Goal: Task Accomplishment & Management: Manage account settings

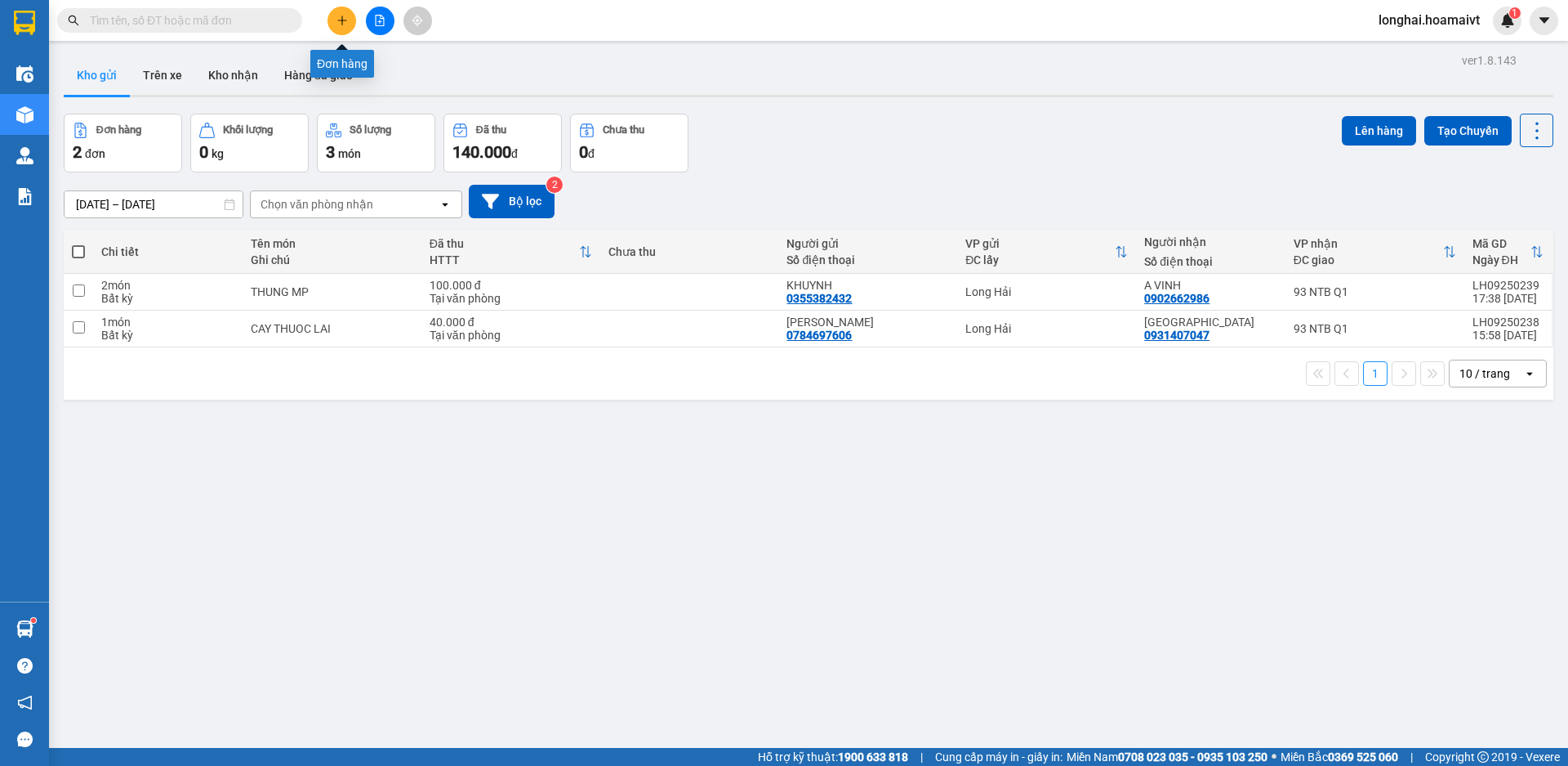
click at [346, 26] on button at bounding box center [341, 20] width 29 height 29
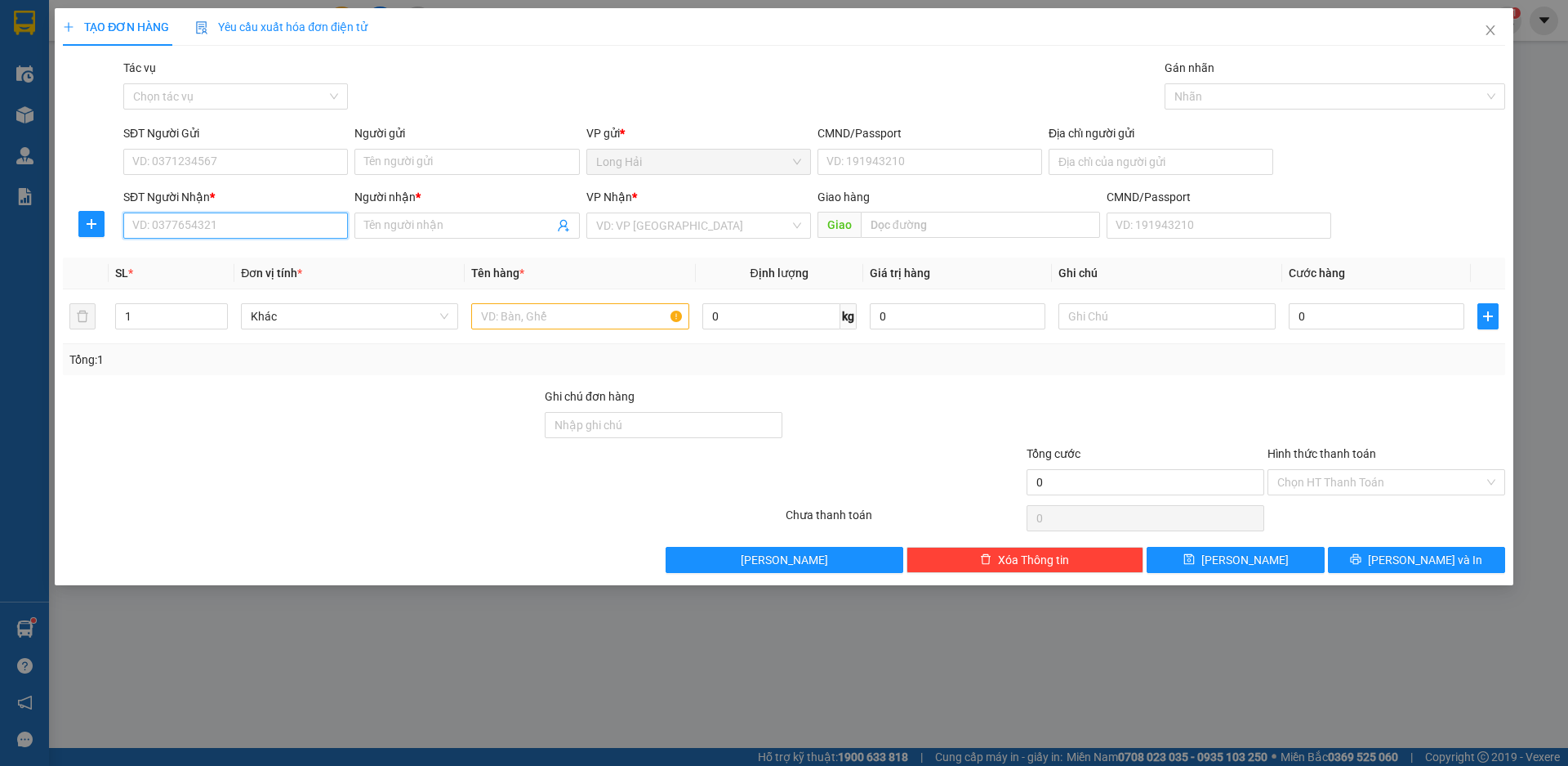
click at [266, 228] on input "SĐT Người Nhận *" at bounding box center [235, 226] width 225 height 26
type input "0919403000"
click at [256, 259] on div "0919403000 - QUỐC" at bounding box center [235, 258] width 205 height 18
type input "QUỐC"
type input "0919403000"
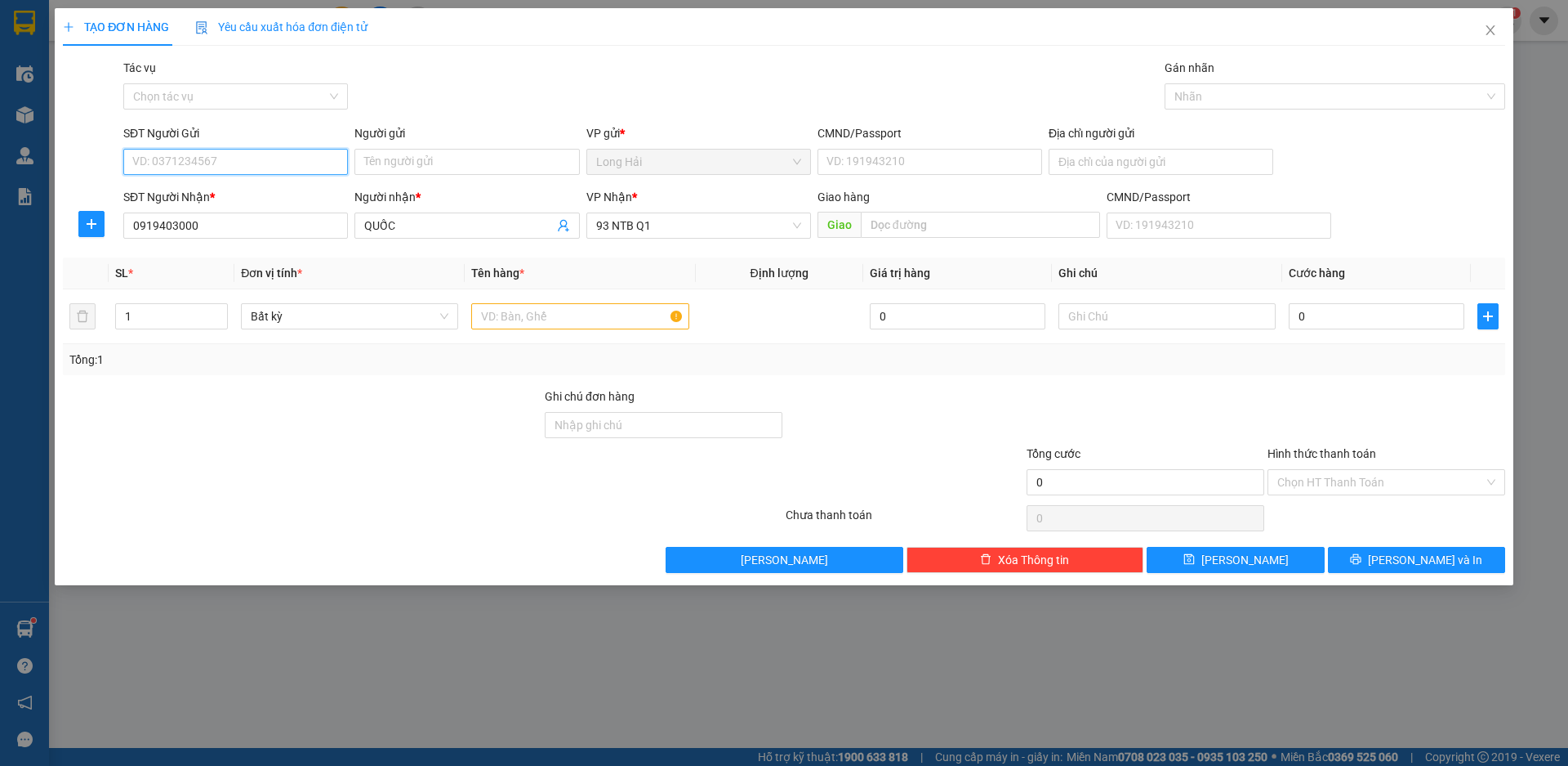
click at [233, 164] on input "SĐT Người Gửi" at bounding box center [235, 162] width 225 height 26
click at [192, 194] on div "0785553553 - [PERSON_NAME]" at bounding box center [235, 194] width 205 height 18
type input "0785553553"
drag, startPoint x: 399, startPoint y: 165, endPoint x: 364, endPoint y: 172, distance: 35.7
click at [364, 172] on input "[PERSON_NAME]" at bounding box center [466, 162] width 225 height 26
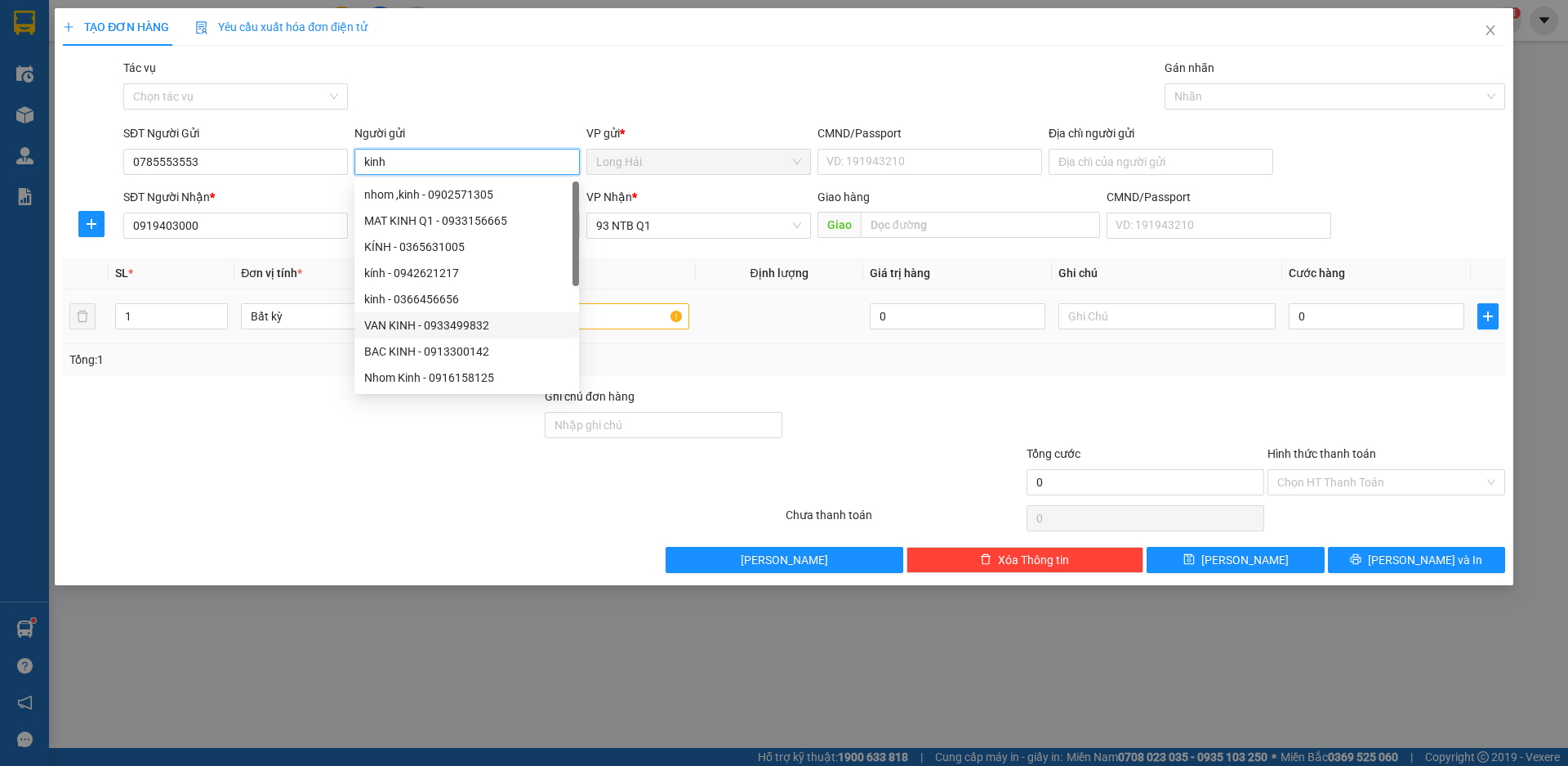
type input "kinh"
click at [631, 320] on input "text" at bounding box center [580, 316] width 217 height 26
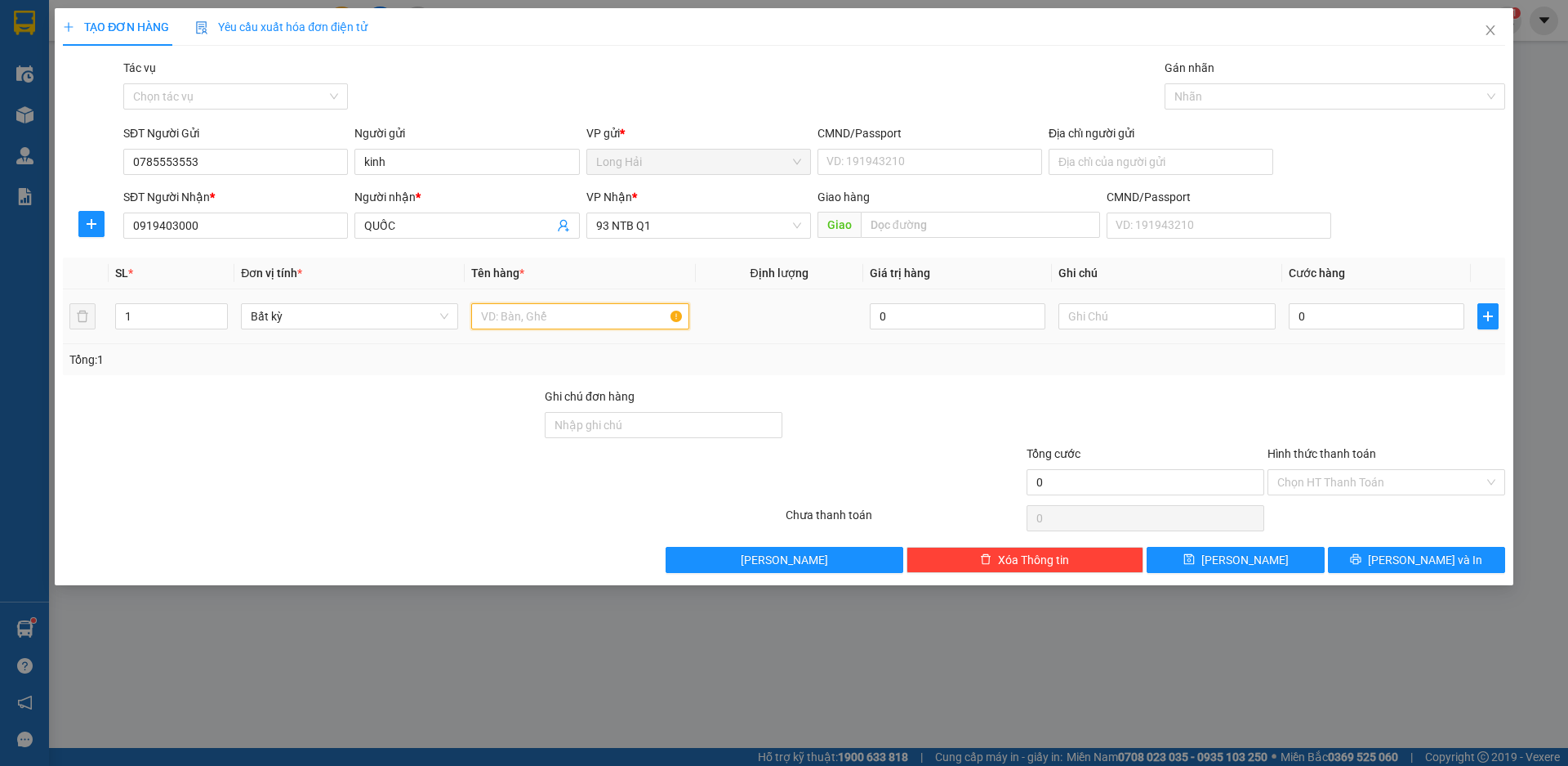
click at [632, 320] on input "text" at bounding box center [580, 316] width 217 height 26
type input "hop"
click at [1354, 325] on input "0" at bounding box center [1376, 316] width 176 height 26
type input "3"
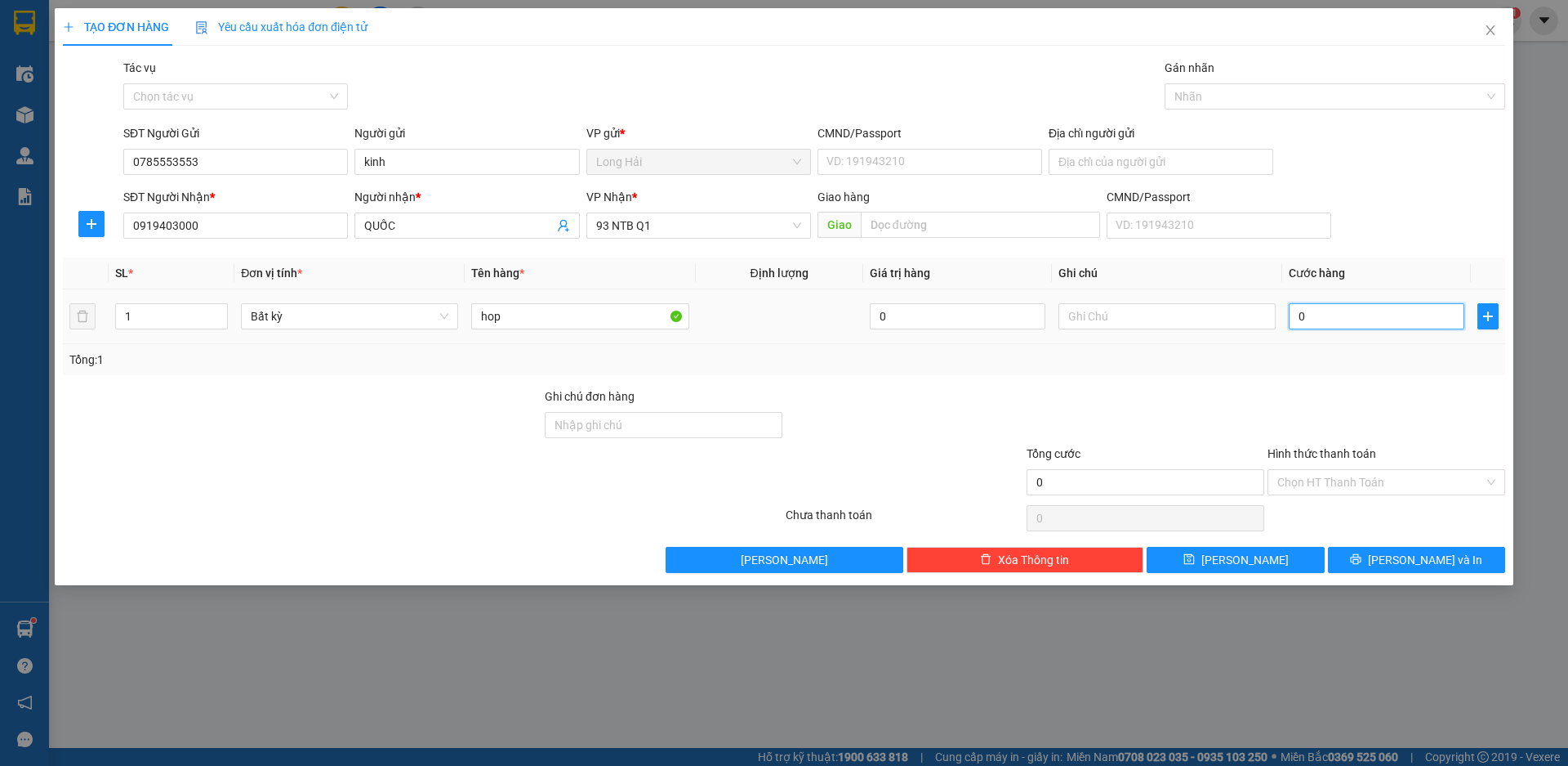
type input "3"
type input "30"
click at [1390, 480] on input "Hình thức thanh toán" at bounding box center [1381, 482] width 206 height 25
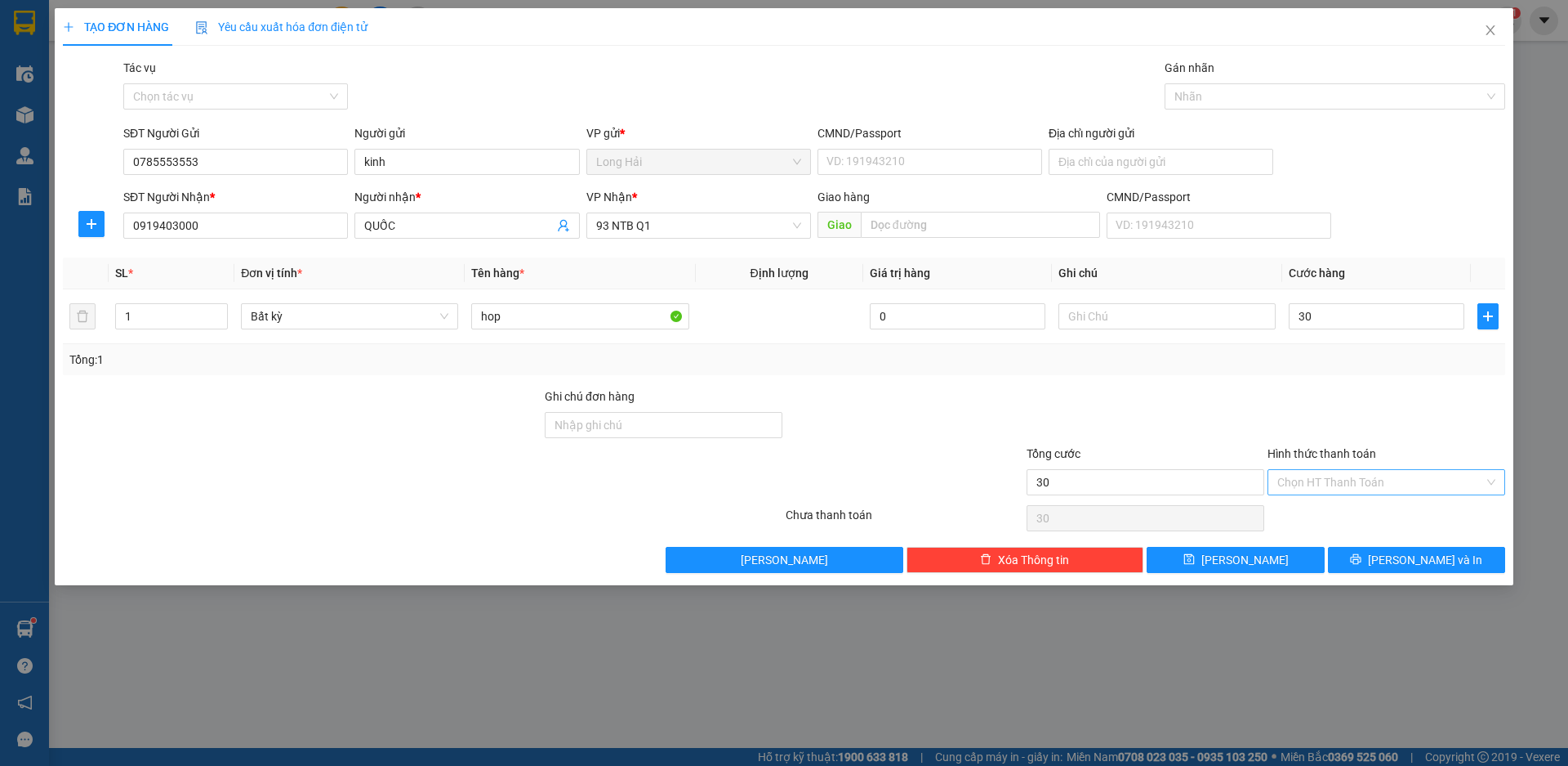
type input "30.000"
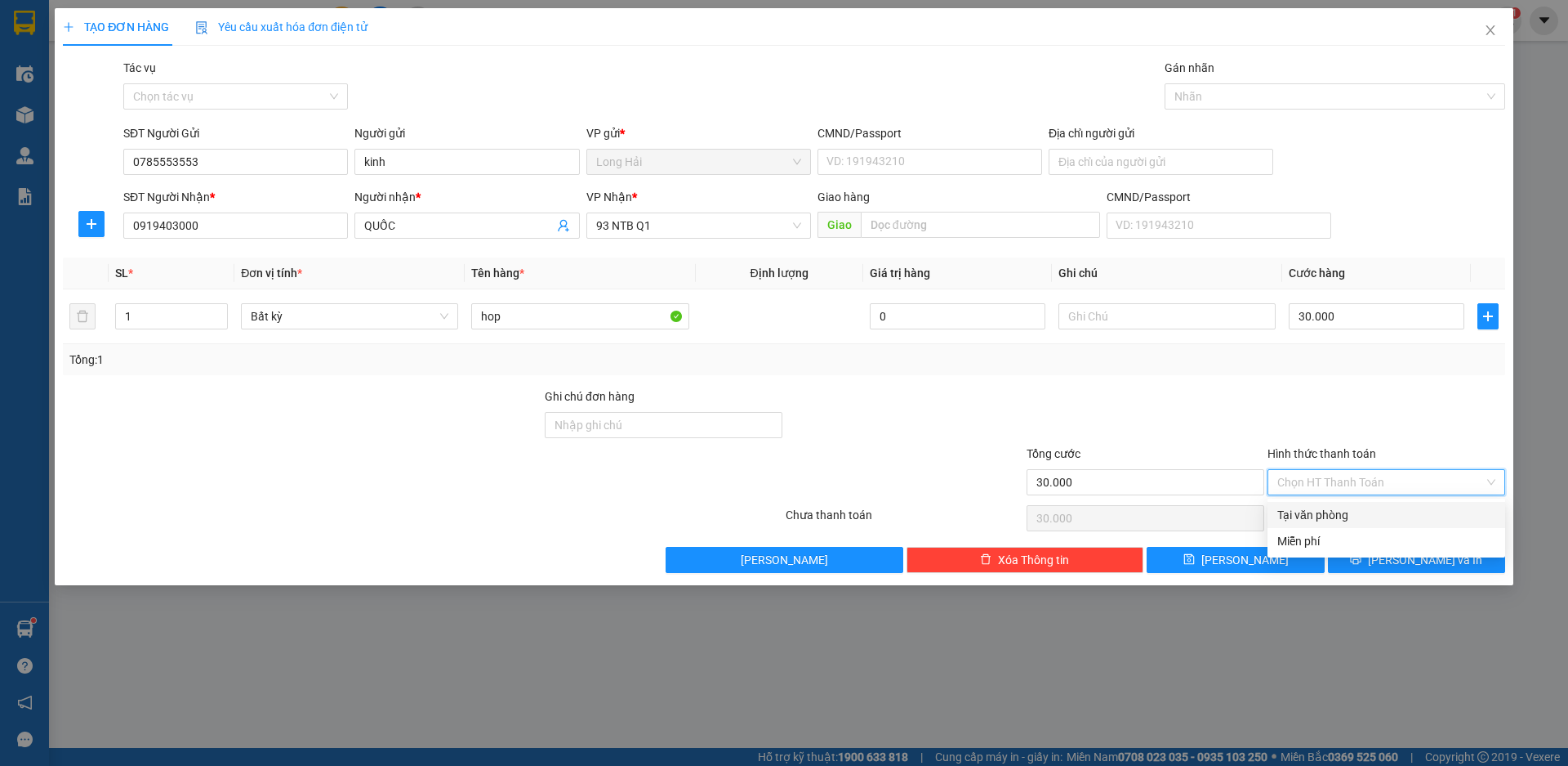
click at [1329, 510] on div "Tại văn phòng" at bounding box center [1386, 515] width 218 height 18
type input "0"
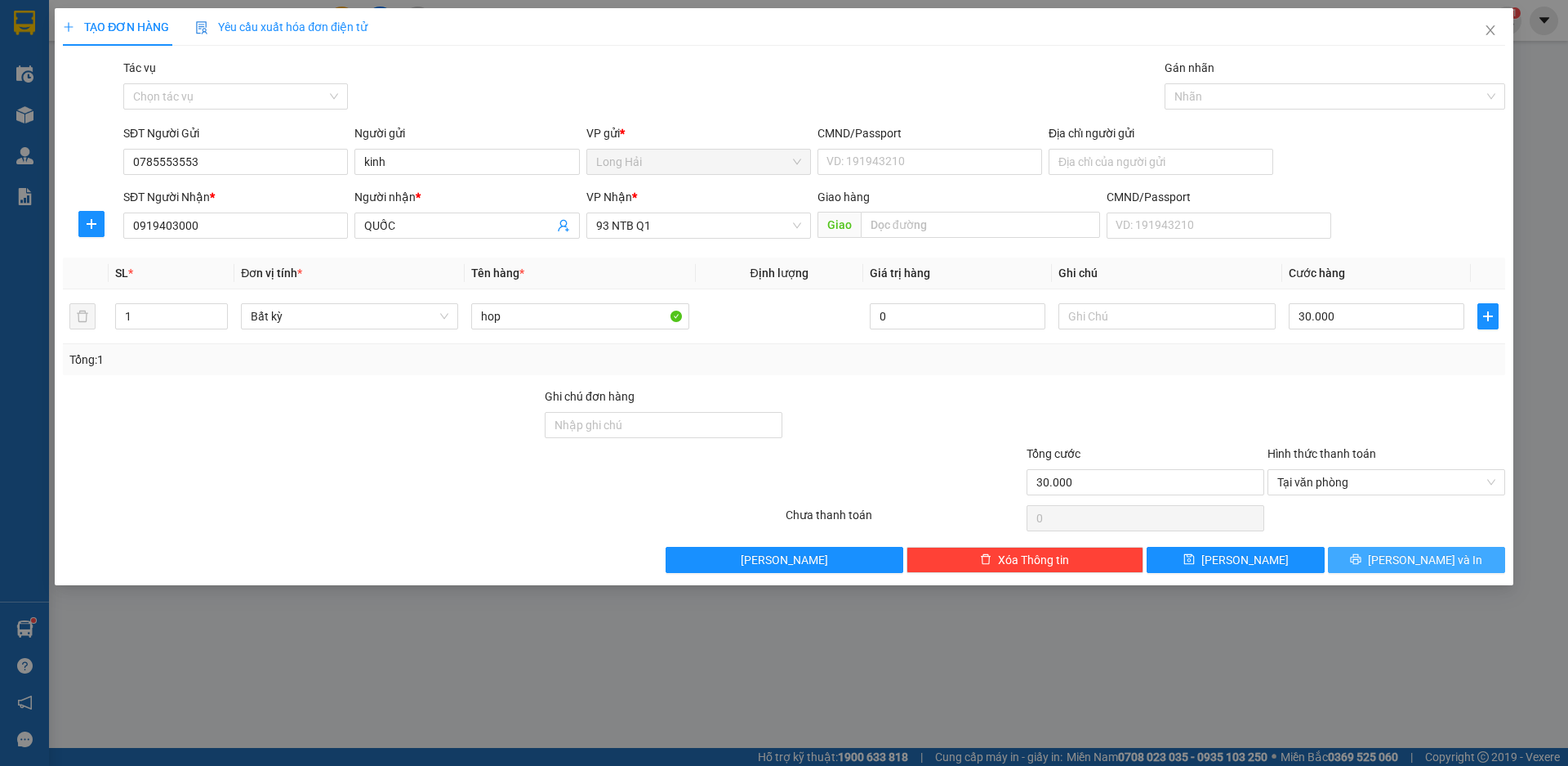
click at [1376, 555] on button "[PERSON_NAME] và In" at bounding box center [1417, 559] width 178 height 26
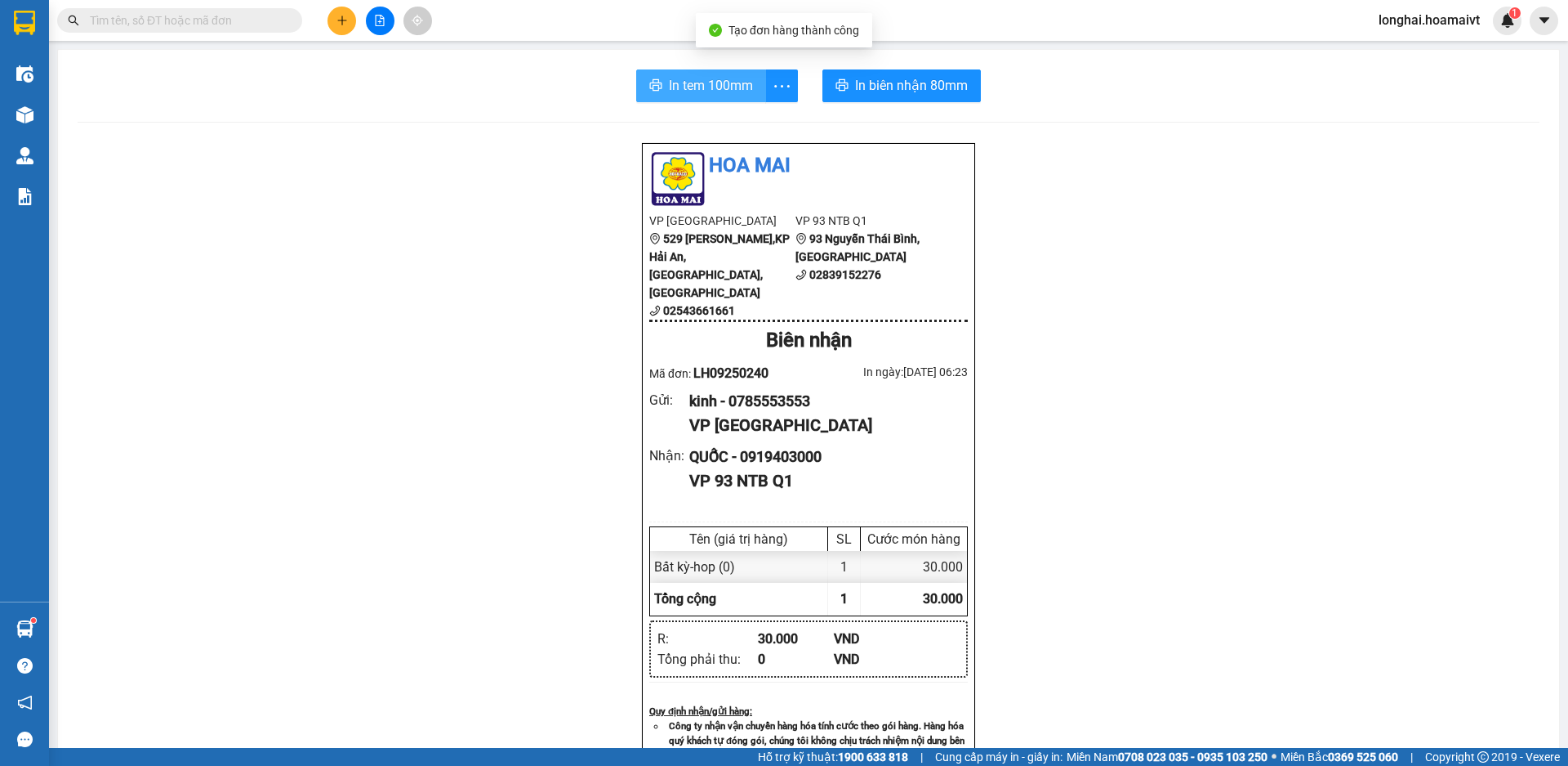
click at [689, 83] on span "In tem 100mm" at bounding box center [711, 85] width 84 height 20
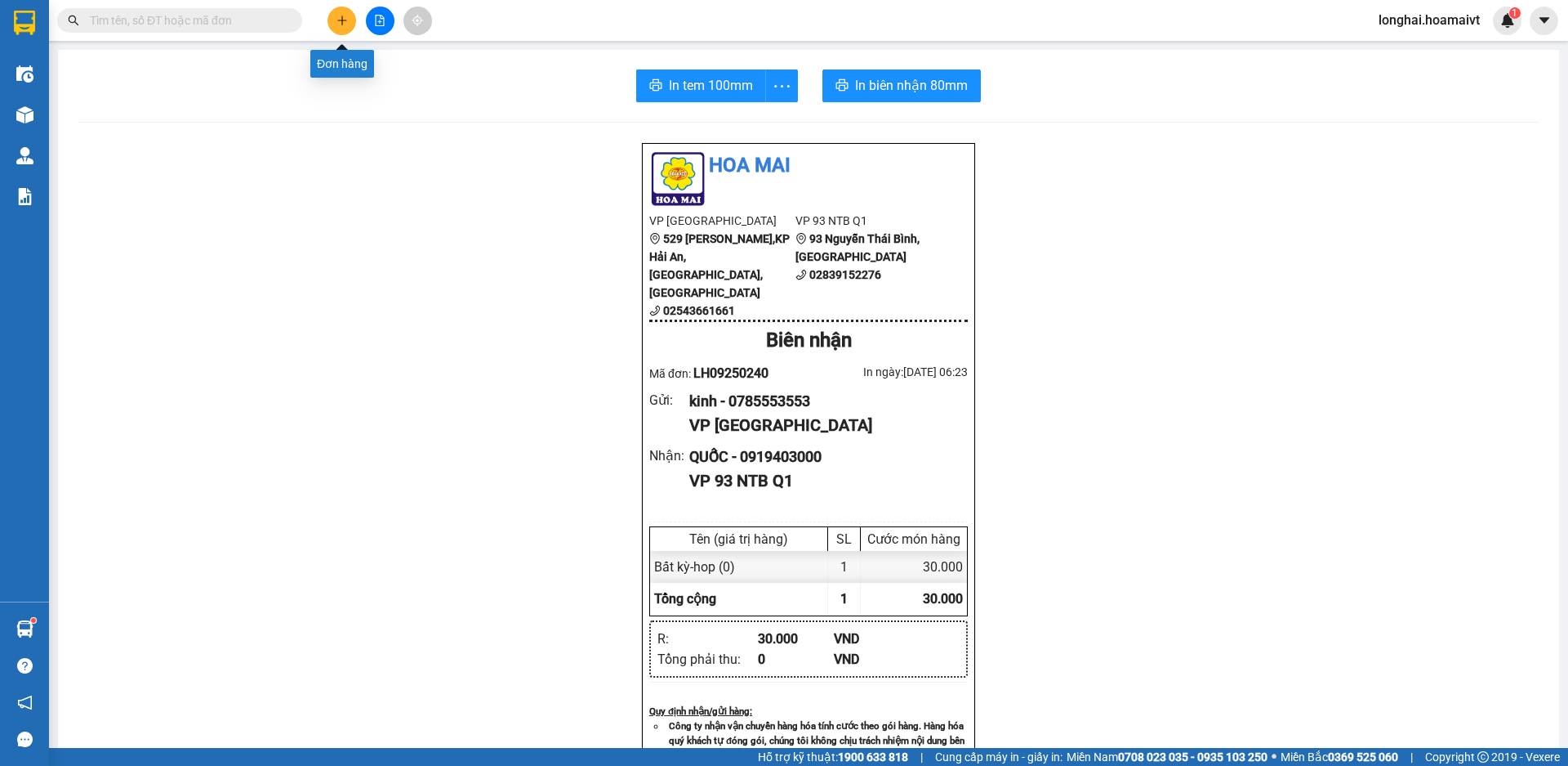
click at [343, 20] on icon "plus" at bounding box center [342, 19] width 9 height 1
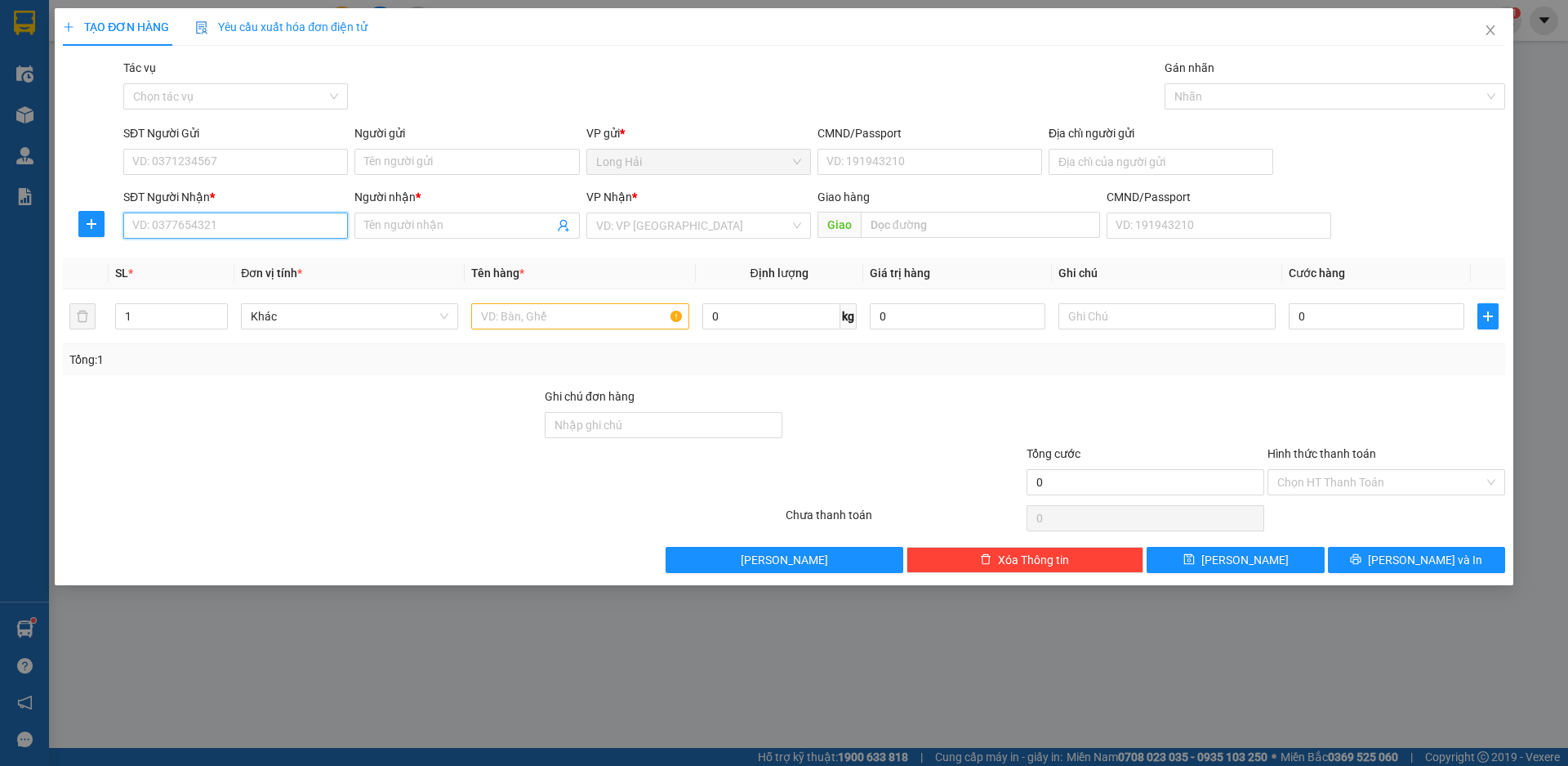
click at [228, 220] on input "SĐT Người Nhận *" at bounding box center [235, 226] width 225 height 26
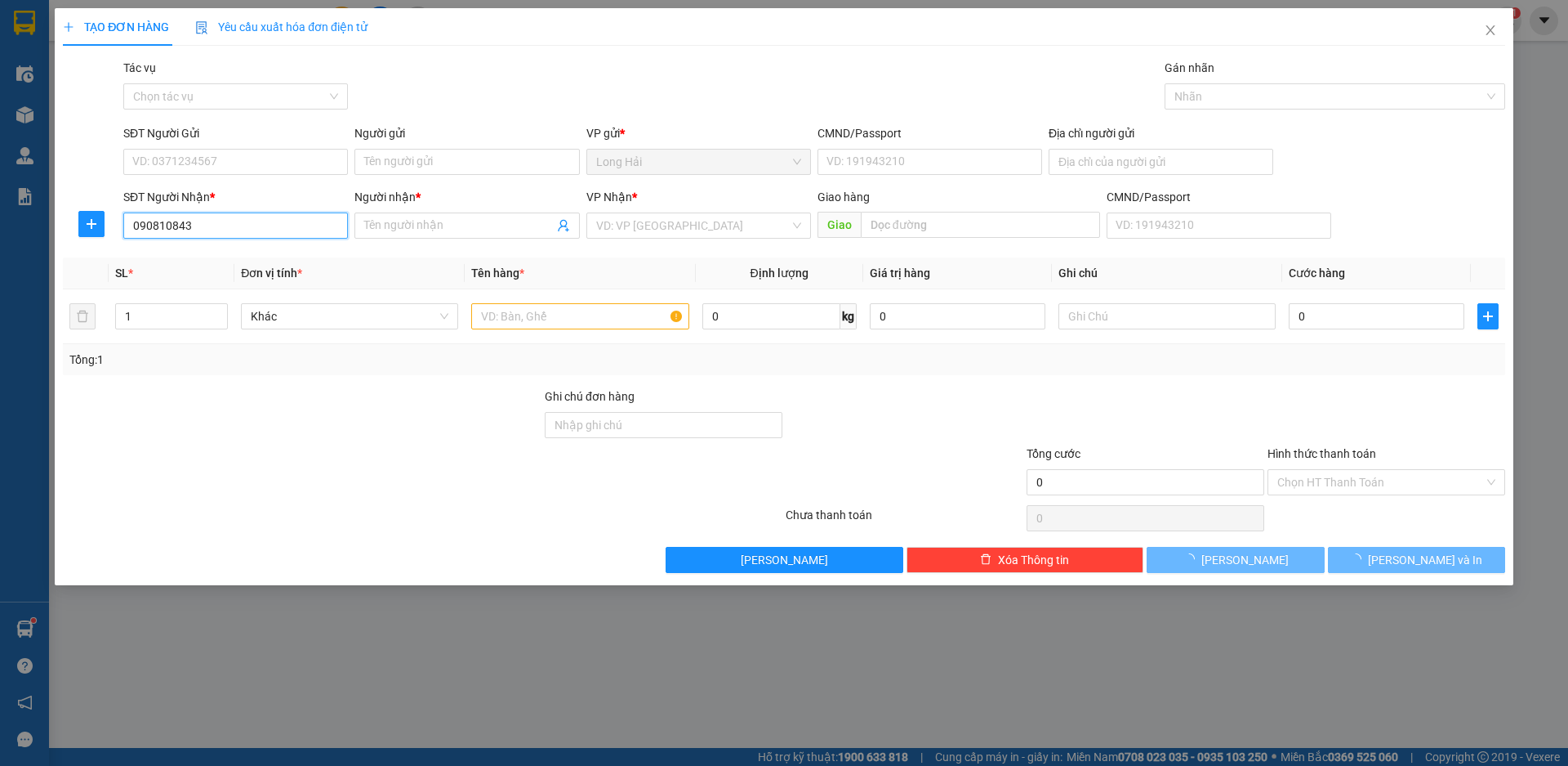
type input "0908108438"
click at [228, 264] on div "0908108438 - A SƠN" at bounding box center [235, 258] width 205 height 18
type input "AP HAI LAM"
type input "A SƠN"
type input "0908108438"
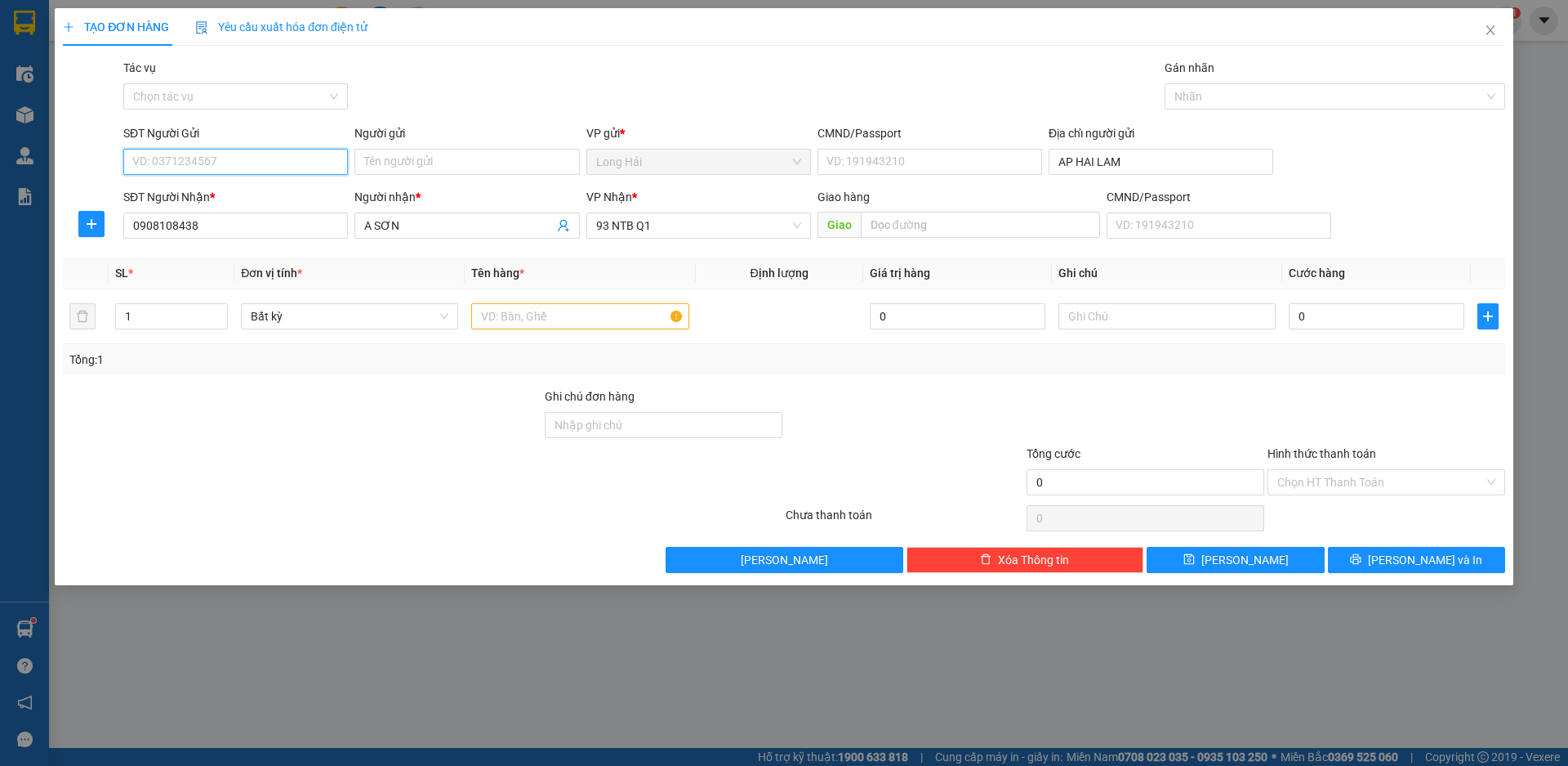
click at [255, 166] on input "SĐT Người Gửi" at bounding box center [235, 162] width 225 height 26
click at [242, 190] on div "0366055722 - [PERSON_NAME]" at bounding box center [235, 194] width 205 height 18
type input "0366055722"
type input "Phương"
type input "036077017798"
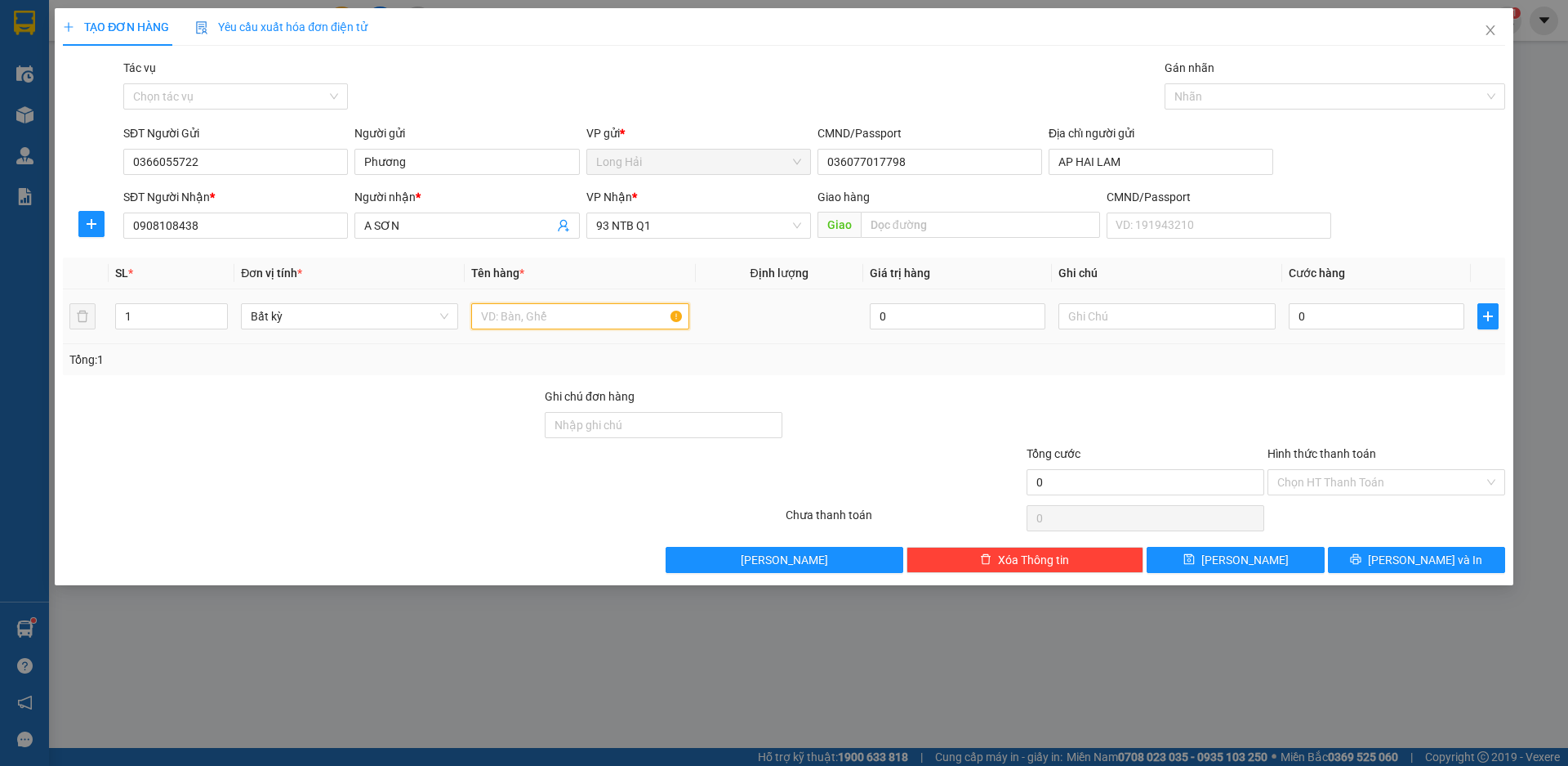
click at [503, 309] on input "text" at bounding box center [580, 316] width 217 height 26
type input "t"
type input "hop"
click at [1423, 322] on input "0" at bounding box center [1376, 316] width 176 height 26
type input "3"
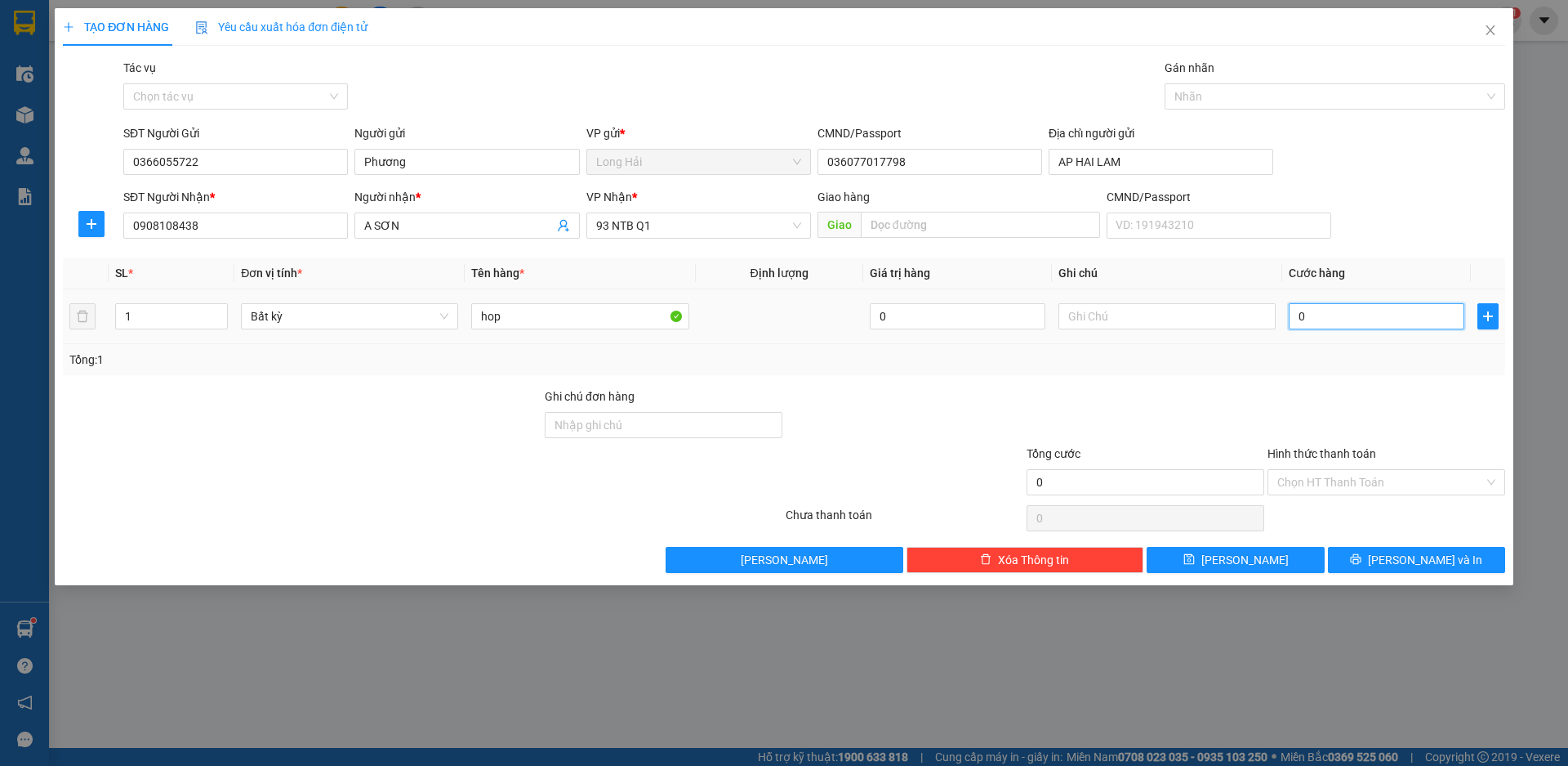
type input "3"
type input "30"
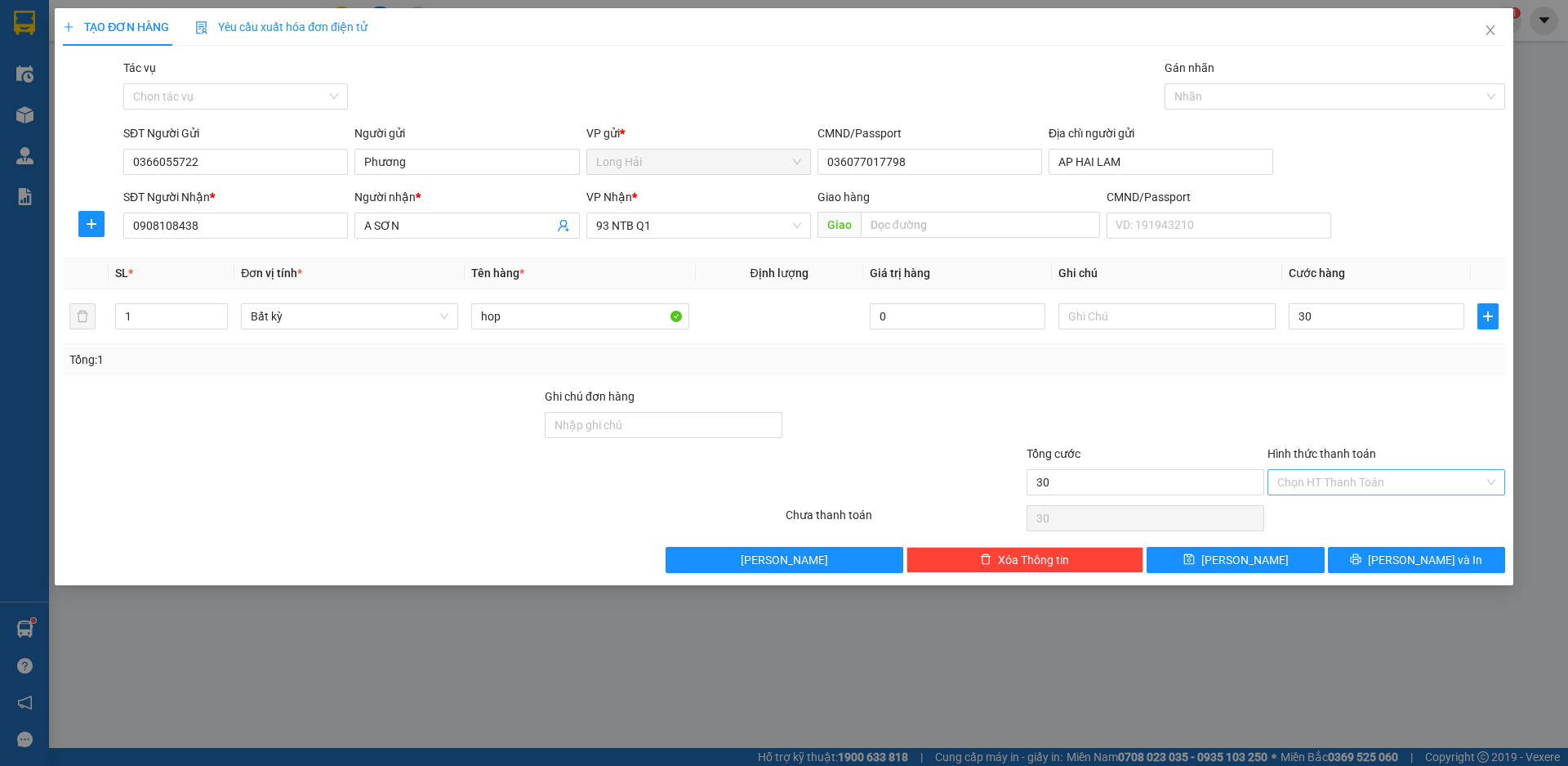
click at [1349, 483] on input "Hình thức thanh toán" at bounding box center [1381, 482] width 206 height 25
type input "30.000"
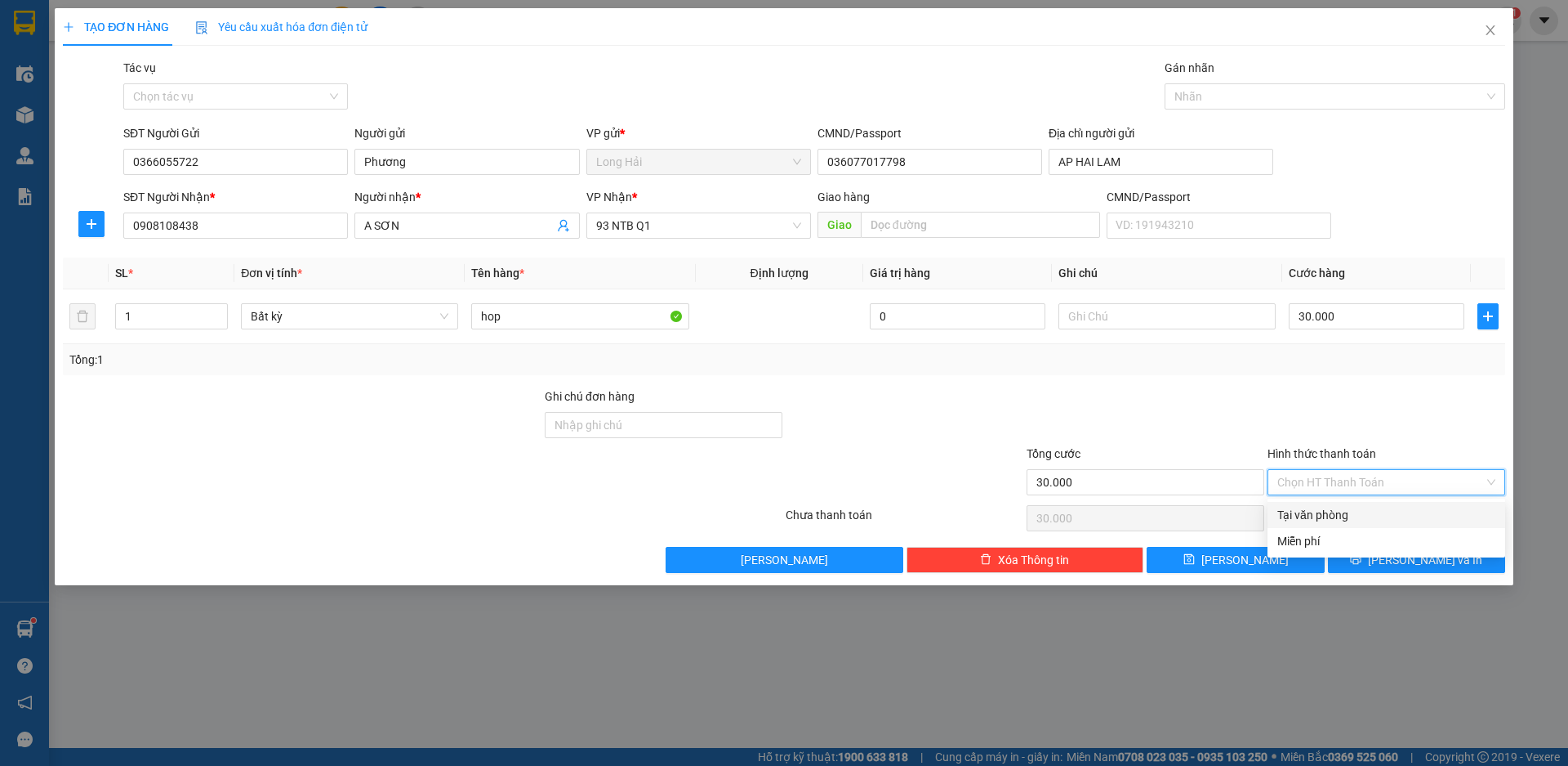
click at [1348, 510] on div "Tại văn phòng" at bounding box center [1386, 515] width 218 height 18
type input "0"
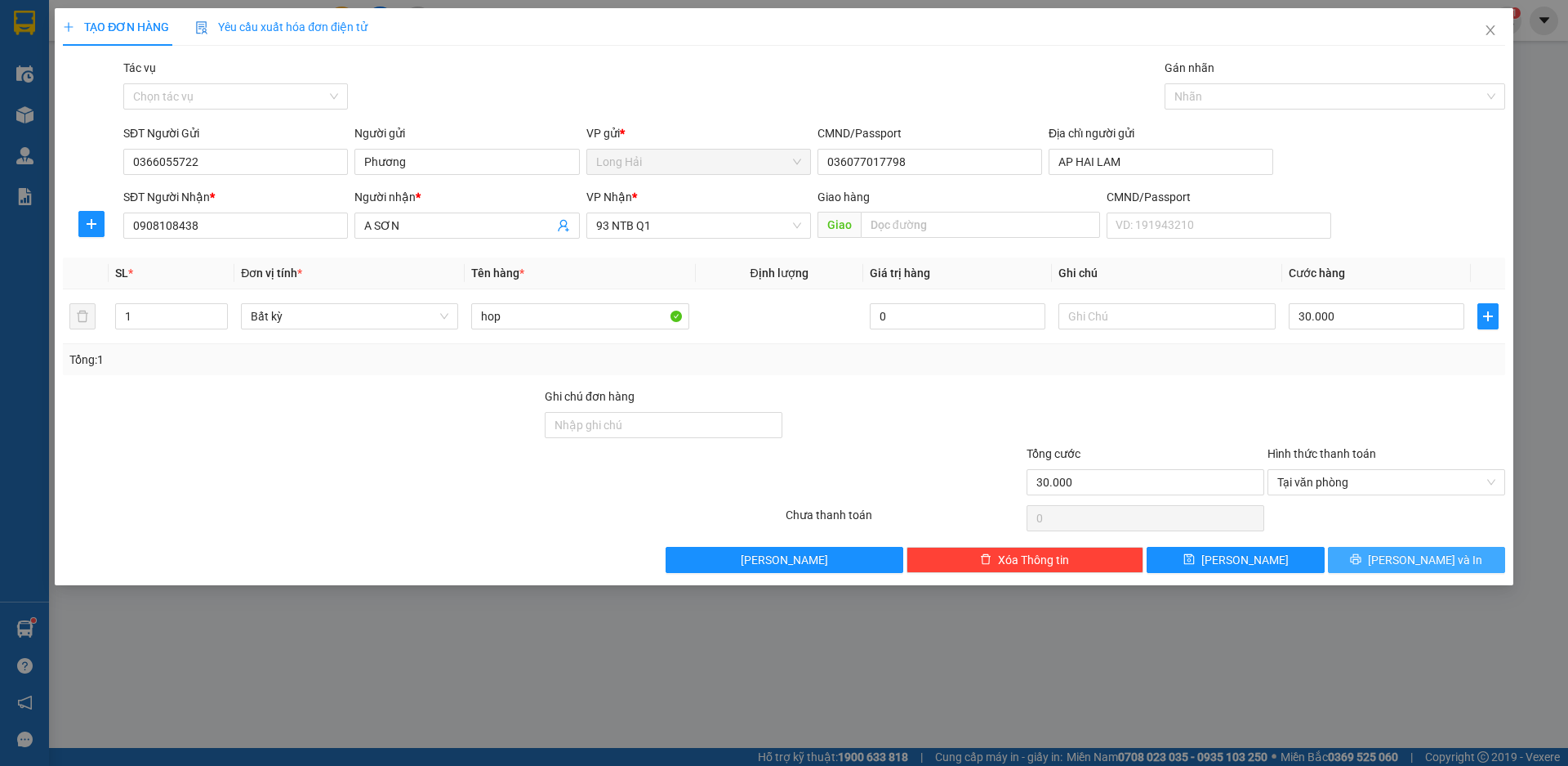
click at [1376, 562] on button "[PERSON_NAME] và In" at bounding box center [1417, 559] width 178 height 26
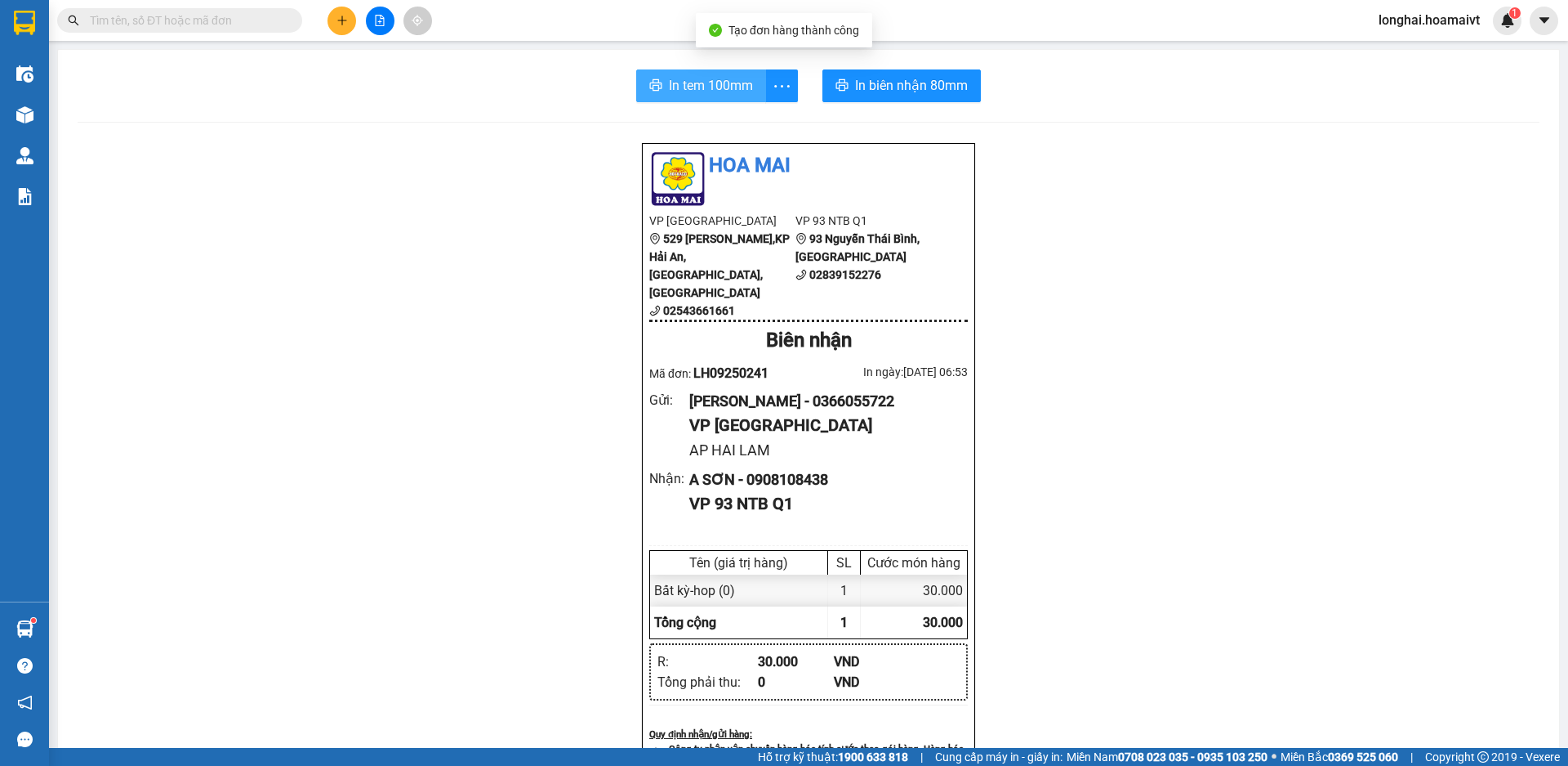
click at [713, 80] on span "In tem 100mm" at bounding box center [711, 85] width 84 height 20
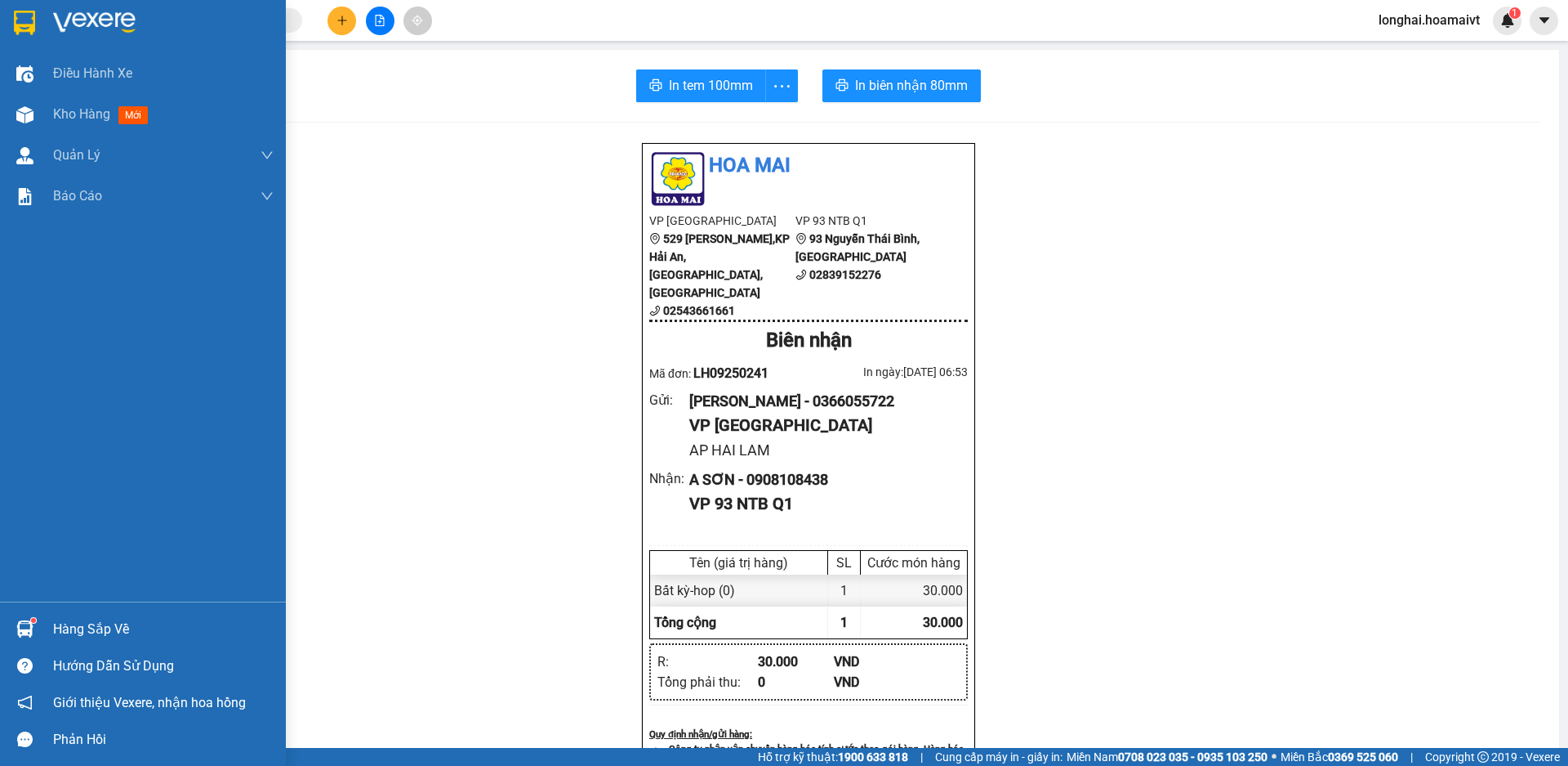
click at [94, 630] on div "Hàng sắp về" at bounding box center [164, 629] width 220 height 25
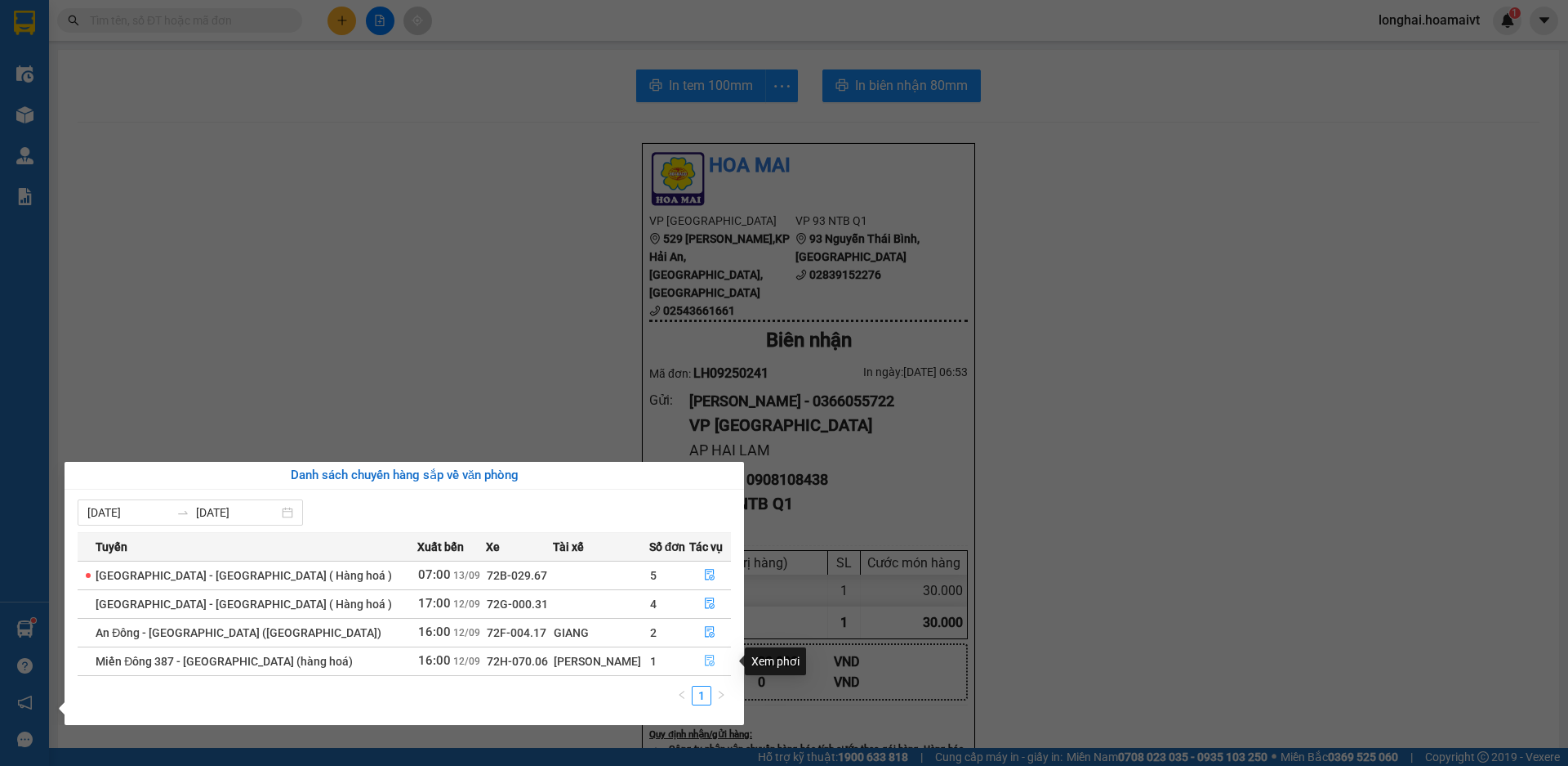
click at [696, 657] on button "button" at bounding box center [710, 661] width 41 height 26
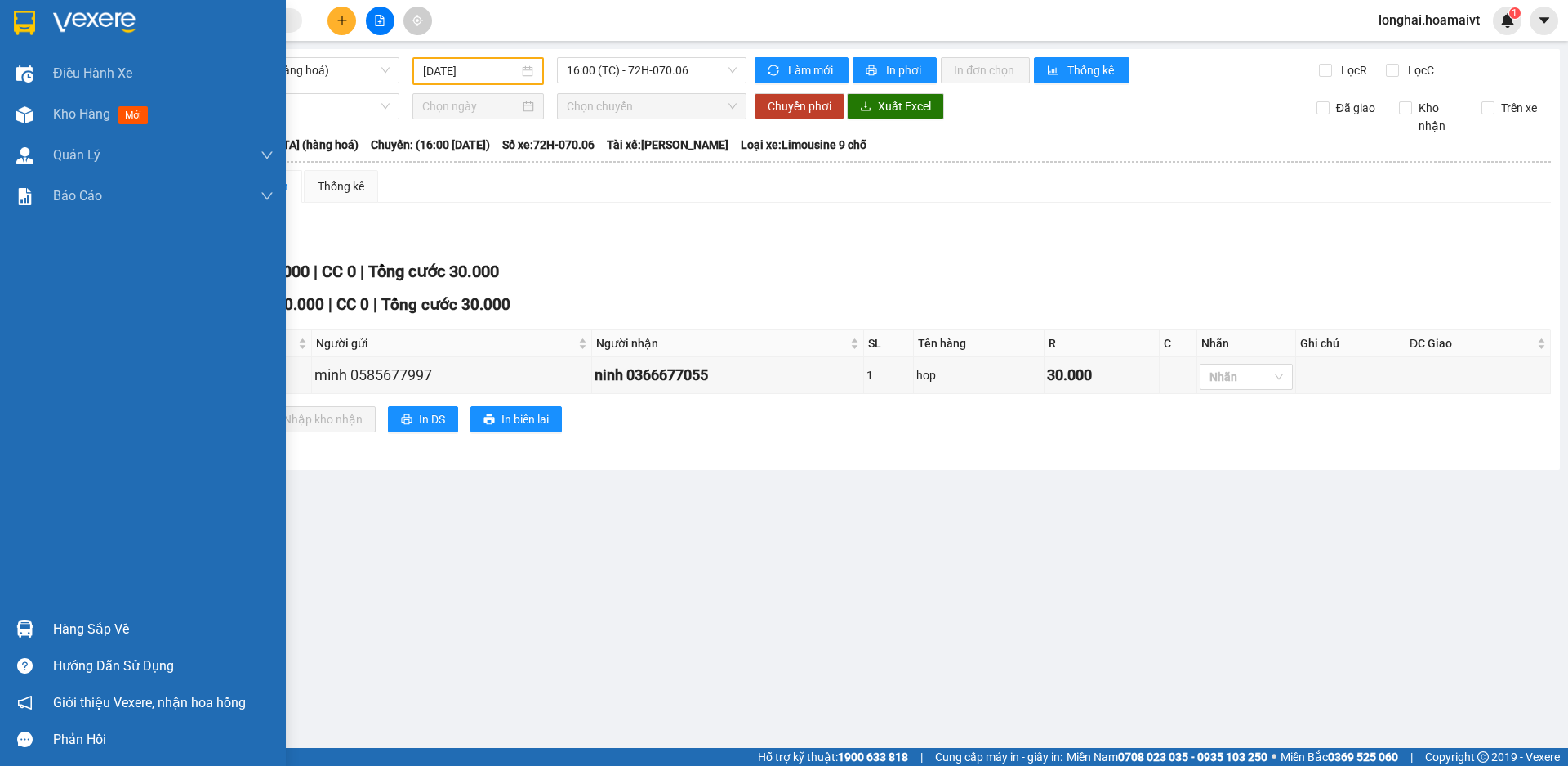
click at [51, 620] on div "Hàng sắp về" at bounding box center [143, 629] width 286 height 37
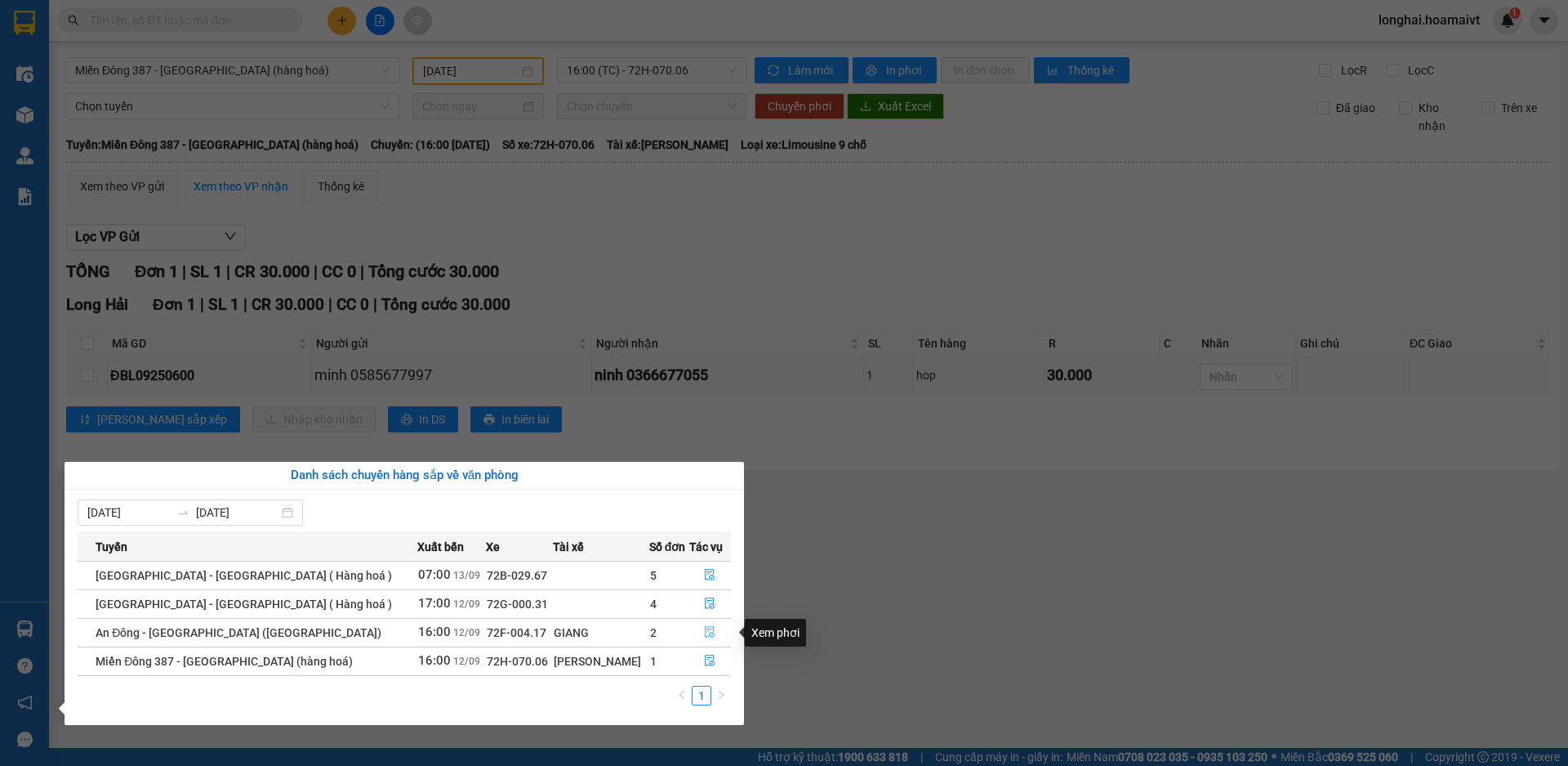
click at [694, 631] on button "button" at bounding box center [710, 633] width 41 height 26
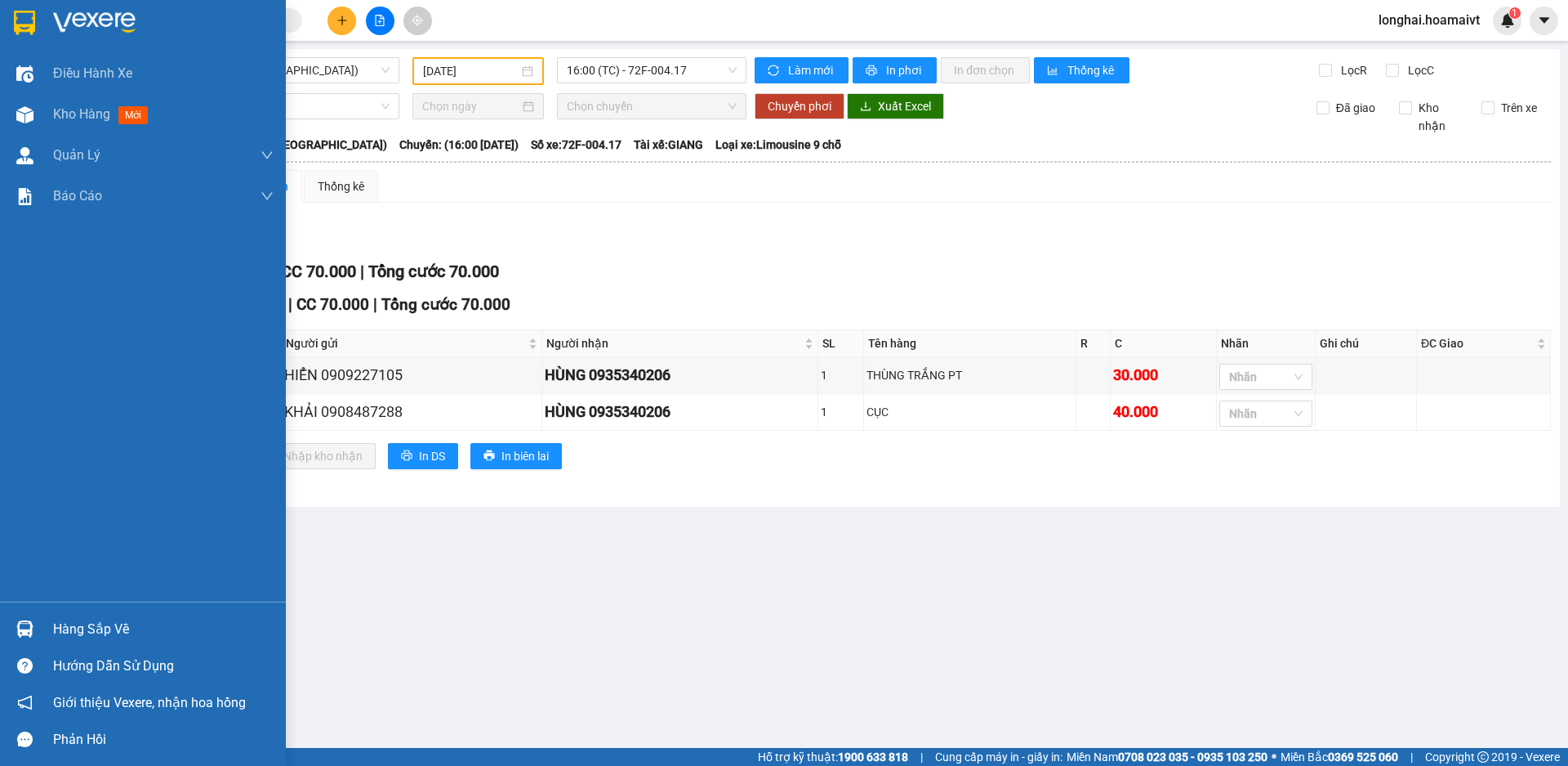
click at [107, 624] on div "Hàng sắp về" at bounding box center [164, 629] width 220 height 25
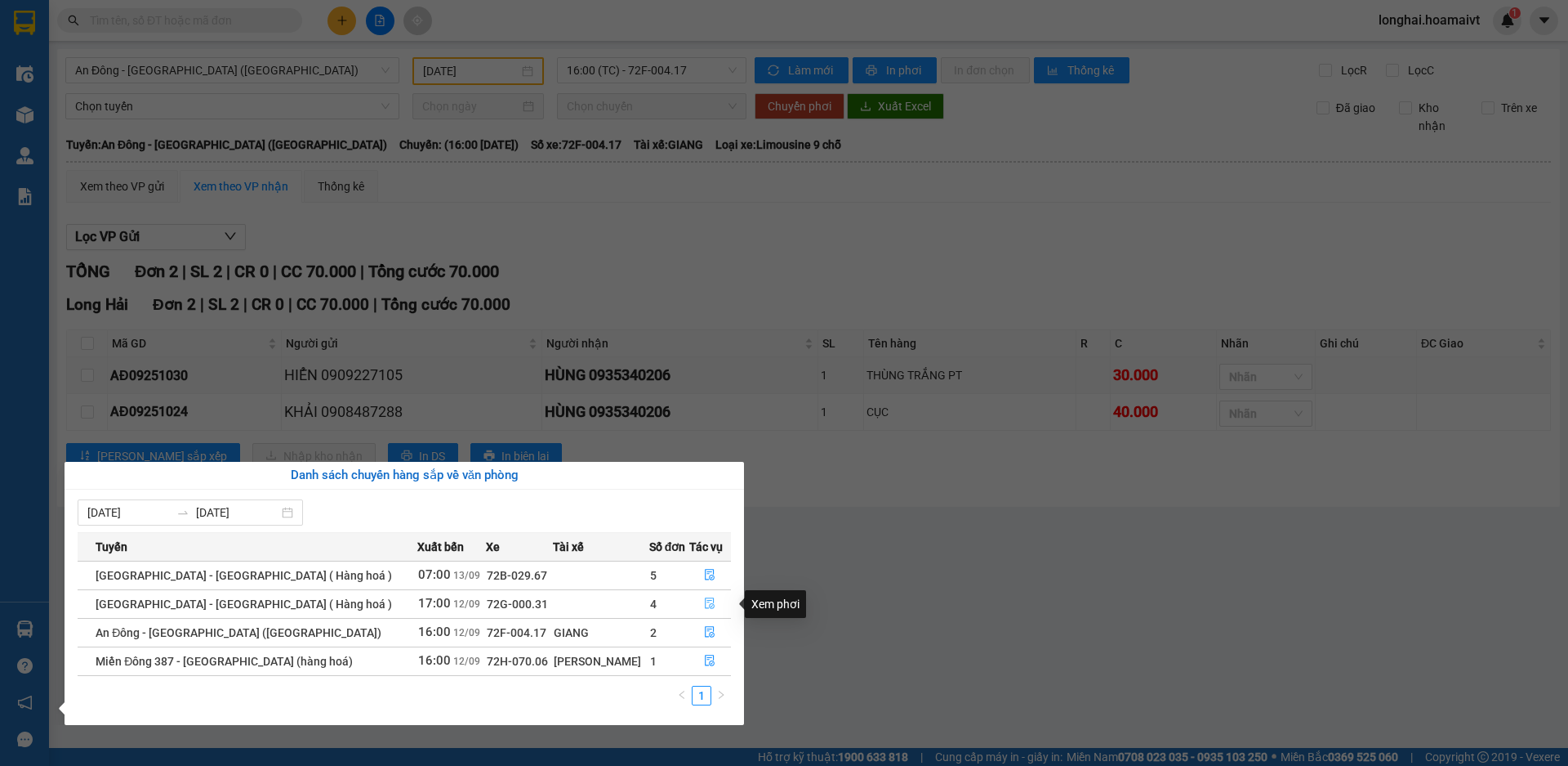
click at [709, 594] on button "button" at bounding box center [710, 604] width 41 height 26
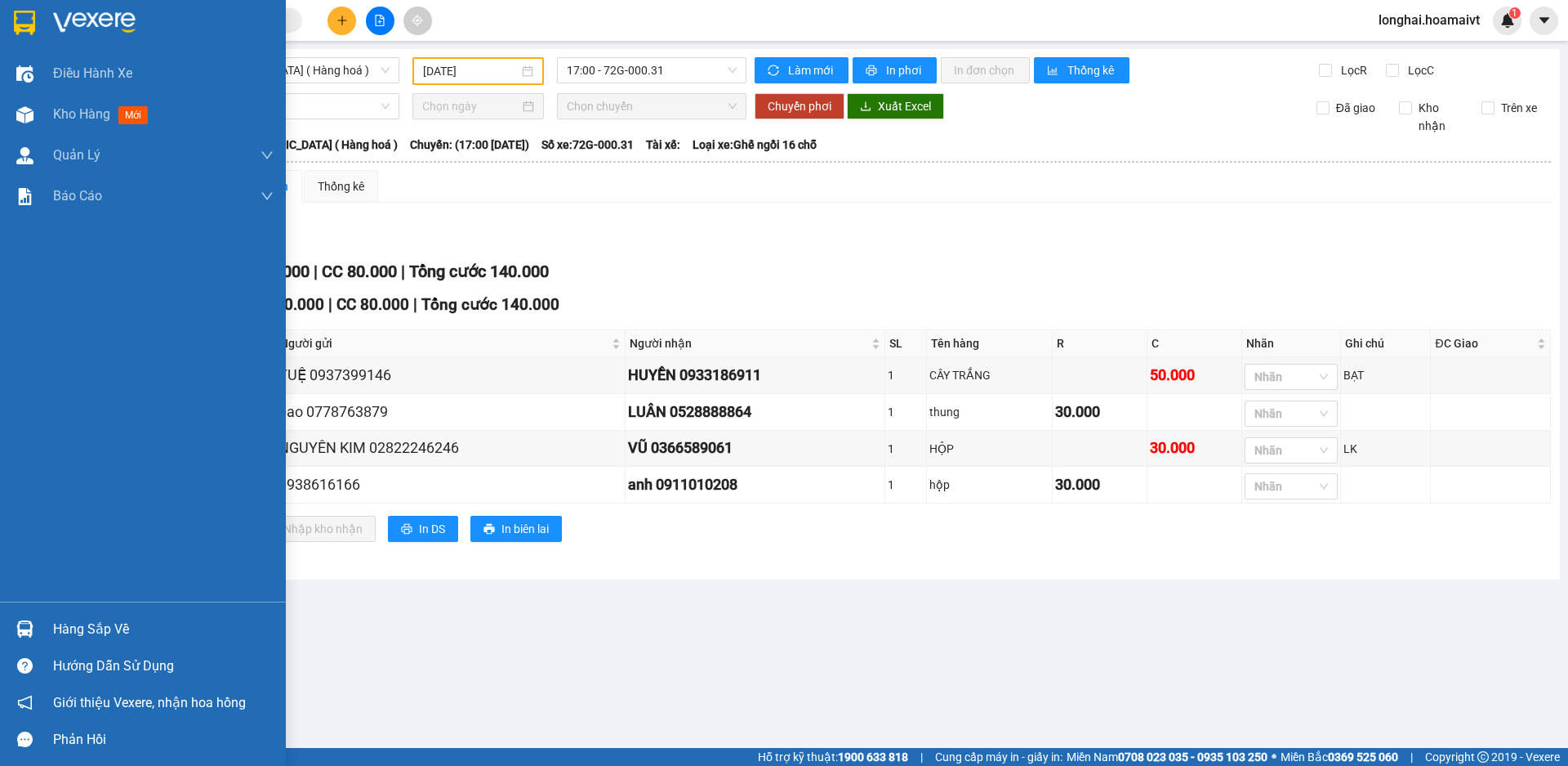
click at [55, 620] on div "Hàng sắp về" at bounding box center [164, 629] width 220 height 25
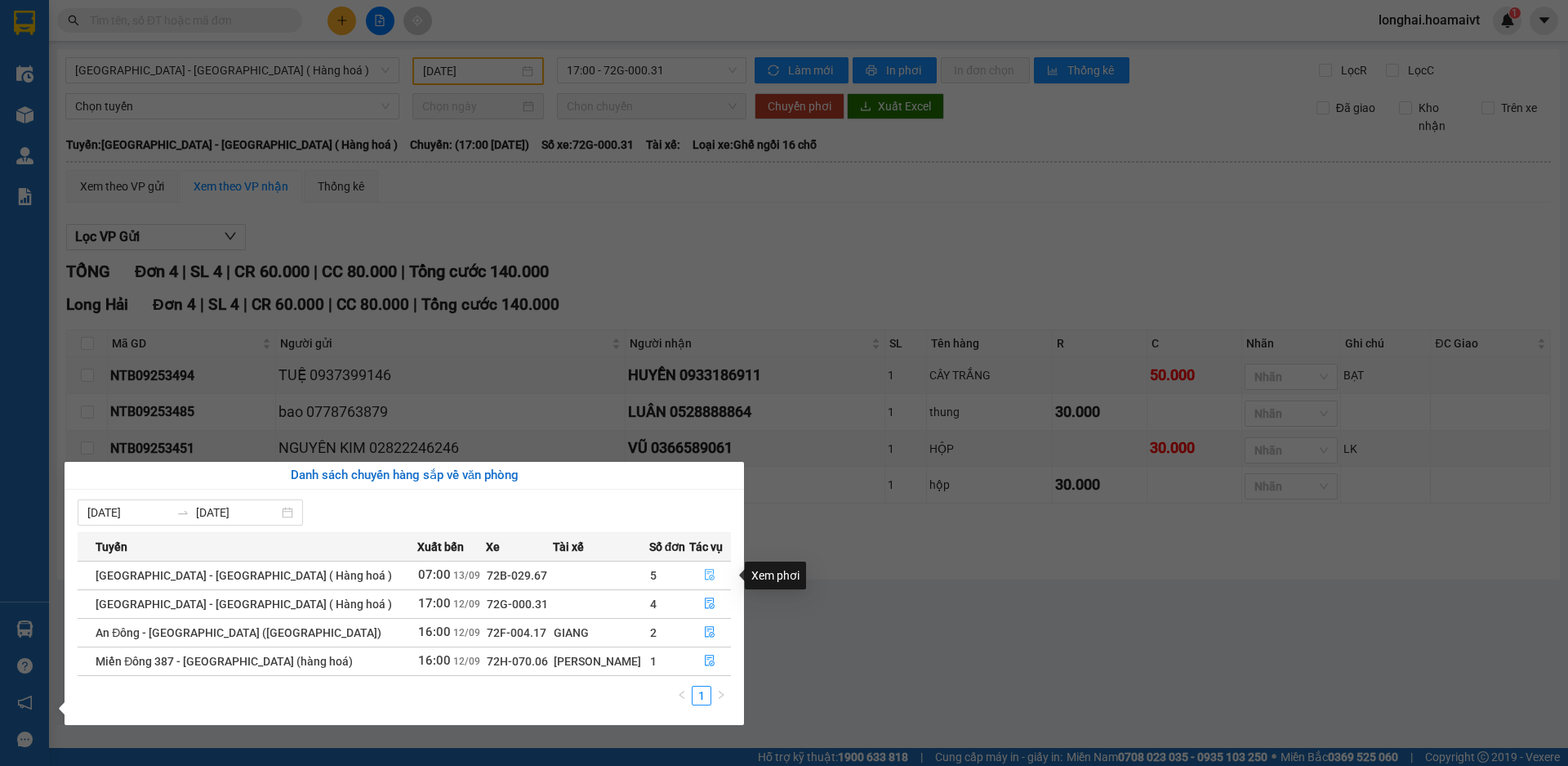
click at [690, 573] on button "button" at bounding box center [710, 575] width 41 height 26
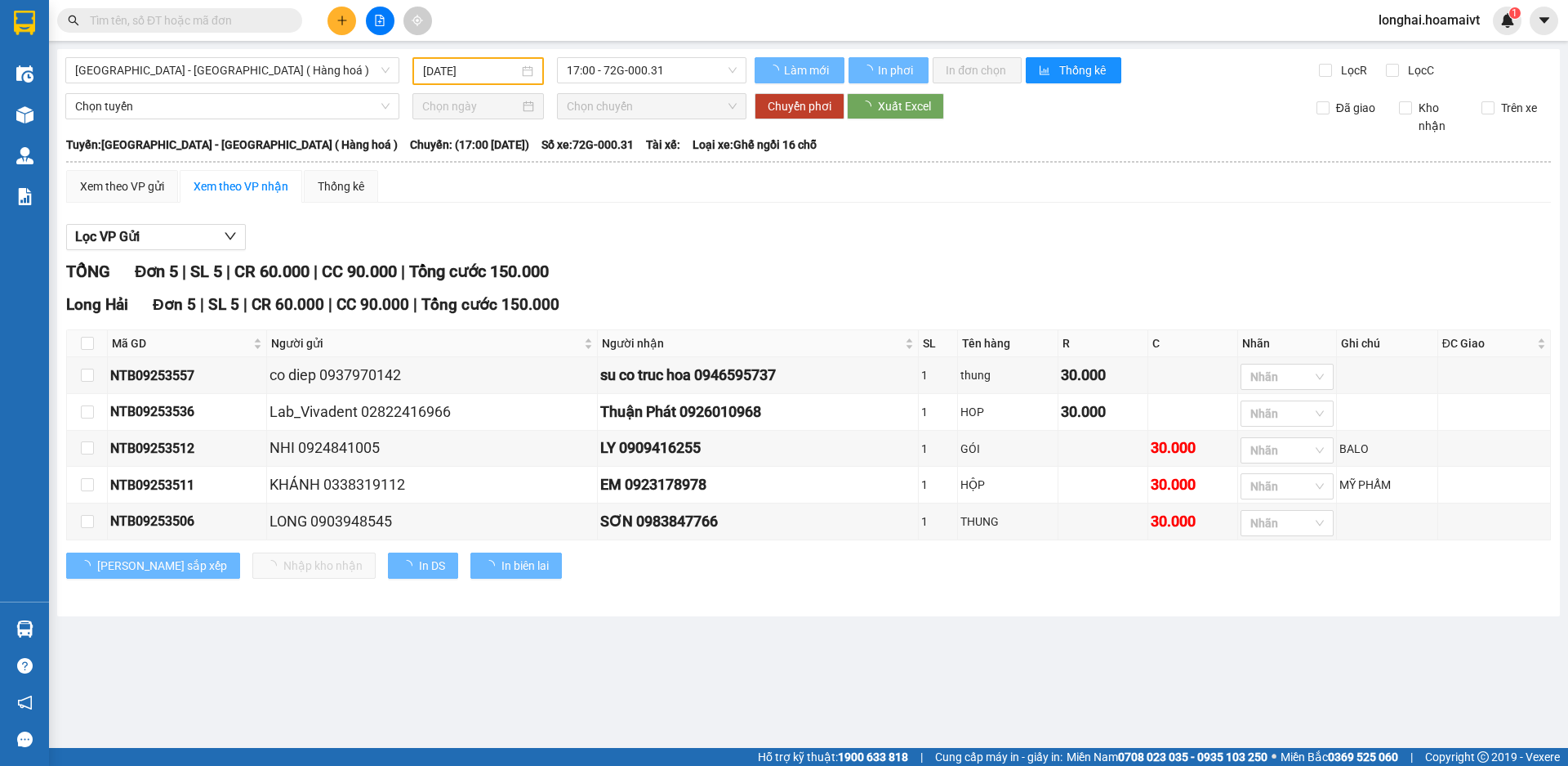
type input "[DATE]"
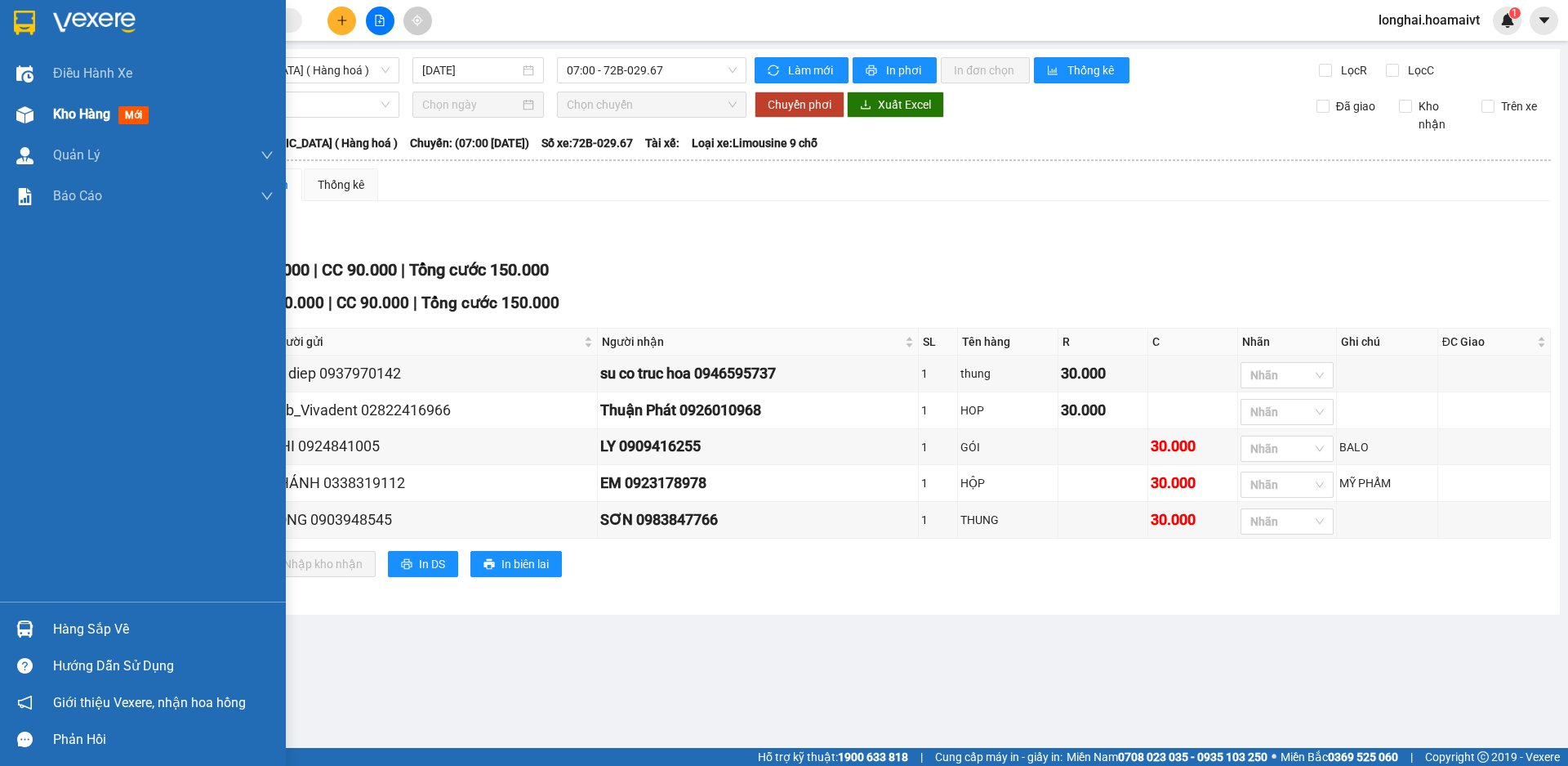
click at [66, 112] on span "Kho hàng" at bounding box center [81, 114] width 57 height 16
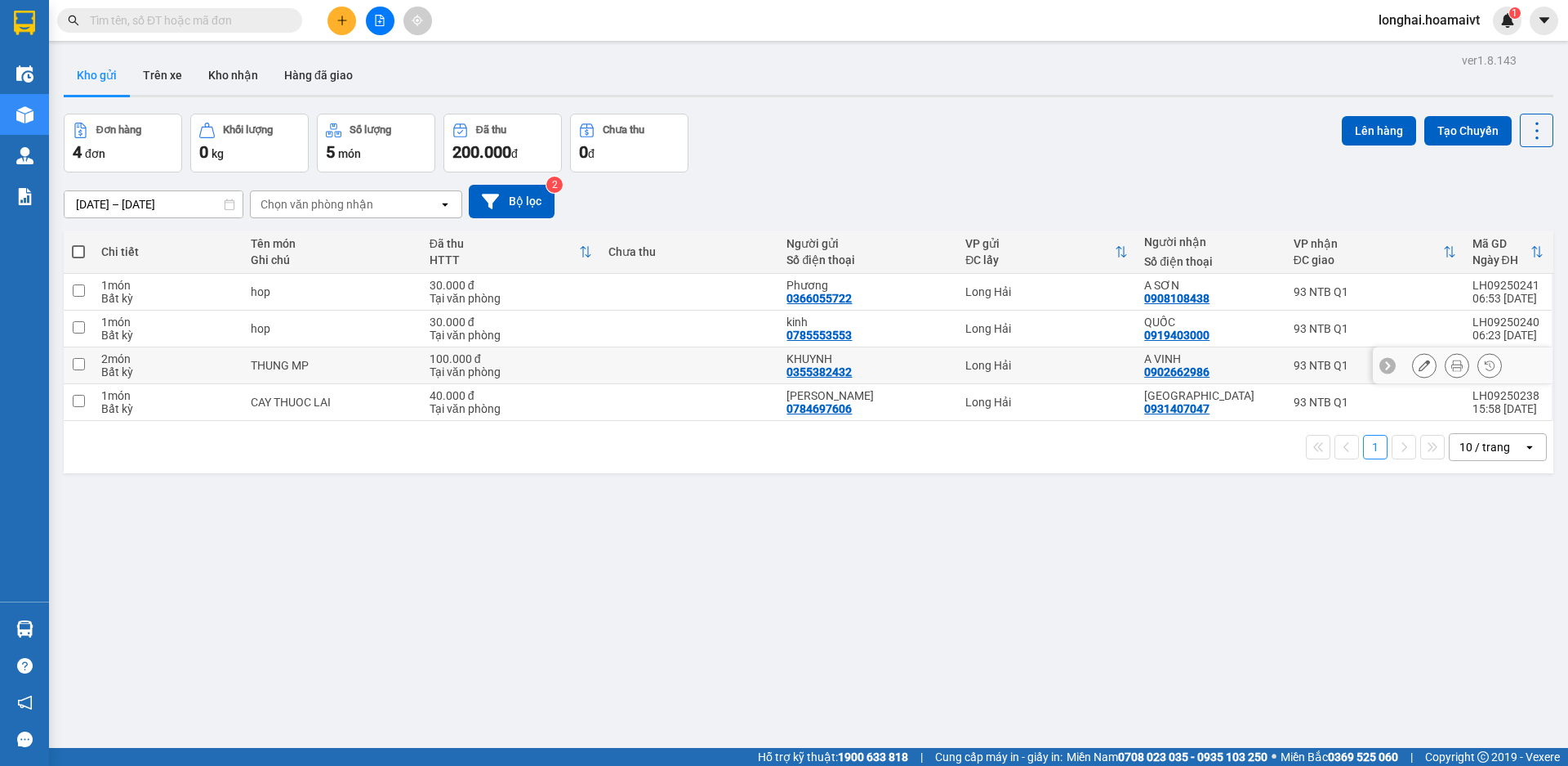
click at [79, 366] on input "checkbox" at bounding box center [79, 364] width 12 height 12
checkbox input "true"
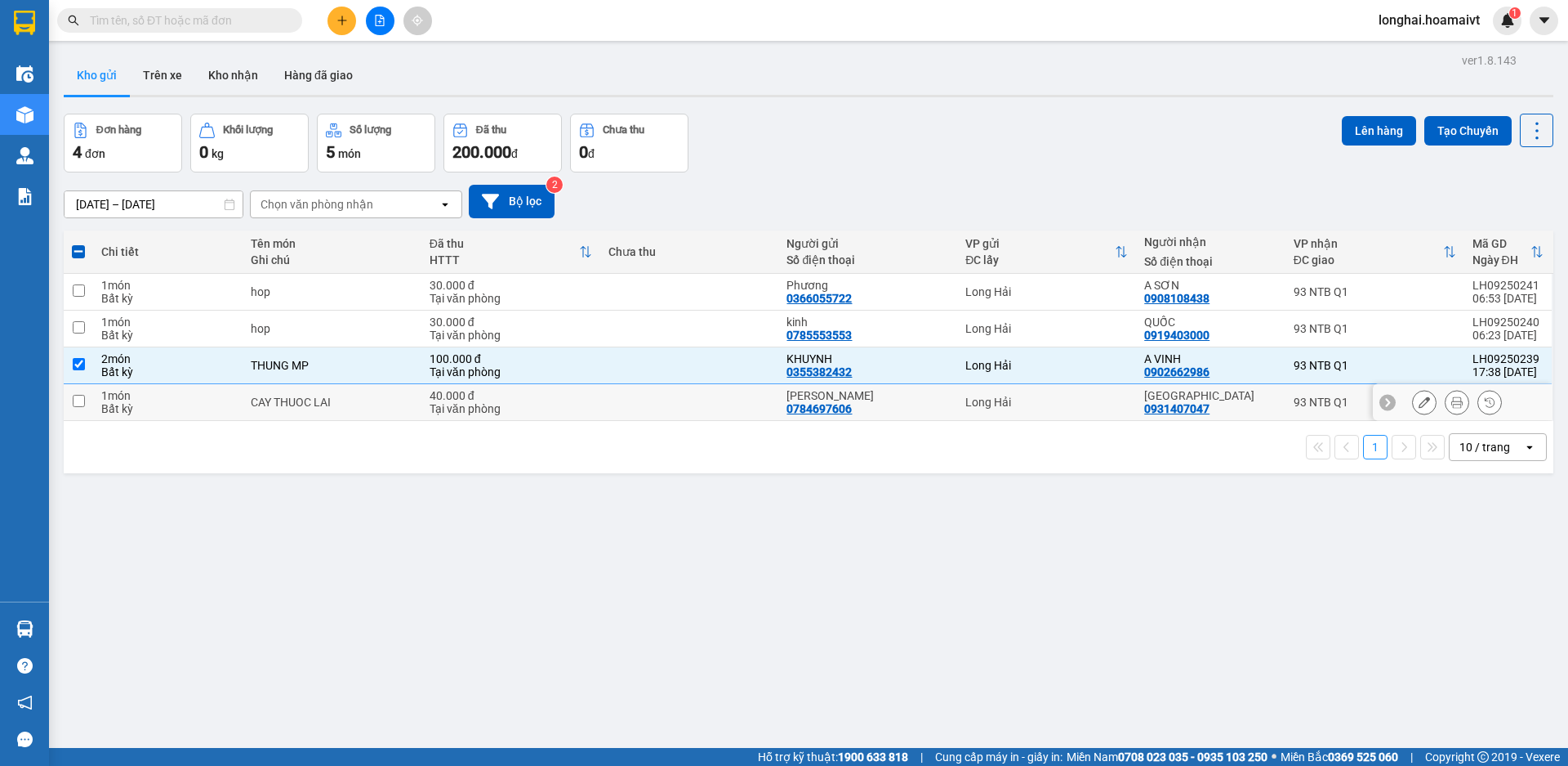
click at [88, 401] on td at bounding box center [79, 403] width 30 height 37
checkbox input "true"
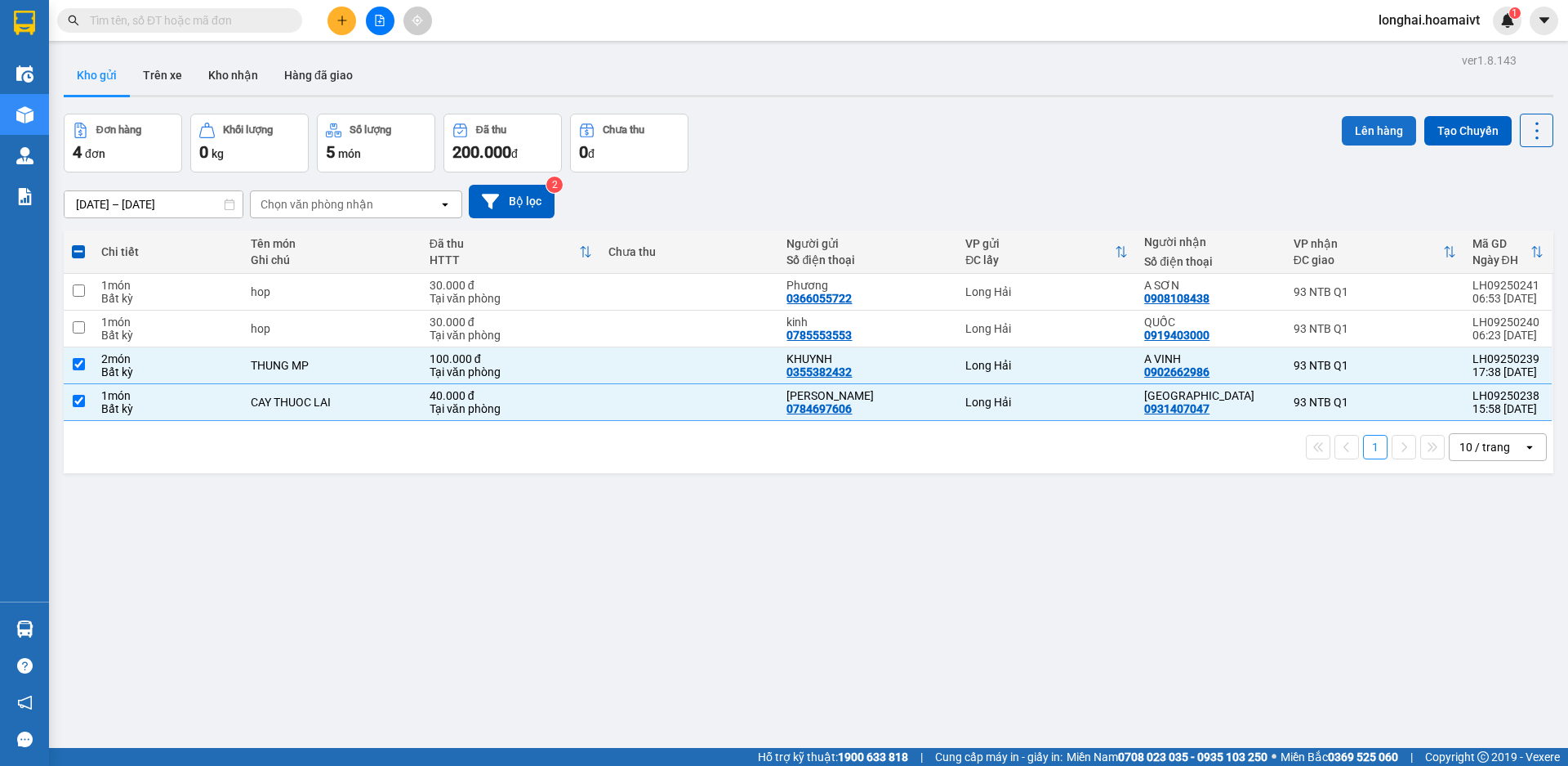
click at [1368, 133] on button "Lên hàng" at bounding box center [1379, 131] width 74 height 30
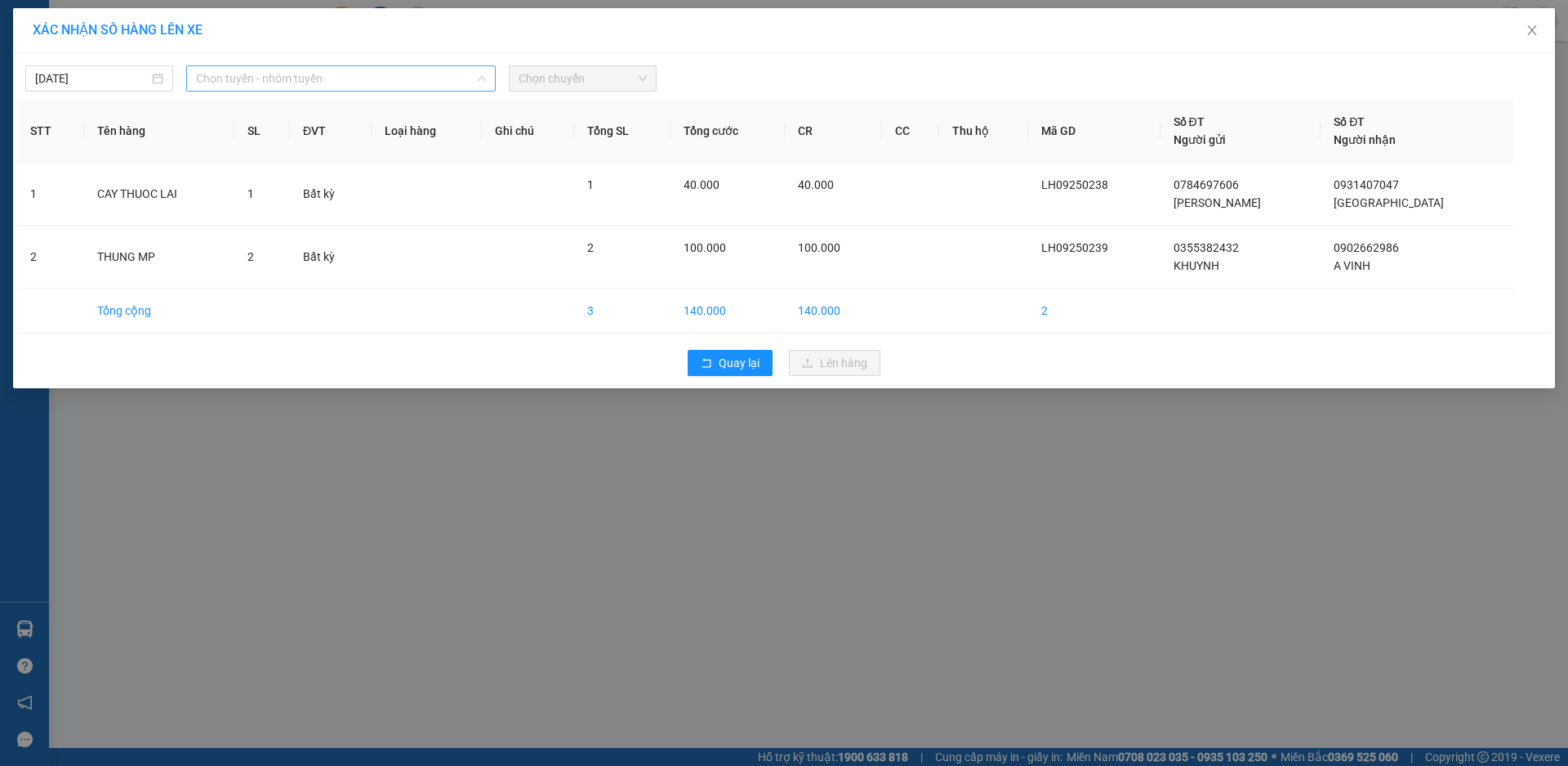
click at [298, 81] on span "Chọn tuyến - nhóm tuyến" at bounding box center [340, 79] width 290 height 25
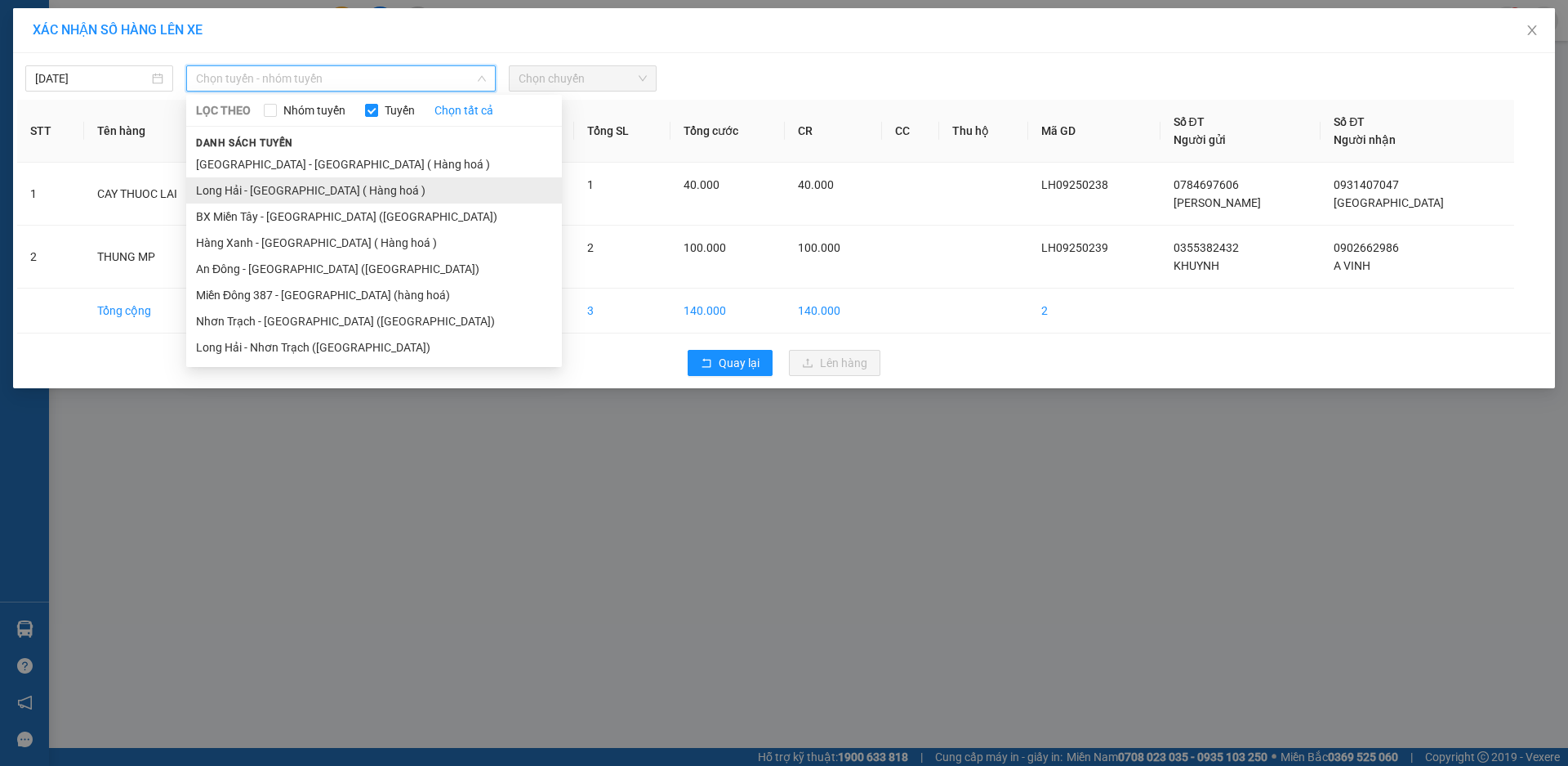
click at [313, 194] on li "Long Hải - [GEOGRAPHIC_DATA] ( Hàng hoá )" at bounding box center [374, 191] width 375 height 26
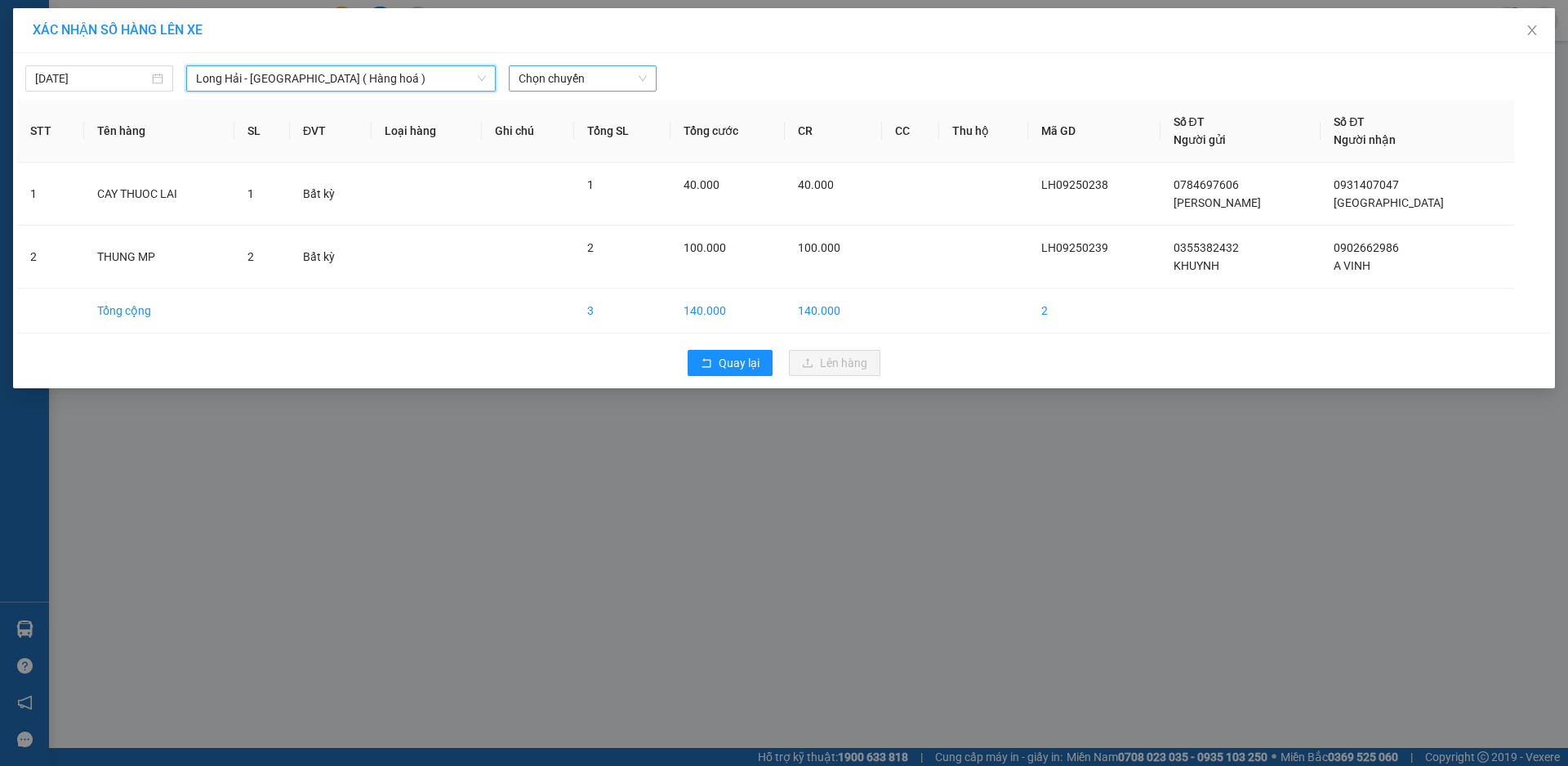
click at [570, 76] on span "Chọn chuyến" at bounding box center [583, 79] width 129 height 25
type input "05"
click at [592, 131] on div "Thêm chuyến " 05:00 "" at bounding box center [596, 138] width 174 height 28
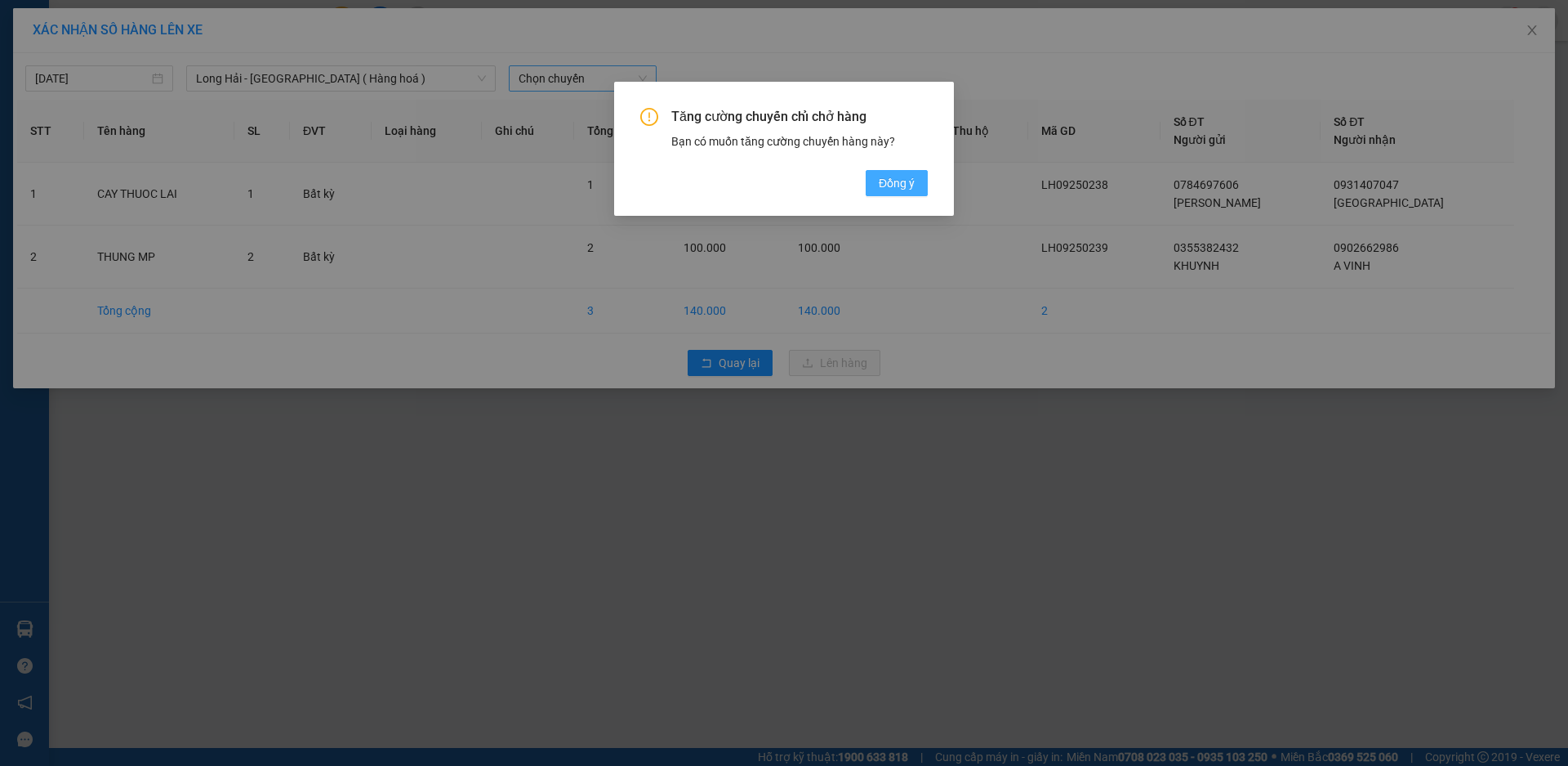
click at [886, 178] on span "Đồng ý" at bounding box center [896, 183] width 36 height 18
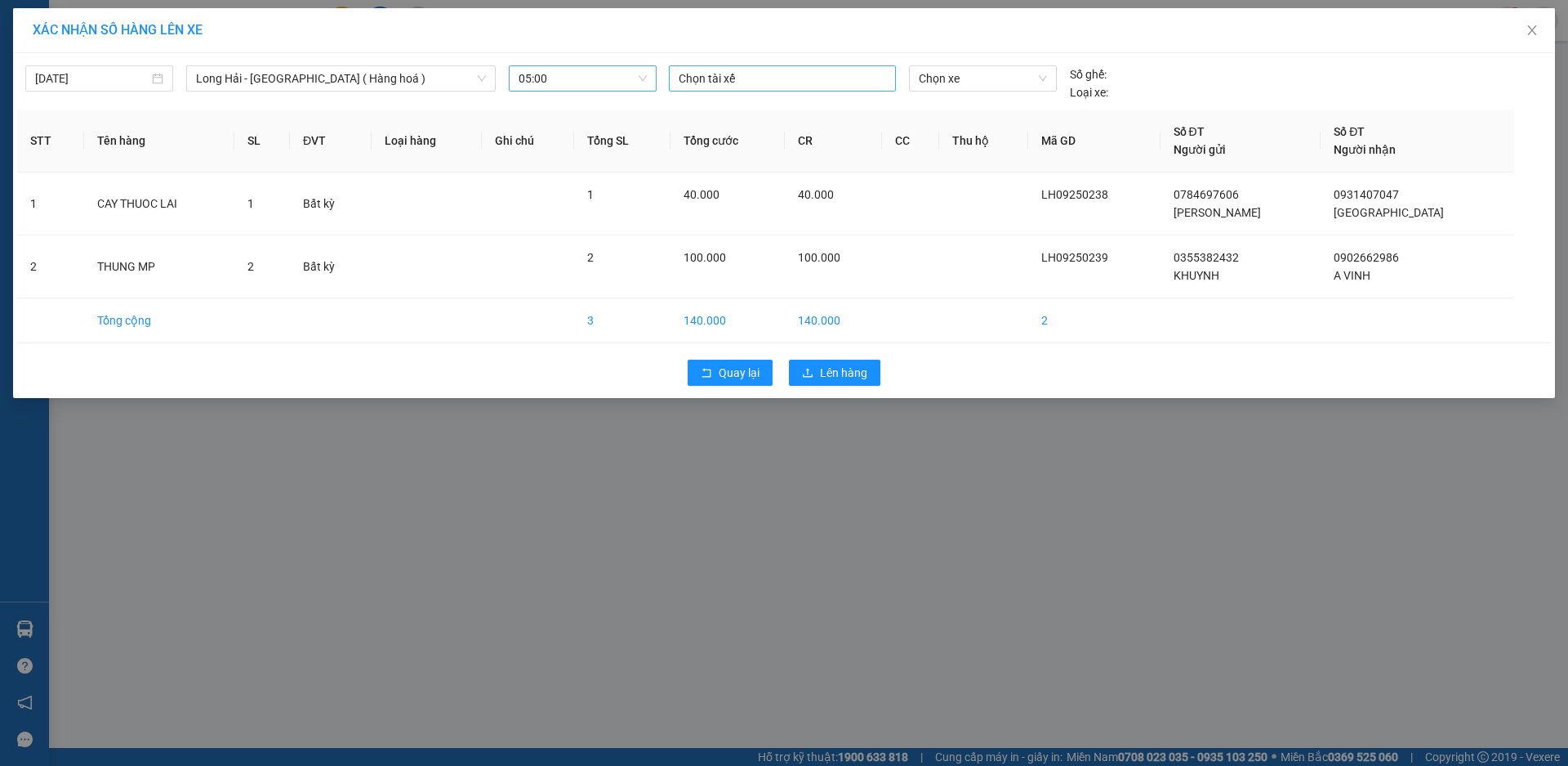
click at [714, 78] on div at bounding box center [782, 78] width 219 height 19
type input "trọn"
click at [724, 157] on div "TRỌN LH" at bounding box center [792, 163] width 226 height 18
click at [1025, 70] on span "Chọn xe" at bounding box center [983, 79] width 128 height 25
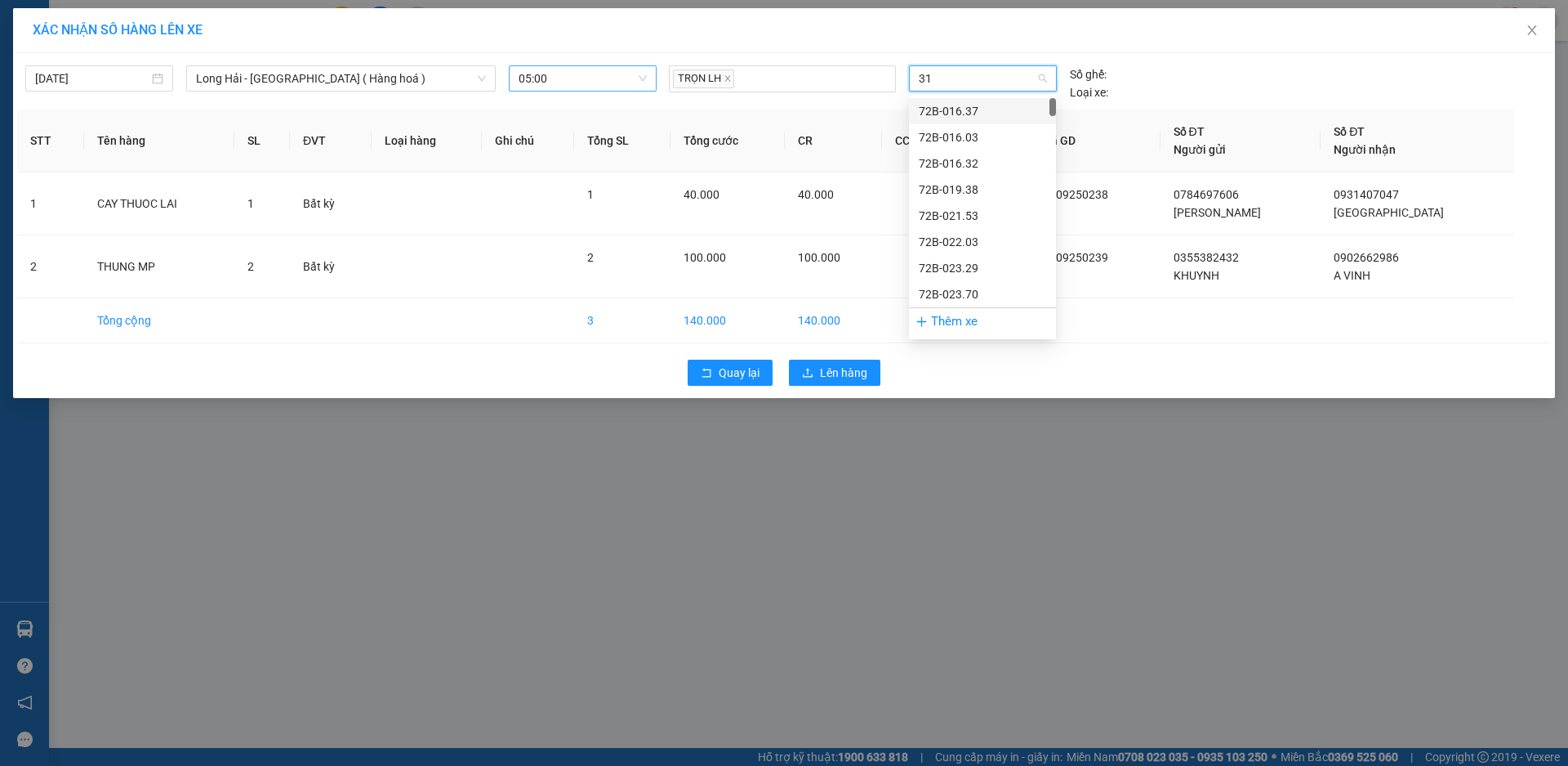
type input "312"
click at [1037, 113] on div "72B-031.21" at bounding box center [983, 111] width 128 height 18
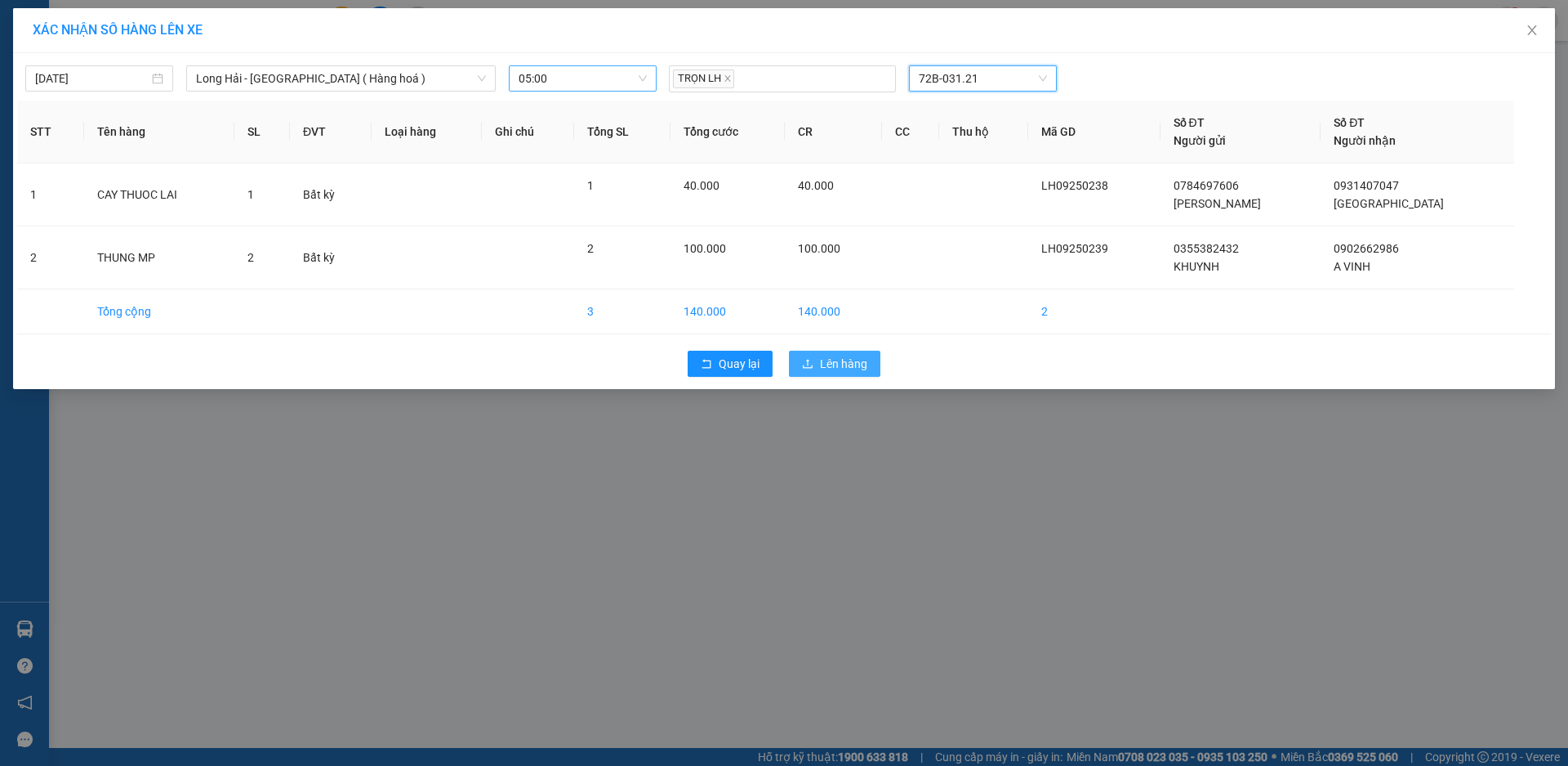
click at [855, 359] on span "Lên hàng" at bounding box center [844, 363] width 47 height 18
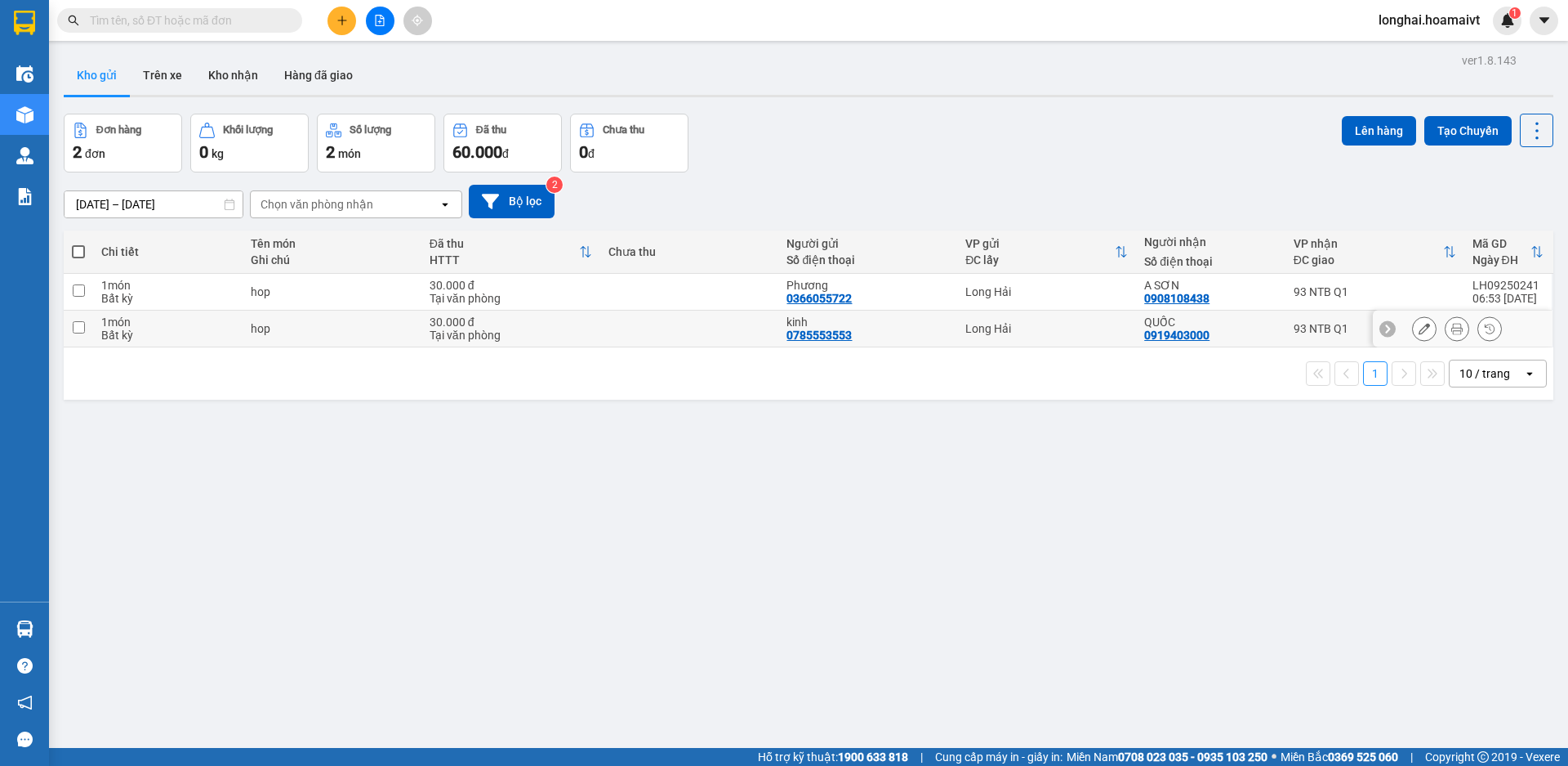
click at [80, 321] on input "checkbox" at bounding box center [79, 327] width 12 height 12
checkbox input "true"
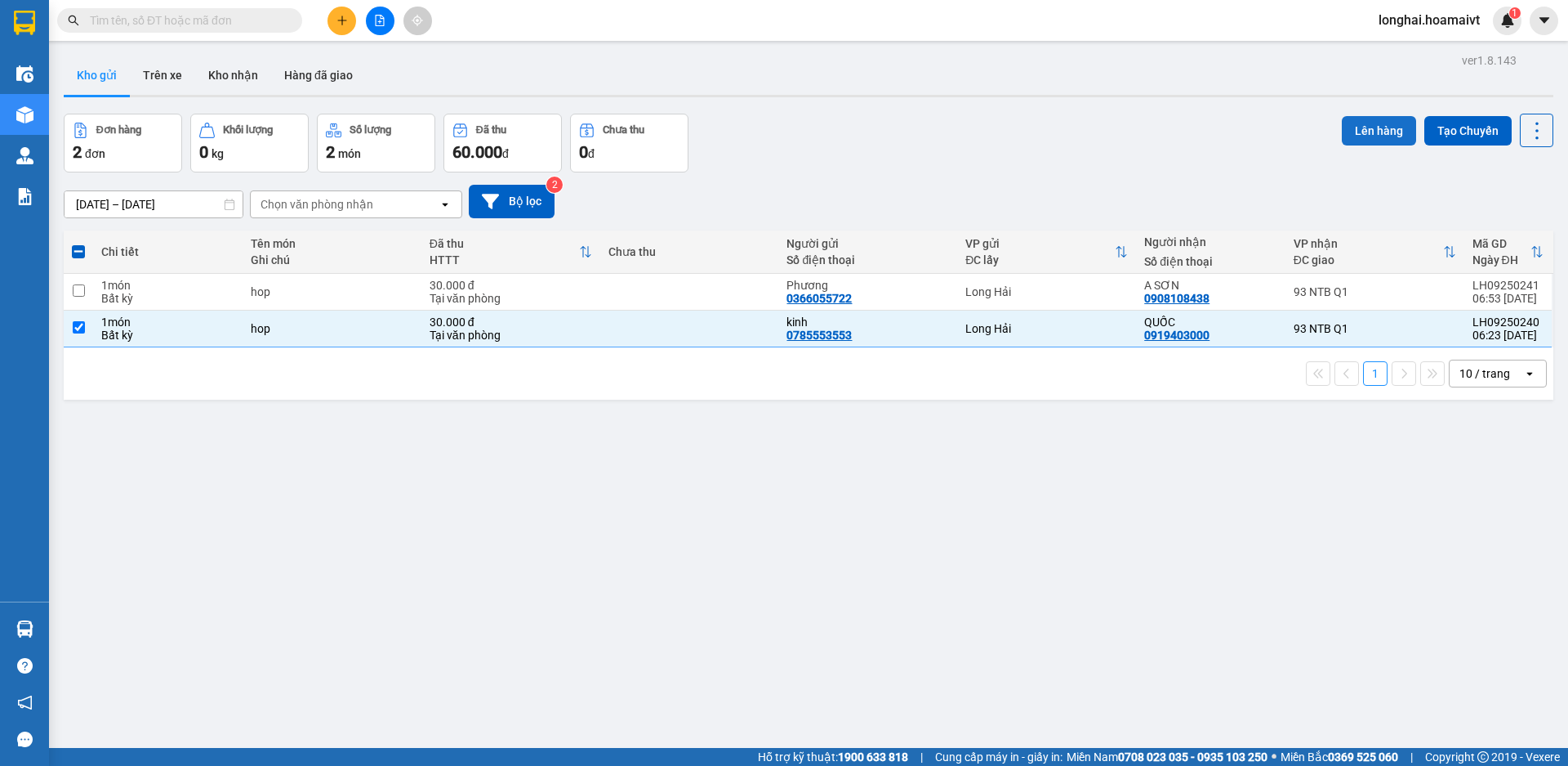
click at [1342, 121] on button "Lên hàng" at bounding box center [1379, 131] width 74 height 30
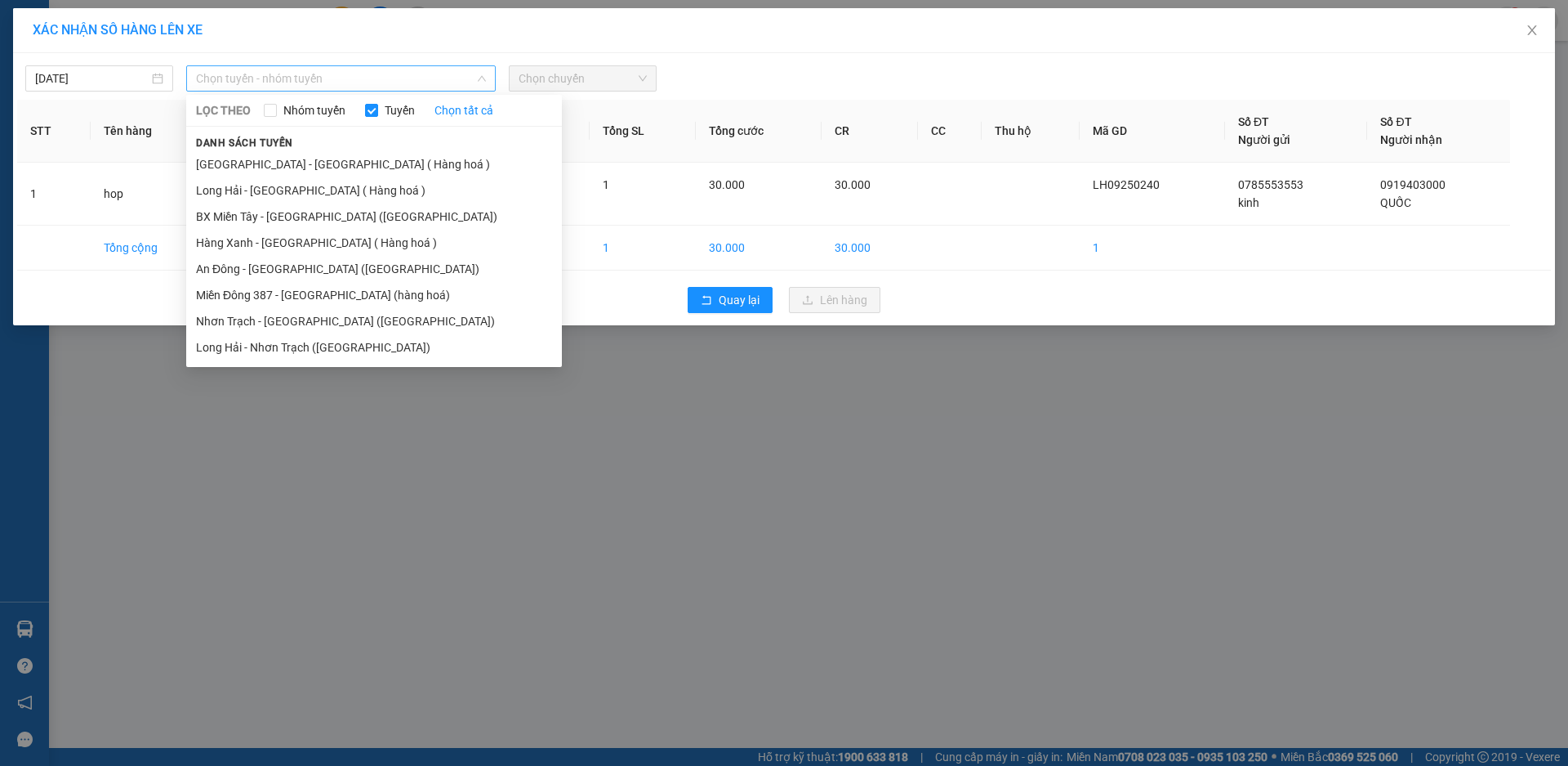
click at [350, 88] on span "Chọn tuyến - nhóm tuyến" at bounding box center [340, 79] width 290 height 25
click at [354, 199] on li "Long Hải - [GEOGRAPHIC_DATA] ( Hàng hoá )" at bounding box center [374, 191] width 375 height 26
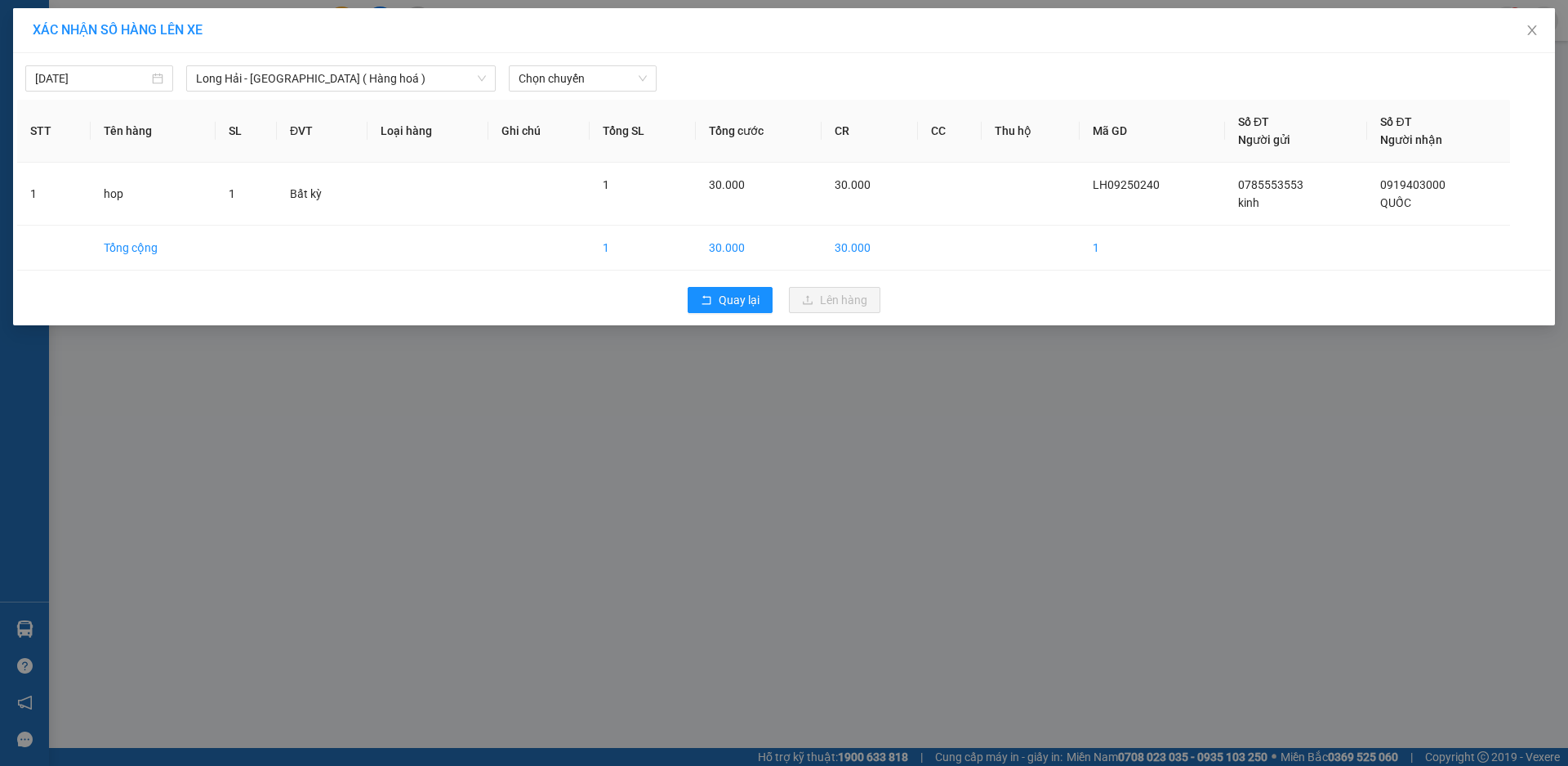
click at [542, 92] on div "[DATE] [GEOGRAPHIC_DATA] - [GEOGRAPHIC_DATA] ( [GEOGRAPHIC_DATA] ) LỌC THEO Nhó…" at bounding box center [784, 189] width 1542 height 272
click at [547, 81] on span "Chọn chuyến" at bounding box center [583, 79] width 129 height 25
click at [534, 76] on span "Chọn chuyến" at bounding box center [583, 79] width 129 height 25
type input "07"
click at [637, 132] on div "Thêm chuyến " 07:00 "" at bounding box center [596, 138] width 174 height 28
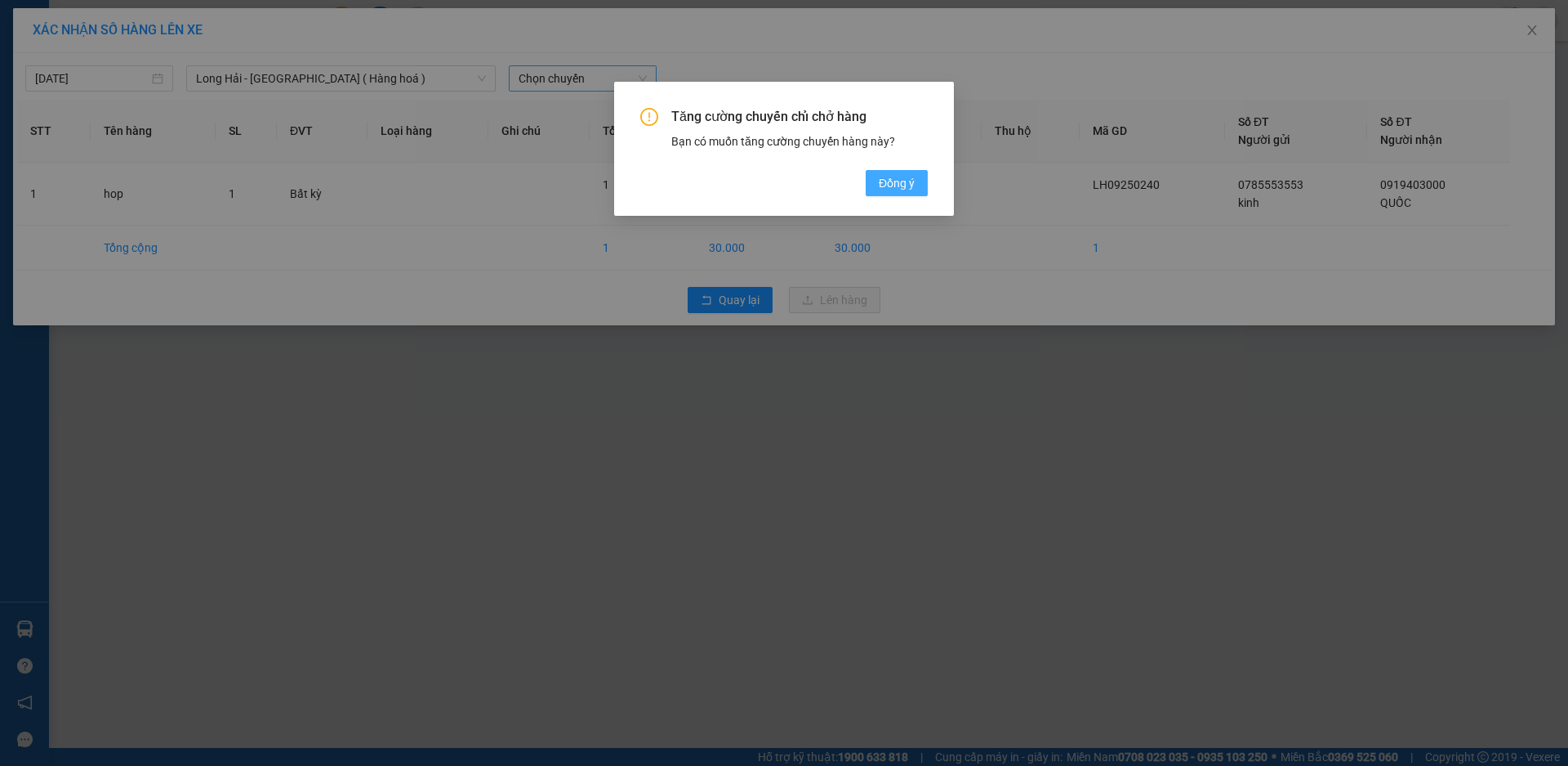
click at [902, 179] on span "Đồng ý" at bounding box center [896, 183] width 36 height 18
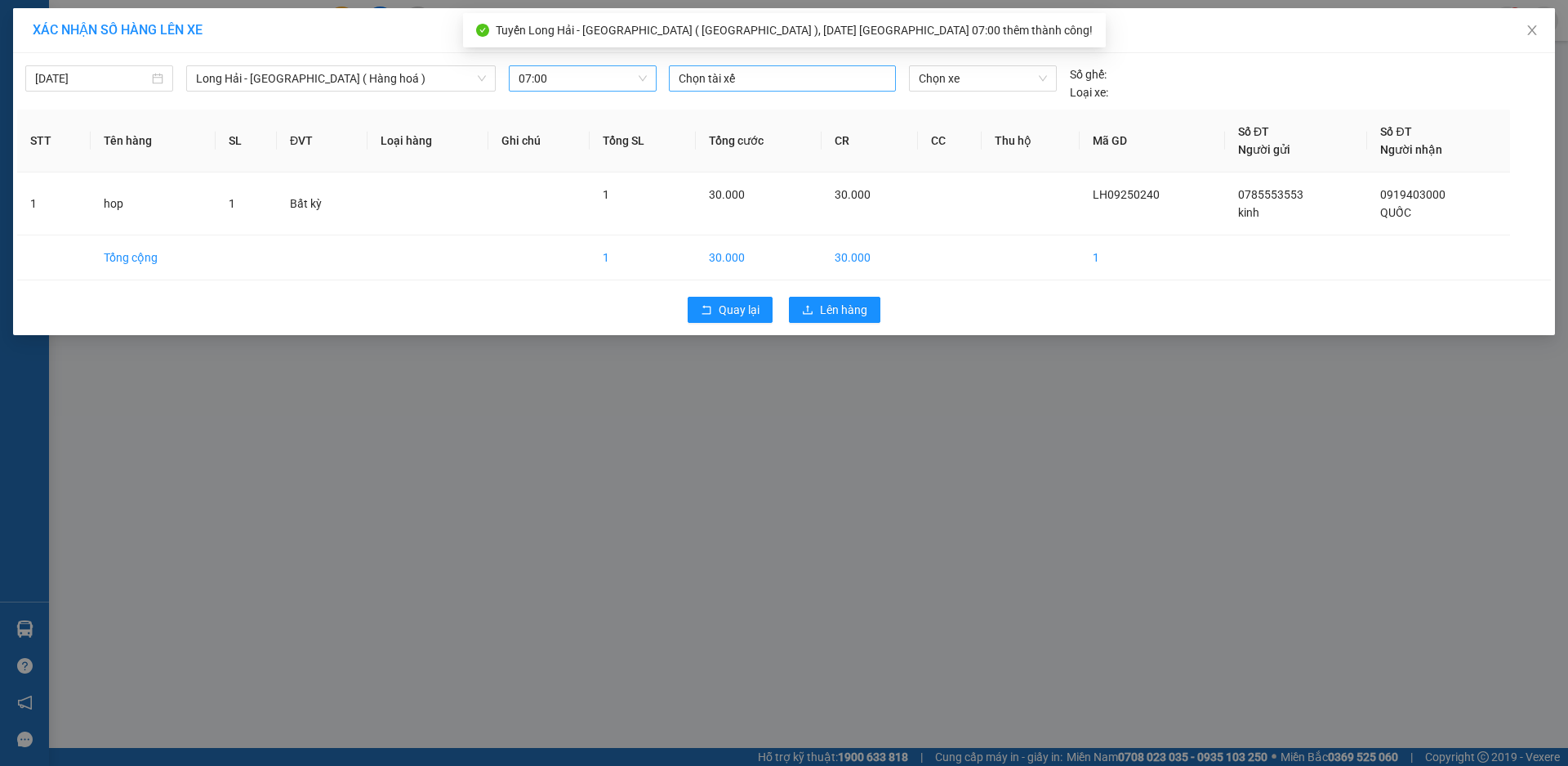
click at [691, 85] on div at bounding box center [782, 78] width 219 height 19
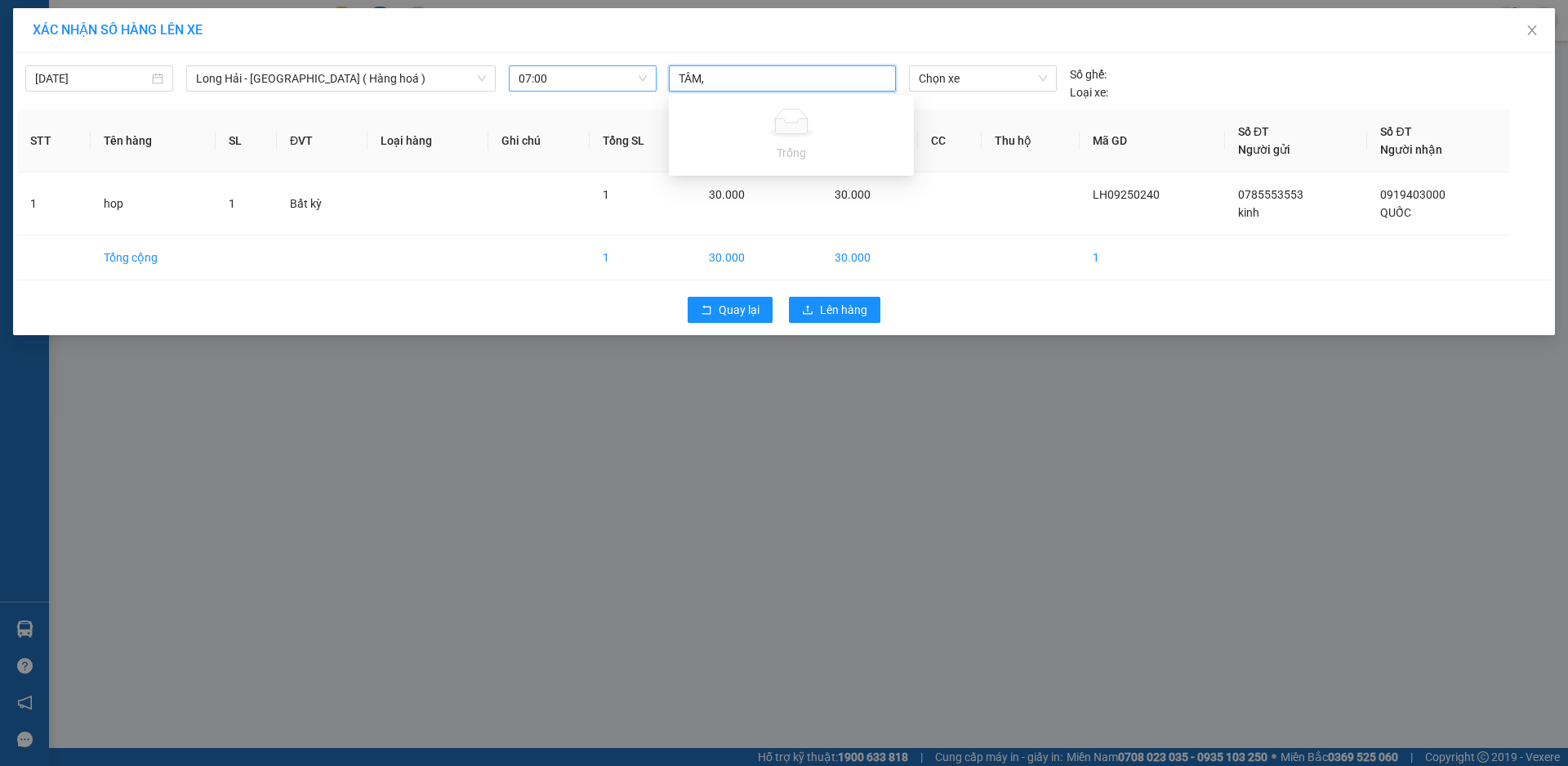
type input "TÂM"
click at [708, 101] on div "TÂM A LH" at bounding box center [792, 111] width 245 height 26
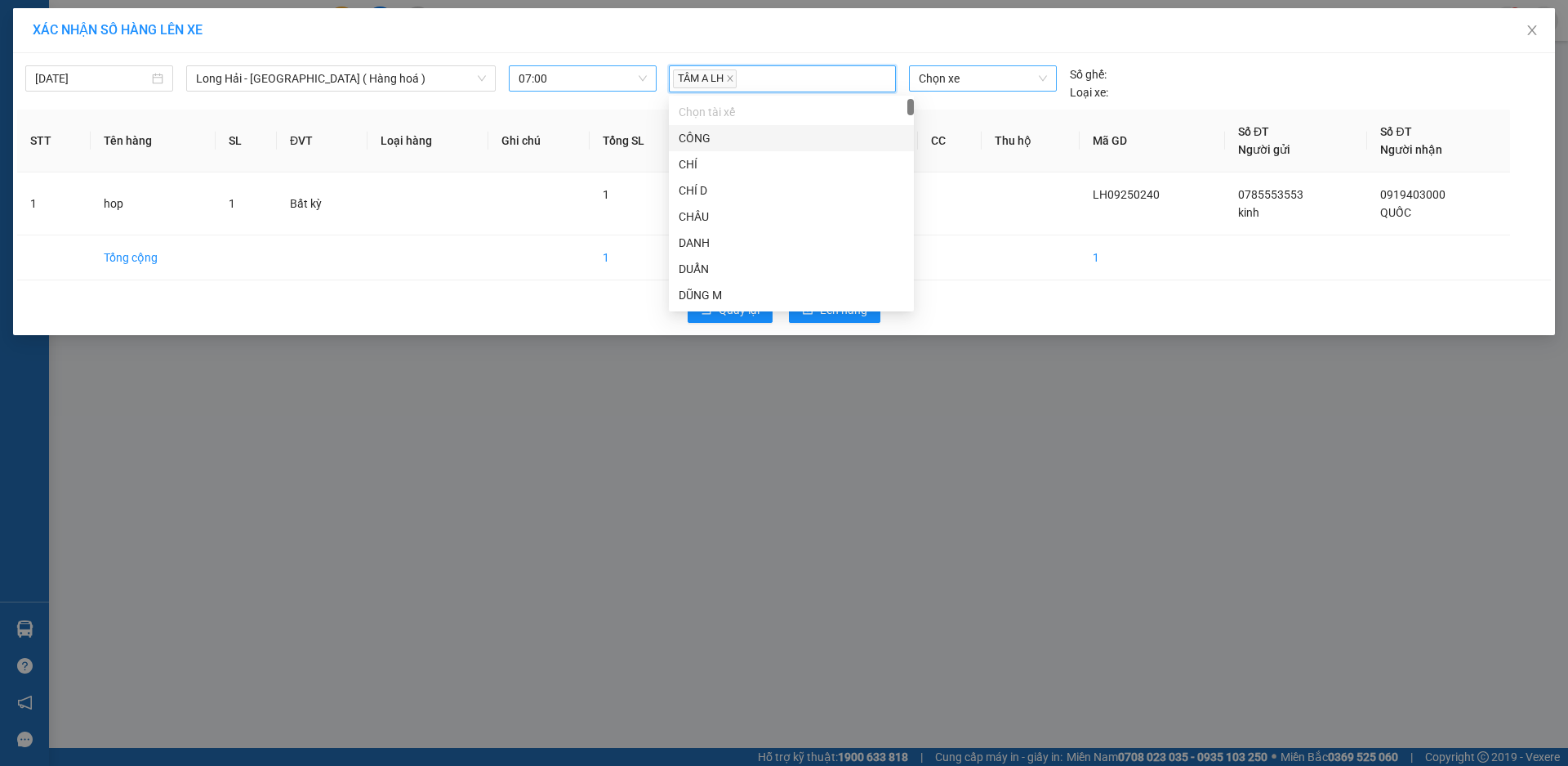
click at [1012, 83] on span "Chọn xe" at bounding box center [983, 79] width 128 height 25
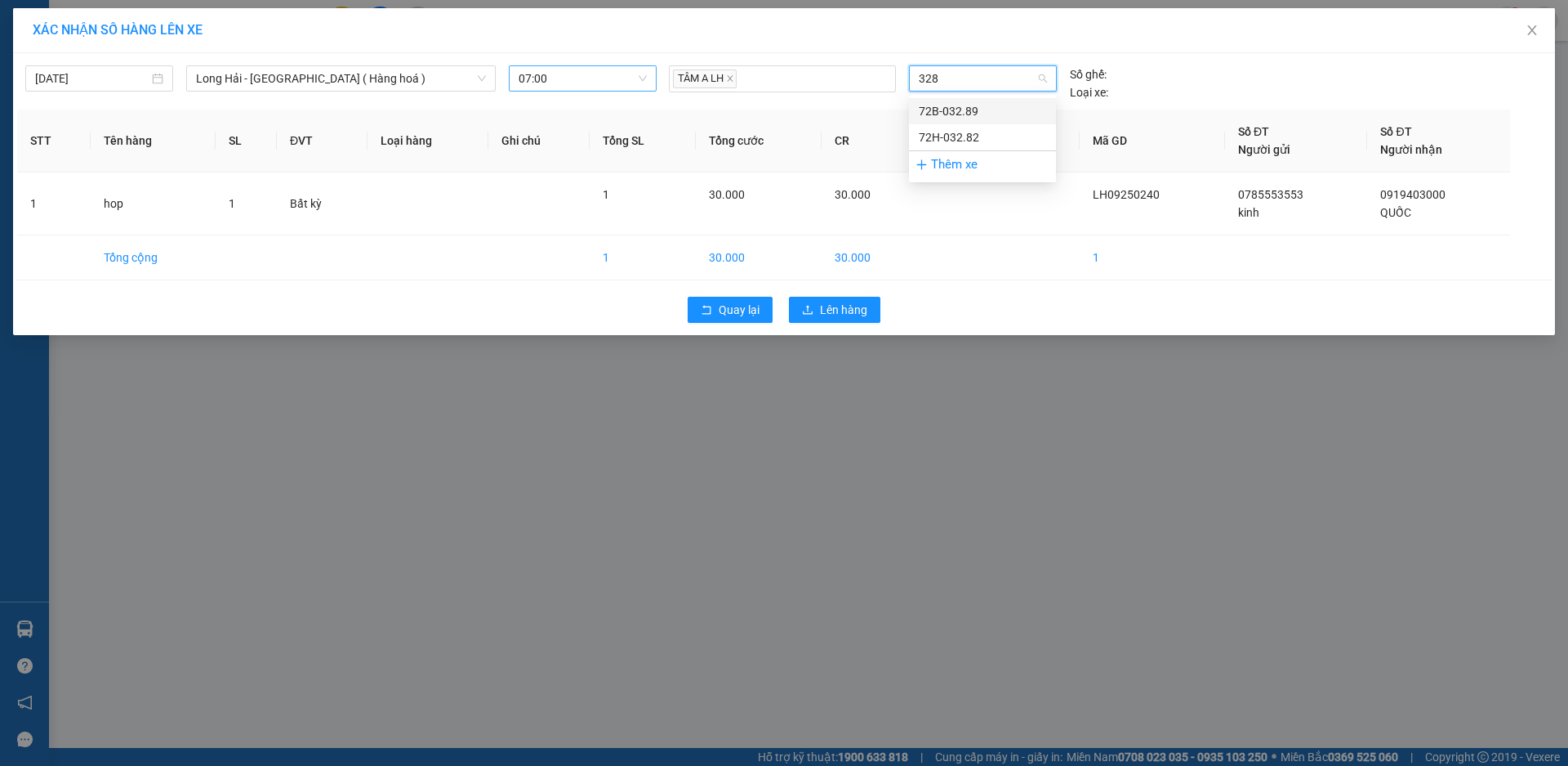
type input "3289"
click at [1022, 103] on div "72B-032.89" at bounding box center [983, 111] width 128 height 18
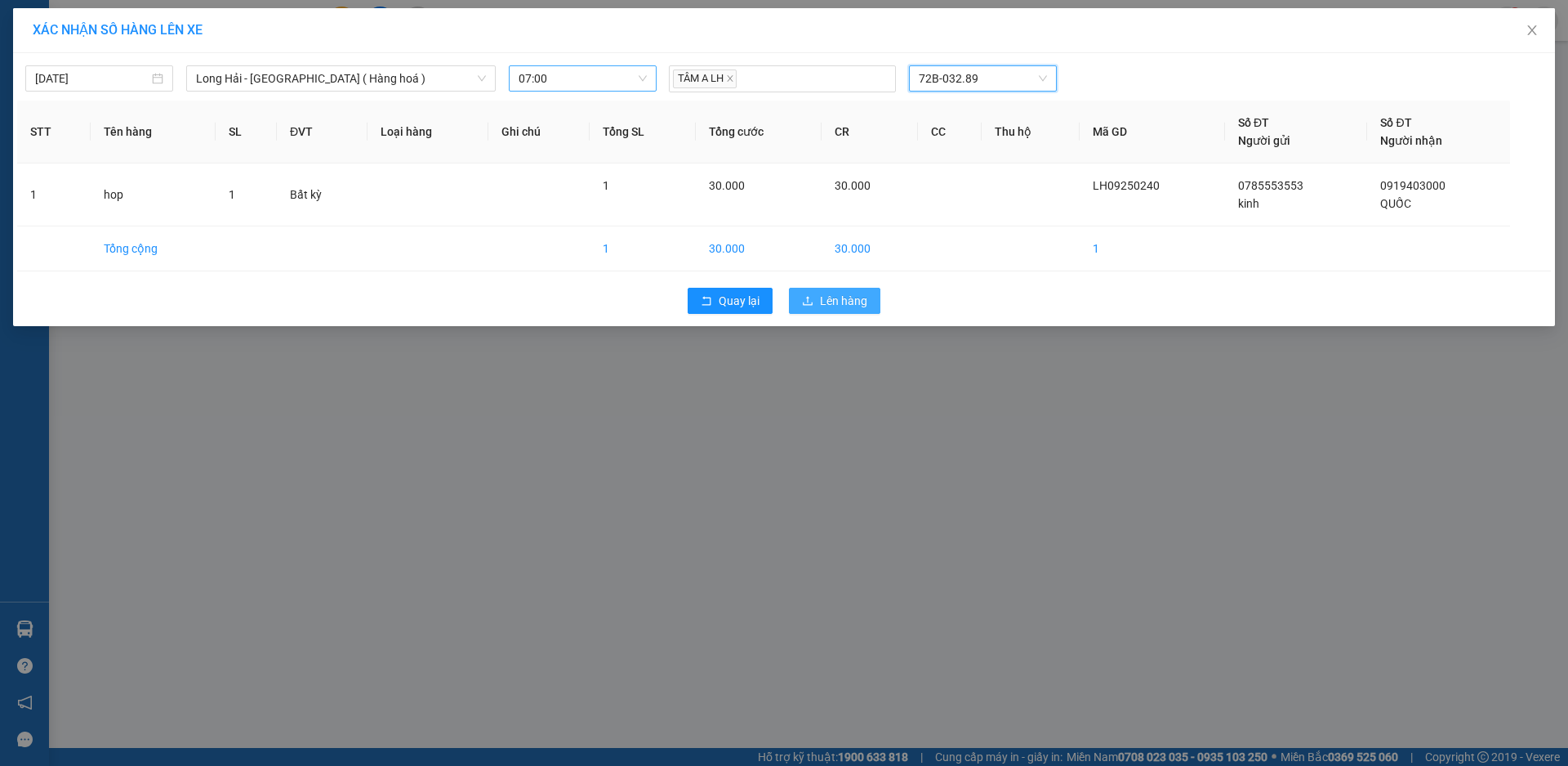
click at [866, 302] on span "Lên hàng" at bounding box center [844, 300] width 47 height 18
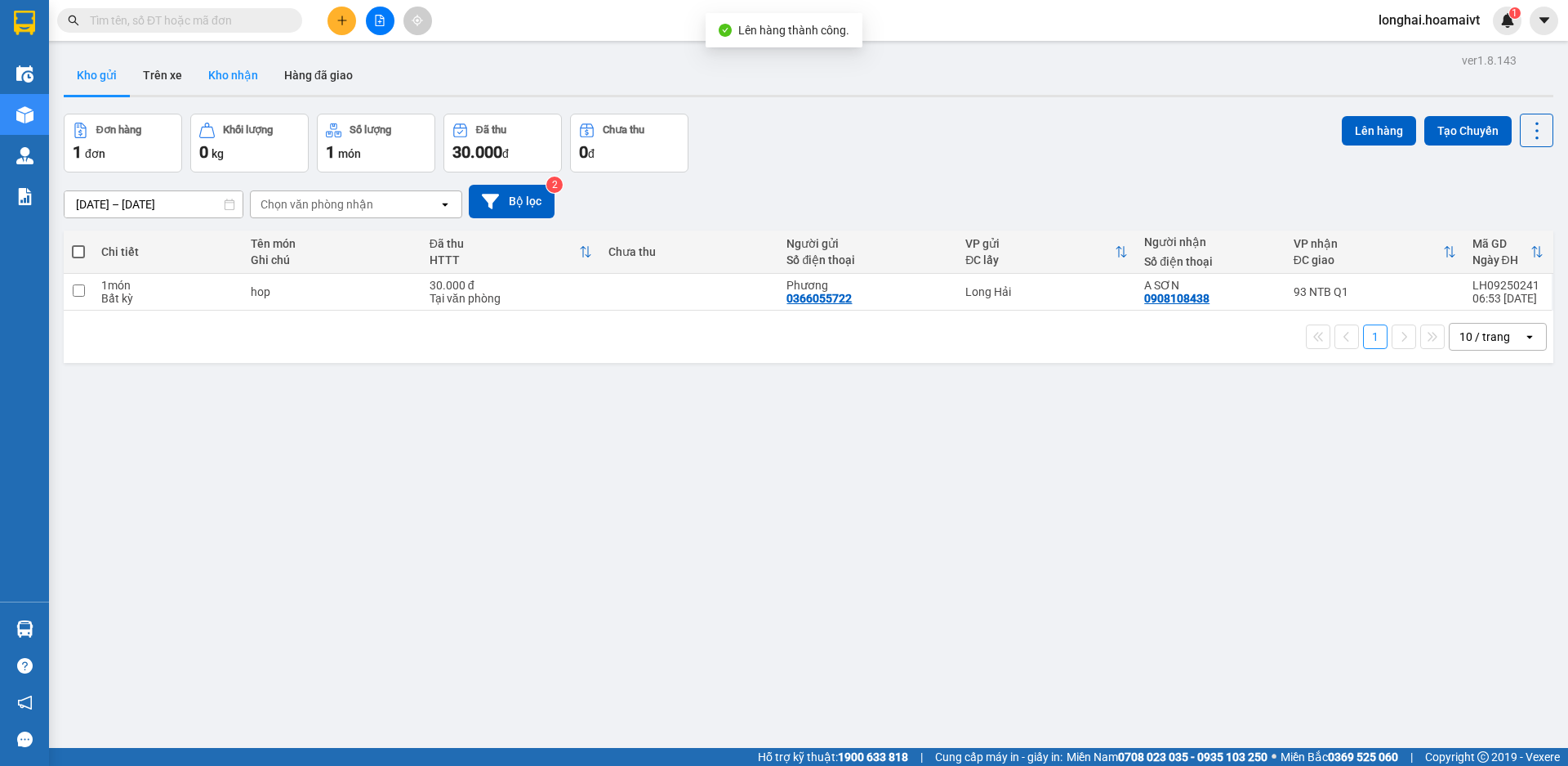
click at [234, 69] on button "Kho nhận" at bounding box center [233, 74] width 76 height 39
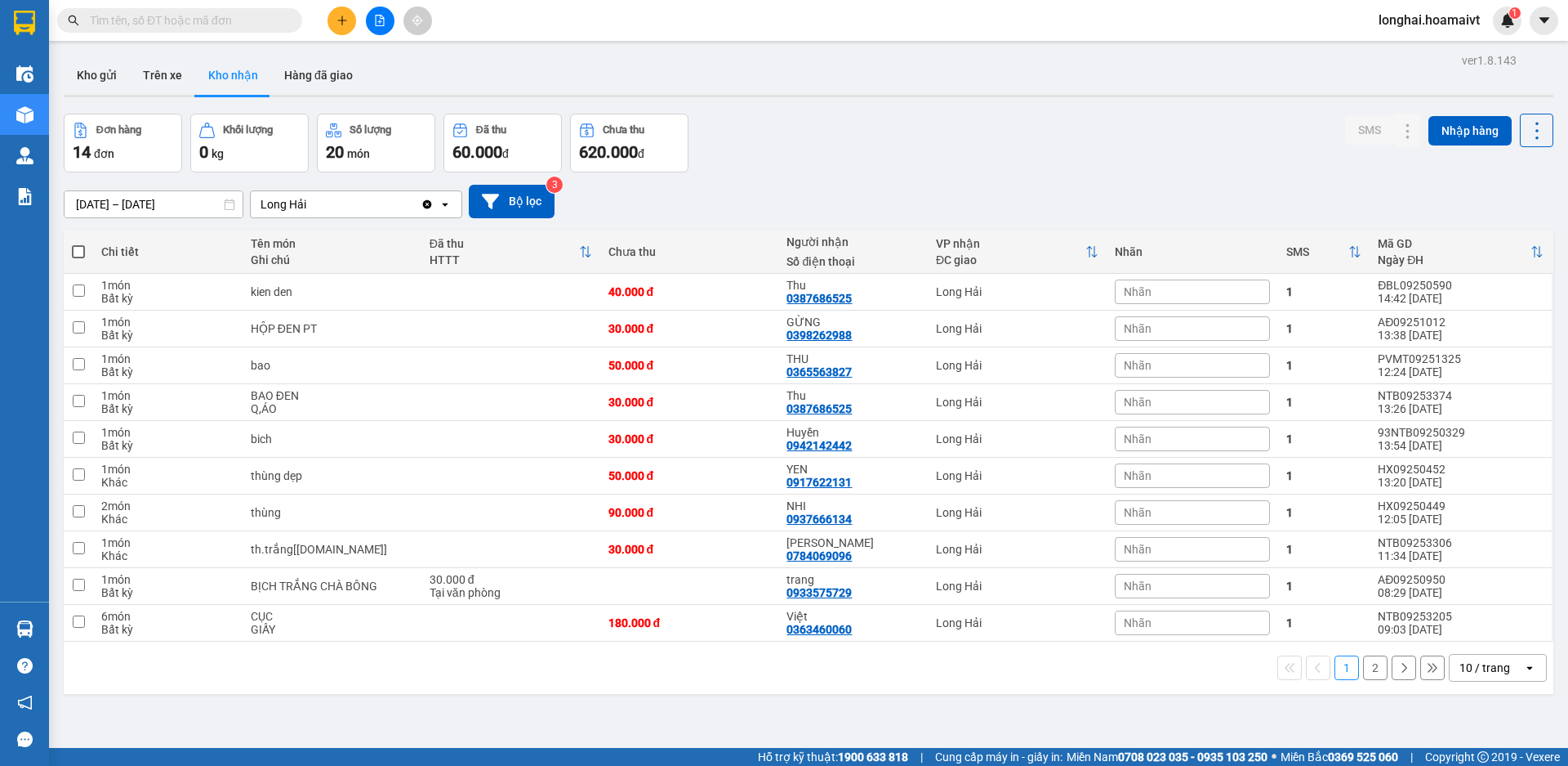
click at [1363, 668] on button "2" at bounding box center [1376, 668] width 24 height 25
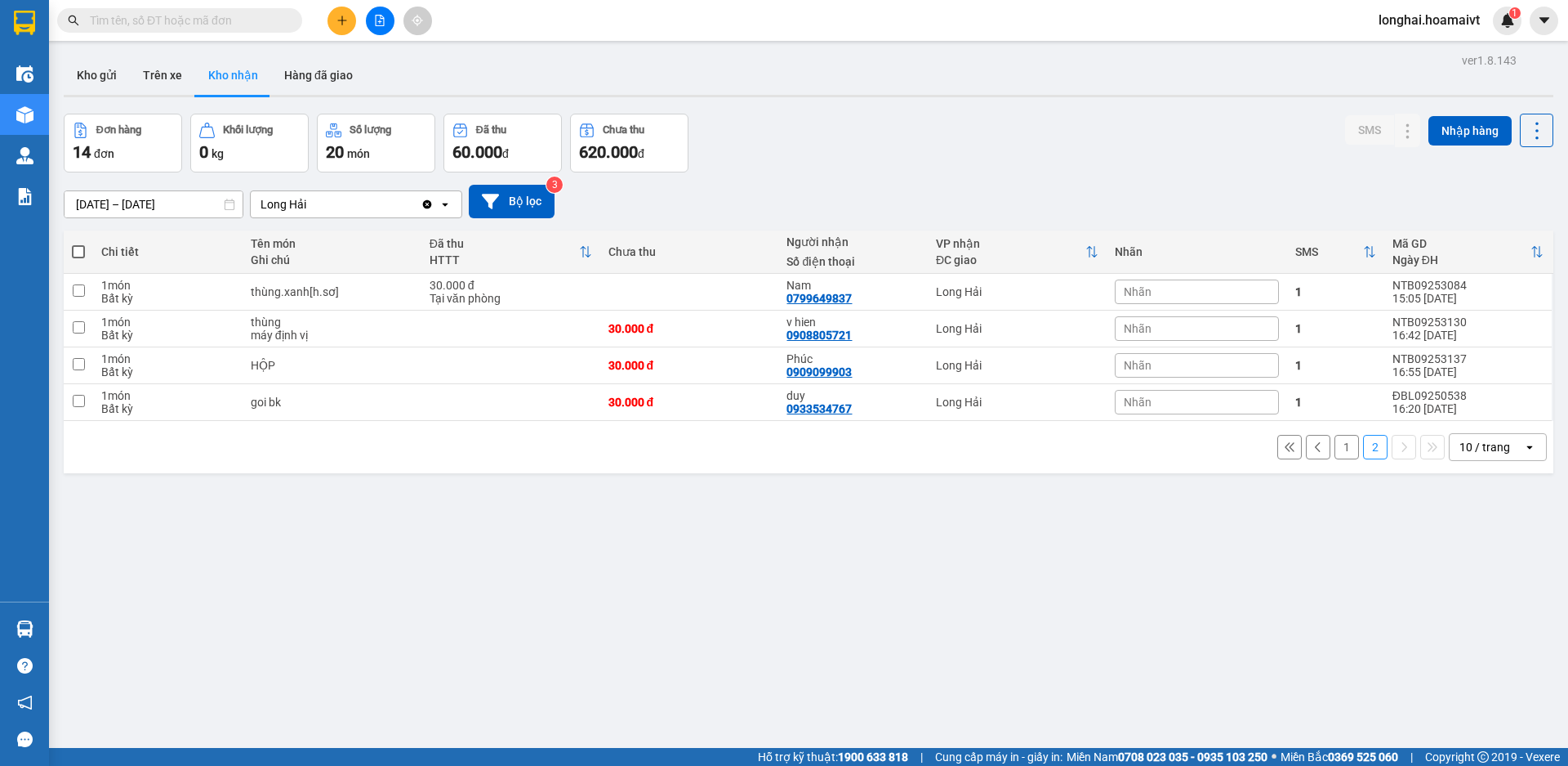
click at [1334, 440] on button "1" at bounding box center [1347, 447] width 24 height 25
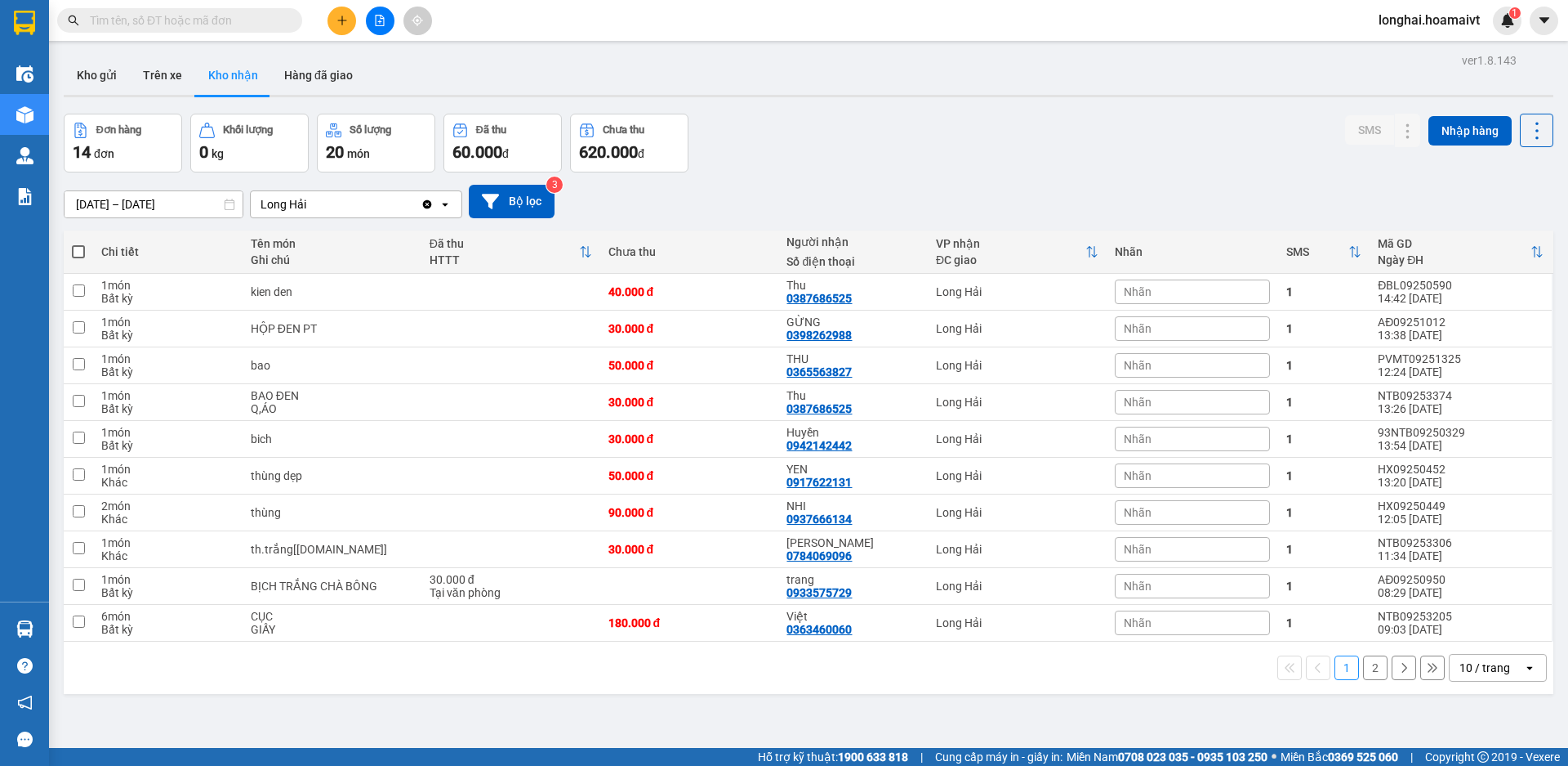
click at [234, 13] on input "text" at bounding box center [186, 20] width 192 height 18
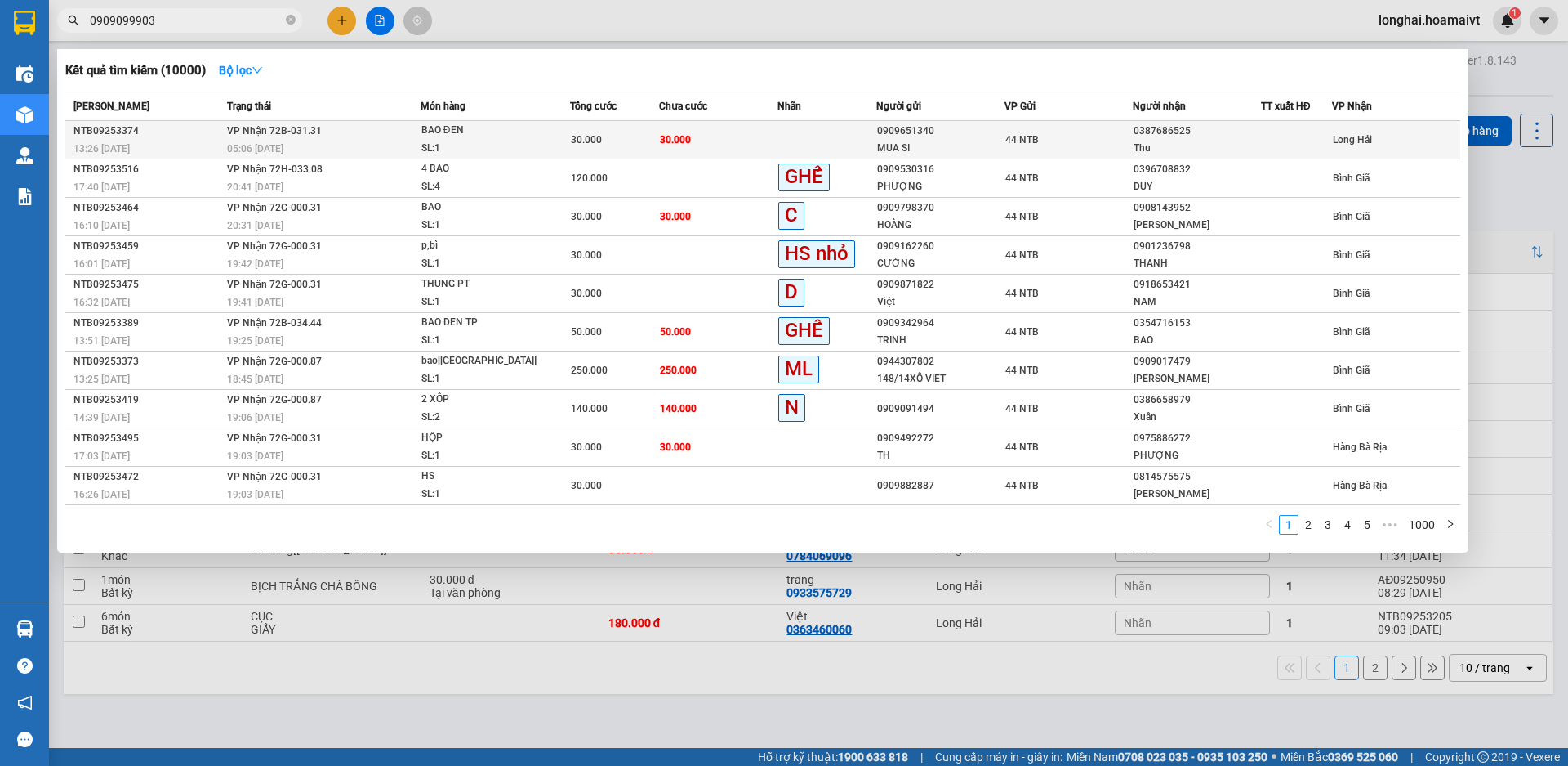
type input "0909099903"
click at [637, 135] on div "30.000" at bounding box center [614, 139] width 88 height 18
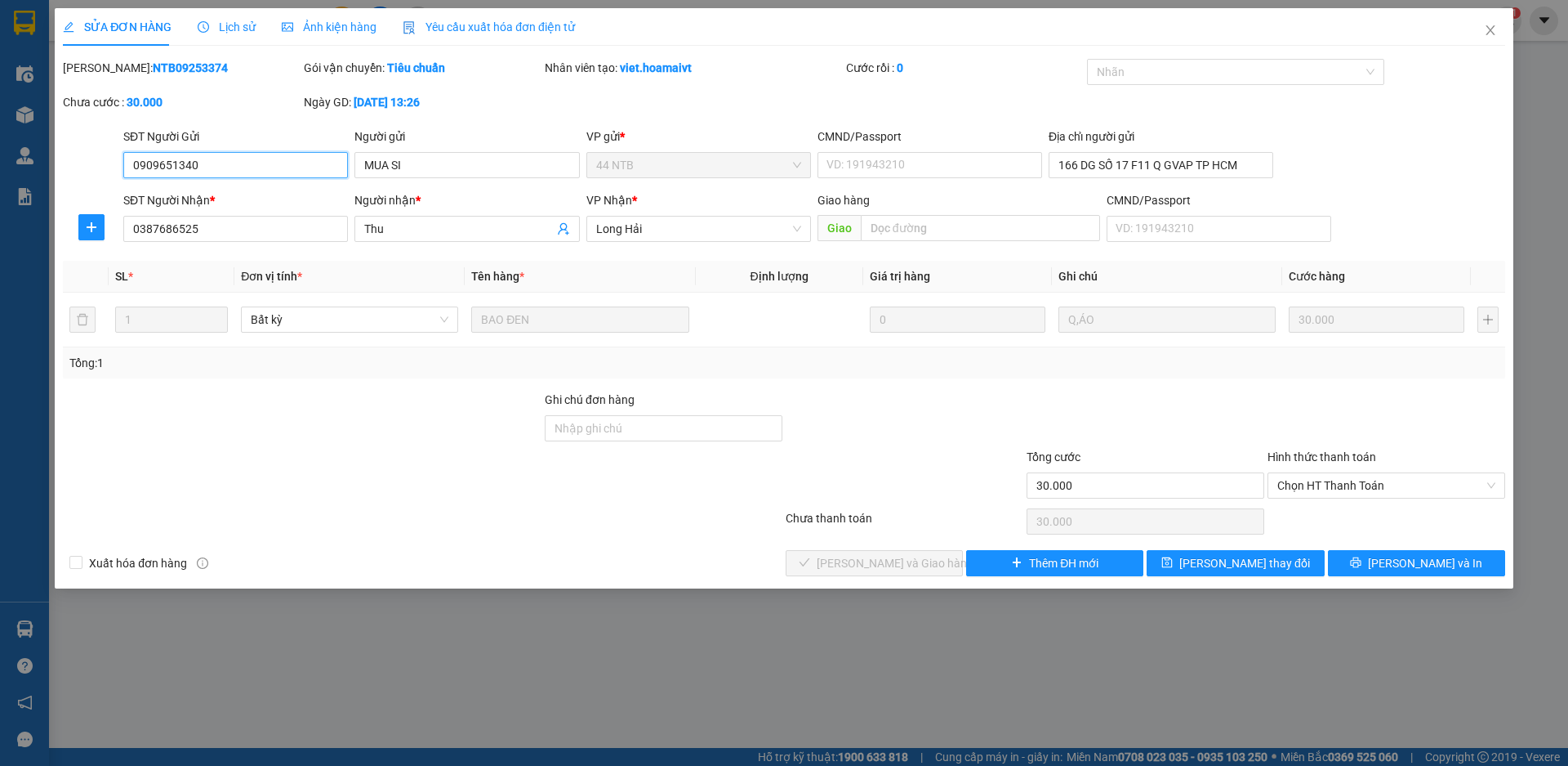
type input "0909651340"
type input "MUA SI"
type input "166 DG SỐ 17 F11 Q GVAP TP HCM"
type input "0387686525"
type input "Thu"
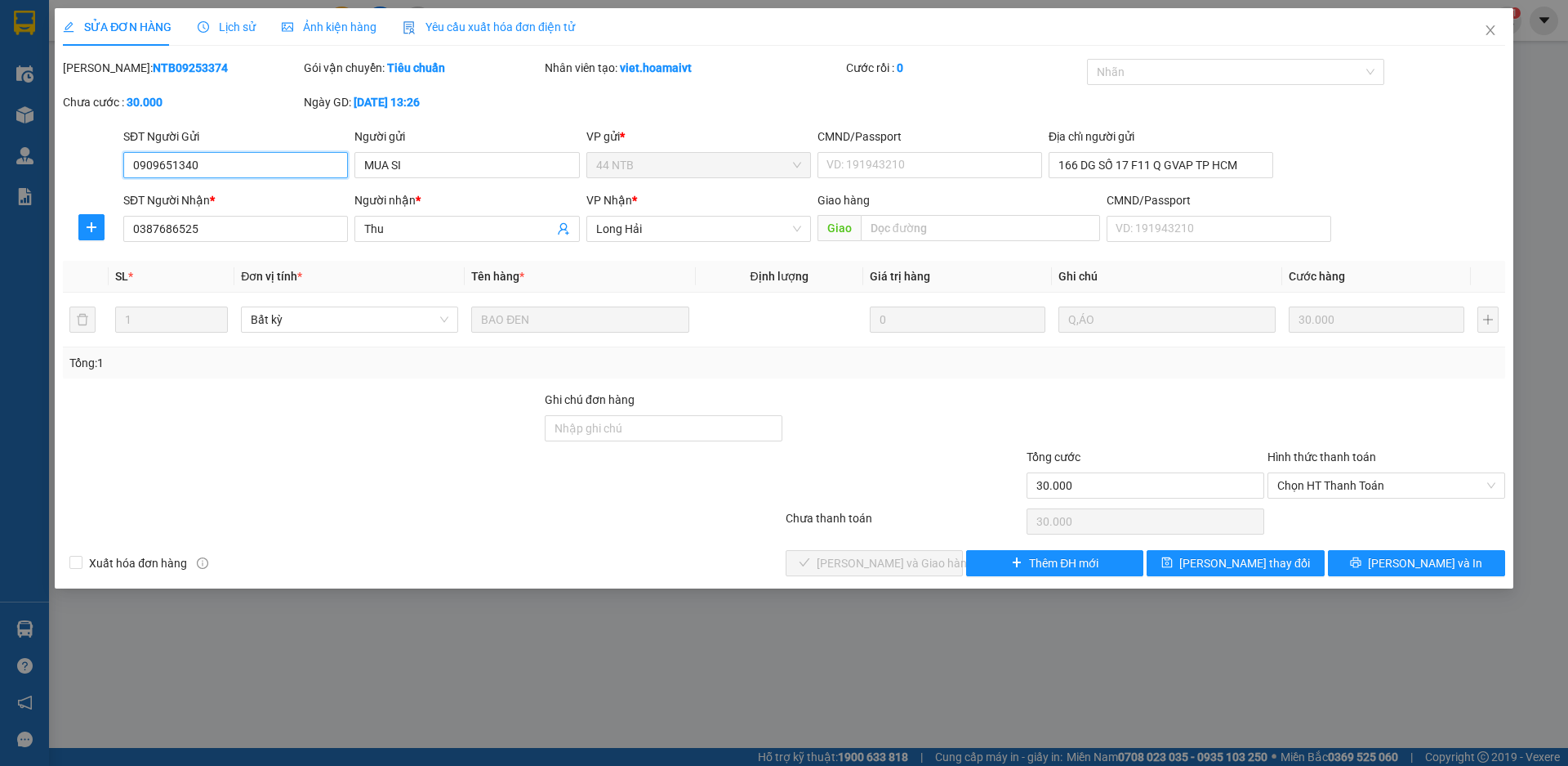
type input "30.000"
click at [1289, 488] on span "Chọn HT Thanh Toán" at bounding box center [1386, 485] width 218 height 25
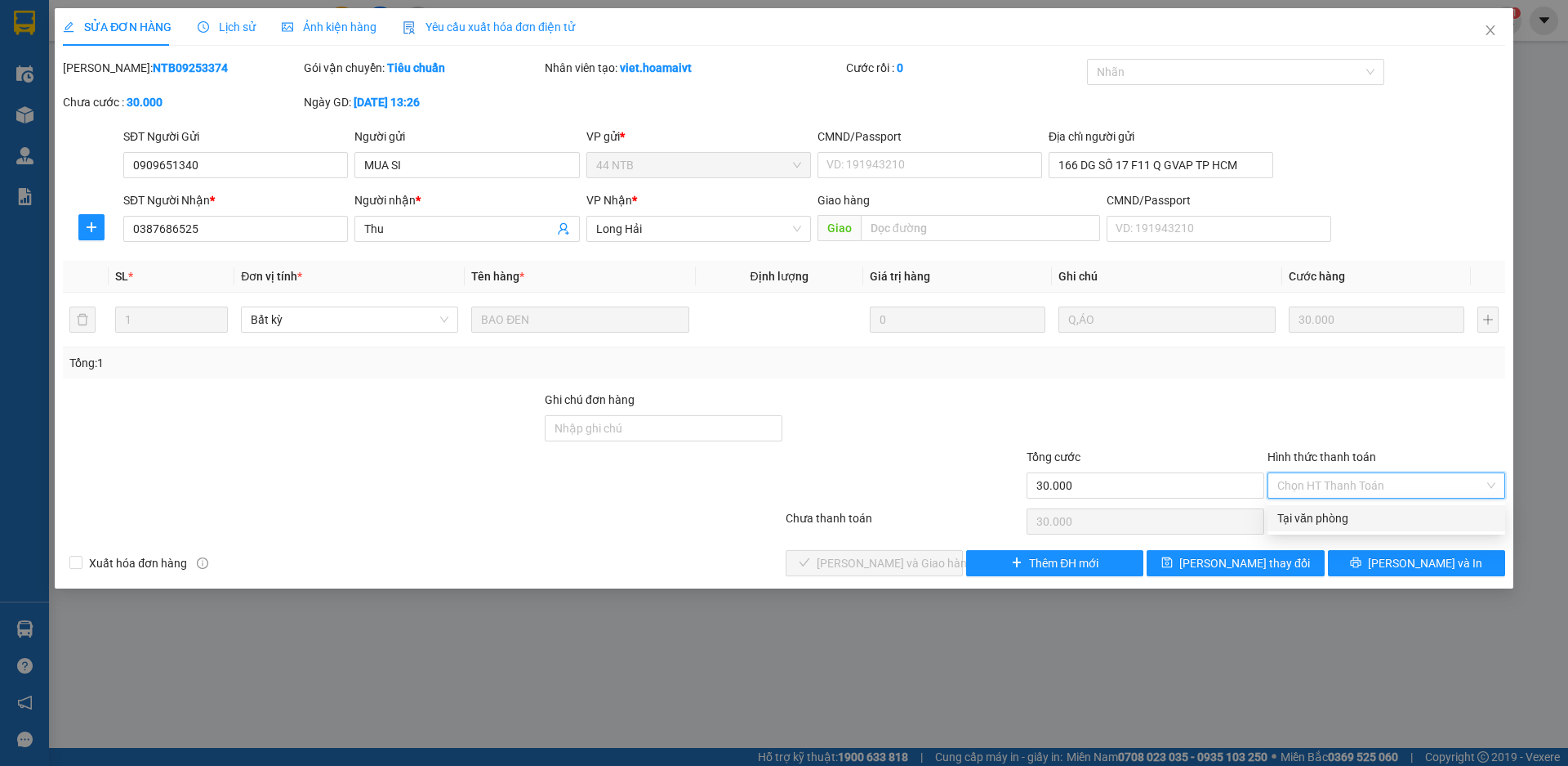
click at [1296, 509] on div "Tại văn phòng" at bounding box center [1387, 518] width 238 height 26
type input "0"
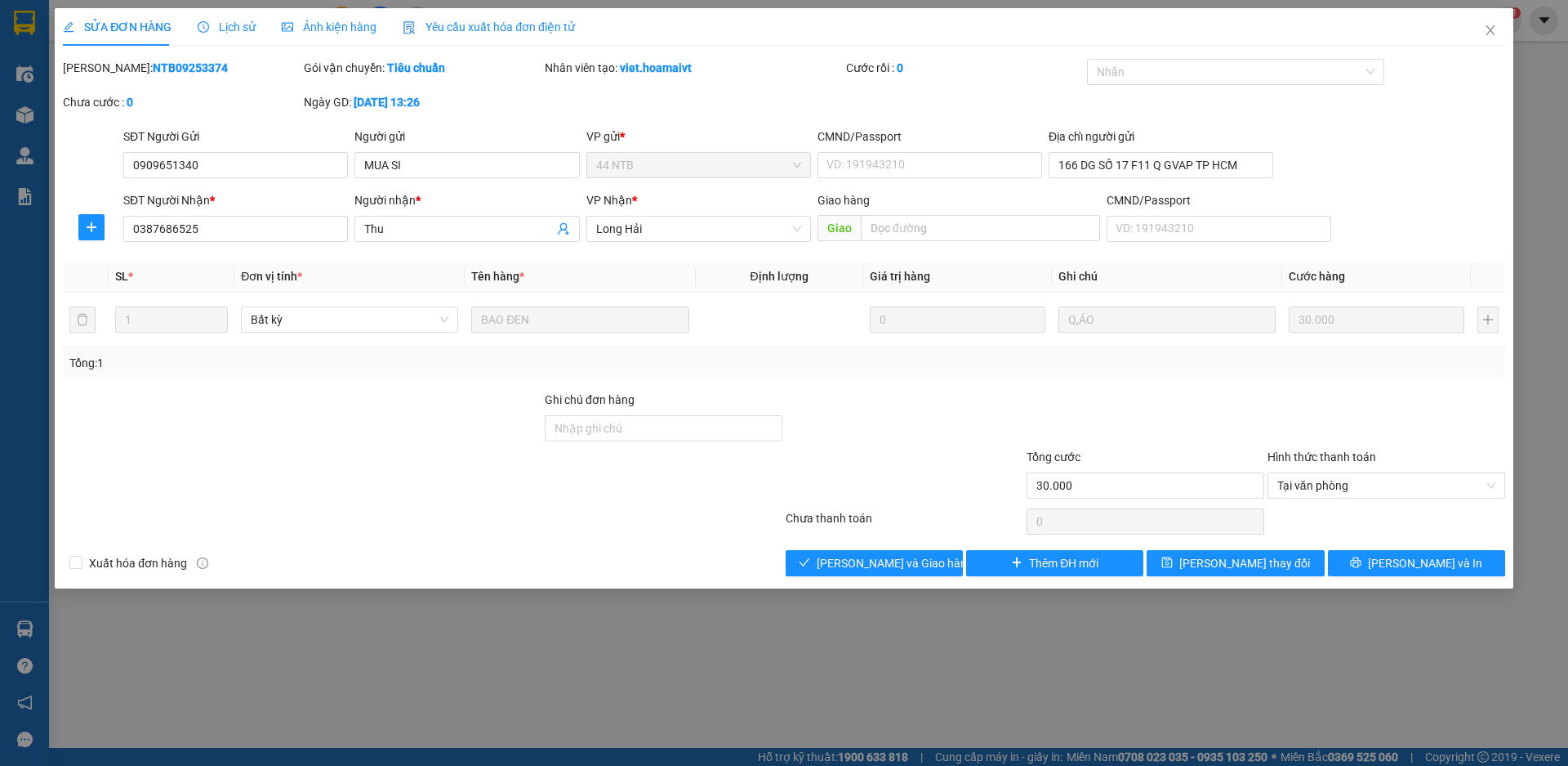
click at [882, 548] on div "Total Paid Fee 0 Total UnPaid Fee 30.000 Cash Collection Total Fee Mã ĐH: NTB09…" at bounding box center [784, 317] width 1442 height 517
click at [881, 554] on span "[PERSON_NAME] và Giao hàng" at bounding box center [894, 563] width 157 height 18
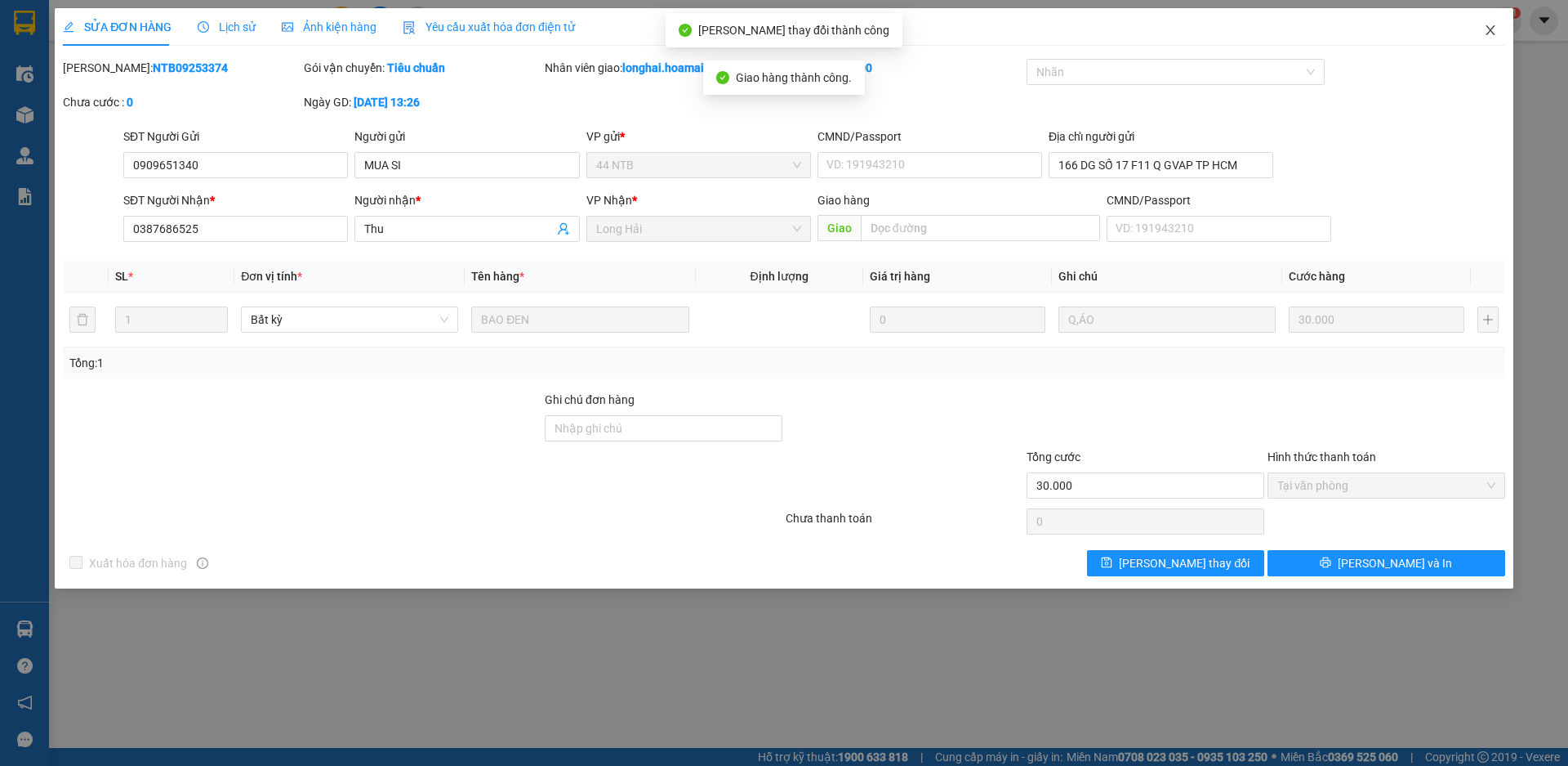
click at [1494, 29] on icon "close" at bounding box center [1490, 30] width 13 height 13
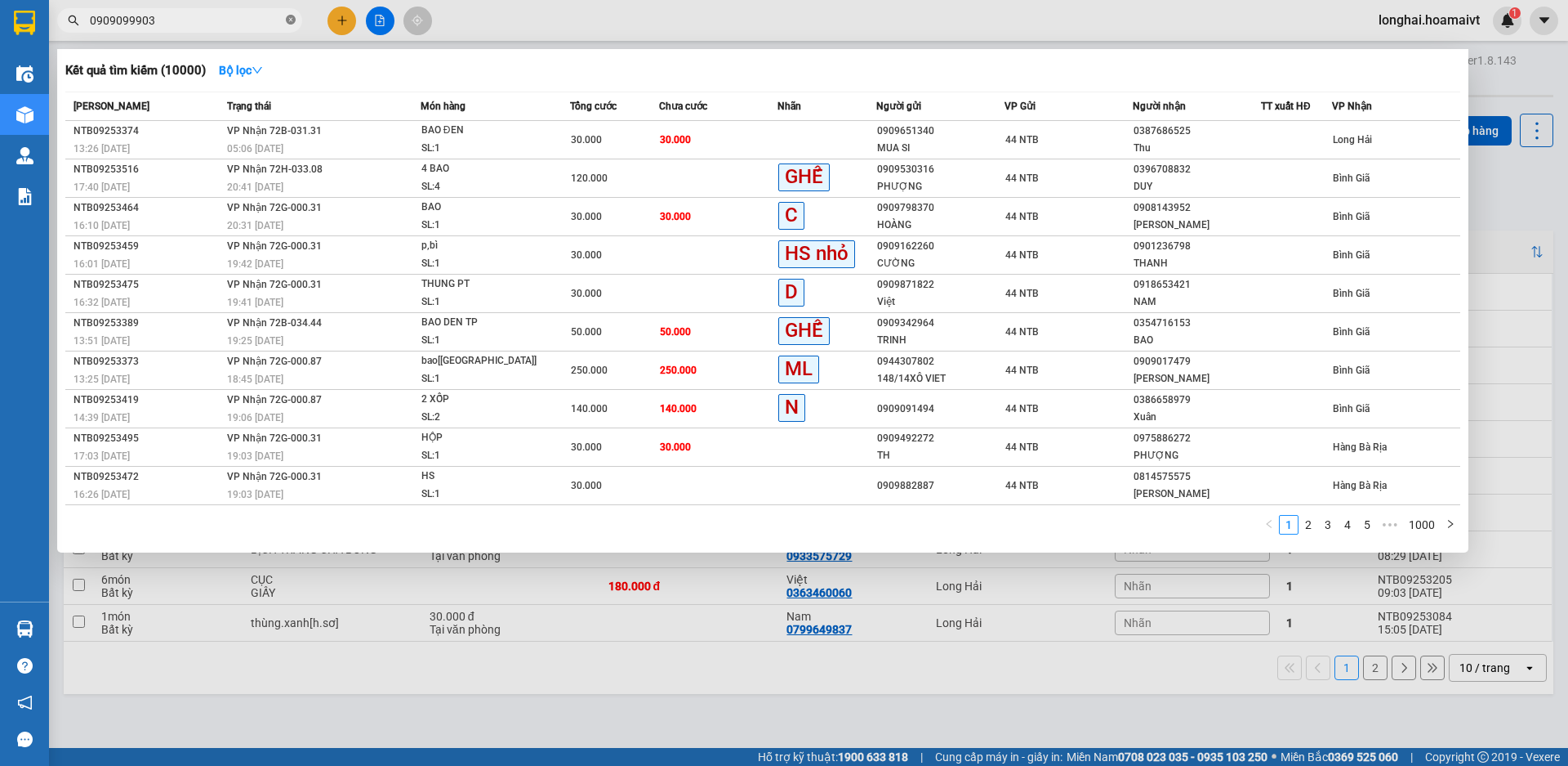
click at [292, 23] on icon "close-circle" at bounding box center [290, 19] width 10 height 10
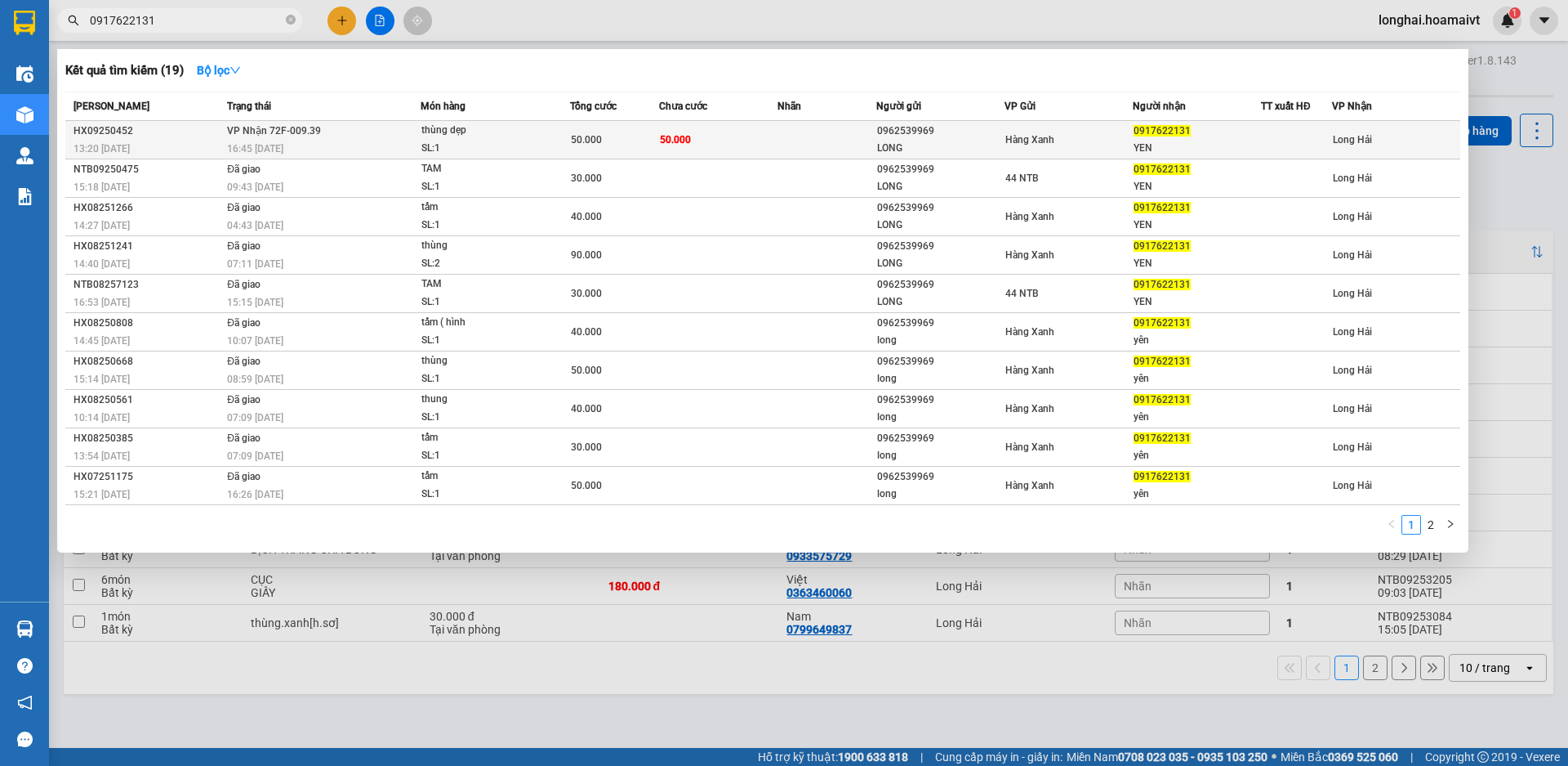
type input "0917622131"
click at [555, 147] on span "thùng dẹp SL: 1" at bounding box center [496, 139] width 149 height 35
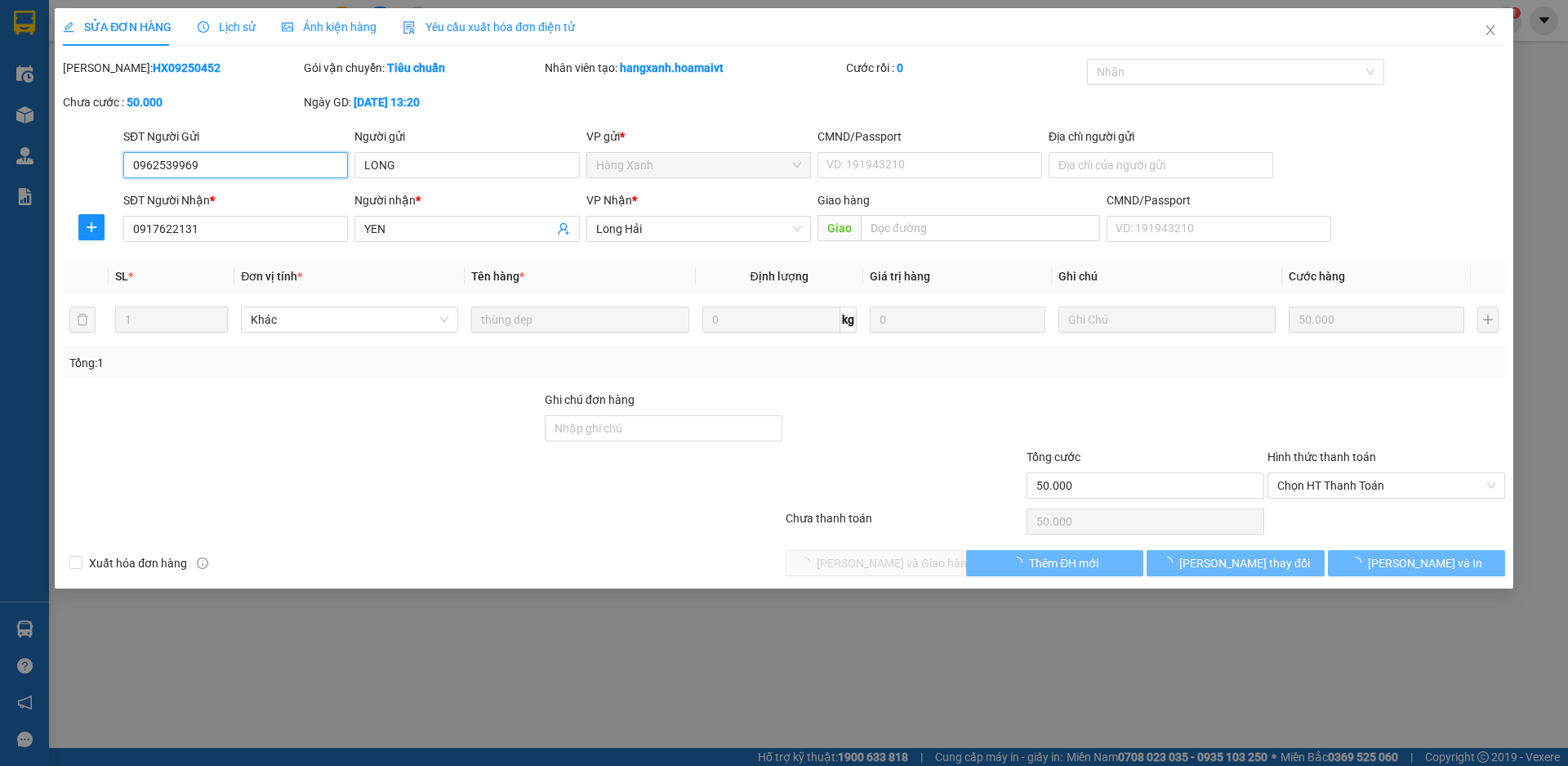
type input "0962539969"
type input "LONG"
type input "0917622131"
type input "YEN"
type input "50.000"
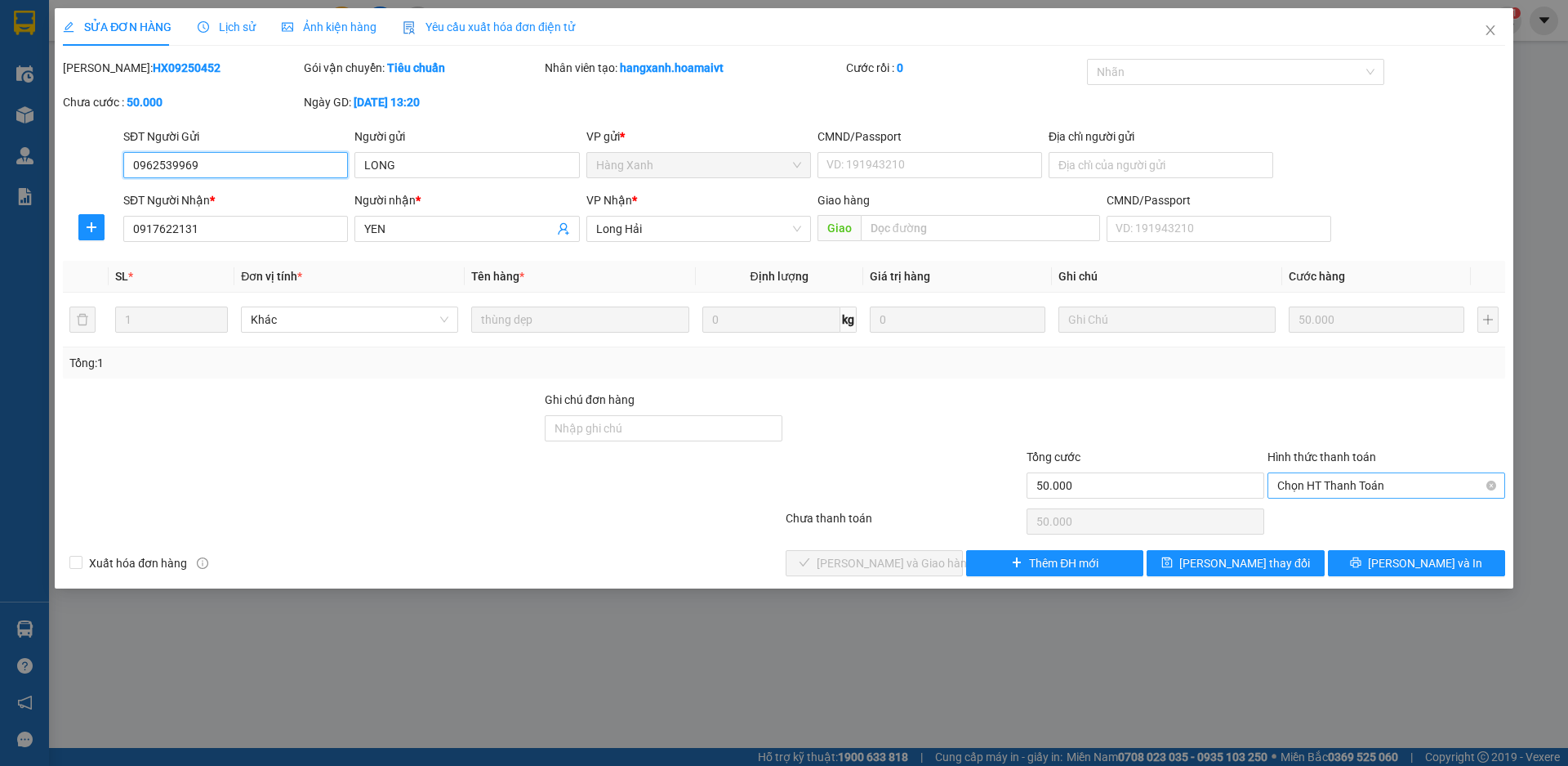
click at [1366, 485] on span "Chọn HT Thanh Toán" at bounding box center [1386, 485] width 218 height 25
click at [1365, 517] on div "Tại văn phòng" at bounding box center [1386, 518] width 218 height 18
type input "0"
click at [808, 558] on button "[PERSON_NAME] và Giao hàng" at bounding box center [874, 563] width 178 height 26
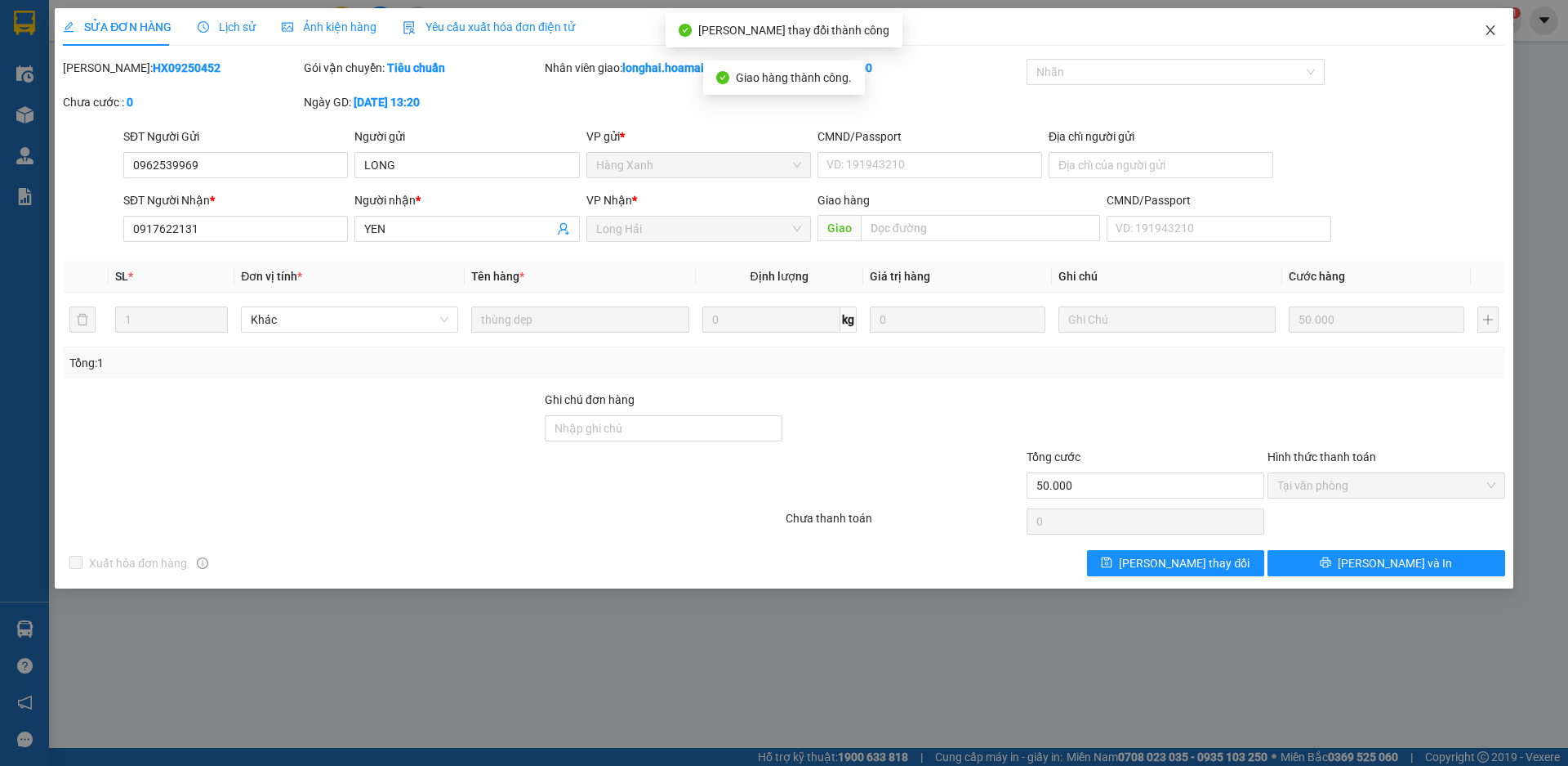
click at [1490, 32] on icon "close" at bounding box center [1490, 30] width 9 height 10
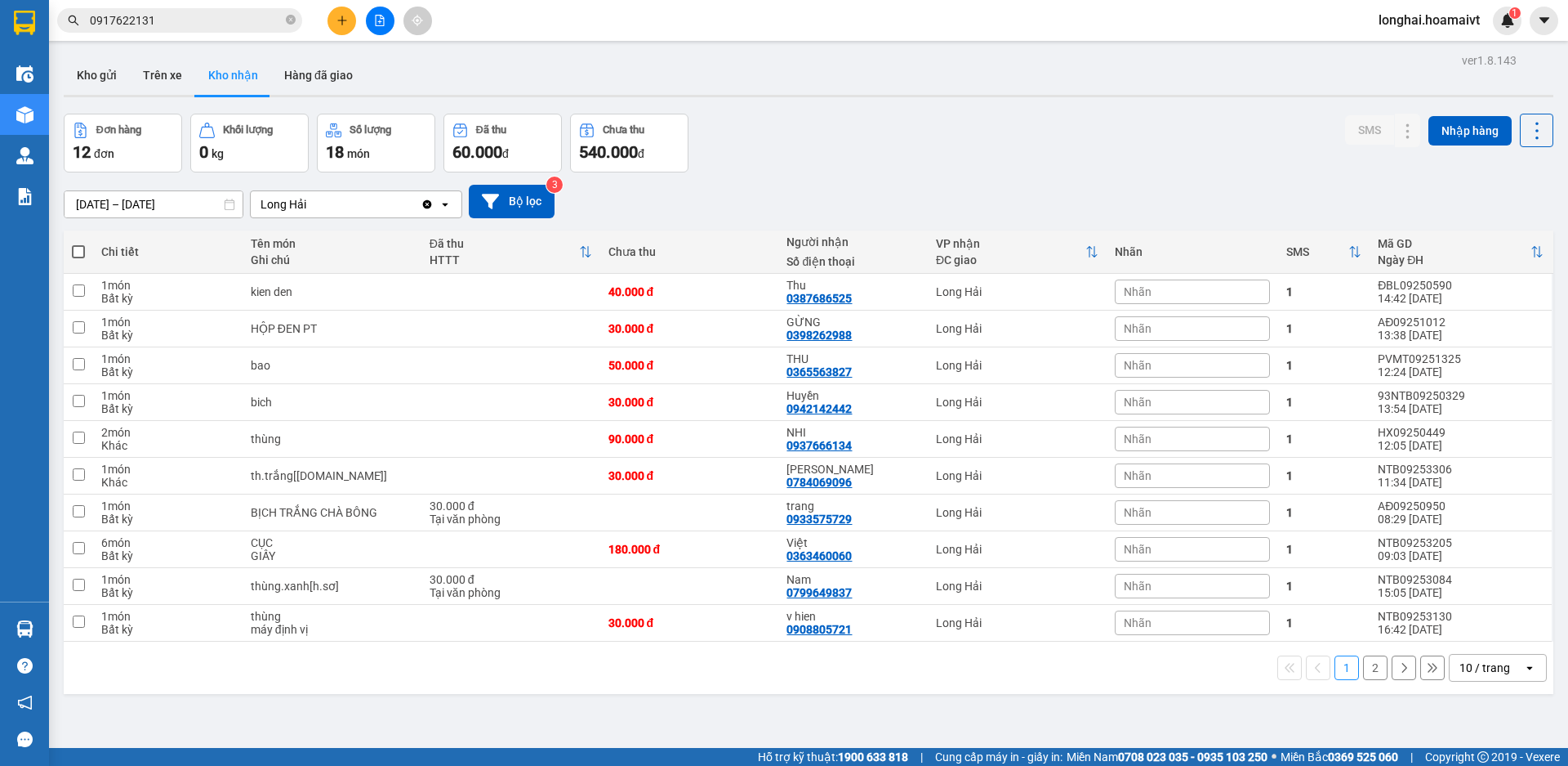
click at [293, 23] on icon "close-circle" at bounding box center [290, 19] width 10 height 10
click at [258, 16] on input "text" at bounding box center [186, 20] width 192 height 18
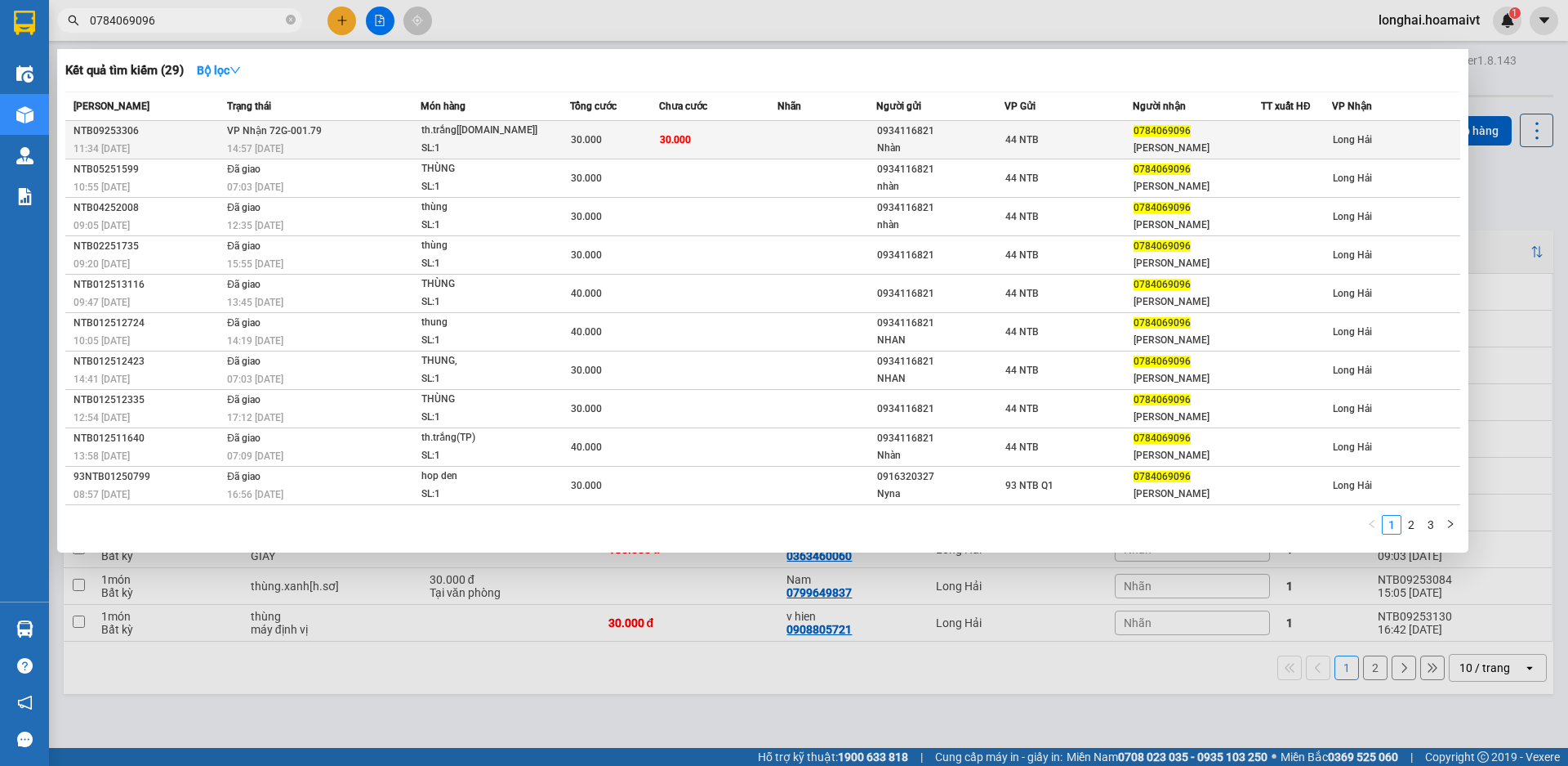
type input "0784069096"
click at [718, 122] on td "30.000" at bounding box center [718, 140] width 118 height 39
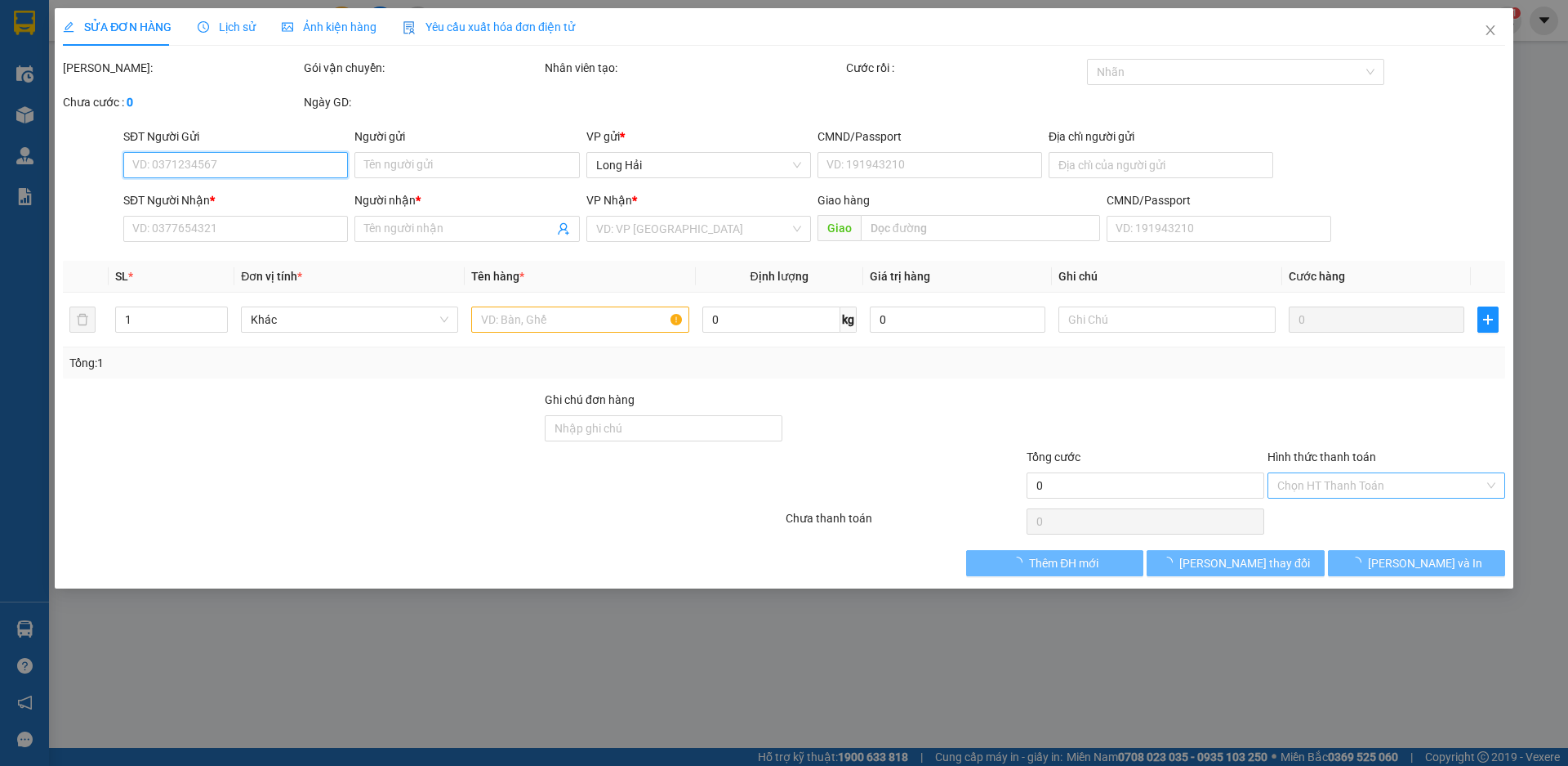
type input "0934116821"
type input "Nhàn"
type input "525/[URL][DOMAIN_NAME]́nh_P.Nhuận"
type input "0784069096"
type input "[PERSON_NAME]"
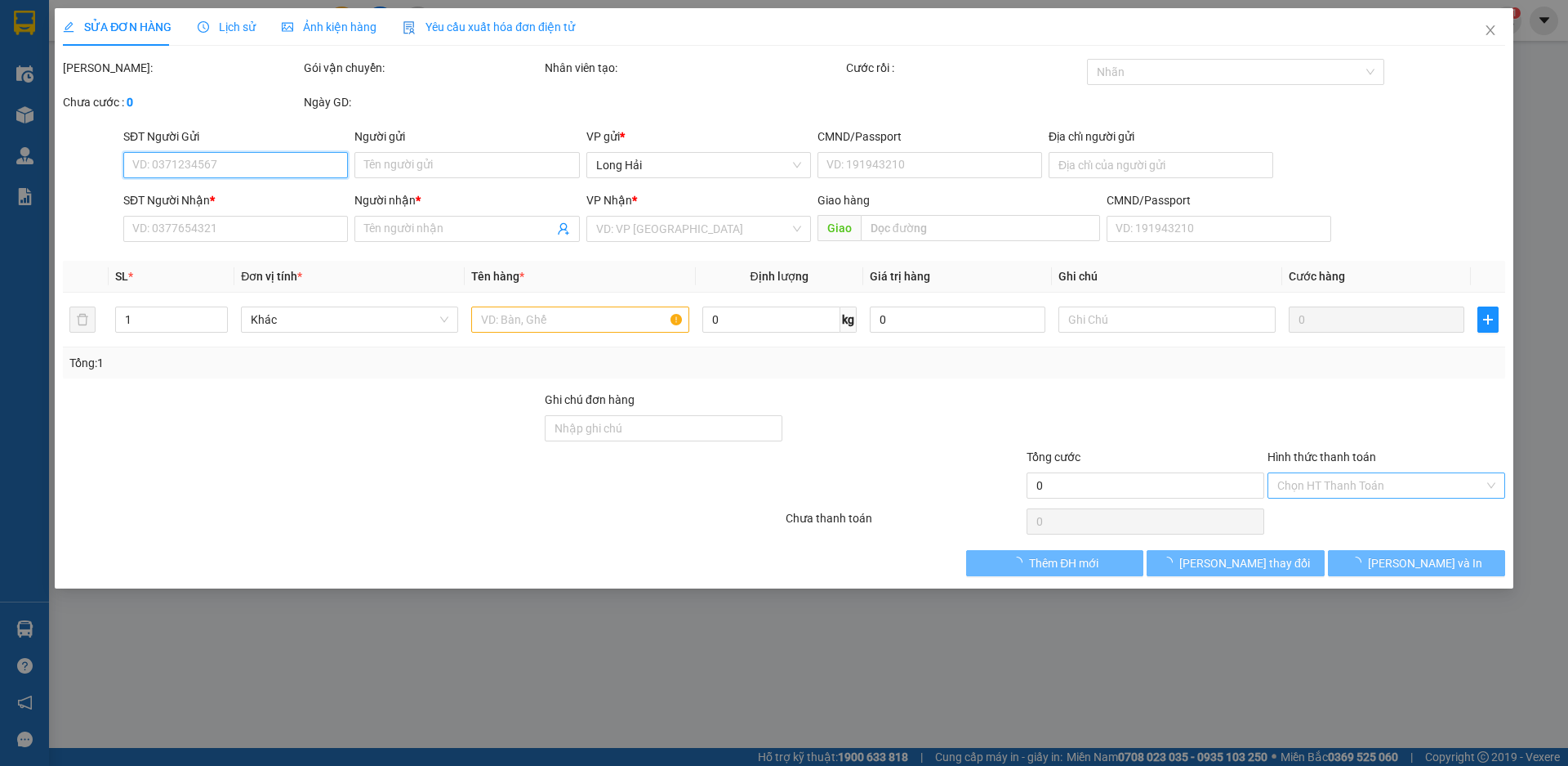
type input "30.000"
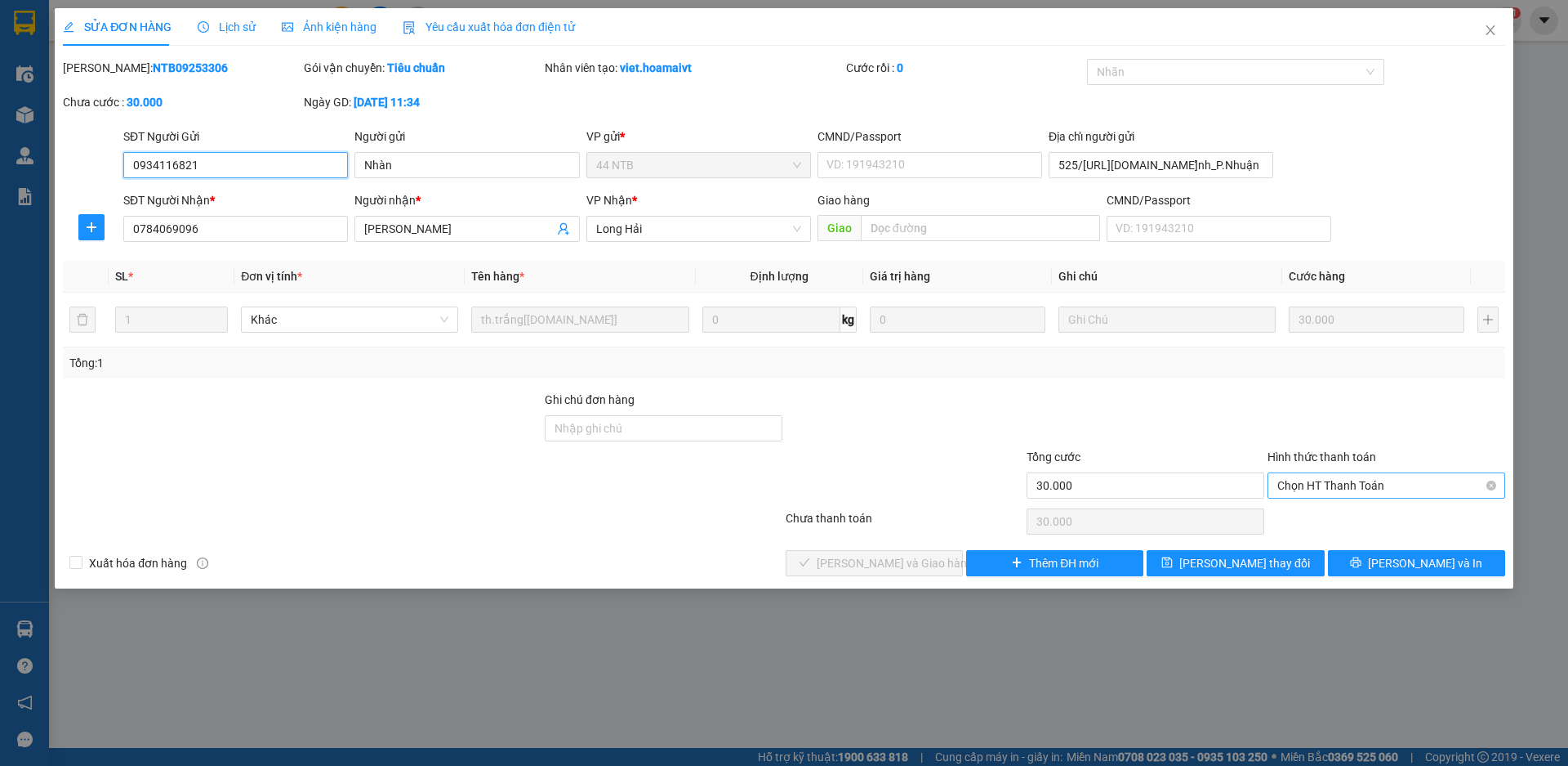
click at [1336, 484] on span "Chọn HT Thanh Toán" at bounding box center [1386, 485] width 218 height 25
click at [1348, 512] on div "Tại văn phòng" at bounding box center [1386, 518] width 218 height 18
type input "0"
click at [900, 550] on button "[PERSON_NAME] và Giao hàng" at bounding box center [874, 563] width 178 height 26
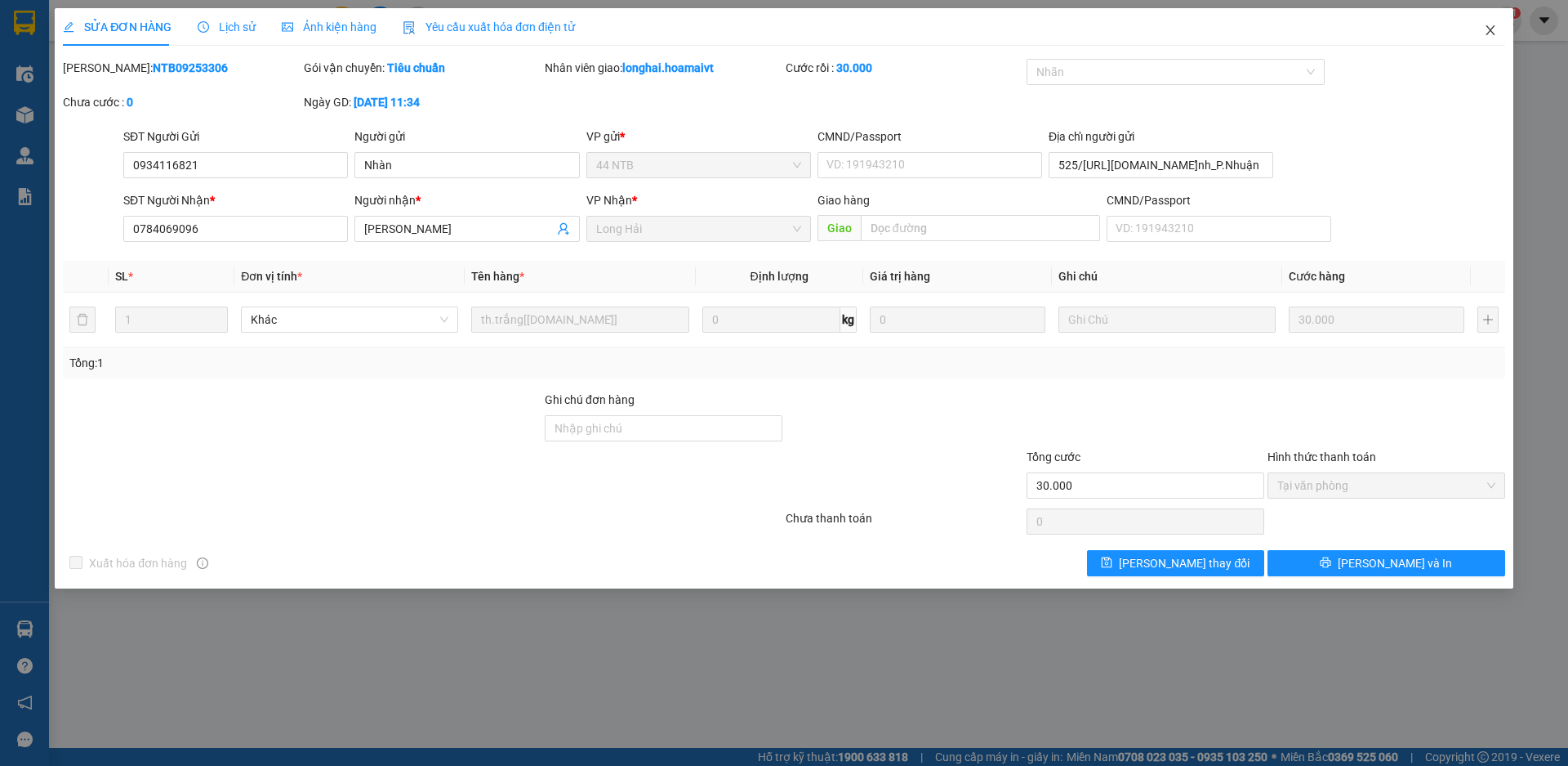
click at [1480, 31] on span "Close" at bounding box center [1490, 31] width 46 height 46
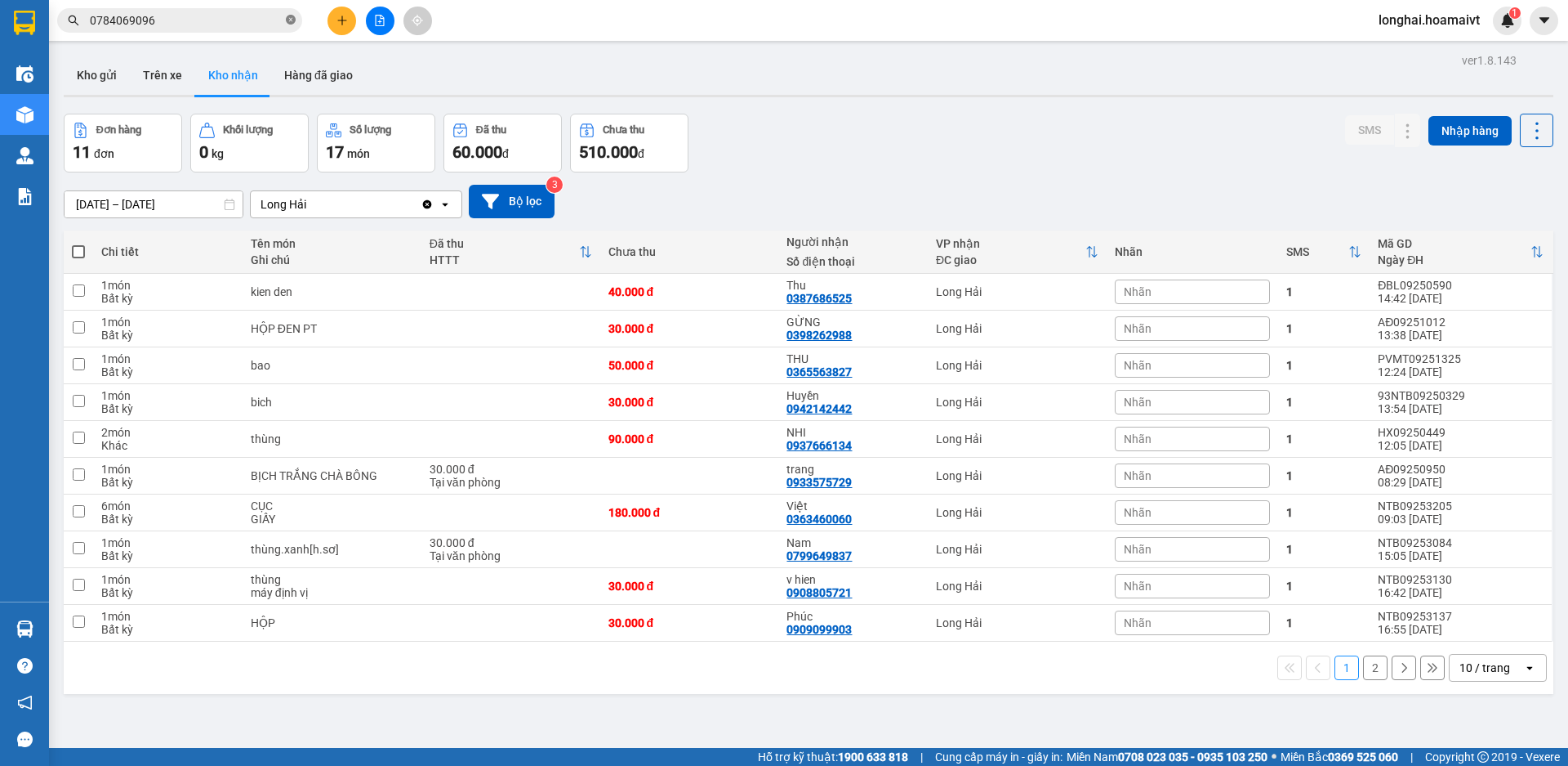
click at [289, 14] on span at bounding box center [290, 21] width 10 height 16
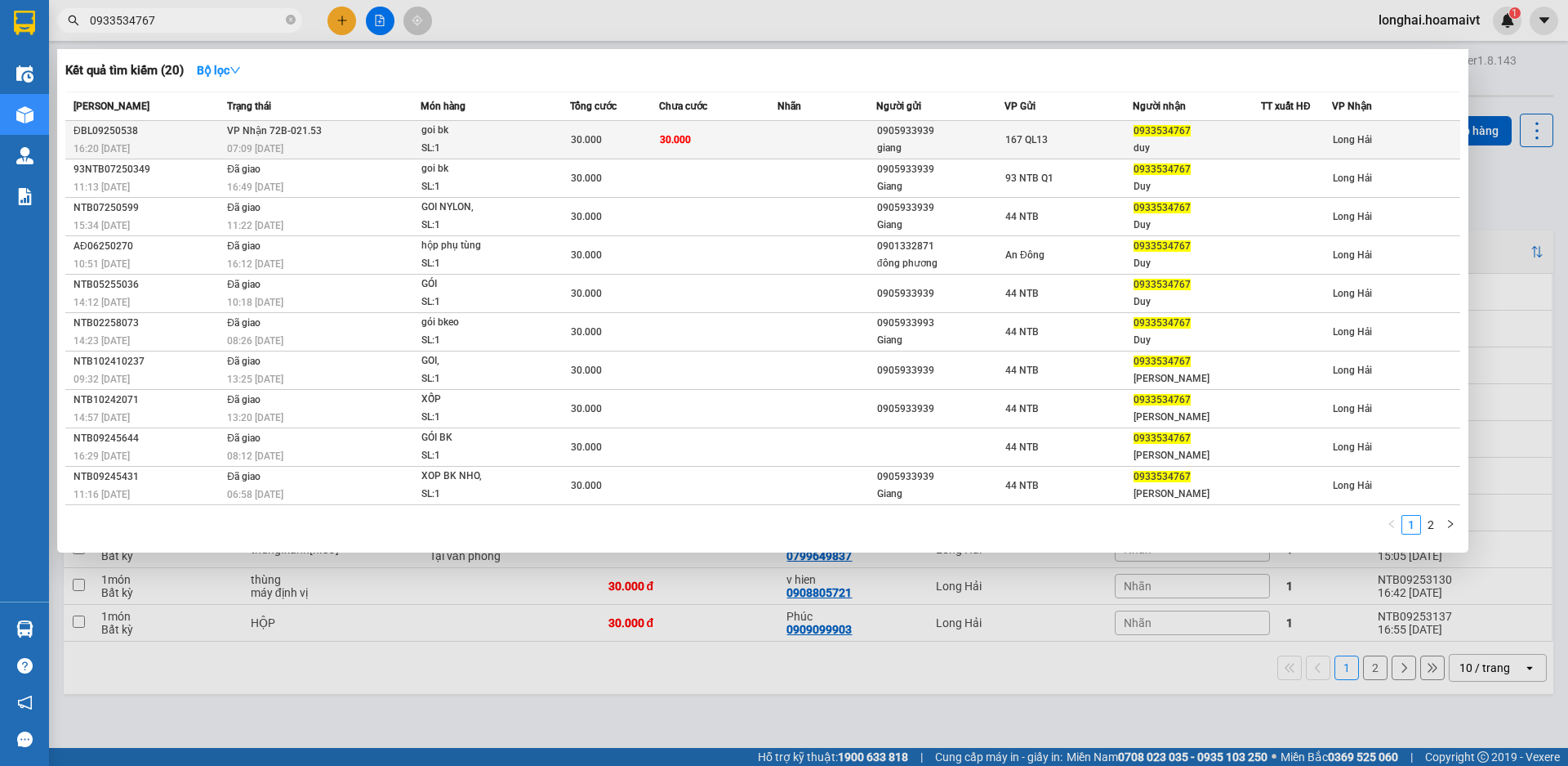
type input "0933534767"
click at [640, 146] on div "30.000" at bounding box center [614, 139] width 88 height 18
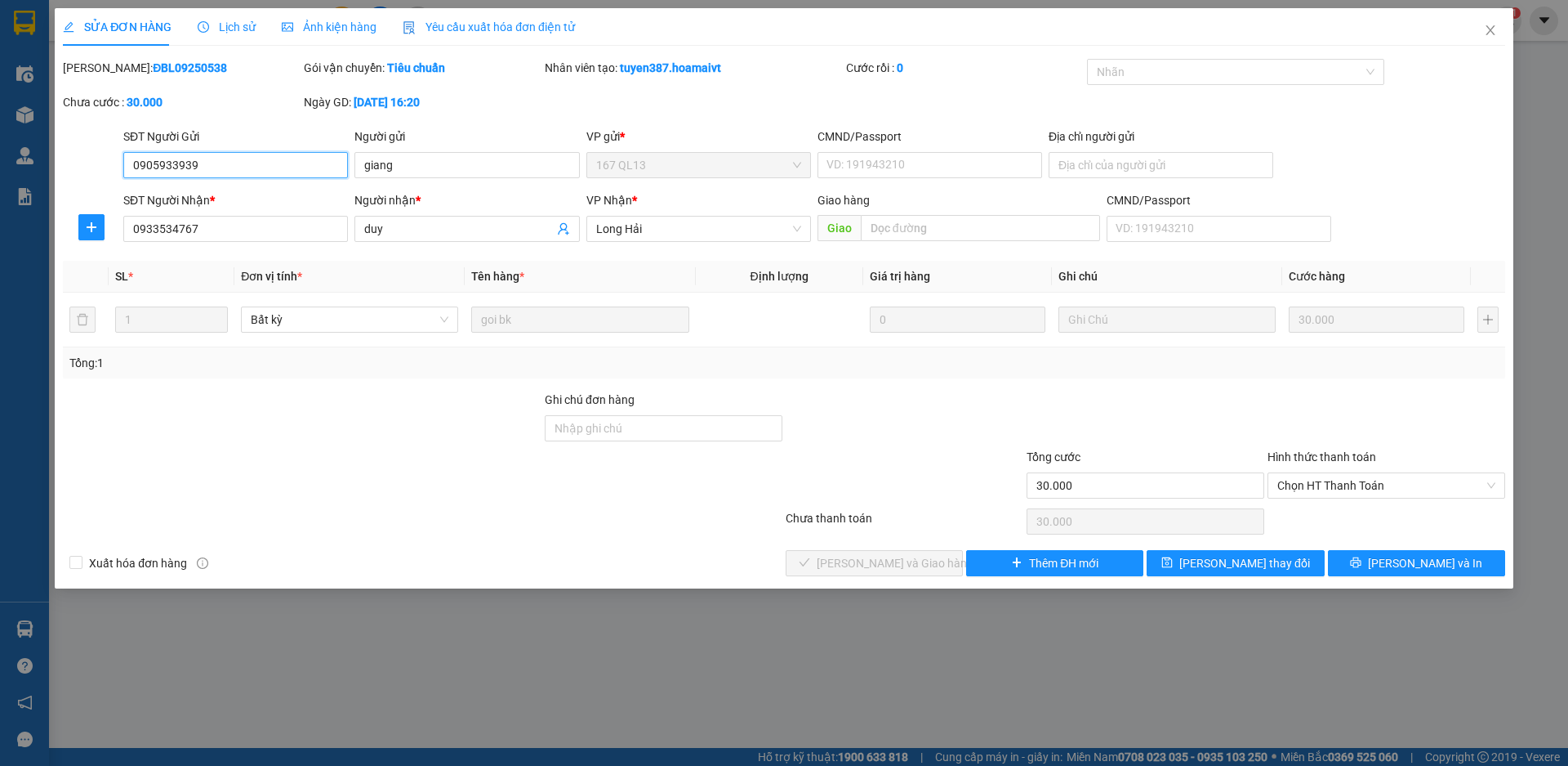
type input "0905933939"
type input "giang"
type input "0933534767"
type input "duy"
type input "30.000"
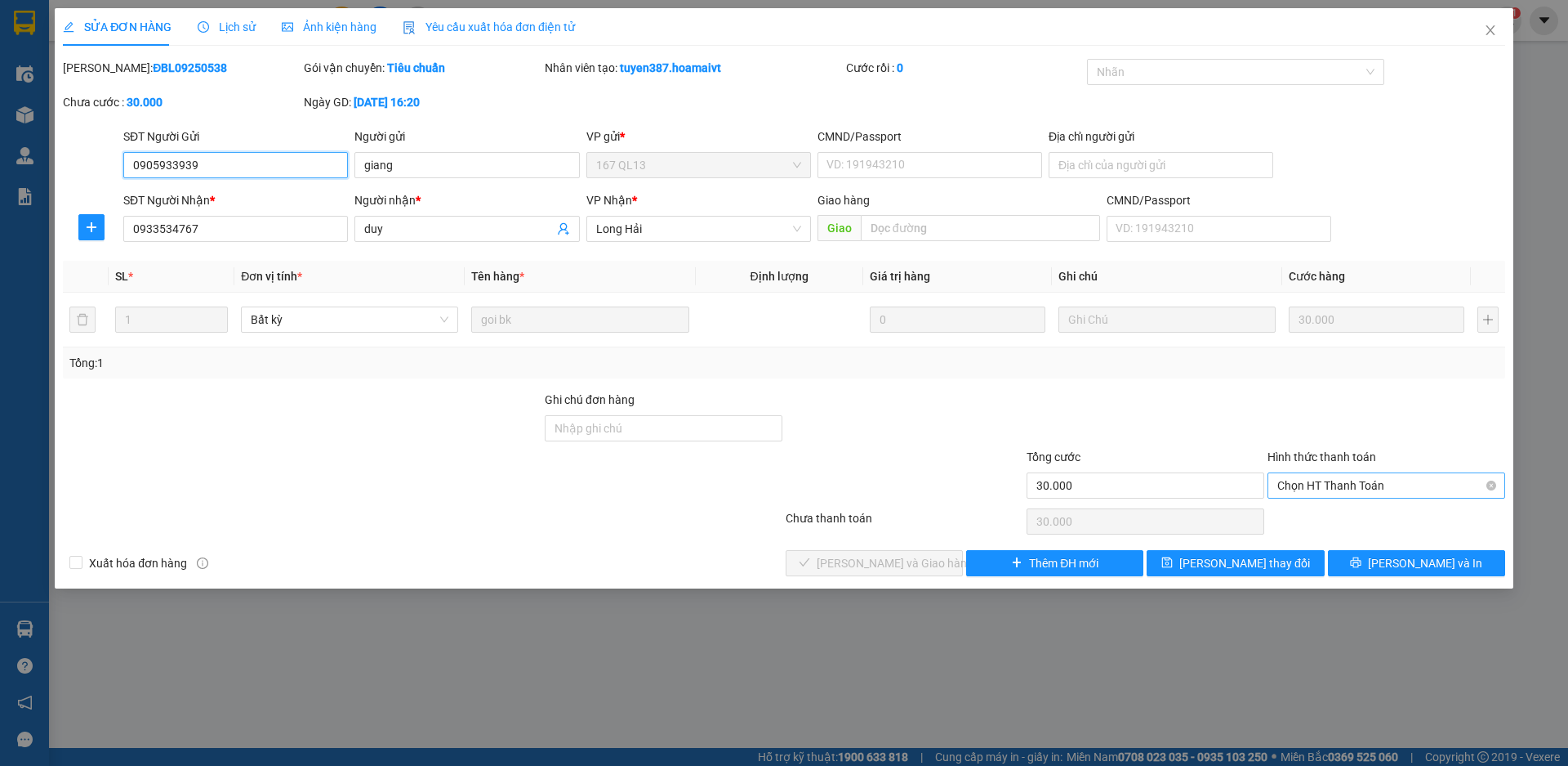
click at [1303, 486] on span "Chọn HT Thanh Toán" at bounding box center [1386, 485] width 218 height 25
click at [1319, 511] on div "Tại văn phòng" at bounding box center [1386, 518] width 218 height 18
type input "0"
click at [886, 575] on button "[PERSON_NAME] và Giao hàng" at bounding box center [874, 563] width 178 height 26
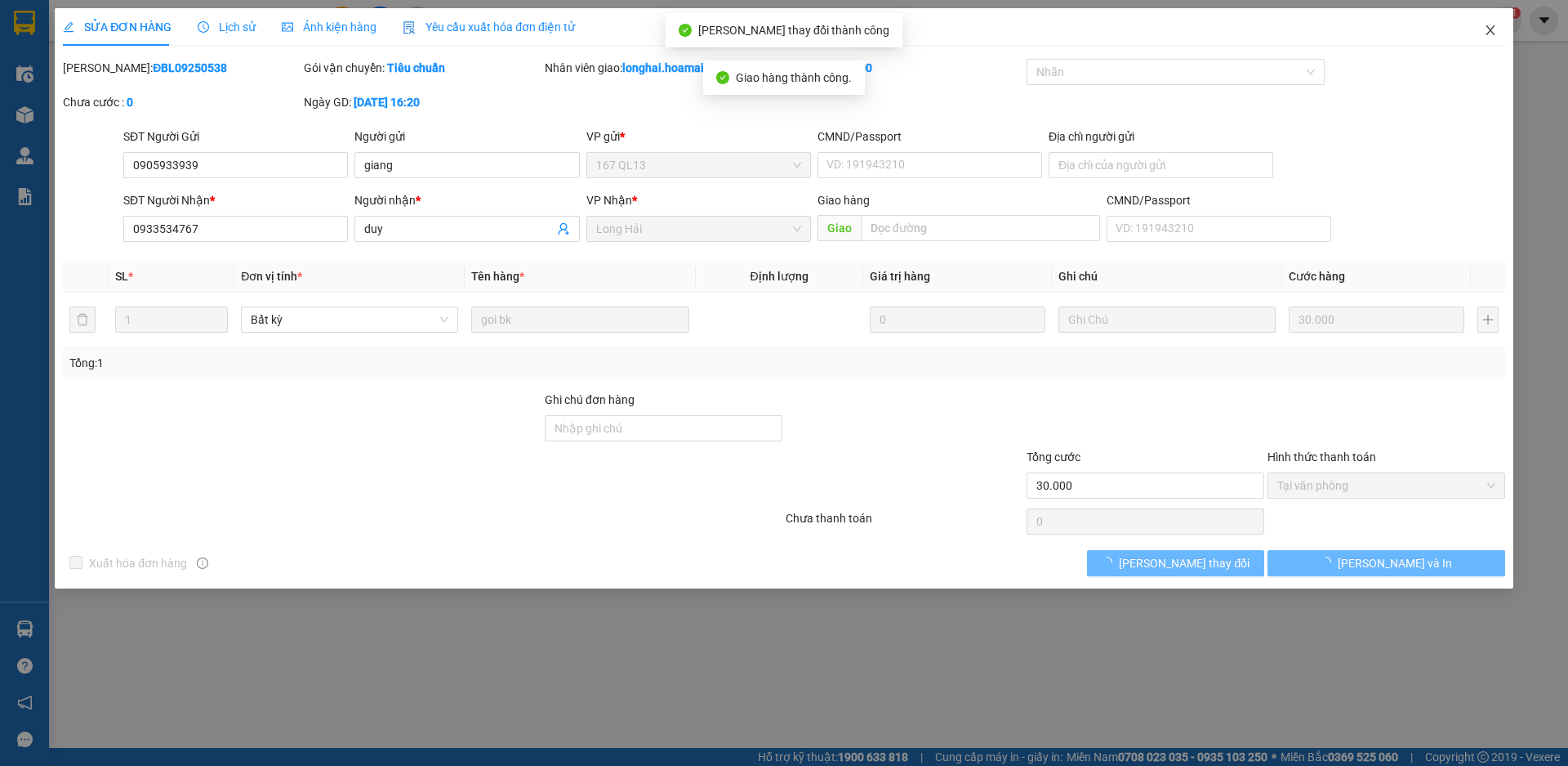
click at [1490, 25] on icon "close" at bounding box center [1490, 30] width 13 height 13
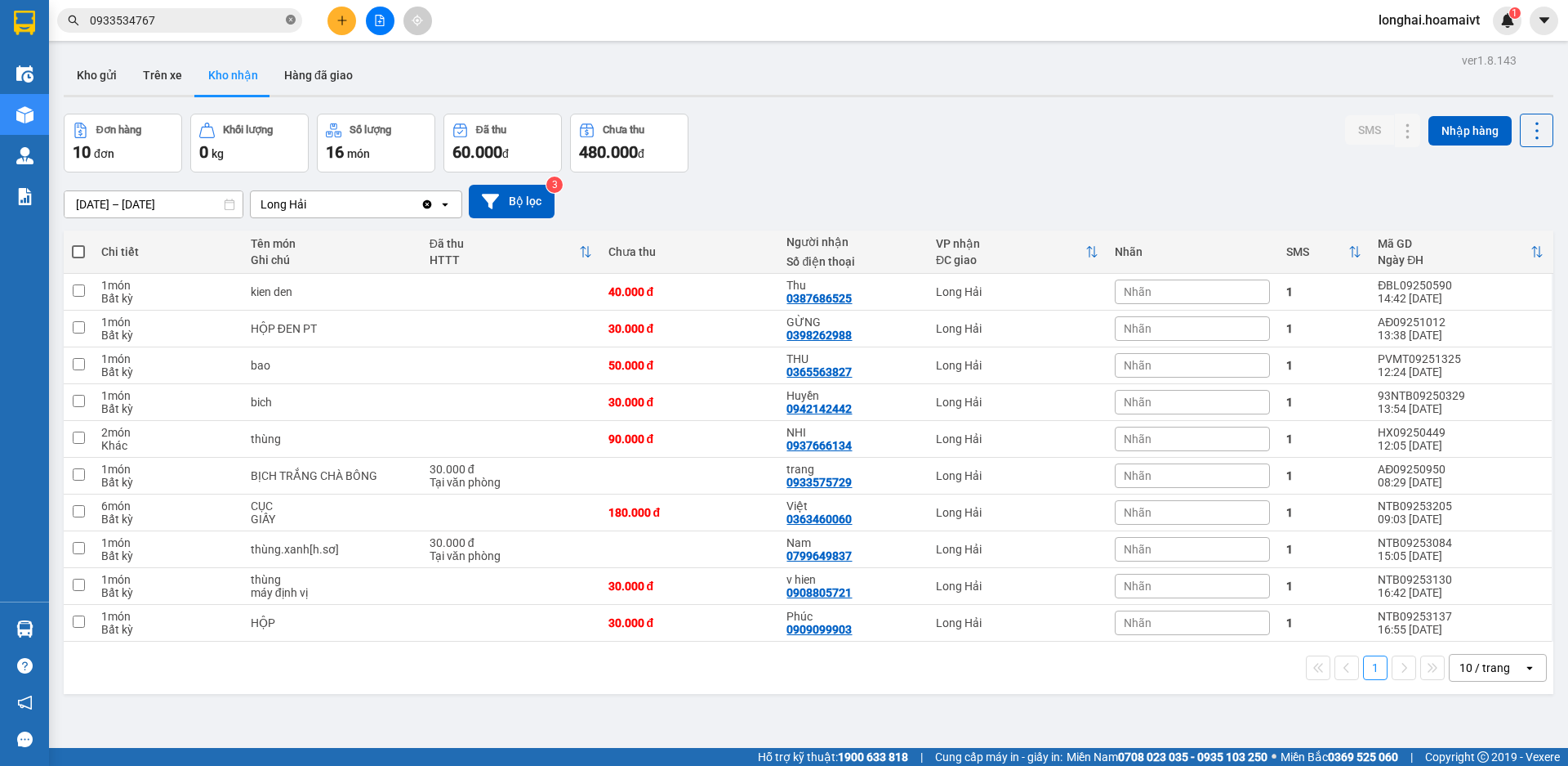
click at [291, 23] on icon "close-circle" at bounding box center [290, 19] width 10 height 10
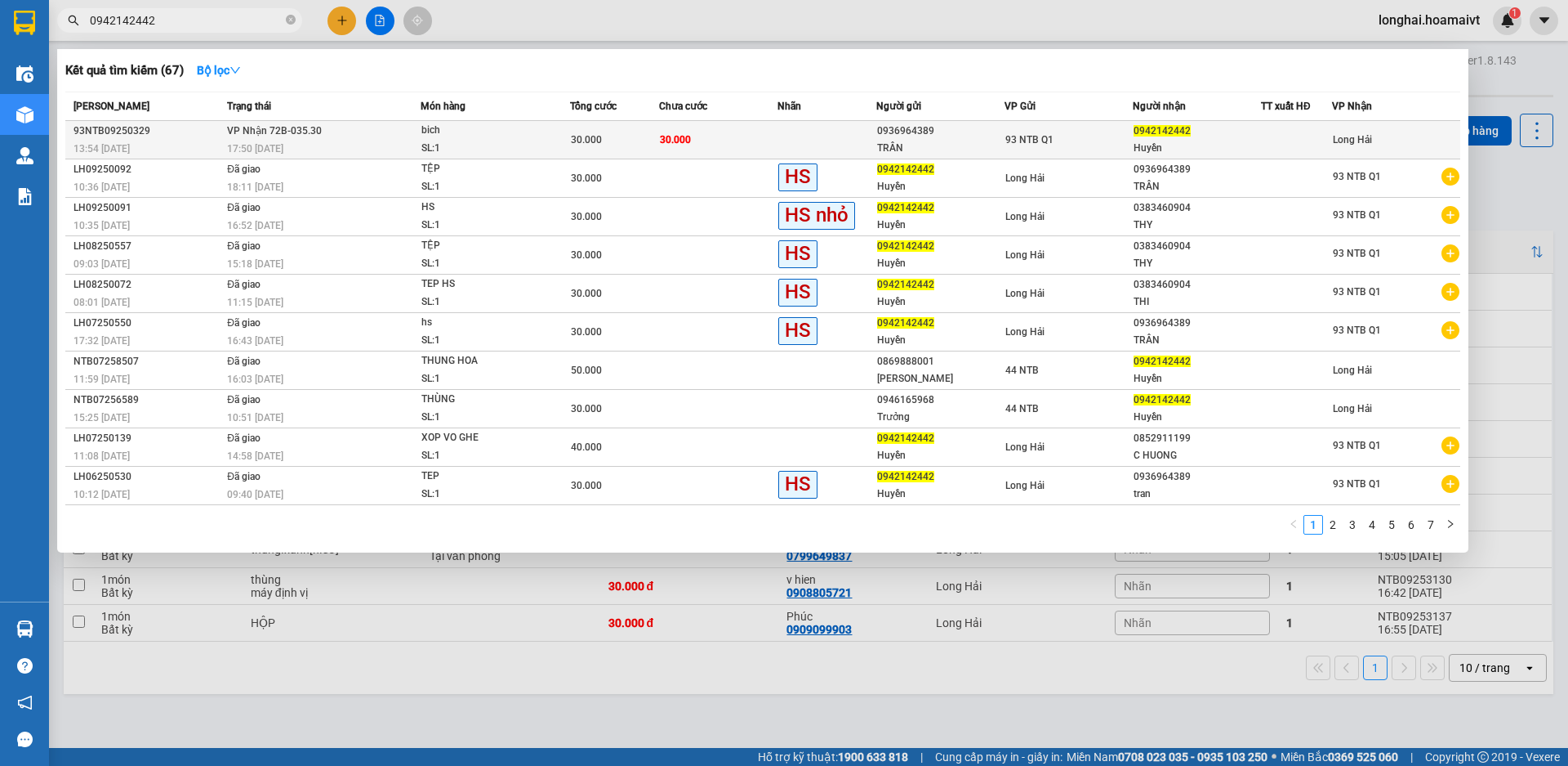
type input "0942142442"
click at [788, 133] on td at bounding box center [827, 140] width 99 height 39
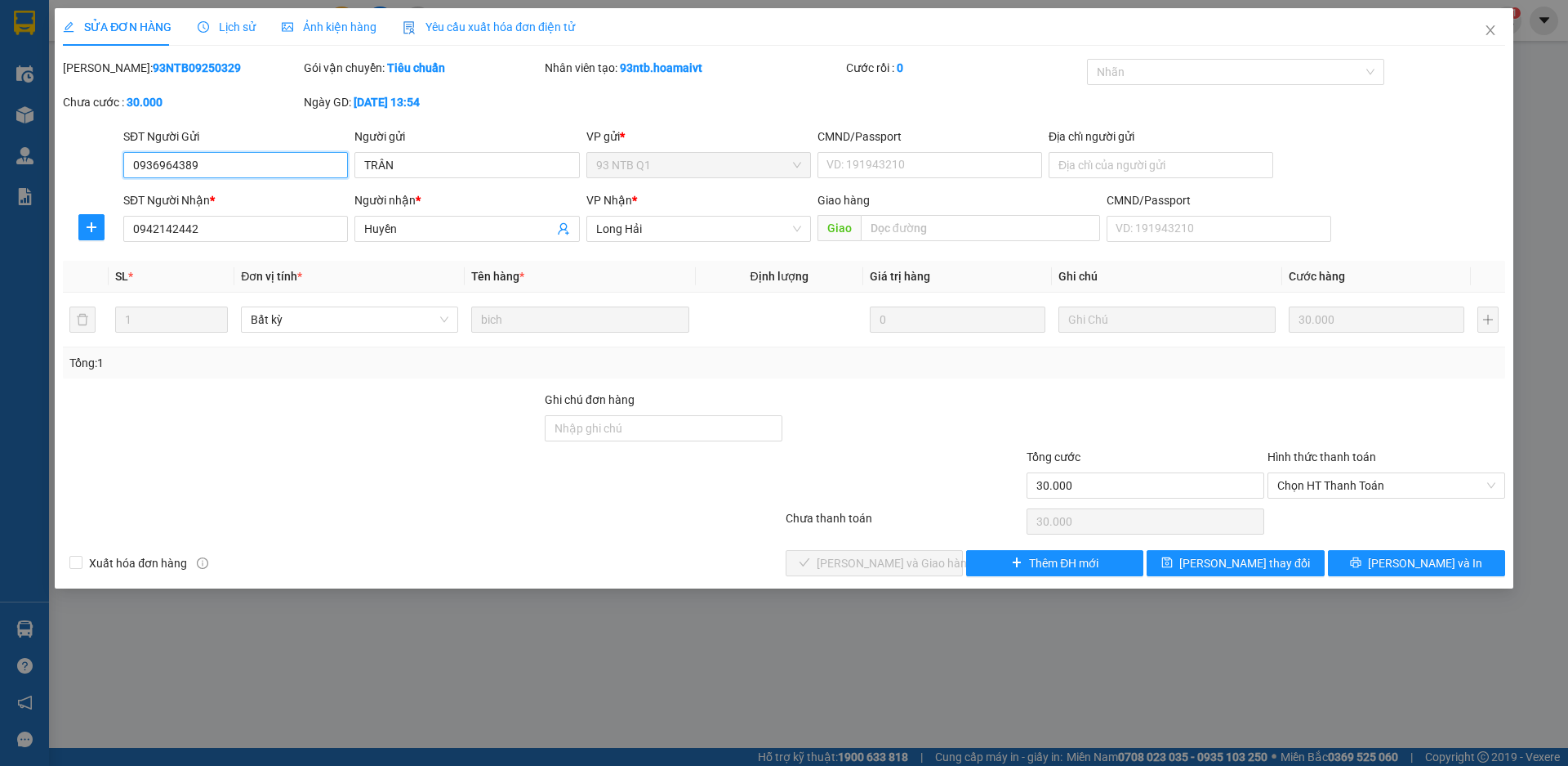
type input "0936964389"
type input "TRÂN"
type input "0942142442"
type input "Huyền"
type input "30.000"
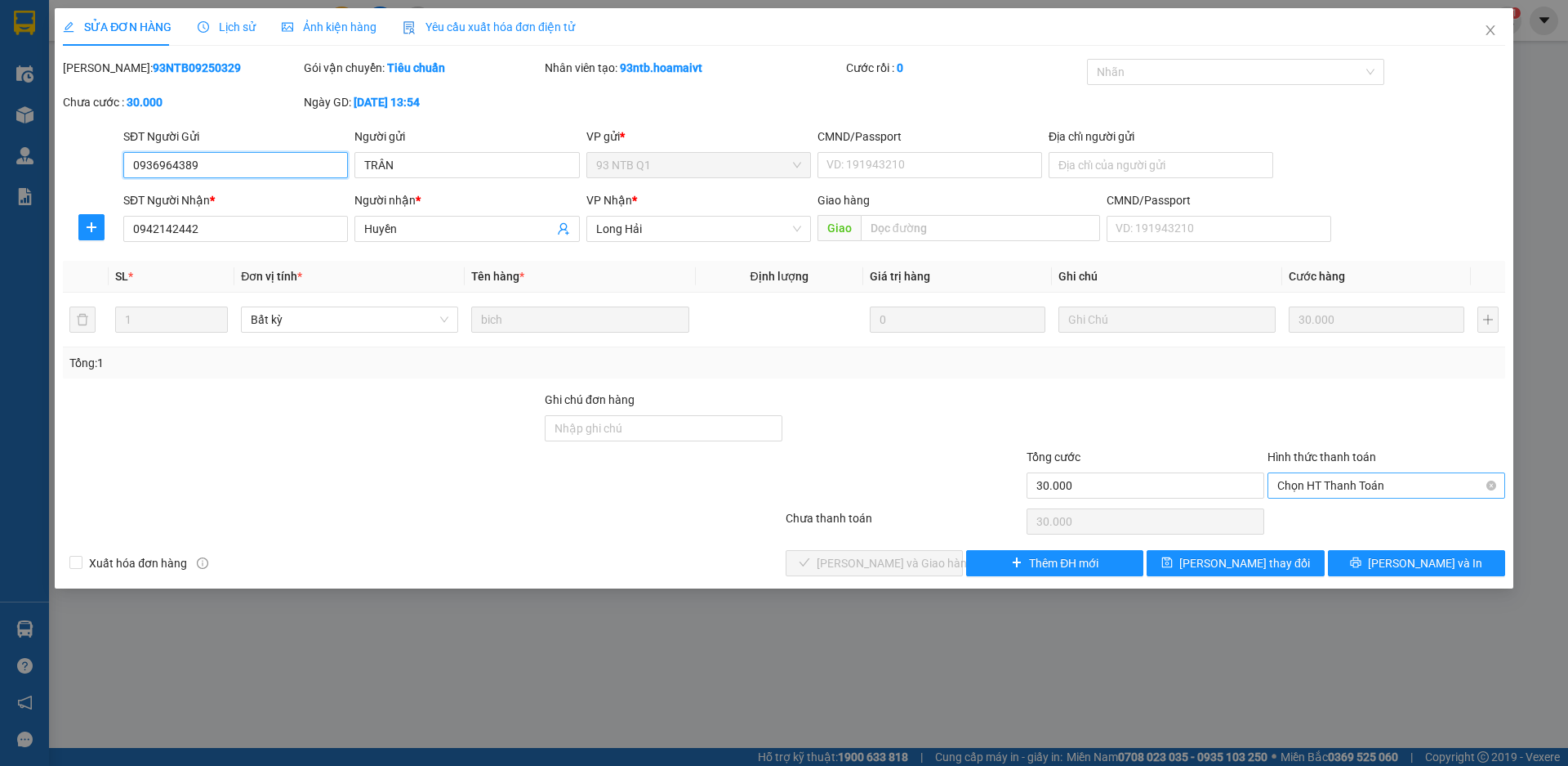
click at [1319, 492] on span "Chọn HT Thanh Toán" at bounding box center [1386, 485] width 218 height 25
click at [1327, 527] on div "Tại văn phòng" at bounding box center [1387, 518] width 238 height 26
type input "0"
click at [910, 552] on button "[PERSON_NAME] và Giao hàng" at bounding box center [874, 563] width 178 height 26
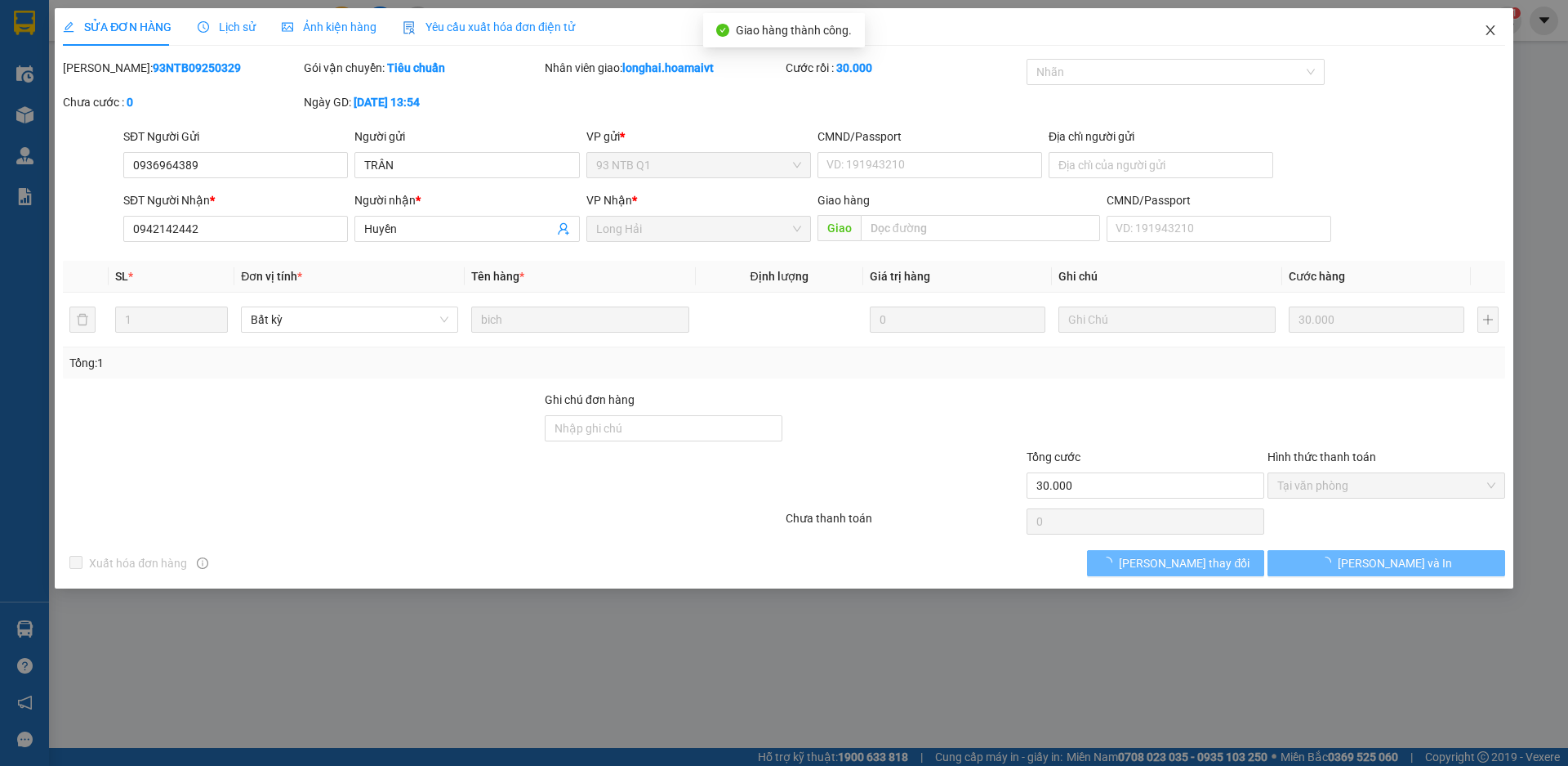
click at [1495, 22] on span "Close" at bounding box center [1490, 31] width 46 height 46
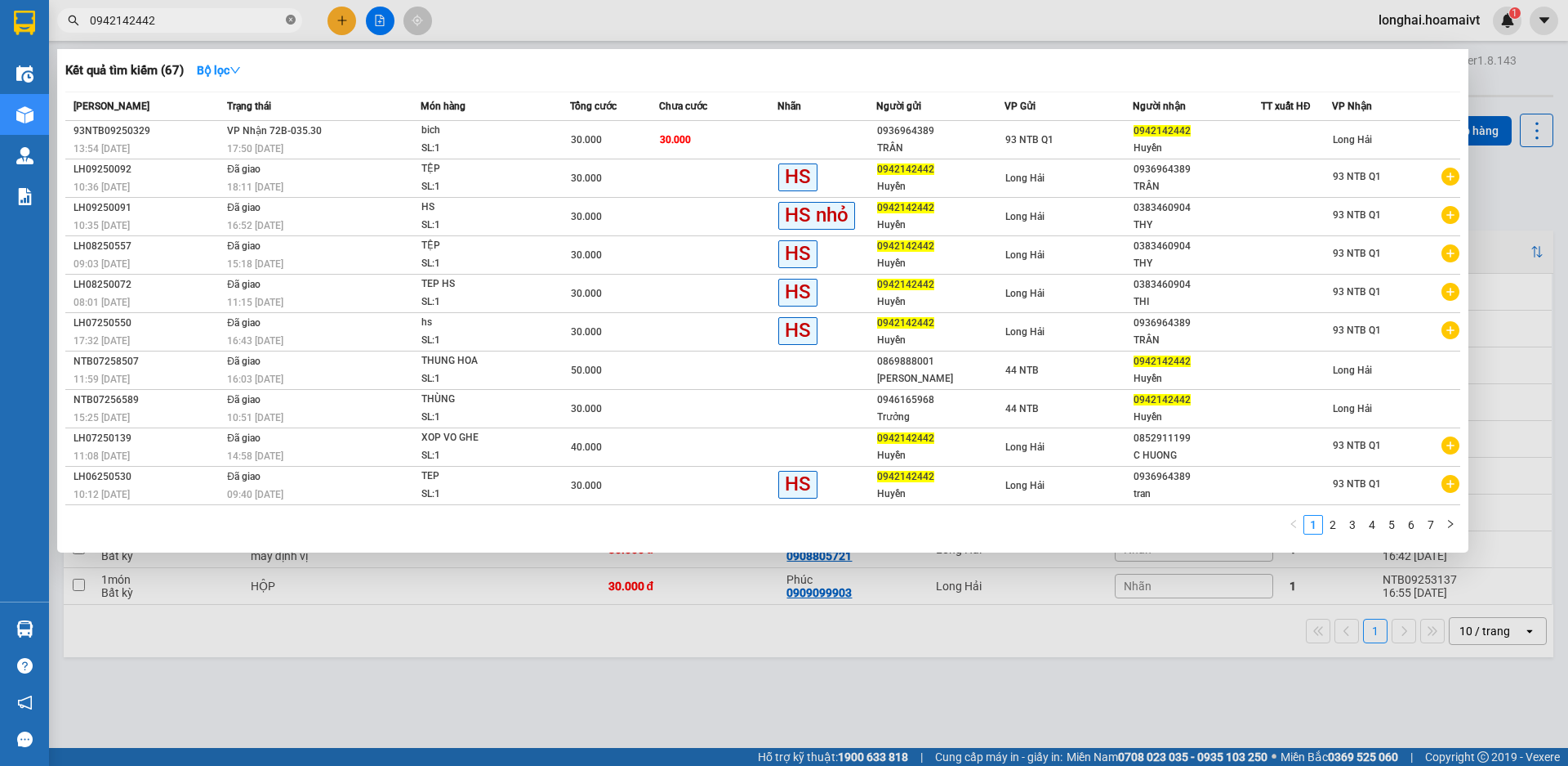
click at [294, 22] on icon "close-circle" at bounding box center [290, 19] width 10 height 10
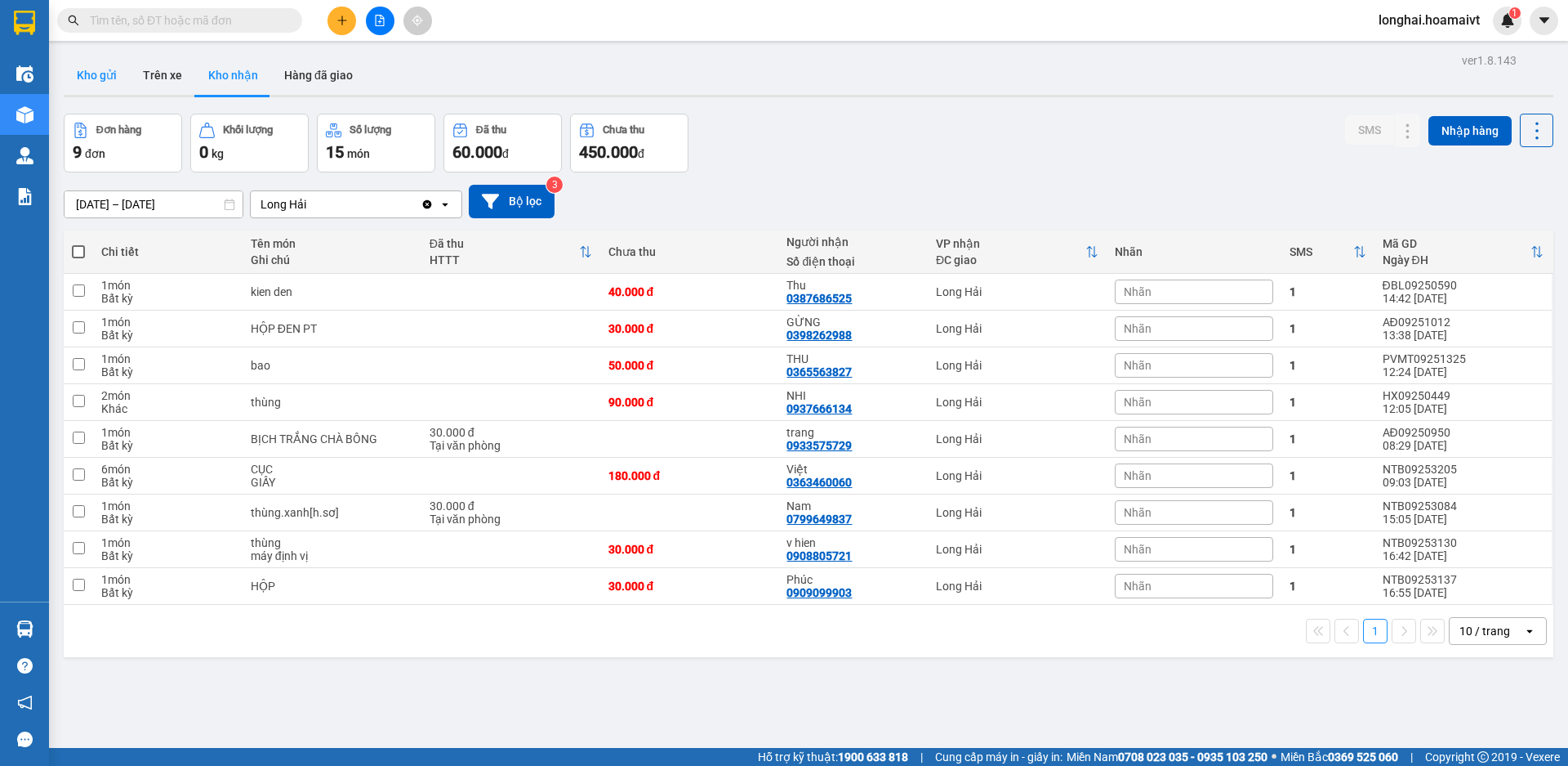
click at [85, 77] on button "Kho gửi" at bounding box center [97, 74] width 66 height 39
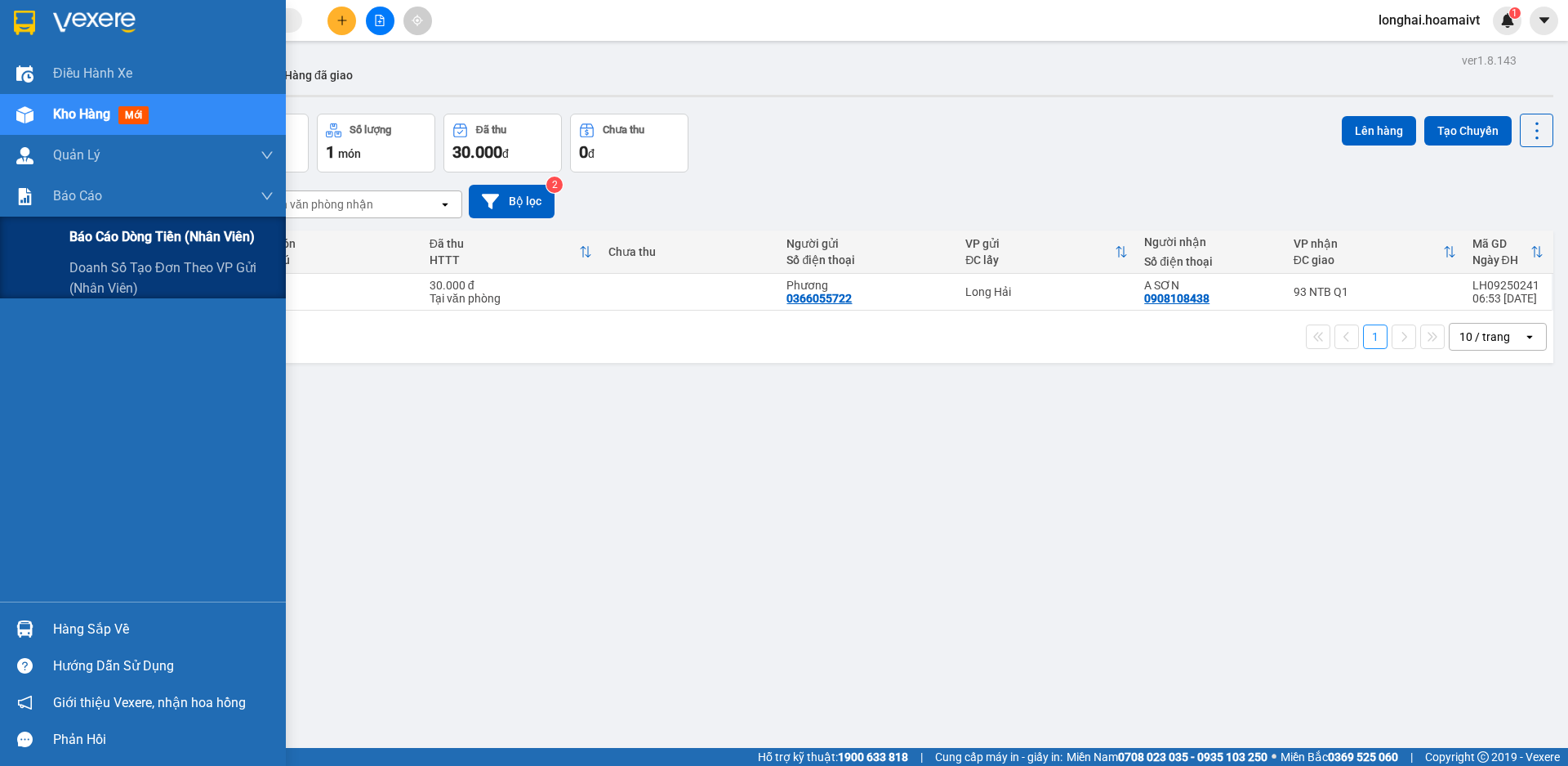
click at [102, 229] on span "Báo cáo dòng tiền (nhân viên)" at bounding box center [162, 236] width 186 height 20
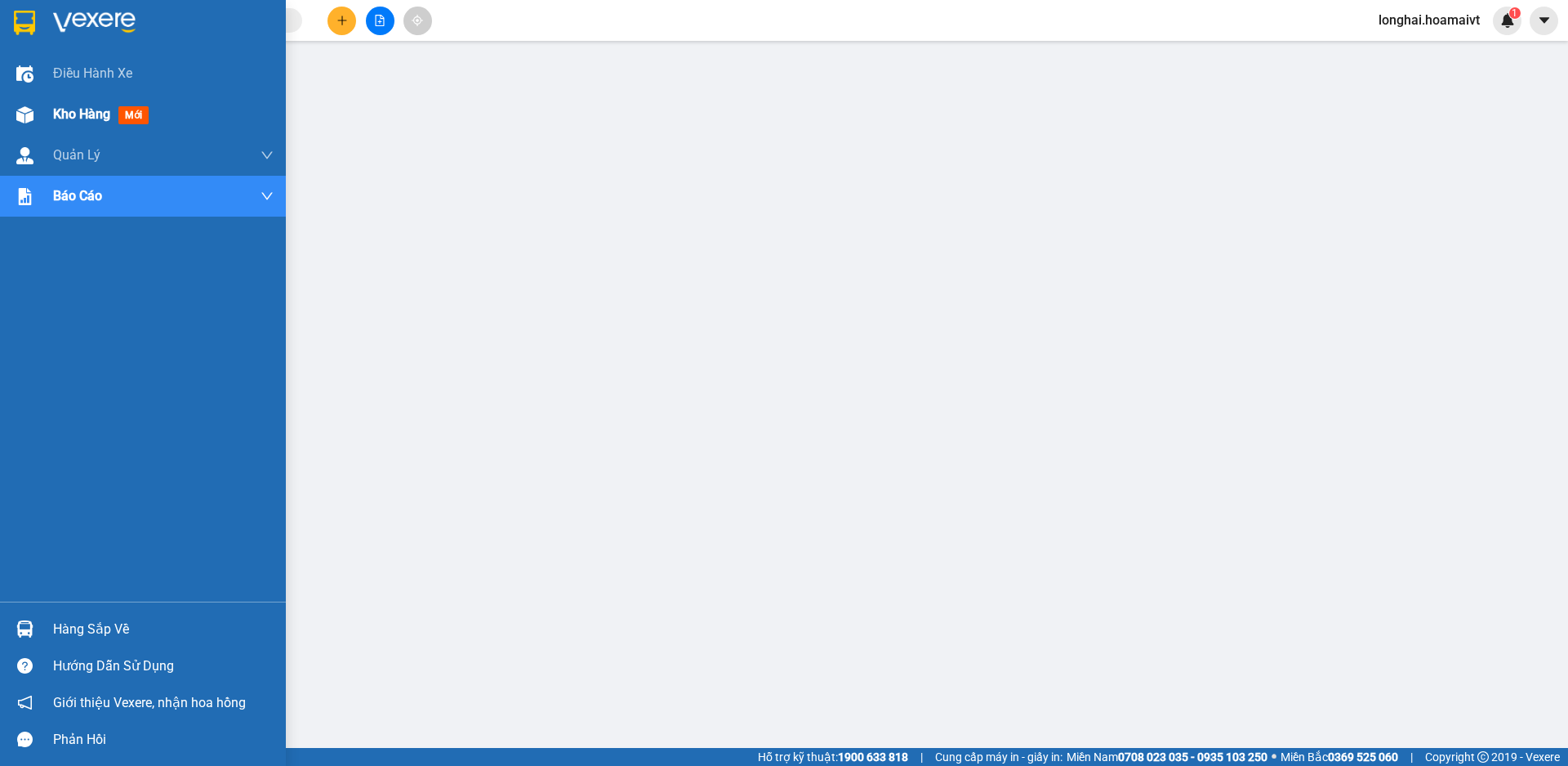
click at [95, 127] on div "Kho hàng mới" at bounding box center [164, 114] width 220 height 41
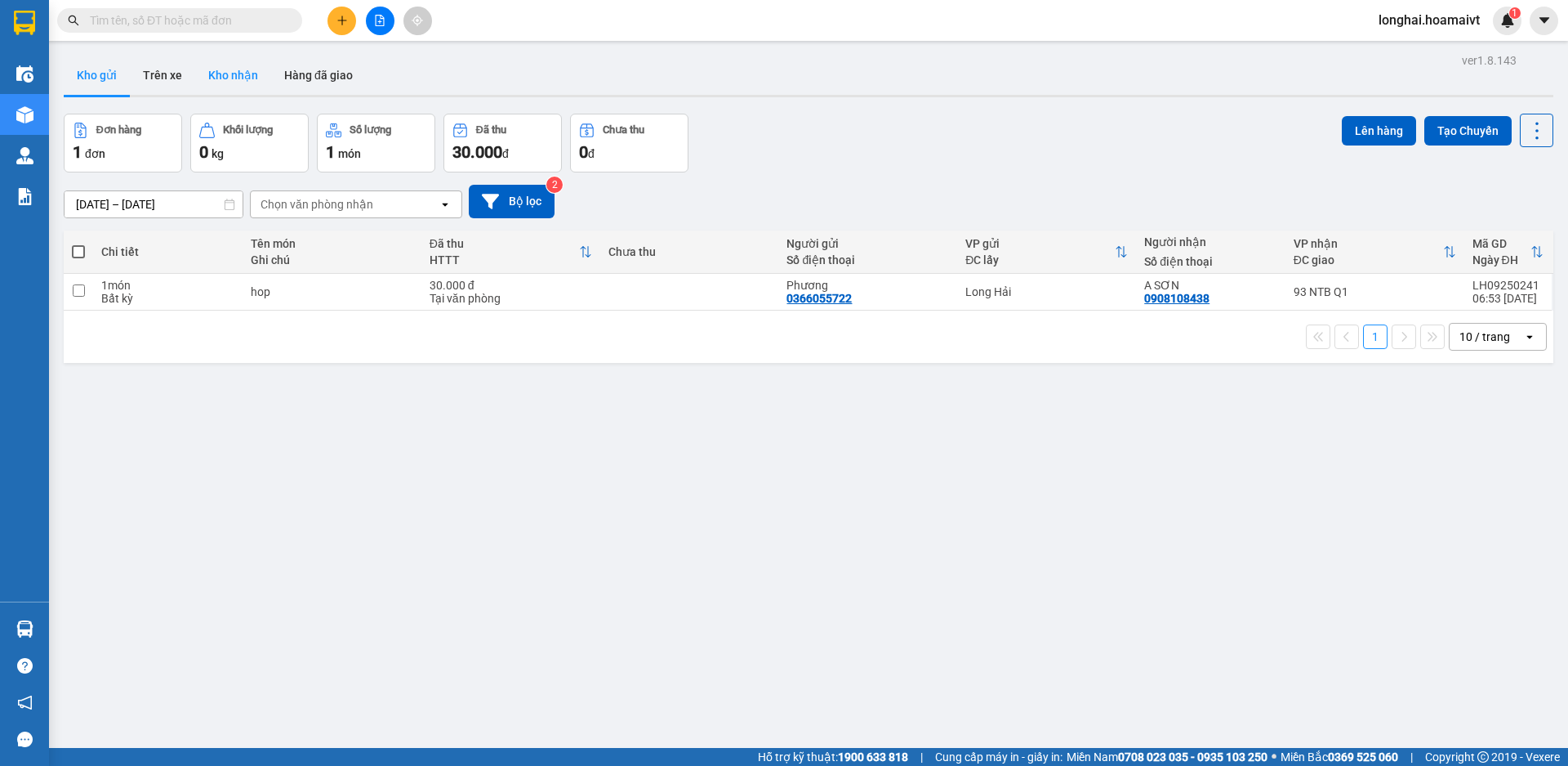
click at [264, 84] on button "Kho nhận" at bounding box center [233, 74] width 76 height 39
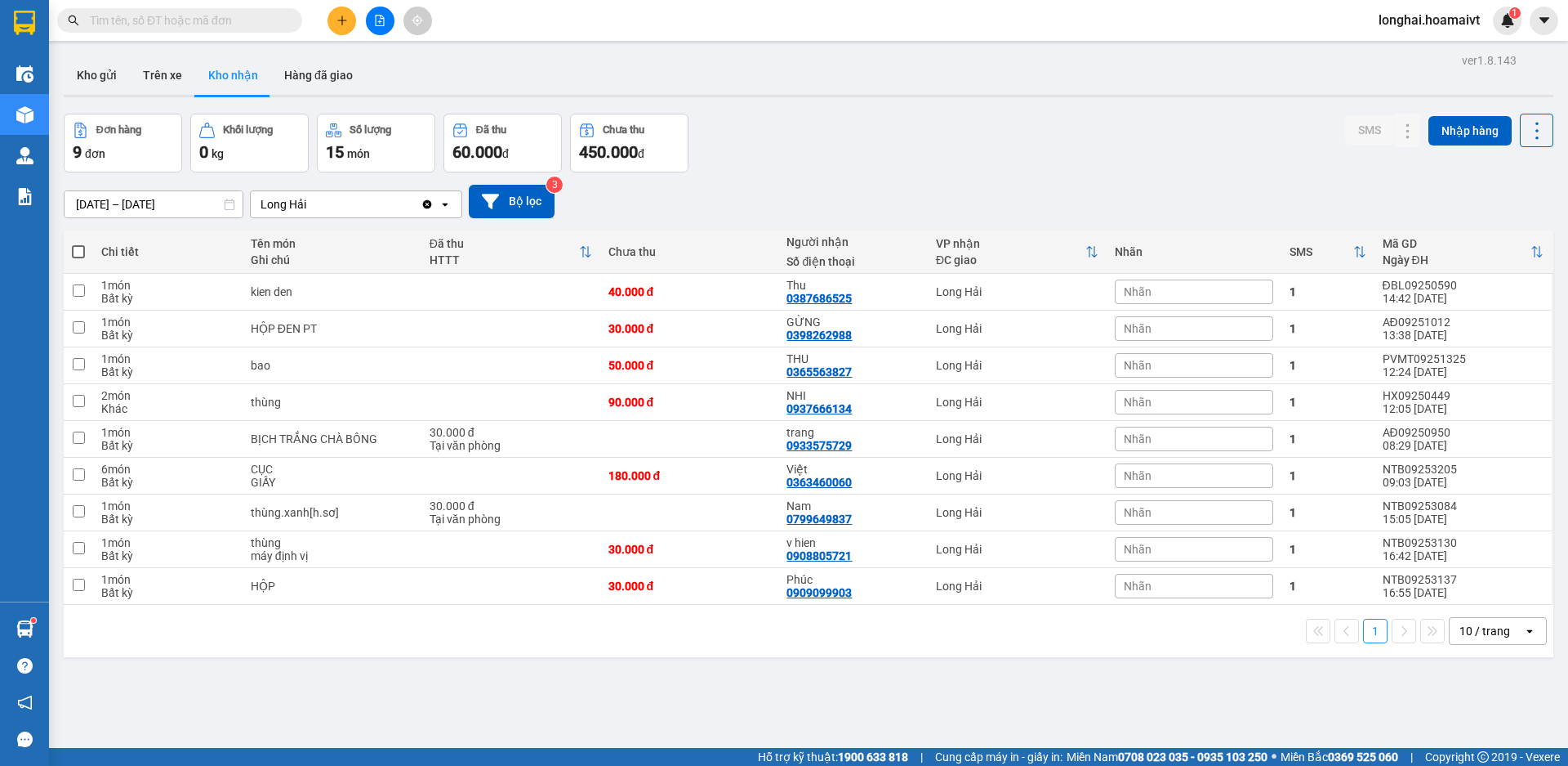
click at [246, 15] on input "text" at bounding box center [186, 20] width 192 height 18
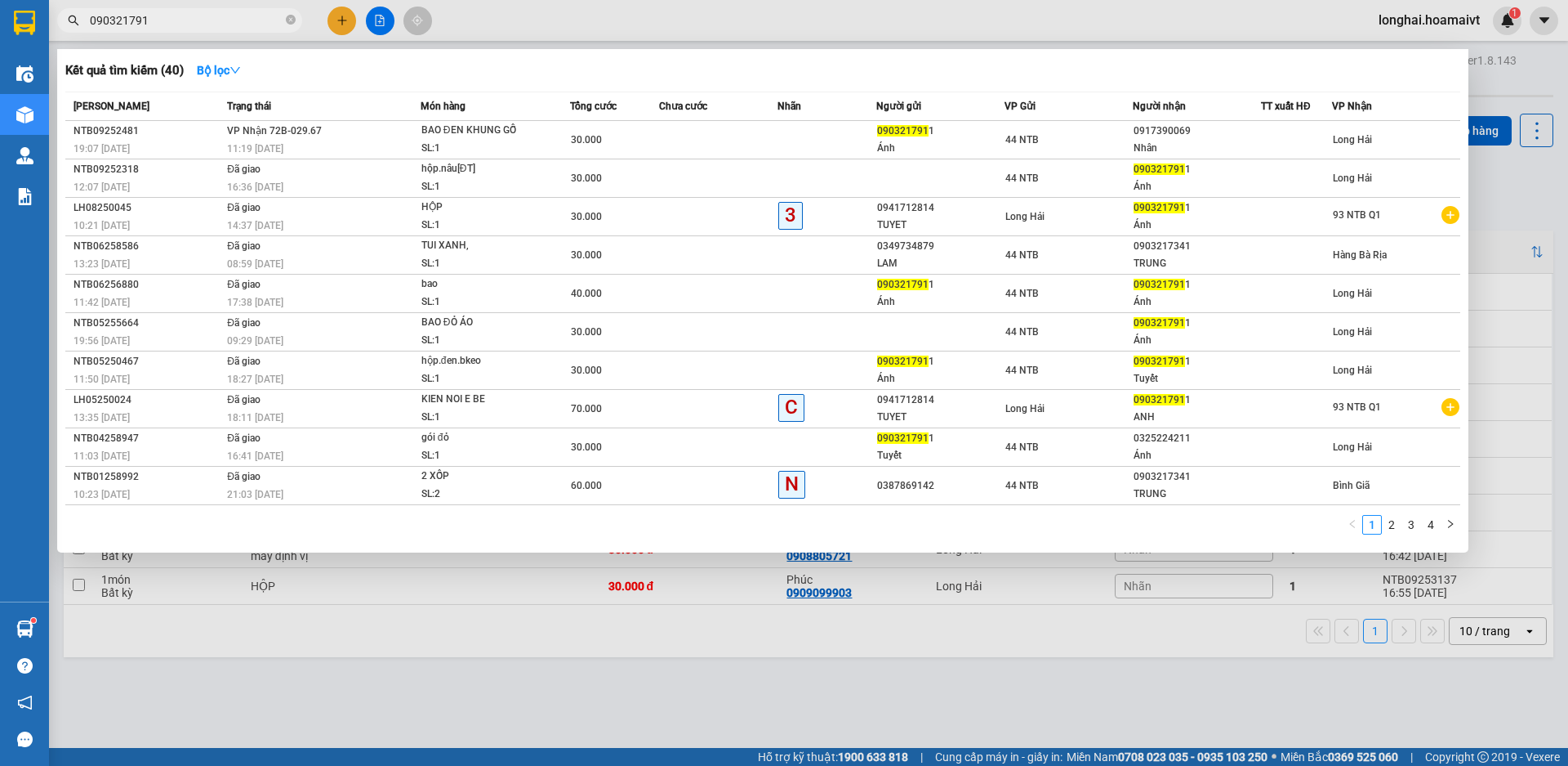
type input "0903217911"
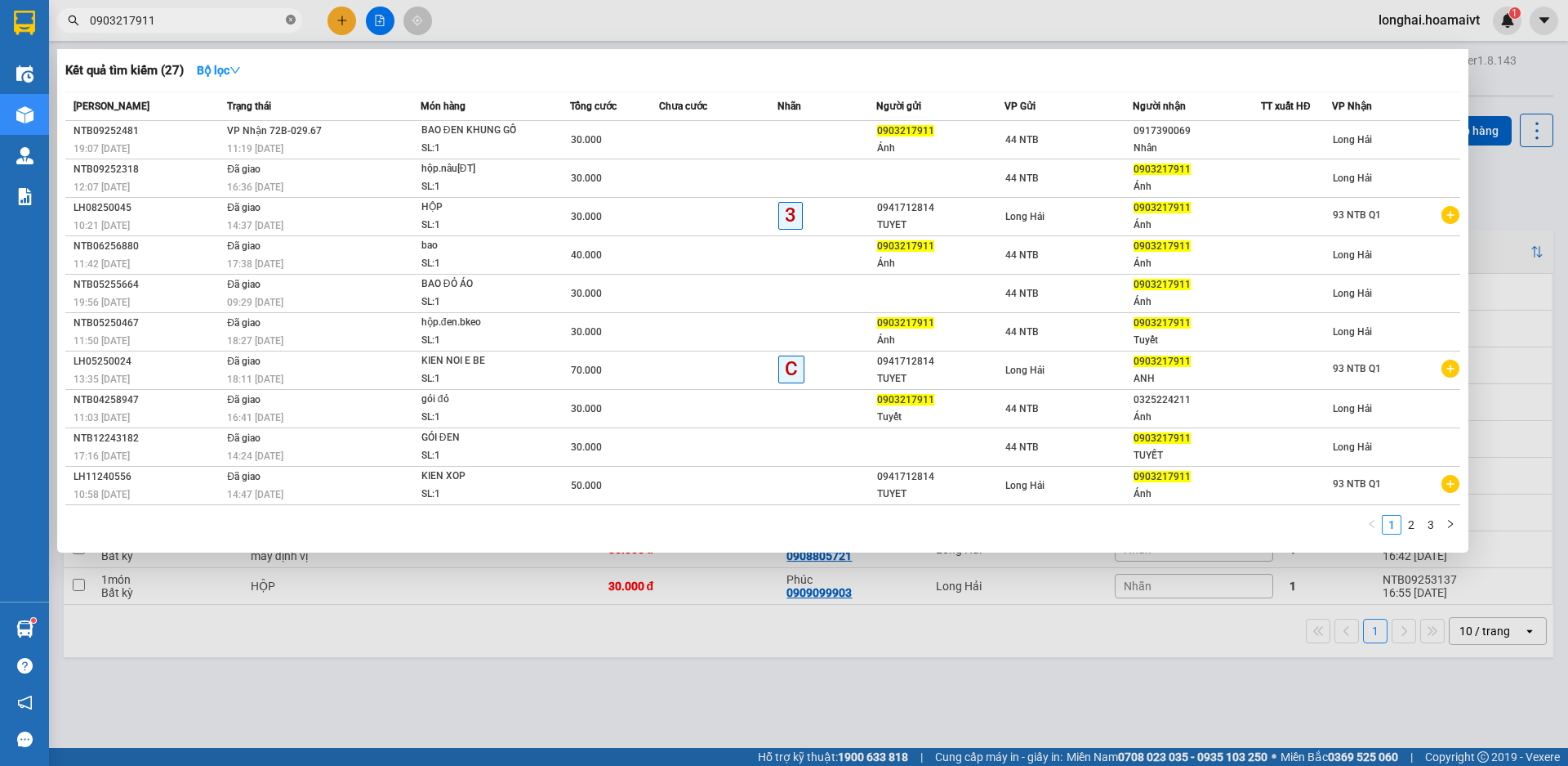
click at [292, 18] on icon "close-circle" at bounding box center [290, 19] width 10 height 10
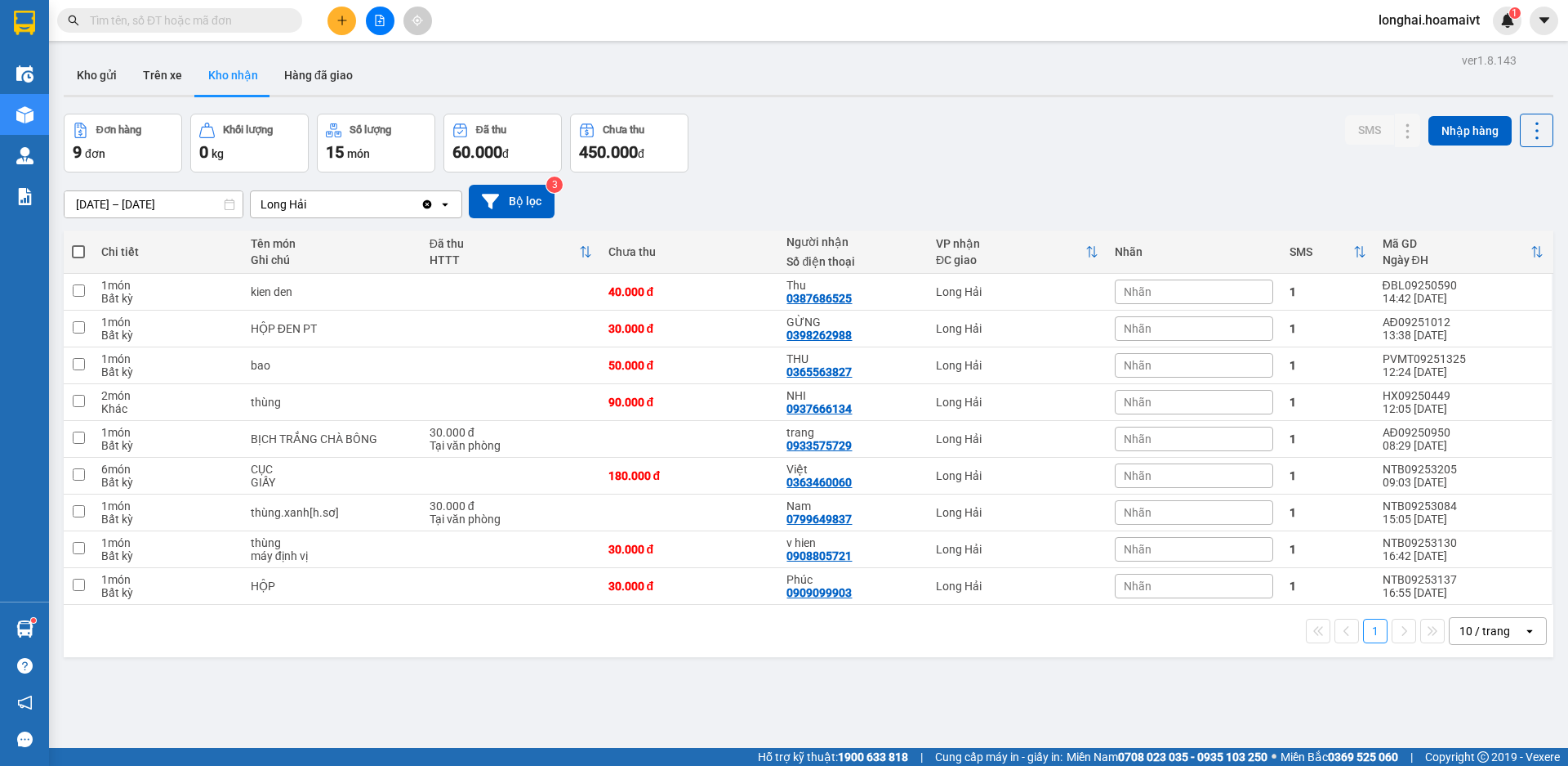
click at [352, 9] on div at bounding box center [380, 20] width 122 height 29
click at [346, 10] on button at bounding box center [341, 20] width 29 height 29
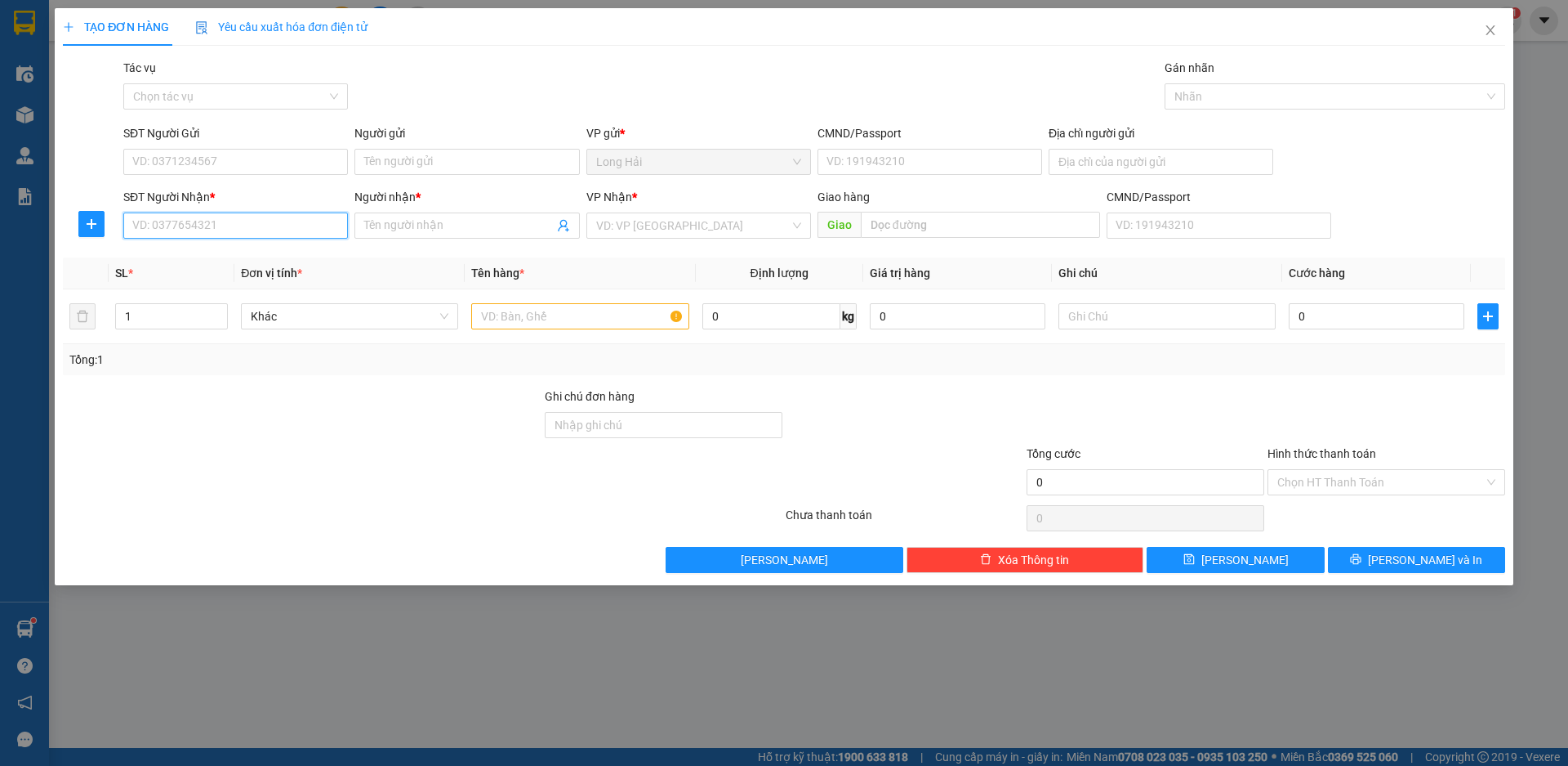
click at [180, 223] on input "SĐT Người Nhận *" at bounding box center [235, 226] width 225 height 26
click at [205, 252] on div "0903763294 - NAM" at bounding box center [235, 258] width 205 height 18
type input "0903763294"
type input "NAM"
type input "0903763294"
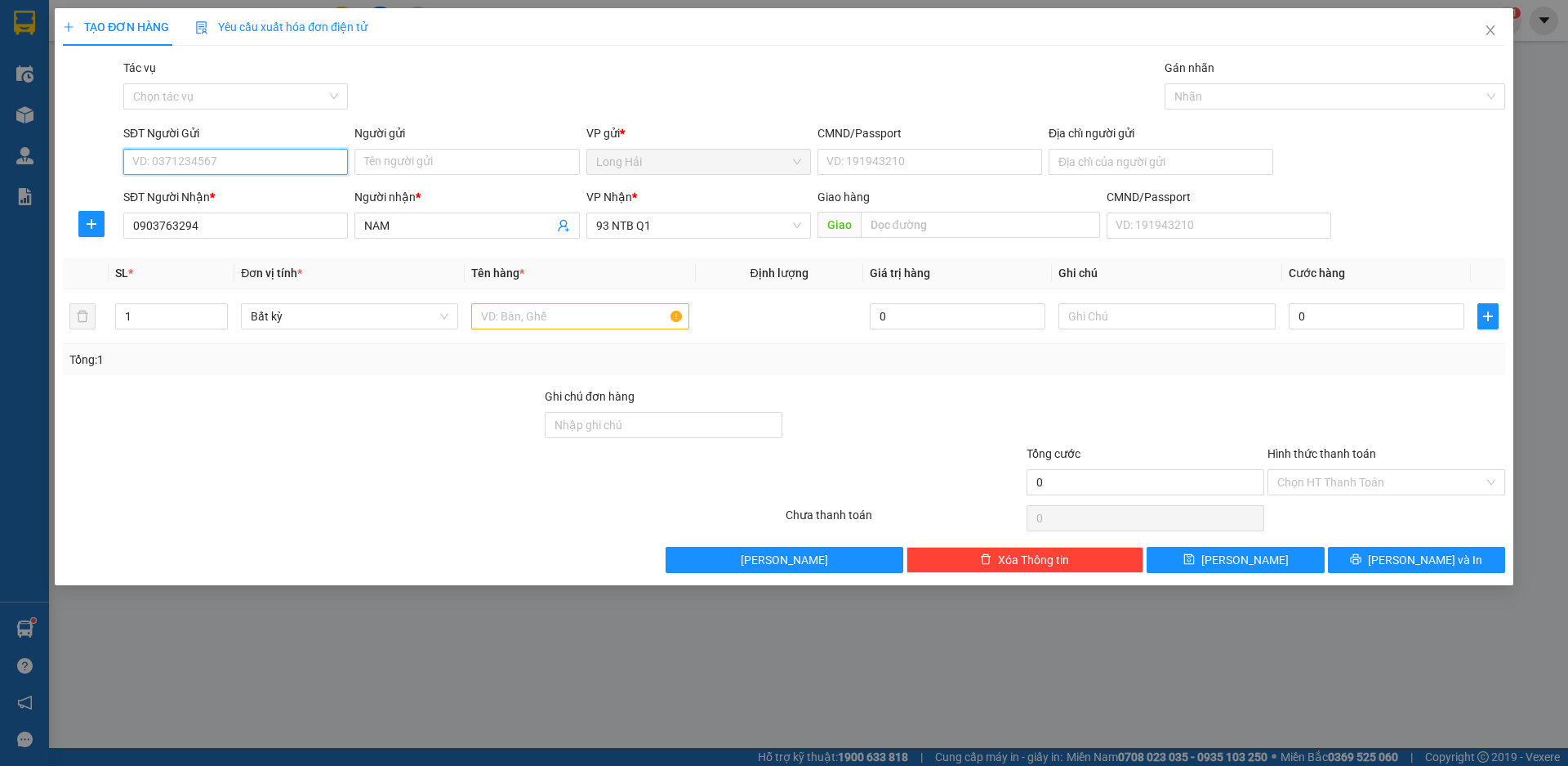
click at [226, 166] on input "SĐT Người Gửi" at bounding box center [235, 162] width 225 height 26
type input "0906992492"
click at [424, 172] on input "Người gửi" at bounding box center [466, 162] width 225 height 26
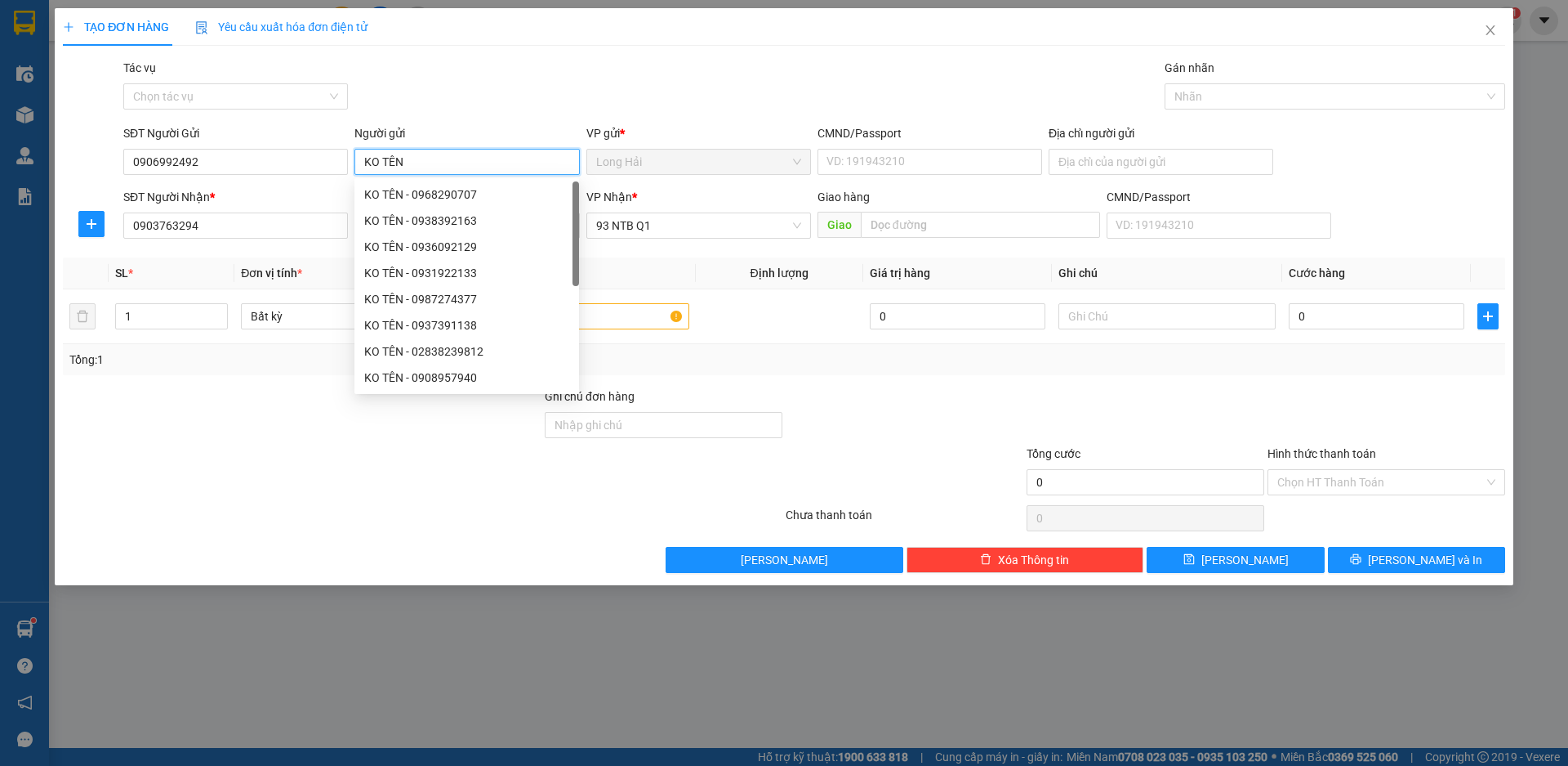
type input "KO TÊN"
click at [864, 364] on div "Tổng: 1" at bounding box center [784, 359] width 1430 height 18
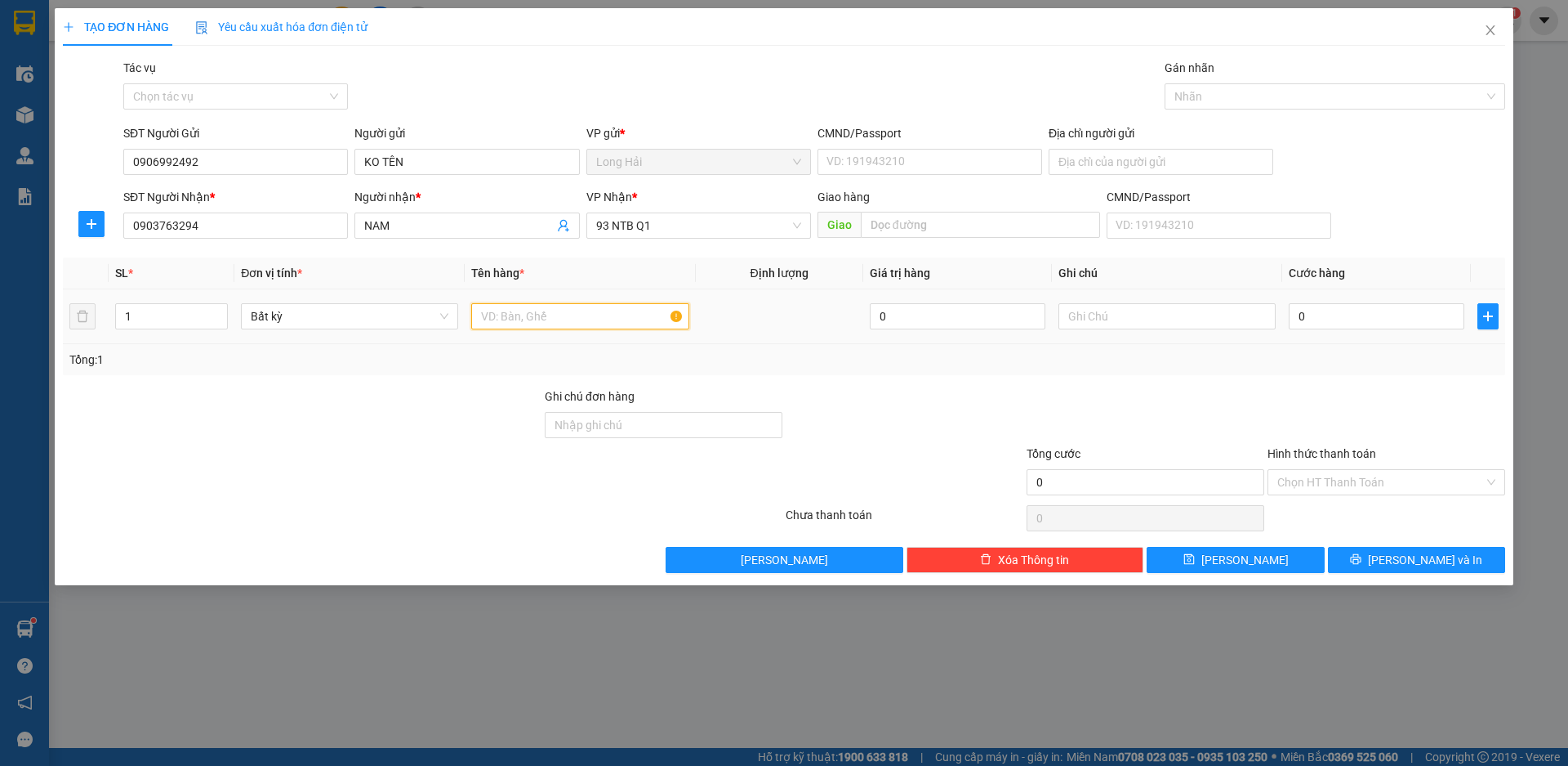
click at [584, 313] on input "text" at bounding box center [580, 316] width 217 height 26
type input "THÙNG"
click at [1103, 326] on input "text" at bounding box center [1167, 316] width 217 height 26
type input "HSO"
click at [1324, 327] on input "0" at bounding box center [1376, 316] width 176 height 26
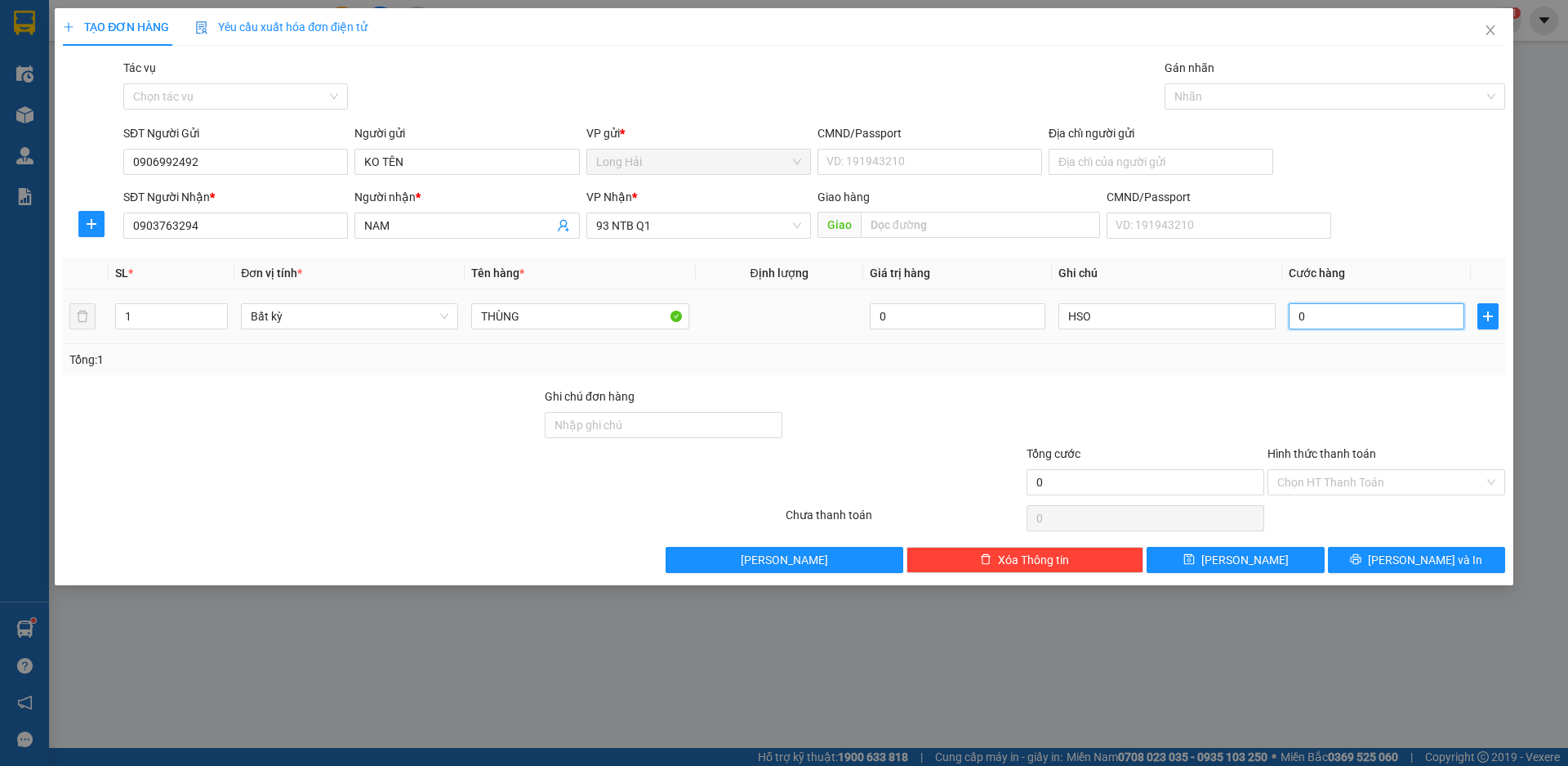
type input "4"
type input "40"
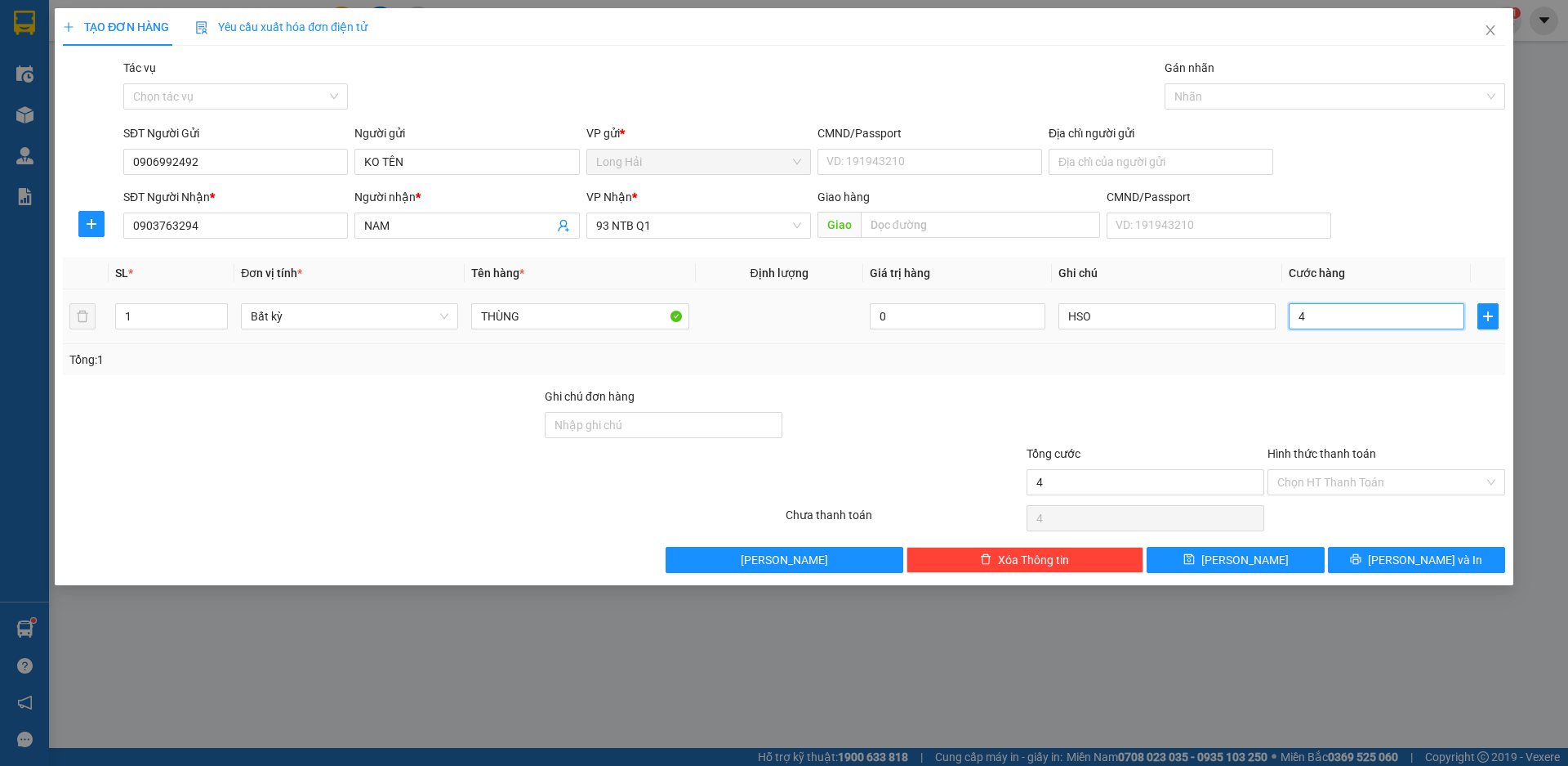
type input "40"
type input "40.000"
click at [1409, 549] on button "[PERSON_NAME] và In" at bounding box center [1417, 559] width 178 height 26
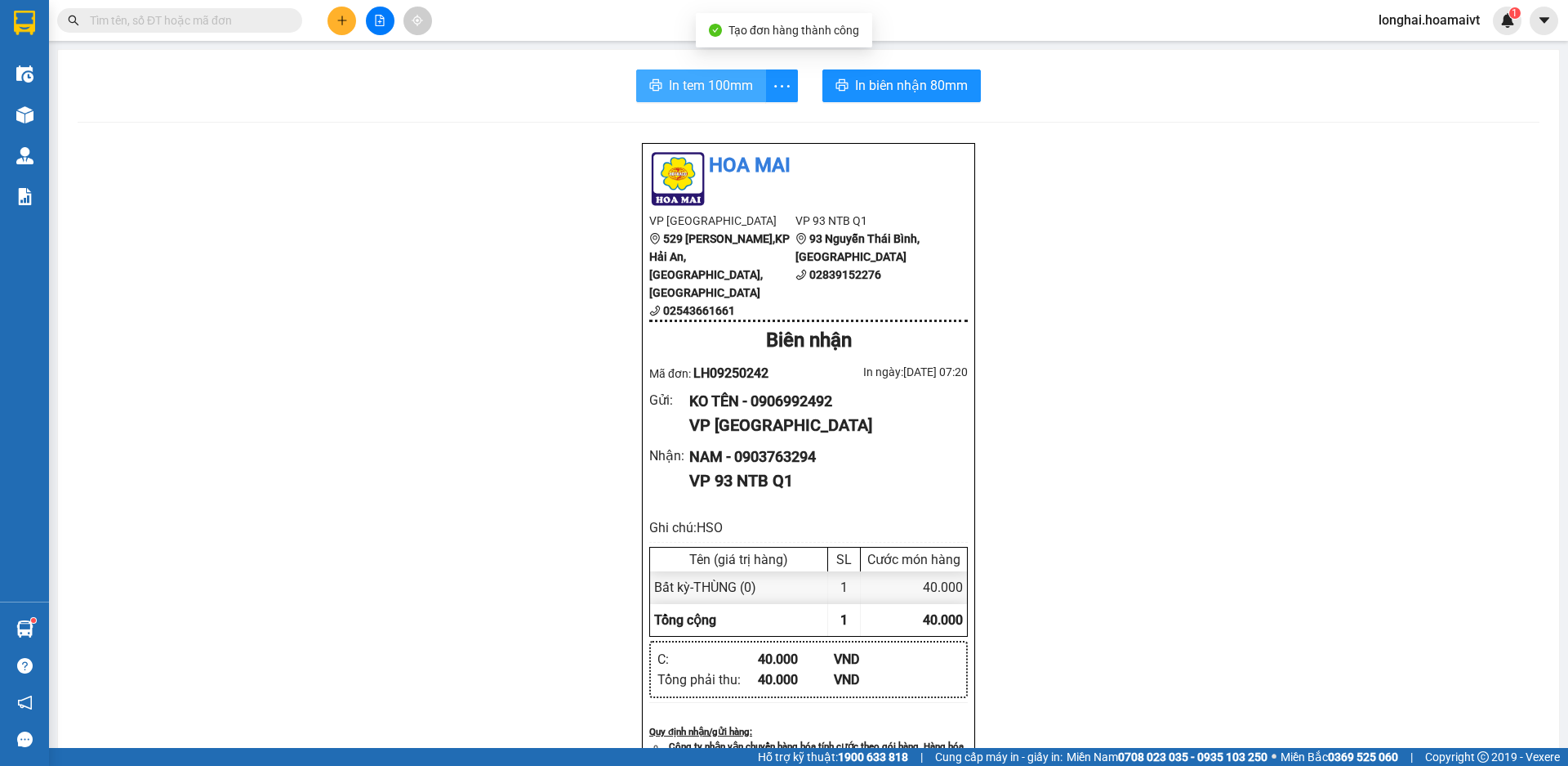
click at [738, 95] on span "In tem 100mm" at bounding box center [711, 85] width 84 height 20
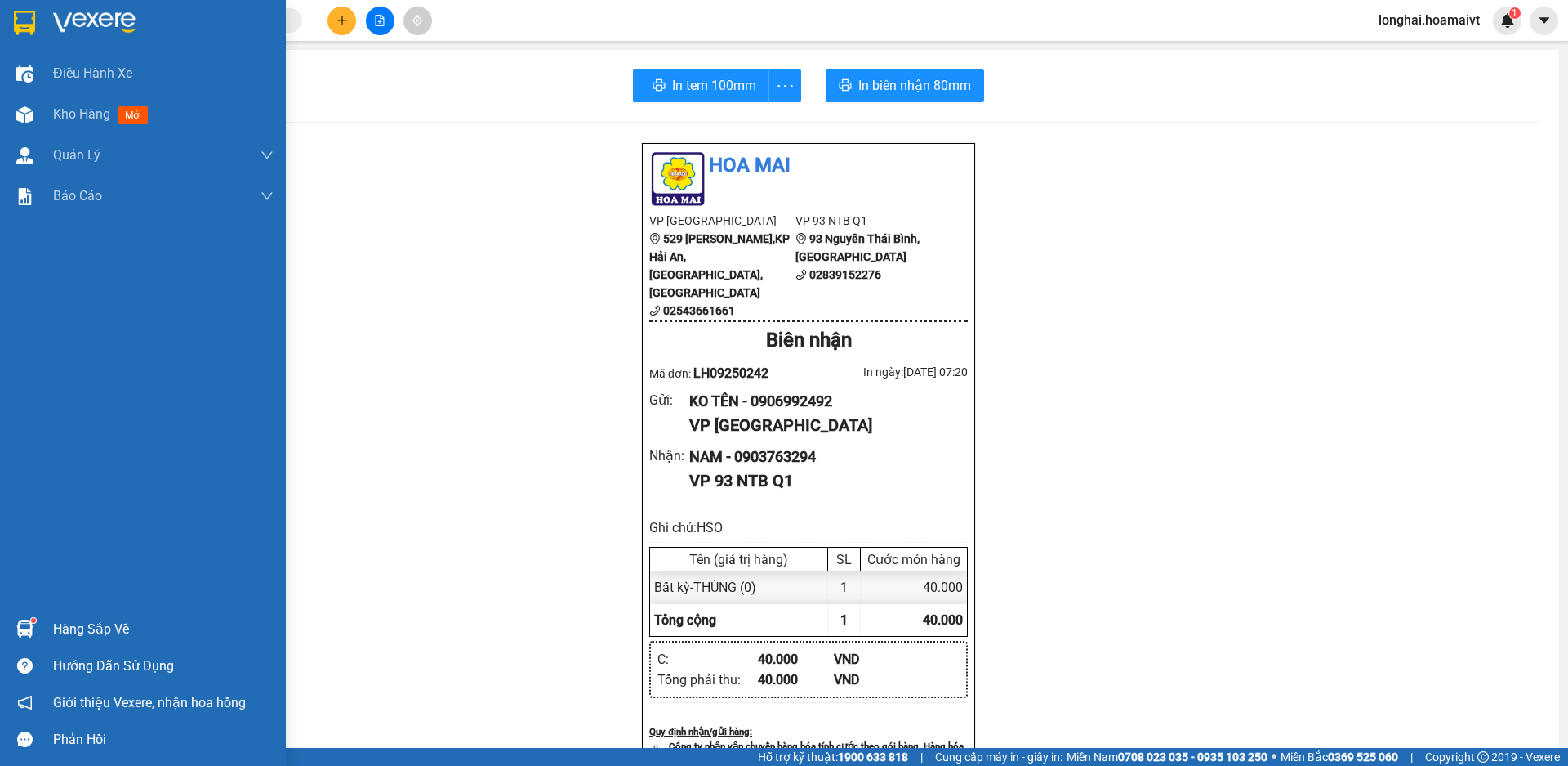
click at [45, 634] on div "Hàng sắp về" at bounding box center [143, 629] width 286 height 37
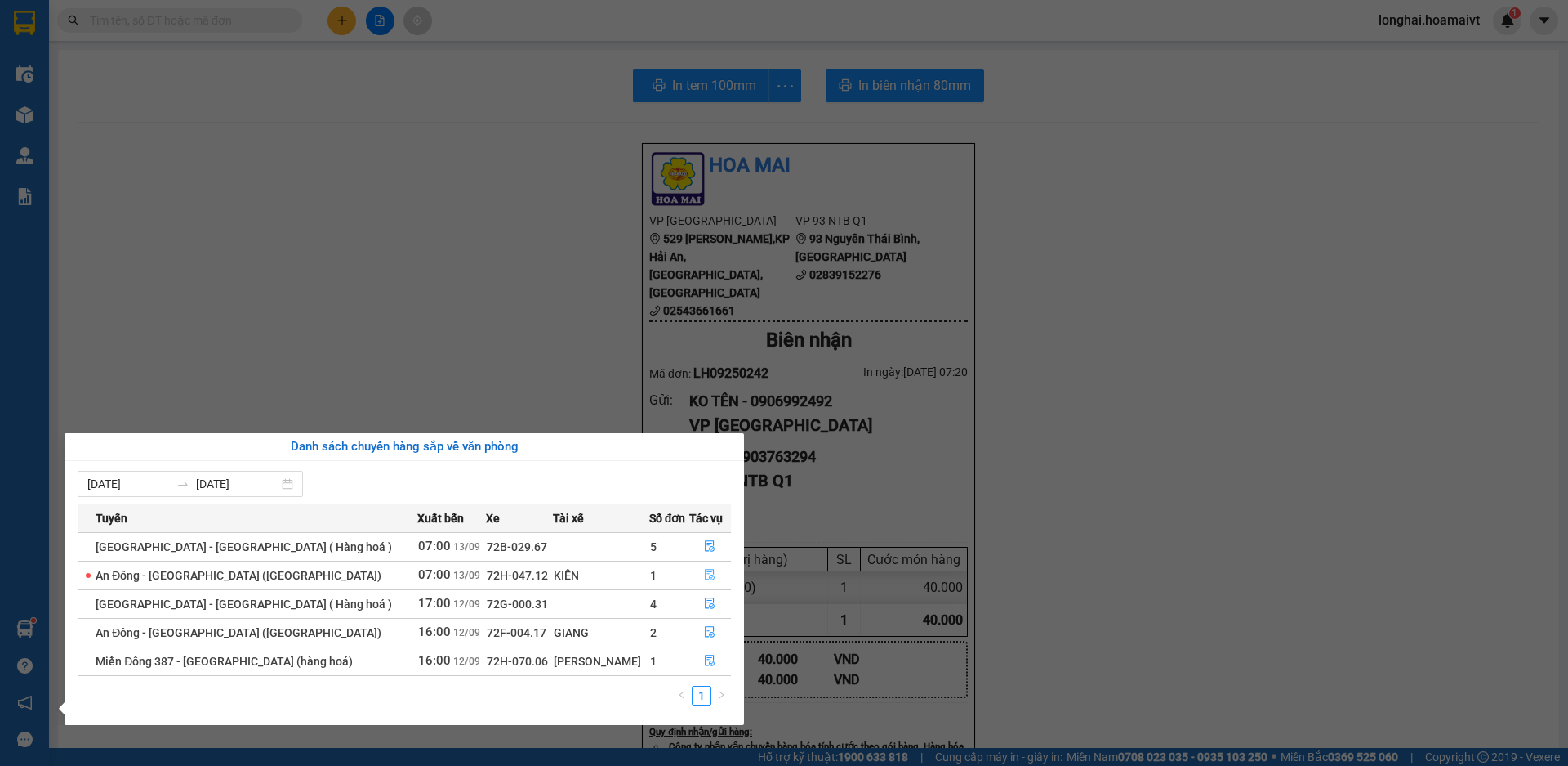
drag, startPoint x: 707, startPoint y: 578, endPoint x: 712, endPoint y: 569, distance: 10.3
click at [712, 569] on button "button" at bounding box center [710, 575] width 41 height 26
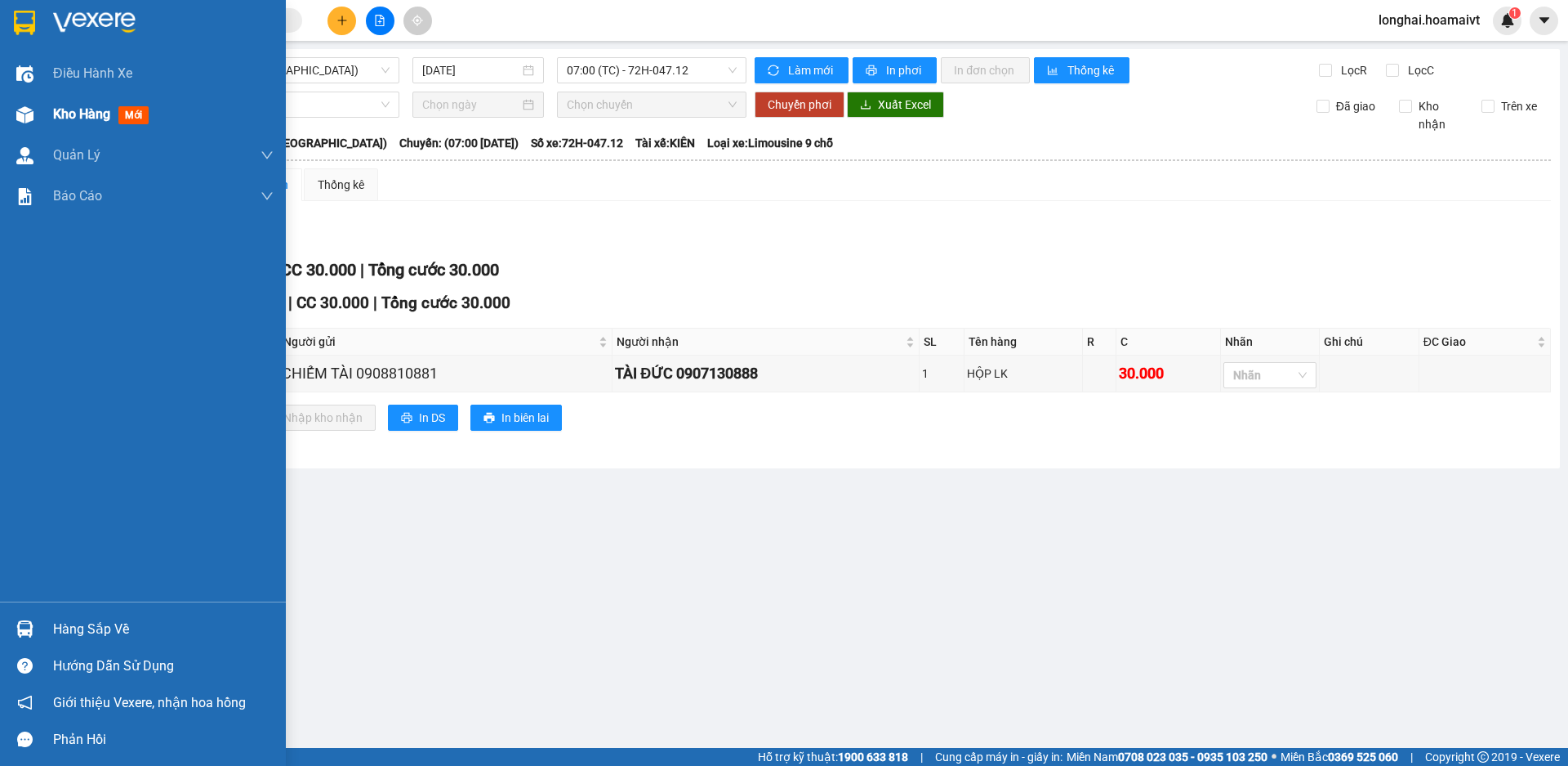
click at [32, 115] on img at bounding box center [25, 115] width 18 height 18
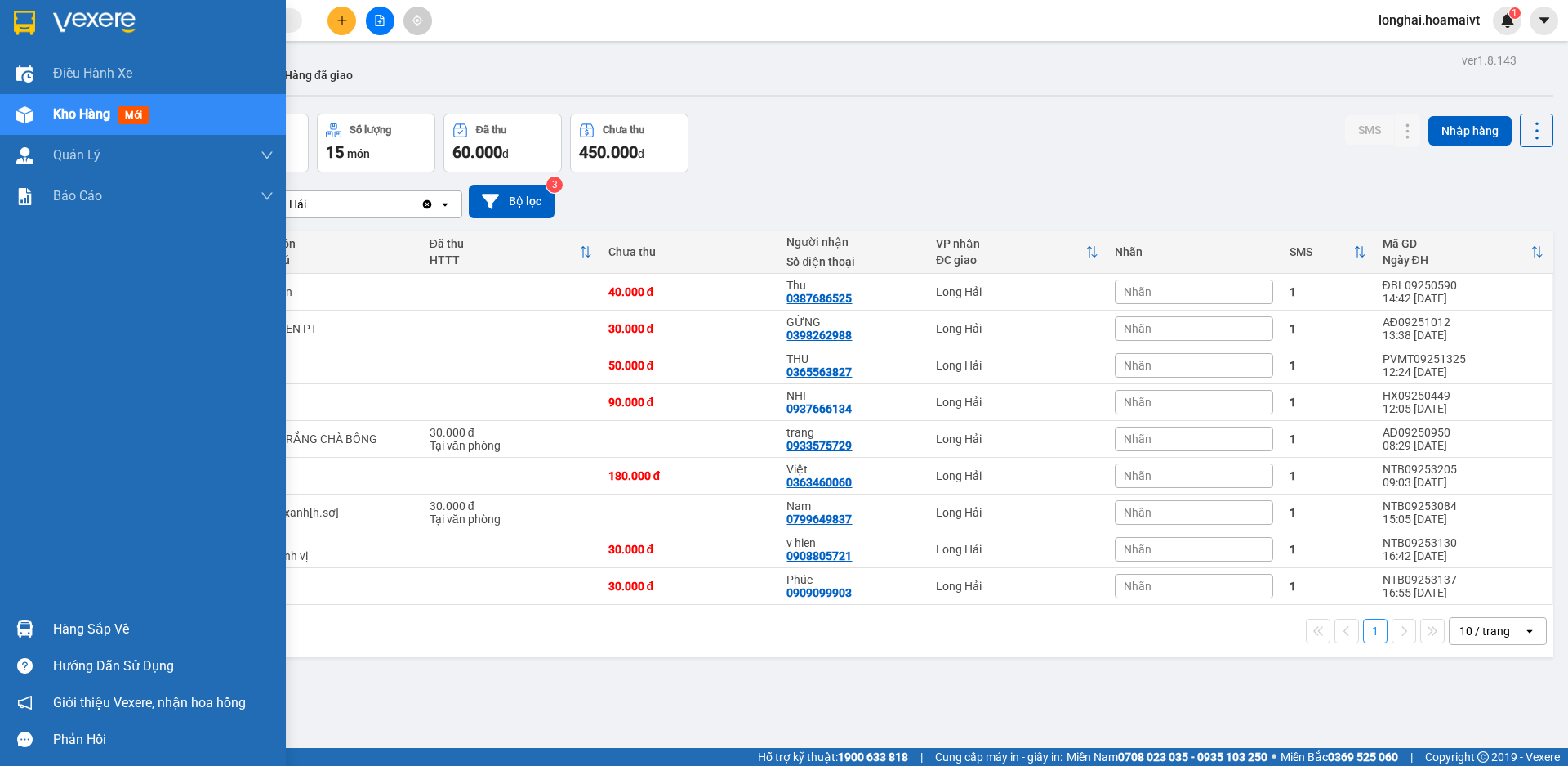
click at [115, 627] on div "Hàng sắp về" at bounding box center [164, 629] width 220 height 25
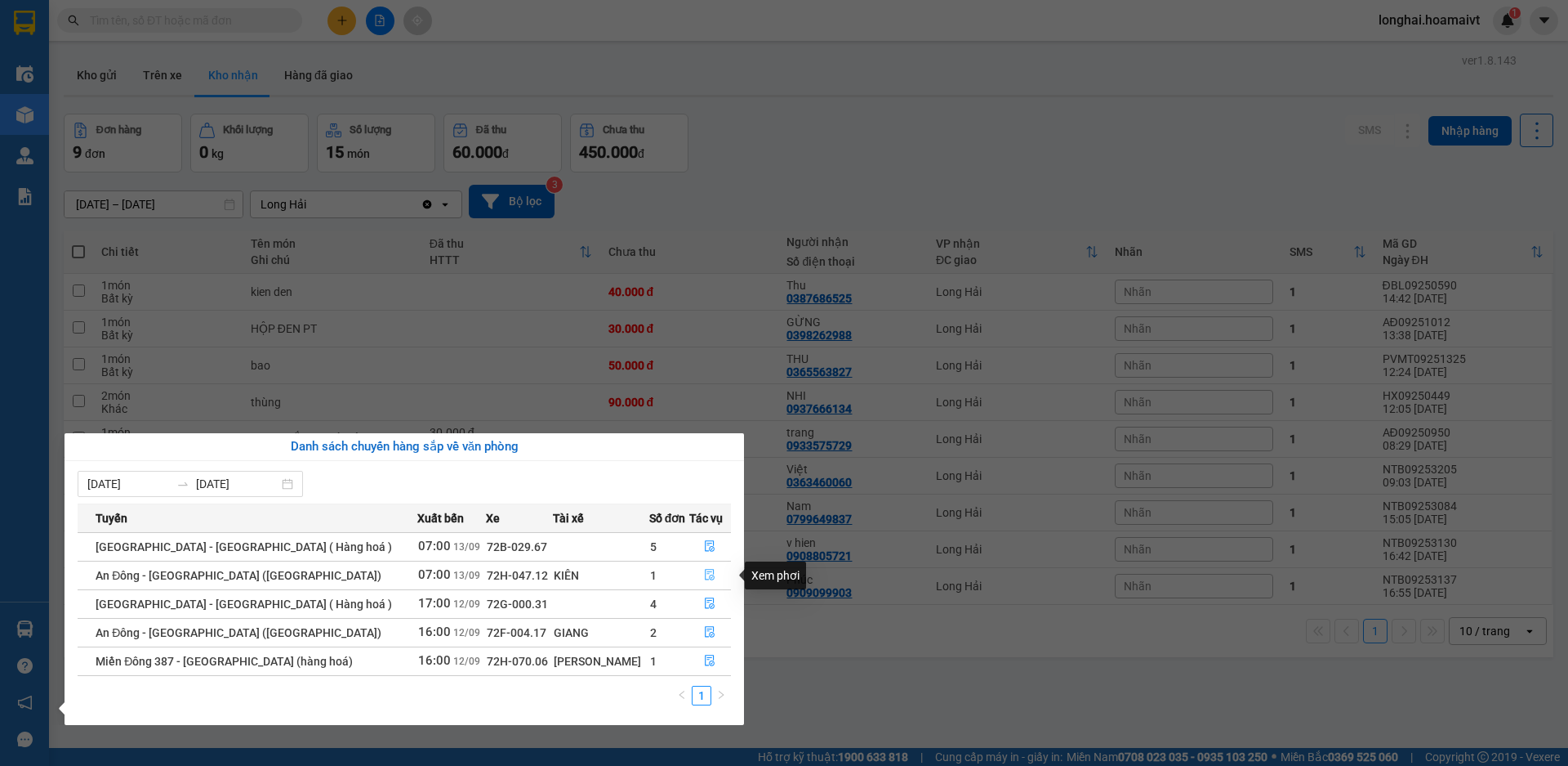
click at [710, 575] on button "button" at bounding box center [710, 575] width 41 height 26
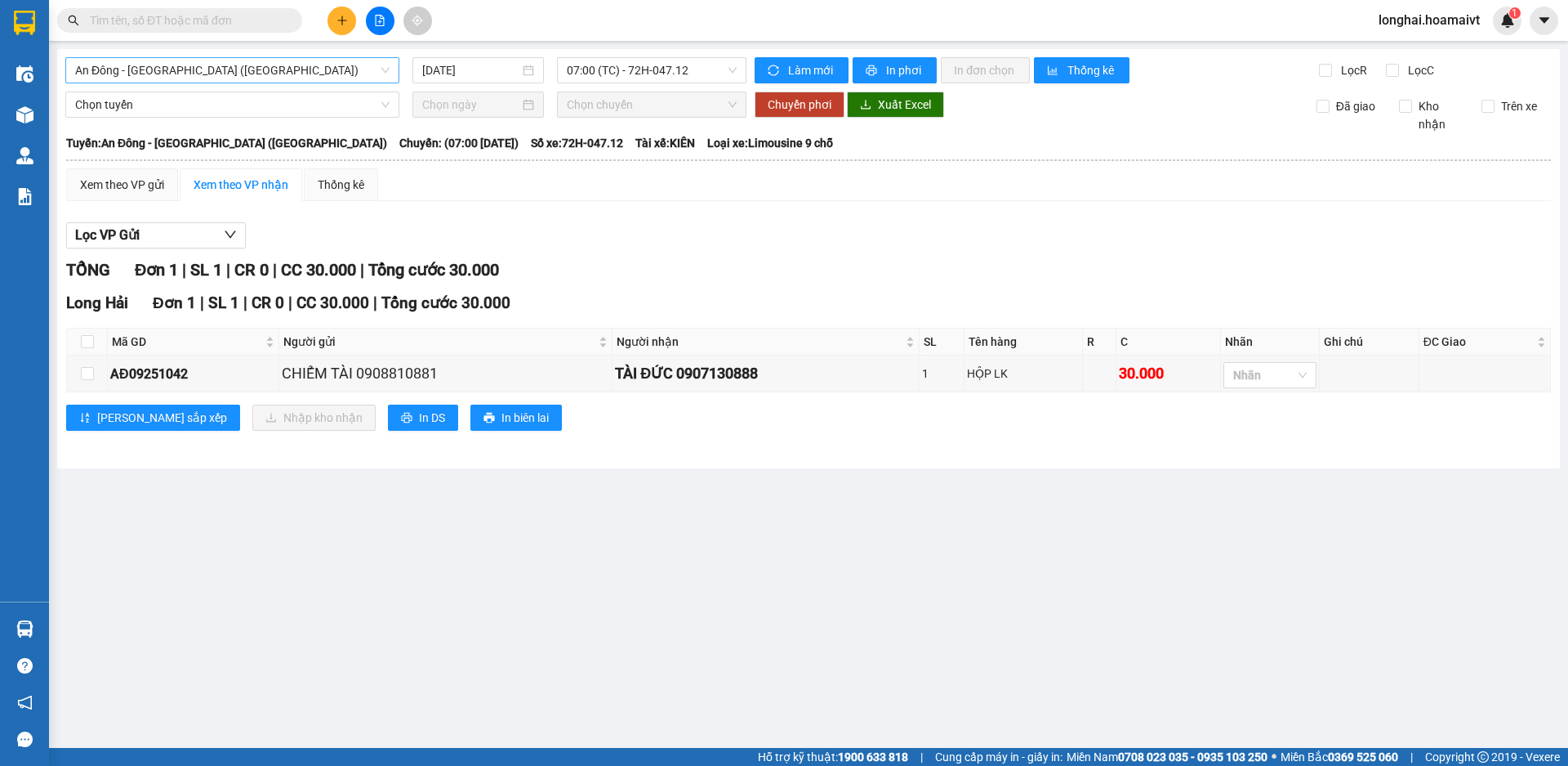
click at [281, 80] on span "An Đông - [GEOGRAPHIC_DATA] ([GEOGRAPHIC_DATA])" at bounding box center [232, 70] width 314 height 25
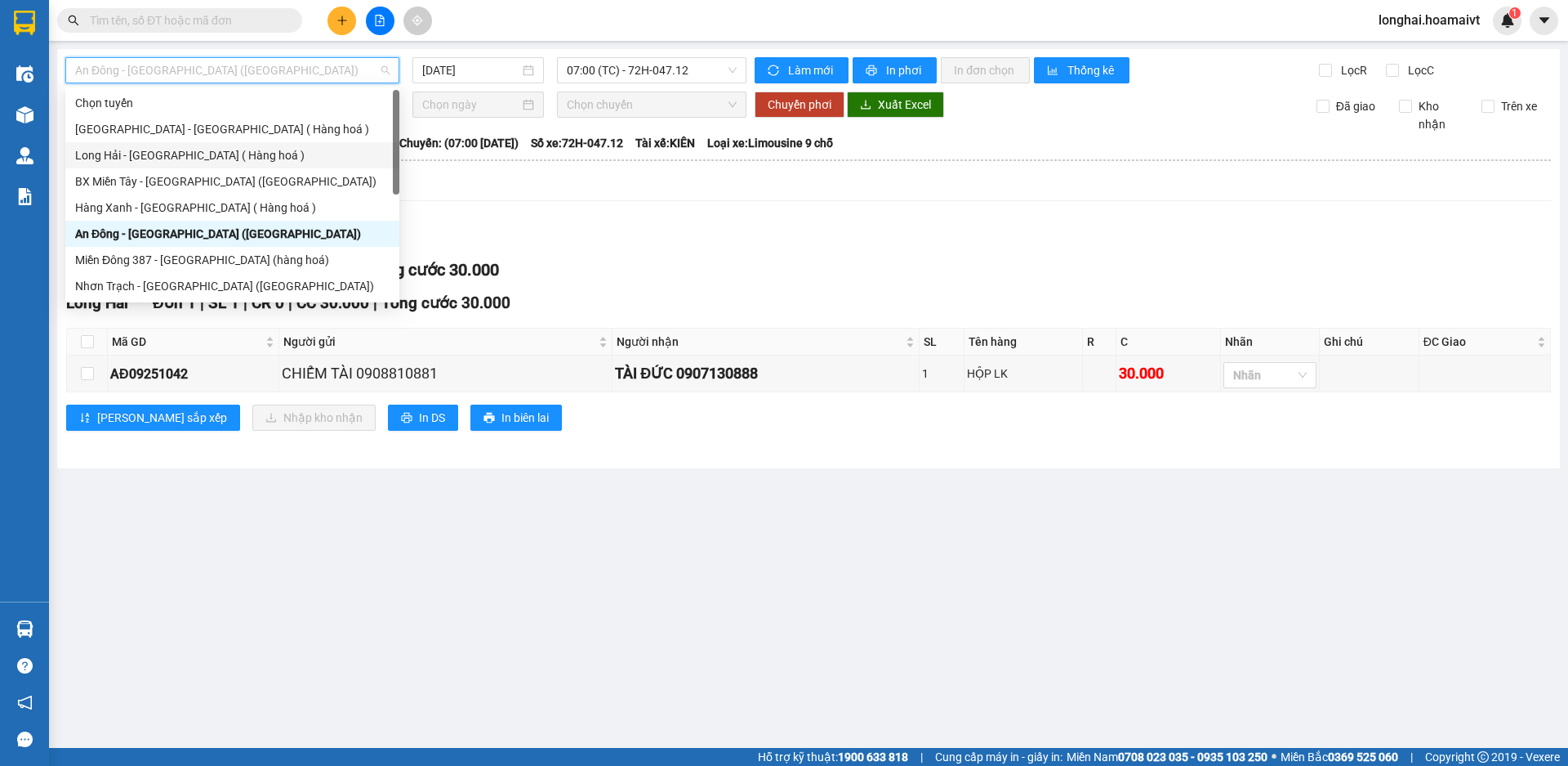
click at [275, 153] on div "Long Hải - [GEOGRAPHIC_DATA] ( Hàng hoá )" at bounding box center [232, 155] width 314 height 18
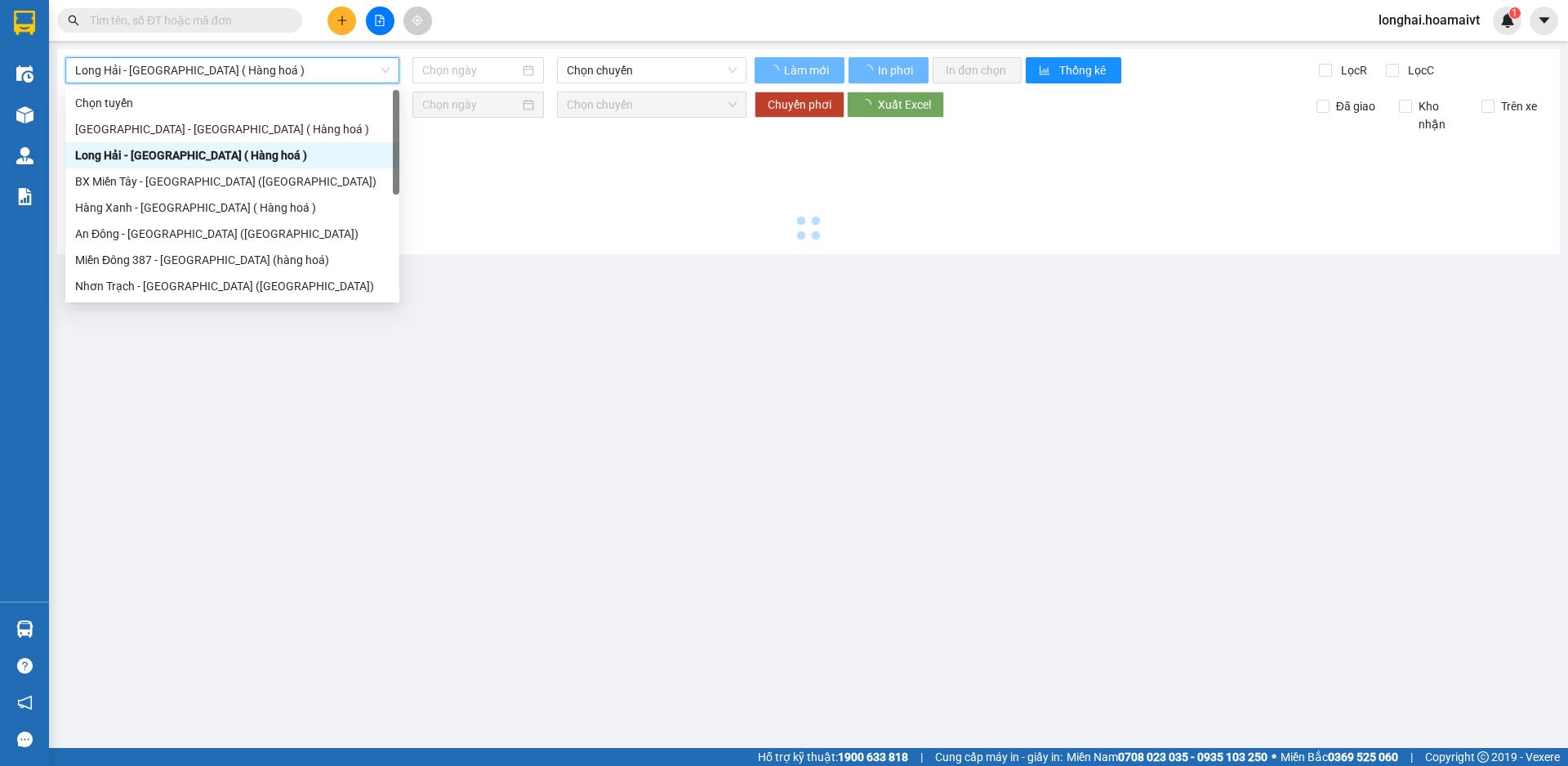
type input "[DATE]"
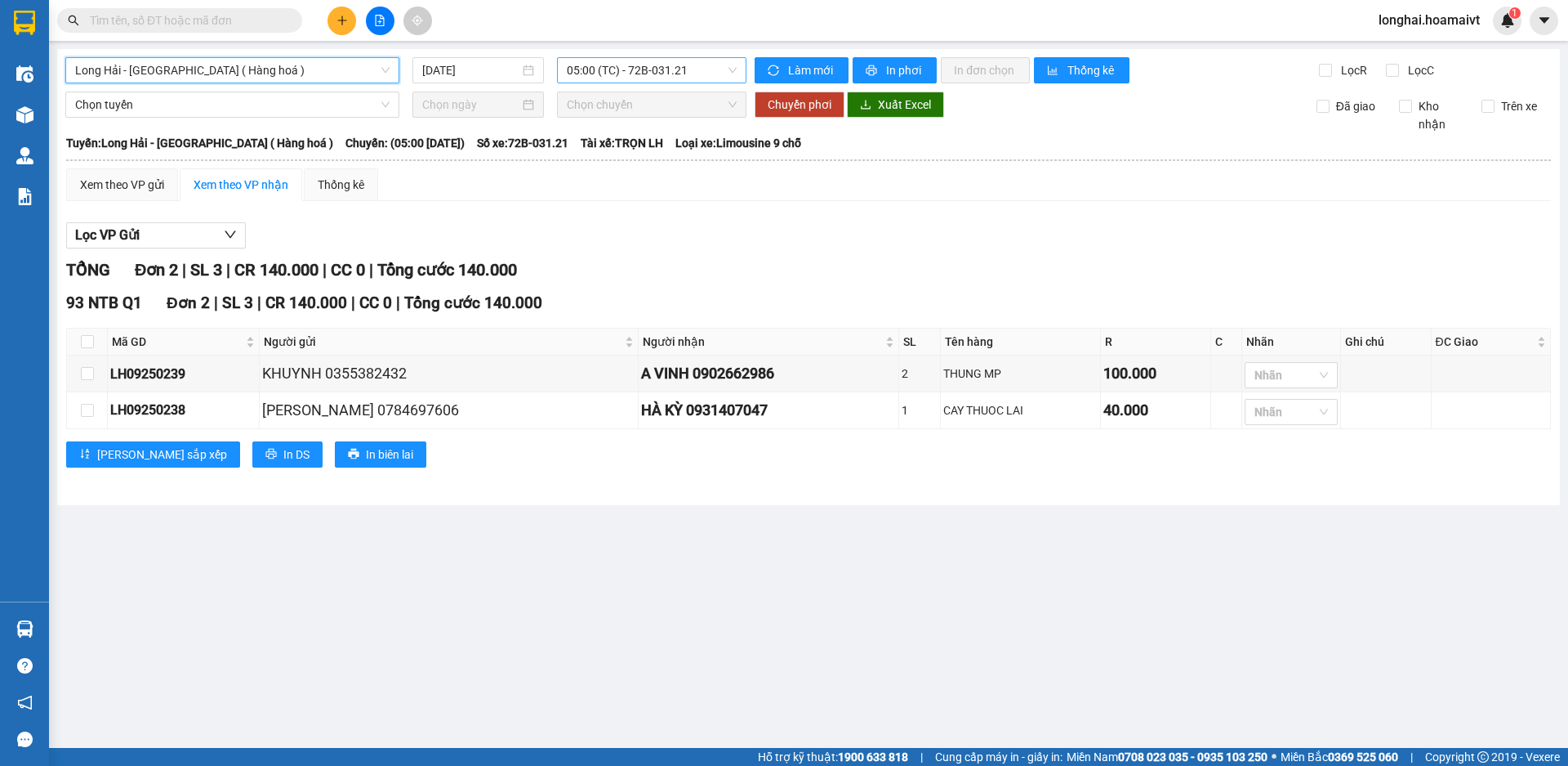
click at [608, 61] on span "05:00 (TC) - 72B-031.21" at bounding box center [652, 70] width 170 height 25
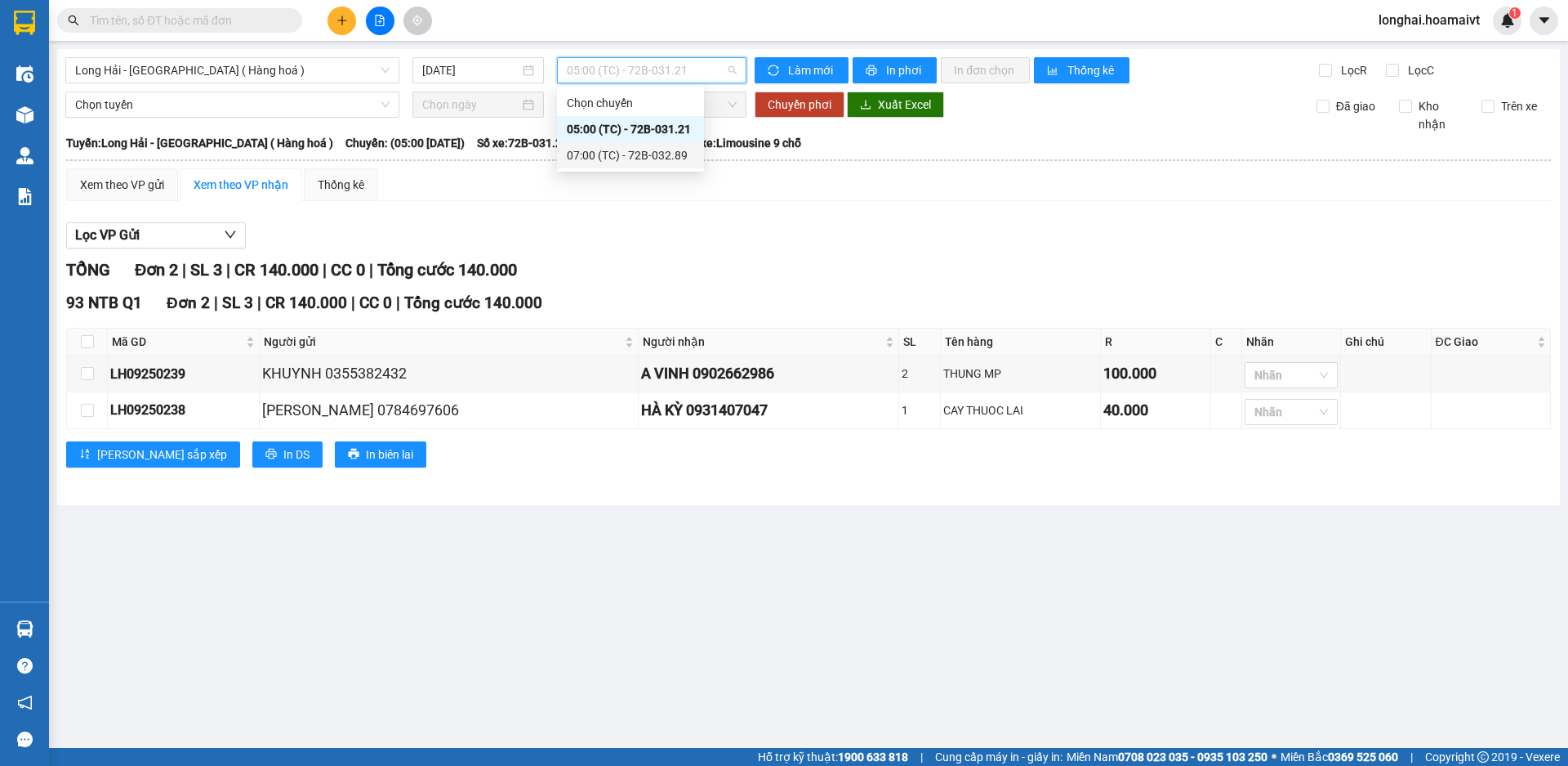
click at [663, 158] on div "07:00 (TC) - 72B-032.89" at bounding box center [631, 155] width 128 height 18
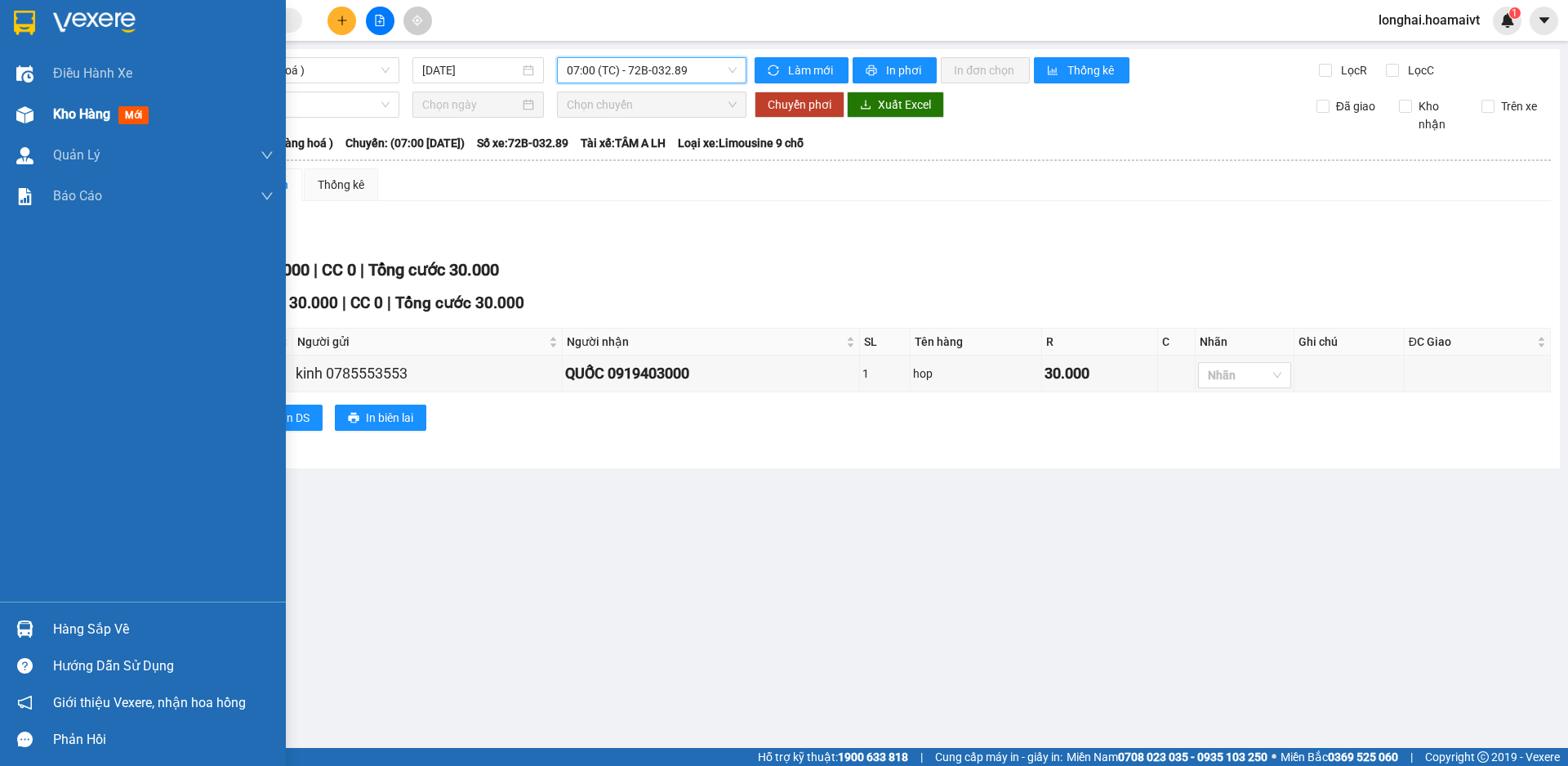
click at [58, 115] on span "Kho hàng" at bounding box center [81, 114] width 57 height 16
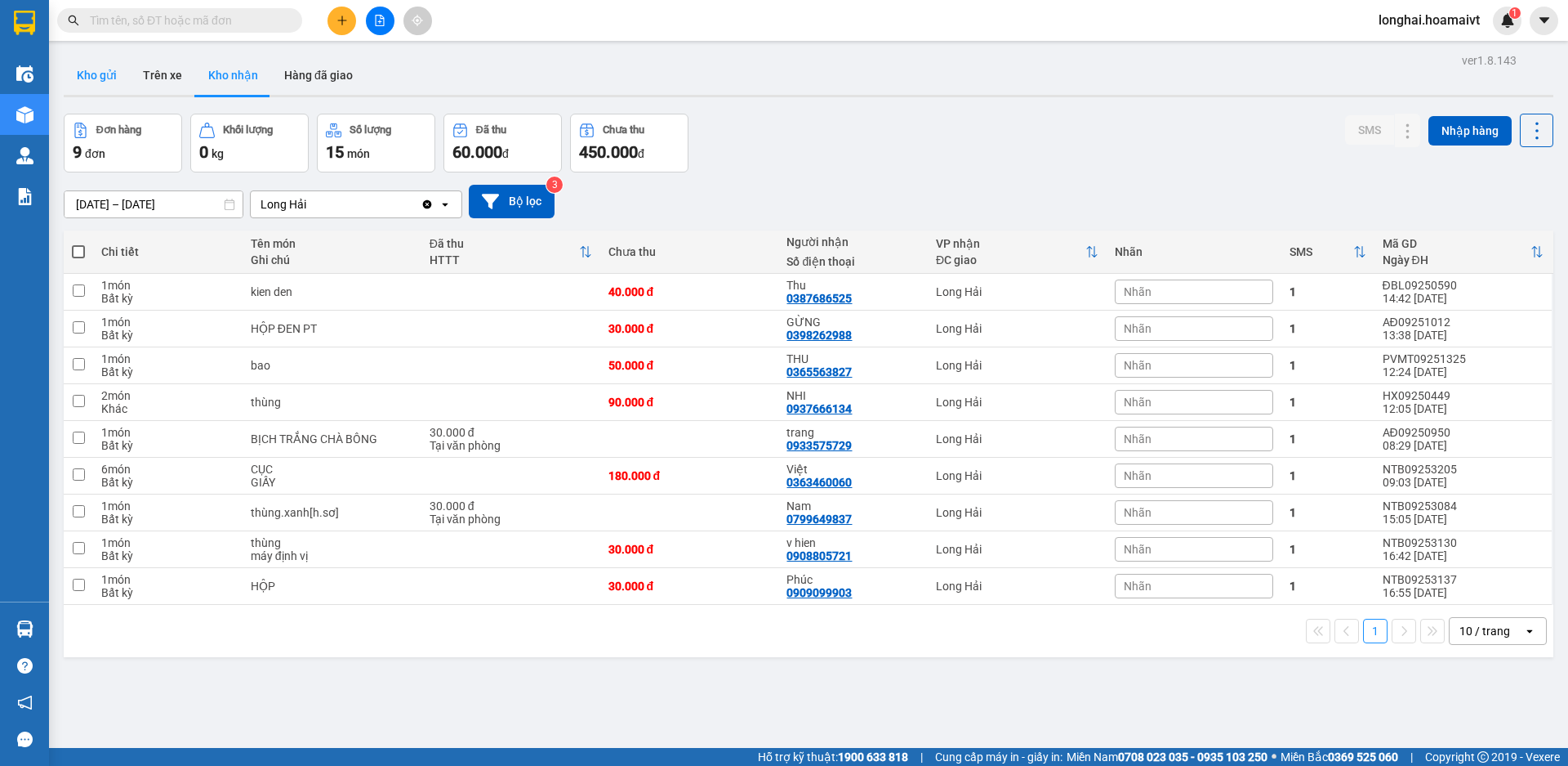
click at [80, 77] on button "Kho gửi" at bounding box center [97, 74] width 66 height 39
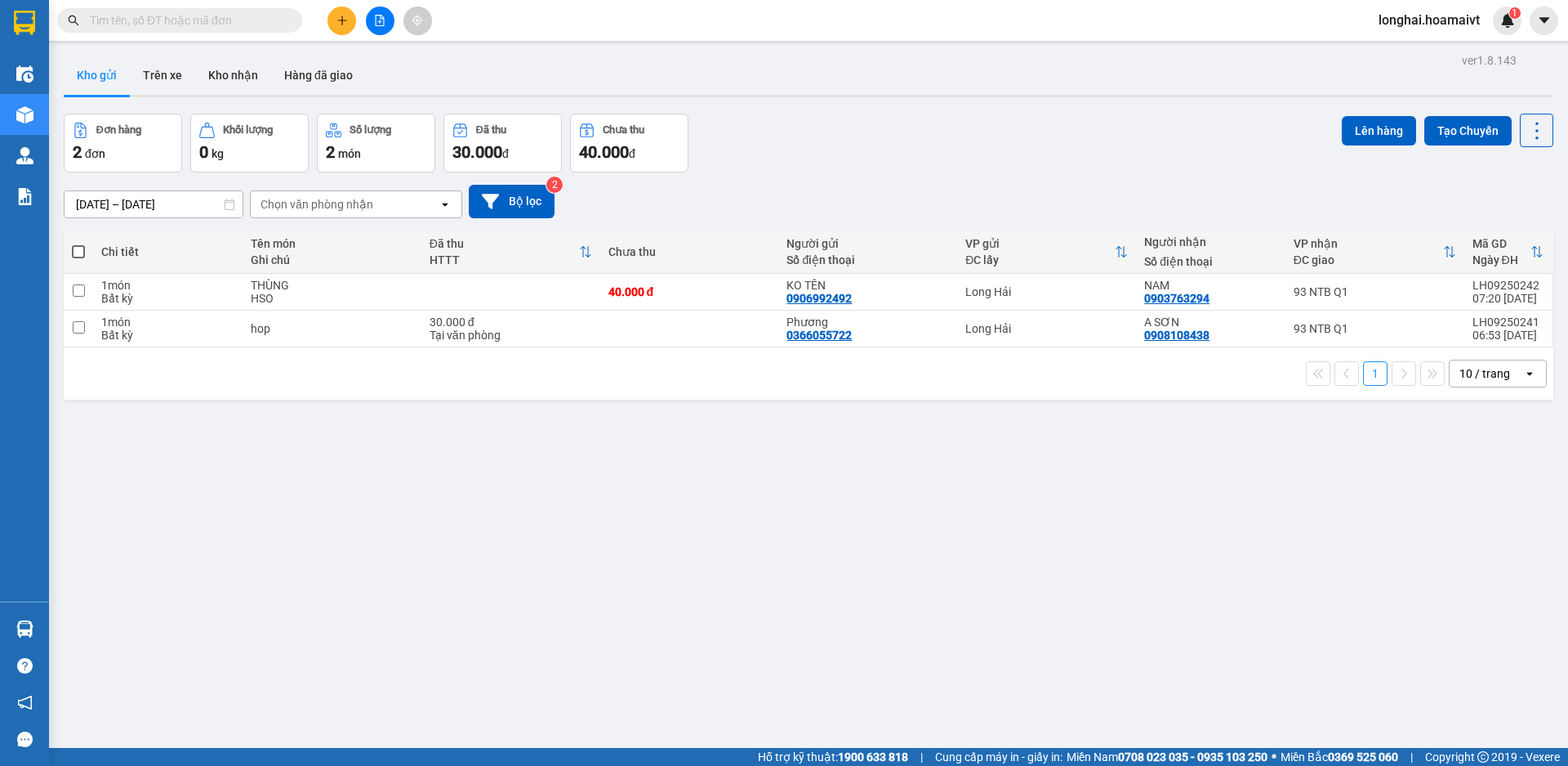
click at [72, 251] on span at bounding box center [78, 251] width 13 height 13
click at [79, 243] on input "checkbox" at bounding box center [79, 243] width 0 height 0
checkbox input "true"
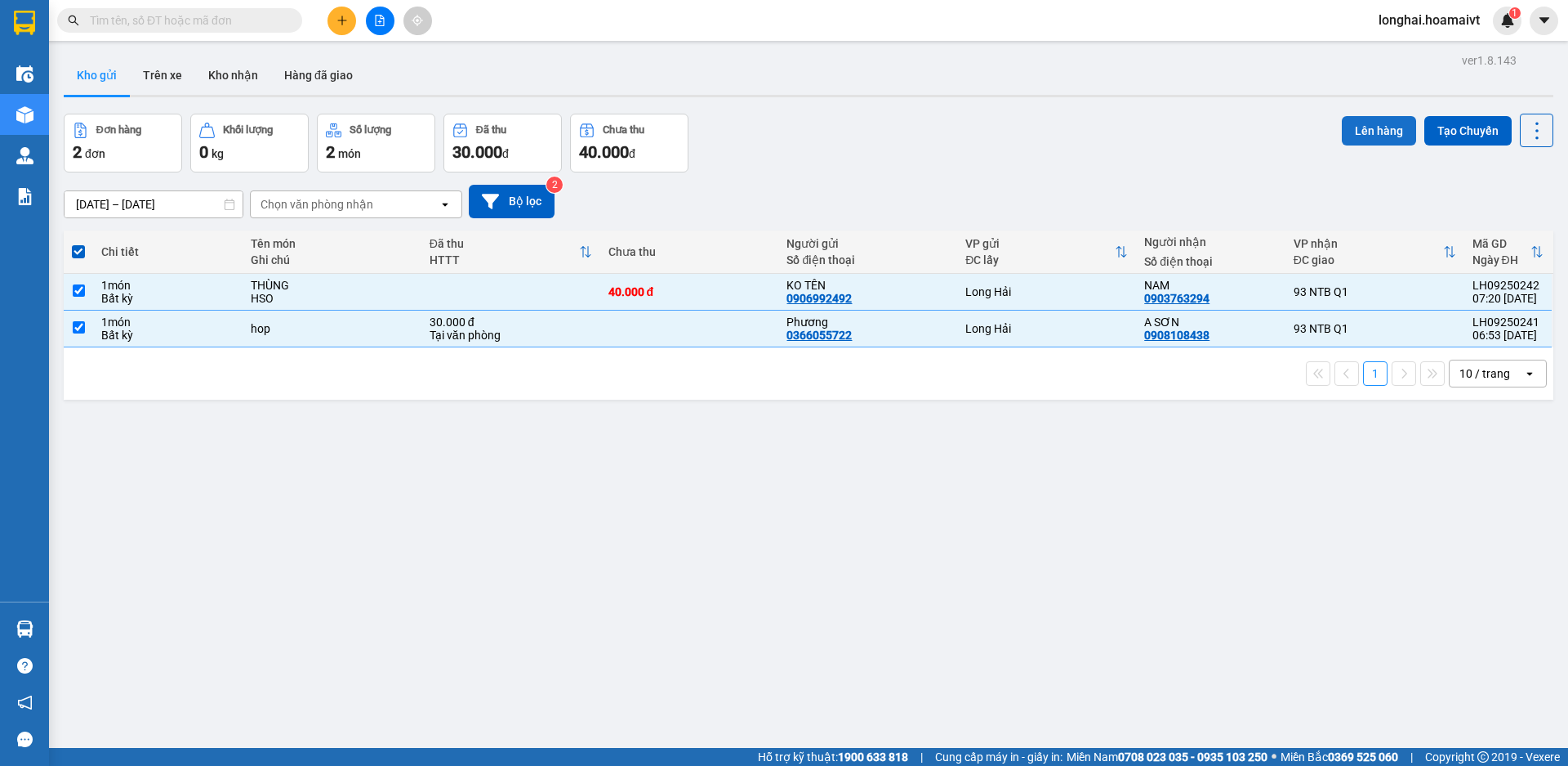
click at [1342, 135] on button "Lên hàng" at bounding box center [1379, 131] width 74 height 30
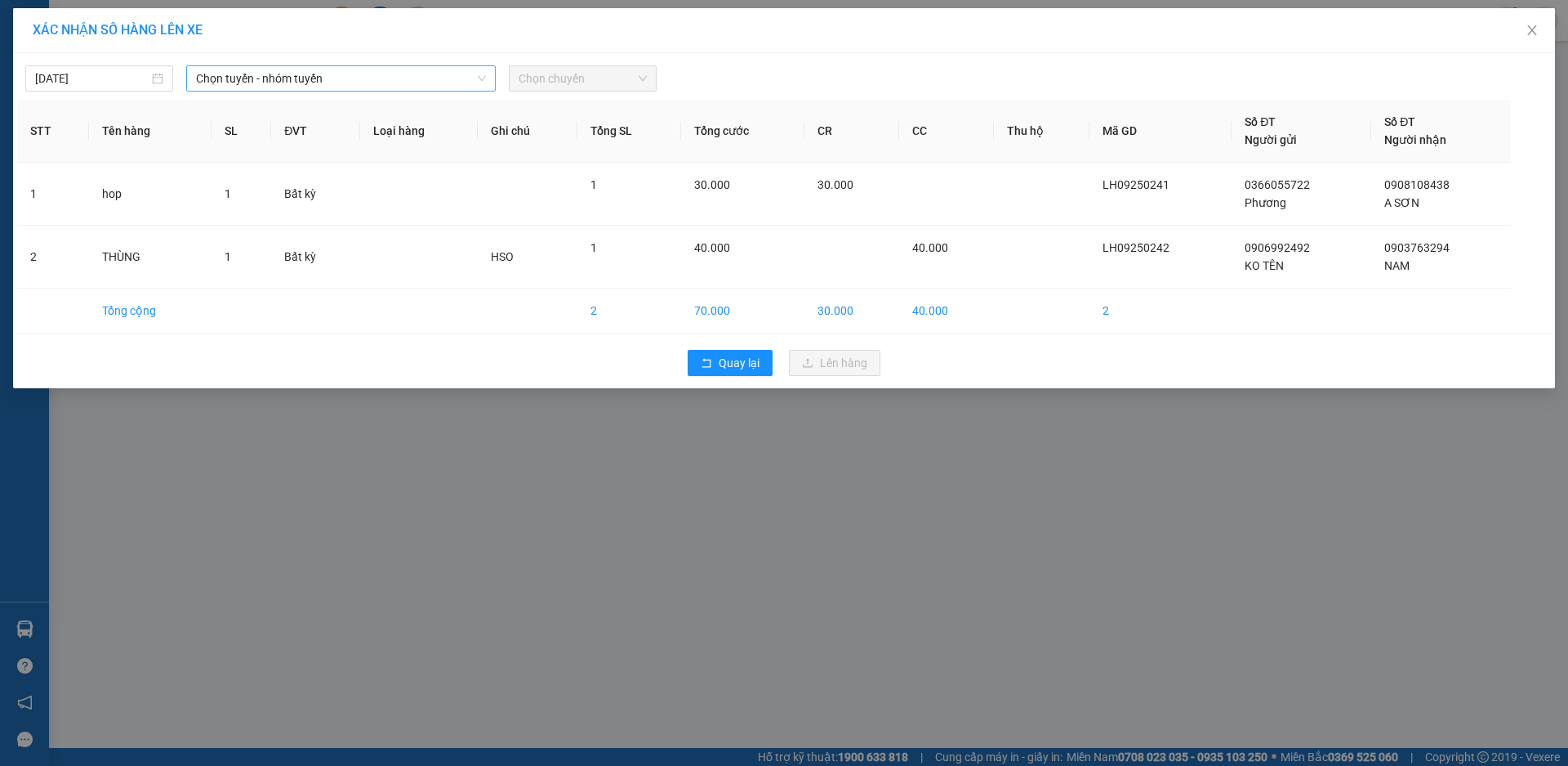
click at [269, 85] on span "Chọn tuyến - nhóm tuyến" at bounding box center [340, 79] width 290 height 25
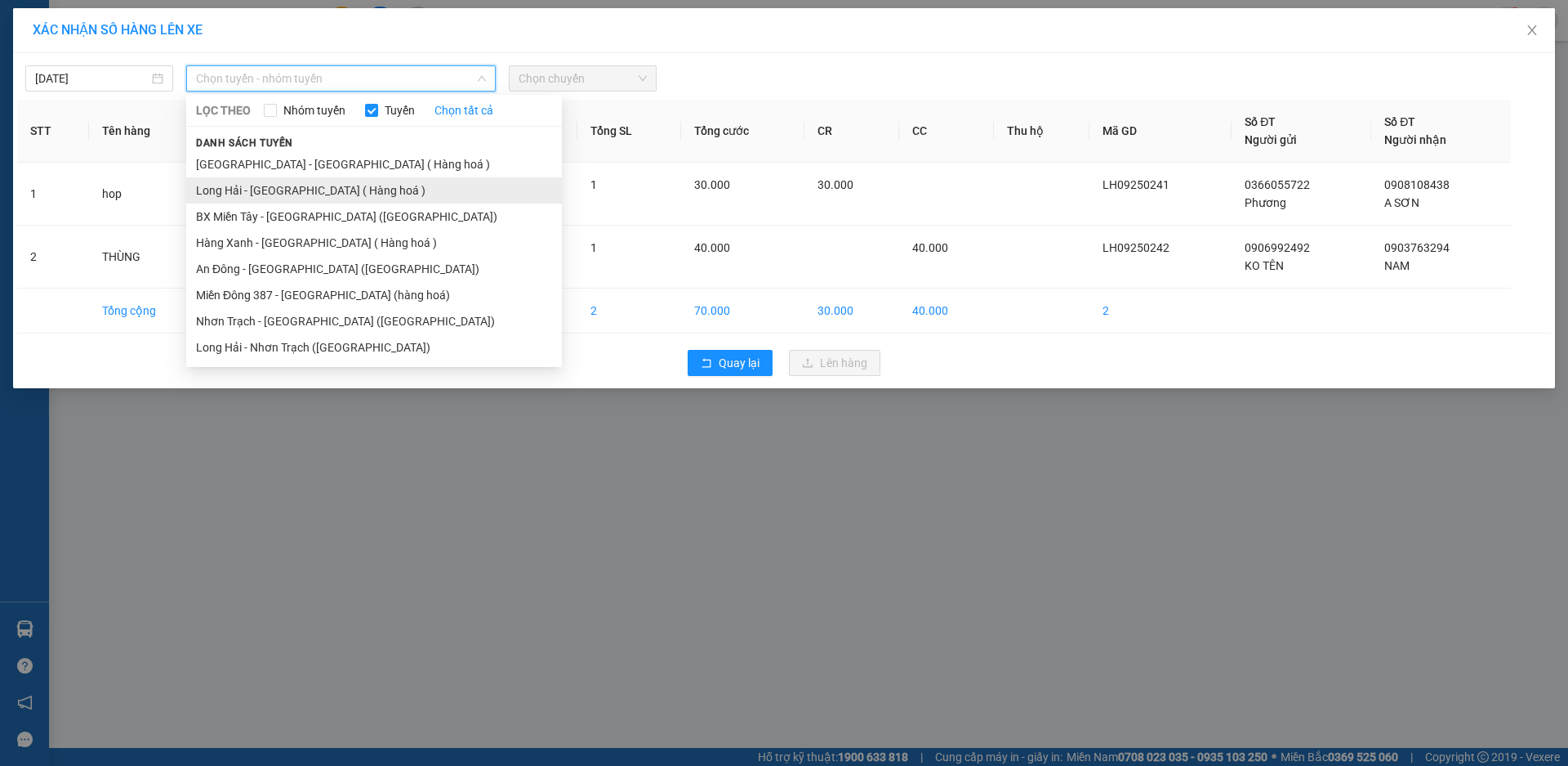
click at [298, 186] on li "Long Hải - [GEOGRAPHIC_DATA] ( Hàng hoá )" at bounding box center [374, 191] width 375 height 26
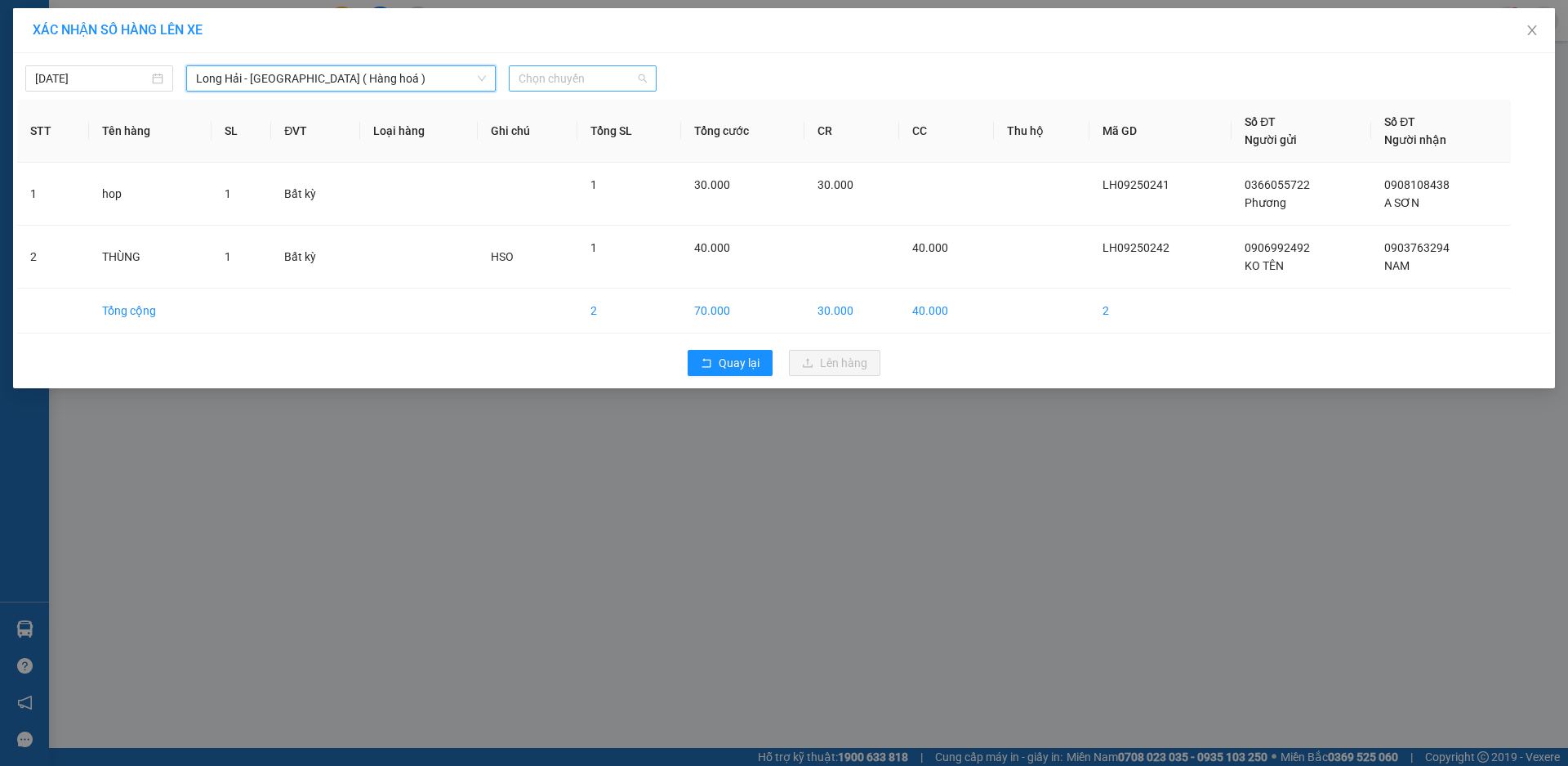
click at [542, 74] on span "Chọn chuyến" at bounding box center [583, 79] width 129 height 25
type input "08"
click at [551, 130] on div "Thêm chuyến " 08:00 "" at bounding box center [596, 138] width 174 height 28
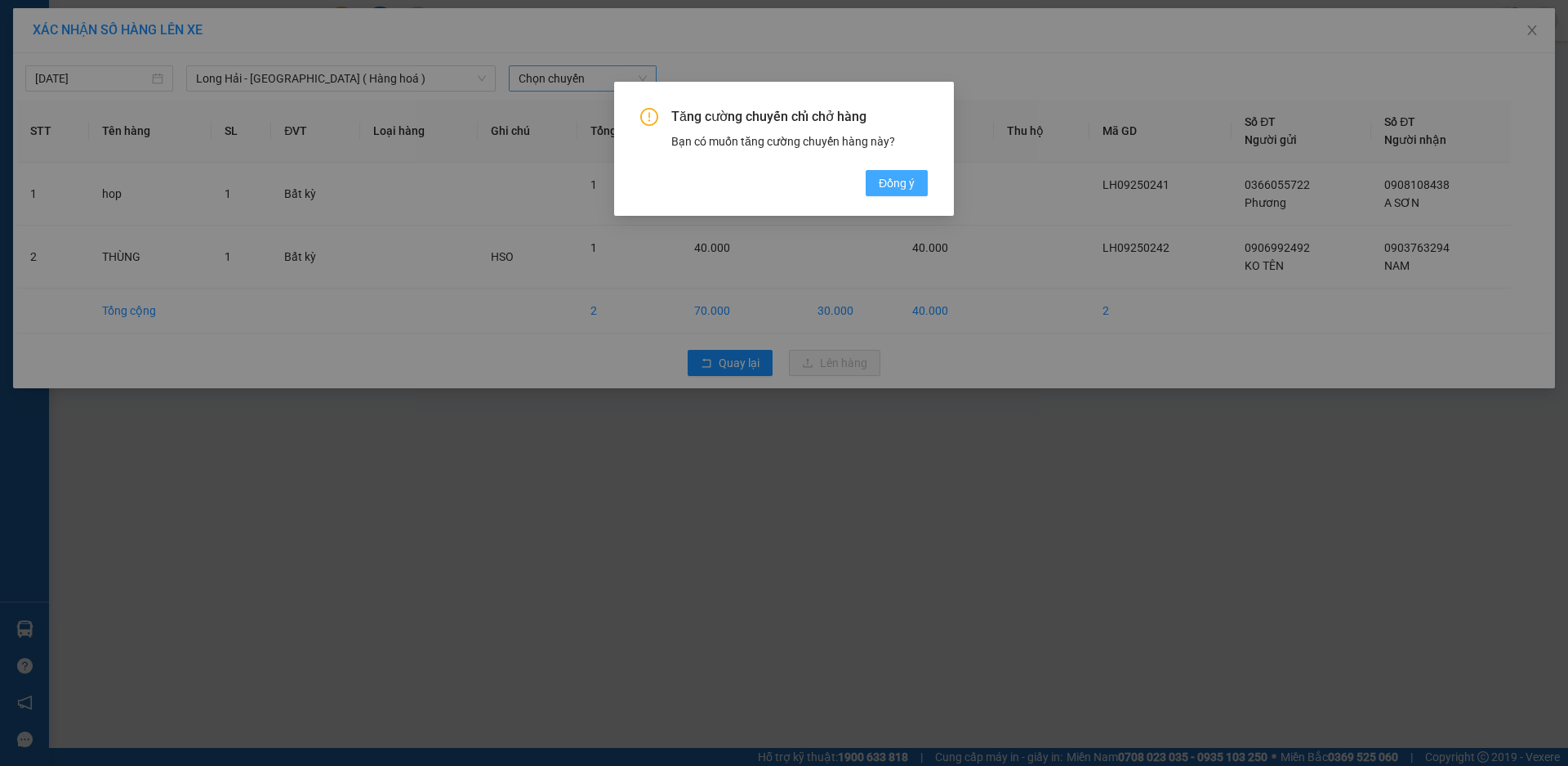
click at [892, 184] on span "Đồng ý" at bounding box center [896, 183] width 36 height 18
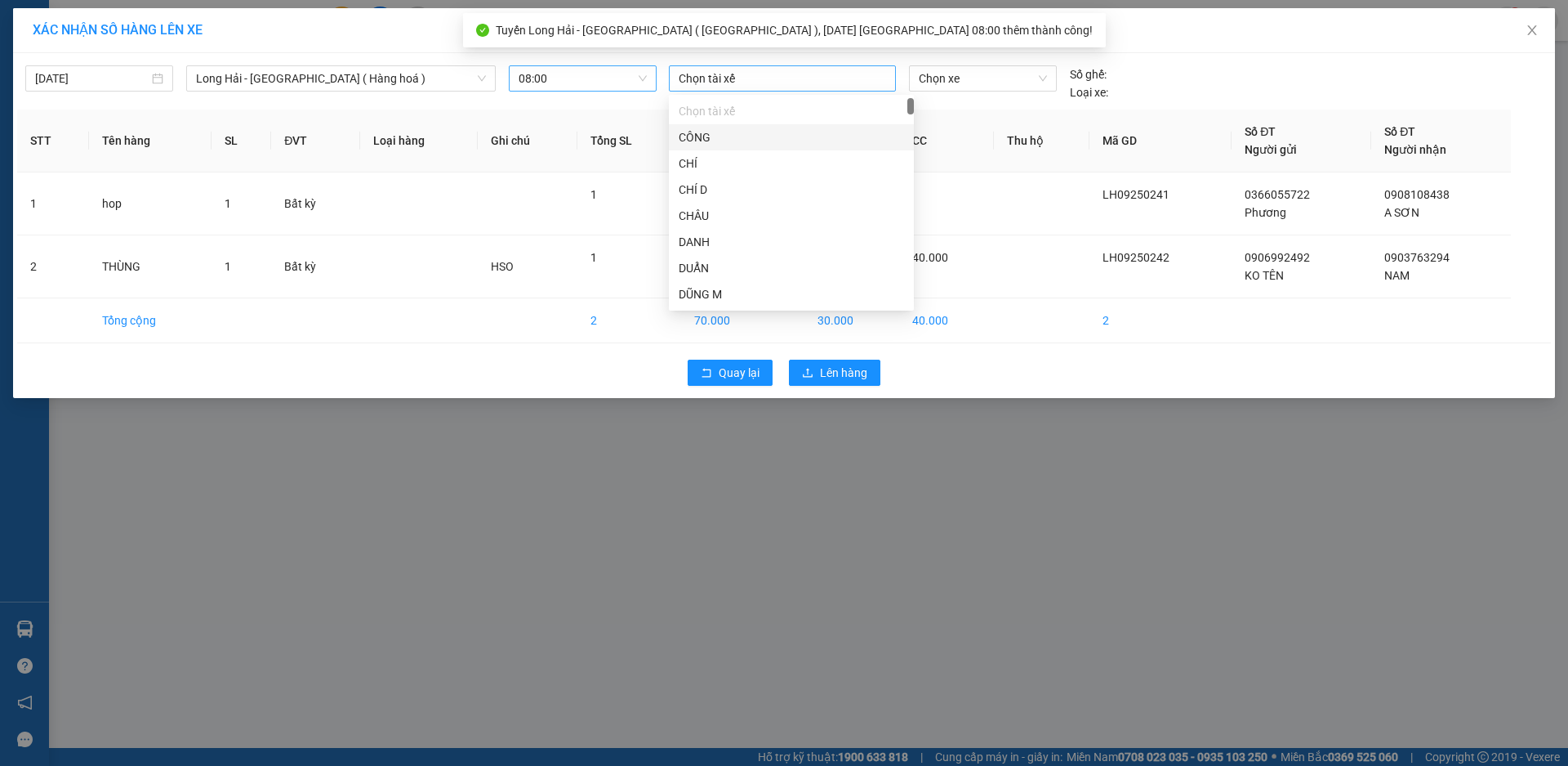
click at [696, 69] on div at bounding box center [782, 78] width 219 height 19
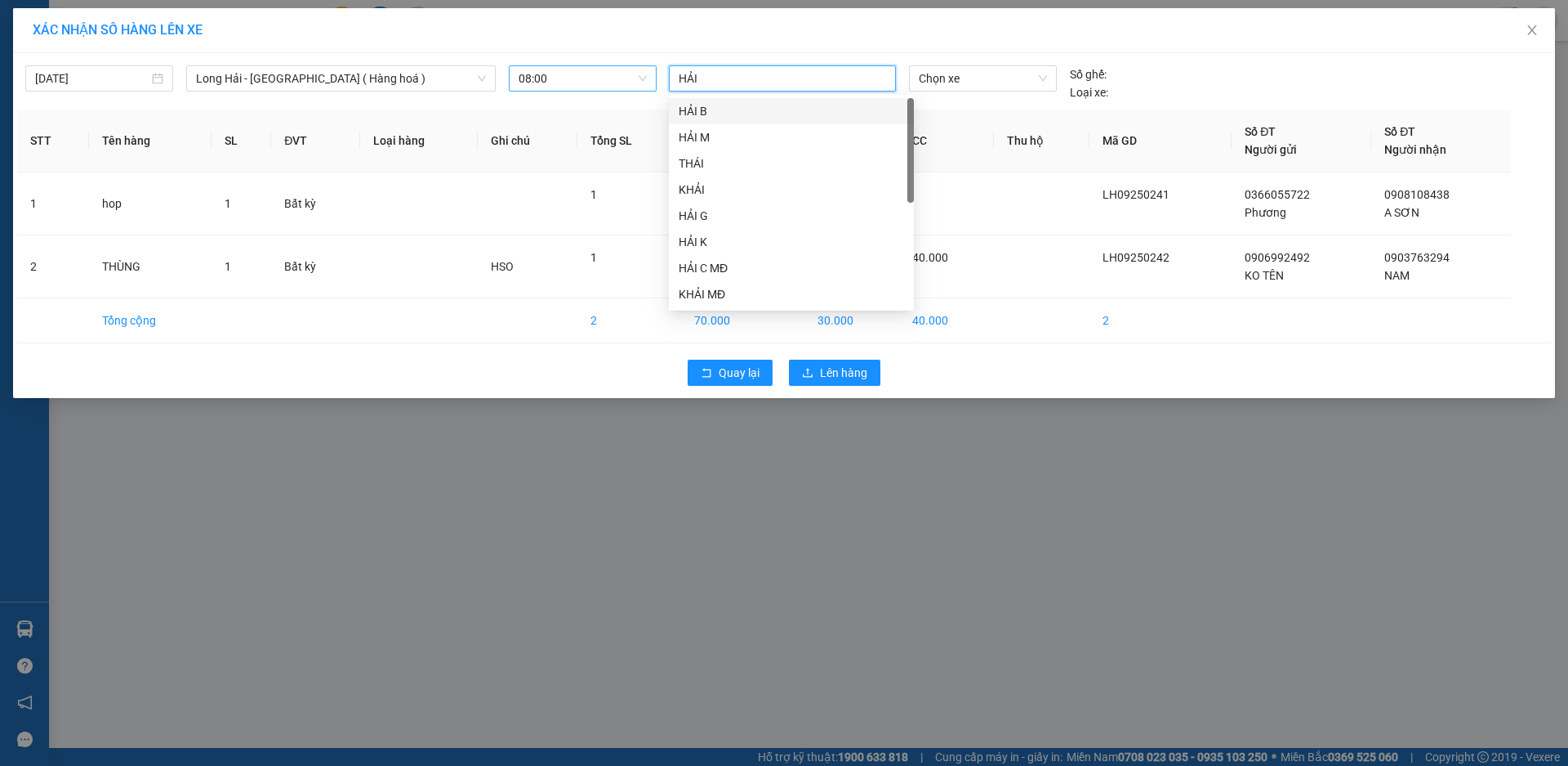
type input "HẢI B"
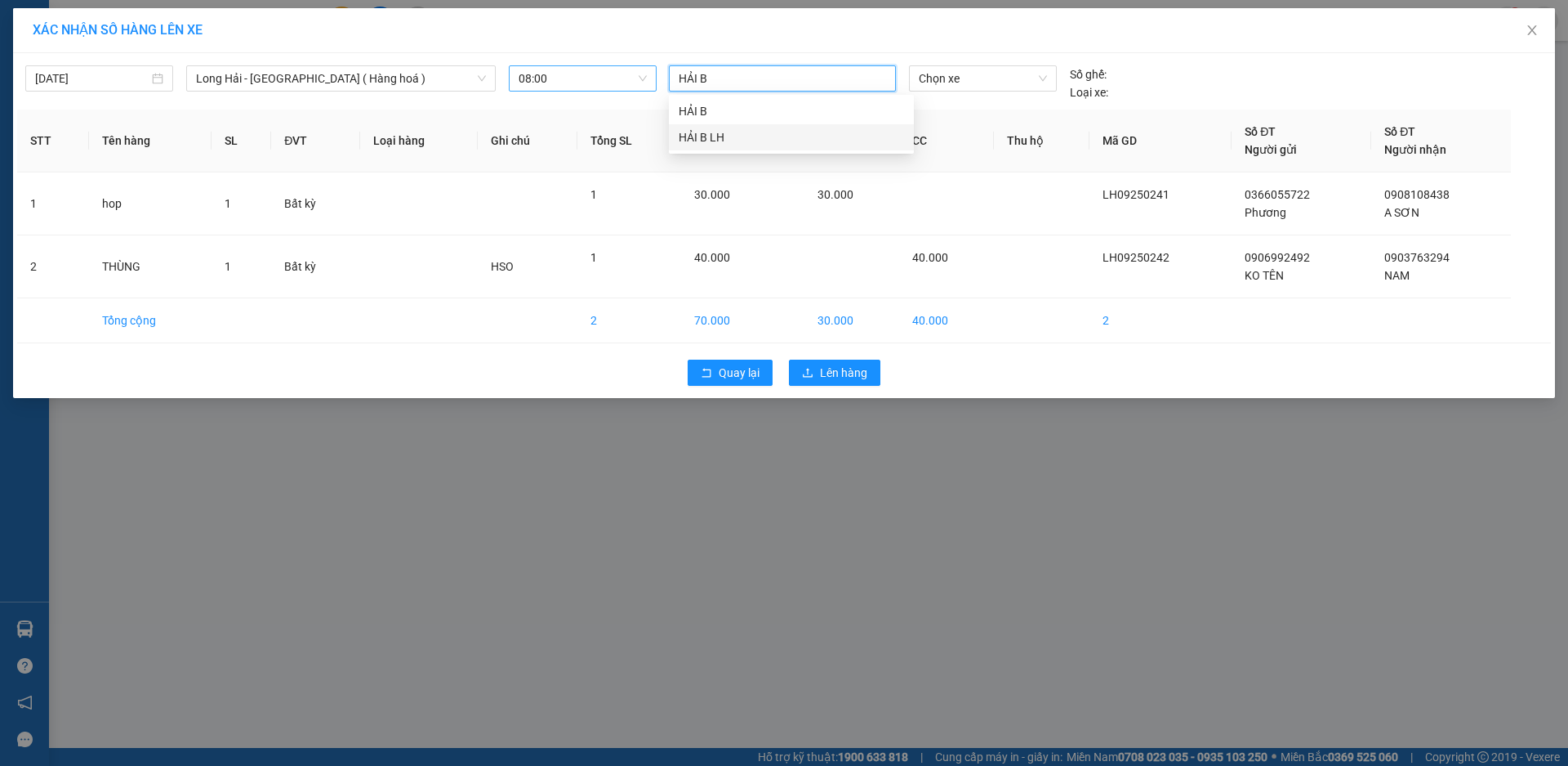
click at [708, 137] on div "HẢI B LH" at bounding box center [792, 137] width 226 height 18
click at [936, 67] on span "Chọn xe" at bounding box center [983, 79] width 128 height 25
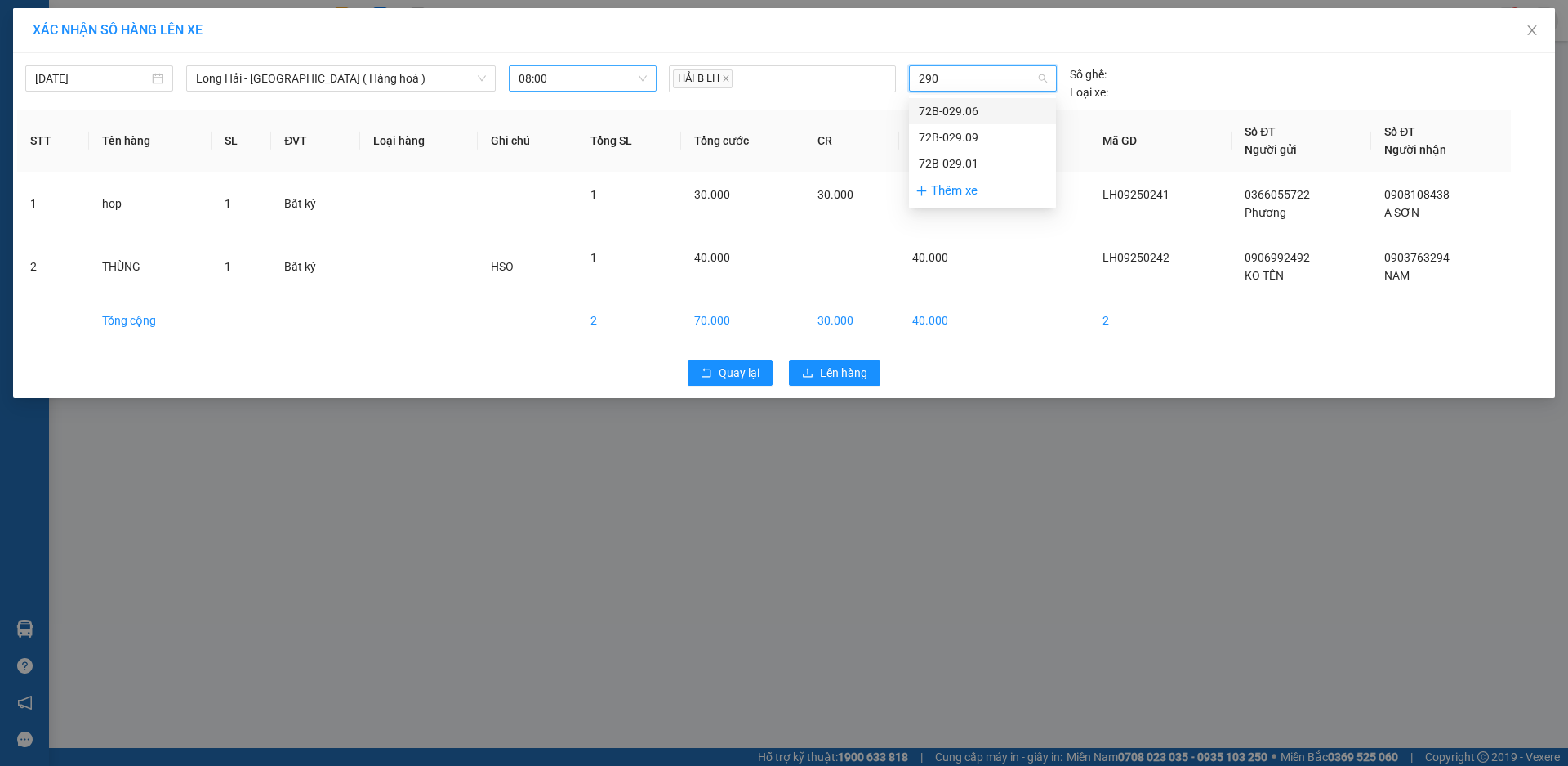
type input "2901"
click at [995, 112] on div "72B-029.01" at bounding box center [983, 111] width 128 height 18
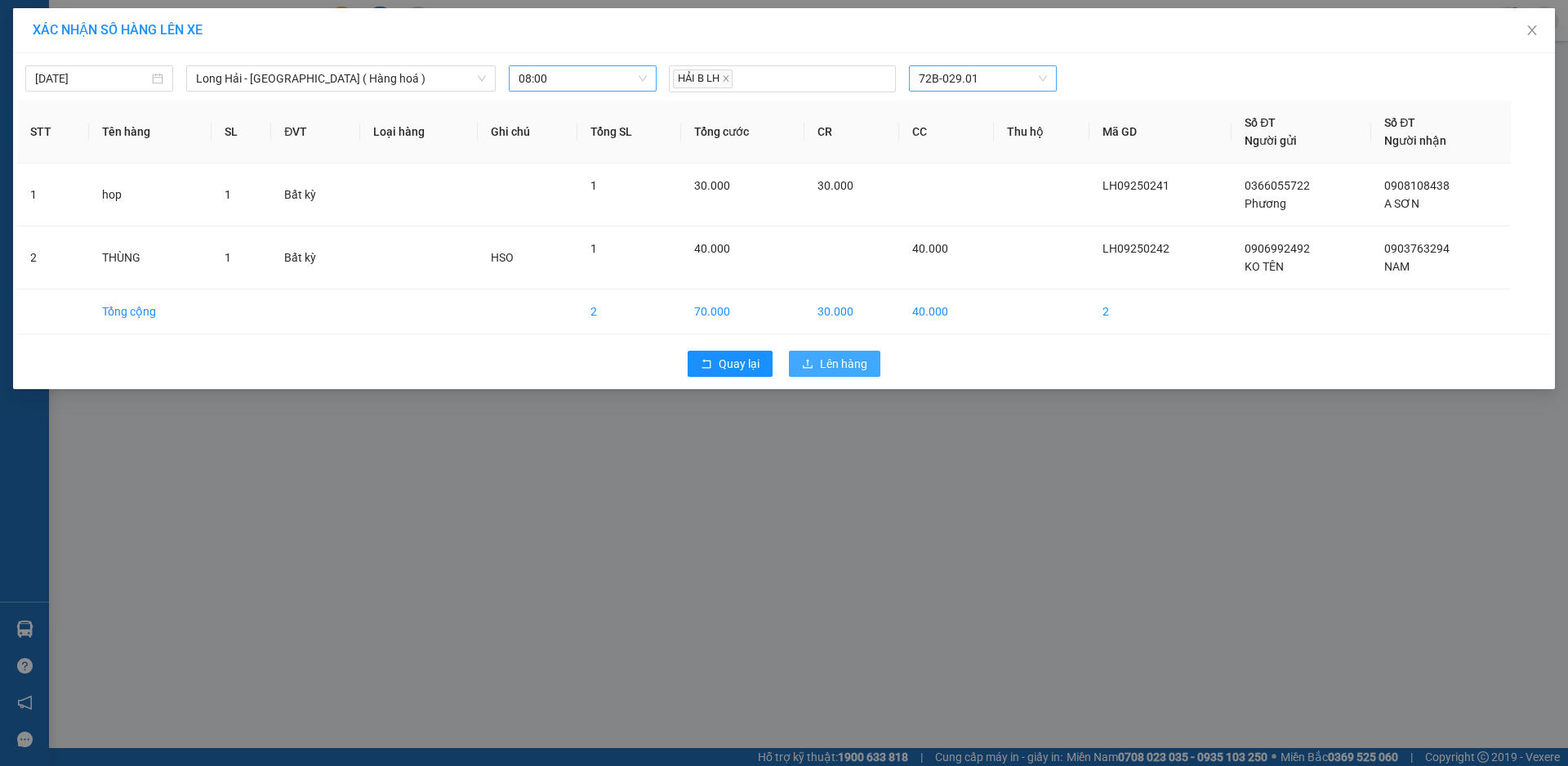
click at [852, 355] on span "Lên hàng" at bounding box center [844, 363] width 47 height 18
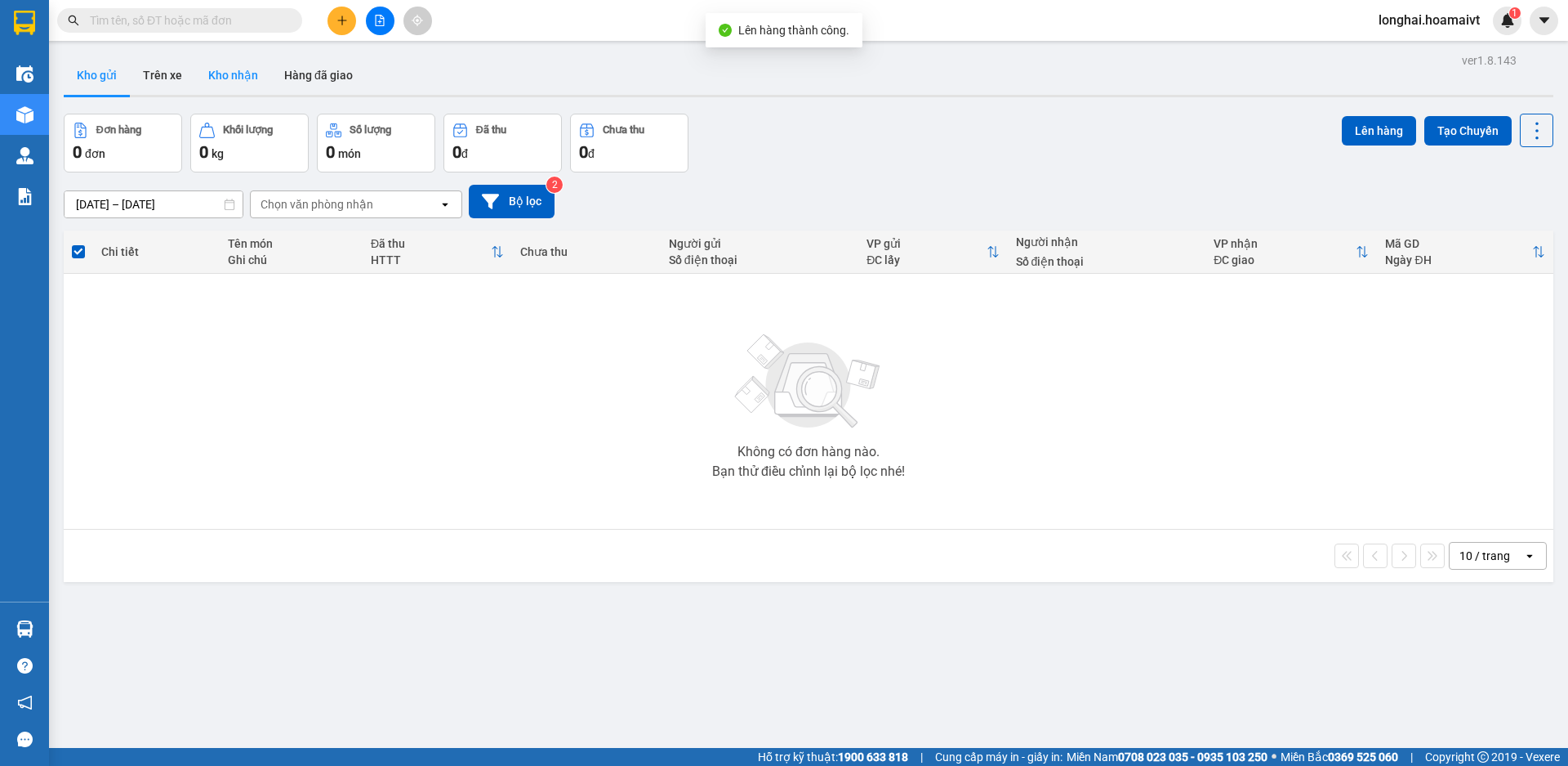
click at [239, 69] on button "Kho nhận" at bounding box center [233, 74] width 76 height 39
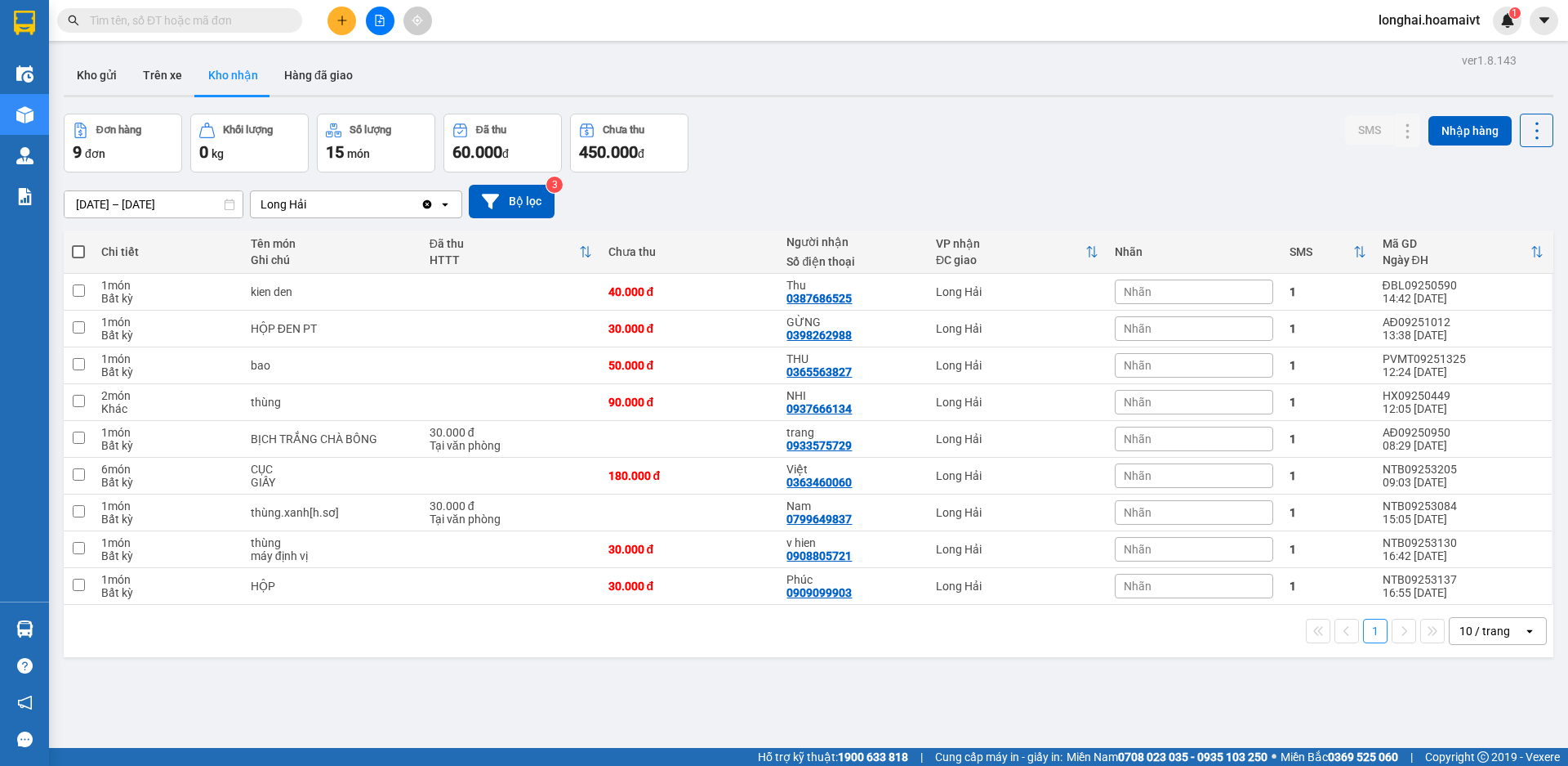
click at [128, 21] on input "text" at bounding box center [186, 20] width 192 height 18
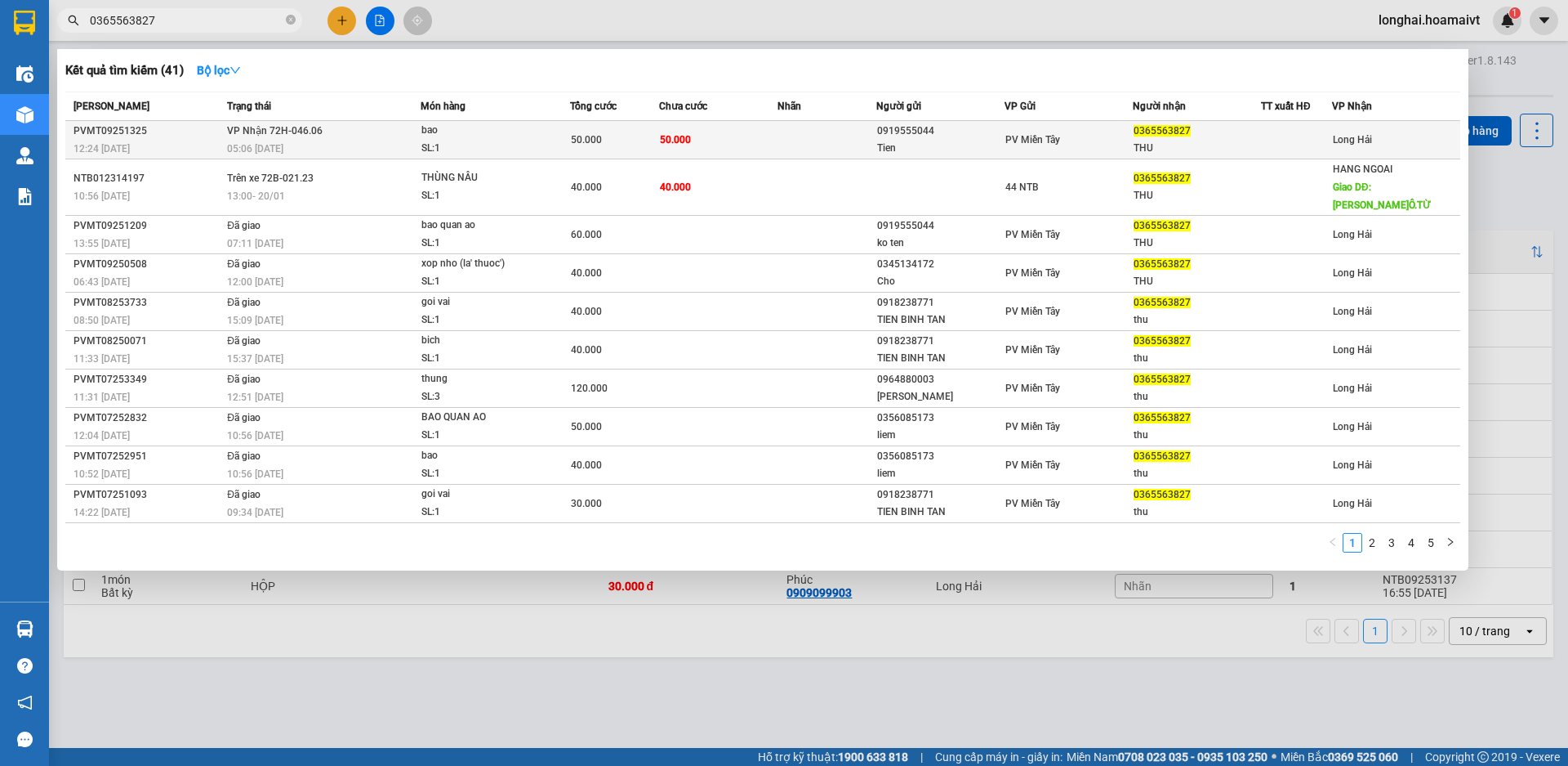
type input "0365563827"
click at [660, 128] on td "50.000" at bounding box center [718, 140] width 118 height 39
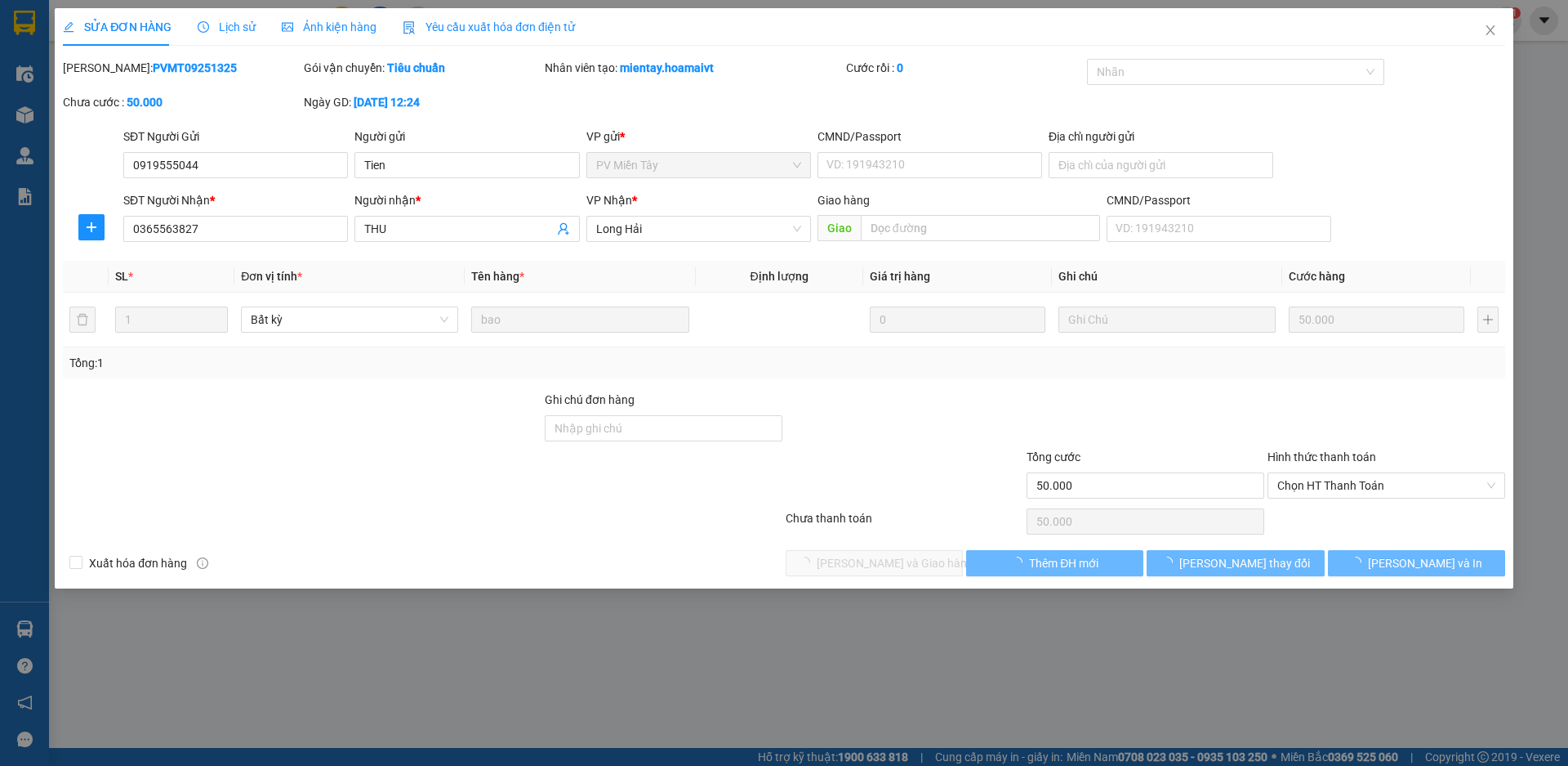
type input "0919555044"
type input "Tien"
type input "0365563827"
type input "THU"
type input "50.000"
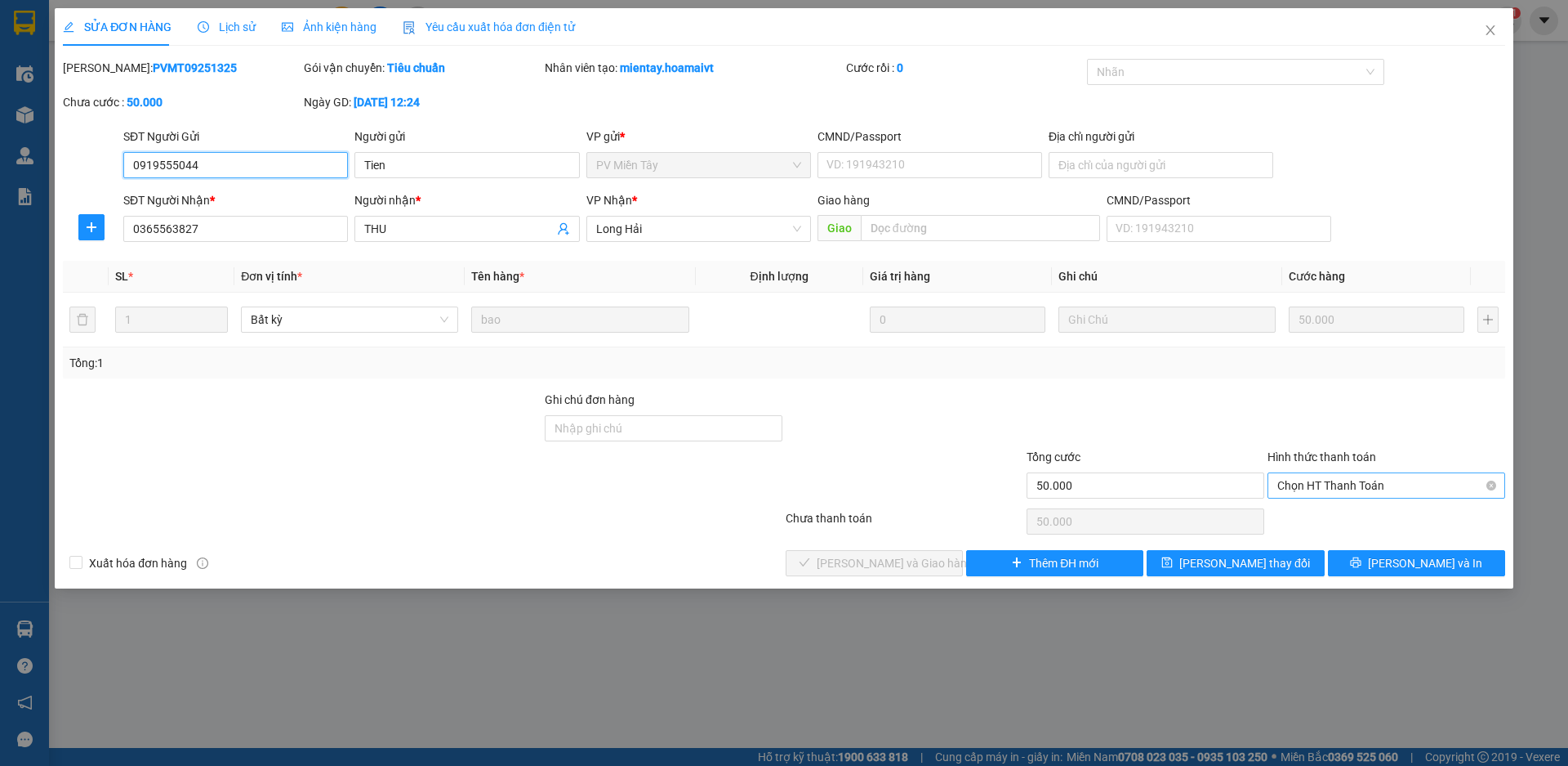
click at [1335, 487] on span "Chọn HT Thanh Toán" at bounding box center [1386, 485] width 218 height 25
click at [1340, 517] on div "Tại văn phòng" at bounding box center [1386, 518] width 218 height 18
type input "0"
click at [891, 559] on span "[PERSON_NAME] và [PERSON_NAME] hàng" at bounding box center [894, 563] width 157 height 18
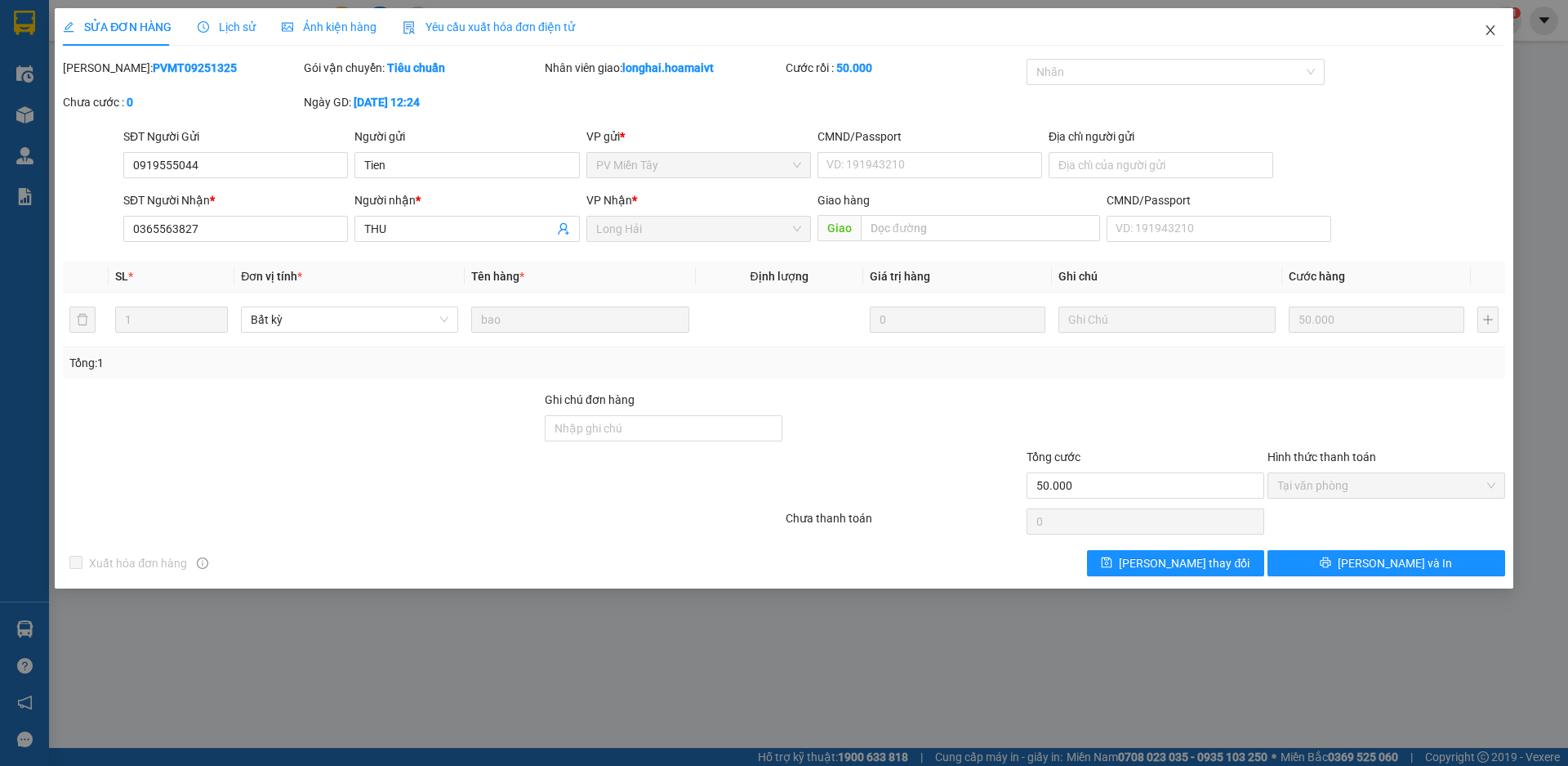
click at [1480, 33] on span "Close" at bounding box center [1490, 31] width 46 height 46
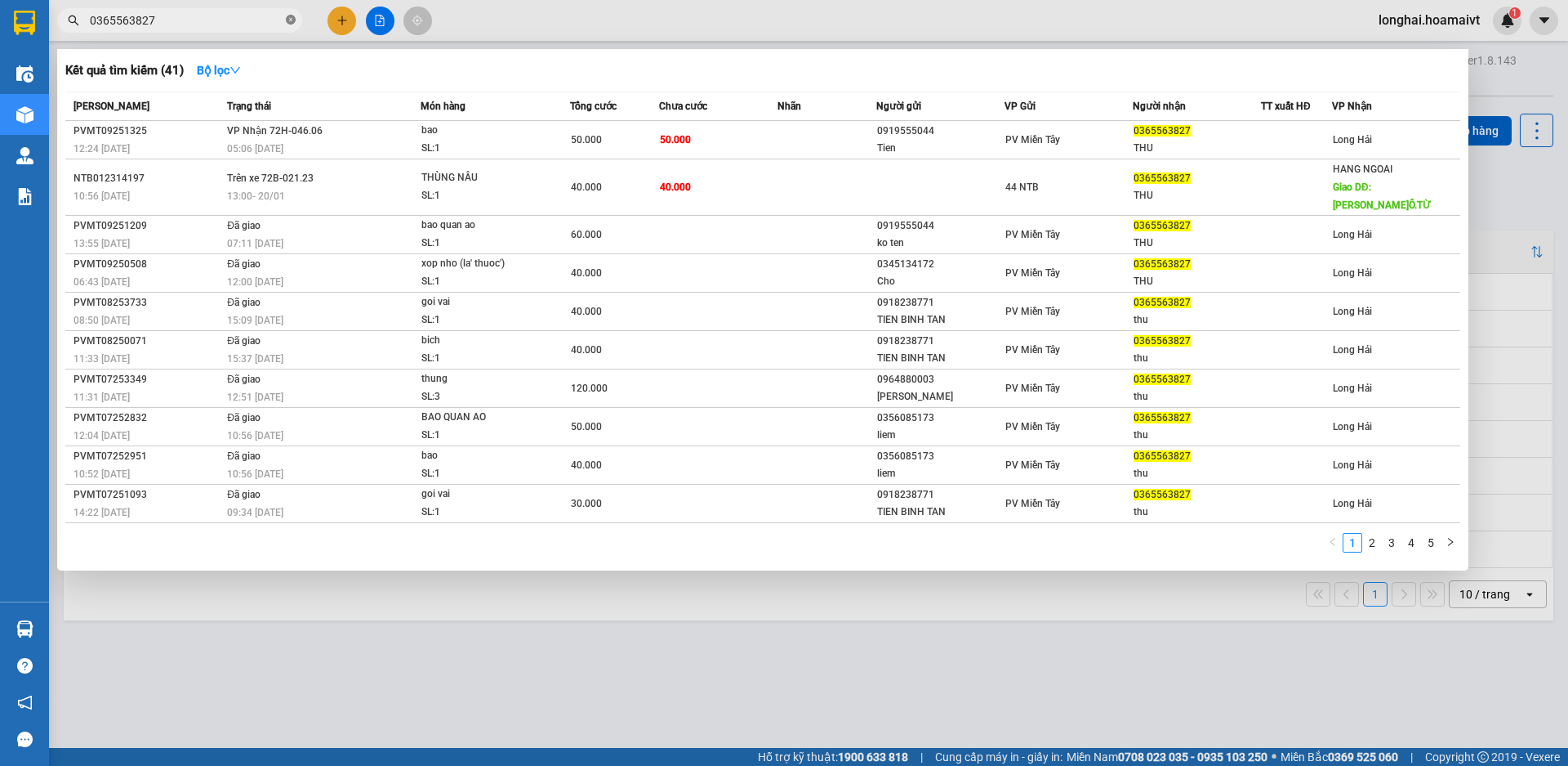
click at [287, 27] on span at bounding box center [290, 21] width 10 height 16
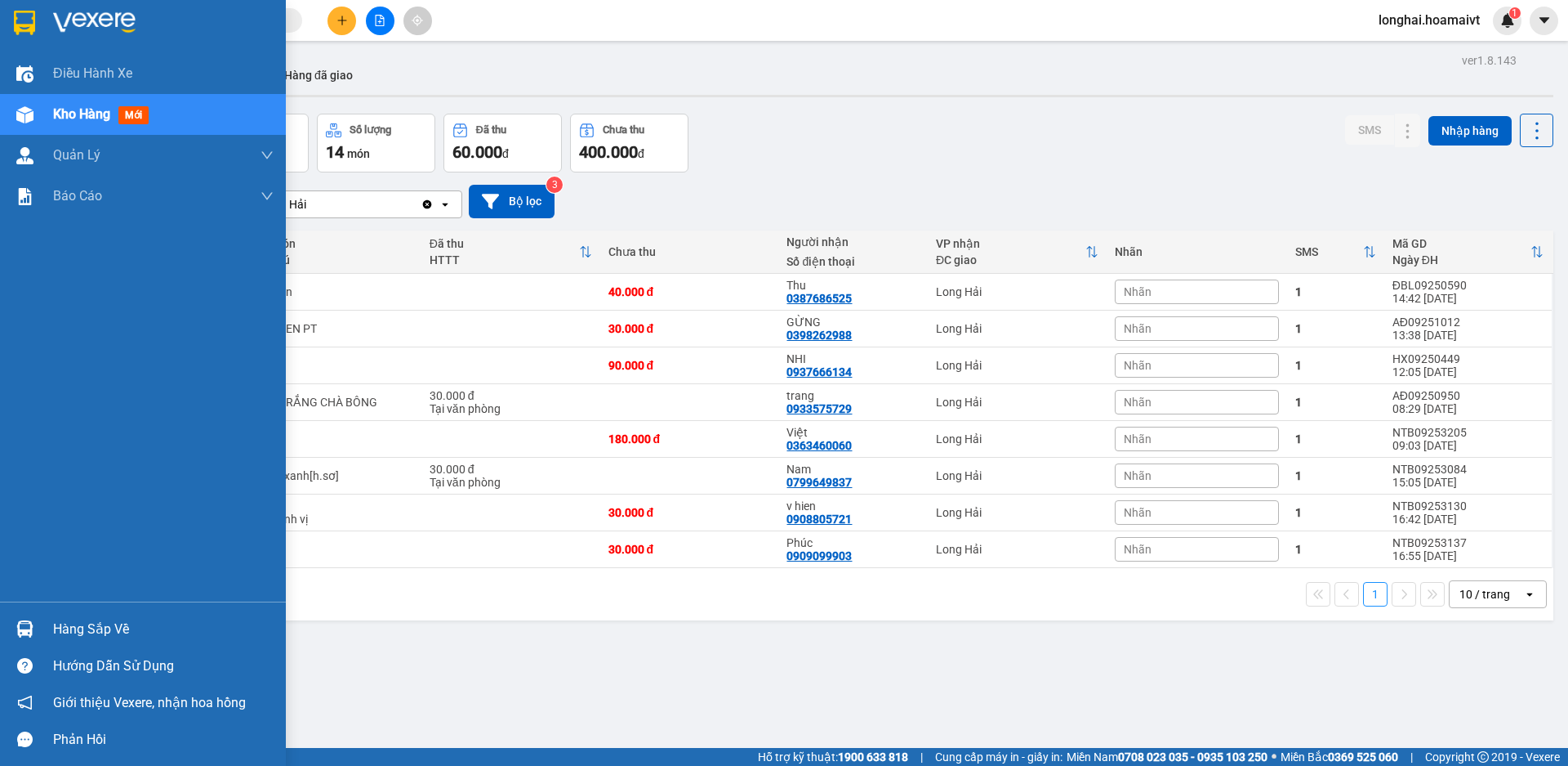
click at [70, 621] on div "Hàng sắp về" at bounding box center [164, 629] width 220 height 25
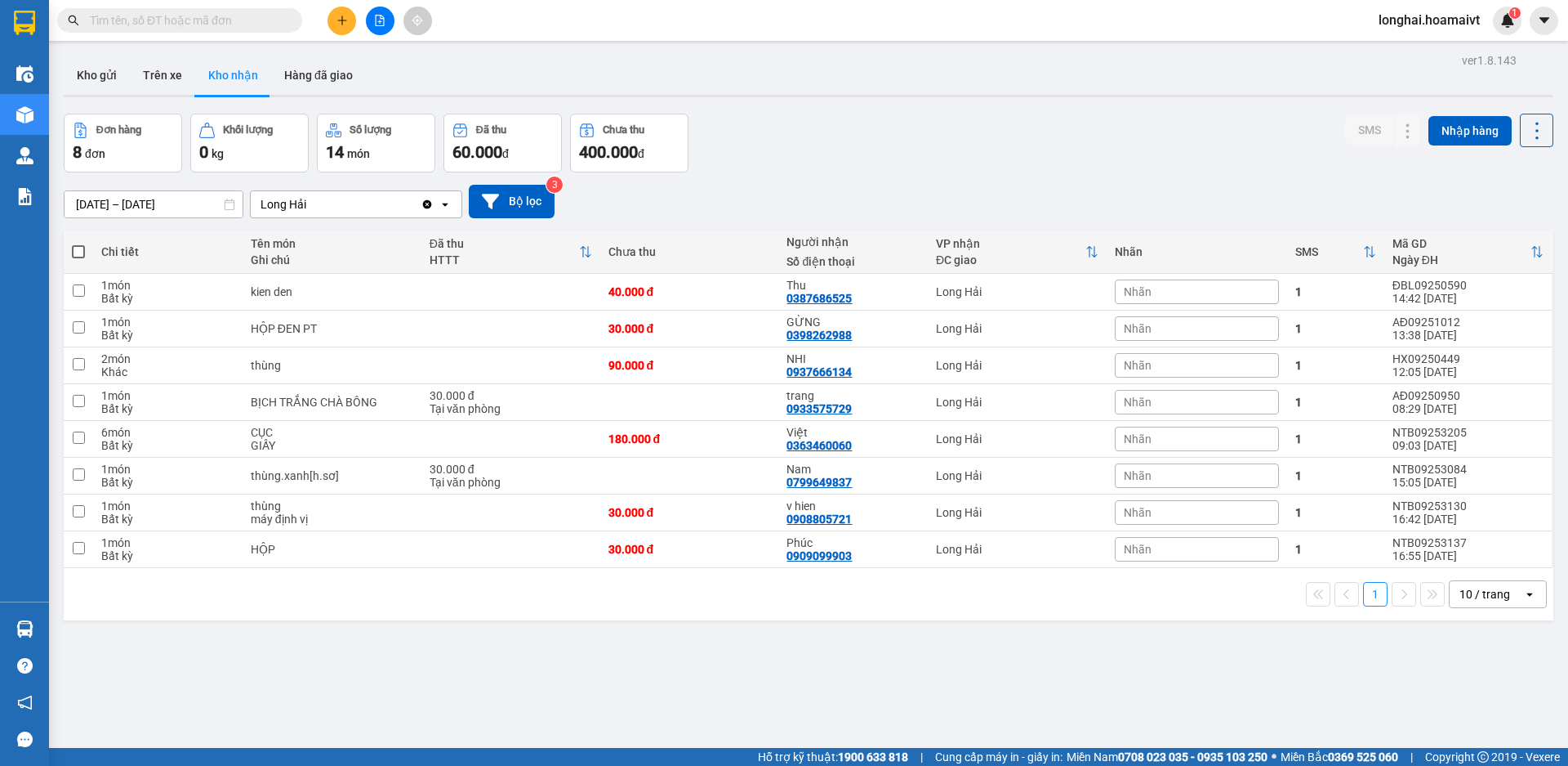
click at [846, 678] on section "Kết quả tìm kiếm ( 41 ) Bộ lọc Mã ĐH Trạng thái Món hàng Tổng cước Chưa cước Nh…" at bounding box center [784, 383] width 1568 height 766
click at [95, 58] on button "Kho gửi" at bounding box center [97, 74] width 66 height 39
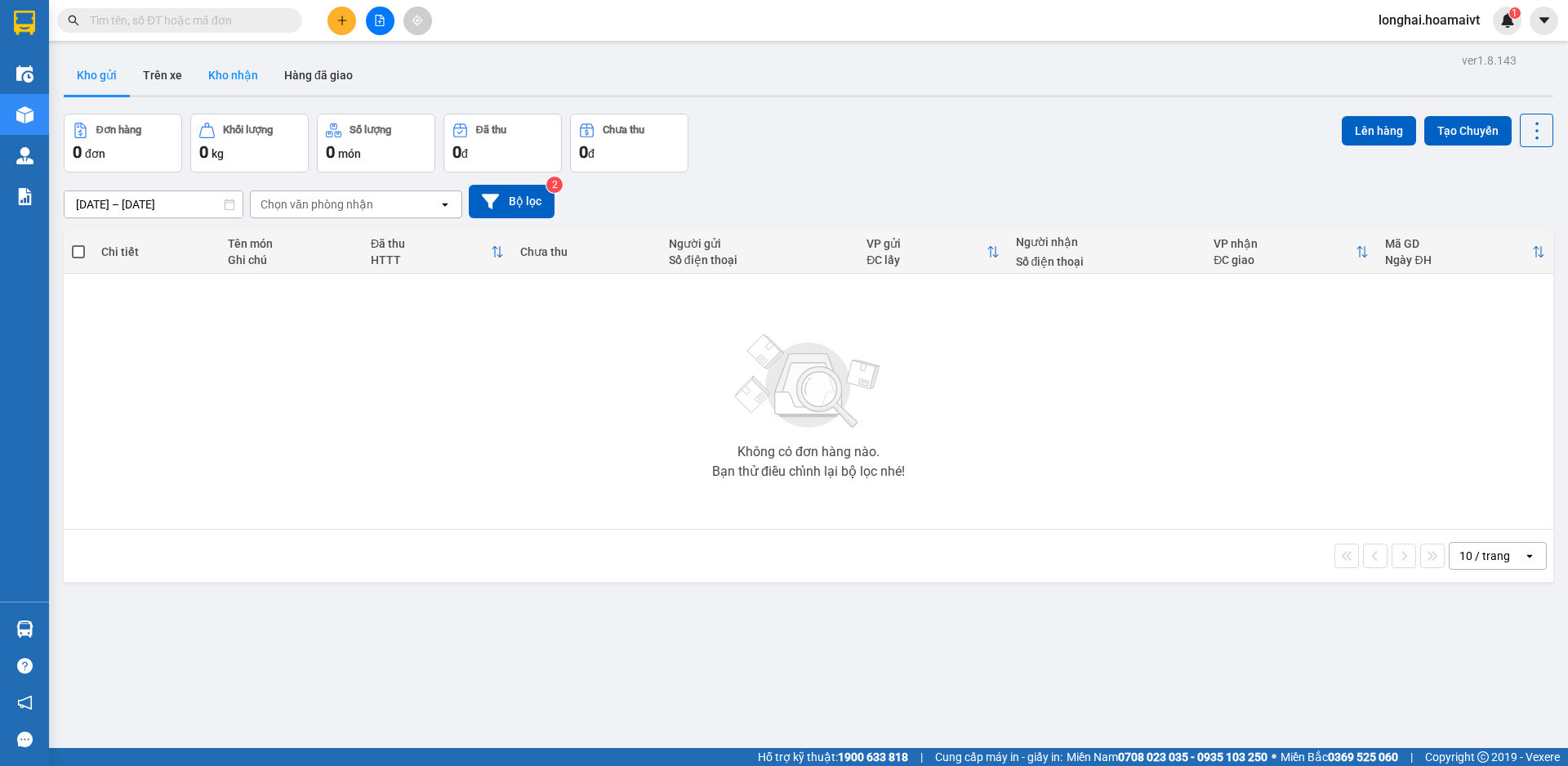
click at [232, 67] on button "Kho nhận" at bounding box center [233, 74] width 76 height 39
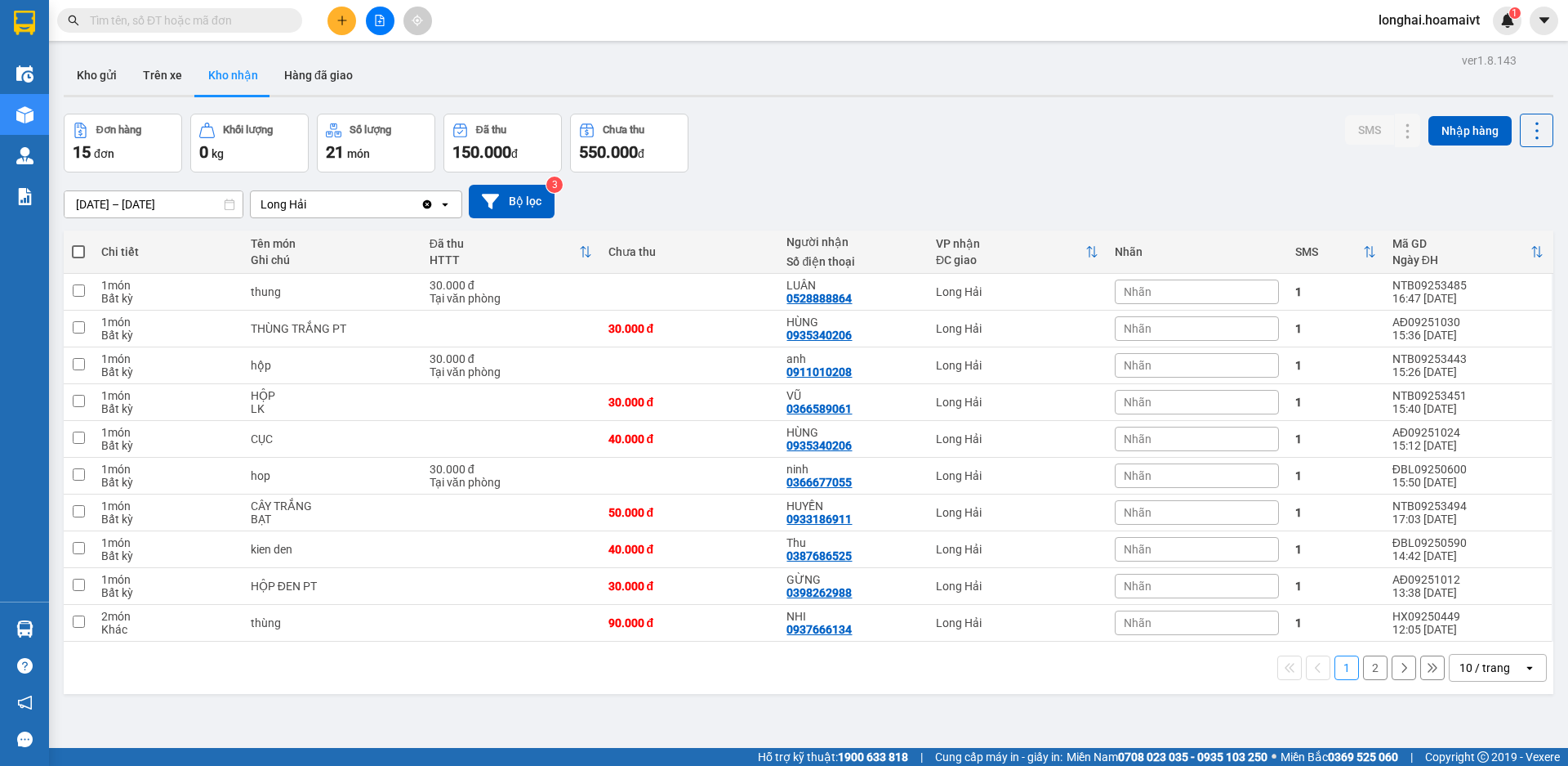
click at [215, 20] on input "text" at bounding box center [186, 20] width 192 height 18
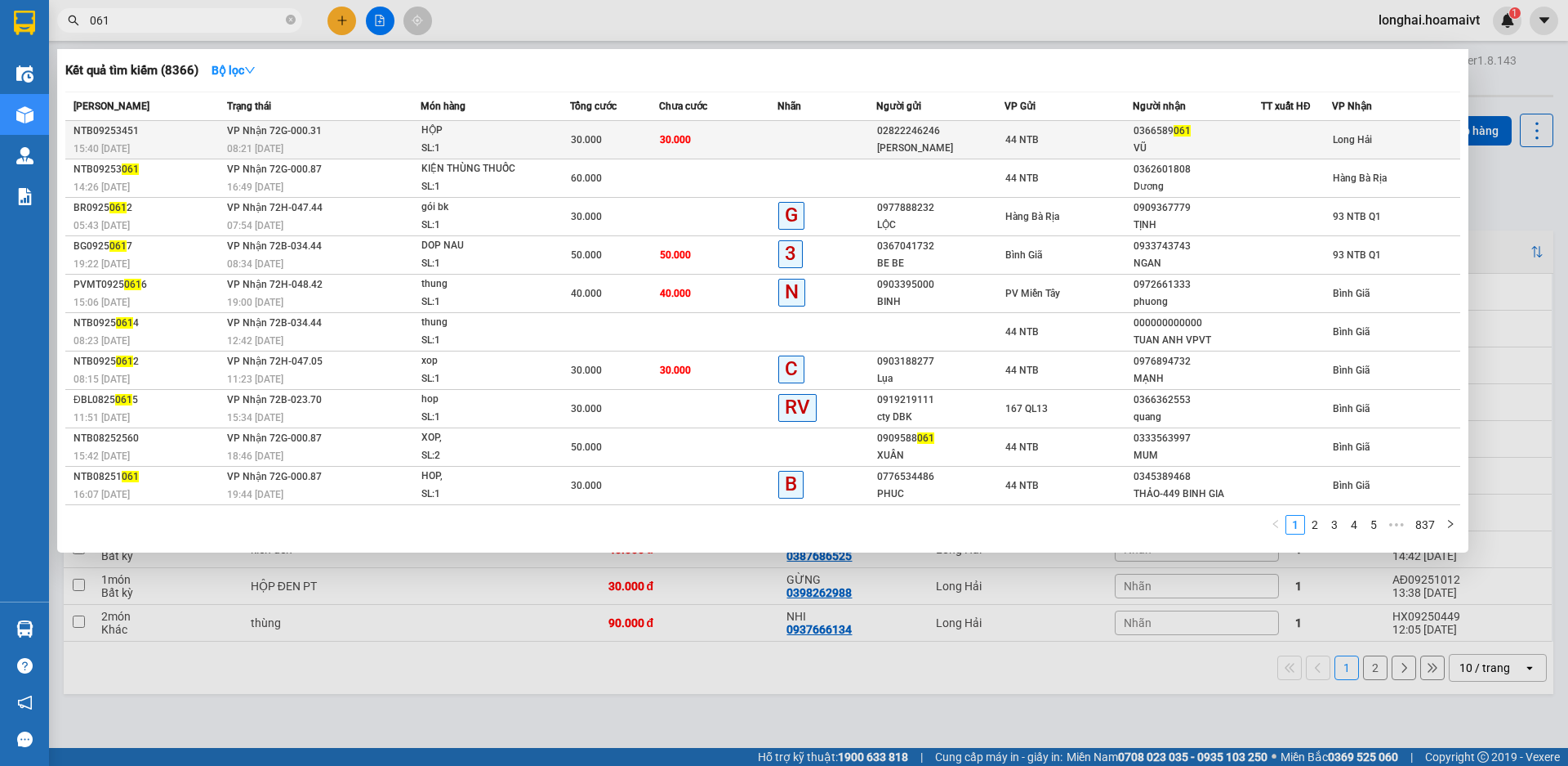
type input "061"
click at [739, 137] on td "30.000" at bounding box center [718, 140] width 118 height 39
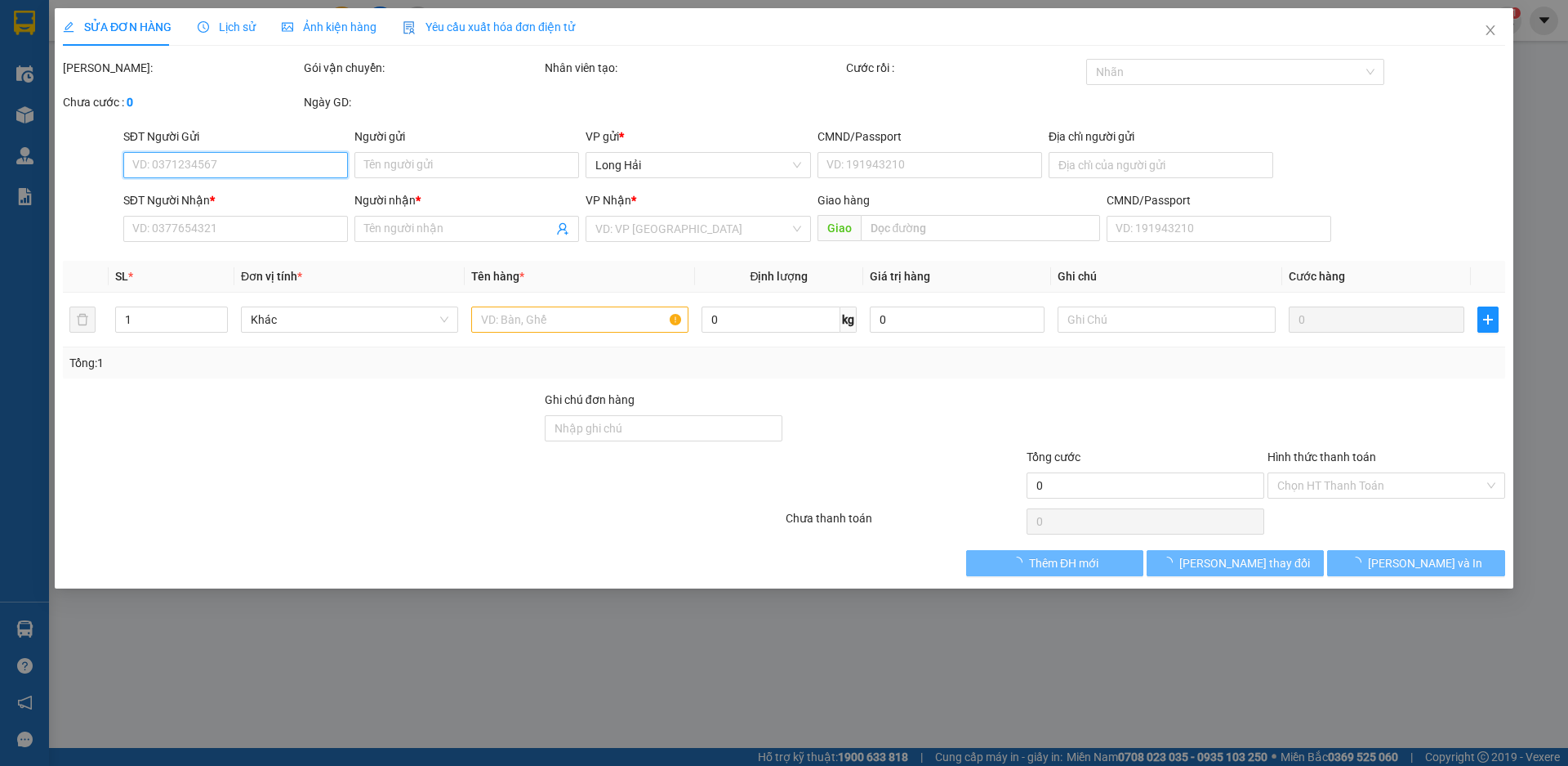
type input "02822246246"
type input "NGUYÊN KIM"
type input "079083007676"
type input "0366589061"
type input "VŨ"
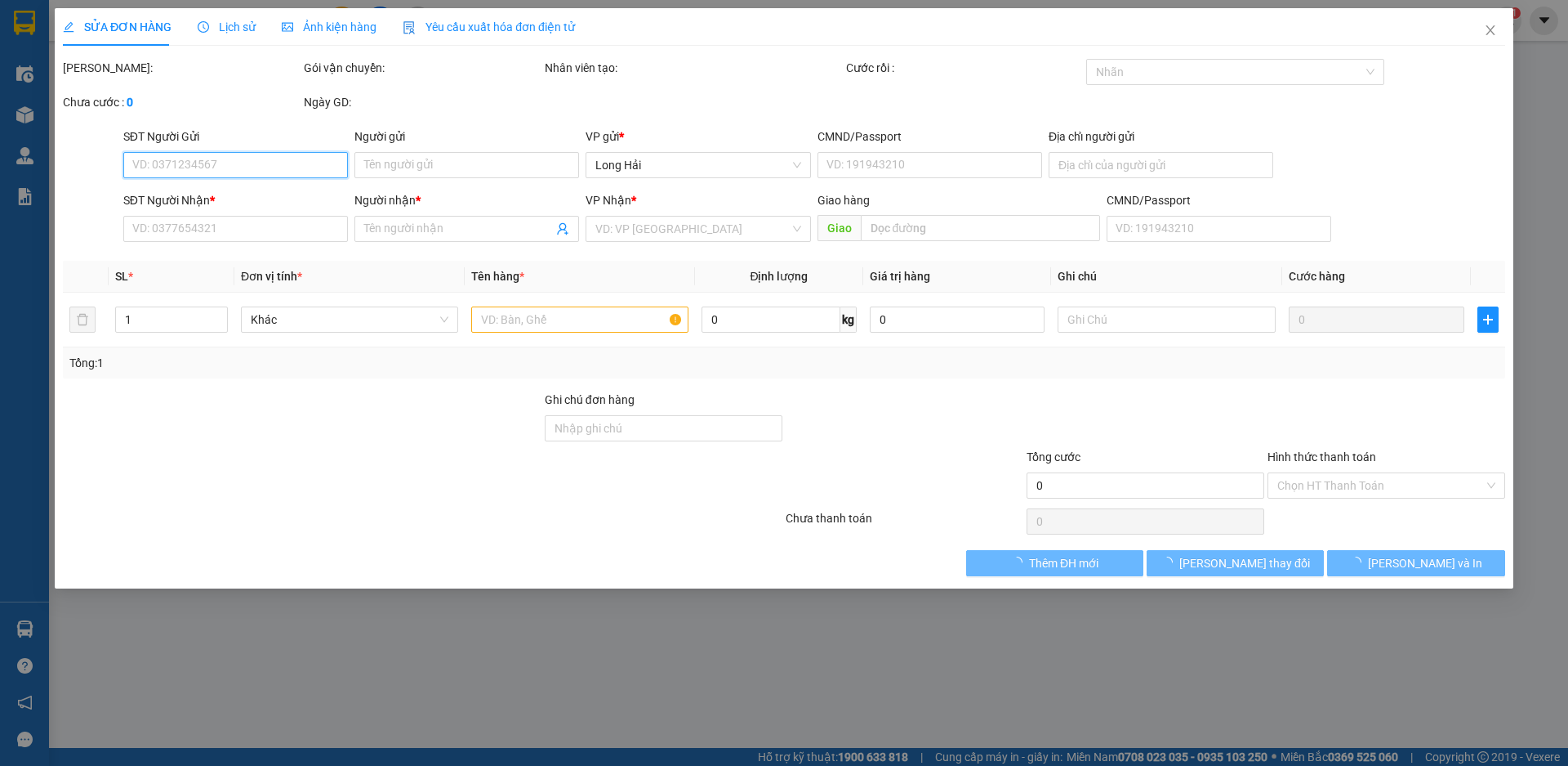
type input "30.000"
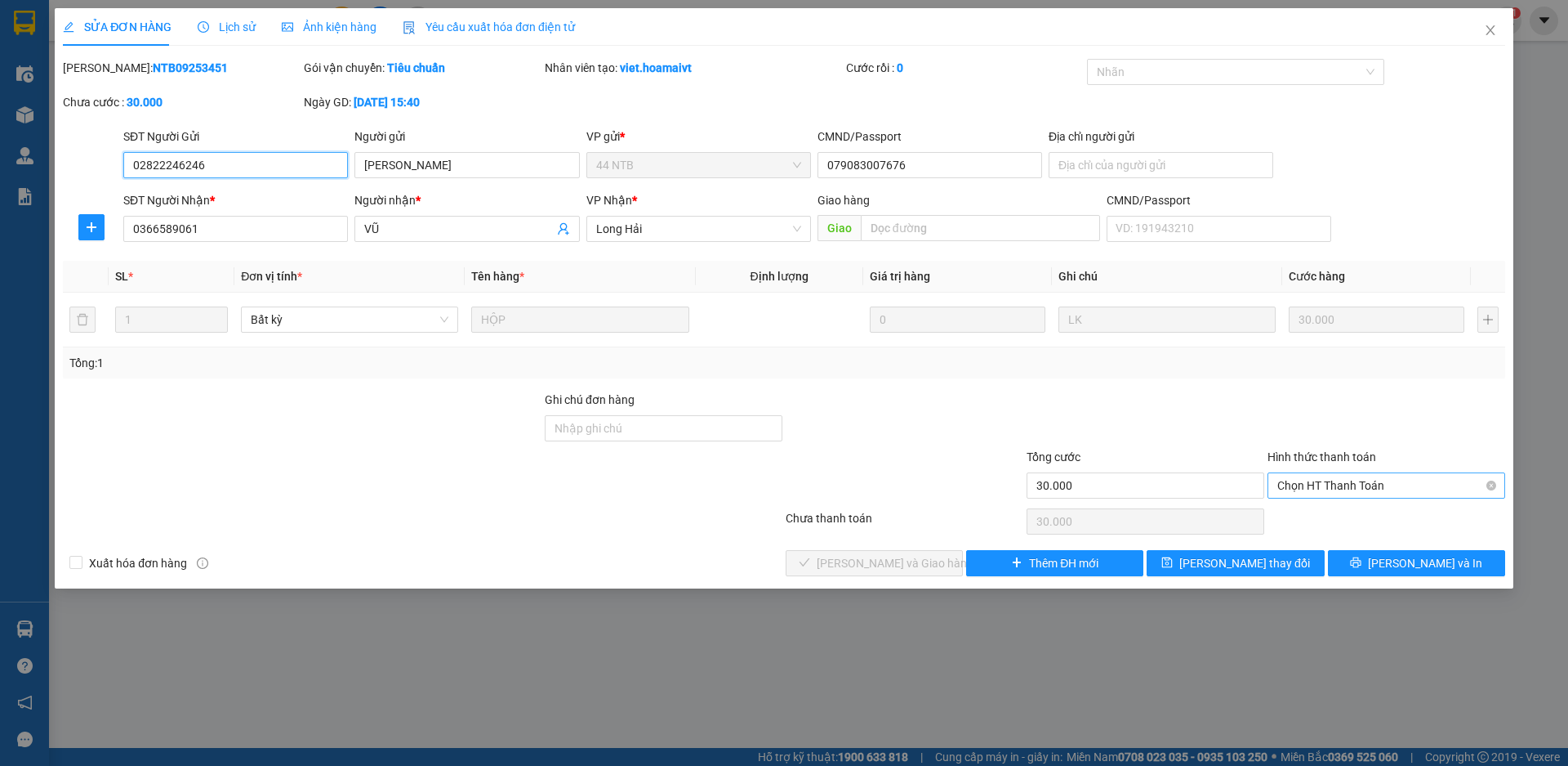
click at [1274, 474] on div "Chọn HT Thanh Toán" at bounding box center [1387, 486] width 238 height 26
click at [1292, 511] on div "Tại văn phòng" at bounding box center [1386, 518] width 218 height 18
type input "0"
click at [842, 567] on span "[PERSON_NAME] và [PERSON_NAME] hàng" at bounding box center [894, 563] width 157 height 18
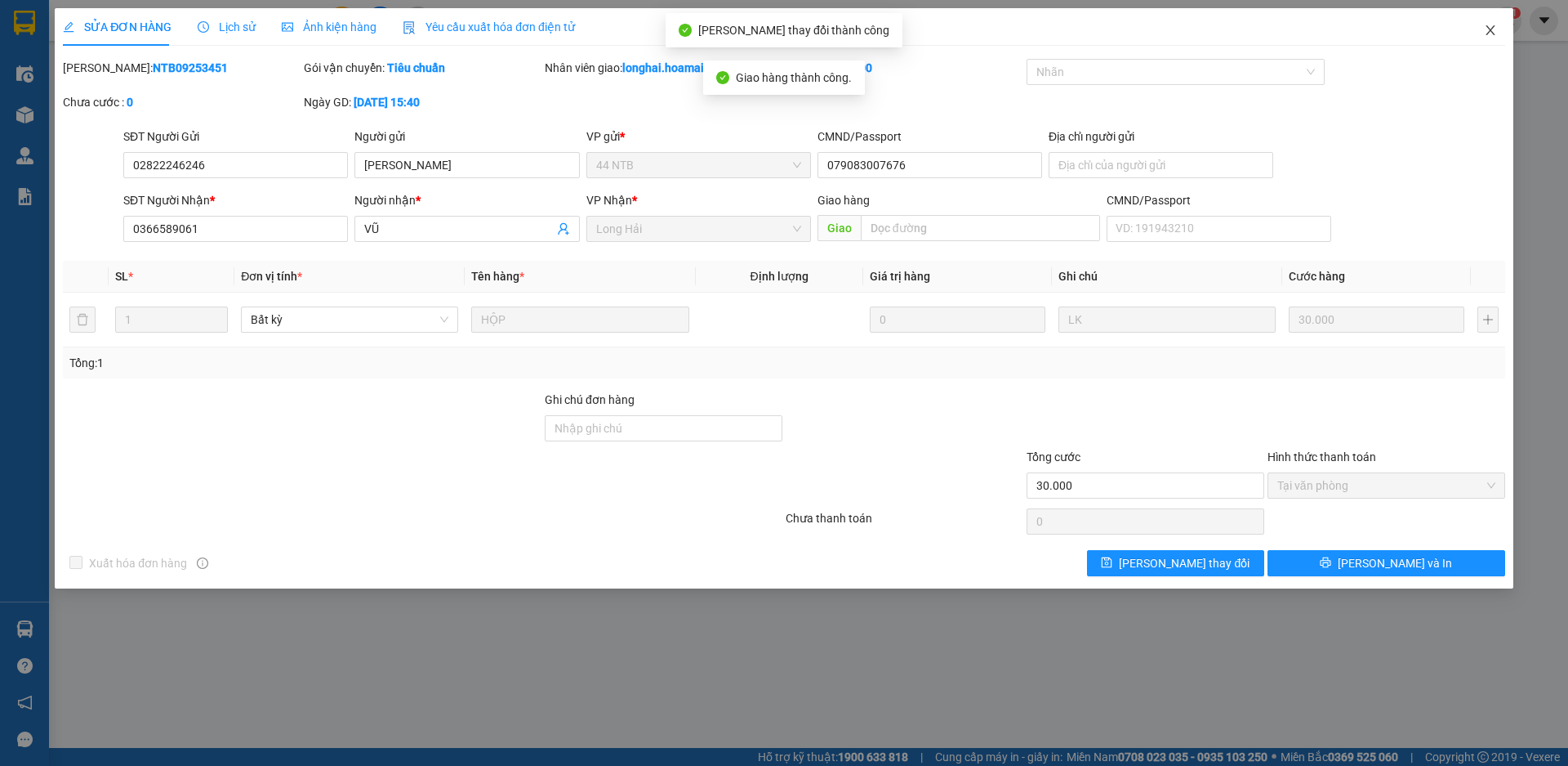
click at [1493, 34] on icon "close" at bounding box center [1490, 30] width 9 height 10
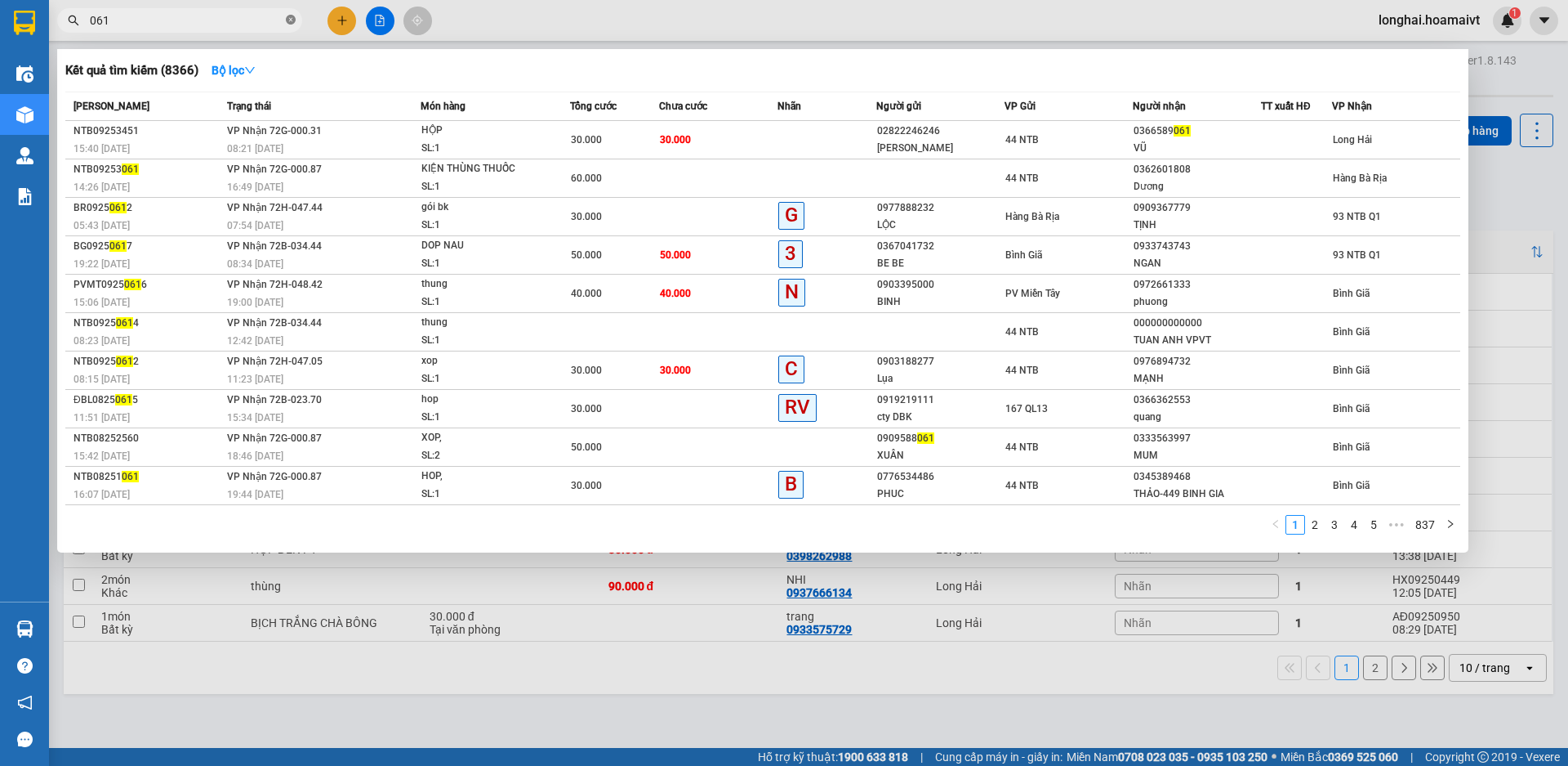
click at [287, 17] on icon "close-circle" at bounding box center [290, 19] width 10 height 10
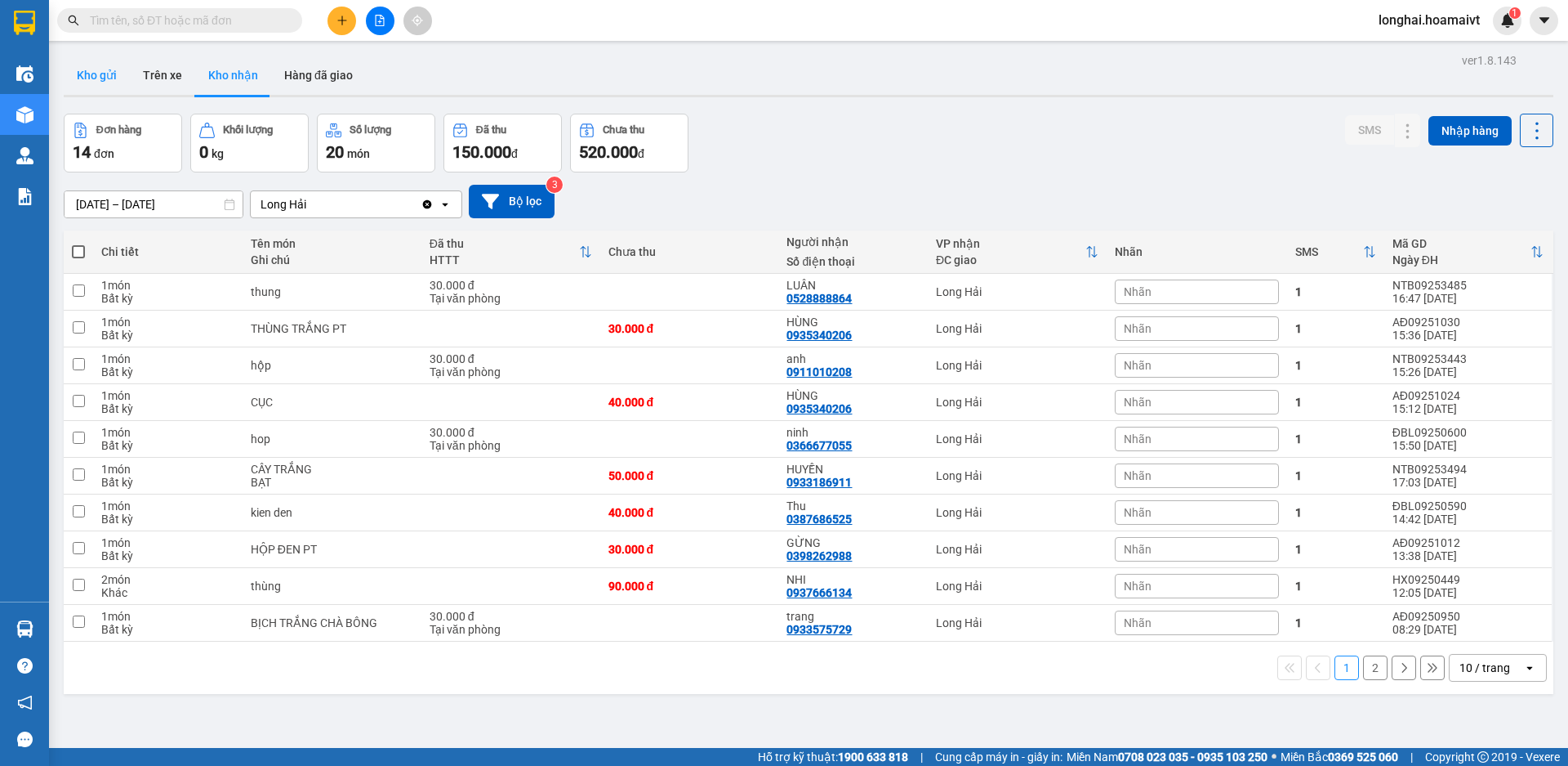
click at [87, 79] on button "Kho gửi" at bounding box center [97, 74] width 66 height 39
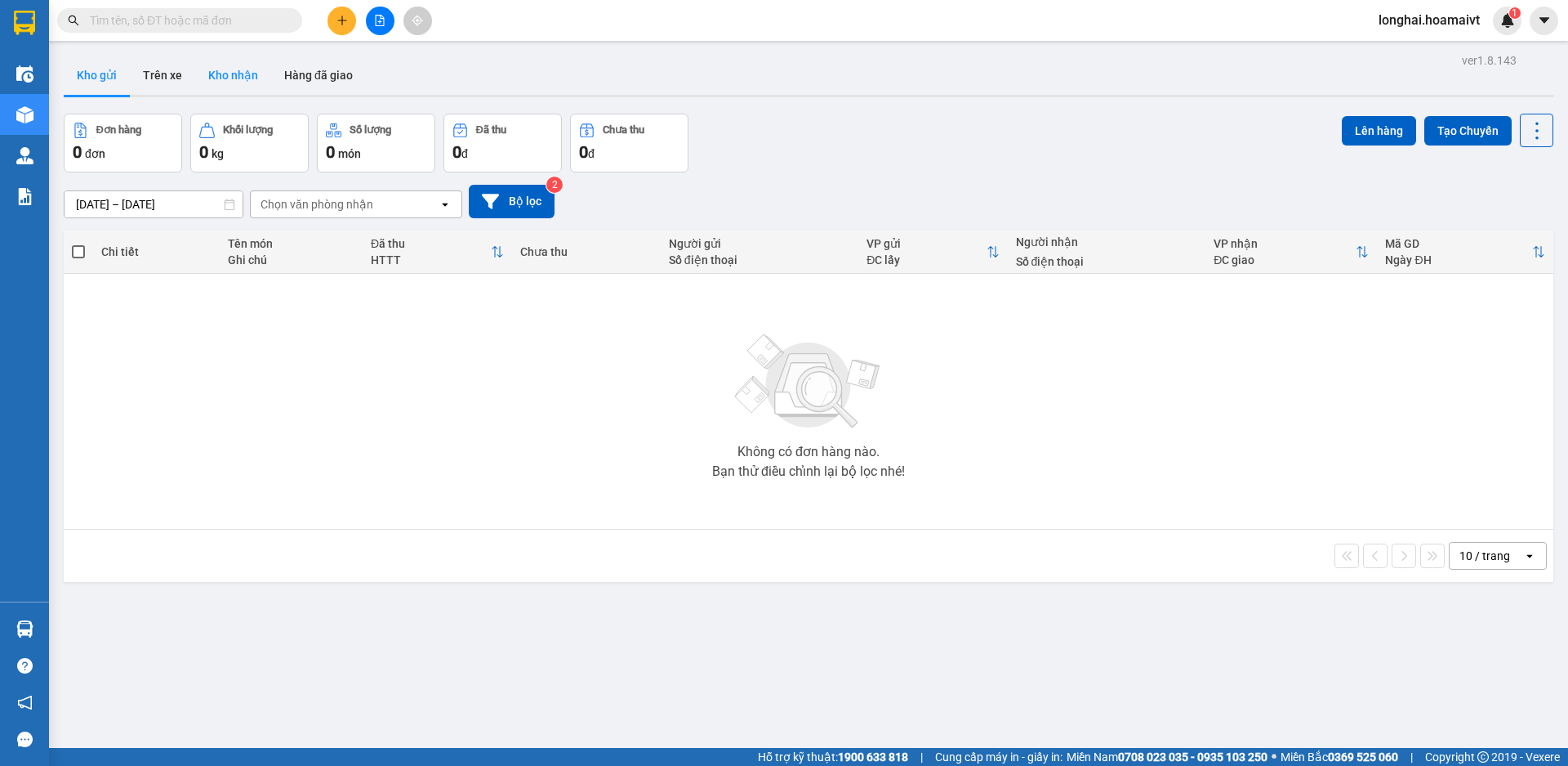
click at [237, 92] on button "Kho nhận" at bounding box center [233, 74] width 76 height 39
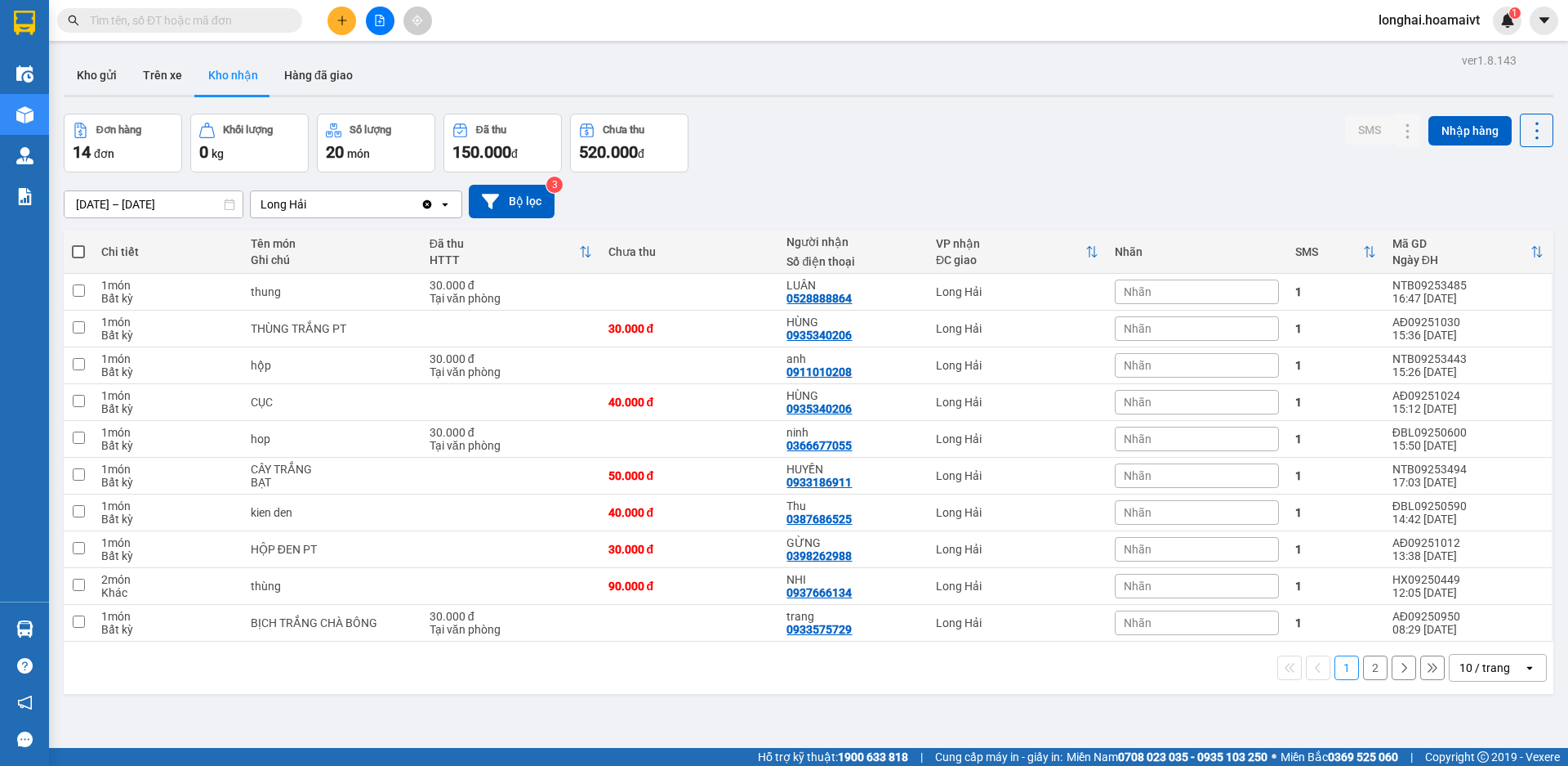
click at [220, 21] on input "text" at bounding box center [186, 20] width 192 height 18
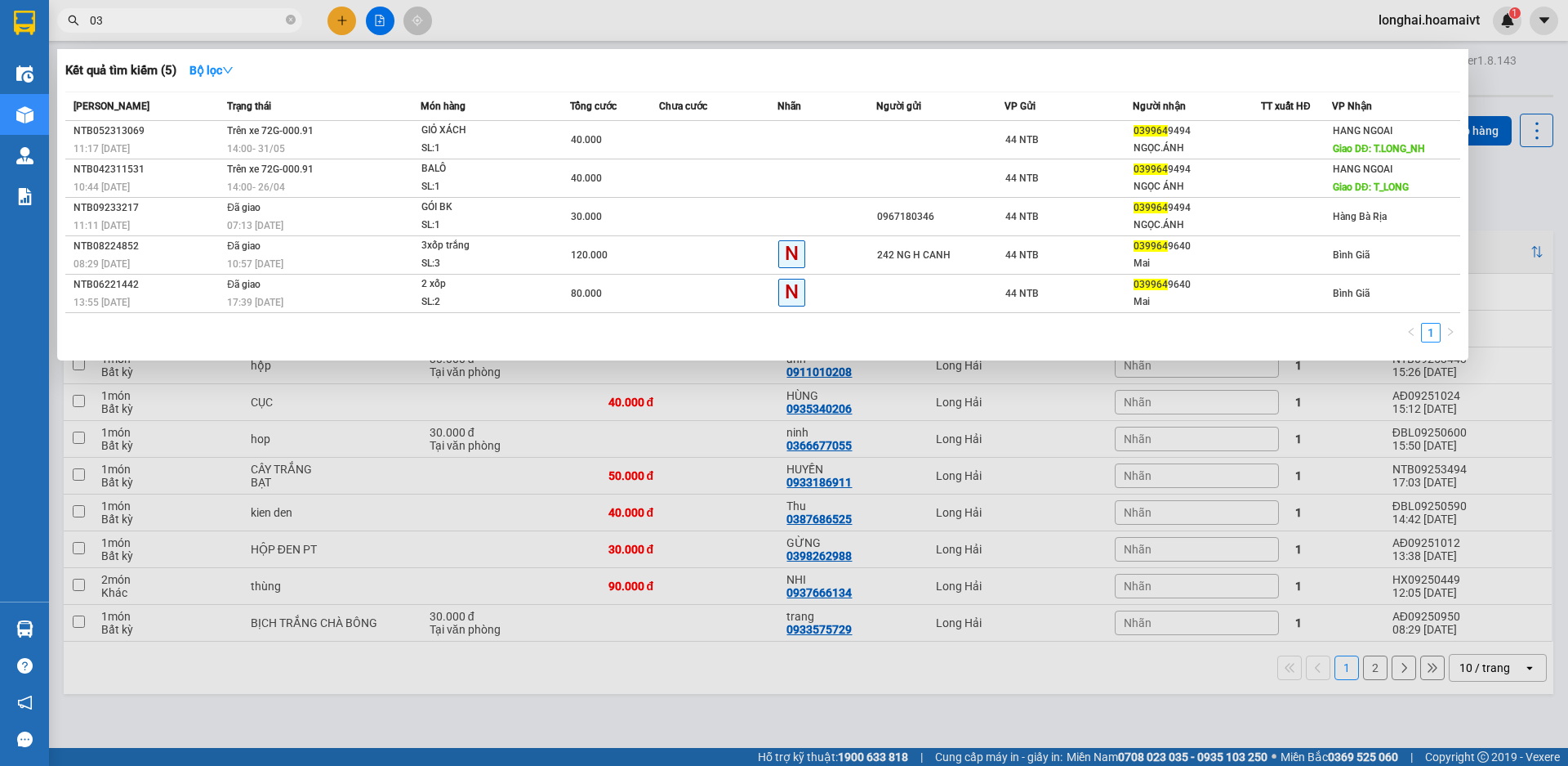
type input "0"
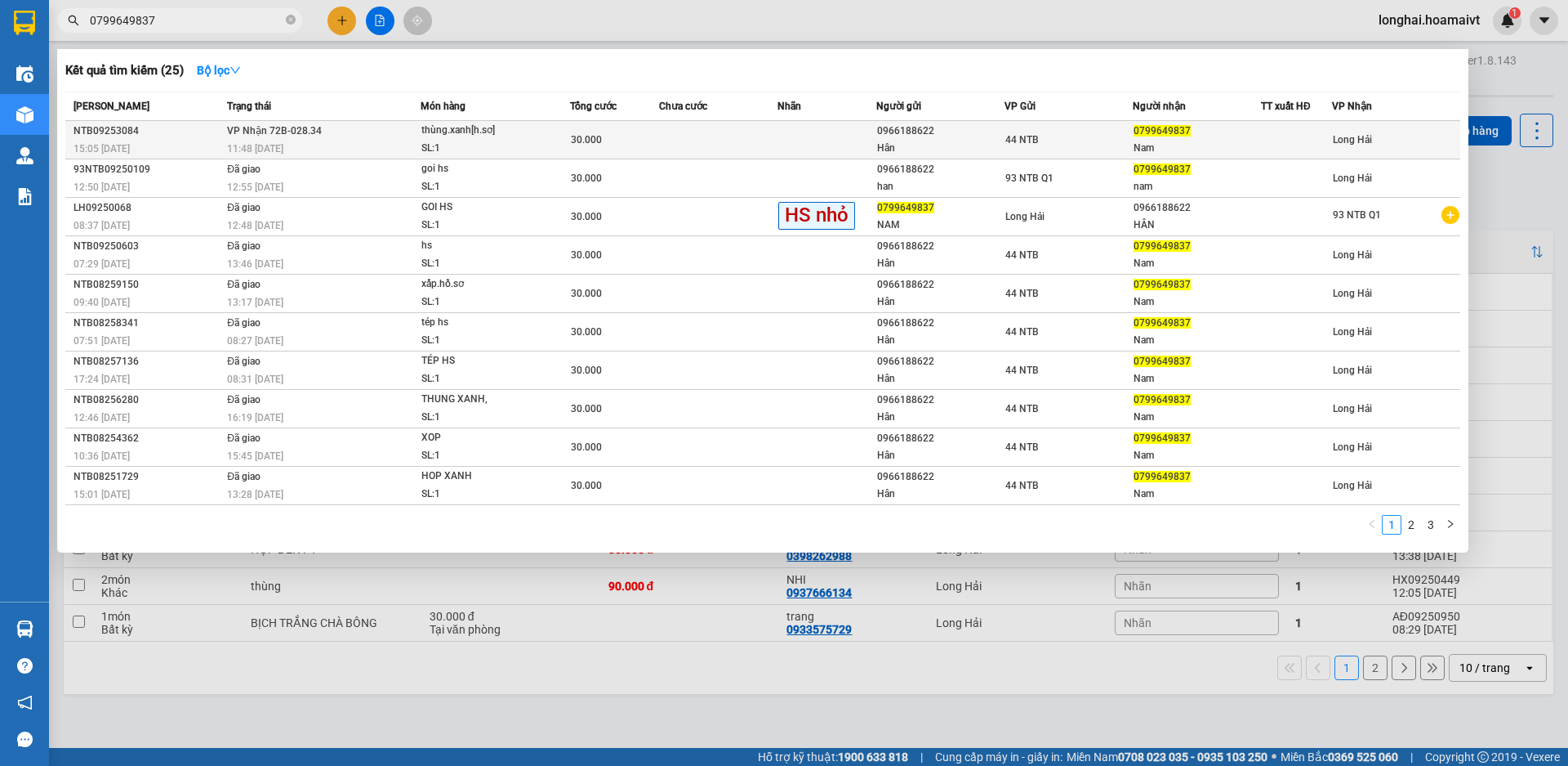
type input "0799649837"
click at [410, 139] on td "VP Nhận 72B-028.34 11:48 - 12/09" at bounding box center [322, 140] width 198 height 39
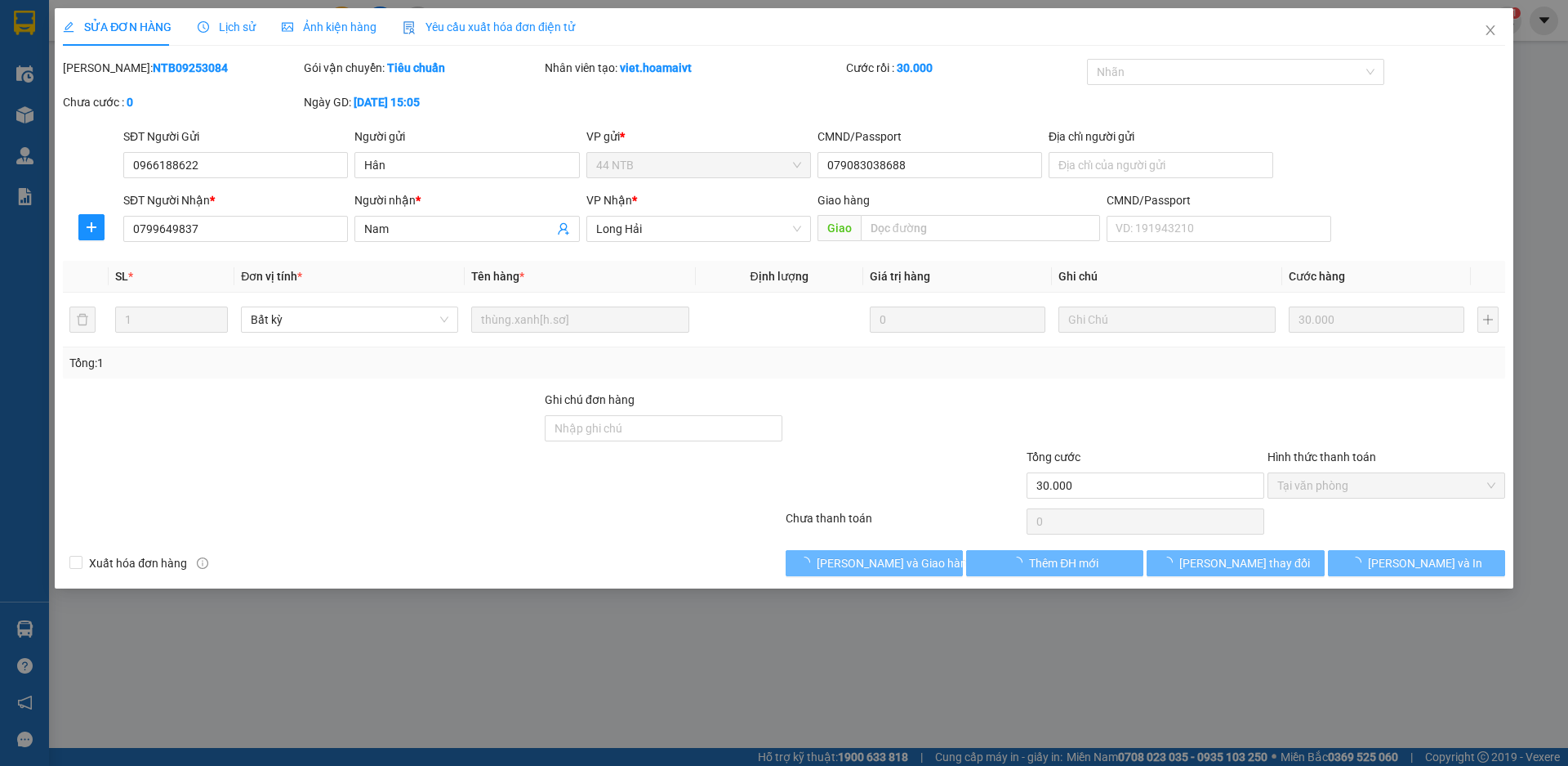
type input "0966188622"
type input "Hân"
type input "079083038688"
type input "0799649837"
type input "Nam"
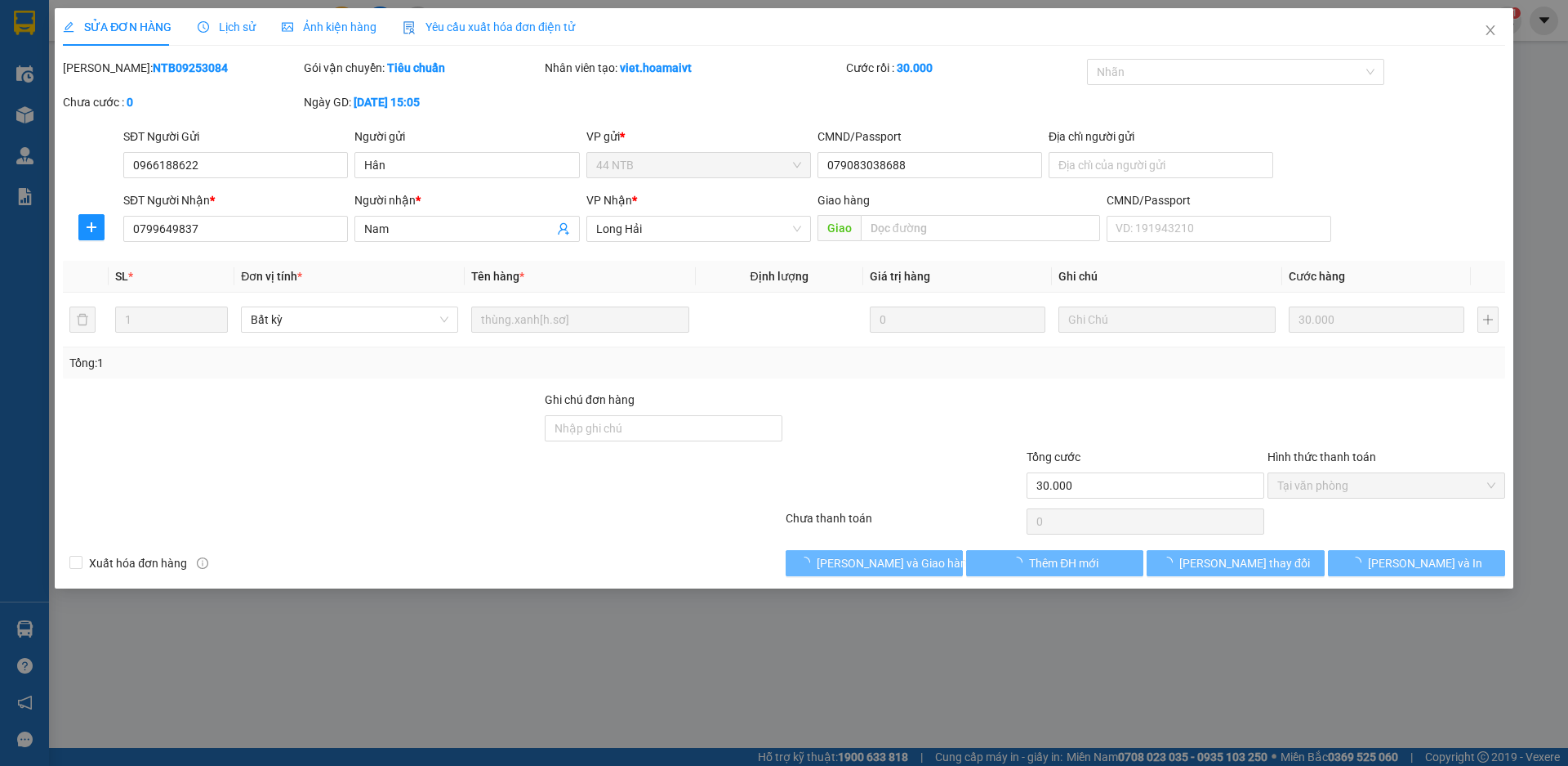
type input "30.000"
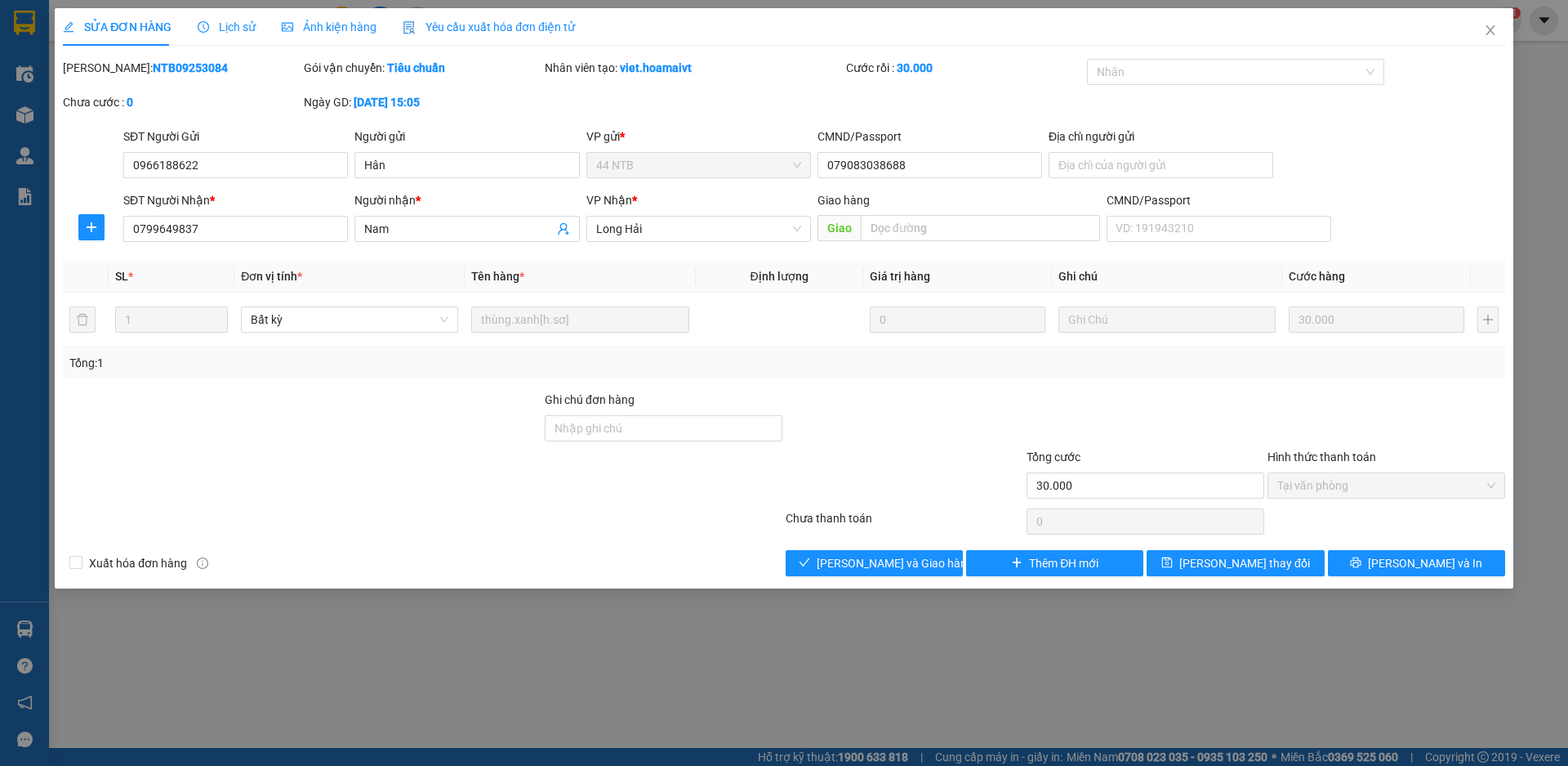
click at [873, 538] on div "Total Paid Fee 30.000 Total UnPaid Fee 0 Cash Collection Total Fee Mã ĐH: NTB09…" at bounding box center [784, 317] width 1442 height 517
click at [878, 567] on span "[PERSON_NAME] và [PERSON_NAME] hàng" at bounding box center [894, 563] width 157 height 18
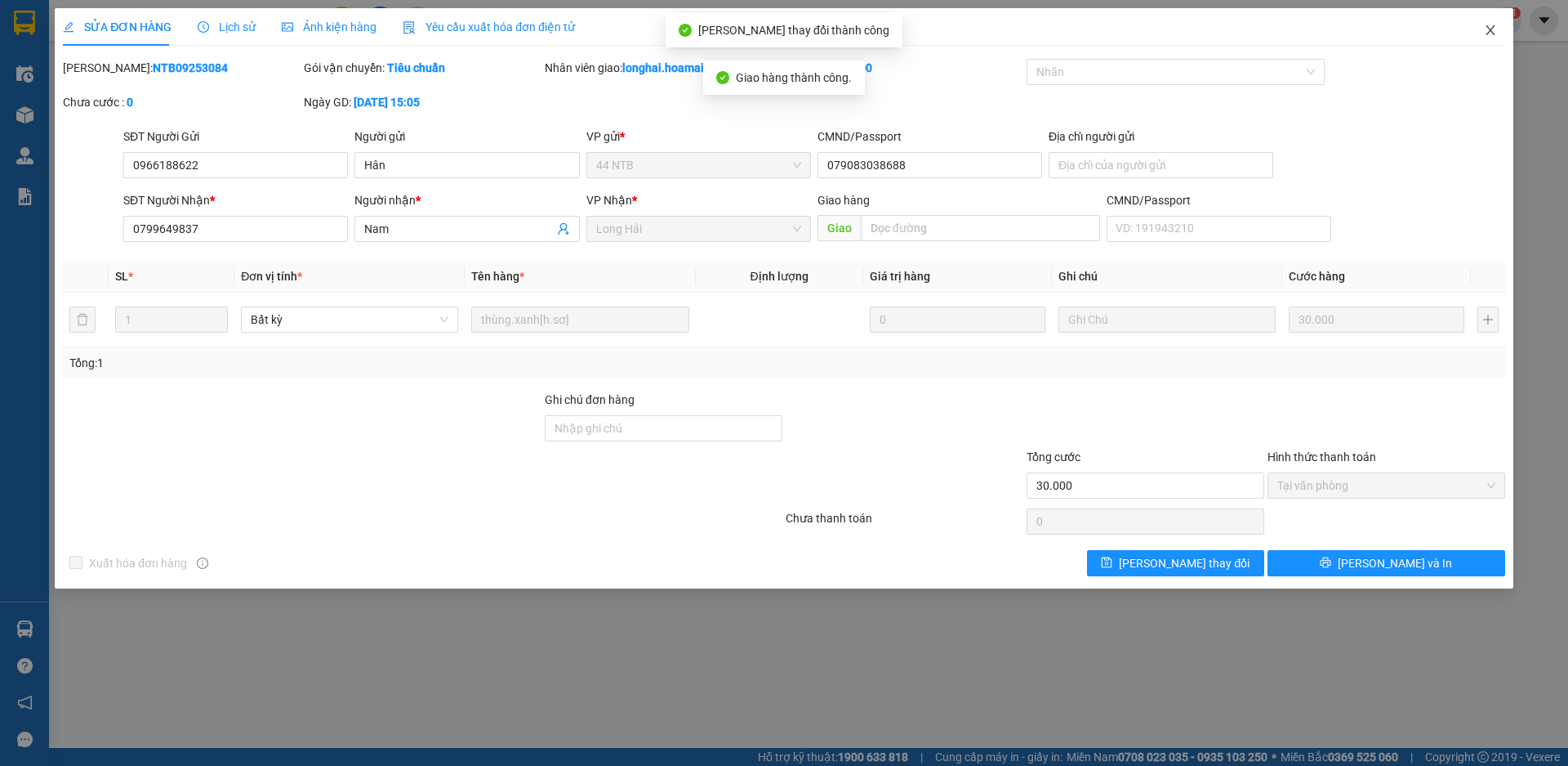
click at [1493, 28] on icon "close" at bounding box center [1490, 30] width 9 height 10
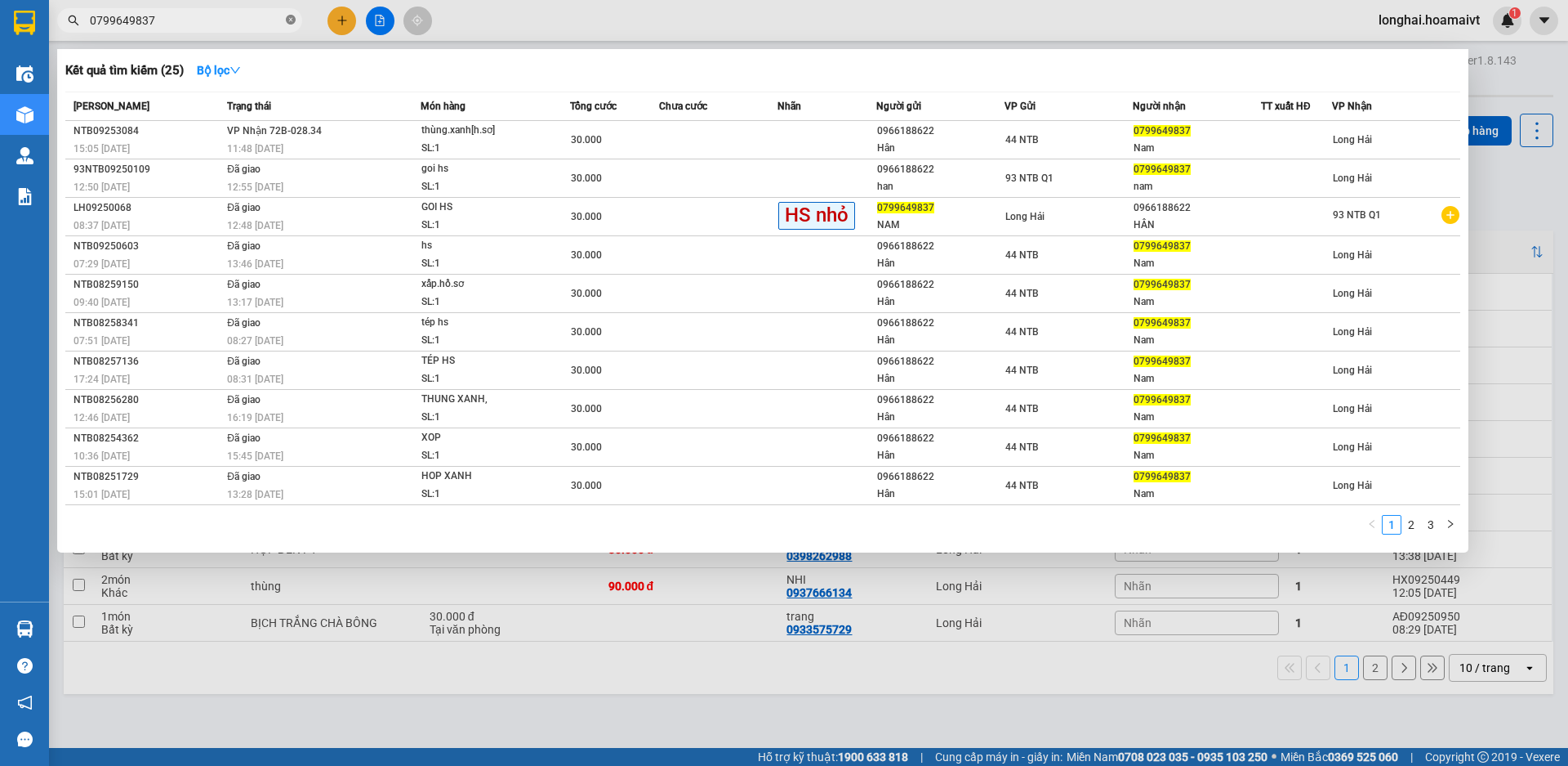
click at [289, 25] on icon "close-circle" at bounding box center [290, 19] width 10 height 10
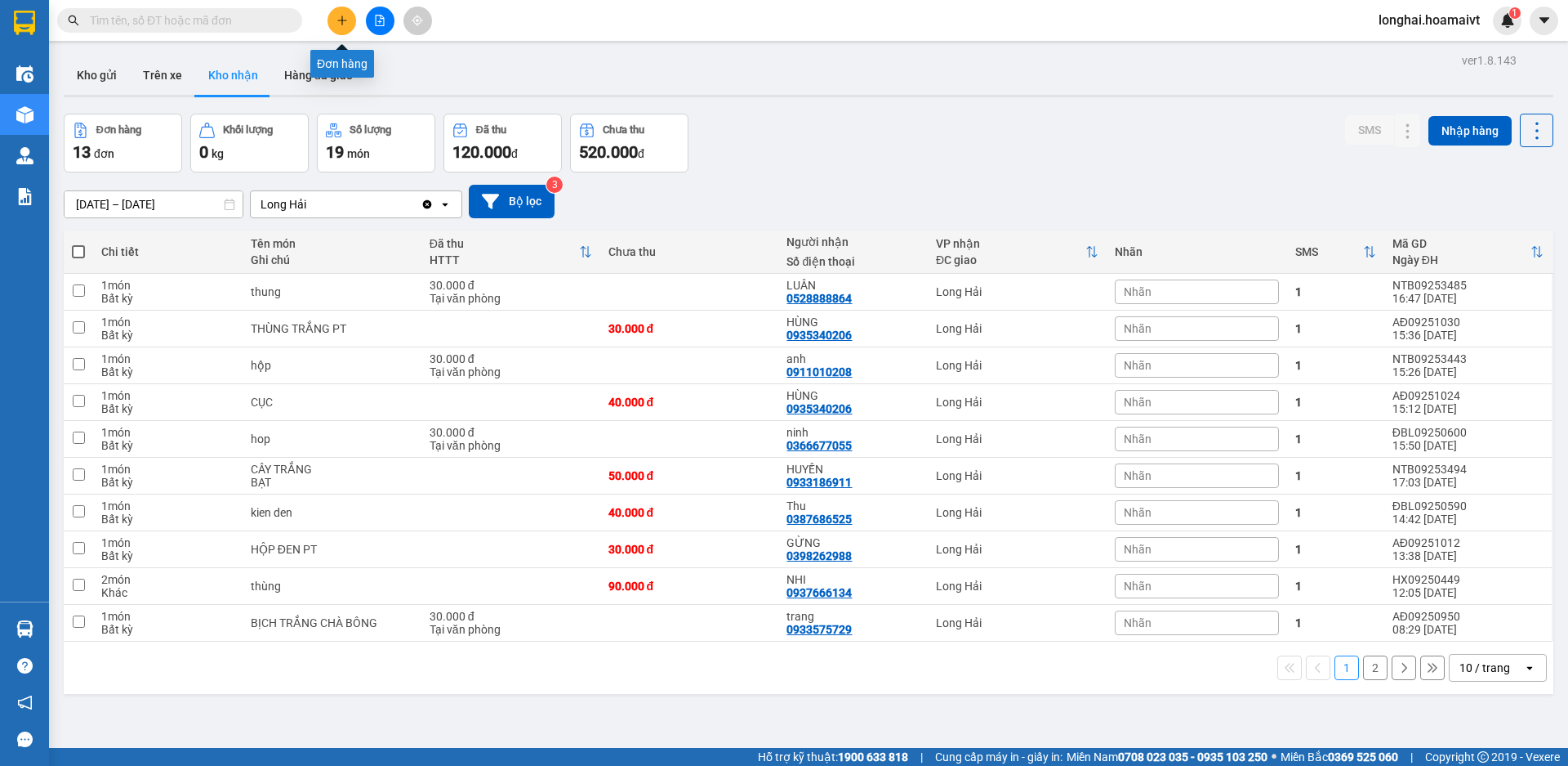
click at [345, 23] on icon "plus" at bounding box center [342, 20] width 11 height 11
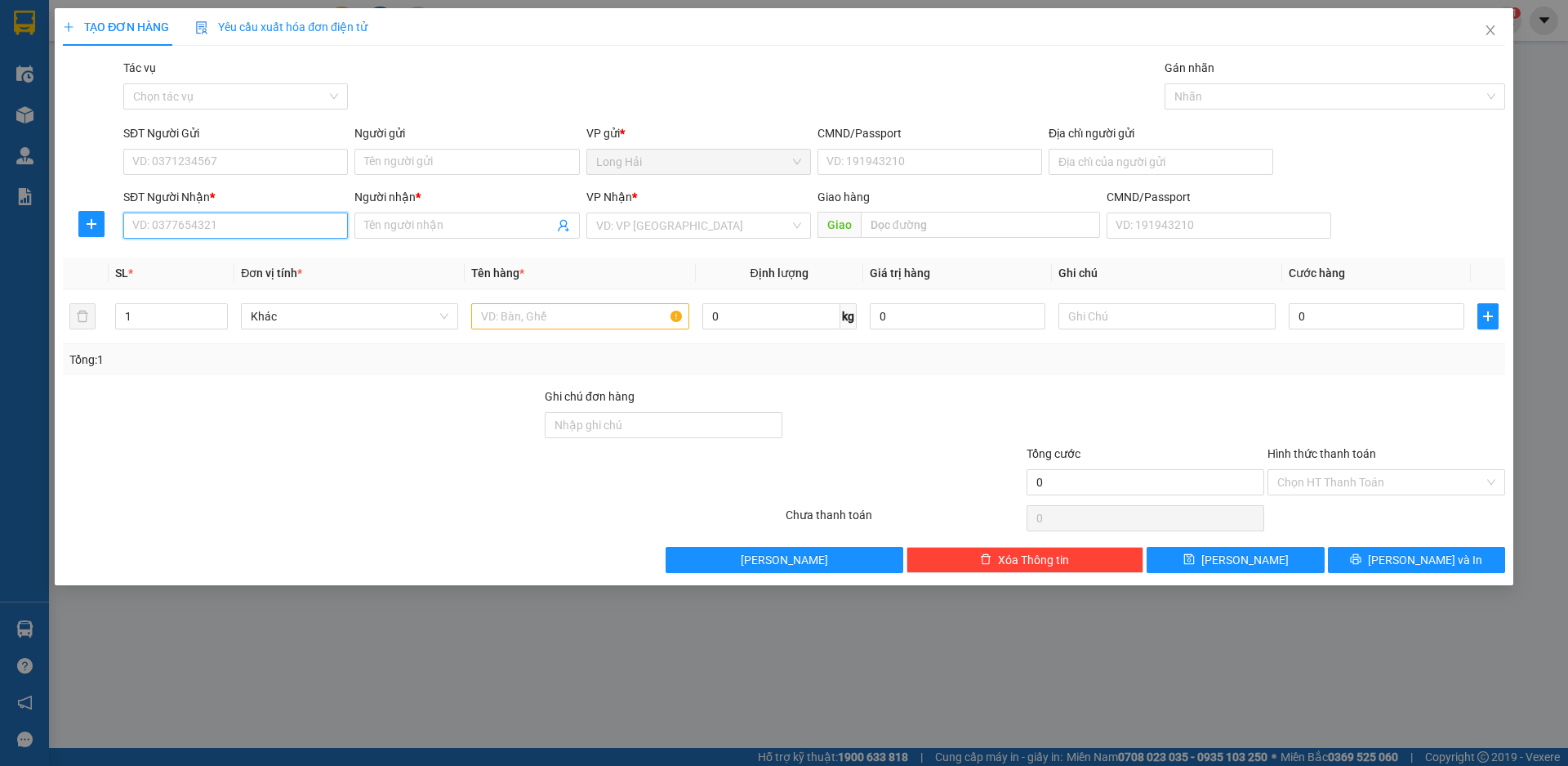
click at [266, 228] on input "SĐT Người Nhận *" at bounding box center [235, 226] width 225 height 26
click at [268, 174] on input "SĐT Người Gửi" at bounding box center [235, 162] width 225 height 26
click at [289, 221] on input "SĐT Người Nhận *" at bounding box center [235, 226] width 225 height 26
click at [290, 251] on div "0784151788 - MY" at bounding box center [235, 258] width 205 height 18
type input "0784151788"
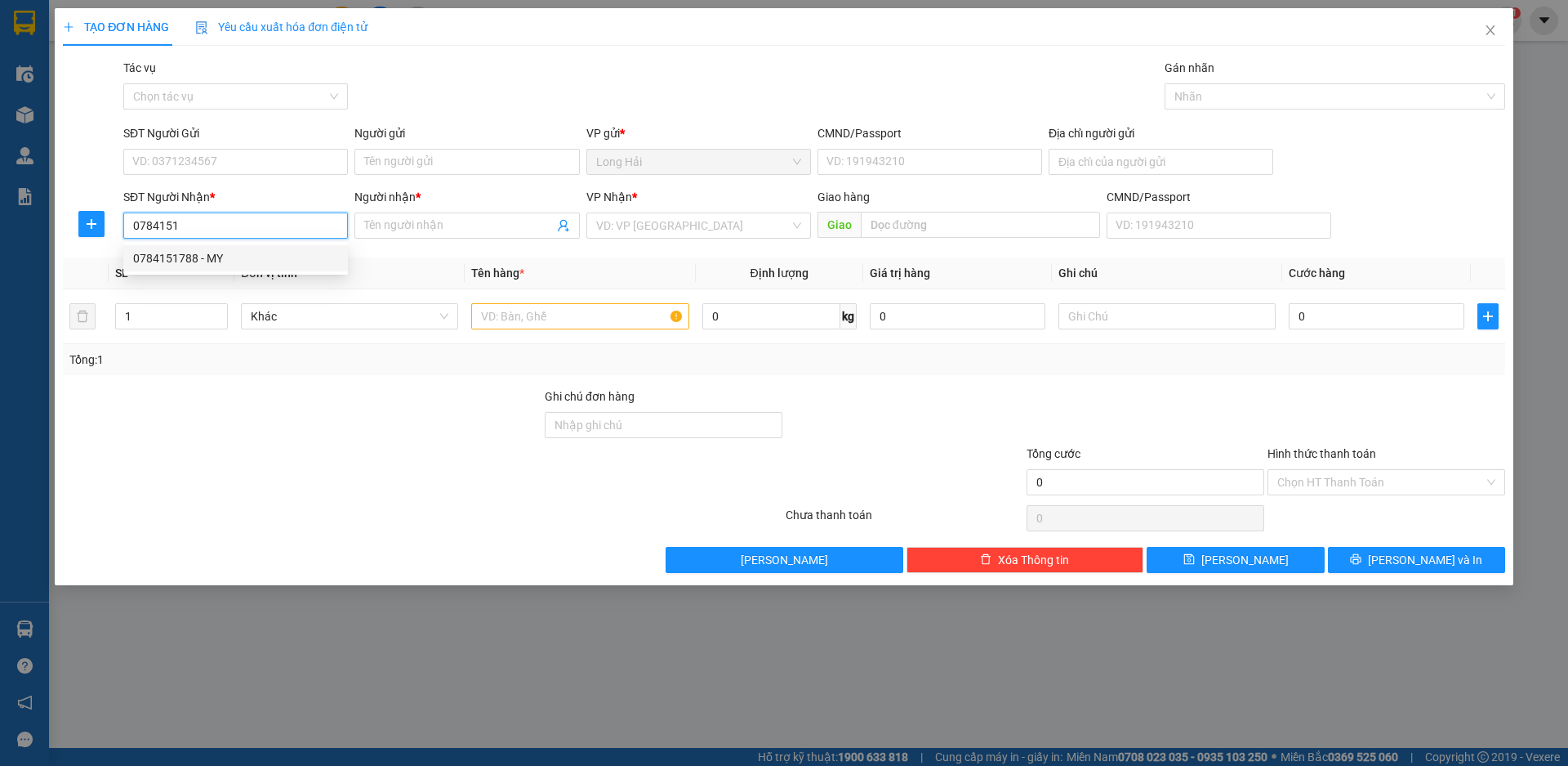
type input "MY"
type input "0784151788"
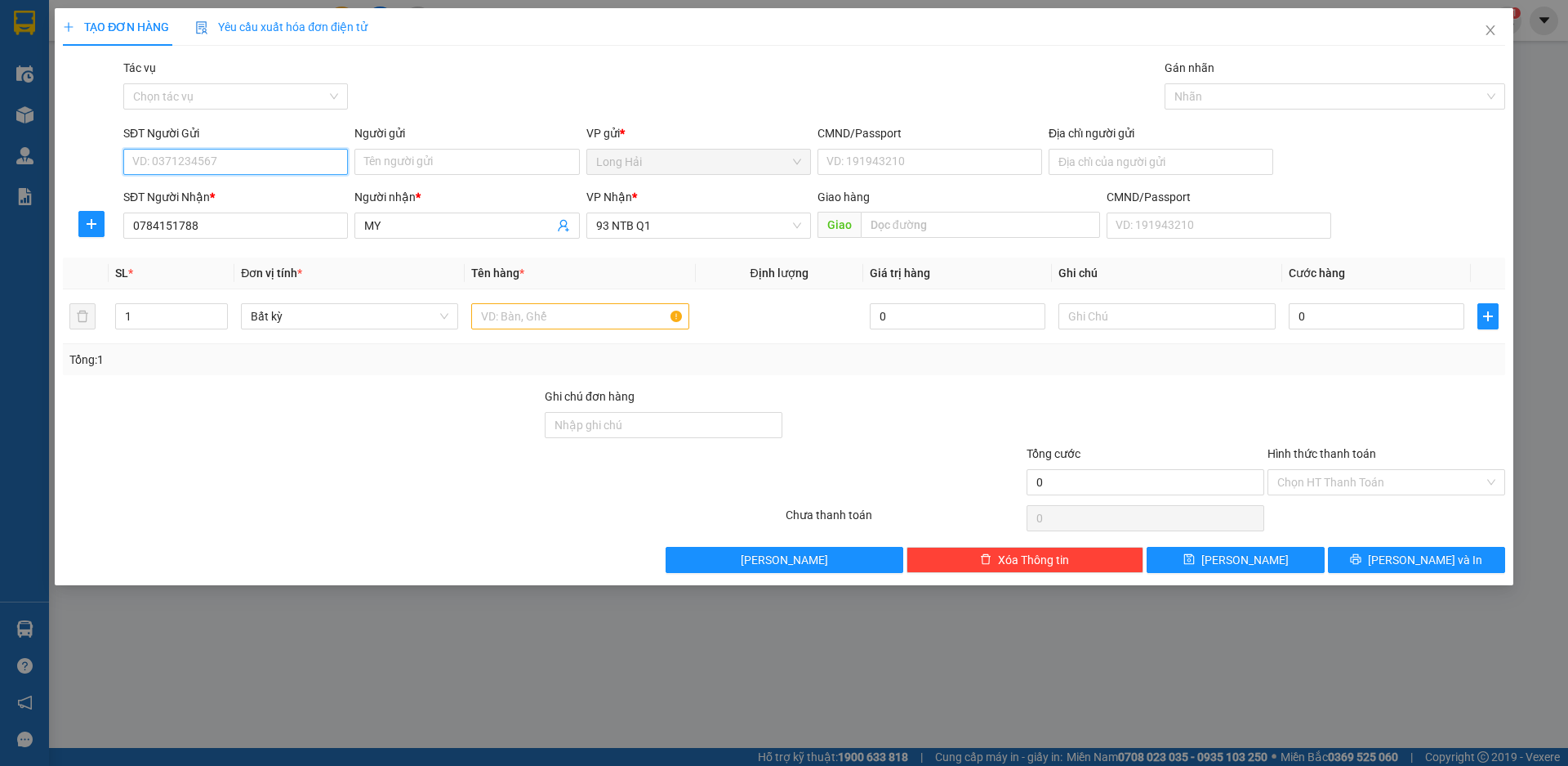
click at [214, 157] on input "SĐT Người Gửi" at bounding box center [235, 162] width 225 height 26
click at [279, 223] on div "0903017032 - DINH" at bounding box center [235, 221] width 205 height 18
type input "0903017032"
type input "DINH"
click at [550, 313] on input "text" at bounding box center [580, 316] width 217 height 26
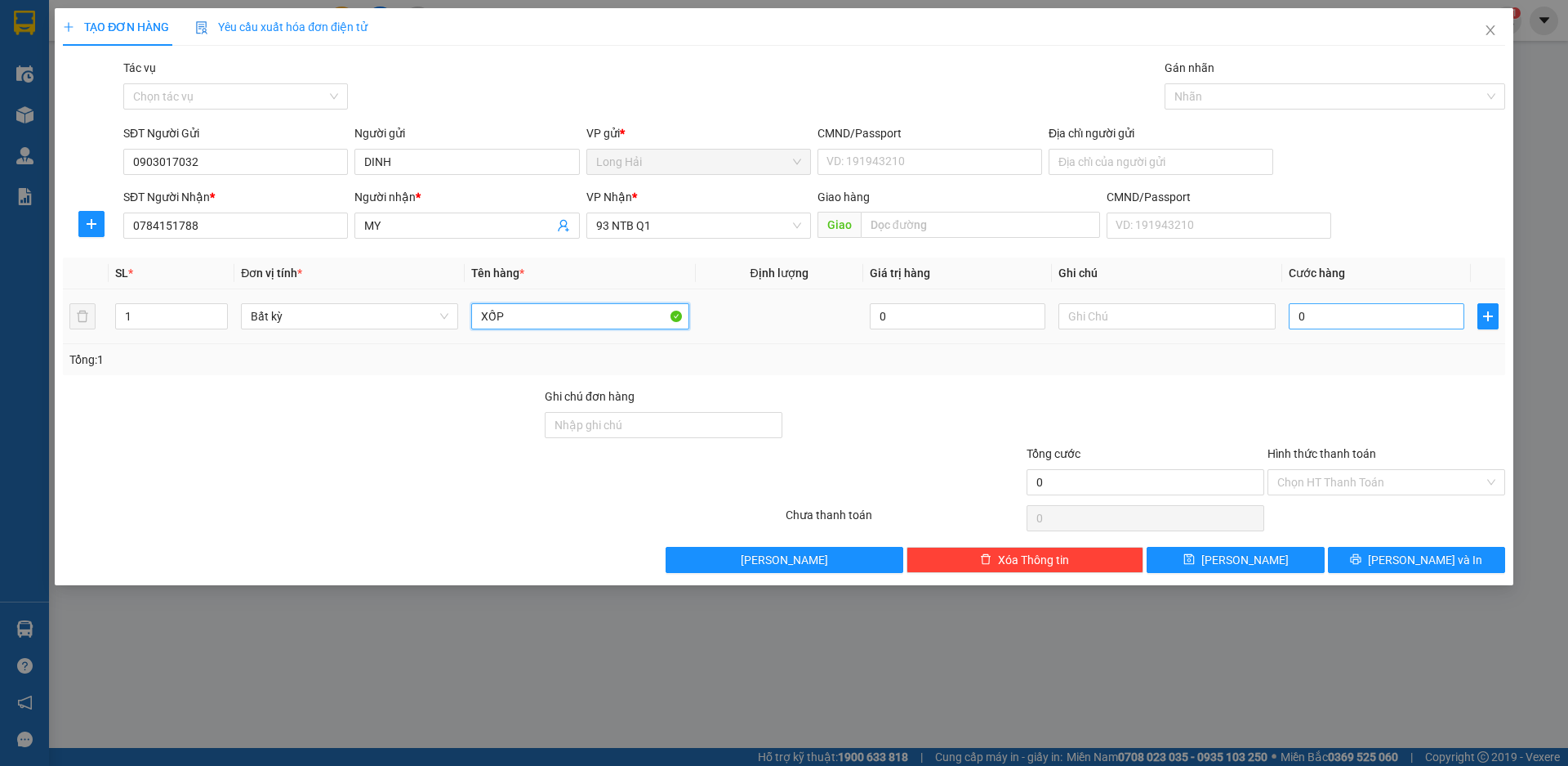
type input "XỐP"
click at [1375, 324] on input "0" at bounding box center [1376, 316] width 176 height 26
type input "5"
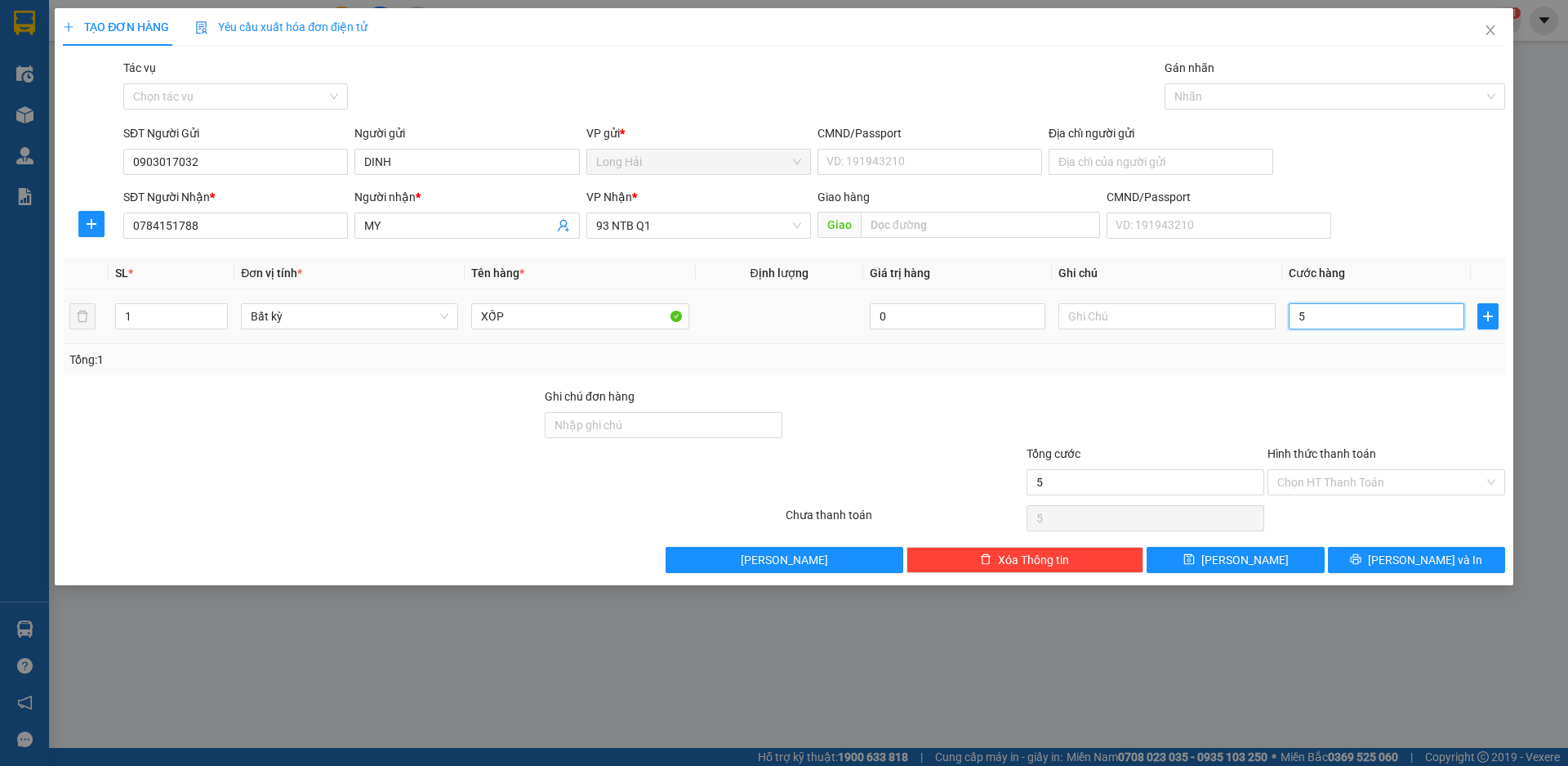
type input "50"
type input "50.000"
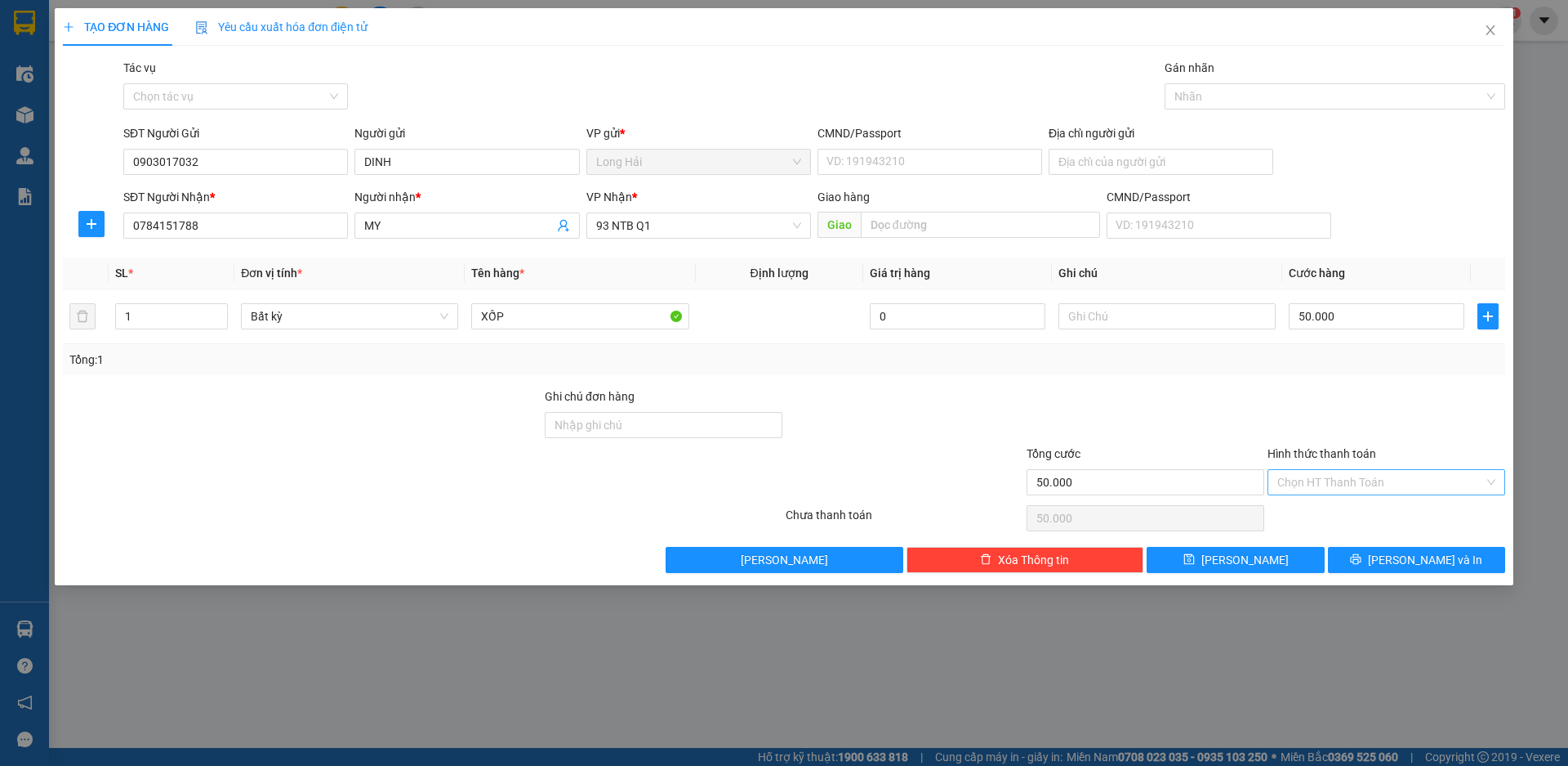
click at [1369, 474] on input "Hình thức thanh toán" at bounding box center [1381, 482] width 206 height 25
click at [1364, 515] on div "Tại văn phòng" at bounding box center [1386, 515] width 218 height 18
type input "0"
click at [1421, 559] on span "[PERSON_NAME] và In" at bounding box center [1425, 559] width 115 height 18
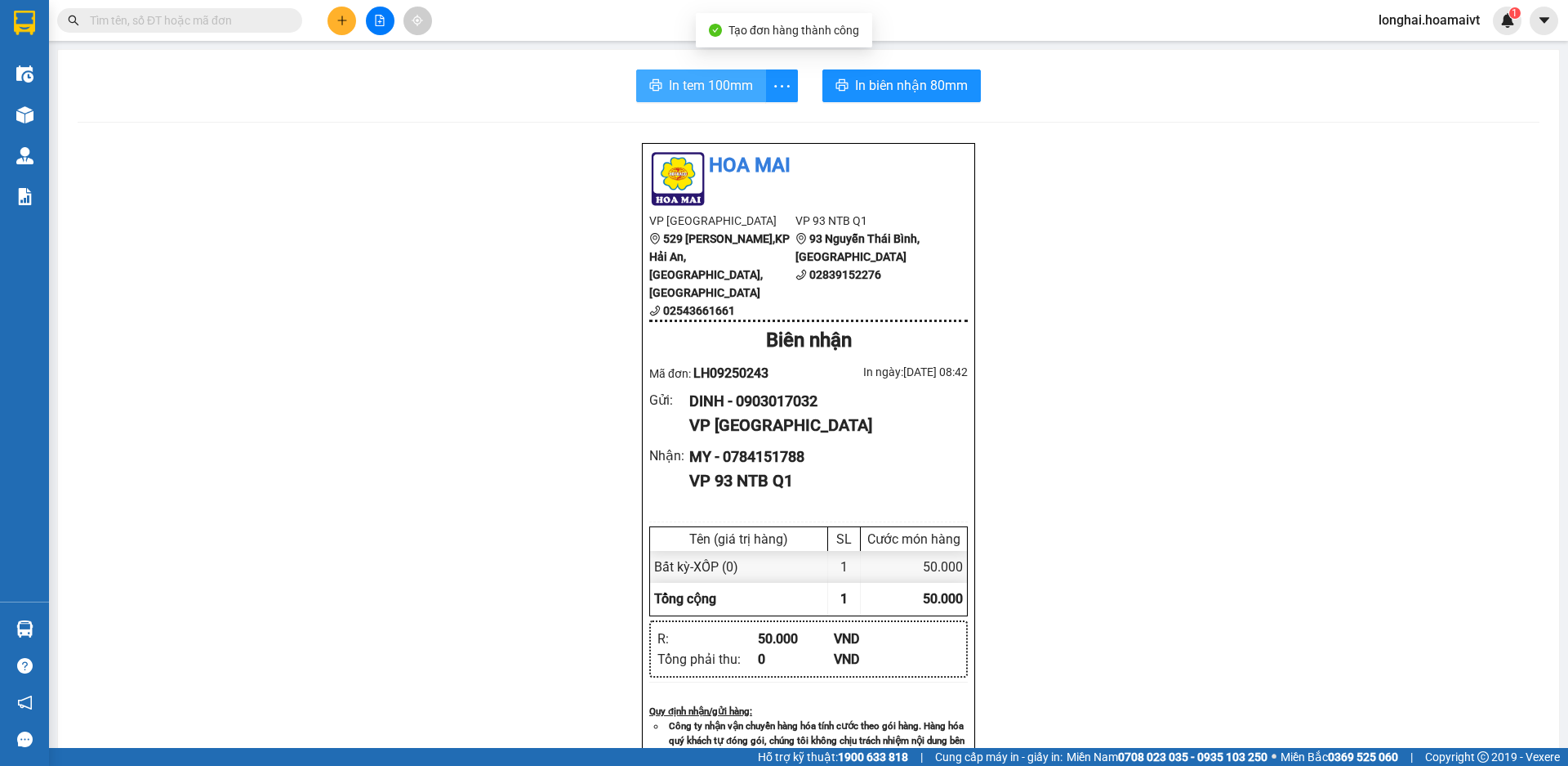
click at [670, 83] on span "In tem 100mm" at bounding box center [711, 85] width 84 height 20
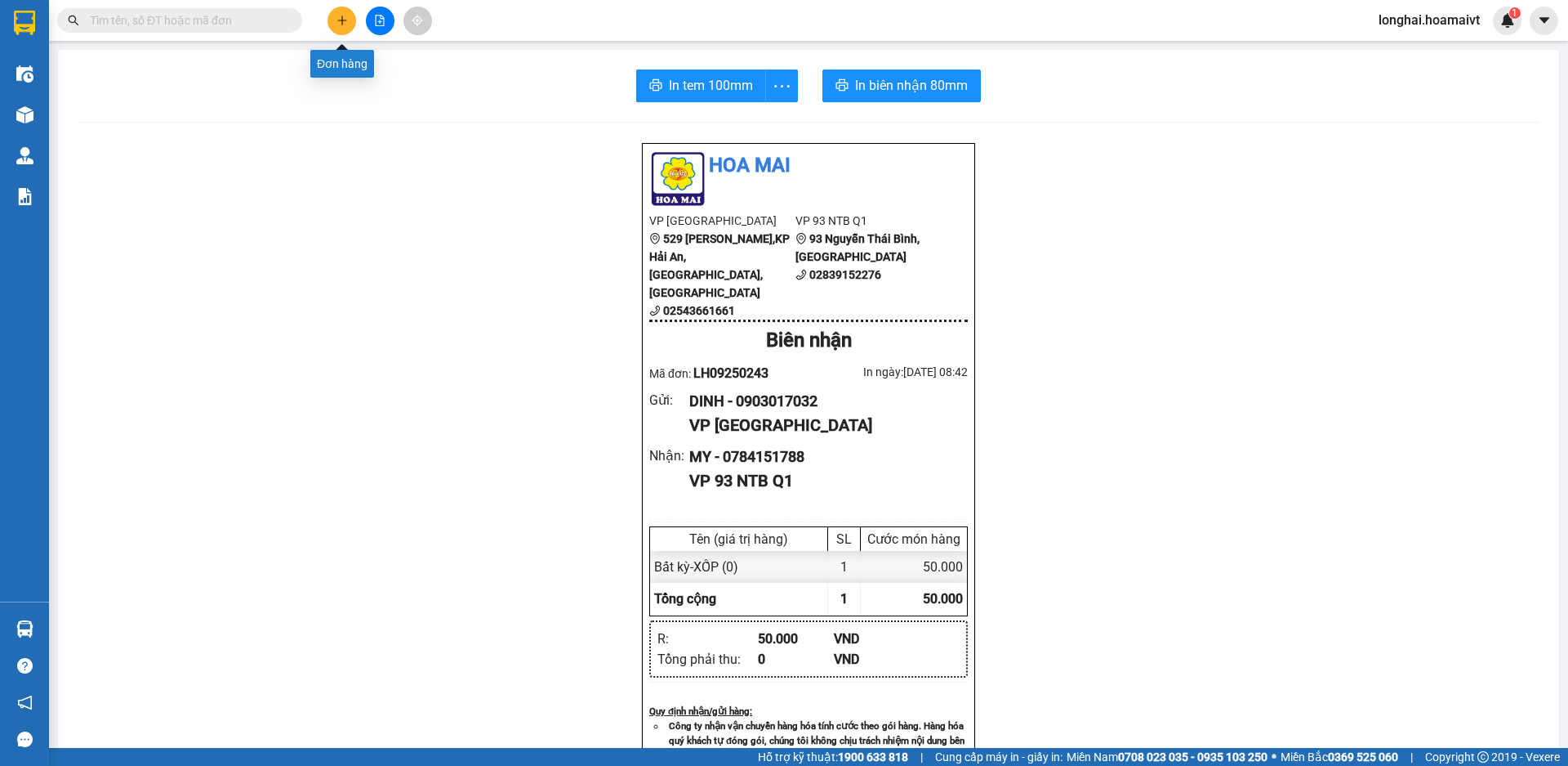
click at [342, 31] on button at bounding box center [341, 20] width 29 height 29
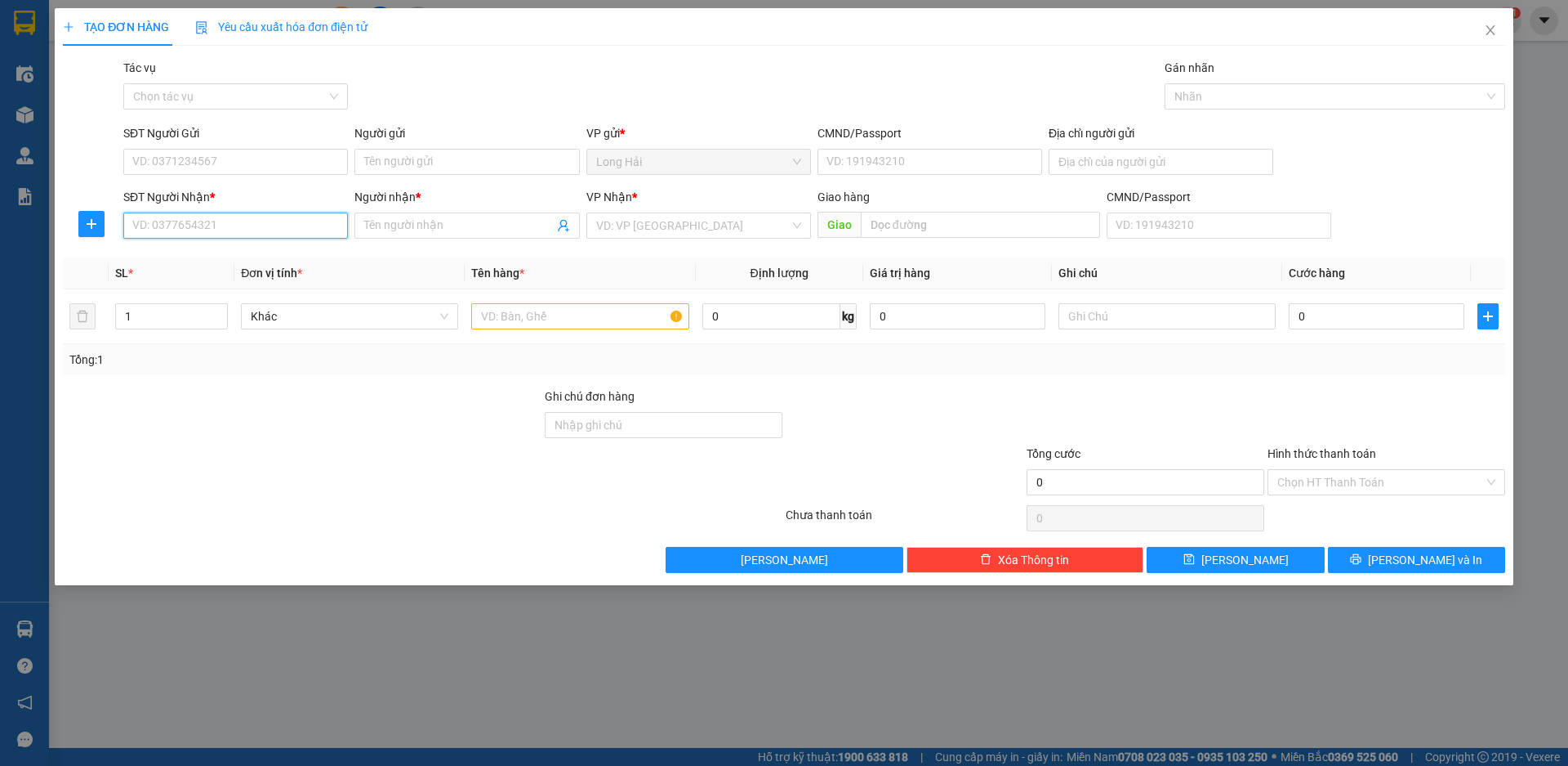
click at [210, 234] on input "SĐT Người Nhận *" at bounding box center [235, 226] width 225 height 26
type input "0914778829"
click at [436, 222] on input "Người nhận *" at bounding box center [458, 225] width 189 height 18
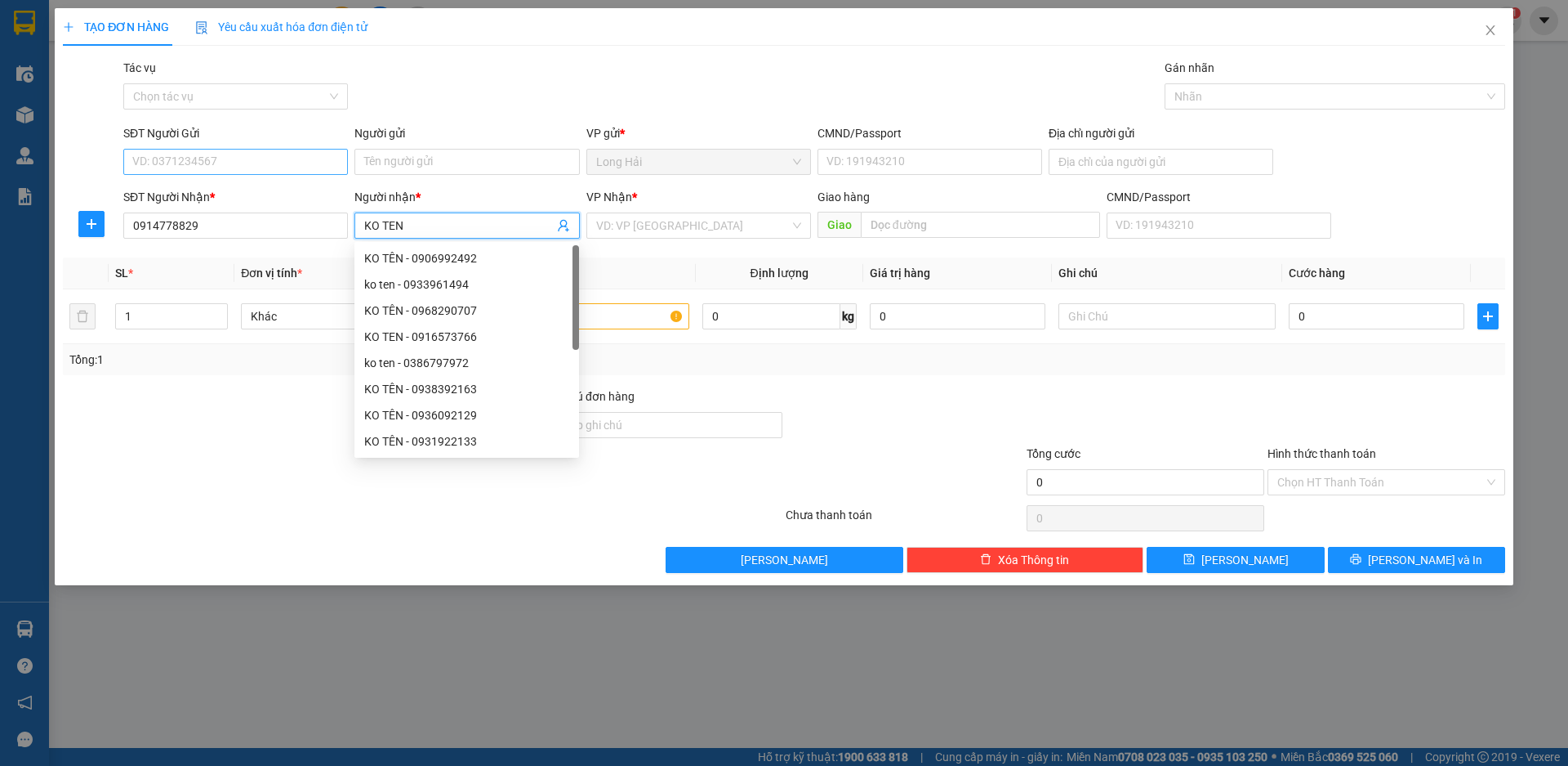
type input "KO TEN"
click at [266, 159] on input "SĐT Người Gửi" at bounding box center [235, 162] width 225 height 26
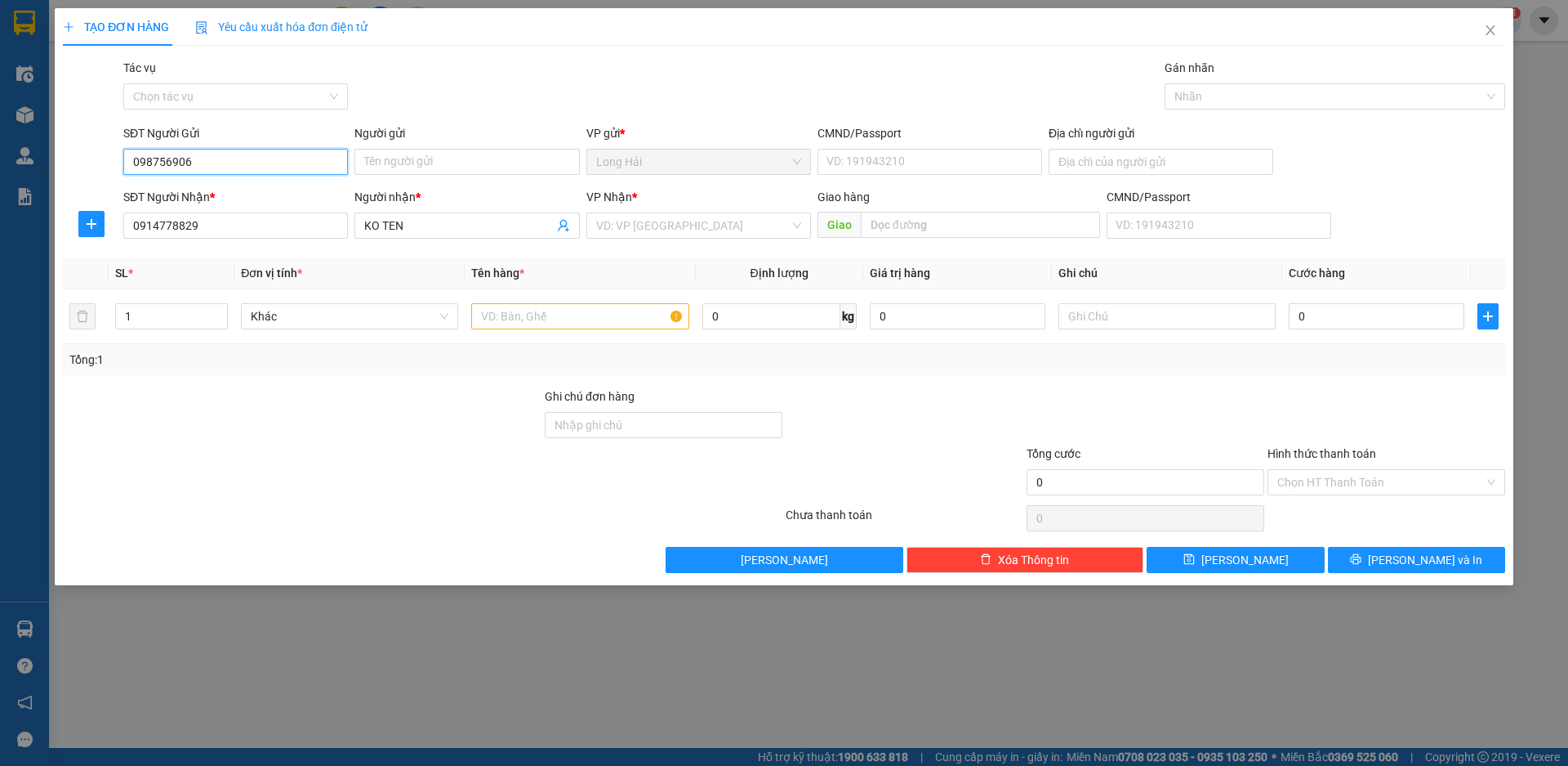
type input "0987569068"
click at [195, 187] on div "0987569068 - nam" at bounding box center [235, 194] width 205 height 18
type input "nam"
type input "0987569068"
click at [641, 215] on input "search" at bounding box center [692, 226] width 193 height 25
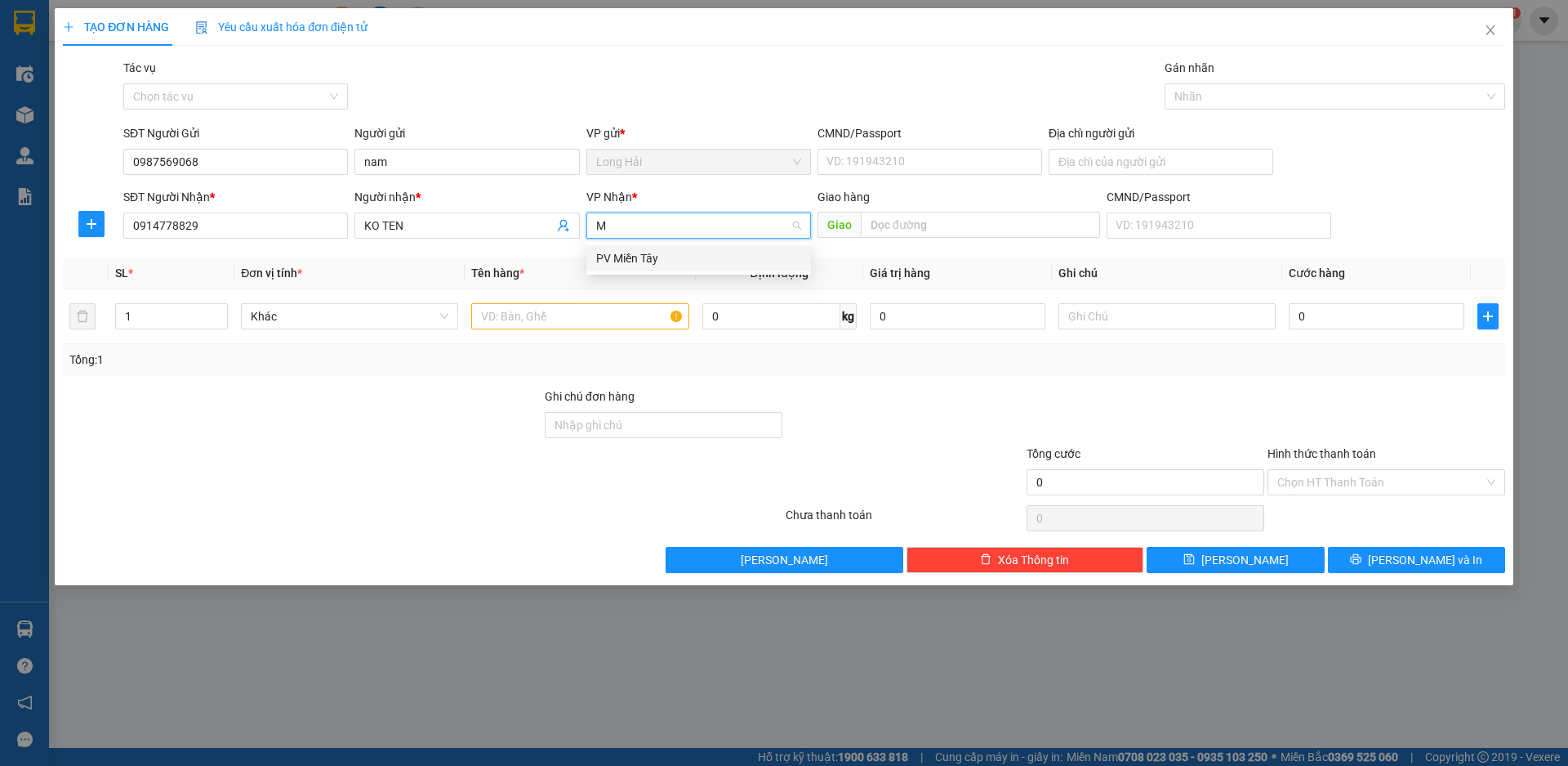
type input "MT"
click at [649, 255] on div "PV Miền Tây" at bounding box center [698, 258] width 205 height 18
click at [618, 320] on input "text" at bounding box center [580, 316] width 217 height 26
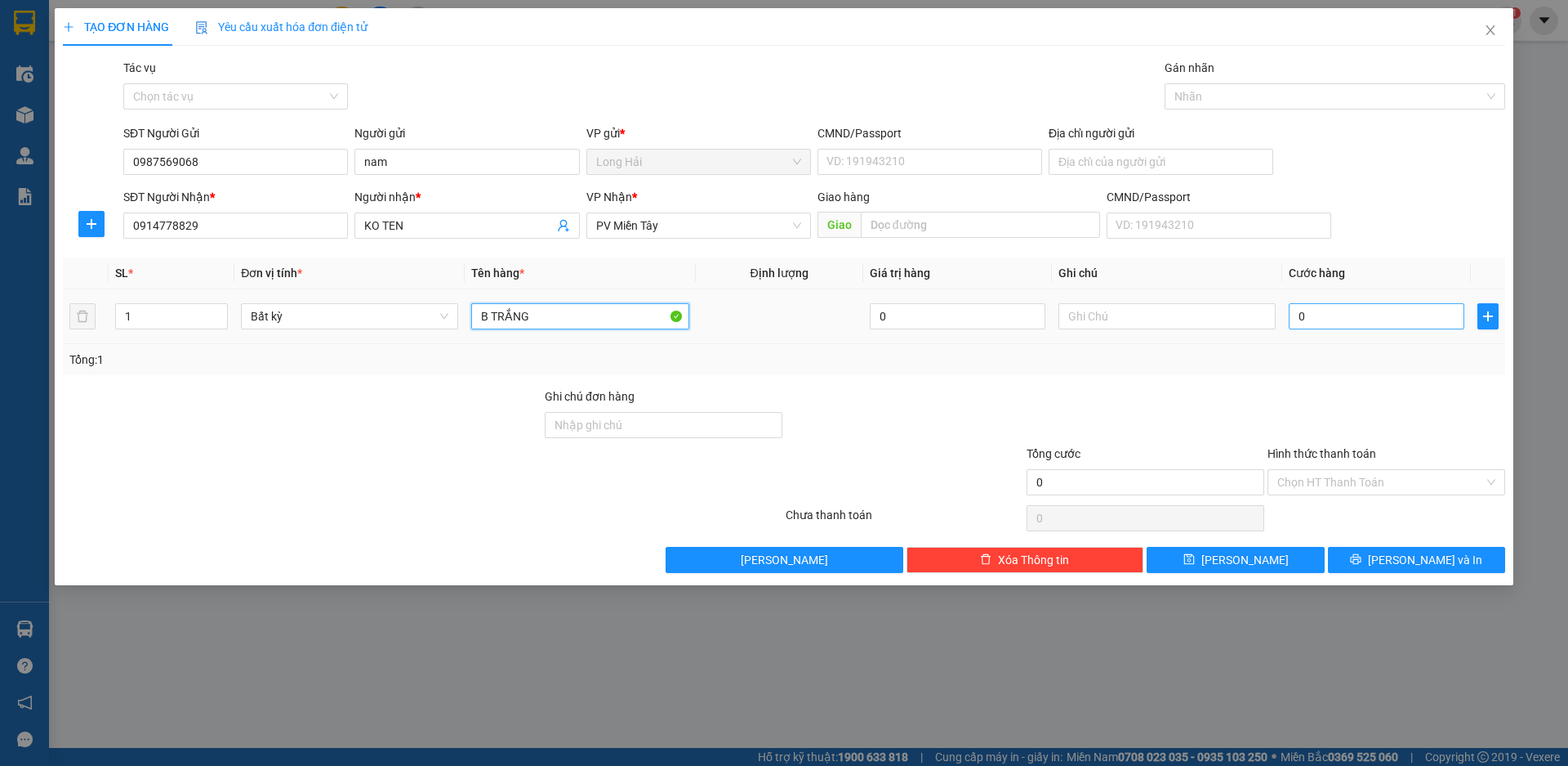
type input "B TRẮNG"
click at [1308, 306] on input "0" at bounding box center [1376, 316] width 176 height 26
type input "4"
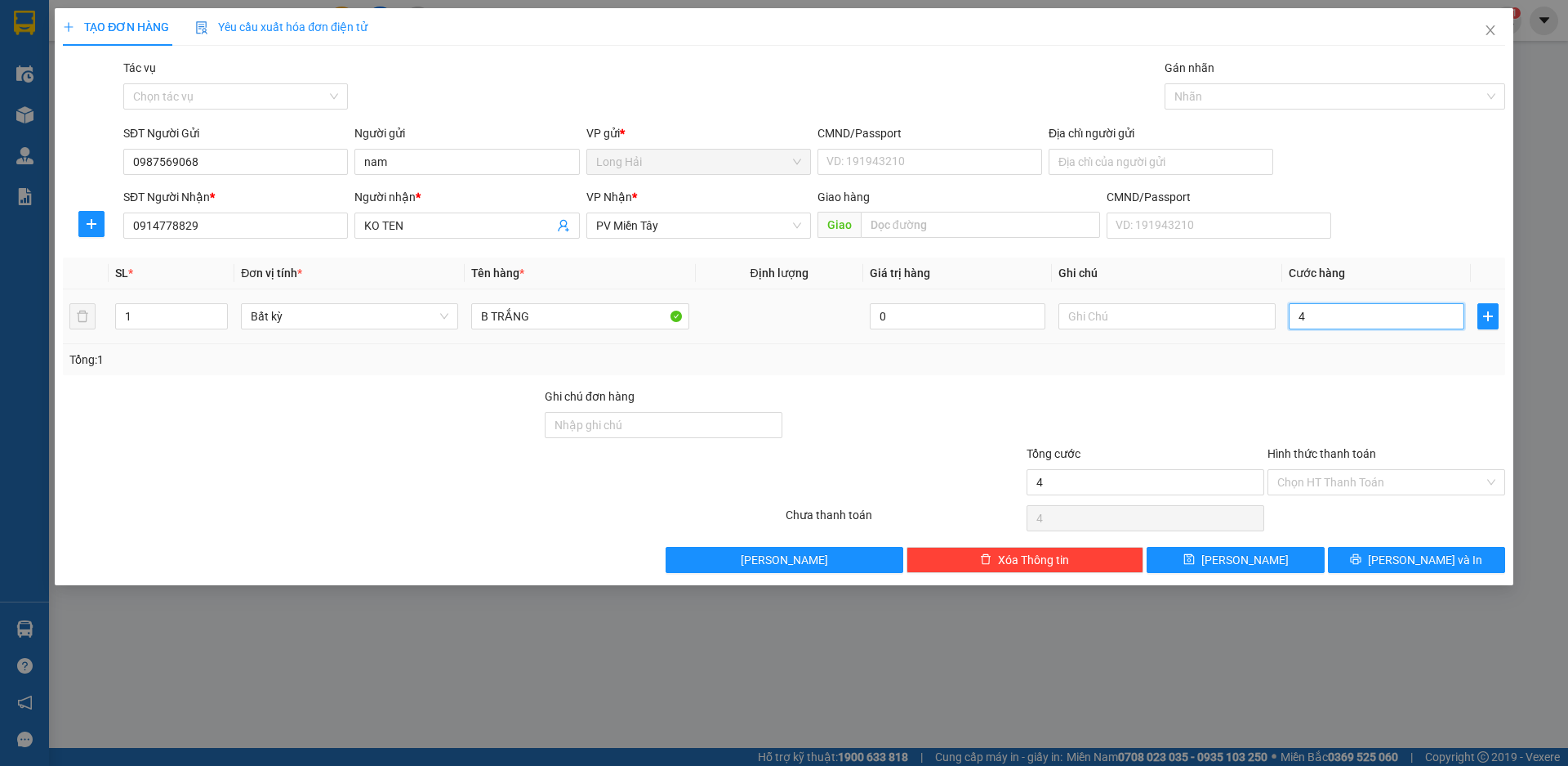
type input "40"
click at [1349, 493] on input "Hình thức thanh toán" at bounding box center [1381, 482] width 206 height 25
type input "40.000"
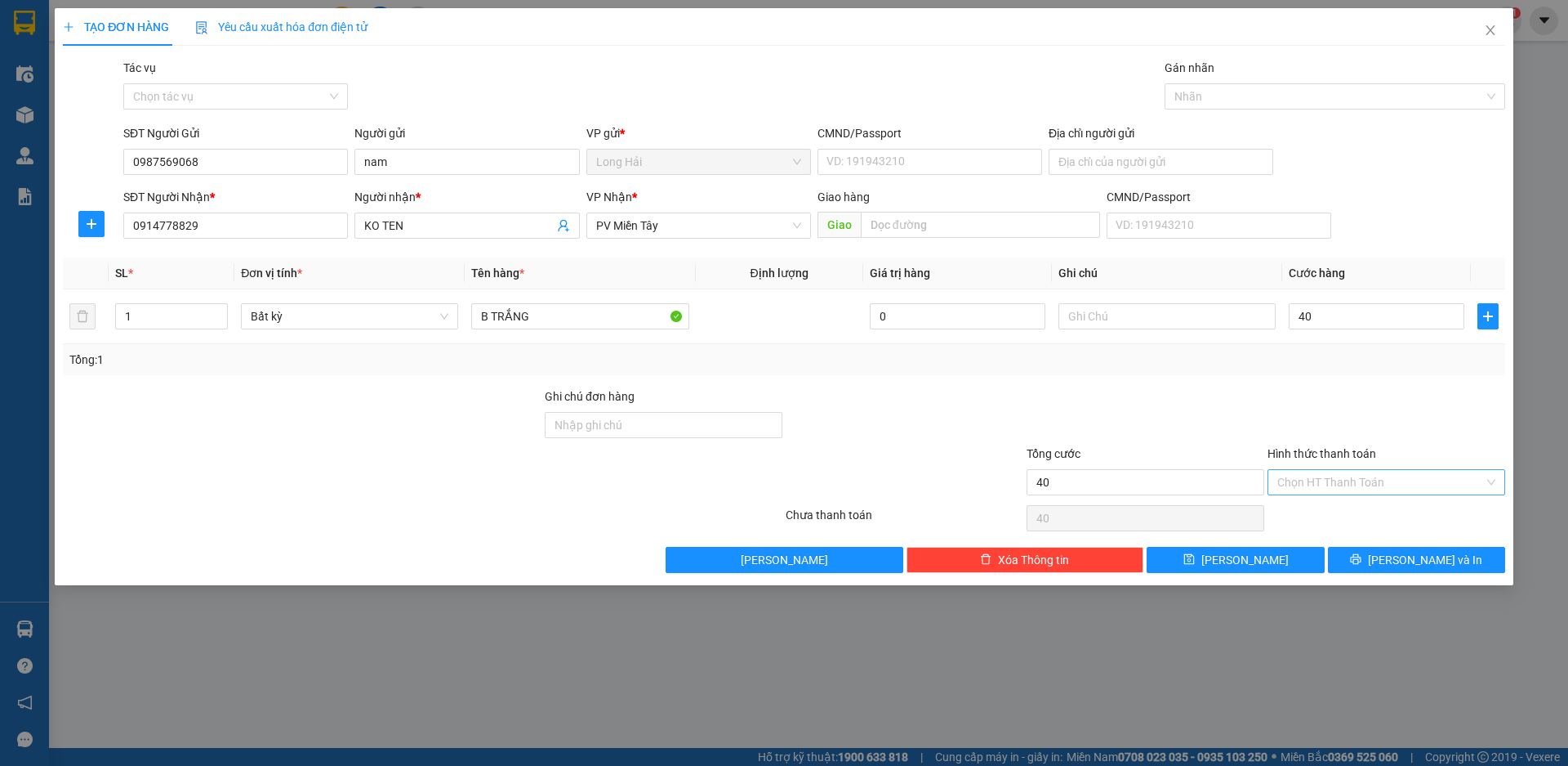
type input "40.000"
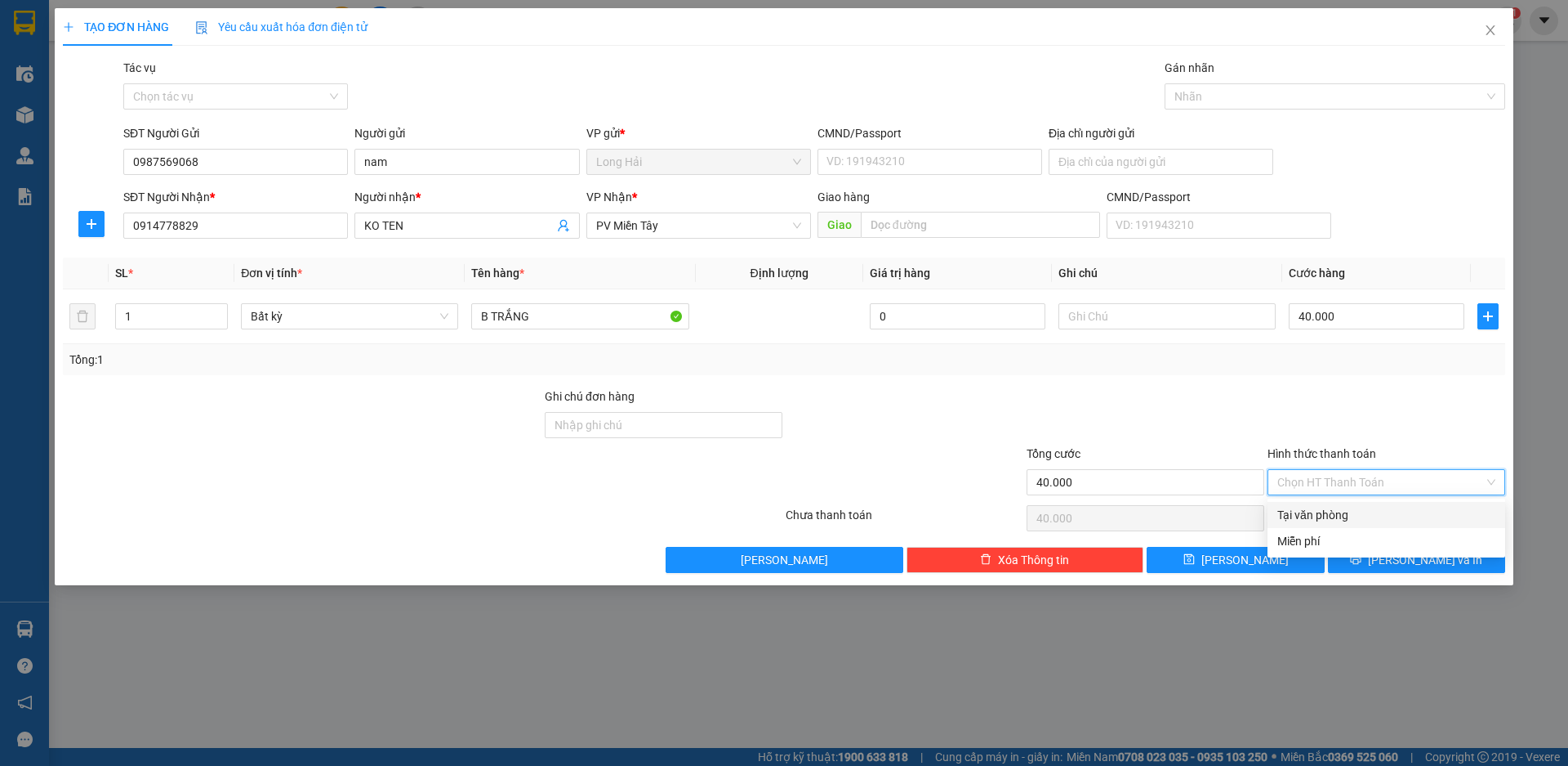
click at [1356, 516] on div "Tại văn phòng" at bounding box center [1386, 515] width 218 height 18
type input "0"
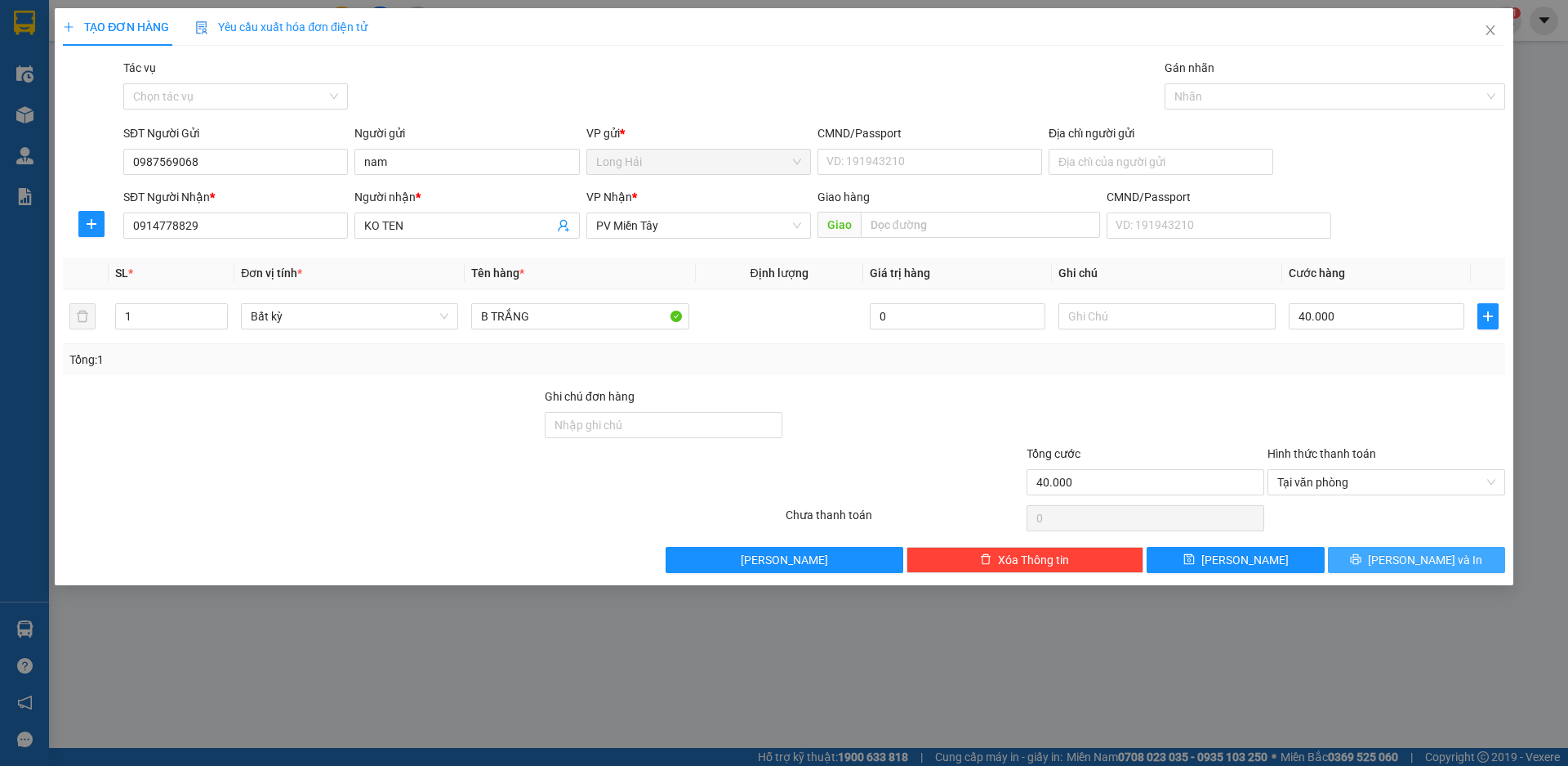
click at [1374, 559] on button "[PERSON_NAME] và In" at bounding box center [1417, 559] width 178 height 26
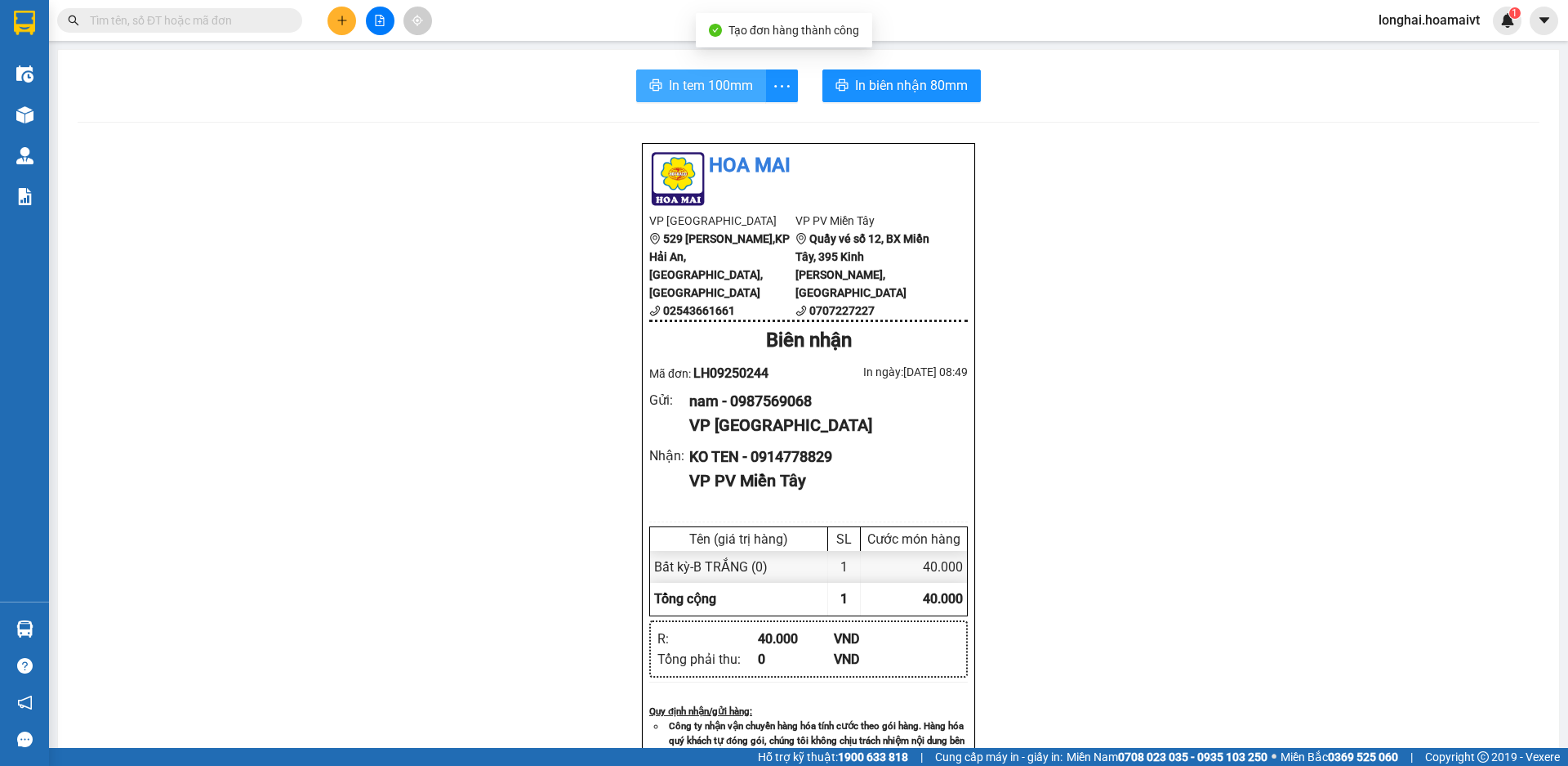
click at [714, 75] on span "In tem 100mm" at bounding box center [711, 85] width 84 height 20
click at [336, 35] on div "Kết quả tìm kiếm ( 25 ) Bộ lọc Mã ĐH Trạng thái Món hàng Tổng cước Chưa cước Nh…" at bounding box center [784, 20] width 1568 height 41
click at [341, 20] on icon "plus" at bounding box center [342, 19] width 9 height 1
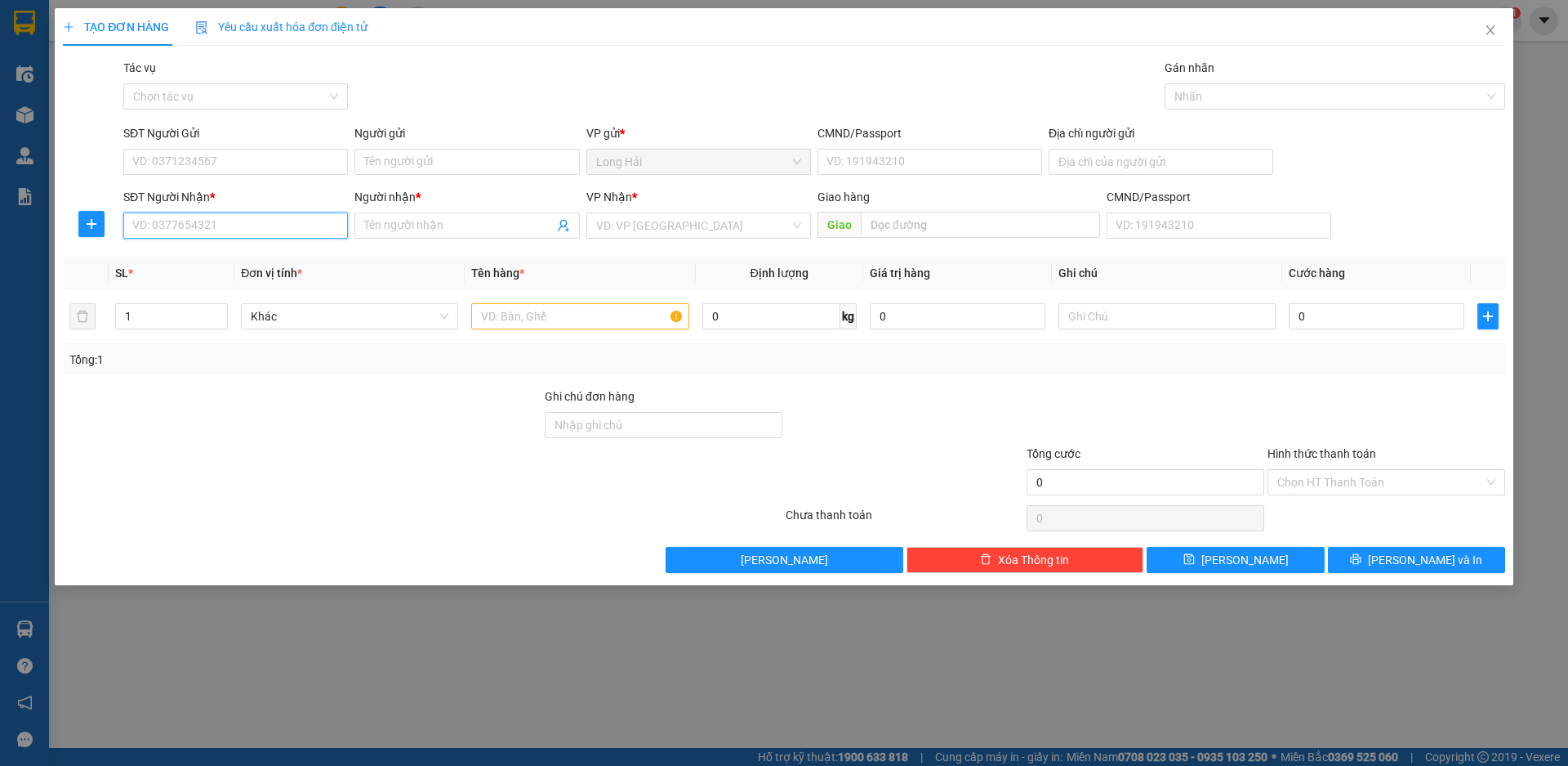
click at [264, 223] on input "SĐT Người Nhận *" at bounding box center [235, 226] width 225 height 26
click at [1490, 25] on icon "close" at bounding box center [1490, 30] width 13 height 13
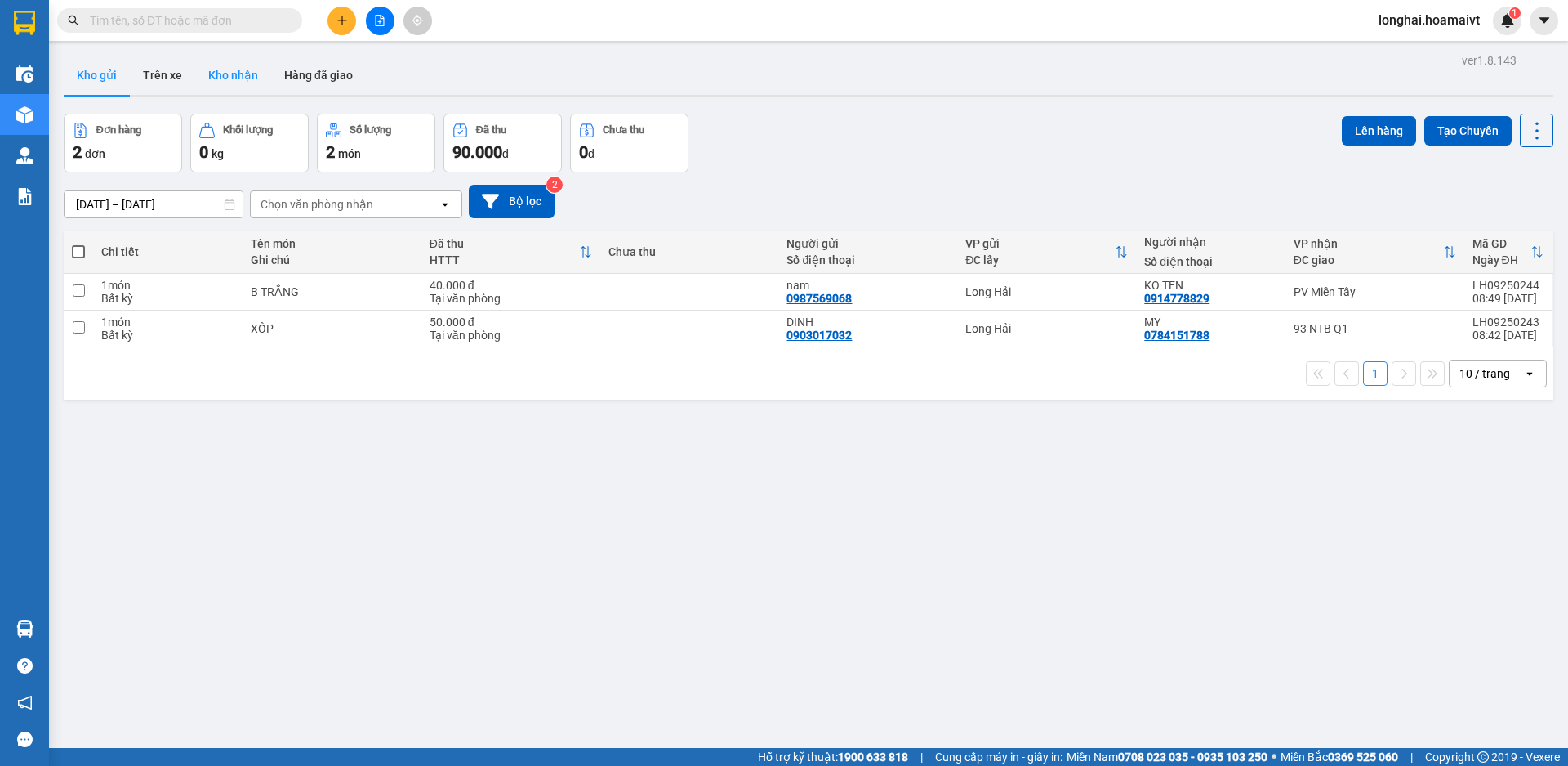
click at [221, 67] on button "Kho nhận" at bounding box center [233, 74] width 76 height 39
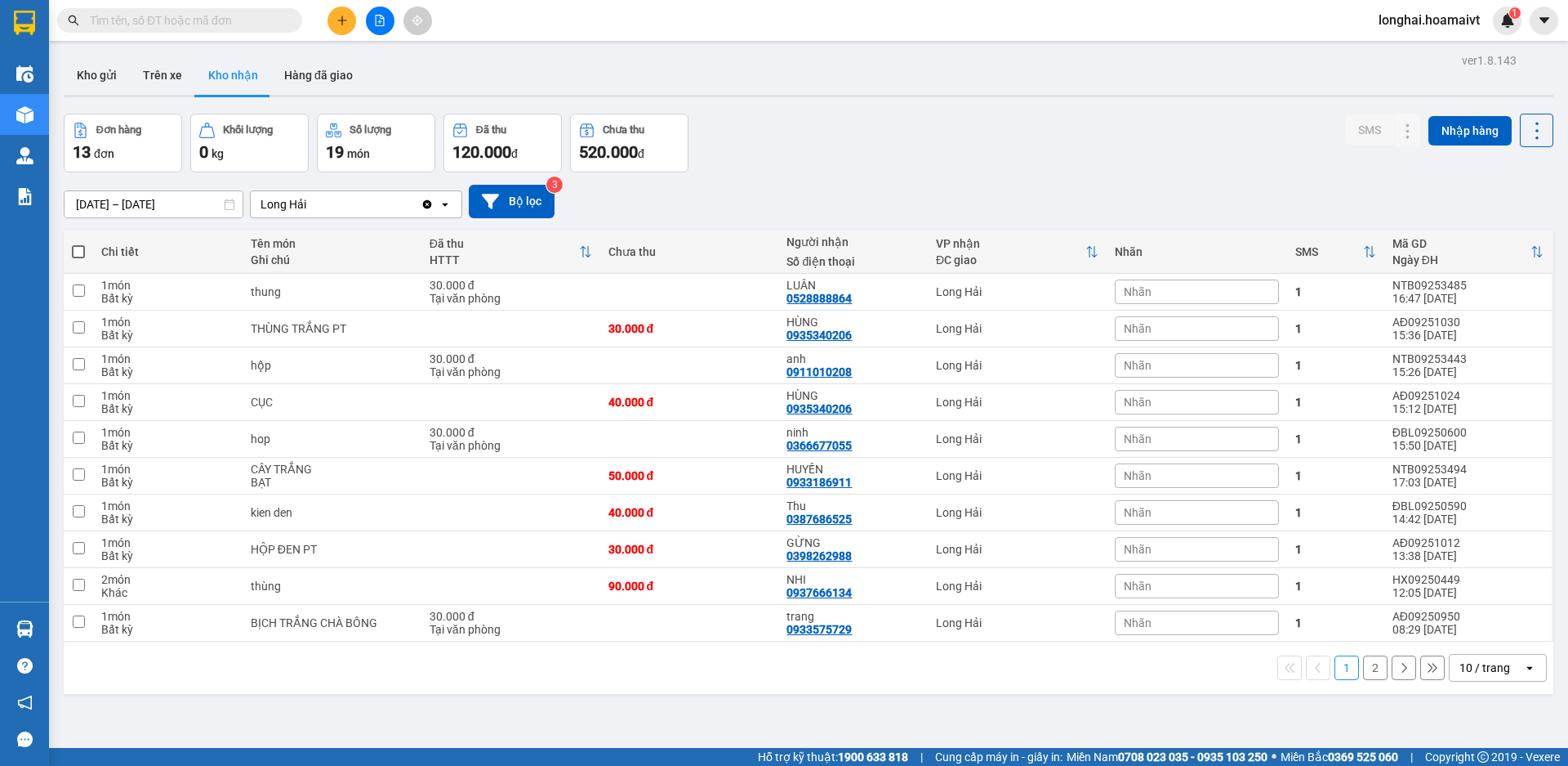
click at [219, 25] on input "text" at bounding box center [186, 20] width 192 height 18
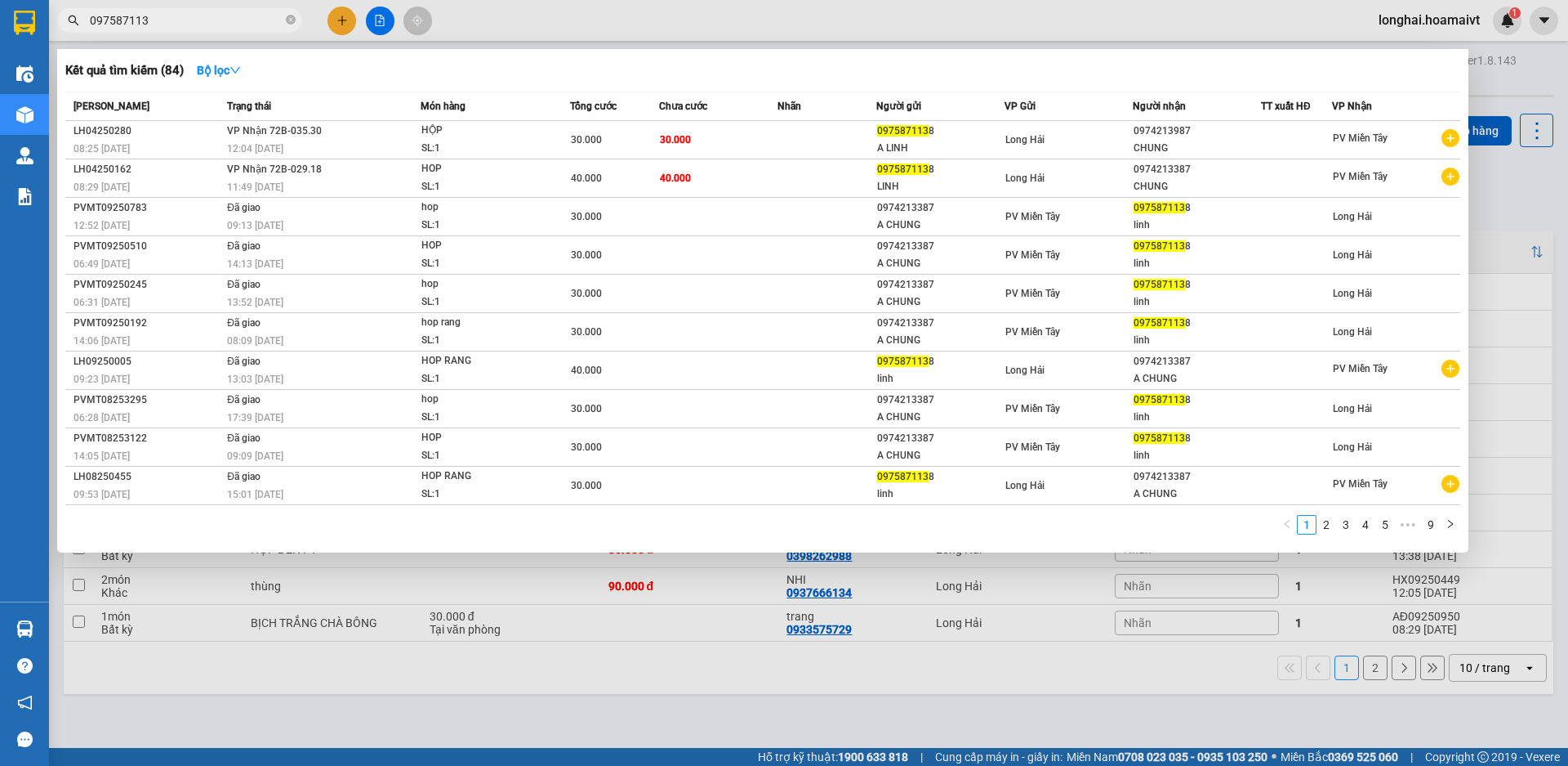
type input "0975871138"
click at [293, 21] on icon "close-circle" at bounding box center [290, 19] width 10 height 10
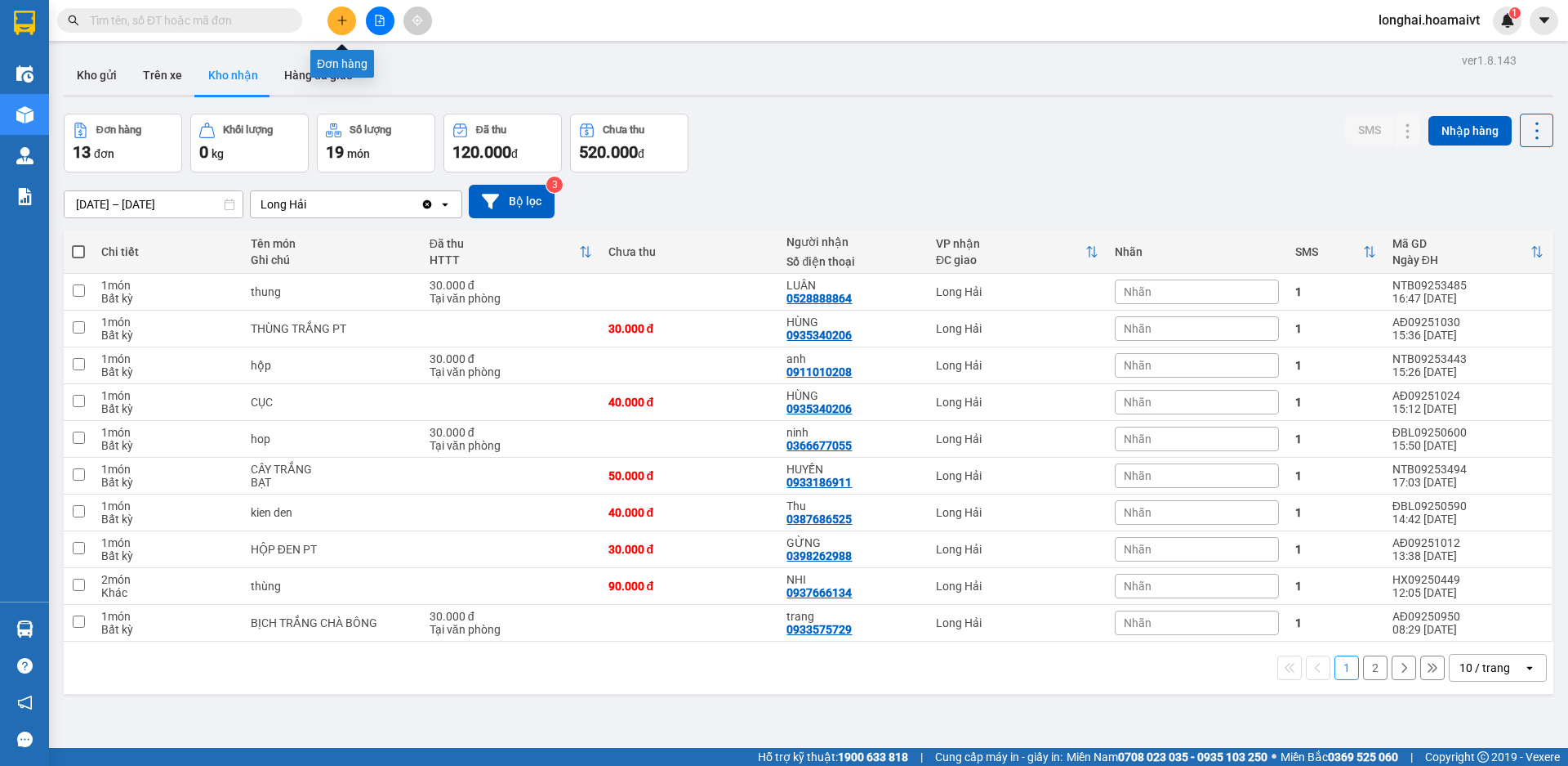
click at [338, 21] on icon "plus" at bounding box center [342, 20] width 11 height 11
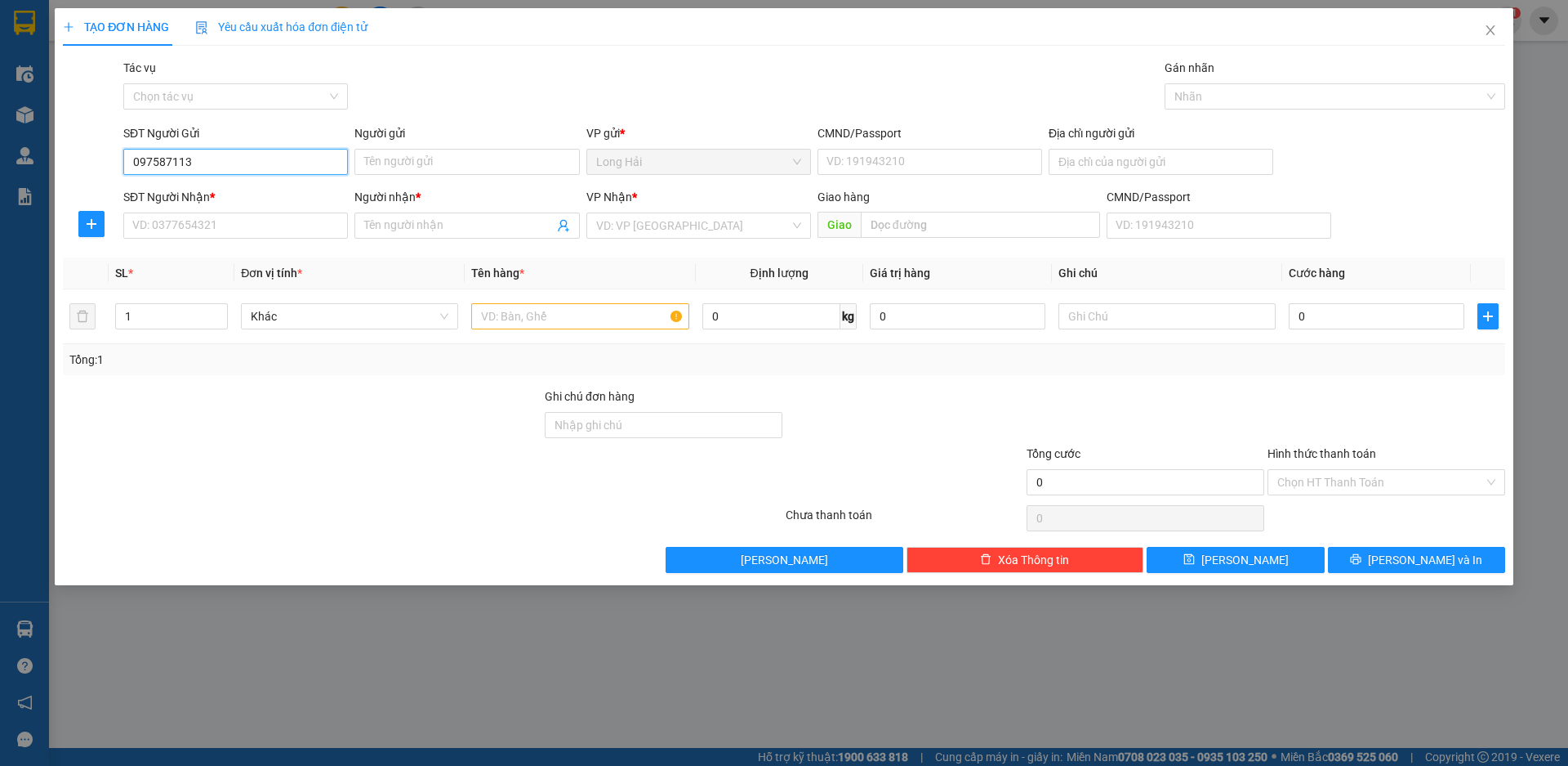
type input "0975871138"
click at [296, 193] on div "0975871138 - linh" at bounding box center [235, 194] width 205 height 18
type input "linh"
type input "025201009057"
type input "LONG HAI"
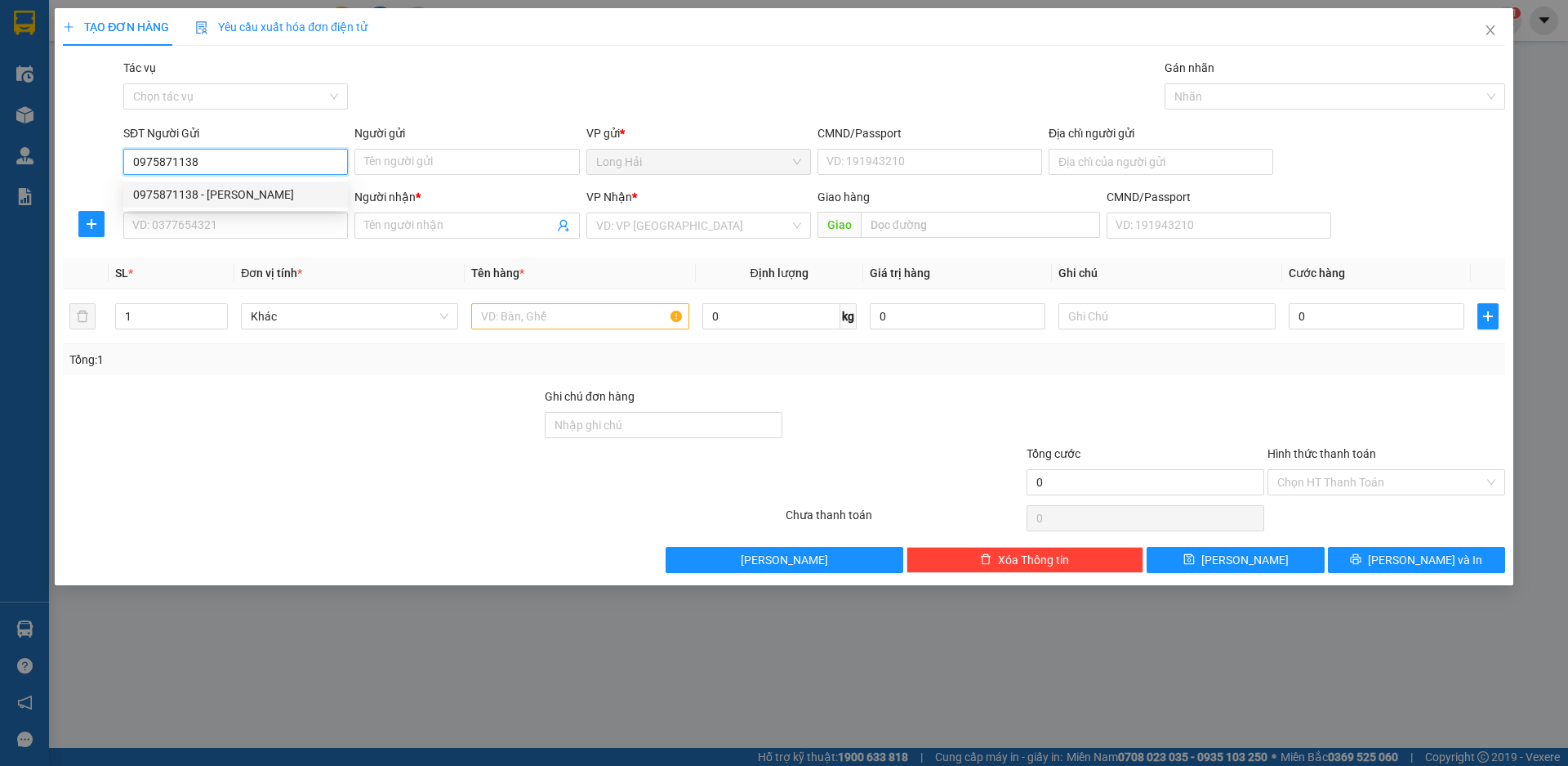
type input "0974213387"
type input "A CHUNG"
type input "0975871138"
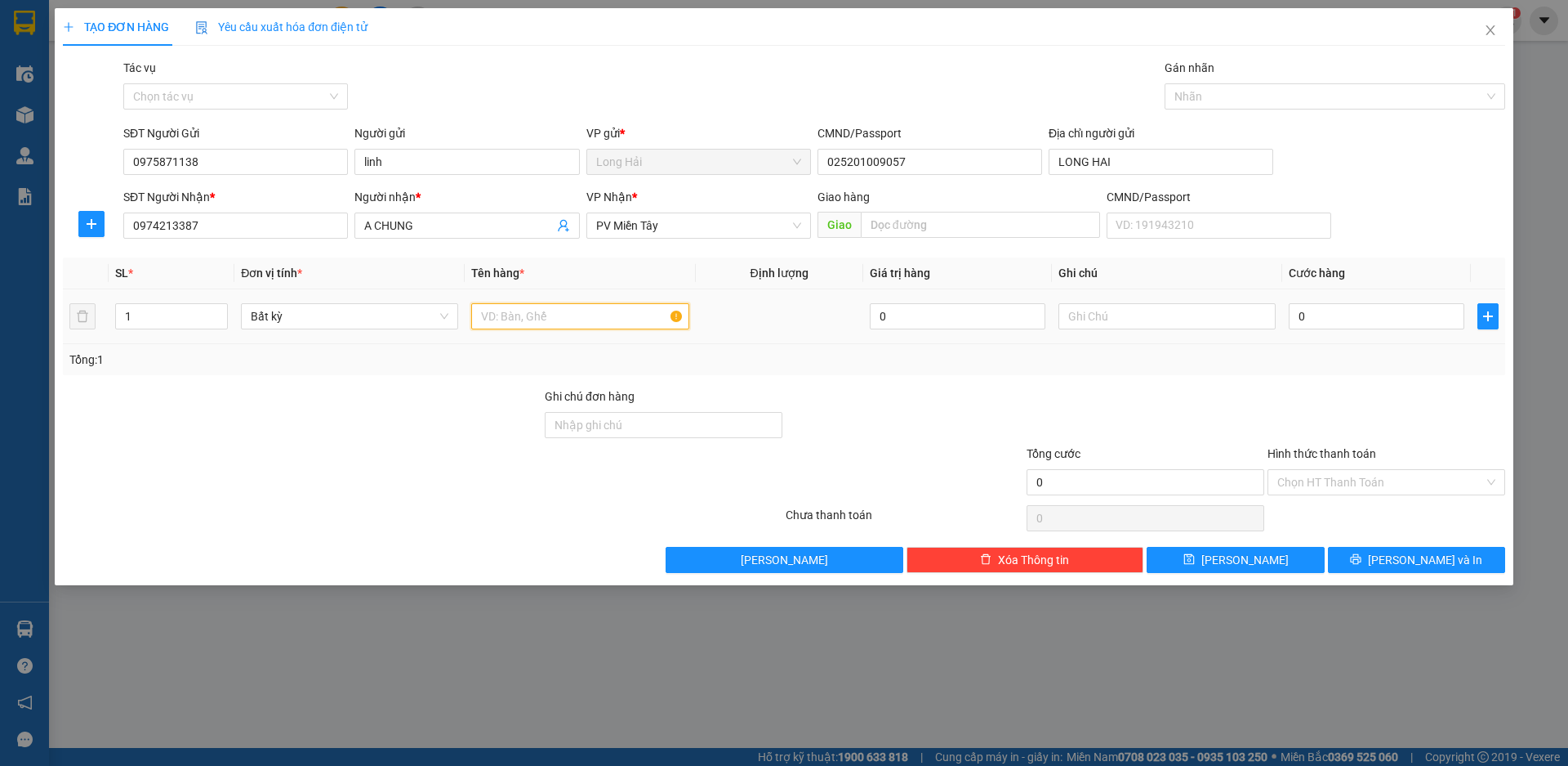
click at [509, 319] on input "text" at bounding box center [580, 316] width 217 height 26
type input "HỘP RĂNG"
click at [1399, 323] on input "0" at bounding box center [1376, 316] width 176 height 26
type input "3"
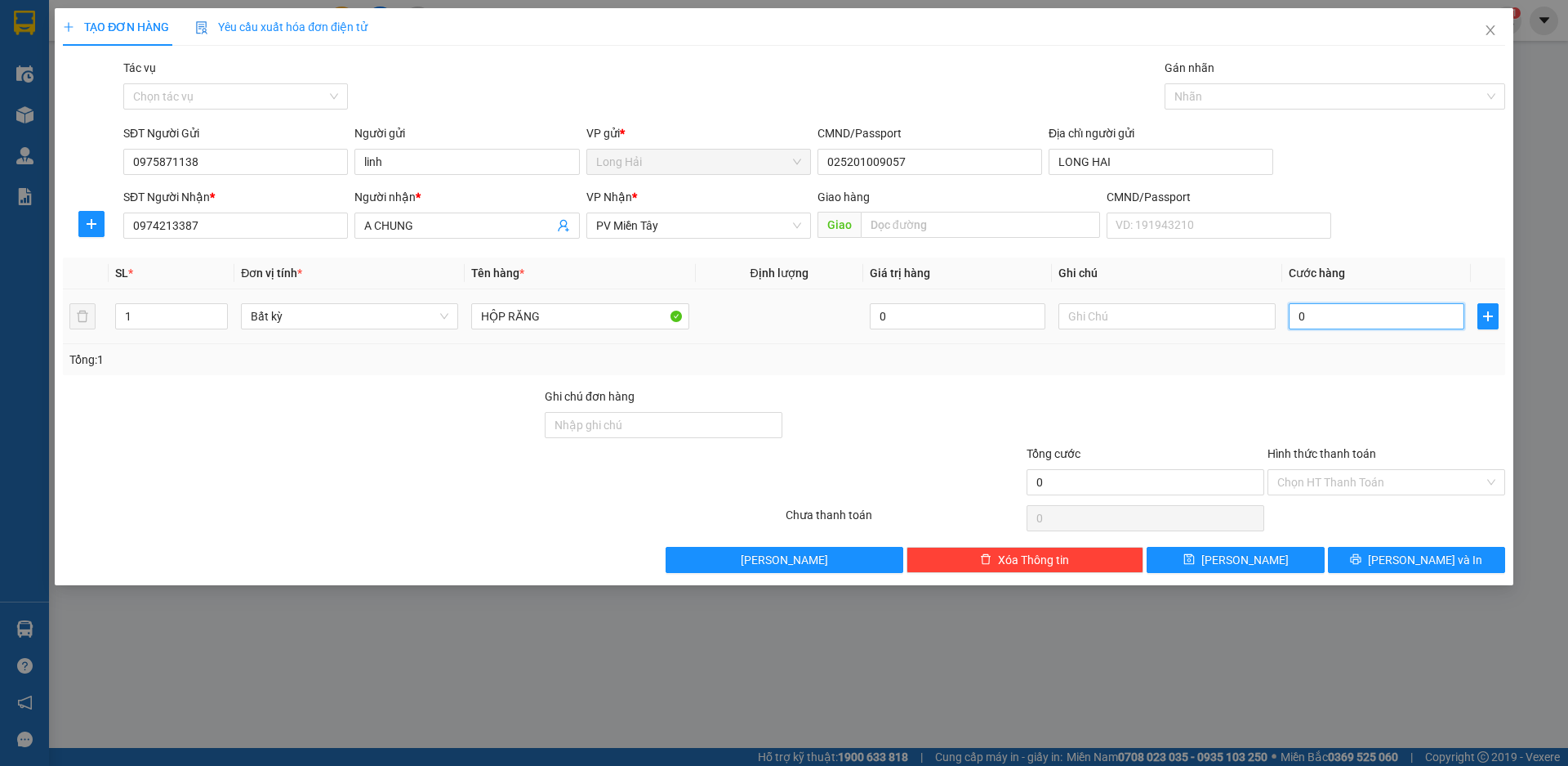
type input "3"
type input "30"
type input "30.000"
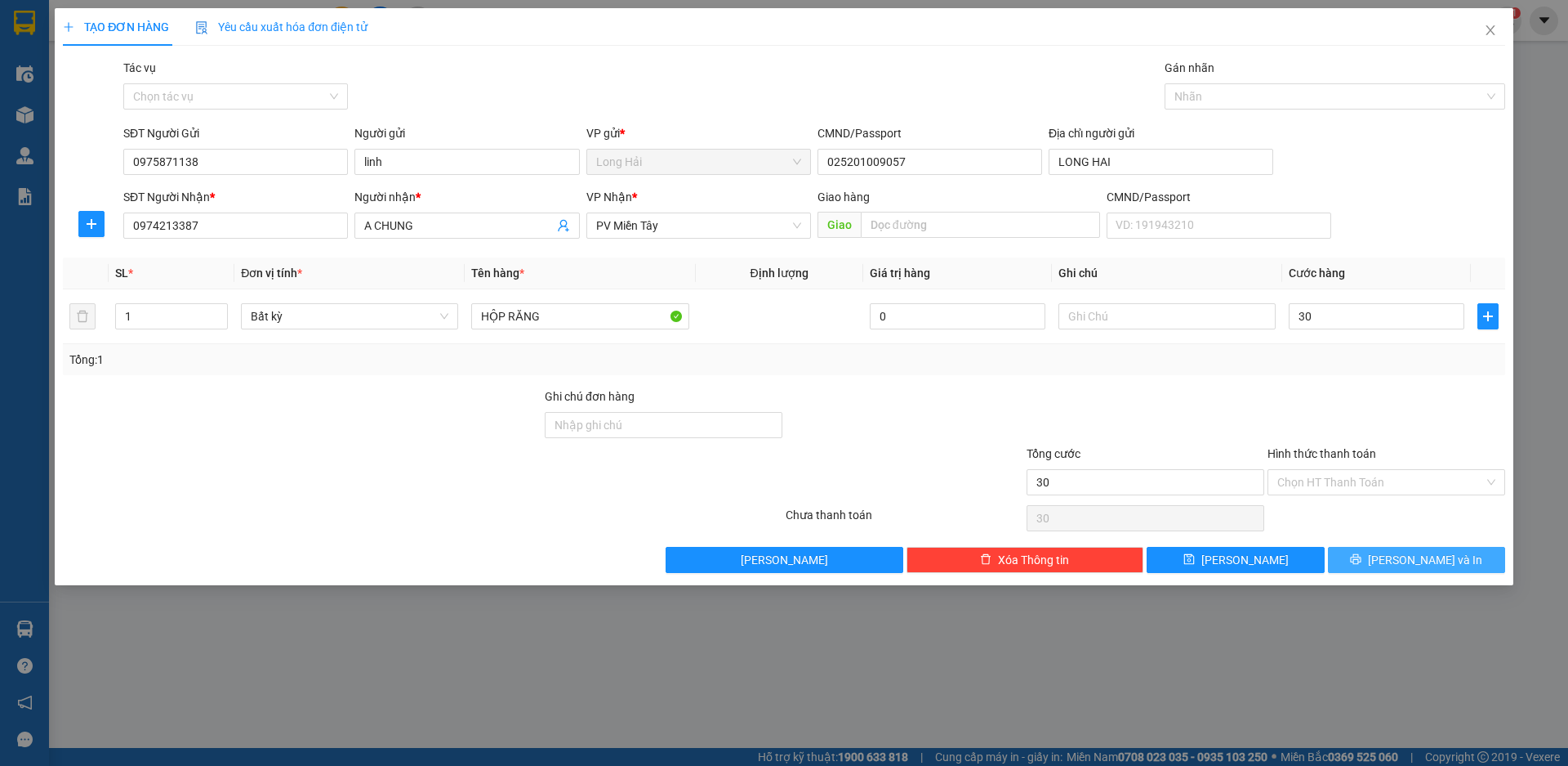
type input "30.000"
click at [1452, 566] on button "[PERSON_NAME] và In" at bounding box center [1417, 559] width 178 height 26
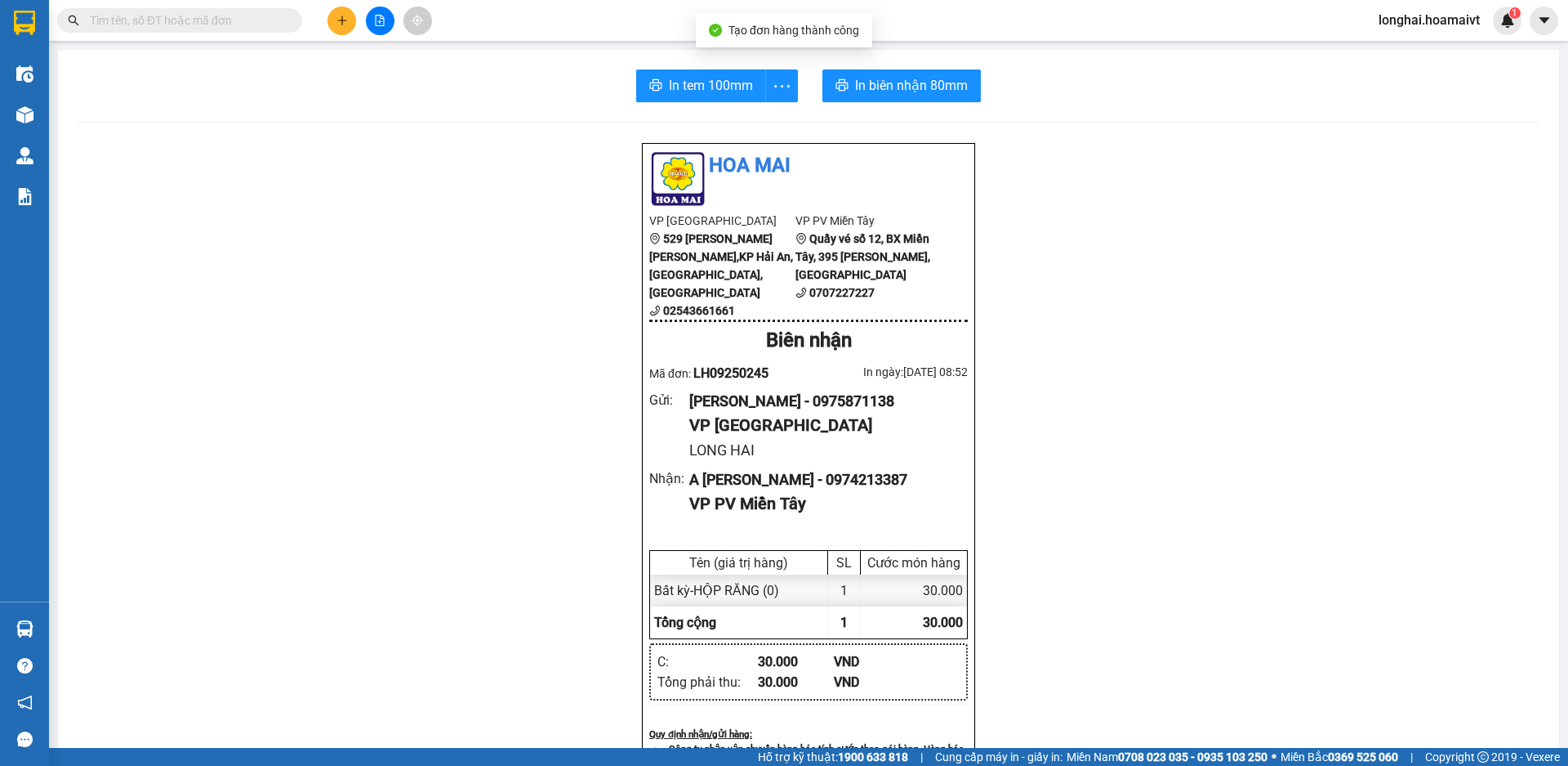
click at [697, 67] on div "In tem 100mm In biên nhận 80mm Hoa Mai VP Long Hải 529 Võ Thị Sáu,KP Hải An, TT…" at bounding box center [808, 677] width 1502 height 1254
click at [704, 100] on button "In tem 100mm" at bounding box center [701, 85] width 130 height 32
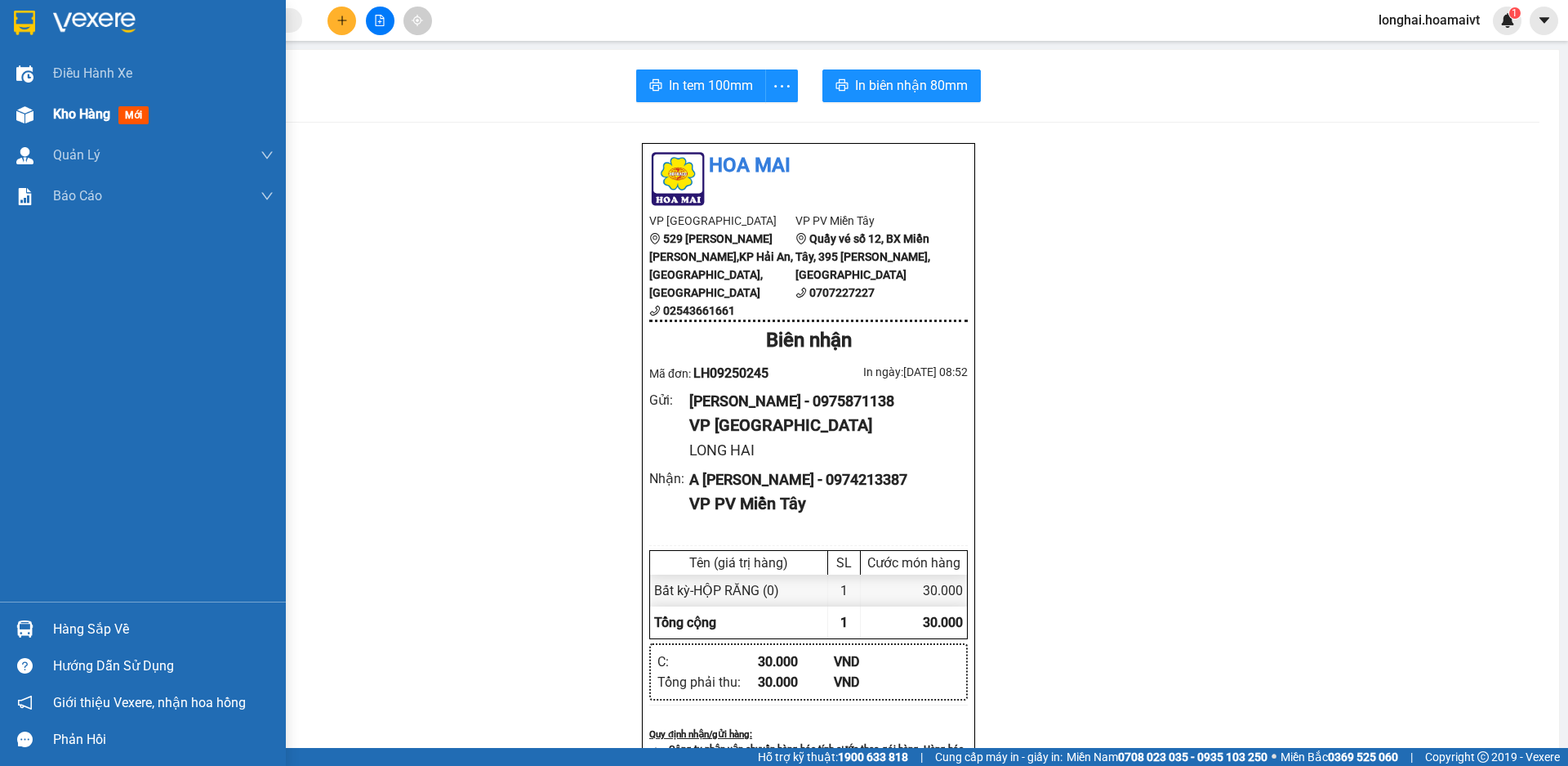
click at [94, 99] on div "Kho hàng mới" at bounding box center [164, 114] width 220 height 41
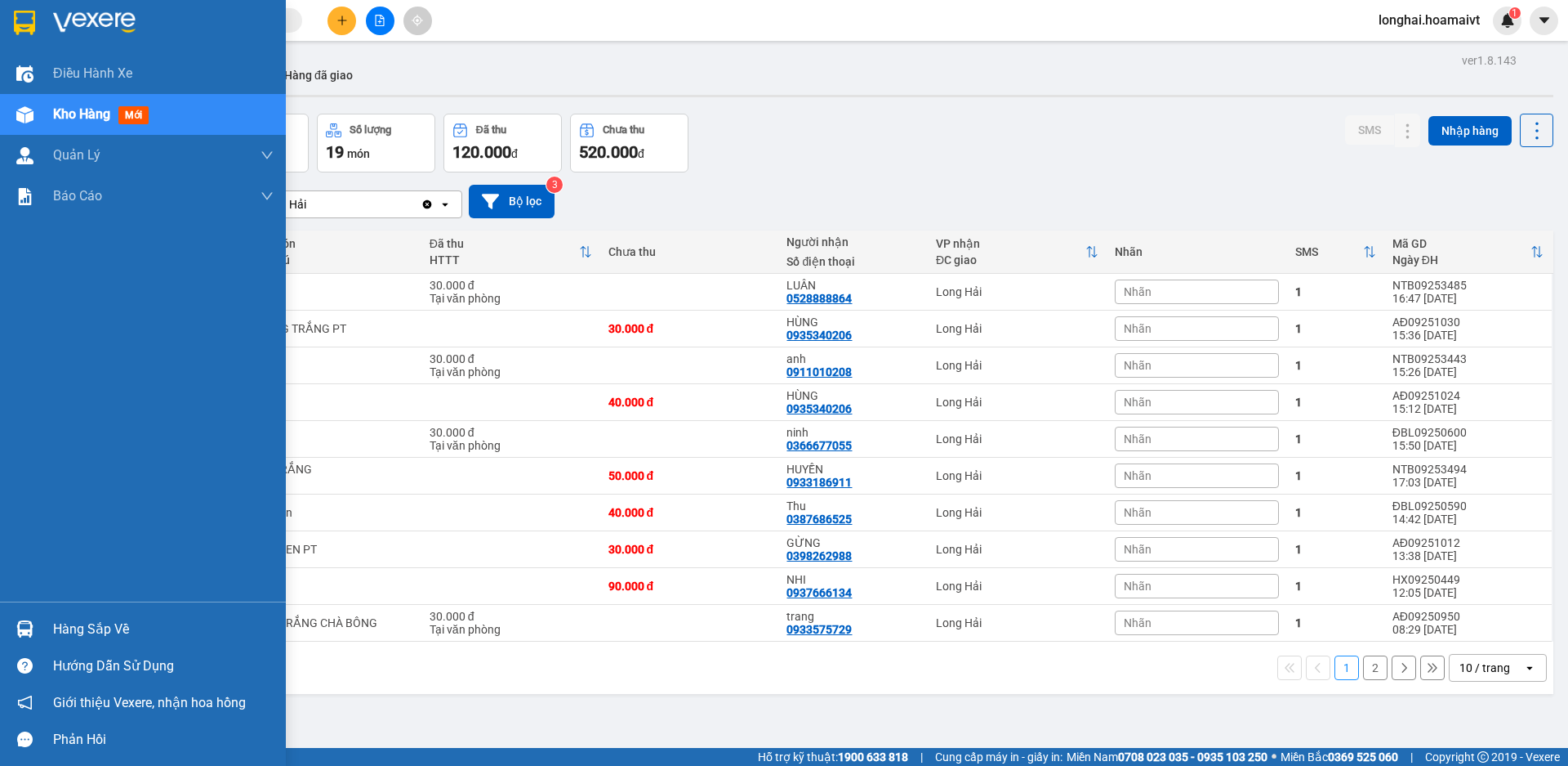
click at [60, 617] on div "Hàng sắp về" at bounding box center [164, 629] width 220 height 25
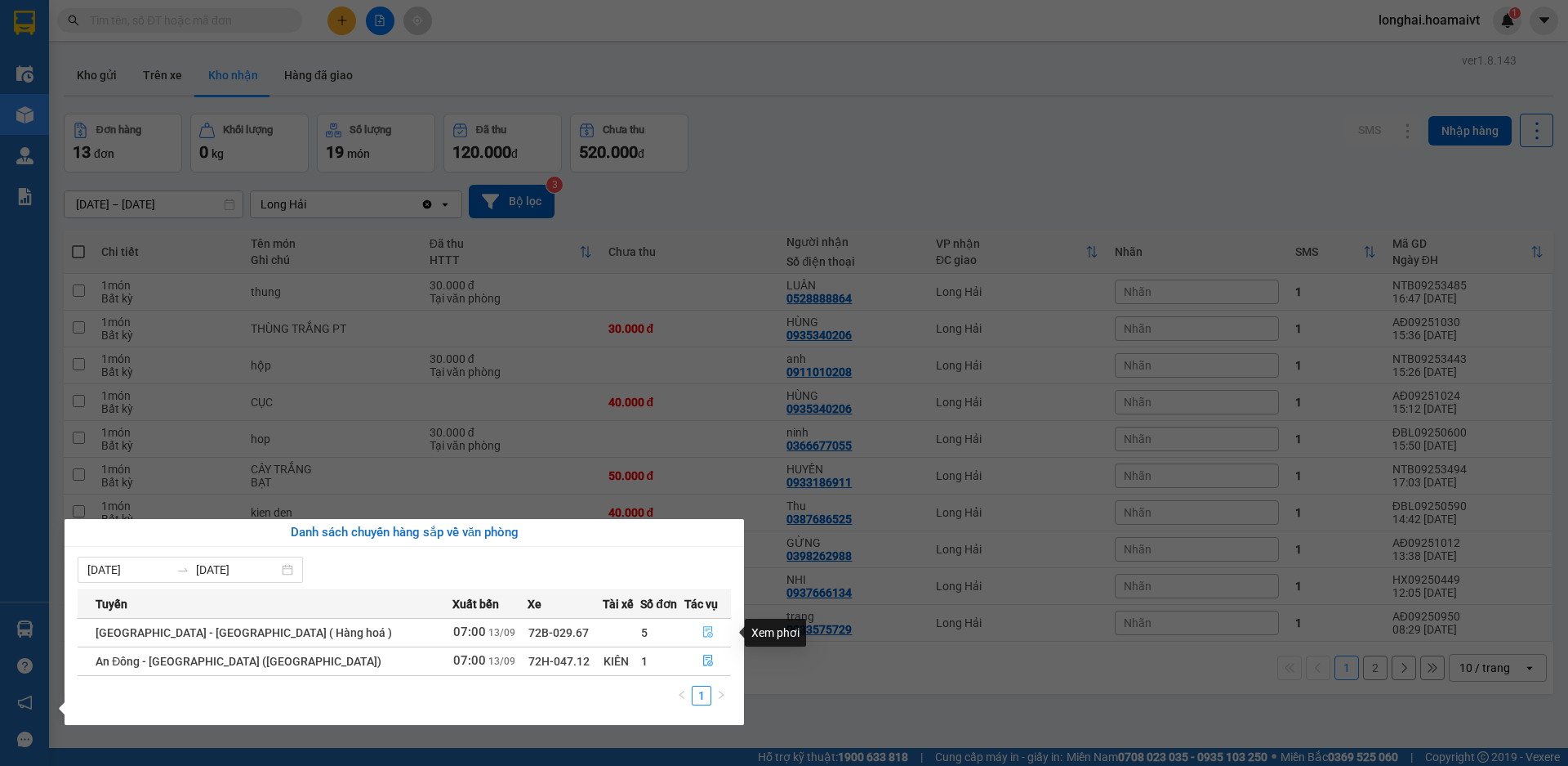
click at [707, 626] on button "button" at bounding box center [707, 633] width 45 height 26
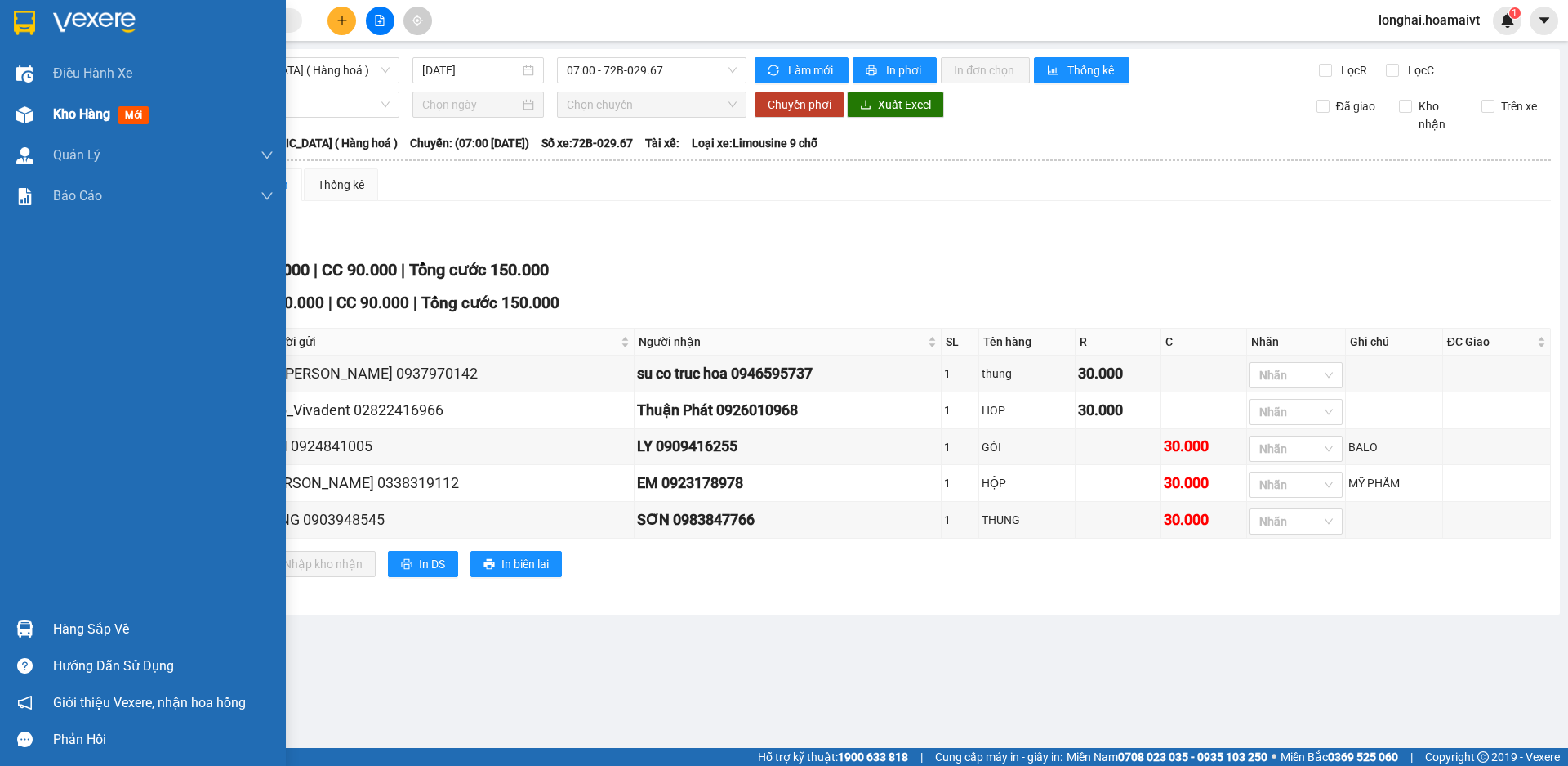
click at [45, 125] on div "Kho hàng mới" at bounding box center [143, 114] width 286 height 41
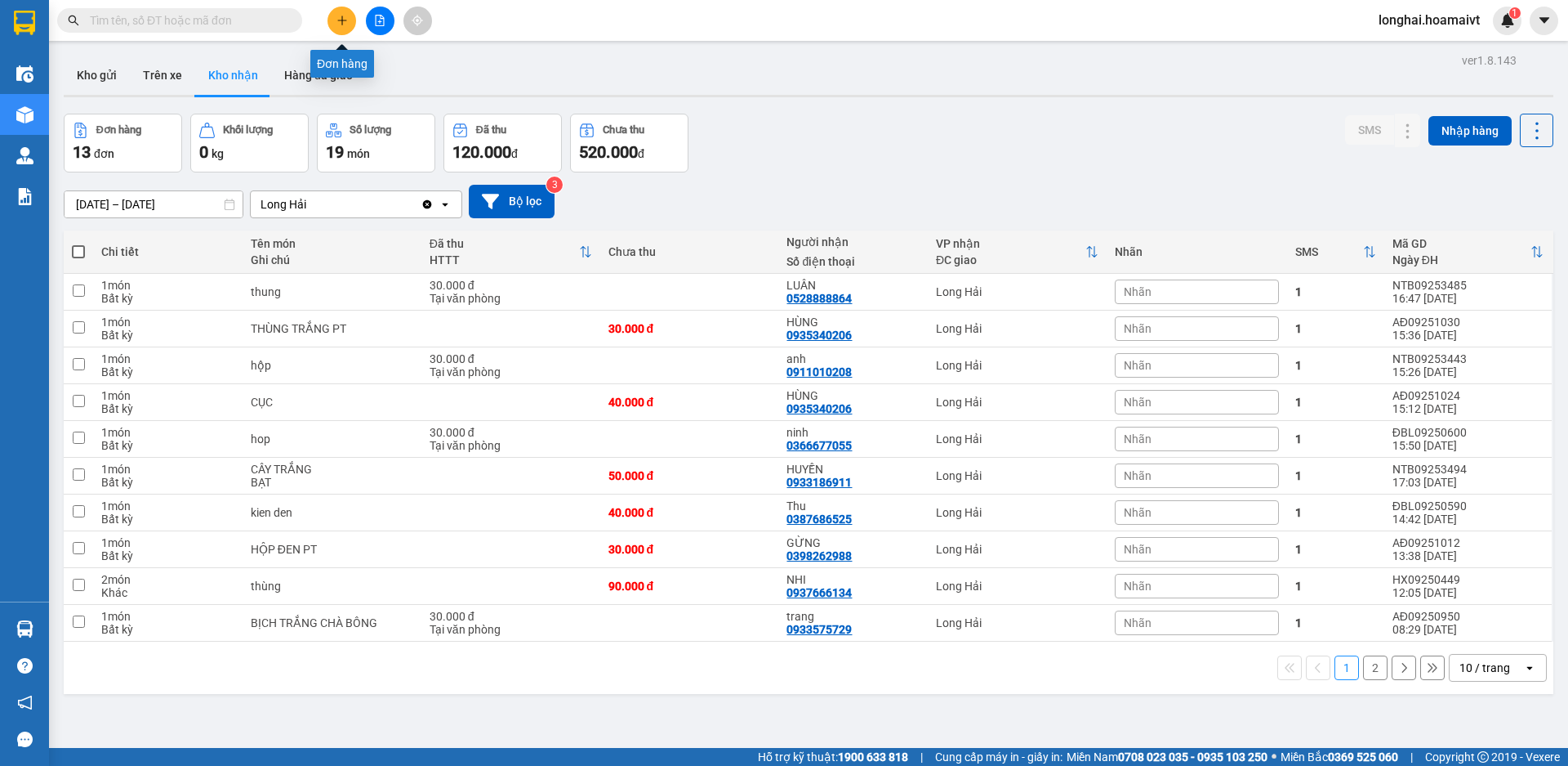
click at [341, 16] on icon "plus" at bounding box center [342, 20] width 11 height 11
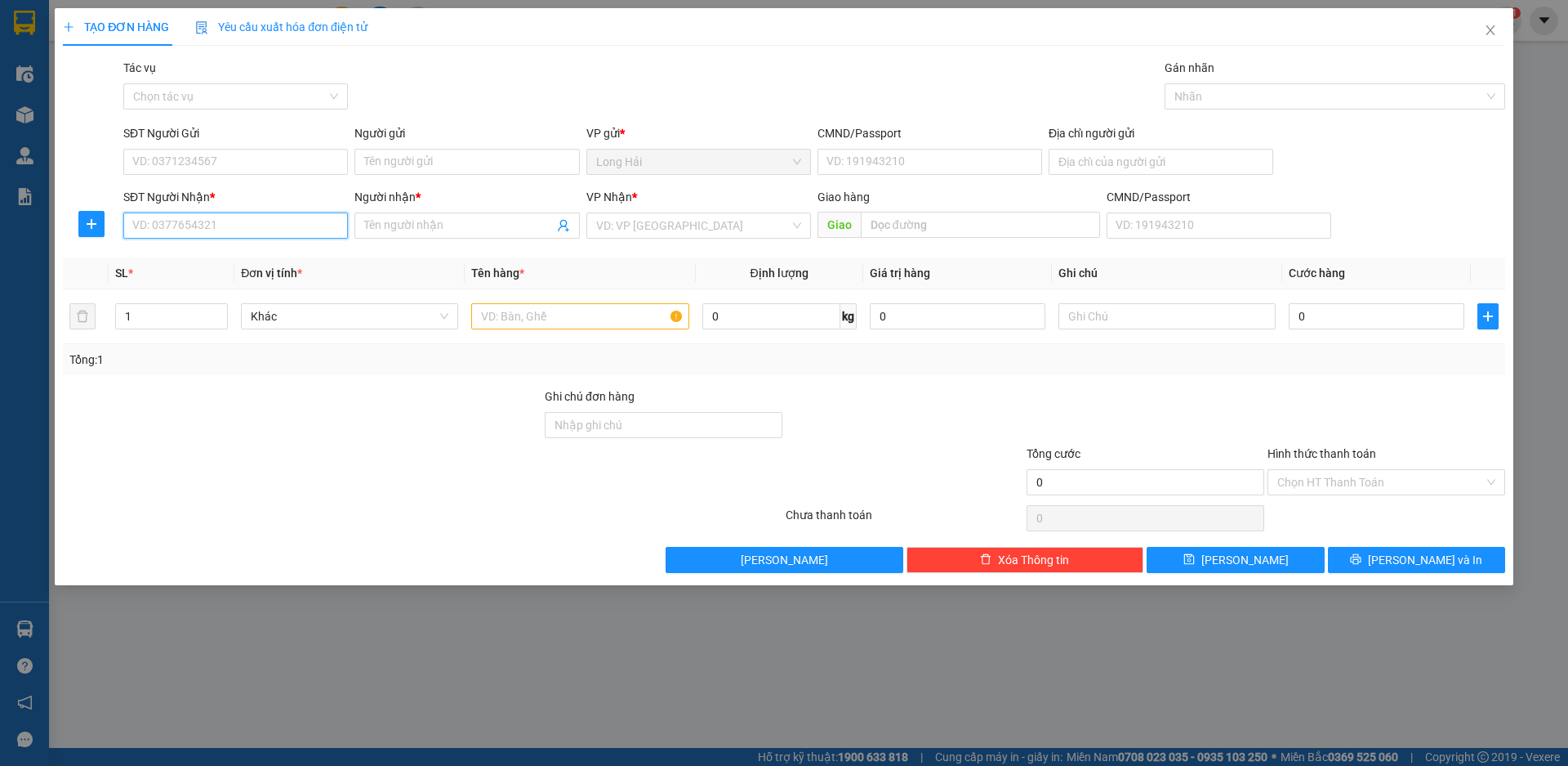
click at [165, 220] on input "SĐT Người Nhận *" at bounding box center [235, 226] width 225 height 26
type input "0913813766"
click at [290, 256] on div "0913813766 - TUAN" at bounding box center [235, 258] width 205 height 18
type input "TUAN"
type input "0913813766"
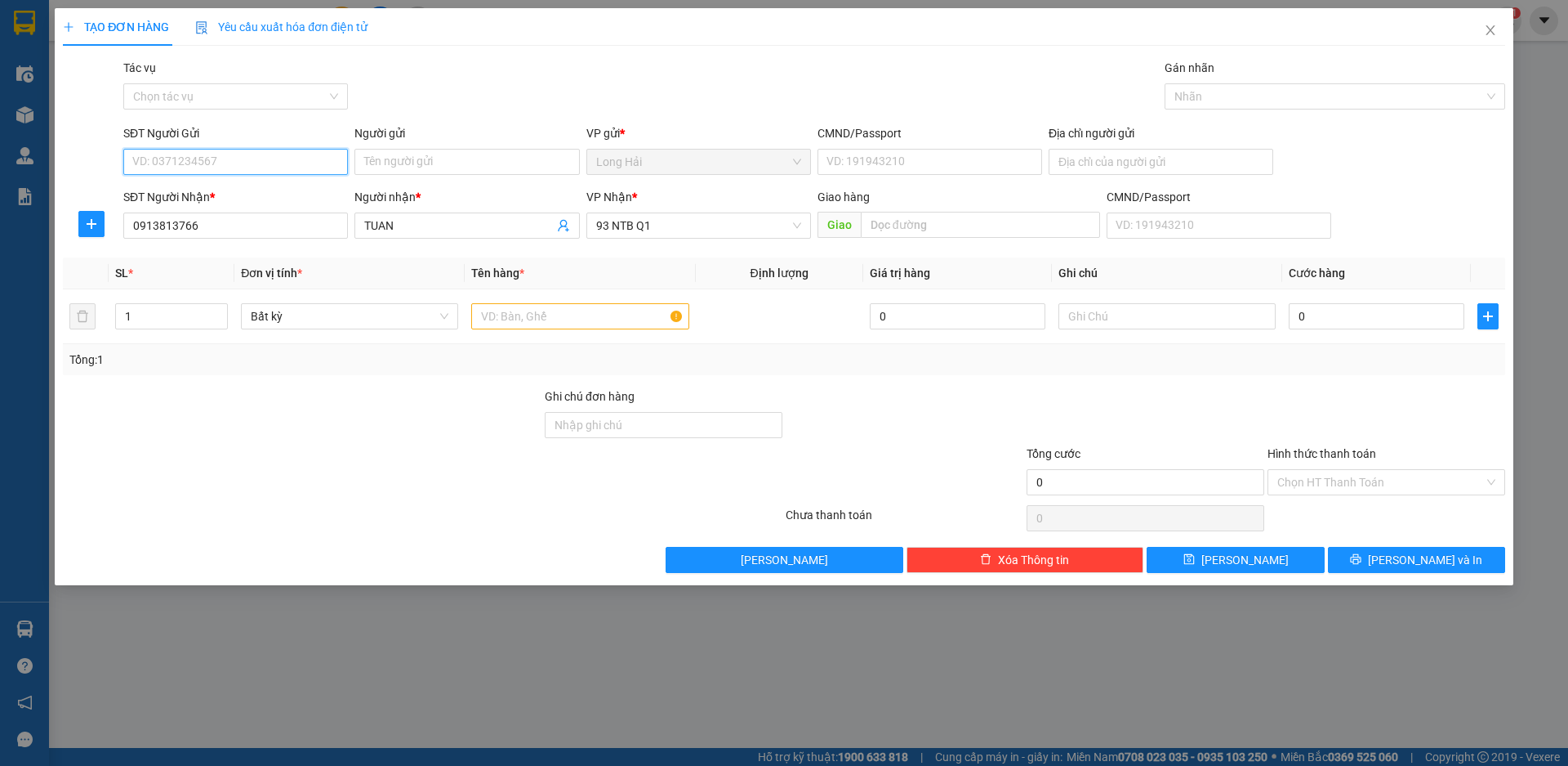
click at [266, 167] on input "SĐT Người Gửi" at bounding box center [235, 162] width 225 height 26
click at [287, 181] on div "0908780050 - HẢI" at bounding box center [235, 194] width 225 height 26
type input "0908780050"
type input "HẢI"
click at [557, 300] on td at bounding box center [579, 316] width 230 height 55
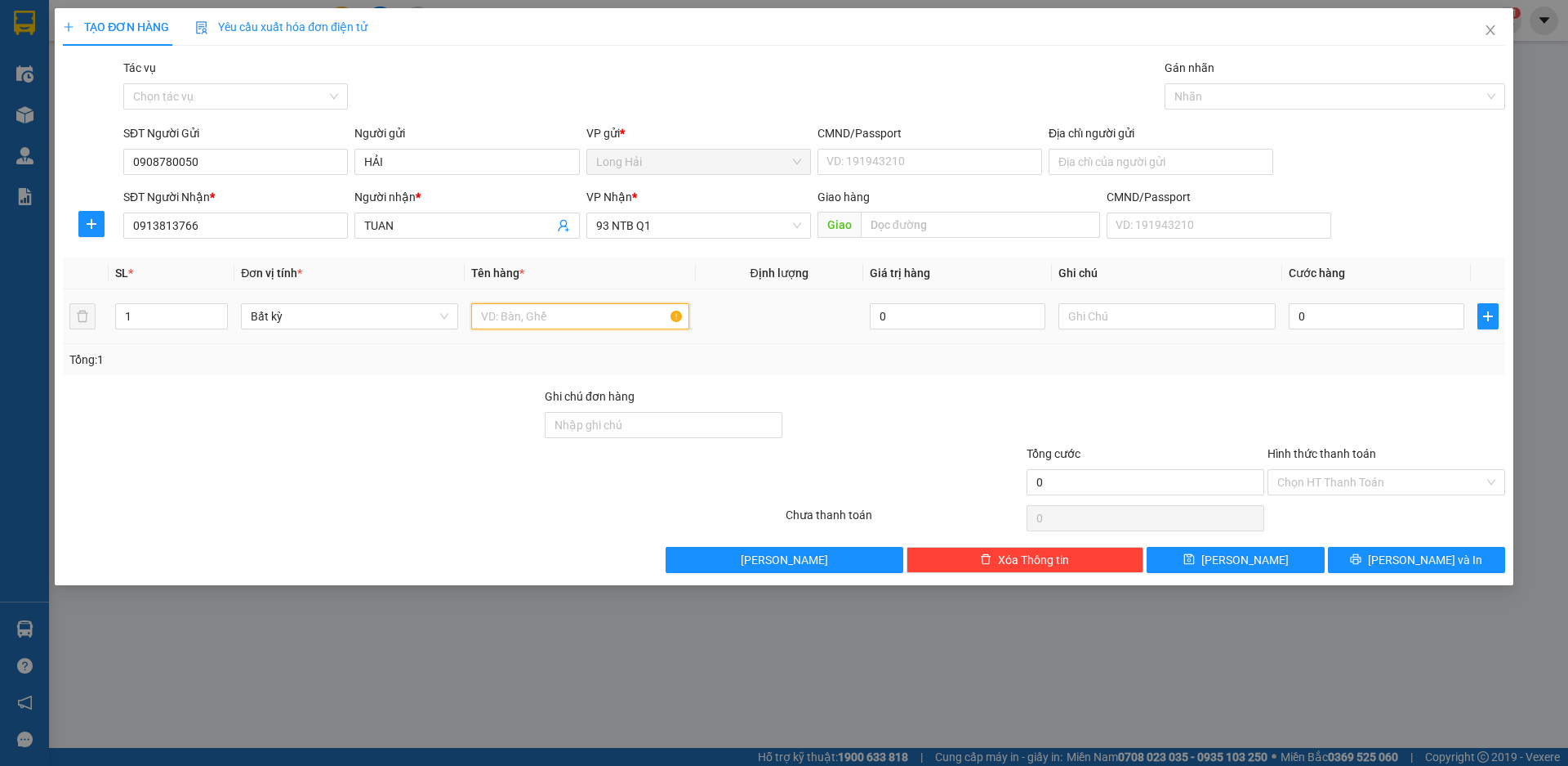
click at [558, 306] on input "text" at bounding box center [580, 316] width 217 height 26
type input "THÙNG BÁNH"
click at [1383, 312] on input "0" at bounding box center [1376, 316] width 176 height 26
type input "4"
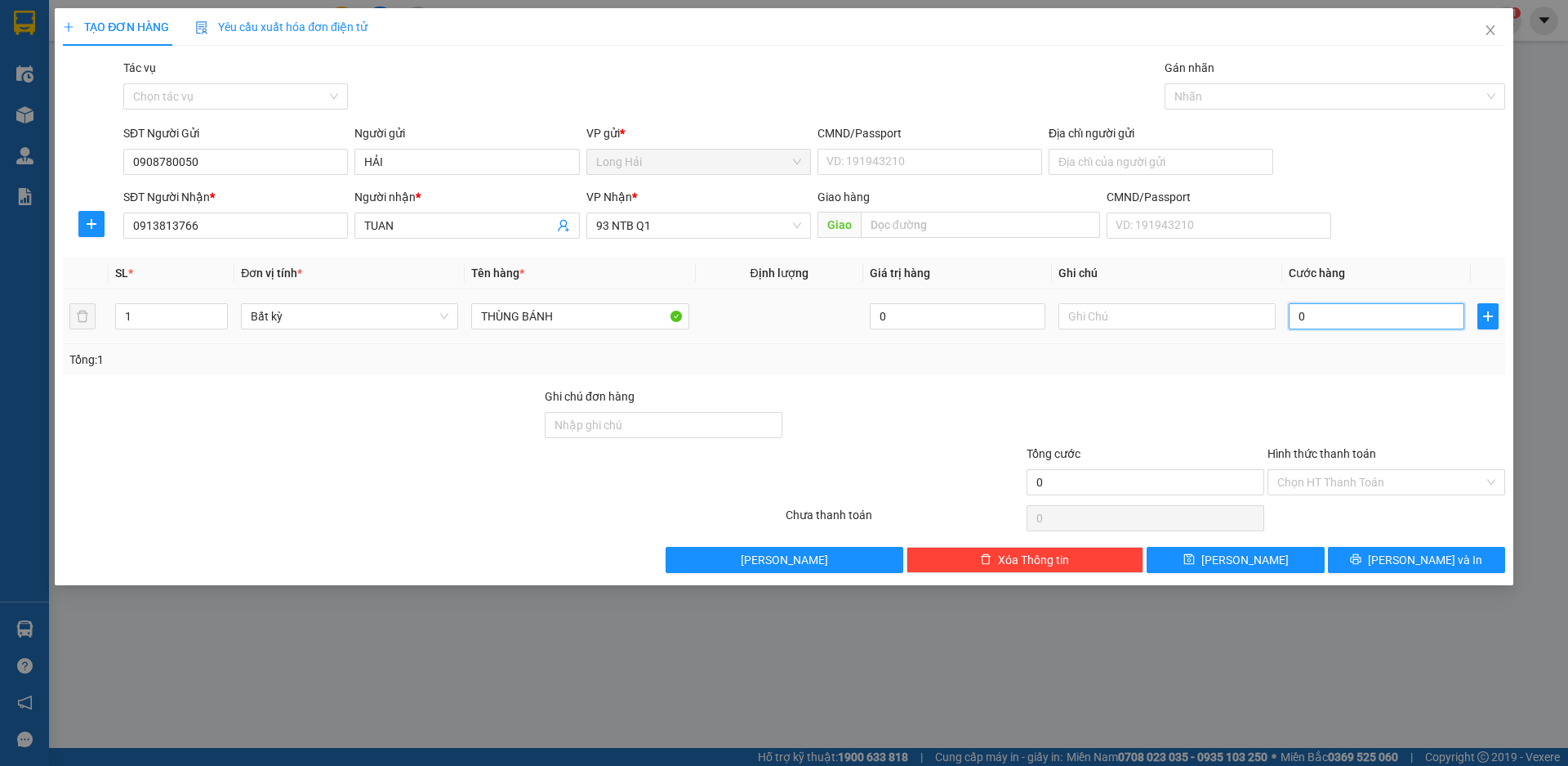
type input "4"
type input "40"
click at [1380, 476] on input "Hình thức thanh toán" at bounding box center [1381, 482] width 206 height 25
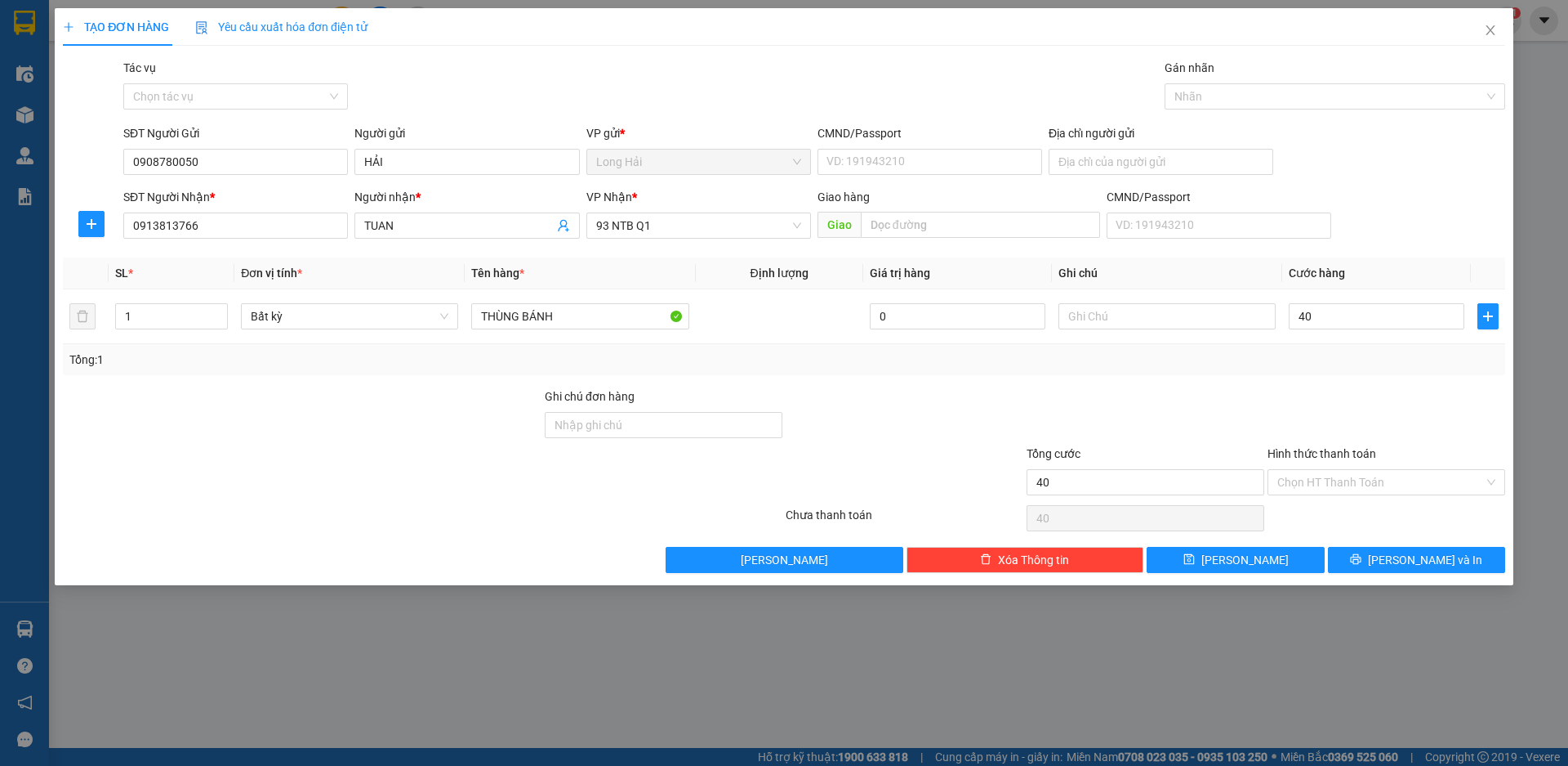
type input "40.000"
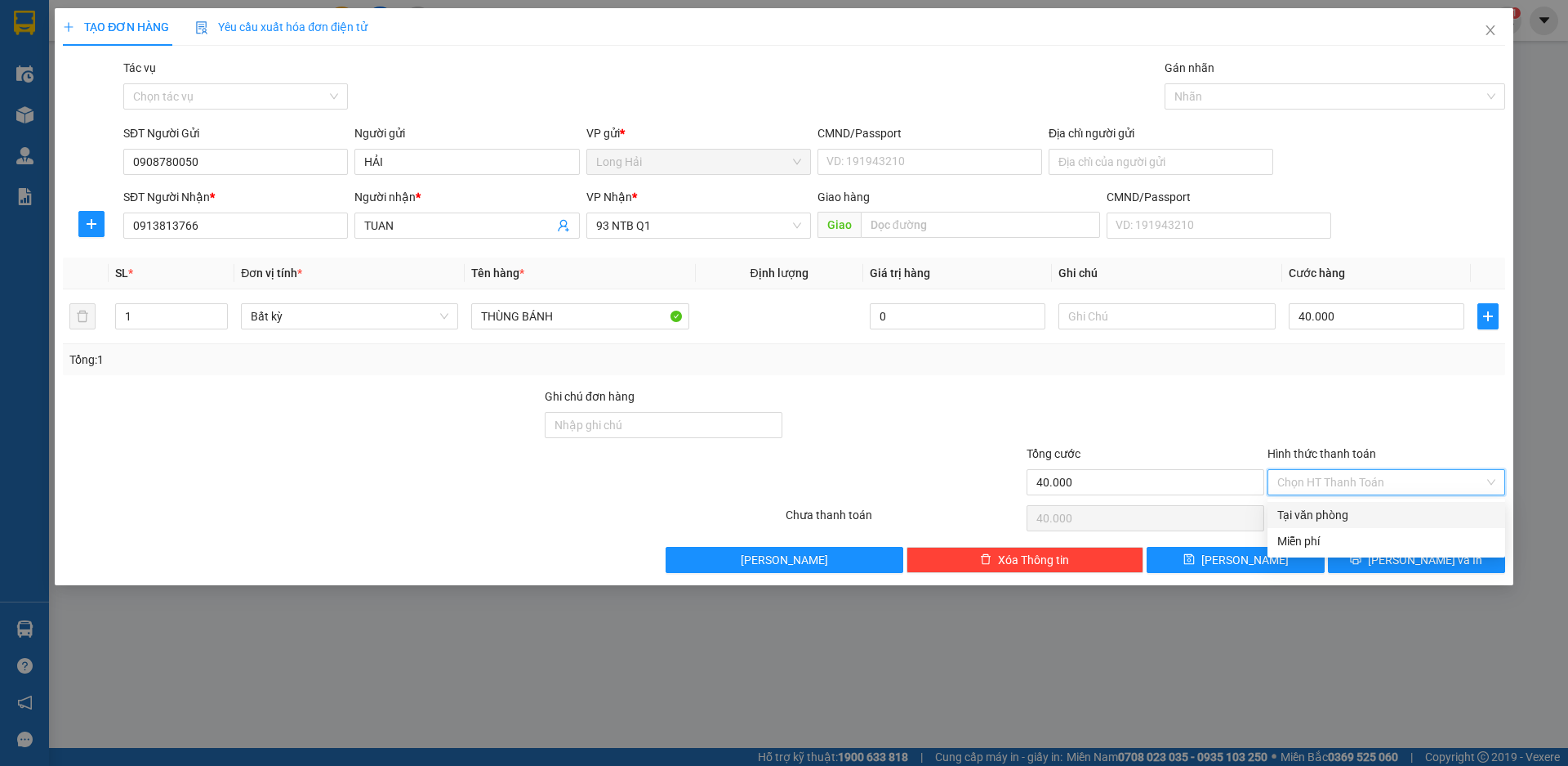
click at [1387, 509] on div "Tại văn phòng" at bounding box center [1386, 515] width 218 height 18
type input "0"
click at [1420, 557] on span "[PERSON_NAME] và In" at bounding box center [1425, 559] width 115 height 18
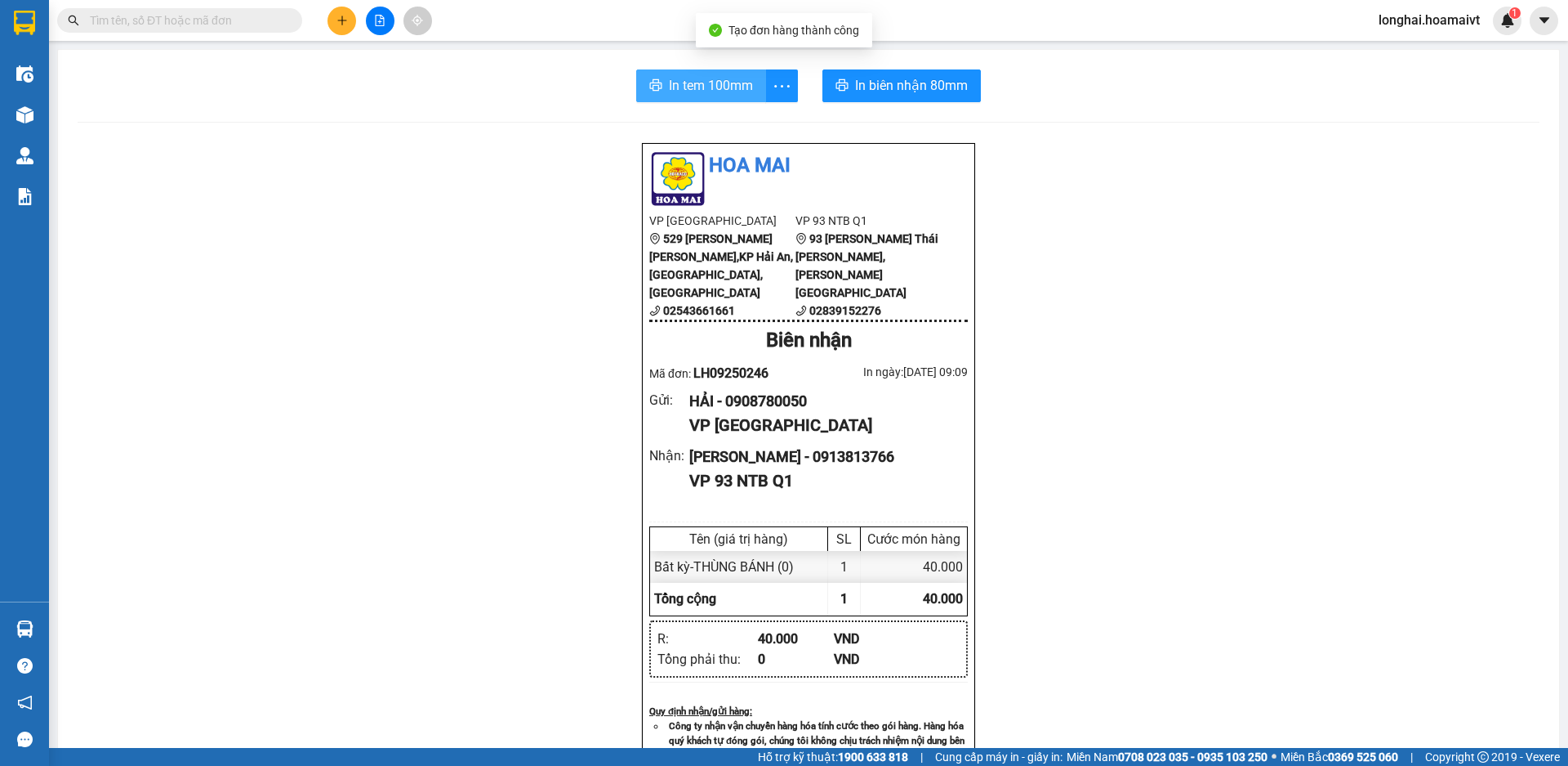
click at [654, 88] on icon "printer" at bounding box center [655, 85] width 13 height 13
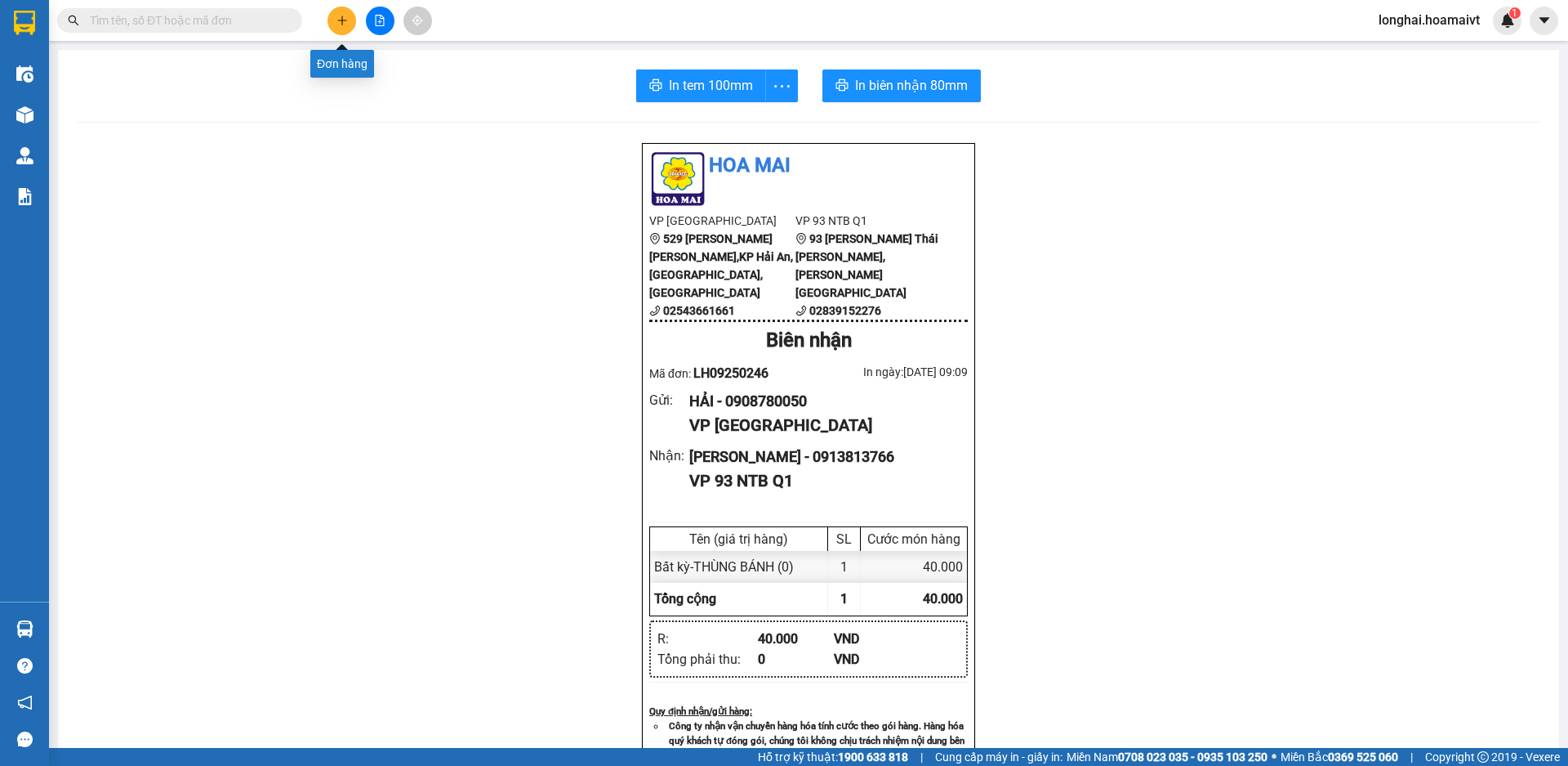
click at [334, 18] on button at bounding box center [341, 20] width 29 height 29
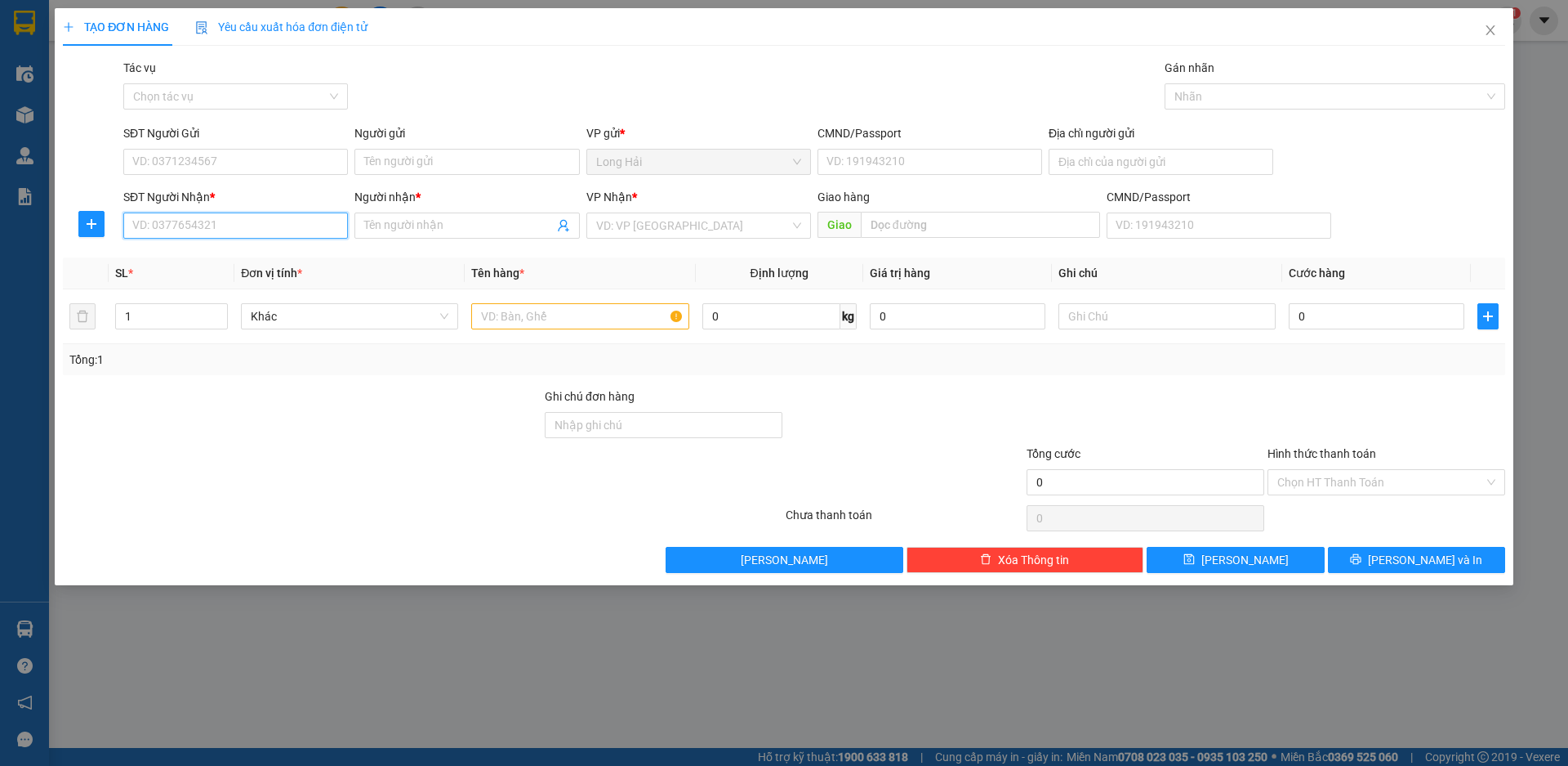
click at [190, 235] on input "SĐT Người Nhận *" at bounding box center [235, 226] width 225 height 26
type input "0869293060"
click at [233, 255] on div "0869293060 - TRONG A" at bounding box center [235, 258] width 205 height 18
type input "TRONG A"
type input "0869293060"
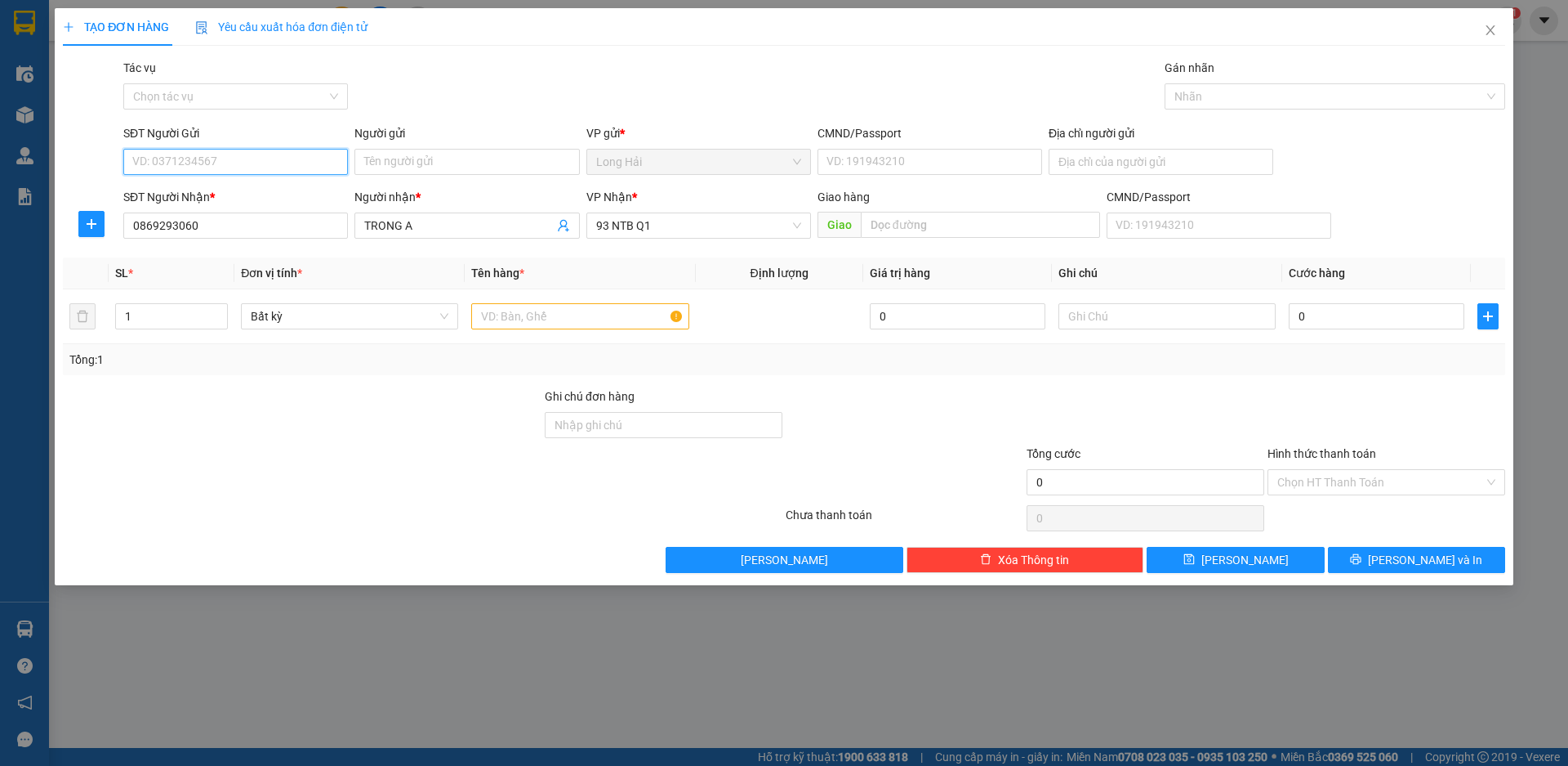
click at [215, 153] on input "SĐT Người Gửi" at bounding box center [235, 162] width 225 height 26
click at [235, 192] on div "0906482724 - Cường" at bounding box center [235, 194] width 205 height 18
type input "0906482724"
type input "Cường"
type input "048062000014"
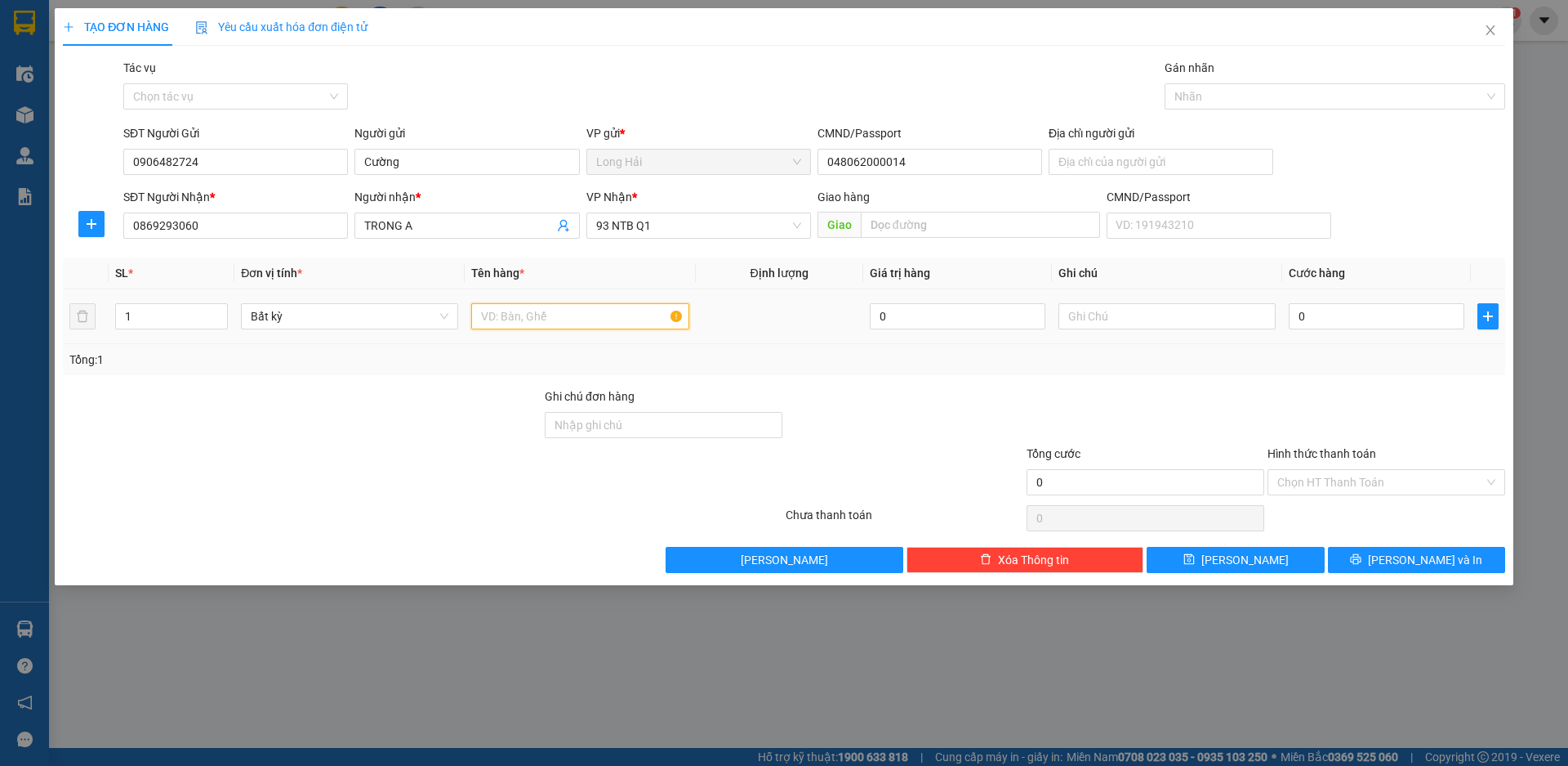
click at [522, 321] on input "text" at bounding box center [580, 316] width 217 height 26
type input "XỐP"
click at [1361, 320] on input "0" at bounding box center [1376, 316] width 176 height 26
click at [220, 308] on span "up" at bounding box center [219, 312] width 10 height 10
type input "2"
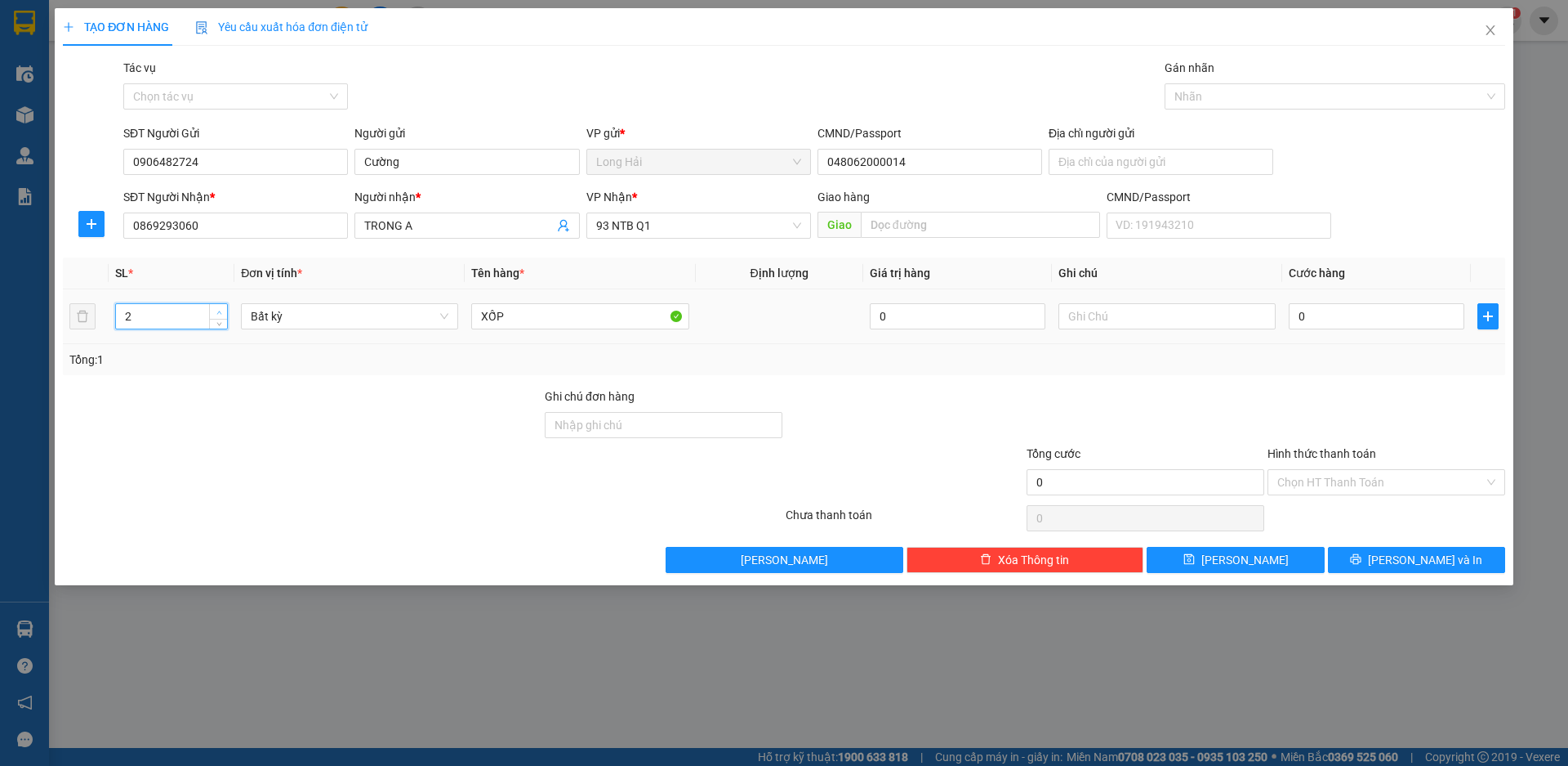
click at [217, 310] on icon "up" at bounding box center [219, 313] width 6 height 6
drag, startPoint x: 432, startPoint y: 225, endPoint x: 310, endPoint y: 229, distance: 122.1
click at [310, 229] on div "SĐT Người Nhận * 0869293060 Người nhận * TRONG A VP Nhận * 93 NTB Q1 Giao hàng …" at bounding box center [814, 216] width 1389 height 57
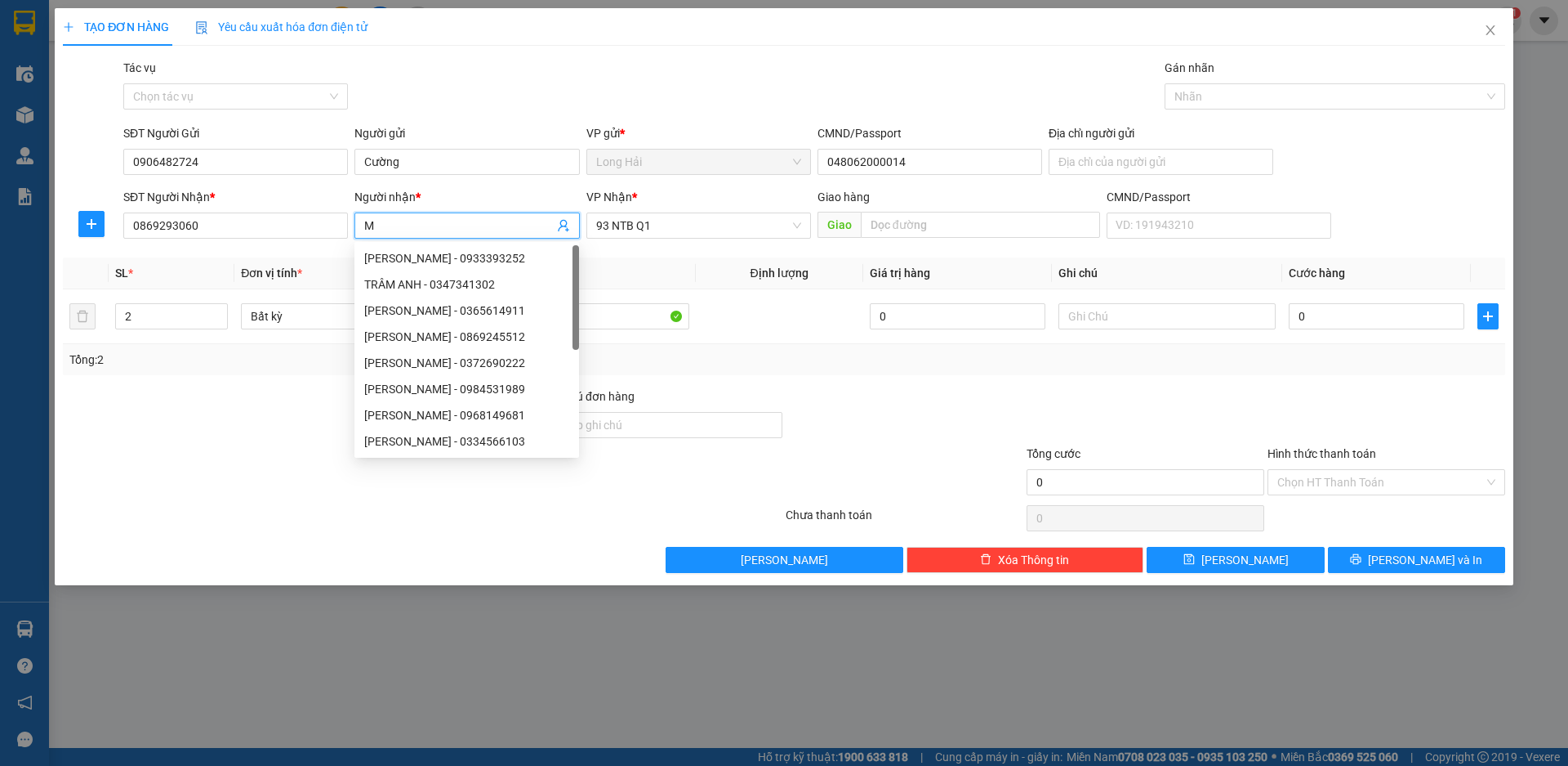
type input "M"
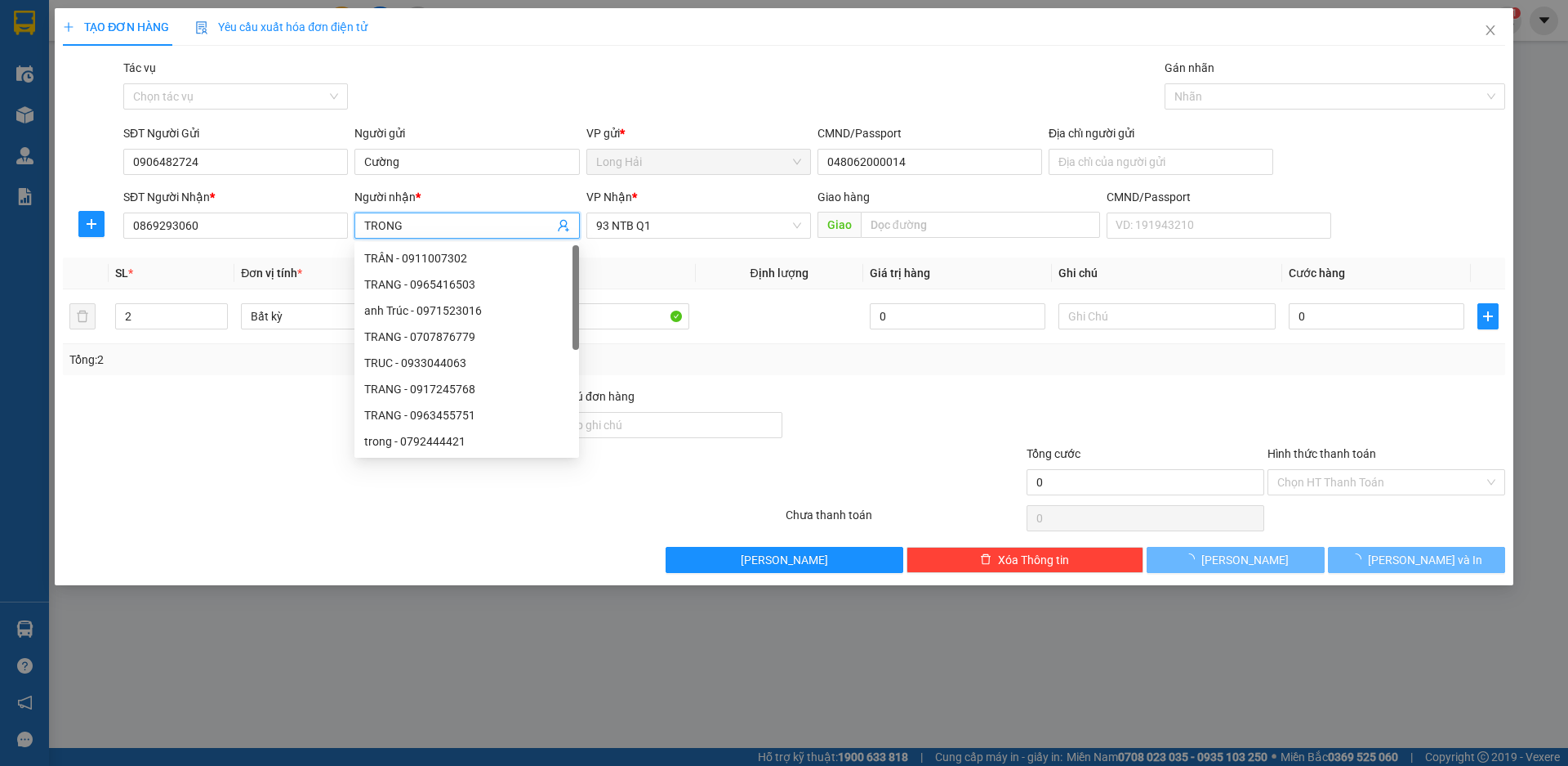
type input "TRONG A"
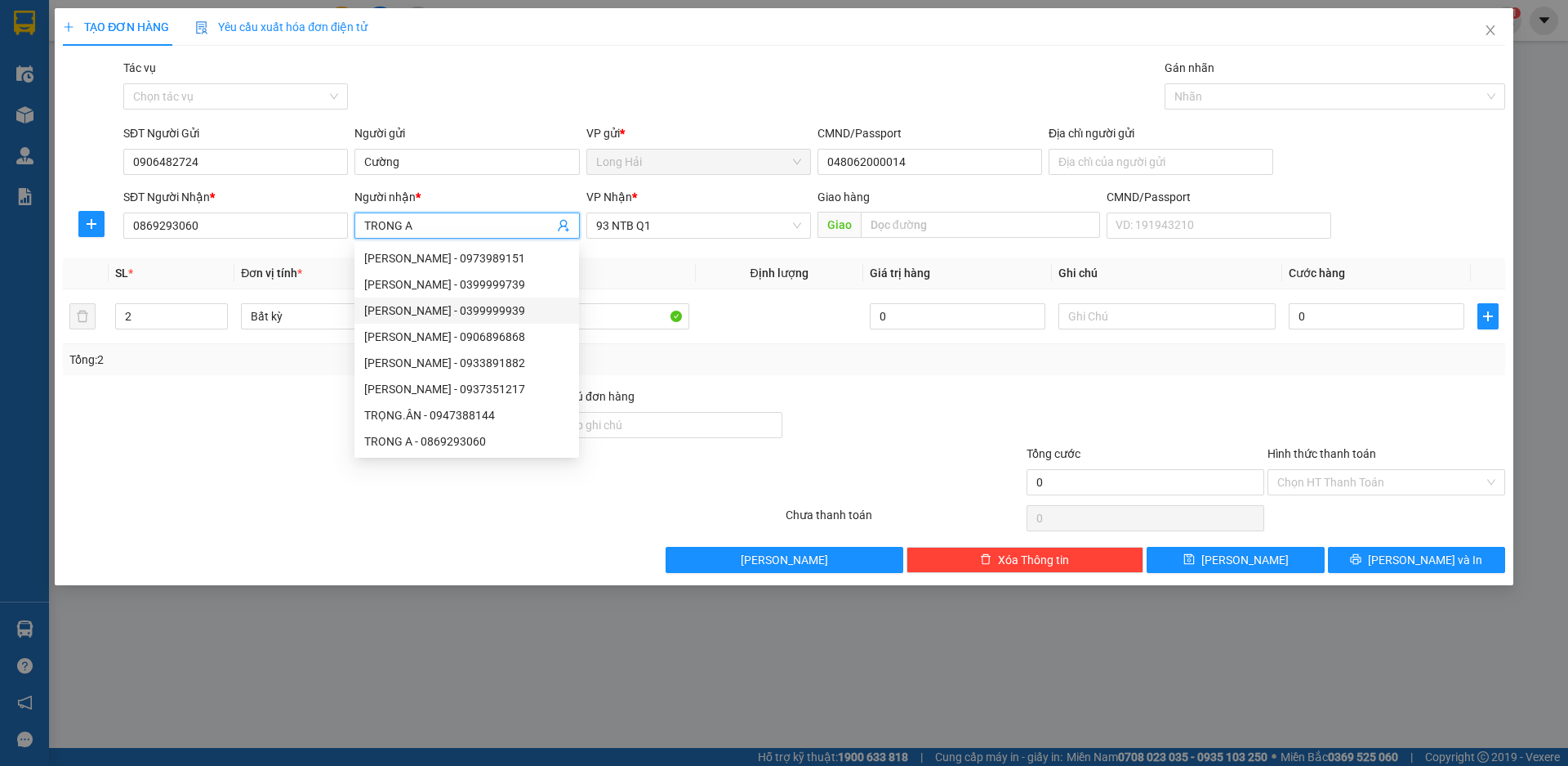
click at [1263, 365] on div "Tổng: 2" at bounding box center [784, 359] width 1430 height 18
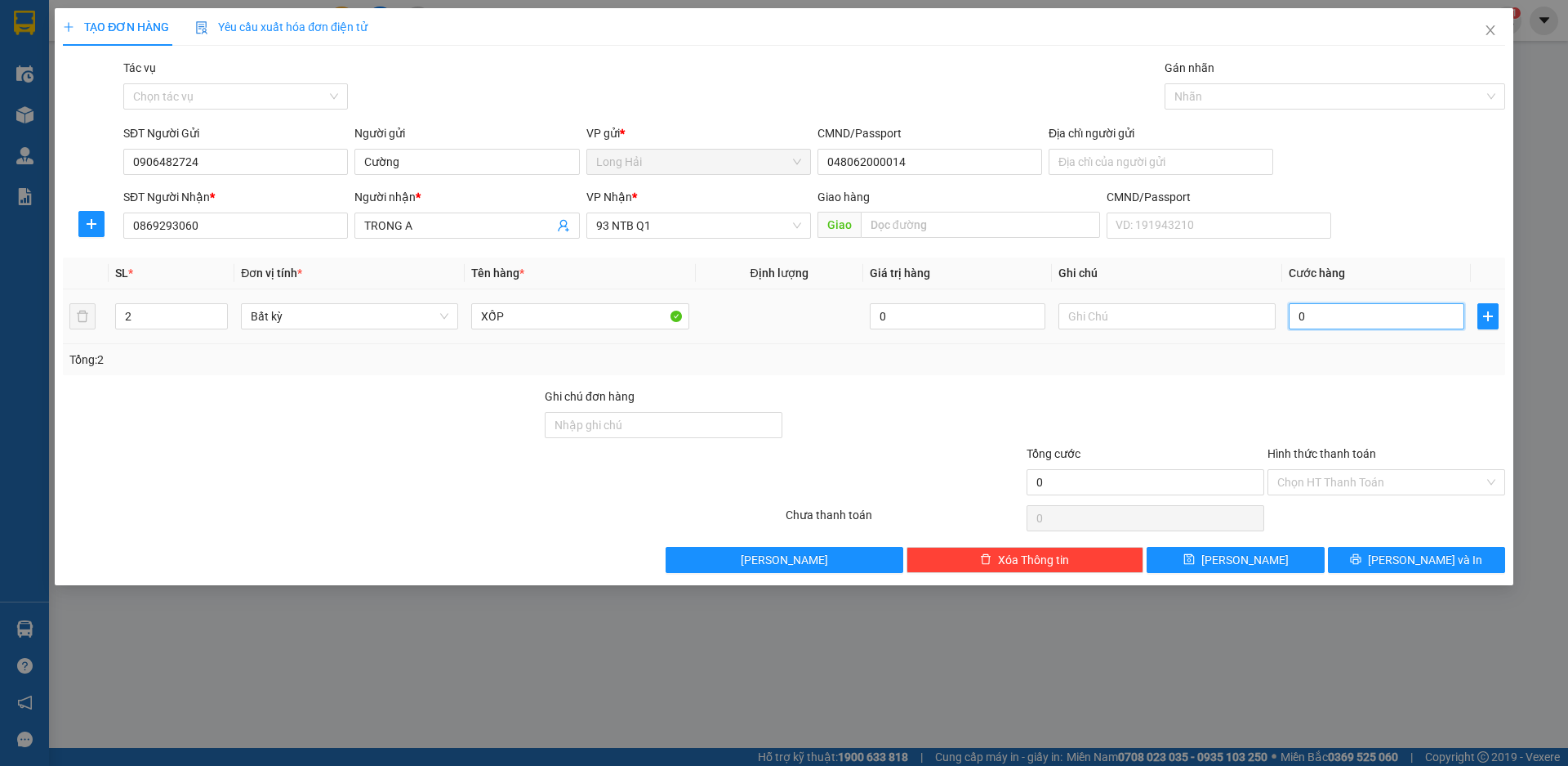
click at [1382, 313] on input "0" at bounding box center [1376, 316] width 176 height 26
type input "5"
type input "50"
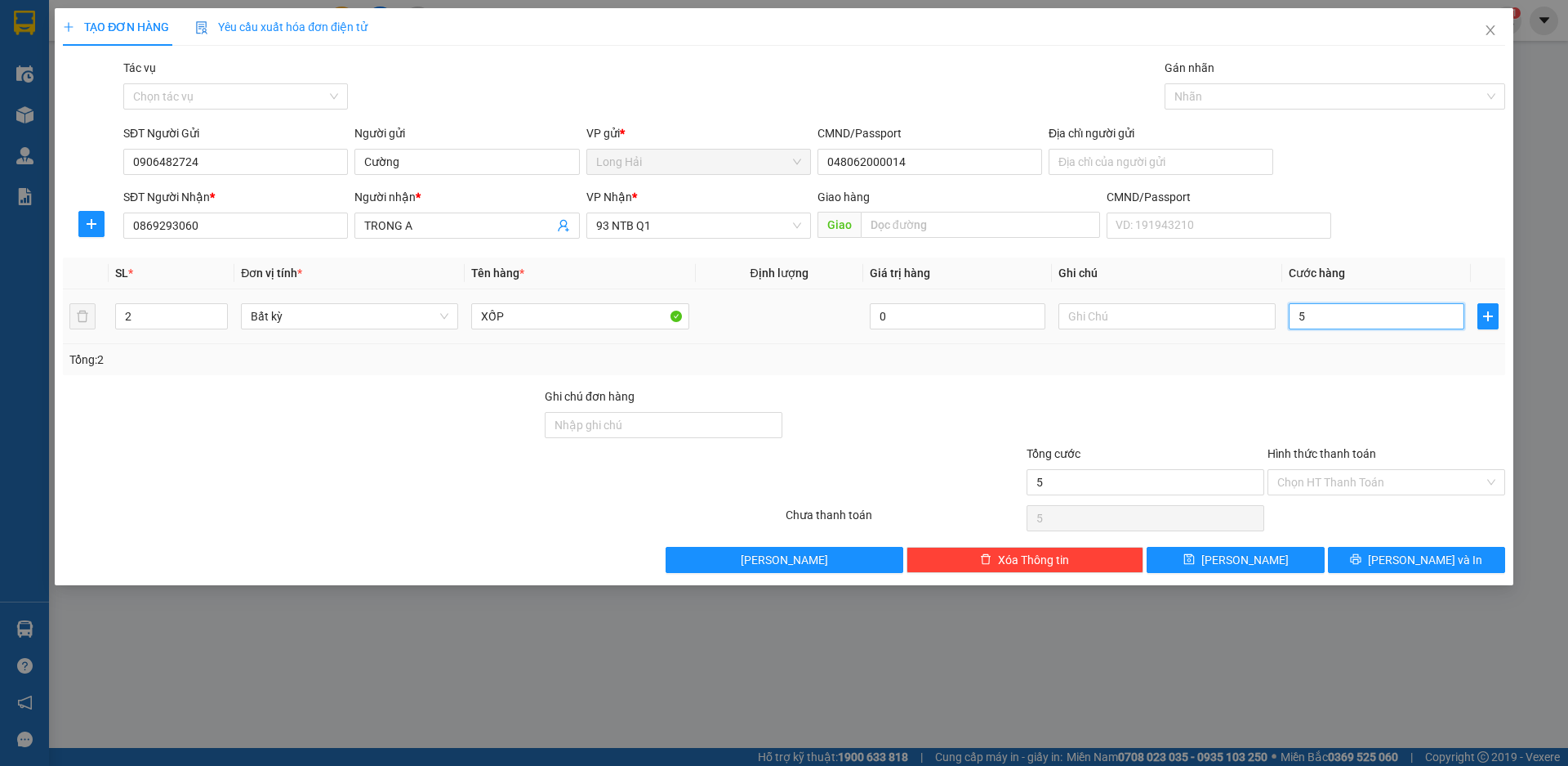
type input "50"
type input "50.000"
click at [1389, 462] on div "Hình thức thanh toán" at bounding box center [1387, 457] width 238 height 25
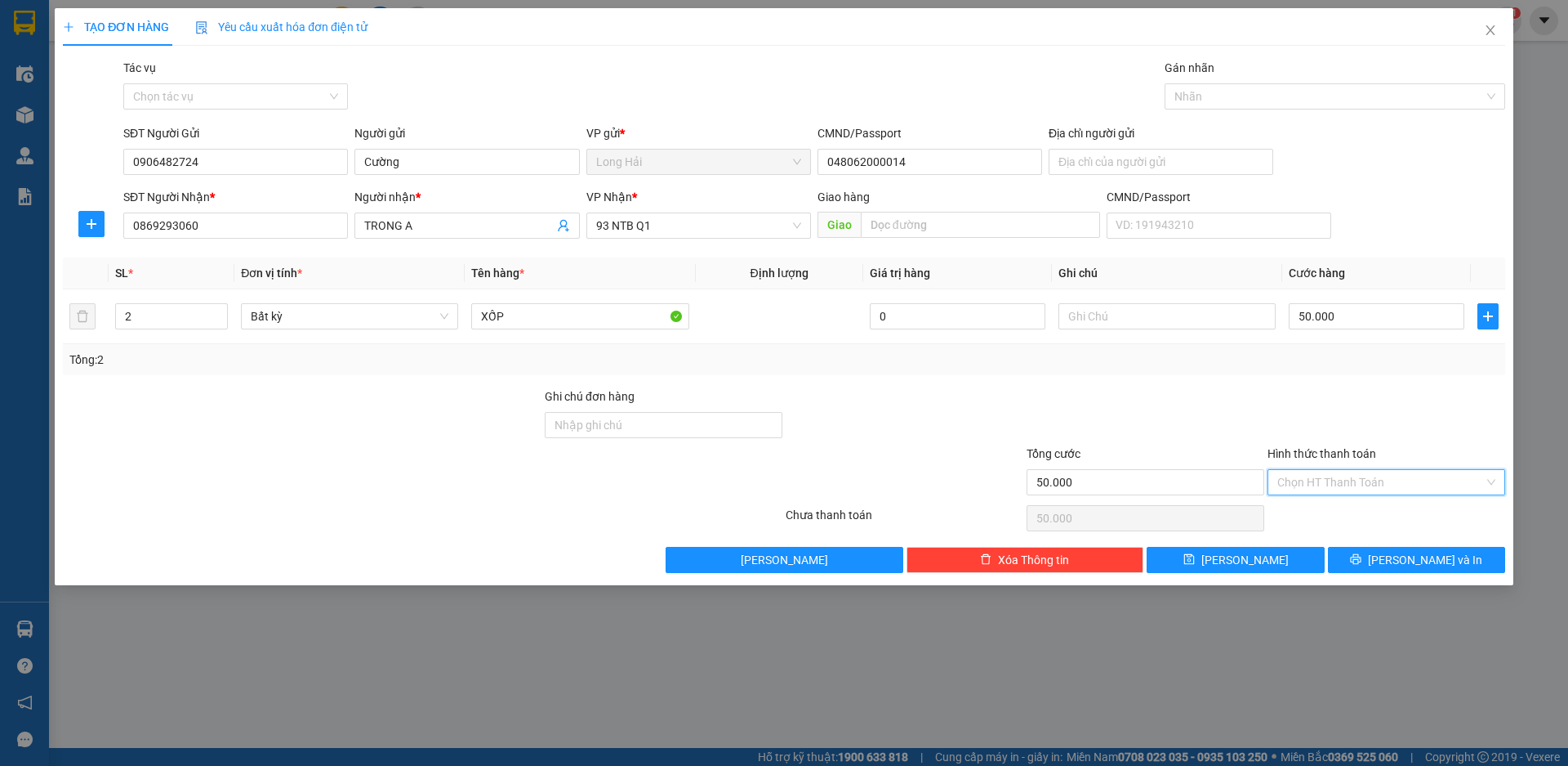
click at [1389, 477] on input "Hình thức thanh toán" at bounding box center [1381, 482] width 206 height 25
click at [1384, 503] on div "Tại văn phòng" at bounding box center [1387, 515] width 238 height 26
type input "0"
click at [1409, 563] on span "[PERSON_NAME] và In" at bounding box center [1425, 559] width 115 height 18
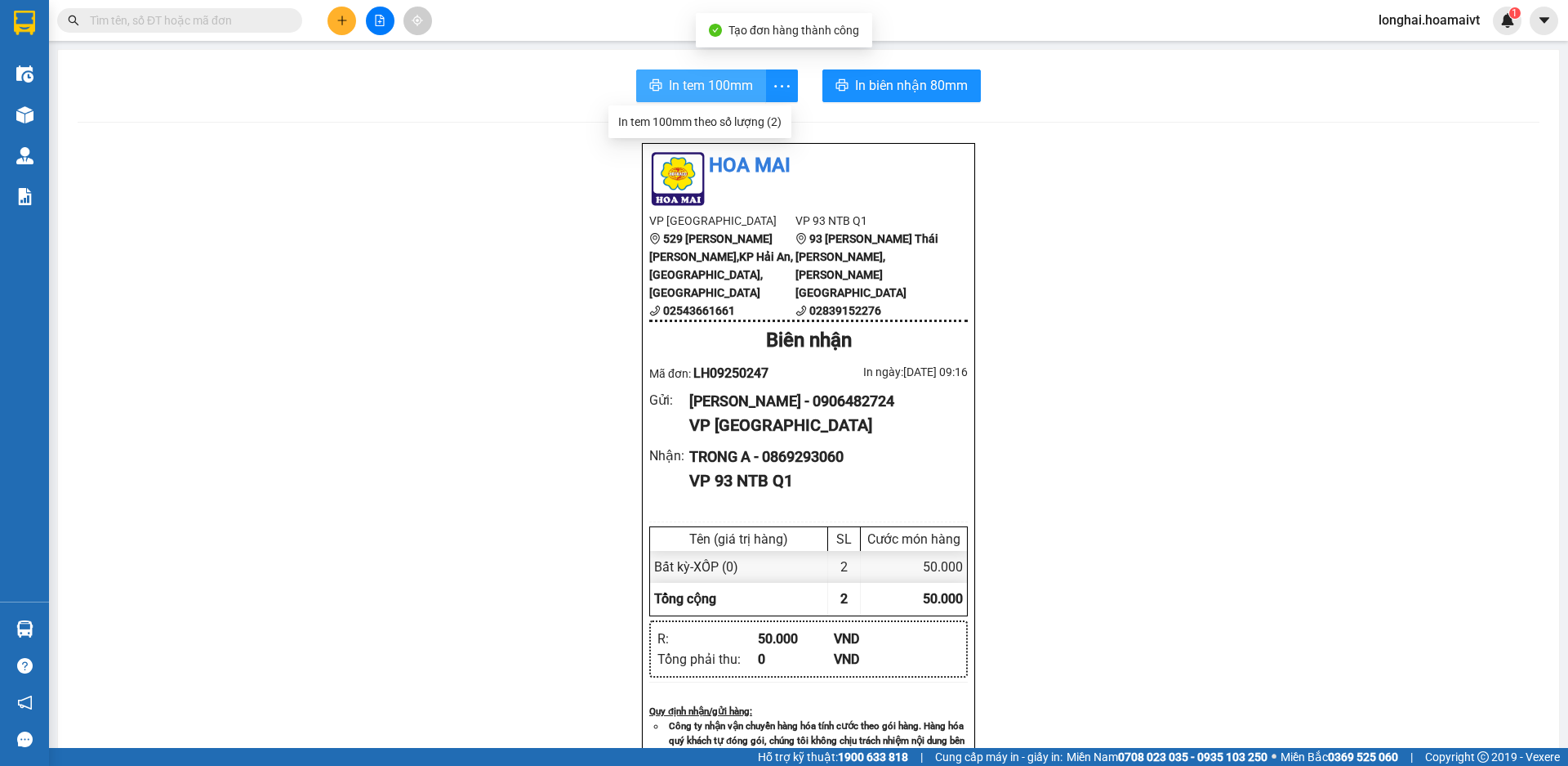
click at [728, 81] on span "In tem 100mm" at bounding box center [711, 85] width 84 height 20
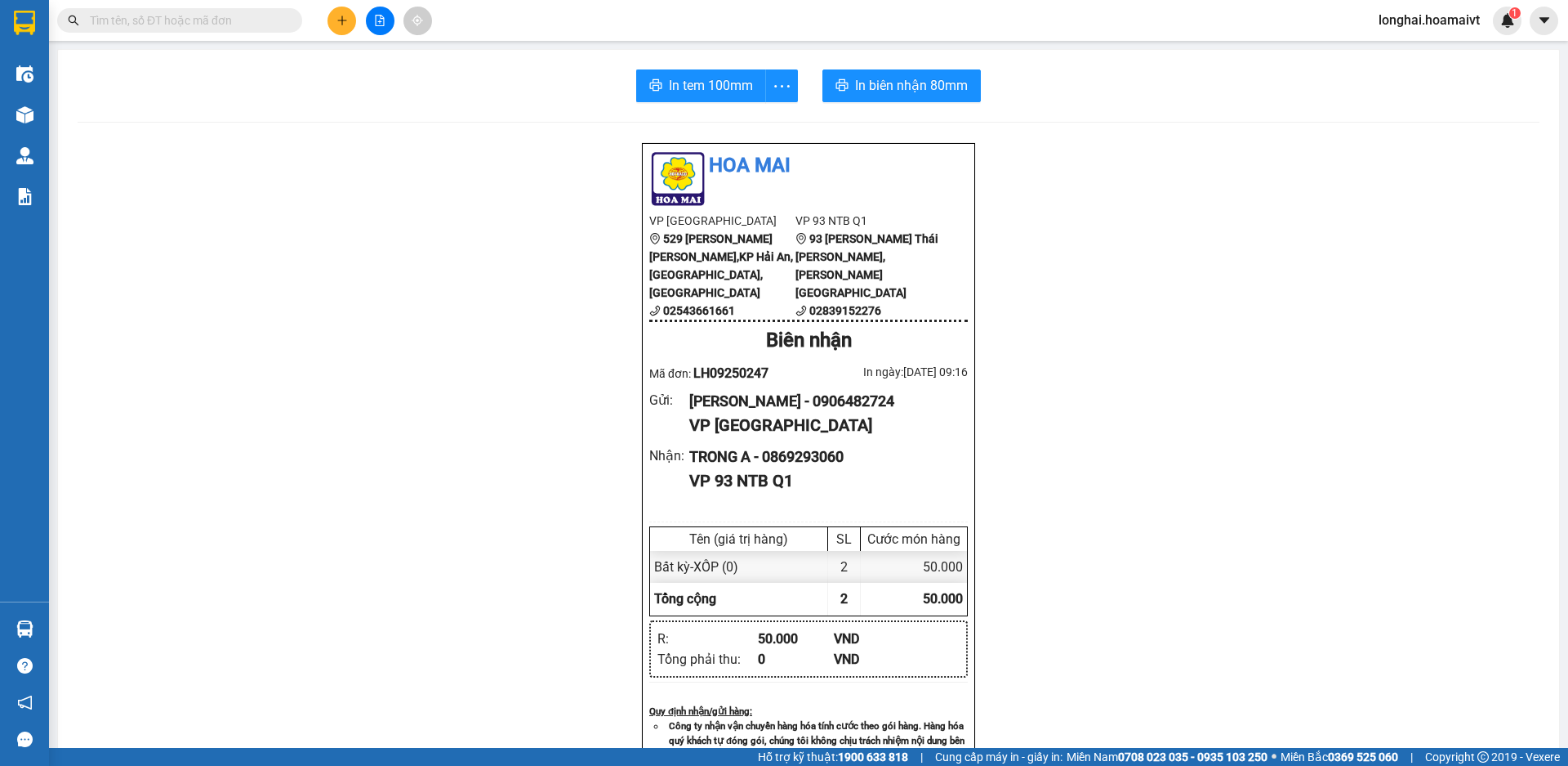
click at [248, 8] on span at bounding box center [179, 20] width 245 height 25
click at [208, 11] on span at bounding box center [179, 20] width 245 height 25
click at [205, 11] on input "text" at bounding box center [186, 20] width 192 height 18
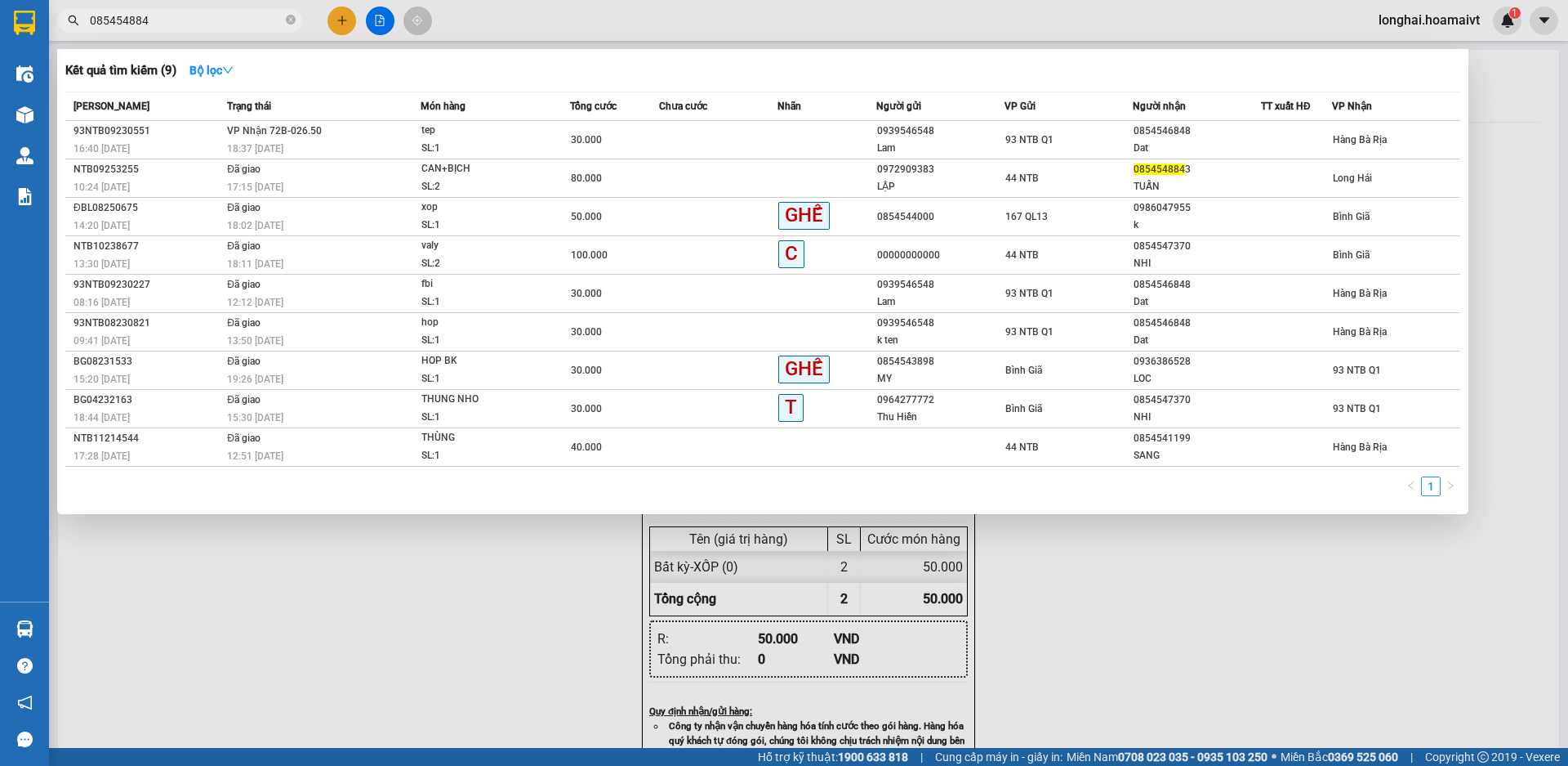
type input "0854548843"
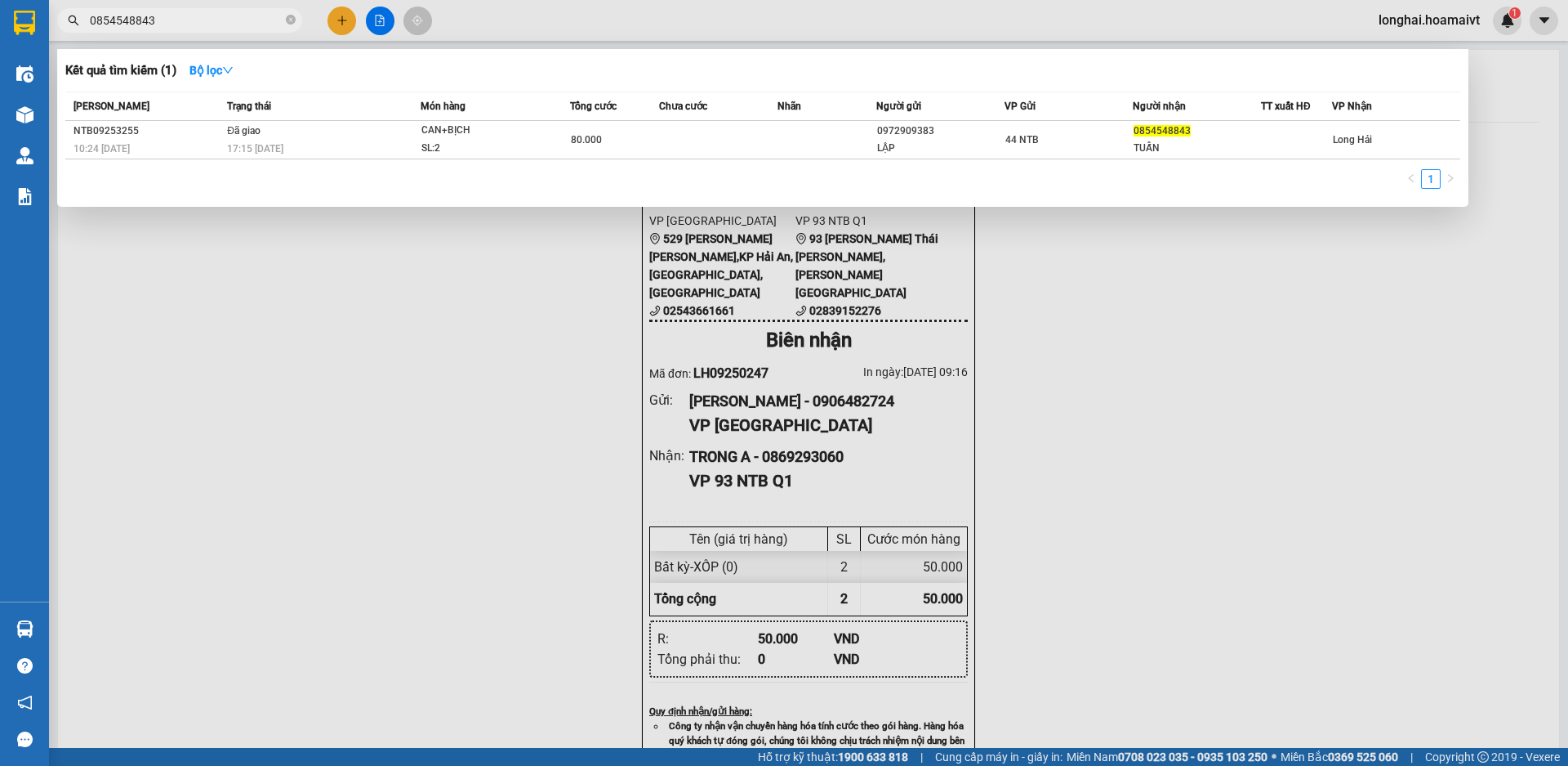
drag, startPoint x: 289, startPoint y: 19, endPoint x: 210, endPoint y: 39, distance: 81.5
click at [289, 19] on icon "close-circle" at bounding box center [290, 19] width 10 height 10
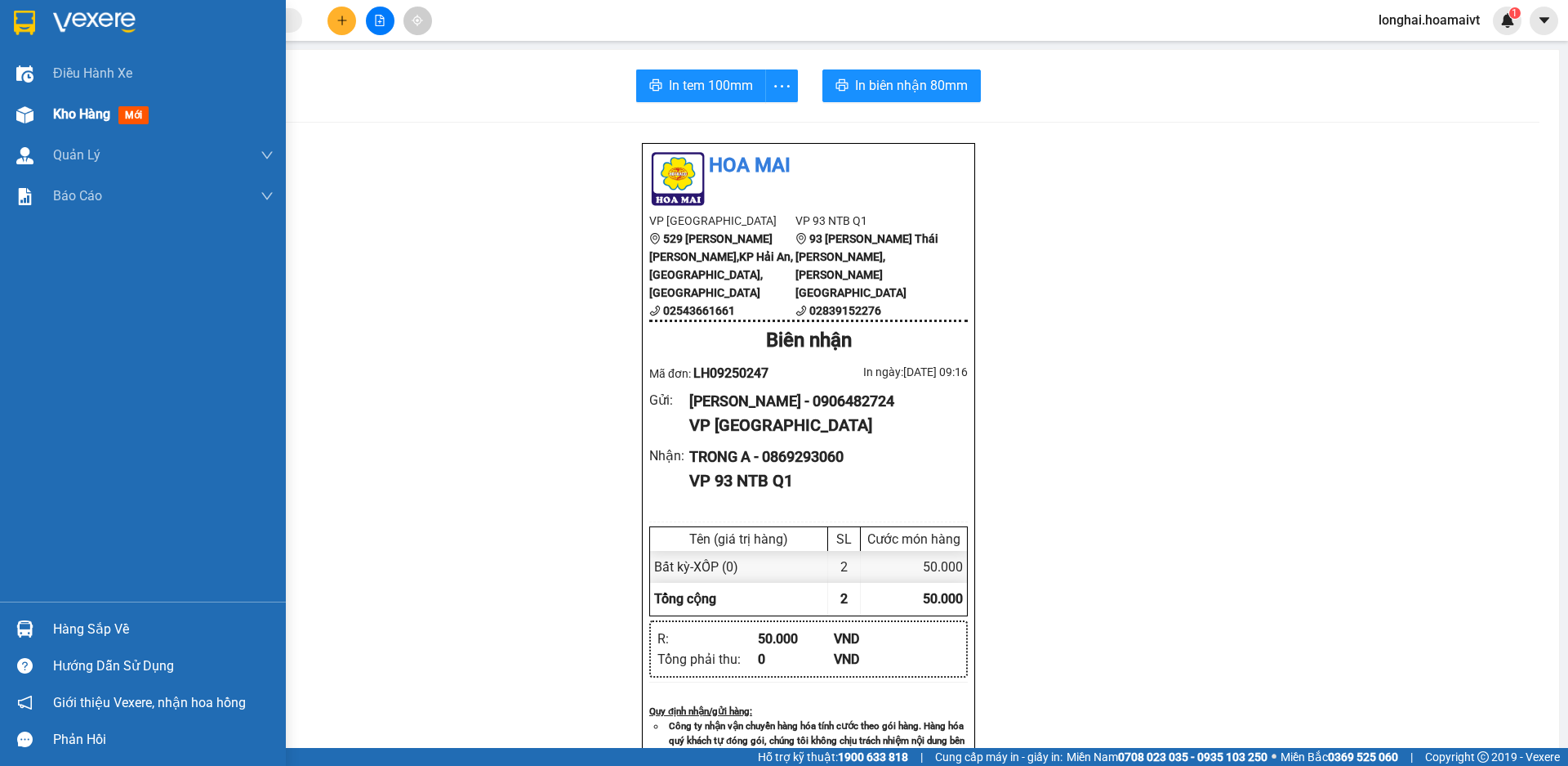
click at [65, 116] on span "Kho hàng" at bounding box center [81, 114] width 57 height 16
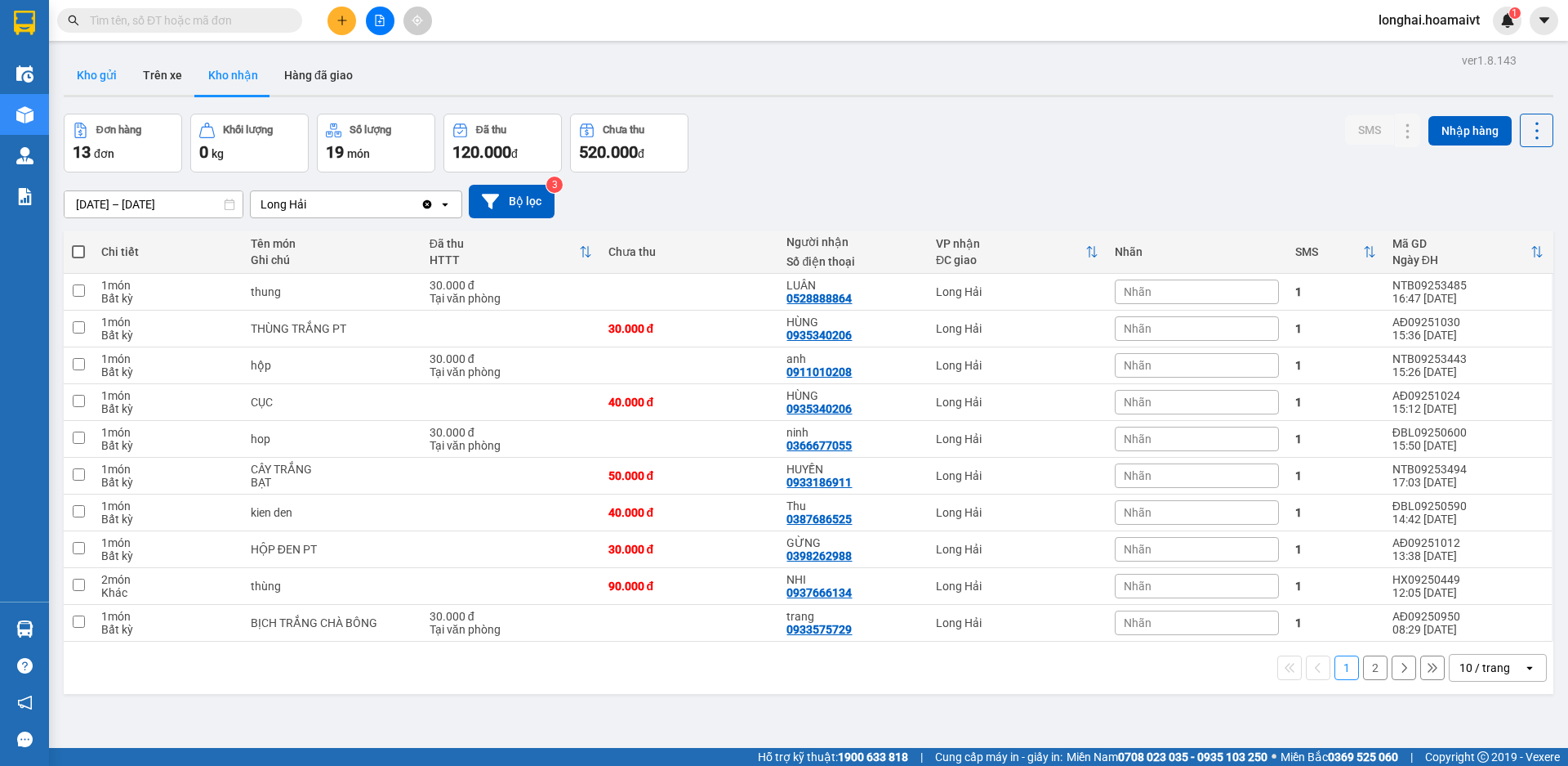
click at [105, 67] on button "Kho gửi" at bounding box center [97, 74] width 66 height 39
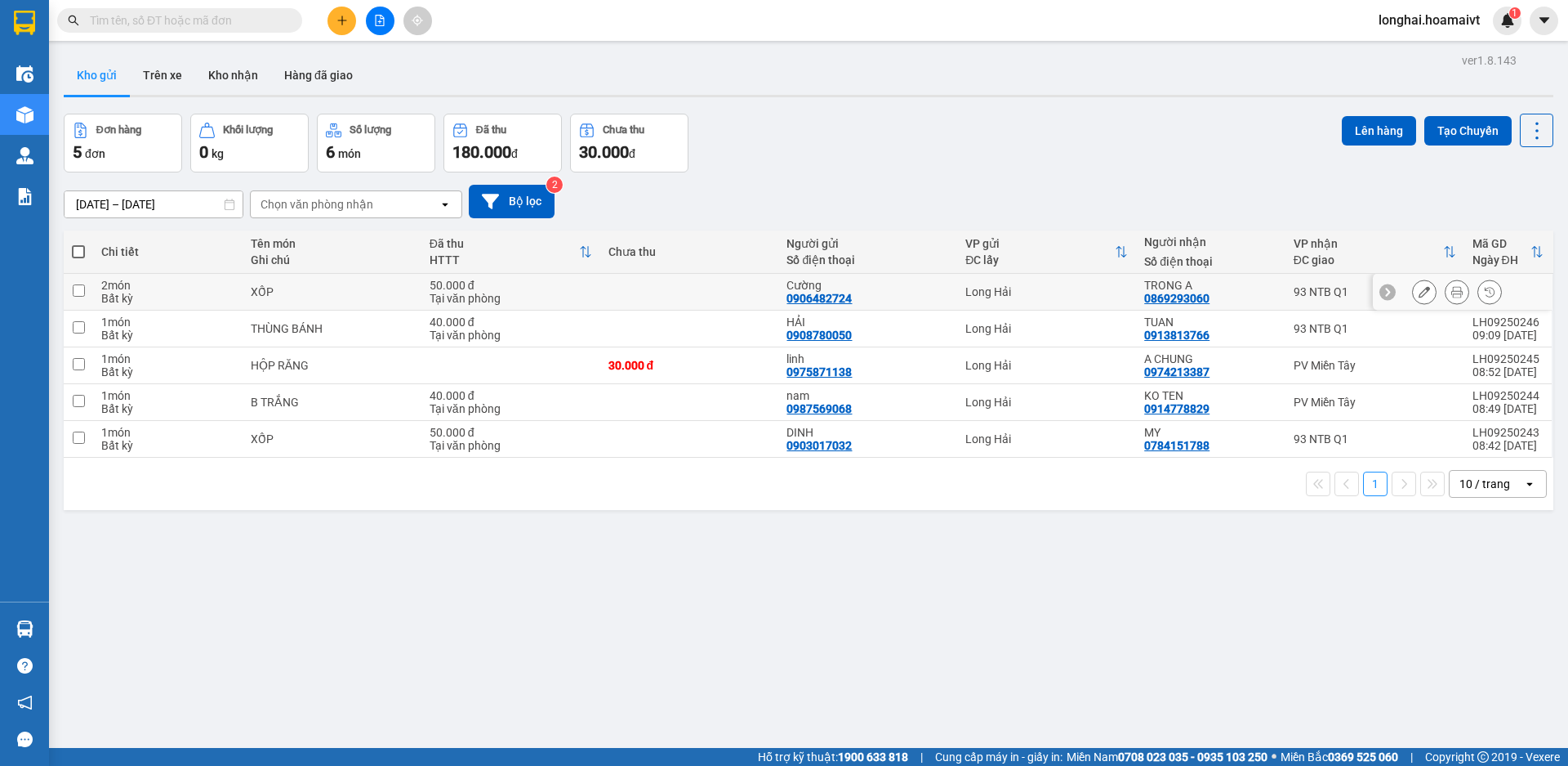
click at [1418, 289] on icon at bounding box center [1424, 292] width 11 height 11
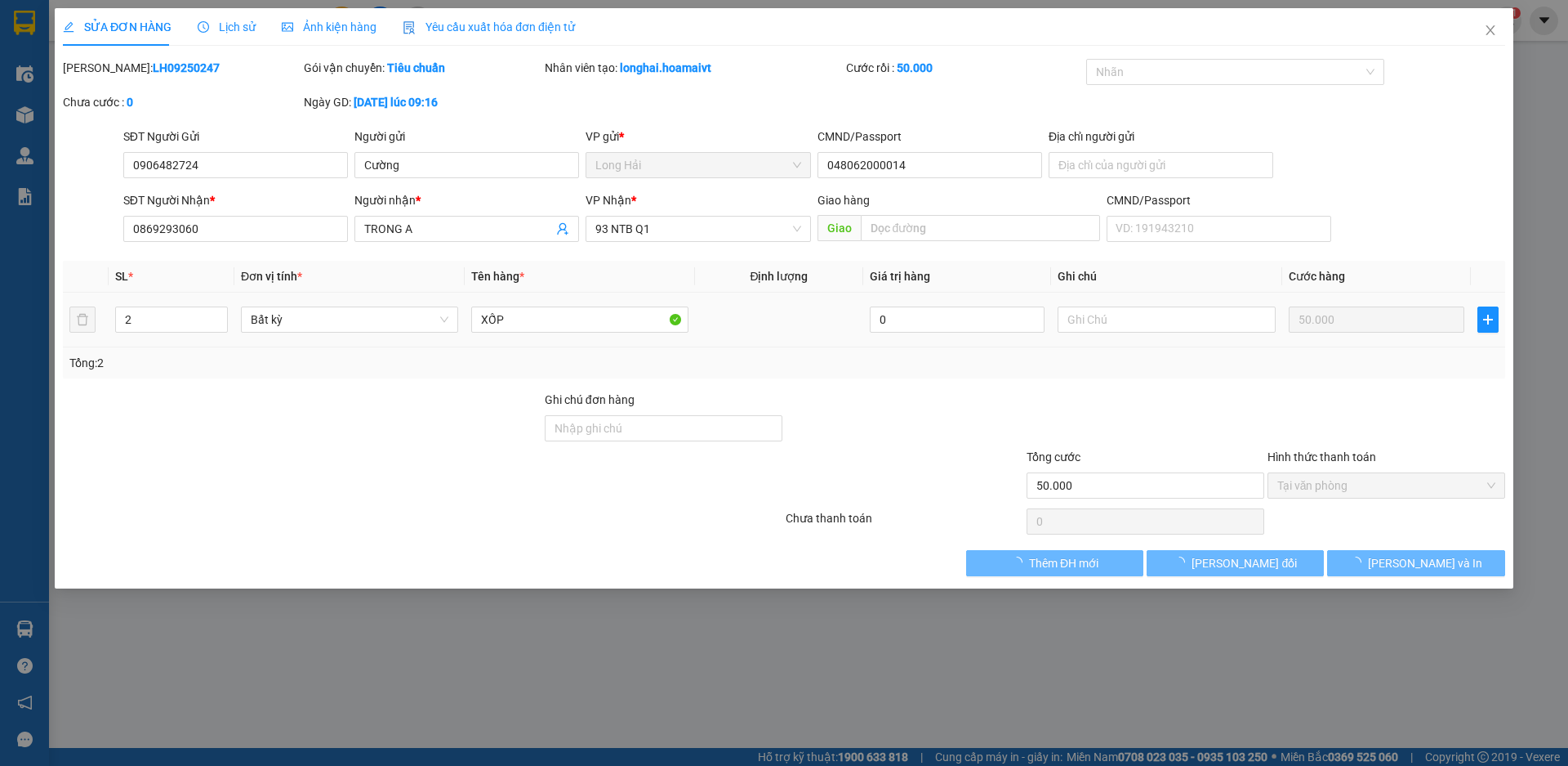
type input "0906482724"
type input "Cường"
type input "048062000014"
type input "0869293060"
type input "TRONG A"
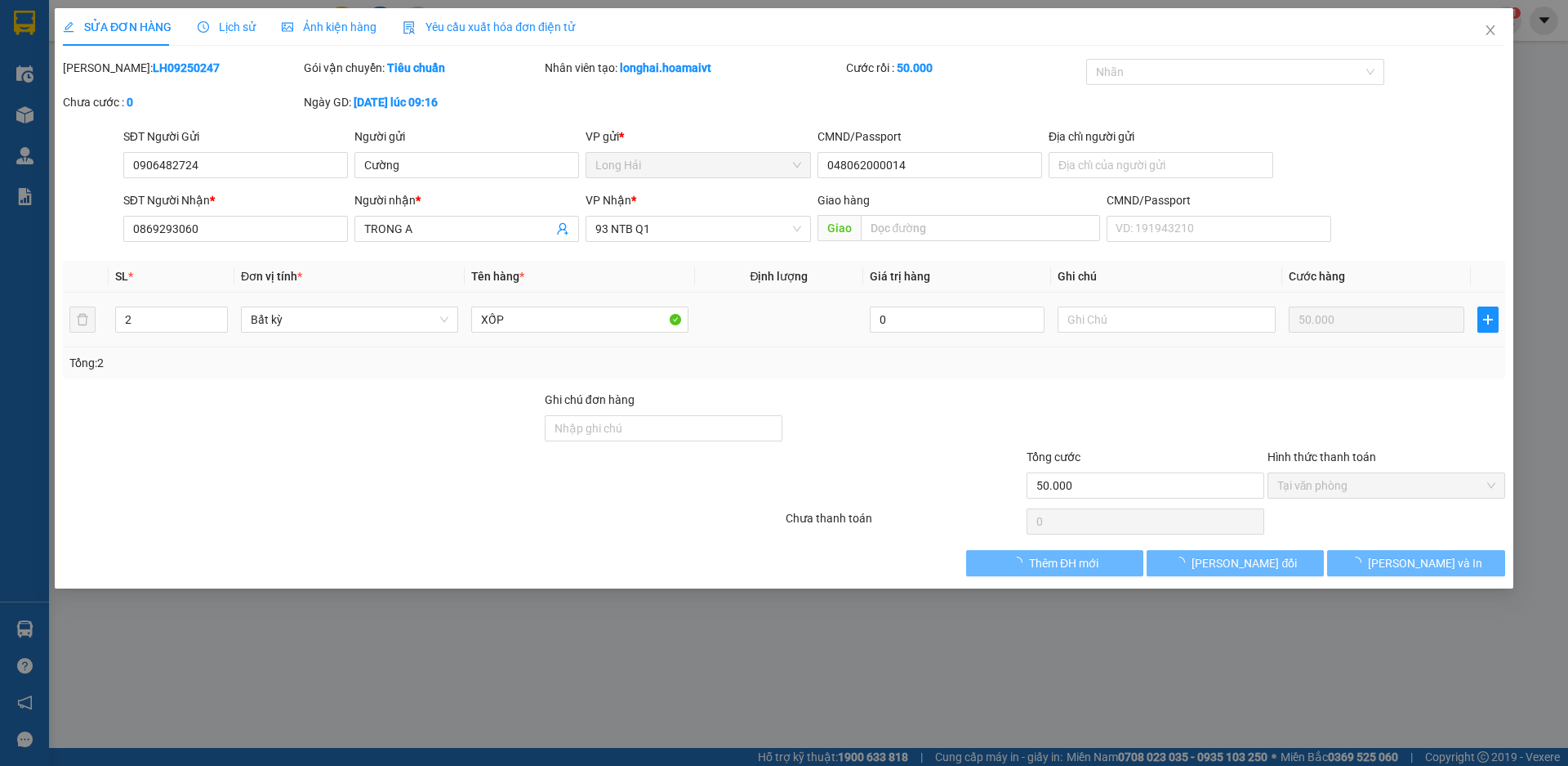
type input "50.000"
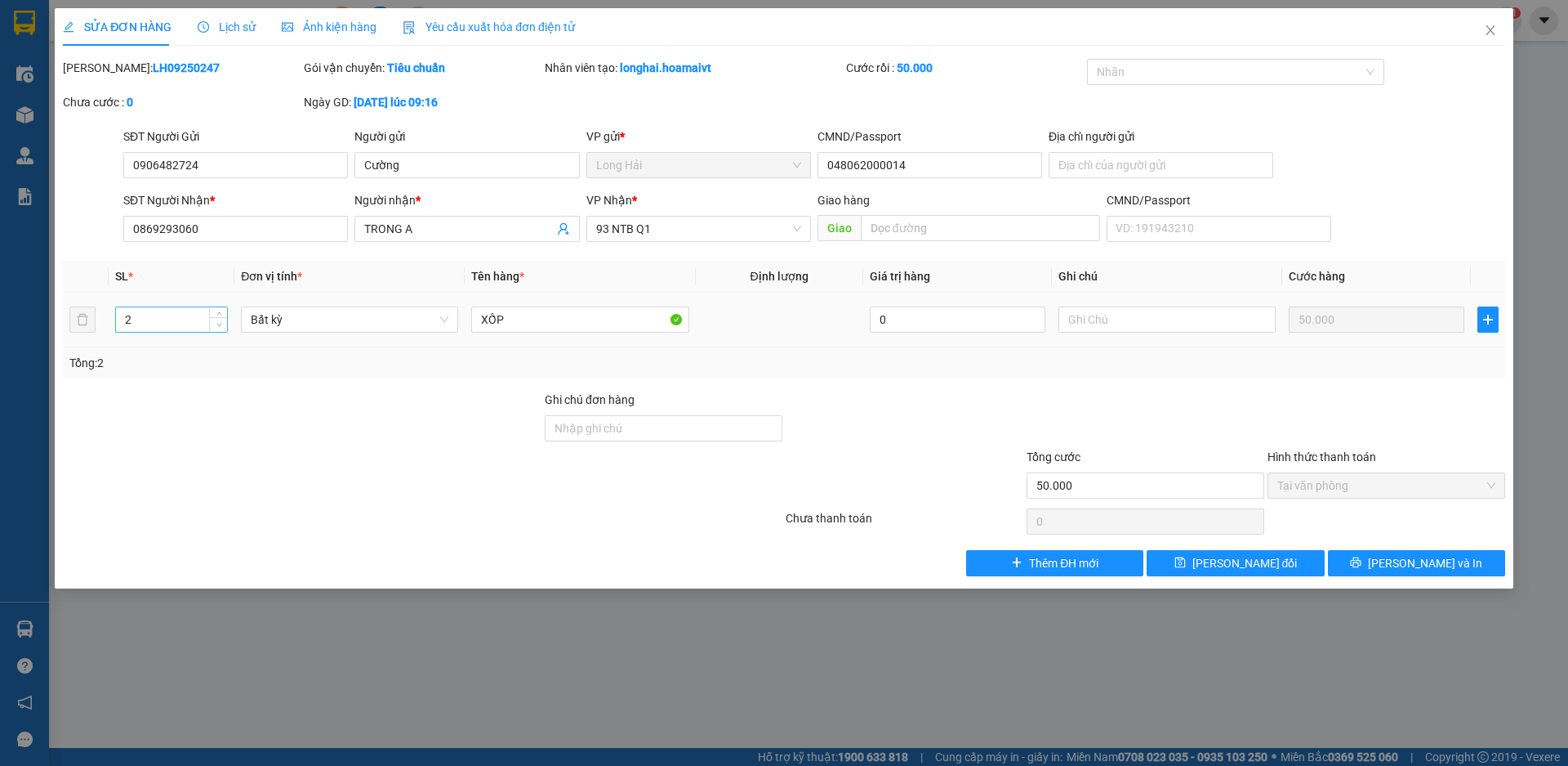
type input "1"
click at [218, 323] on icon "down" at bounding box center [219, 325] width 6 height 6
click at [1419, 559] on span "[PERSON_NAME] và In" at bounding box center [1425, 563] width 115 height 18
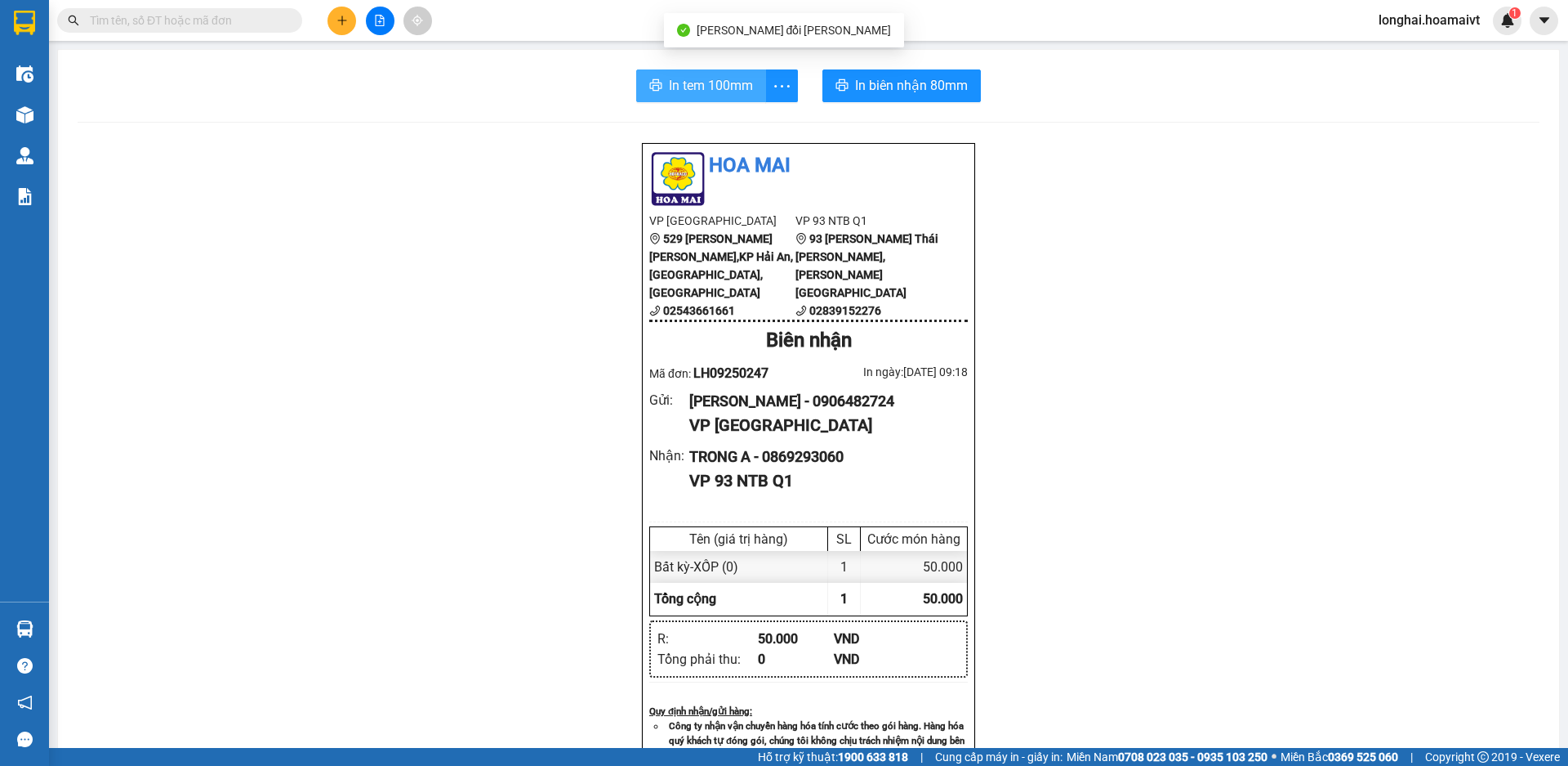
click at [689, 81] on span "In tem 100mm" at bounding box center [711, 85] width 84 height 20
click at [718, 84] on span "In tem 100mm" at bounding box center [711, 85] width 84 height 20
click at [255, 18] on input "text" at bounding box center [186, 20] width 192 height 18
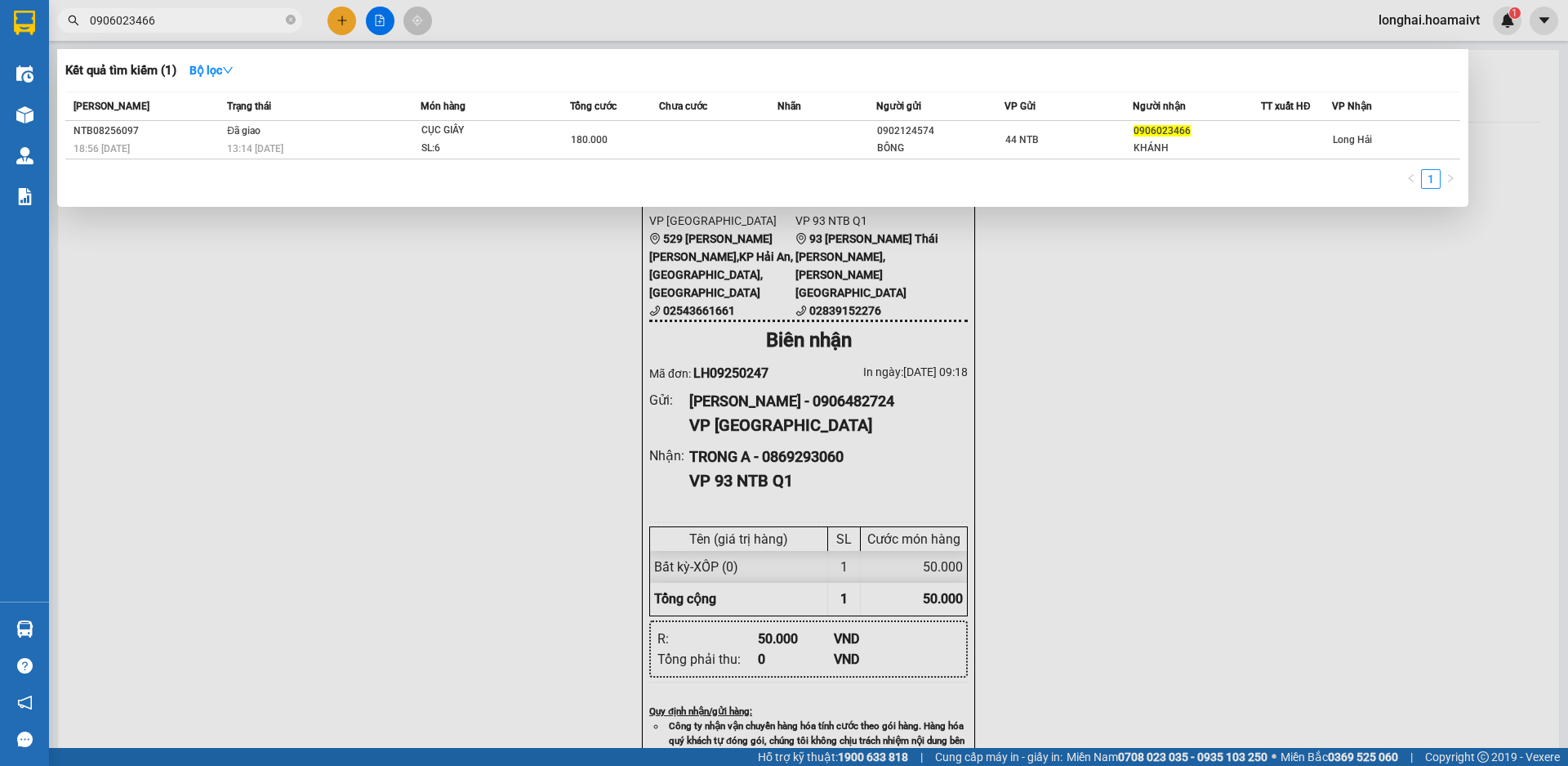
type input "0906023466"
click at [284, 18] on span "0906023466" at bounding box center [179, 20] width 245 height 25
click at [288, 21] on icon "close-circle" at bounding box center [290, 19] width 10 height 10
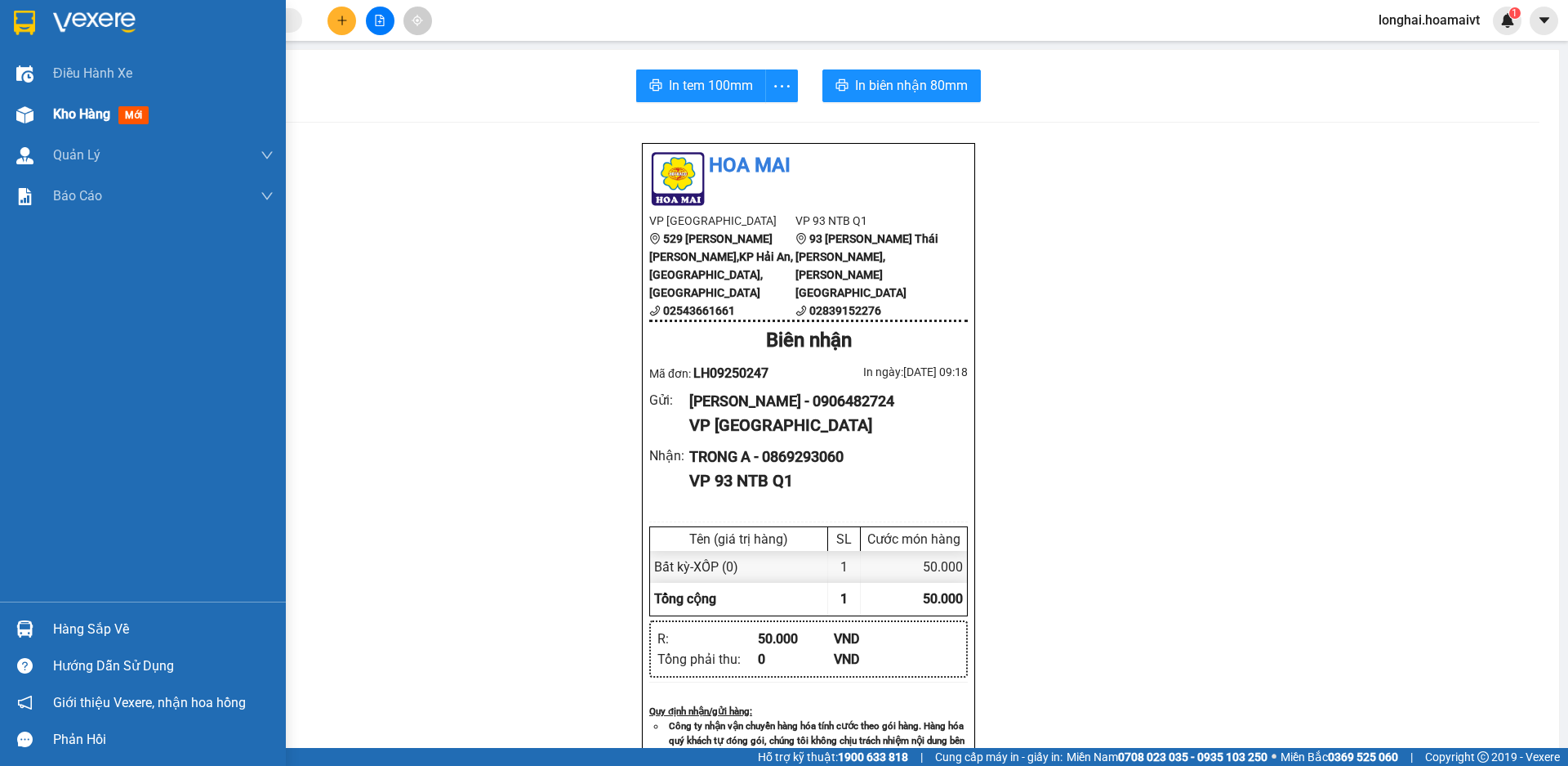
click at [55, 118] on span "Kho hàng" at bounding box center [81, 114] width 57 height 16
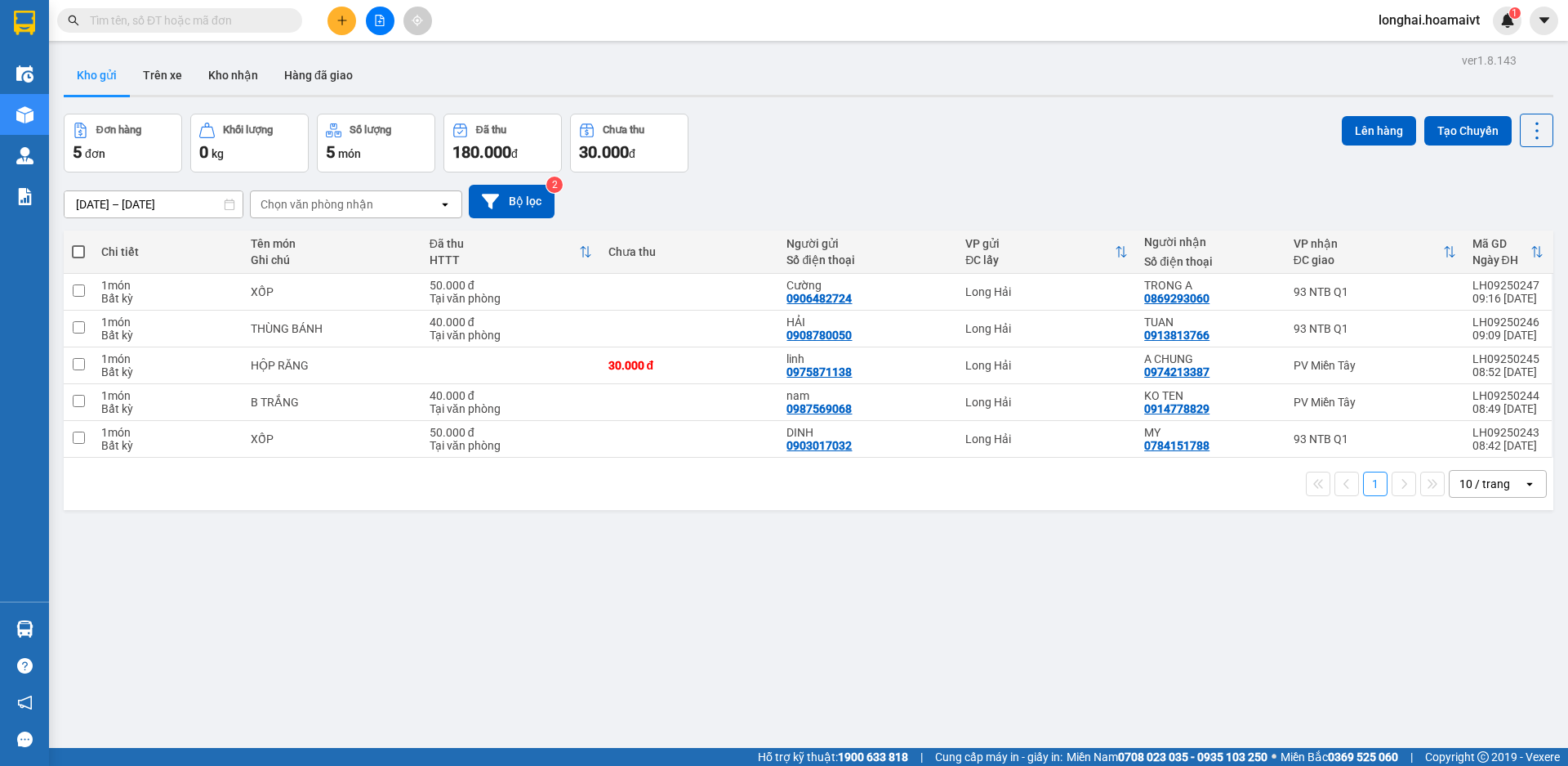
click at [219, 24] on input "text" at bounding box center [186, 20] width 192 height 18
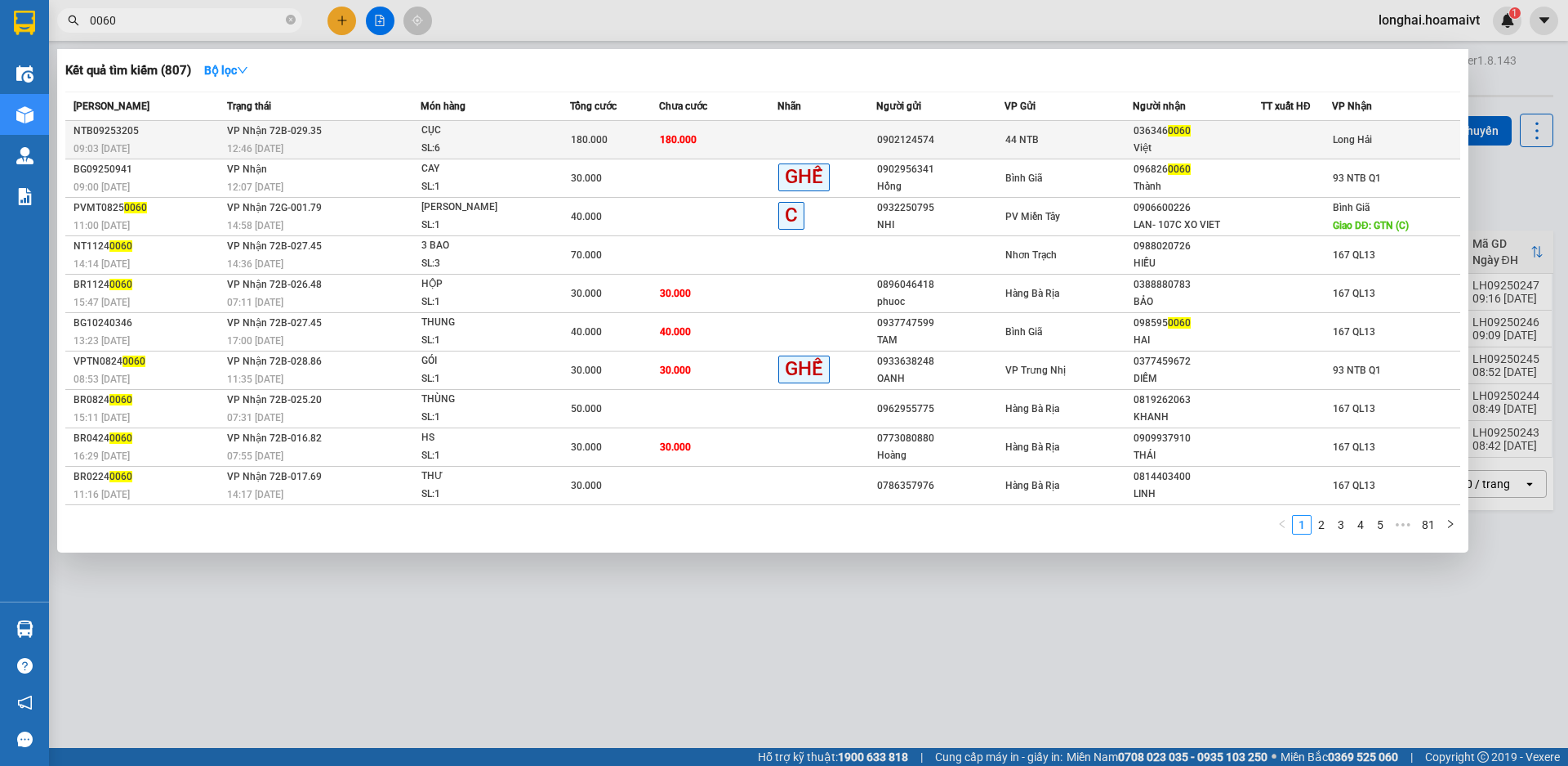
type input "0060"
click at [839, 130] on td at bounding box center [827, 140] width 99 height 39
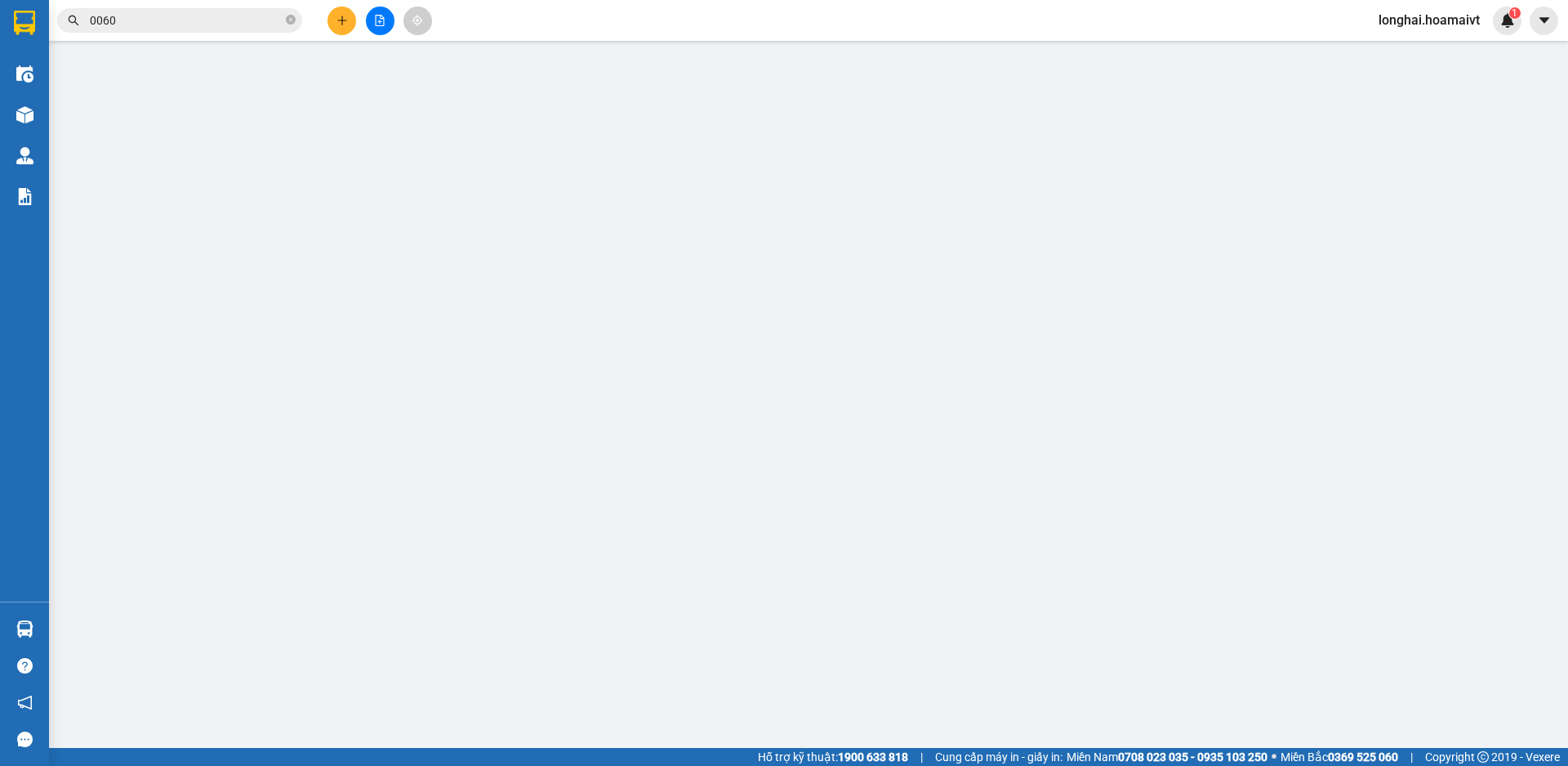
type input "0902124574"
type input "0363460060"
type input "Việt"
type input "180.000"
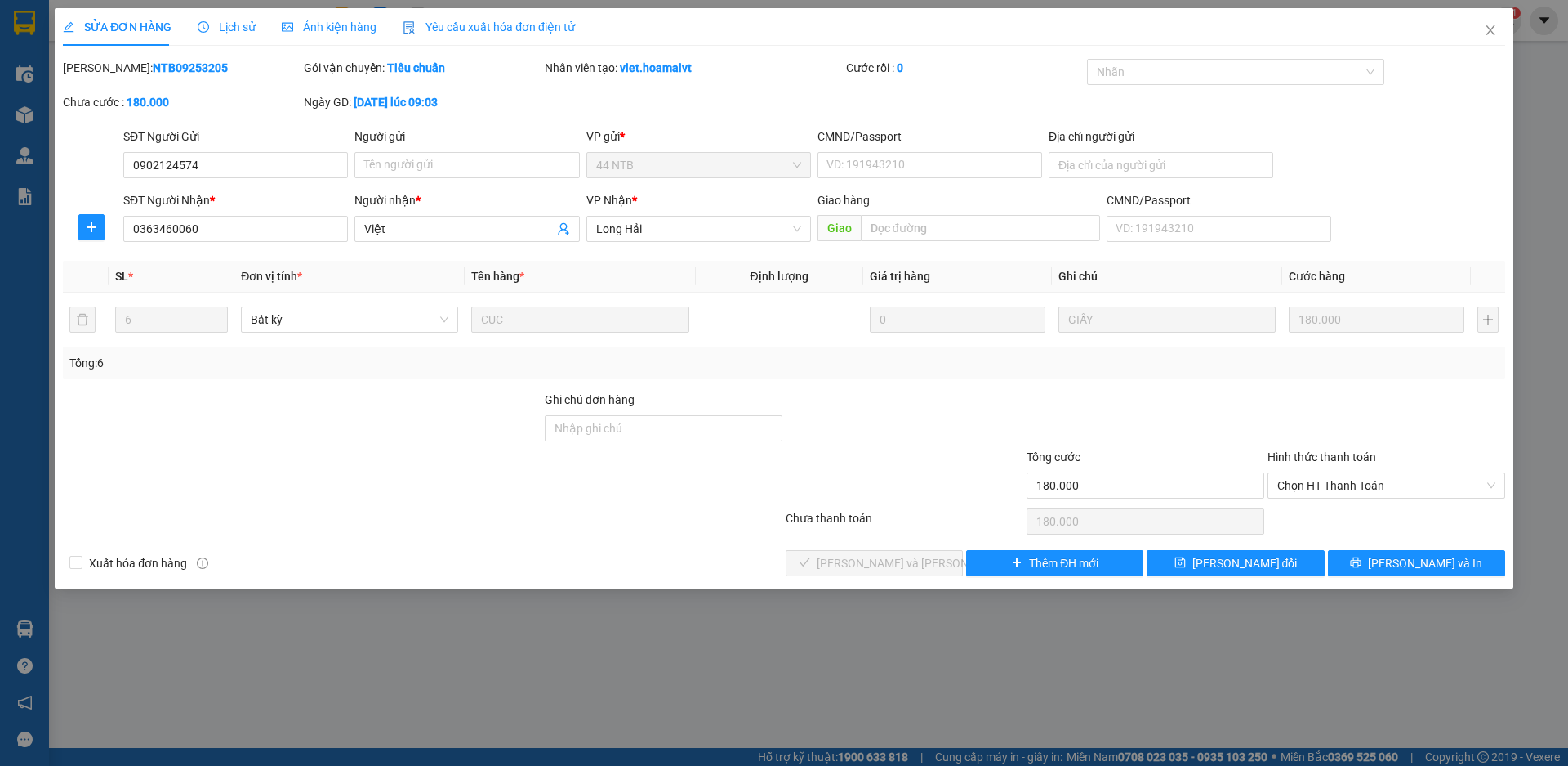
click at [1359, 468] on div "Hình thức thanh toán" at bounding box center [1387, 460] width 238 height 25
click at [1346, 474] on span "Chọn HT Thanh Toán" at bounding box center [1386, 485] width 218 height 25
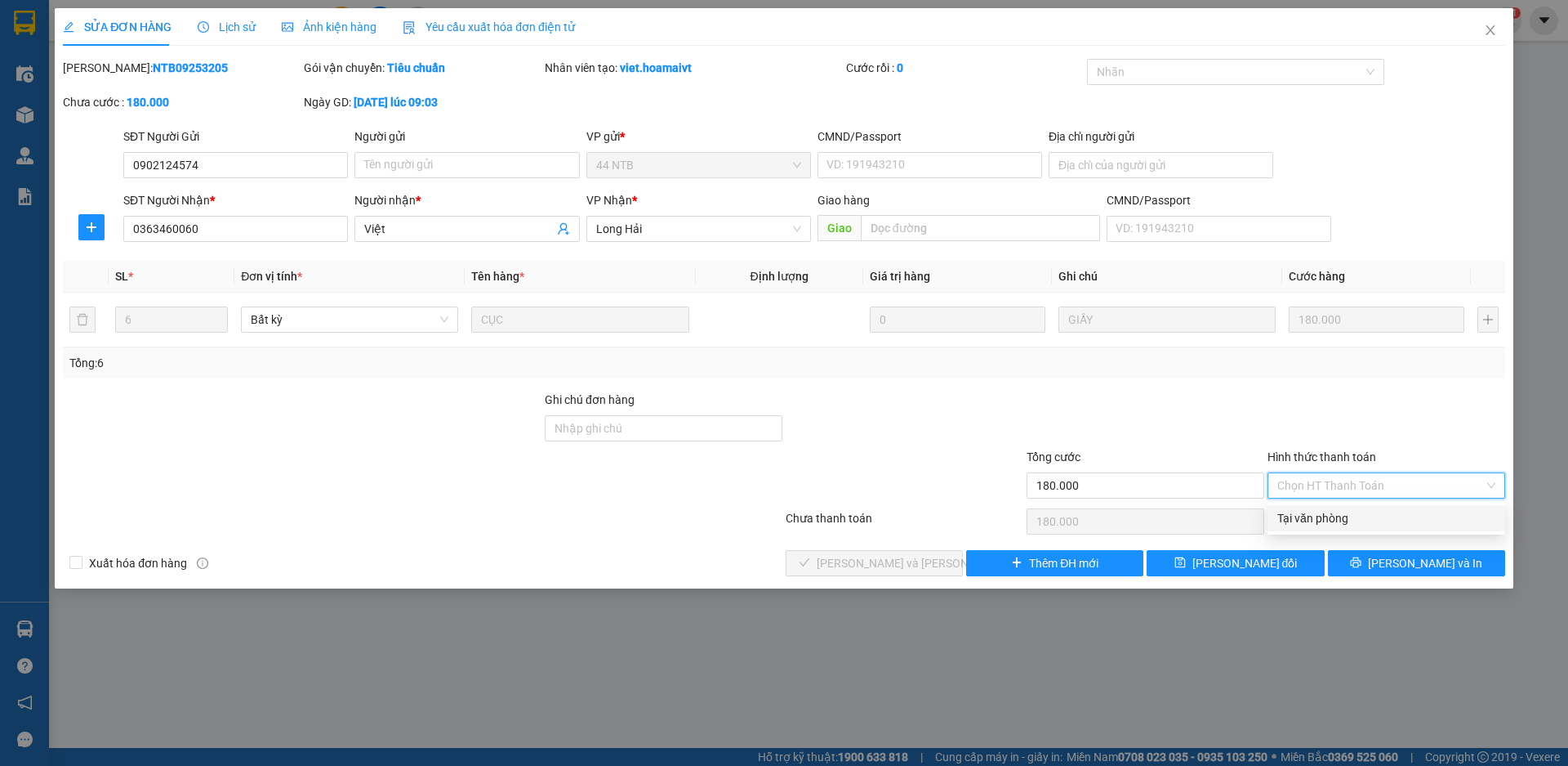
click at [1345, 505] on div "Tại văn phòng" at bounding box center [1387, 518] width 238 height 26
type input "0"
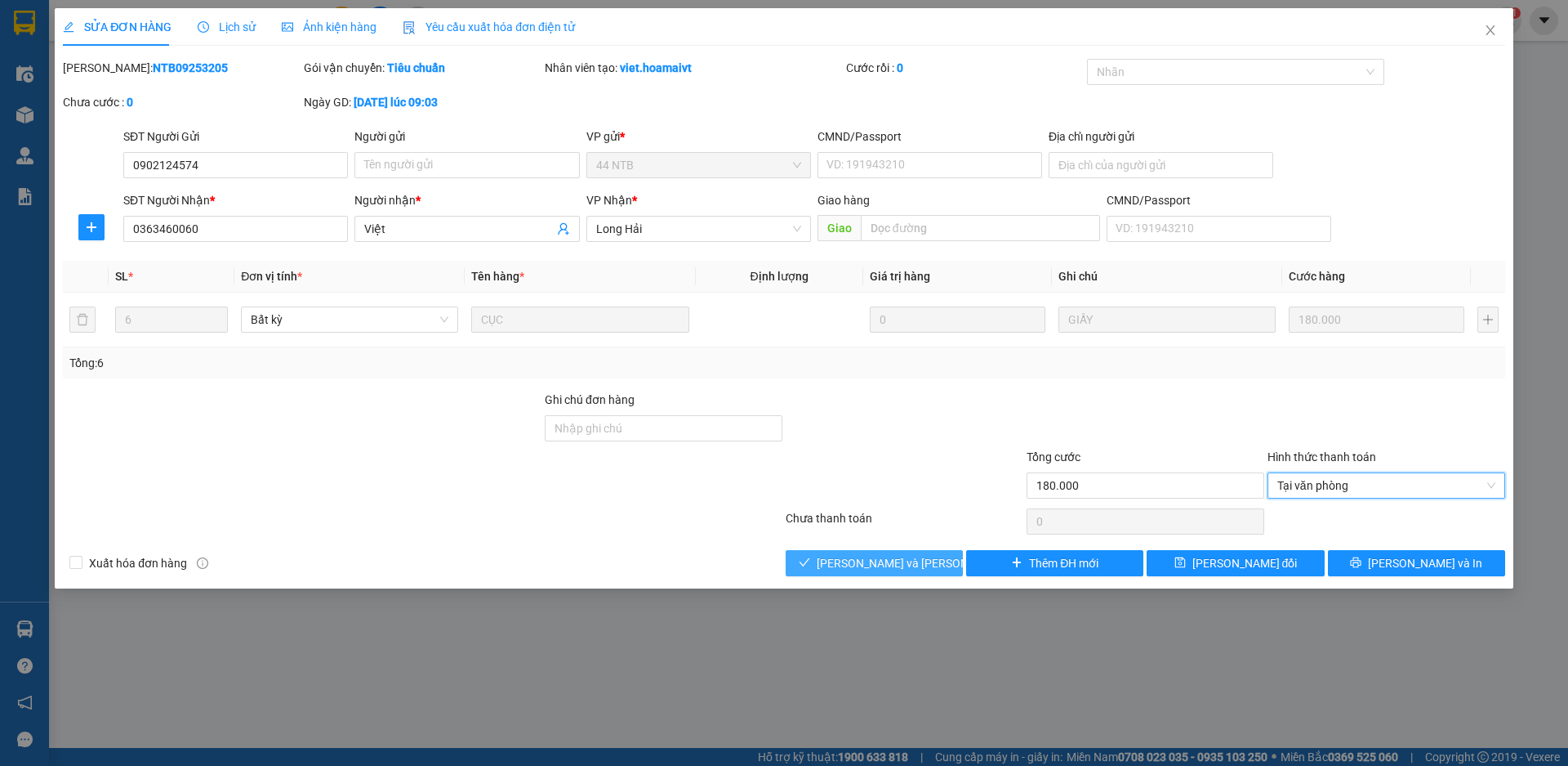
click at [890, 569] on span "[PERSON_NAME] và Giao hàng" at bounding box center [927, 563] width 220 height 18
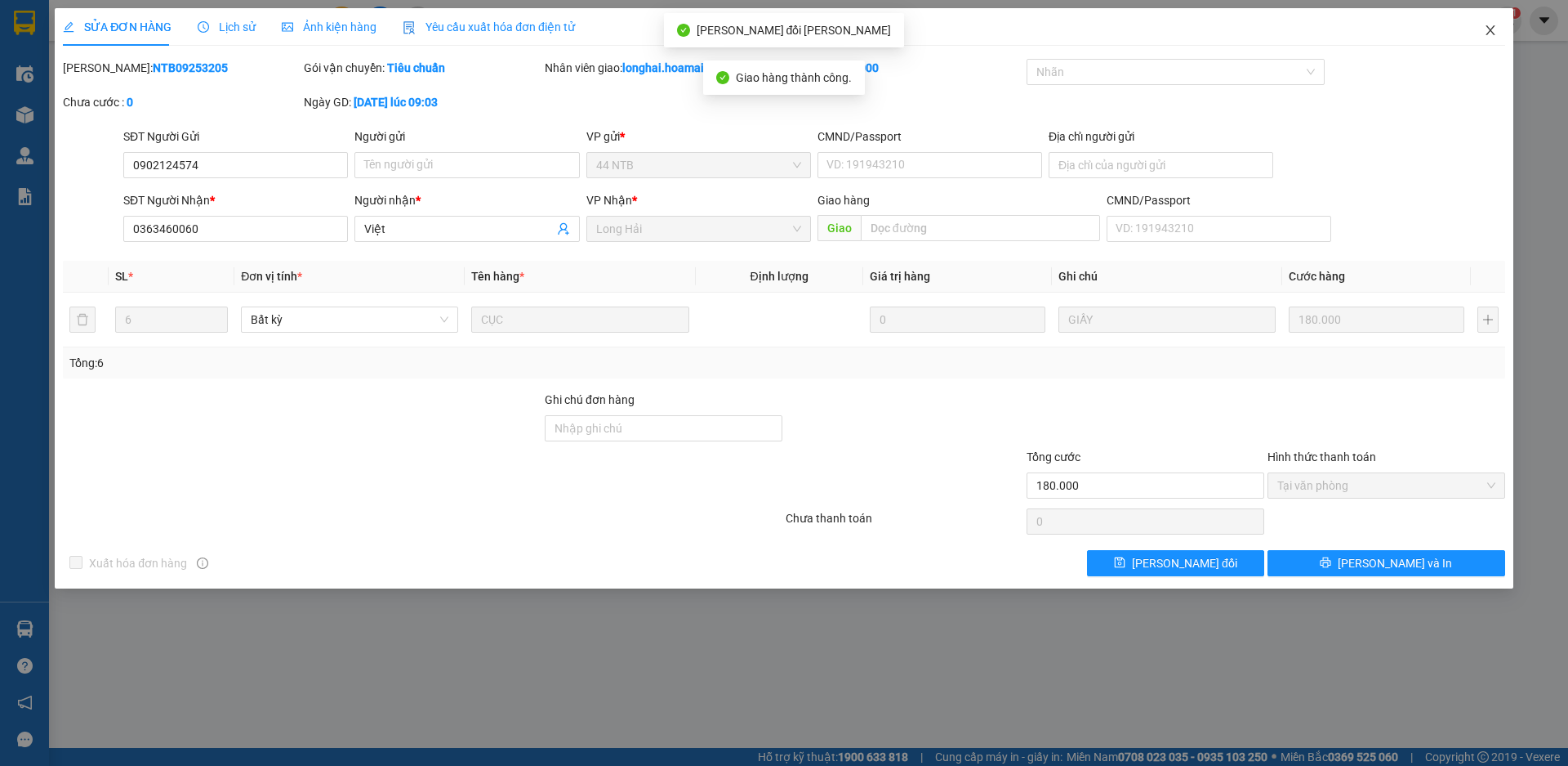
click at [1486, 34] on icon "close" at bounding box center [1490, 30] width 13 height 13
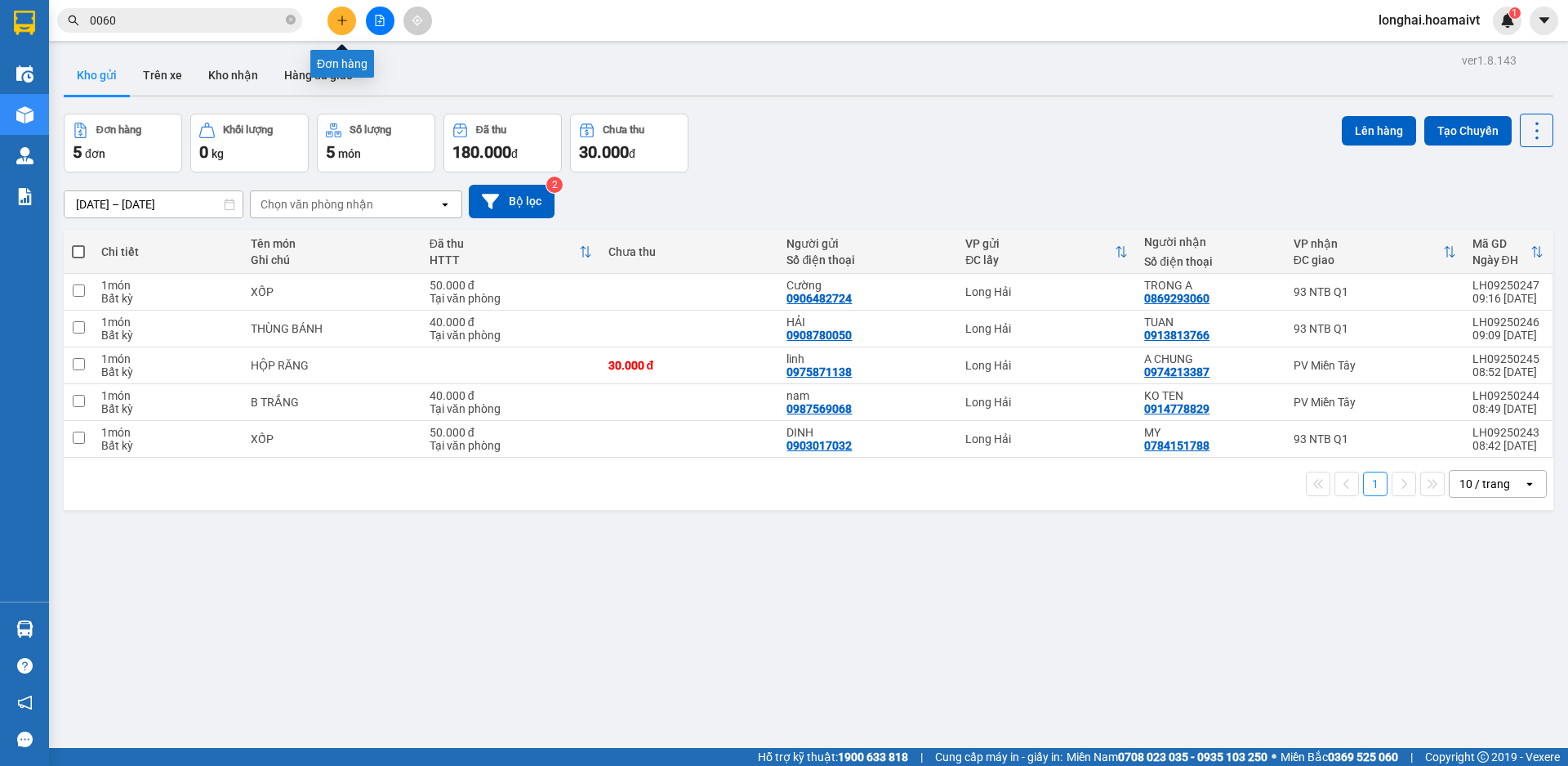
click at [343, 18] on icon "plus" at bounding box center [342, 20] width 11 height 11
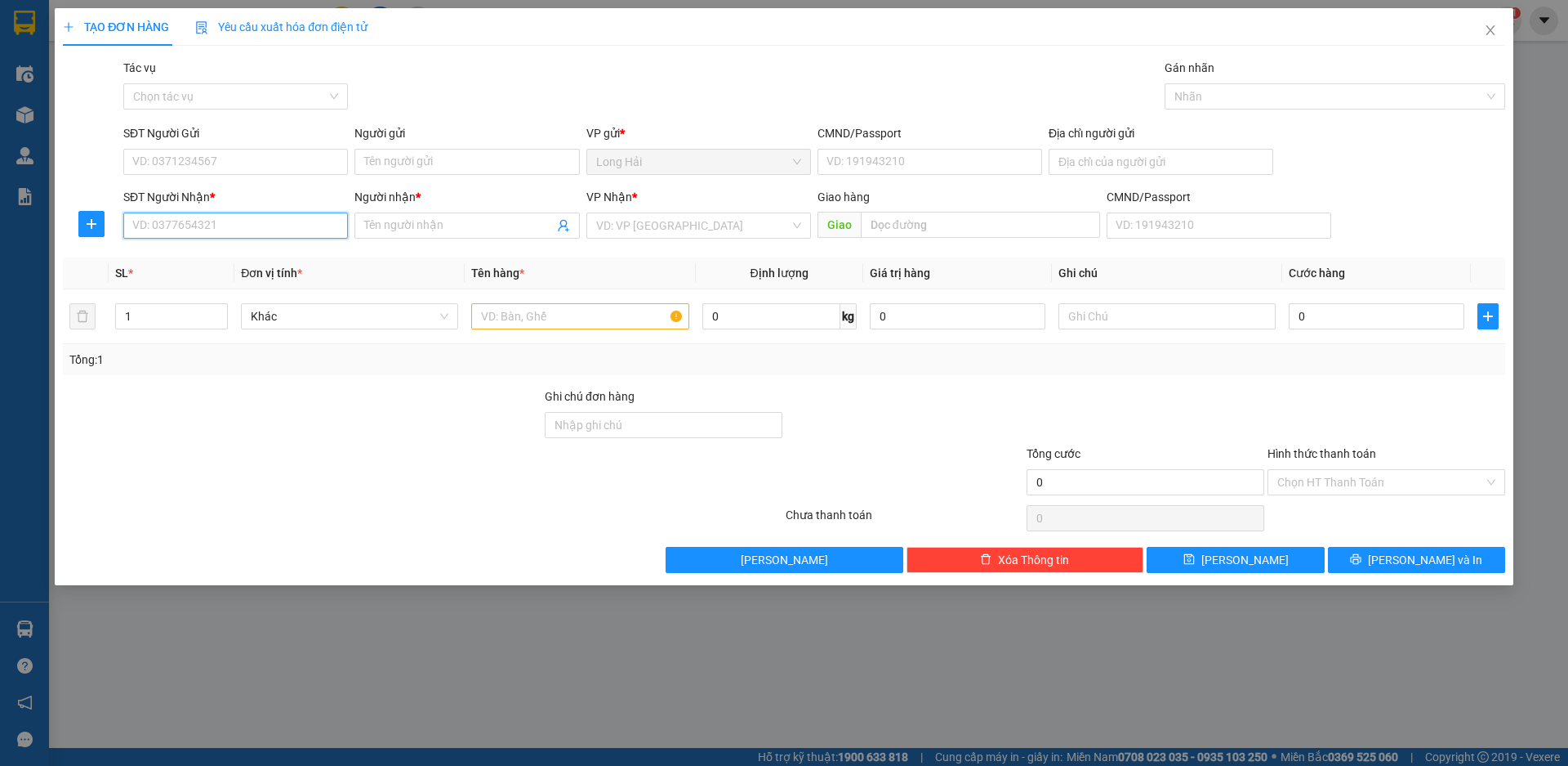
click at [157, 215] on input "SĐT Người Nhận *" at bounding box center [235, 226] width 225 height 26
type input "0983362349"
click at [485, 235] on span at bounding box center [466, 226] width 225 height 26
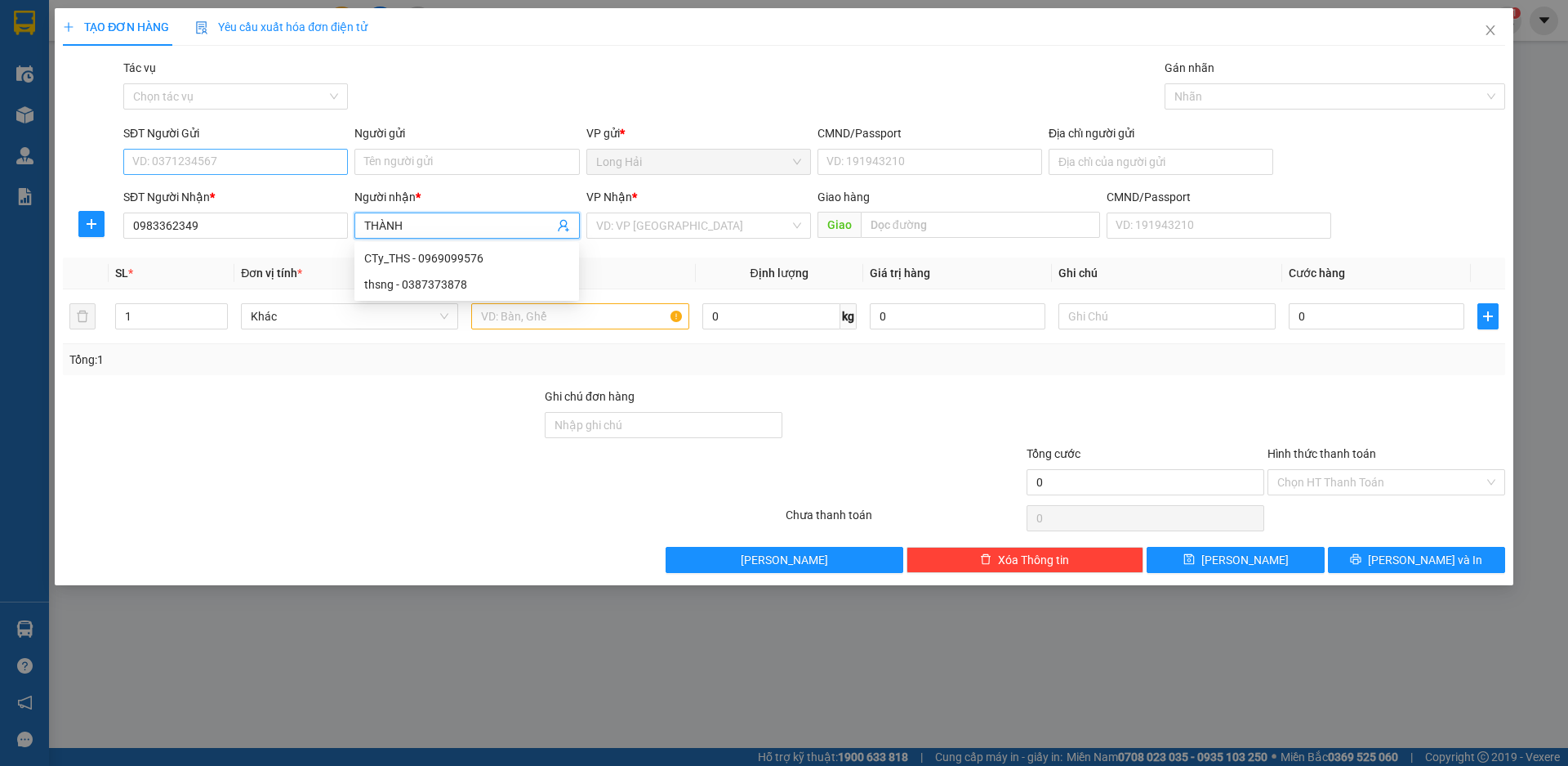
type input "THÀNH"
click at [322, 164] on input "SĐT Người Gửi" at bounding box center [235, 162] width 225 height 26
type input "0374778199"
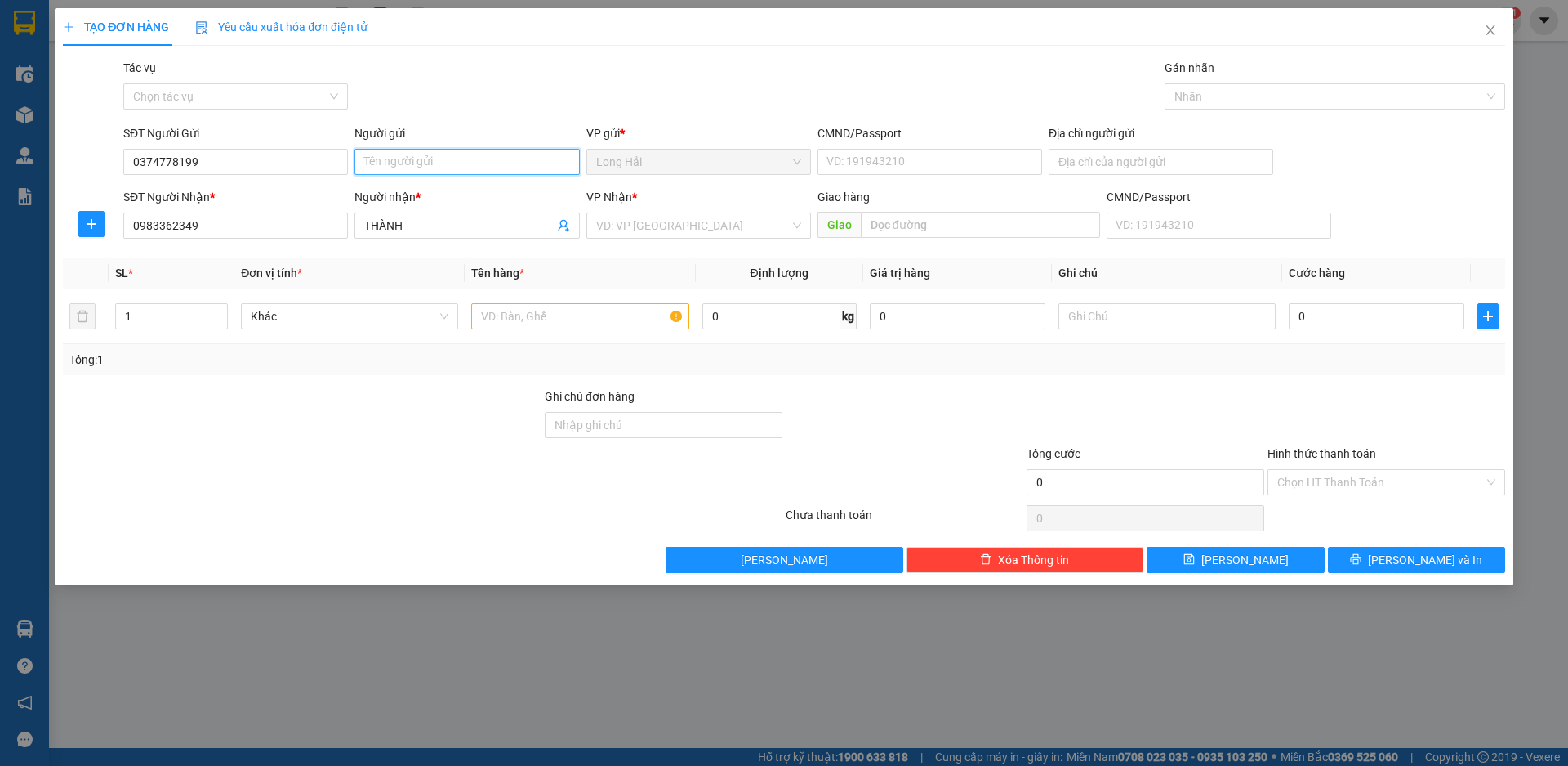
click at [407, 165] on input "Người gửi" at bounding box center [466, 162] width 225 height 26
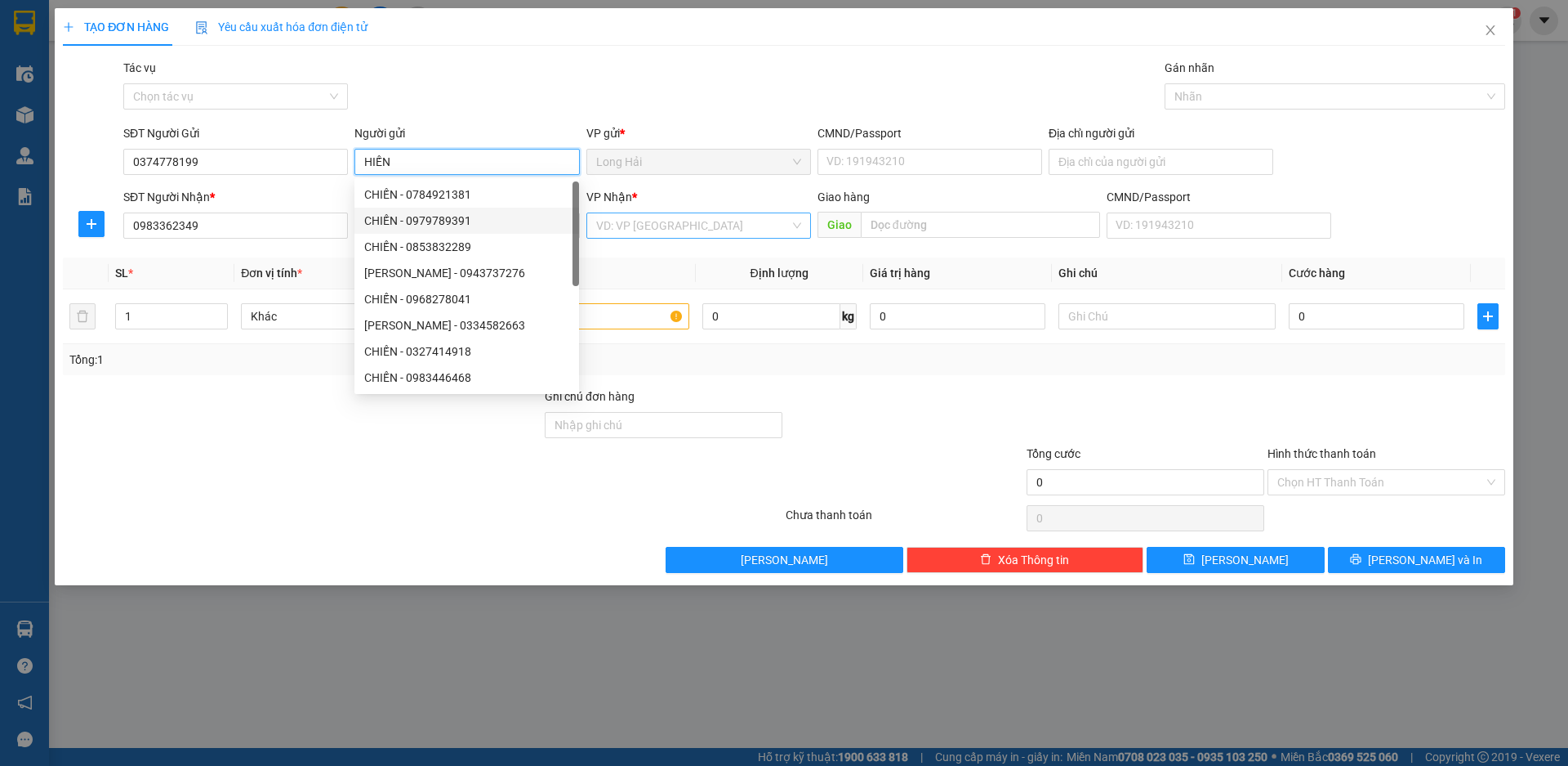
type input "HIẾN"
click at [646, 233] on input "search" at bounding box center [692, 226] width 193 height 25
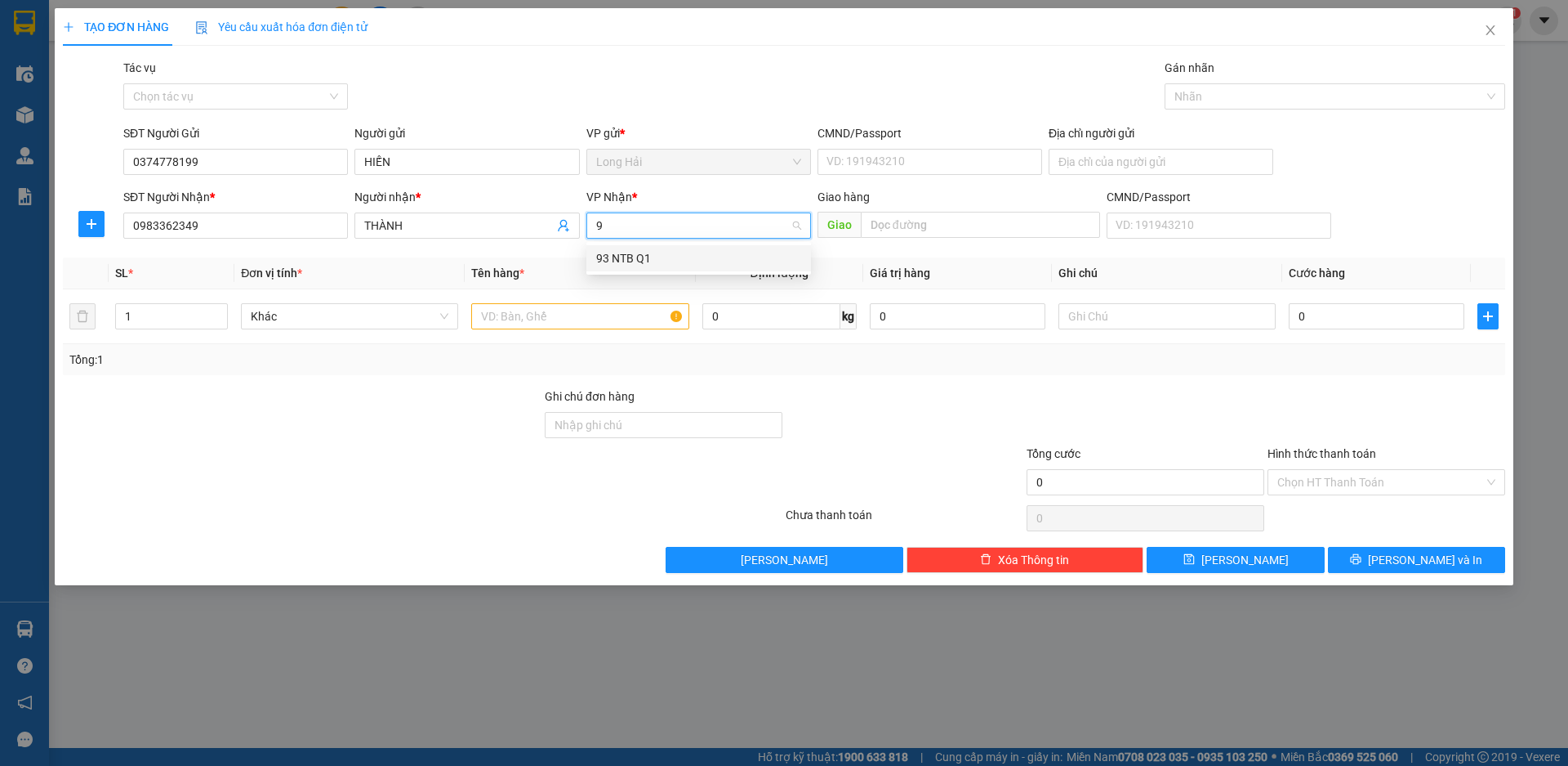
type input "93"
click at [657, 262] on div "93 NTB Q1" at bounding box center [698, 258] width 205 height 18
click at [584, 306] on input "text" at bounding box center [580, 316] width 217 height 26
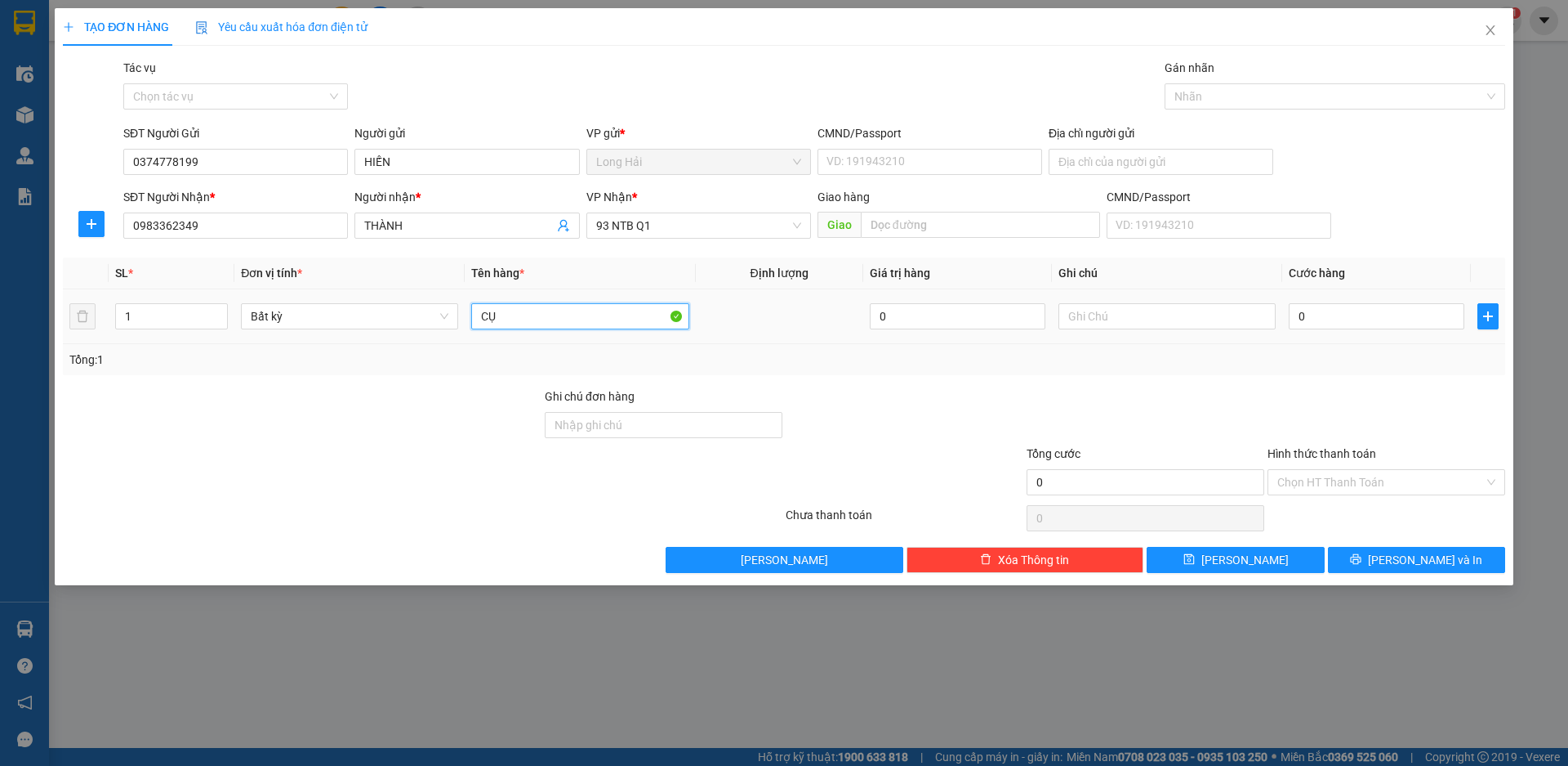
type input "C"
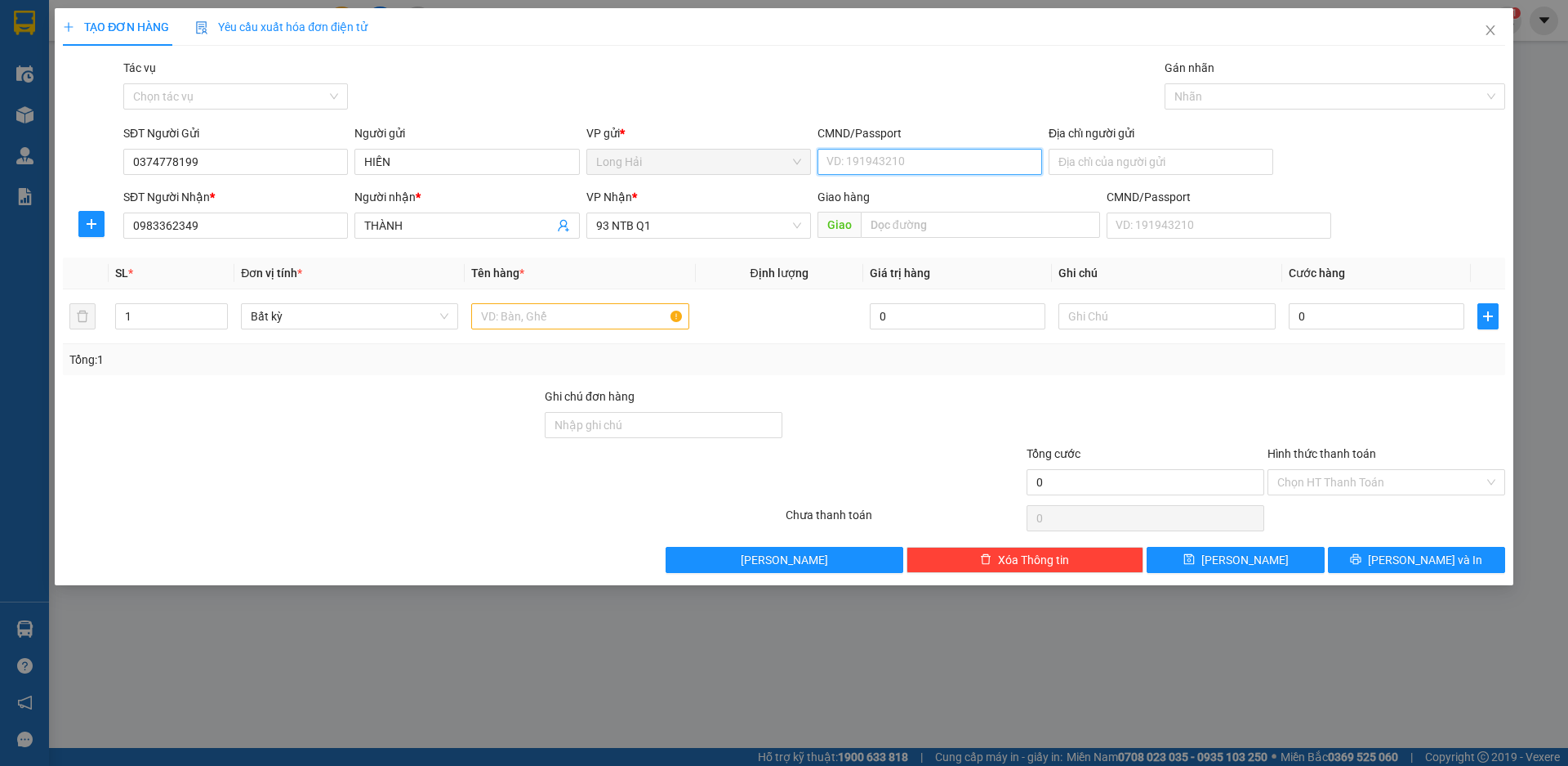
click at [880, 166] on input "CMND/Passport" at bounding box center [929, 162] width 225 height 26
type input "077068002633"
click at [647, 306] on input "text" at bounding box center [580, 316] width 217 height 26
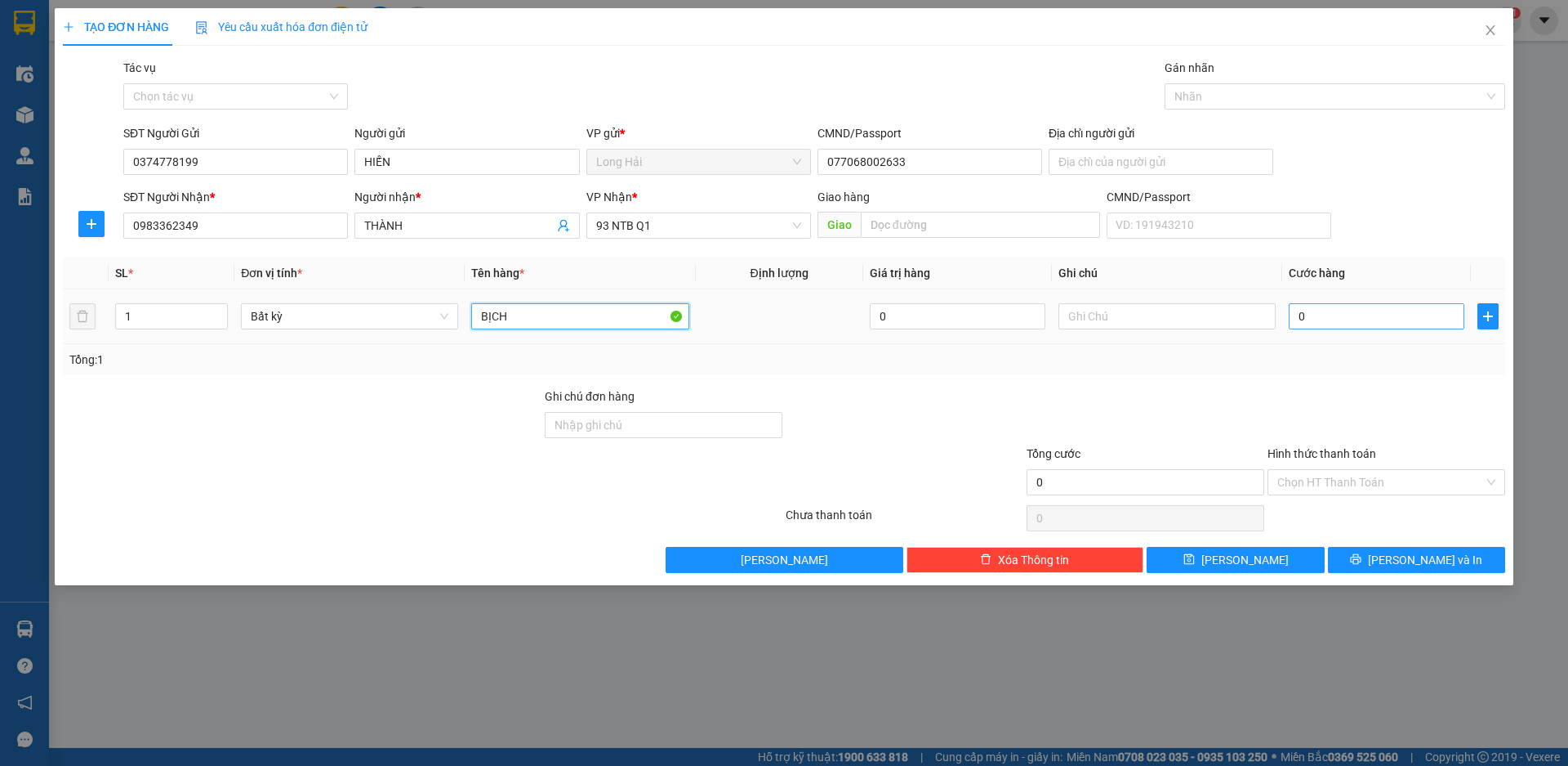
type input "BỊCH"
click at [1327, 316] on input "0" at bounding box center [1376, 316] width 176 height 26
type input "3"
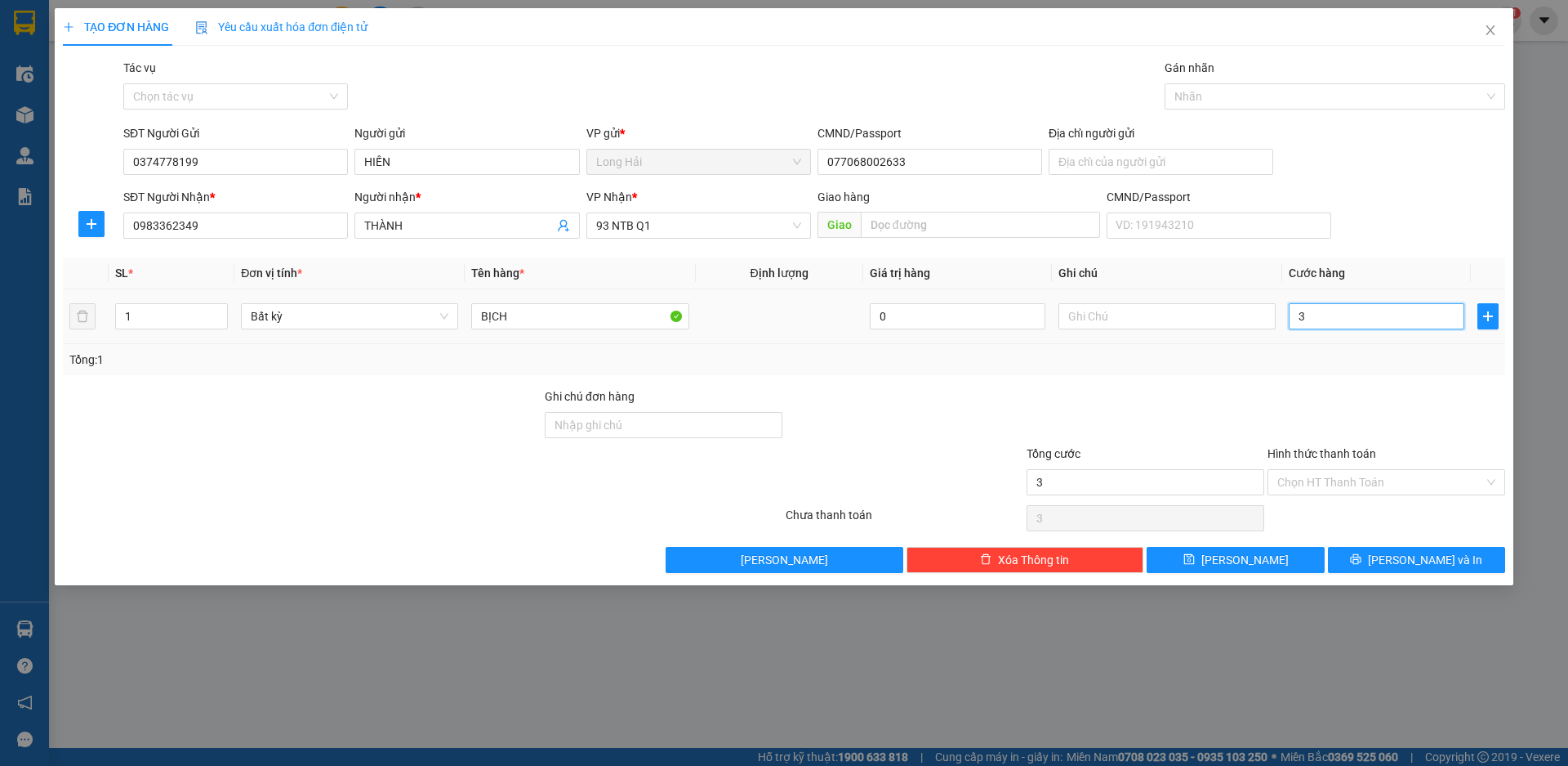
type input "30"
type input "30.000"
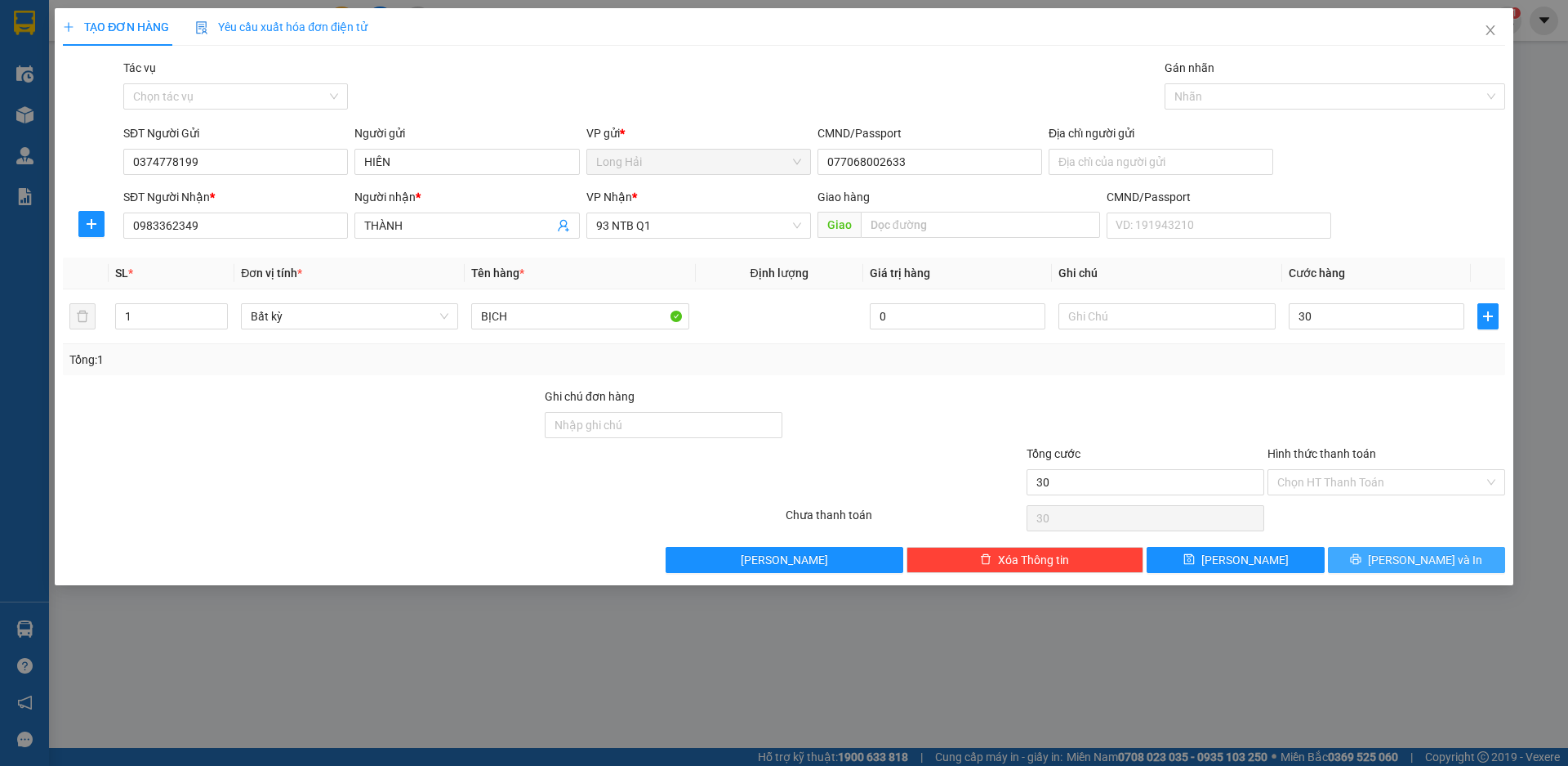
type input "30.000"
click at [1386, 569] on button "[PERSON_NAME] và In" at bounding box center [1417, 559] width 178 height 26
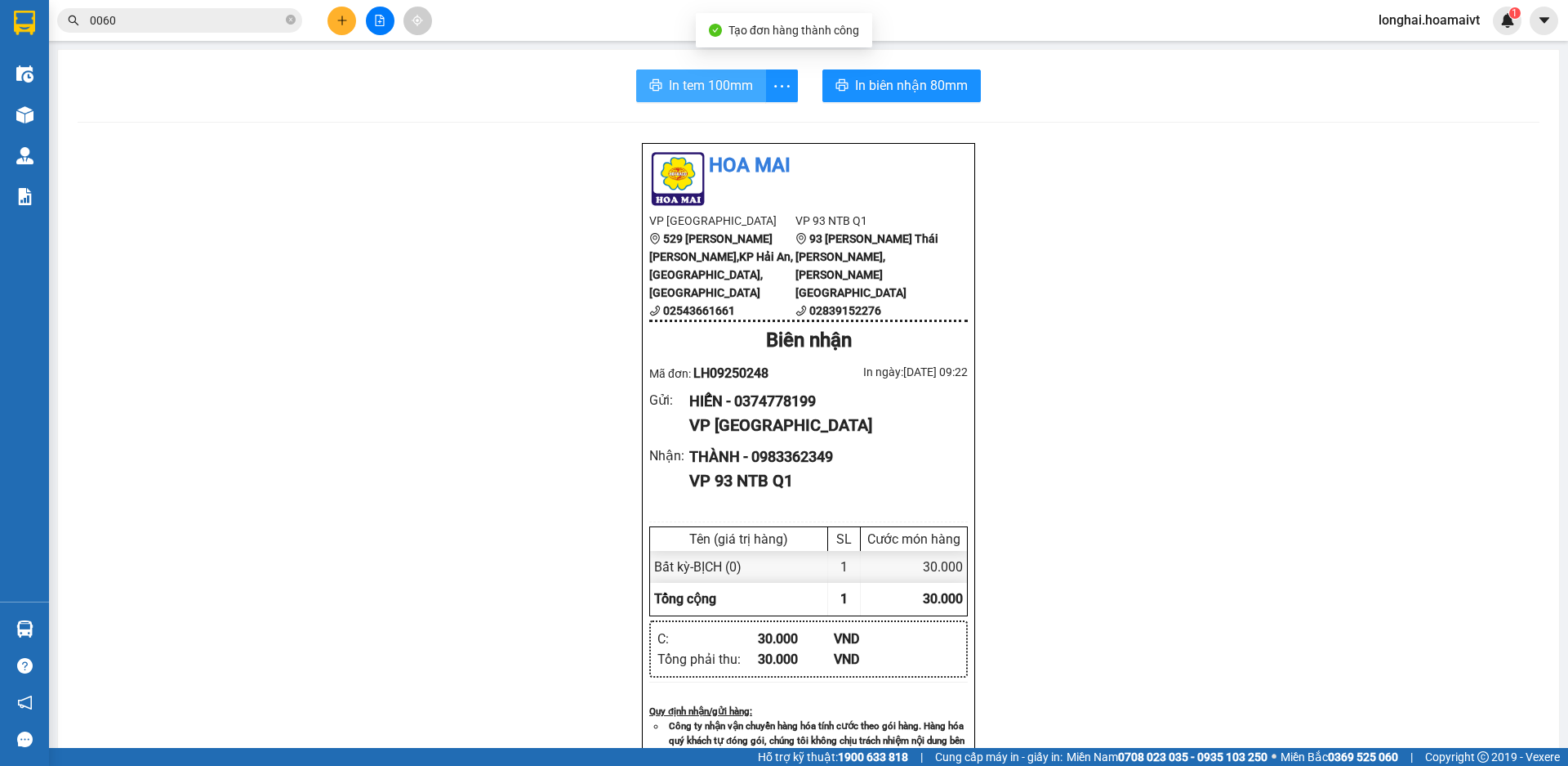
click at [640, 87] on button "In tem 100mm" at bounding box center [701, 85] width 130 height 32
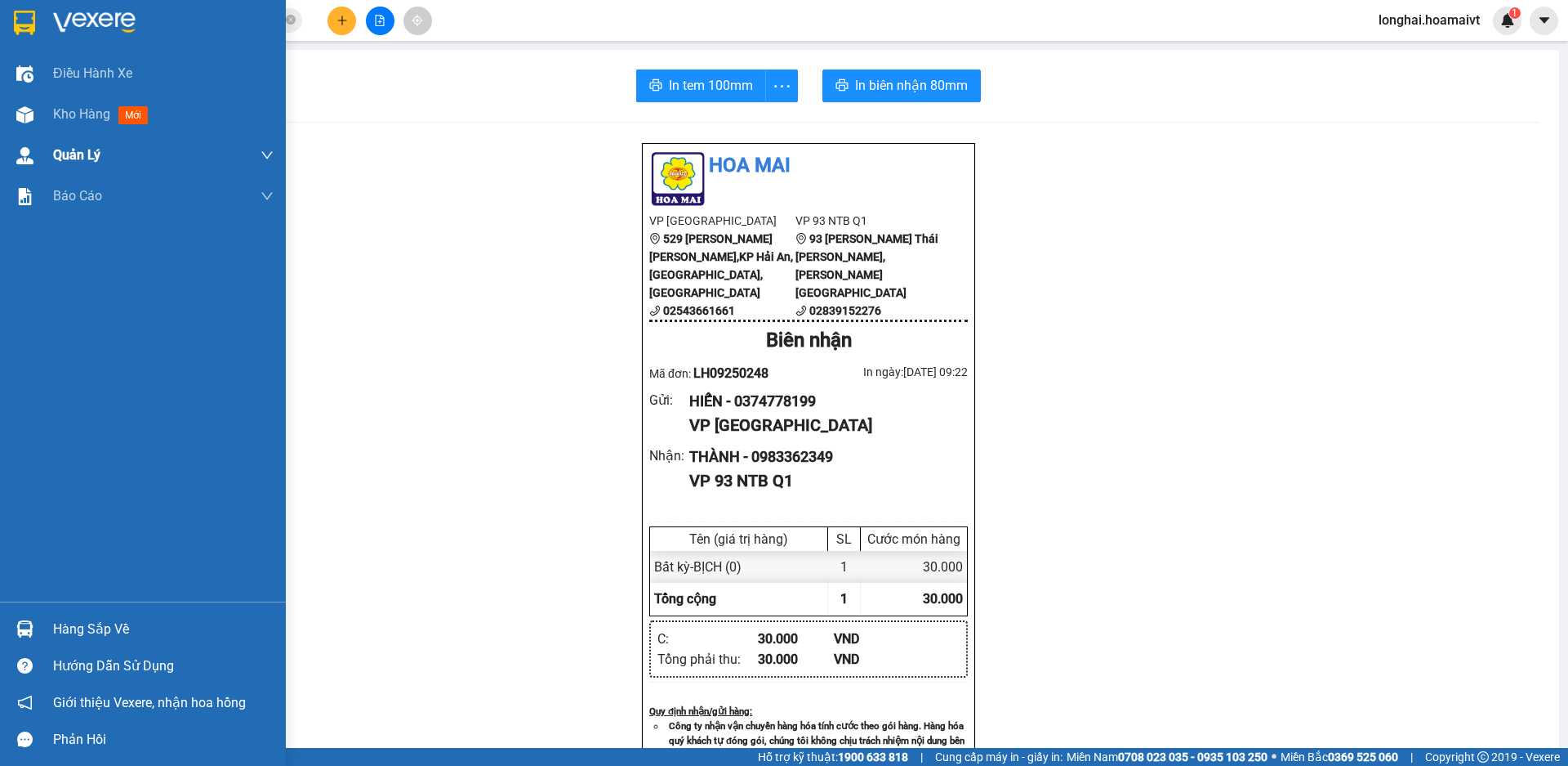
click at [52, 120] on div "Kho hàng mới" at bounding box center [143, 114] width 286 height 41
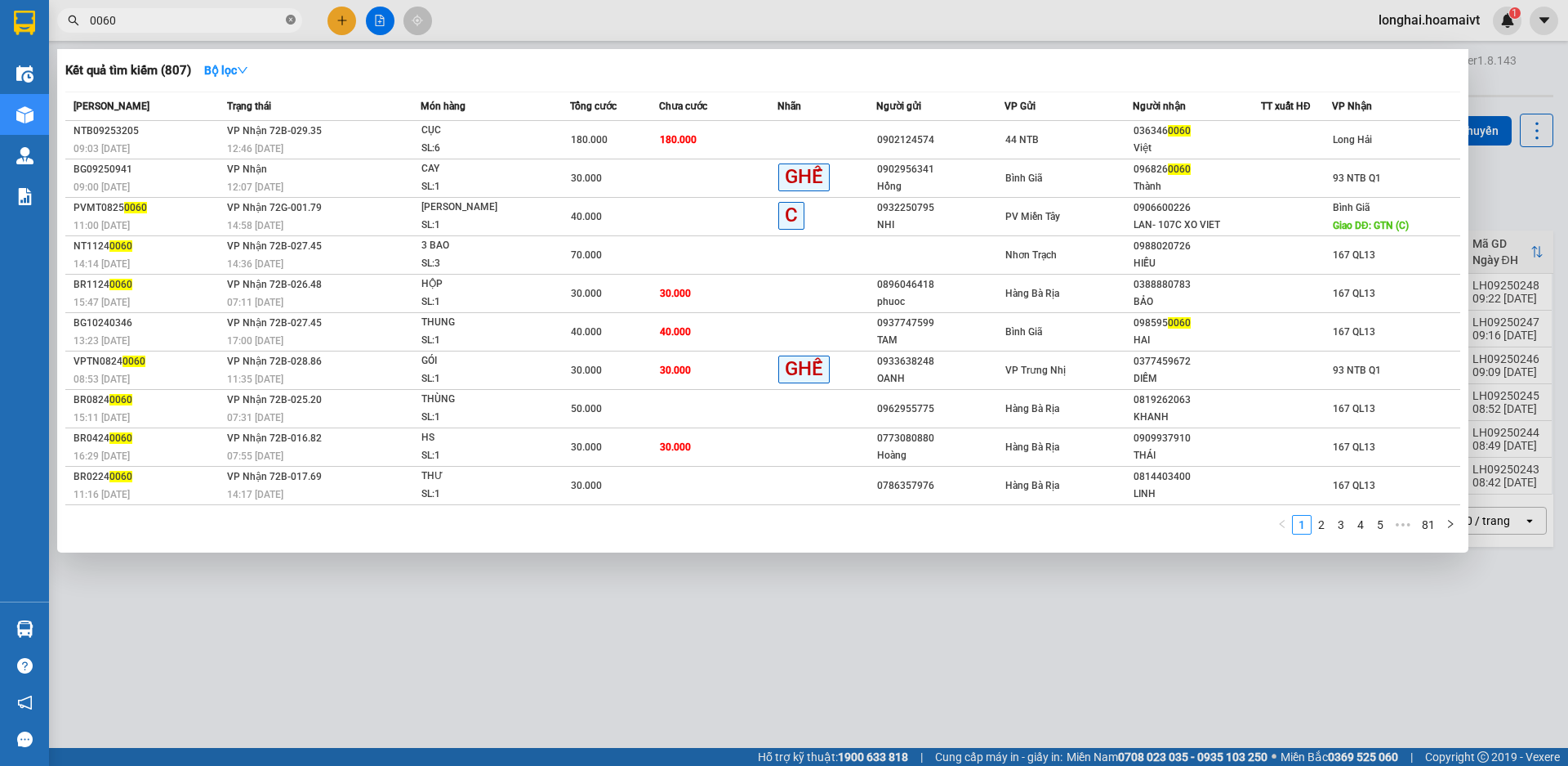
click at [291, 21] on icon "close-circle" at bounding box center [290, 19] width 10 height 10
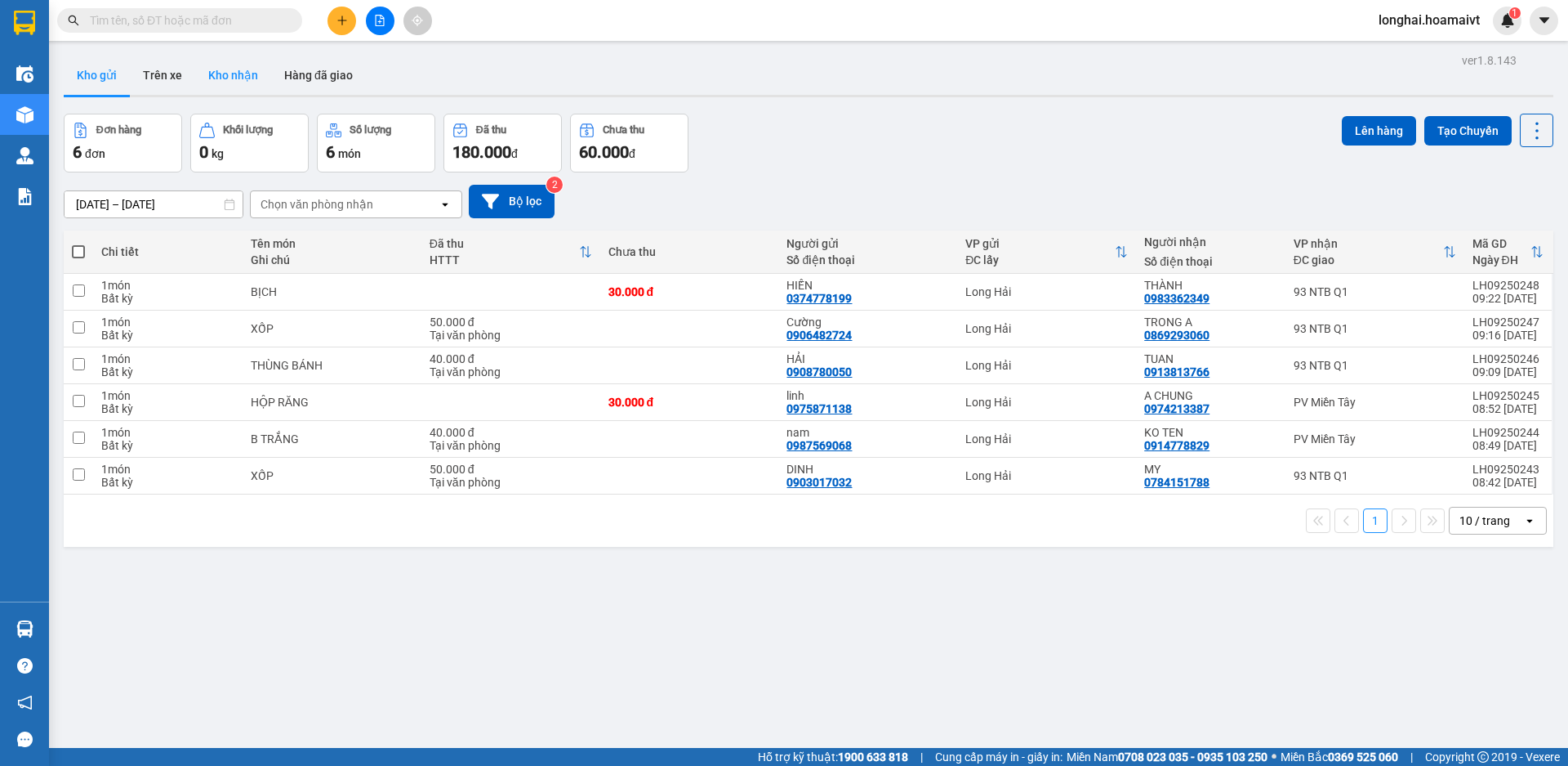
click at [249, 64] on button "Kho nhận" at bounding box center [233, 74] width 76 height 39
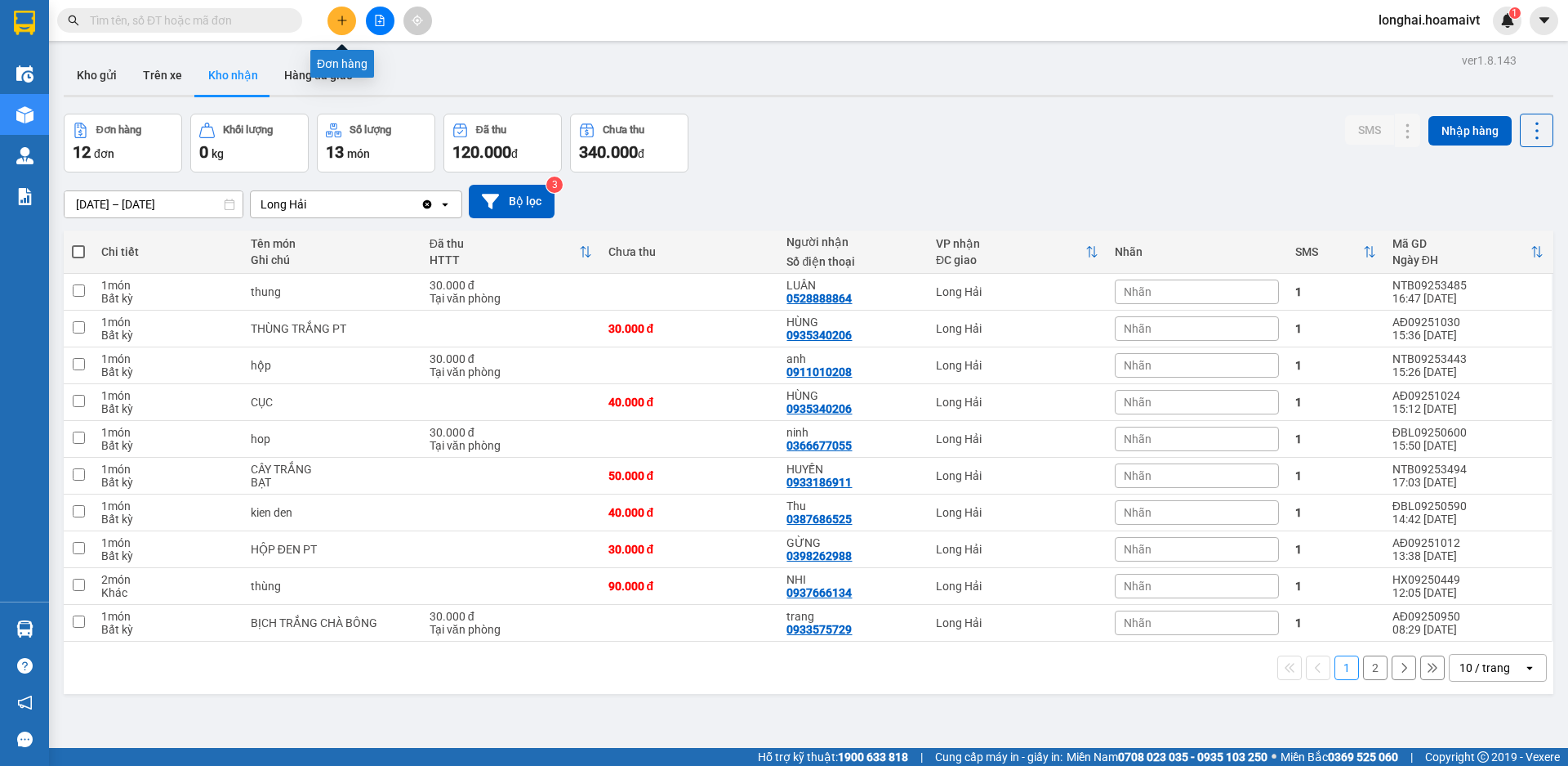
click at [349, 21] on button at bounding box center [341, 20] width 29 height 29
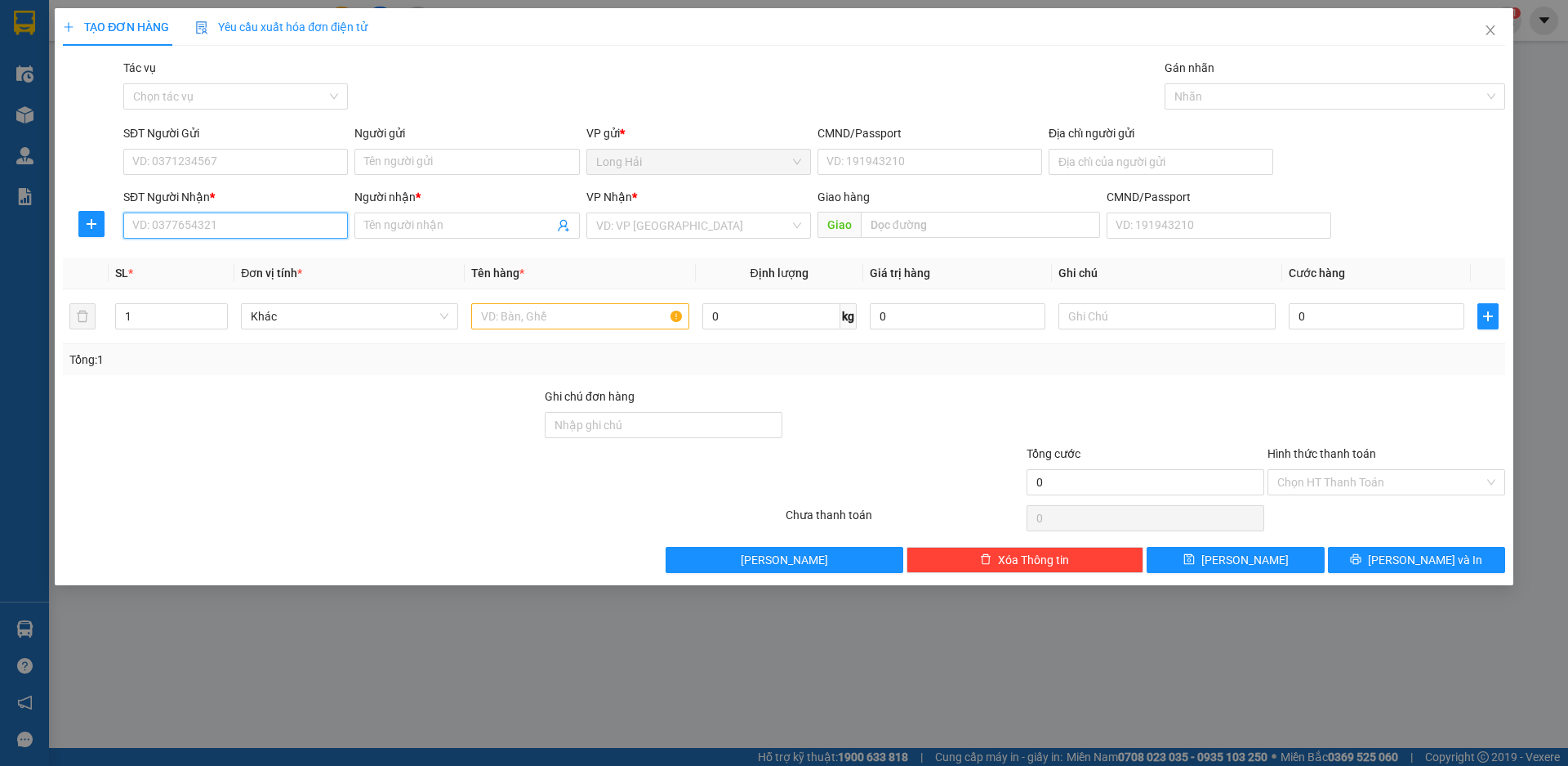
click at [242, 230] on input "SĐT Người Nhận *" at bounding box center [235, 226] width 225 height 26
click at [230, 166] on input "SĐT Người Gửi" at bounding box center [235, 162] width 225 height 26
click at [173, 183] on div "0906482724 - Cường" at bounding box center [235, 194] width 225 height 26
type input "0906482724"
type input "Cường"
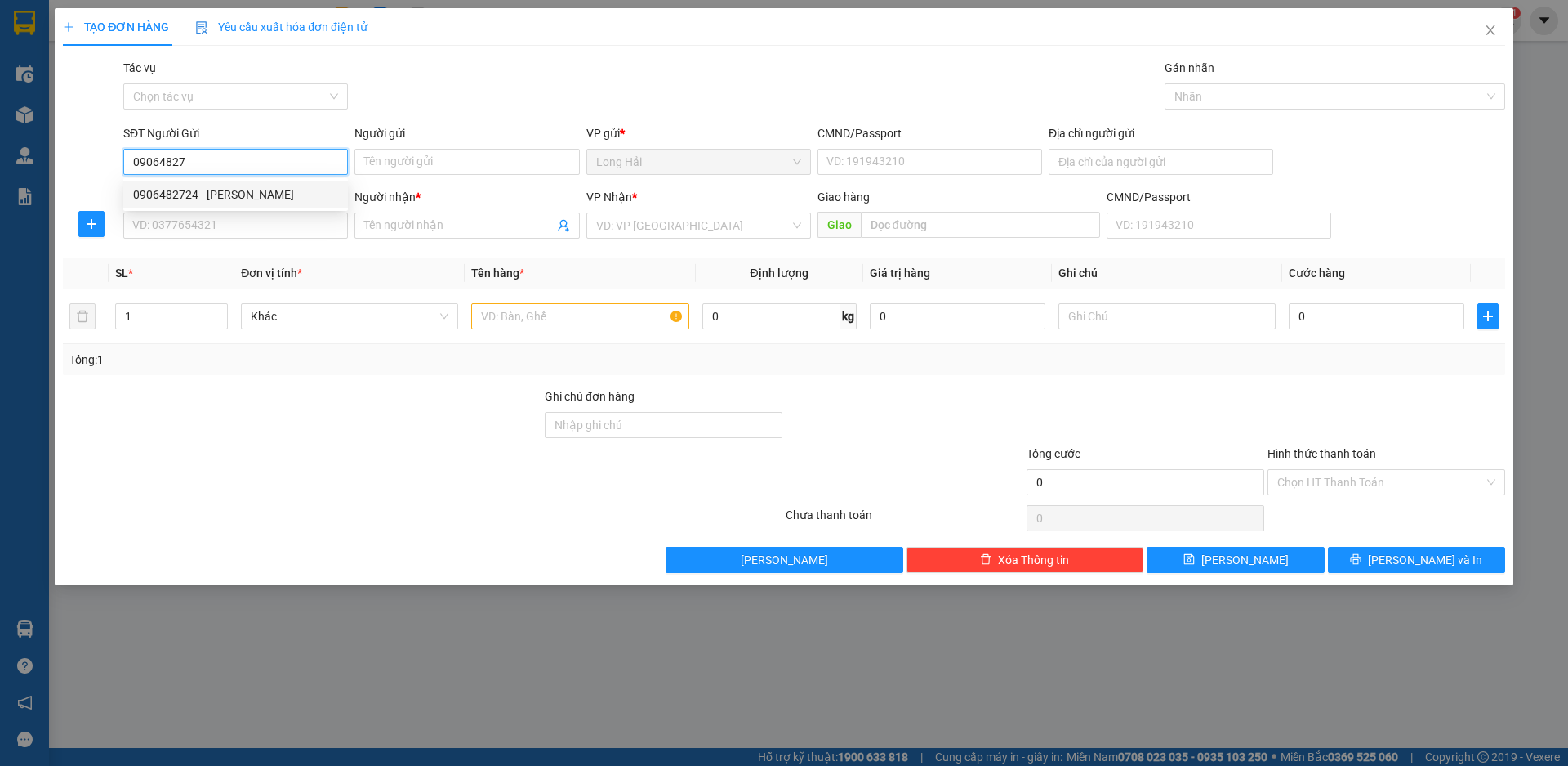
type input "048062000014"
type input "0869293060"
type input "TRONG A"
type input "0906482724"
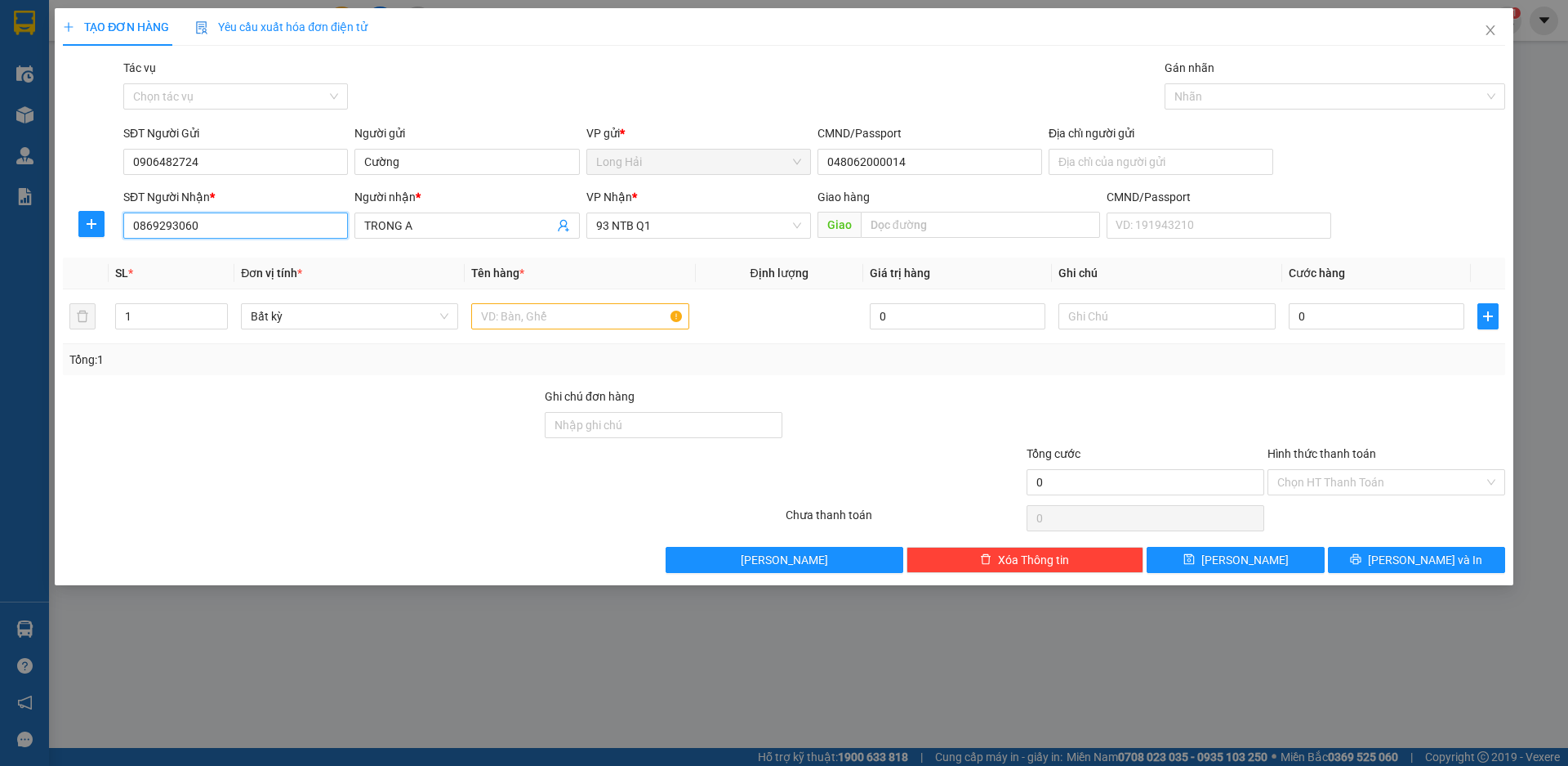
drag, startPoint x: 228, startPoint y: 230, endPoint x: 46, endPoint y: 276, distance: 187.7
click at [46, 276] on div "TẠO ĐƠN HÀNG Yêu cầu xuất hóa đơn điện tử Transit Pickup Surcharge Ids Transit …" at bounding box center [784, 383] width 1568 height 766
click at [169, 284] on div "0353903043 - MINH ANH" at bounding box center [235, 285] width 205 height 18
type input "0353903043"
type input "MINH ANH"
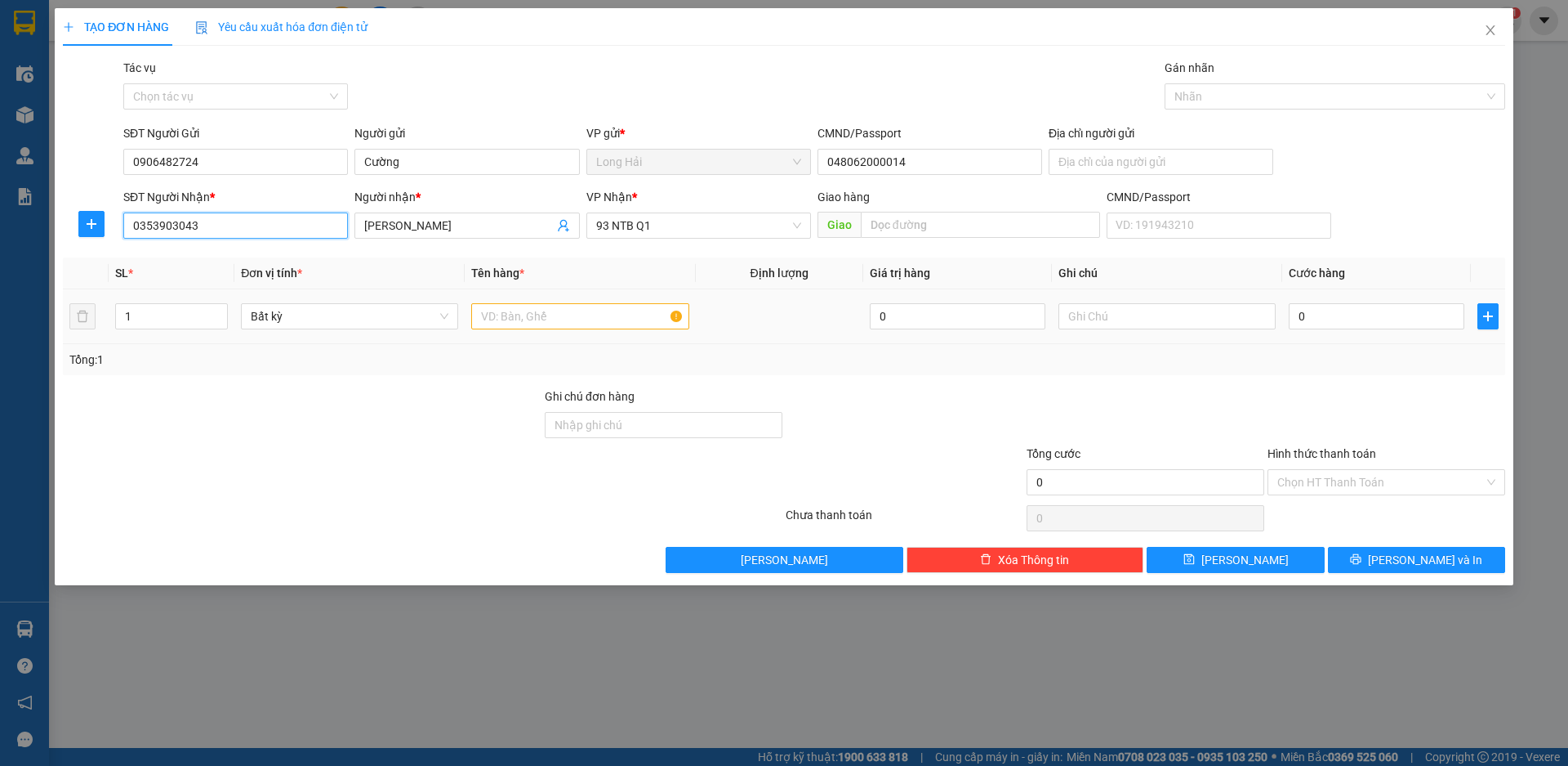
type input "0353903043"
click at [564, 320] on input "text" at bounding box center [580, 316] width 217 height 26
type input "XỐP"
click at [1326, 313] on input "0" at bounding box center [1376, 316] width 176 height 26
type input "8"
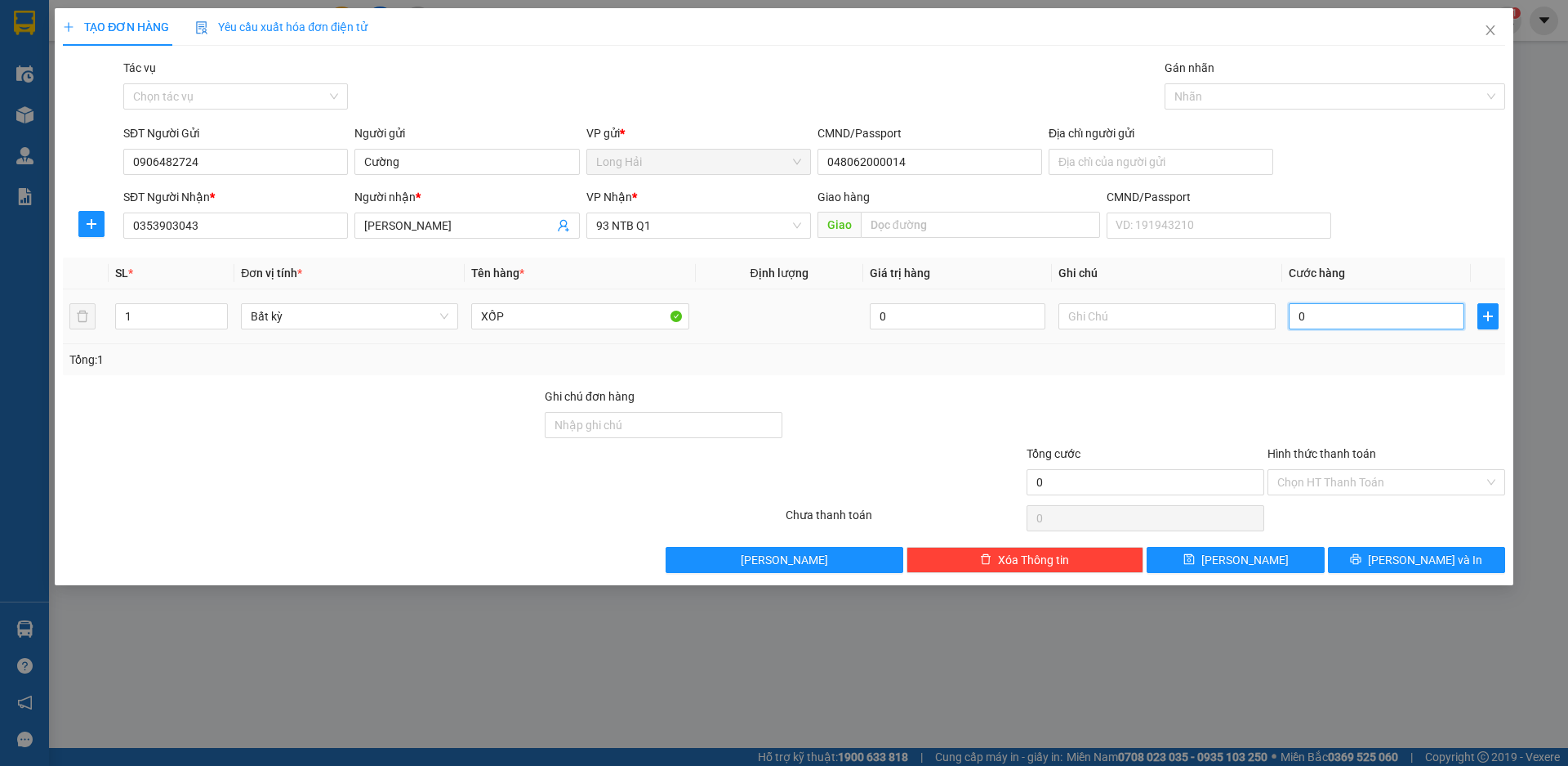
type input "8"
type input "80"
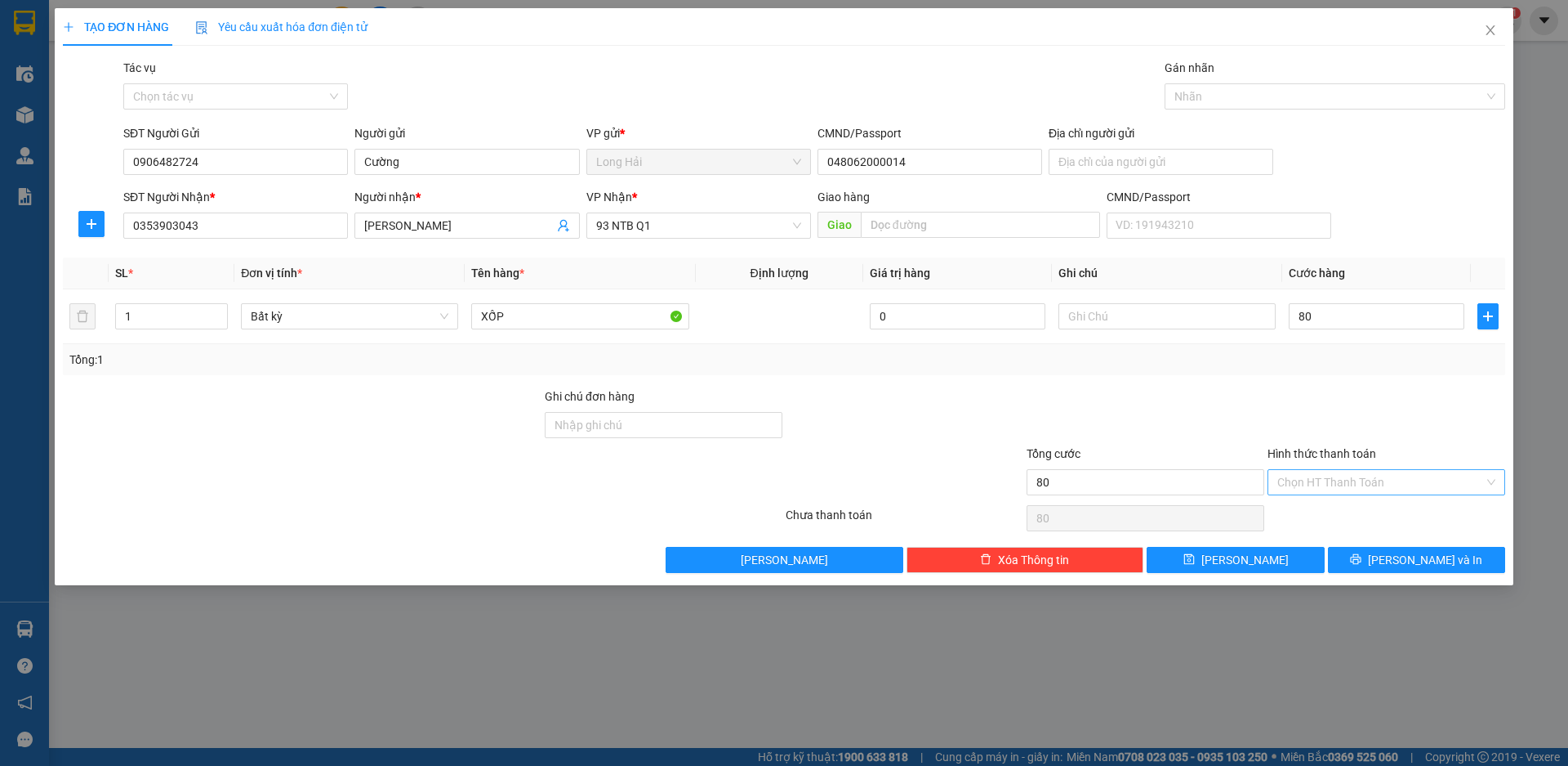
type input "80.000"
click at [1346, 486] on input "Hình thức thanh toán" at bounding box center [1381, 482] width 206 height 25
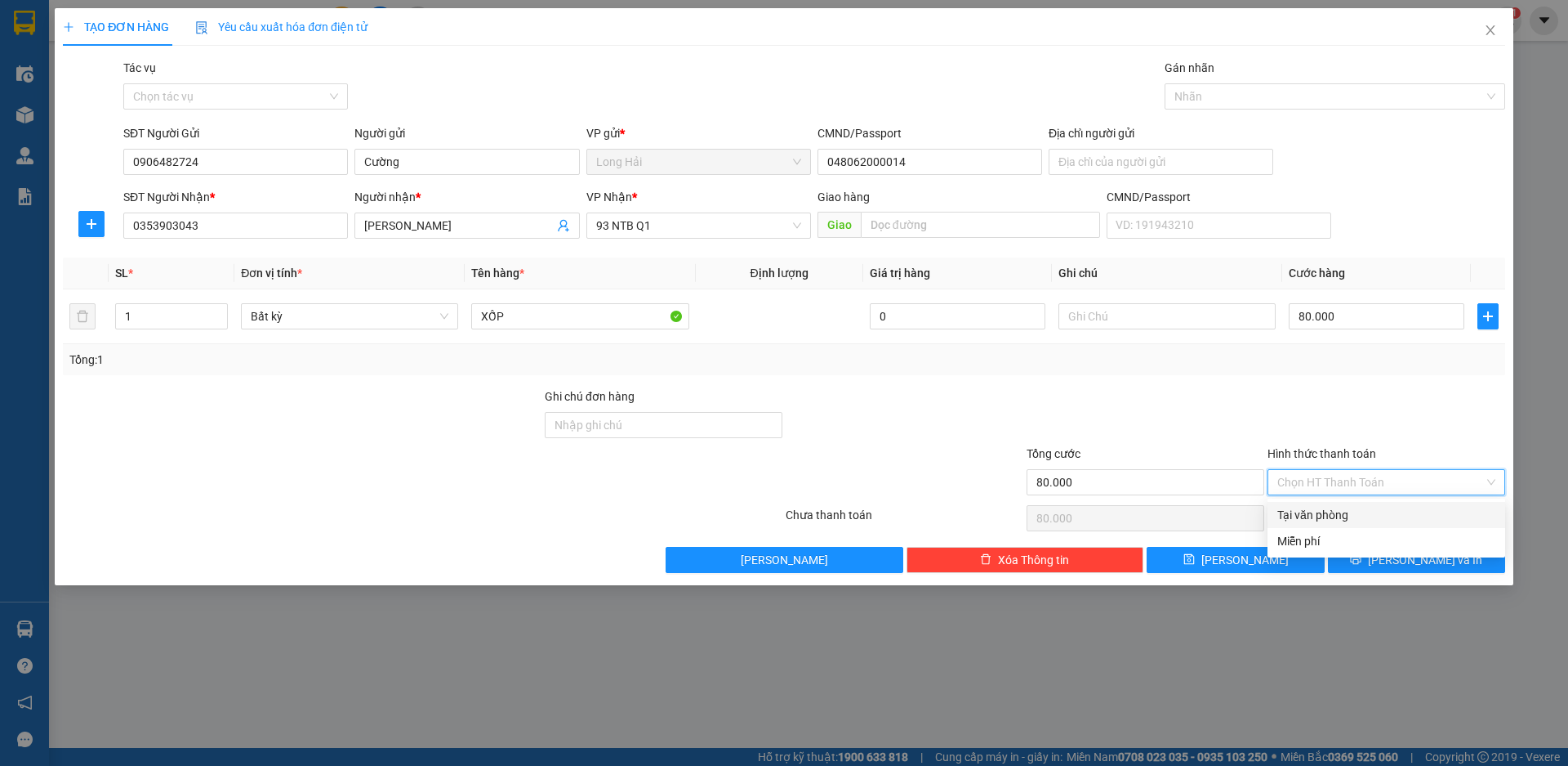
click at [1354, 509] on div "Tại văn phòng" at bounding box center [1386, 515] width 218 height 18
type input "0"
click at [1404, 567] on span "[PERSON_NAME] và In" at bounding box center [1425, 559] width 115 height 18
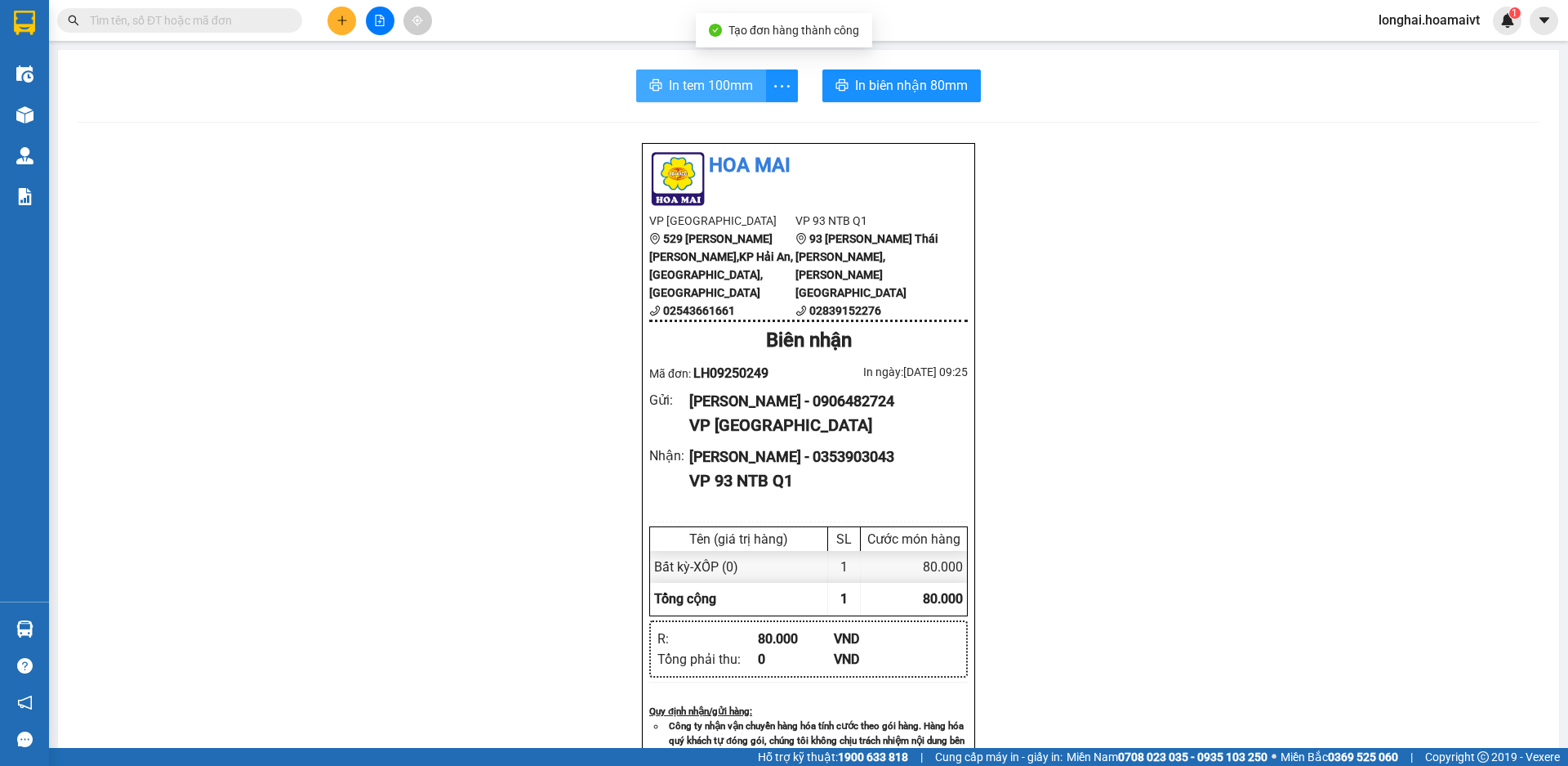
click at [705, 80] on span "In tem 100mm" at bounding box center [711, 85] width 84 height 20
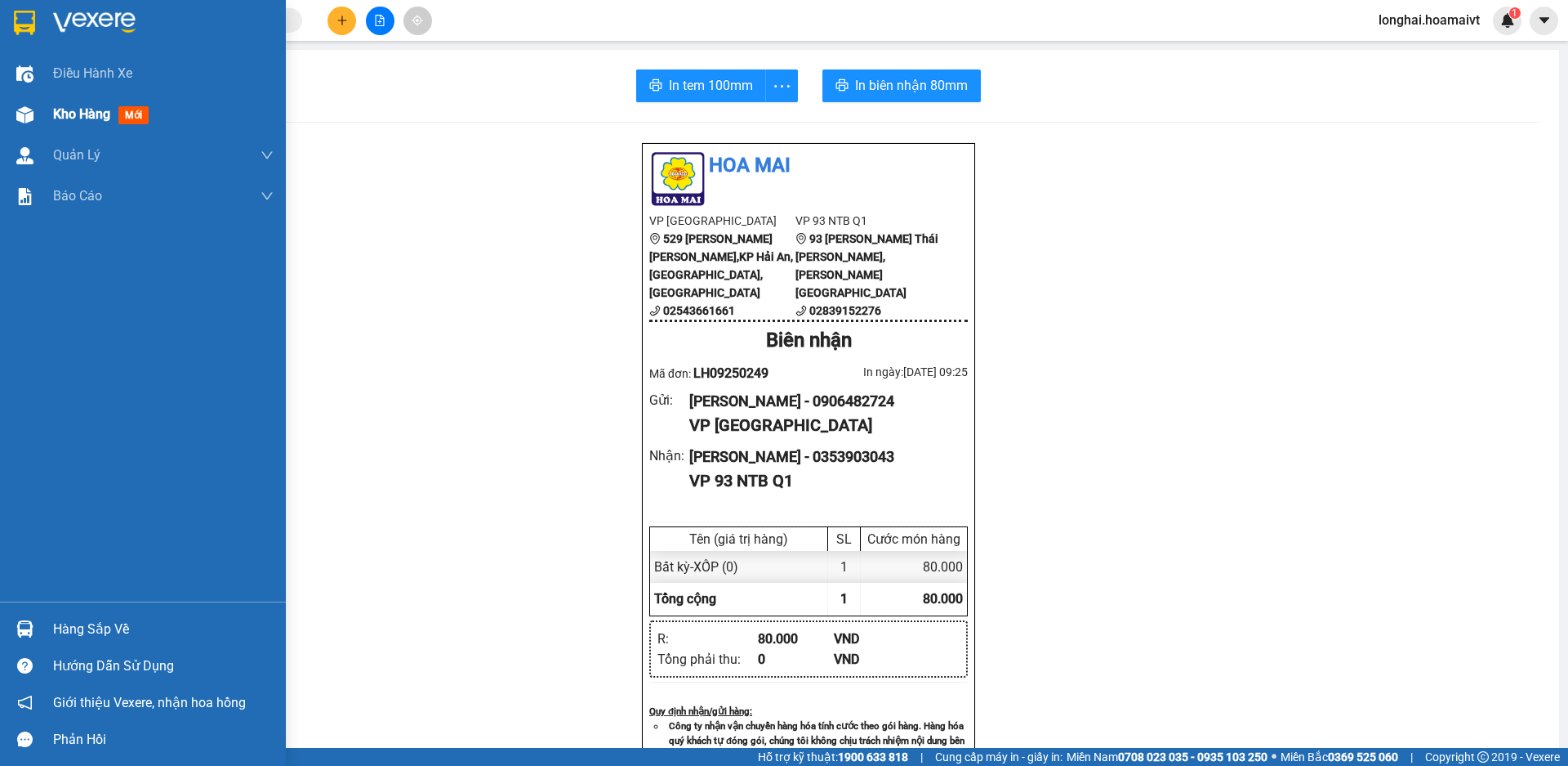
click at [55, 114] on span "Kho hàng" at bounding box center [81, 114] width 57 height 16
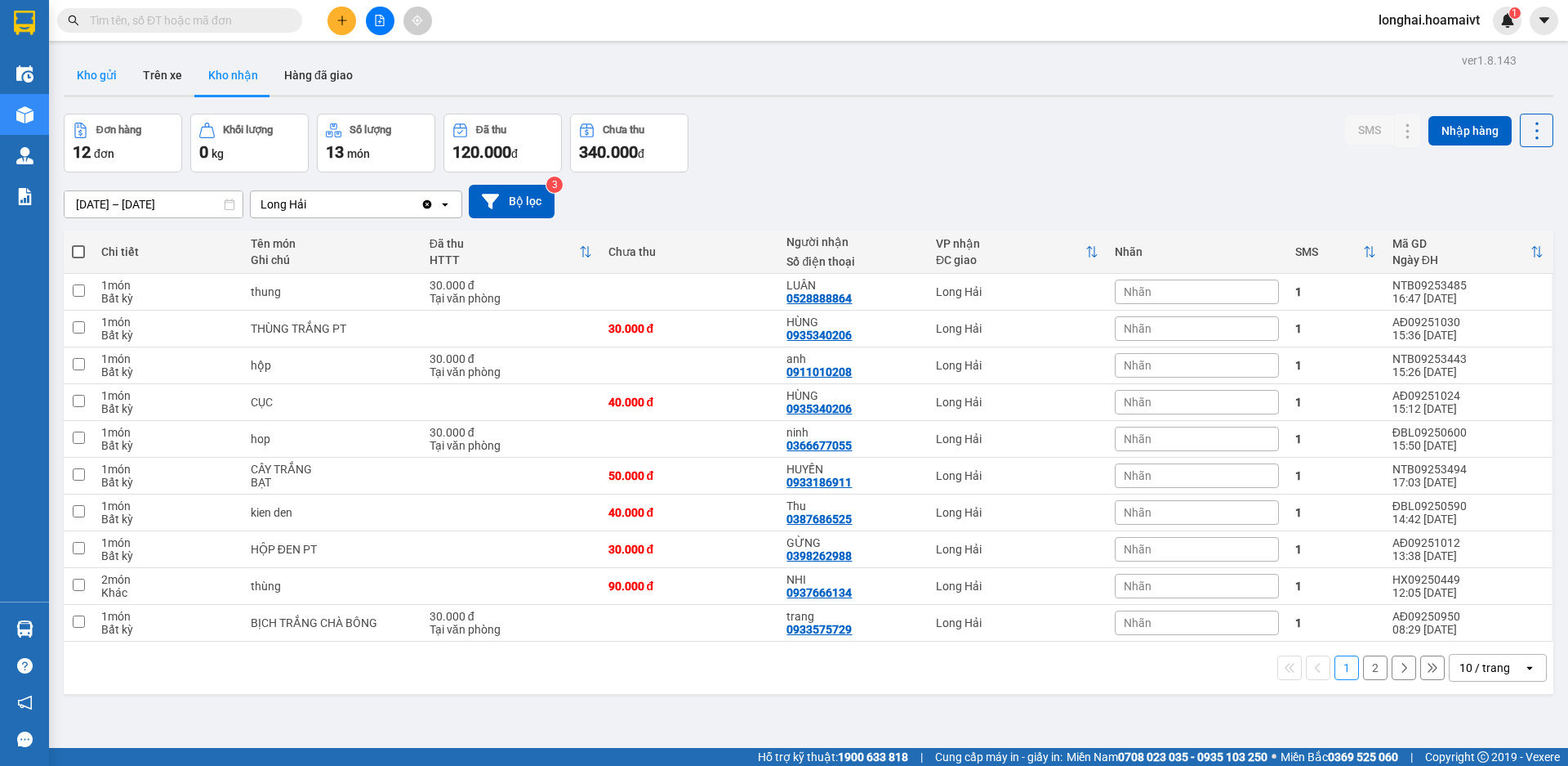
click at [115, 60] on button "Kho gửi" at bounding box center [97, 74] width 66 height 39
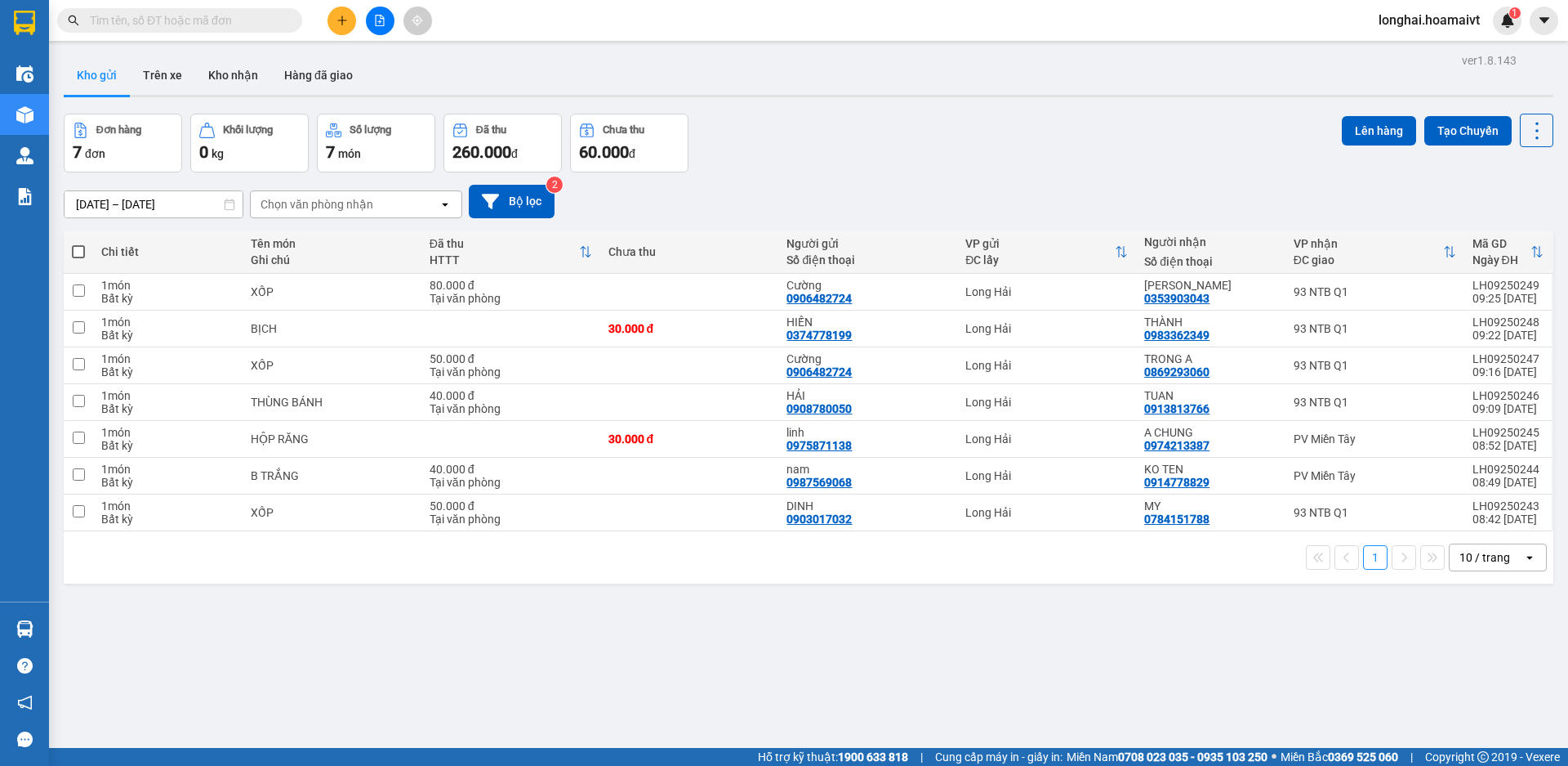
click at [78, 247] on span at bounding box center [78, 251] width 13 height 13
click at [79, 243] on input "checkbox" at bounding box center [79, 243] width 0 height 0
checkbox input "true"
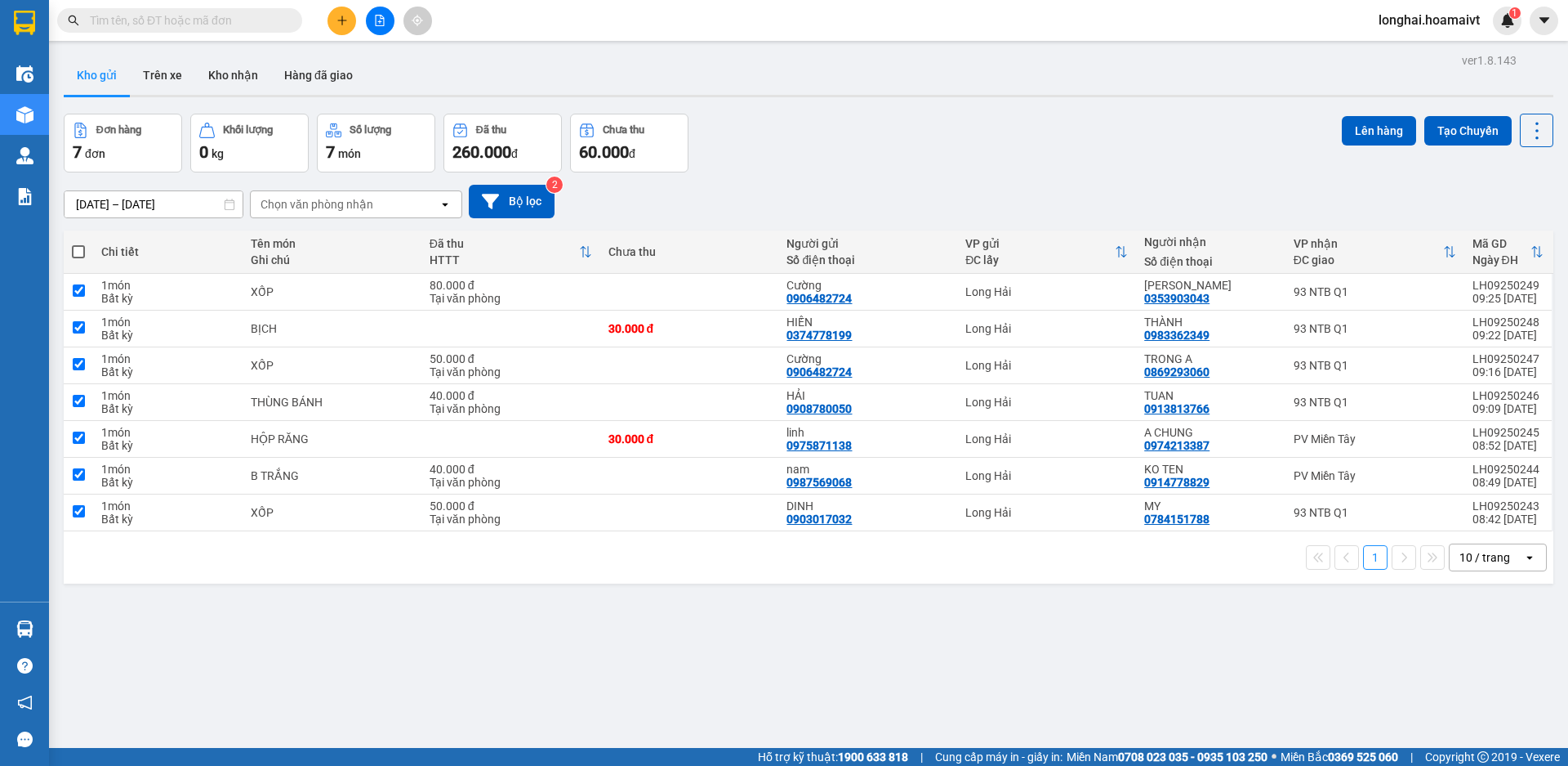
checkbox input "true"
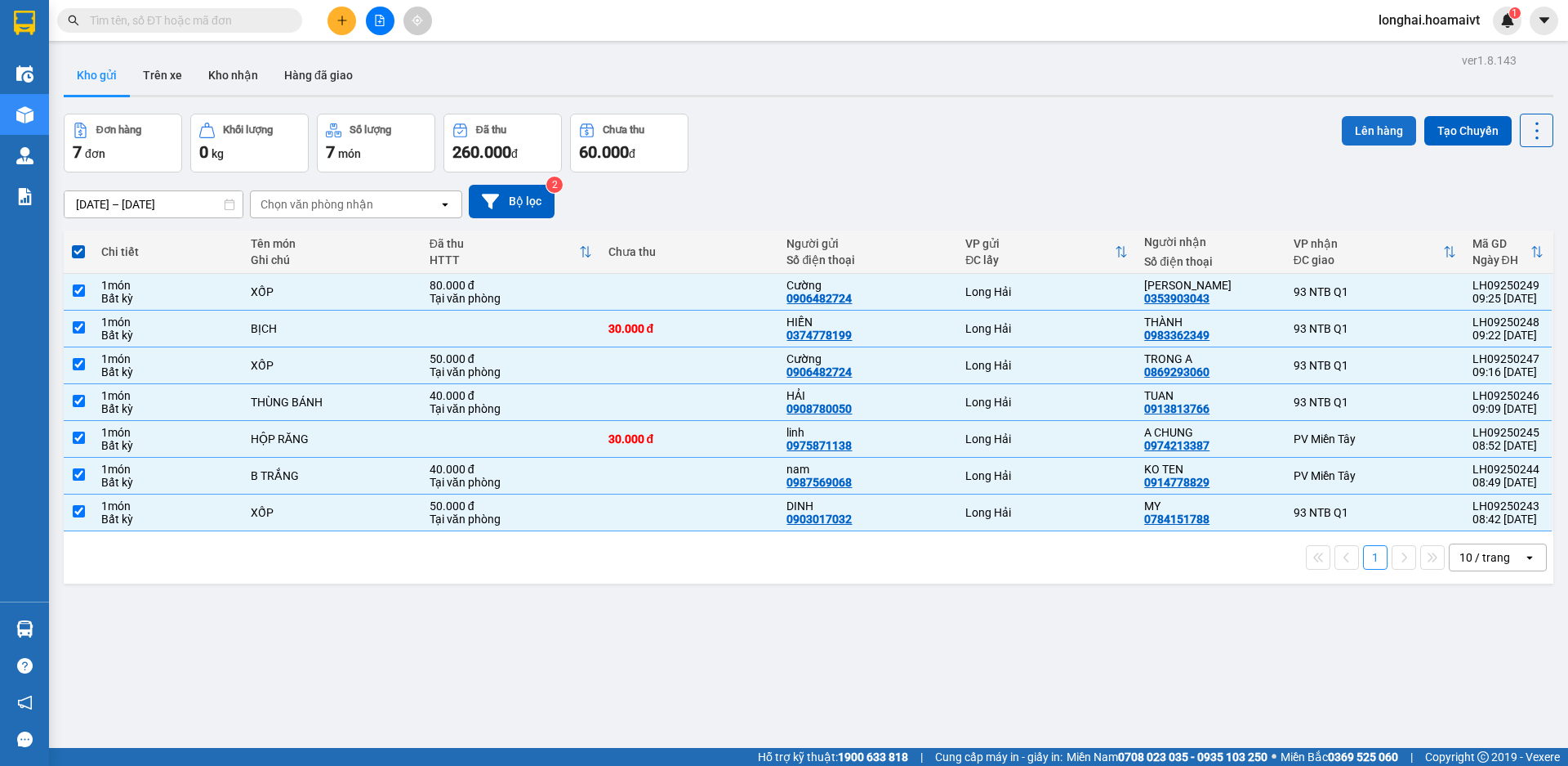
click at [1349, 116] on button "Lên hàng" at bounding box center [1379, 131] width 74 height 30
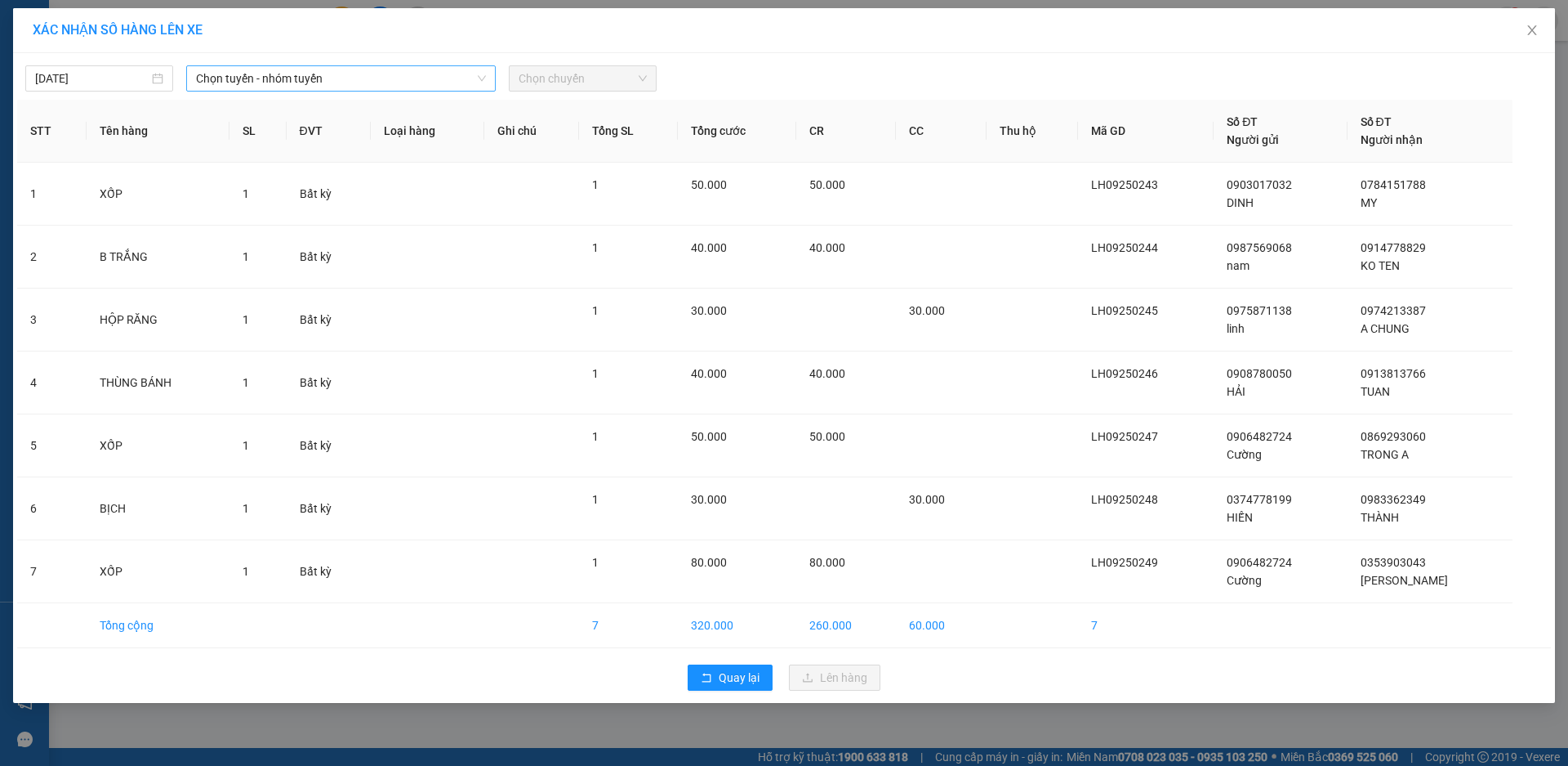
click at [284, 77] on span "Chọn tuyến - nhóm tuyến" at bounding box center [340, 79] width 290 height 25
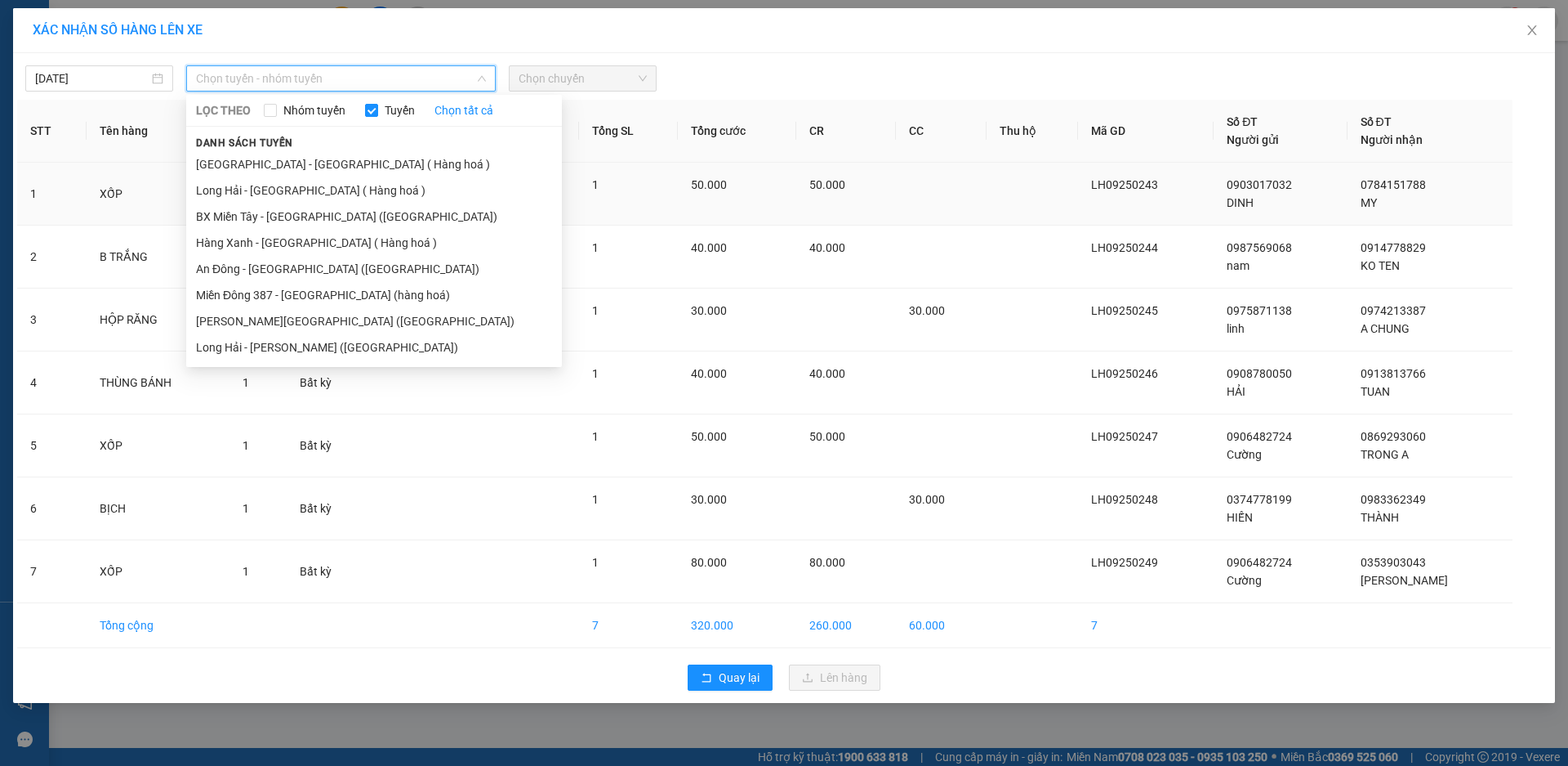
click at [288, 181] on li "Long Hải - [GEOGRAPHIC_DATA] ( Hàng hoá )" at bounding box center [374, 191] width 375 height 26
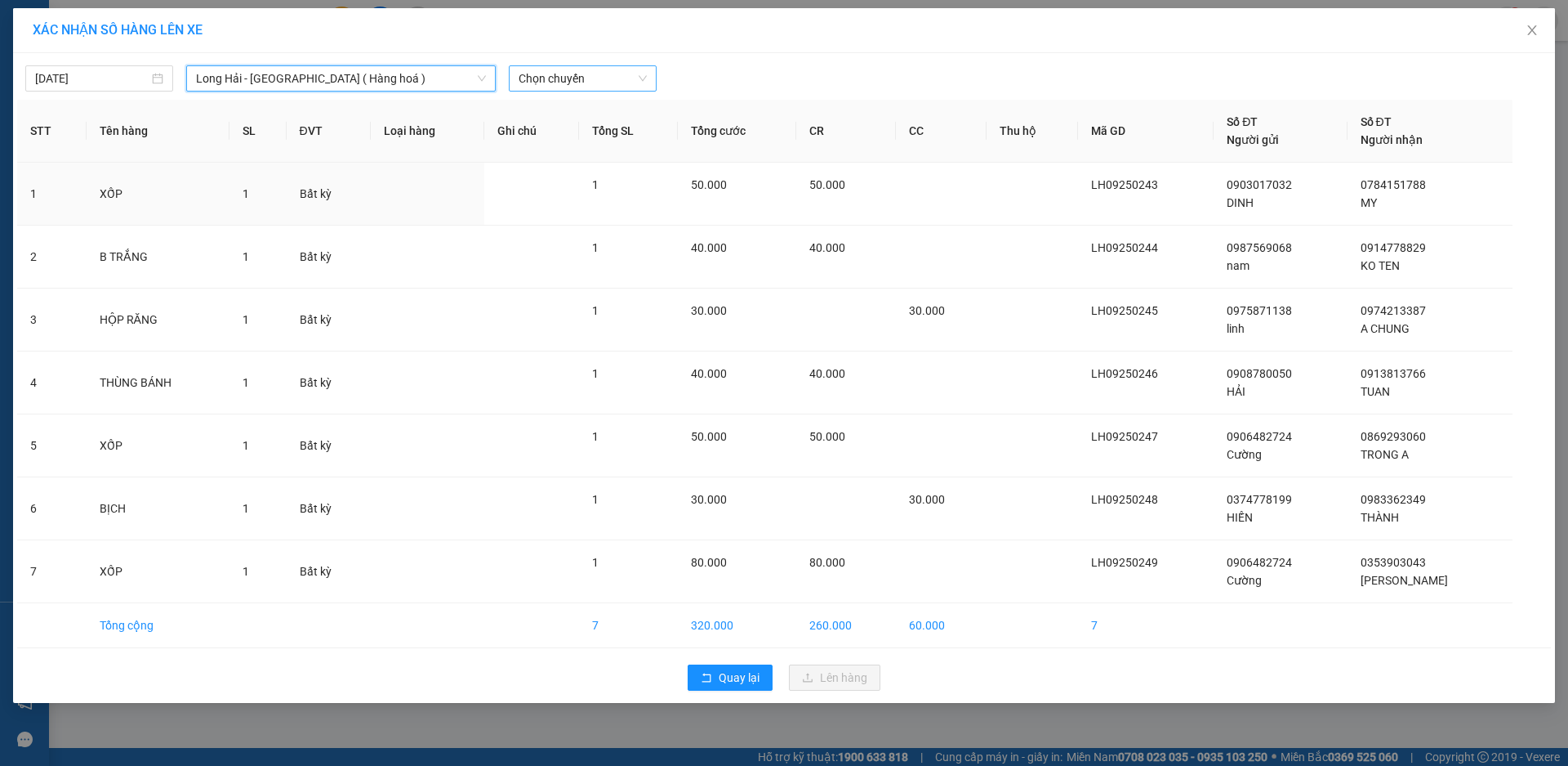
click at [528, 88] on span "Chọn chuyến" at bounding box center [583, 79] width 129 height 25
type input "10"
click at [557, 140] on div "Thêm chuyến " 10:00 "" at bounding box center [596, 138] width 174 height 28
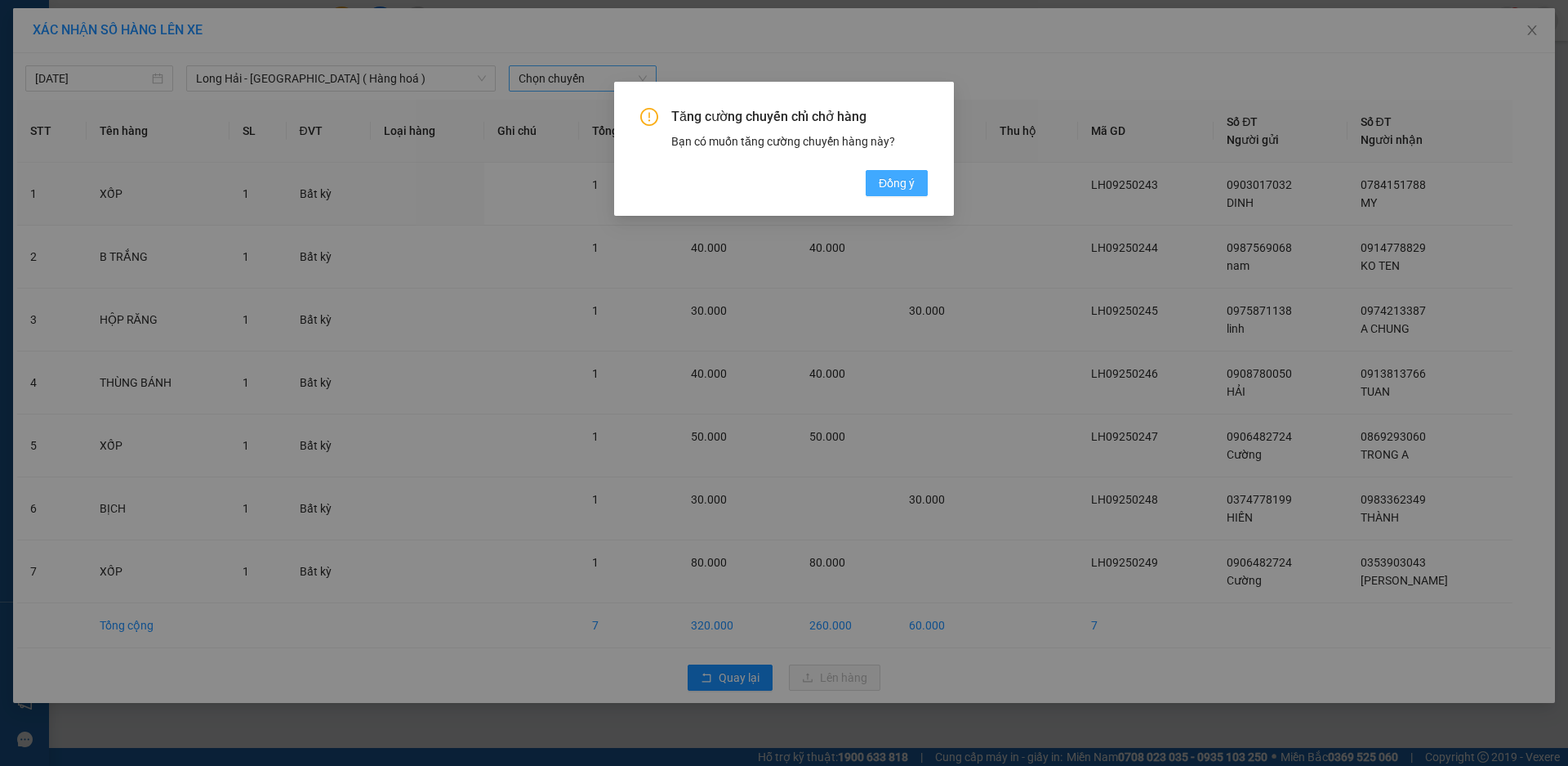
click at [877, 175] on button "Đồng ý" at bounding box center [896, 183] width 62 height 26
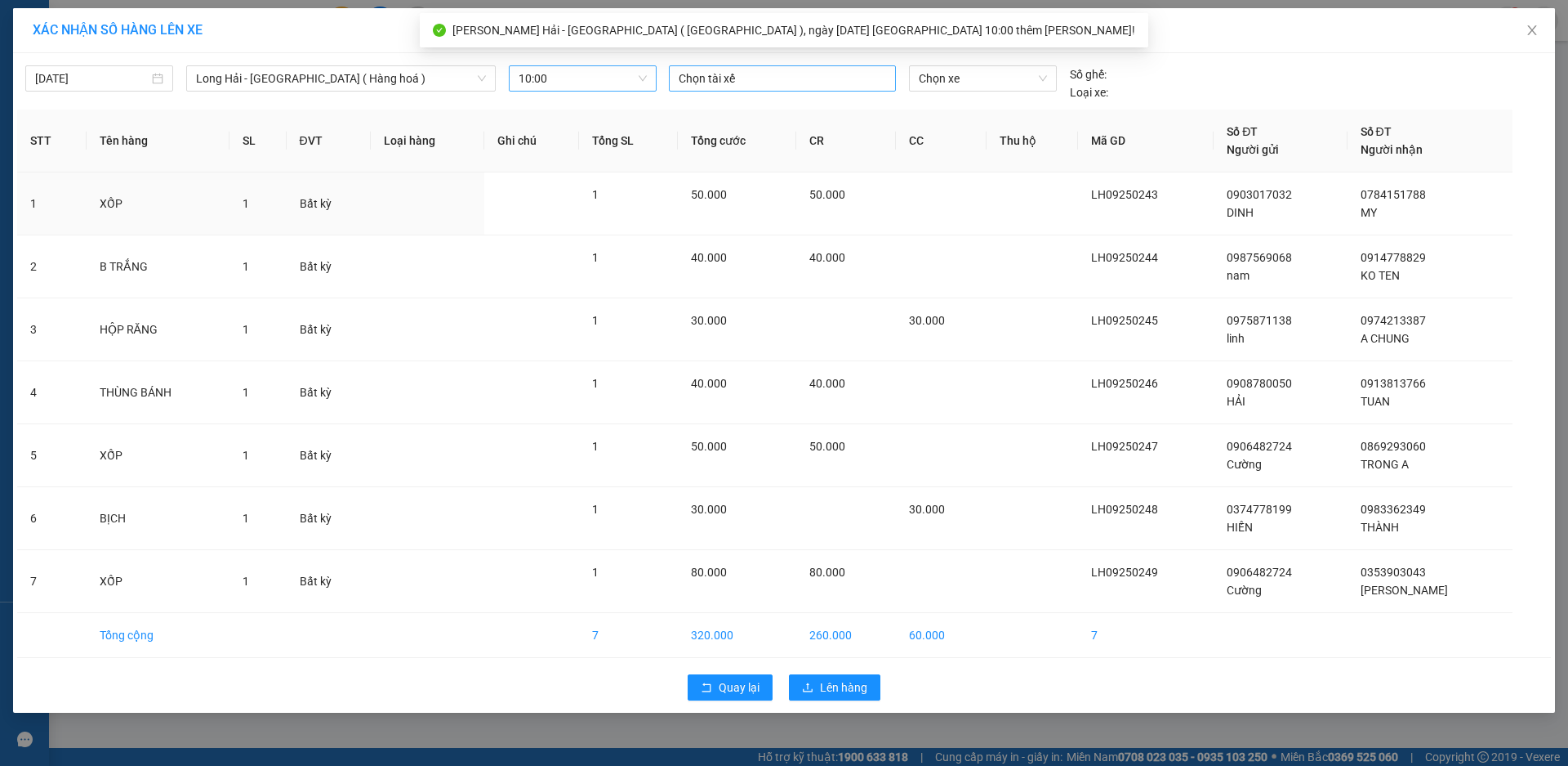
click at [718, 80] on div at bounding box center [782, 78] width 219 height 19
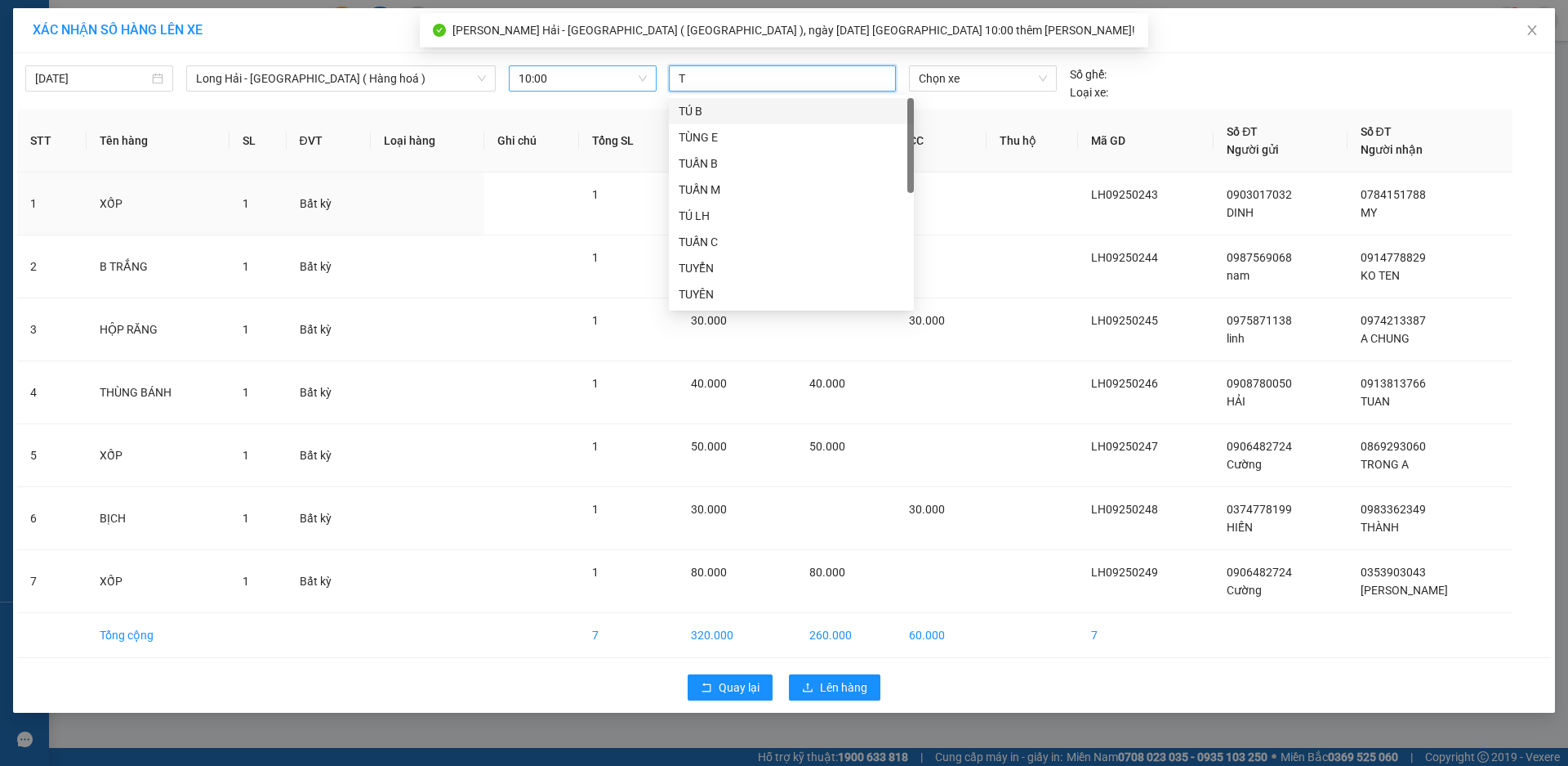
type input "TÚ"
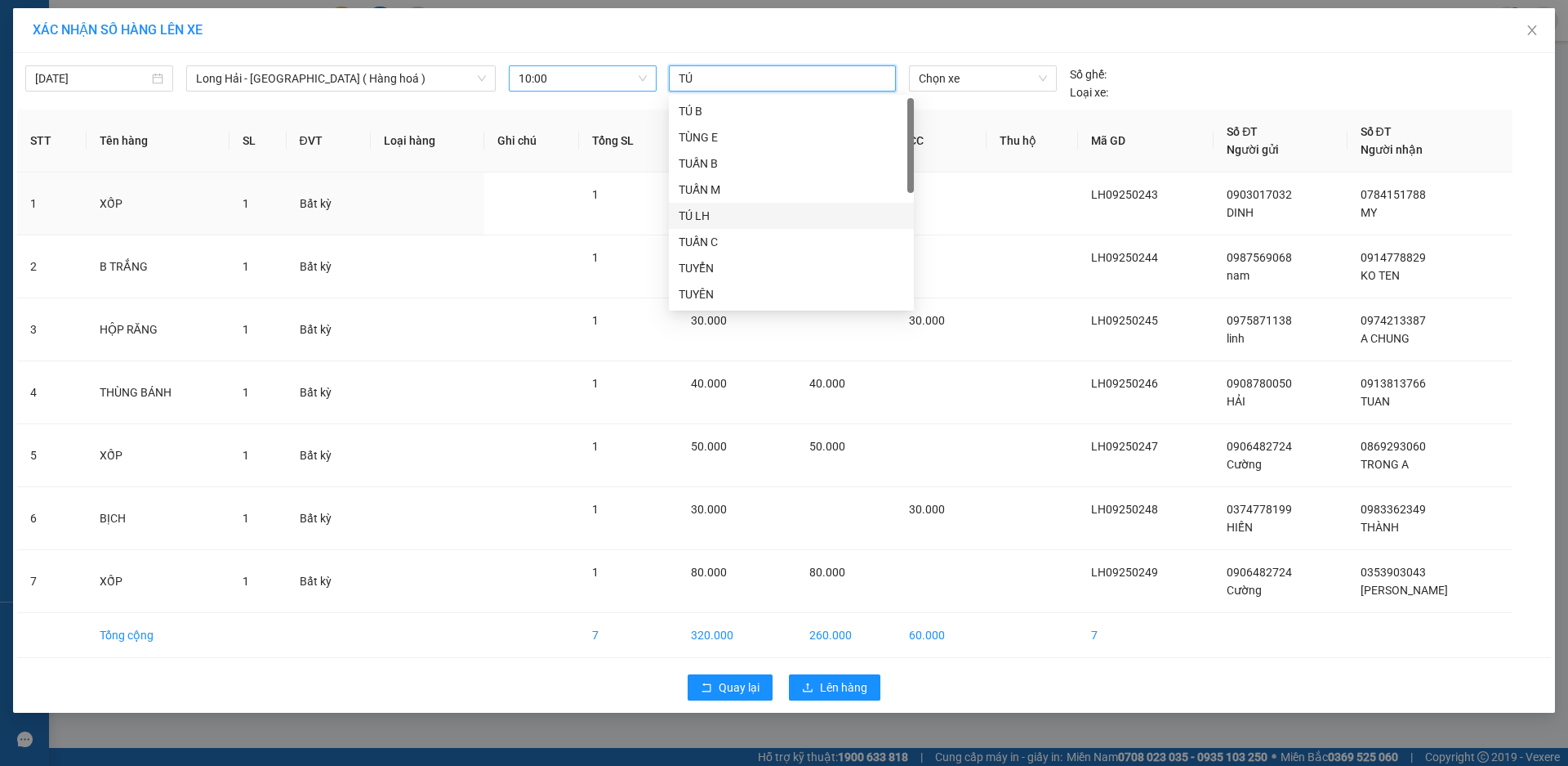
click at [734, 207] on div "TÚ LH" at bounding box center [792, 215] width 226 height 18
click at [952, 84] on span "Chọn xe" at bounding box center [983, 79] width 128 height 25
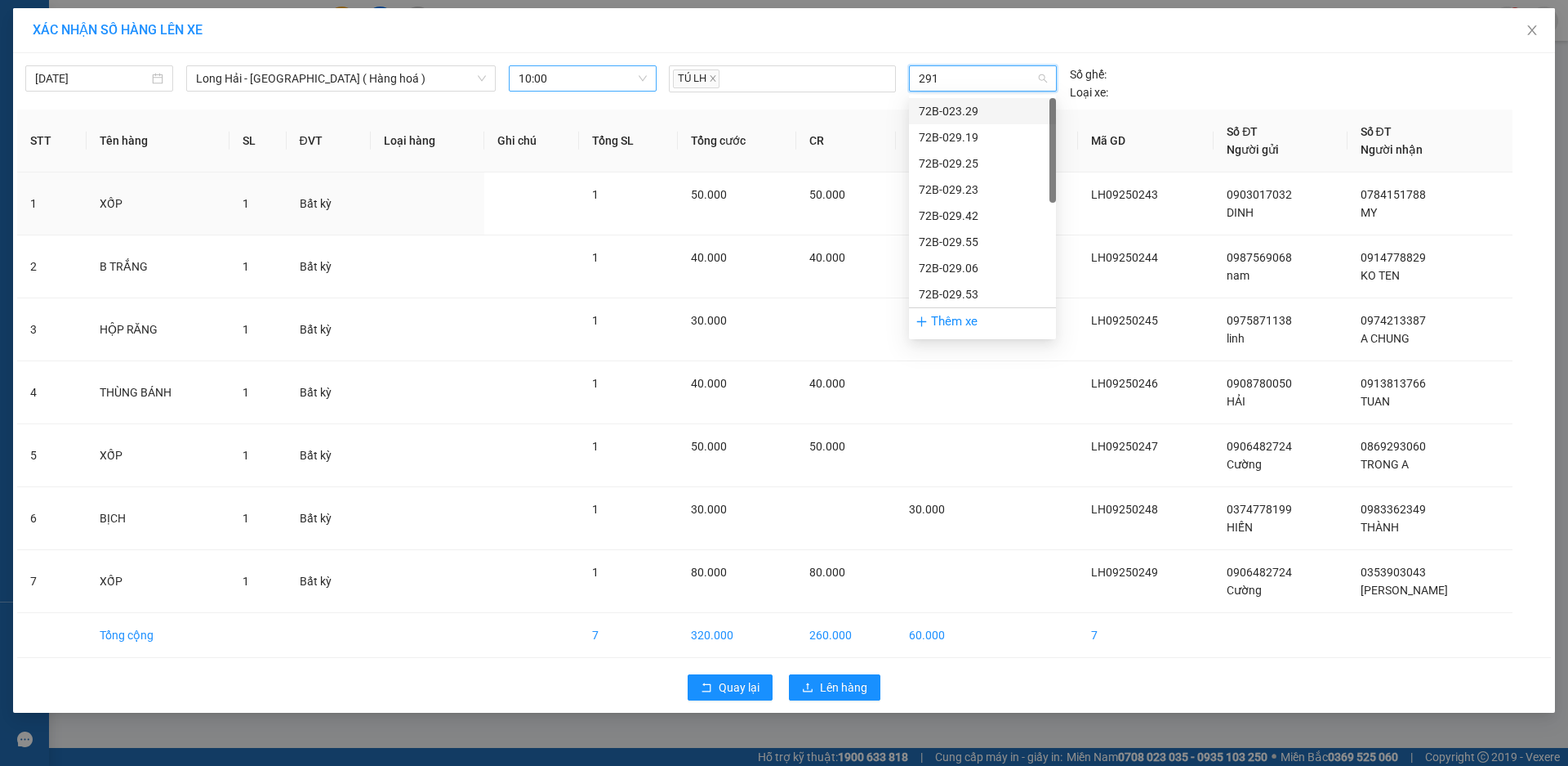
type input "2918"
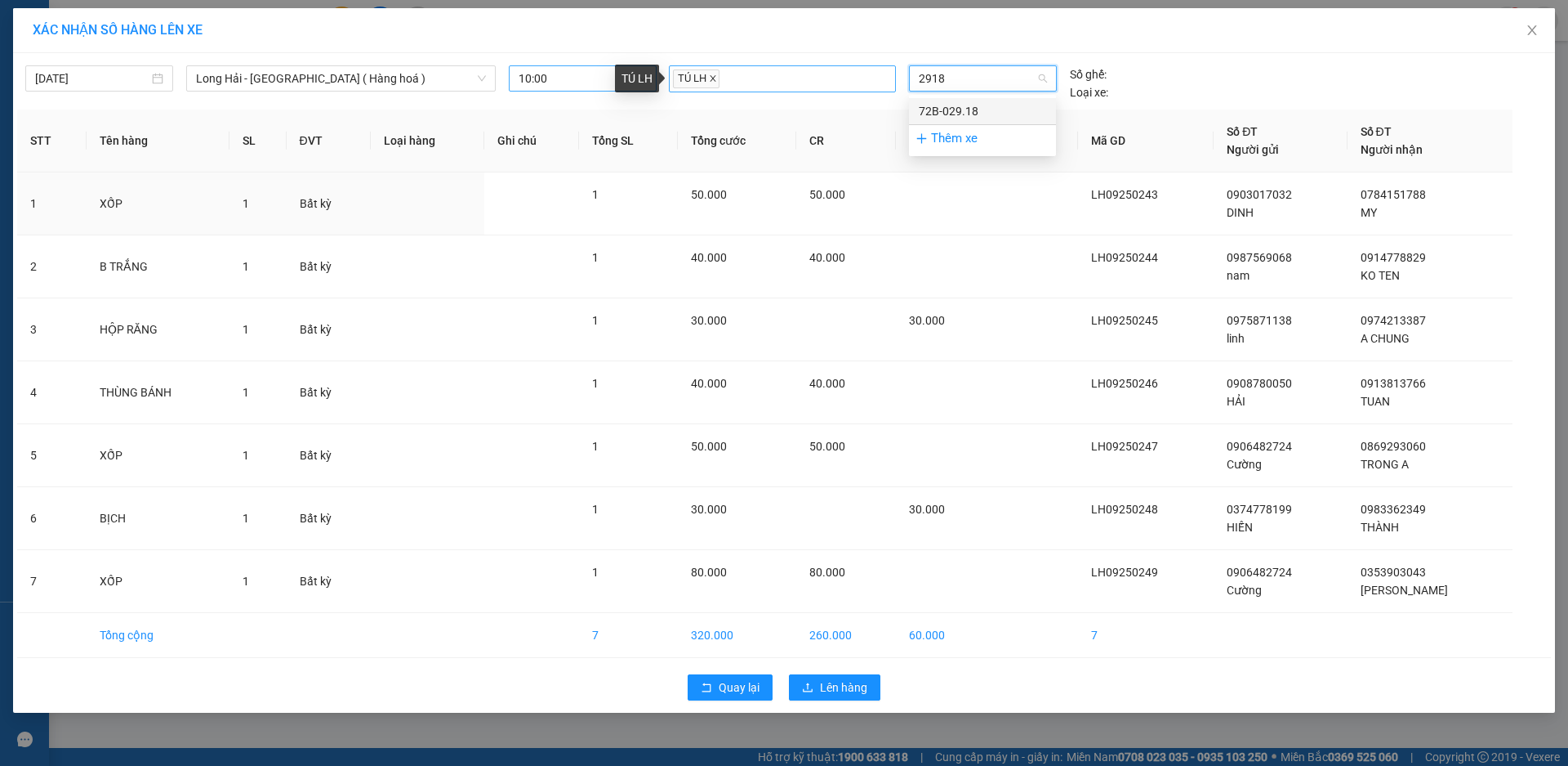
click at [713, 81] on icon "close" at bounding box center [712, 78] width 8 height 8
click at [708, 76] on div at bounding box center [782, 78] width 219 height 19
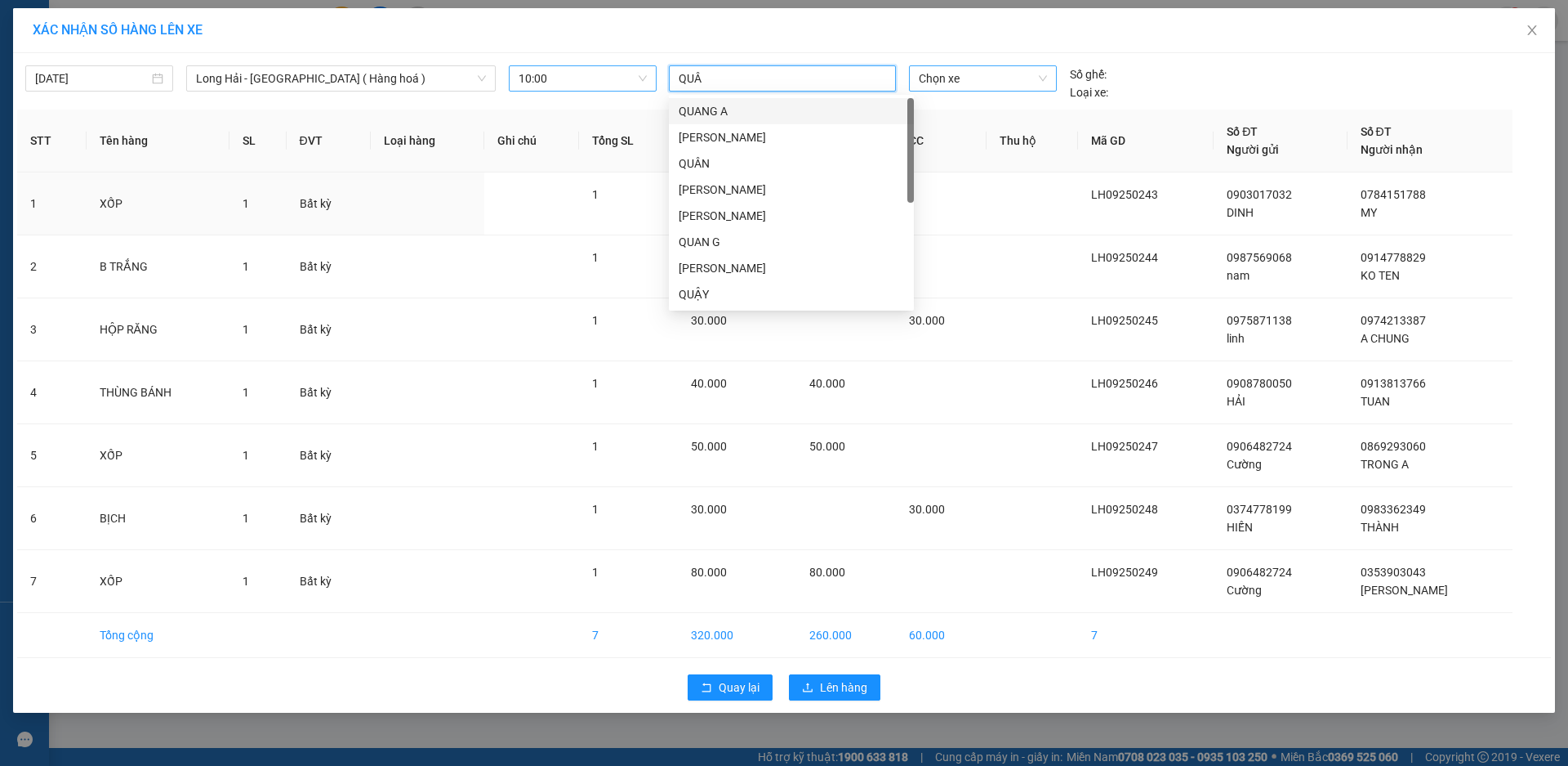
type input "QUÂN"
click at [745, 296] on div "QUÂN LH" at bounding box center [792, 294] width 226 height 18
click at [949, 80] on span "Chọn xe" at bounding box center [983, 79] width 128 height 25
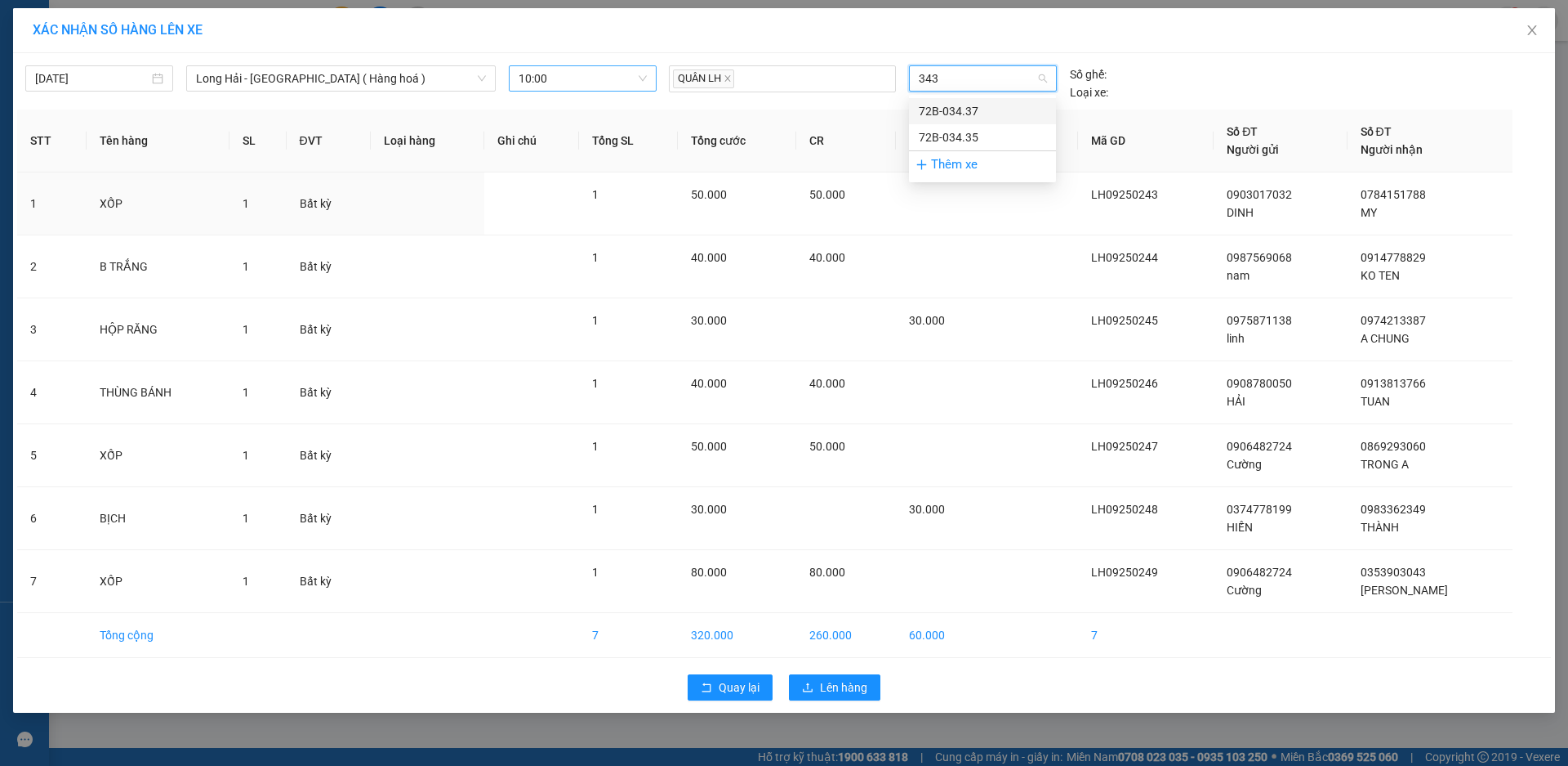
type input "3437"
click at [965, 109] on div "72B-034.37" at bounding box center [983, 111] width 128 height 18
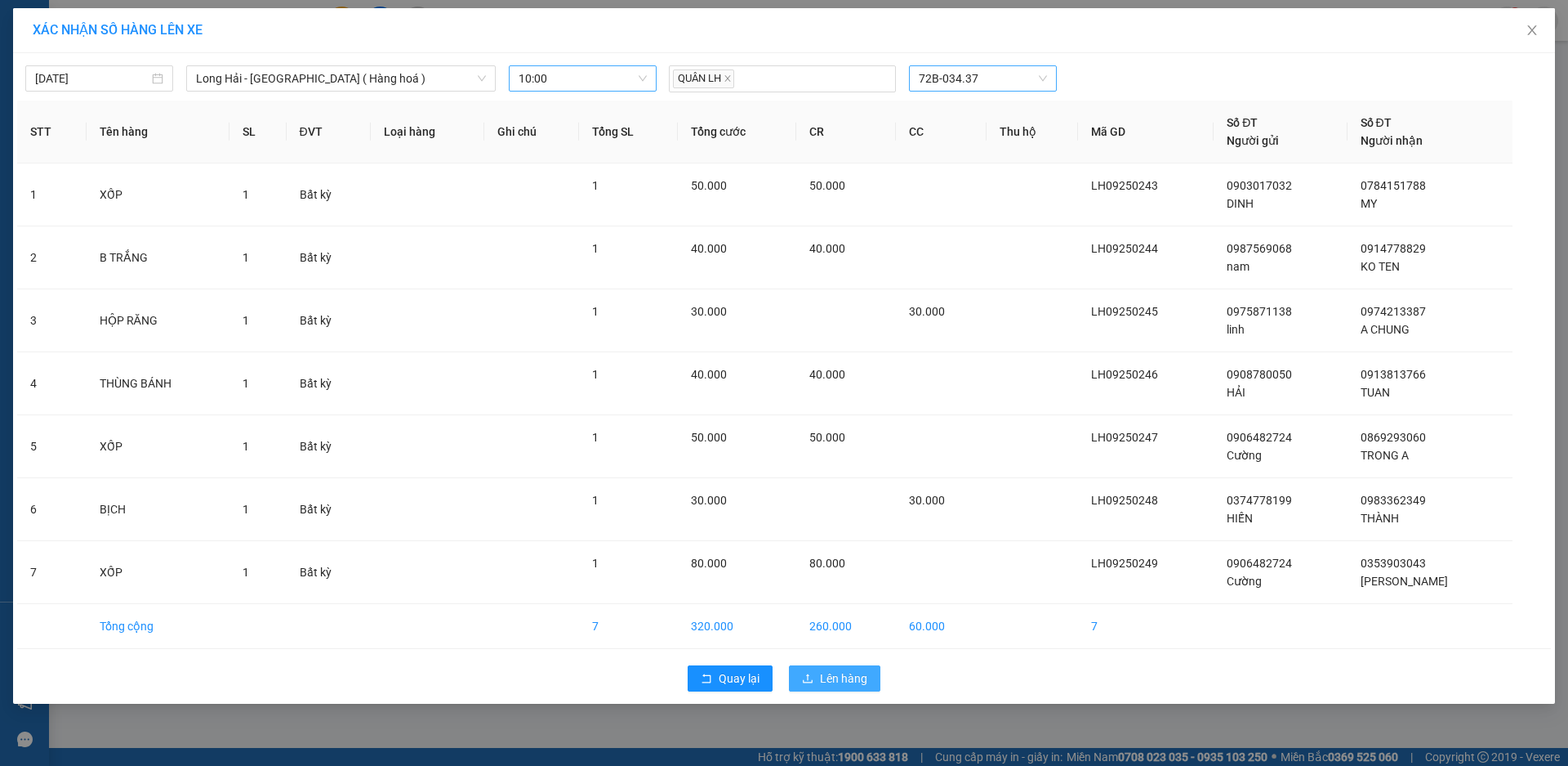
click at [854, 687] on button "Lên hàng" at bounding box center [835, 678] width 92 height 26
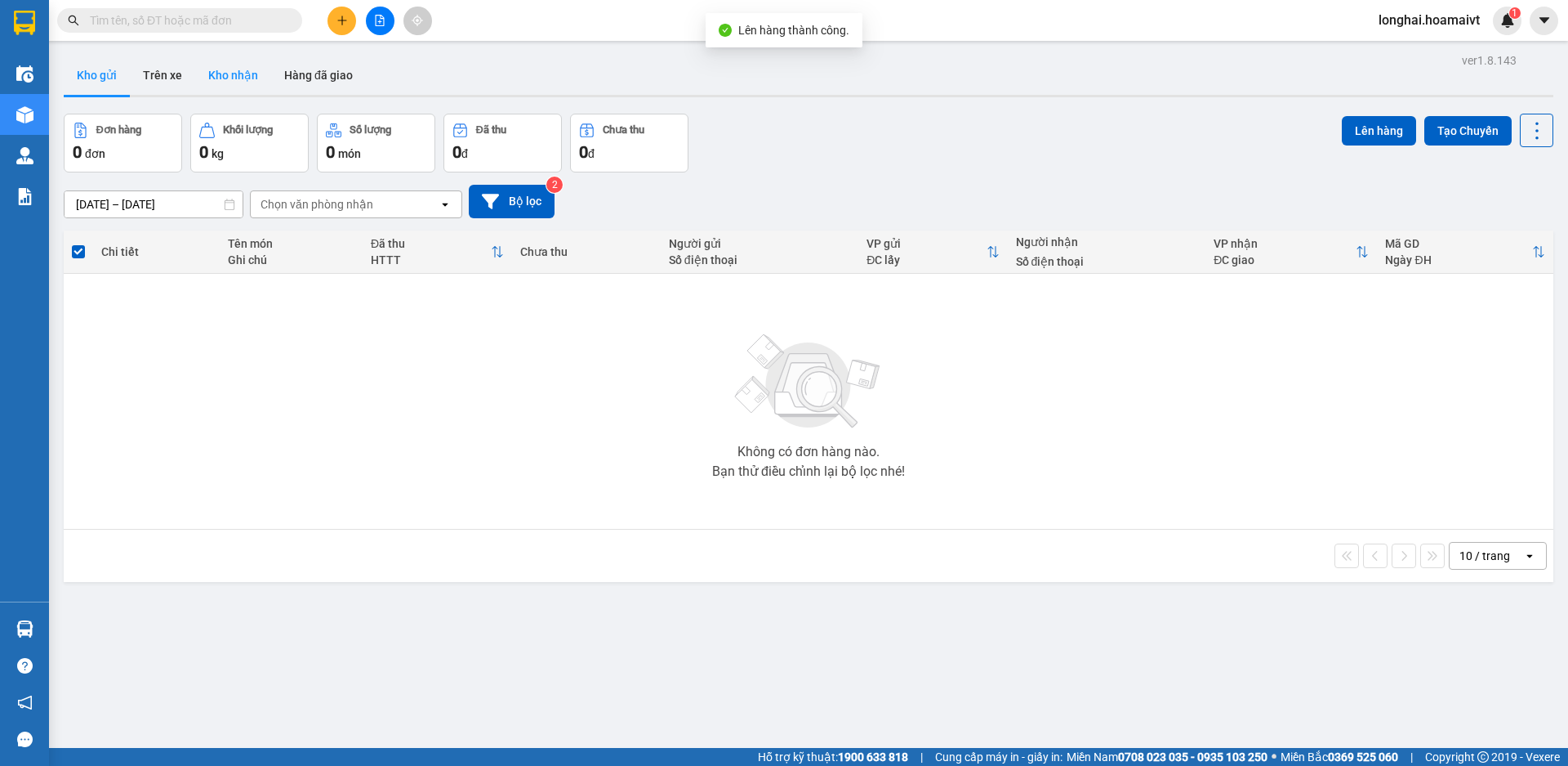
click at [221, 80] on button "Kho nhận" at bounding box center [233, 74] width 76 height 39
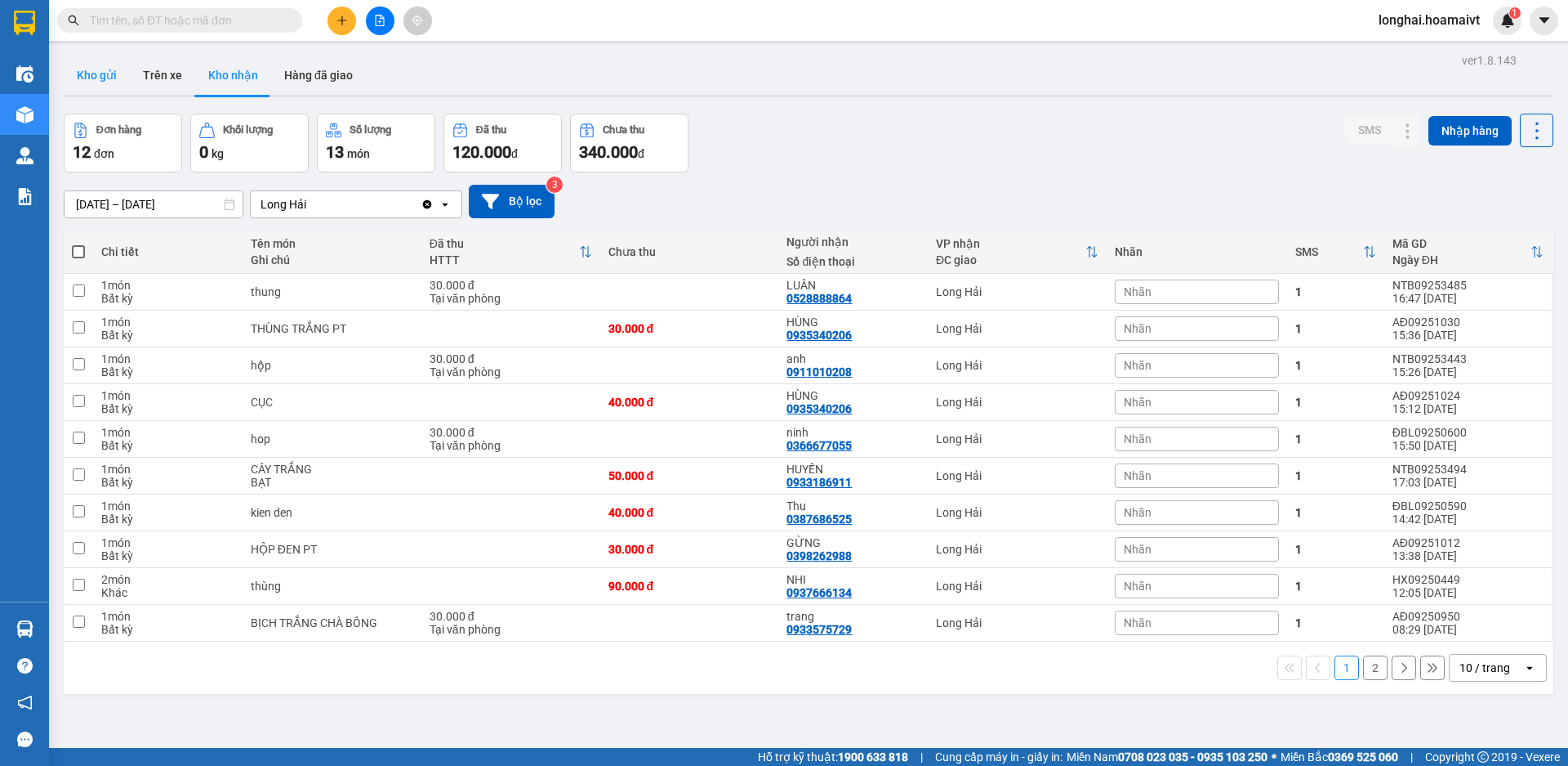
click at [86, 67] on button "Kho gửi" at bounding box center [97, 74] width 66 height 39
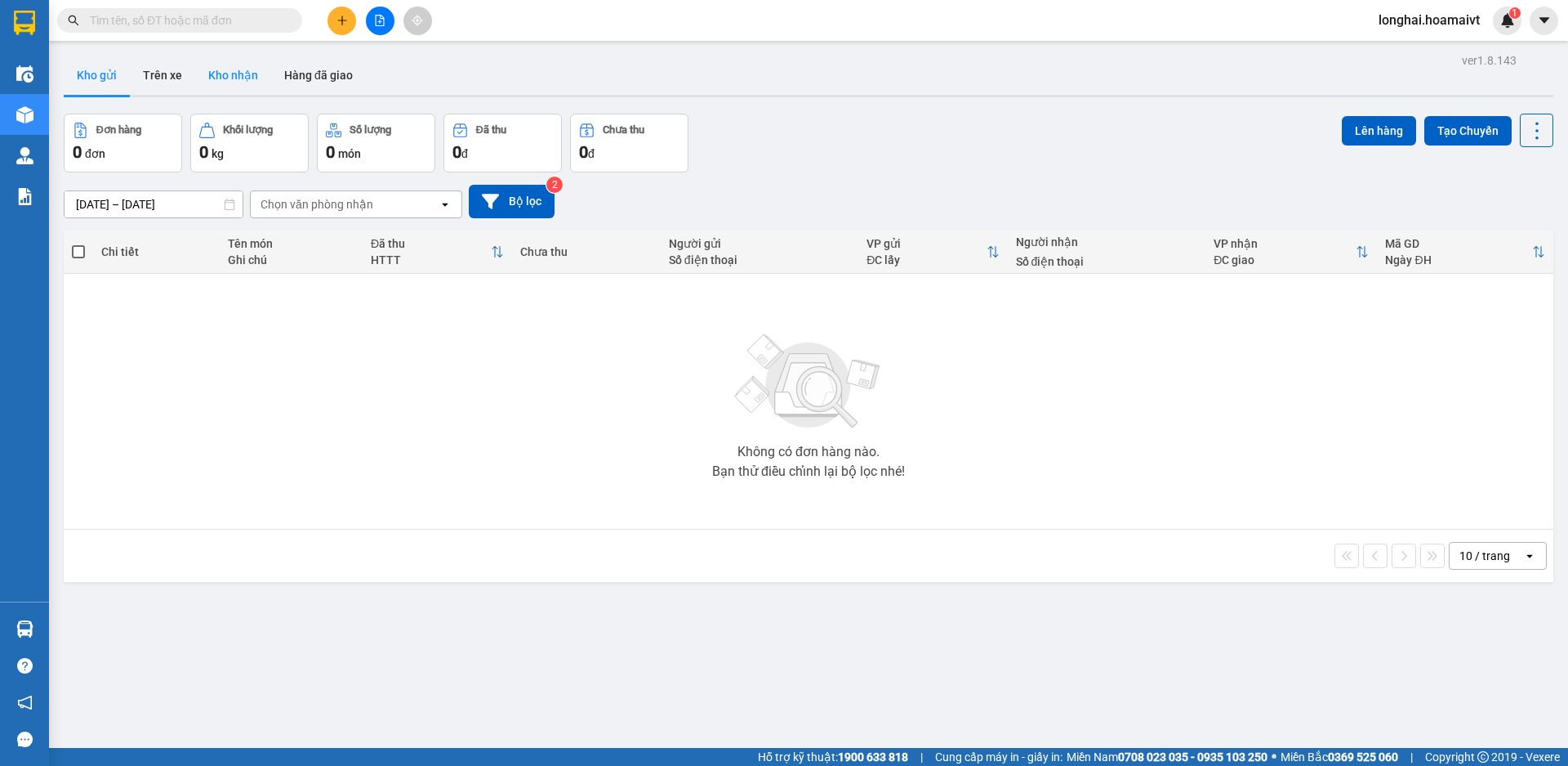
drag, startPoint x: 201, startPoint y: 53, endPoint x: 228, endPoint y: 81, distance: 38.9
click at [228, 81] on button "Kho nhận" at bounding box center [233, 74] width 76 height 39
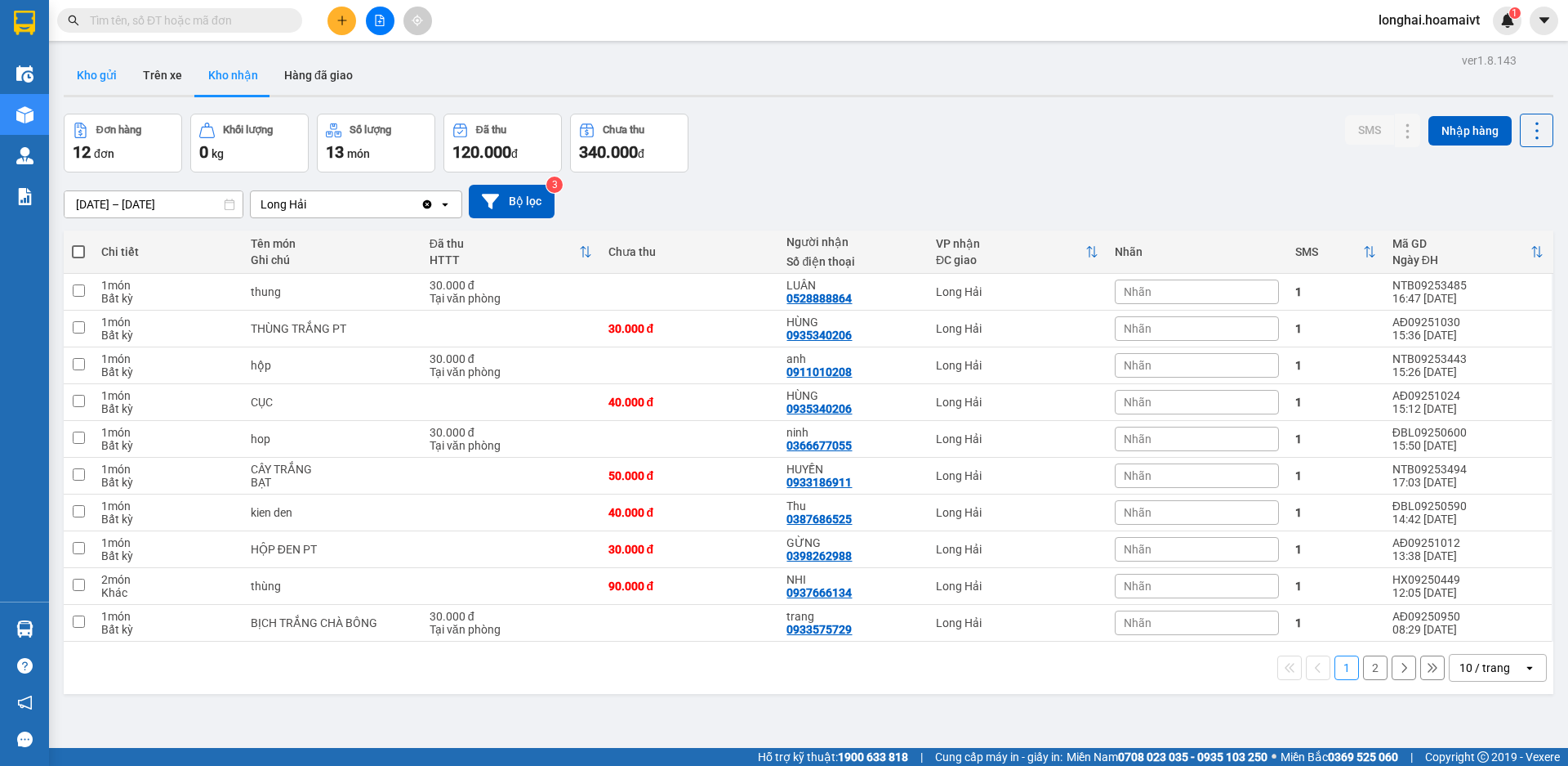
click at [120, 60] on button "Kho gửi" at bounding box center [97, 74] width 66 height 39
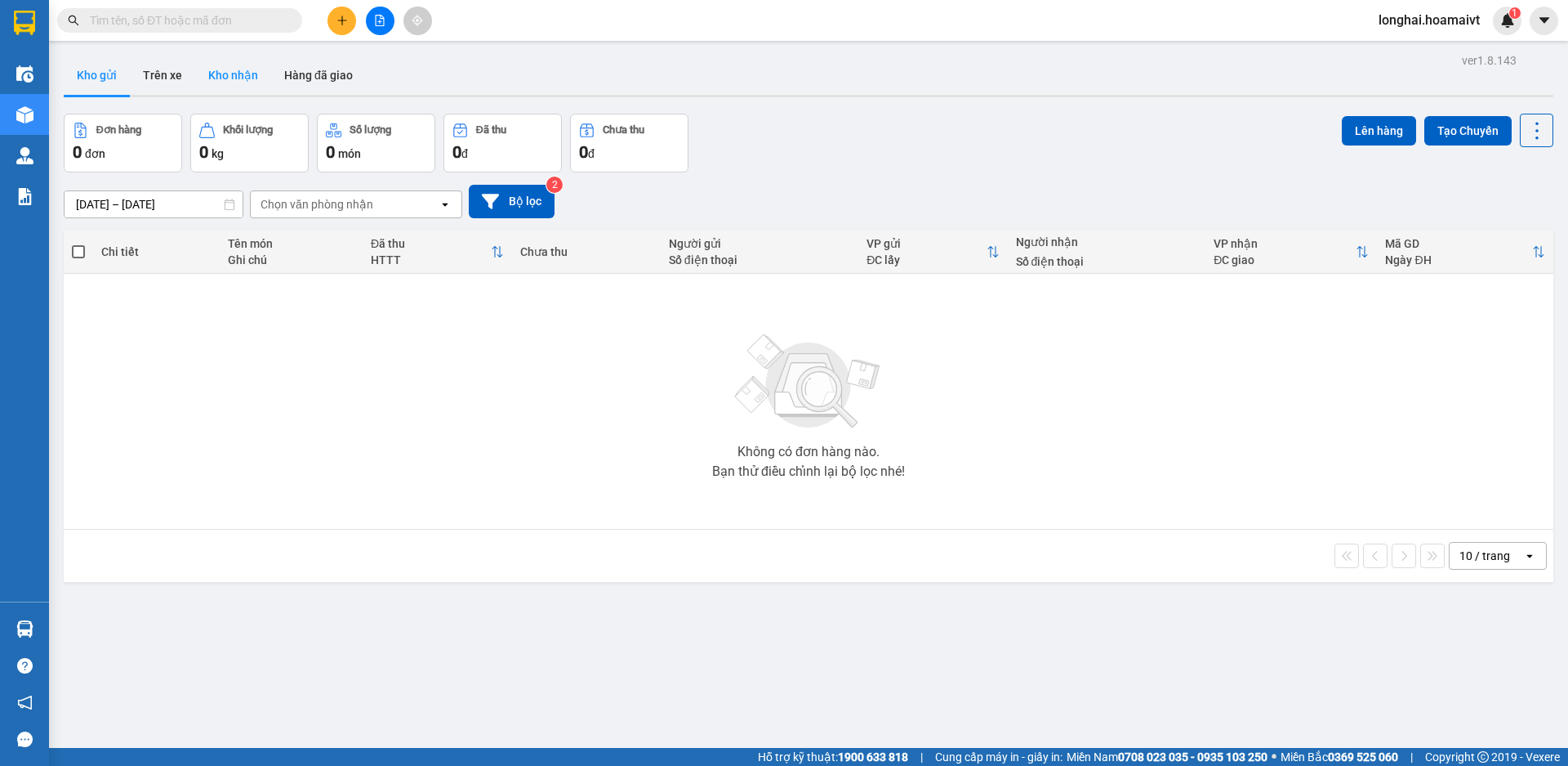
click at [237, 82] on button "Kho nhận" at bounding box center [233, 74] width 76 height 39
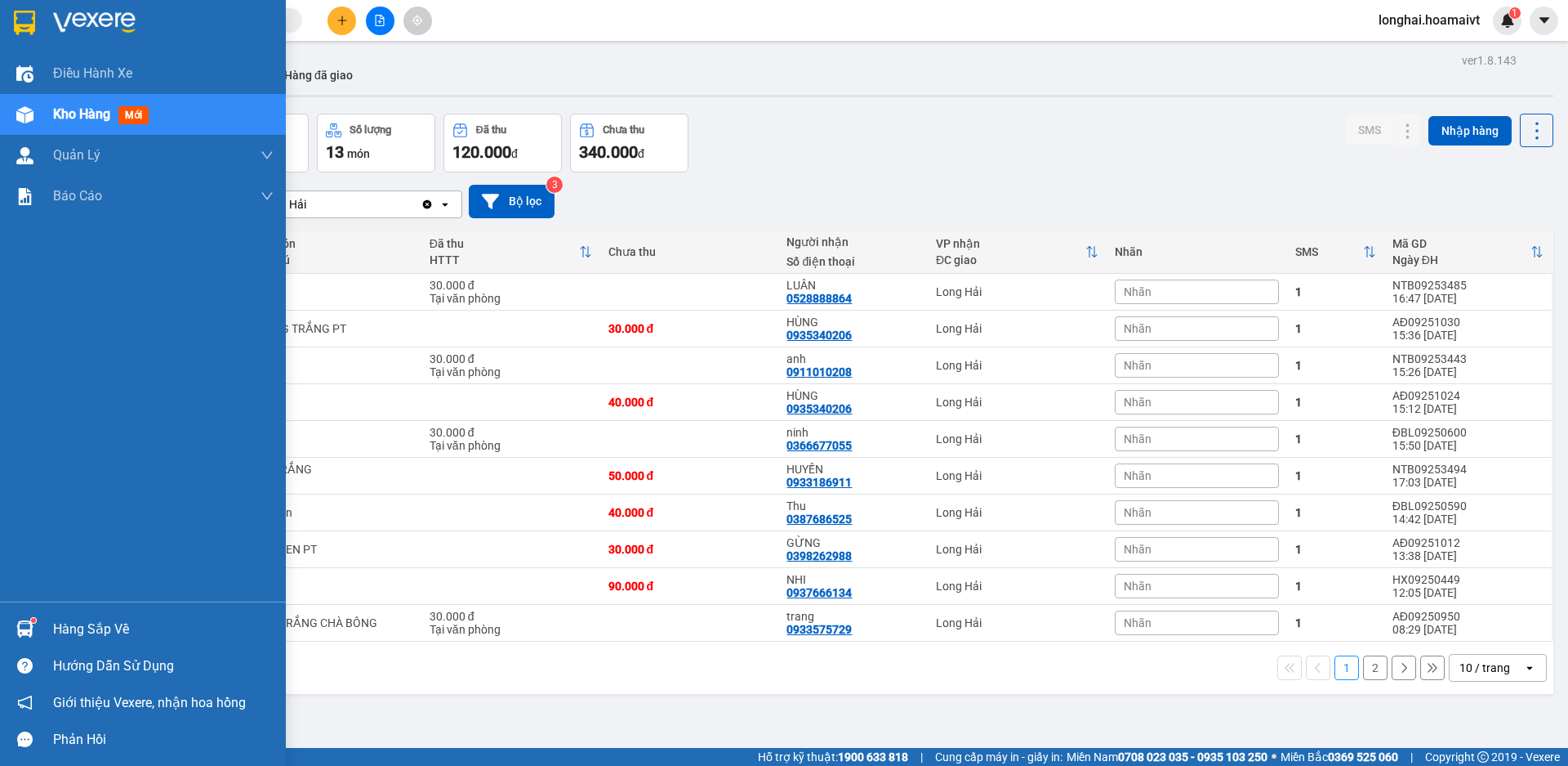
click at [86, 611] on div "Hàng sắp về" at bounding box center [143, 629] width 286 height 37
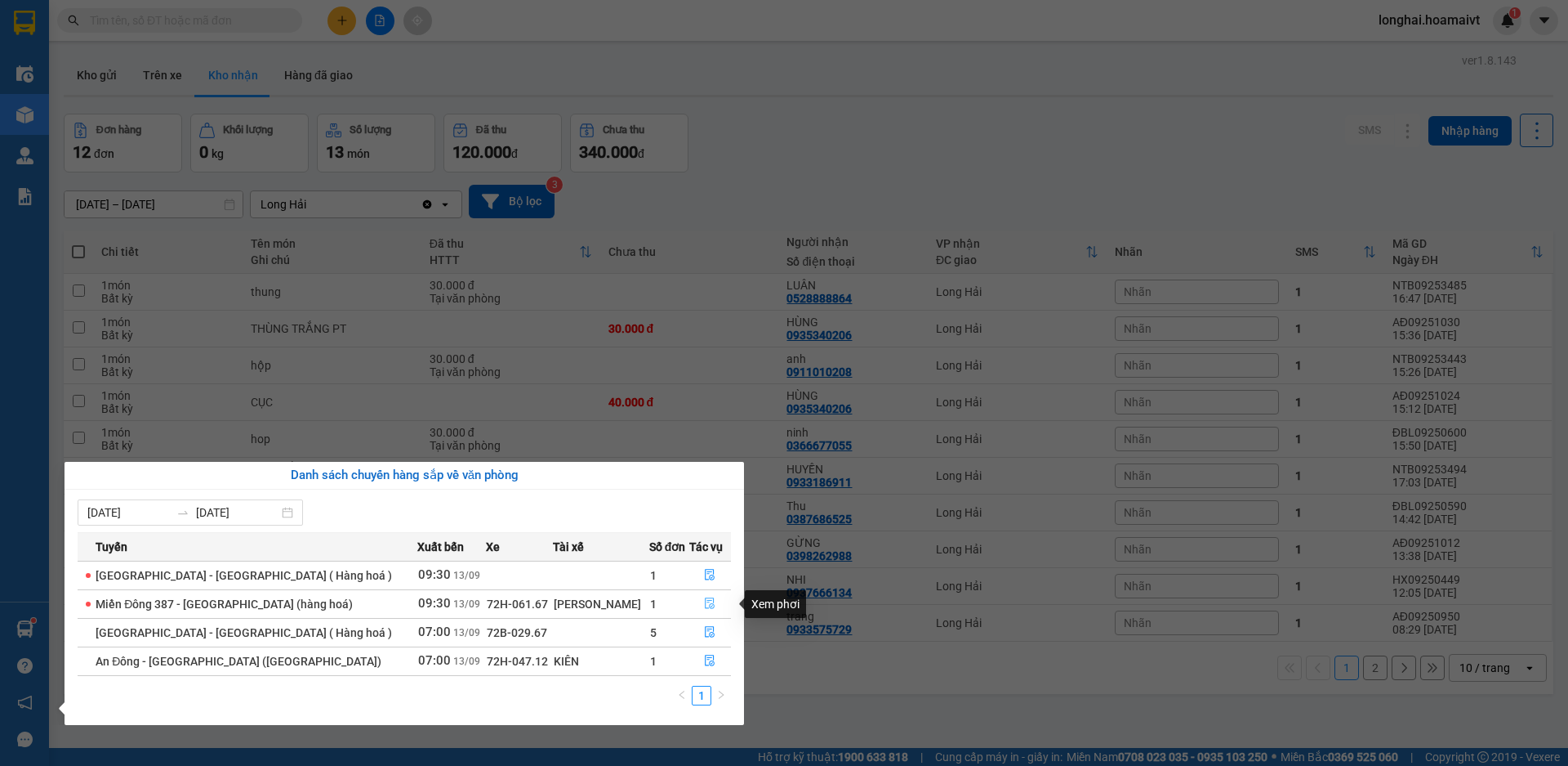
click at [703, 595] on button "button" at bounding box center [710, 604] width 41 height 26
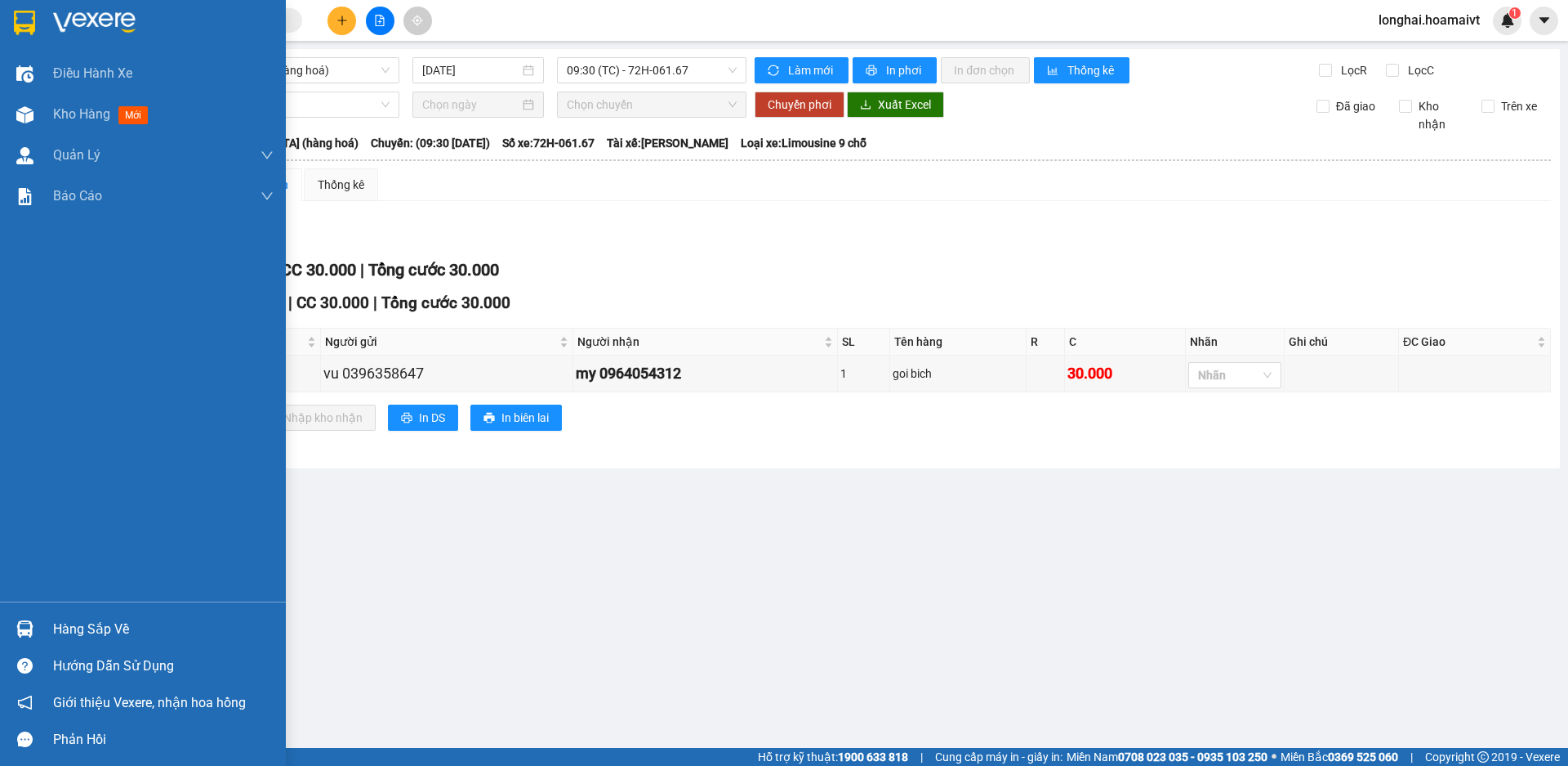
click at [87, 636] on div "Hàng sắp về" at bounding box center [164, 629] width 220 height 25
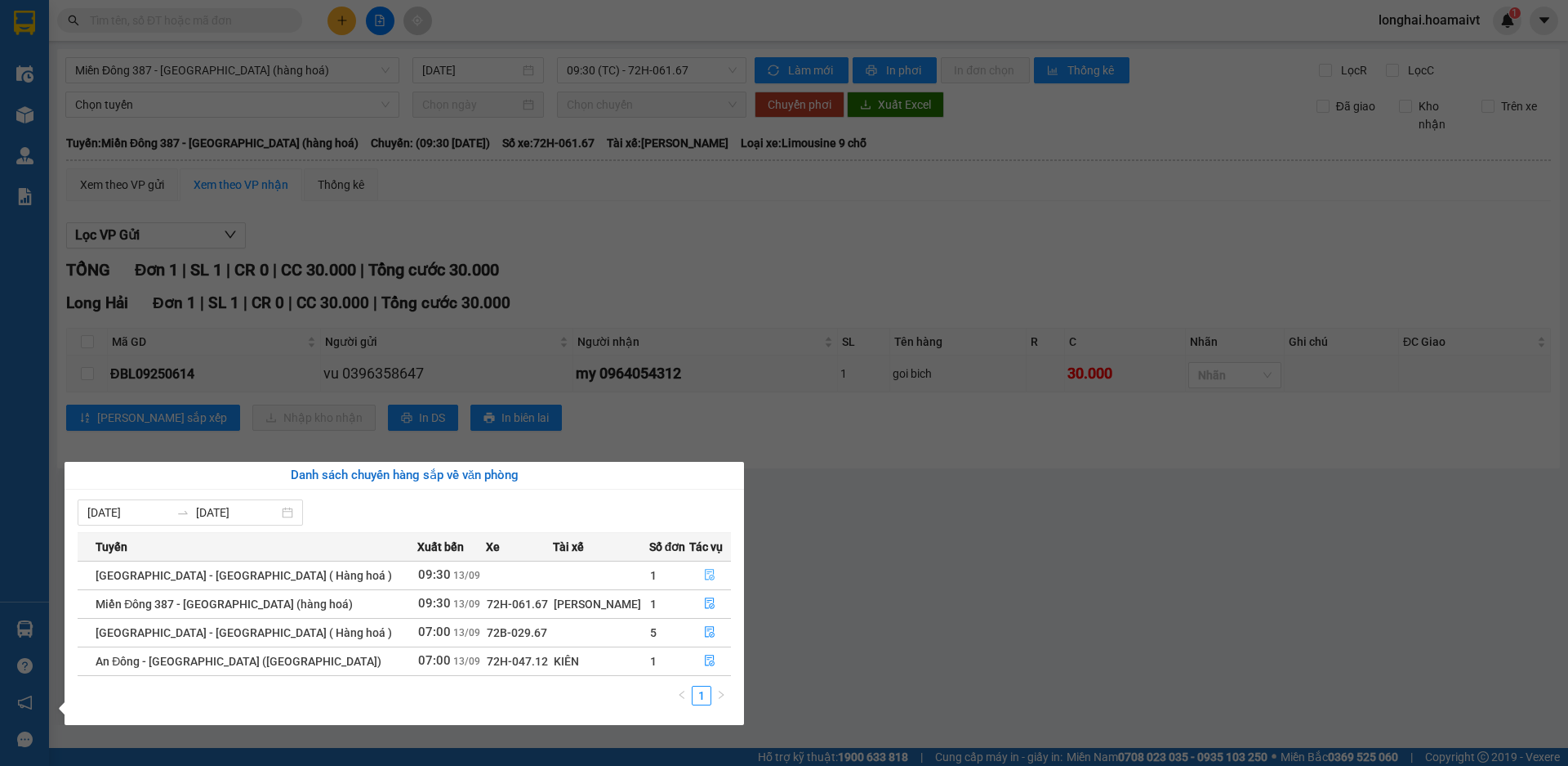
click at [706, 569] on button "button" at bounding box center [710, 575] width 41 height 26
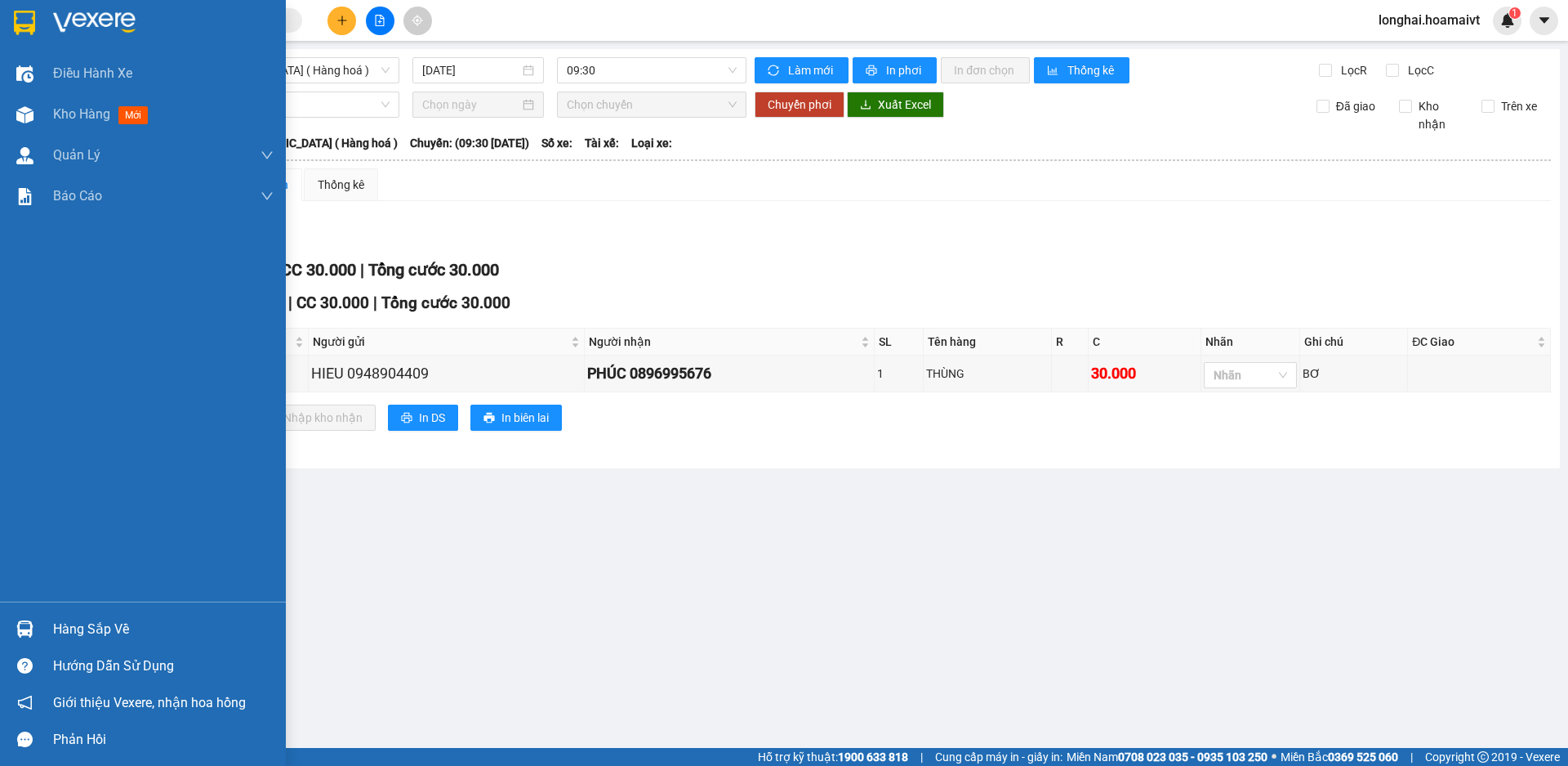
click at [39, 629] on div "Hàng sắp về" at bounding box center [143, 629] width 286 height 37
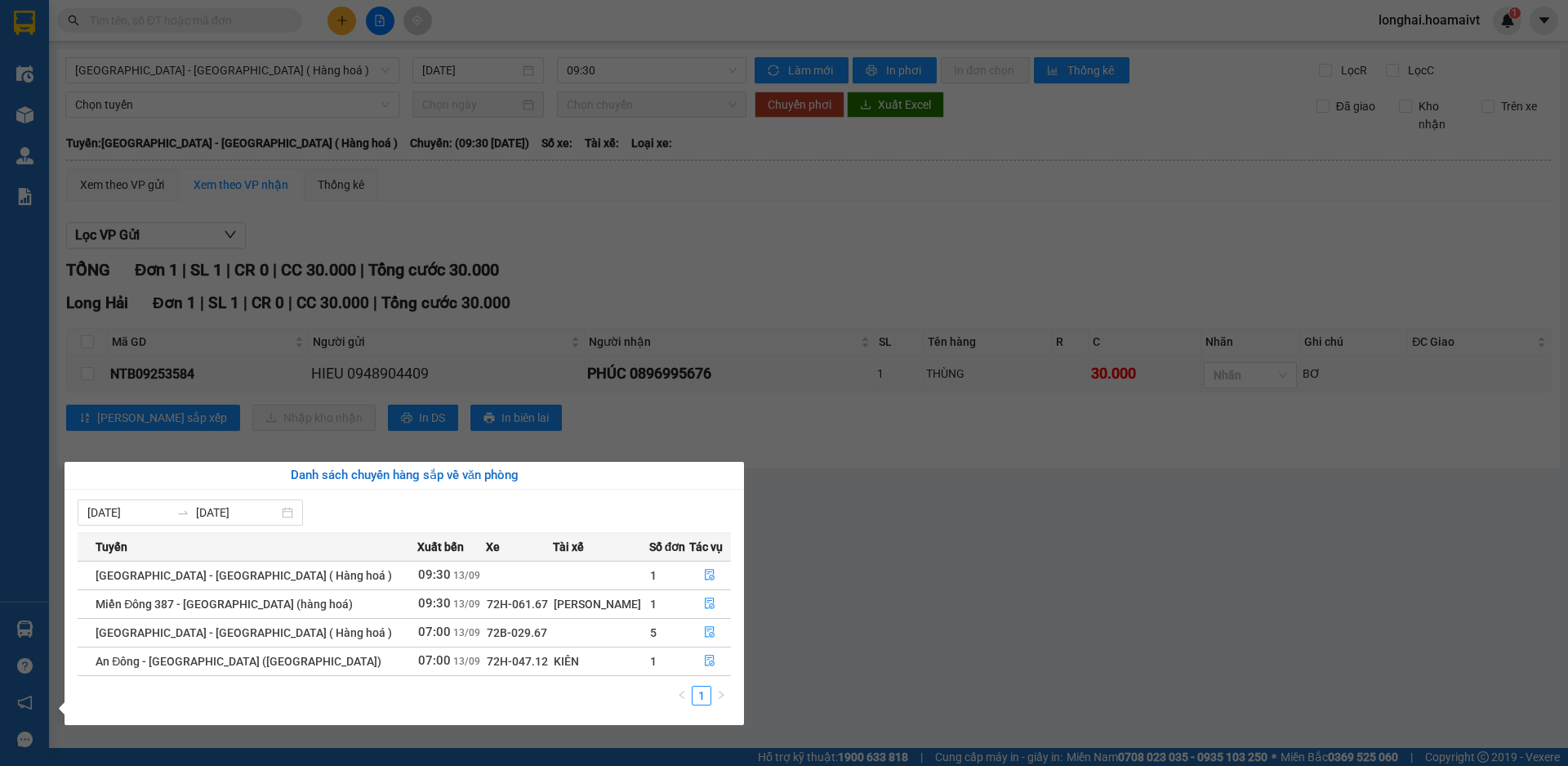
click at [676, 662] on td "1" at bounding box center [669, 660] width 40 height 29
click at [706, 664] on icon "file-done" at bounding box center [710, 661] width 10 height 11
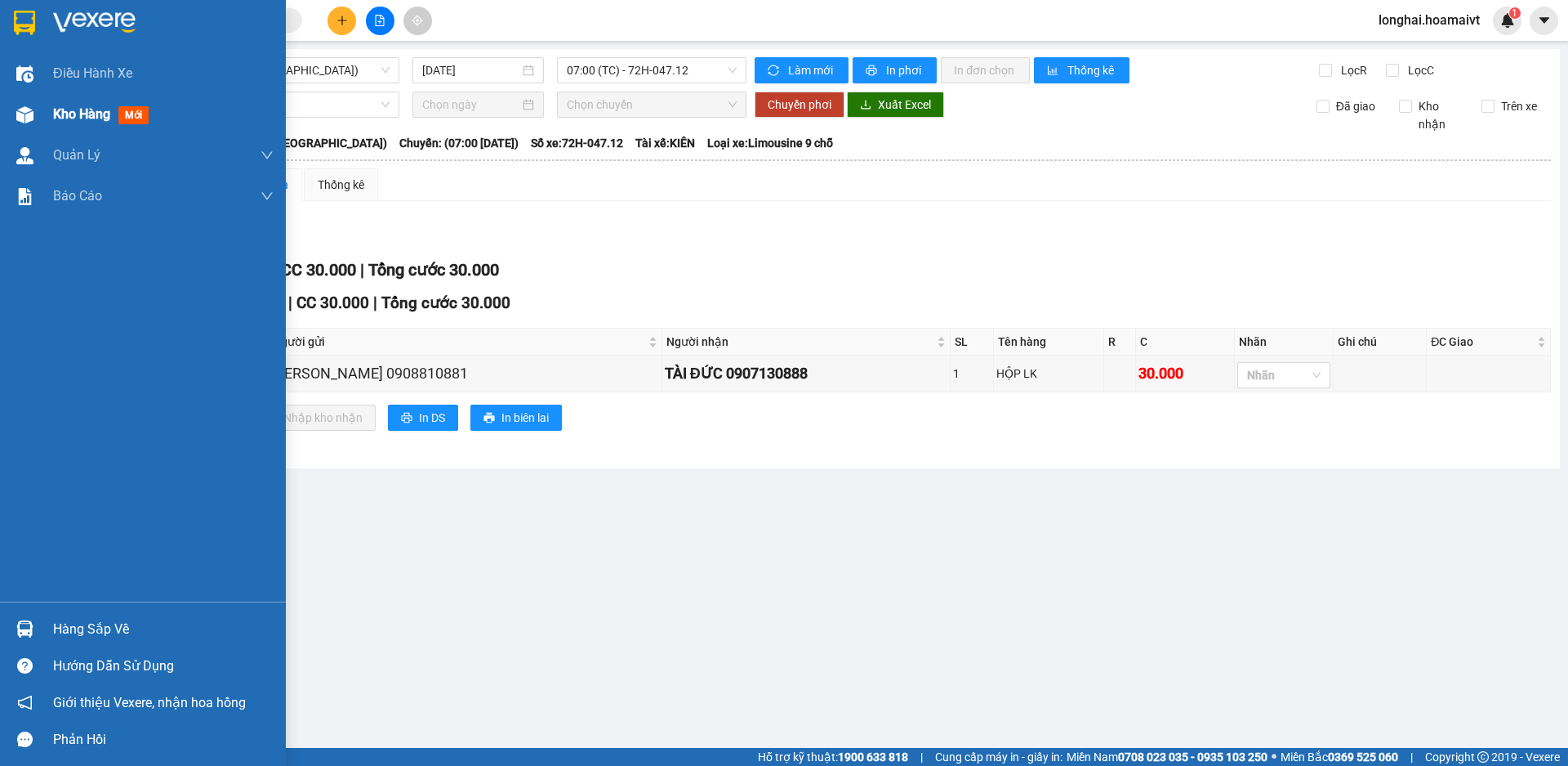
click at [51, 117] on div "Kho hàng mới" at bounding box center [143, 114] width 286 height 41
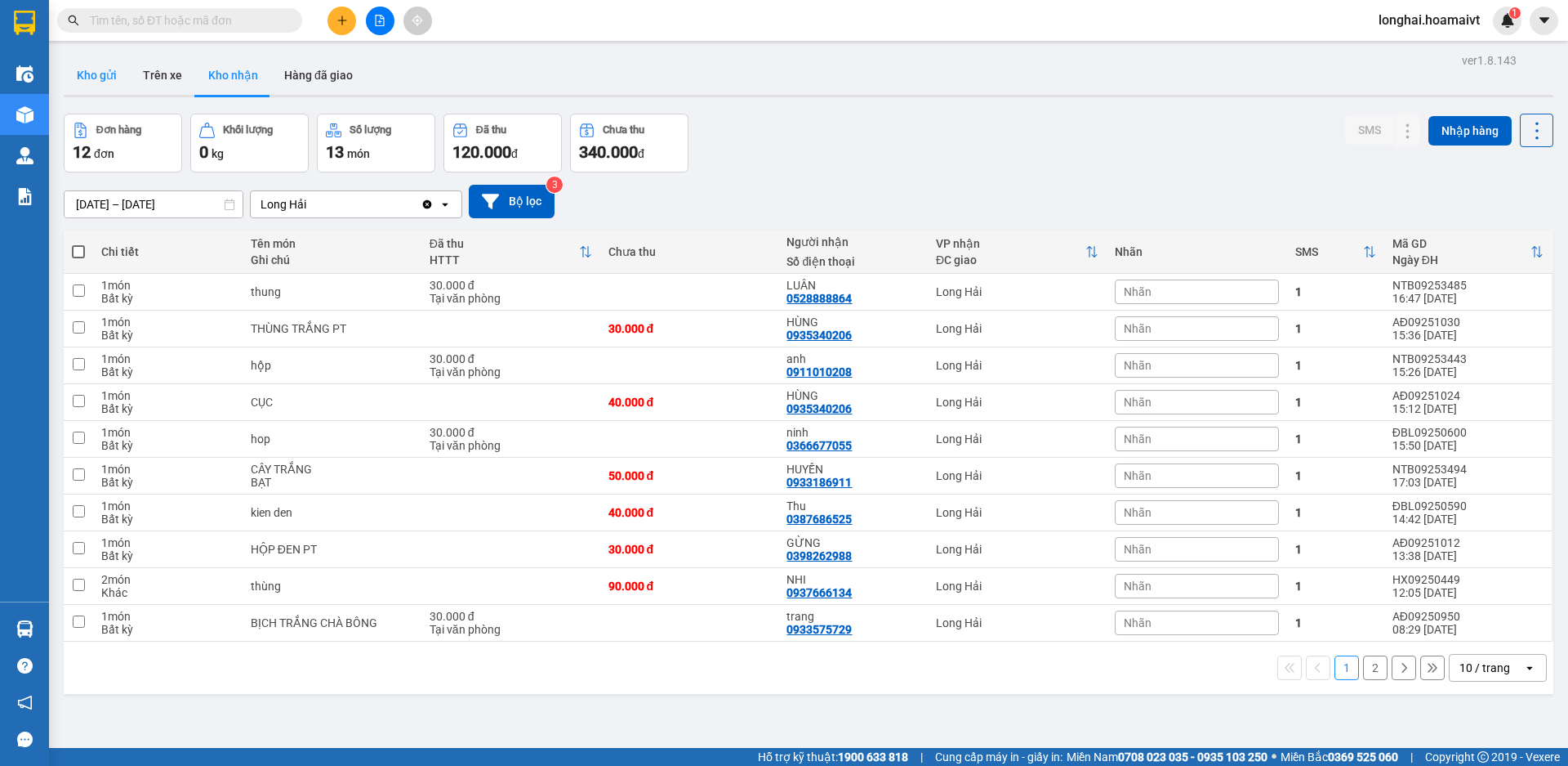
click at [93, 67] on button "Kho gửi" at bounding box center [97, 74] width 66 height 39
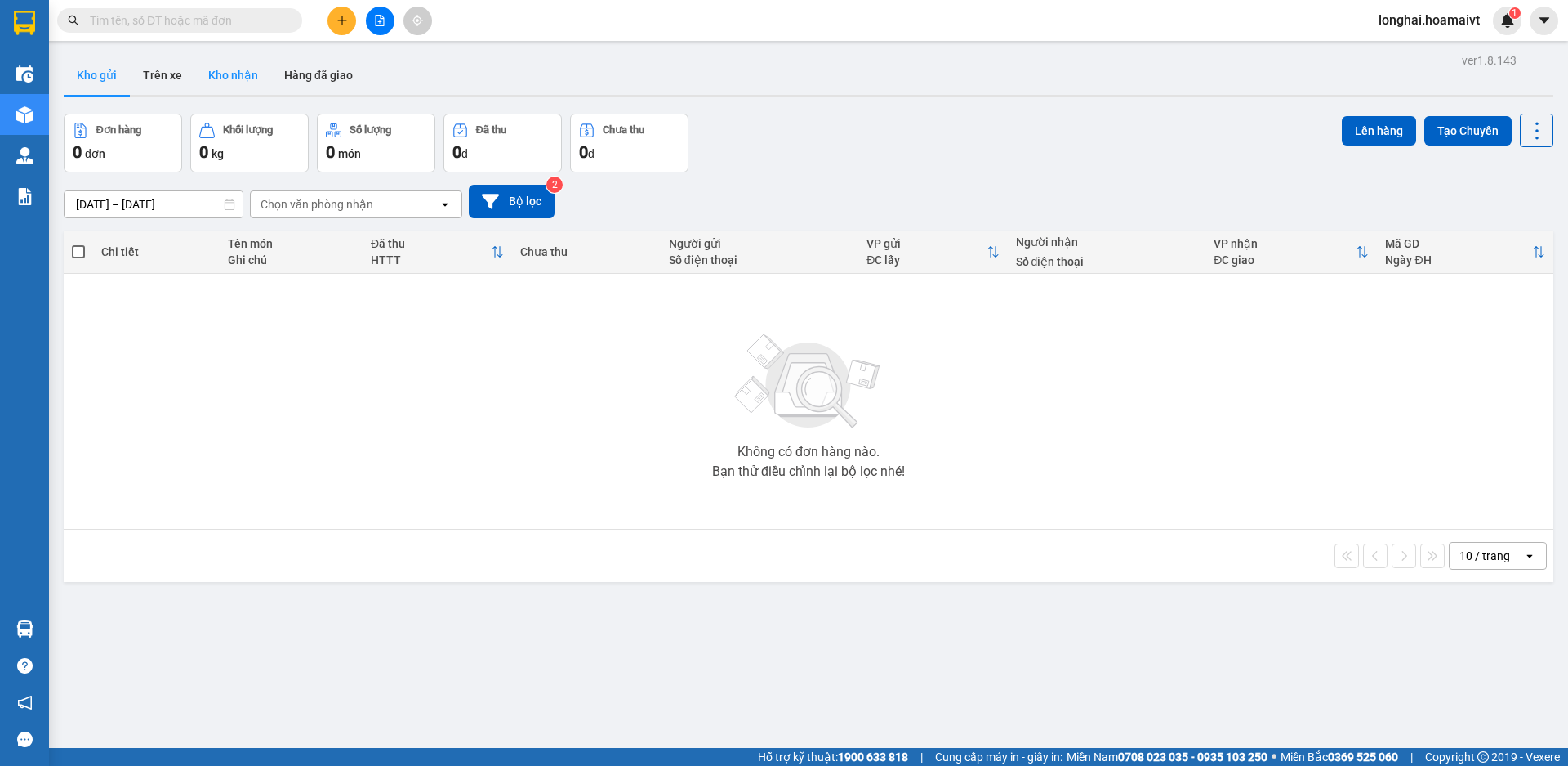
click at [221, 88] on button "Kho nhận" at bounding box center [233, 74] width 76 height 39
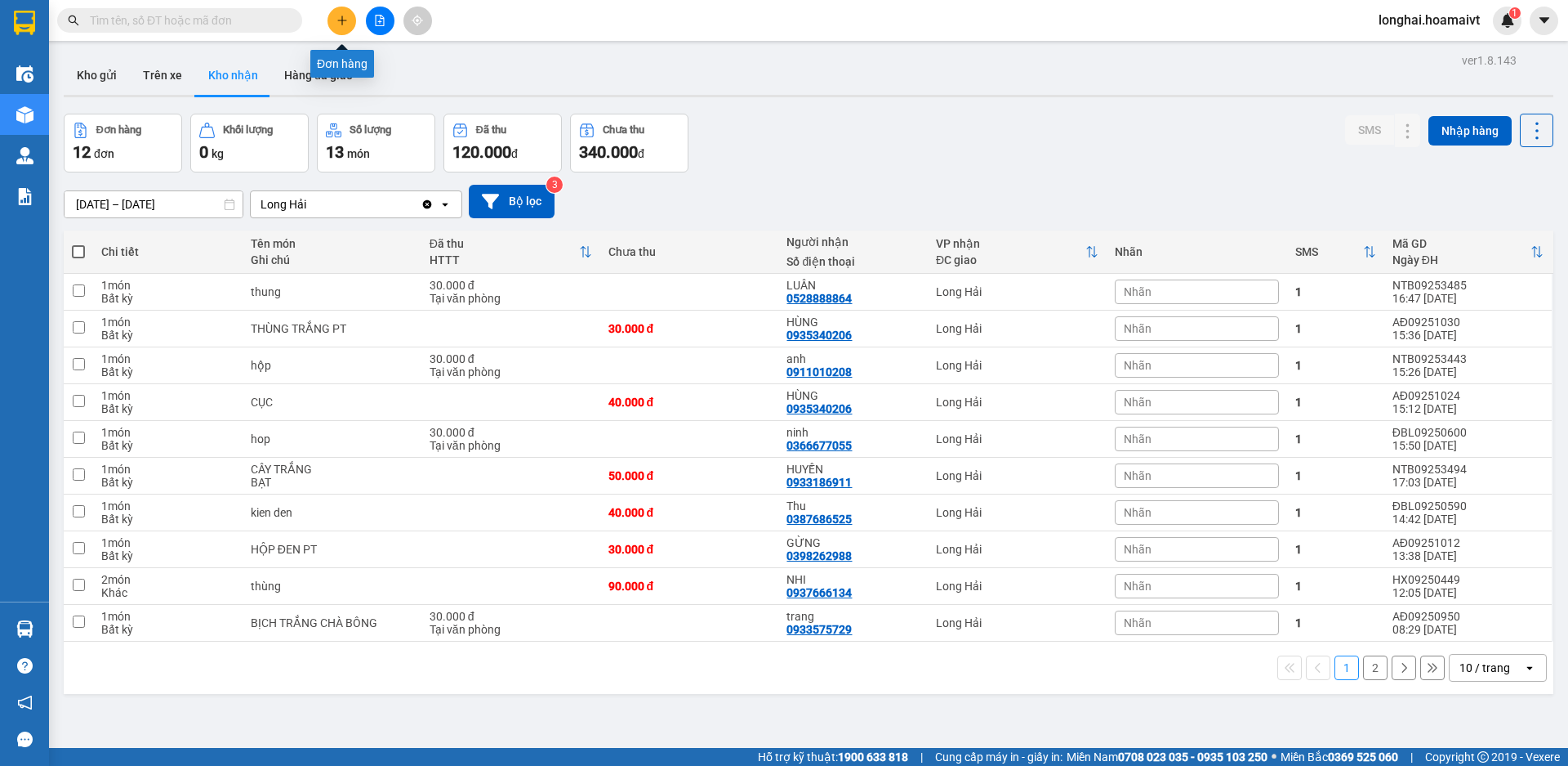
click at [342, 18] on icon "plus" at bounding box center [341, 20] width 1 height 9
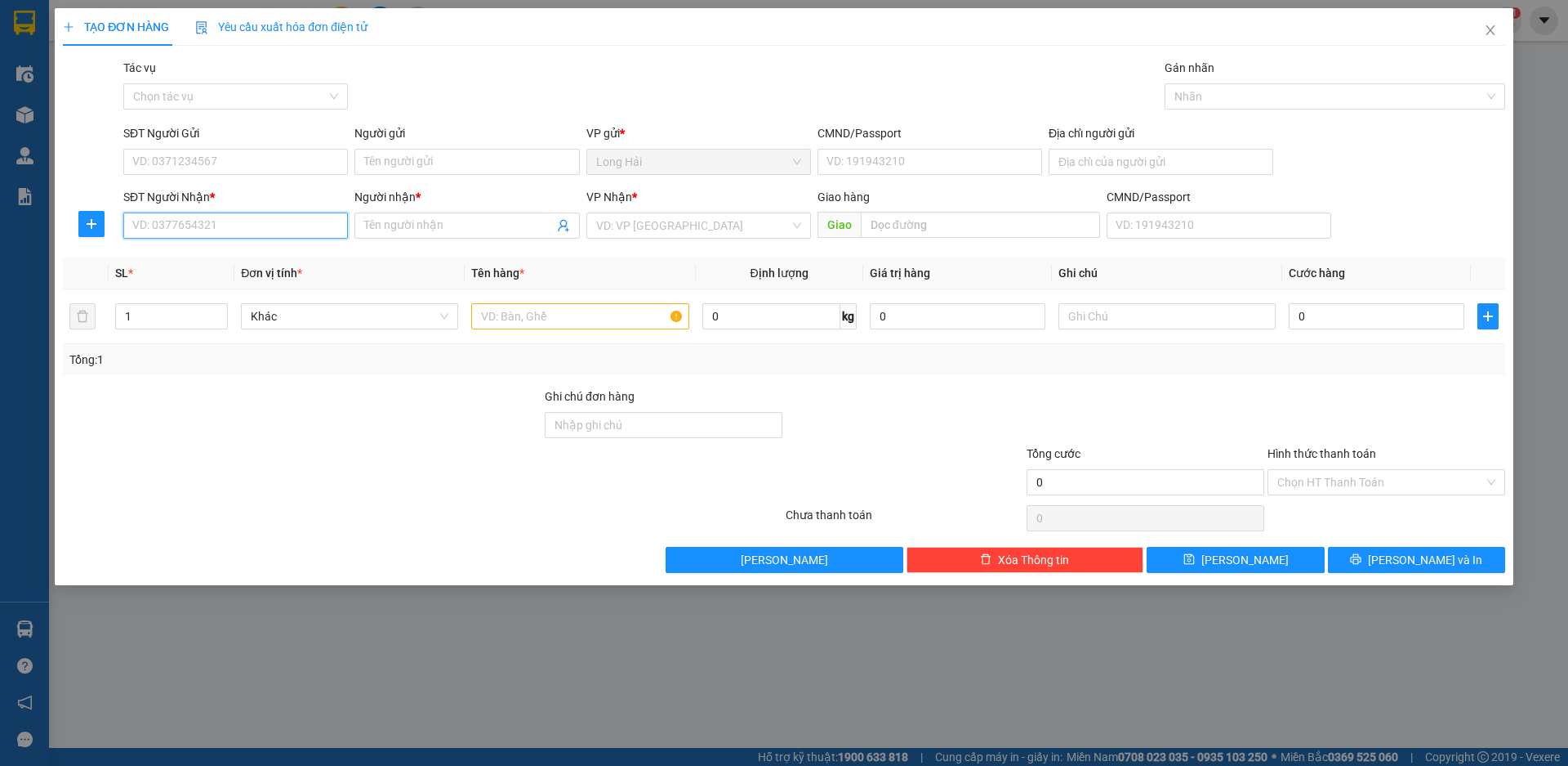
click at [290, 228] on input "SĐT Người Nhận *" at bounding box center [235, 226] width 225 height 26
click at [631, 307] on input "text" at bounding box center [580, 316] width 217 height 26
type input "B HỒNG"
click at [243, 221] on input "SĐT Người Nhận *" at bounding box center [235, 226] width 225 height 26
click at [712, 223] on input "search" at bounding box center [692, 226] width 193 height 25
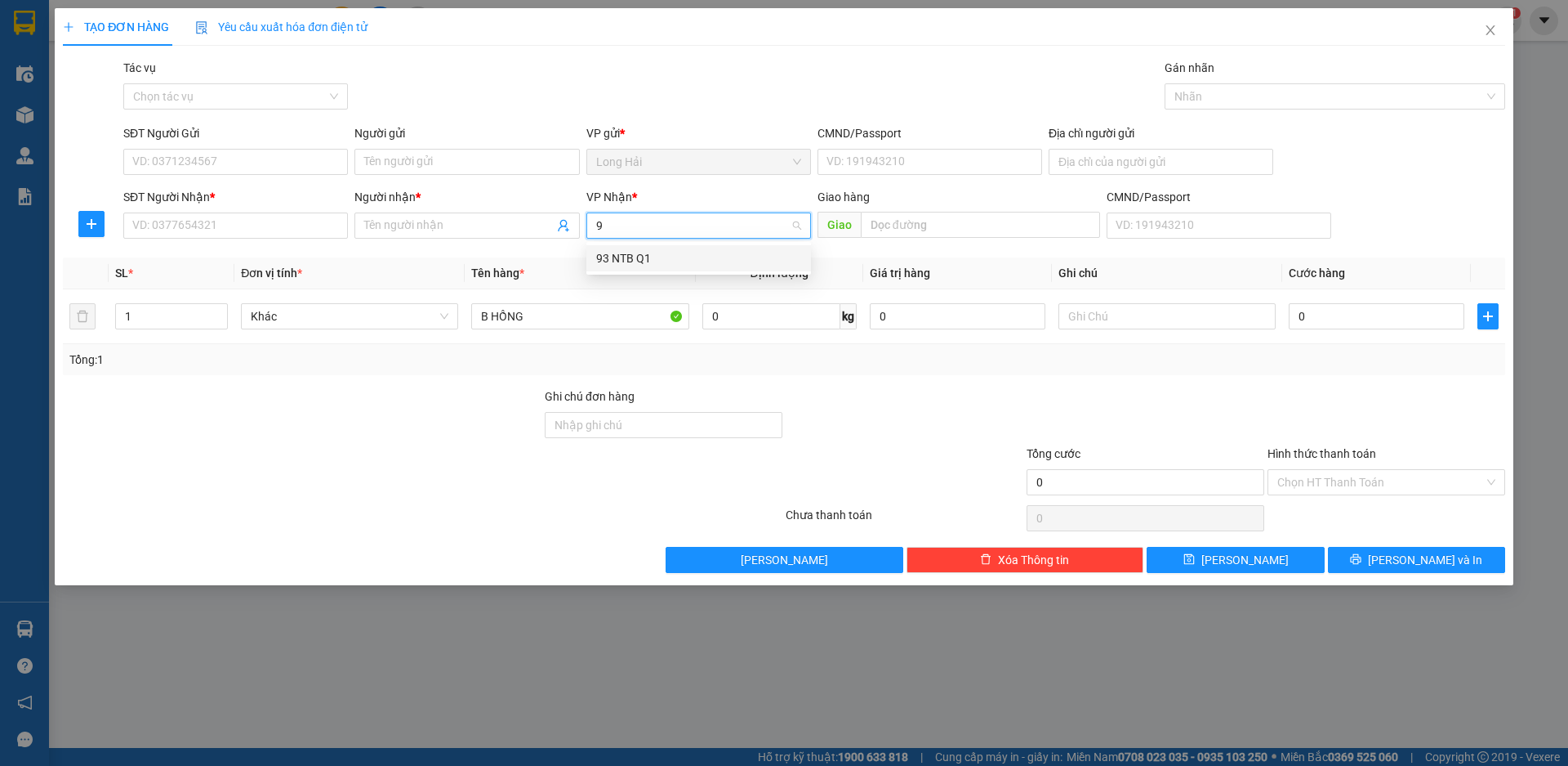
type input "93"
click at [714, 257] on div "93 NTB Q1" at bounding box center [698, 258] width 205 height 18
click at [280, 223] on input "SĐT Người Nhận *" at bounding box center [235, 226] width 225 height 26
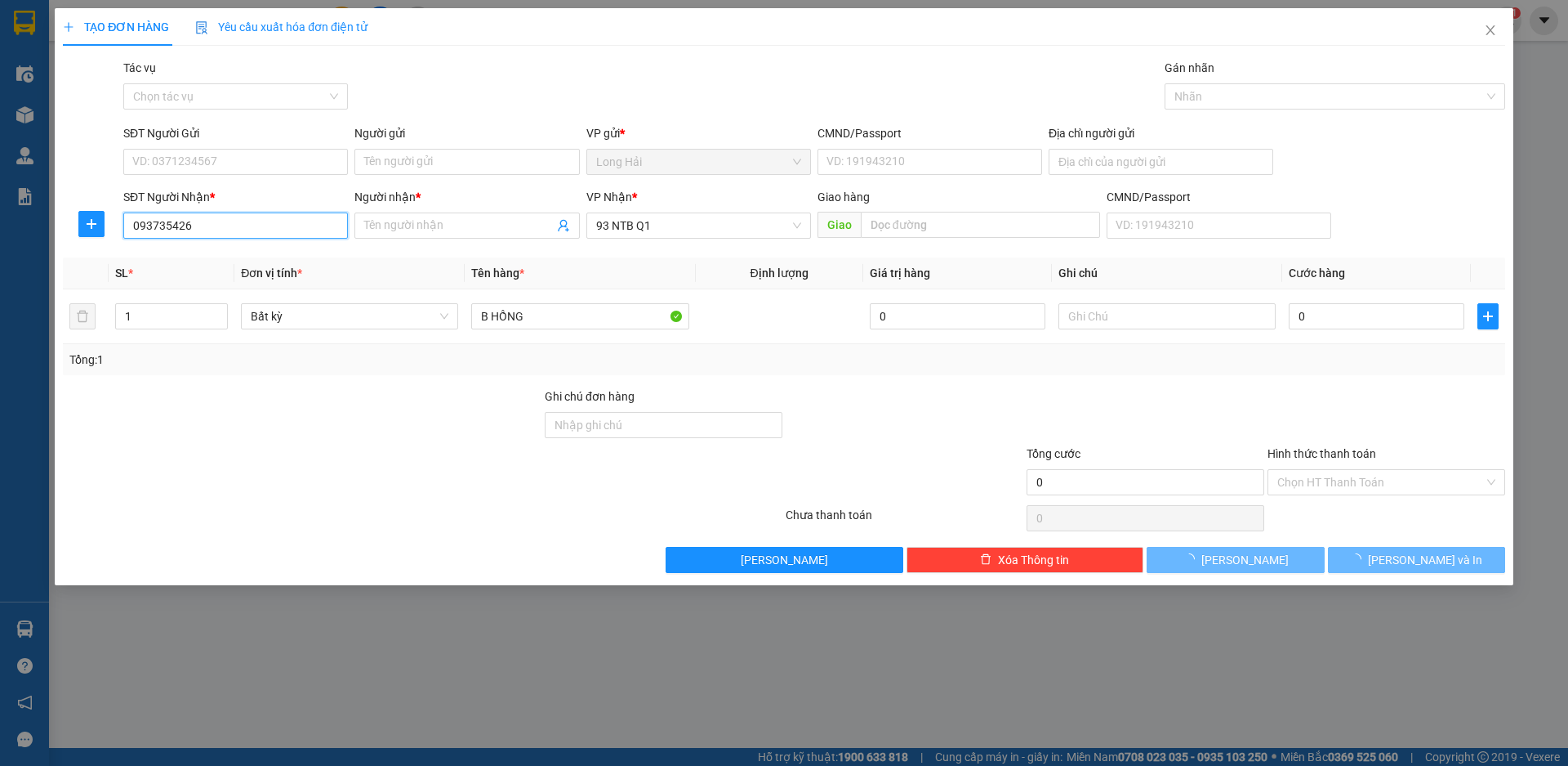
type input "0937354268"
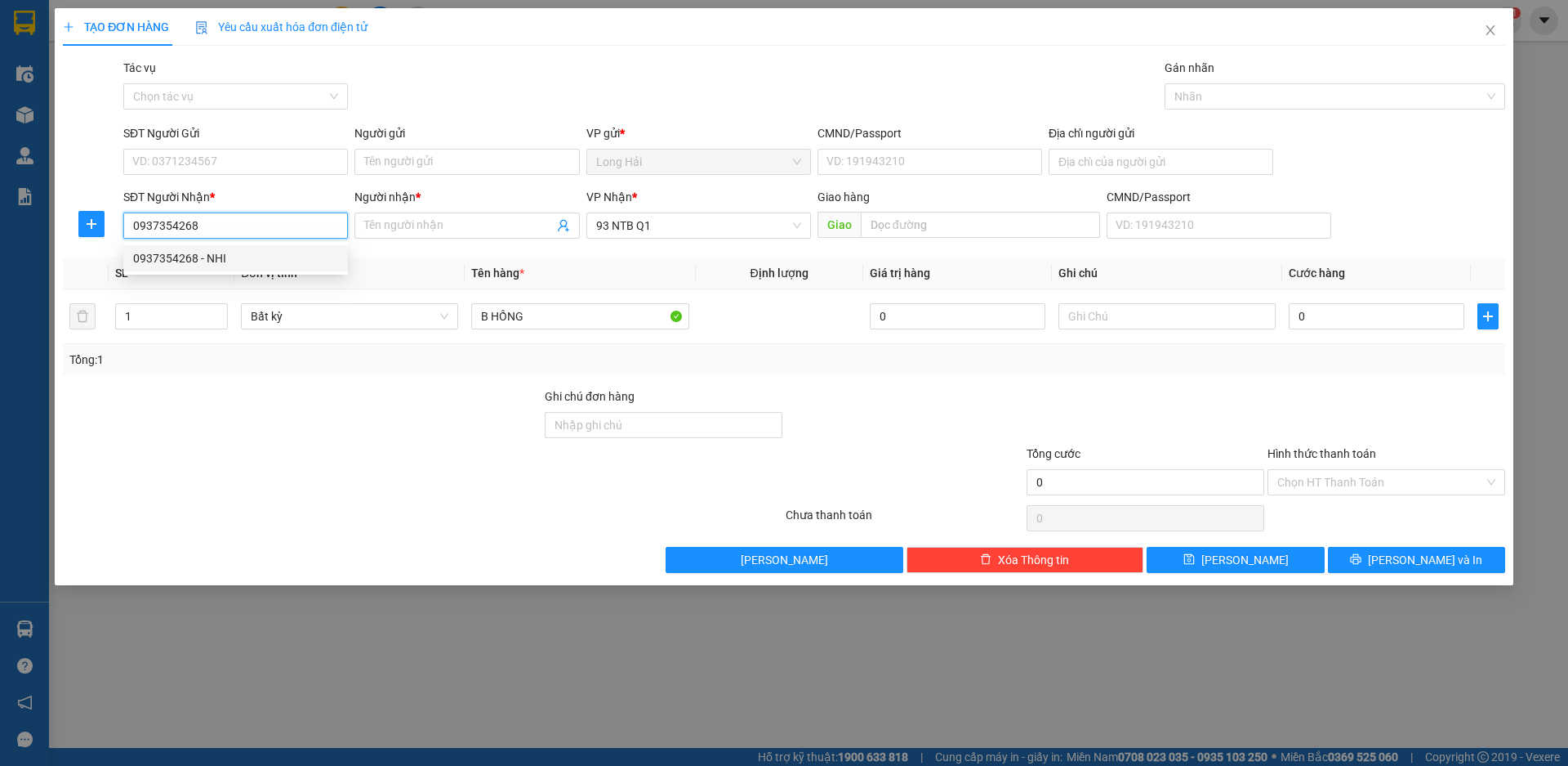
click at [280, 257] on div "0937354268 - NHI" at bounding box center [235, 258] width 205 height 18
type input "NHI"
type input "0937354268"
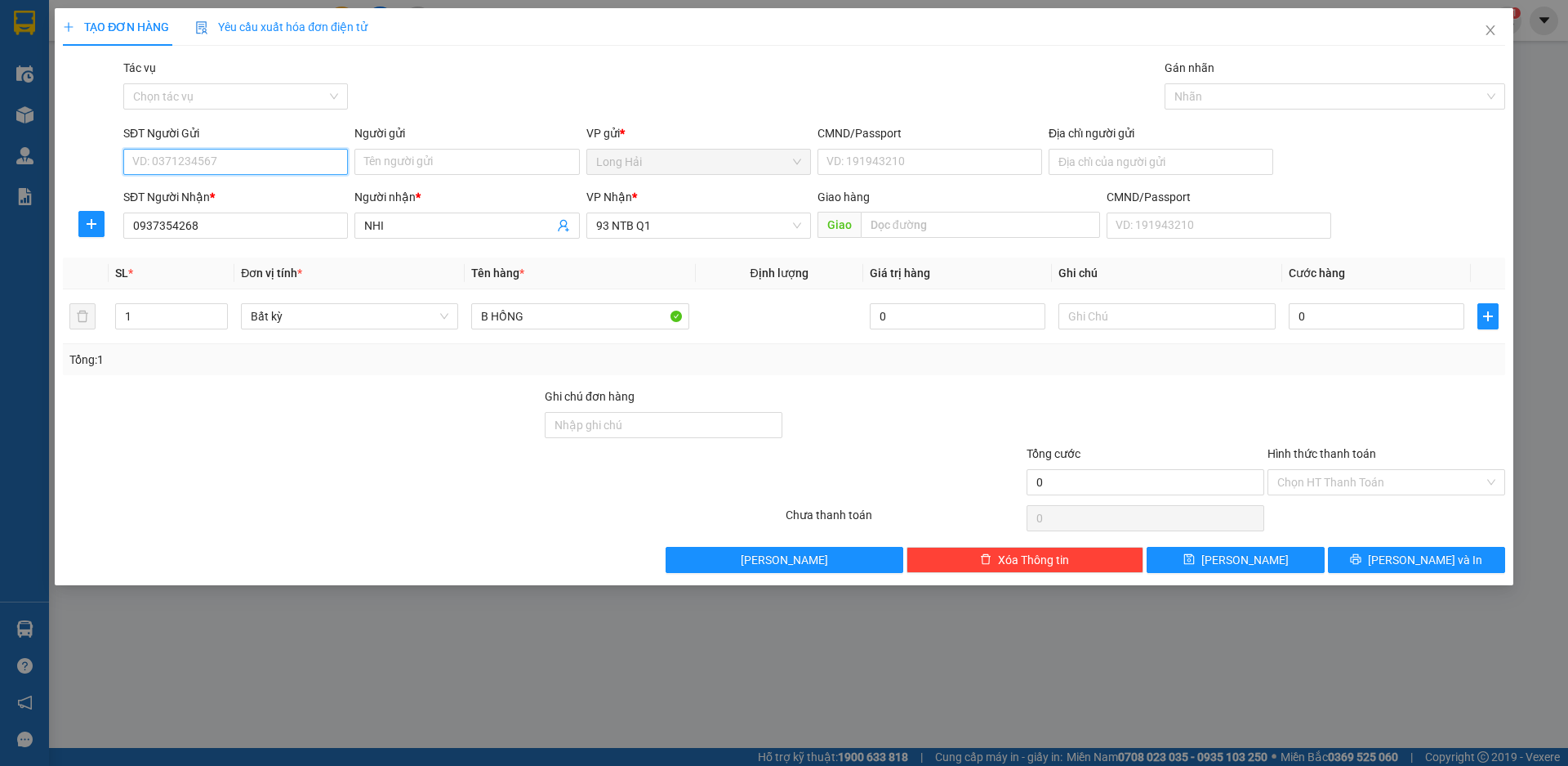
click at [243, 154] on input "SĐT Người Gửi" at bounding box center [235, 162] width 225 height 26
click at [257, 189] on div "0938196028 - Ut" at bounding box center [235, 194] width 205 height 18
type input "0938196028"
type input "Ut"
type input "080169000099"
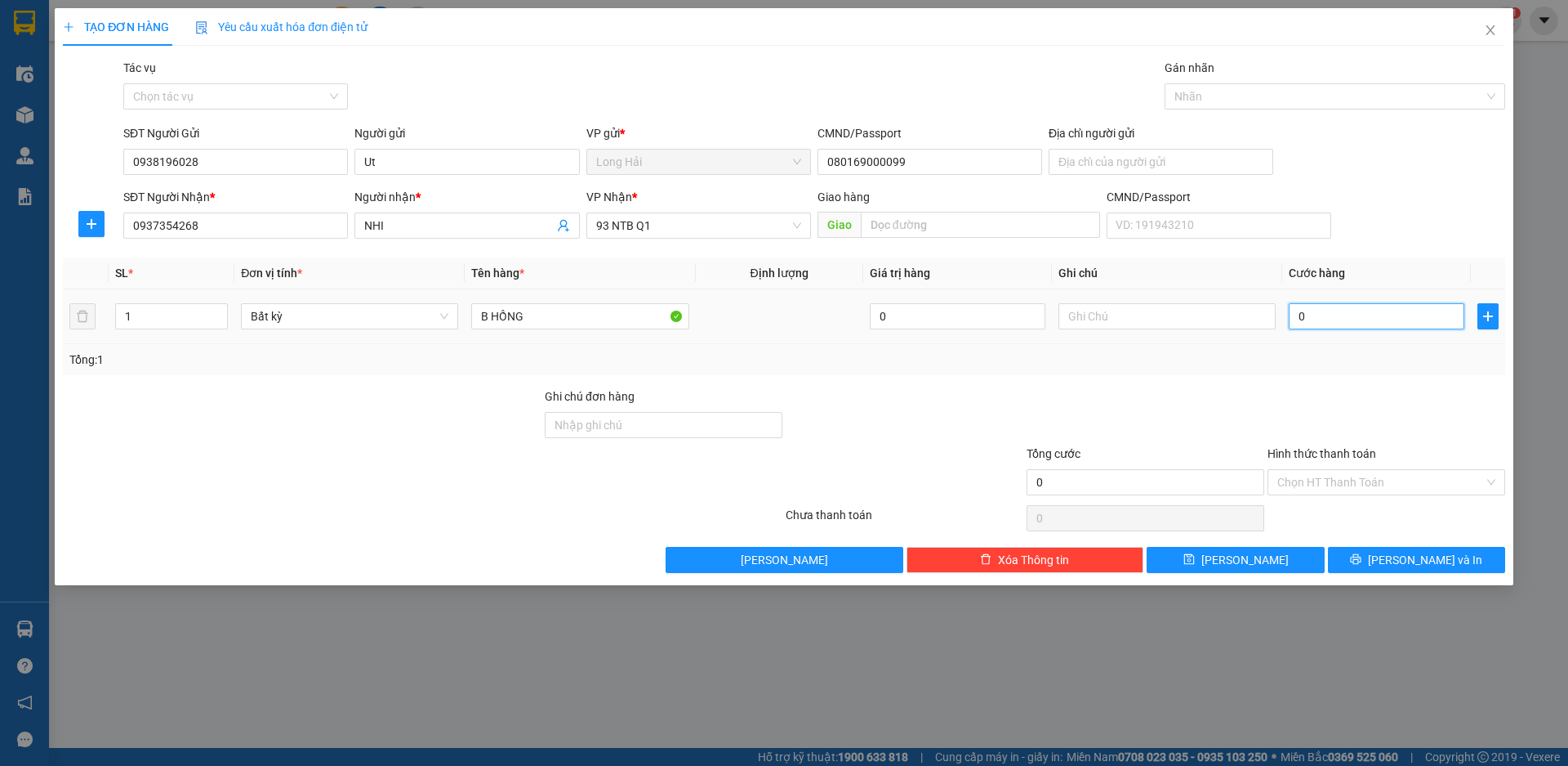
click at [1351, 319] on input "0" at bounding box center [1376, 316] width 176 height 26
type input "3"
type input "30"
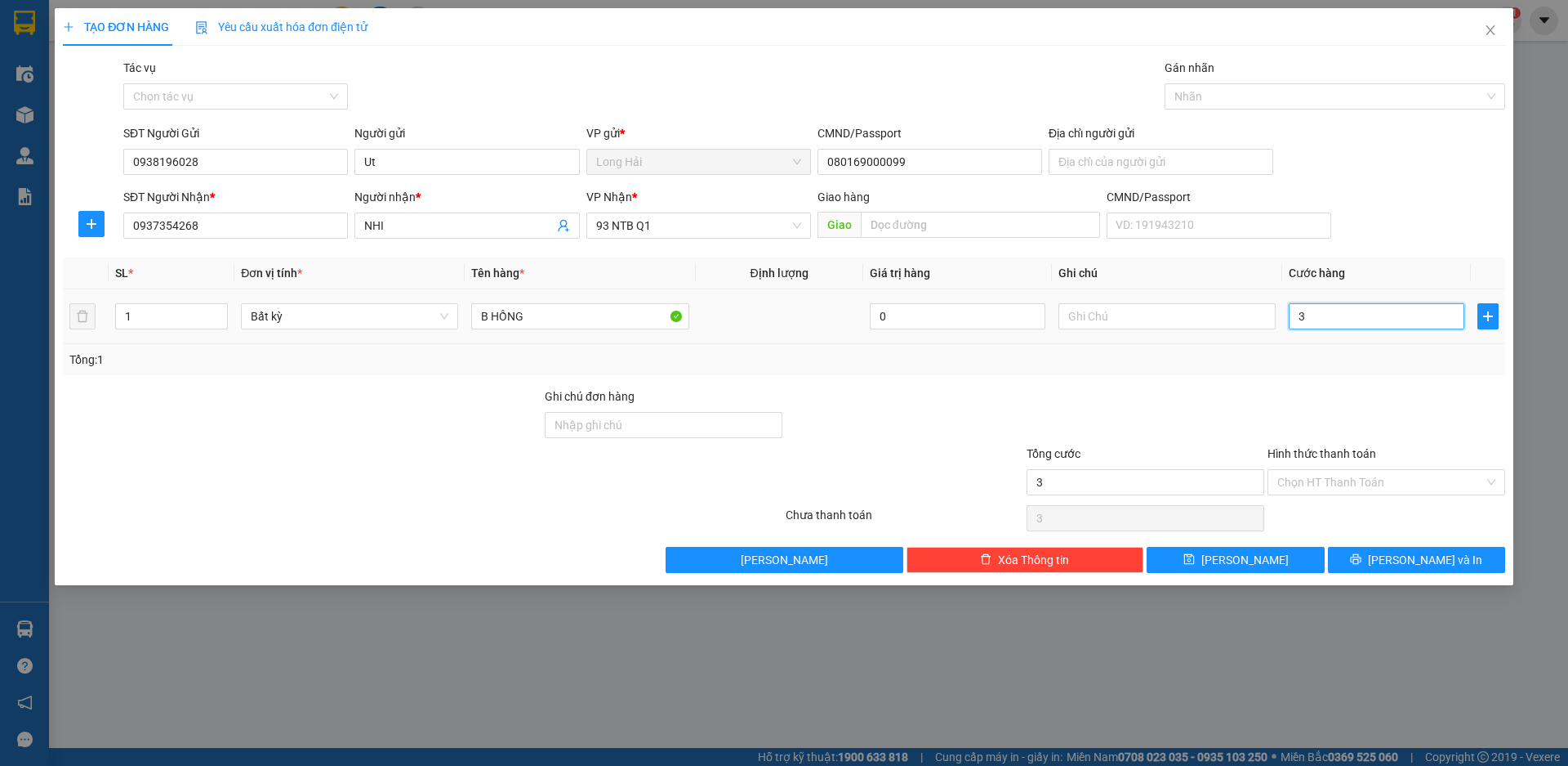
type input "30"
type input "30.000"
click at [1353, 480] on input "Hình thức thanh toán" at bounding box center [1381, 482] width 206 height 25
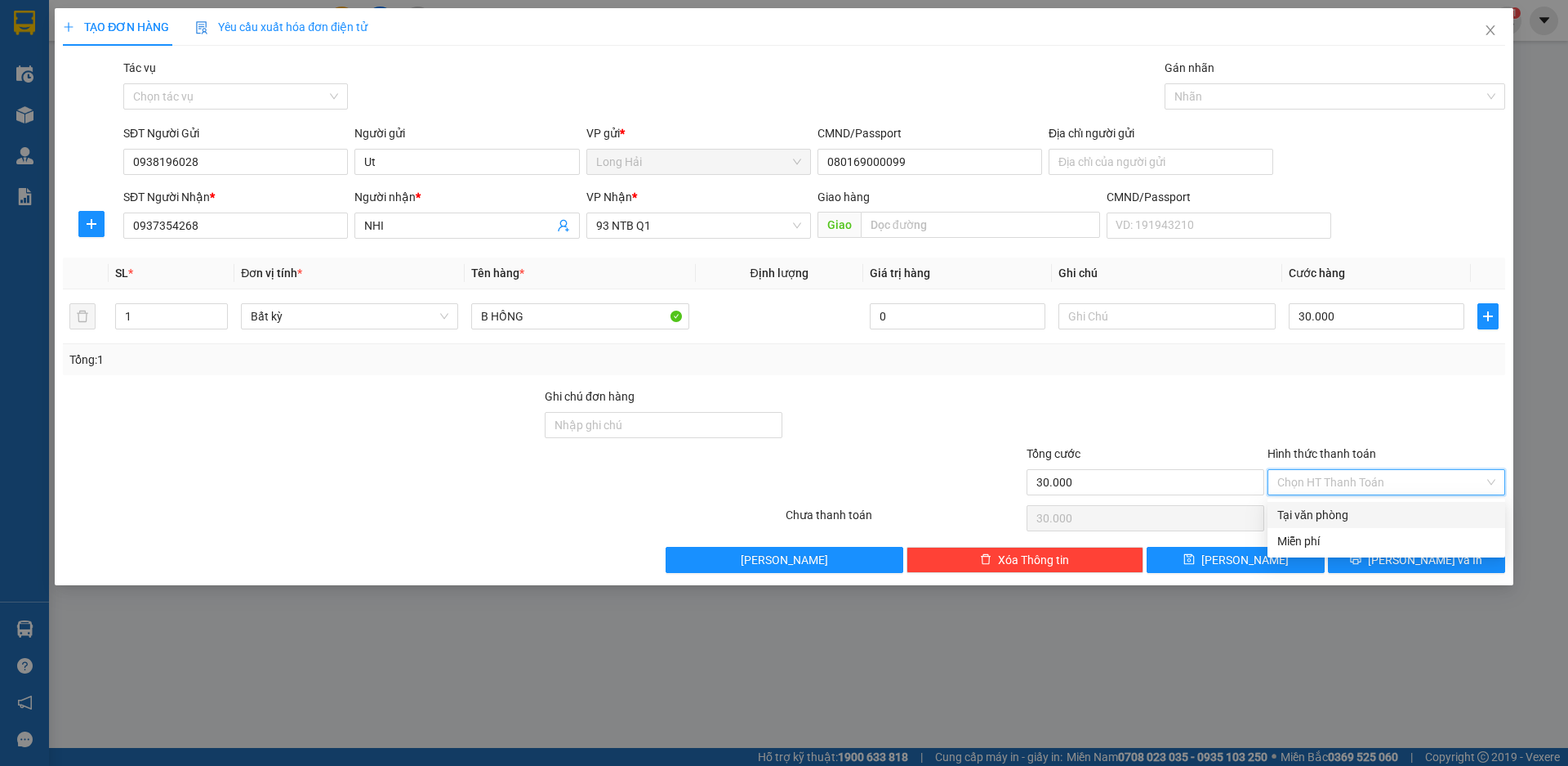
click at [1356, 522] on div "Tại văn phòng" at bounding box center [1386, 515] width 218 height 18
type input "0"
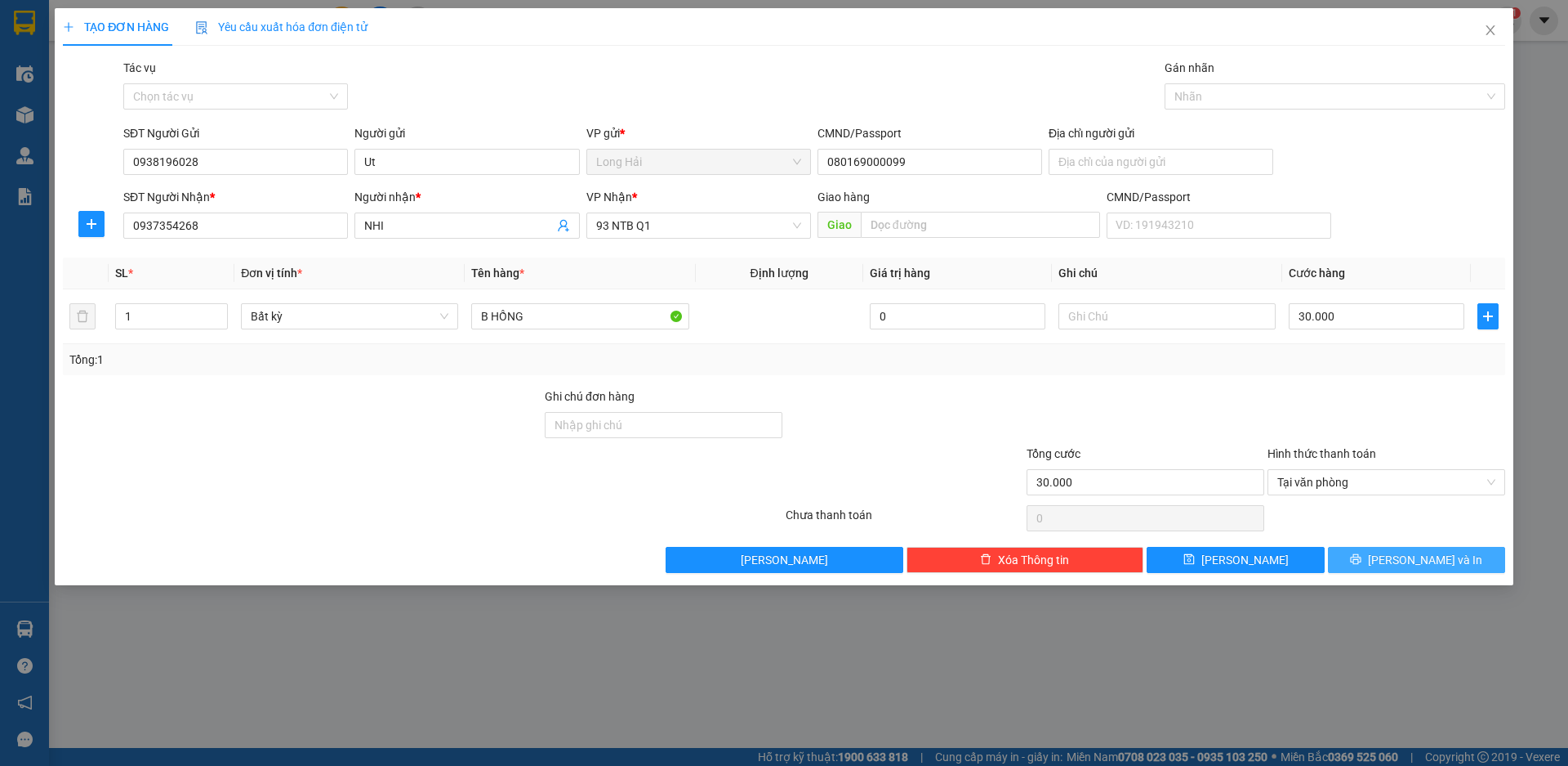
click at [1378, 567] on button "[PERSON_NAME] và In" at bounding box center [1417, 559] width 178 height 26
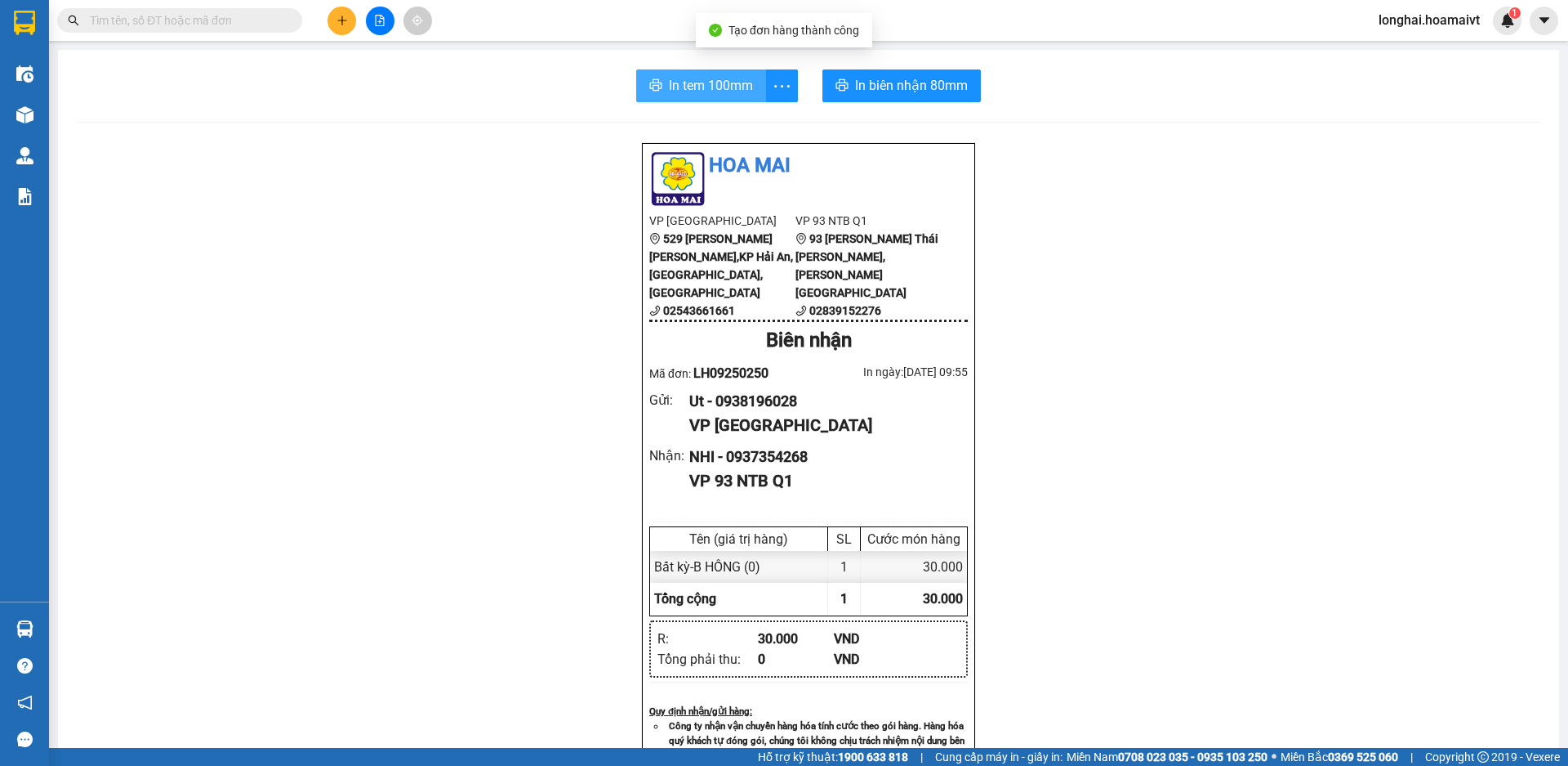
click at [717, 92] on span "In tem 100mm" at bounding box center [711, 85] width 84 height 20
click at [661, 93] on button "In tem 100mm" at bounding box center [701, 85] width 130 height 32
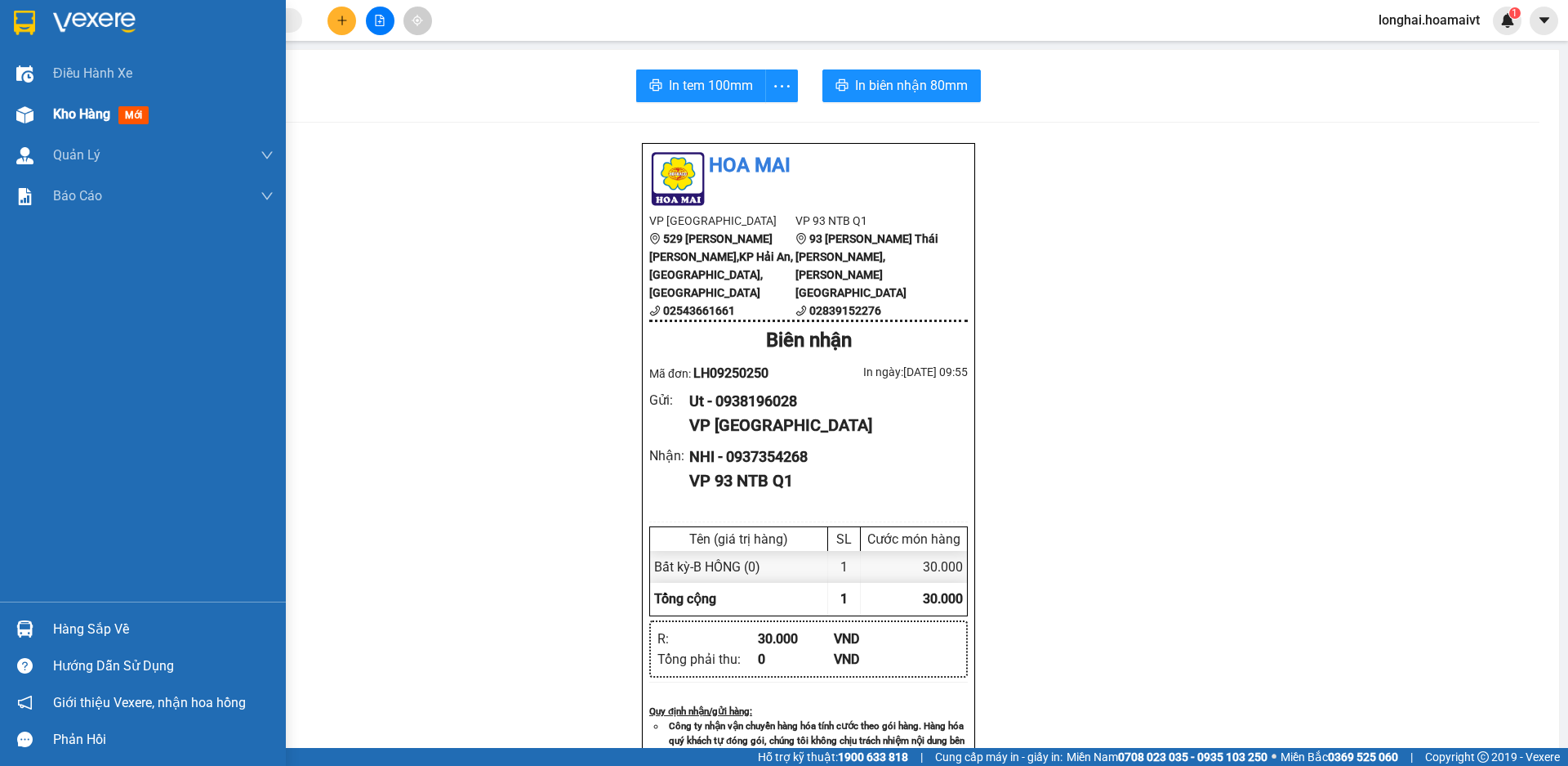
drag, startPoint x: 40, startPoint y: 116, endPoint x: 38, endPoint y: 96, distance: 20.1
click at [40, 116] on div "Kho hàng mới" at bounding box center [143, 114] width 286 height 41
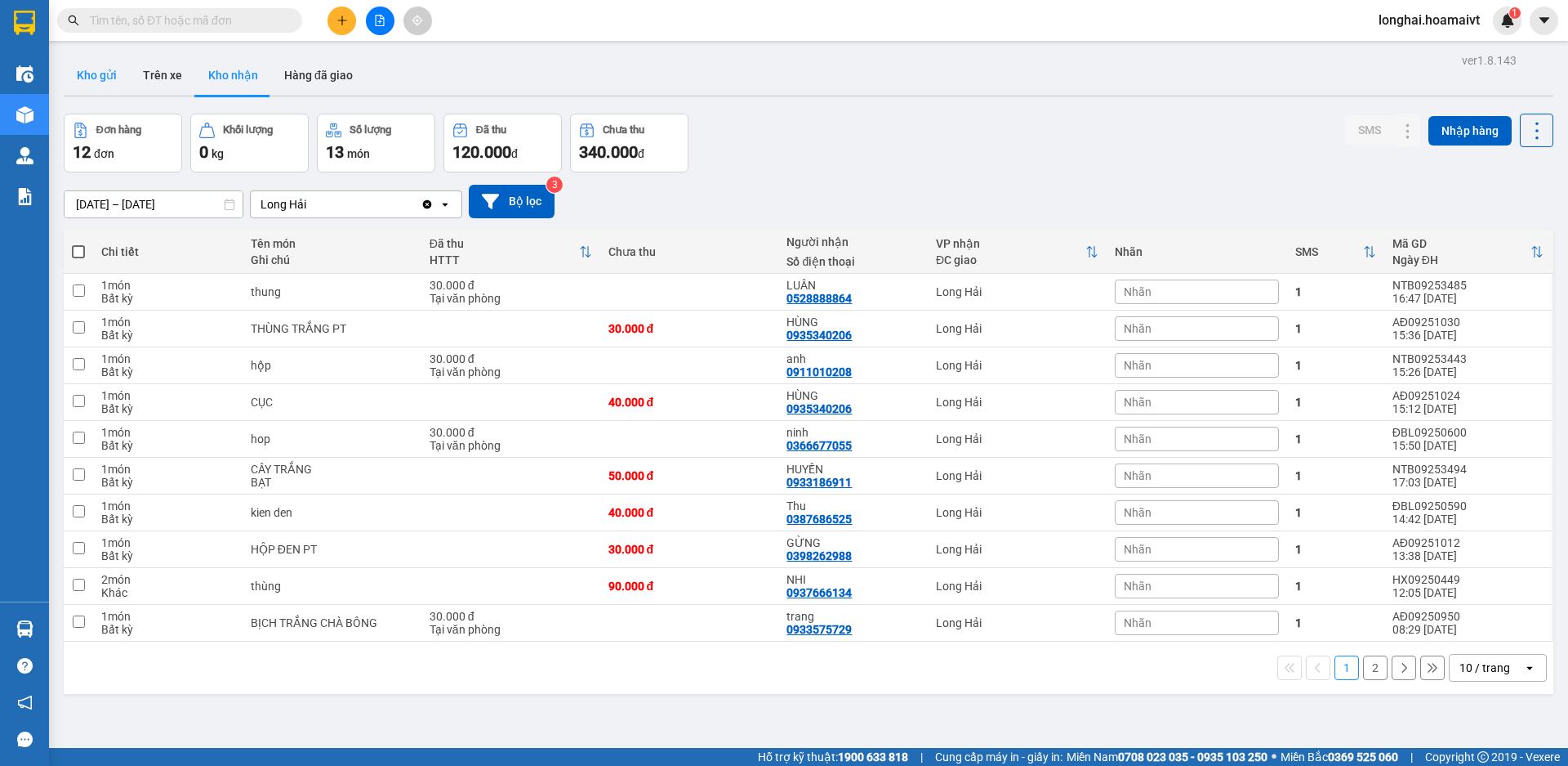
click at [113, 83] on button "Kho gửi" at bounding box center [97, 74] width 66 height 39
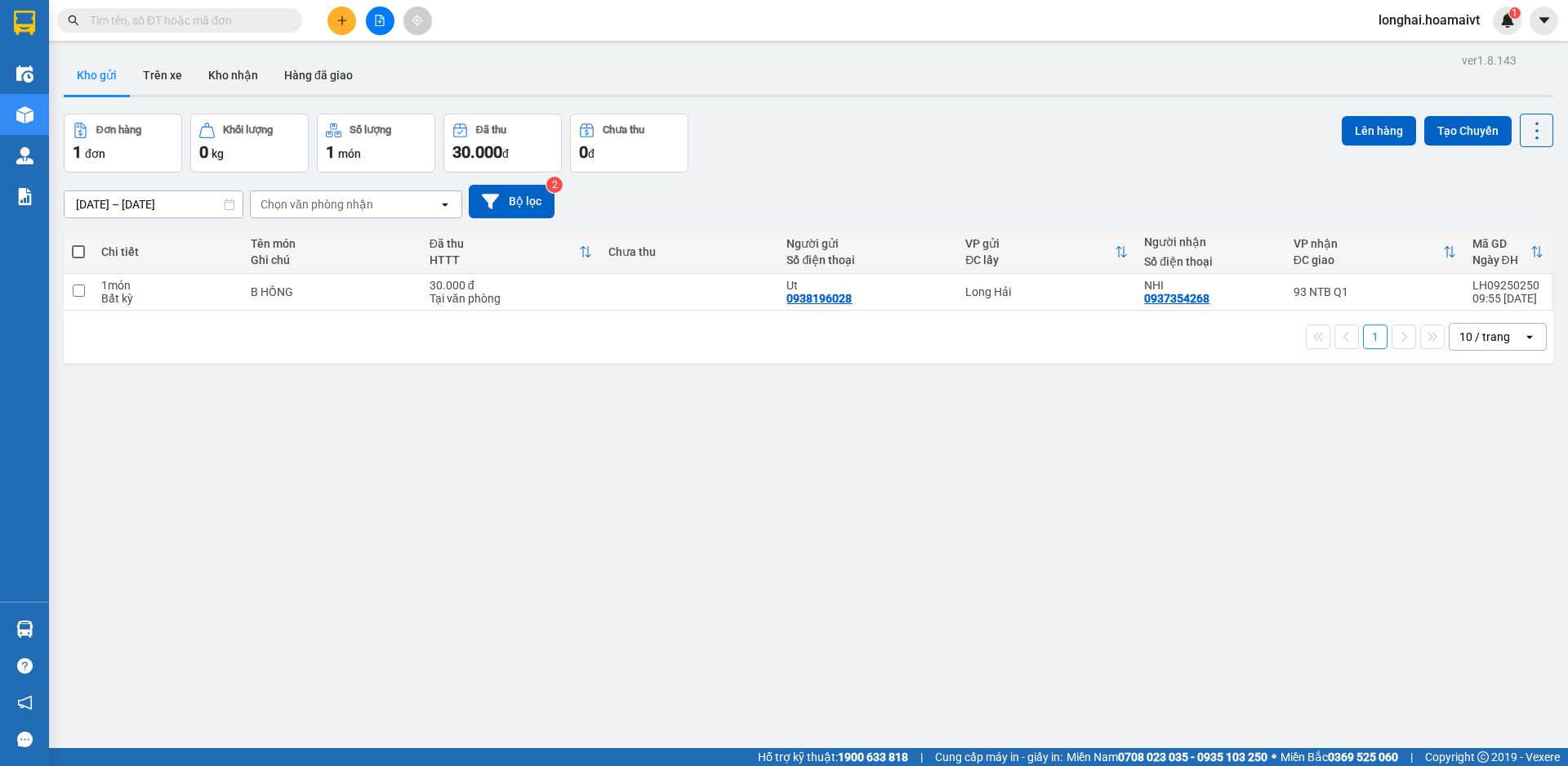
click at [246, 19] on input "text" at bounding box center [186, 20] width 192 height 18
click at [244, 94] on button "Kho nhận" at bounding box center [233, 74] width 76 height 39
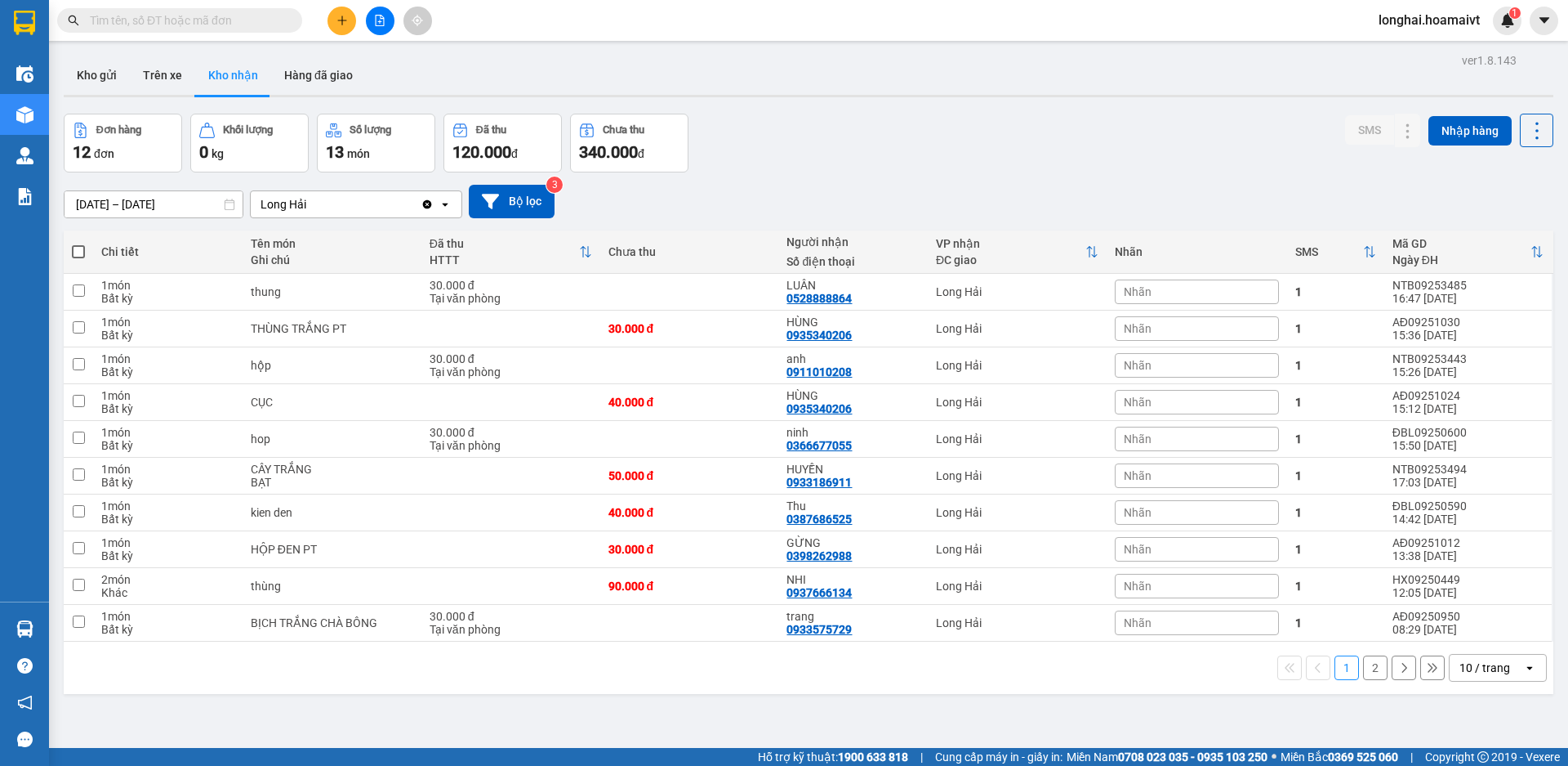
click at [178, 28] on input "text" at bounding box center [186, 20] width 192 height 18
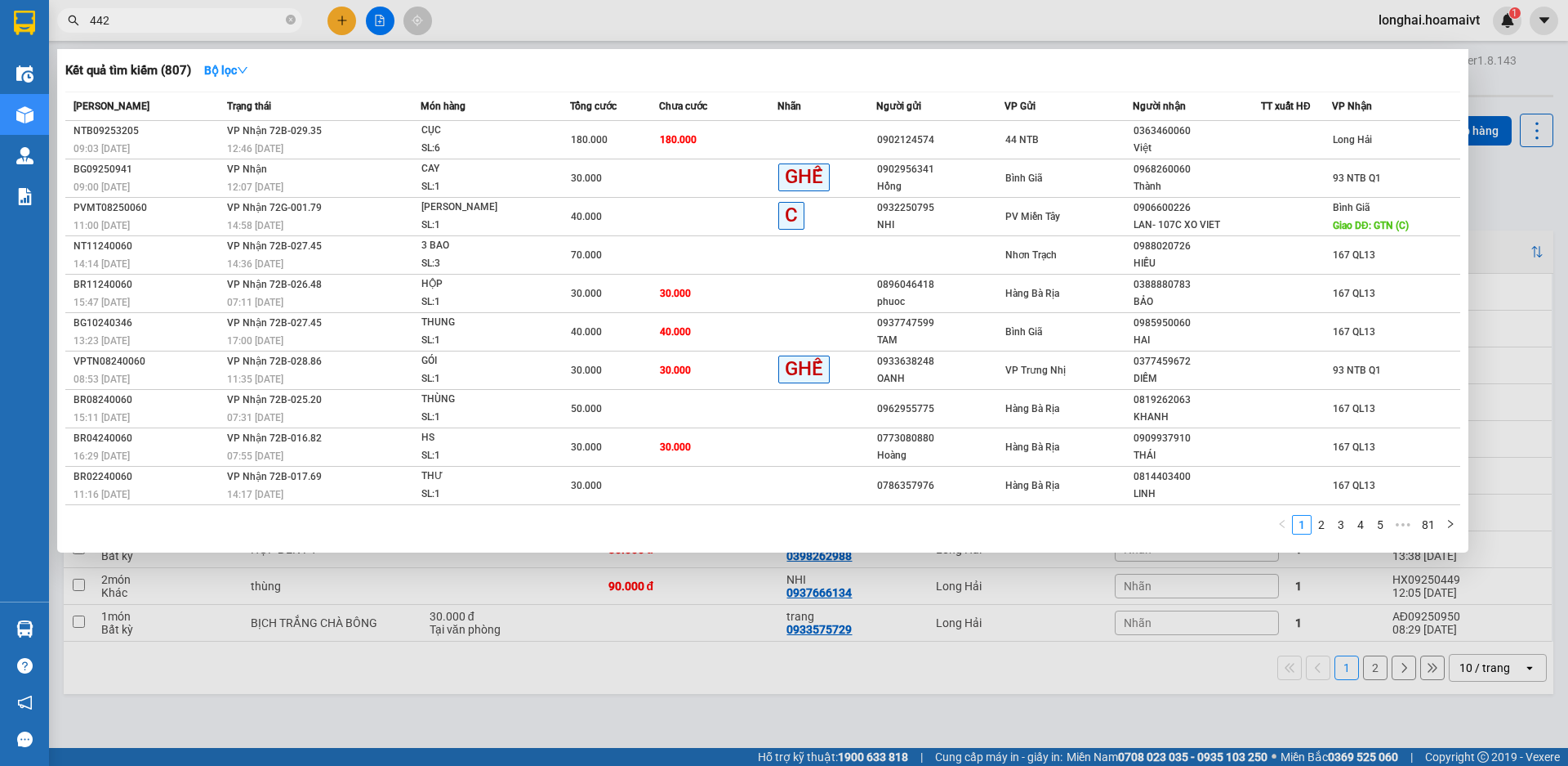
type input "4421"
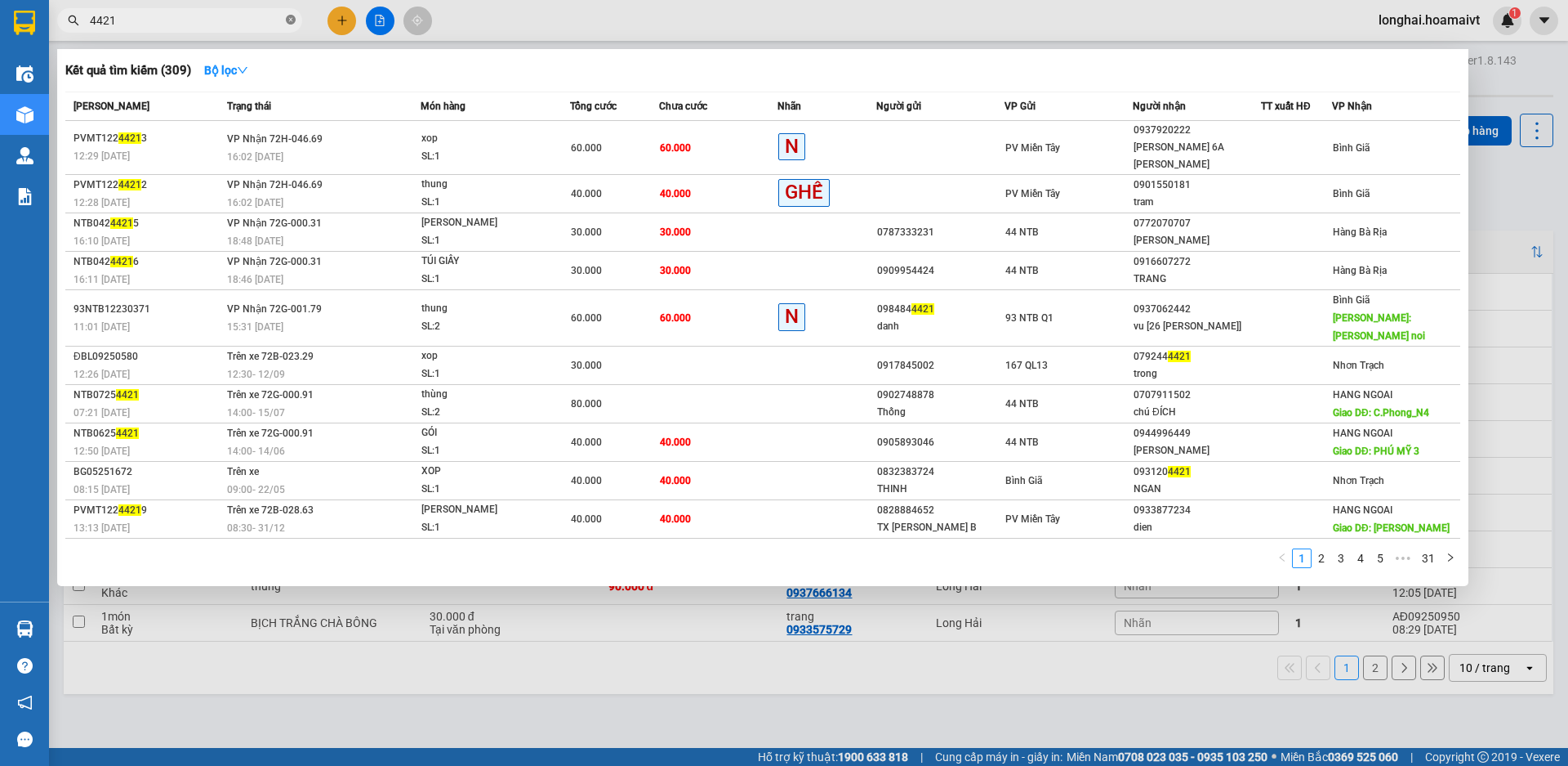
click at [288, 20] on icon "close-circle" at bounding box center [290, 19] width 10 height 10
type input "7766"
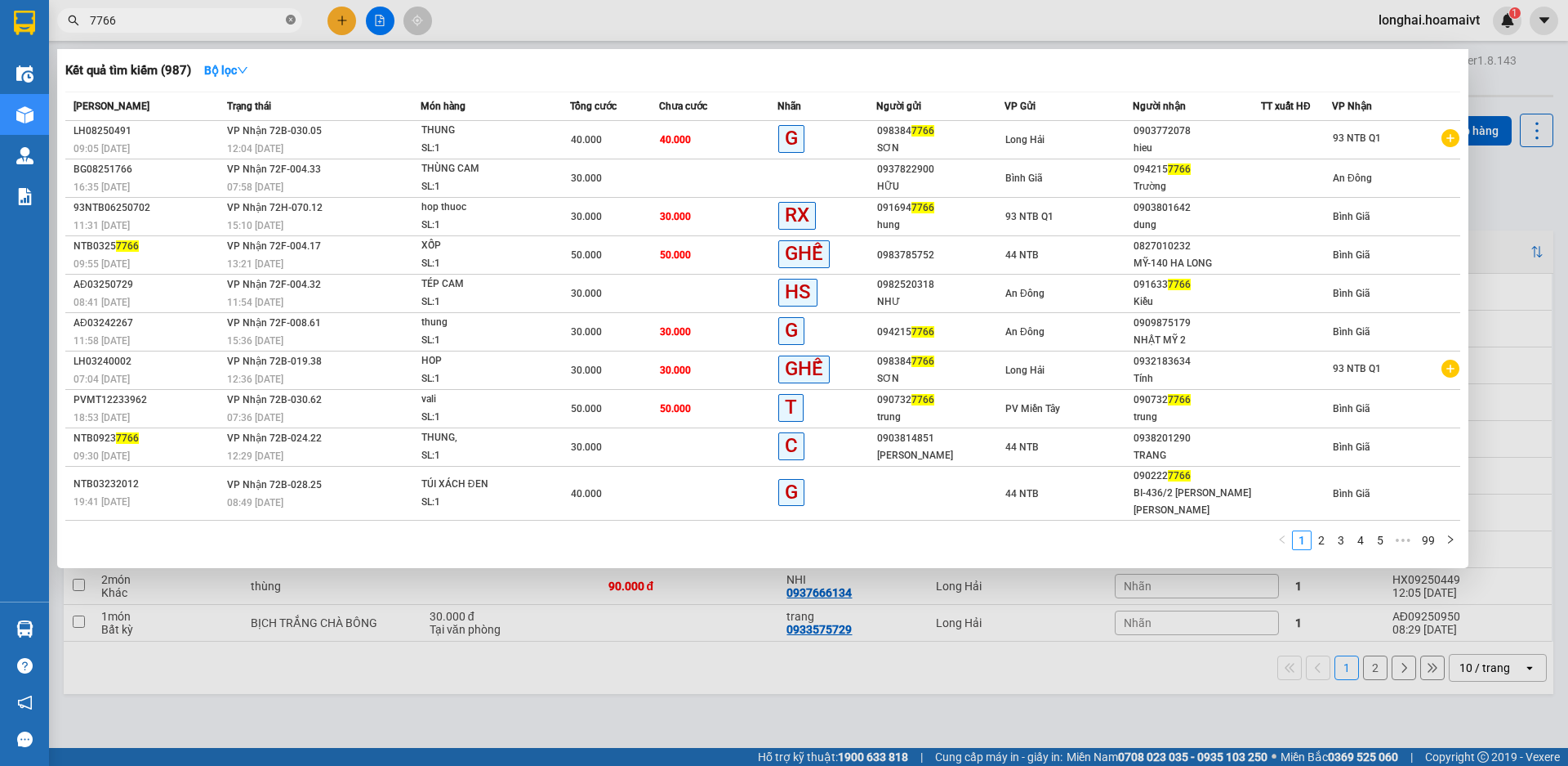
click at [287, 18] on icon "close-circle" at bounding box center [290, 19] width 10 height 10
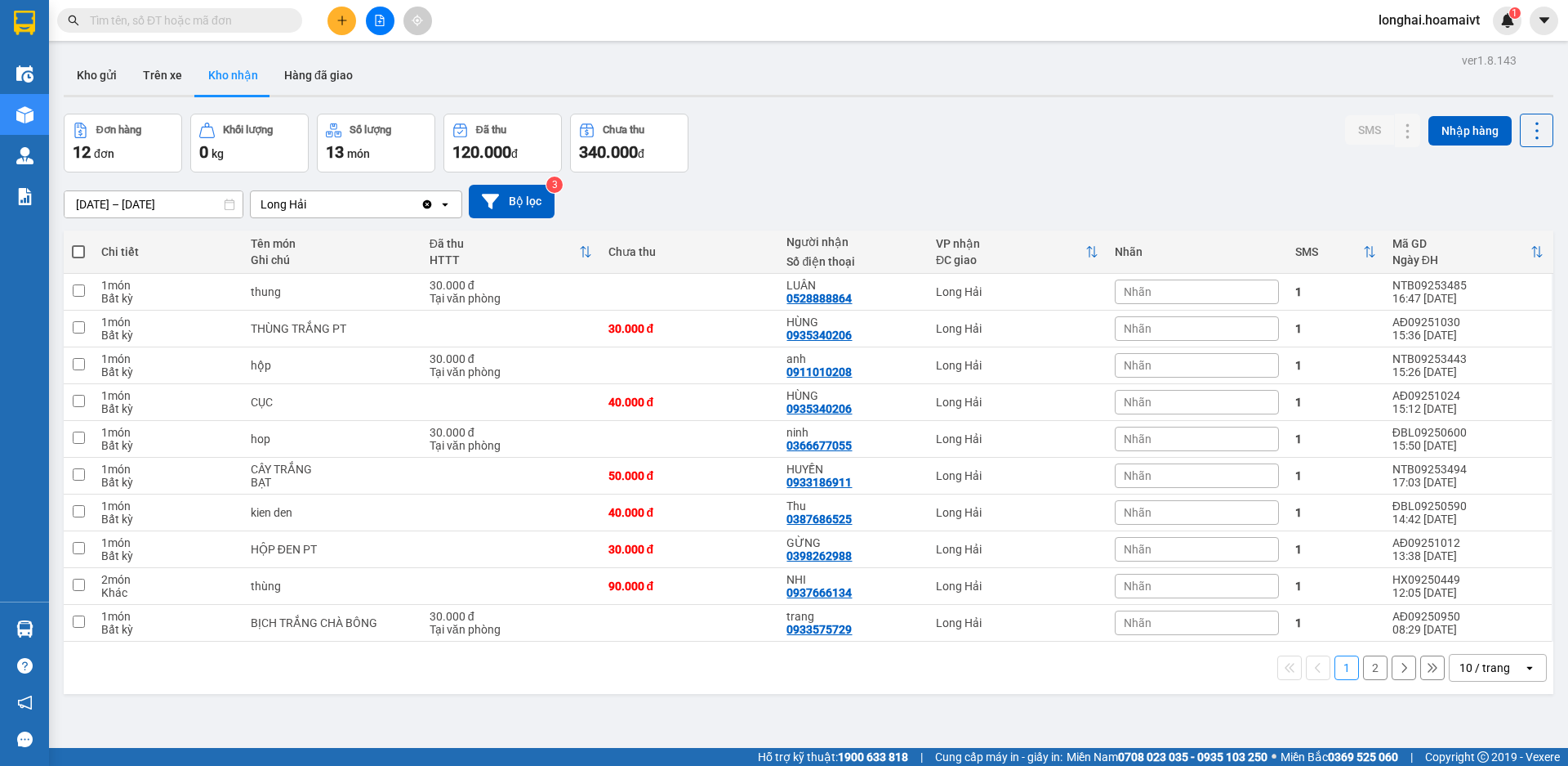
click at [1365, 673] on button "2" at bounding box center [1376, 668] width 24 height 25
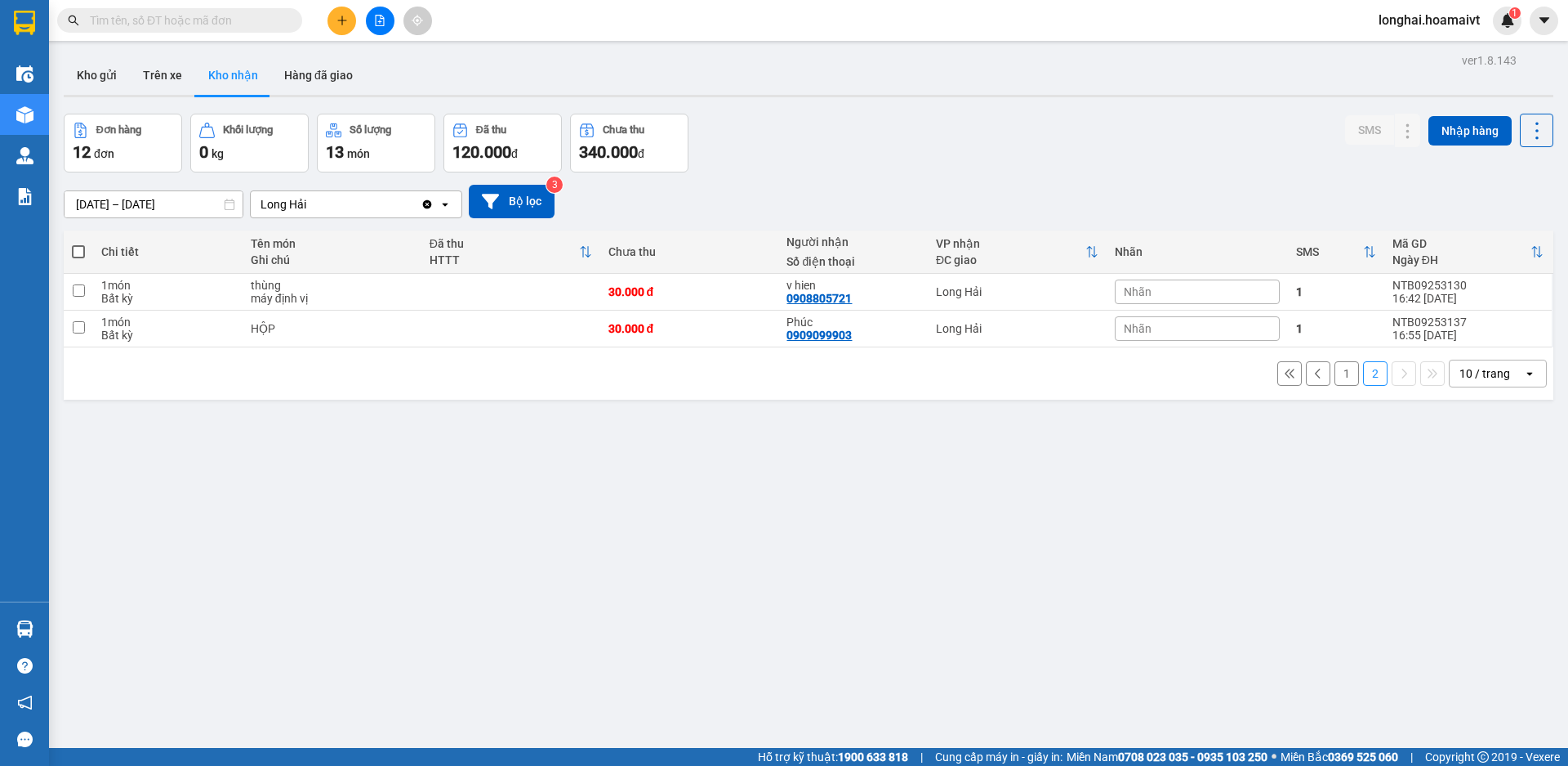
click at [1340, 372] on button "1" at bounding box center [1347, 374] width 24 height 25
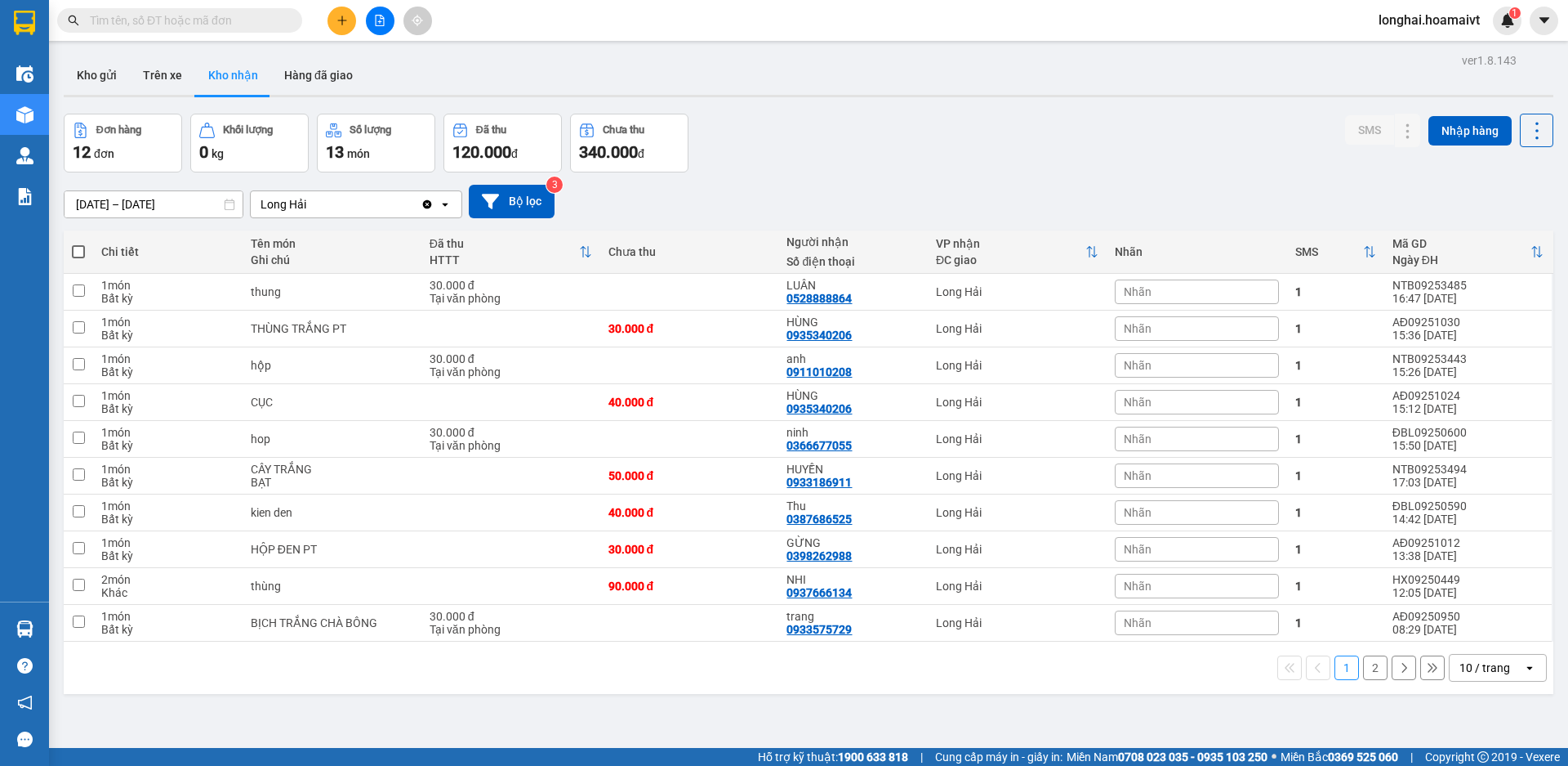
click at [217, 8] on span at bounding box center [179, 20] width 245 height 25
click at [224, 26] on input "text" at bounding box center [186, 20] width 192 height 18
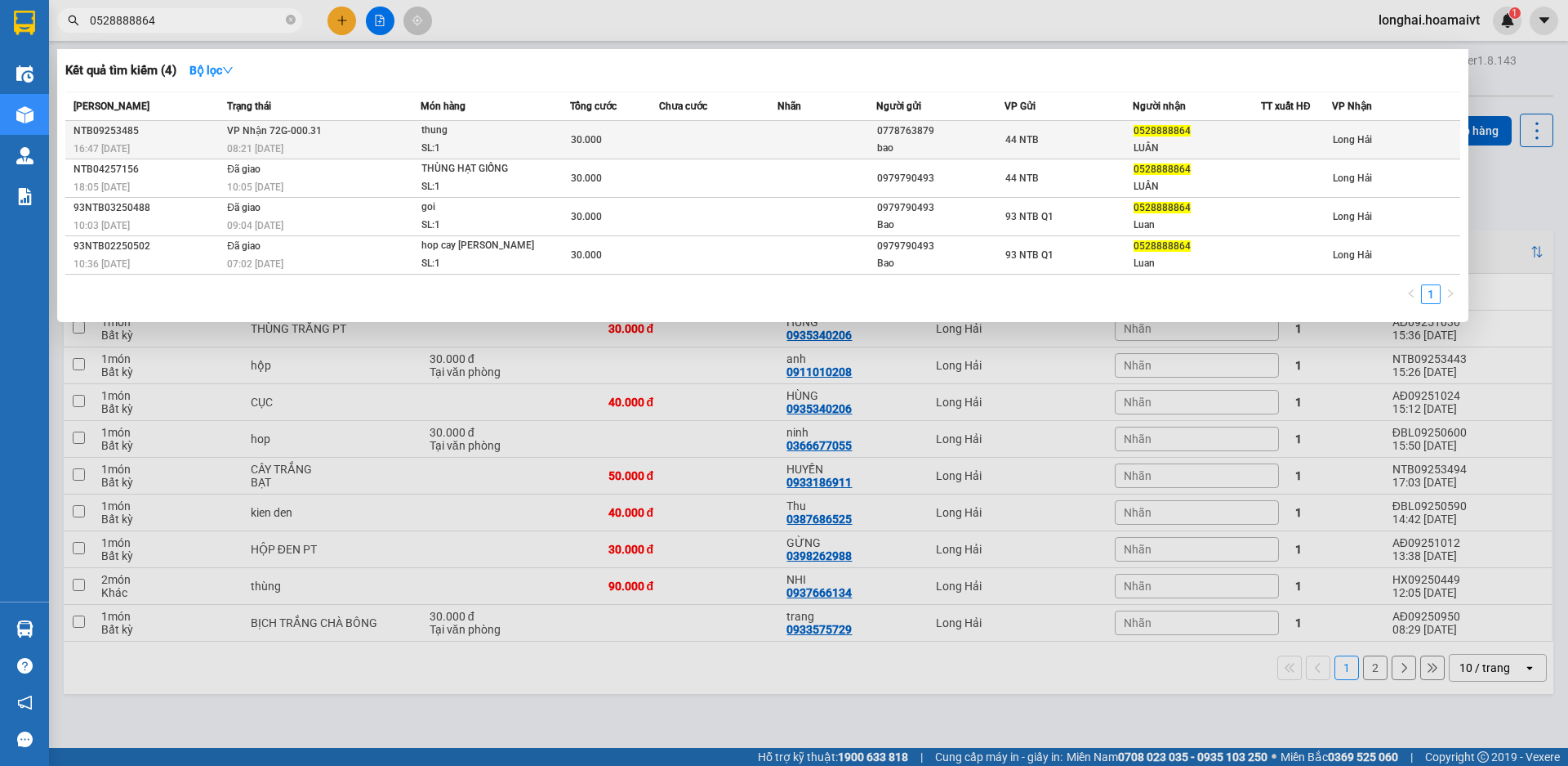
type input "0528888864"
click at [425, 132] on div "thung" at bounding box center [483, 130] width 122 height 18
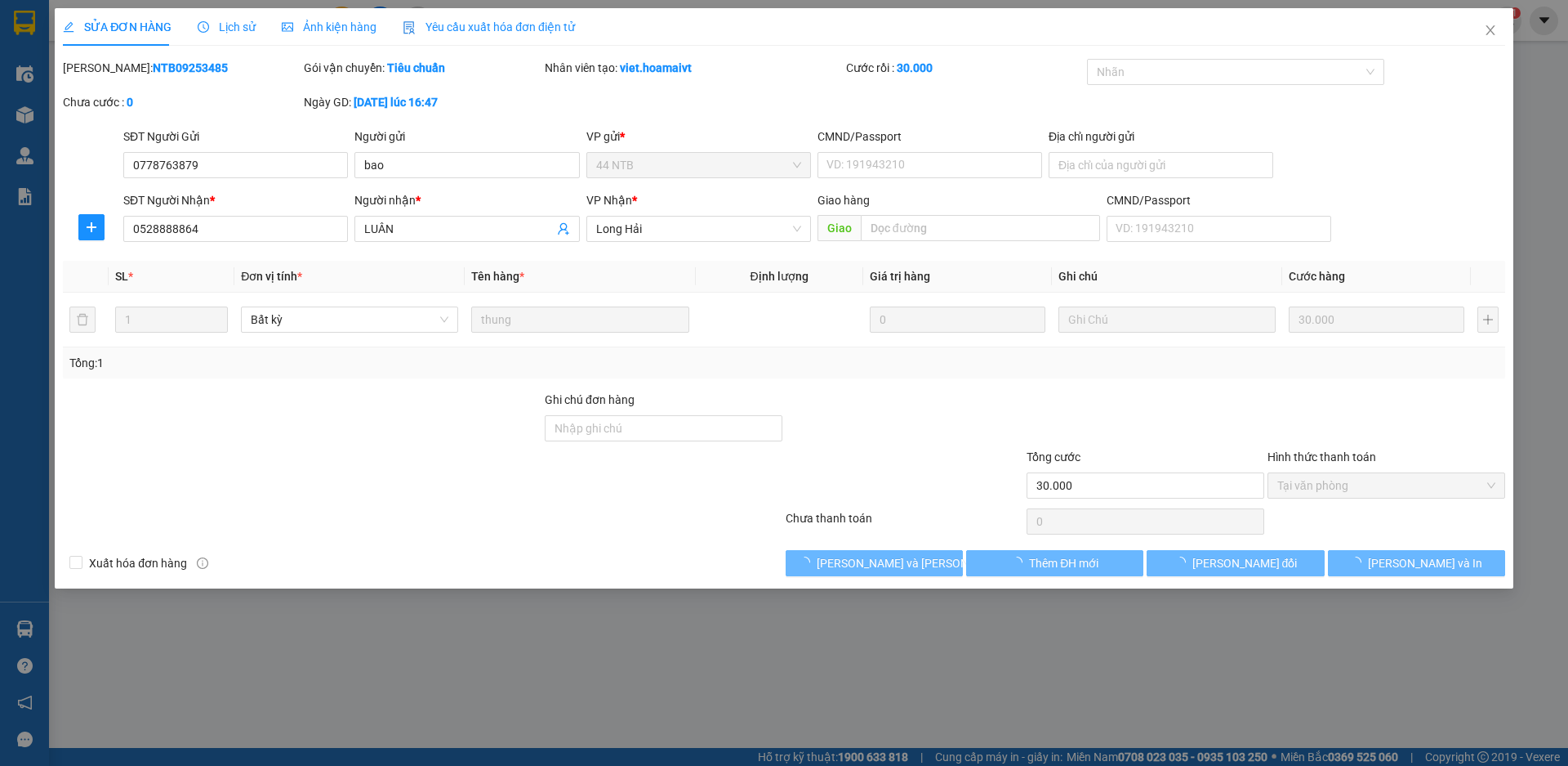
type input "0778763879"
type input "bao"
type input "0528888864"
type input "LUÂN"
type input "30.000"
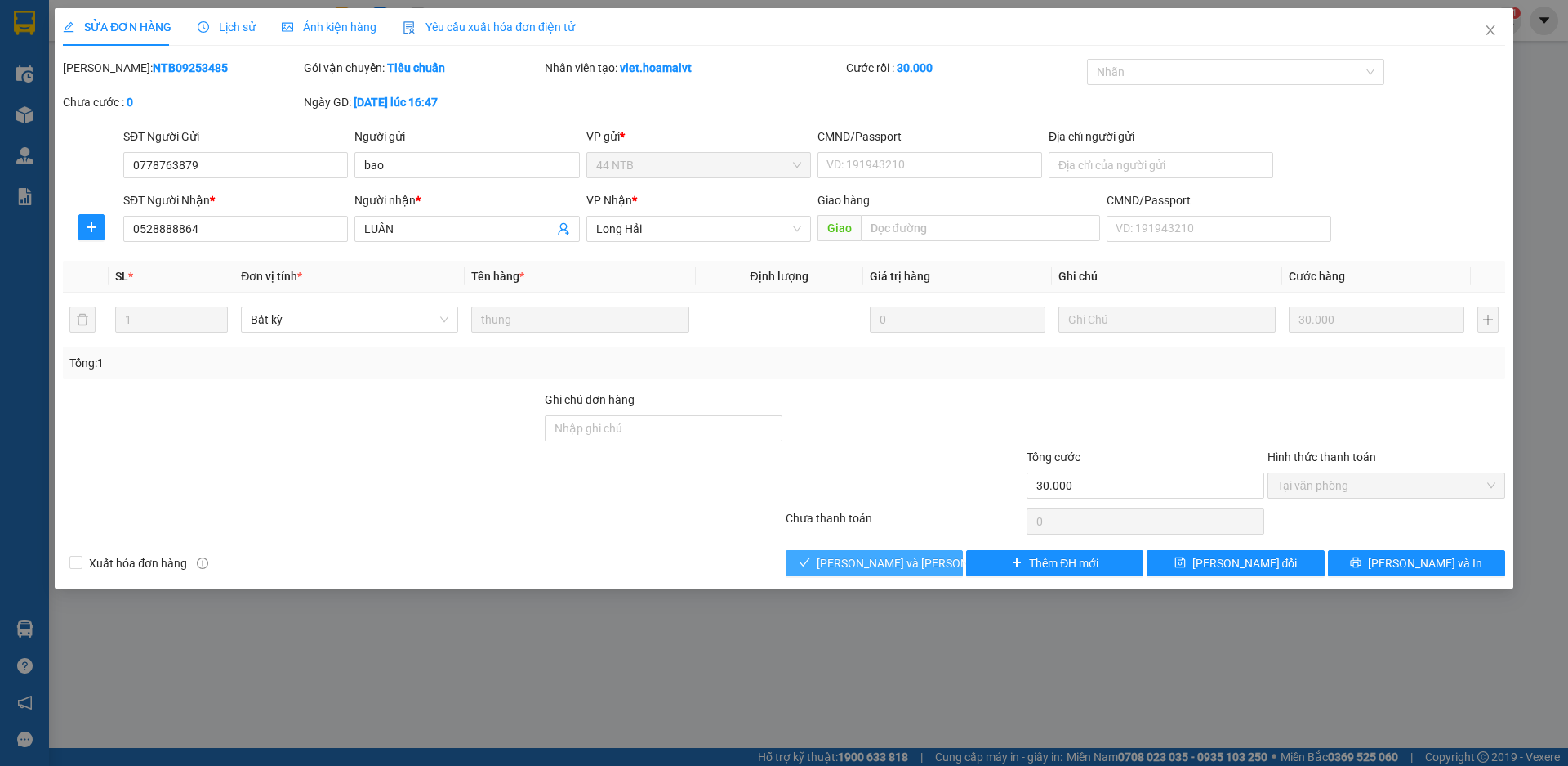
click at [860, 559] on span "[PERSON_NAME] và [PERSON_NAME] hàng" at bounding box center [927, 563] width 220 height 18
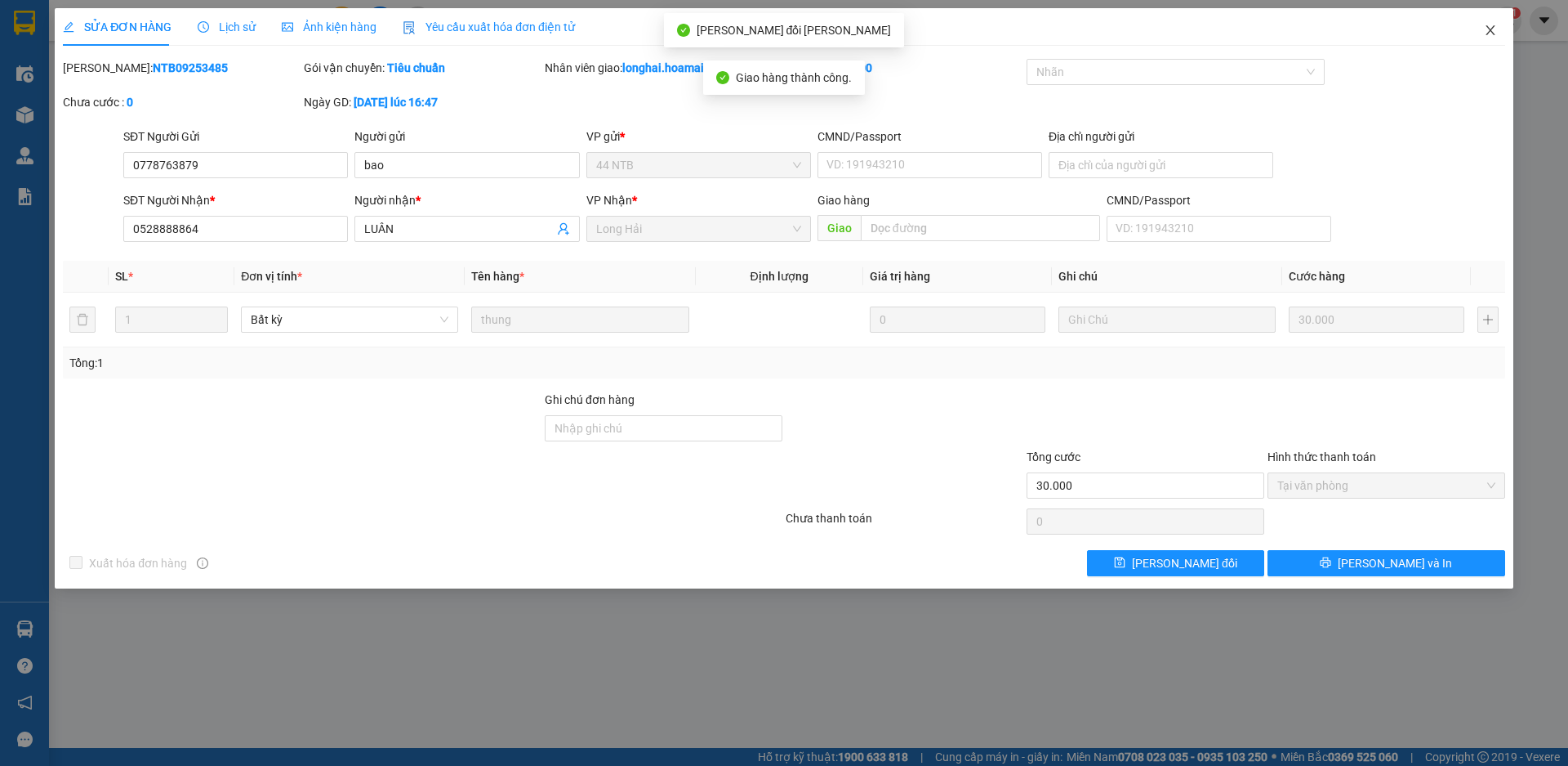
click at [1498, 32] on span "Close" at bounding box center [1490, 31] width 46 height 46
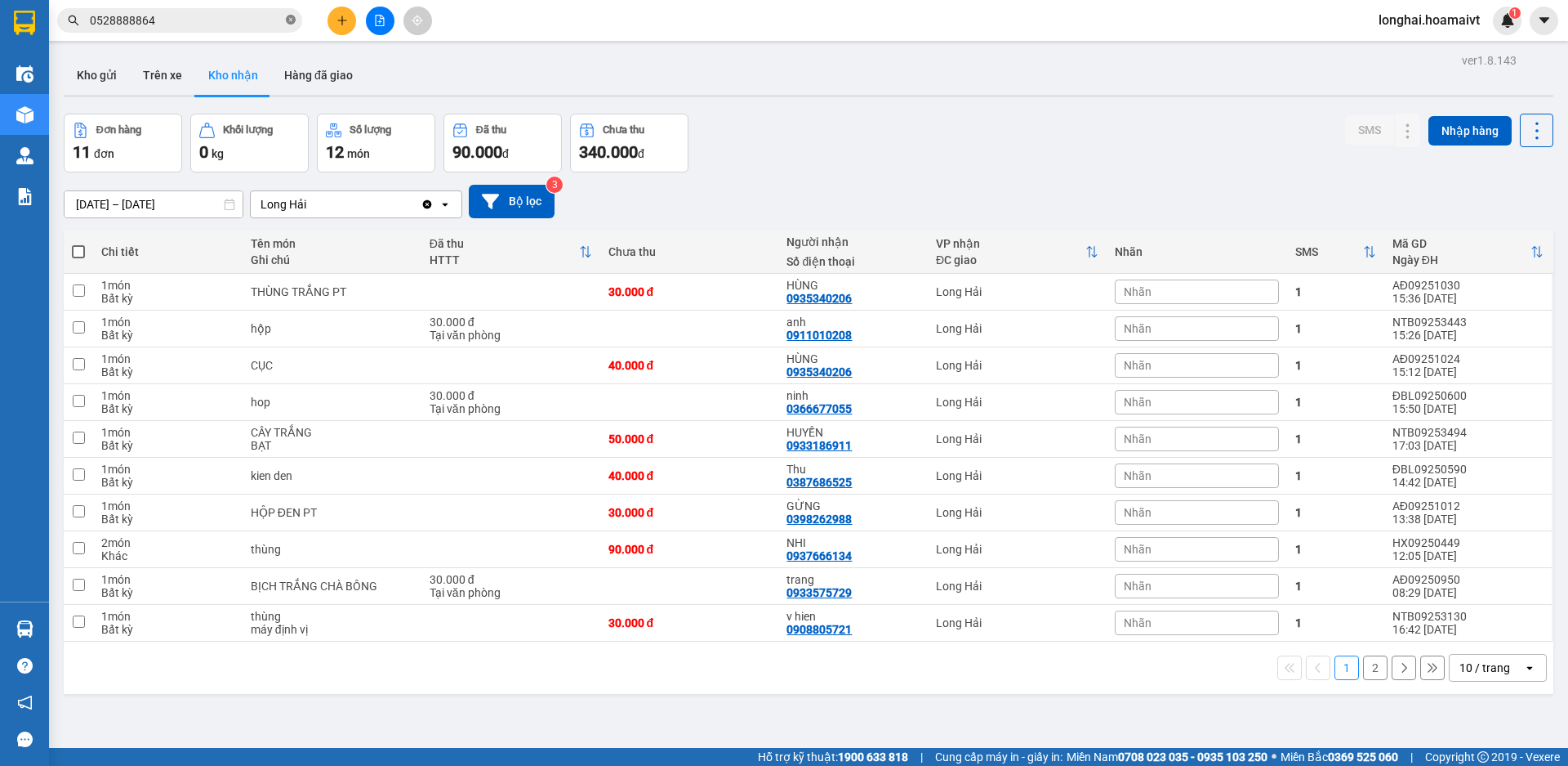
click at [290, 21] on icon "close-circle" at bounding box center [290, 19] width 10 height 10
click at [108, 68] on button "Kho gửi" at bounding box center [97, 74] width 66 height 39
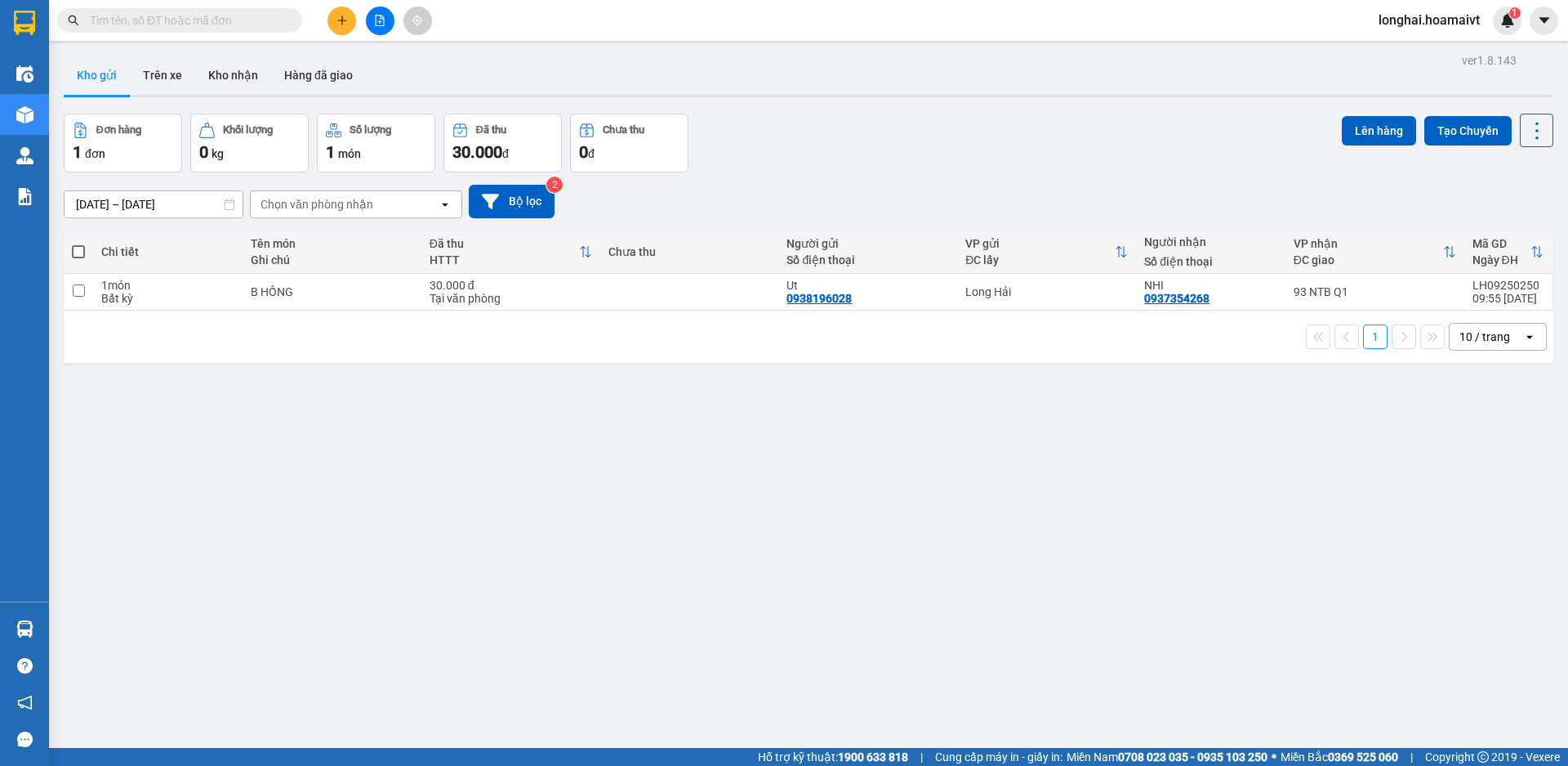
click at [76, 251] on span at bounding box center [78, 251] width 13 height 13
click at [79, 243] on input "checkbox" at bounding box center [79, 243] width 0 height 0
checkbox input "true"
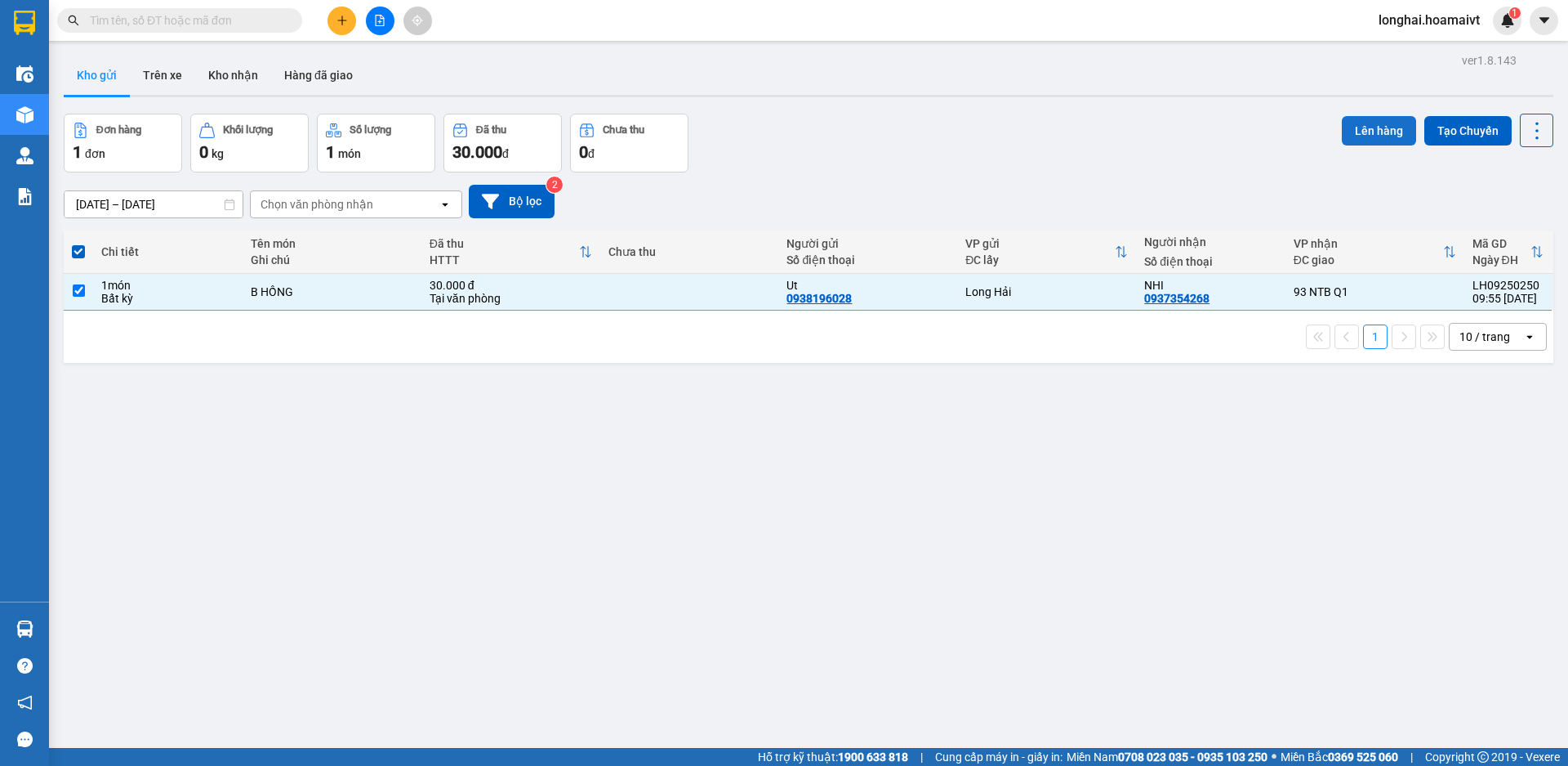
click at [1342, 125] on button "Lên hàng" at bounding box center [1379, 131] width 74 height 30
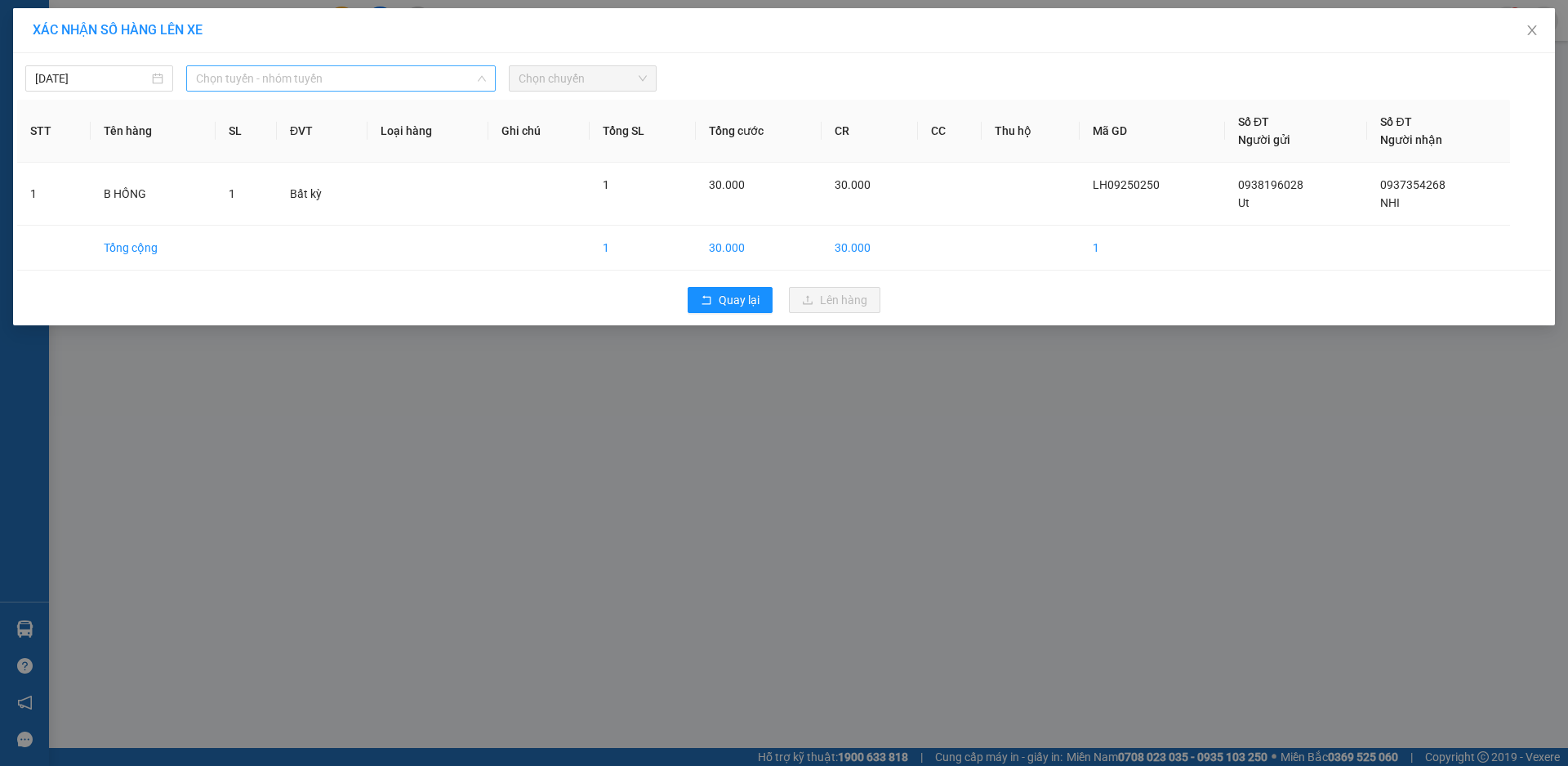
click at [332, 79] on span "Chọn tuyến - nhóm tuyến" at bounding box center [340, 79] width 290 height 25
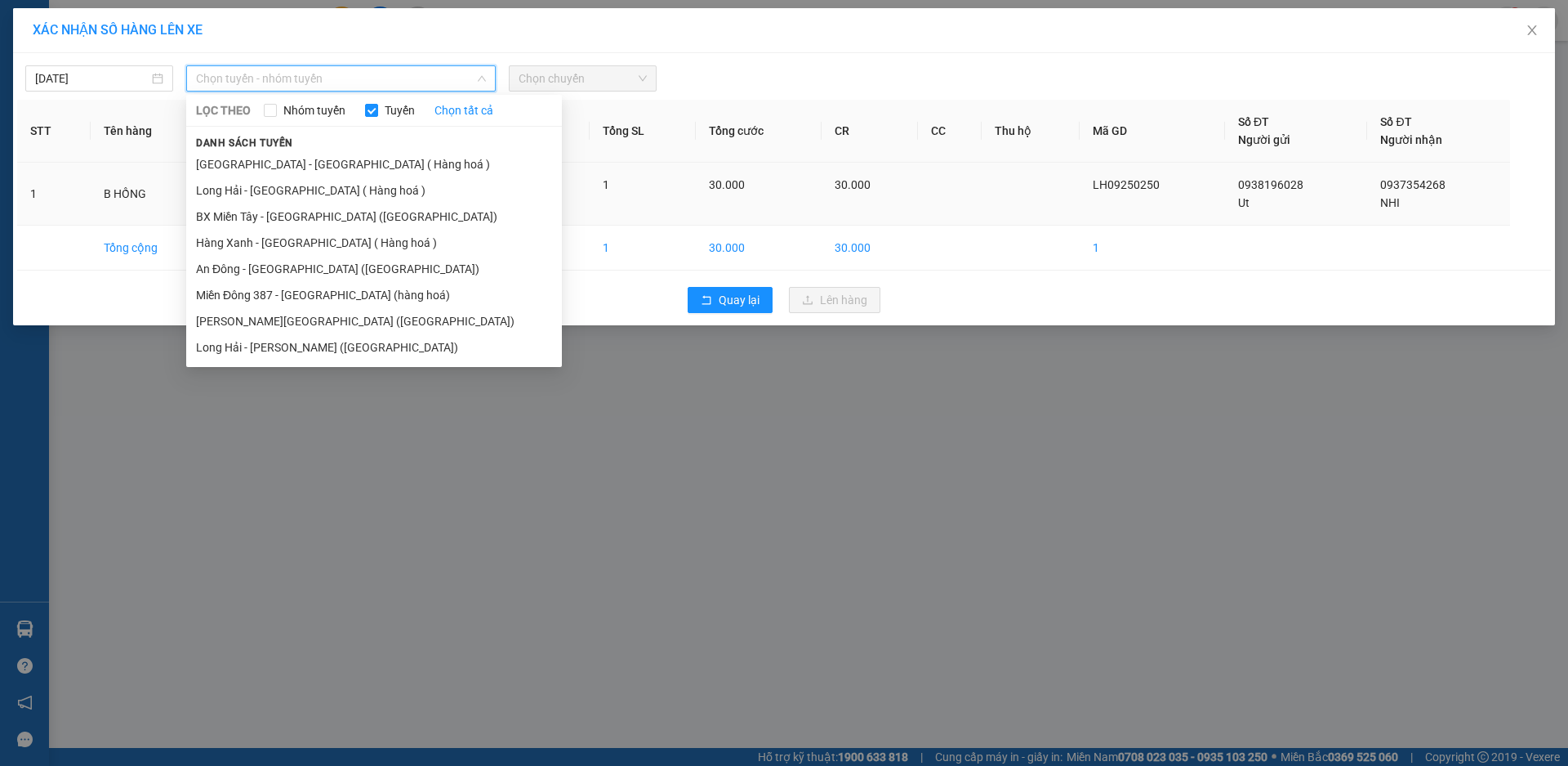
click at [355, 202] on li "Long Hải - [GEOGRAPHIC_DATA] ( Hàng hoá )" at bounding box center [374, 191] width 375 height 26
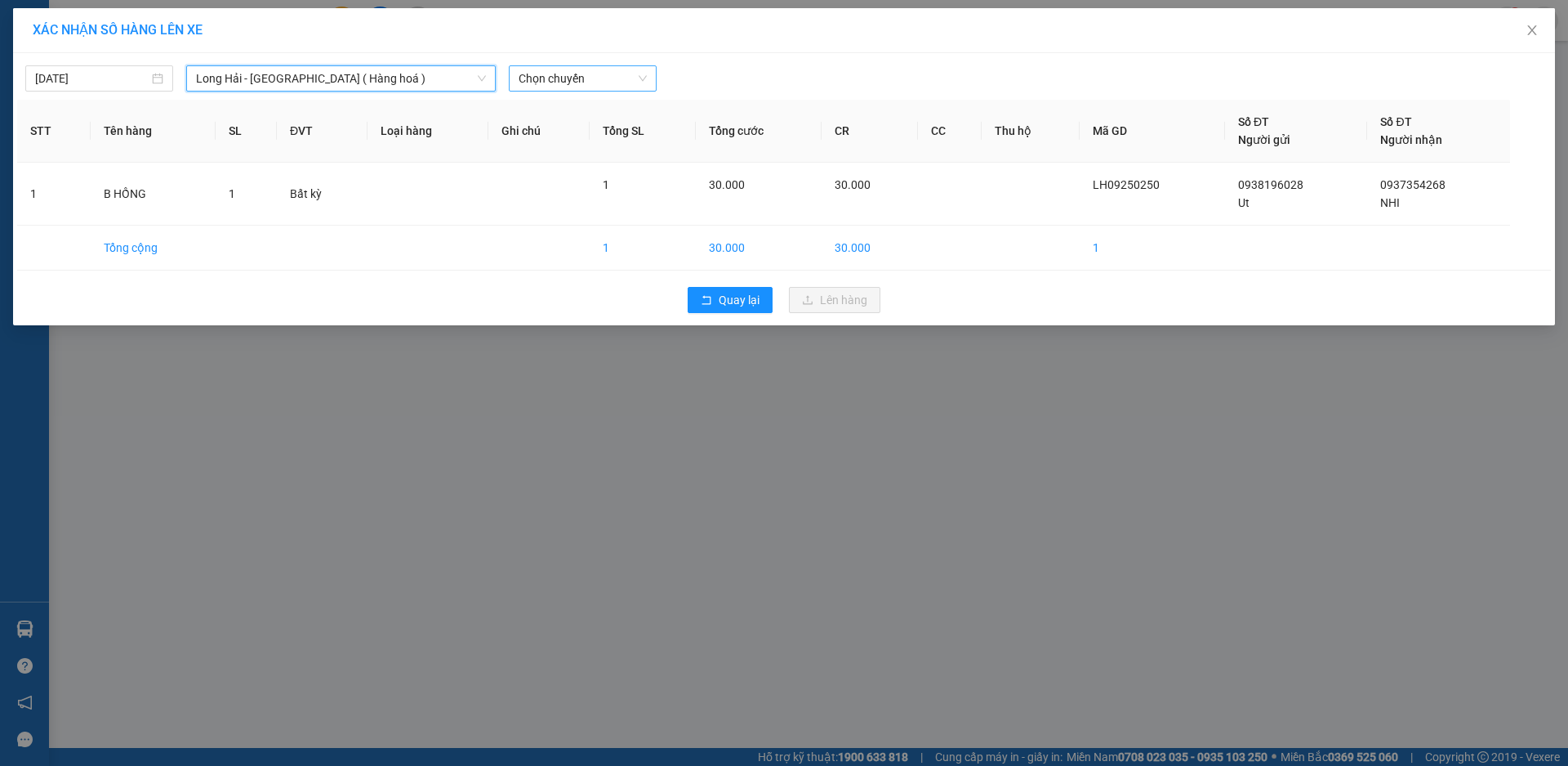
click at [569, 89] on span "Chọn chuyến" at bounding box center [583, 79] width 129 height 25
type input "11"
click at [602, 129] on div "Thêm chuyến " 11:00 "" at bounding box center [596, 138] width 174 height 28
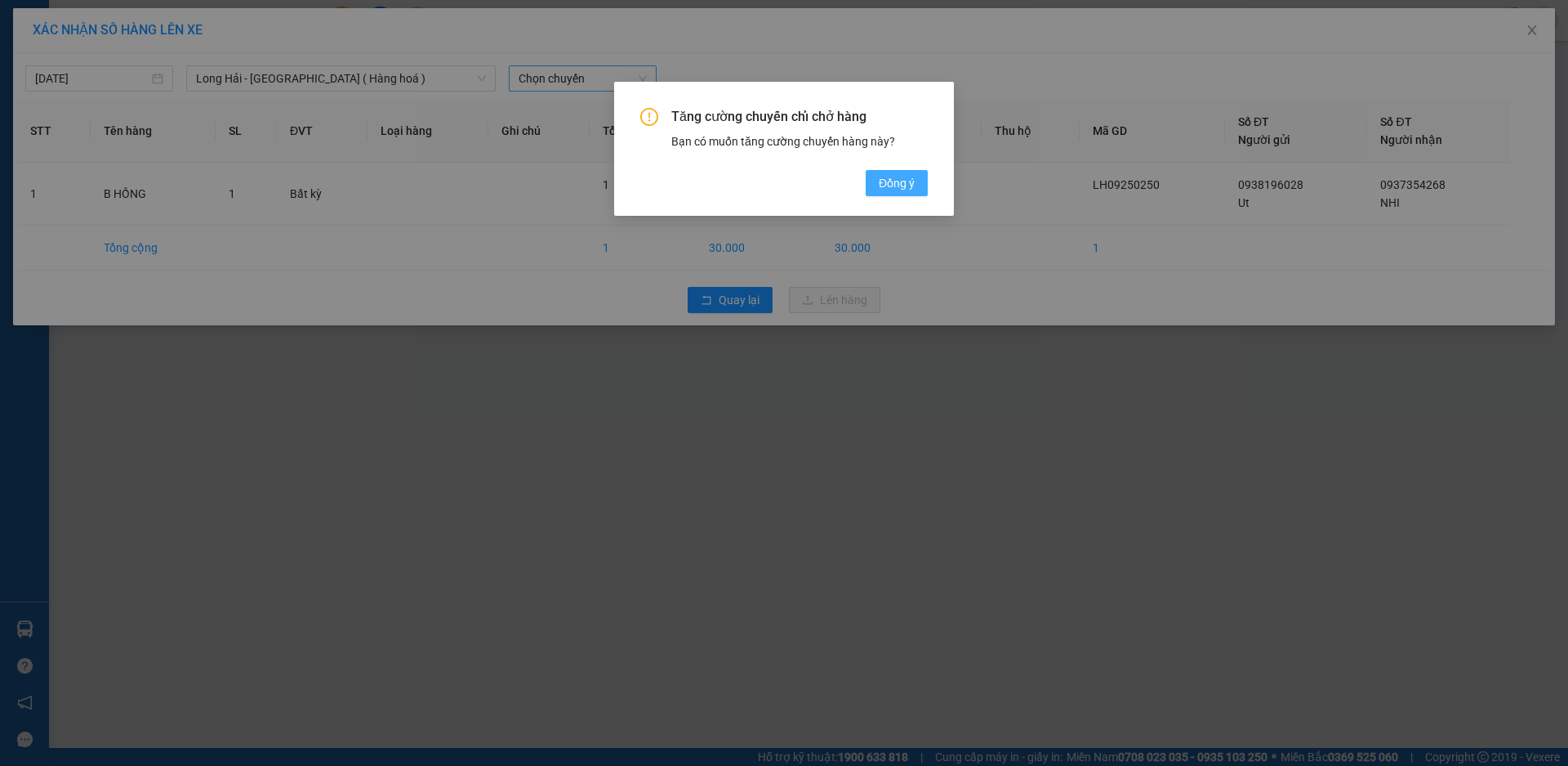
click at [906, 175] on span "Đồng ý" at bounding box center [896, 183] width 36 height 18
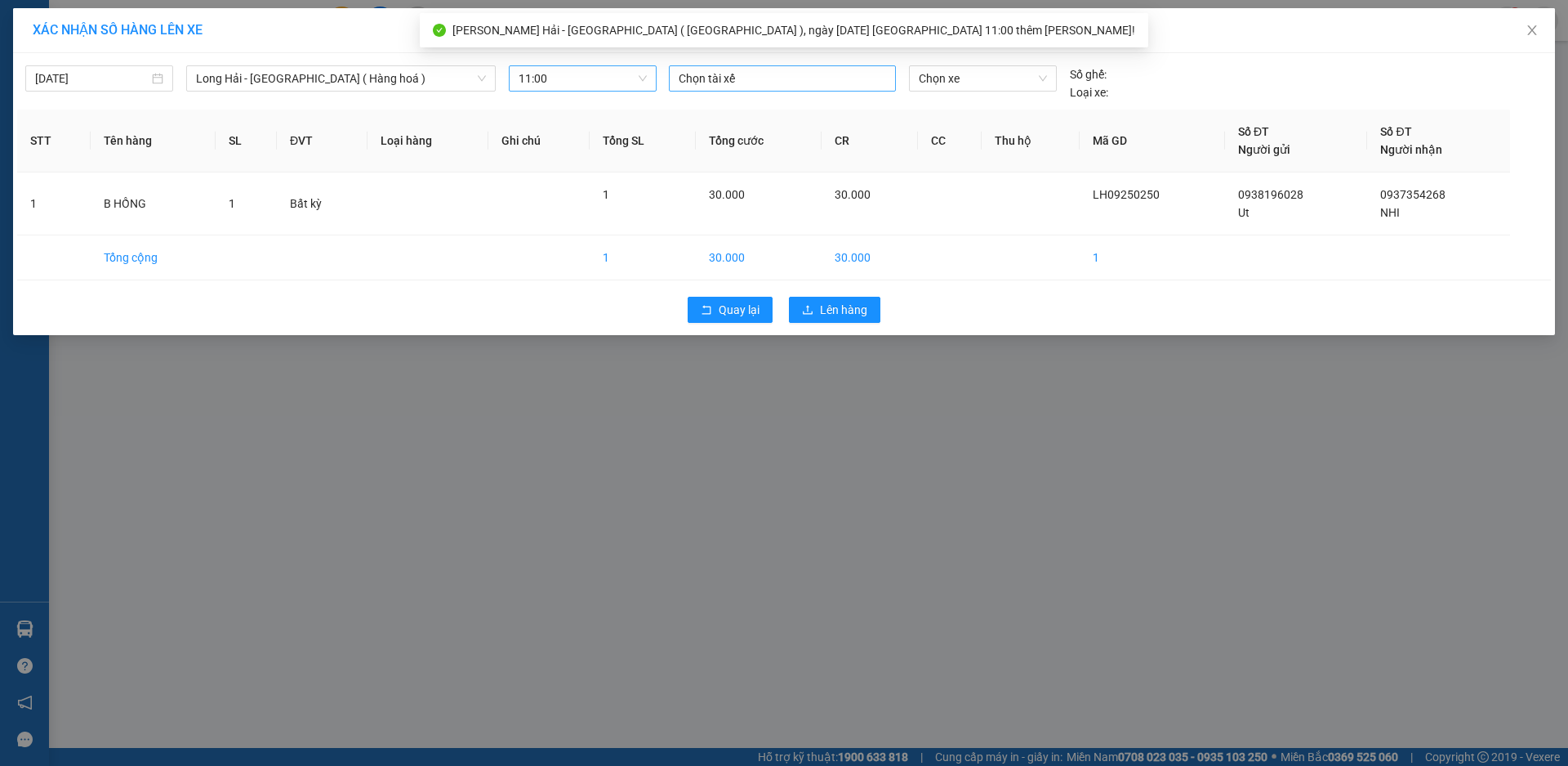
click at [693, 79] on div at bounding box center [782, 78] width 219 height 19
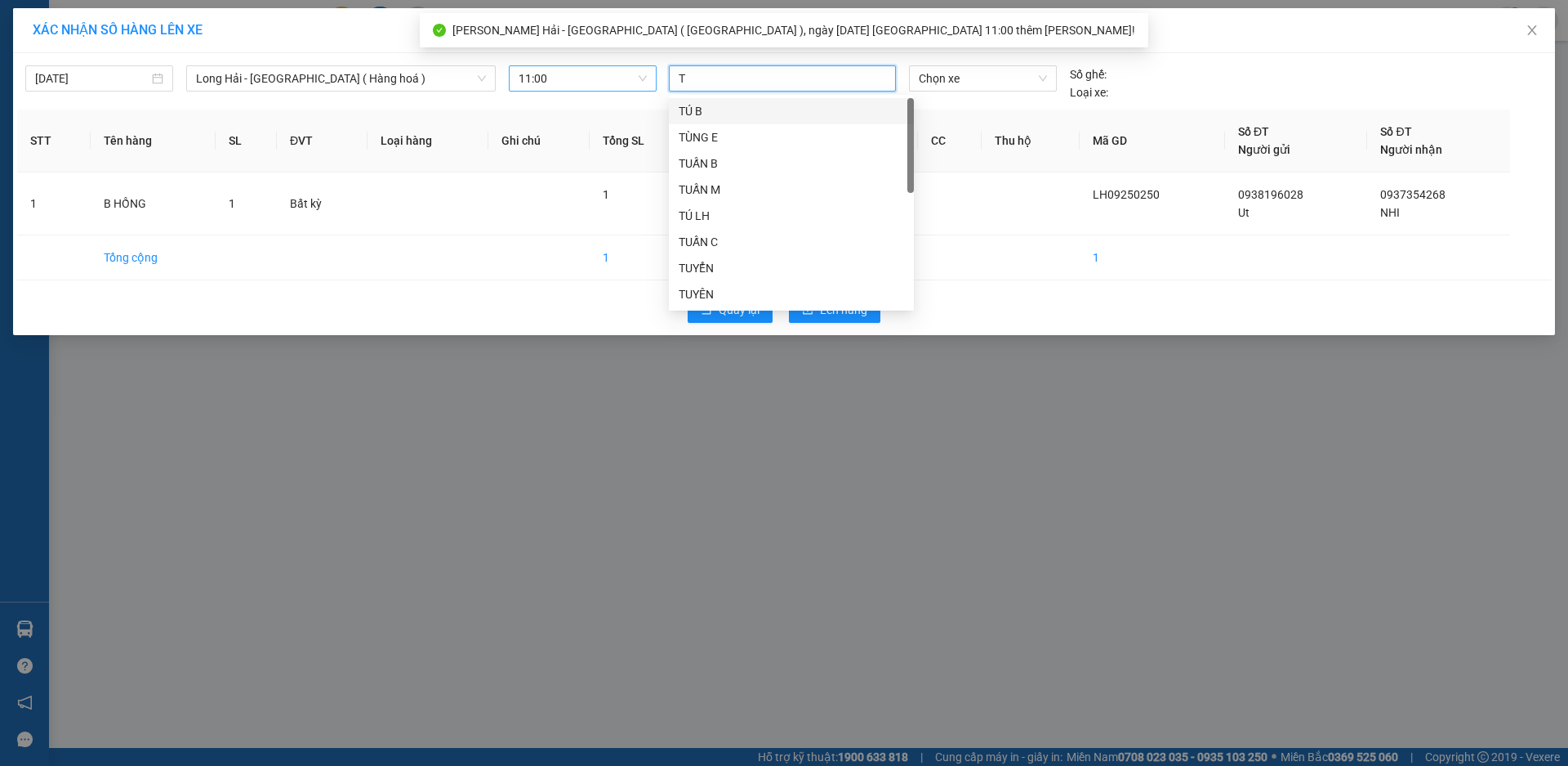
type input "TÚ"
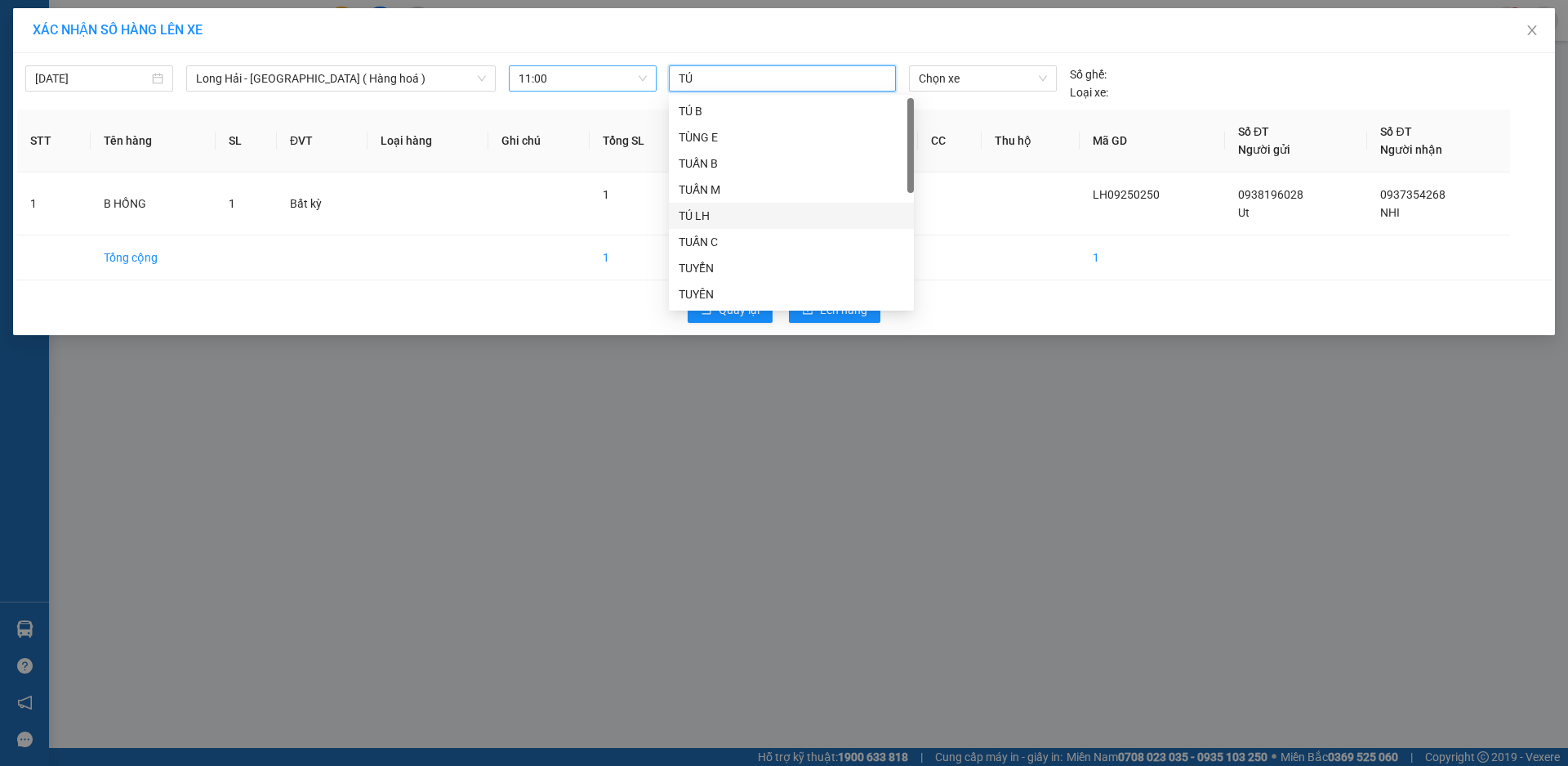
click at [769, 214] on div "TÚ LH" at bounding box center [792, 215] width 226 height 18
click at [962, 71] on span "Chọn xe" at bounding box center [983, 79] width 128 height 25
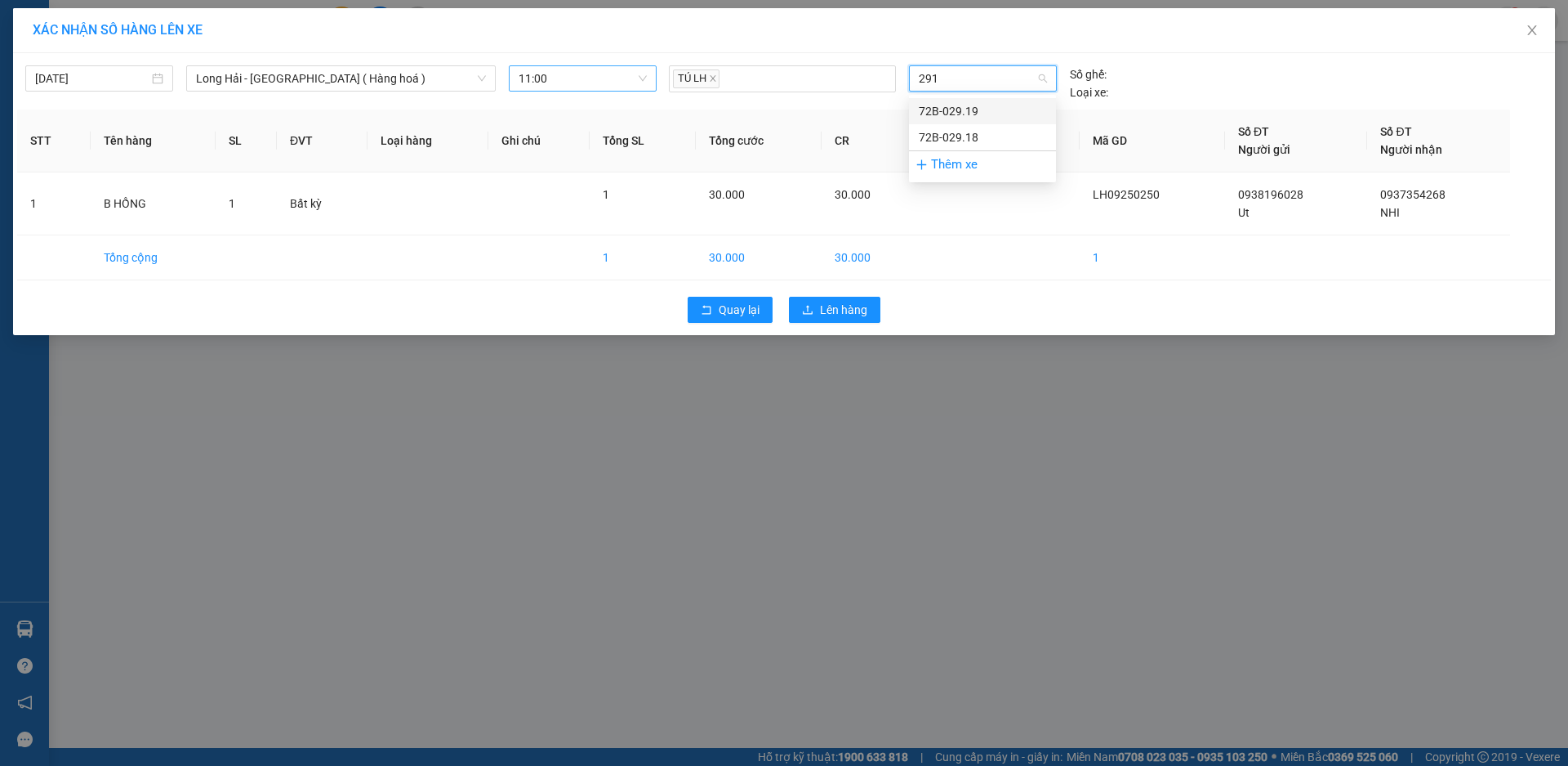
type input "2918"
click at [971, 102] on div "72B-029.18" at bounding box center [983, 111] width 147 height 26
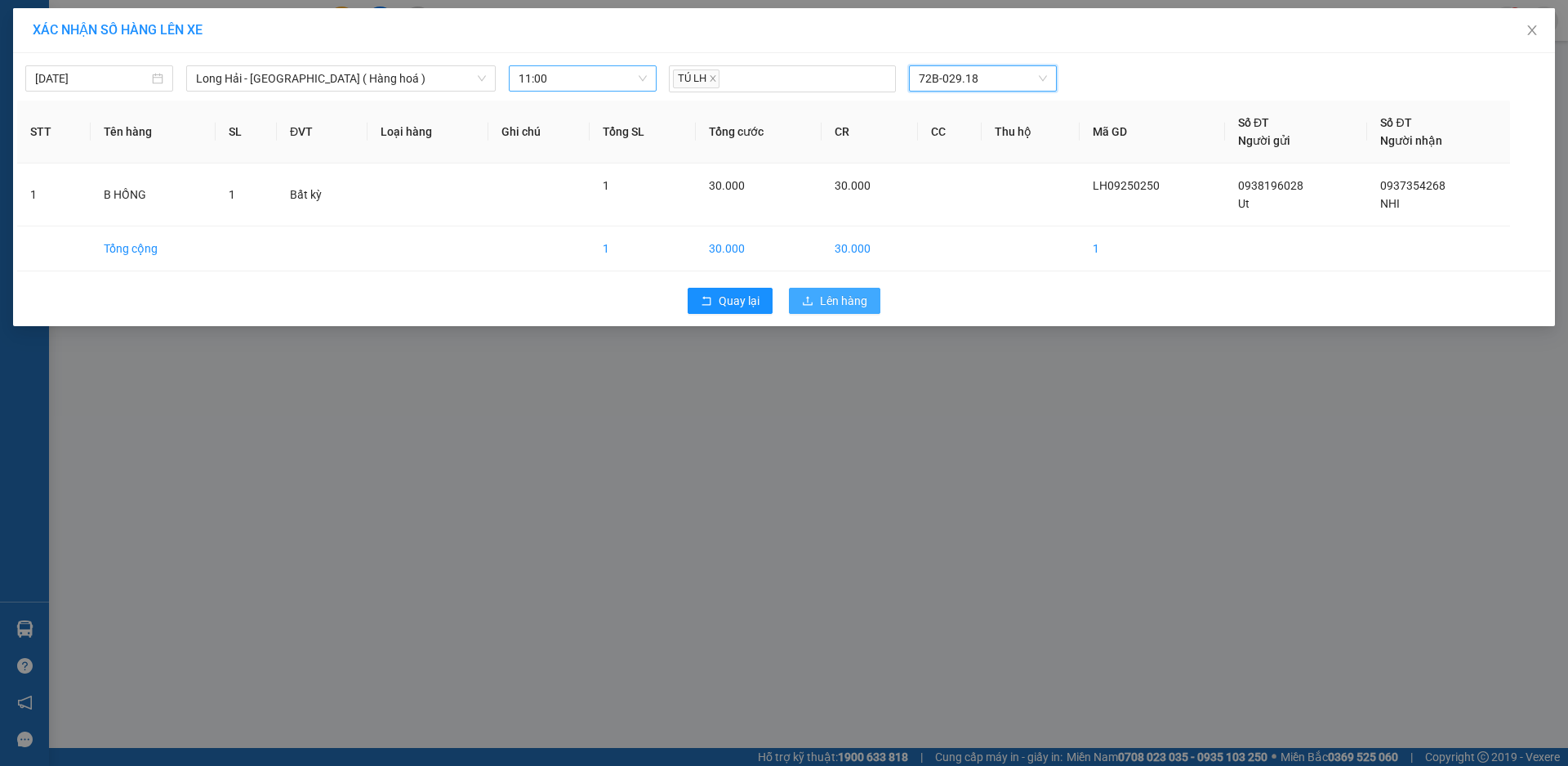
click at [811, 308] on button "Lên hàng" at bounding box center [835, 301] width 92 height 26
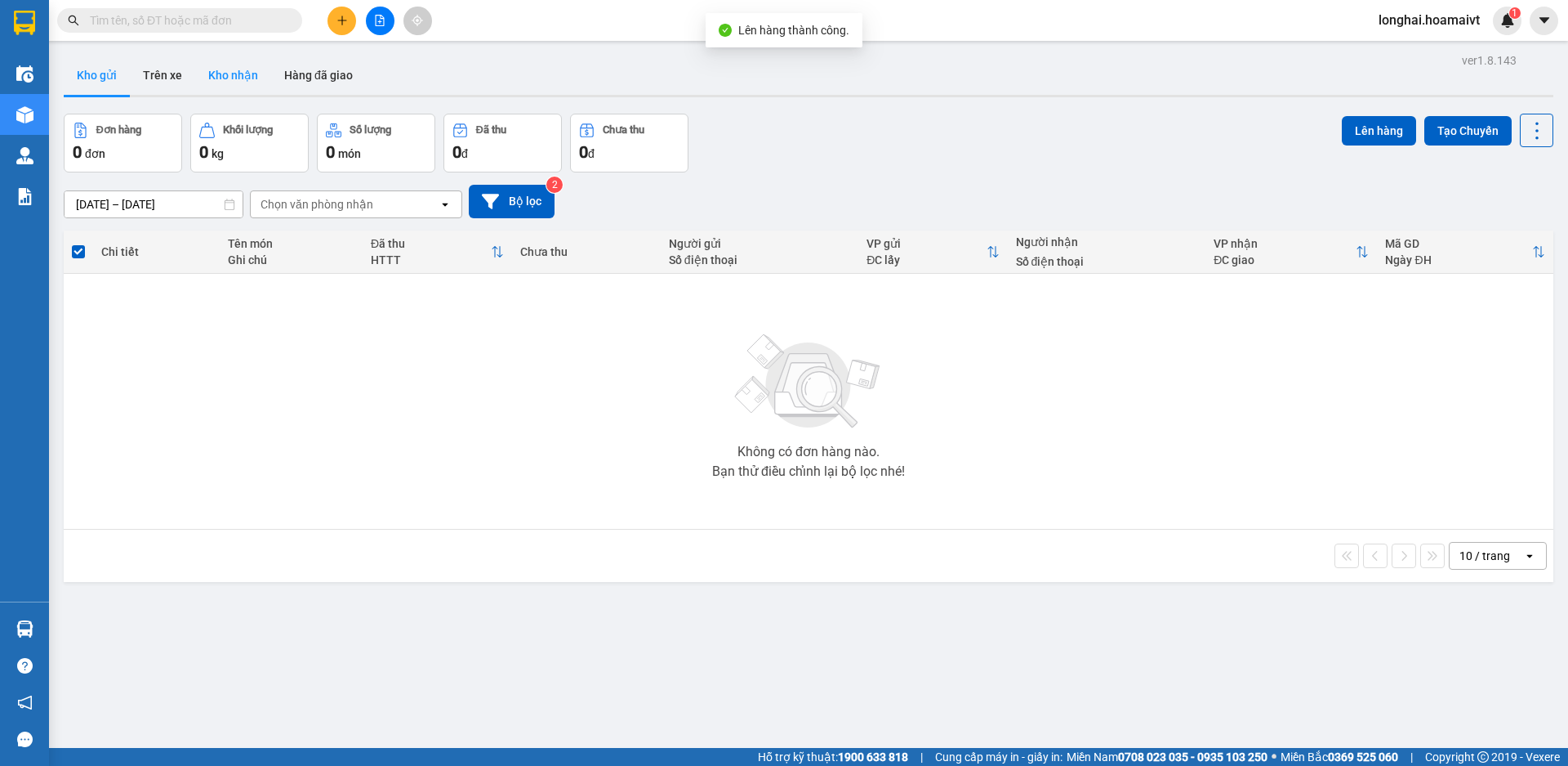
click at [218, 80] on button "Kho nhận" at bounding box center [233, 74] width 76 height 39
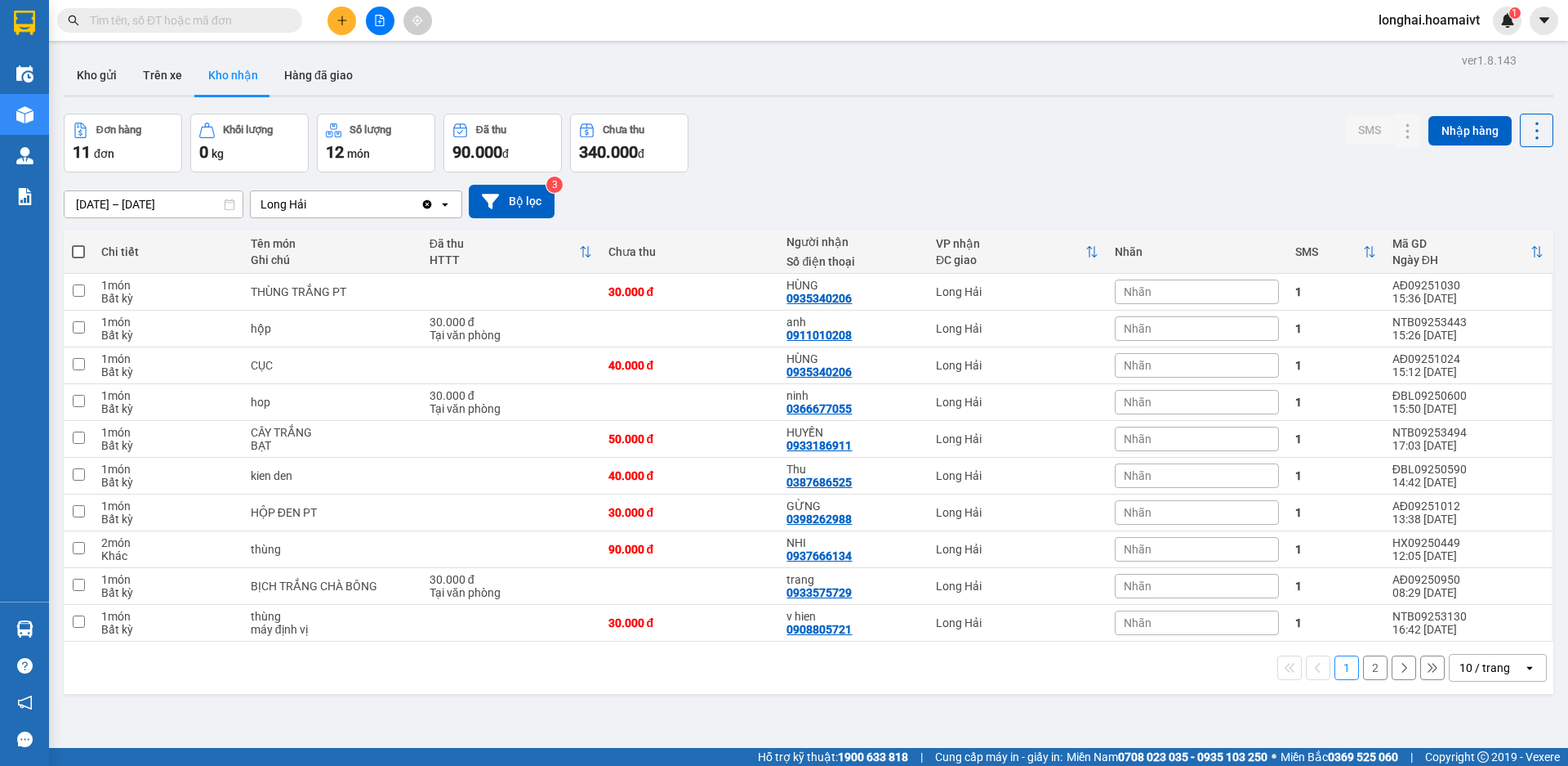
click at [223, 18] on input "text" at bounding box center [186, 20] width 192 height 18
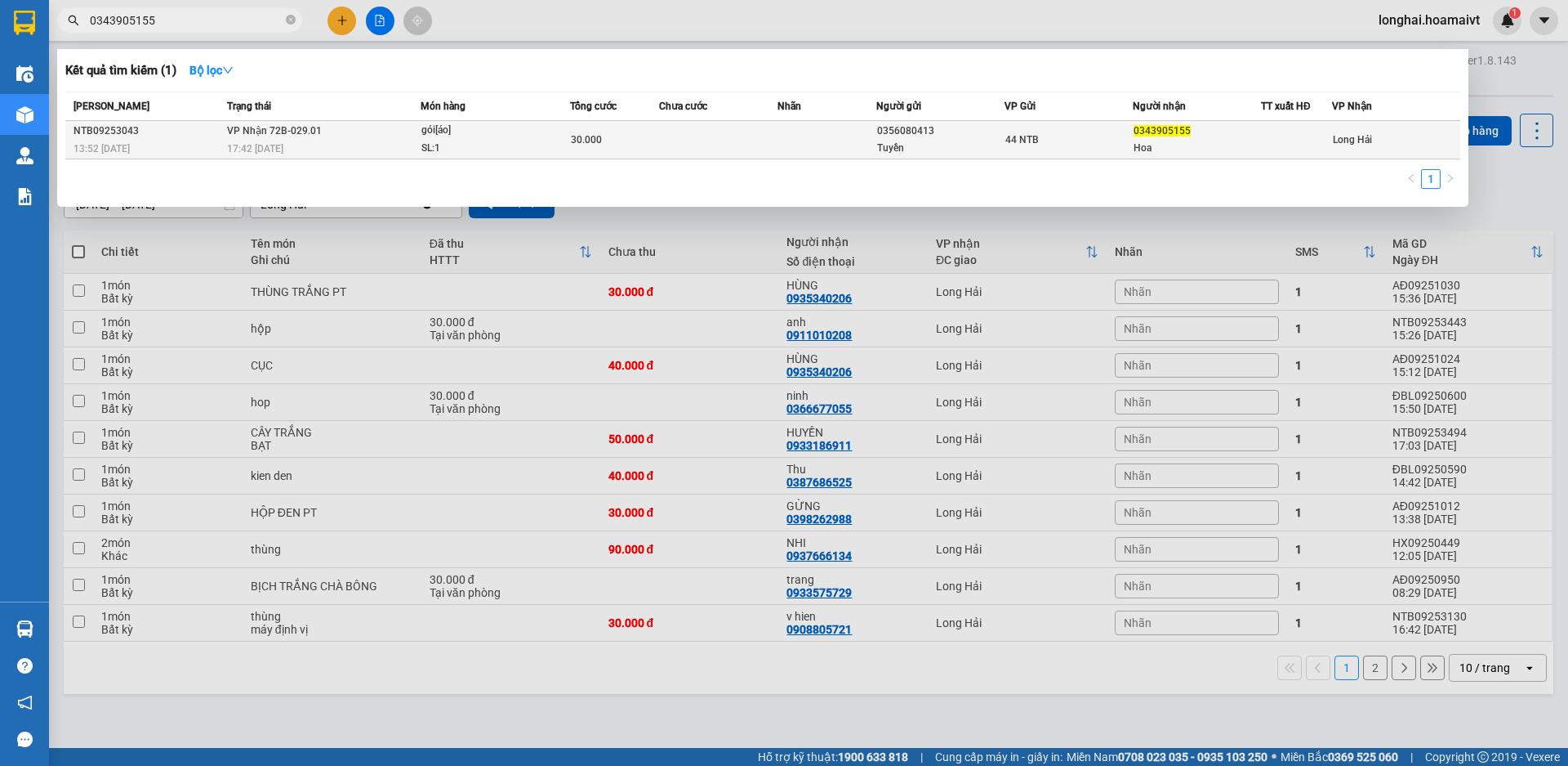
type input "0343905155"
click at [399, 128] on td "VP Nhận 72B-029.01 17:42 - 11/09" at bounding box center [322, 140] width 198 height 39
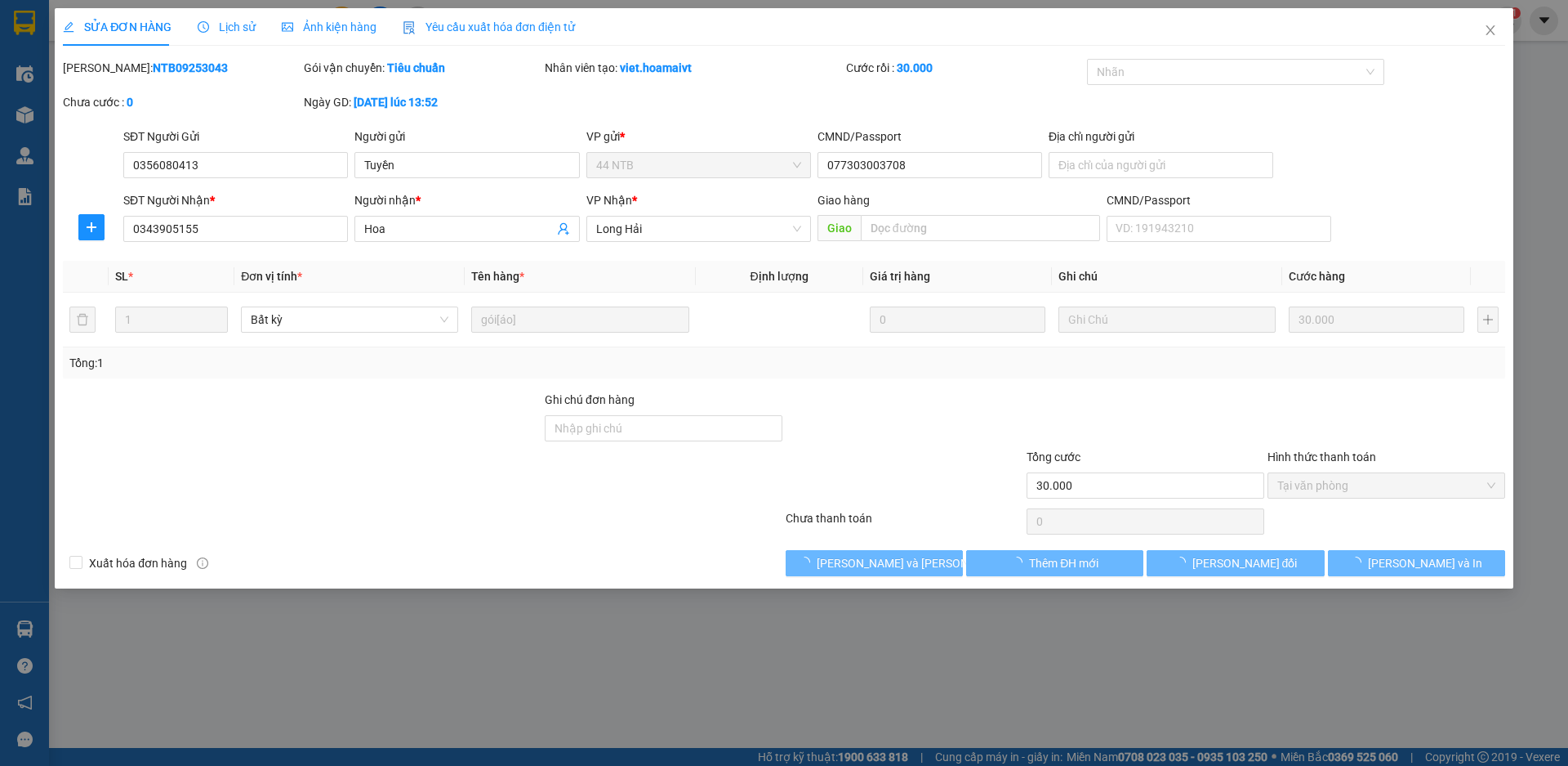
type input "0356080413"
type input "Tuyền"
type input "077303003708"
type input "0343905155"
type input "Hoa"
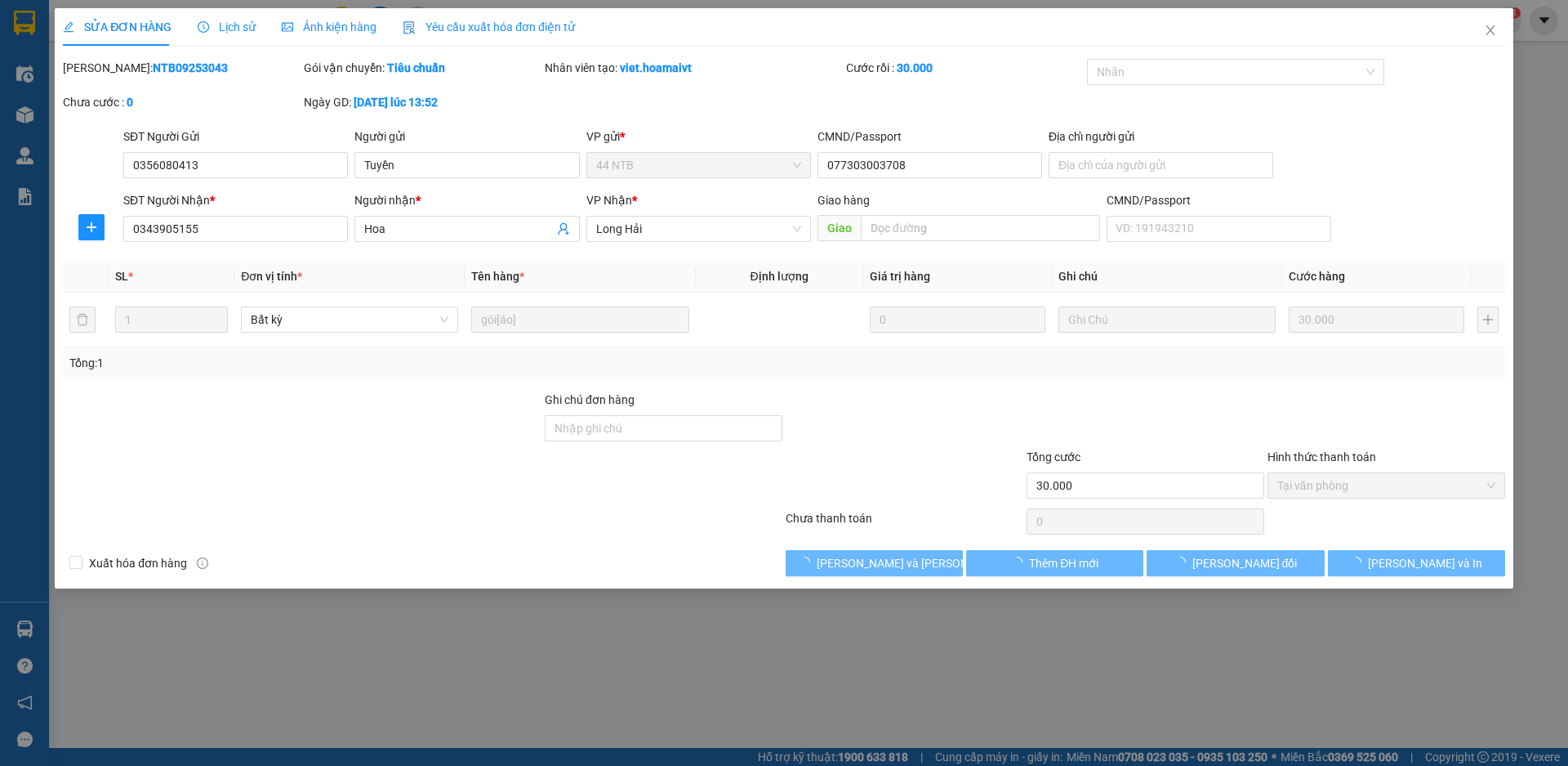
type input "30.000"
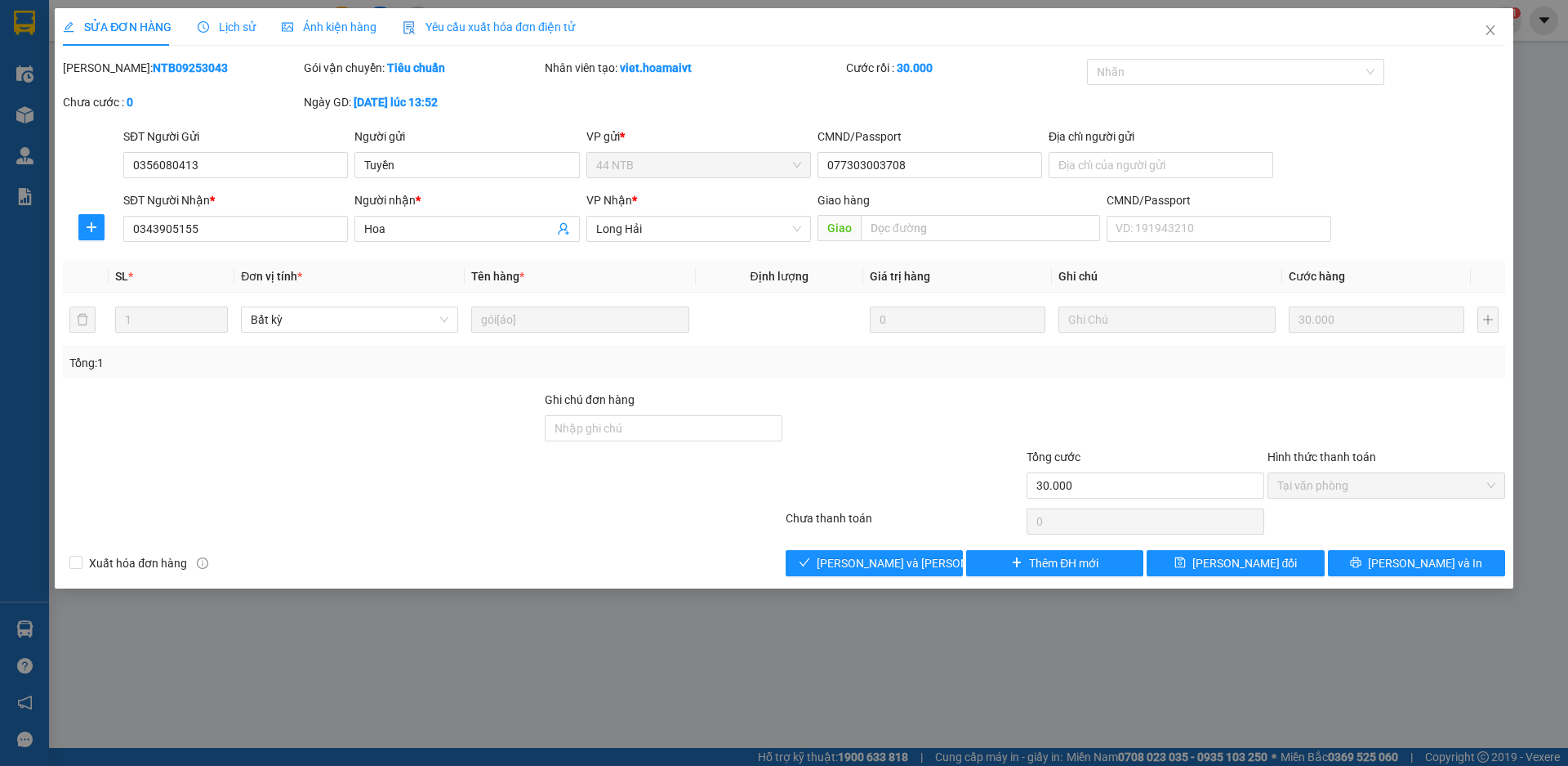
click at [892, 547] on div "Total Paid Fee 30.000 Total UnPaid Fee 0 Cash Collection Total Fee Mã ĐH: NTB09…" at bounding box center [784, 317] width 1442 height 517
click at [895, 559] on span "[PERSON_NAME] và [PERSON_NAME] hàng" at bounding box center [927, 563] width 220 height 18
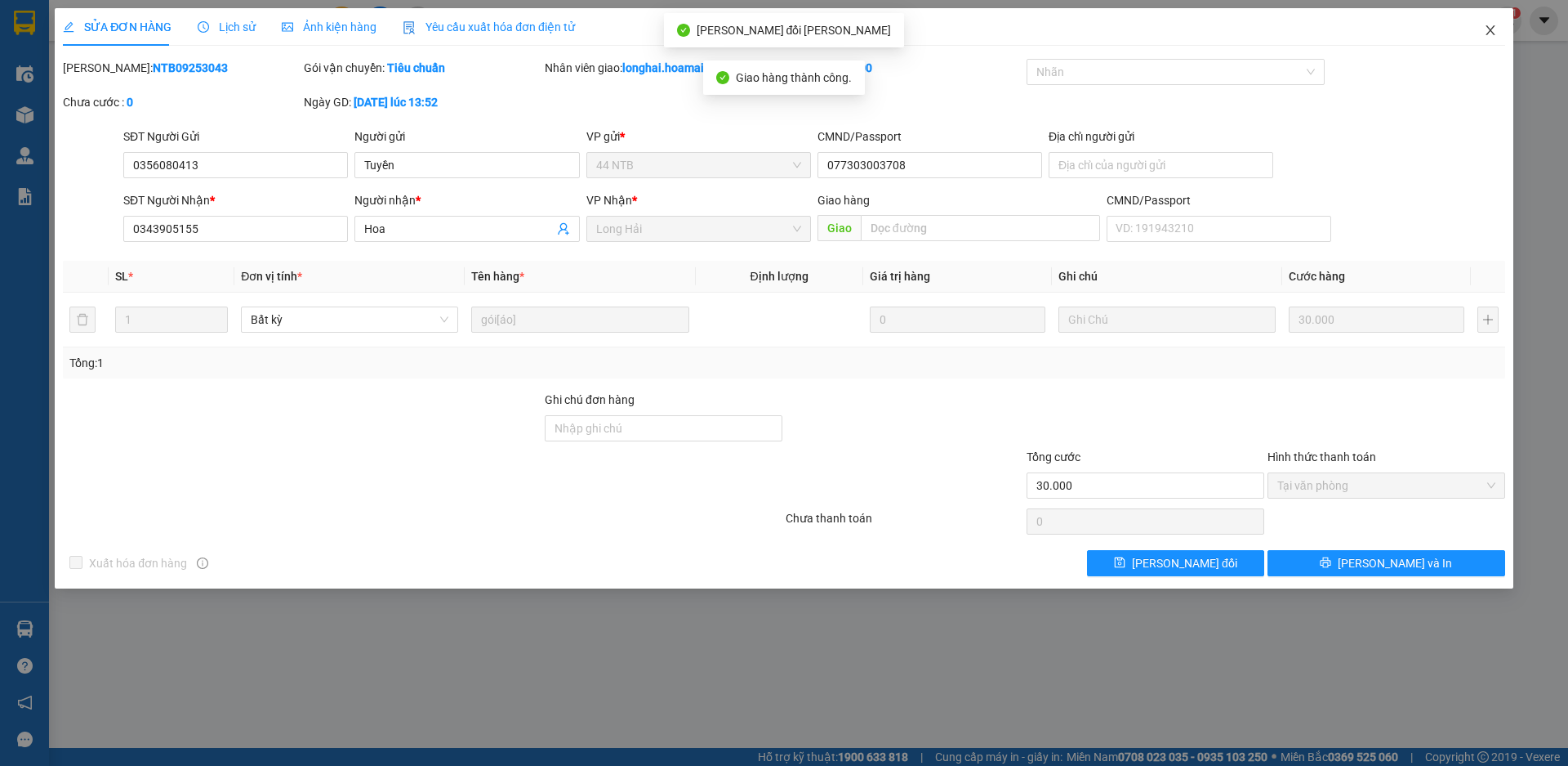
click at [1492, 34] on icon "close" at bounding box center [1490, 30] width 13 height 13
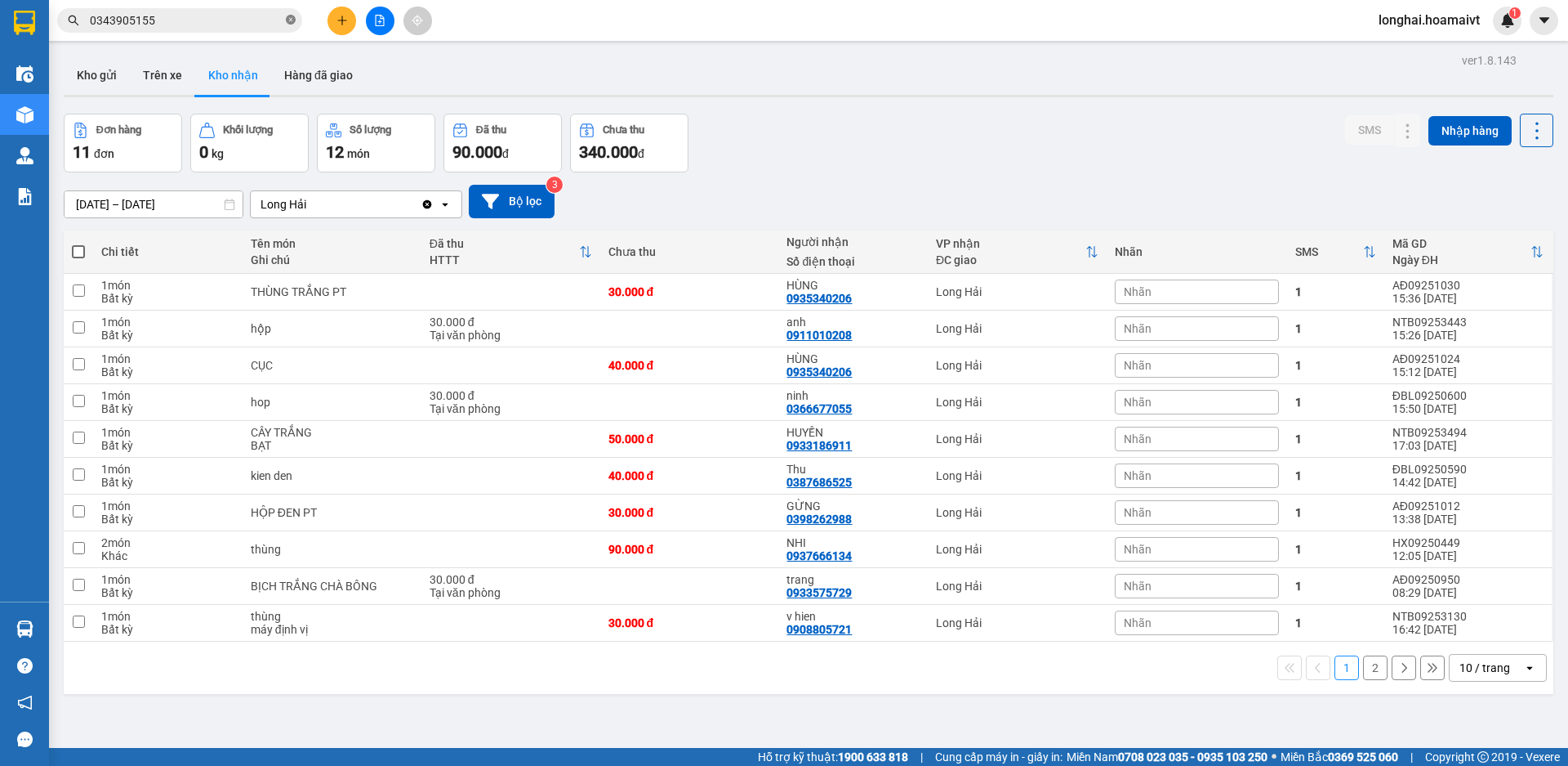
click at [292, 27] on span at bounding box center [290, 21] width 10 height 16
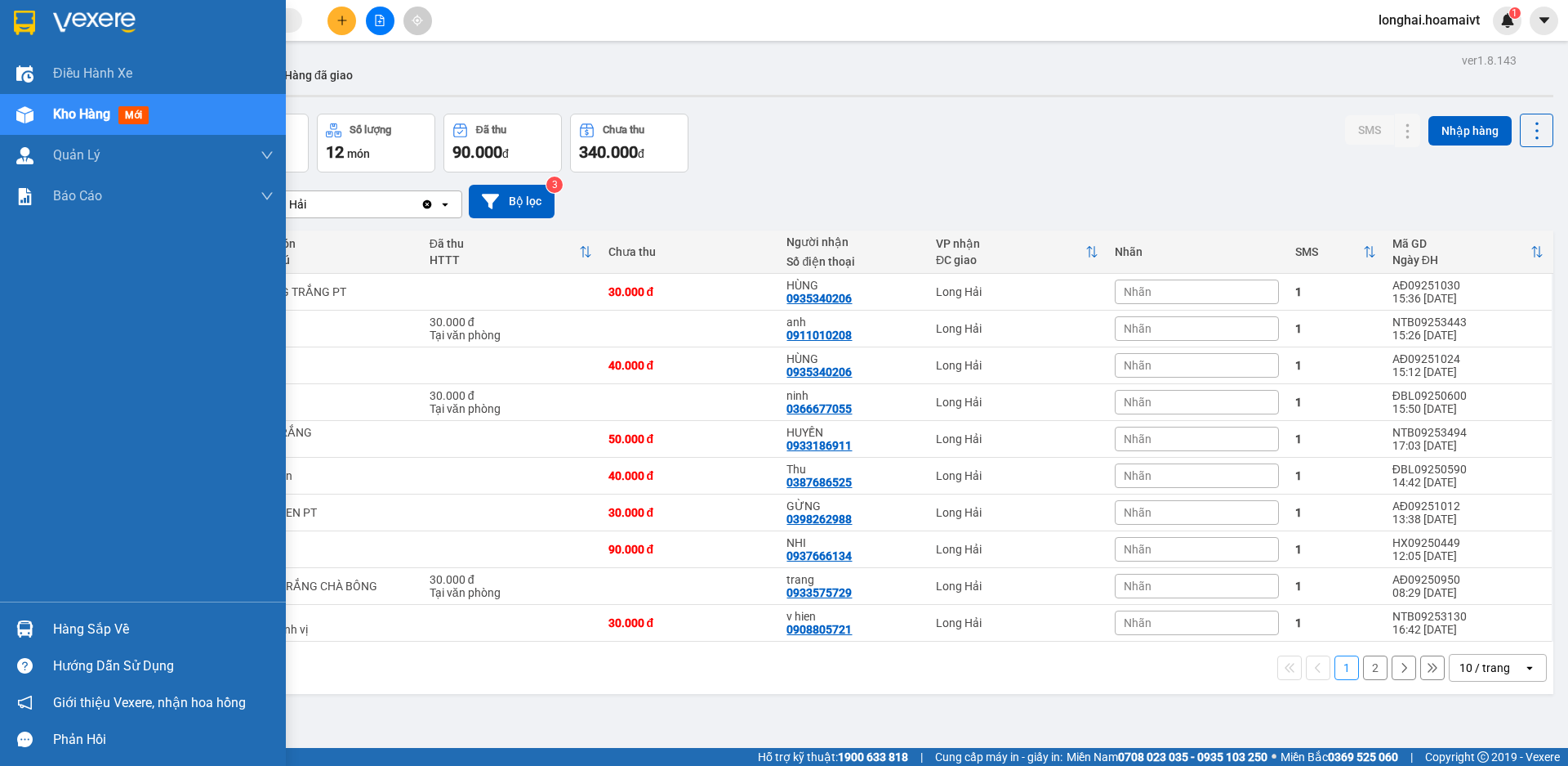
click at [64, 624] on div "Hàng sắp về" at bounding box center [164, 629] width 220 height 25
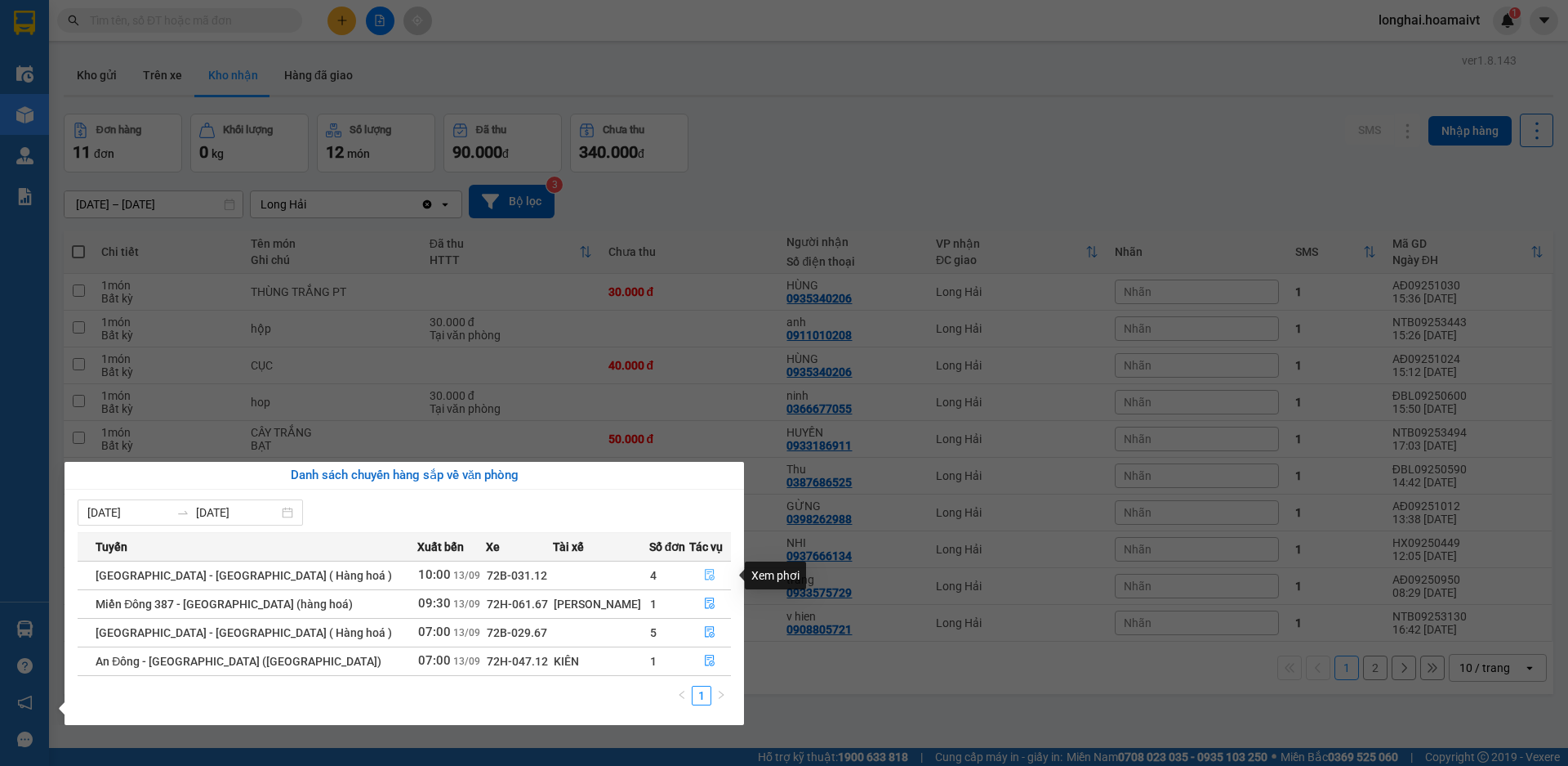
click at [697, 573] on button "button" at bounding box center [710, 575] width 41 height 26
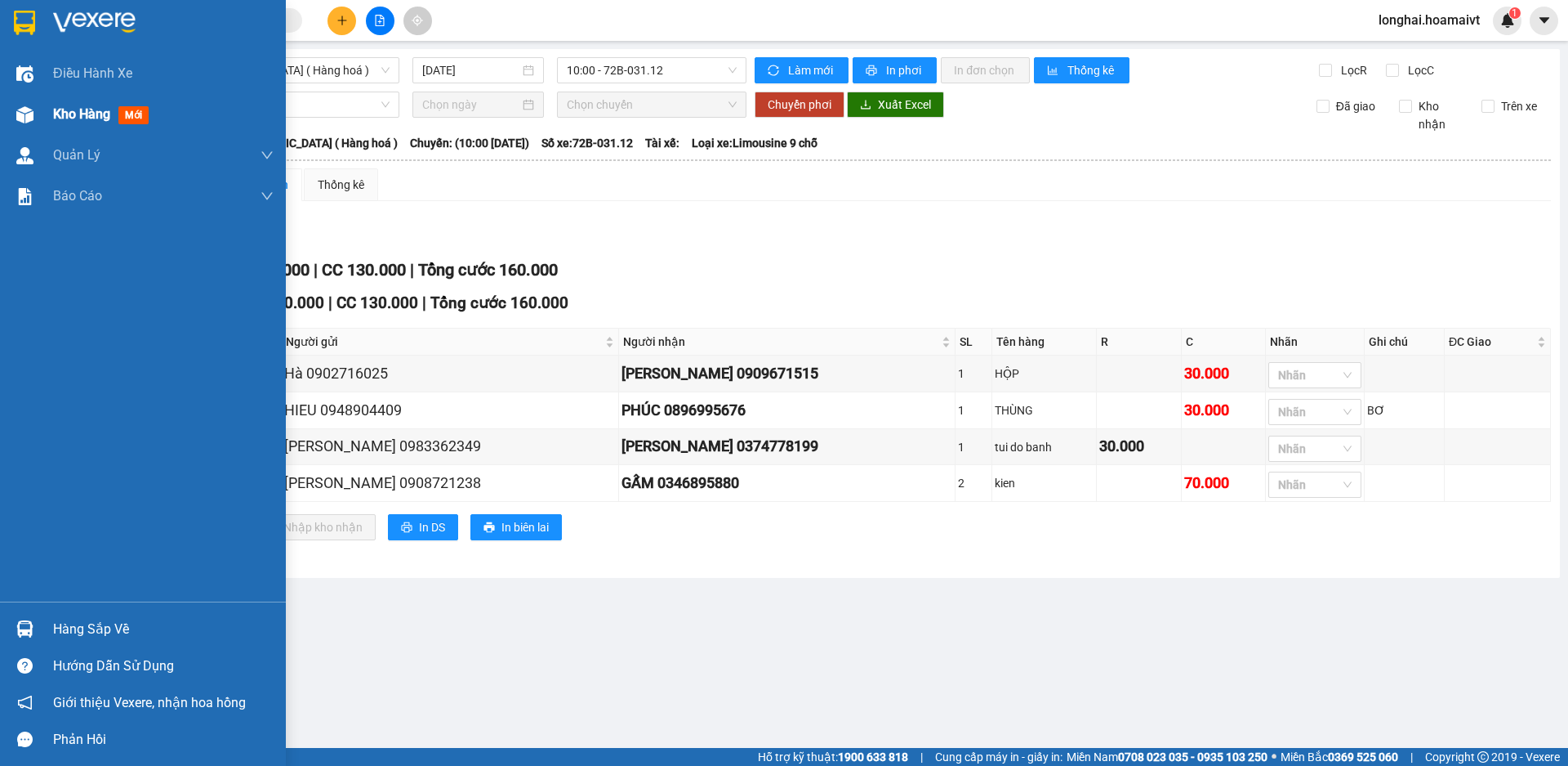
drag, startPoint x: 69, startPoint y: 116, endPoint x: 214, endPoint y: 129, distance: 145.6
click at [69, 116] on span "Kho hàng" at bounding box center [81, 114] width 57 height 16
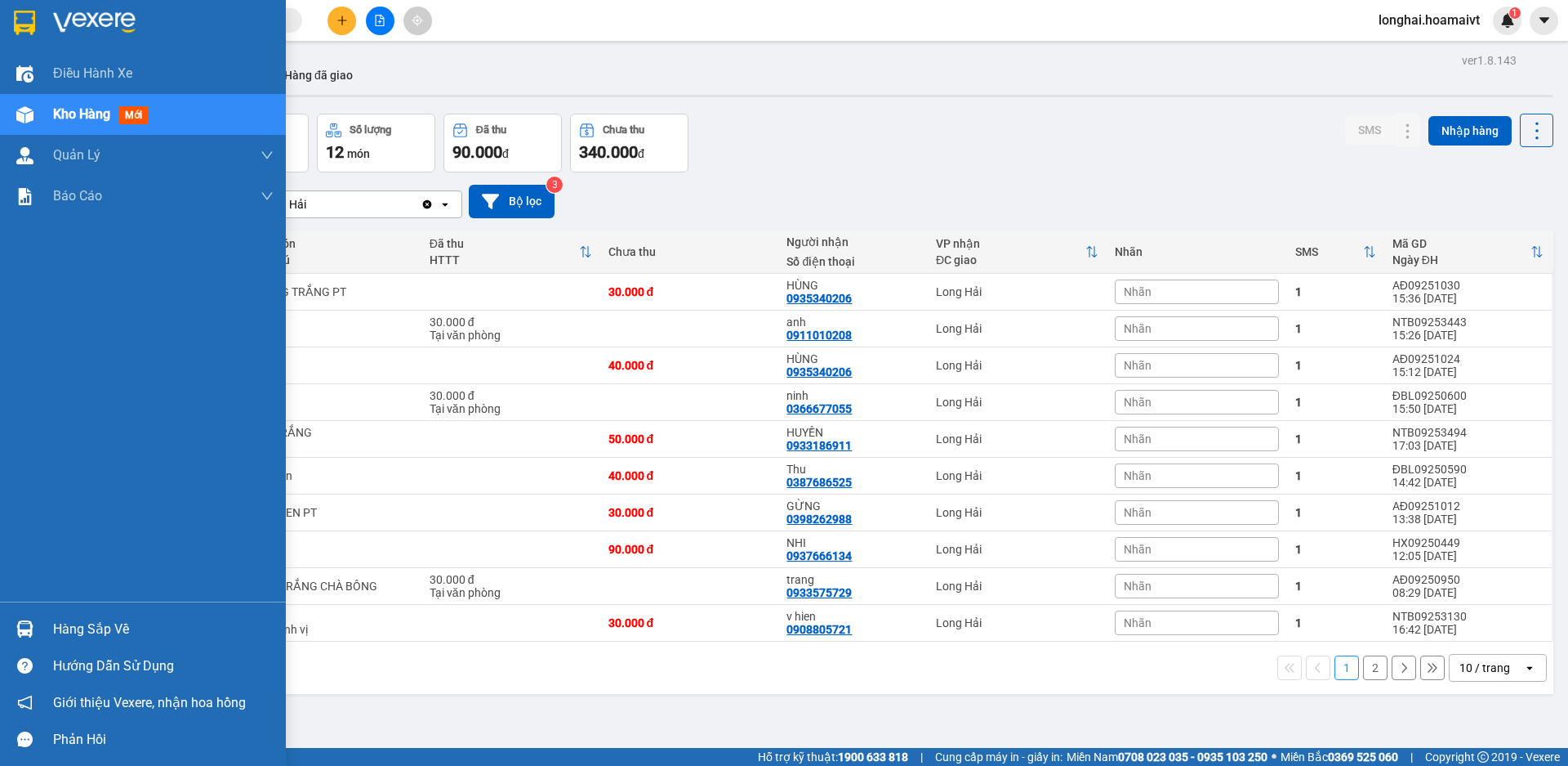
click at [66, 630] on div "Hàng sắp về" at bounding box center [164, 629] width 220 height 25
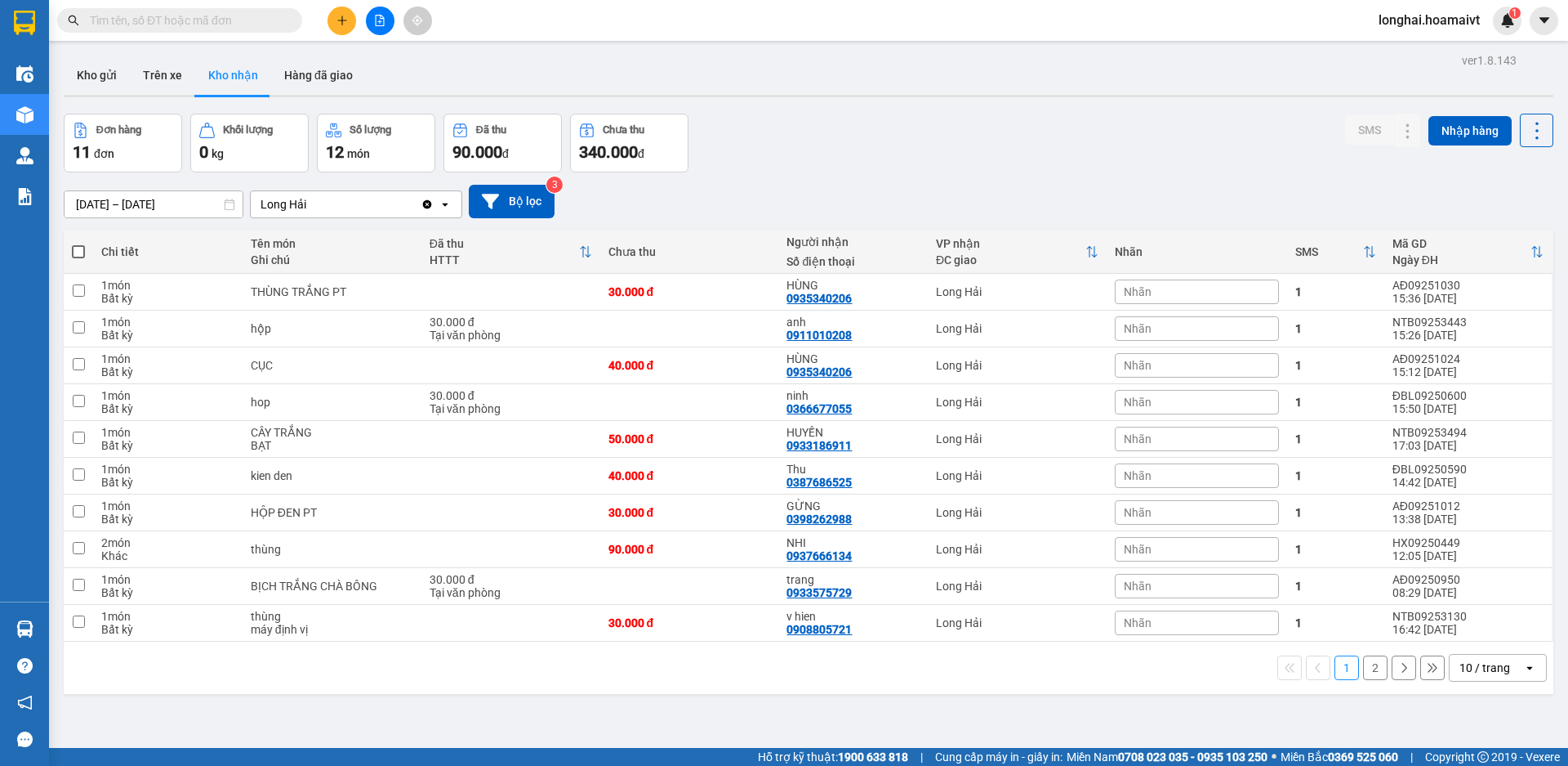
click at [842, 185] on section "Kết quả tìm kiếm ( 1 ) Bộ lọc Mã ĐH Trạng thái Món hàng Tổng cước Chưa cước Nhã…" at bounding box center [784, 383] width 1568 height 766
click at [98, 81] on button "Kho gửi" at bounding box center [97, 74] width 66 height 39
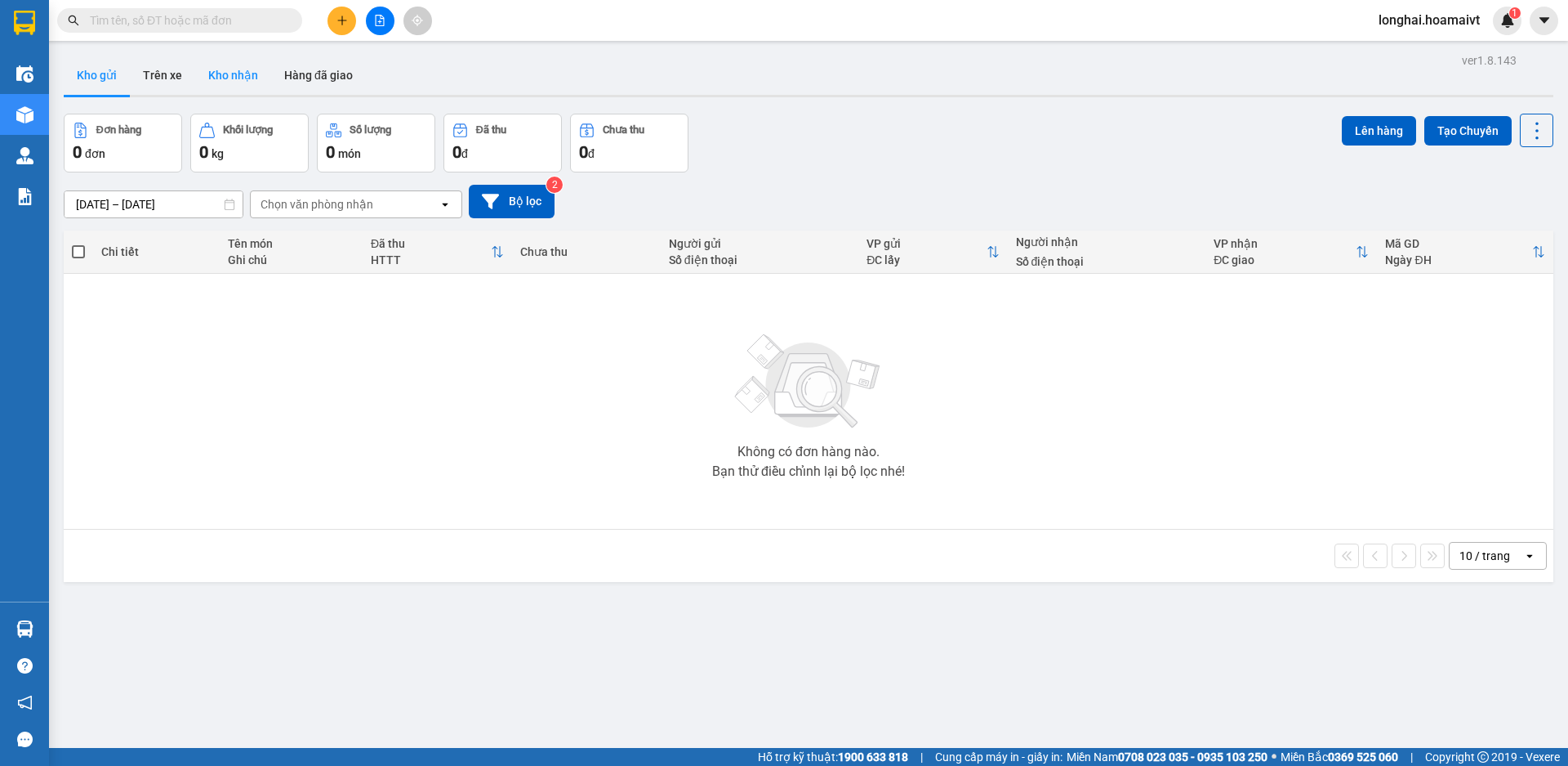
click at [247, 81] on button "Kho nhận" at bounding box center [233, 74] width 76 height 39
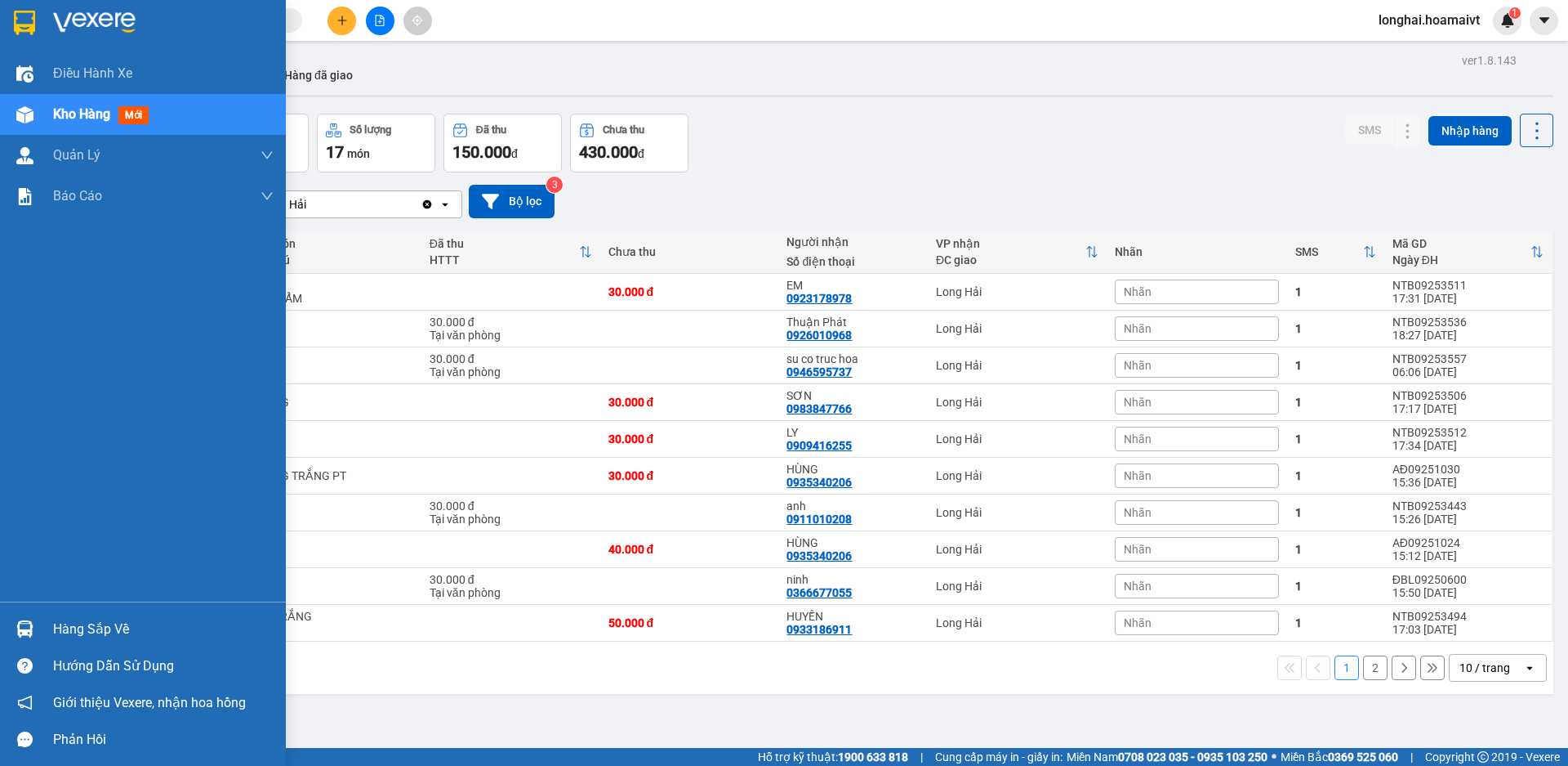
click at [88, 622] on div "Hàng sắp về" at bounding box center [164, 629] width 220 height 25
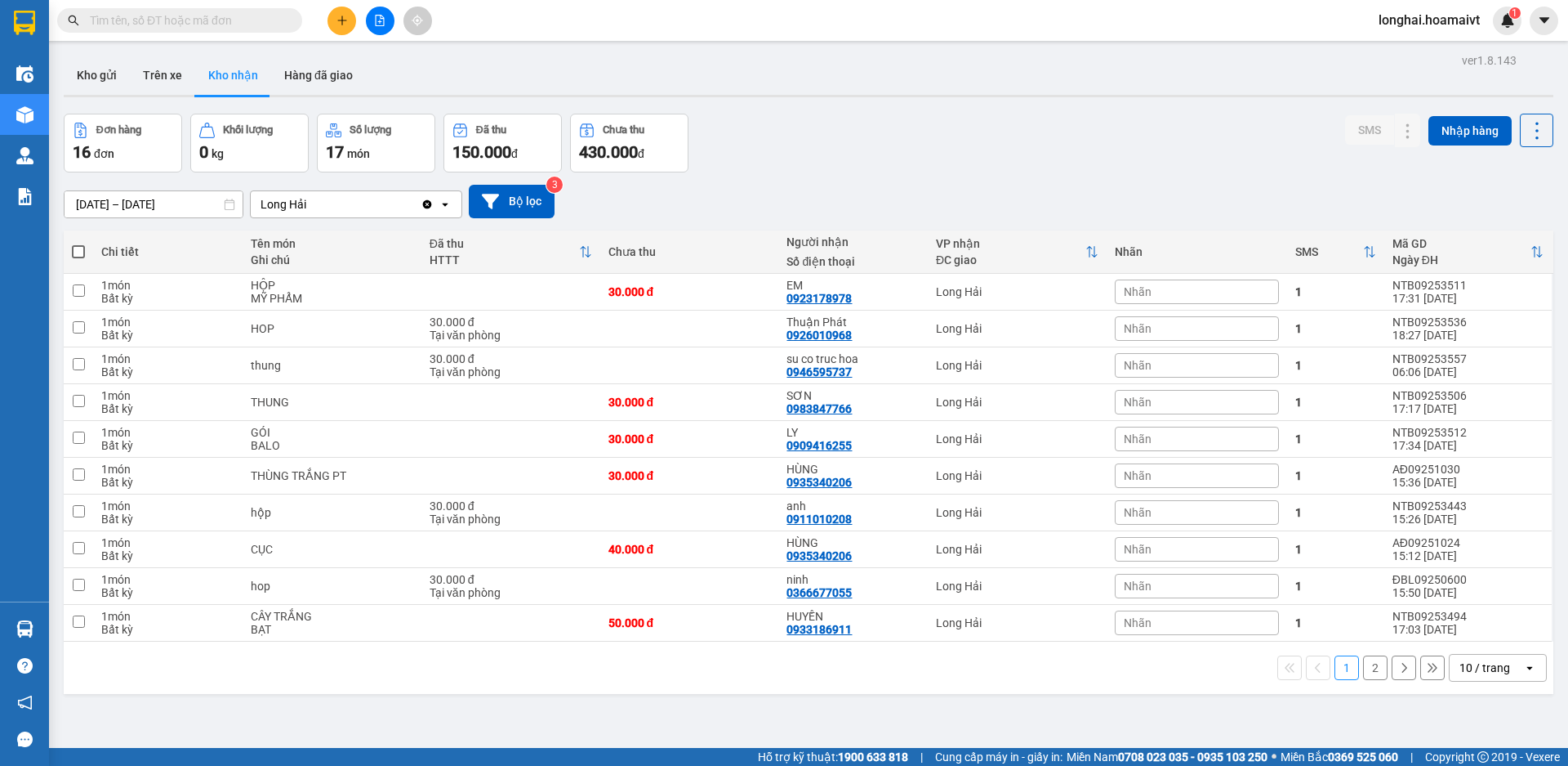
click at [788, 143] on section "Kết quả tìm kiếm ( 1 ) Bộ lọc Mã ĐH Trạng thái Món hàng Tổng cước Chưa cước Nhã…" at bounding box center [784, 383] width 1568 height 766
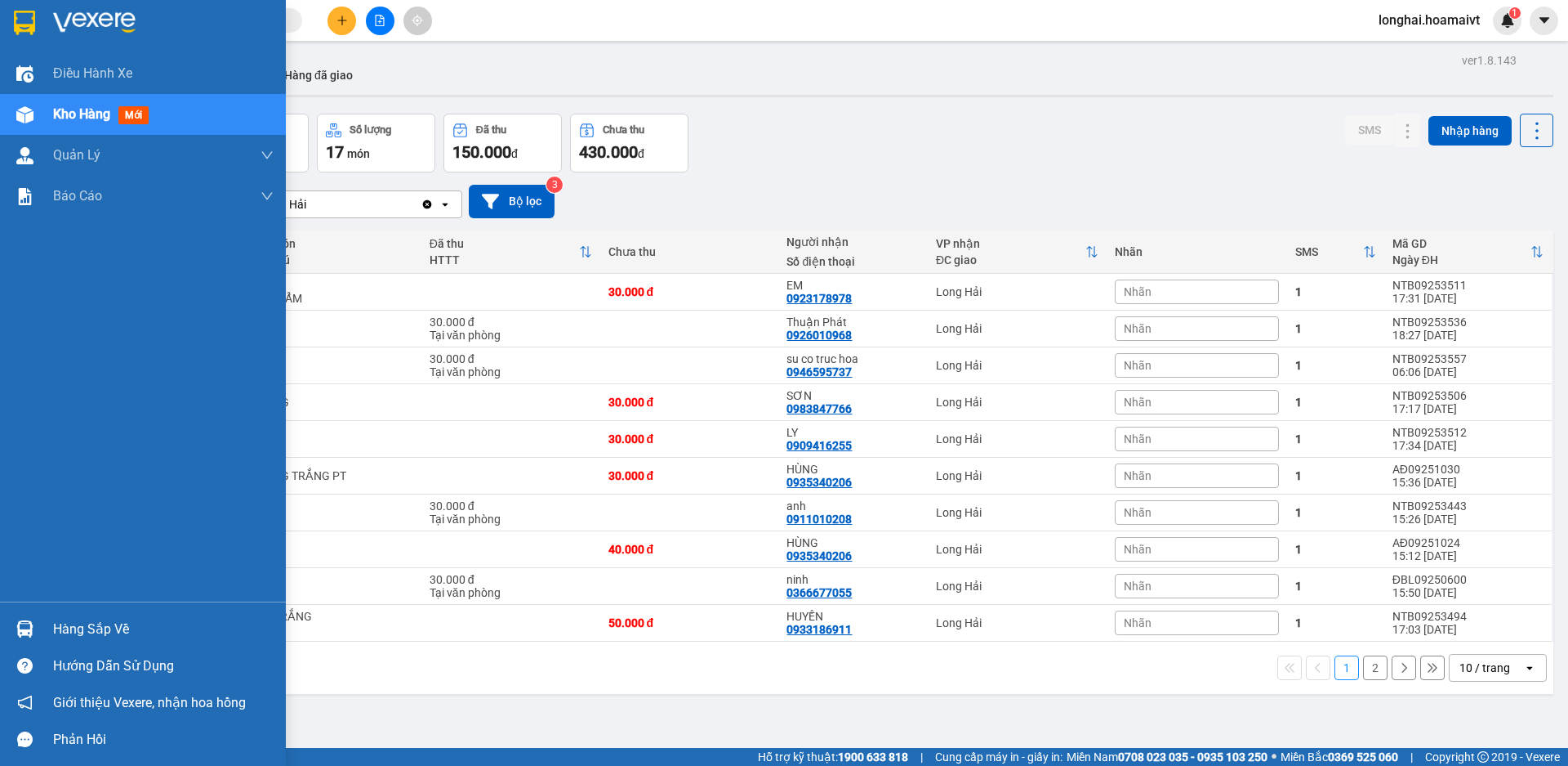
click at [84, 624] on div "Hàng sắp về" at bounding box center [164, 629] width 220 height 25
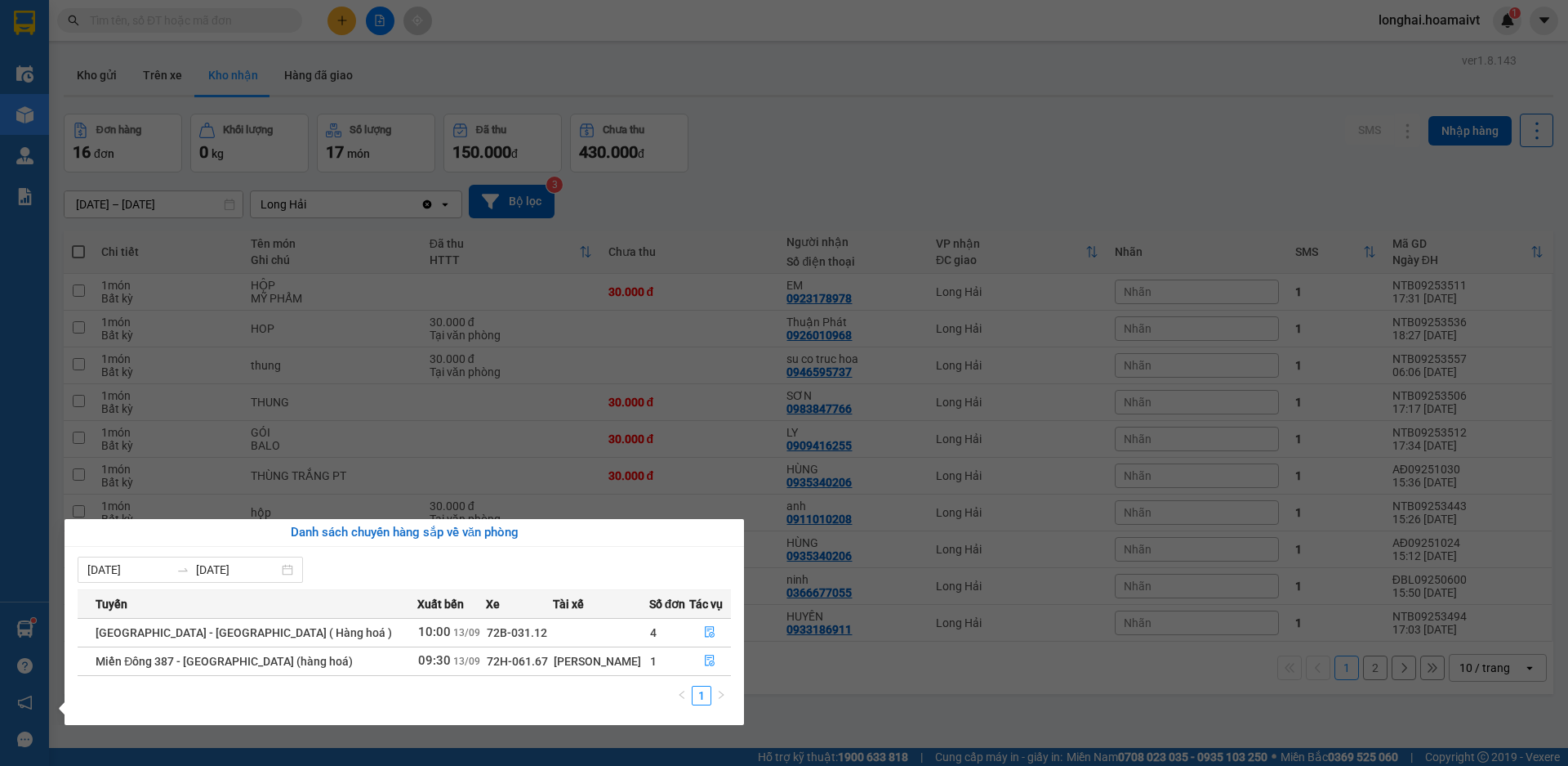
click at [868, 174] on section "Kết quả tìm kiếm ( 1 ) Bộ lọc Mã ĐH Trạng thái Món hàng Tổng cước Chưa cước Nhã…" at bounding box center [784, 383] width 1568 height 766
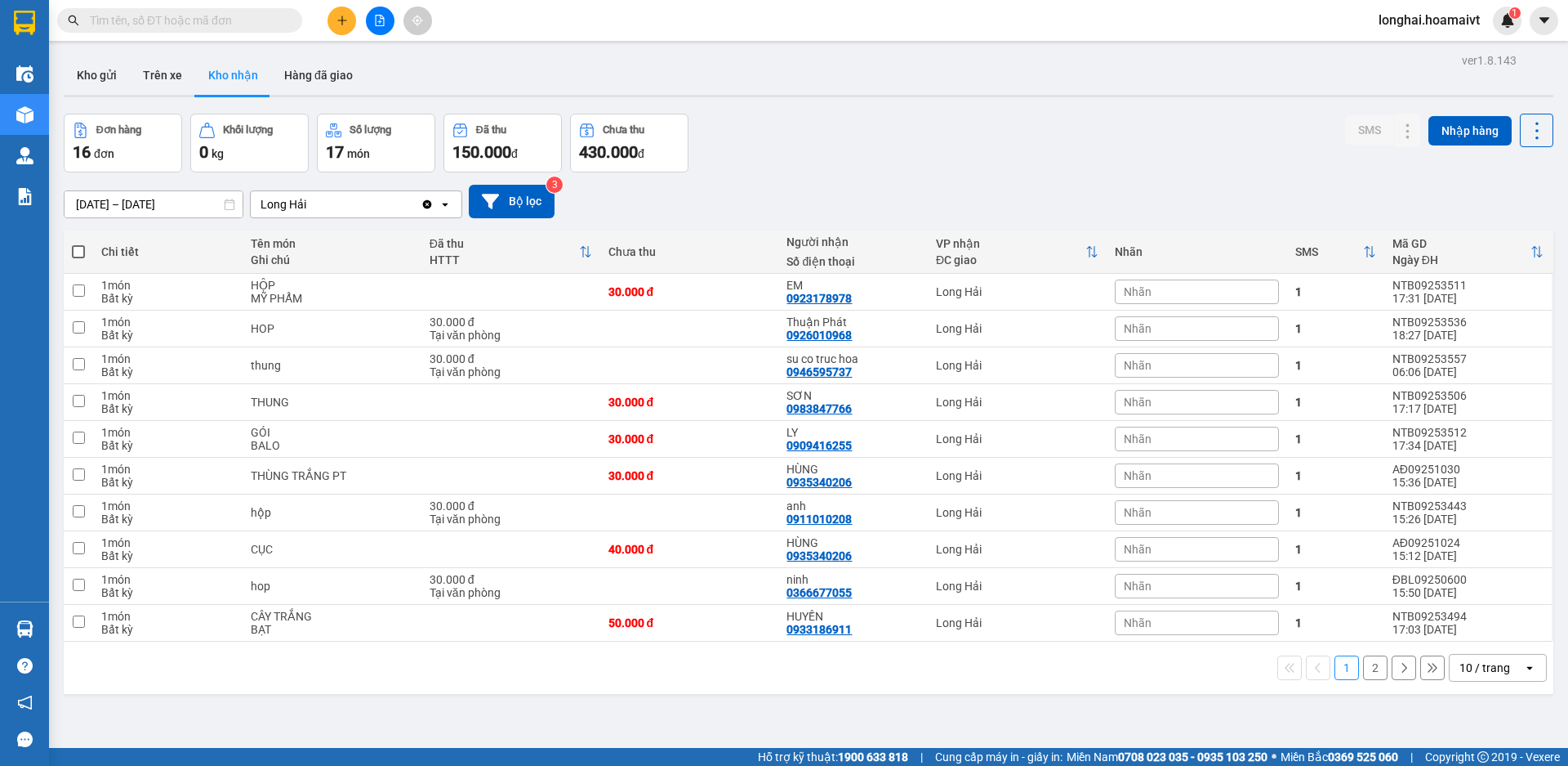
click at [248, 18] on input "text" at bounding box center [186, 20] width 192 height 18
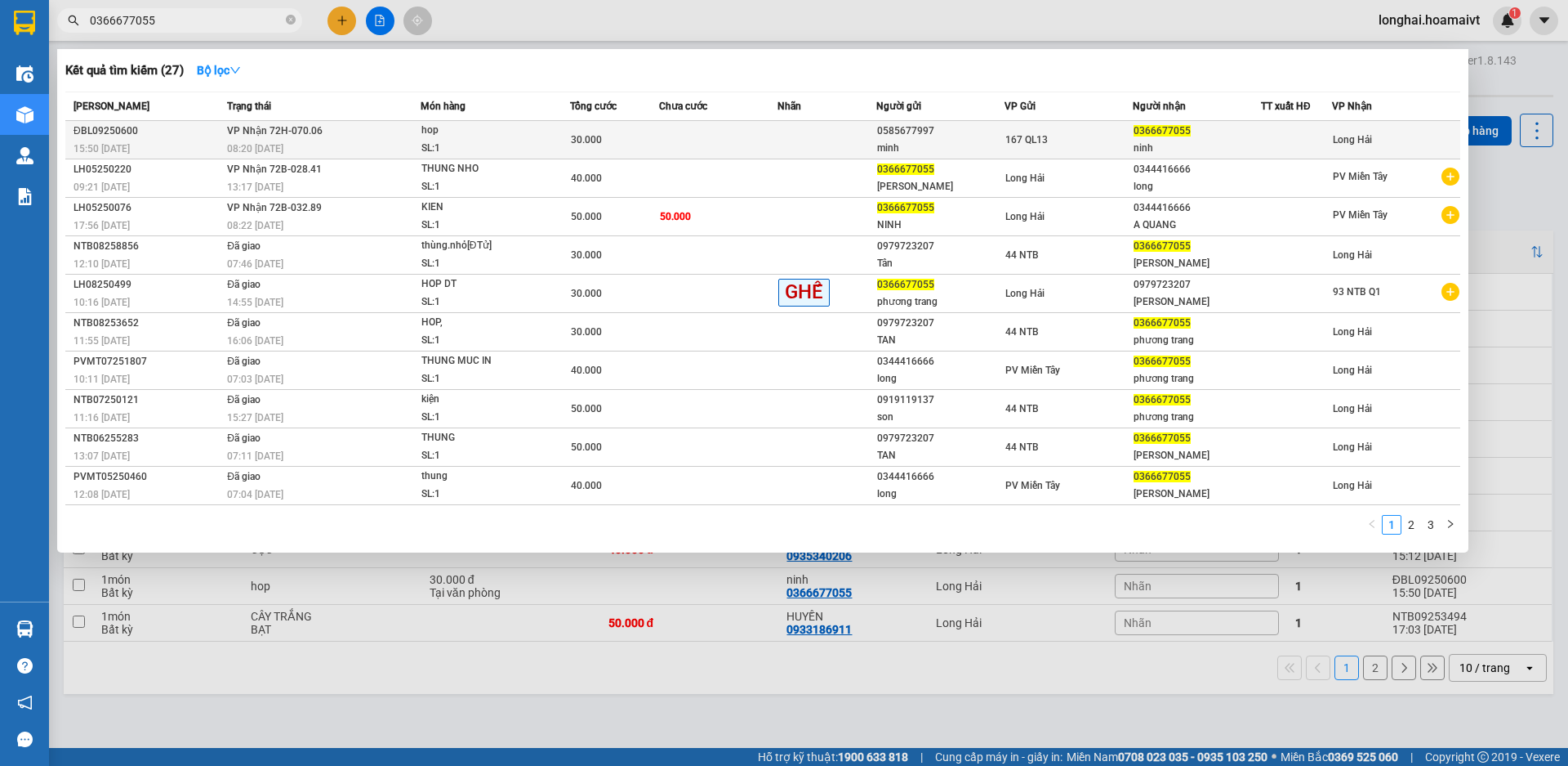
type input "0366677055"
click at [472, 126] on div "hop" at bounding box center [483, 130] width 122 height 18
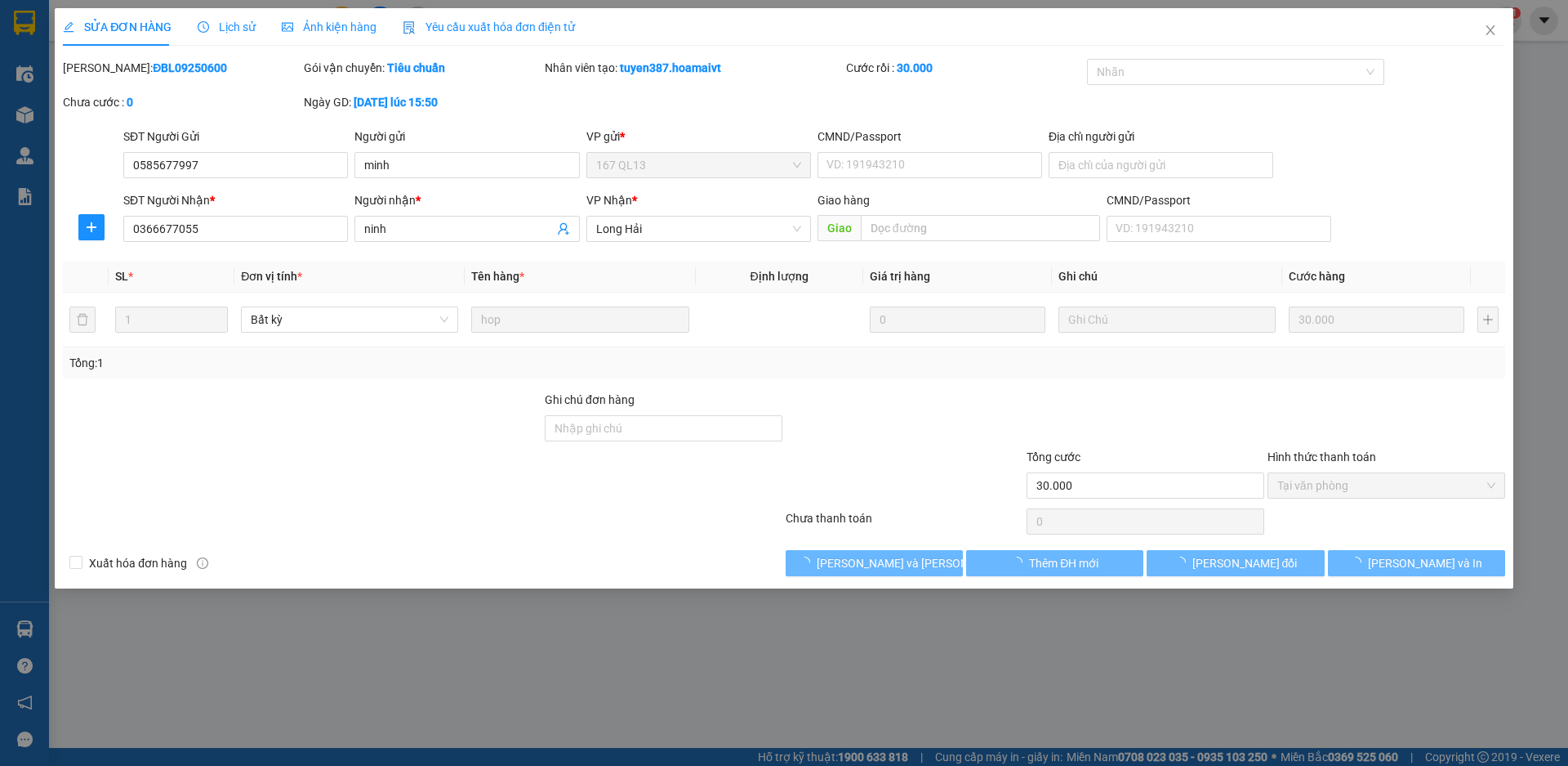
type input "0585677997"
type input "minh"
type input "0366677055"
type input "ninh"
type input "30.000"
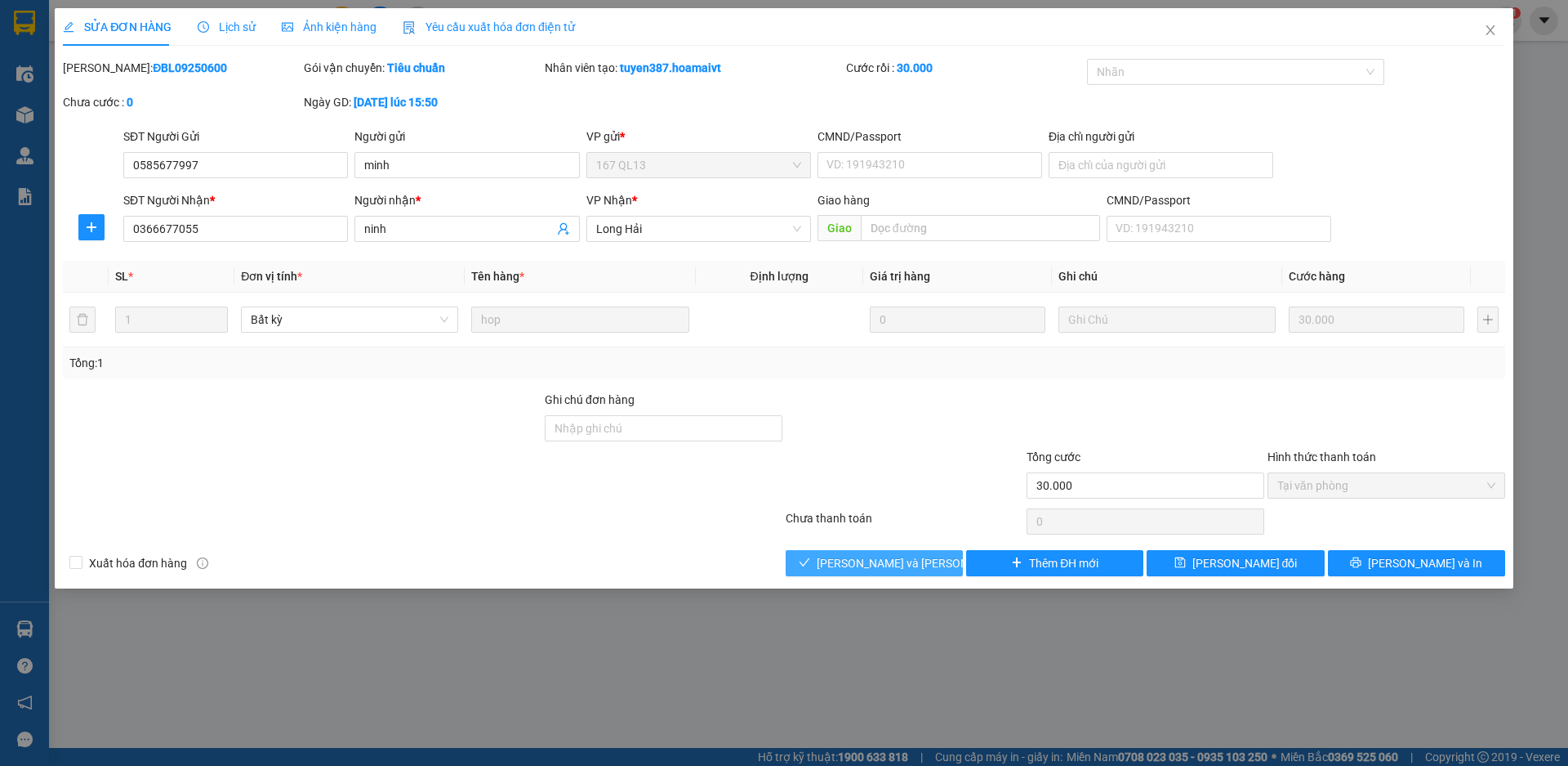
click at [850, 558] on span "[PERSON_NAME] và [PERSON_NAME] hàng" at bounding box center [927, 563] width 220 height 18
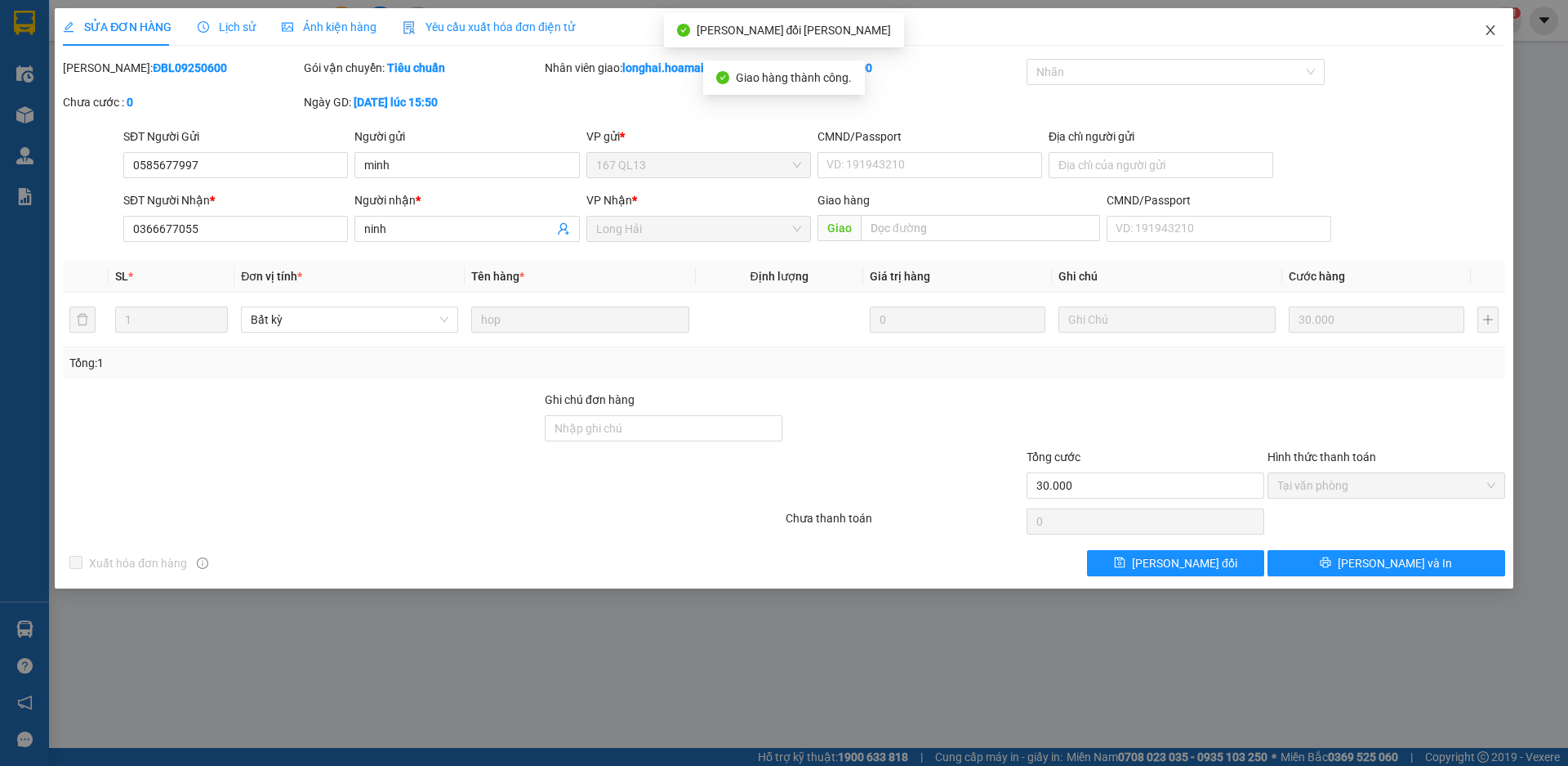
click at [1496, 31] on icon "close" at bounding box center [1490, 30] width 13 height 13
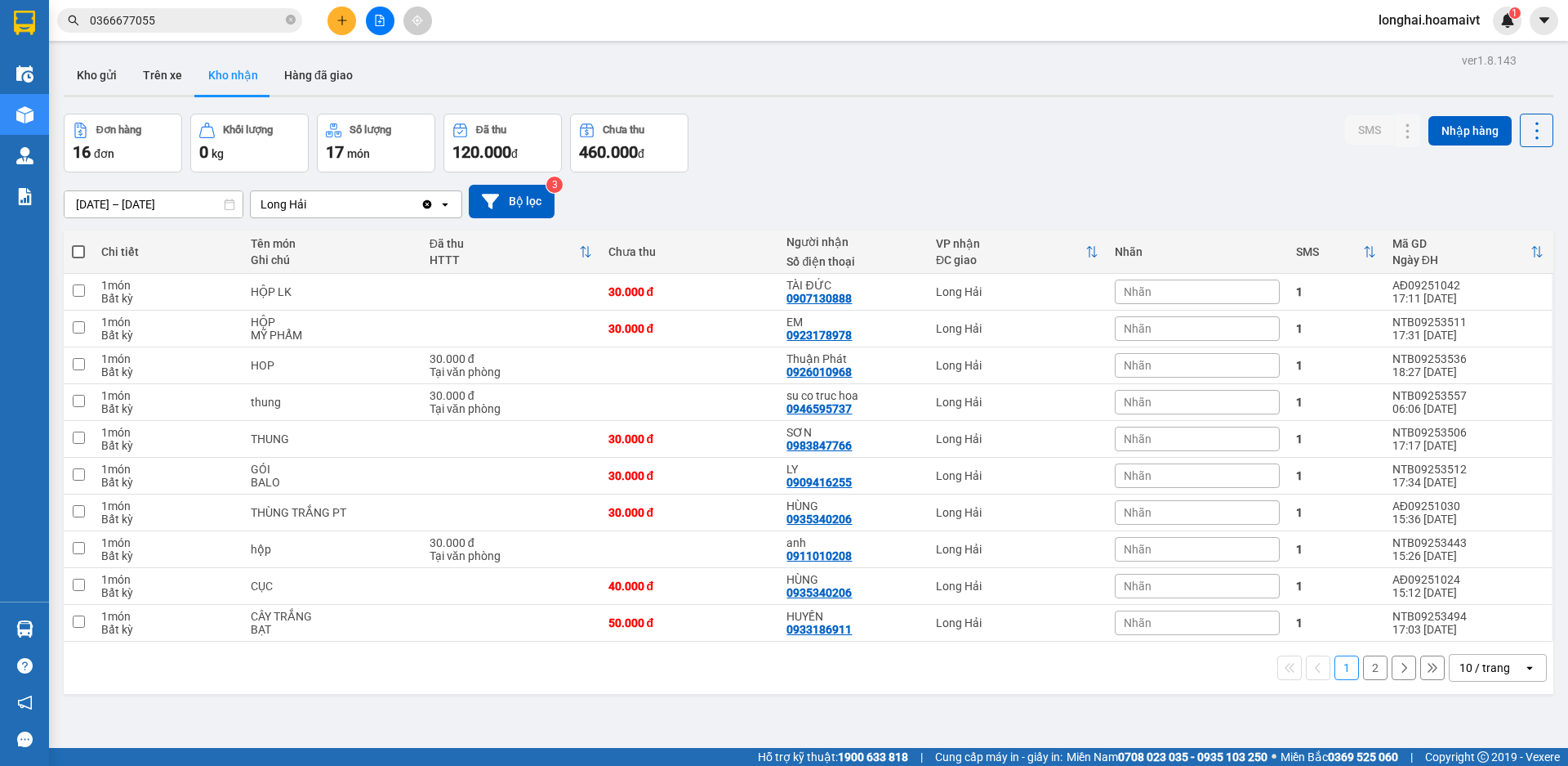
click at [296, 20] on span "0366677055" at bounding box center [179, 20] width 245 height 25
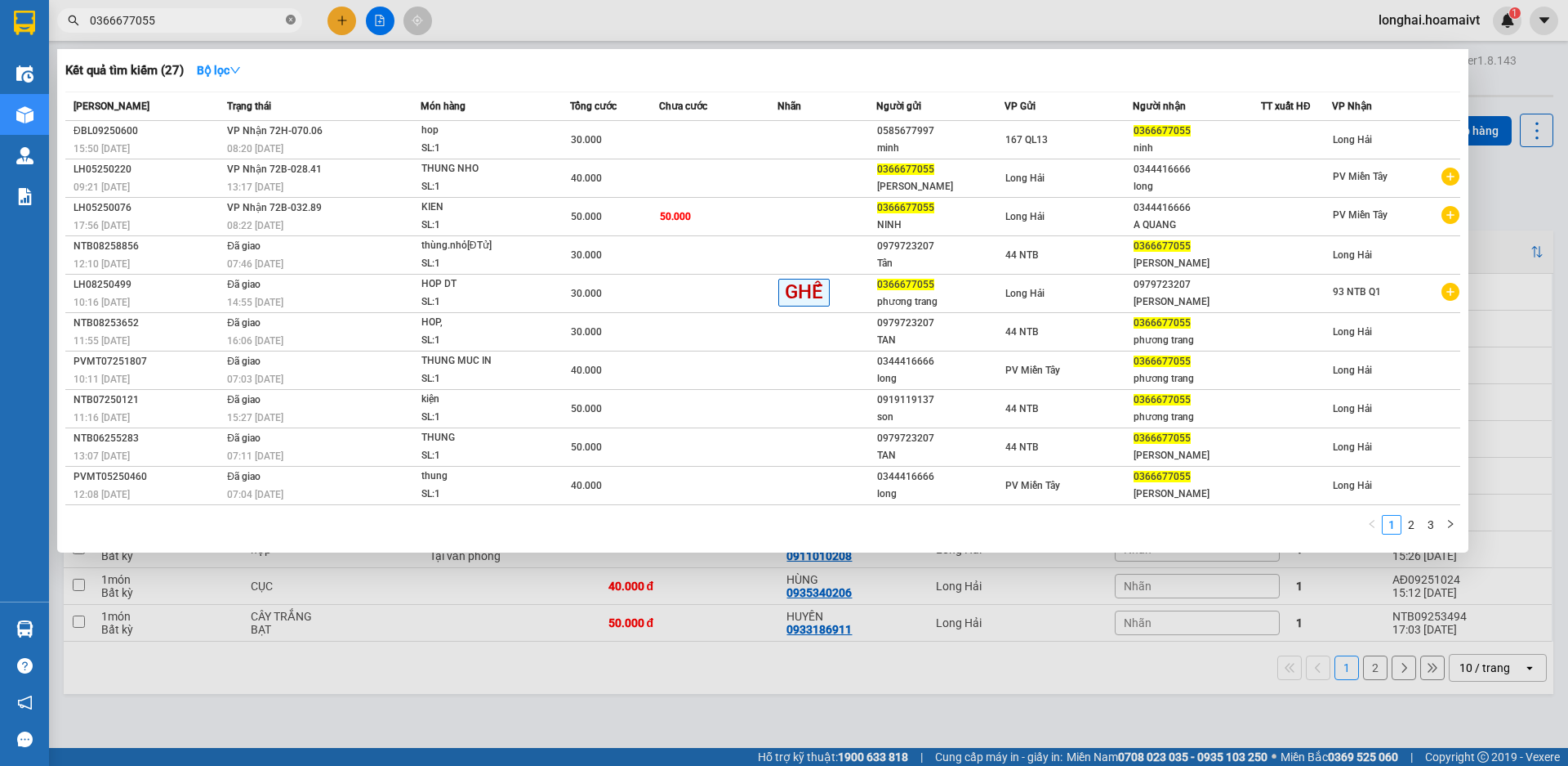
click at [290, 20] on icon "close-circle" at bounding box center [290, 19] width 10 height 10
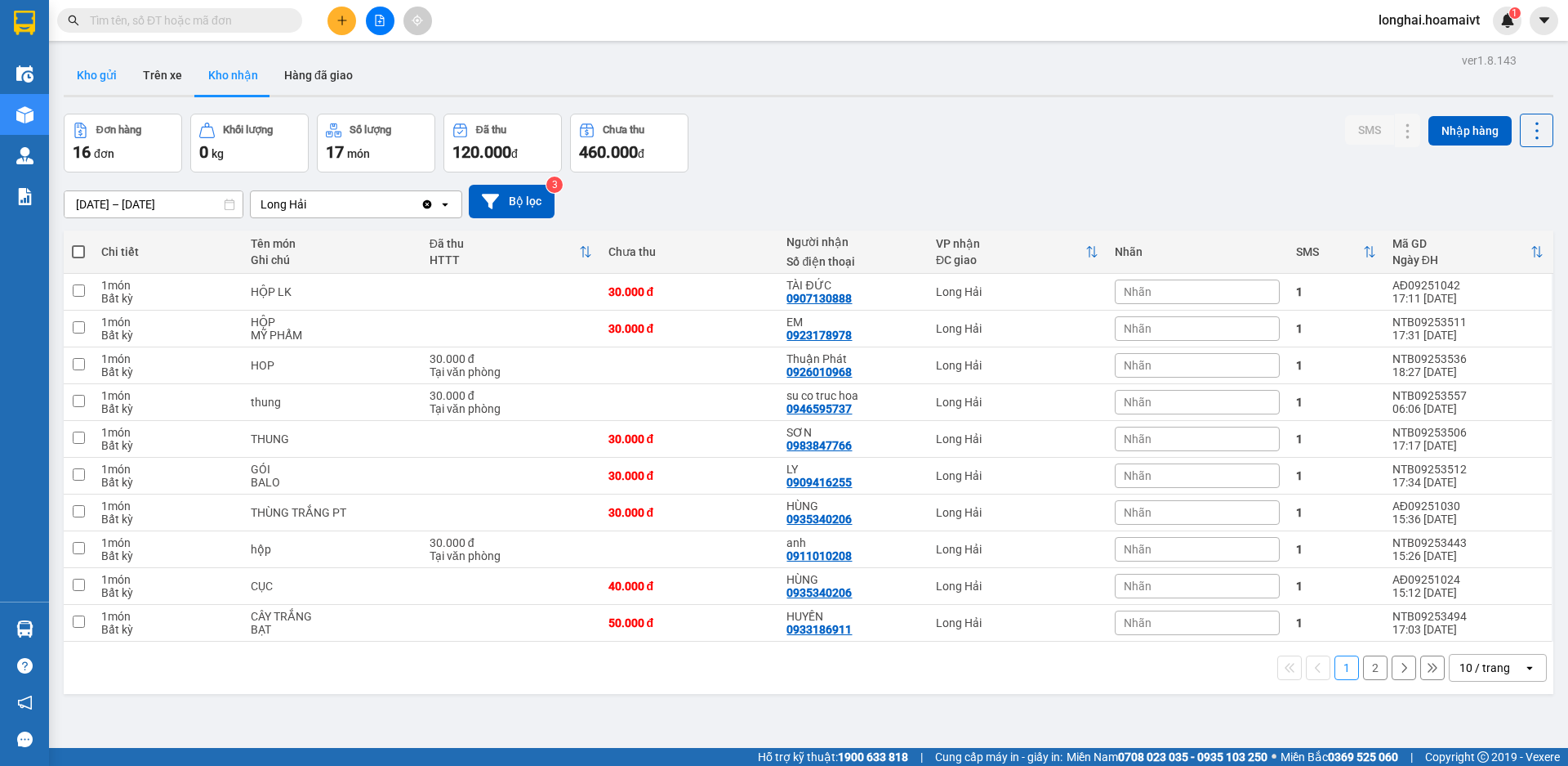
click at [92, 67] on button "Kho gửi" at bounding box center [97, 74] width 66 height 39
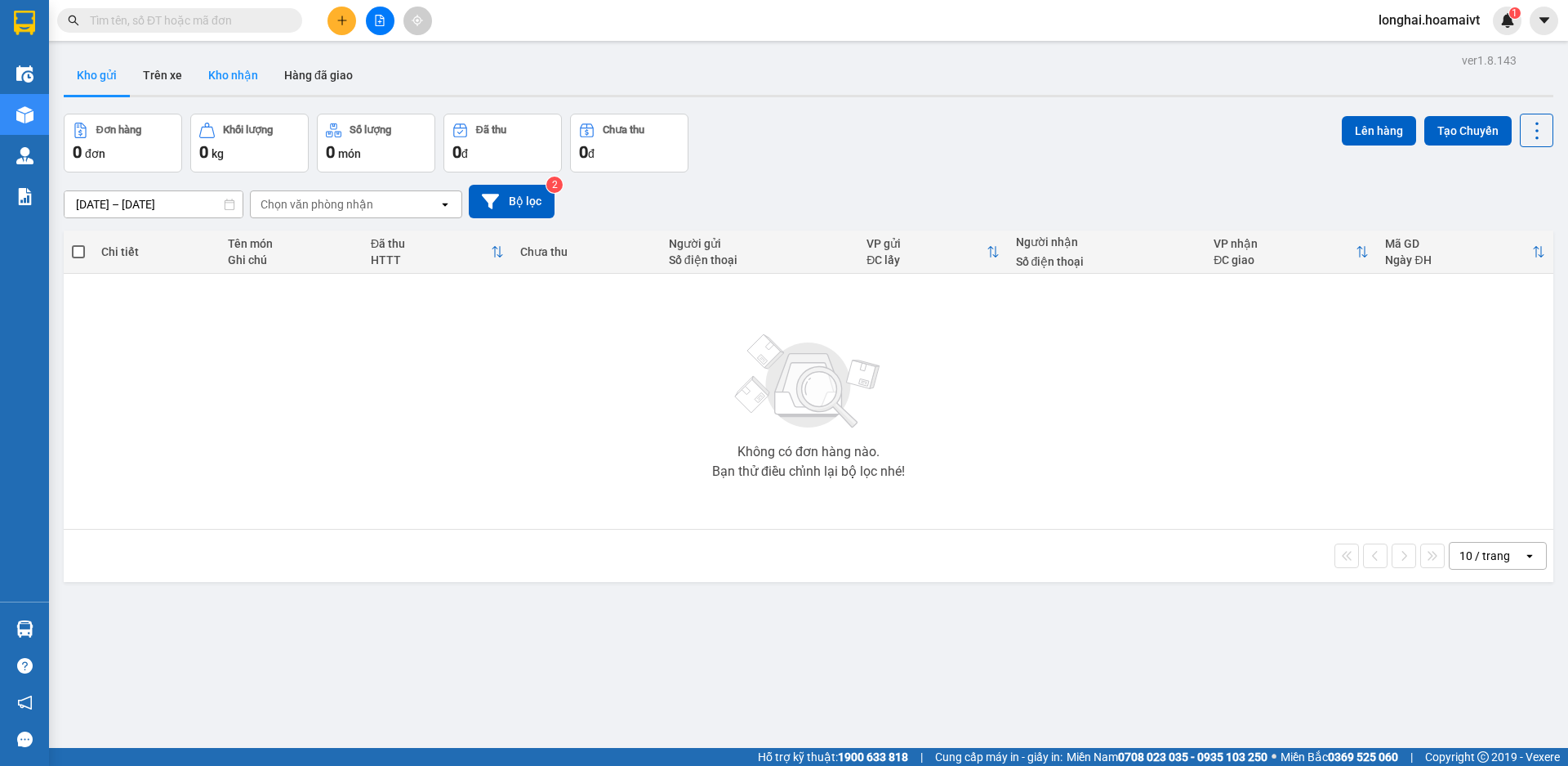
click at [230, 77] on button "Kho nhận" at bounding box center [233, 74] width 76 height 39
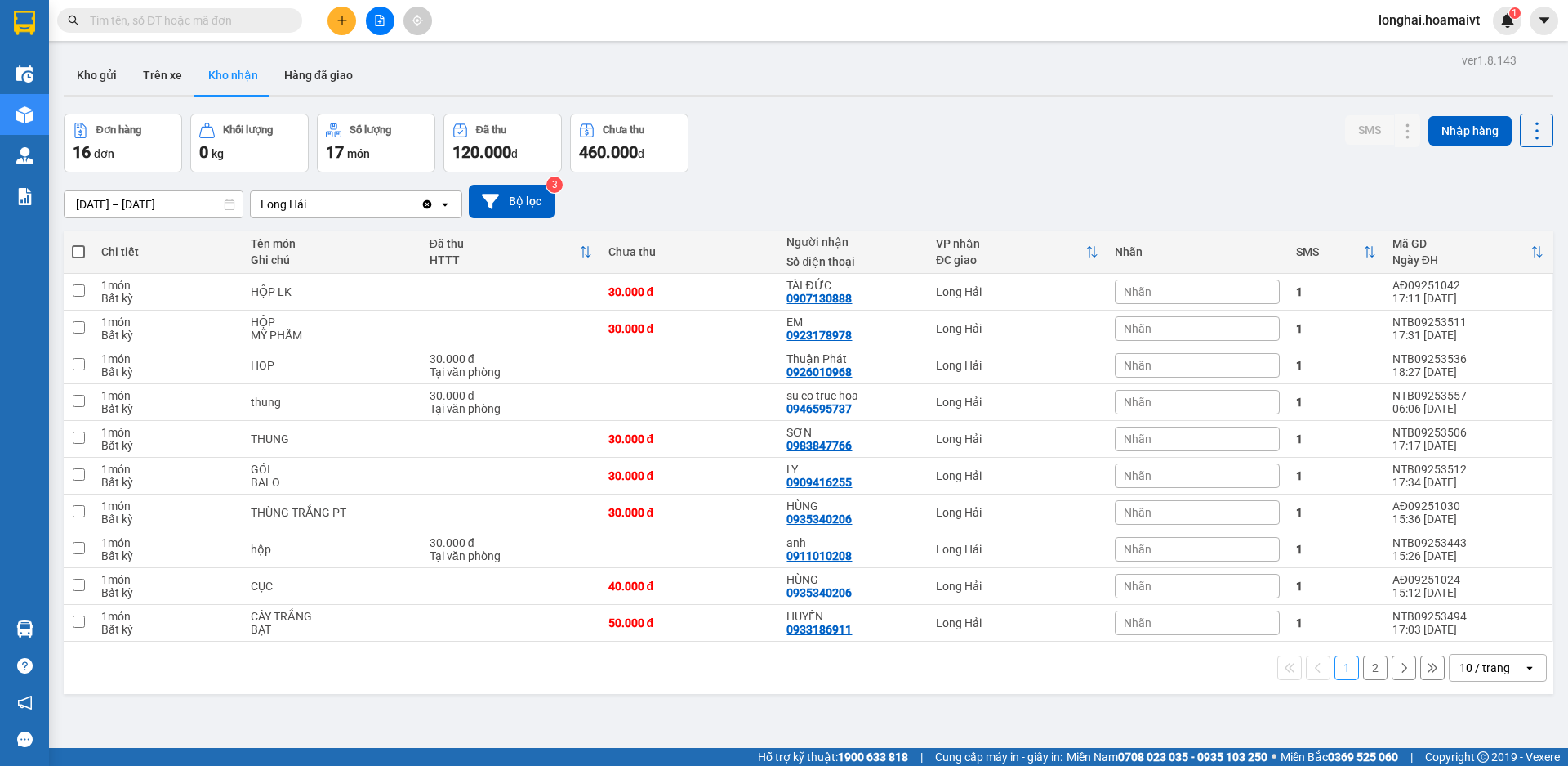
click at [208, 17] on input "text" at bounding box center [186, 20] width 192 height 18
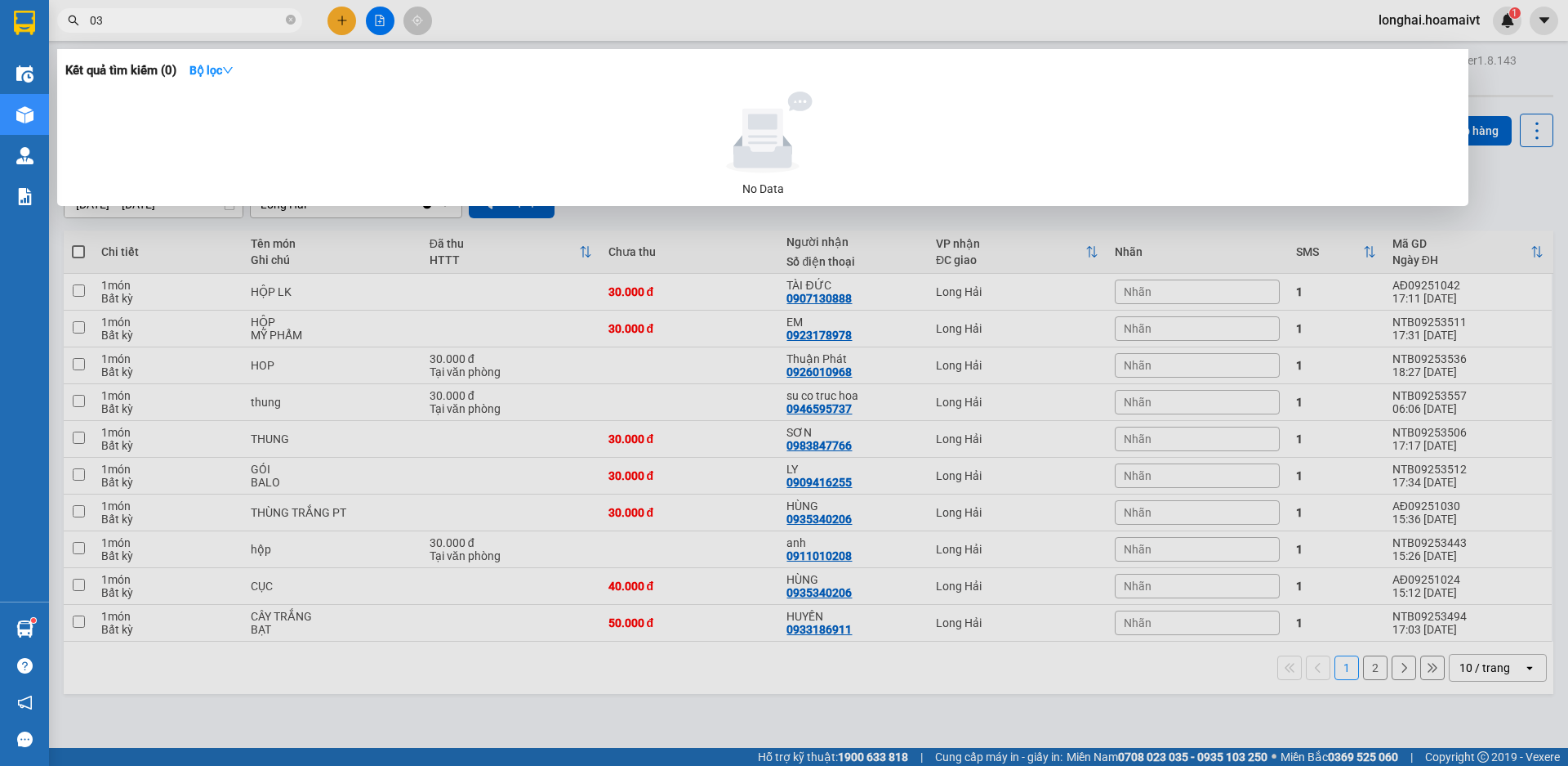
type input "0"
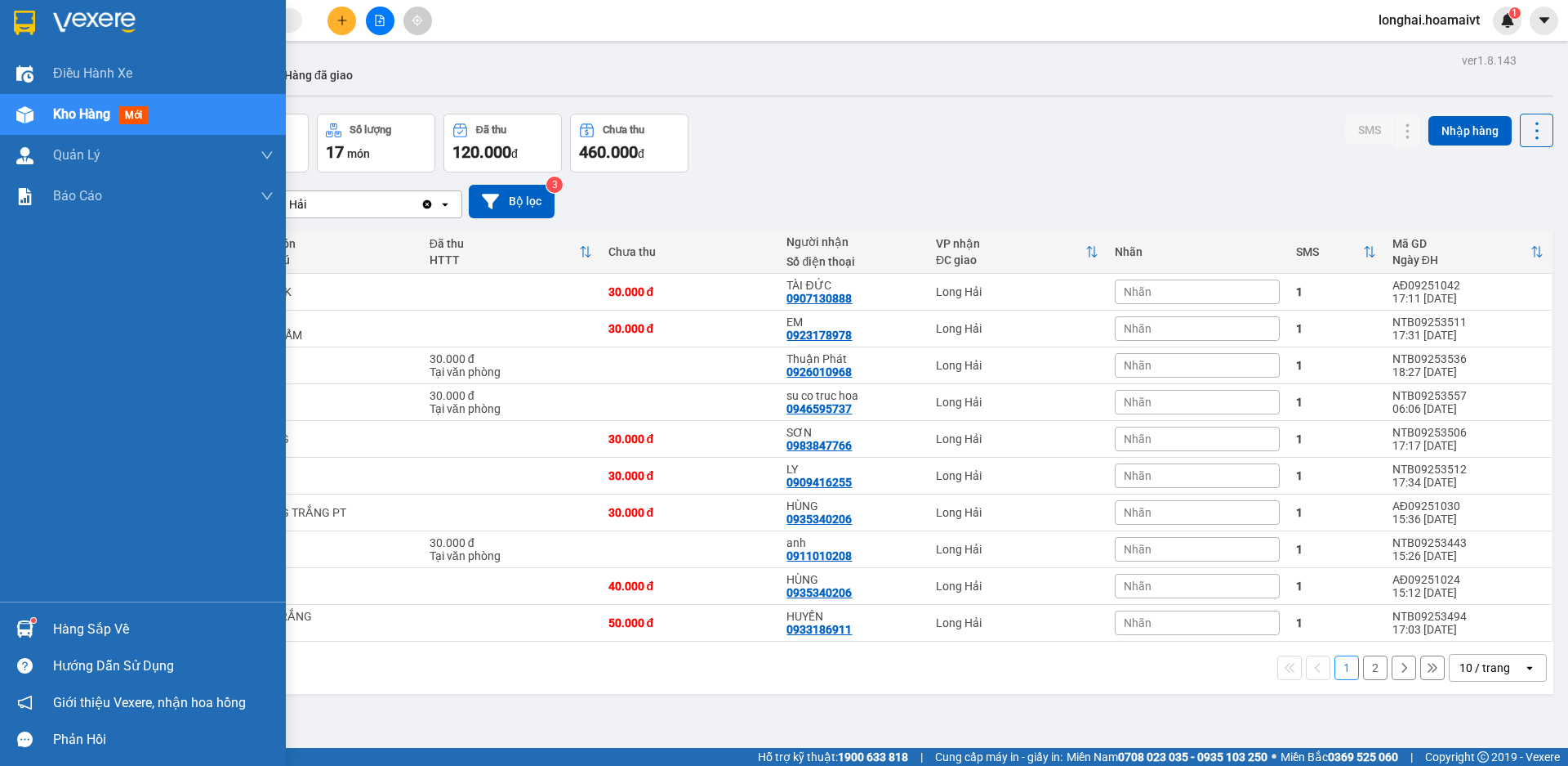
click at [94, 634] on div "Hàng sắp về" at bounding box center [164, 629] width 220 height 25
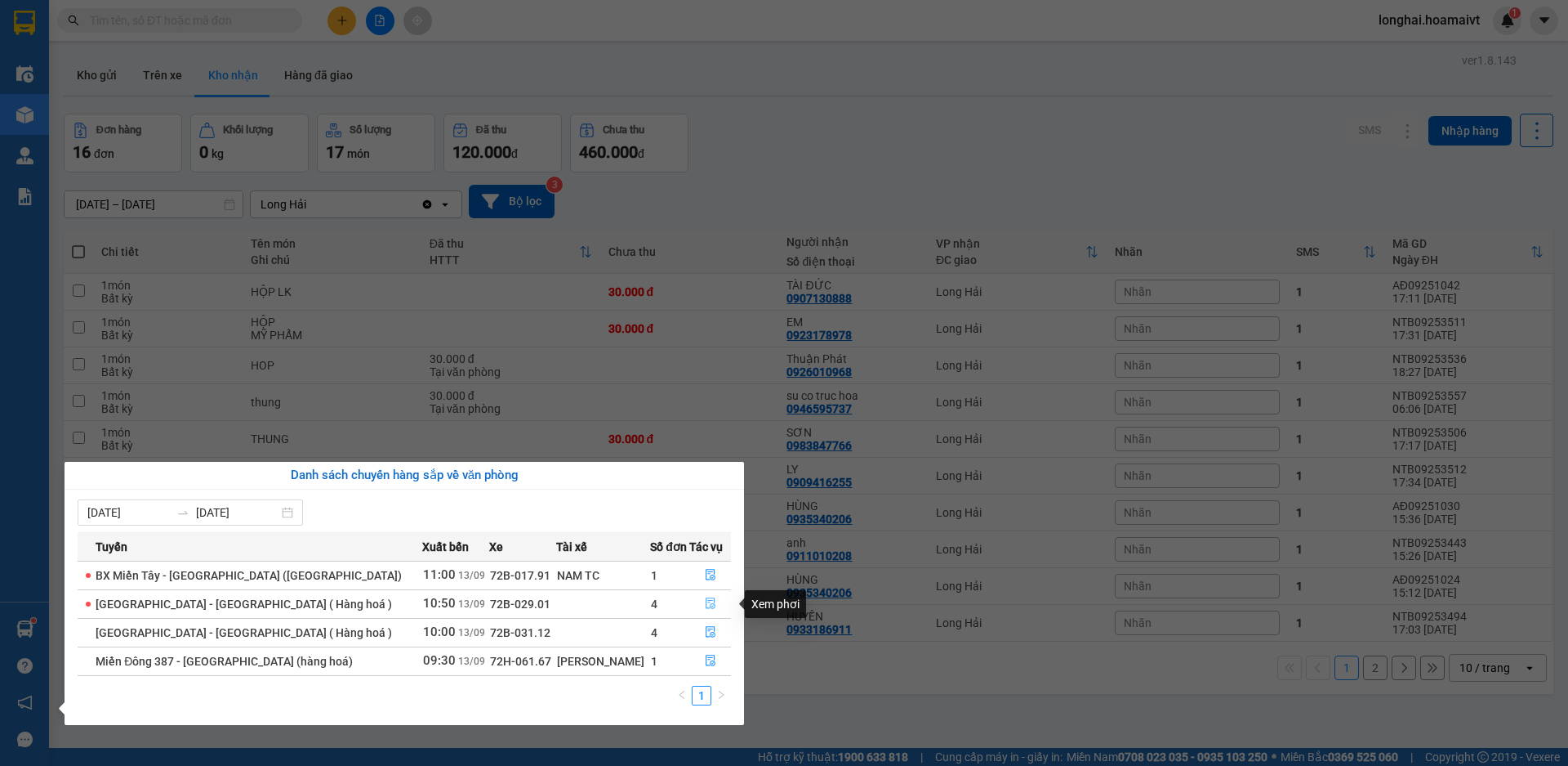
click at [706, 598] on icon "file-done" at bounding box center [710, 603] width 10 height 11
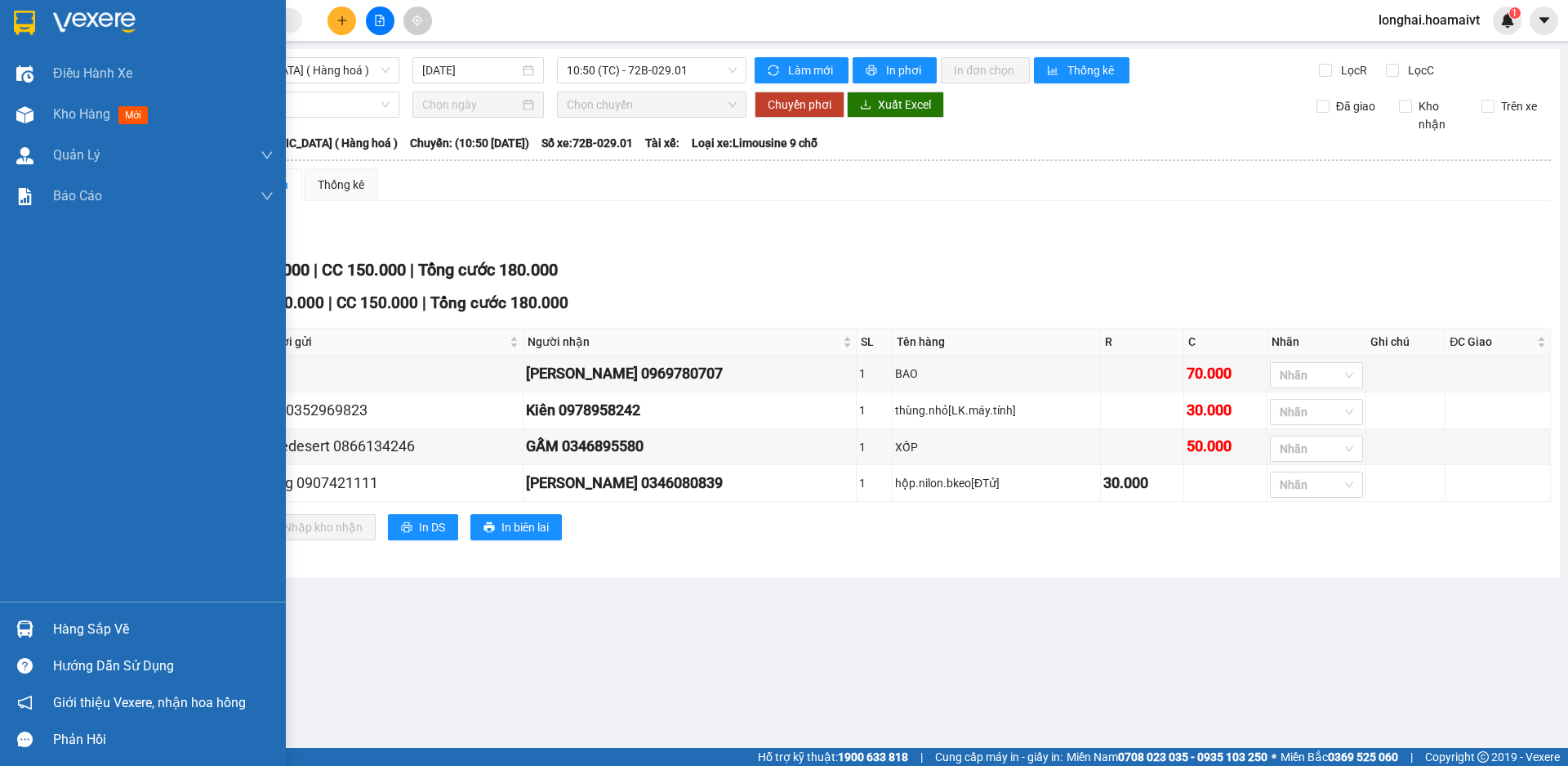
click at [80, 622] on div "Hàng sắp về" at bounding box center [164, 629] width 220 height 25
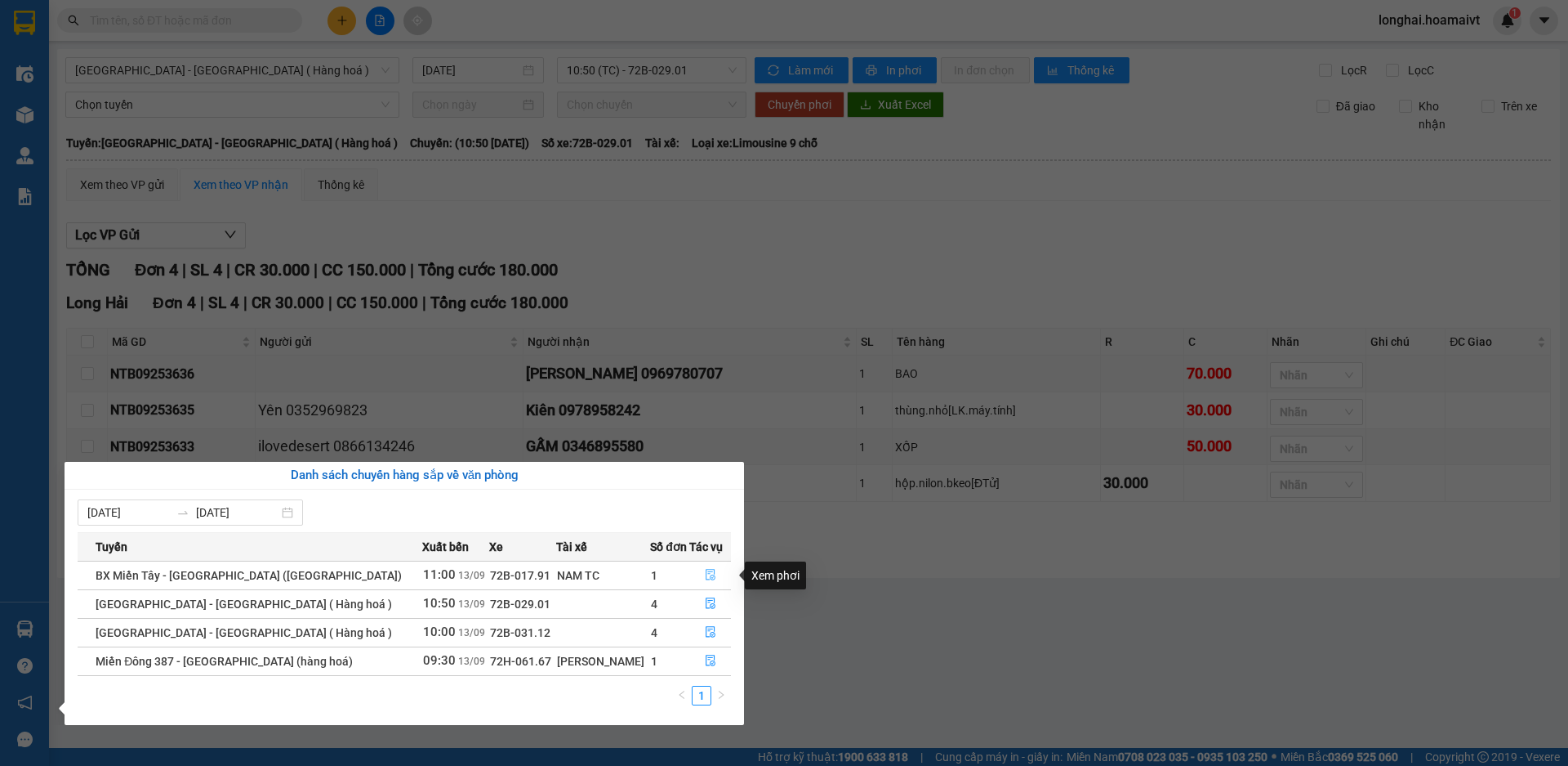
click at [706, 582] on span "file-done" at bounding box center [710, 575] width 11 height 13
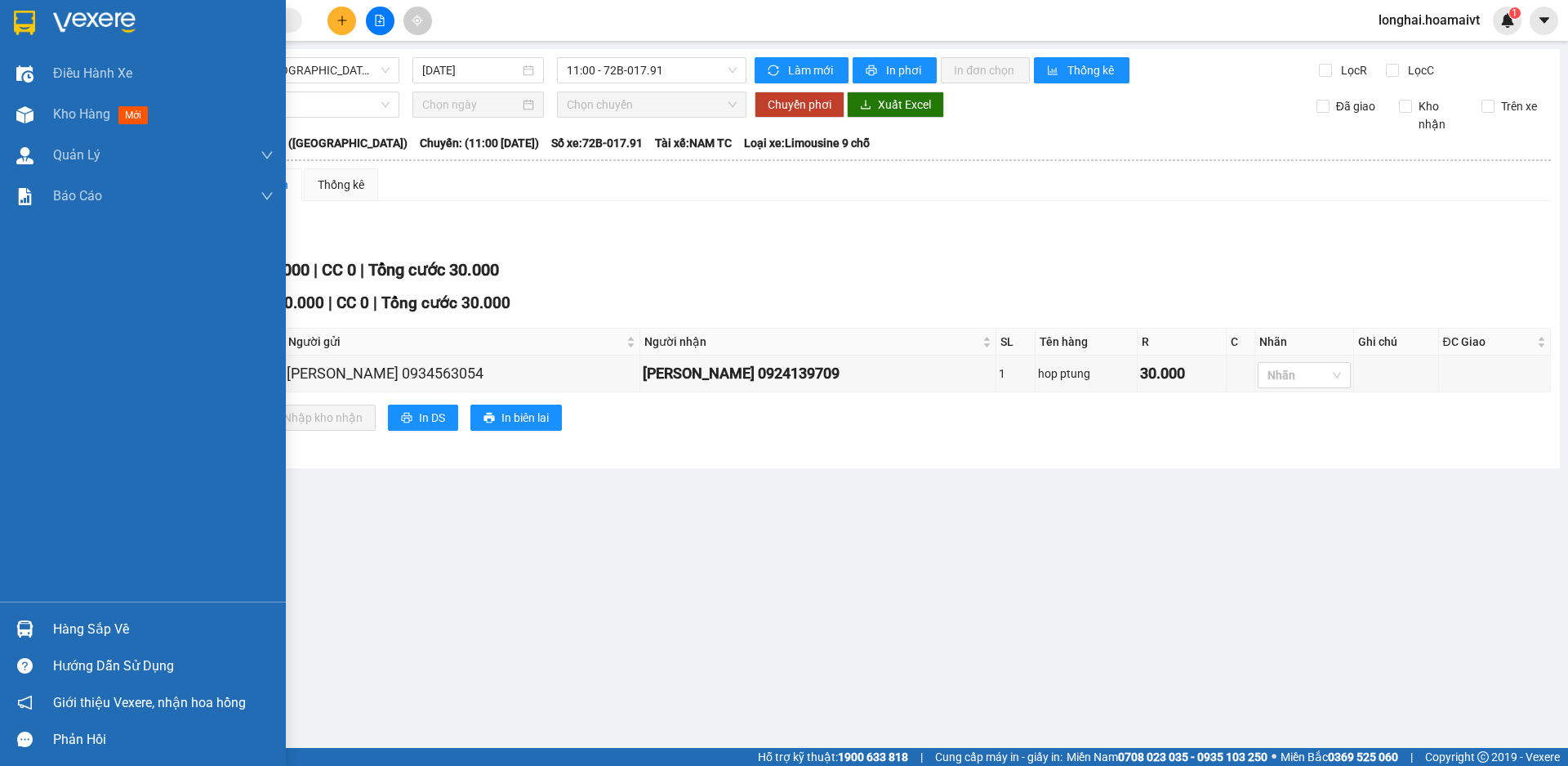
click at [46, 624] on div "Hàng sắp về" at bounding box center [143, 629] width 286 height 37
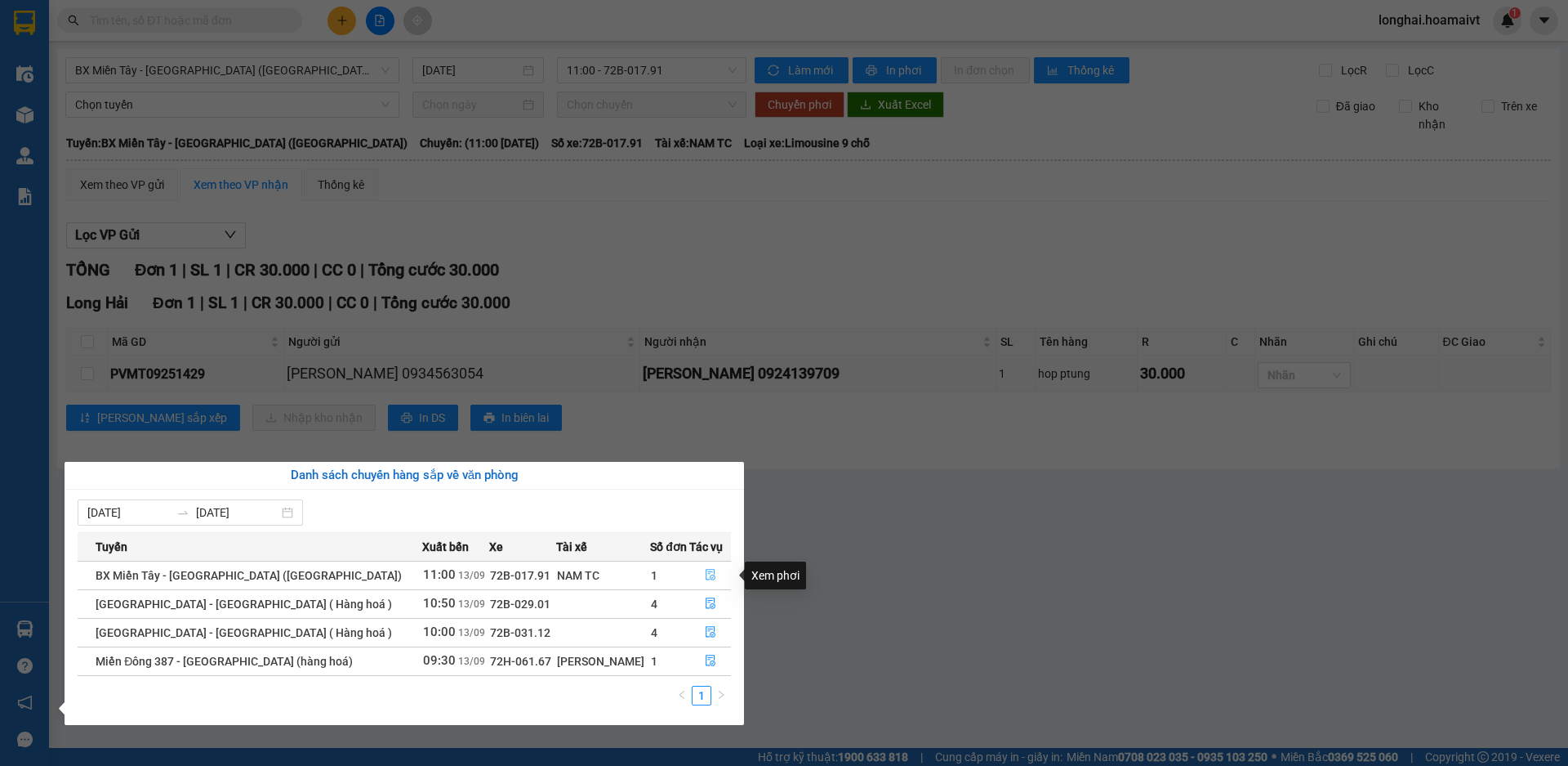
click at [706, 571] on icon "file-done" at bounding box center [710, 574] width 11 height 11
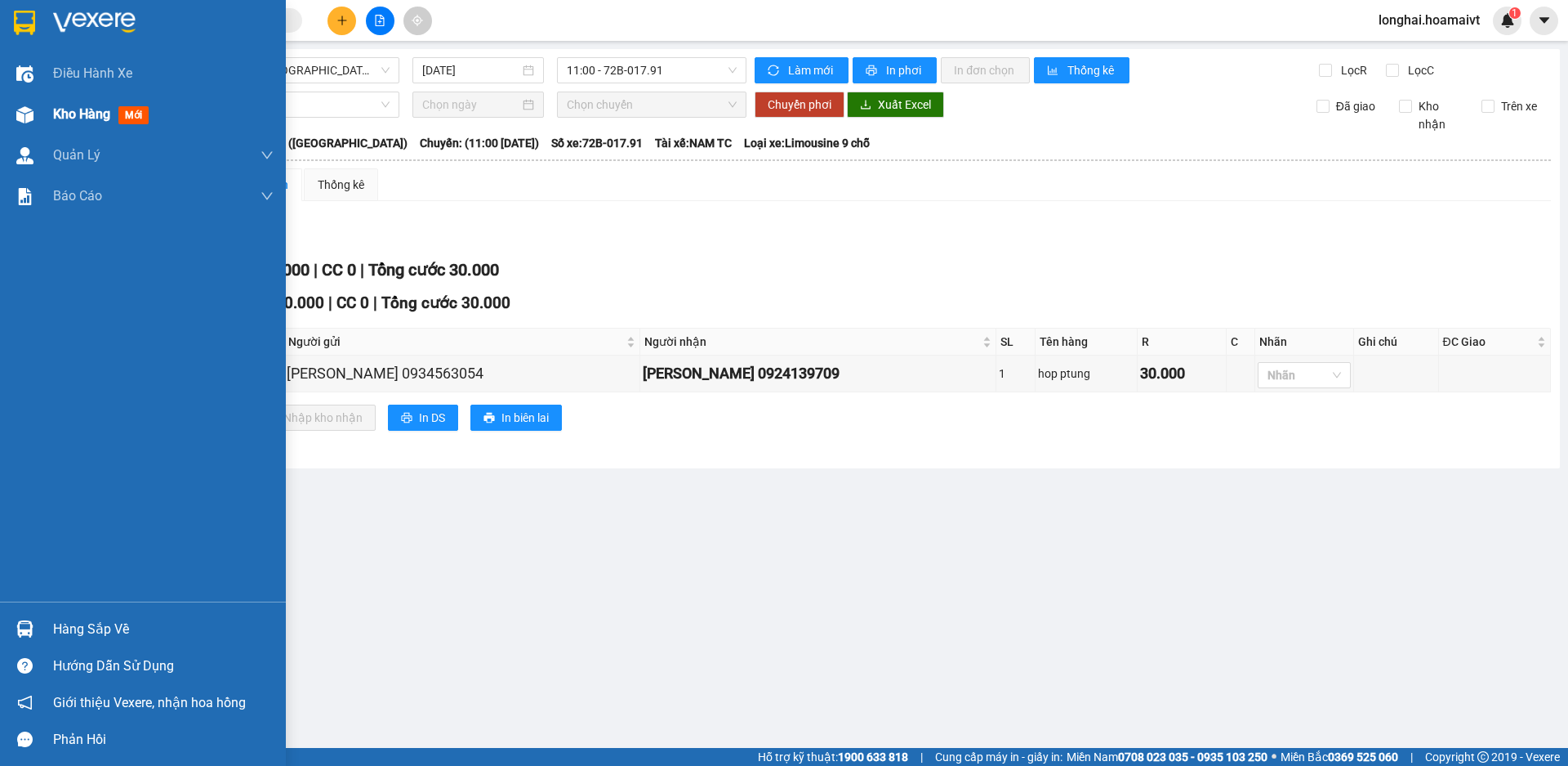
click at [52, 118] on div "Kho hàng mới" at bounding box center [143, 114] width 286 height 41
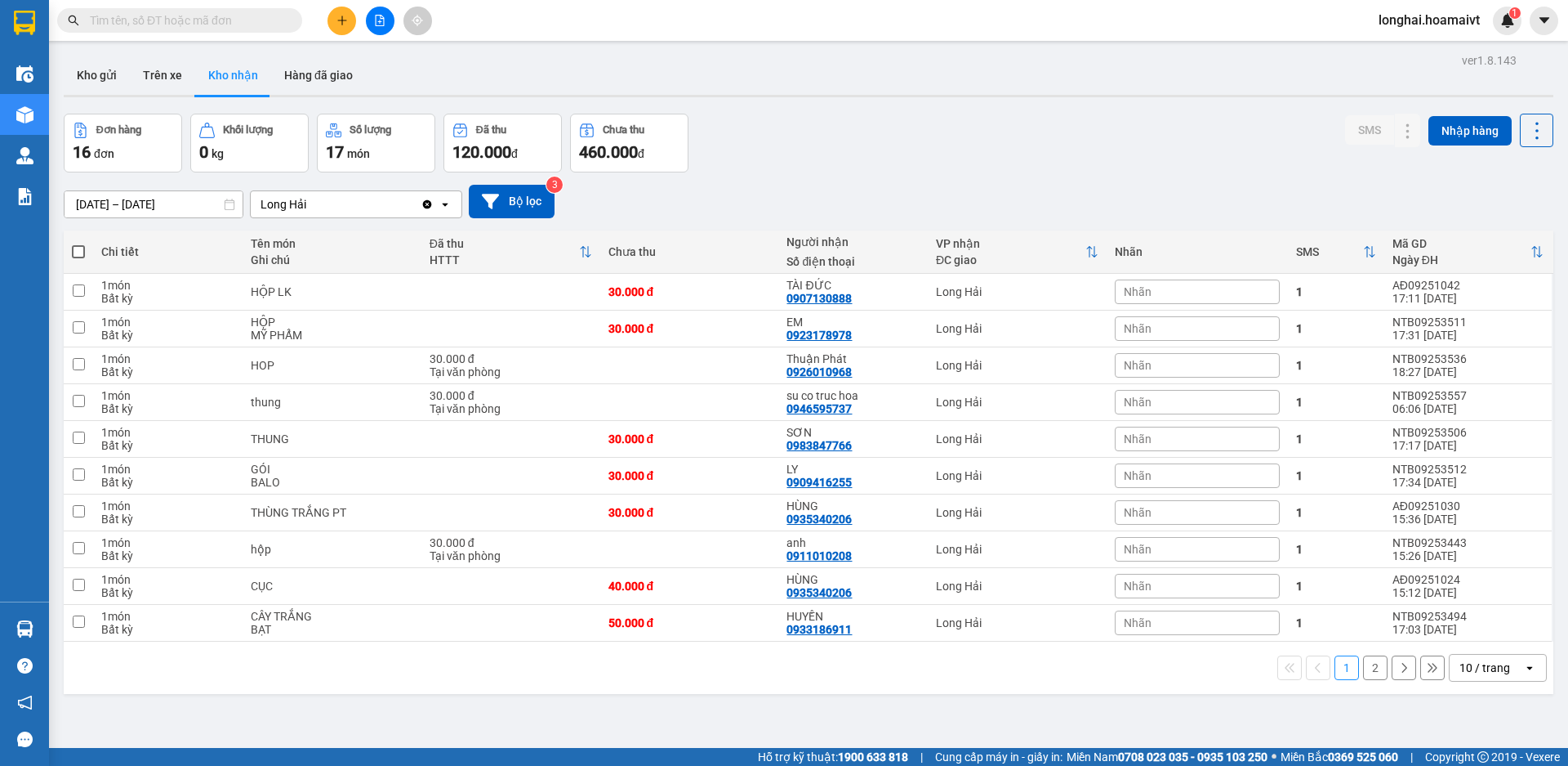
click at [257, 19] on input "text" at bounding box center [186, 20] width 192 height 18
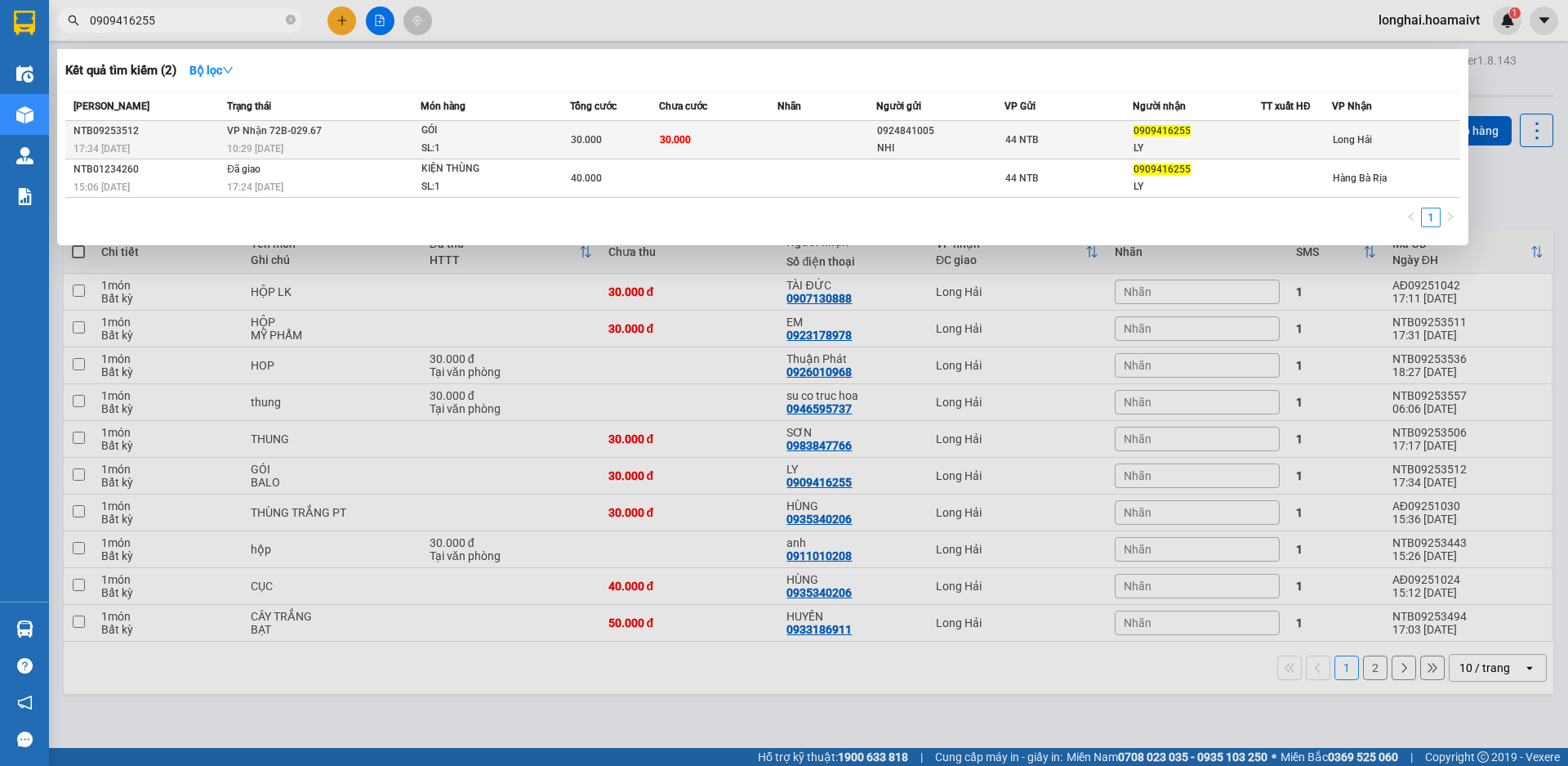
type input "0909416255"
click at [443, 123] on div "GÓI" at bounding box center [483, 130] width 122 height 18
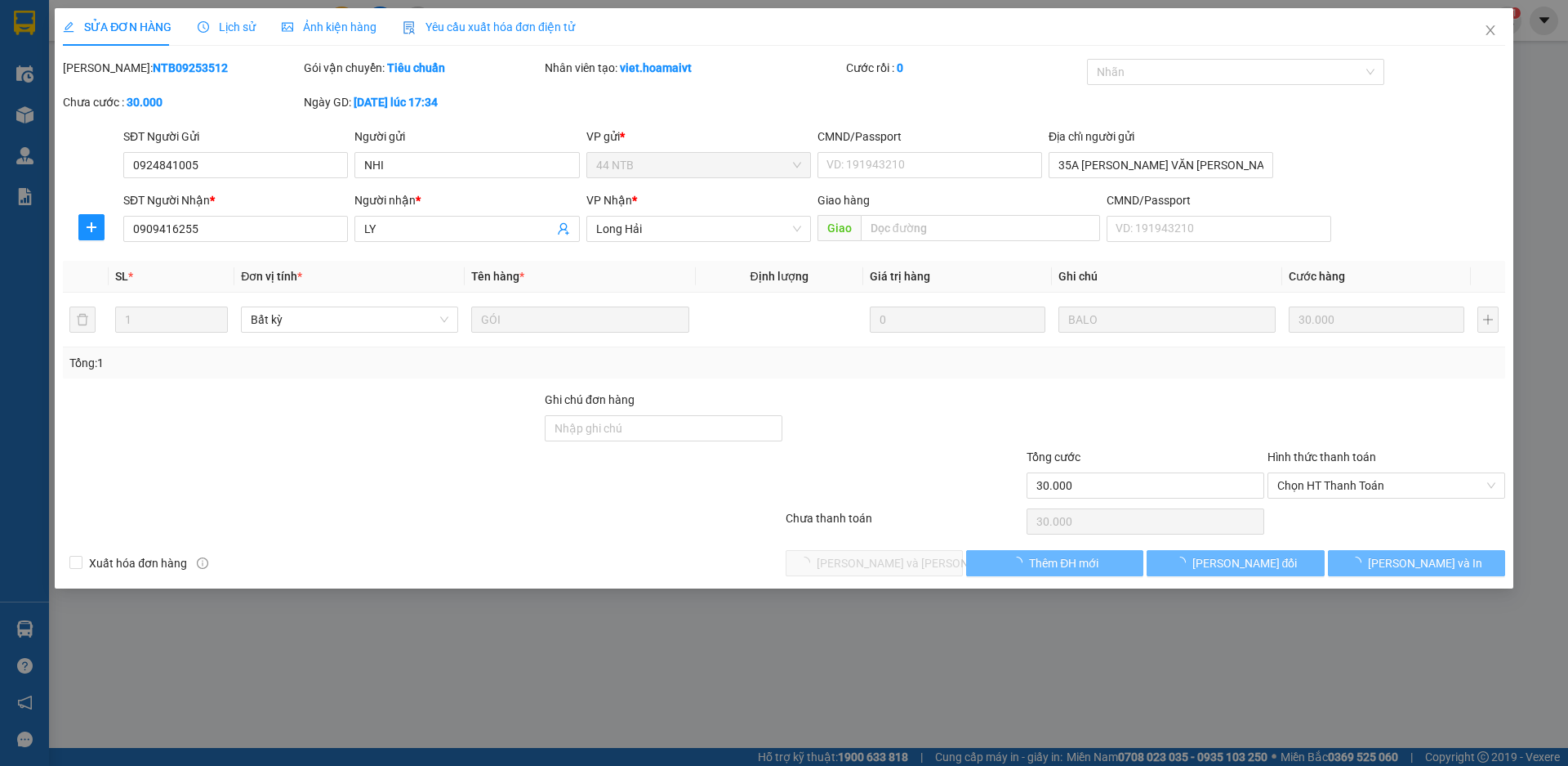
type input "0924841005"
type input "NHI"
type input "35A LÂM VĂN BỀN"
type input "0909416255"
type input "LY"
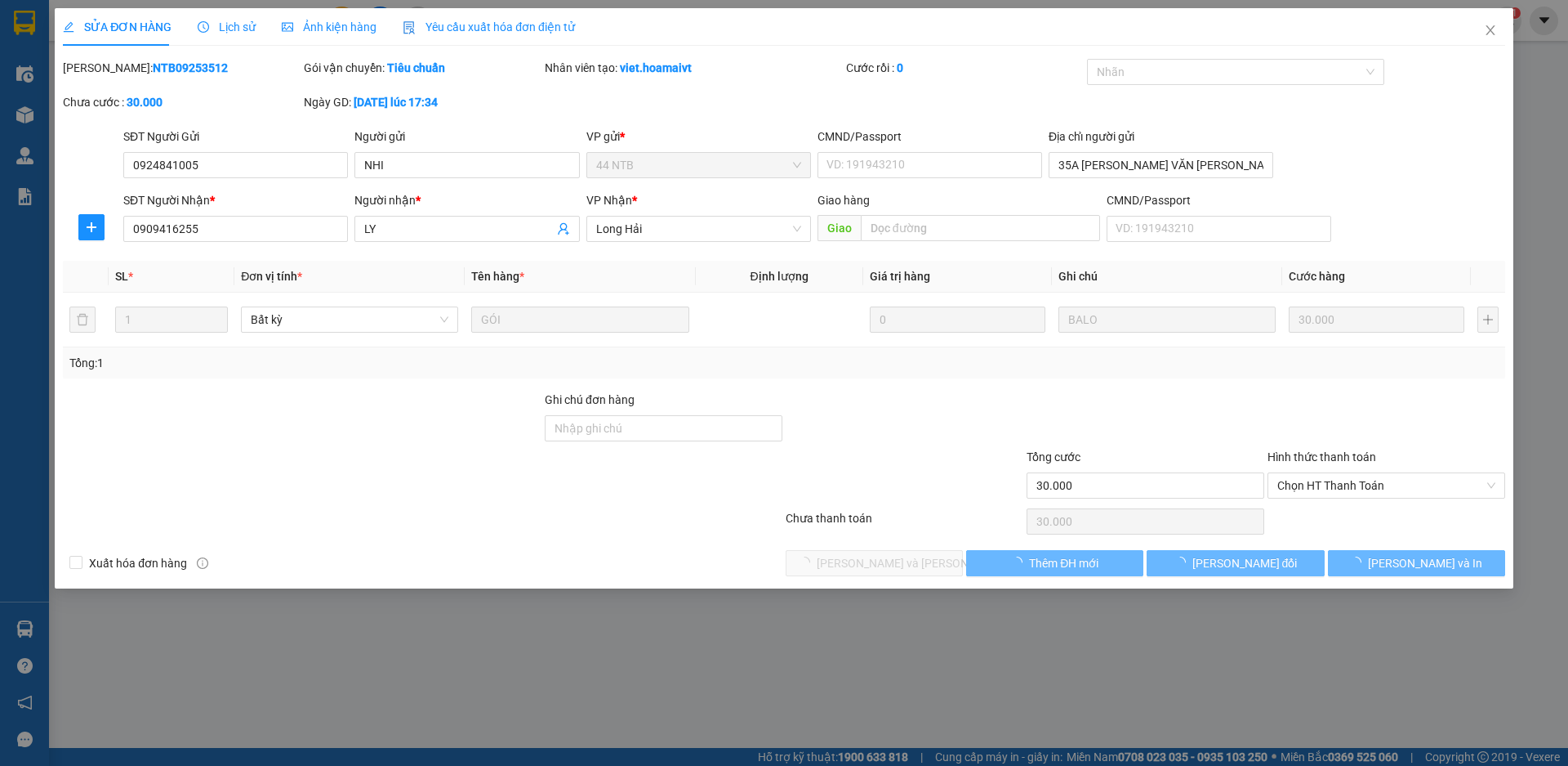
type input "30.000"
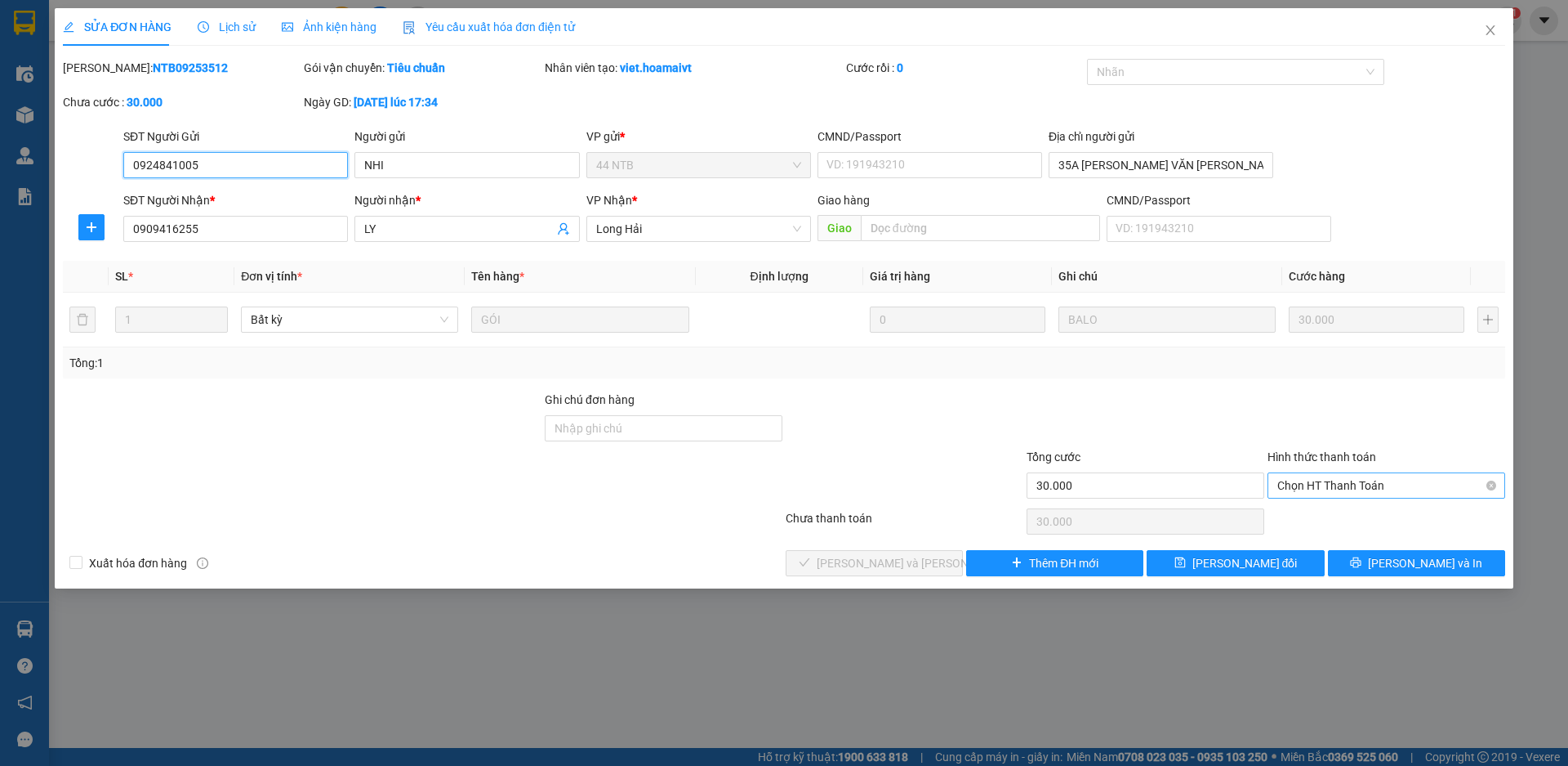
click at [1318, 480] on span "Chọn HT Thanh Toán" at bounding box center [1386, 485] width 218 height 25
click at [1331, 515] on div "Tại văn phòng" at bounding box center [1386, 518] width 218 height 18
type input "0"
click at [910, 570] on span "[PERSON_NAME] và [PERSON_NAME] hàng" at bounding box center [927, 563] width 220 height 18
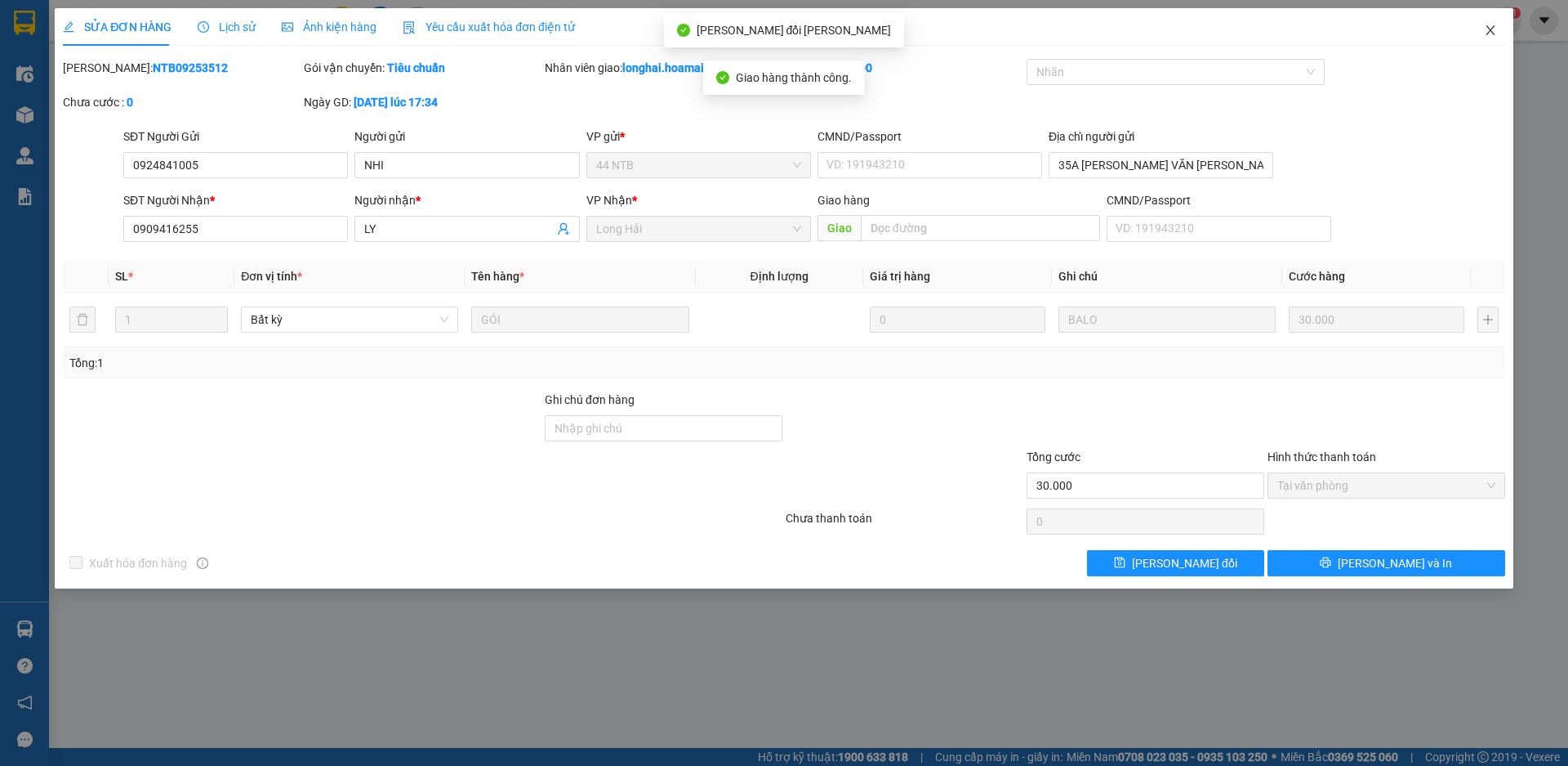
click at [1490, 27] on icon "close" at bounding box center [1490, 30] width 13 height 13
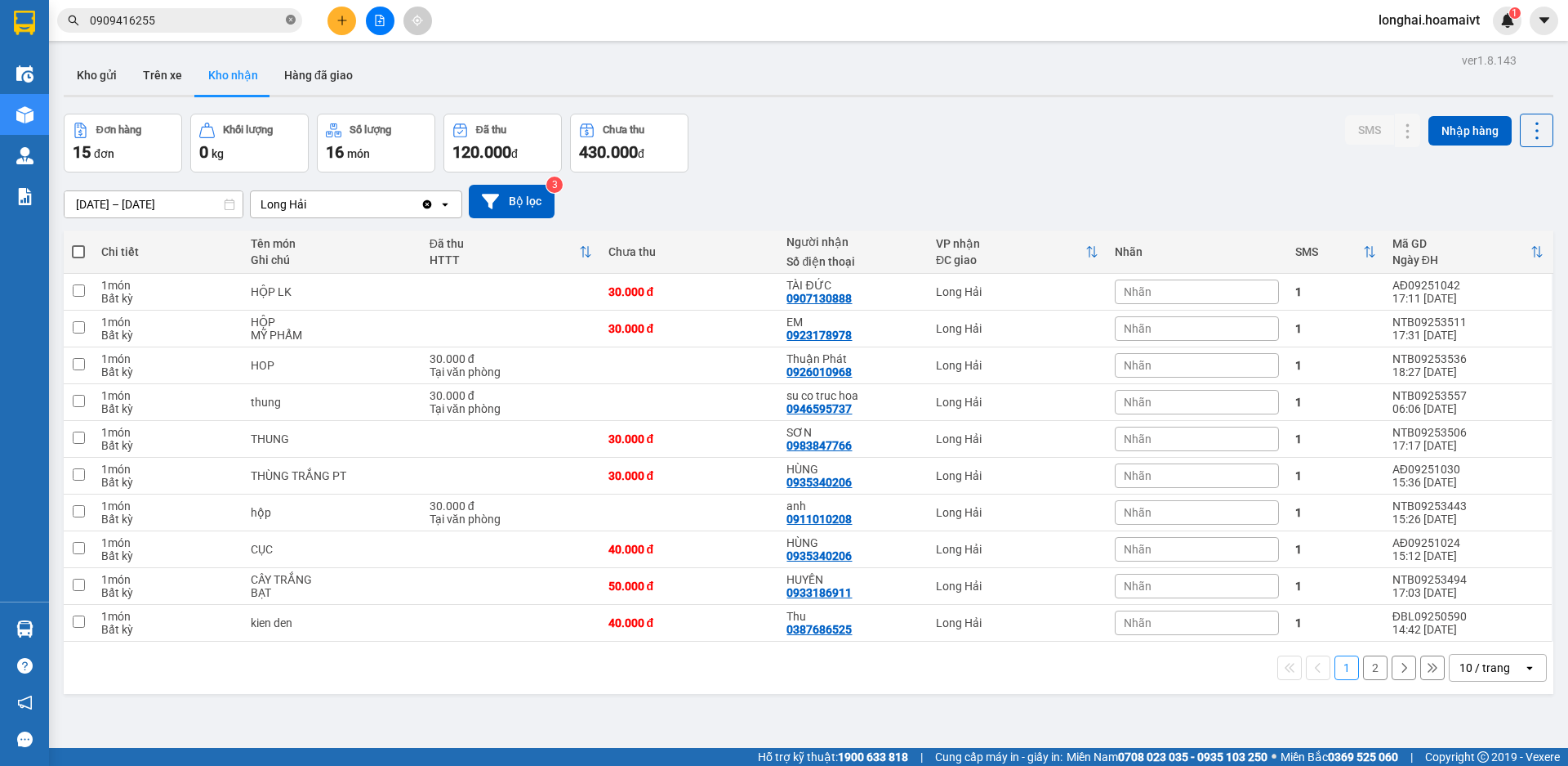
click at [291, 25] on icon "close-circle" at bounding box center [290, 19] width 10 height 10
click at [337, 18] on icon "plus" at bounding box center [342, 20] width 11 height 11
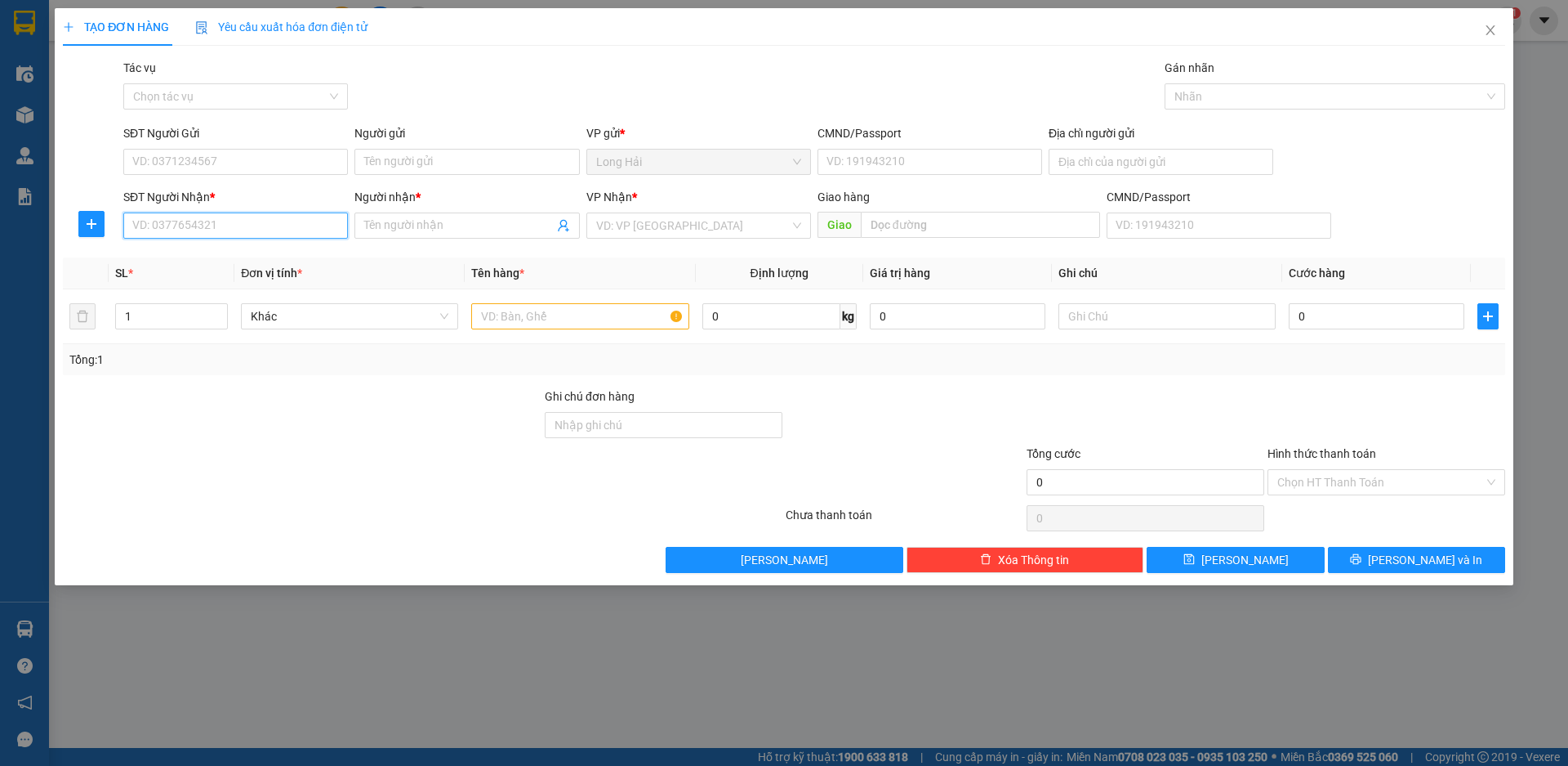
click at [267, 227] on input "SĐT Người Nhận *" at bounding box center [235, 226] width 225 height 26
type input "0909329823"
click at [271, 271] on div "0909329823 0909329823 - Hạnh" at bounding box center [235, 257] width 225 height 32
click at [259, 221] on input "0909329823" at bounding box center [235, 226] width 225 height 26
click at [262, 248] on div "0909329823 - Hạnh" at bounding box center [235, 258] width 225 height 26
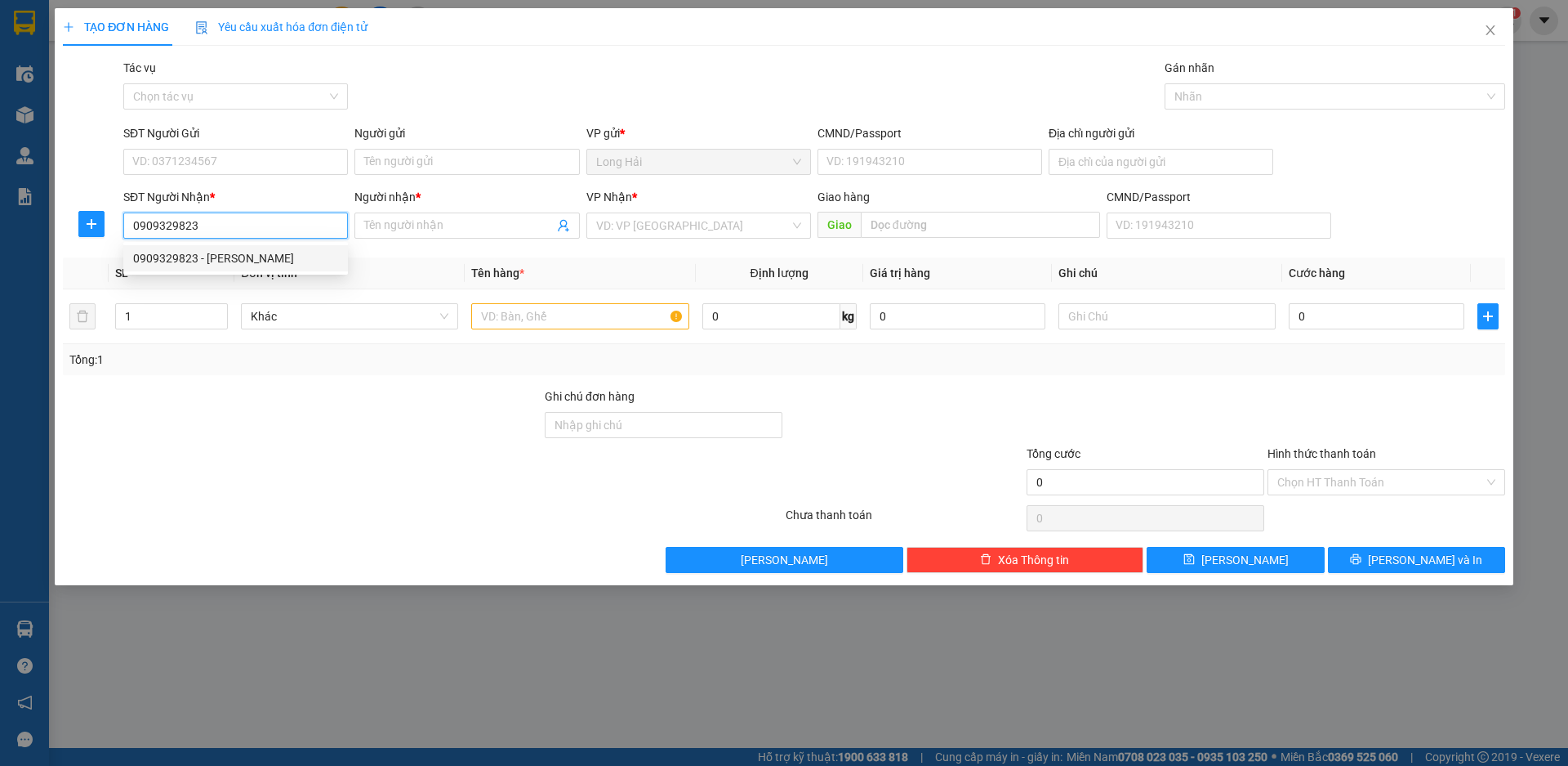
type input "Hạnh"
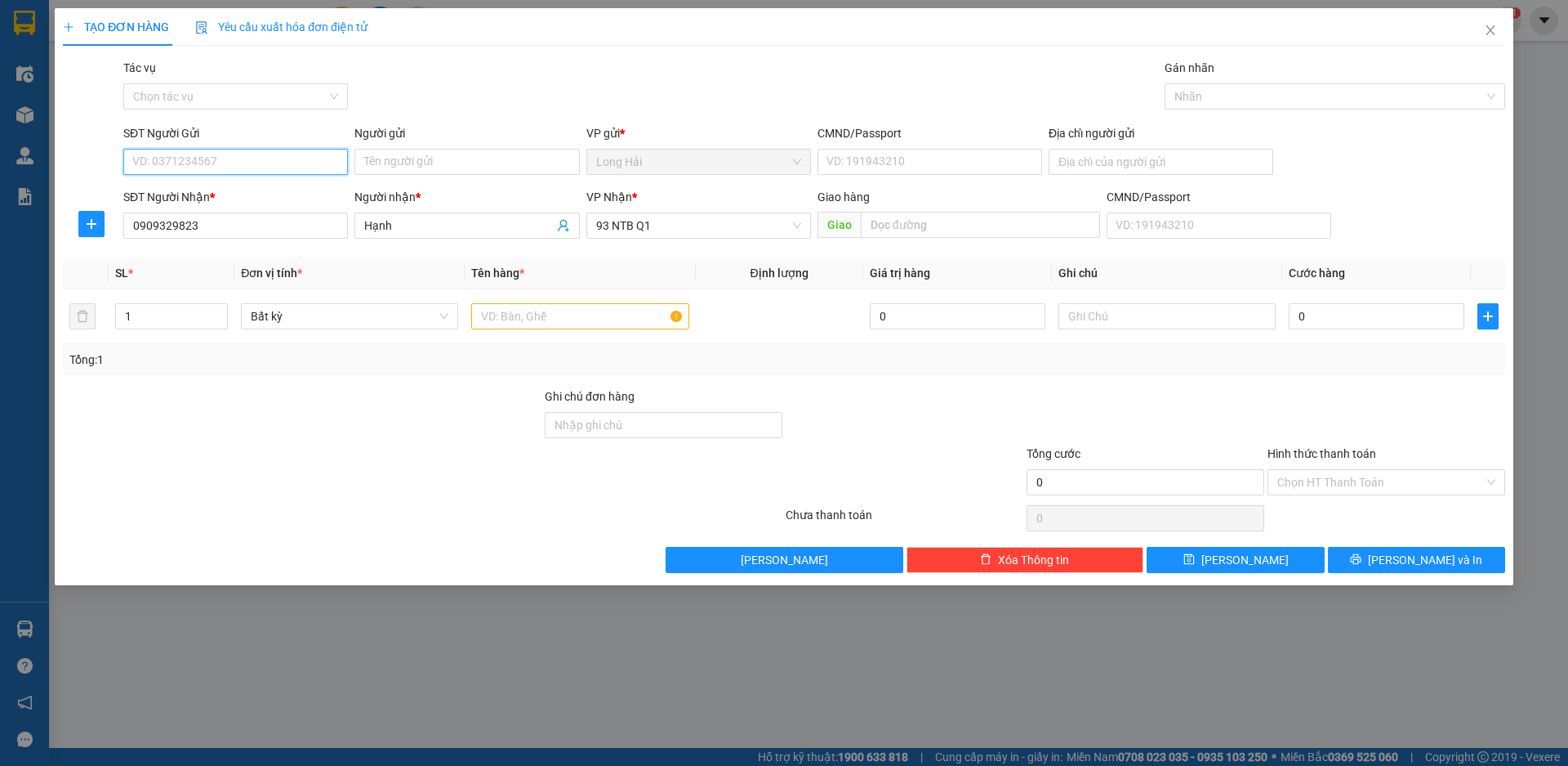
click at [231, 149] on input "SĐT Người Gửi" at bounding box center [235, 162] width 225 height 26
click at [262, 252] on div "0912034547 - TÂM" at bounding box center [235, 247] width 205 height 18
type input "0912034547"
type input "TÂM"
click at [532, 326] on input "text" at bounding box center [580, 316] width 217 height 26
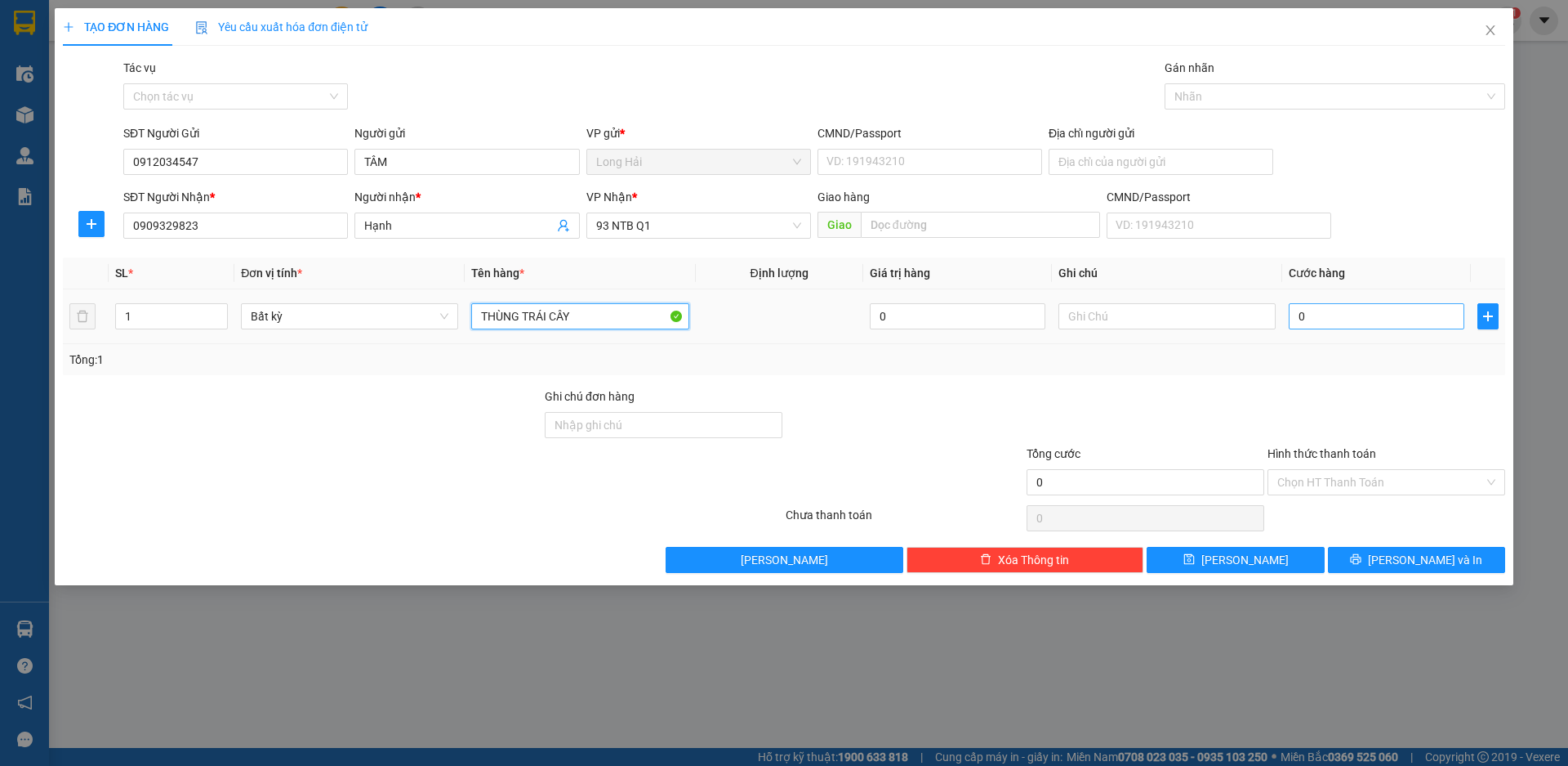
type input "THÙNG TRÁI CÂY"
click at [1320, 312] on input "0" at bounding box center [1376, 316] width 176 height 26
type input "4"
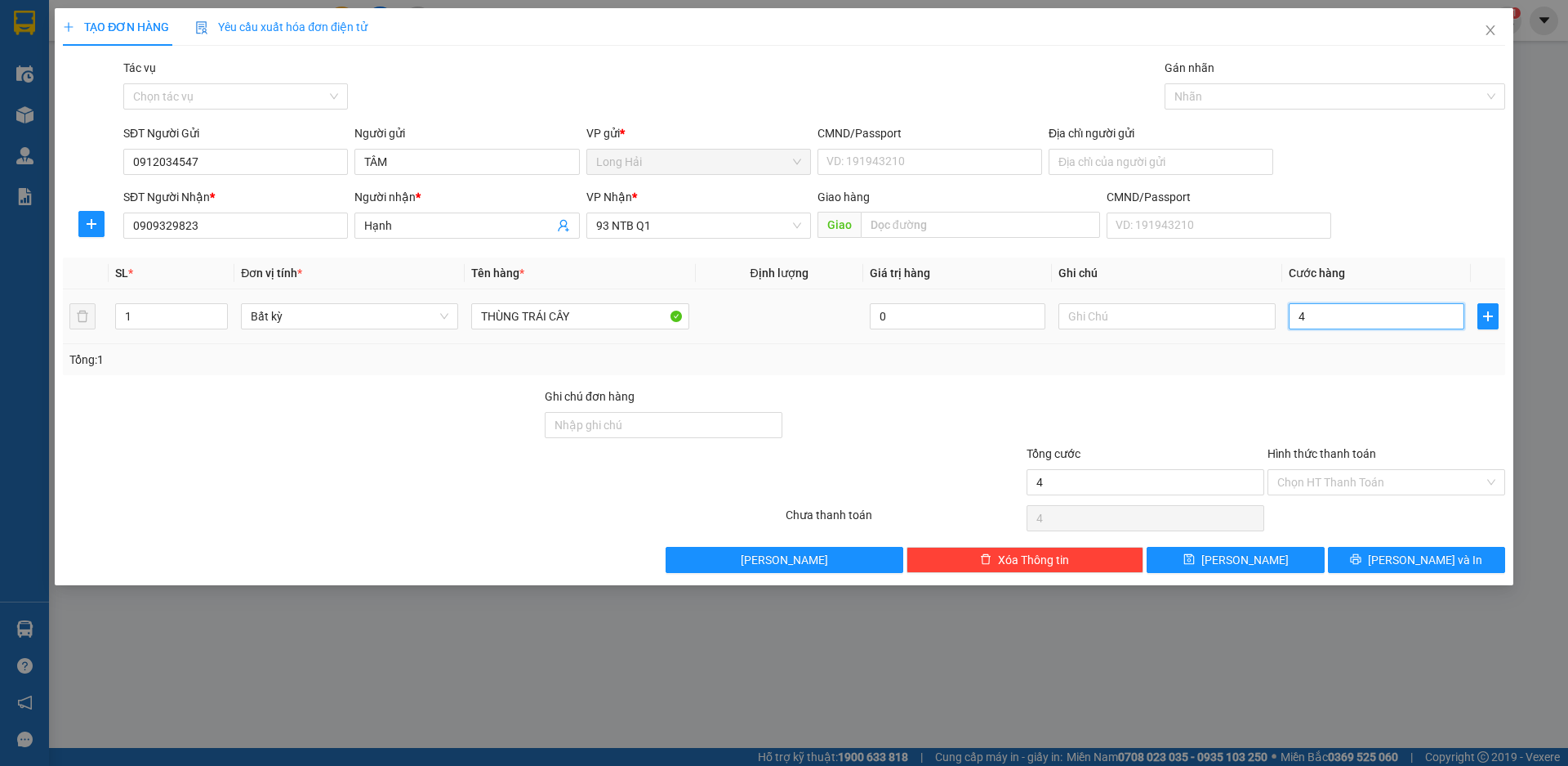
type input "40"
type input "40.000"
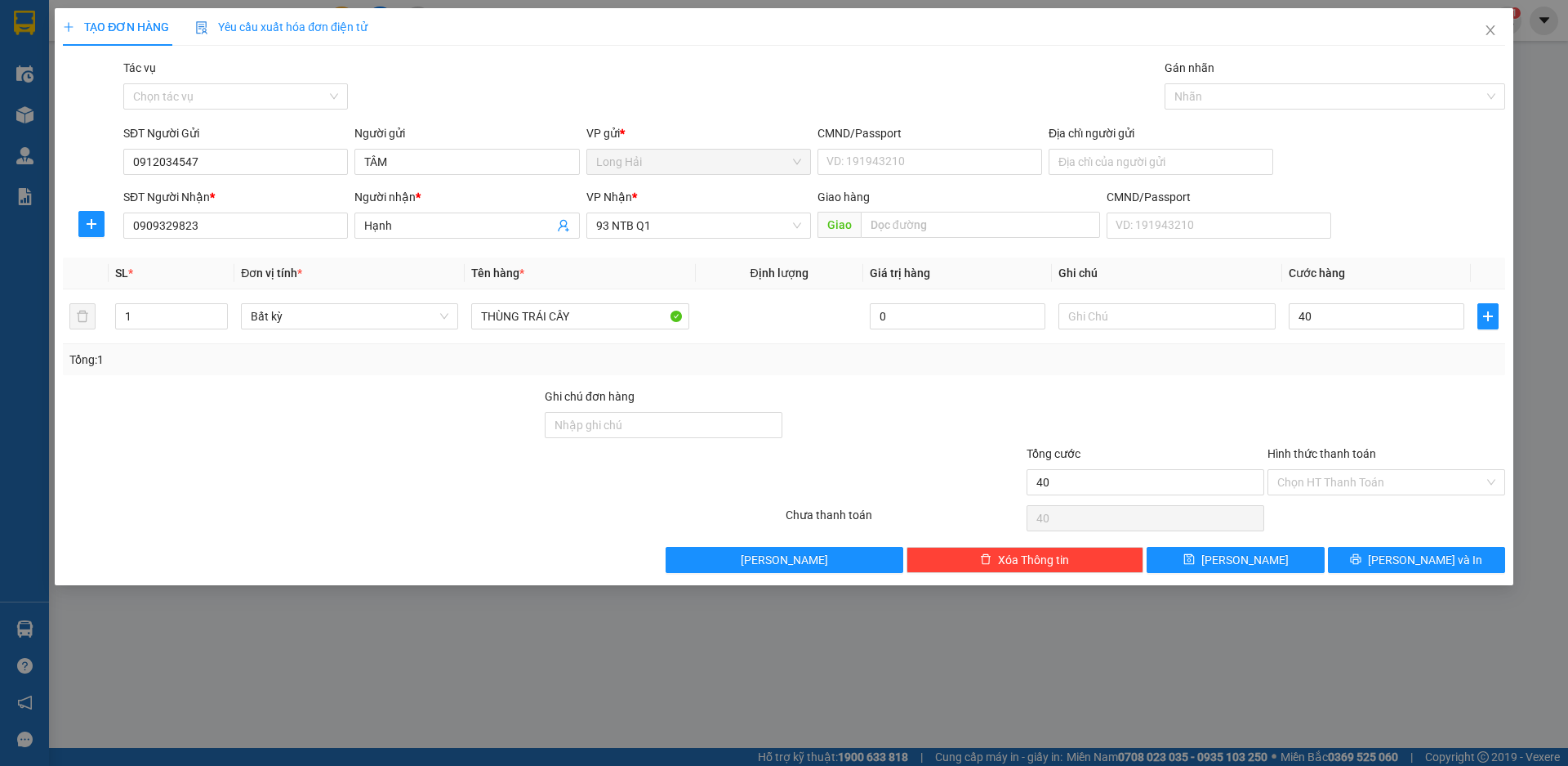
type input "40.000"
click at [1369, 545] on div "Transit Pickup Surcharge Ids Transit Deliver Surcharge Ids Transit Deliver Surc…" at bounding box center [784, 315] width 1442 height 514
click at [1389, 571] on button "[PERSON_NAME] và In" at bounding box center [1417, 559] width 178 height 26
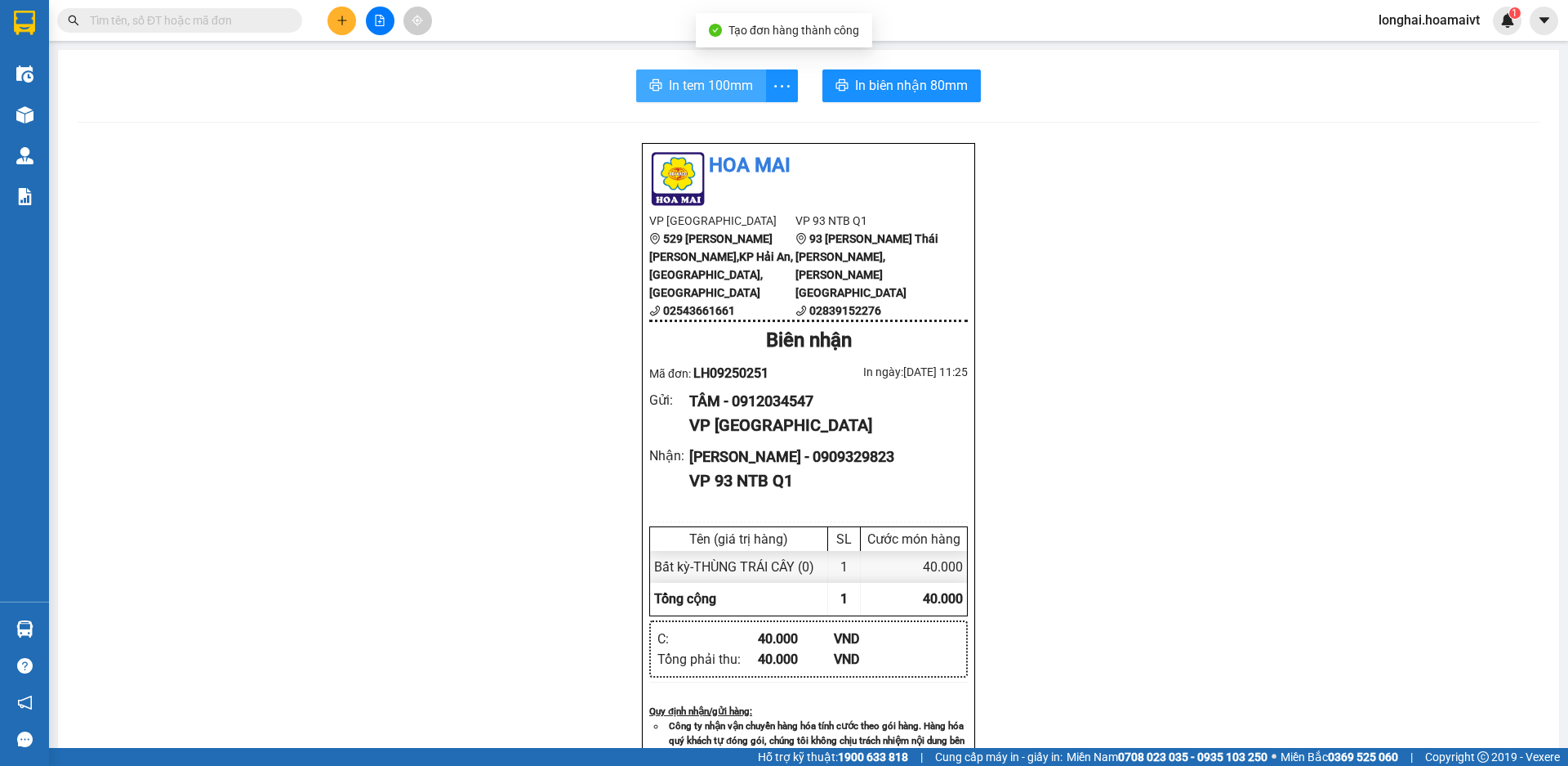
click at [690, 90] on span "In tem 100mm" at bounding box center [711, 85] width 84 height 20
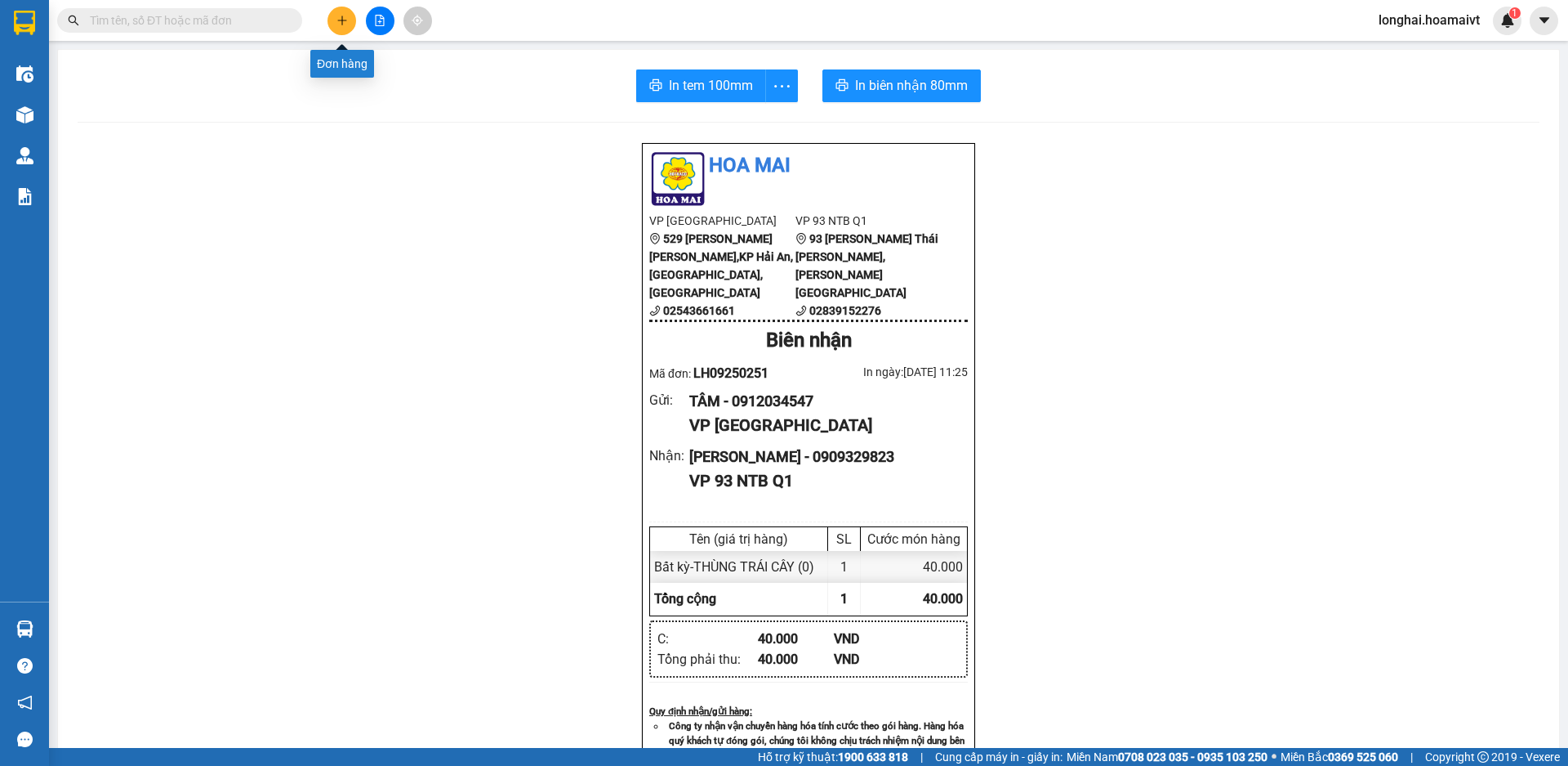
click at [340, 18] on icon "plus" at bounding box center [342, 20] width 11 height 11
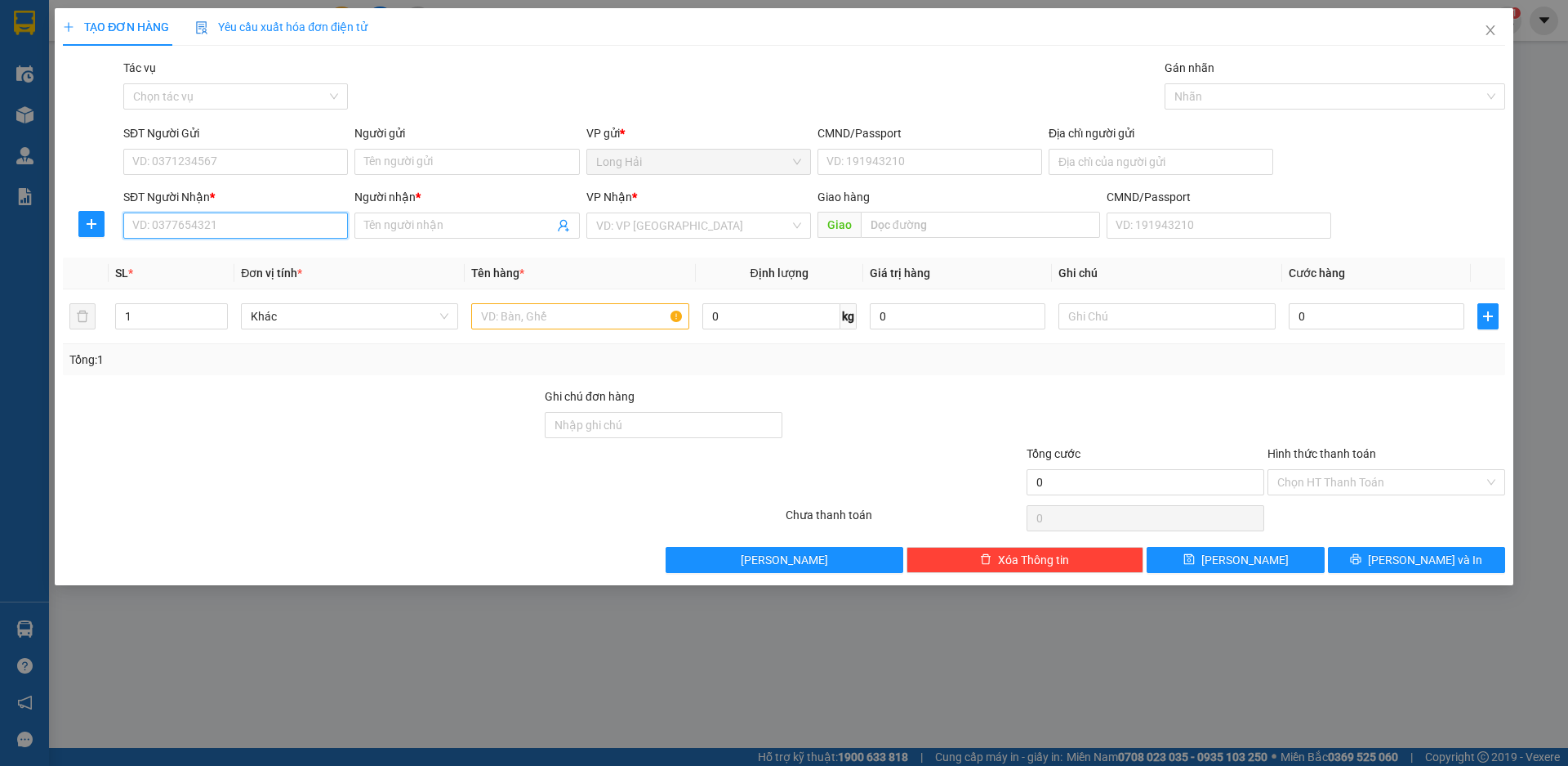
click at [276, 228] on input "SĐT Người Nhận *" at bounding box center [235, 226] width 225 height 26
click at [290, 281] on div "0798247092 - Khoa" at bounding box center [235, 285] width 205 height 18
type input "0798247092"
type input "Khoa"
type input "0798247092"
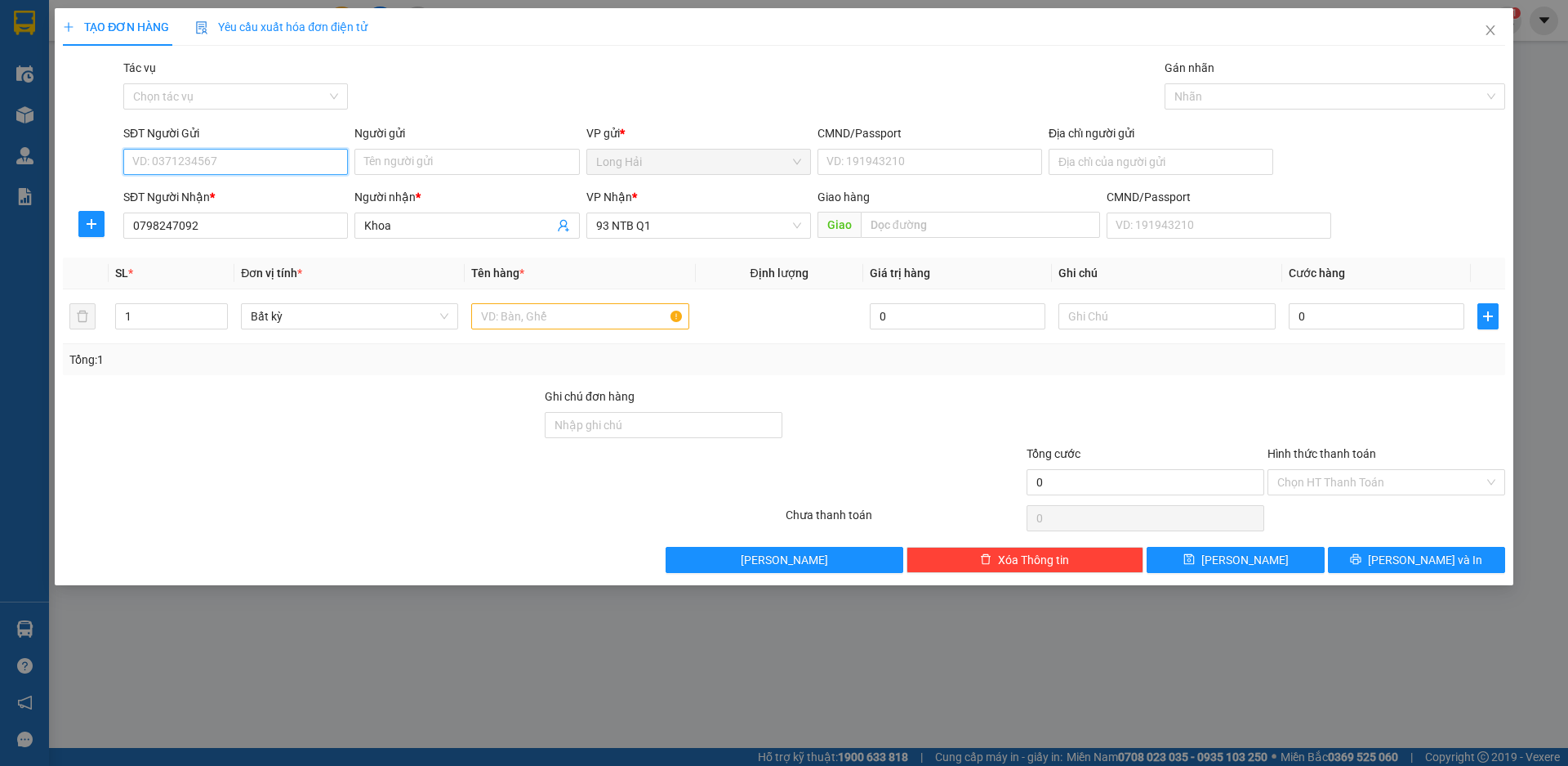
click at [244, 160] on input "SĐT Người Gửi" at bounding box center [235, 162] width 225 height 26
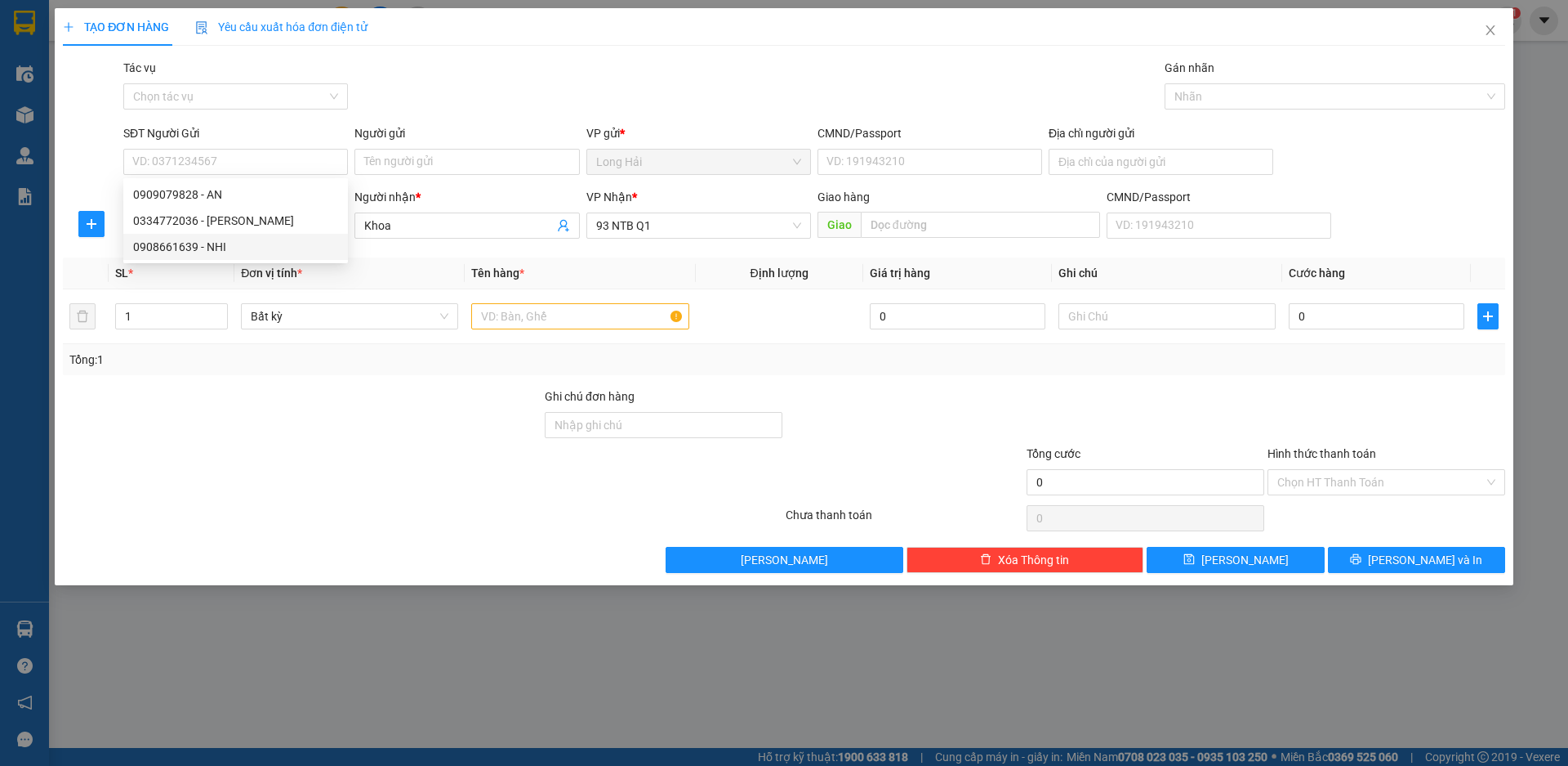
click at [445, 353] on div "Tổng: 1" at bounding box center [337, 359] width 536 height 18
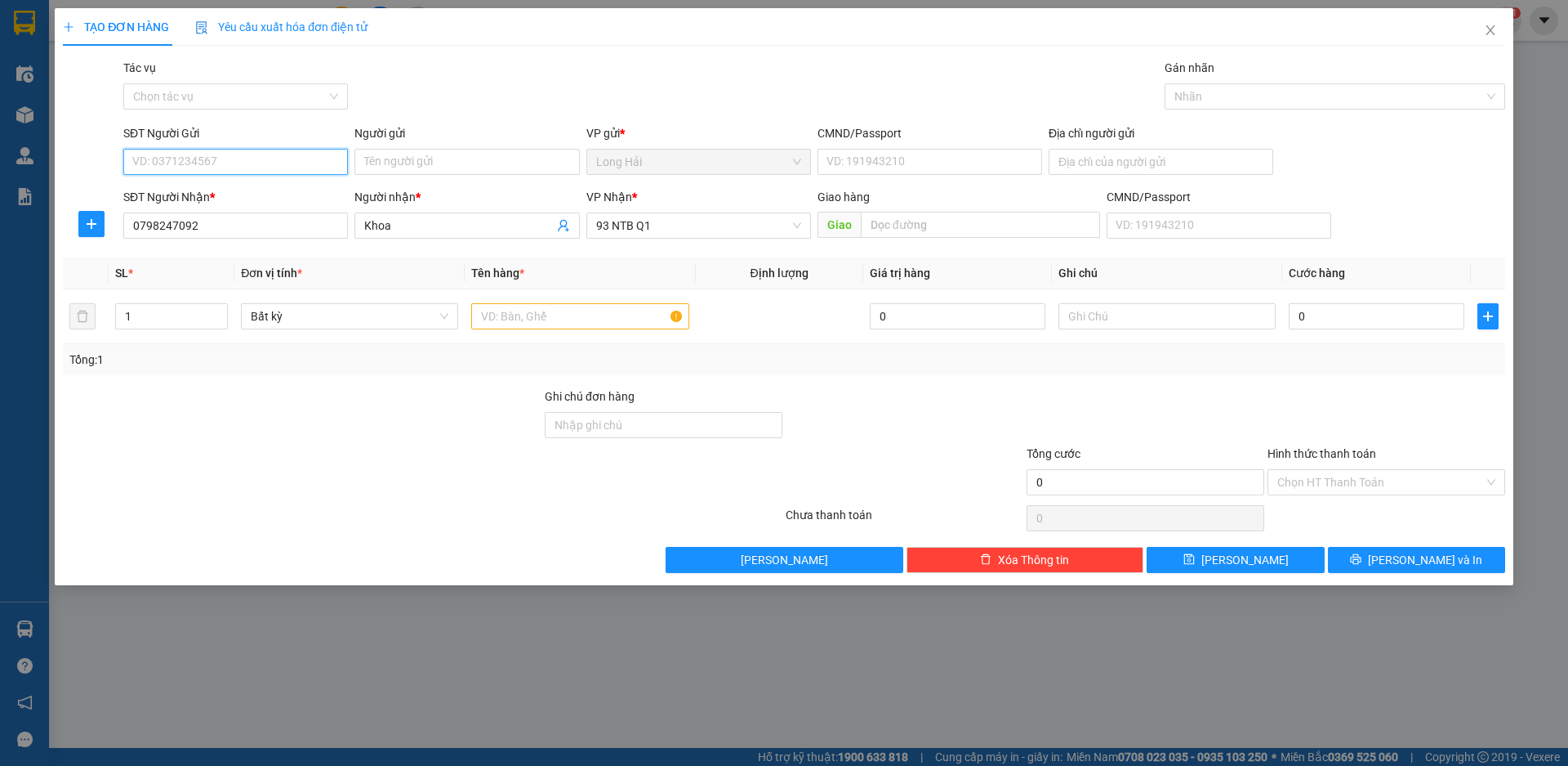
click at [275, 155] on input "SĐT Người Gửi" at bounding box center [235, 162] width 225 height 26
type input "0798247092"
click at [316, 202] on div "0798247092 - Khoa" at bounding box center [235, 194] width 205 height 18
click at [501, 309] on input "text" at bounding box center [580, 316] width 217 height 26
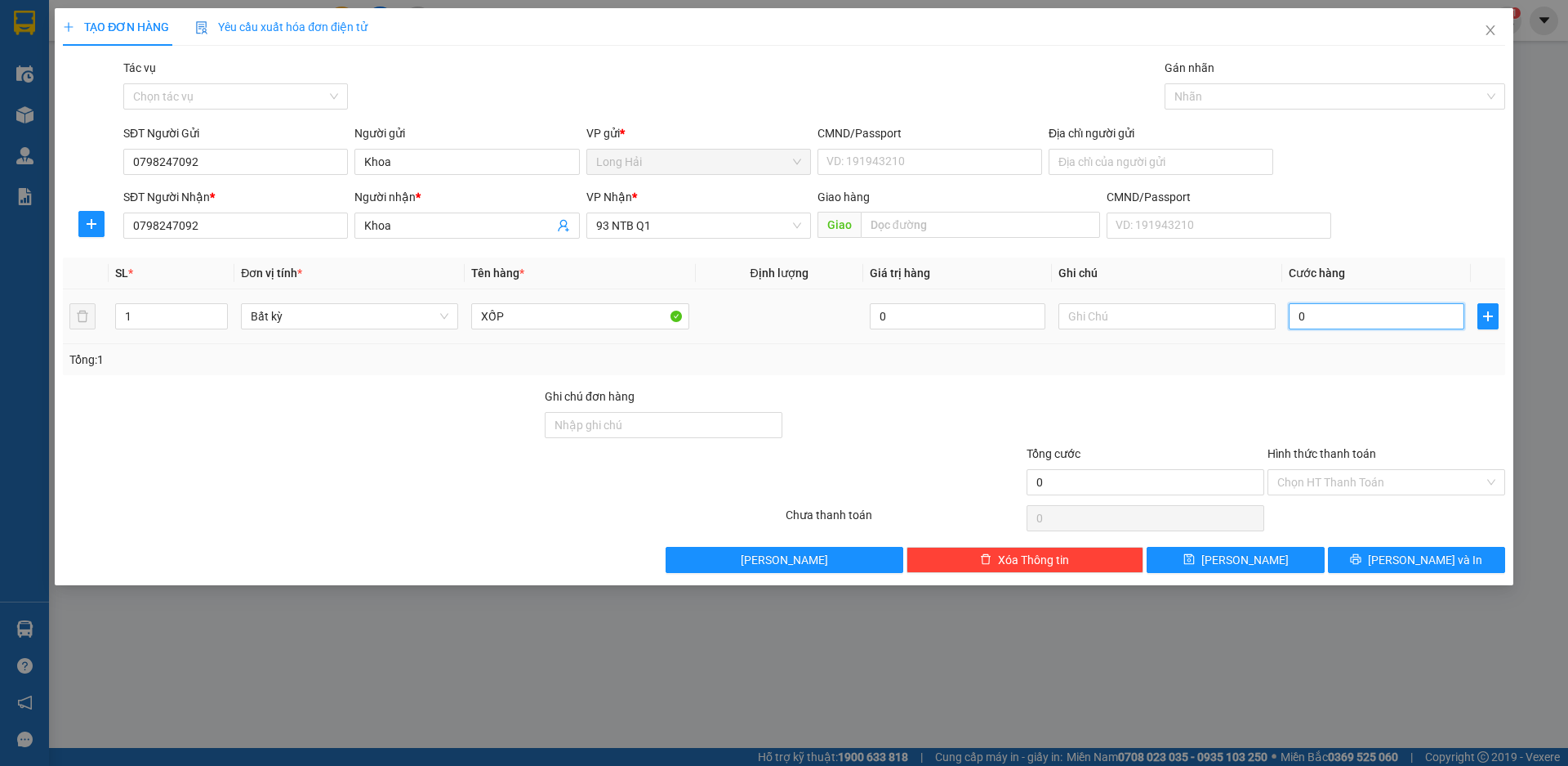
click at [1318, 327] on input "0" at bounding box center [1376, 316] width 176 height 26
click at [1331, 481] on input "Hình thức thanh toán" at bounding box center [1381, 482] width 206 height 25
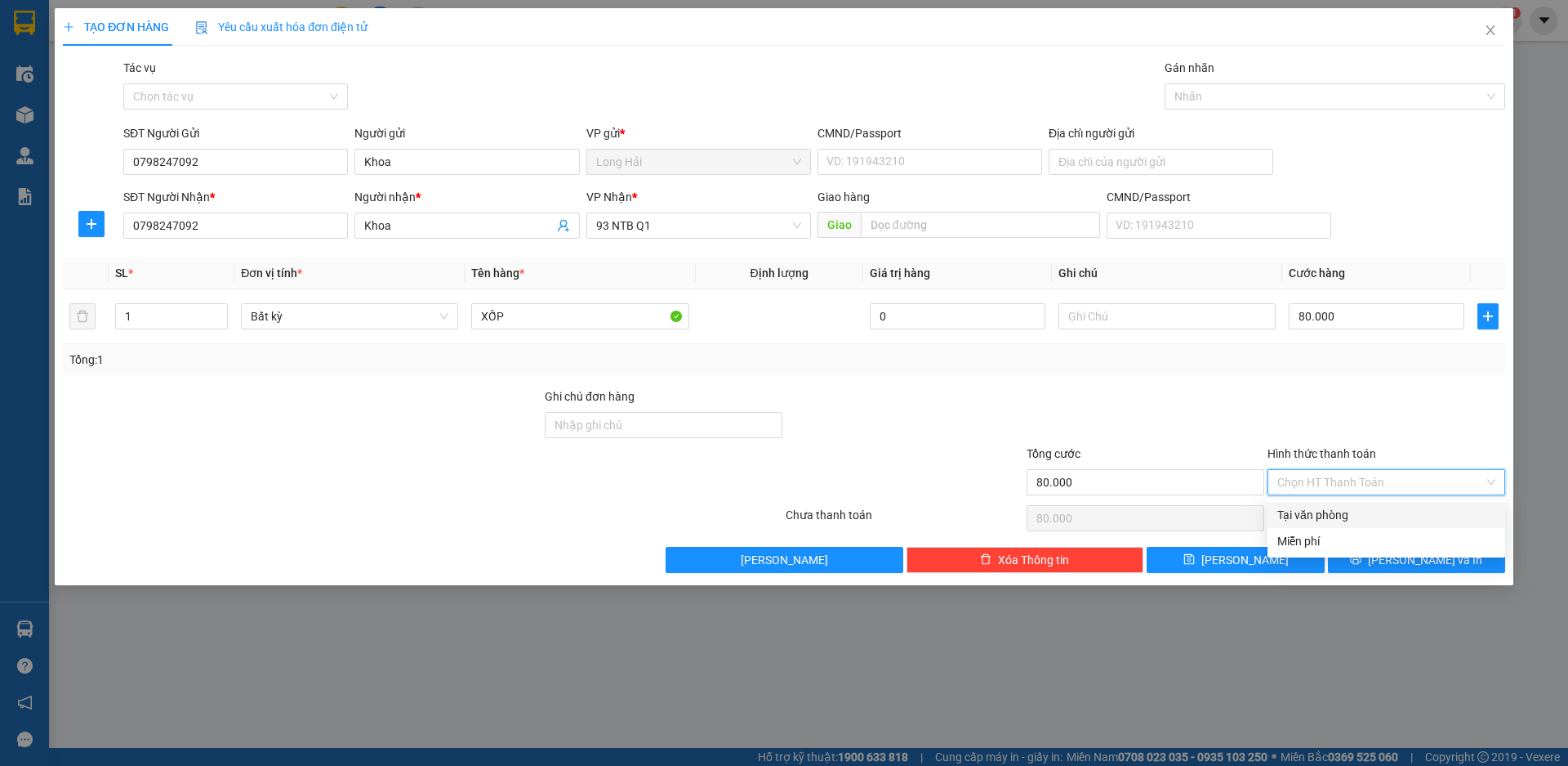
click at [1332, 507] on div "Tại văn phòng" at bounding box center [1386, 515] width 218 height 18
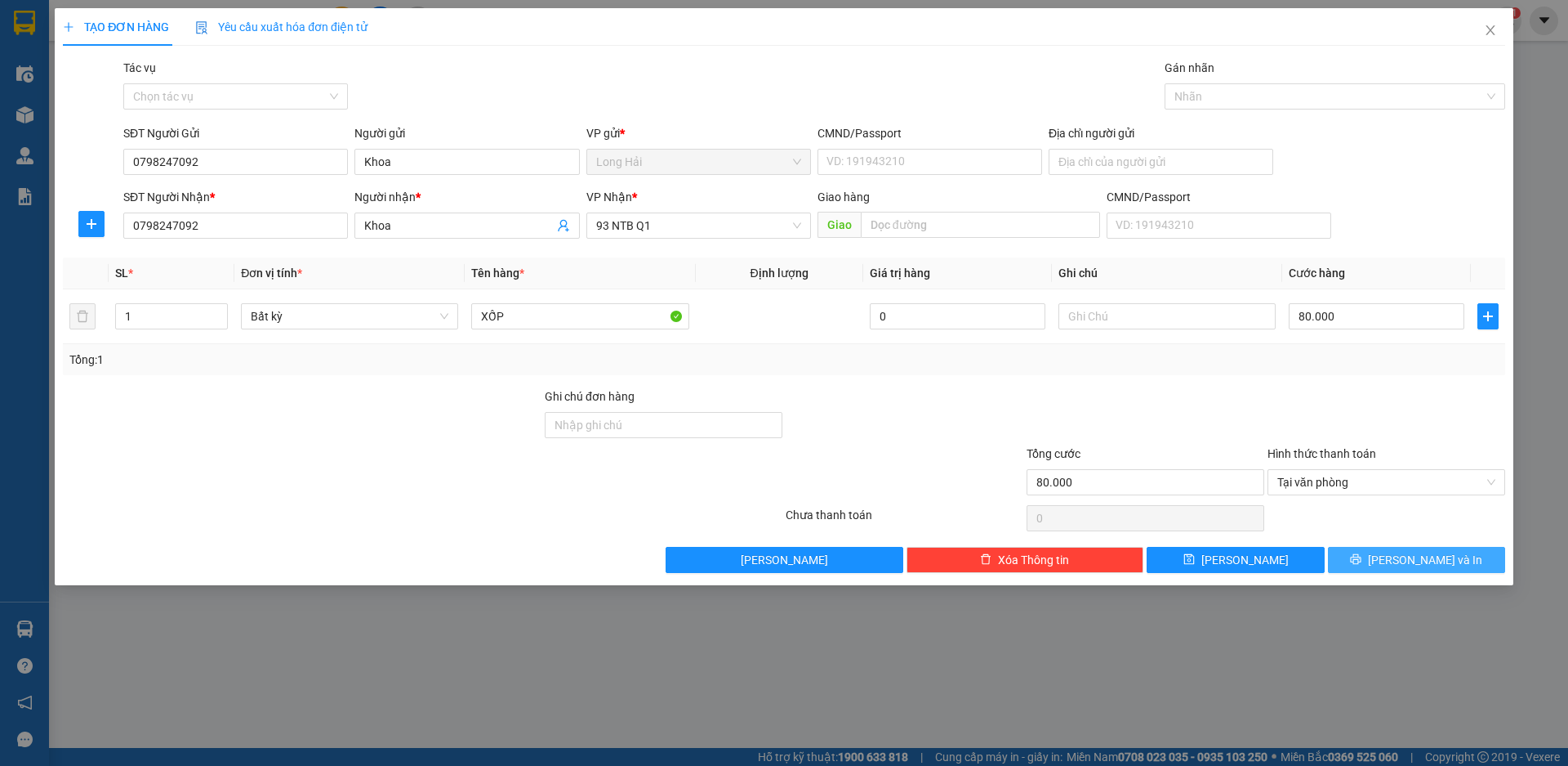
click at [1343, 546] on button "[PERSON_NAME] và In" at bounding box center [1417, 559] width 178 height 26
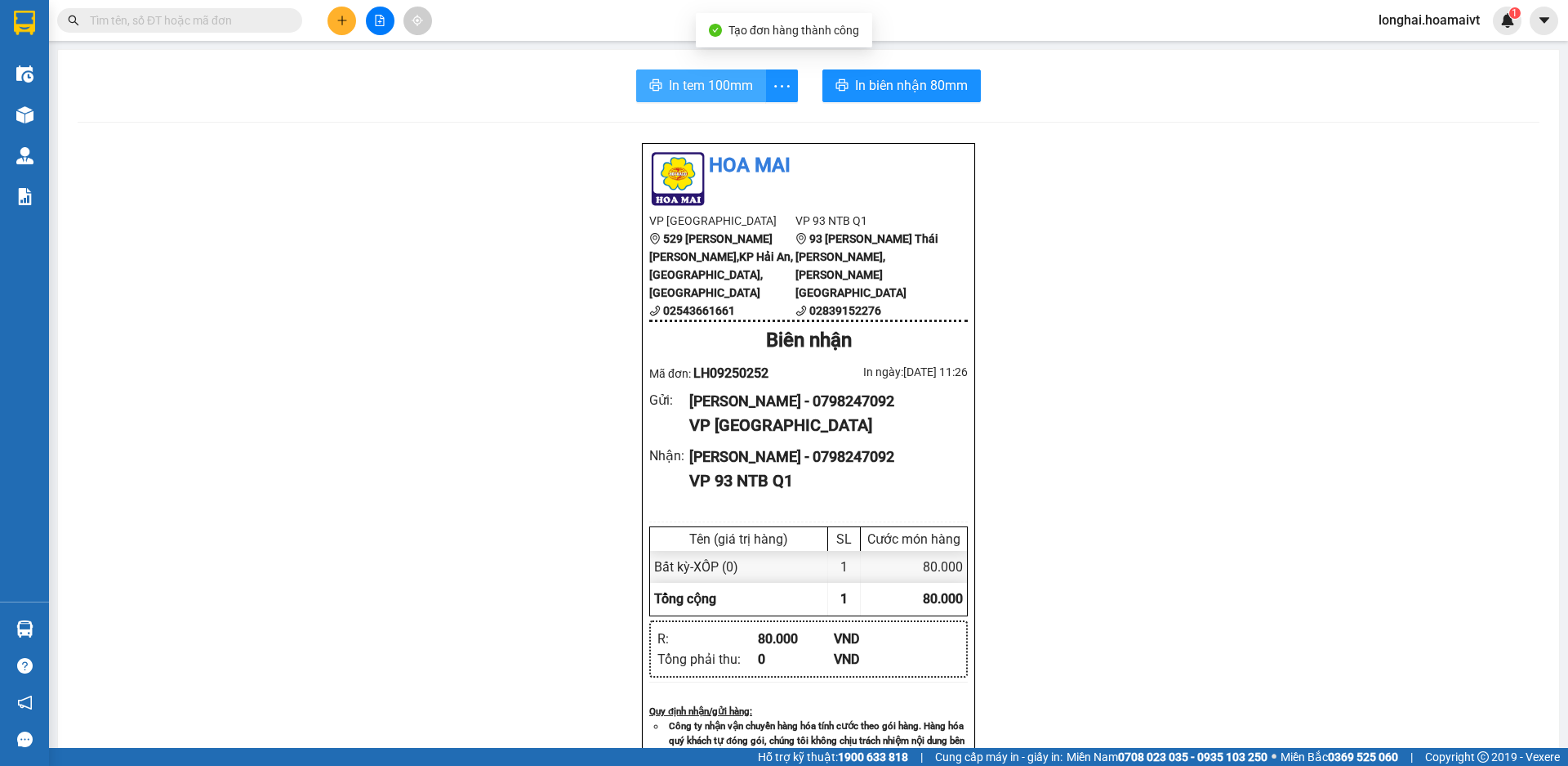
click at [679, 80] on span "In tem 100mm" at bounding box center [711, 85] width 84 height 20
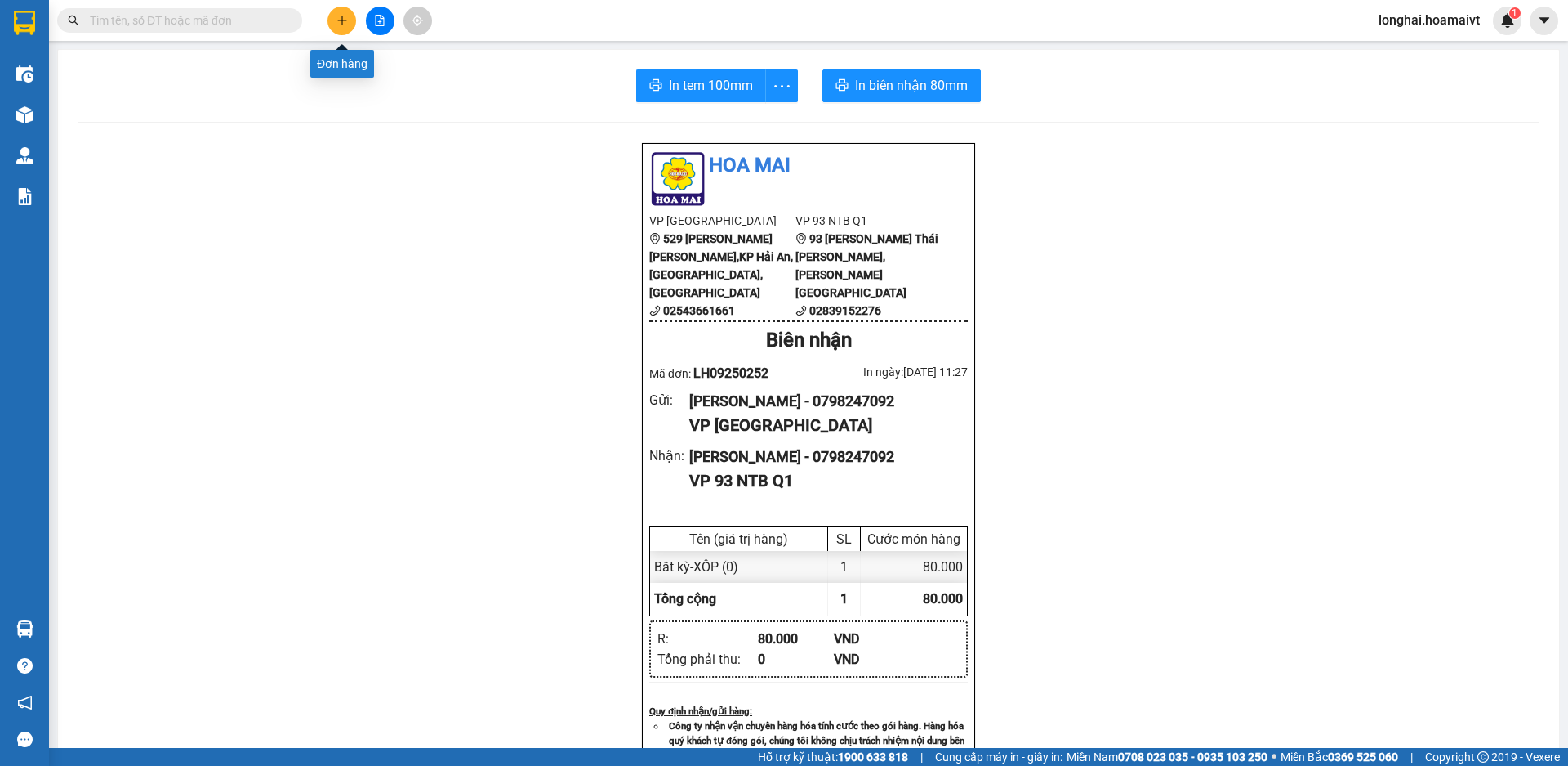
click at [338, 24] on icon "plus" at bounding box center [342, 20] width 11 height 11
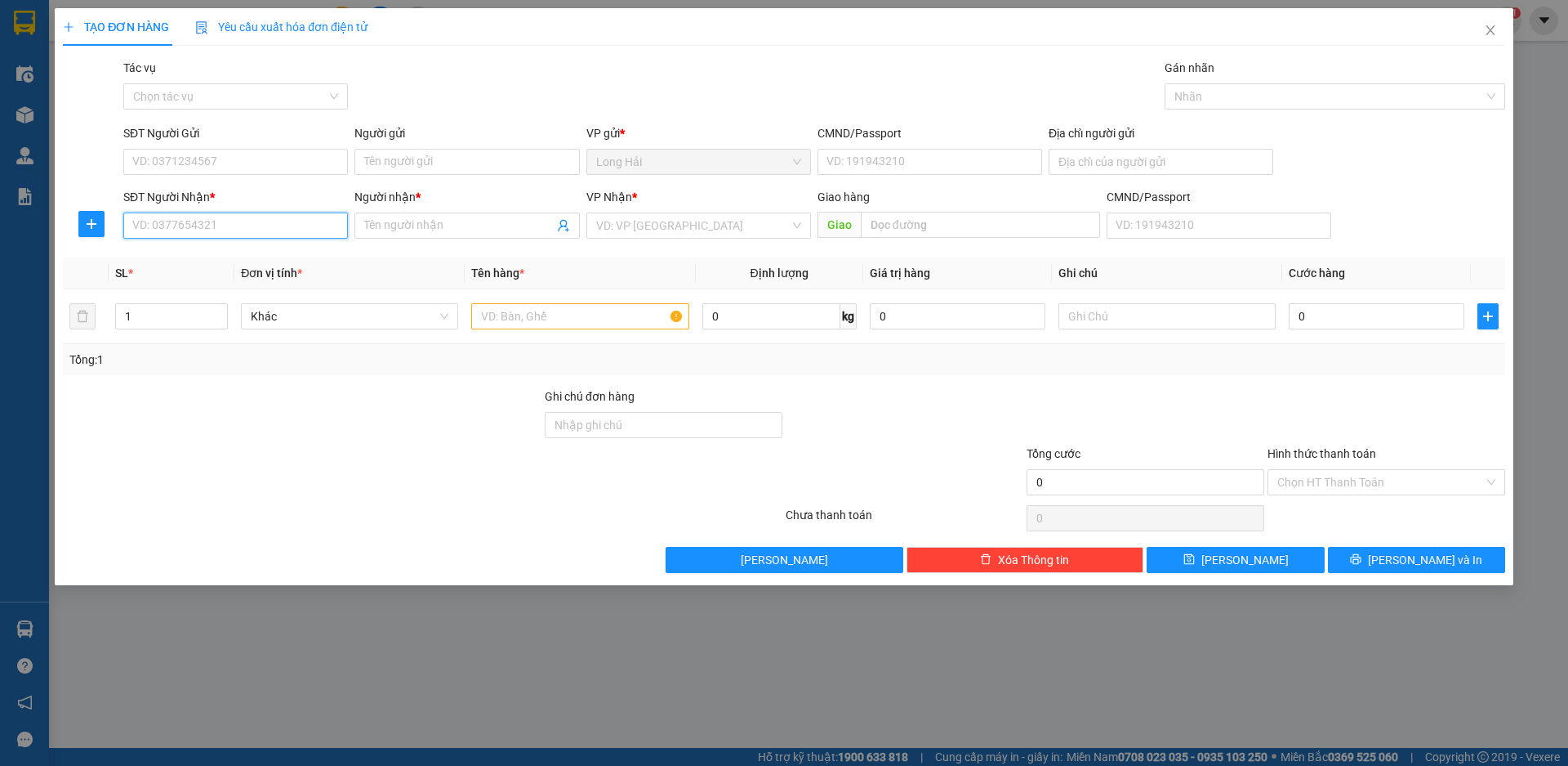
click at [224, 229] on input "SĐT Người Nhận *" at bounding box center [235, 226] width 225 height 26
click at [236, 252] on div "0702225224 - Viện" at bounding box center [235, 258] width 205 height 18
click at [225, 159] on input "SĐT Người Gửi" at bounding box center [235, 162] width 225 height 26
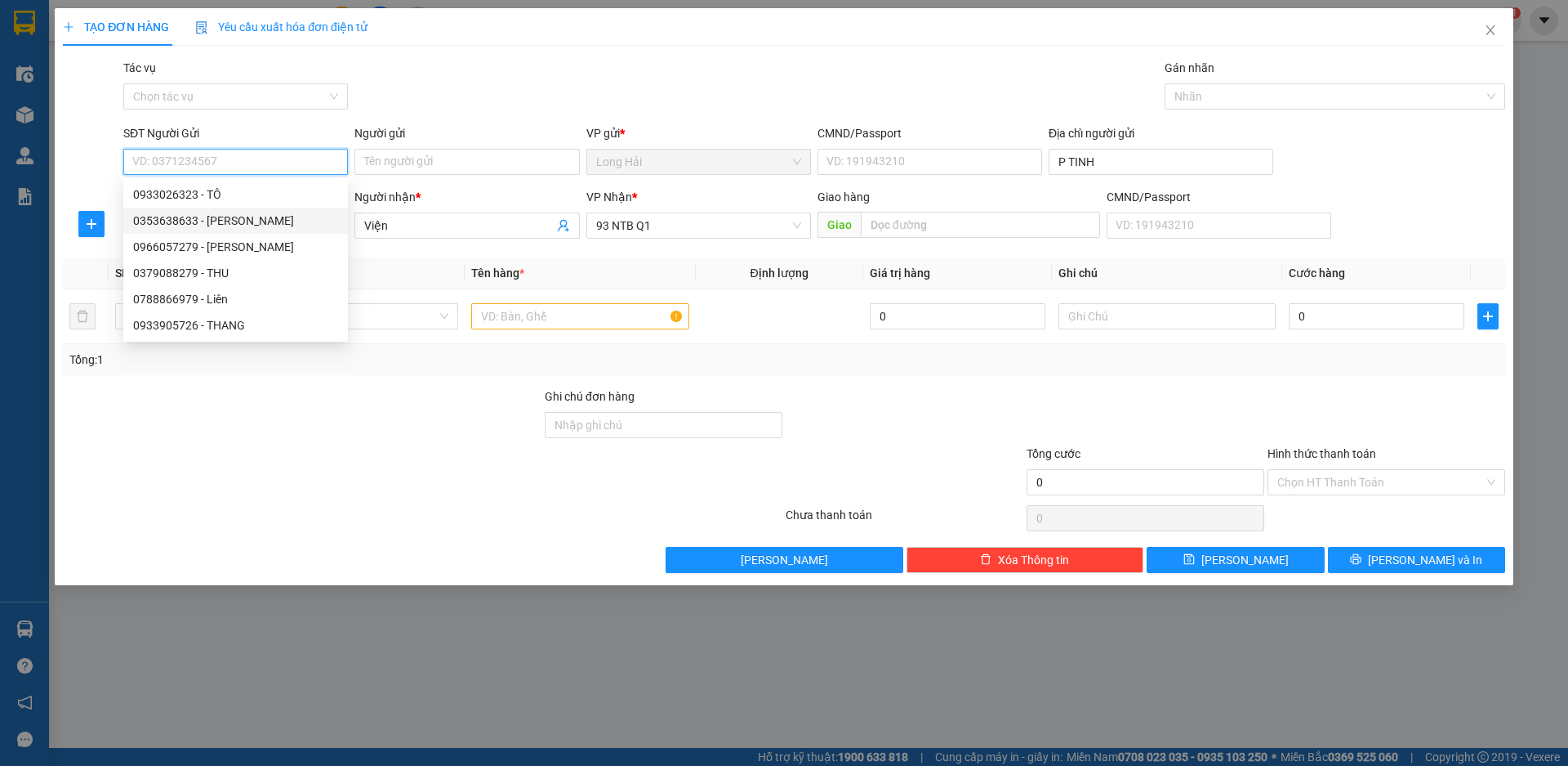
click at [221, 231] on div "0353638633 - THÀNH" at bounding box center [235, 221] width 225 height 26
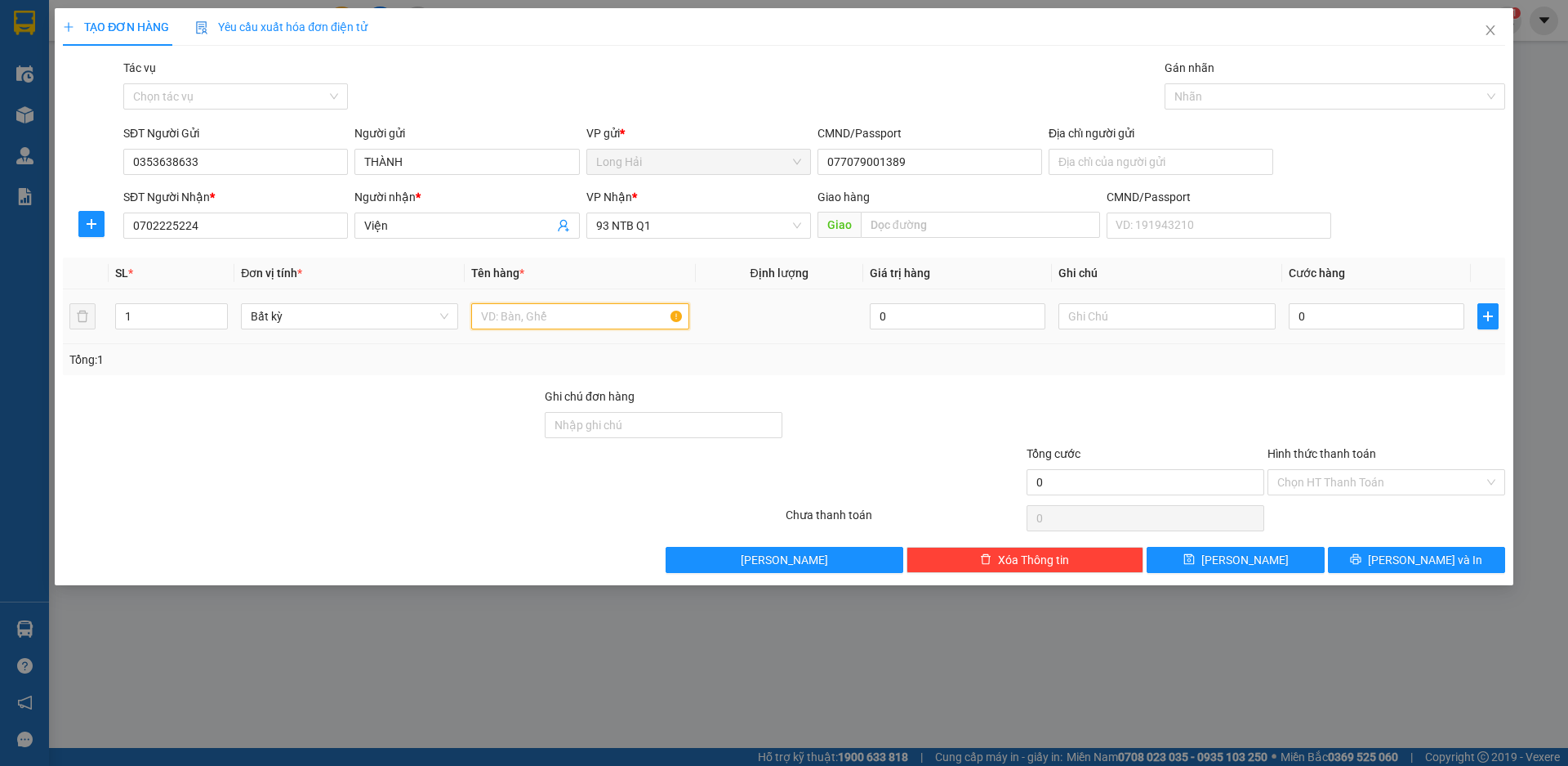
click at [531, 320] on input "text" at bounding box center [580, 316] width 217 height 26
click at [1328, 320] on input "0" at bounding box center [1376, 316] width 176 height 26
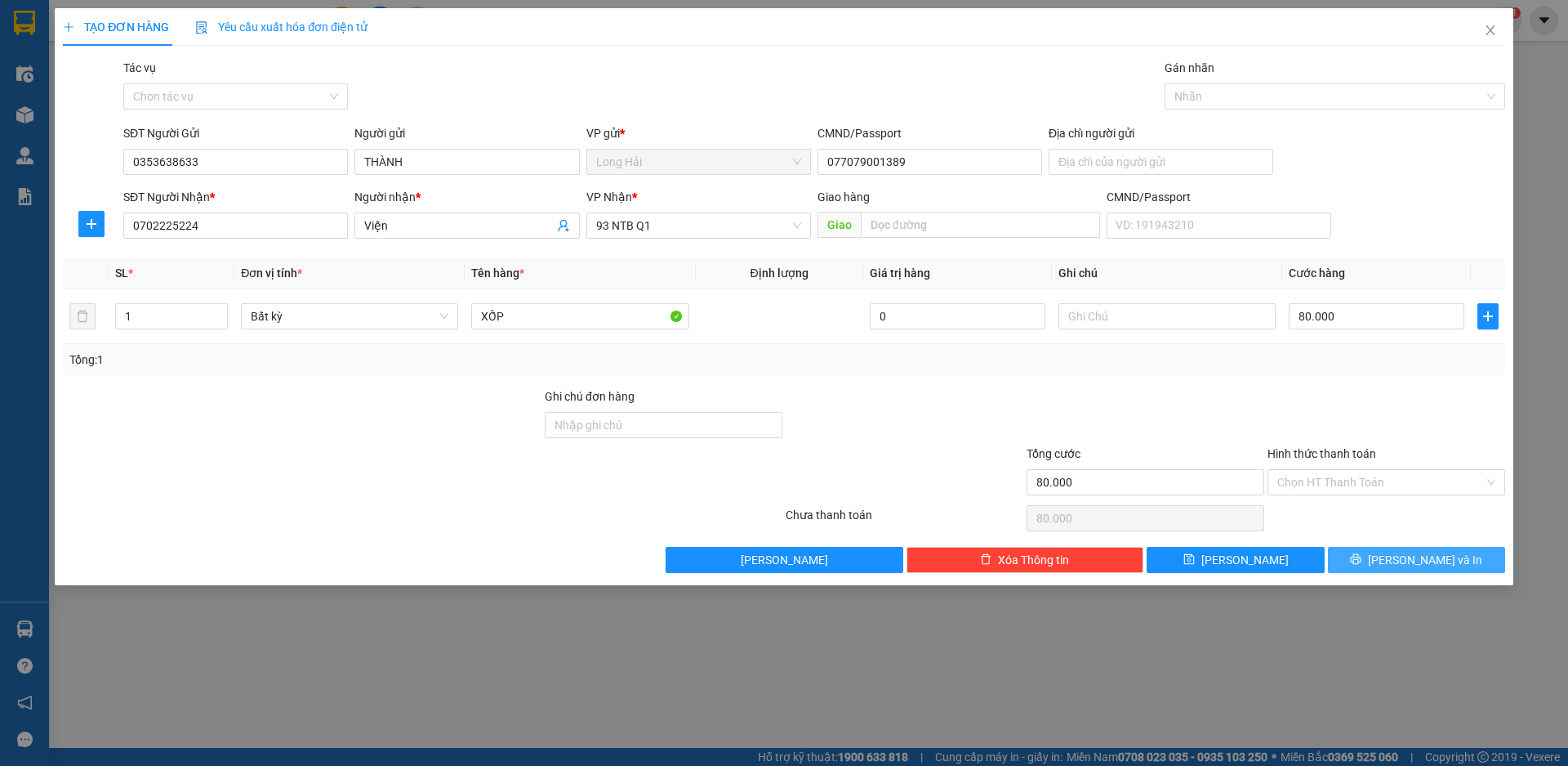
click at [1362, 558] on icon "printer" at bounding box center [1355, 559] width 11 height 11
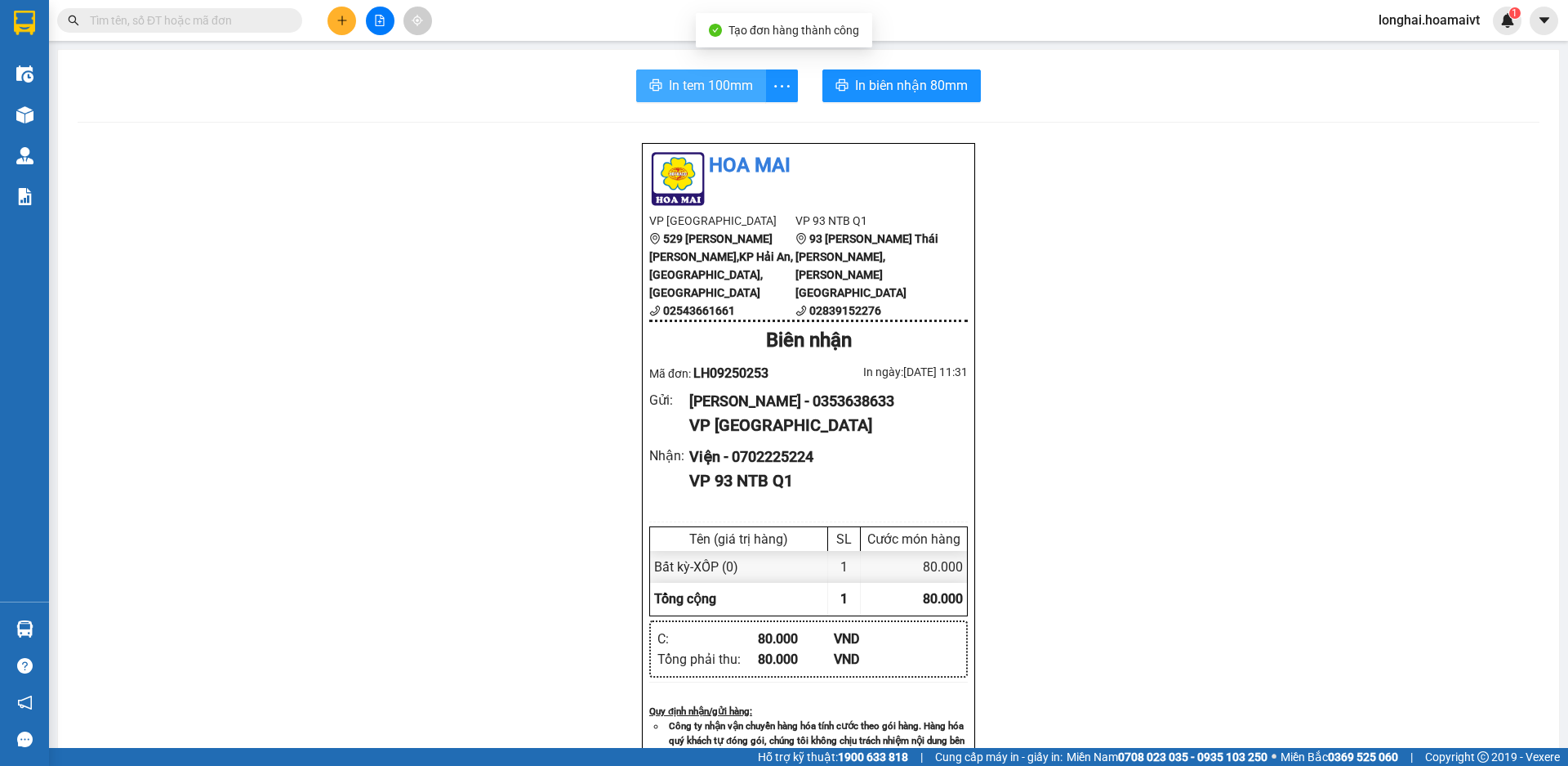
click at [649, 92] on icon "printer" at bounding box center [655, 85] width 13 height 13
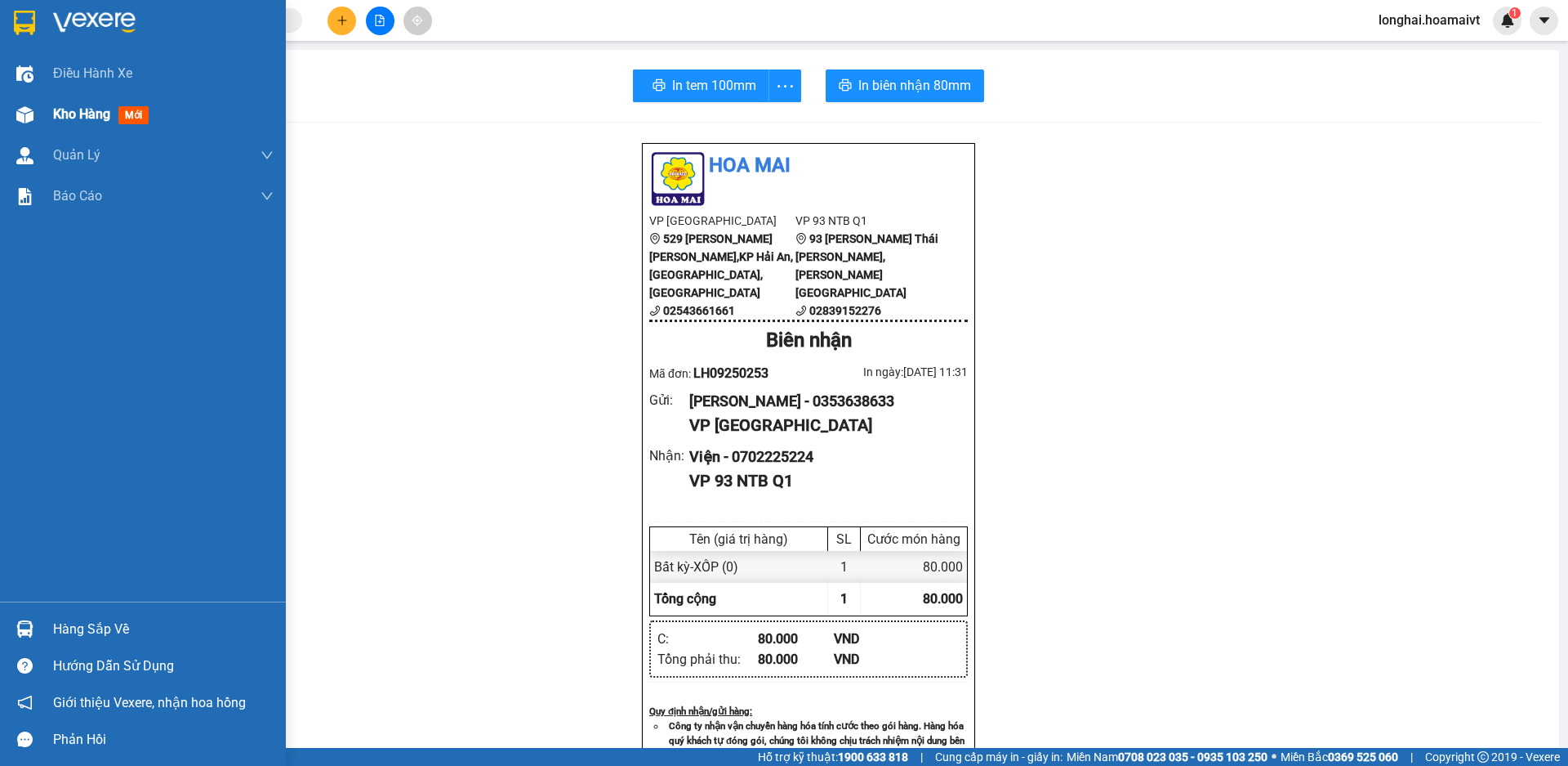
drag, startPoint x: 93, startPoint y: 125, endPoint x: 124, endPoint y: 134, distance: 32.3
click at [93, 125] on div "Kho hàng mới" at bounding box center [164, 114] width 220 height 41
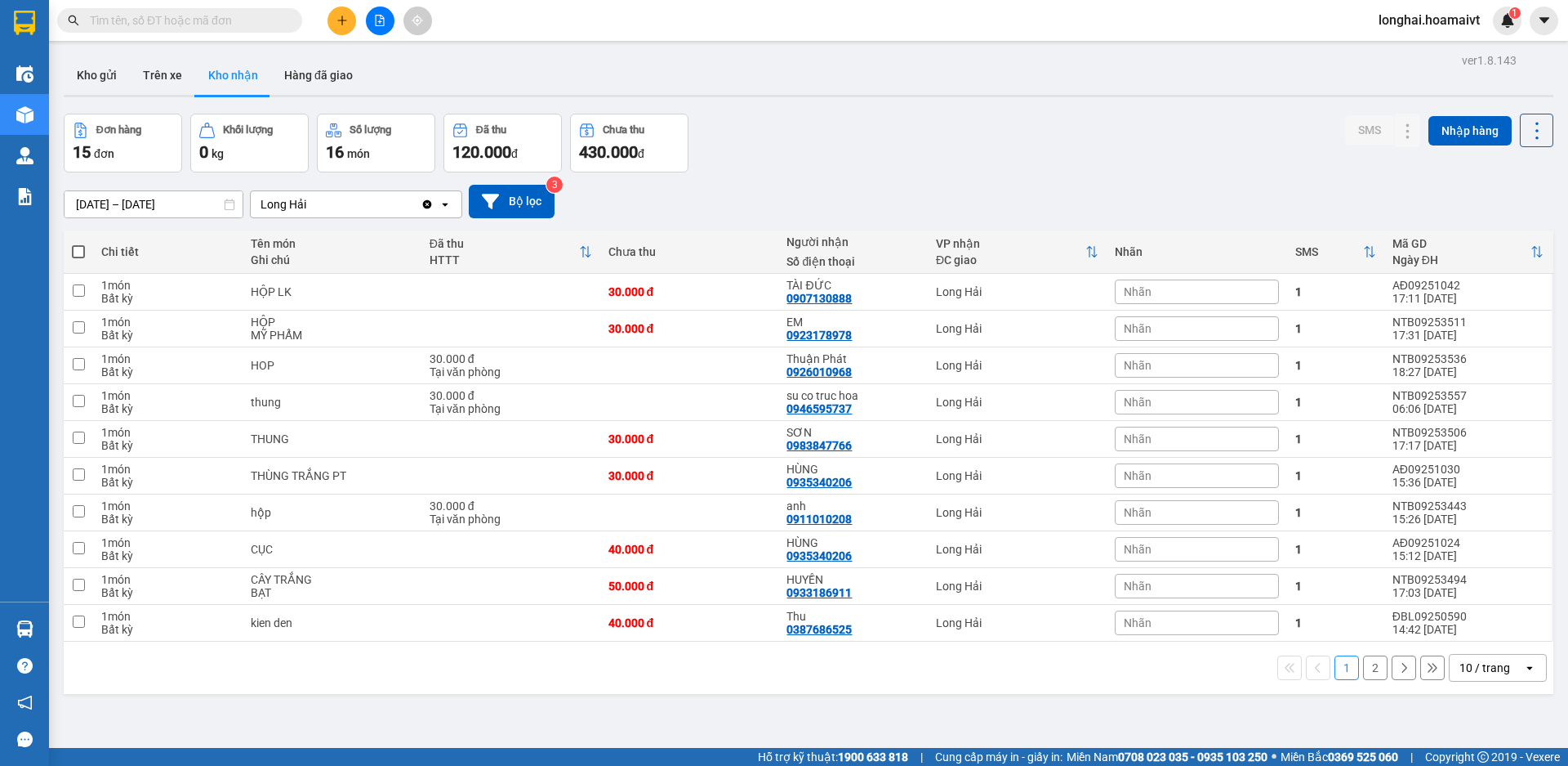
click at [256, 25] on input "text" at bounding box center [186, 20] width 192 height 18
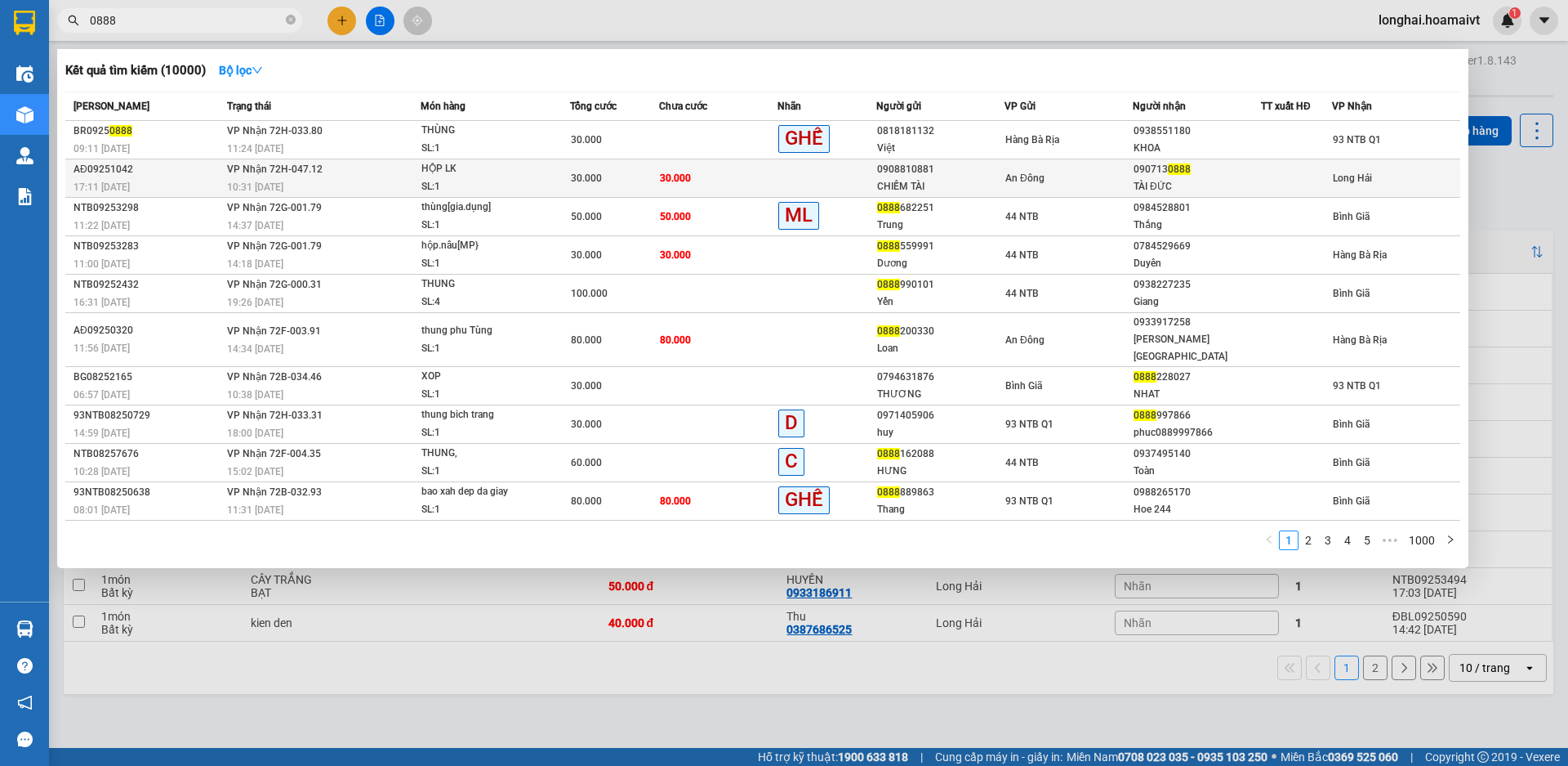
click at [552, 179] on span "HỘP LK SL: 1" at bounding box center [496, 178] width 149 height 35
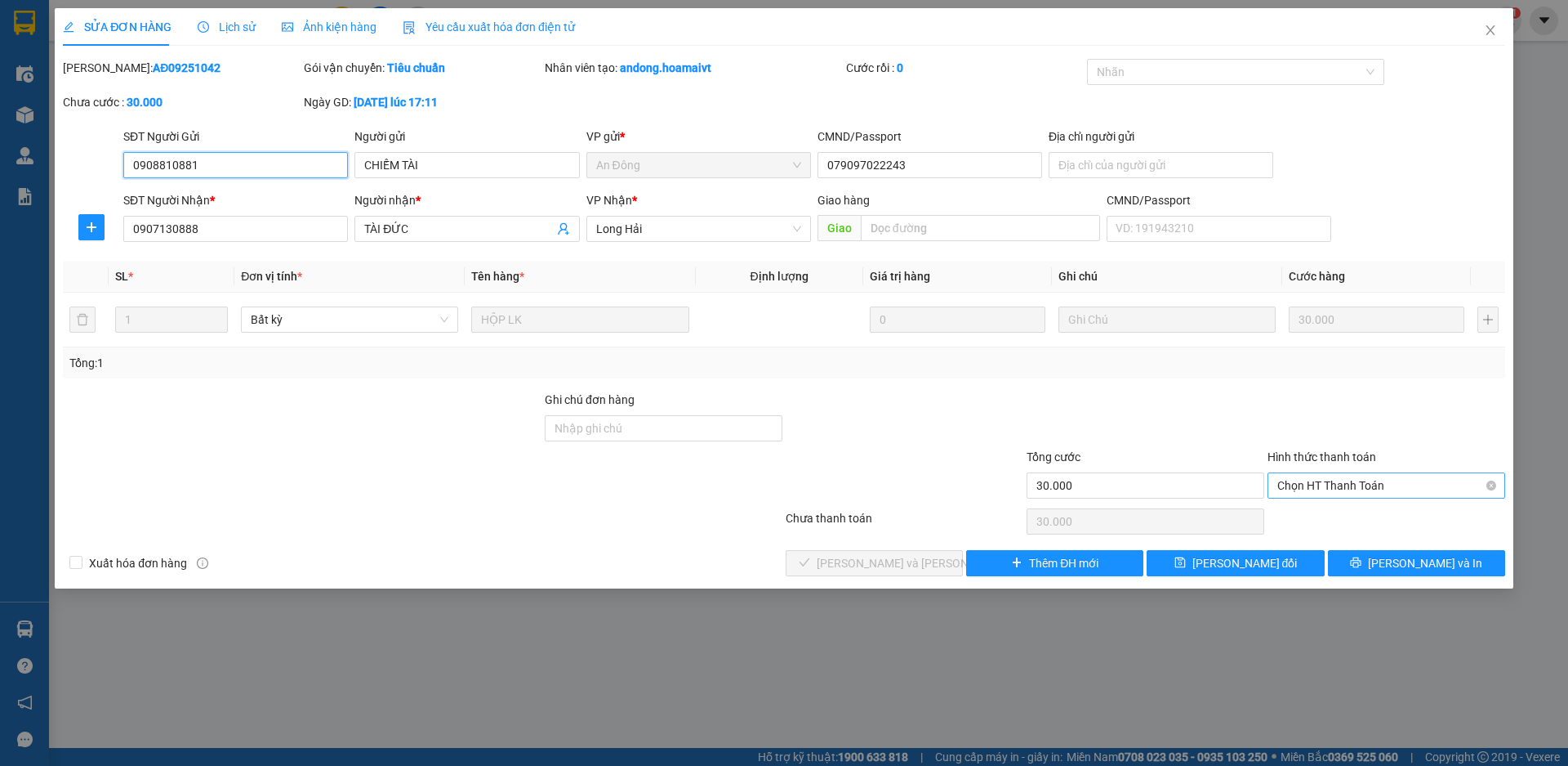
click at [1306, 473] on div "Chọn HT Thanh Toán" at bounding box center [1387, 486] width 238 height 26
click at [1319, 504] on div "Total Paid Fee 0 Total UnPaid Fee 30.000 Cash Collection Total Fee Mã ĐH: AĐ092…" at bounding box center [784, 317] width 1442 height 517
click at [1294, 485] on span "Chọn HT Thanh Toán" at bounding box center [1386, 485] width 218 height 25
click at [1309, 514] on div "Tại văn phòng" at bounding box center [1386, 518] width 218 height 18
click at [870, 569] on span "[PERSON_NAME] và [PERSON_NAME] hàng" at bounding box center [927, 563] width 220 height 18
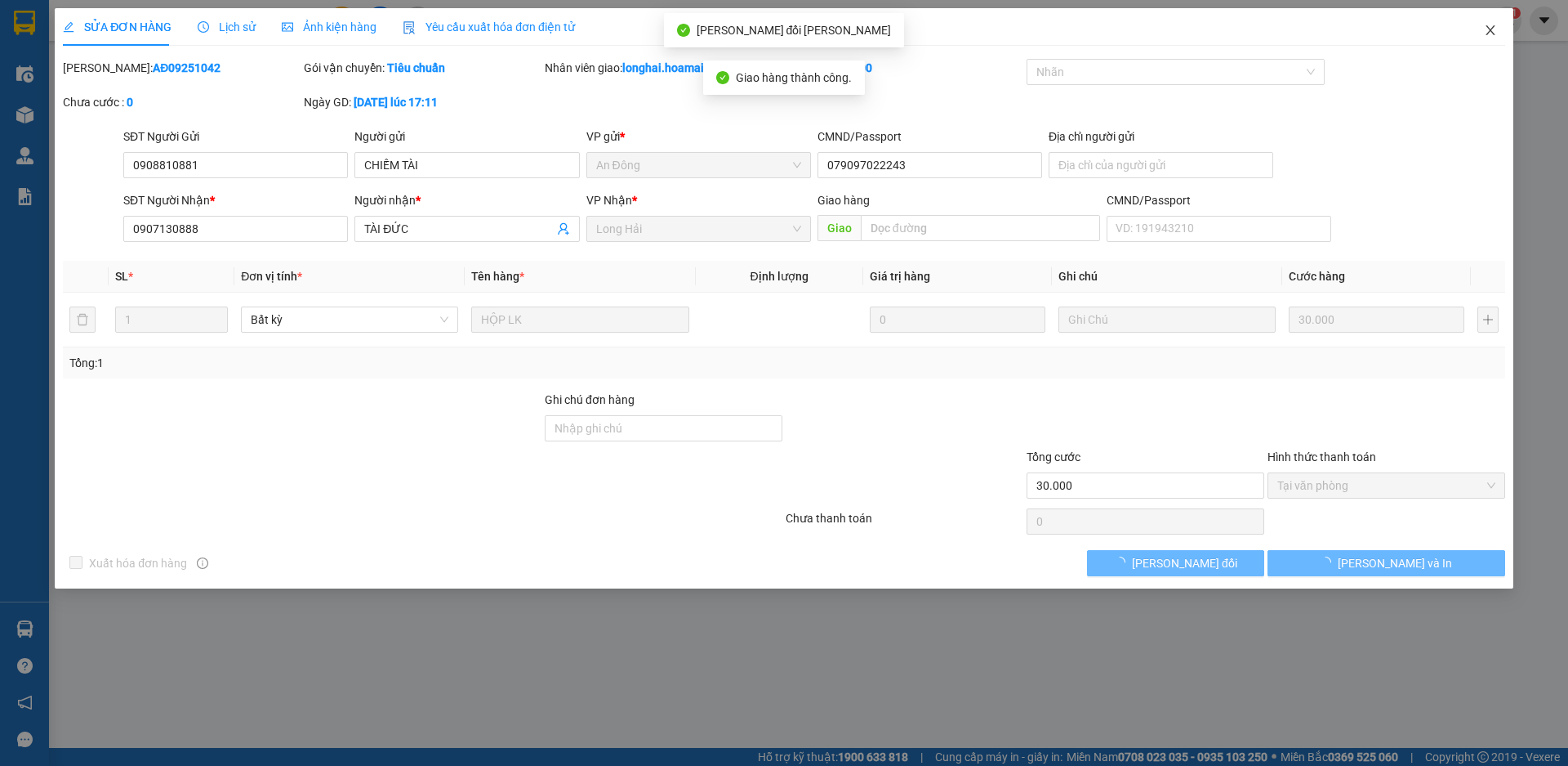
click at [1494, 30] on icon "close" at bounding box center [1490, 30] width 13 height 13
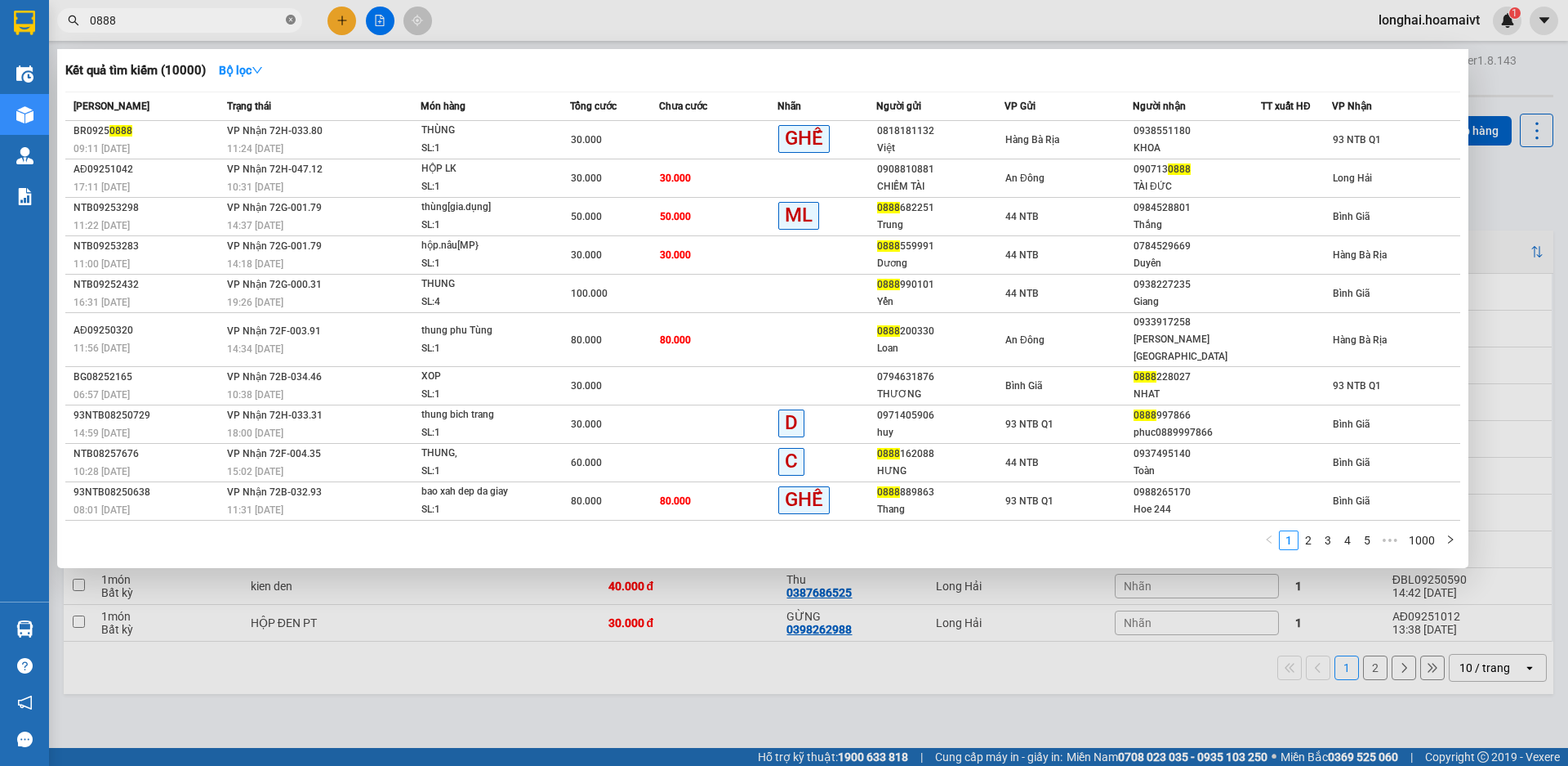
click at [290, 19] on icon "close-circle" at bounding box center [290, 19] width 10 height 10
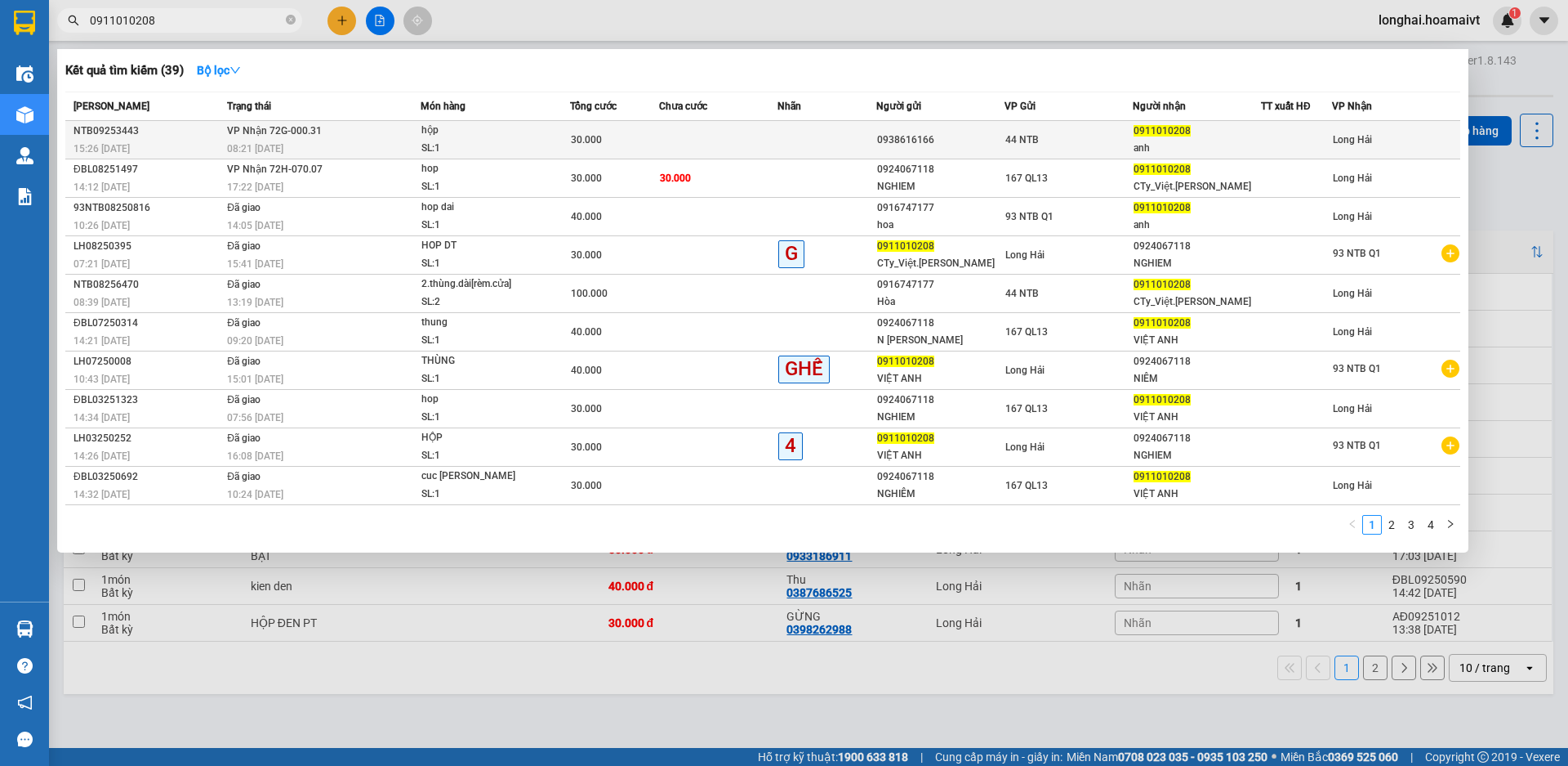
click at [496, 150] on div "SL: 1" at bounding box center [483, 149] width 122 height 18
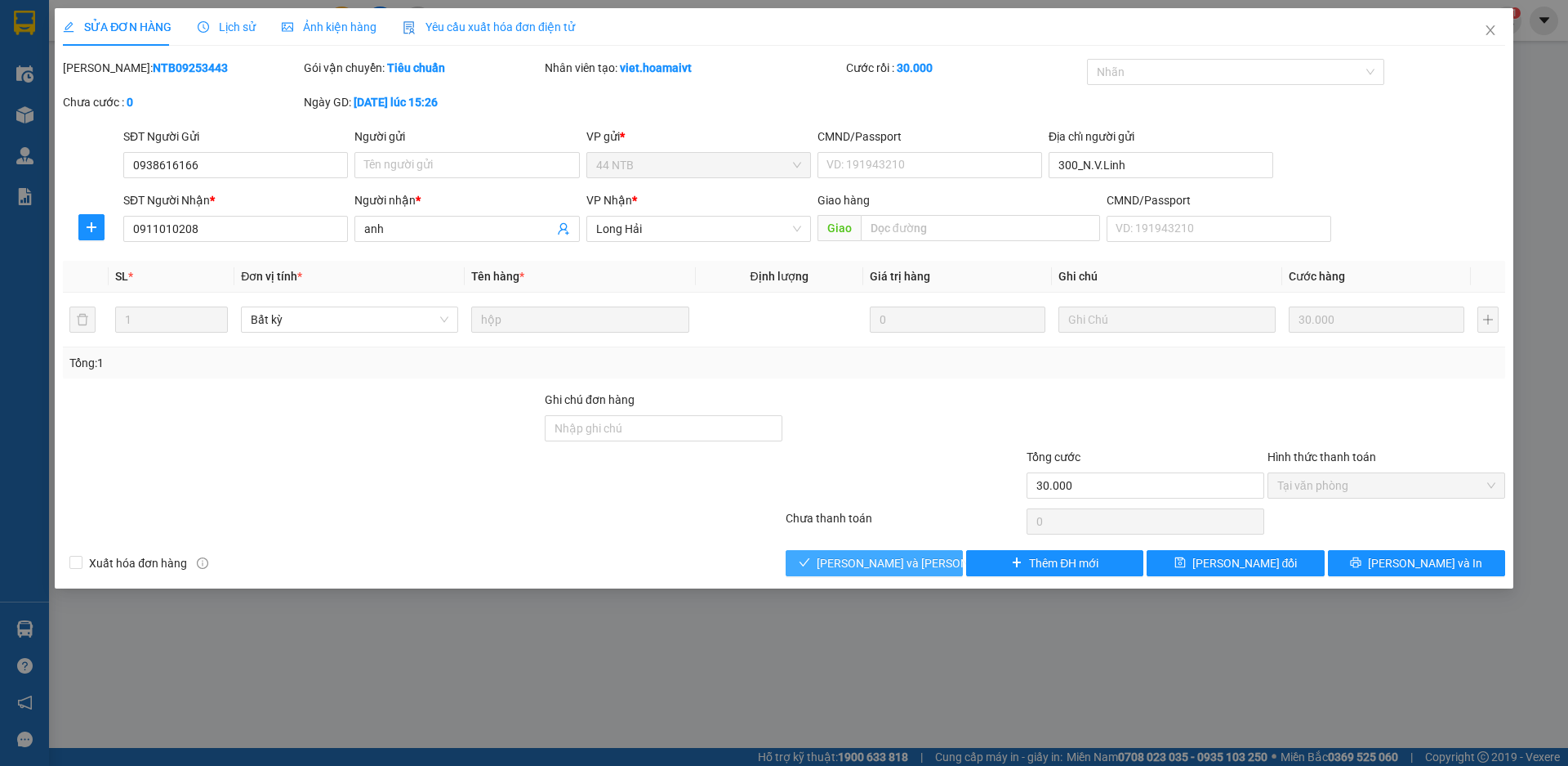
click at [810, 557] on icon "check" at bounding box center [804, 562] width 11 height 11
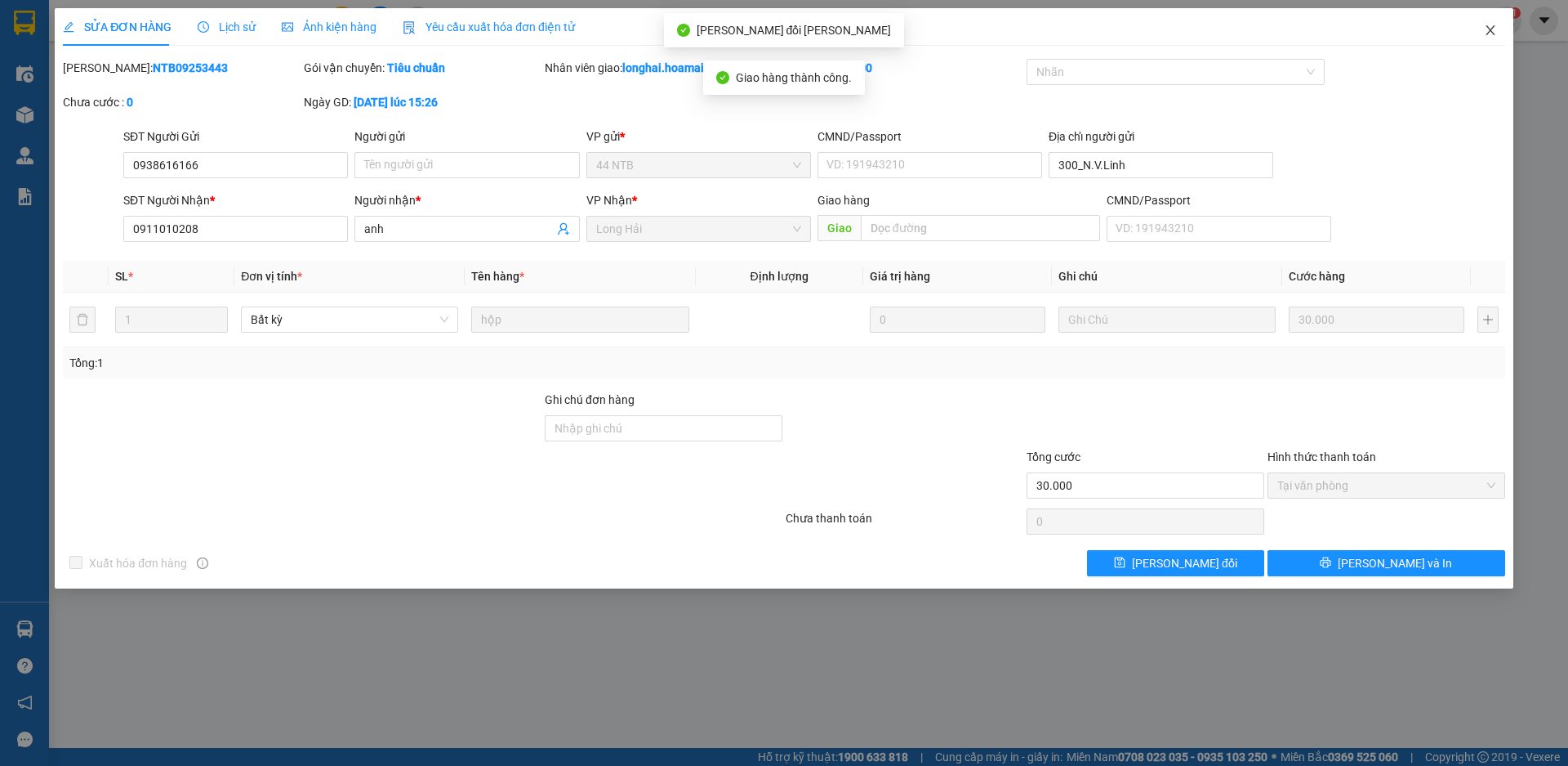
click at [1491, 29] on icon "close" at bounding box center [1490, 30] width 13 height 13
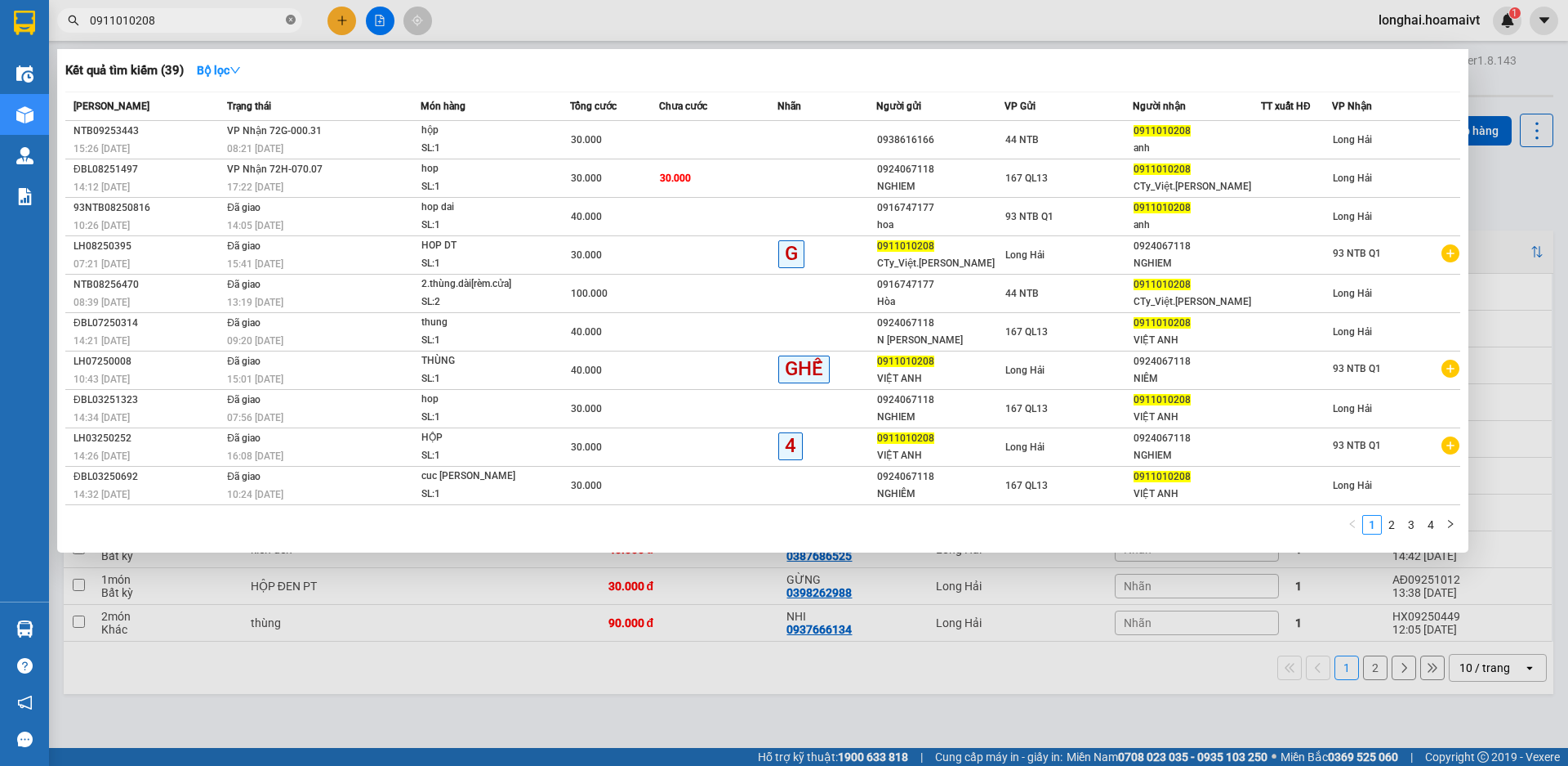
click at [287, 22] on icon "close-circle" at bounding box center [290, 19] width 10 height 10
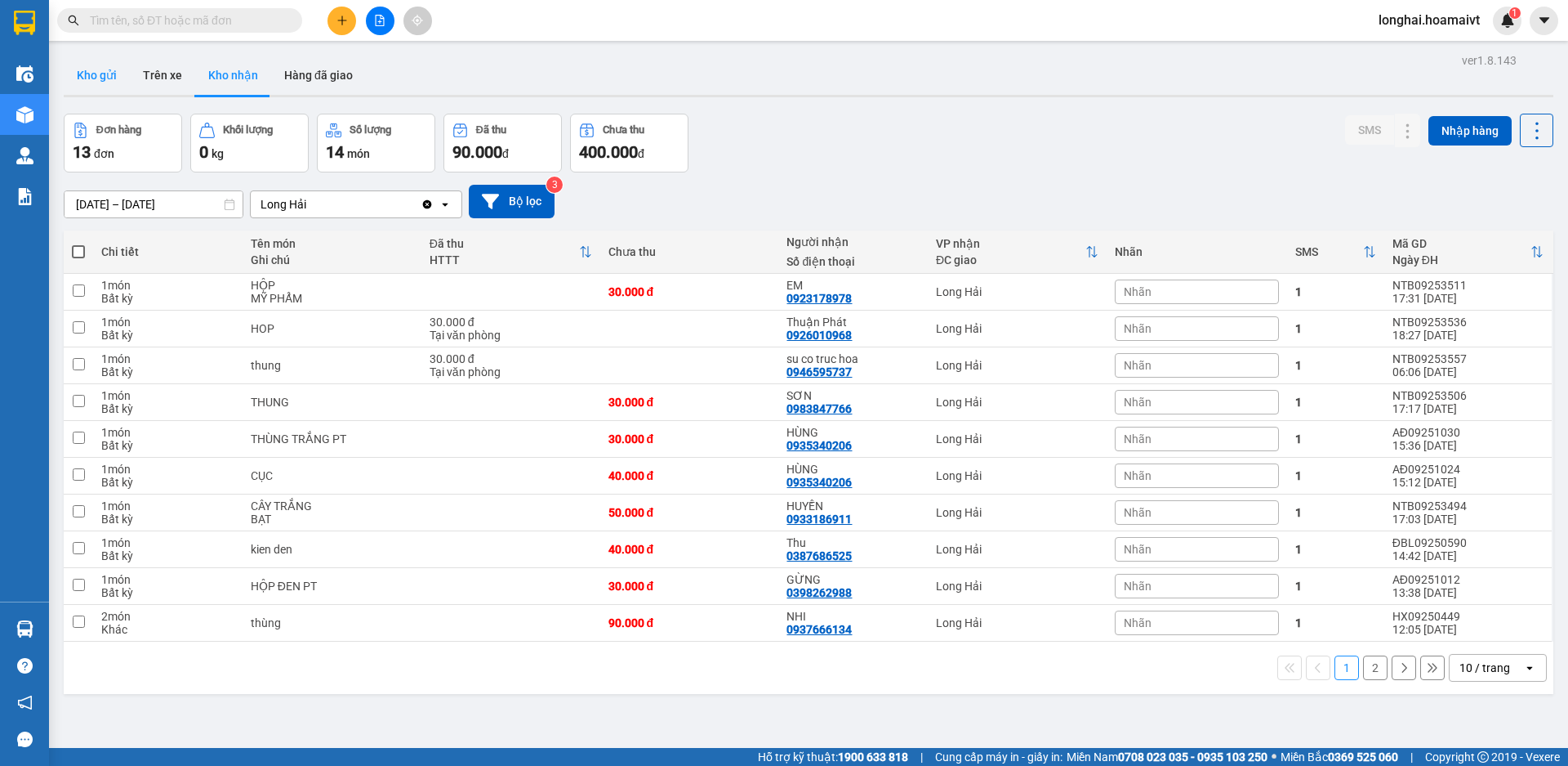
click at [102, 75] on button "Kho gửi" at bounding box center [97, 74] width 66 height 39
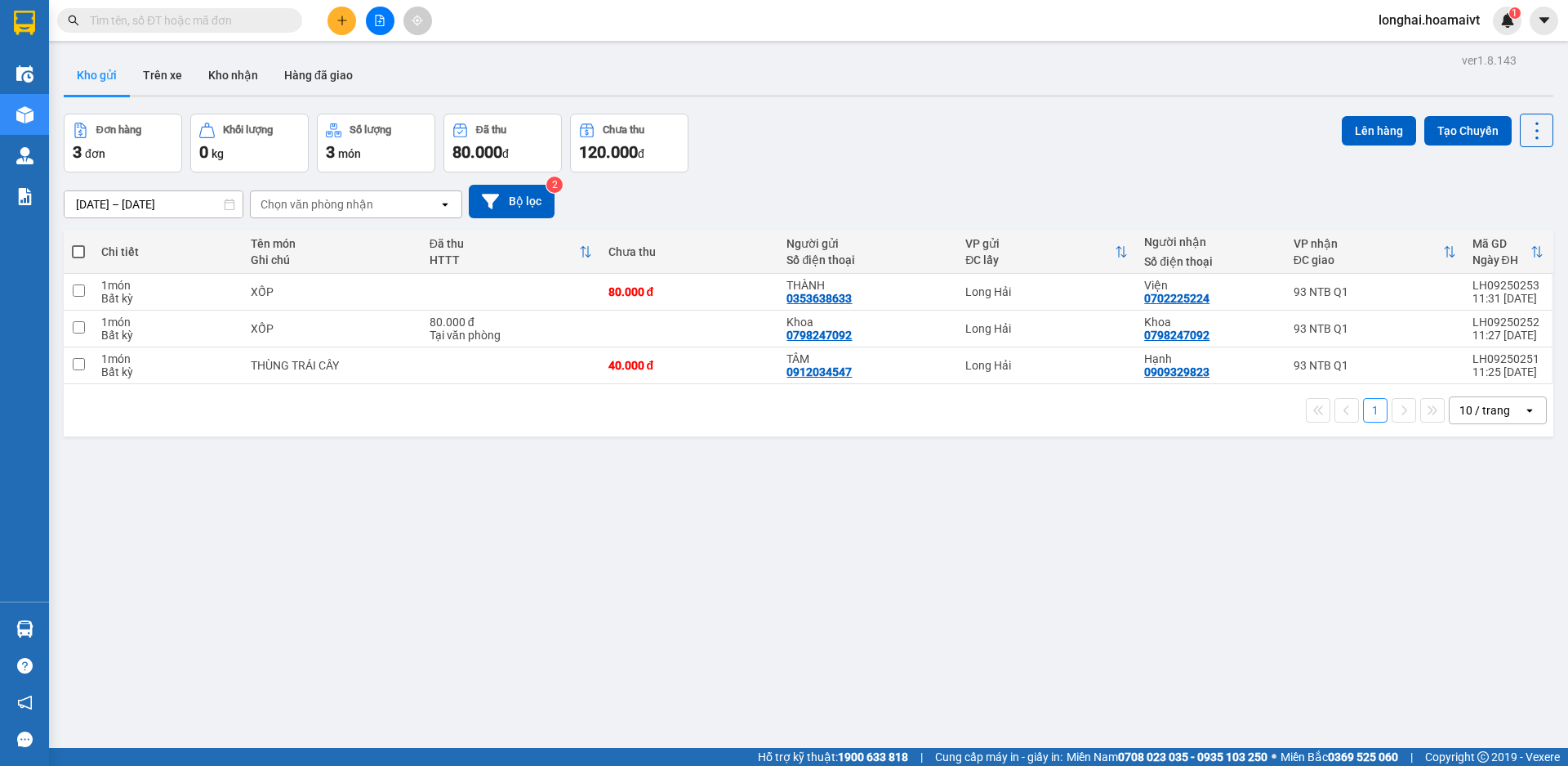
click at [84, 249] on span at bounding box center [78, 251] width 13 height 13
click at [79, 243] on input "checkbox" at bounding box center [79, 243] width 0 height 0
checkbox input "true"
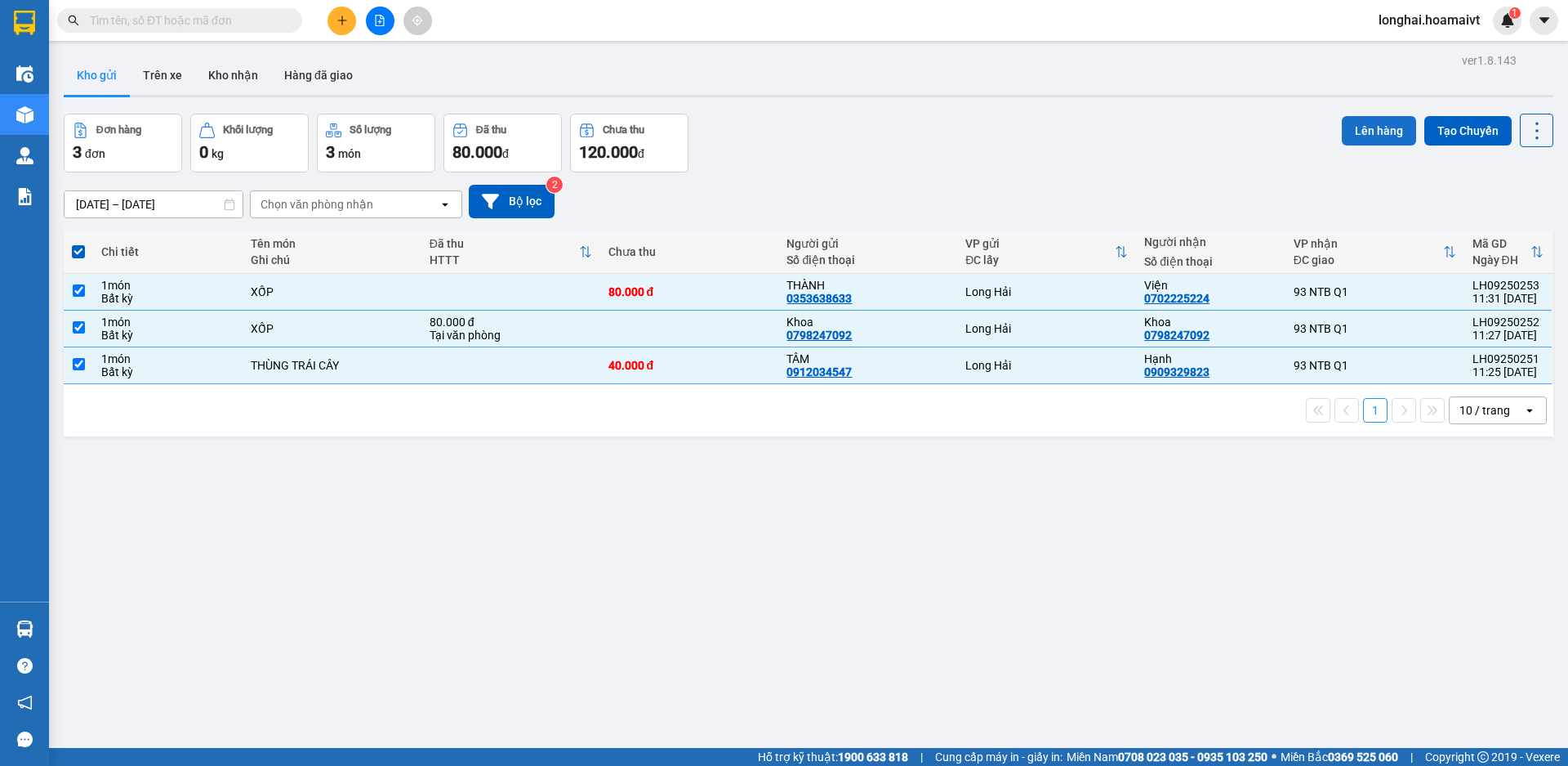
click at [1377, 122] on button "Lên hàng" at bounding box center [1379, 131] width 74 height 30
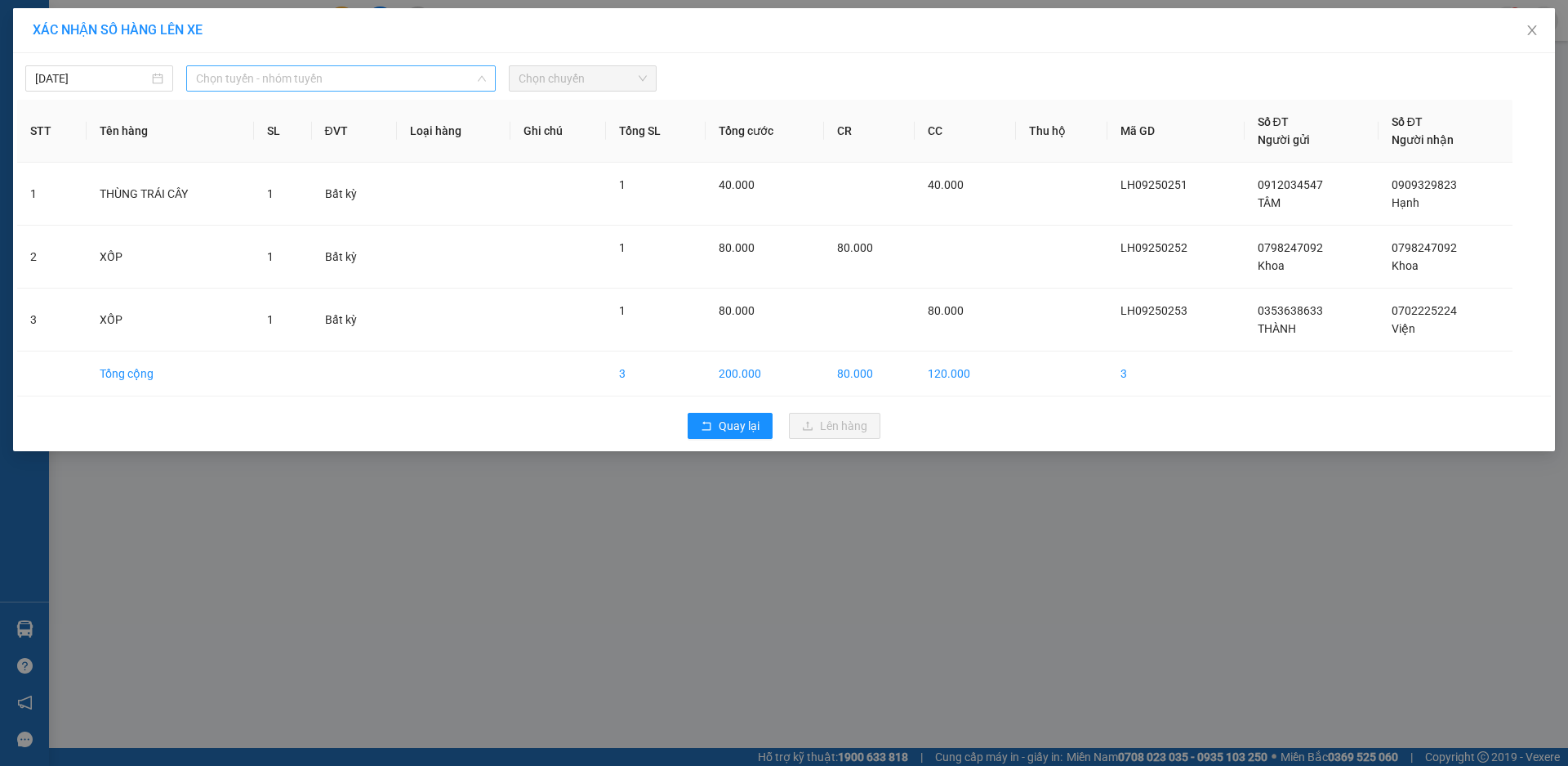
click at [282, 84] on span "Chọn tuyến - nhóm tuyến" at bounding box center [340, 79] width 290 height 25
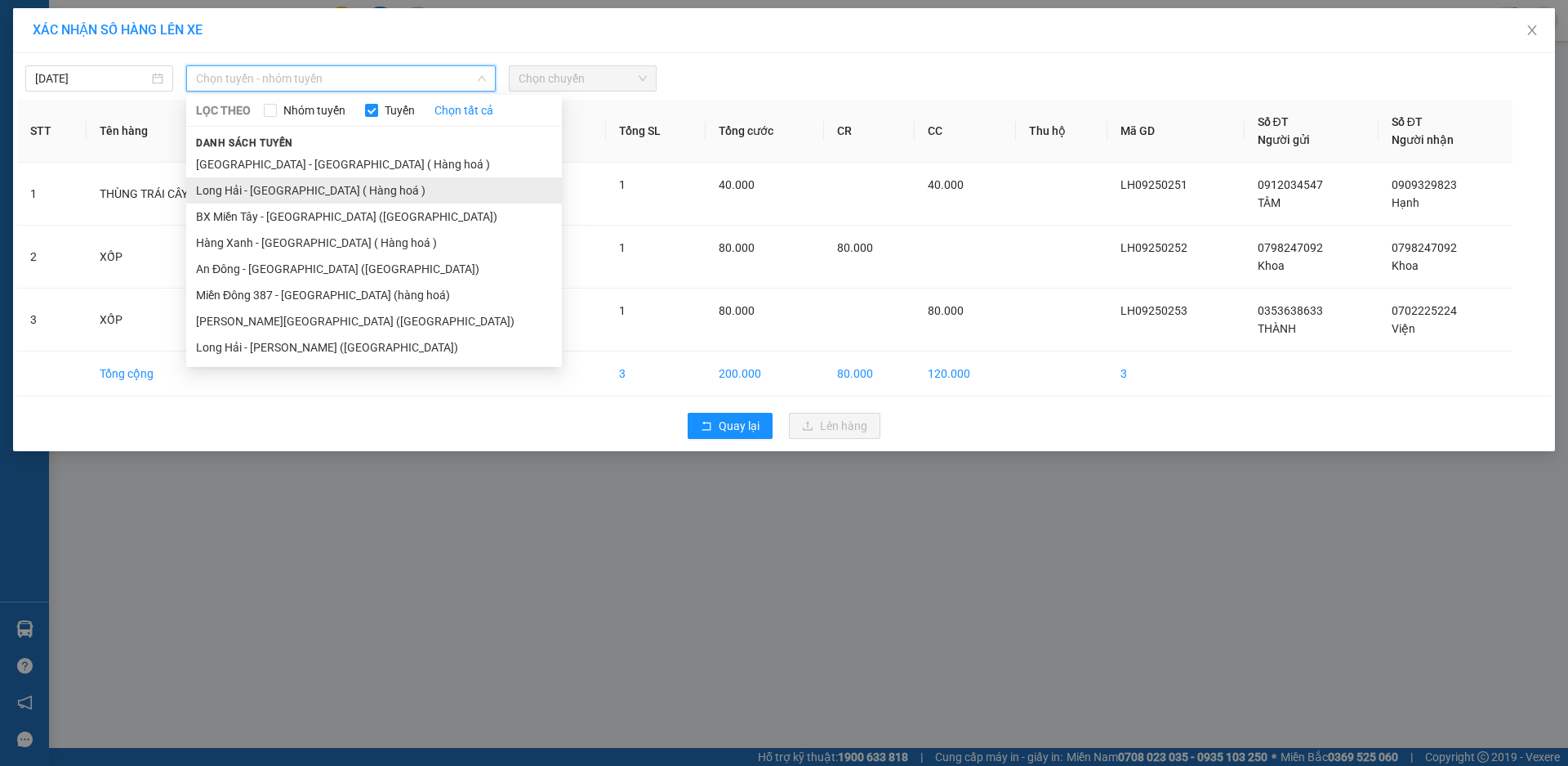
click at [306, 188] on li "Long Hải - [GEOGRAPHIC_DATA] ( Hàng hoá )" at bounding box center [374, 191] width 375 height 26
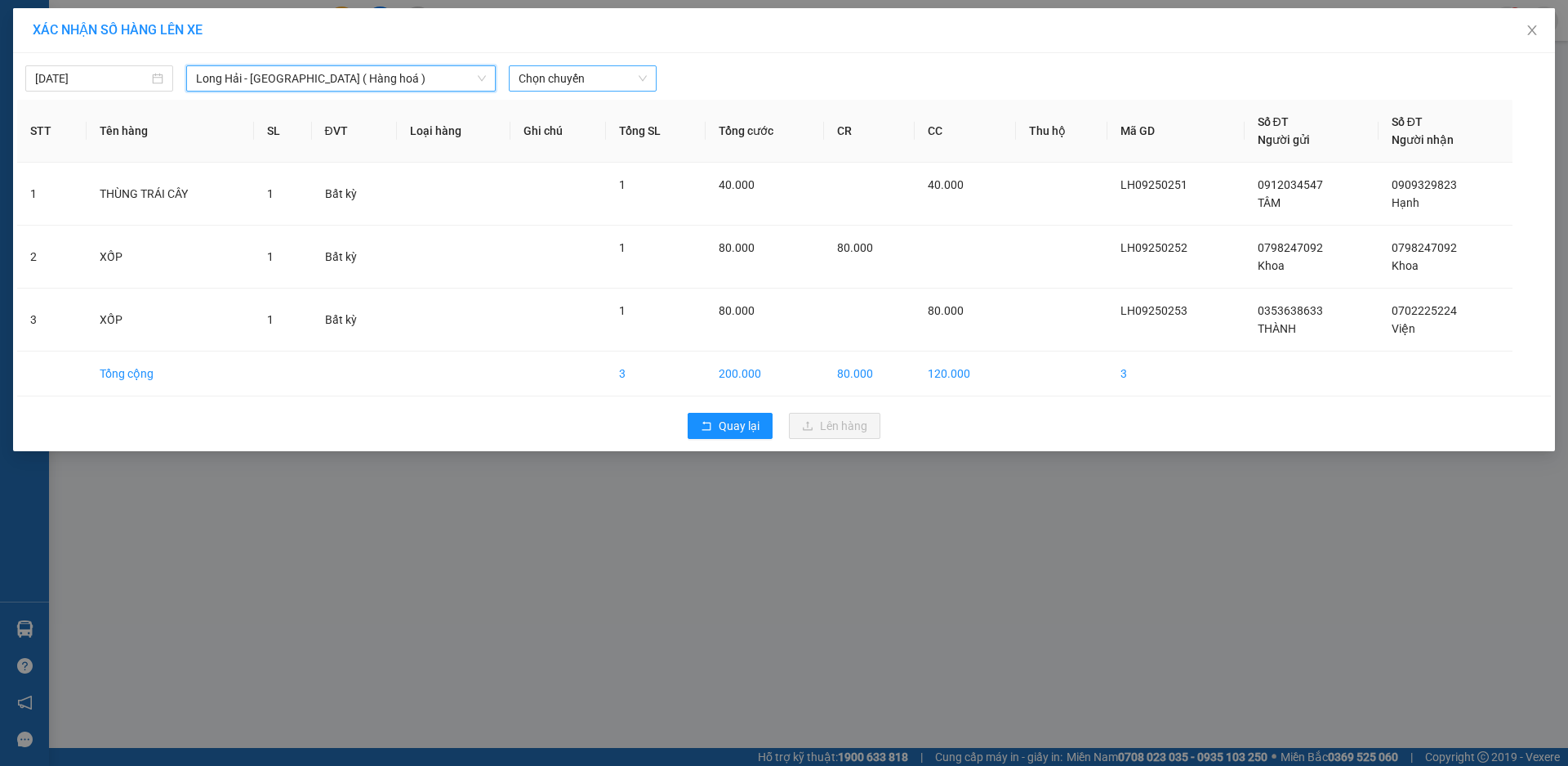
click at [592, 81] on span "Chọn chuyến" at bounding box center [583, 79] width 129 height 25
type input "12"
click at [627, 151] on div "Thêm chuyến " 12:00 "" at bounding box center [583, 138] width 147 height 28
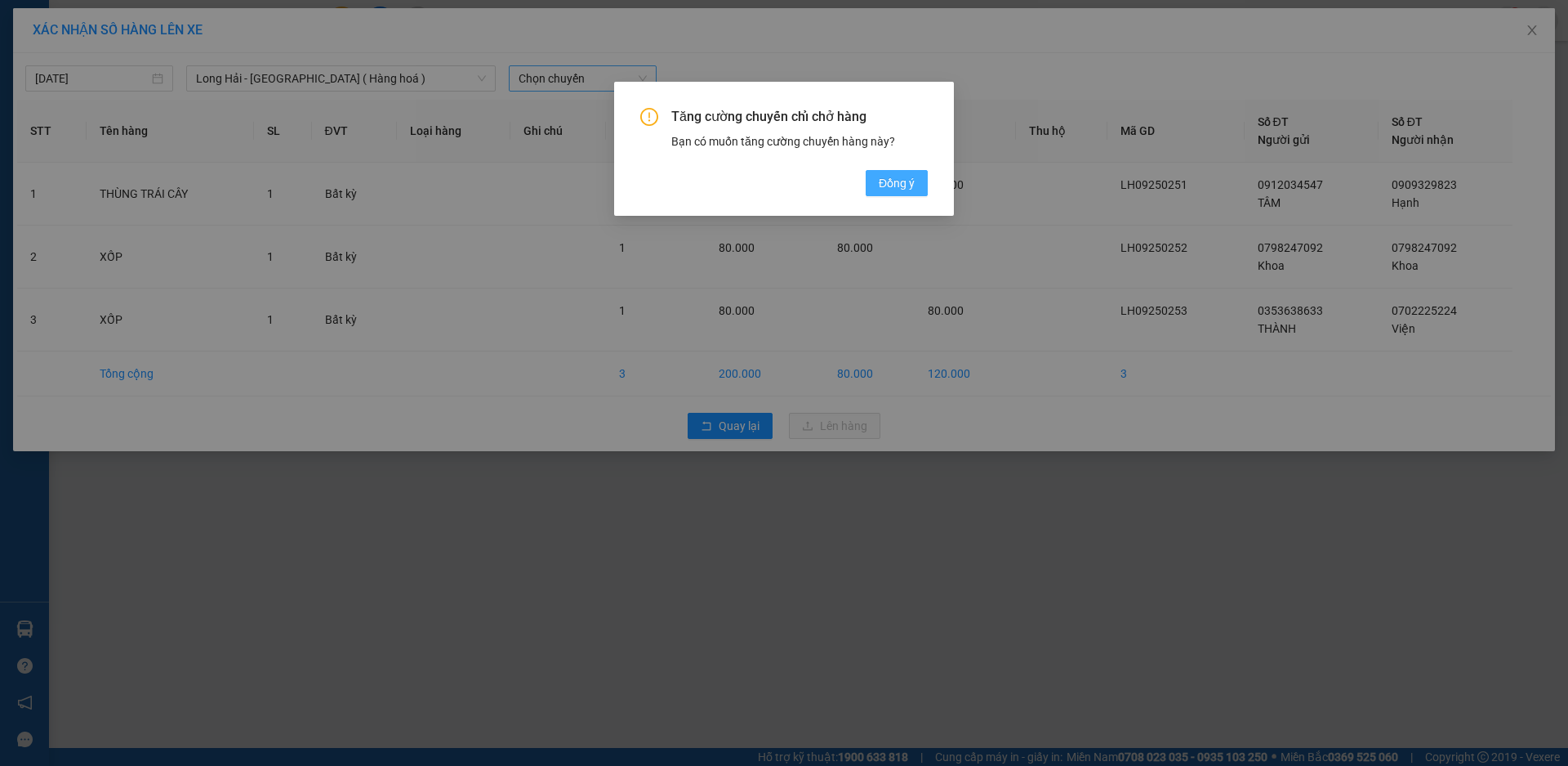
click at [920, 177] on button "Đồng ý" at bounding box center [896, 183] width 62 height 26
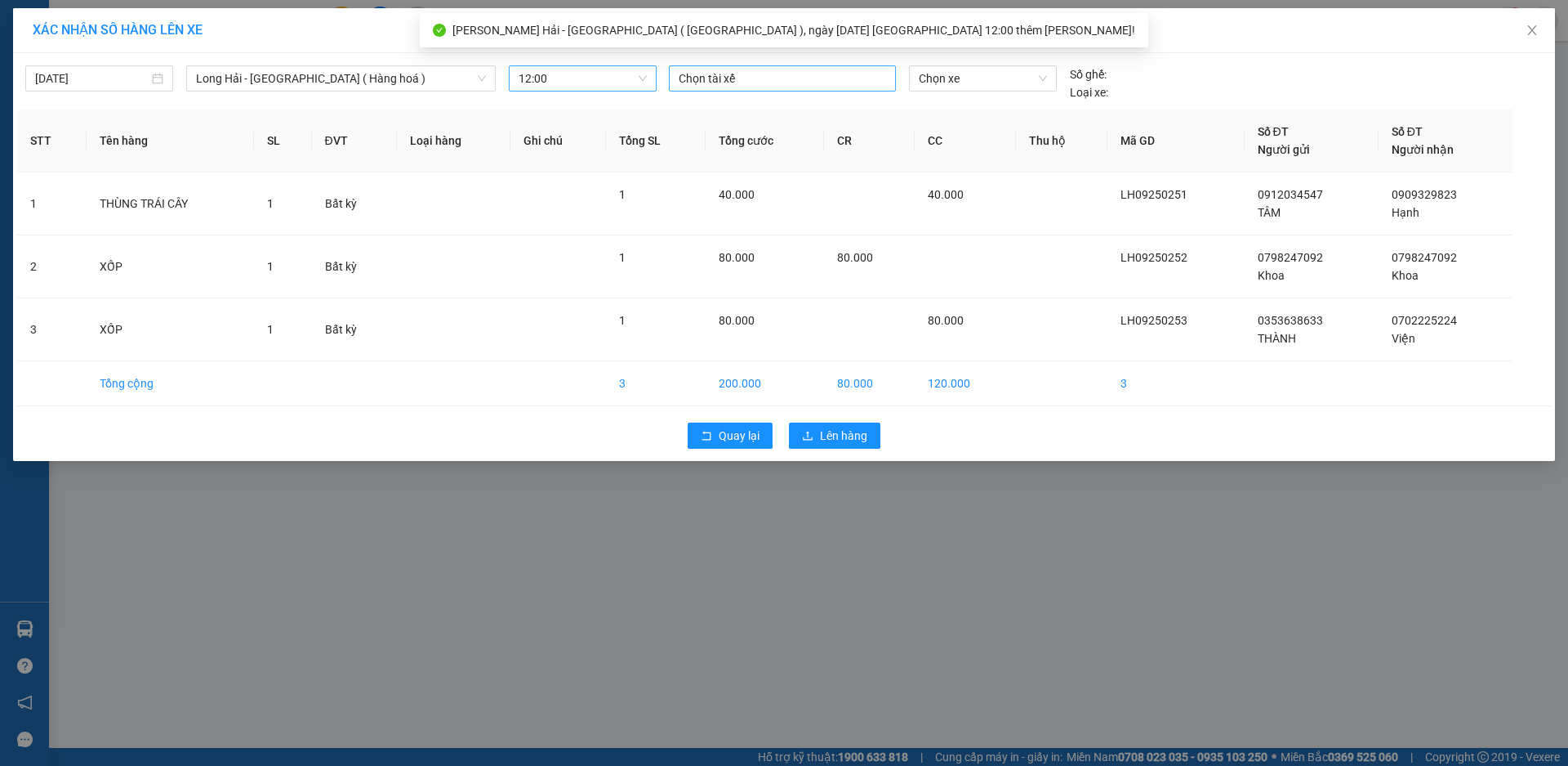
click at [703, 81] on div at bounding box center [782, 78] width 219 height 19
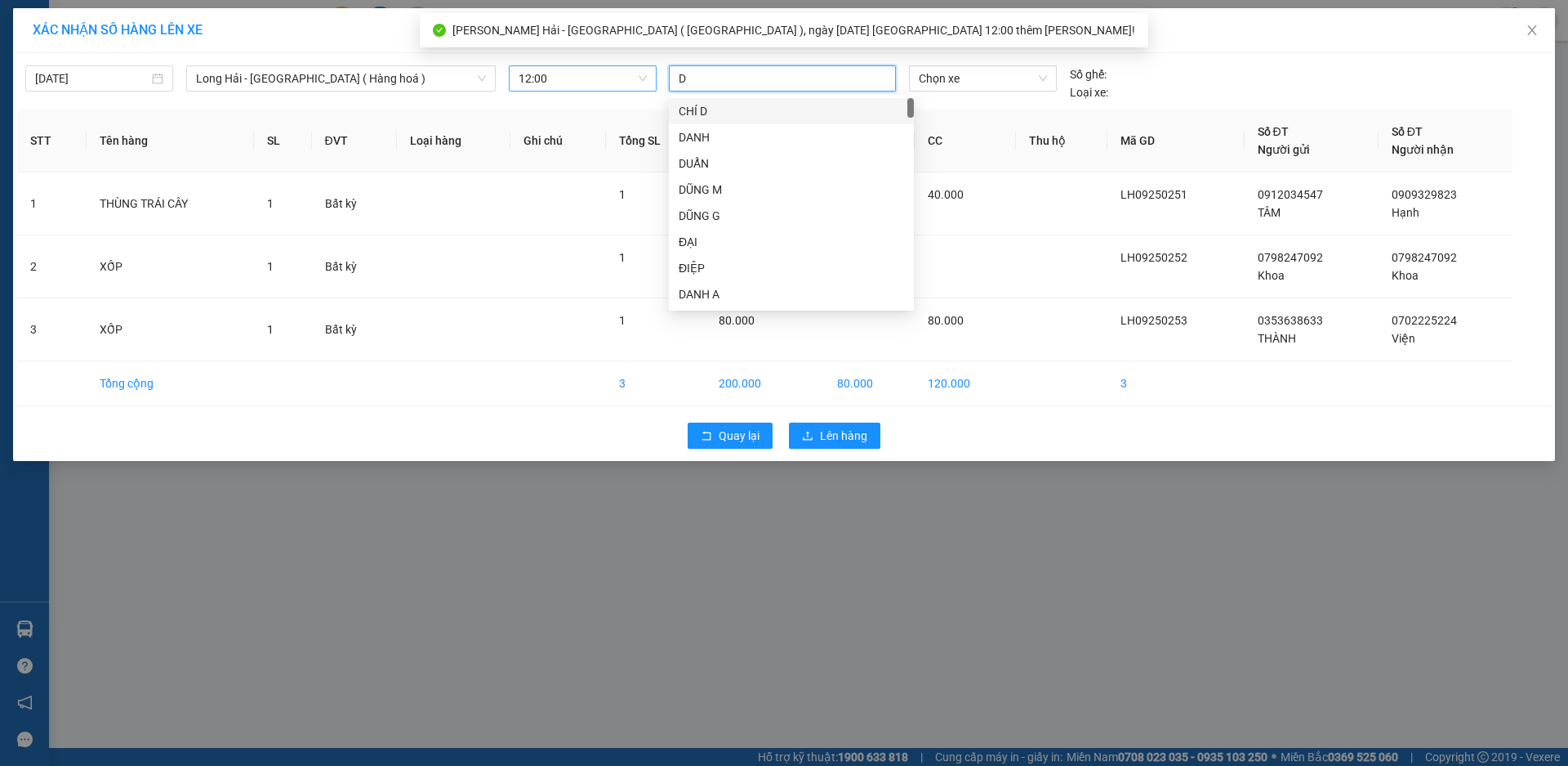
type input "D"
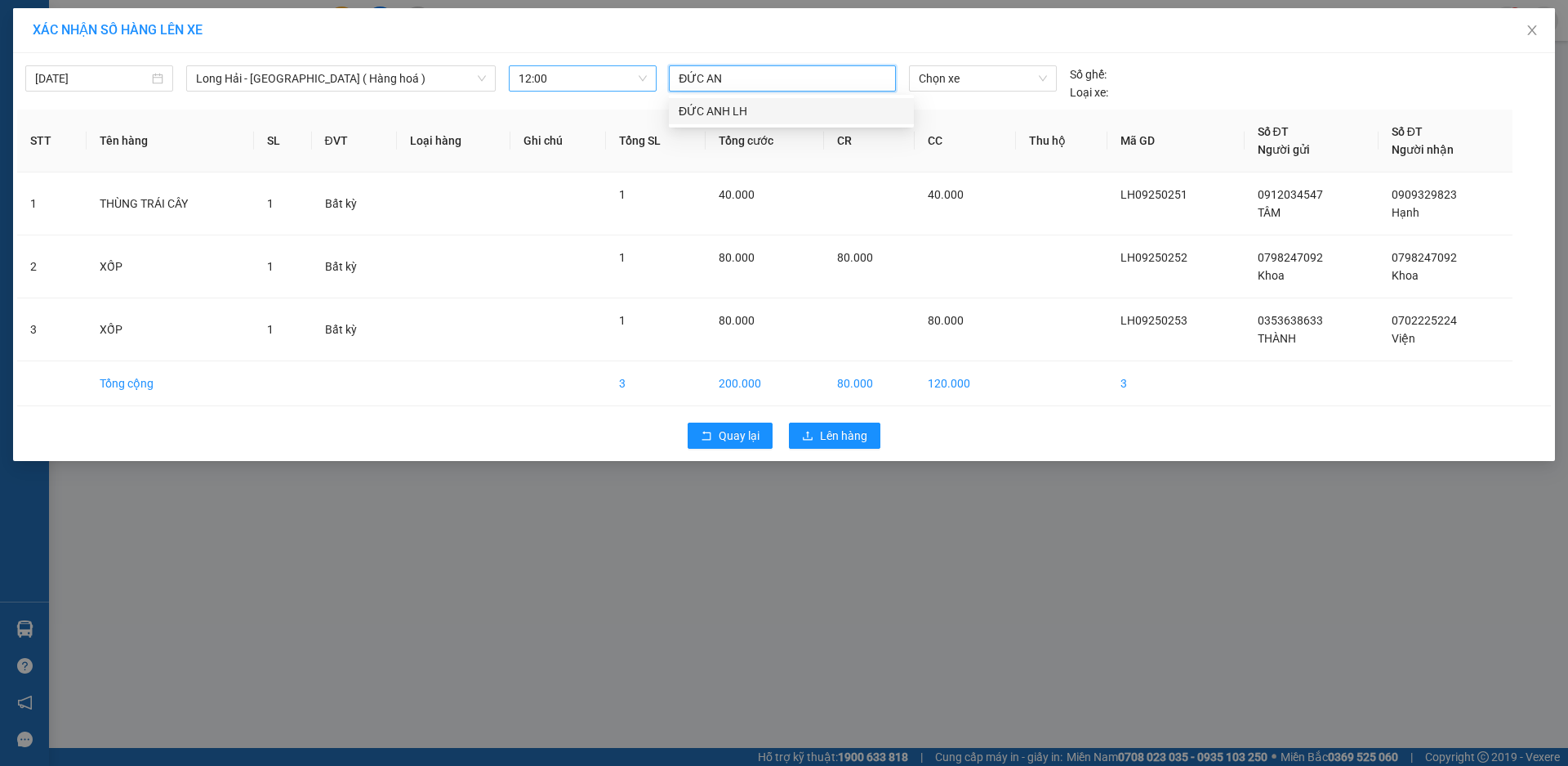
type input "ĐỨC ANH"
click at [760, 116] on div "ĐỨC ANH LH" at bounding box center [792, 111] width 226 height 18
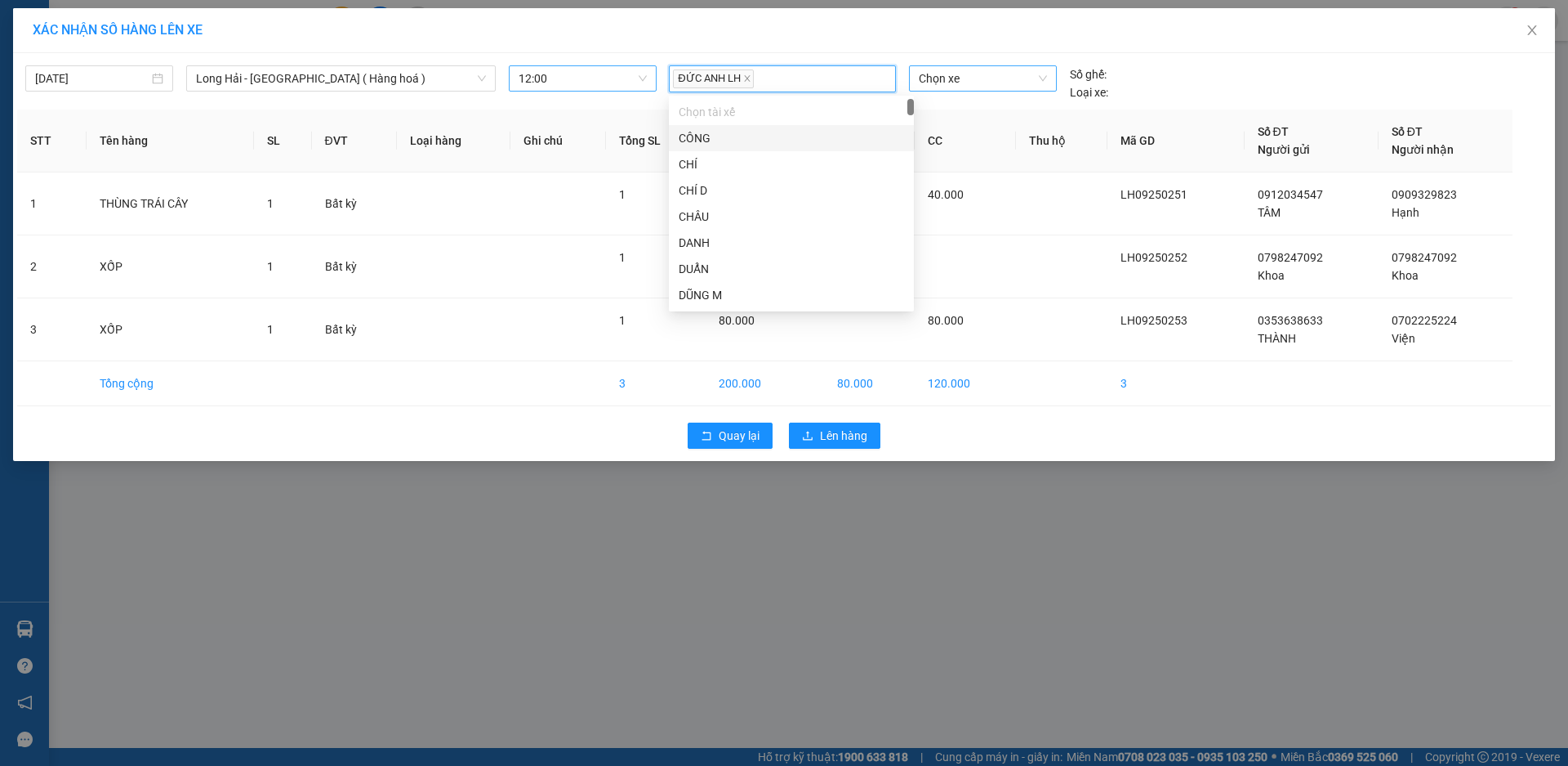
click at [931, 86] on span "Chọn xe" at bounding box center [983, 79] width 128 height 25
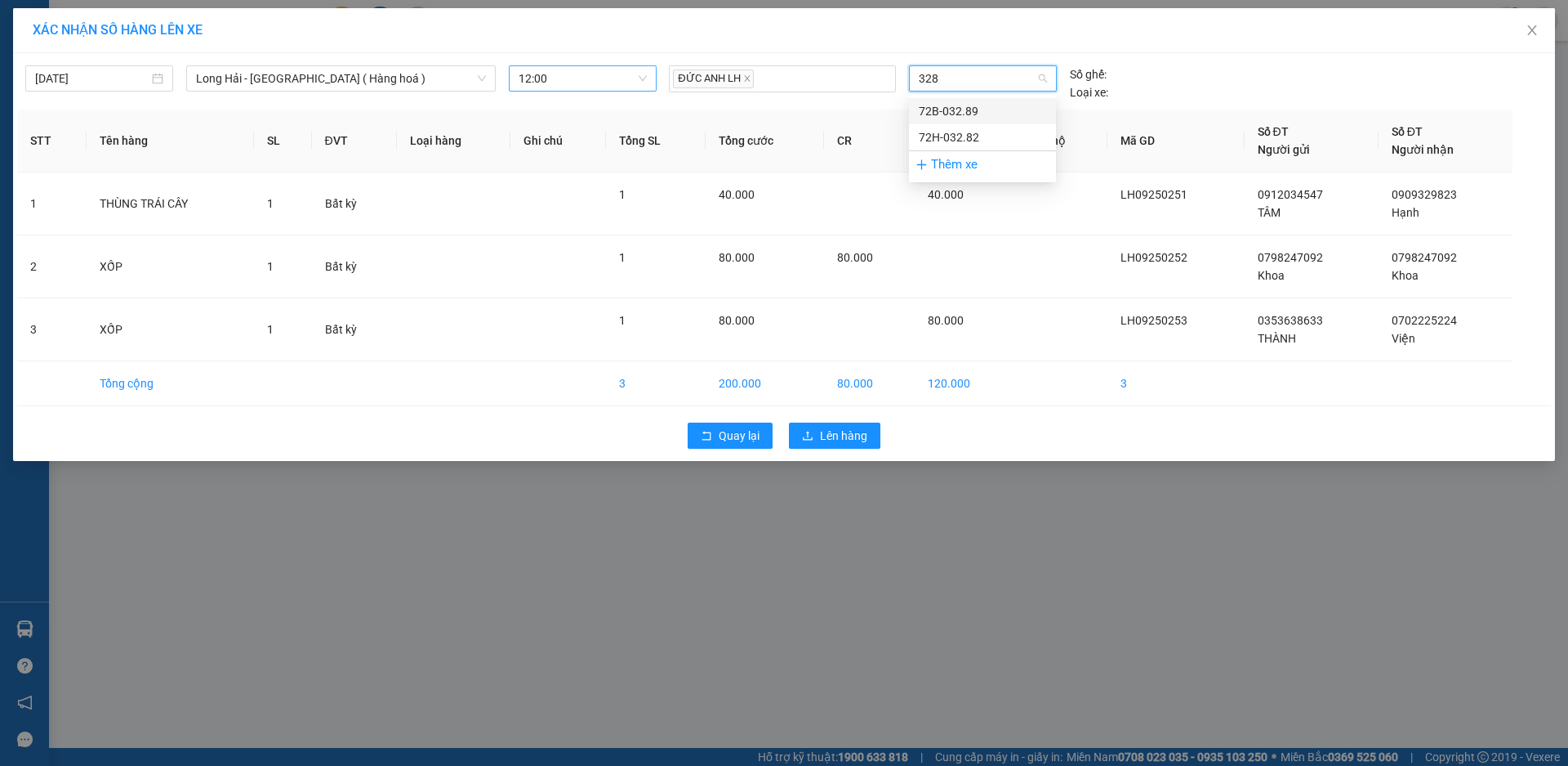
type input "3289"
click at [950, 111] on div "72B-032.89" at bounding box center [983, 111] width 128 height 18
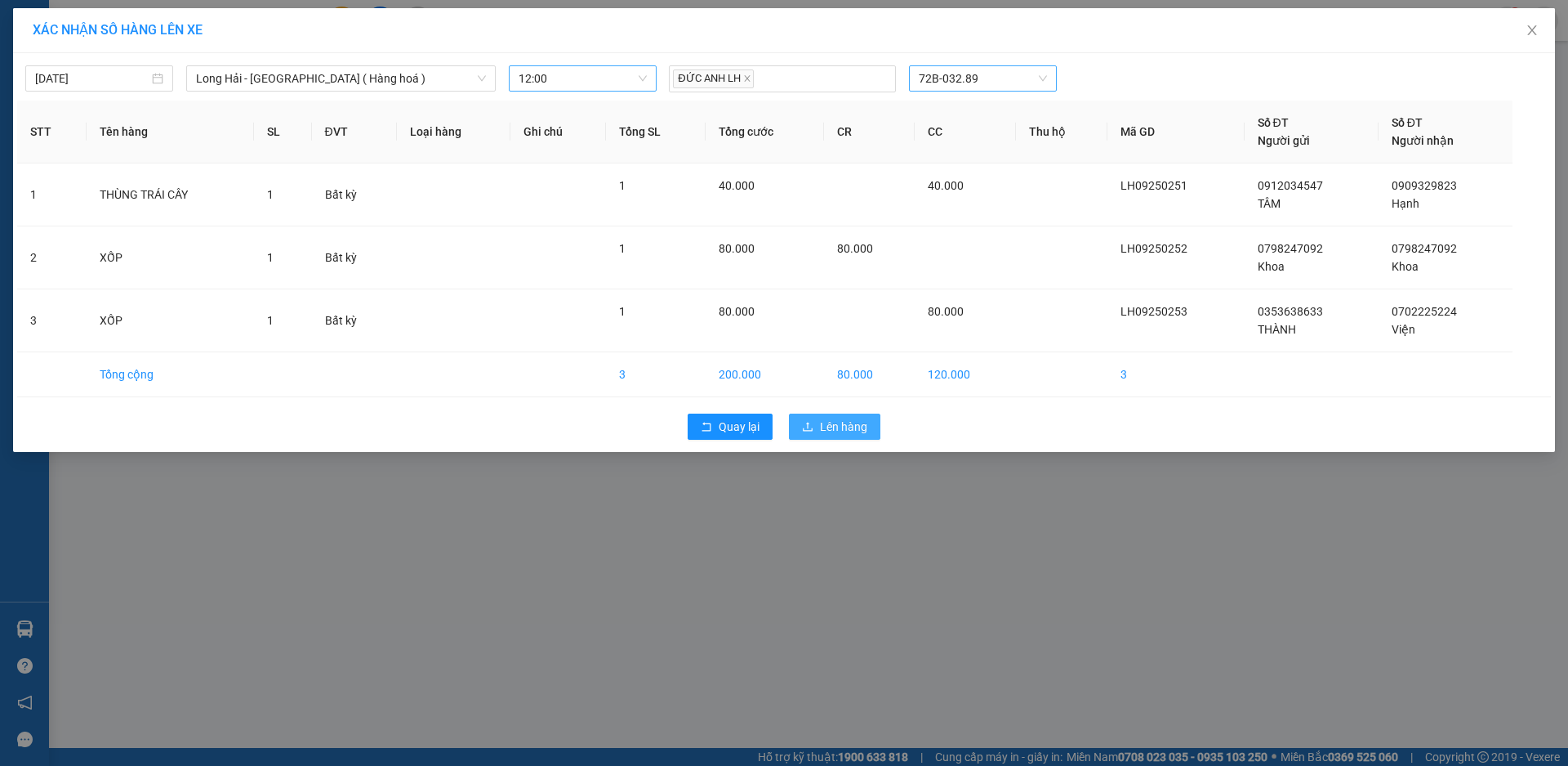
click at [832, 429] on span "Lên hàng" at bounding box center [844, 426] width 47 height 18
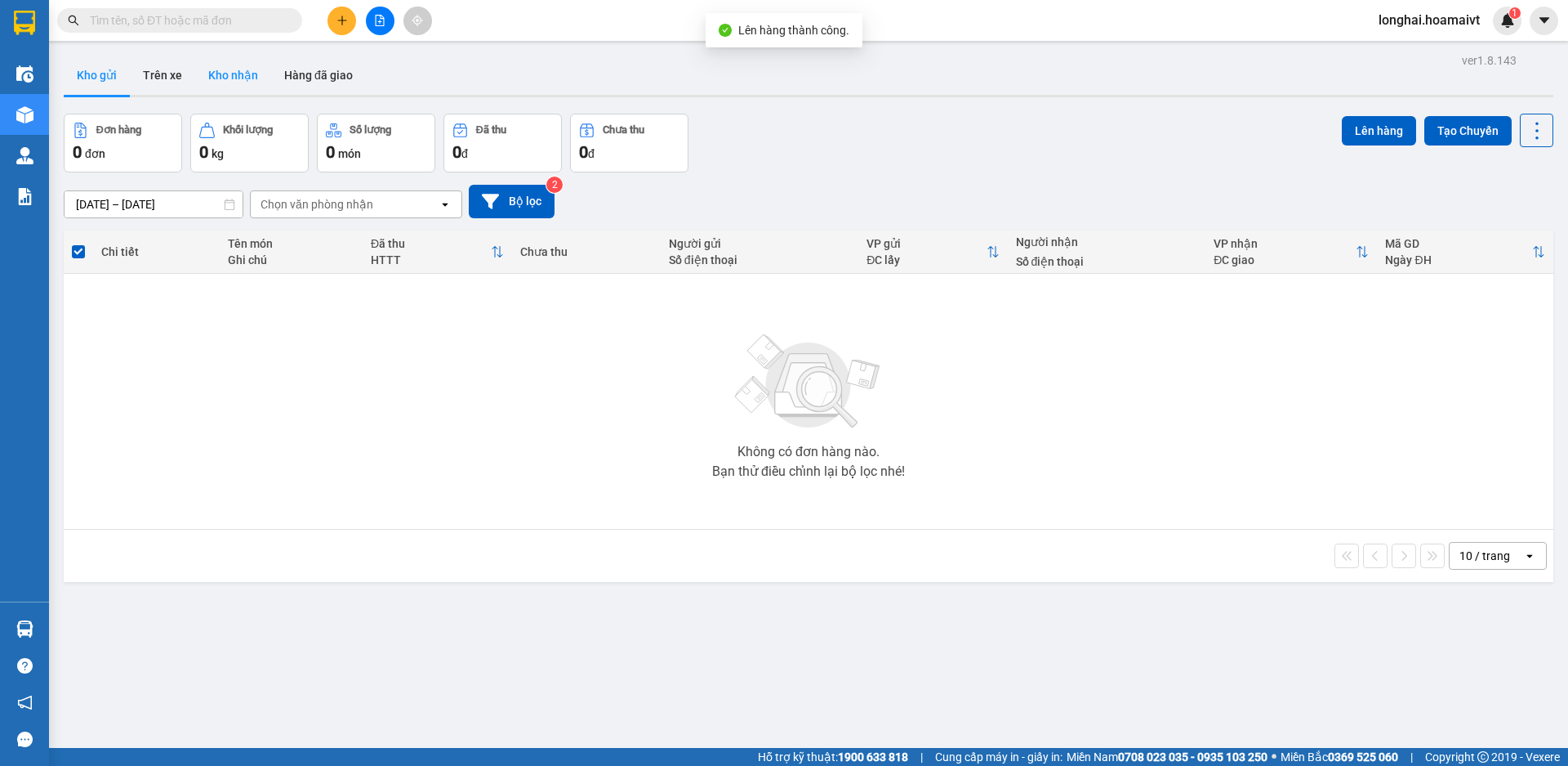
click at [238, 77] on button "Kho nhận" at bounding box center [233, 74] width 76 height 39
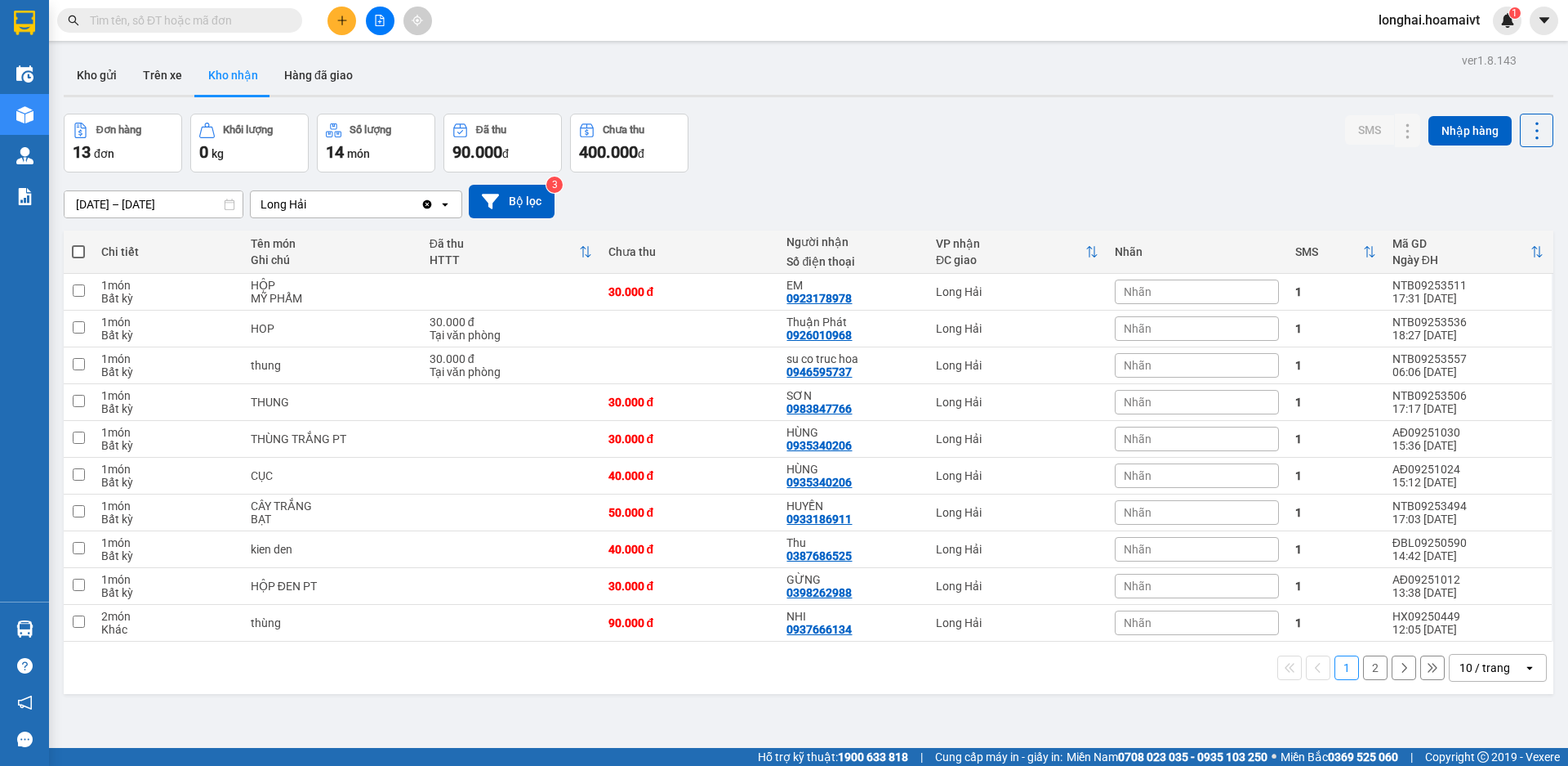
click at [205, 18] on input "text" at bounding box center [186, 20] width 192 height 18
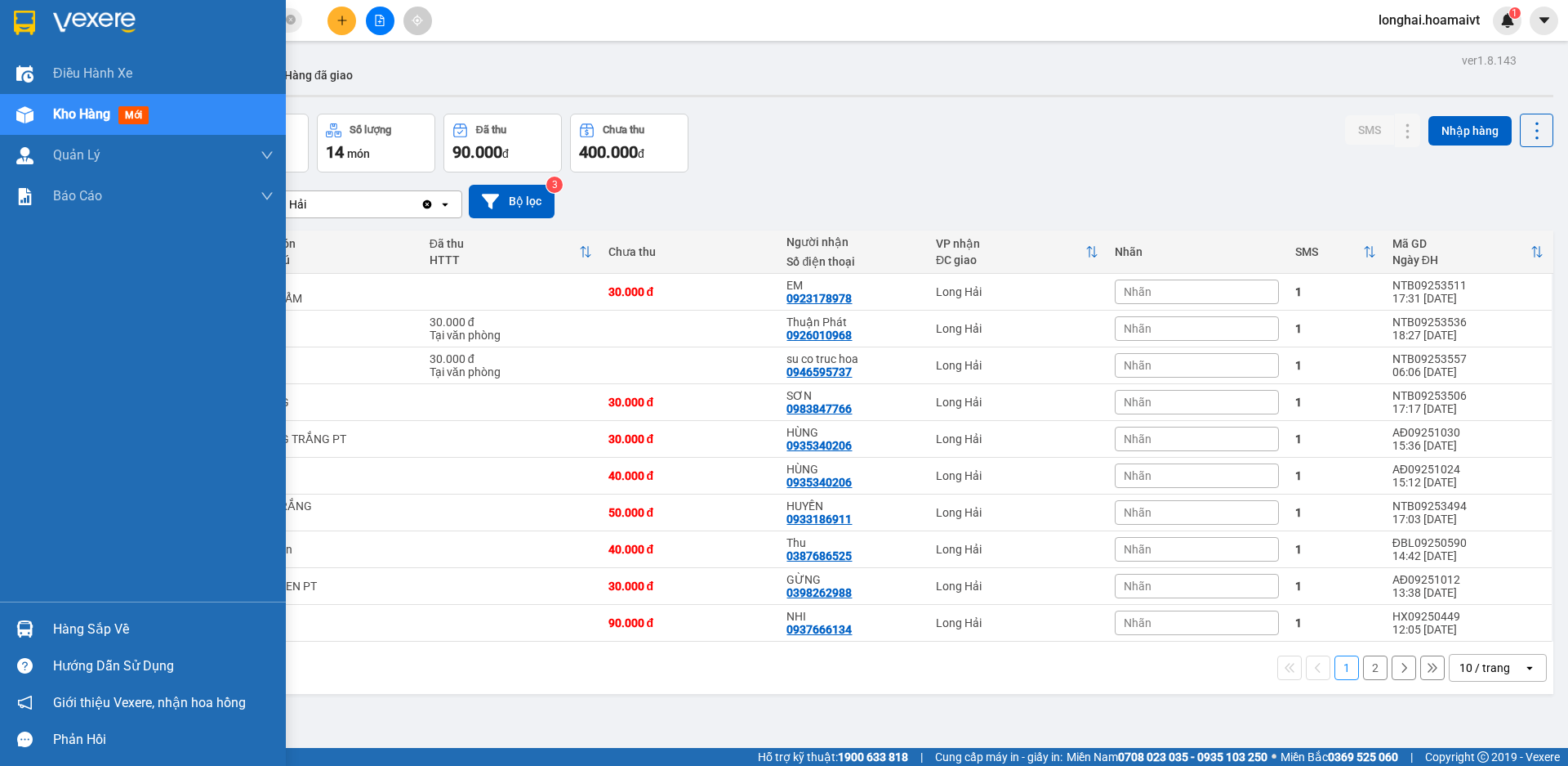
type input "0"
click at [83, 624] on div "Hàng sắp về" at bounding box center [164, 629] width 220 height 25
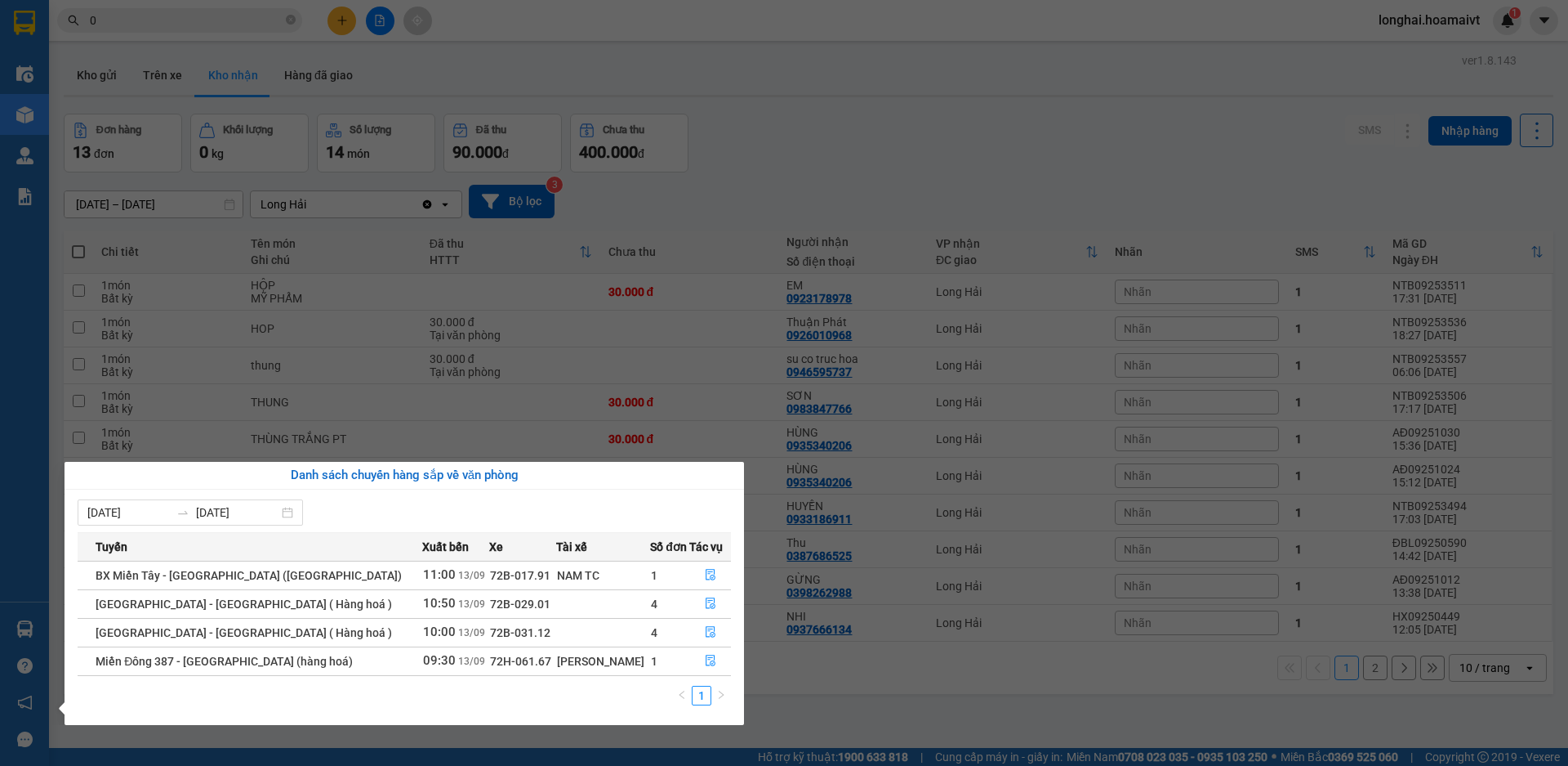
click at [844, 128] on section "Kết quả tìm kiếm ( 39 ) Bộ lọc Mã ĐH Trạng thái Món hàng Tổng cước Chưa cước Nh…" at bounding box center [784, 383] width 1568 height 766
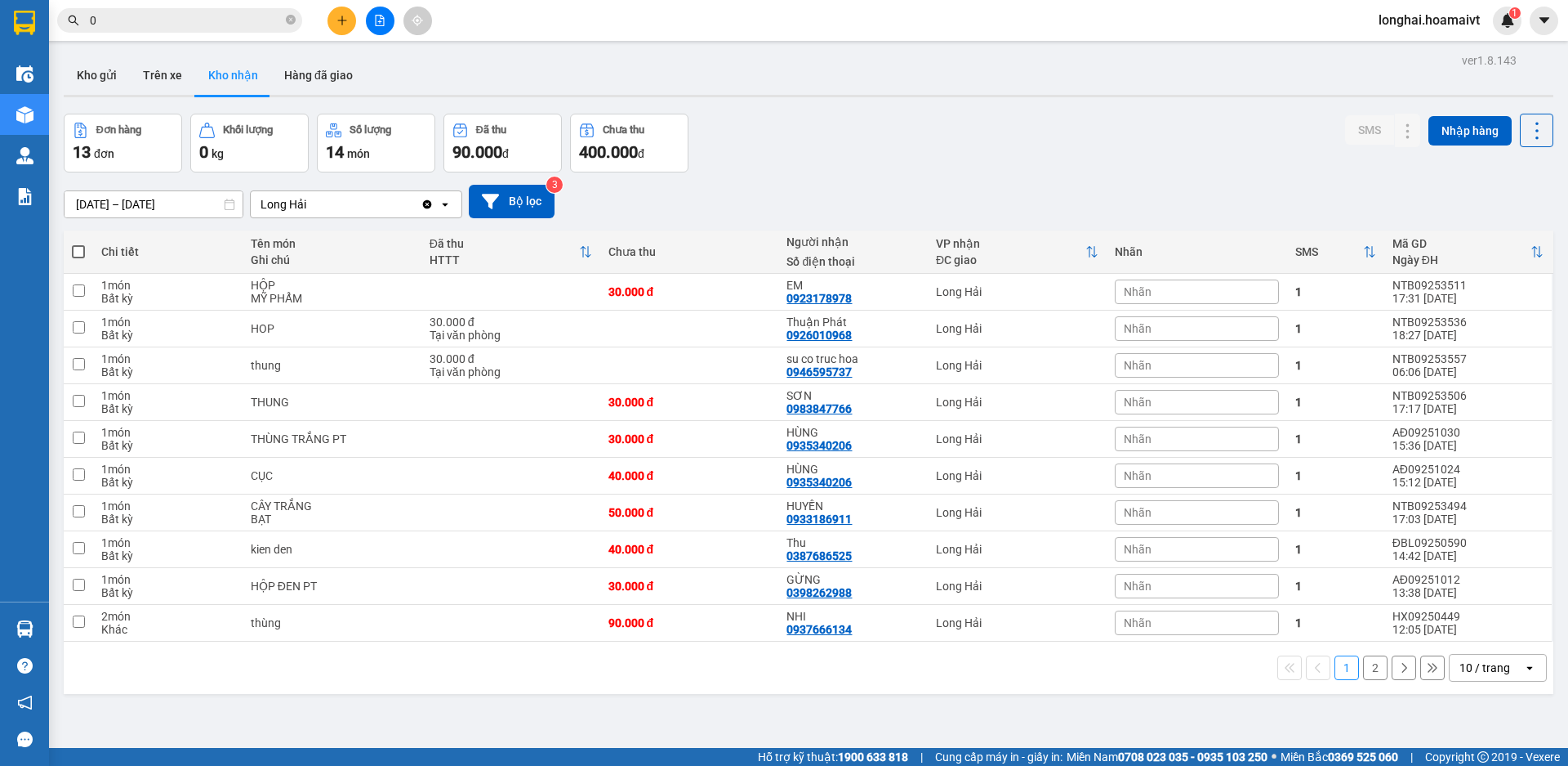
click at [248, 22] on input "0" at bounding box center [186, 20] width 192 height 18
click at [294, 25] on icon "close-circle" at bounding box center [290, 19] width 10 height 10
click at [199, 18] on input "text" at bounding box center [186, 20] width 192 height 18
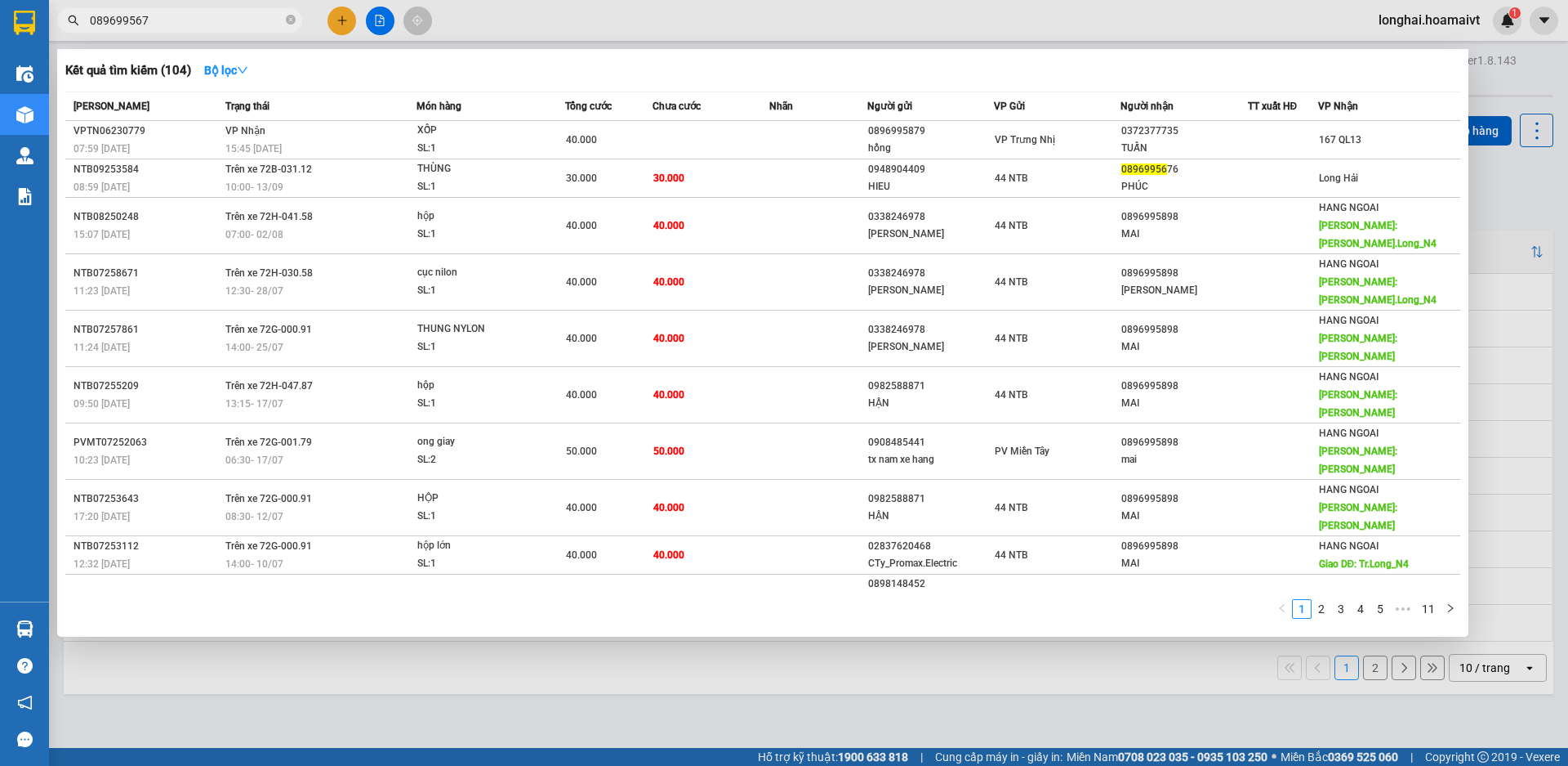
type input "0896995676"
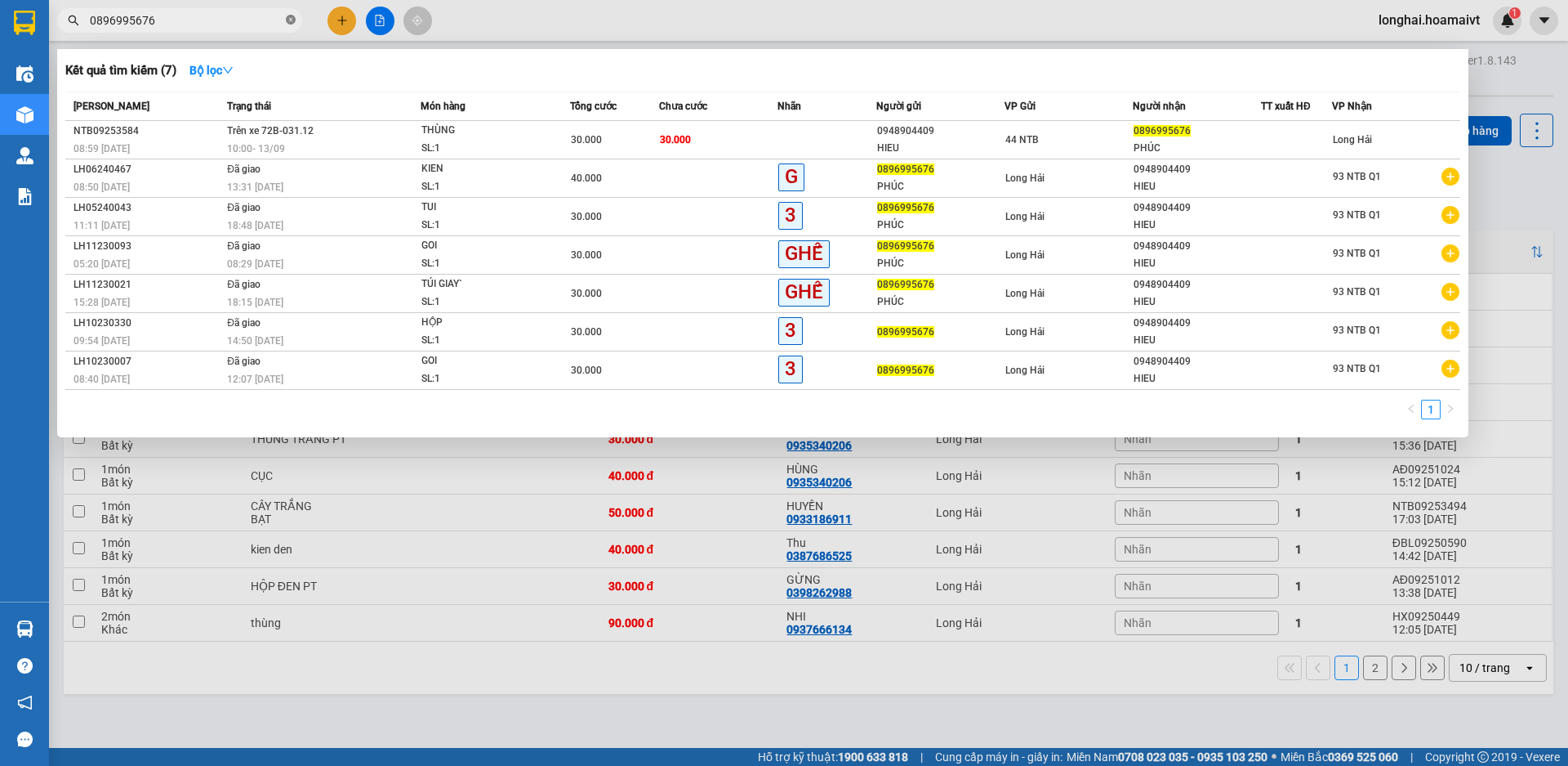
click at [287, 13] on span at bounding box center [290, 21] width 10 height 16
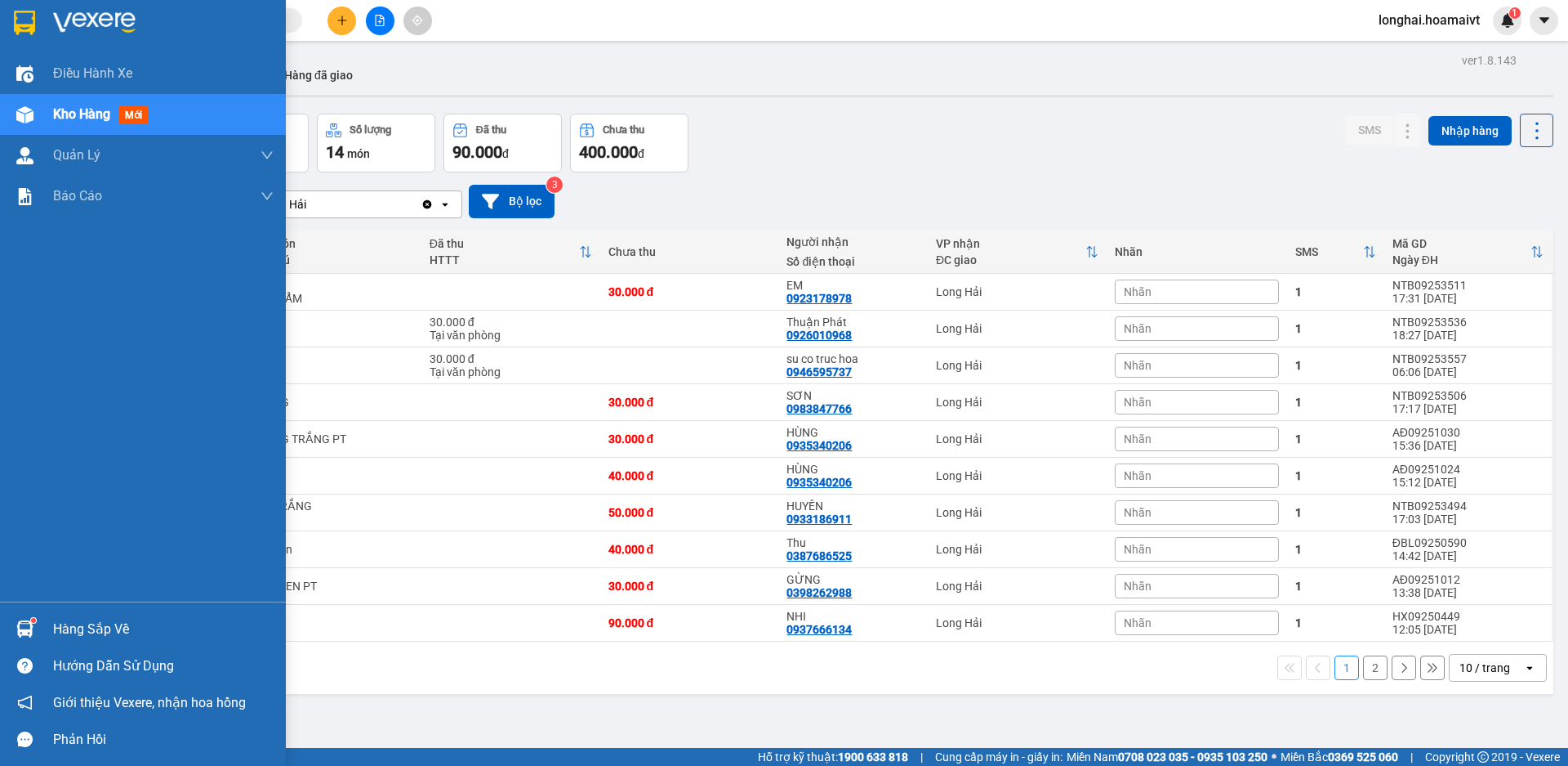
click at [67, 629] on div "Hàng sắp về" at bounding box center [164, 629] width 220 height 25
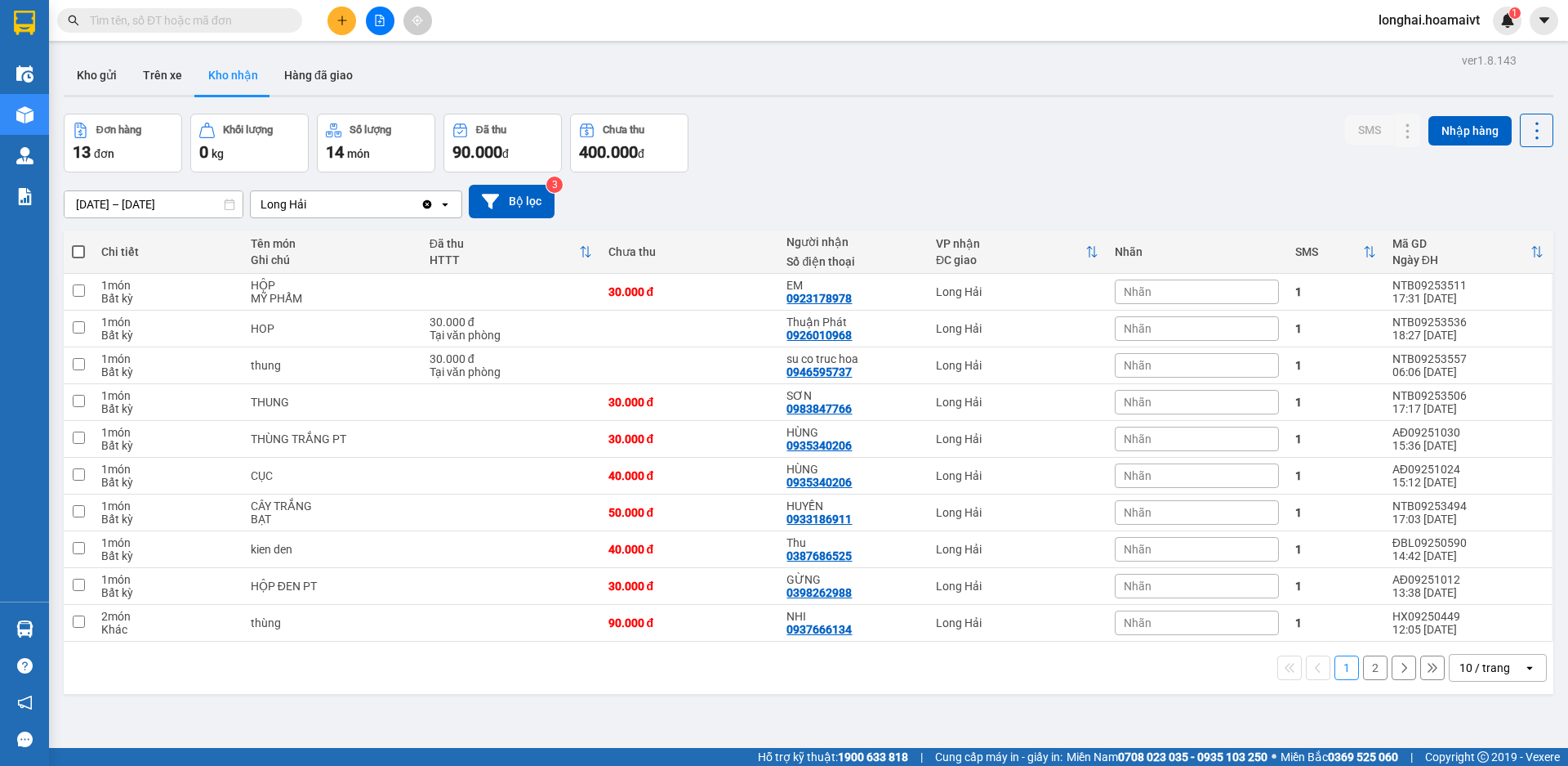
click at [982, 179] on section "Kết quả tìm kiếm ( 7 ) Bộ lọc Mã ĐH Trạng thái Món hàng Tổng cước Chưa cước Nhã…" at bounding box center [784, 383] width 1568 height 766
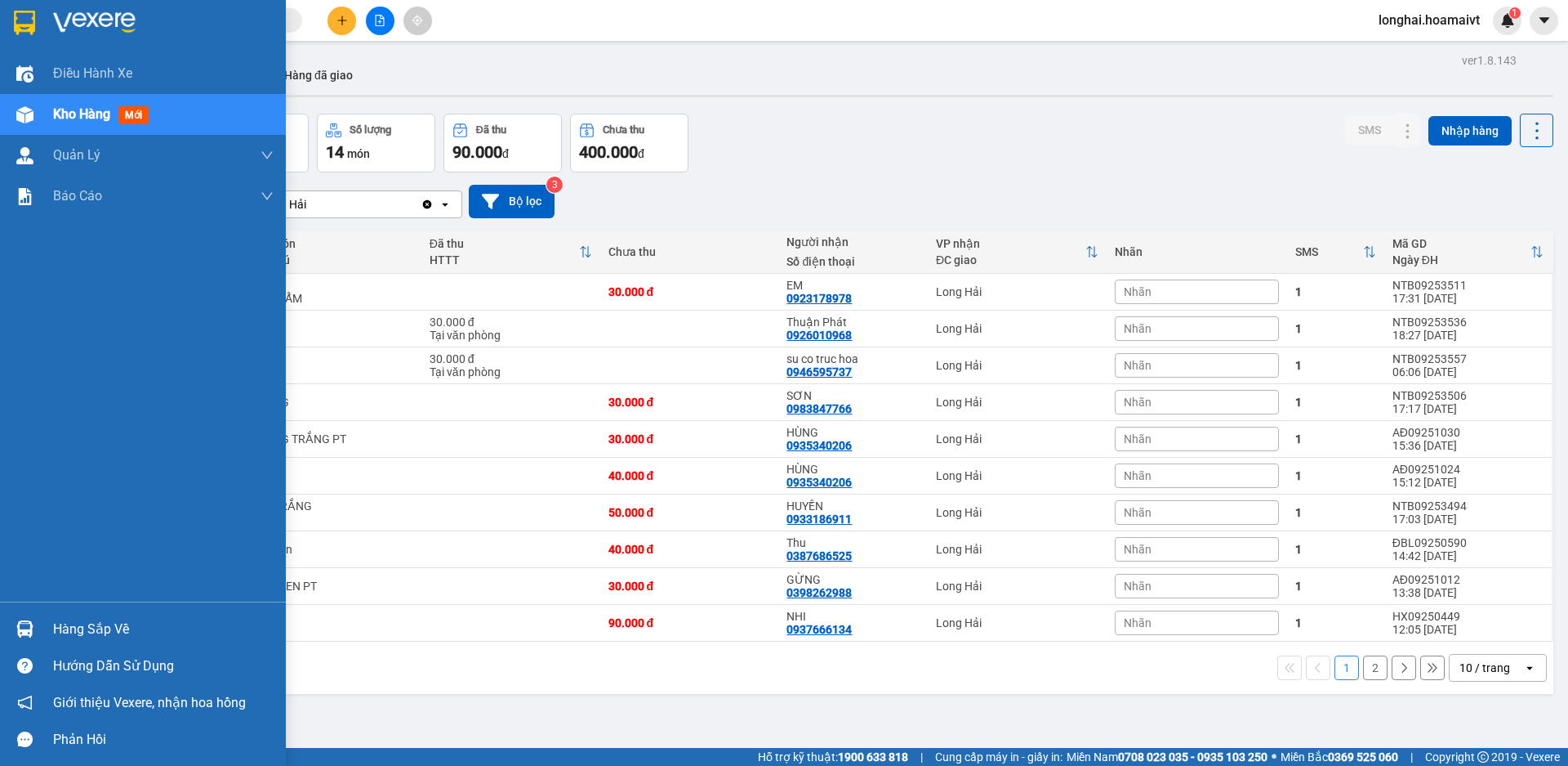
click at [74, 631] on div "Hàng sắp về" at bounding box center [164, 629] width 220 height 25
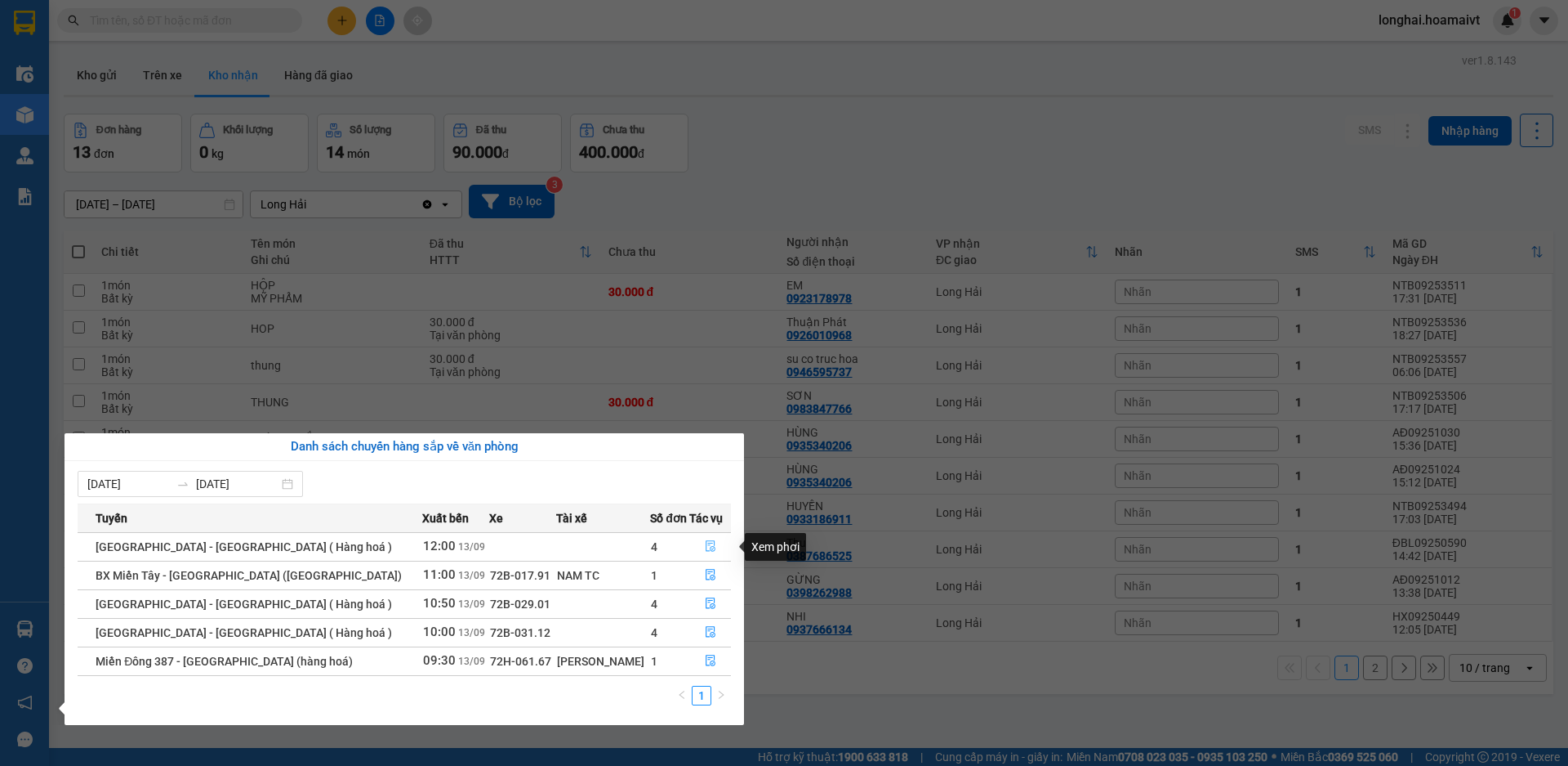
click at [694, 546] on button "button" at bounding box center [710, 547] width 40 height 26
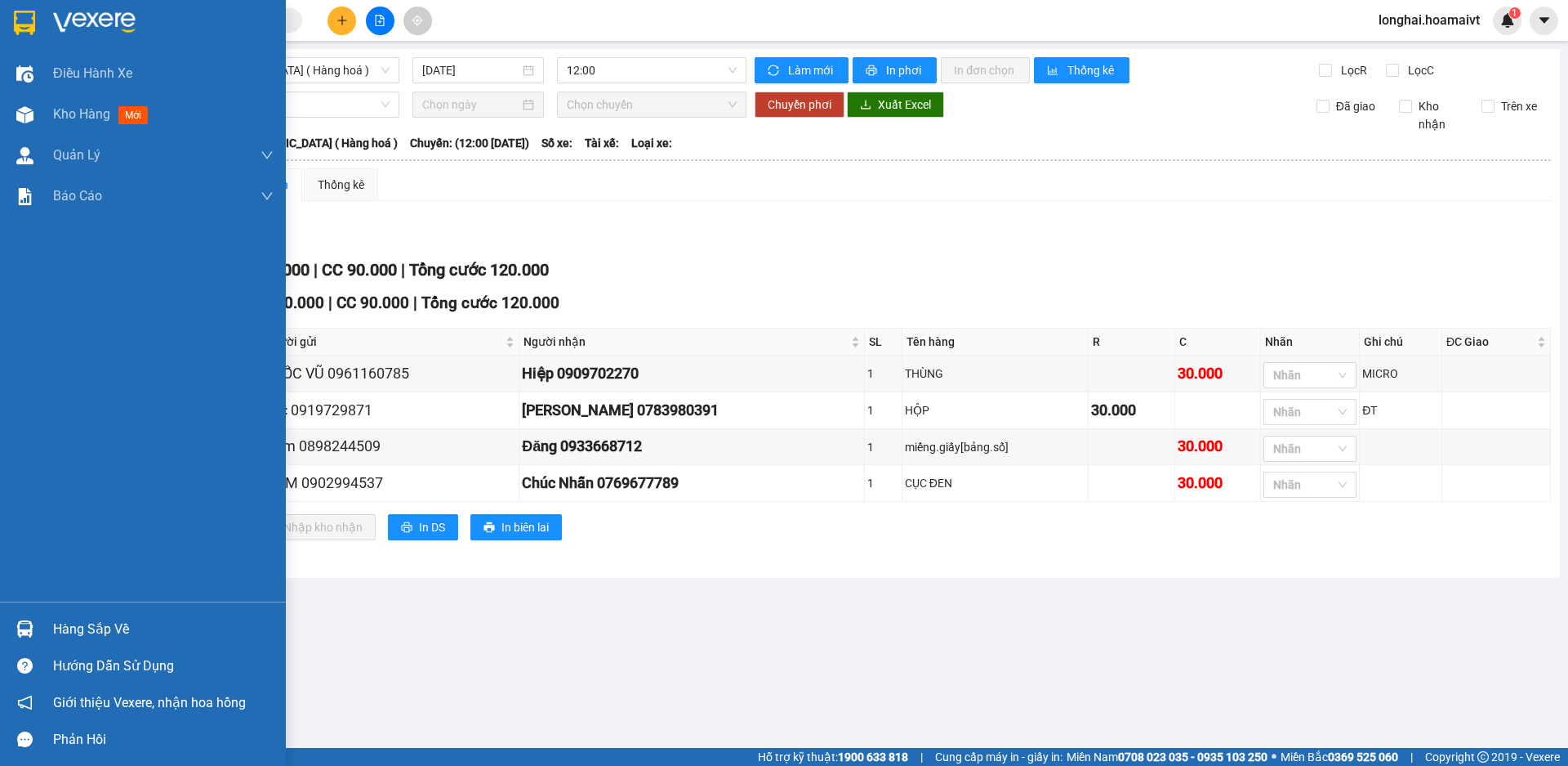
click at [55, 617] on div "Hàng sắp về" at bounding box center [164, 629] width 220 height 25
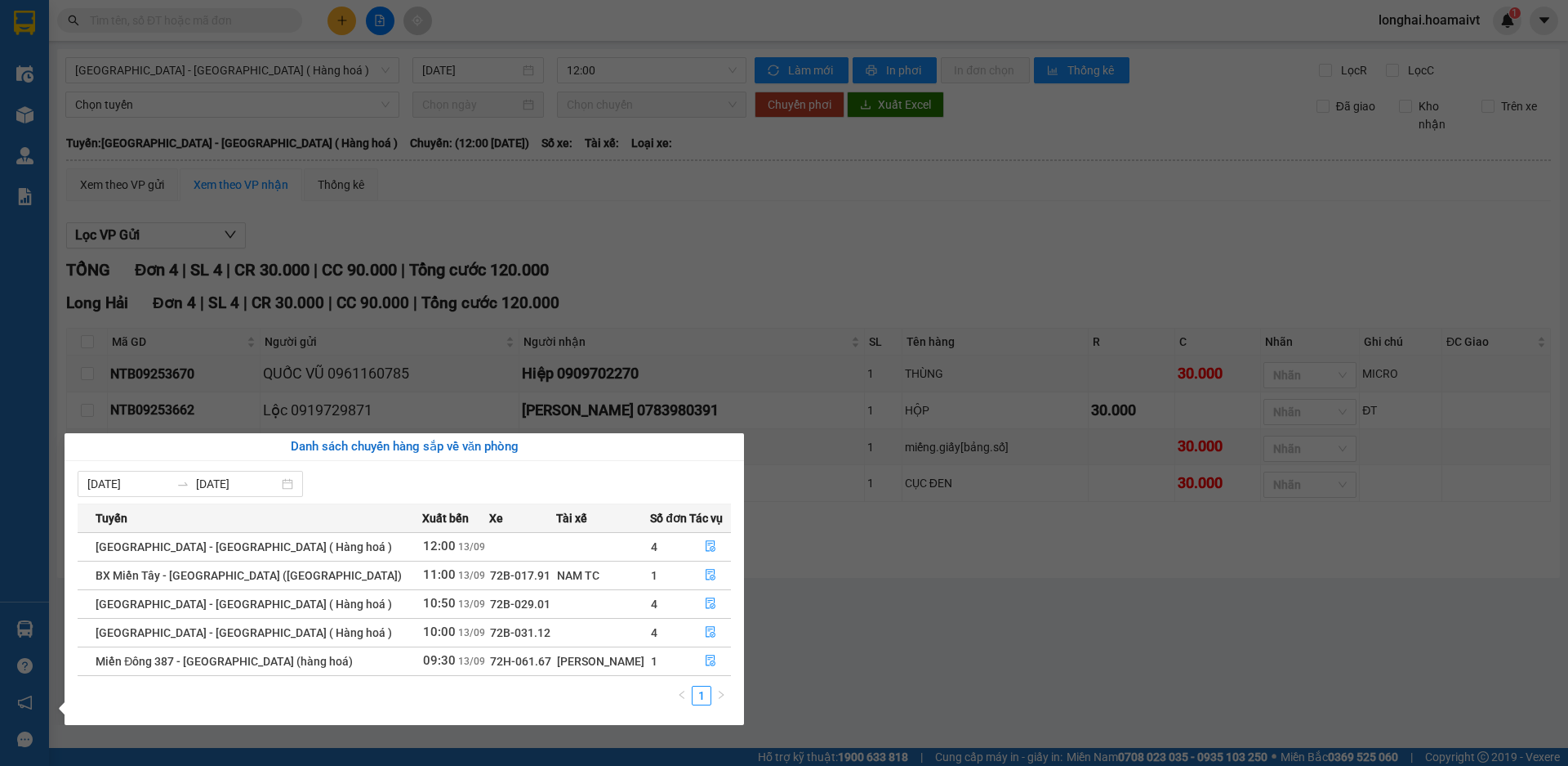
click at [1036, 601] on section "Kết quả tìm kiếm ( 7 ) Bộ lọc Mã ĐH Trạng thái Món hàng Tổng cước Chưa cước Nhã…" at bounding box center [784, 383] width 1568 height 766
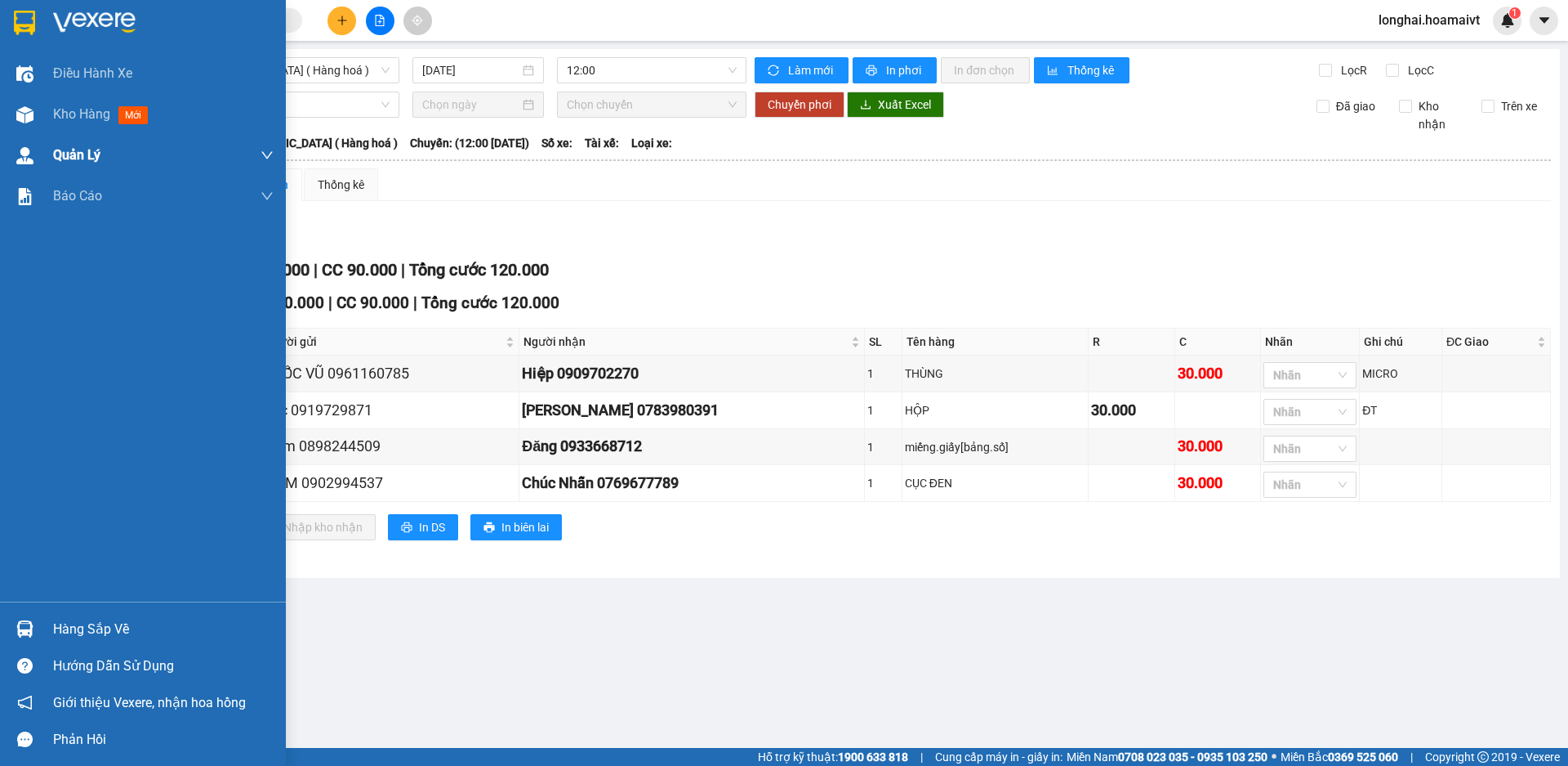
drag, startPoint x: 75, startPoint y: 125, endPoint x: 196, endPoint y: 136, distance: 121.5
click at [76, 125] on div "Kho hàng mới" at bounding box center [164, 114] width 220 height 41
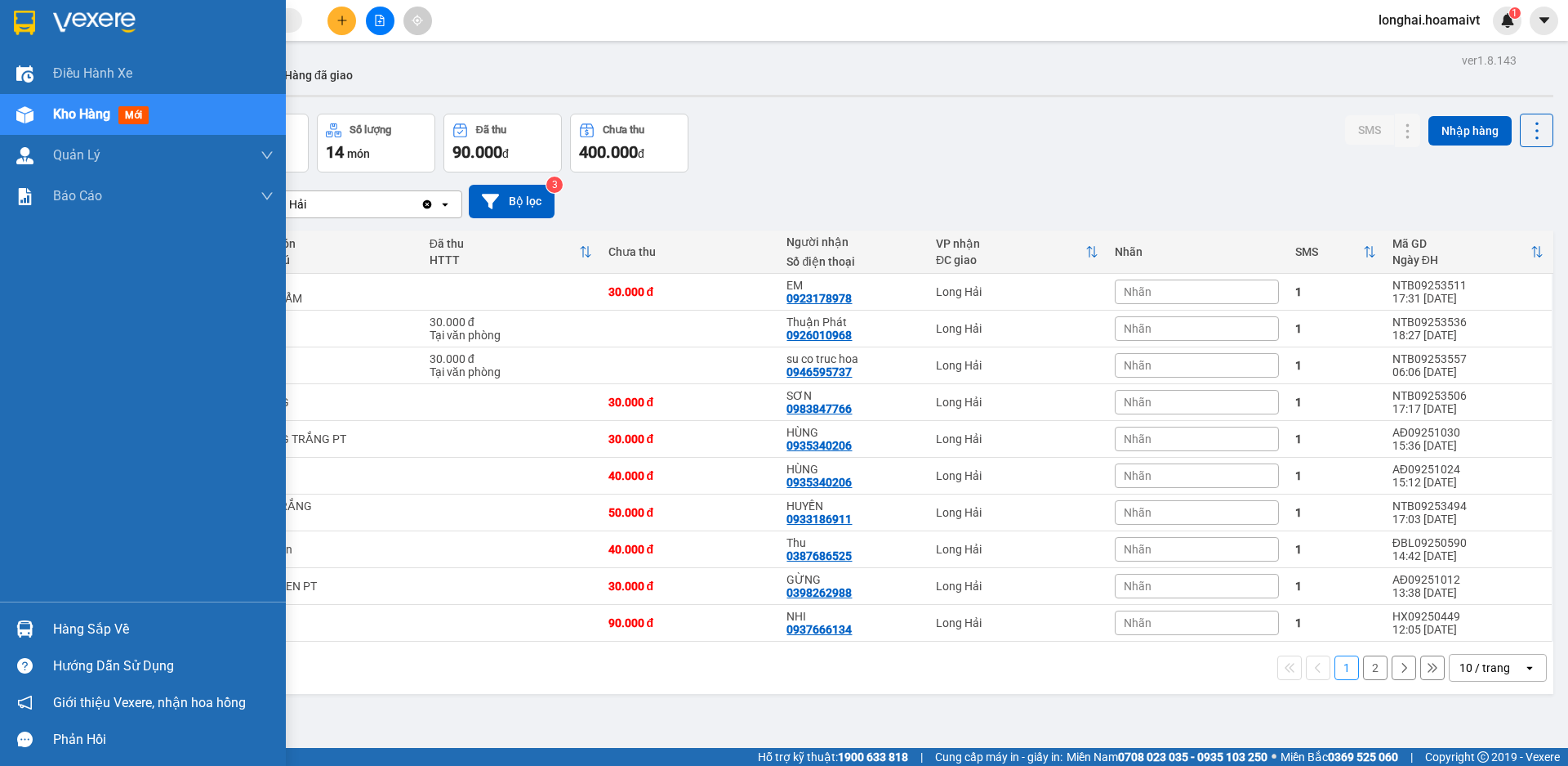
click at [87, 627] on div "Hàng sắp về" at bounding box center [164, 629] width 220 height 25
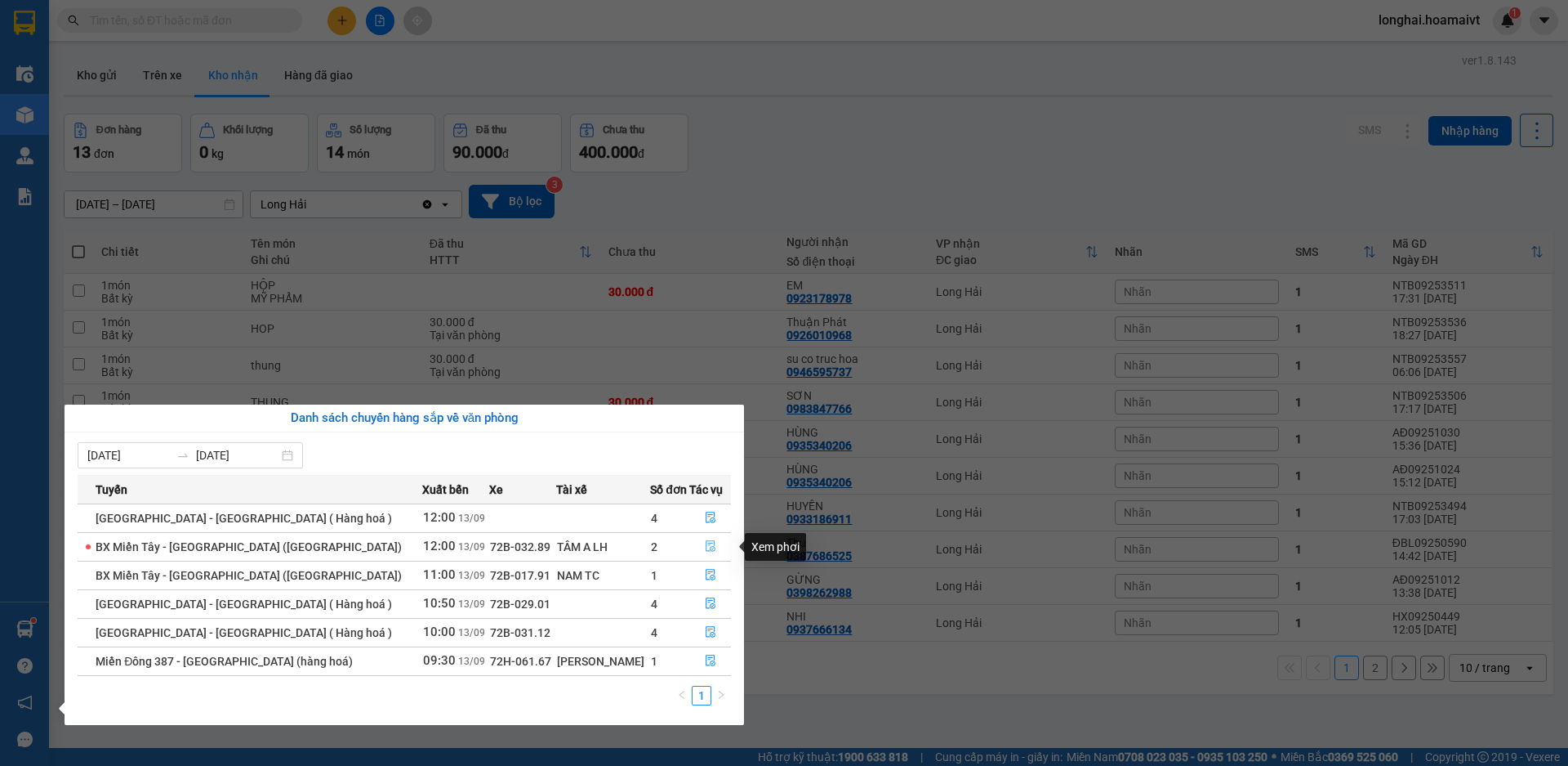
click at [705, 547] on icon "file-done" at bounding box center [710, 545] width 11 height 11
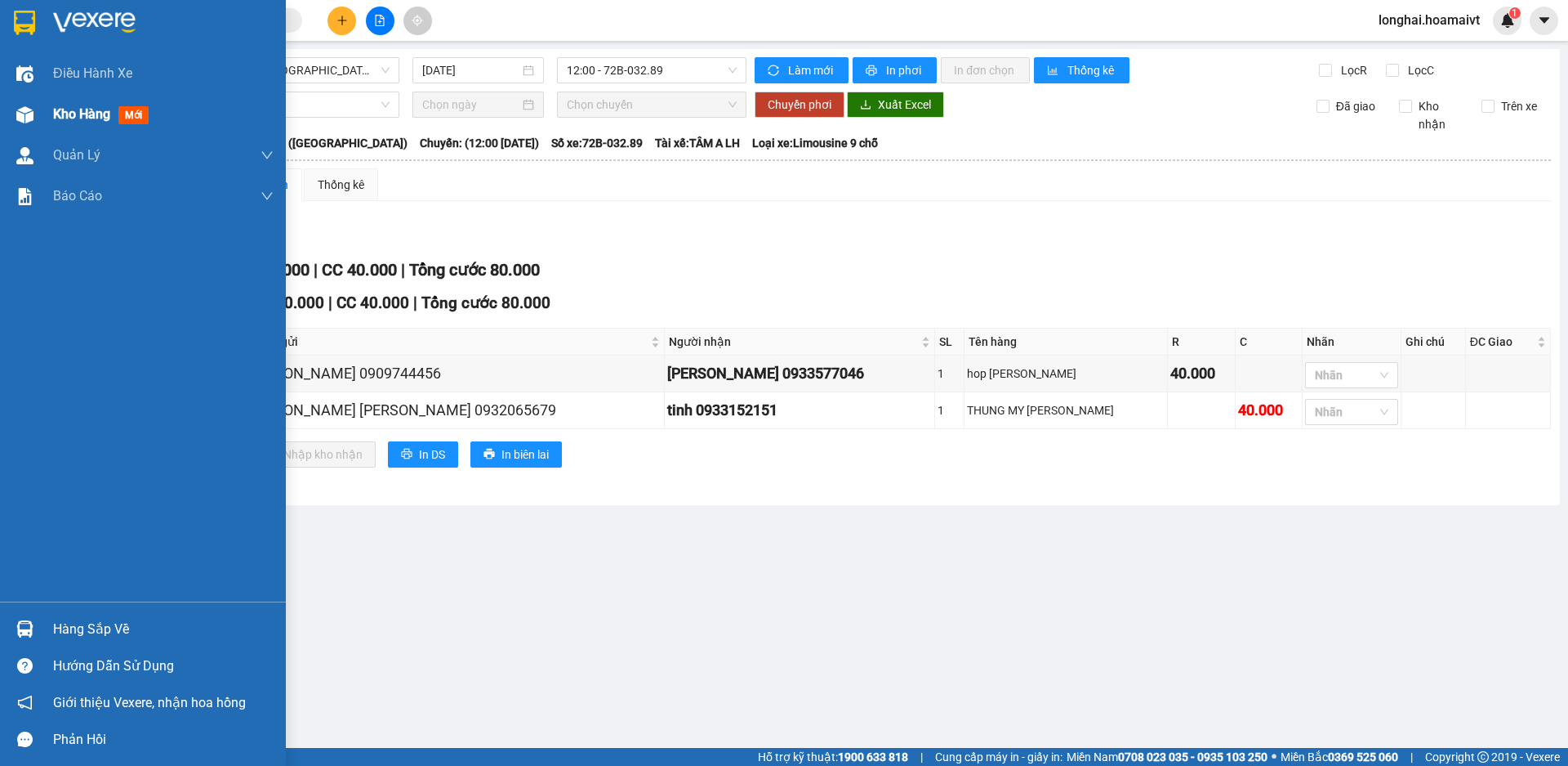
click at [74, 119] on span "Kho hàng" at bounding box center [81, 114] width 57 height 16
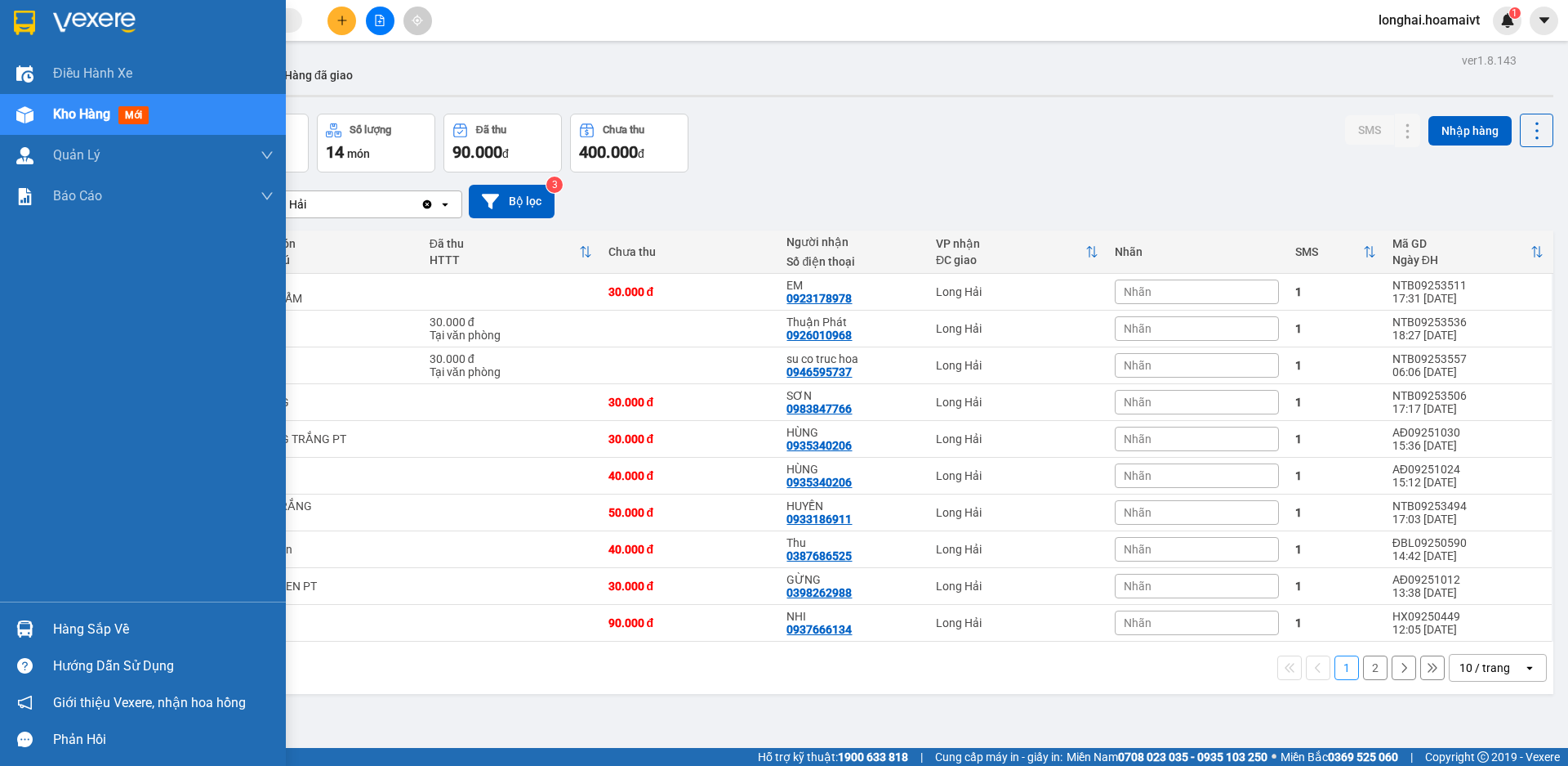
click at [36, 617] on div at bounding box center [24, 629] width 29 height 29
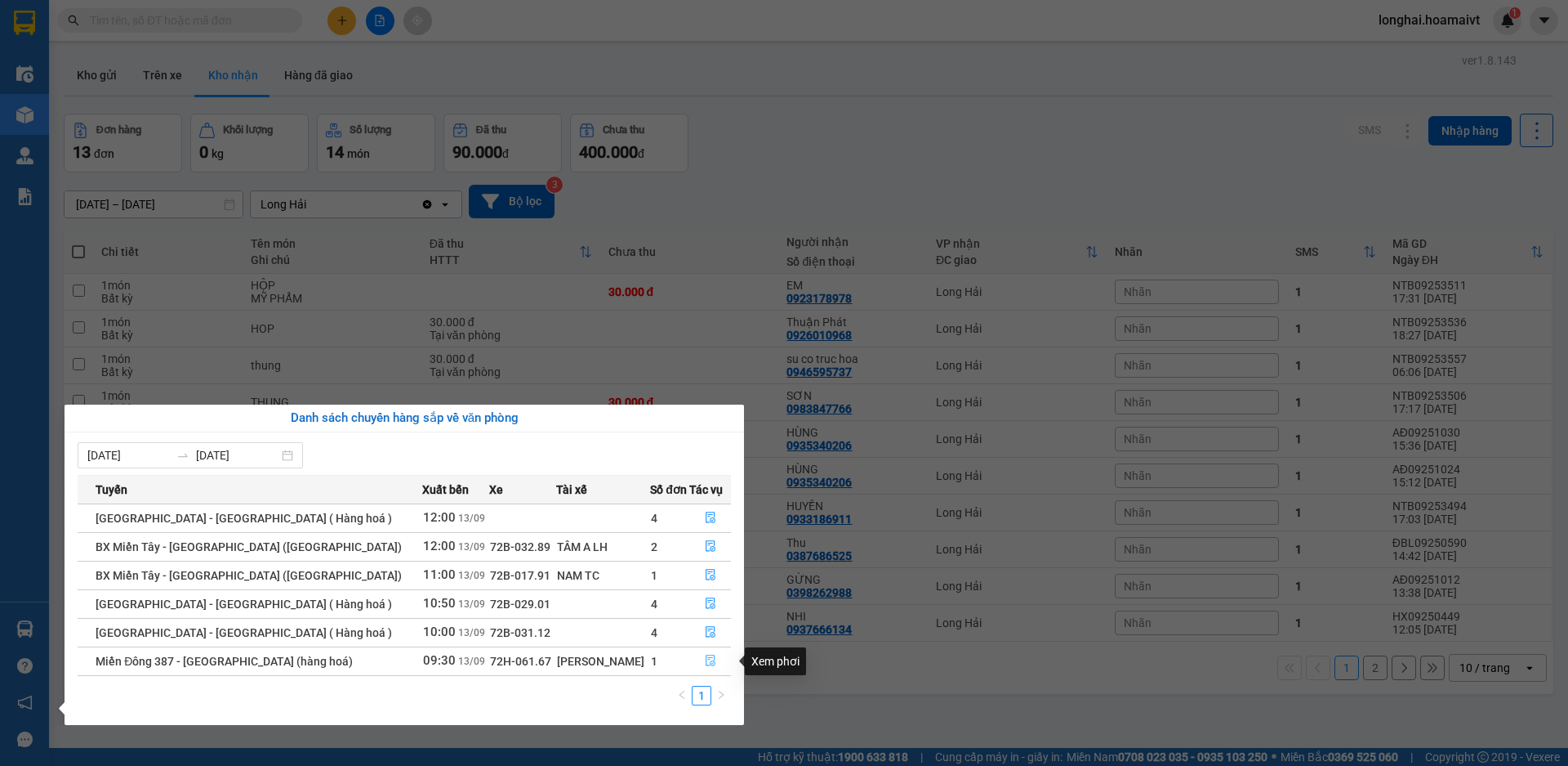
click at [706, 657] on icon "file-done" at bounding box center [710, 661] width 10 height 11
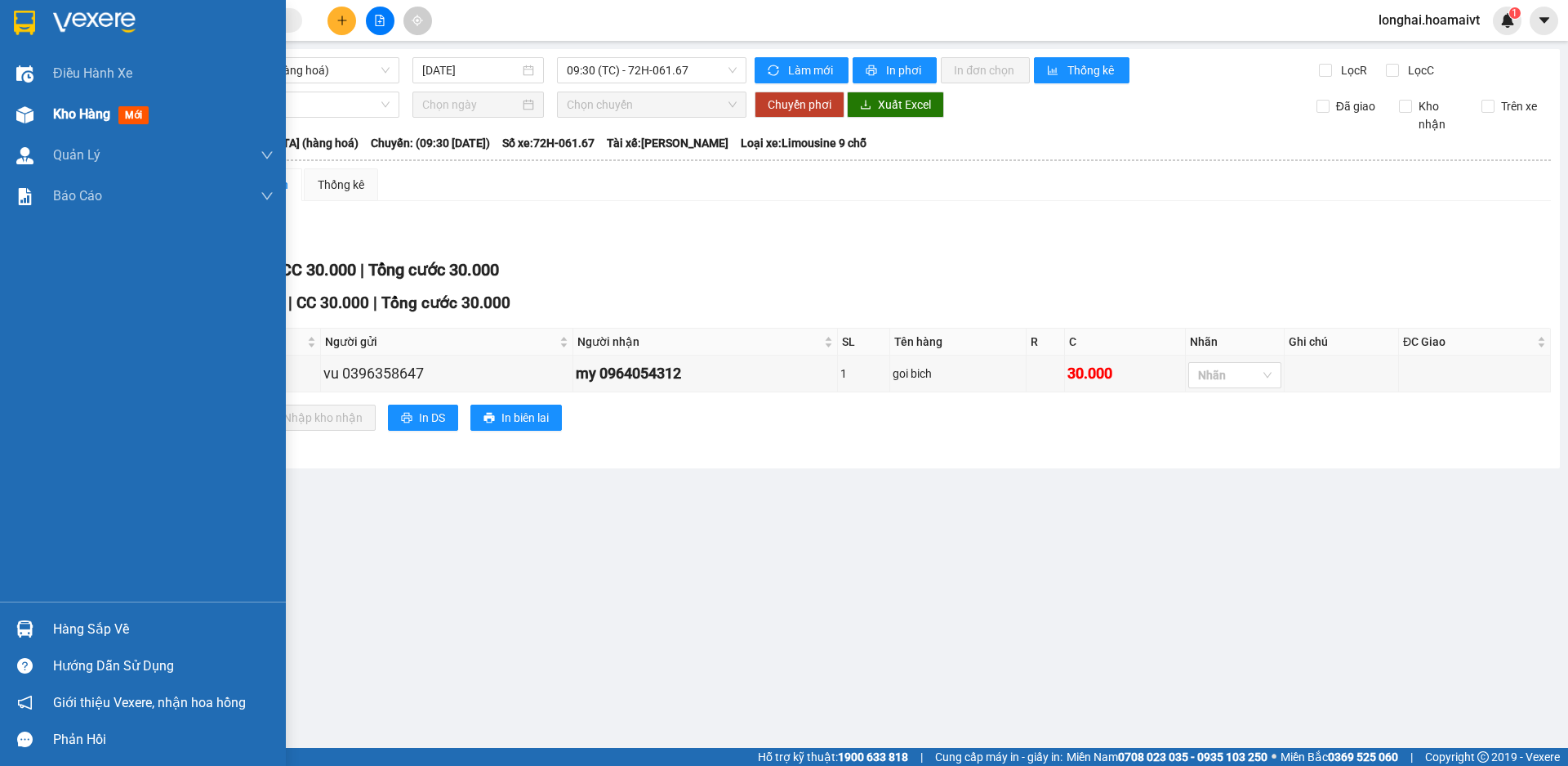
drag, startPoint x: 57, startPoint y: 120, endPoint x: 70, endPoint y: 120, distance: 13.0
click at [57, 120] on span "Kho hàng" at bounding box center [81, 114] width 57 height 16
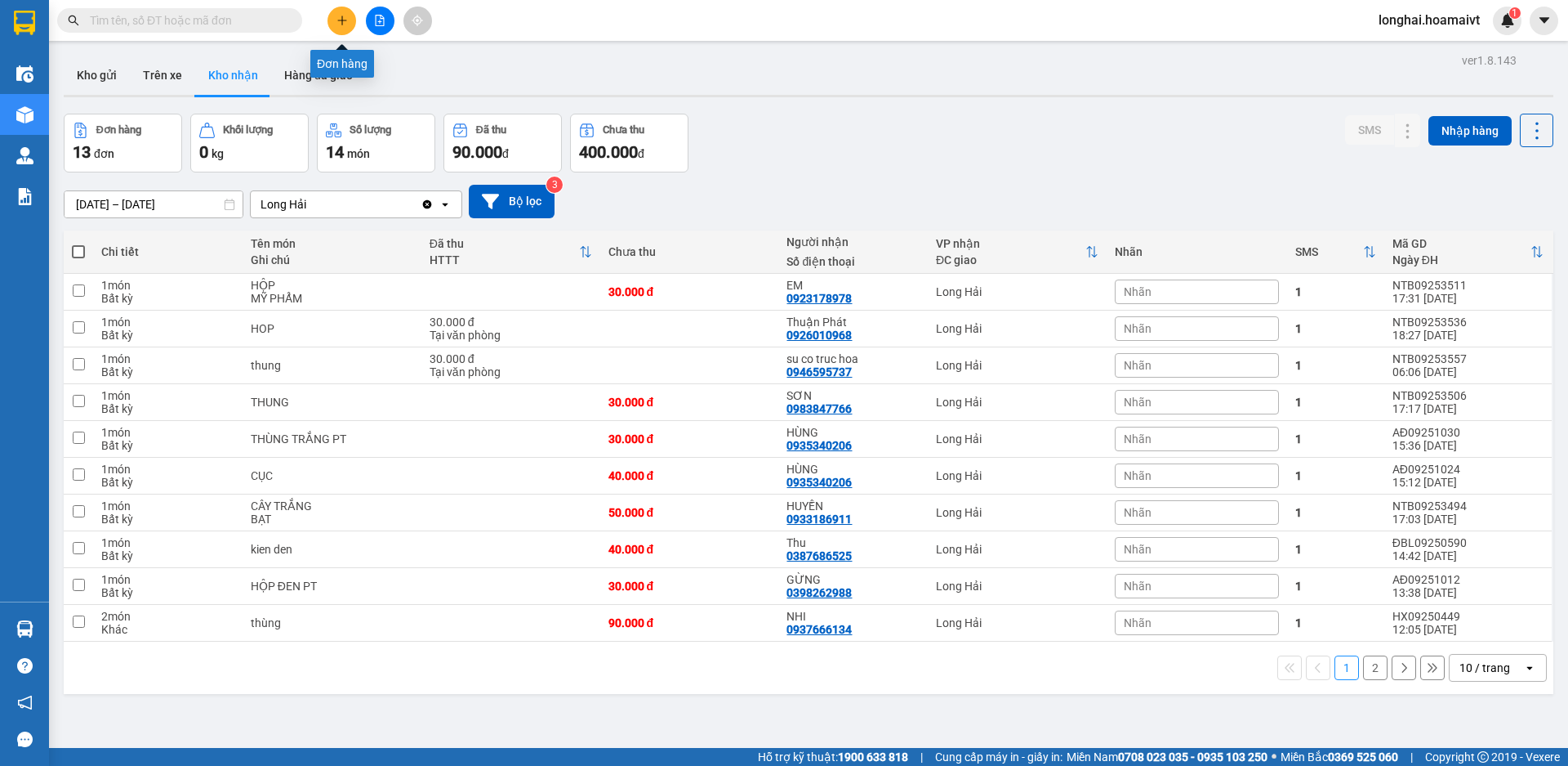
click at [339, 12] on button at bounding box center [341, 20] width 29 height 29
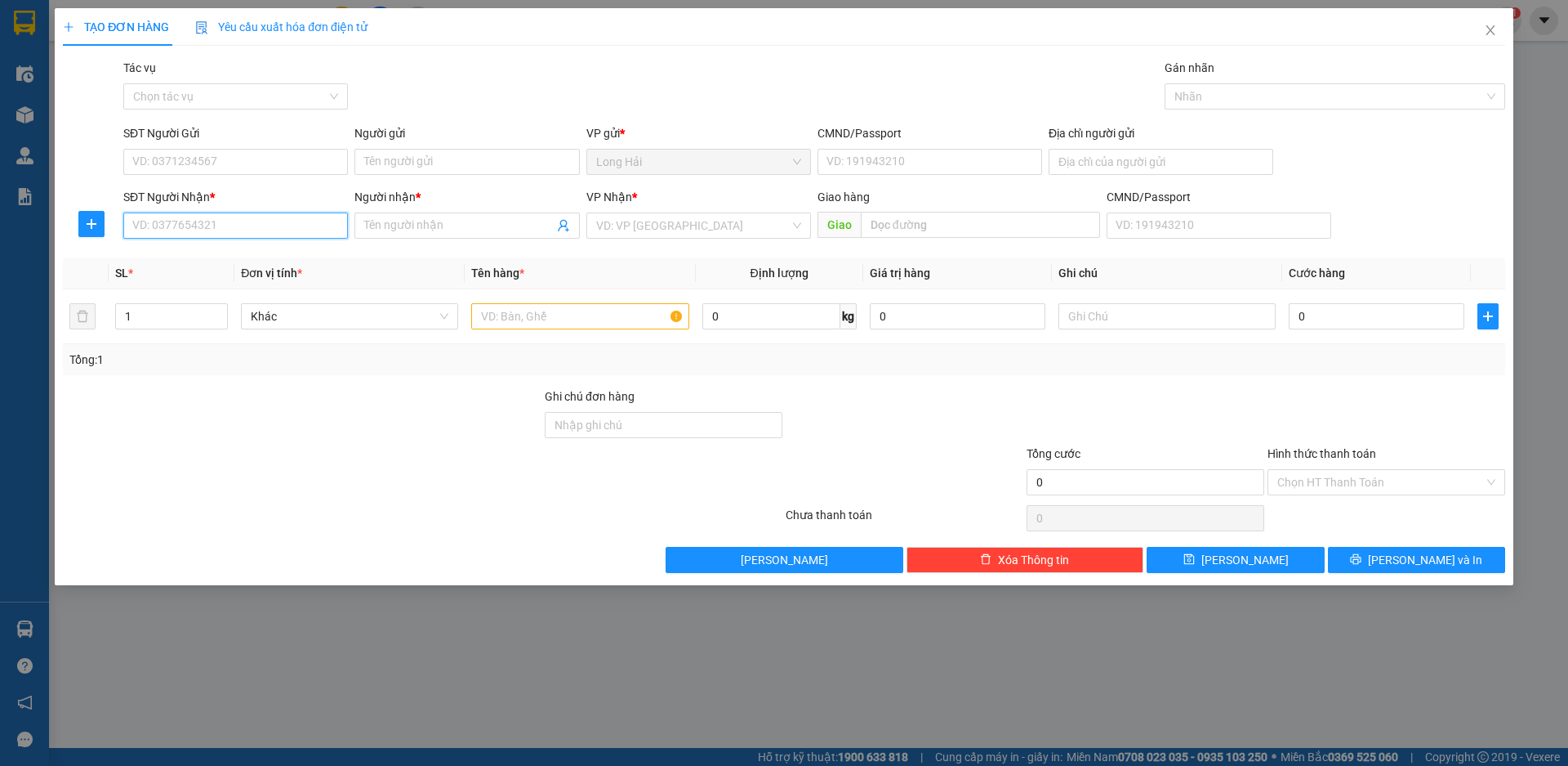
click at [202, 229] on input "SĐT Người Nhận *" at bounding box center [235, 226] width 225 height 26
click at [223, 257] on div "0365224790 - PHUC" at bounding box center [235, 258] width 205 height 18
type input "0365224790"
type input "PHUC"
type input "0365224790"
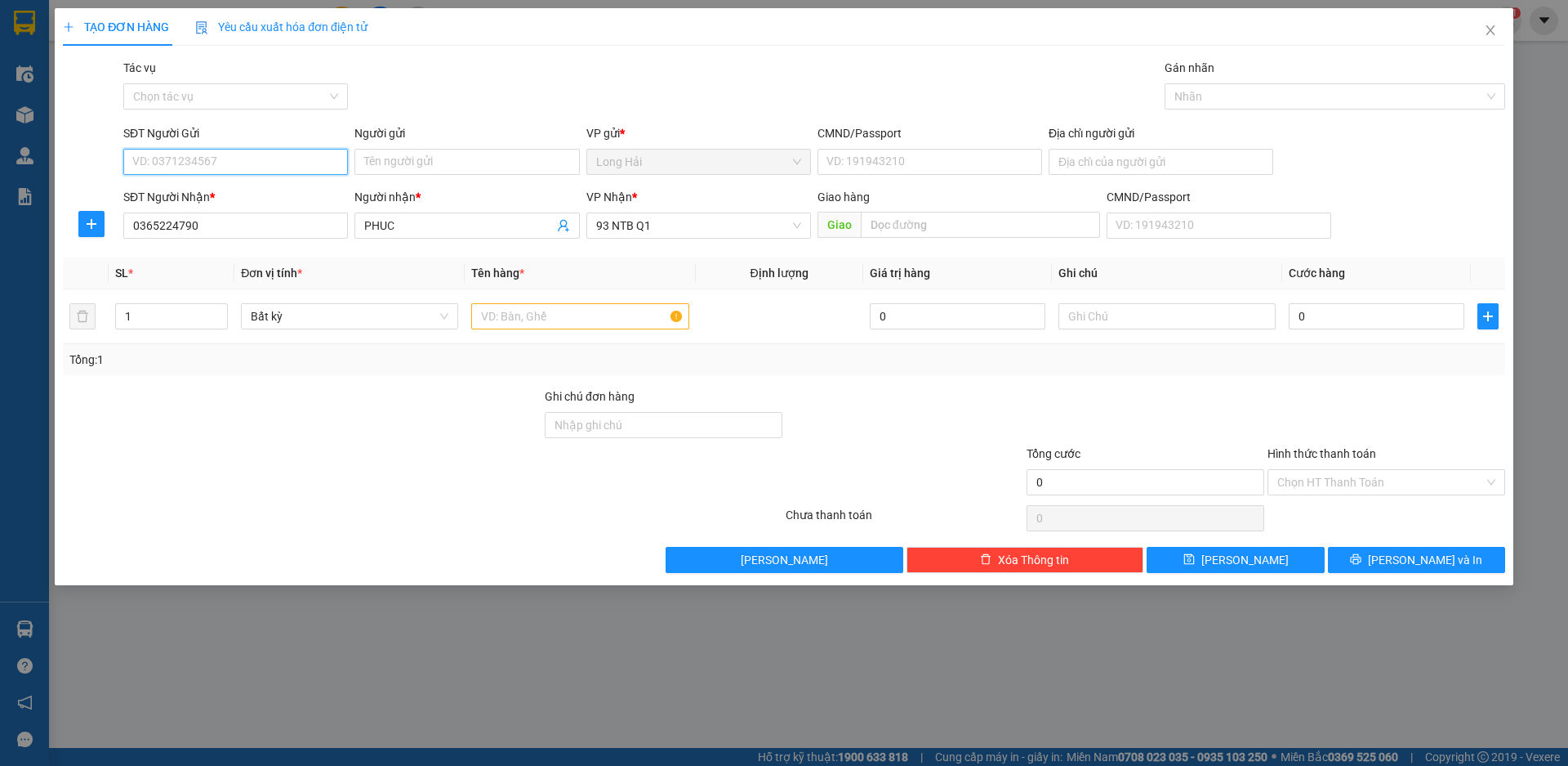
click at [215, 162] on input "SĐT Người Gửi" at bounding box center [235, 162] width 225 height 26
click at [233, 190] on div "0948440948 - Kim Sơn" at bounding box center [235, 194] width 205 height 18
type input "0948440948"
type input "Kim Sơn"
click at [525, 326] on input "text" at bounding box center [580, 316] width 217 height 26
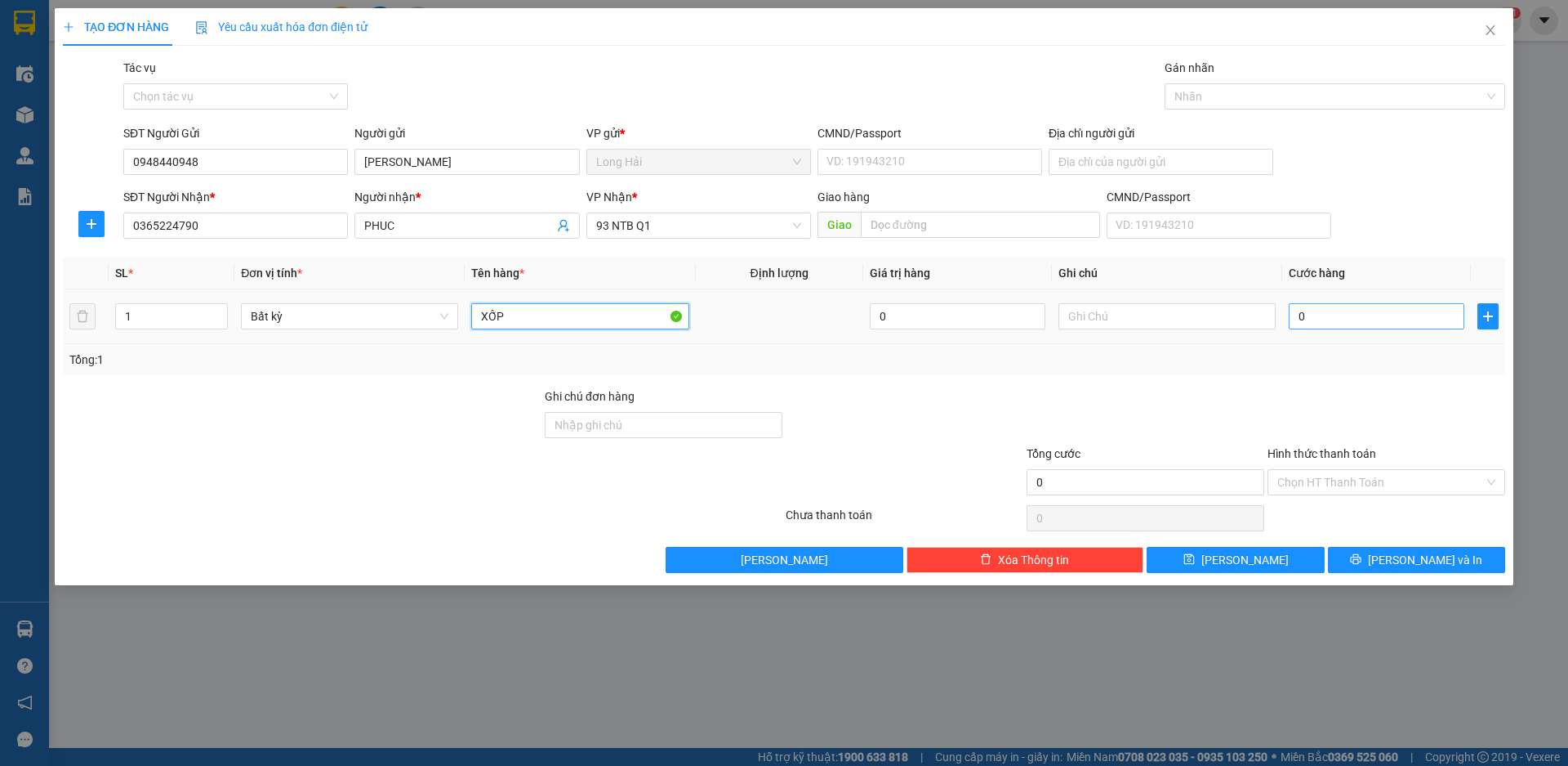
type input "XỐP"
click at [1404, 321] on input "0" at bounding box center [1376, 316] width 176 height 26
type input "8"
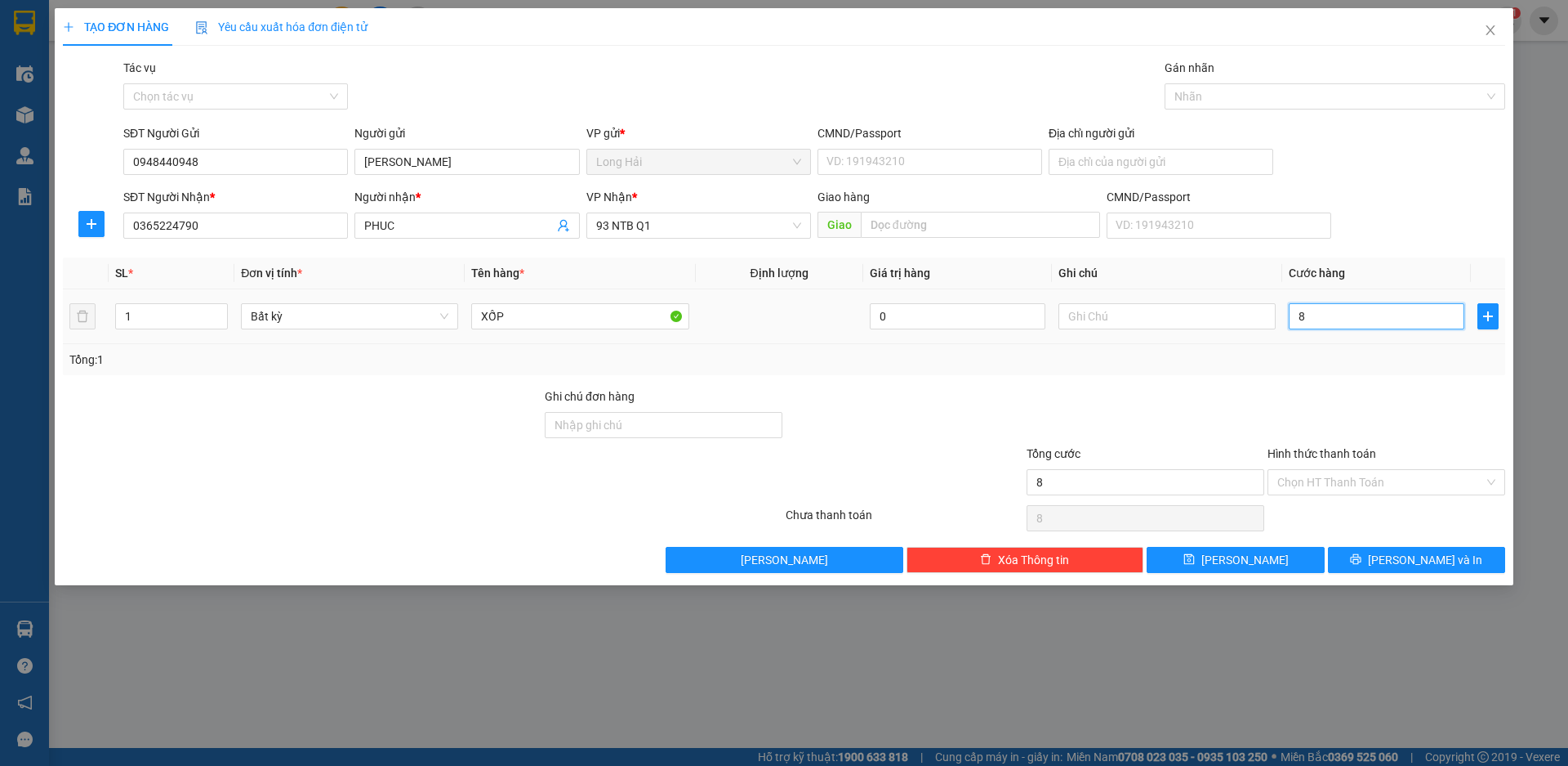
type input "80"
type input "80.000"
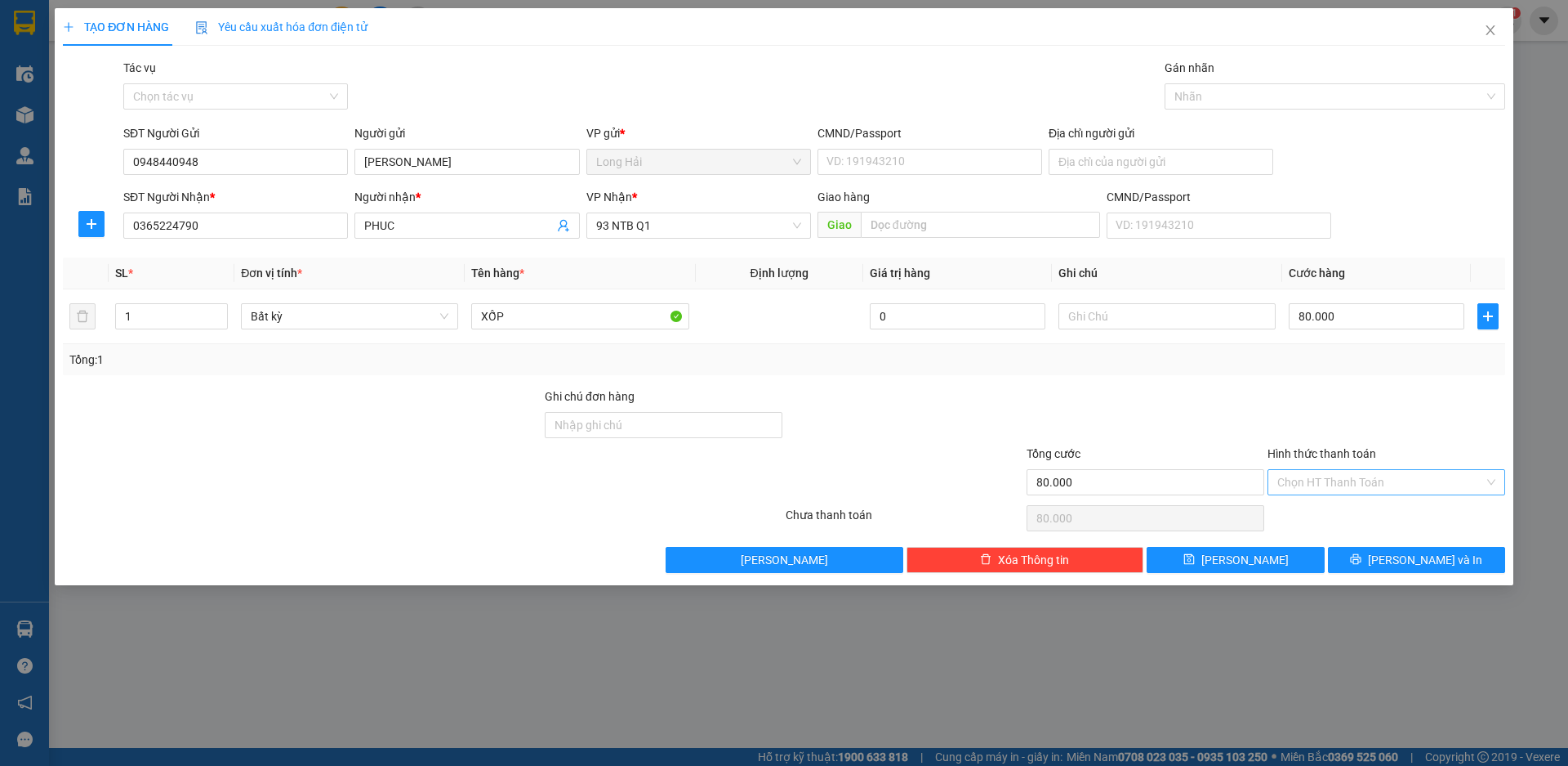
click at [1300, 485] on input "Hình thức thanh toán" at bounding box center [1381, 482] width 206 height 25
click at [1323, 512] on div "Tại văn phòng" at bounding box center [1386, 515] width 218 height 18
type input "0"
click at [1342, 556] on button "[PERSON_NAME] và In" at bounding box center [1417, 559] width 178 height 26
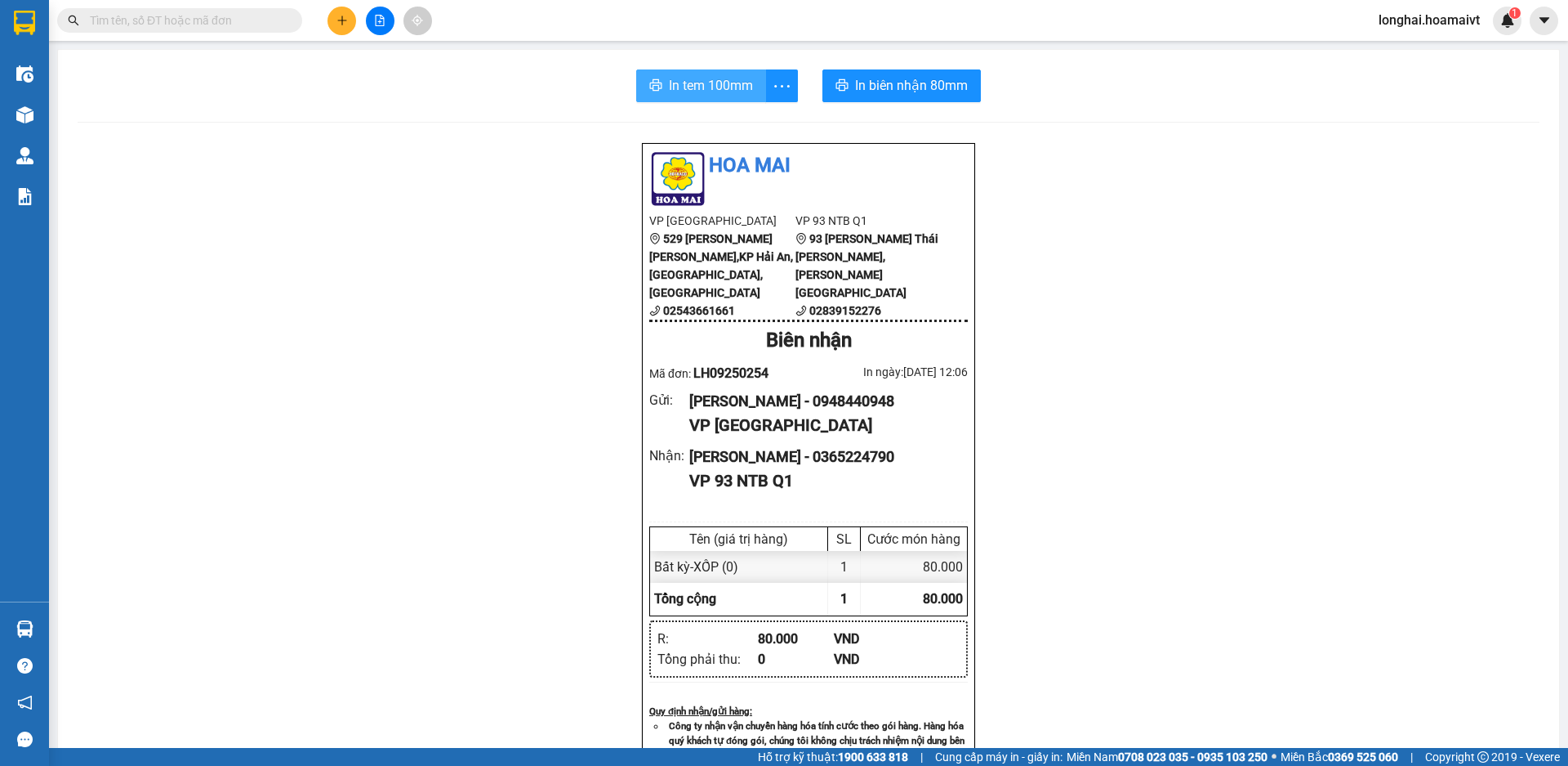
click at [681, 80] on span "In tem 100mm" at bounding box center [711, 85] width 84 height 20
click at [715, 78] on span "In tem 100mm" at bounding box center [711, 85] width 84 height 20
click at [214, 18] on input "text" at bounding box center [186, 20] width 192 height 18
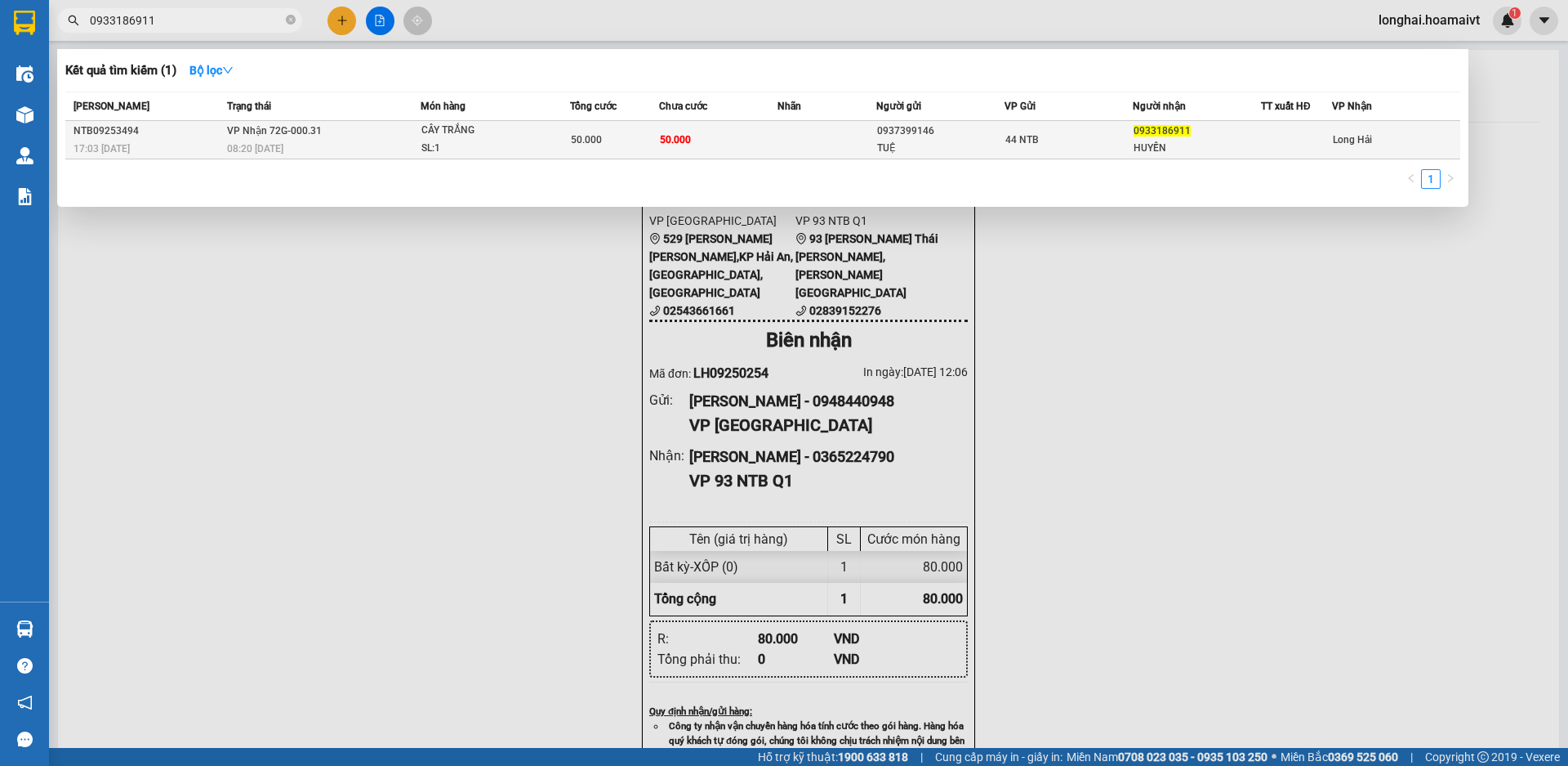
type input "0933186911"
click at [463, 125] on div "CÂY TRẮNG" at bounding box center [483, 130] width 122 height 18
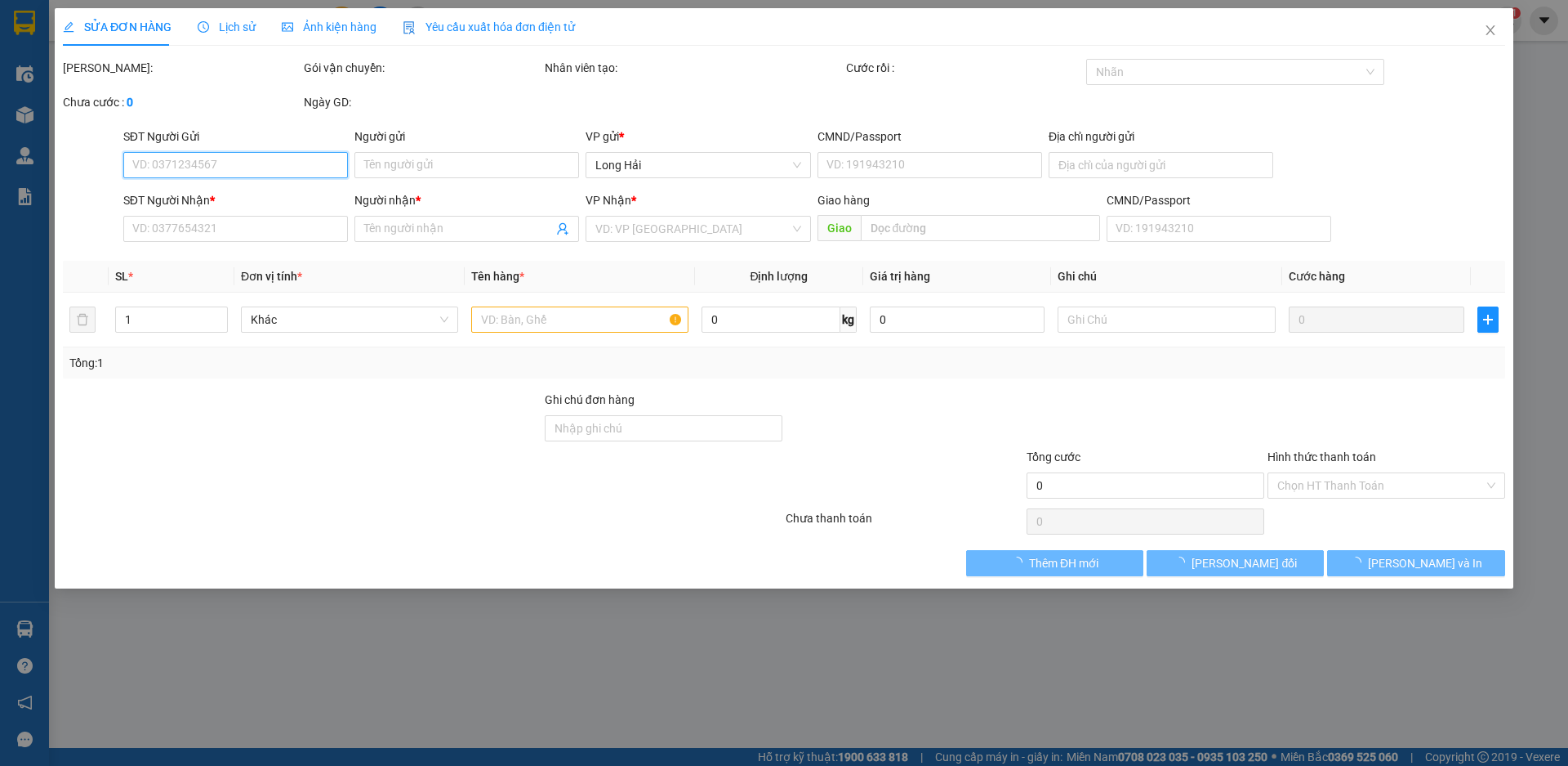
type input "0937399146"
type input "TUỆ"
type input "477/1 MÃ LÒ"
type input "0933186911"
type input "HUYỀN"
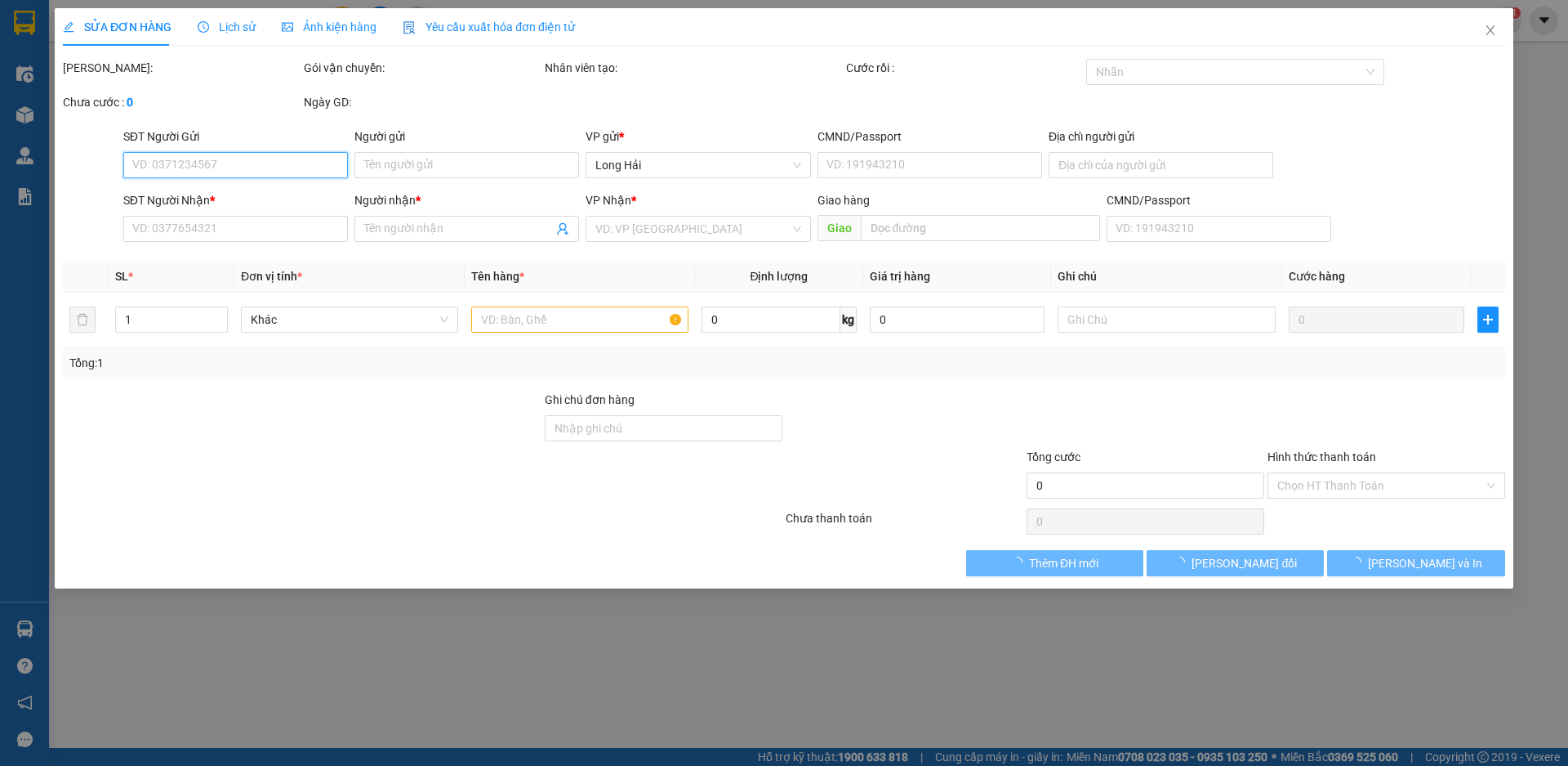
type input "50.000"
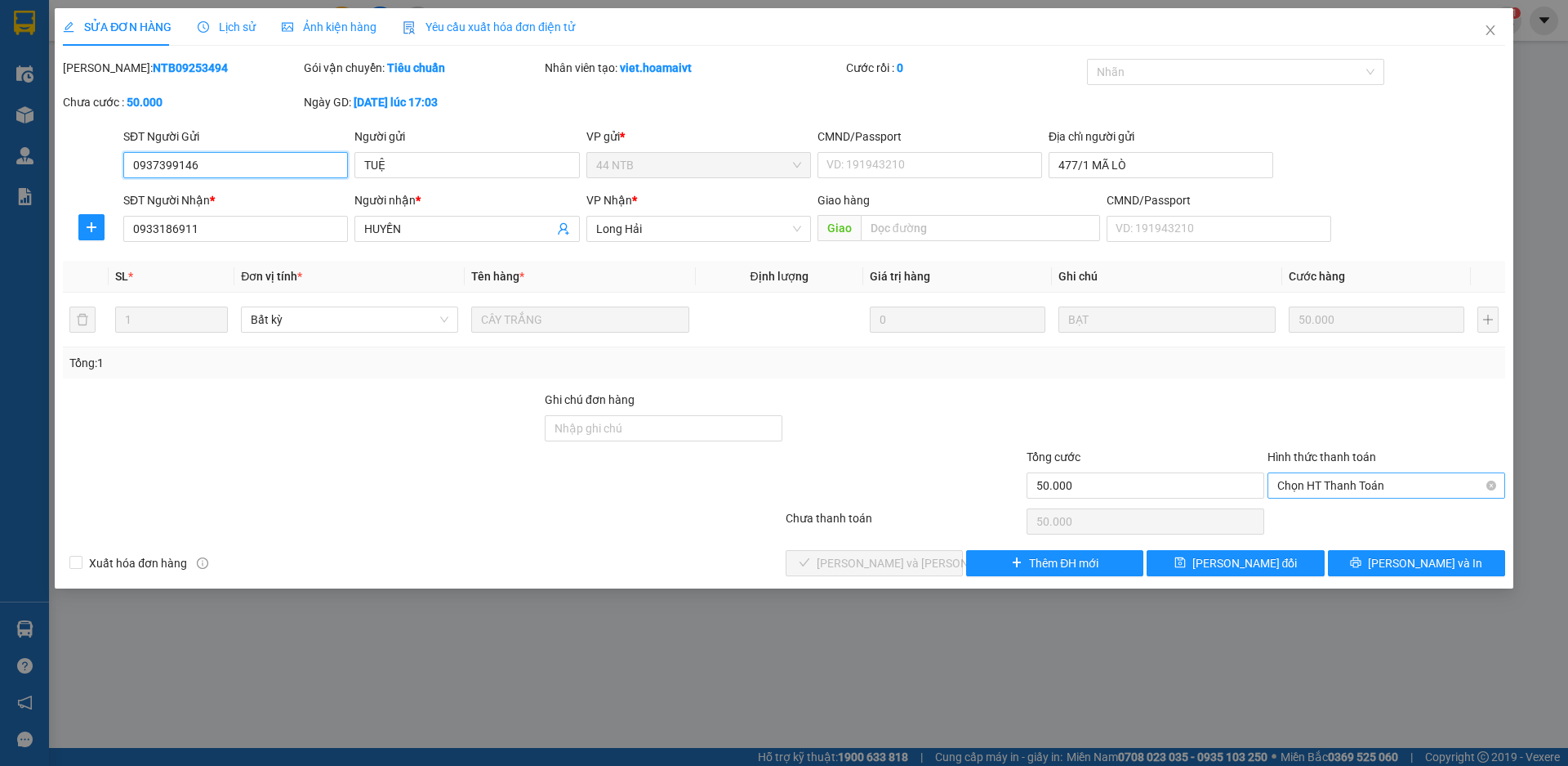
click at [1305, 485] on span "Chọn HT Thanh Toán" at bounding box center [1386, 485] width 218 height 25
click at [1342, 517] on div "Tại văn phòng" at bounding box center [1386, 518] width 218 height 18
type input "0"
click at [892, 576] on div "SỬA ĐƠN HÀNG Lịch sử Ảnh kiện hàng Yêu cầu xuất hóa đơn điện tử Total Paid Fee …" at bounding box center [784, 298] width 1459 height 580
click at [902, 564] on span "[PERSON_NAME] và Giao hàng" at bounding box center [927, 563] width 220 height 18
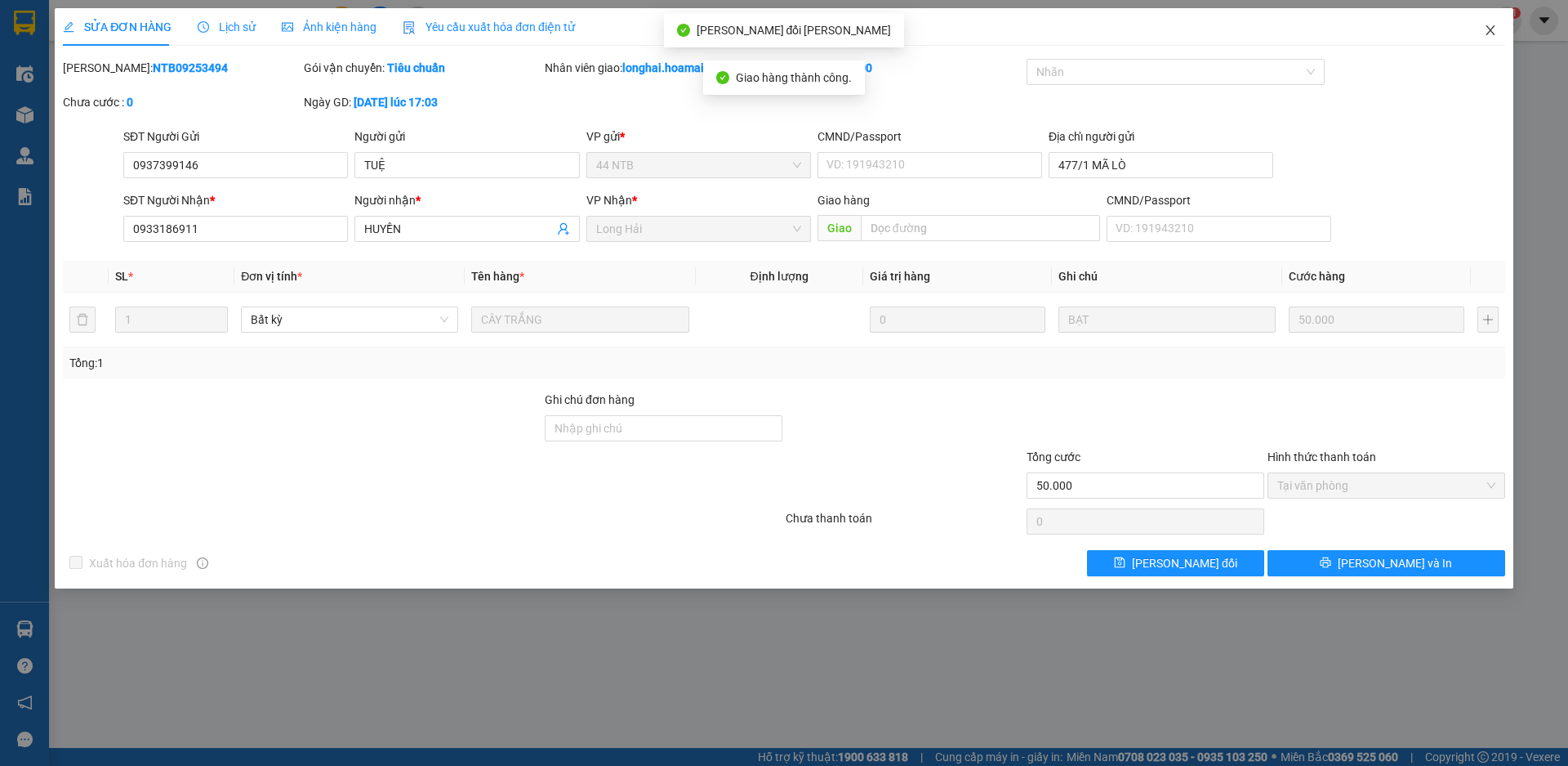
click at [1491, 35] on icon "close" at bounding box center [1490, 30] width 13 height 13
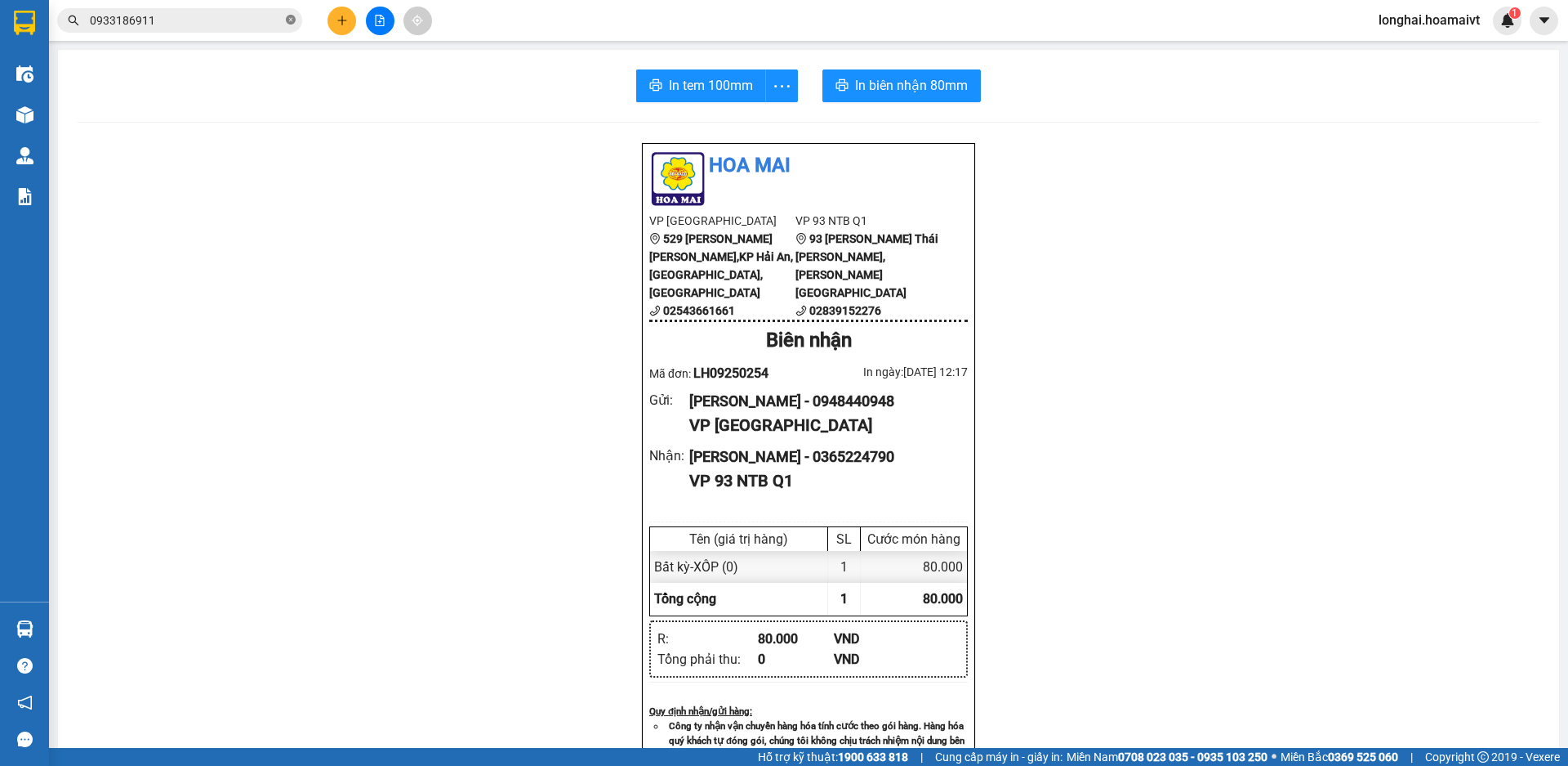
click at [289, 17] on icon "close-circle" at bounding box center [290, 19] width 10 height 10
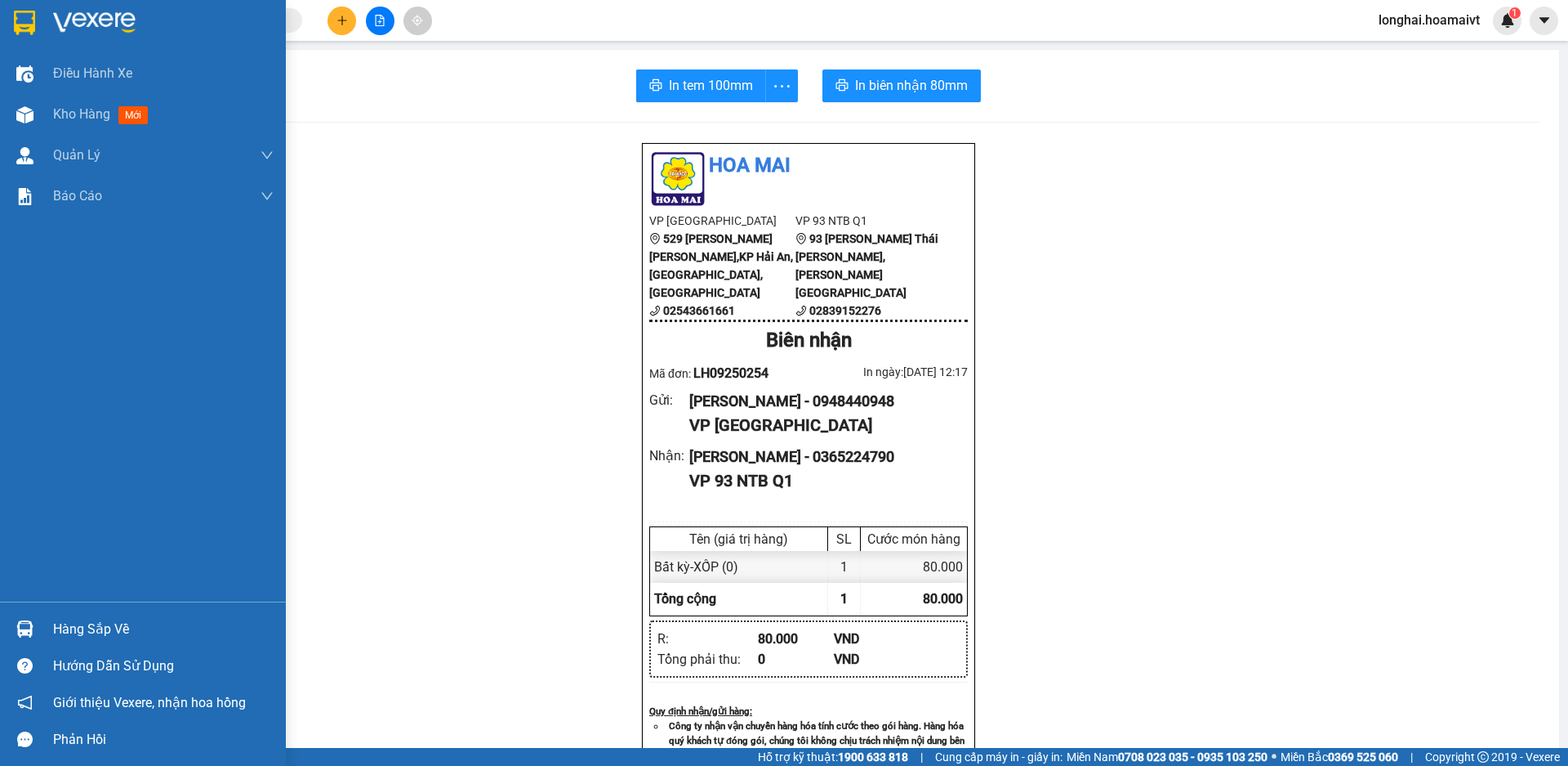
click at [103, 617] on div "Hàng sắp về" at bounding box center [164, 629] width 220 height 25
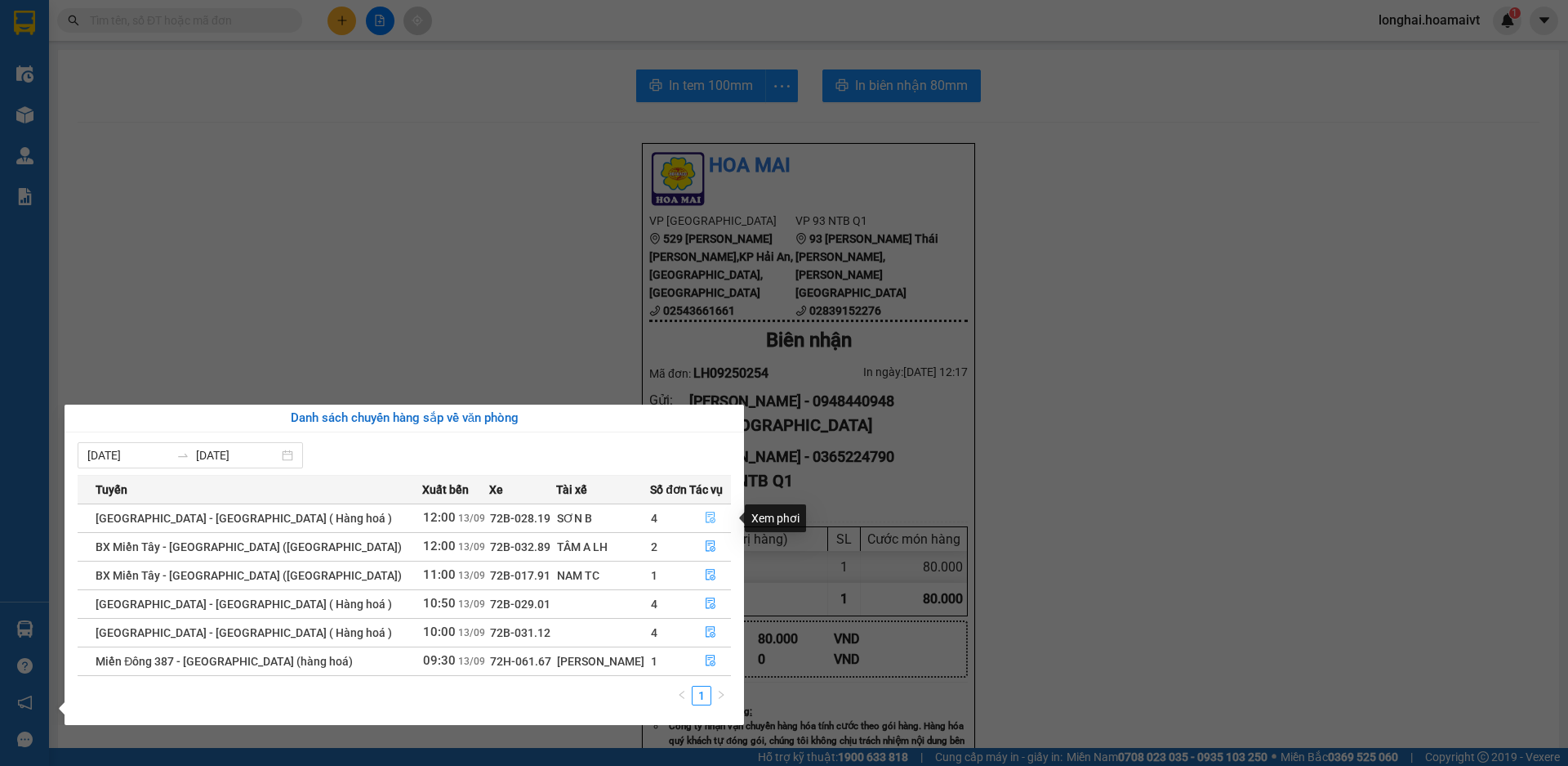
click at [710, 516] on button "button" at bounding box center [710, 518] width 40 height 26
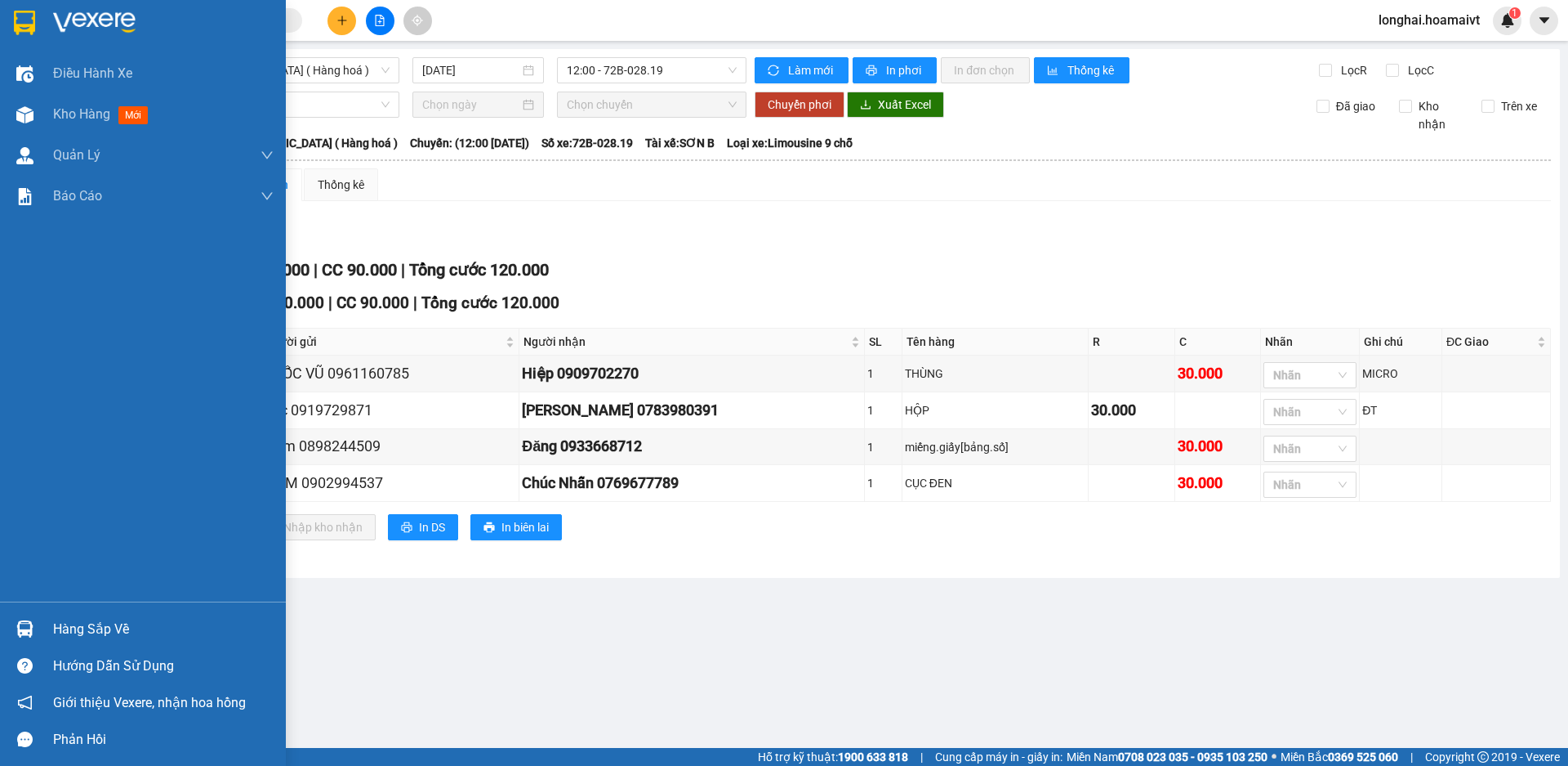
click at [33, 630] on div at bounding box center [24, 629] width 29 height 29
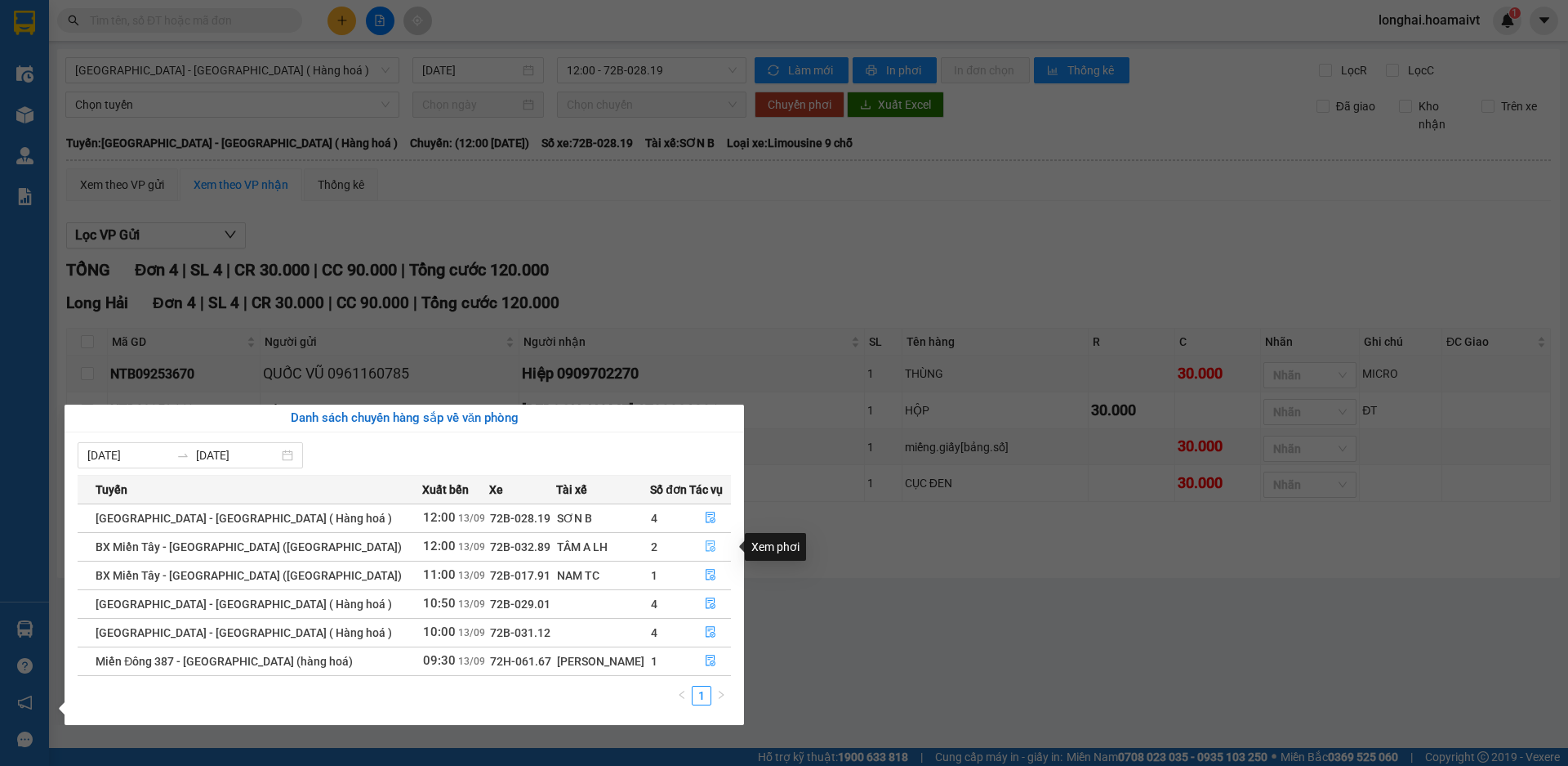
click at [705, 542] on icon "file-done" at bounding box center [710, 545] width 11 height 11
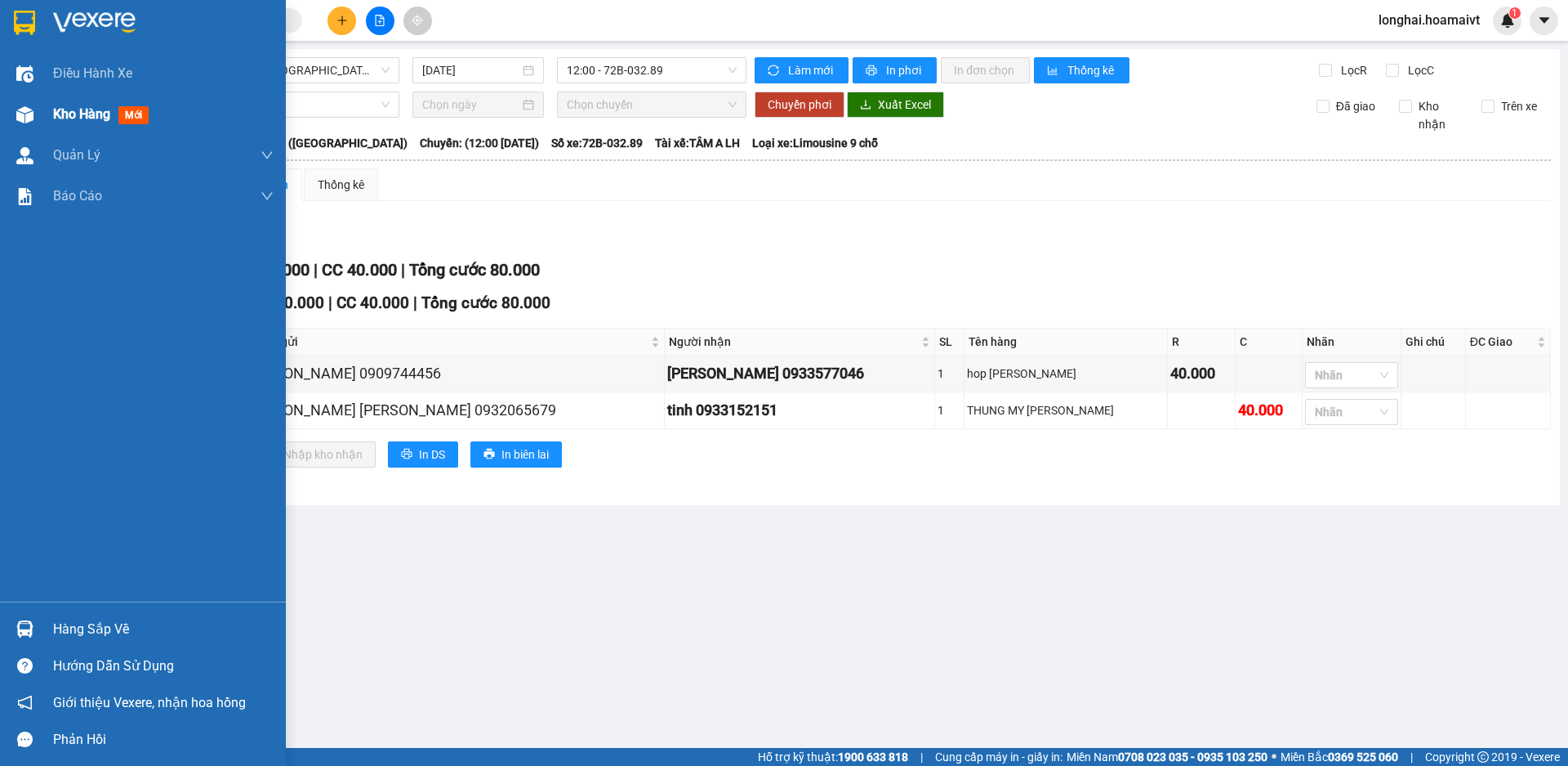
drag, startPoint x: 55, startPoint y: 124, endPoint x: 172, endPoint y: 94, distance: 120.8
click at [55, 124] on div "Kho hàng mới" at bounding box center [104, 114] width 102 height 20
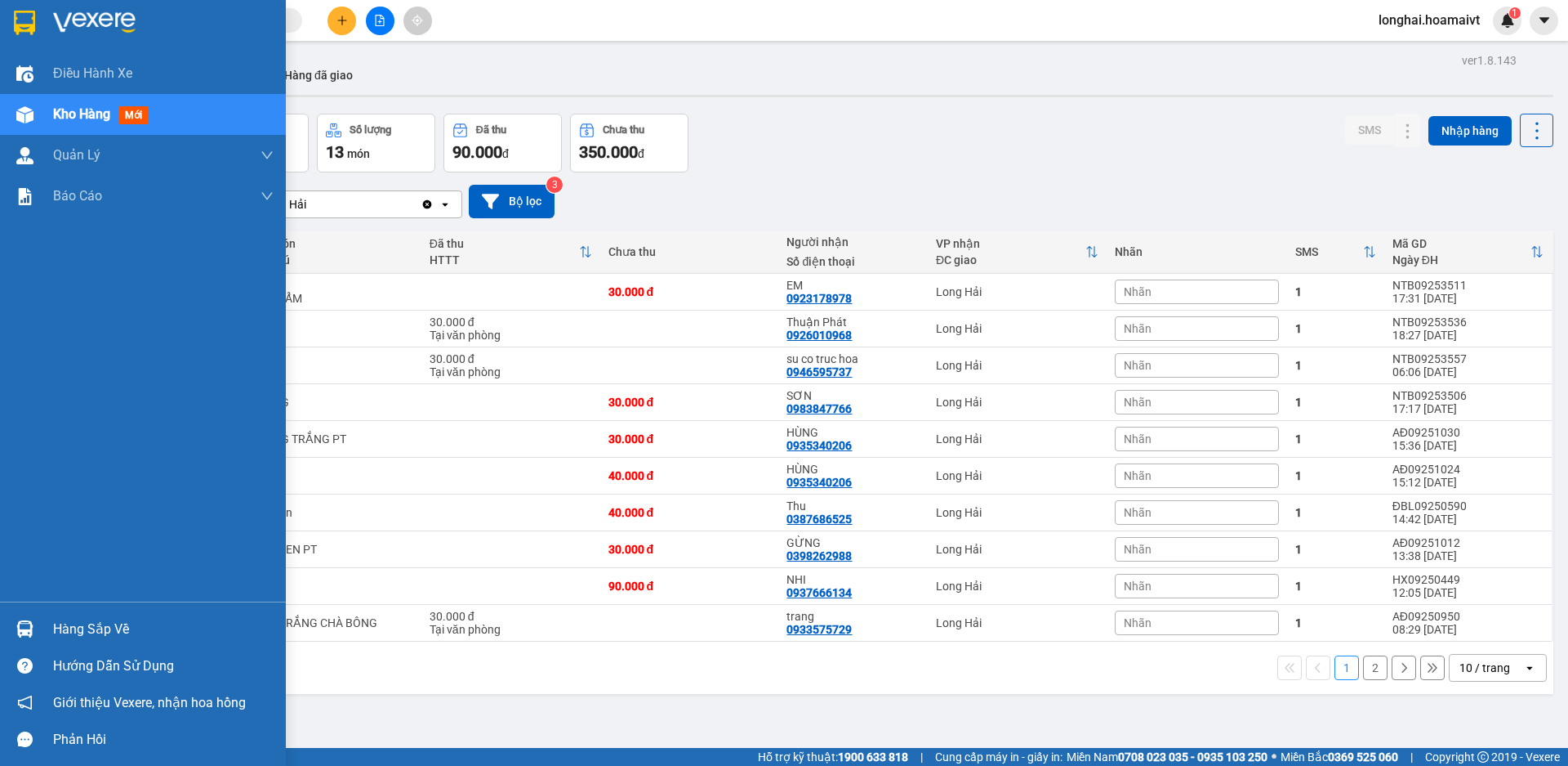
click at [94, 629] on div "Hàng sắp về" at bounding box center [164, 629] width 220 height 25
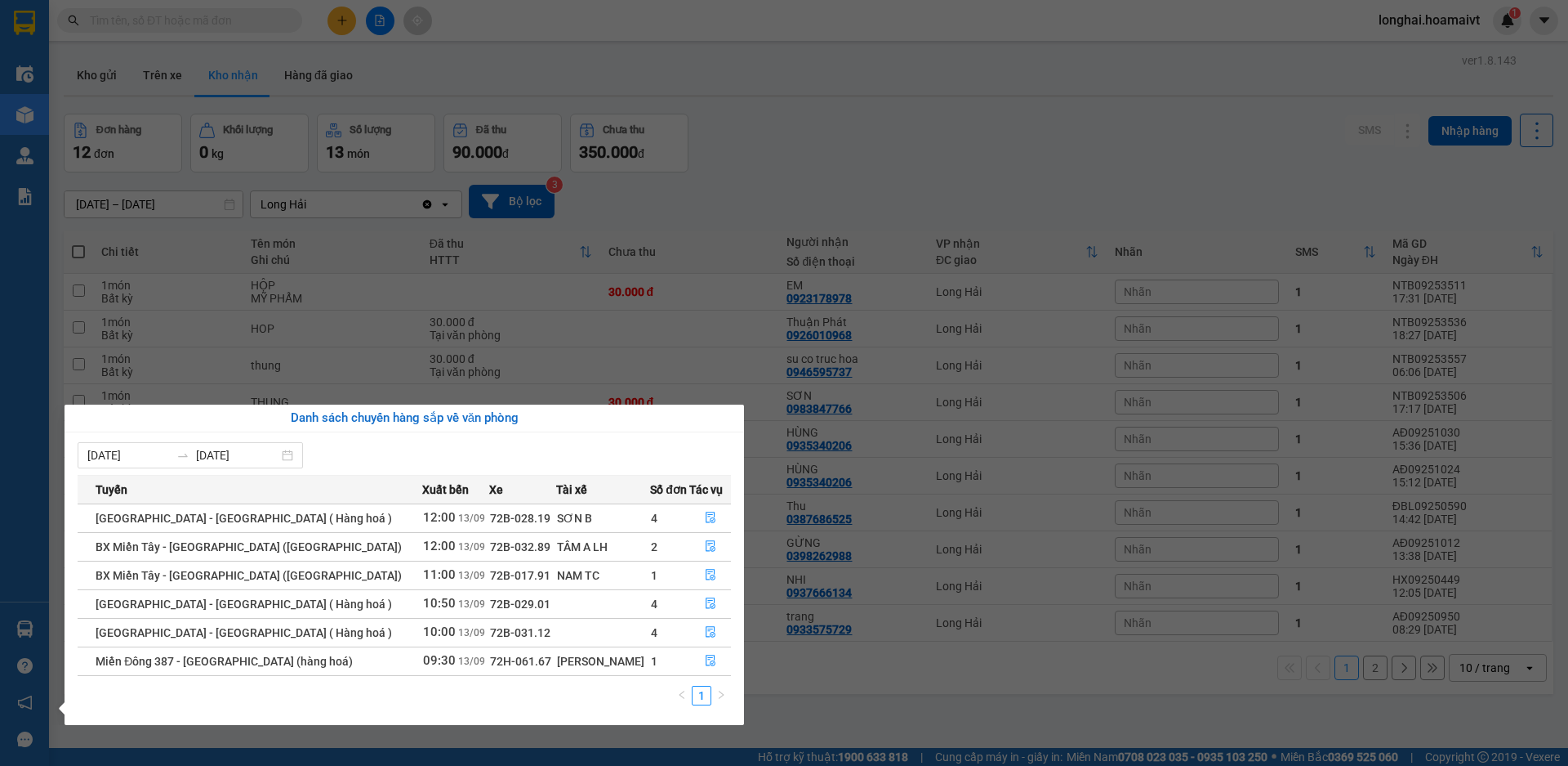
click at [759, 119] on section "Kết quả tìm kiếm ( 1 ) Bộ lọc Mã ĐH Trạng thái Món hàng Tổng cước Chưa cước Nhã…" at bounding box center [784, 383] width 1568 height 766
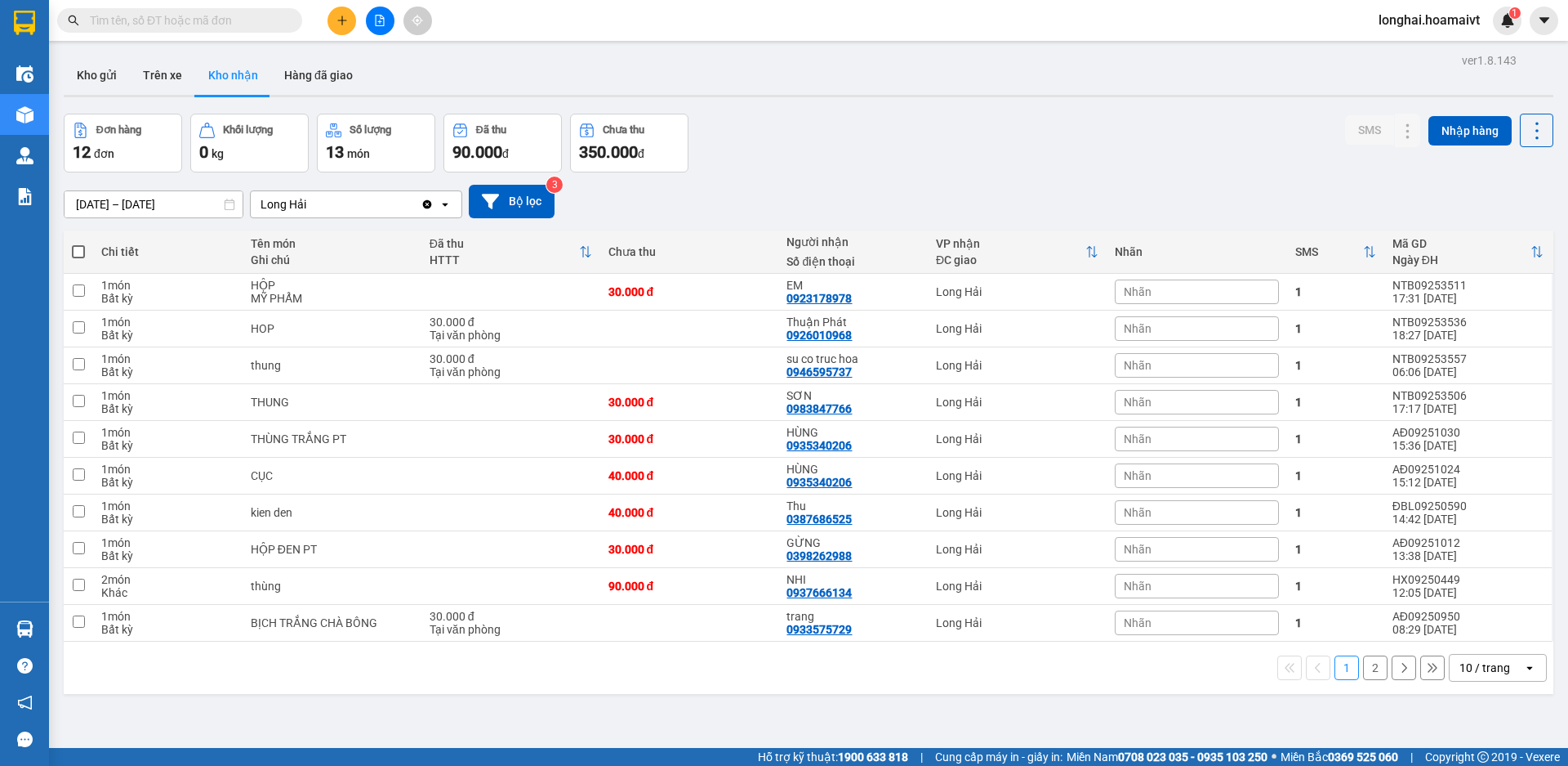
click at [349, 17] on button at bounding box center [341, 20] width 29 height 29
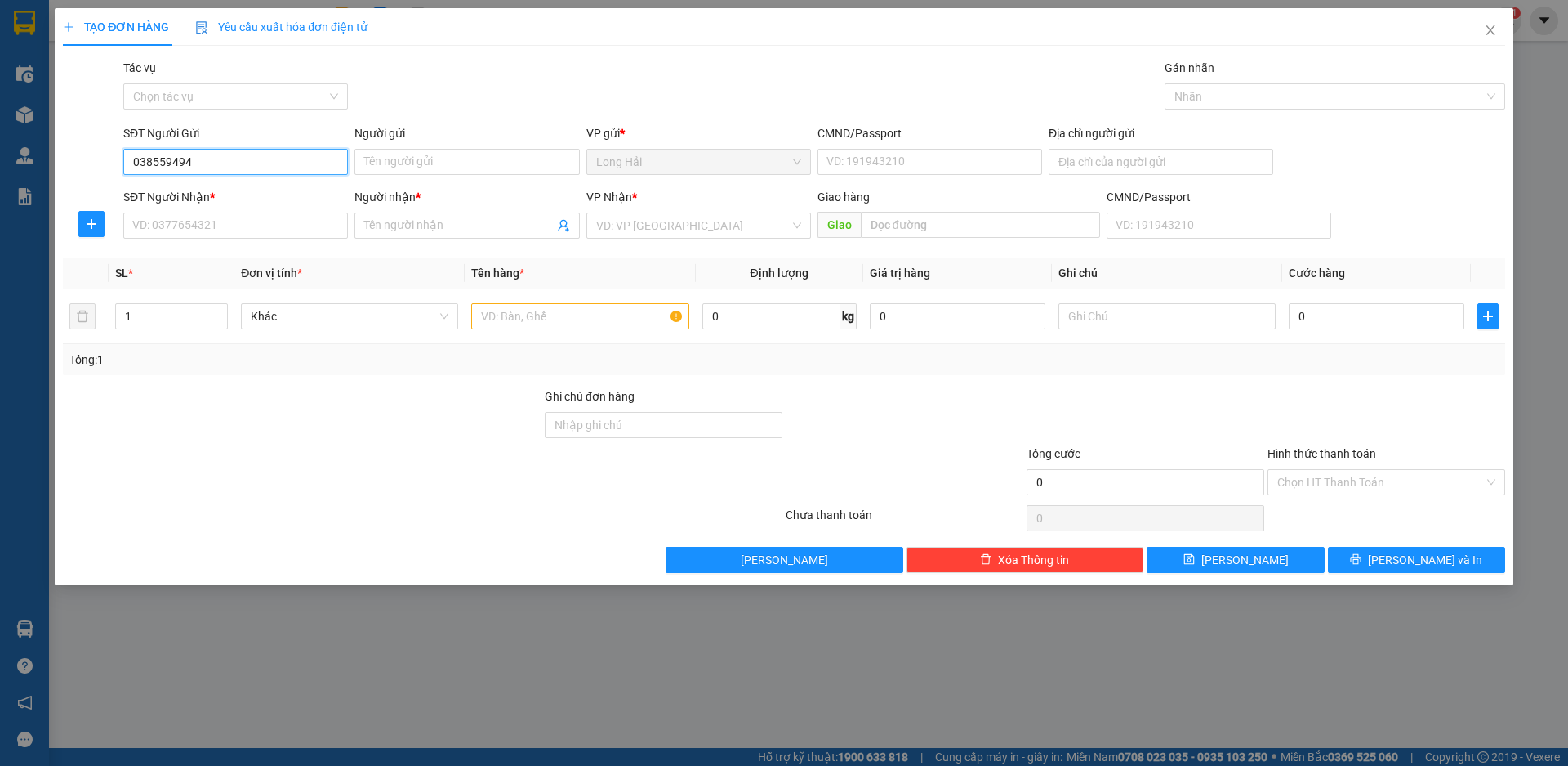
type input "0385594942"
click at [257, 193] on div "0385594942 - Nhung" at bounding box center [235, 194] width 205 height 18
type input "Nhung"
type input "036183023008"
type input "P HUNG"
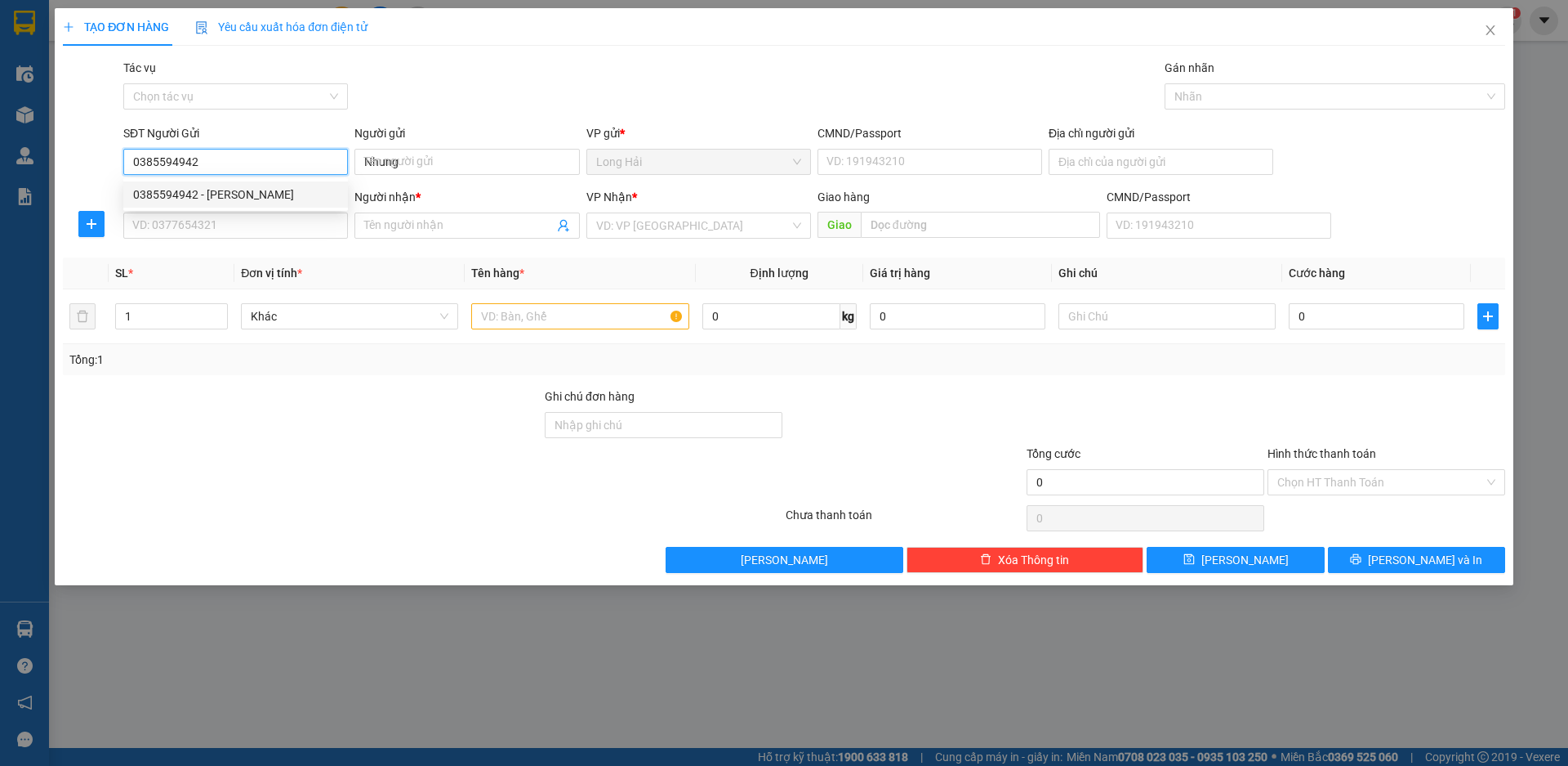
type input "0938449509"
type input "Ngọc"
type input "0385594942"
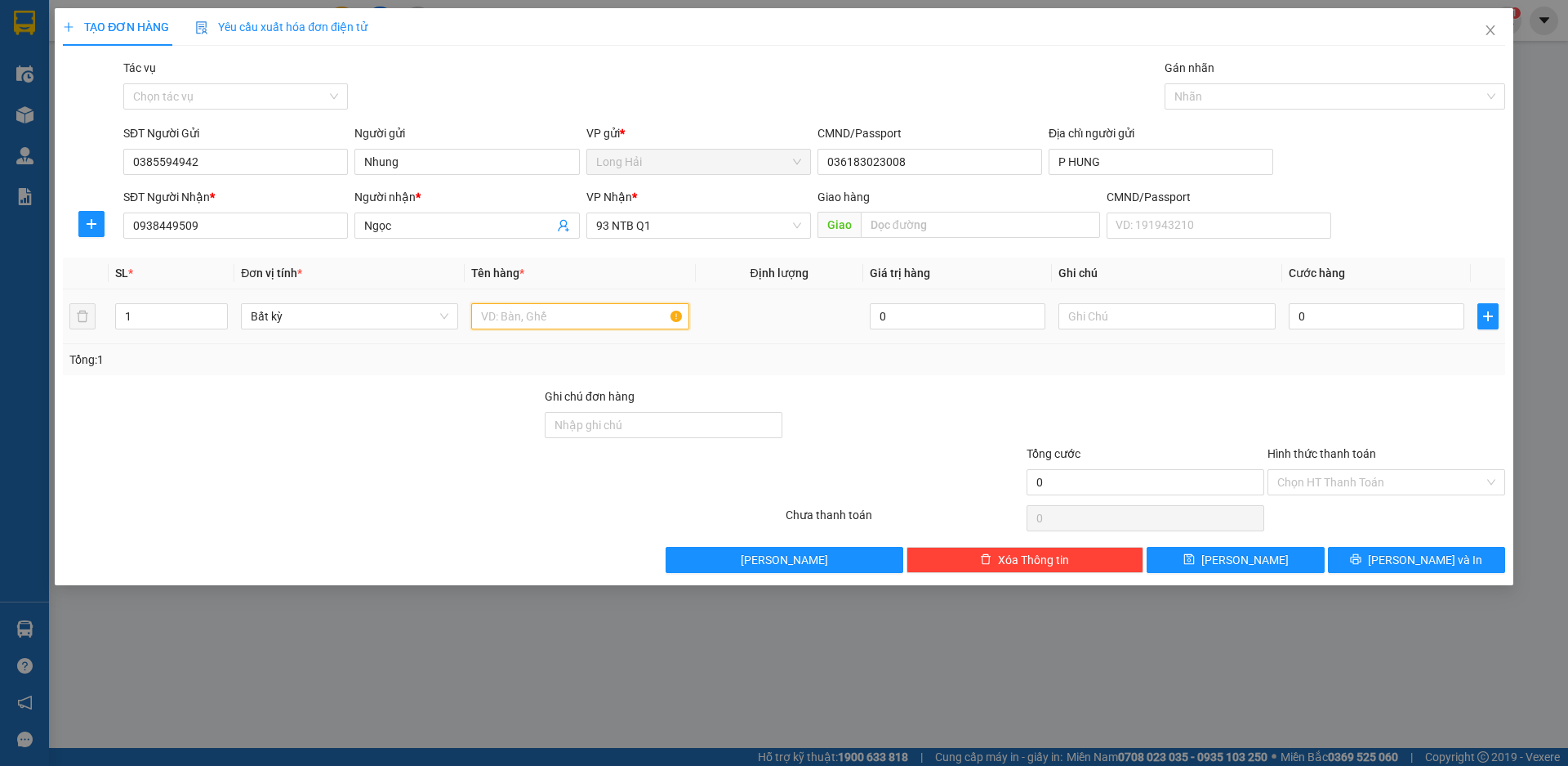
click at [645, 324] on input "text" at bounding box center [580, 316] width 217 height 26
type input "GÓI ĐỎ"
click at [1324, 314] on input "0" at bounding box center [1376, 316] width 176 height 26
type input "3"
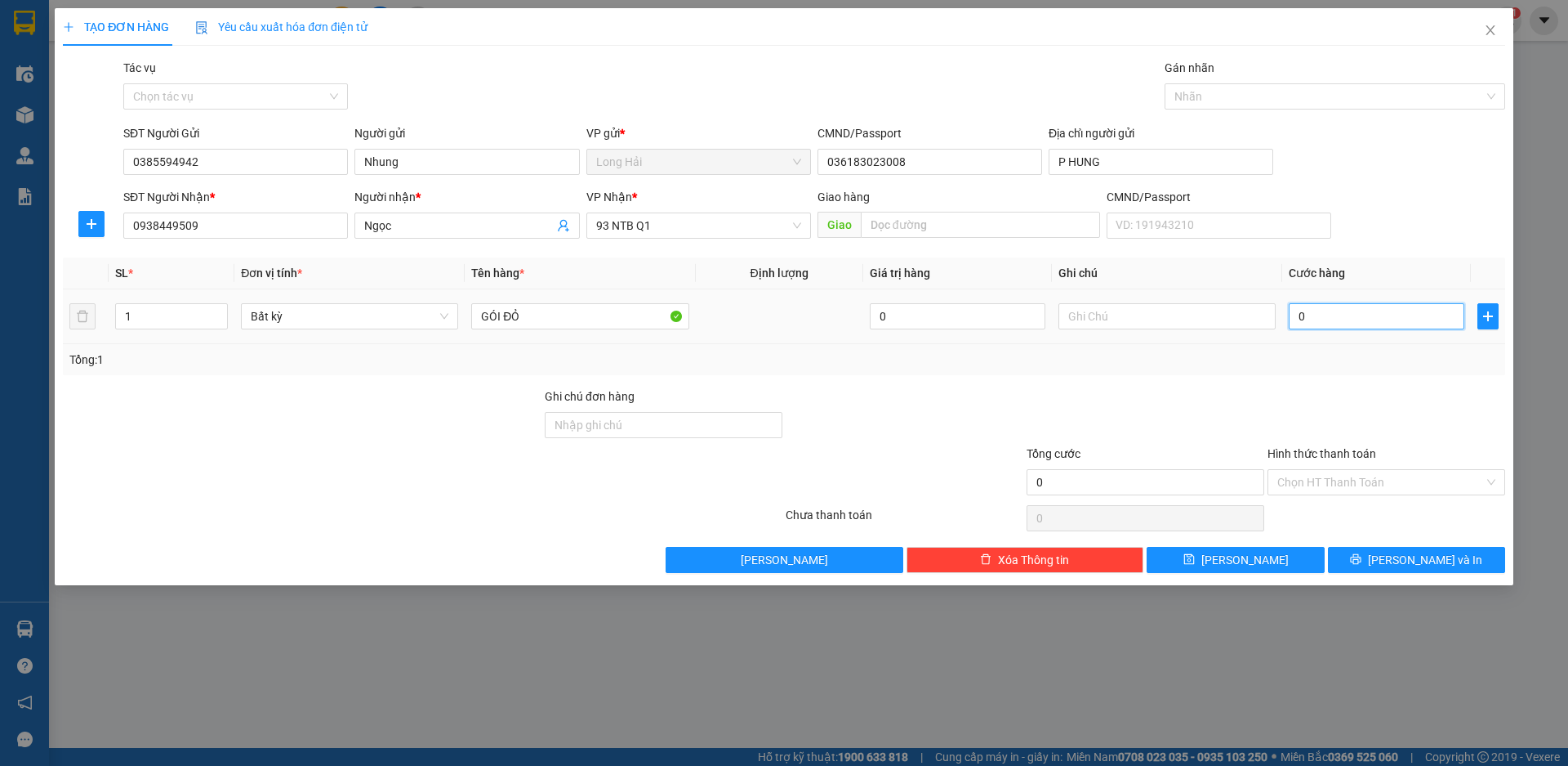
type input "3"
type input "30"
type input "30.000"
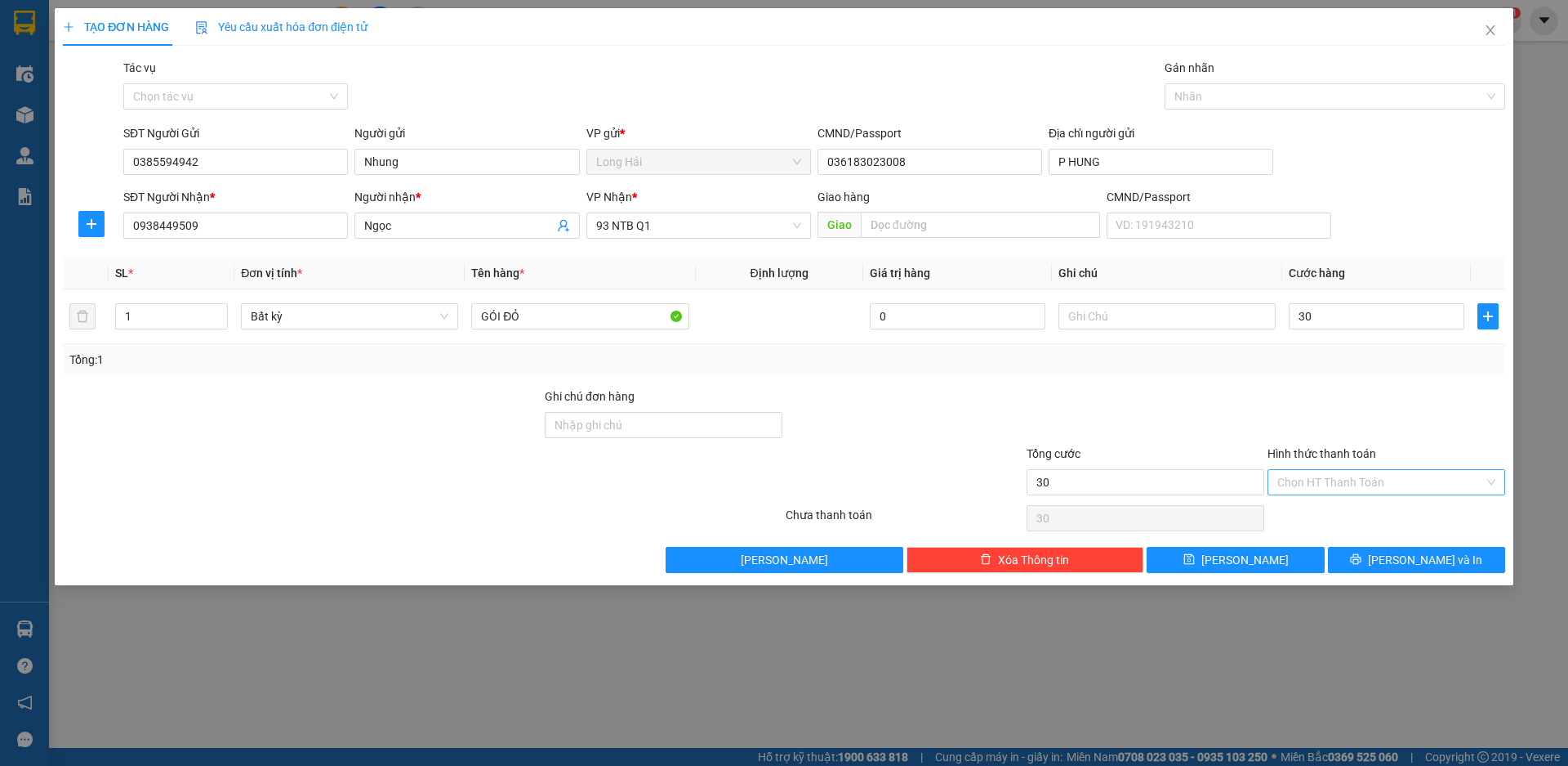
type input "30.000"
click at [1350, 493] on input "Hình thức thanh toán" at bounding box center [1381, 482] width 206 height 25
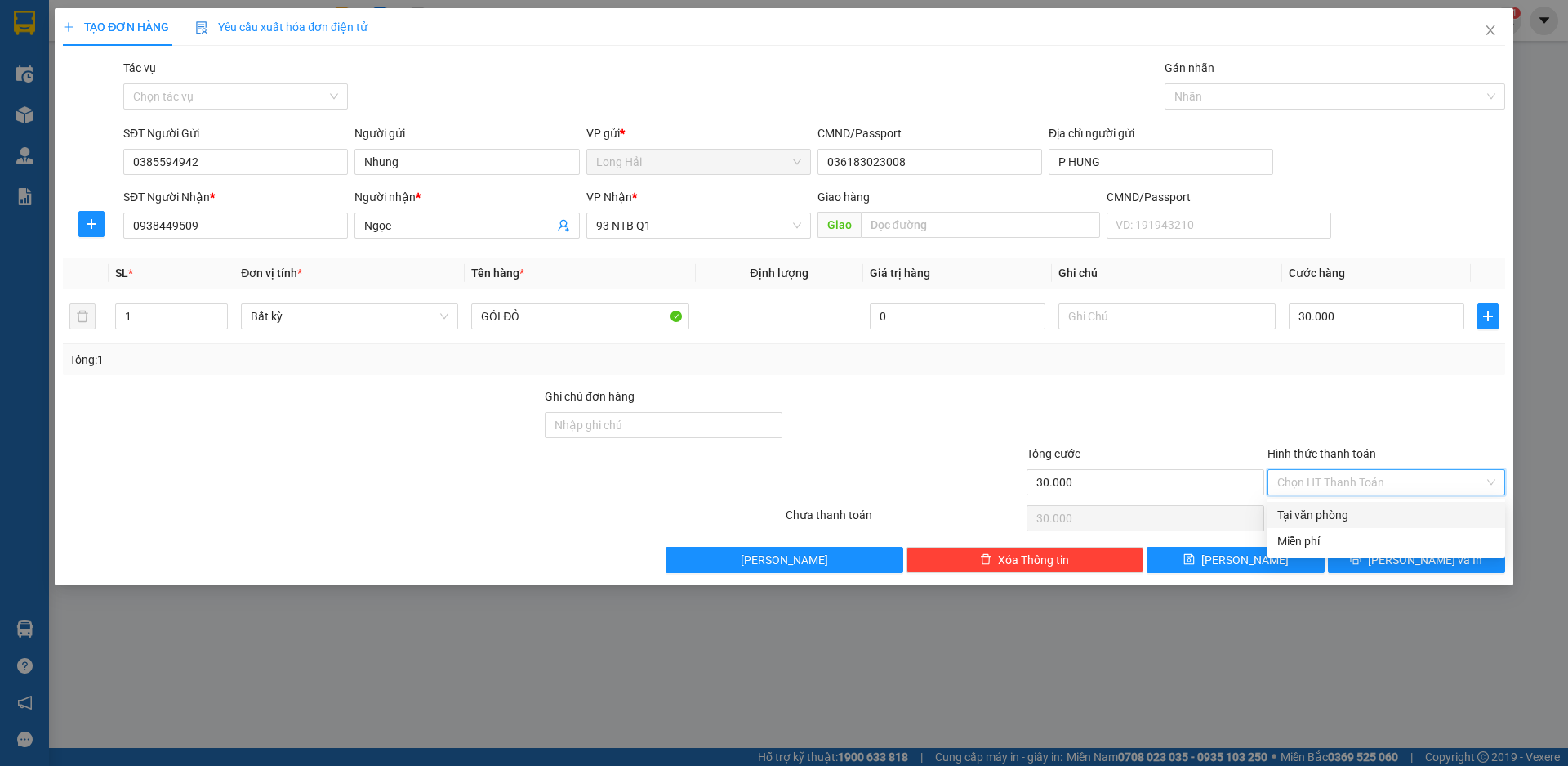
click at [1362, 517] on div "Tại văn phòng" at bounding box center [1386, 515] width 218 height 18
type input "0"
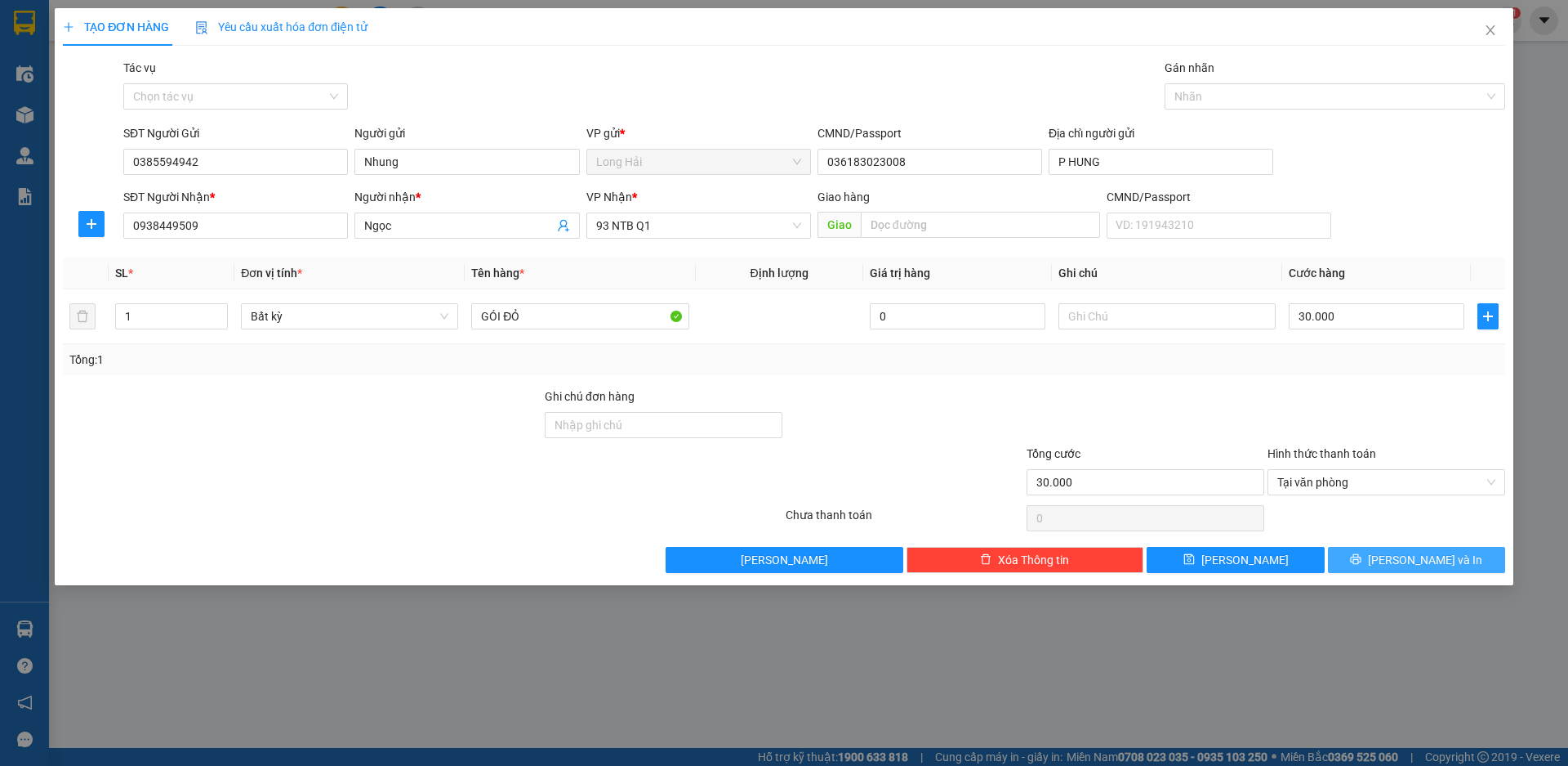
click at [1362, 566] on span "printer" at bounding box center [1355, 559] width 11 height 13
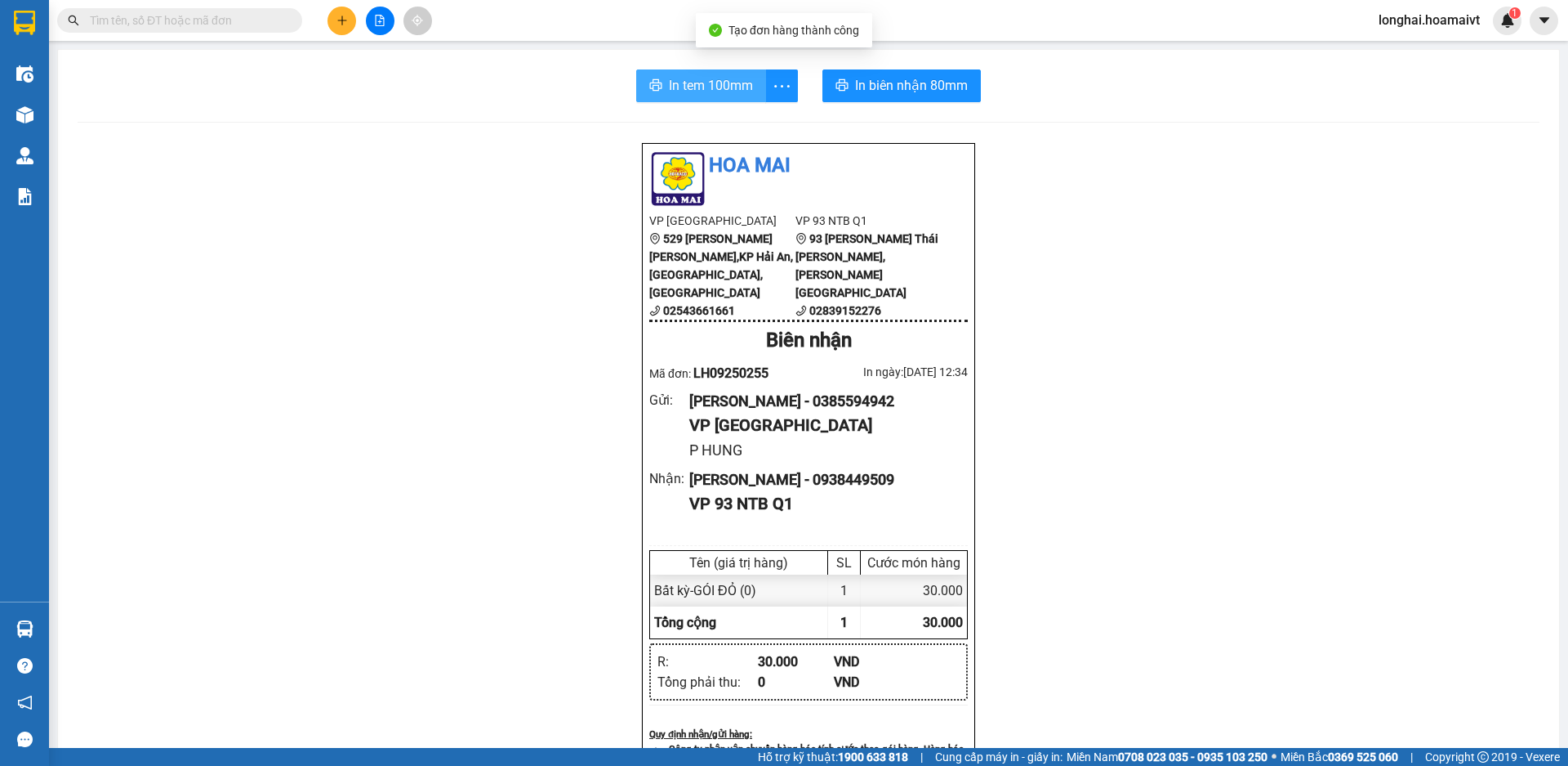
click at [692, 76] on span "In tem 100mm" at bounding box center [711, 85] width 84 height 20
click at [256, 16] on input "text" at bounding box center [186, 20] width 192 height 18
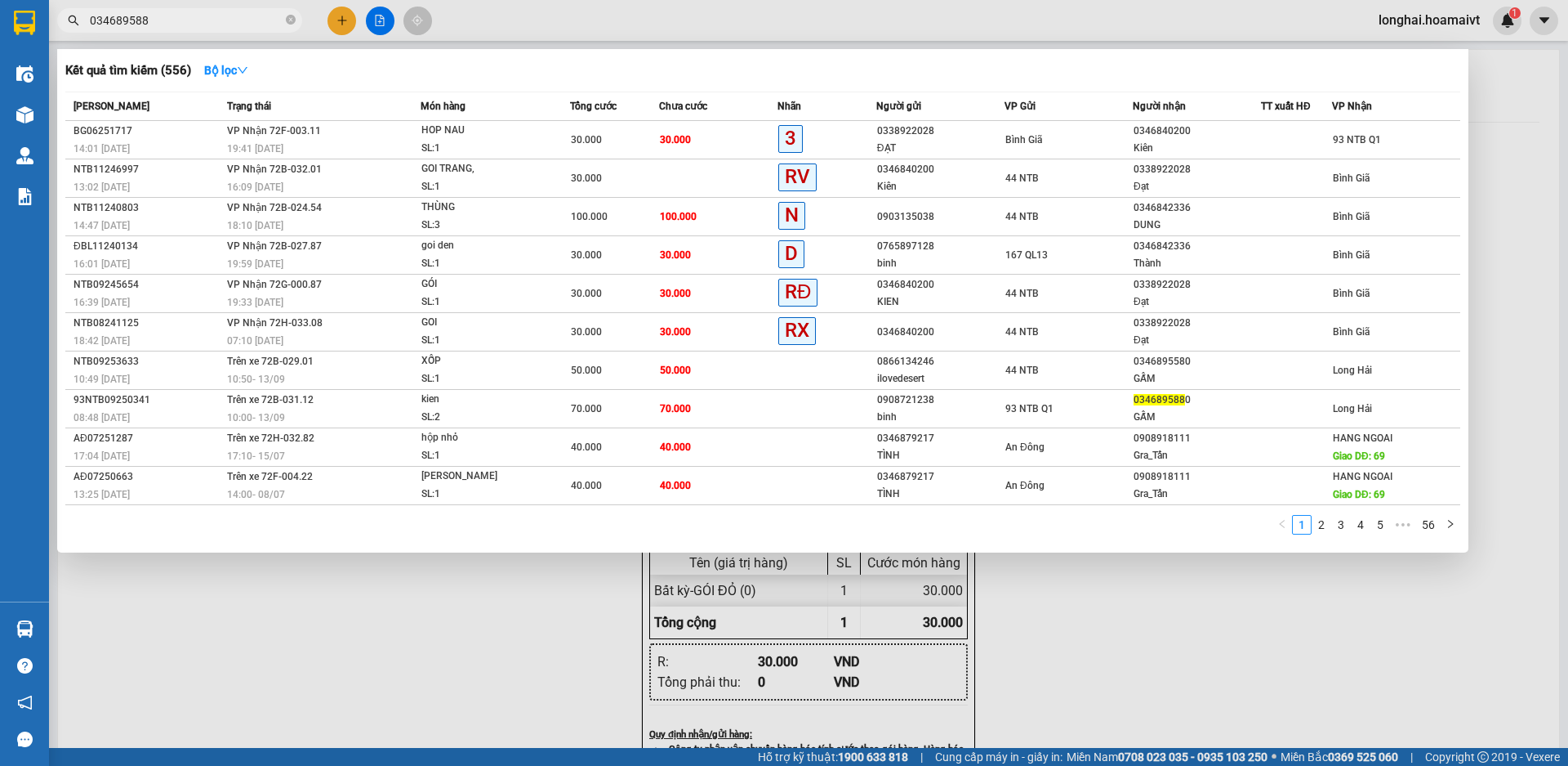
type input "0346895880"
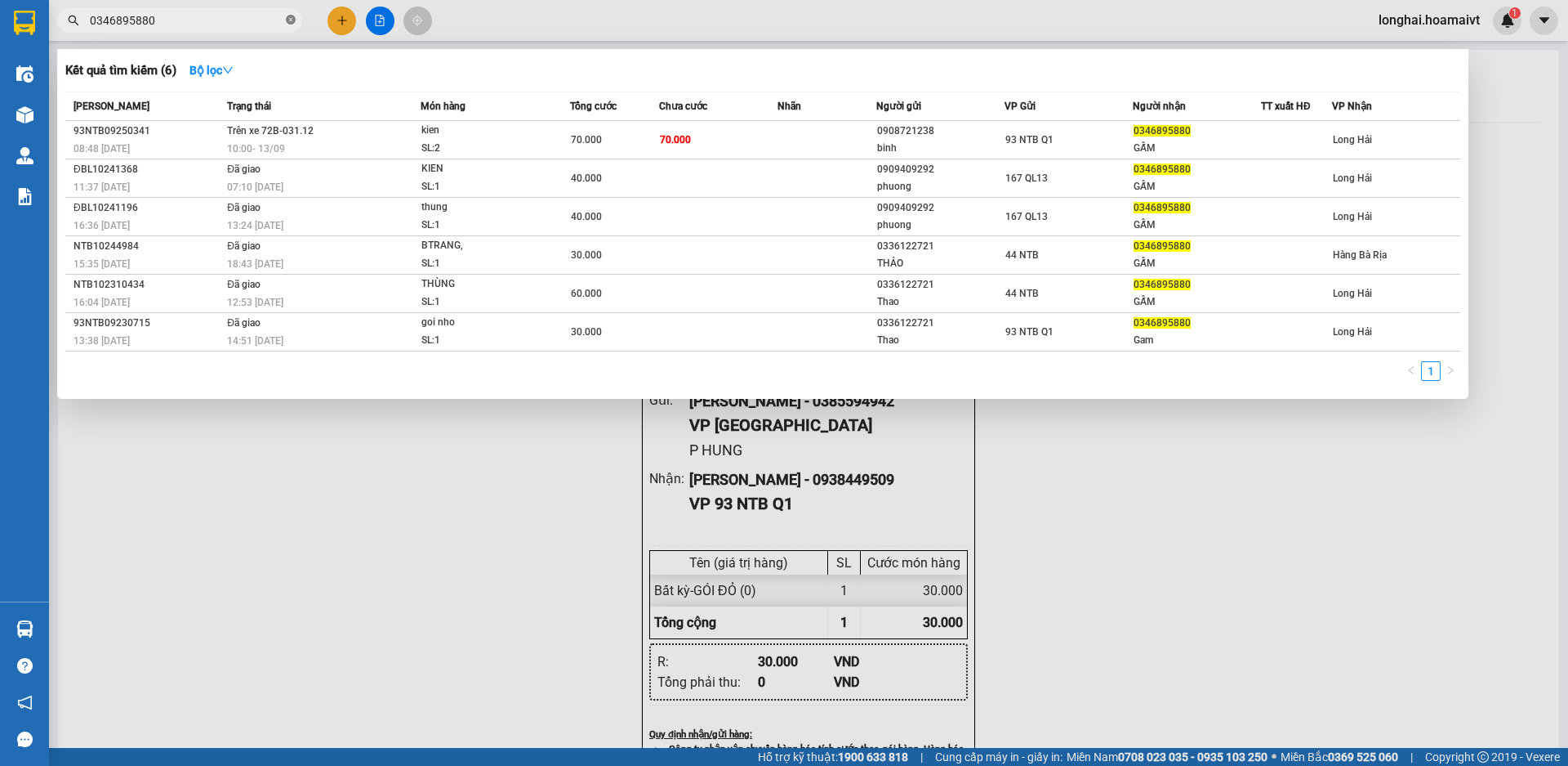
click at [290, 25] on icon "close-circle" at bounding box center [290, 19] width 10 height 10
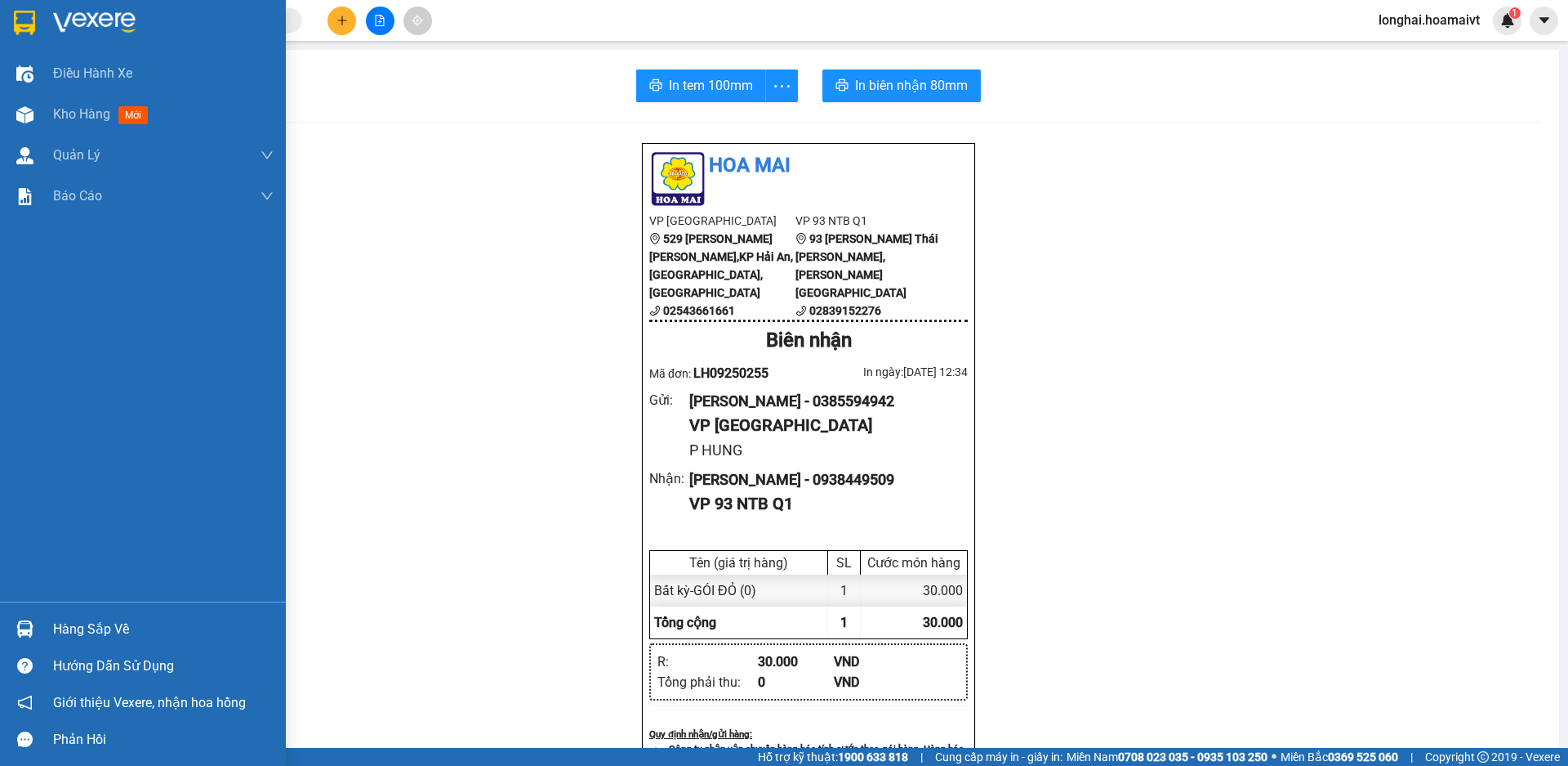
click at [60, 627] on div "Hàng sắp về" at bounding box center [164, 629] width 220 height 25
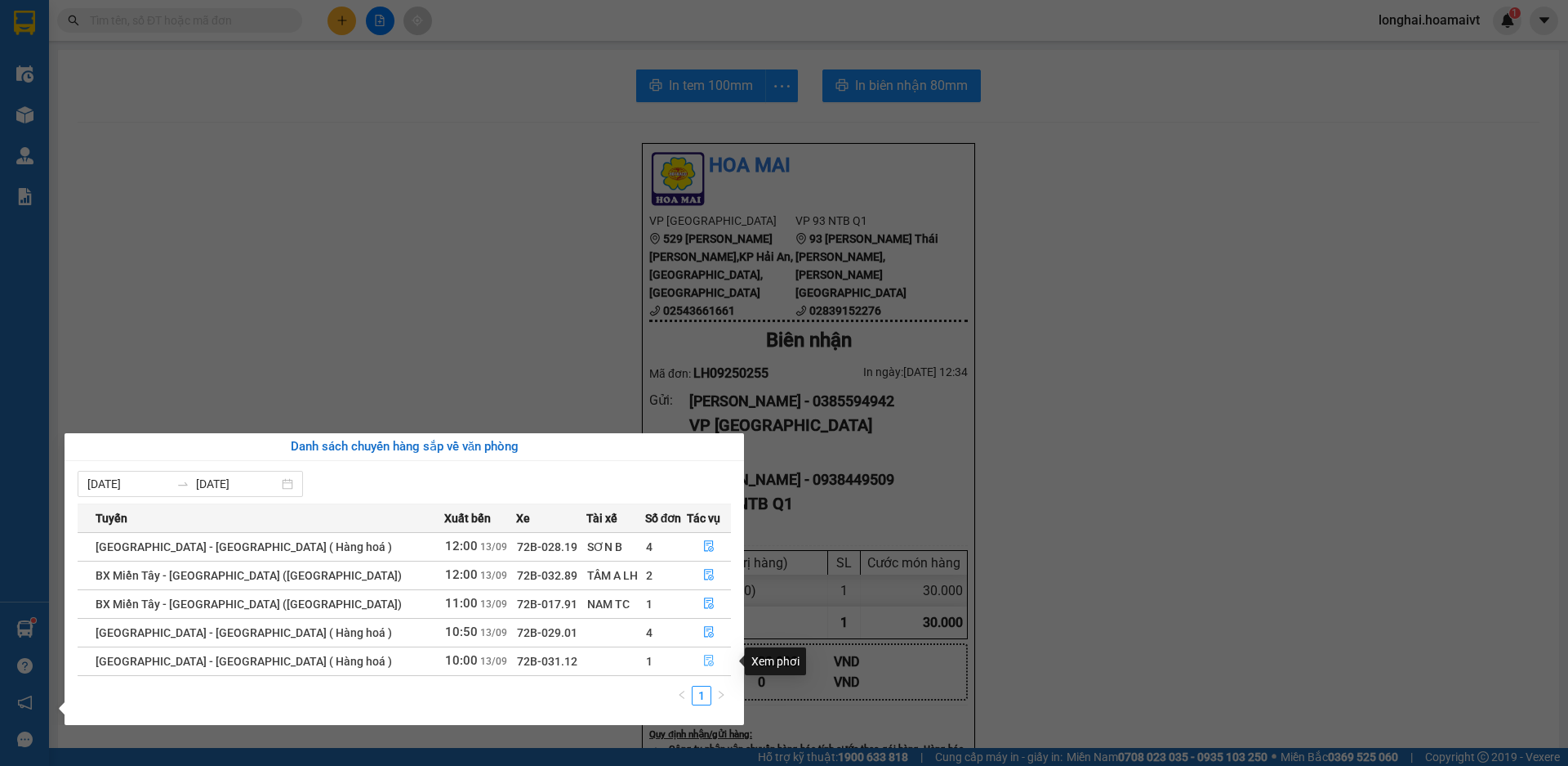
click at [712, 663] on button "button" at bounding box center [709, 661] width 43 height 26
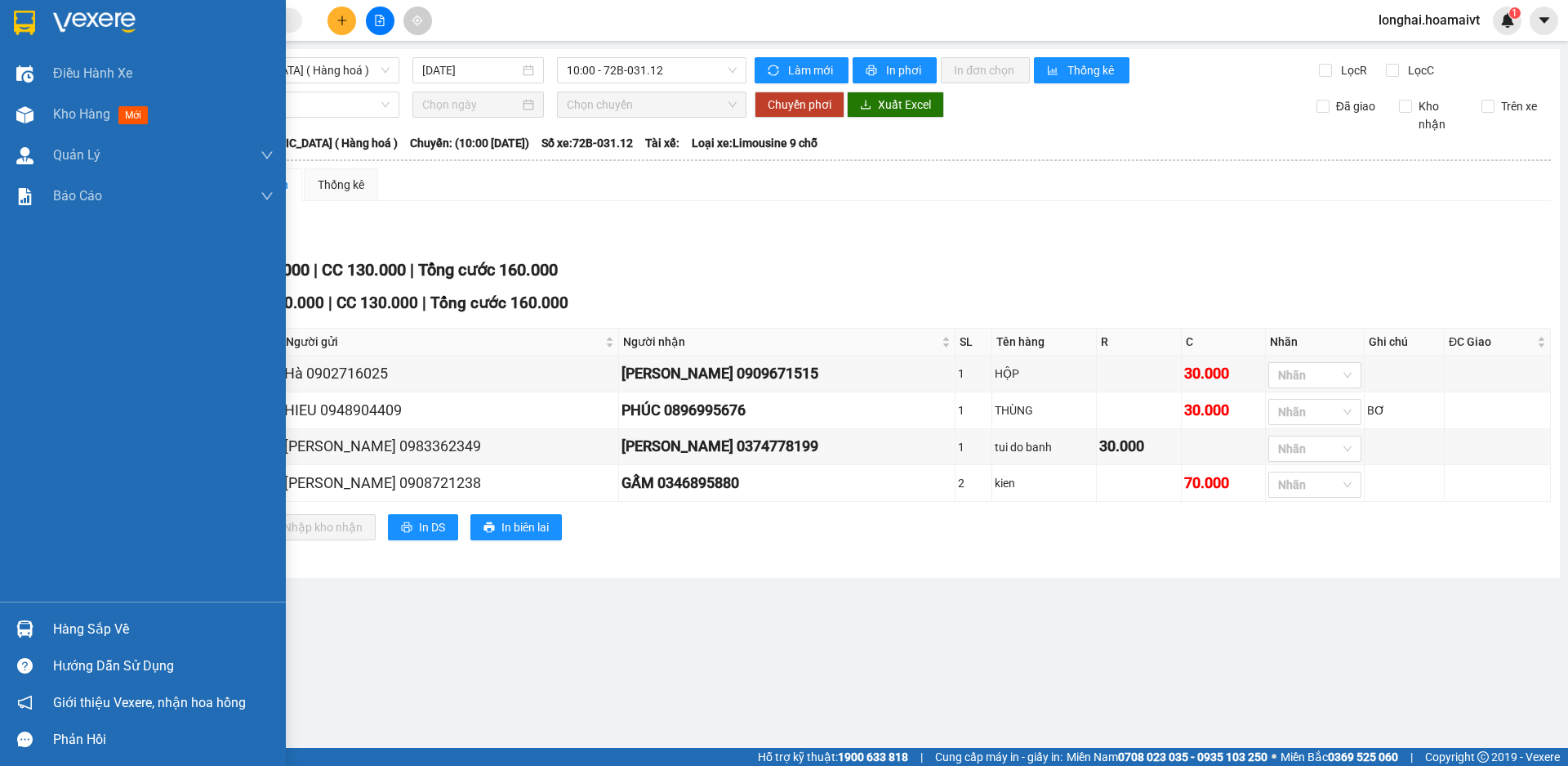
click at [83, 623] on div "Hàng sắp về" at bounding box center [164, 629] width 220 height 25
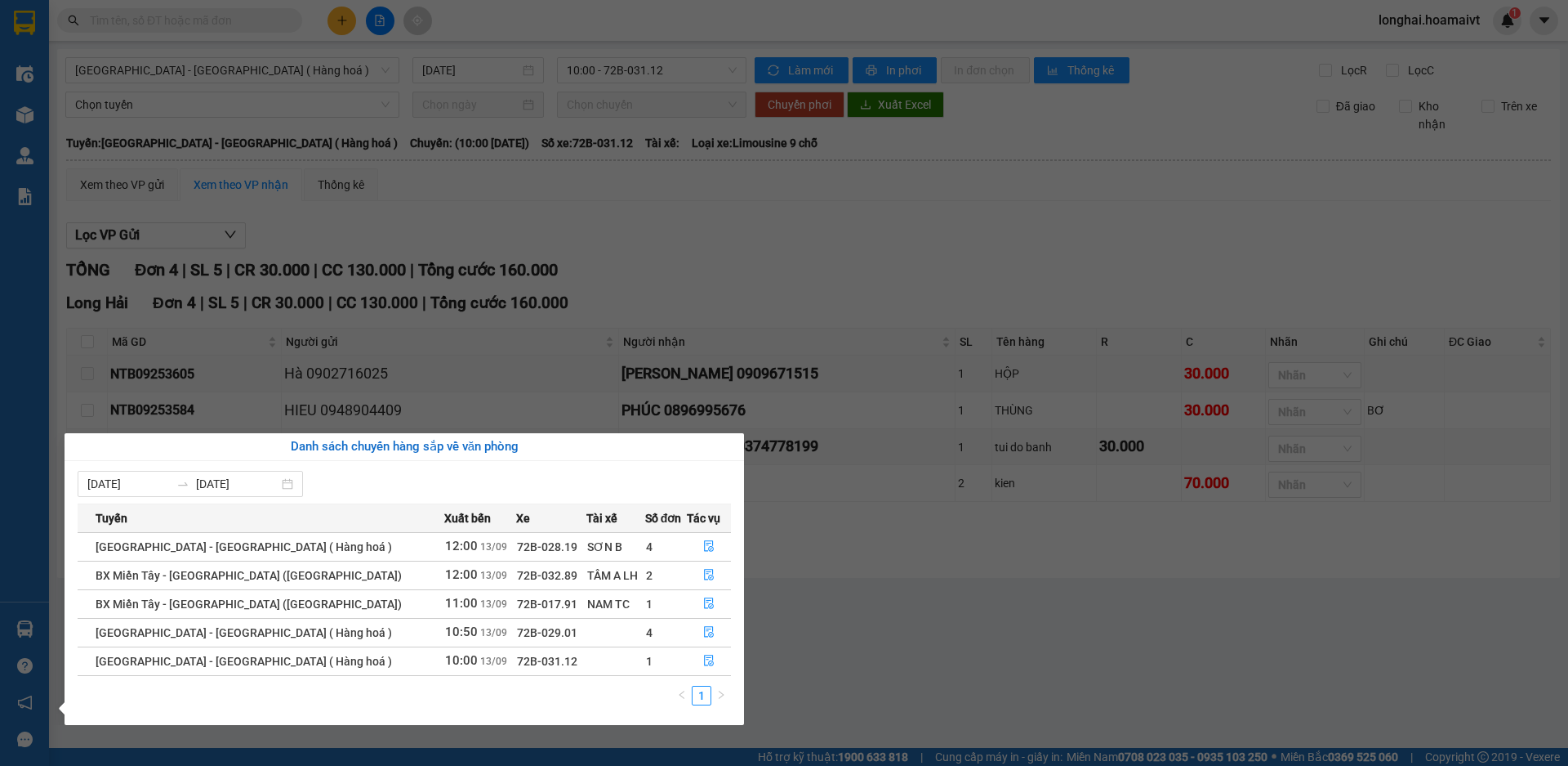
click at [767, 639] on section "Kết quả tìm kiếm ( 6 ) Bộ lọc Mã ĐH Trạng thái Món hàng Tổng cước Chưa cước Nhã…" at bounding box center [784, 383] width 1568 height 766
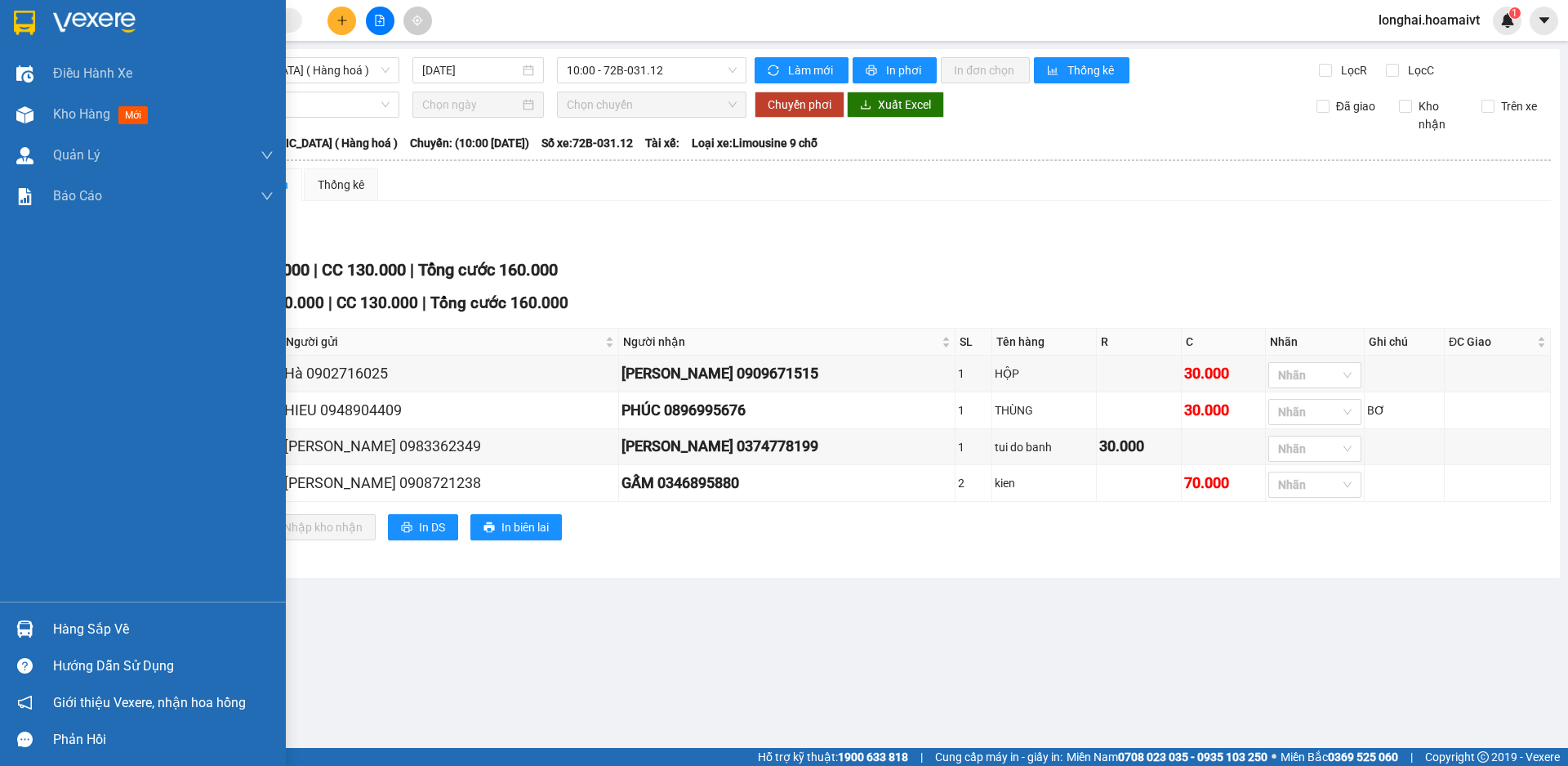
click at [99, 621] on div "Hàng sắp về" at bounding box center [164, 629] width 220 height 25
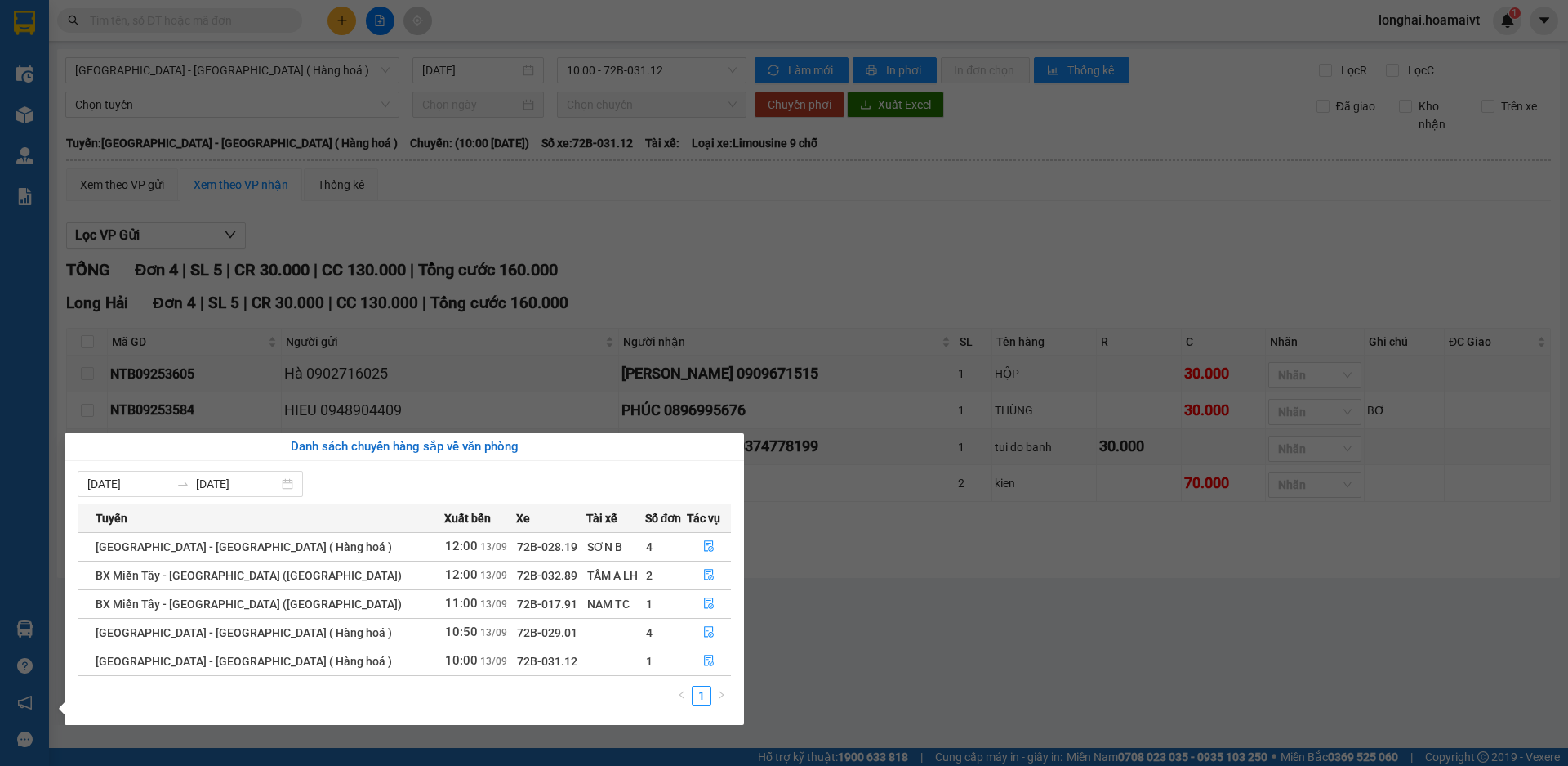
click at [875, 591] on section "Kết quả tìm kiếm ( 6 ) Bộ lọc Mã ĐH Trạng thái Món hàng Tổng cước Chưa cước Nhã…" at bounding box center [784, 383] width 1568 height 766
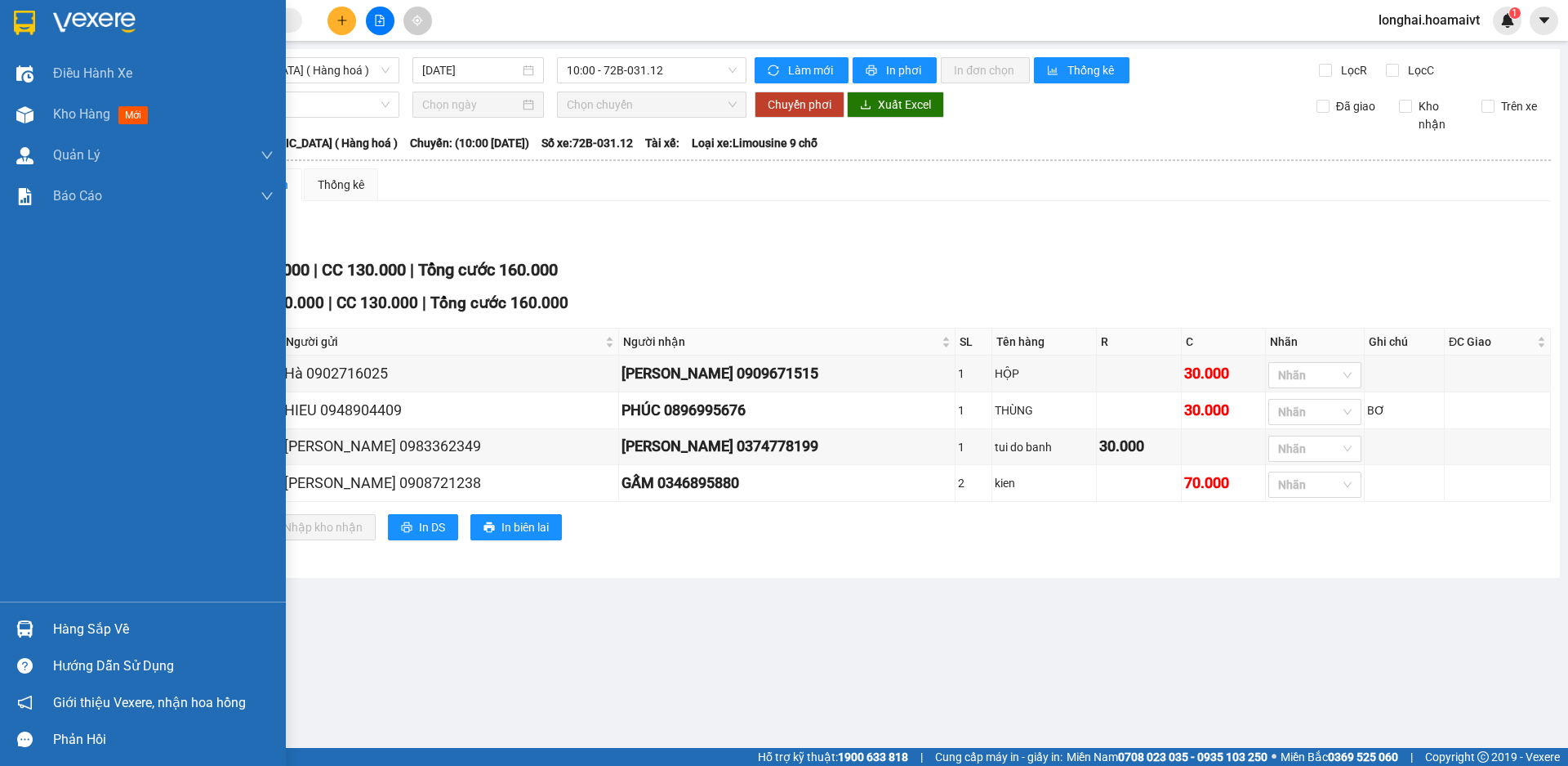
click at [60, 617] on div "Hàng sắp về" at bounding box center [164, 629] width 220 height 25
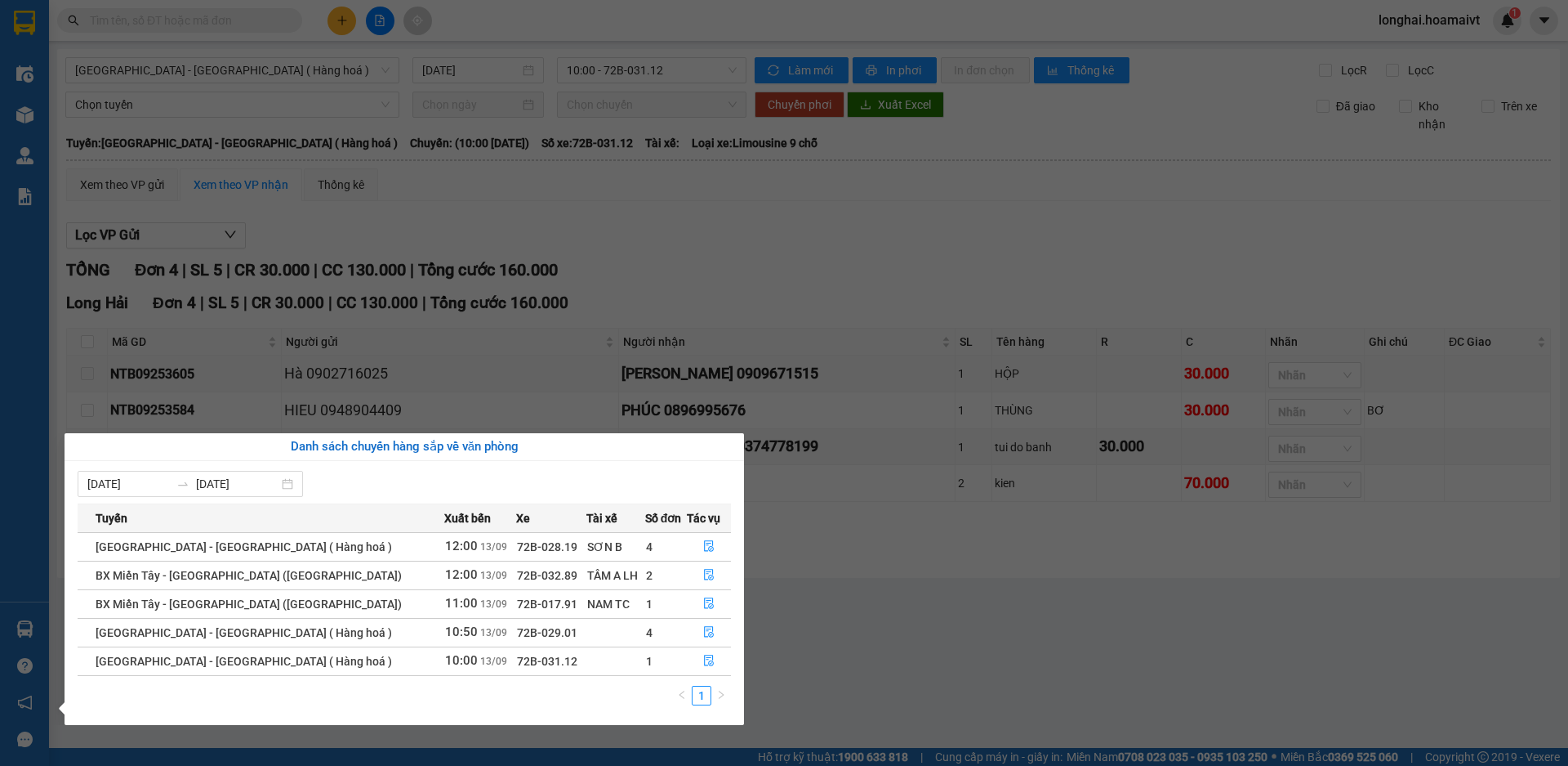
click at [871, 614] on section "Kết quả tìm kiếm ( 6 ) Bộ lọc Mã ĐH Trạng thái Món hàng Tổng cước Chưa cước Nhã…" at bounding box center [784, 383] width 1568 height 766
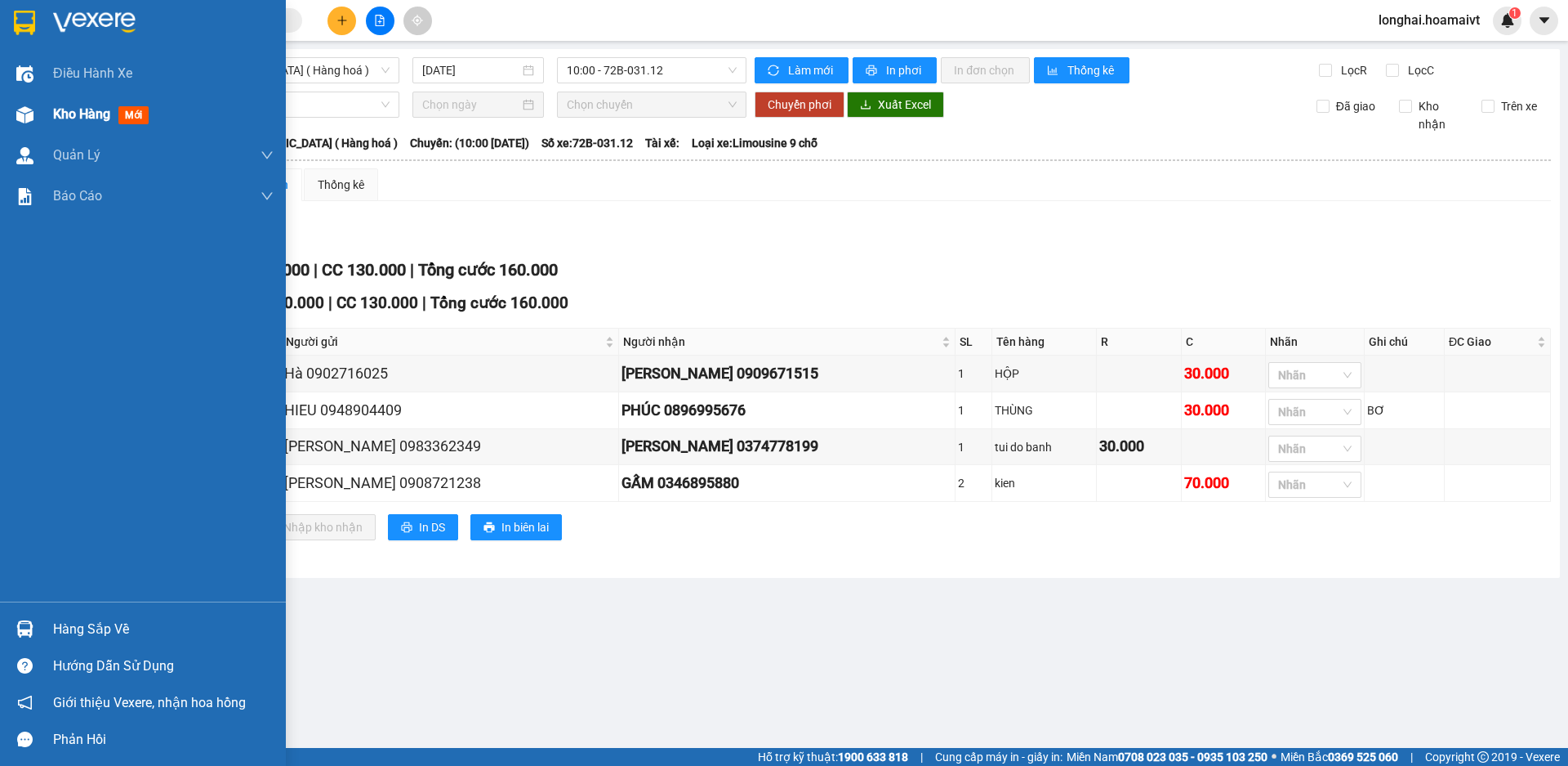
click at [49, 109] on div "Kho hàng mới" at bounding box center [143, 114] width 286 height 41
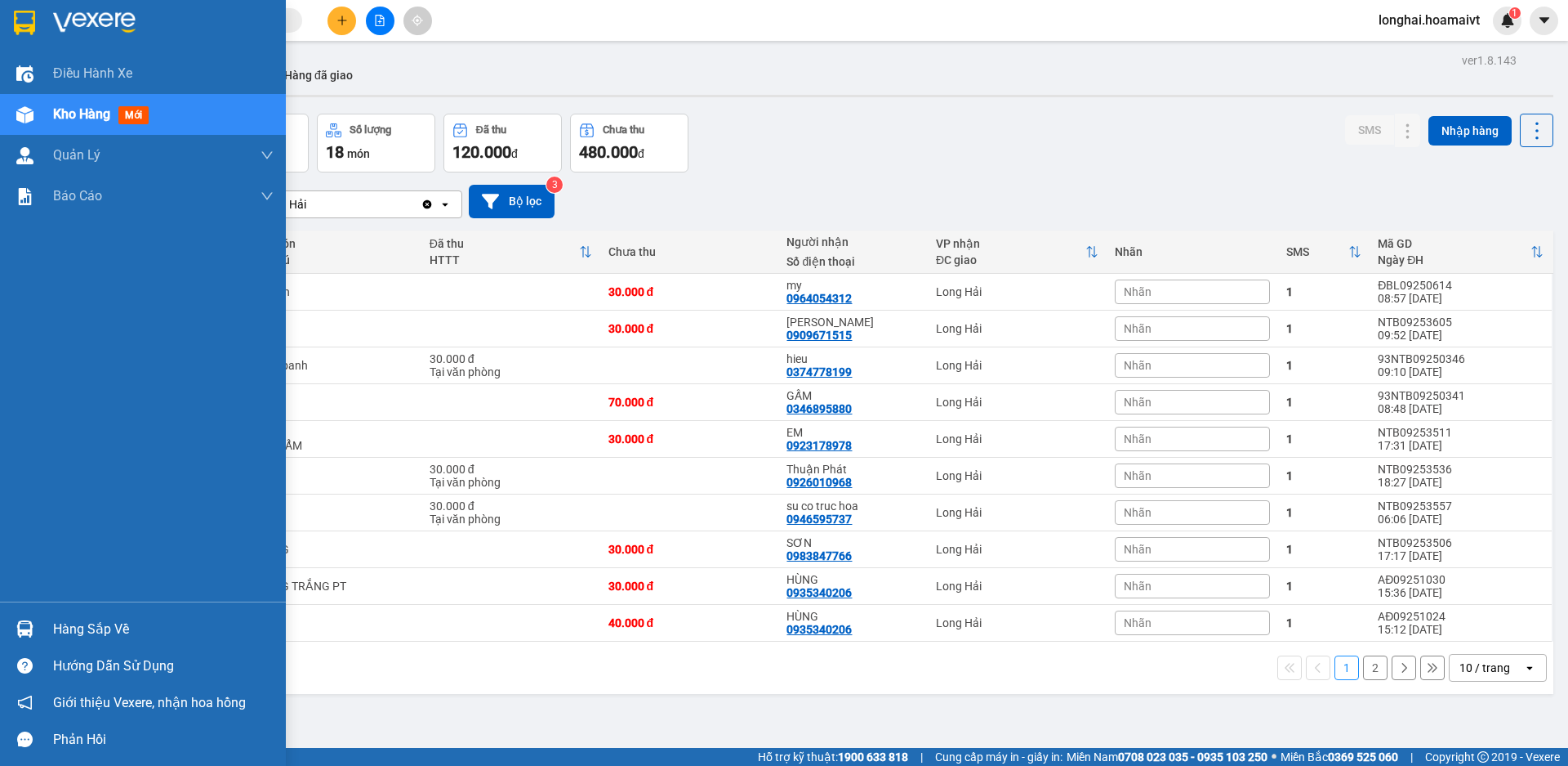
click at [83, 615] on div "Hàng sắp về" at bounding box center [143, 629] width 286 height 37
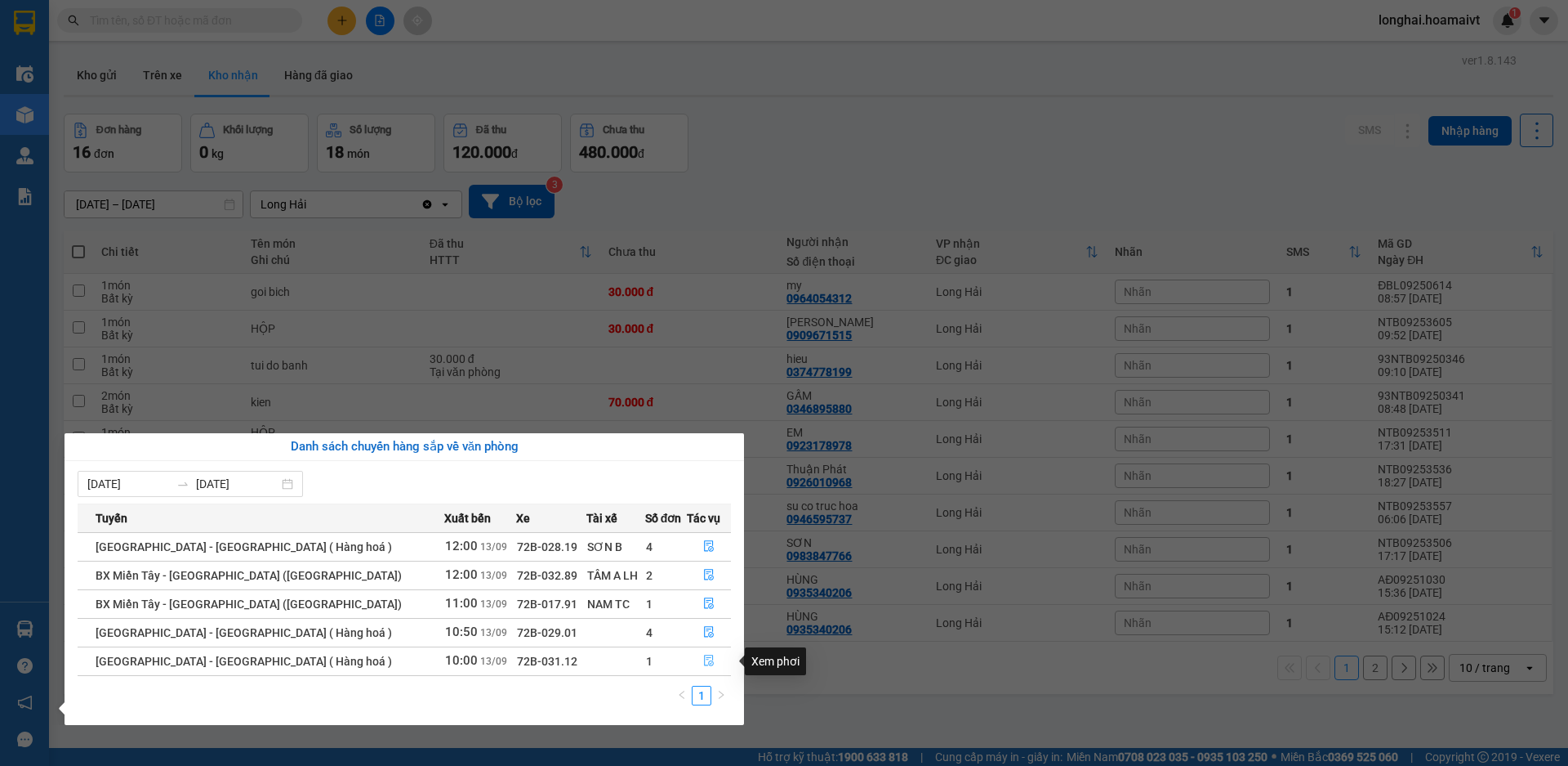
click at [704, 655] on icon "file-done" at bounding box center [709, 660] width 11 height 11
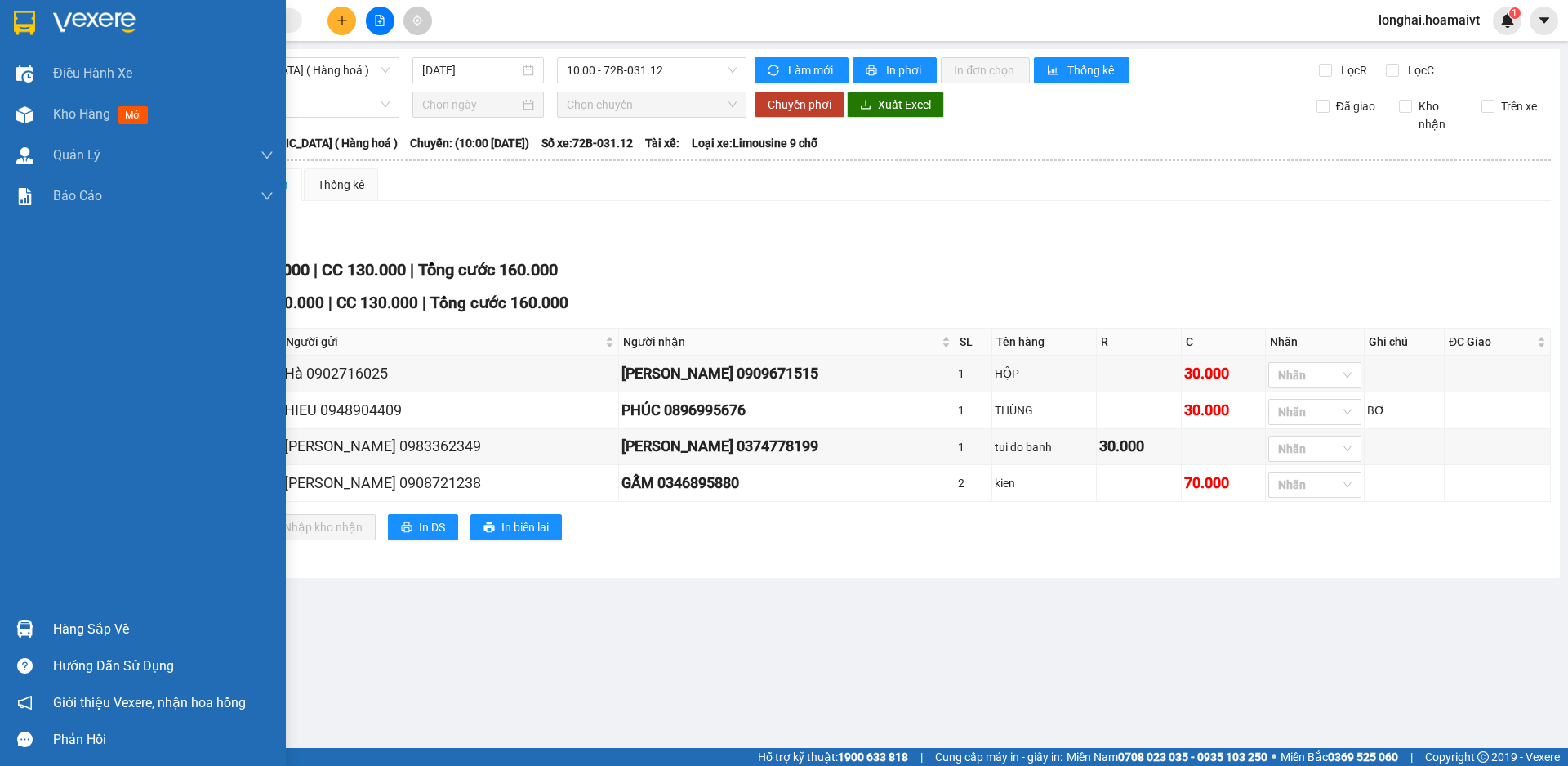
click at [80, 617] on div "Hàng sắp về" at bounding box center [164, 629] width 220 height 25
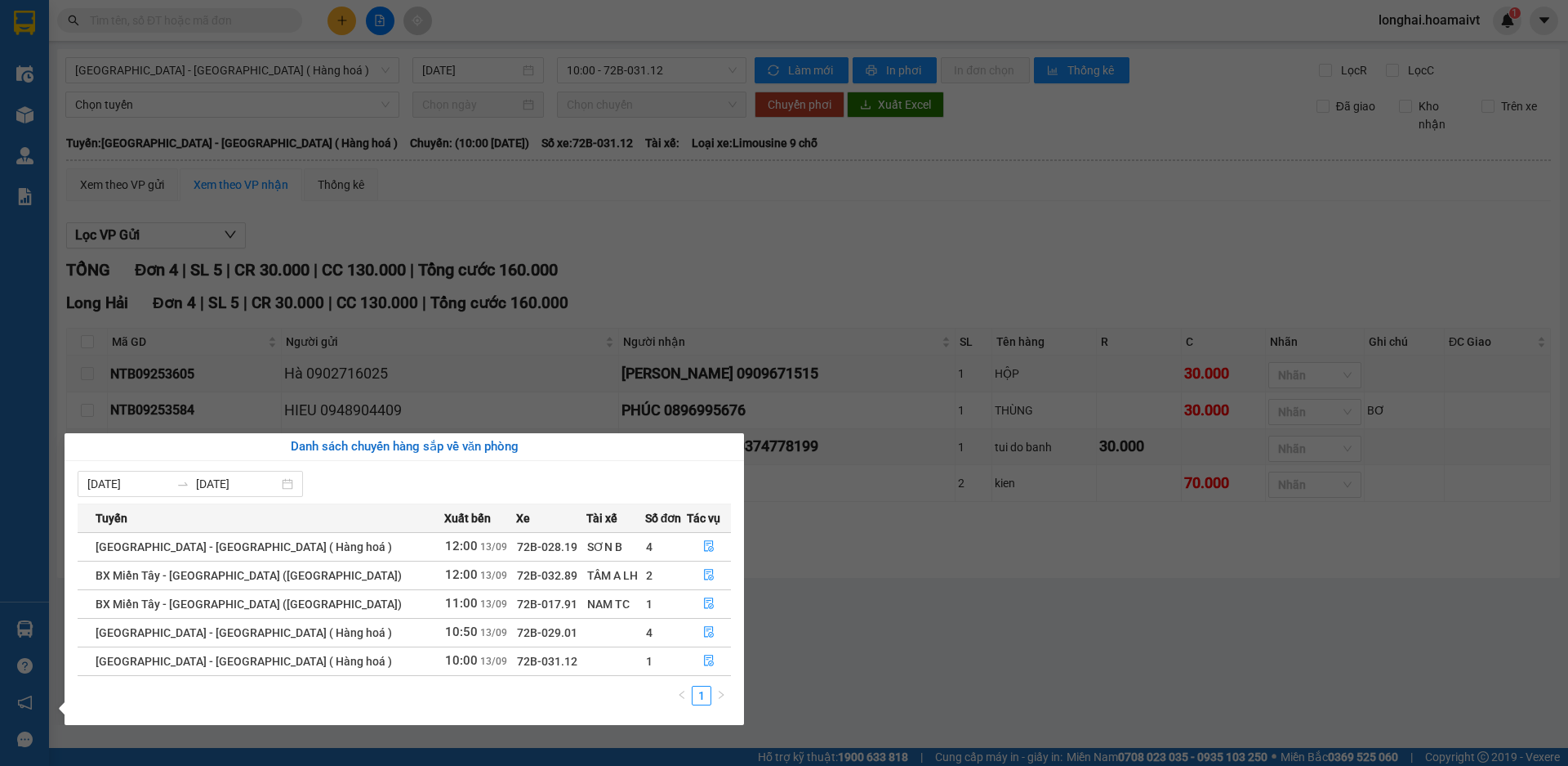
click at [801, 646] on section "Kết quả tìm kiếm ( 6 ) Bộ lọc Mã ĐH Trạng thái Món hàng Tổng cước Chưa cước Nhã…" at bounding box center [784, 383] width 1568 height 766
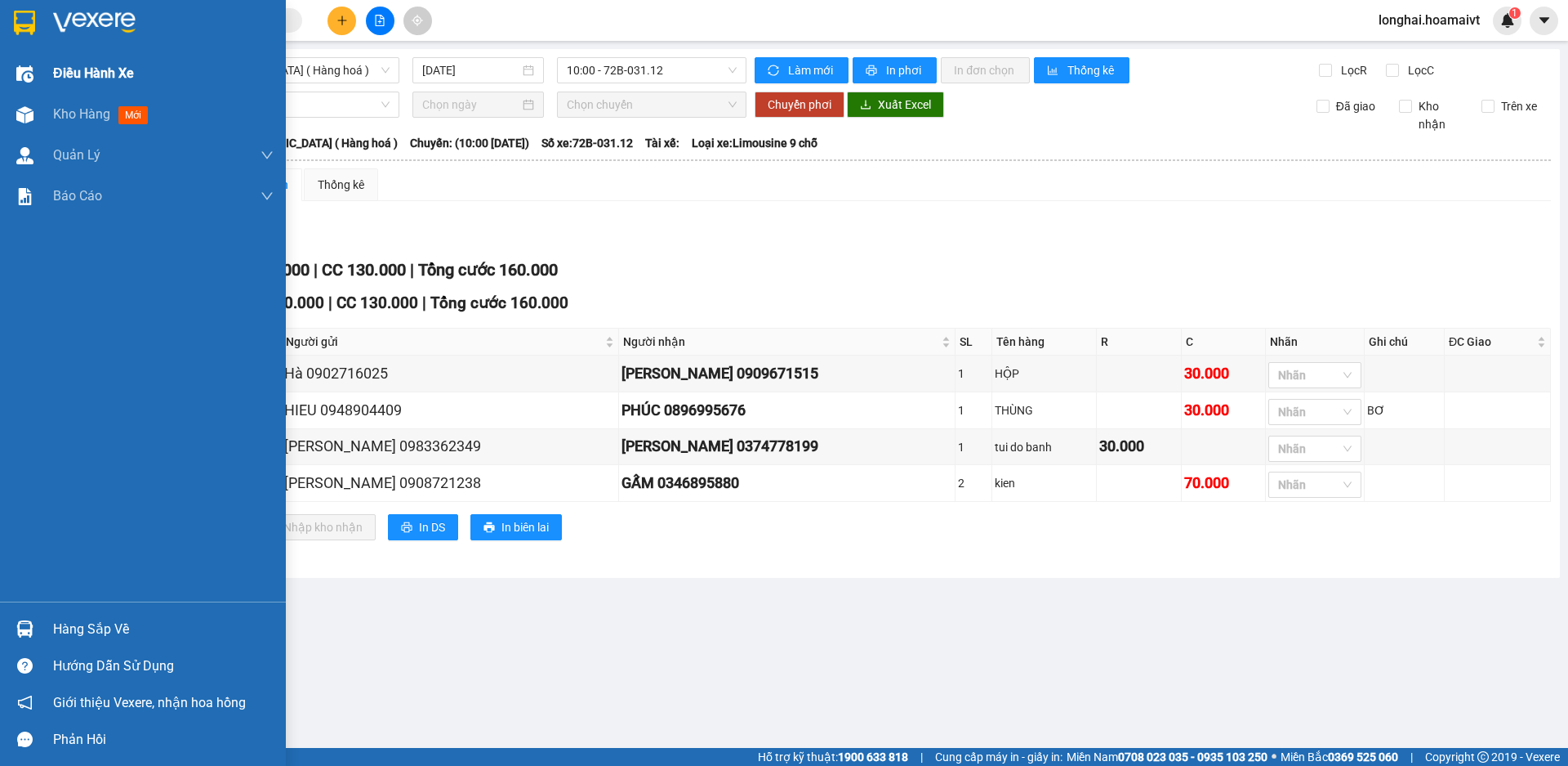
drag, startPoint x: 52, startPoint y: 113, endPoint x: 266, endPoint y: 74, distance: 217.5
click at [52, 113] on div "Kho hàng mới" at bounding box center [143, 114] width 286 height 41
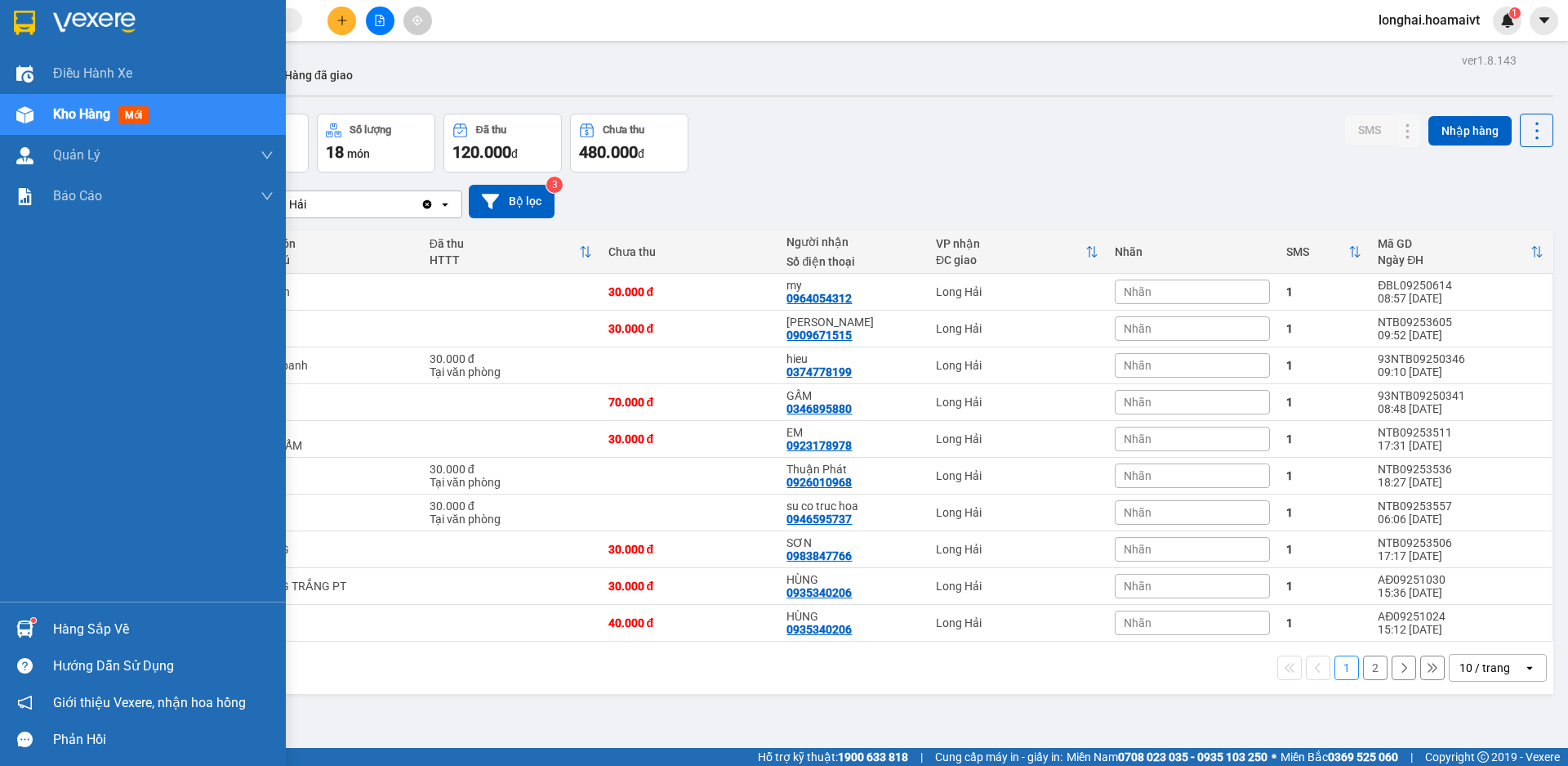
click at [60, 623] on div "Hàng sắp về" at bounding box center [164, 629] width 220 height 25
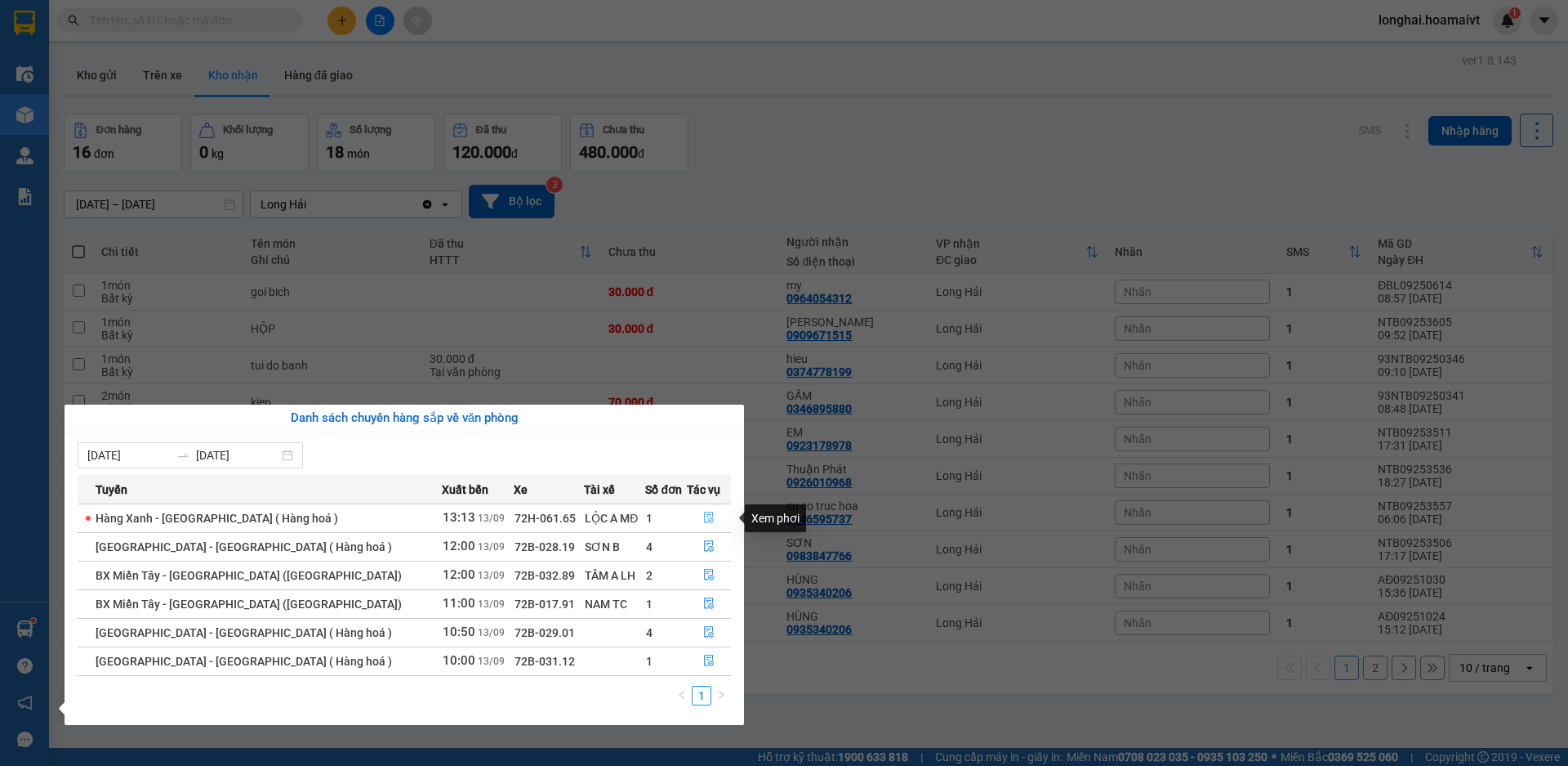
click at [704, 513] on icon "file-done" at bounding box center [709, 517] width 11 height 11
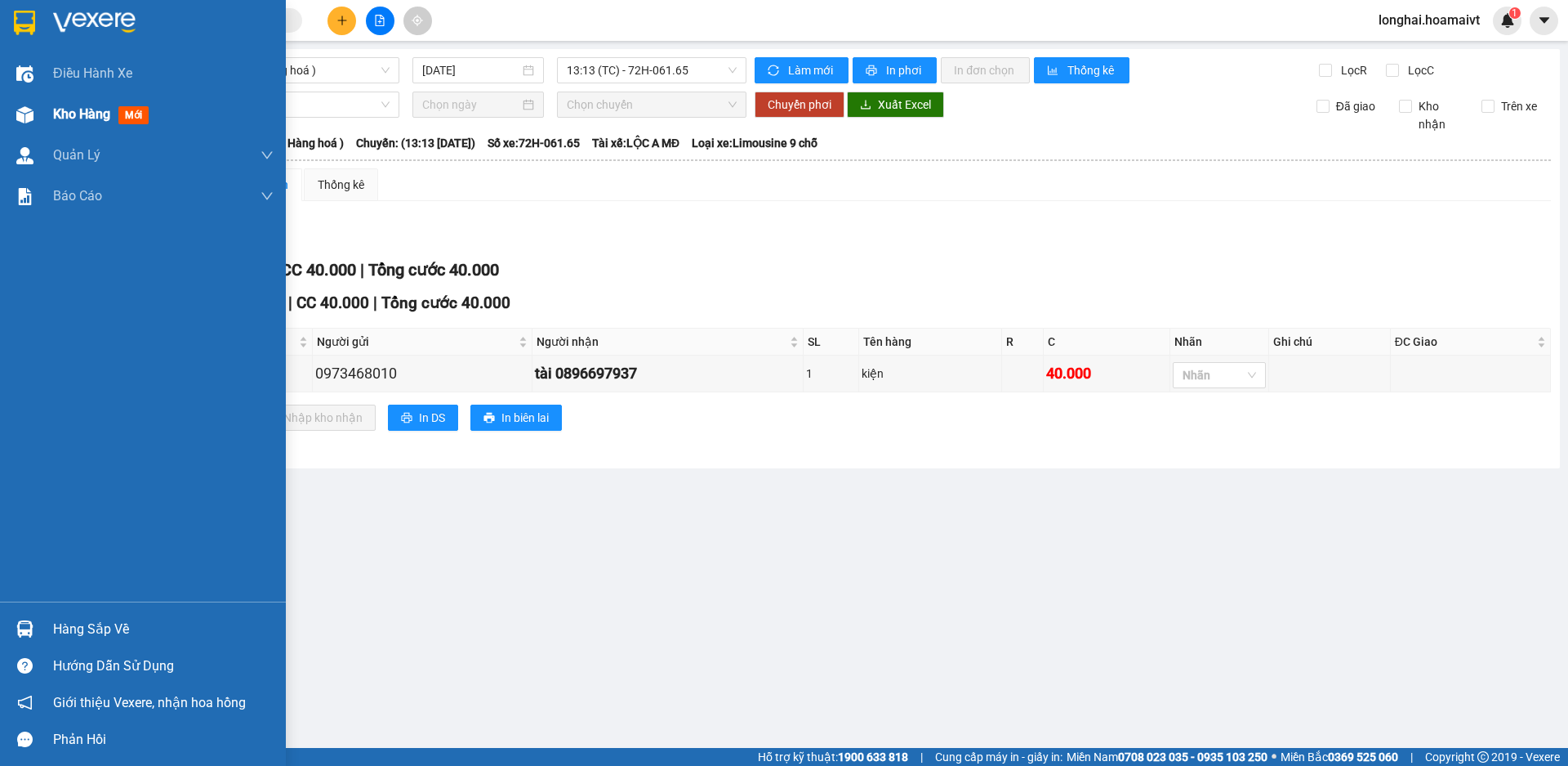
click at [45, 116] on div "Kho hàng mới" at bounding box center [143, 114] width 286 height 41
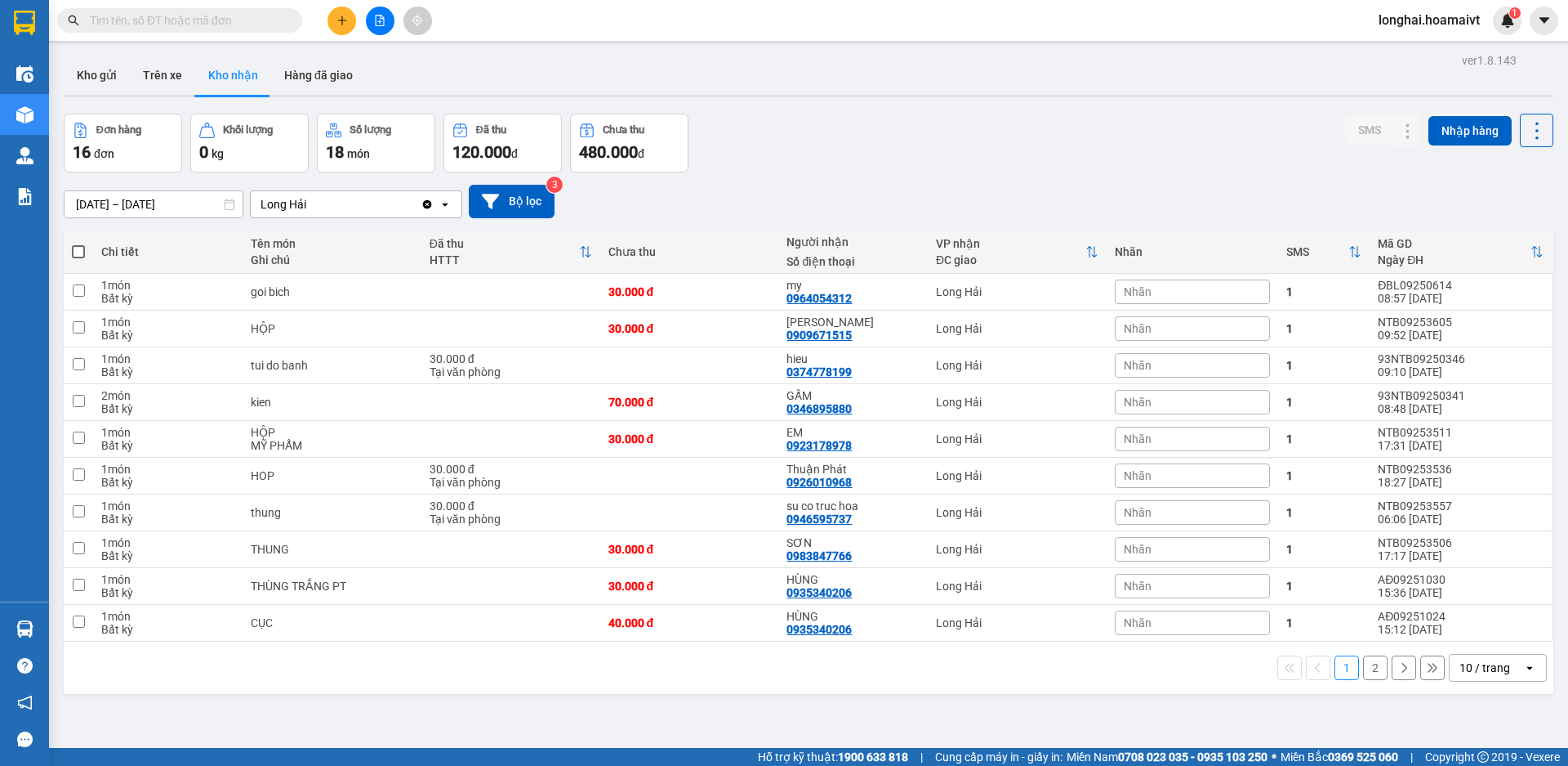
click at [235, 29] on input "text" at bounding box center [186, 20] width 192 height 18
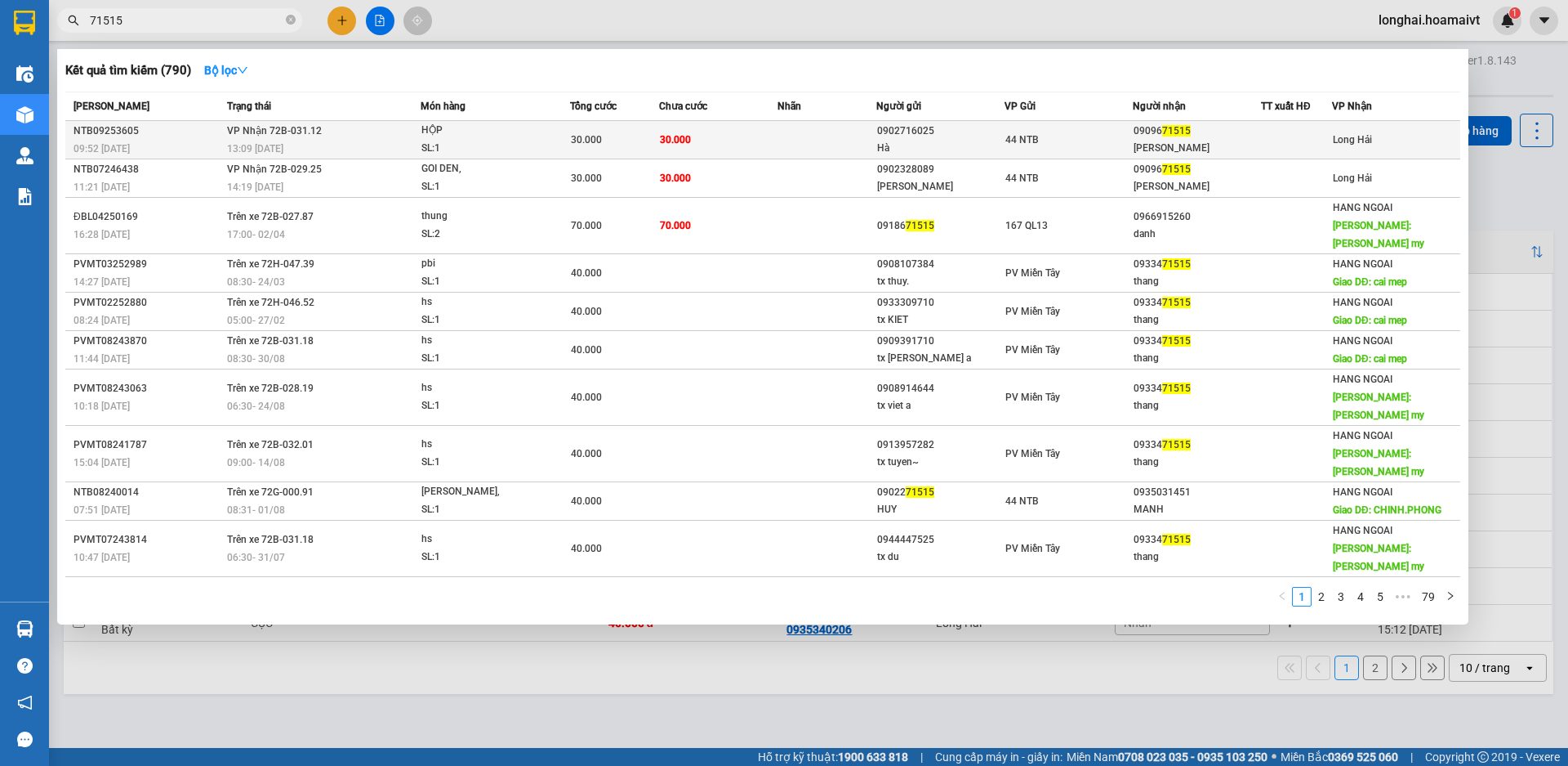
type input "71515"
click at [675, 151] on td "30.000" at bounding box center [718, 140] width 118 height 39
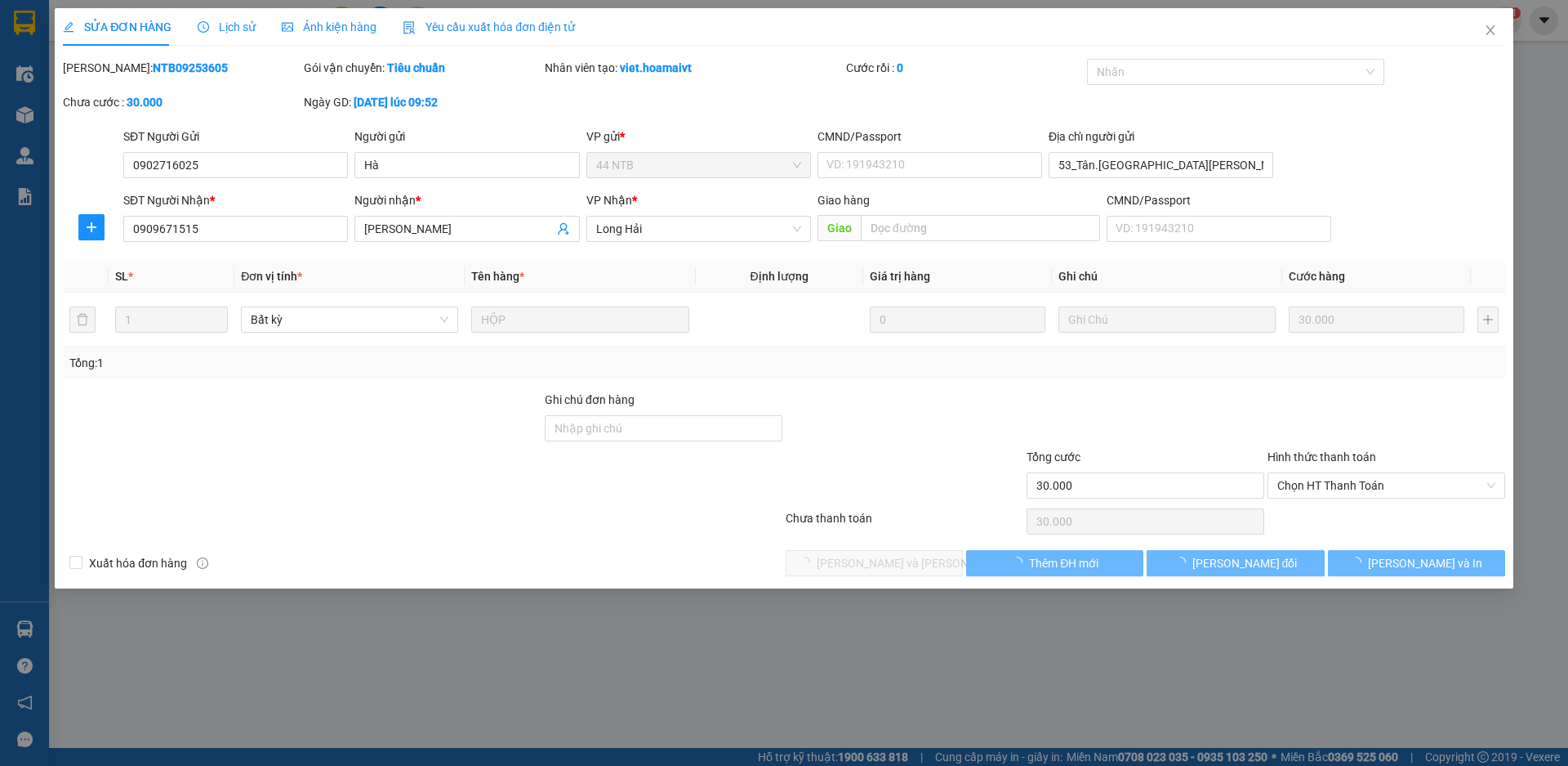
type input "0902716025"
type input "Hà"
type input "53_Tân.Hải_Tân.Bình"
type input "0909671515"
type input "Quỳnh Anh"
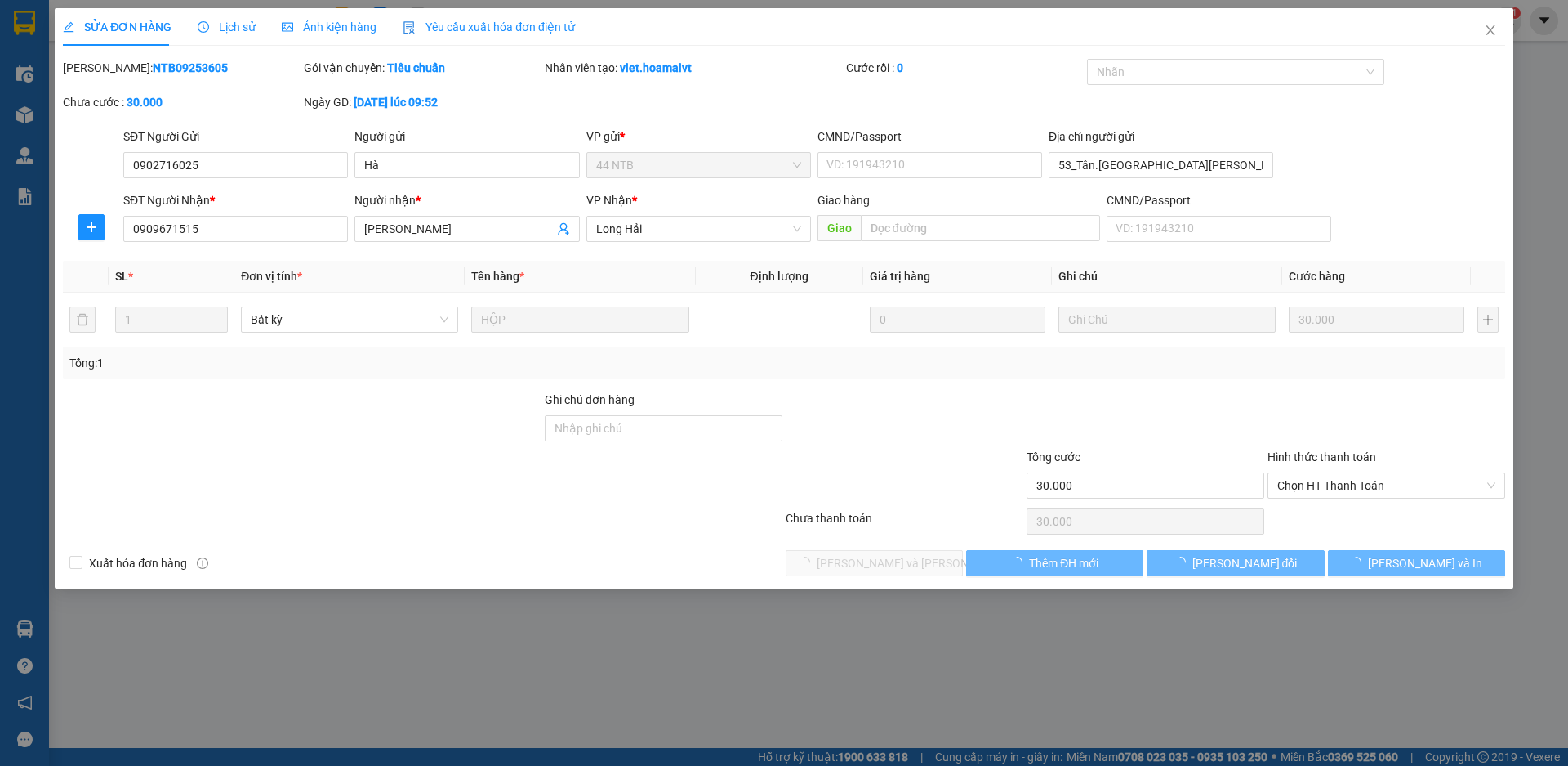
type input "30.000"
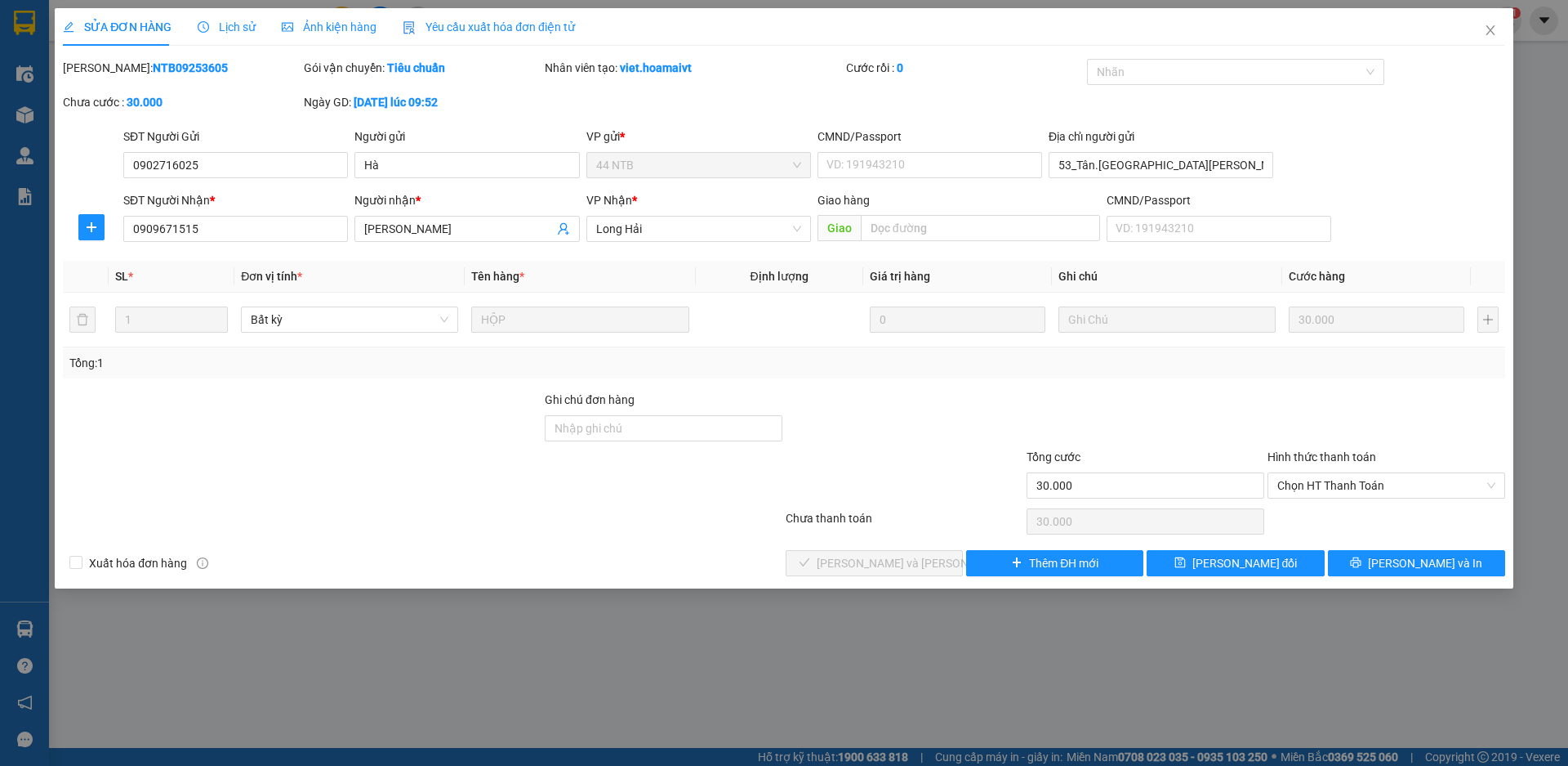
click at [1339, 499] on div "Hình thức thanh toán Chọn HT Thanh Toán" at bounding box center [1387, 476] width 238 height 57
click at [1334, 485] on span "Chọn HT Thanh Toán" at bounding box center [1386, 485] width 218 height 25
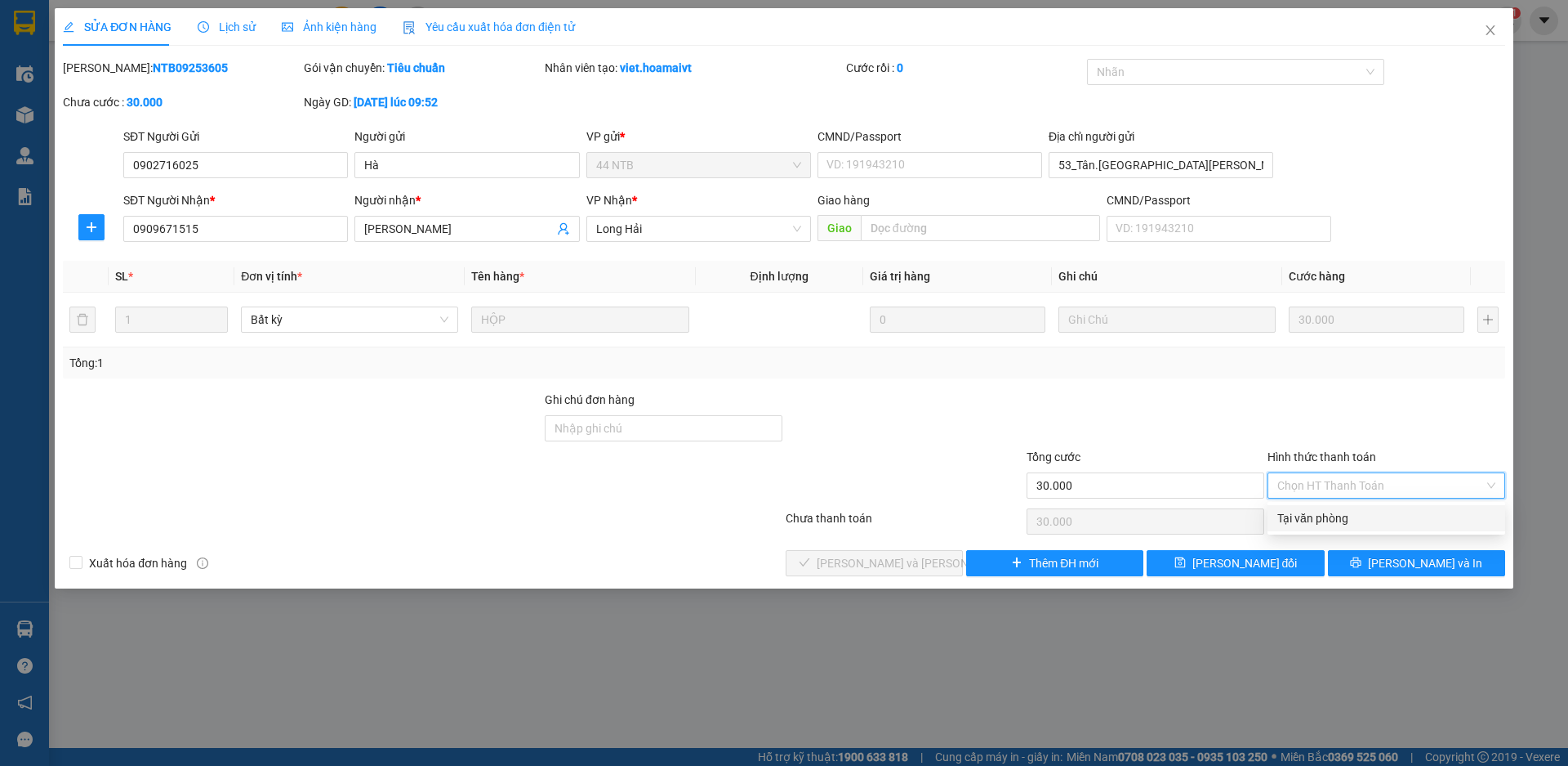
click at [1347, 528] on div "Tại văn phòng" at bounding box center [1387, 518] width 238 height 26
type input "0"
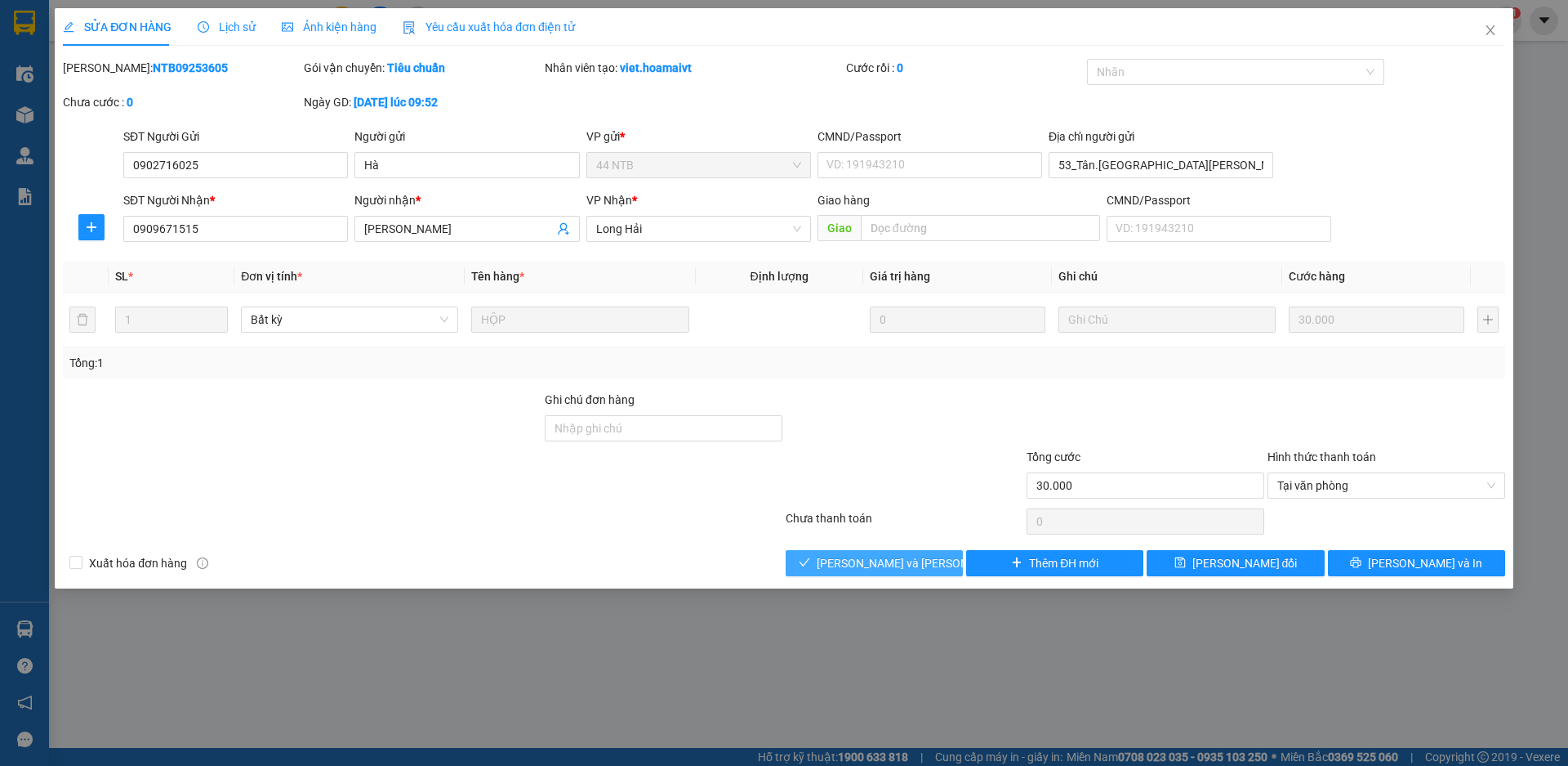
click at [939, 559] on button "[PERSON_NAME] và Giao hàng" at bounding box center [874, 563] width 178 height 26
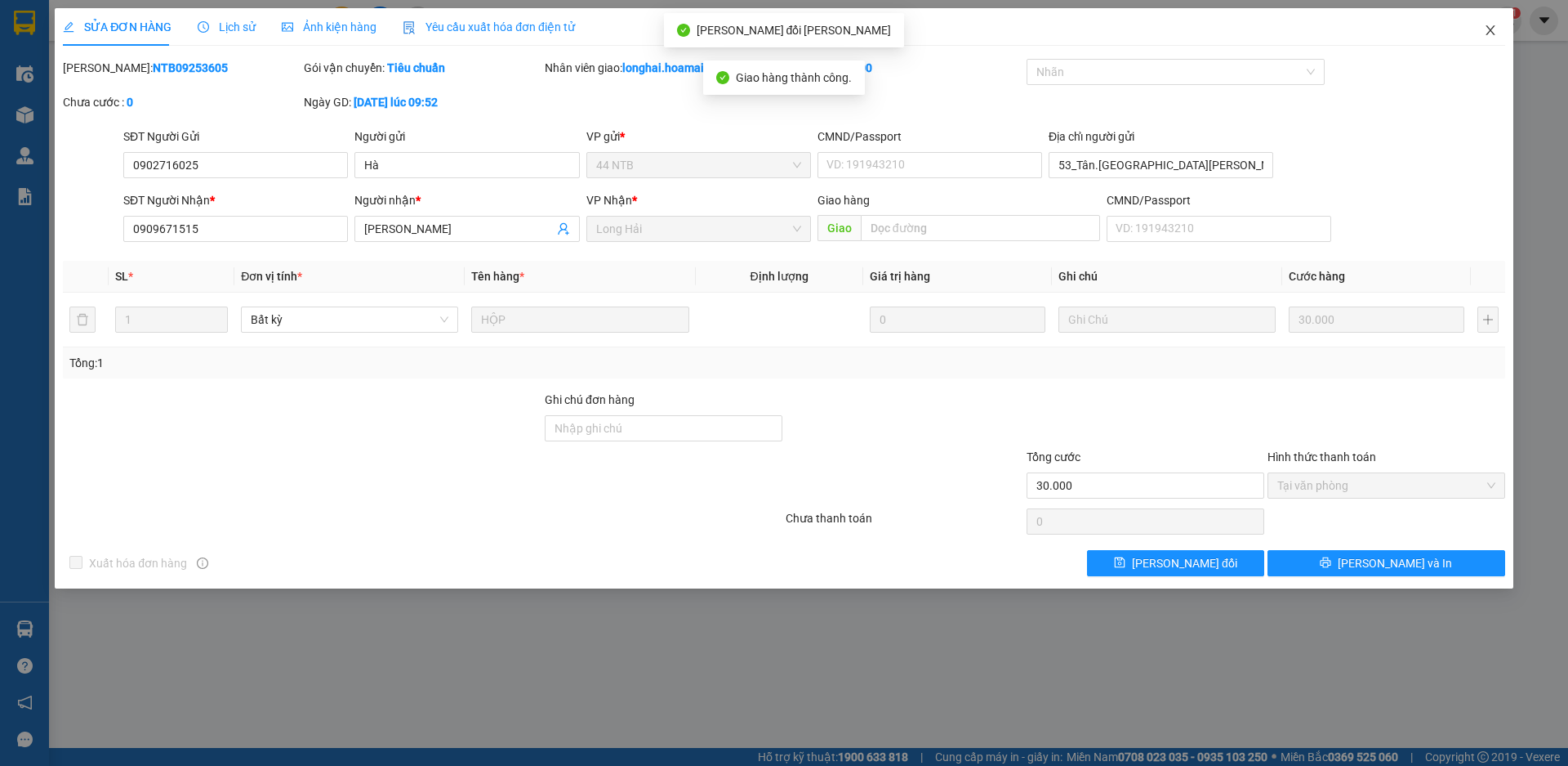
click at [1484, 32] on icon "close" at bounding box center [1490, 30] width 13 height 13
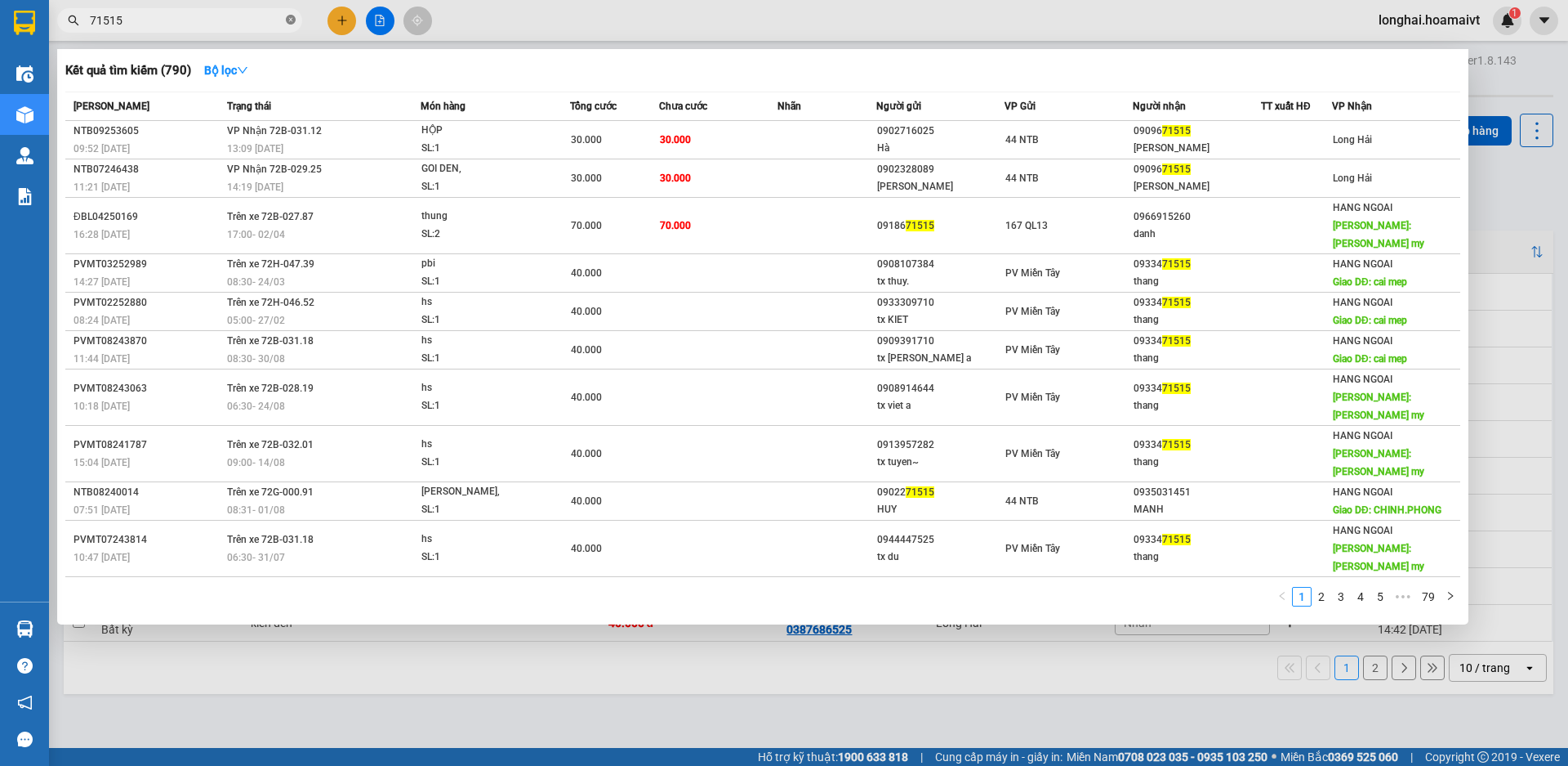
click at [292, 14] on span at bounding box center [290, 21] width 10 height 16
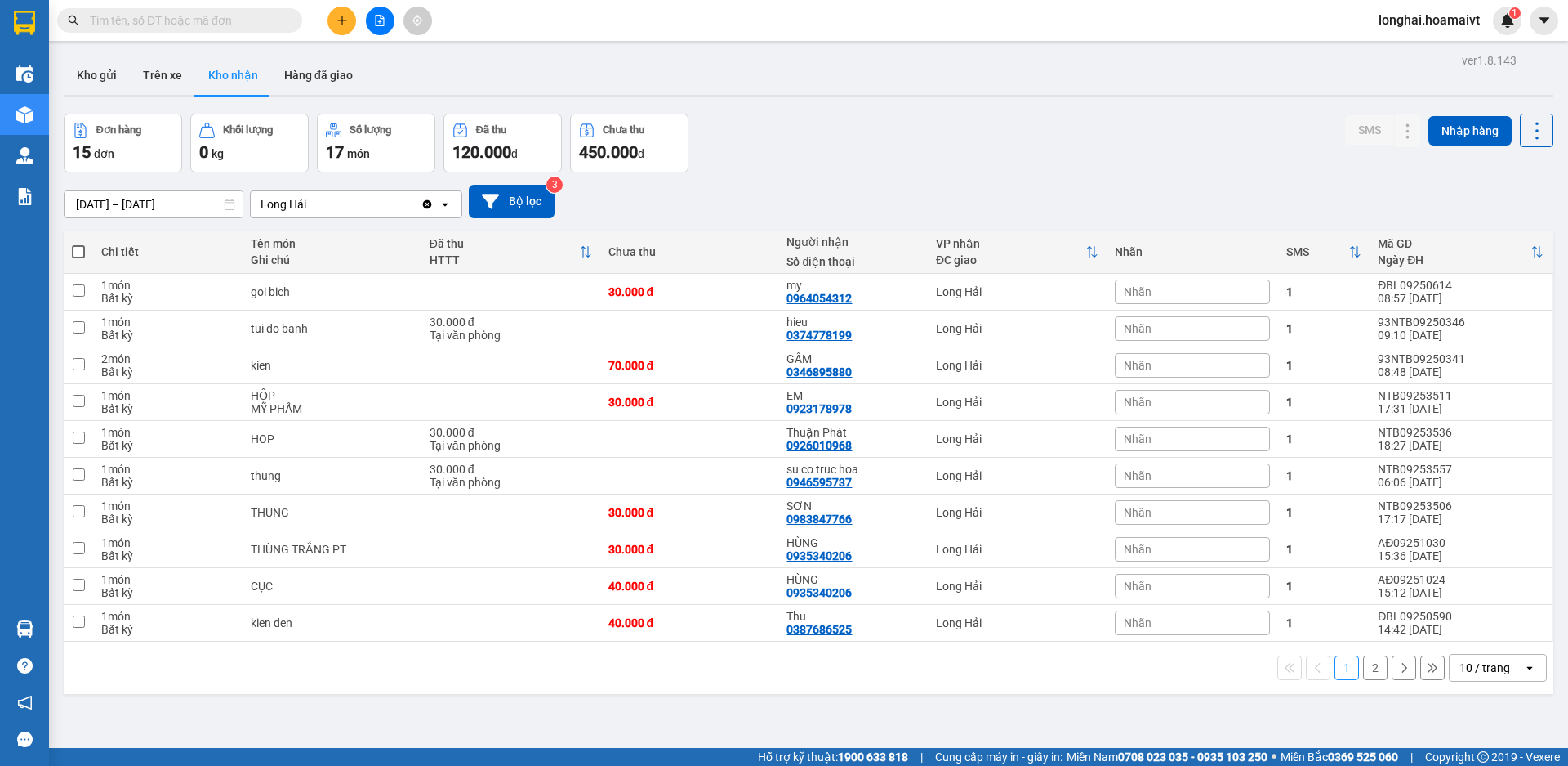
click at [229, 16] on input "text" at bounding box center [186, 20] width 192 height 18
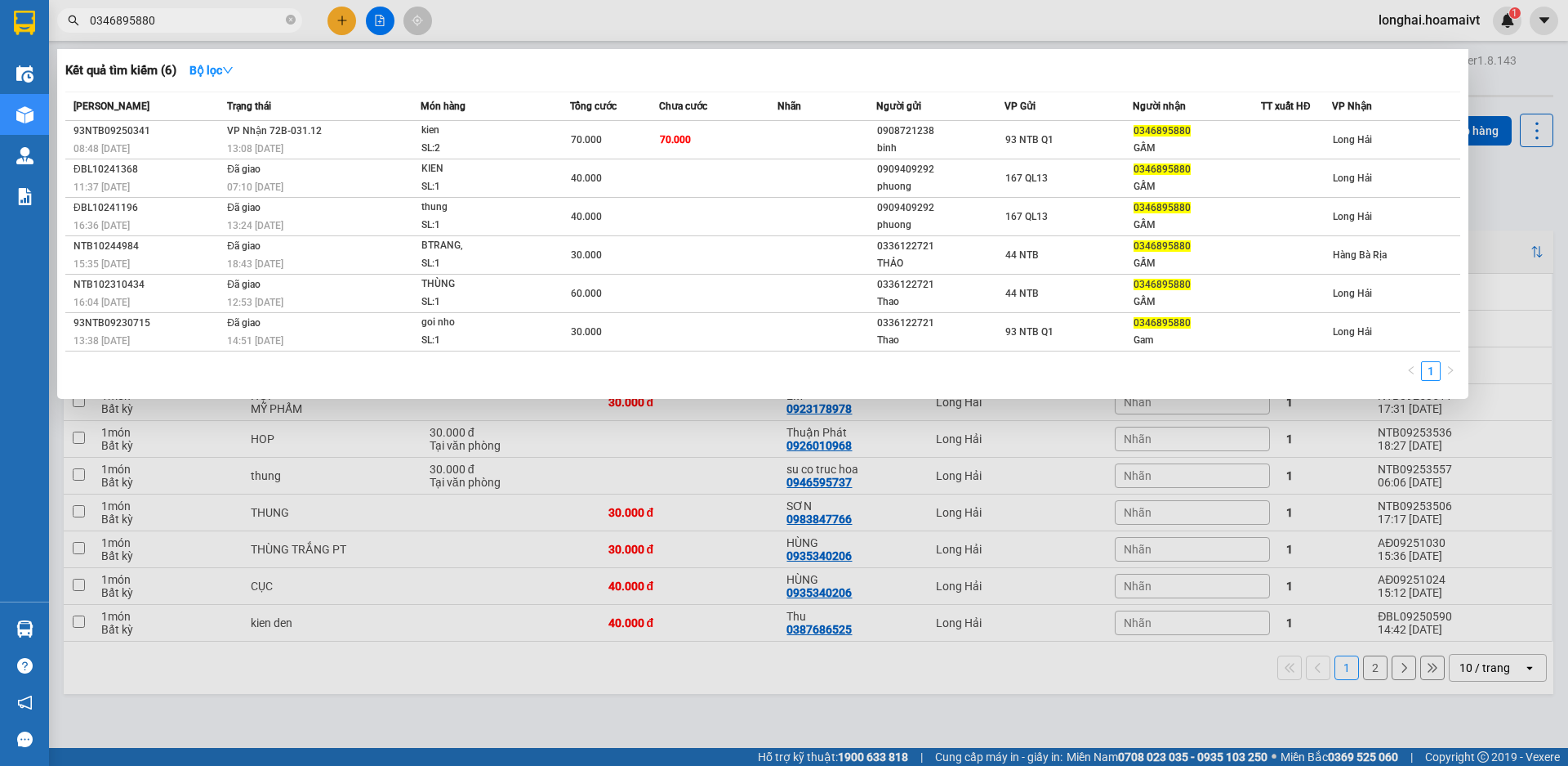
type input "0346895880"
click at [806, 120] on th "Nhãn" at bounding box center [827, 106] width 99 height 29
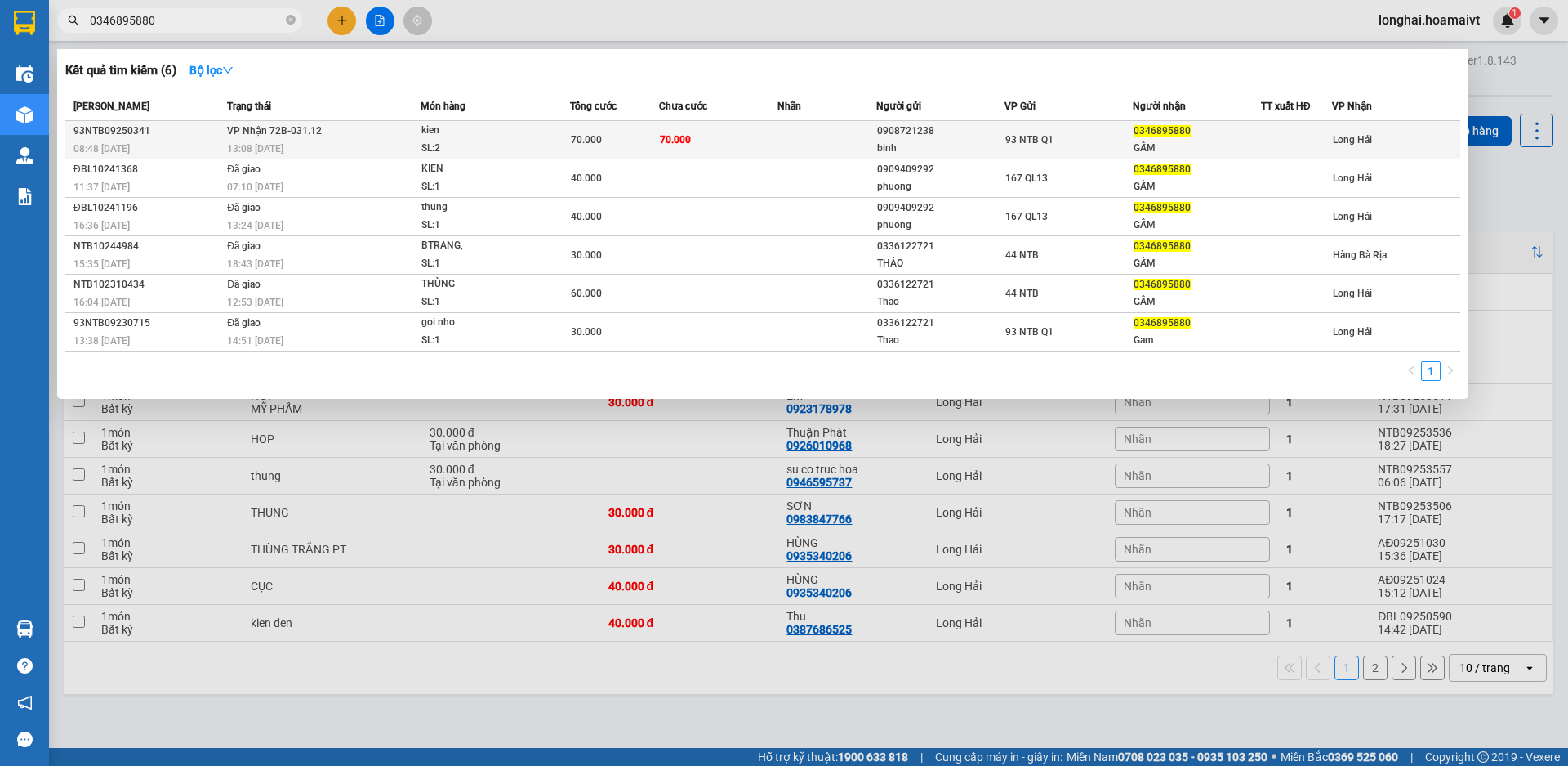
click at [812, 133] on td at bounding box center [827, 140] width 99 height 39
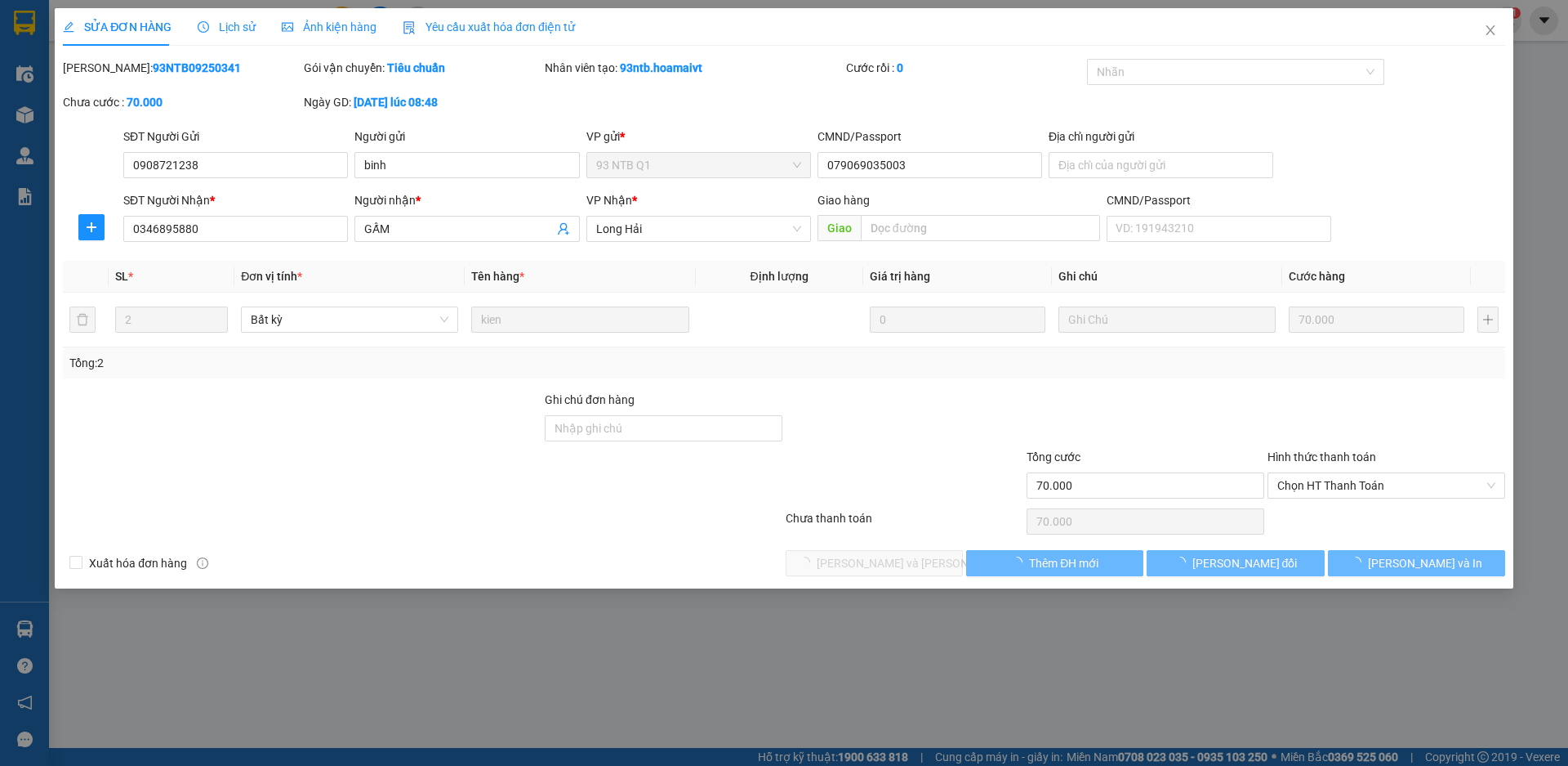
type input "0908721238"
type input "binh"
type input "079069035003"
type input "0346895880"
type input "GẤM"
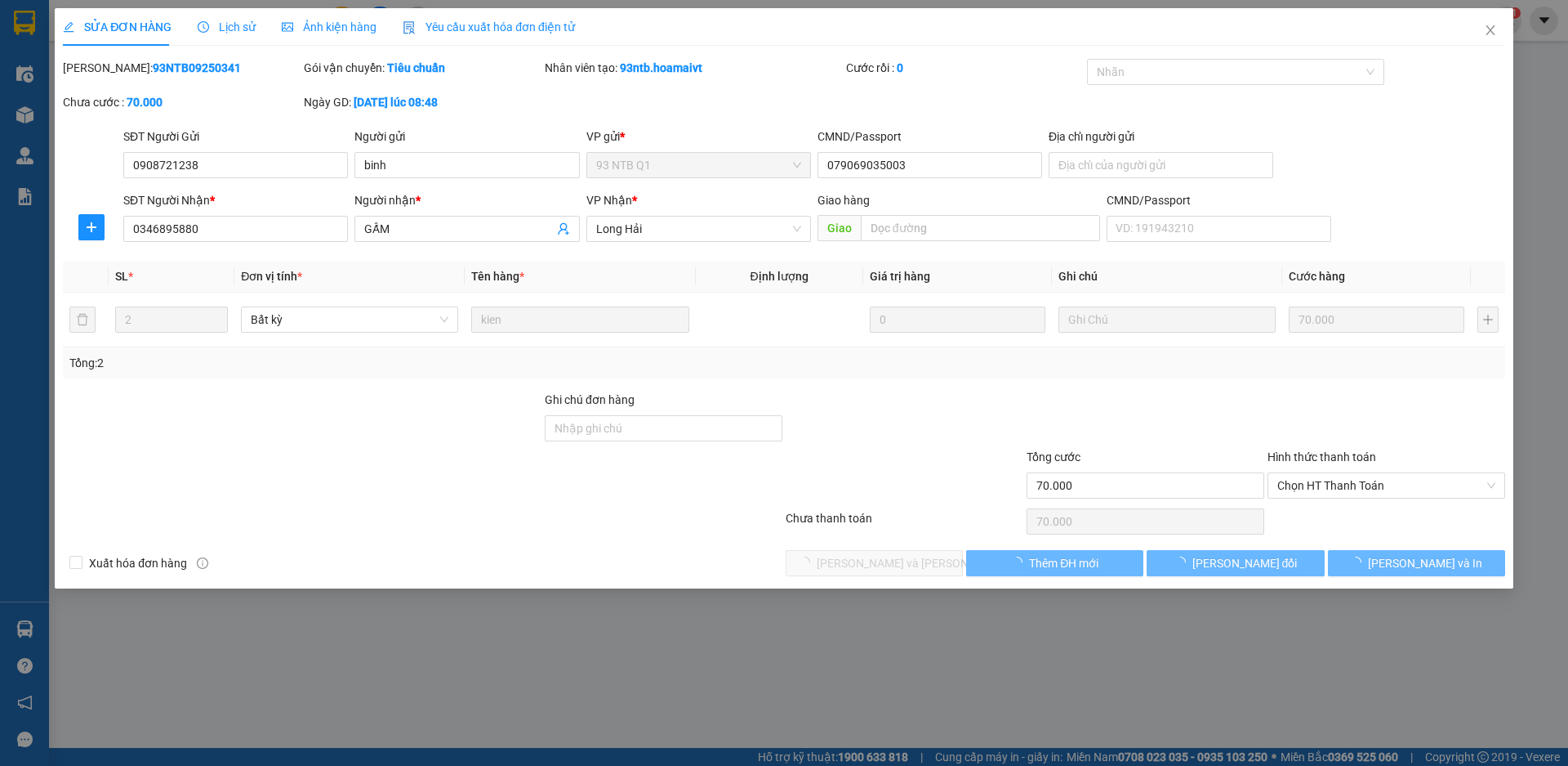
type input "70.000"
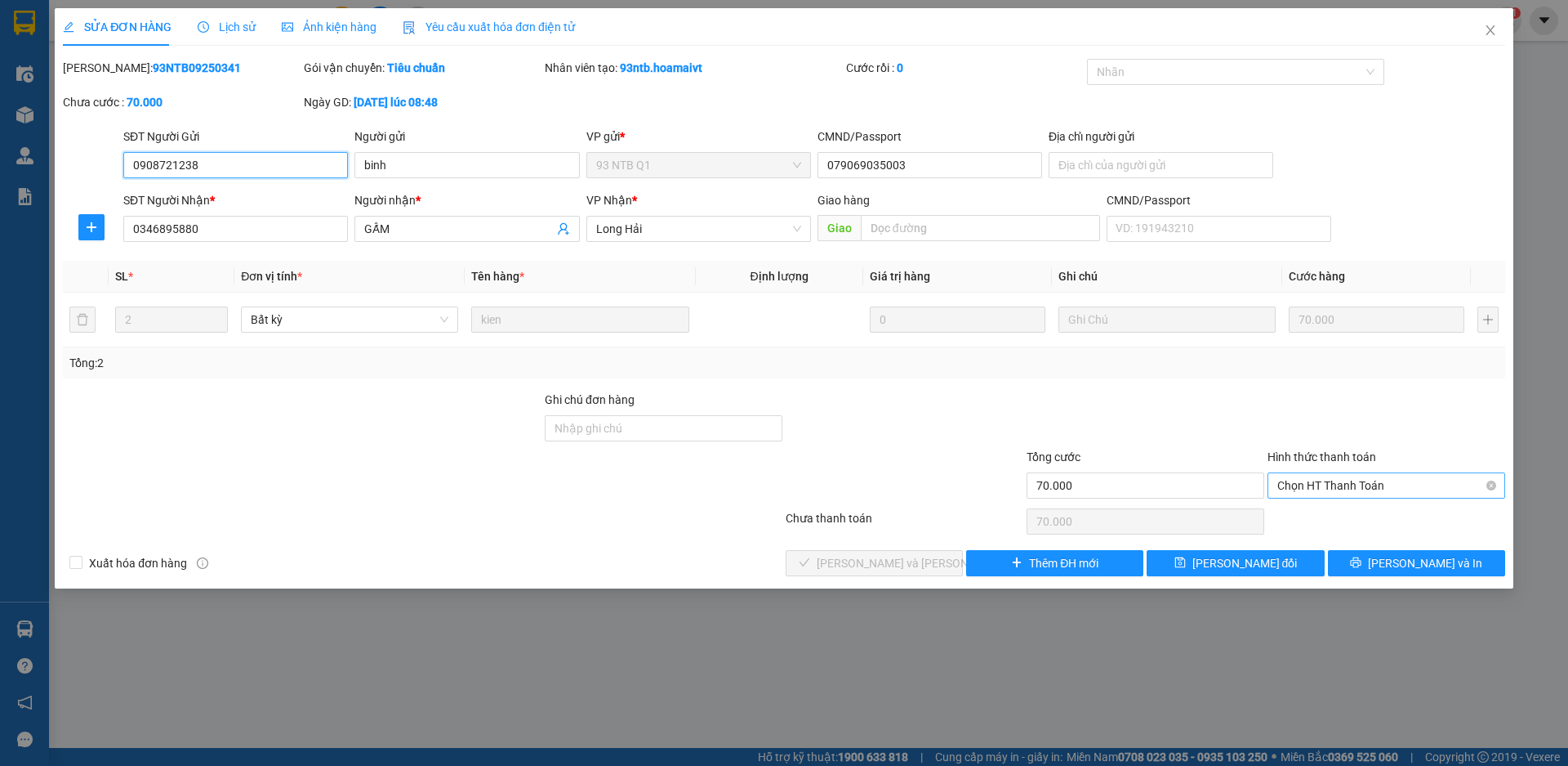
click at [1295, 481] on span "Chọn HT Thanh Toán" at bounding box center [1386, 485] width 218 height 25
click at [1309, 517] on div "Tại văn phòng" at bounding box center [1386, 518] width 218 height 18
type input "0"
click at [914, 559] on span "[PERSON_NAME] và Giao hàng" at bounding box center [927, 563] width 220 height 18
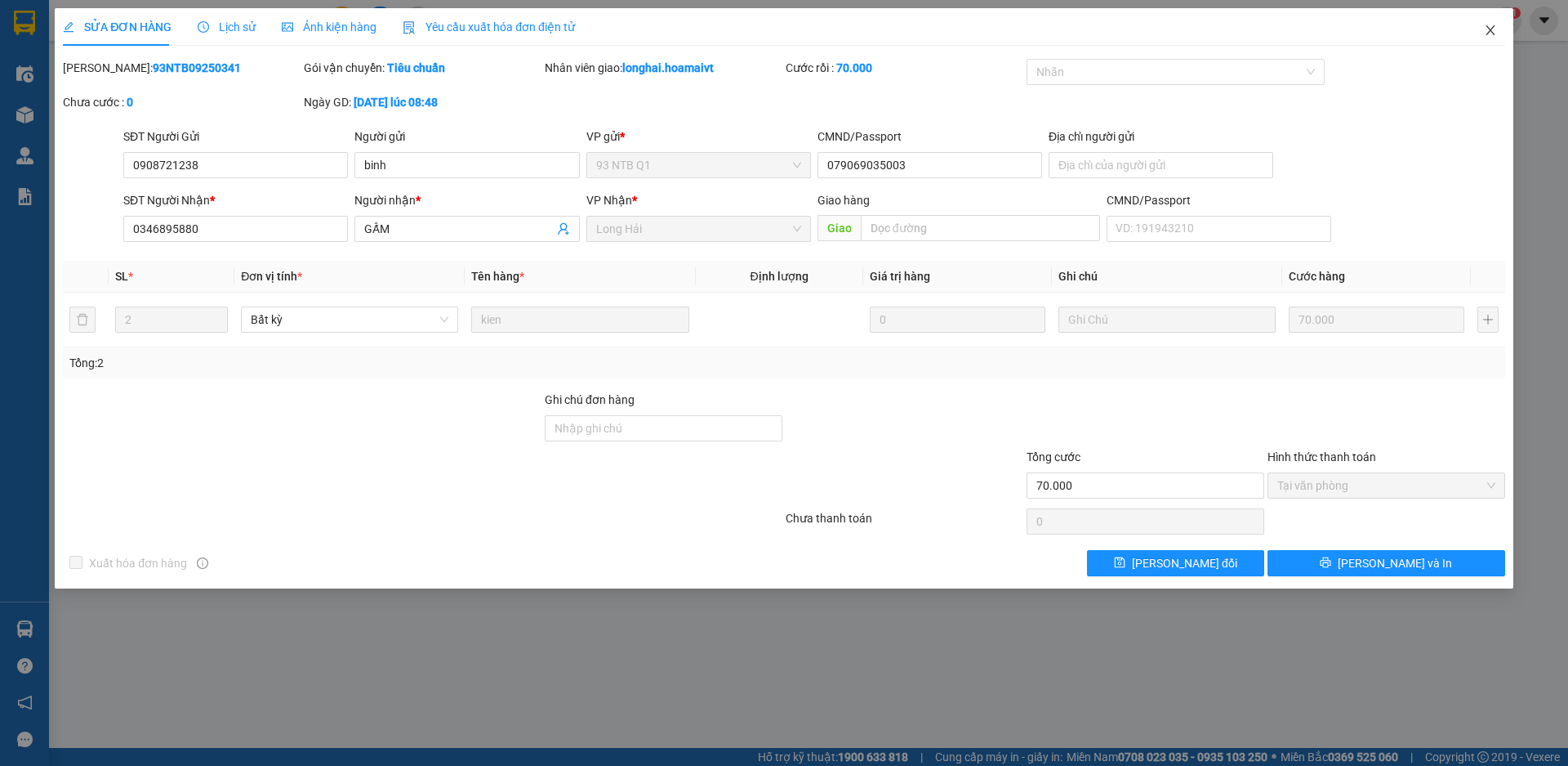
click at [1482, 22] on span "Close" at bounding box center [1490, 31] width 46 height 46
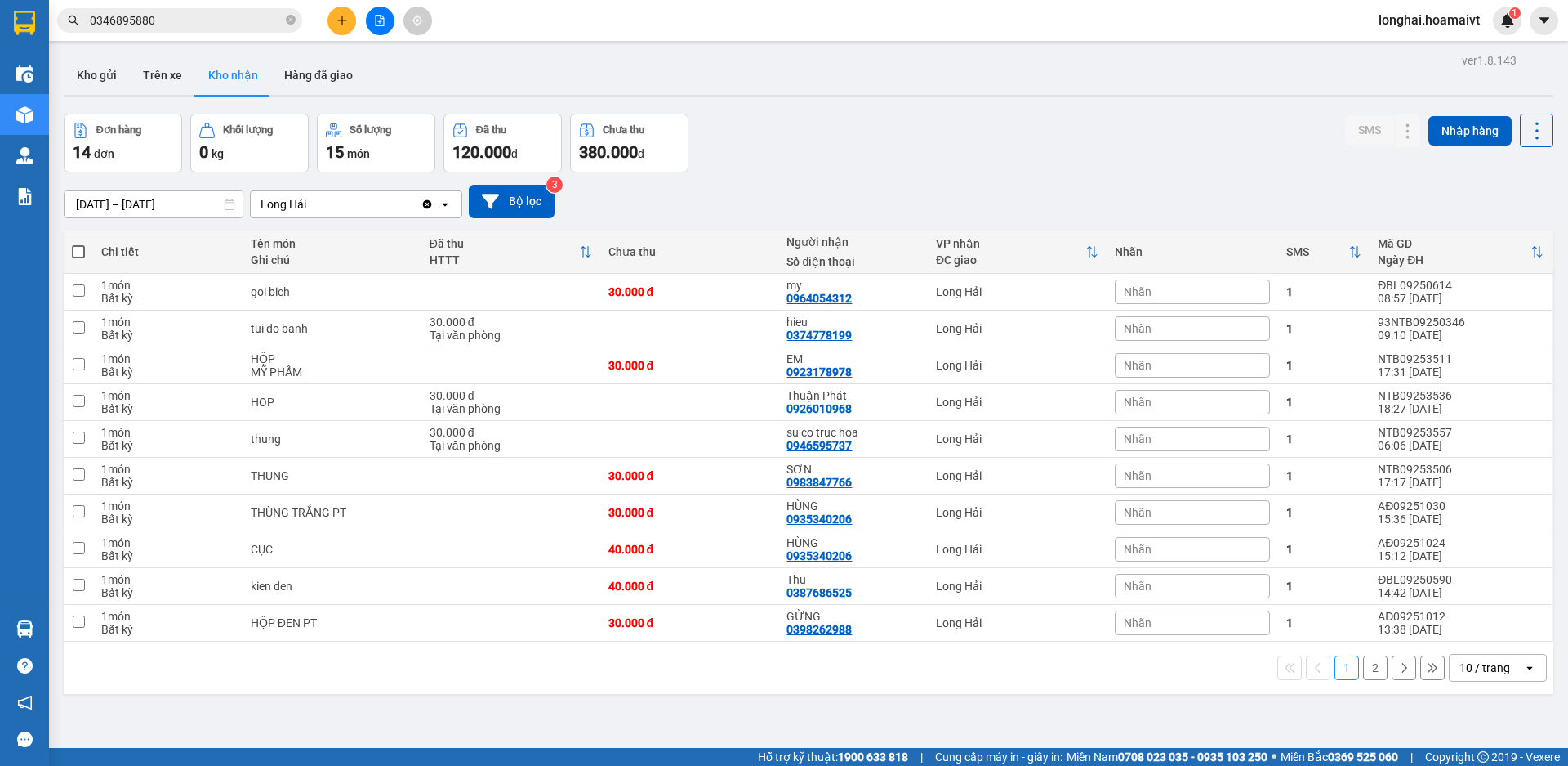
click at [52, 78] on main "ver 1.8.143 Kho gửi Trên xe Kho nhận Hàng đã giao Đơn hàng 14 đơn Khối lượng 0 …" at bounding box center [784, 374] width 1568 height 748
click at [107, 80] on button "Kho gửi" at bounding box center [97, 74] width 66 height 39
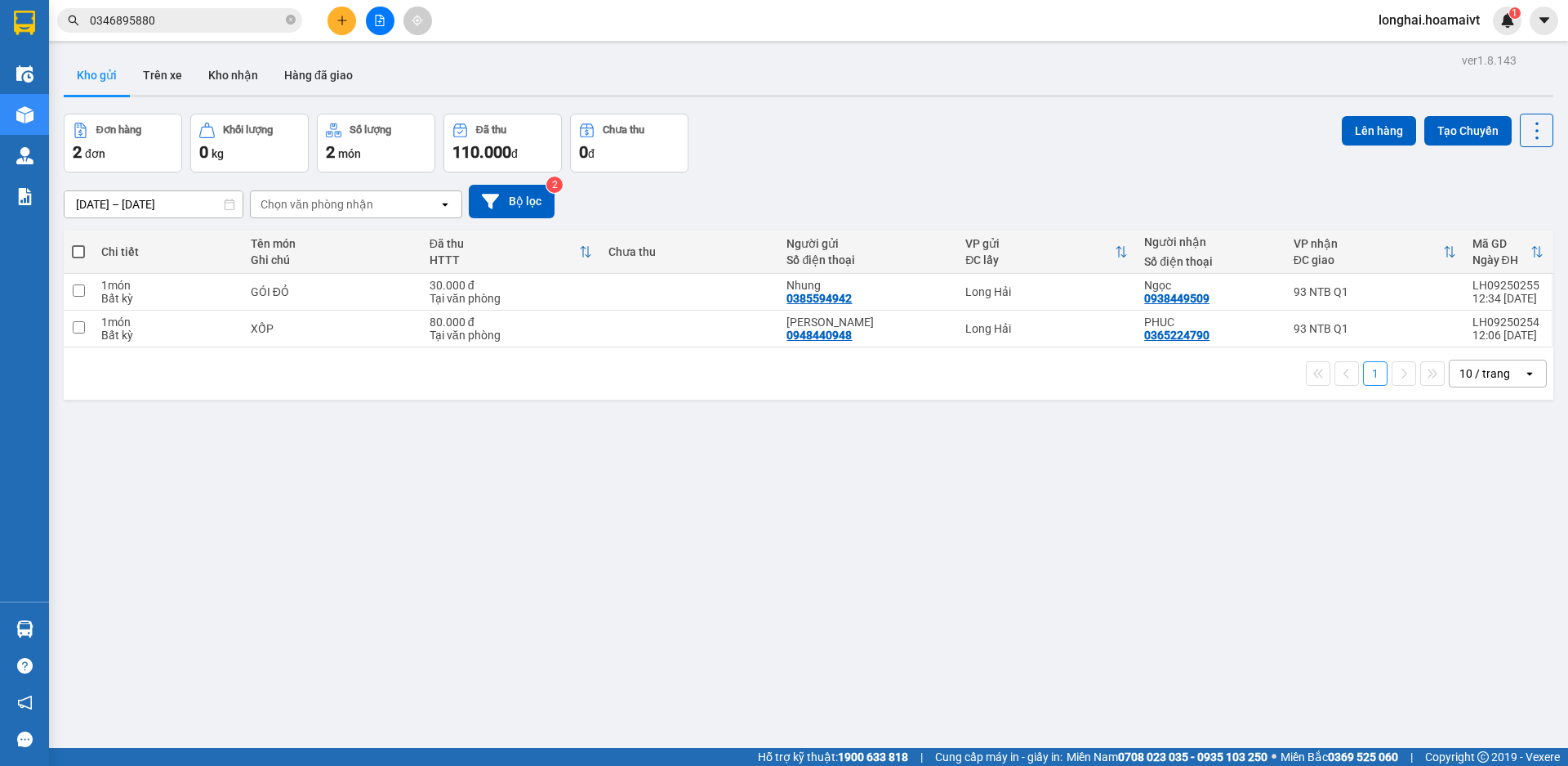
click at [80, 249] on span at bounding box center [78, 251] width 13 height 13
click at [79, 243] on input "checkbox" at bounding box center [79, 243] width 0 height 0
checkbox input "true"
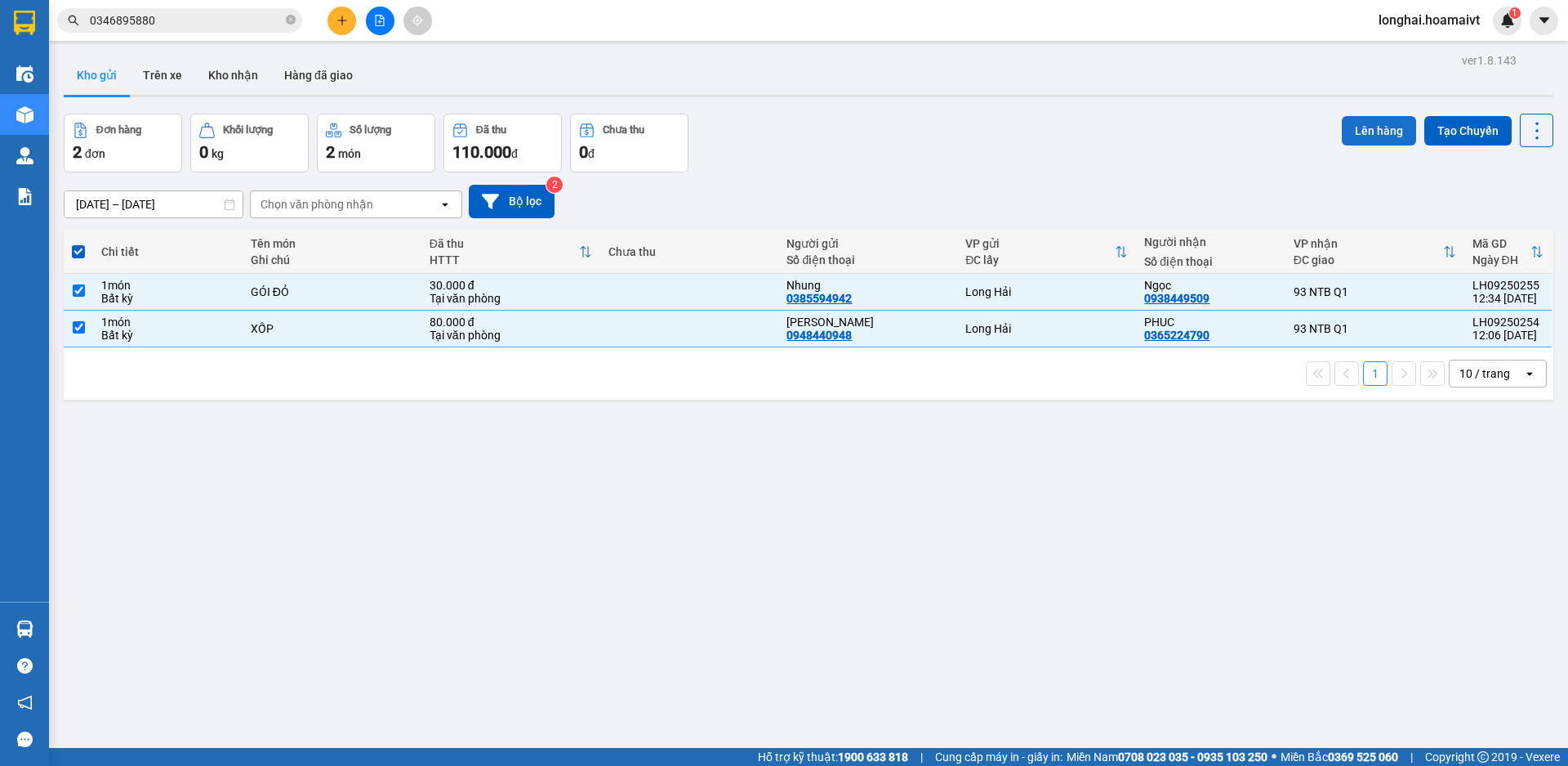
click at [1355, 121] on button "Lên hàng" at bounding box center [1379, 131] width 74 height 30
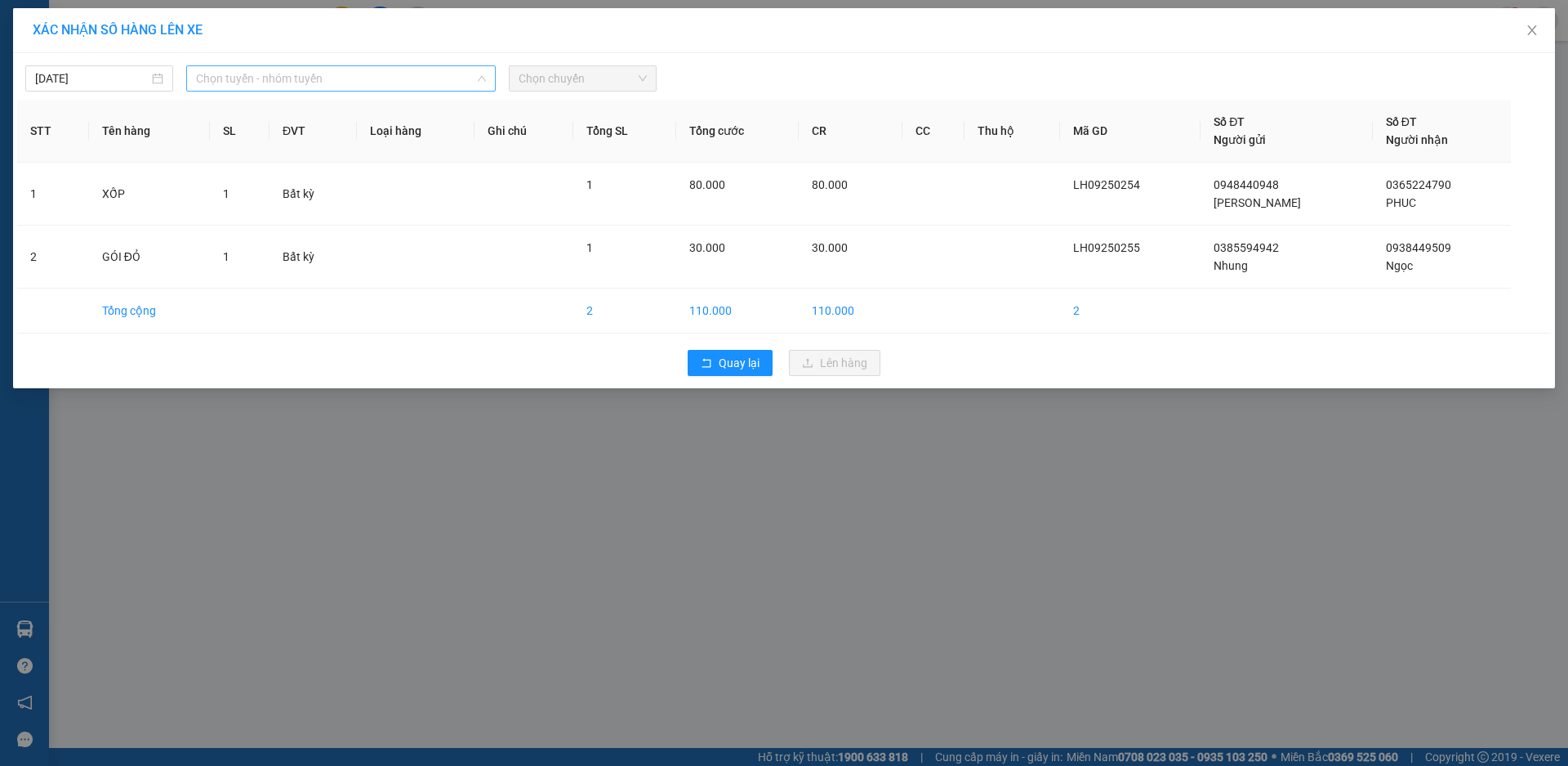
click at [313, 74] on span "Chọn tuyến - nhóm tuyến" at bounding box center [340, 79] width 290 height 25
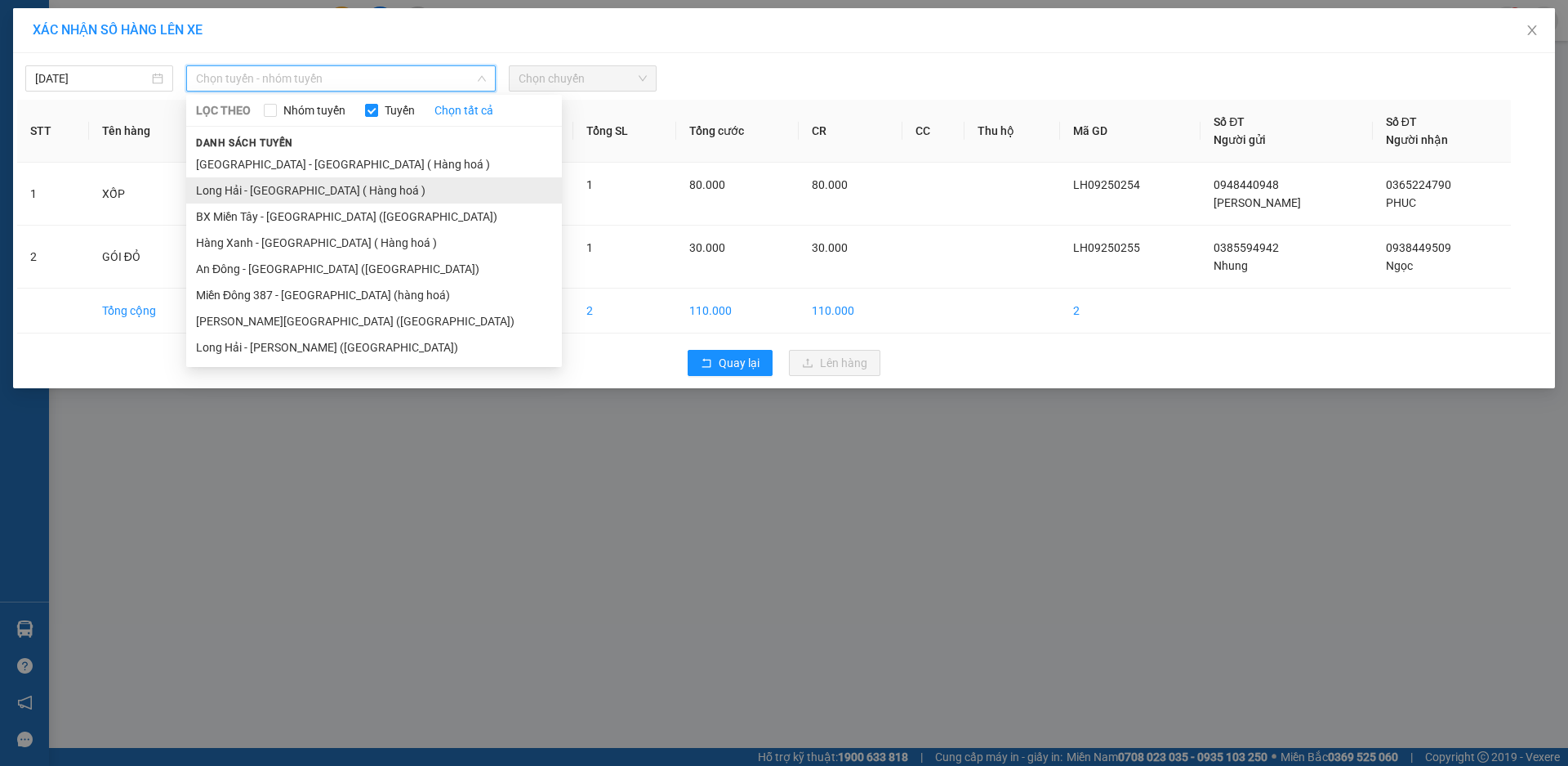
click at [313, 186] on li "Long Hải - [GEOGRAPHIC_DATA] ( Hàng hoá )" at bounding box center [374, 191] width 375 height 26
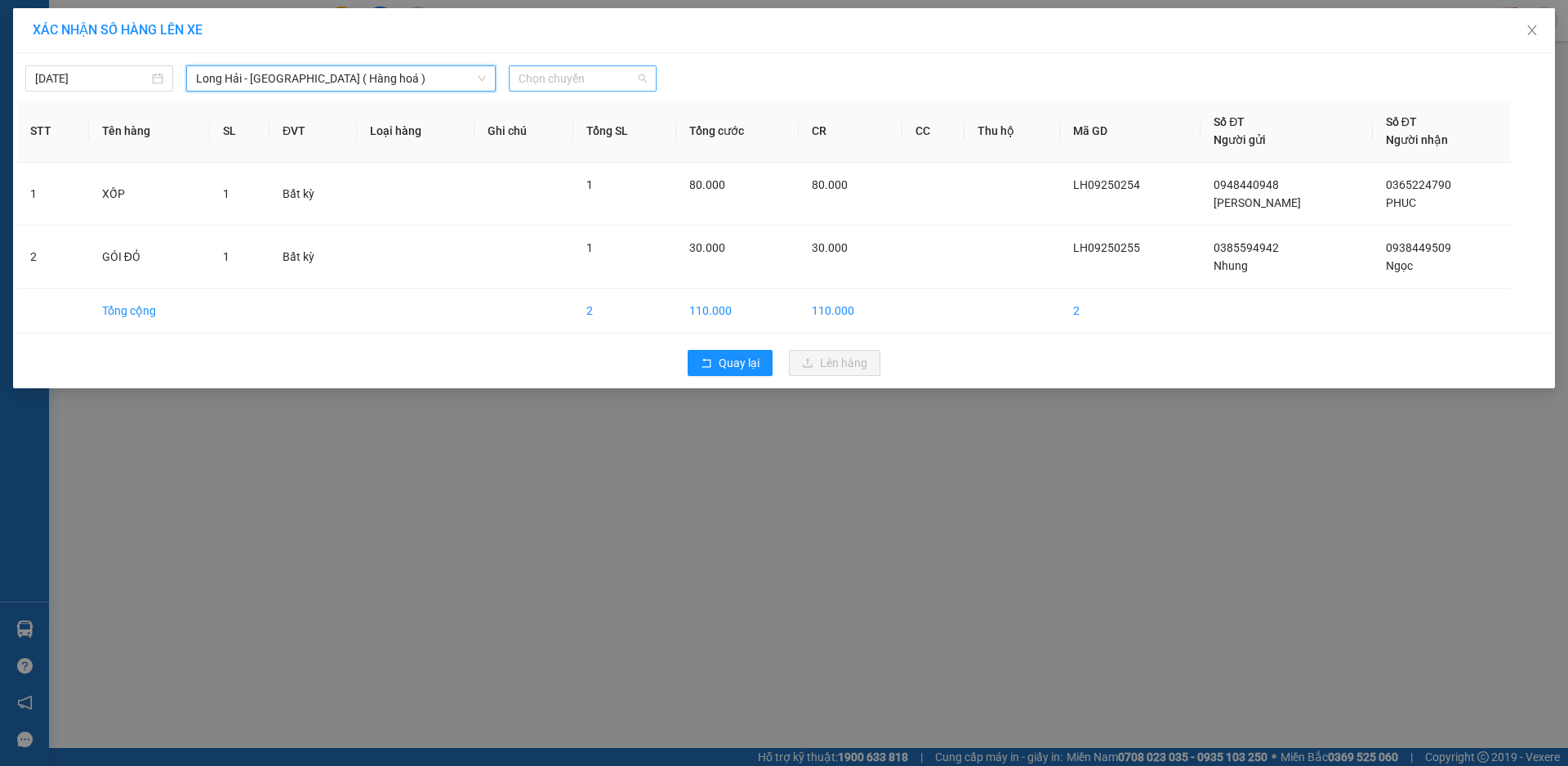
click at [592, 69] on span "Chọn chuyến" at bounding box center [583, 79] width 129 height 25
click at [648, 123] on div "(Không có khung giờ phù hợp)" at bounding box center [596, 111] width 174 height 26
type input "14"
click at [648, 127] on div "Thêm chuyến " 14:00 "" at bounding box center [596, 138] width 174 height 28
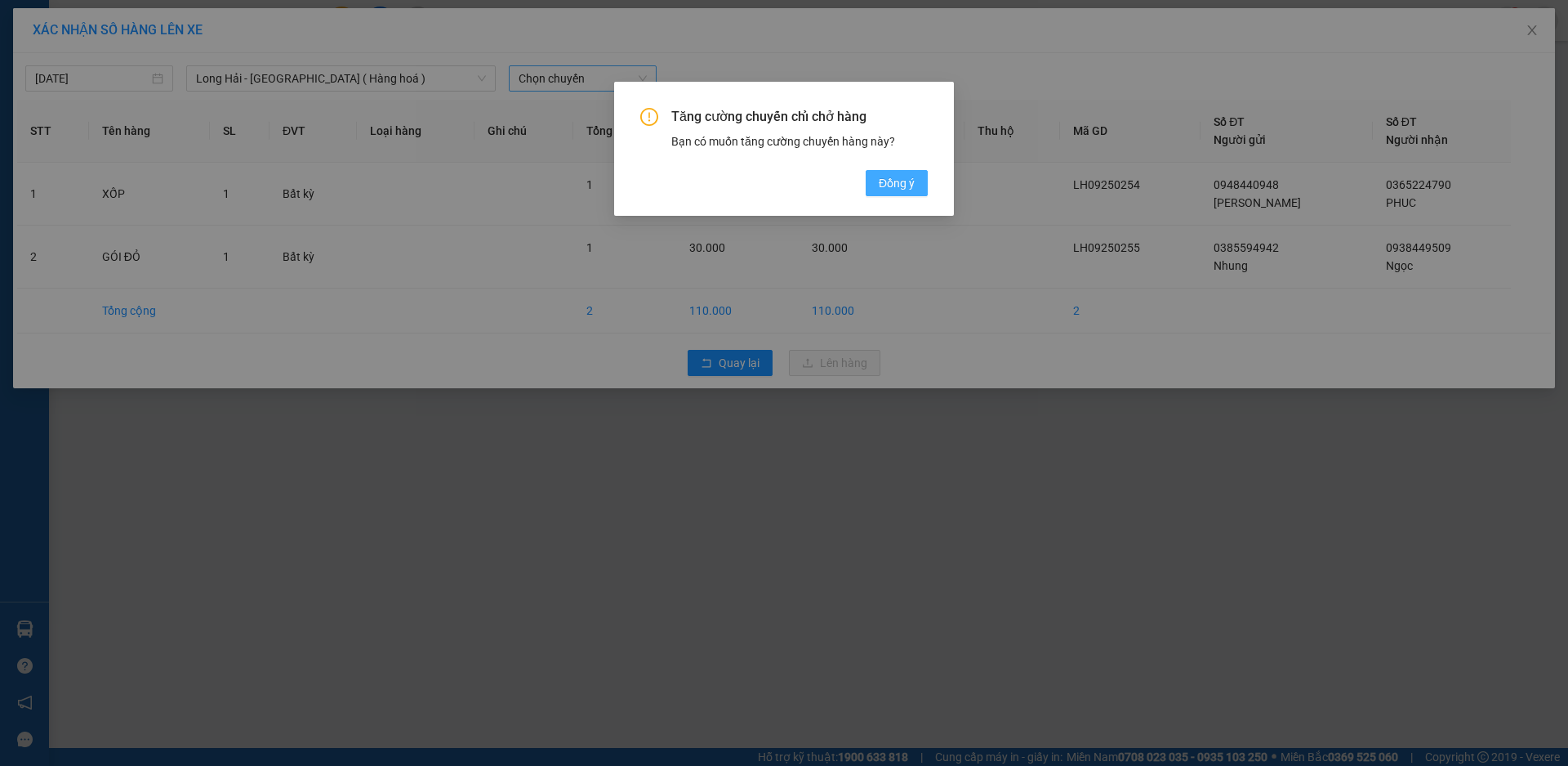
click at [886, 181] on span "Đồng ý" at bounding box center [896, 183] width 36 height 18
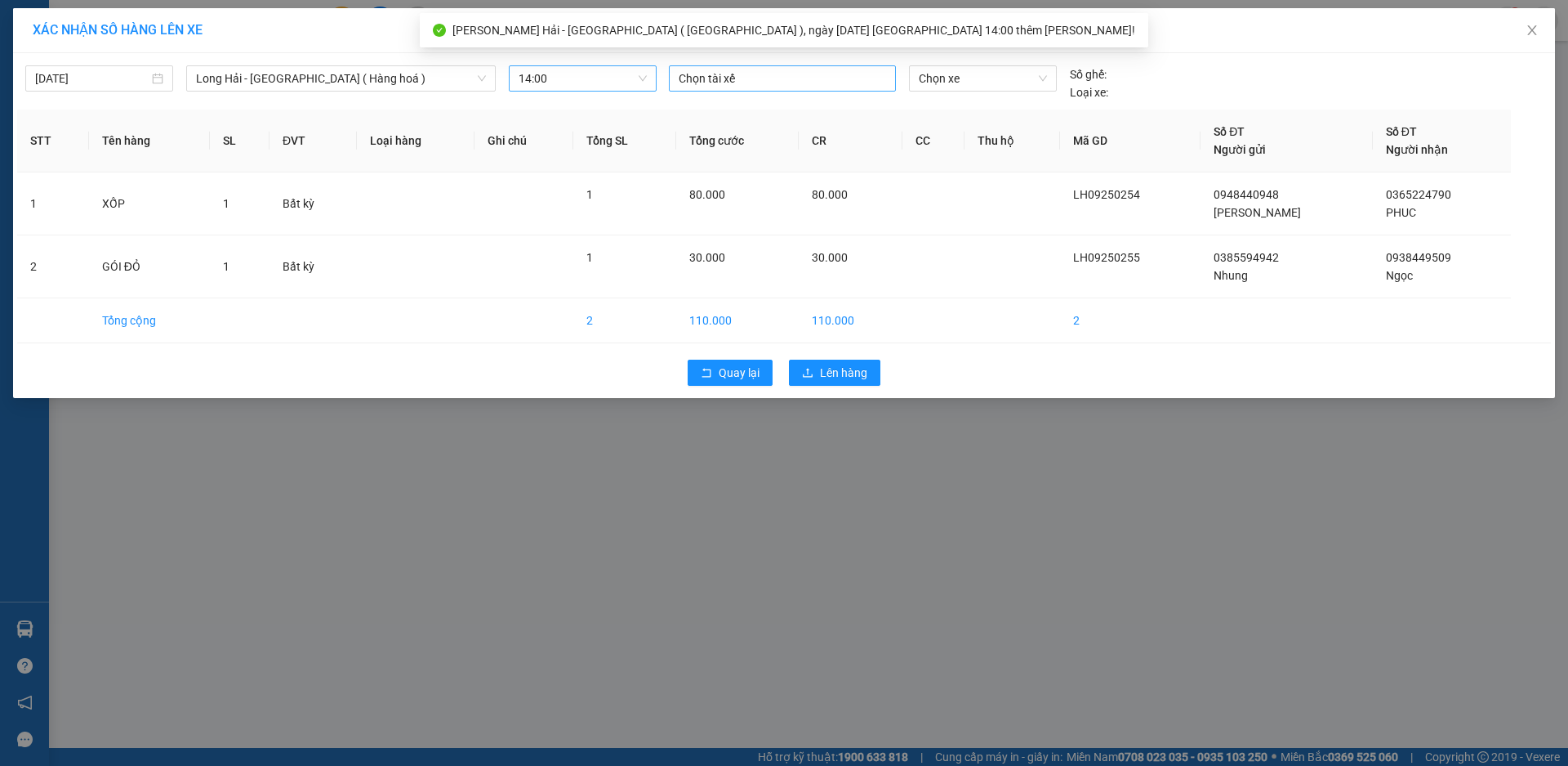
click at [742, 76] on div at bounding box center [782, 78] width 219 height 19
type input "LINH"
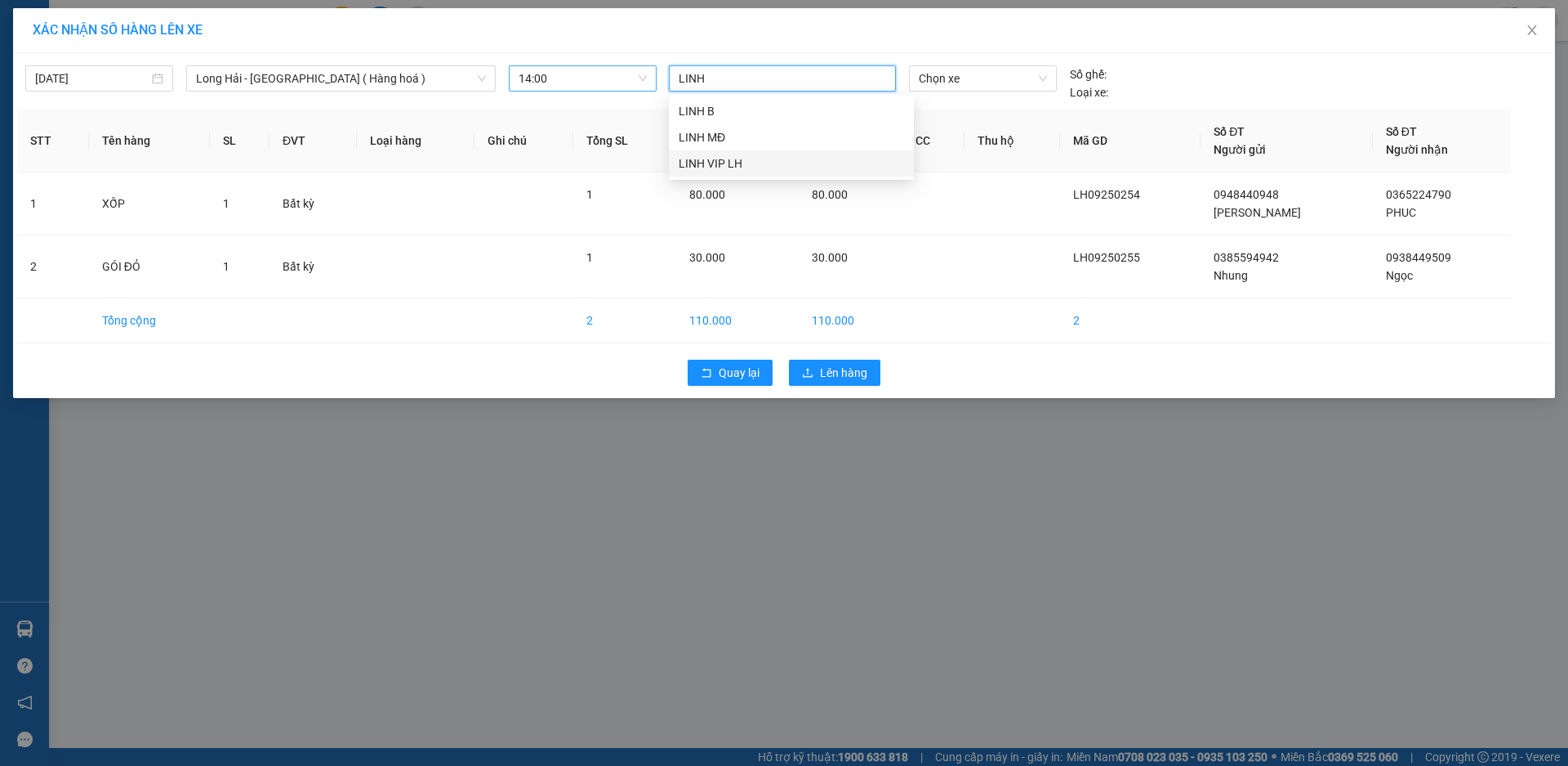
click at [759, 165] on div "LINH VIP LH" at bounding box center [792, 163] width 226 height 18
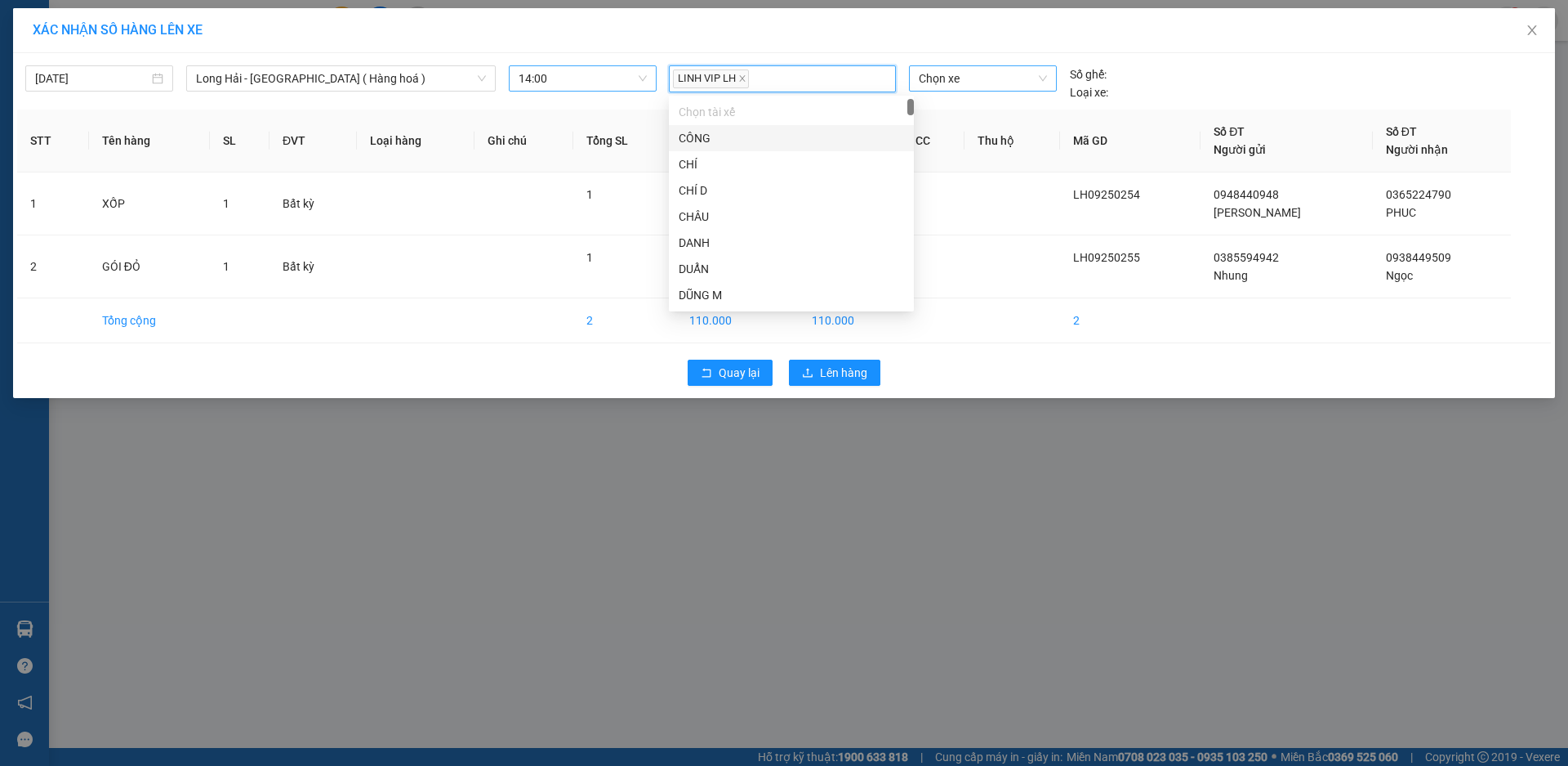
click at [939, 76] on span "Chọn xe" at bounding box center [983, 79] width 128 height 25
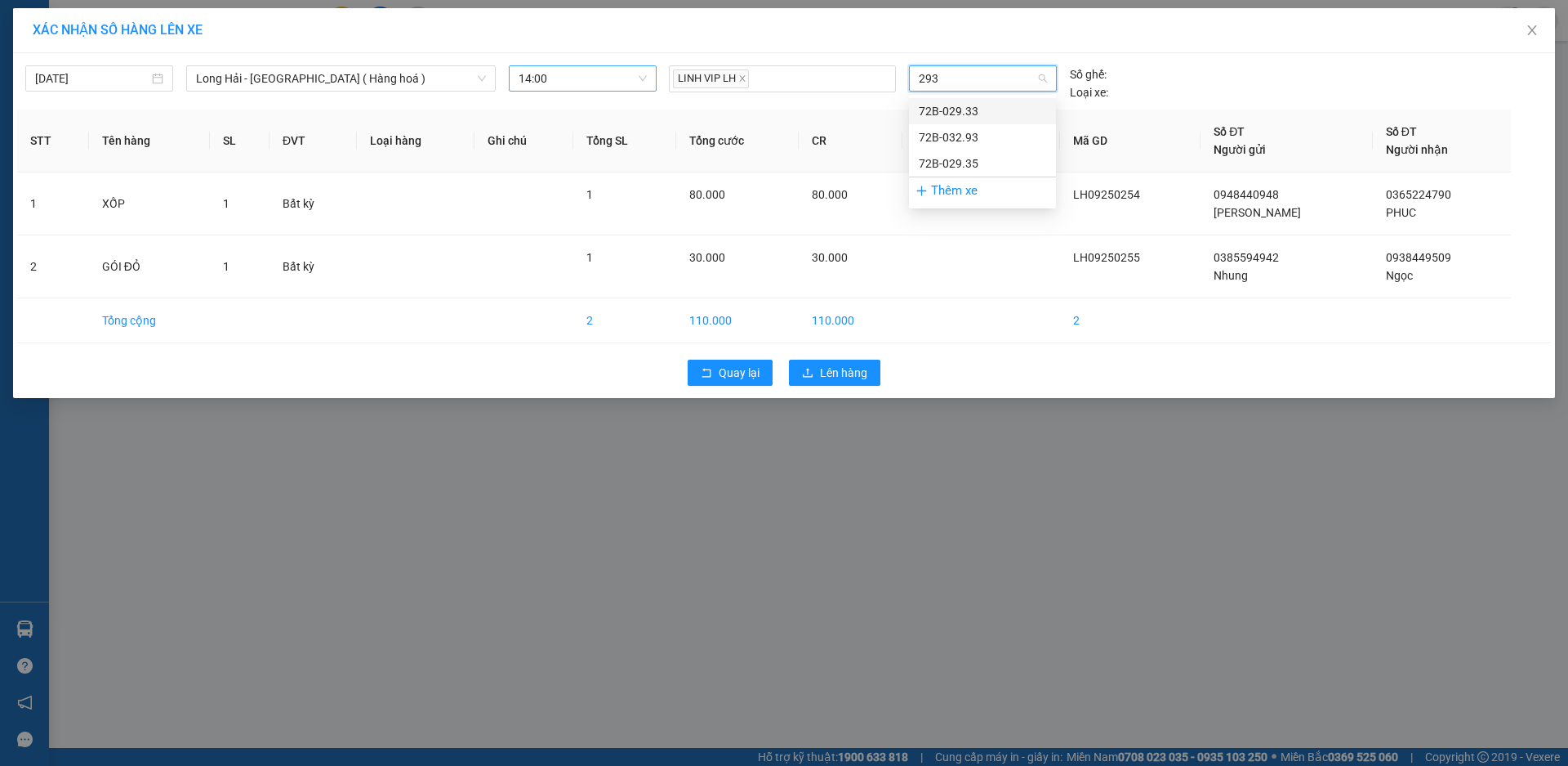
type input "2933"
click at [958, 113] on div "72B-029.33" at bounding box center [983, 111] width 128 height 18
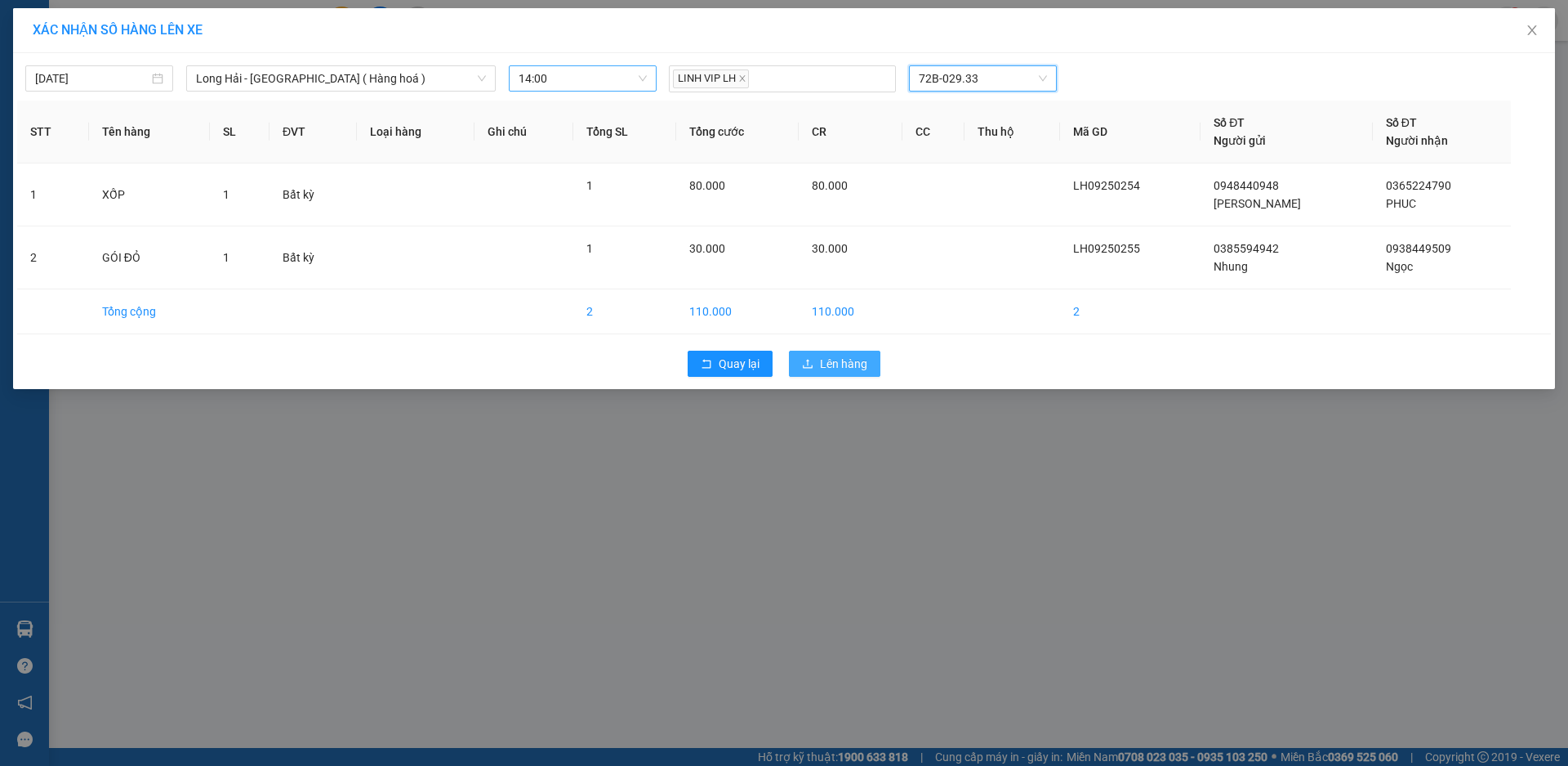
click at [847, 362] on span "Lên hàng" at bounding box center [844, 363] width 47 height 18
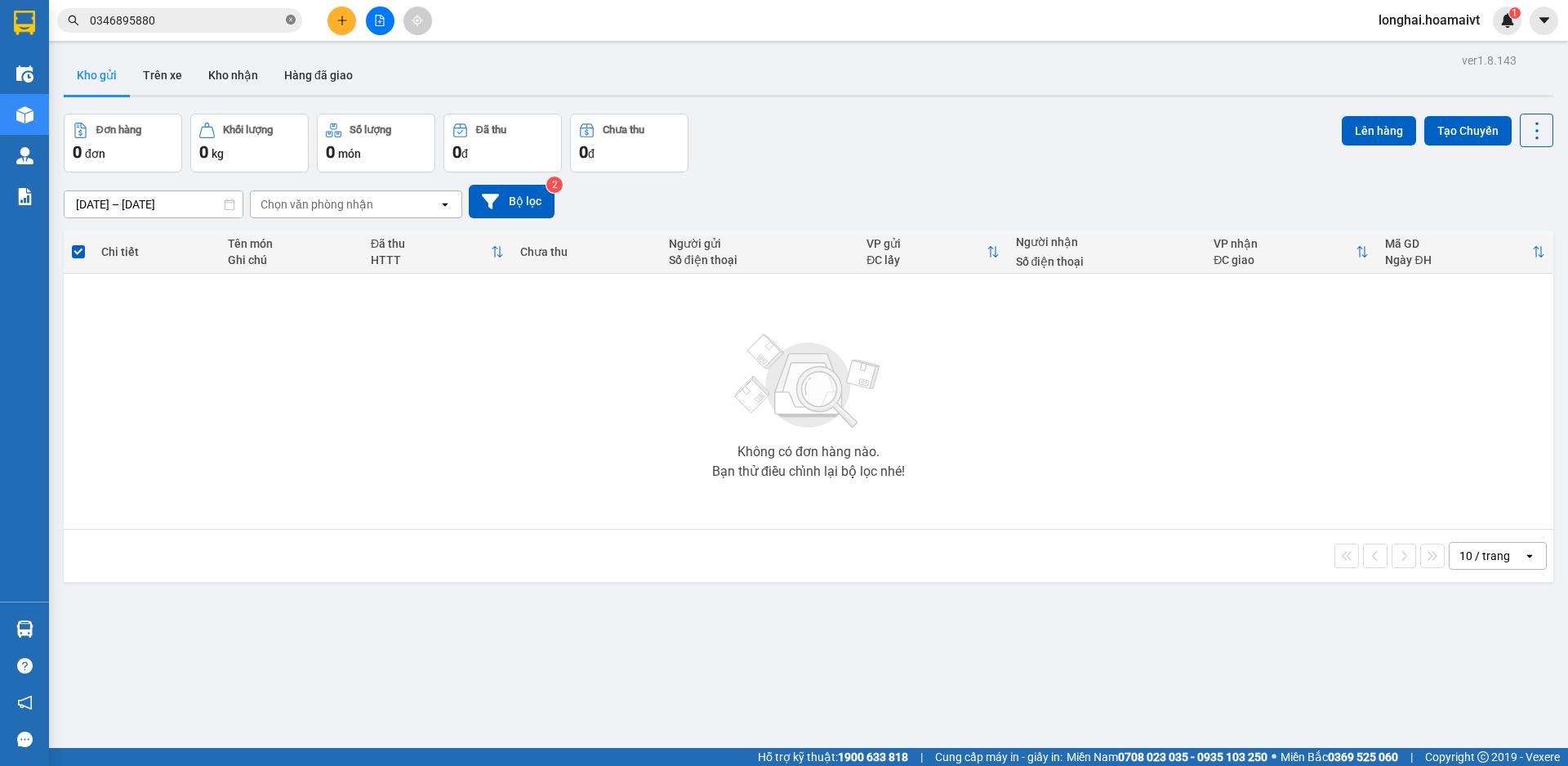
click at [286, 21] on icon "close-circle" at bounding box center [290, 19] width 10 height 10
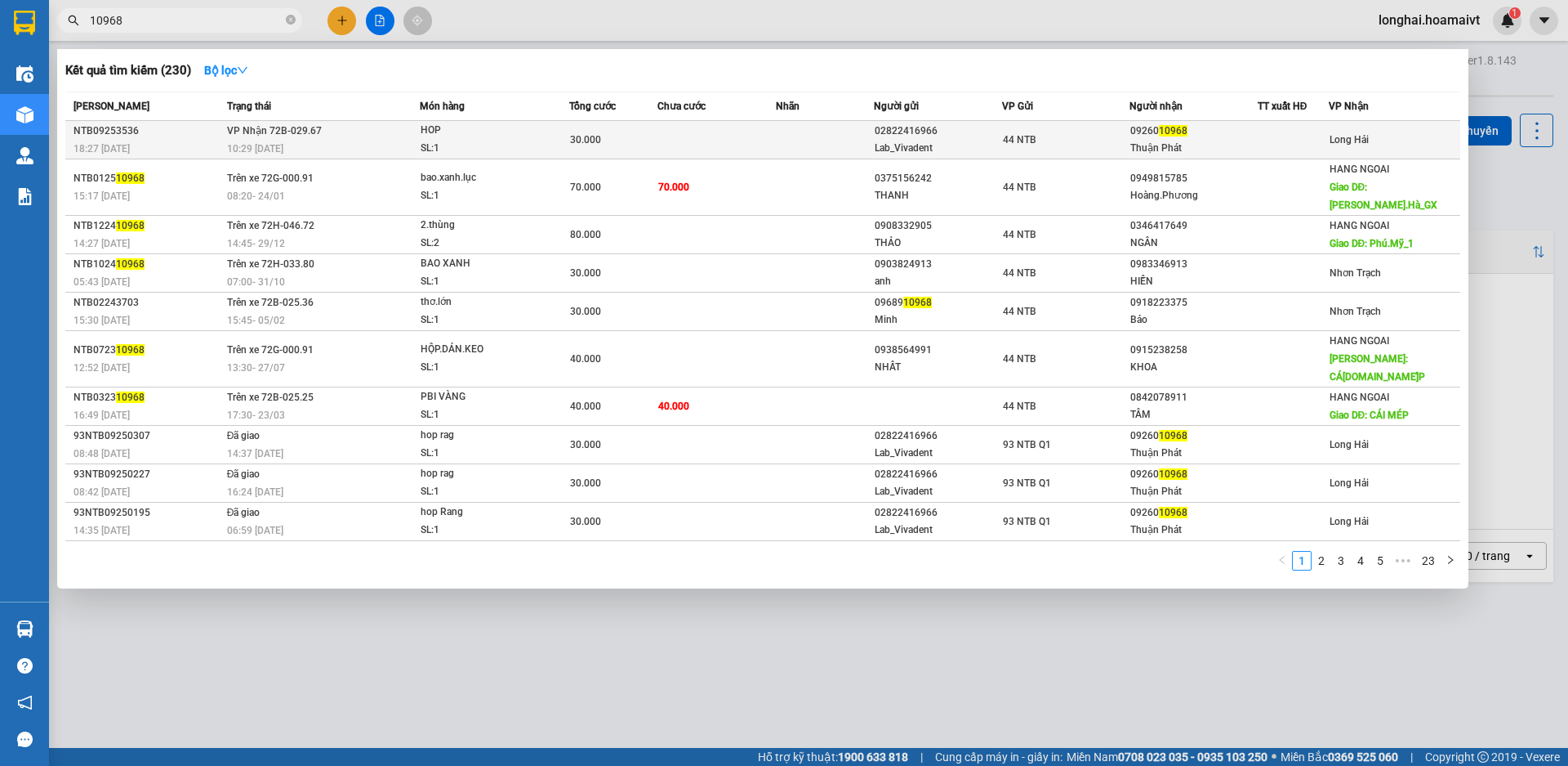
type input "10968"
click at [822, 137] on td at bounding box center [825, 140] width 98 height 39
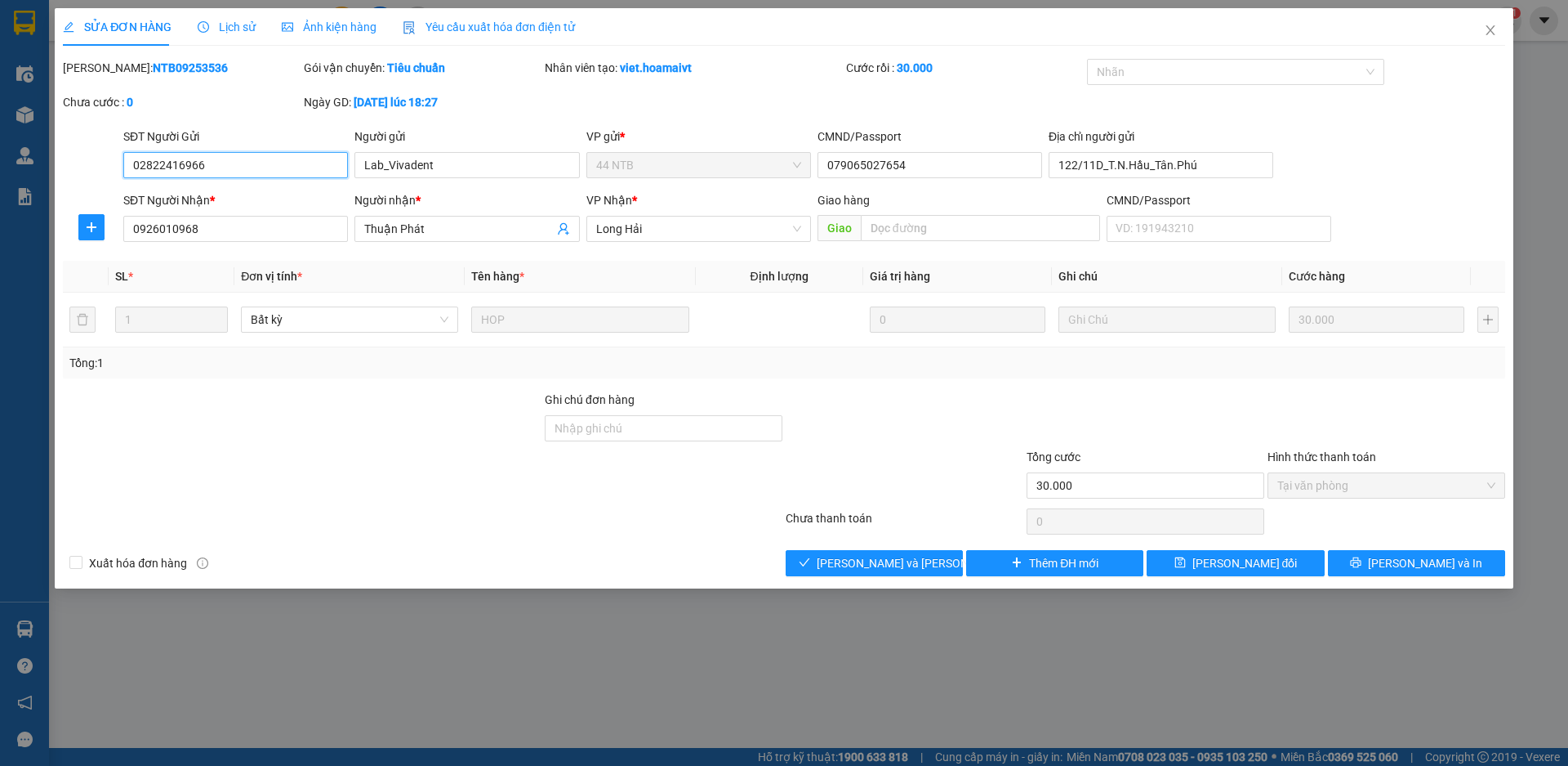
type input "02822416966"
type input "Lab_Vivadent"
type input "079065027654"
type input "122/11D_T.N.Hầu_Tân.Phú"
type input "0926010968"
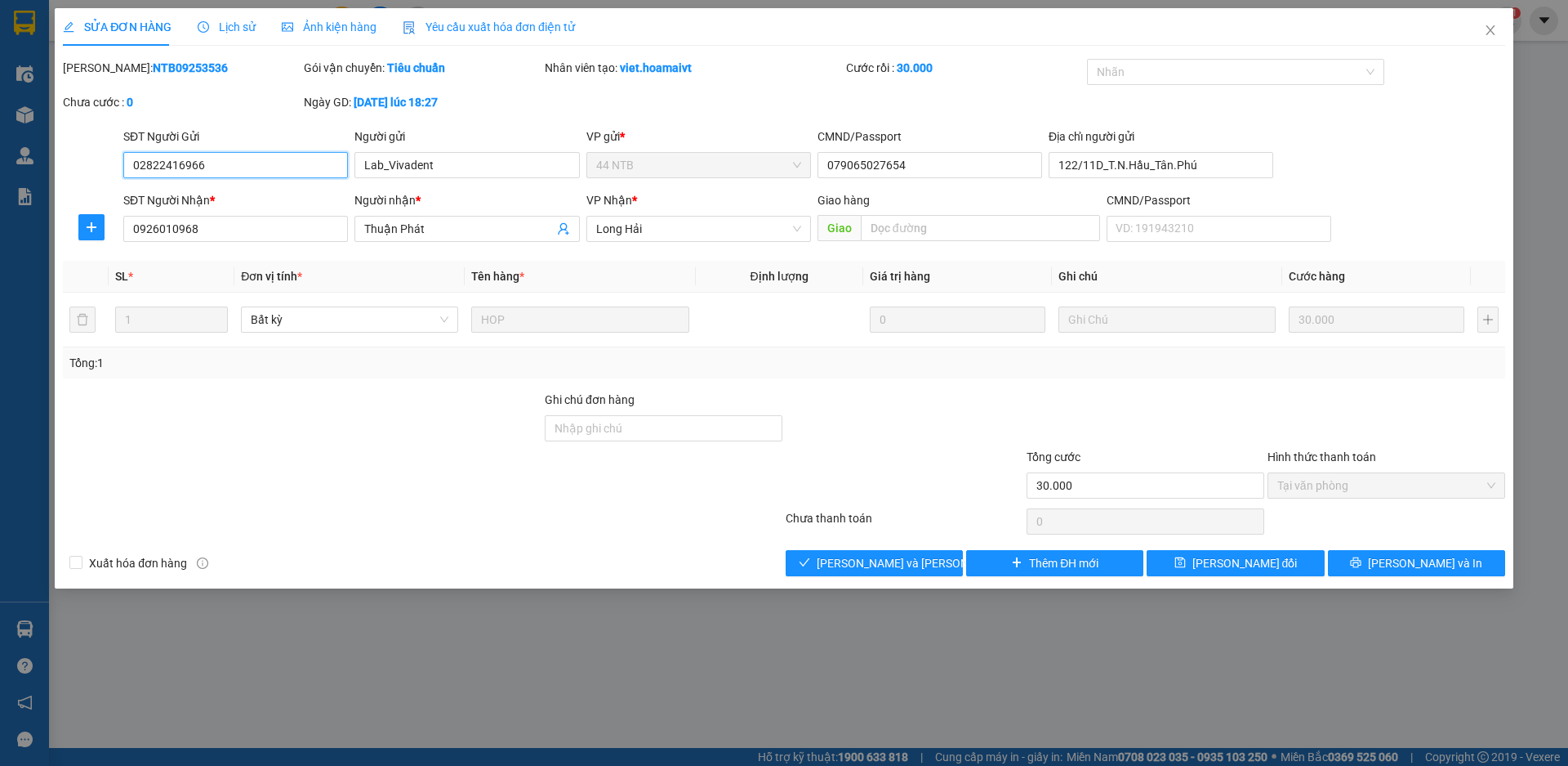
type input "Thuận Phát"
type input "30.000"
click at [876, 566] on span "[PERSON_NAME] và Giao hàng" at bounding box center [927, 563] width 220 height 18
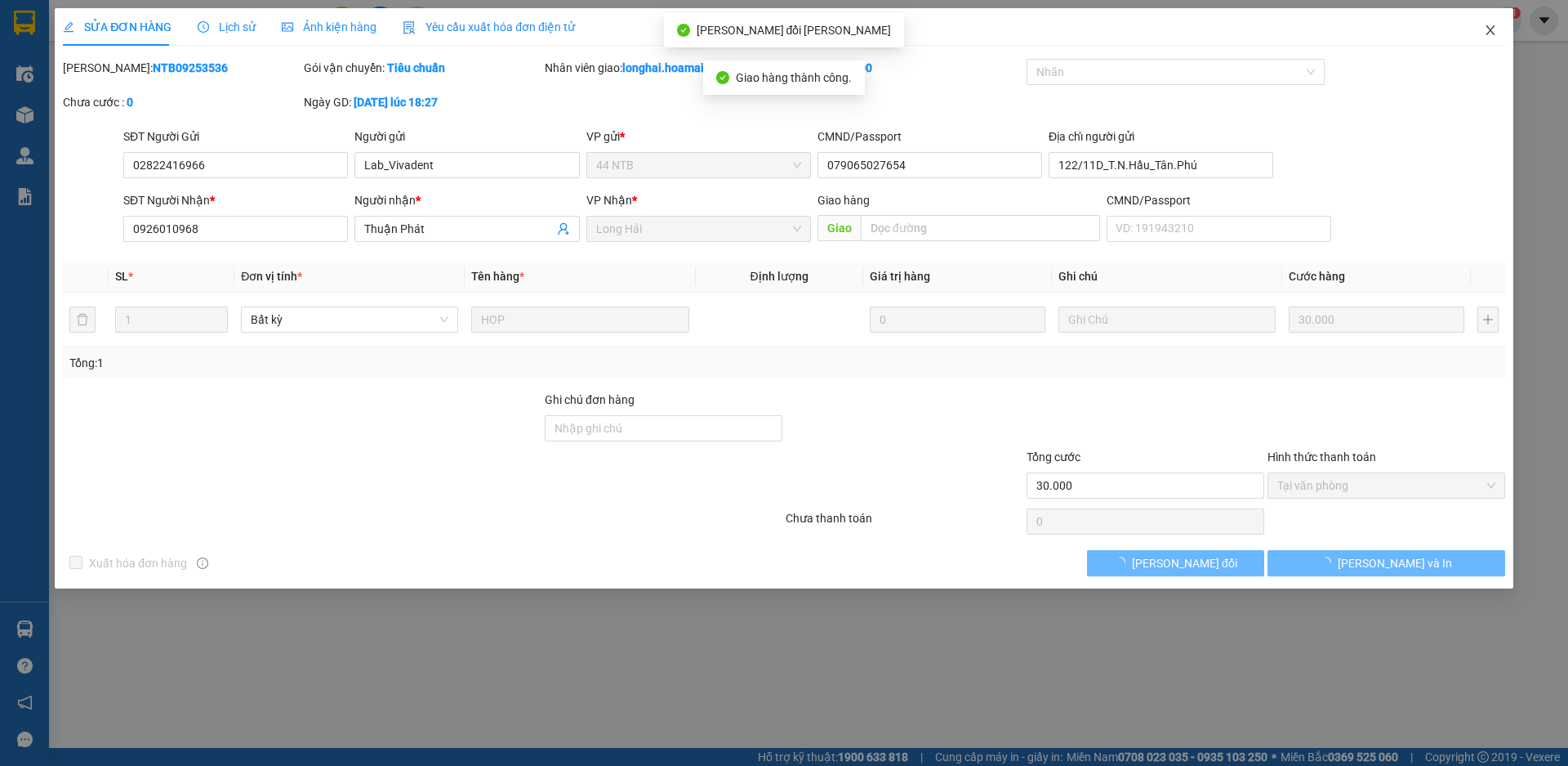
click at [1490, 33] on icon "close" at bounding box center [1490, 30] width 13 height 13
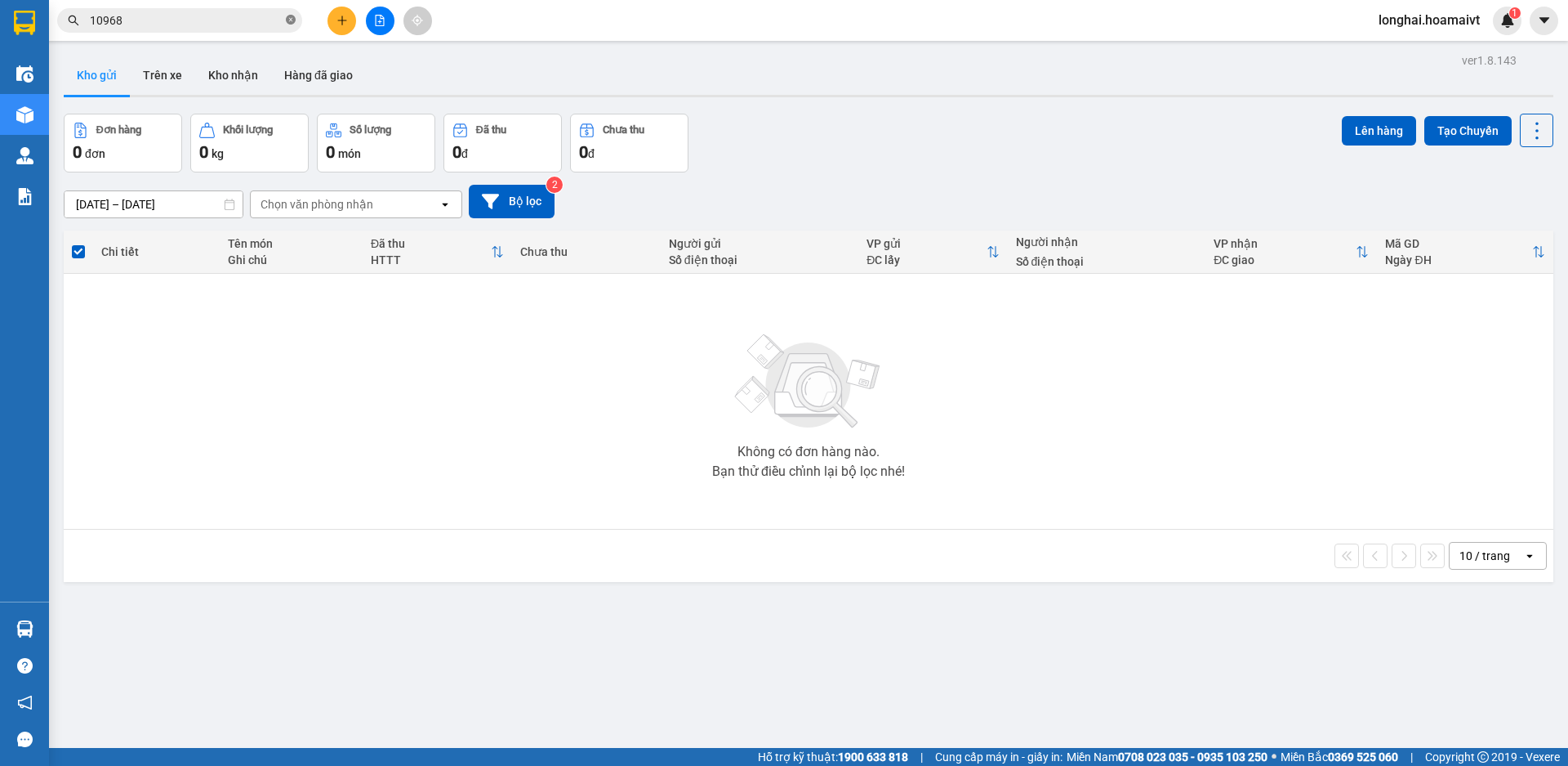
click at [289, 22] on icon "close-circle" at bounding box center [290, 19] width 10 height 10
click at [214, 80] on button "Kho nhận" at bounding box center [233, 74] width 76 height 39
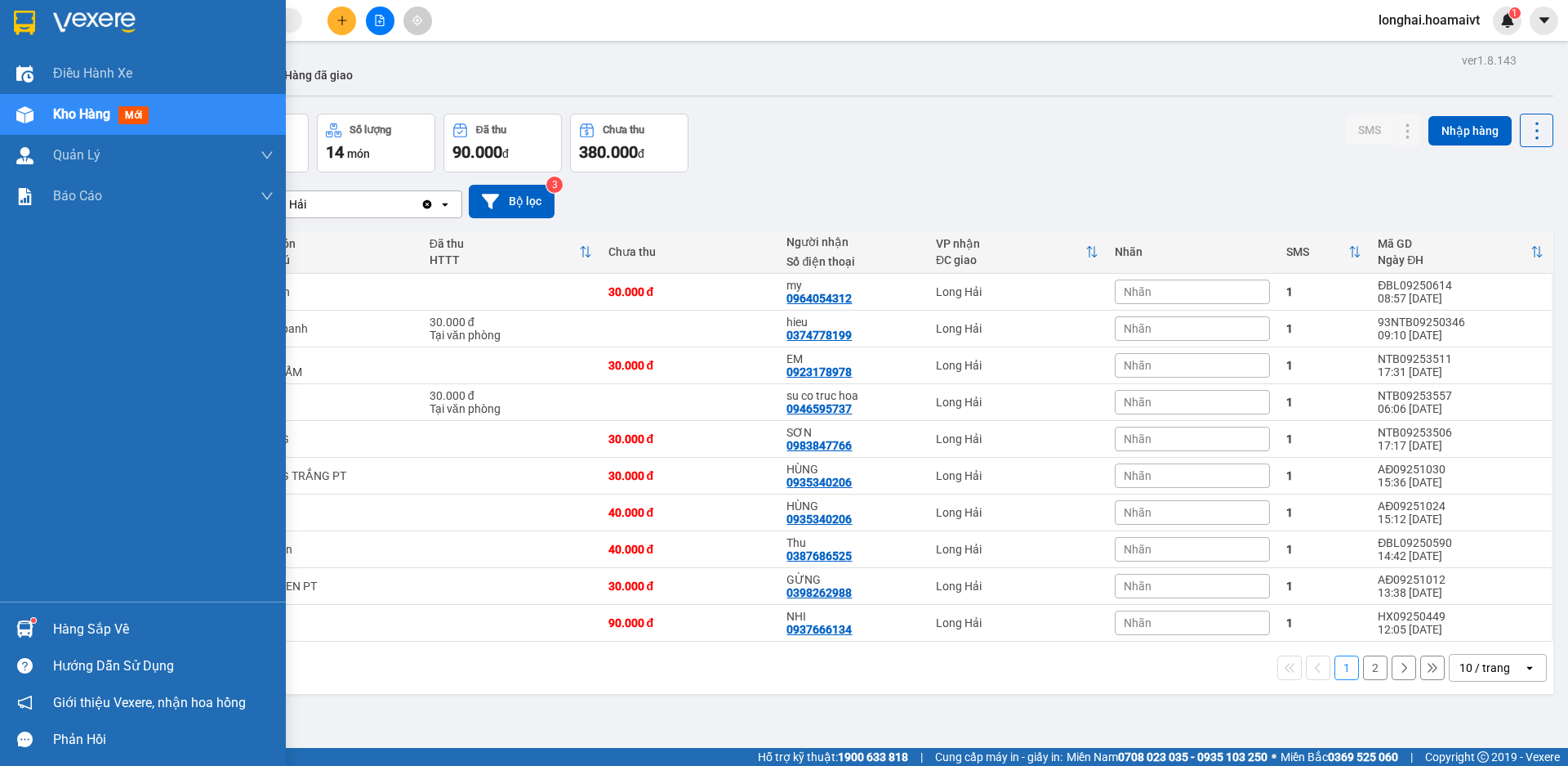
click at [48, 618] on div "Hàng sắp về" at bounding box center [143, 629] width 286 height 37
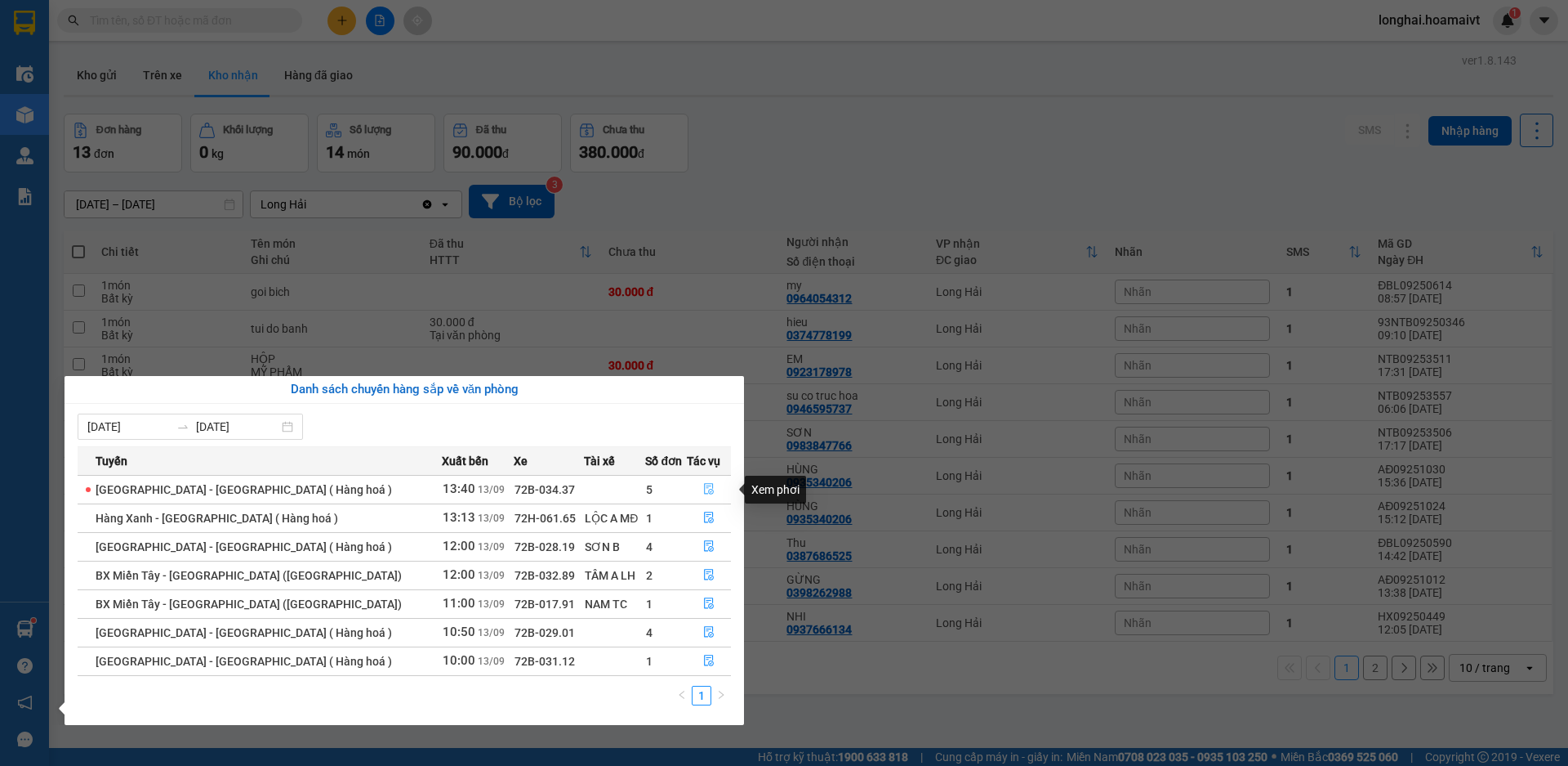
click at [705, 493] on icon "file-done" at bounding box center [710, 489] width 10 height 11
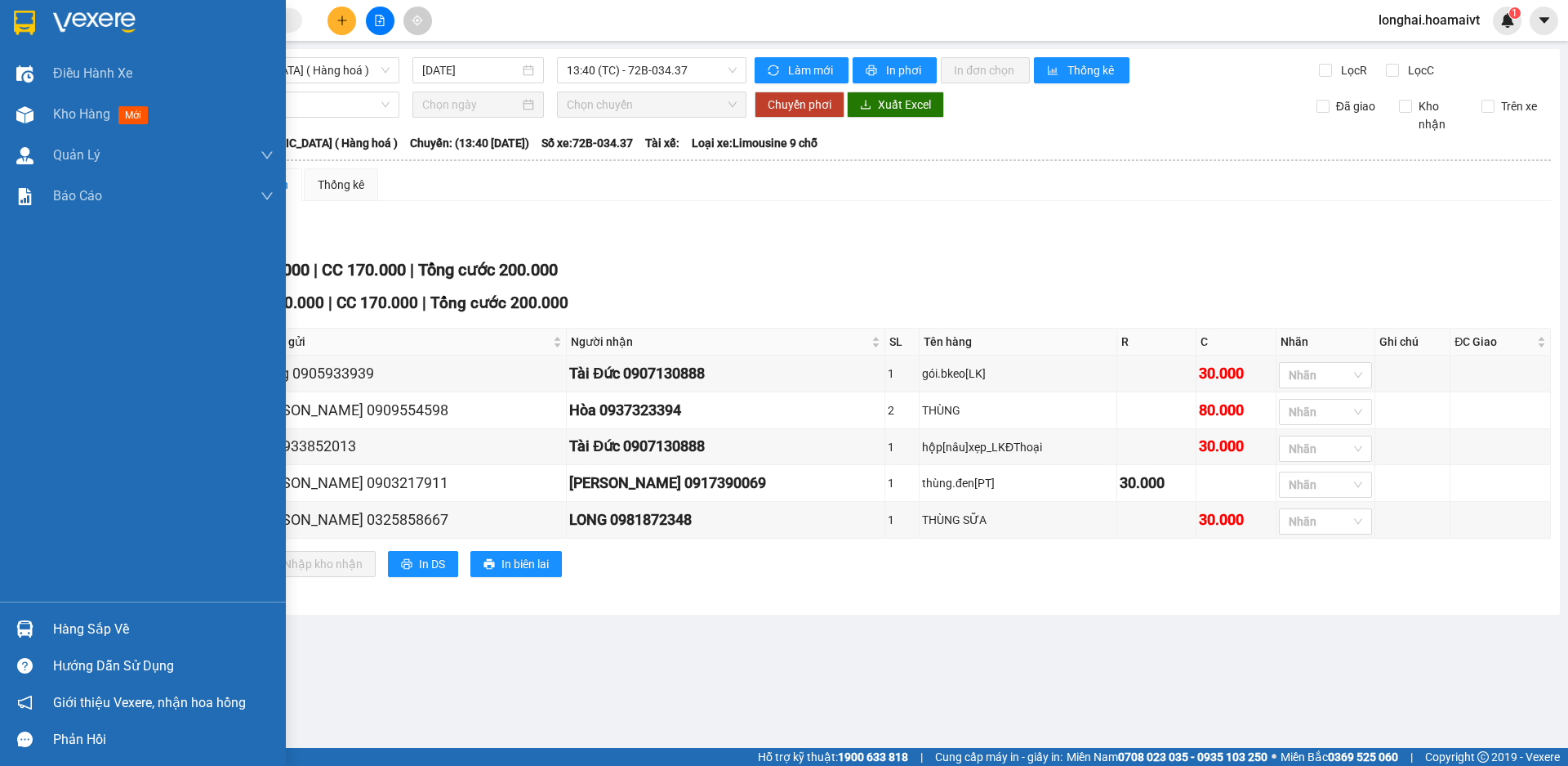
click at [55, 620] on div "Hàng sắp về" at bounding box center [164, 629] width 220 height 25
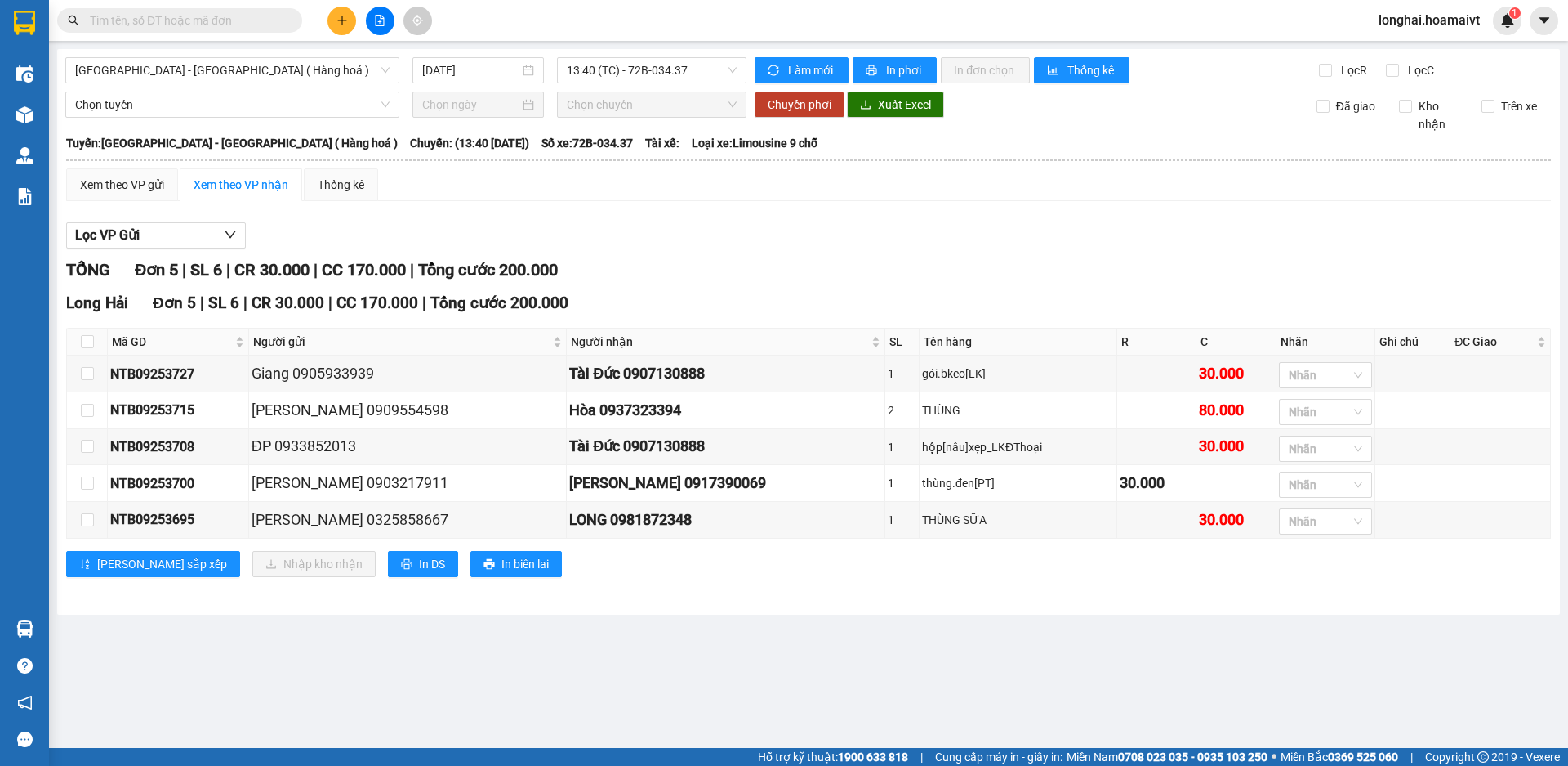
click at [858, 647] on section "Kết quả tìm kiếm ( 230 ) Bộ lọc Mã ĐH Trạng thái Món hàng Tổng cước Chưa cước N…" at bounding box center [784, 383] width 1568 height 766
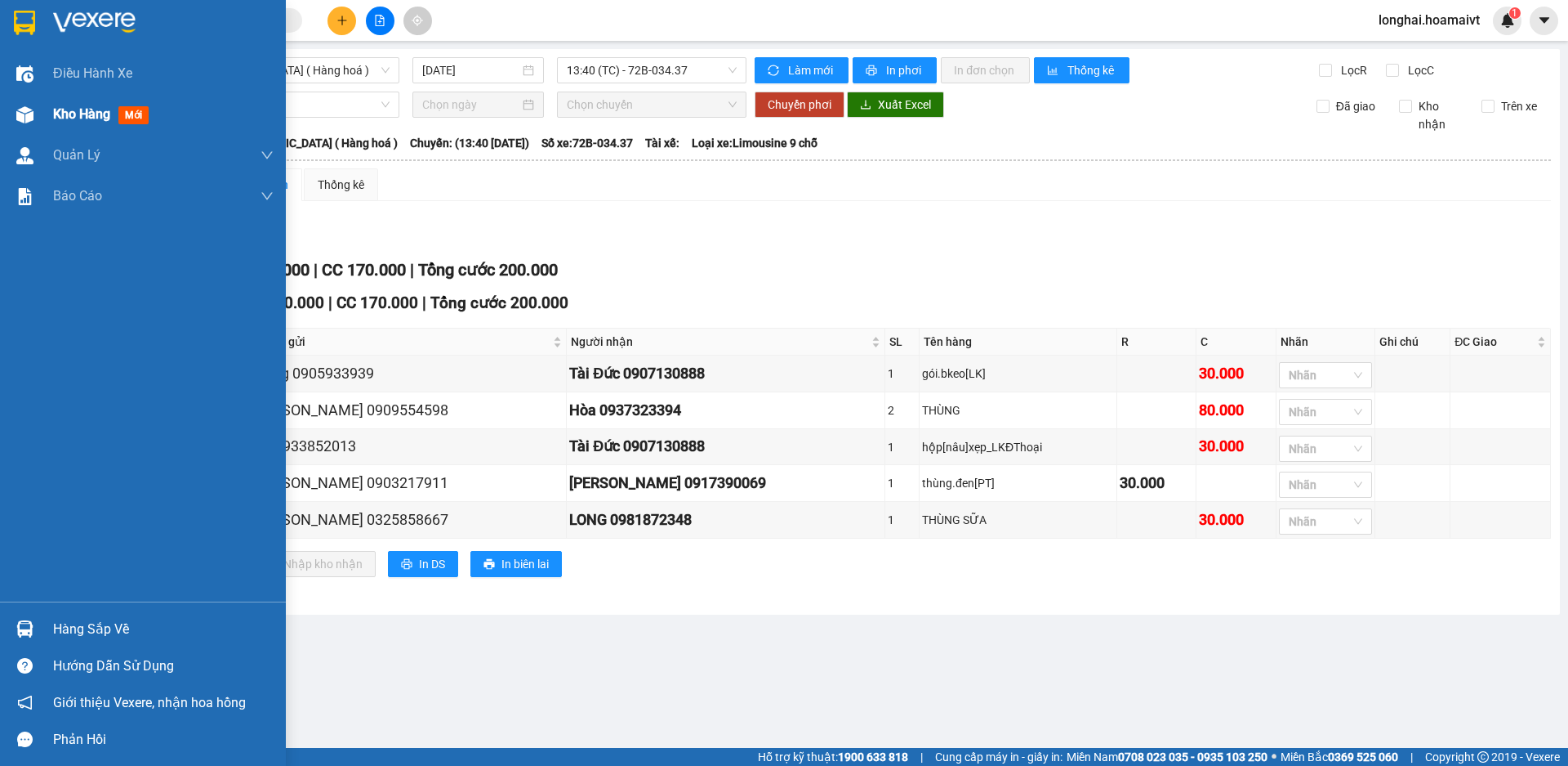
click at [60, 116] on span "Kho hàng" at bounding box center [81, 114] width 57 height 16
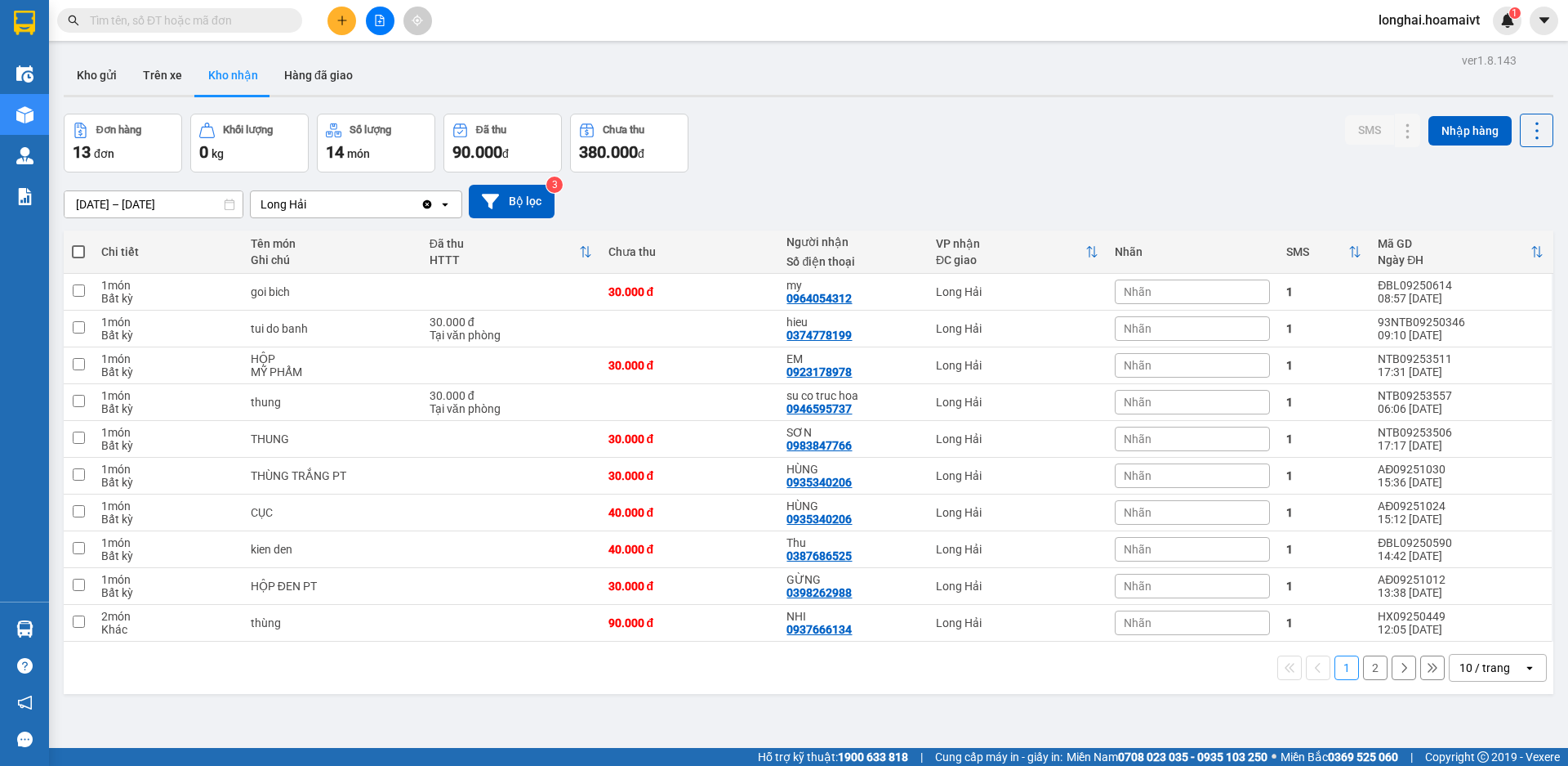
click at [76, 98] on div "Kho gửi Trên xe Kho nhận Hàng đã giao" at bounding box center [808, 76] width 1490 height 43
click at [80, 87] on button "Kho gửi" at bounding box center [97, 74] width 66 height 39
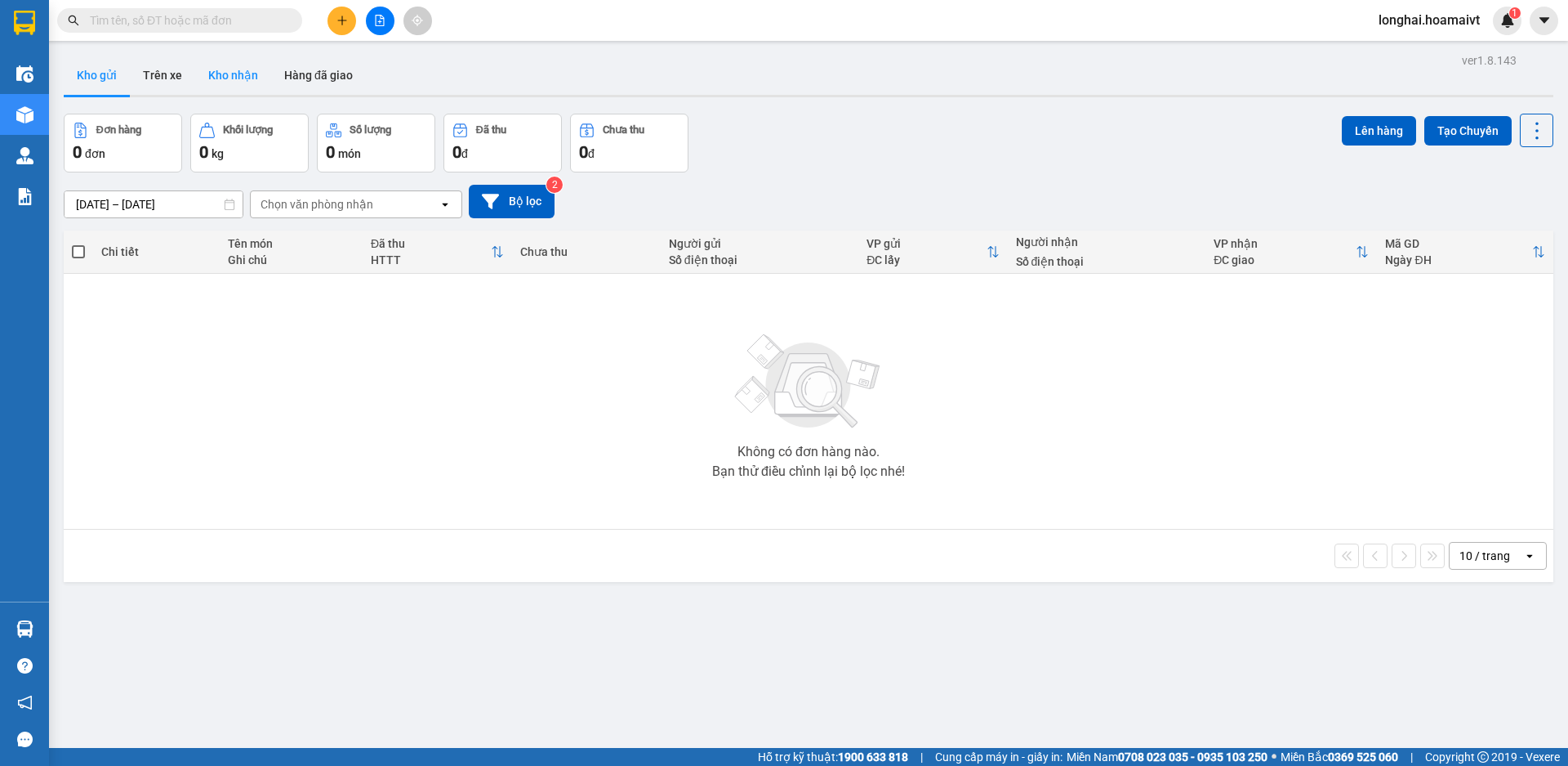
click at [242, 88] on button "Kho nhận" at bounding box center [233, 74] width 76 height 39
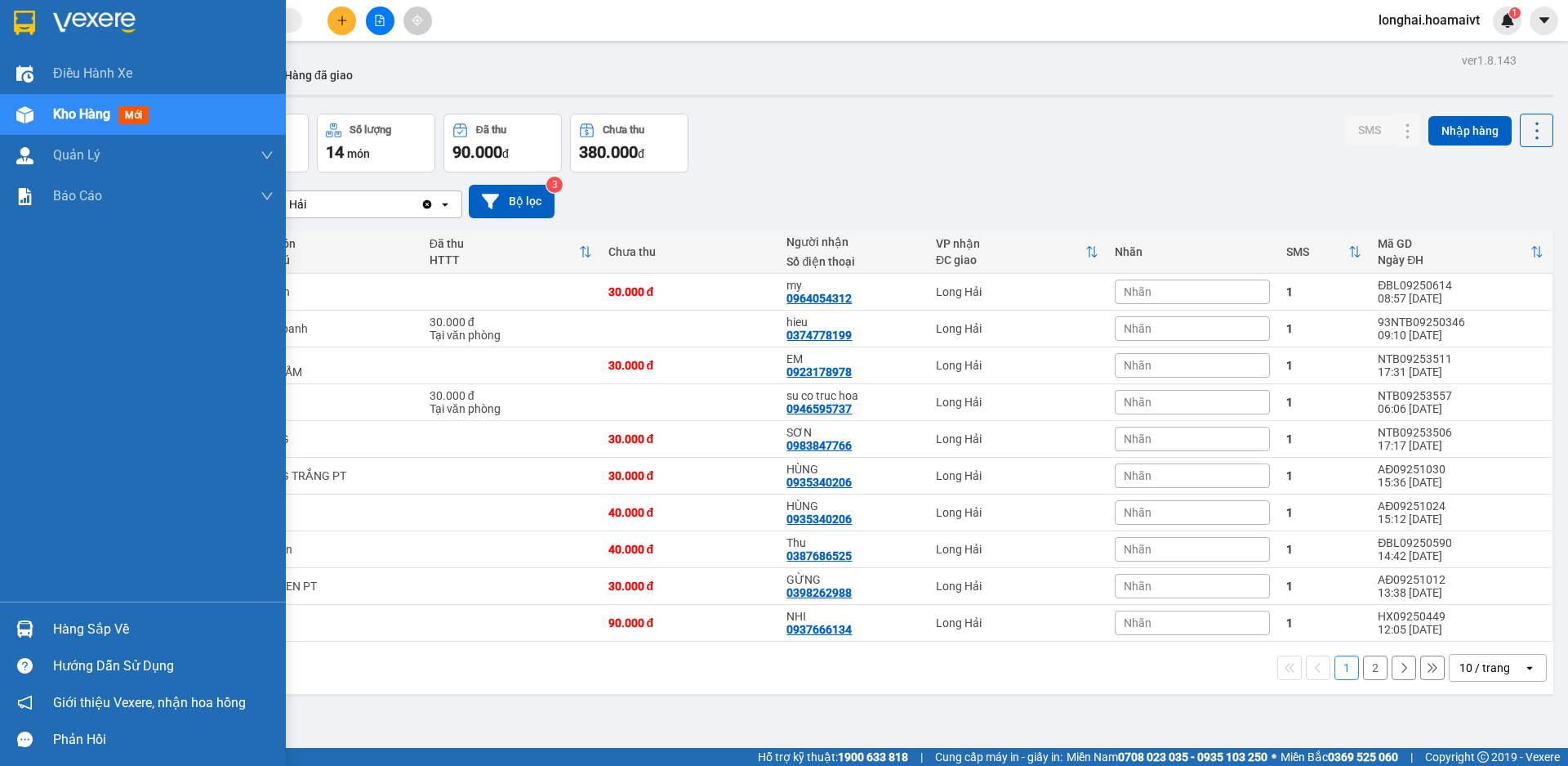
click at [78, 621] on div "Hàng sắp về" at bounding box center [164, 629] width 220 height 25
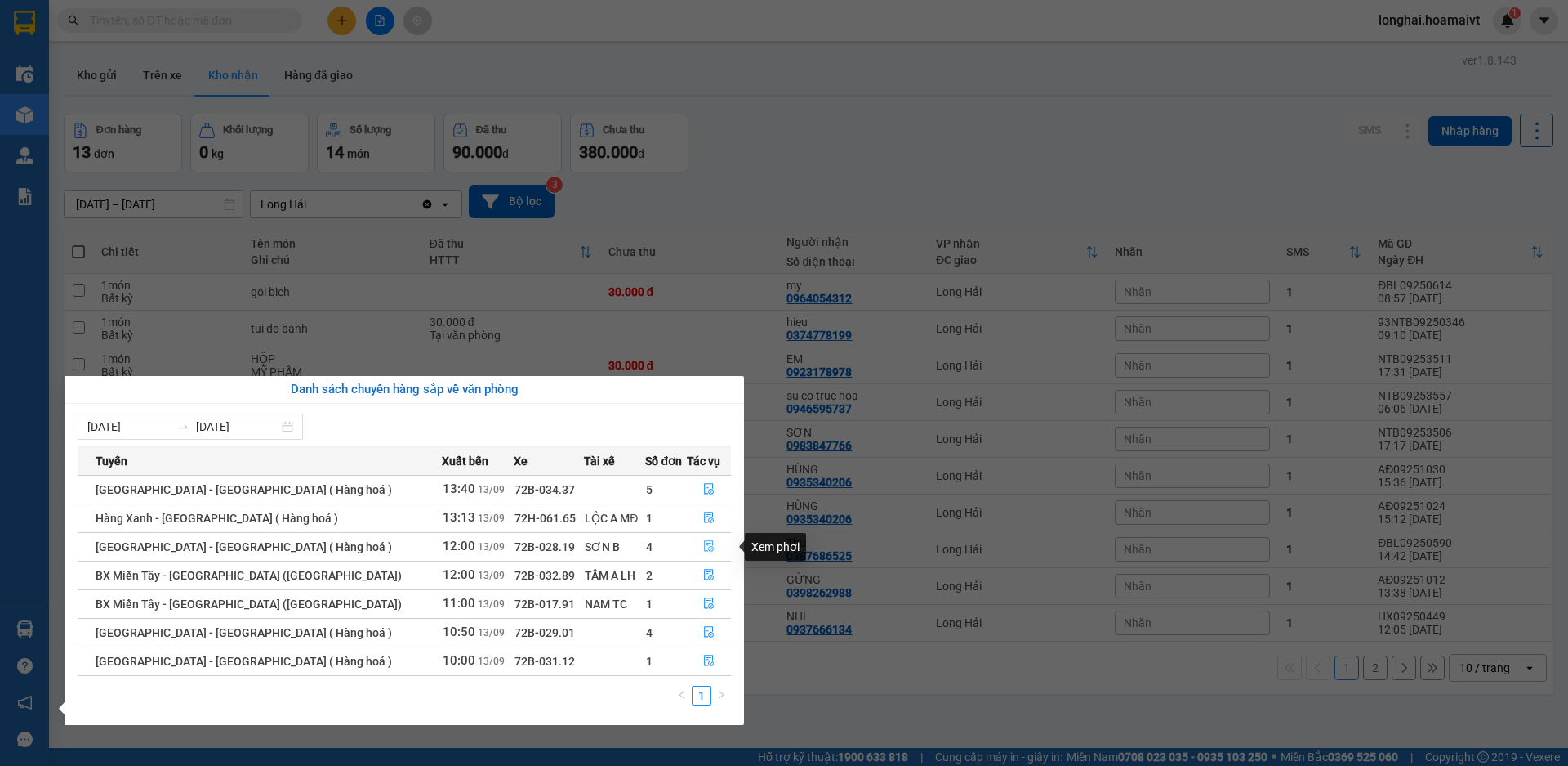
click at [705, 541] on icon "file-done" at bounding box center [710, 546] width 10 height 11
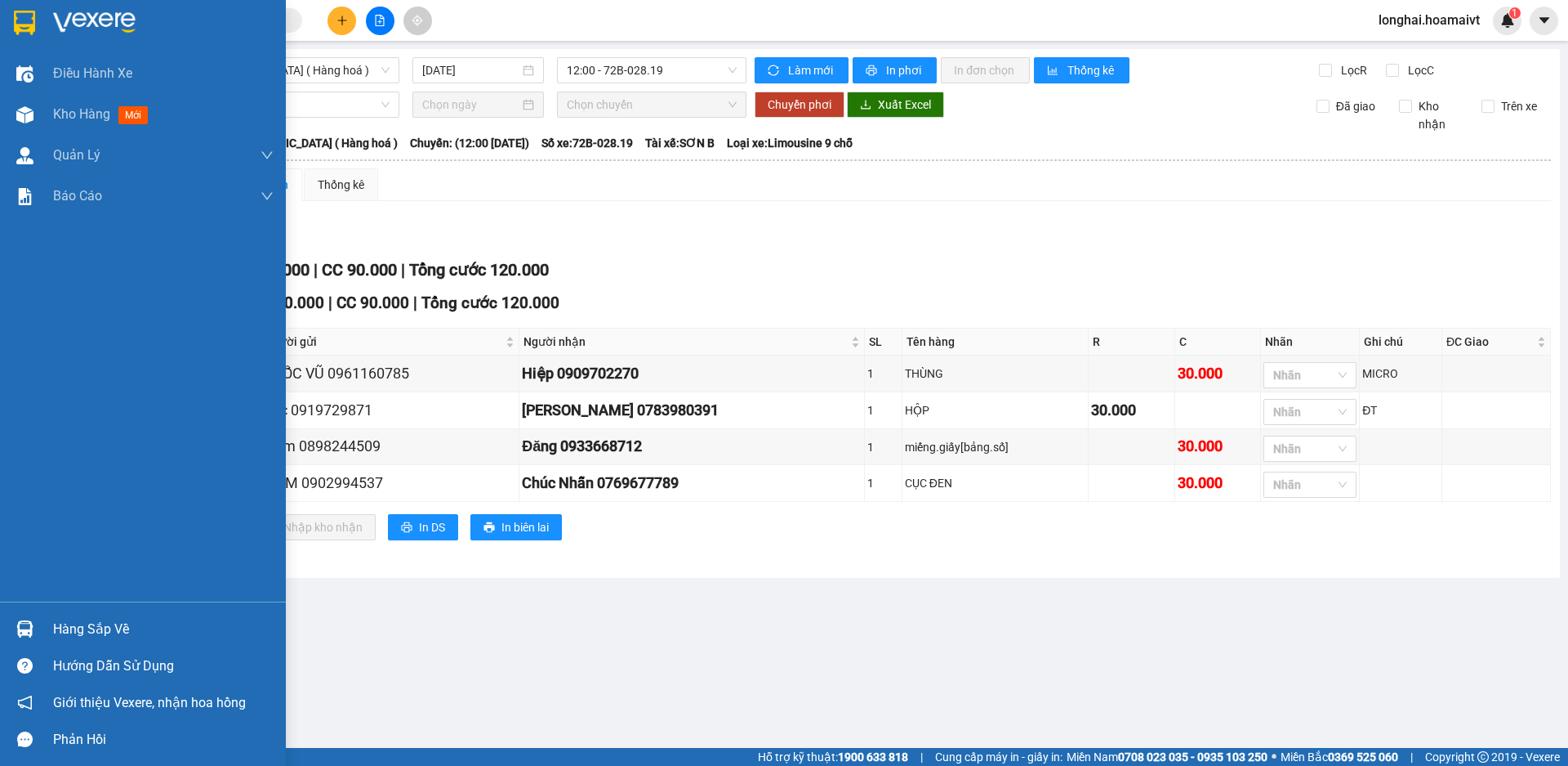
click at [23, 632] on img at bounding box center [25, 629] width 18 height 18
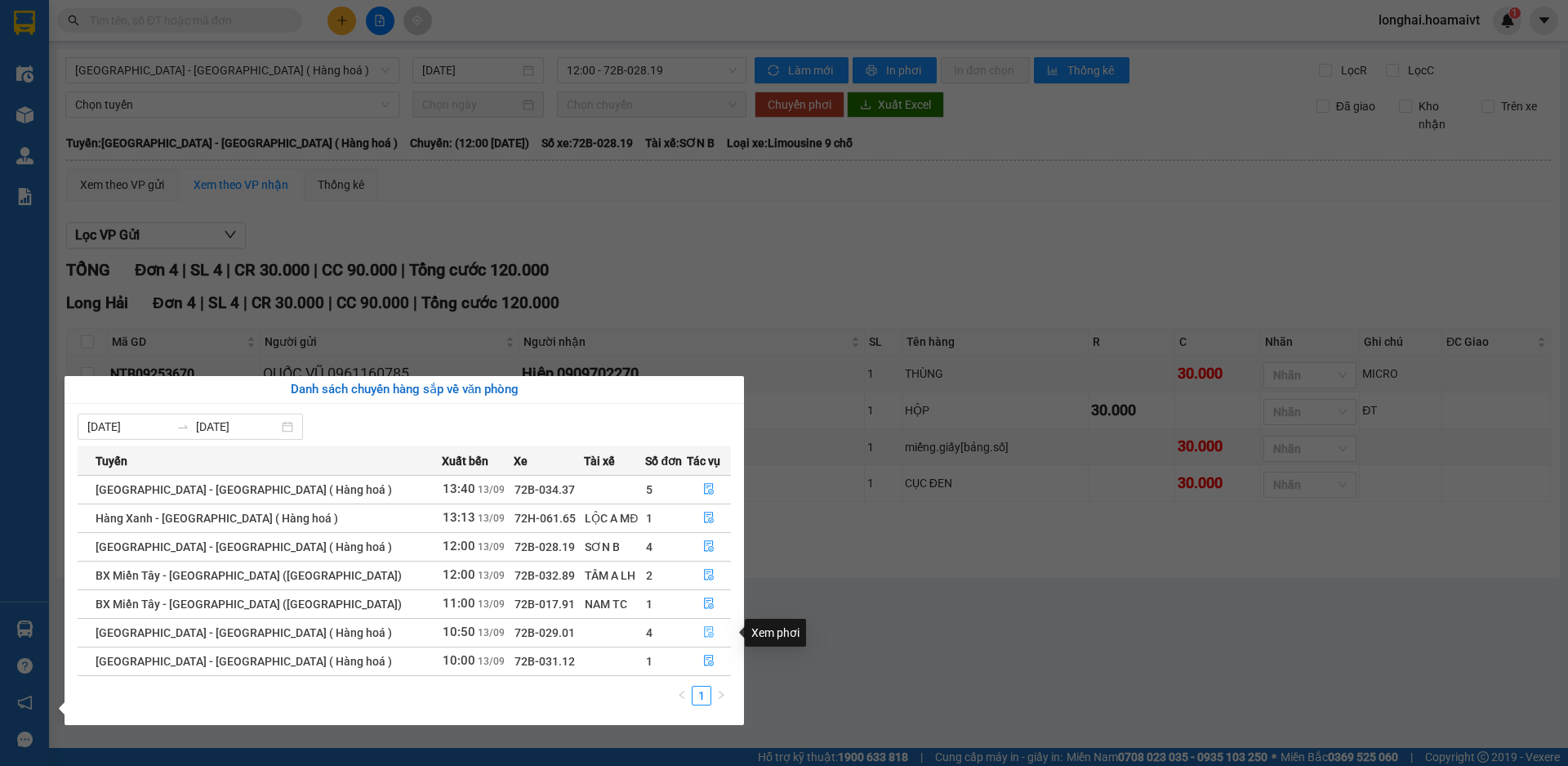
click at [705, 636] on icon "file-done" at bounding box center [710, 632] width 10 height 11
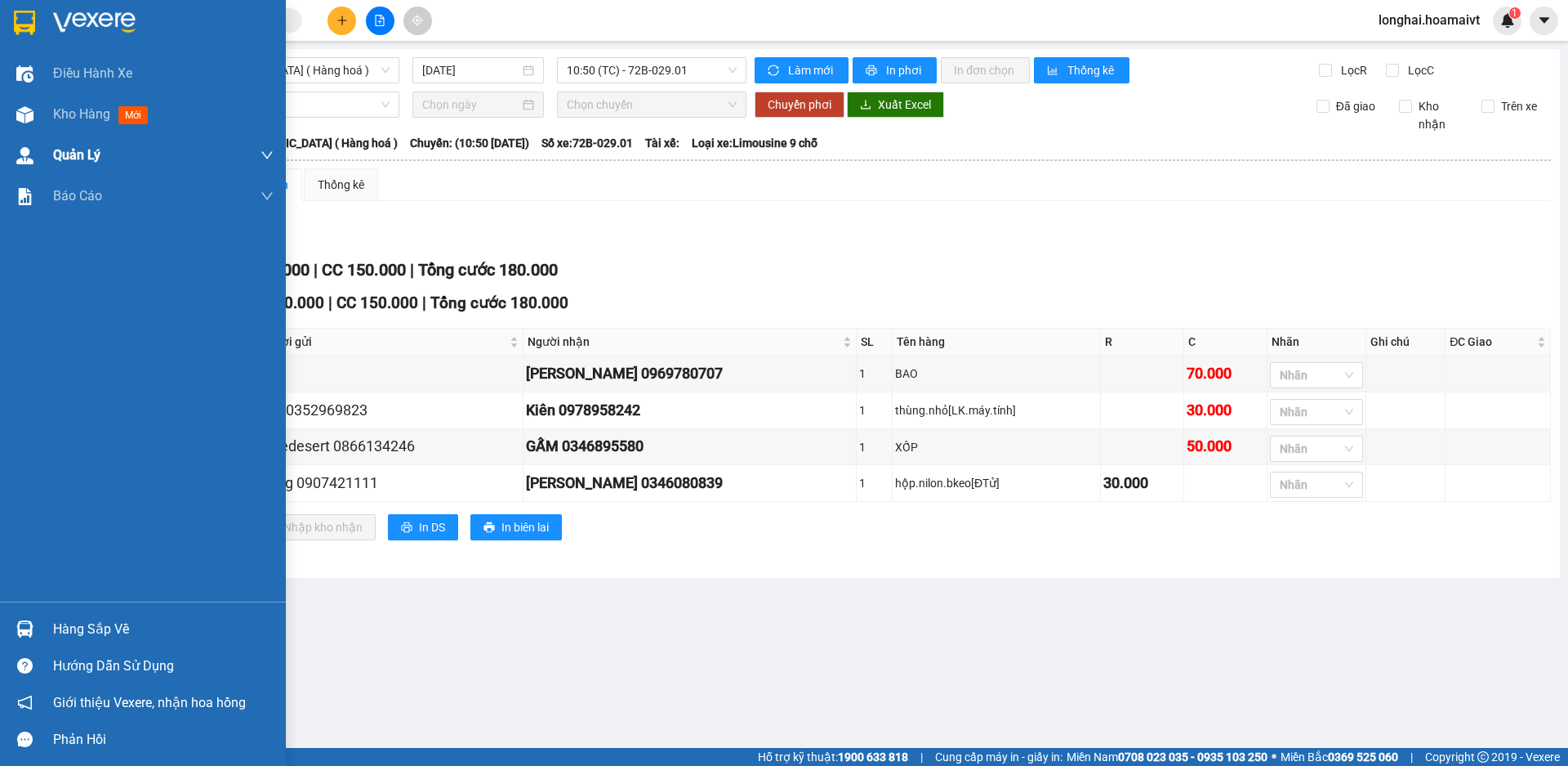
drag, startPoint x: 66, startPoint y: 118, endPoint x: 94, endPoint y: 150, distance: 42.5
click at [66, 118] on span "Kho hàng" at bounding box center [81, 114] width 57 height 16
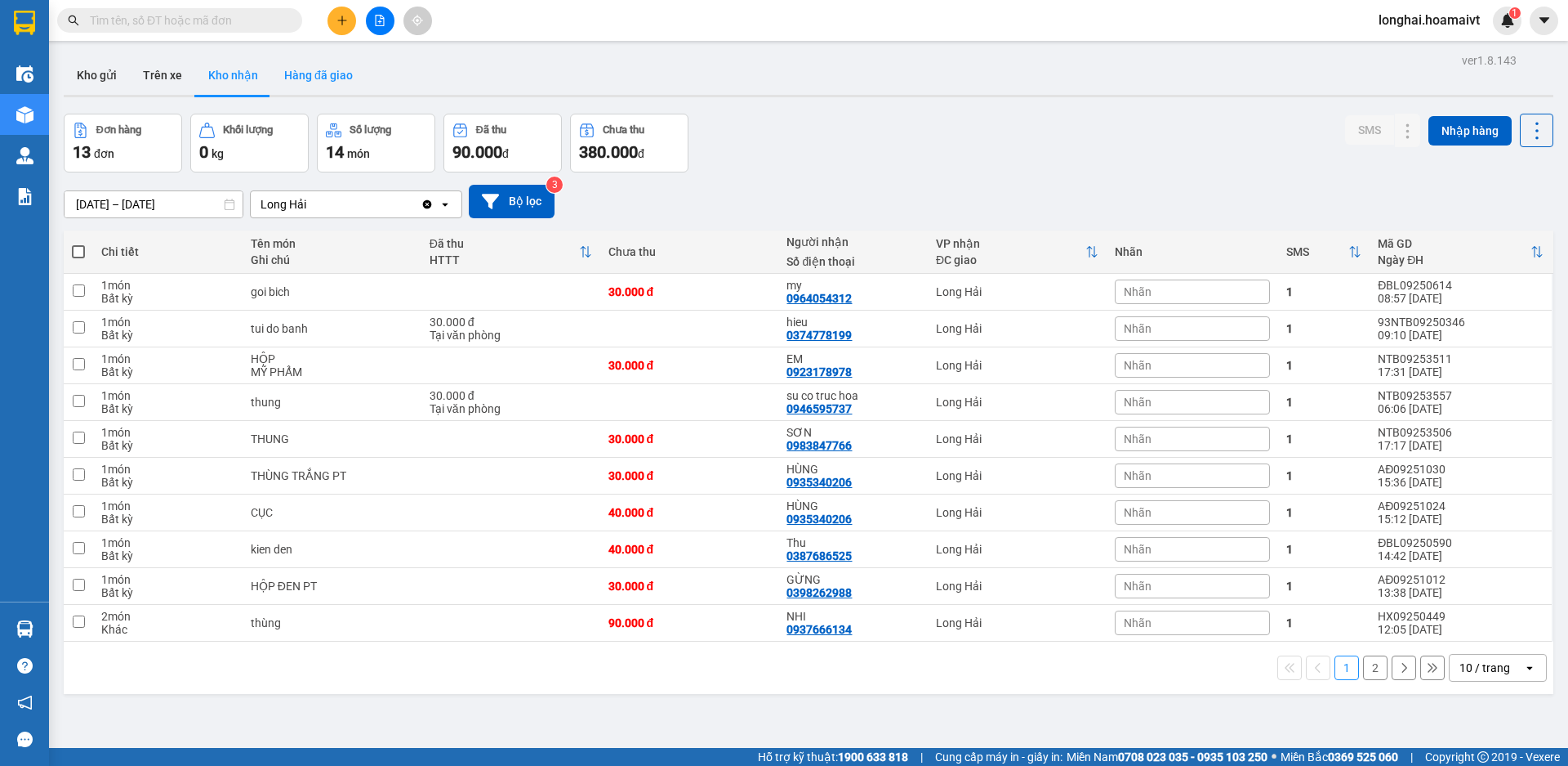
click at [319, 82] on button "Hàng đã giao" at bounding box center [318, 74] width 94 height 39
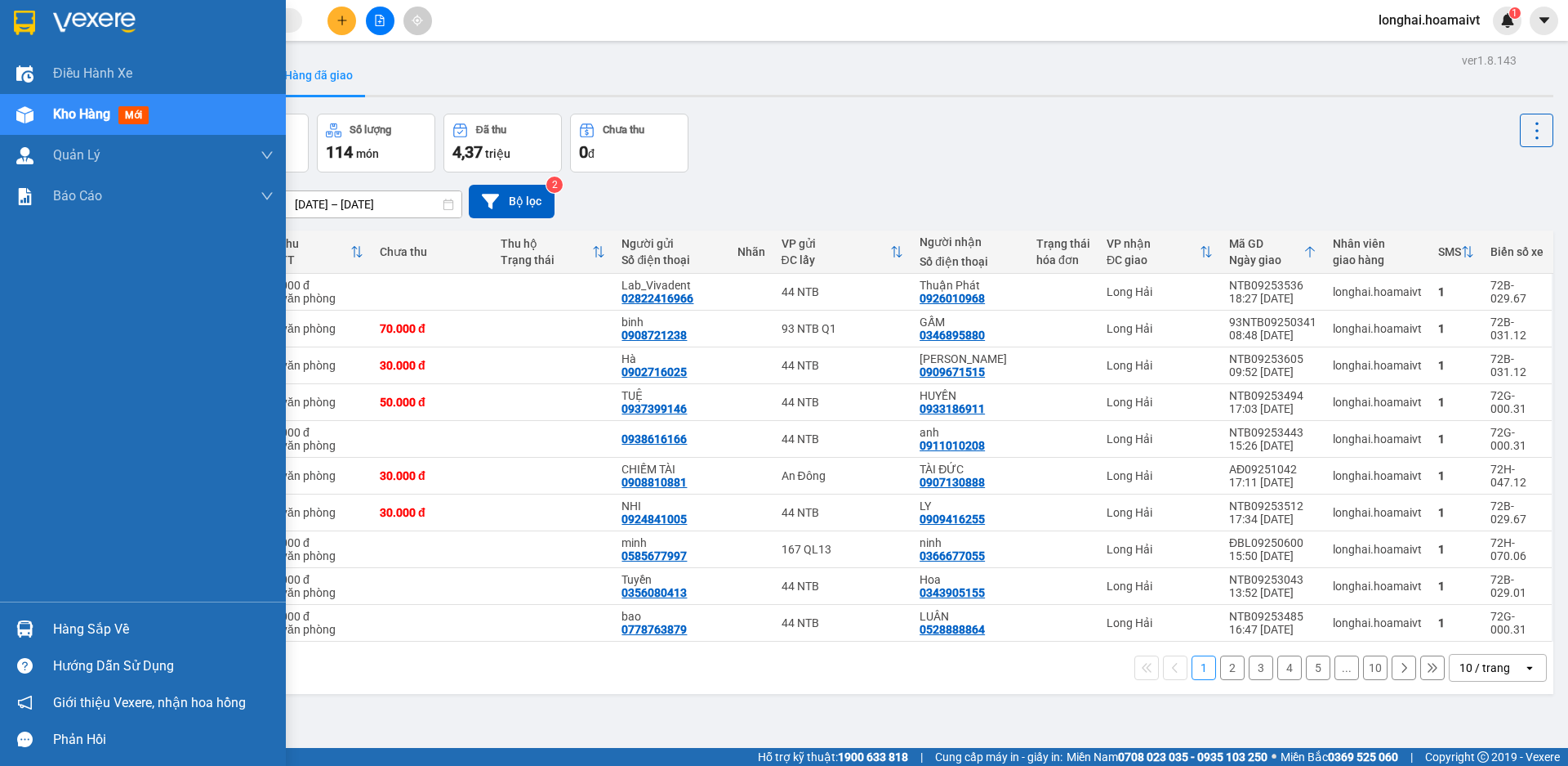
click at [84, 629] on div "Hàng sắp về" at bounding box center [164, 629] width 220 height 25
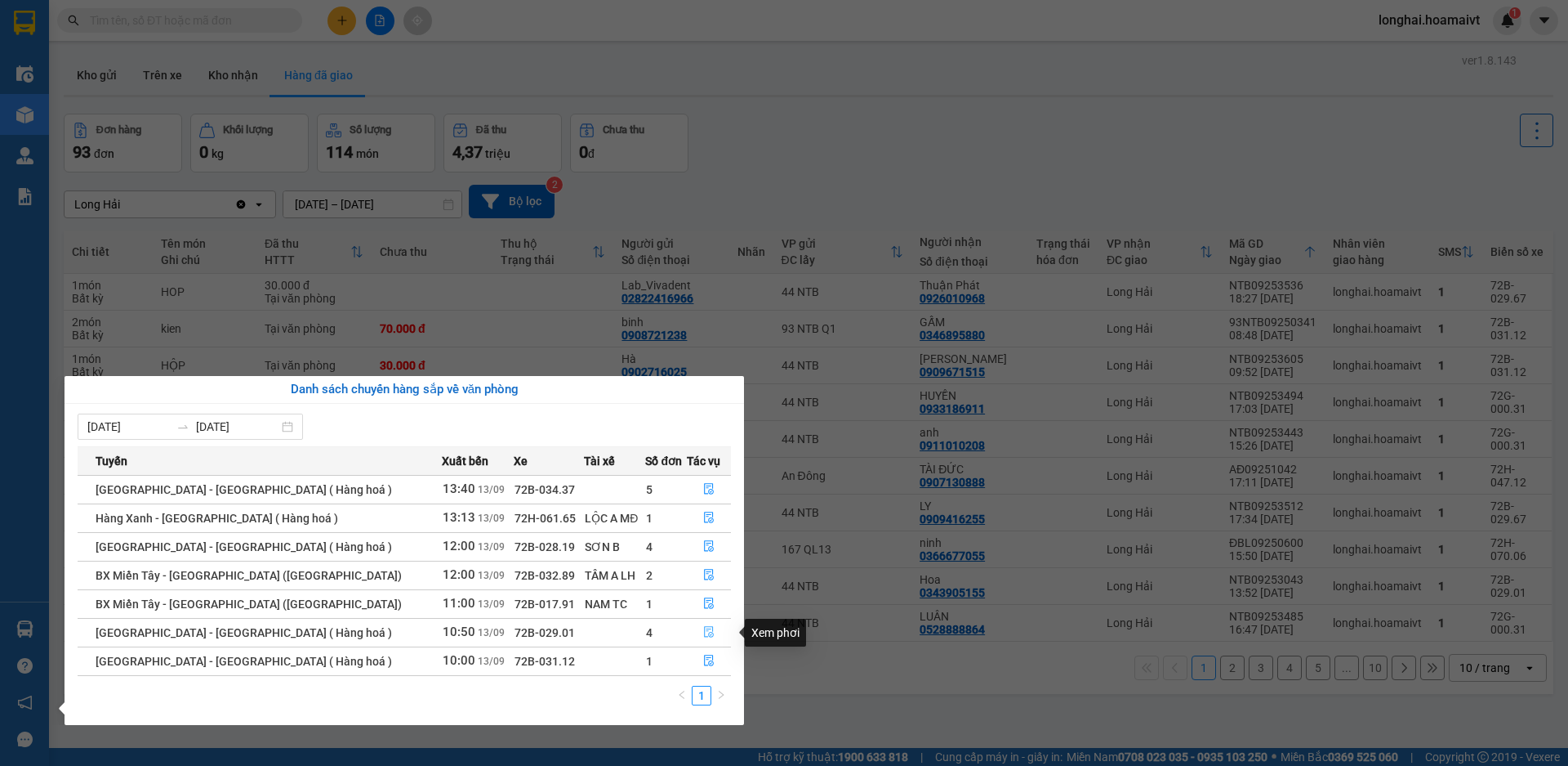
click at [708, 633] on icon "file-done" at bounding box center [709, 631] width 11 height 11
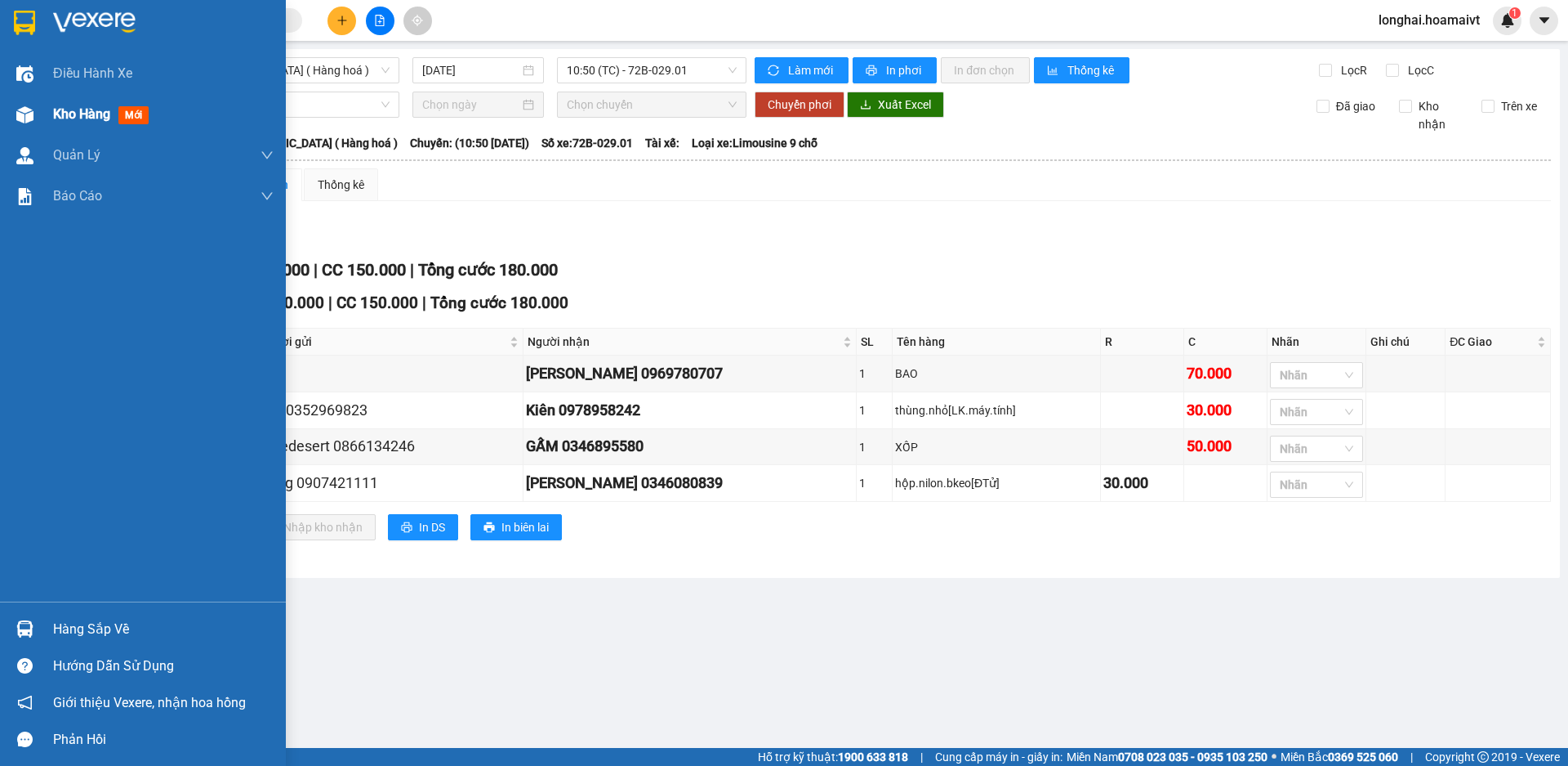
click at [74, 121] on span "Kho hàng" at bounding box center [81, 114] width 57 height 16
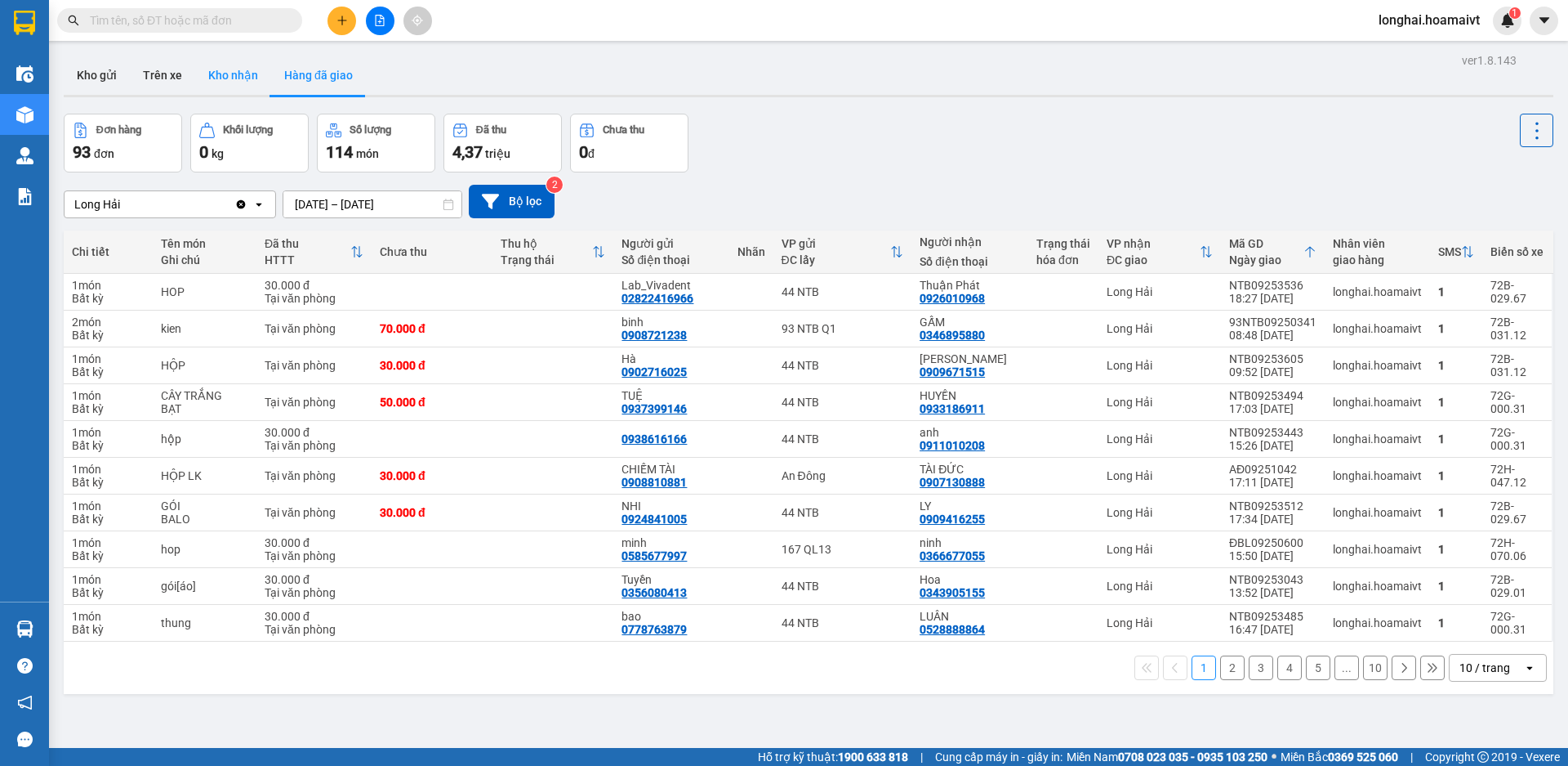
click at [240, 80] on button "Kho nhận" at bounding box center [233, 74] width 76 height 39
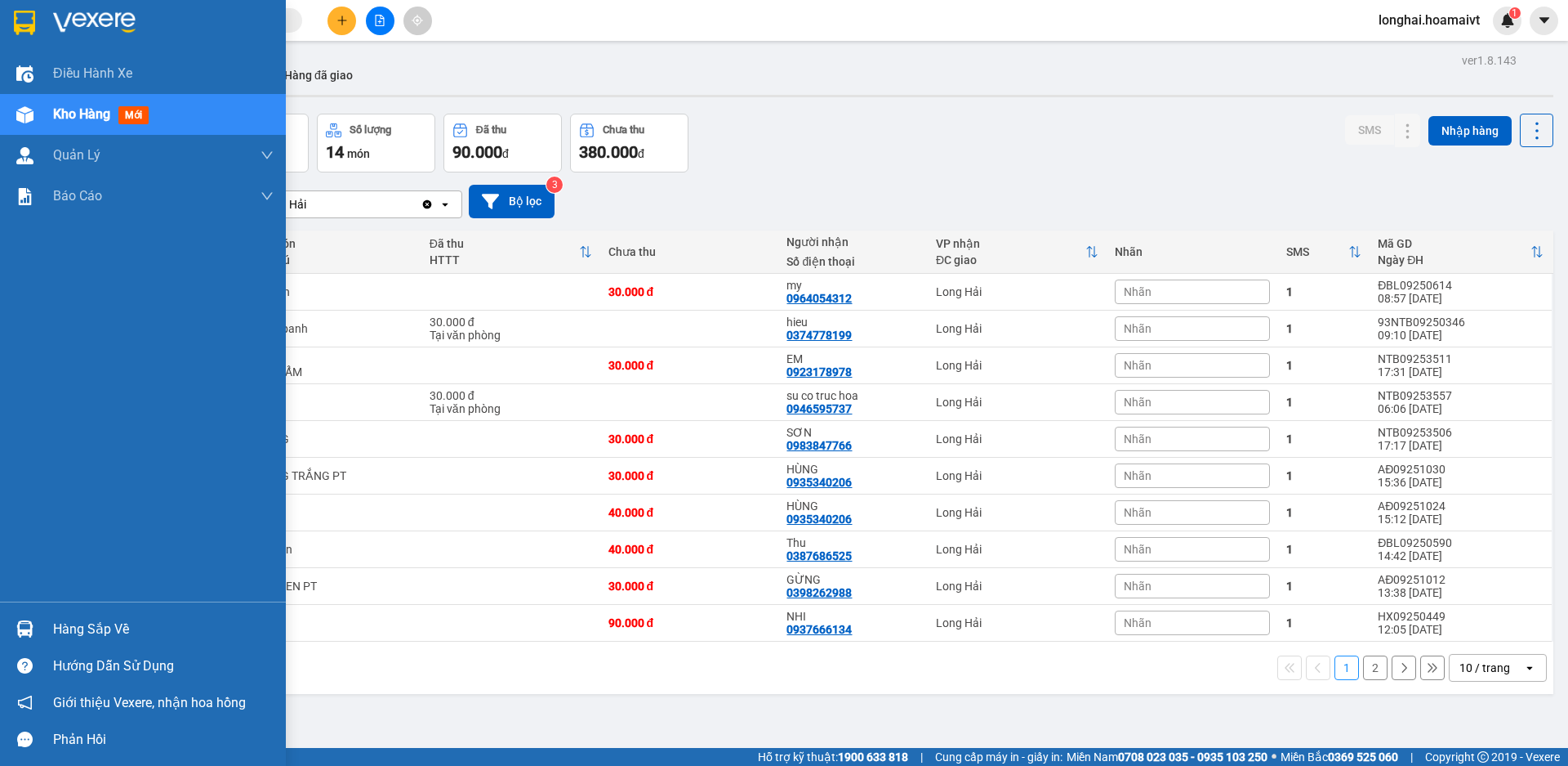
click at [38, 624] on div at bounding box center [24, 629] width 29 height 29
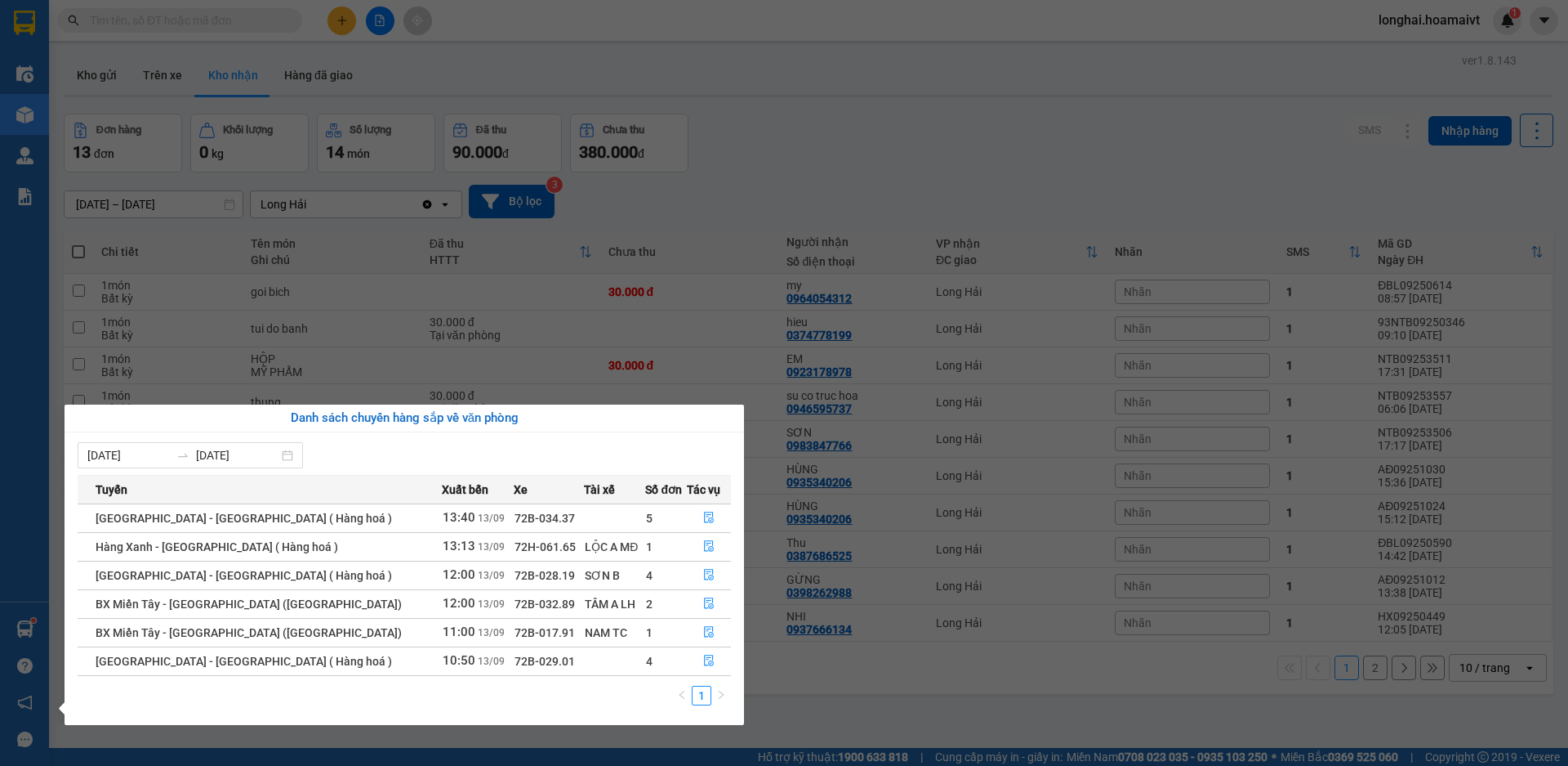
click at [760, 125] on section "Kết quả tìm kiếm ( 230 ) Bộ lọc Mã ĐH Trạng thái Món hàng Tổng cước Chưa cước N…" at bounding box center [784, 383] width 1568 height 766
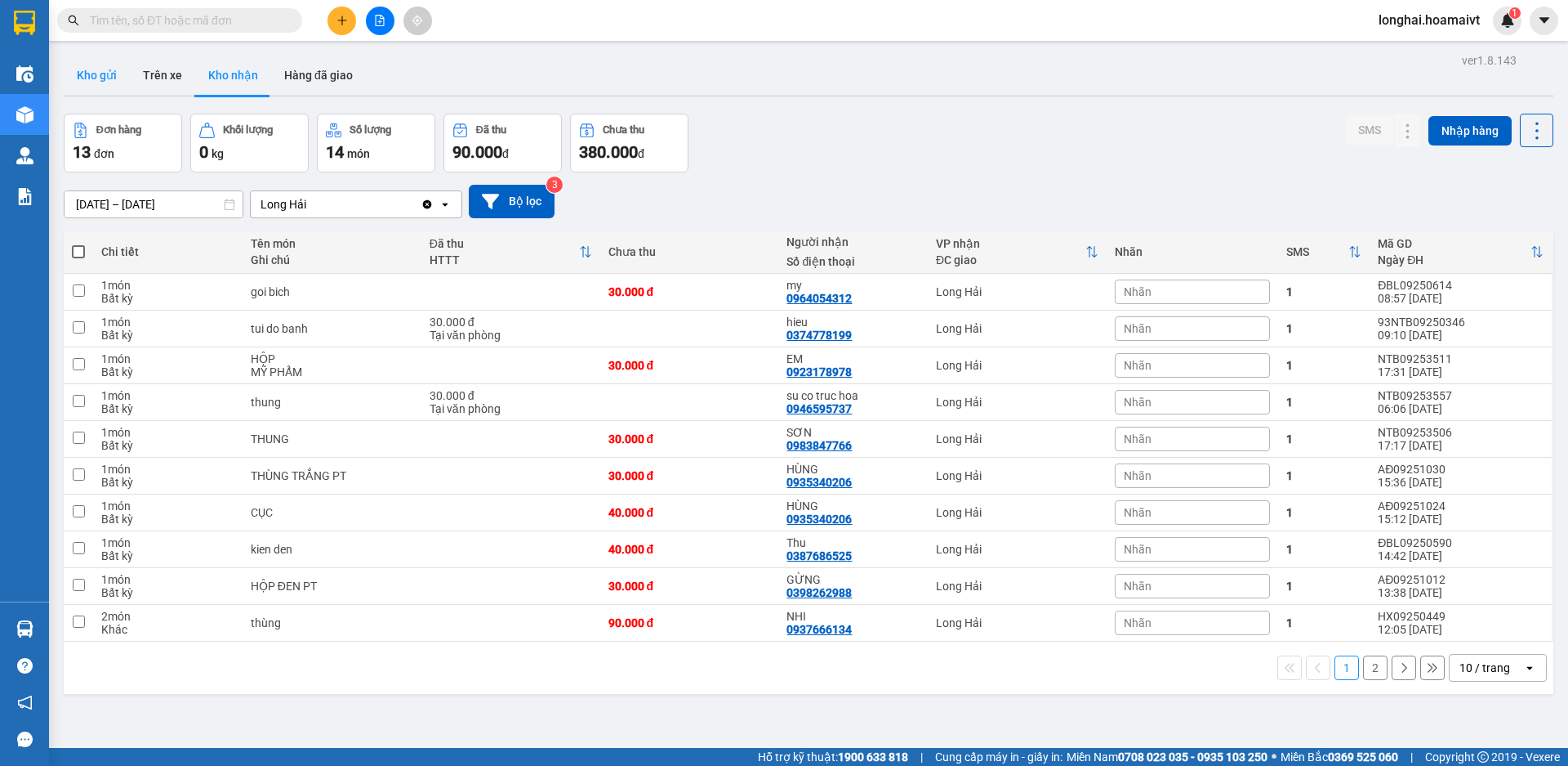
click at [93, 76] on button "Kho gửi" at bounding box center [97, 74] width 66 height 39
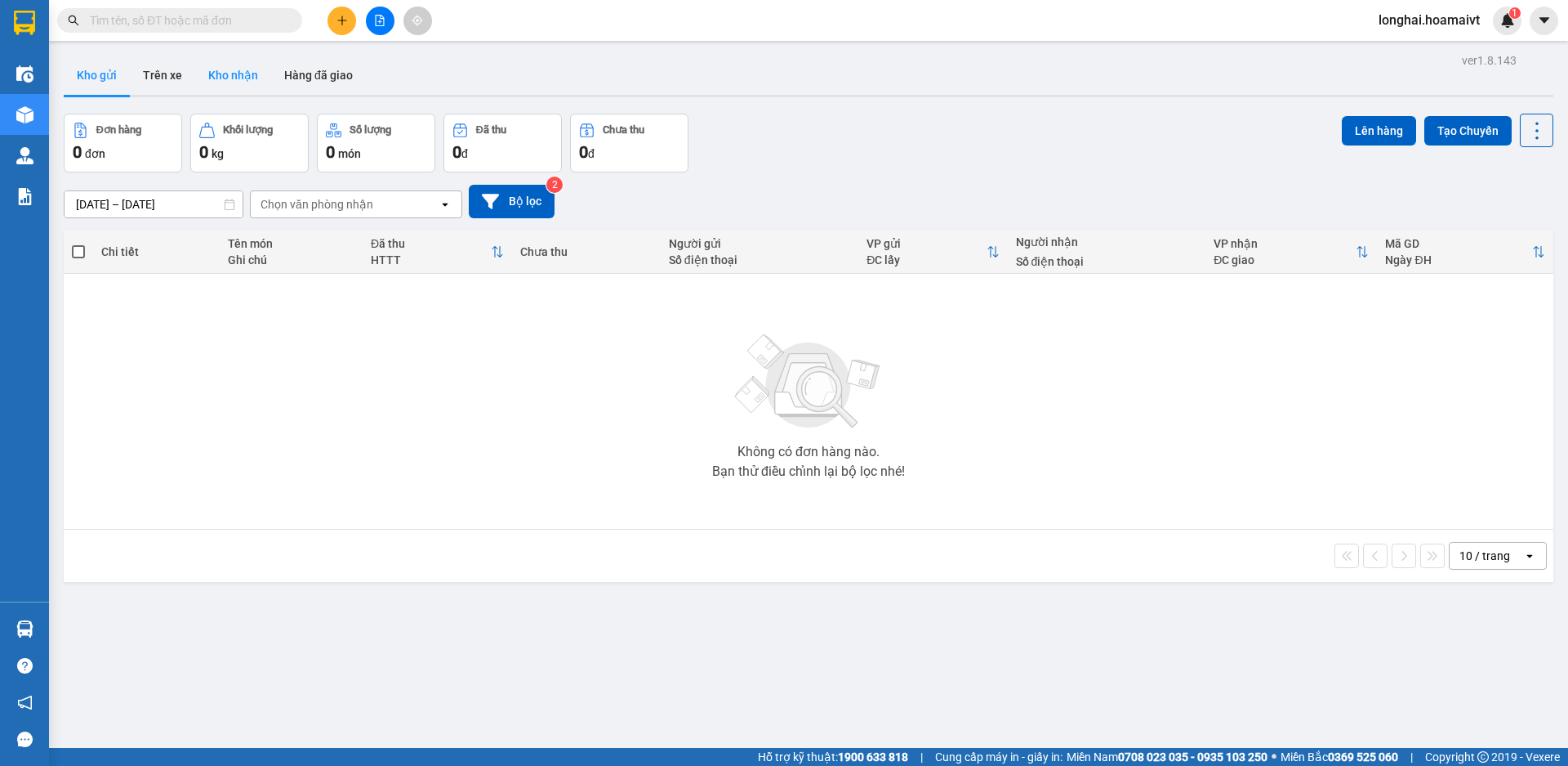
drag, startPoint x: 227, startPoint y: 75, endPoint x: 220, endPoint y: 55, distance: 21.2
click at [227, 75] on button "Kho nhận" at bounding box center [233, 74] width 76 height 39
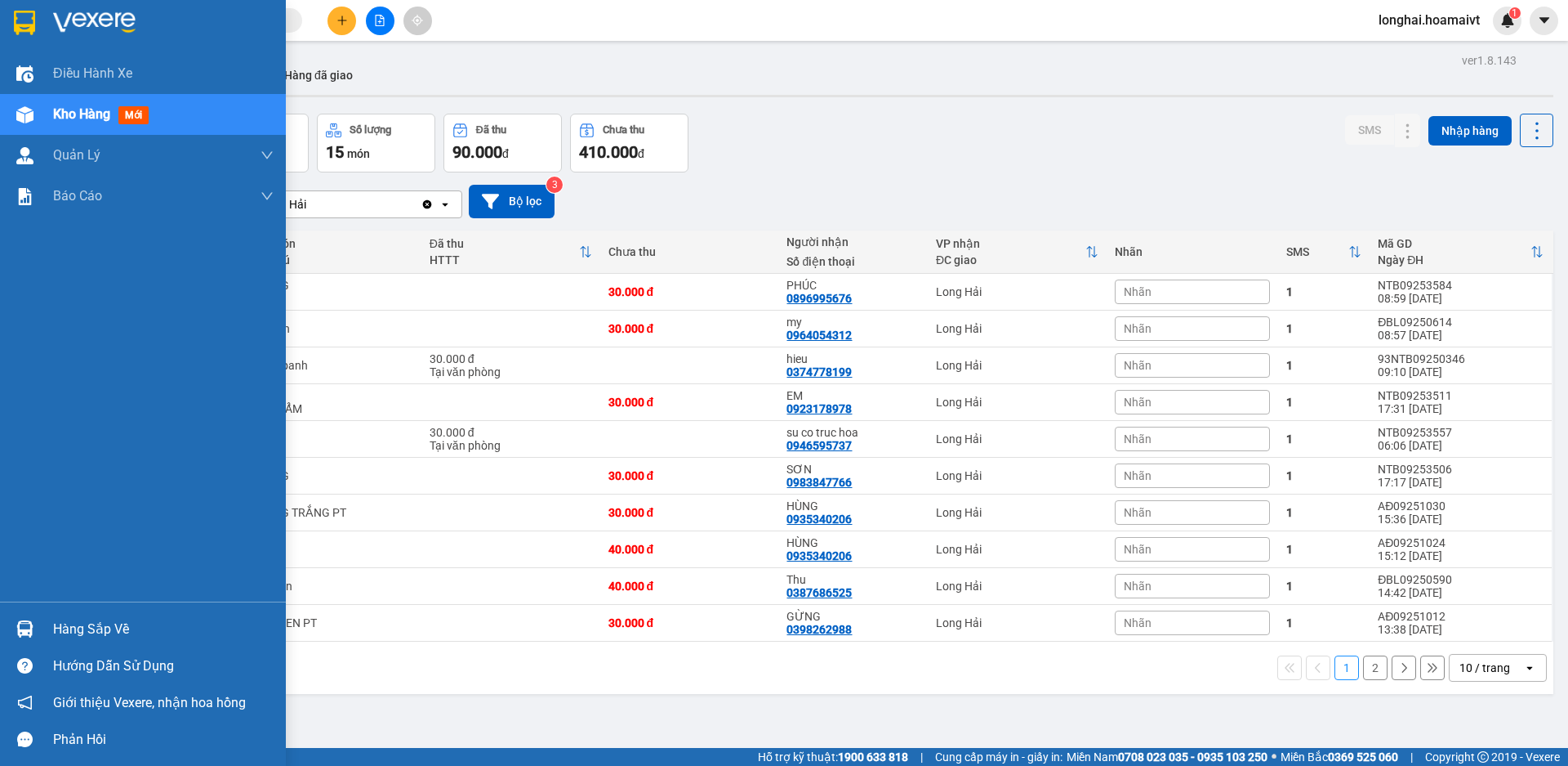
click at [70, 643] on div "Hàng sắp về" at bounding box center [143, 629] width 286 height 37
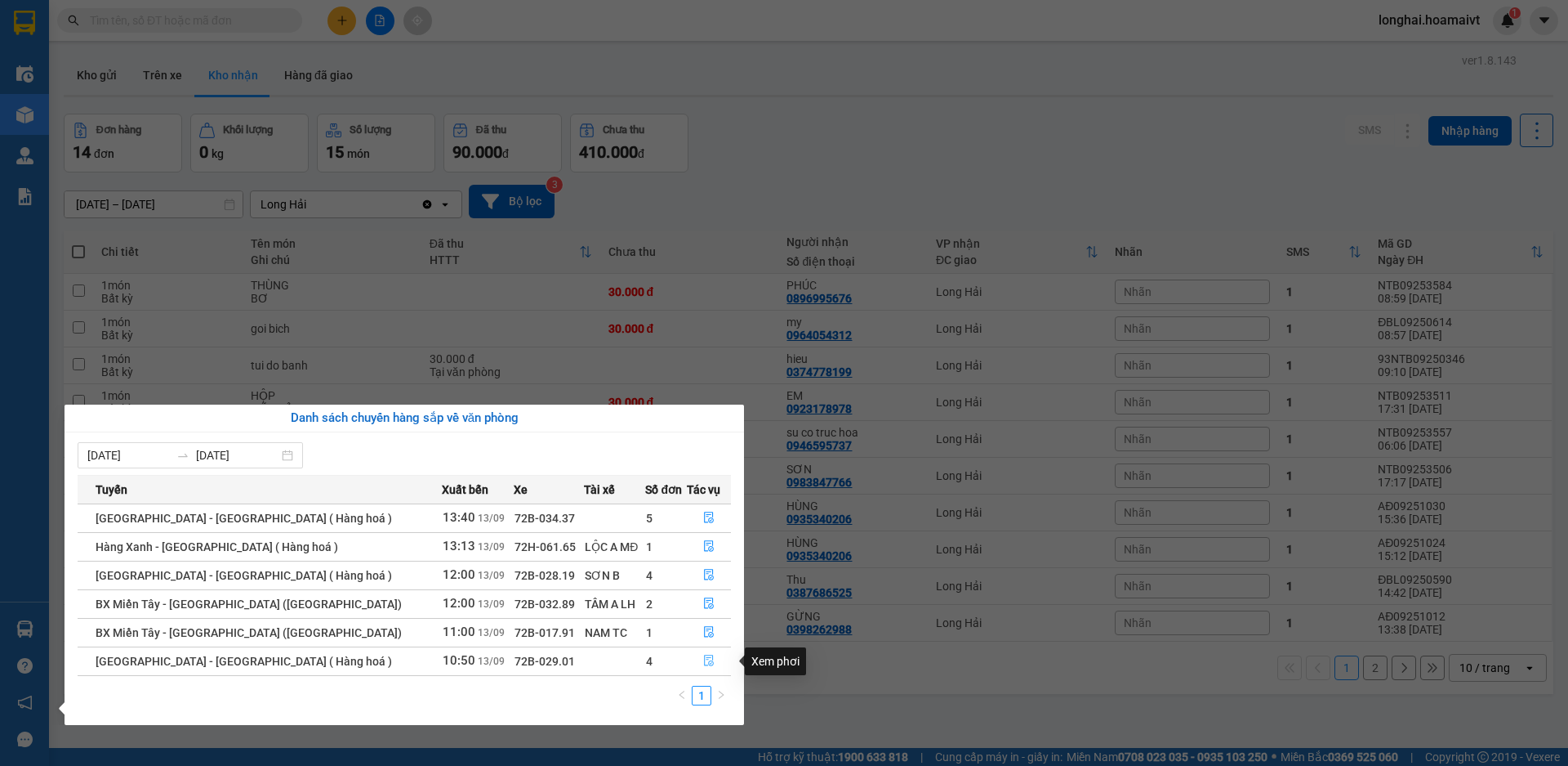
click at [696, 659] on button "button" at bounding box center [709, 661] width 43 height 26
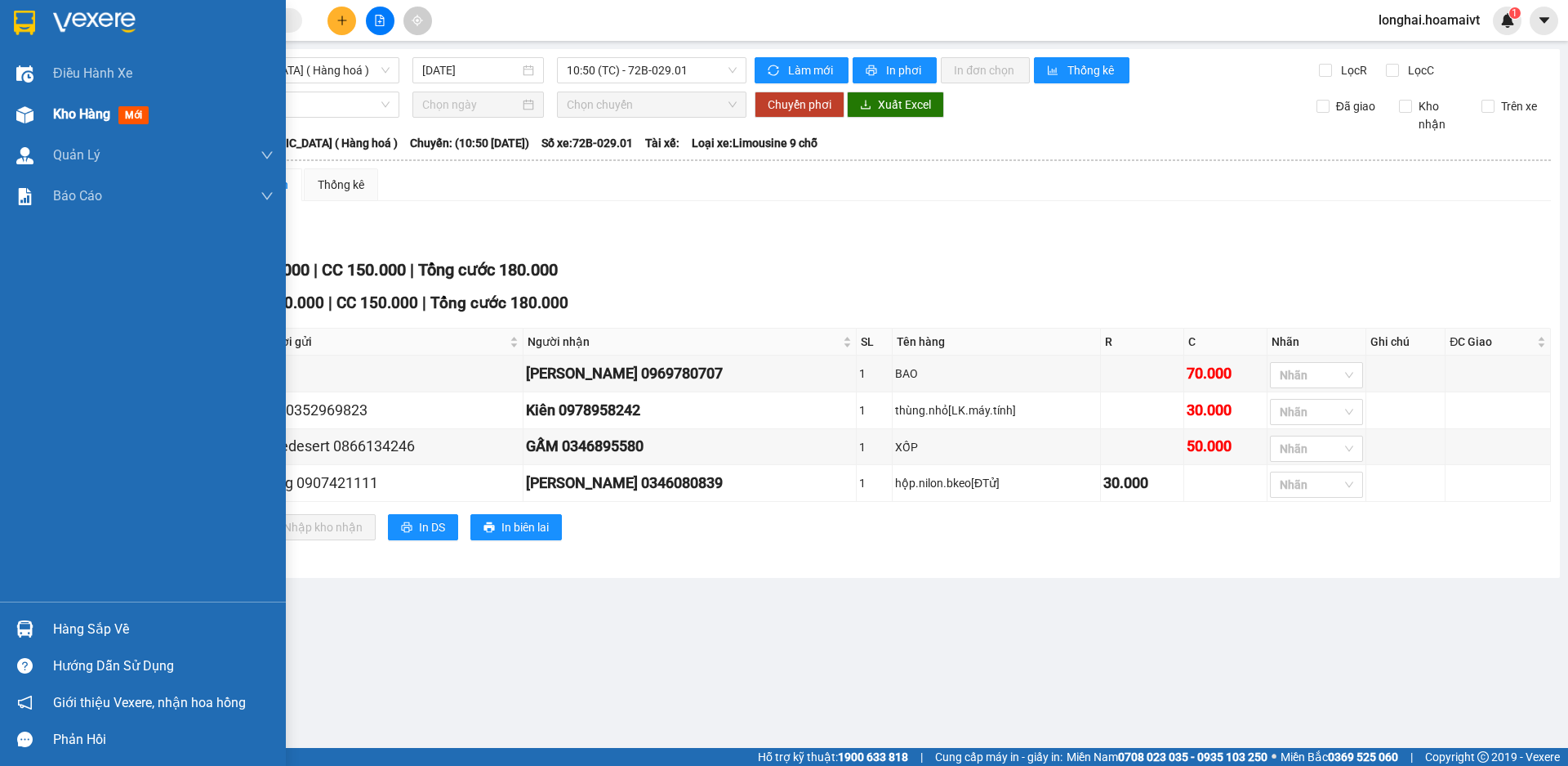
click at [67, 116] on span "Kho hàng" at bounding box center [81, 114] width 57 height 16
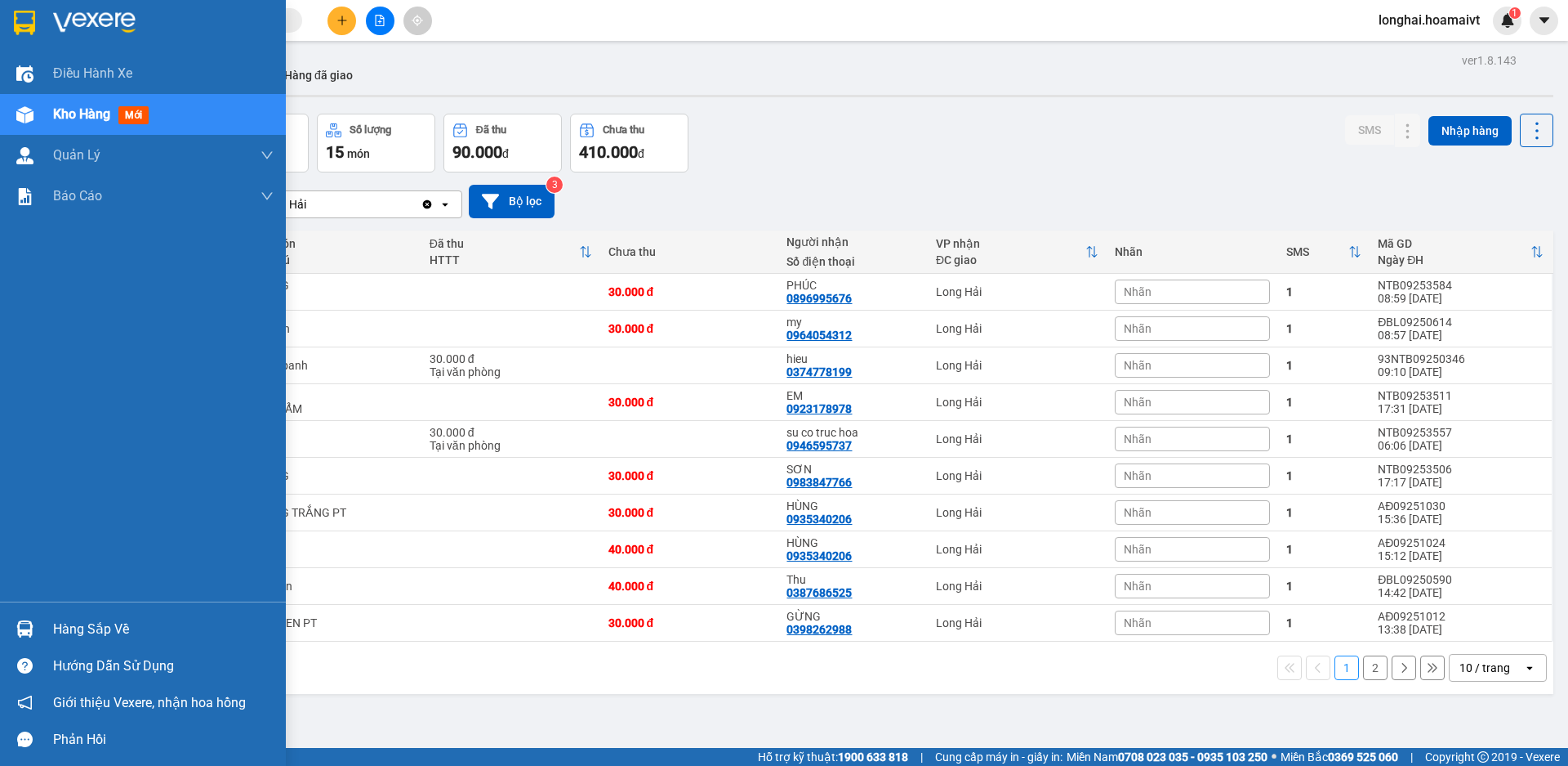
click at [74, 629] on div "Hàng sắp về" at bounding box center [164, 629] width 220 height 25
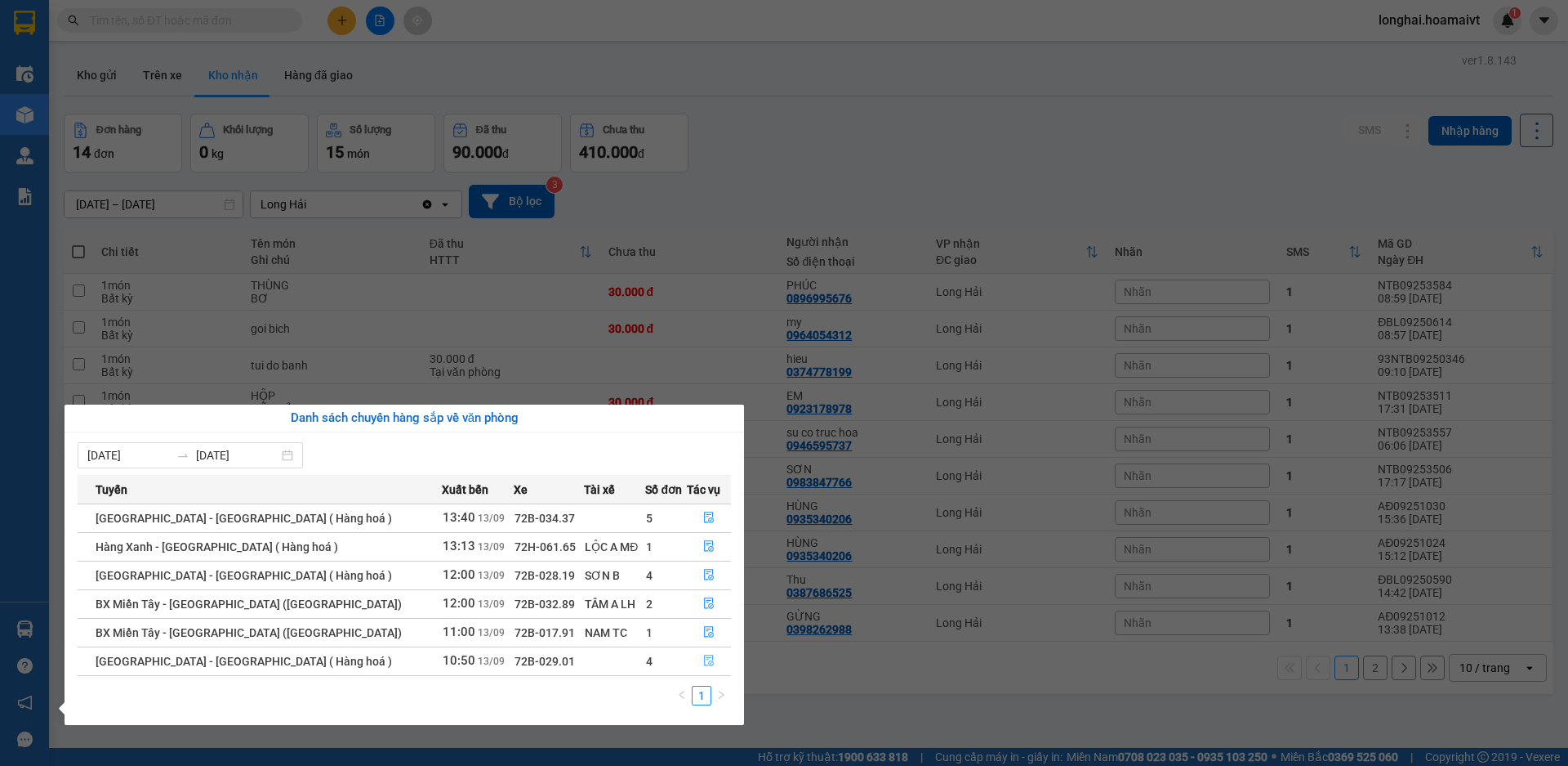
click at [704, 652] on button "button" at bounding box center [709, 661] width 43 height 26
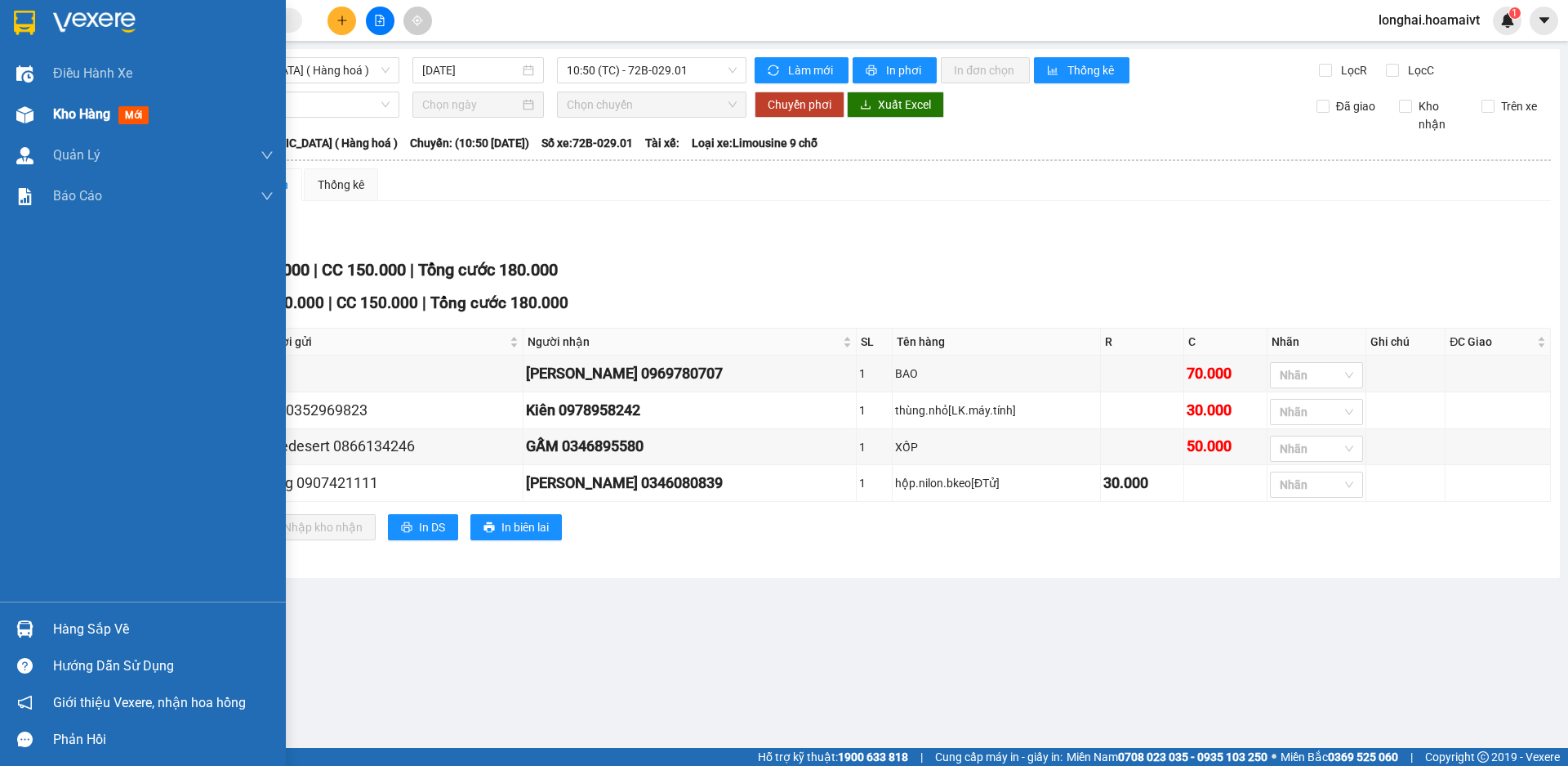
click at [67, 108] on span "Kho hàng" at bounding box center [81, 114] width 57 height 16
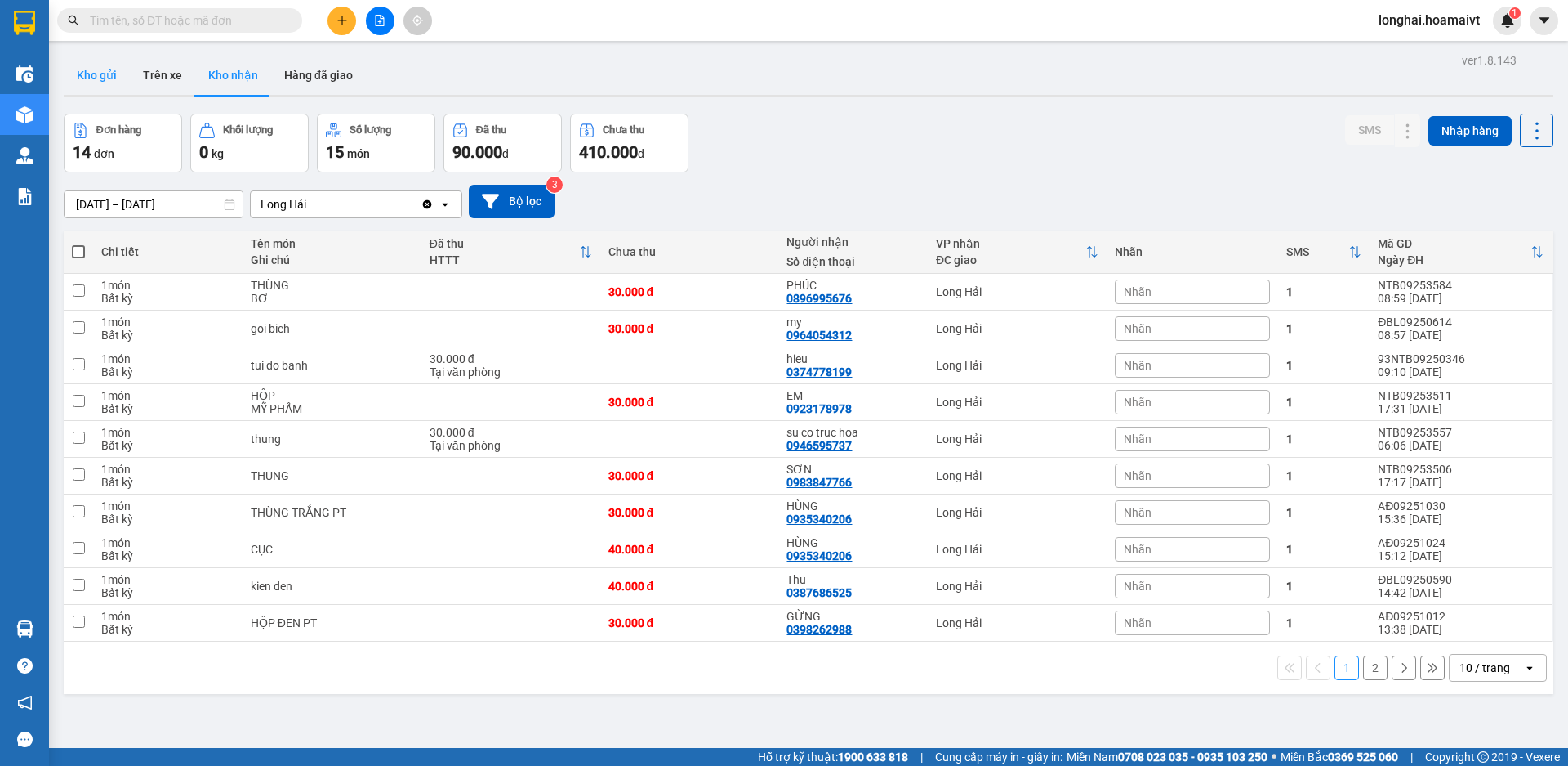
click at [106, 74] on button "Kho gửi" at bounding box center [97, 74] width 66 height 39
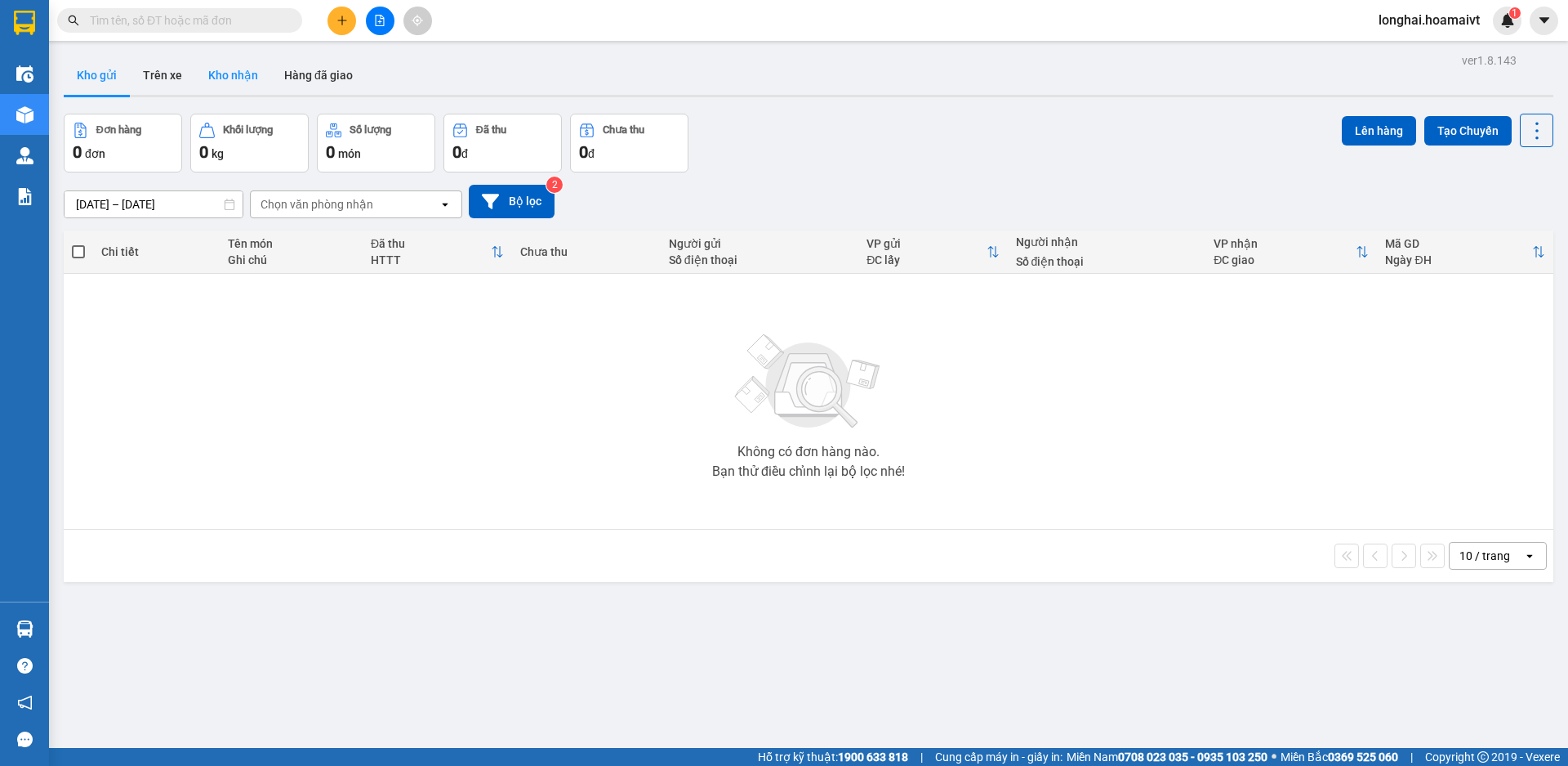
click at [238, 76] on button "Kho nhận" at bounding box center [233, 74] width 76 height 39
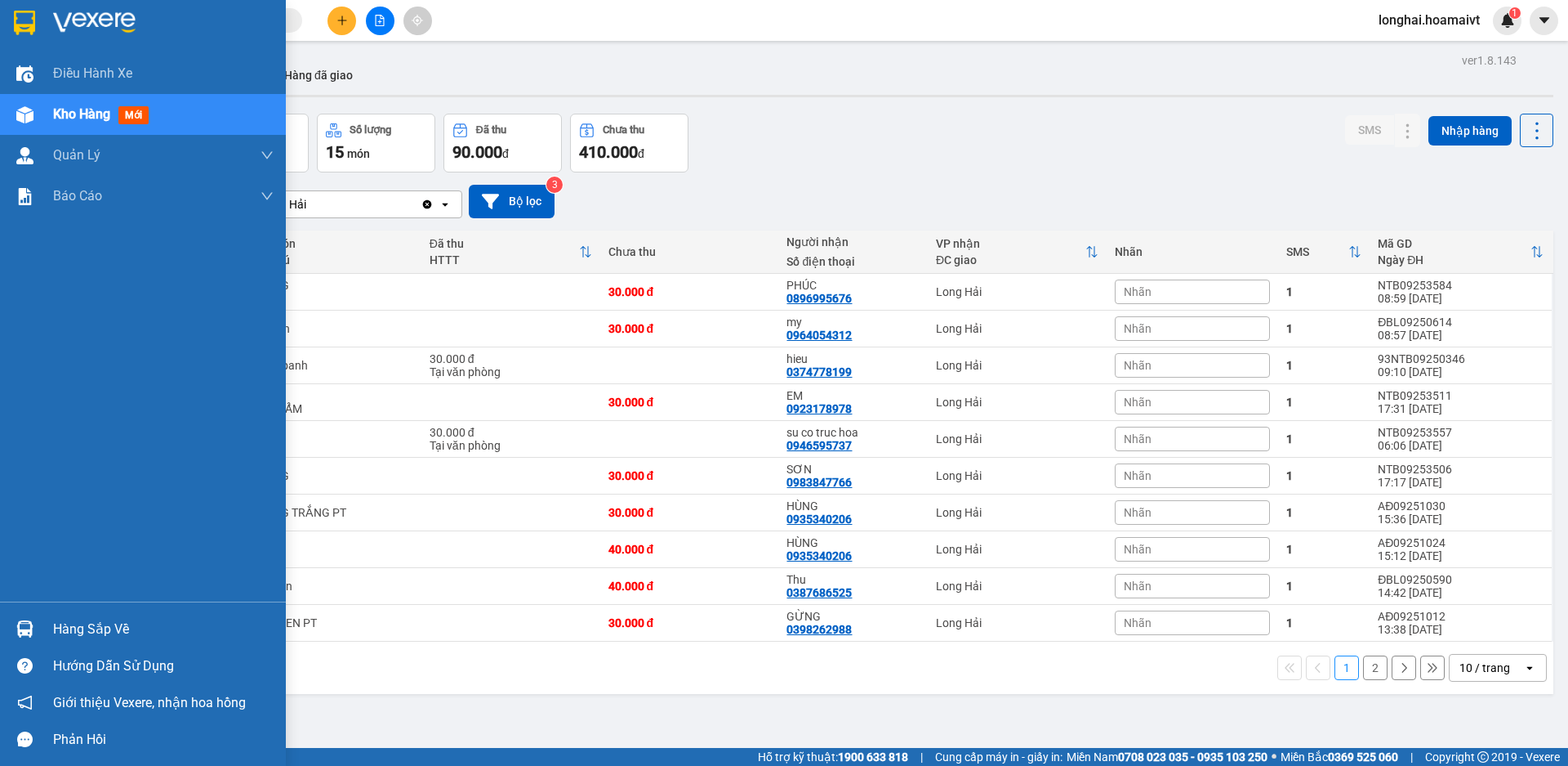
click at [51, 616] on div "Hàng sắp về" at bounding box center [143, 629] width 286 height 37
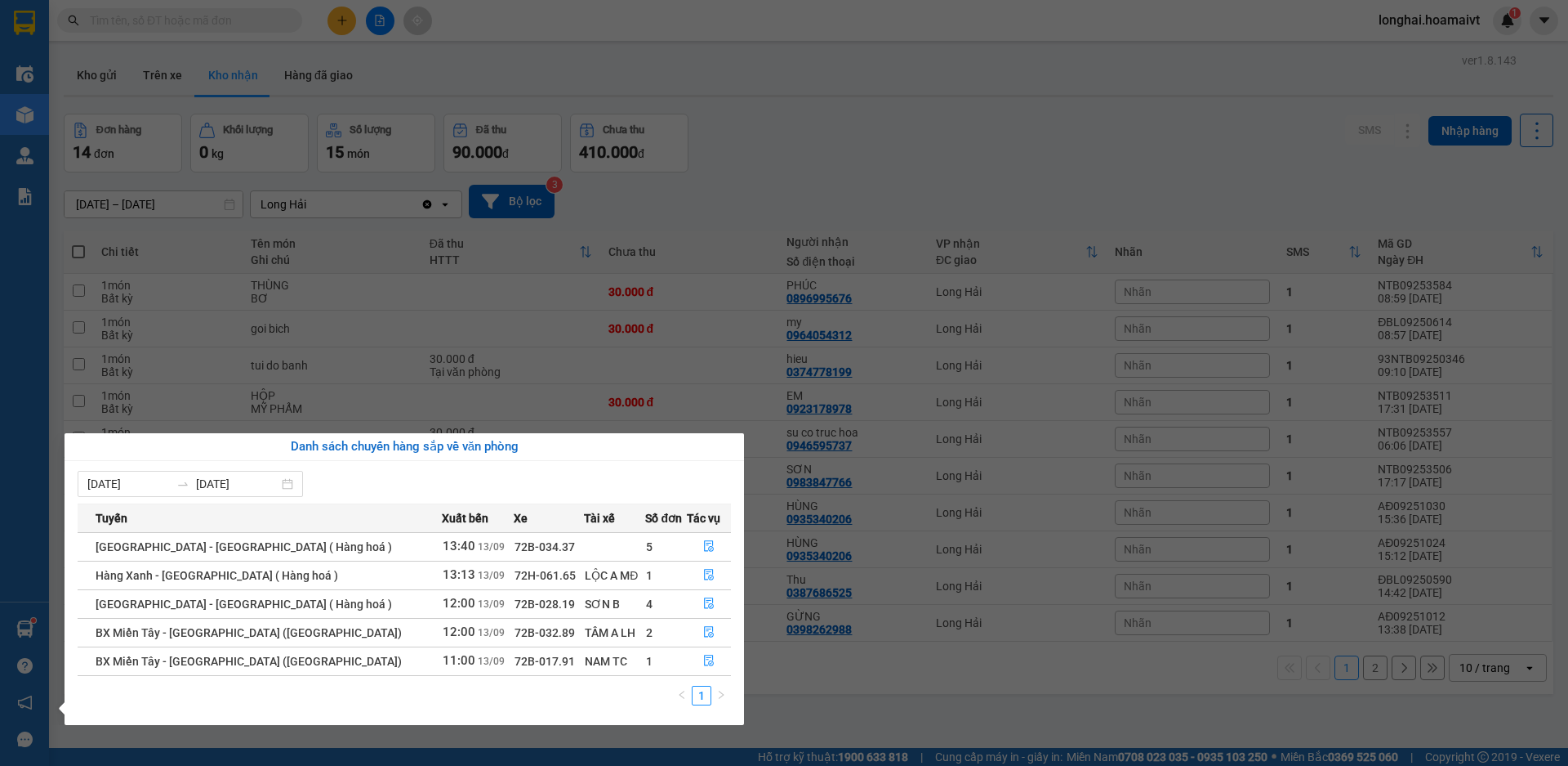
click at [731, 193] on section "Kết quả tìm kiếm ( 230 ) Bộ lọc Mã ĐH Trạng thái Món hàng Tổng cước Chưa cước N…" at bounding box center [784, 383] width 1568 height 766
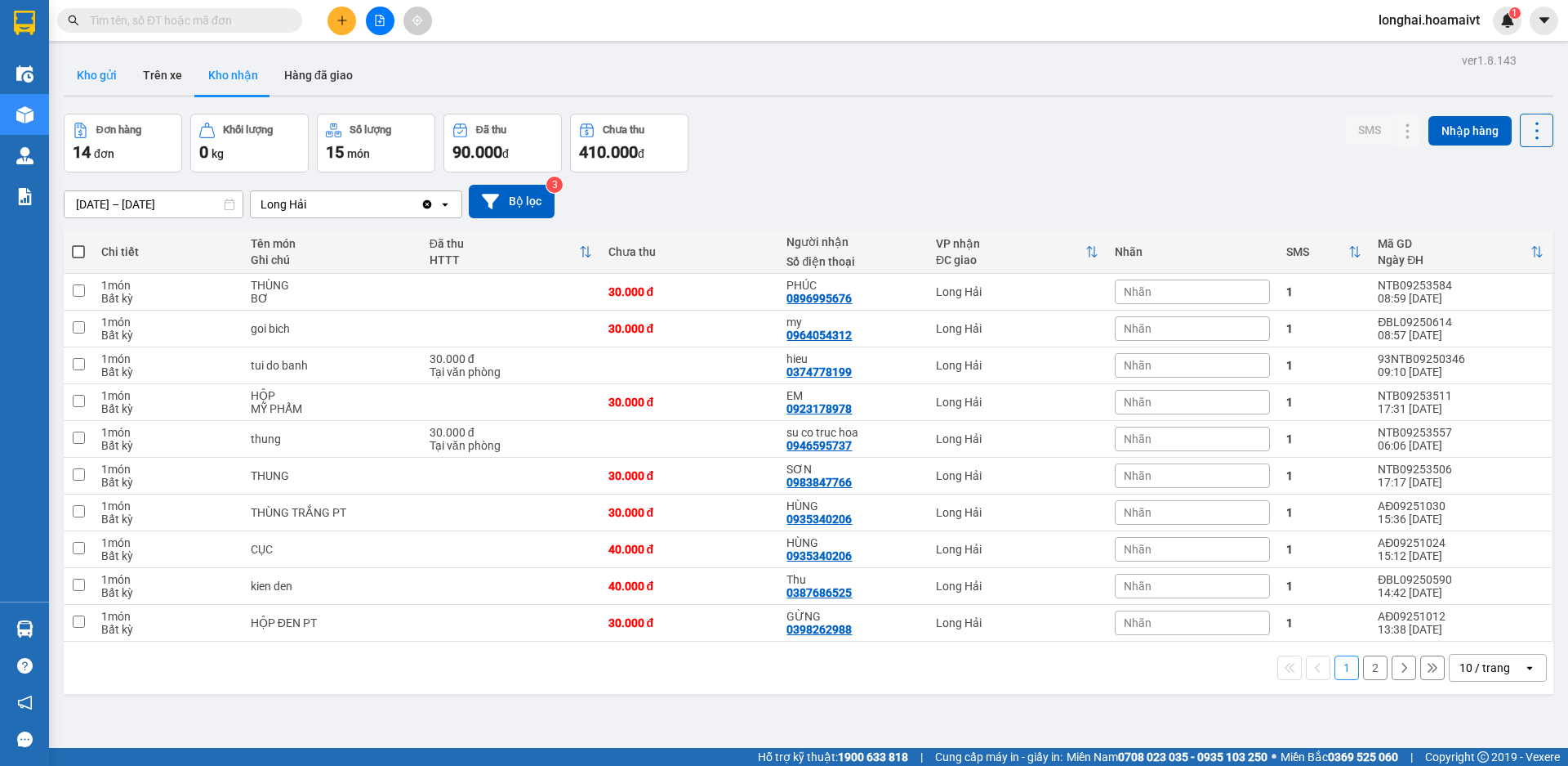
click at [68, 66] on button "Kho gửi" at bounding box center [97, 74] width 66 height 39
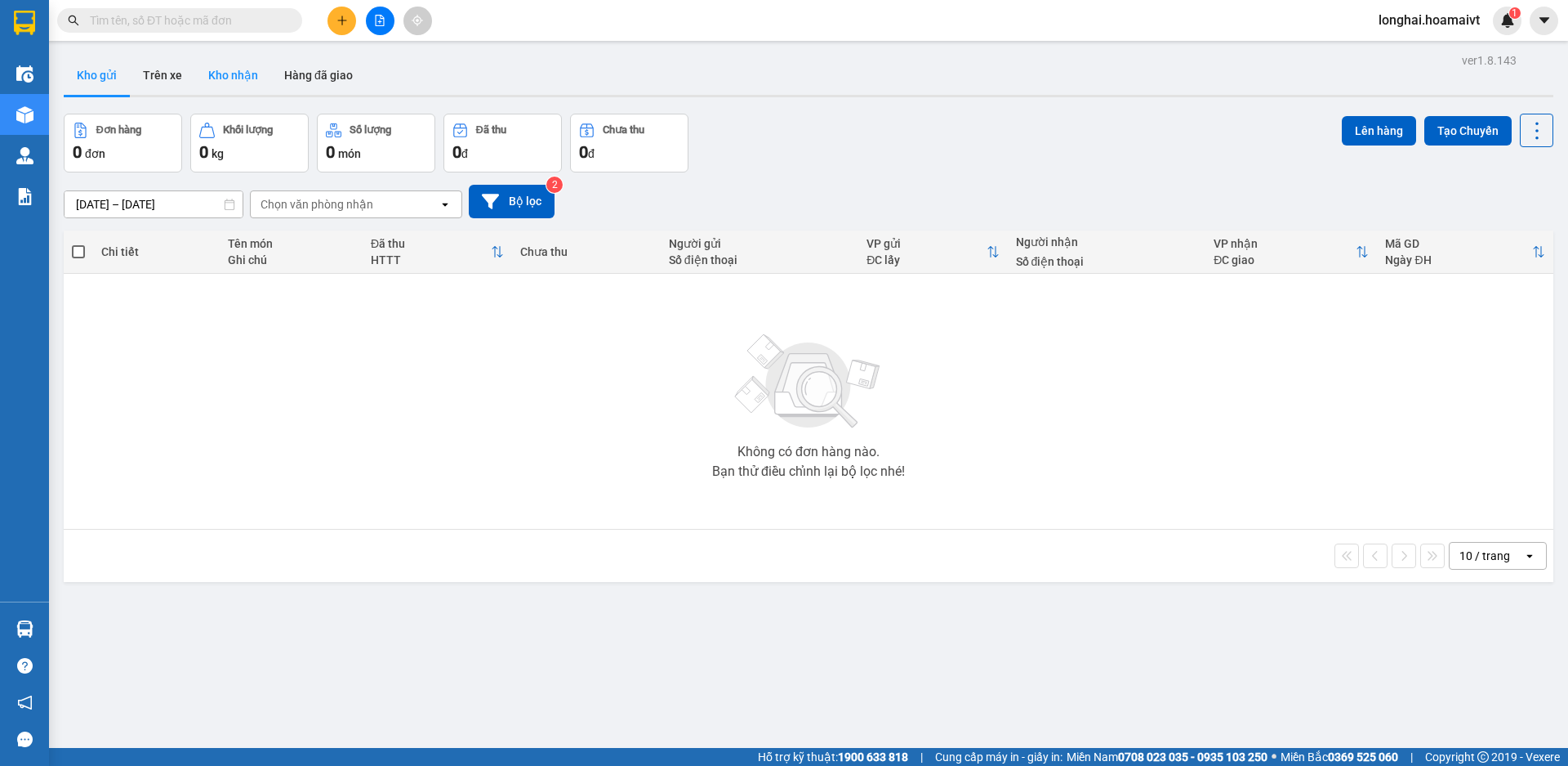
click at [228, 77] on button "Kho nhận" at bounding box center [233, 74] width 76 height 39
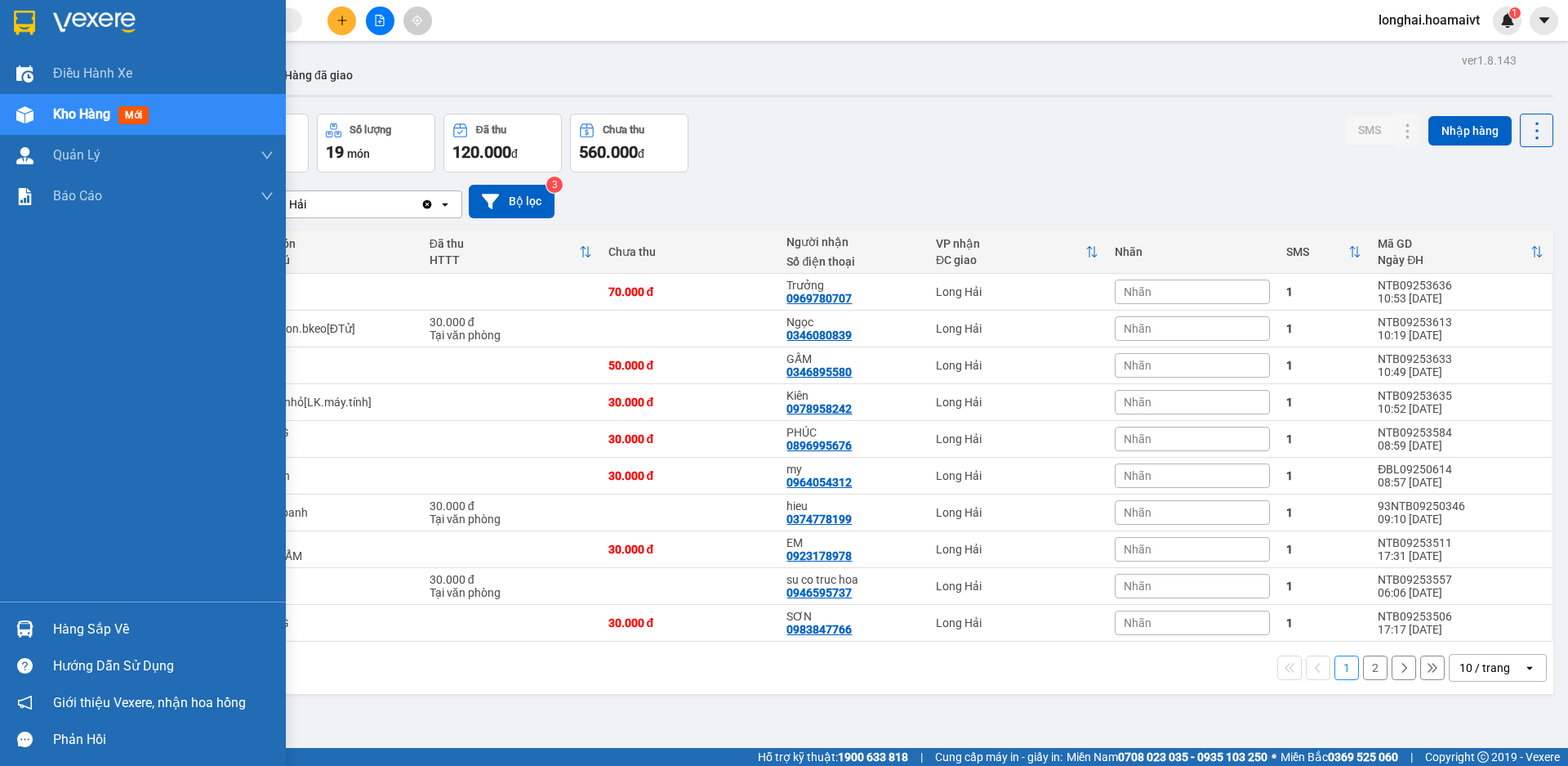
click at [57, 629] on div "Hàng sắp về" at bounding box center [164, 629] width 220 height 25
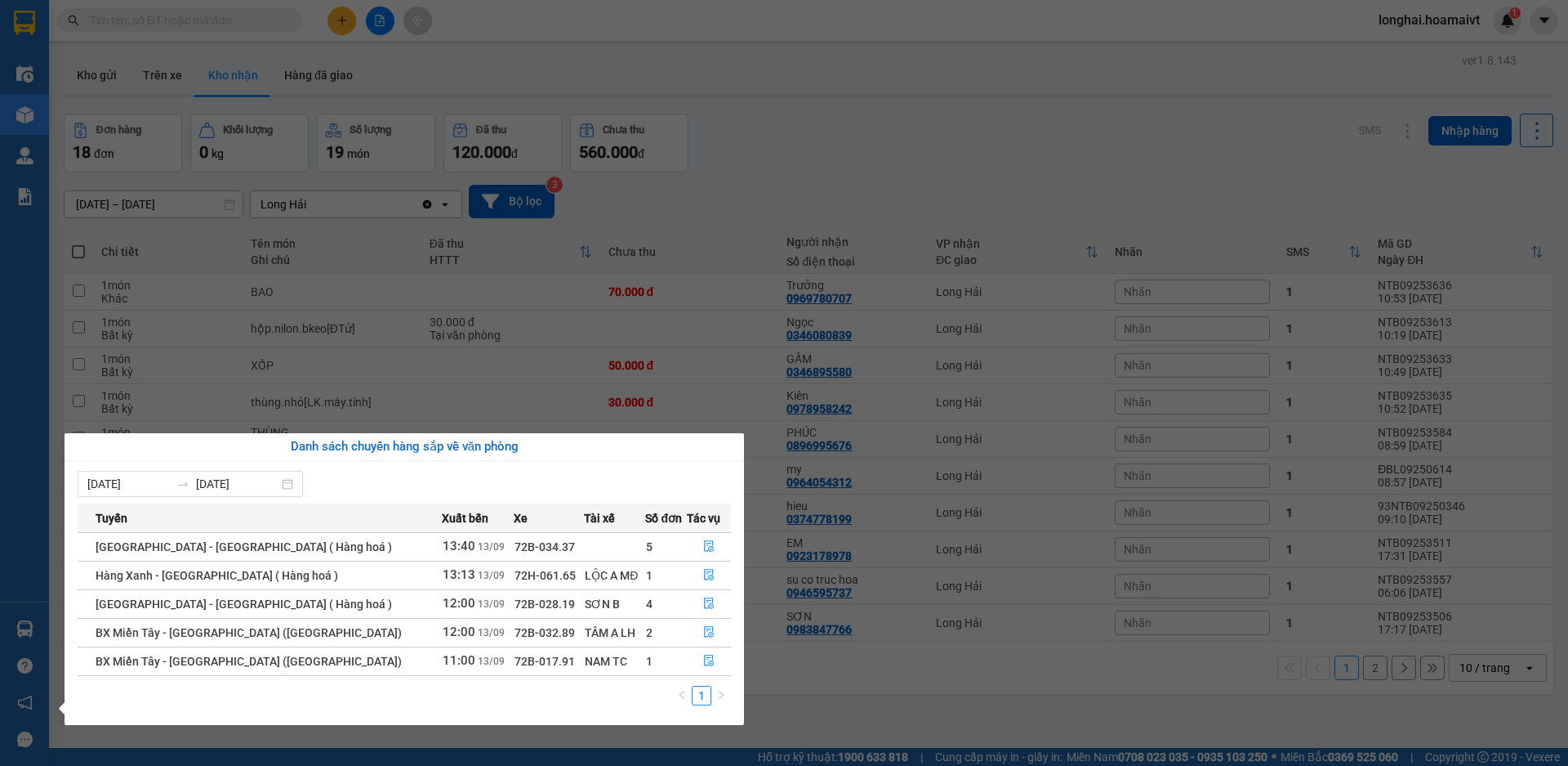
click at [821, 193] on section "Kết quả tìm kiếm ( 230 ) Bộ lọc Mã ĐH Trạng thái Món hàng Tổng cước Chưa cước N…" at bounding box center [784, 383] width 1568 height 766
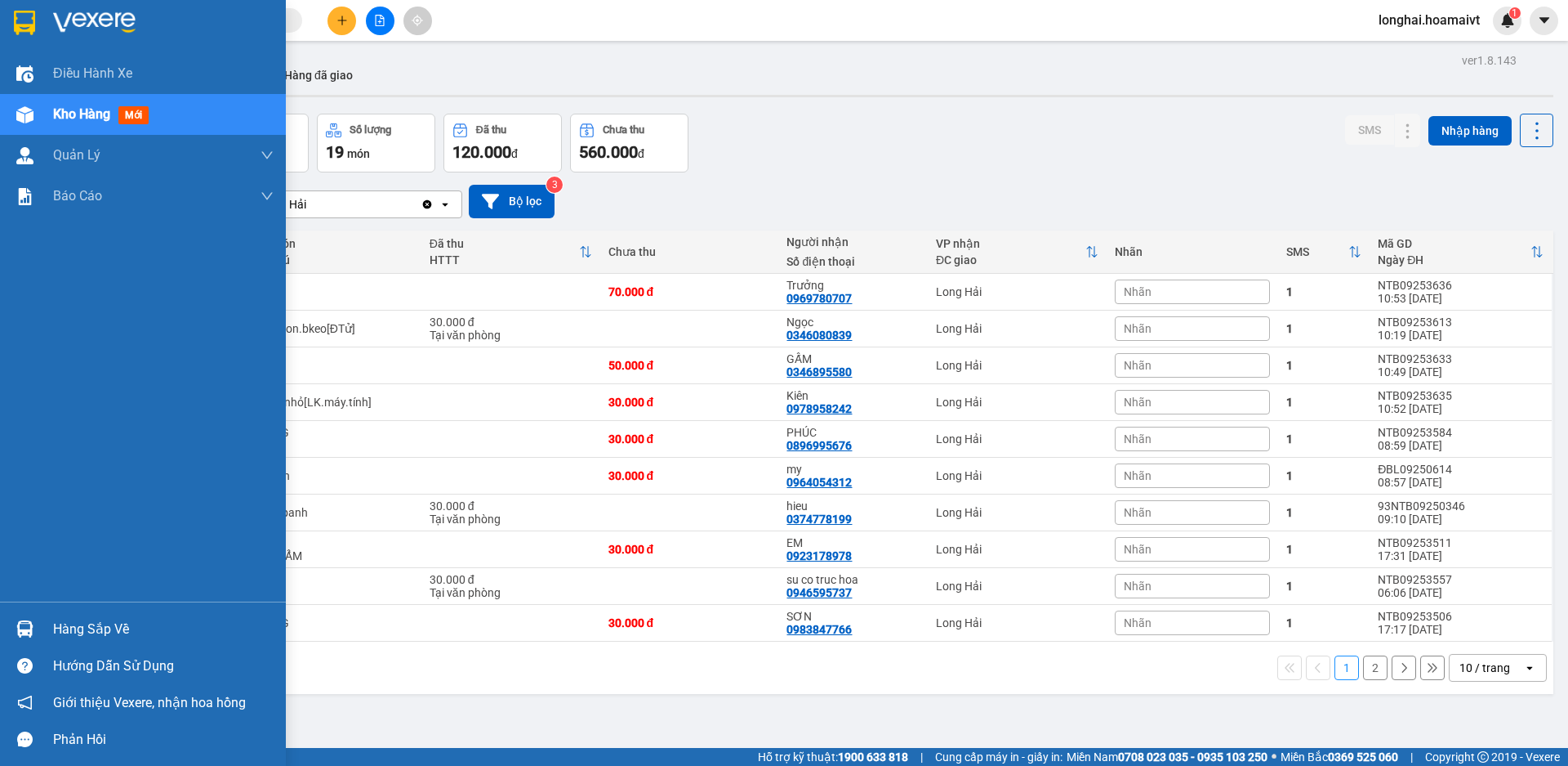
click at [85, 630] on div "Hàng sắp về" at bounding box center [164, 629] width 220 height 25
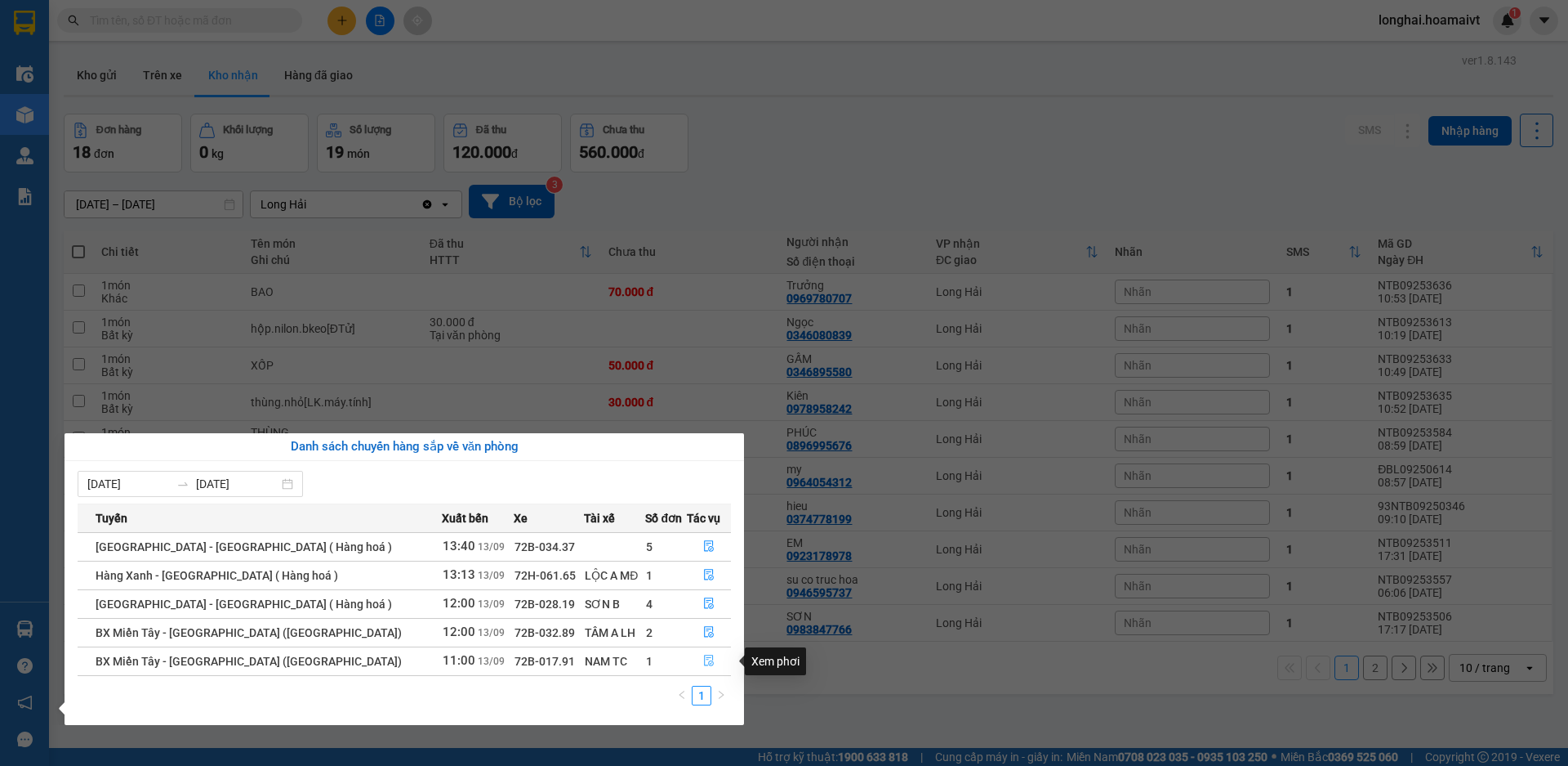
click at [694, 660] on button "button" at bounding box center [709, 661] width 43 height 26
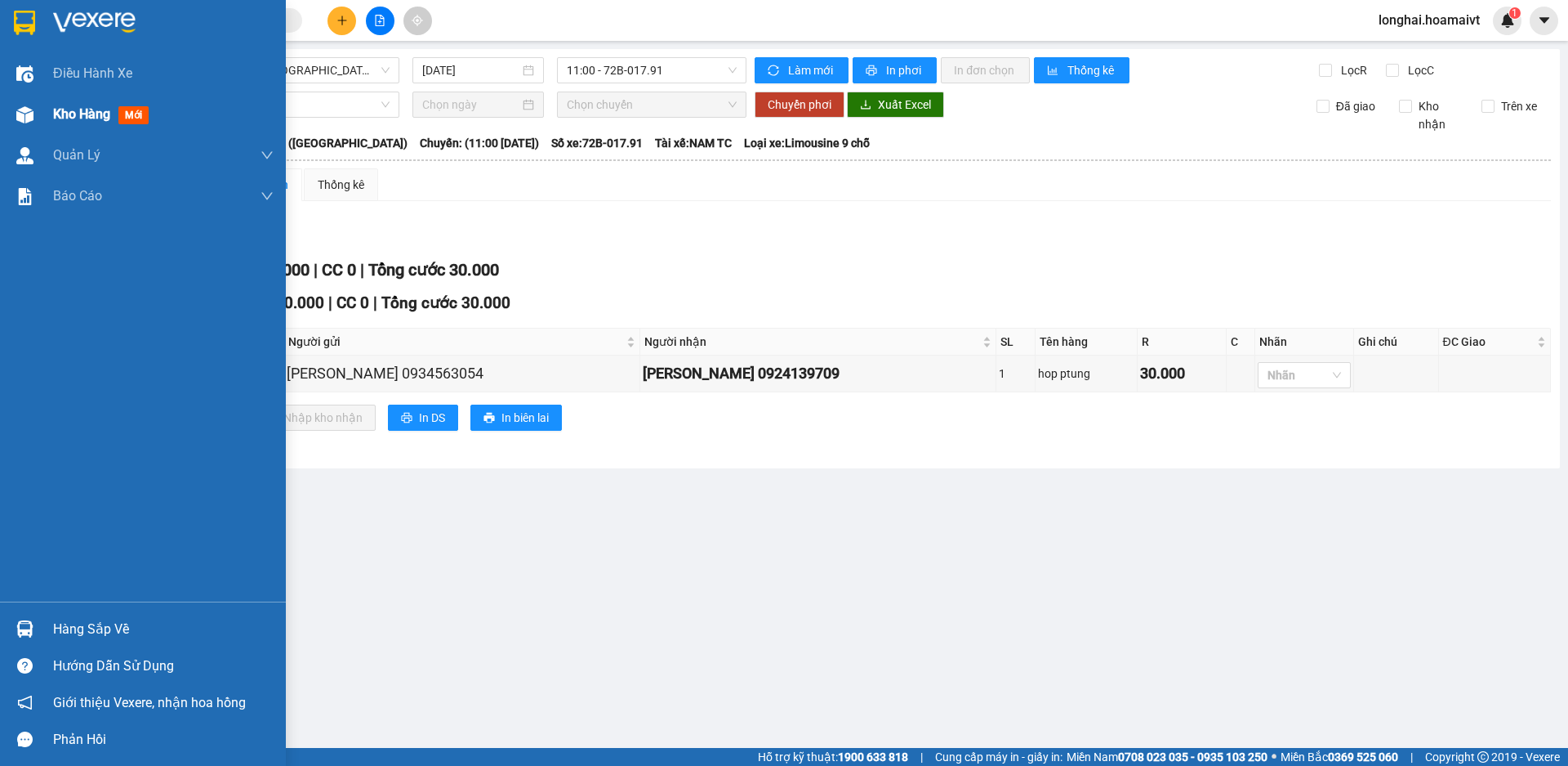
drag, startPoint x: 38, startPoint y: 113, endPoint x: 192, endPoint y: 123, distance: 154.3
click at [38, 113] on div at bounding box center [24, 115] width 29 height 29
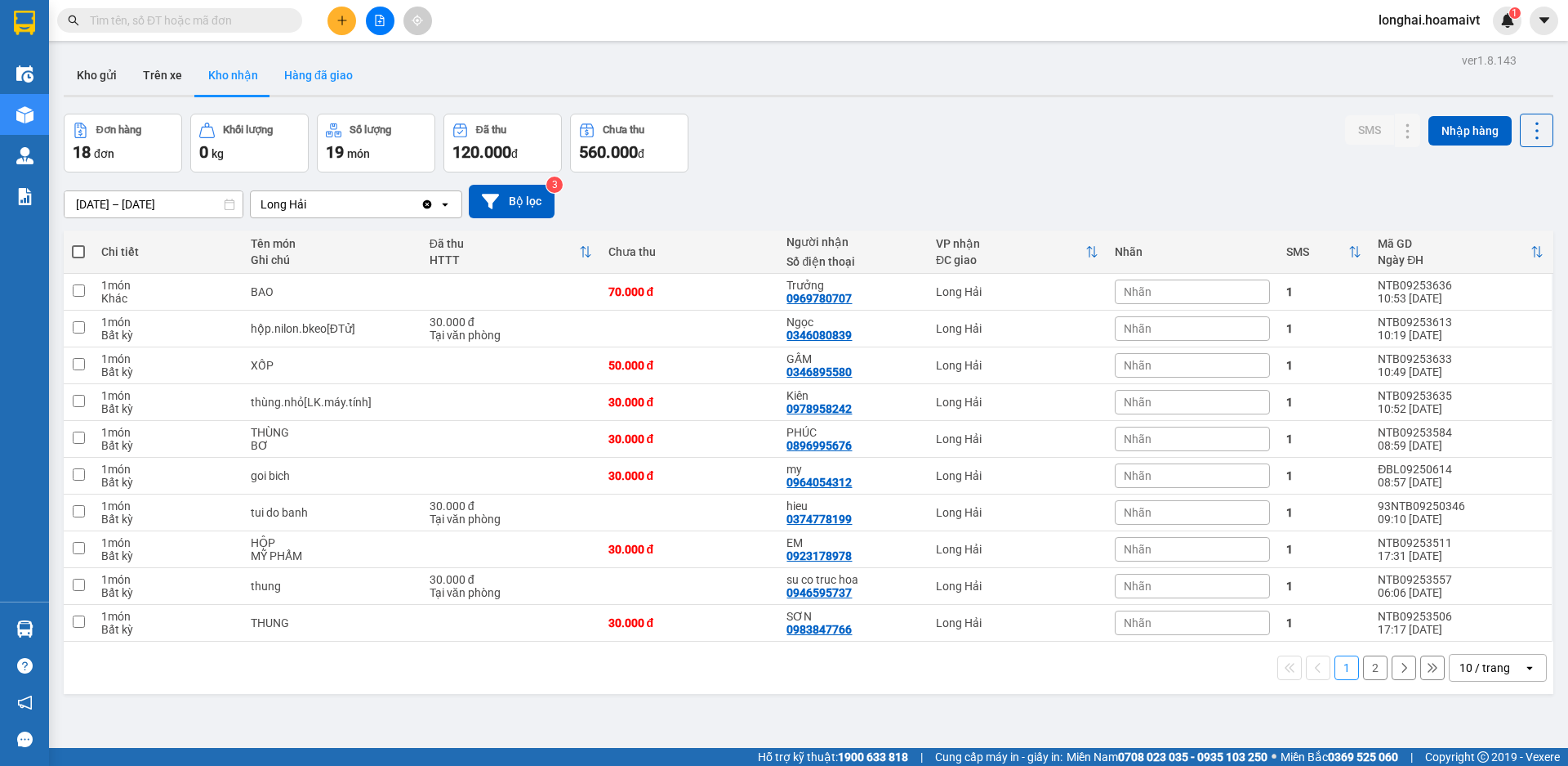
click at [347, 67] on button "Hàng đã giao" at bounding box center [318, 74] width 94 height 39
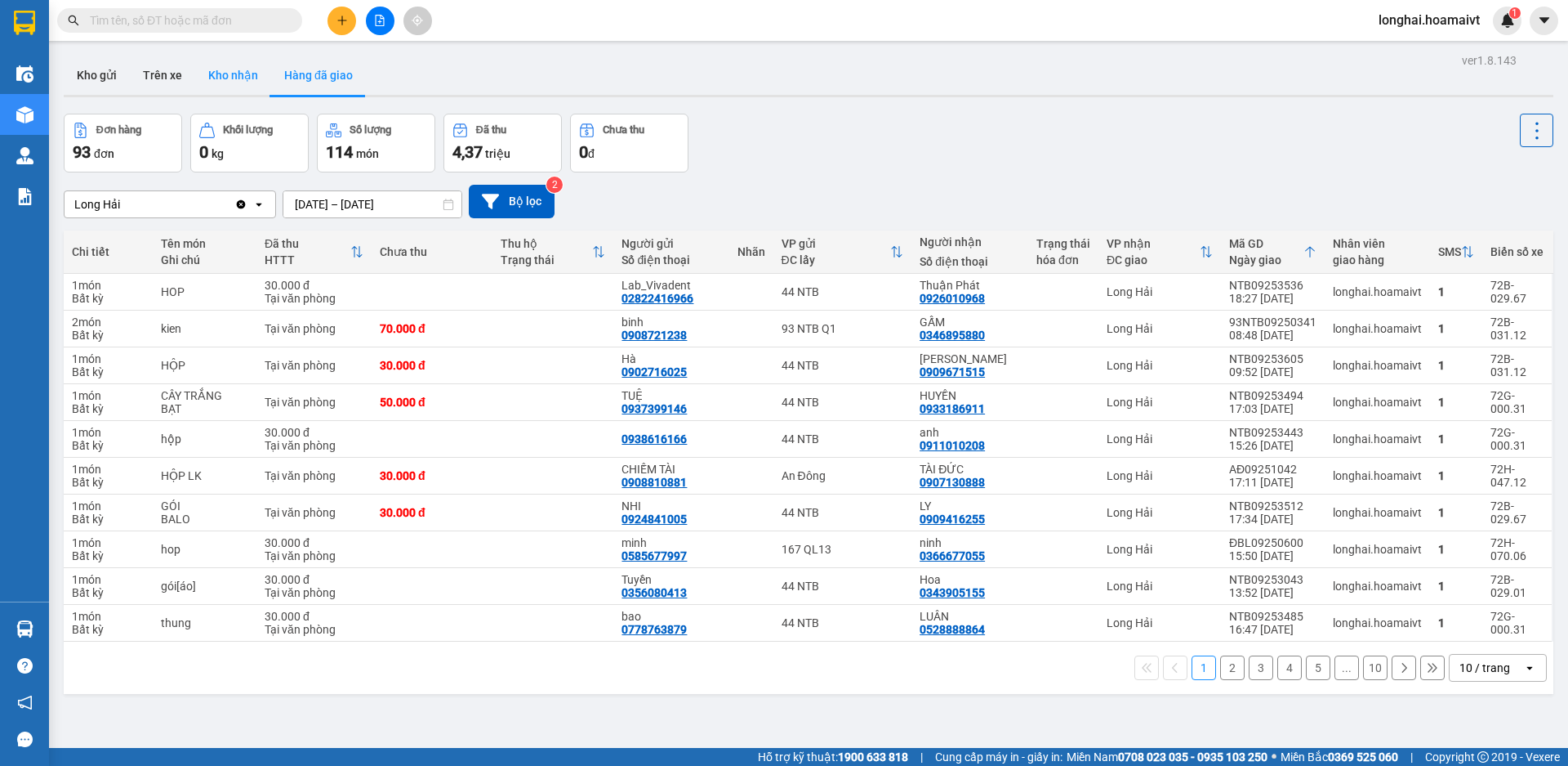
click at [227, 73] on button "Kho nhận" at bounding box center [233, 74] width 76 height 39
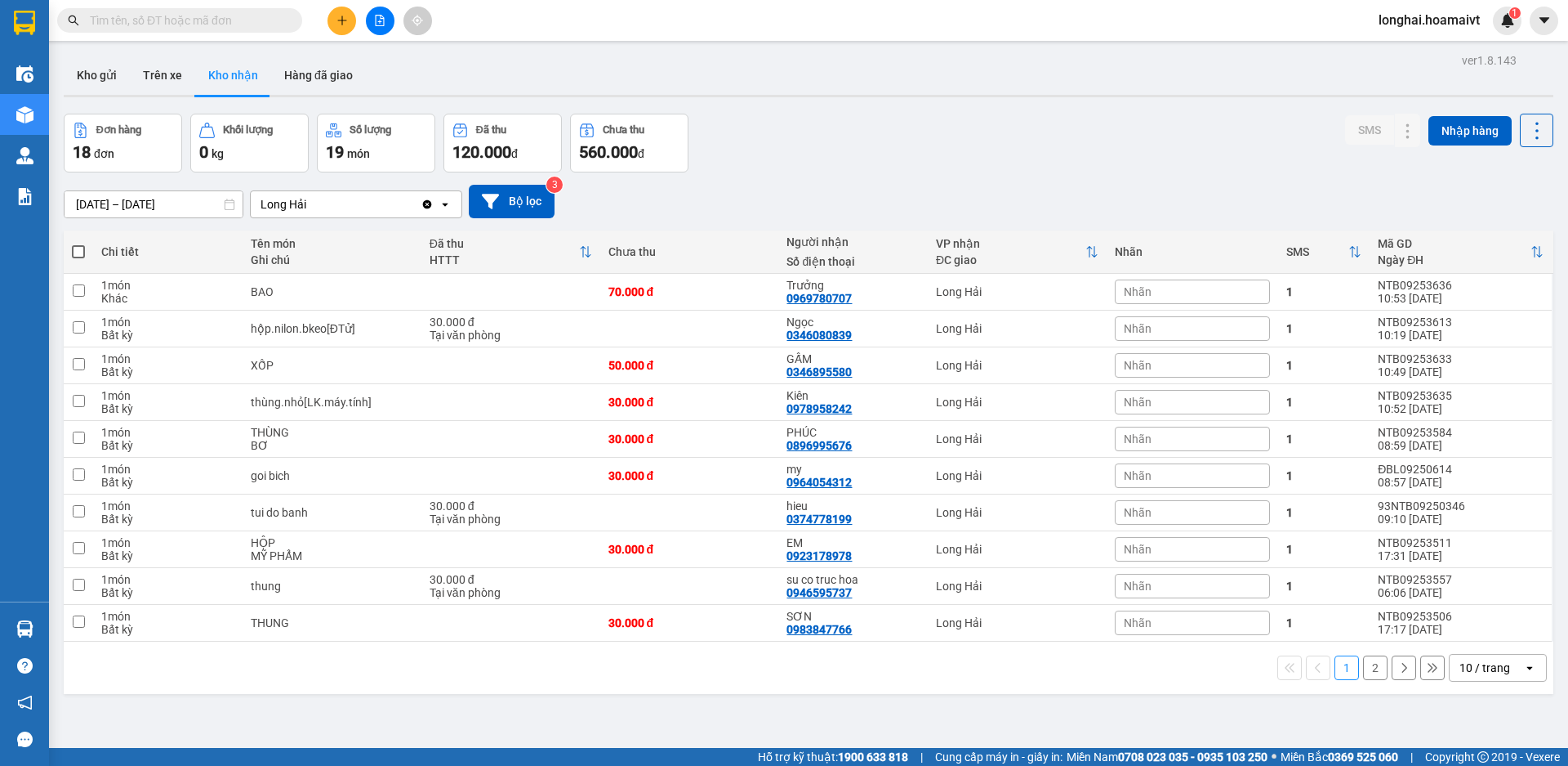
click at [210, 26] on input "text" at bounding box center [186, 20] width 192 height 18
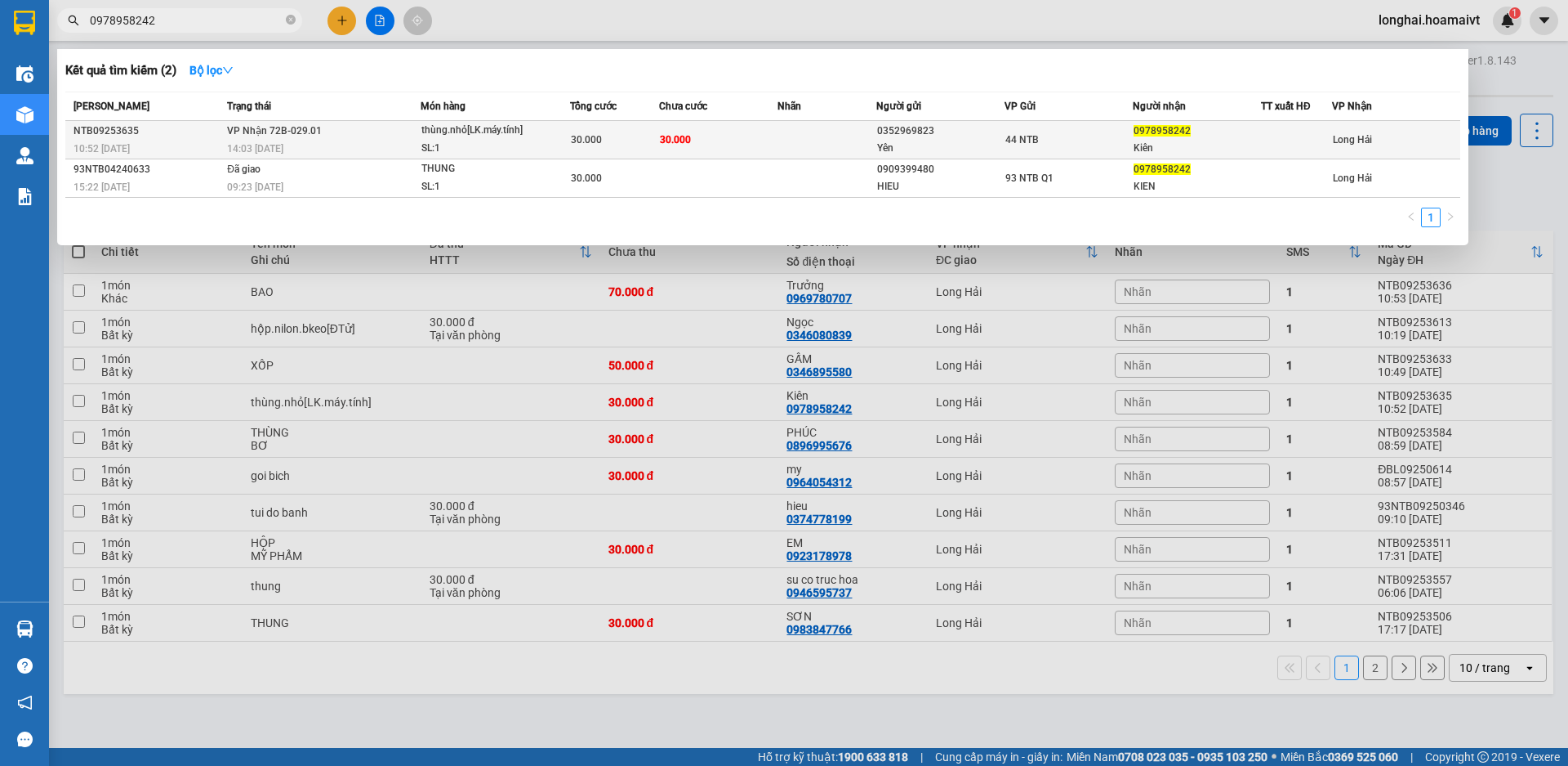
type input "0978958242"
click at [409, 130] on td "VP Nhận 72B-029.01 14:03 - 13/09" at bounding box center [322, 140] width 198 height 39
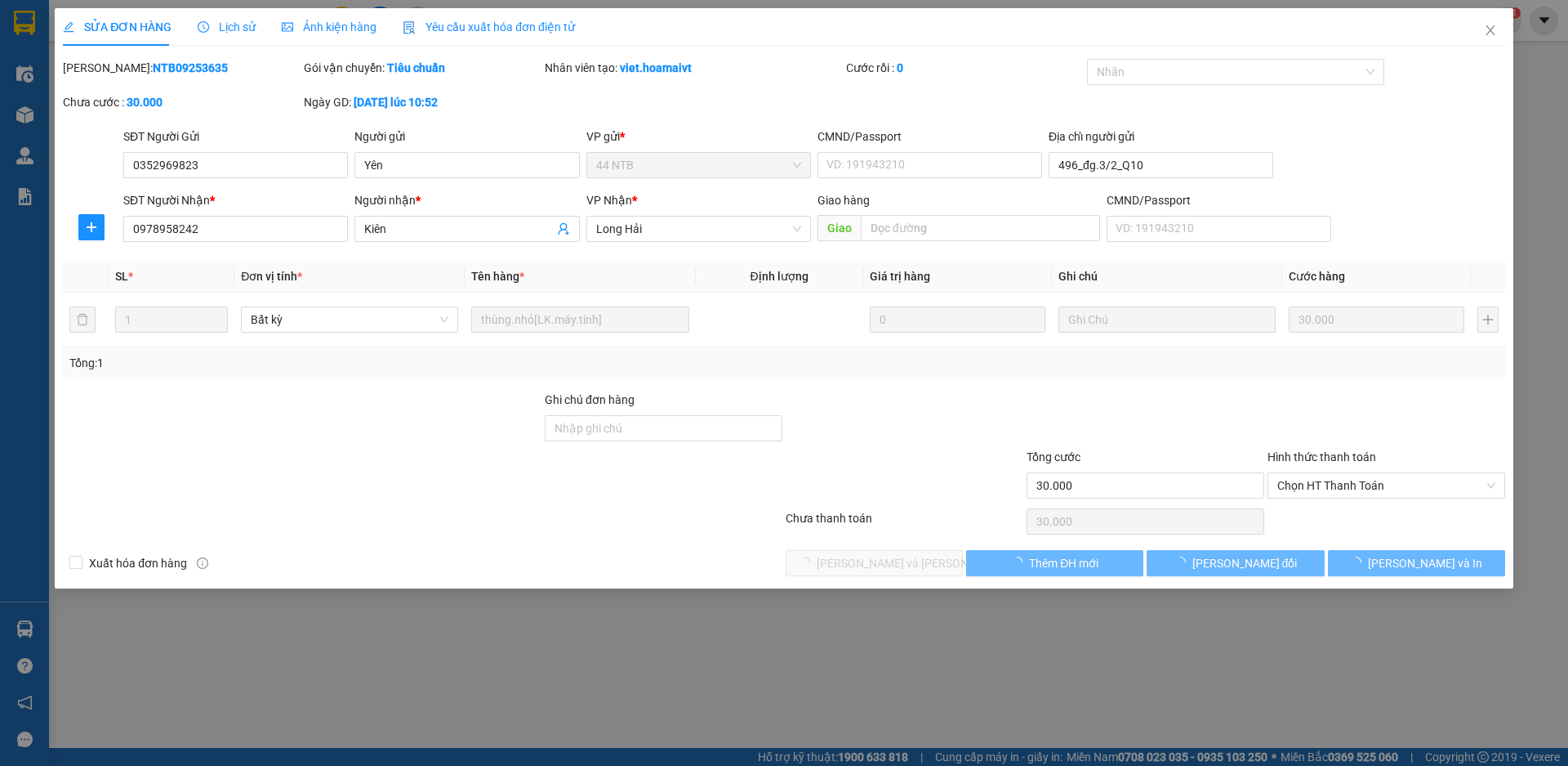
type input "0352969823"
type input "Yên"
type input "496_đg.3/2_Q10"
type input "0978958242"
type input "Kiên"
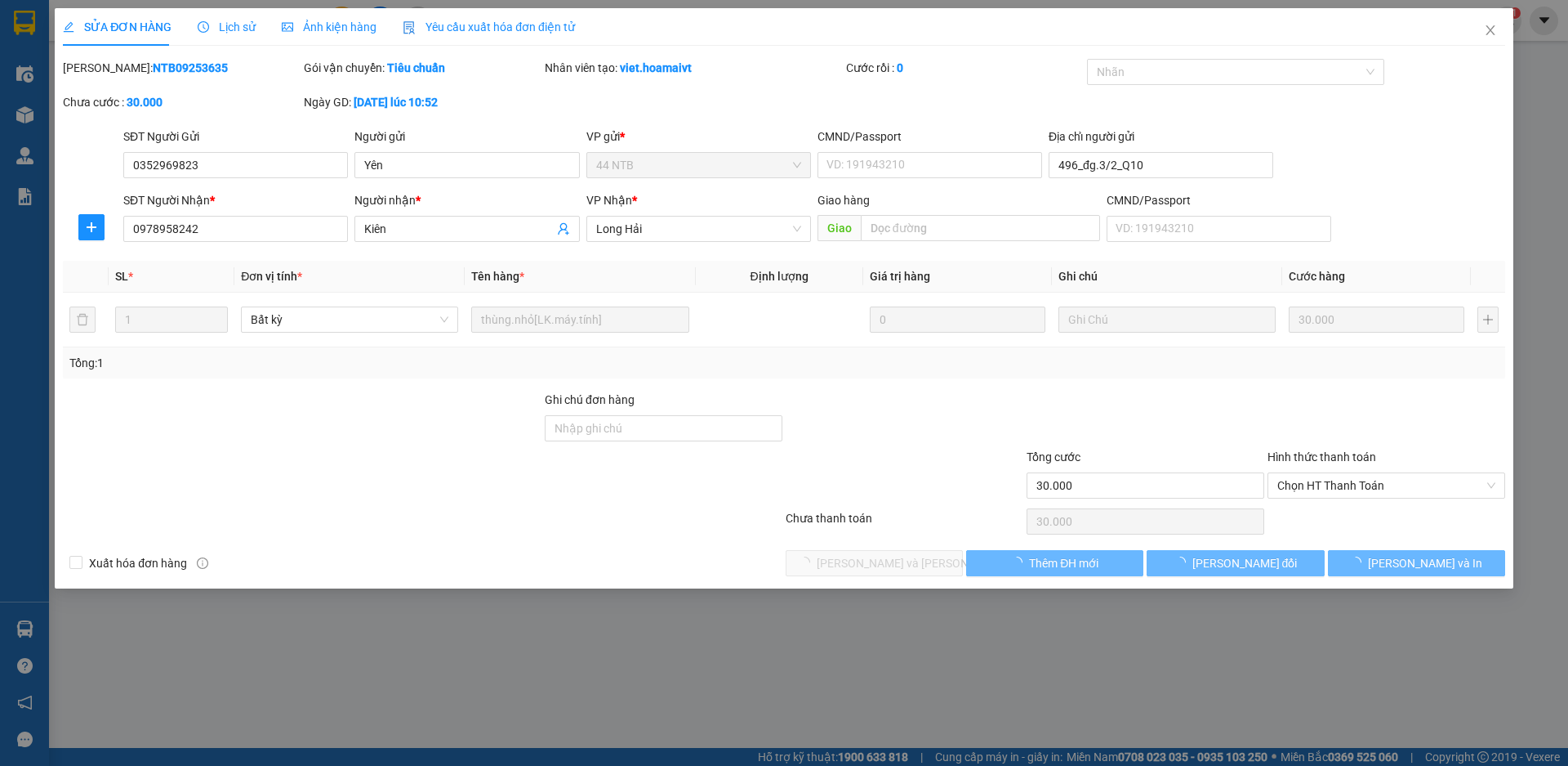
type input "30.000"
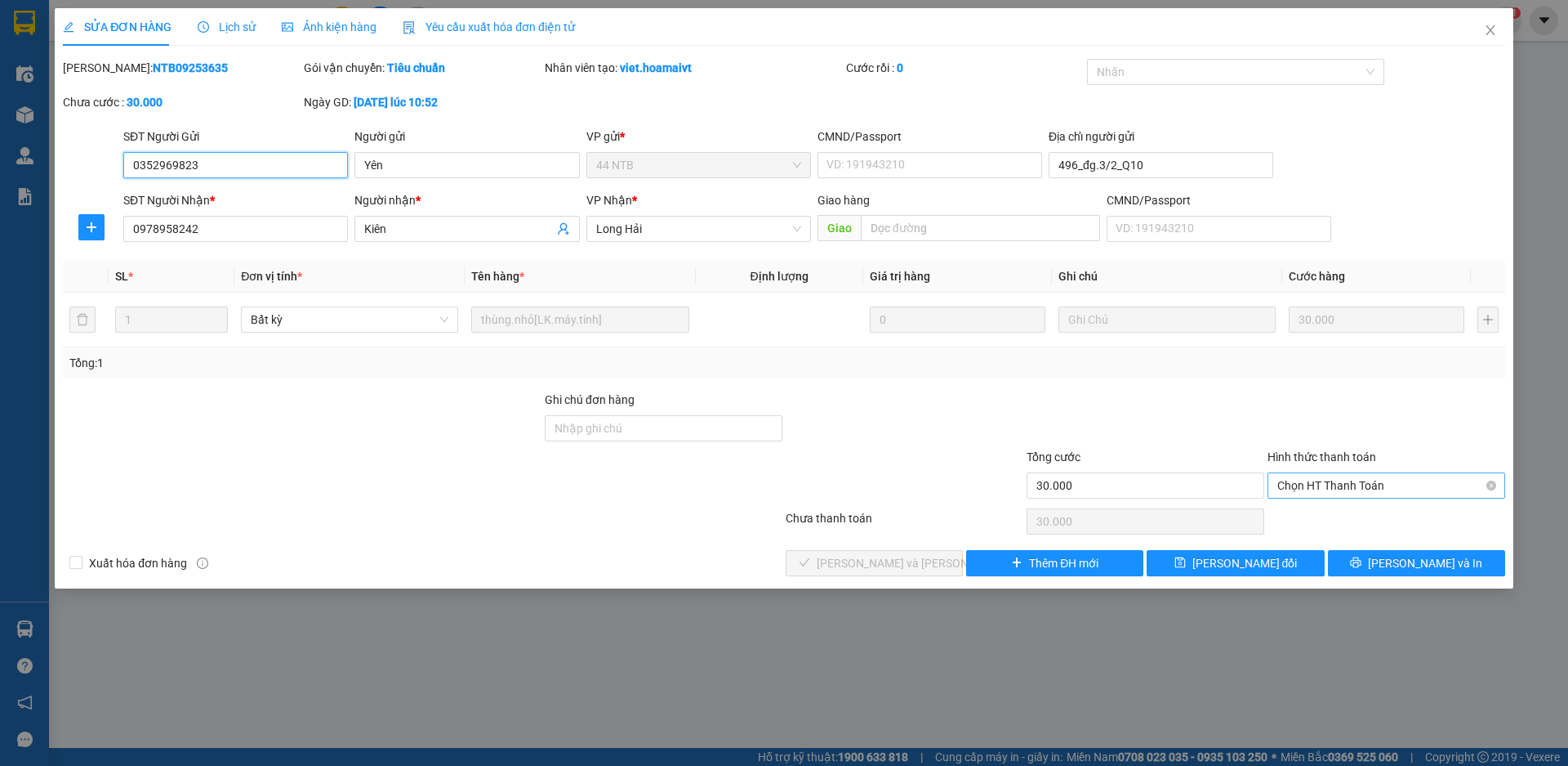
click at [1390, 481] on span "Chọn HT Thanh Toán" at bounding box center [1386, 485] width 218 height 25
click at [1396, 511] on div "Tại văn phòng" at bounding box center [1386, 518] width 218 height 18
type input "0"
click at [932, 565] on button "[PERSON_NAME] và Giao hàng" at bounding box center [874, 563] width 178 height 26
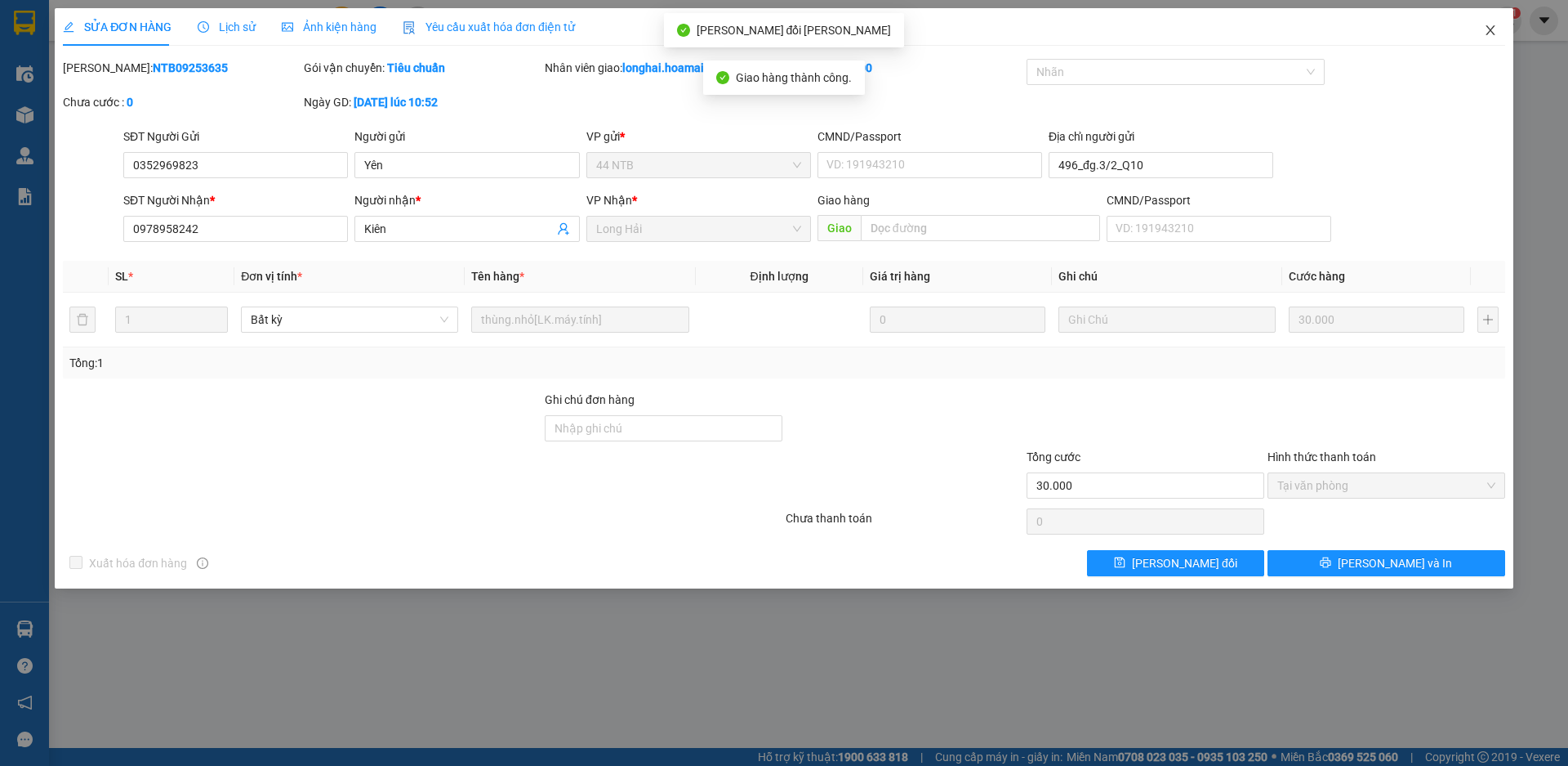
click at [1490, 28] on icon "close" at bounding box center [1490, 30] width 13 height 13
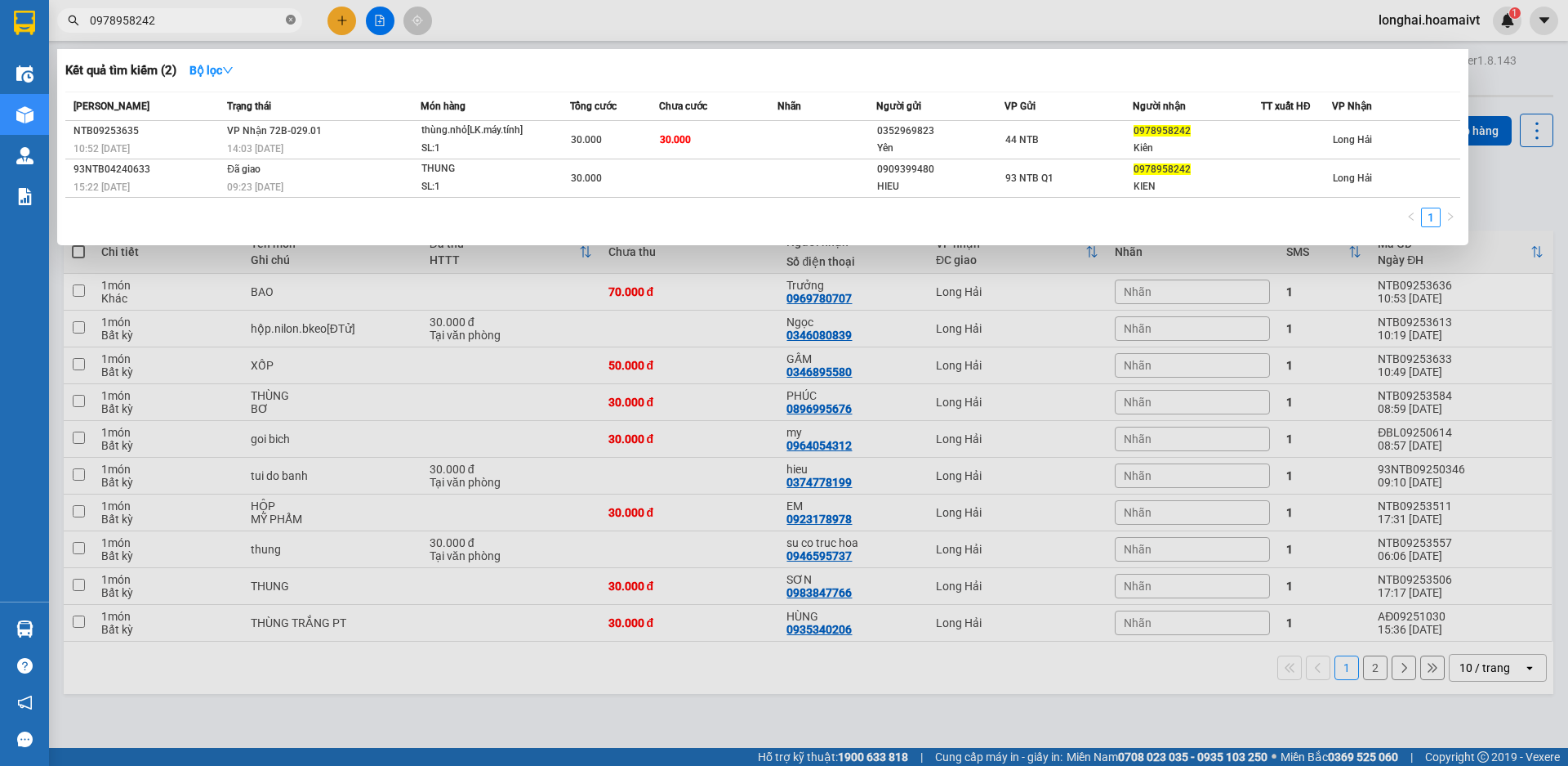
click at [289, 20] on icon "close-circle" at bounding box center [290, 19] width 10 height 10
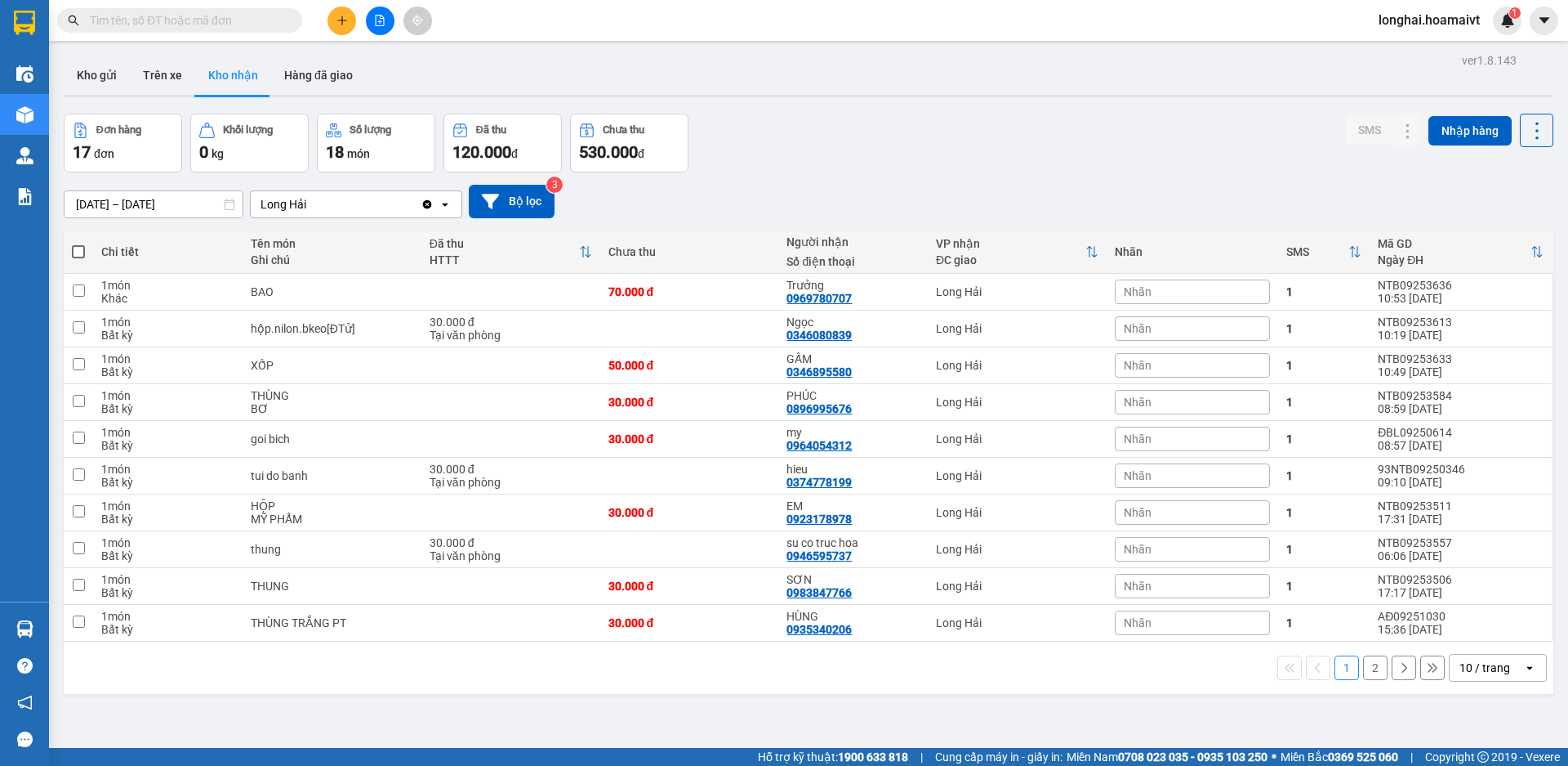
click at [341, 11] on button at bounding box center [341, 20] width 29 height 29
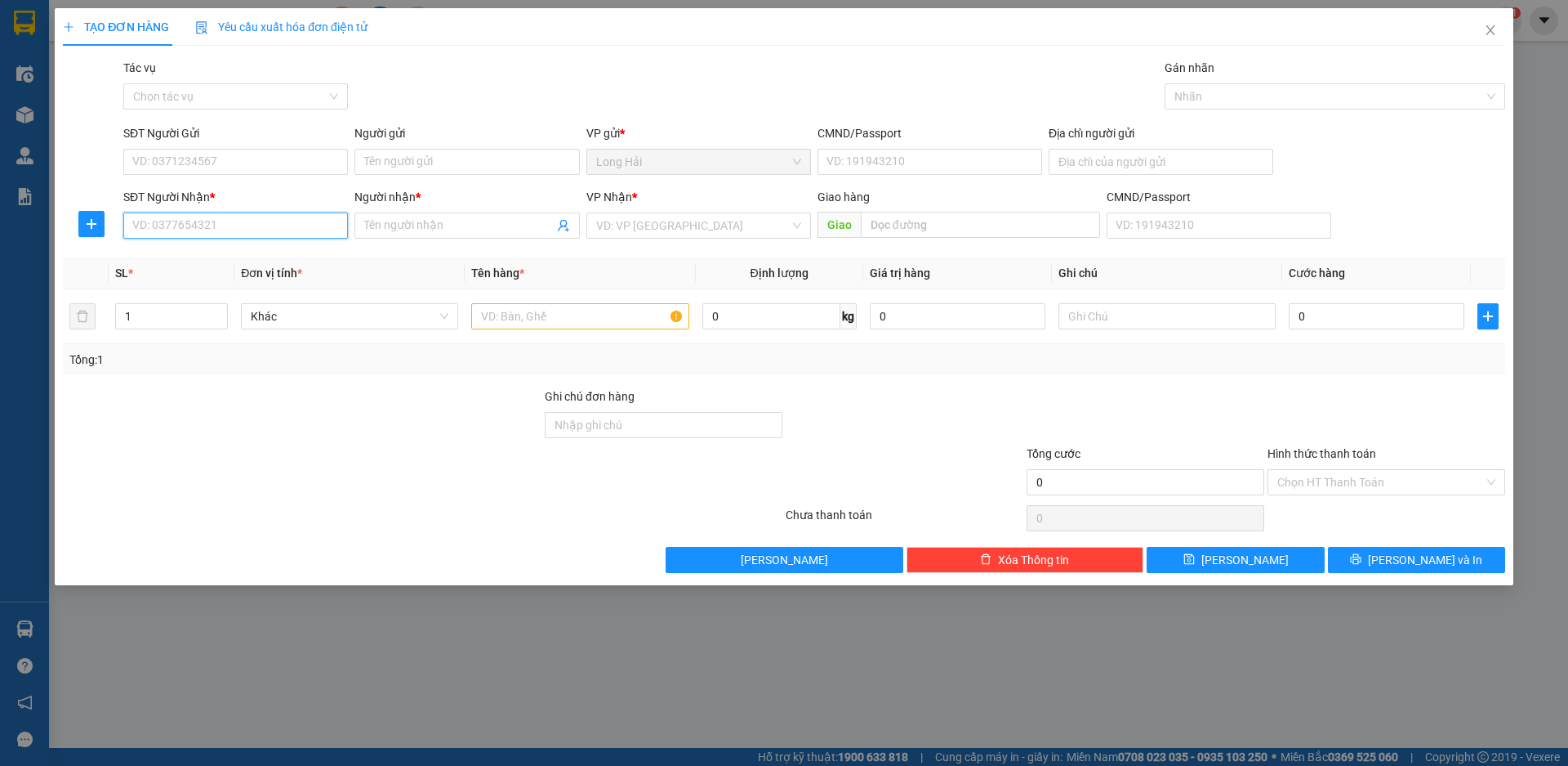
click at [187, 234] on input "SĐT Người Nhận *" at bounding box center [235, 226] width 225 height 26
click at [186, 235] on input "SĐT Người Nhận *" at bounding box center [235, 226] width 225 height 26
type input "09864109"
click at [186, 252] on div "0986410979 - THINH" at bounding box center [235, 258] width 205 height 18
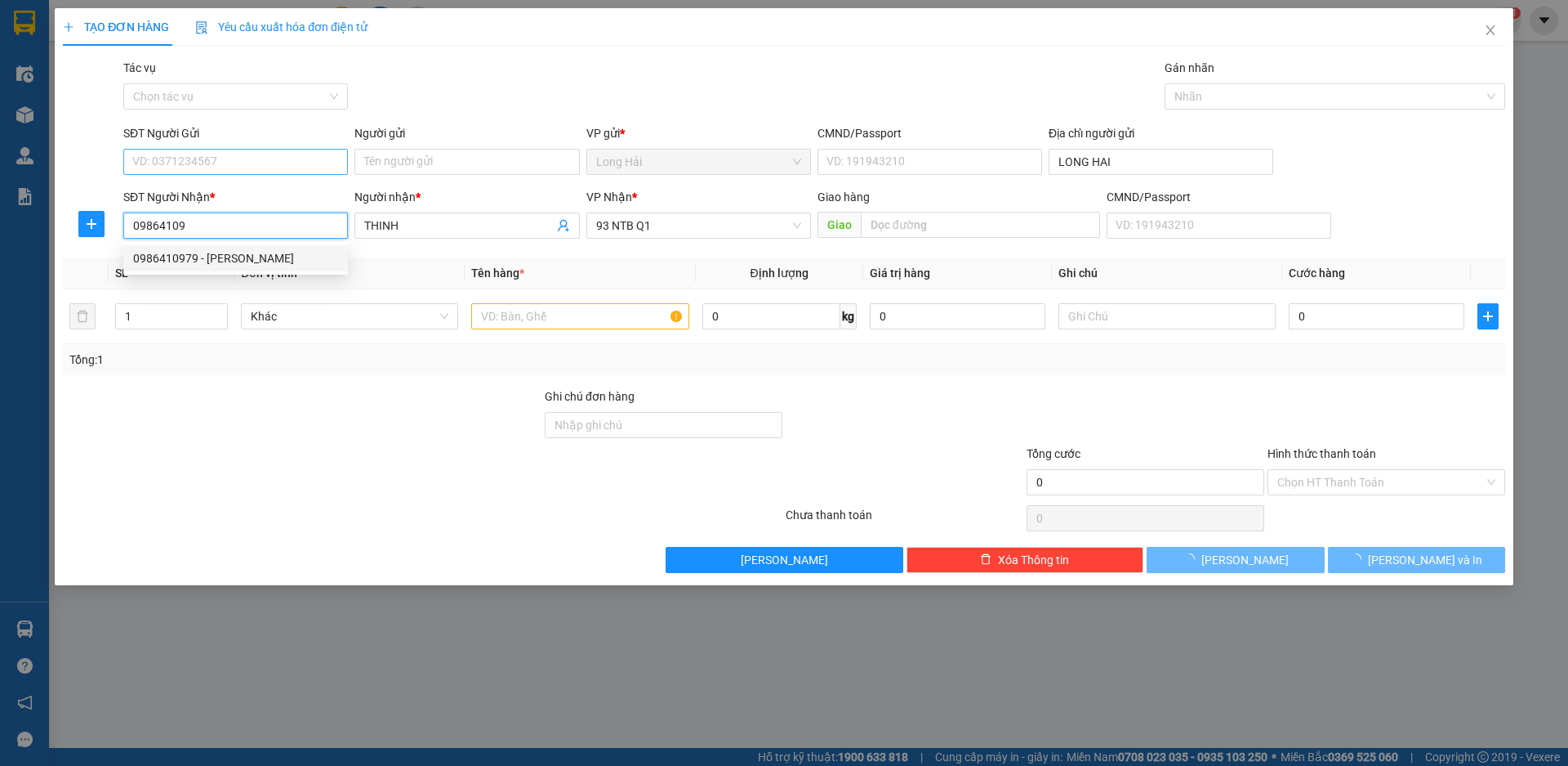
type input "LONG HAI"
type input "0986410979"
type input "THINH"
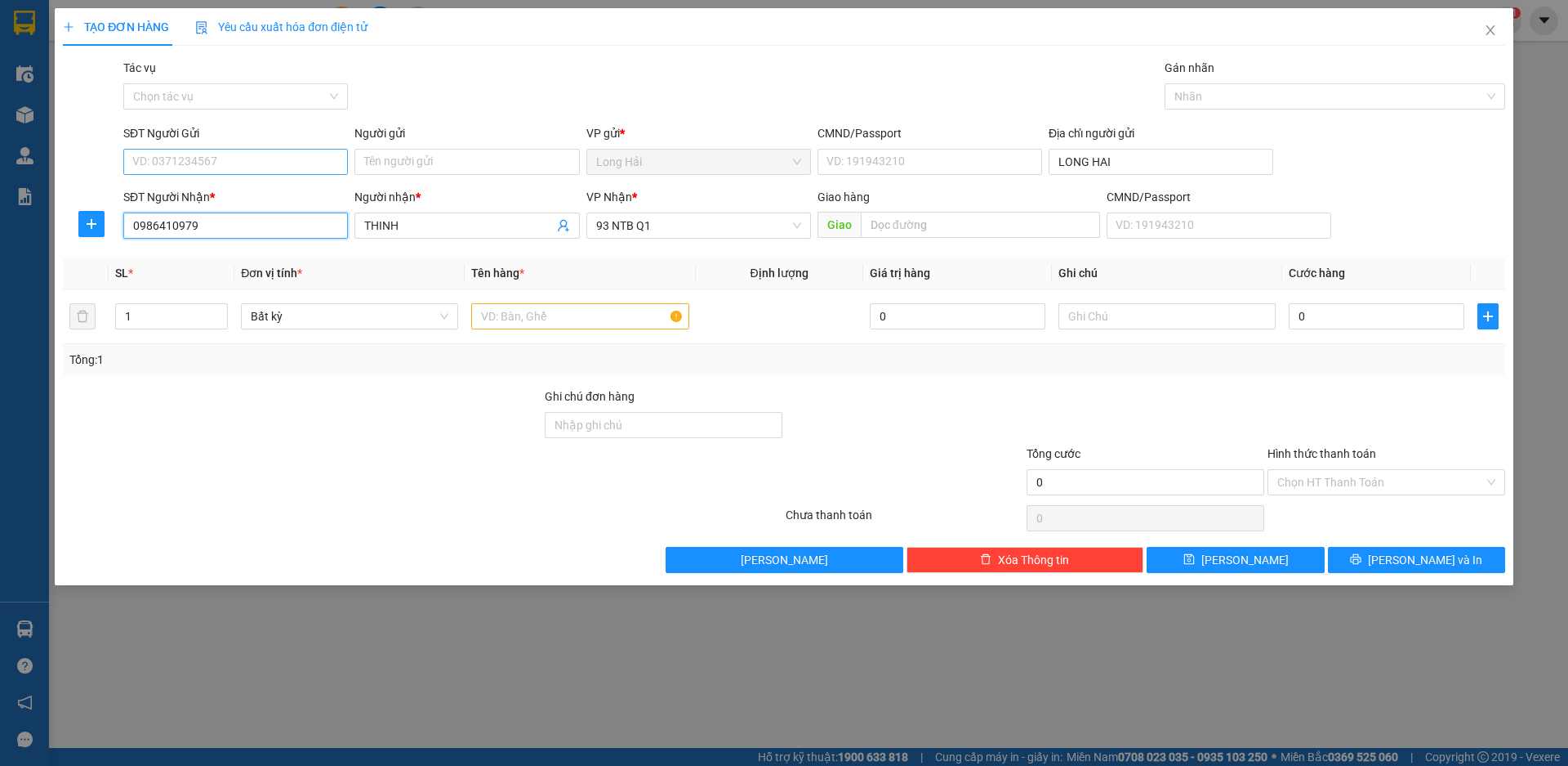
type input "0986410979"
click at [196, 162] on input "SĐT Người Gửi" at bounding box center [235, 162] width 225 height 26
click at [237, 194] on div "0938730710 - Duong 3" at bounding box center [235, 194] width 205 height 18
type input "0938730710"
type input "Duong 3"
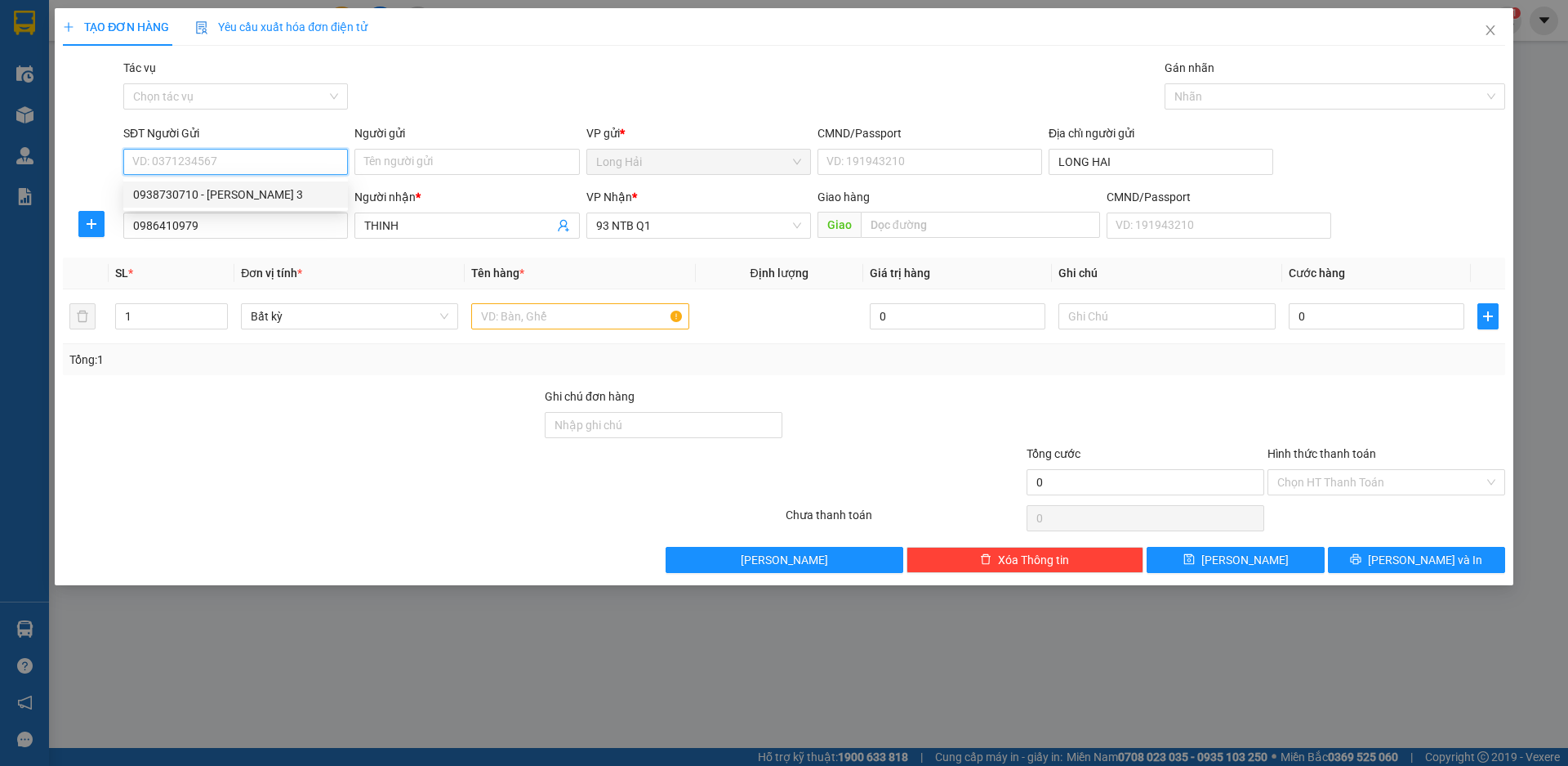
type input "079061021214"
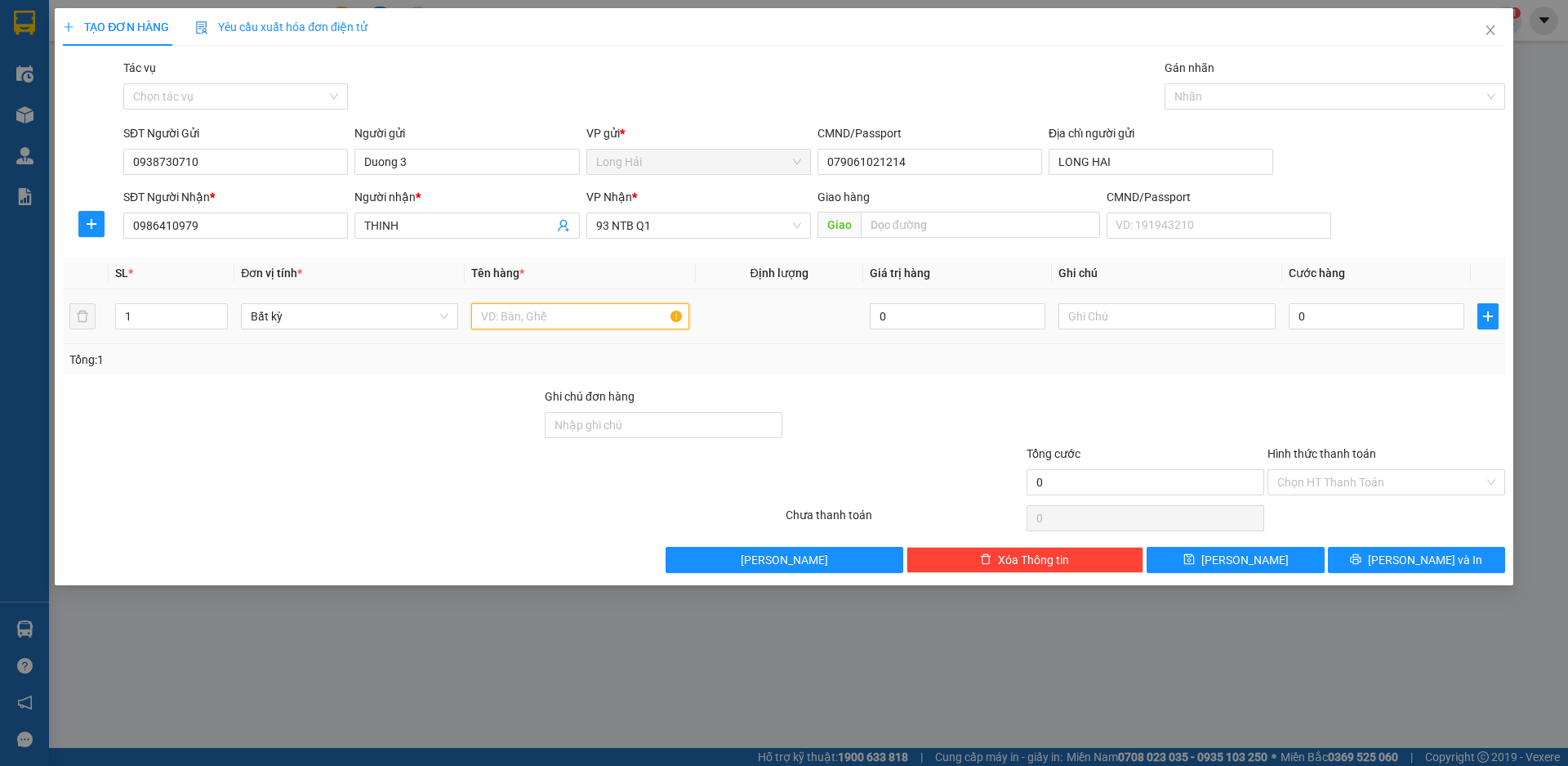
click at [480, 313] on input "text" at bounding box center [580, 316] width 217 height 26
type input "XỐP"
click at [1298, 317] on input "0" at bounding box center [1376, 316] width 176 height 26
type input "4"
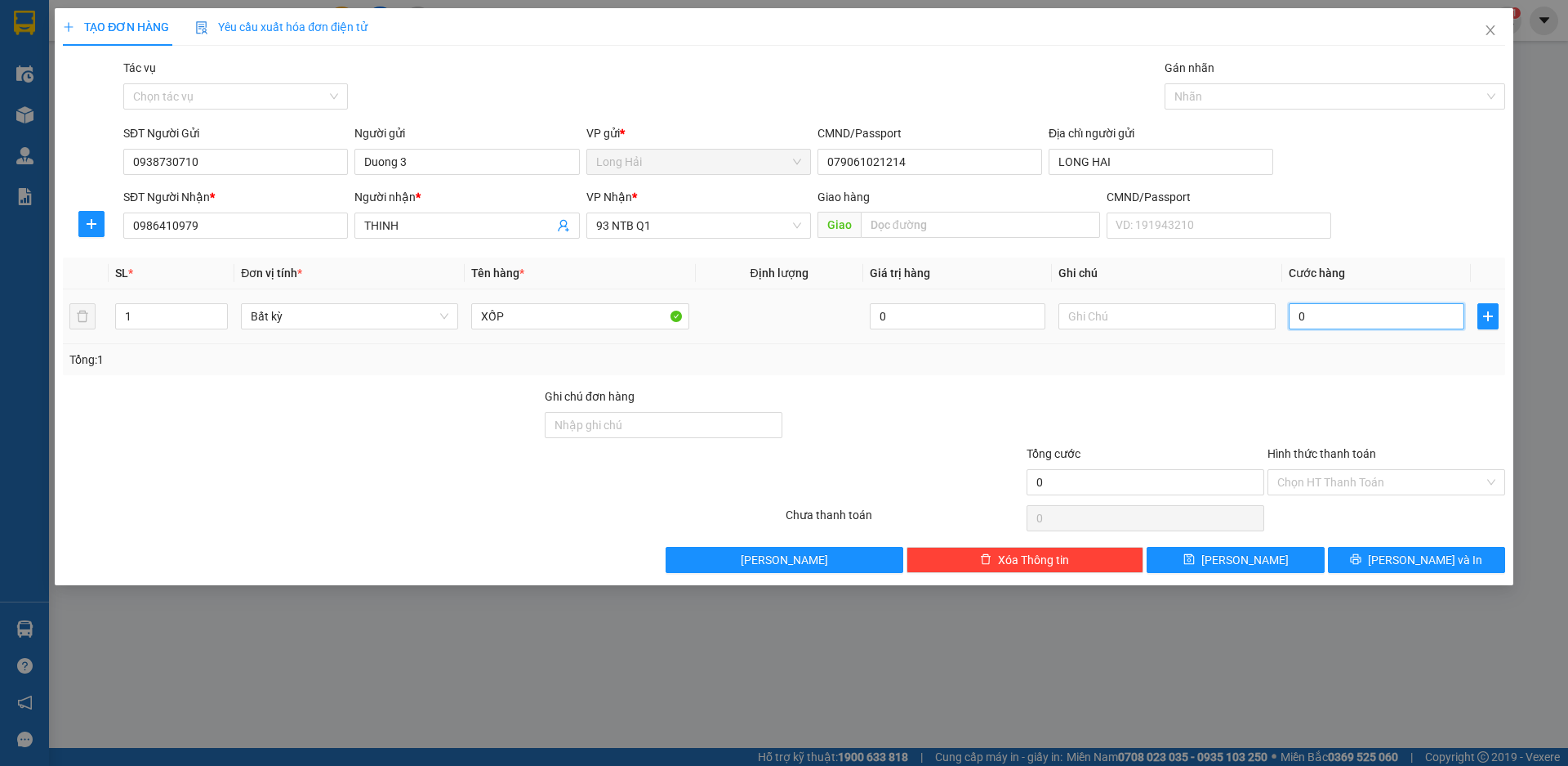
type input "4"
type input "40"
click at [1324, 490] on input "Hình thức thanh toán" at bounding box center [1381, 482] width 206 height 25
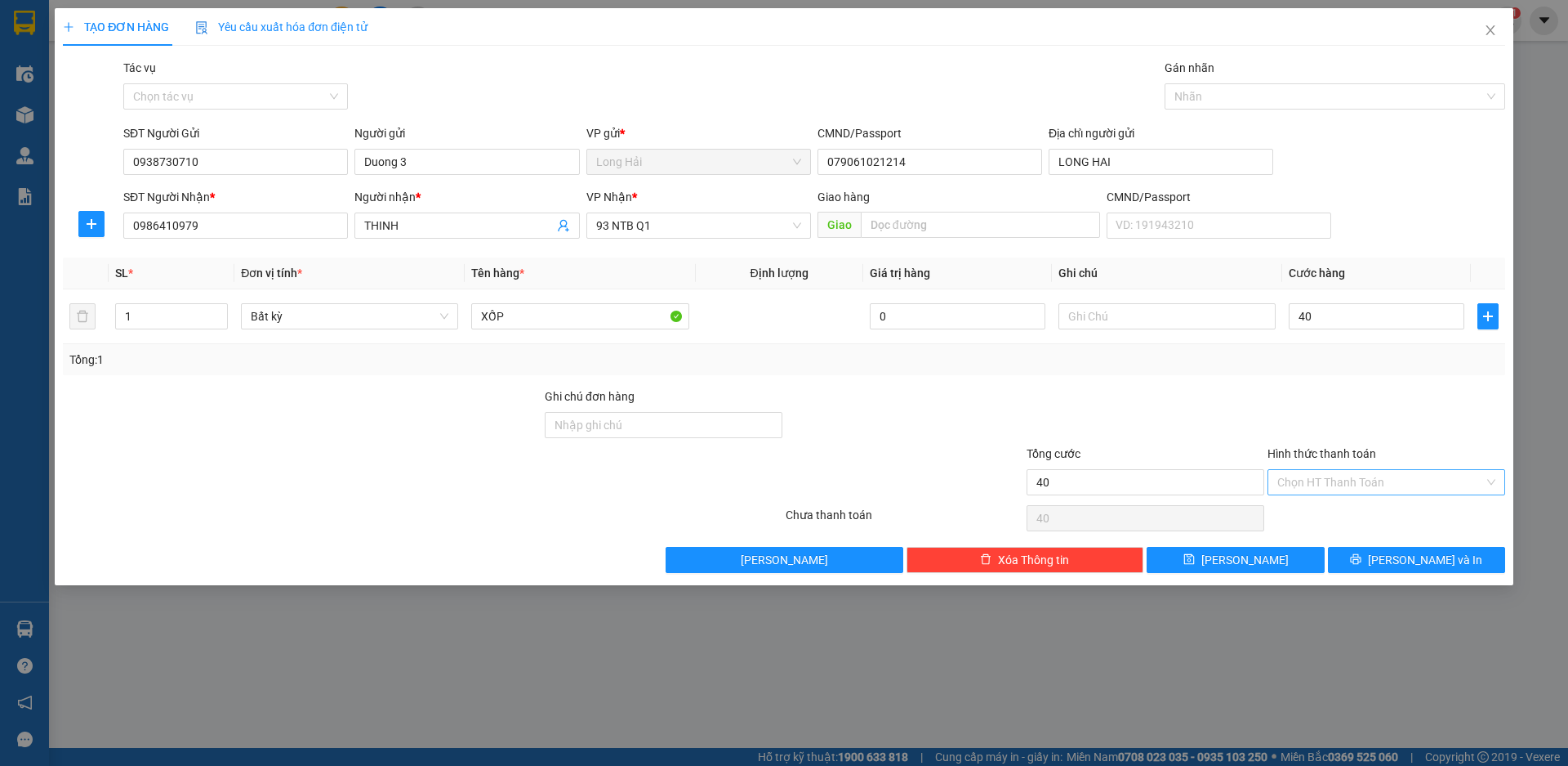
type input "40.000"
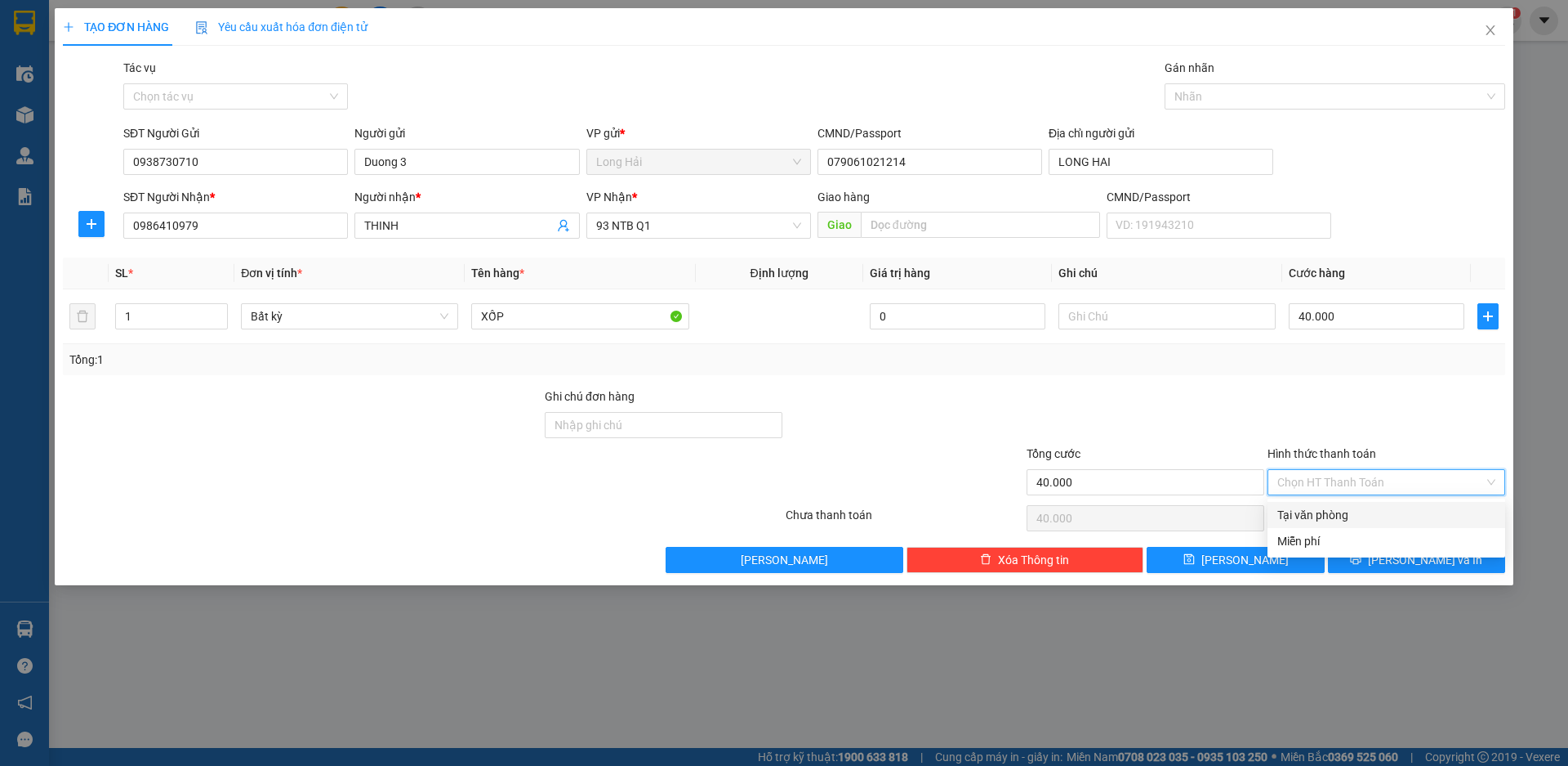
click at [1326, 508] on div "Tại văn phòng" at bounding box center [1386, 515] width 218 height 18
type input "0"
click at [1362, 562] on icon "printer" at bounding box center [1356, 559] width 10 height 11
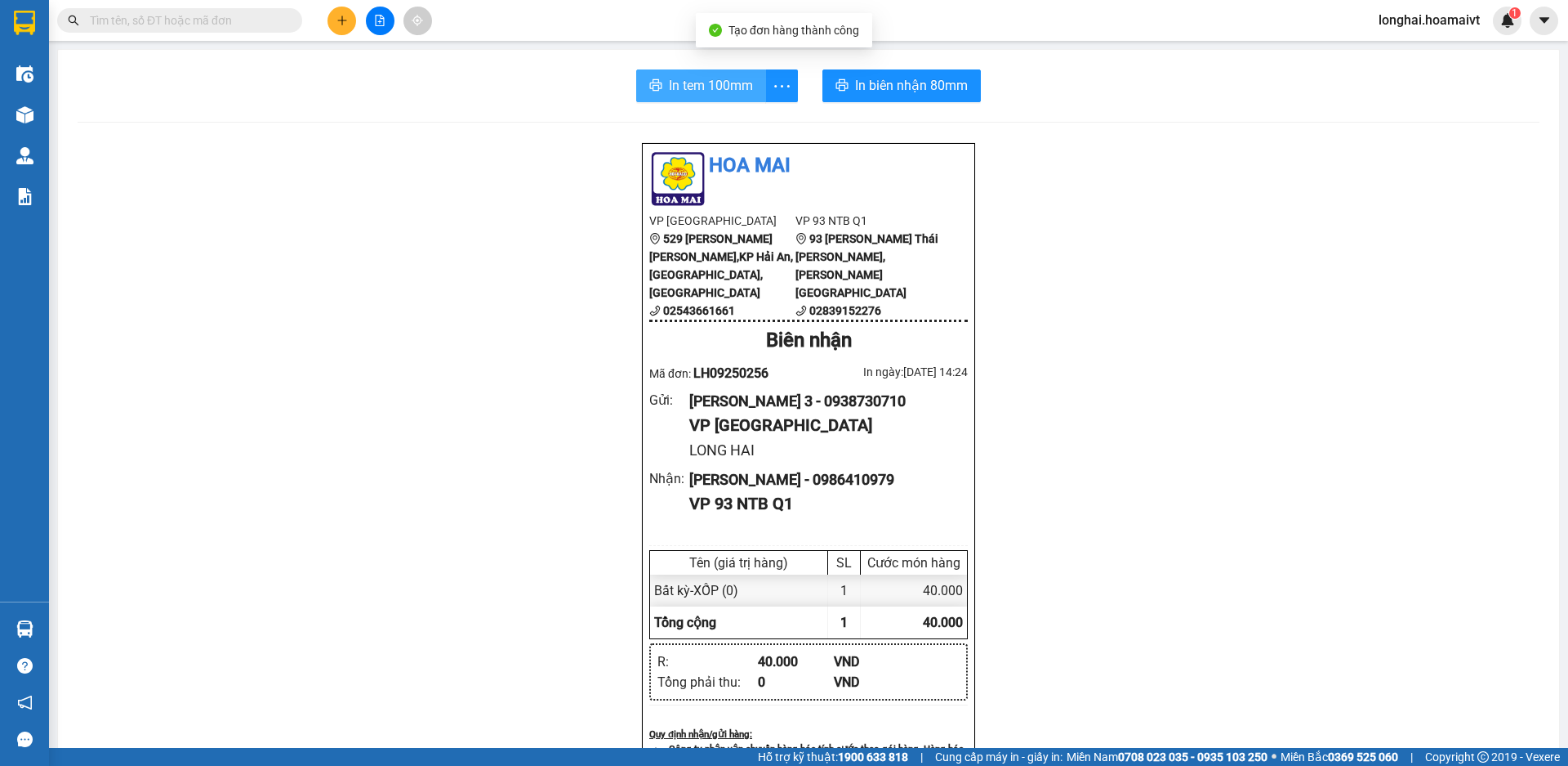
click at [694, 89] on span "In tem 100mm" at bounding box center [711, 85] width 84 height 20
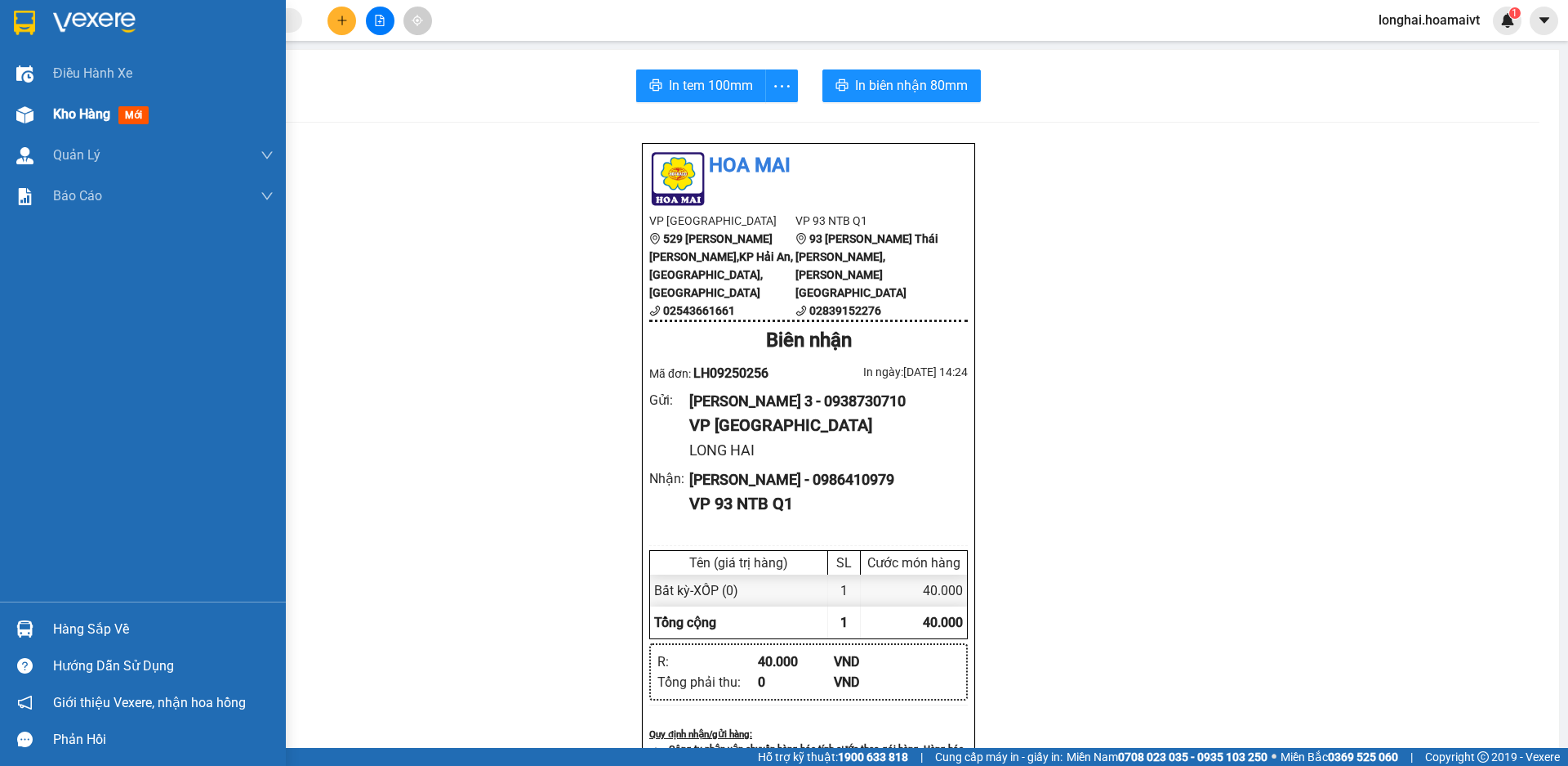
click at [47, 111] on div "Kho hàng mới" at bounding box center [143, 114] width 286 height 41
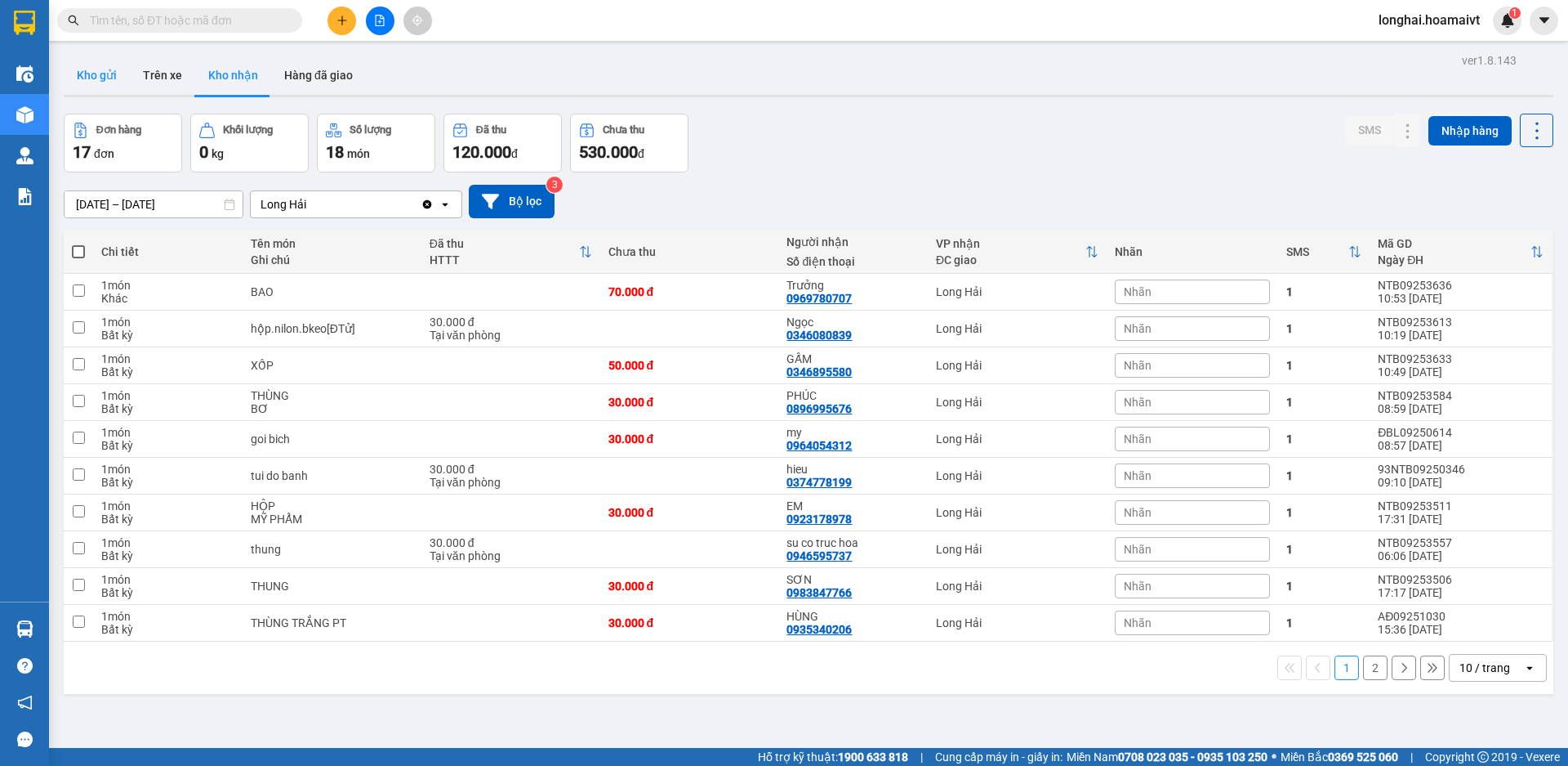
click at [85, 79] on button "Kho gửi" at bounding box center [97, 74] width 66 height 39
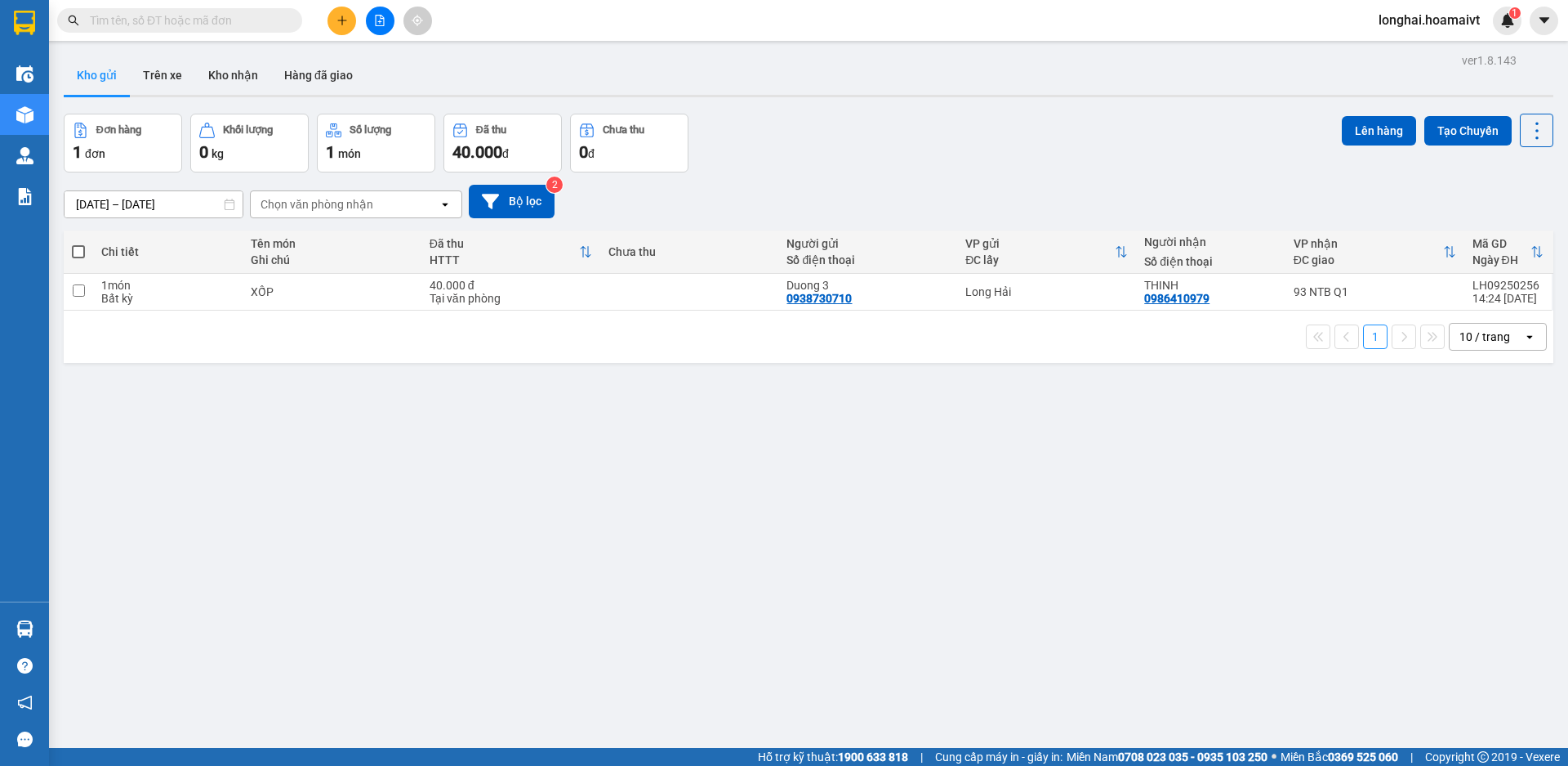
click at [74, 254] on span at bounding box center [78, 251] width 13 height 13
click at [79, 243] on input "checkbox" at bounding box center [79, 243] width 0 height 0
checkbox input "true"
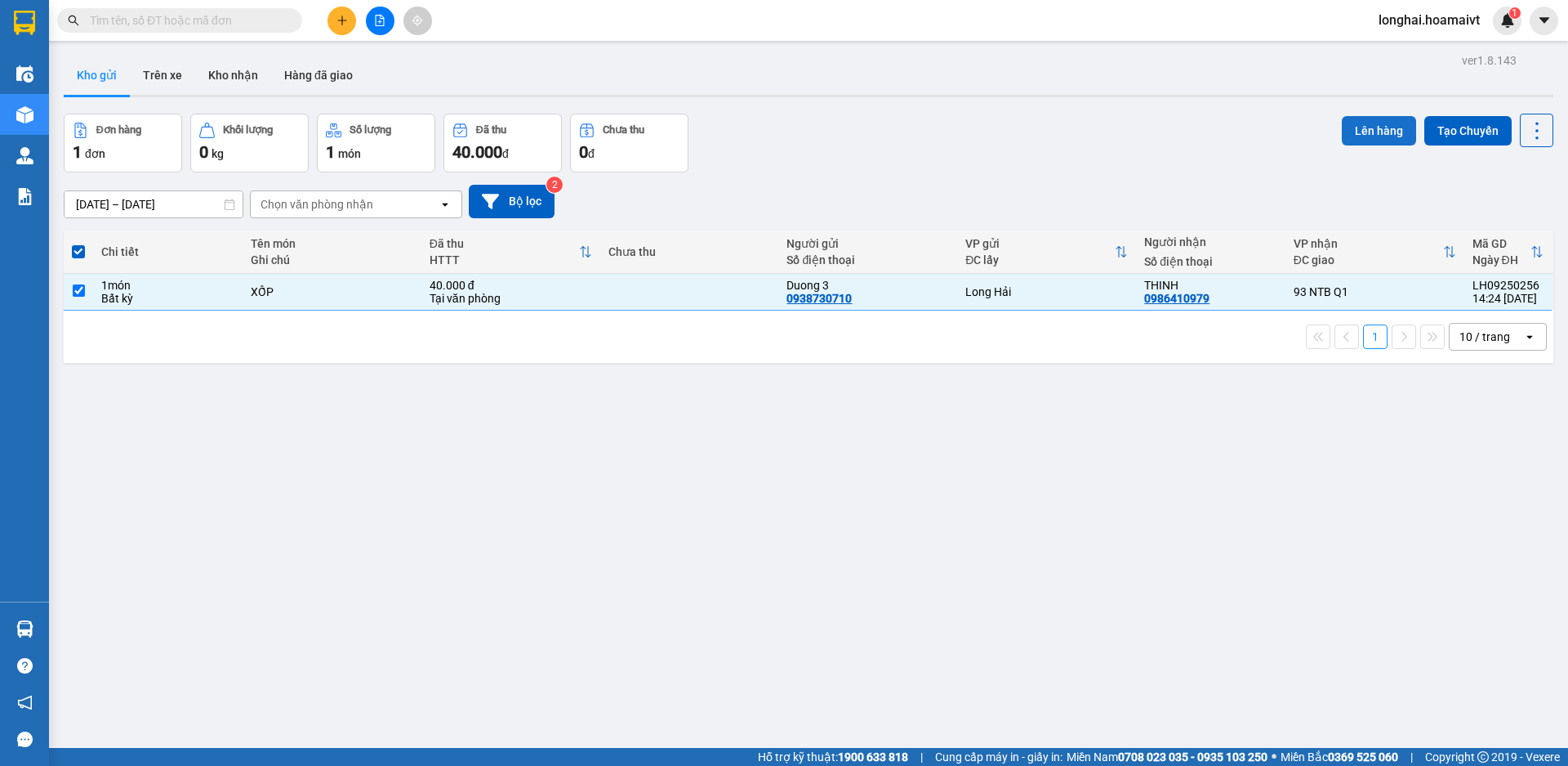
click at [1342, 126] on button "Lên hàng" at bounding box center [1379, 131] width 74 height 30
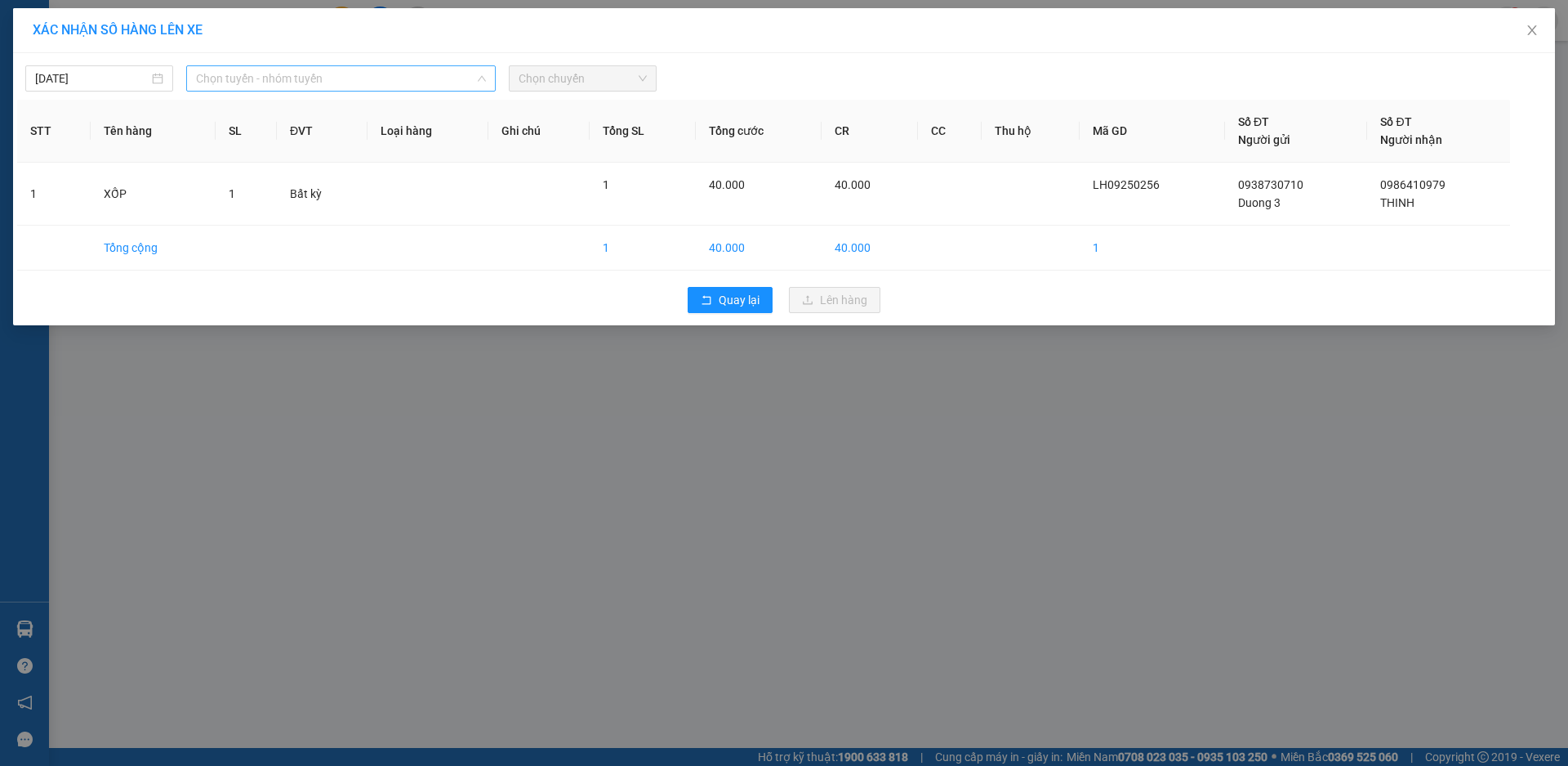
click at [381, 87] on span "Chọn tuyến - nhóm tuyến" at bounding box center [340, 79] width 290 height 25
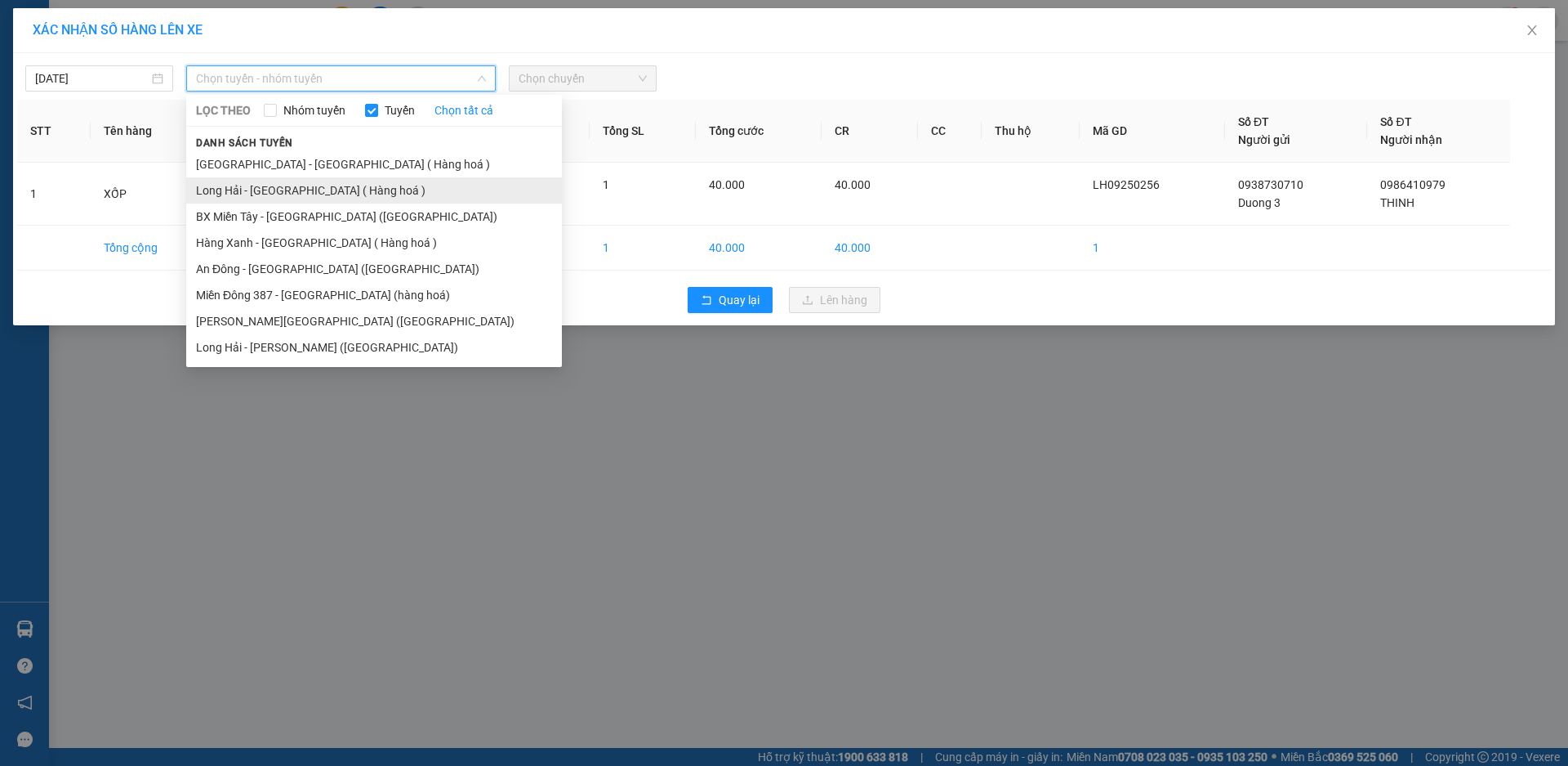
click at [365, 188] on li "Long Hải - [GEOGRAPHIC_DATA] ( Hàng hoá )" at bounding box center [374, 191] width 375 height 26
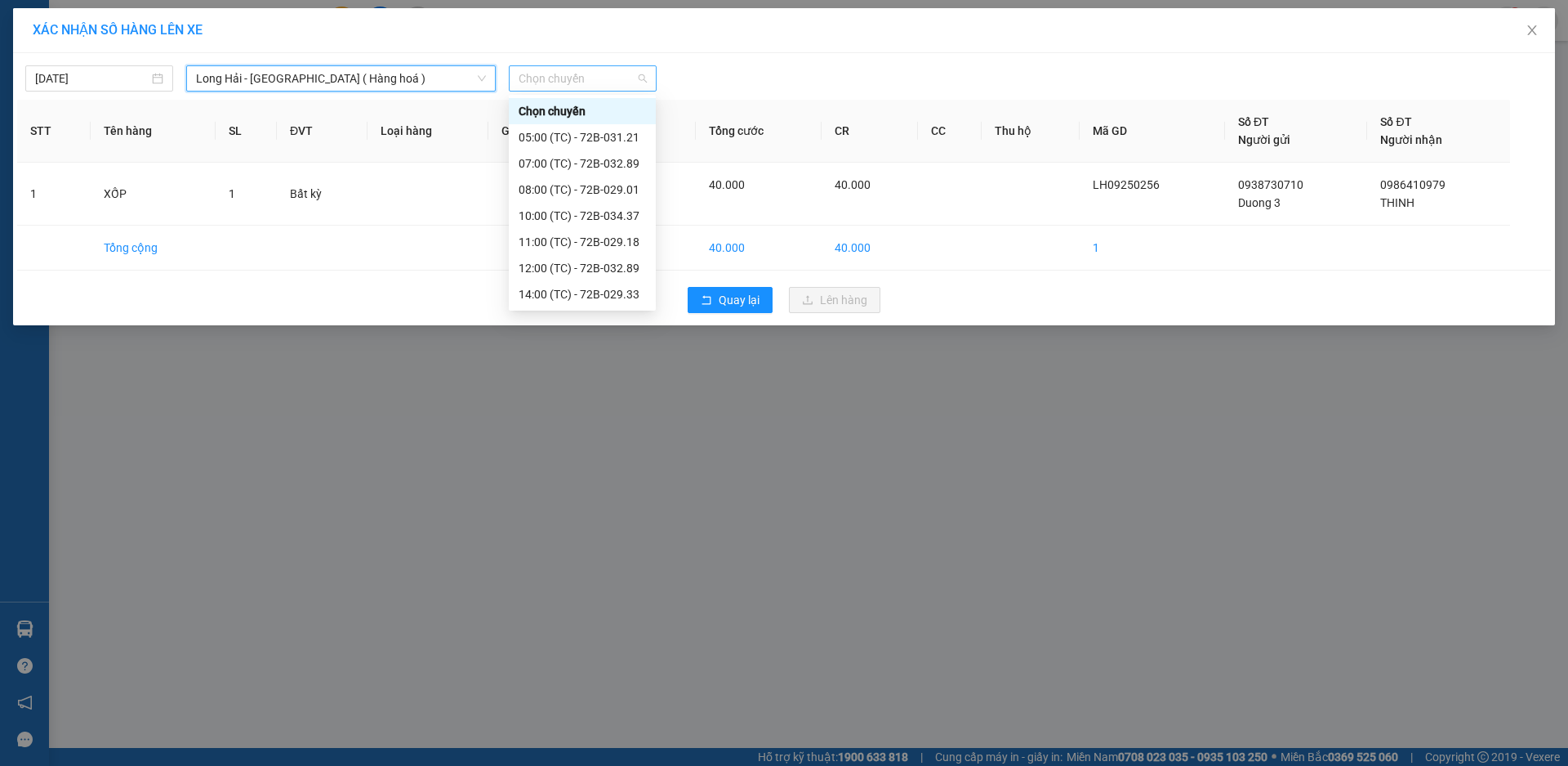
click at [509, 79] on div "Chọn chuyến" at bounding box center [583, 79] width 148 height 26
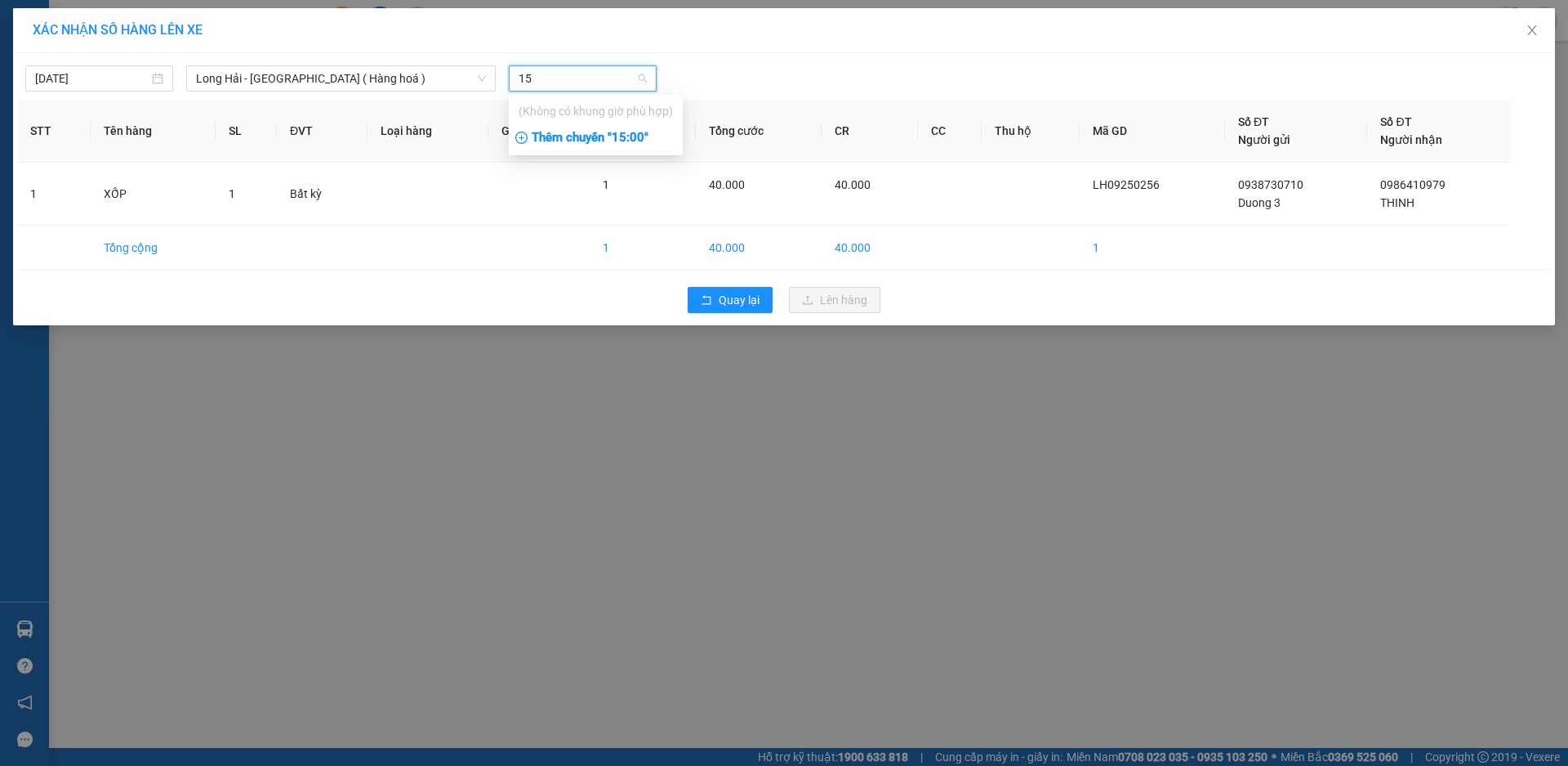
type input "15"
click at [595, 129] on div "Thêm chuyến " 15:00 "" at bounding box center [596, 138] width 174 height 28
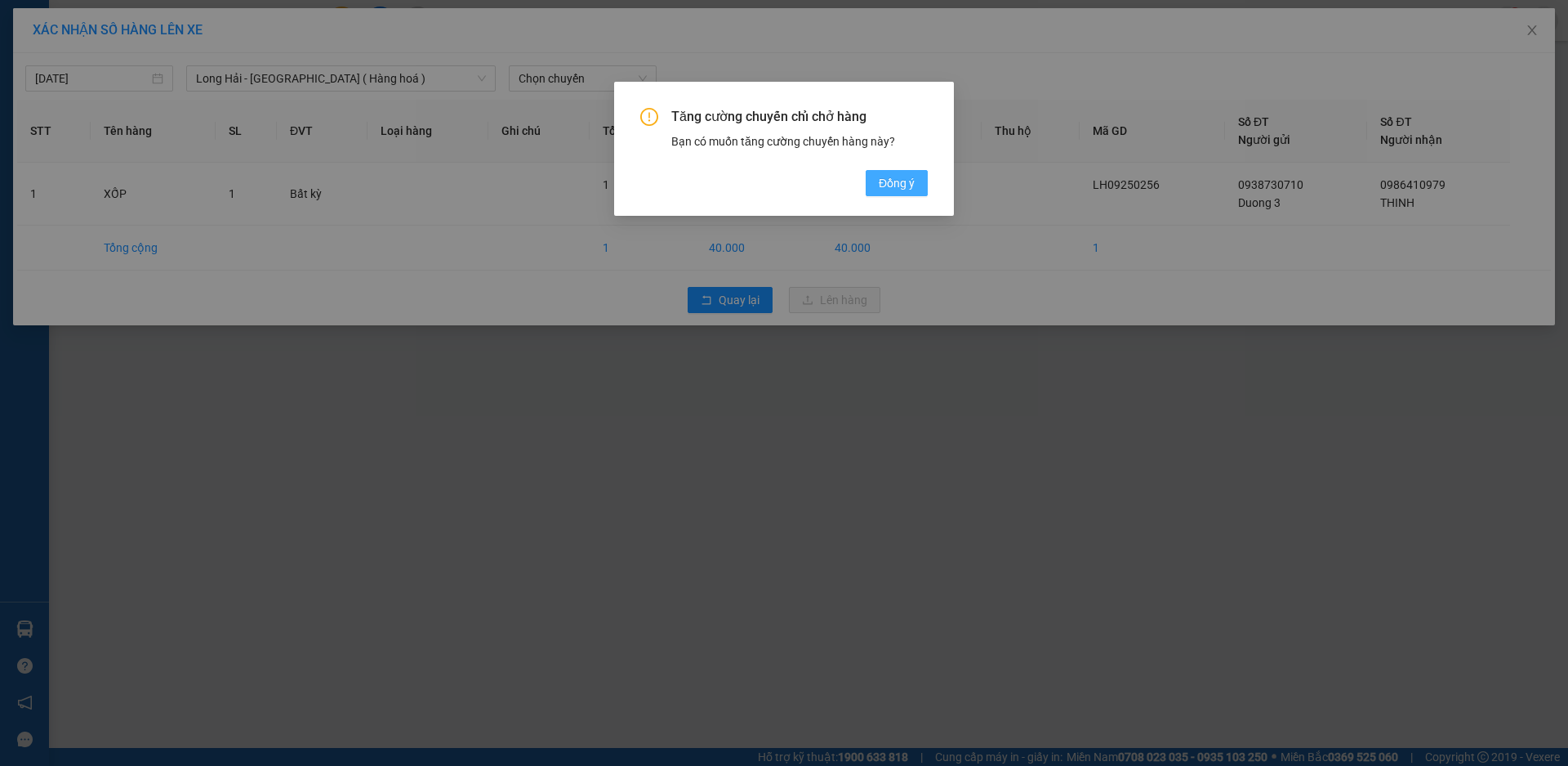
click at [899, 184] on span "Đồng ý" at bounding box center [896, 183] width 36 height 18
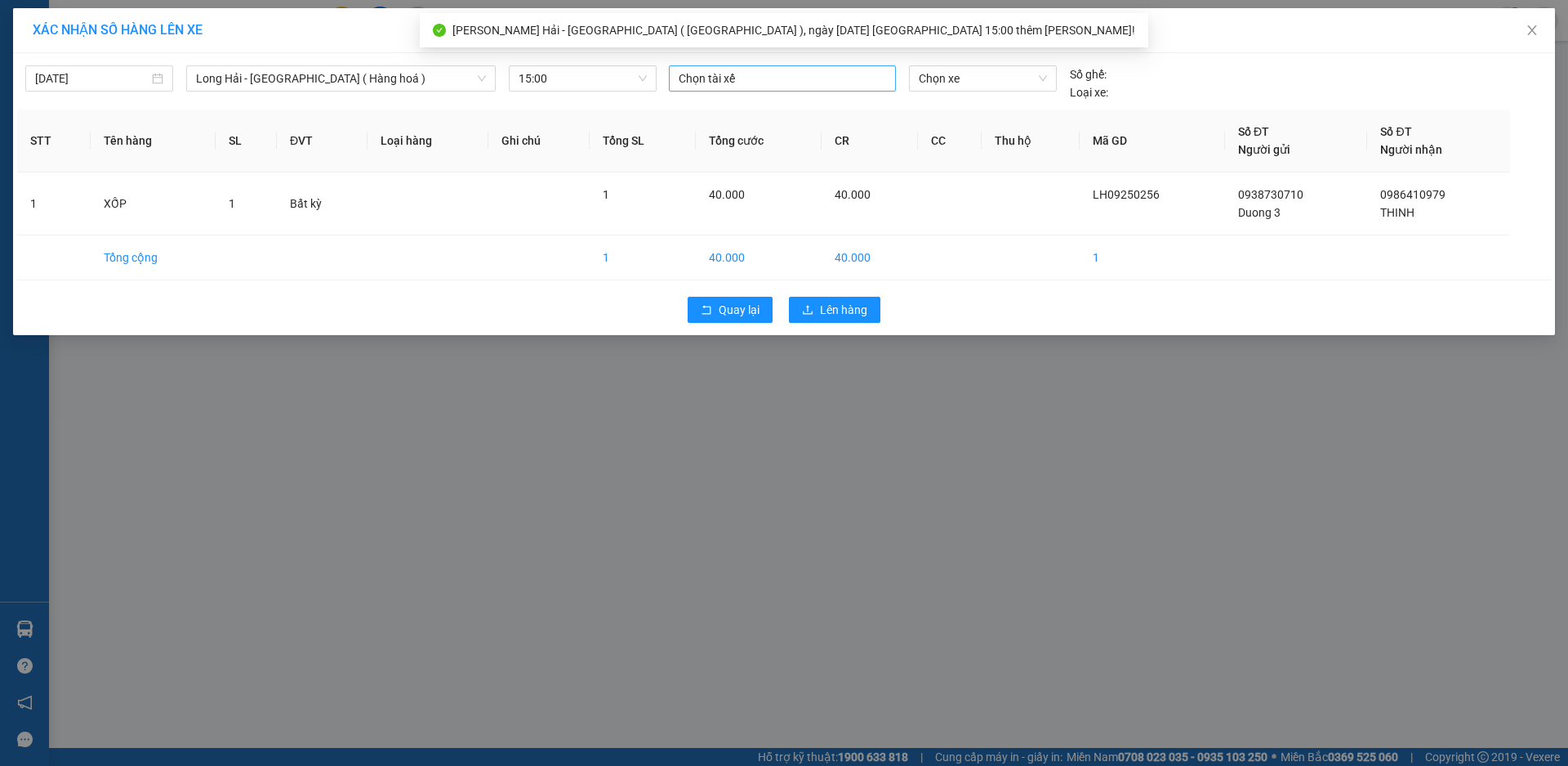
click at [777, 79] on div at bounding box center [782, 78] width 219 height 19
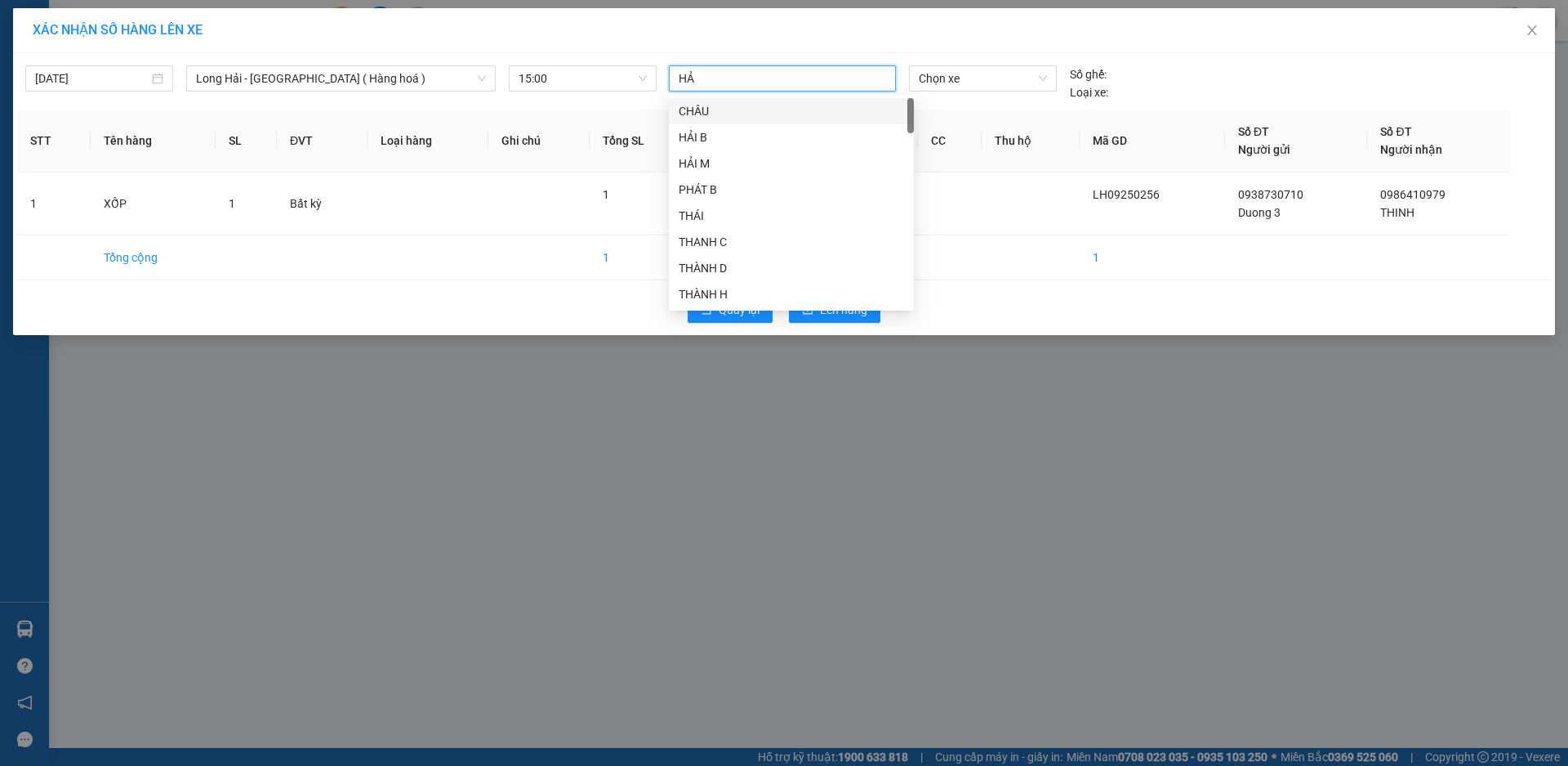
type input "H"
type input "LỘC"
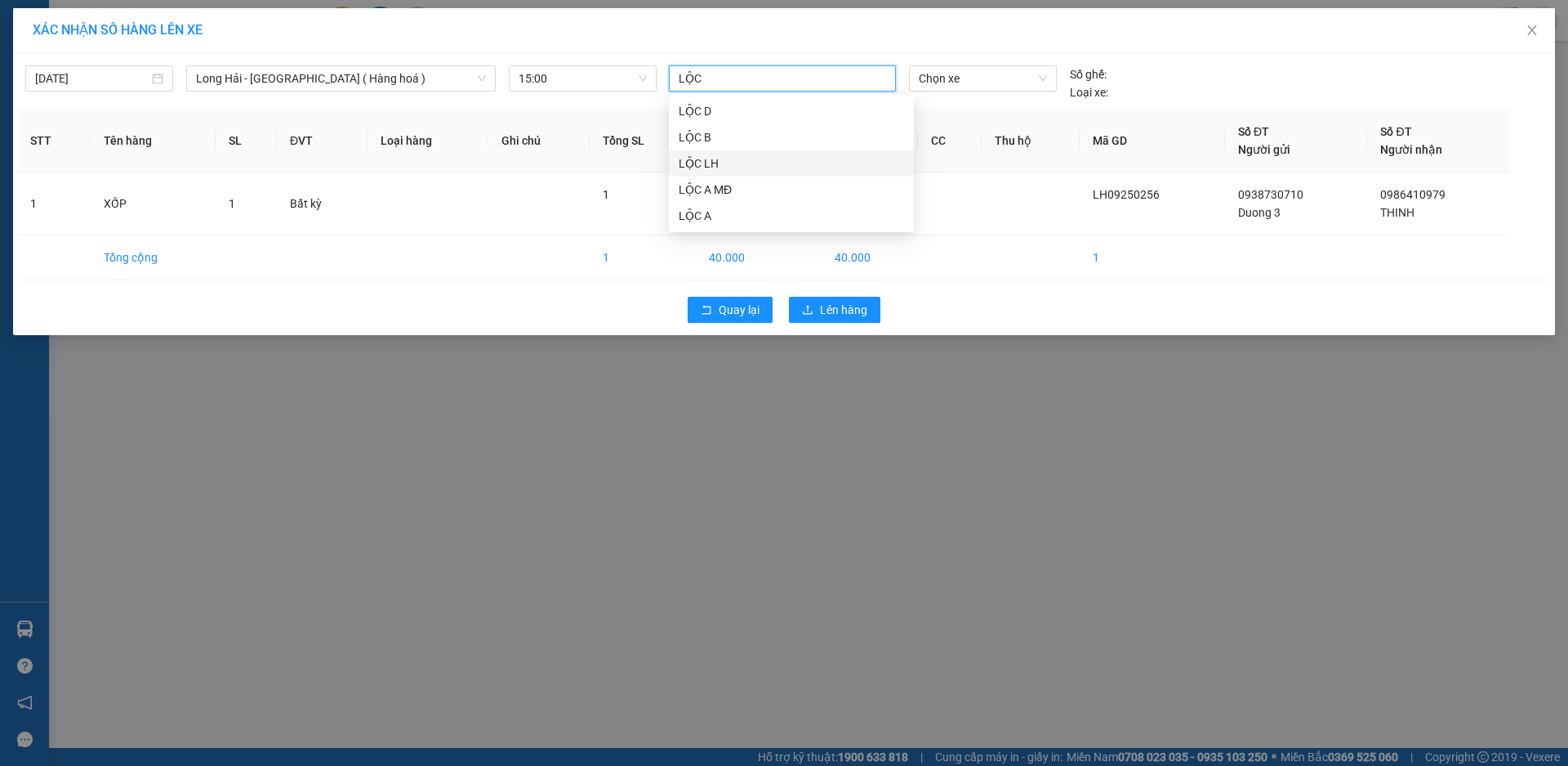
click at [751, 161] on div "LỘC LH" at bounding box center [792, 163] width 226 height 18
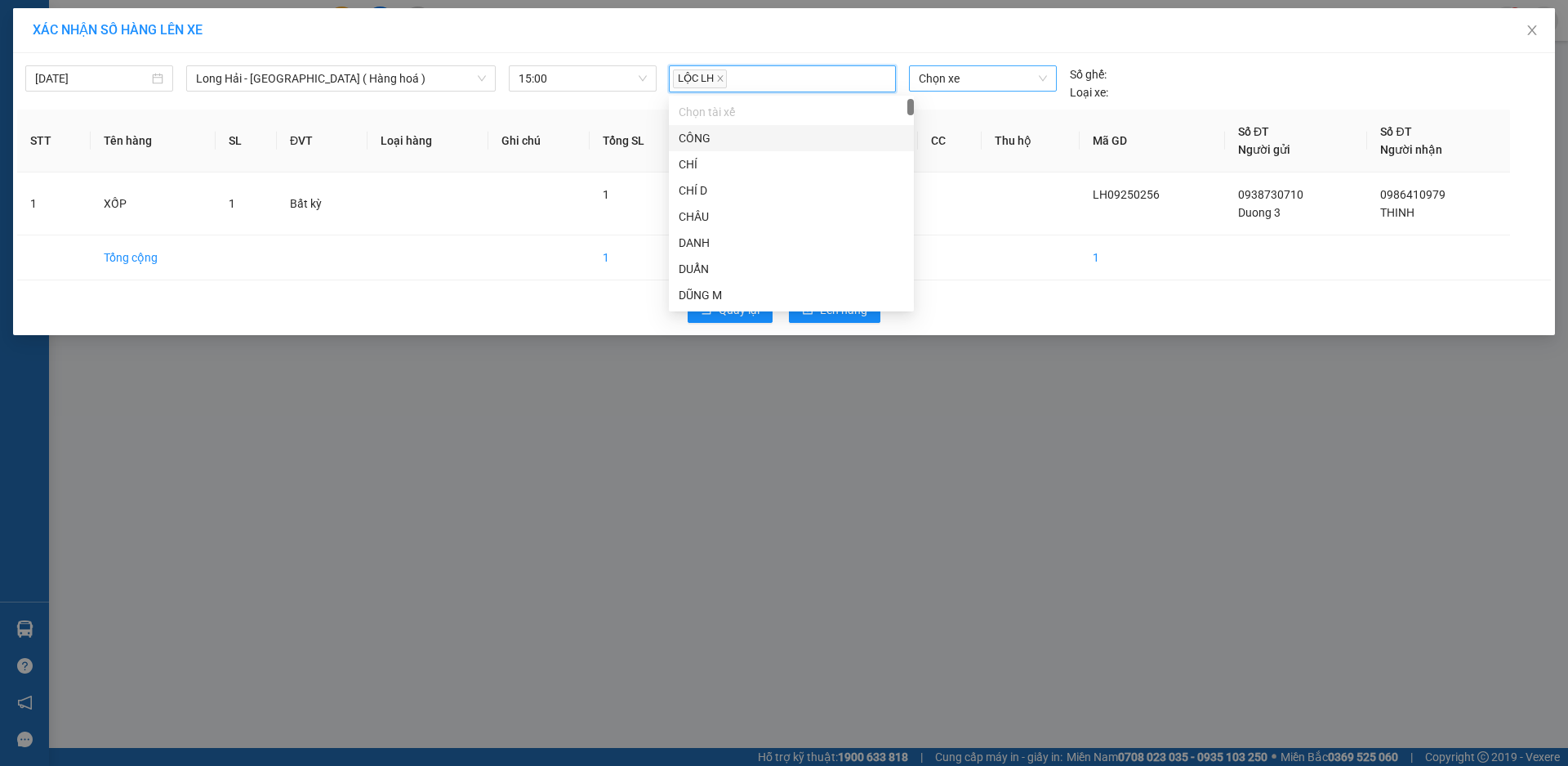
click at [939, 81] on span "Chọn xe" at bounding box center [983, 79] width 128 height 25
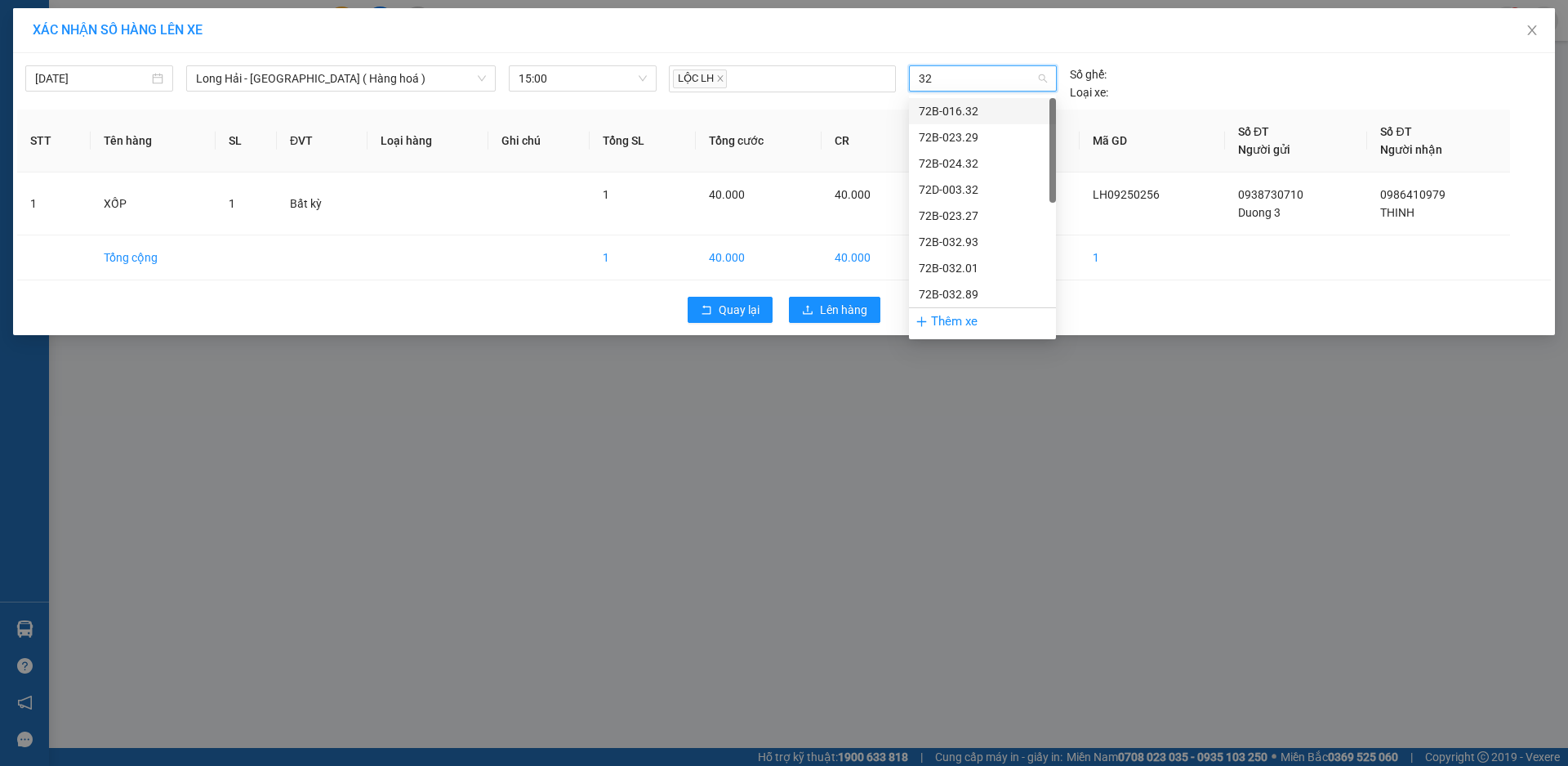
type input "3"
type input "2935"
click at [975, 108] on div "72B-029.35" at bounding box center [983, 111] width 128 height 18
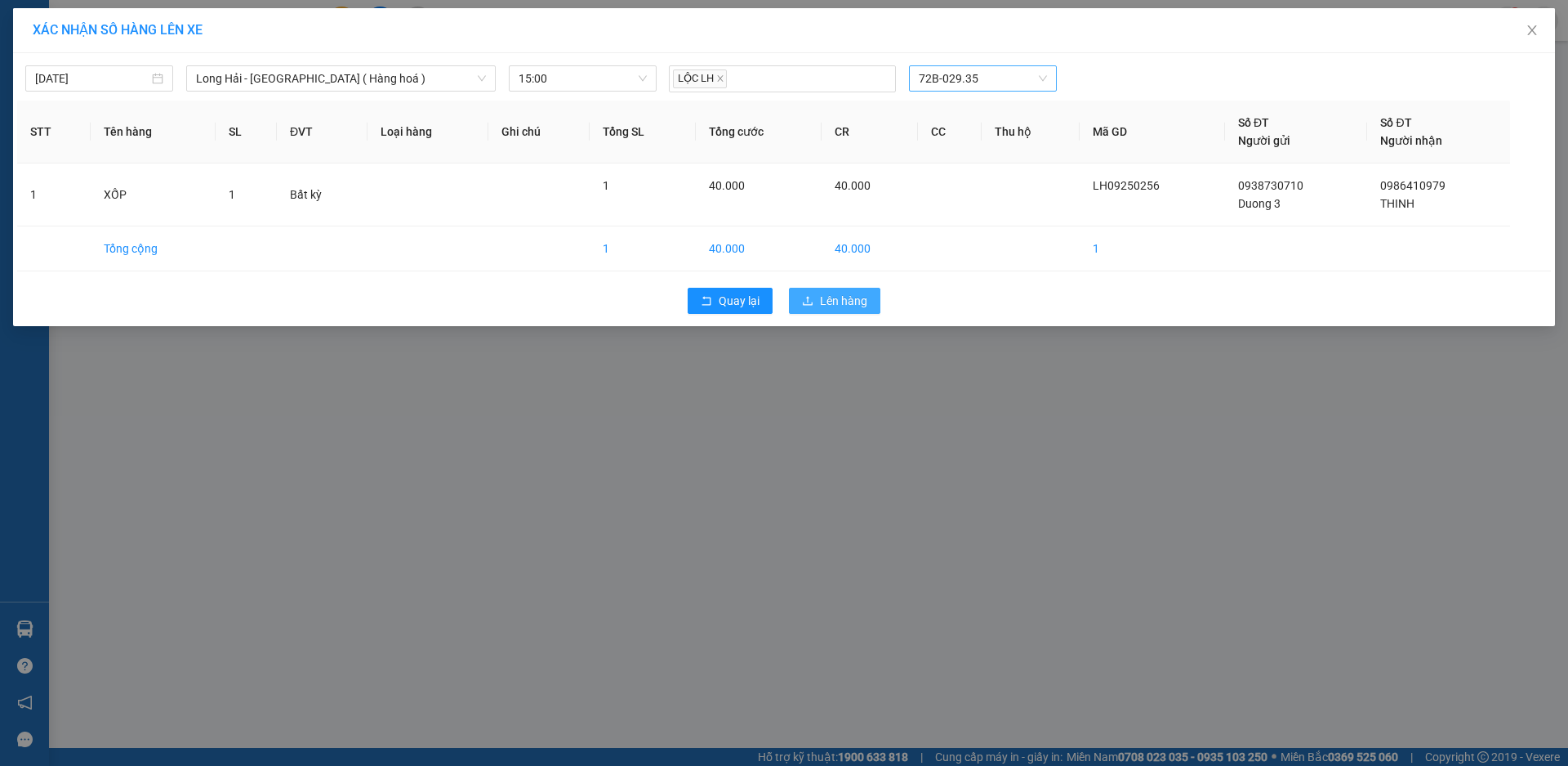
click at [849, 306] on span "Lên hàng" at bounding box center [844, 300] width 47 height 18
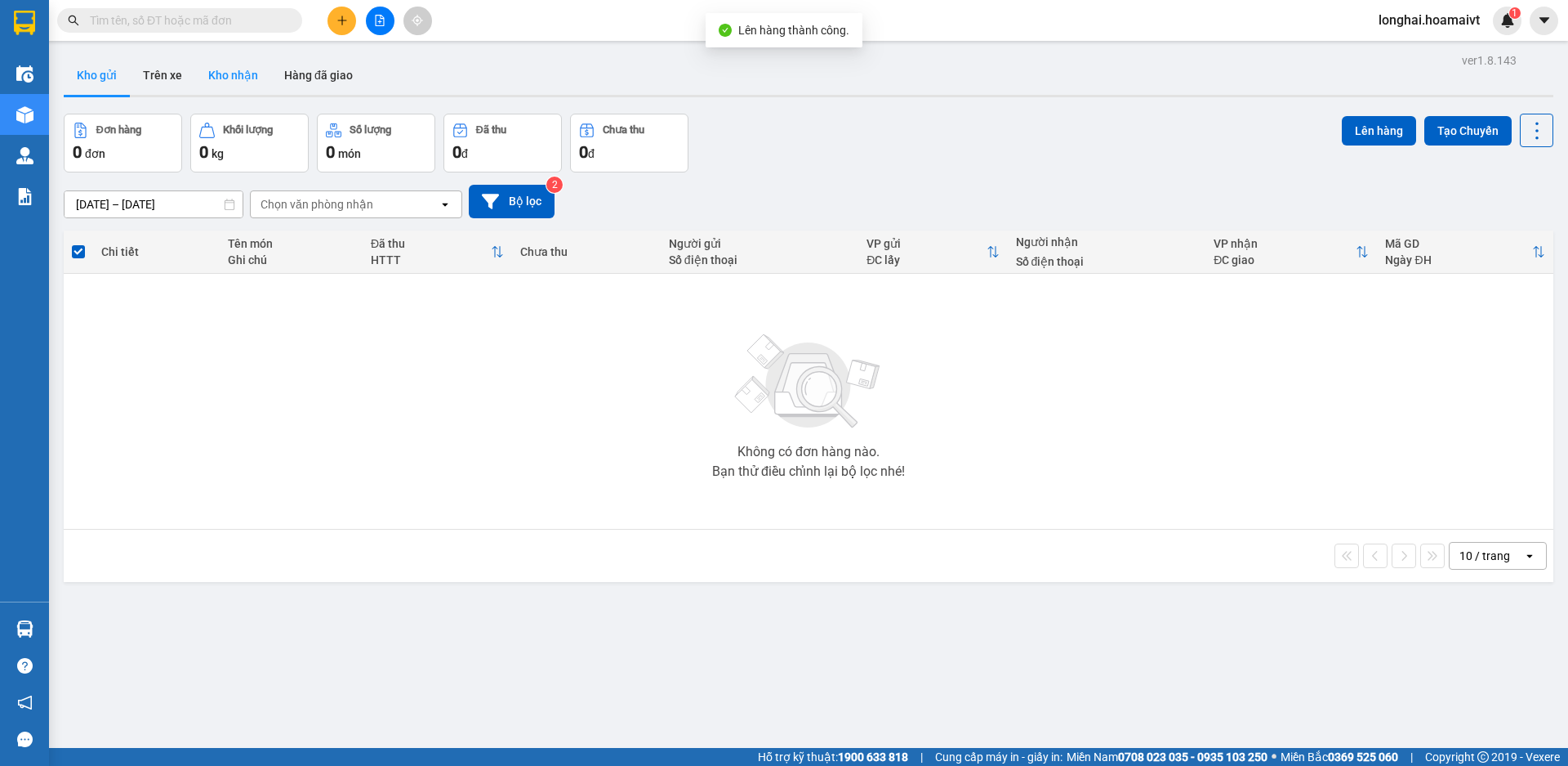
click at [247, 67] on button "Kho nhận" at bounding box center [233, 74] width 76 height 39
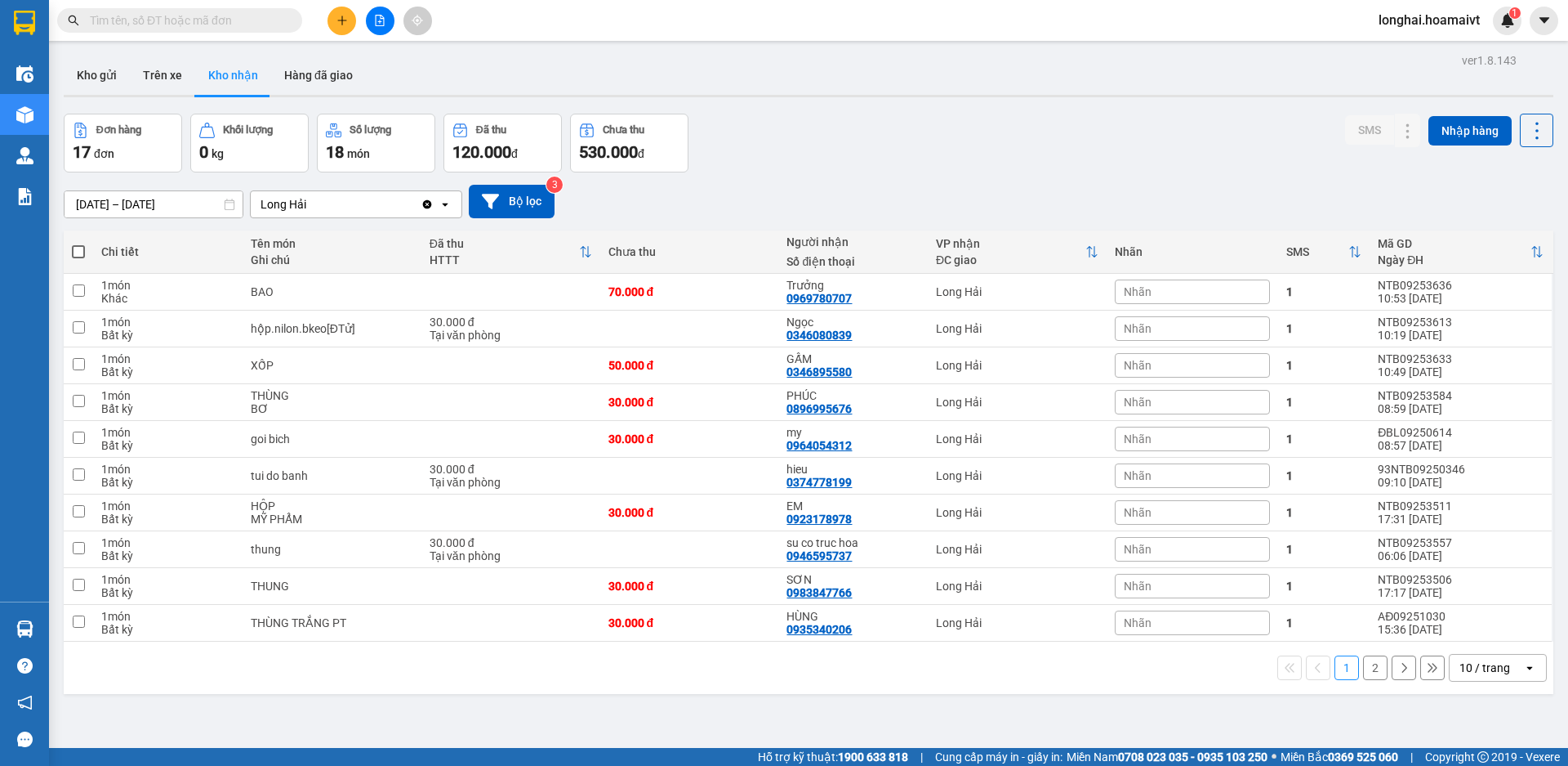
click at [199, 19] on input "text" at bounding box center [186, 20] width 192 height 18
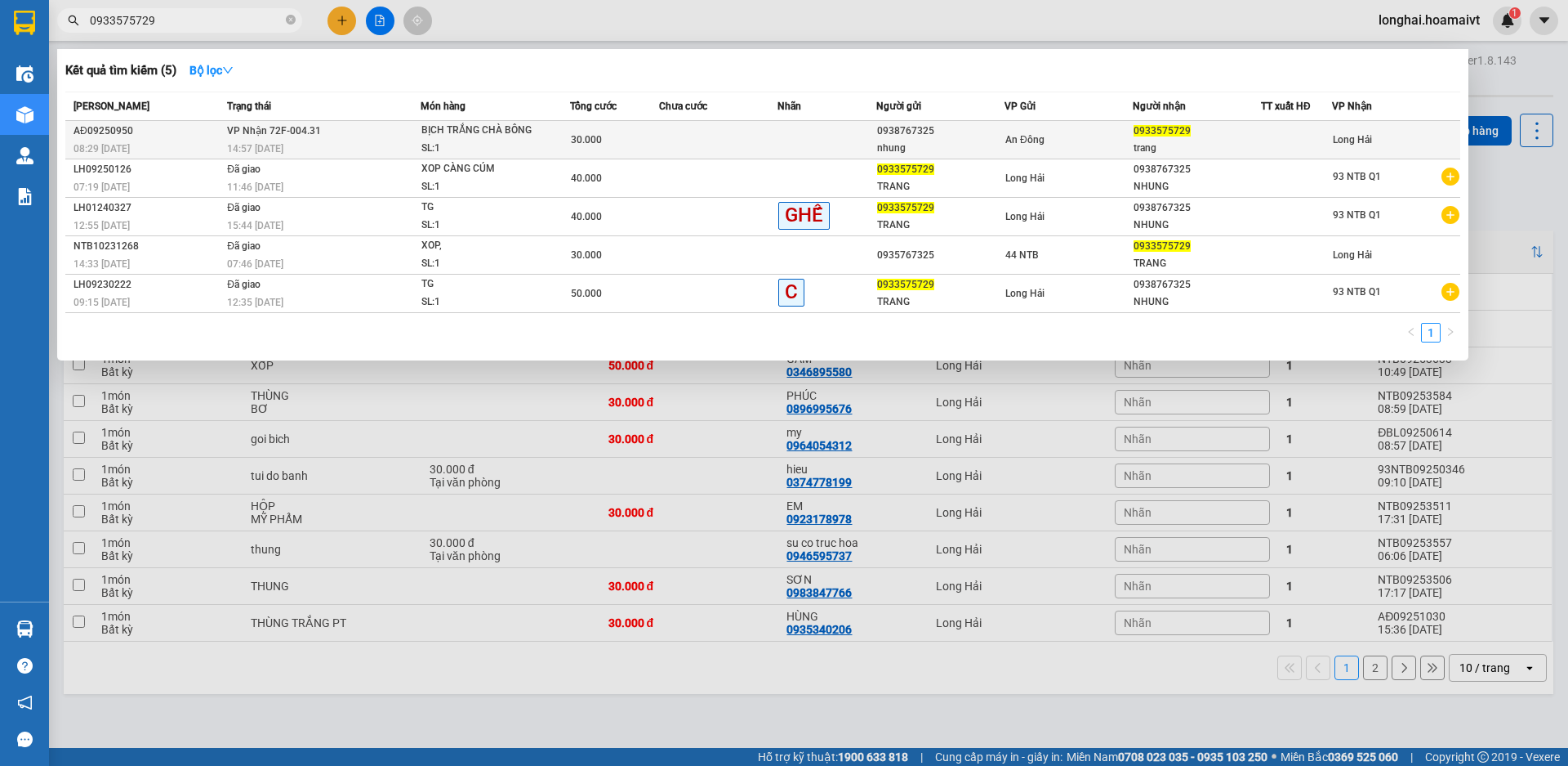
type input "0933575729"
click at [415, 147] on div "14:57 [DATE]" at bounding box center [324, 149] width 192 height 18
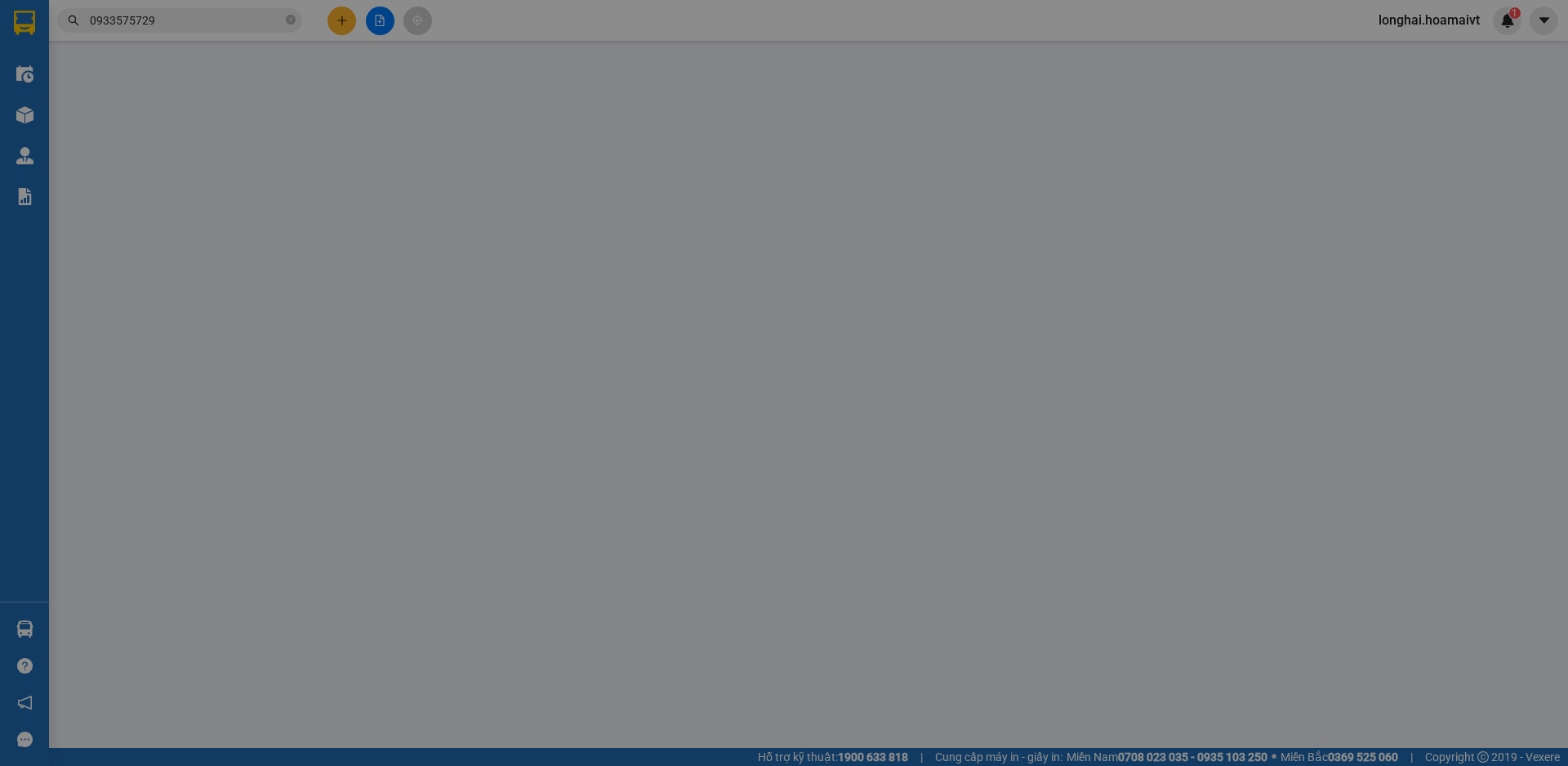
type input "0938767325"
type input "nhung"
type input "0933575729"
type input "trang"
type input "30.000"
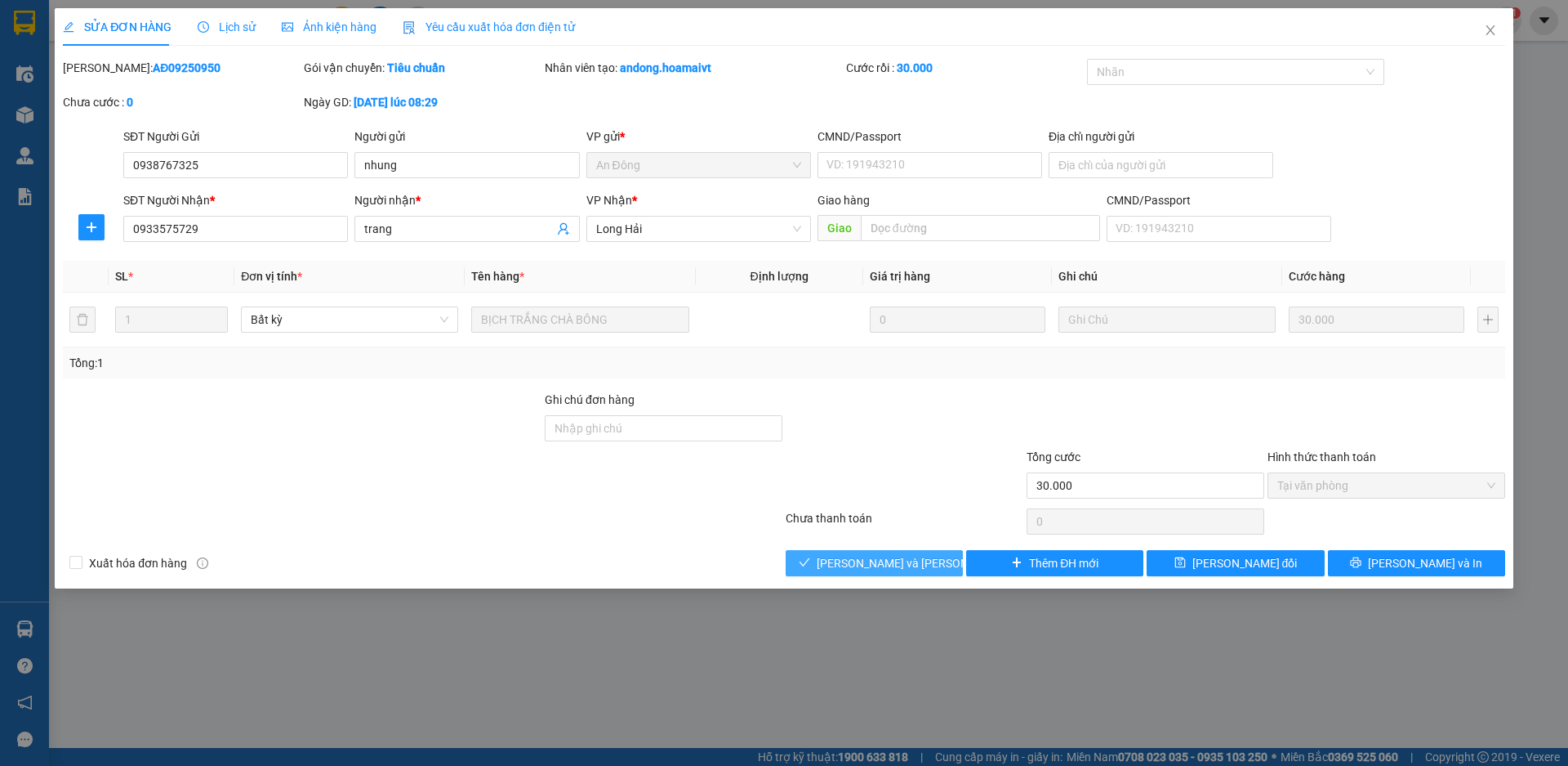
click at [893, 566] on span "[PERSON_NAME] và Giao hàng" at bounding box center [927, 563] width 220 height 18
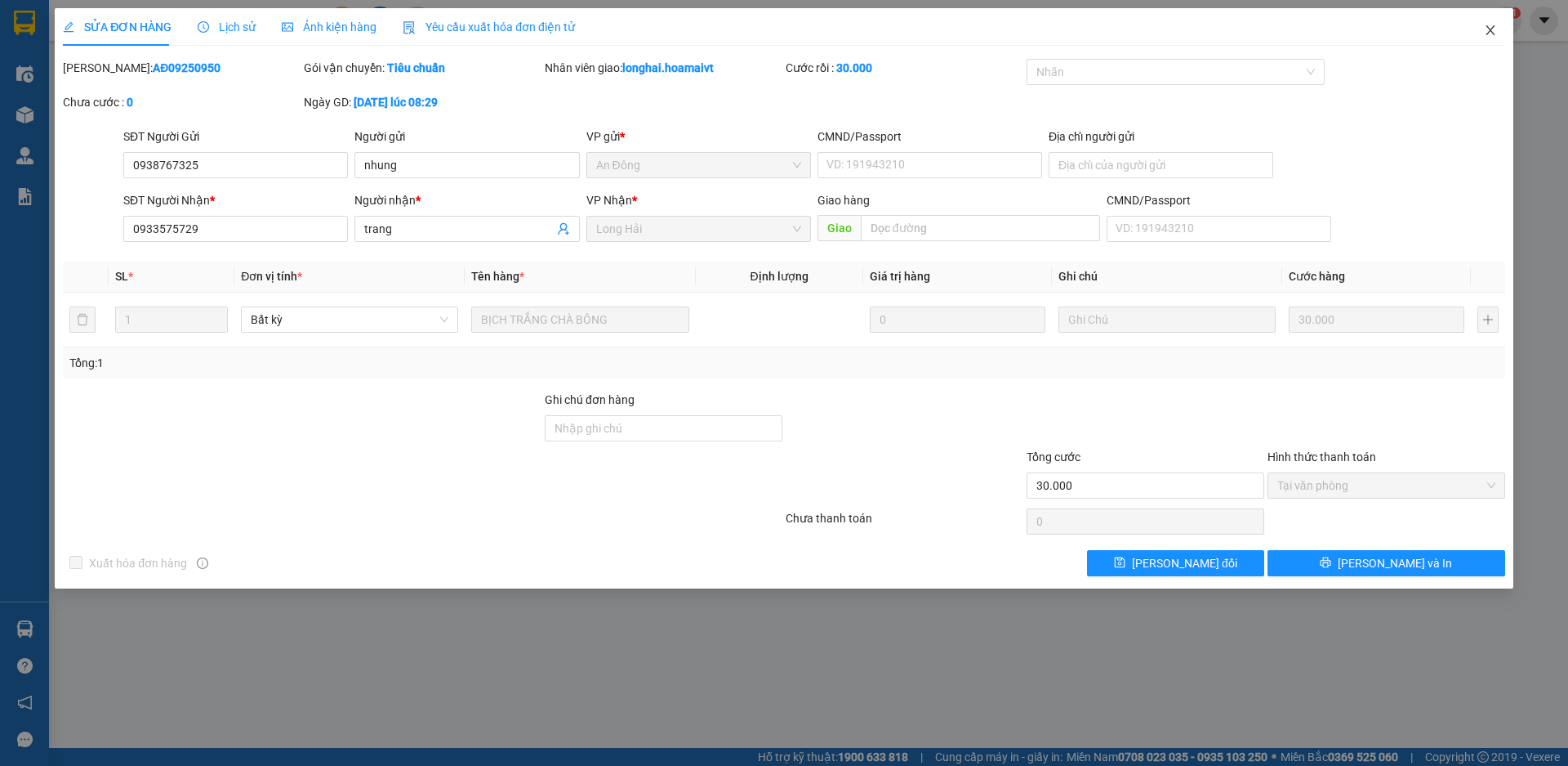
click at [1498, 30] on span "Close" at bounding box center [1490, 31] width 46 height 46
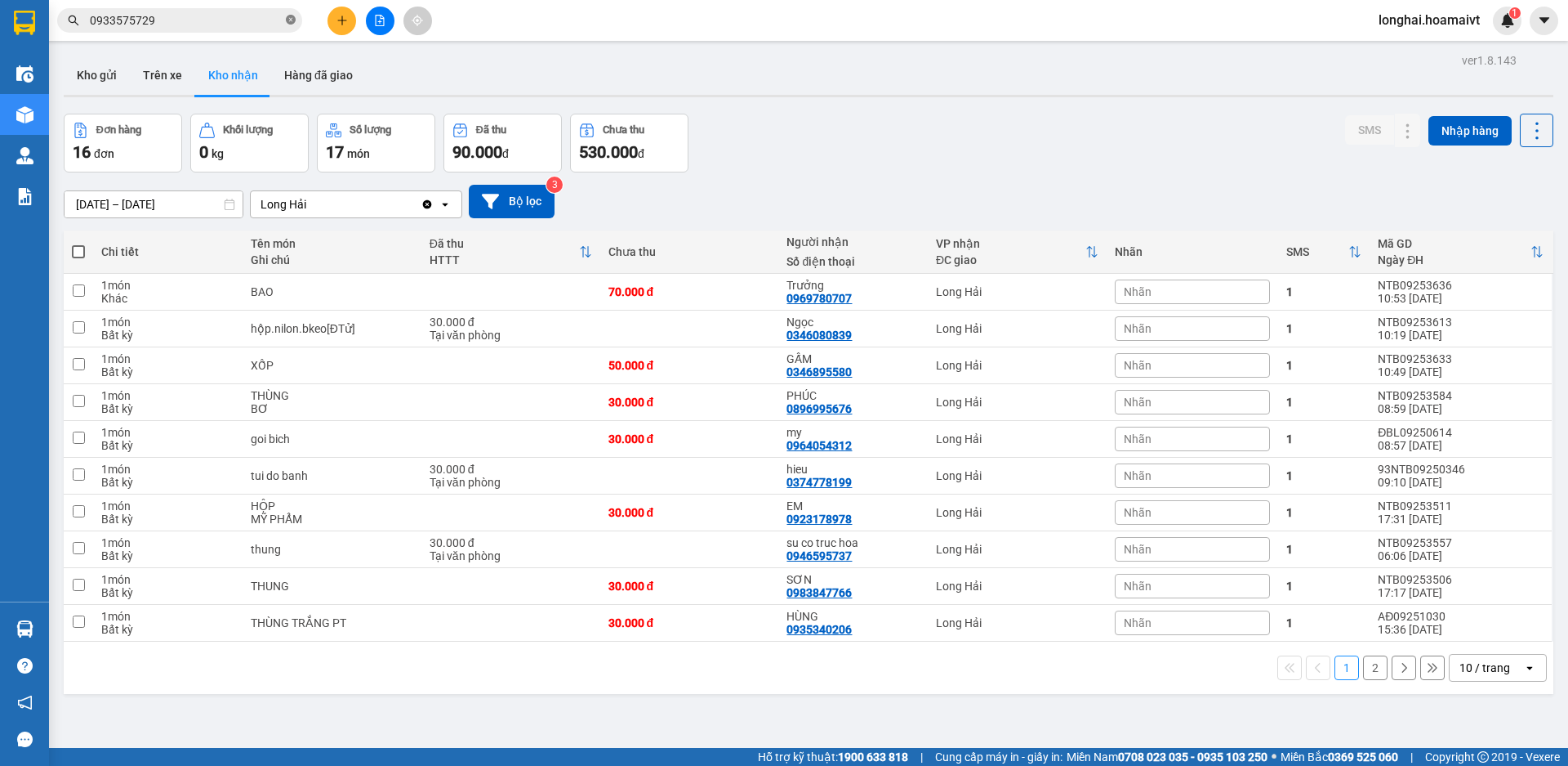
click at [294, 22] on icon "close-circle" at bounding box center [290, 19] width 10 height 10
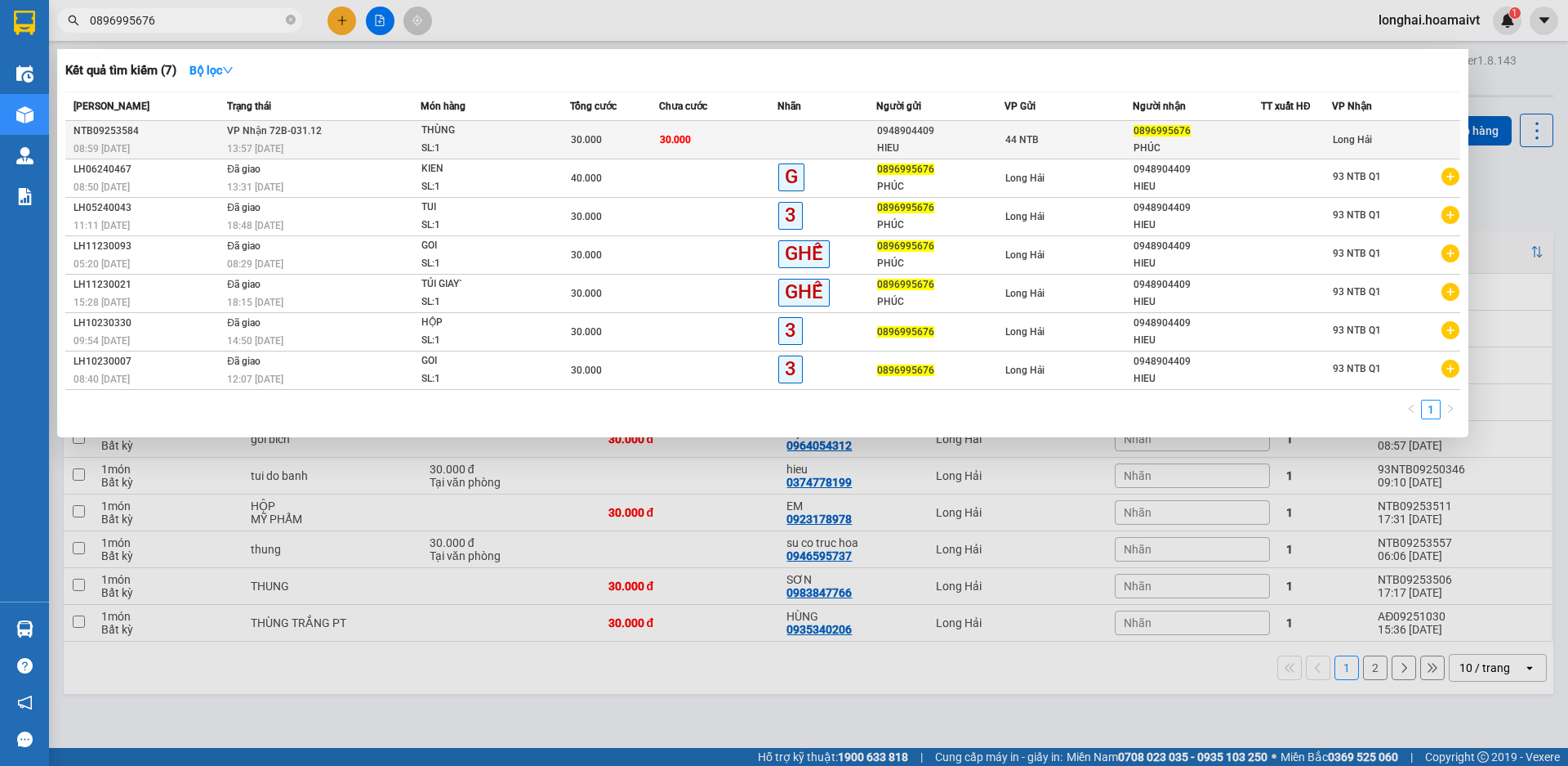
type input "0896995676"
click at [497, 132] on div "THÙNG" at bounding box center [483, 130] width 122 height 18
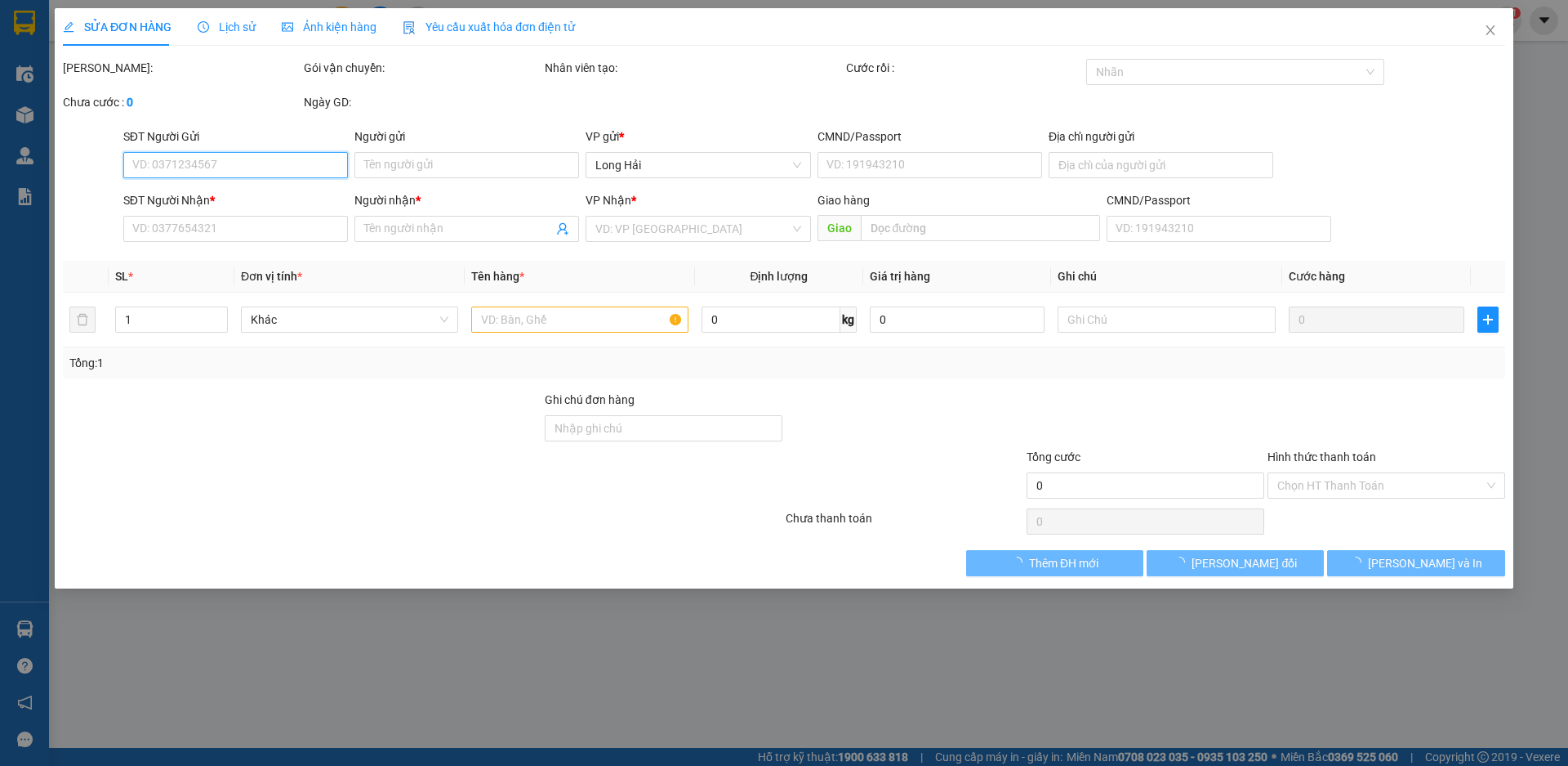
type input "0948904409"
type input "HIEU"
type input "0896995676"
type input "PHÚC"
type input "30.000"
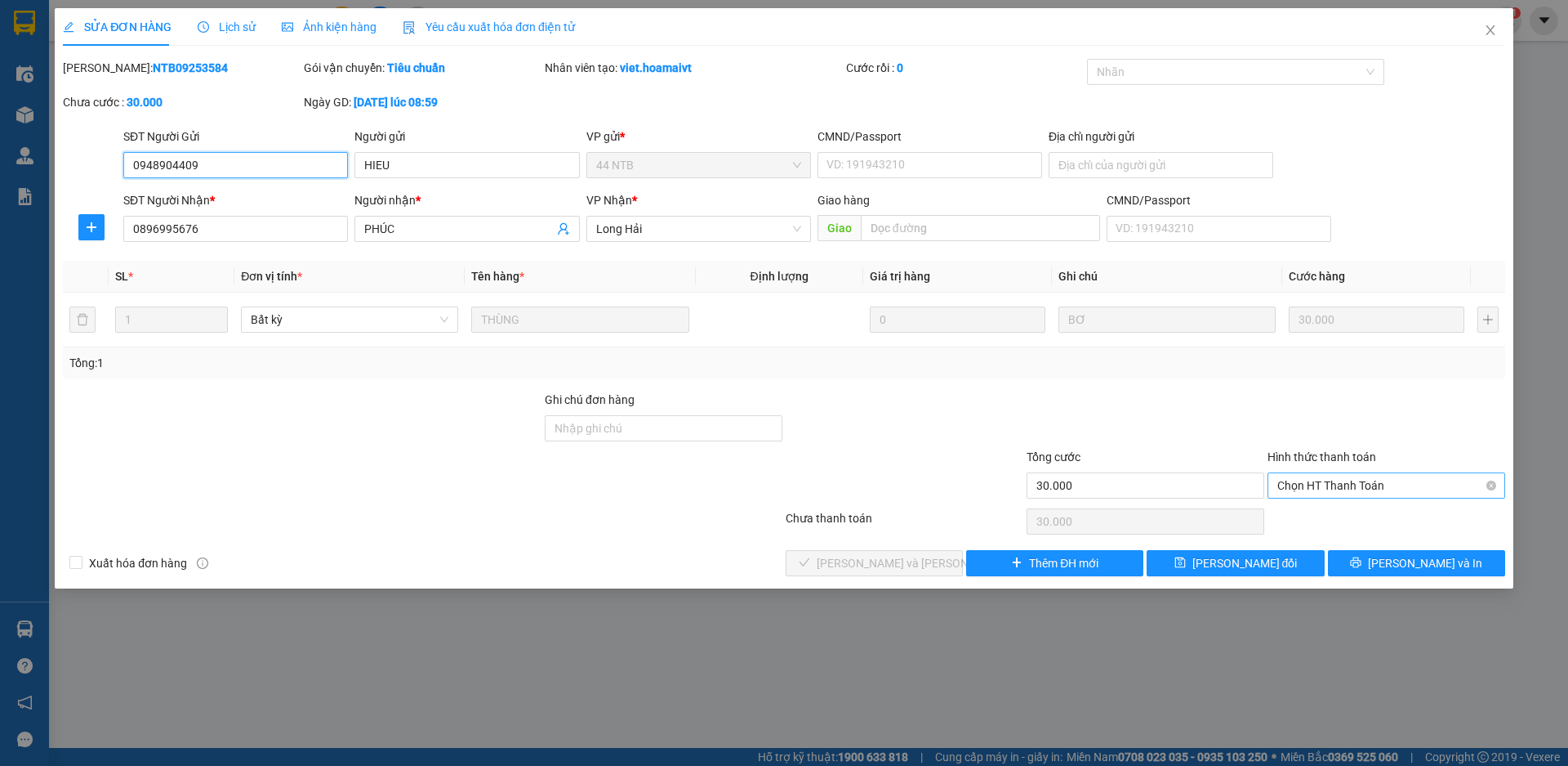
click at [1366, 480] on span "Chọn HT Thanh Toán" at bounding box center [1386, 485] width 218 height 25
click at [1362, 509] on div "Tại văn phòng" at bounding box center [1386, 518] width 218 height 18
type input "0"
click at [883, 568] on span "[PERSON_NAME] và Giao hàng" at bounding box center [927, 563] width 220 height 18
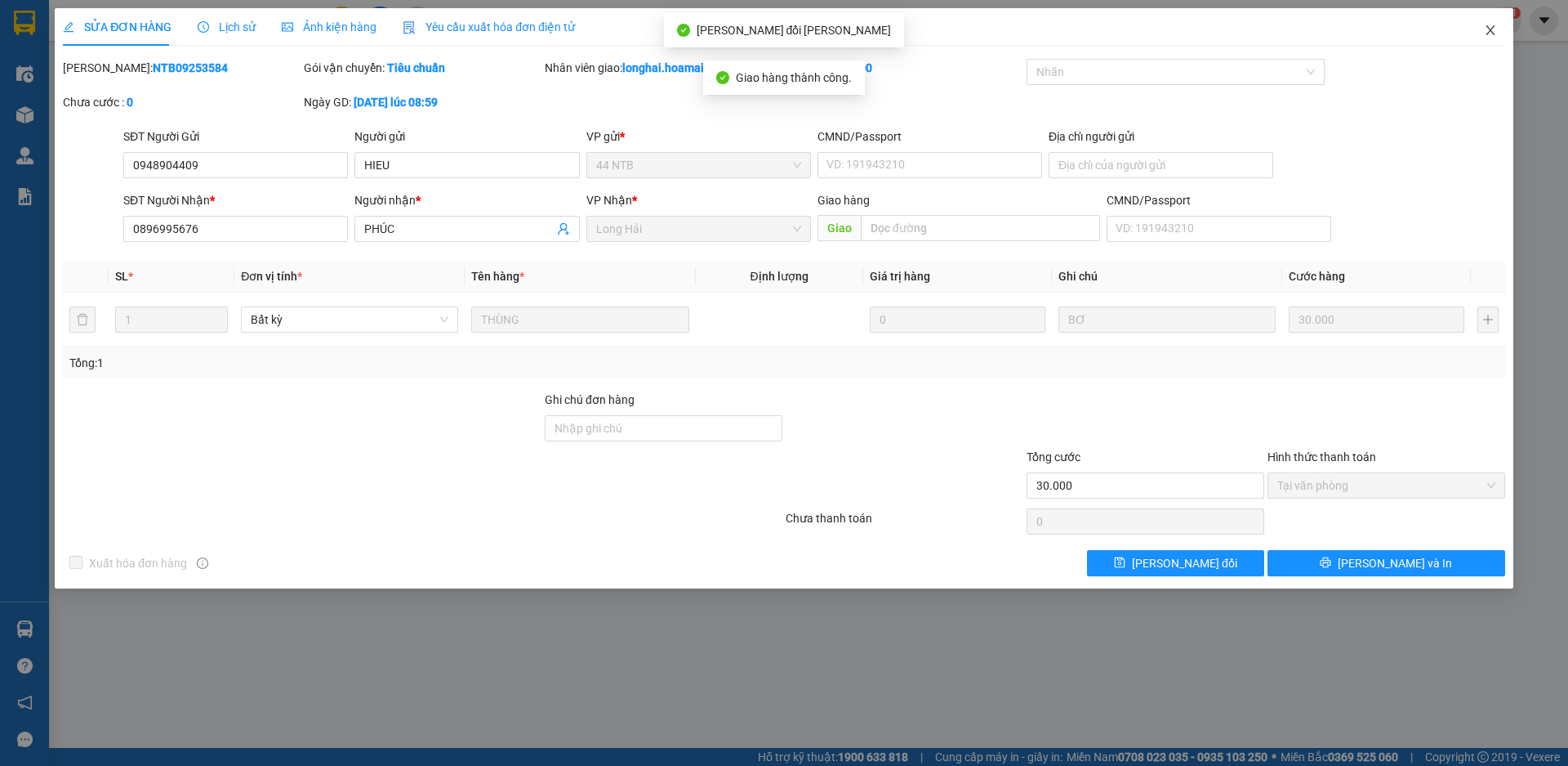
click at [1492, 26] on icon "close" at bounding box center [1490, 30] width 13 height 13
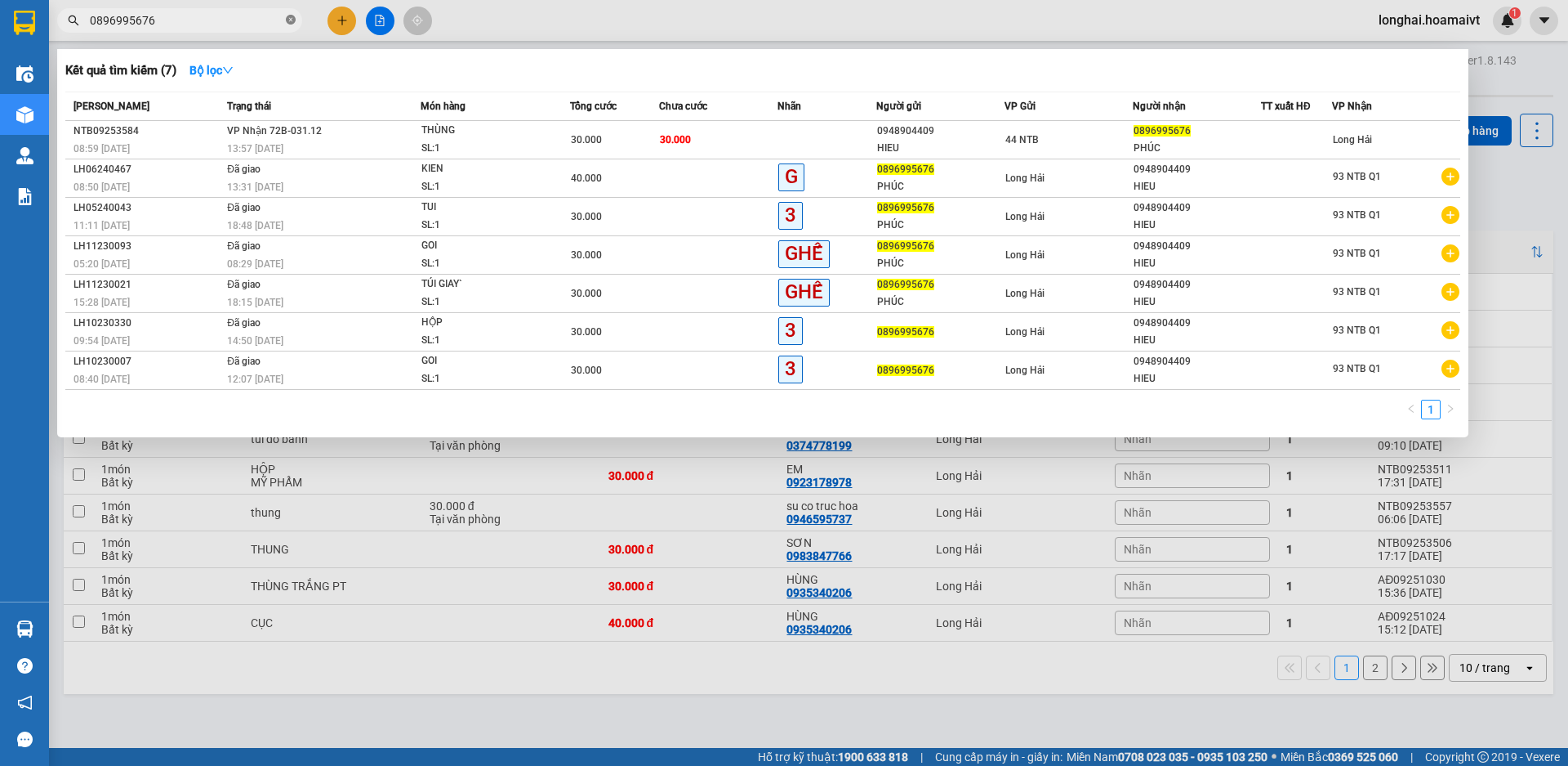
click at [287, 13] on span at bounding box center [290, 21] width 10 height 16
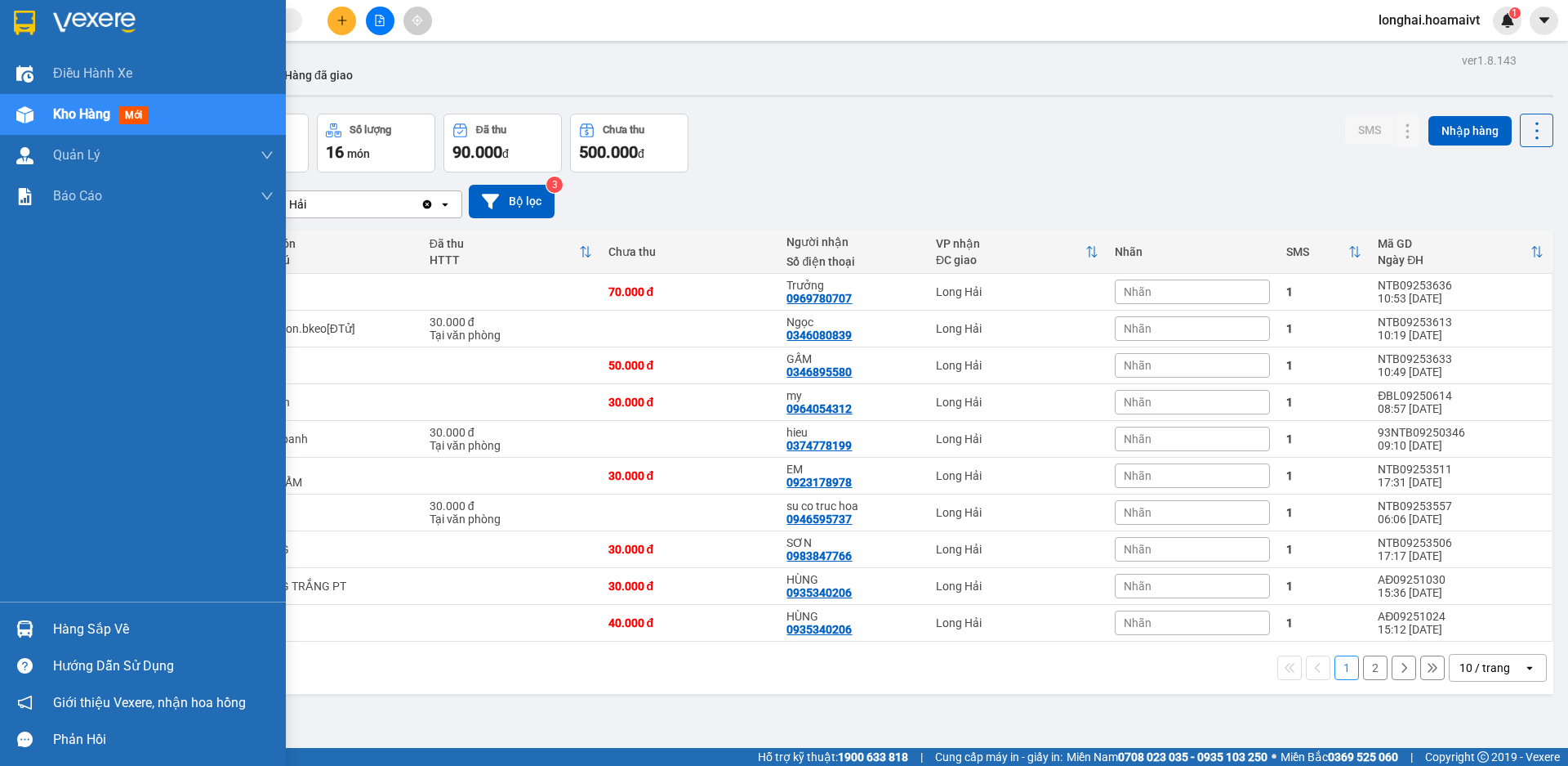
click at [88, 629] on div "Hàng sắp về" at bounding box center [164, 629] width 220 height 25
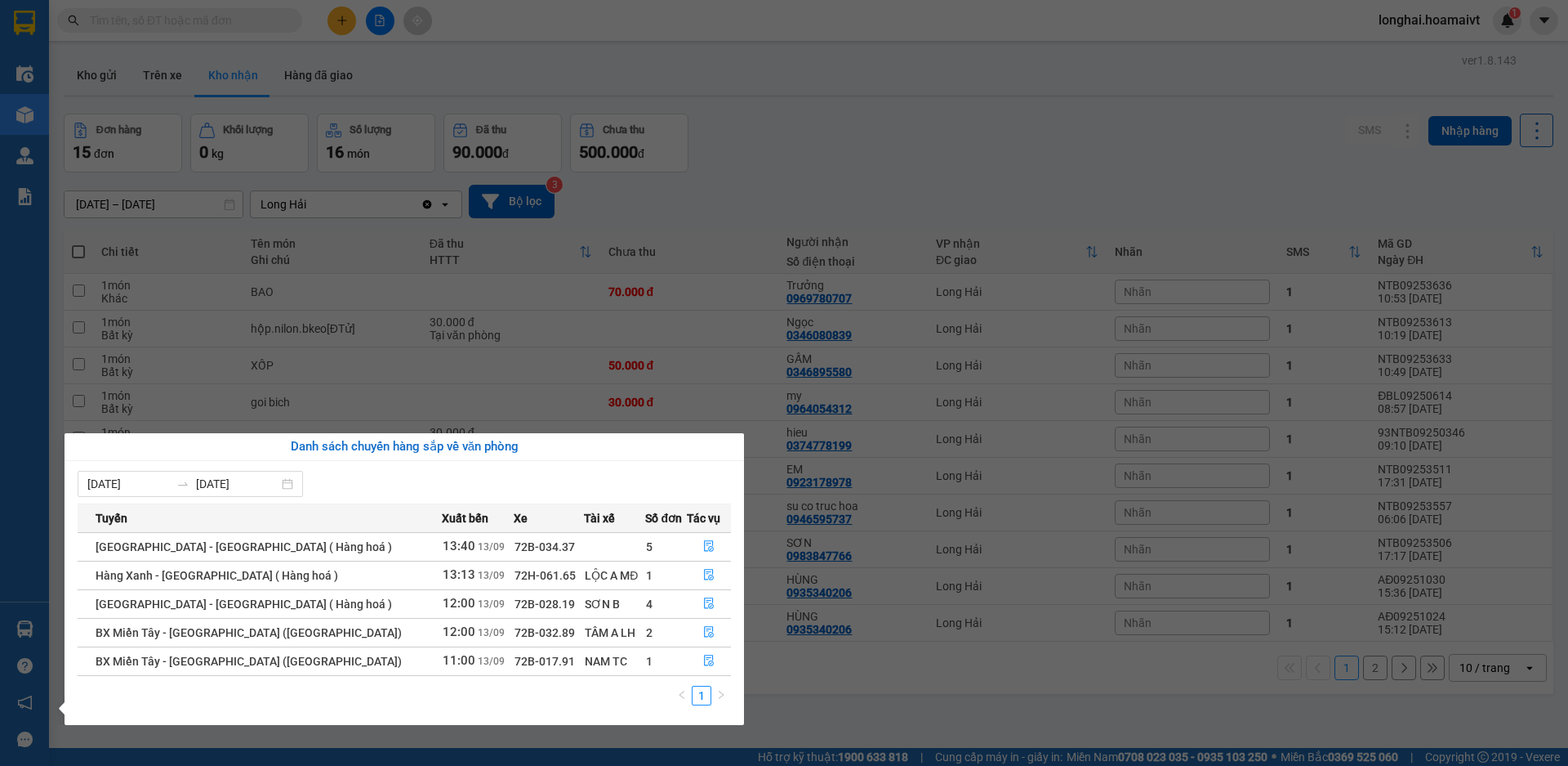
click at [662, 25] on section "Kết quả tìm kiếm ( 7 ) Bộ lọc Mã ĐH Trạng thái Món hàng Tổng cước Chưa cước Nhã…" at bounding box center [784, 383] width 1568 height 766
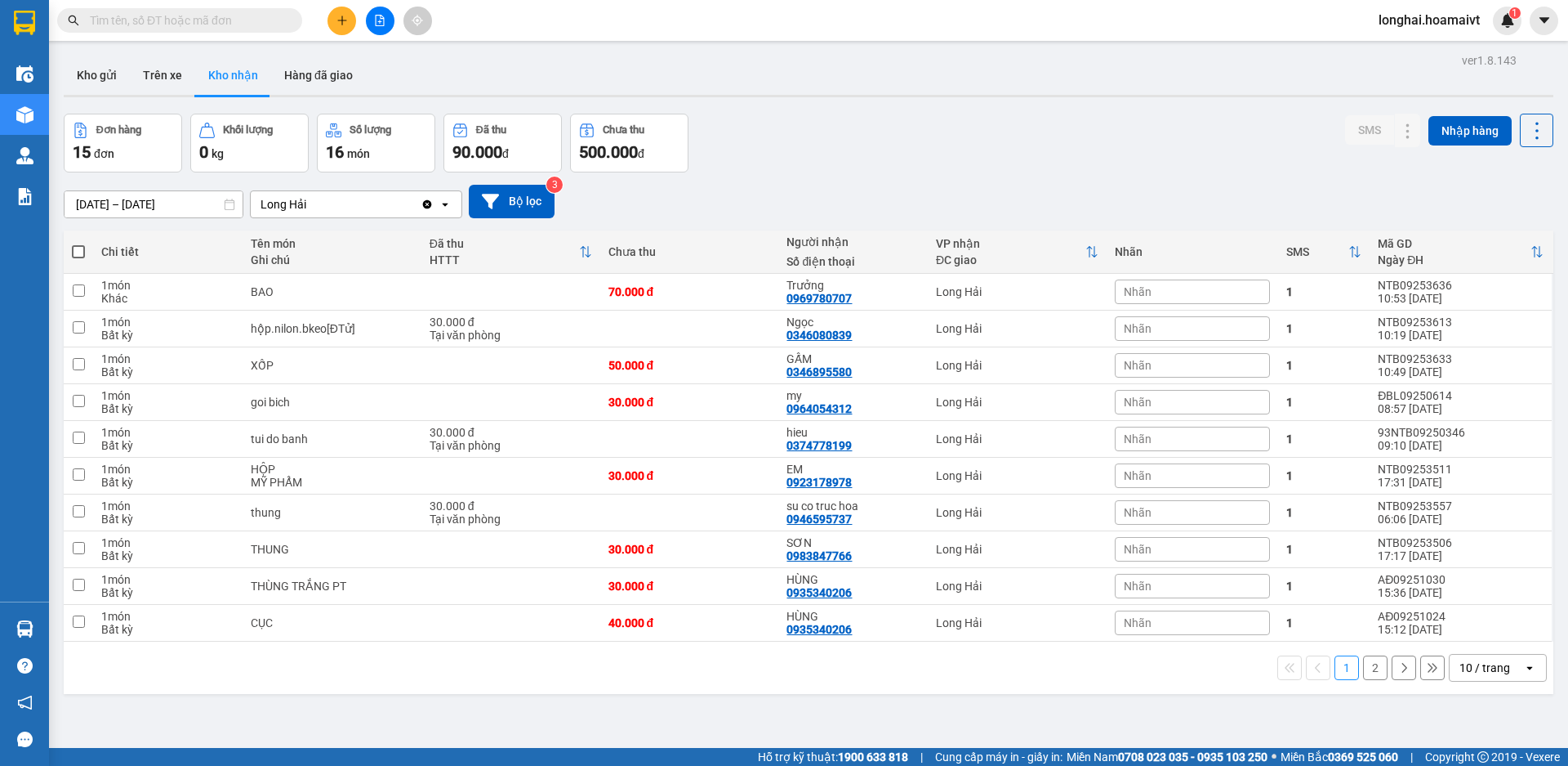
click at [212, 28] on input "text" at bounding box center [186, 20] width 192 height 18
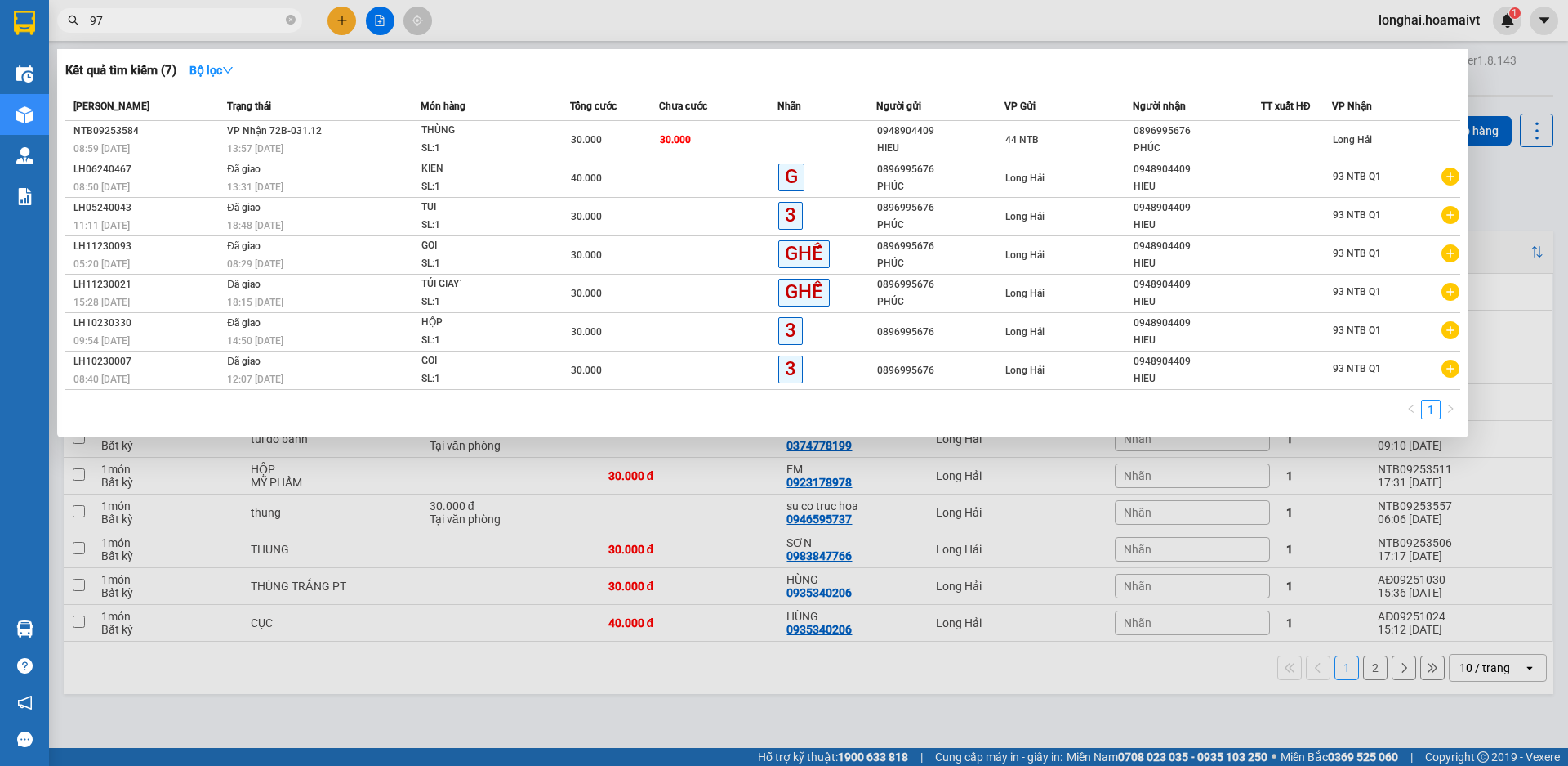
type input "978"
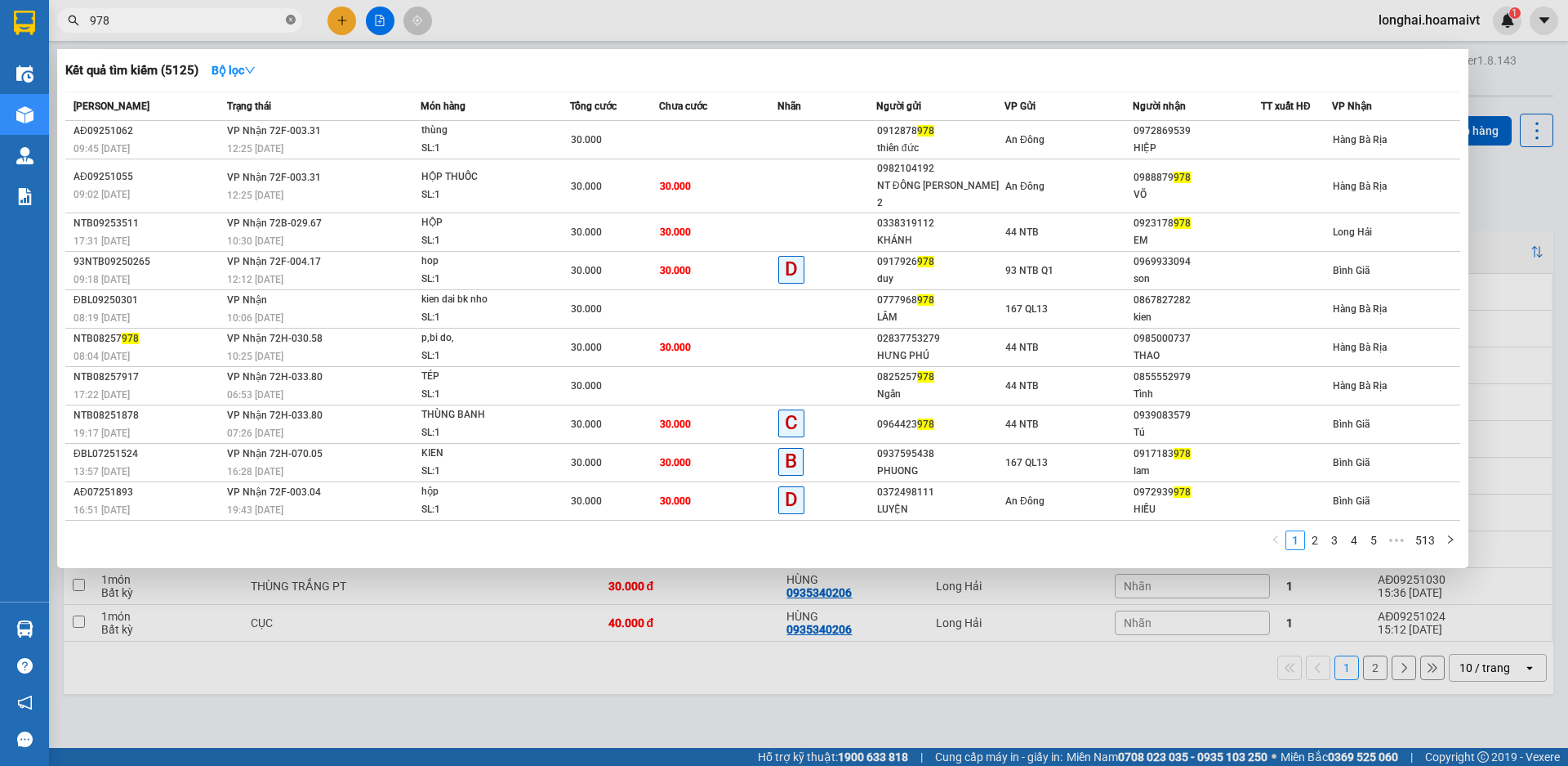
click at [287, 20] on icon "close-circle" at bounding box center [290, 19] width 10 height 10
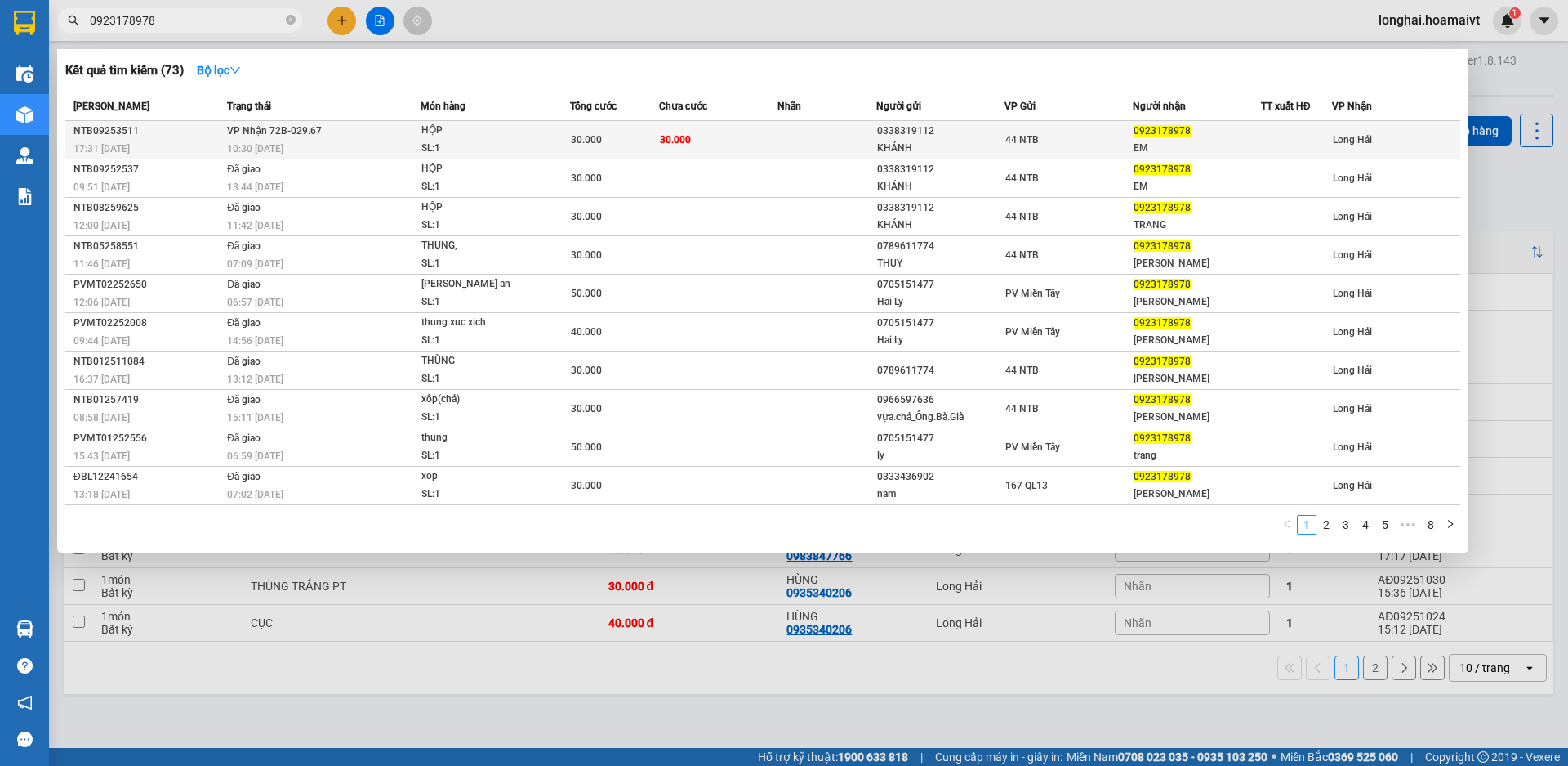
type input "0923178978"
click at [472, 134] on div "HỘP" at bounding box center [483, 130] width 122 height 18
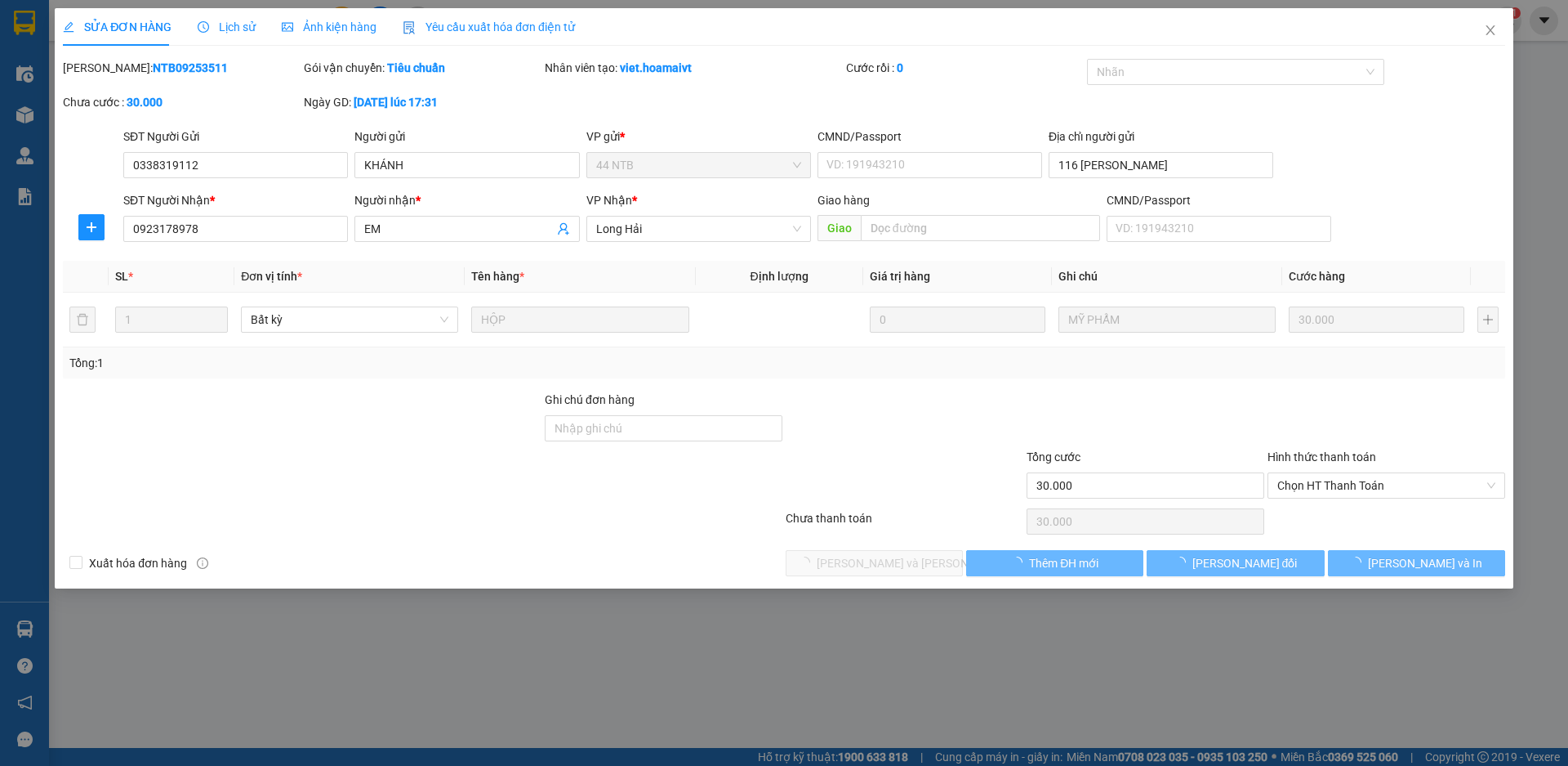
type input "0338319112"
type input "KHÁNH"
type input "116 LÝ CHIÊU HOÀNG"
type input "0923178978"
type input "EM"
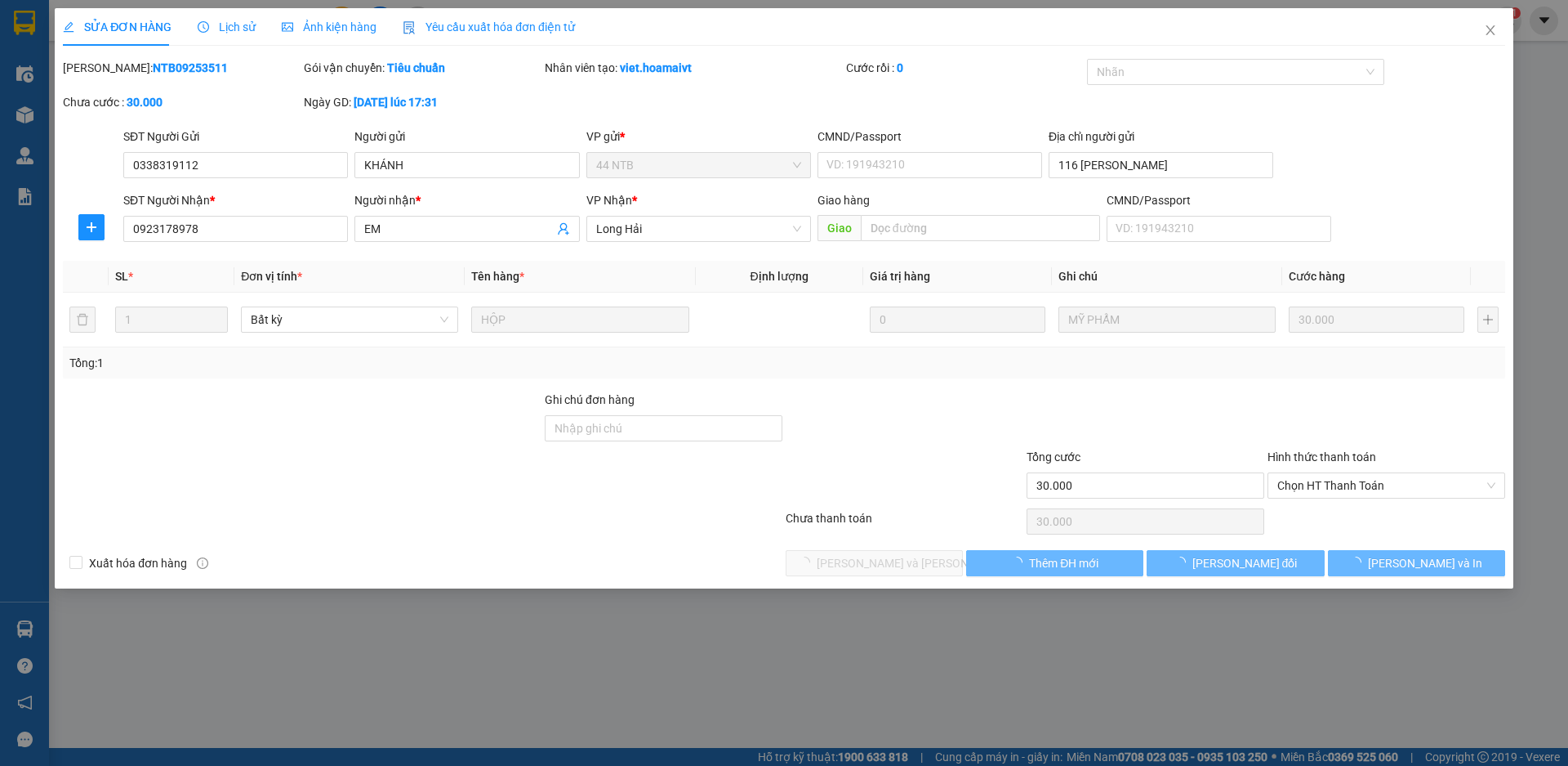
type input "30.000"
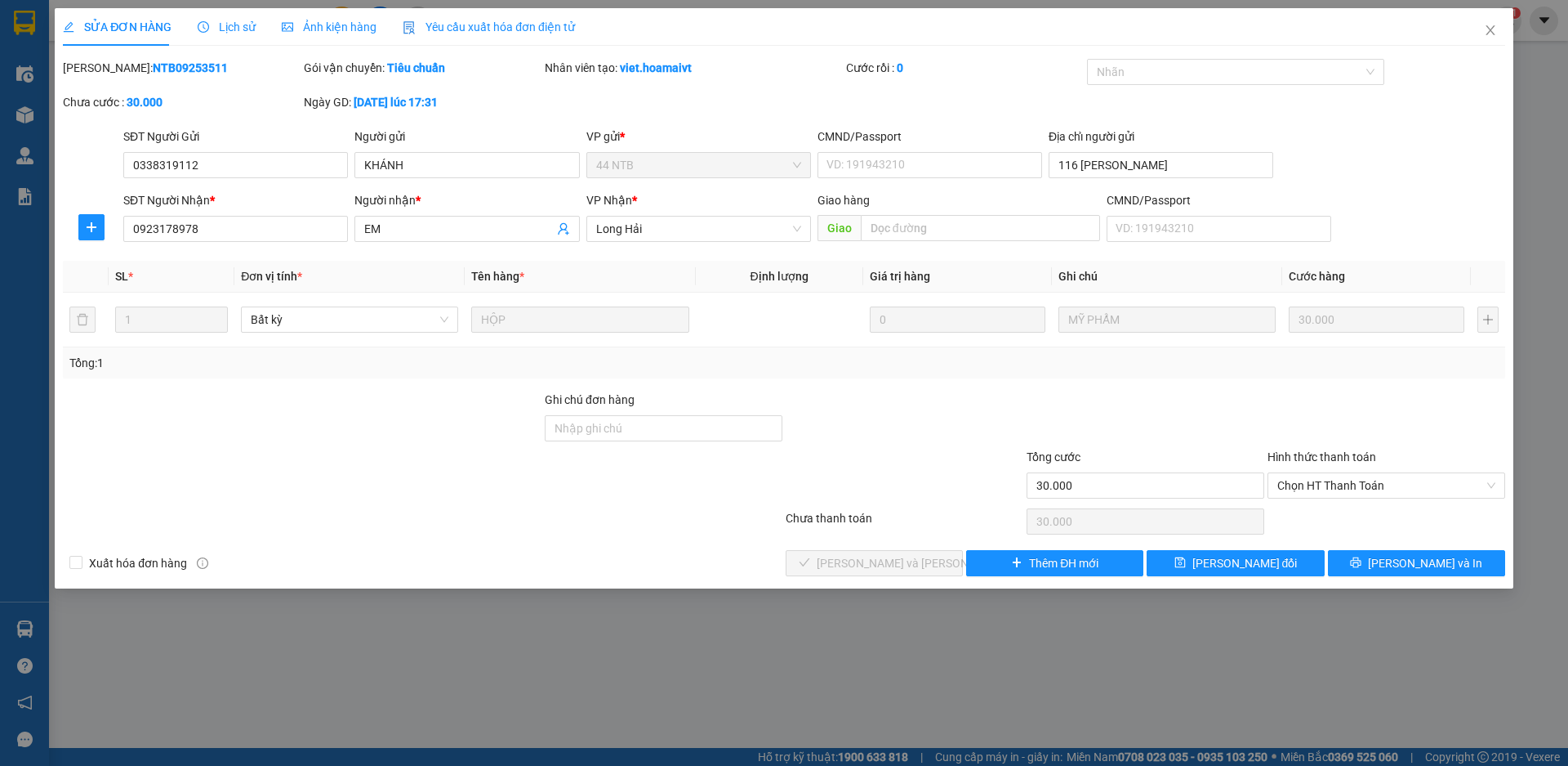
click at [1368, 467] on div "Hình thức thanh toán" at bounding box center [1387, 460] width 238 height 25
click at [1365, 497] on div "Chọn HT Thanh Toán" at bounding box center [1387, 486] width 238 height 26
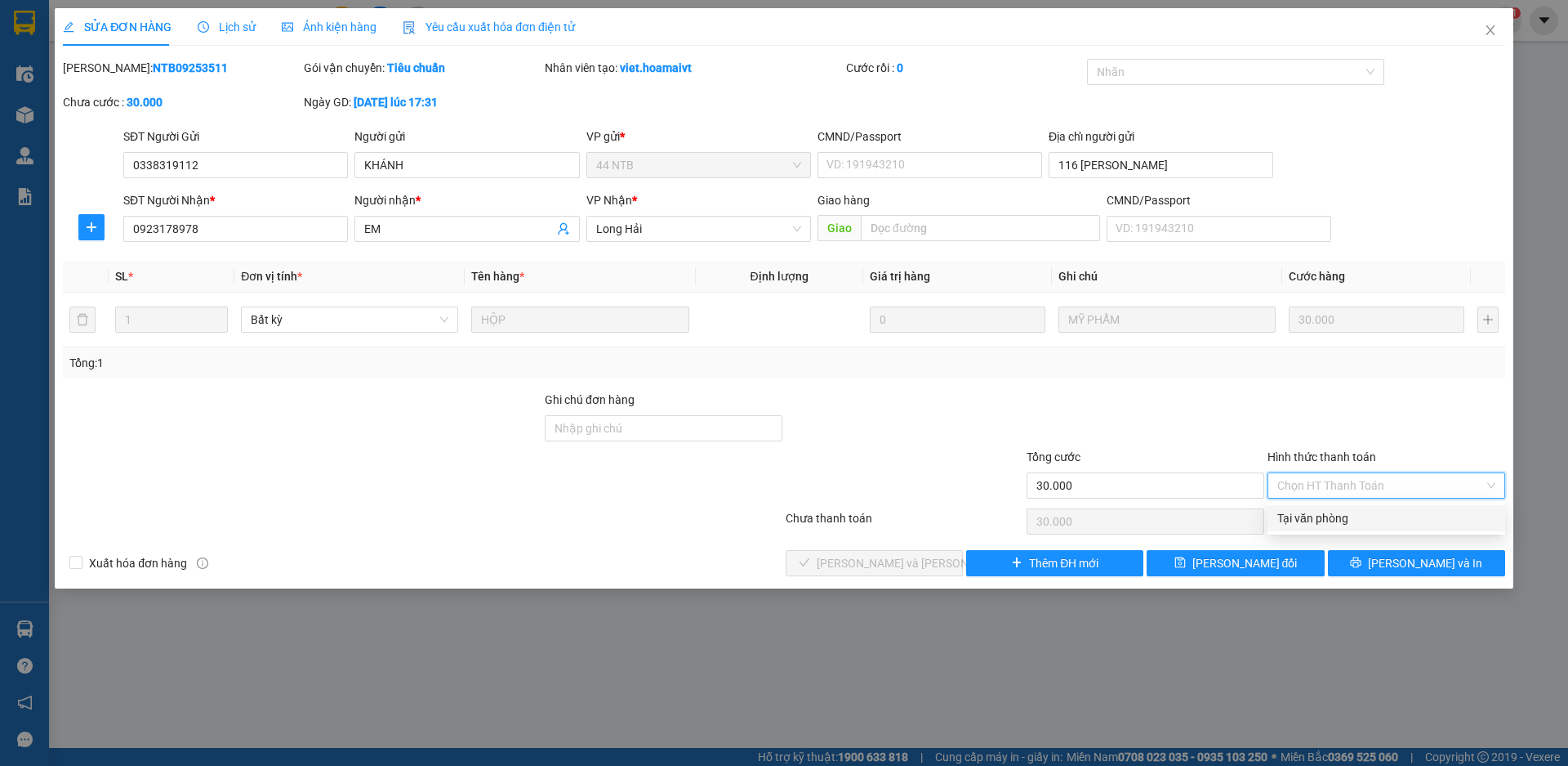
click at [1360, 514] on div "Tại văn phòng" at bounding box center [1386, 518] width 218 height 18
type input "0"
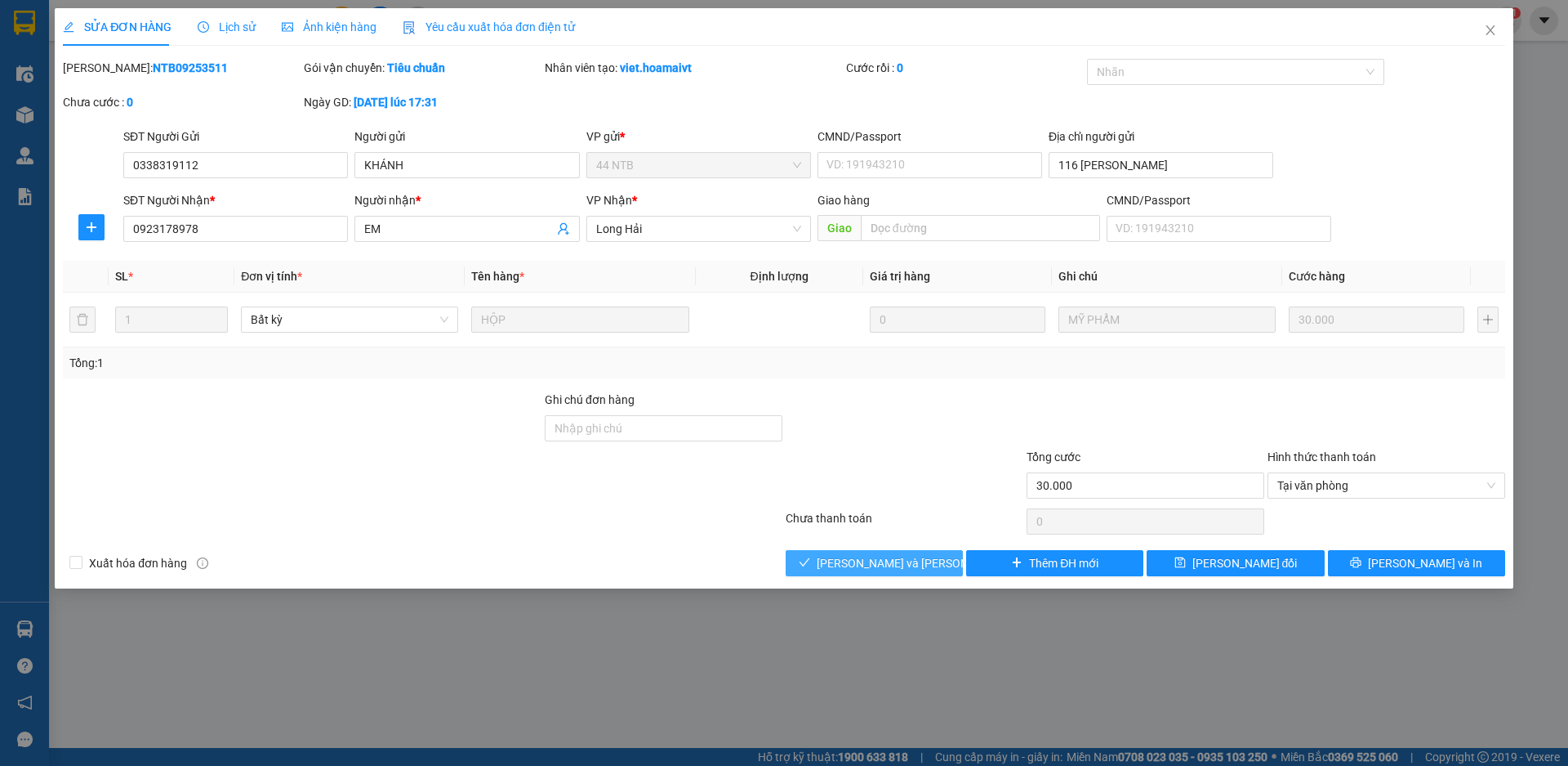
click at [886, 561] on span "[PERSON_NAME] và Giao hàng" at bounding box center [927, 563] width 220 height 18
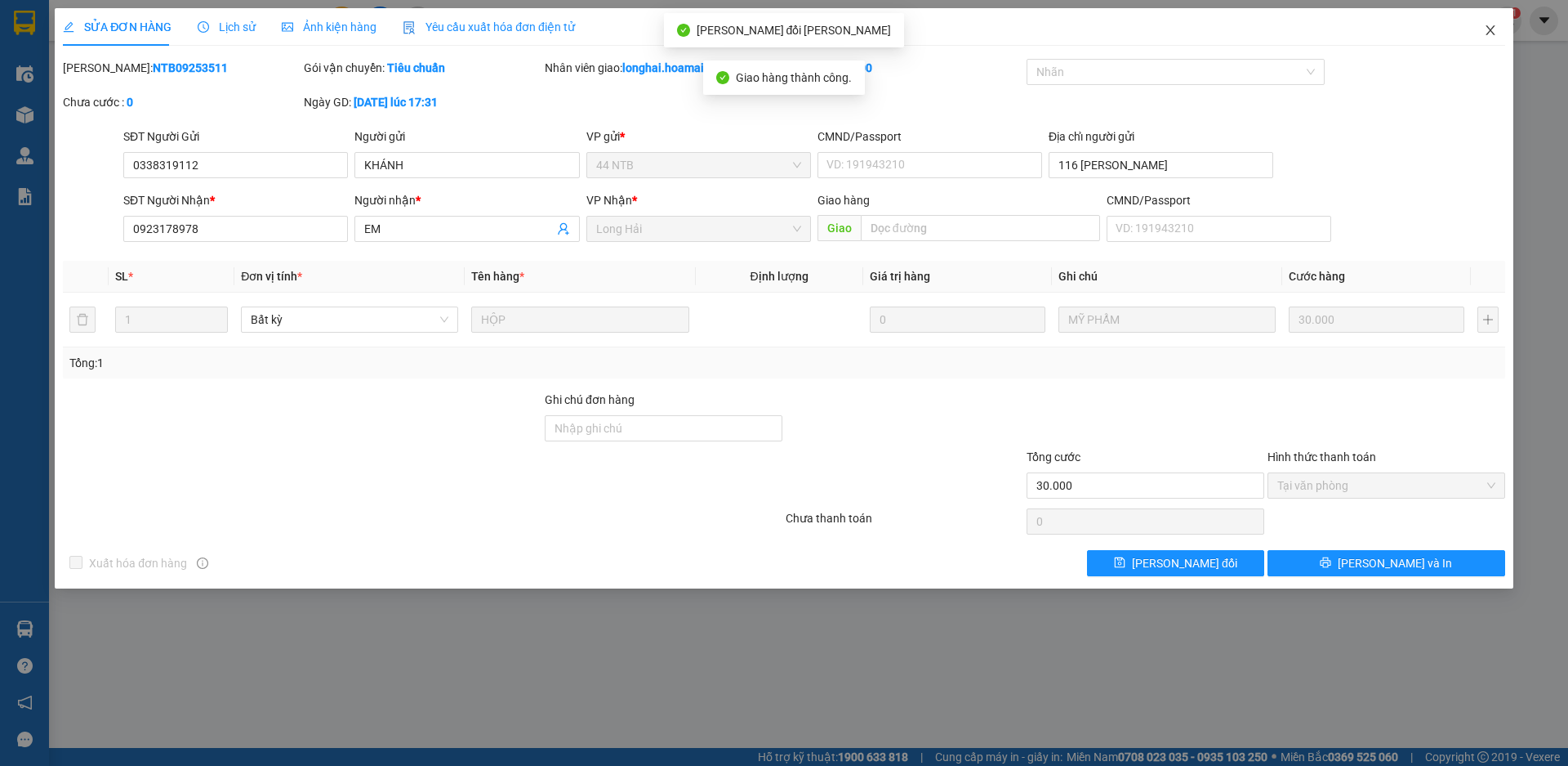
click at [1493, 28] on icon "close" at bounding box center [1490, 30] width 9 height 10
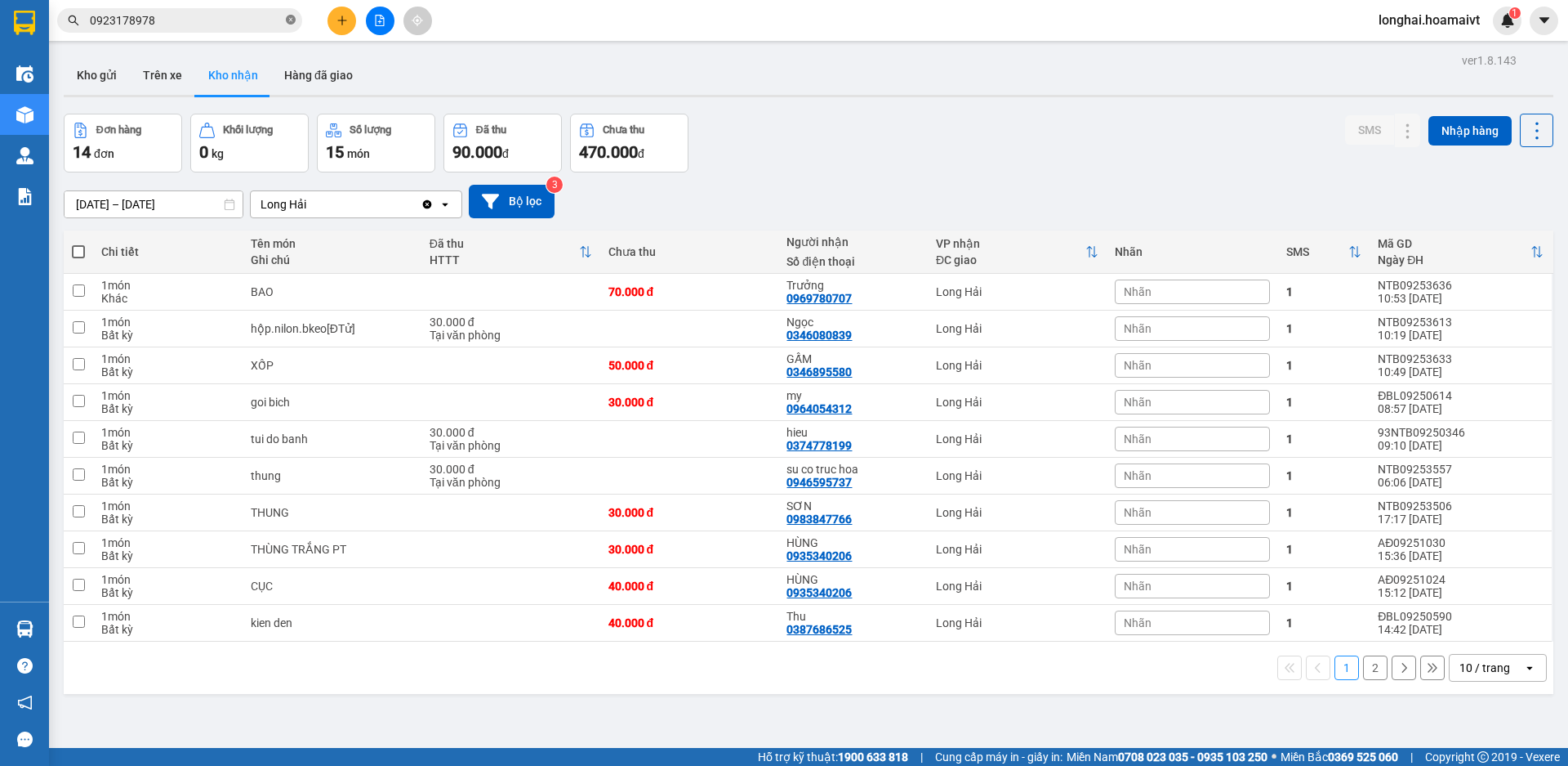
click at [294, 24] on icon "close-circle" at bounding box center [290, 19] width 10 height 10
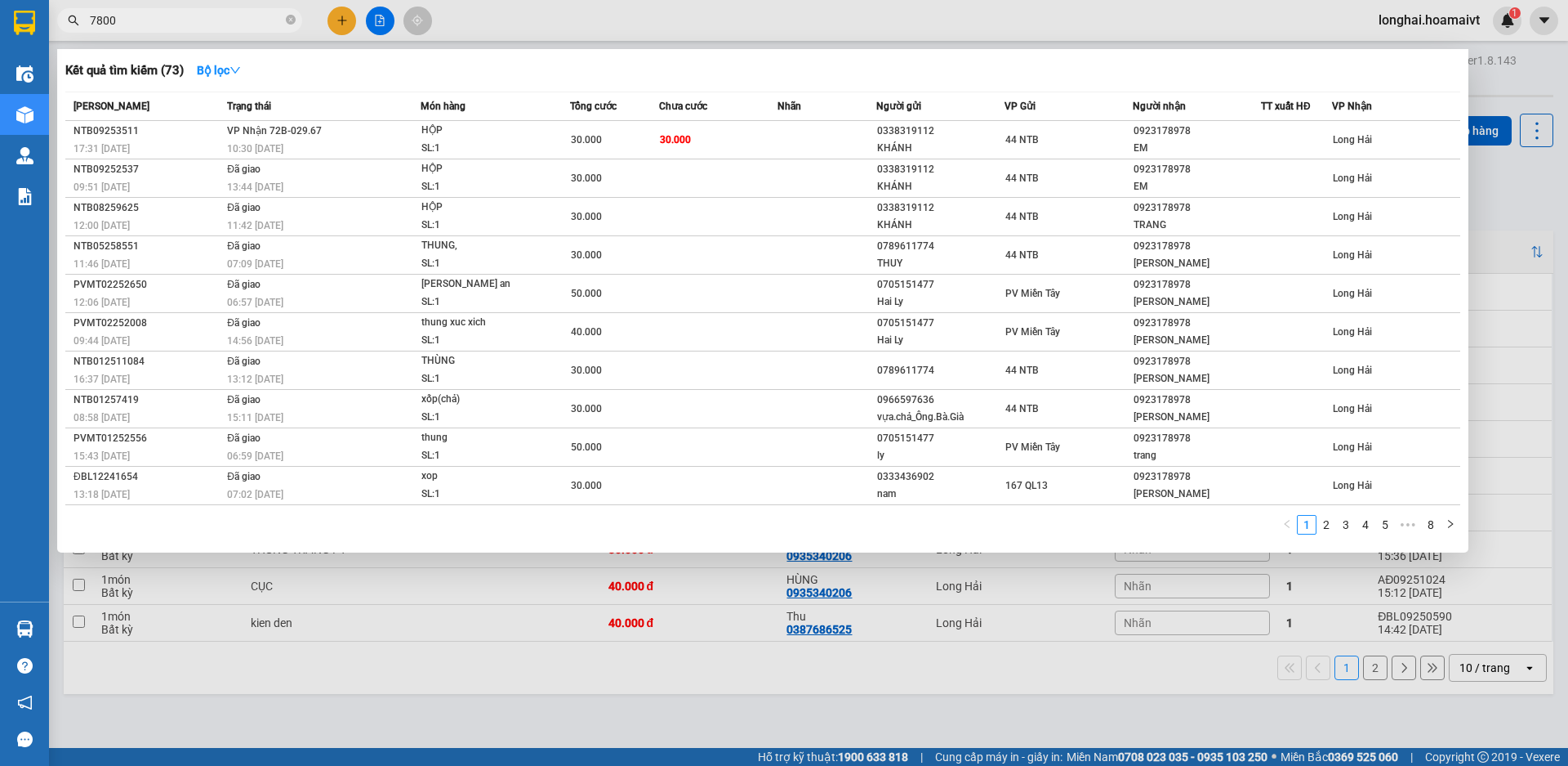
type input "78007"
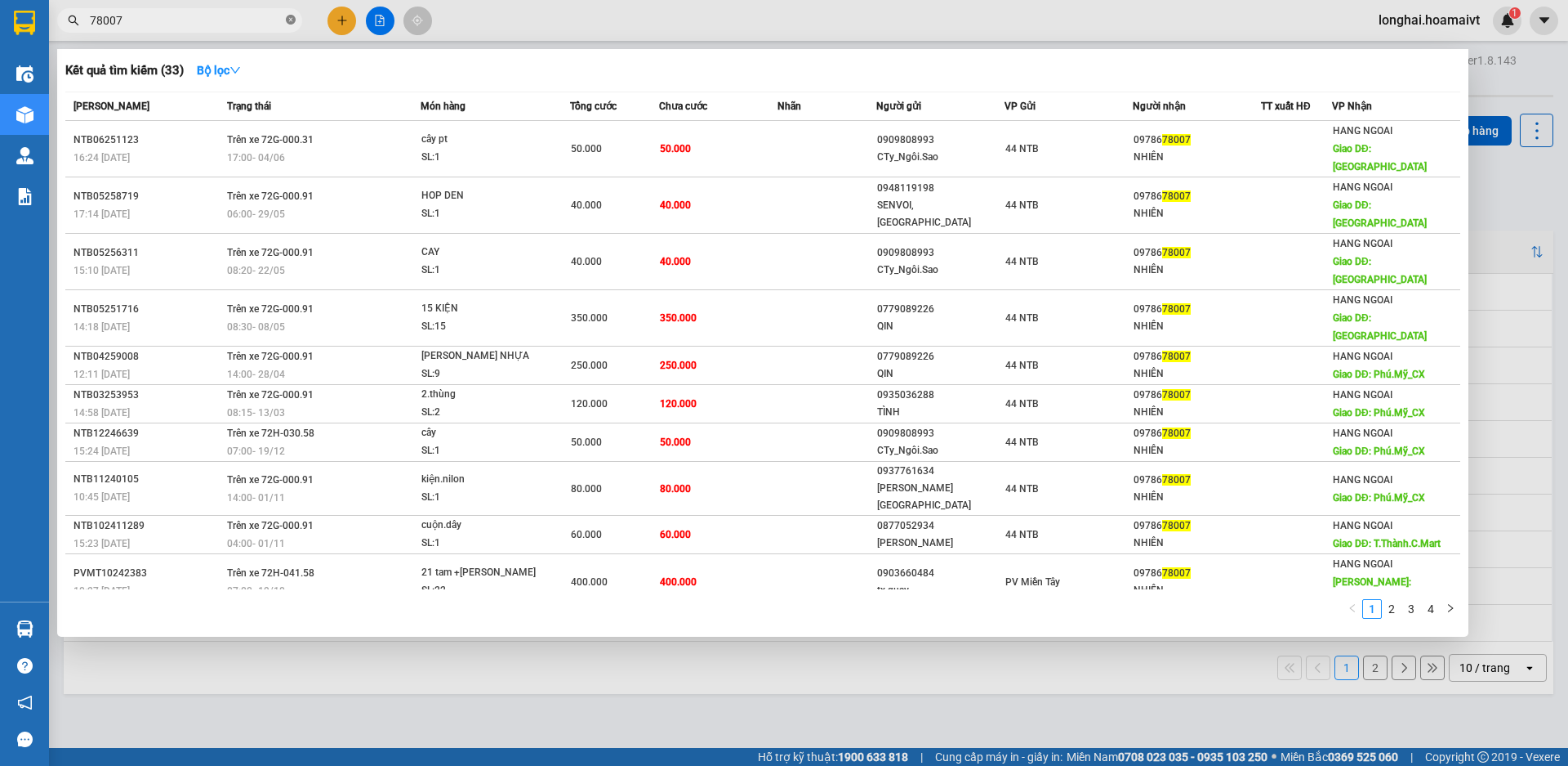
click at [286, 18] on icon "close-circle" at bounding box center [290, 19] width 10 height 10
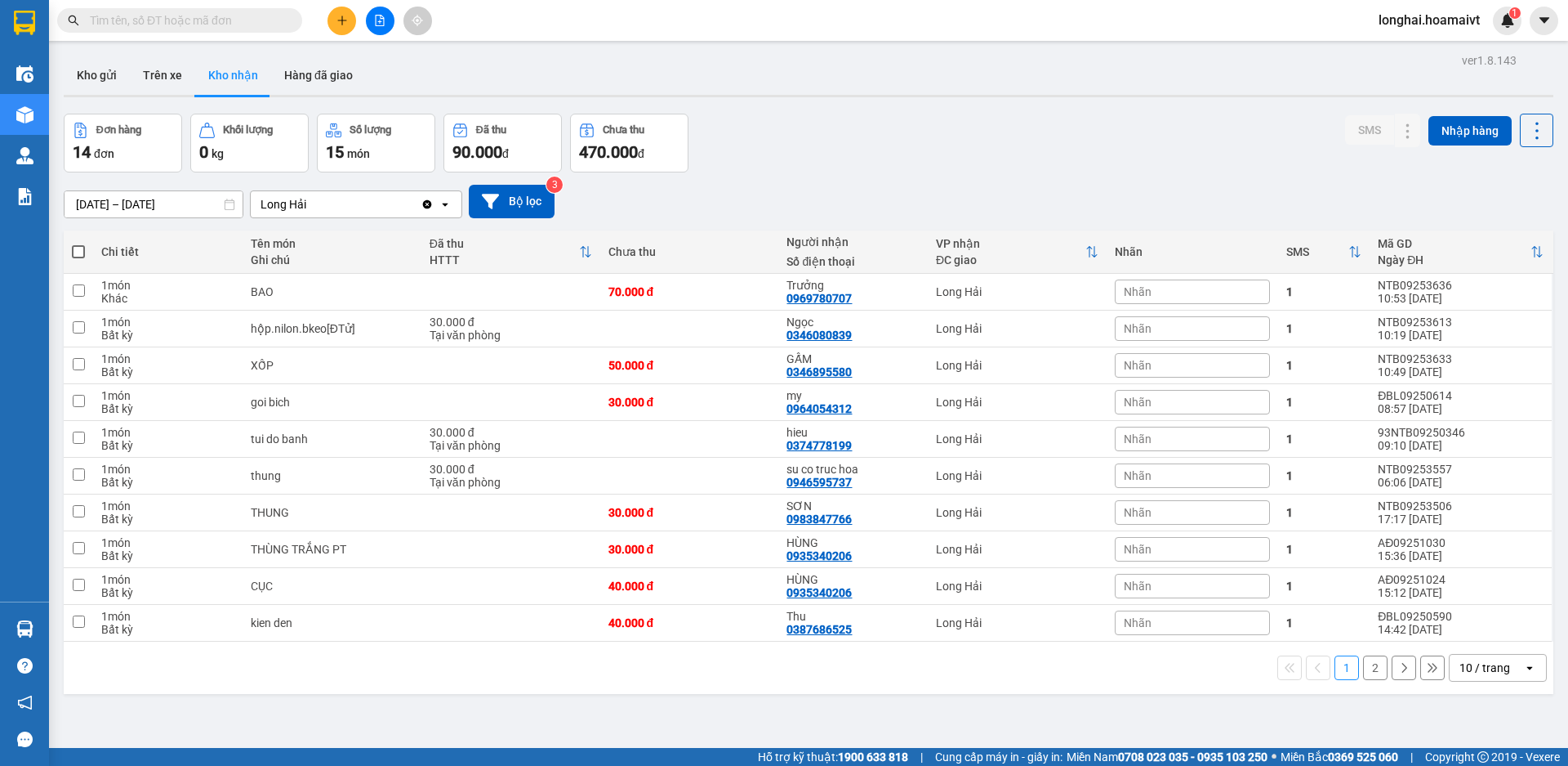
click at [229, 25] on input "text" at bounding box center [186, 20] width 192 height 18
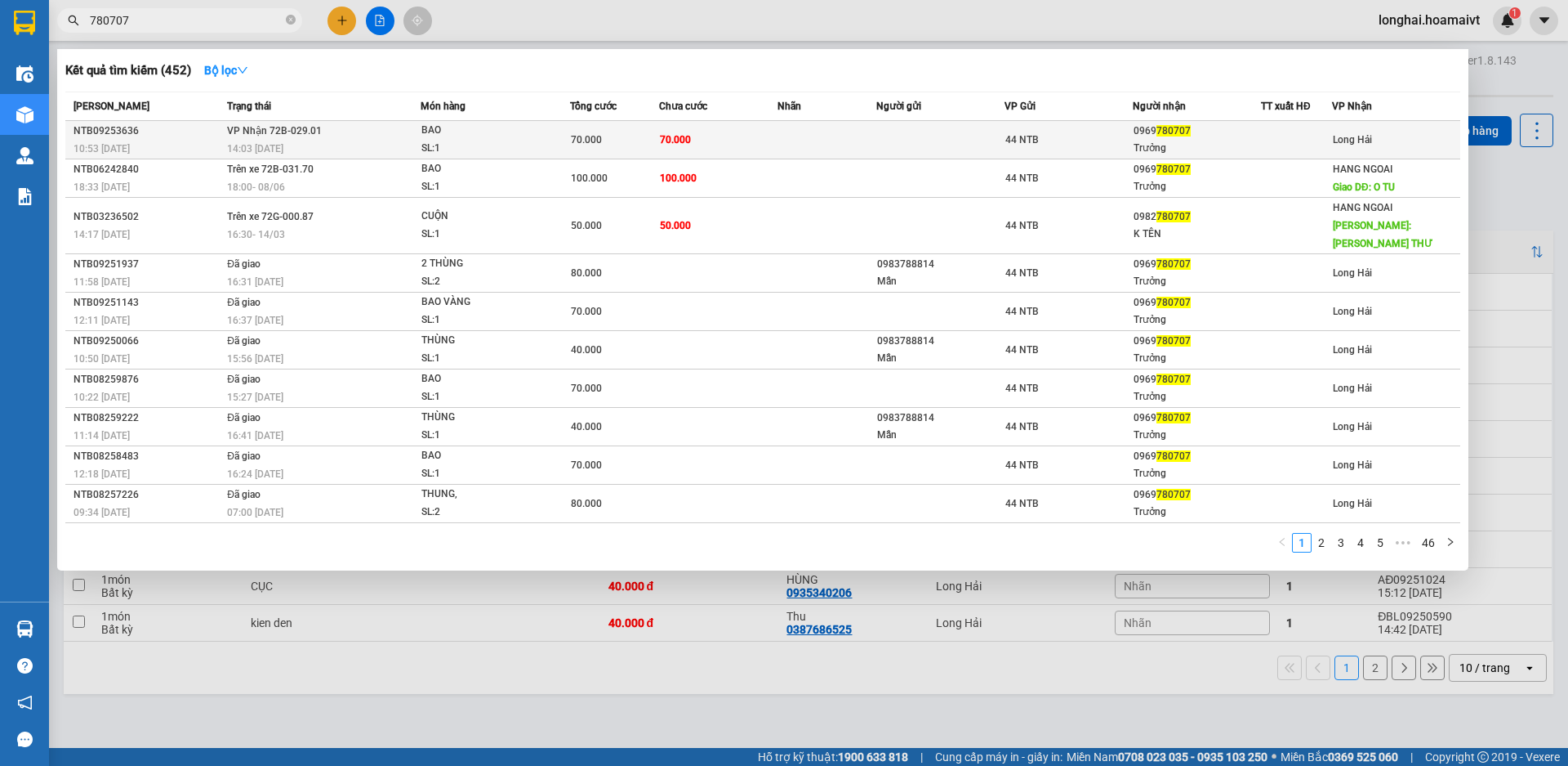
type input "780707"
click at [775, 133] on td "70.000" at bounding box center [718, 140] width 118 height 39
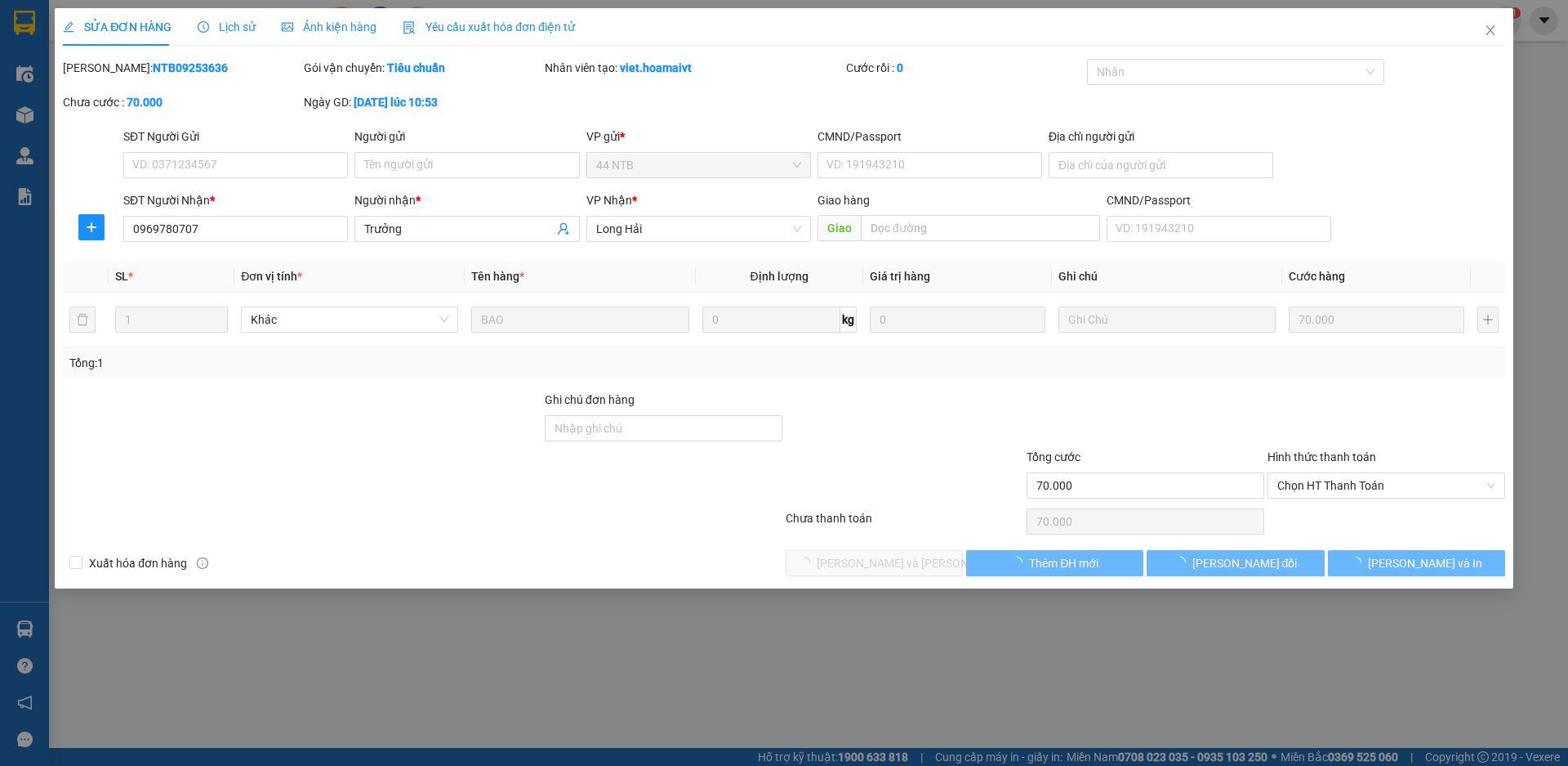
type input "0969780707"
type input "Trưởng"
type input "70.000"
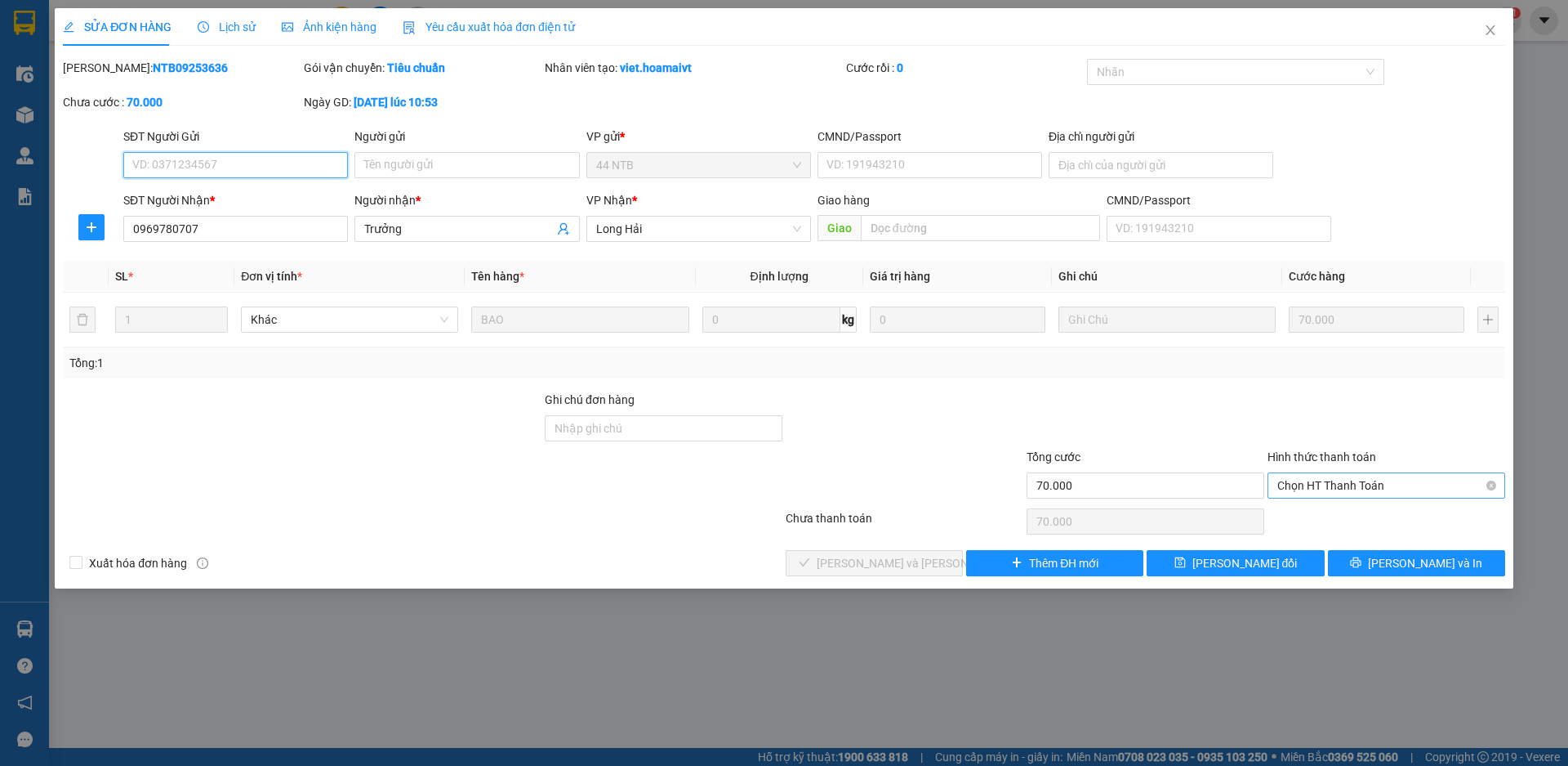
click at [1358, 488] on span "Chọn HT Thanh Toán" at bounding box center [1386, 485] width 218 height 25
click at [1354, 526] on div "Tại văn phòng" at bounding box center [1386, 518] width 218 height 18
type input "0"
click at [932, 560] on button "[PERSON_NAME] và Giao hàng" at bounding box center [874, 563] width 178 height 26
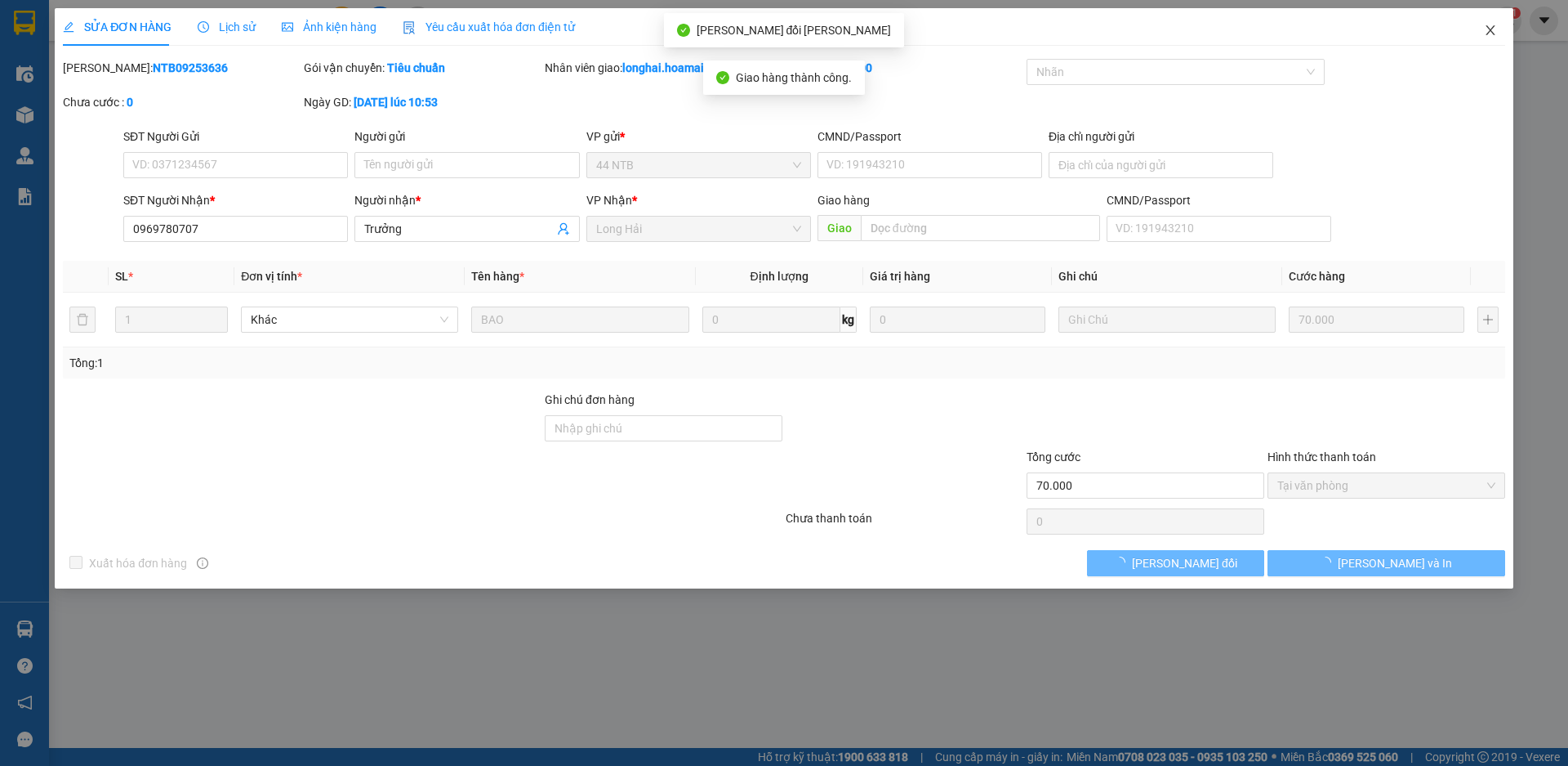
click at [1491, 34] on icon "close" at bounding box center [1490, 30] width 13 height 13
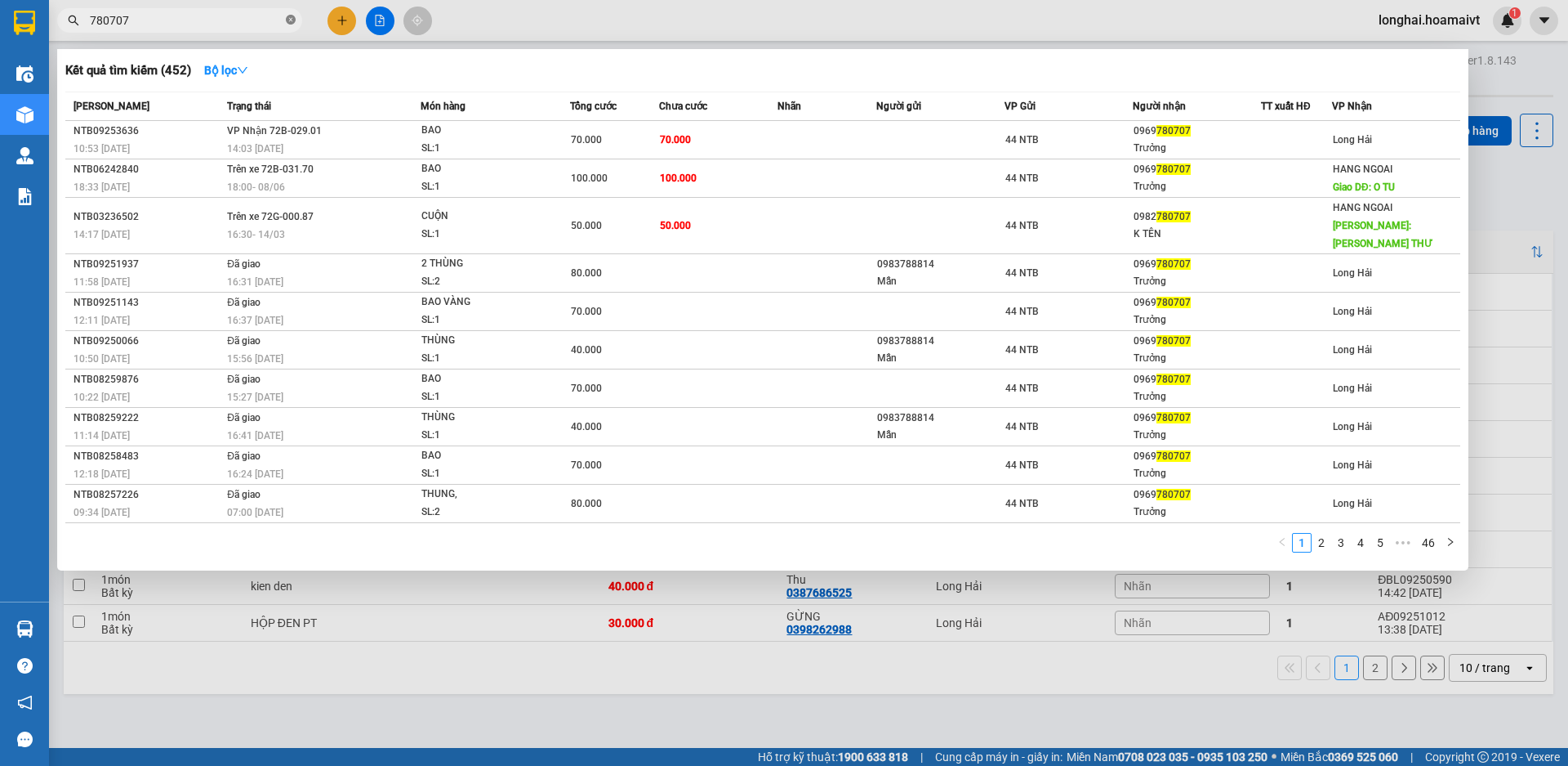
click at [290, 19] on icon "close-circle" at bounding box center [290, 19] width 10 height 10
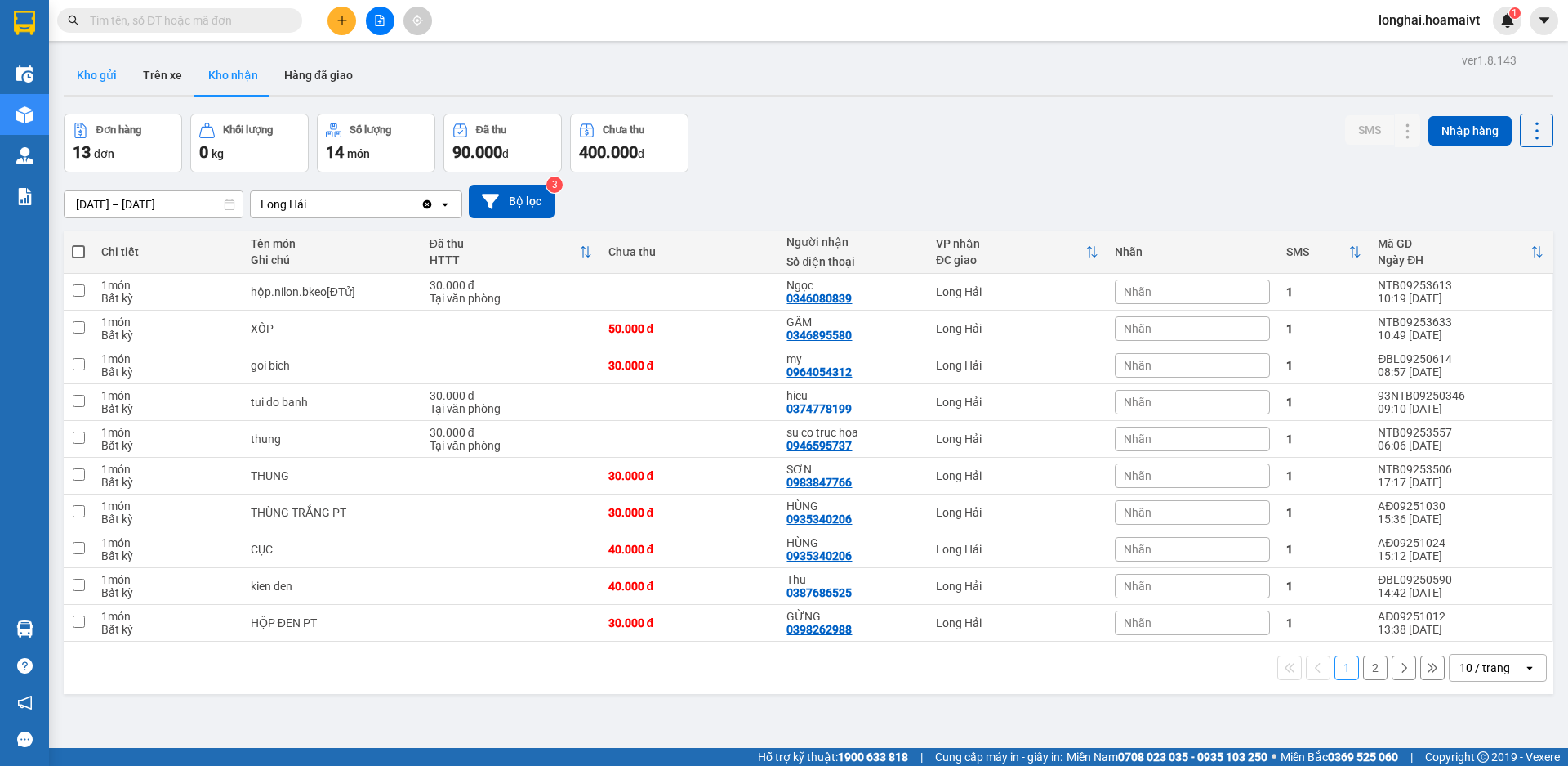
click at [71, 88] on button "Kho gửi" at bounding box center [97, 74] width 66 height 39
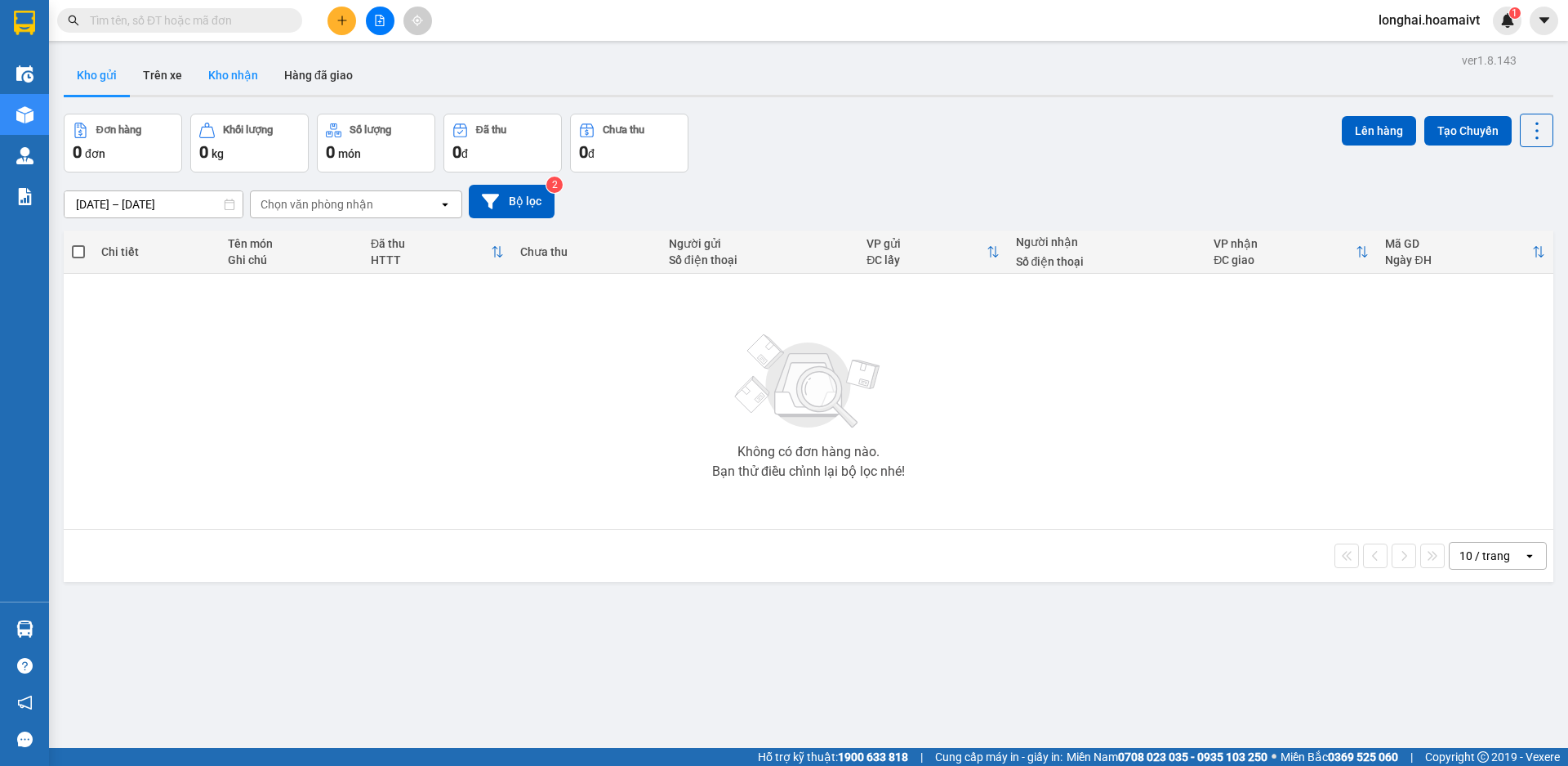
click at [242, 84] on button "Kho nhận" at bounding box center [233, 74] width 76 height 39
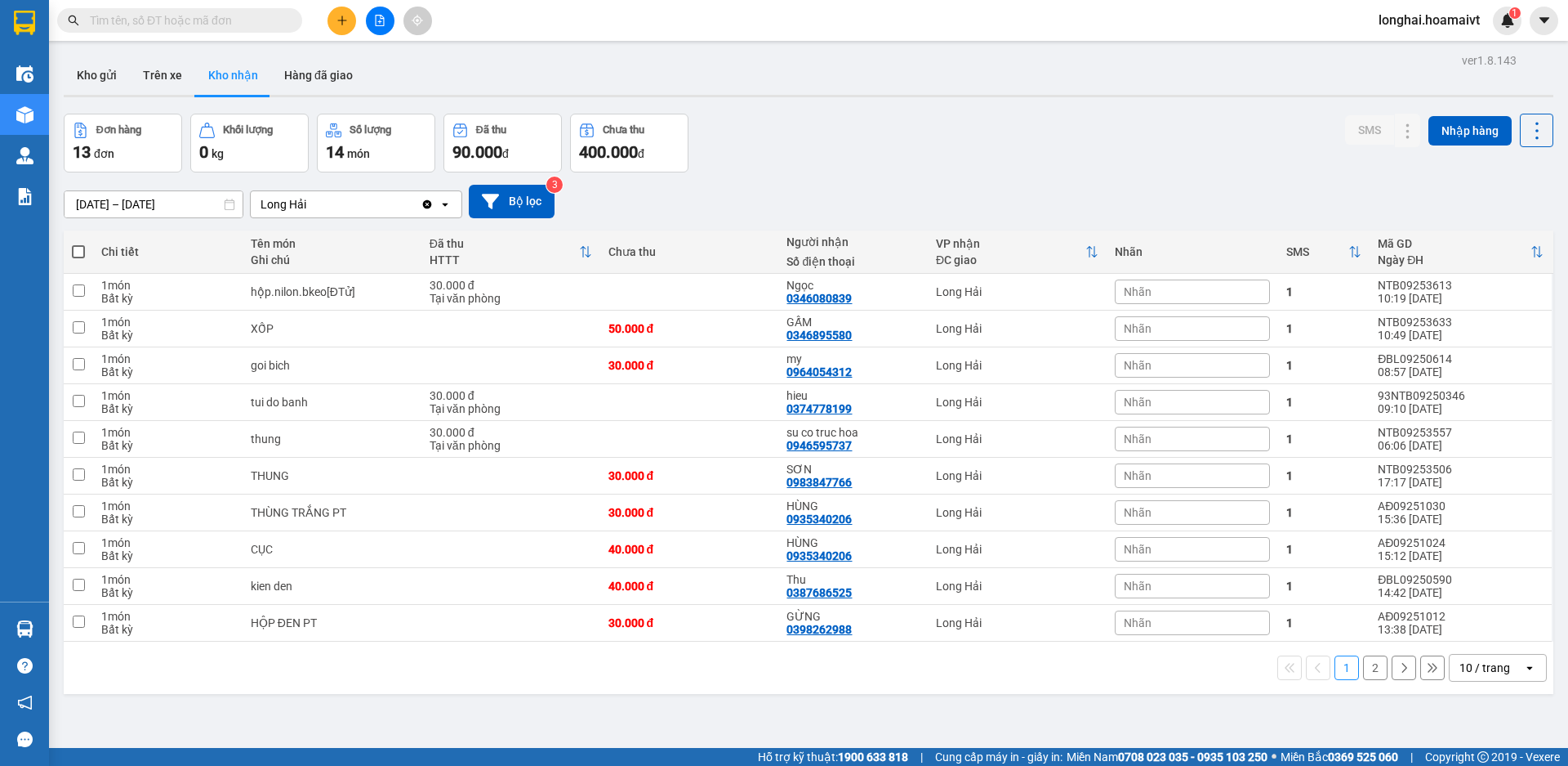
click at [343, 23] on icon "plus" at bounding box center [342, 20] width 11 height 11
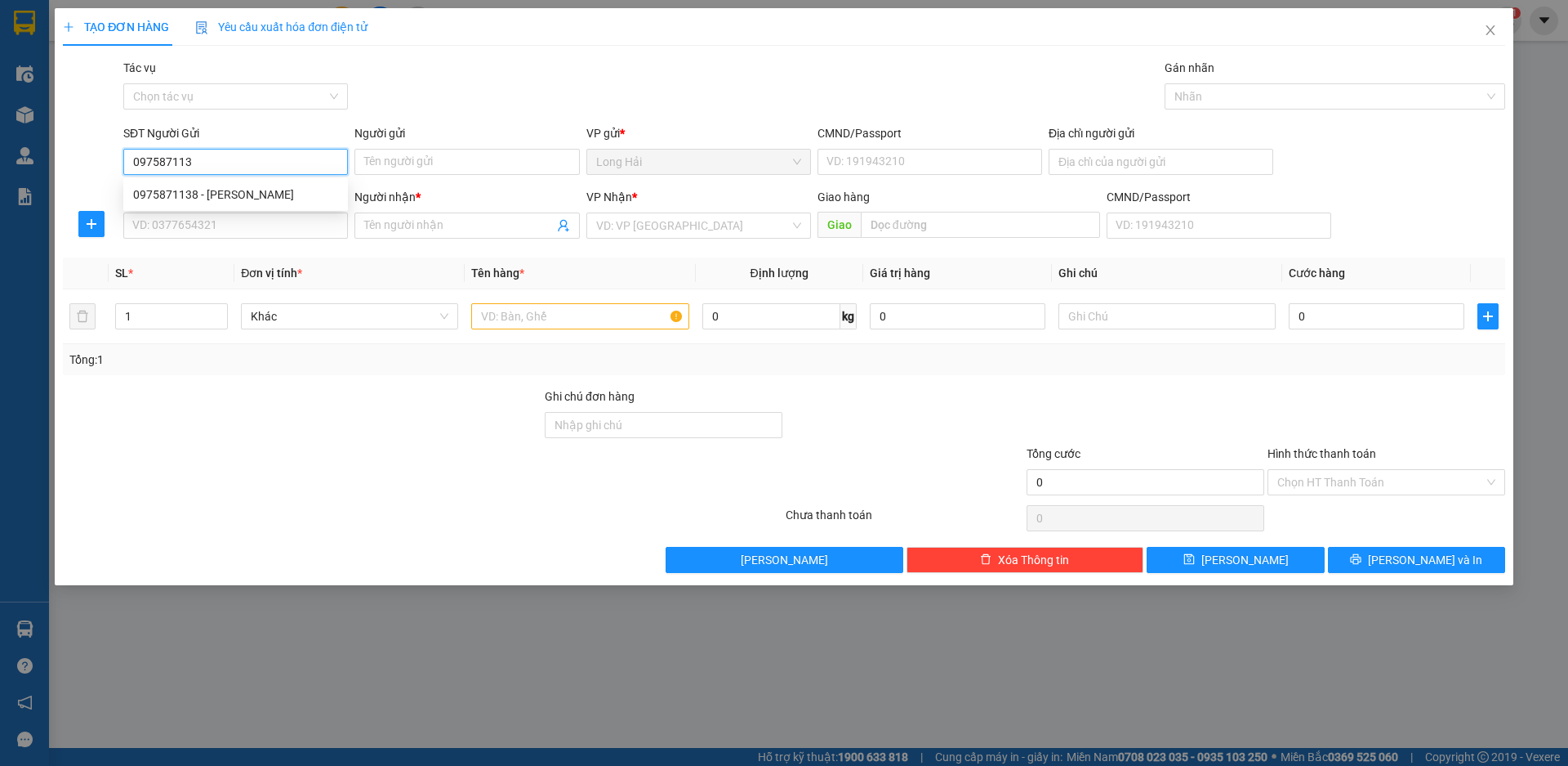
type input "0975871138"
click at [259, 194] on div "0975871138 - linh" at bounding box center [235, 194] width 205 height 18
type input "linh"
type input "025201009057"
type input "LONG HAI"
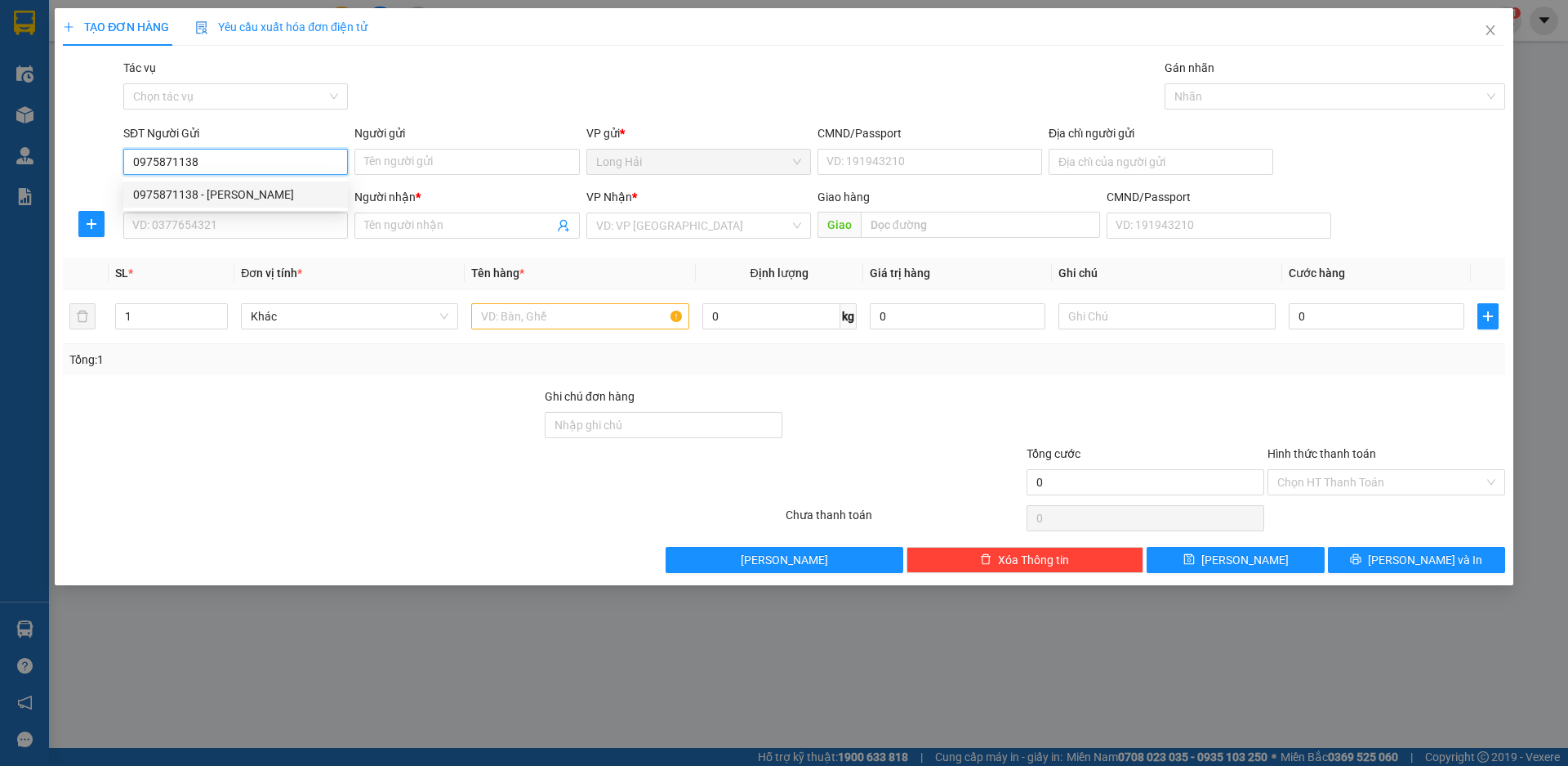
type input "0974213387"
type input "A CHUNG"
type input "0975871138"
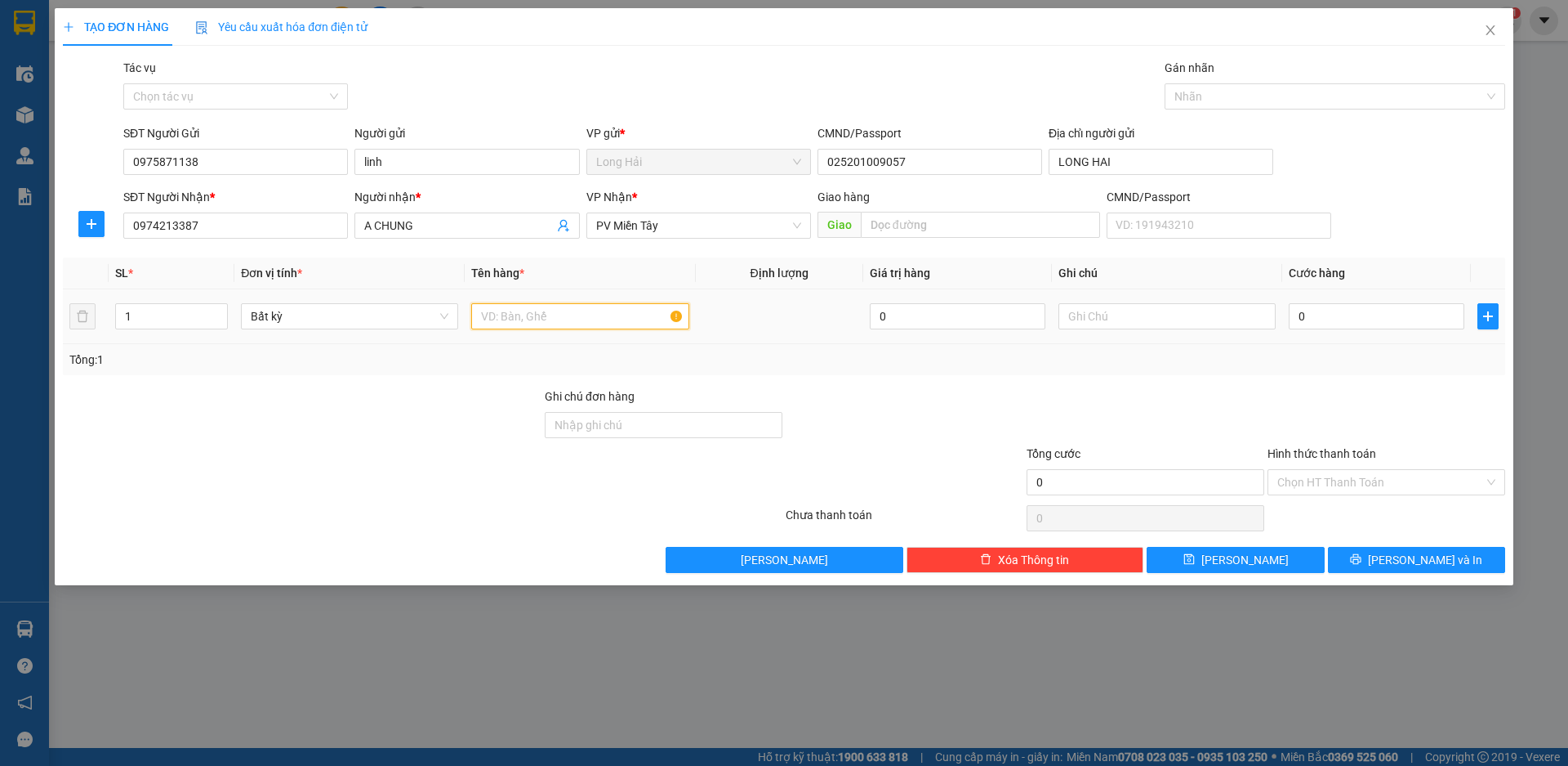
click at [530, 326] on input "text" at bounding box center [580, 316] width 217 height 26
type input "HỘP R"
click at [1298, 316] on input "0" at bounding box center [1376, 316] width 176 height 26
type input "3"
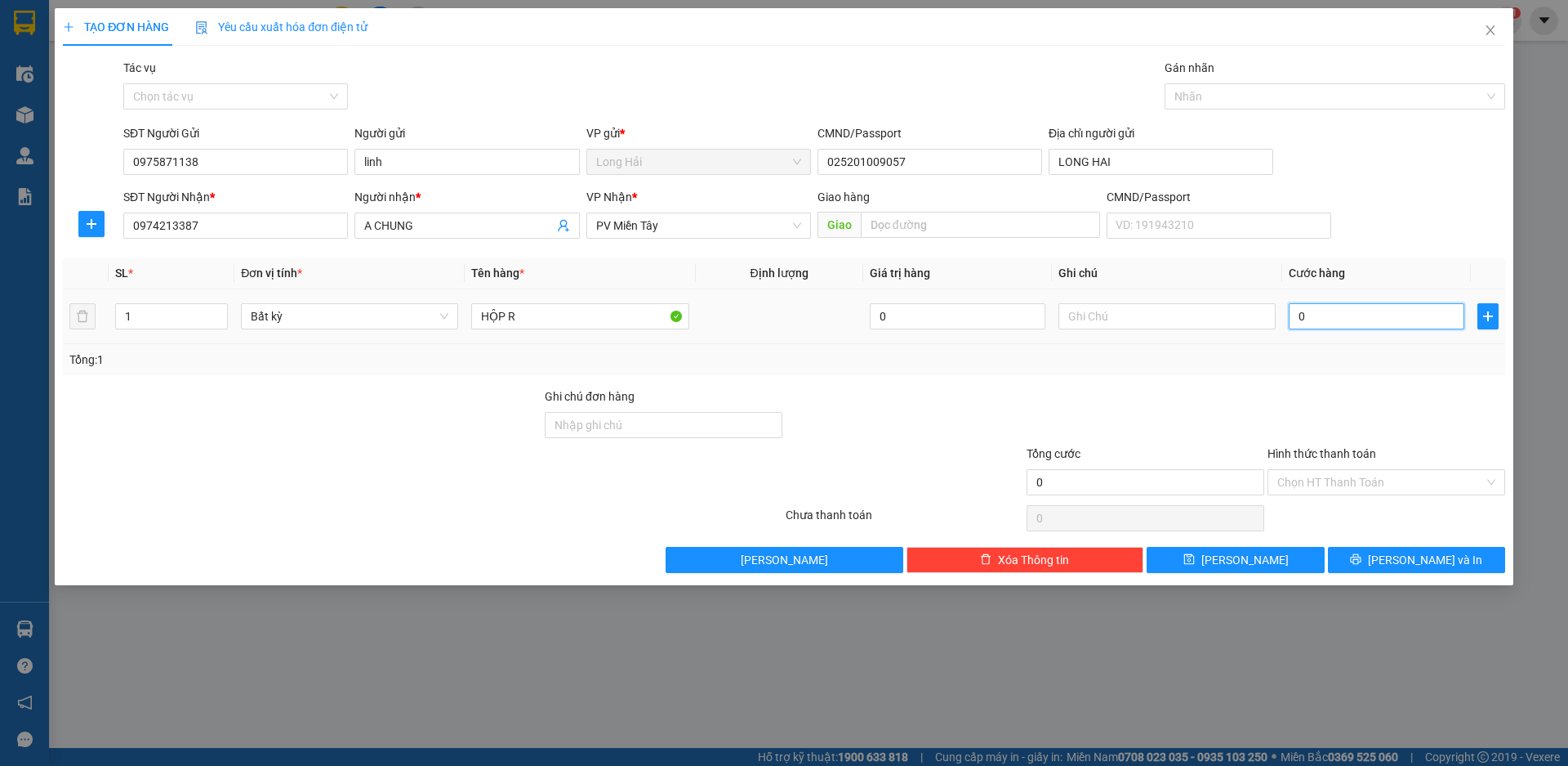
type input "3"
type input "30"
type input "30.000"
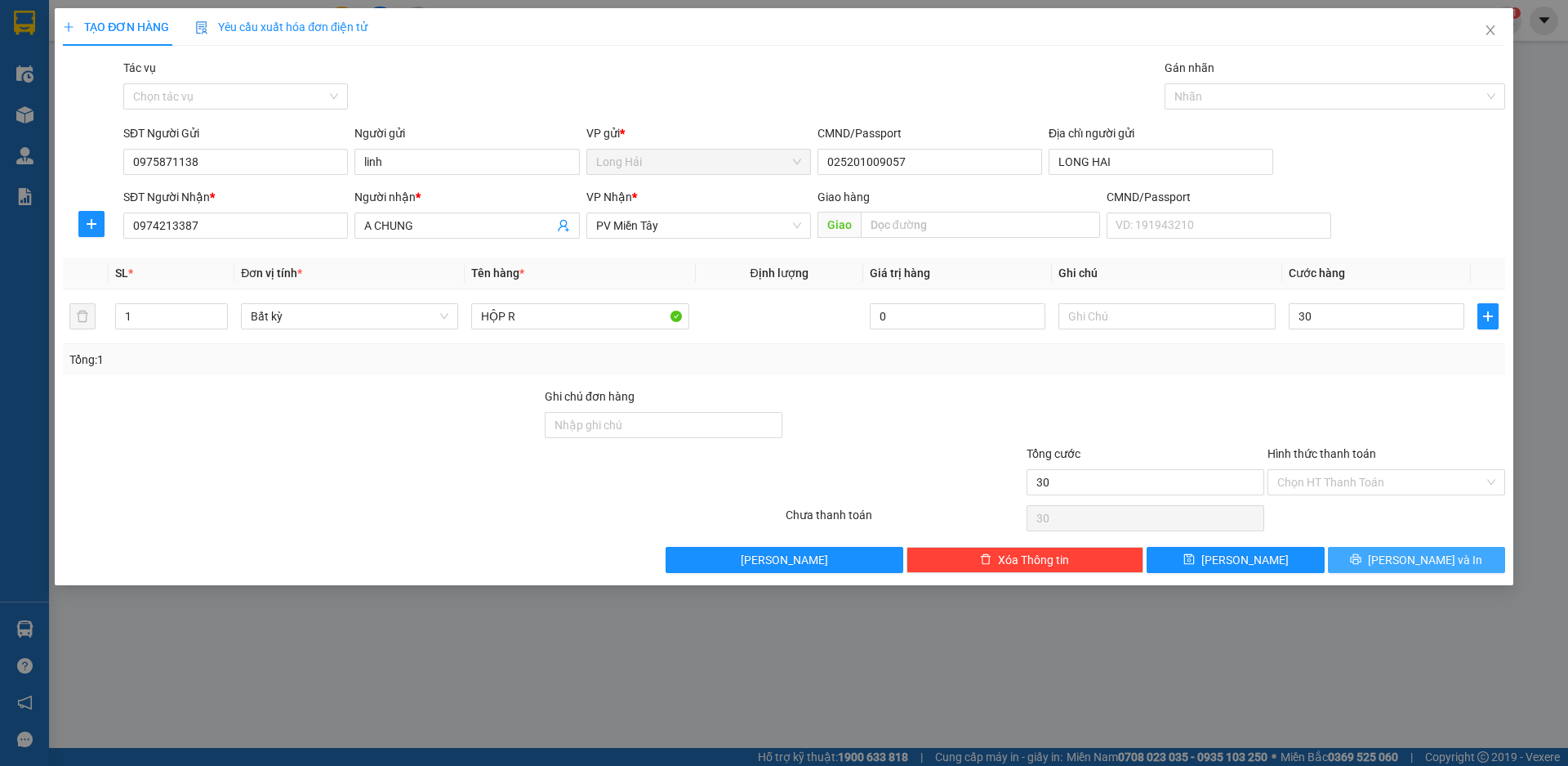
type input "30.000"
click at [1476, 559] on button "[PERSON_NAME] và In" at bounding box center [1417, 559] width 178 height 26
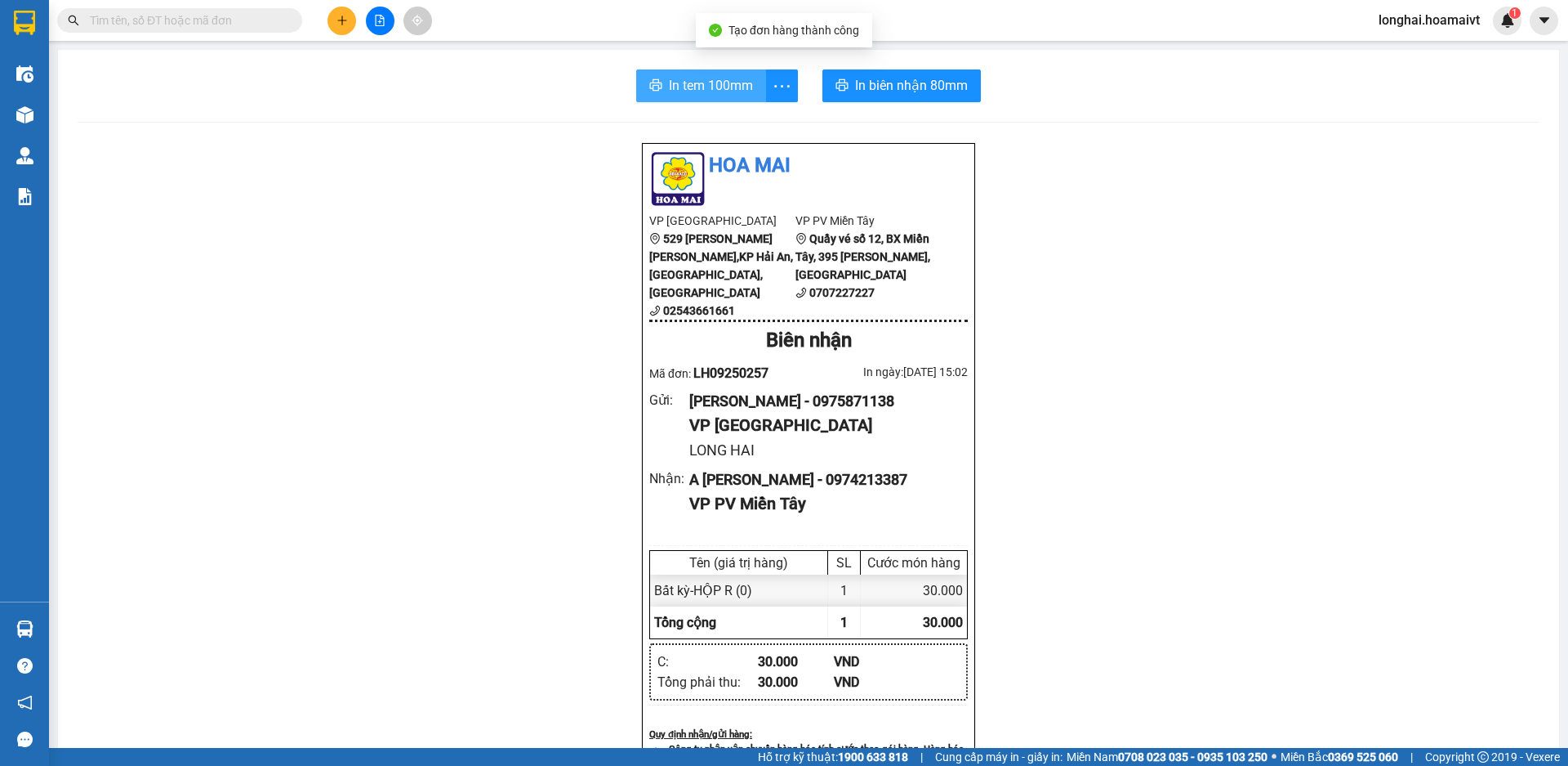
click at [709, 82] on span "In tem 100mm" at bounding box center [711, 85] width 84 height 20
click at [690, 82] on span "In tem 100mm" at bounding box center [711, 85] width 84 height 20
click at [265, 18] on input "text" at bounding box center [186, 20] width 192 height 18
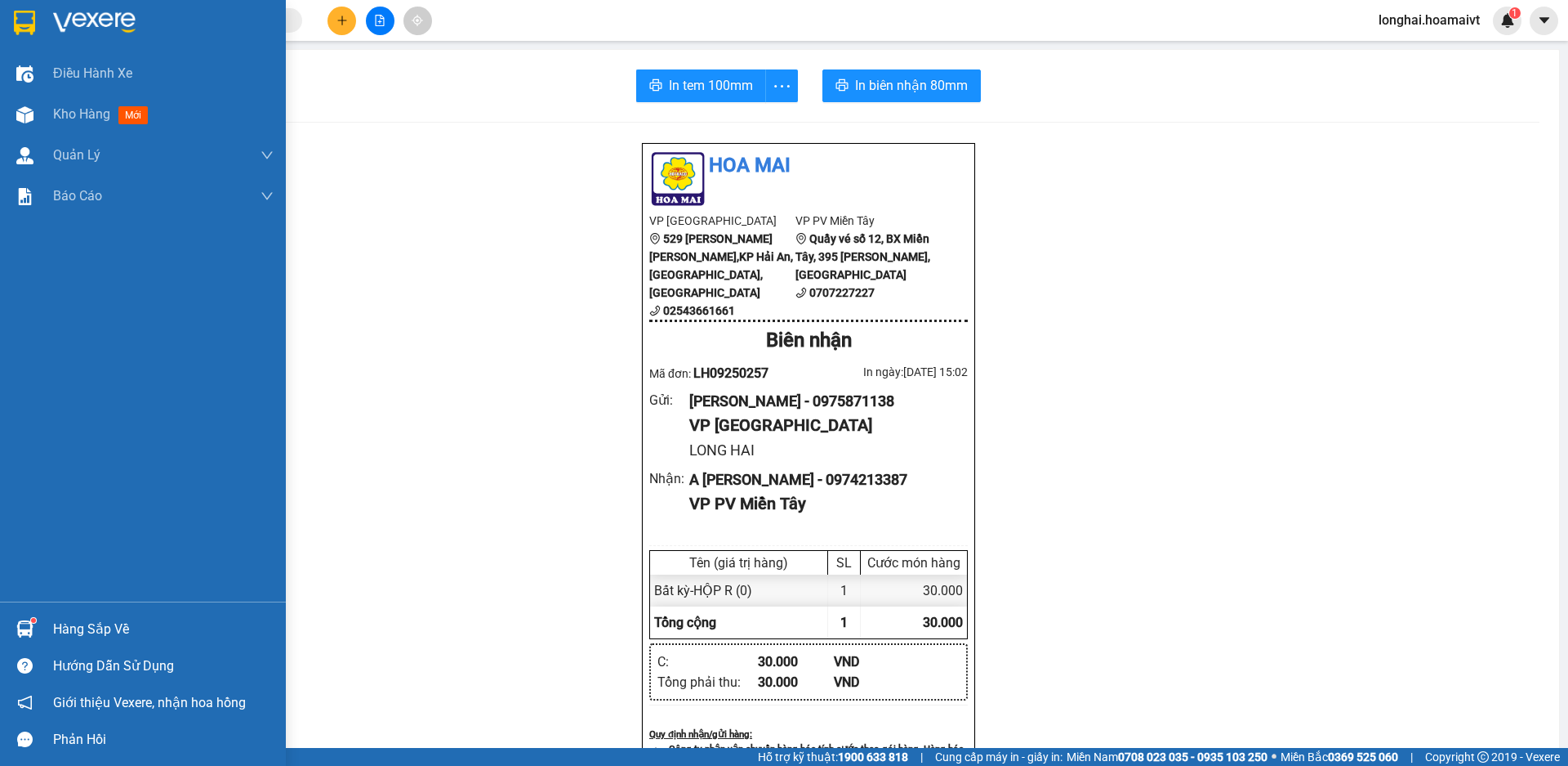
click at [114, 624] on div "Hàng sắp về" at bounding box center [164, 629] width 220 height 25
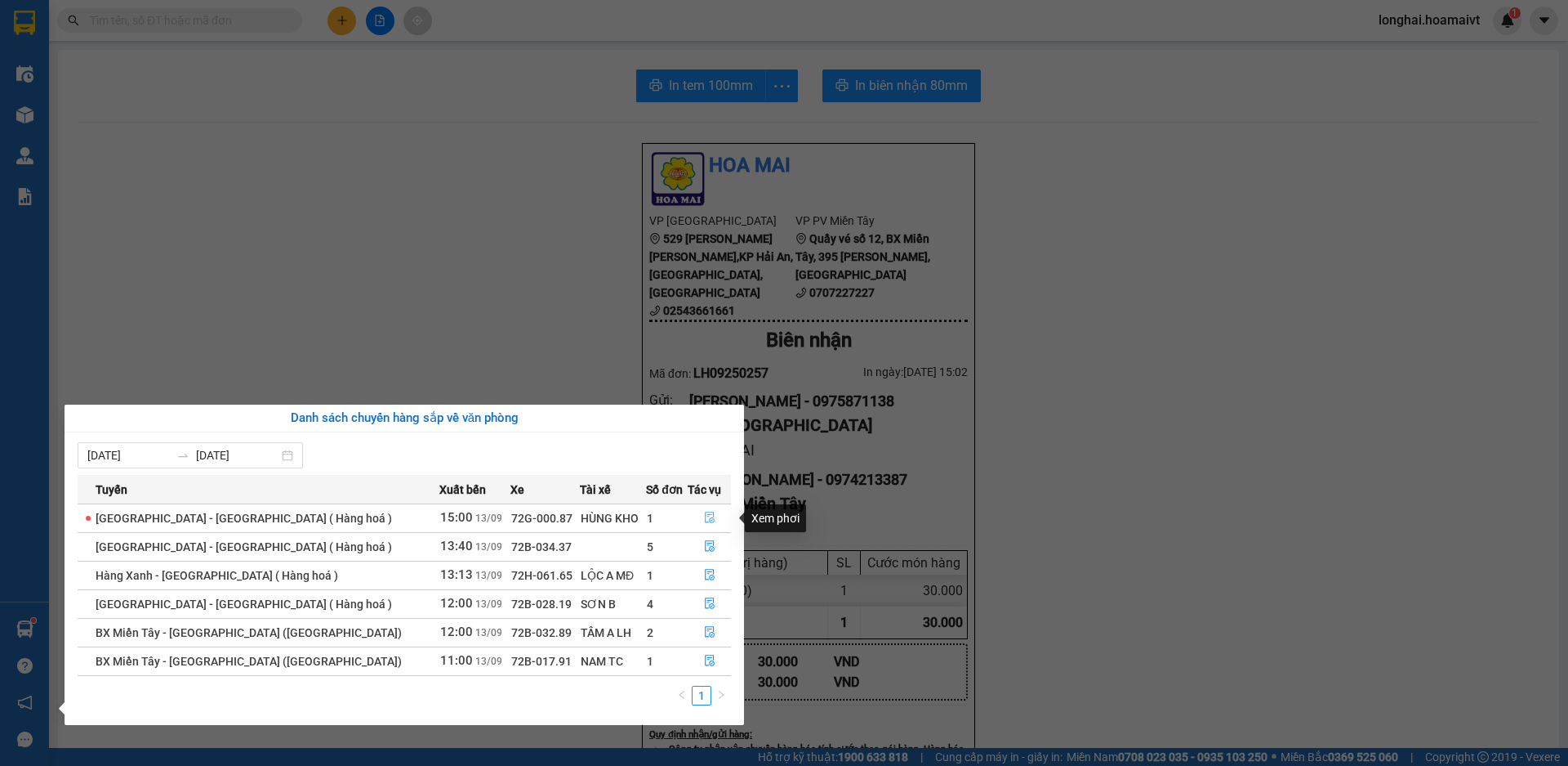
click at [715, 519] on button "button" at bounding box center [710, 518] width 42 height 26
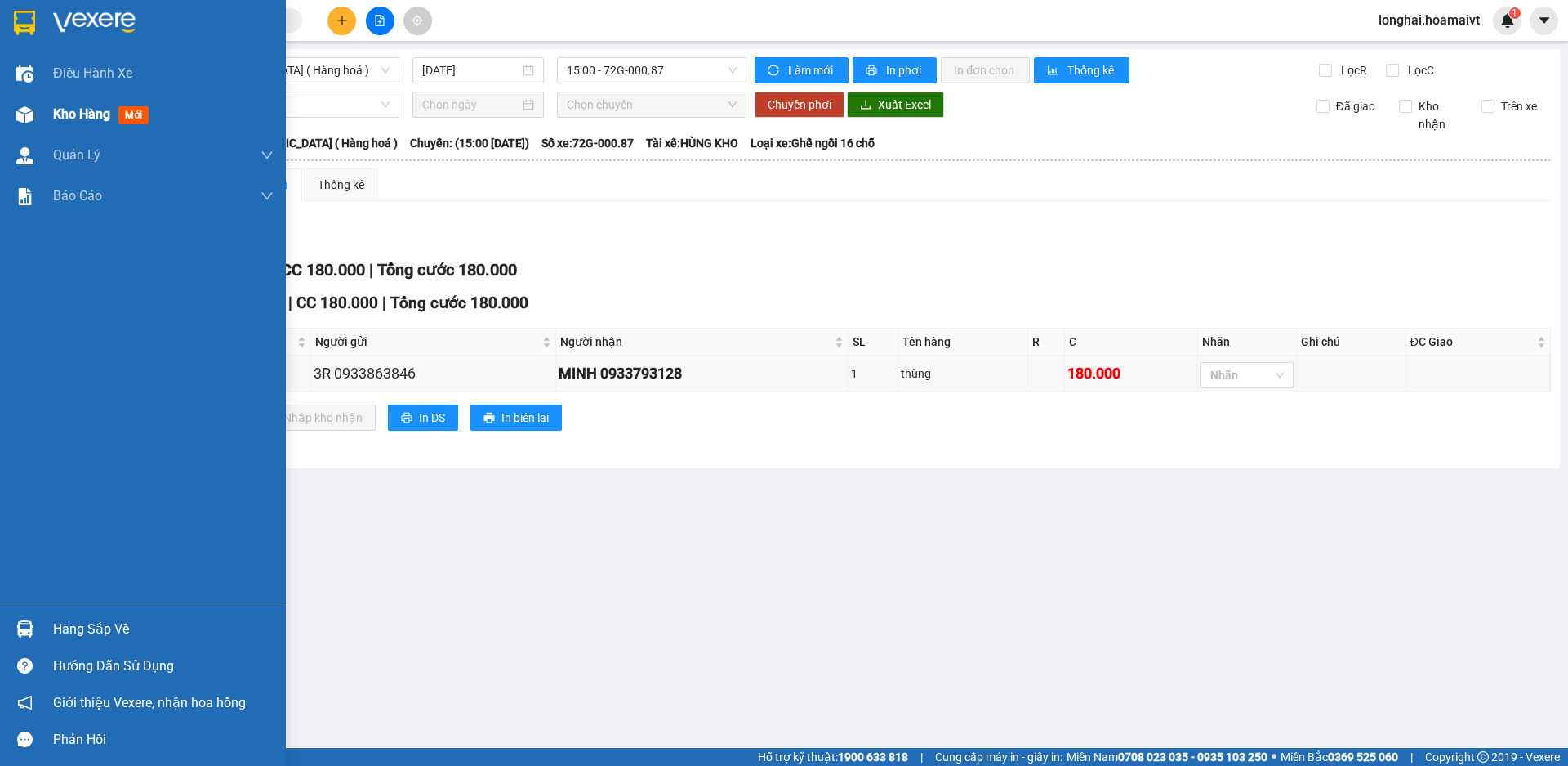
click at [52, 121] on div "Kho hàng mới" at bounding box center [143, 114] width 286 height 41
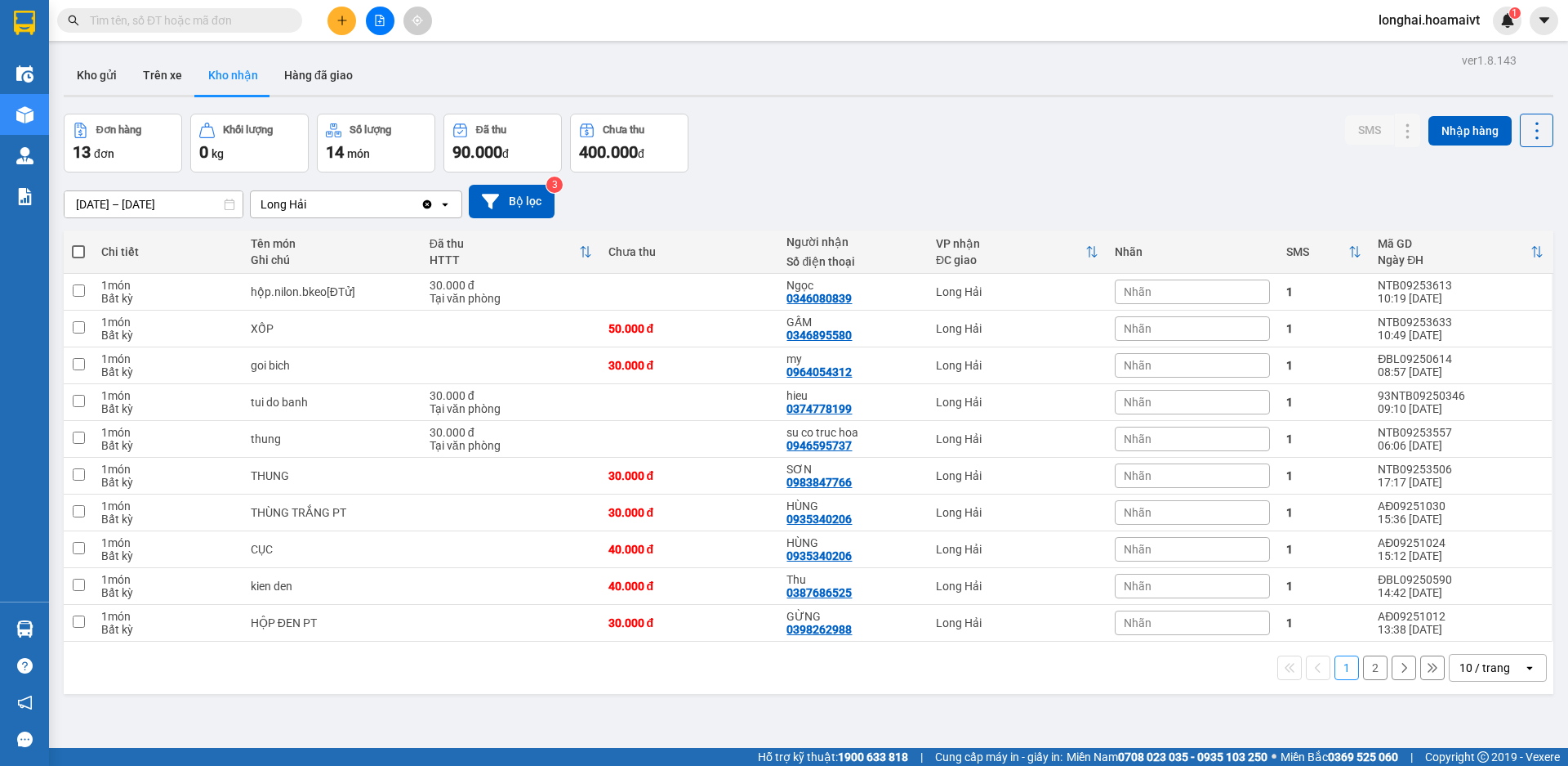
click at [260, 18] on input "text" at bounding box center [186, 20] width 192 height 18
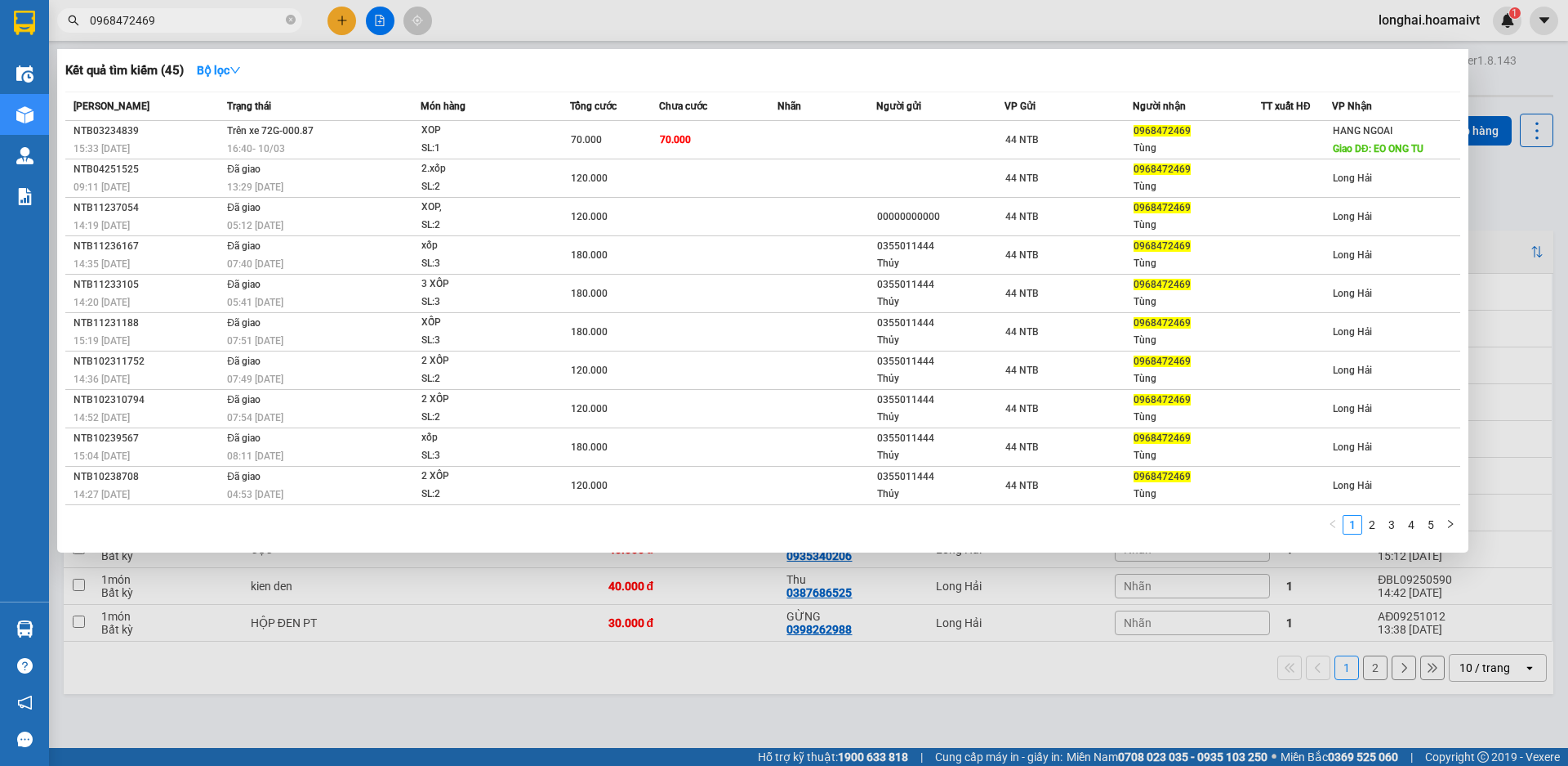
type input "0968472469"
click at [284, 15] on span "0968472469" at bounding box center [179, 20] width 245 height 25
click at [289, 16] on icon "close-circle" at bounding box center [290, 19] width 10 height 10
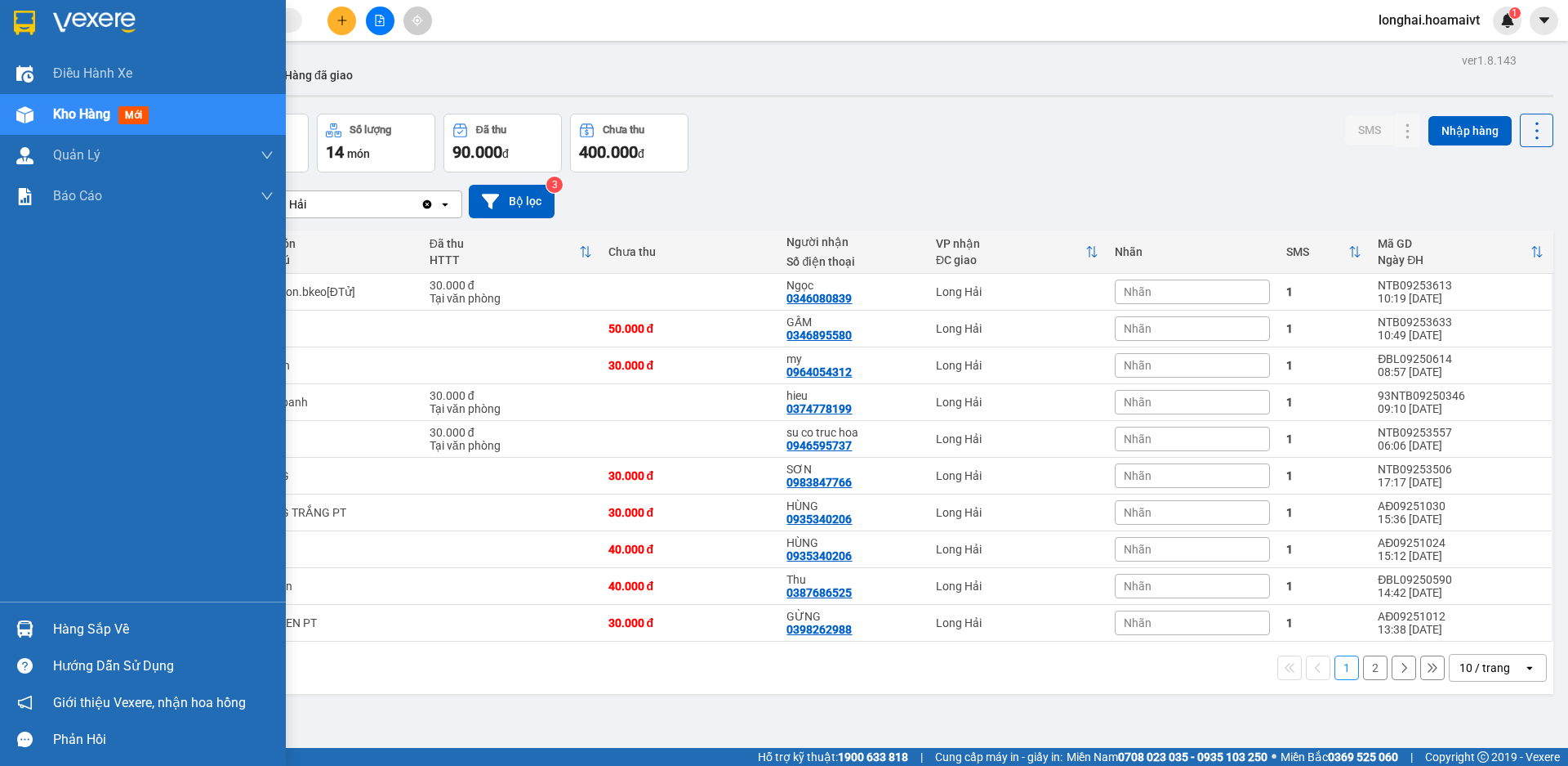
click at [51, 626] on div "Hàng sắp về" at bounding box center [143, 629] width 286 height 37
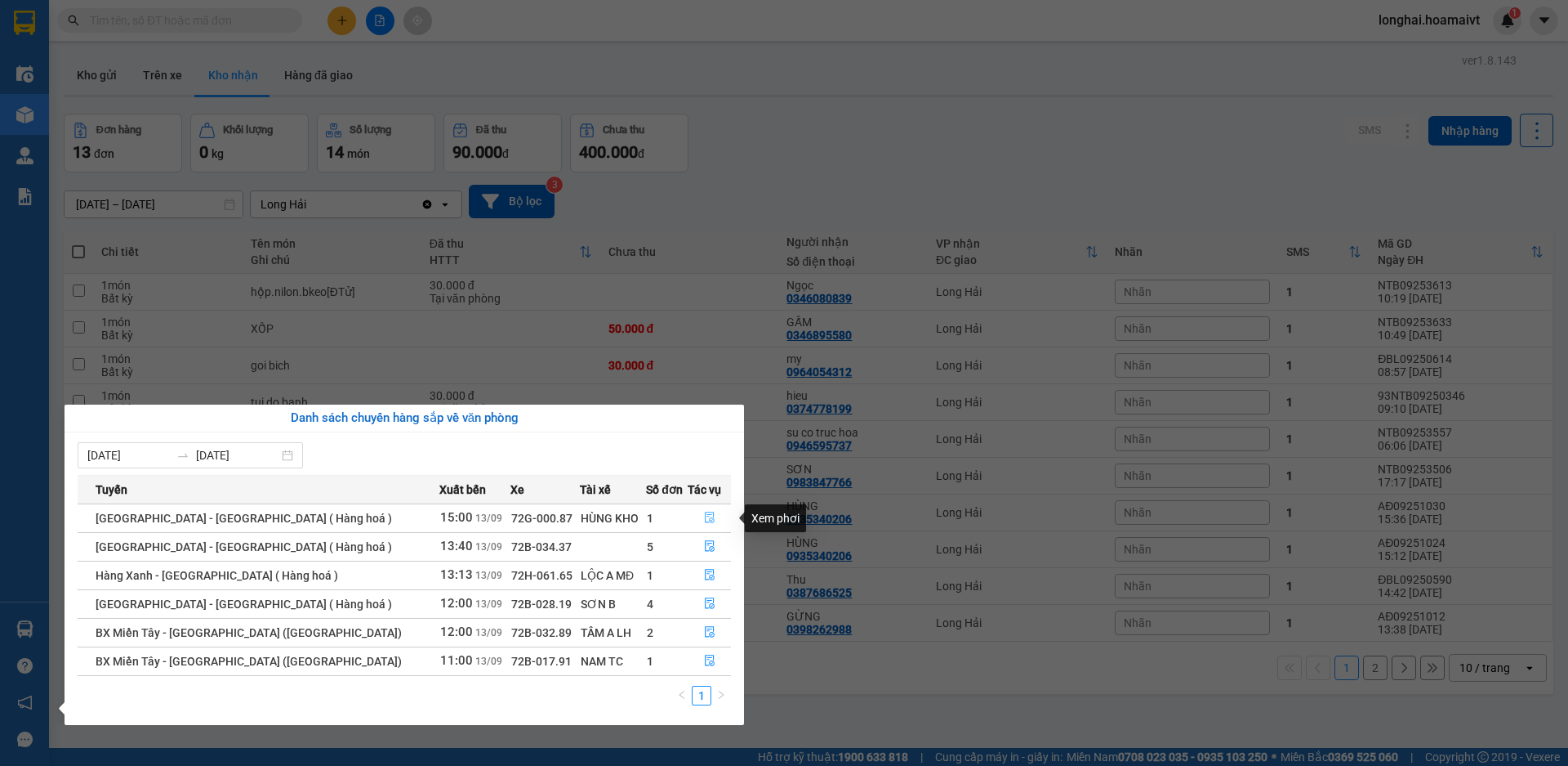
click at [704, 518] on icon "file-done" at bounding box center [710, 517] width 11 height 11
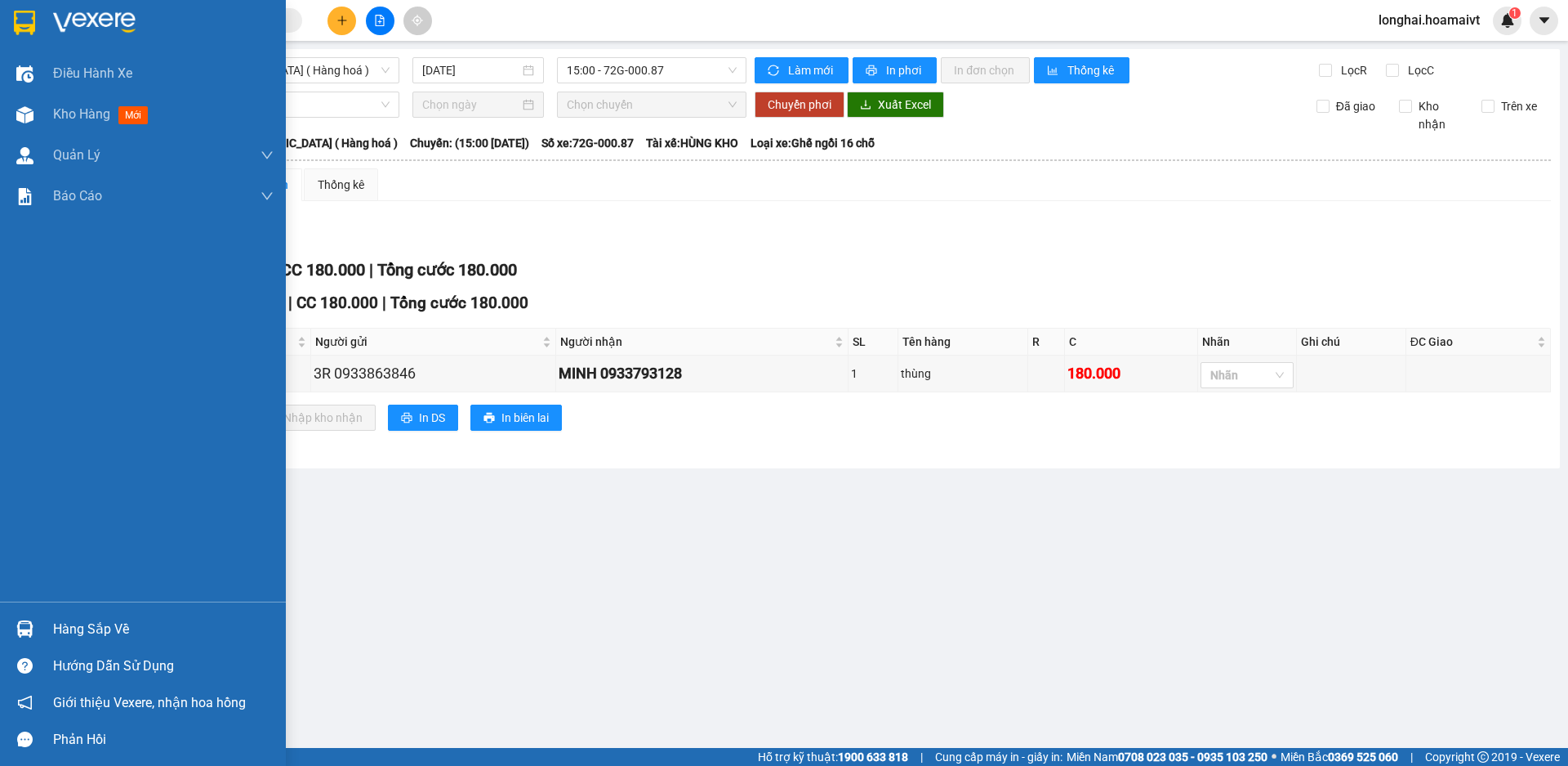
click at [61, 630] on div "Hàng sắp về" at bounding box center [164, 629] width 220 height 25
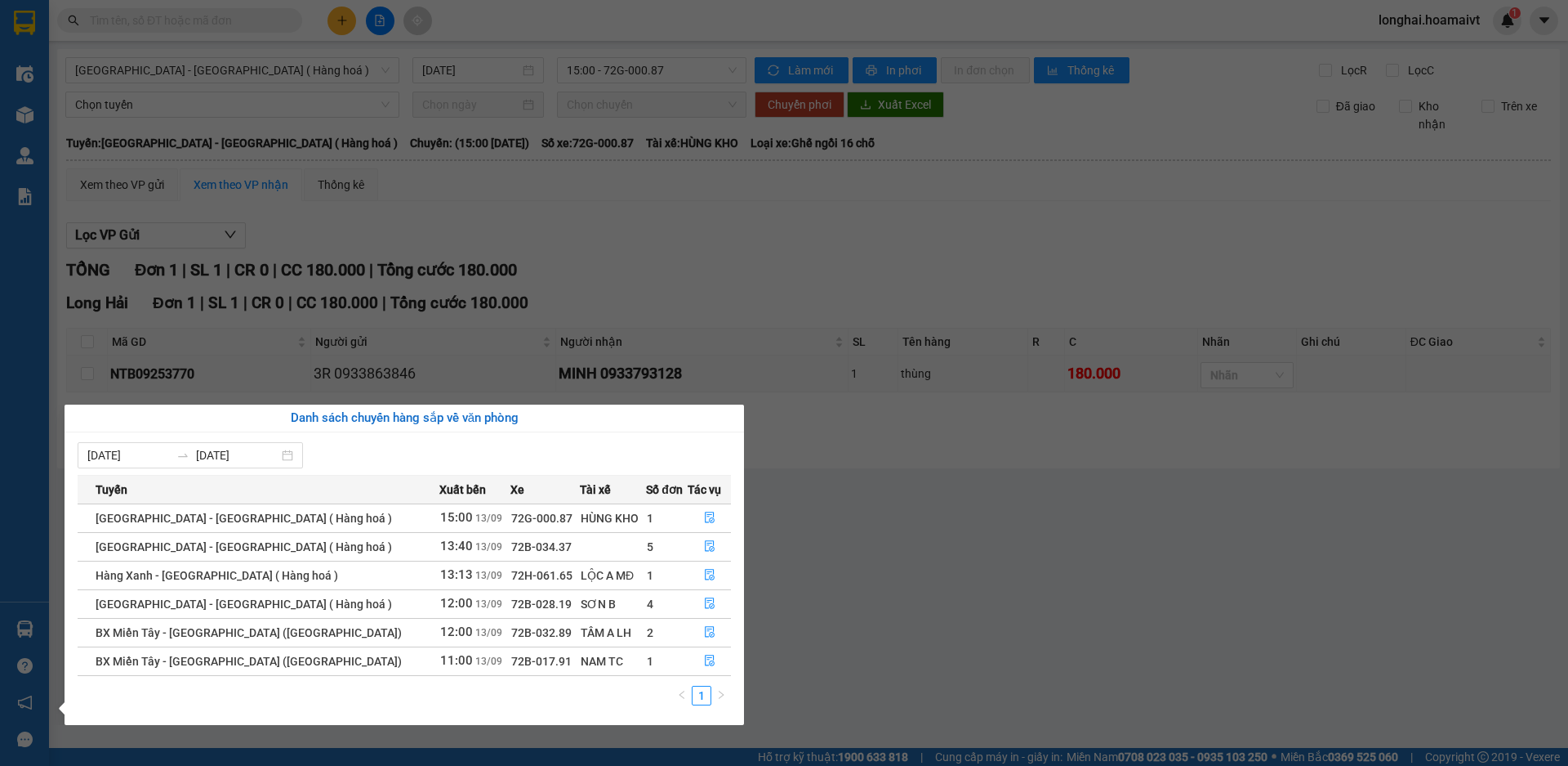
click at [914, 577] on section "Kết quả tìm kiếm ( 45 ) Bộ lọc Mã ĐH Trạng thái Món hàng Tổng cước Chưa cước Nh…" at bounding box center [784, 383] width 1568 height 766
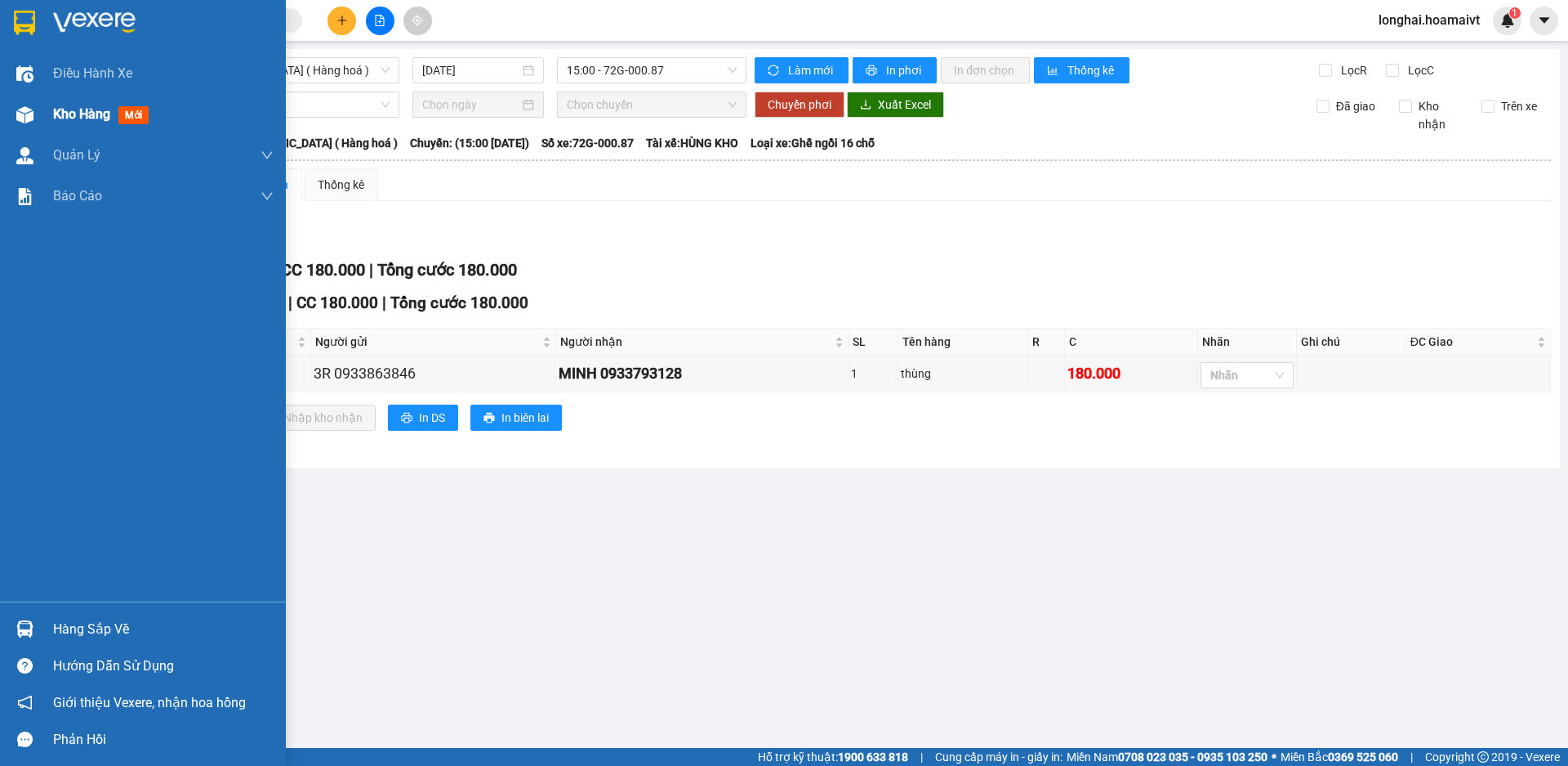
click at [72, 126] on div "Kho hàng mới" at bounding box center [164, 114] width 220 height 41
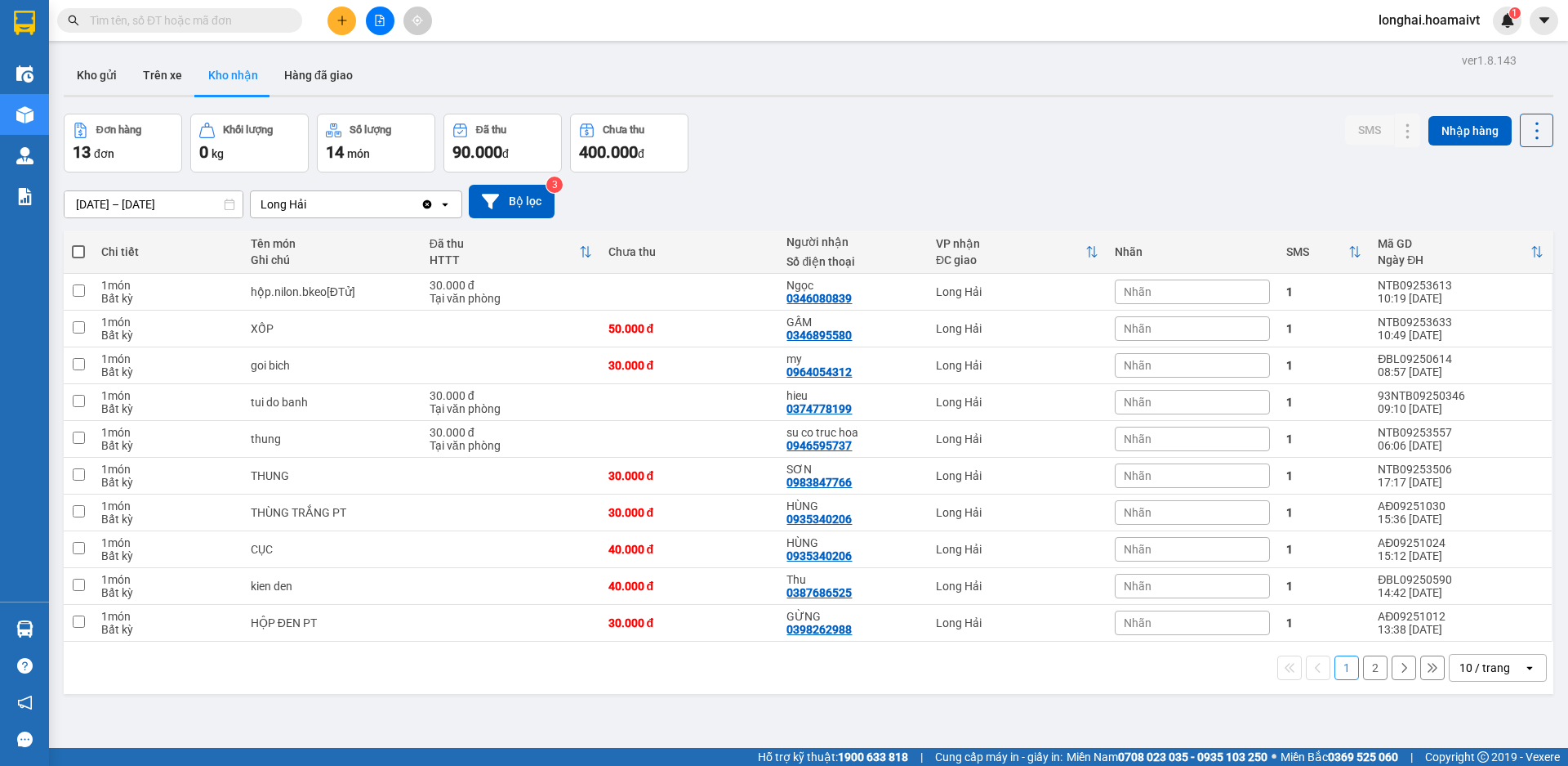
click at [231, 14] on input "text" at bounding box center [186, 20] width 192 height 18
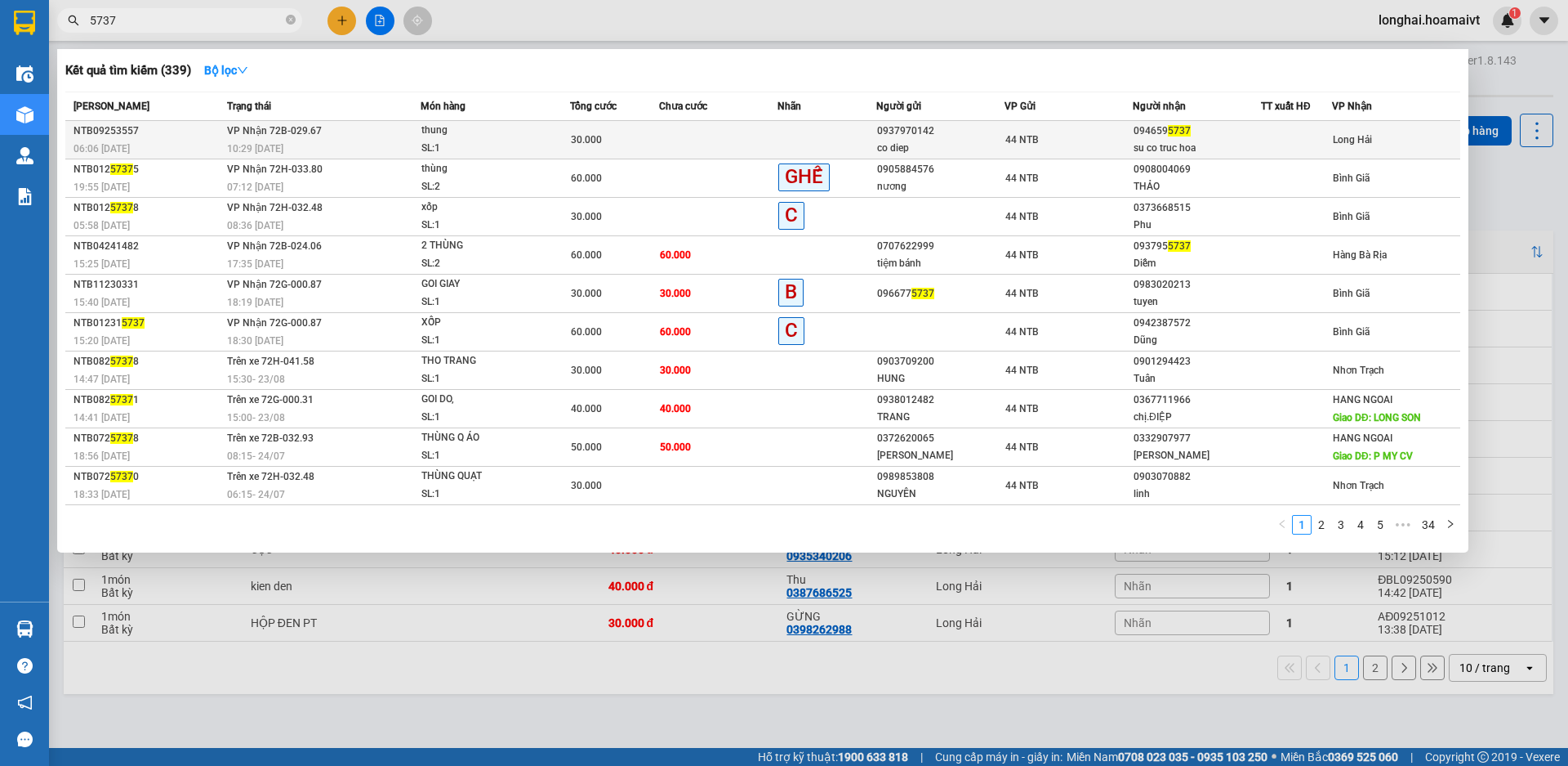
type input "5737"
click at [724, 125] on td at bounding box center [718, 140] width 118 height 39
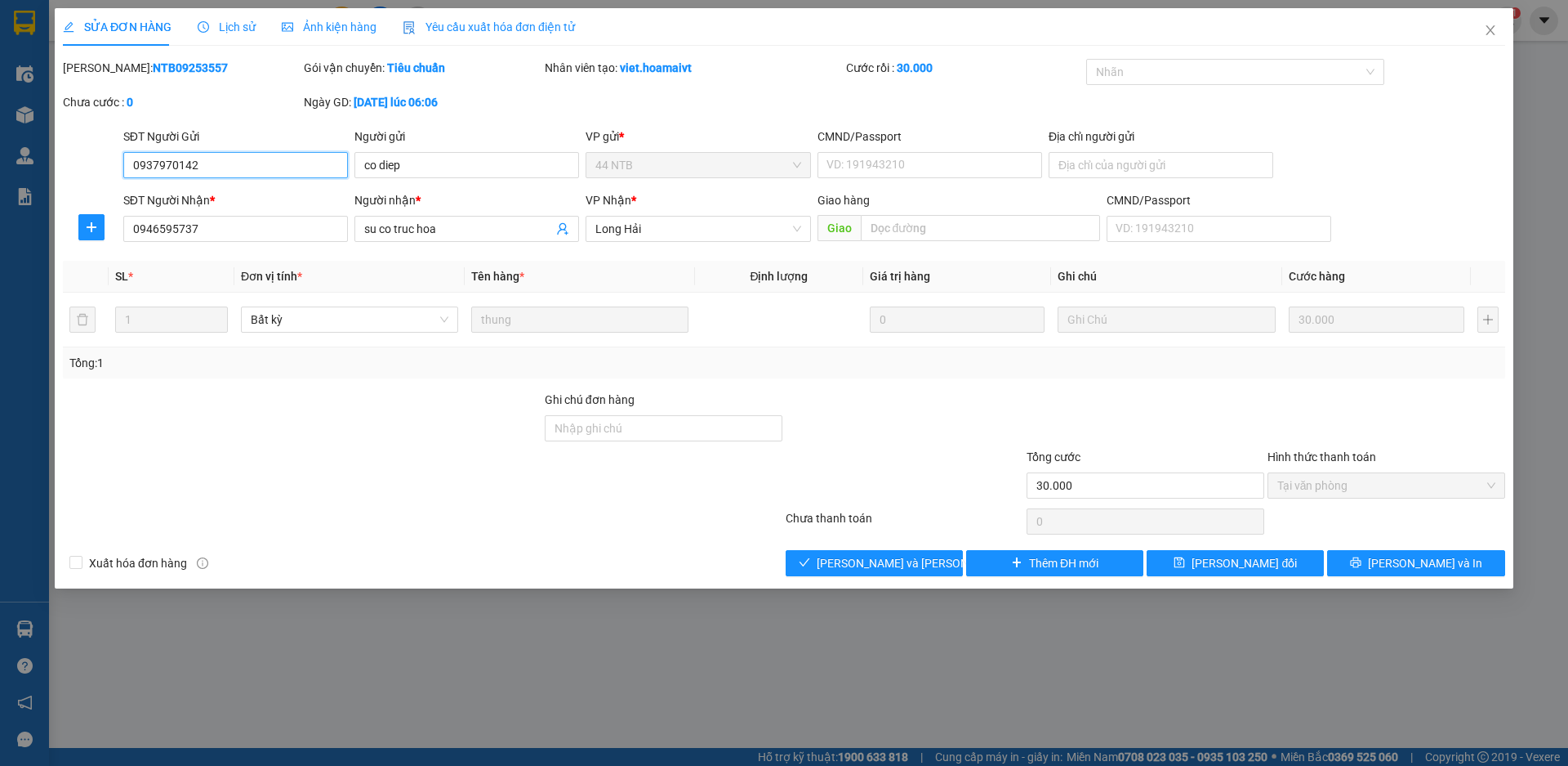
type input "0937970142"
type input "co diep"
type input "0946595737"
type input "su co truc hoa"
type input "30.000"
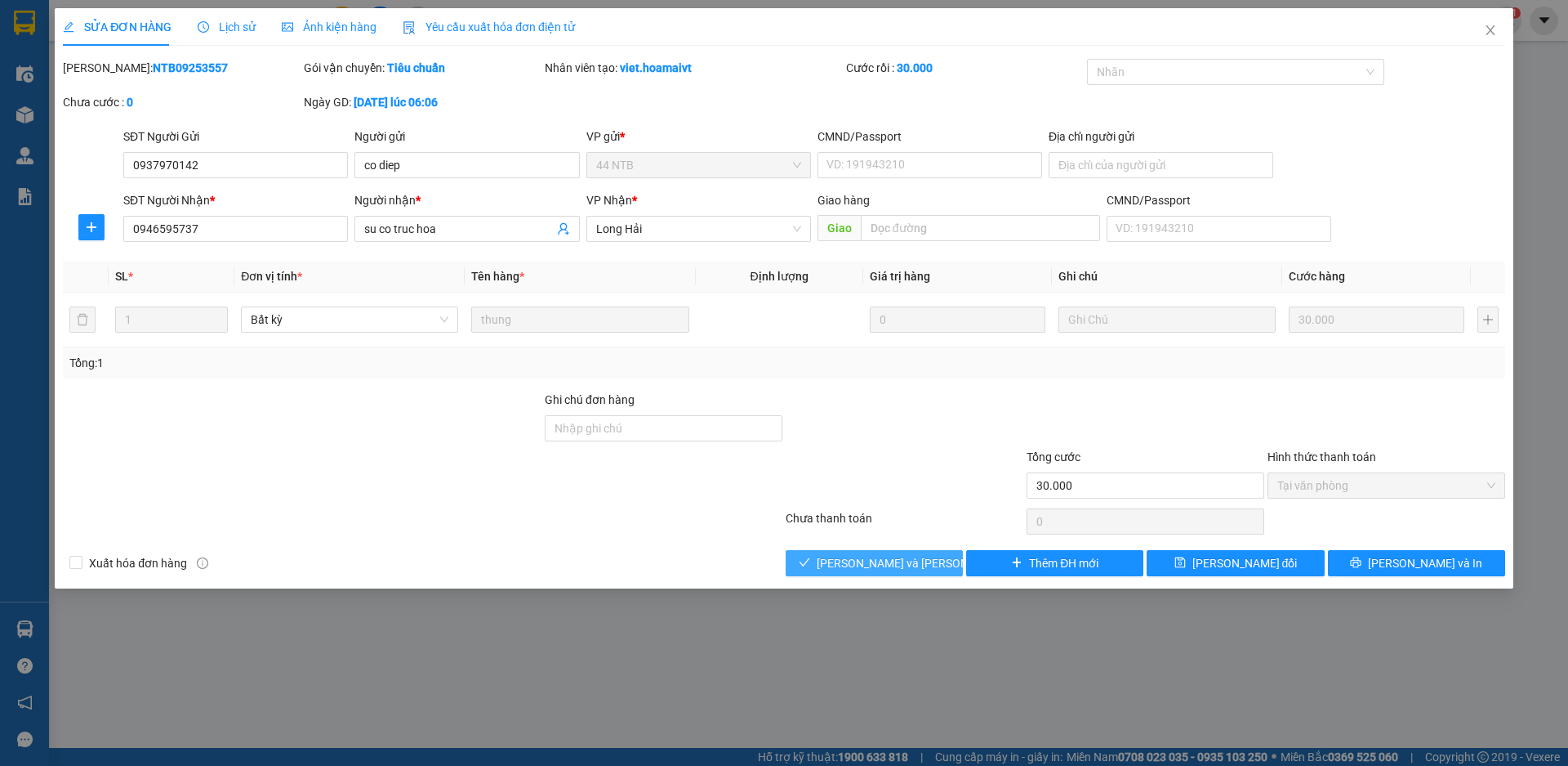
click at [889, 556] on span "[PERSON_NAME] và Giao hàng" at bounding box center [927, 563] width 220 height 18
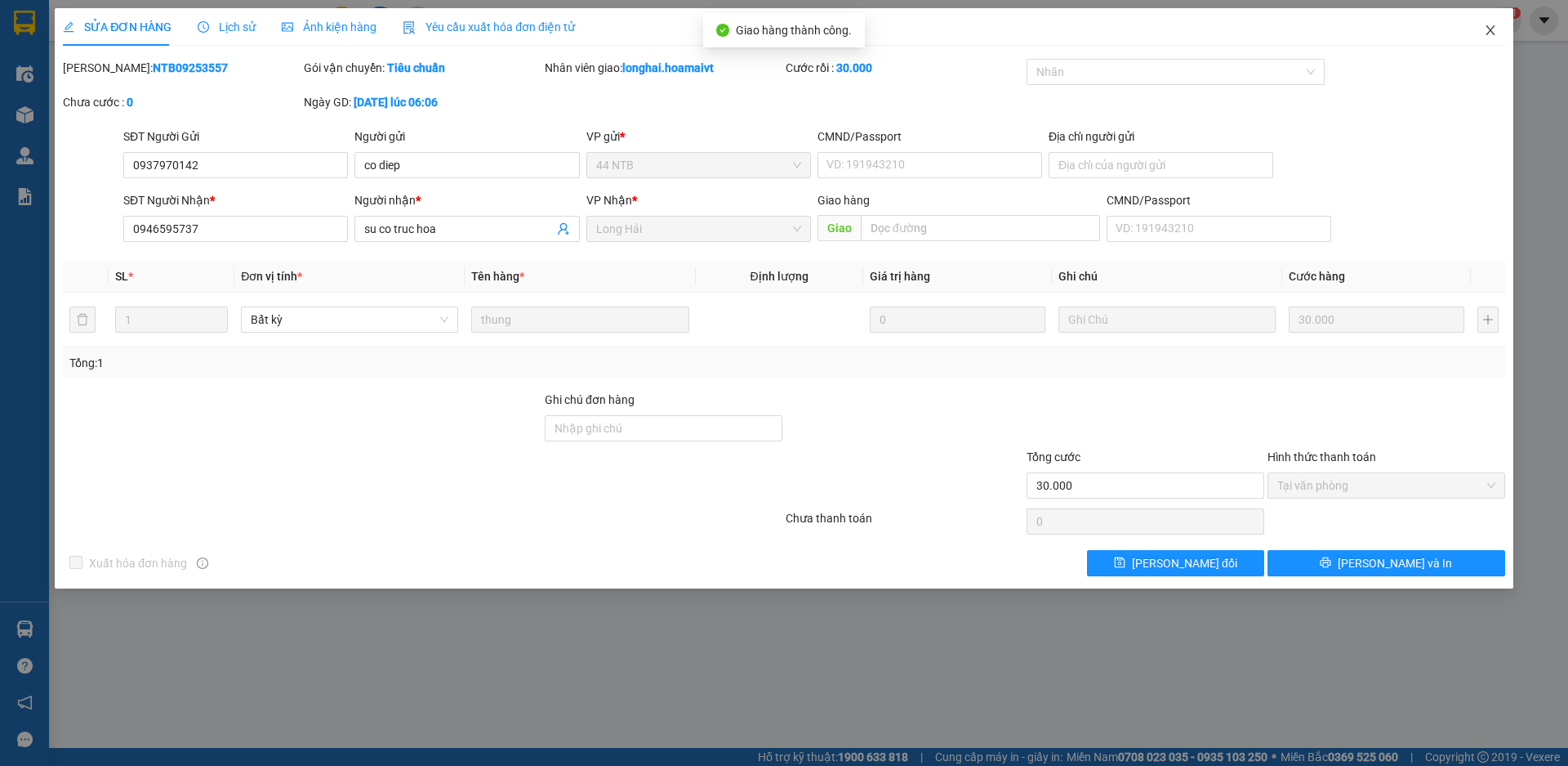
click at [1494, 29] on icon "close" at bounding box center [1490, 30] width 13 height 13
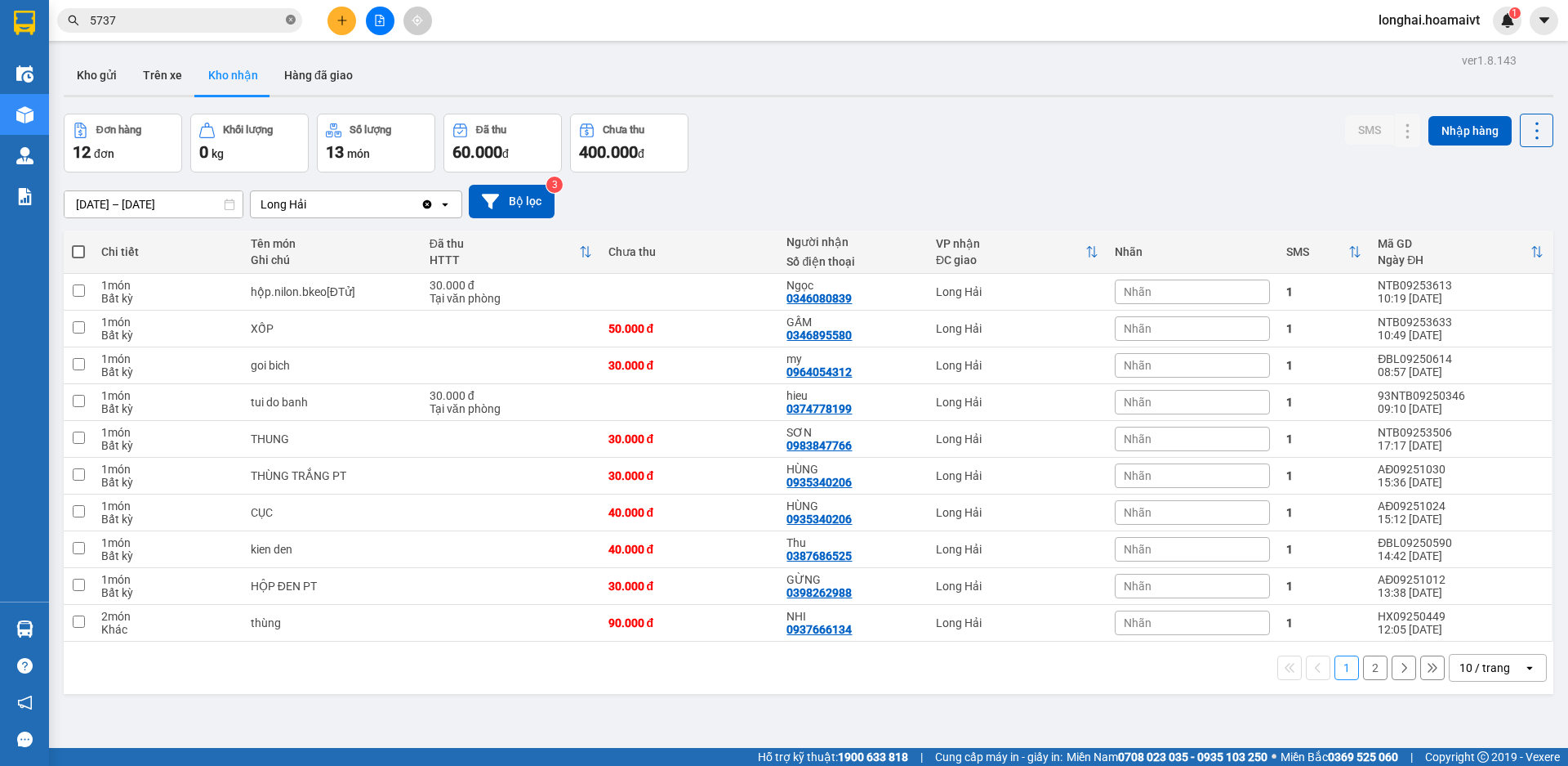
click at [293, 15] on span at bounding box center [290, 21] width 10 height 16
click at [108, 75] on button "Kho gửi" at bounding box center [97, 74] width 66 height 39
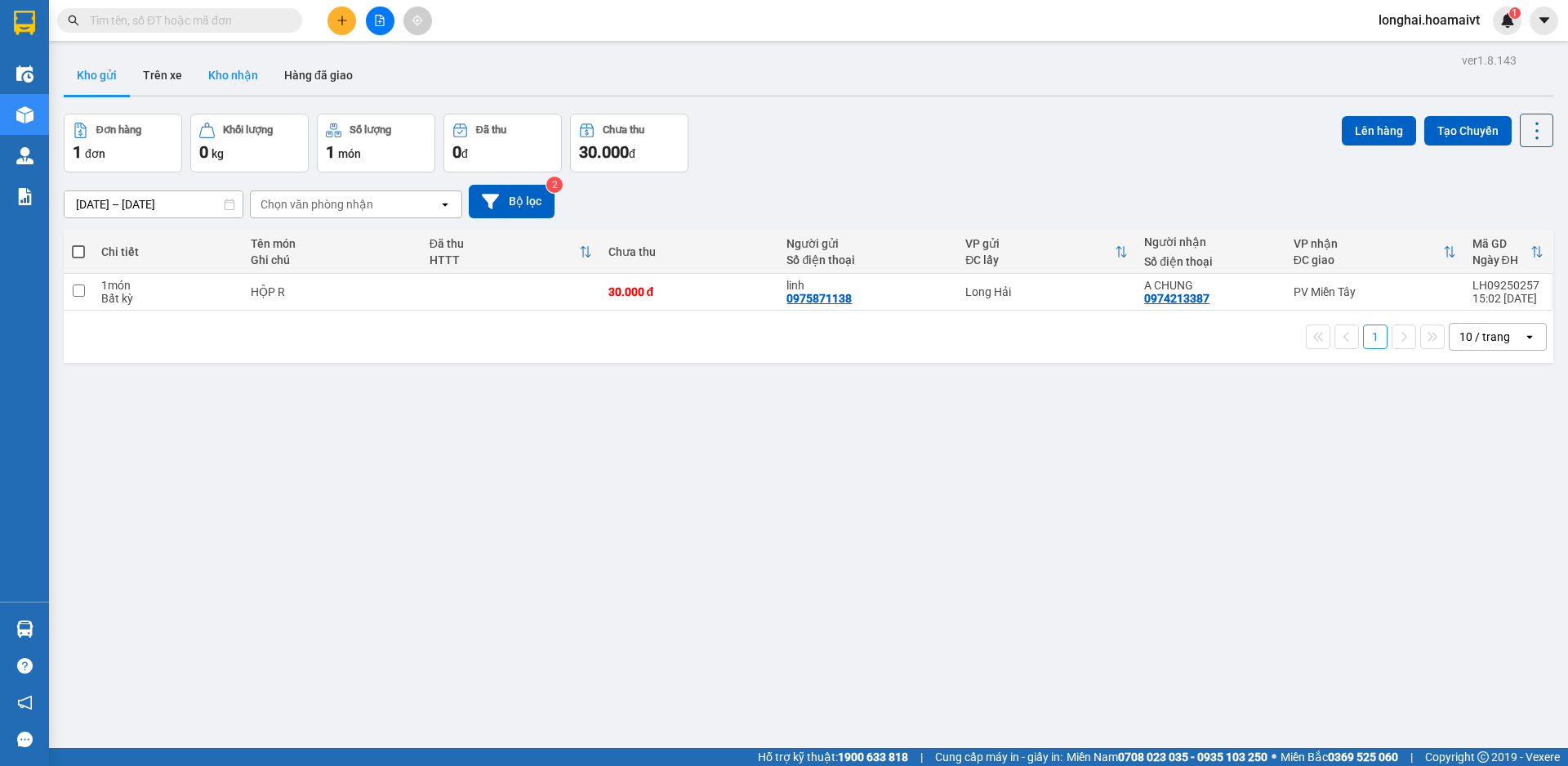
click at [242, 75] on button "Kho nhận" at bounding box center [233, 74] width 76 height 39
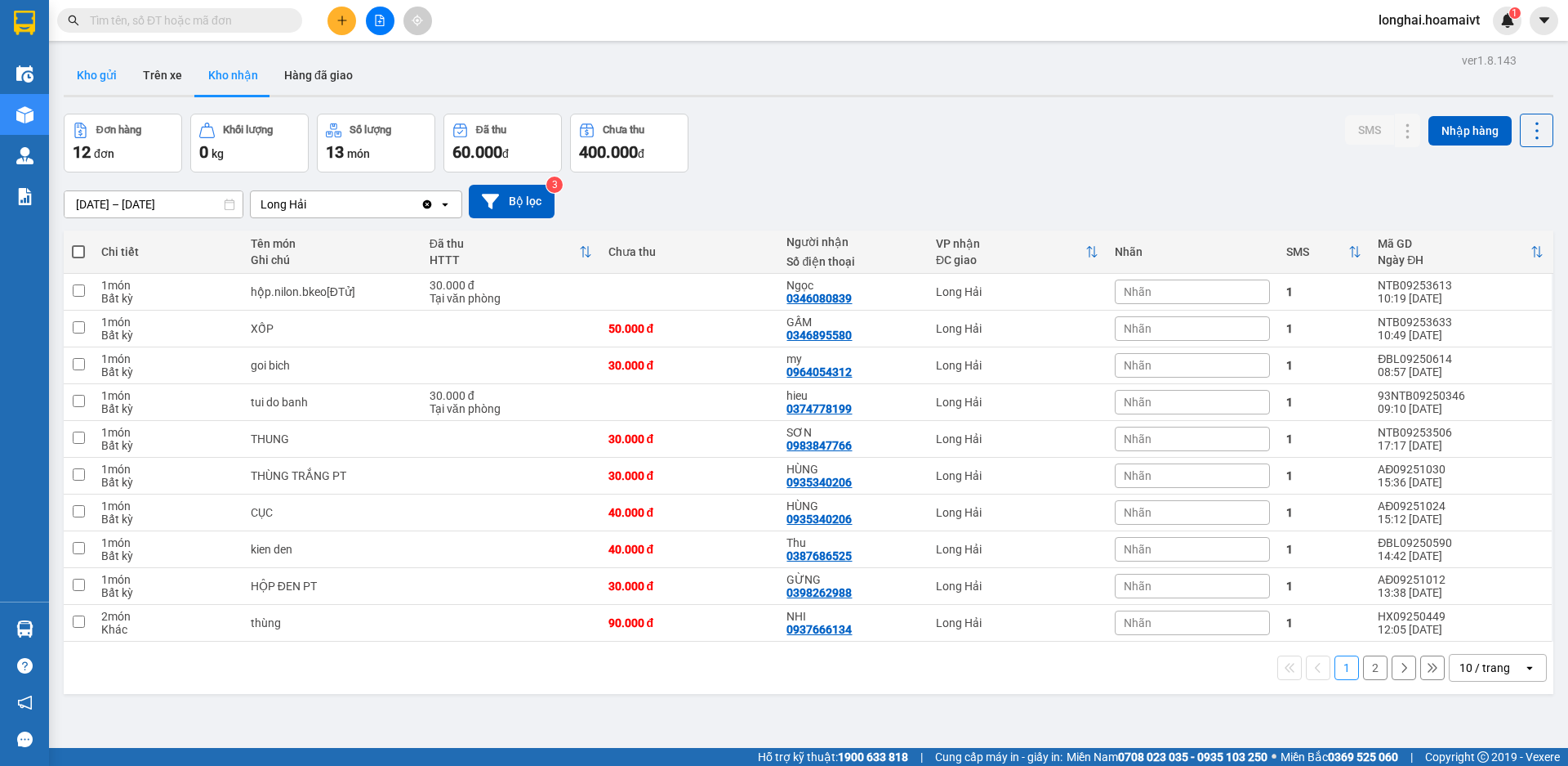
click at [109, 78] on button "Kho gửi" at bounding box center [97, 74] width 66 height 39
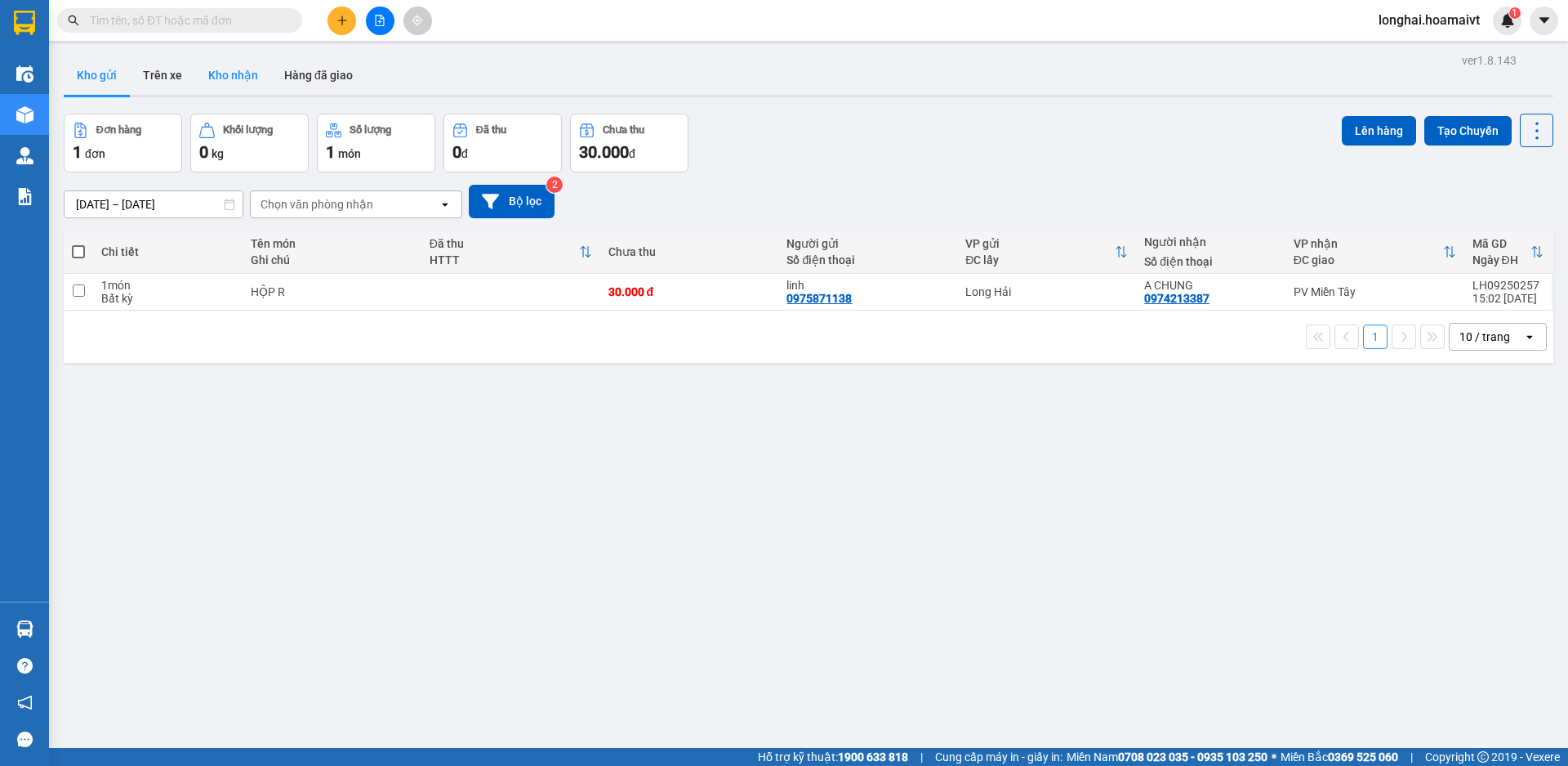
click at [209, 82] on button "Kho nhận" at bounding box center [233, 74] width 76 height 39
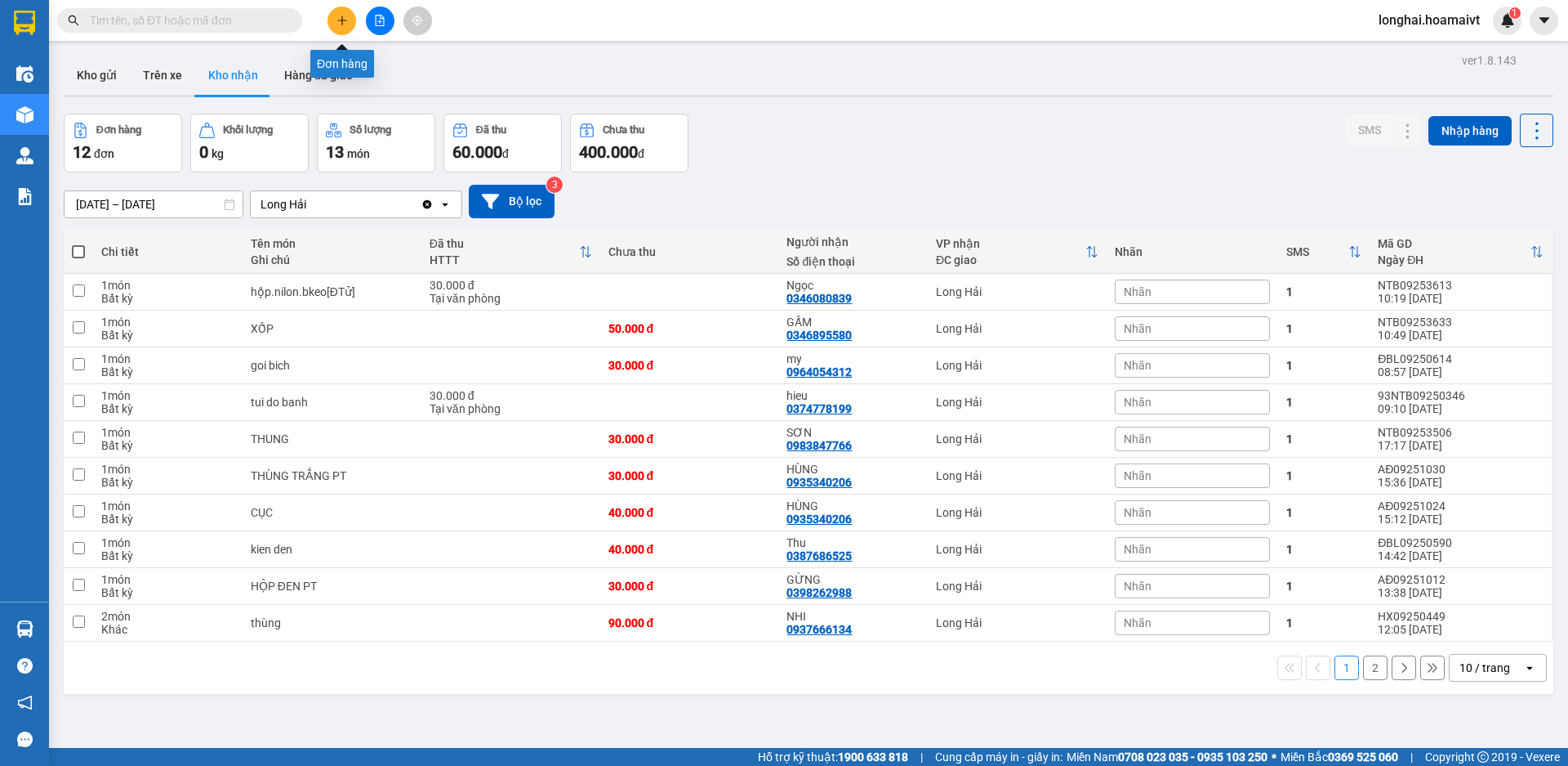
click at [338, 25] on icon "plus" at bounding box center [342, 20] width 11 height 11
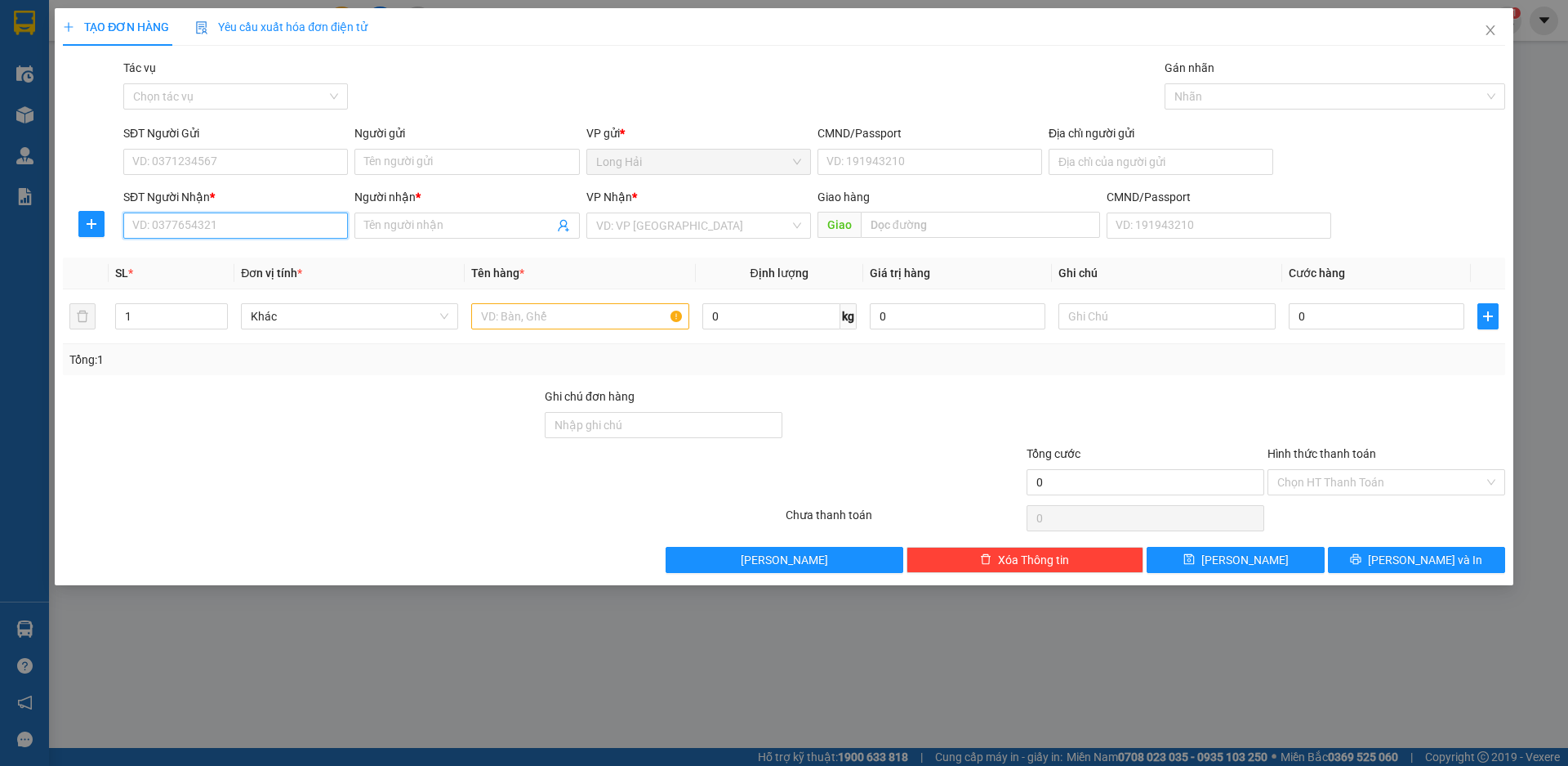
click at [199, 228] on input "SĐT Người Nhận *" at bounding box center [235, 226] width 225 height 26
type input "0865053536"
click at [402, 229] on input "Người nhận *" at bounding box center [458, 225] width 189 height 18
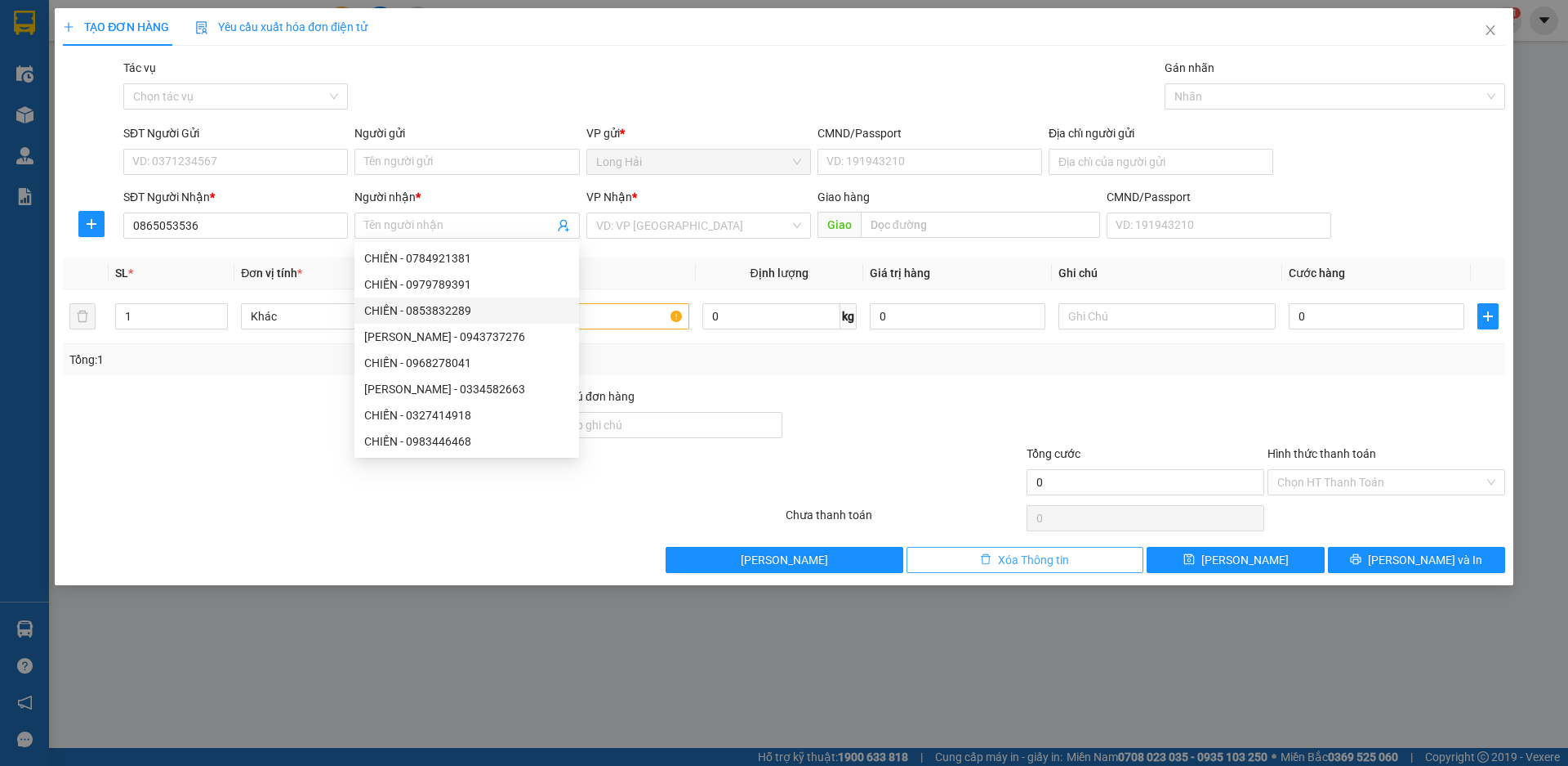
click at [970, 552] on button "Xóa Thông tin" at bounding box center [1026, 559] width 238 height 26
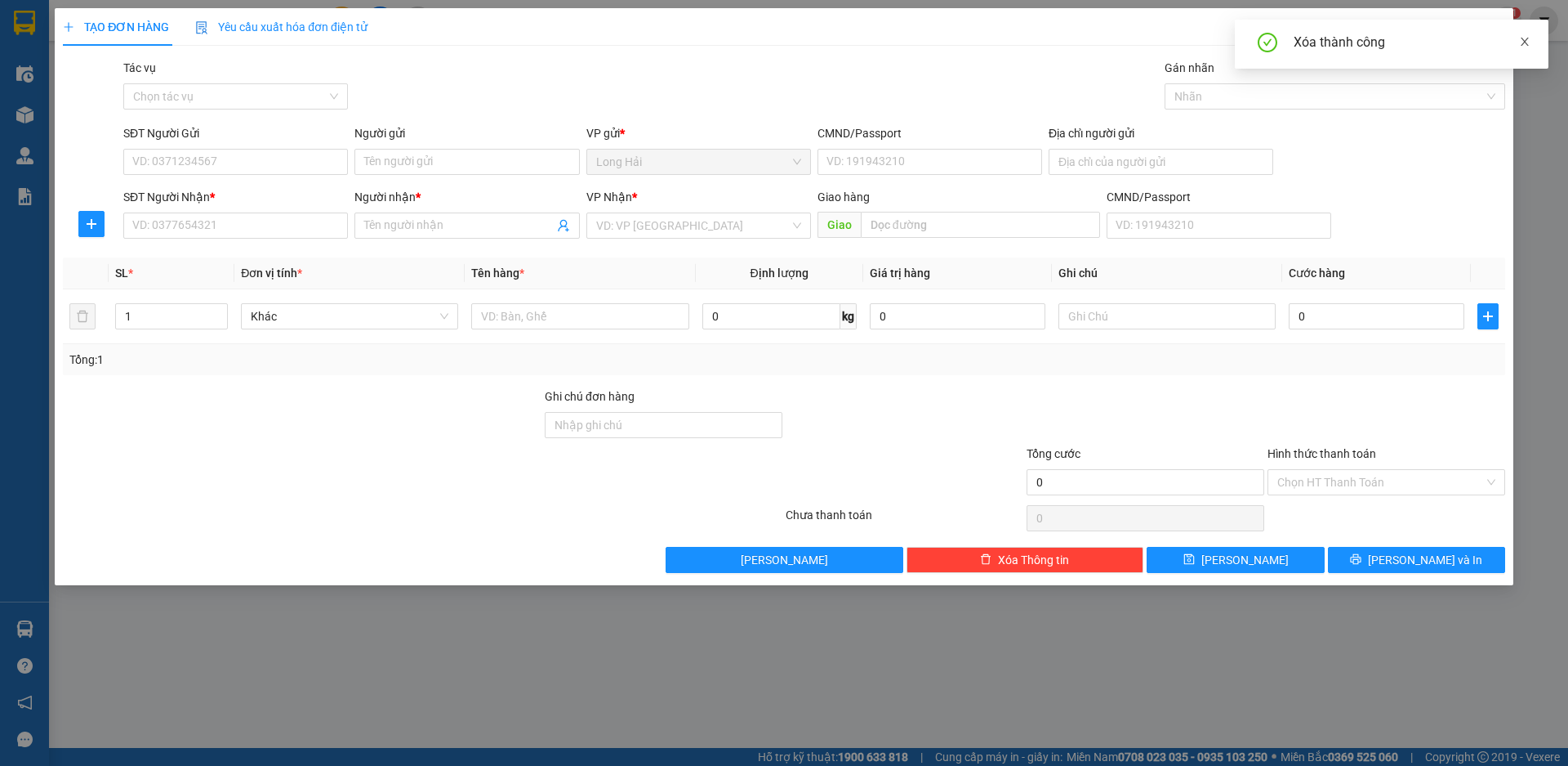
click at [1526, 45] on icon "close" at bounding box center [1524, 41] width 11 height 11
click at [1494, 35] on icon "close" at bounding box center [1490, 30] width 13 height 13
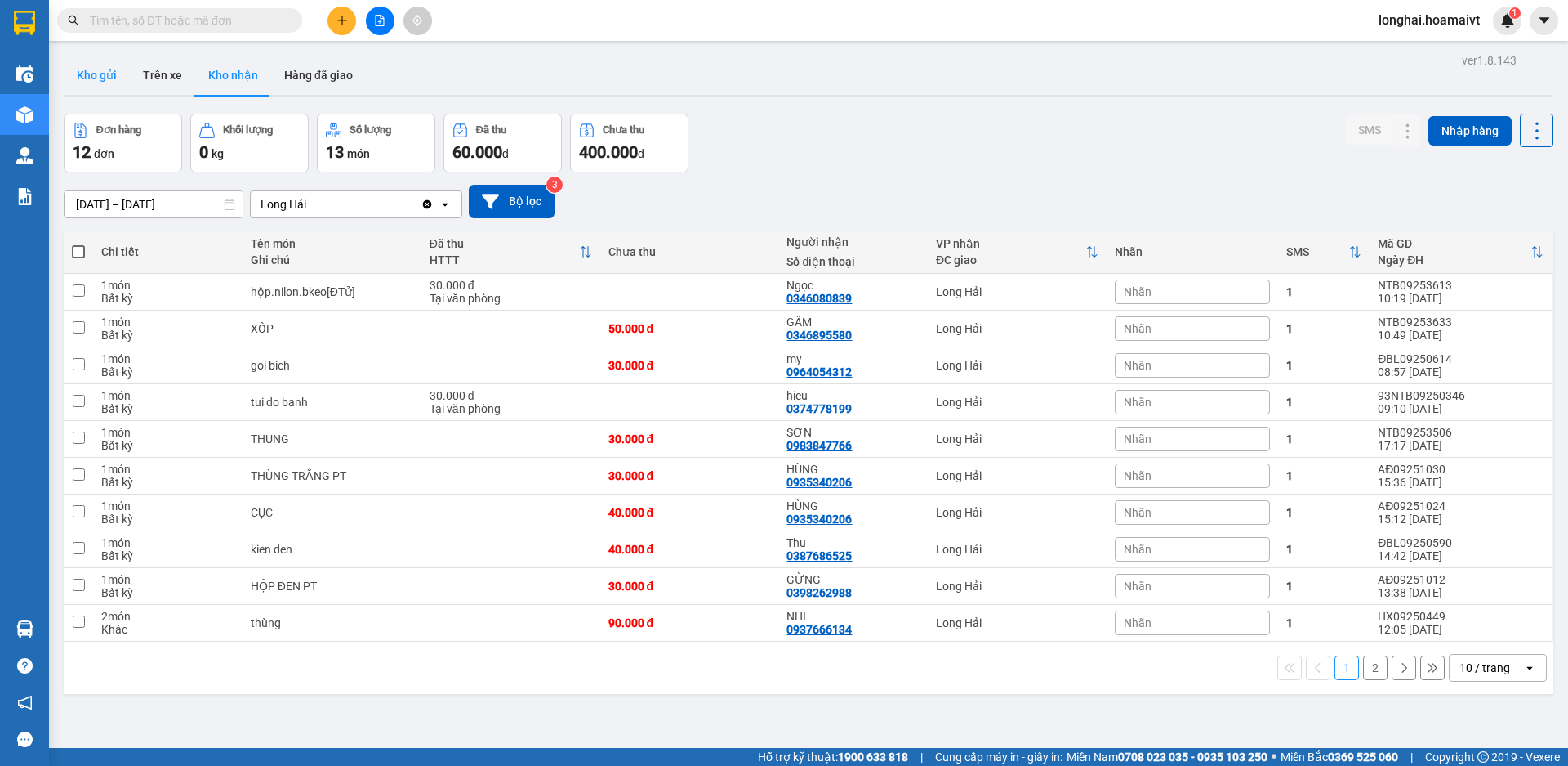
click at [91, 73] on button "Kho gửi" at bounding box center [97, 74] width 66 height 39
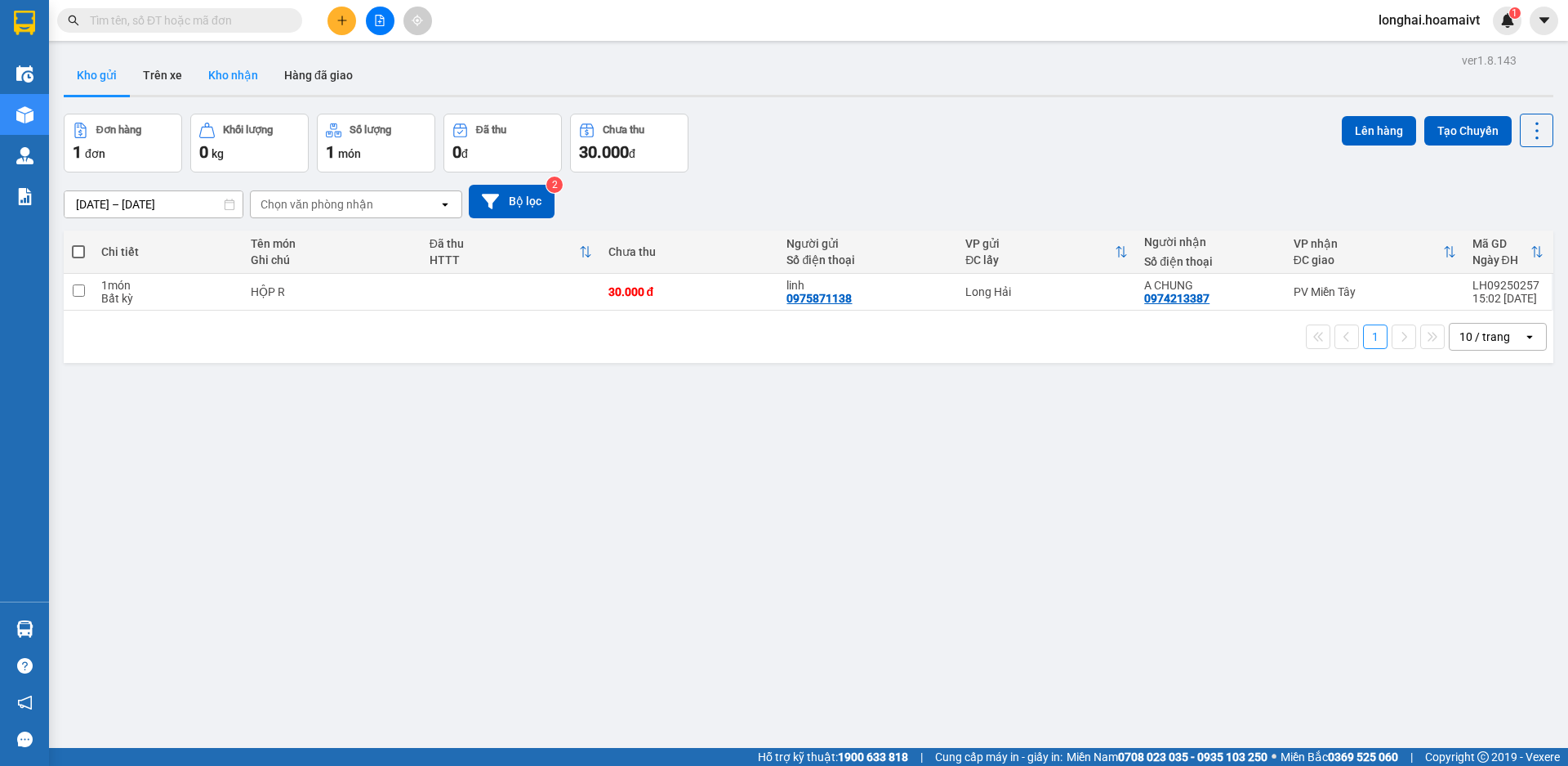
click at [225, 73] on button "Kho nhận" at bounding box center [233, 74] width 76 height 39
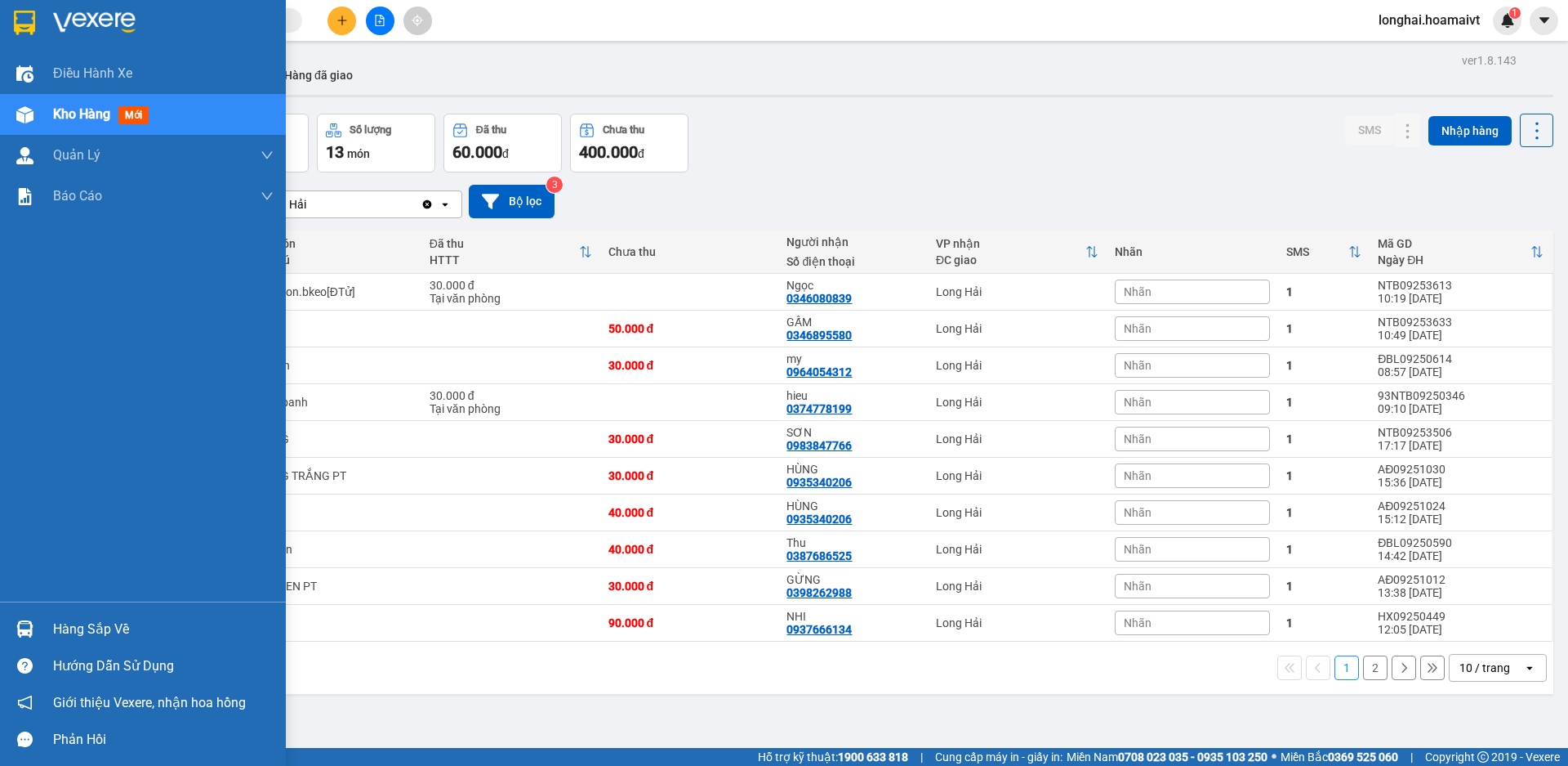
click at [87, 615] on div "Hàng sắp về" at bounding box center [143, 629] width 286 height 37
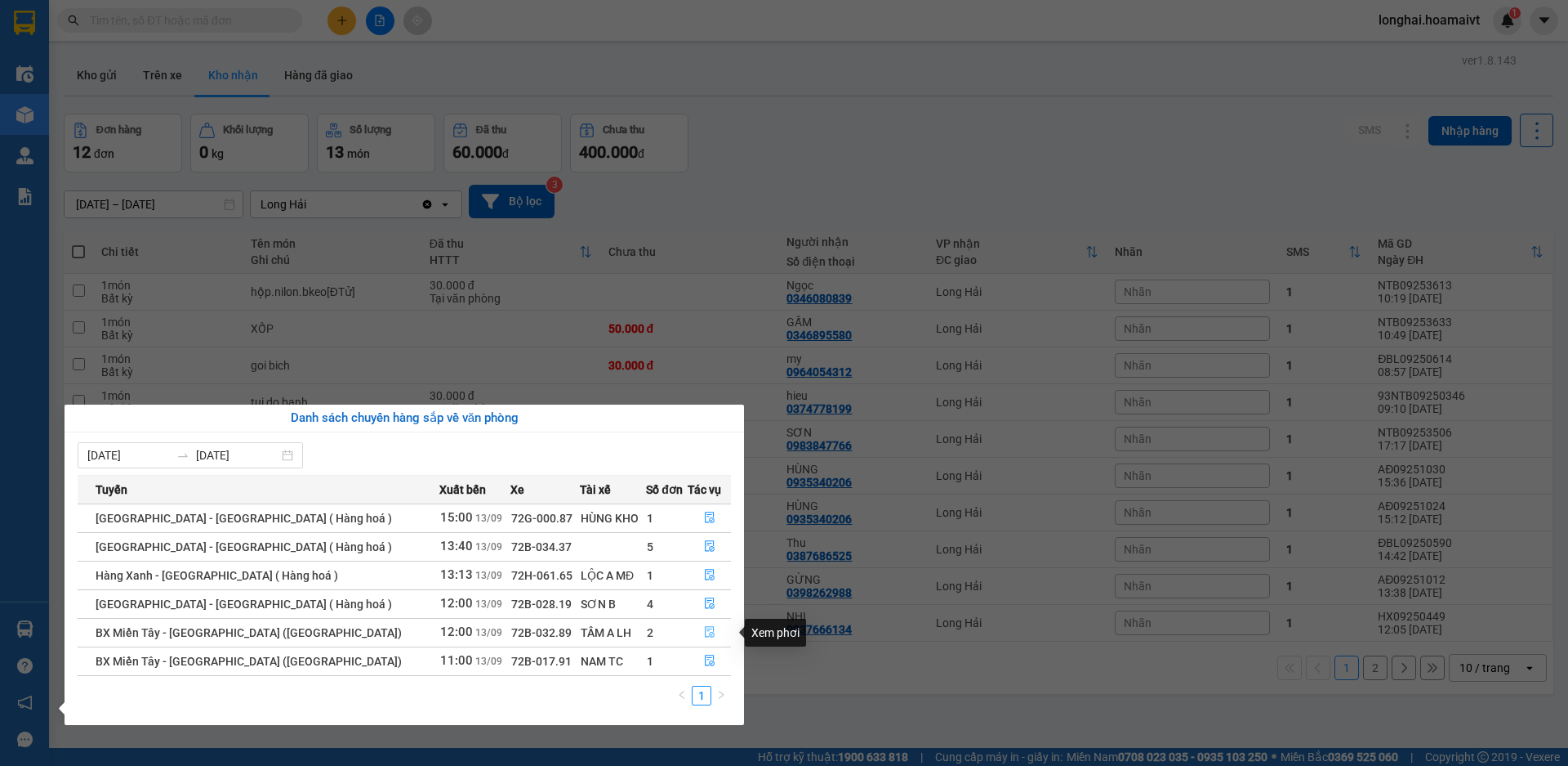
click at [706, 636] on icon "file-done" at bounding box center [710, 631] width 11 height 11
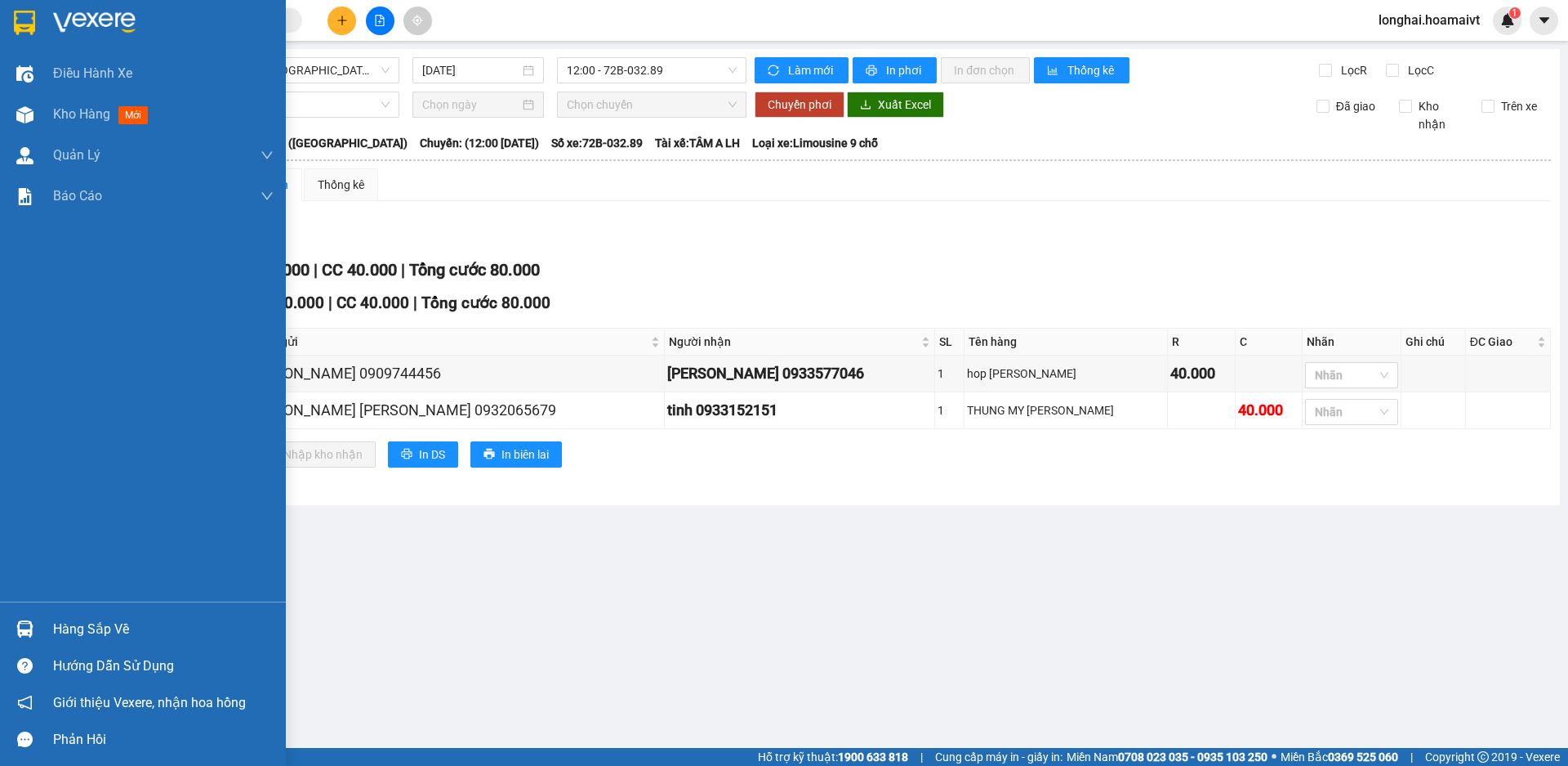
click at [108, 623] on div "Hàng sắp về" at bounding box center [164, 629] width 220 height 25
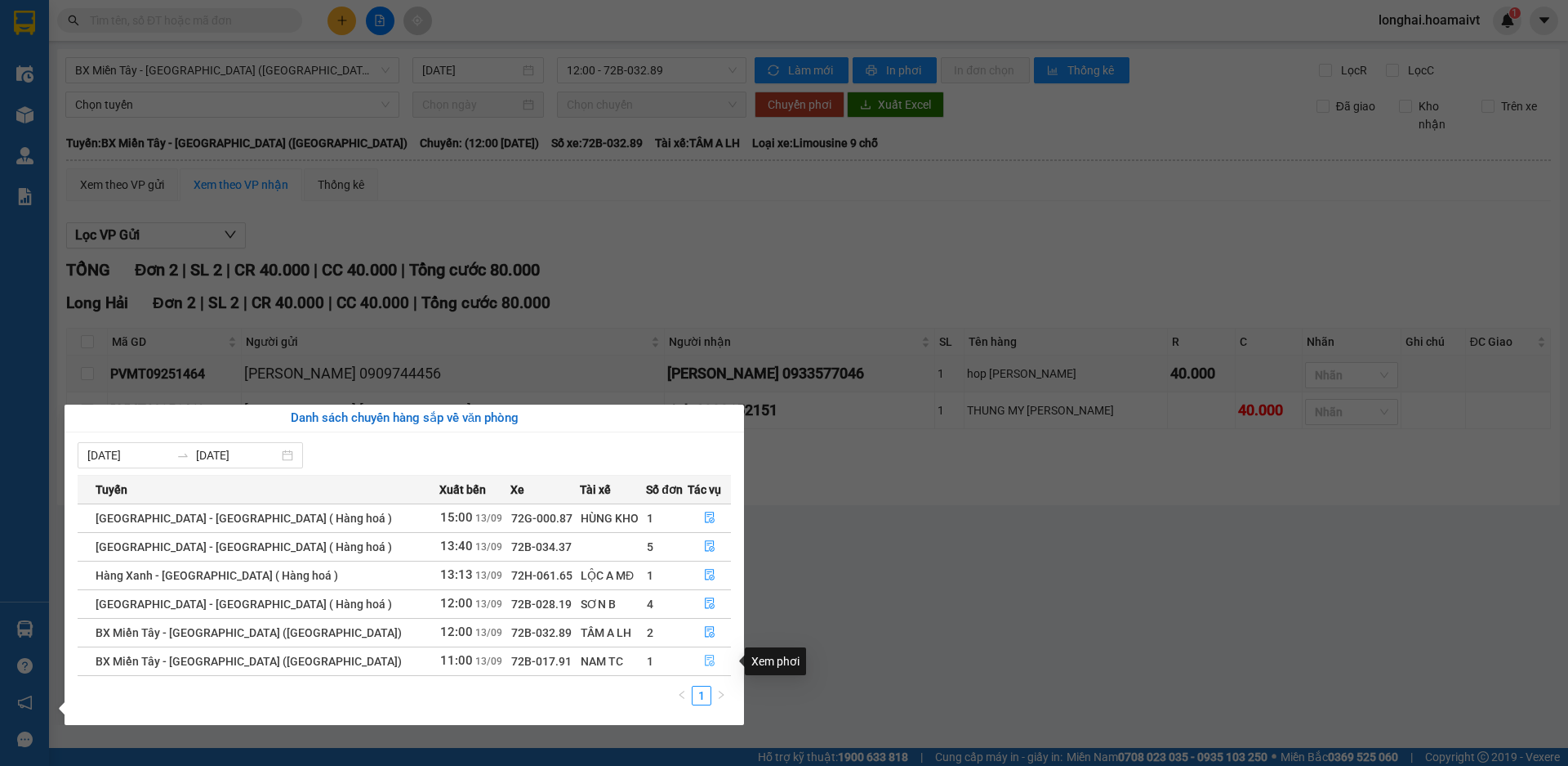
click at [706, 658] on icon "file-done" at bounding box center [710, 660] width 11 height 11
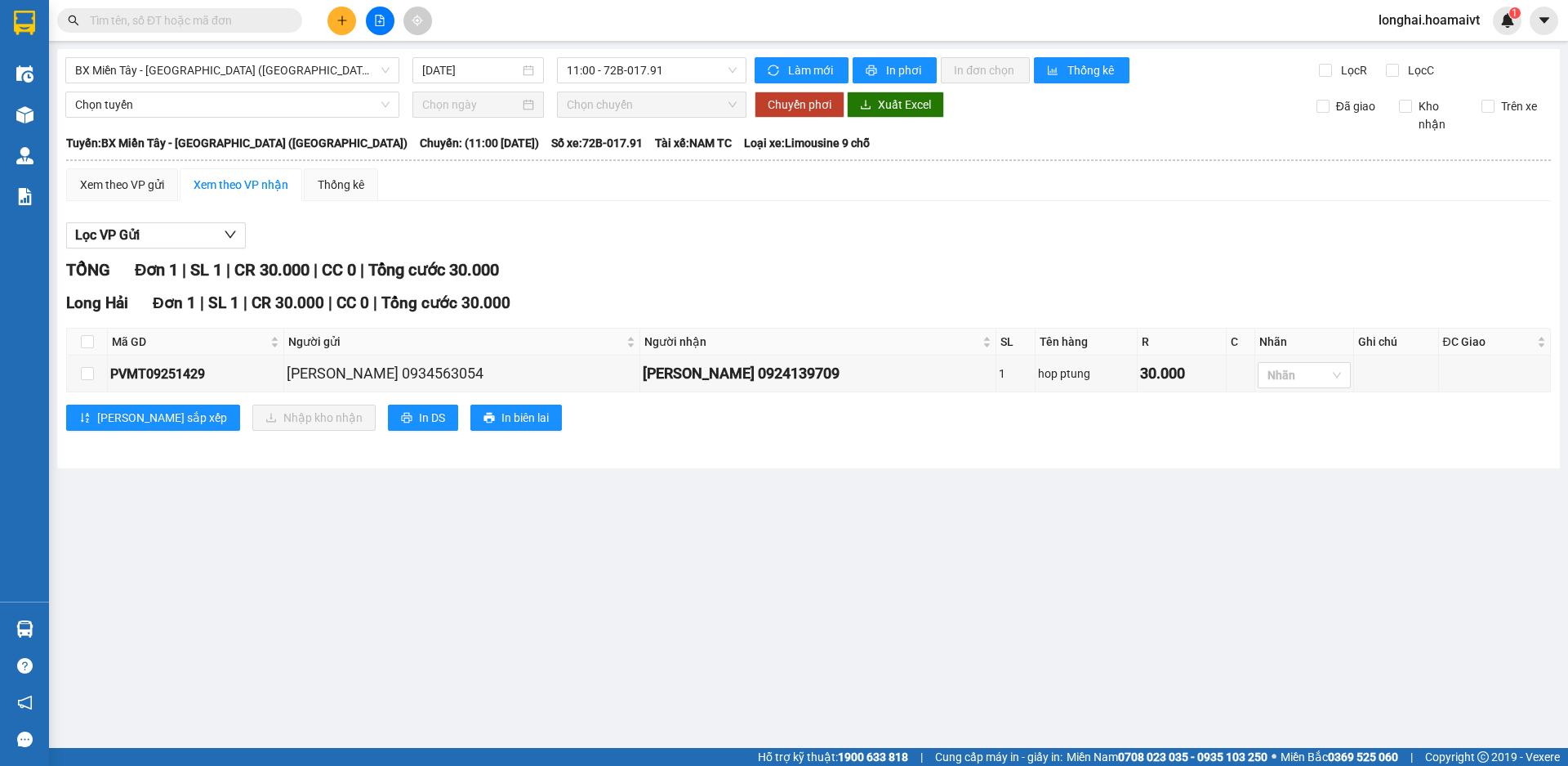
click at [74, 622] on main "BX Miền Tây - Long Hải (Hàng Hoá) 13/09/2025 11:00 - 72B-017.91 Làm mới In phơi…" at bounding box center [784, 374] width 1568 height 748
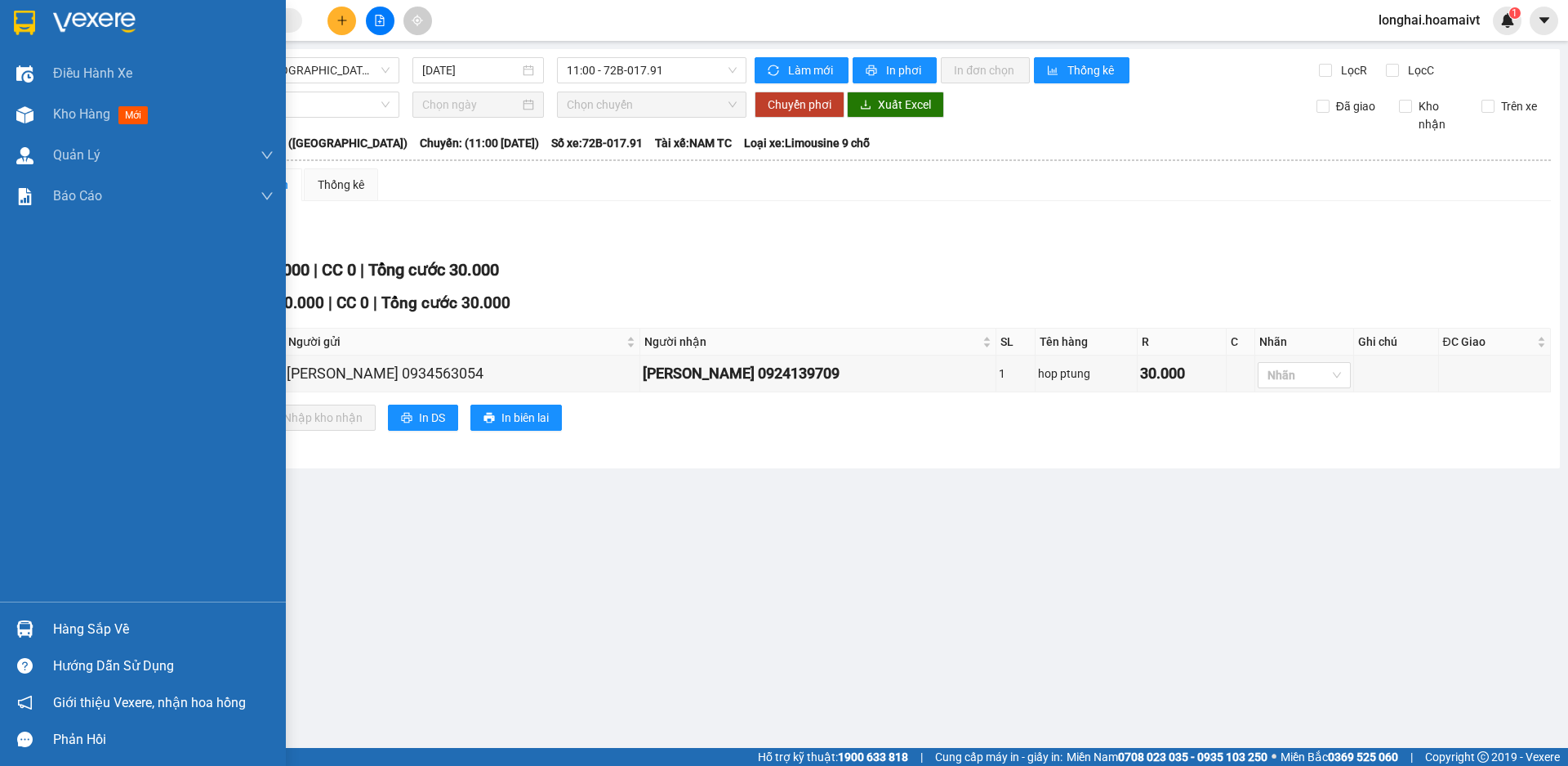
click at [24, 628] on img at bounding box center [25, 629] width 18 height 18
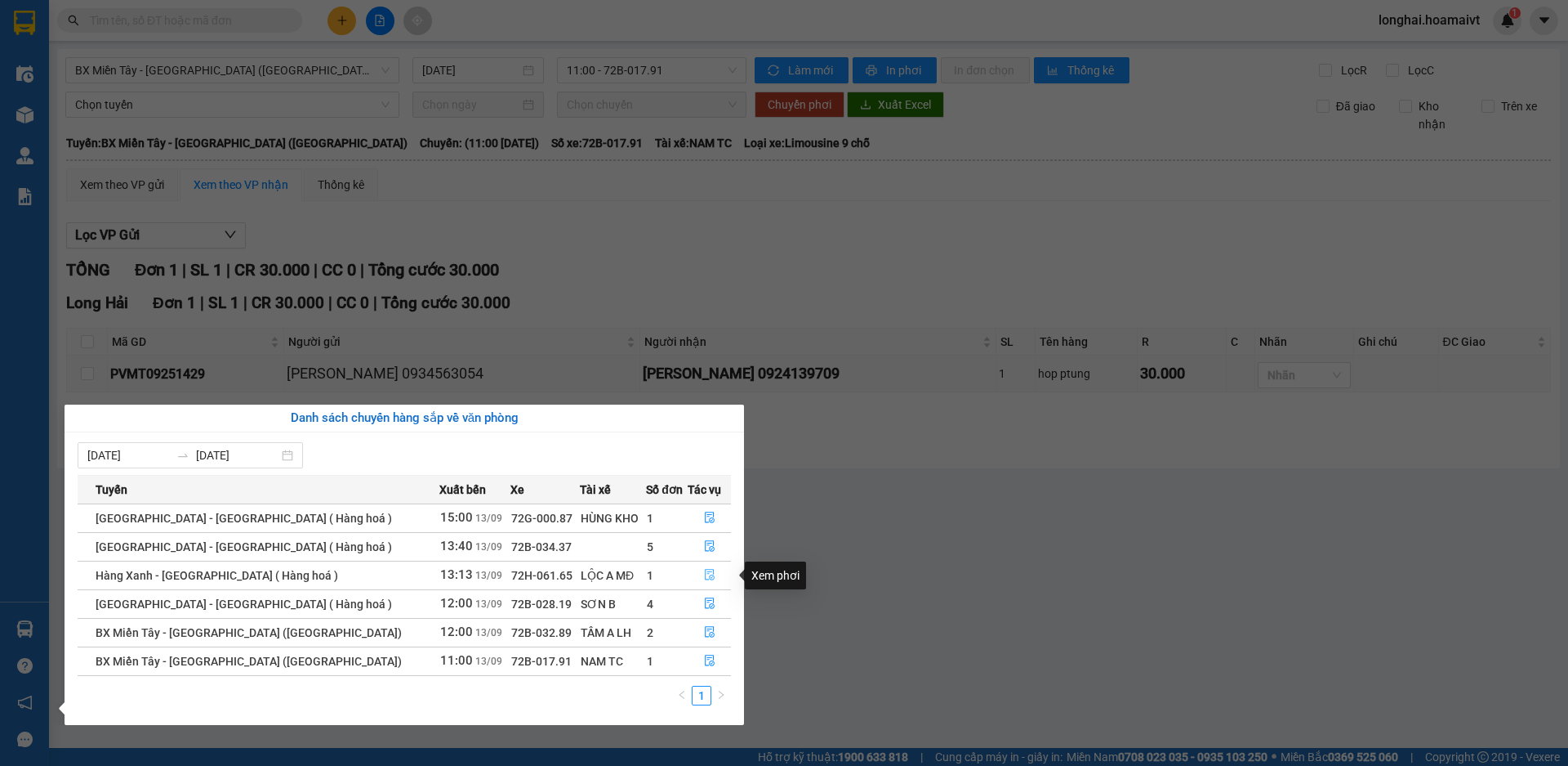
click at [712, 570] on button "button" at bounding box center [710, 575] width 42 height 26
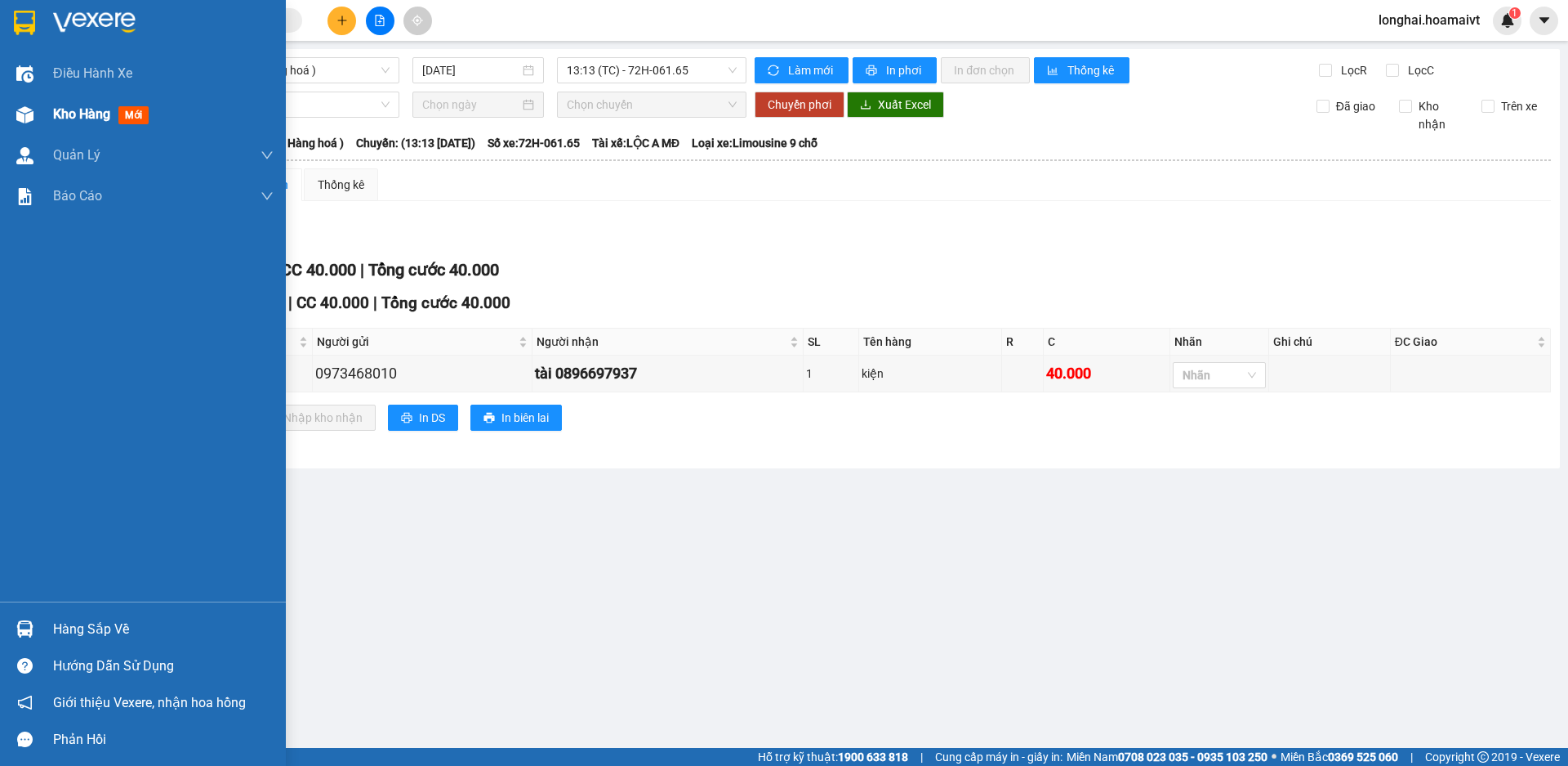
click at [88, 116] on span "Kho hàng" at bounding box center [81, 114] width 57 height 16
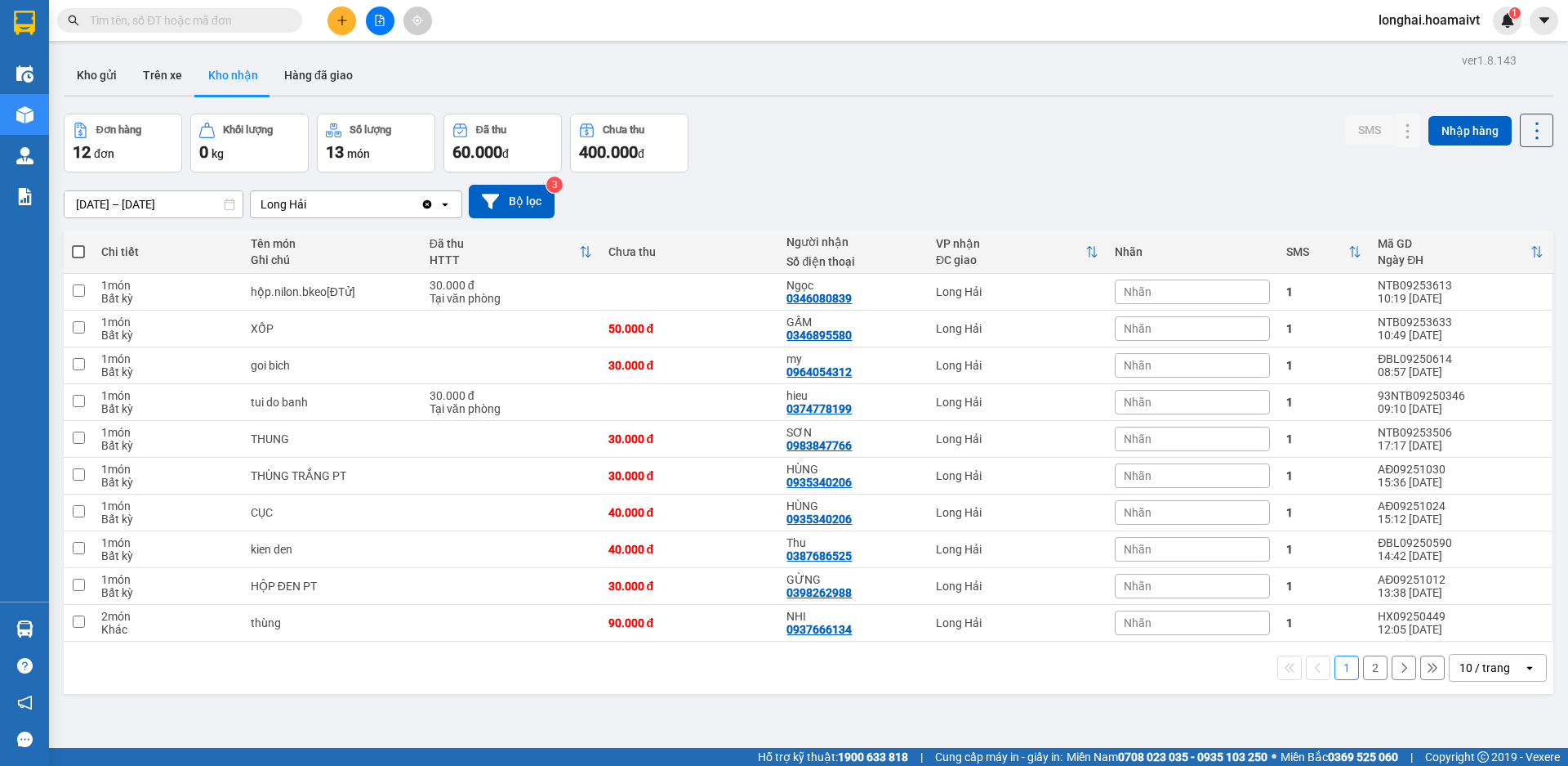
click at [1363, 670] on button "2" at bounding box center [1376, 668] width 24 height 25
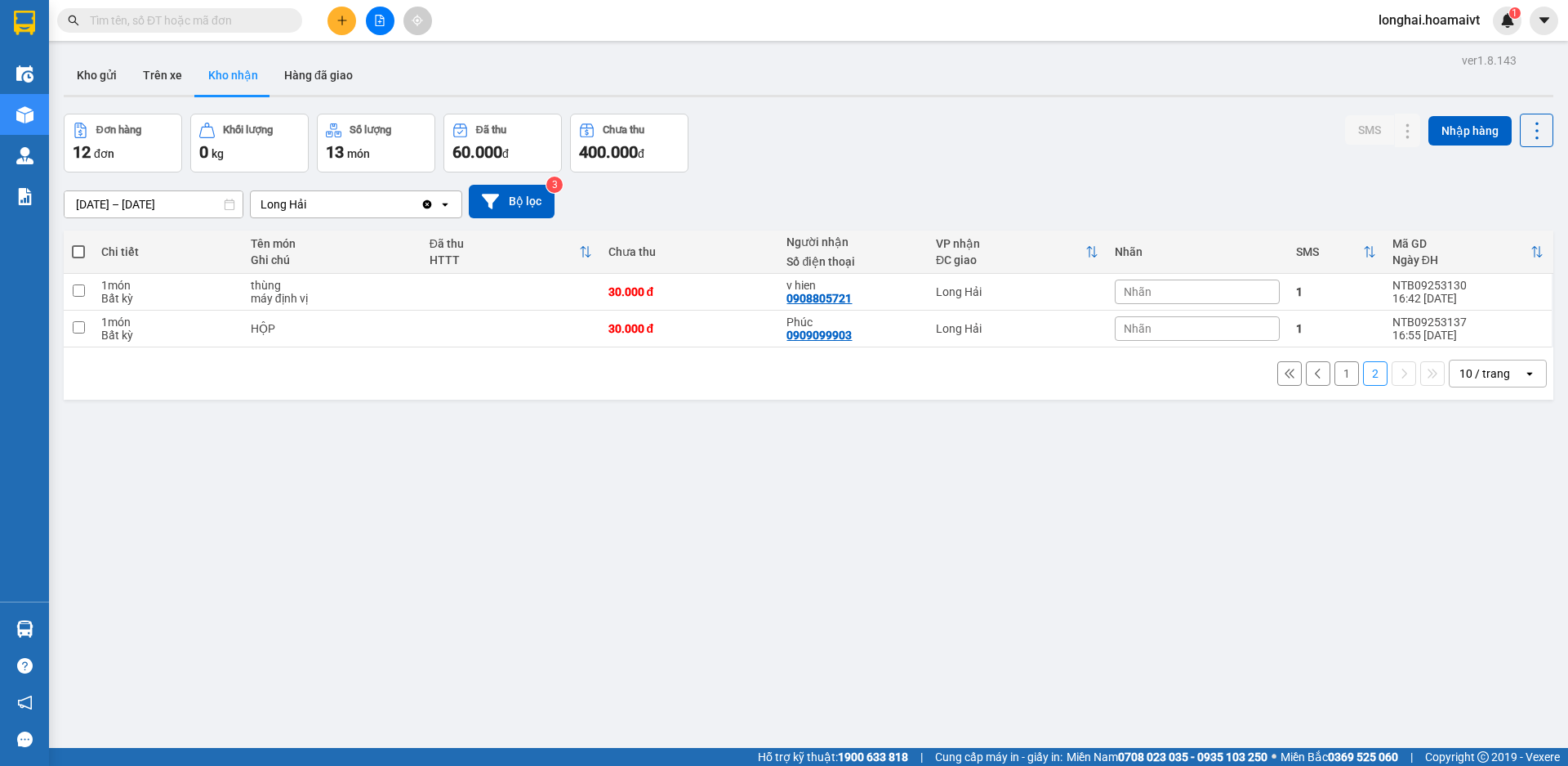
click at [1337, 369] on button "1" at bounding box center [1347, 374] width 24 height 25
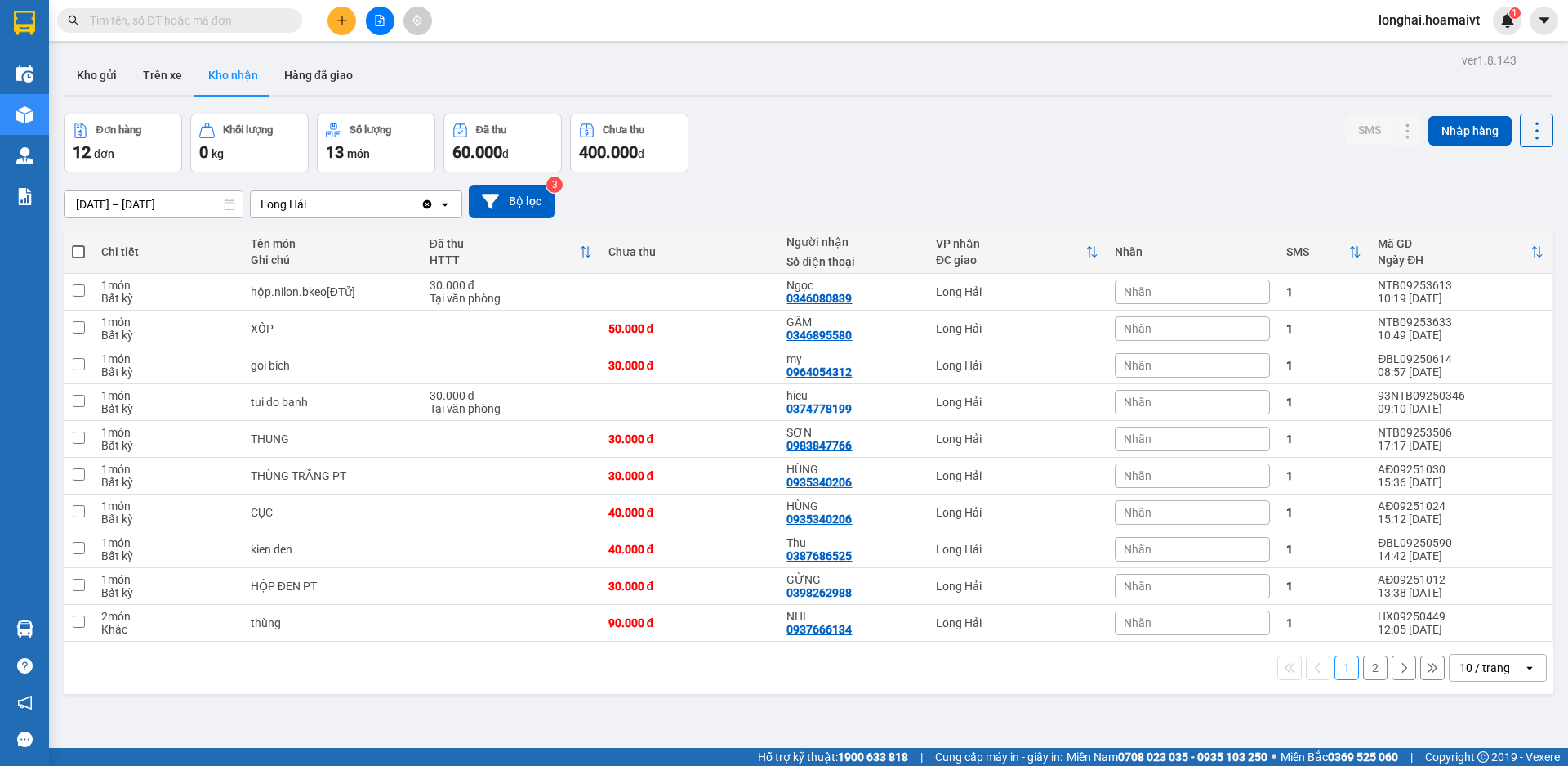
click at [1363, 669] on button "2" at bounding box center [1376, 668] width 24 height 25
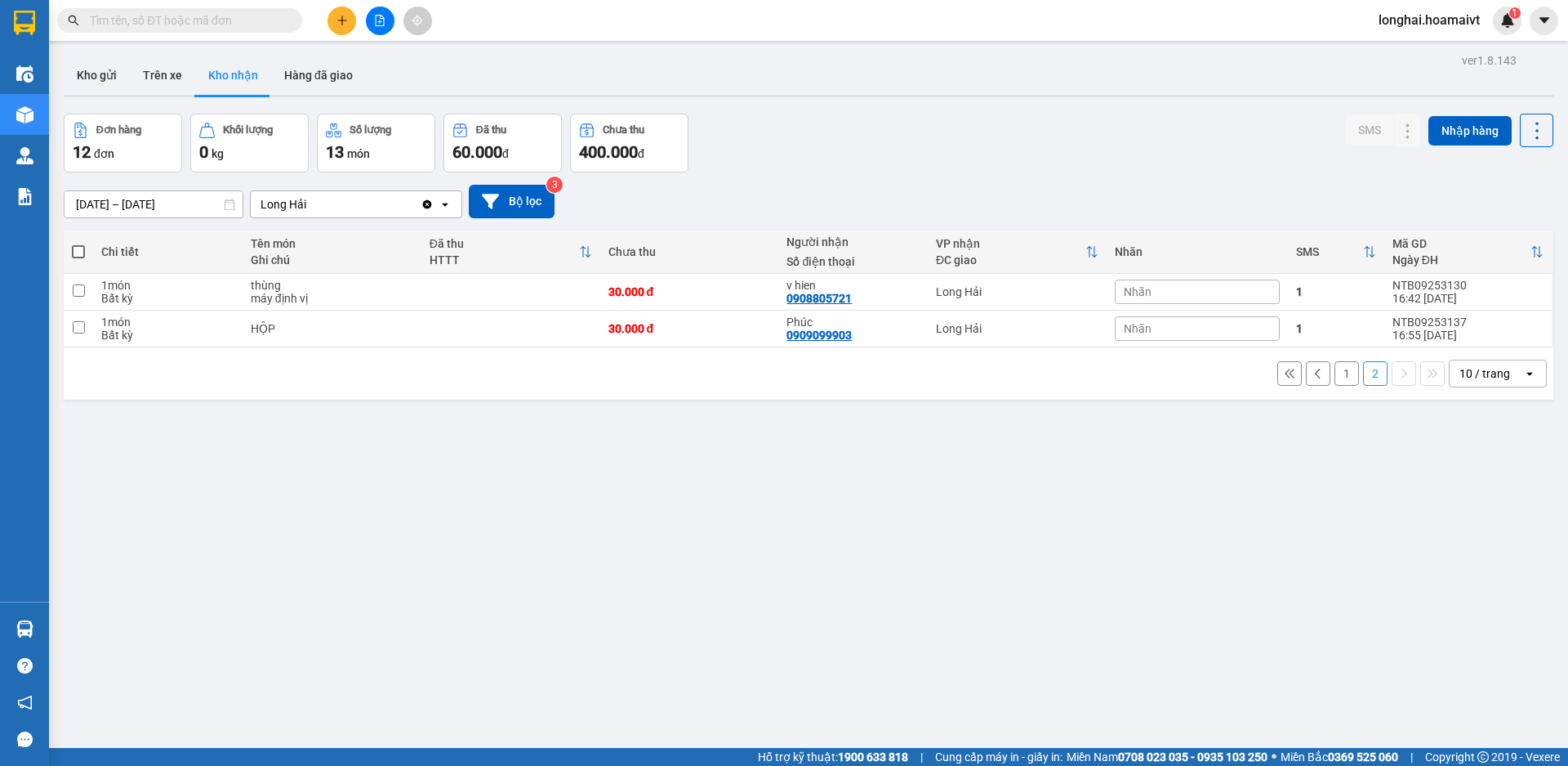
click at [1334, 373] on button "1" at bounding box center [1347, 374] width 24 height 25
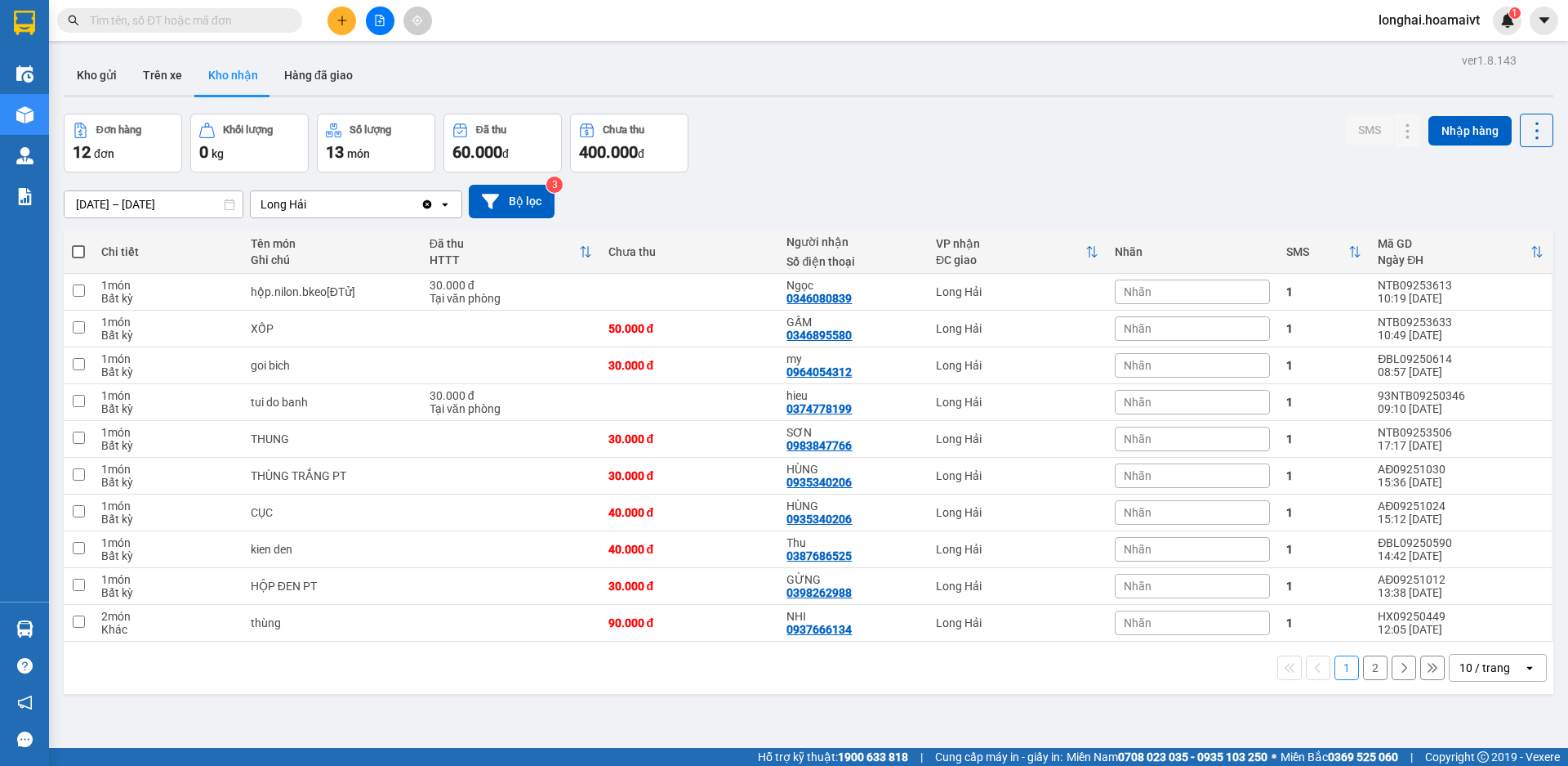
click at [262, 15] on input "text" at bounding box center [186, 20] width 192 height 18
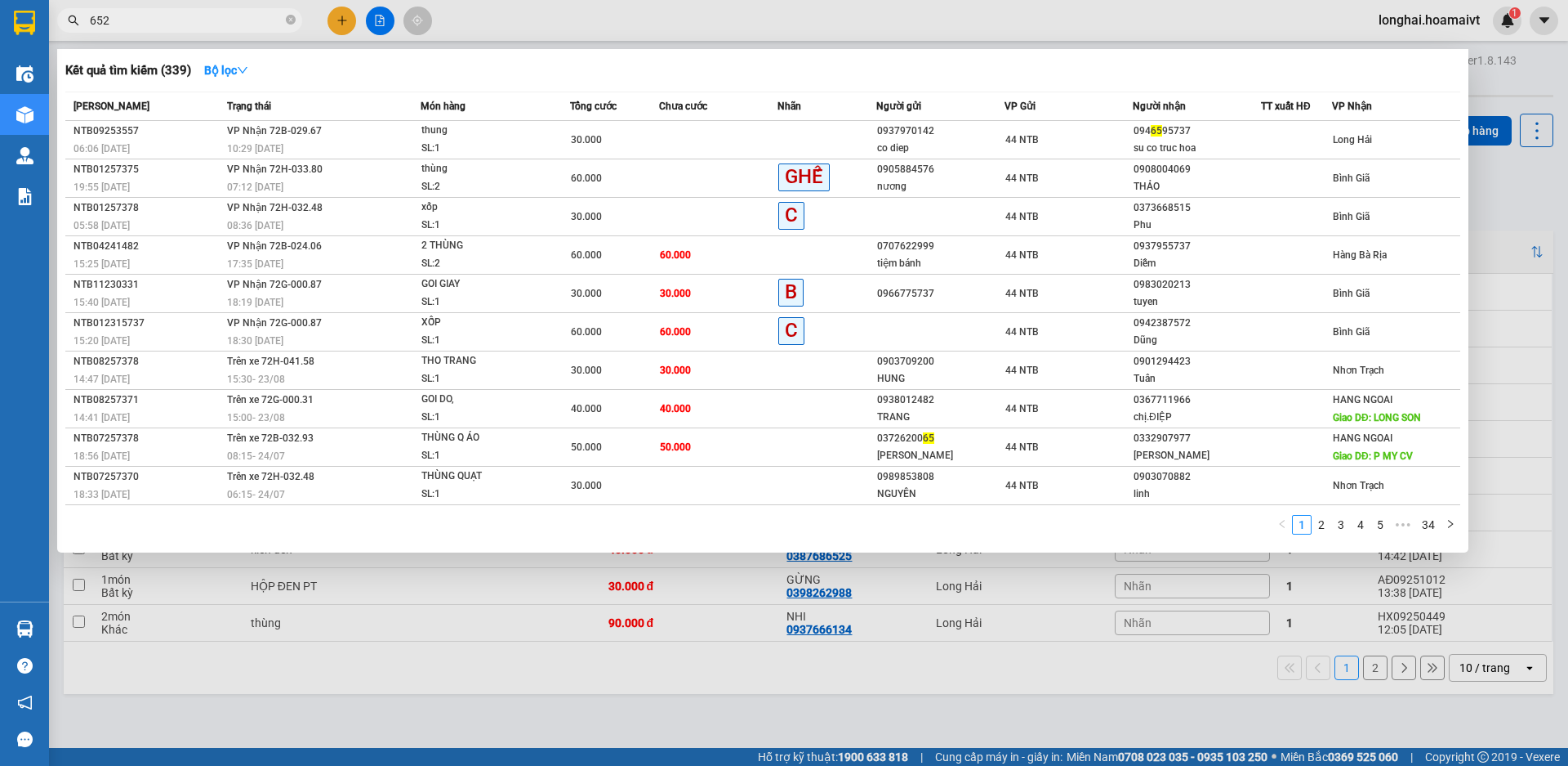
type input "6525"
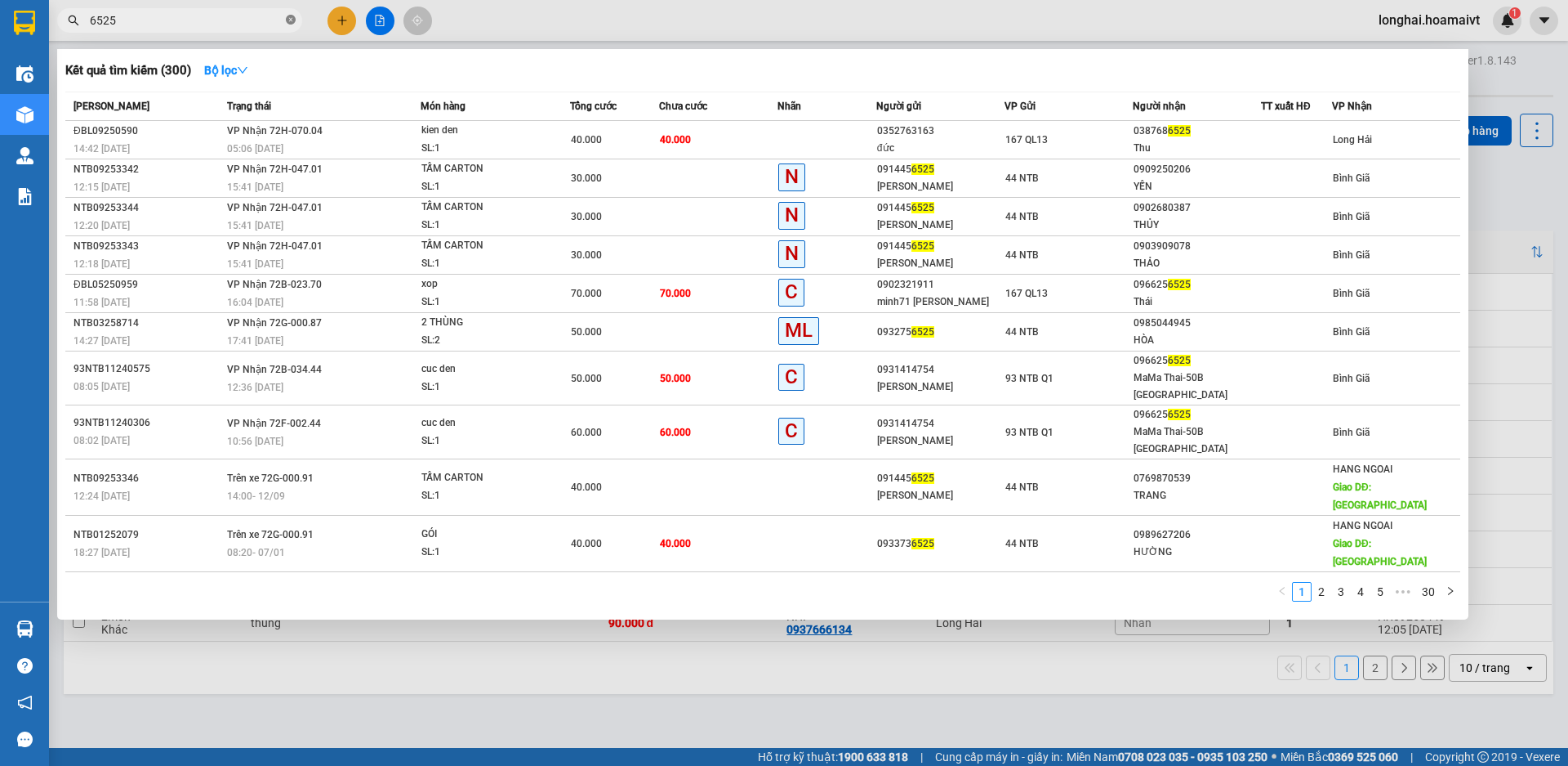
click at [290, 18] on icon "close-circle" at bounding box center [290, 19] width 10 height 10
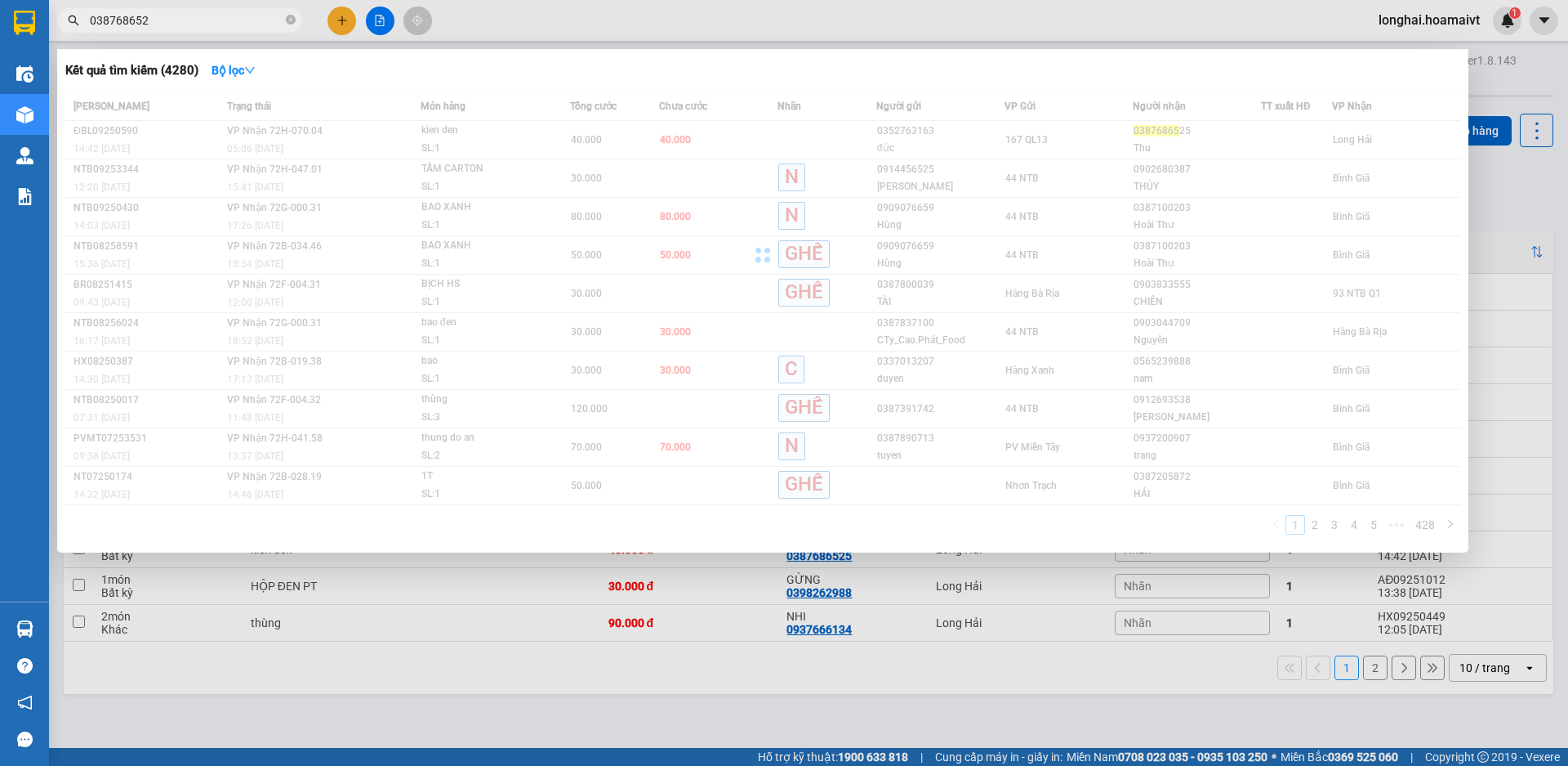
type input "0387686525"
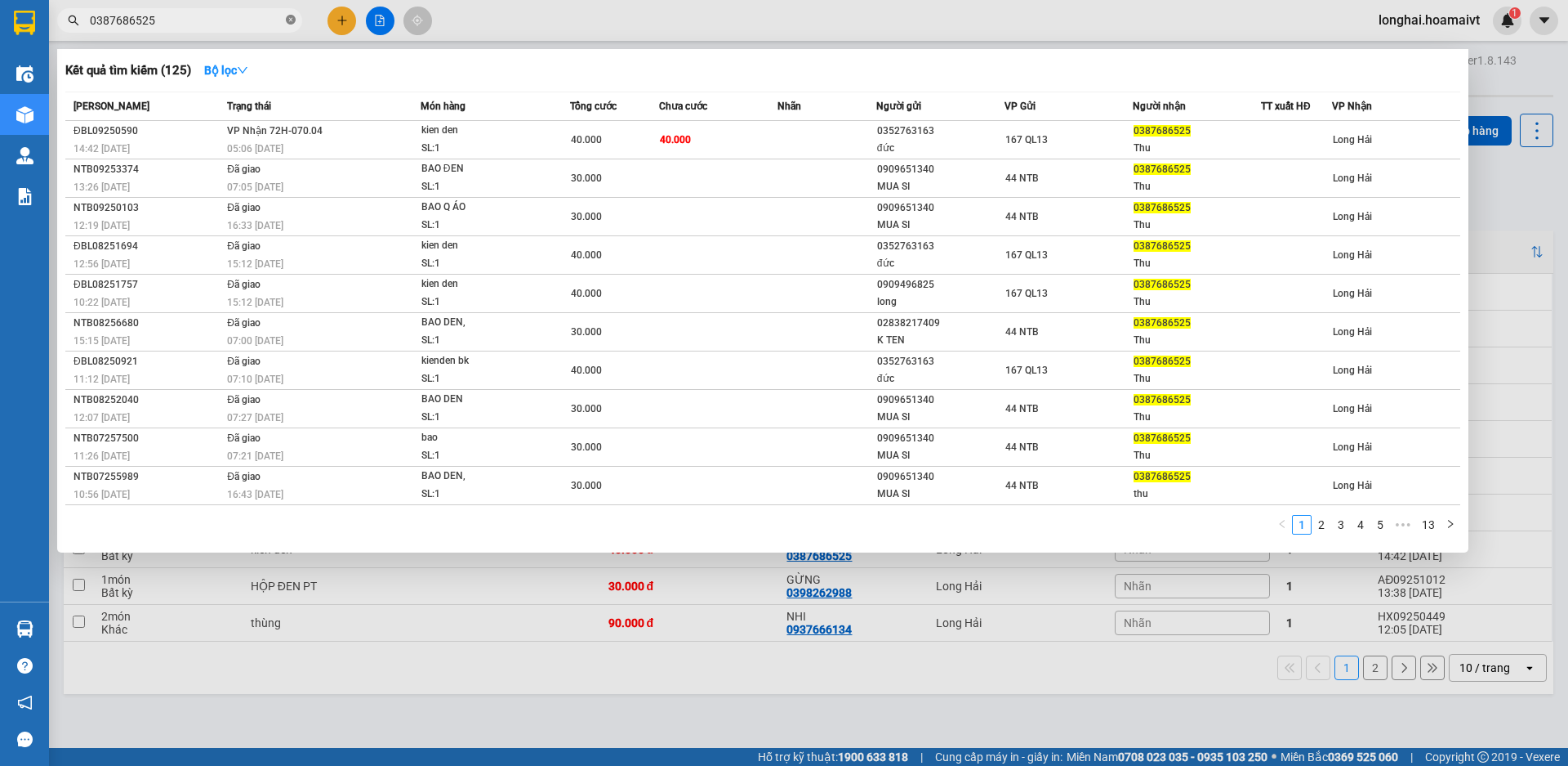
click at [289, 16] on icon "close-circle" at bounding box center [290, 19] width 10 height 10
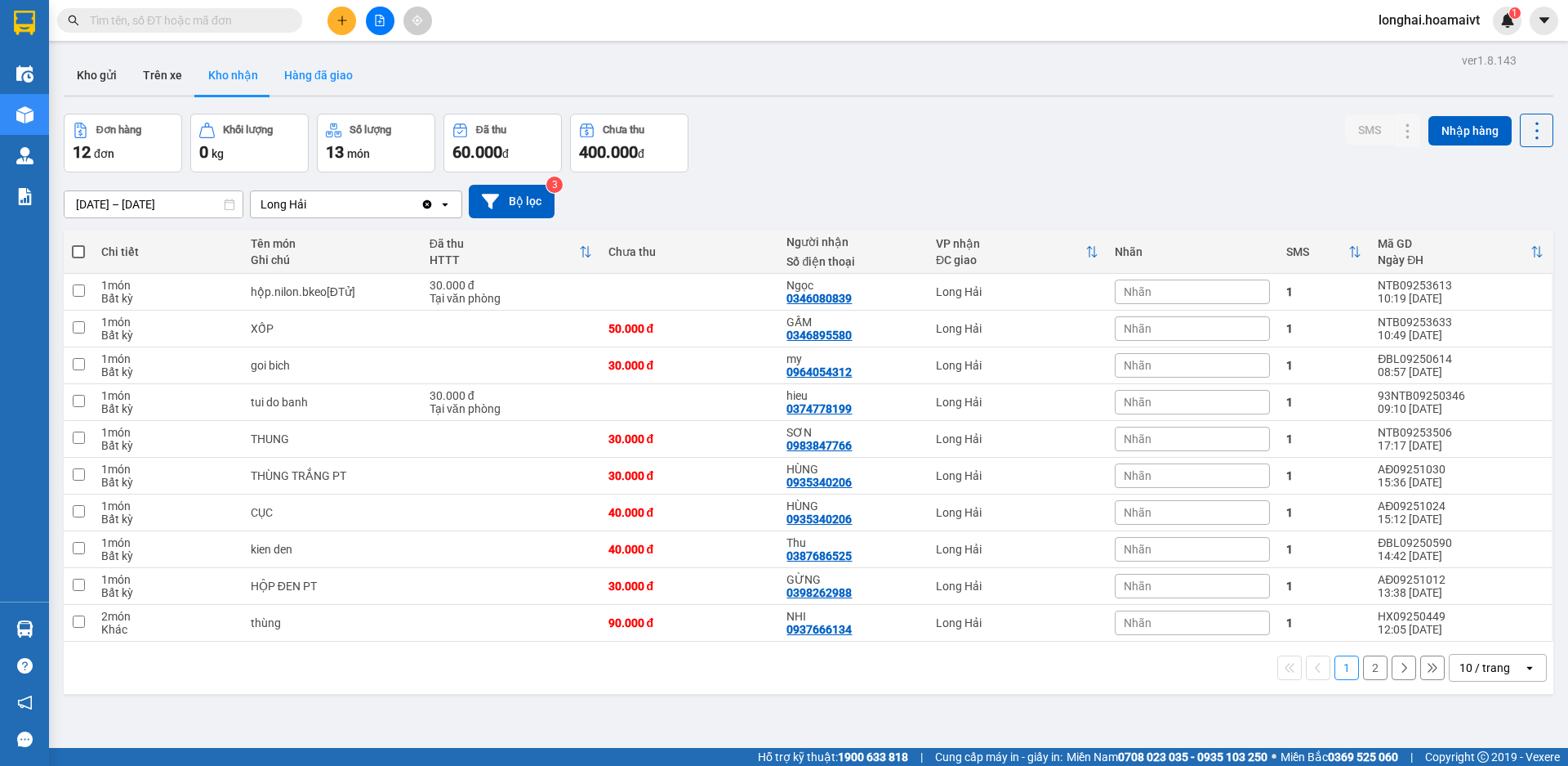
click at [320, 64] on button "Hàng đã giao" at bounding box center [318, 74] width 94 height 39
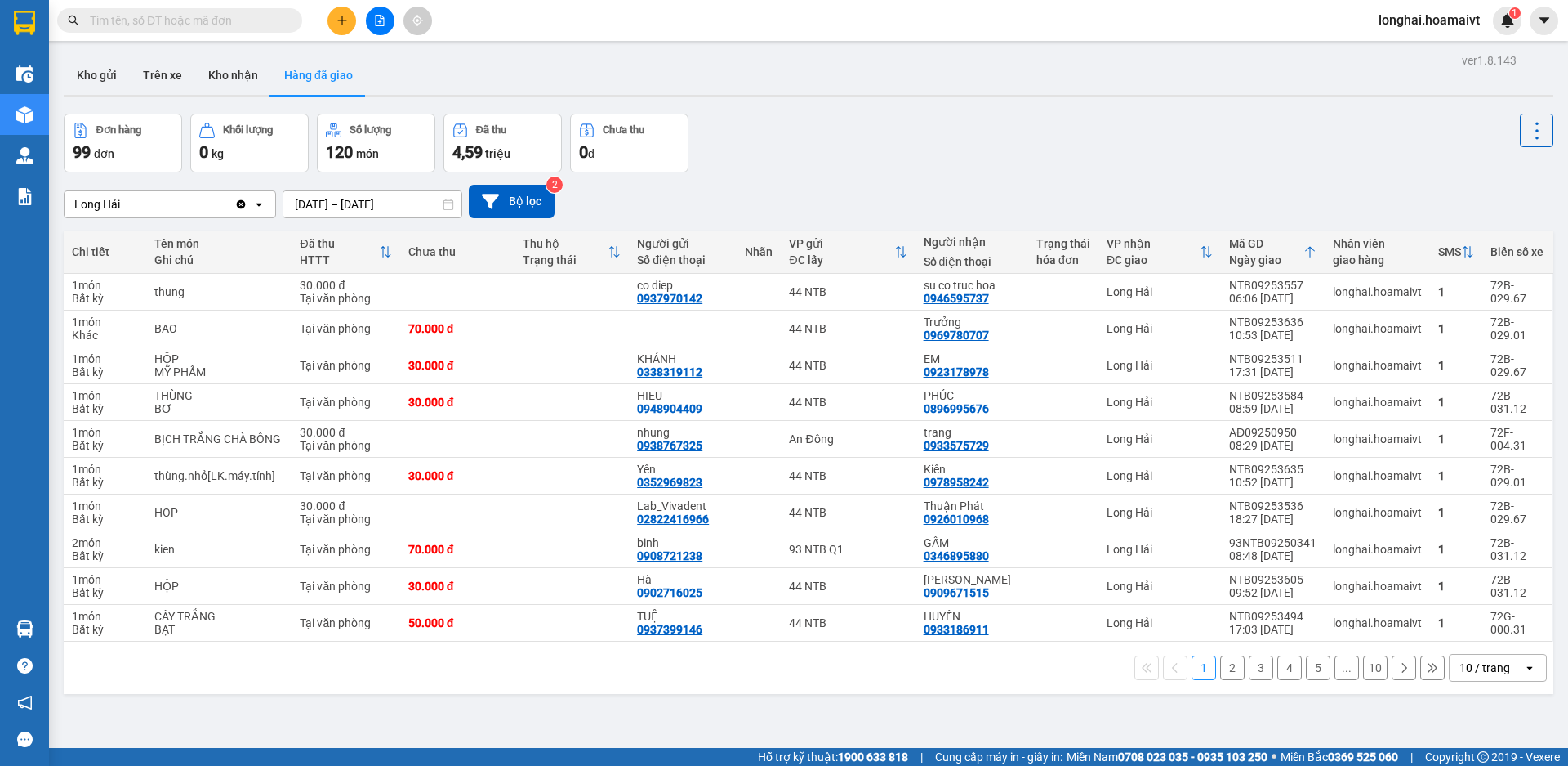
click at [1222, 671] on button "2" at bounding box center [1233, 668] width 24 height 25
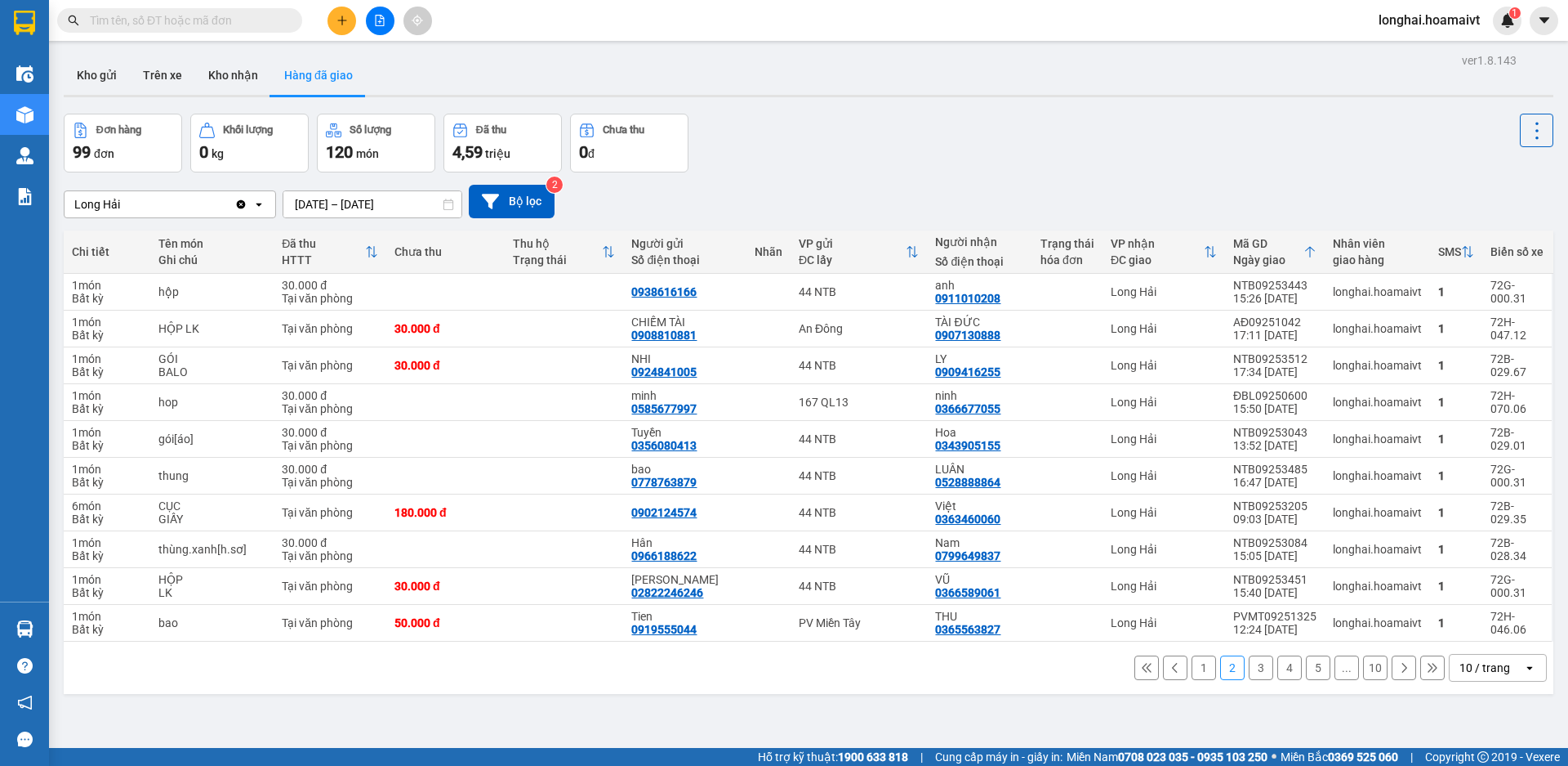
click at [1249, 670] on button "3" at bounding box center [1261, 668] width 24 height 25
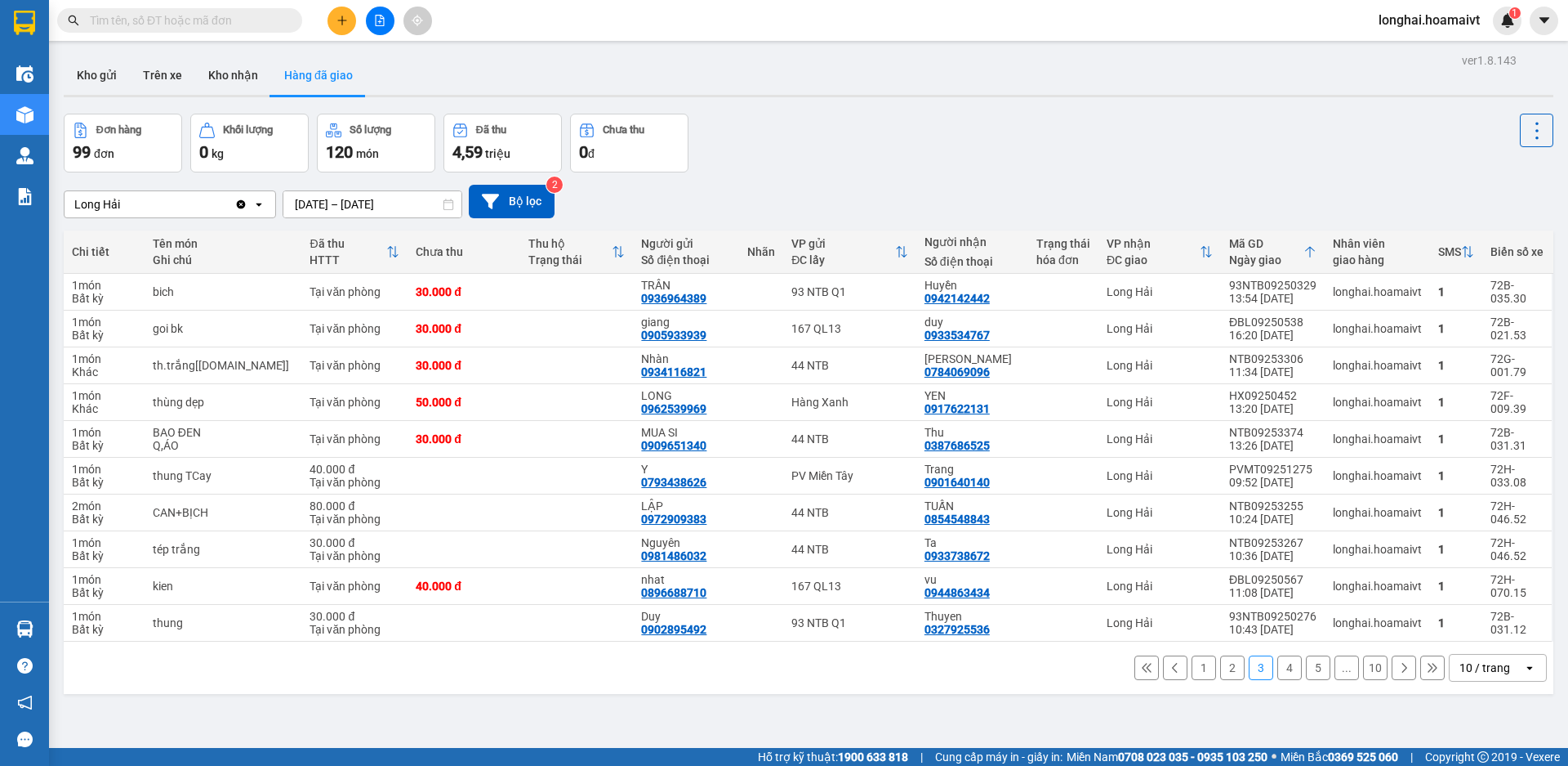
click at [1193, 665] on button "1" at bounding box center [1204, 668] width 24 height 25
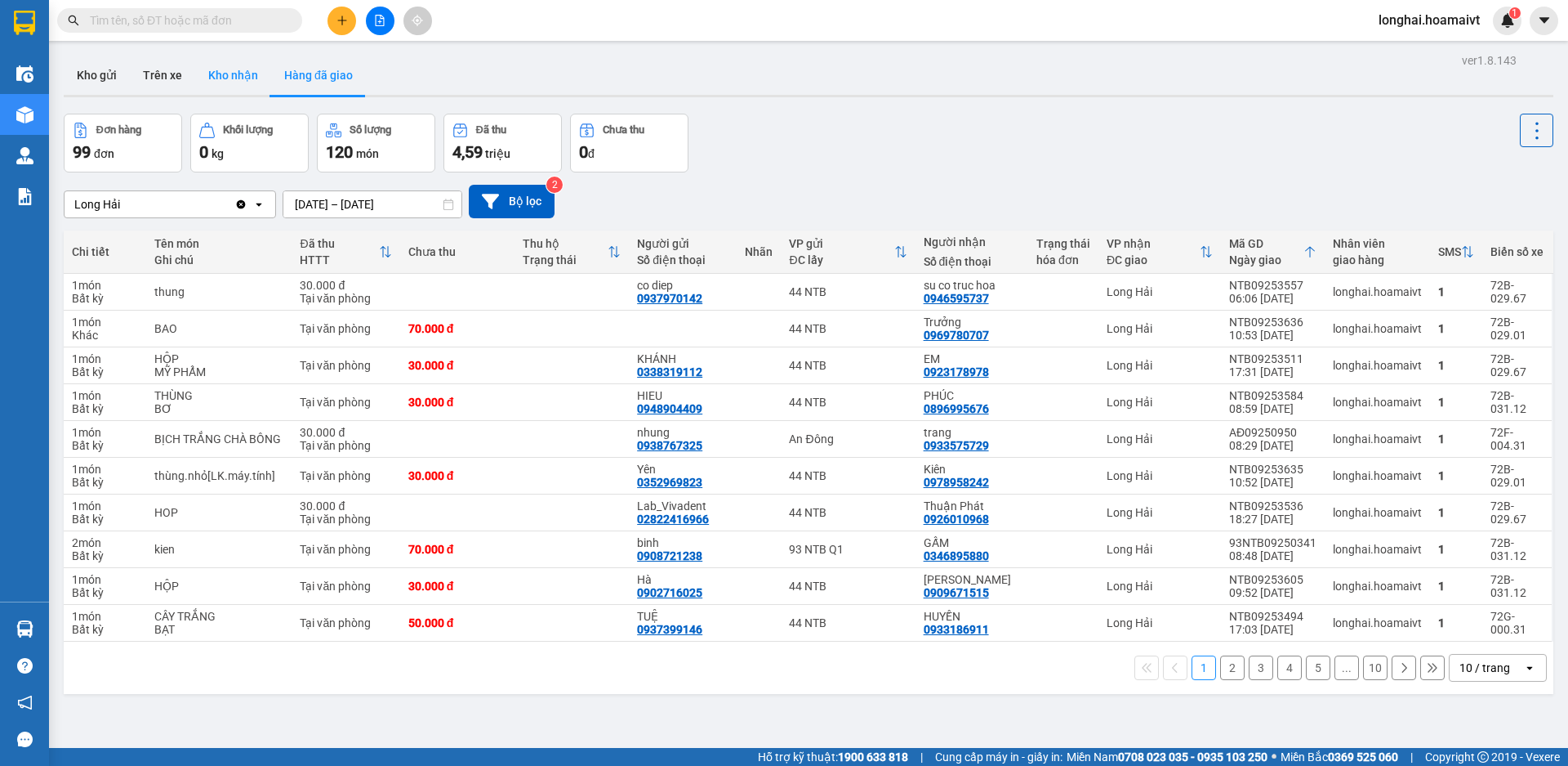
click at [251, 67] on button "Kho nhận" at bounding box center [233, 74] width 76 height 39
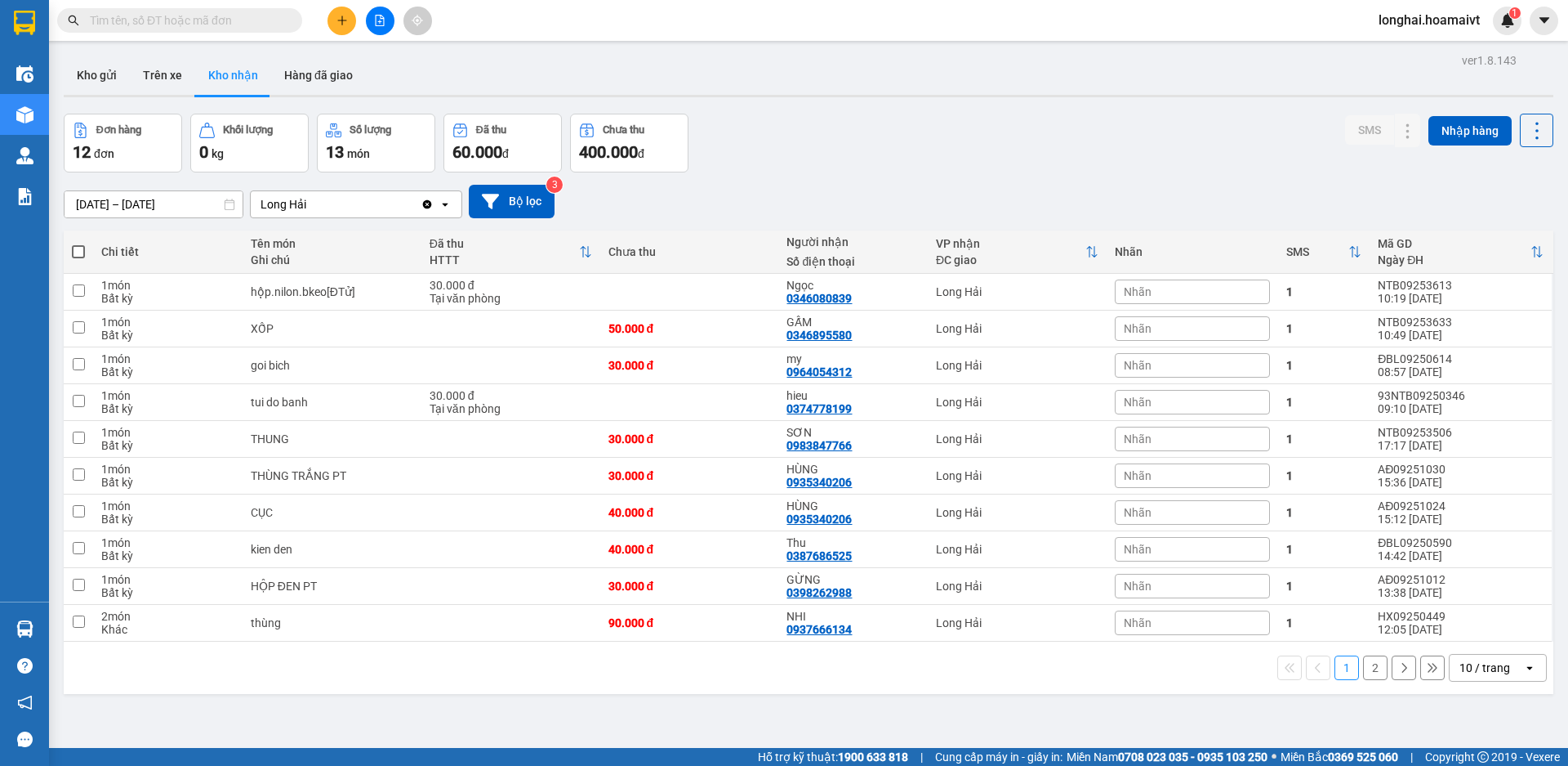
click at [195, 21] on input "text" at bounding box center [186, 20] width 192 height 18
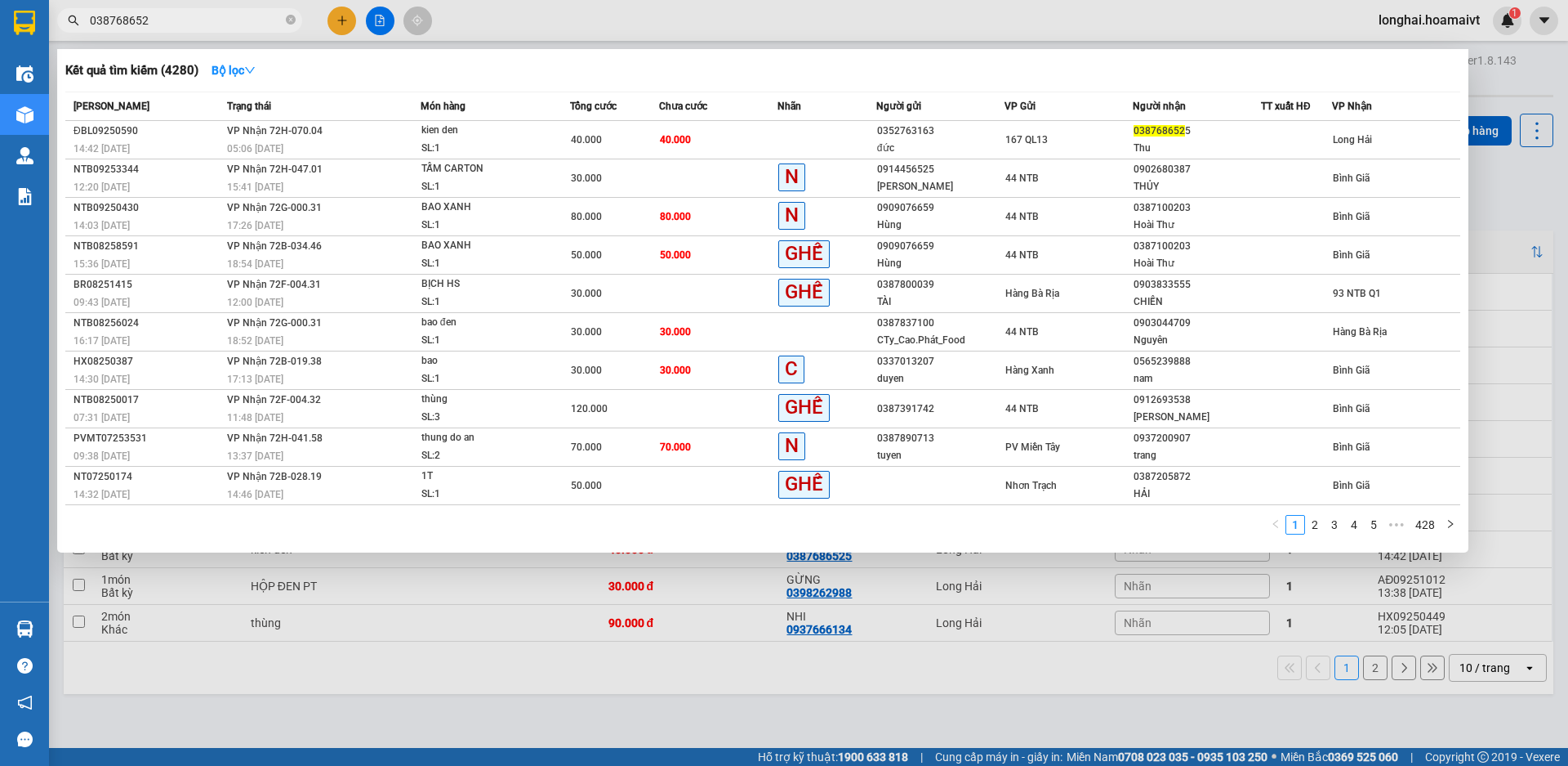
type input "0387686525"
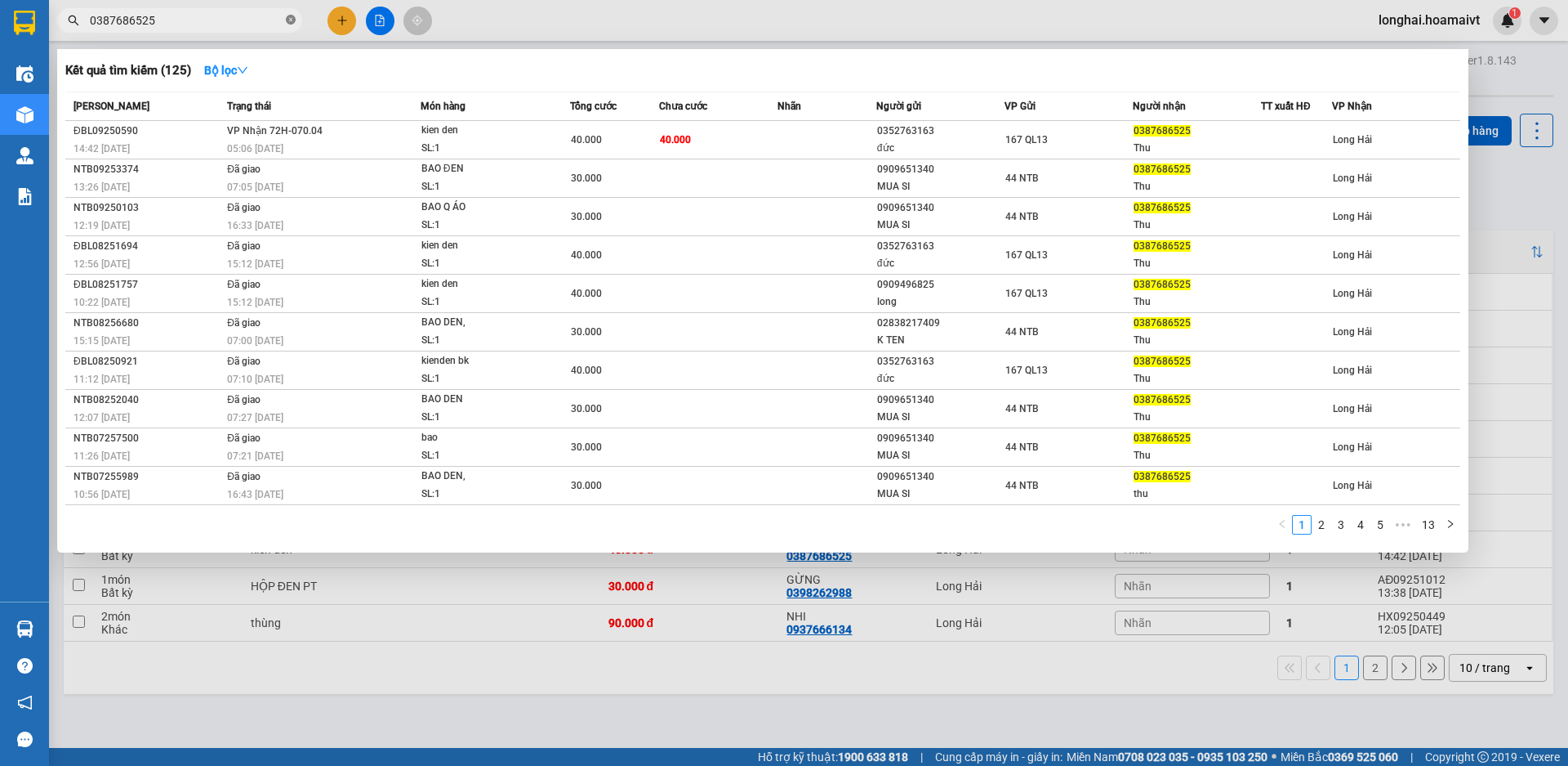
click at [288, 14] on span at bounding box center [290, 21] width 10 height 16
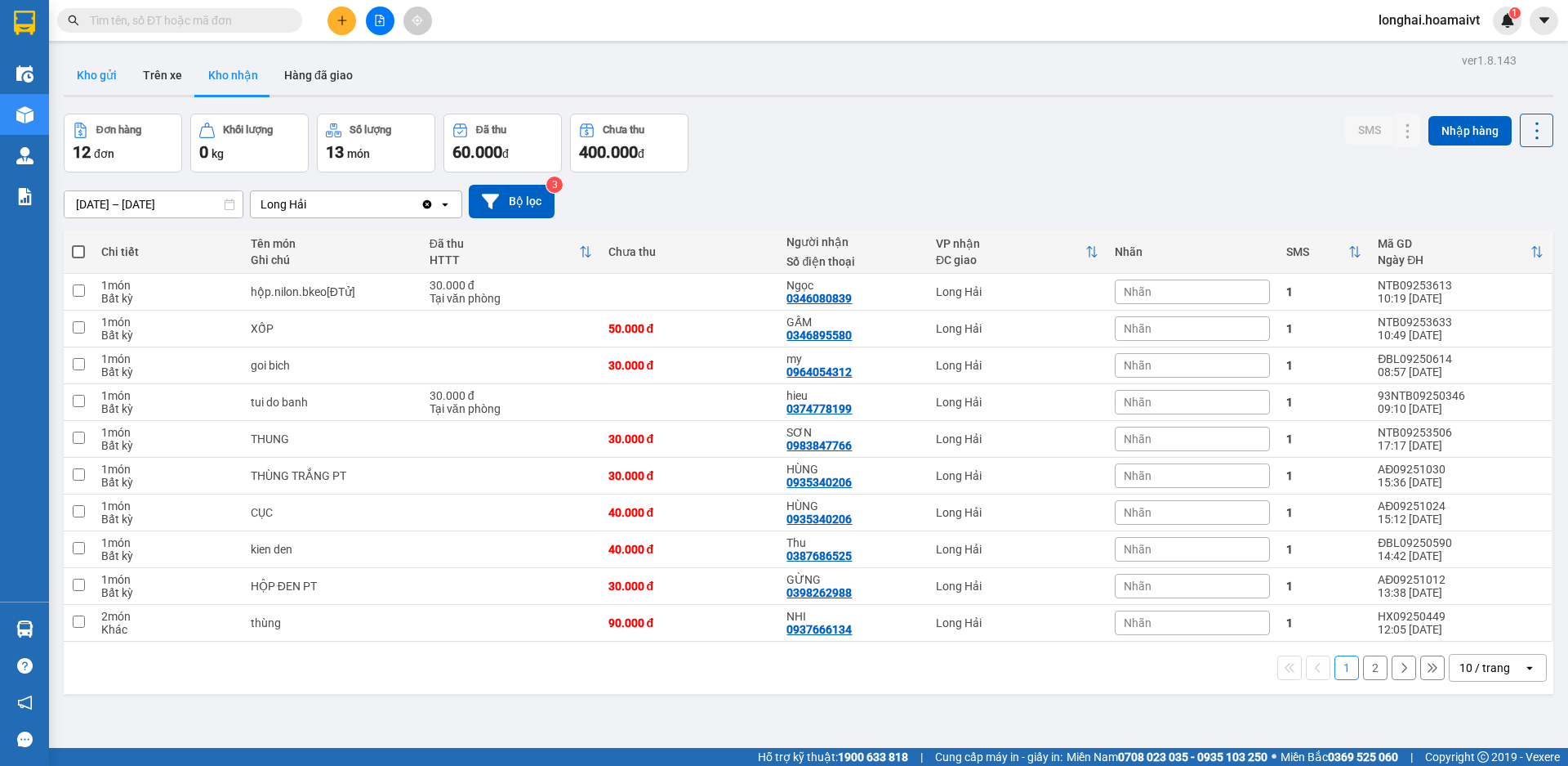
click at [99, 62] on button "Kho gửi" at bounding box center [97, 74] width 66 height 39
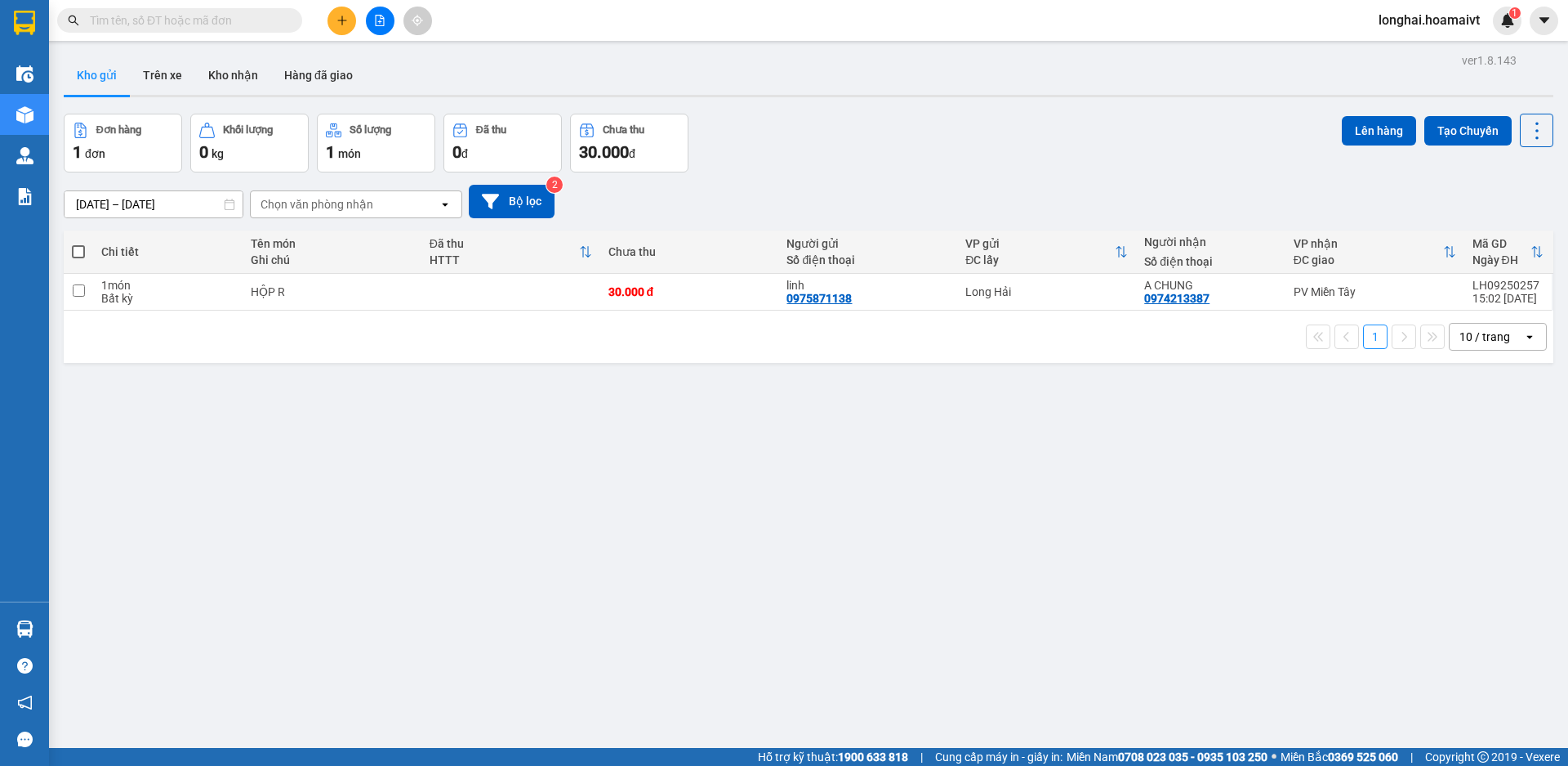
click at [244, 79] on button "Kho nhận" at bounding box center [233, 74] width 76 height 39
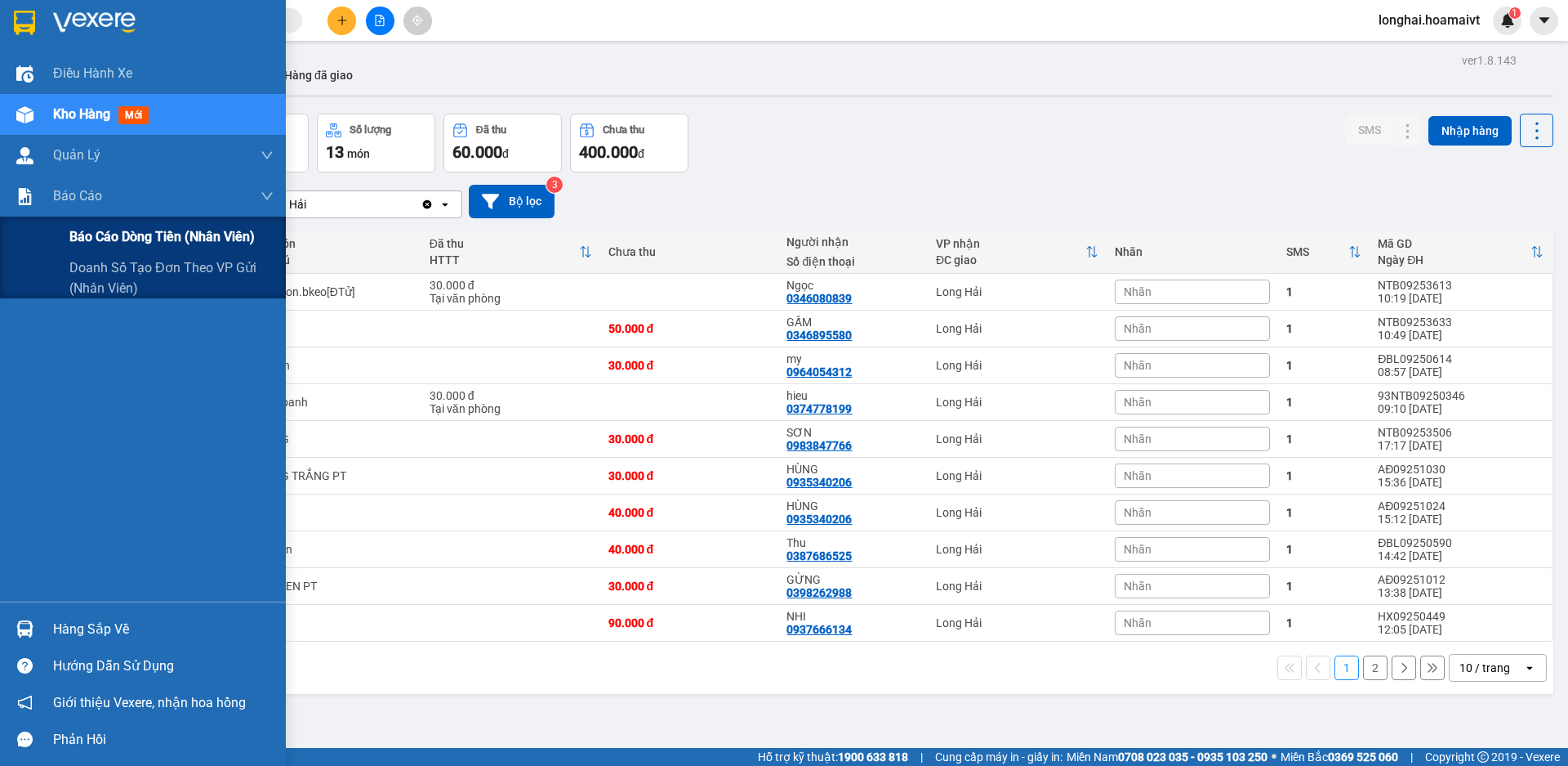
click at [121, 228] on span "Báo cáo dòng tiền (nhân viên)" at bounding box center [162, 236] width 186 height 20
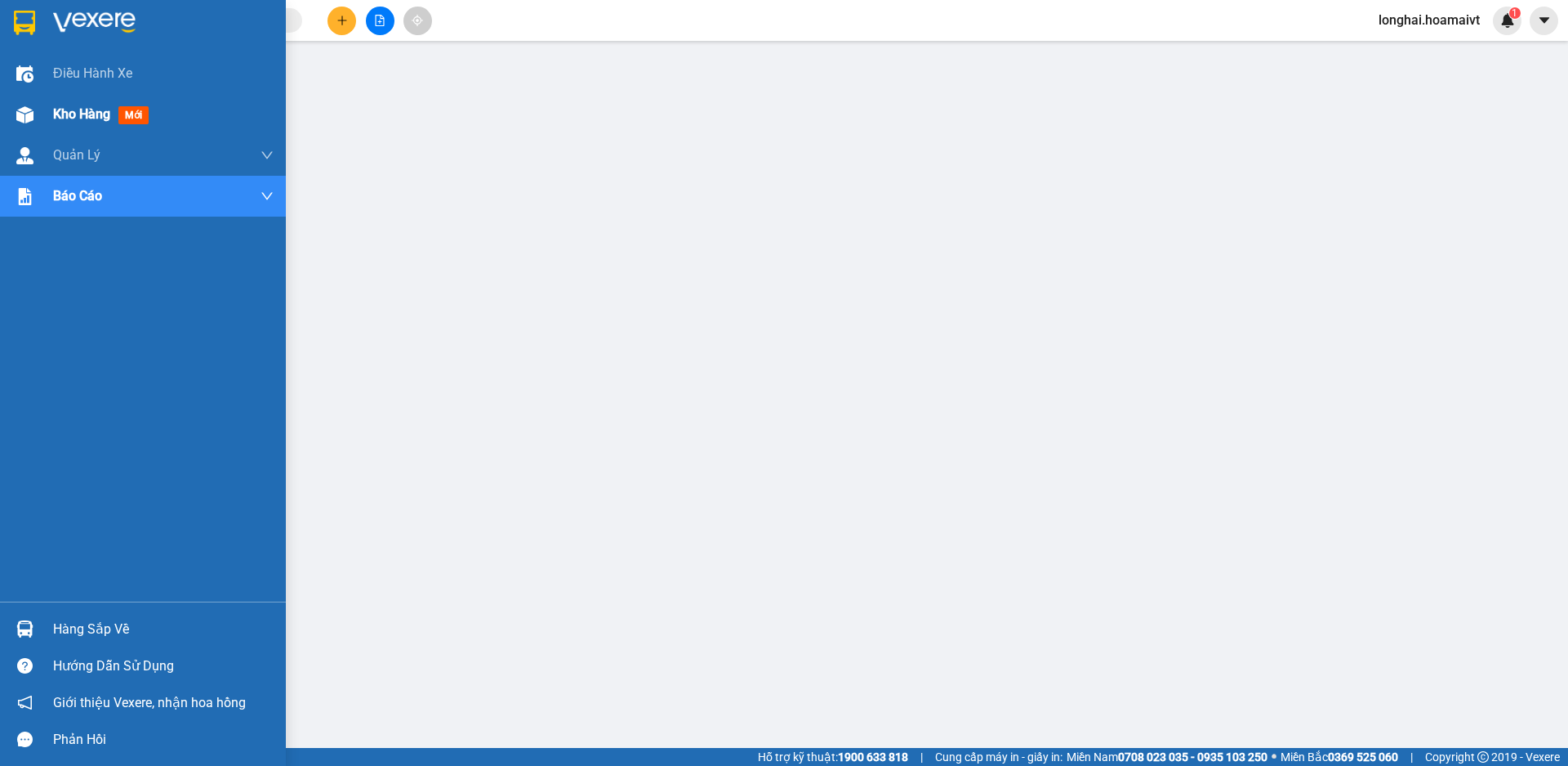
click at [102, 111] on span "Kho hàng" at bounding box center [81, 114] width 57 height 16
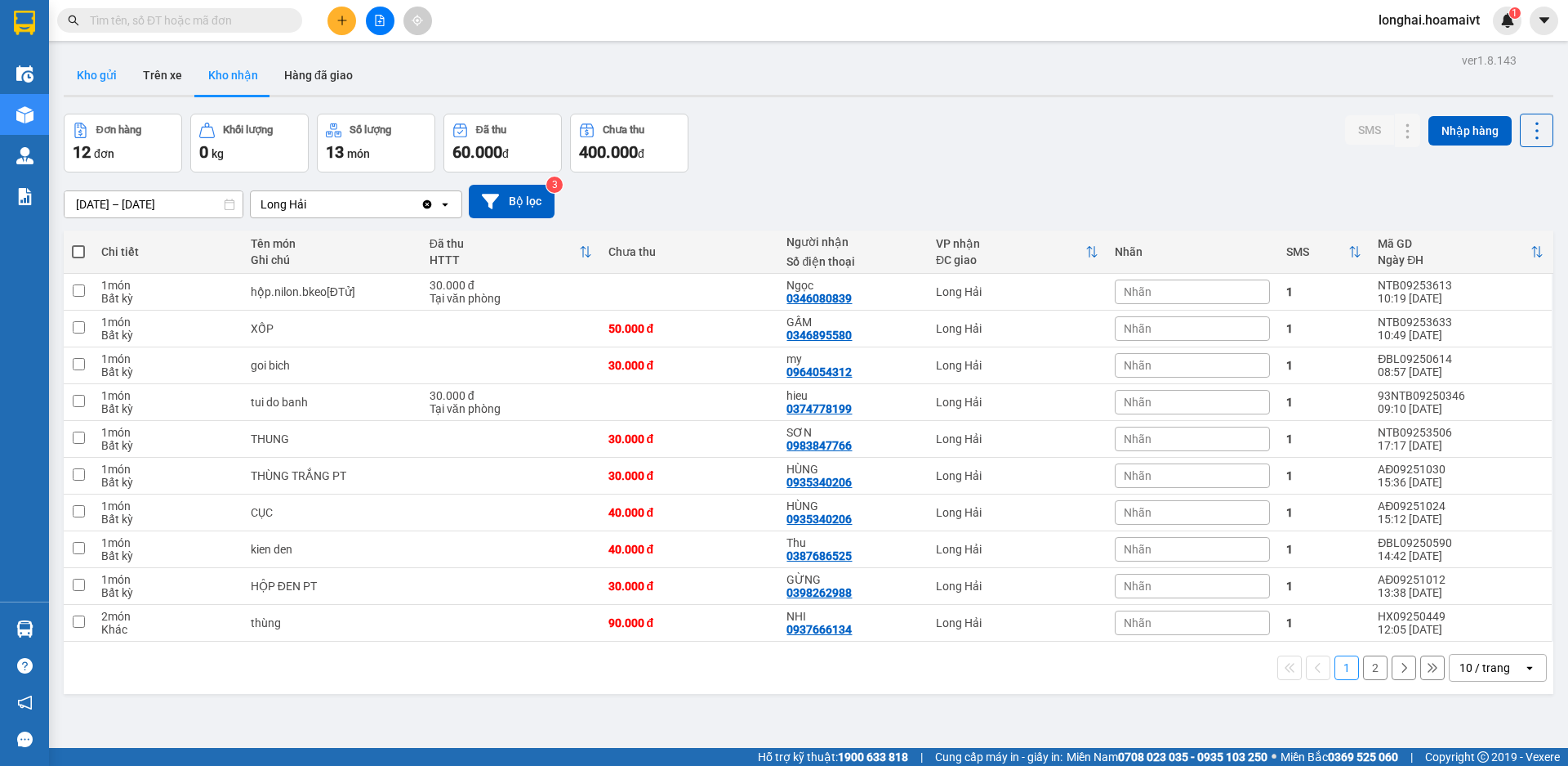
click at [88, 83] on button "Kho gửi" at bounding box center [97, 74] width 66 height 39
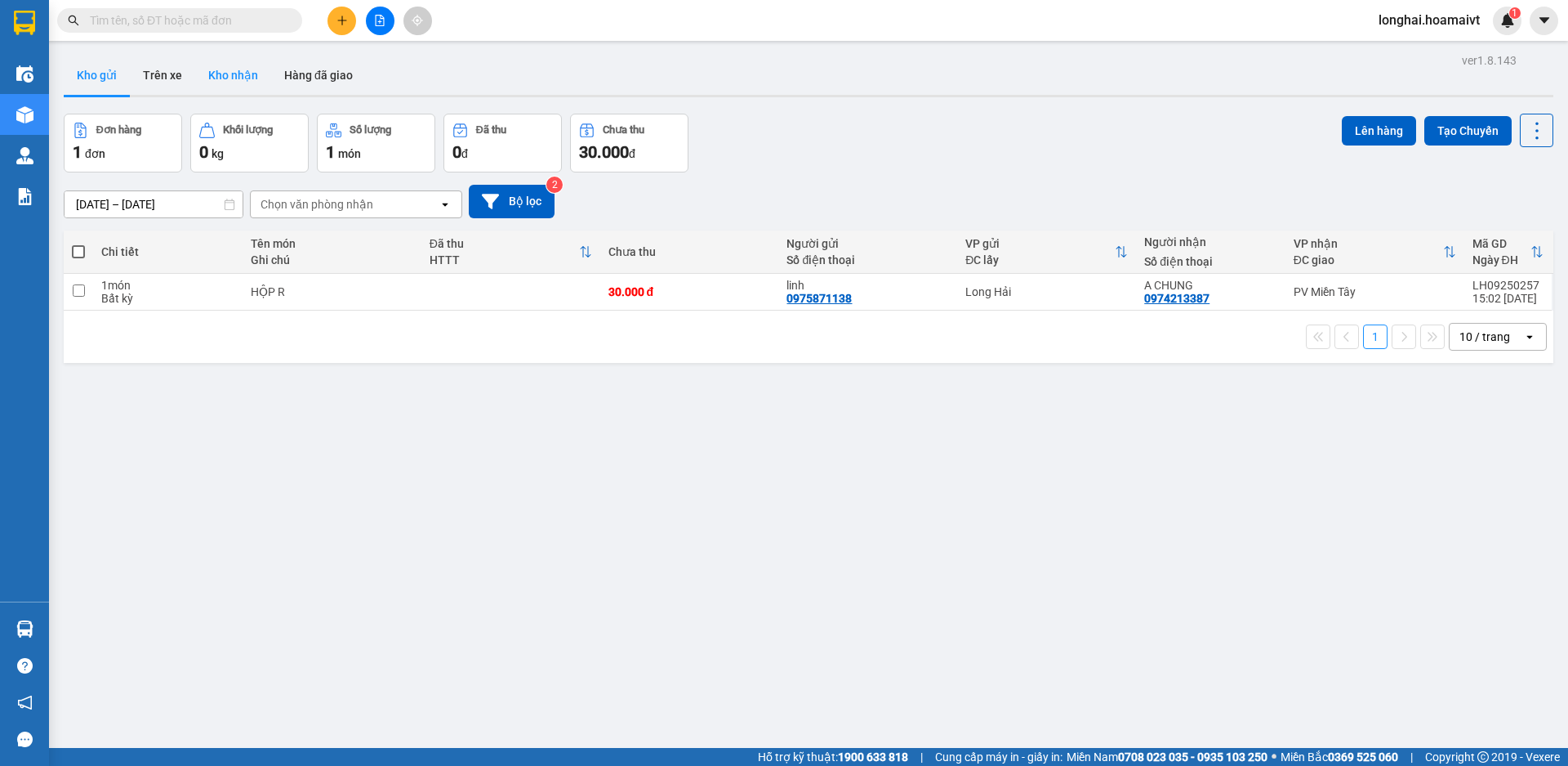
click at [242, 85] on button "Kho nhận" at bounding box center [233, 74] width 76 height 39
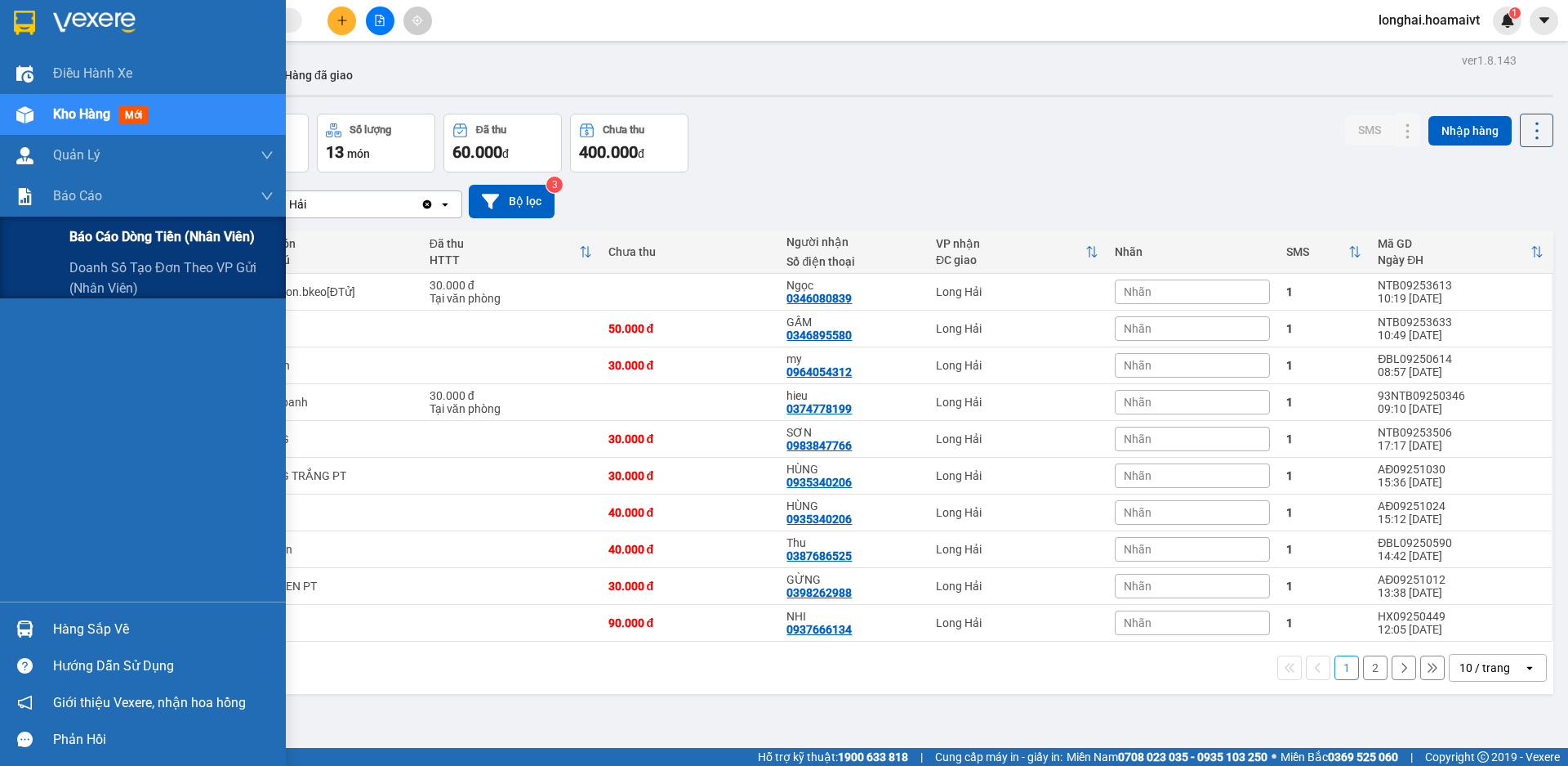
click at [101, 224] on div "Báo cáo dòng tiền (nhân viên)" at bounding box center [171, 236] width 204 height 41
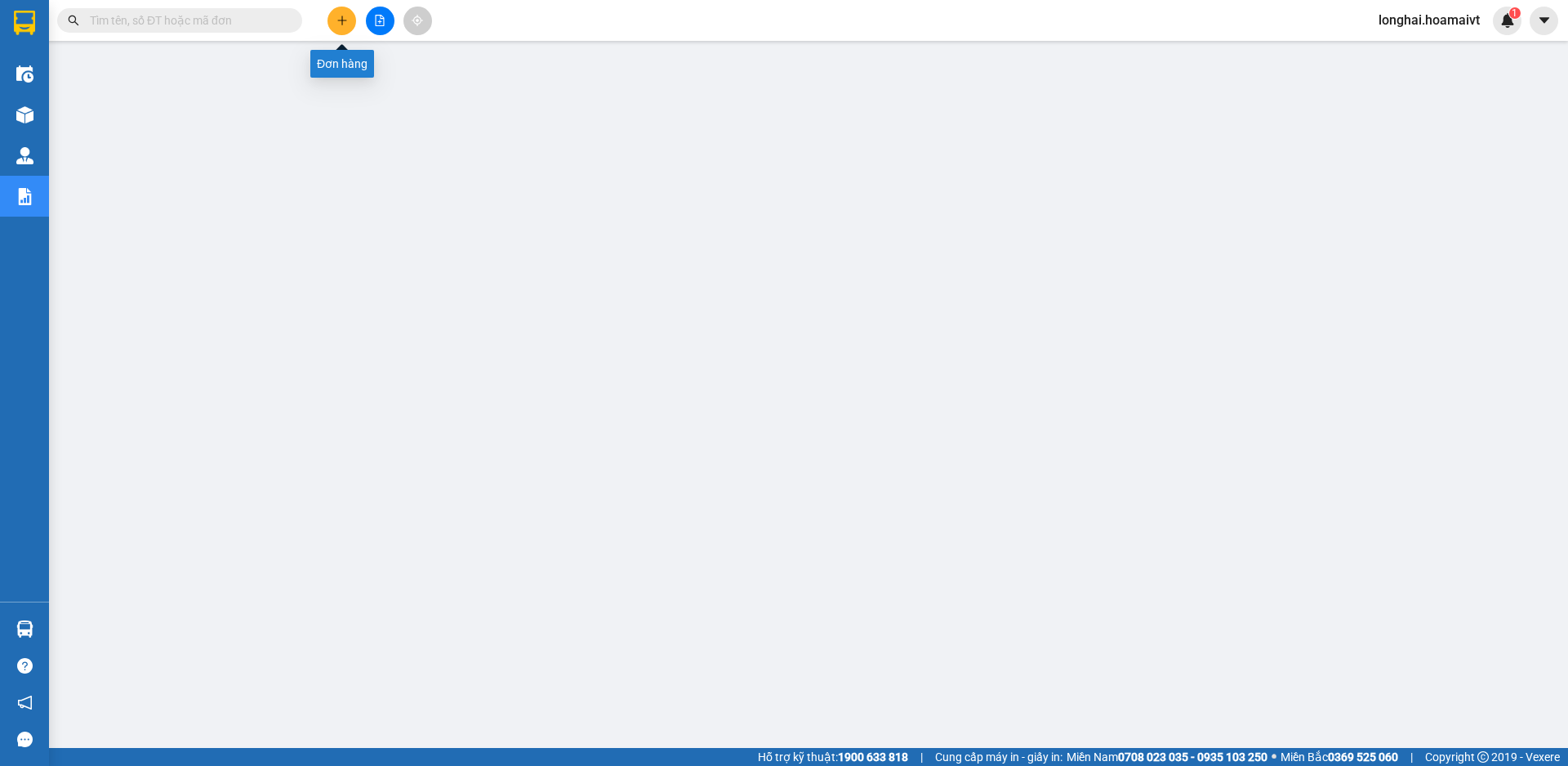
click at [341, 18] on icon "plus" at bounding box center [342, 20] width 11 height 11
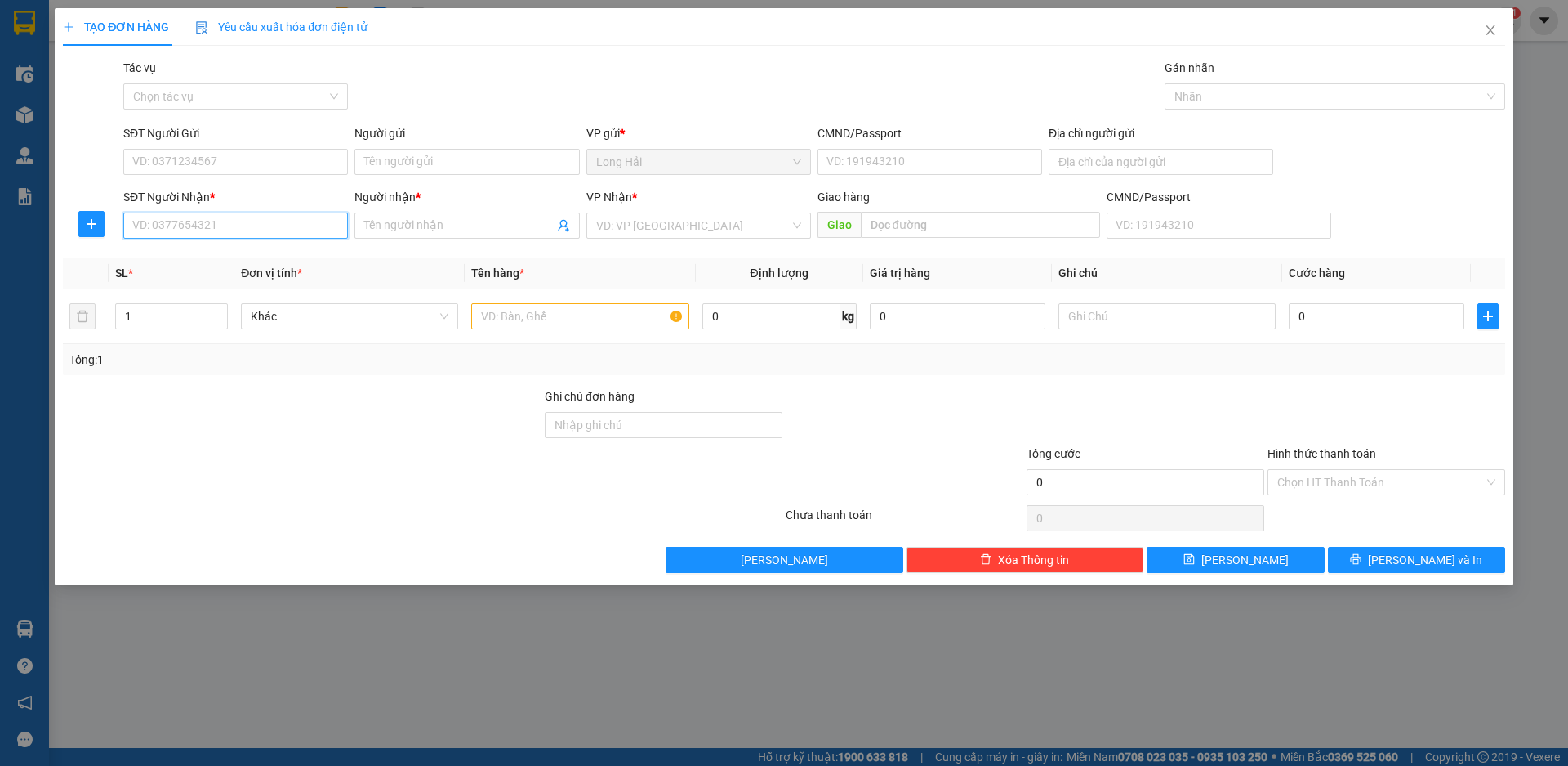
click at [201, 217] on input "SĐT Người Nhận *" at bounding box center [235, 226] width 225 height 26
type input "03492389"
click at [226, 258] on div "0349238959 - PHÚC" at bounding box center [235, 258] width 205 height 18
type input "LONG HAI"
type input "0349238959"
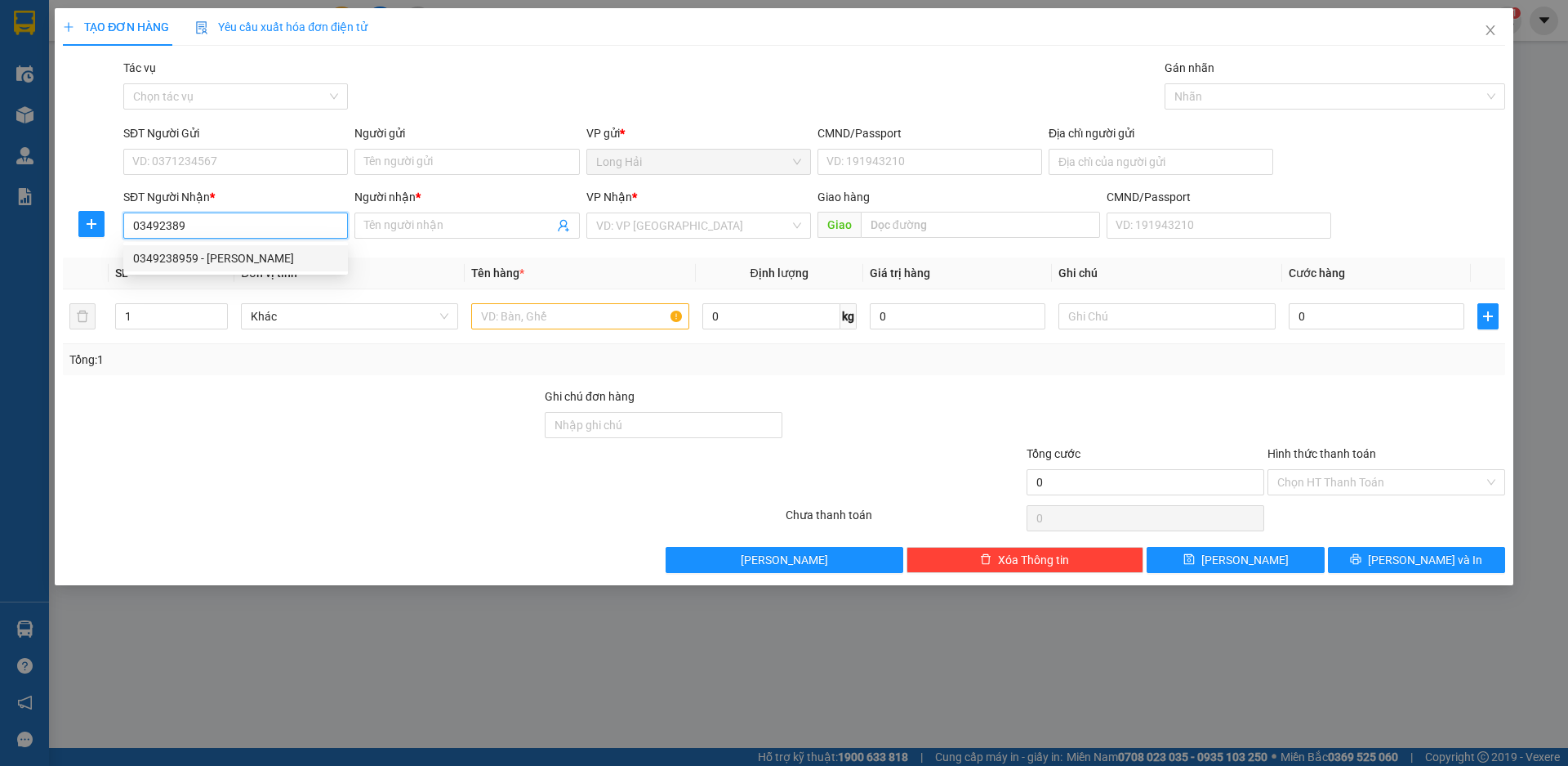
type input "PHÚC"
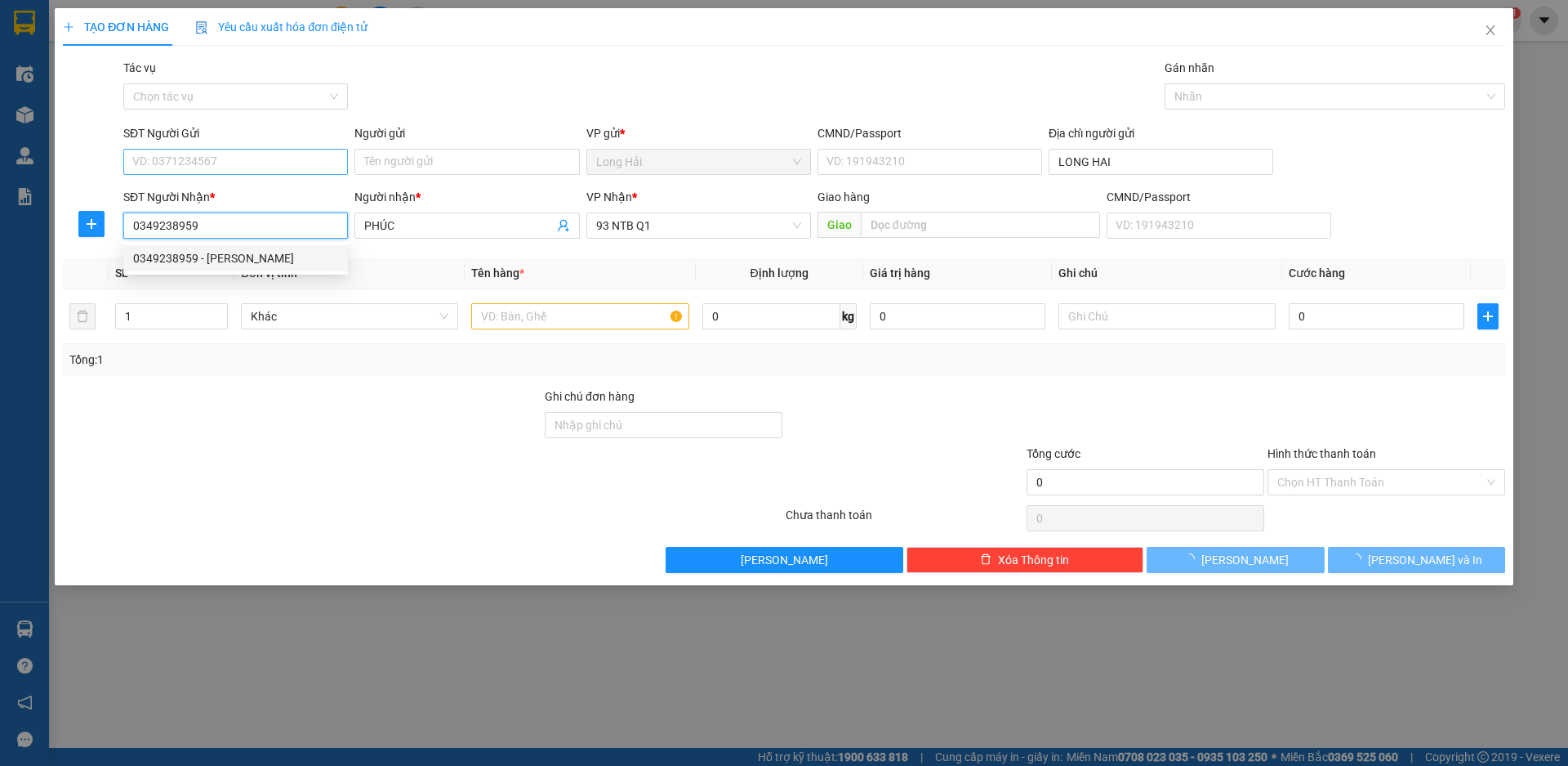
type input "0349238959"
click at [217, 166] on input "SĐT Người Gửi" at bounding box center [235, 162] width 225 height 26
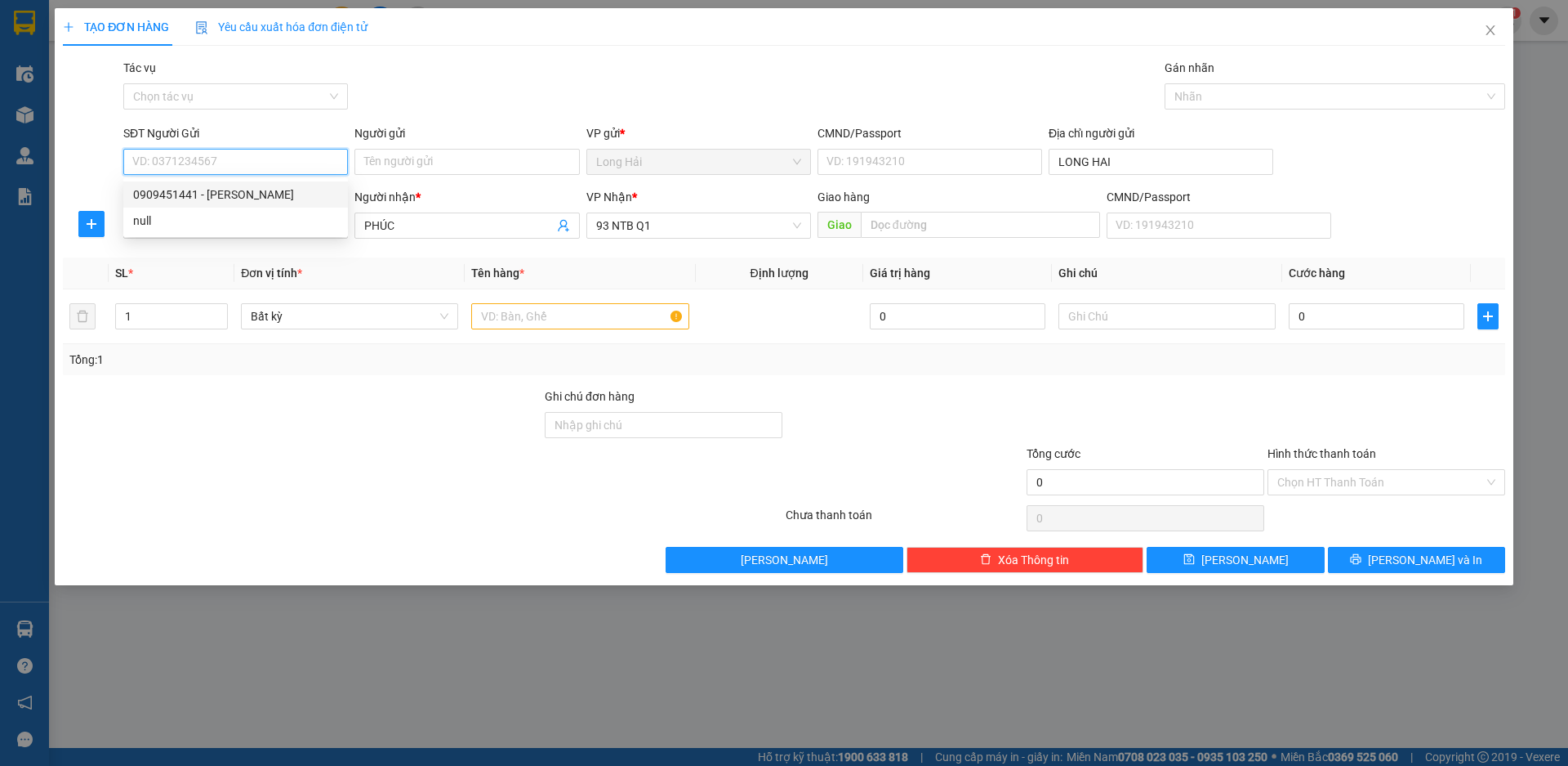
click at [232, 192] on div "0909451441 - HIEU" at bounding box center [235, 194] width 205 height 18
type input "0909451441"
type input "HIEU"
type input "077084001299"
click at [474, 306] on input "text" at bounding box center [580, 316] width 217 height 26
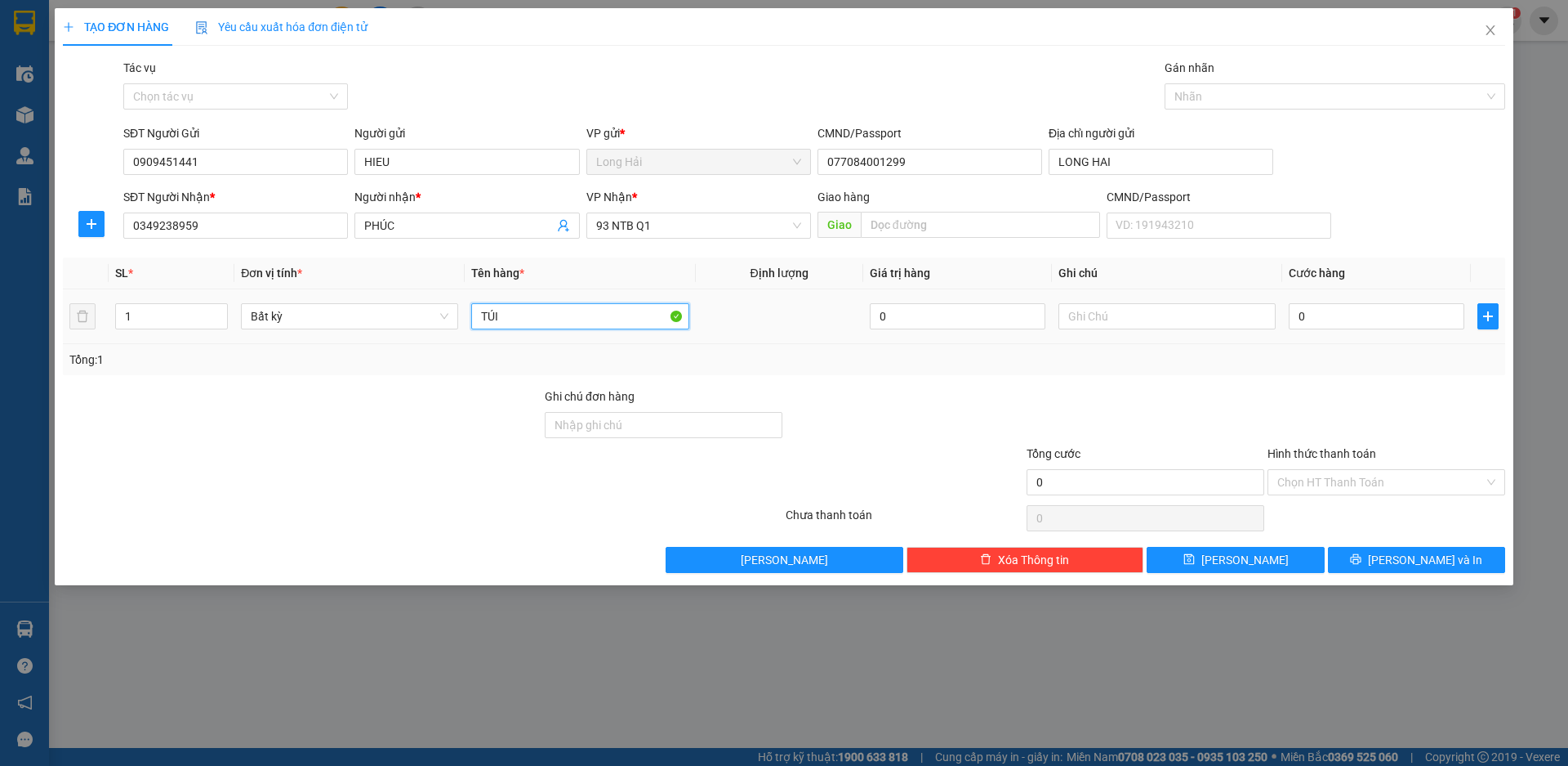
type input "TÚI"
click at [1322, 329] on div "0" at bounding box center [1376, 316] width 176 height 32
click at [1326, 320] on input "0" at bounding box center [1376, 316] width 176 height 26
type input "3"
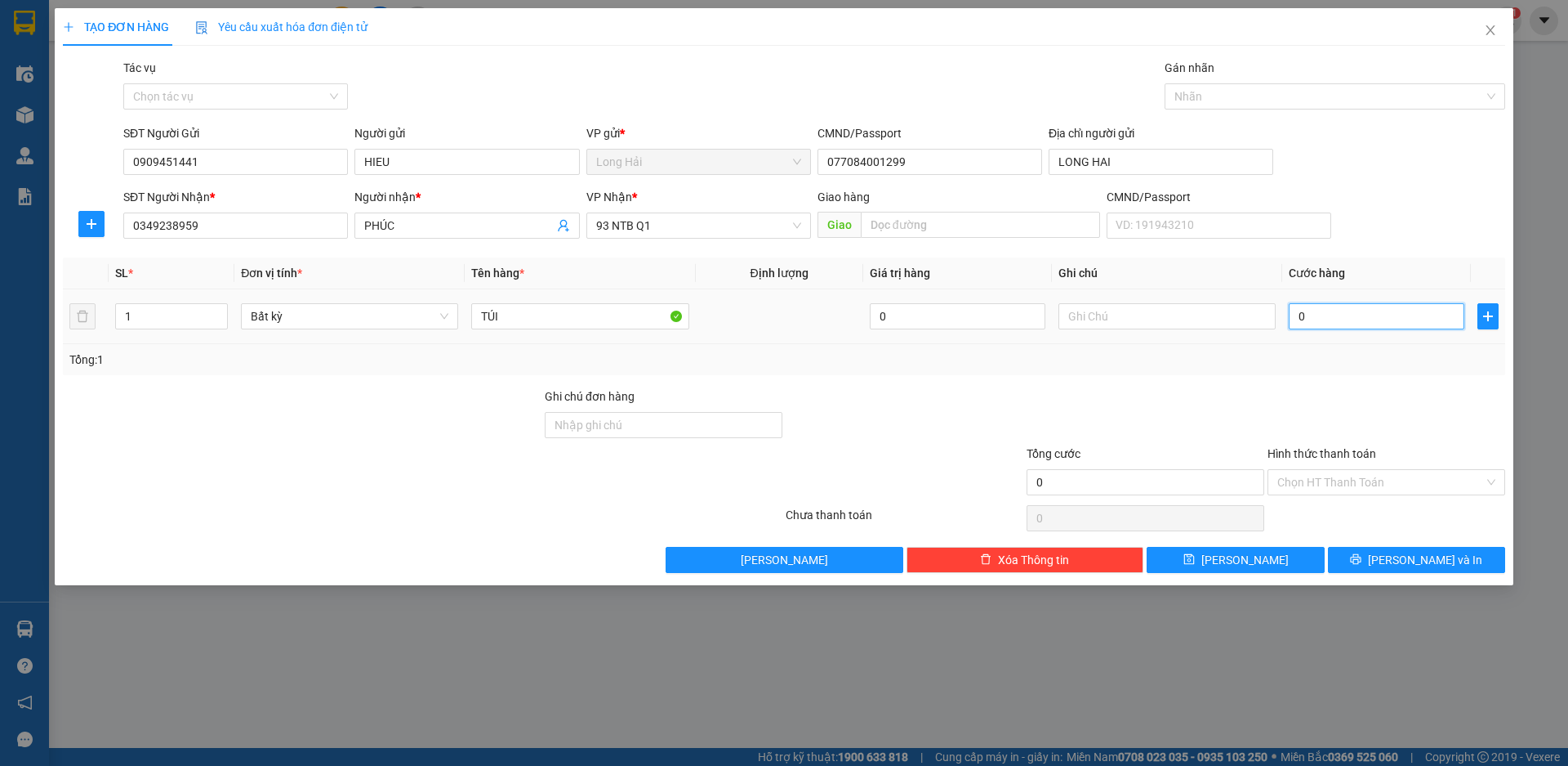
type input "3"
type input "30"
click at [1332, 485] on input "Hình thức thanh toán" at bounding box center [1381, 482] width 206 height 25
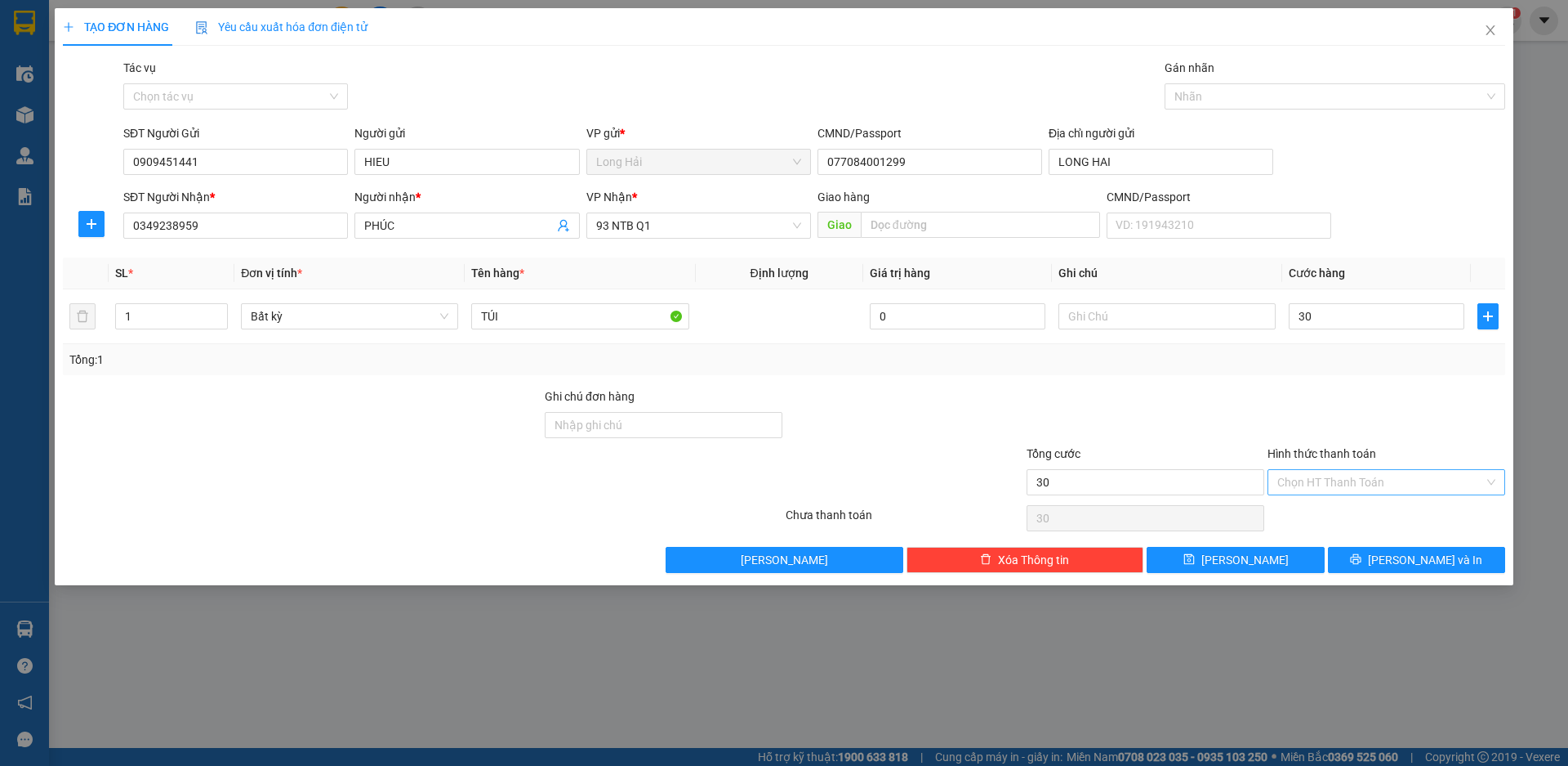
type input "30.000"
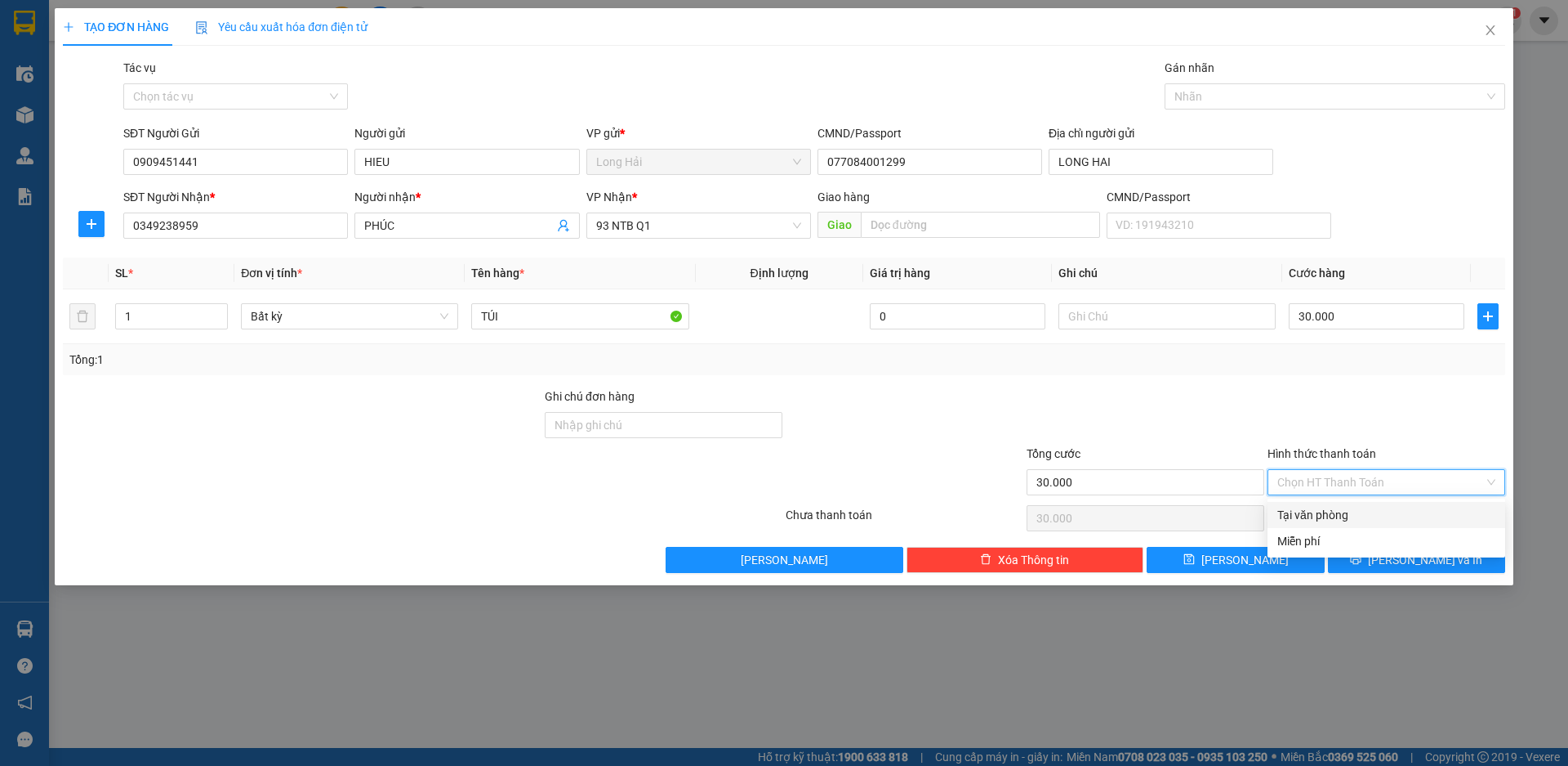
click at [1337, 504] on div "Tại văn phòng" at bounding box center [1387, 515] width 238 height 26
type input "0"
click at [1376, 561] on button "[PERSON_NAME] và In" at bounding box center [1417, 559] width 178 height 26
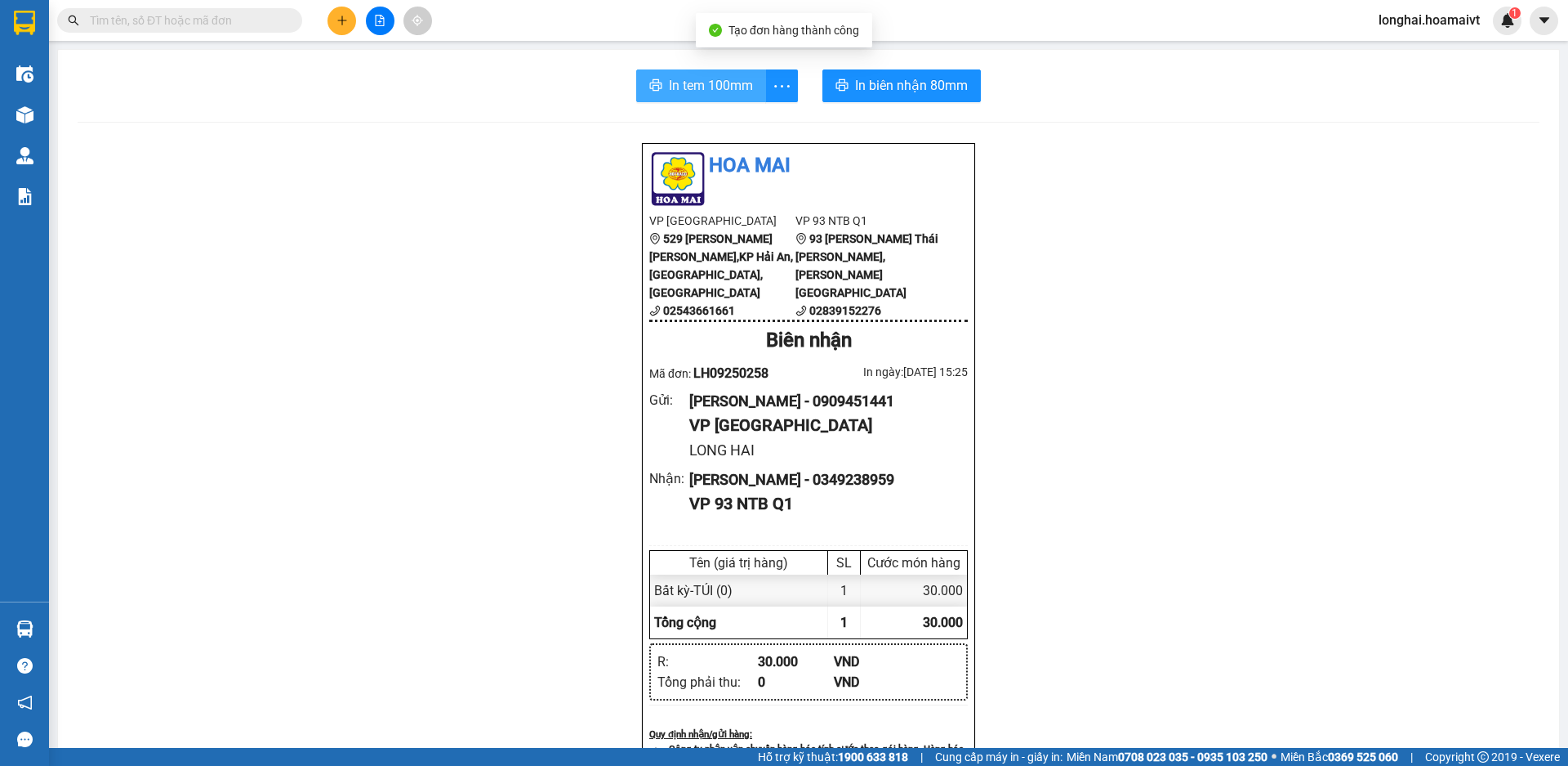
click at [708, 95] on span "In tem 100mm" at bounding box center [711, 85] width 84 height 20
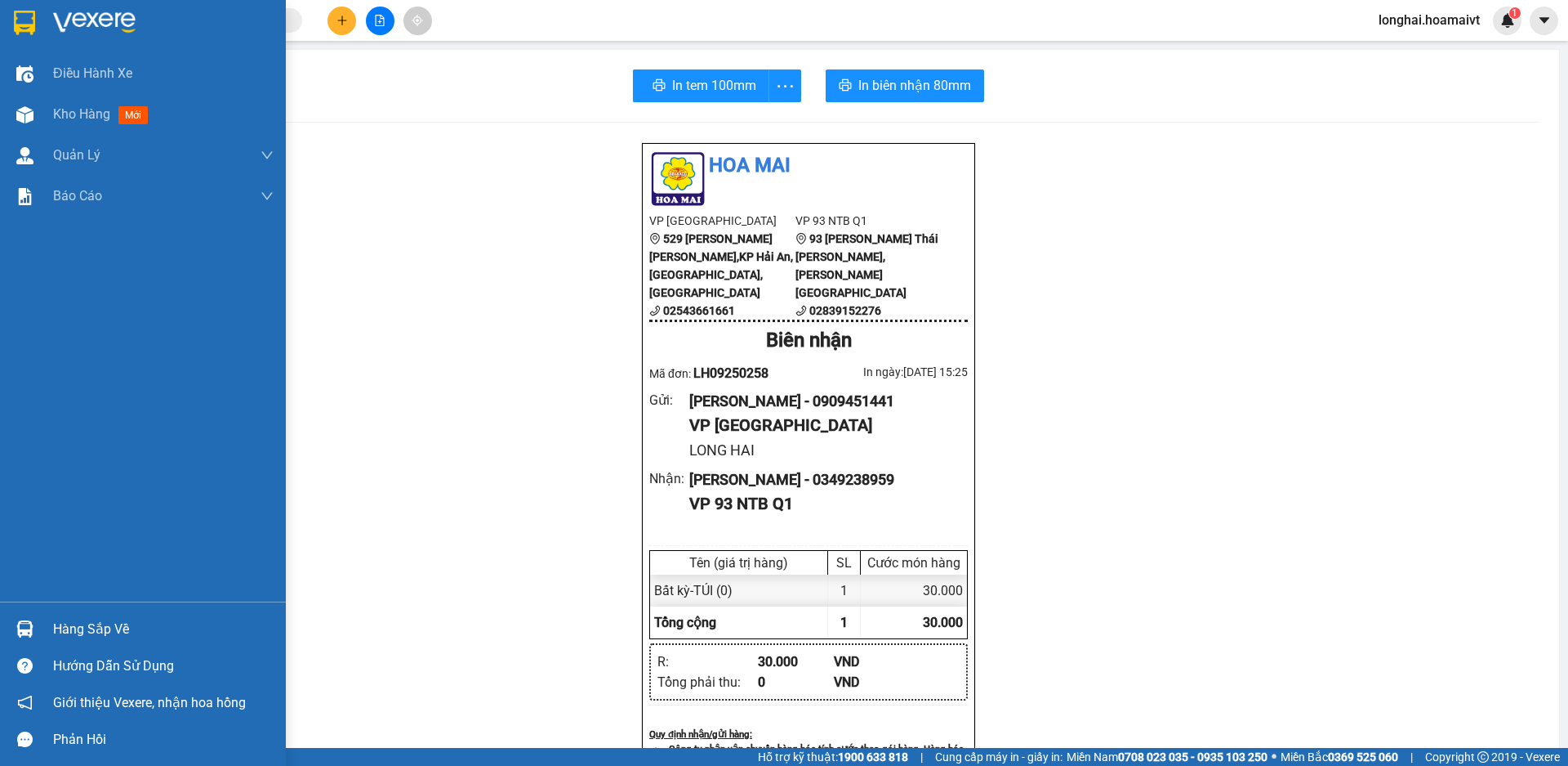
click at [88, 629] on div "Hàng sắp về" at bounding box center [164, 629] width 220 height 25
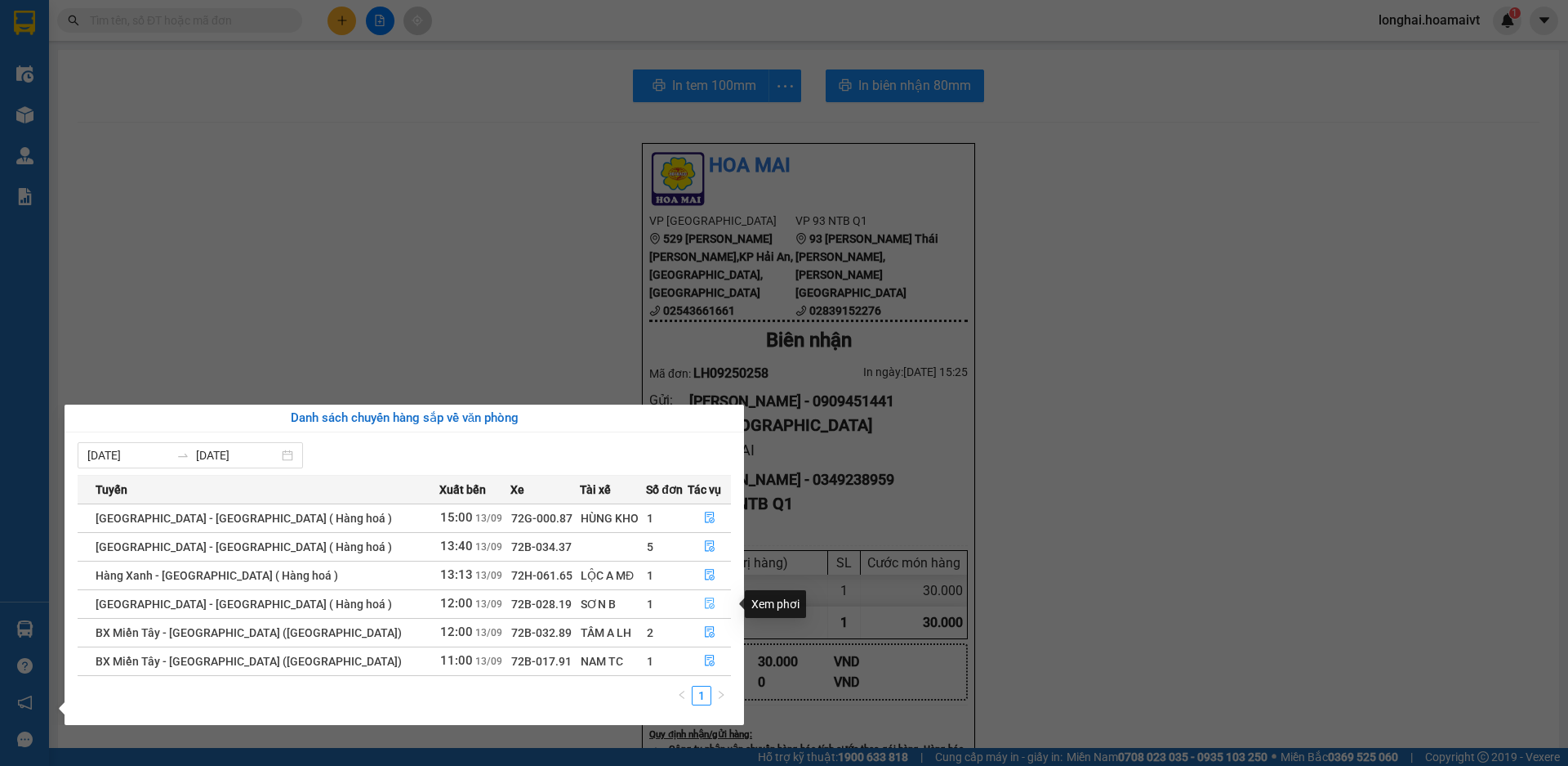
click at [693, 597] on button "button" at bounding box center [710, 604] width 42 height 26
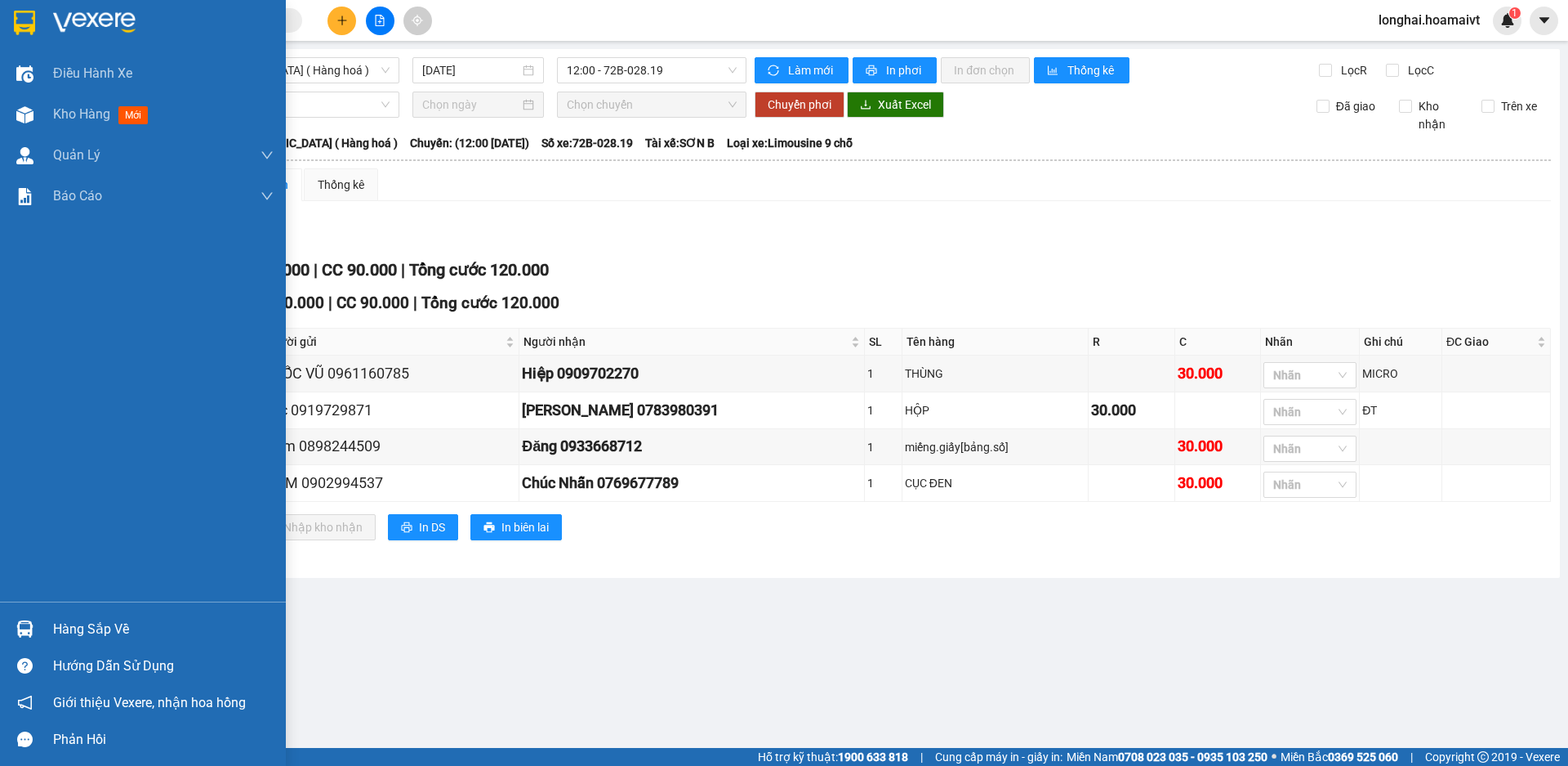
drag, startPoint x: 57, startPoint y: 624, endPoint x: 66, endPoint y: 632, distance: 12.0
click at [57, 624] on div "Hàng sắp về" at bounding box center [164, 629] width 220 height 25
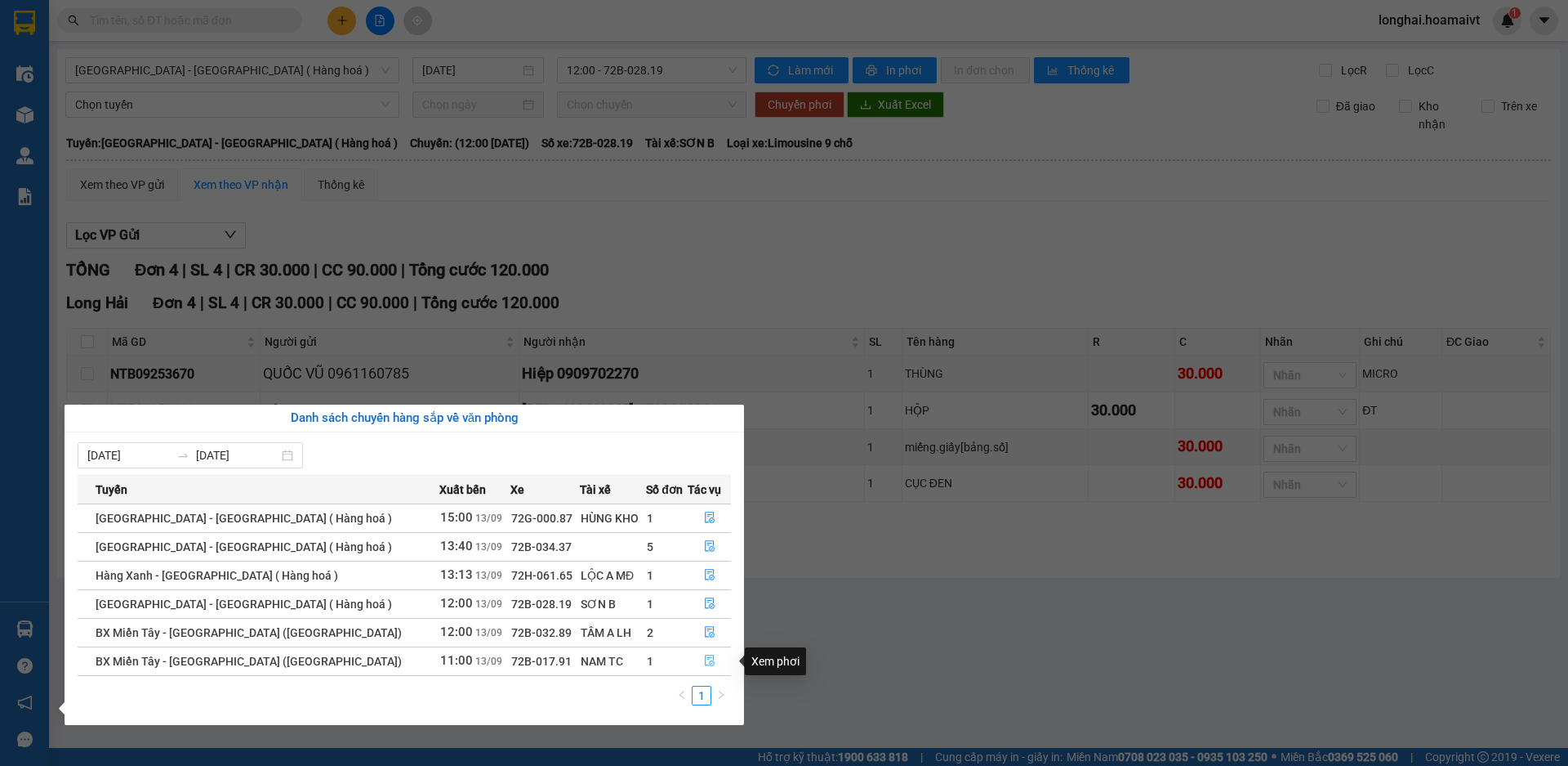
click at [690, 654] on button "button" at bounding box center [710, 661] width 42 height 26
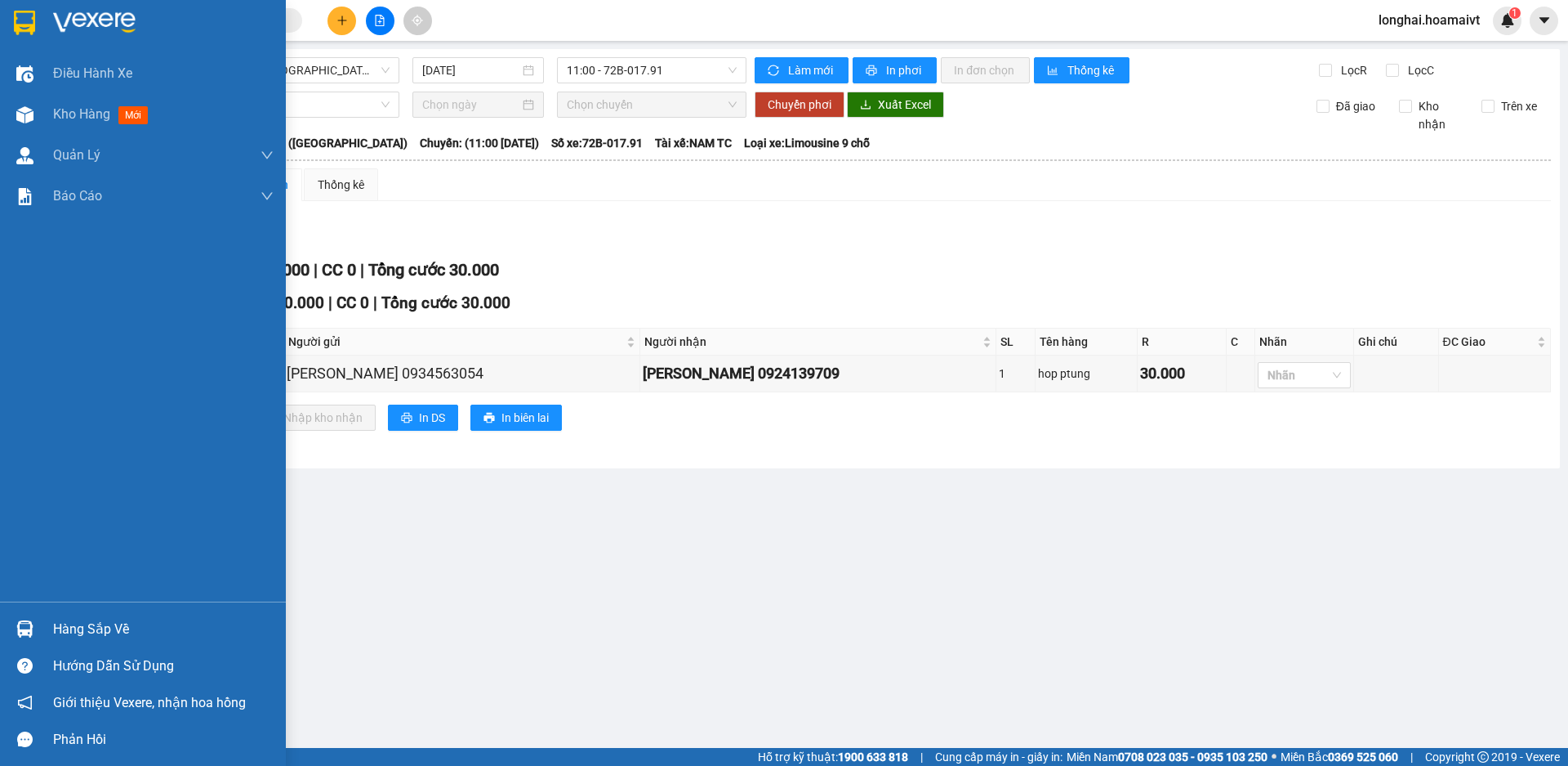
click at [65, 627] on div "Hàng sắp về" at bounding box center [164, 629] width 220 height 25
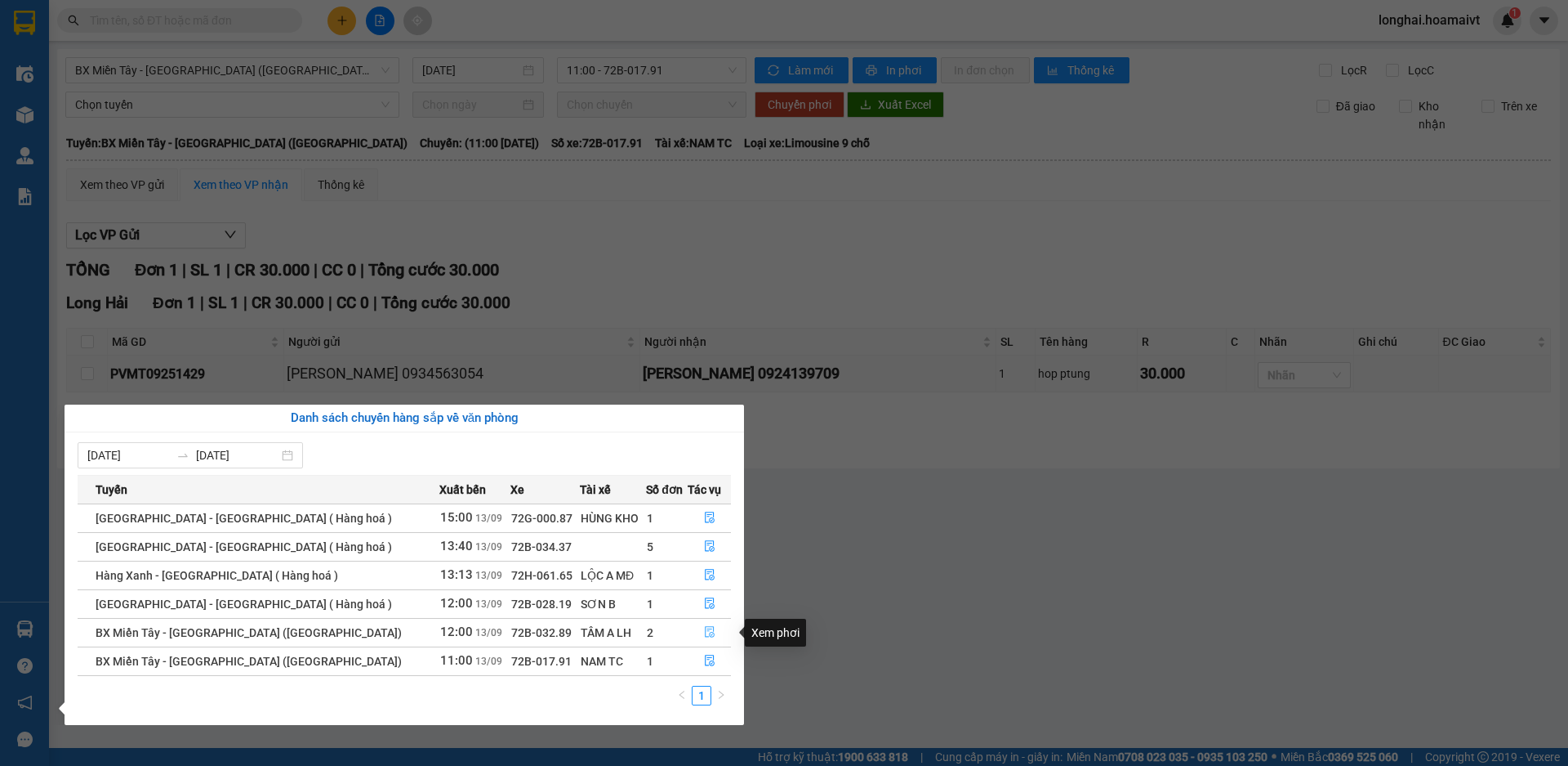
click at [694, 631] on button "button" at bounding box center [710, 633] width 42 height 26
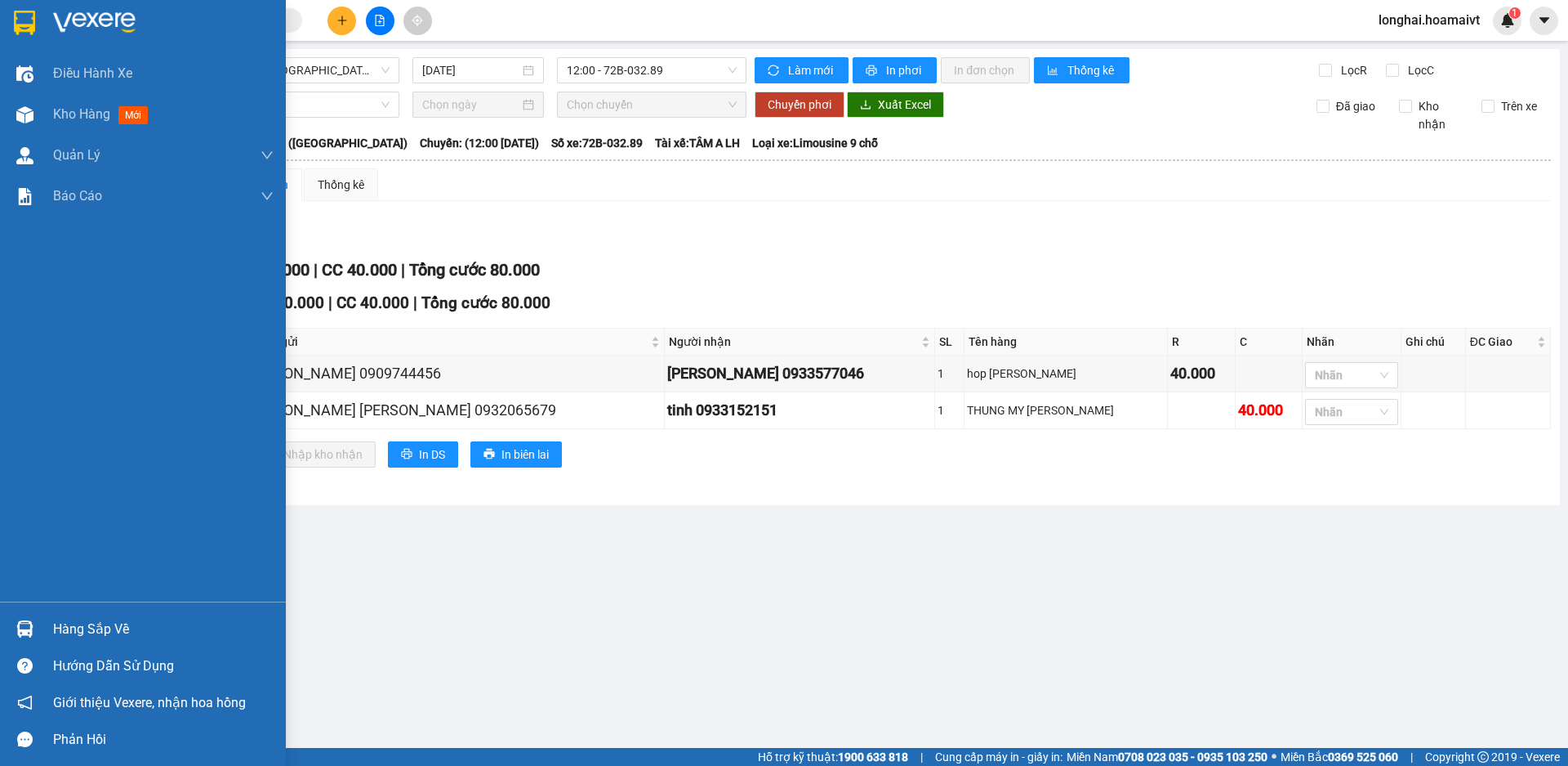
click at [59, 622] on div "Hàng sắp về" at bounding box center [164, 629] width 220 height 25
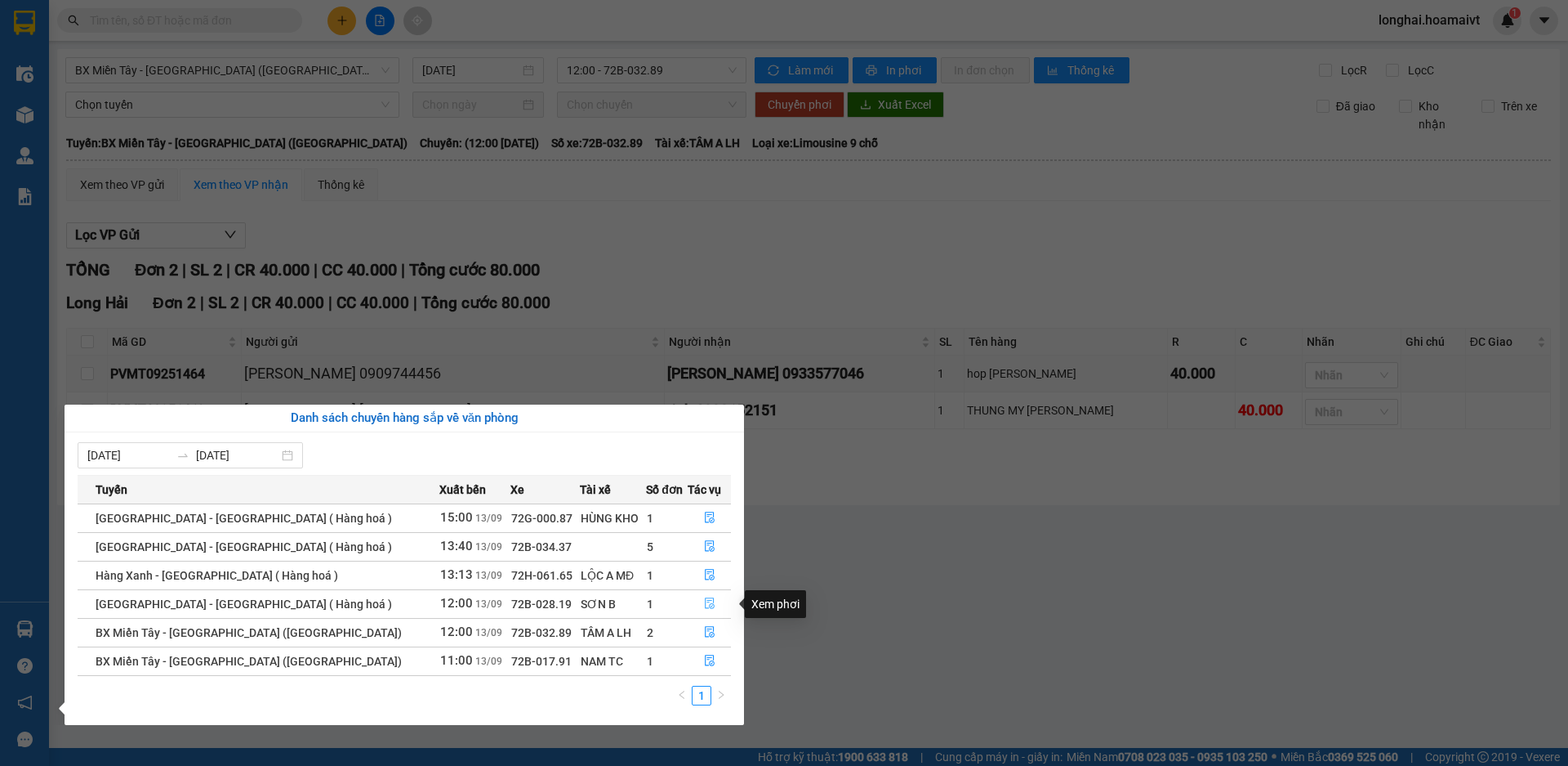
click at [704, 597] on icon "file-done" at bounding box center [710, 602] width 11 height 11
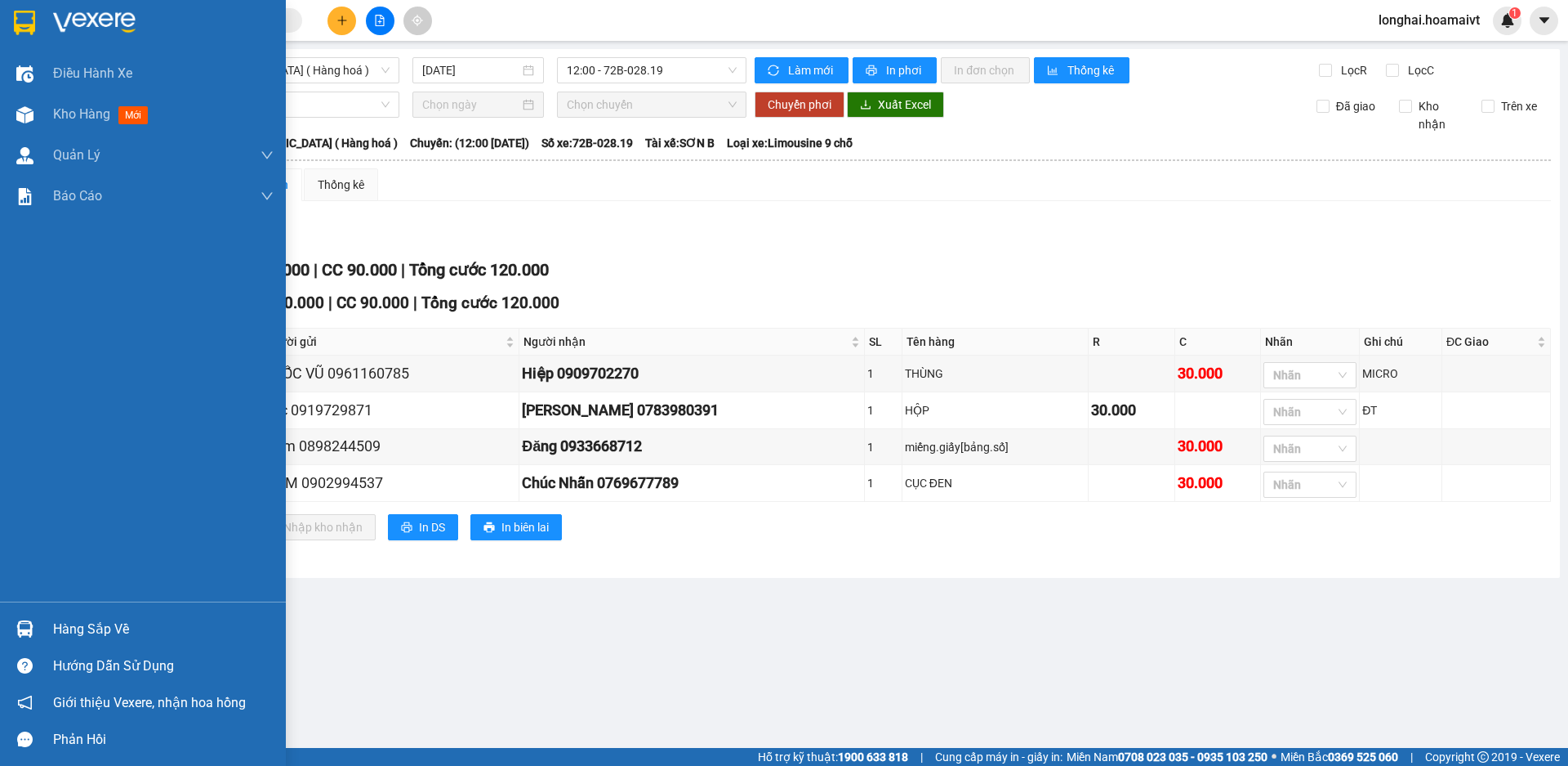
click at [86, 620] on div "Hàng sắp về" at bounding box center [164, 629] width 220 height 25
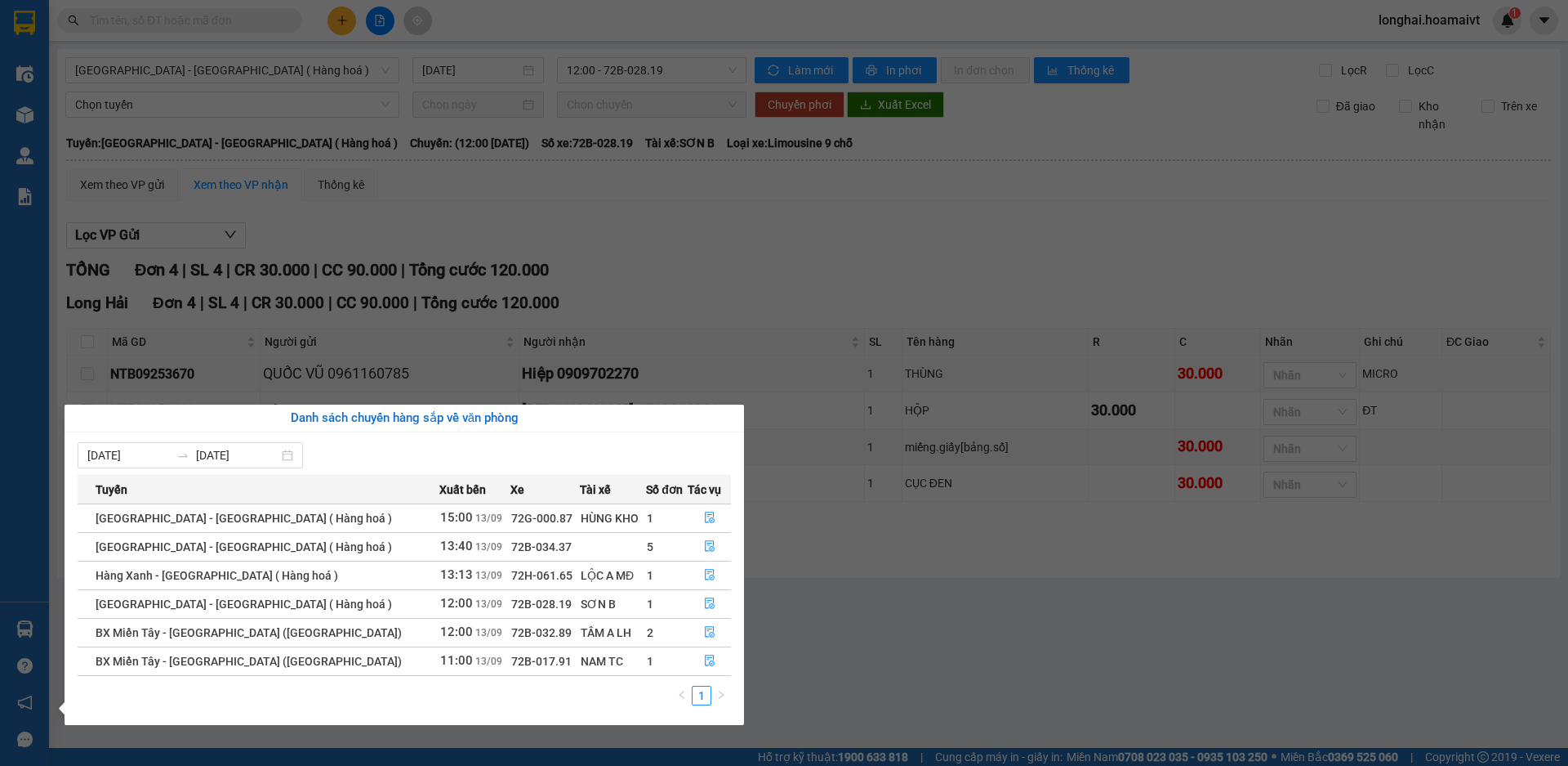
click at [671, 574] on td "1" at bounding box center [667, 574] width 42 height 29
click at [694, 571] on button "button" at bounding box center [710, 575] width 42 height 26
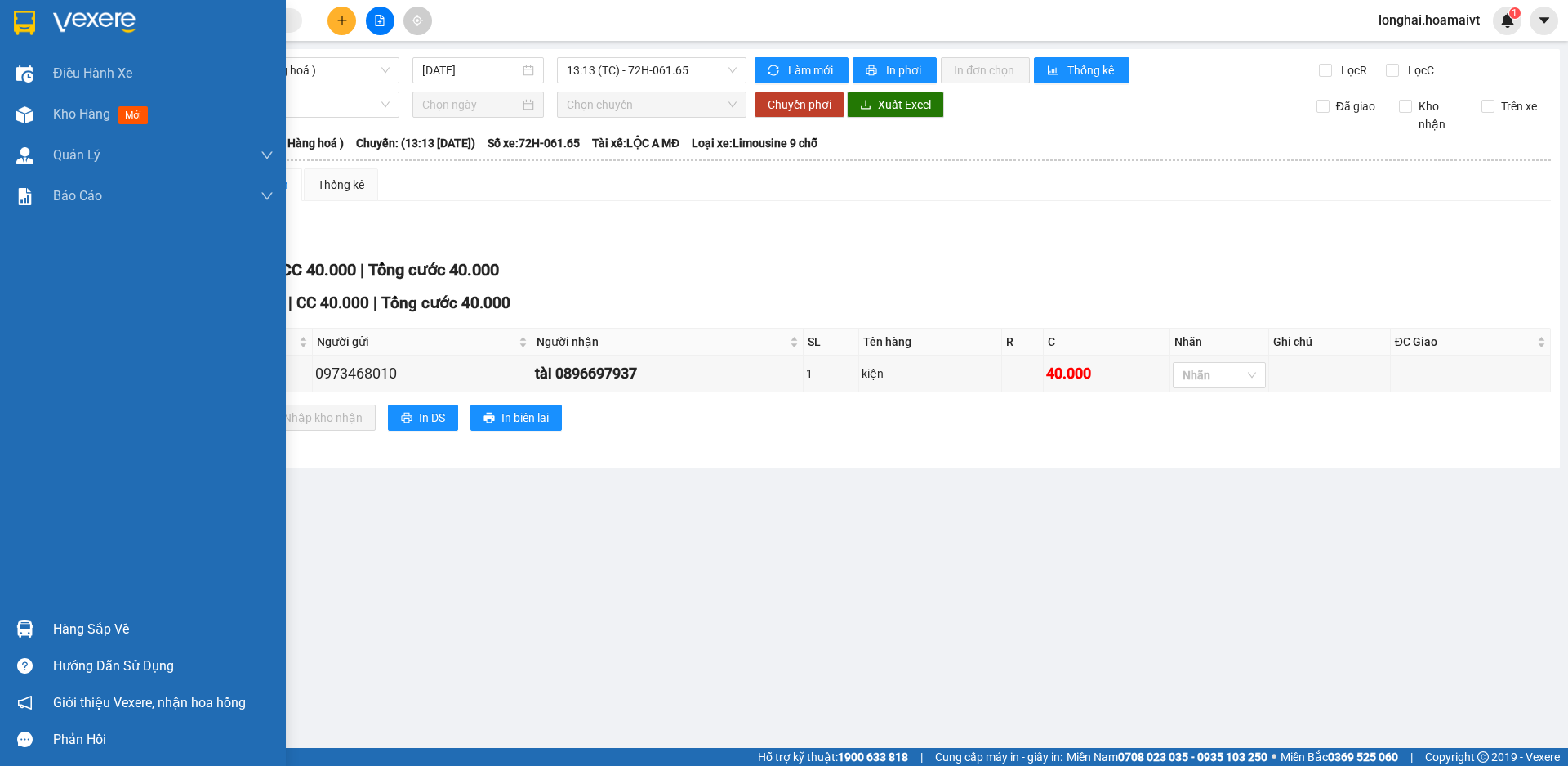
click at [74, 622] on div "Hàng sắp về" at bounding box center [164, 629] width 220 height 25
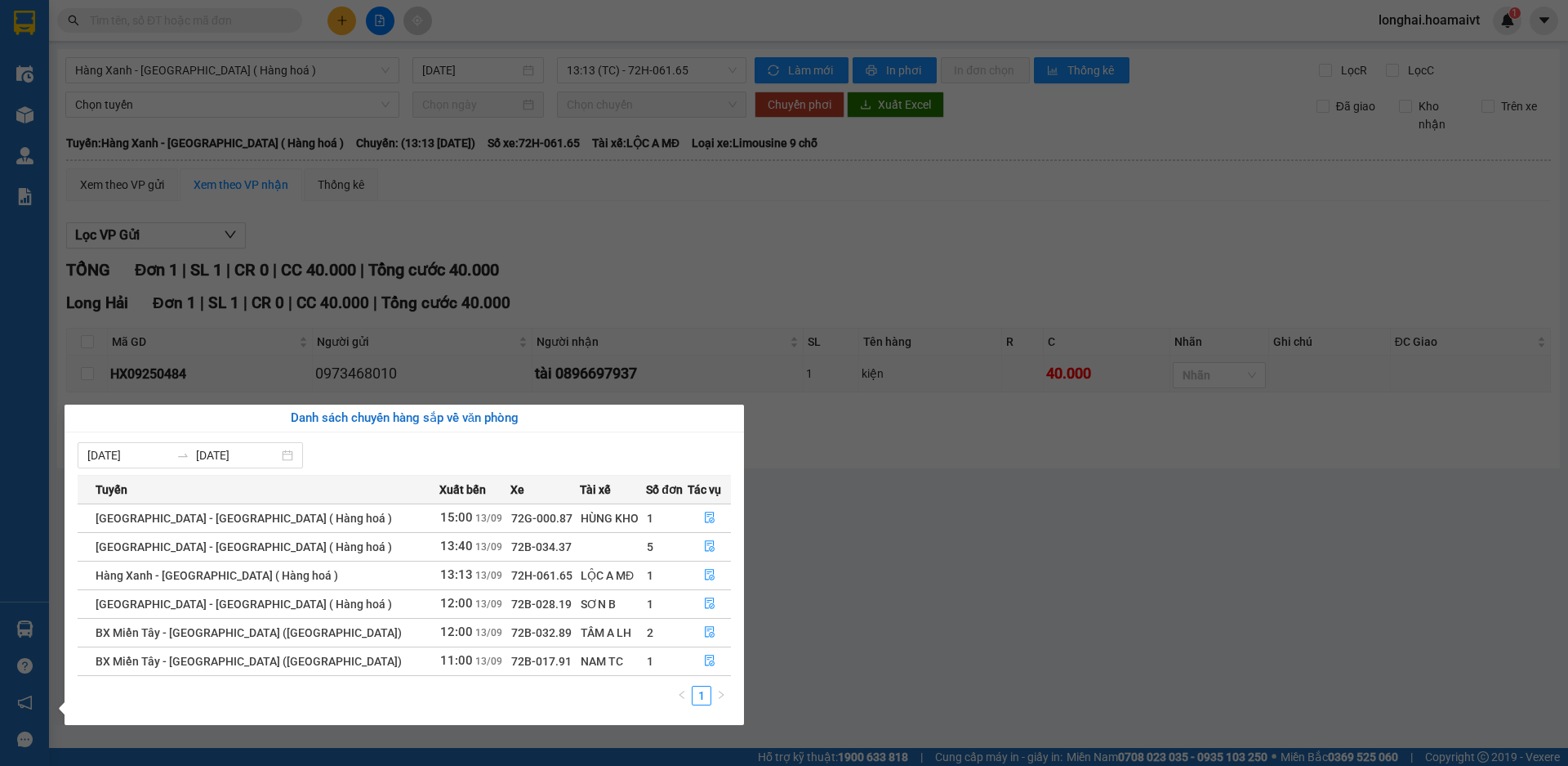
click at [852, 566] on section "Kết quả tìm kiếm ( 125 ) Bộ lọc Mã ĐH Trạng thái Món hàng Tổng cước Chưa cước N…" at bounding box center [784, 383] width 1568 height 766
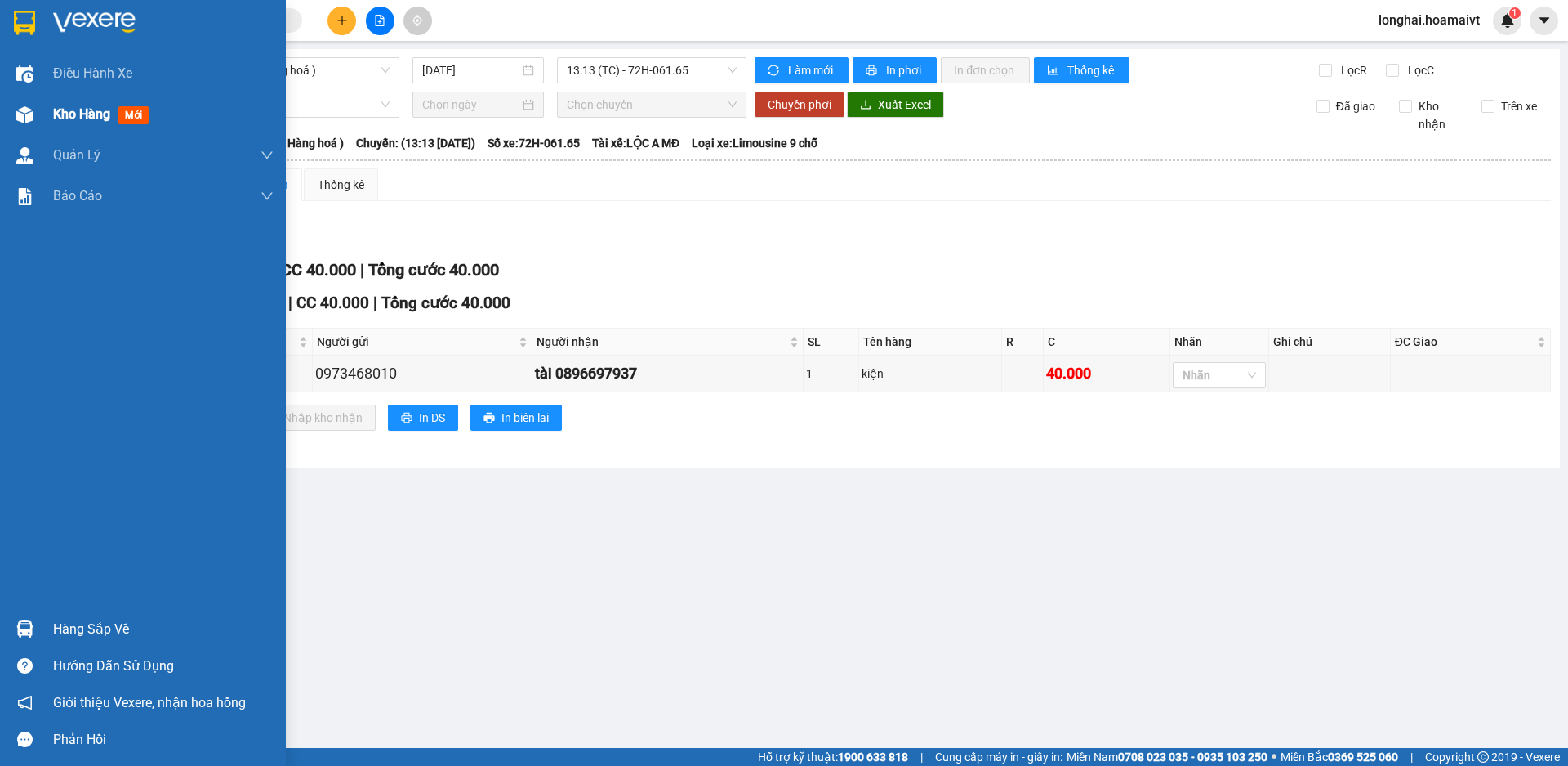
click at [80, 104] on div "Kho hàng mới" at bounding box center [104, 114] width 102 height 20
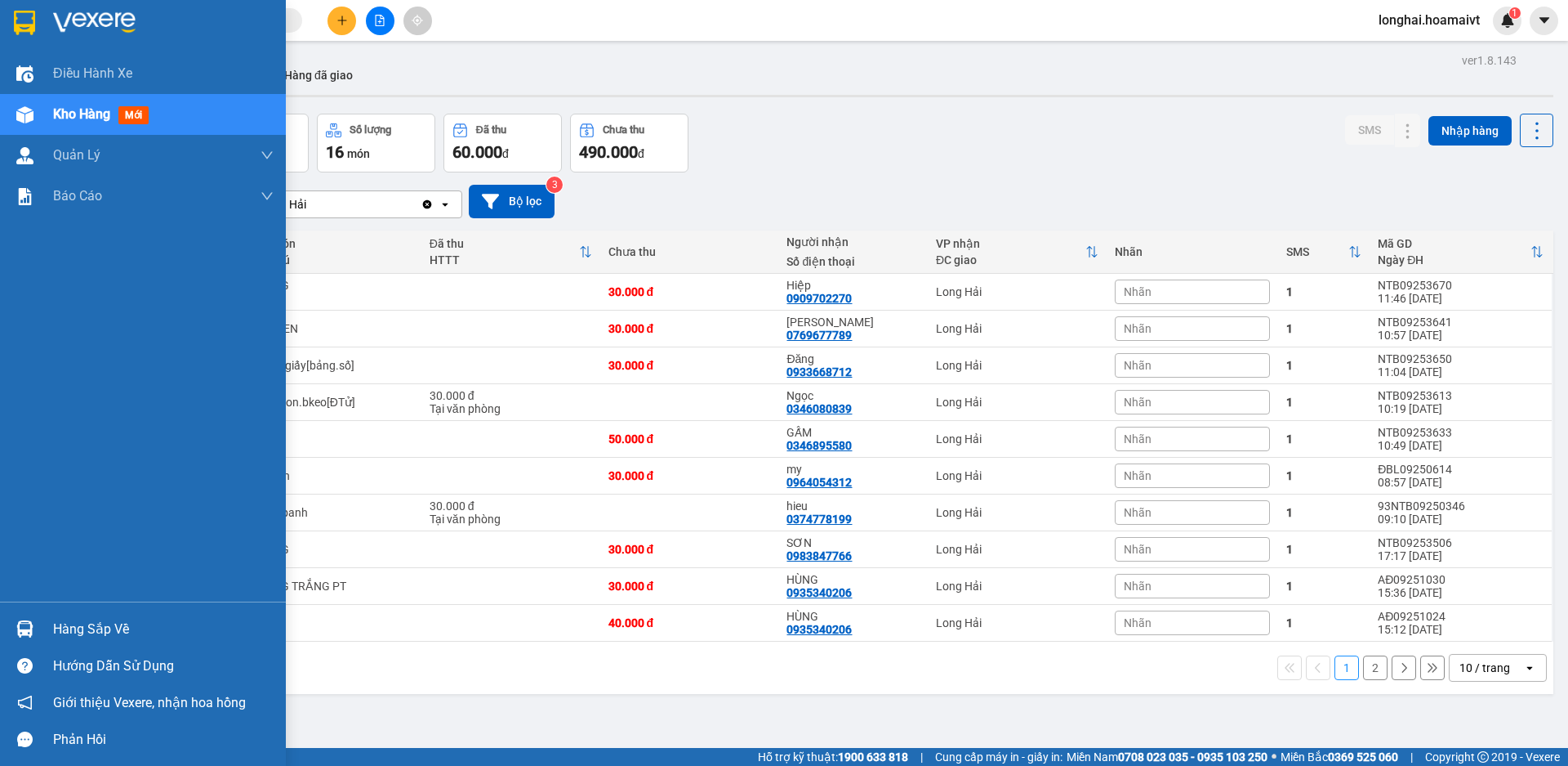
click at [103, 620] on div "Hàng sắp về" at bounding box center [164, 629] width 220 height 25
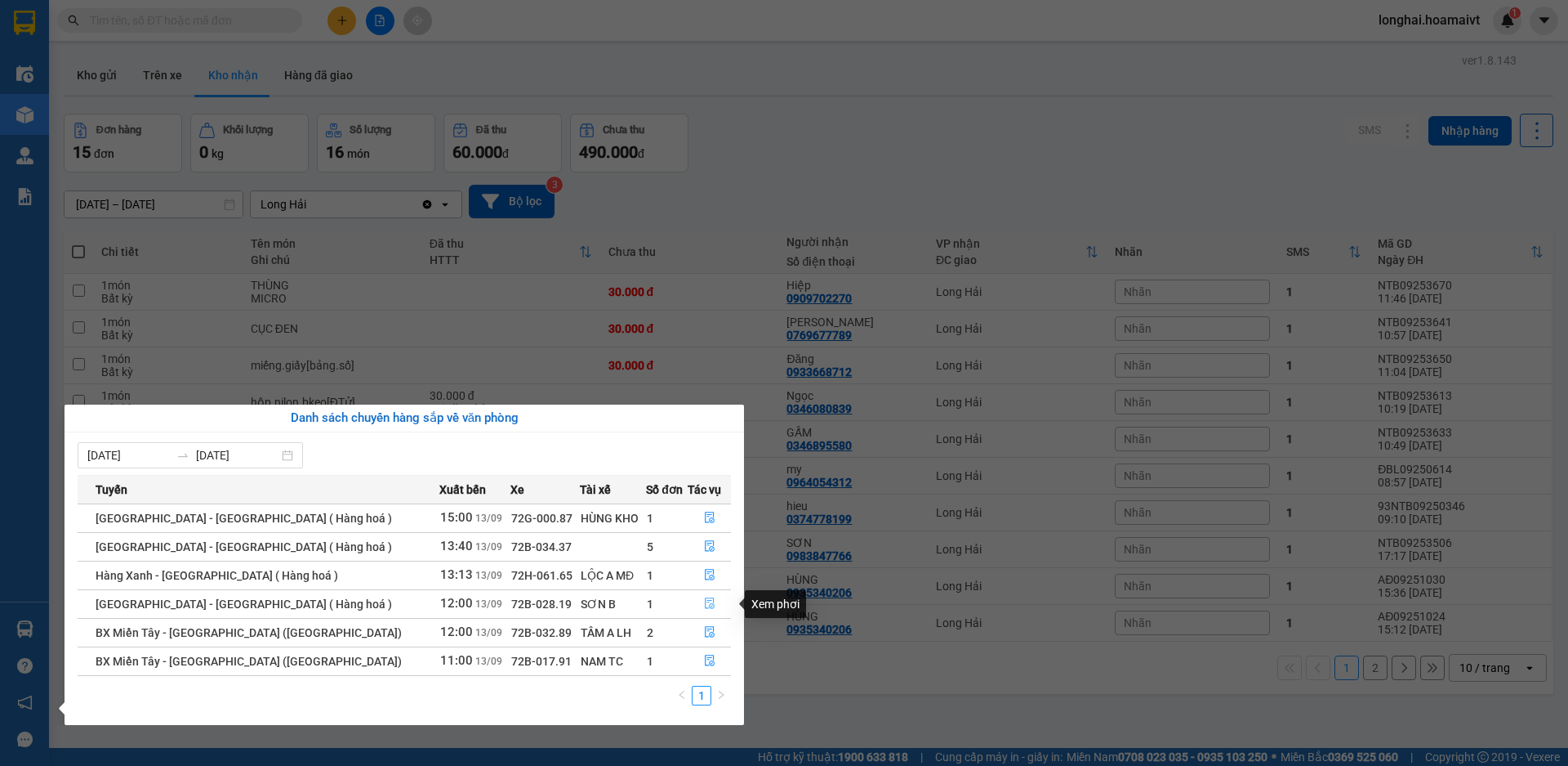
click at [708, 595] on button "button" at bounding box center [710, 604] width 42 height 26
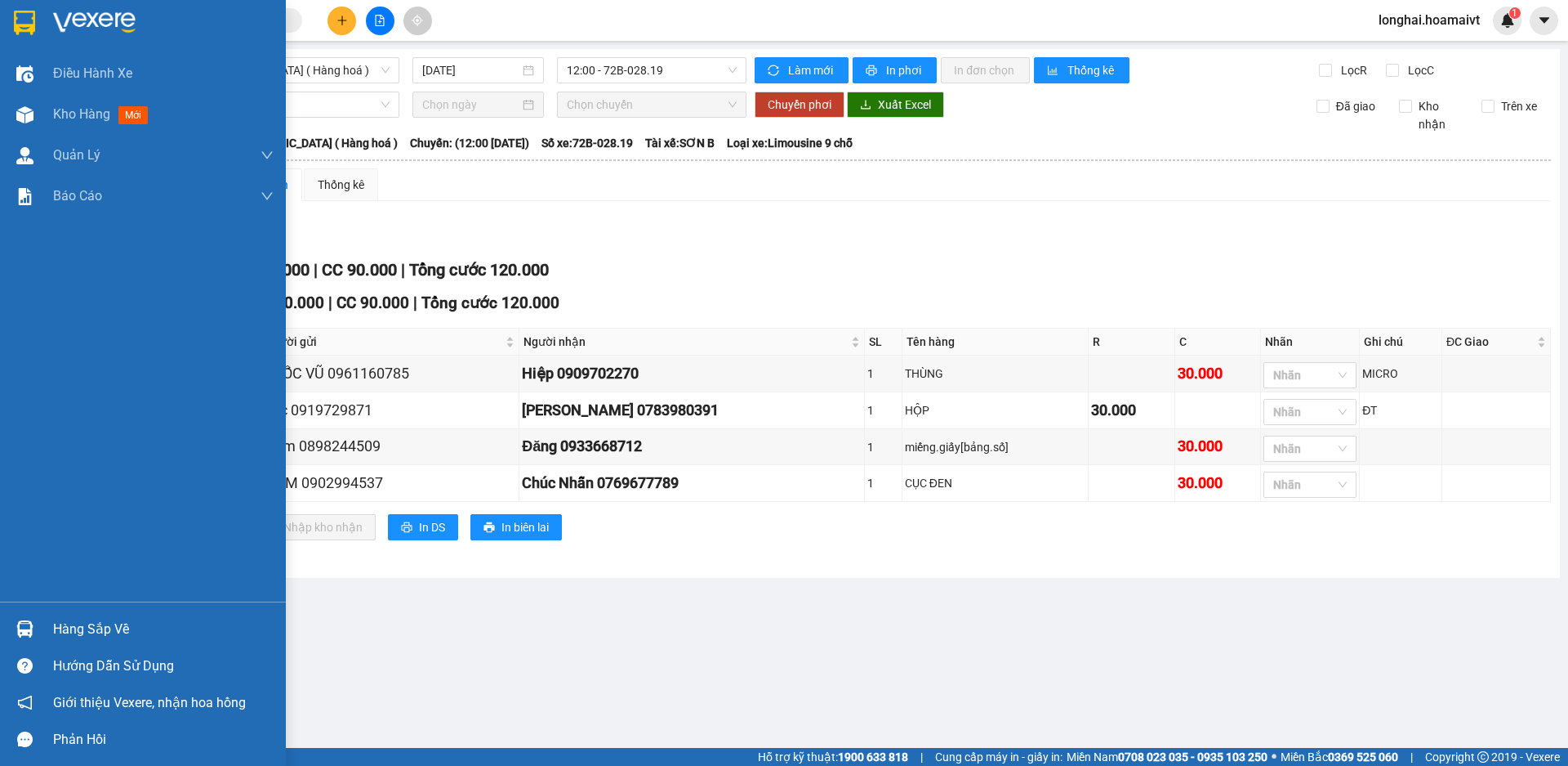
click at [72, 617] on div "Hàng sắp về" at bounding box center [164, 629] width 220 height 25
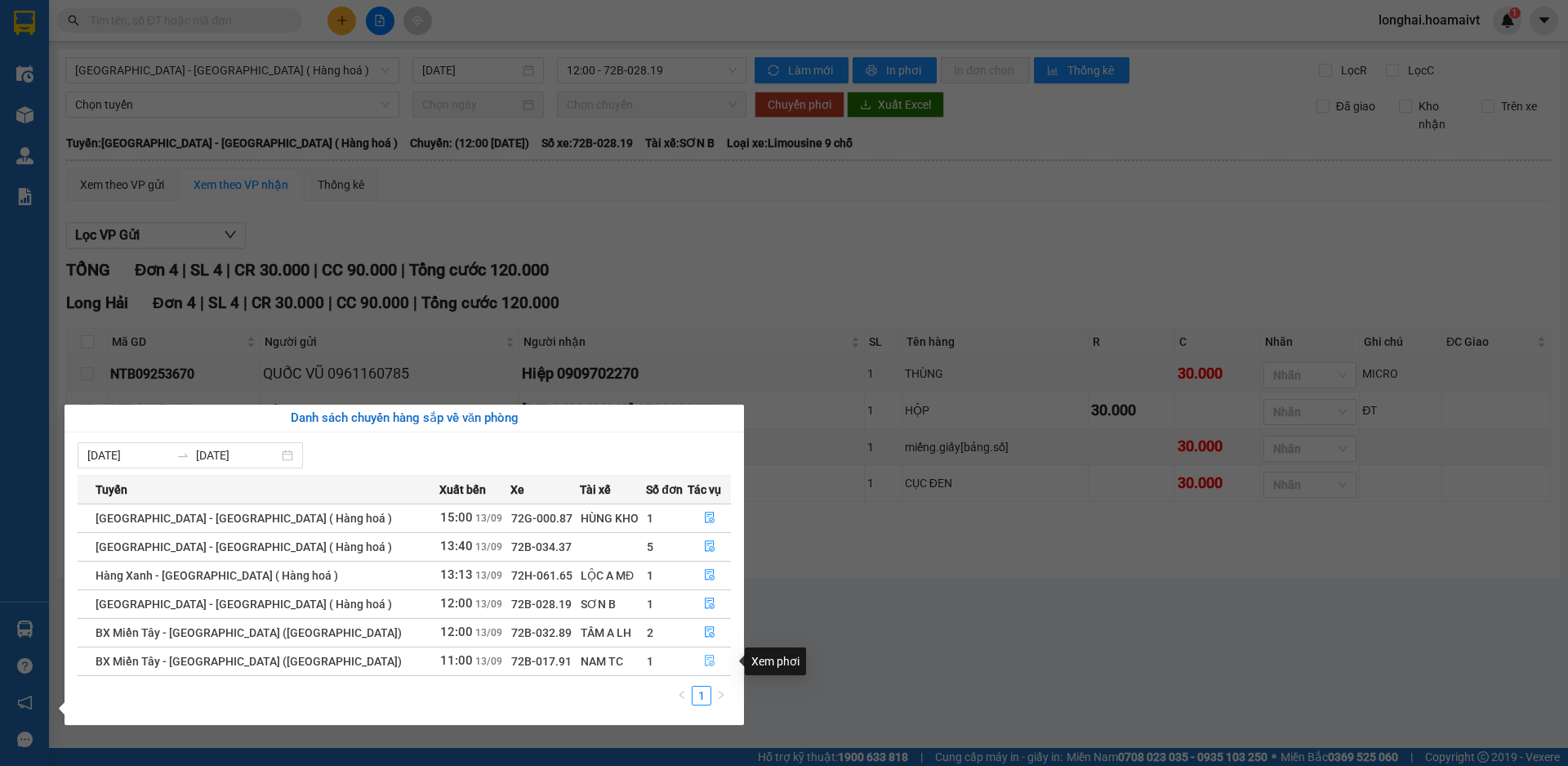
click at [717, 665] on button "button" at bounding box center [710, 661] width 42 height 26
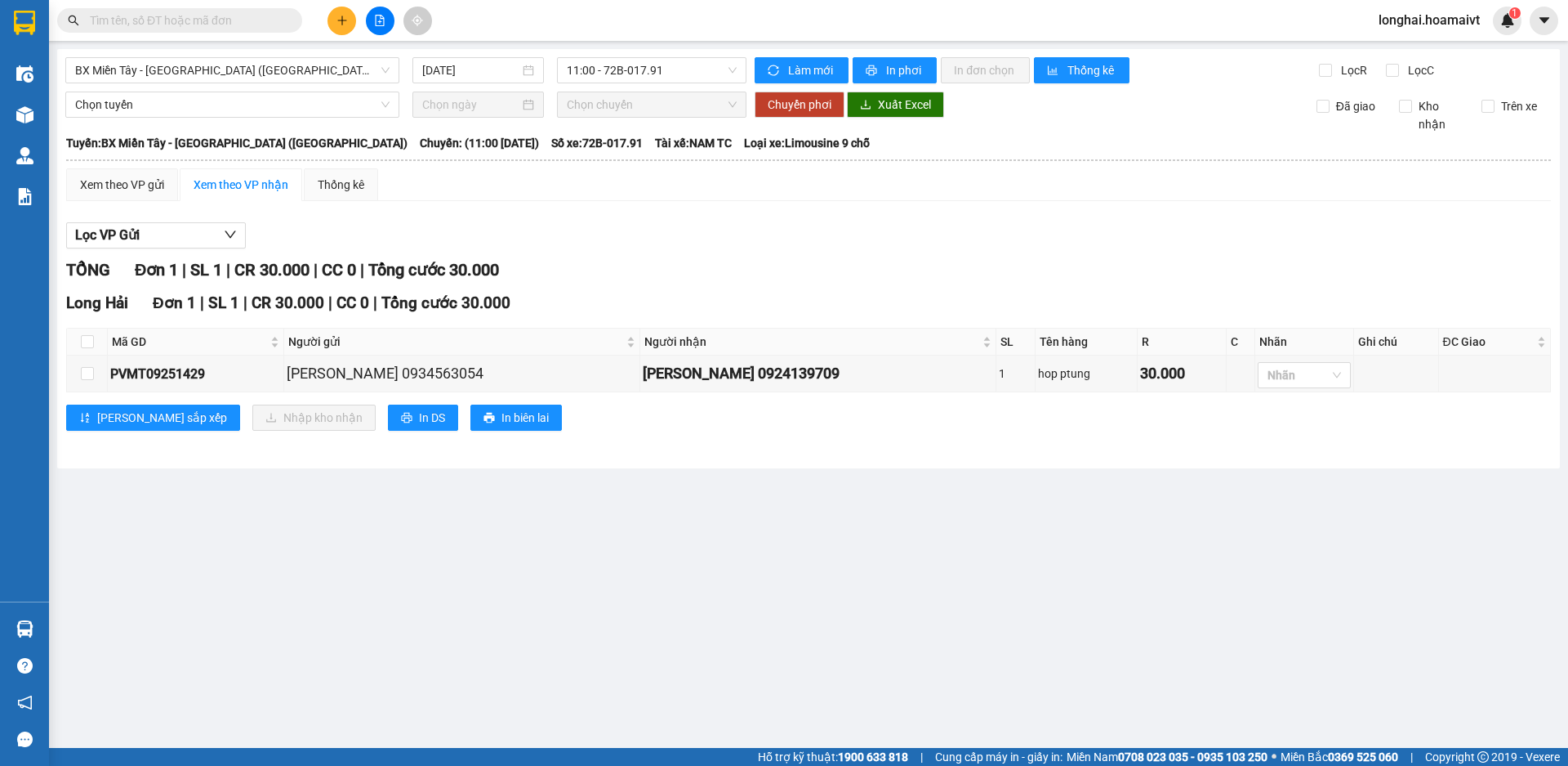
click at [102, 614] on main "BX Miền Tây - Long Hải (Hàng Hoá) 13/09/2025 11:00 - 72B-017.91 Làm mới In phơi…" at bounding box center [784, 374] width 1568 height 748
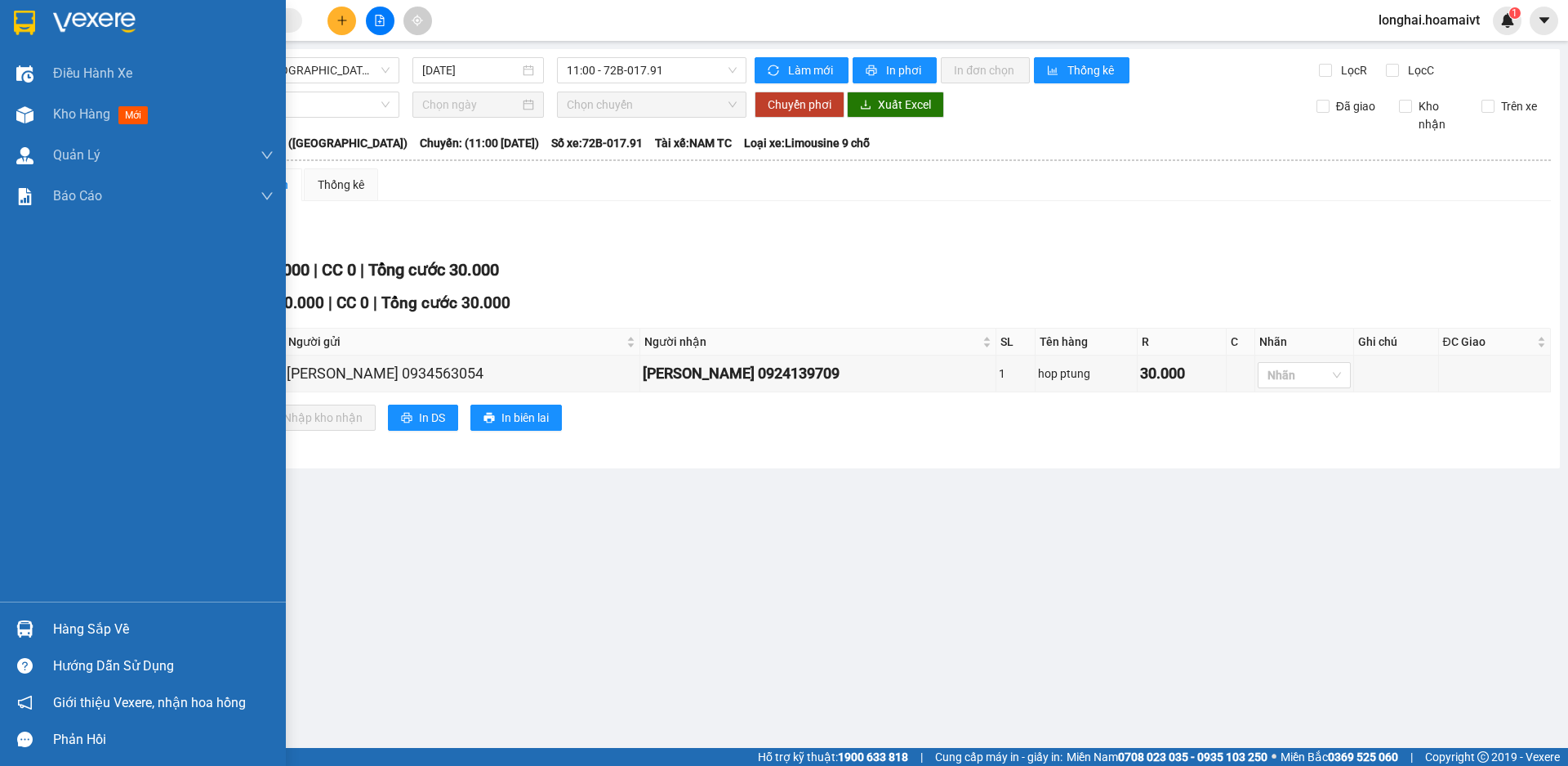
click at [113, 629] on div "Hàng sắp về" at bounding box center [164, 629] width 220 height 25
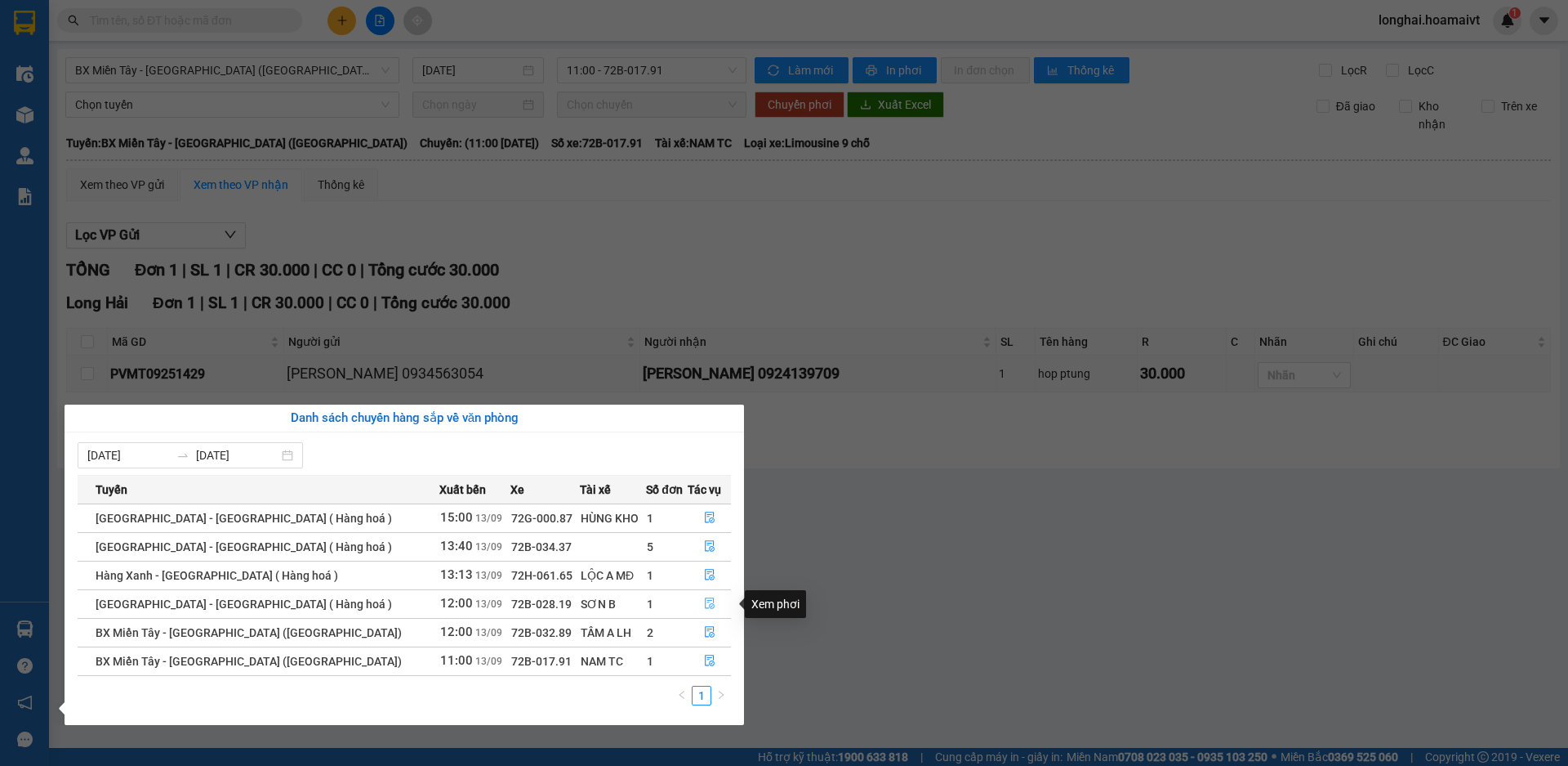
click at [708, 601] on icon "file-done" at bounding box center [710, 602] width 11 height 11
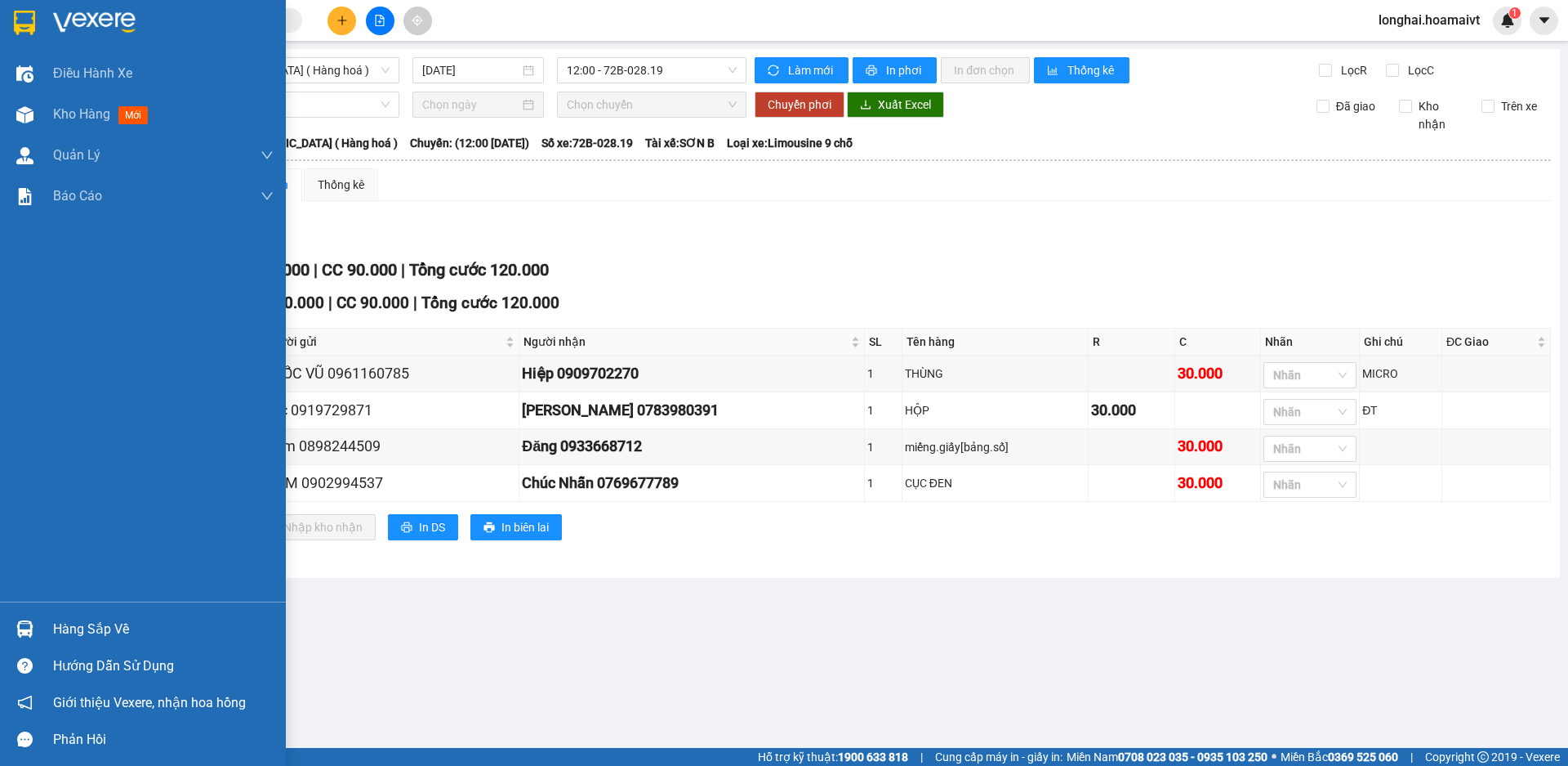
click at [60, 622] on div "Hàng sắp về" at bounding box center [164, 629] width 220 height 25
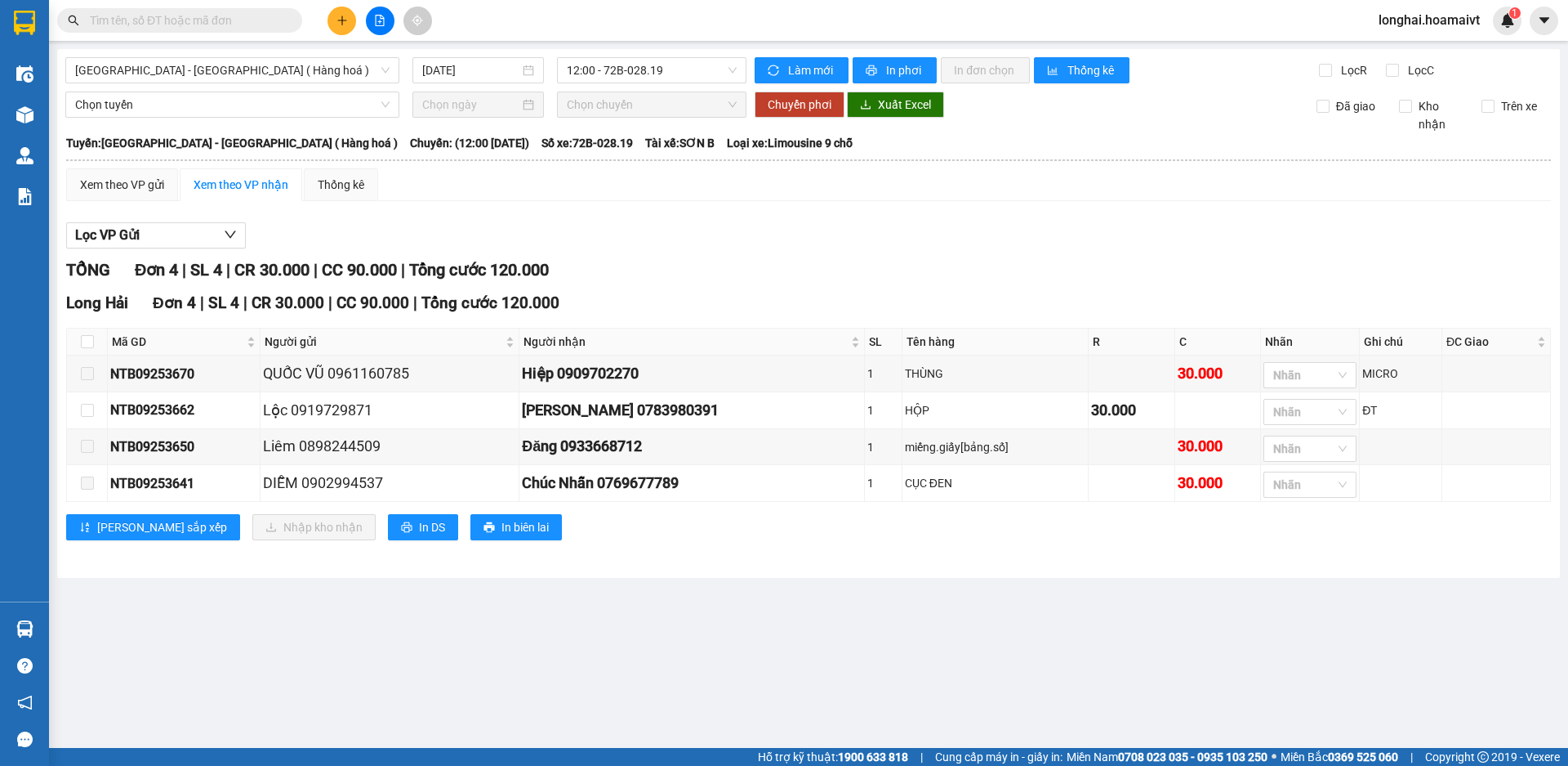
click at [850, 646] on section "Kết quả tìm kiếm ( 125 ) Bộ lọc Mã ĐH Trạng thái Món hàng Tổng cước Chưa cước N…" at bounding box center [784, 383] width 1568 height 766
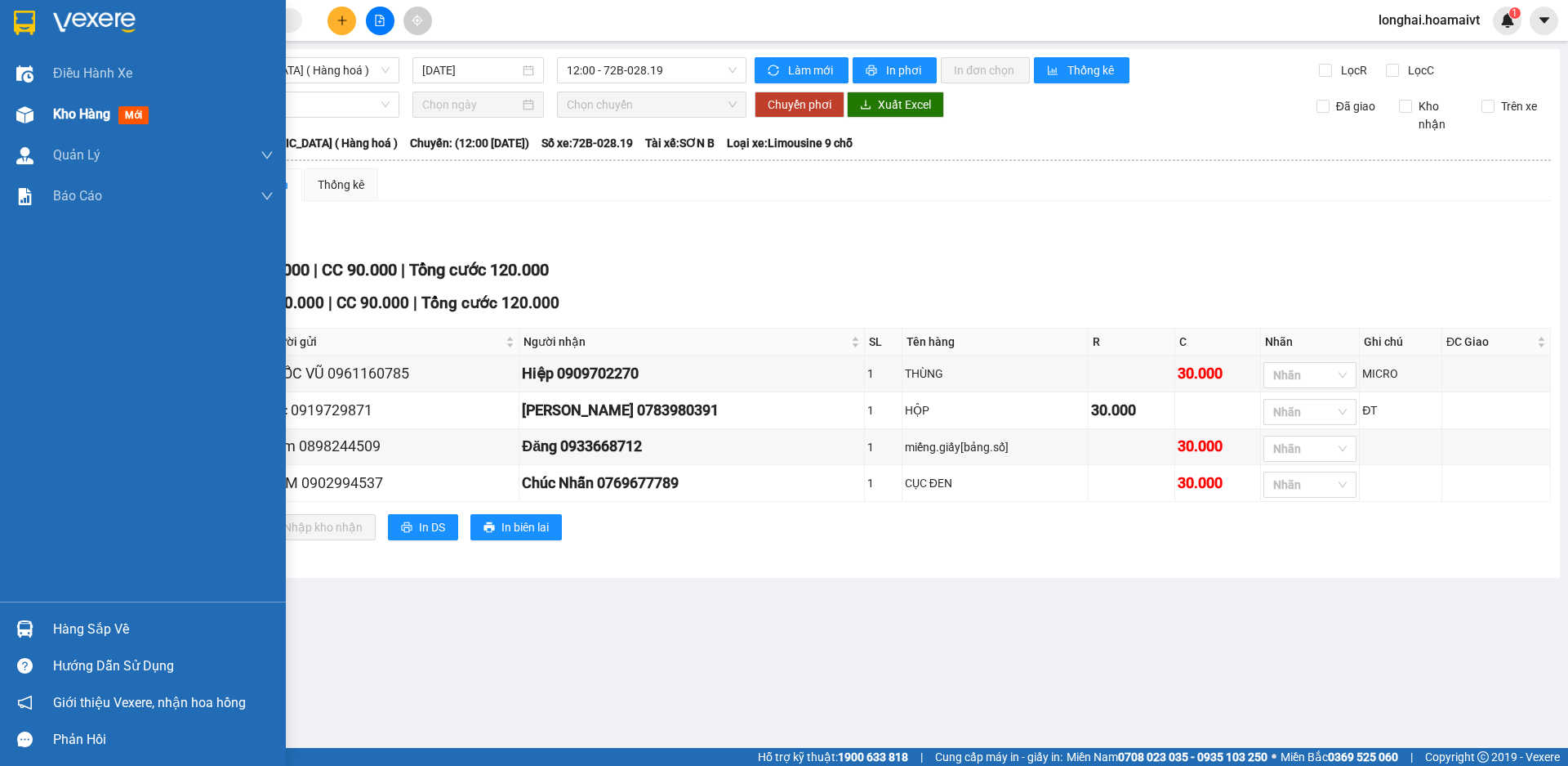
click at [64, 119] on span "Kho hàng" at bounding box center [81, 114] width 57 height 16
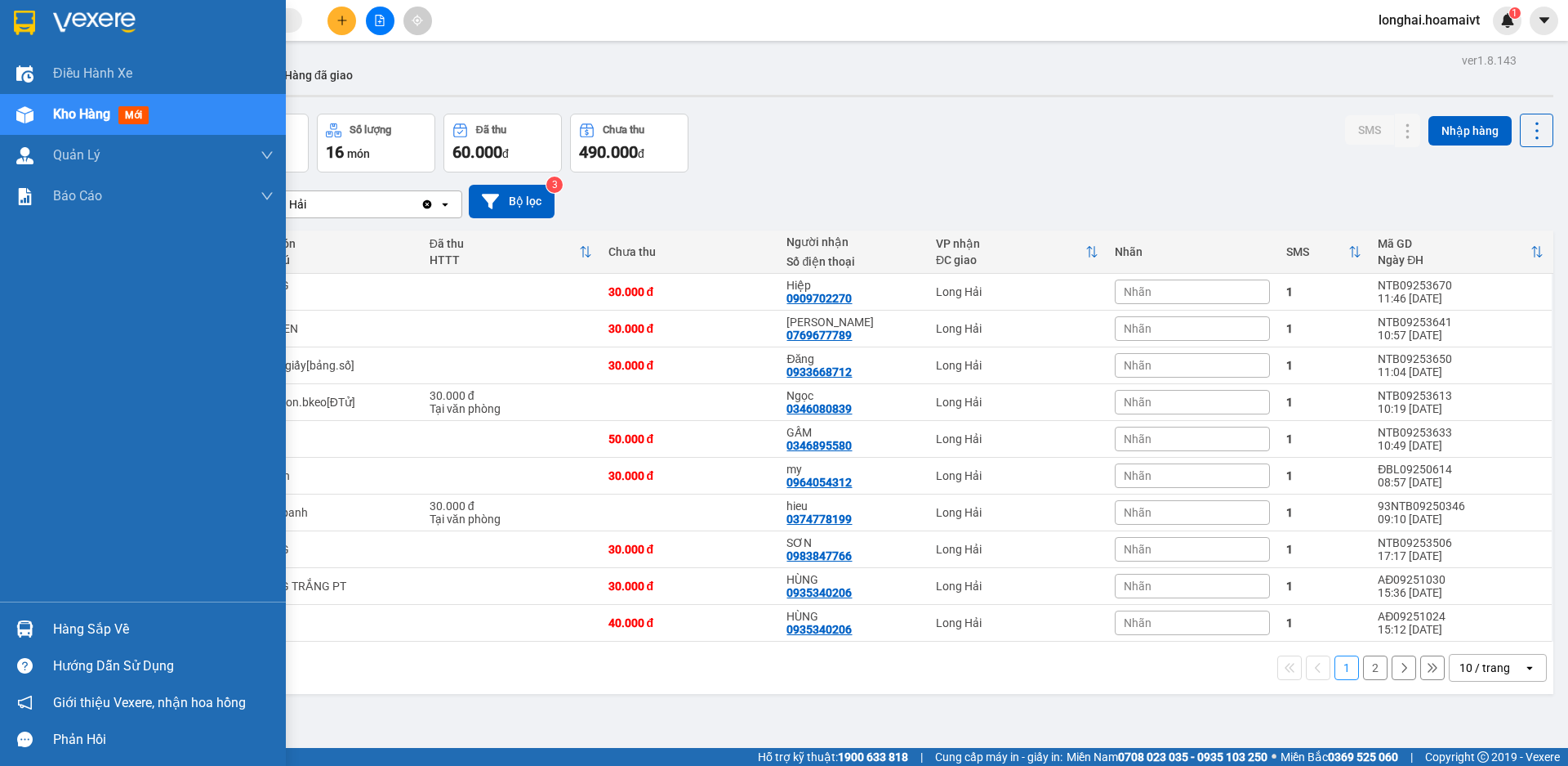
click at [62, 625] on div "Hàng sắp về" at bounding box center [164, 629] width 220 height 25
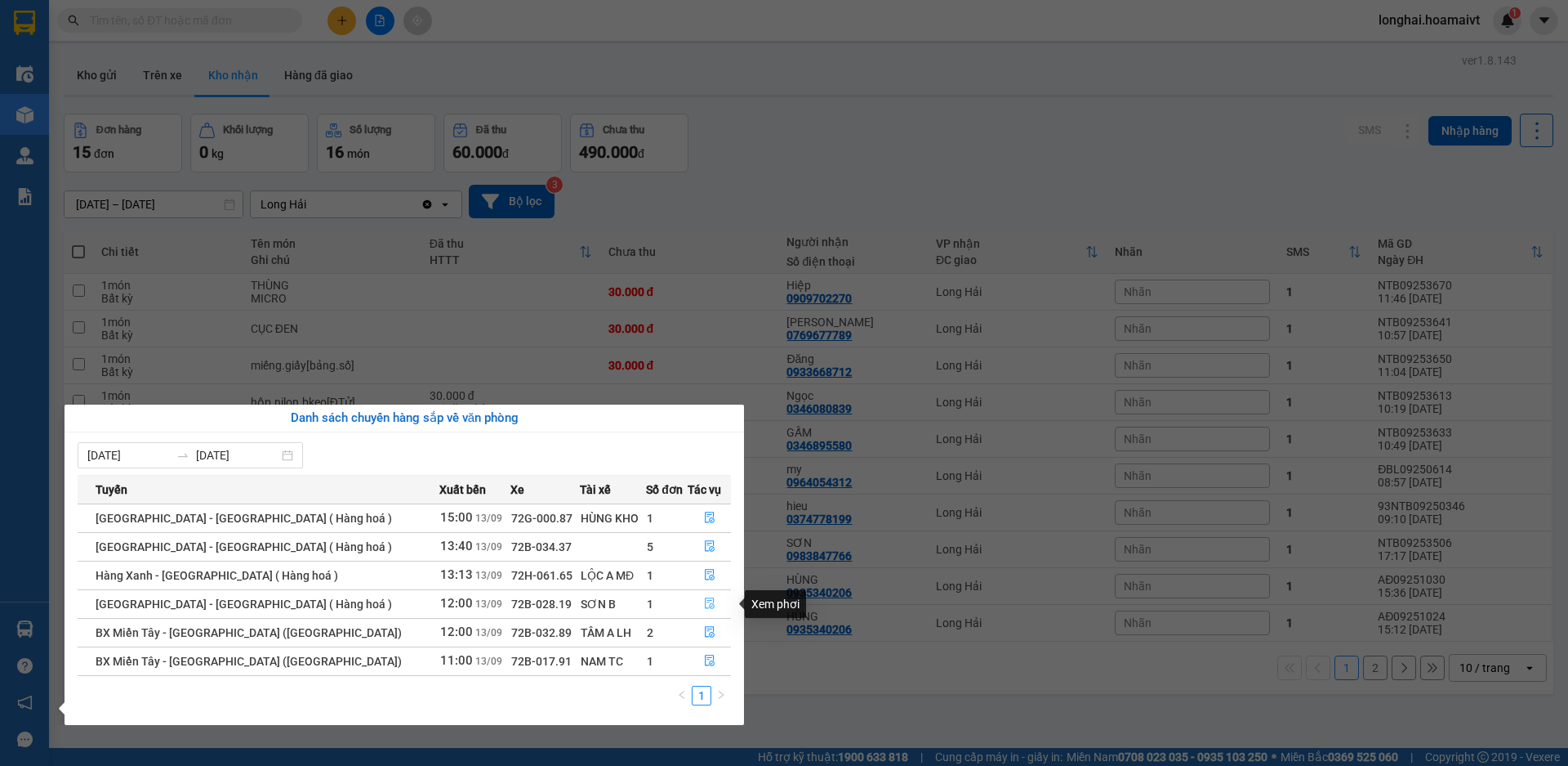
click at [706, 595] on button "button" at bounding box center [710, 604] width 42 height 26
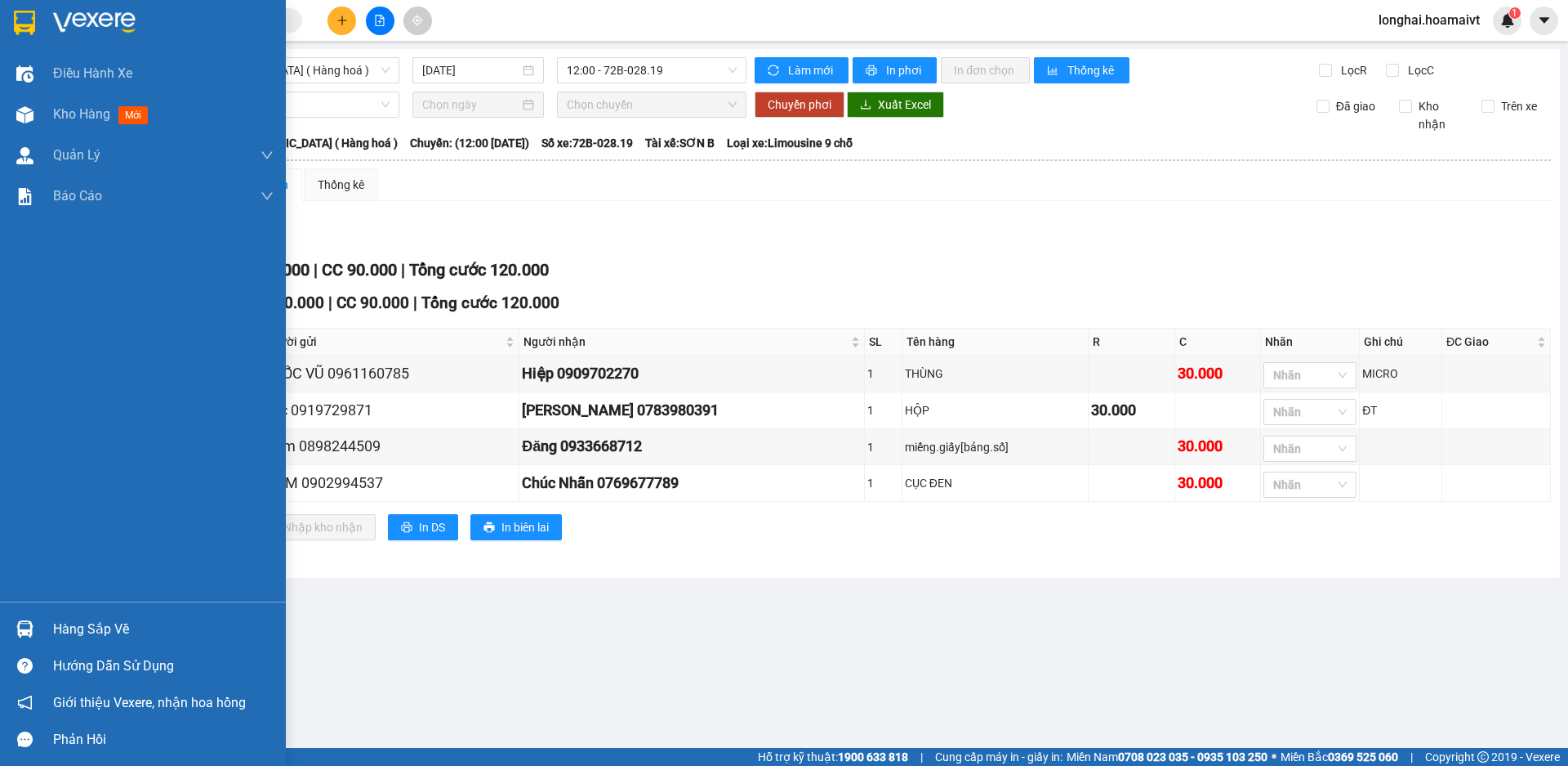
click at [75, 623] on div "Hàng sắp về" at bounding box center [164, 629] width 220 height 25
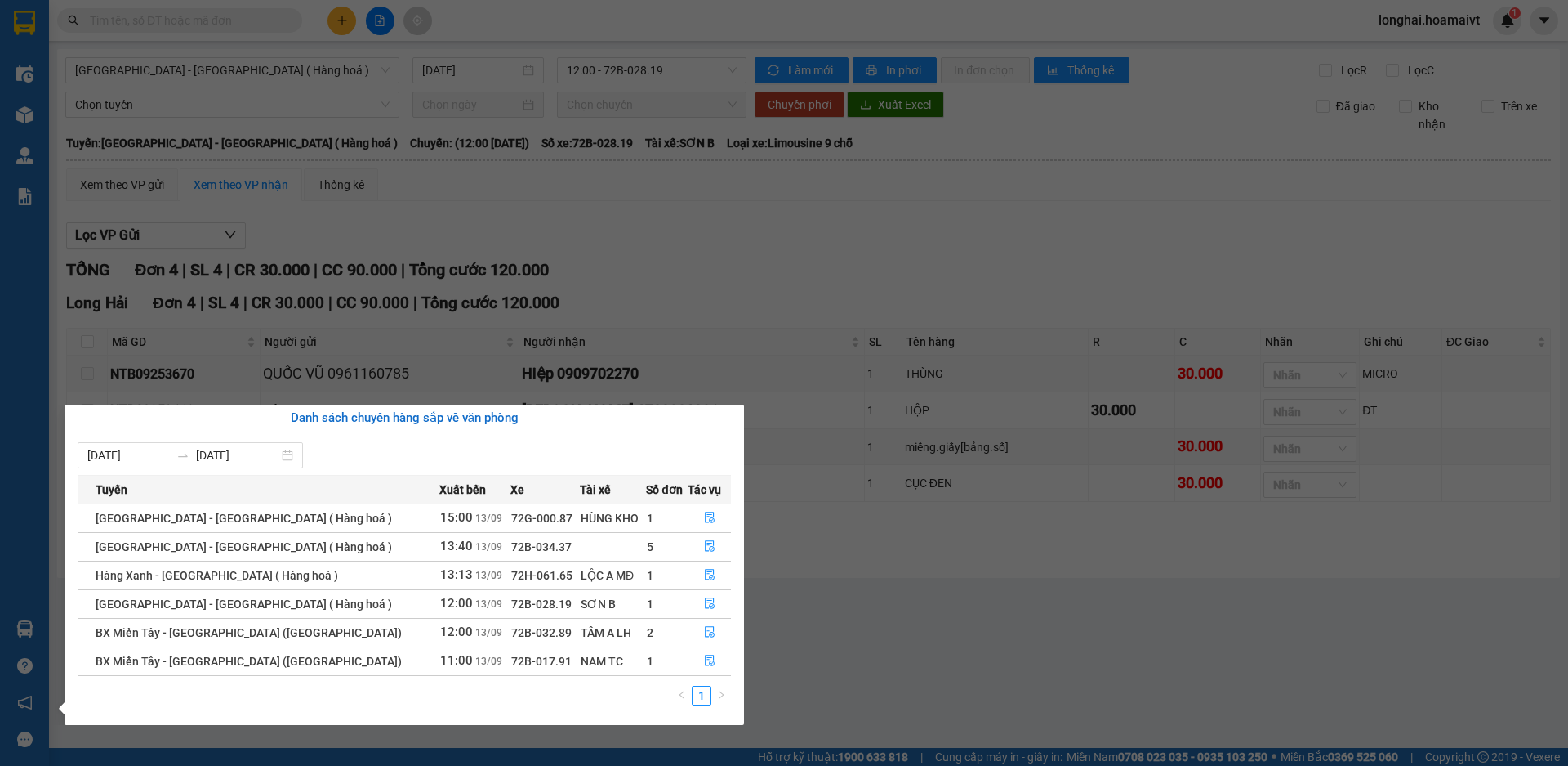
click at [886, 654] on section "Kết quả tìm kiếm ( 125 ) Bộ lọc Mã ĐH Trạng thái Món hàng Tổng cước Chưa cước N…" at bounding box center [784, 383] width 1568 height 766
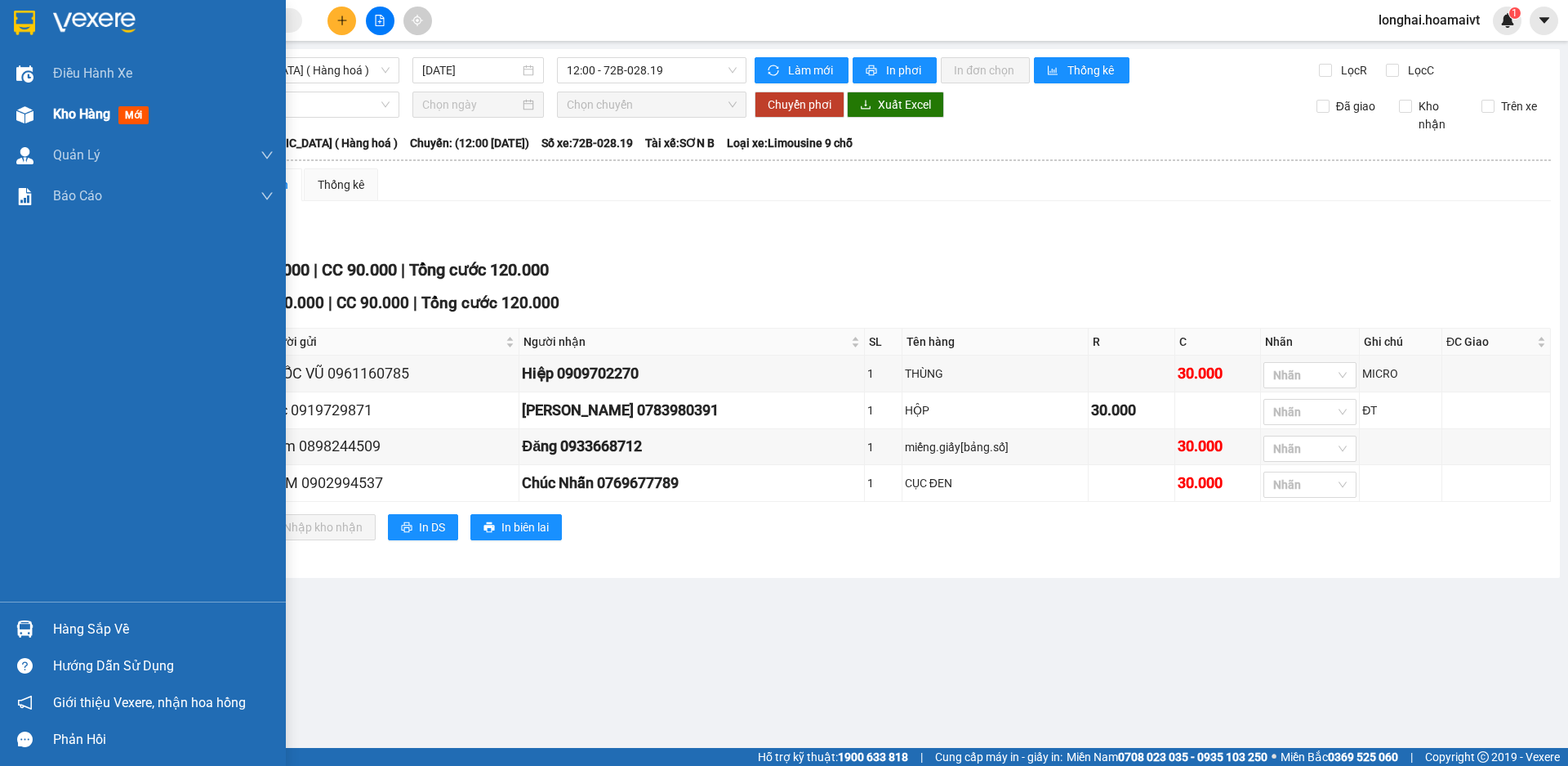
click at [56, 124] on div "Kho hàng mới" at bounding box center [104, 114] width 102 height 20
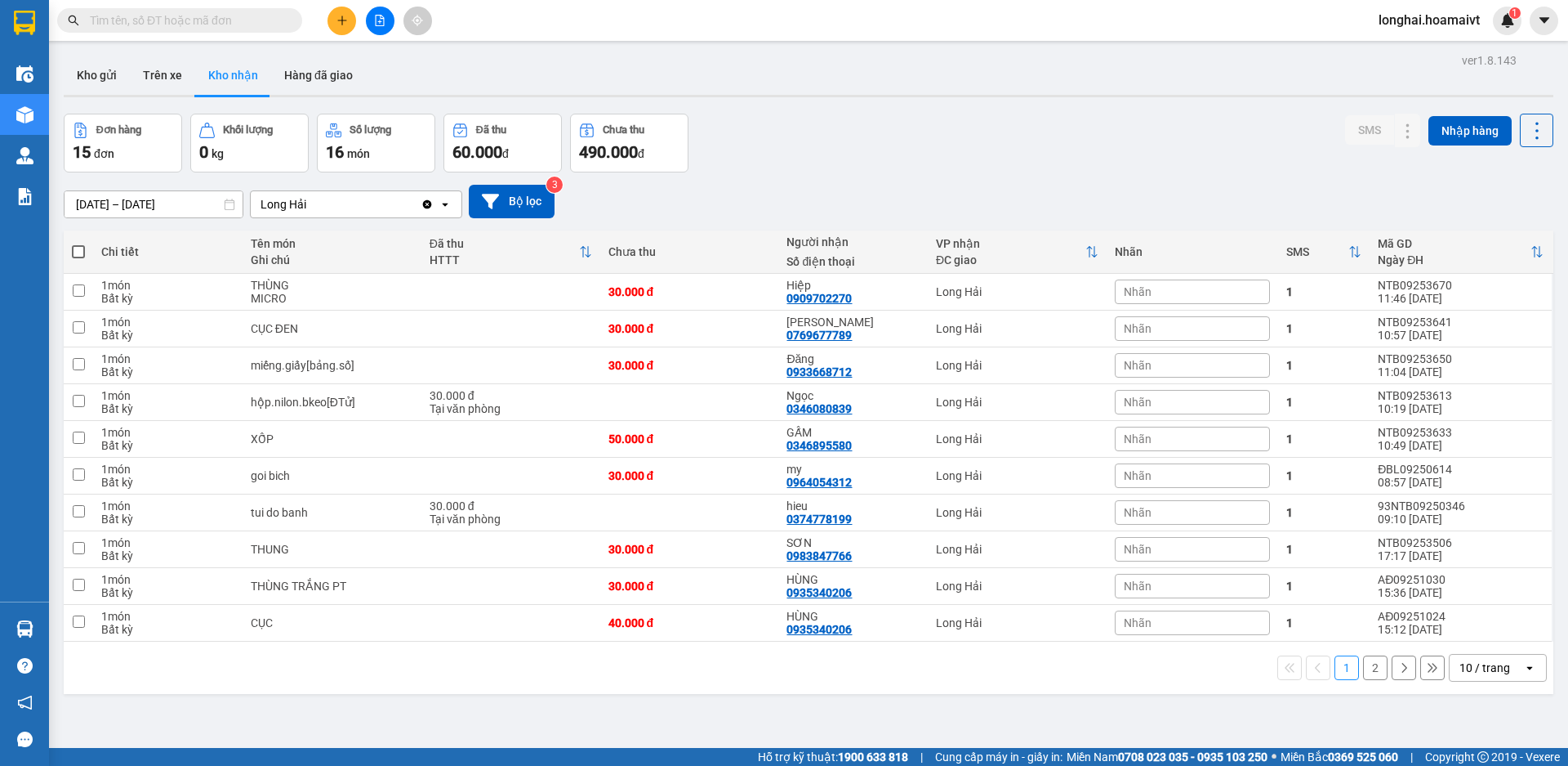
click at [233, 23] on input "text" at bounding box center [186, 20] width 192 height 18
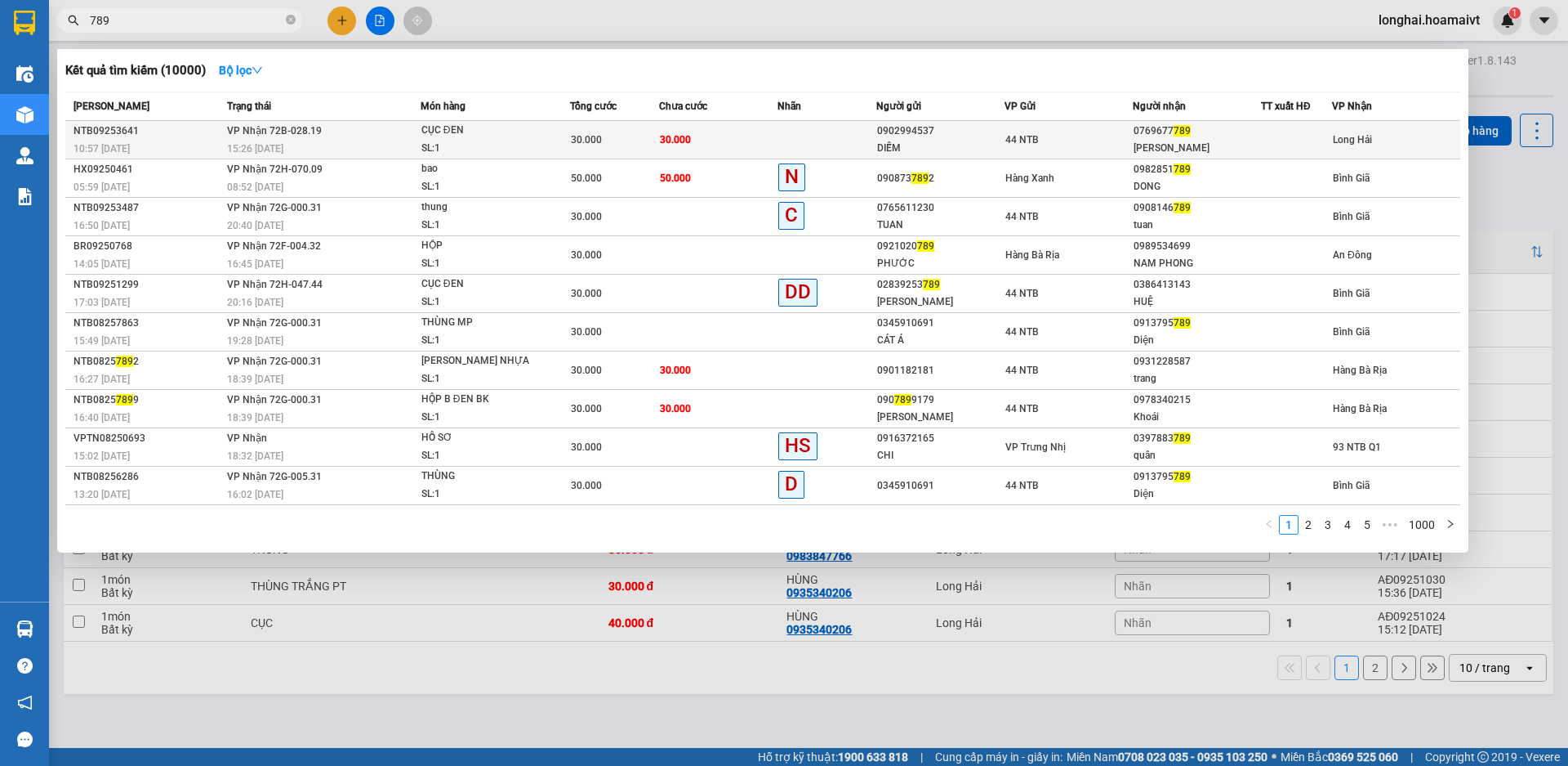
type input "789"
click at [626, 123] on td "30.000" at bounding box center [615, 140] width 89 height 39
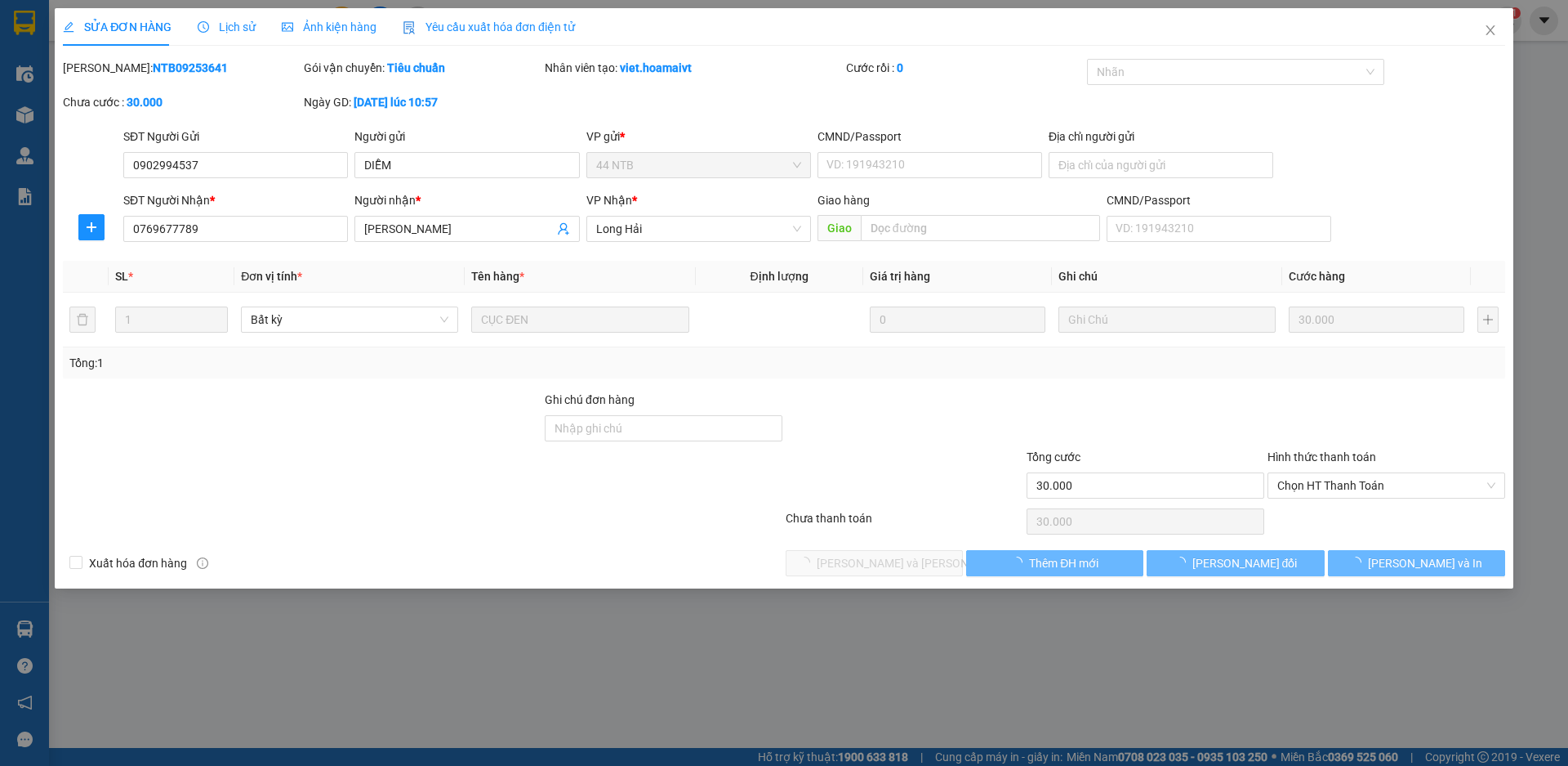
type input "0902994537"
type input "DIỄM"
type input "0769677789"
type input "Chúc Nhẫn"
type input "30.000"
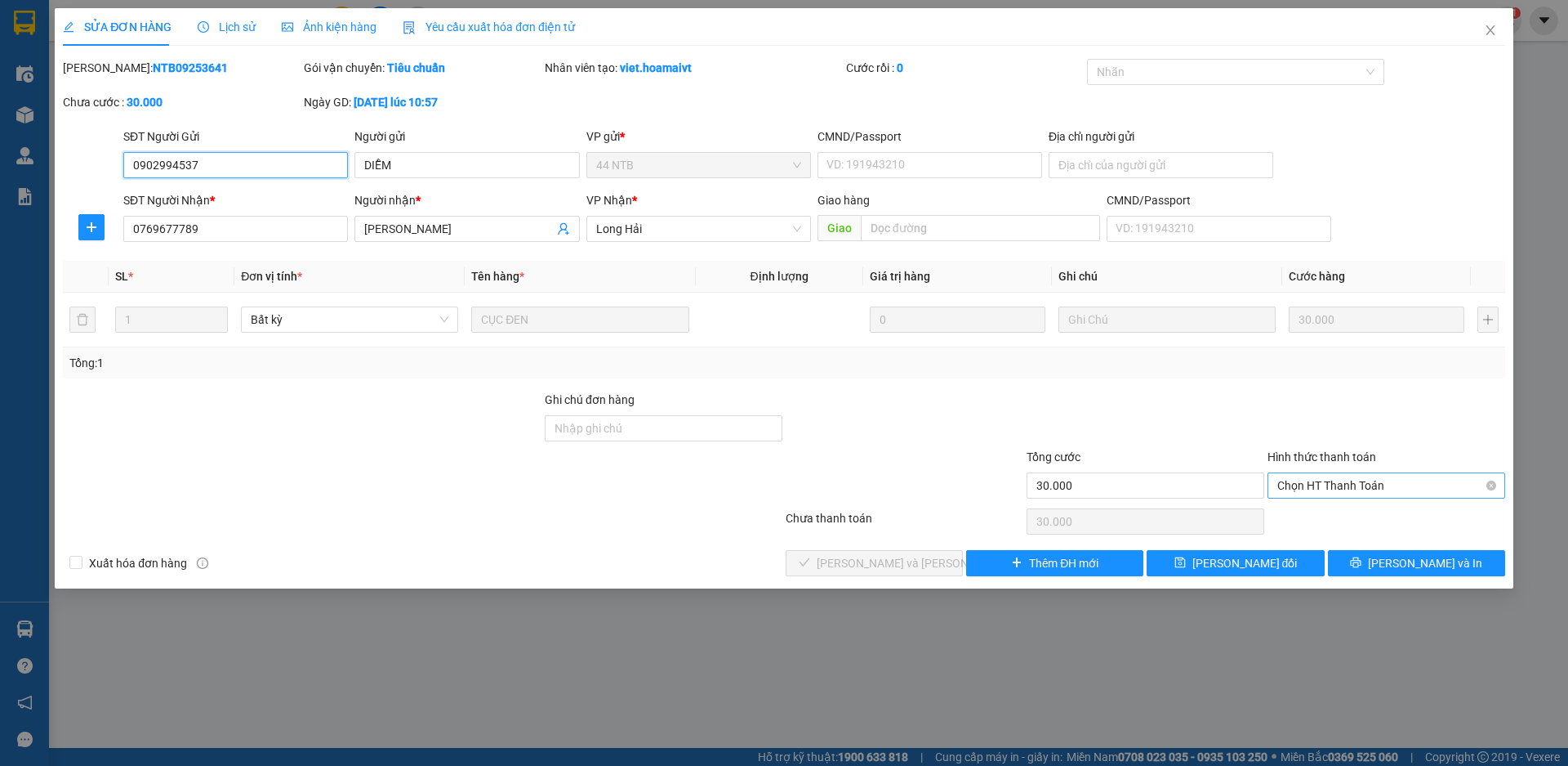
drag, startPoint x: 1332, startPoint y: 472, endPoint x: 1330, endPoint y: 496, distance: 24.1
click at [1332, 473] on div "Chọn HT Thanh Toán" at bounding box center [1387, 486] width 238 height 26
click at [1330, 506] on div "Tại văn phòng" at bounding box center [1387, 518] width 238 height 26
type input "0"
click at [938, 568] on button "[PERSON_NAME] và Giao hàng" at bounding box center [874, 563] width 178 height 26
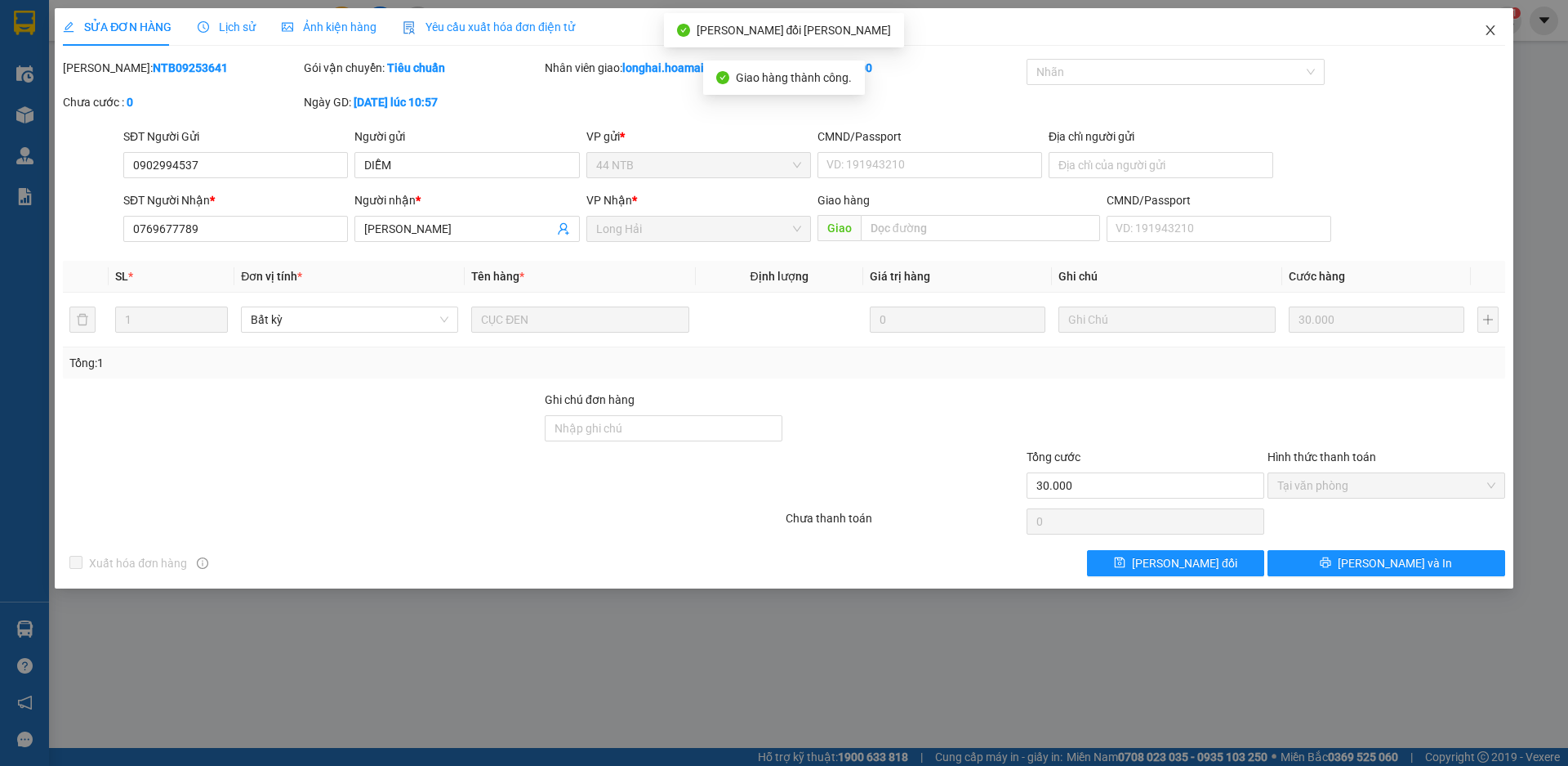
click at [1487, 33] on icon "close" at bounding box center [1490, 30] width 13 height 13
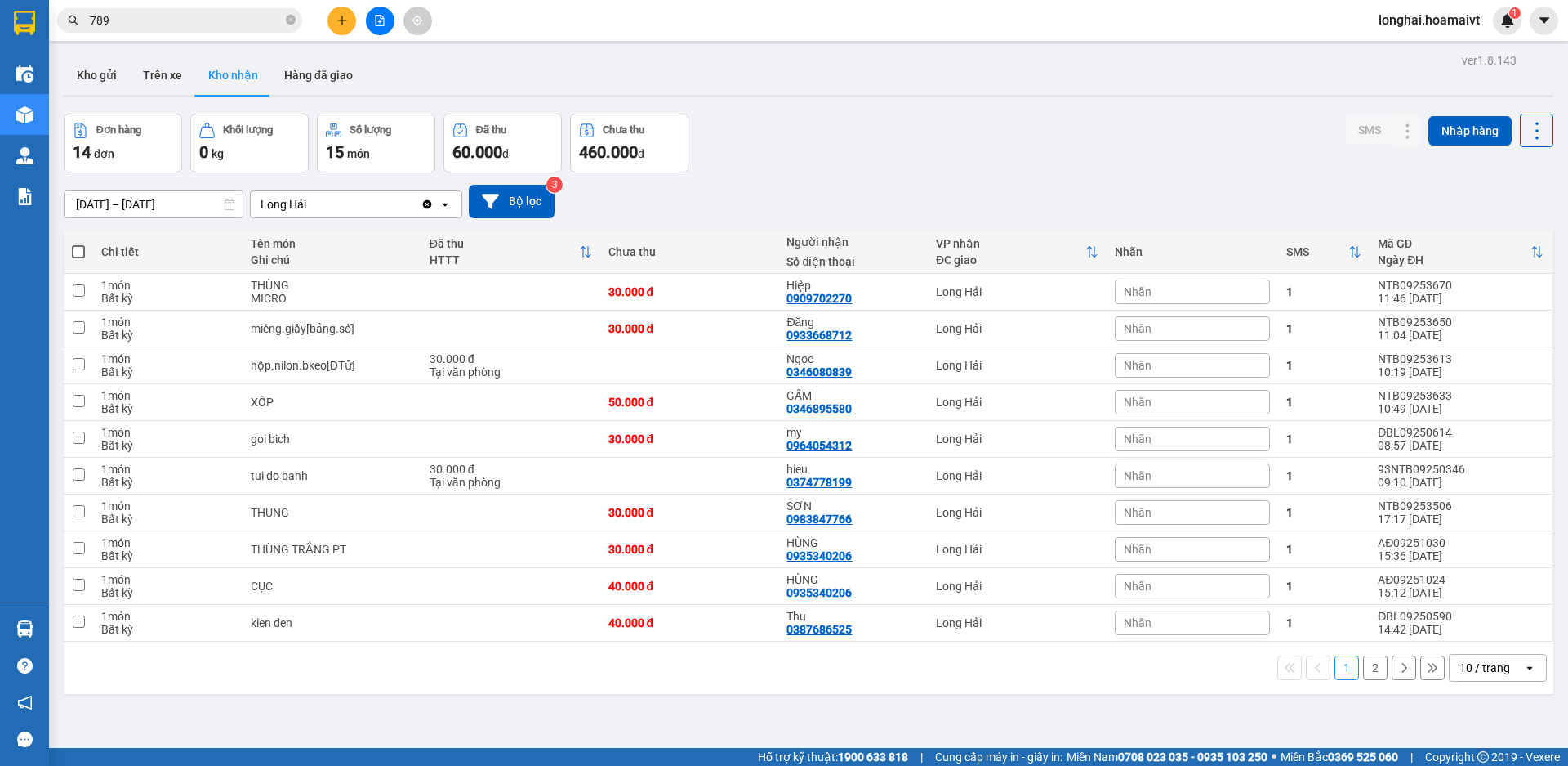
click at [289, 16] on icon "close-circle" at bounding box center [290, 19] width 10 height 10
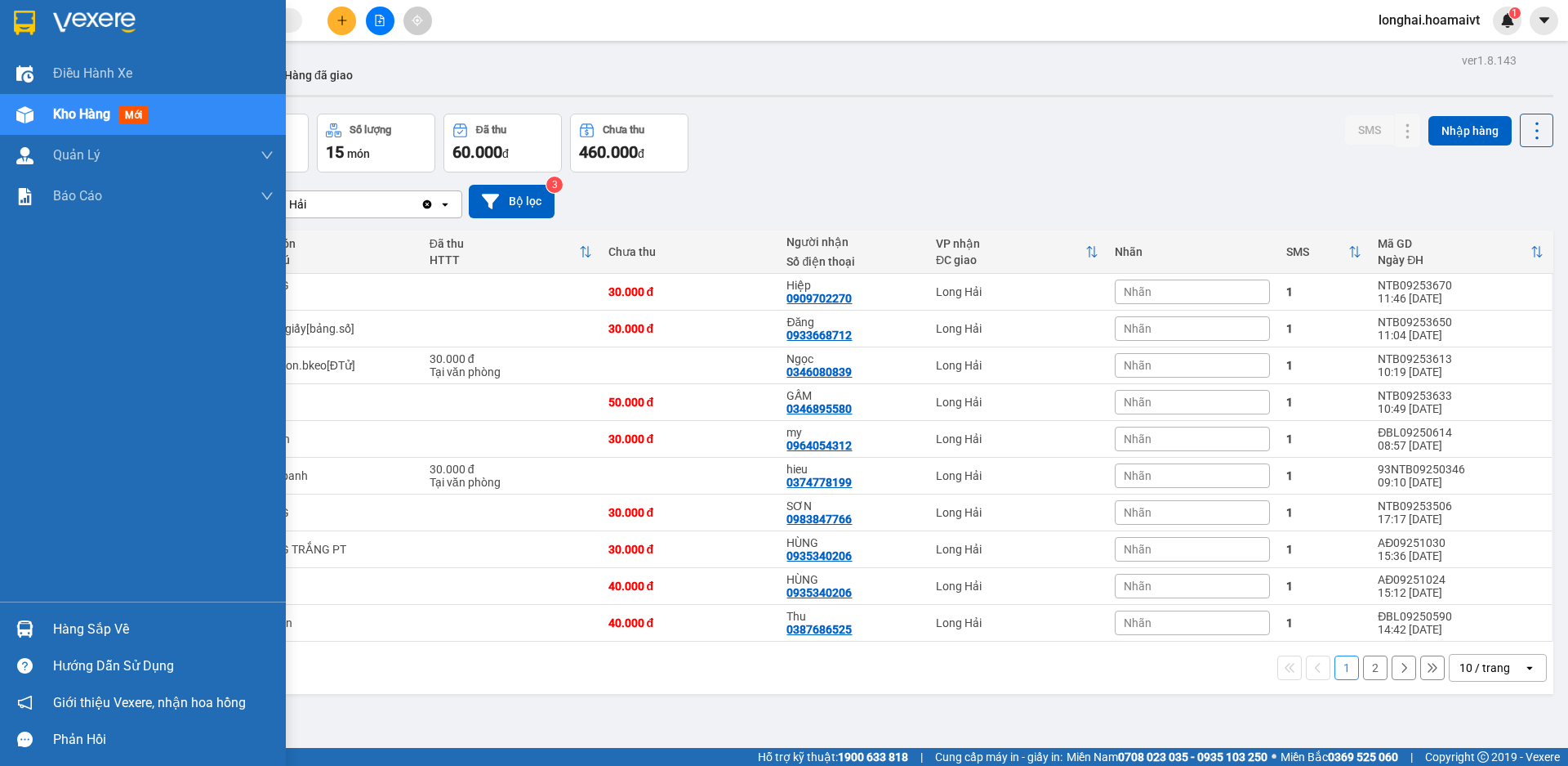
click at [84, 625] on div "Hàng sắp về" at bounding box center [164, 629] width 220 height 25
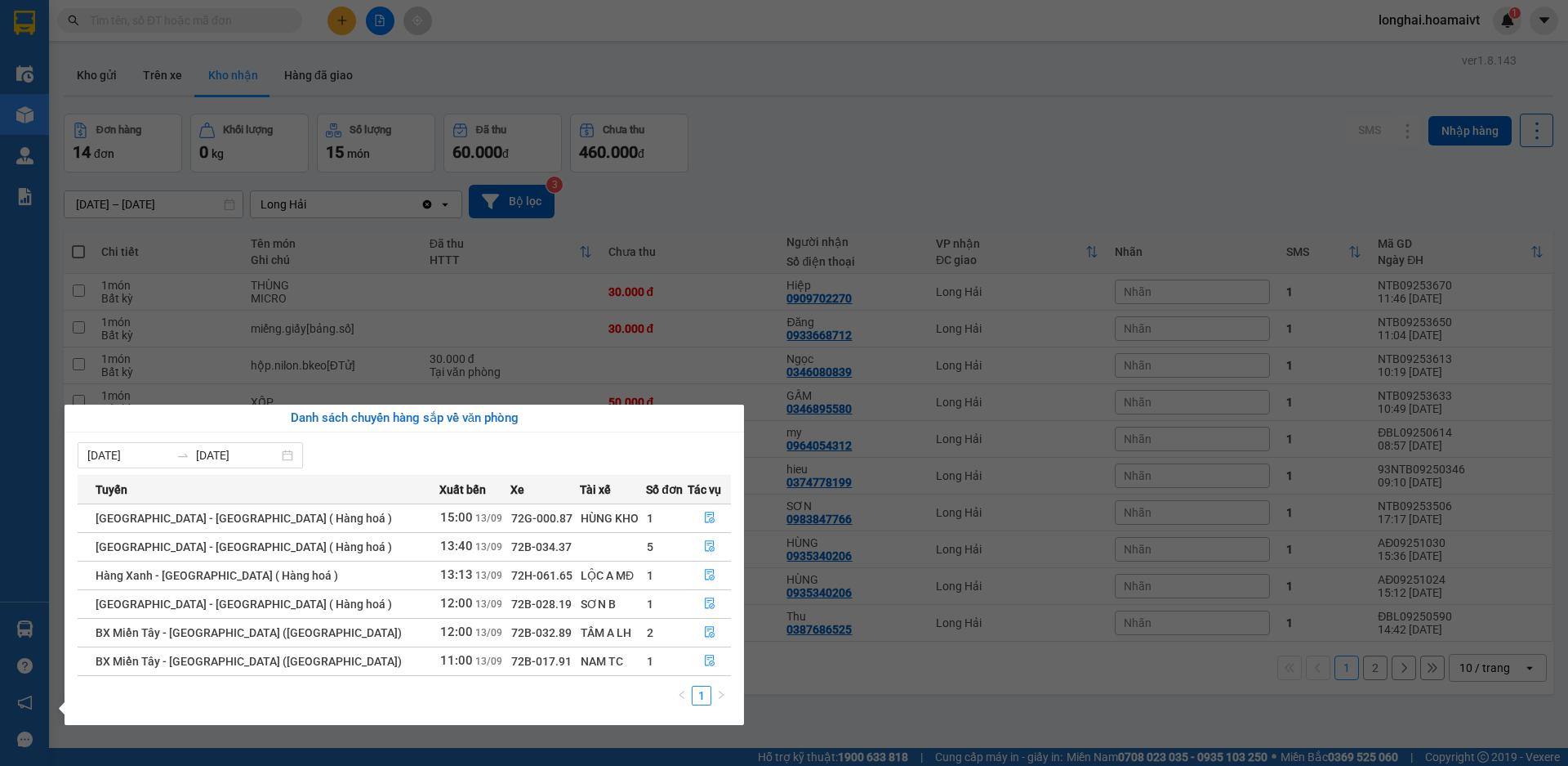
click at [787, 222] on section "Kết quả tìm kiếm ( 10000 ) Bộ lọc Mã ĐH Trạng thái Món hàng Tổng cước Chưa cước…" at bounding box center [784, 383] width 1568 height 766
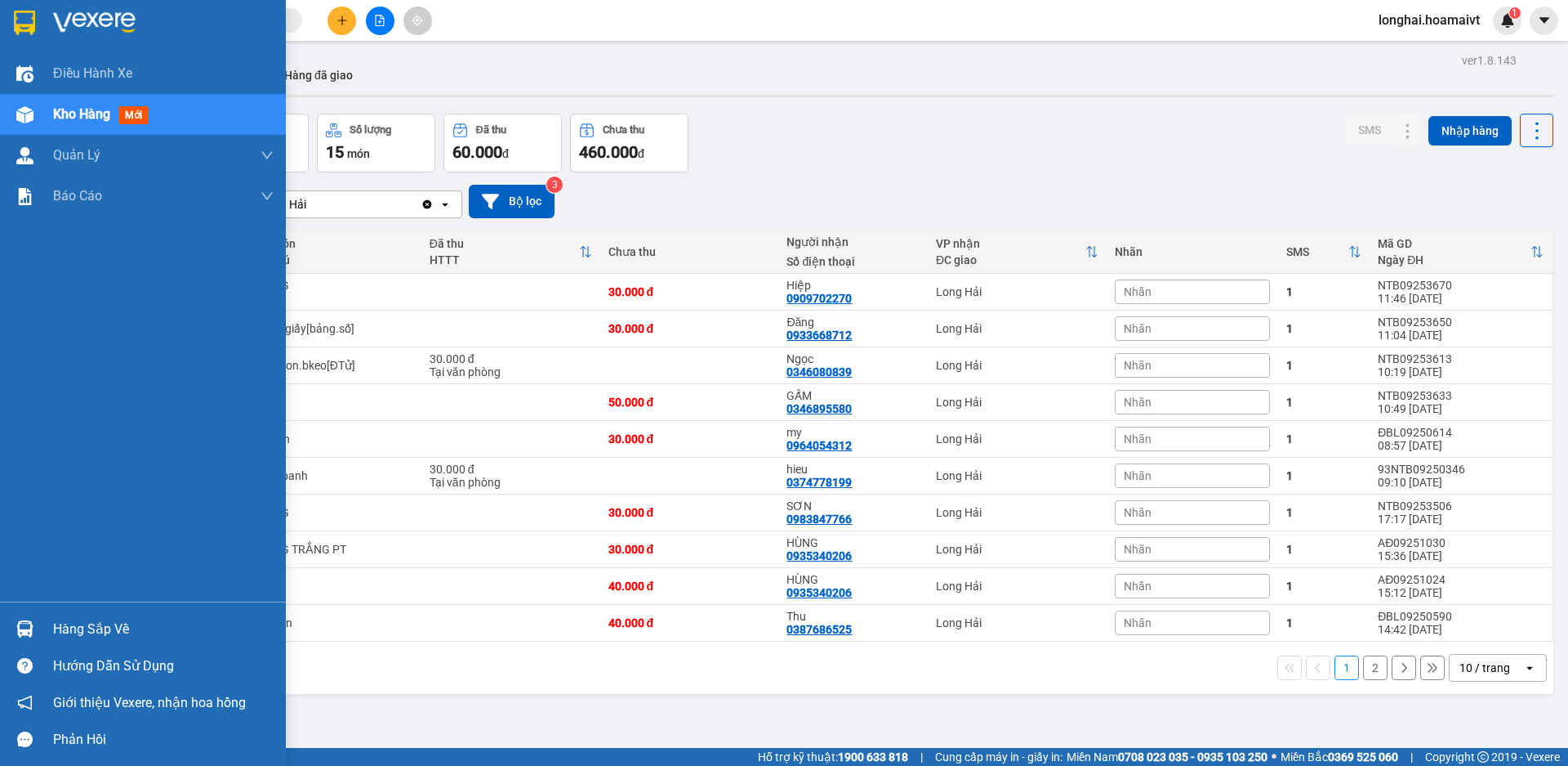
click at [64, 632] on div "Hàng sắp về" at bounding box center [164, 629] width 220 height 25
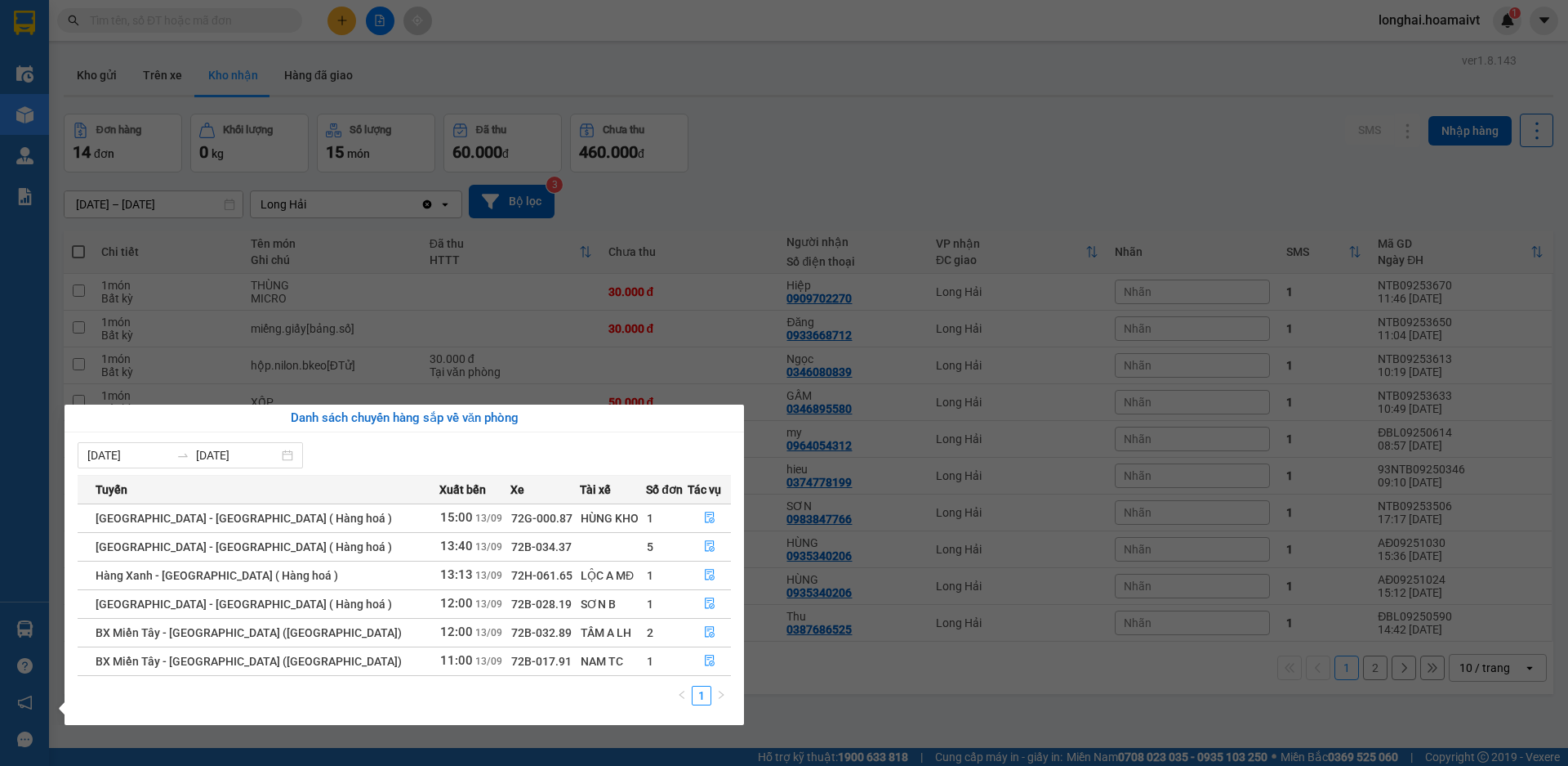
click at [757, 232] on section "Kết quả tìm kiếm ( 10000 ) Bộ lọc Mã ĐH Trạng thái Món hàng Tổng cước Chưa cước…" at bounding box center [784, 383] width 1568 height 766
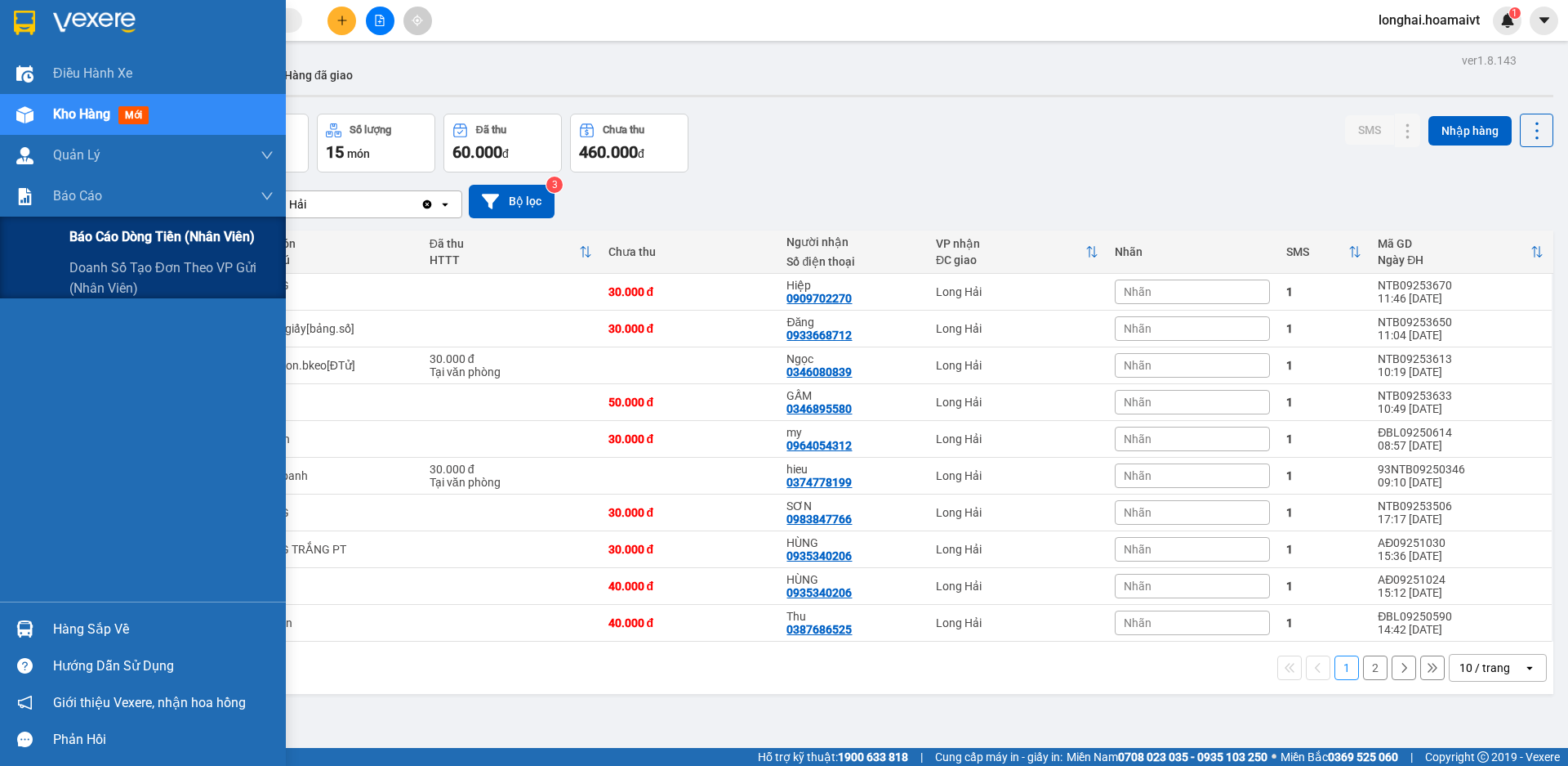
click at [124, 233] on span "Báo cáo dòng tiền (nhân viên)" at bounding box center [162, 236] width 186 height 20
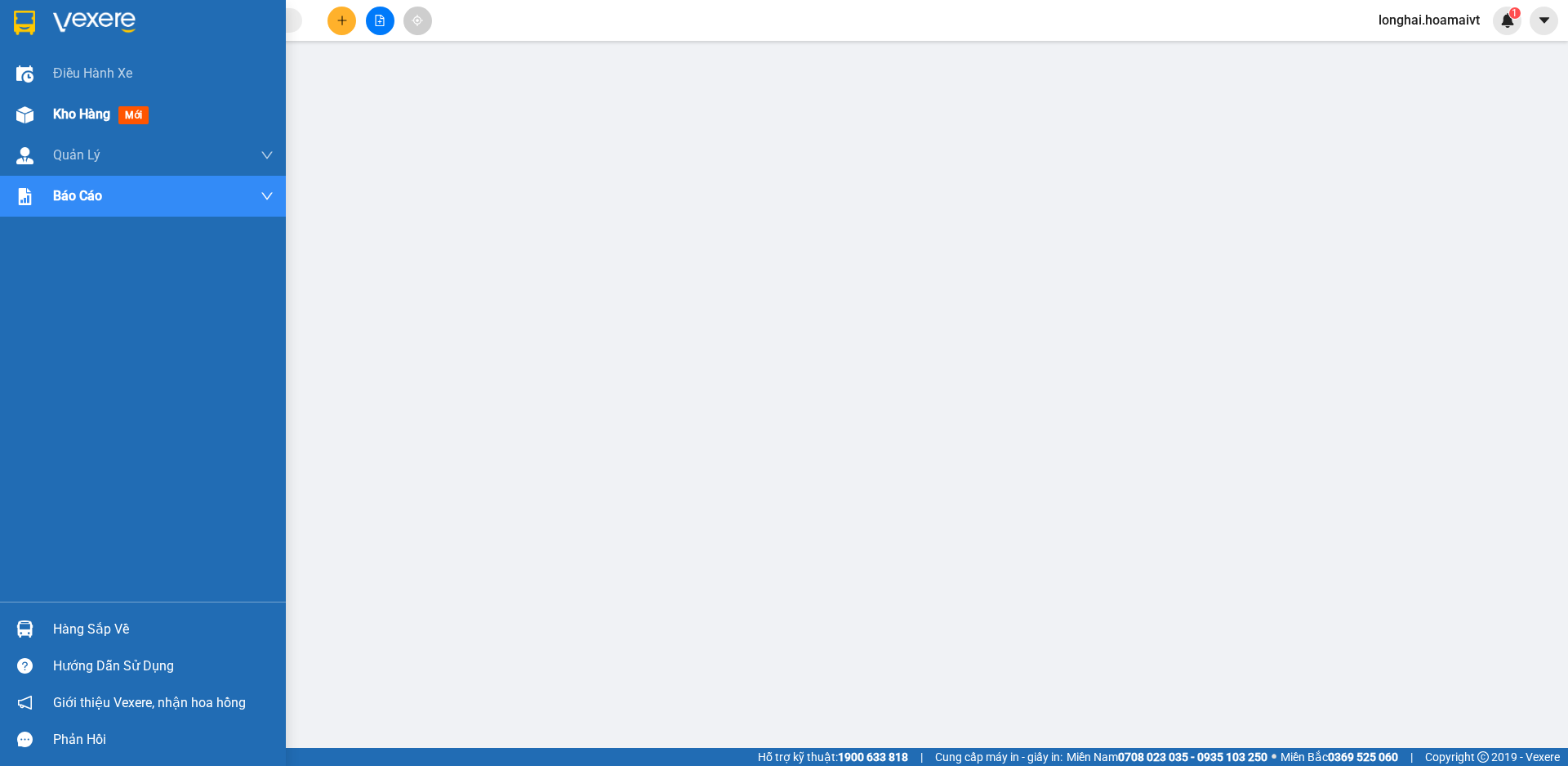
click at [81, 112] on span "Kho hàng" at bounding box center [81, 114] width 57 height 16
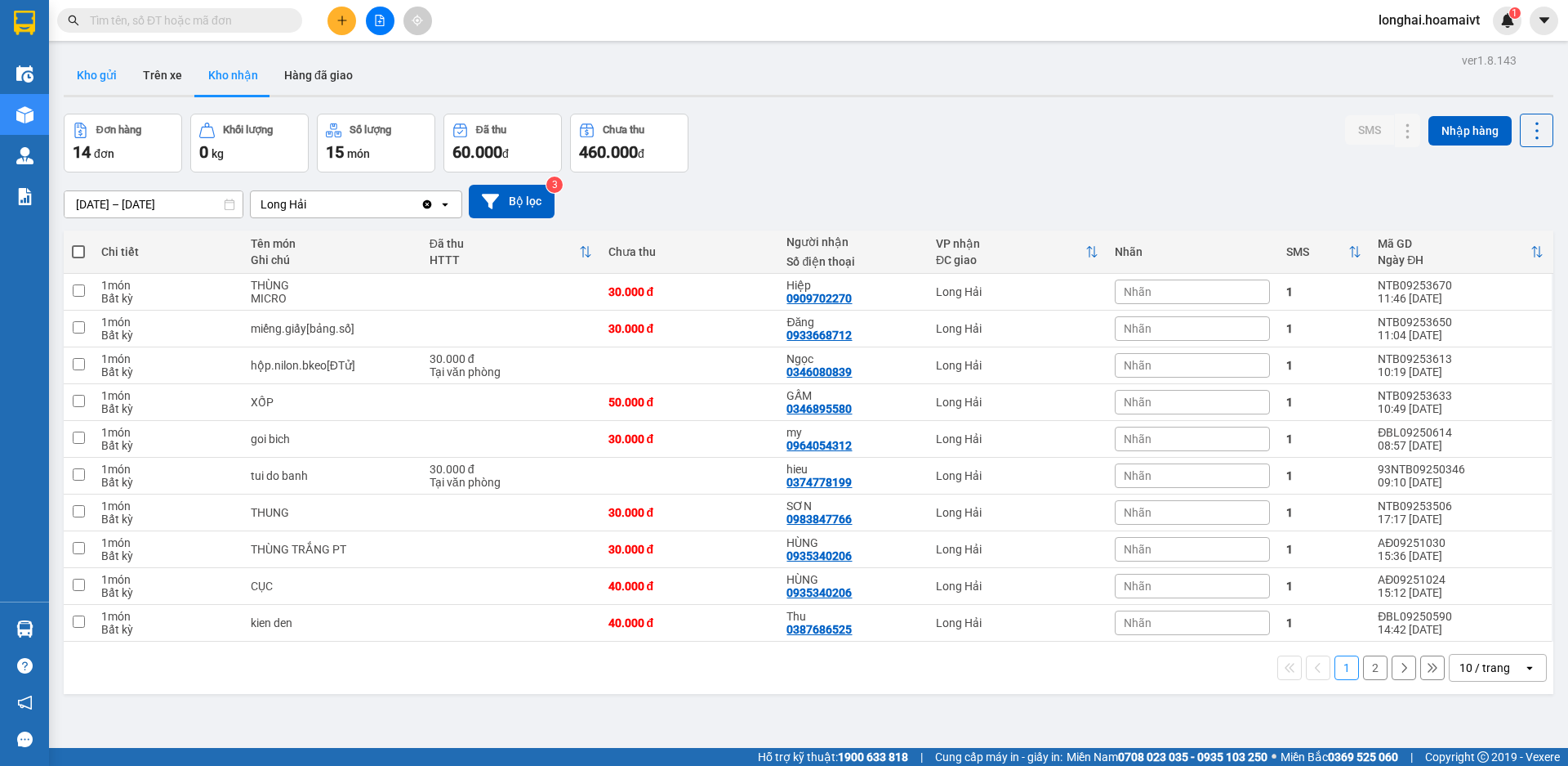
click at [104, 85] on button "Kho gửi" at bounding box center [97, 74] width 66 height 39
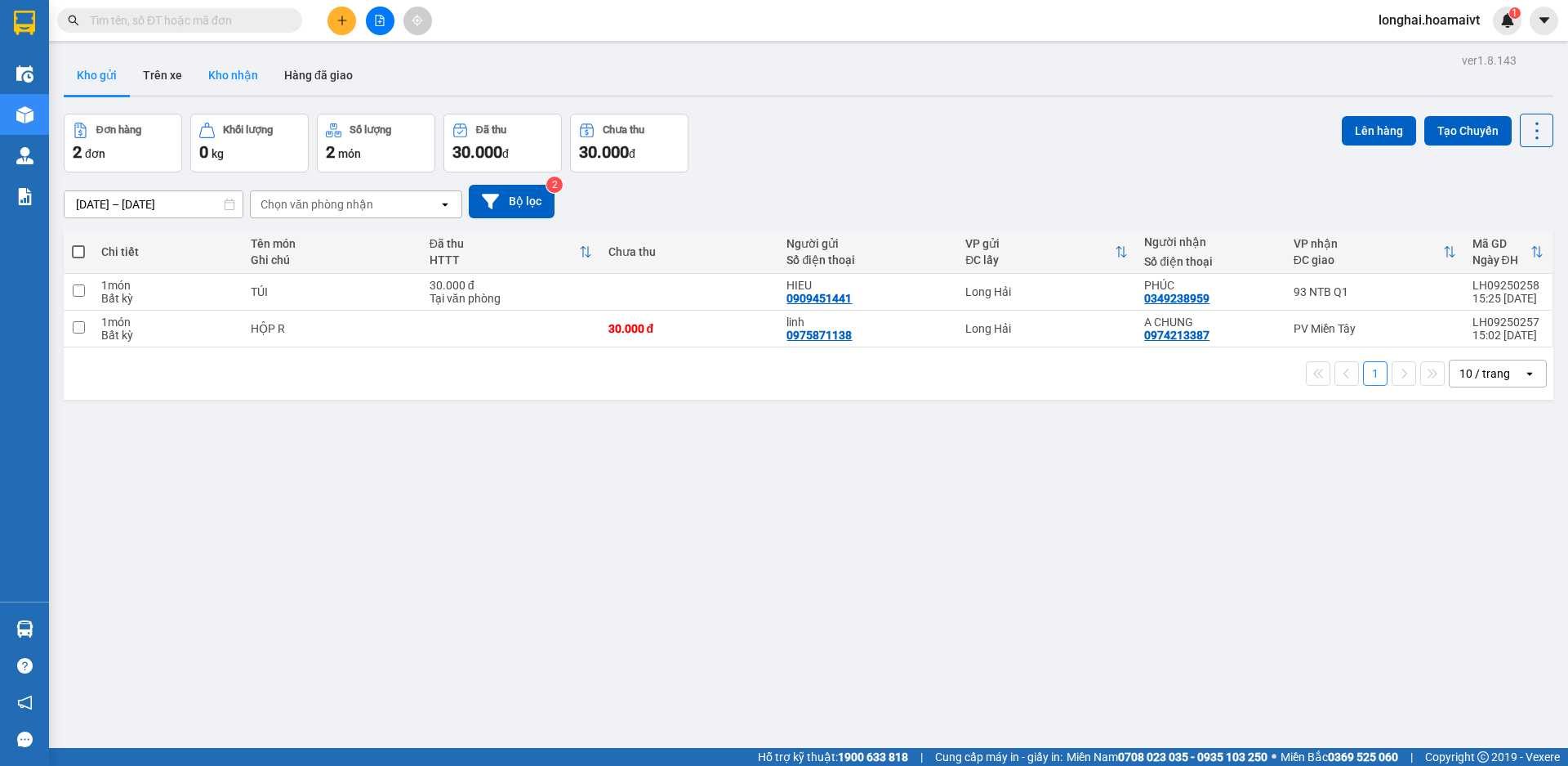
click at [256, 81] on button "Kho nhận" at bounding box center [233, 74] width 76 height 39
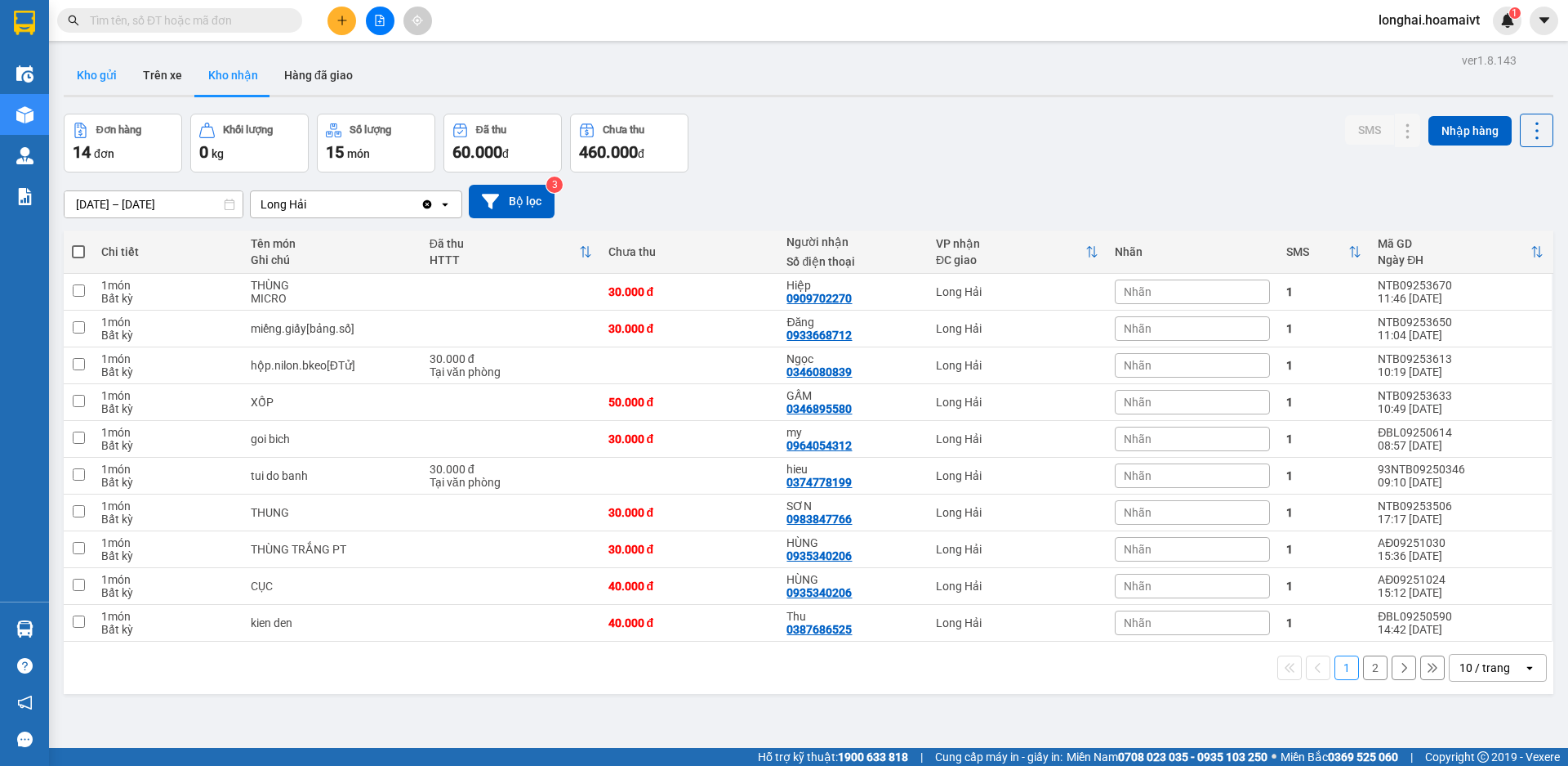
click at [97, 87] on button "Kho gửi" at bounding box center [97, 74] width 66 height 39
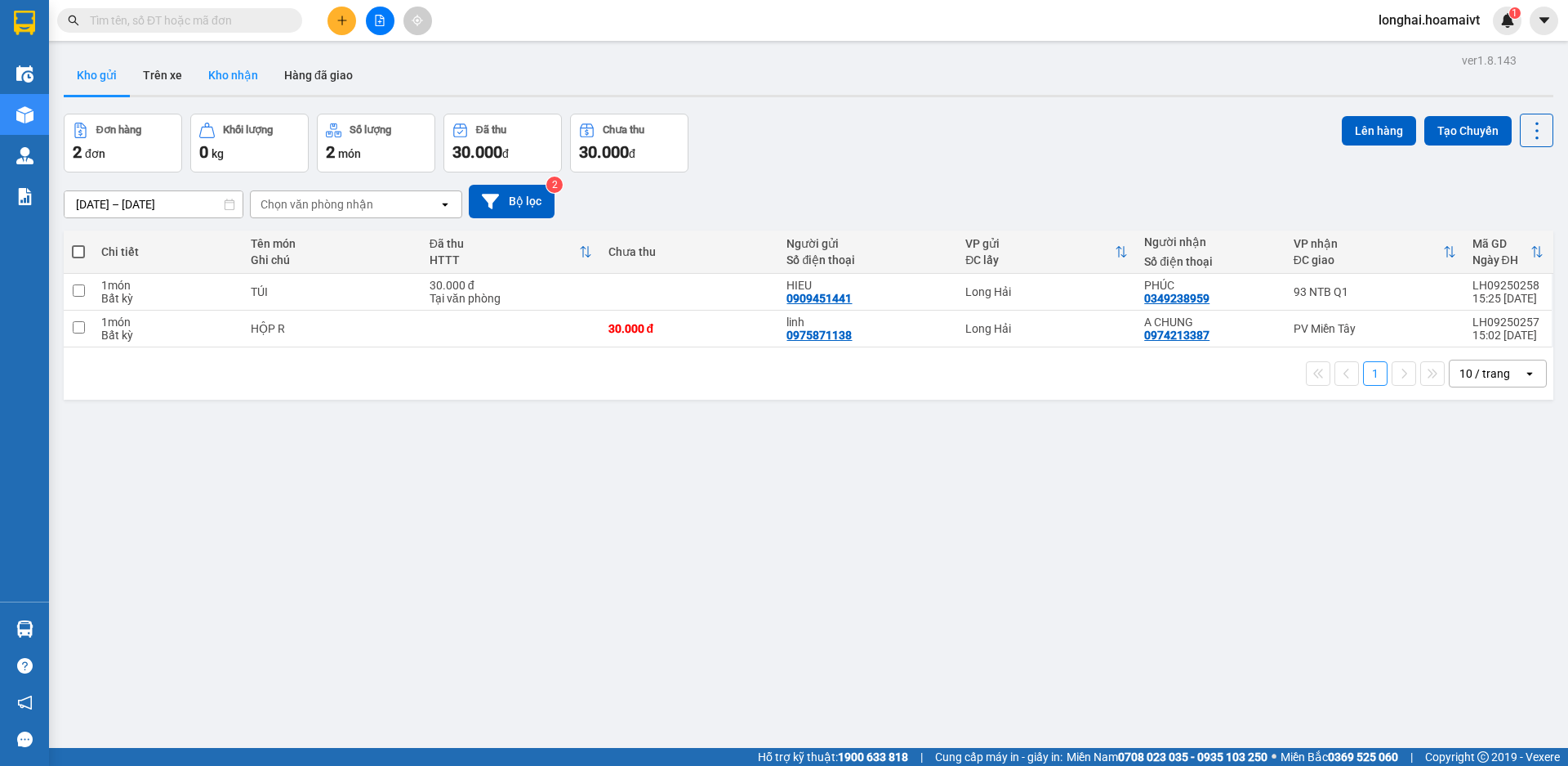
click at [252, 79] on button "Kho nhận" at bounding box center [233, 74] width 76 height 39
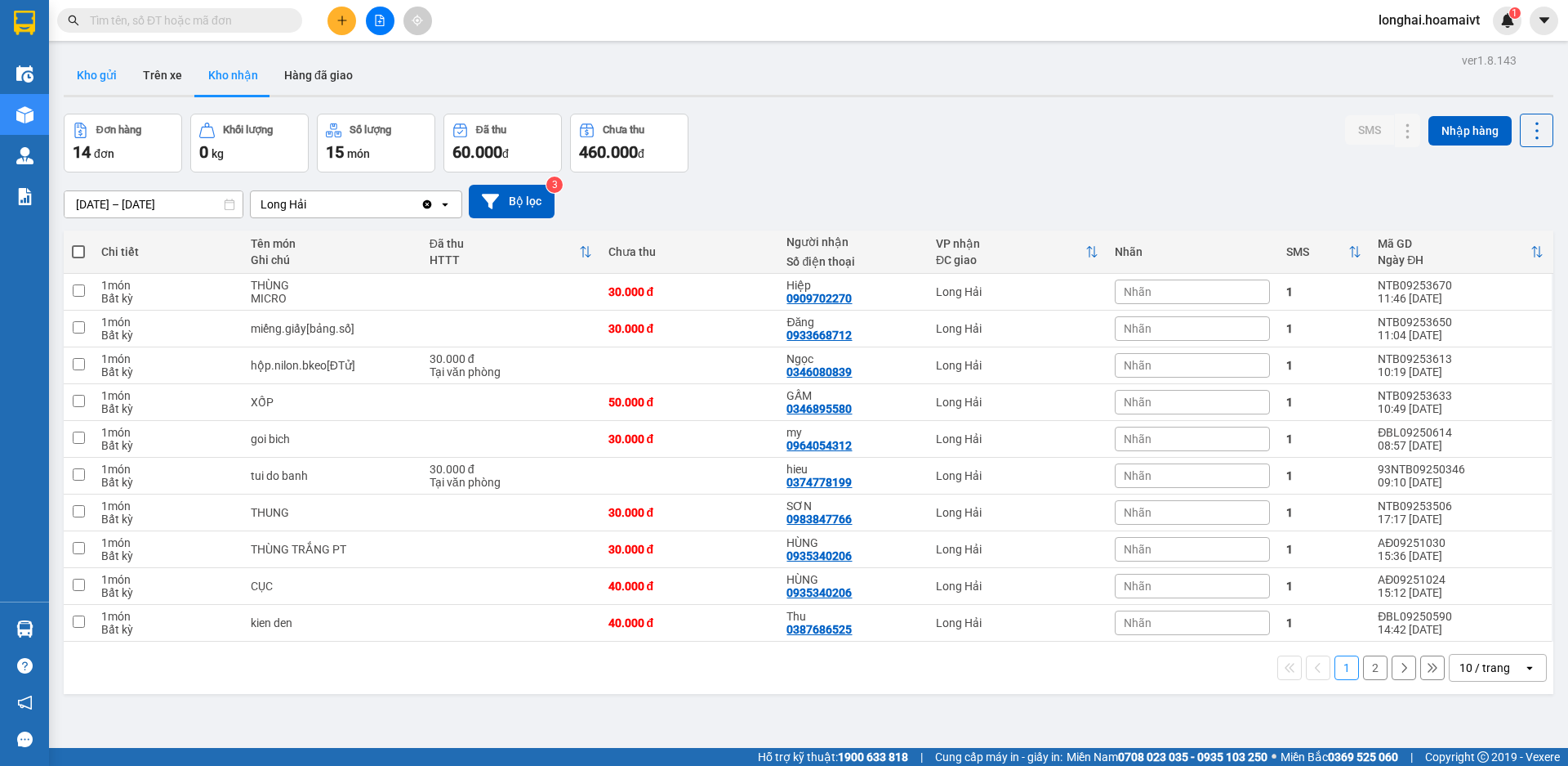
click at [96, 94] on button "Kho gửi" at bounding box center [97, 74] width 66 height 39
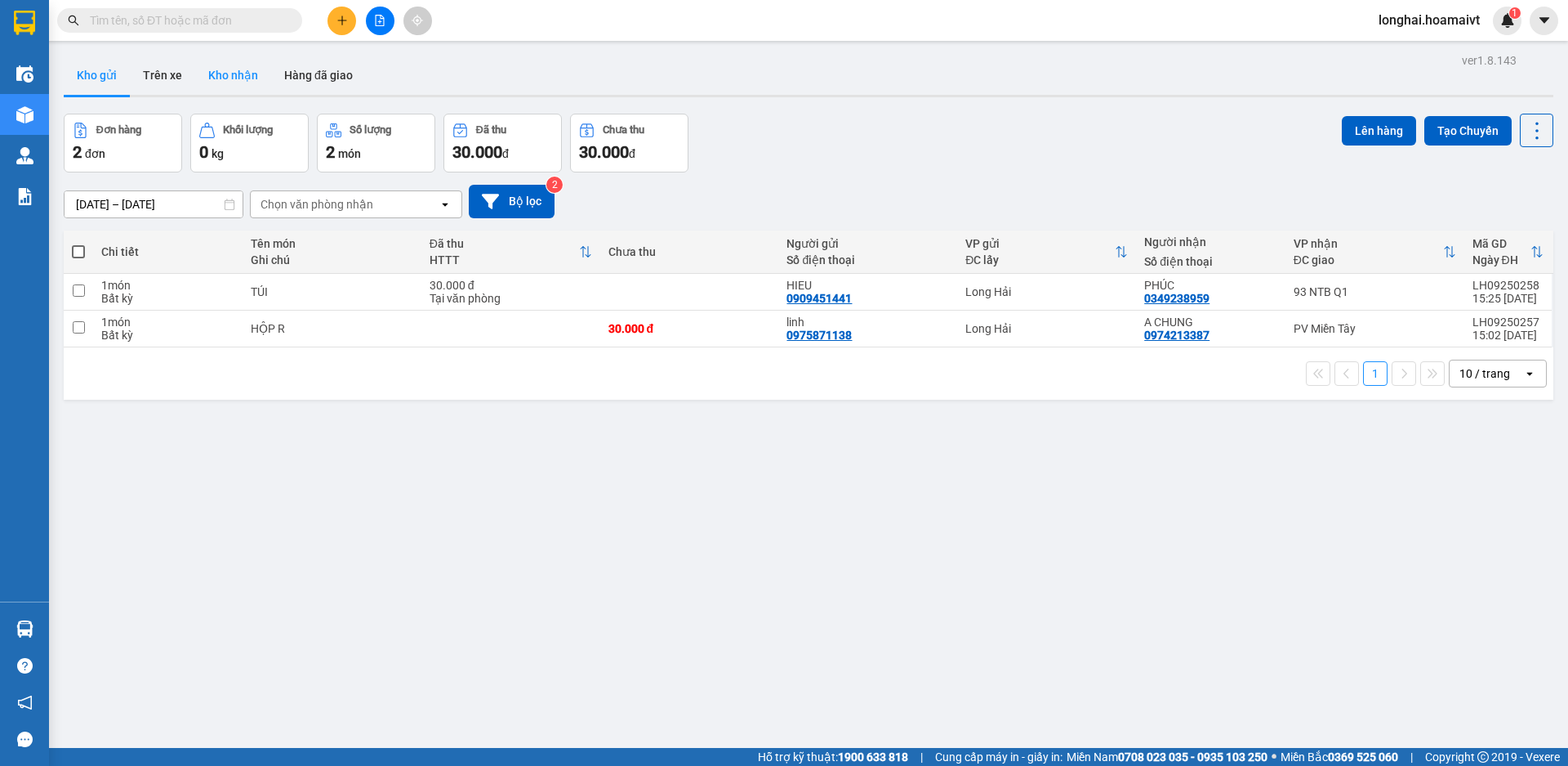
click at [237, 74] on button "Kho nhận" at bounding box center [233, 74] width 76 height 39
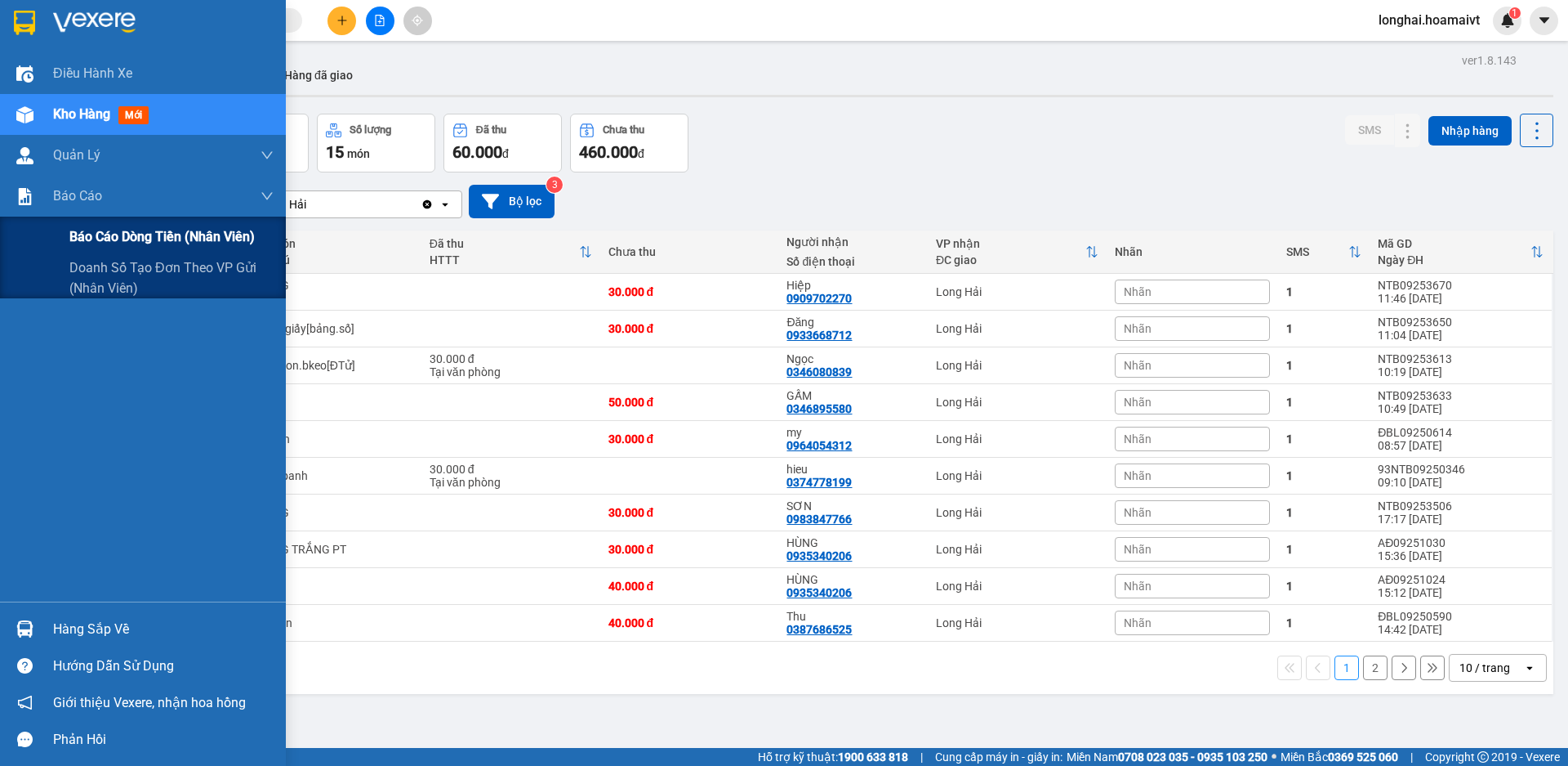
click at [122, 249] on div "Báo cáo dòng tiền (nhân viên)" at bounding box center [171, 236] width 204 height 41
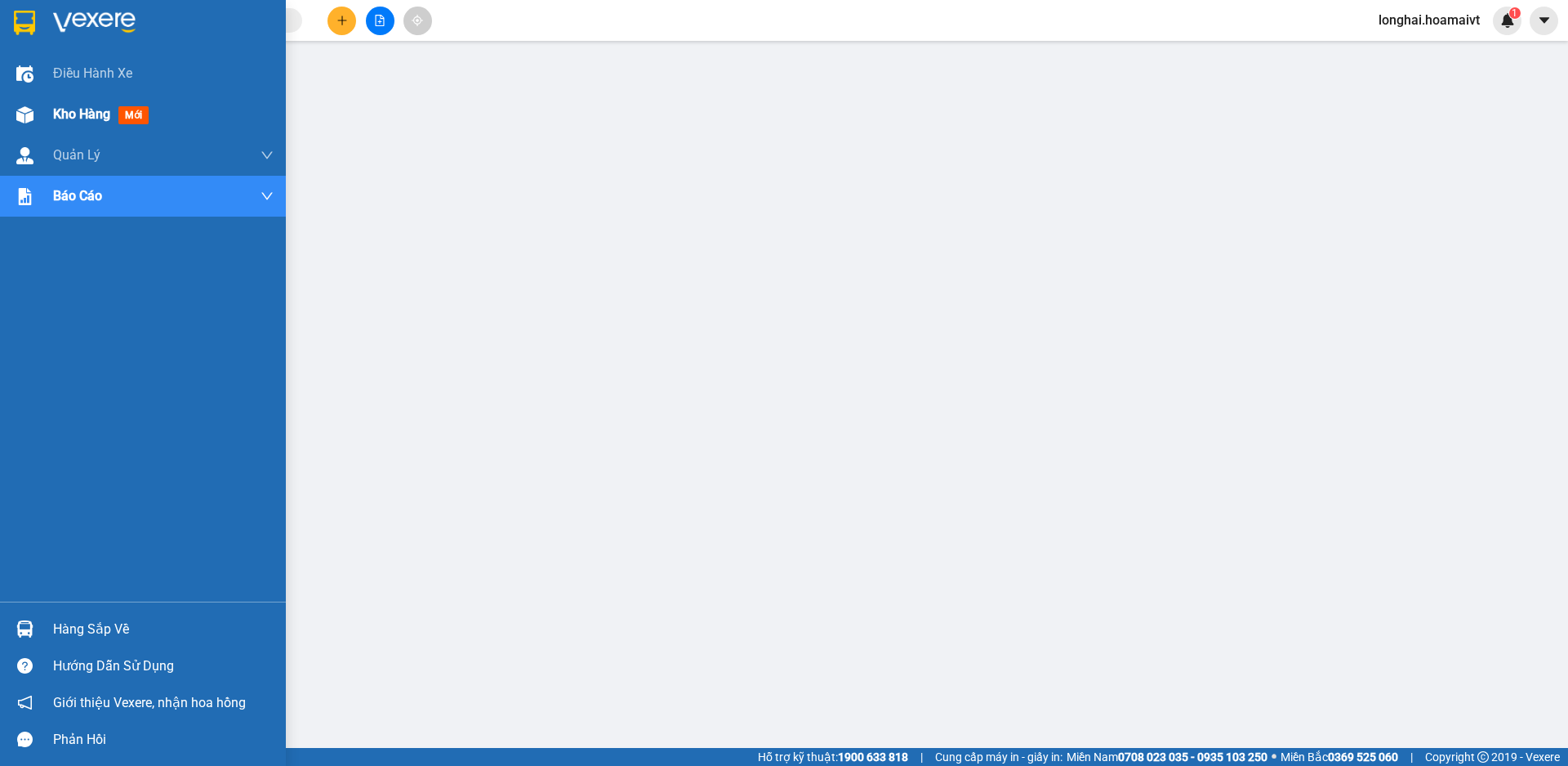
click at [27, 121] on img at bounding box center [25, 115] width 18 height 18
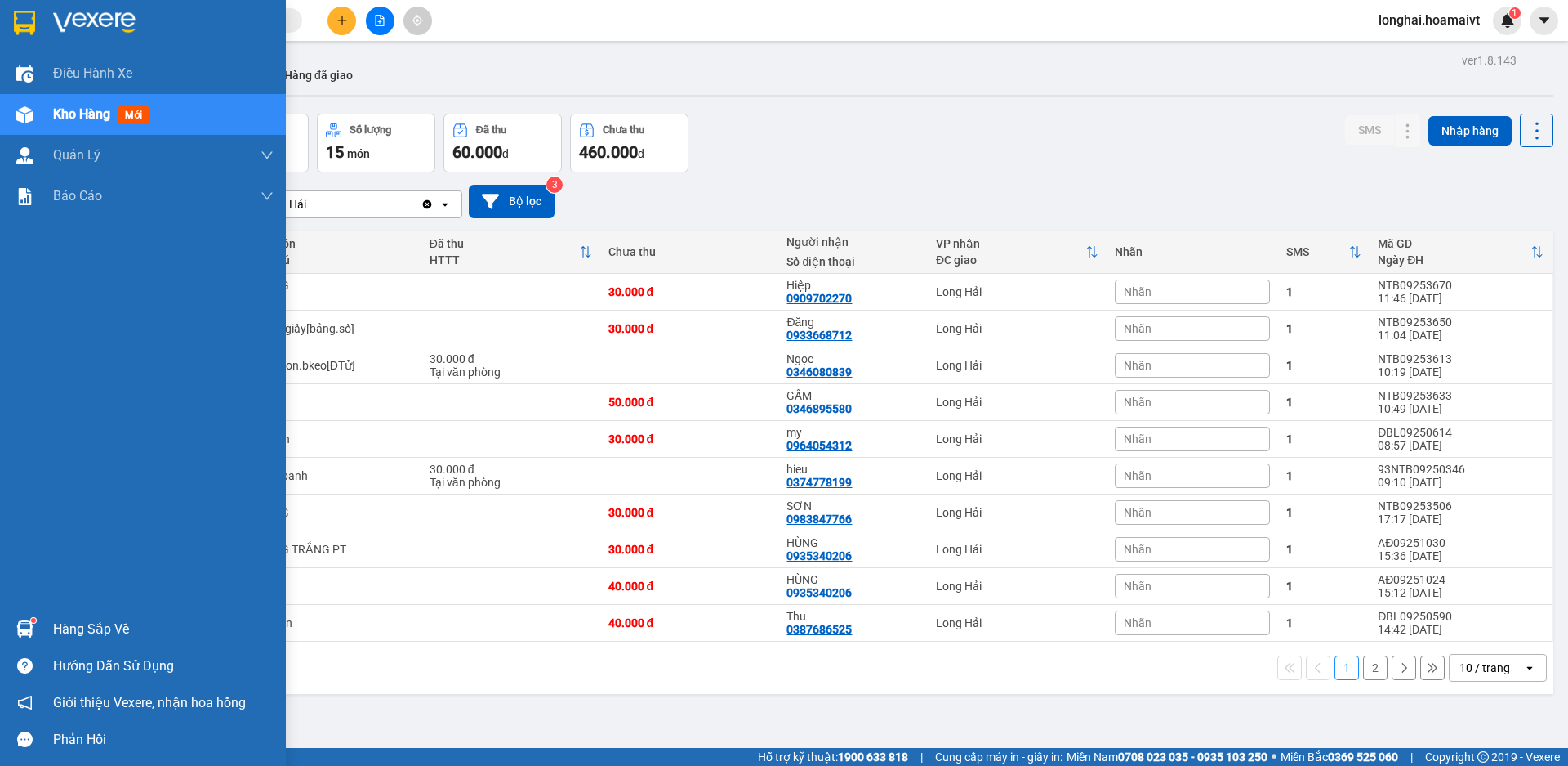
click at [103, 621] on div "Hàng sắp về" at bounding box center [164, 629] width 220 height 25
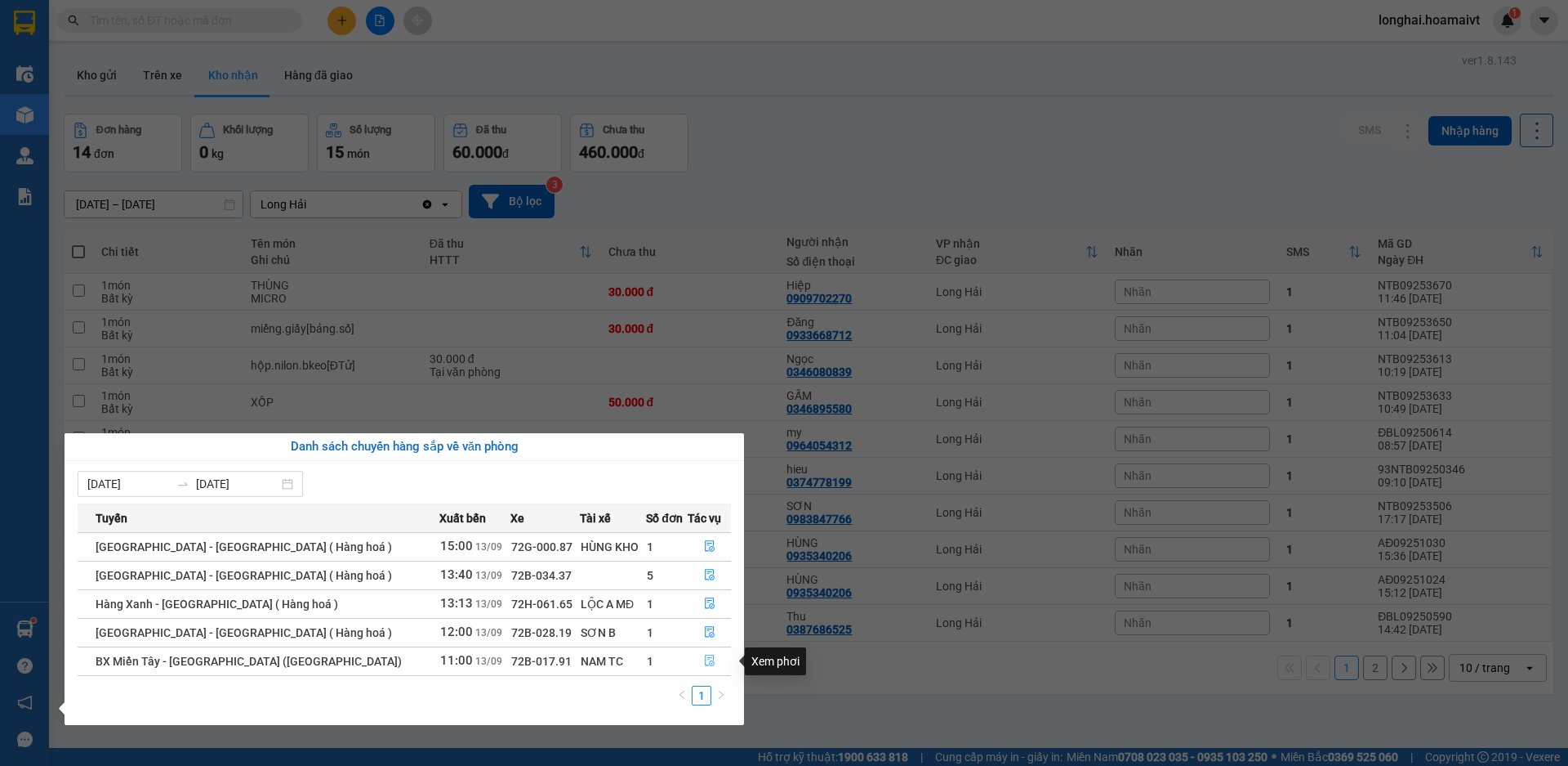
click at [710, 653] on button "button" at bounding box center [710, 661] width 42 height 26
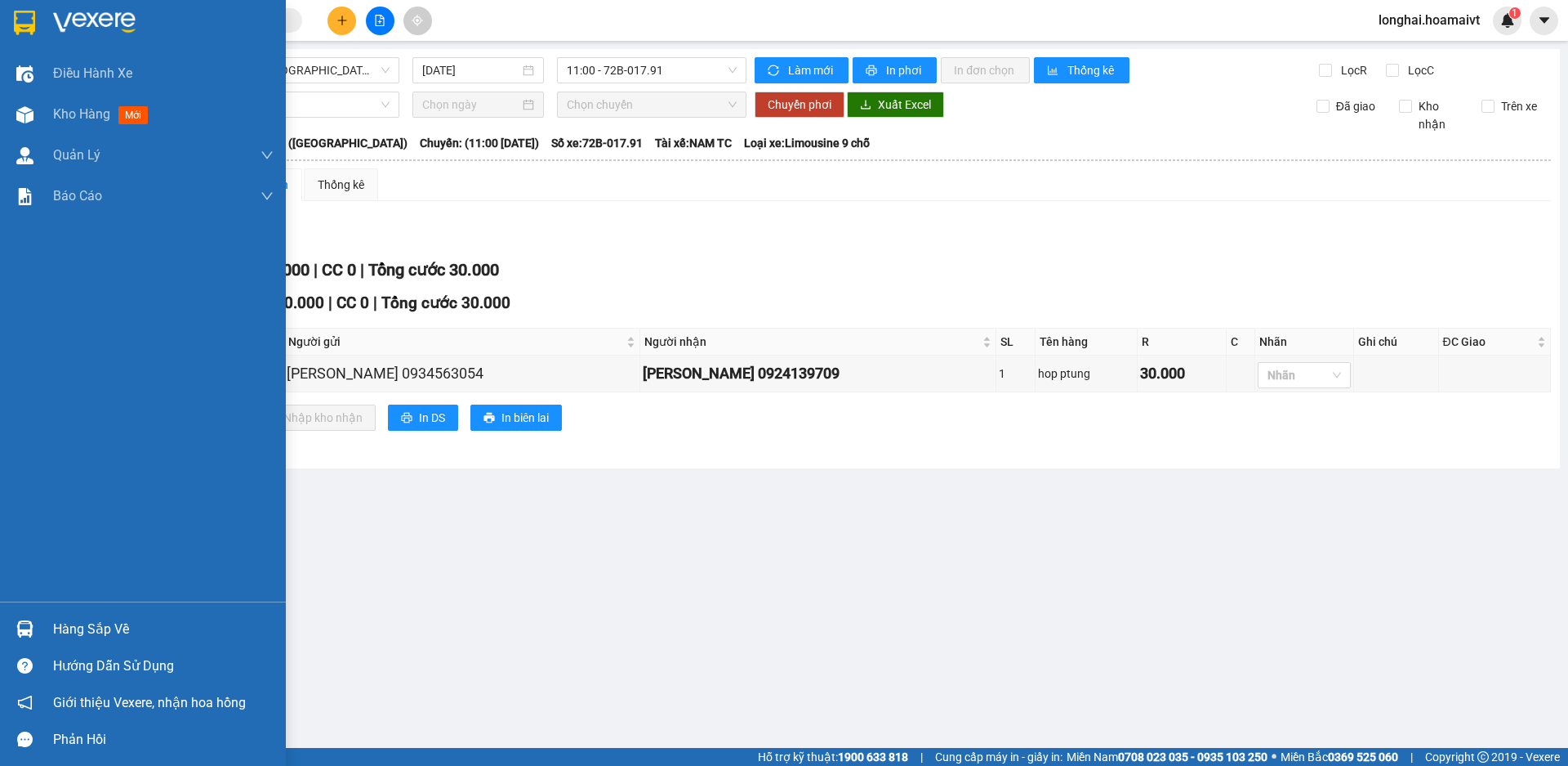
click at [79, 634] on div "Hàng sắp về" at bounding box center [164, 629] width 220 height 25
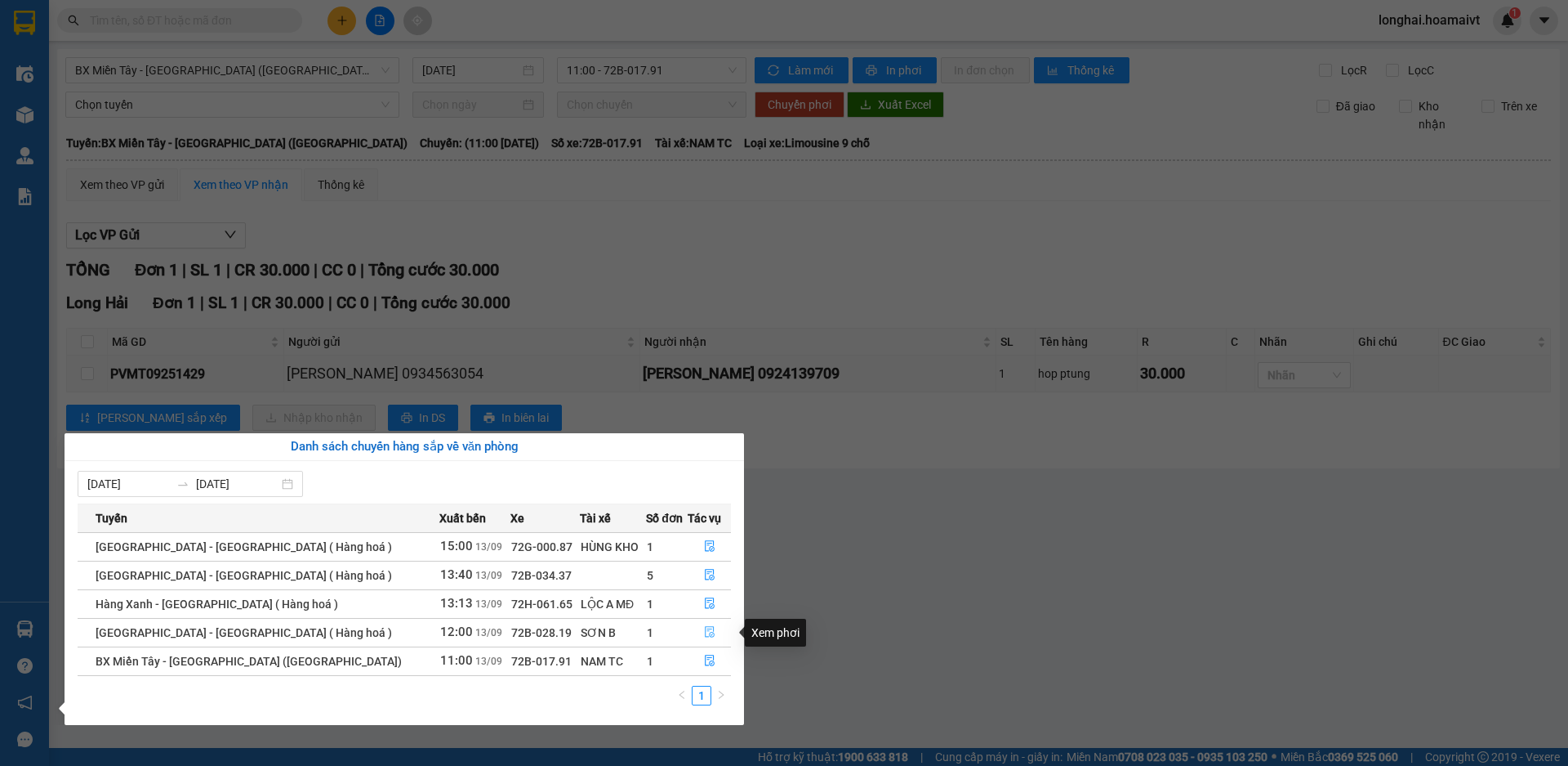
click at [705, 636] on icon "file-done" at bounding box center [710, 632] width 10 height 11
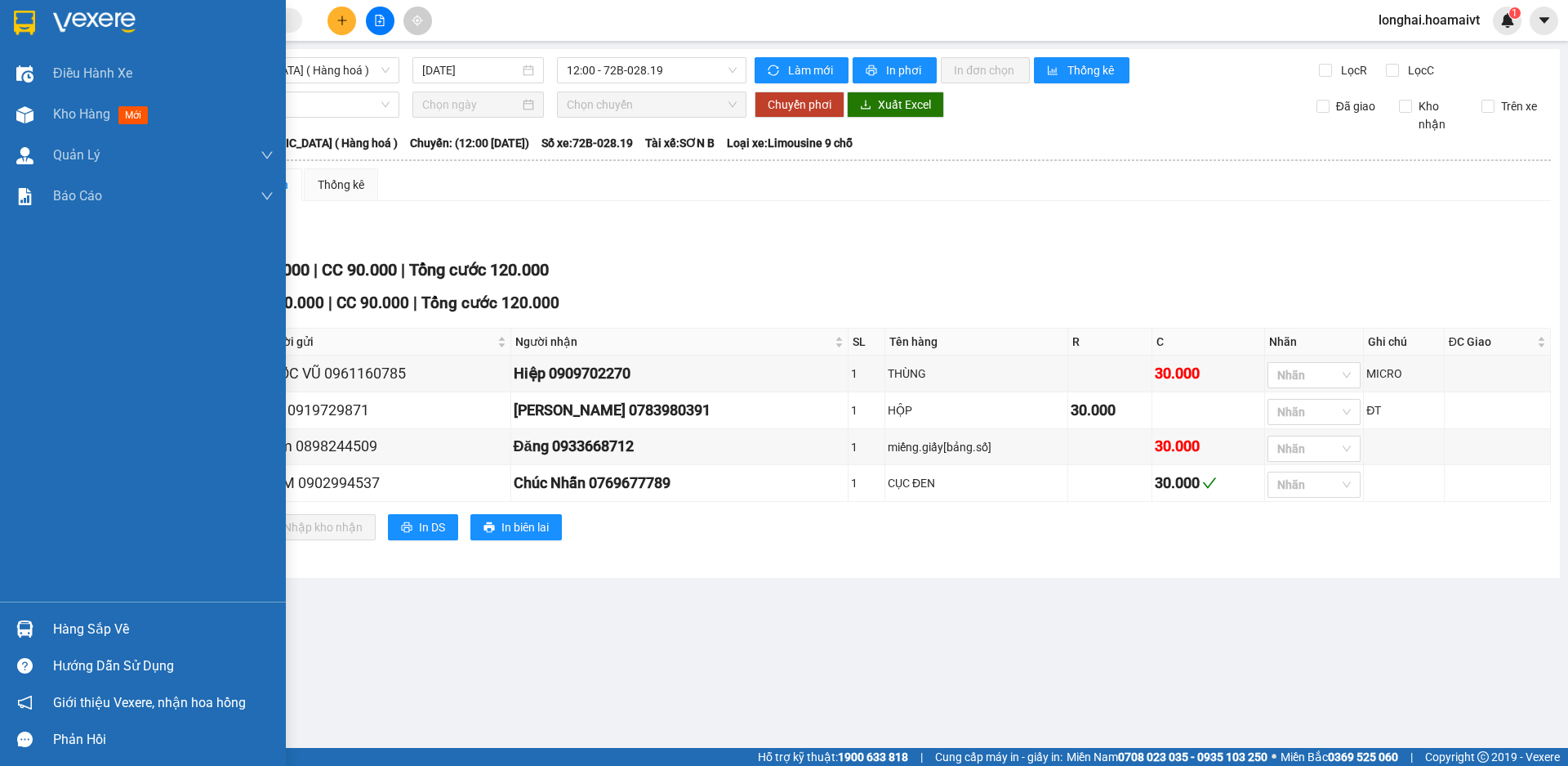
click at [59, 632] on div "Hàng sắp về" at bounding box center [164, 629] width 220 height 25
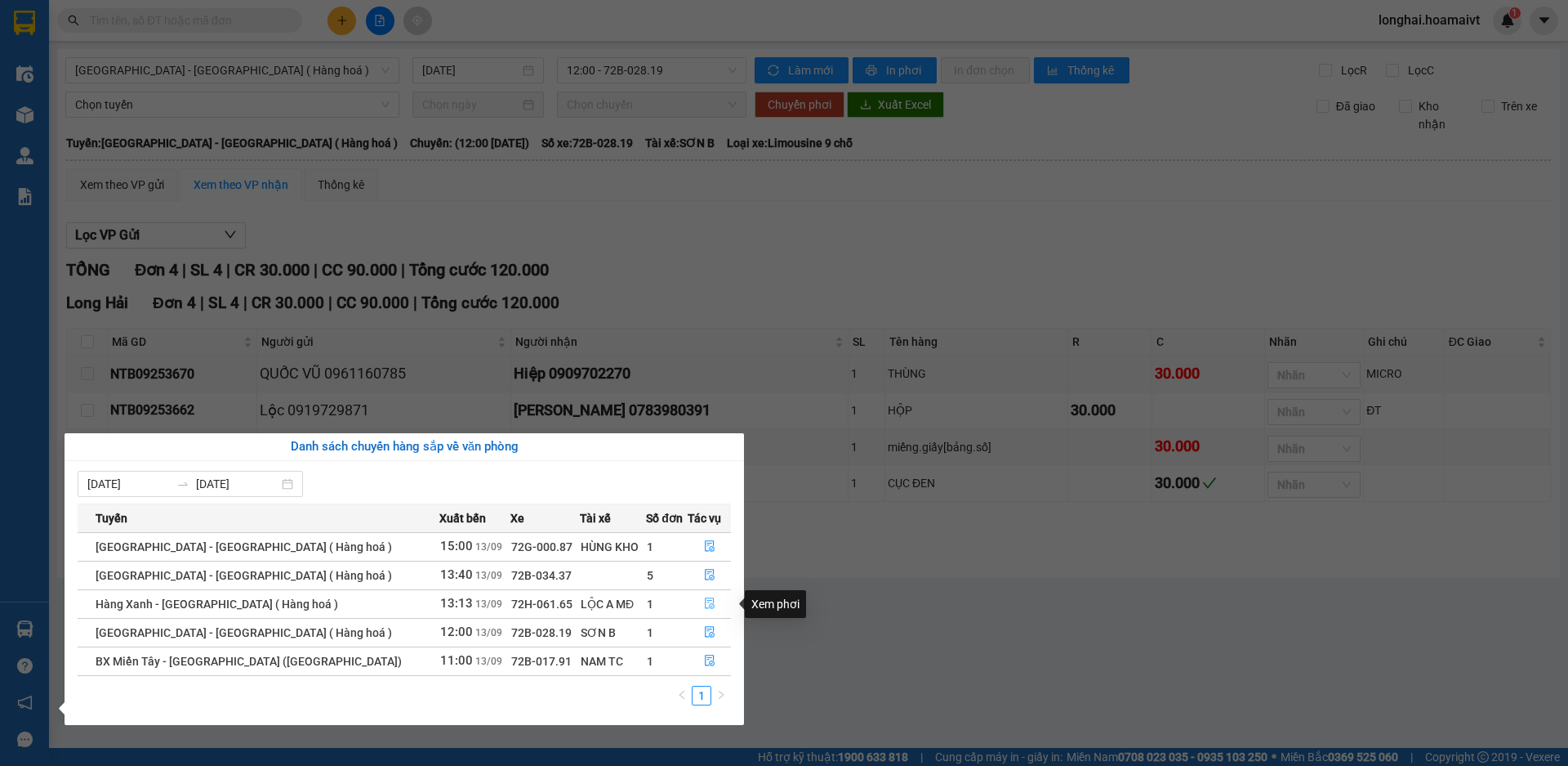
click at [708, 608] on icon "file-done" at bounding box center [710, 602] width 11 height 11
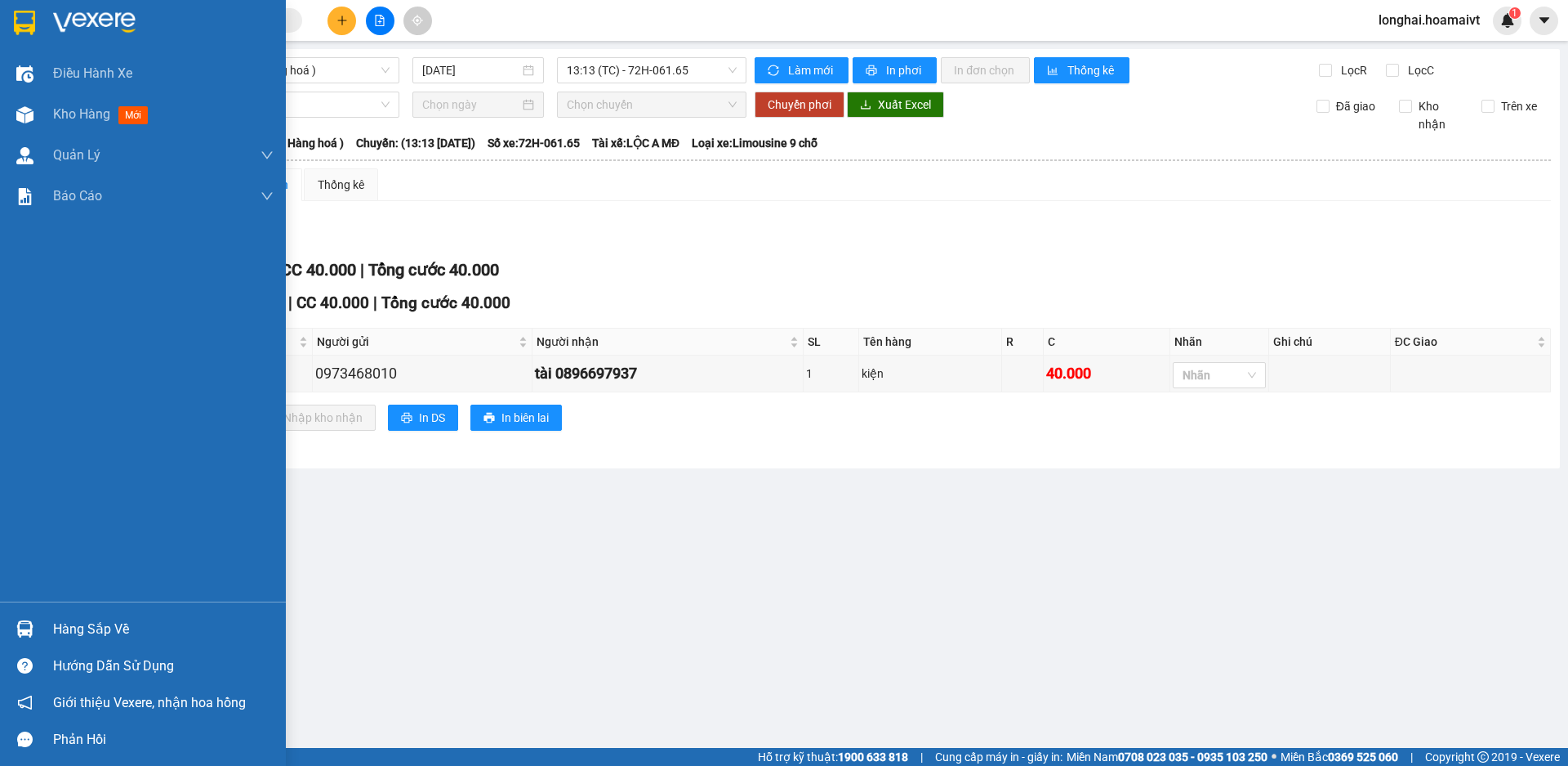
click at [57, 631] on div "Hàng sắp về" at bounding box center [164, 629] width 220 height 25
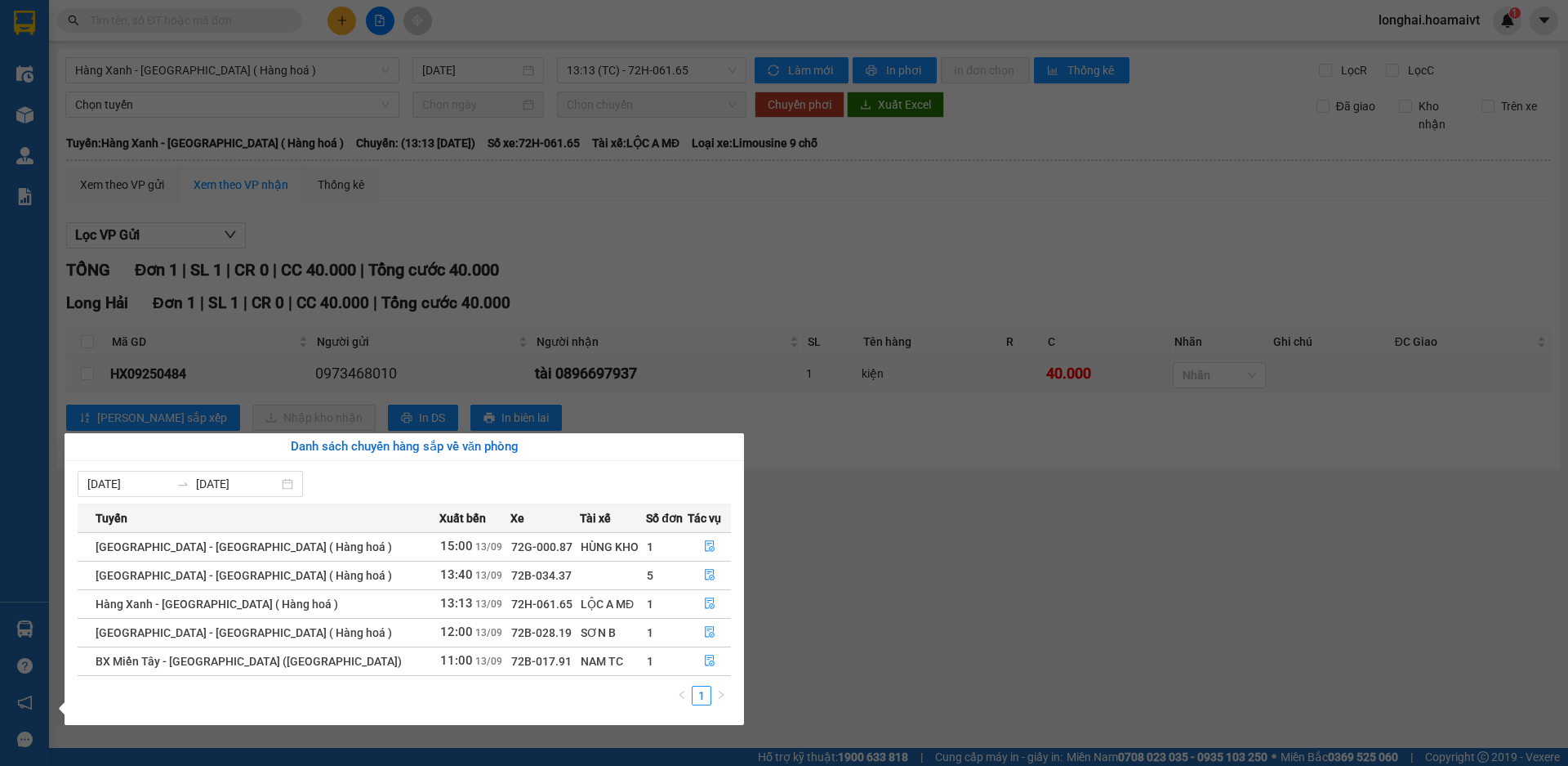
click at [1031, 620] on section "Kết quả tìm kiếm ( 10000 ) Bộ lọc Mã ĐH Trạng thái Món hàng Tổng cước Chưa cước…" at bounding box center [784, 383] width 1568 height 766
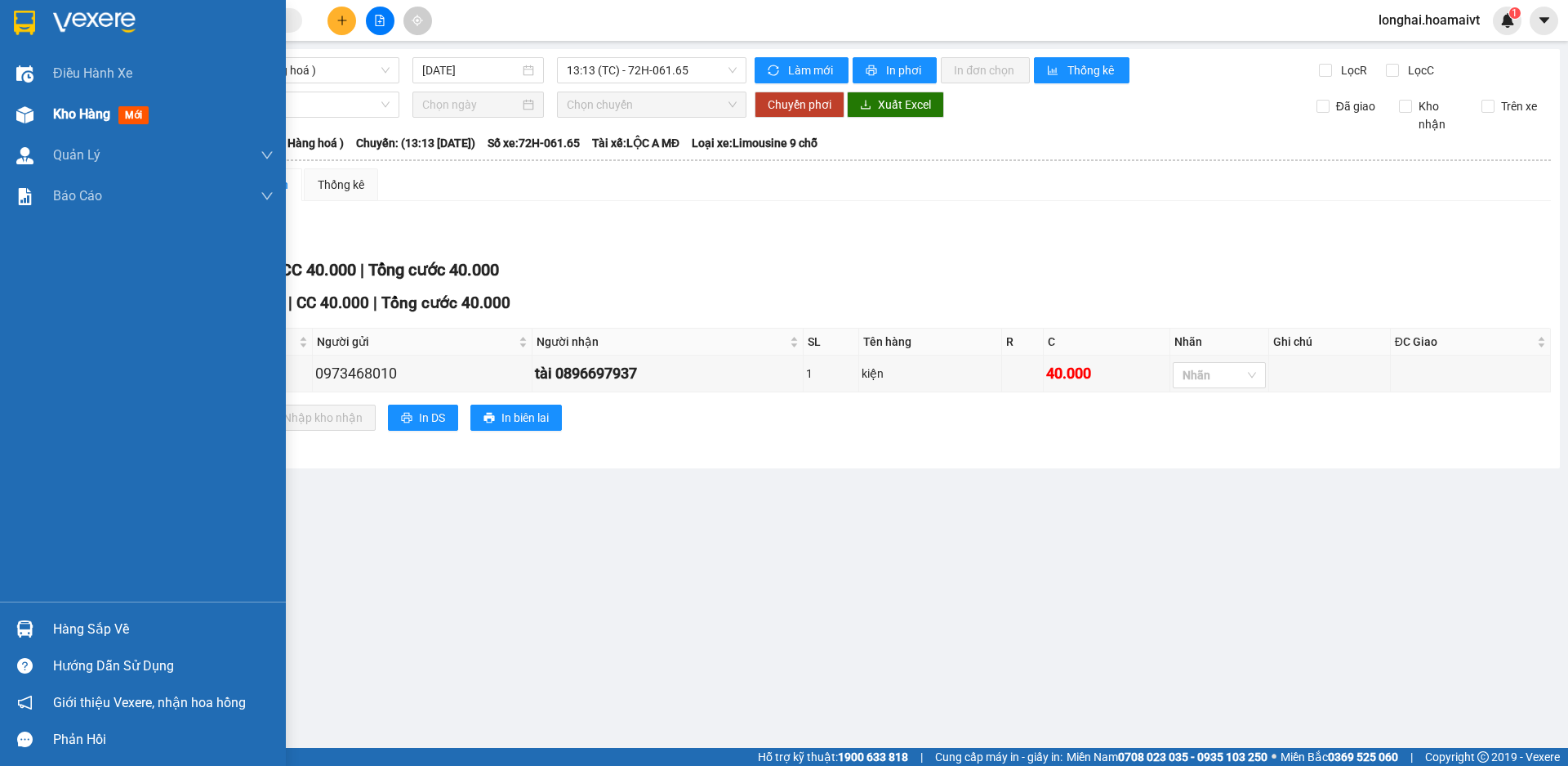
click at [54, 116] on span "Kho hàng" at bounding box center [81, 114] width 57 height 16
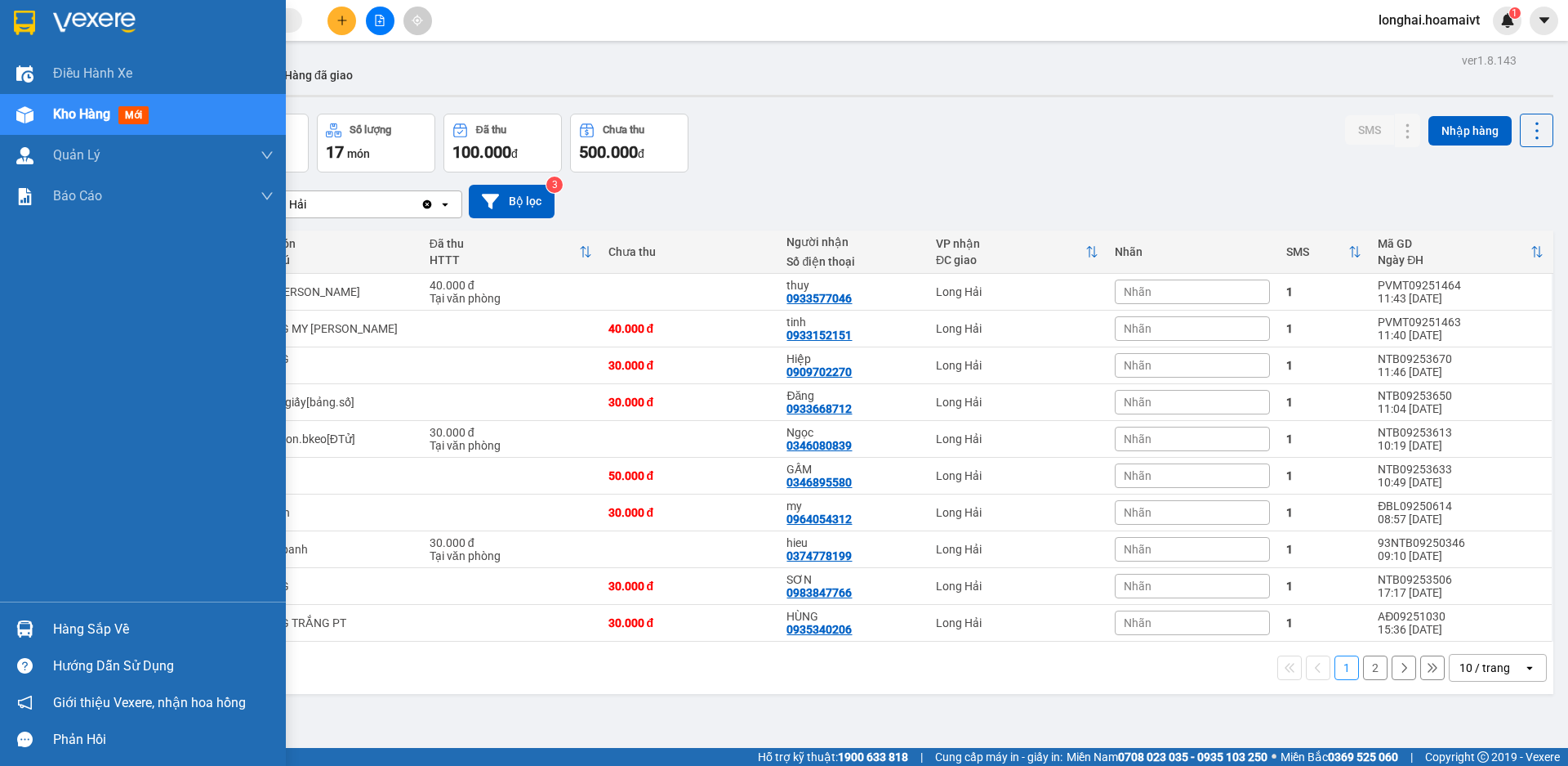
click at [111, 615] on div "Hàng sắp về" at bounding box center [143, 629] width 286 height 37
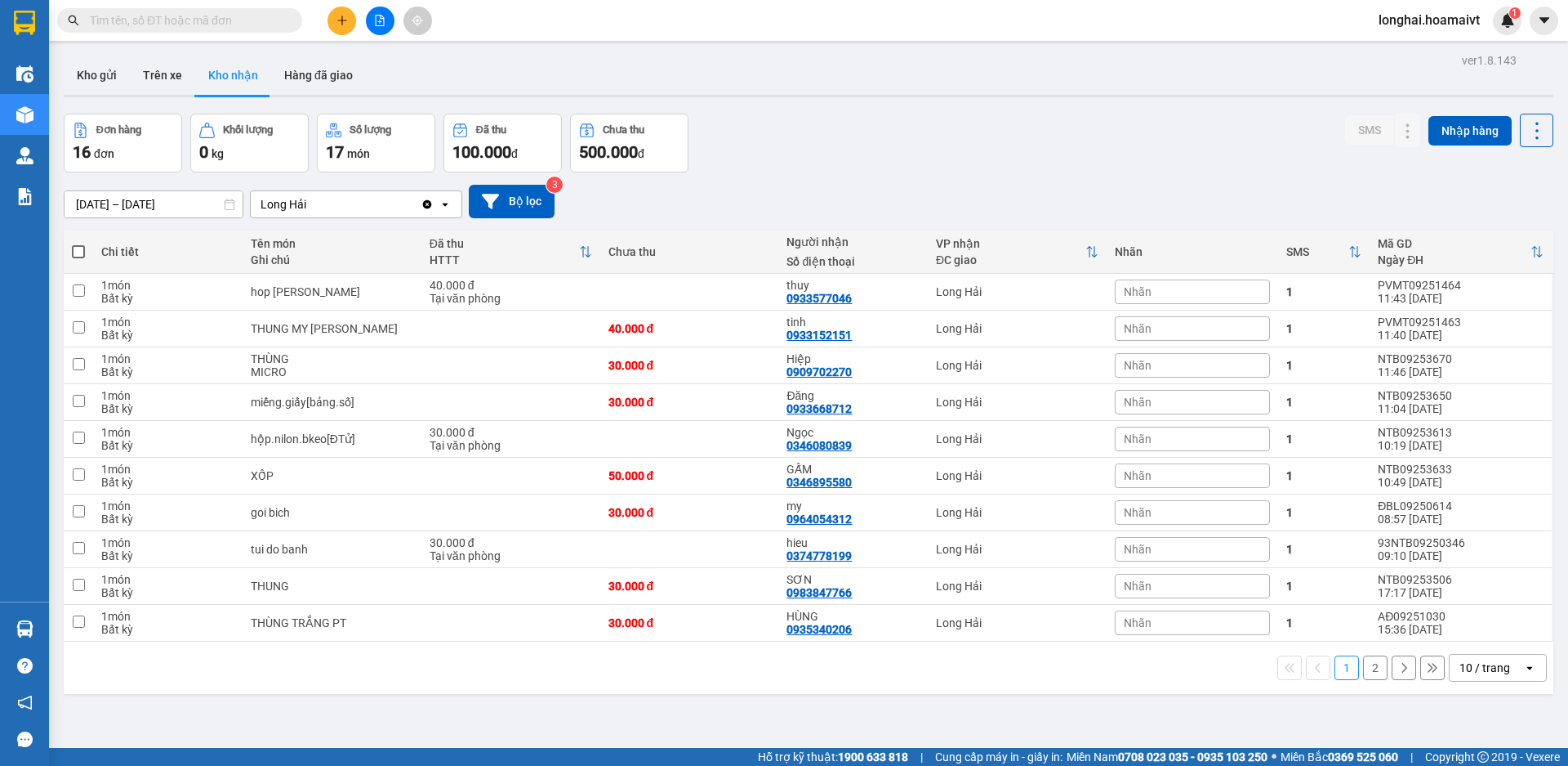
click at [870, 164] on section "Kết quả tìm kiếm ( 10000 ) Bộ lọc Mã ĐH Trạng thái Món hàng Tổng cước Chưa cước…" at bounding box center [784, 383] width 1568 height 766
click at [116, 57] on button "Kho gửi" at bounding box center [97, 74] width 66 height 39
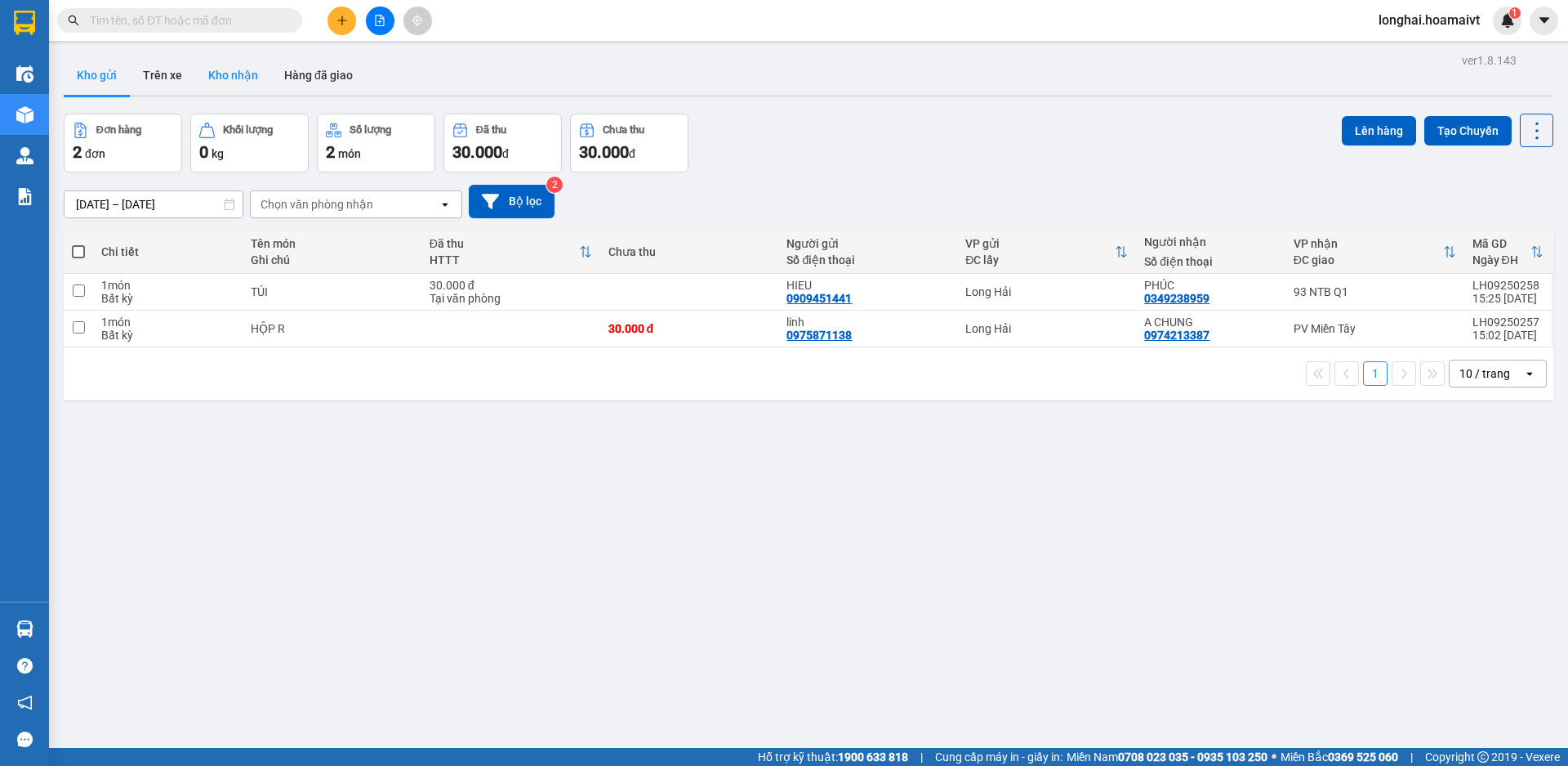
click at [220, 81] on button "Kho nhận" at bounding box center [233, 74] width 76 height 39
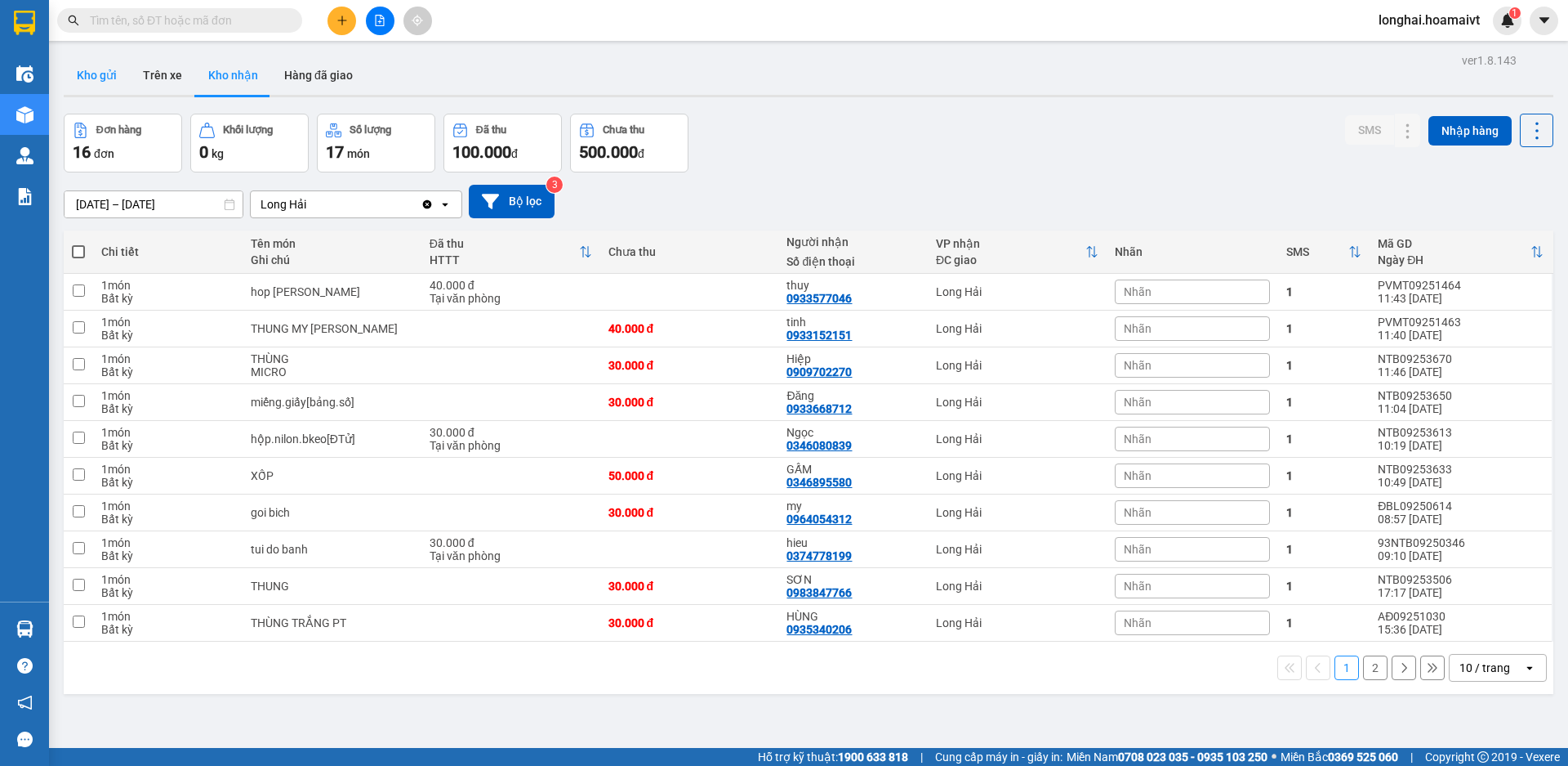
click at [96, 80] on button "Kho gửi" at bounding box center [97, 74] width 66 height 39
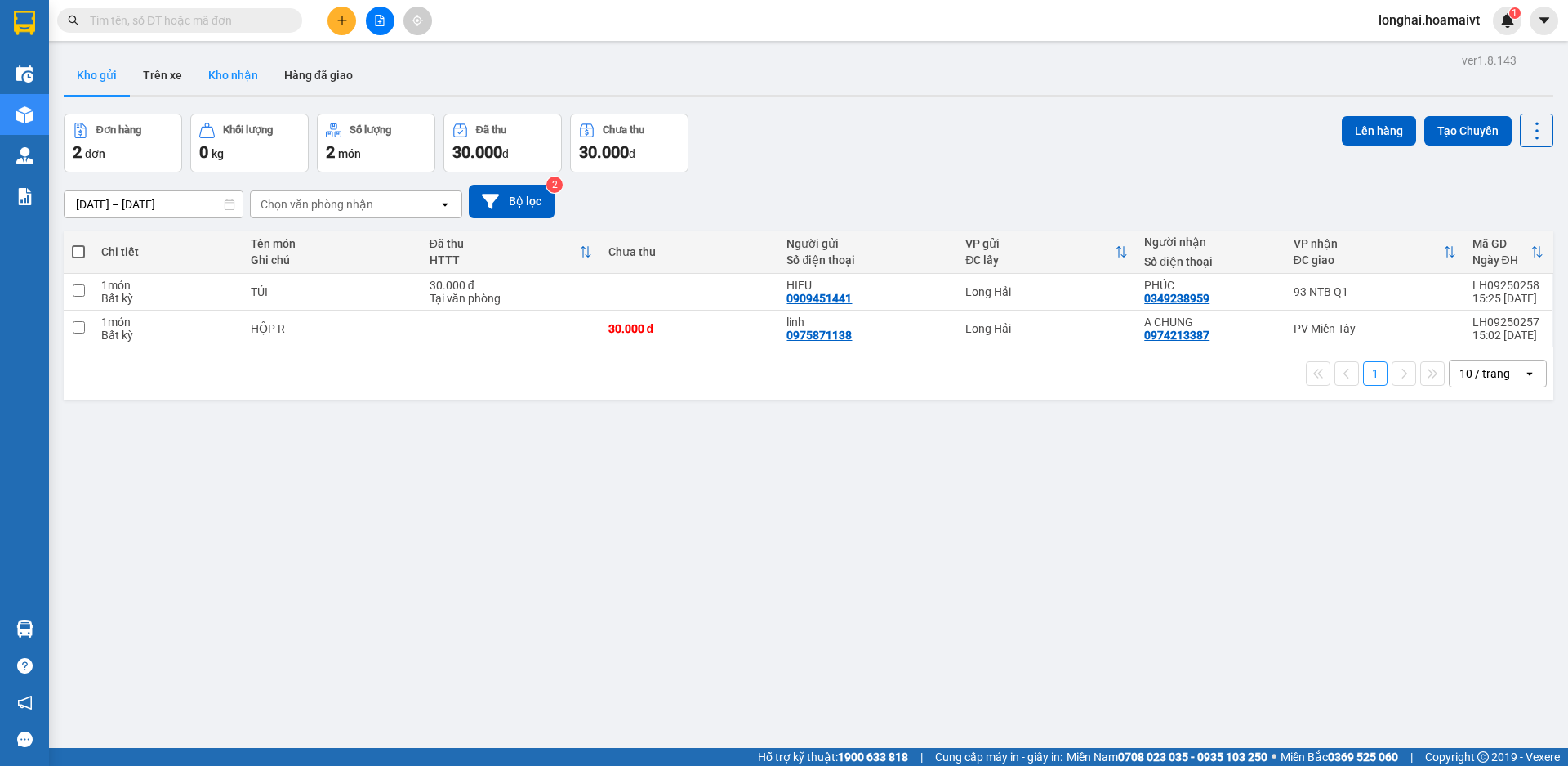
click at [235, 81] on button "Kho nhận" at bounding box center [233, 74] width 76 height 39
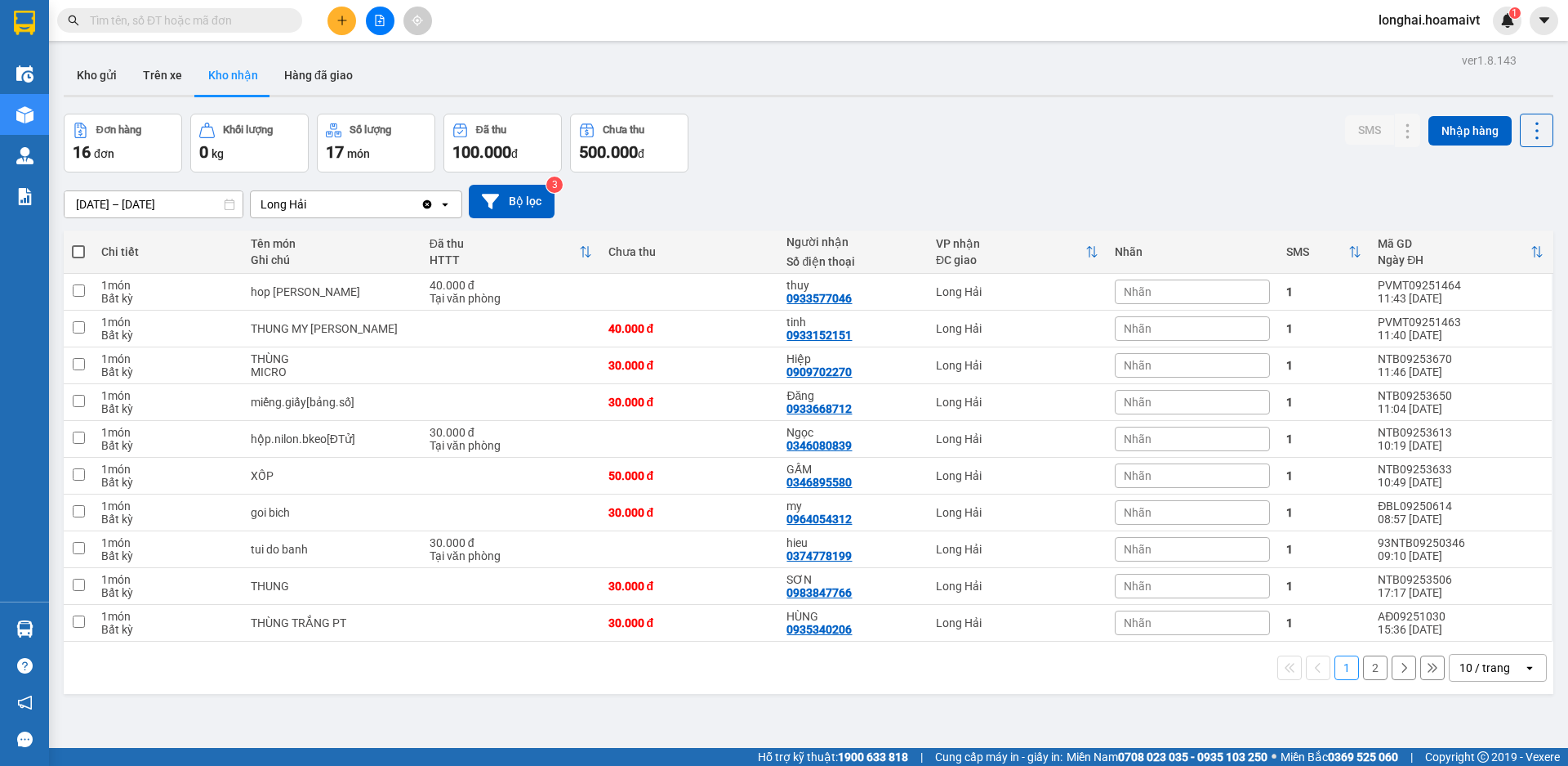
click at [183, 19] on input "text" at bounding box center [186, 20] width 192 height 18
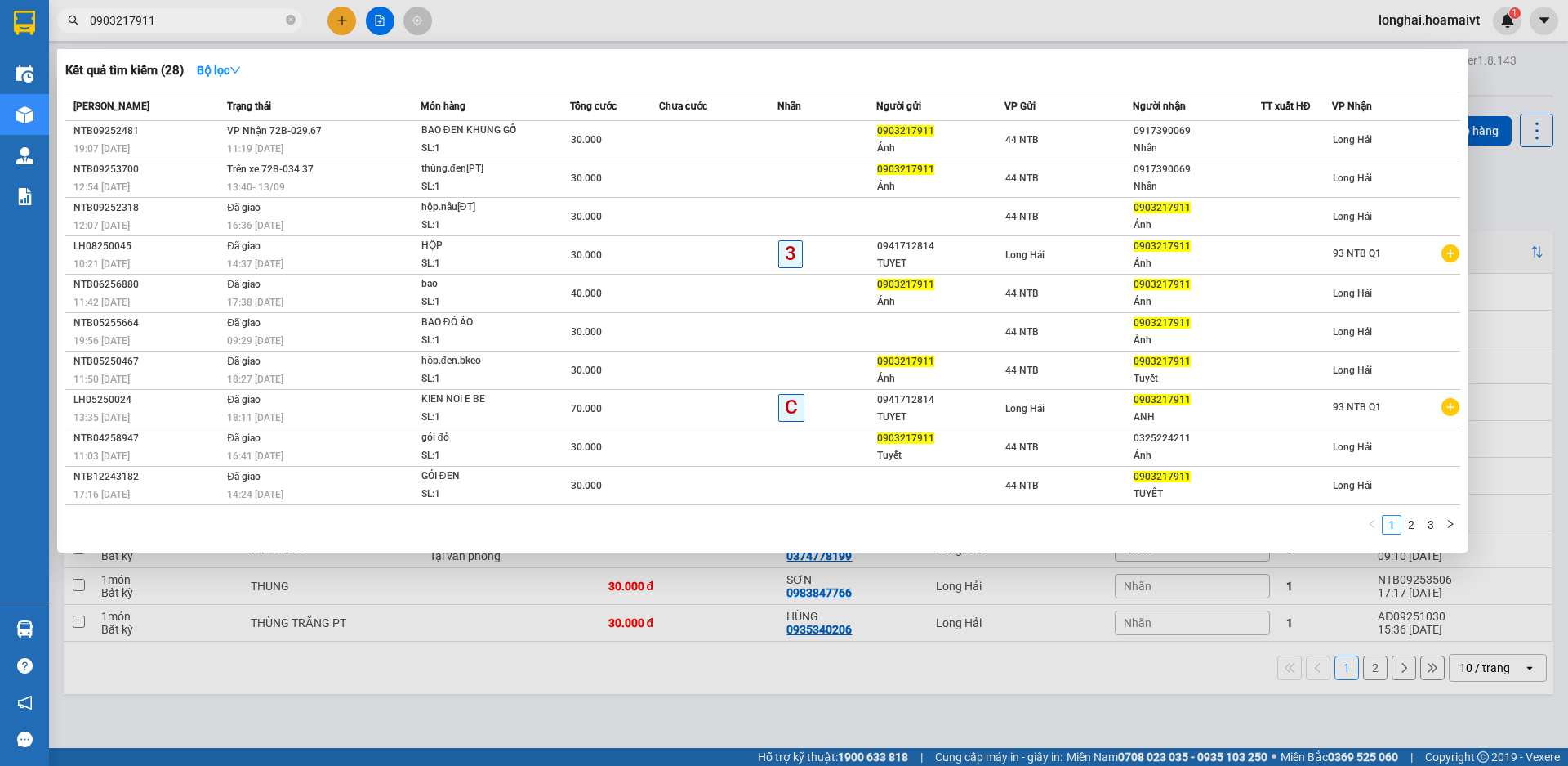
type input "0903217911"
click at [289, 18] on icon "close-circle" at bounding box center [290, 19] width 10 height 10
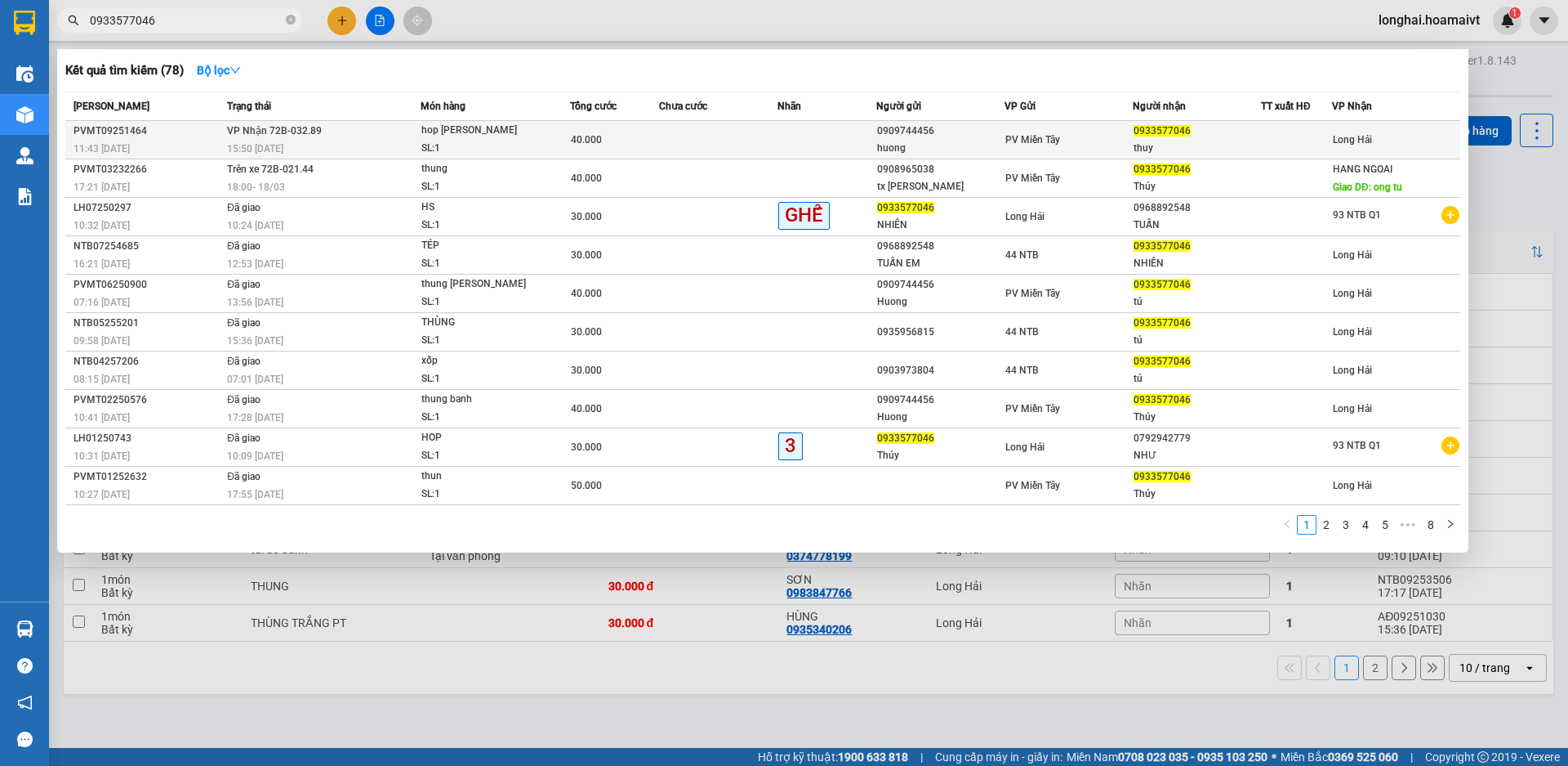
type input "0933577046"
click at [589, 135] on span "40.000" at bounding box center [585, 139] width 31 height 11
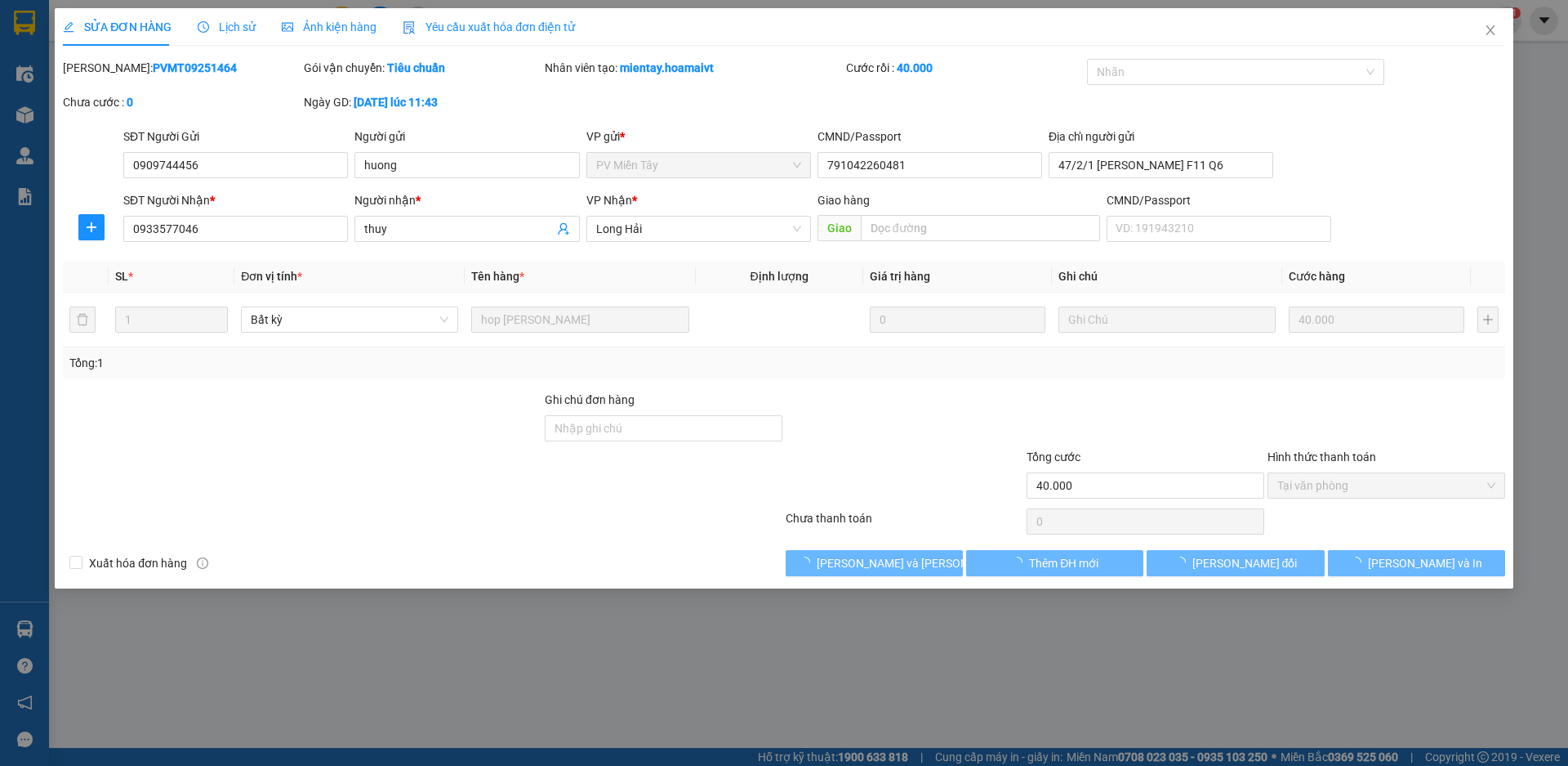
type input "0909744456"
type input "huong"
type input "791042260481"
type input "47/2/1 Tan Hoa F11 Q6"
type input "0933577046"
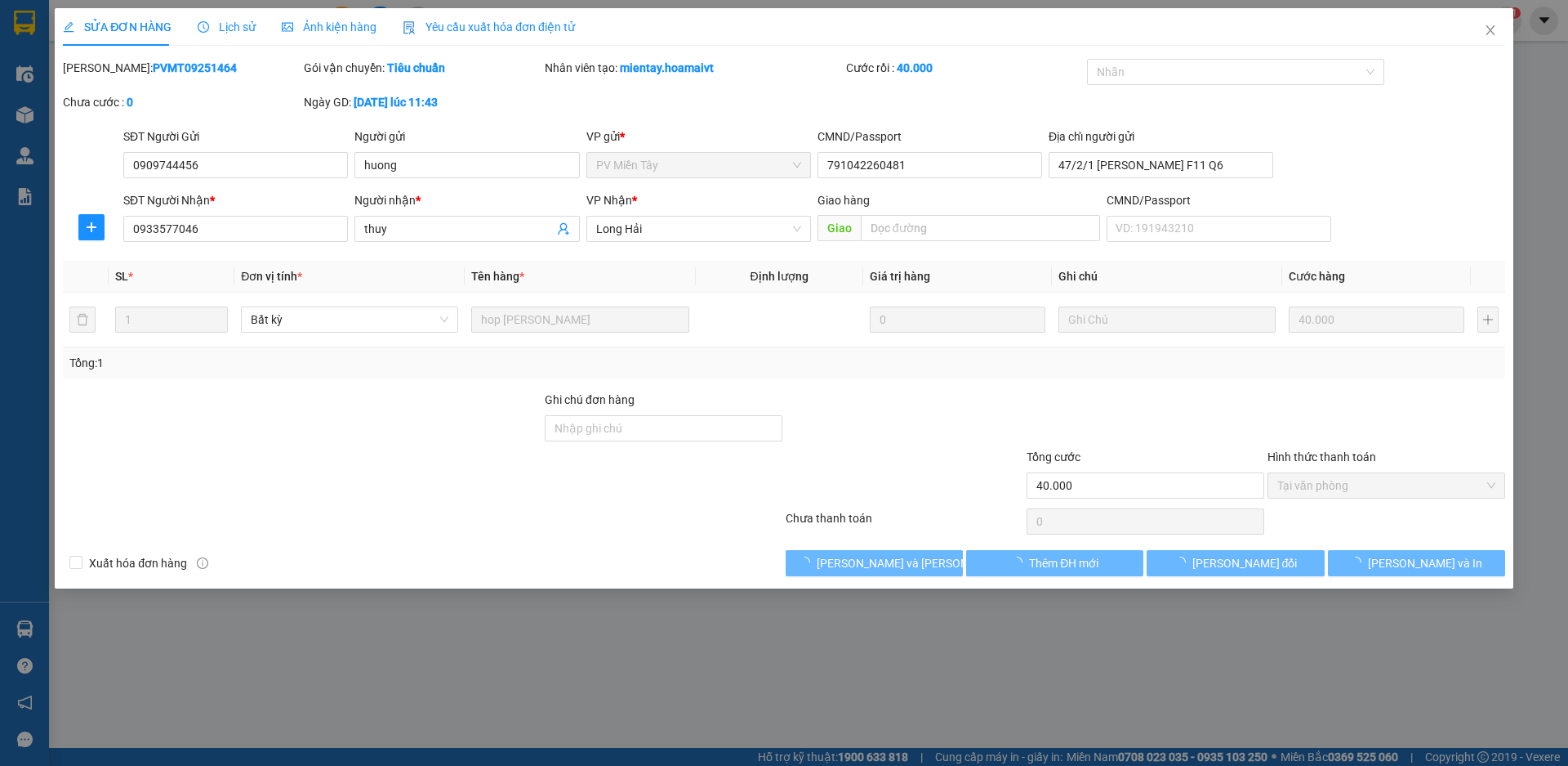
type input "thuy"
type input "40.000"
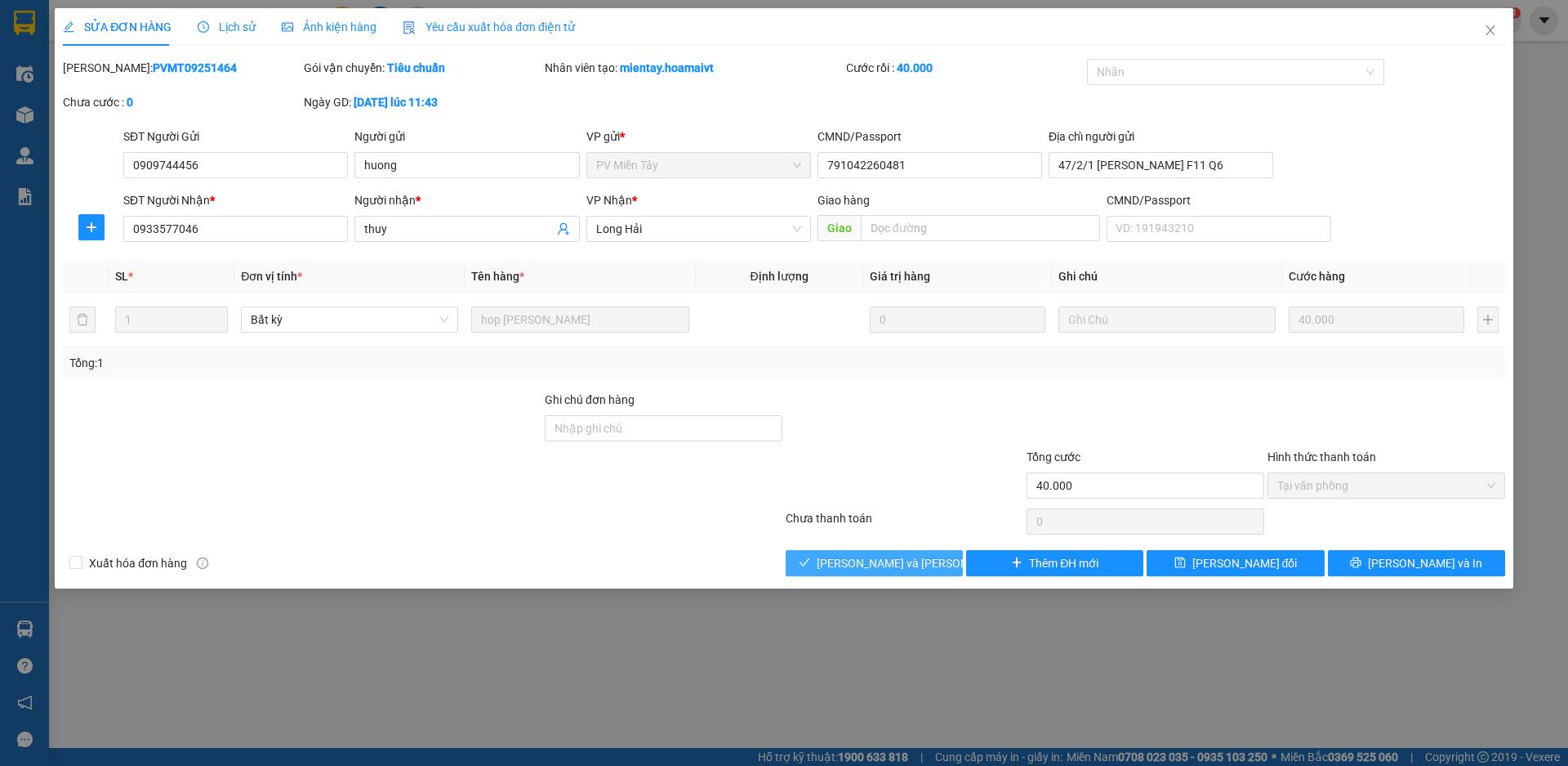
click at [902, 568] on span "[PERSON_NAME] và Giao hàng" at bounding box center [927, 563] width 220 height 18
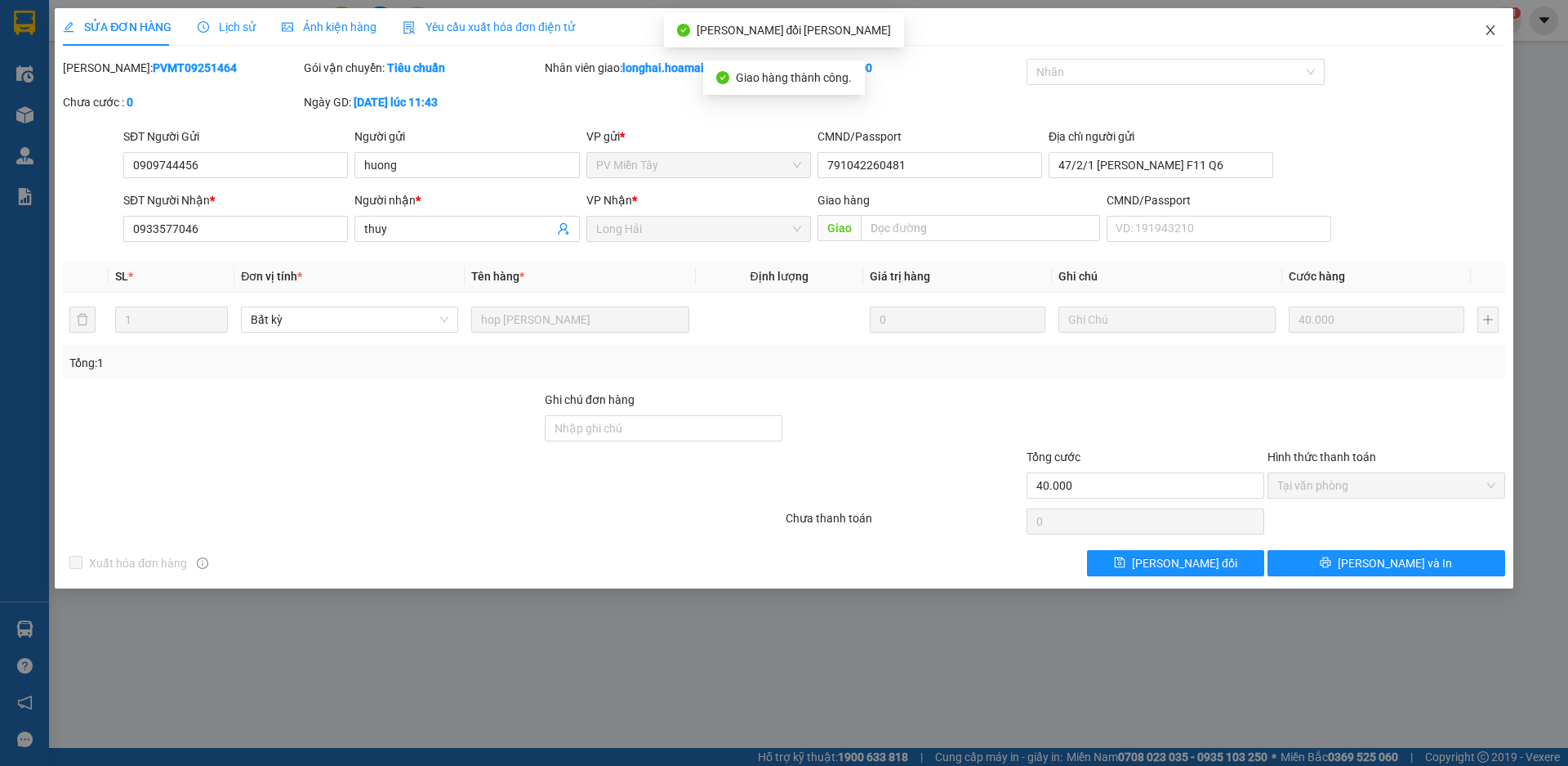
click at [1488, 31] on icon "close" at bounding box center [1490, 30] width 13 height 13
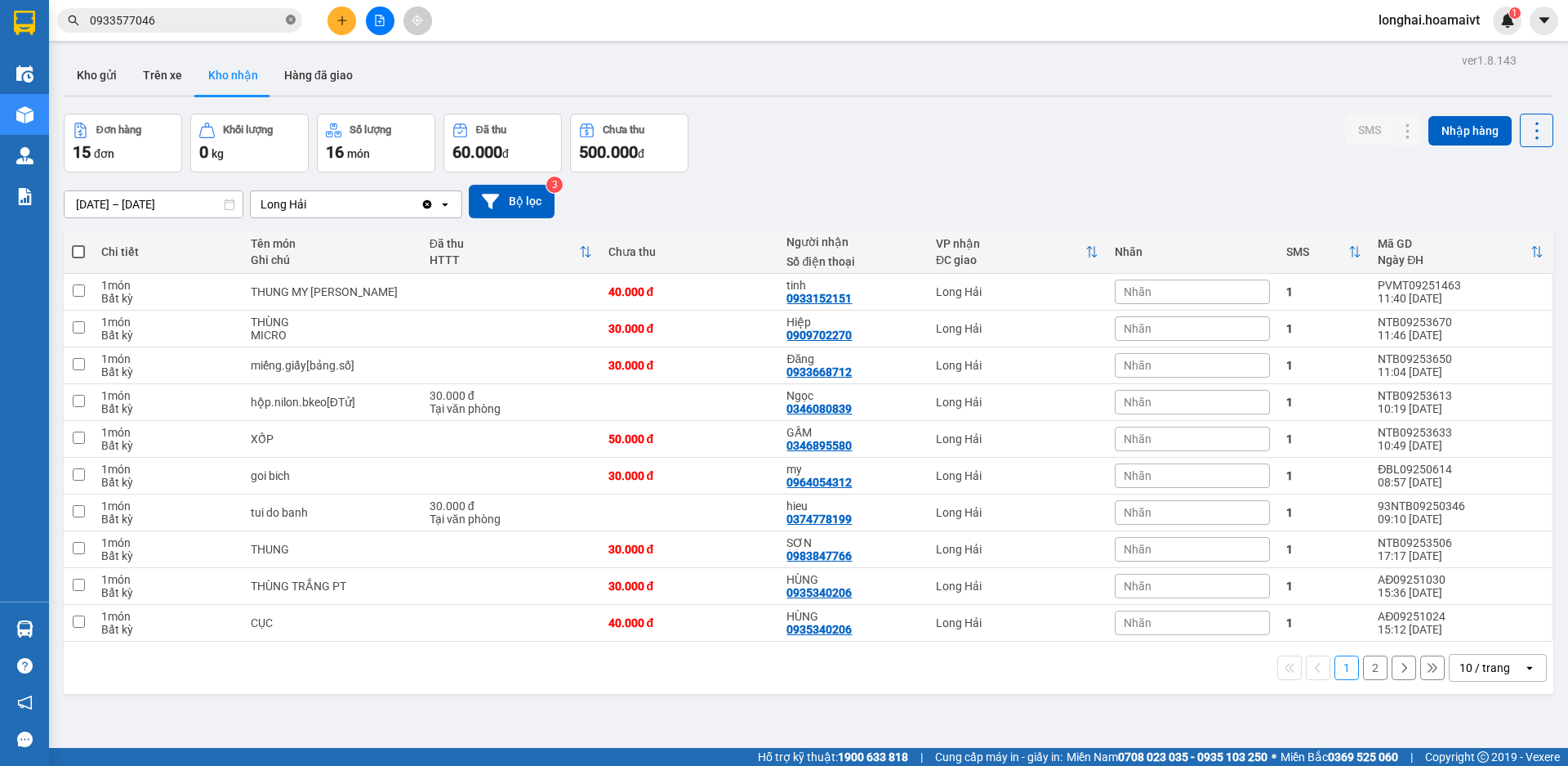
click at [292, 23] on icon "close-circle" at bounding box center [290, 19] width 10 height 10
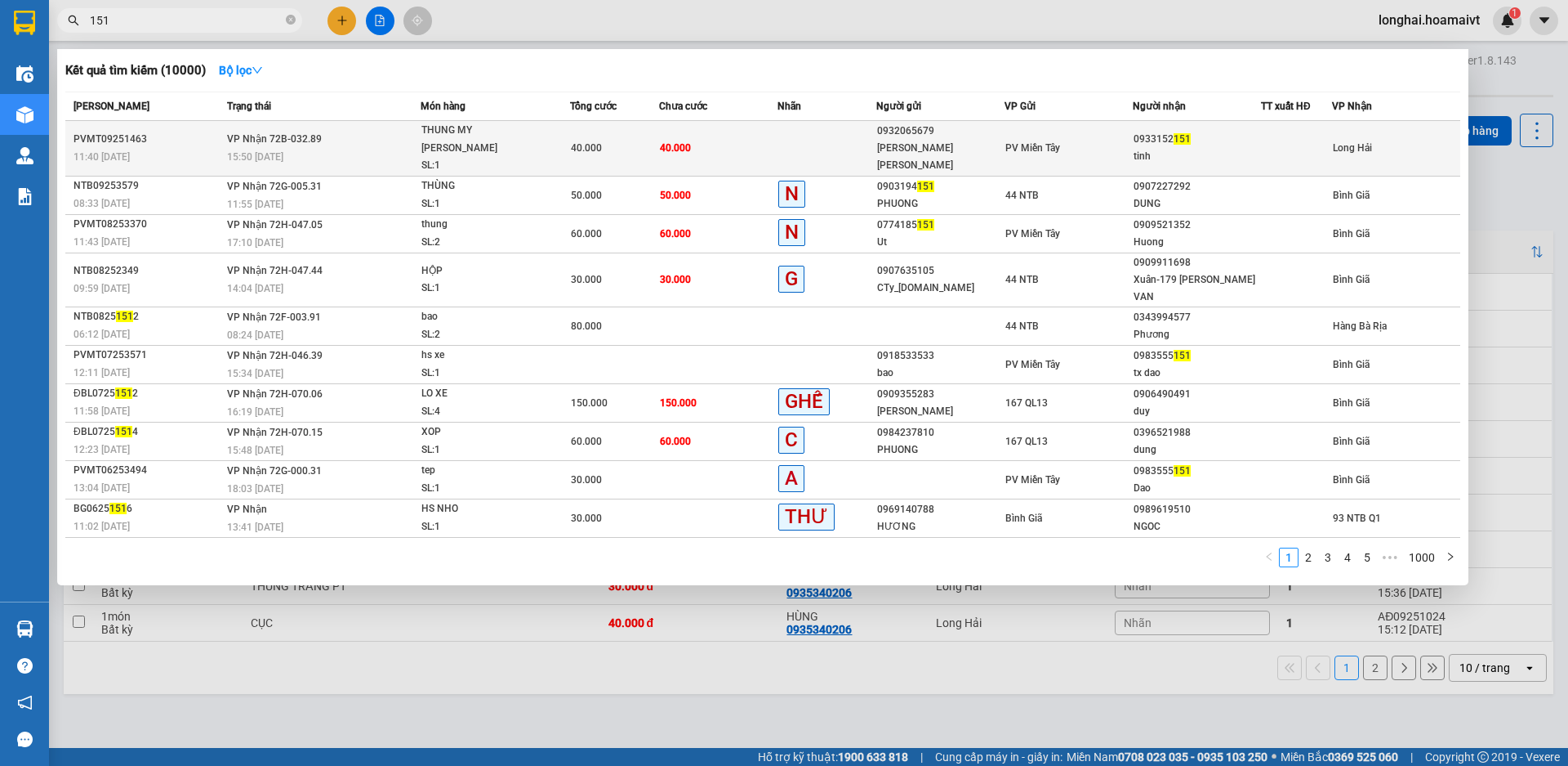
type input "151"
click at [791, 144] on td at bounding box center [827, 148] width 99 height 55
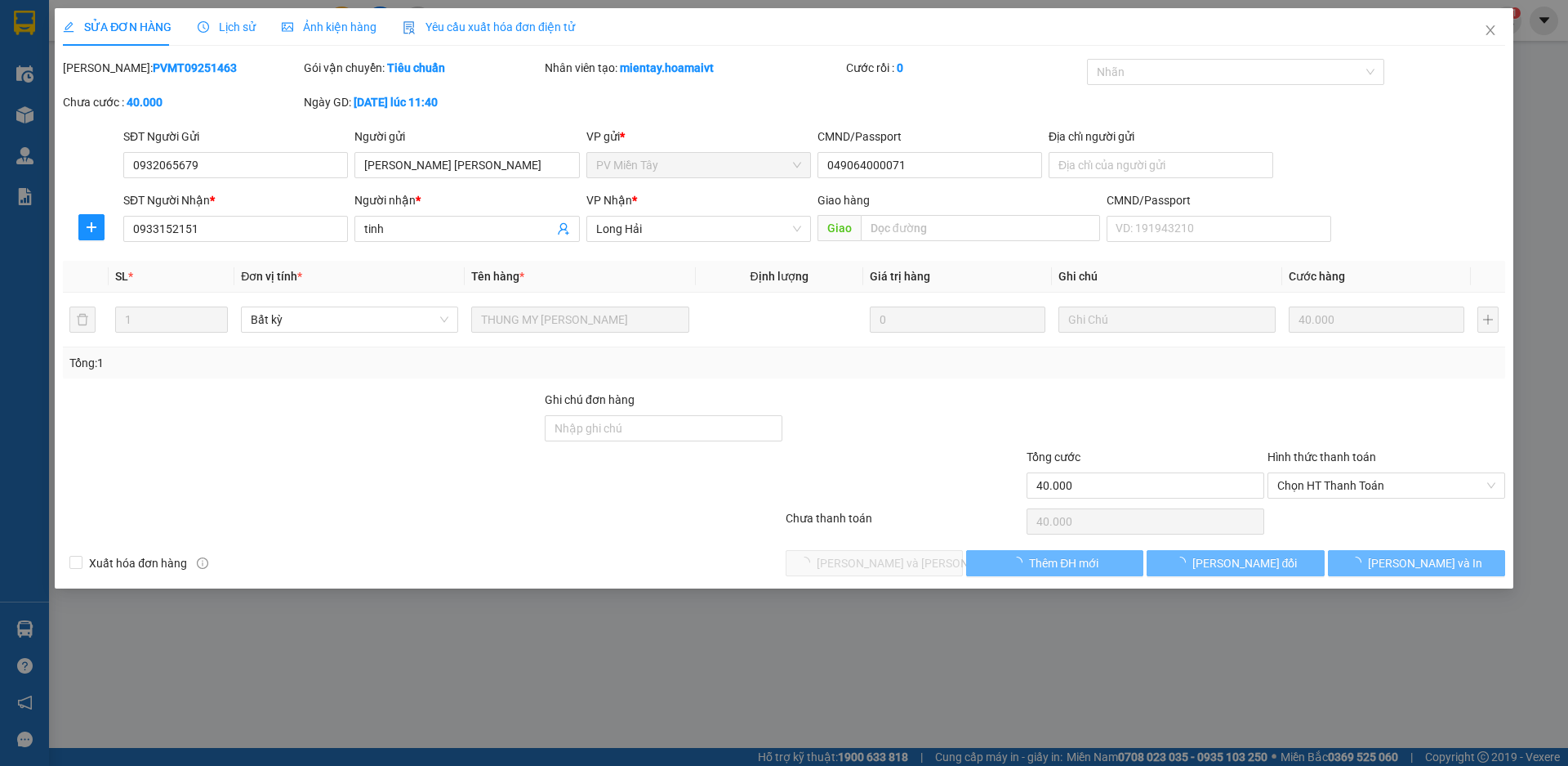
type input "0932065679"
type input "chu da TAN PHU"
type input "049064000071"
type input "0933152151"
type input "tinh"
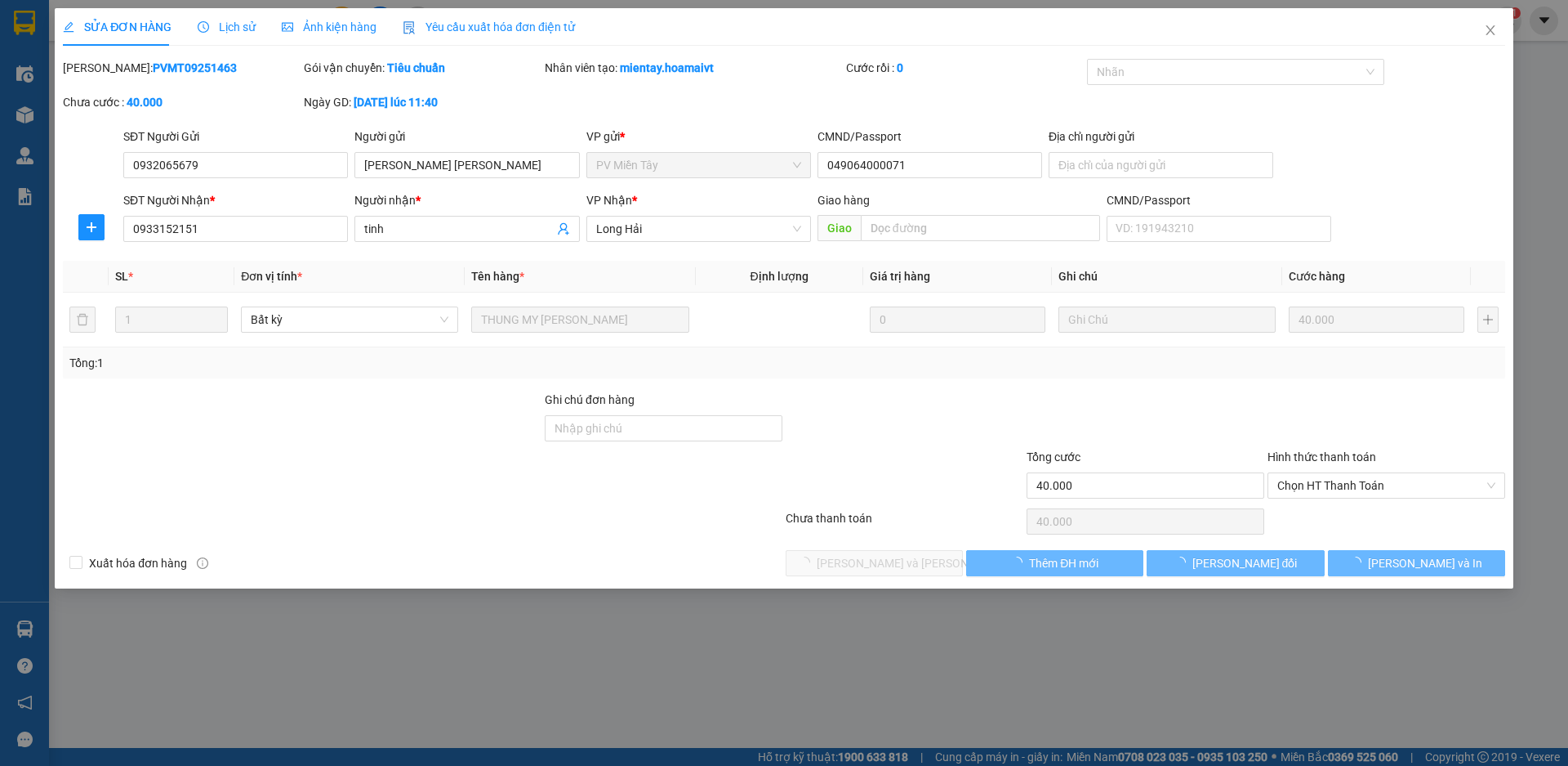
type input "40.000"
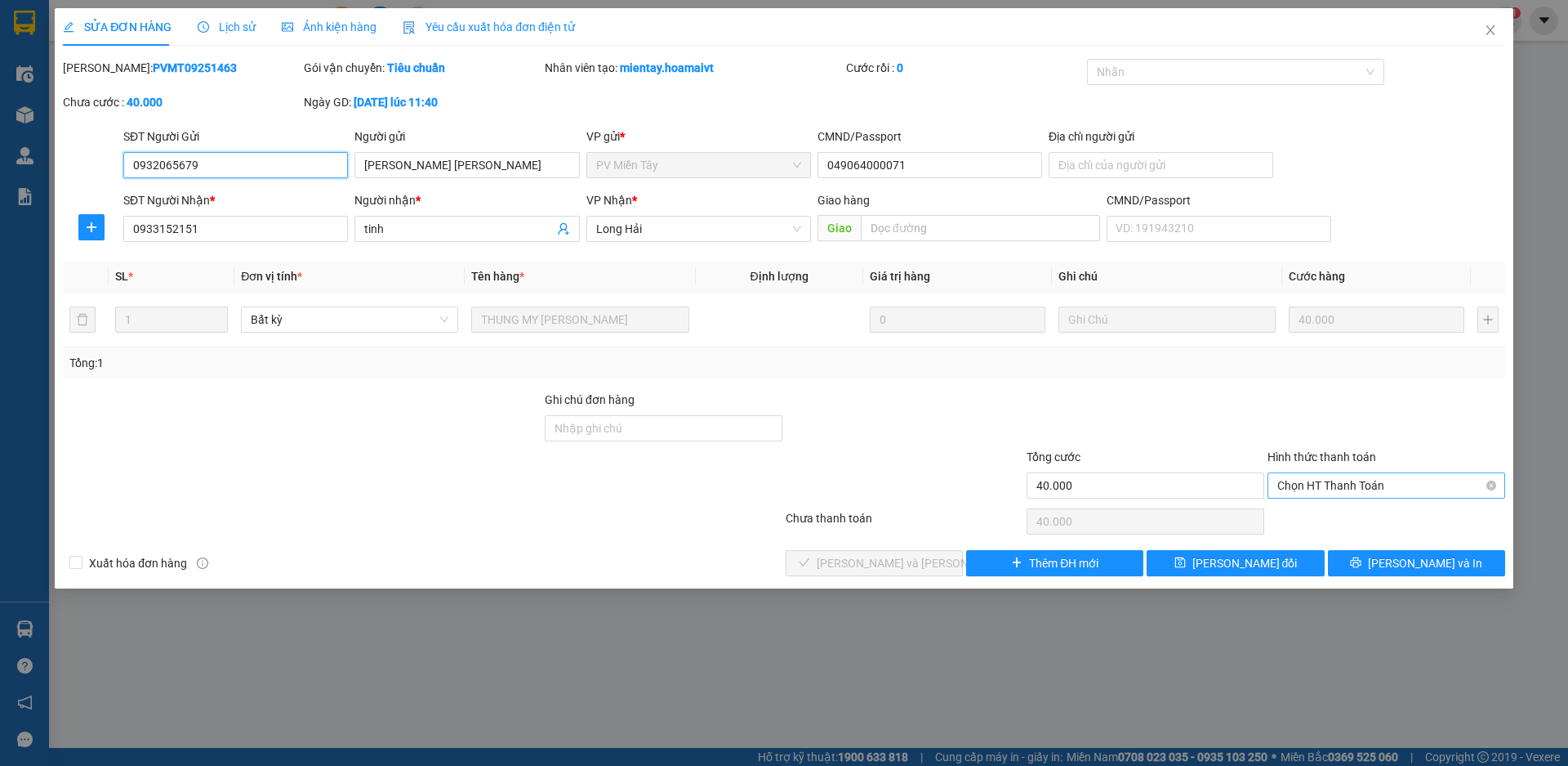
click at [1361, 483] on span "Chọn HT Thanh Toán" at bounding box center [1386, 485] width 218 height 25
click at [1390, 527] on div "Tại văn phòng" at bounding box center [1387, 518] width 238 height 26
type input "0"
click at [904, 569] on span "[PERSON_NAME] và [PERSON_NAME] hàng" at bounding box center [927, 563] width 220 height 18
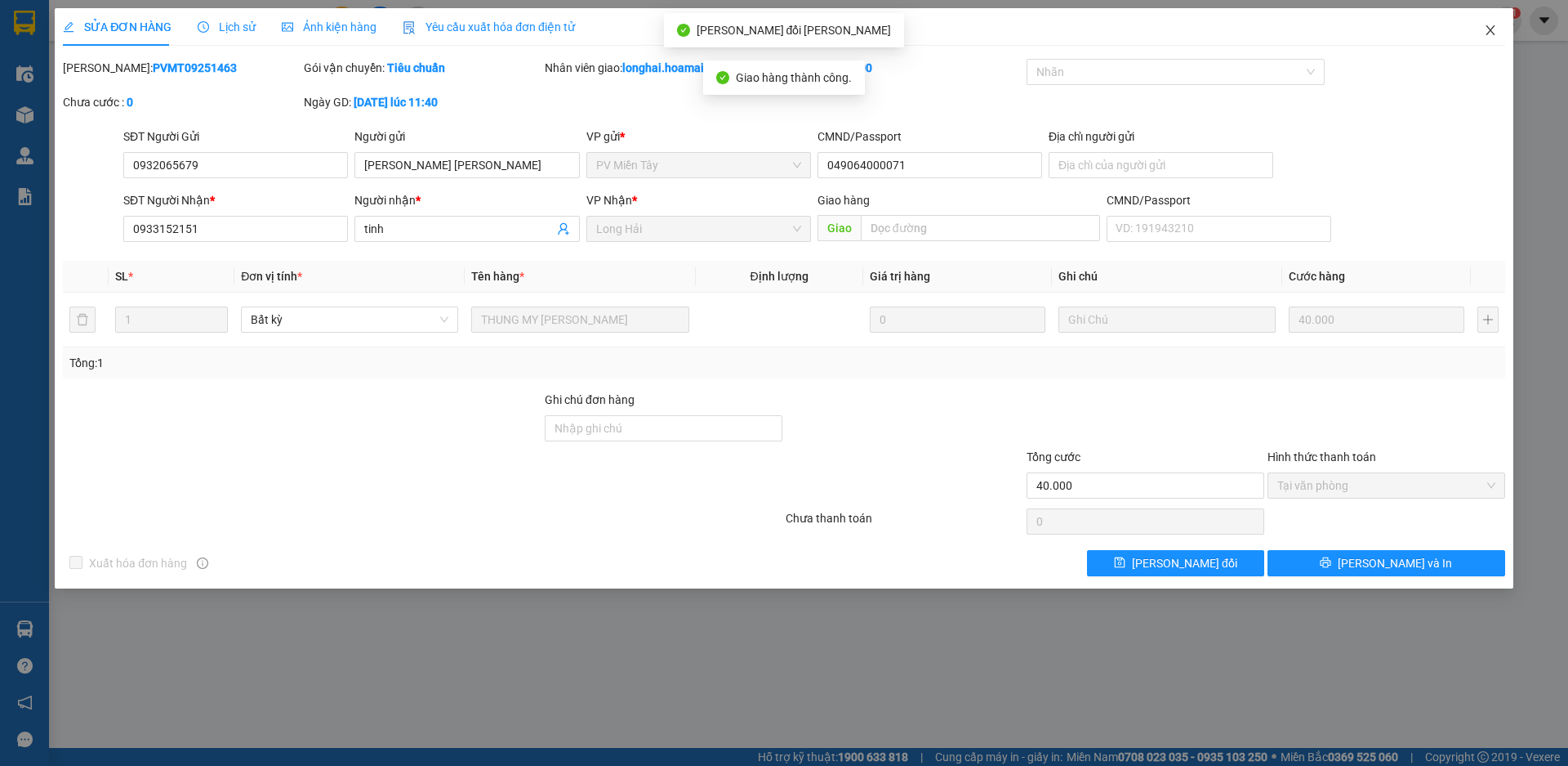
click at [1493, 34] on icon "close" at bounding box center [1490, 30] width 9 height 10
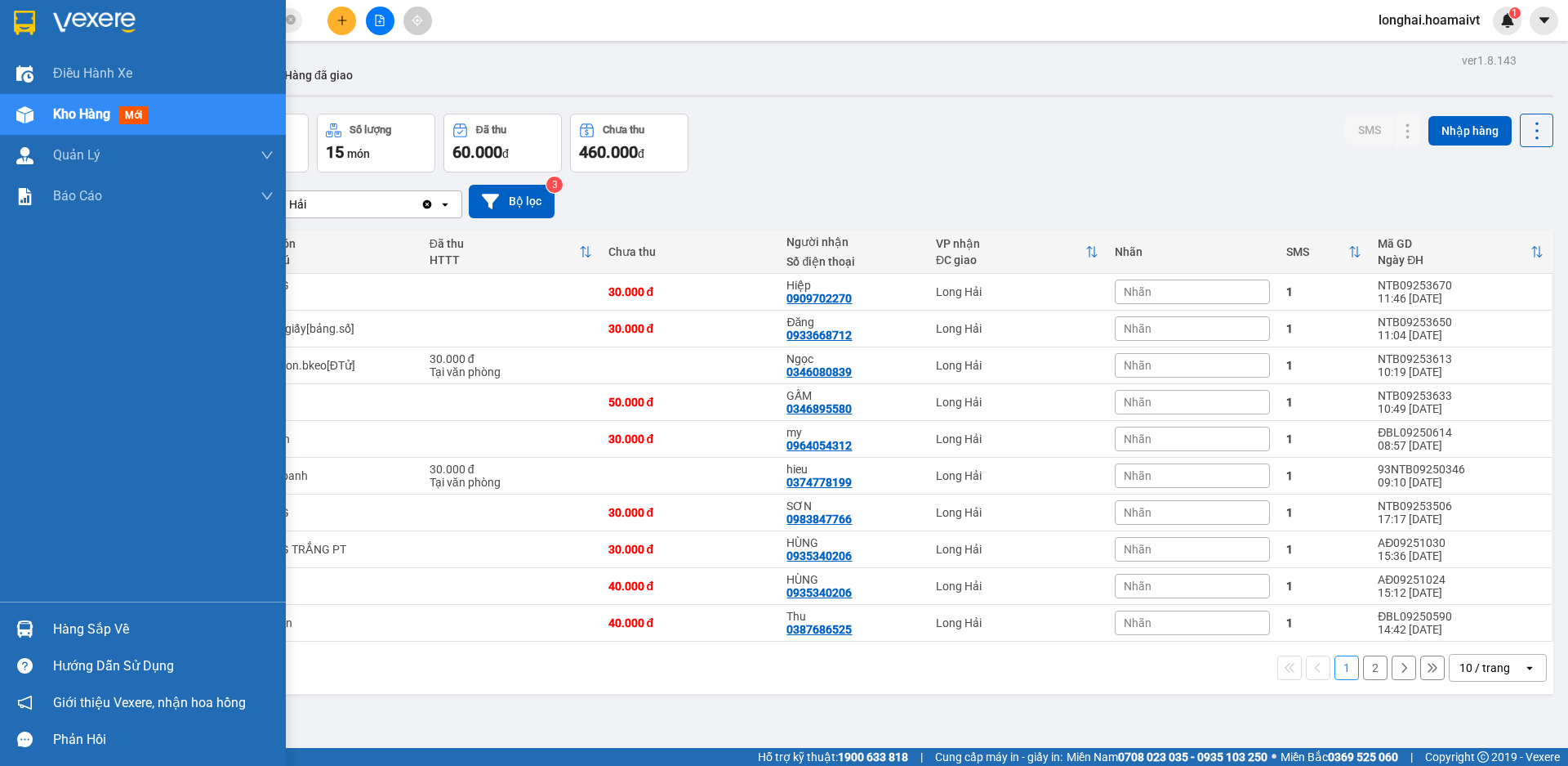
click at [67, 627] on div "Hàng sắp về" at bounding box center [164, 629] width 220 height 25
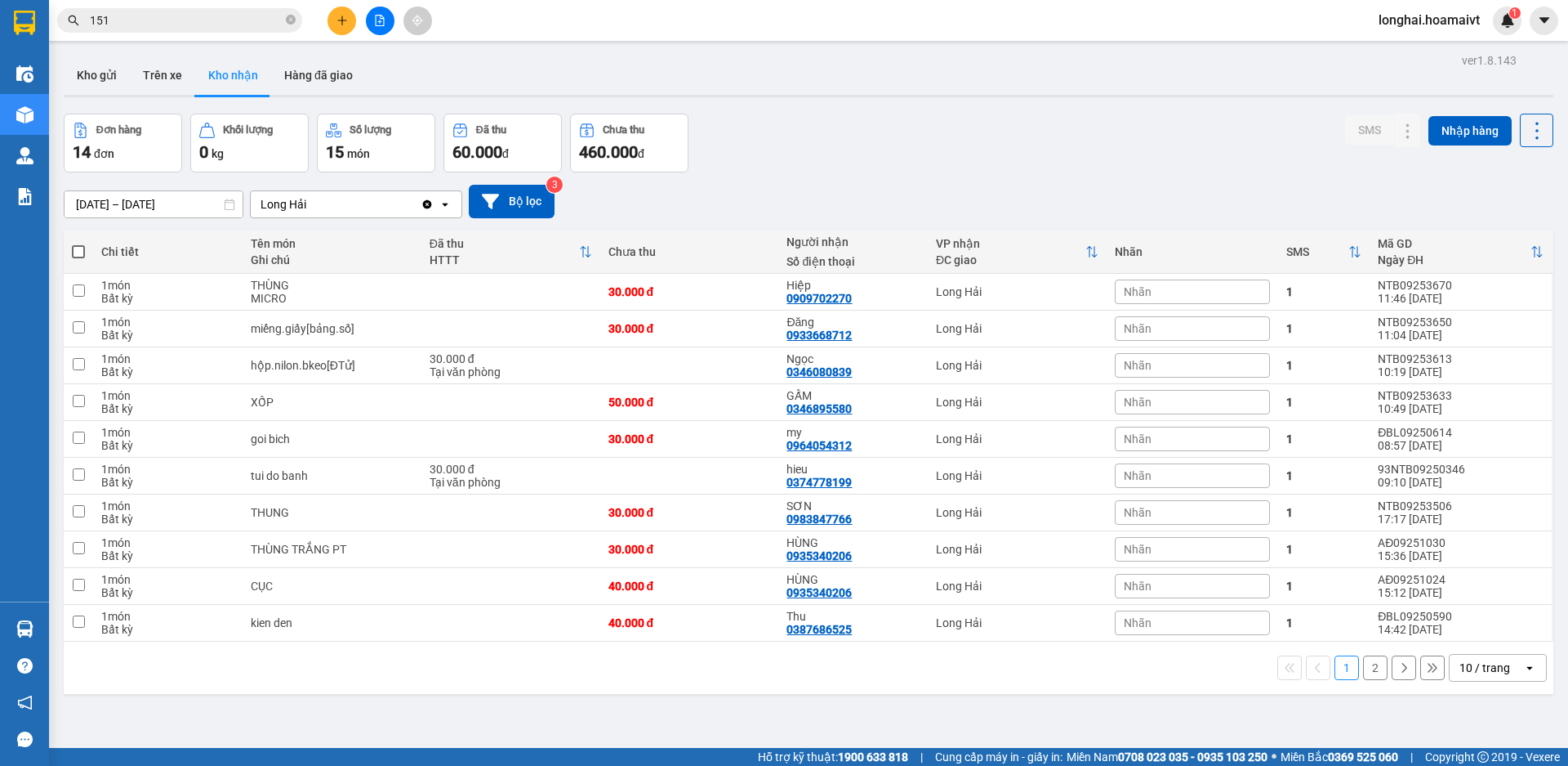
click at [845, 160] on section "Kết quả tìm kiếm ( 10000 ) Bộ lọc Mã ĐH Trạng thái Món hàng Tổng cước Chưa cước…" at bounding box center [784, 383] width 1568 height 766
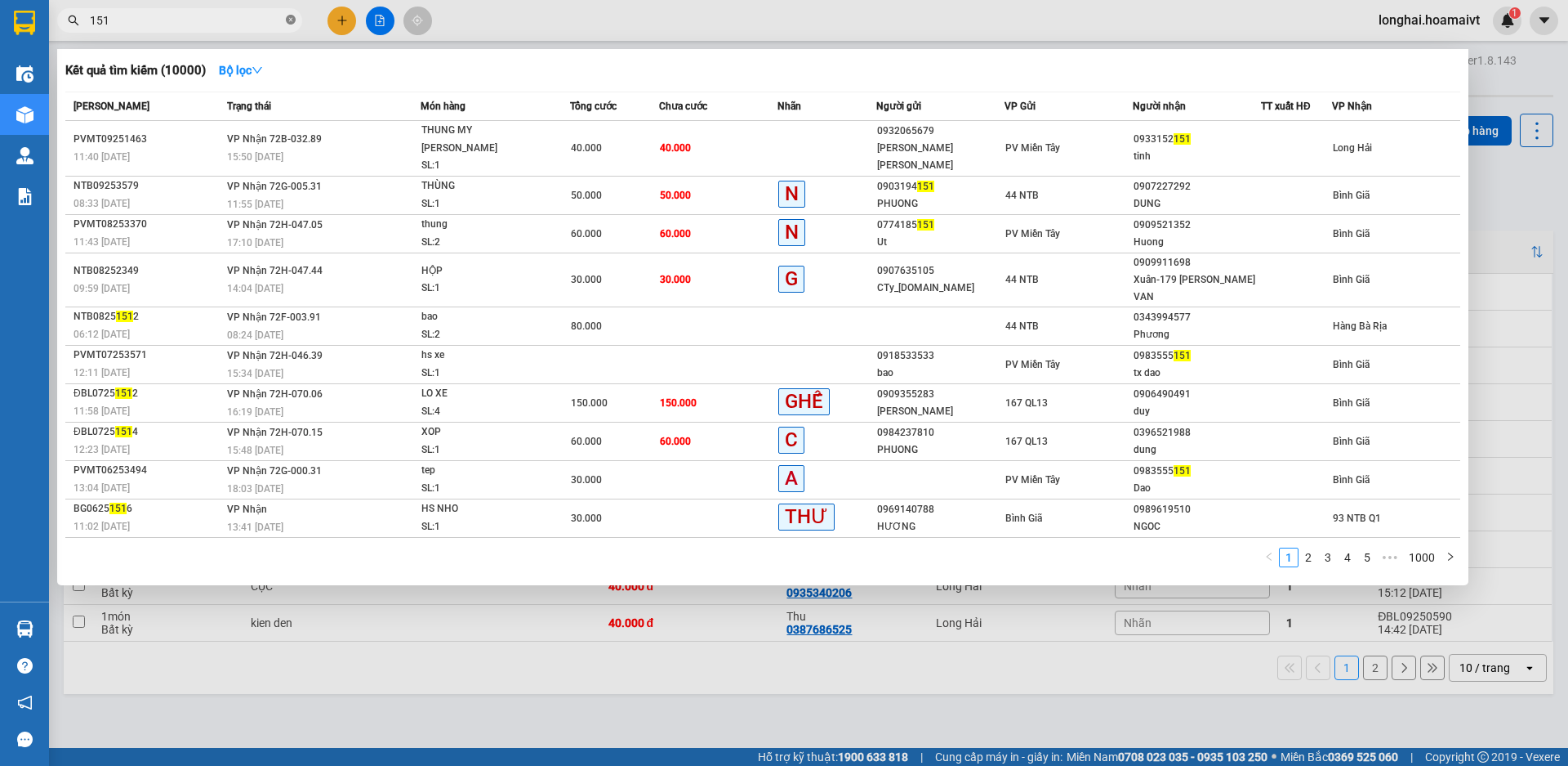
click at [289, 23] on icon "close-circle" at bounding box center [290, 19] width 10 height 10
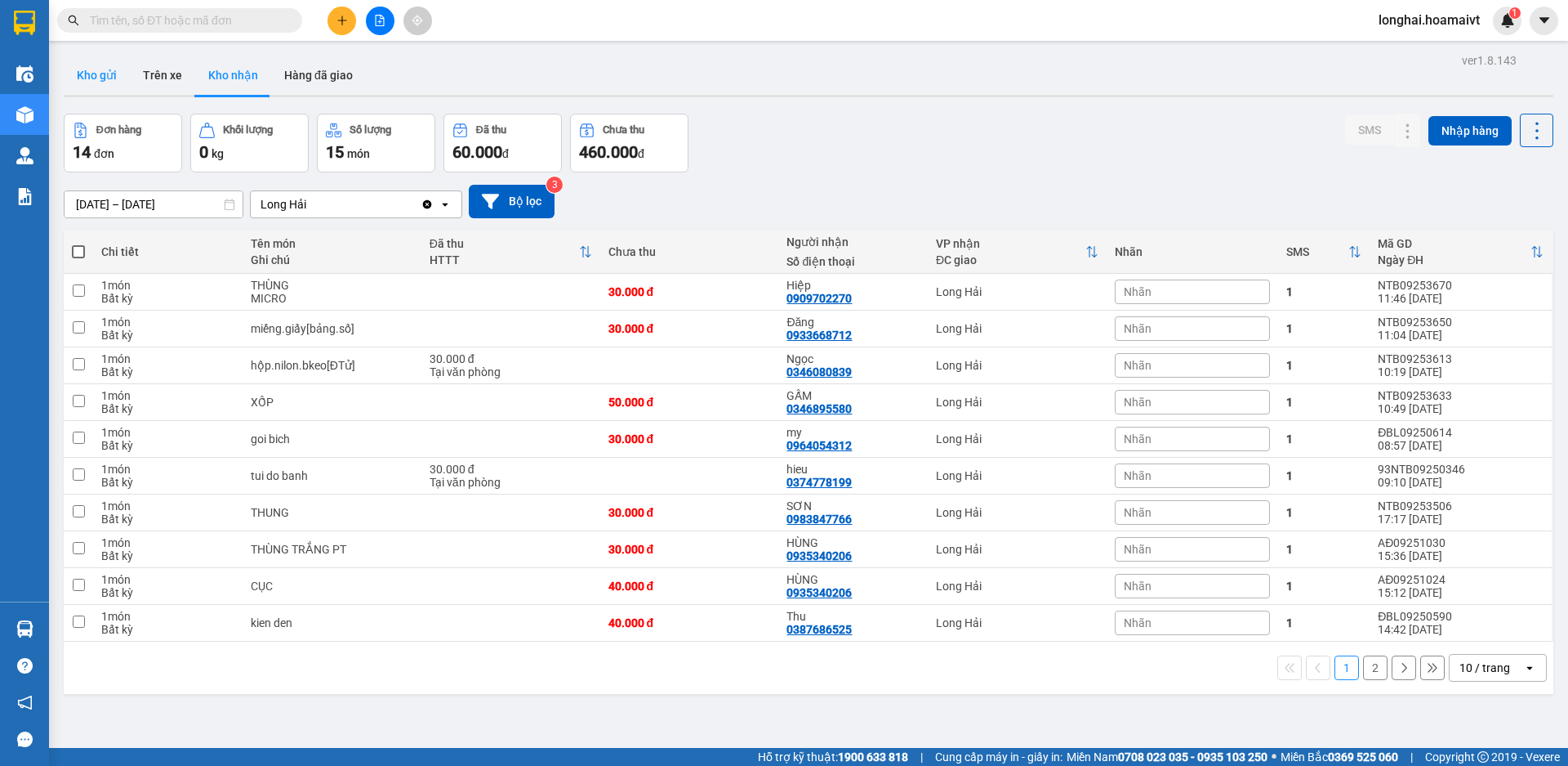
click at [85, 88] on button "Kho gửi" at bounding box center [97, 74] width 66 height 39
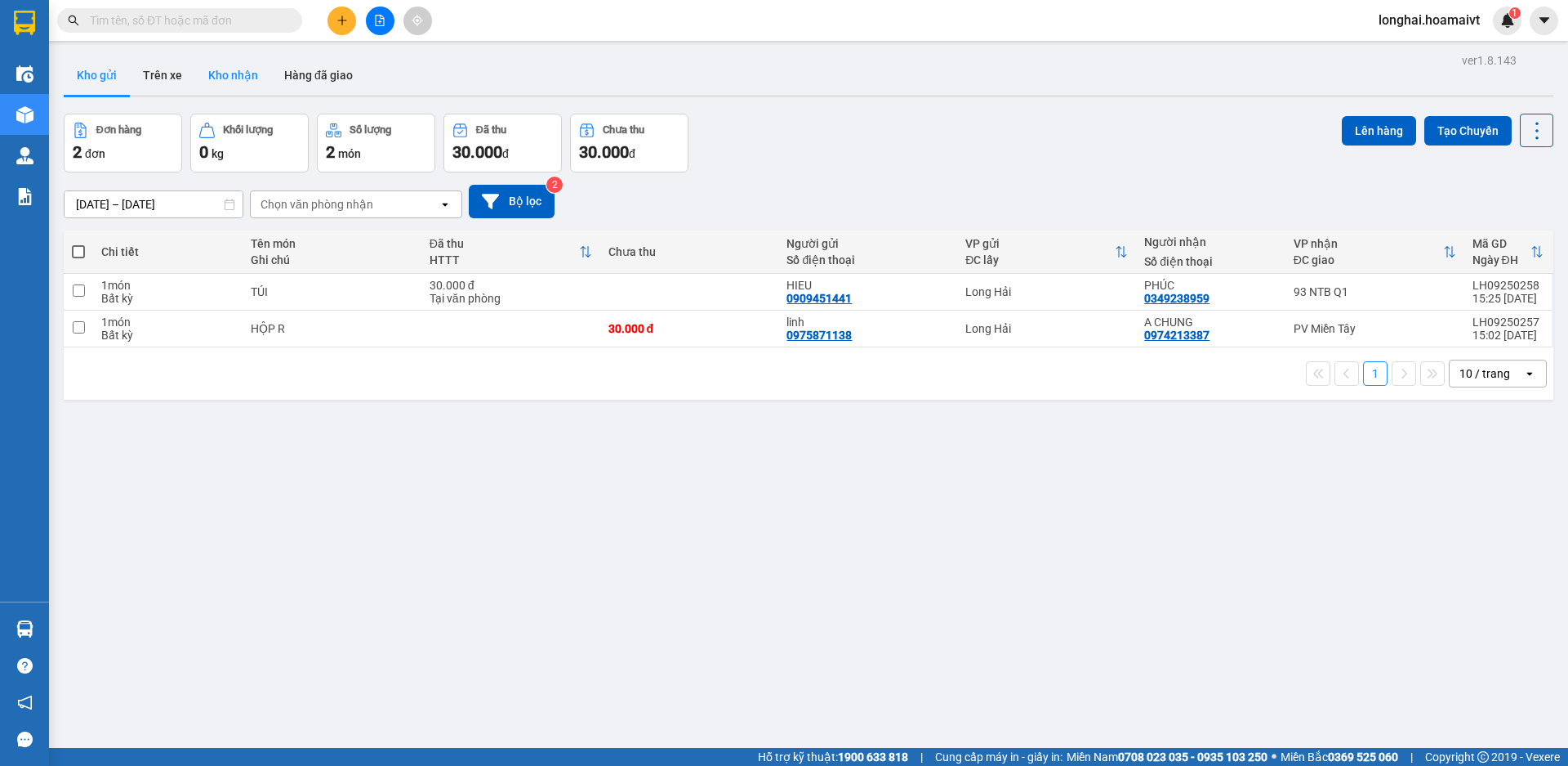
click at [231, 83] on button "Kho nhận" at bounding box center [233, 74] width 76 height 39
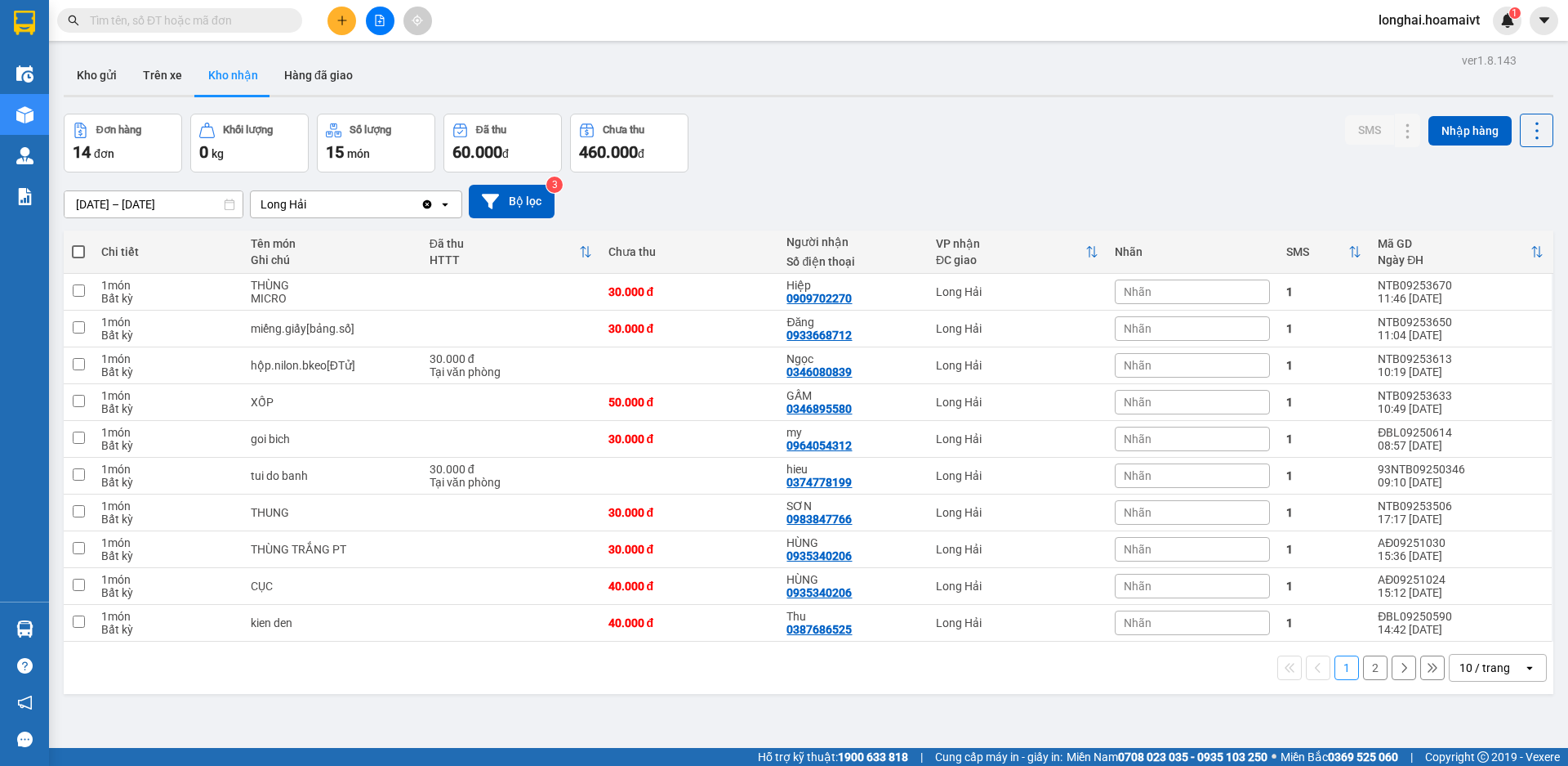
click at [1363, 666] on button "2" at bounding box center [1376, 668] width 24 height 25
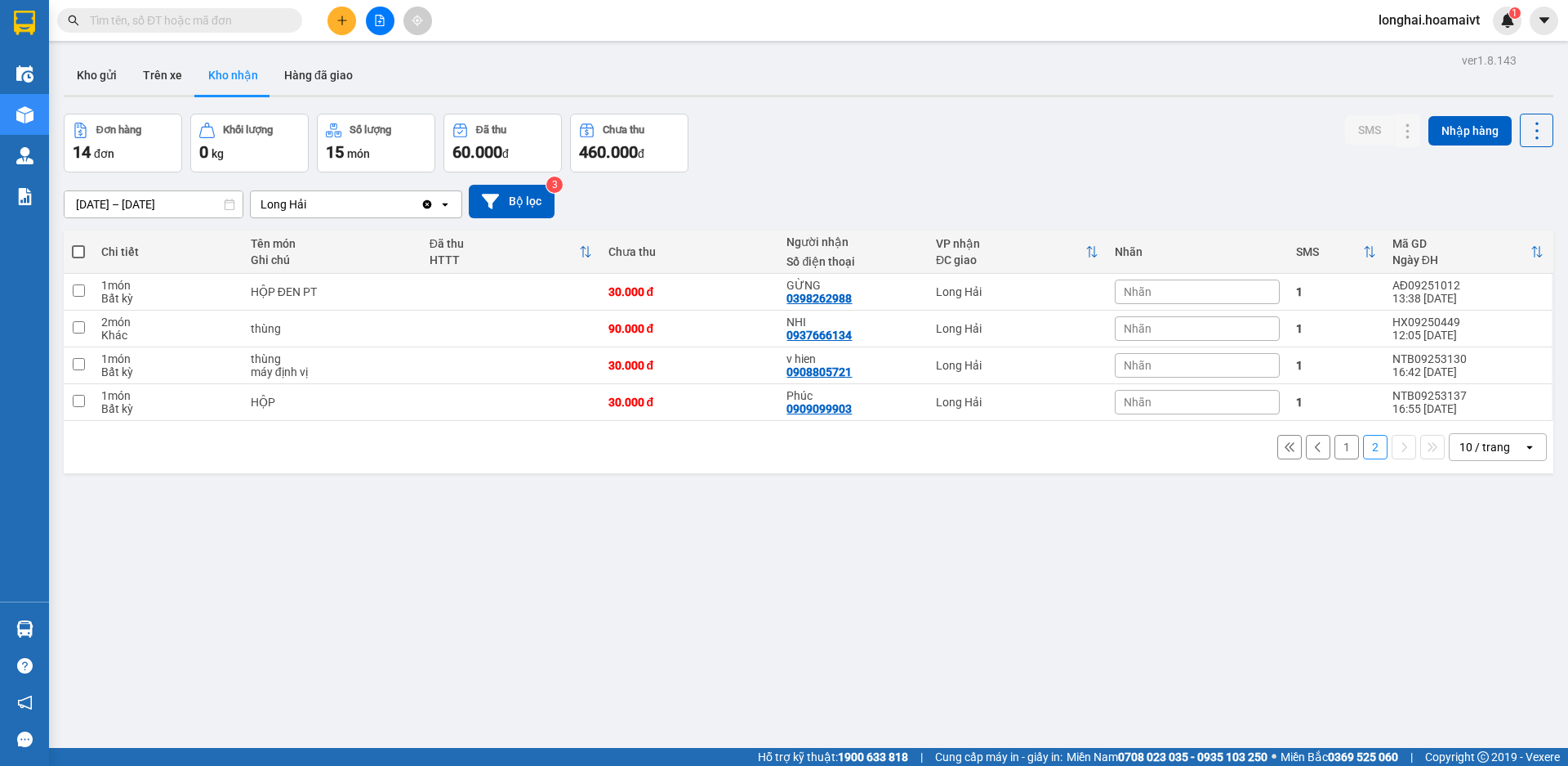
click at [1338, 437] on button "1" at bounding box center [1347, 447] width 24 height 25
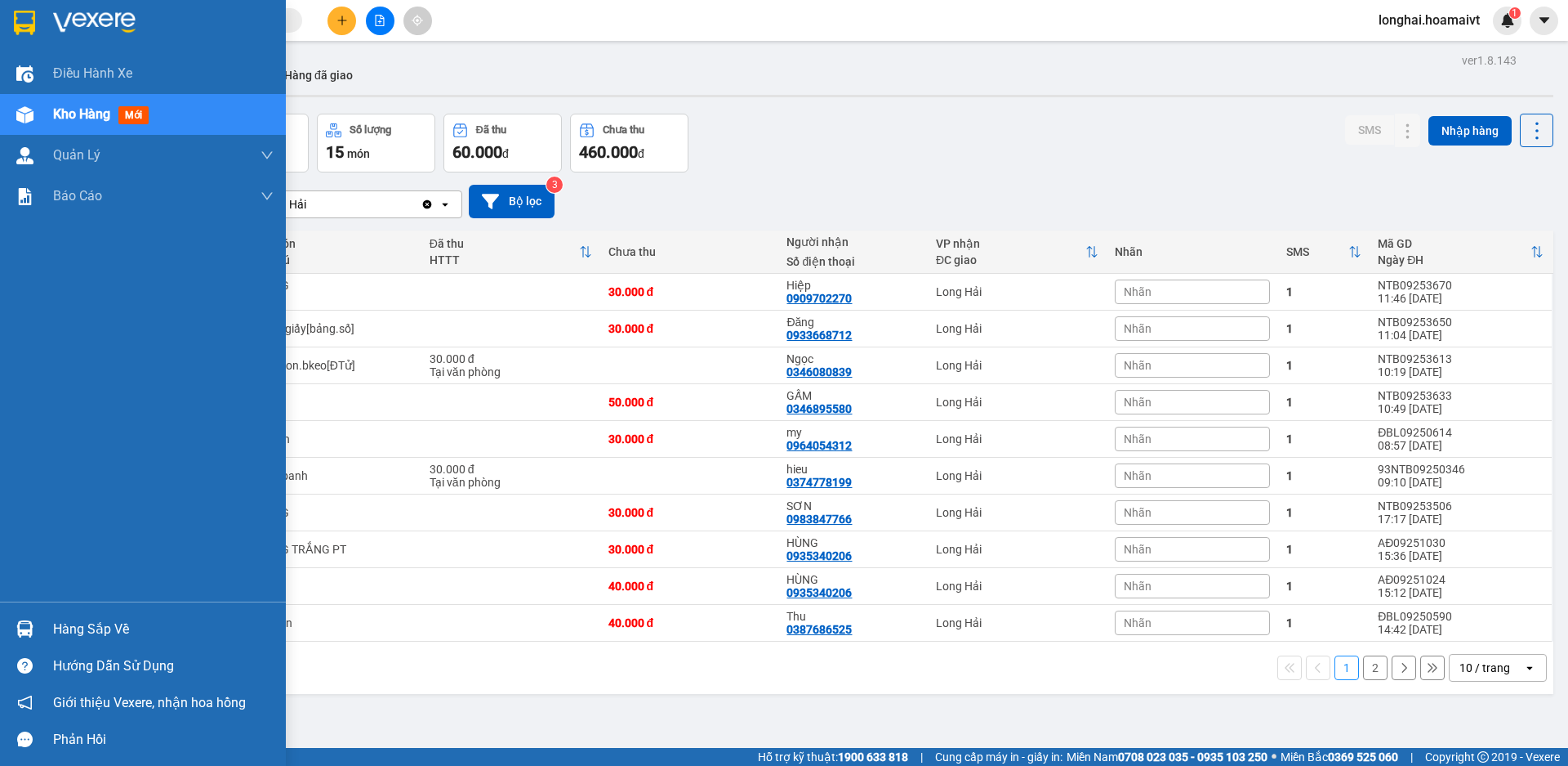
click at [74, 617] on div "Hàng sắp về" at bounding box center [164, 629] width 220 height 25
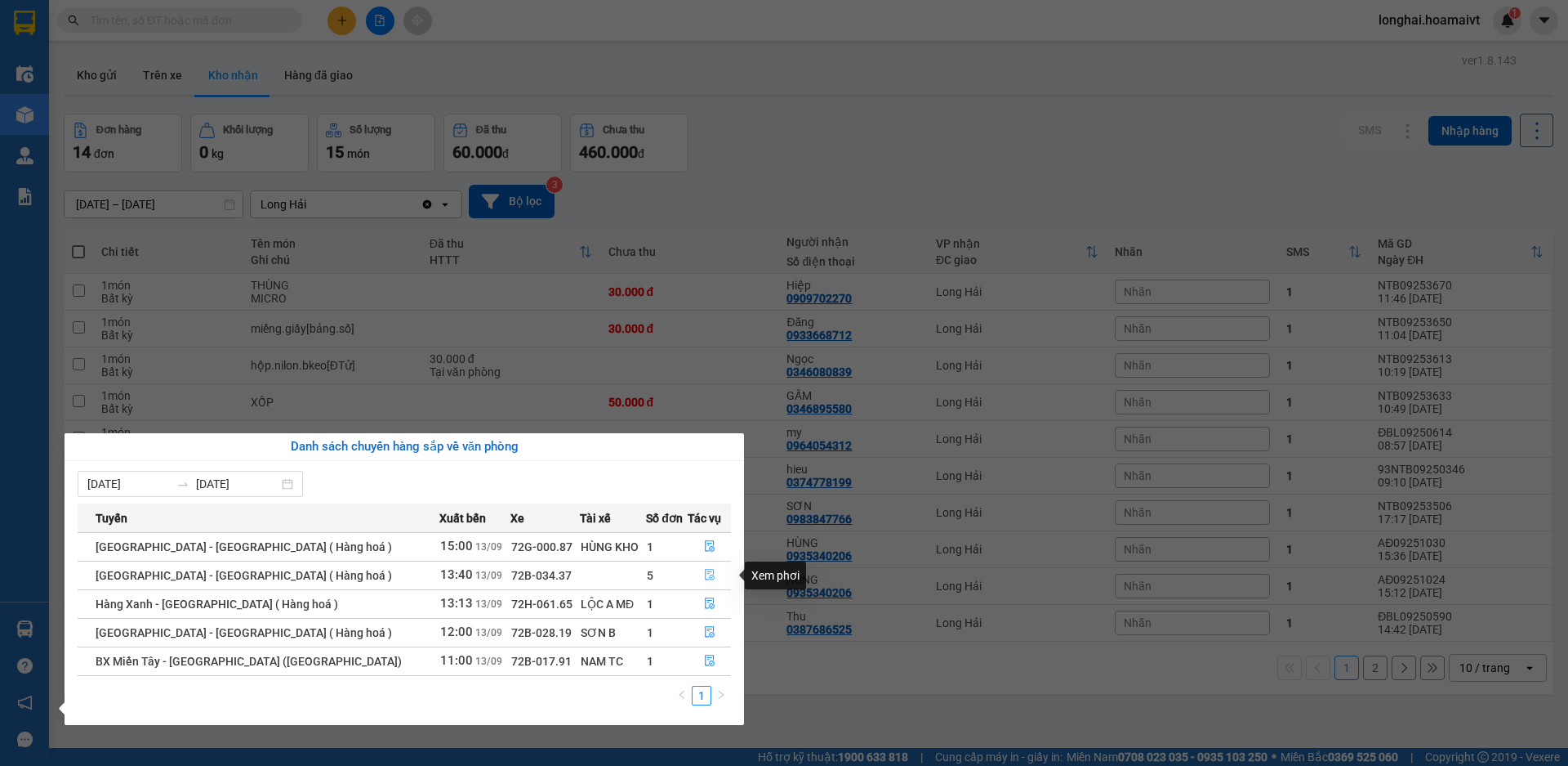
click at [717, 575] on button "button" at bounding box center [710, 575] width 42 height 26
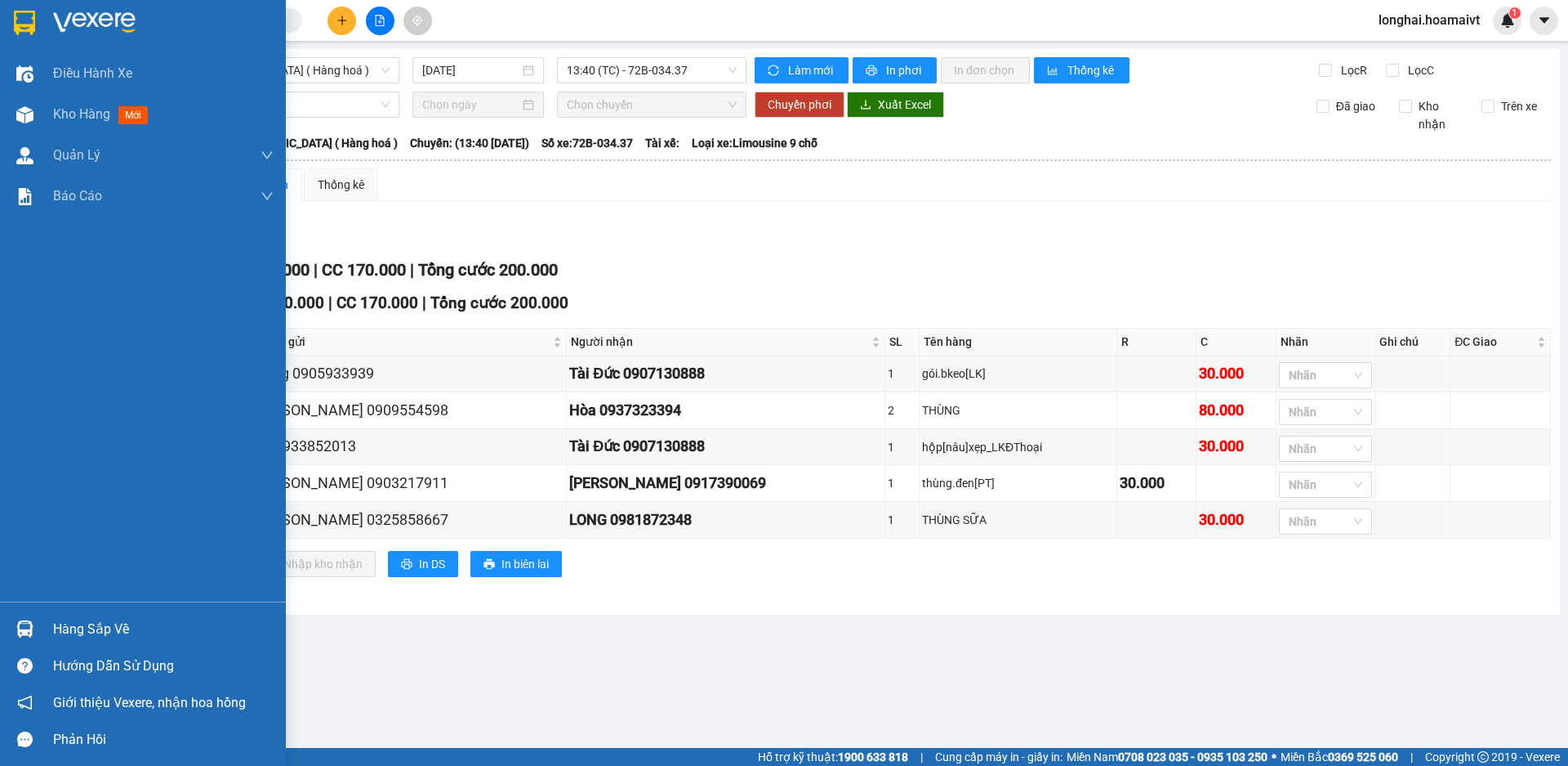
click at [116, 620] on div "Hàng sắp về" at bounding box center [164, 629] width 220 height 25
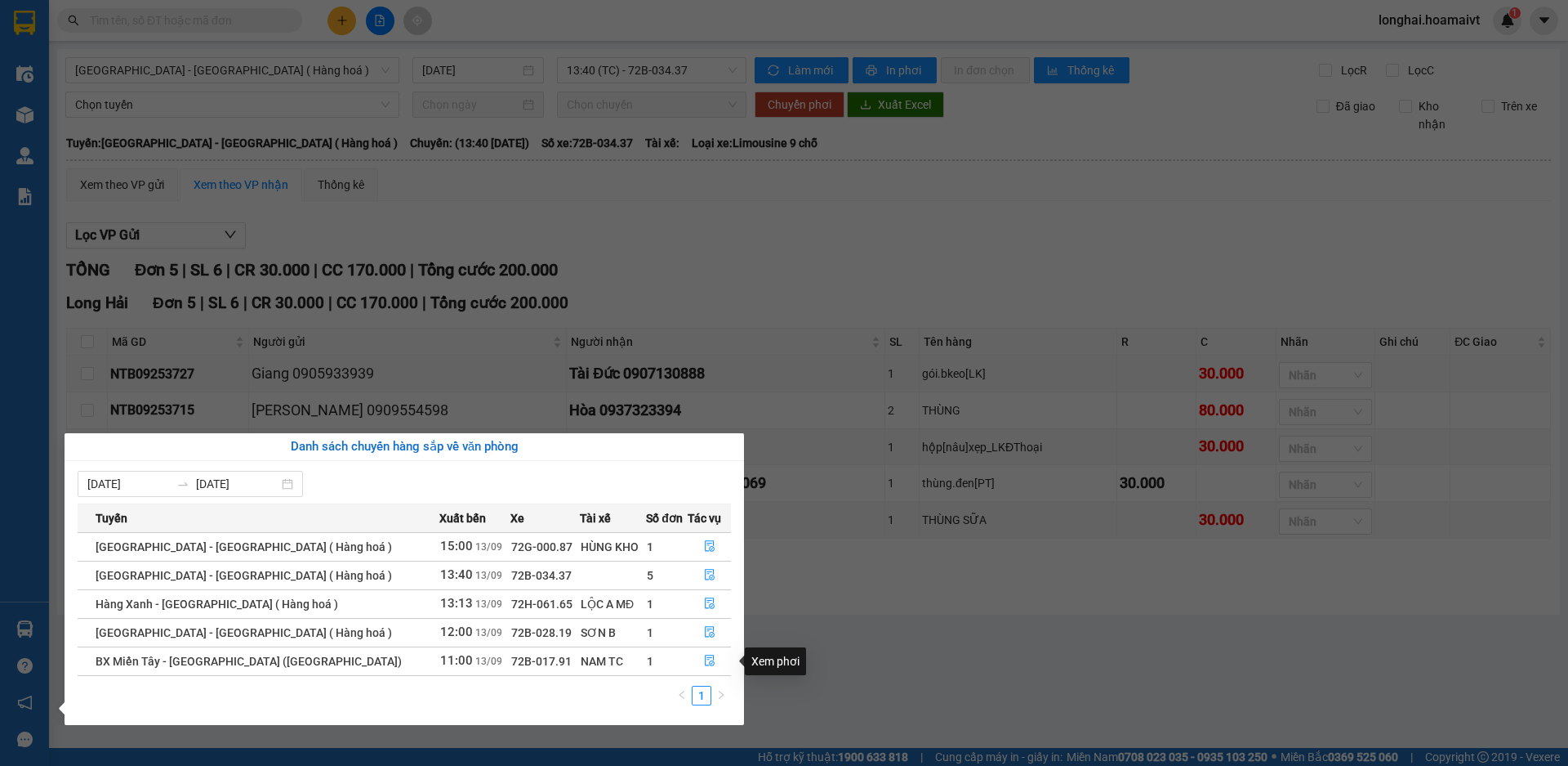
click at [798, 649] on div "Xem phơi" at bounding box center [775, 661] width 61 height 28
click at [23, 142] on div "Điều hành xe Kho hàng mới Quản Lý Quản lý chuyến Quản lý khách hàng mới Báo cáo…" at bounding box center [24, 383] width 49 height 766
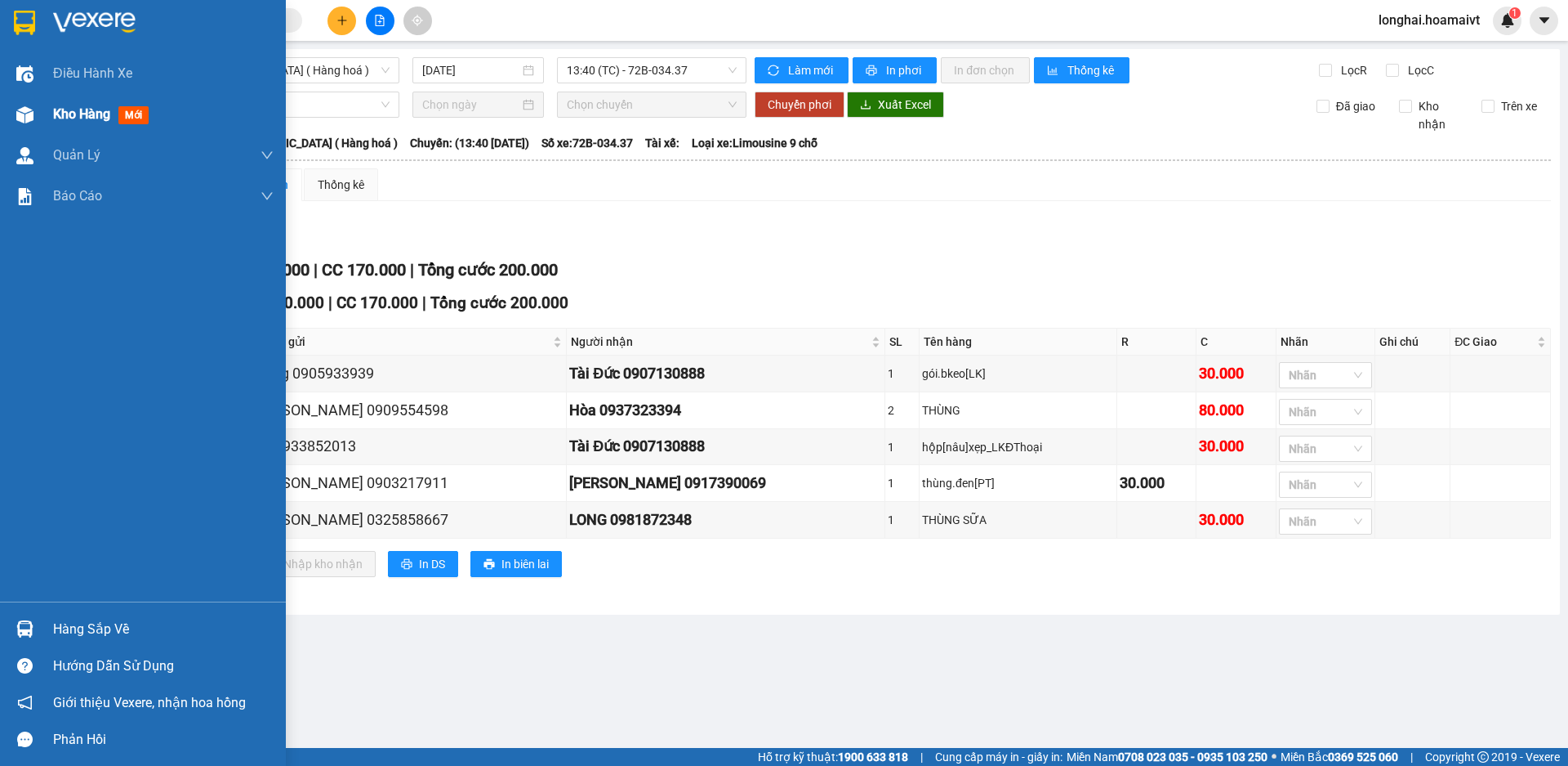
click at [36, 119] on div at bounding box center [24, 115] width 29 height 29
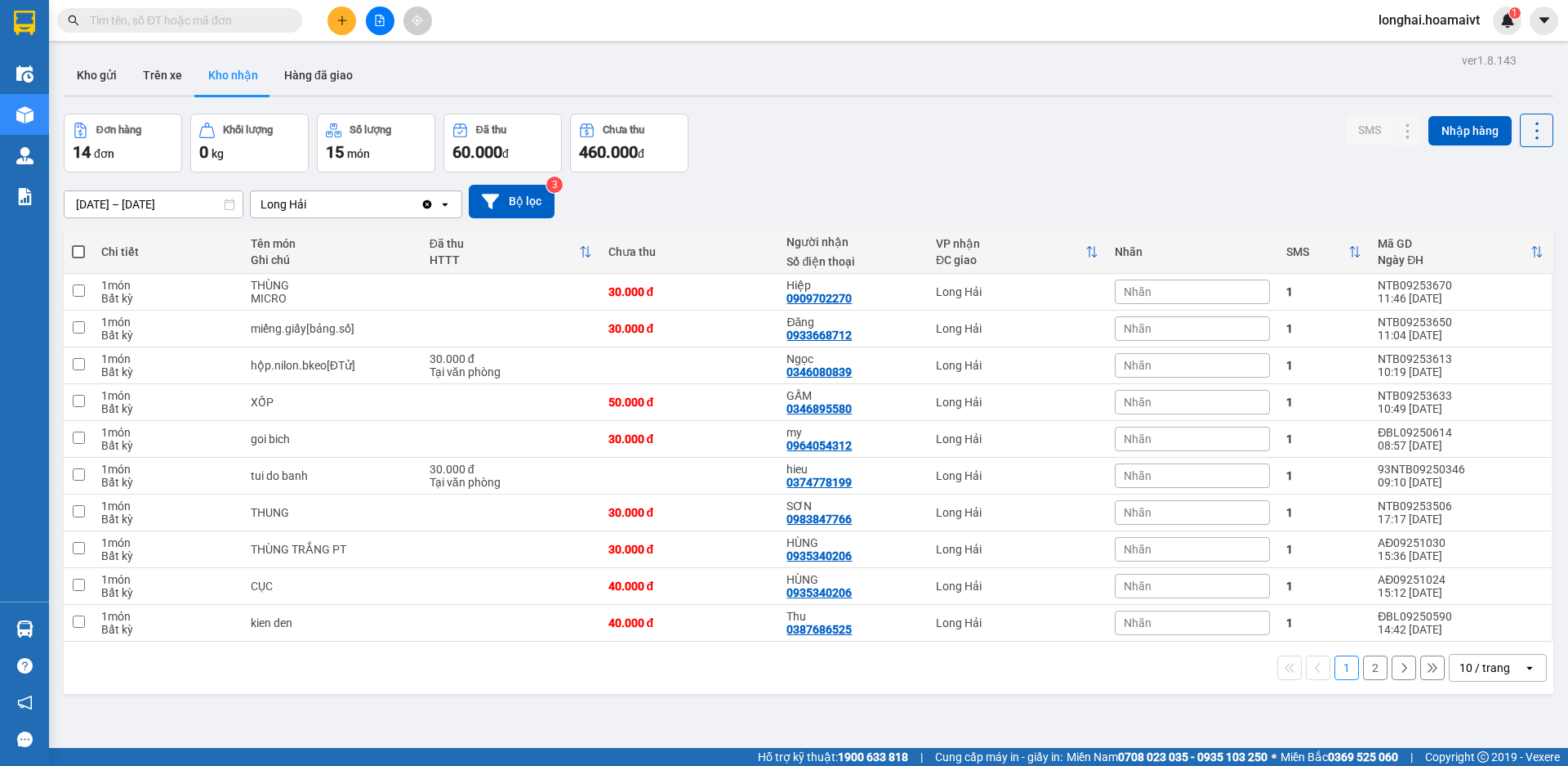
click at [1368, 670] on button "2" at bounding box center [1376, 668] width 24 height 25
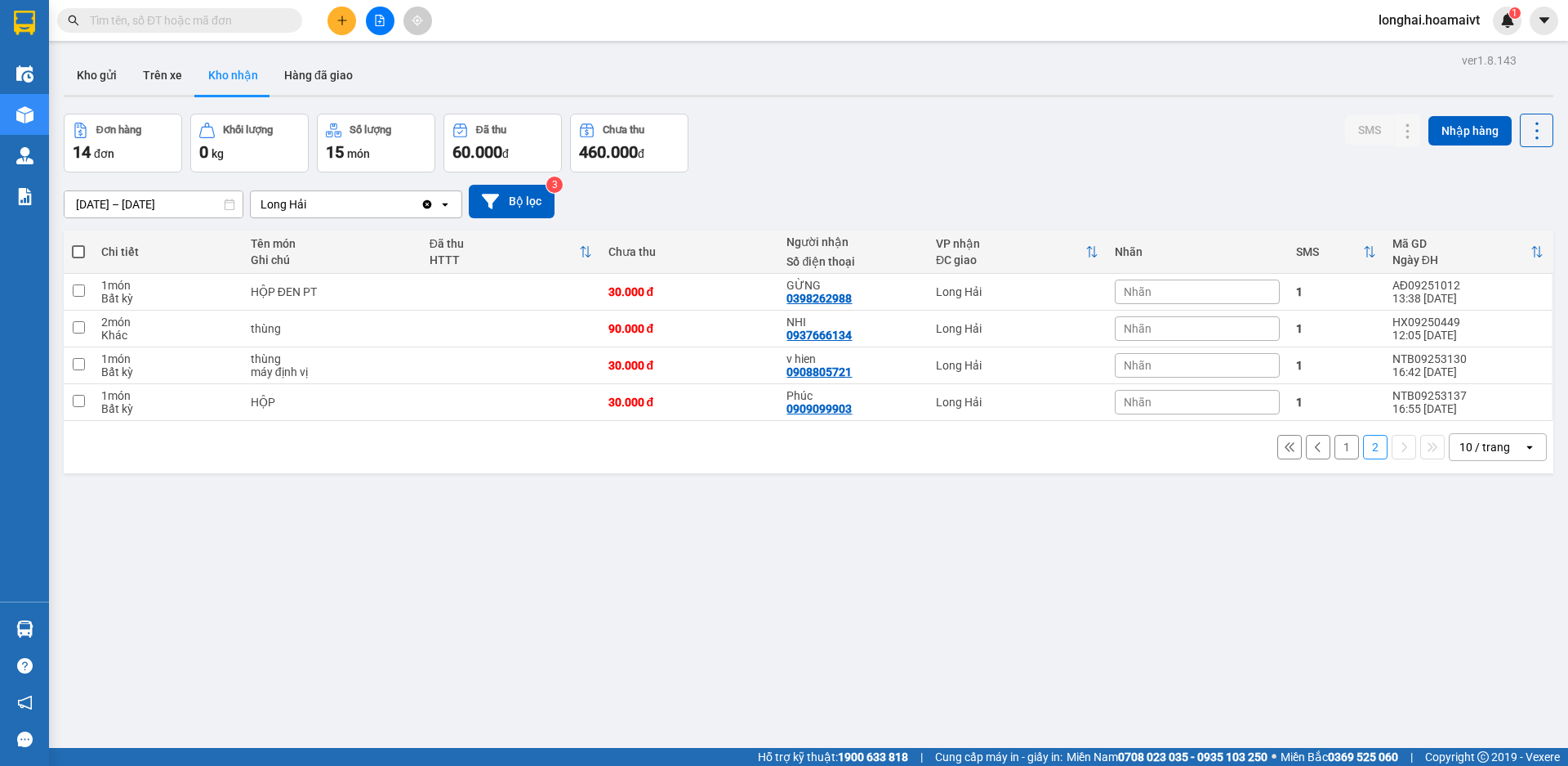
click at [1339, 448] on button "1" at bounding box center [1347, 447] width 24 height 25
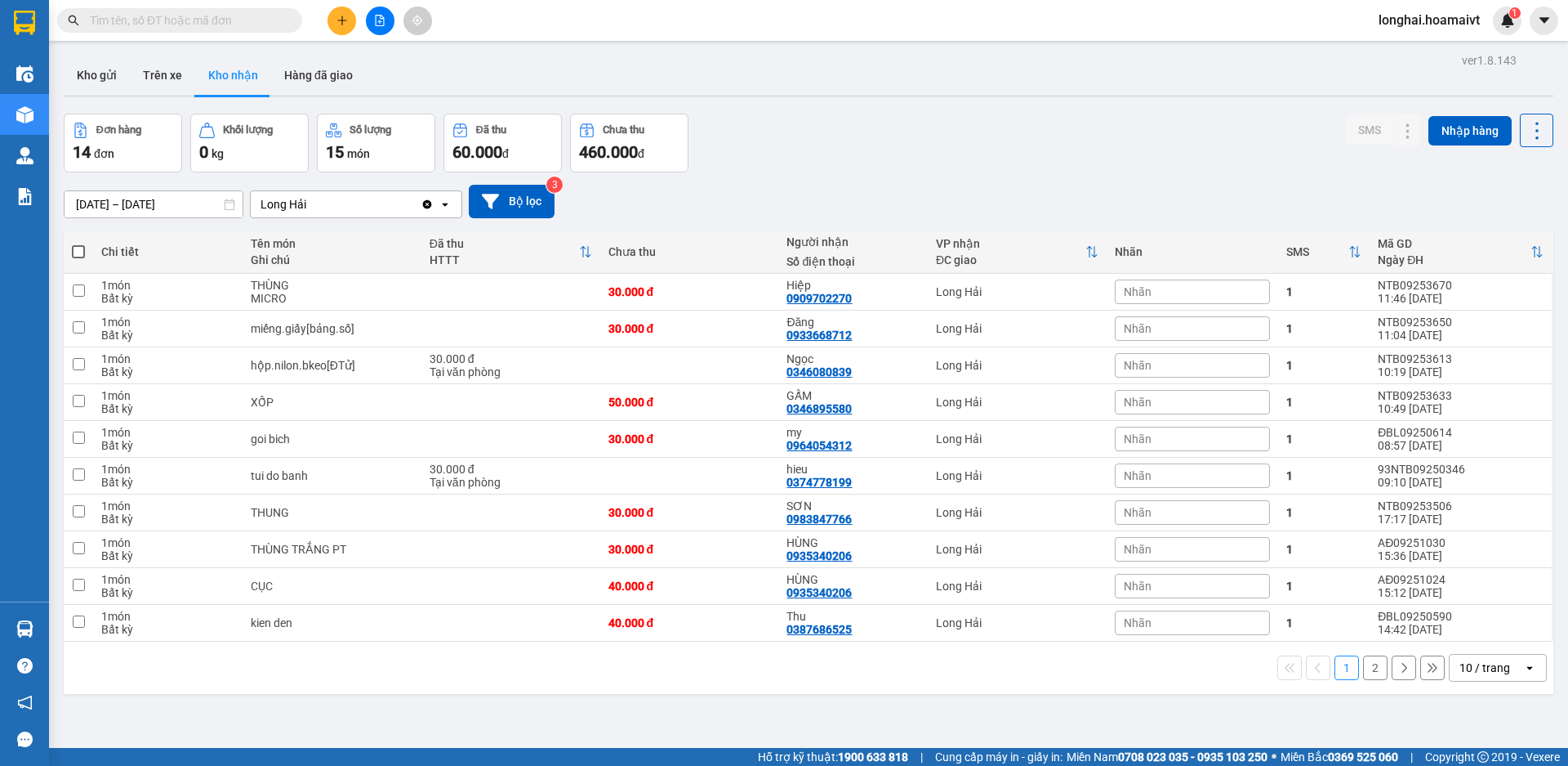
click at [264, 18] on input "text" at bounding box center [186, 20] width 192 height 18
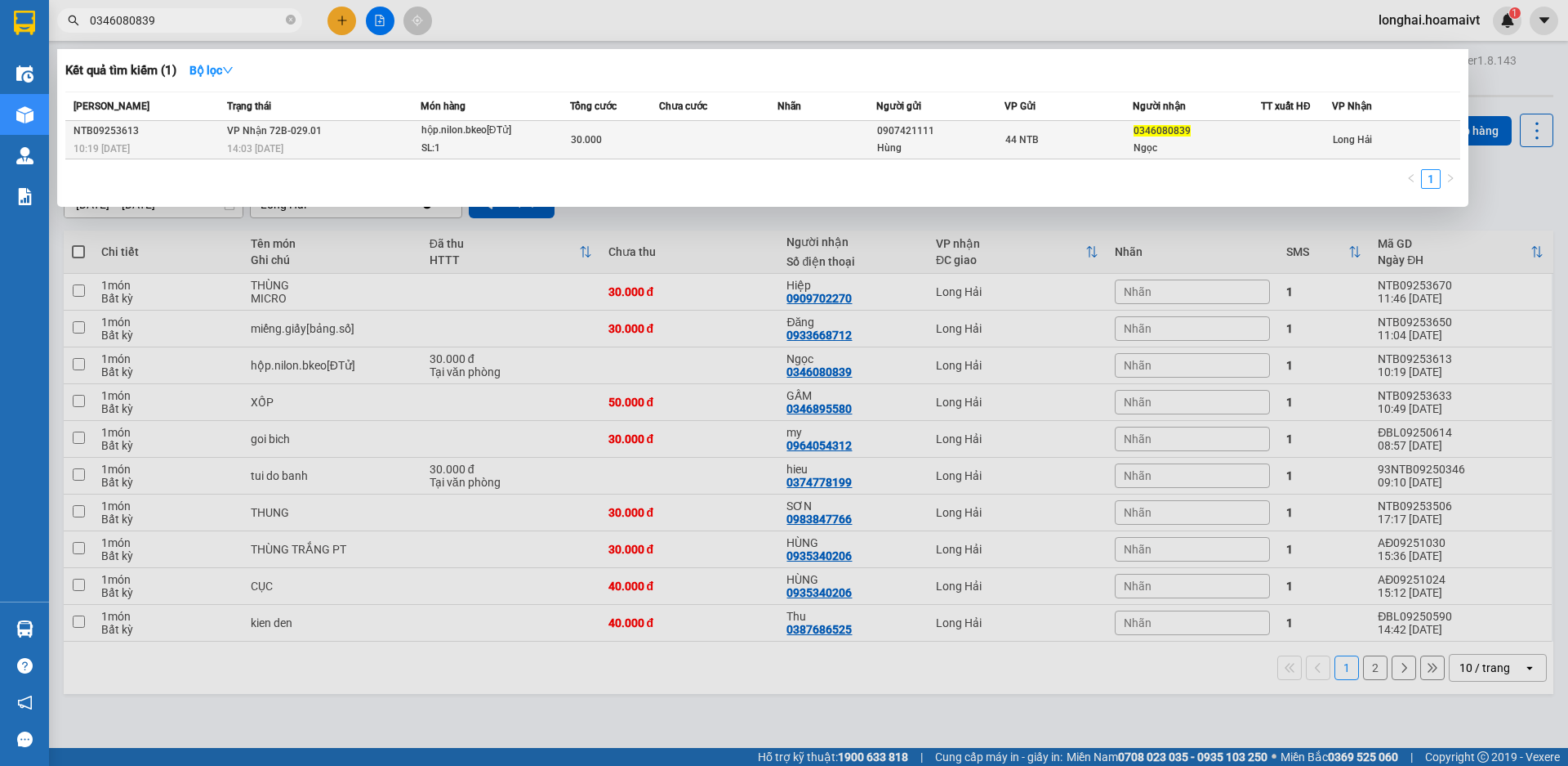
type input "0346080839"
click at [621, 138] on div "30.000" at bounding box center [614, 139] width 88 height 18
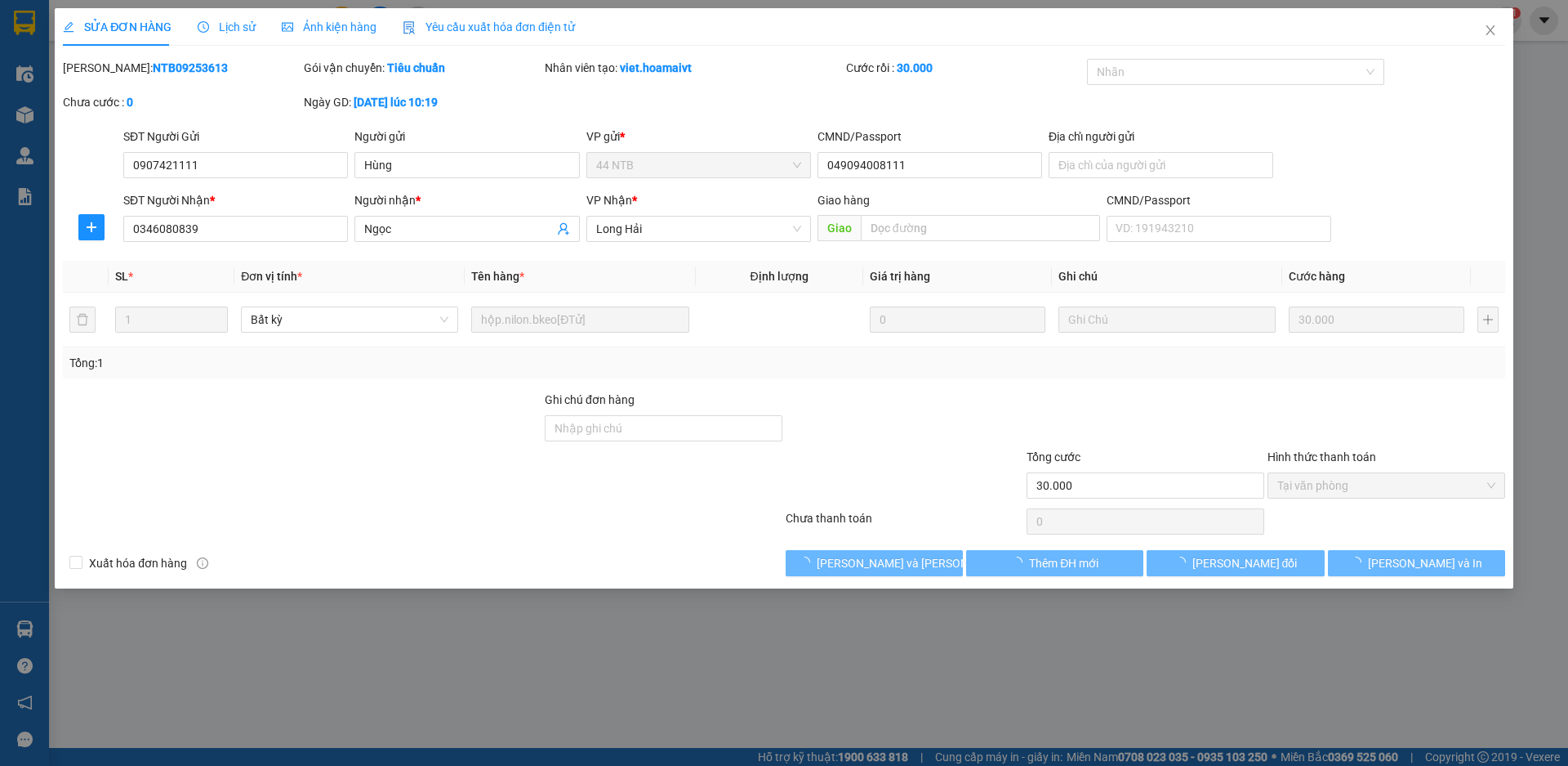
type input "0907421111"
type input "Hùng"
type input "049094008111"
type input "0346080839"
type input "Ngọc"
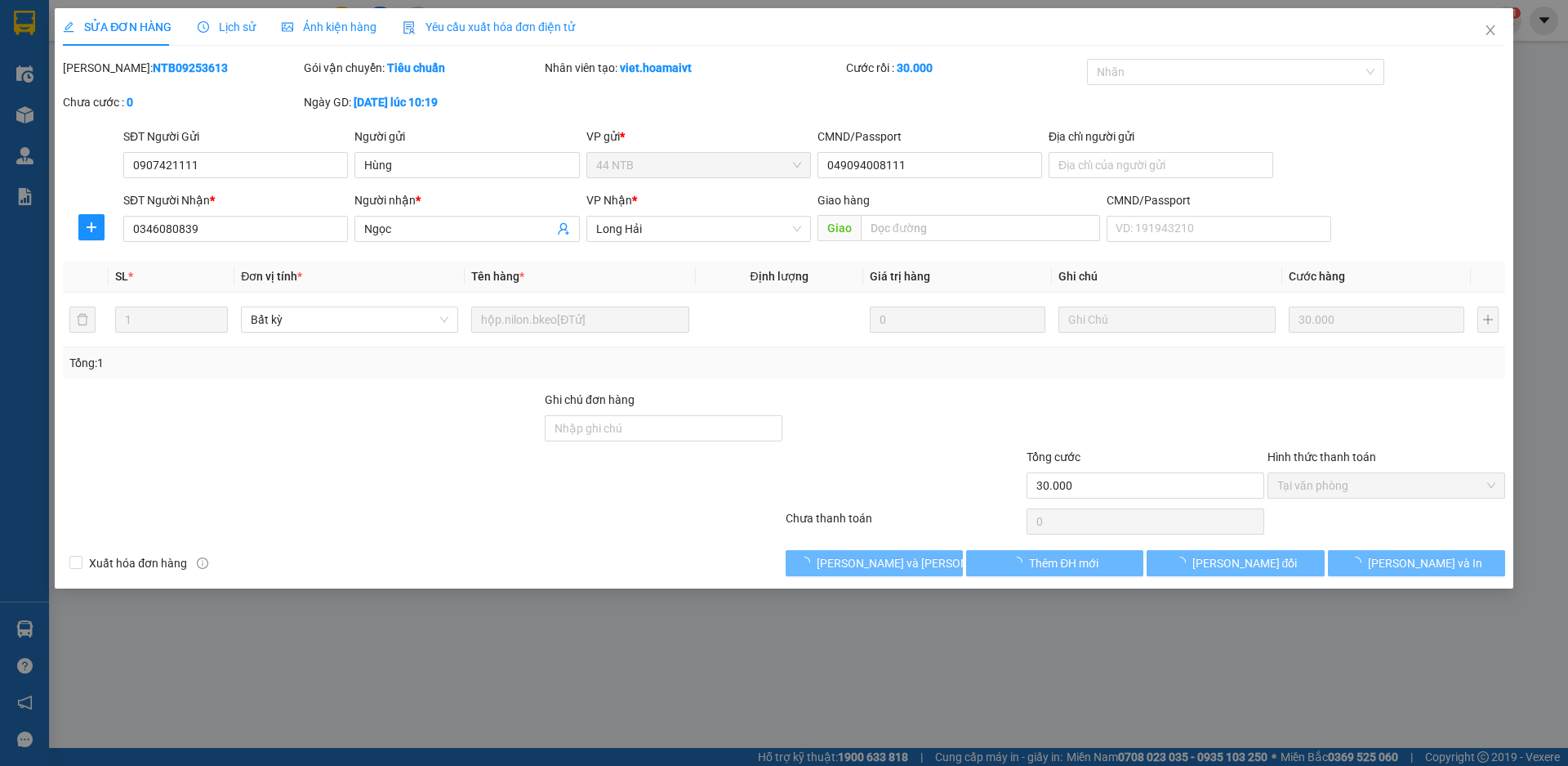
type input "30.000"
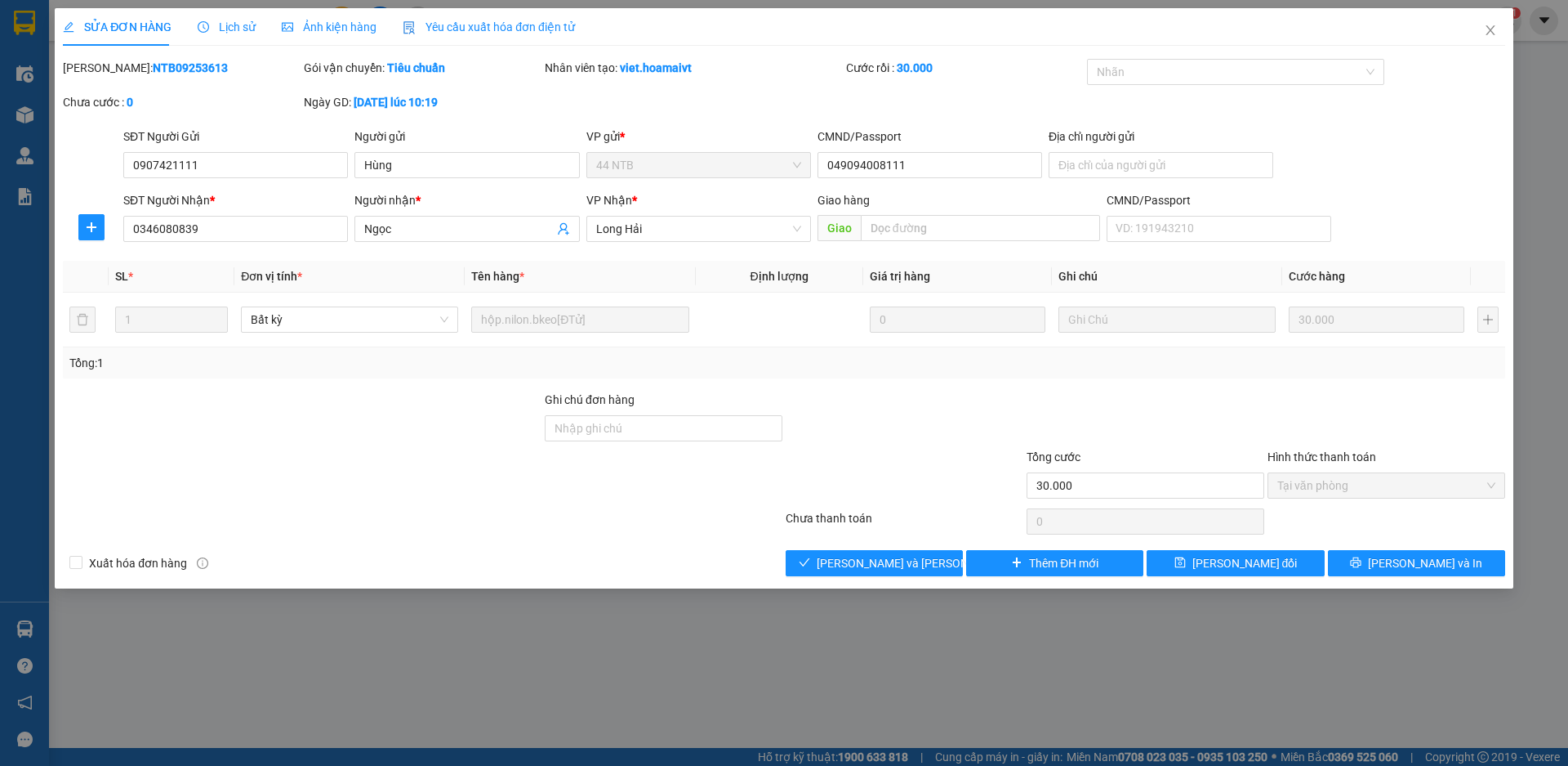
click at [800, 548] on div "Total Paid Fee 30.000 Total UnPaid Fee 0 Cash Collection Total Fee Mã ĐH: NTB09…" at bounding box center [784, 317] width 1442 height 517
click at [801, 552] on button "[PERSON_NAME] và [PERSON_NAME] hàng" at bounding box center [874, 563] width 178 height 26
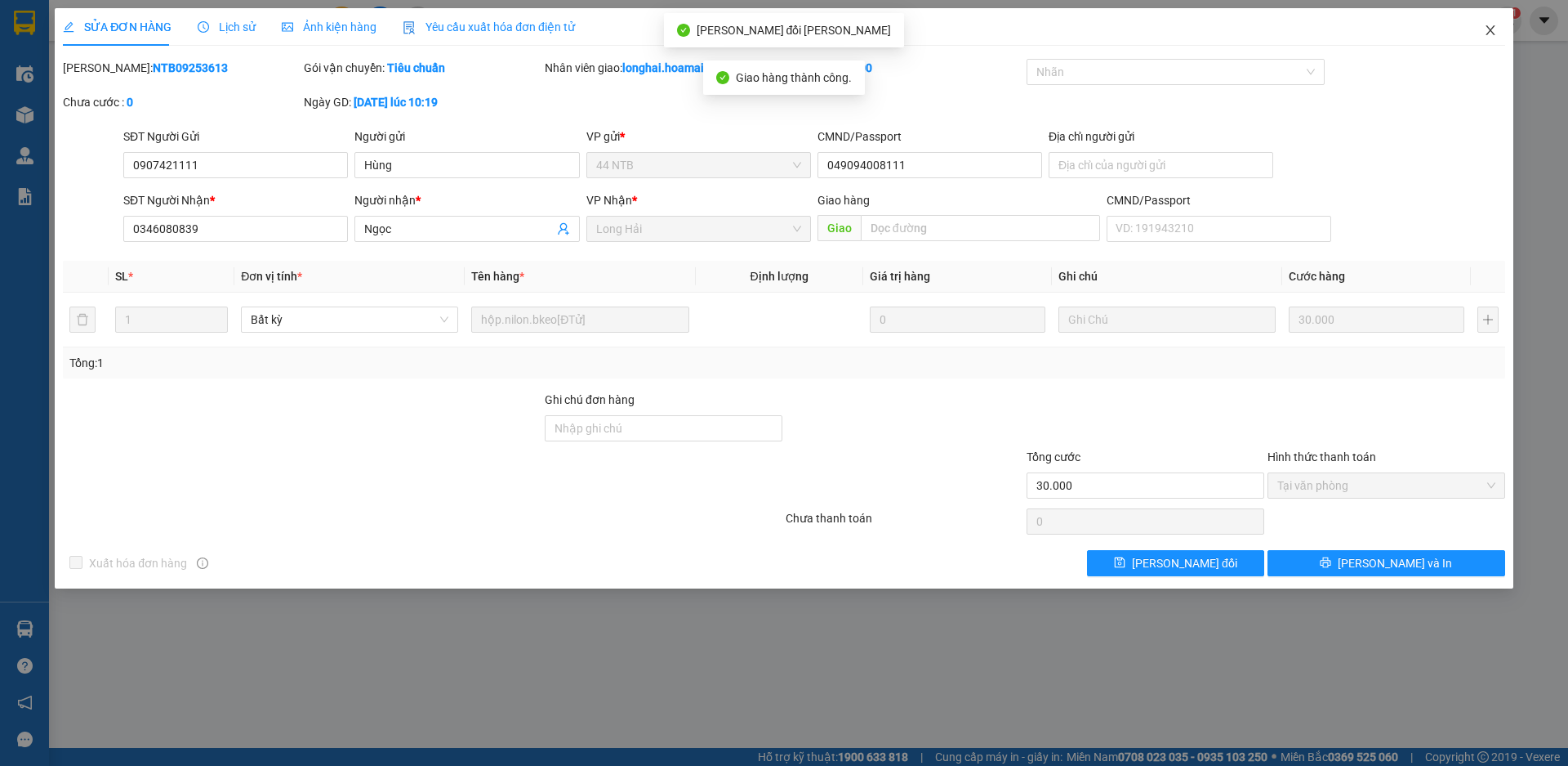
click at [1497, 20] on span "Close" at bounding box center [1490, 31] width 46 height 46
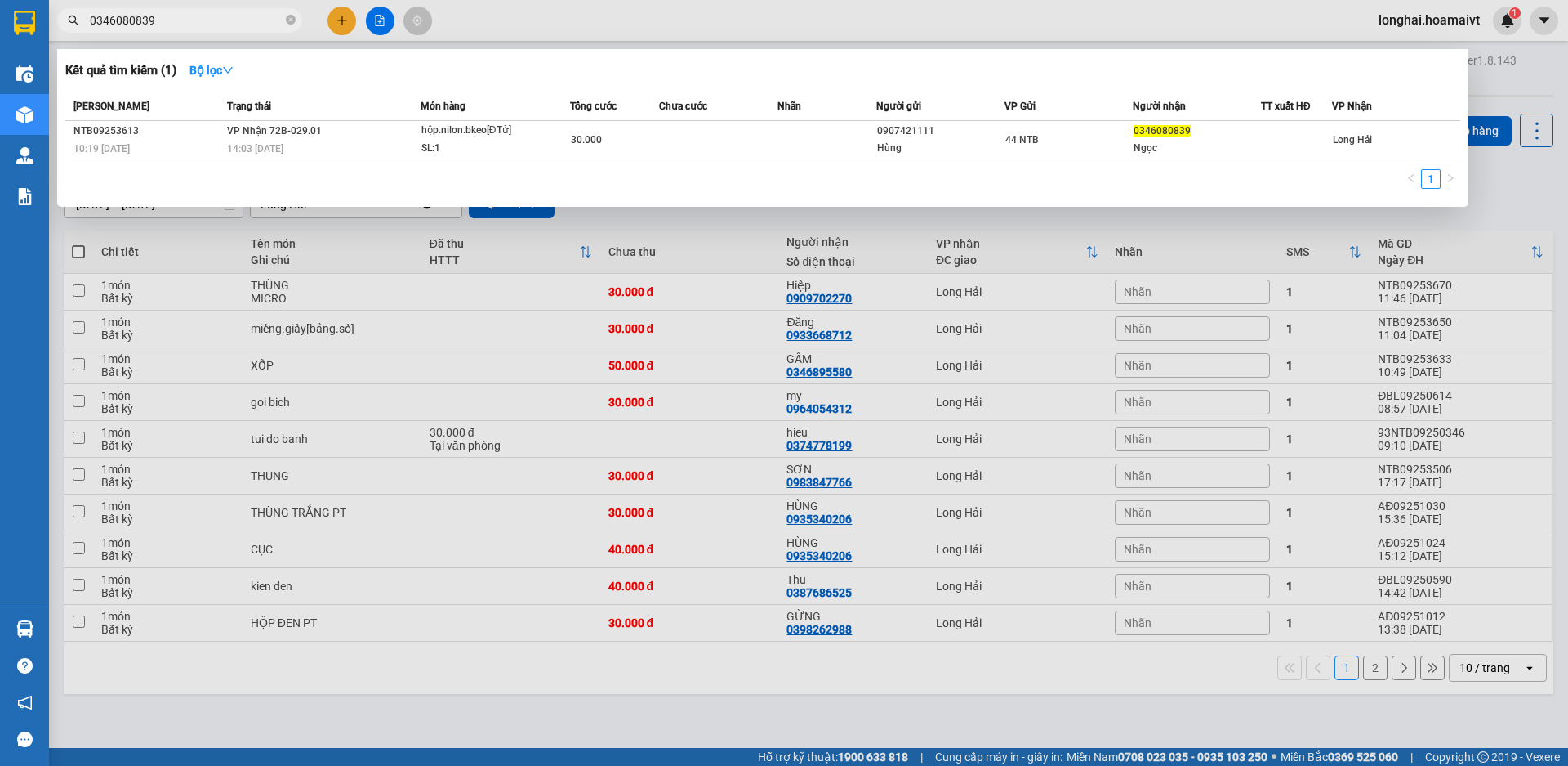
click at [290, 27] on span at bounding box center [290, 21] width 10 height 16
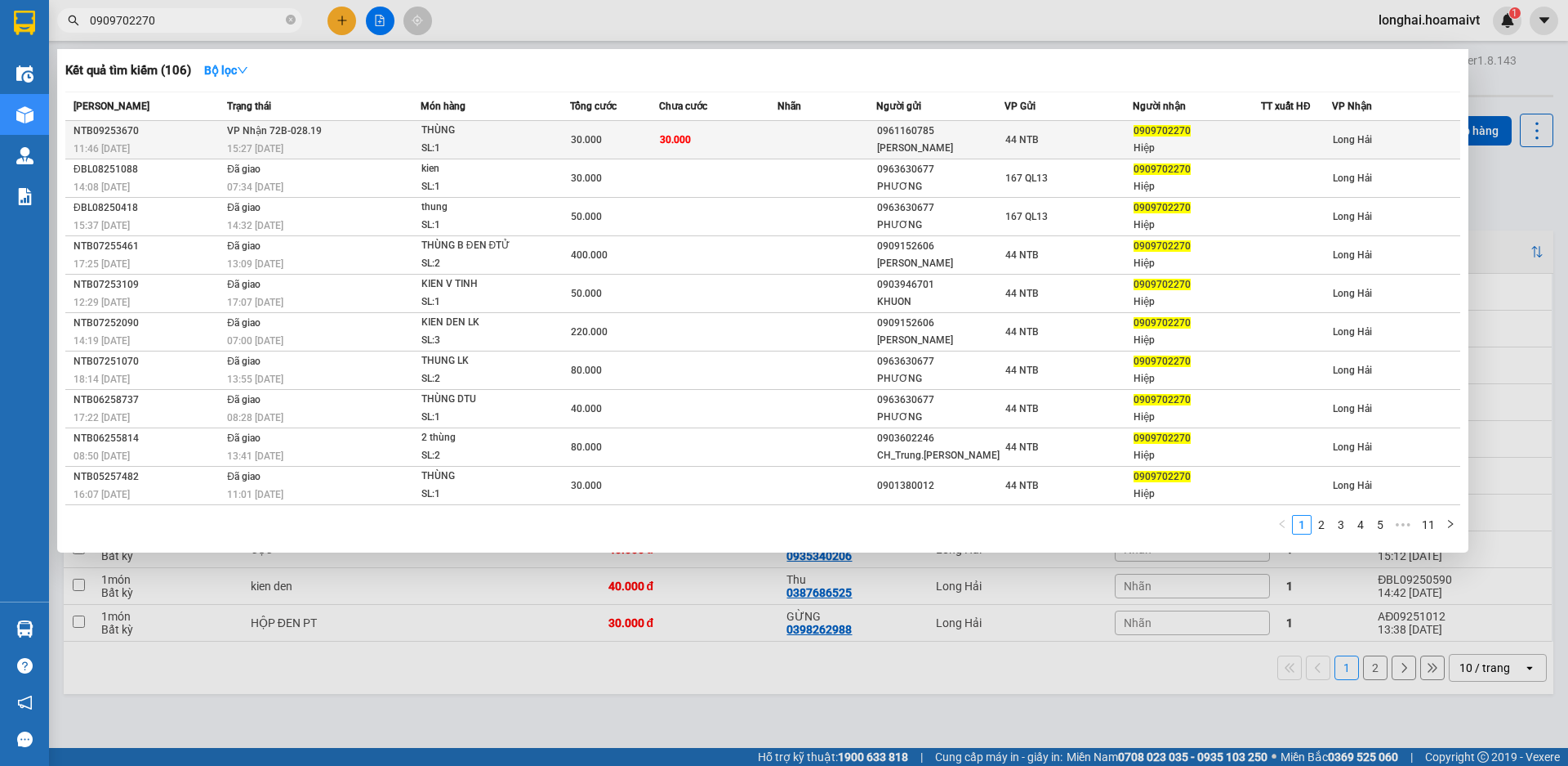
type input "0909702270"
click at [484, 128] on div "THÙNG" at bounding box center [483, 130] width 122 height 18
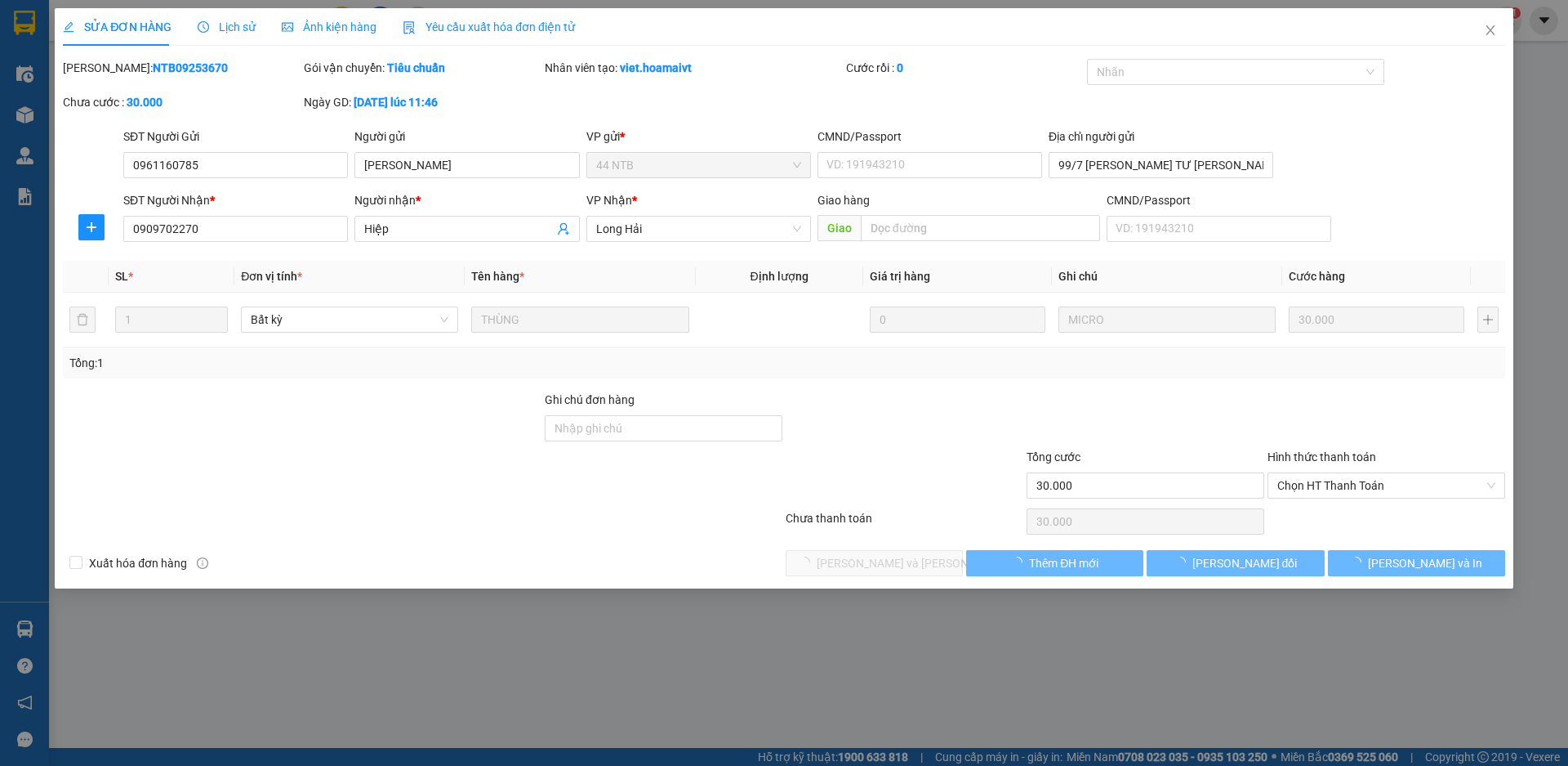
type input "0961160785"
type input "[PERSON_NAME]"
type input "99/7 [PERSON_NAME] TƯ [PERSON_NAME]"
type input "0909702270"
type input "Hiệp"
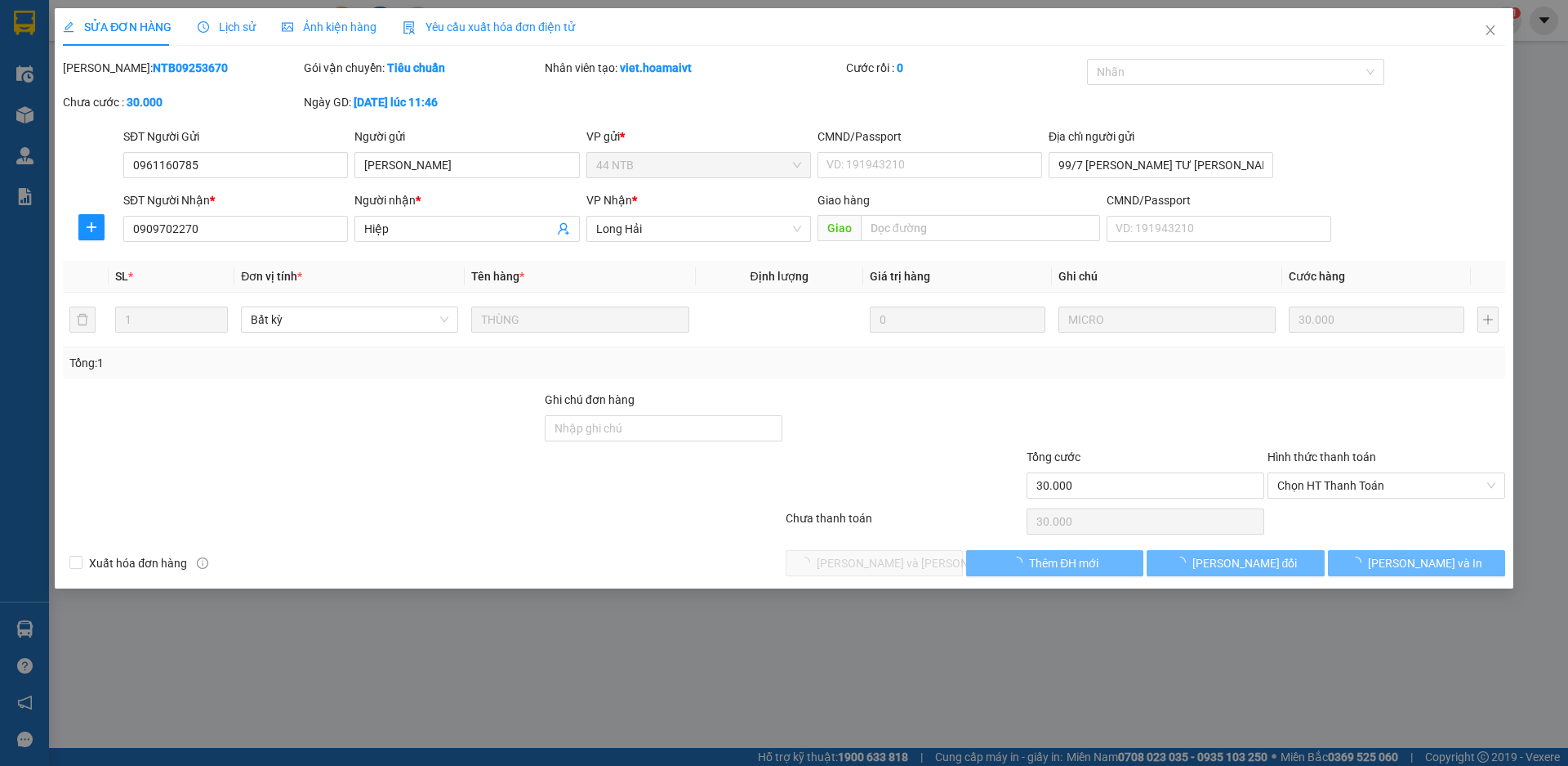
type input "30.000"
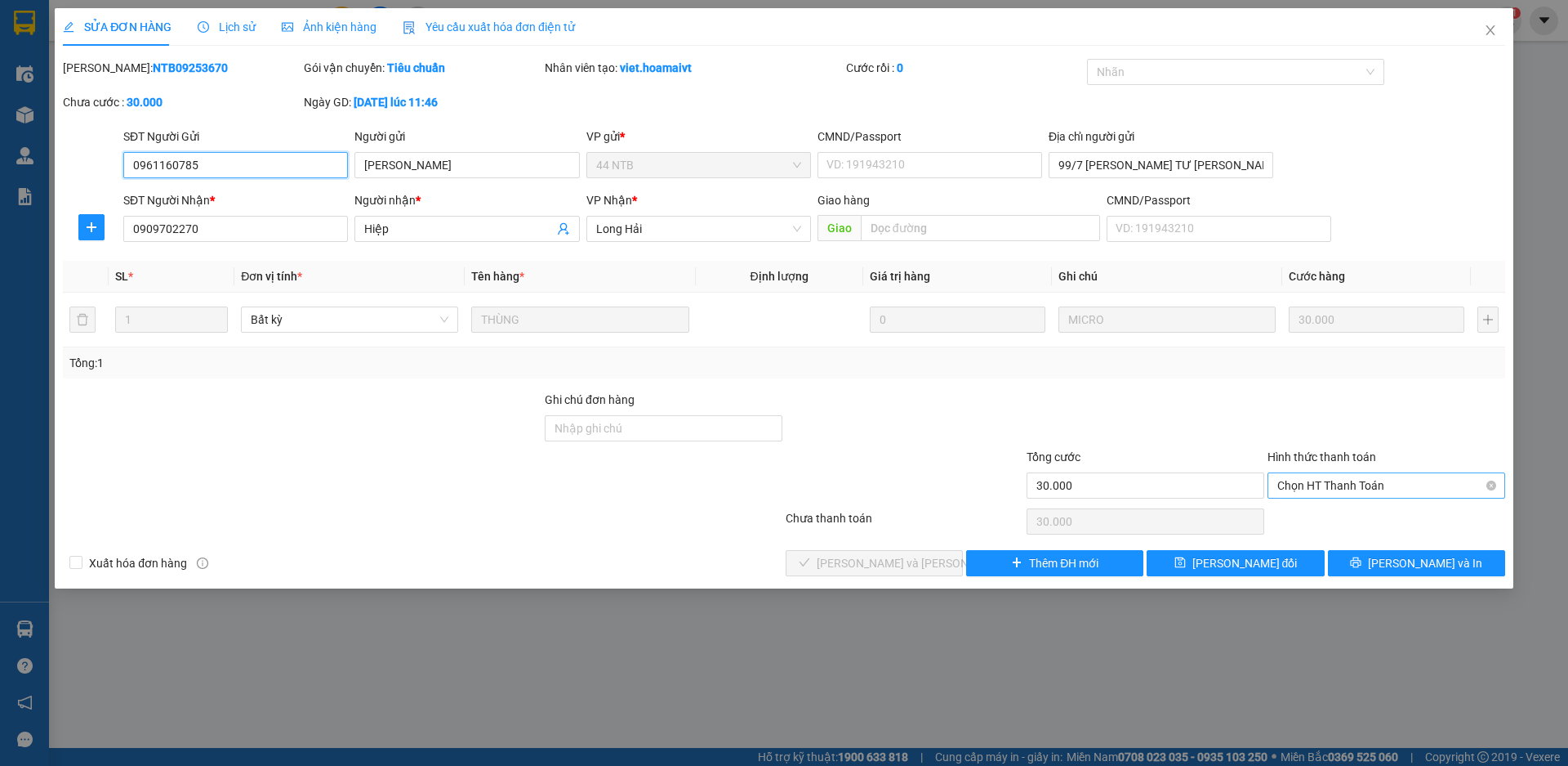
click at [1334, 477] on span "Chọn HT Thanh Toán" at bounding box center [1386, 485] width 218 height 25
click at [1334, 517] on div "Tại văn phòng" at bounding box center [1386, 518] width 218 height 18
type input "0"
click at [840, 569] on span "[PERSON_NAME] và [PERSON_NAME] hàng" at bounding box center [927, 563] width 220 height 18
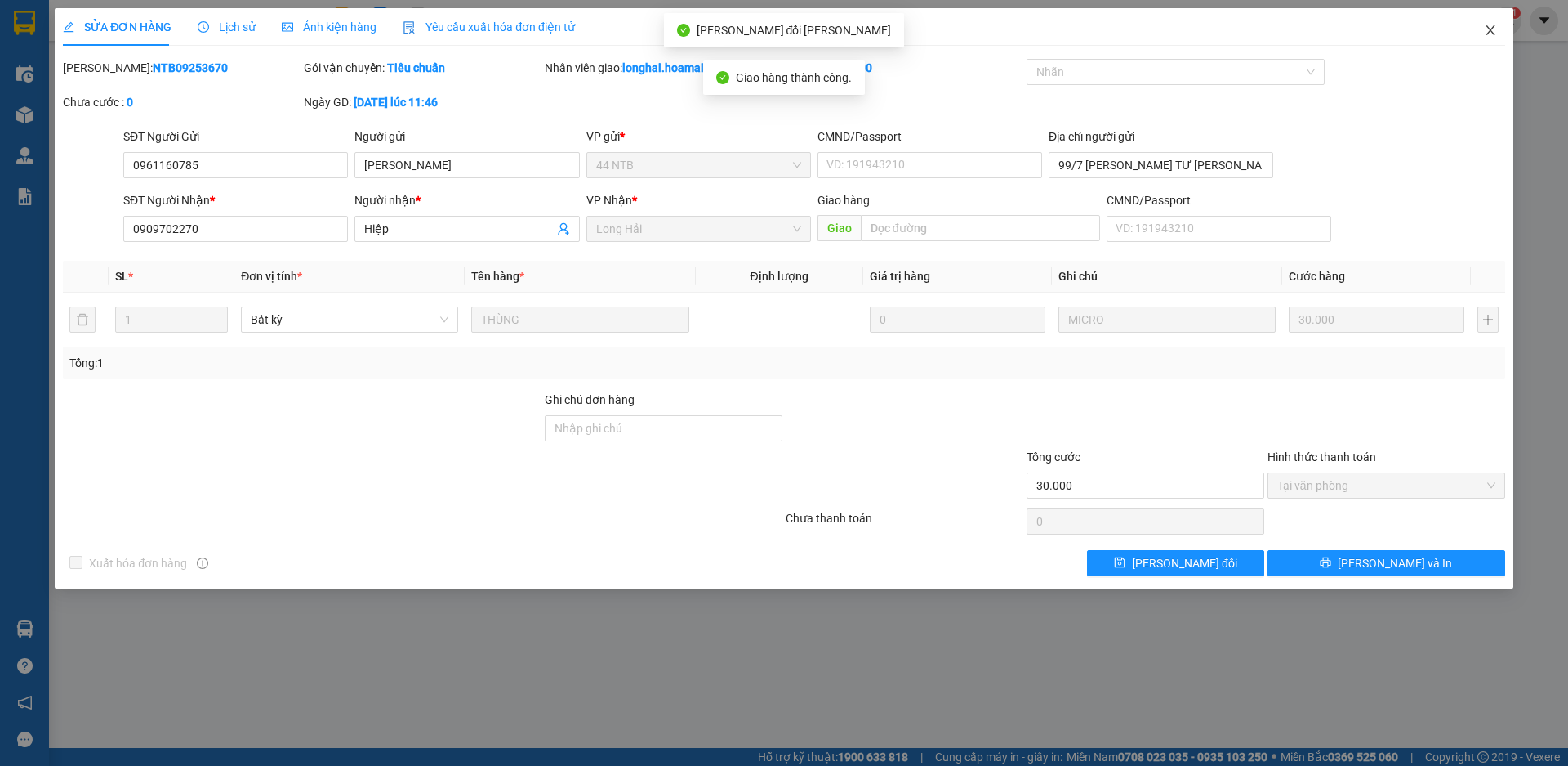
click at [1487, 31] on icon "close" at bounding box center [1490, 30] width 13 height 13
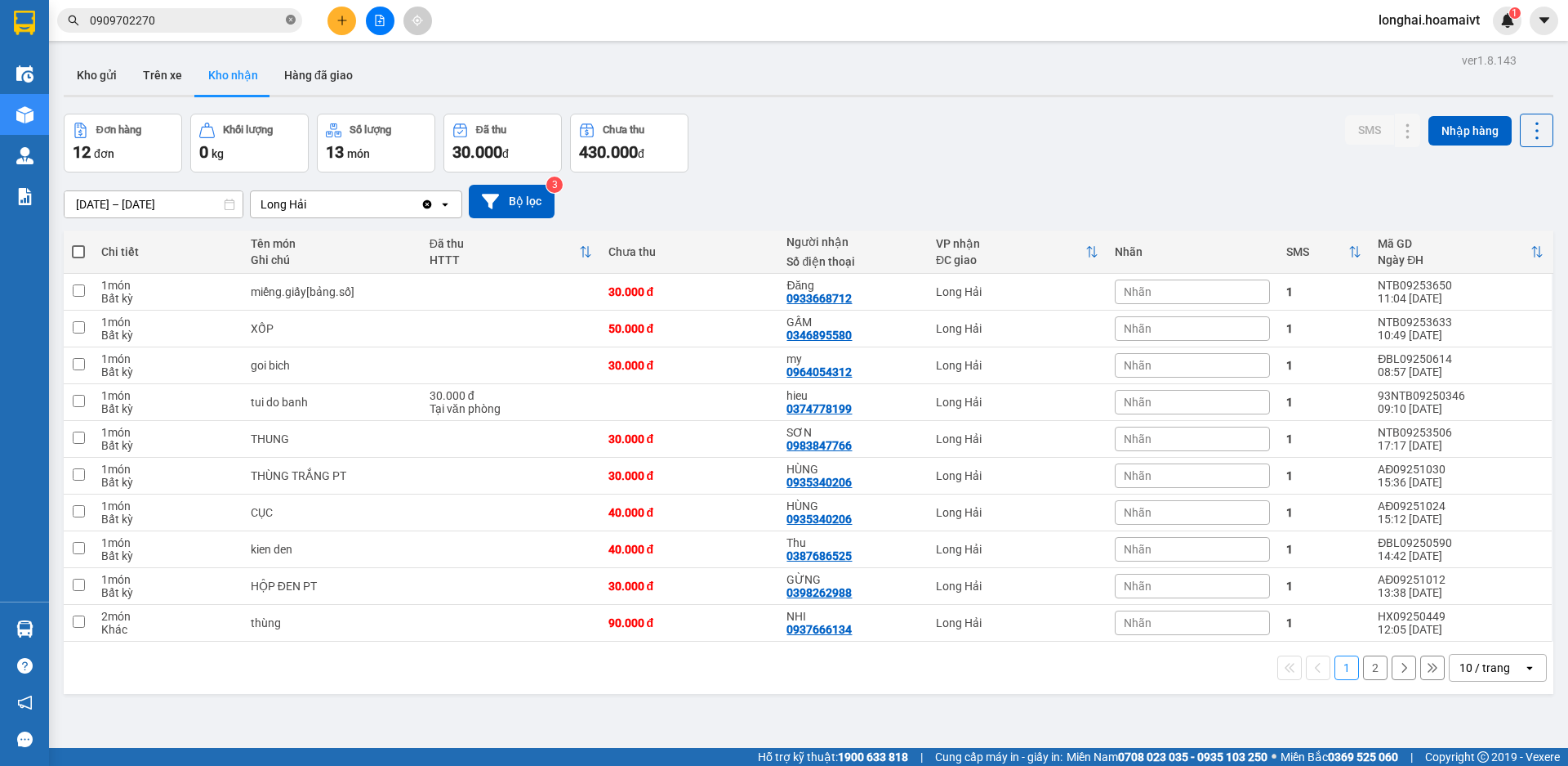
click at [289, 16] on icon "close-circle" at bounding box center [290, 19] width 10 height 10
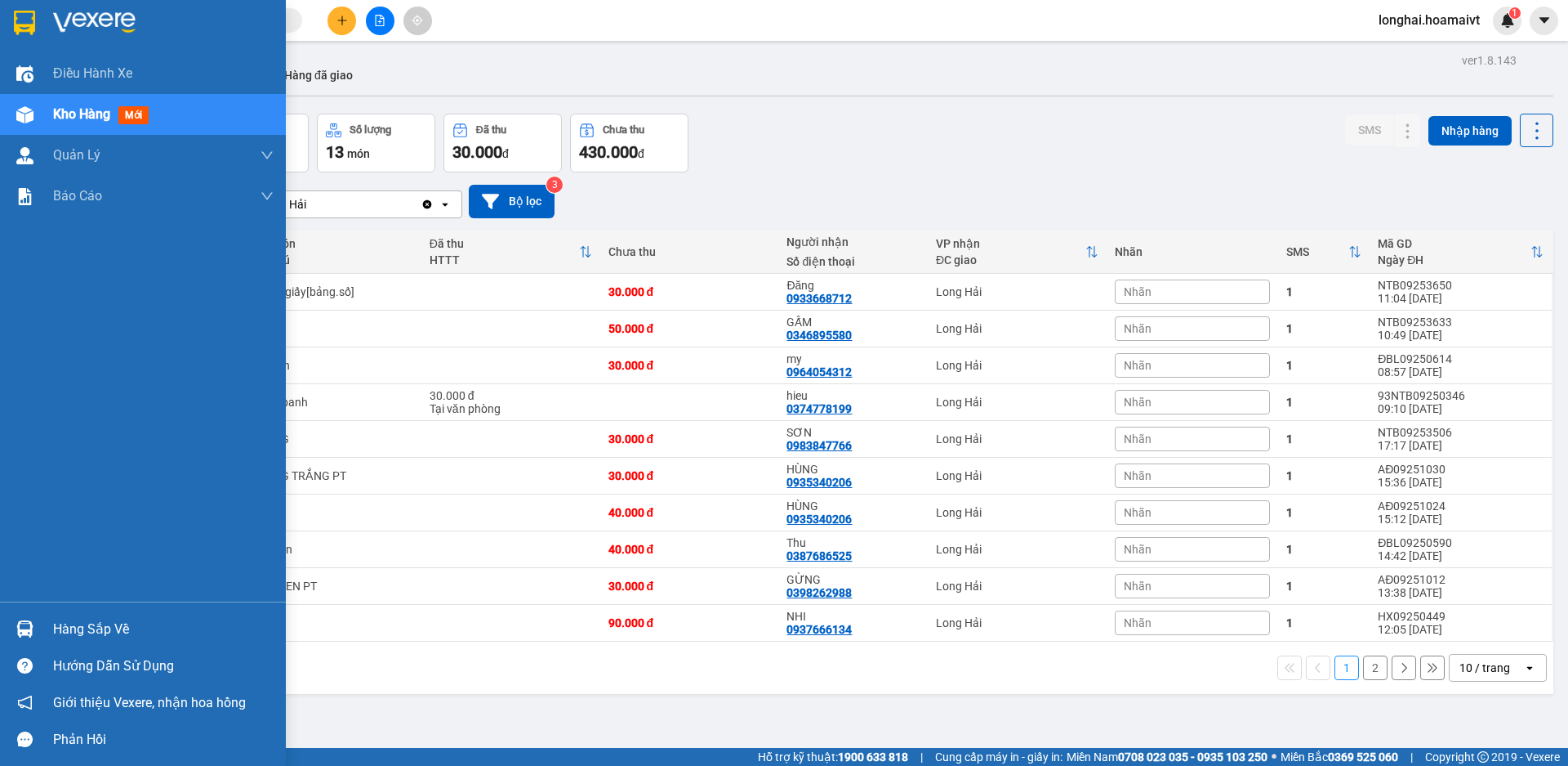
click at [79, 626] on div "Hàng sắp về" at bounding box center [164, 629] width 220 height 25
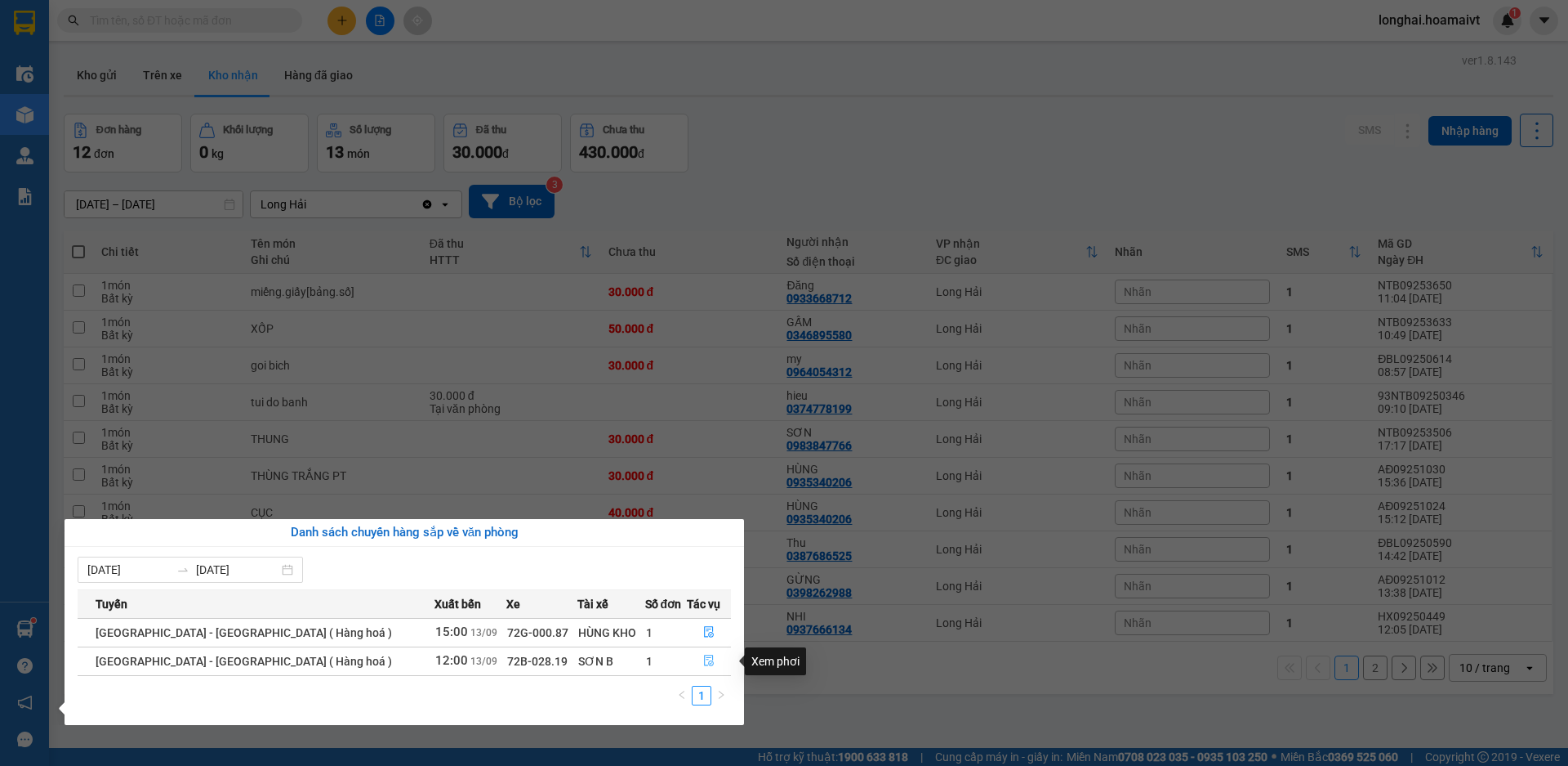
click at [704, 656] on icon "file-done" at bounding box center [709, 661] width 10 height 11
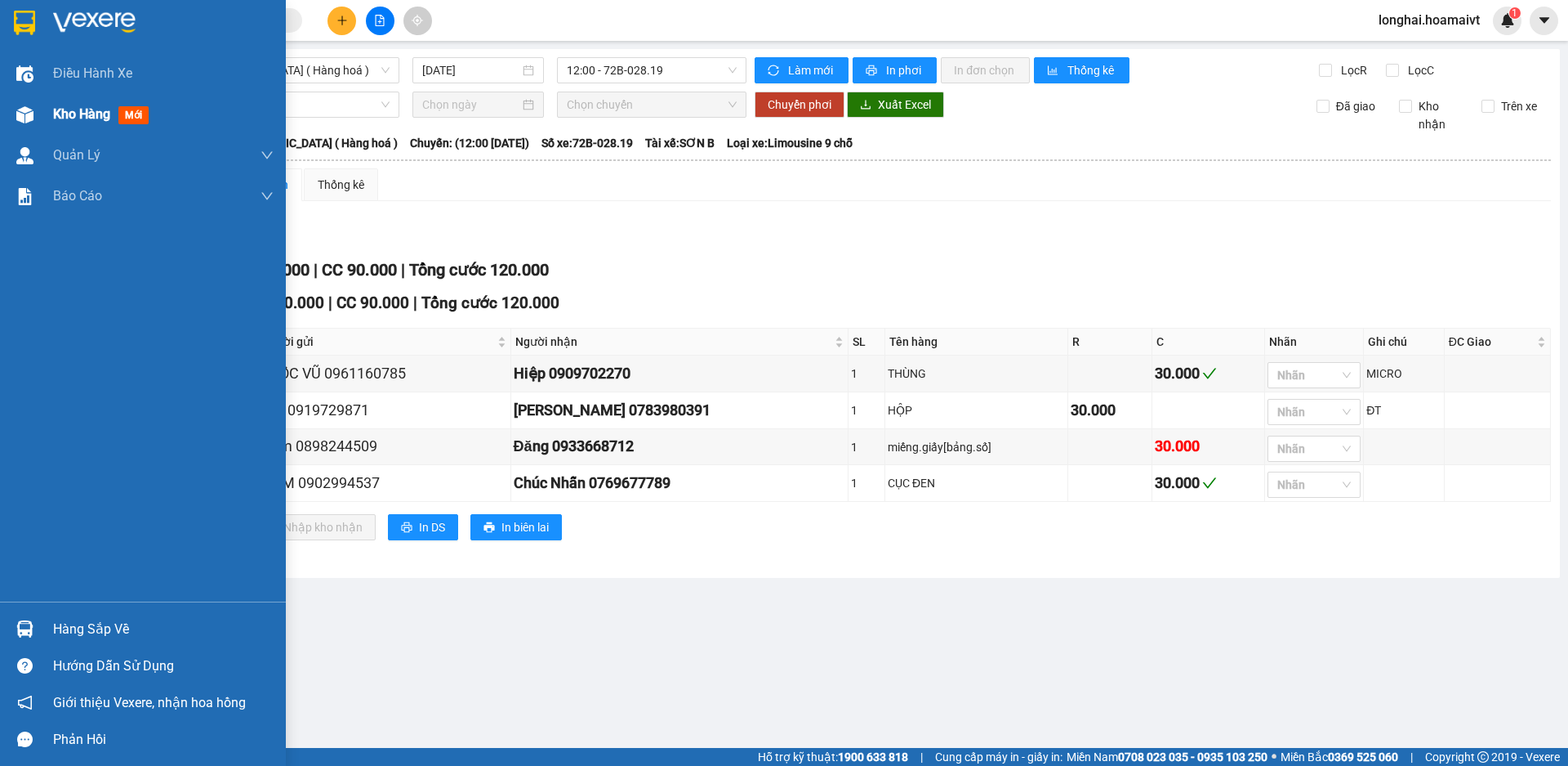
click at [51, 122] on div "Kho hàng mới" at bounding box center [143, 114] width 286 height 41
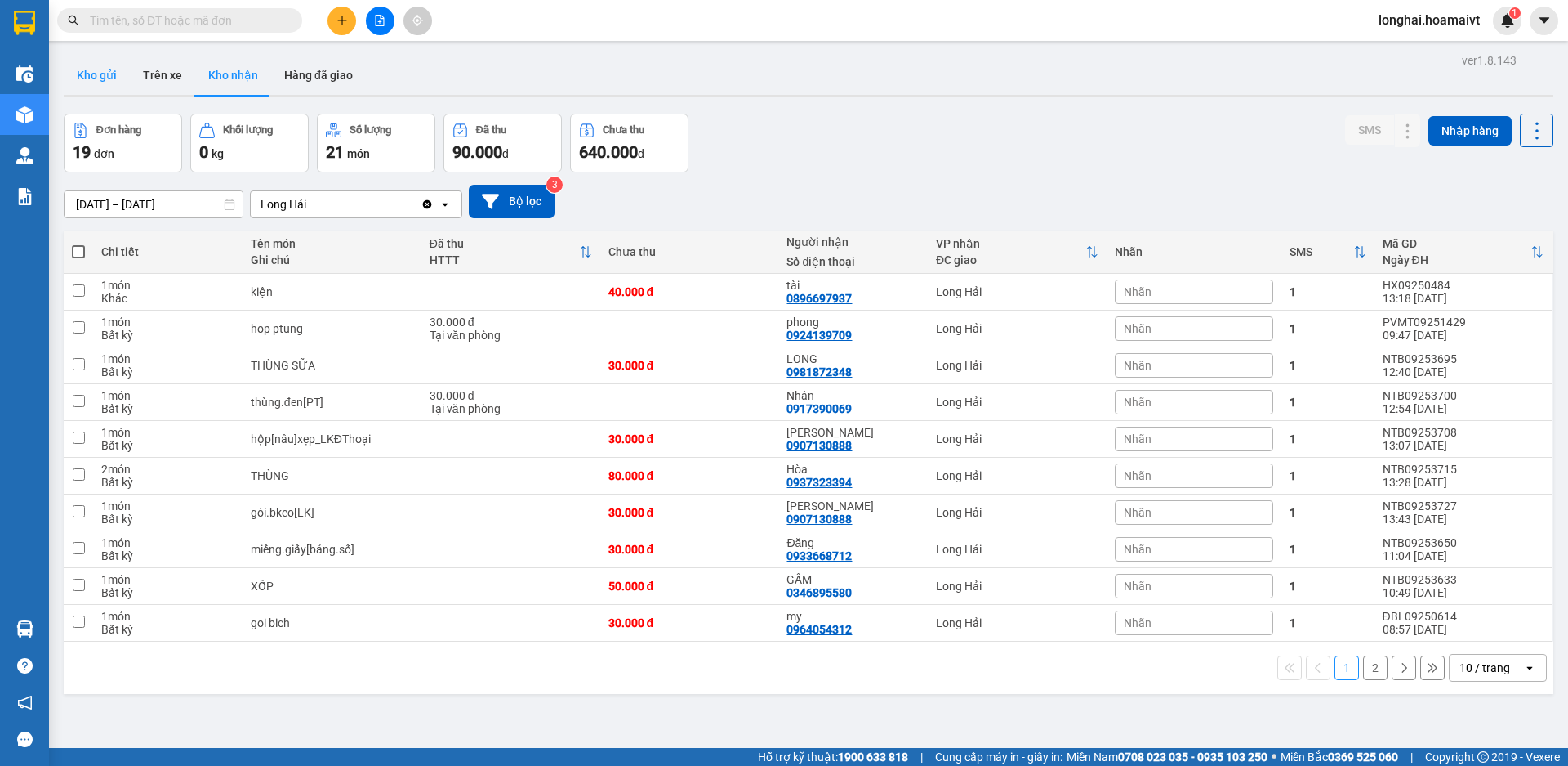
click at [83, 82] on button "Kho gửi" at bounding box center [97, 74] width 66 height 39
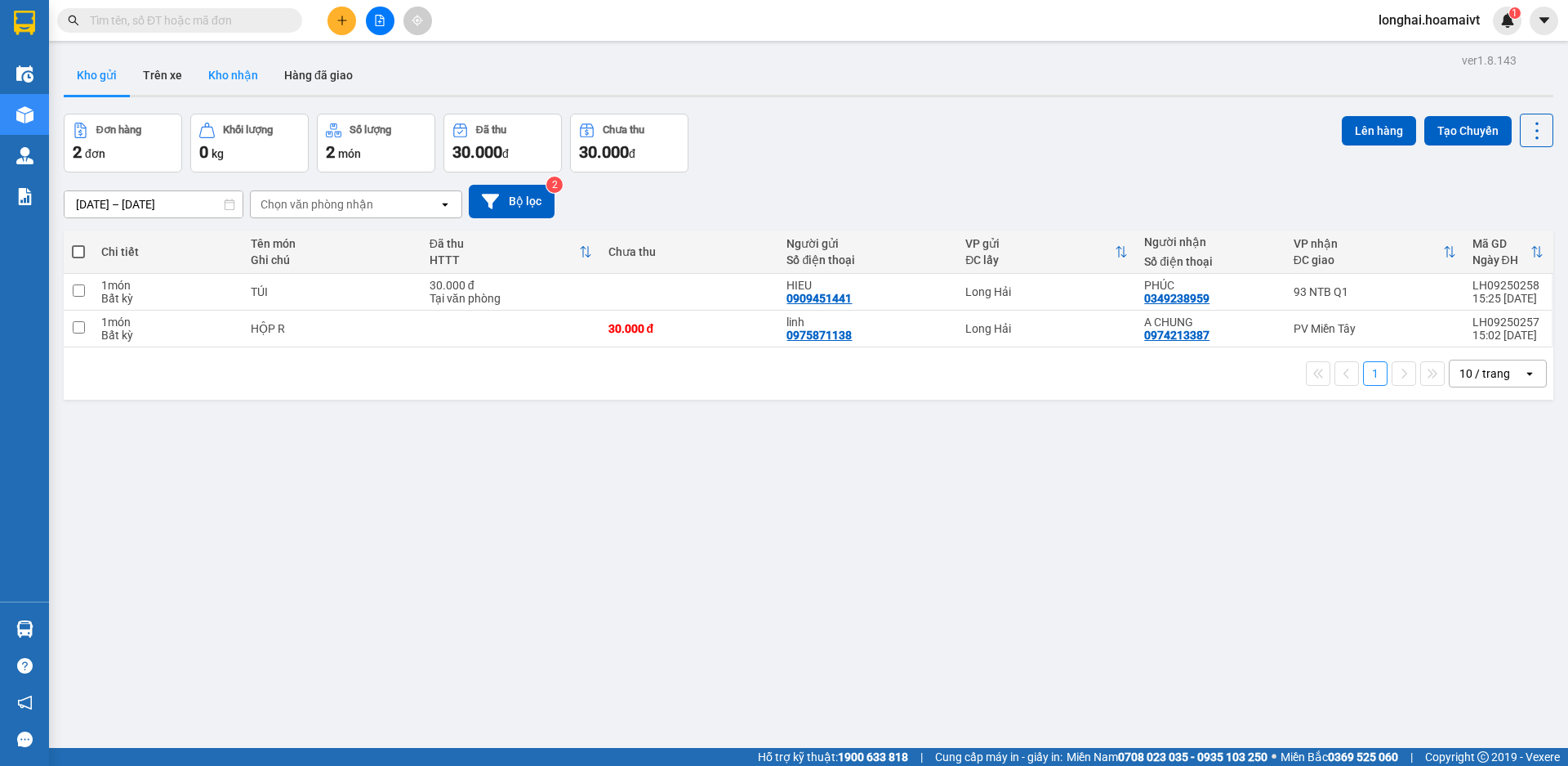
click at [219, 80] on button "Kho nhận" at bounding box center [233, 74] width 76 height 39
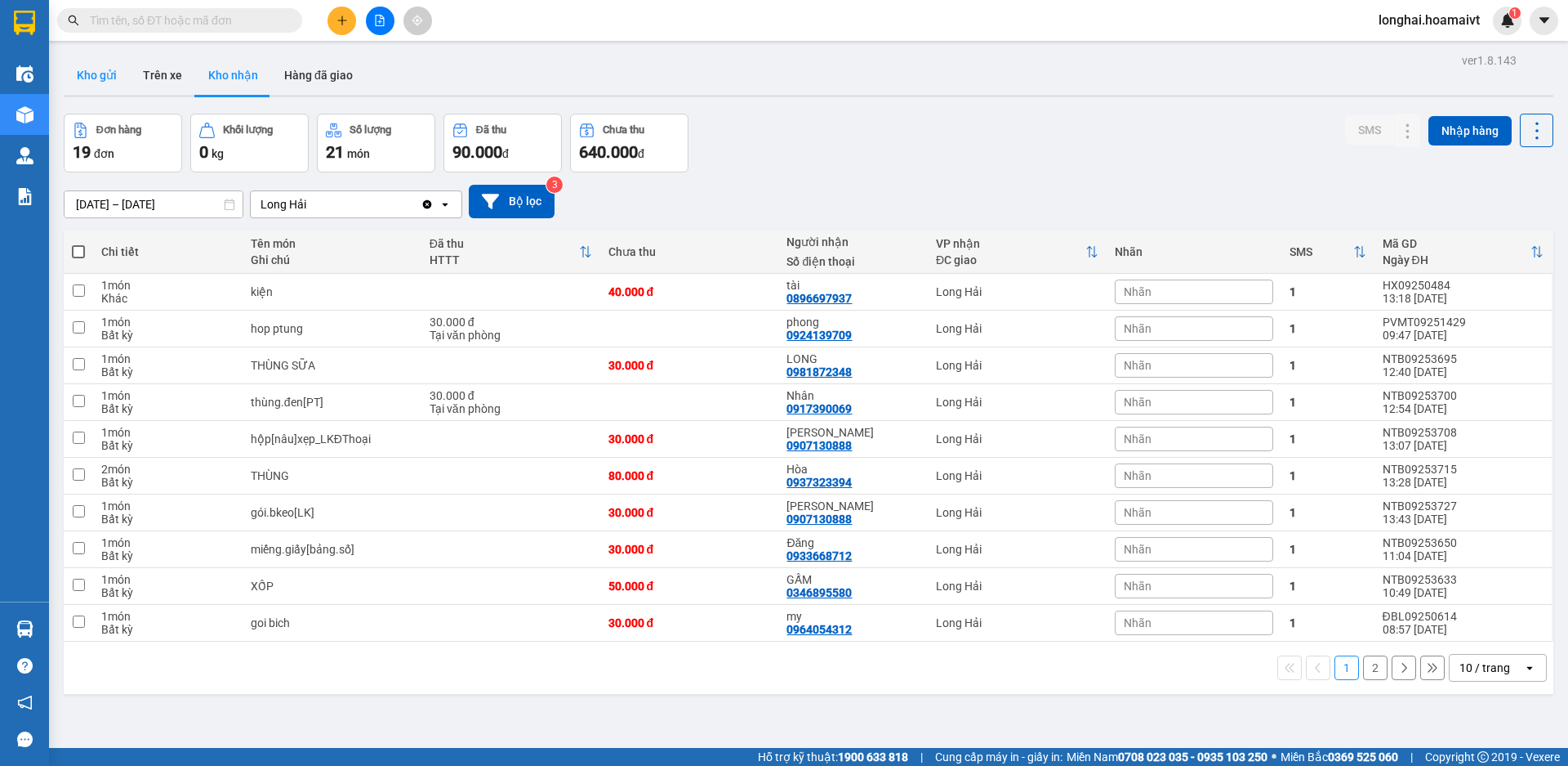
click at [103, 82] on button "Kho gửi" at bounding box center [97, 74] width 66 height 39
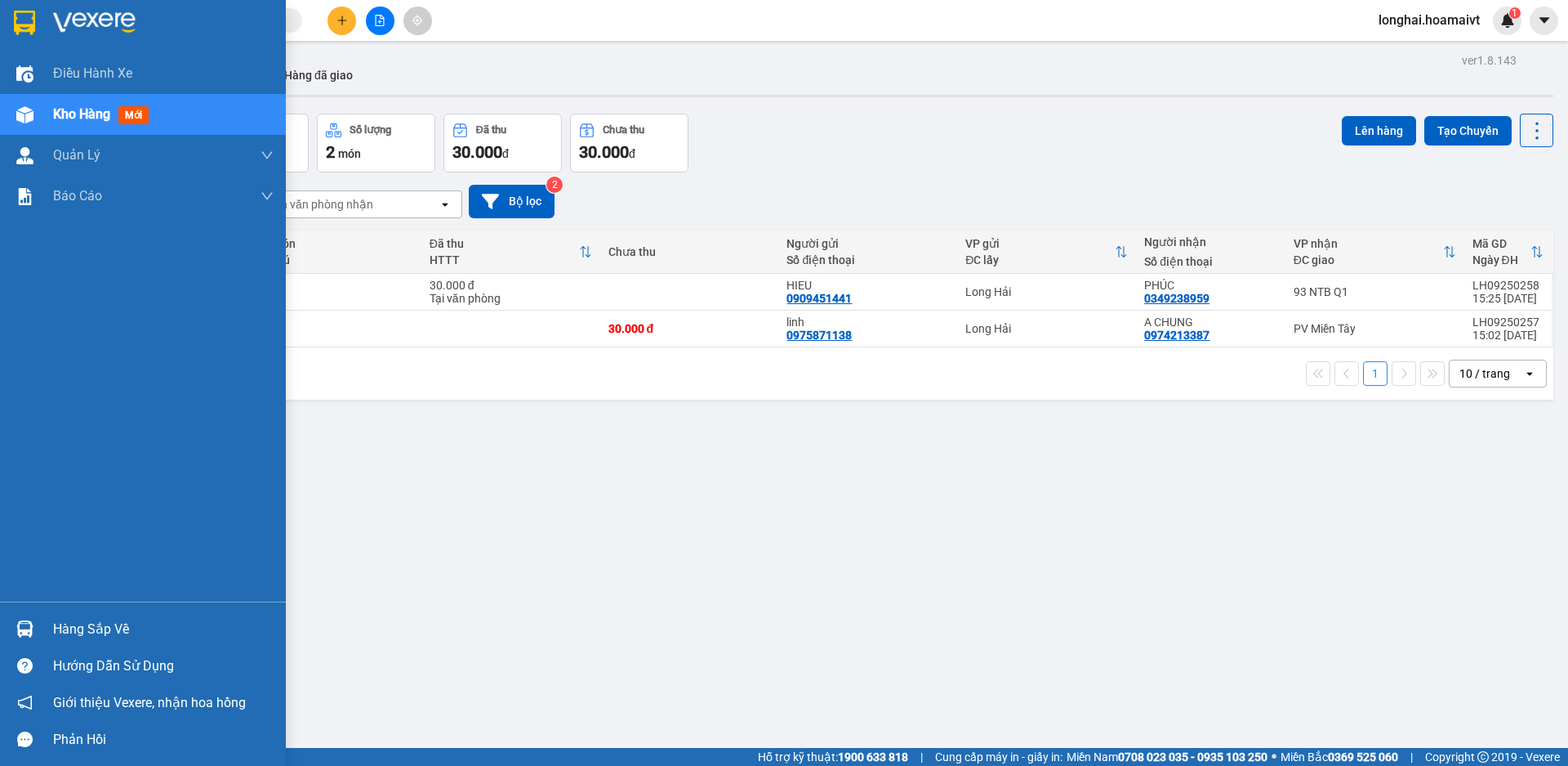
click at [122, 618] on div "Hàng sắp về" at bounding box center [164, 629] width 220 height 25
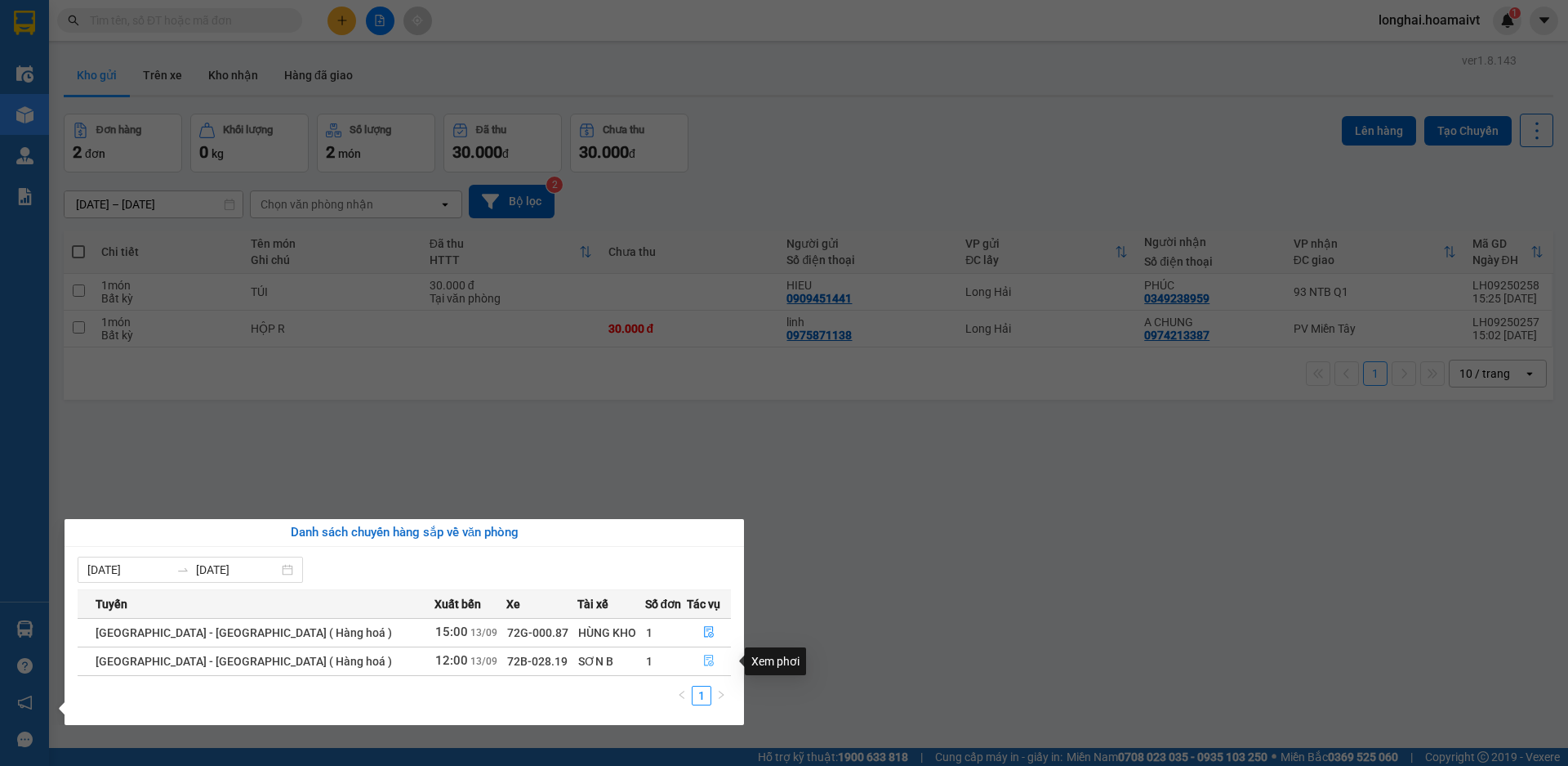
click at [696, 669] on button "button" at bounding box center [709, 661] width 43 height 26
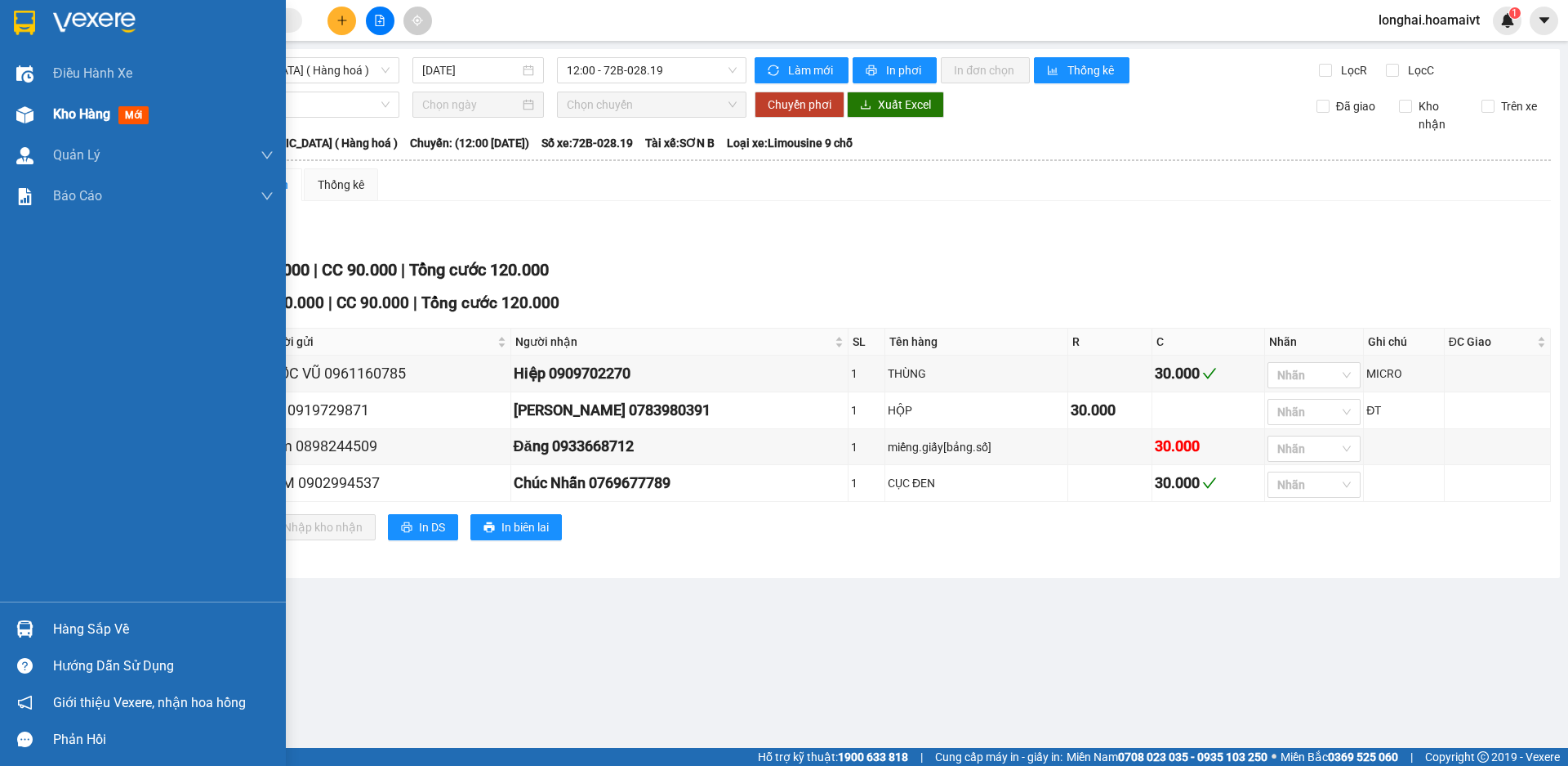
click at [67, 116] on span "Kho hàng" at bounding box center [81, 114] width 57 height 16
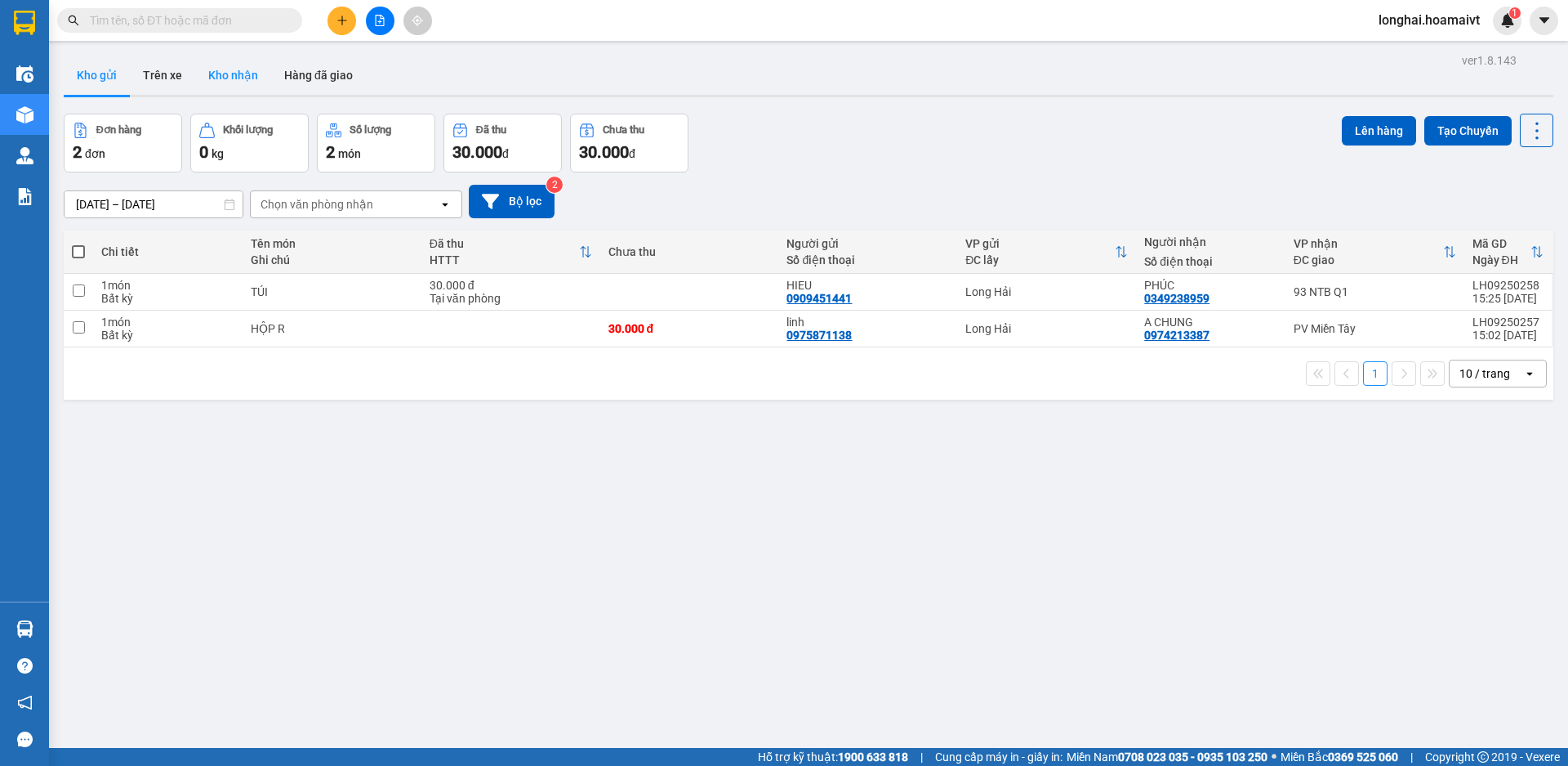
click at [256, 74] on button "Kho nhận" at bounding box center [233, 74] width 76 height 39
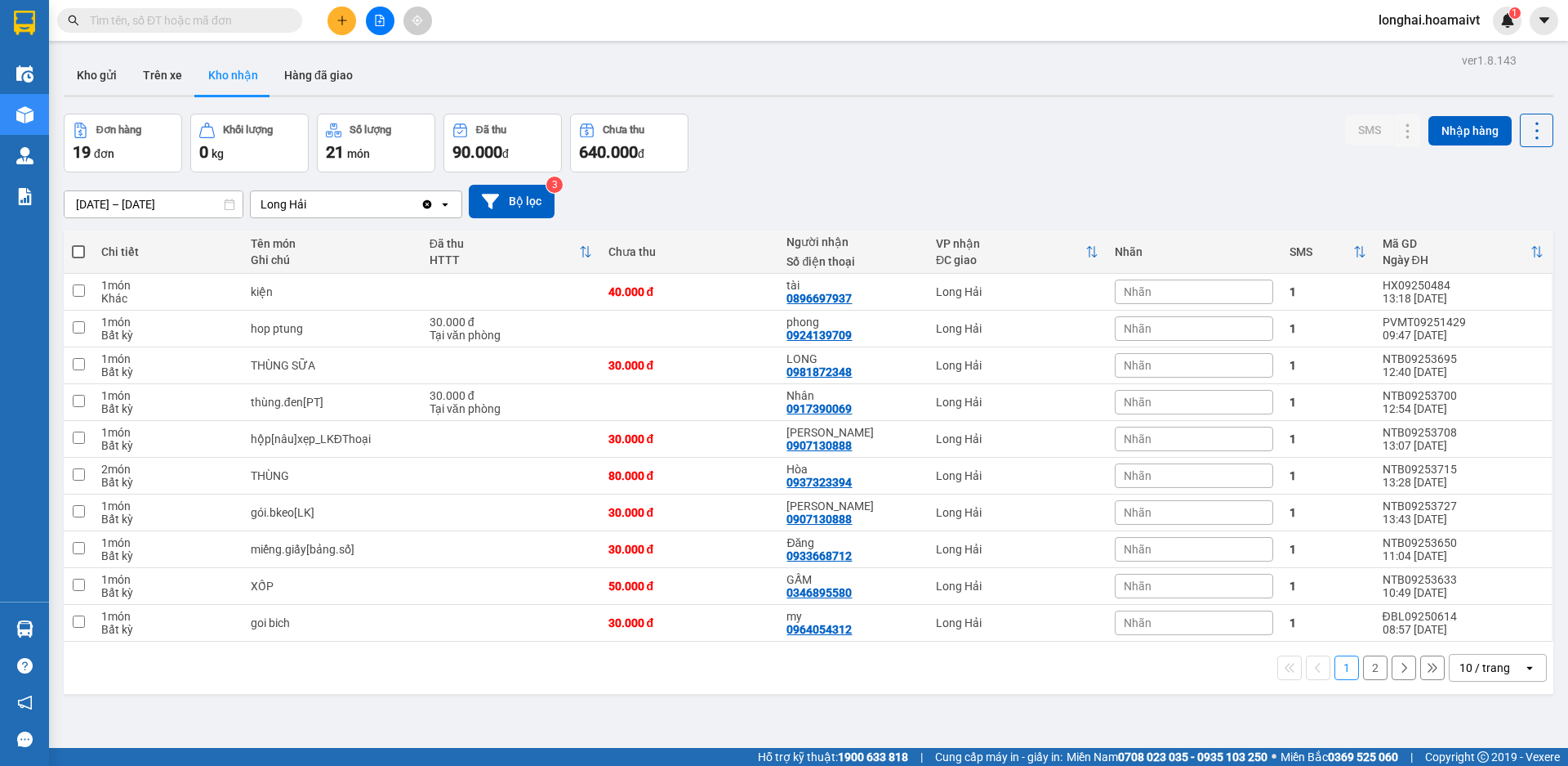
click at [190, 20] on input "text" at bounding box center [186, 20] width 192 height 18
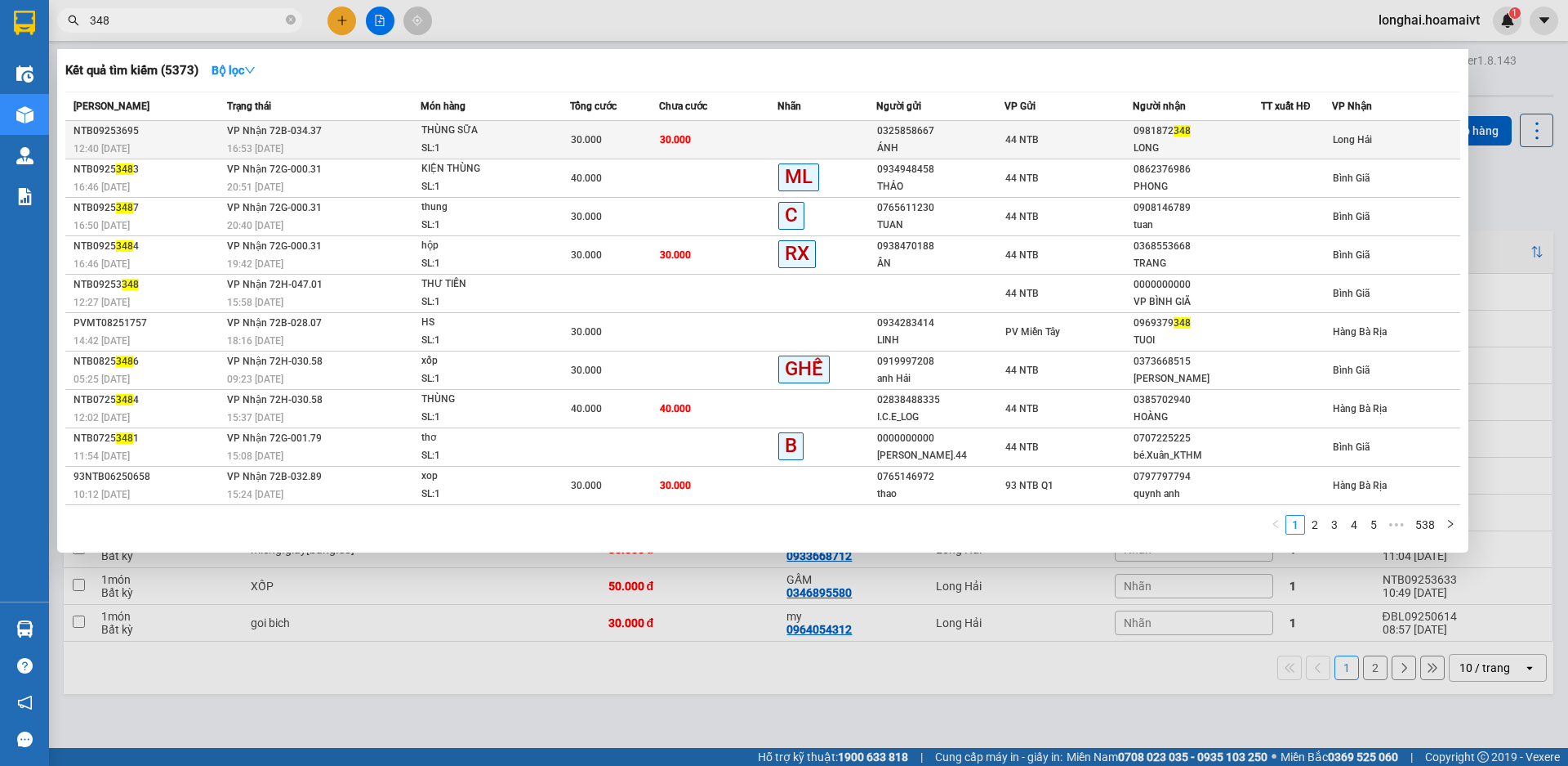
type input "348"
click at [514, 151] on div "SL: 1" at bounding box center [483, 149] width 122 height 18
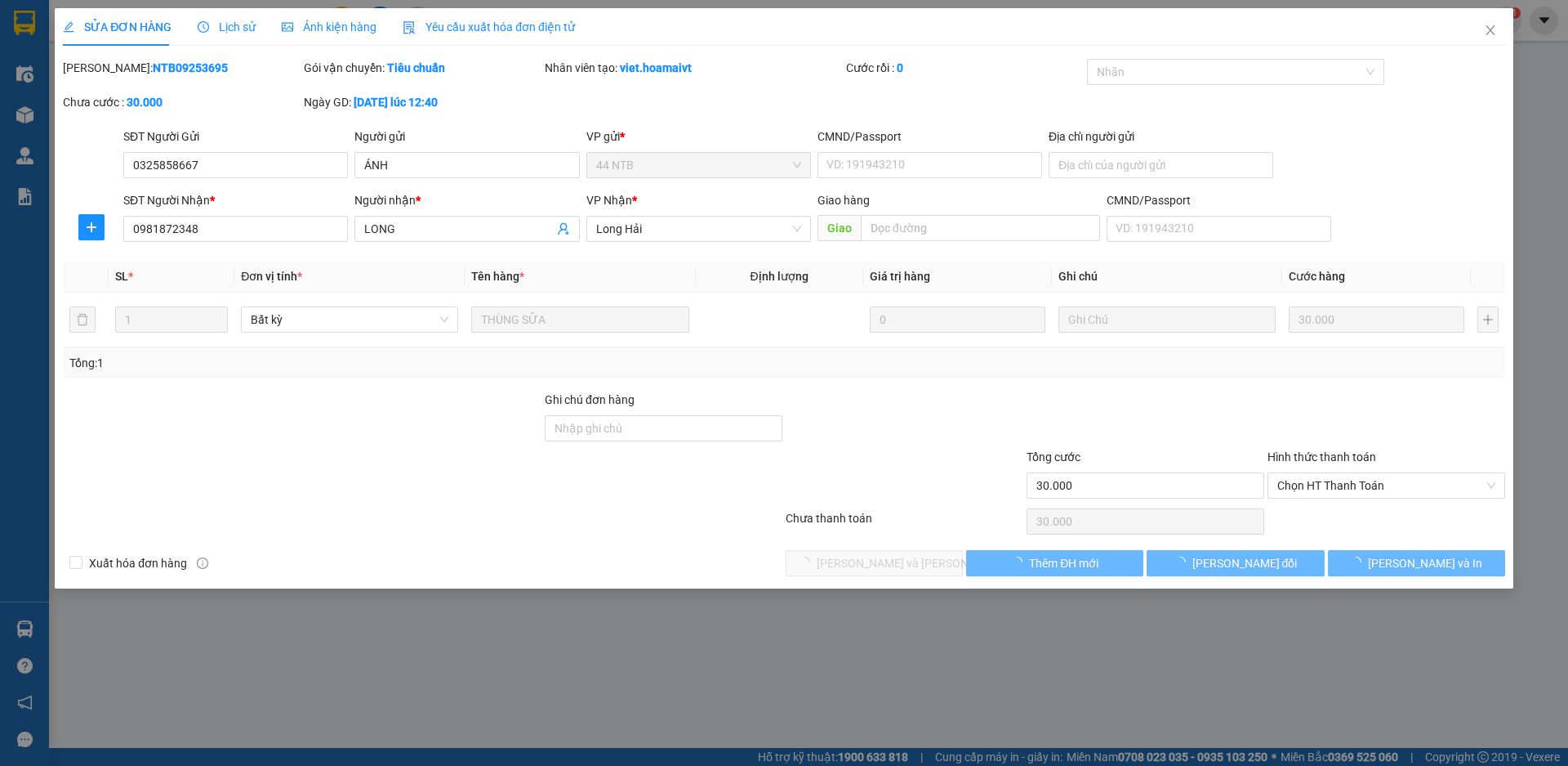
type input "0325858667"
type input "ÁNH"
type input "0981872348"
type input "LONG"
type input "30.000"
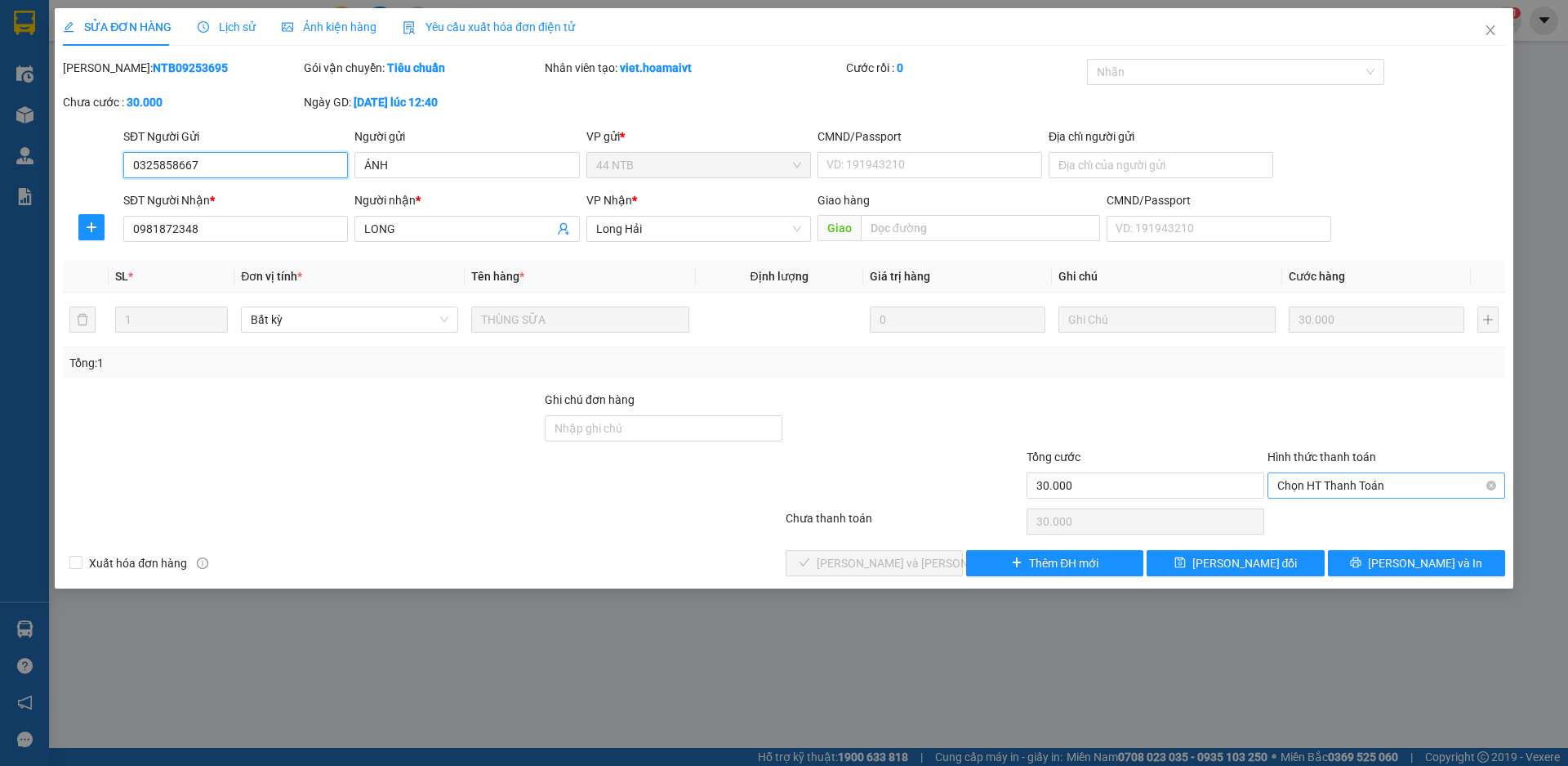
click at [1368, 488] on span "Chọn HT Thanh Toán" at bounding box center [1386, 485] width 218 height 25
drag, startPoint x: 1365, startPoint y: 511, endPoint x: 1351, endPoint y: 512, distance: 14.0
click at [1365, 512] on div "Tại văn phòng" at bounding box center [1386, 518] width 218 height 18
type input "0"
click at [872, 561] on span "[PERSON_NAME] và [PERSON_NAME] hàng" at bounding box center [927, 563] width 220 height 18
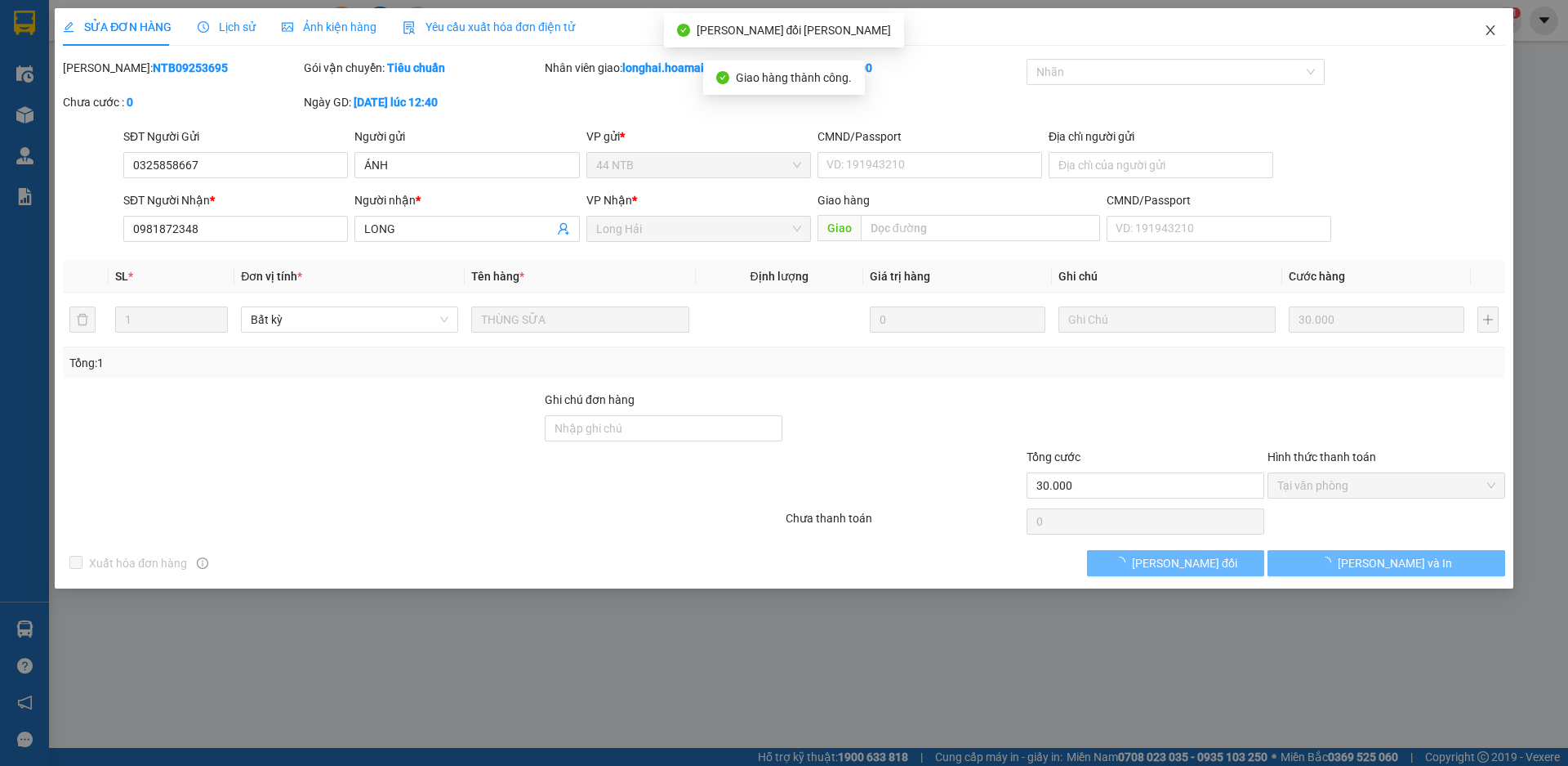
click at [1498, 36] on span "Close" at bounding box center [1490, 31] width 46 height 46
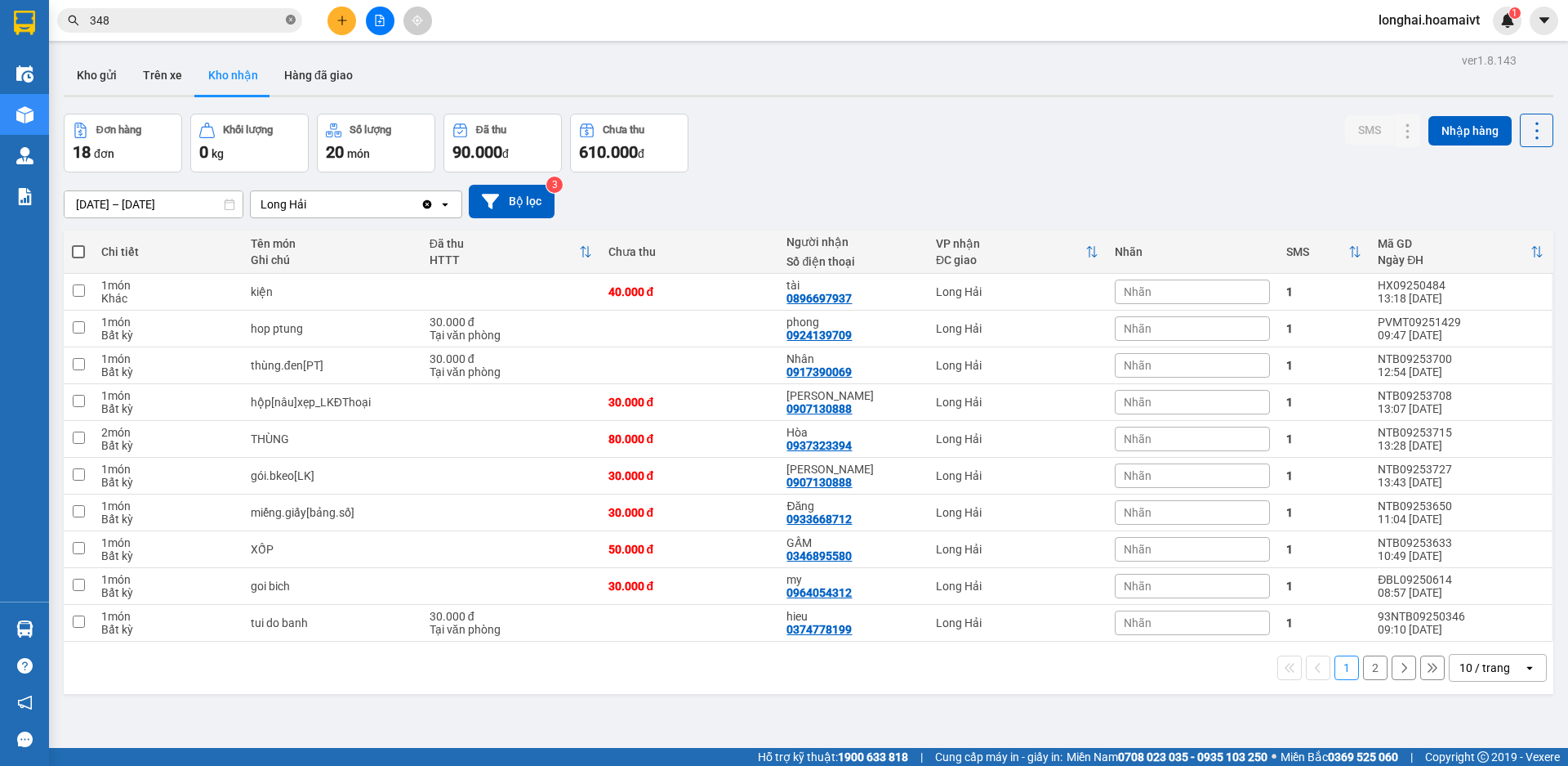
click at [289, 23] on icon "close-circle" at bounding box center [290, 19] width 10 height 10
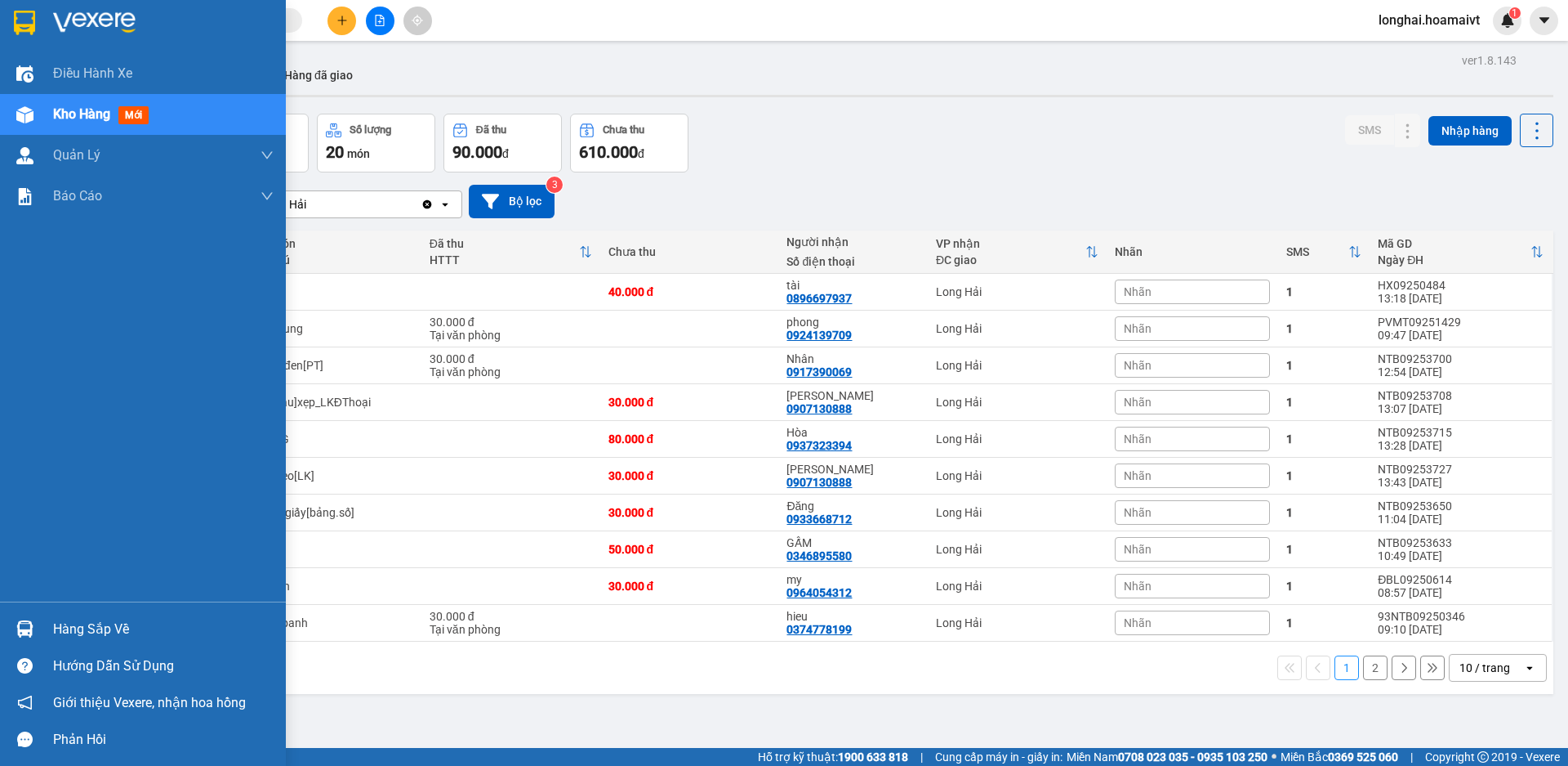
click at [25, 619] on div at bounding box center [24, 629] width 29 height 29
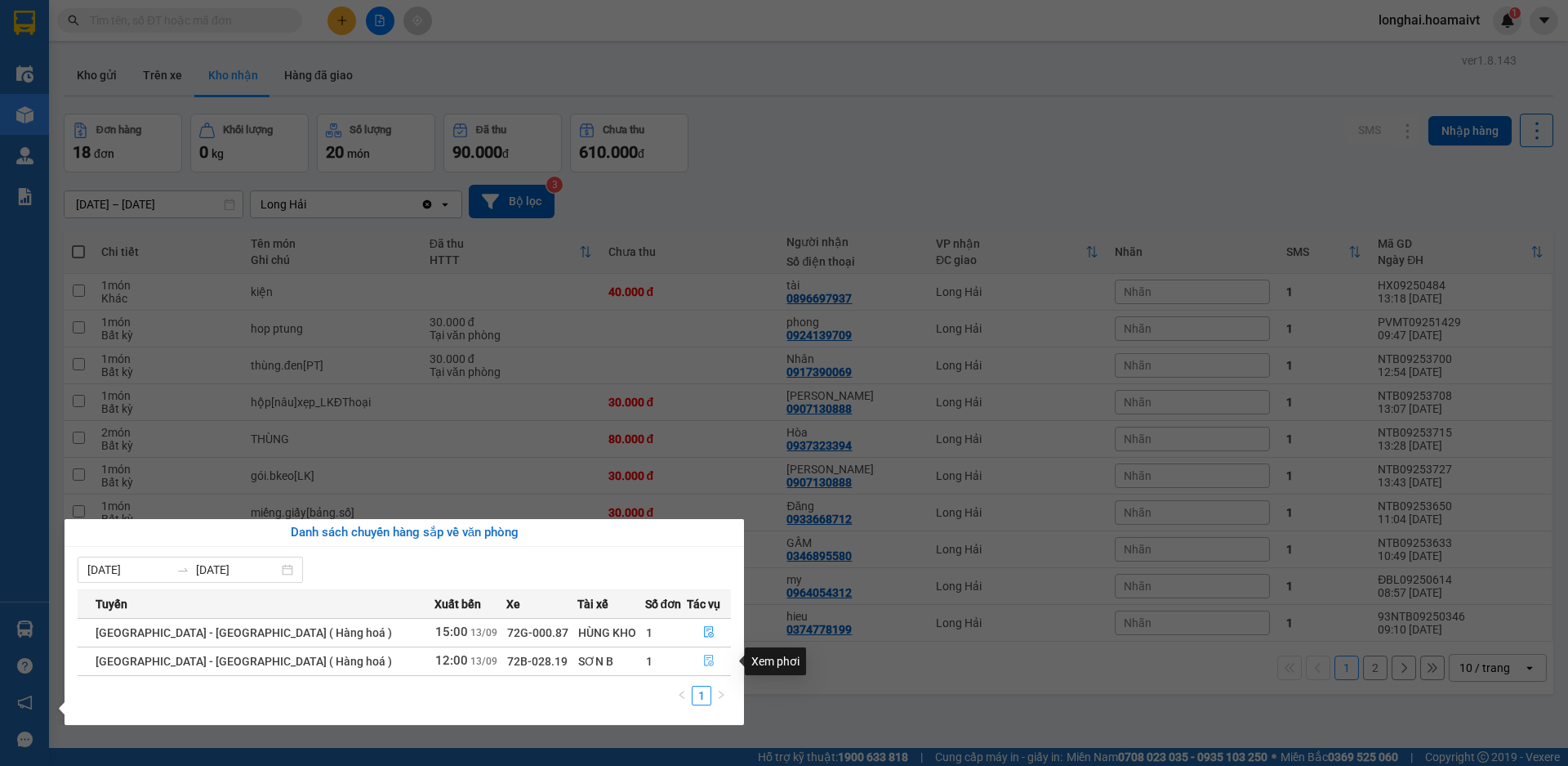
click at [708, 659] on icon "file-done" at bounding box center [709, 660] width 11 height 11
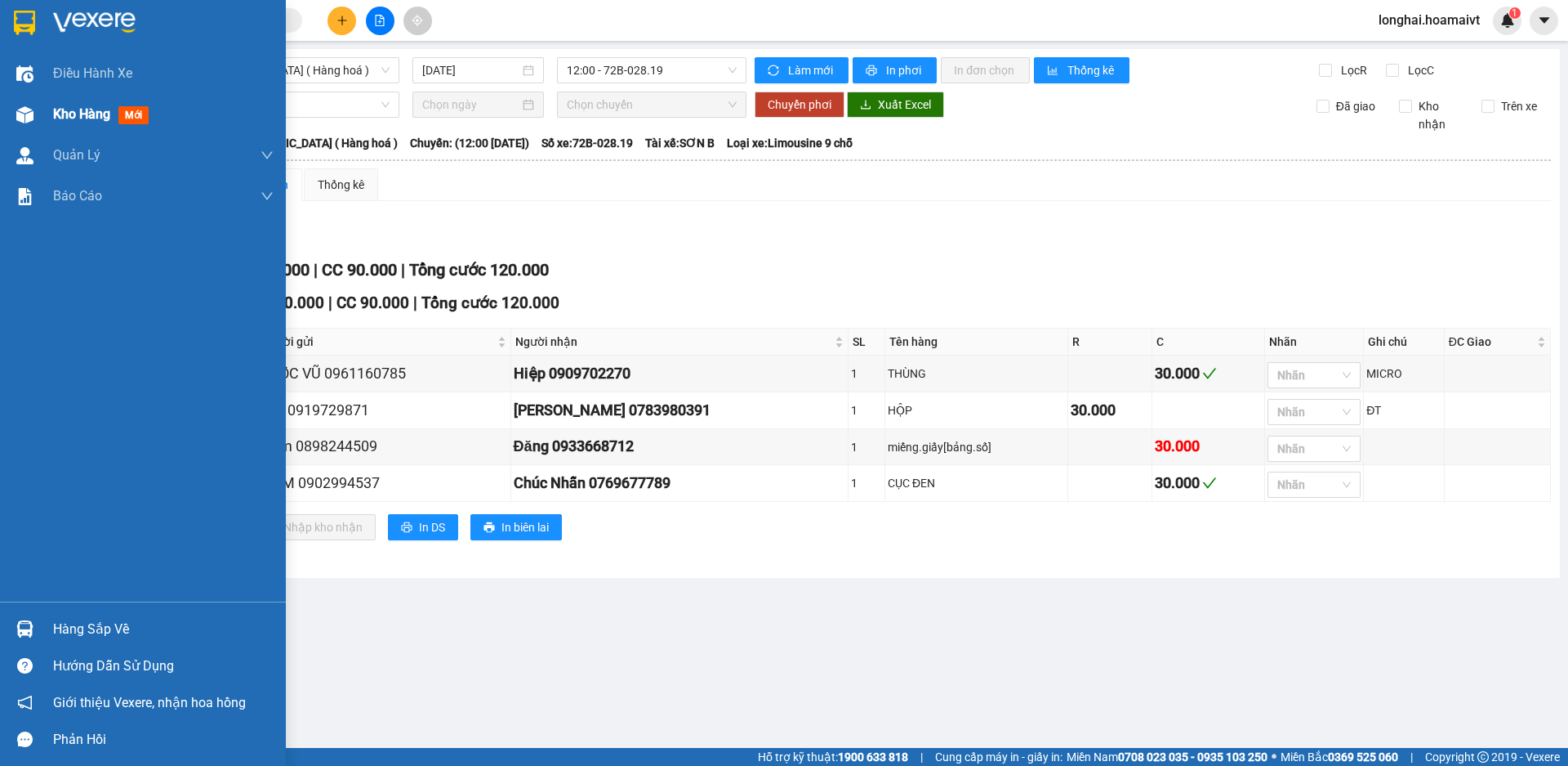
click at [68, 106] on span "Kho hàng" at bounding box center [81, 114] width 57 height 16
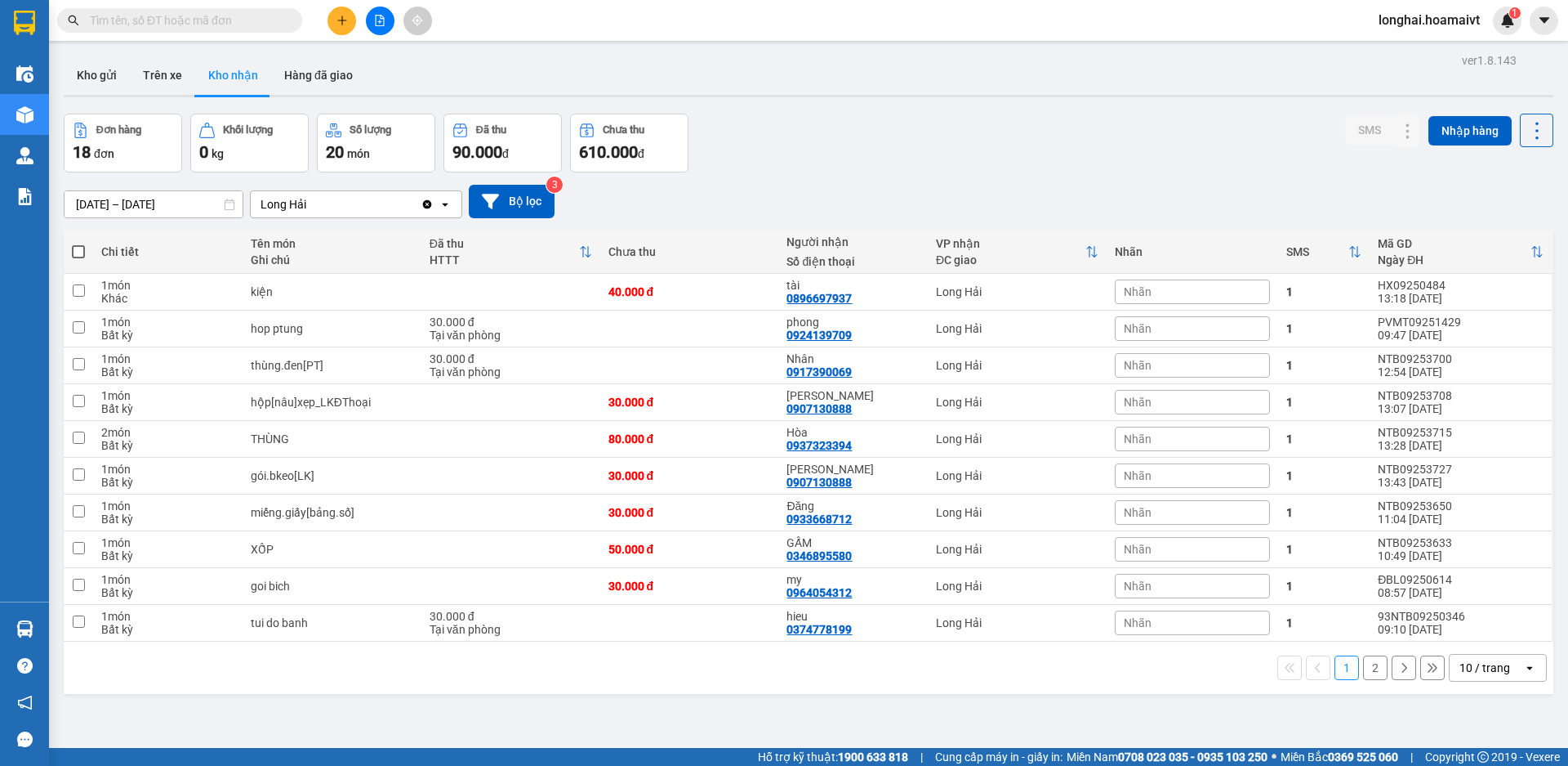
click at [130, 27] on input "text" at bounding box center [186, 20] width 192 height 18
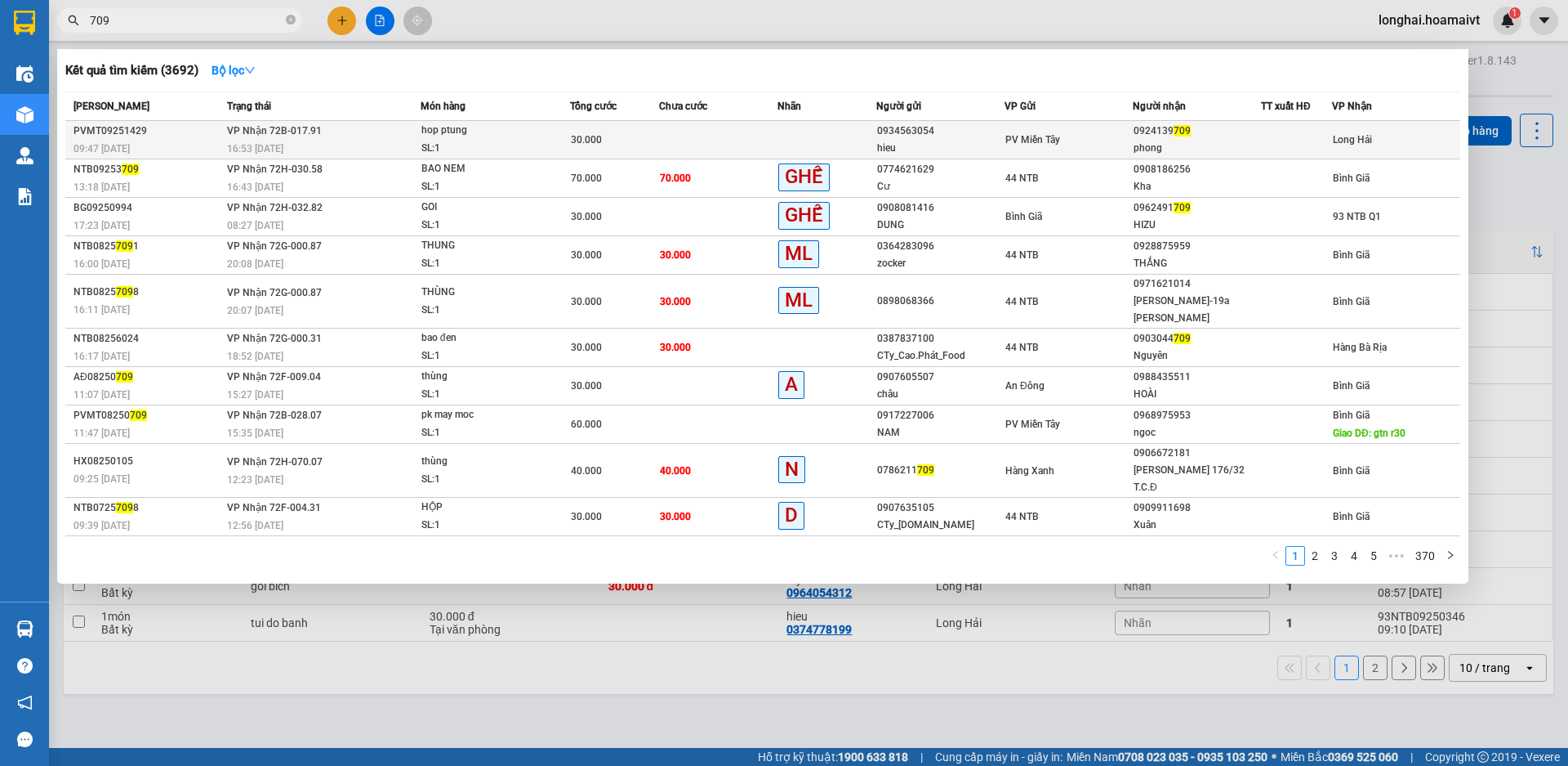
type input "709"
click at [538, 129] on div "hop ptung" at bounding box center [483, 130] width 122 height 18
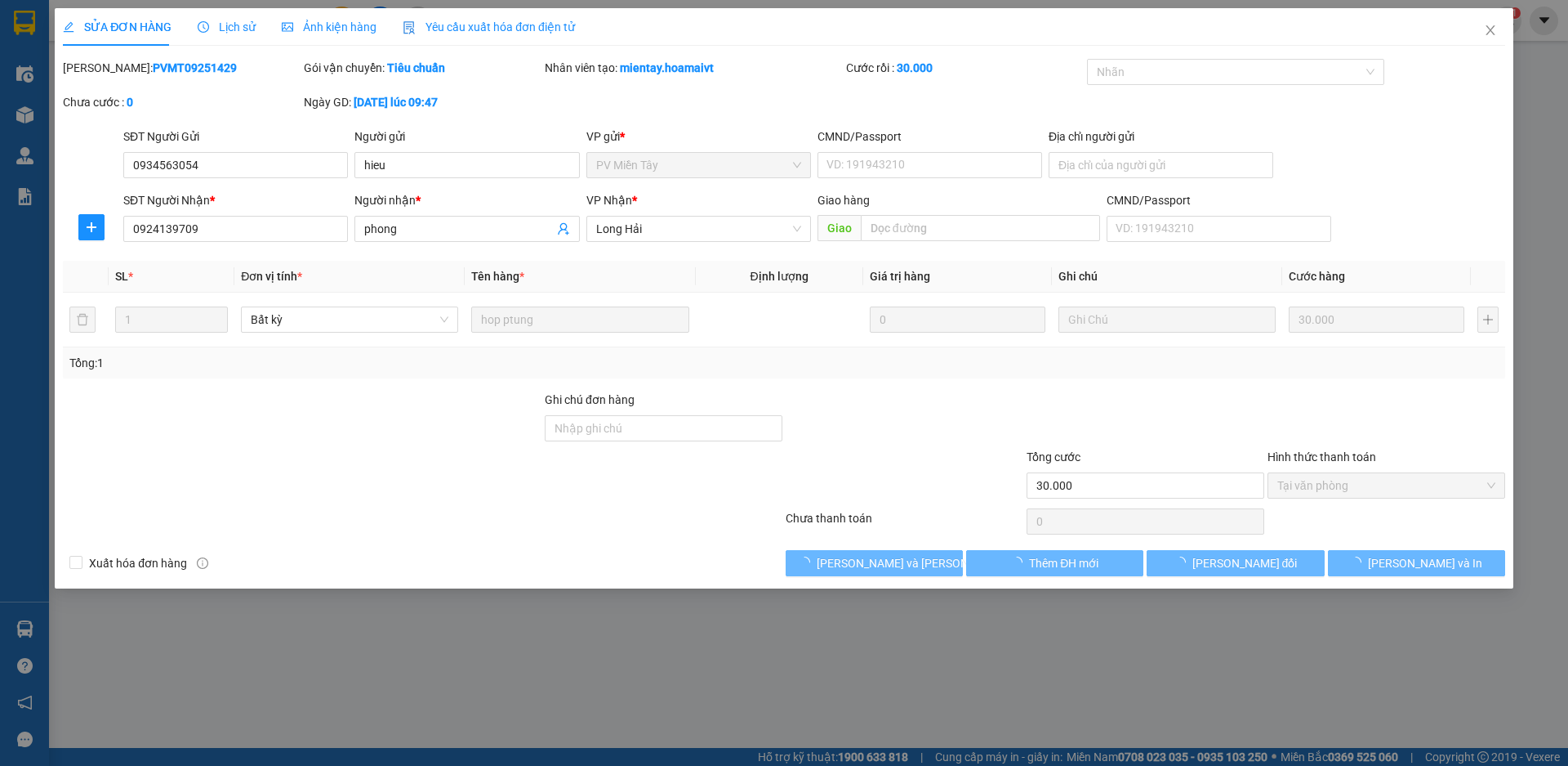
type input "0934563054"
type input "hieu"
type input "0924139709"
type input "phong"
type input "30.000"
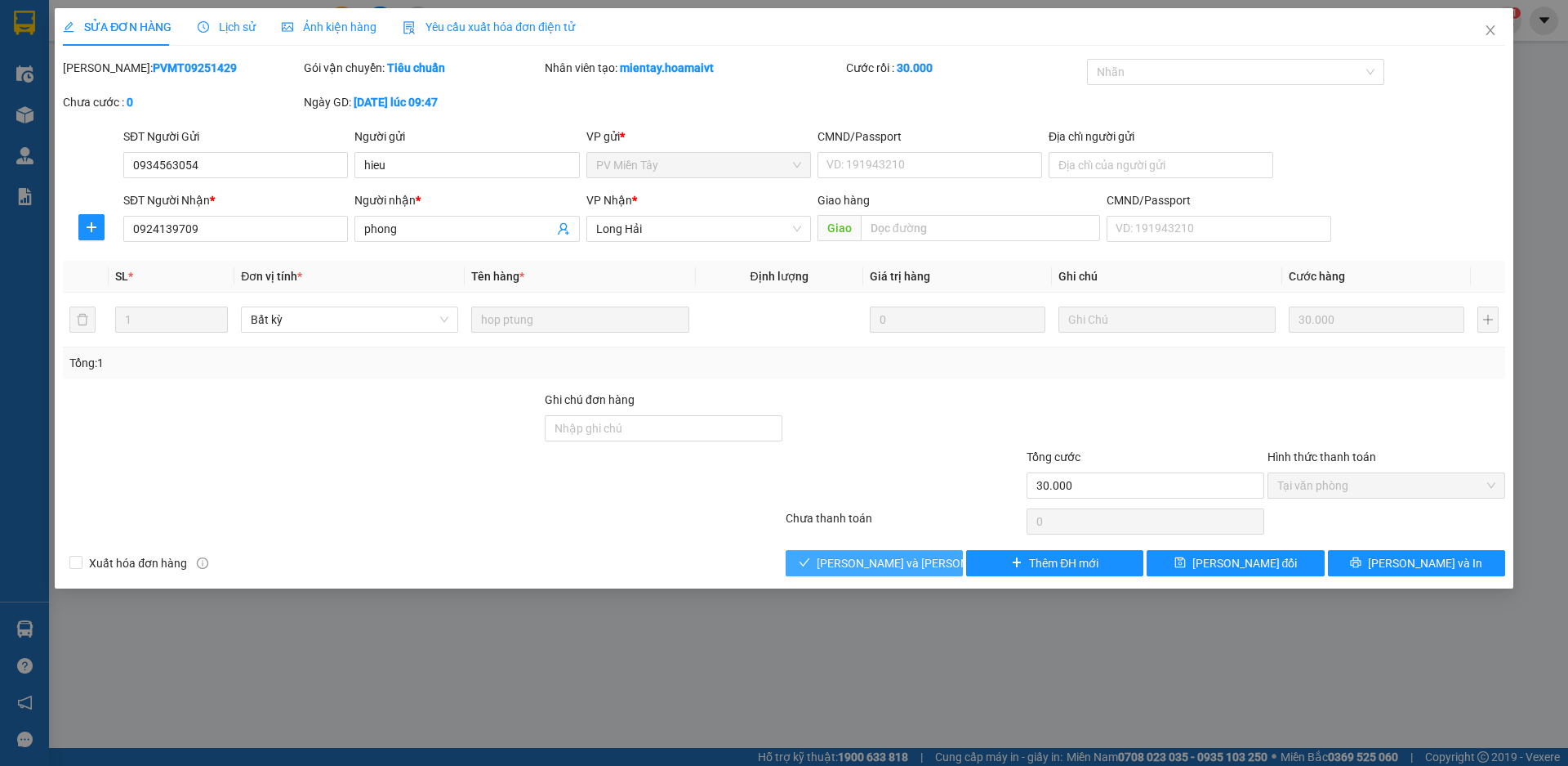
click at [865, 556] on span "[PERSON_NAME] và [PERSON_NAME] hàng" at bounding box center [927, 563] width 220 height 18
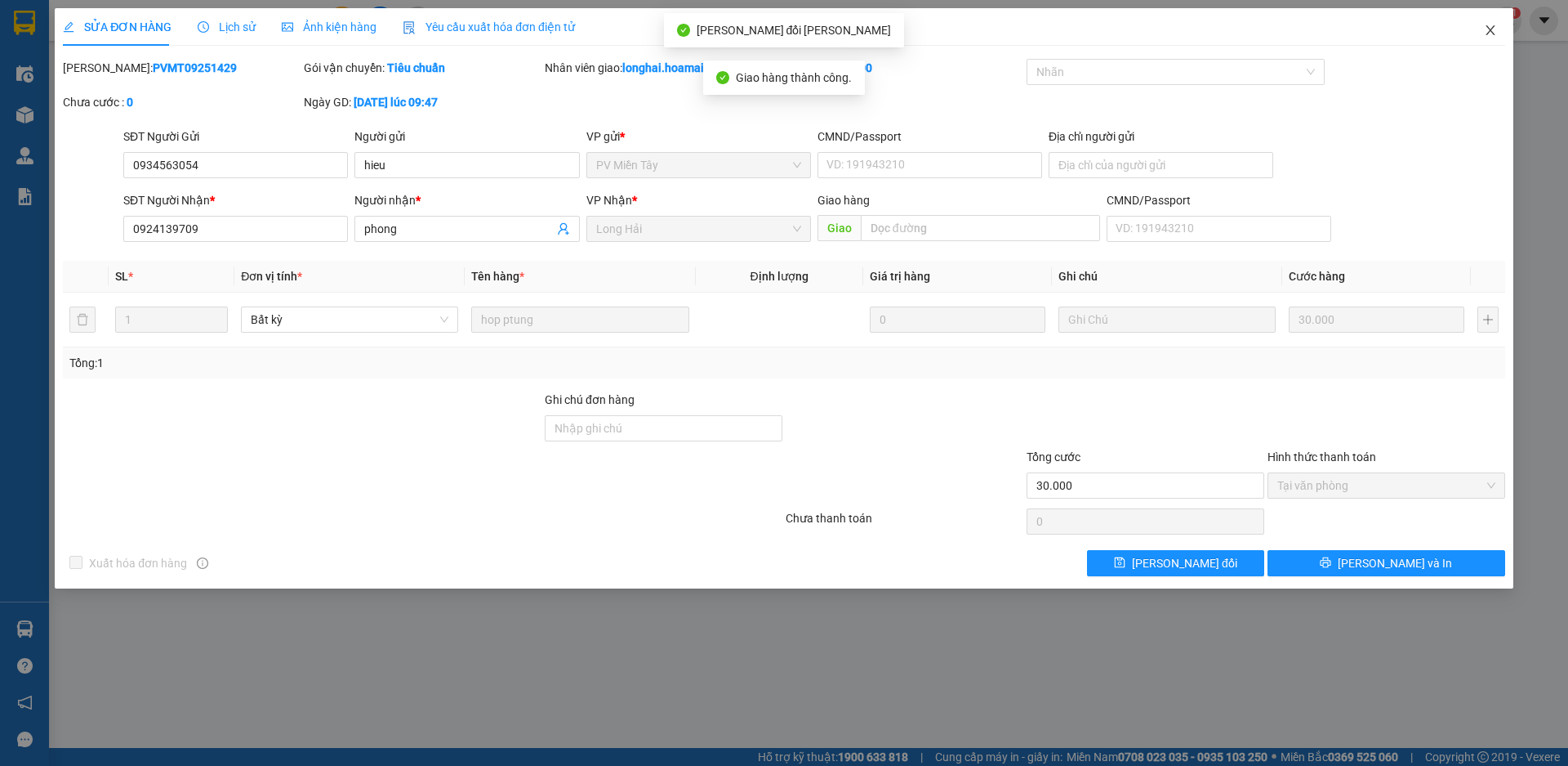
click at [1484, 32] on icon "close" at bounding box center [1490, 30] width 13 height 13
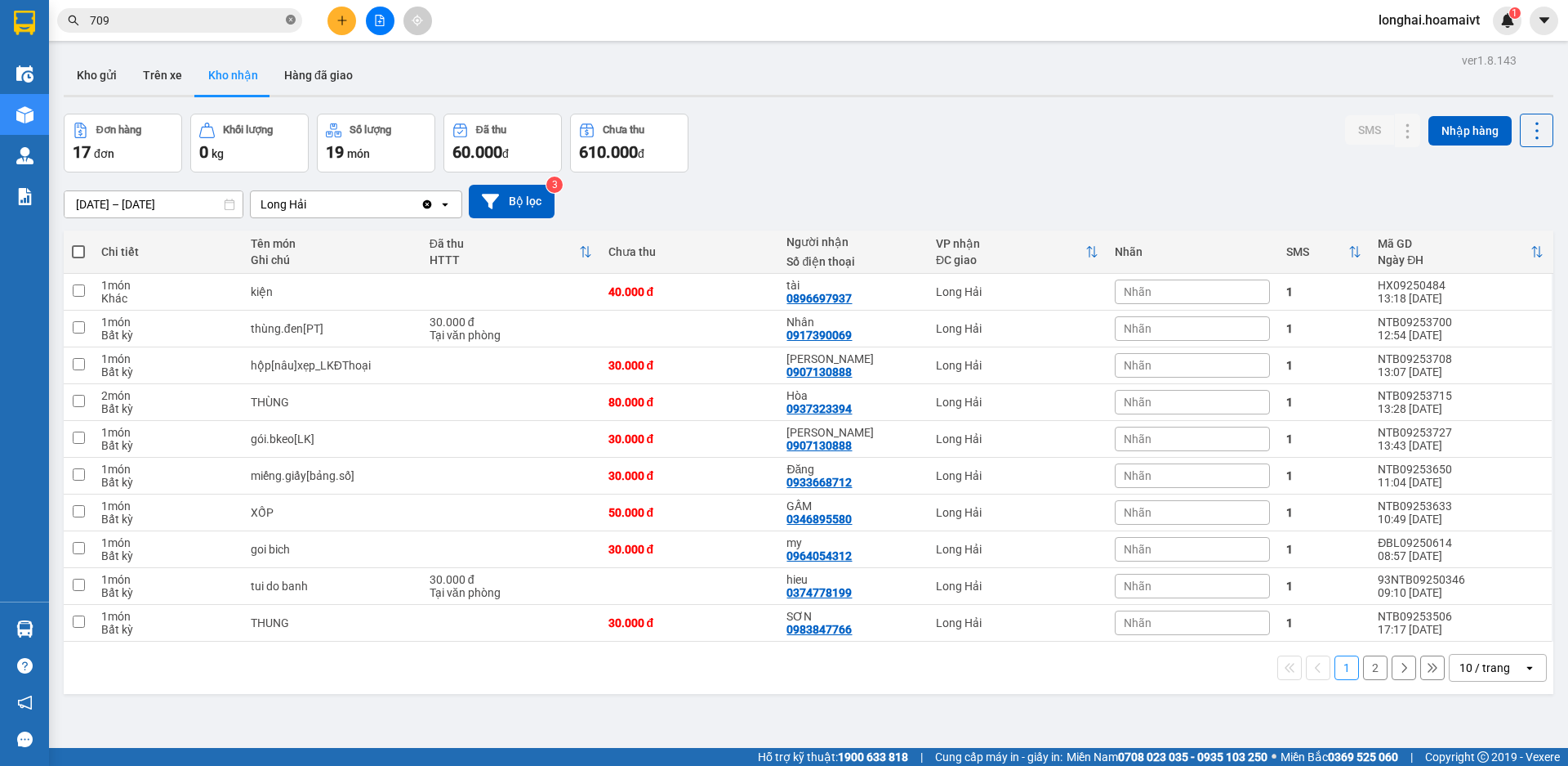
click at [292, 22] on icon "close-circle" at bounding box center [290, 19] width 10 height 10
click at [74, 67] on button "Kho gửi" at bounding box center [97, 74] width 66 height 39
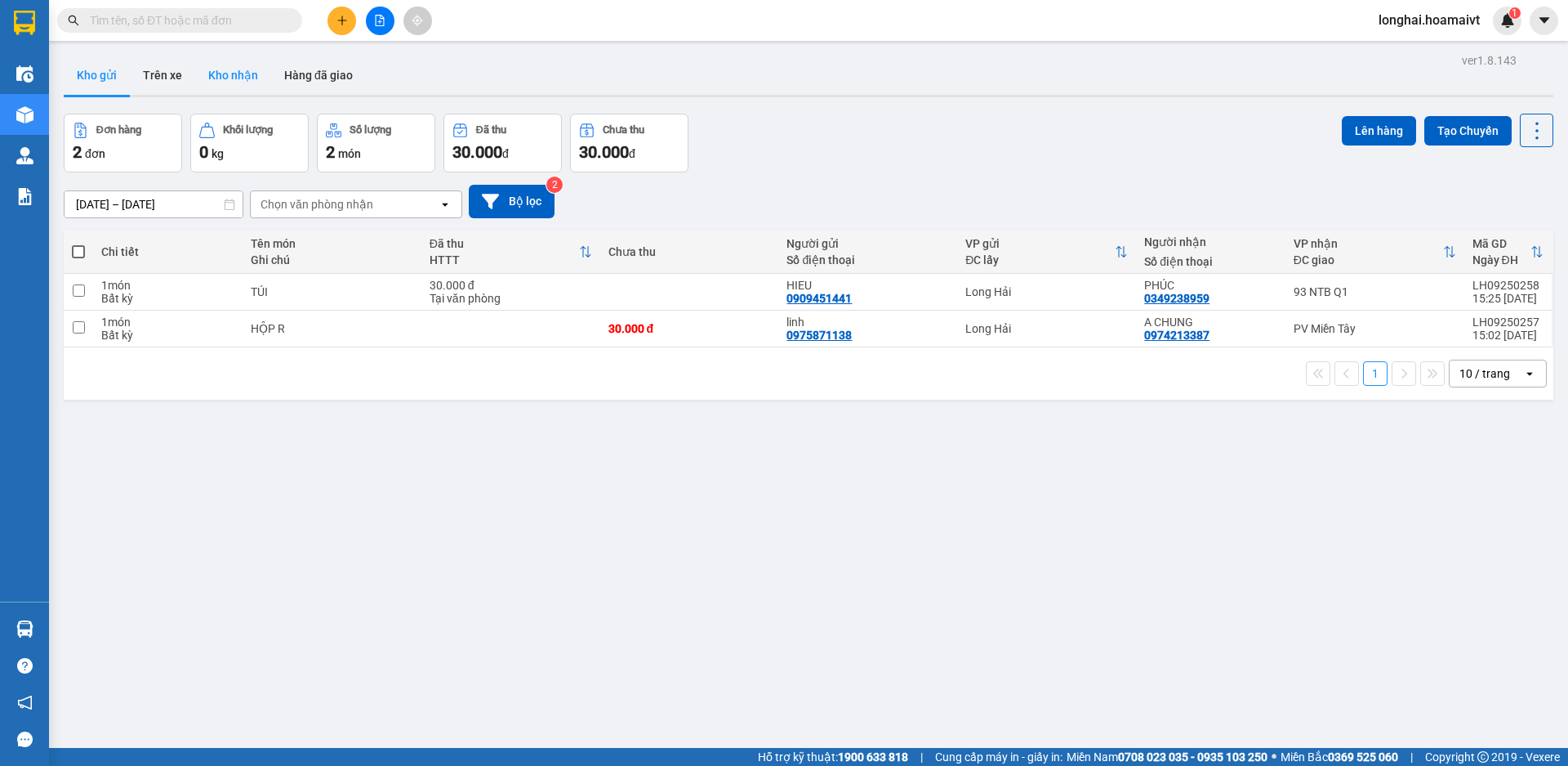
click at [242, 80] on button "Kho nhận" at bounding box center [233, 74] width 76 height 39
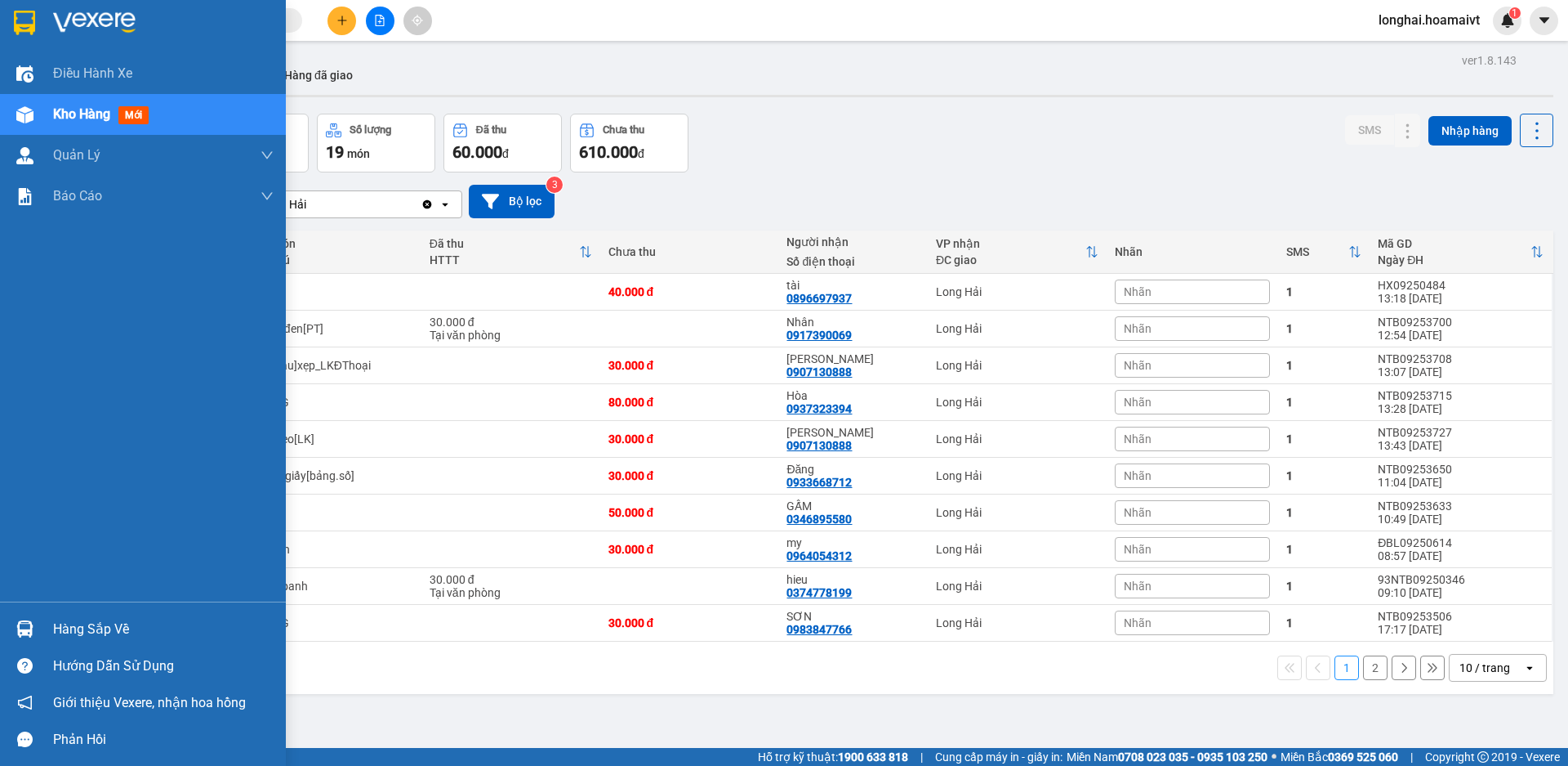
click at [31, 616] on div at bounding box center [24, 629] width 29 height 29
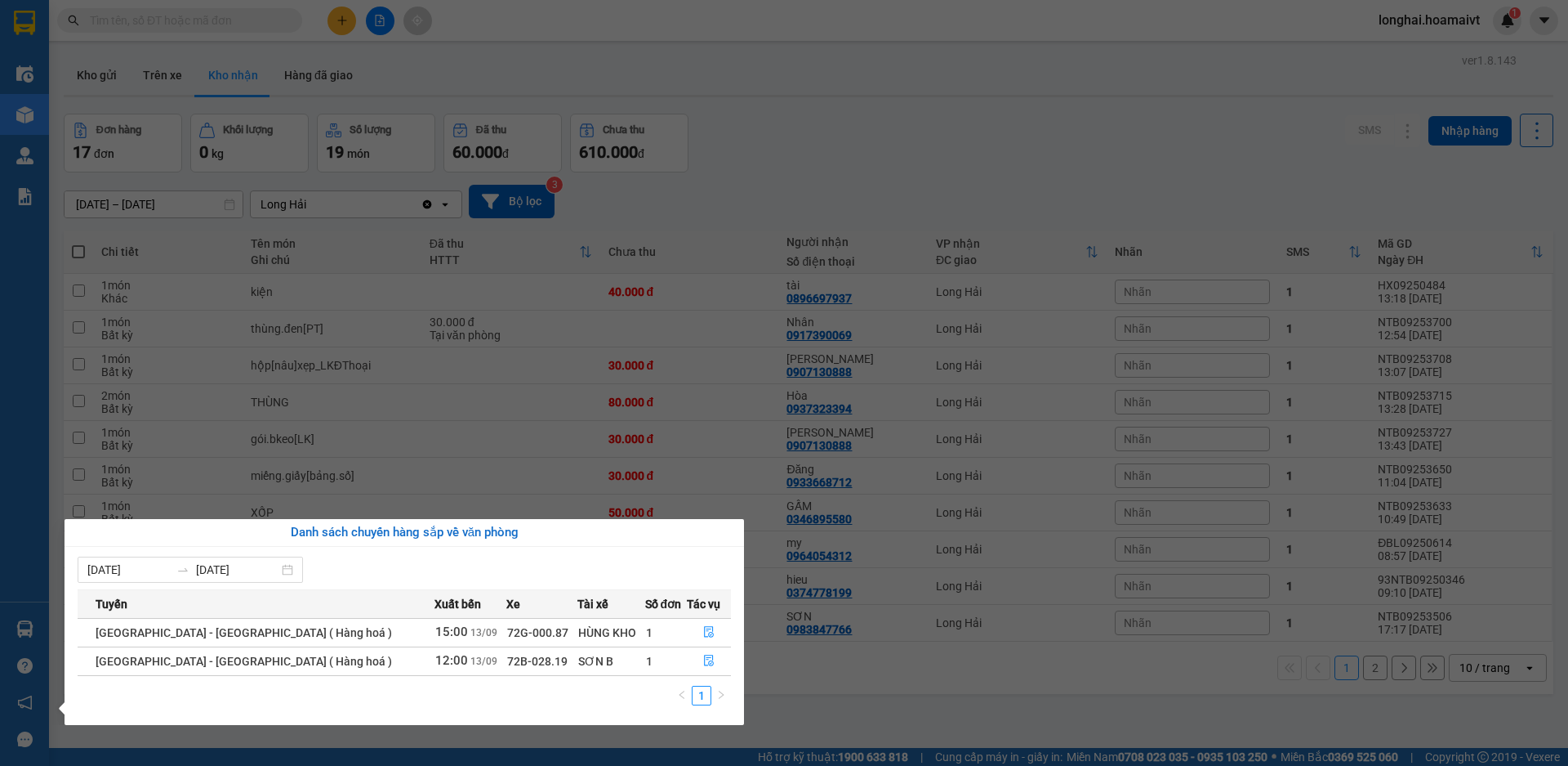
click at [734, 168] on section "Kết quả [PERSON_NAME] ( 3692 ) Bộ lọc Mã ĐH Trạng thái Món hàng Tổng [PERSON_NA…" at bounding box center [784, 383] width 1568 height 766
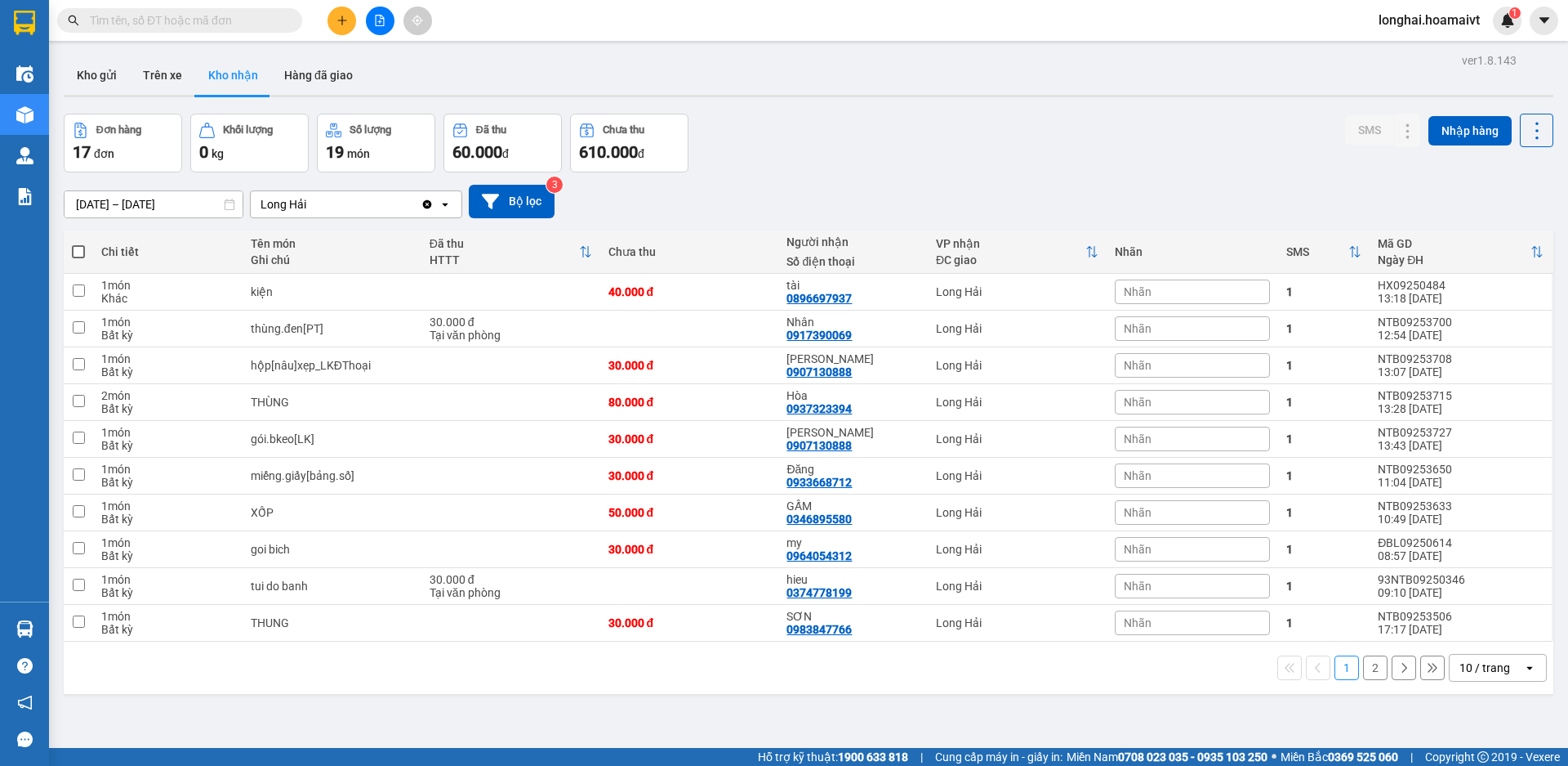
drag, startPoint x: 80, startPoint y: 85, endPoint x: 56, endPoint y: 86, distance: 24.0
click at [80, 84] on button "Kho gửi" at bounding box center [97, 74] width 66 height 39
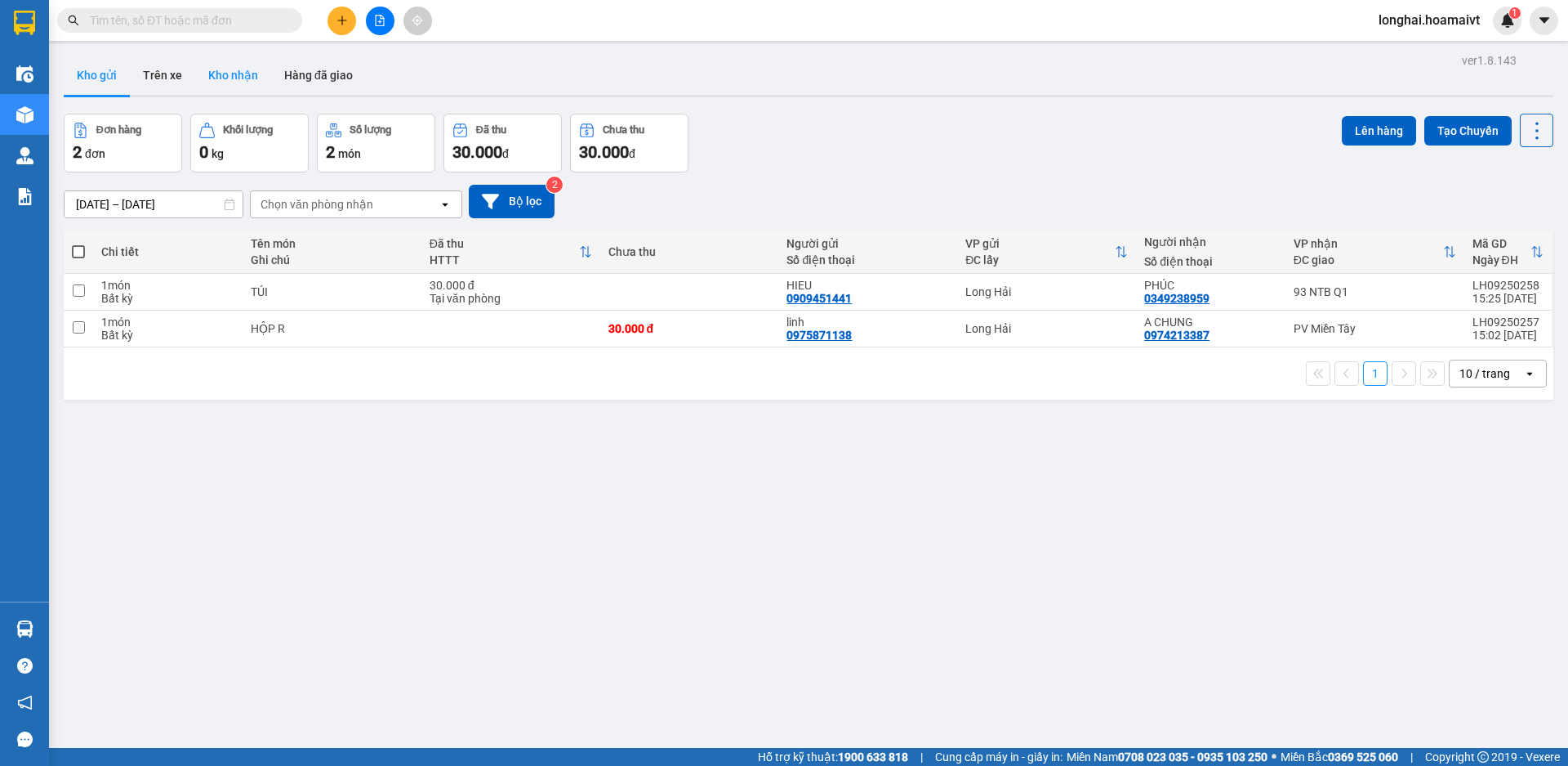
click at [238, 76] on button "Kho nhận" at bounding box center [233, 74] width 76 height 39
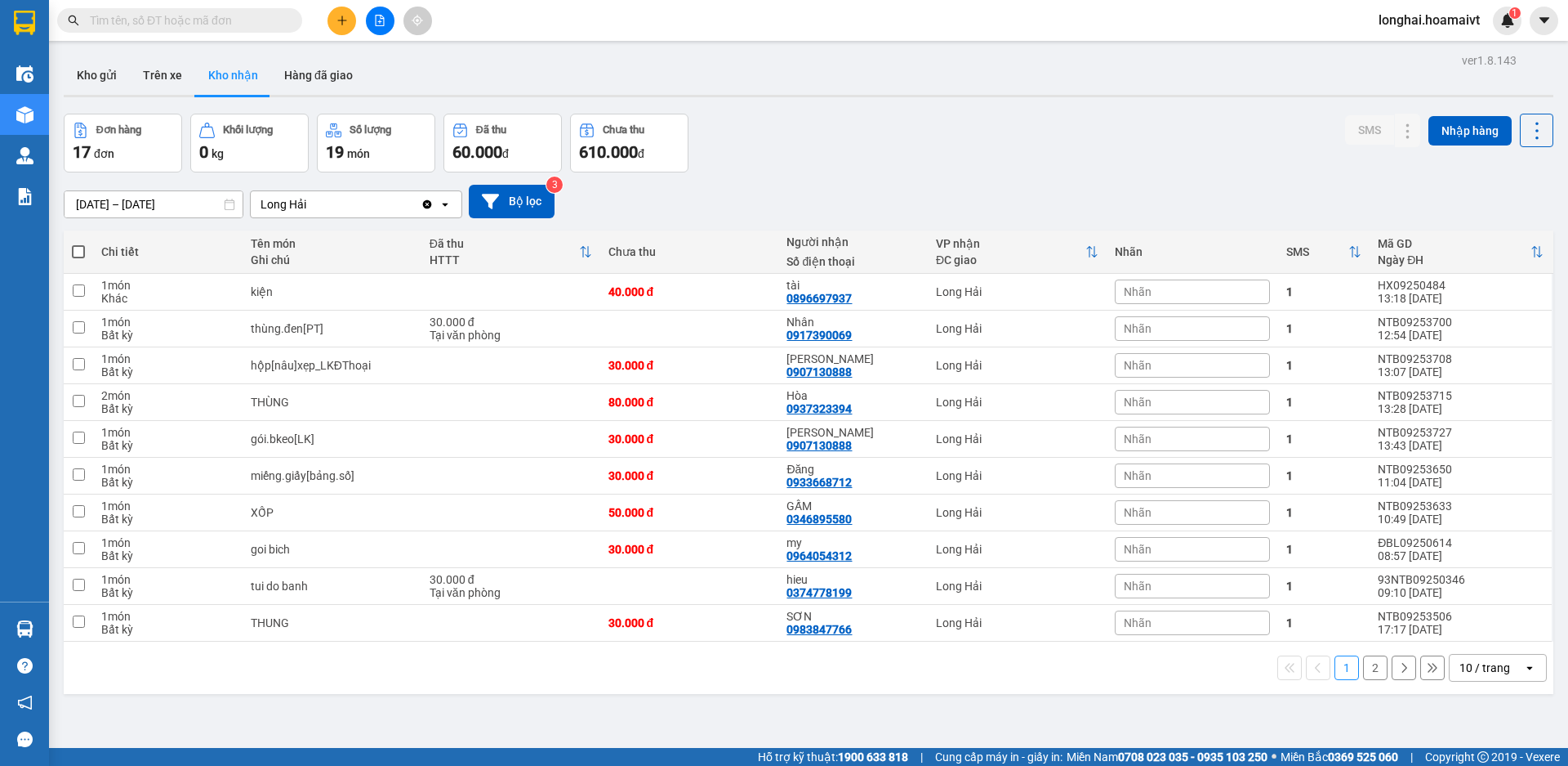
click at [148, 11] on span at bounding box center [179, 20] width 245 height 25
click at [152, 16] on input "text" at bounding box center [186, 20] width 192 height 18
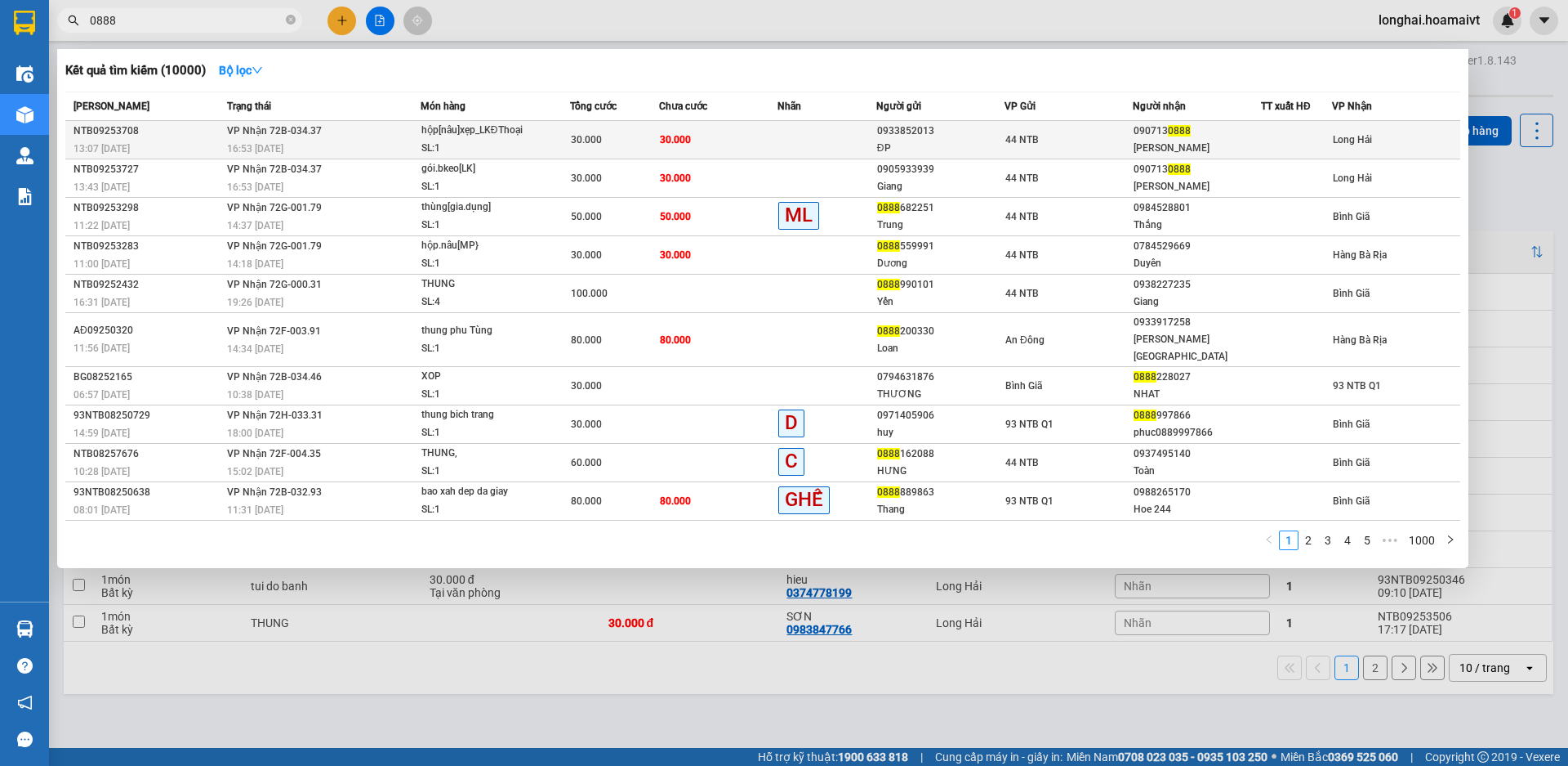
type input "0888"
click at [498, 139] on div "hộp[nâu]xẹp_LKĐThoại" at bounding box center [483, 130] width 122 height 18
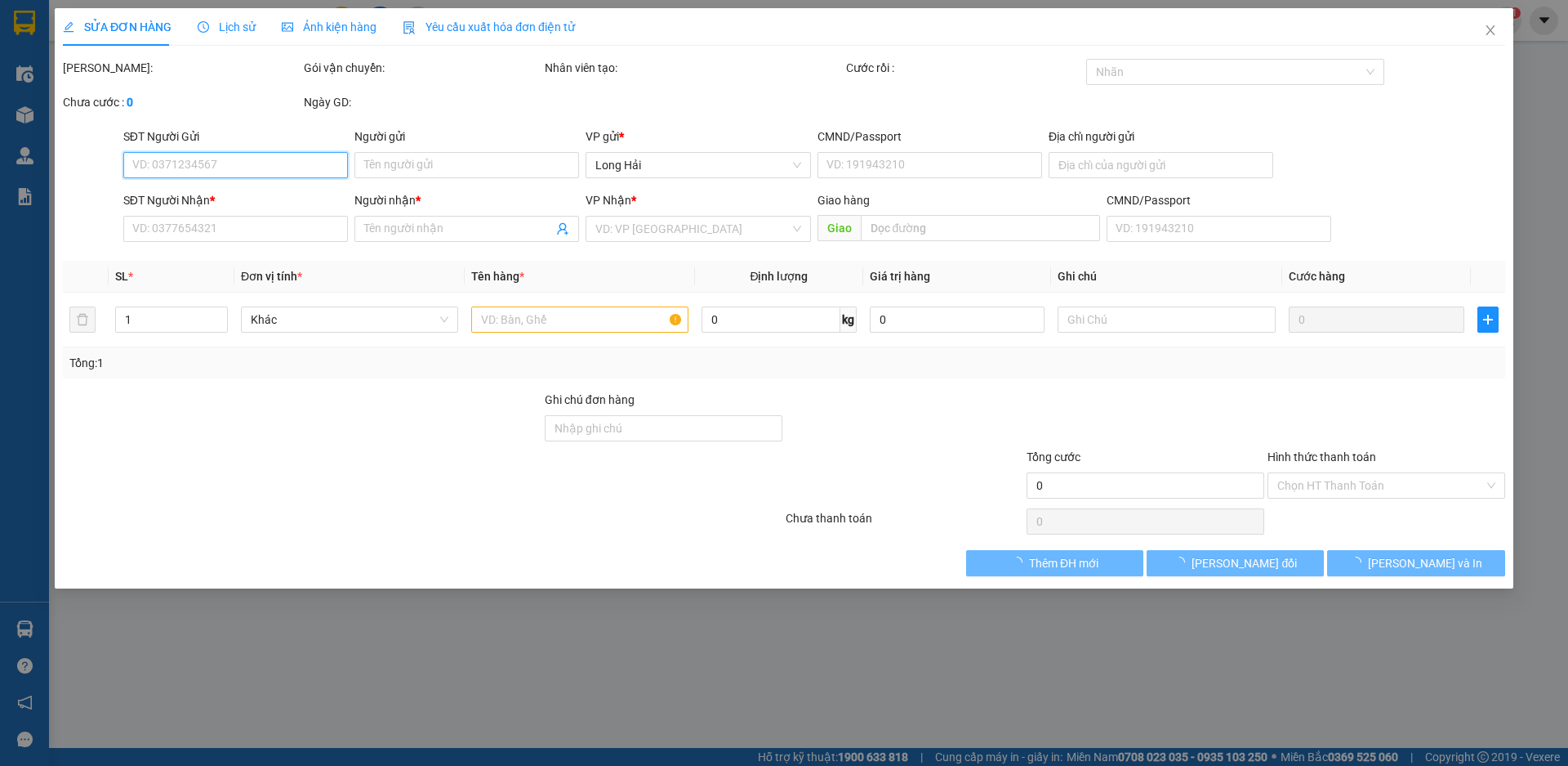
type input "0933852013"
type input "ĐP"
type input "077079000885"
type input "0907130888"
type input "[PERSON_NAME]"
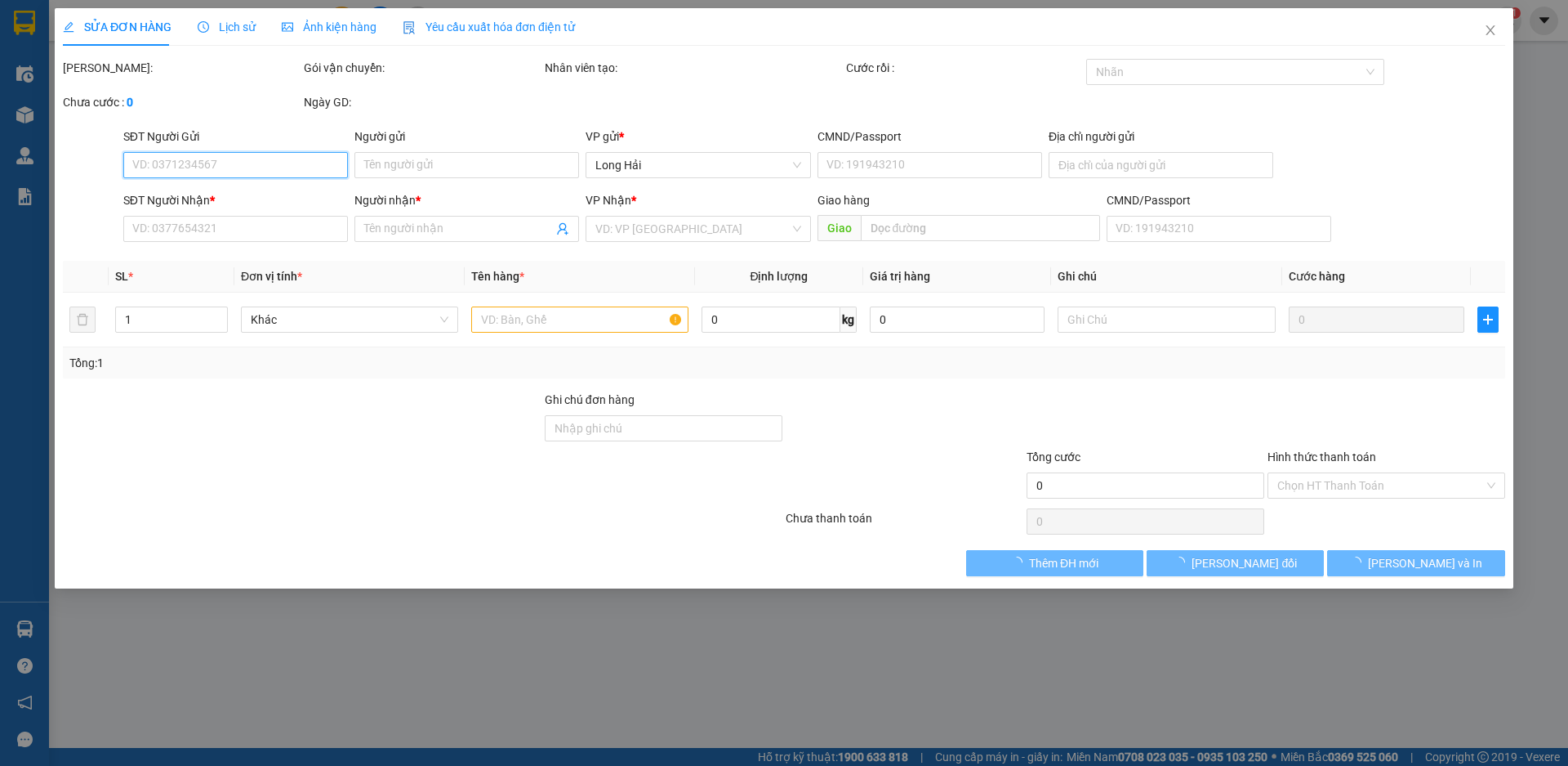
type input "30.000"
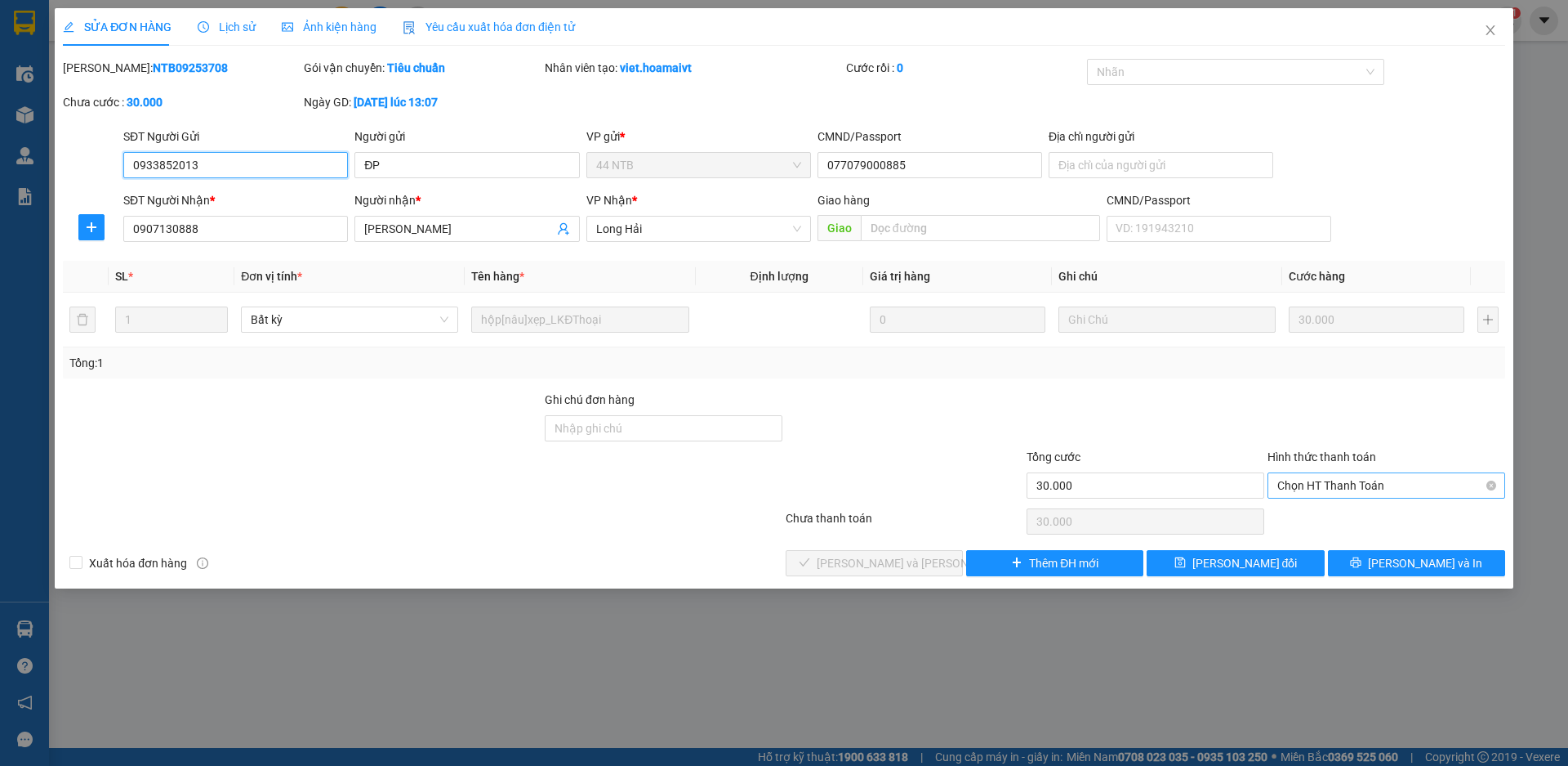
click at [1324, 485] on span "Chọn HT Thanh Toán" at bounding box center [1386, 485] width 218 height 25
click at [1324, 510] on div "Tại văn phòng" at bounding box center [1386, 518] width 218 height 18
type input "0"
click at [896, 559] on span "[PERSON_NAME] và [PERSON_NAME] hàng" at bounding box center [927, 563] width 220 height 18
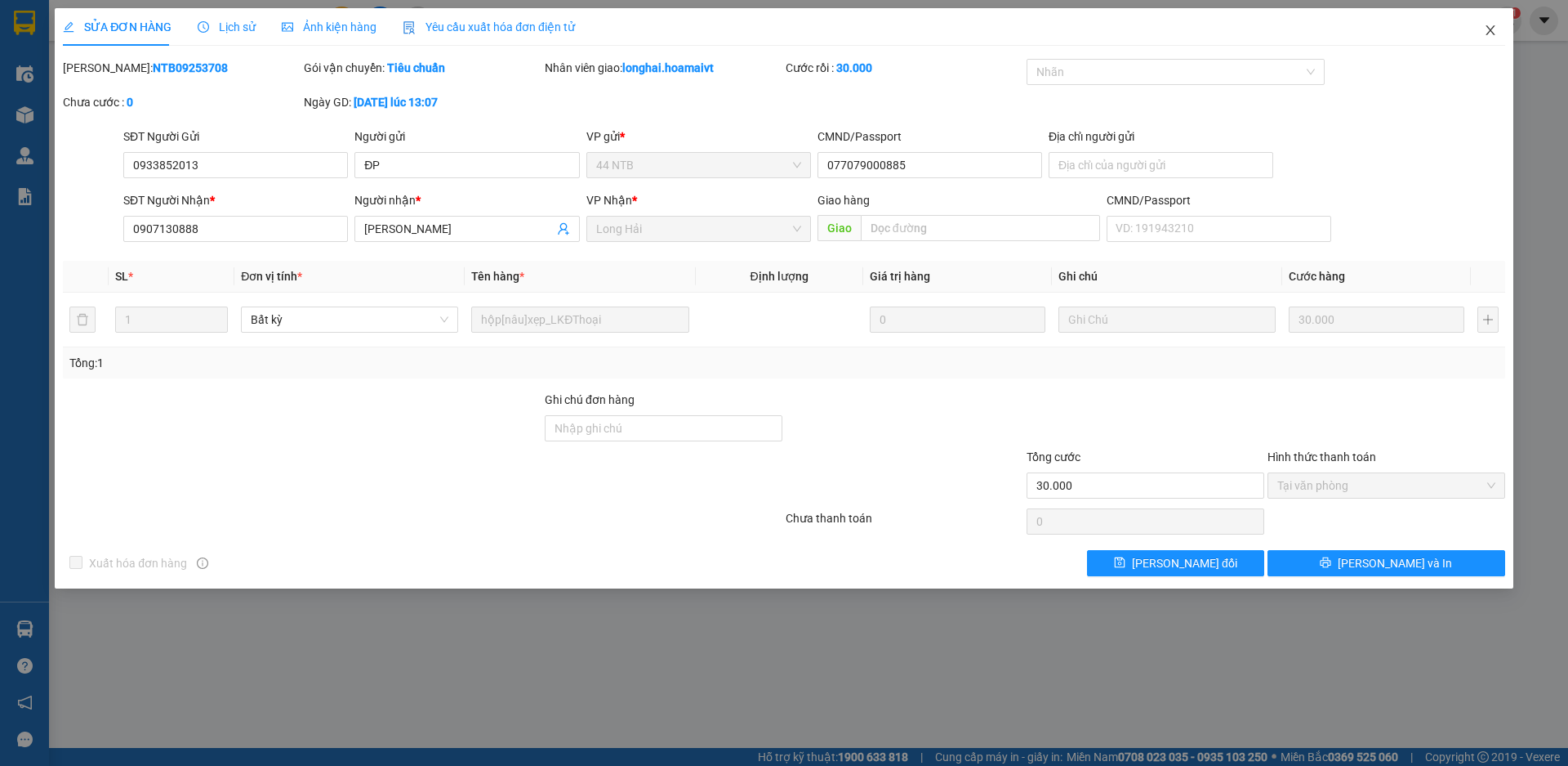
click at [1491, 32] on icon "close" at bounding box center [1490, 30] width 9 height 10
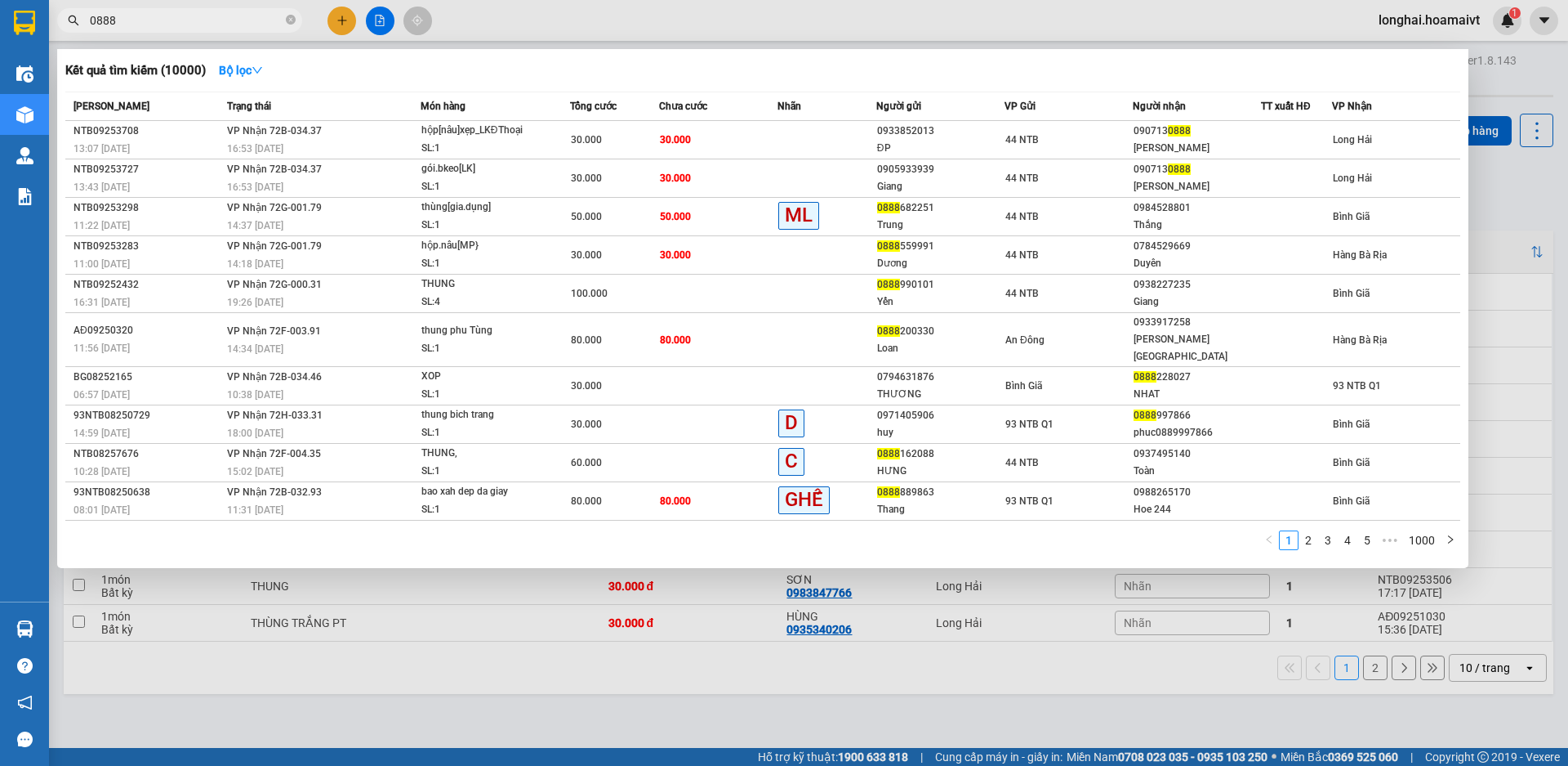
click at [235, 18] on input "0888" at bounding box center [186, 20] width 192 height 18
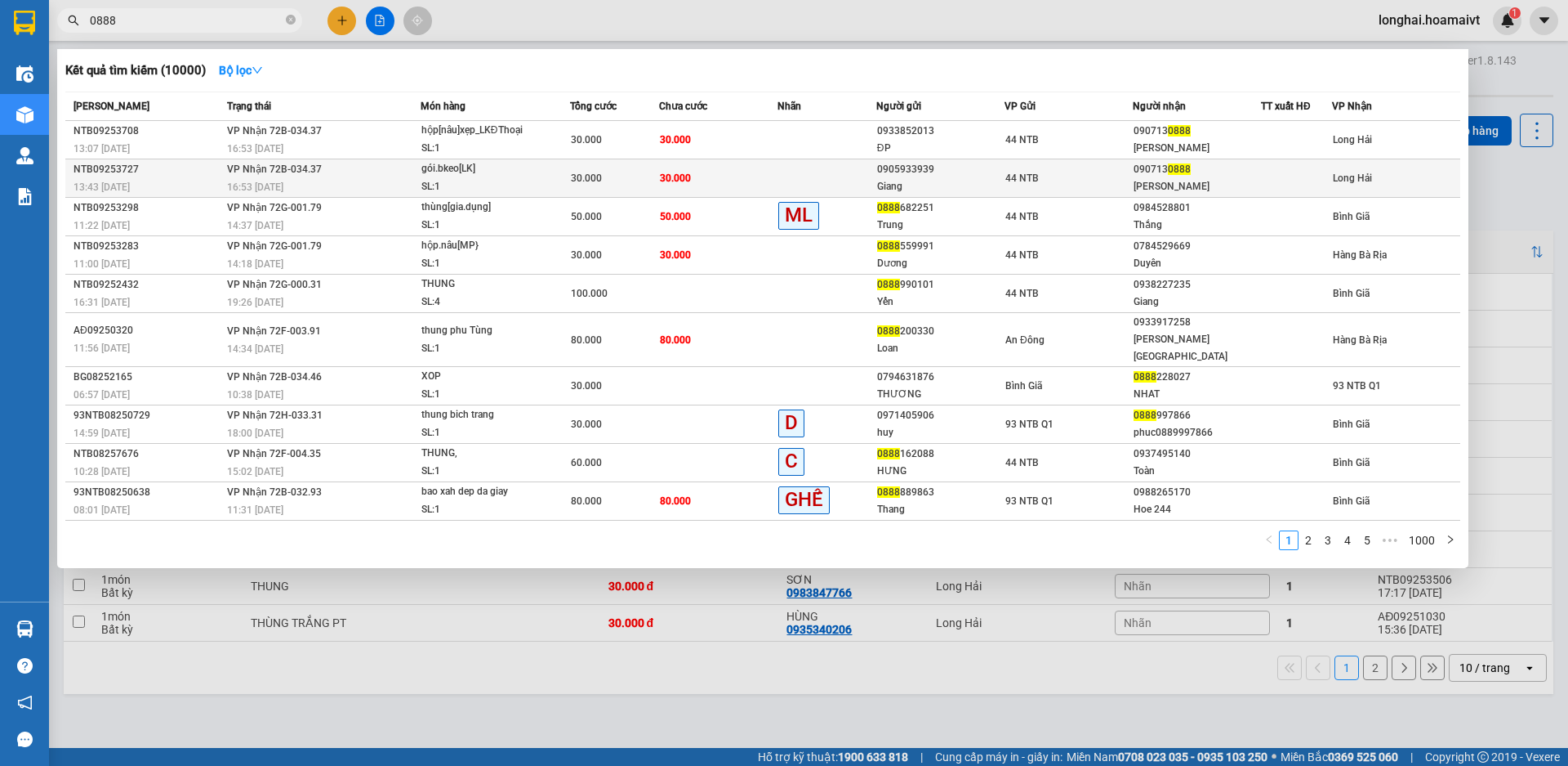
click at [652, 167] on td "30.000" at bounding box center [615, 179] width 89 height 39
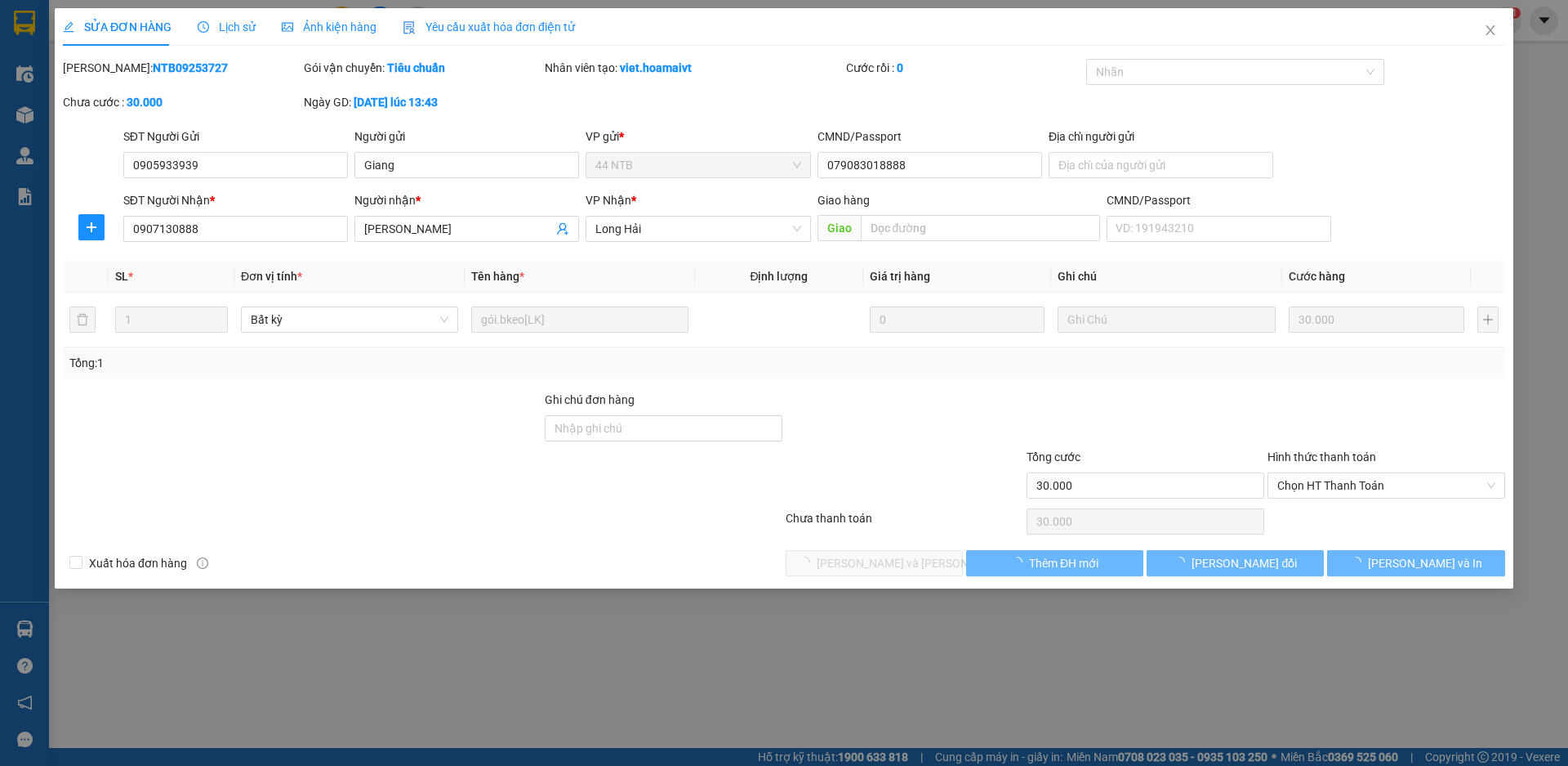
type input "0905933939"
type input "Giang"
type input "079083018888"
type input "0907130888"
type input "[PERSON_NAME]"
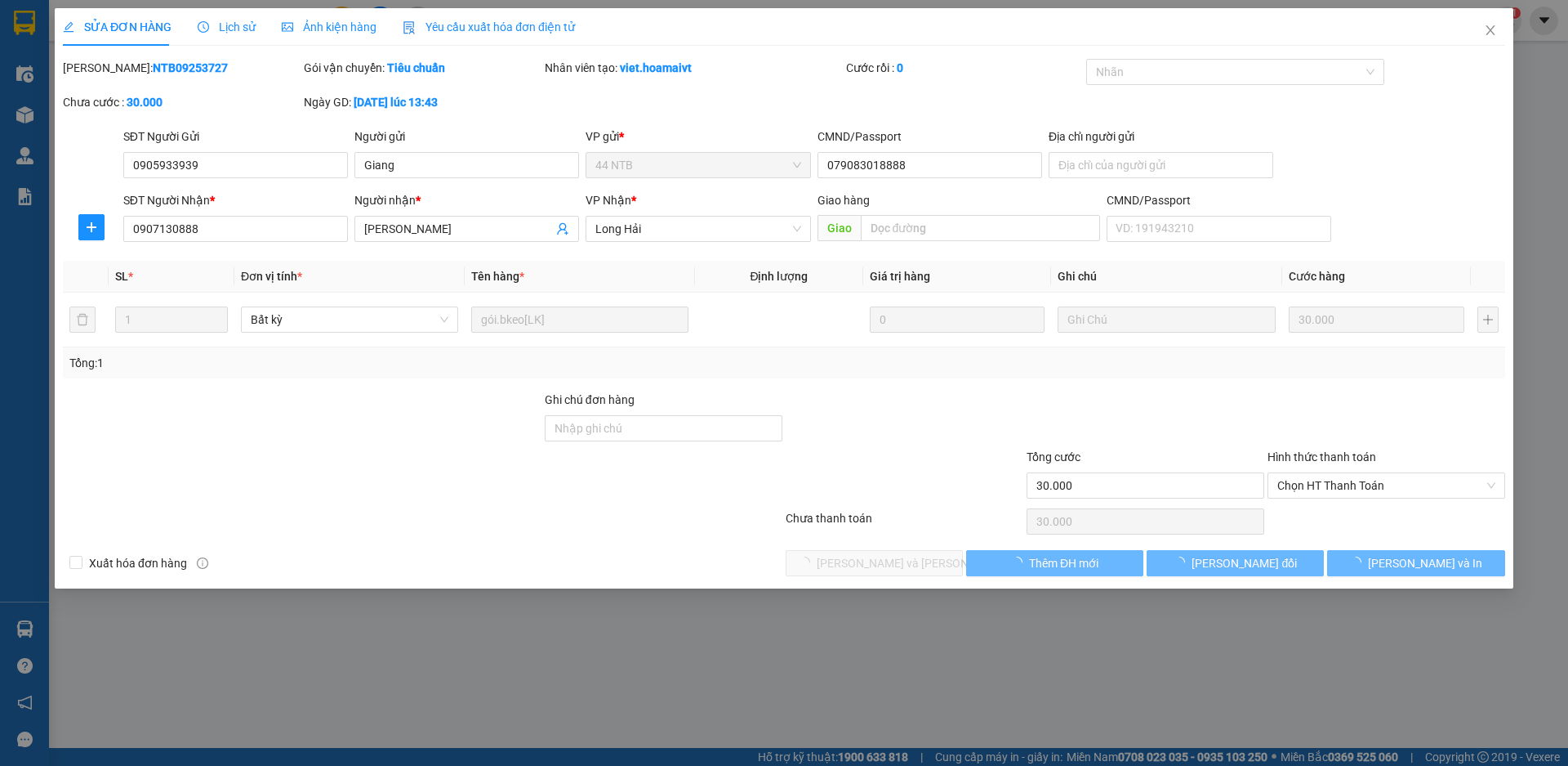
type input "30.000"
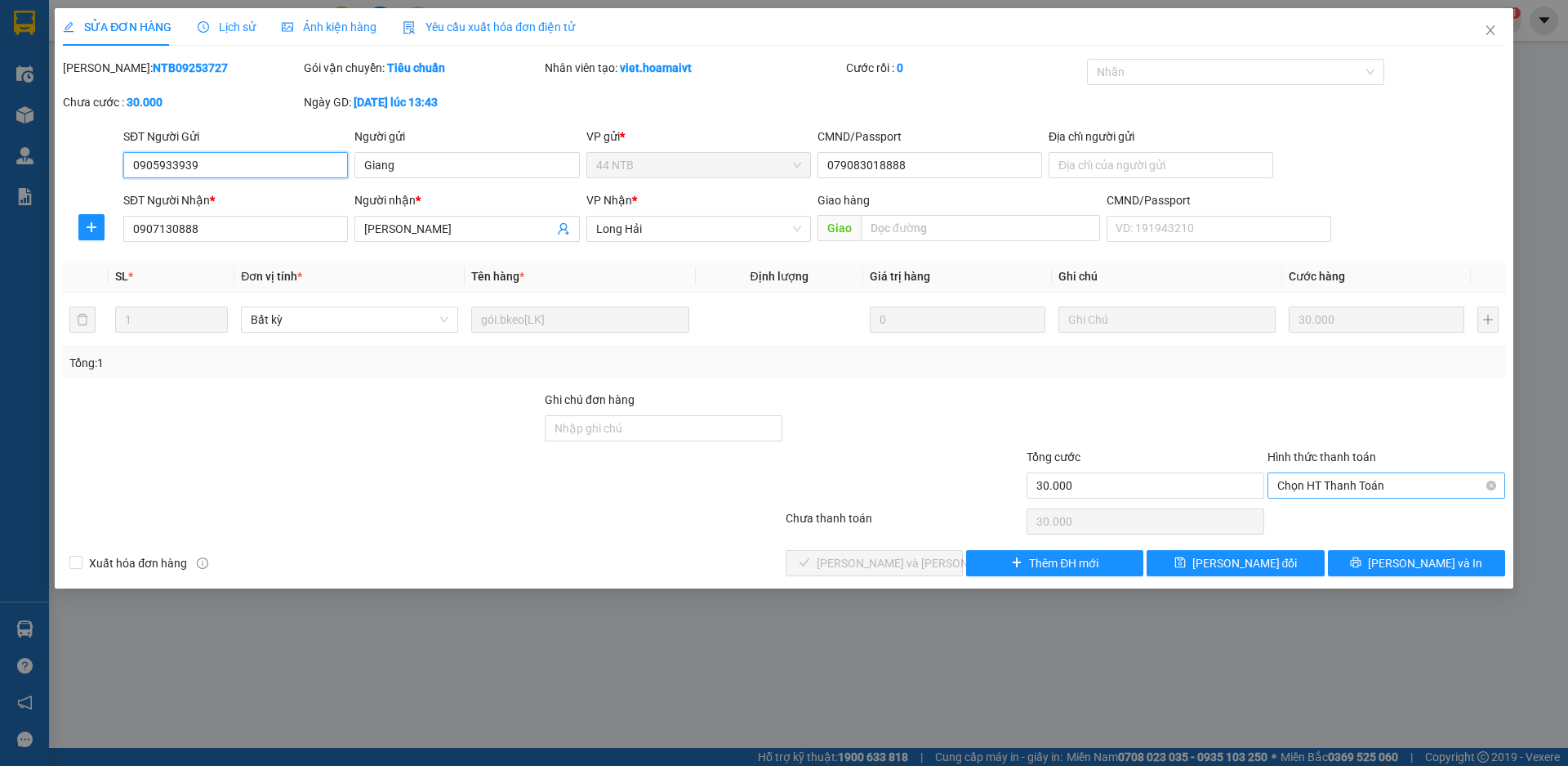
click at [1340, 487] on span "Chọn HT Thanh Toán" at bounding box center [1386, 485] width 218 height 25
click at [1341, 511] on div "Tại văn phòng" at bounding box center [1386, 518] width 218 height 18
type input "0"
click at [921, 562] on span "[PERSON_NAME] và [PERSON_NAME] hàng" at bounding box center [927, 563] width 220 height 18
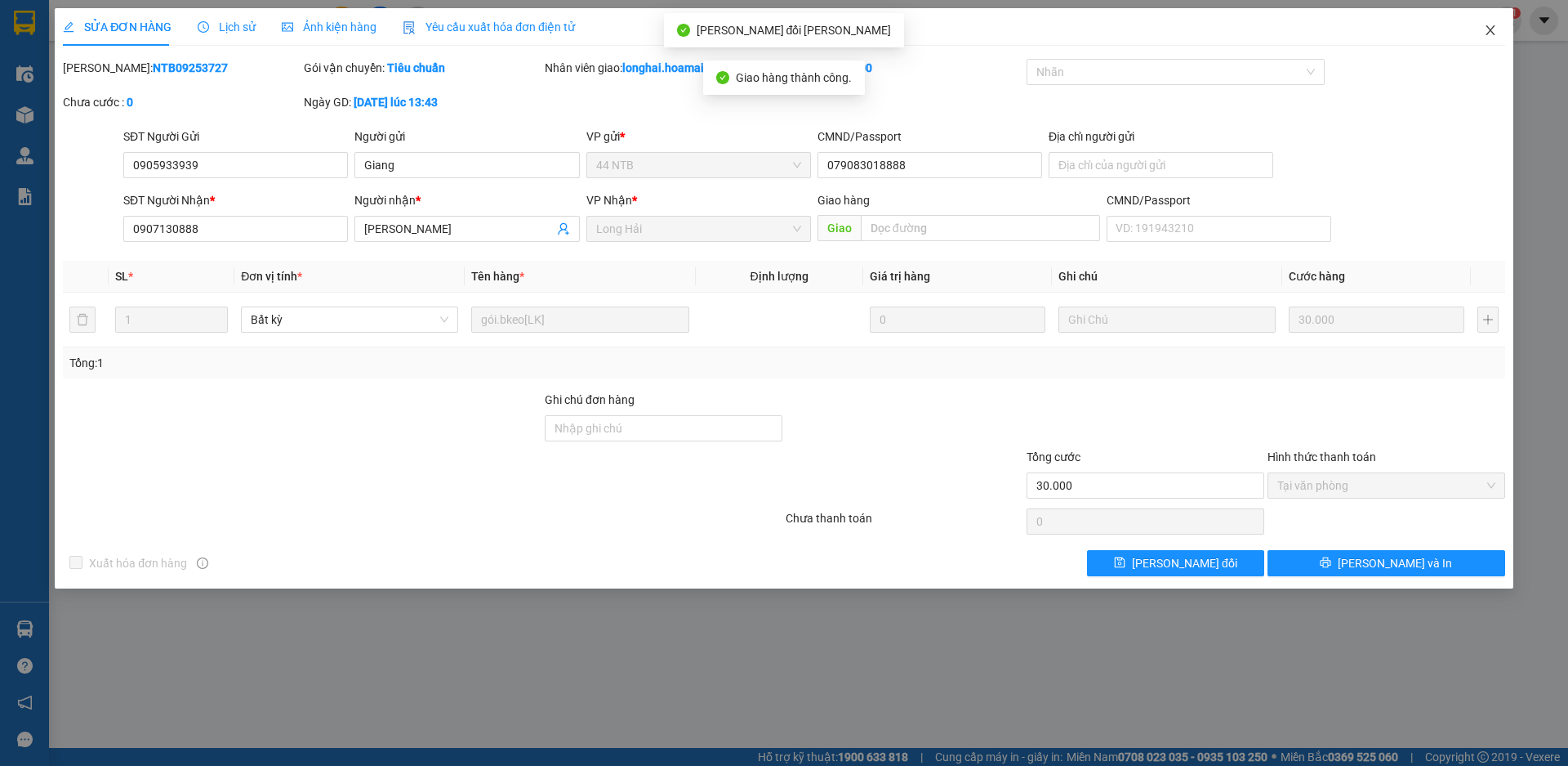
click at [1493, 31] on icon "close" at bounding box center [1490, 30] width 13 height 13
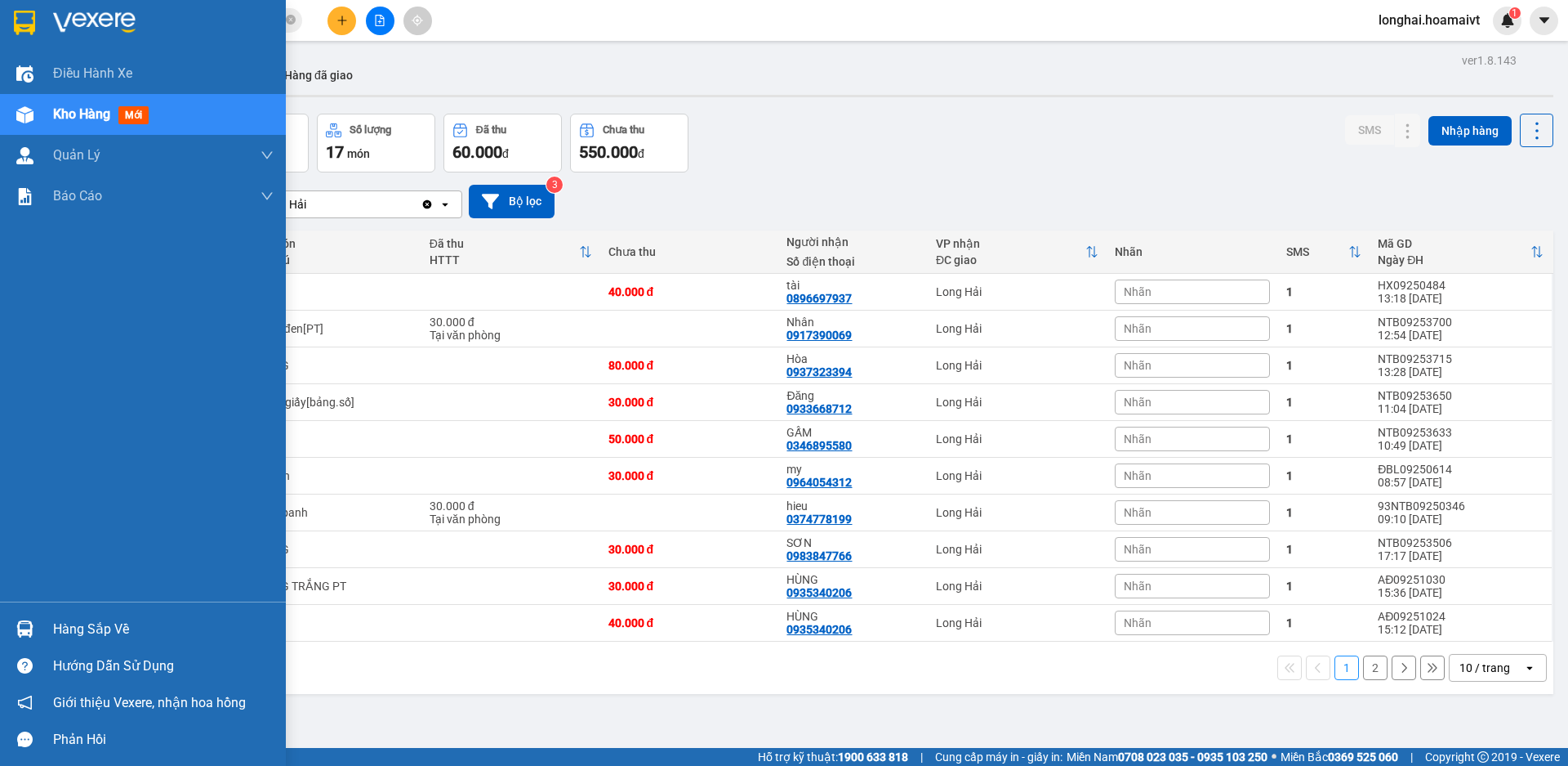
click at [56, 625] on div "Hàng sắp về" at bounding box center [164, 629] width 220 height 25
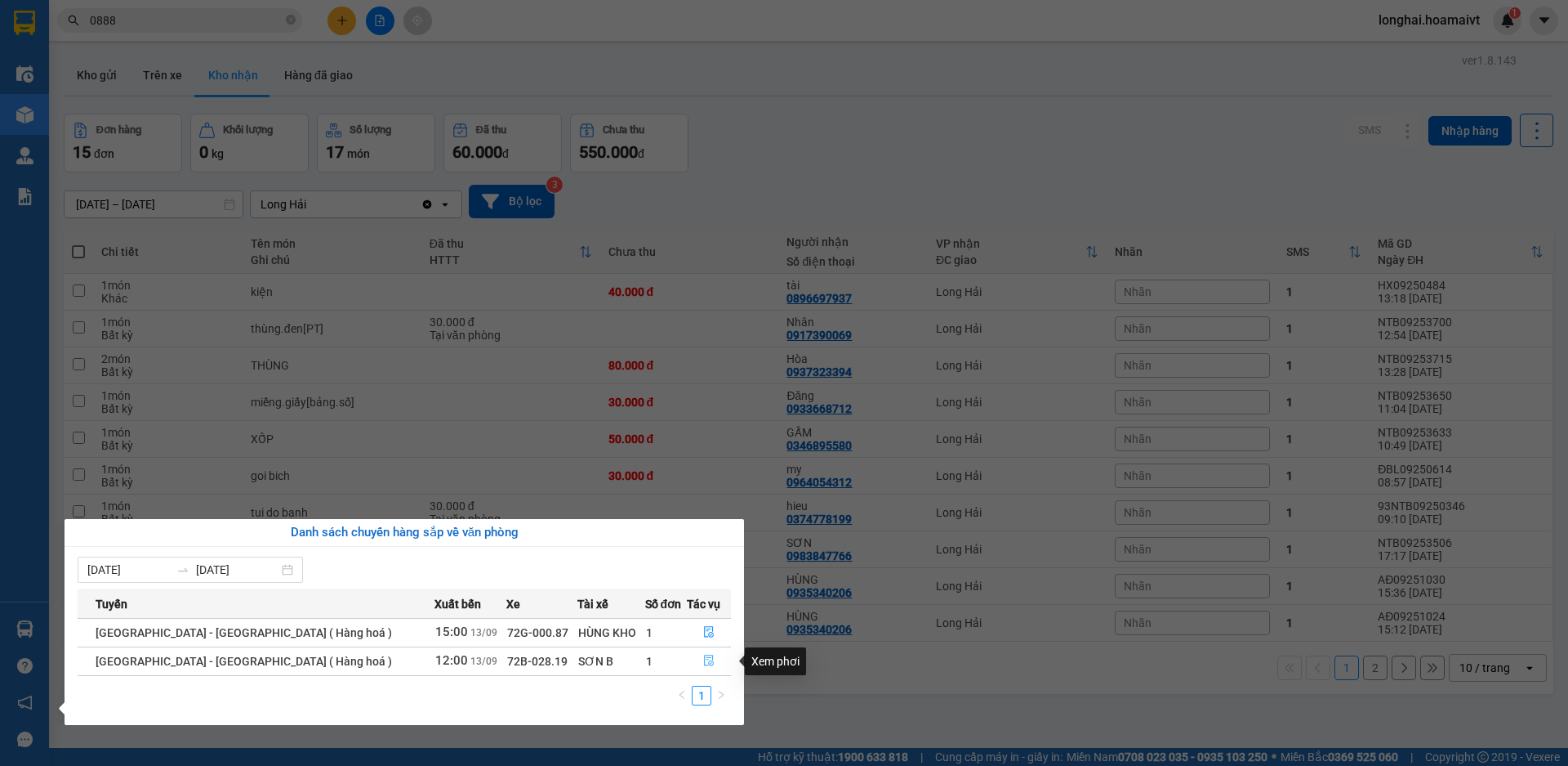
click at [704, 659] on icon "file-done" at bounding box center [709, 660] width 11 height 11
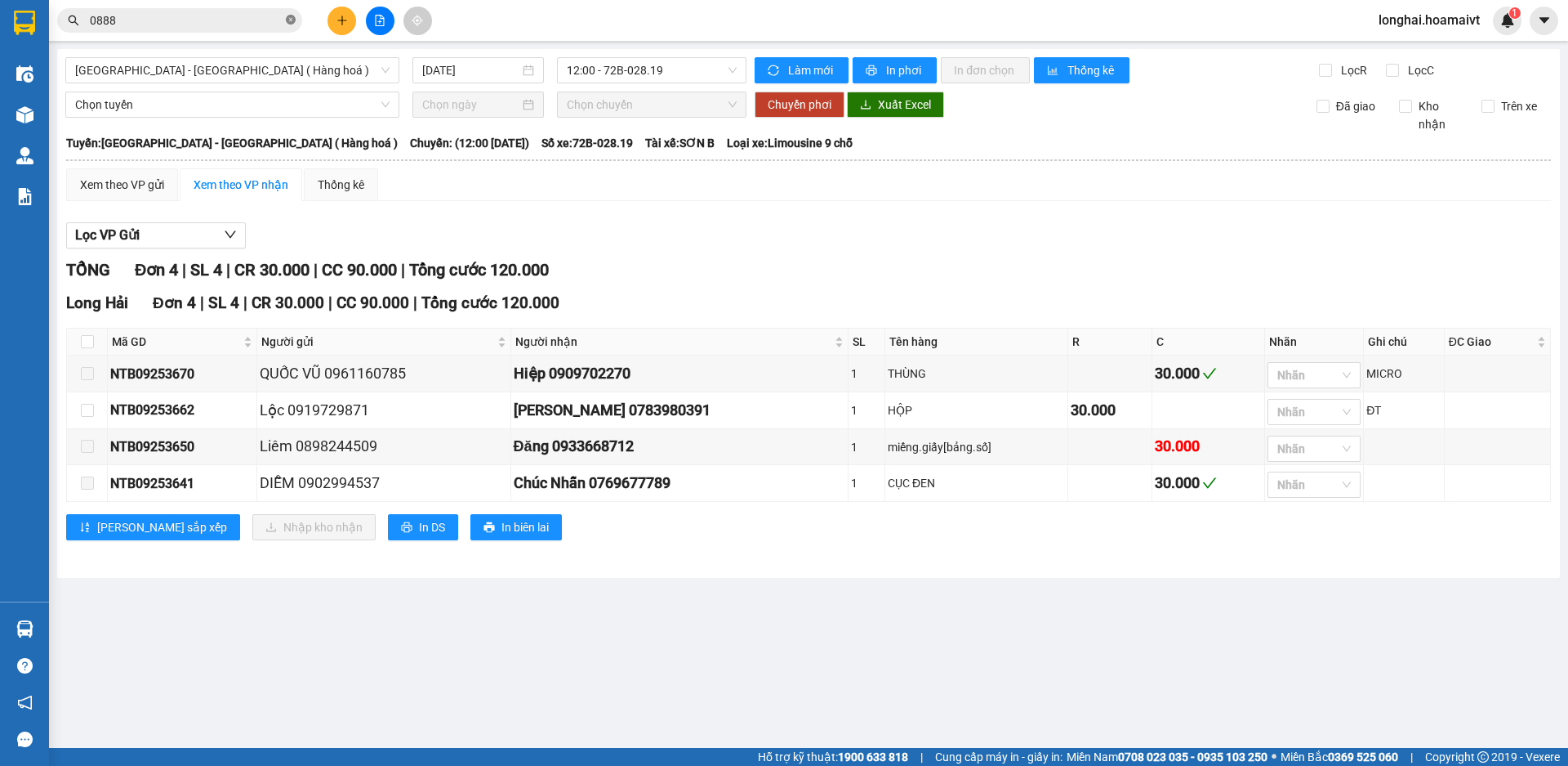
click at [288, 18] on icon "close-circle" at bounding box center [290, 19] width 10 height 10
click at [84, 411] on input "checkbox" at bounding box center [87, 410] width 13 height 13
checkbox input "true"
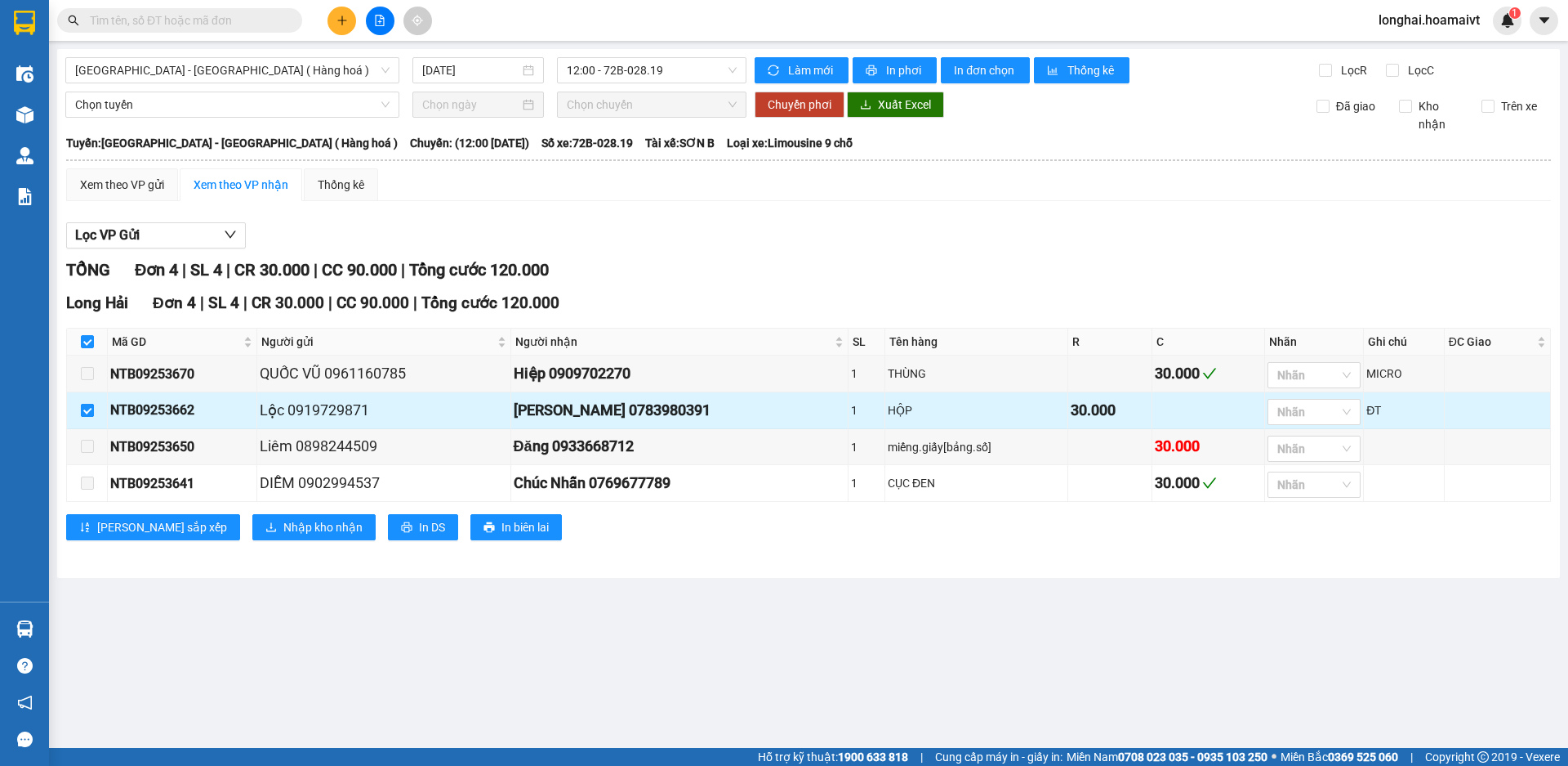
checkbox input "true"
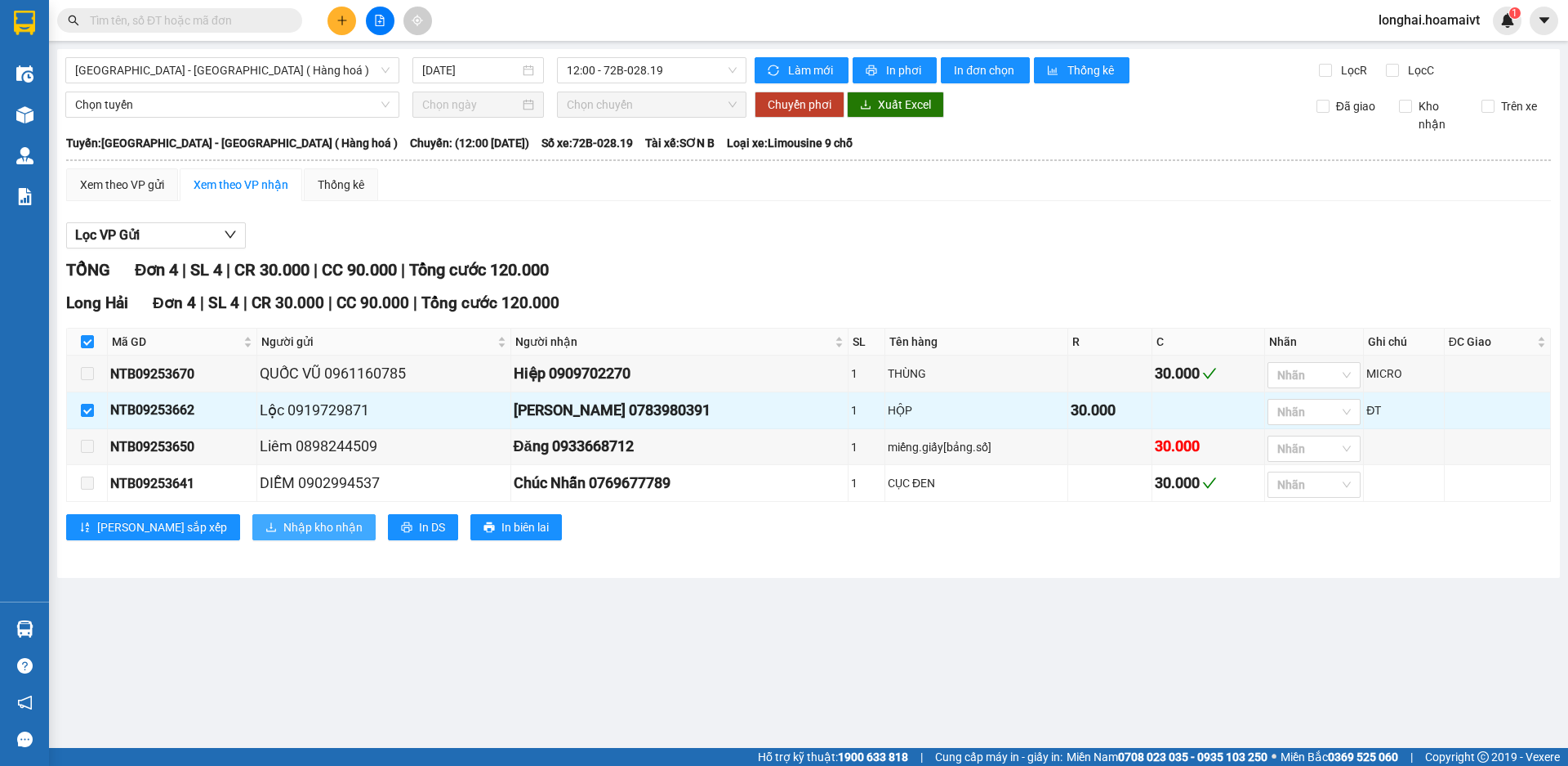
click at [284, 534] on span "Nhập kho nhận" at bounding box center [323, 527] width 80 height 18
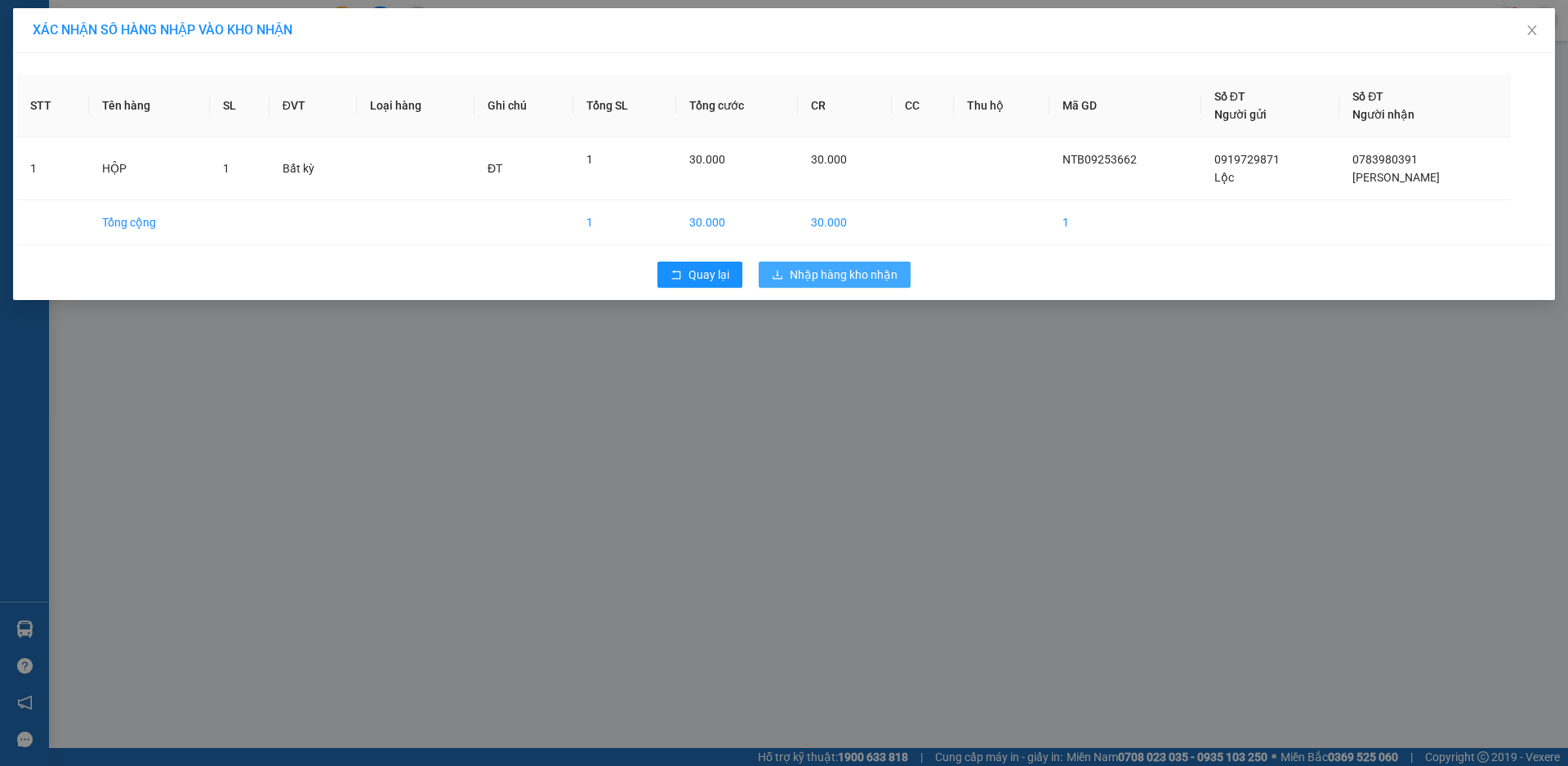
click at [839, 278] on span "Nhập hàng kho nhận" at bounding box center [844, 274] width 108 height 18
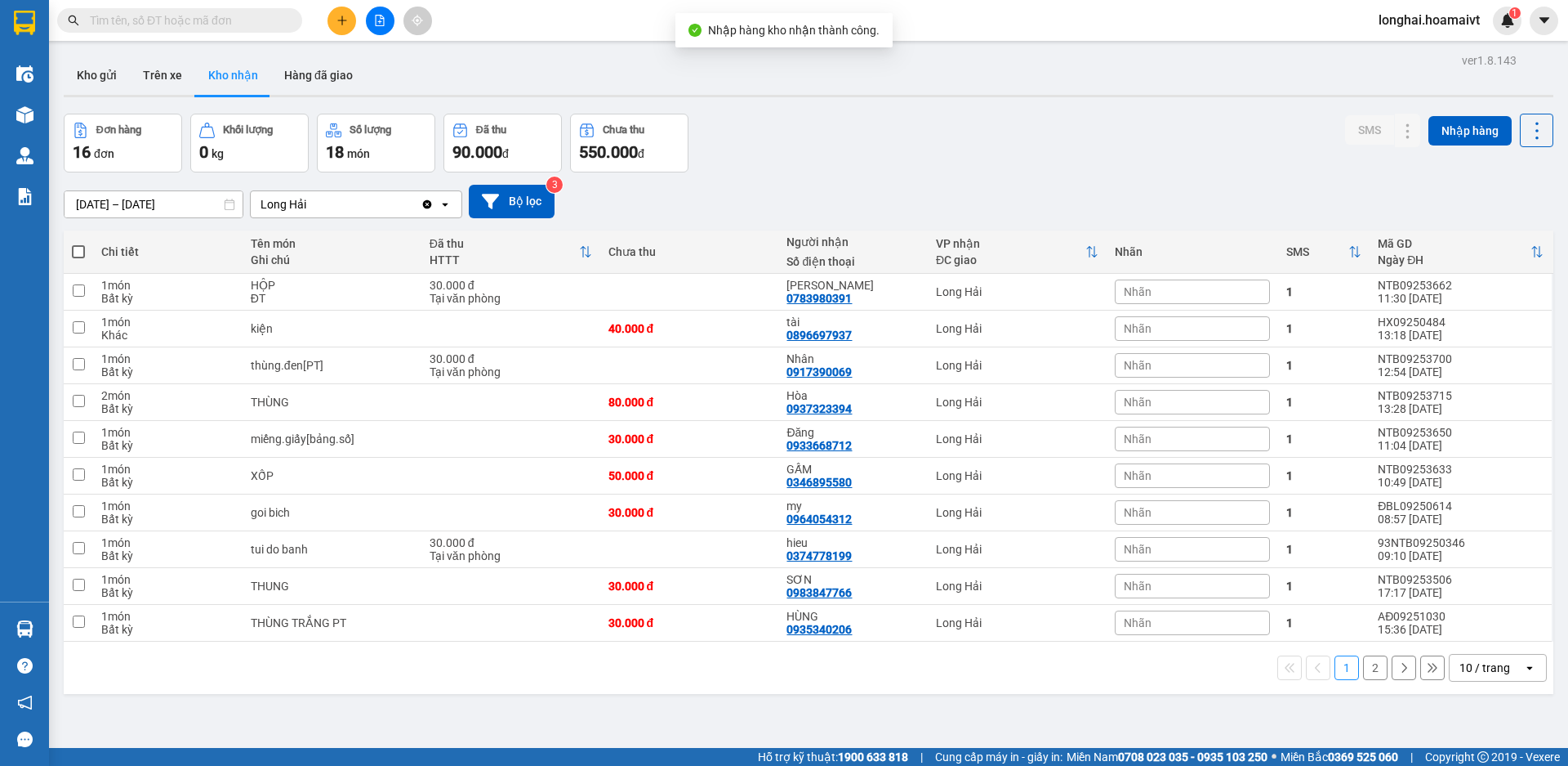
click at [206, 14] on input "text" at bounding box center [186, 20] width 192 height 18
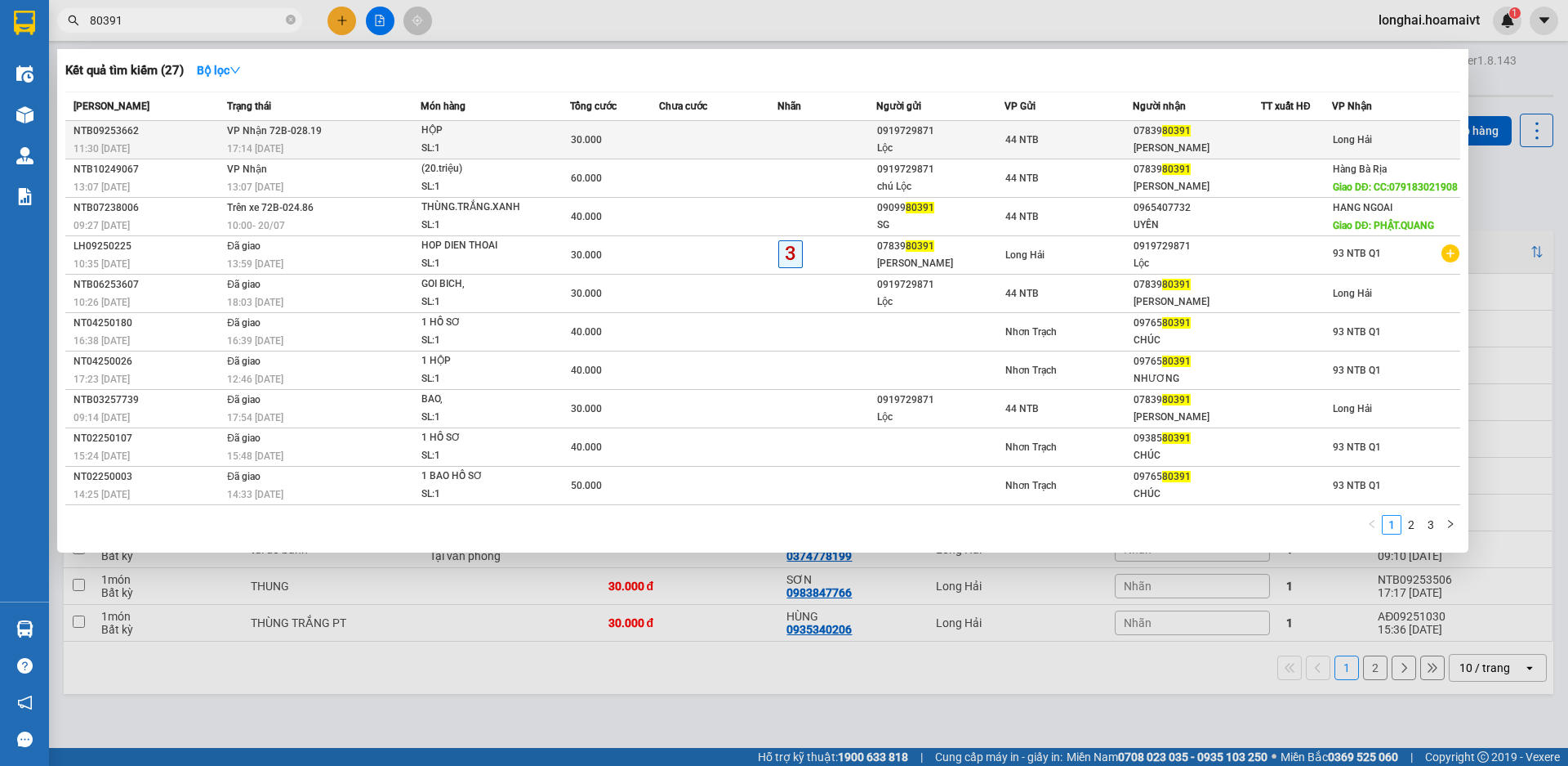
type input "80391"
click at [793, 128] on td at bounding box center [827, 140] width 99 height 39
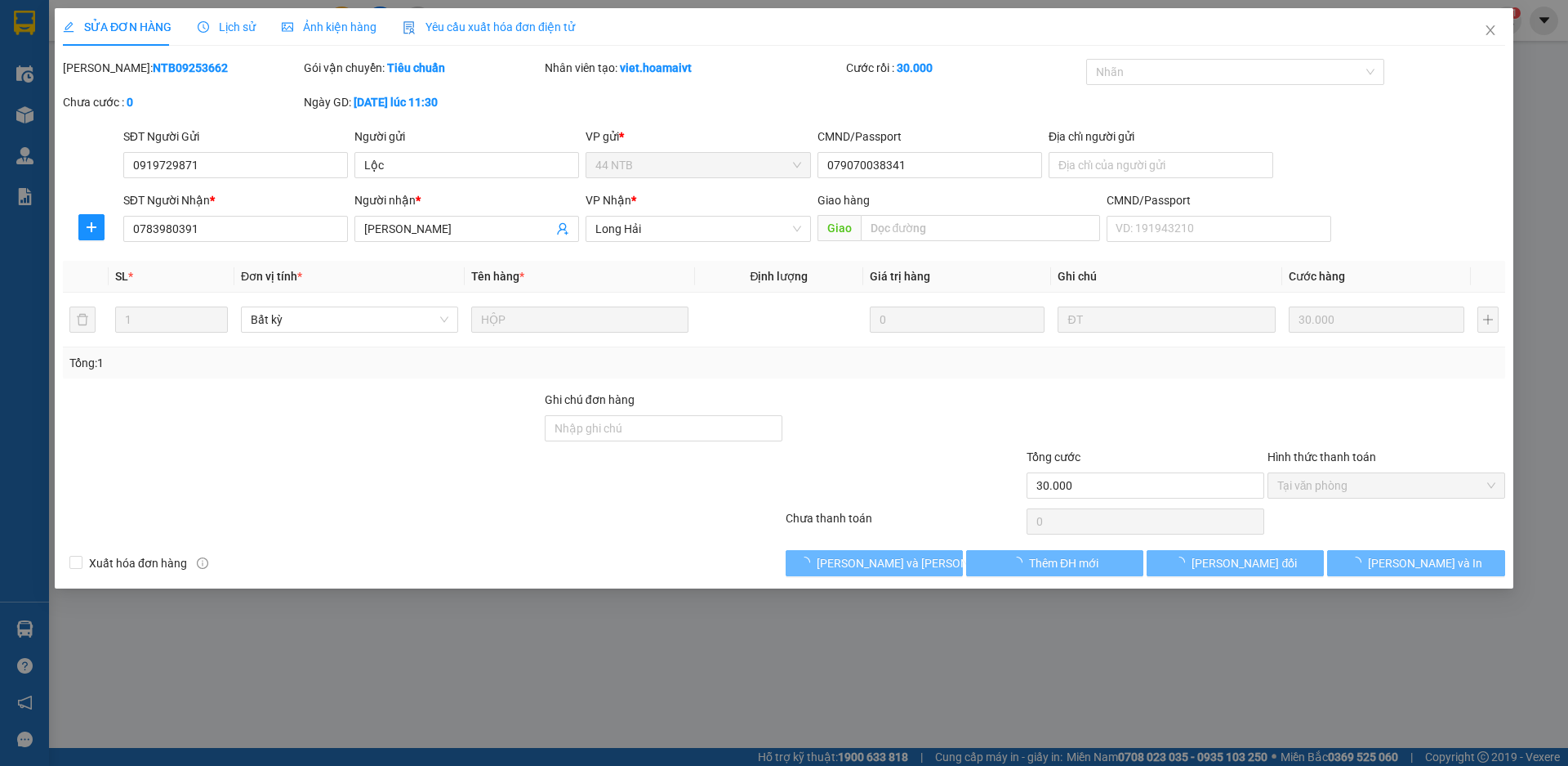
type input "0919729871"
type input "Lộc"
type input "079070038341"
type input "0783980391"
type input "[PERSON_NAME]"
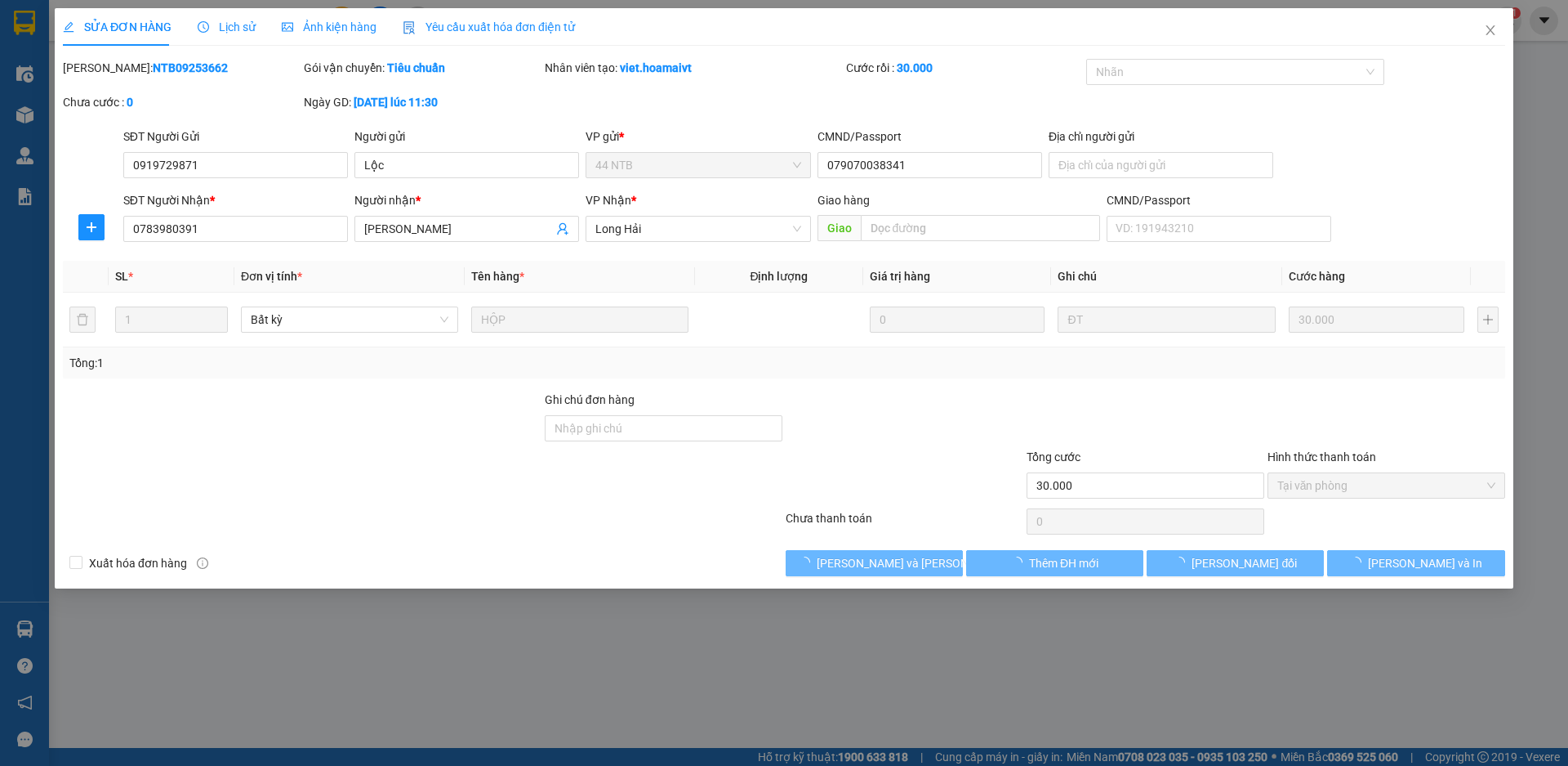
type input "30.000"
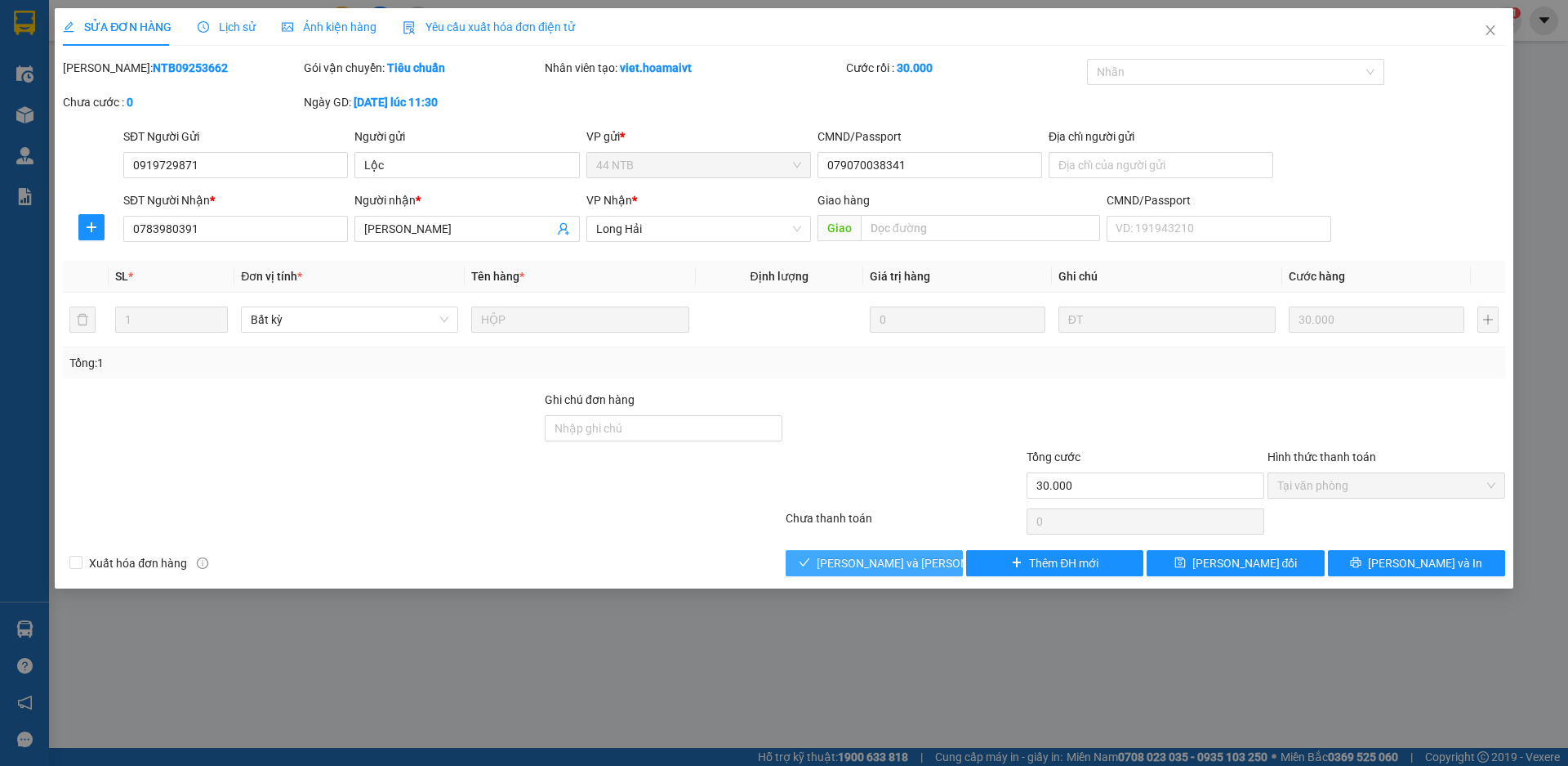
click at [847, 563] on span "[PERSON_NAME] và [PERSON_NAME] hàng" at bounding box center [927, 563] width 220 height 18
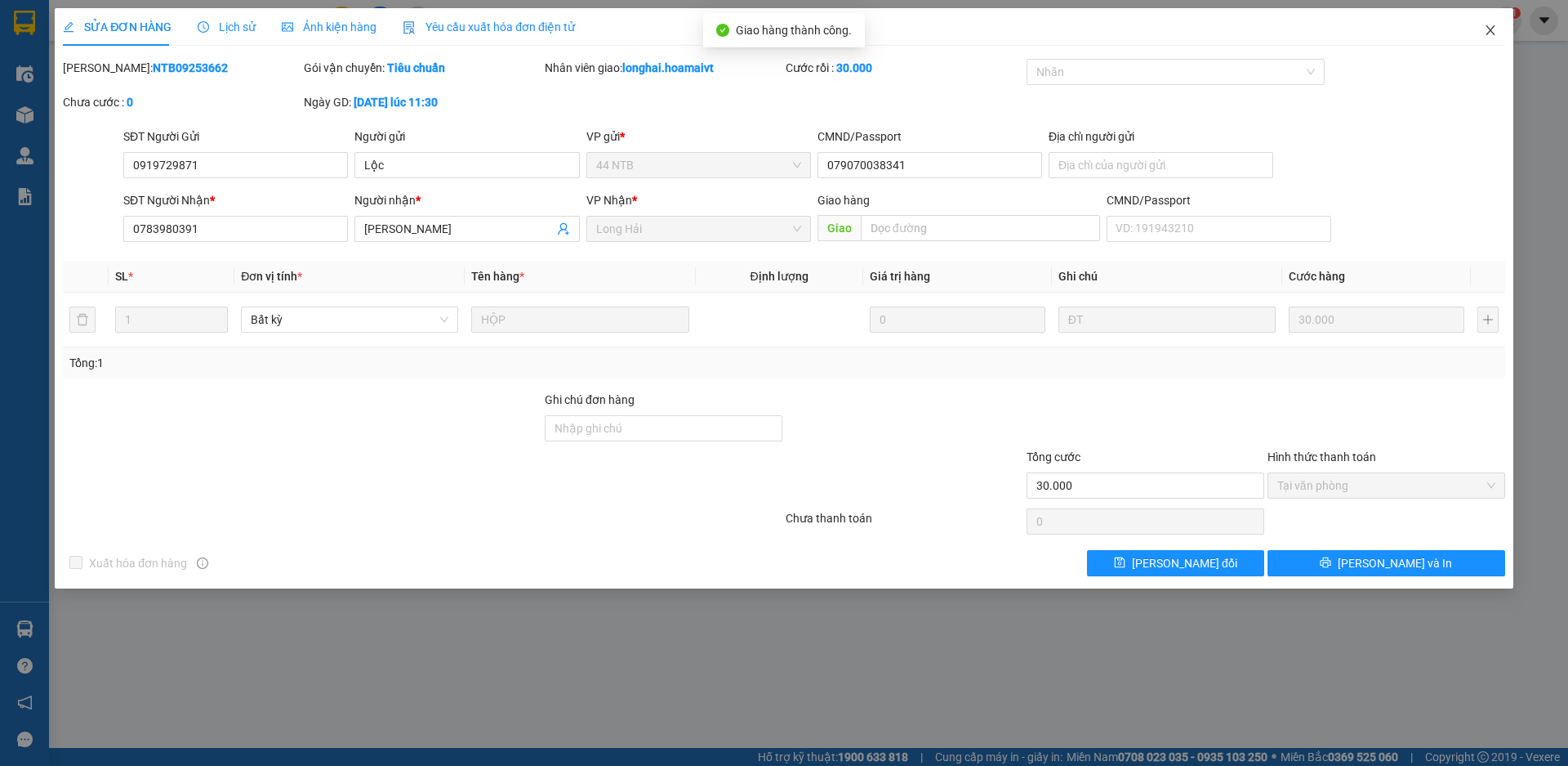
click at [1491, 32] on icon "close" at bounding box center [1490, 30] width 9 height 10
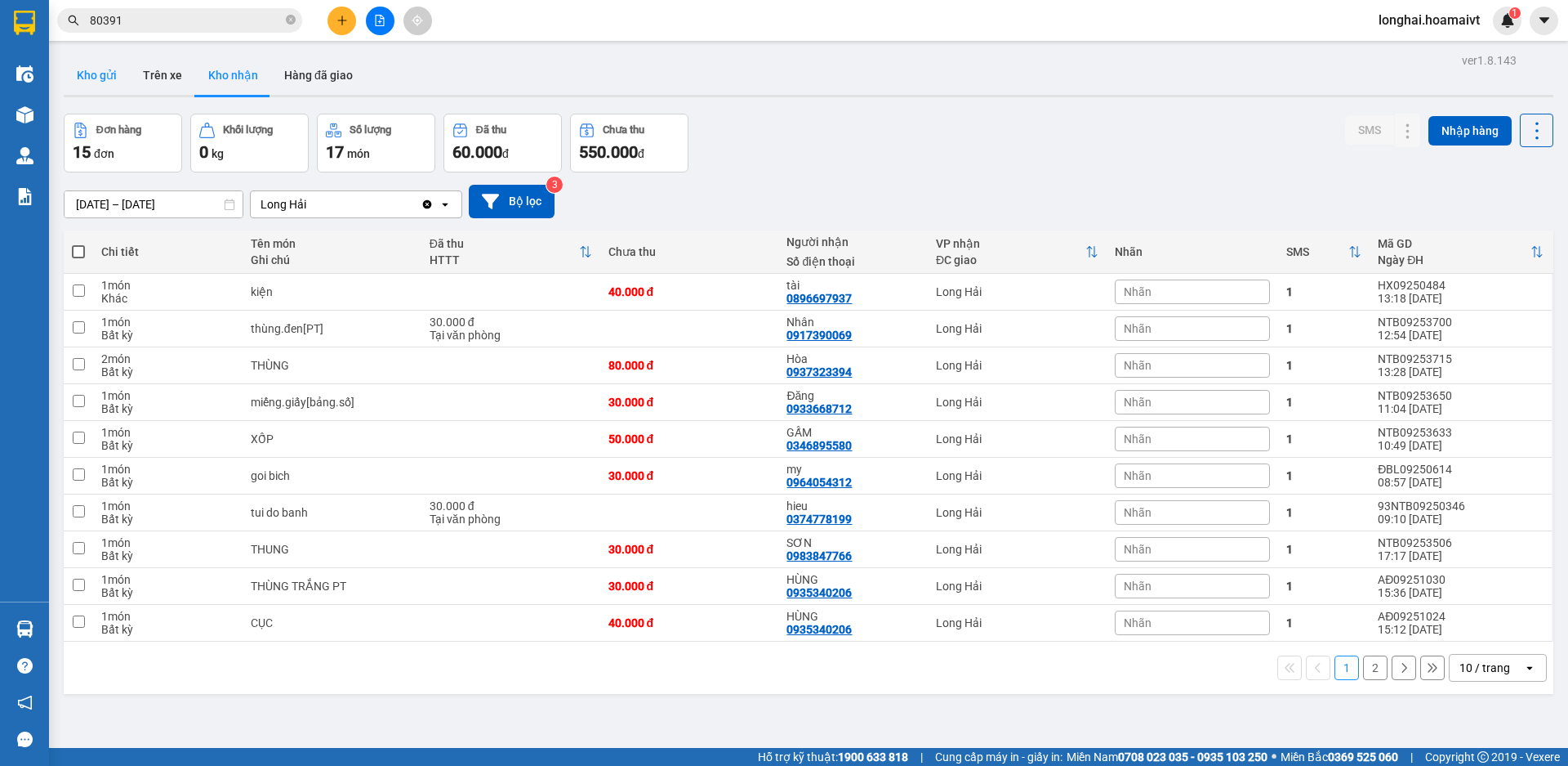
click at [112, 88] on button "Kho gửi" at bounding box center [97, 74] width 66 height 39
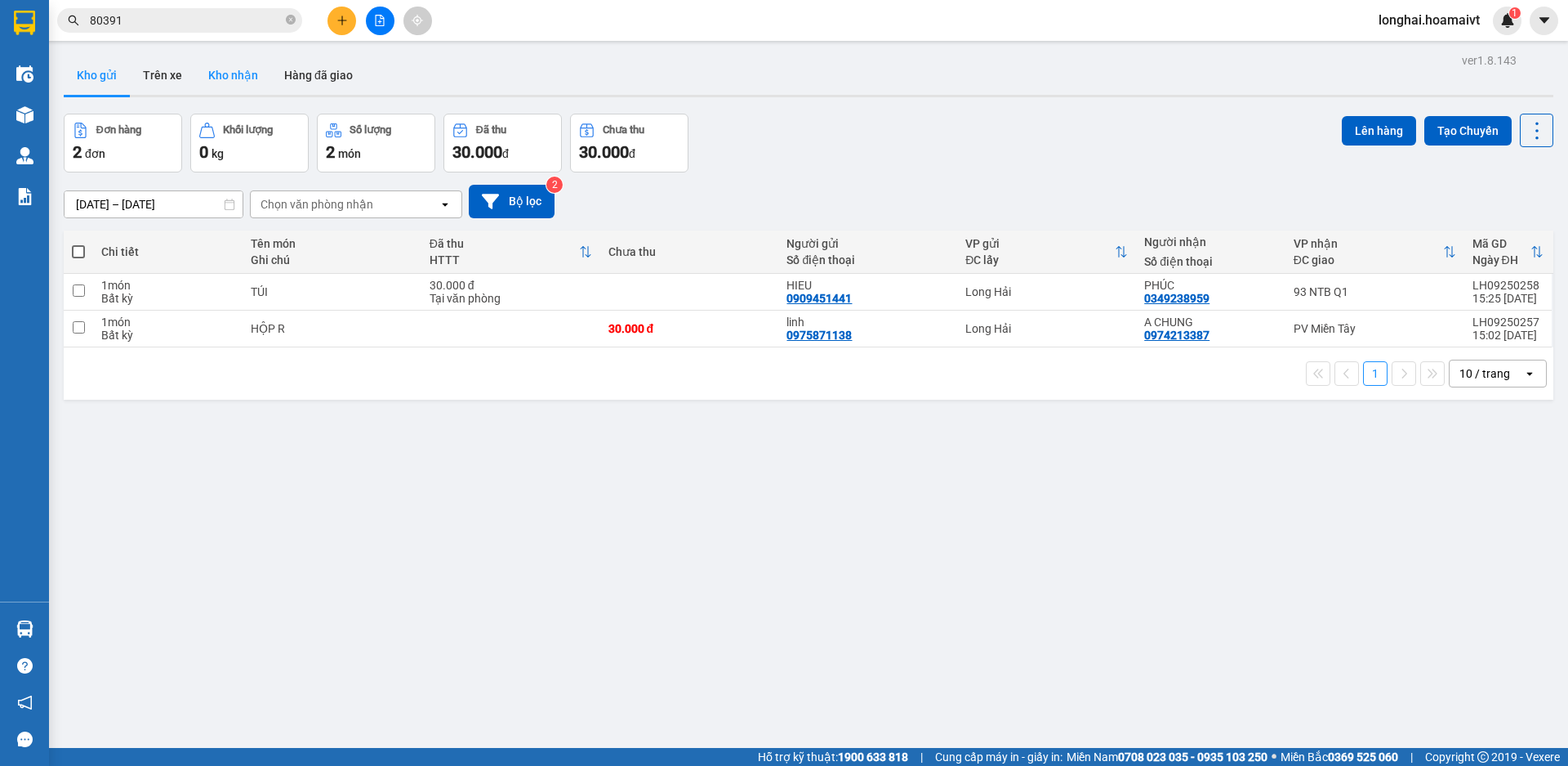
click at [221, 83] on button "Kho nhận" at bounding box center [233, 74] width 76 height 39
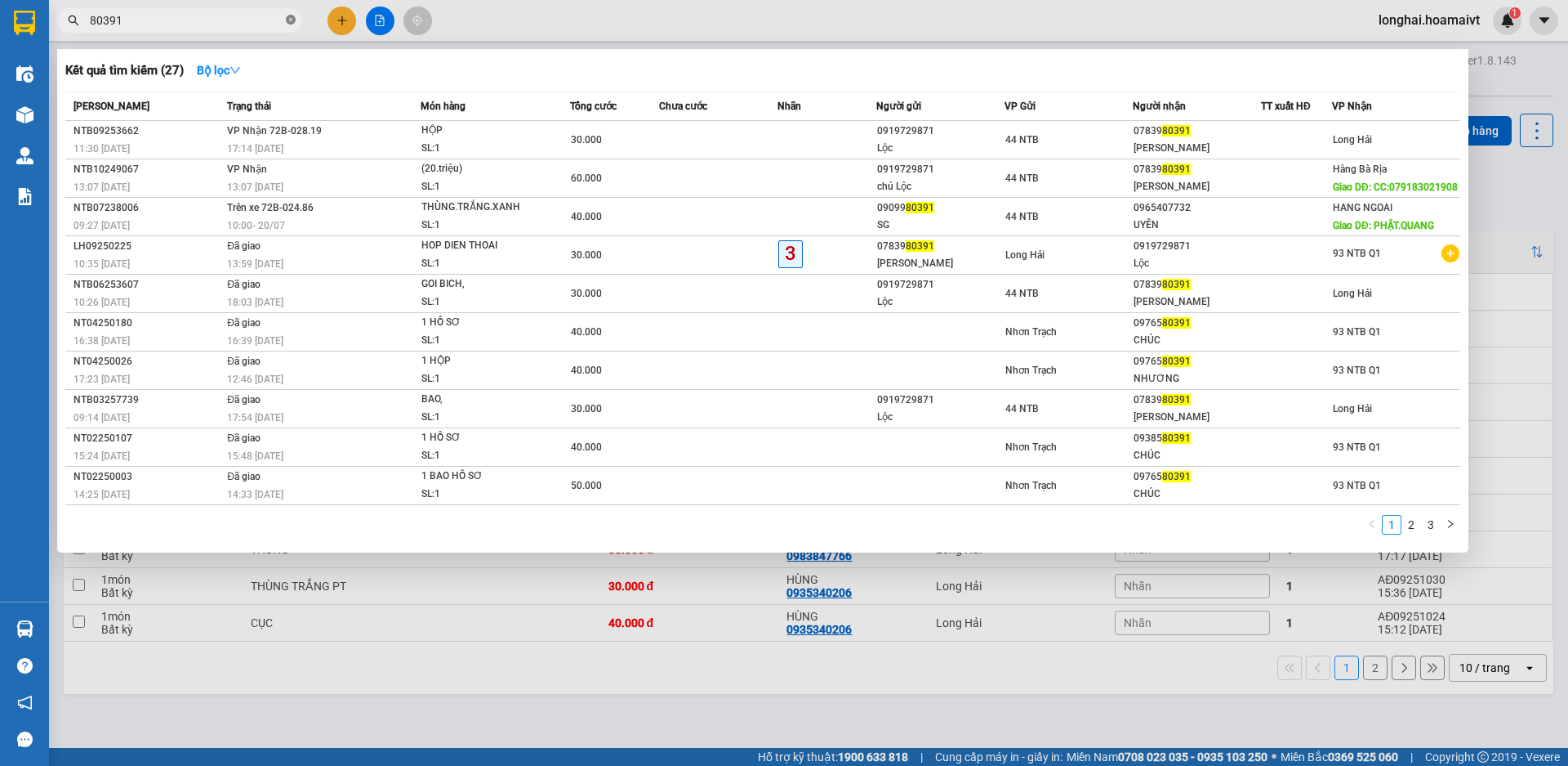
click at [289, 22] on icon "close-circle" at bounding box center [290, 19] width 10 height 10
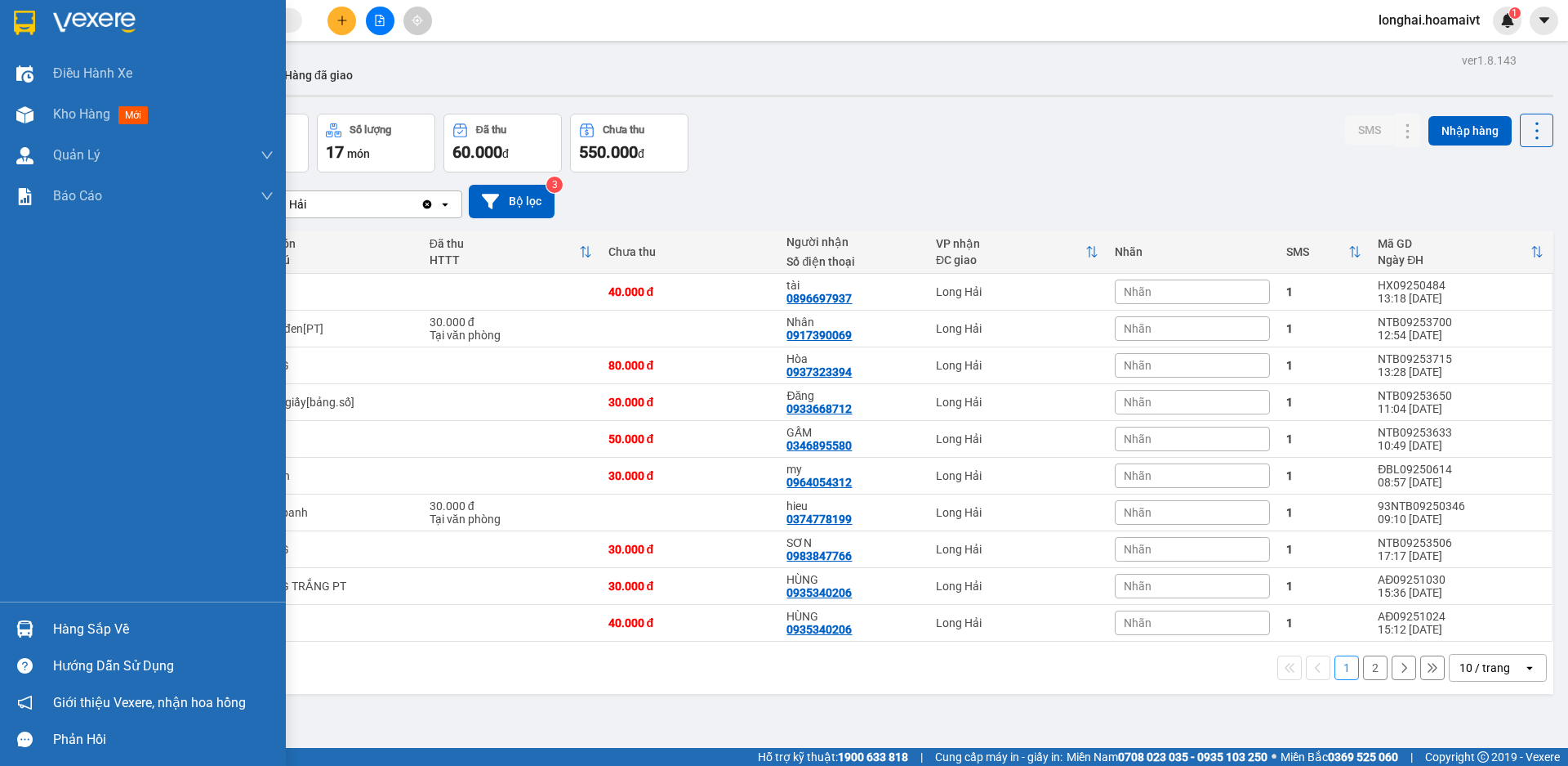
click at [83, 631] on div "Hàng sắp về" at bounding box center [164, 629] width 220 height 25
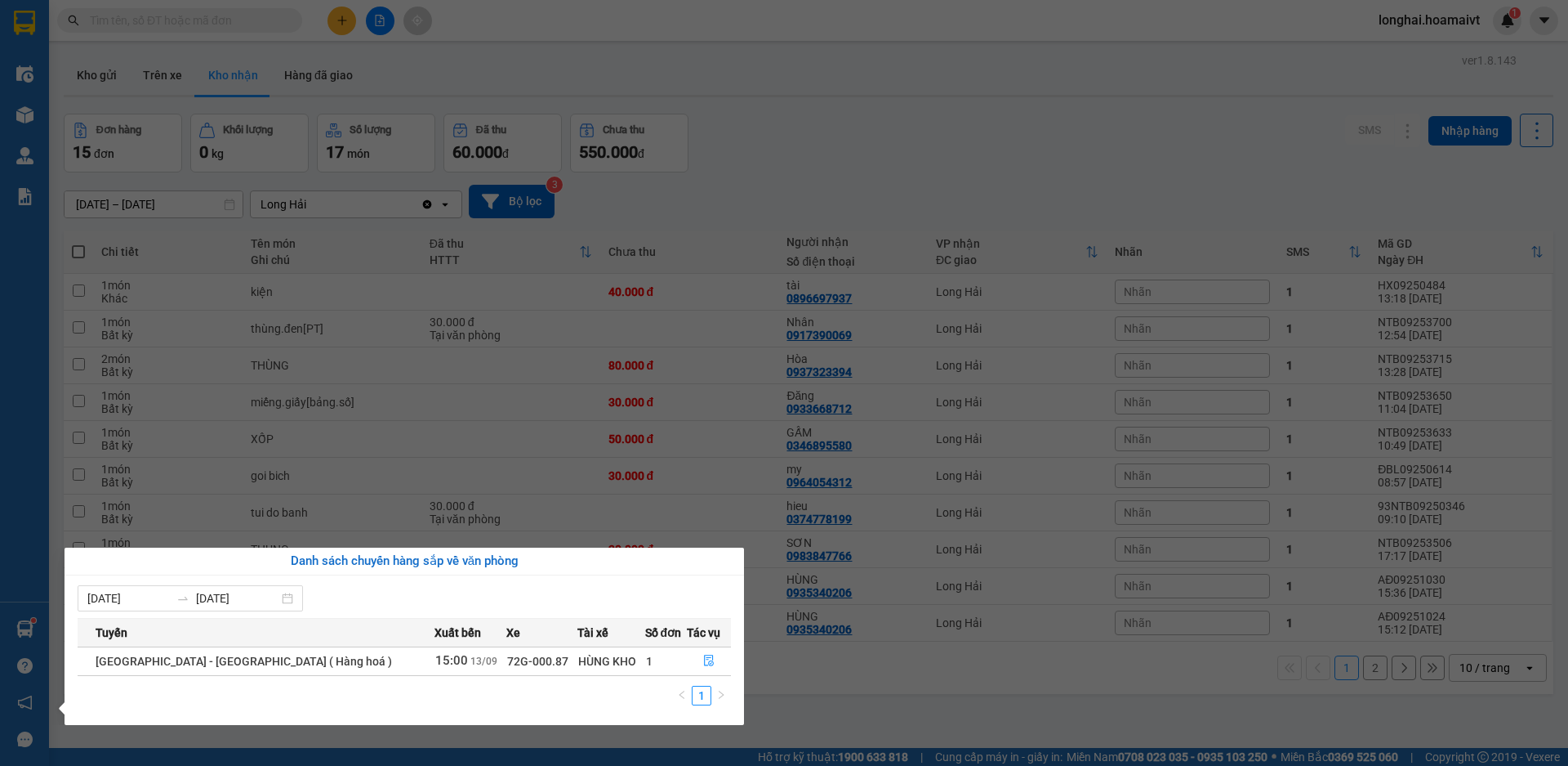
click at [948, 96] on section "Kết quả [PERSON_NAME] ( 27 ) Bộ lọc Mã ĐH Trạng thái Món hàng Tổng [PERSON_NAME…" at bounding box center [784, 383] width 1568 height 766
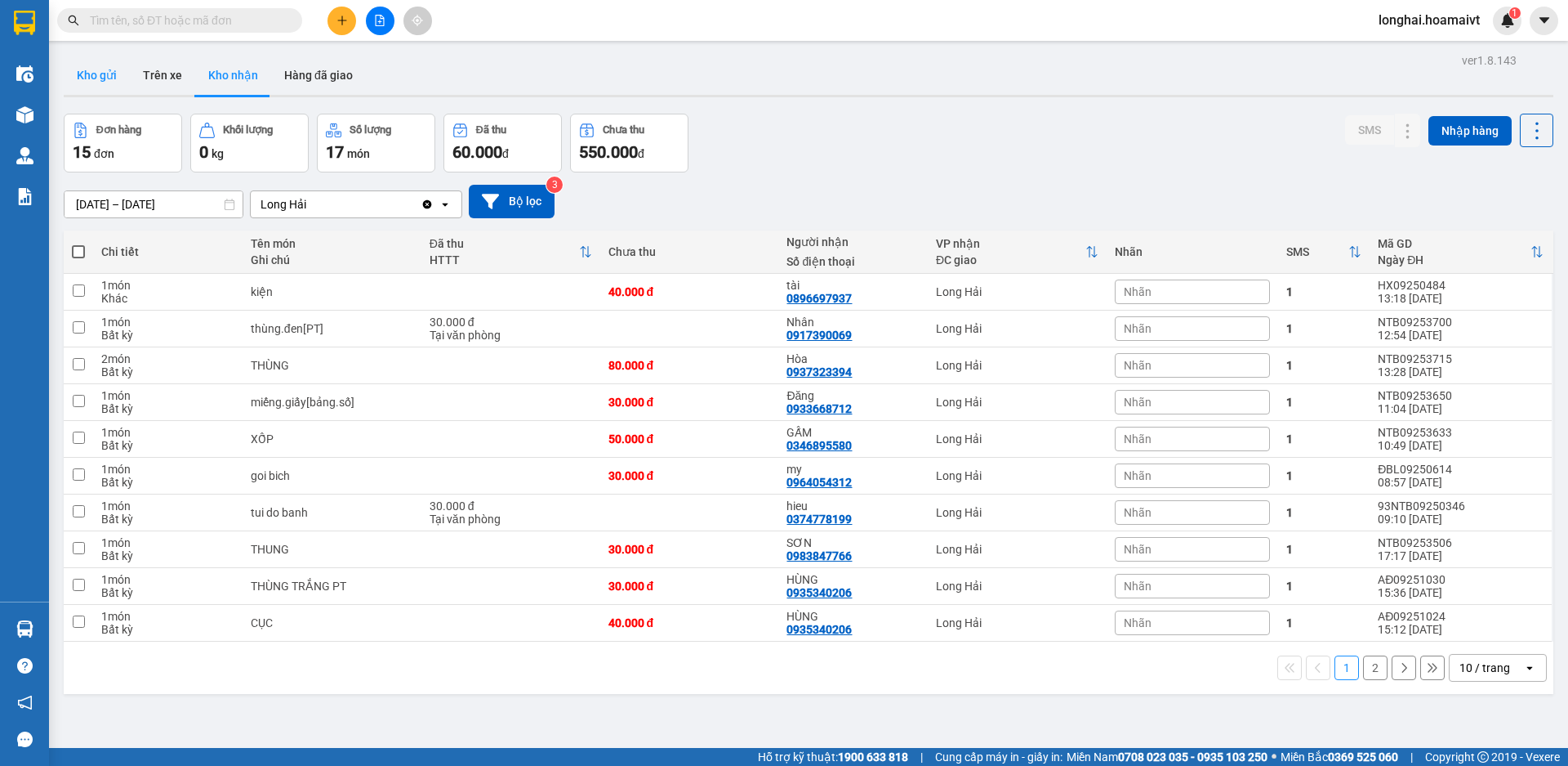
click at [94, 71] on button "Kho gửi" at bounding box center [97, 74] width 66 height 39
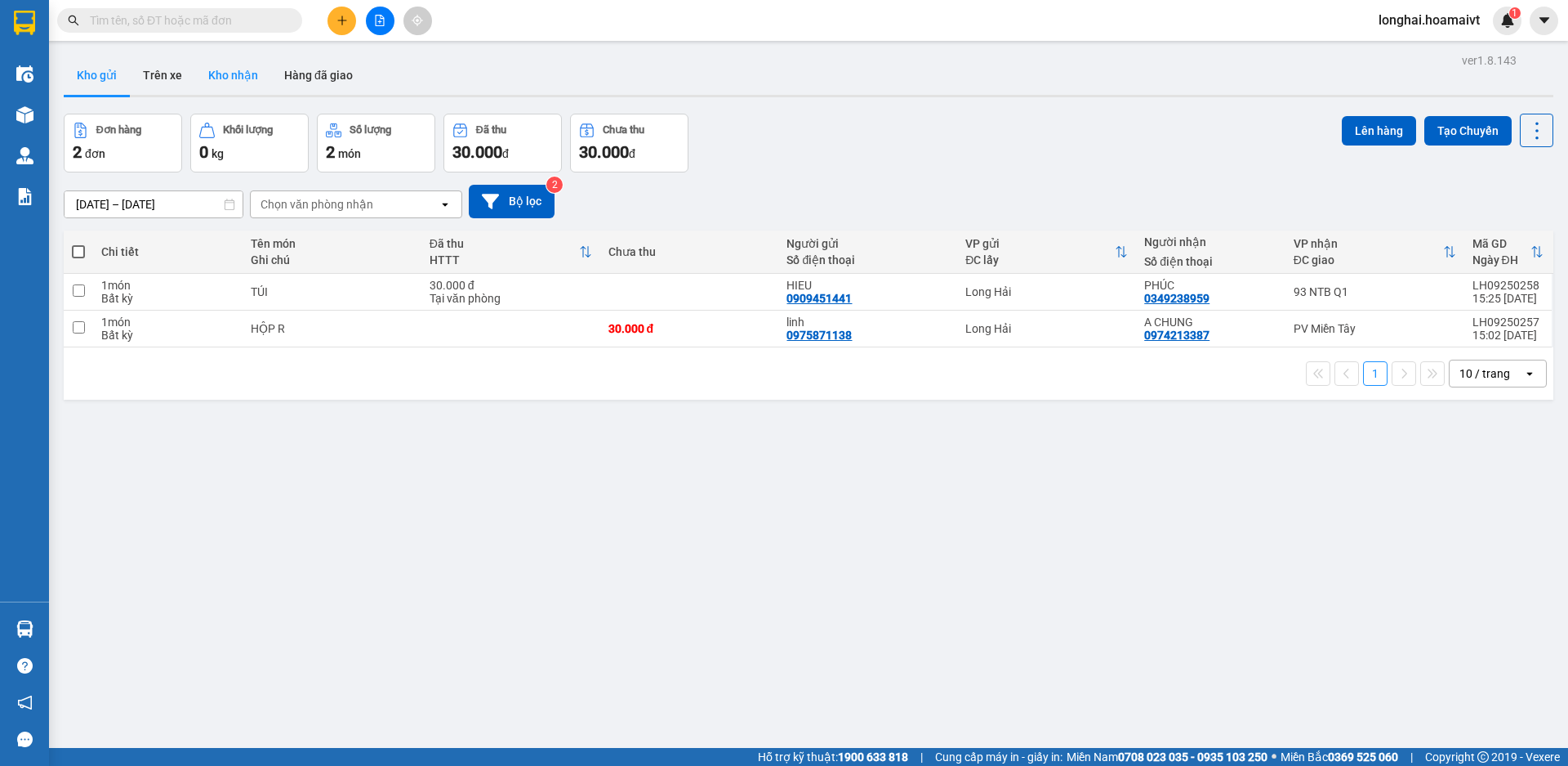
click at [228, 69] on button "Kho nhận" at bounding box center [233, 74] width 76 height 39
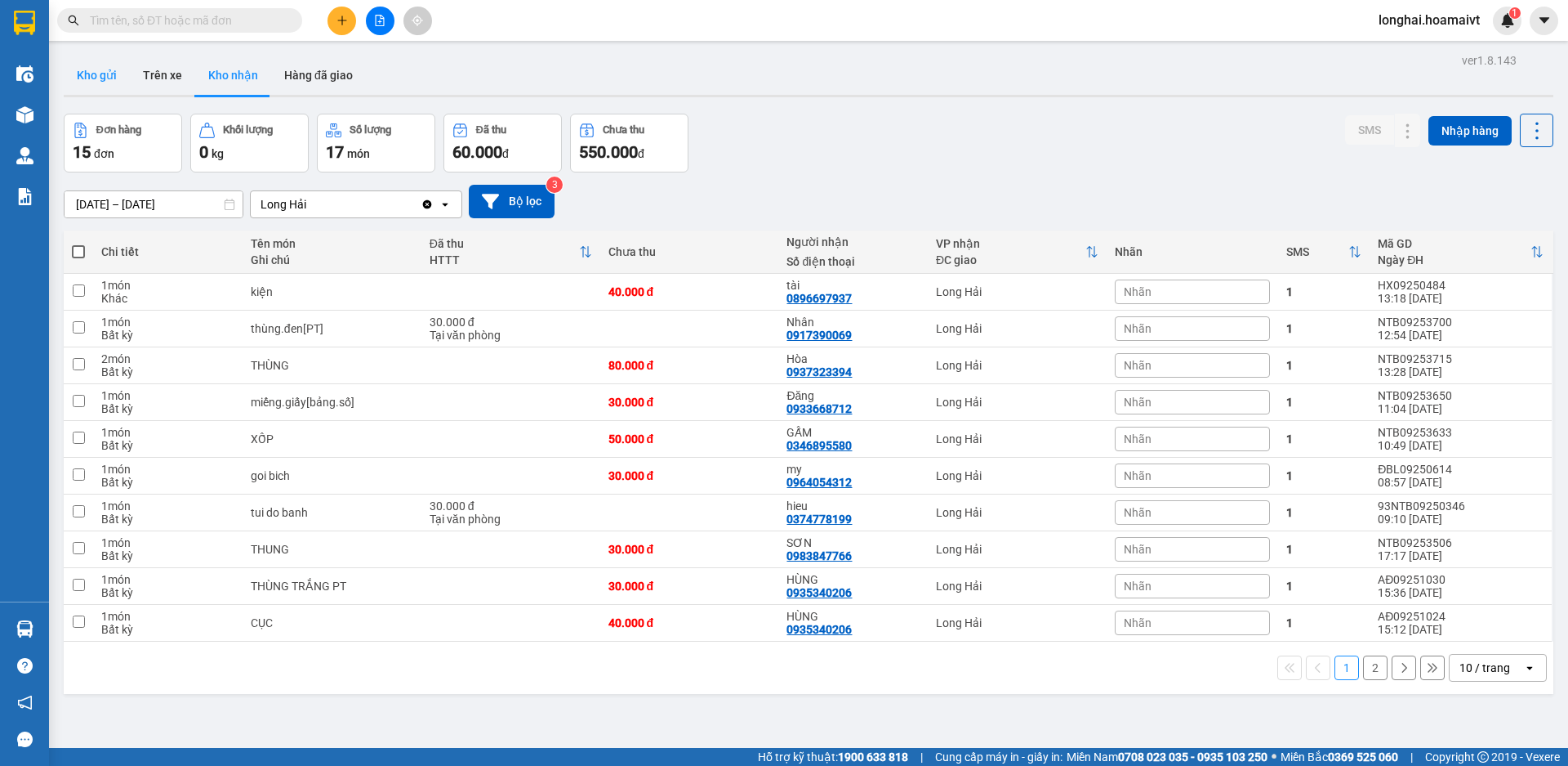
click at [95, 67] on button "Kho gửi" at bounding box center [97, 74] width 66 height 39
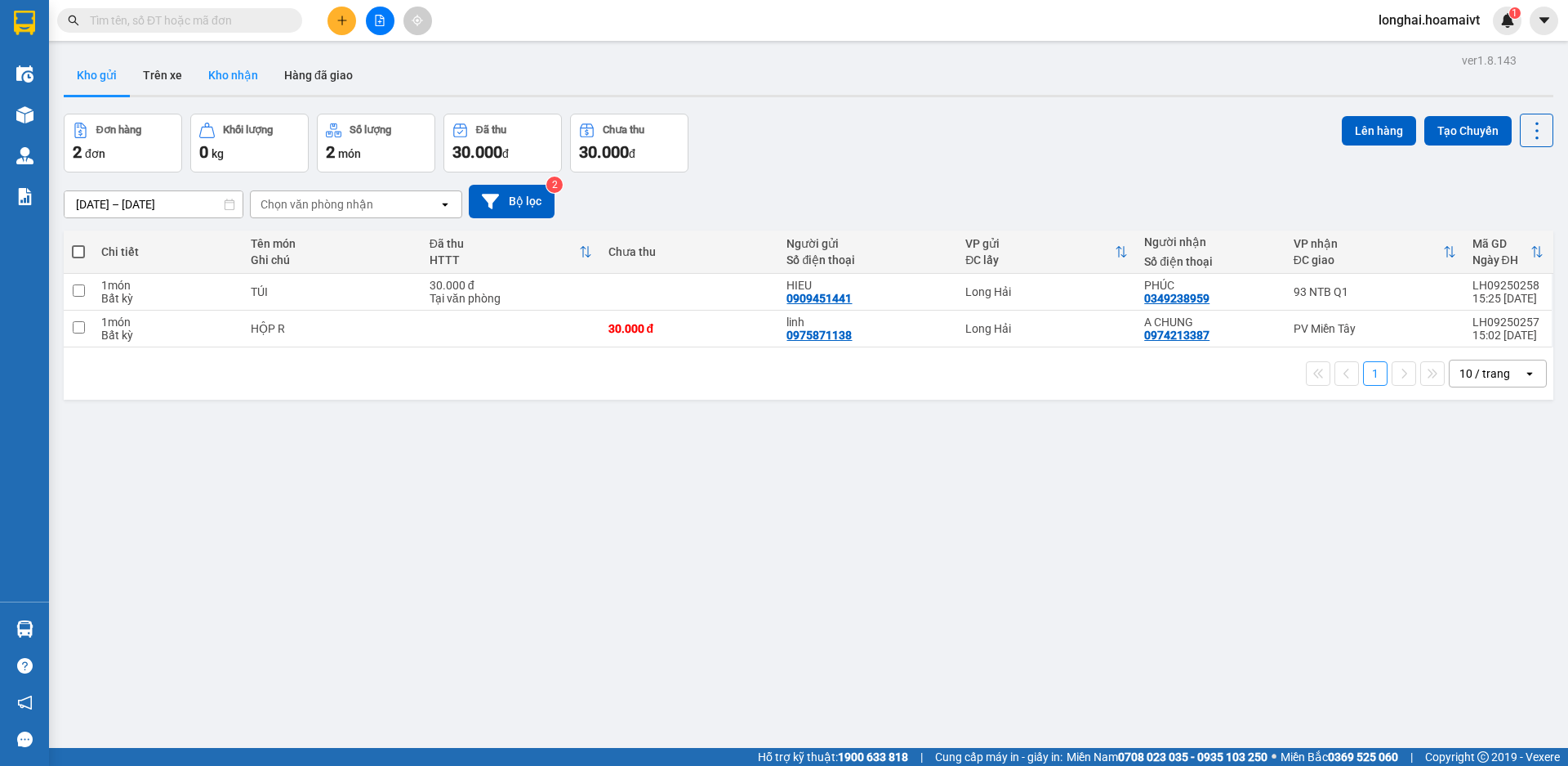
click at [228, 74] on button "Kho nhận" at bounding box center [233, 74] width 76 height 39
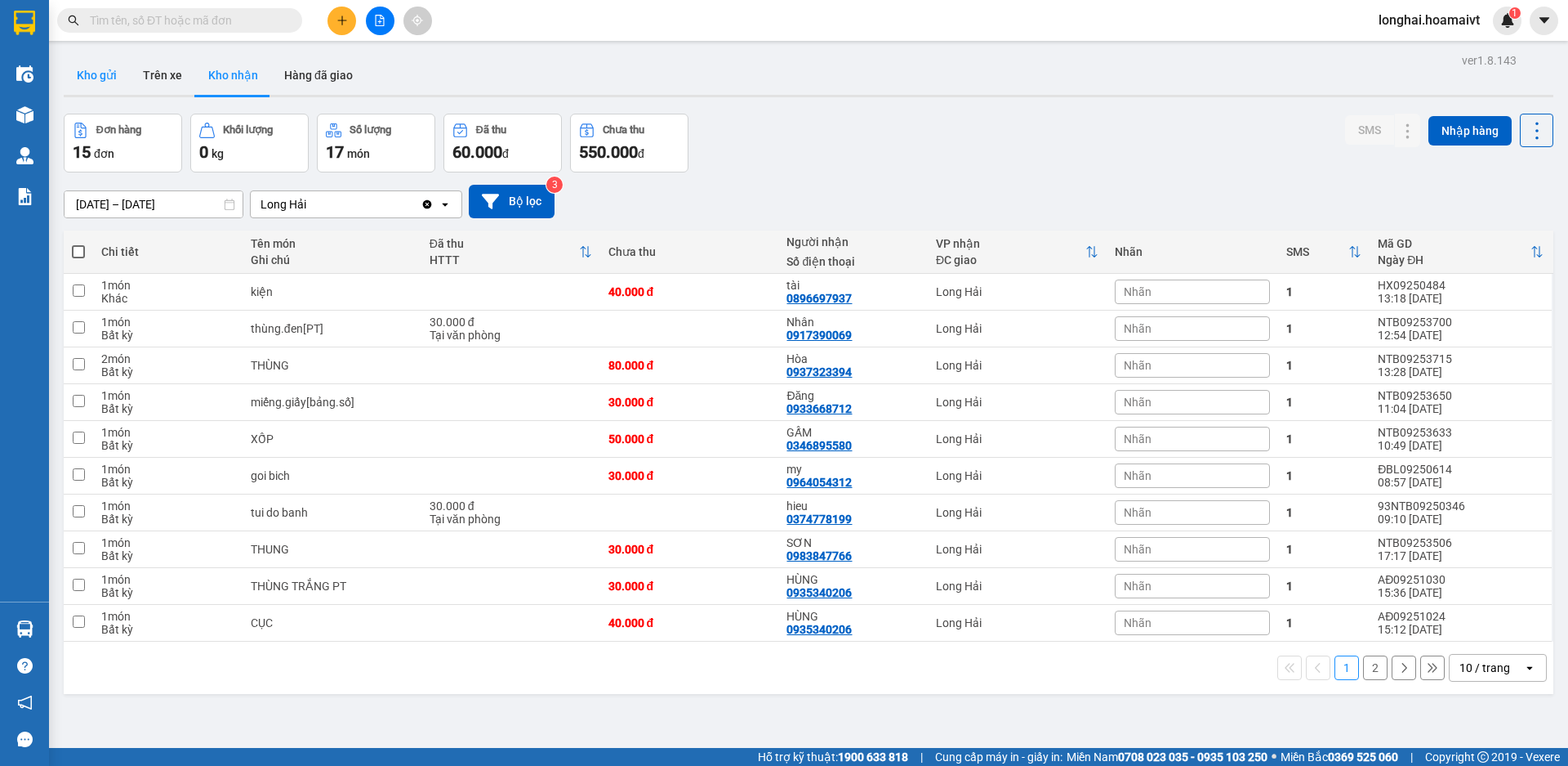
click at [102, 69] on button "Kho gửi" at bounding box center [97, 74] width 66 height 39
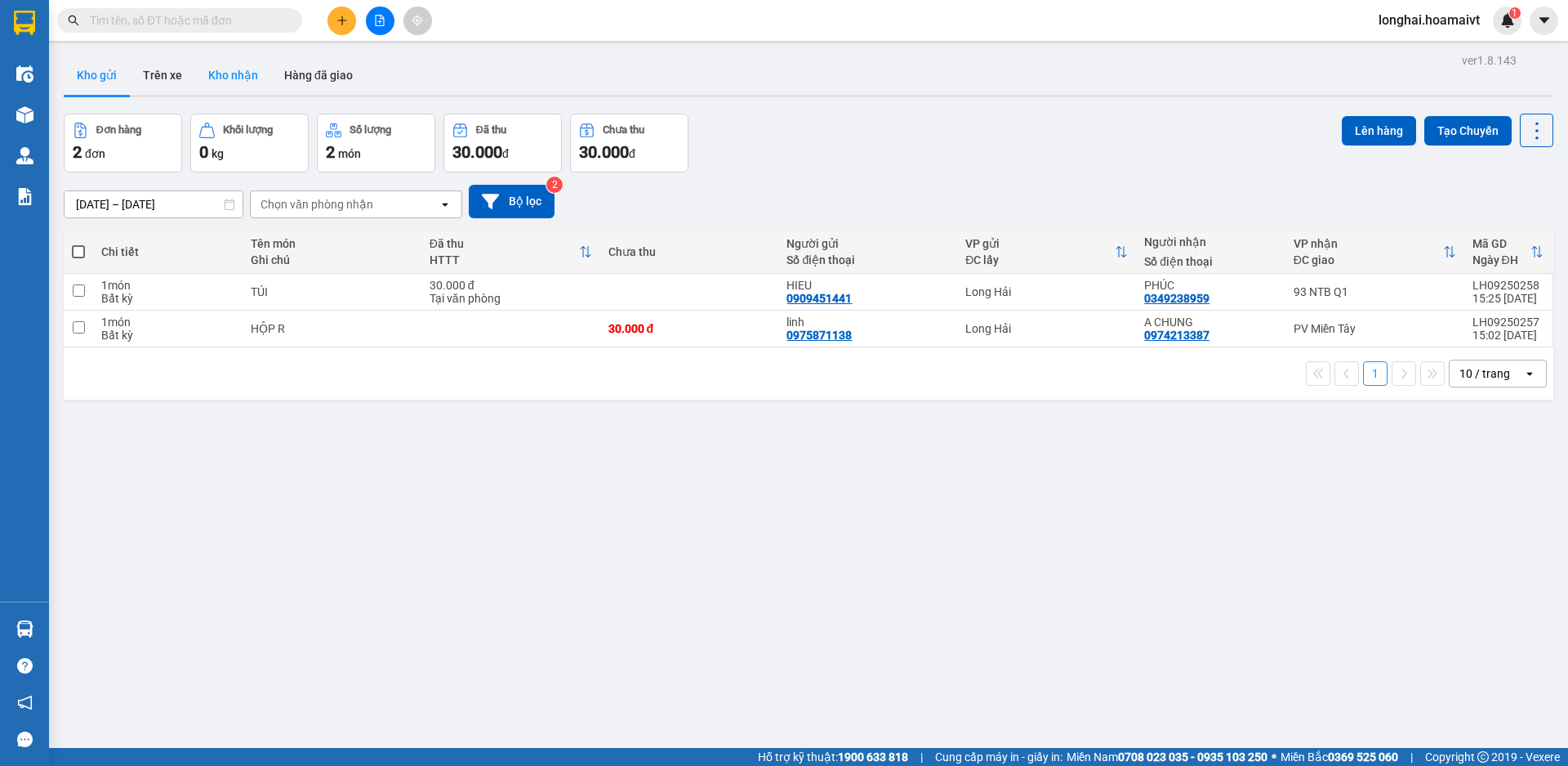
click at [229, 80] on button "Kho nhận" at bounding box center [233, 74] width 76 height 39
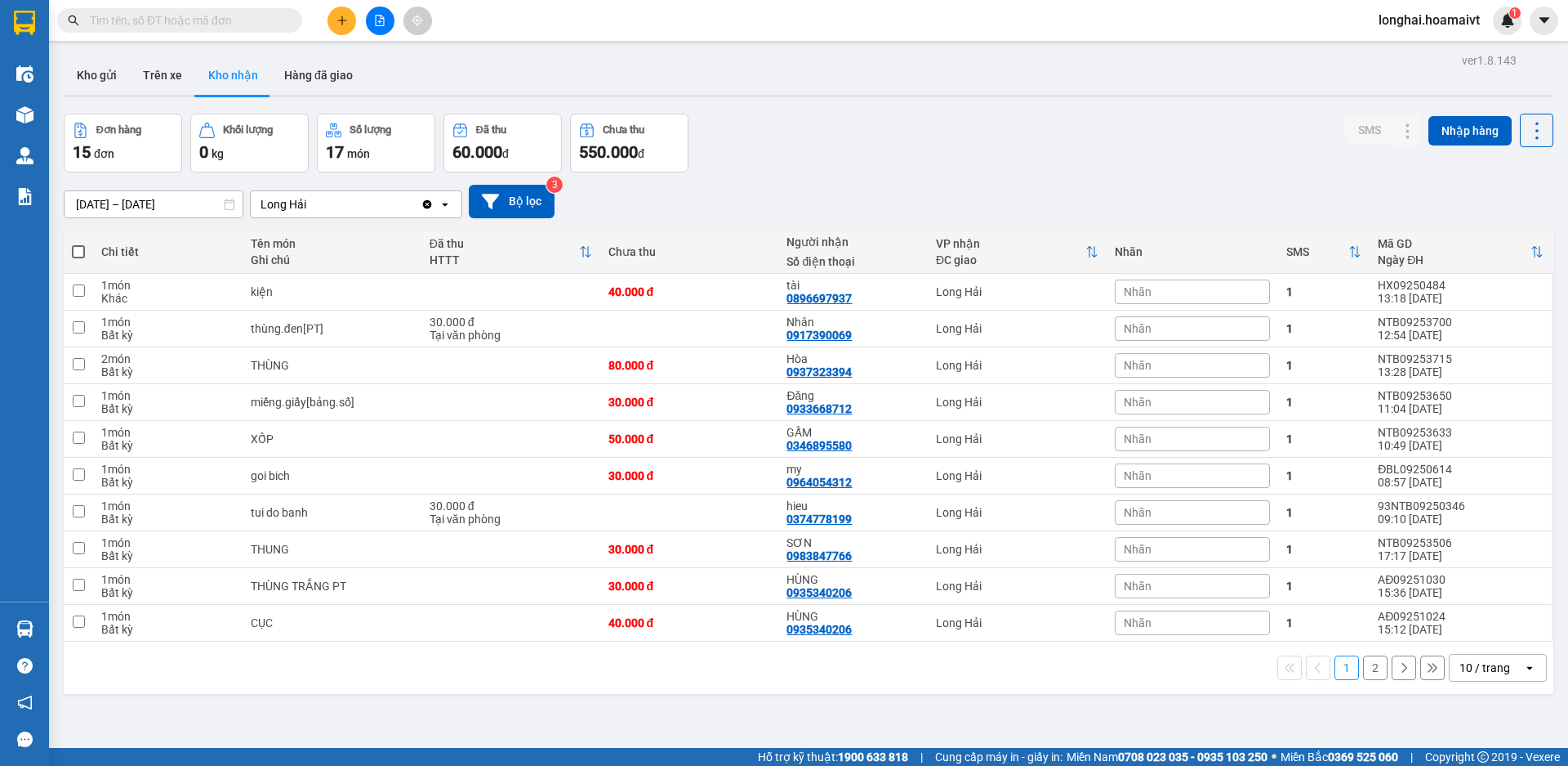
click at [116, 20] on input "text" at bounding box center [186, 20] width 192 height 18
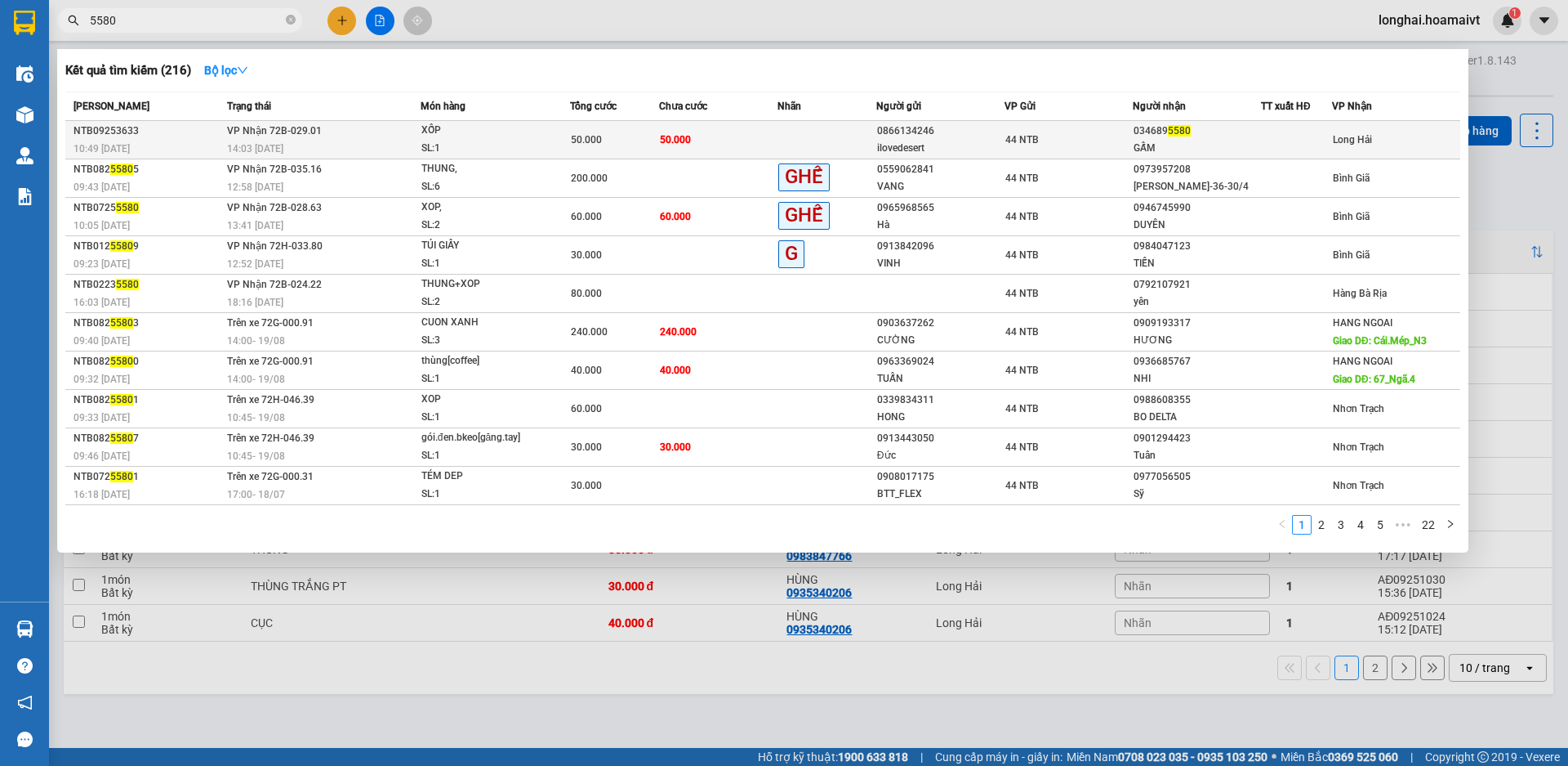
type input "5580"
click at [373, 151] on div "14:03 [DATE]" at bounding box center [324, 149] width 192 height 18
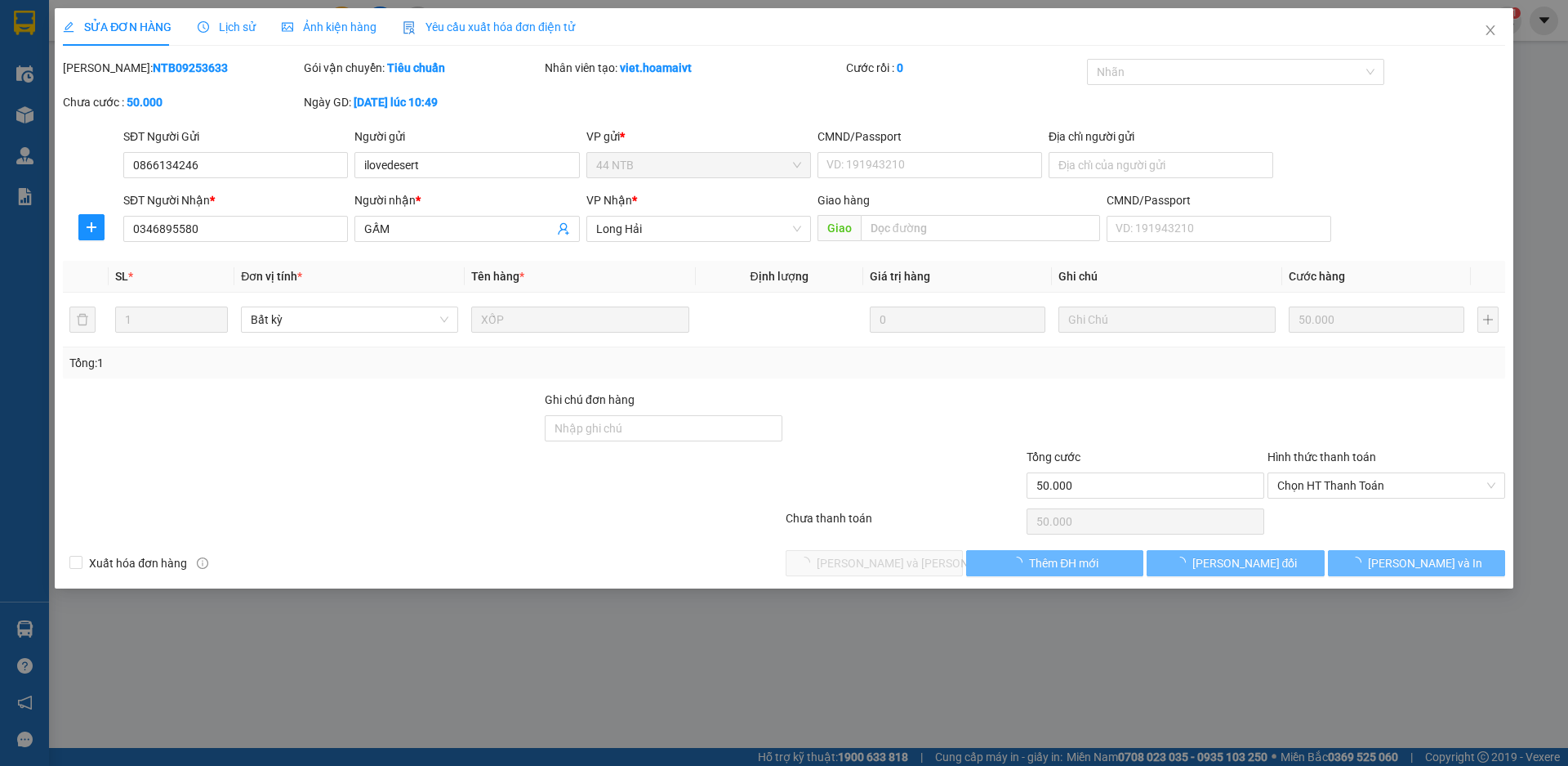
type input "0866134246"
type input "ilovedesert"
type input "0346895580"
type input "GẤM"
type input "50.000"
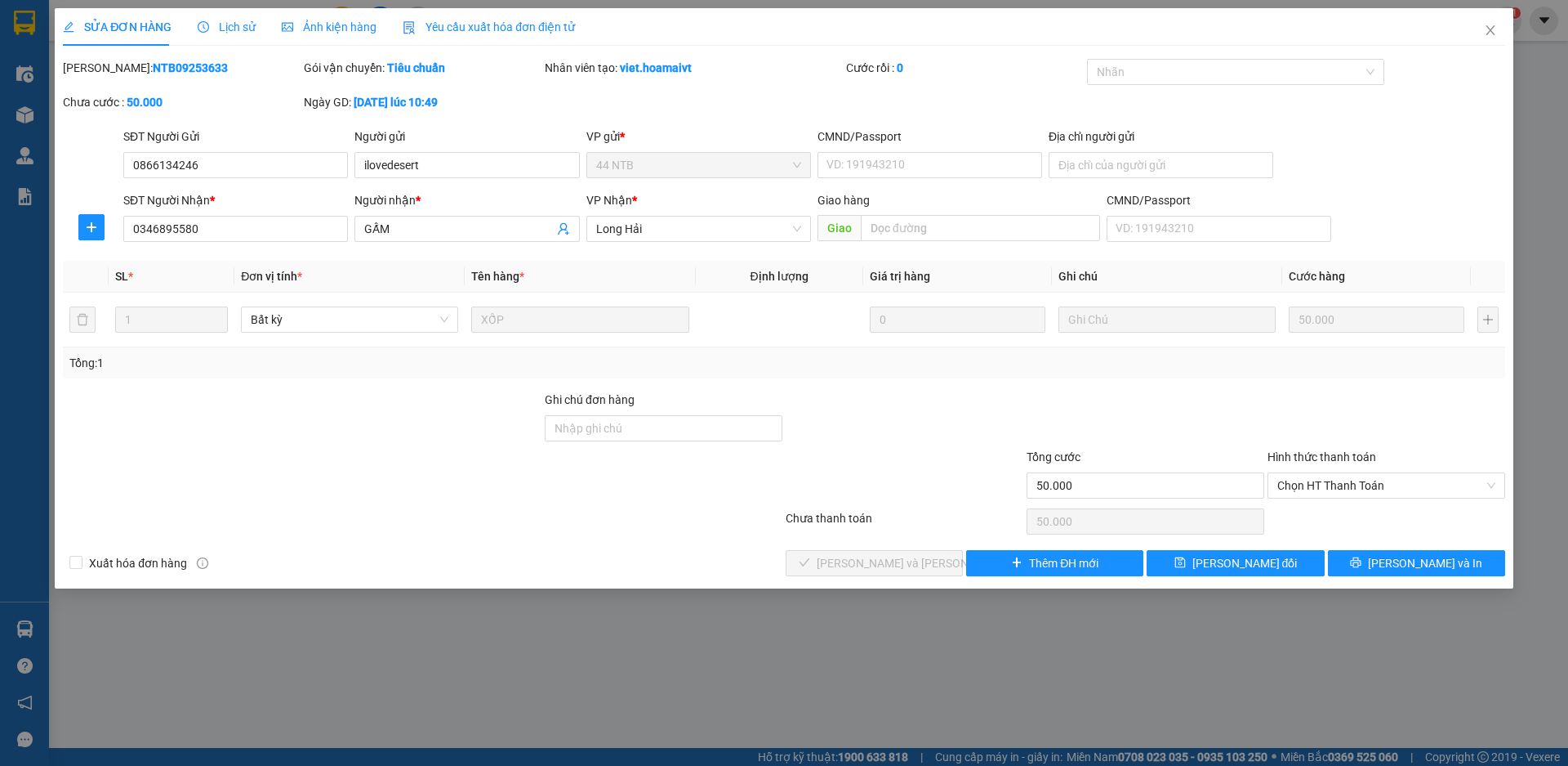
click at [1320, 470] on div "Hình thức thanh toán" at bounding box center [1387, 460] width 238 height 25
click at [1325, 485] on span "Chọn HT Thanh Toán" at bounding box center [1386, 485] width 218 height 25
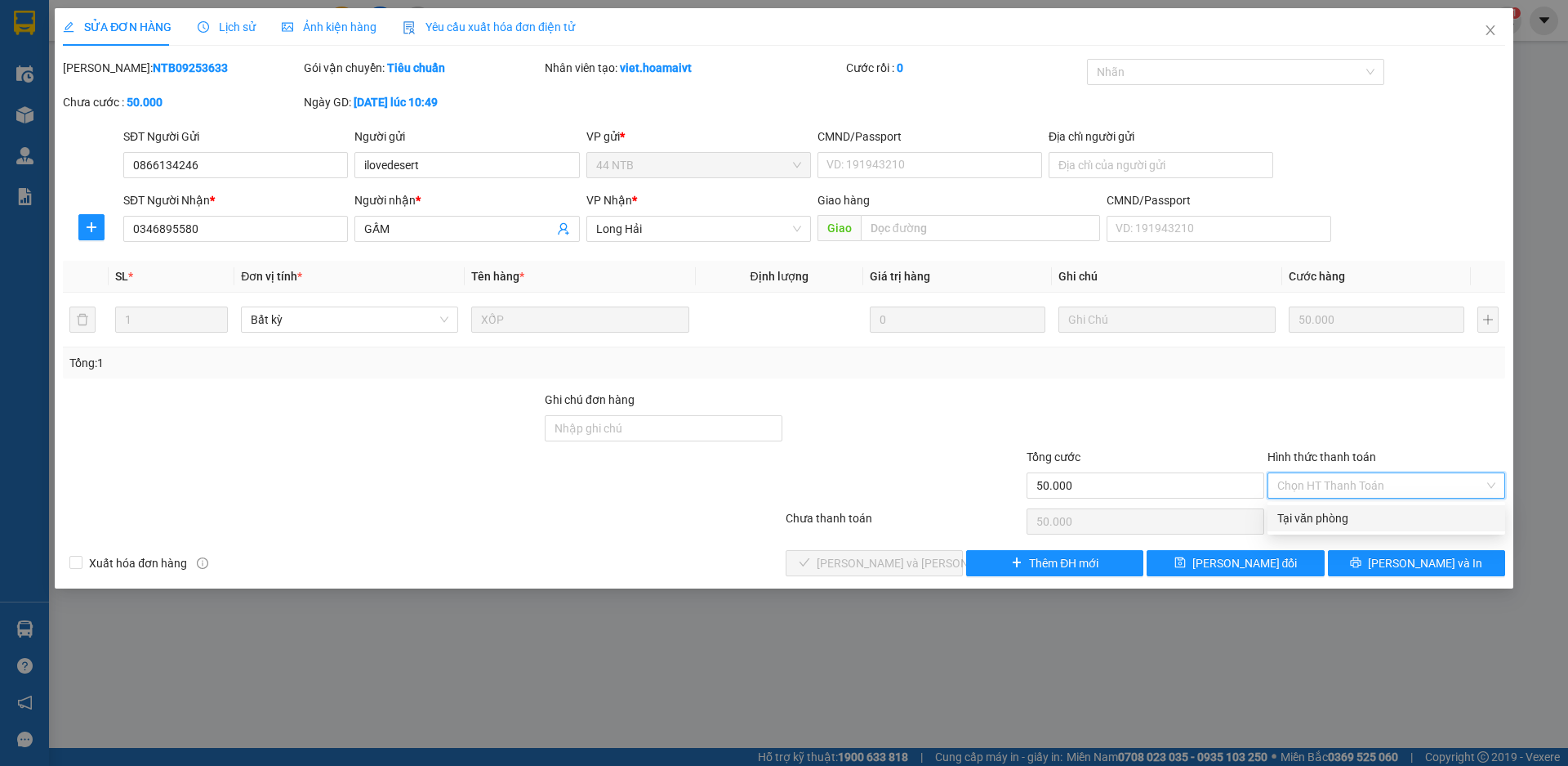
click at [1314, 525] on div "Tại văn phòng" at bounding box center [1386, 518] width 218 height 18
type input "0"
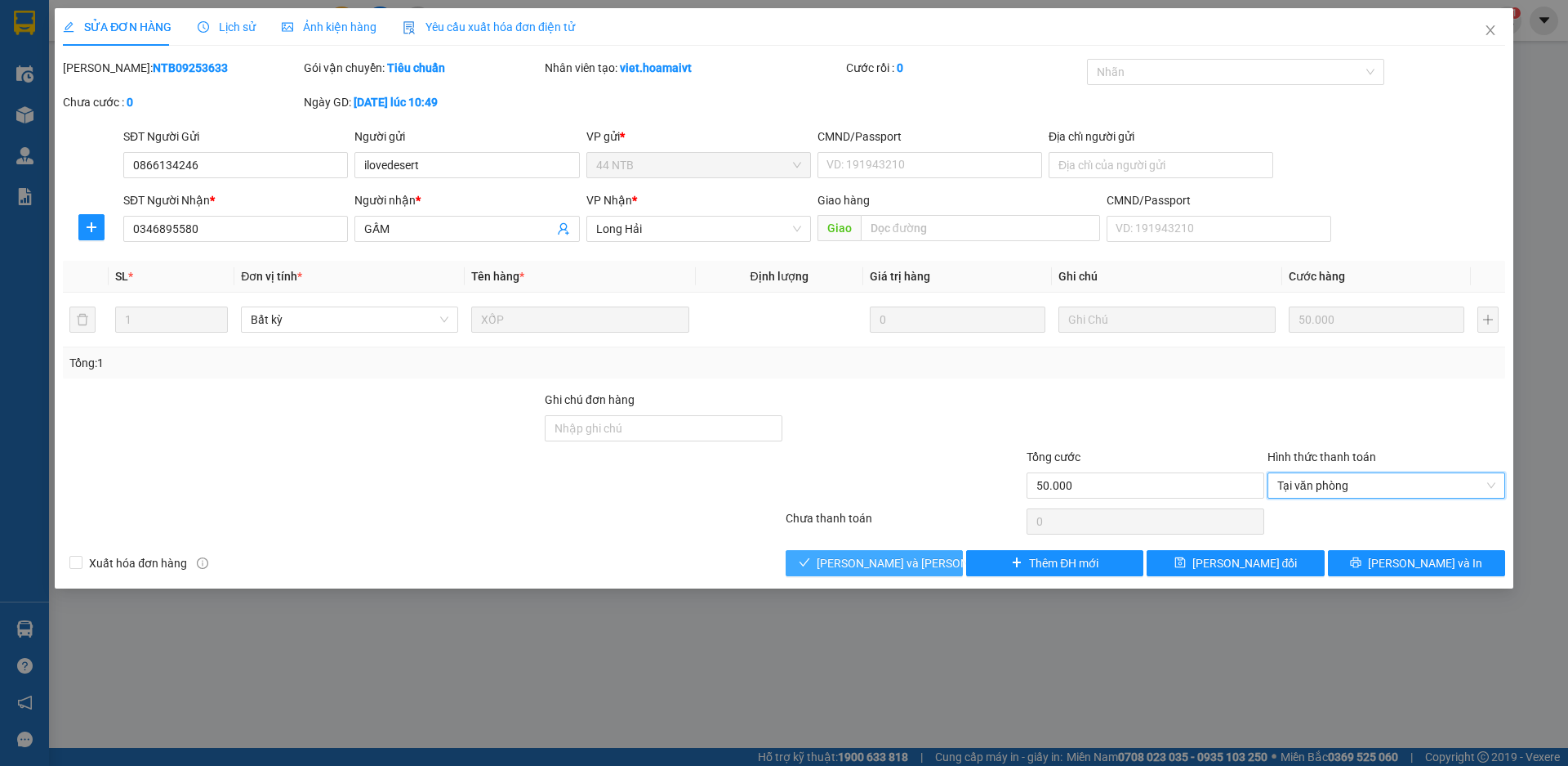
click at [907, 554] on span "[PERSON_NAME] và [PERSON_NAME] hàng" at bounding box center [927, 563] width 220 height 18
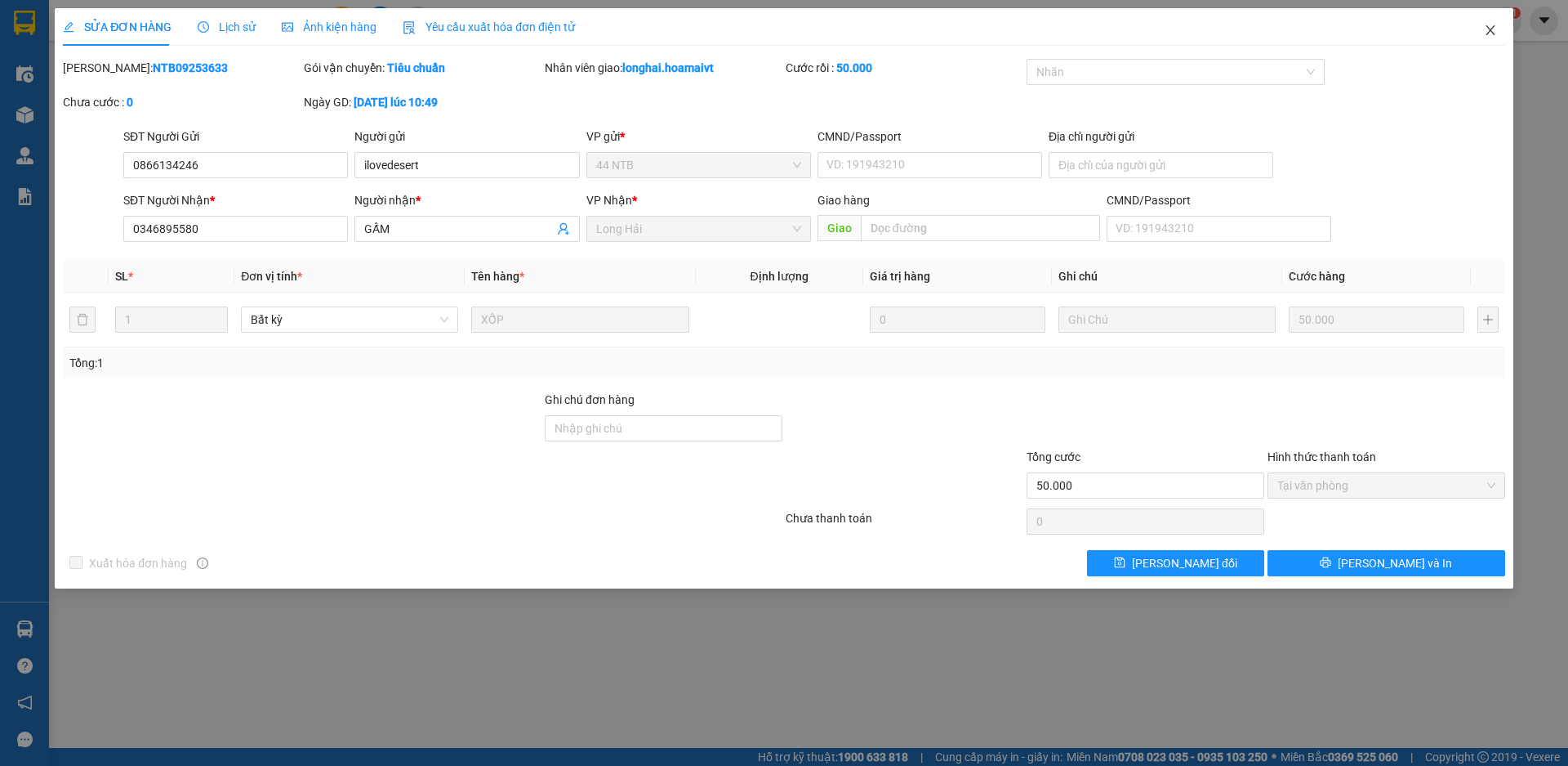
click at [1487, 39] on span "Close" at bounding box center [1490, 31] width 46 height 46
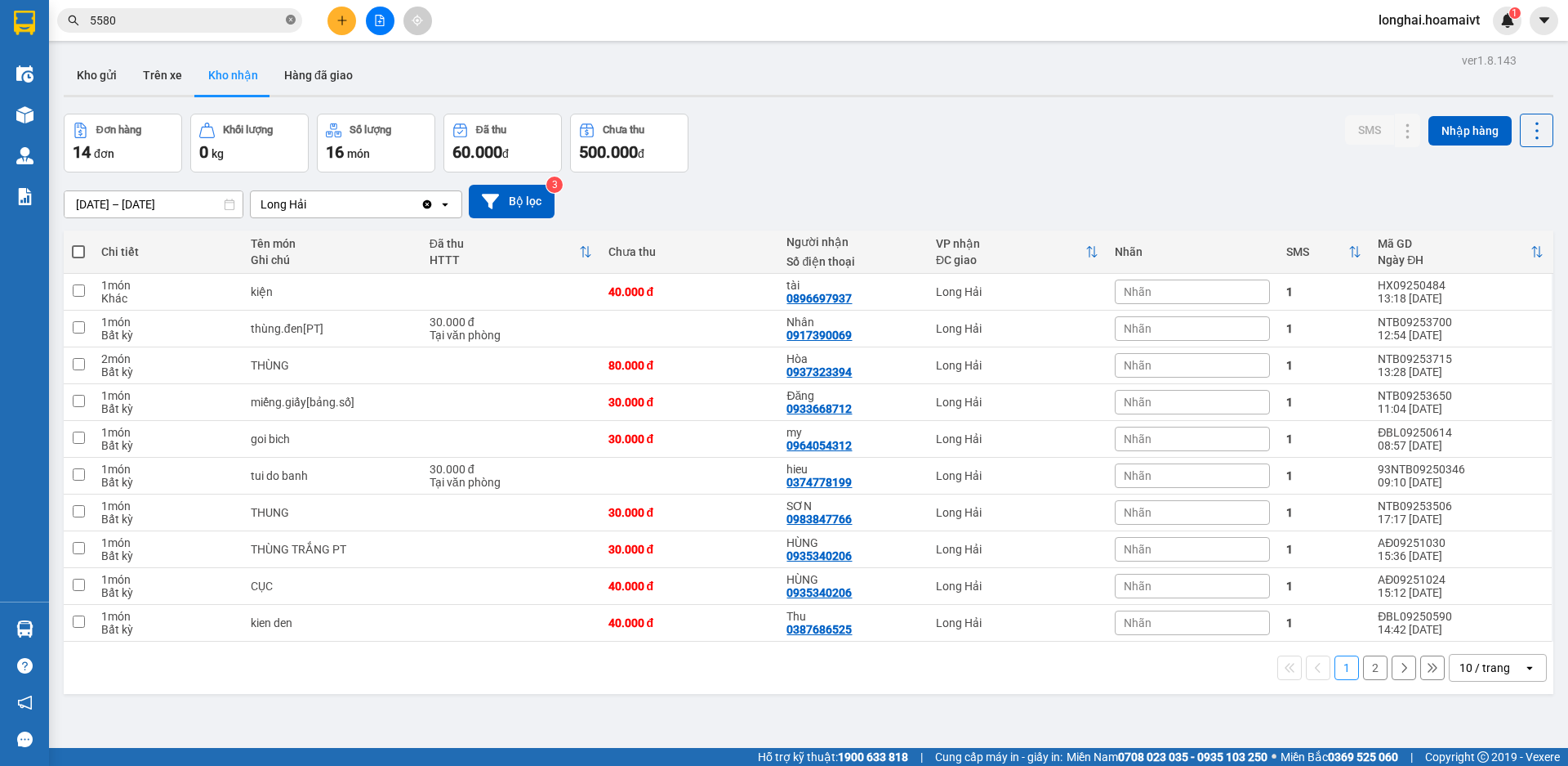
click at [290, 27] on span at bounding box center [290, 21] width 10 height 16
click at [94, 56] on button "Kho gửi" at bounding box center [97, 74] width 66 height 39
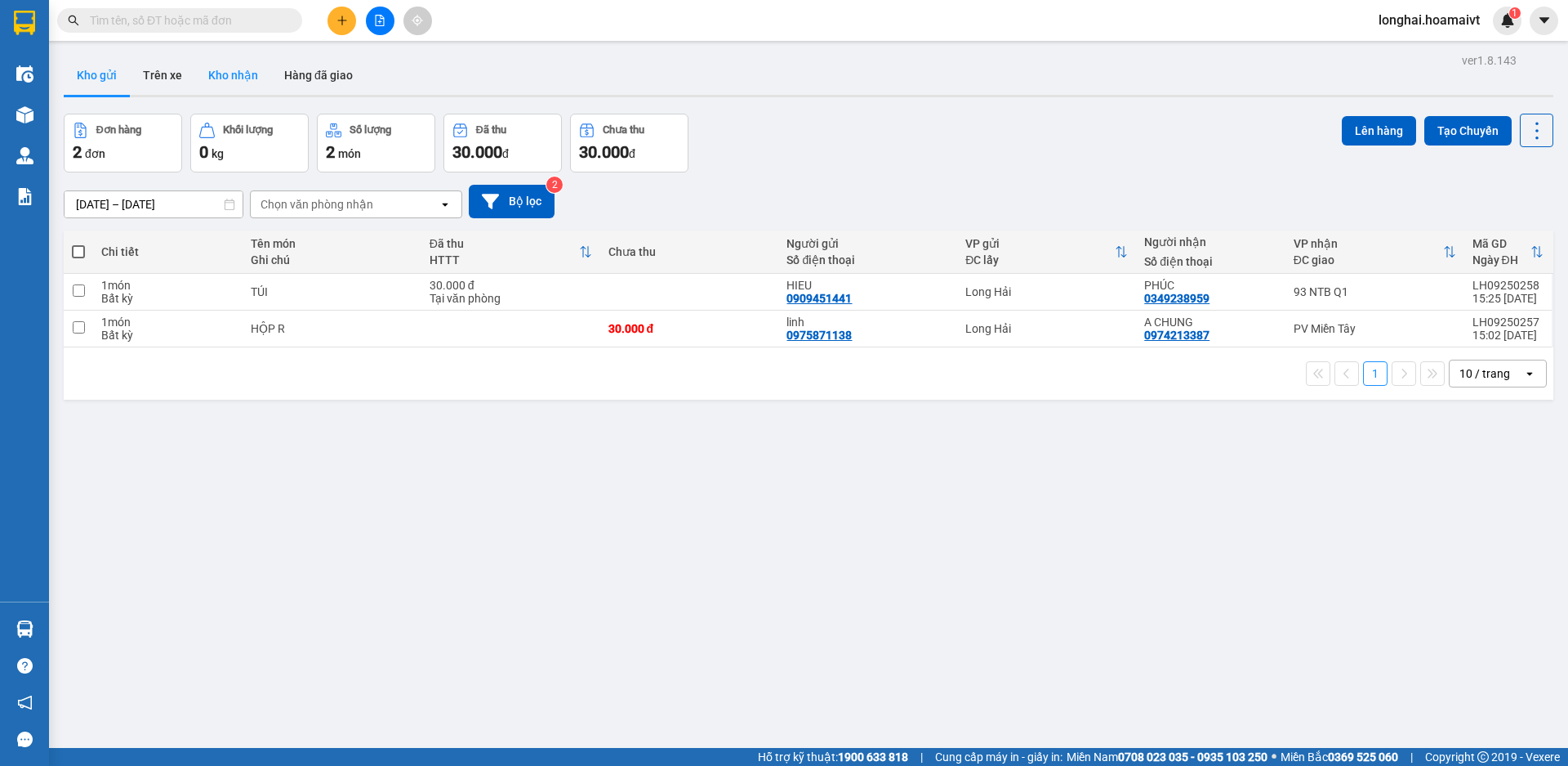
click at [202, 74] on button "Kho nhận" at bounding box center [233, 74] width 76 height 39
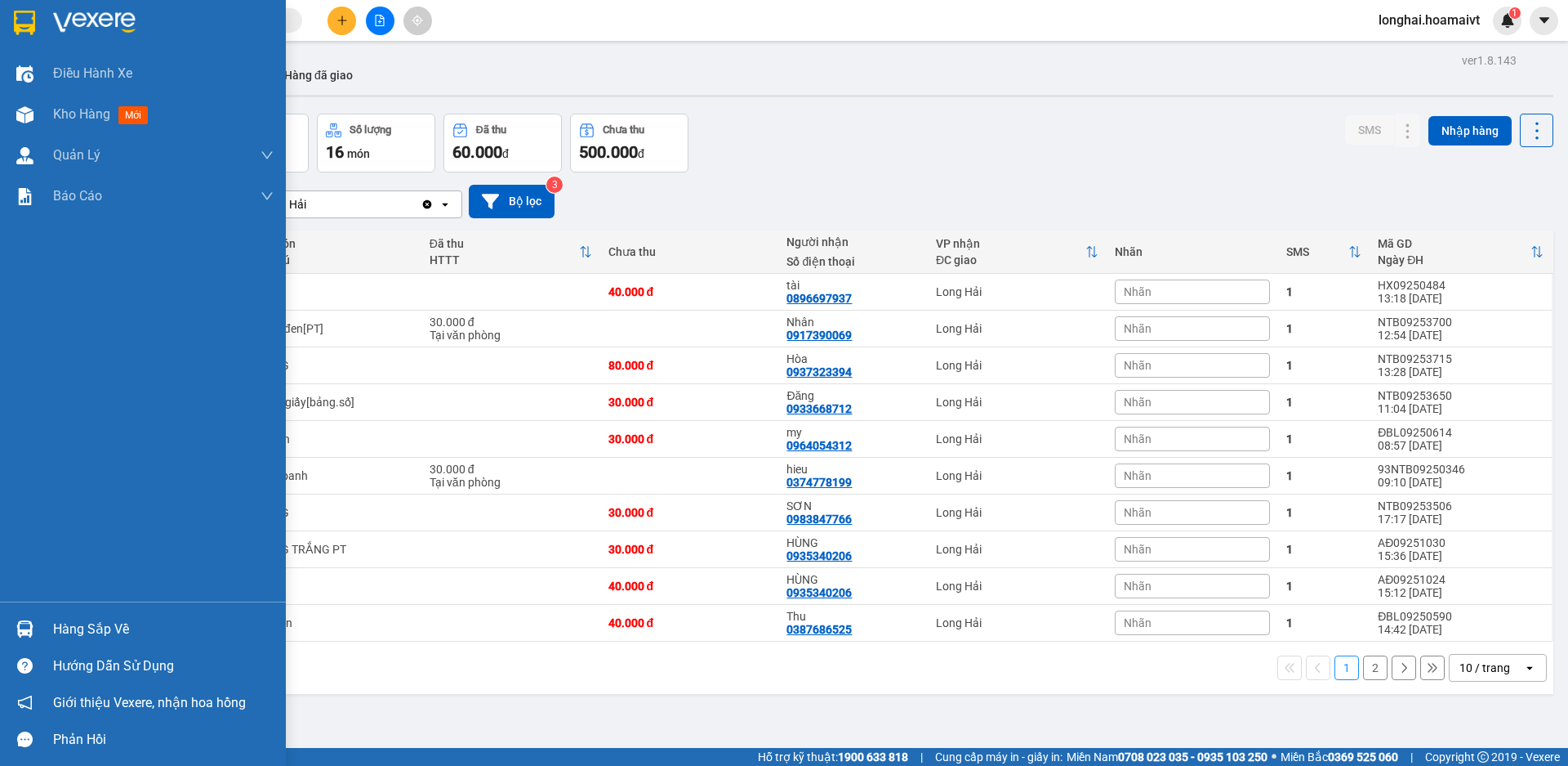
click at [100, 629] on div "Hàng sắp về" at bounding box center [164, 629] width 220 height 25
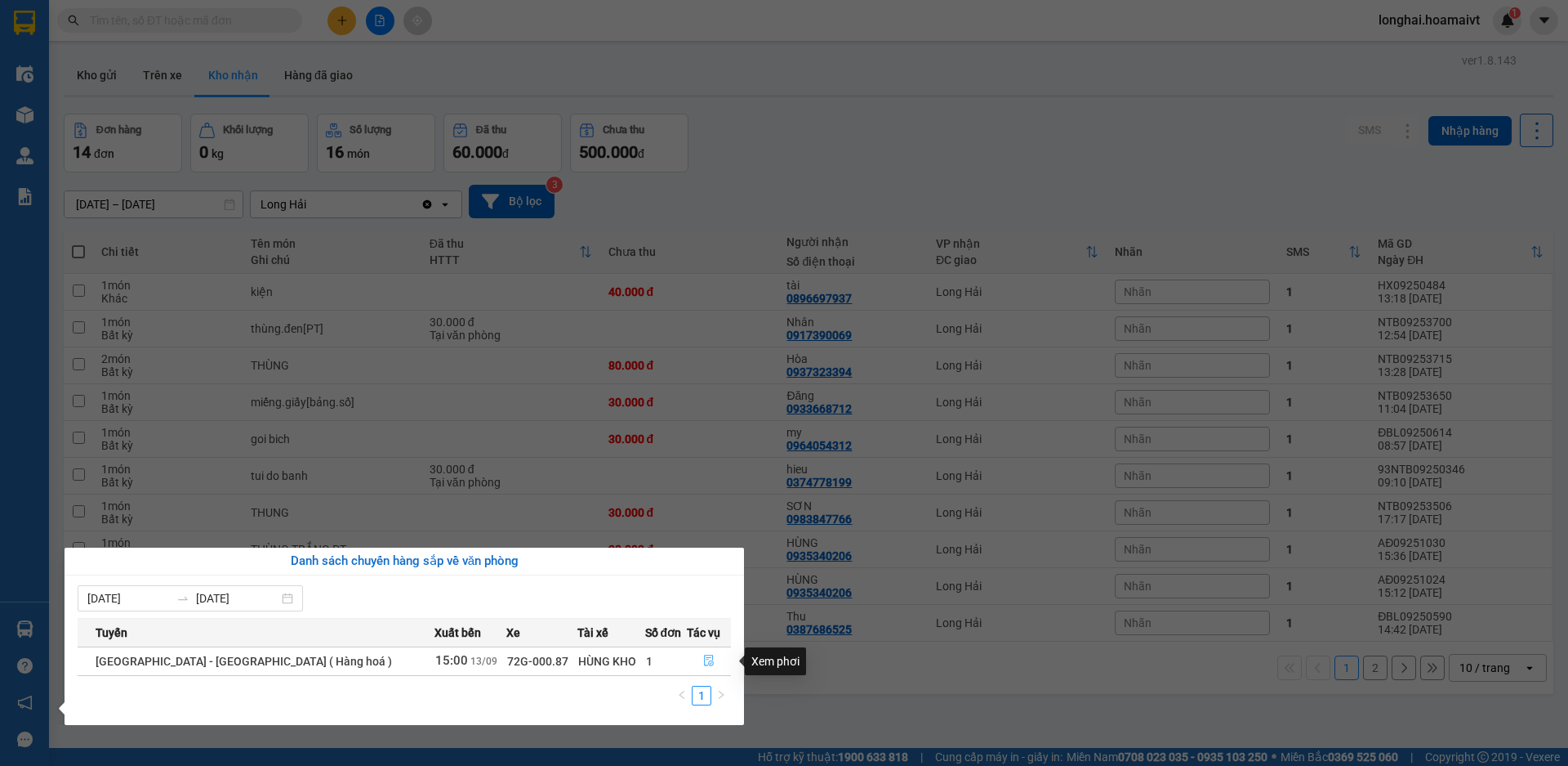
click at [709, 653] on button "button" at bounding box center [709, 661] width 43 height 26
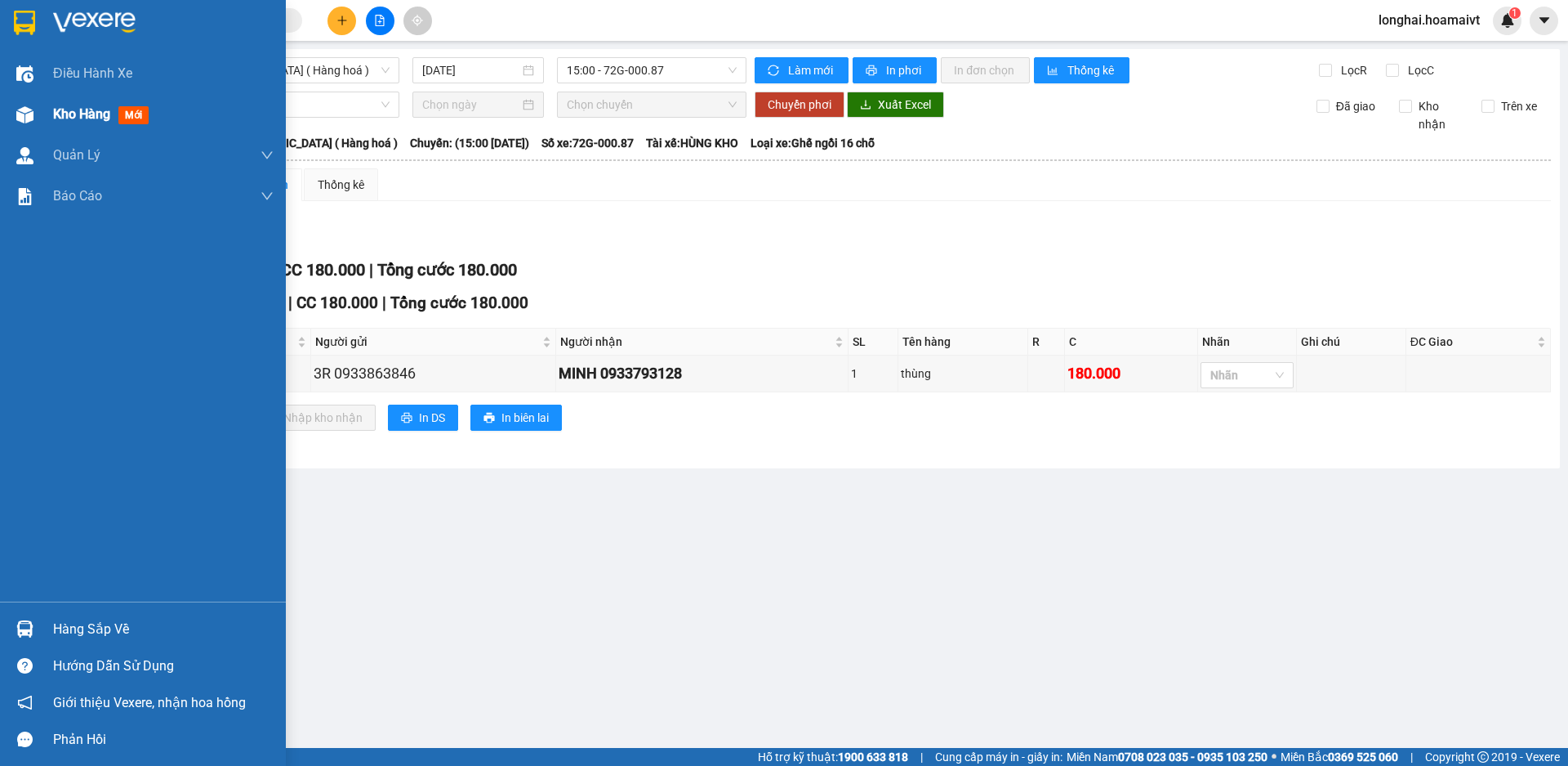
click at [79, 107] on span "Kho hàng" at bounding box center [81, 114] width 57 height 16
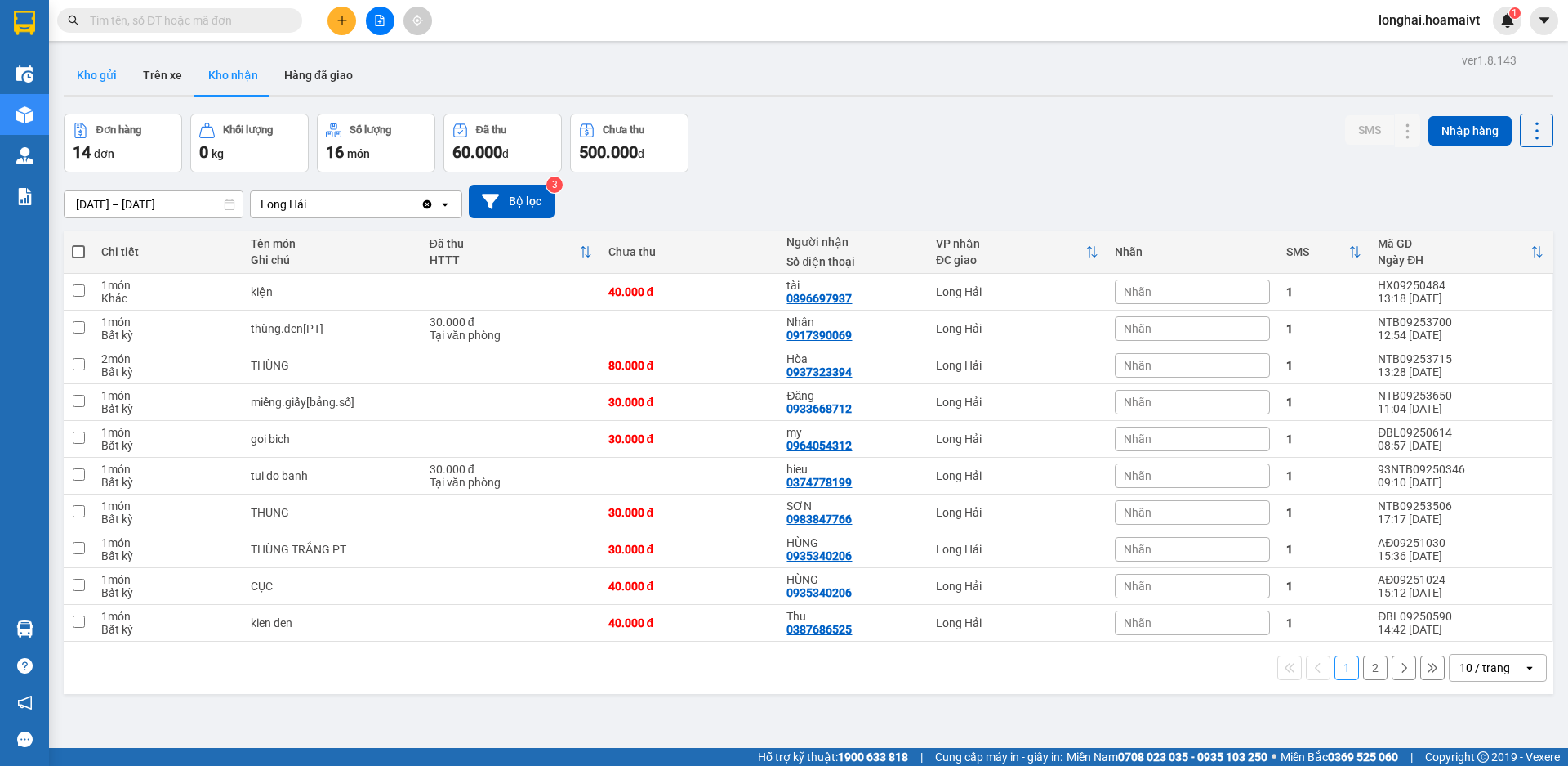
click at [96, 92] on button "Kho gửi" at bounding box center [97, 74] width 66 height 39
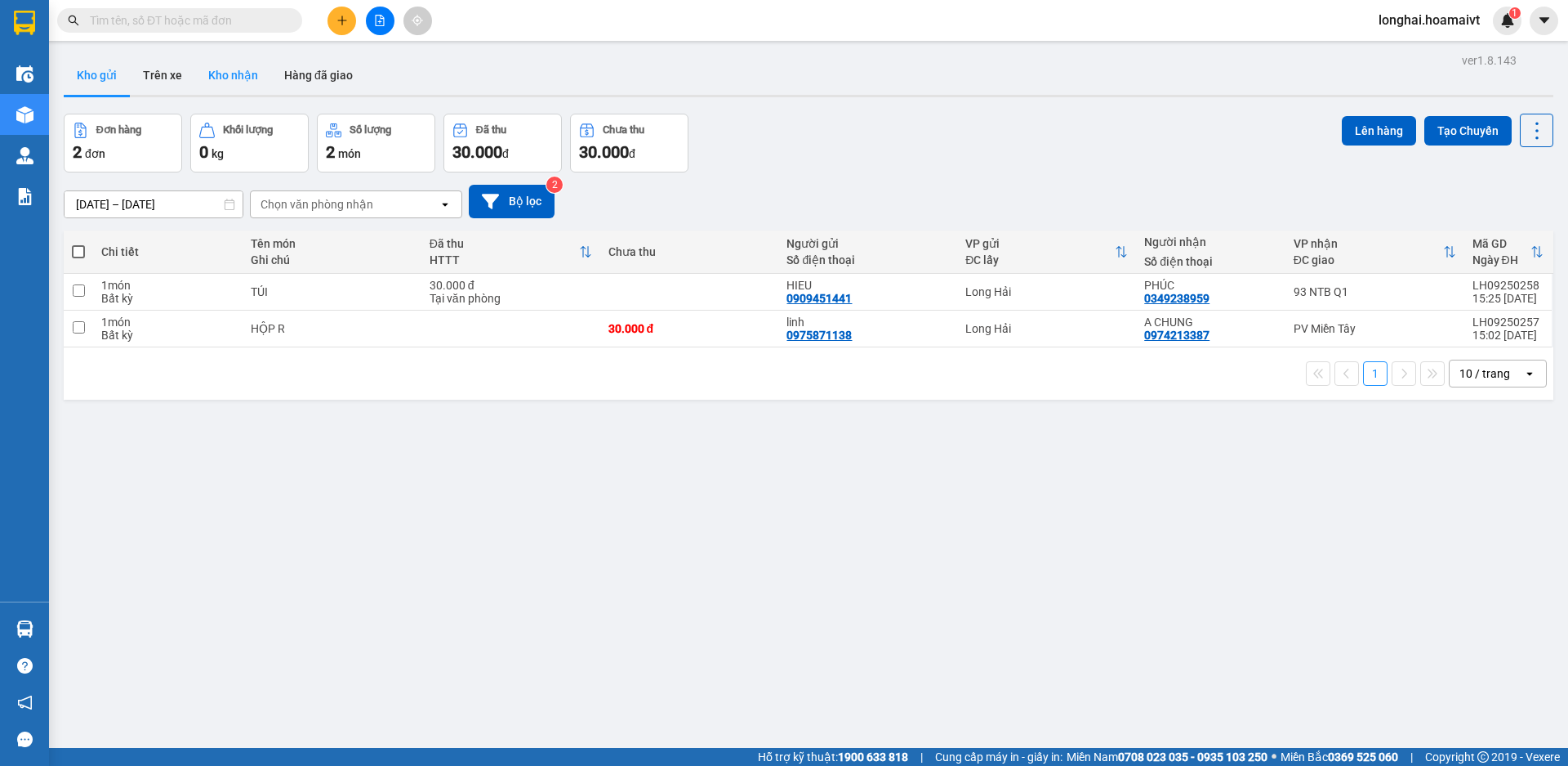
click at [222, 79] on button "Kho nhận" at bounding box center [233, 74] width 76 height 39
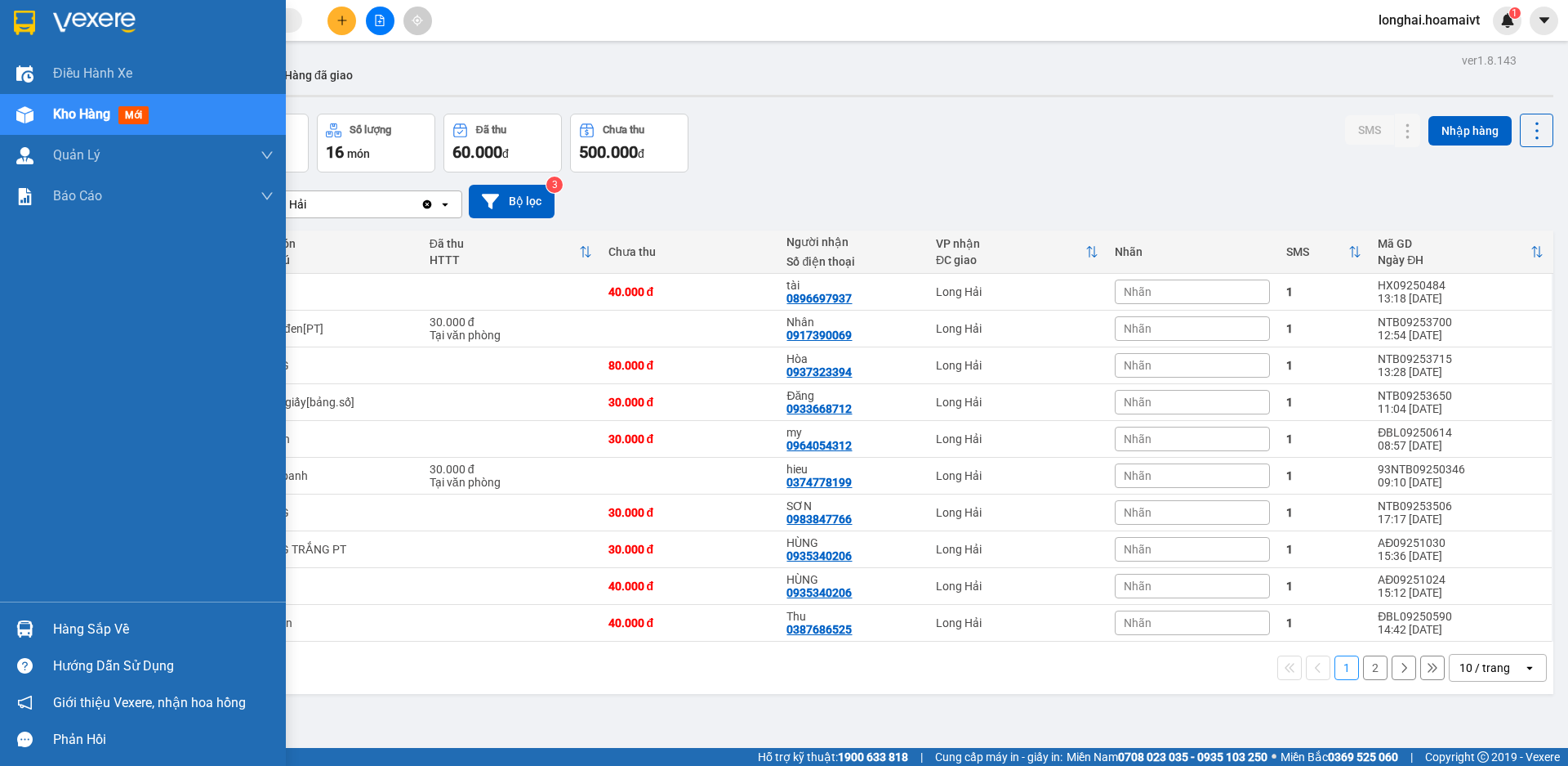
click at [42, 631] on div "Hàng sắp về" at bounding box center [143, 629] width 286 height 37
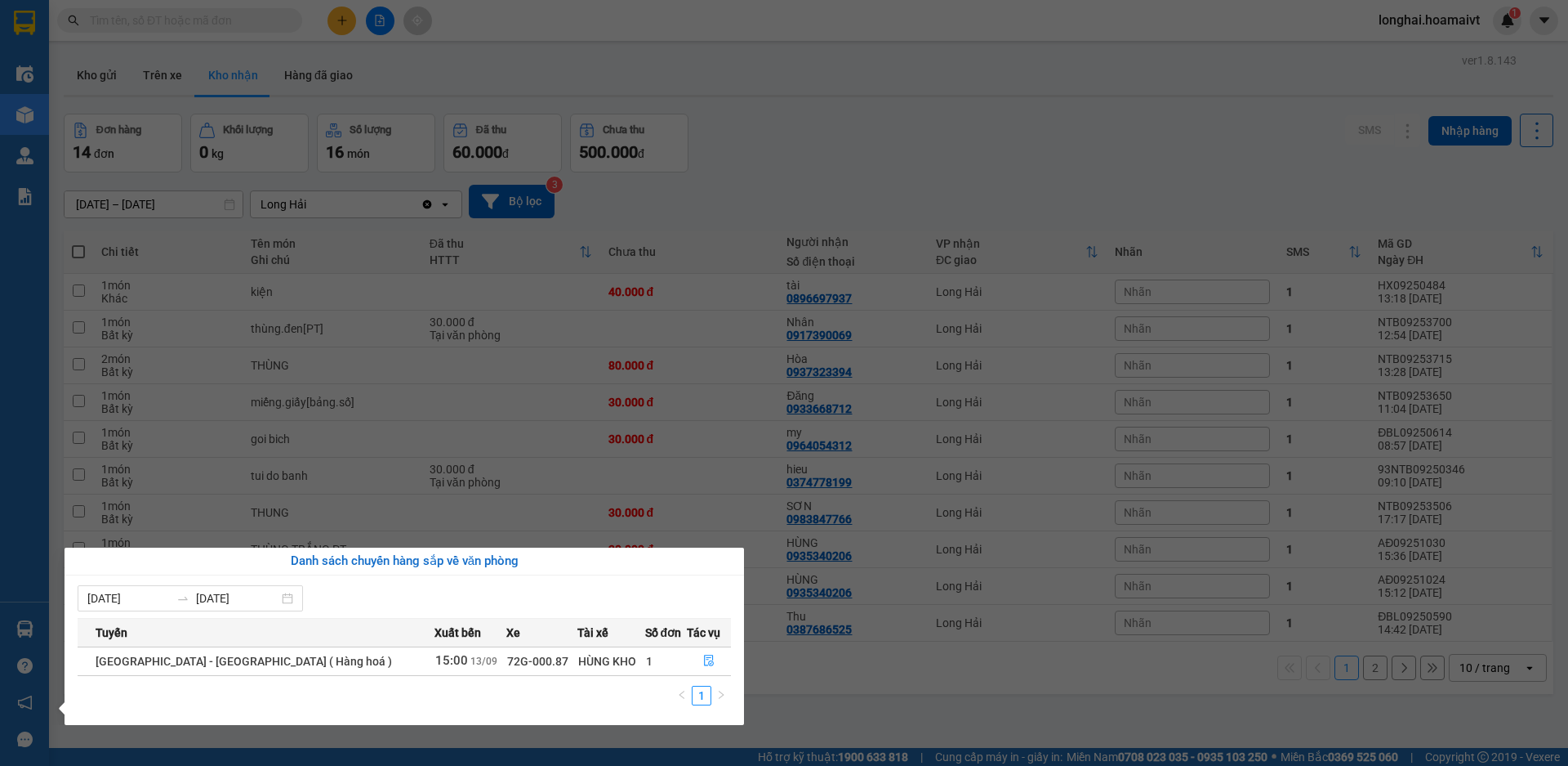
click at [913, 731] on section "Kết quả [PERSON_NAME] ( 216 ) Bộ lọc Mã ĐH Trạng thái Món hàng Tổng [PERSON_NAM…" at bounding box center [784, 383] width 1568 height 766
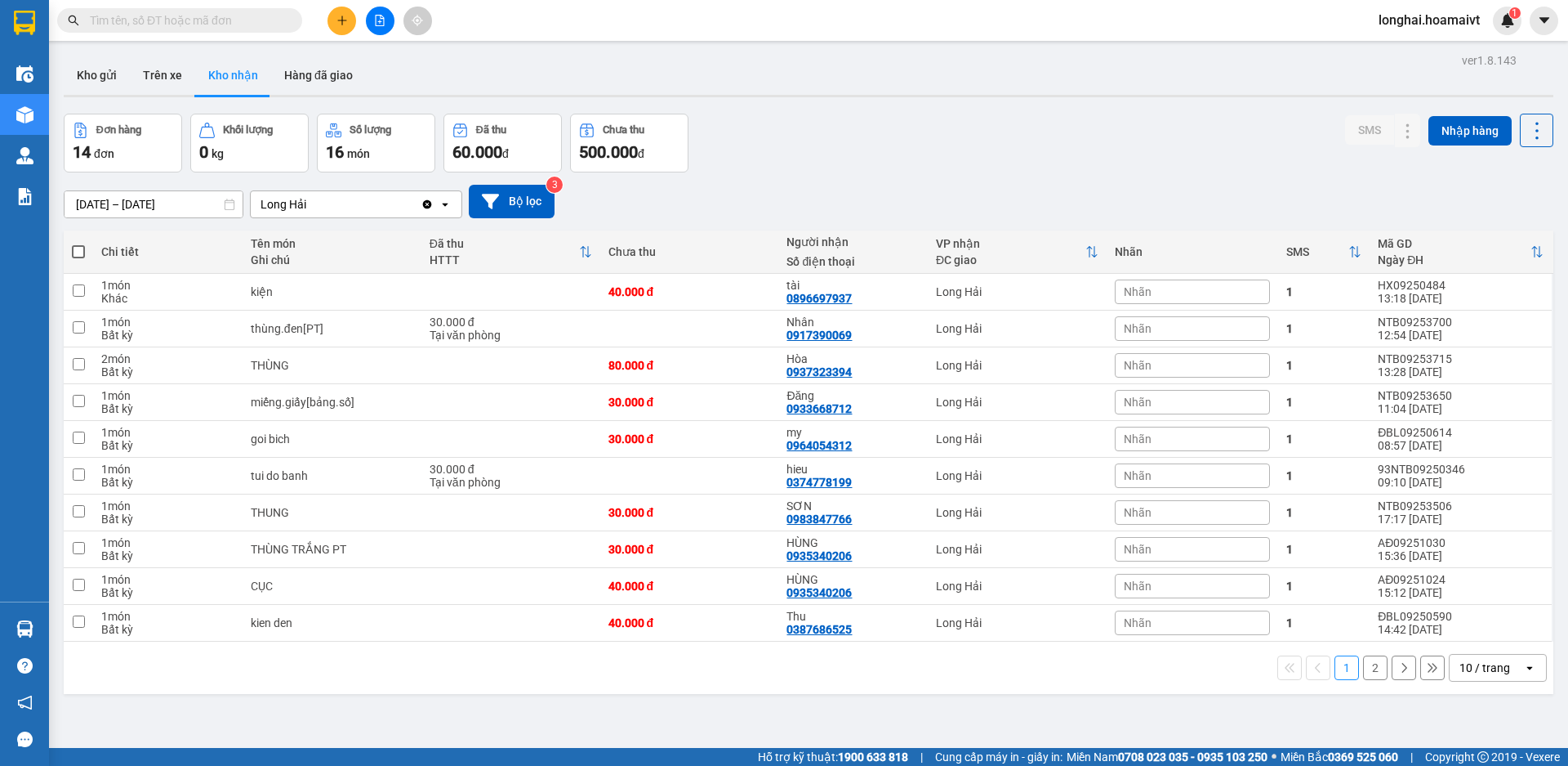
click at [1363, 663] on button "2" at bounding box center [1376, 668] width 24 height 25
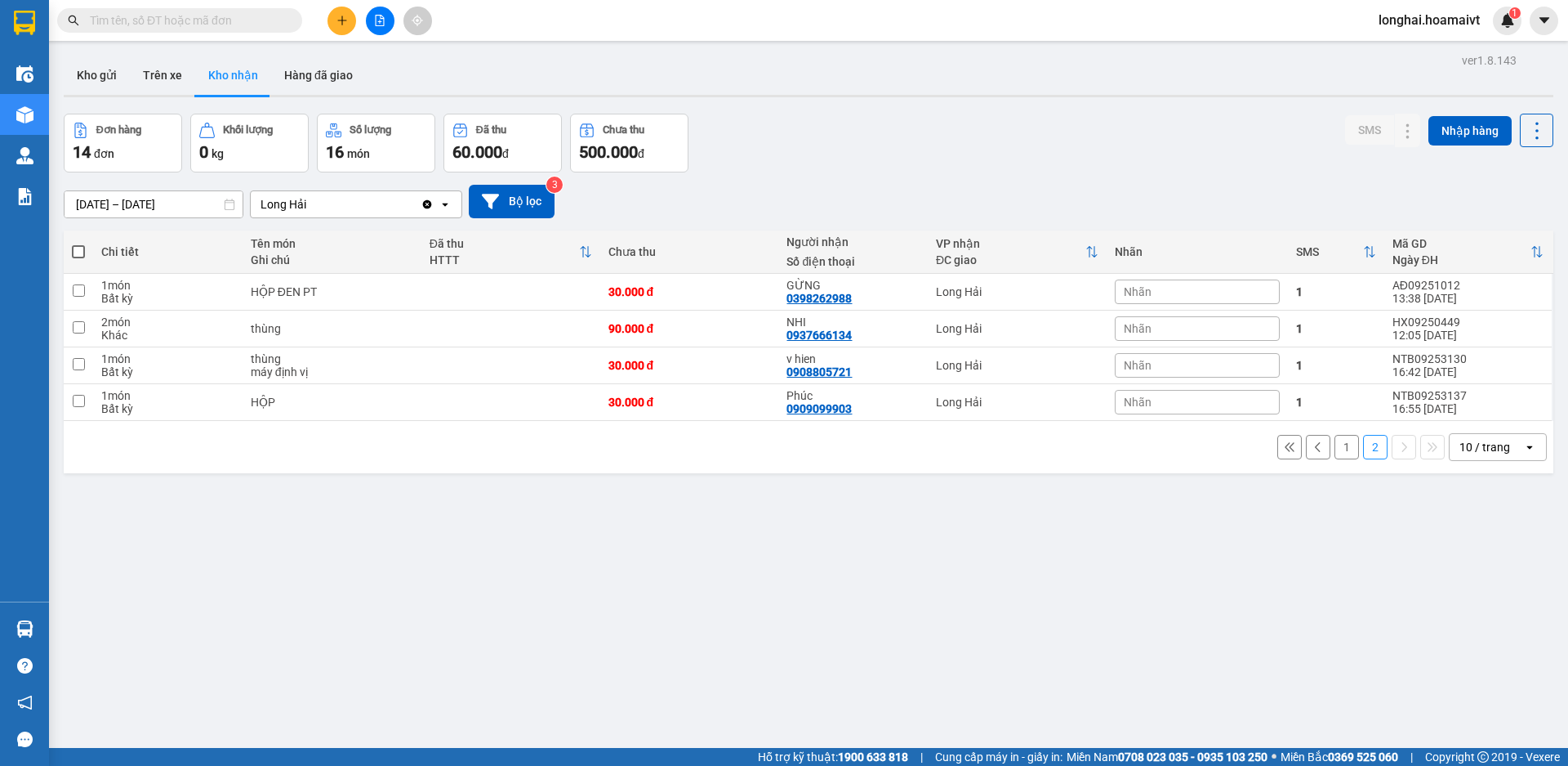
click at [1334, 439] on button "1" at bounding box center [1347, 447] width 24 height 25
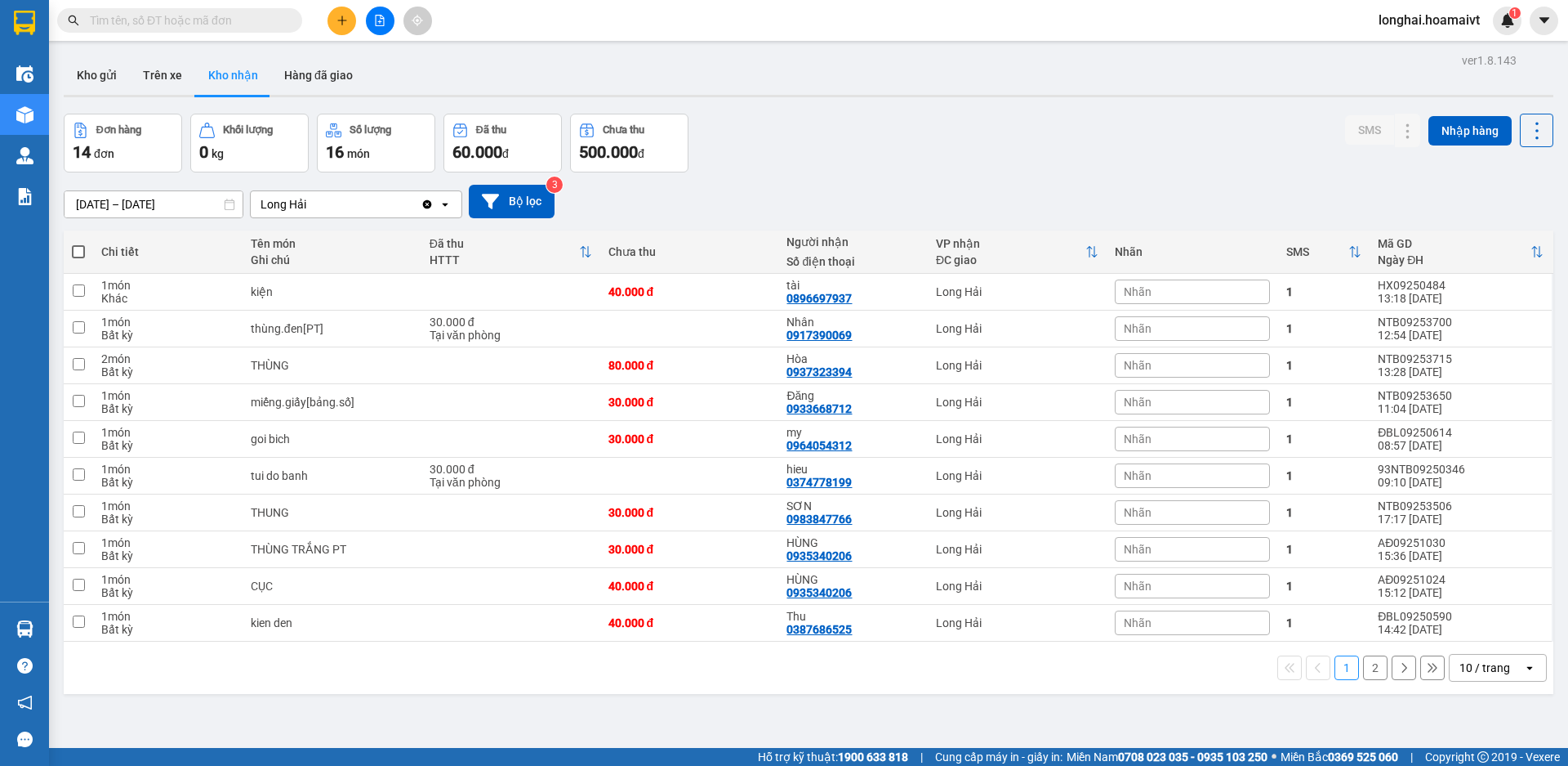
click at [202, 20] on input "text" at bounding box center [186, 20] width 192 height 18
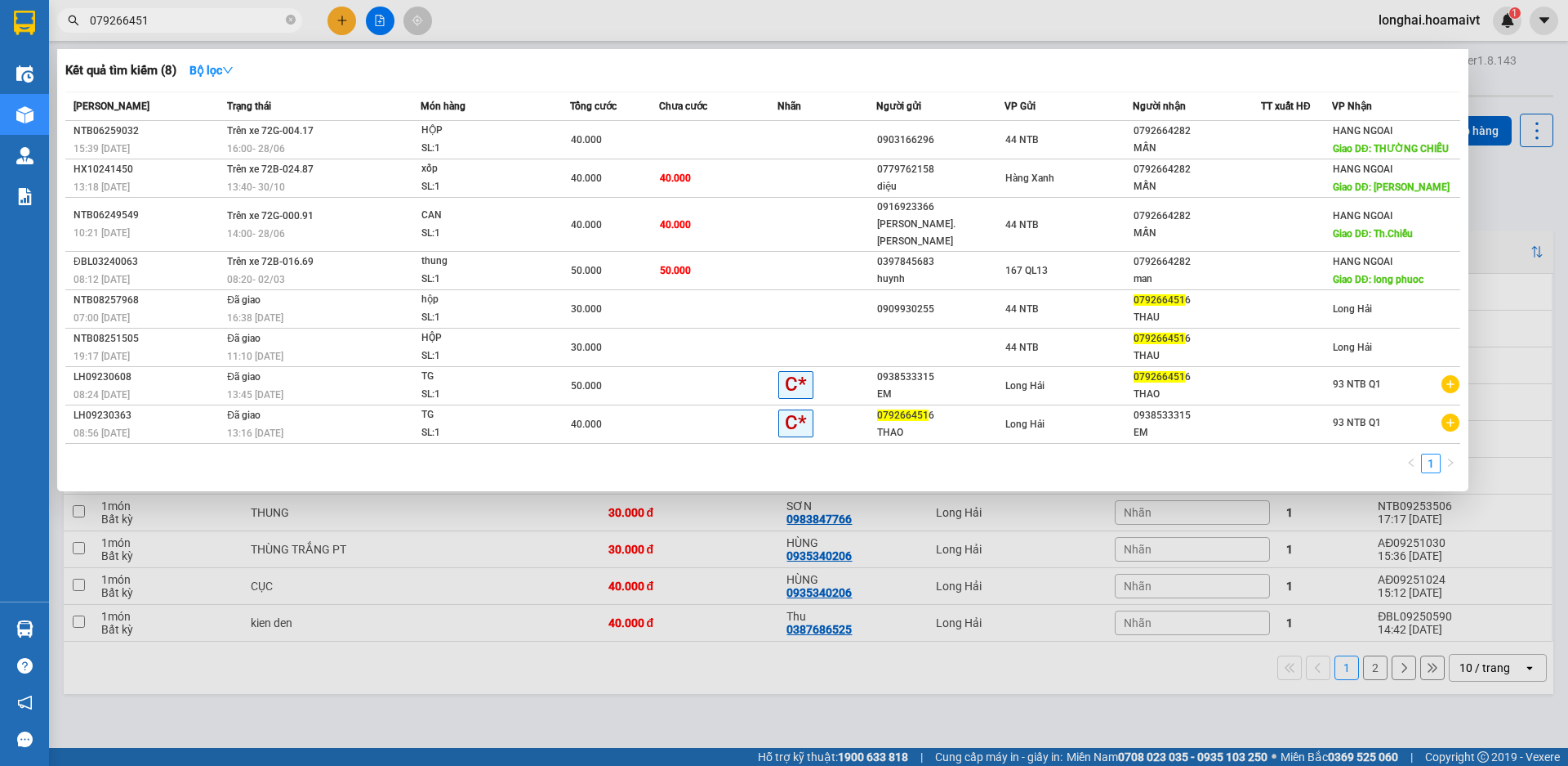
type input "0792664516"
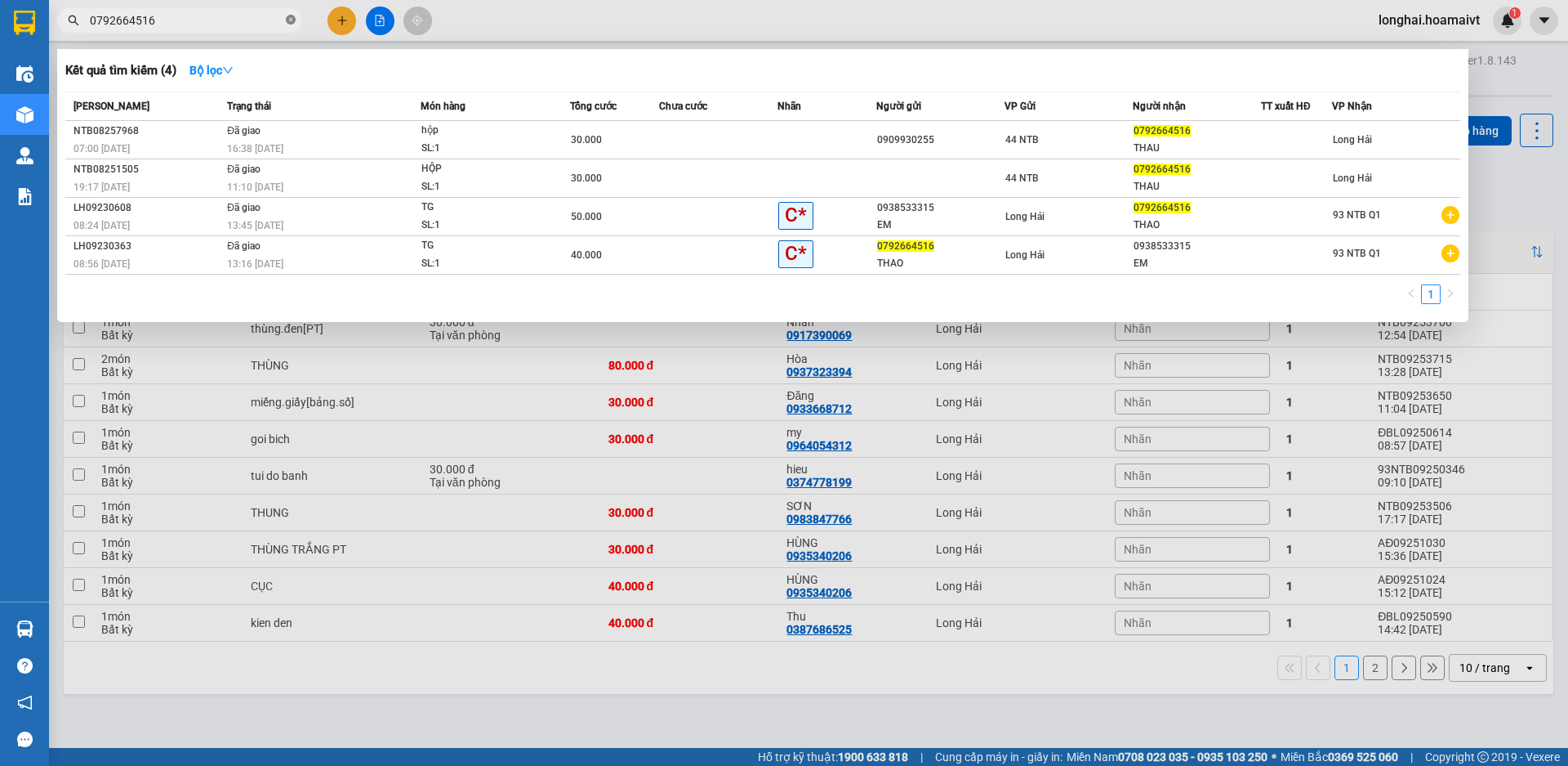
click at [294, 19] on icon "close-circle" at bounding box center [290, 19] width 10 height 10
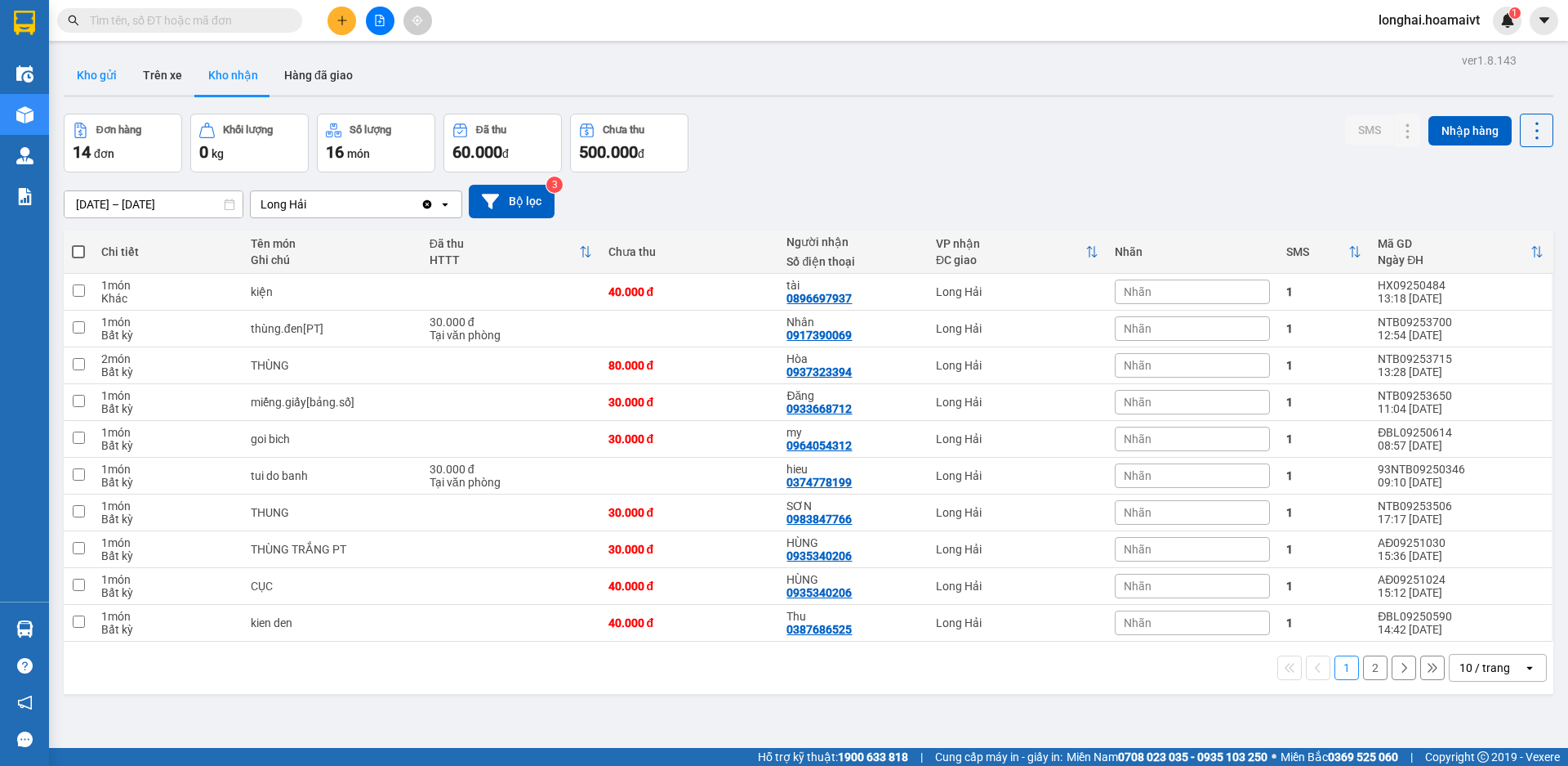
click at [94, 72] on button "Kho gửi" at bounding box center [97, 74] width 66 height 39
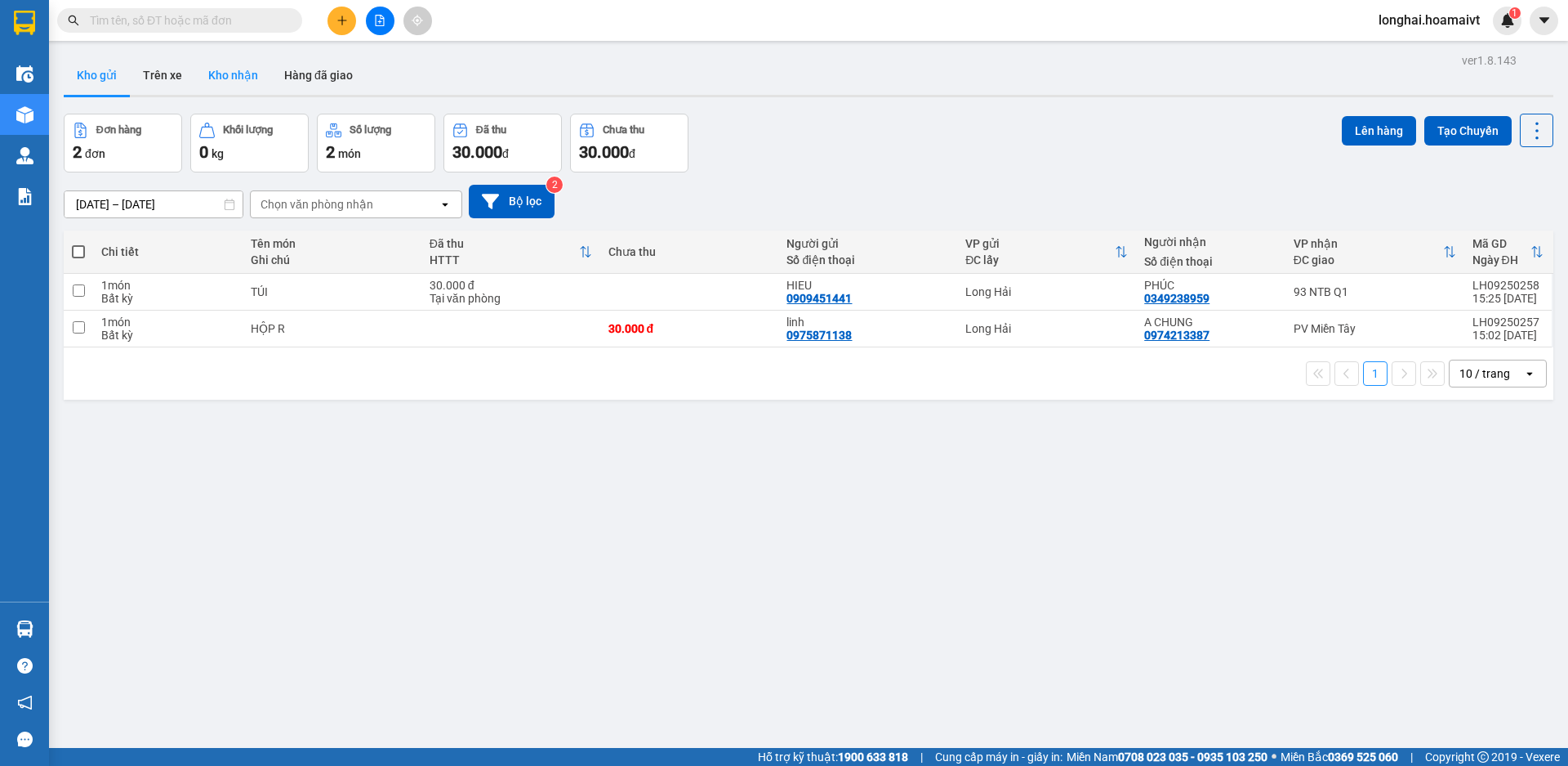
click at [235, 76] on button "Kho nhận" at bounding box center [233, 74] width 76 height 39
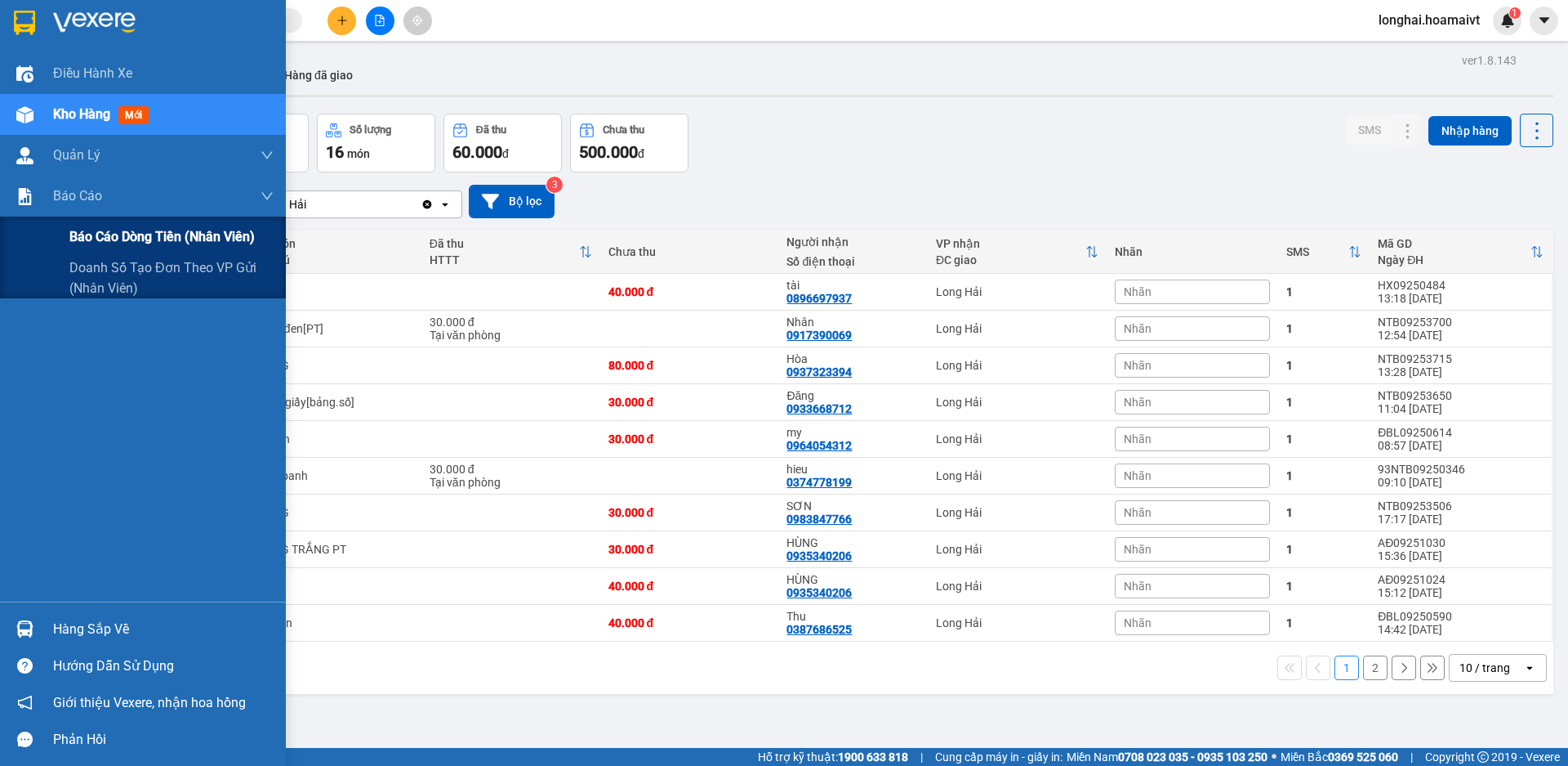
click at [82, 230] on span "Báo cáo dòng tiền (nhân viên)" at bounding box center [162, 236] width 186 height 20
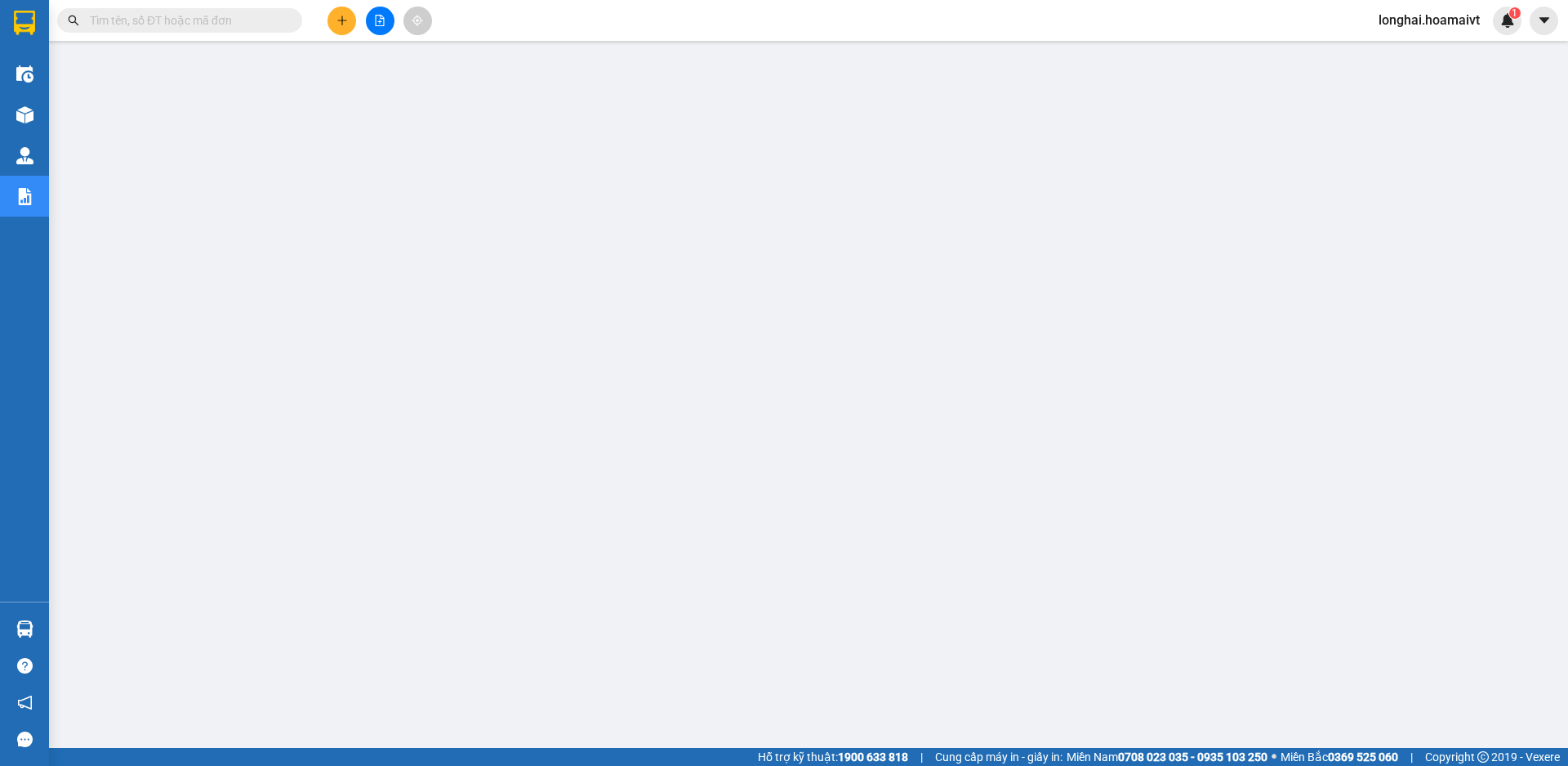
click at [172, 25] on input "text" at bounding box center [186, 20] width 192 height 18
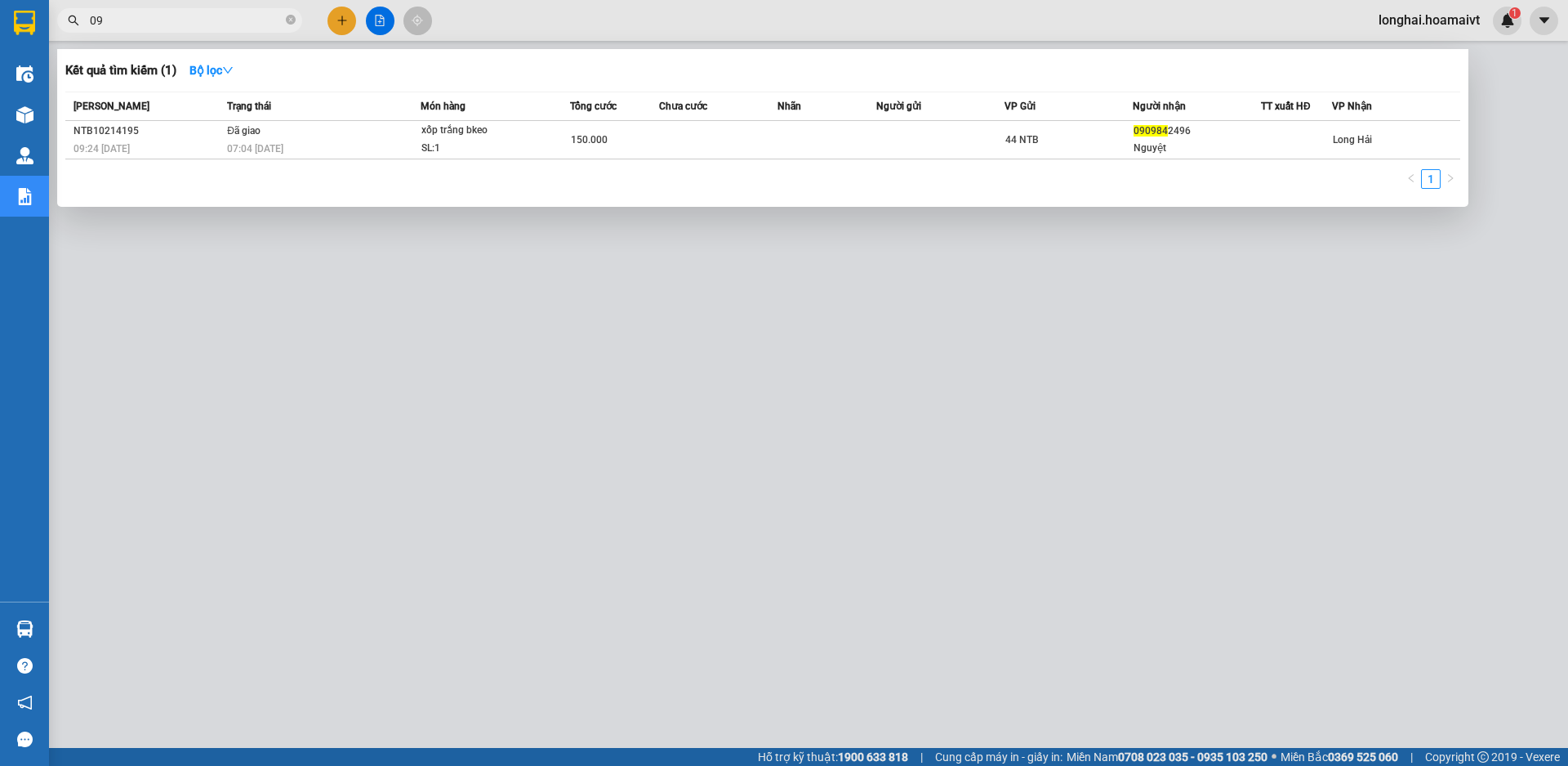
type input "0"
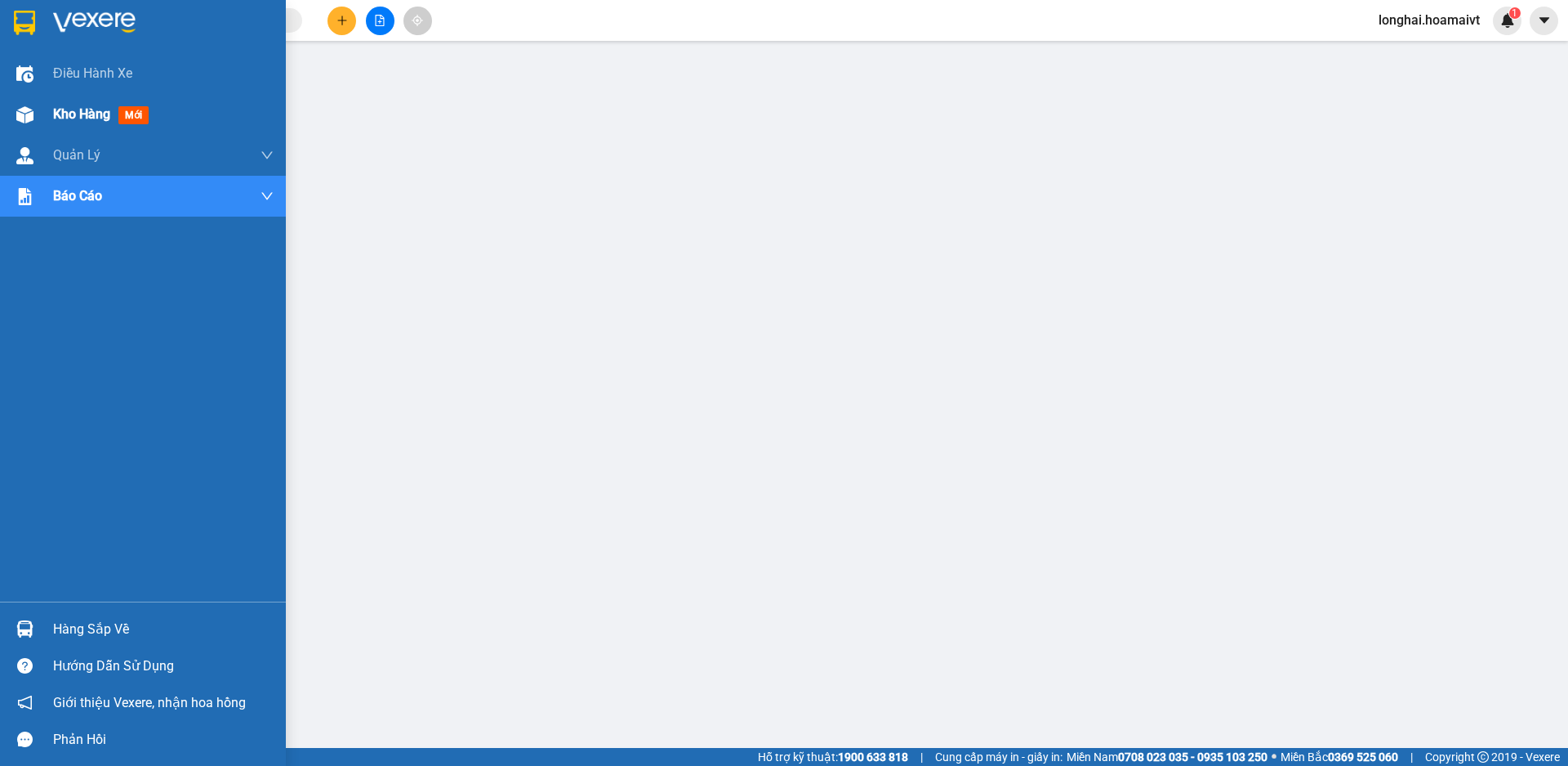
click at [18, 123] on div at bounding box center [24, 115] width 29 height 29
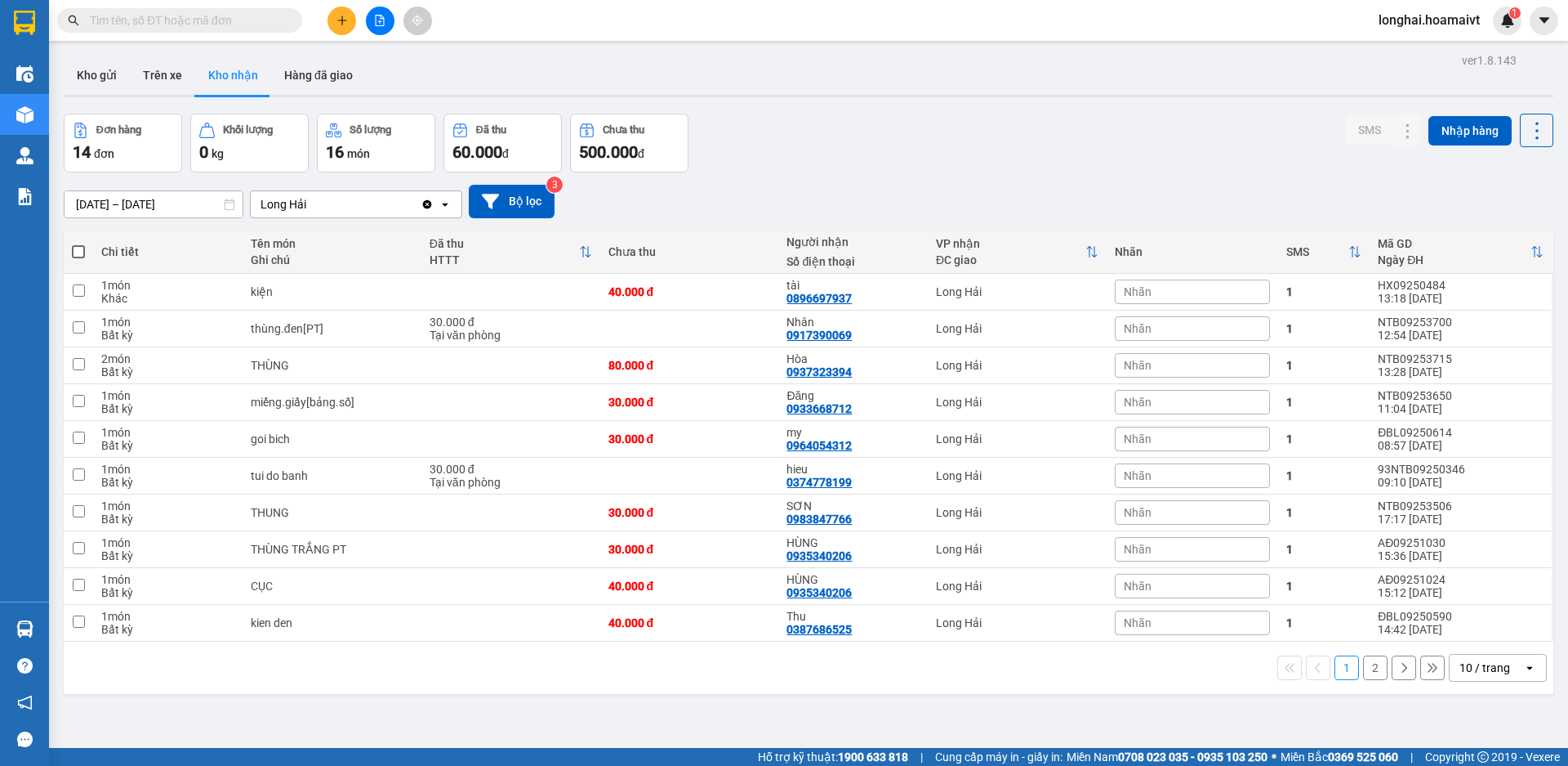
click at [98, 11] on input "text" at bounding box center [186, 20] width 192 height 18
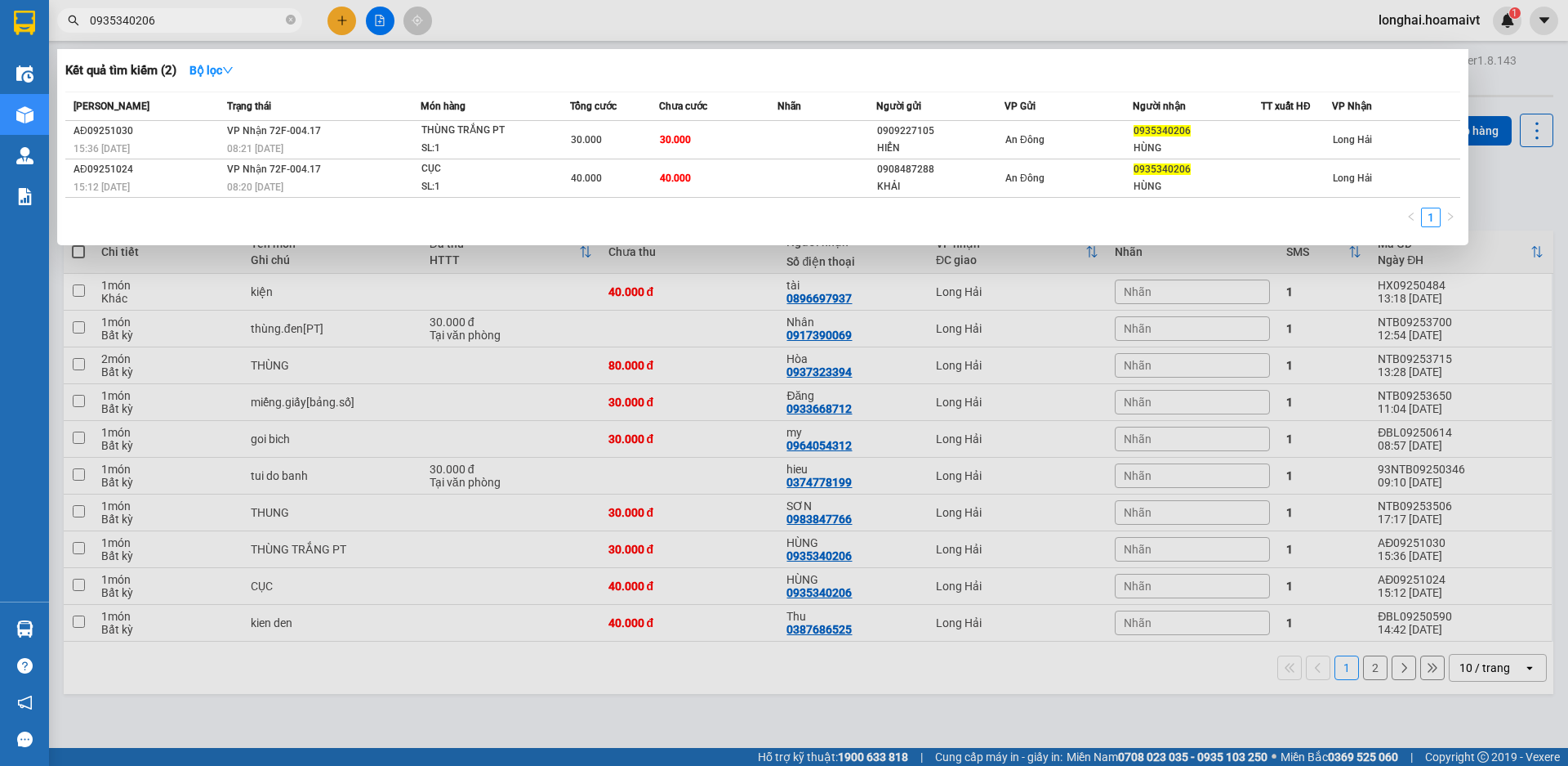
type input "0935340206"
click at [297, 18] on span "0935340206" at bounding box center [179, 20] width 245 height 25
click at [293, 19] on icon "close-circle" at bounding box center [290, 19] width 10 height 10
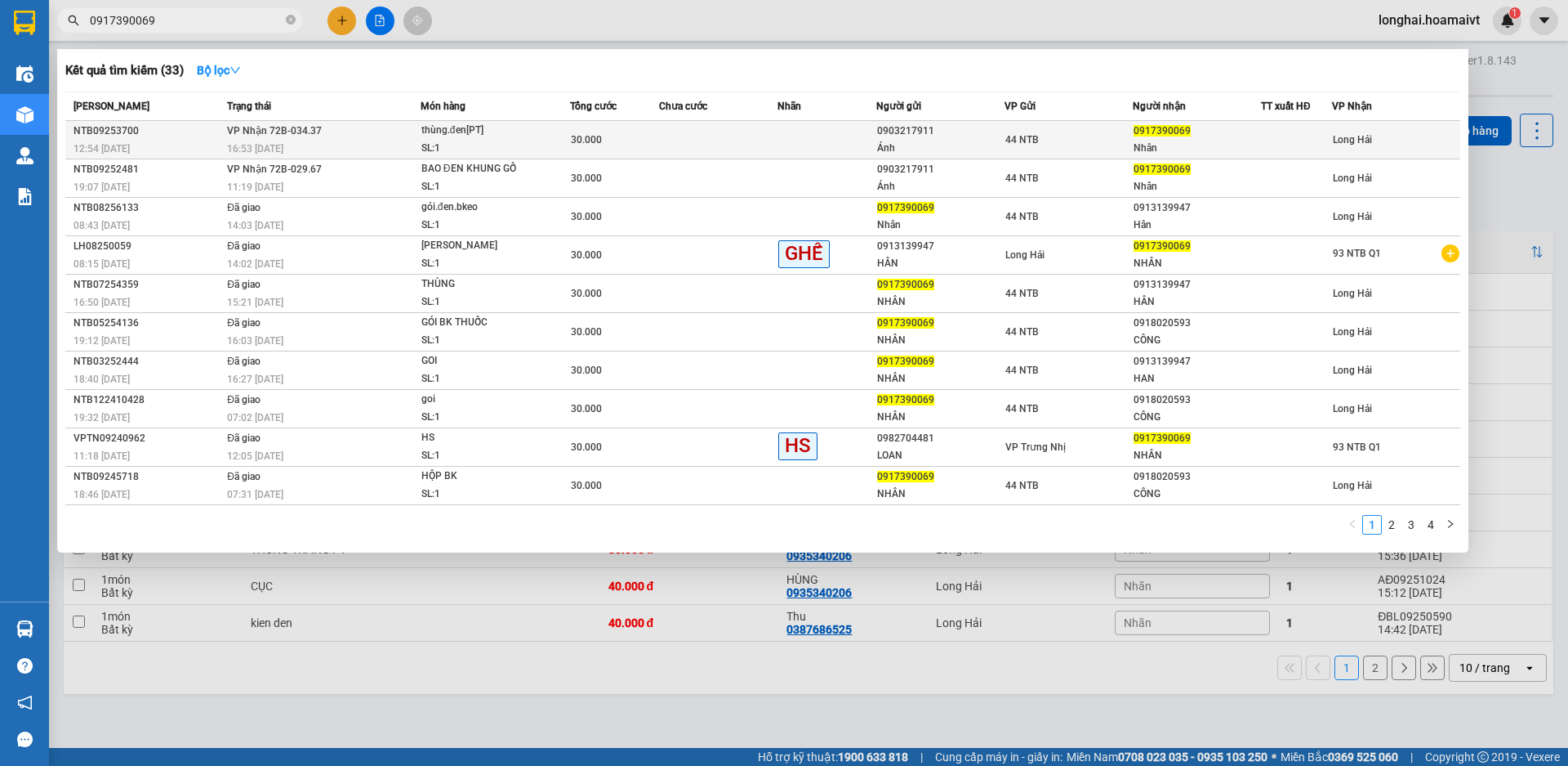
type input "0917390069"
click at [398, 127] on td "[PERSON_NAME] 72B-034.37 16:53 [DATE]" at bounding box center [322, 140] width 198 height 39
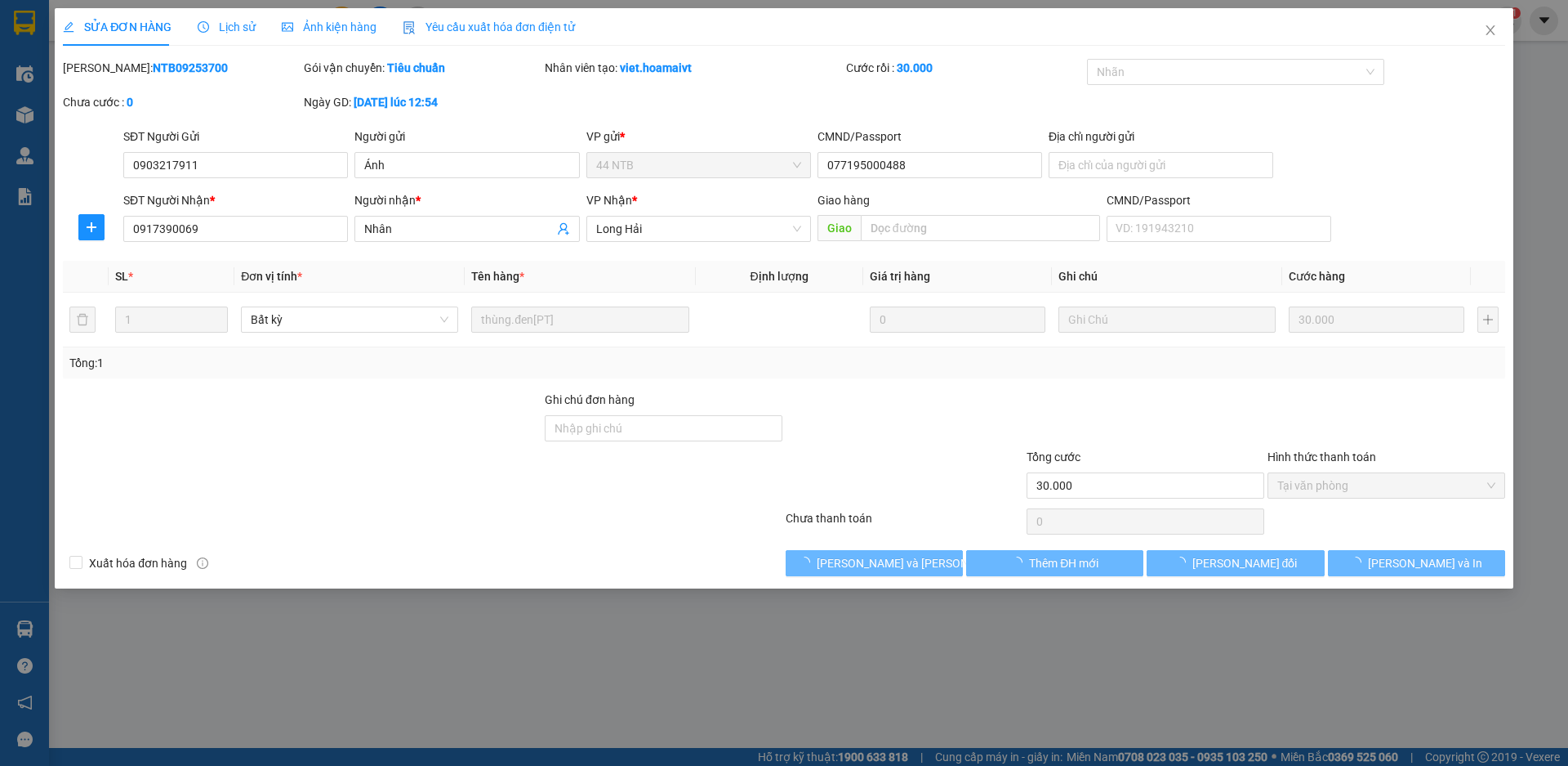
type input "0903217911"
type input "Ánh"
type input "077195000488"
type input "0917390069"
type input "Nhân"
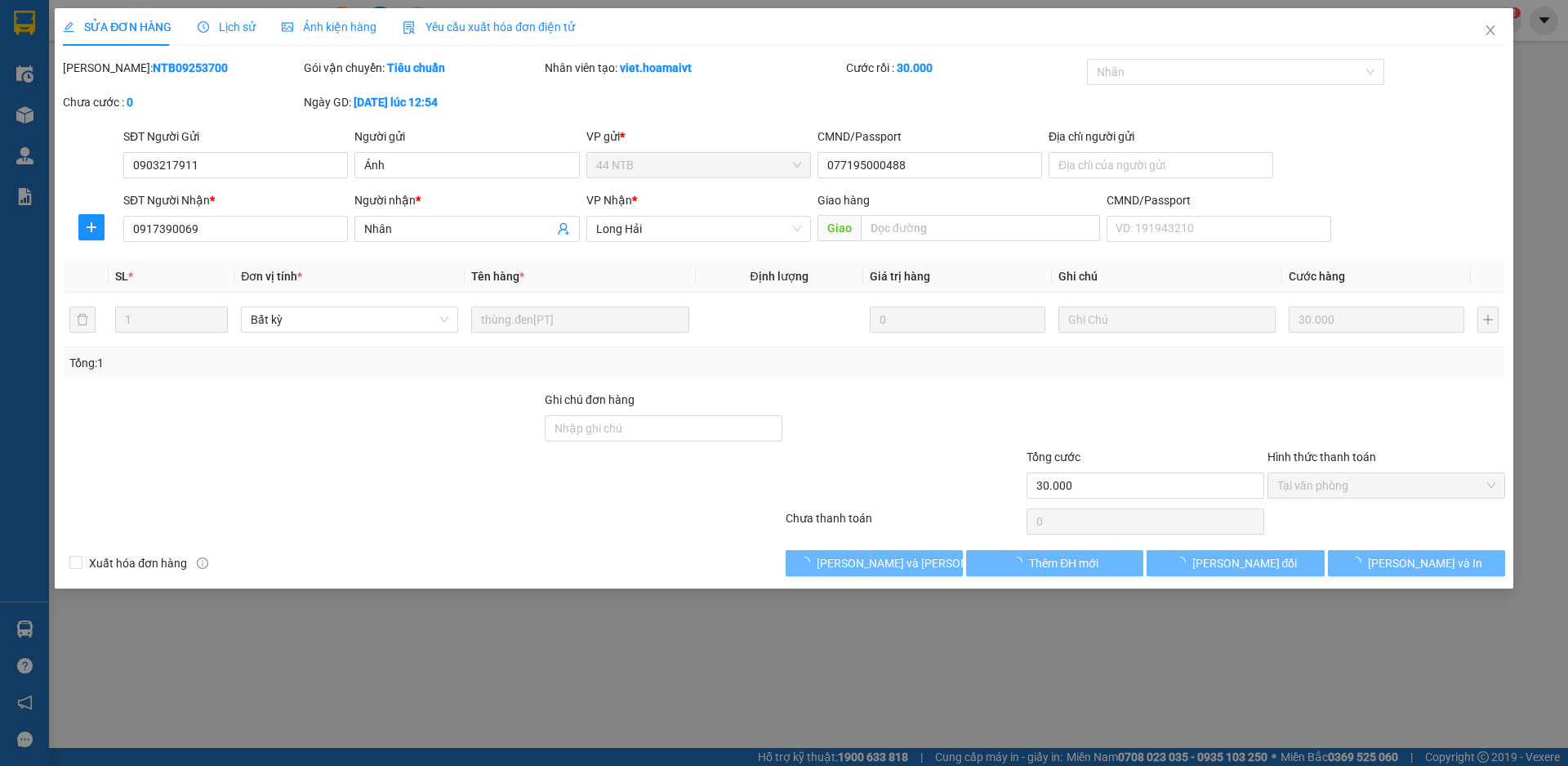
type input "30.000"
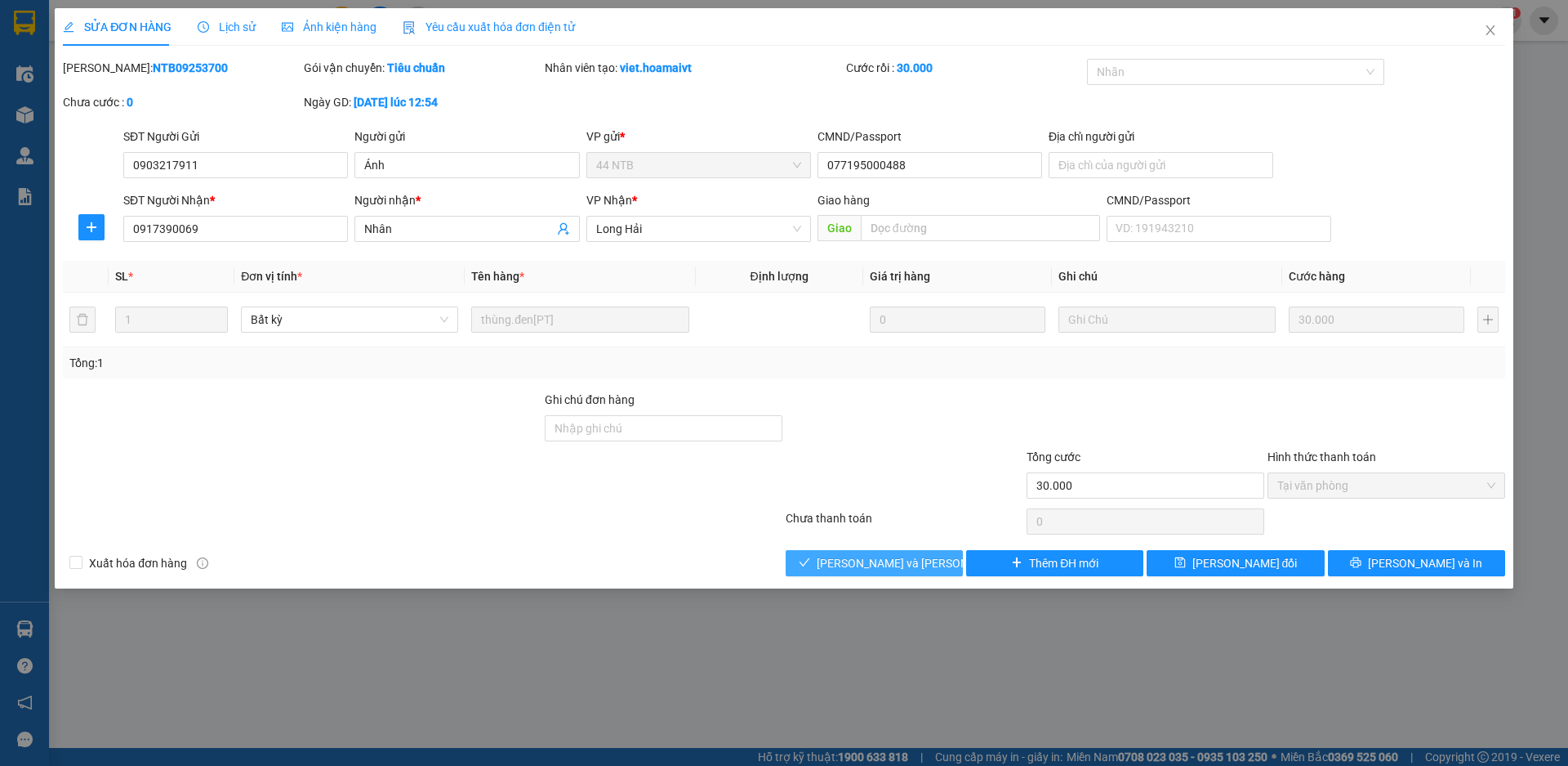
click at [873, 556] on span "[PERSON_NAME] và [PERSON_NAME] hàng" at bounding box center [927, 563] width 220 height 18
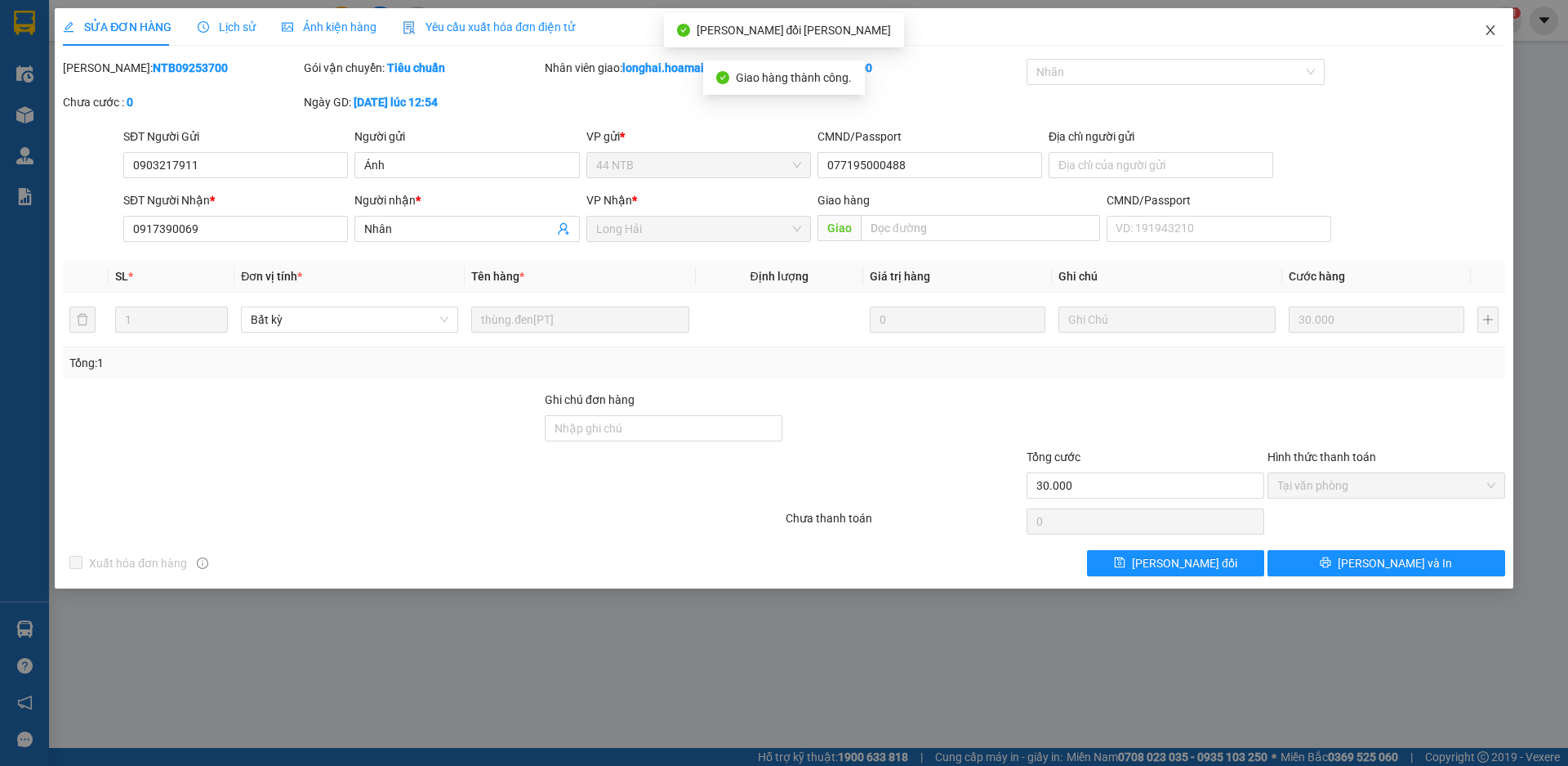
click at [1484, 25] on icon "close" at bounding box center [1490, 30] width 13 height 13
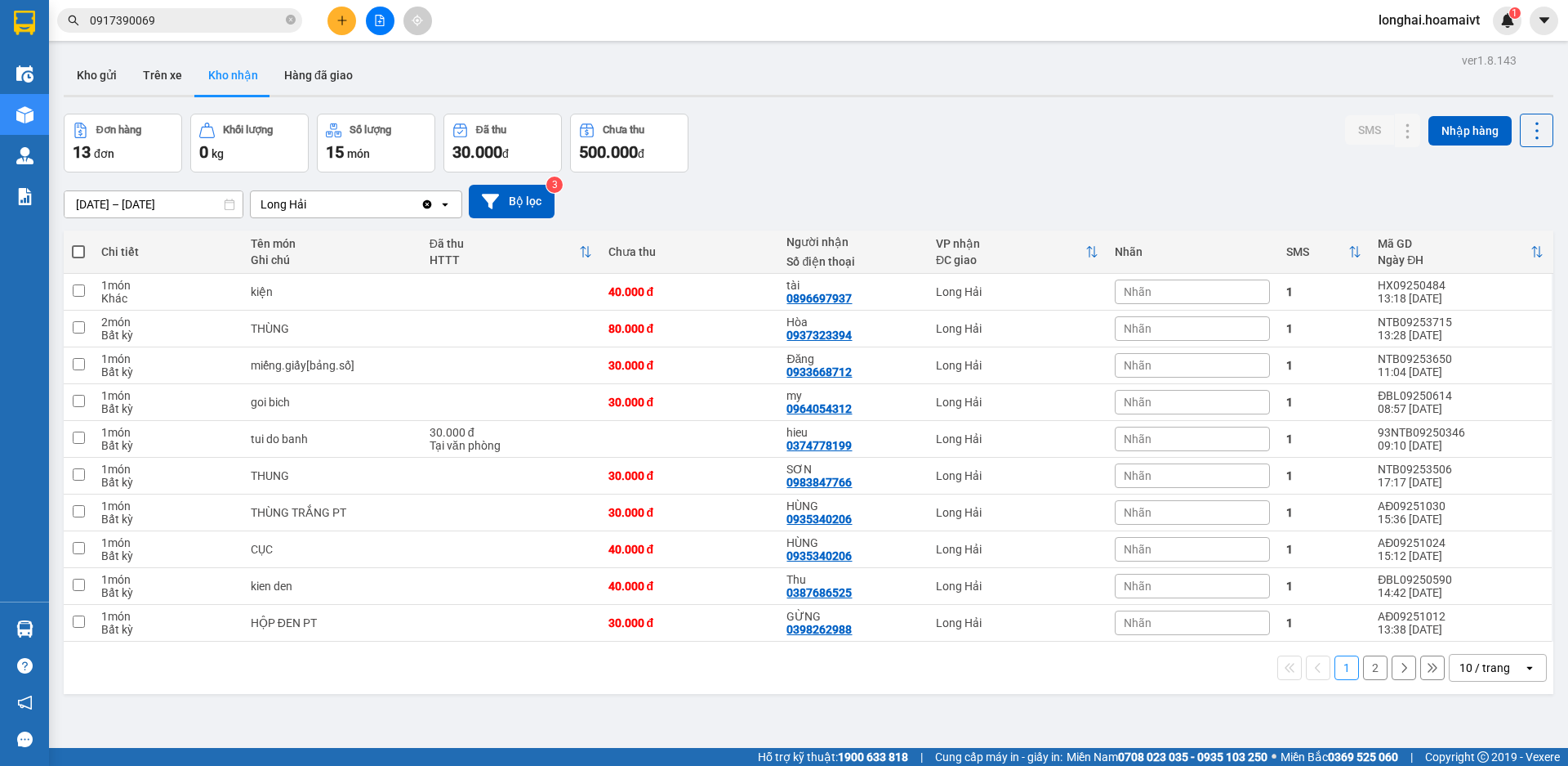
click at [212, 18] on input "0917390069" at bounding box center [186, 20] width 192 height 18
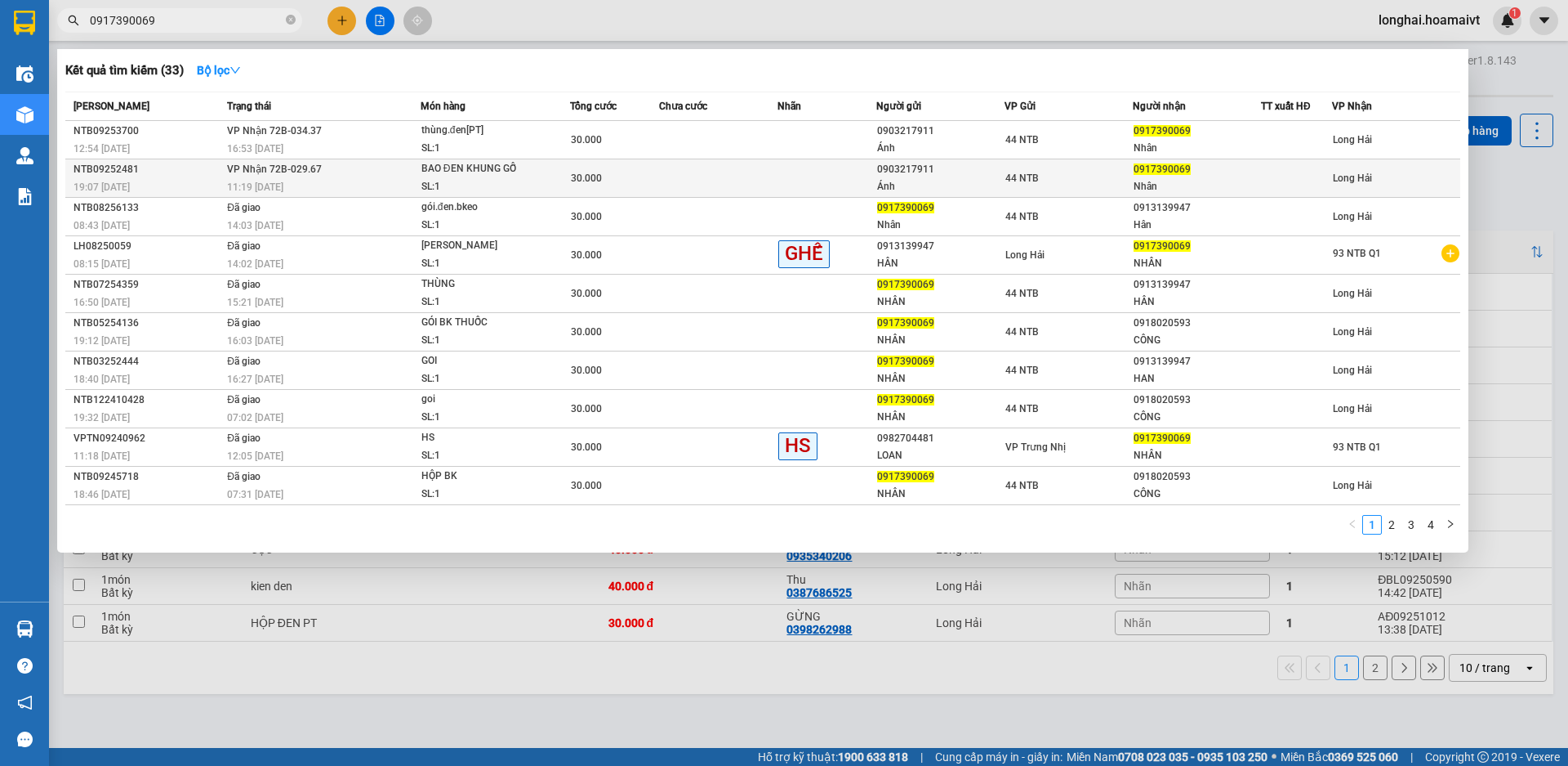
click at [408, 175] on td "[PERSON_NAME] 72B-029.67 11:19 [DATE]" at bounding box center [322, 179] width 198 height 39
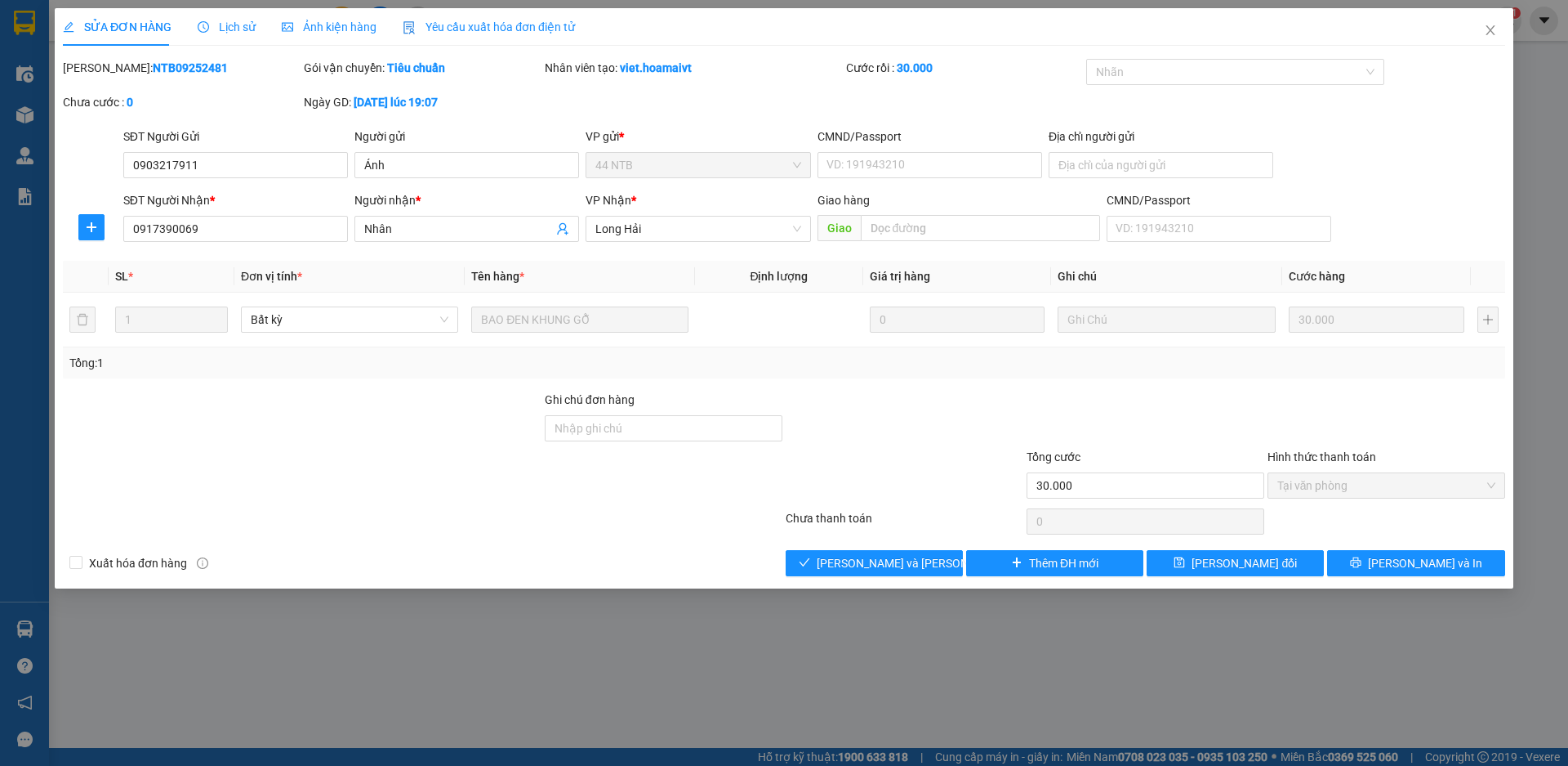
type input "0903217911"
type input "Ánh"
type input "0917390069"
type input "Nhân"
type input "30.000"
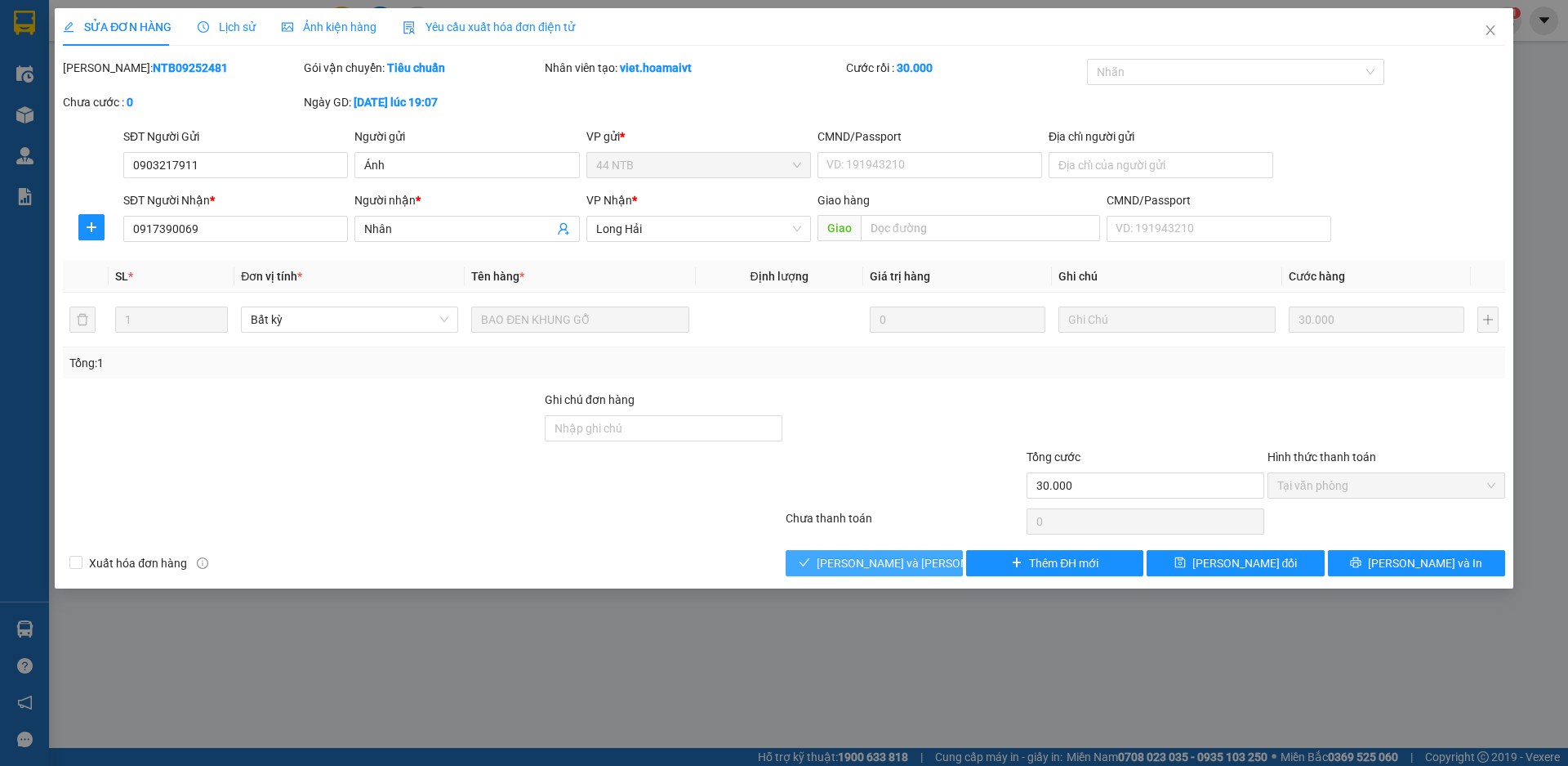
click at [892, 563] on span "[PERSON_NAME] và [PERSON_NAME] hàng" at bounding box center [927, 563] width 220 height 18
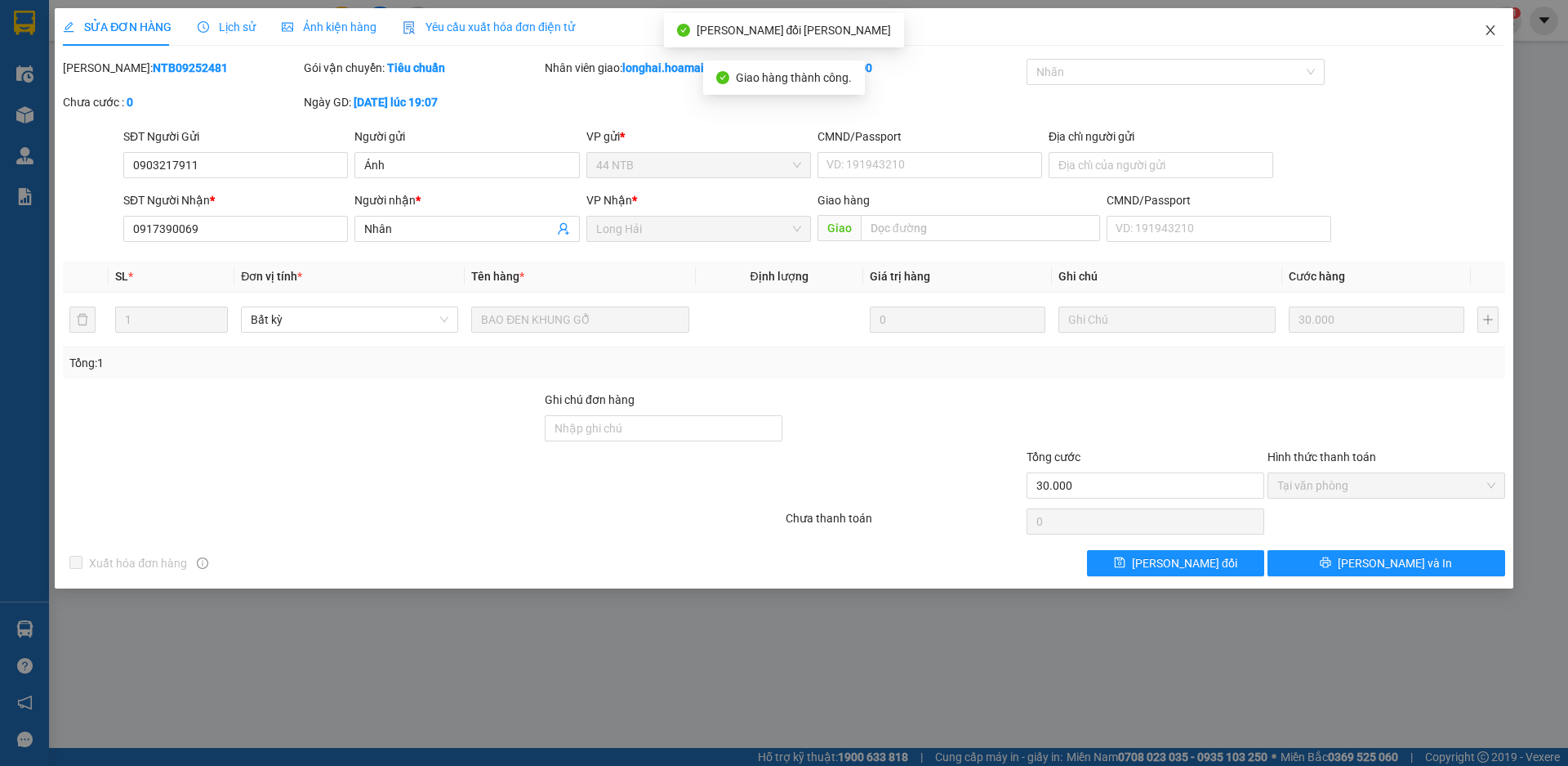
click at [1484, 28] on icon "close" at bounding box center [1490, 30] width 13 height 13
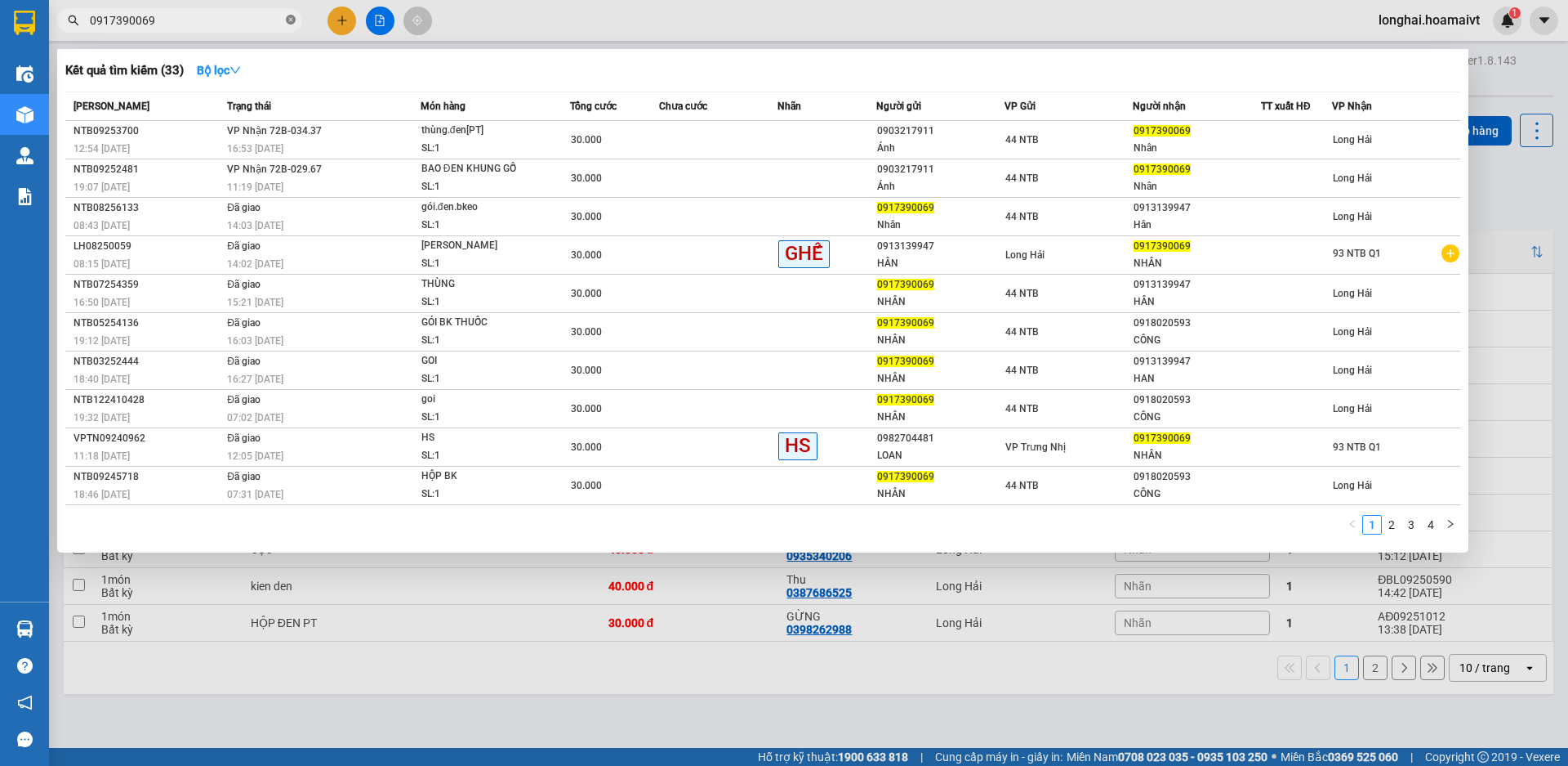
click at [287, 14] on span at bounding box center [290, 21] width 10 height 16
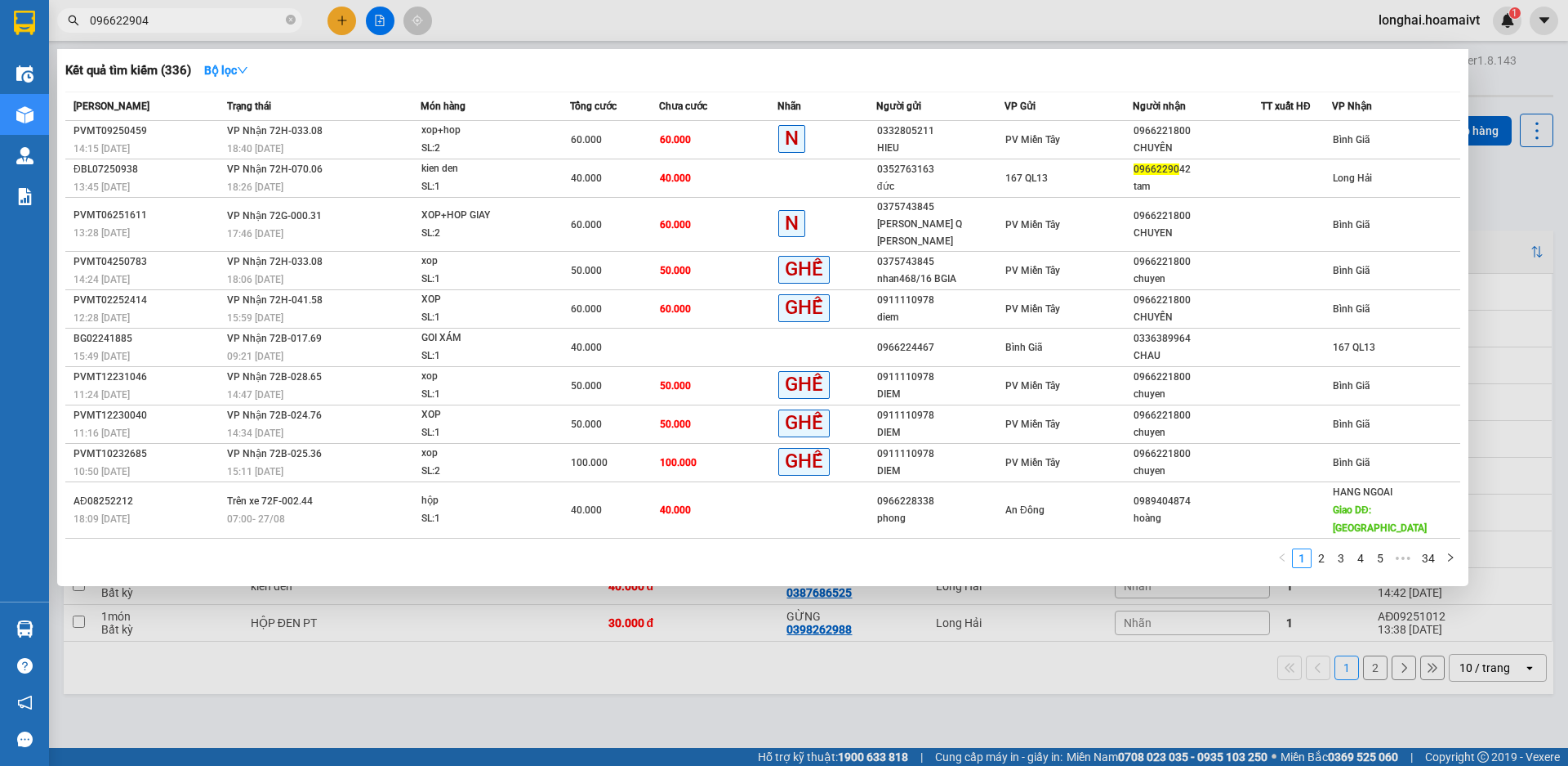
type input "0966229042"
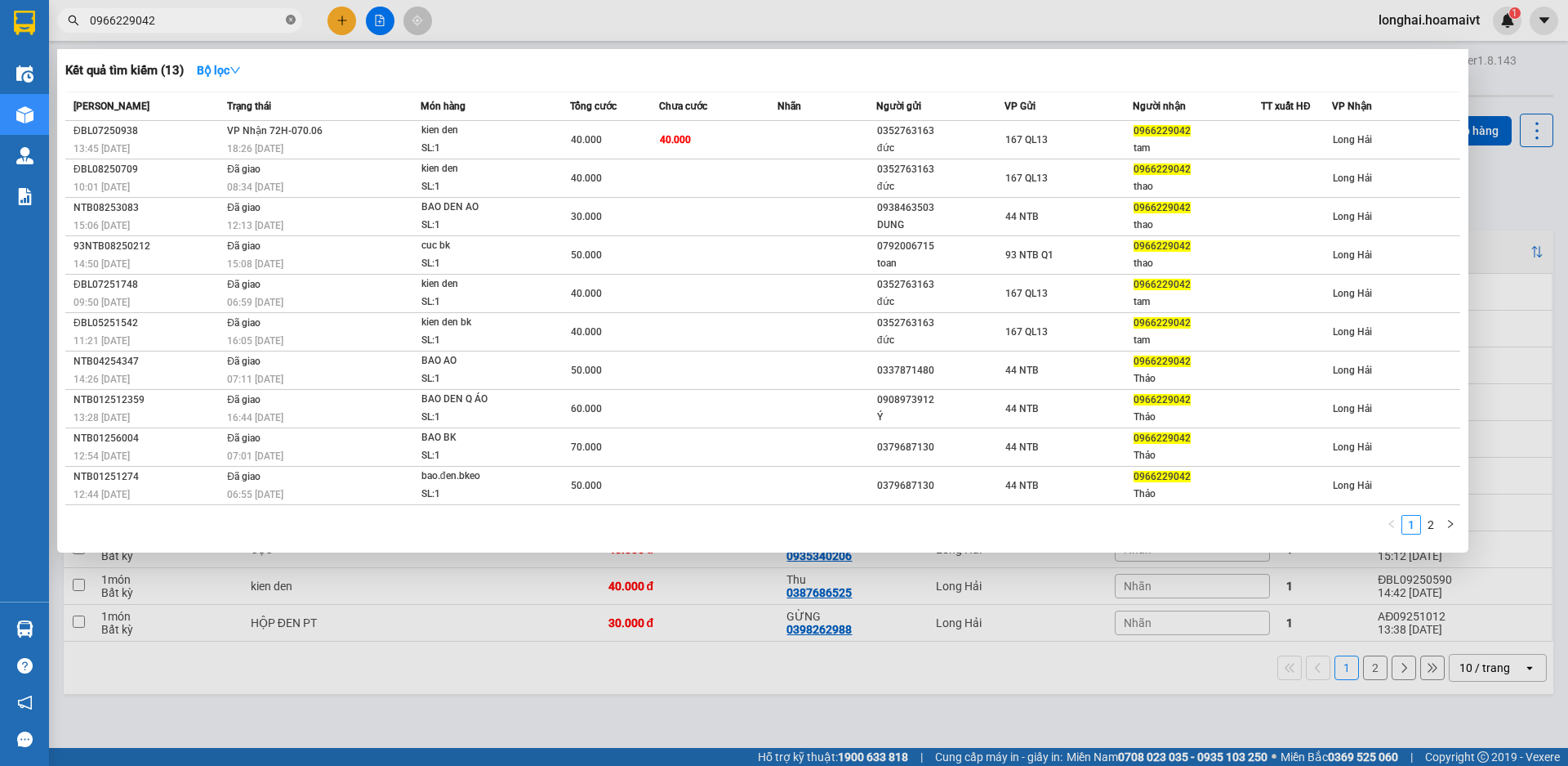
click at [291, 25] on icon "close-circle" at bounding box center [290, 19] width 10 height 10
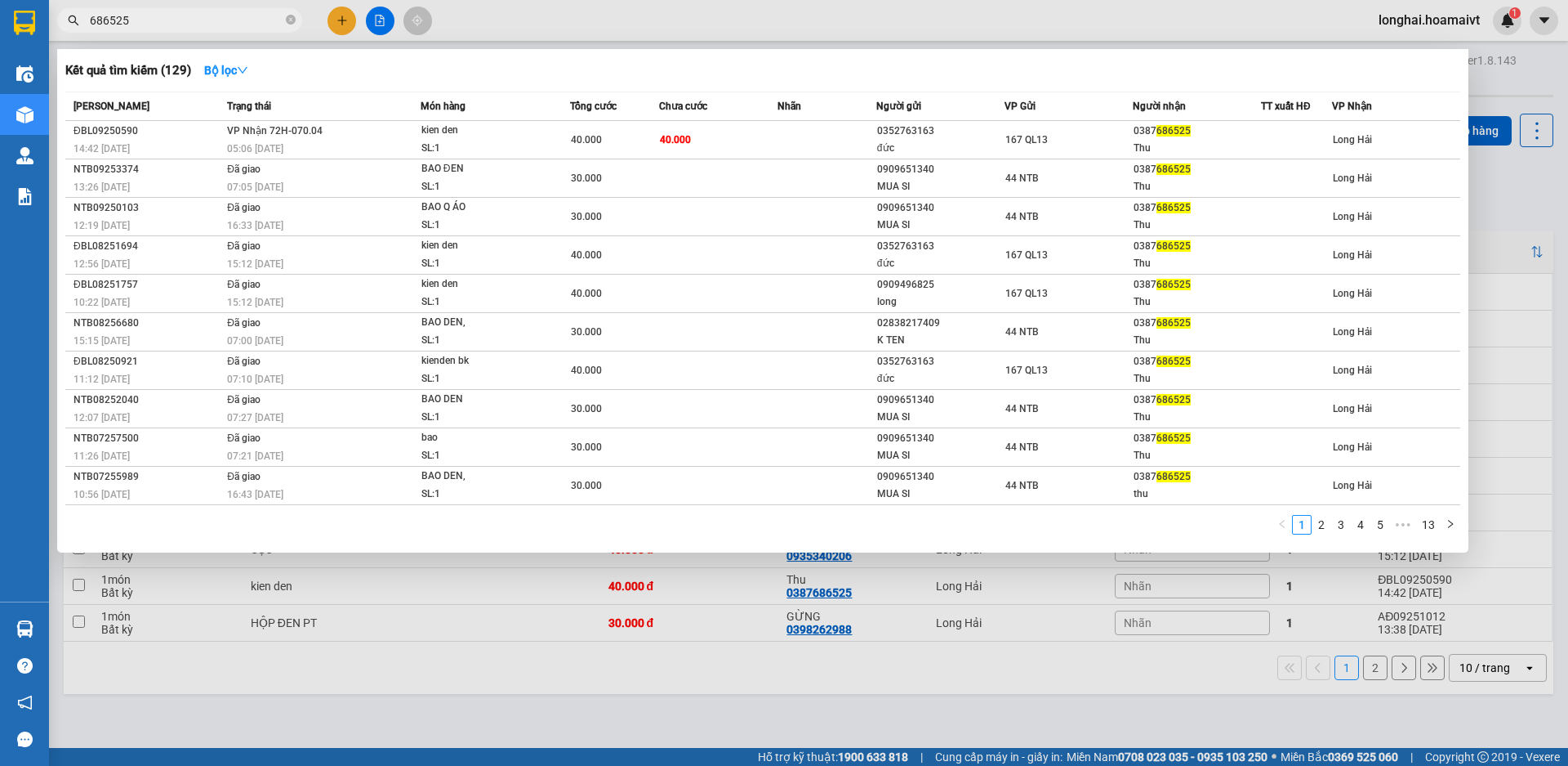
type input "686525"
click at [298, 18] on span "686525" at bounding box center [179, 20] width 245 height 25
click at [276, 11] on span "686525" at bounding box center [179, 20] width 245 height 25
click at [301, 22] on span "686525" at bounding box center [179, 20] width 245 height 25
click at [290, 18] on icon "close-circle" at bounding box center [290, 19] width 10 height 10
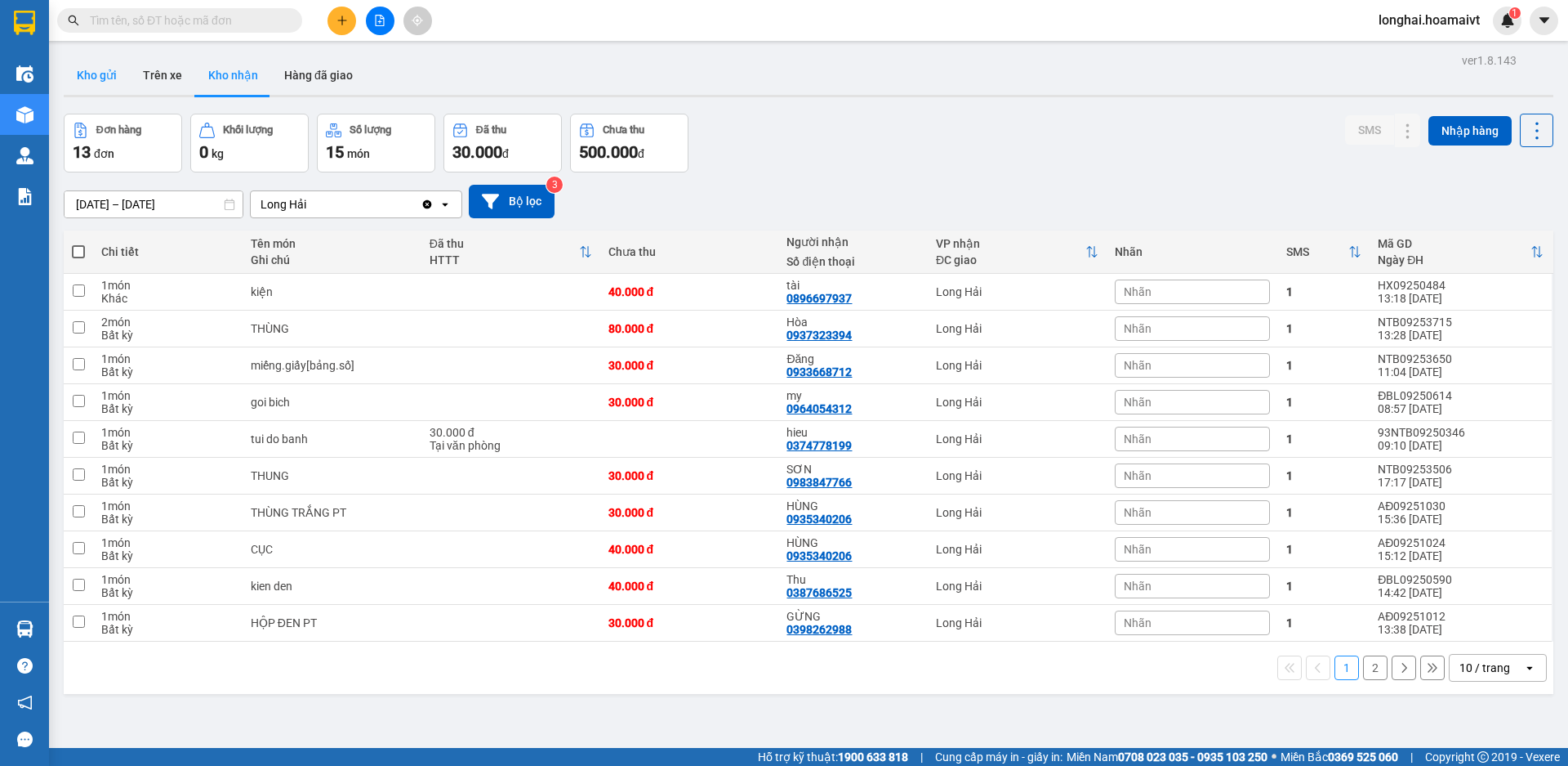
click at [88, 86] on button "Kho gửi" at bounding box center [97, 74] width 66 height 39
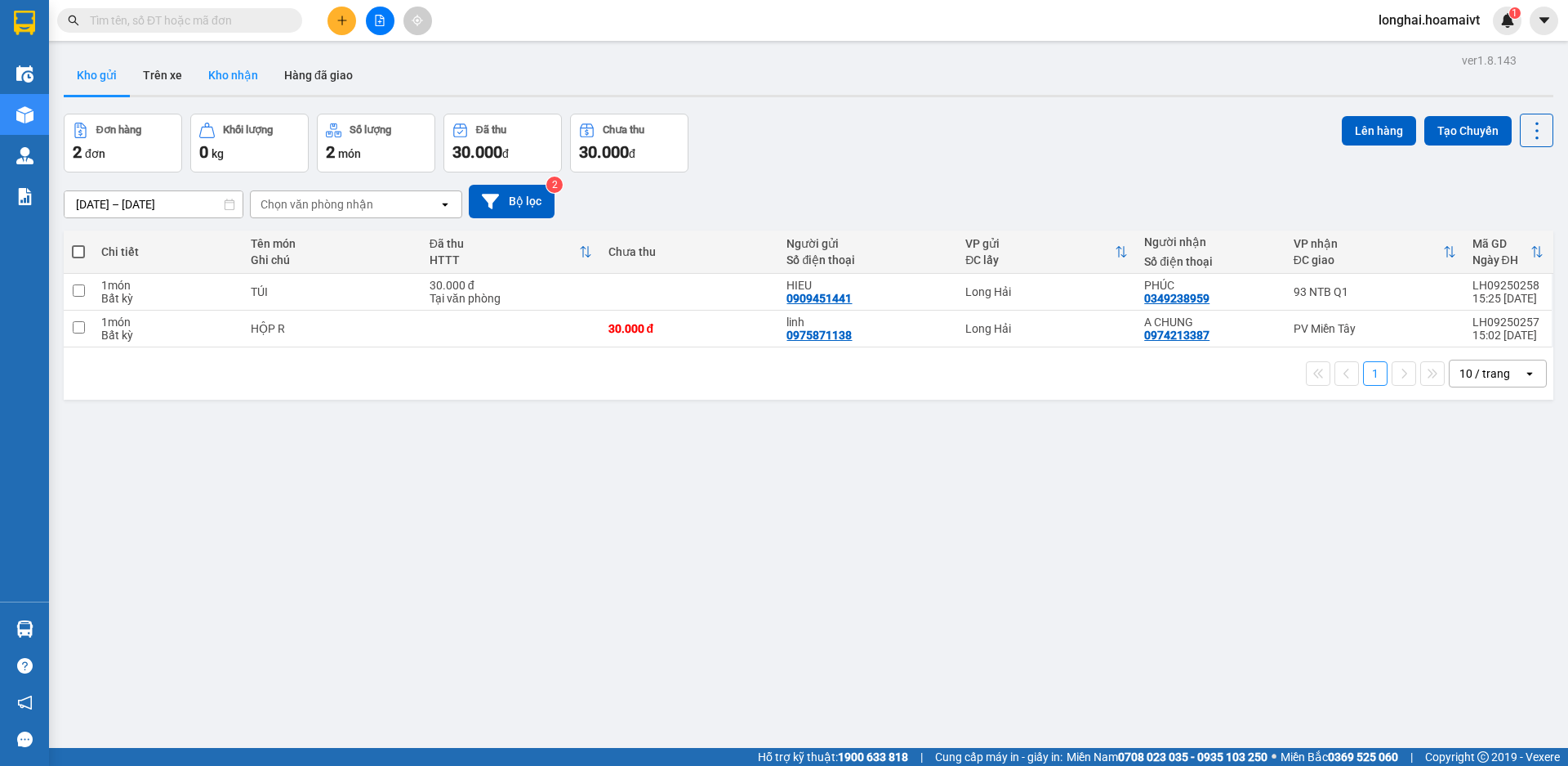
click at [240, 81] on button "Kho nhận" at bounding box center [233, 74] width 76 height 39
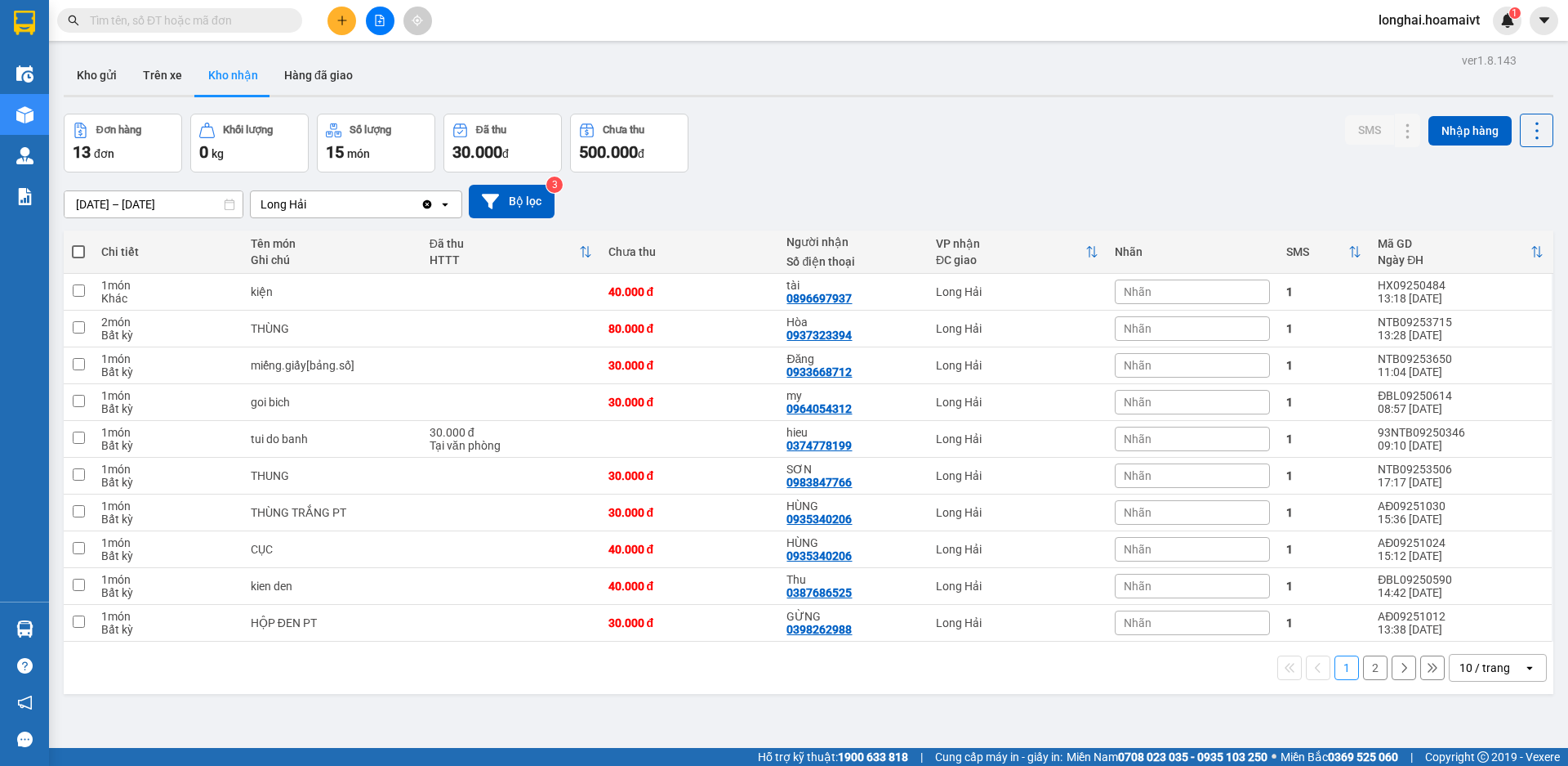
click at [1363, 657] on button "2" at bounding box center [1376, 668] width 24 height 25
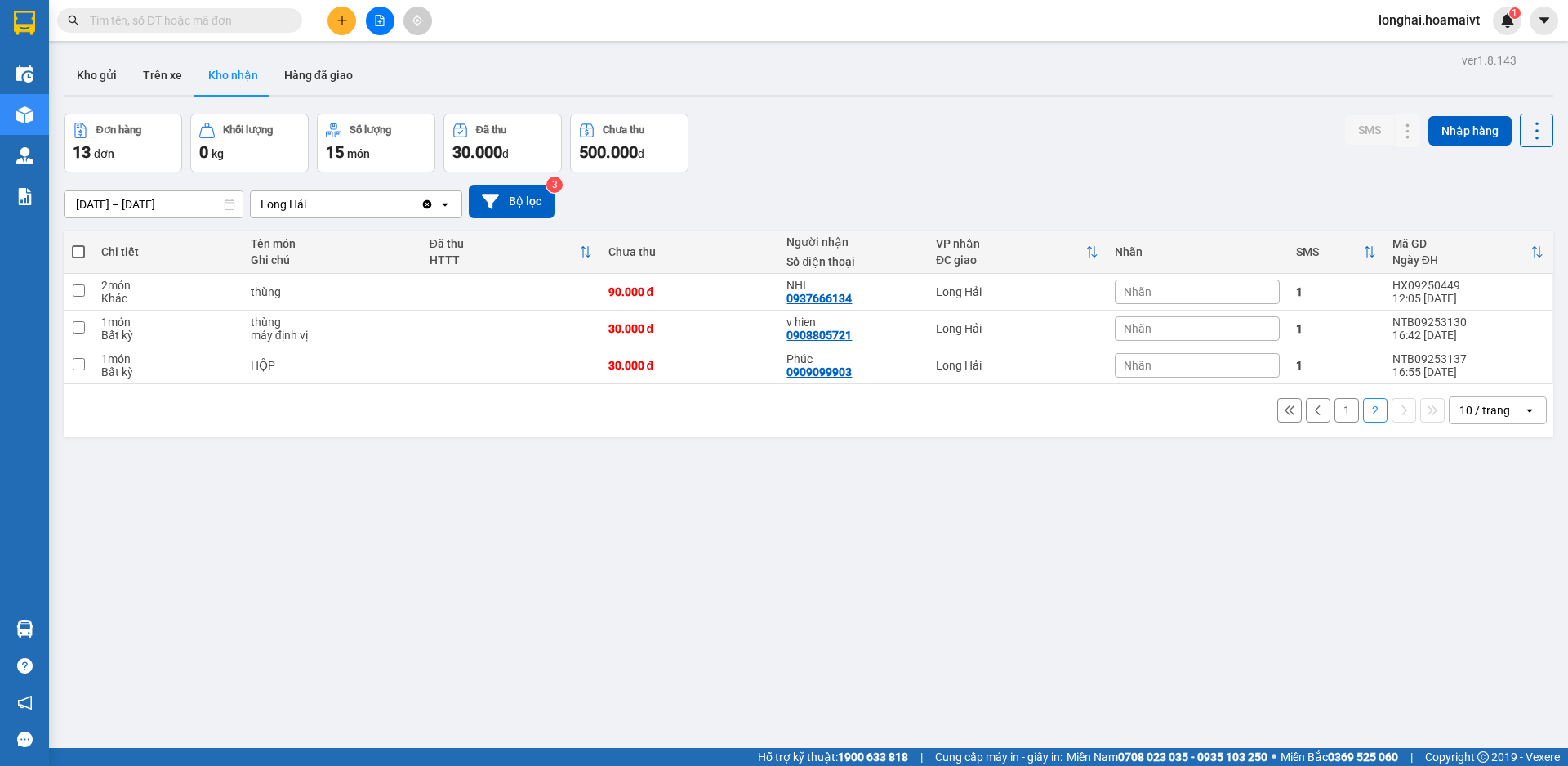
click at [230, 17] on input "text" at bounding box center [186, 20] width 192 height 18
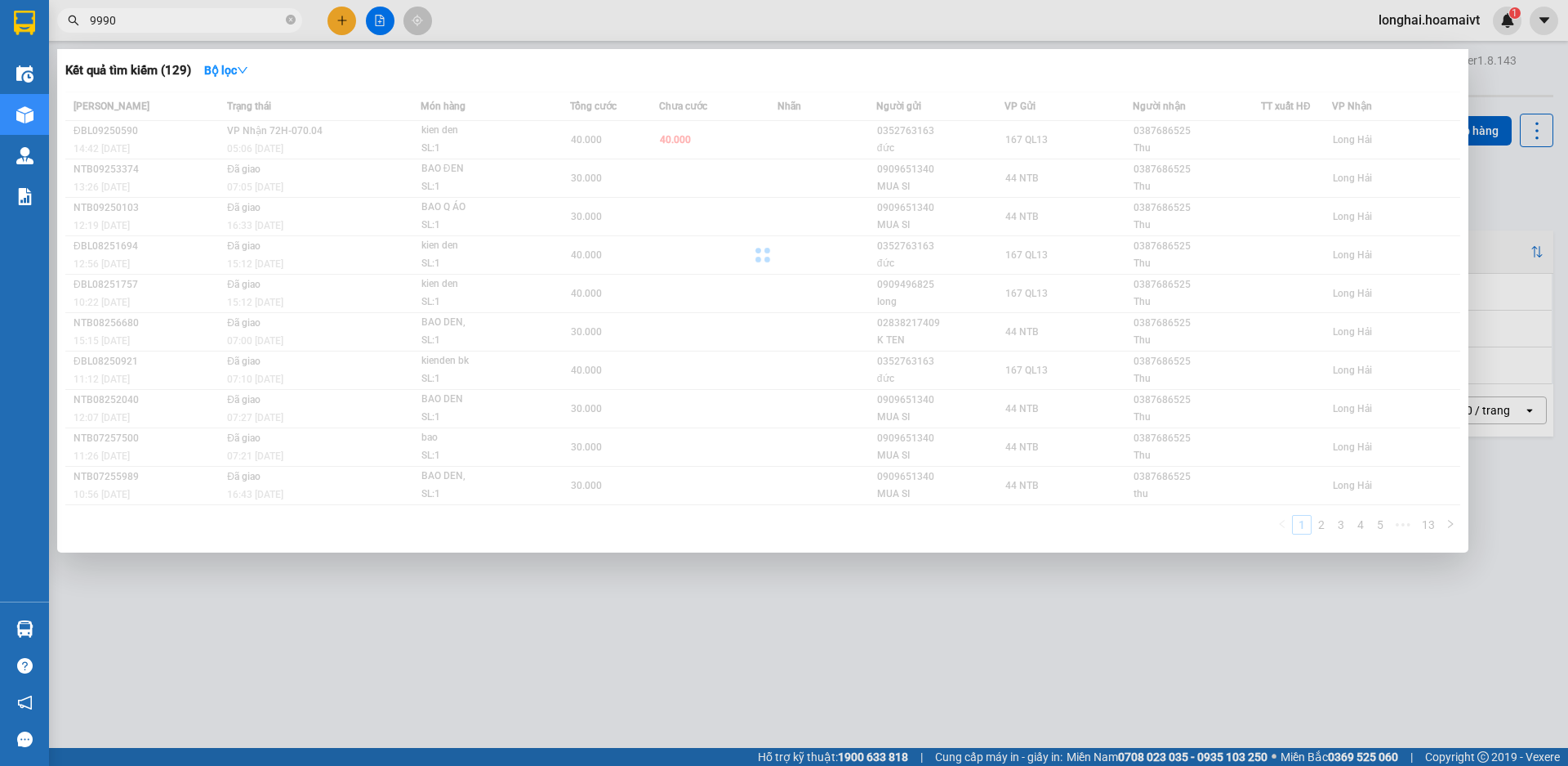
type input "99903"
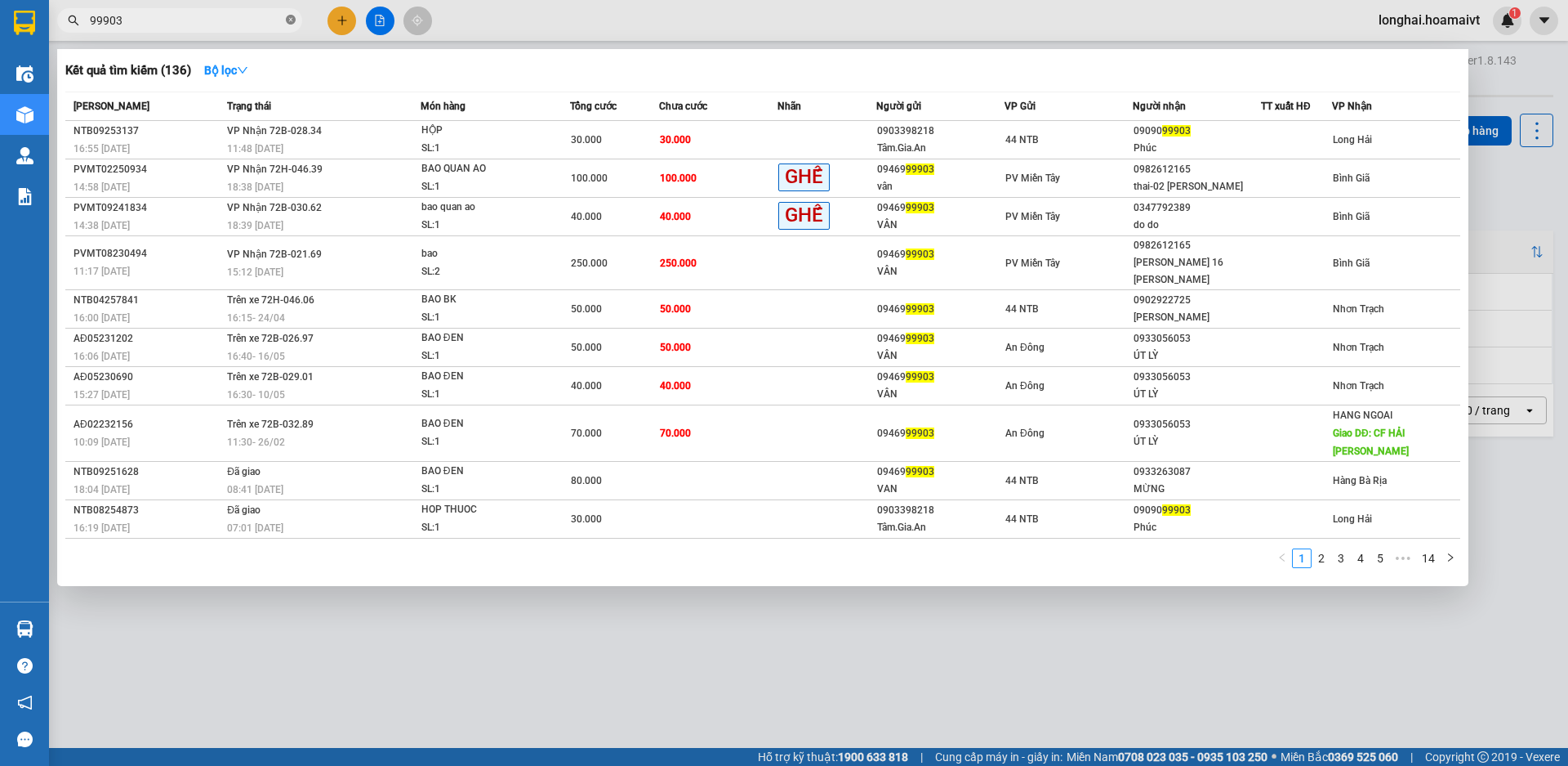
click at [290, 18] on icon "close-circle" at bounding box center [290, 19] width 10 height 10
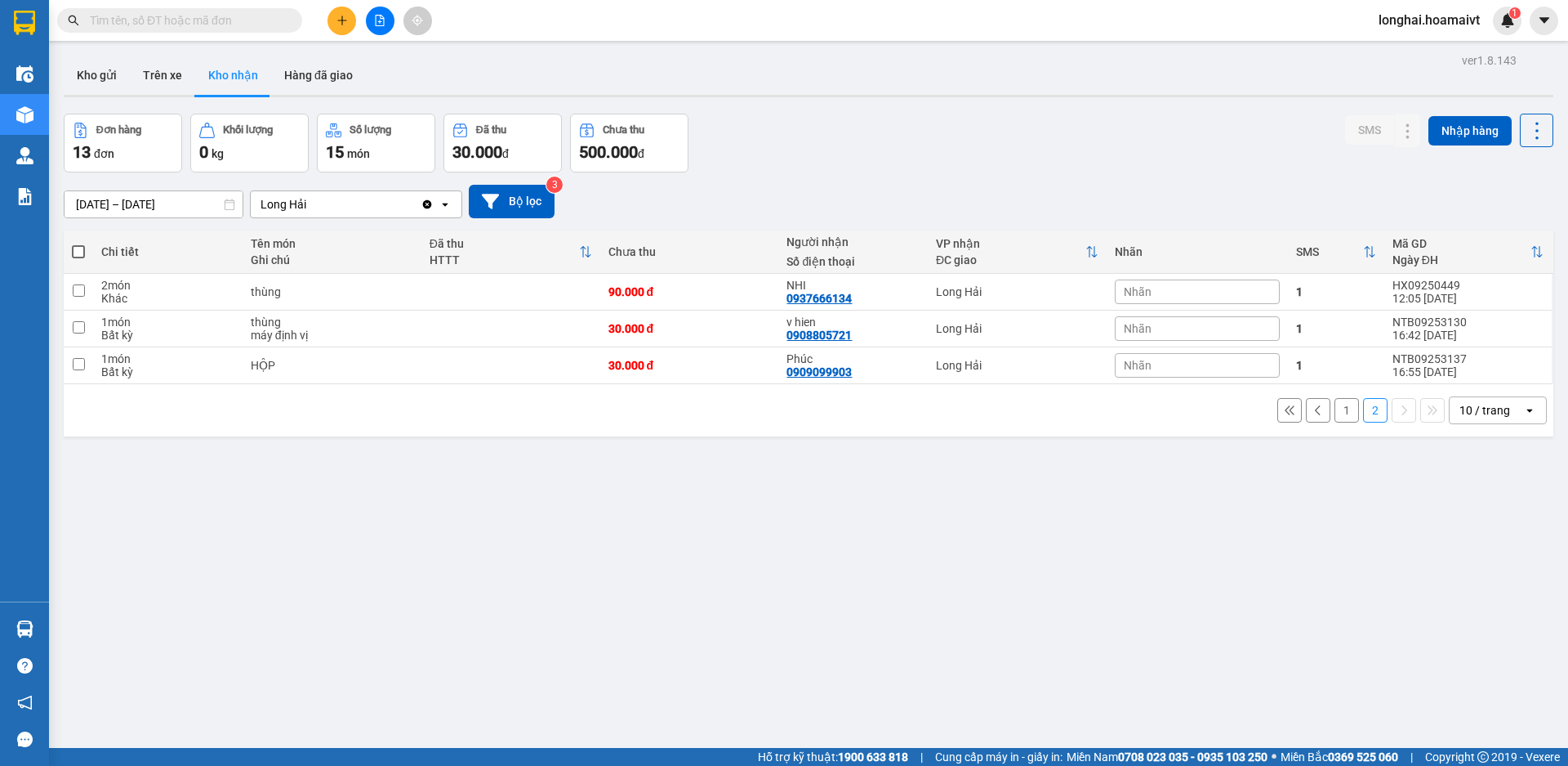
click at [1337, 409] on button "1" at bounding box center [1347, 411] width 24 height 25
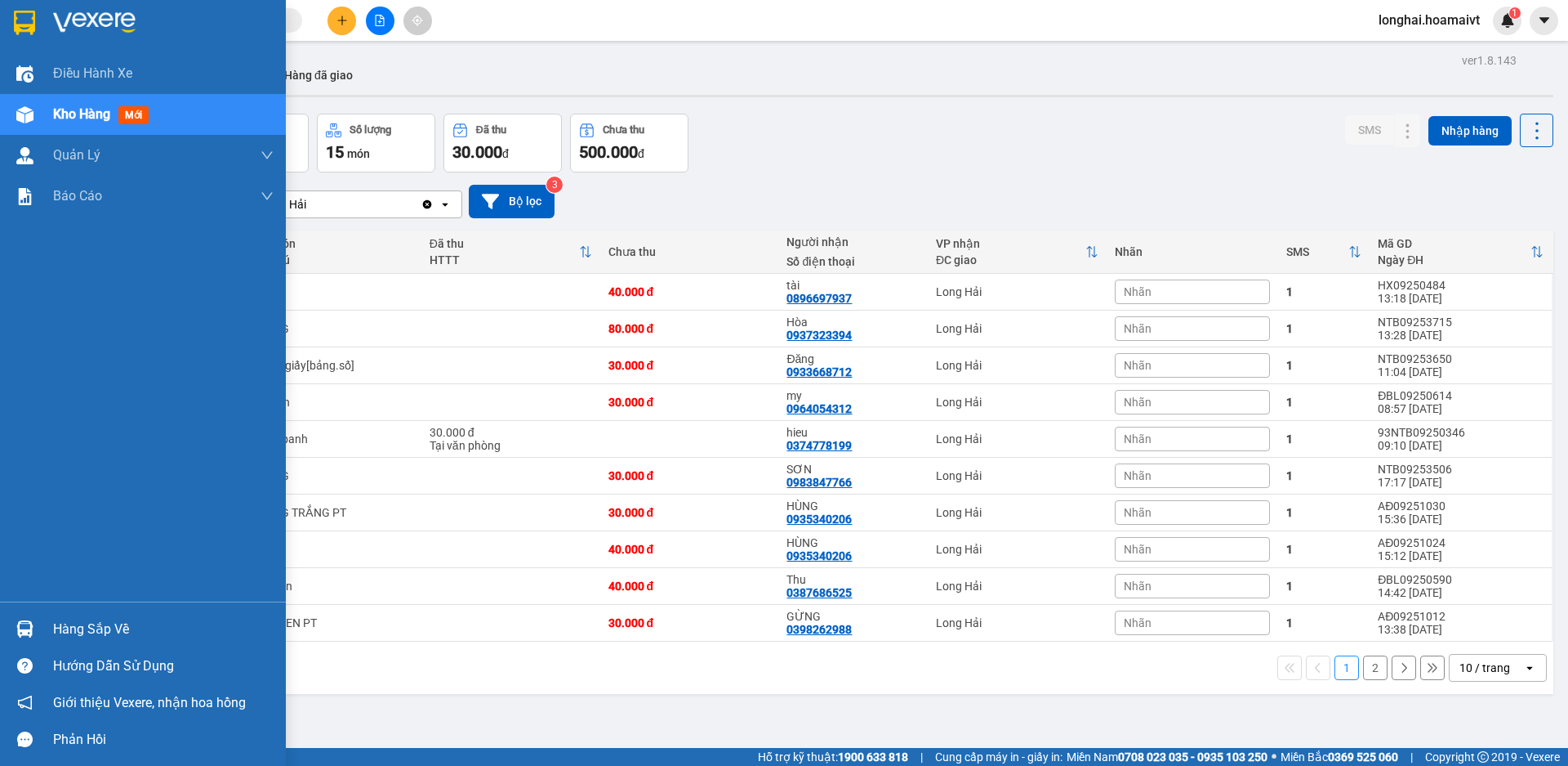
drag, startPoint x: 62, startPoint y: 631, endPoint x: 55, endPoint y: 622, distance: 11.4
click at [61, 630] on div "Hàng sắp về" at bounding box center [164, 629] width 220 height 25
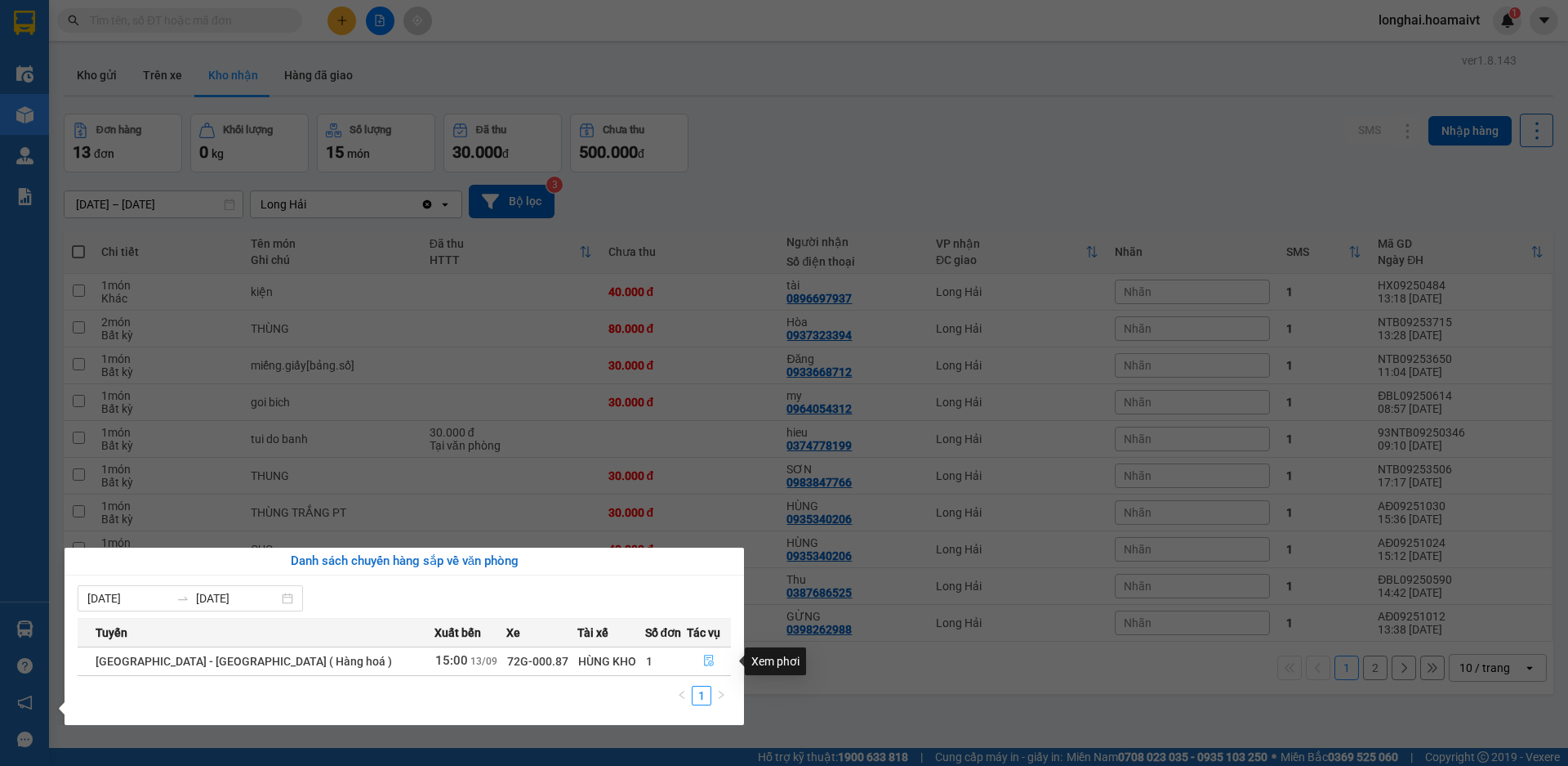
click at [696, 666] on button "button" at bounding box center [709, 661] width 43 height 26
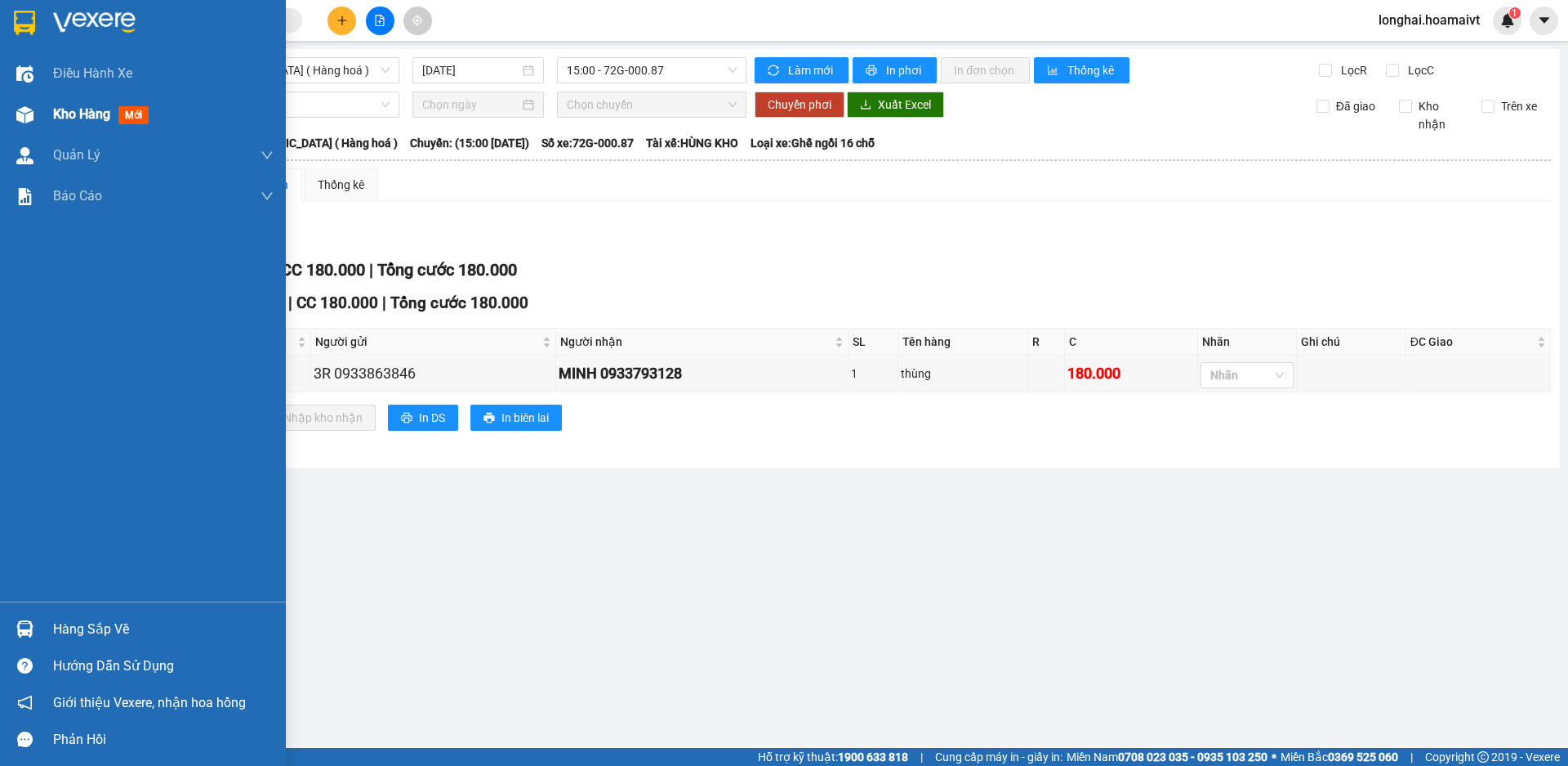
click at [88, 120] on span "Kho hàng" at bounding box center [81, 114] width 57 height 16
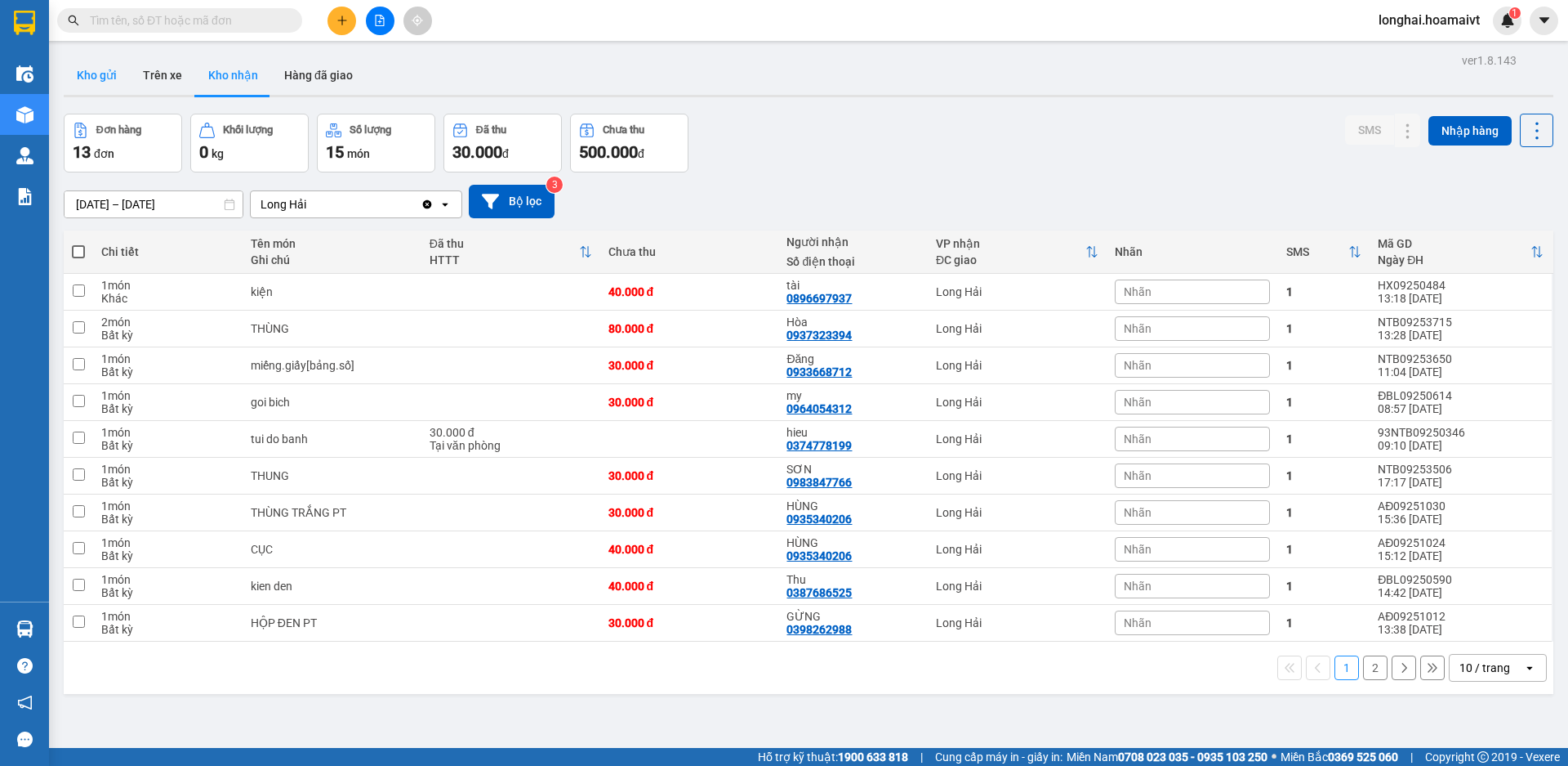
click at [88, 89] on button "Kho gửi" at bounding box center [97, 74] width 66 height 39
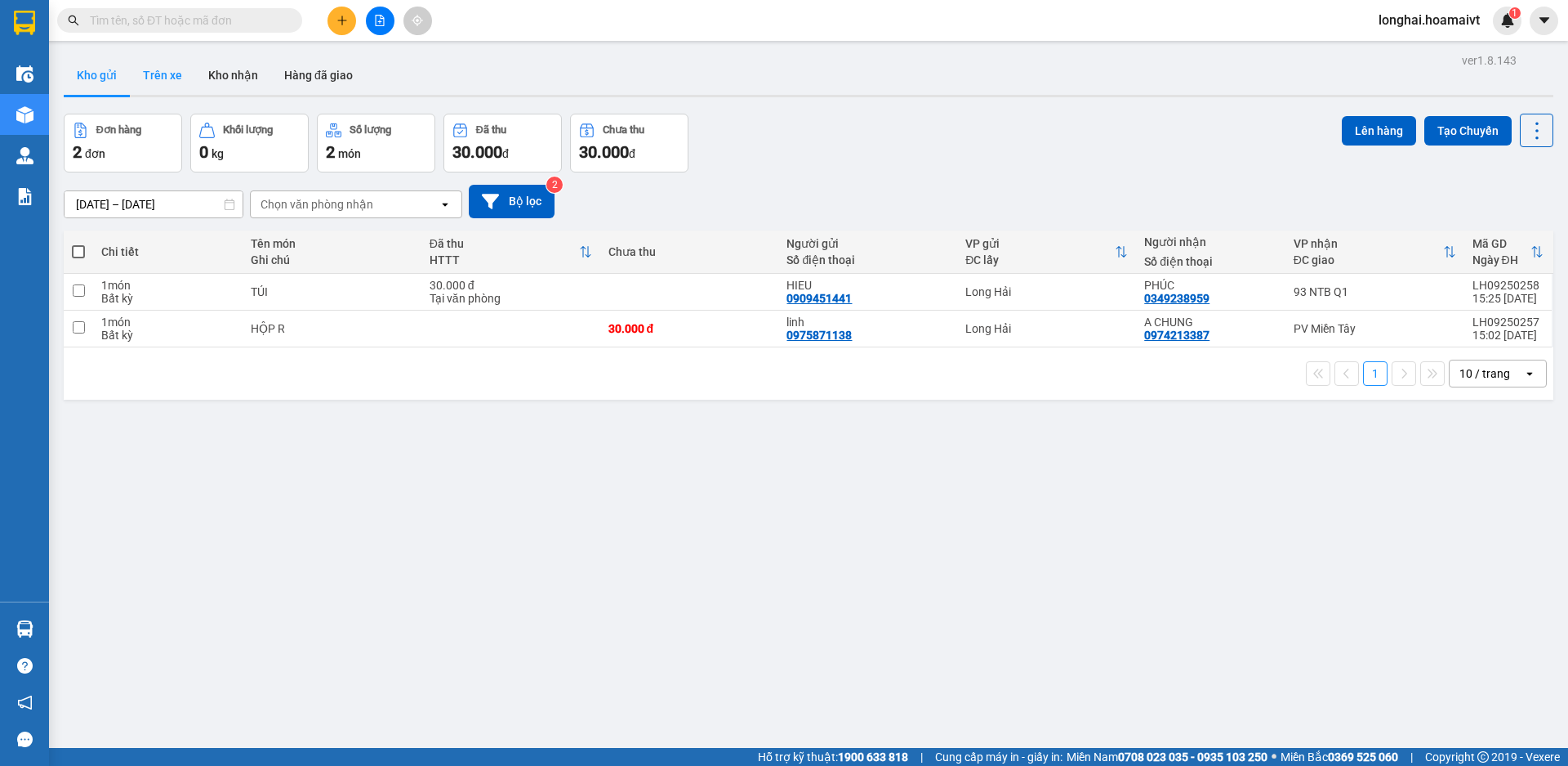
click at [192, 71] on button "Trên xe" at bounding box center [162, 74] width 66 height 39
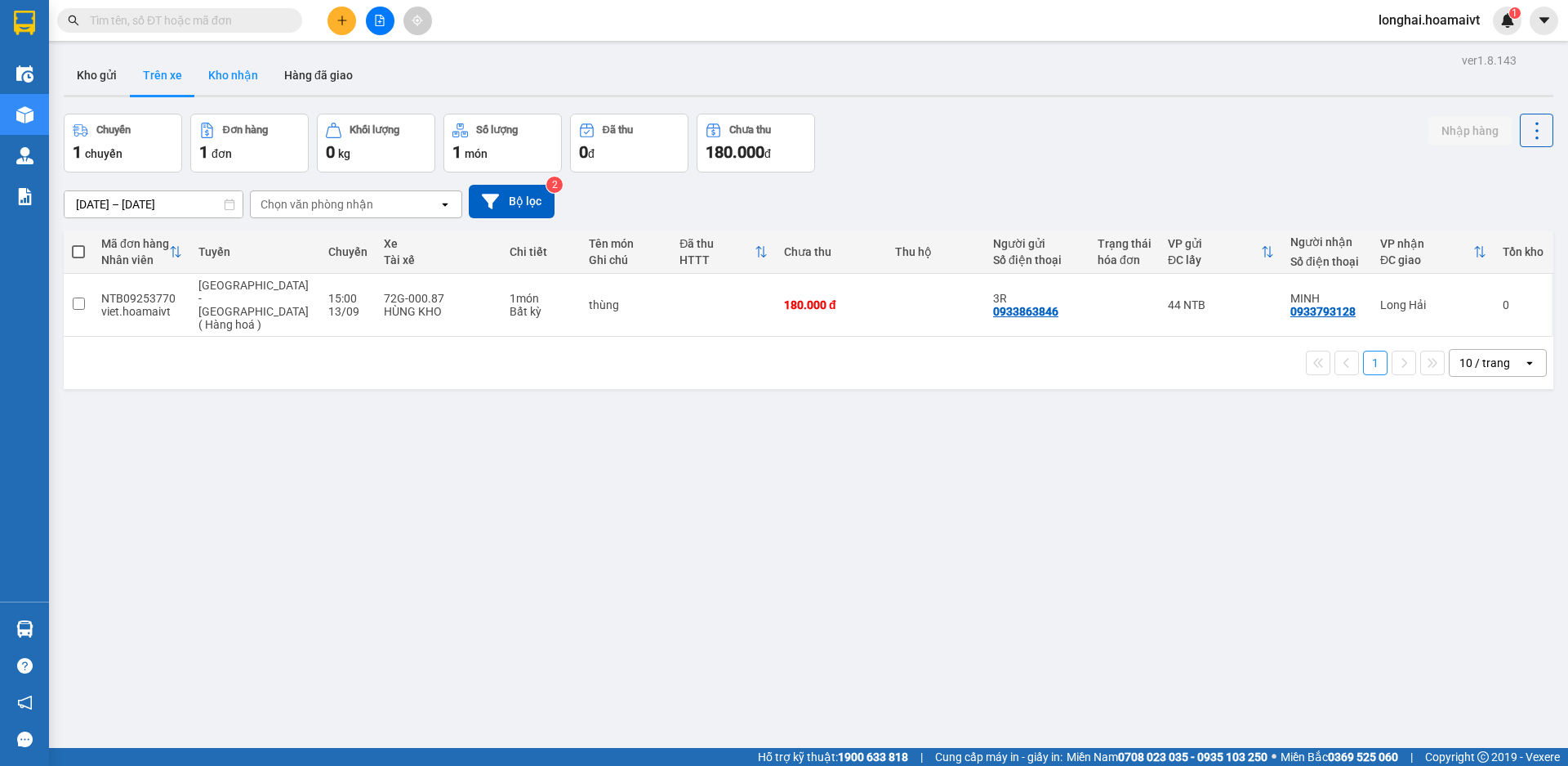
click at [225, 85] on button "Kho nhận" at bounding box center [233, 74] width 76 height 39
type input "[DATE] – [DATE]"
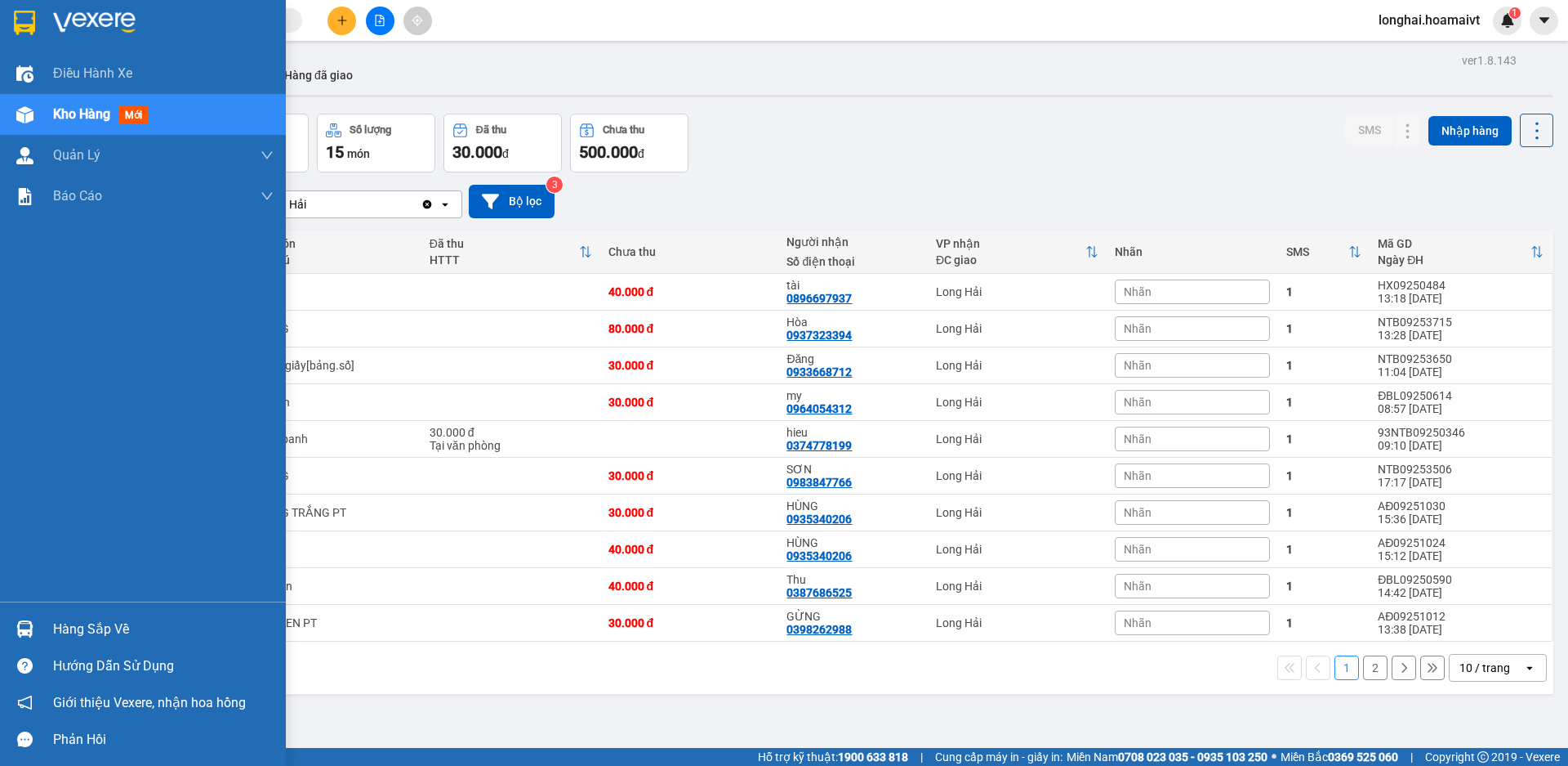
drag, startPoint x: 66, startPoint y: 624, endPoint x: 76, endPoint y: 613, distance: 14.9
click at [67, 622] on div "Hàng sắp về" at bounding box center [164, 629] width 220 height 25
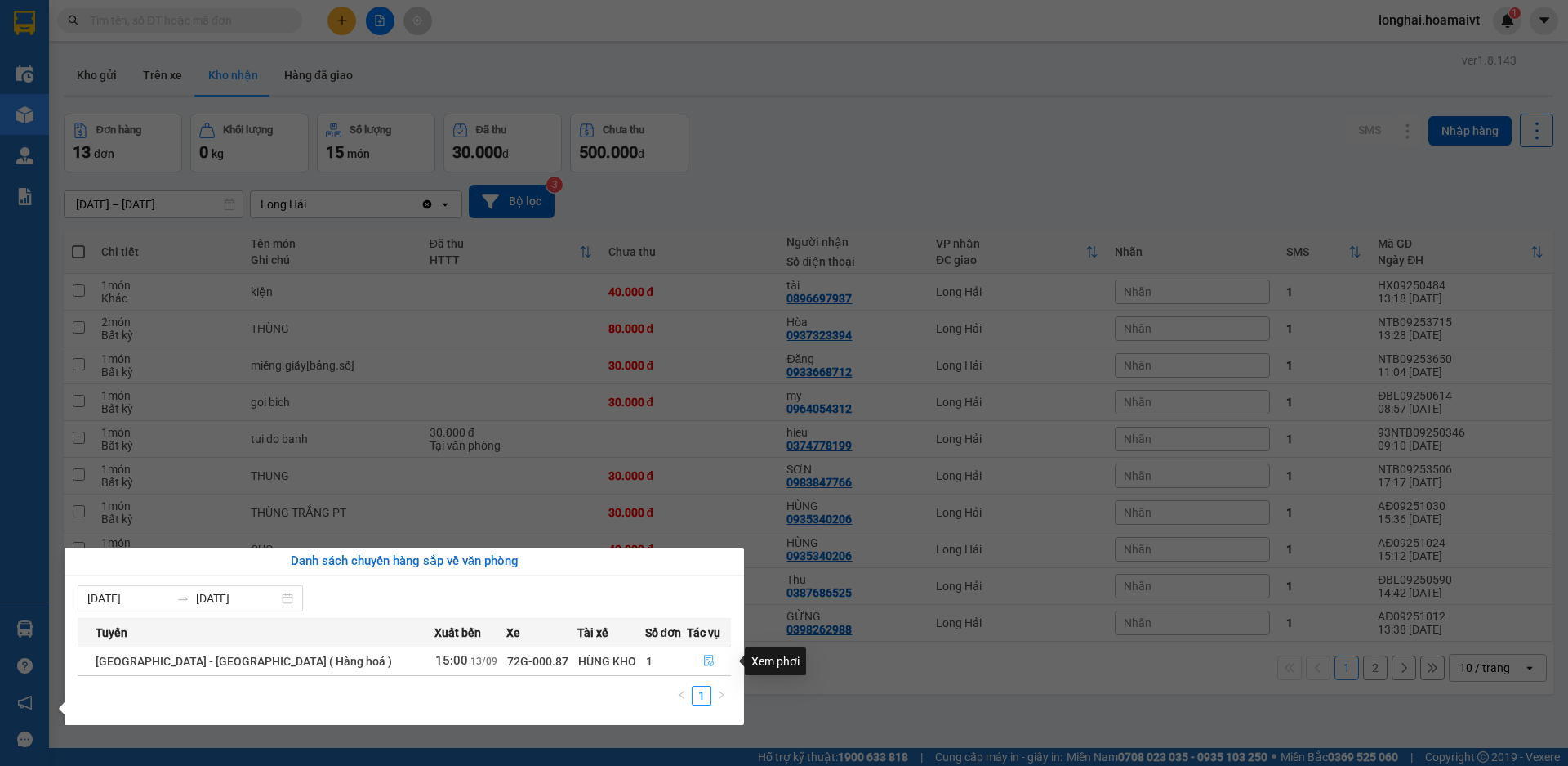
click at [704, 665] on icon "file-done" at bounding box center [709, 661] width 10 height 11
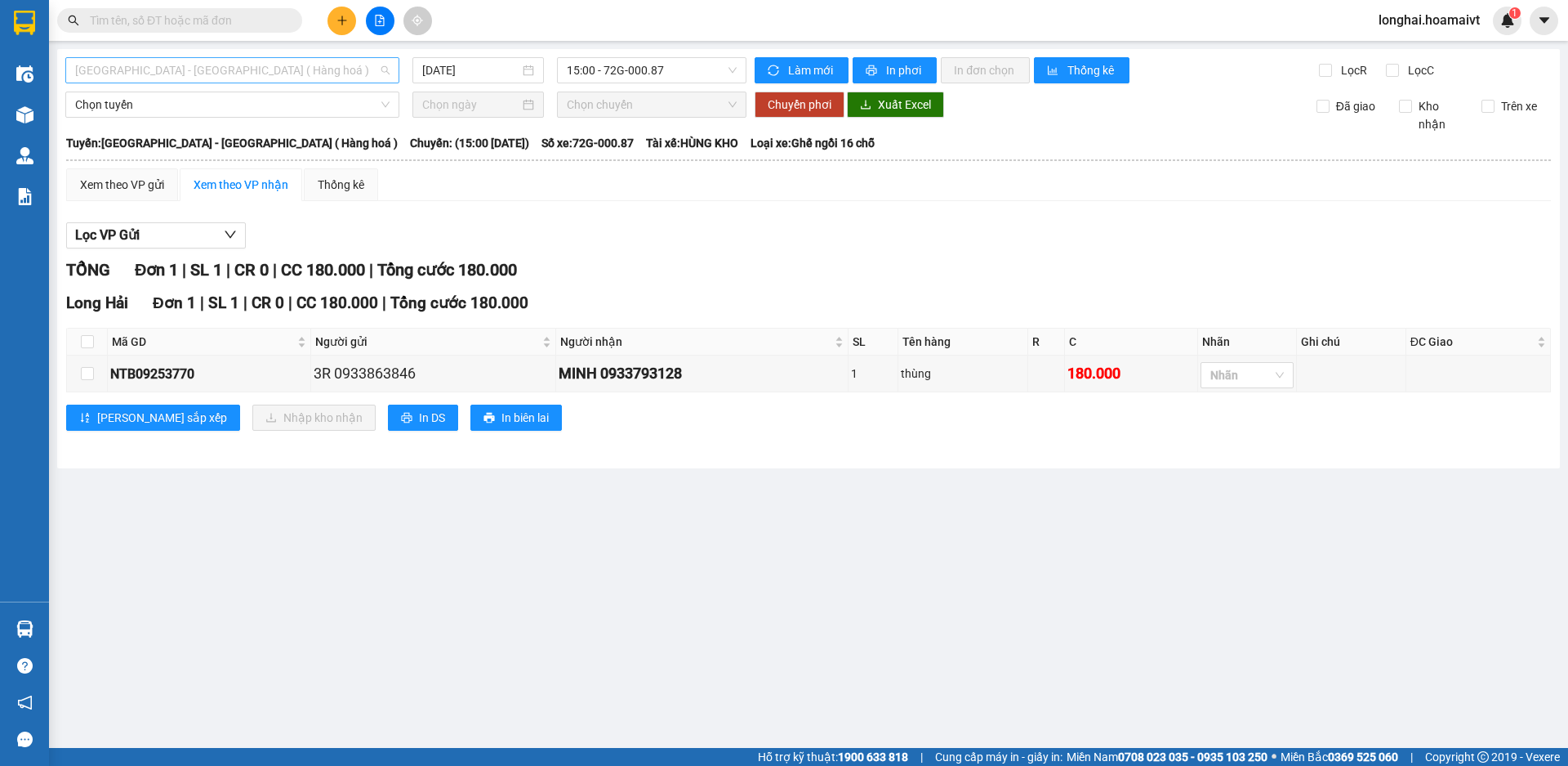
click at [294, 63] on span "[GEOGRAPHIC_DATA] - [GEOGRAPHIC_DATA] ( Hàng hoá )" at bounding box center [232, 70] width 314 height 25
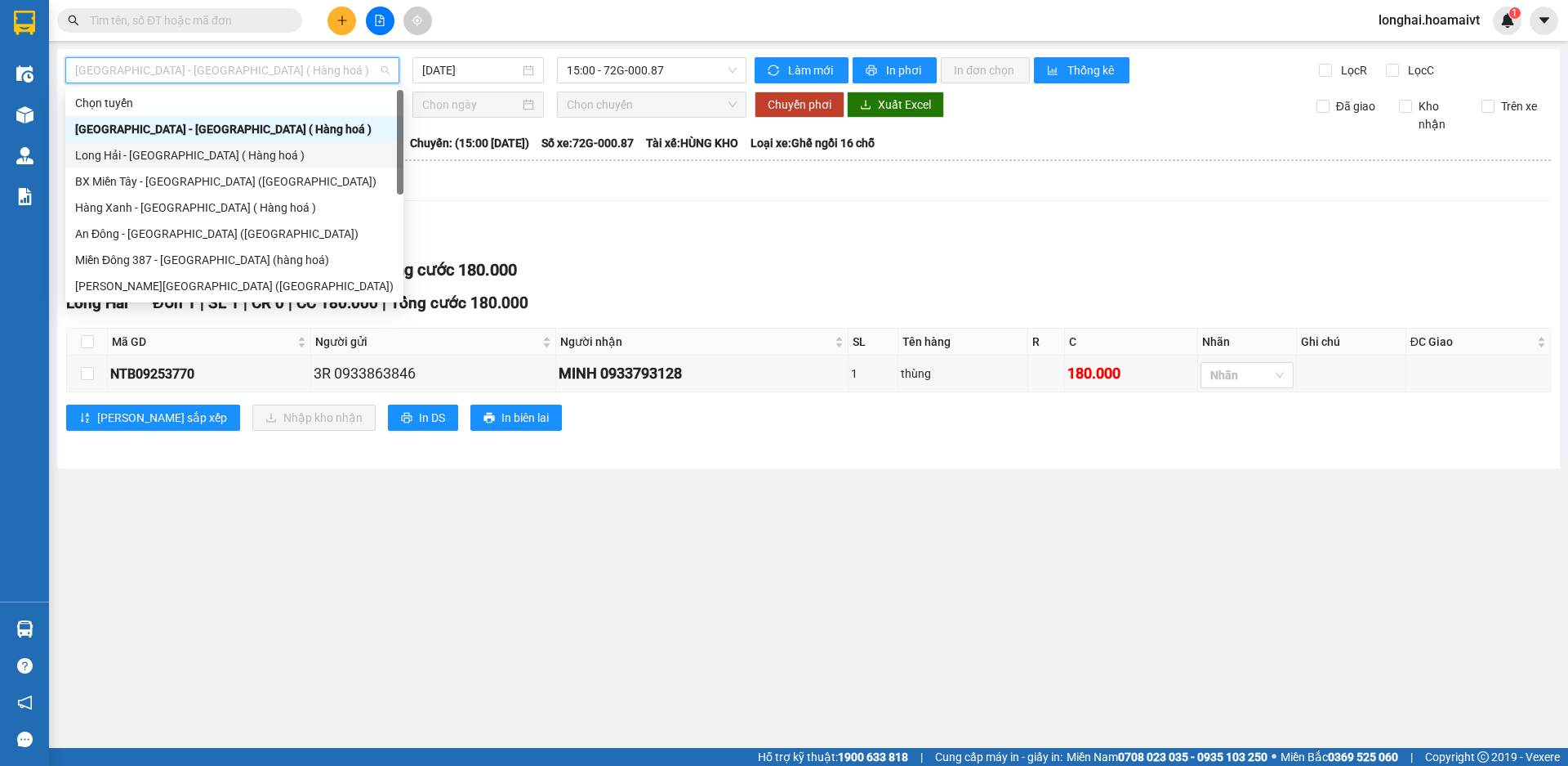
click at [302, 152] on div "Long Hải - [GEOGRAPHIC_DATA] ( Hàng hoá )" at bounding box center [234, 155] width 318 height 18
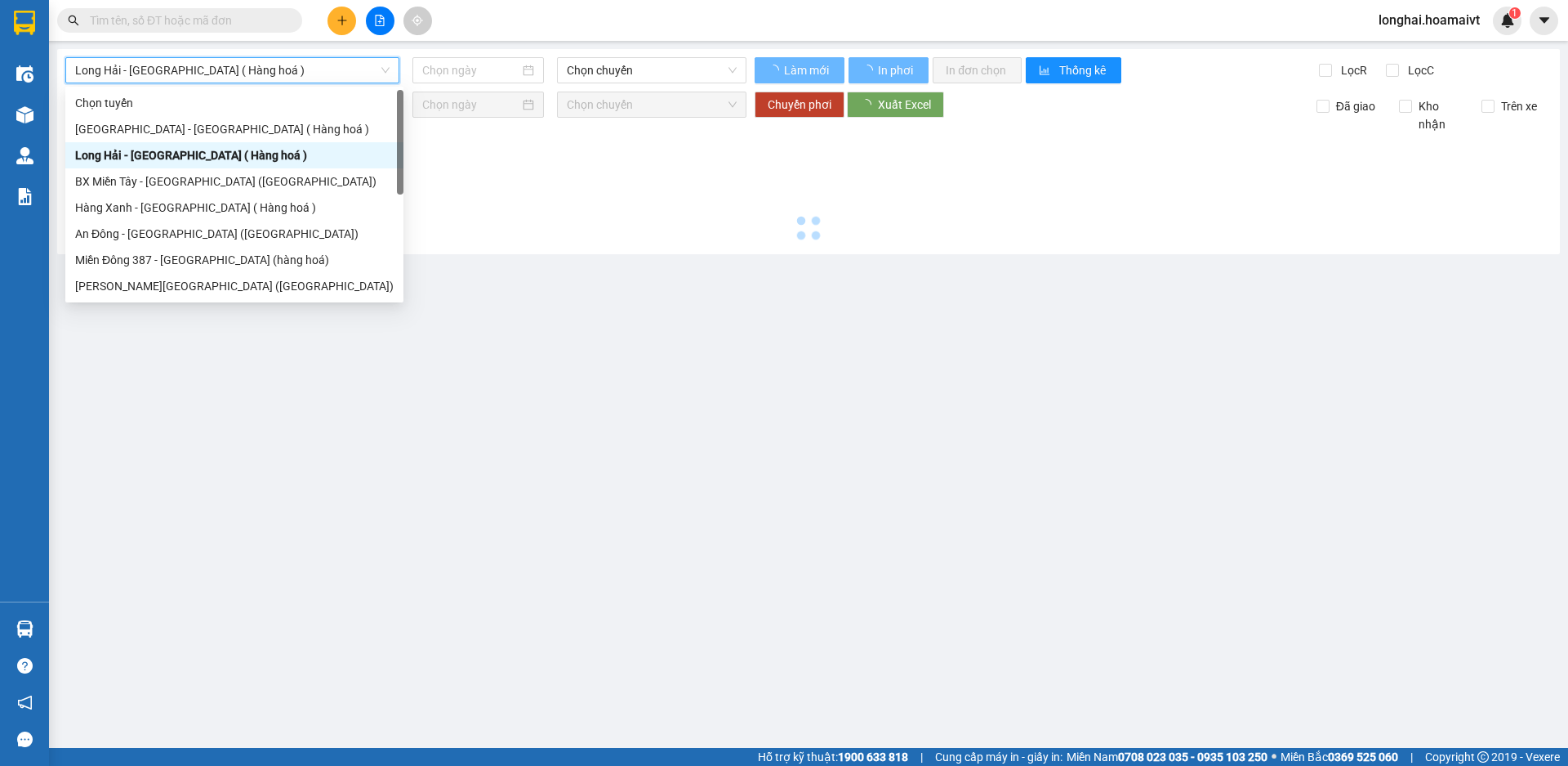
type input "[DATE]"
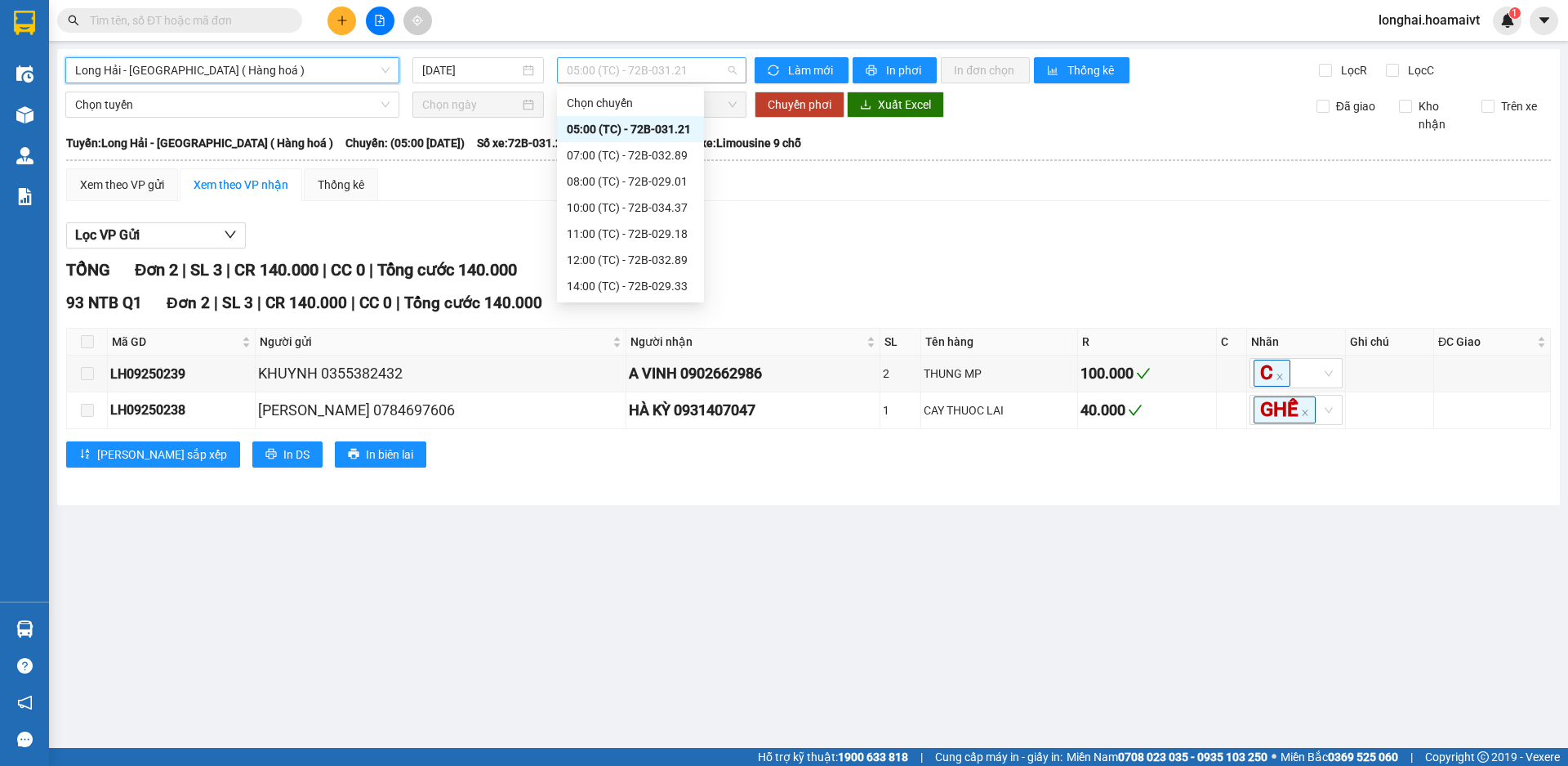
click at [577, 65] on span "05:00 (TC) - 72B-031.21" at bounding box center [652, 70] width 170 height 25
click at [608, 155] on div "07:00 (TC) - 72B-032.89" at bounding box center [631, 155] width 128 height 18
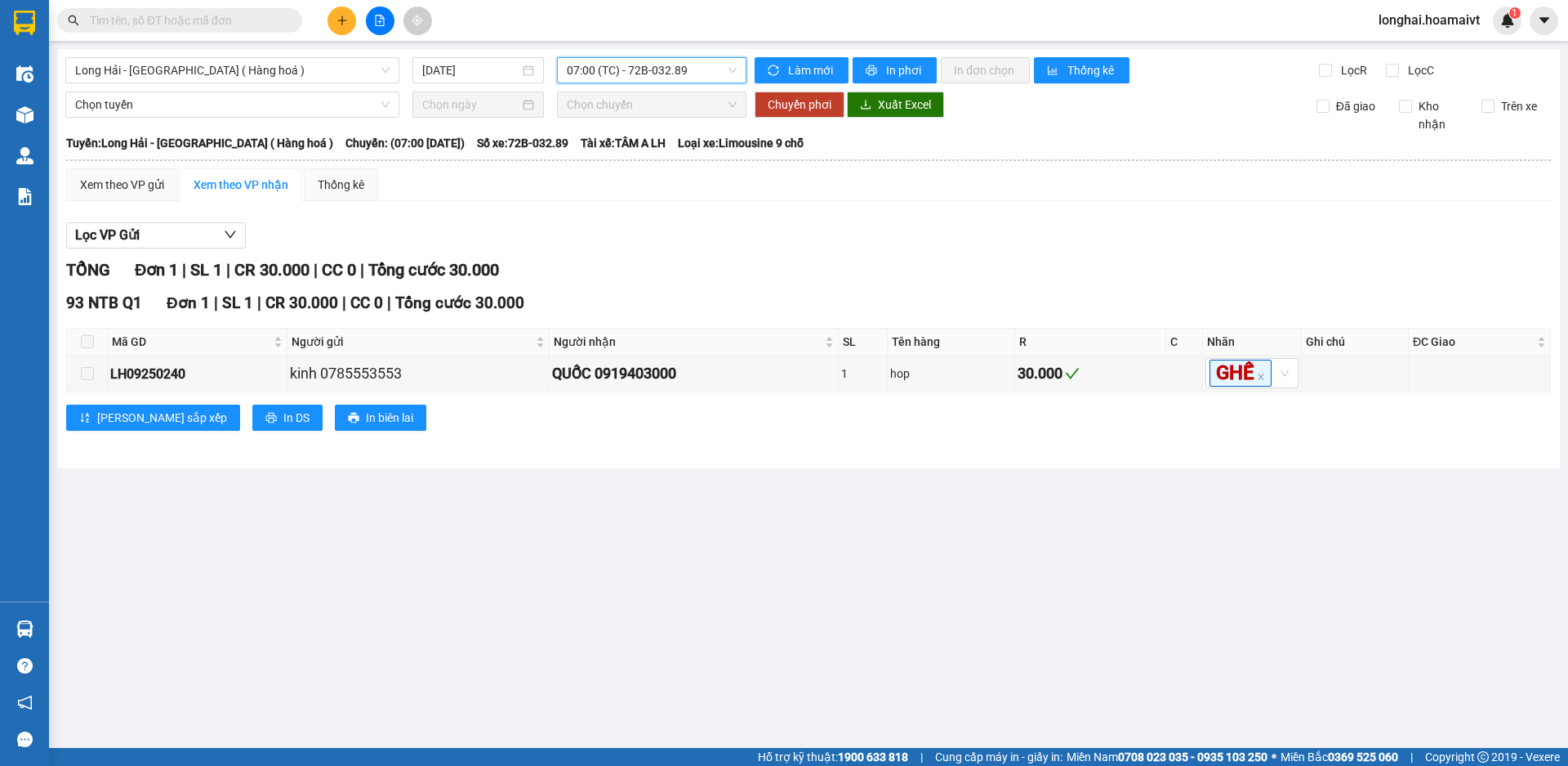
click at [625, 67] on span "07:00 (TC) - 72B-032.89" at bounding box center [652, 70] width 170 height 25
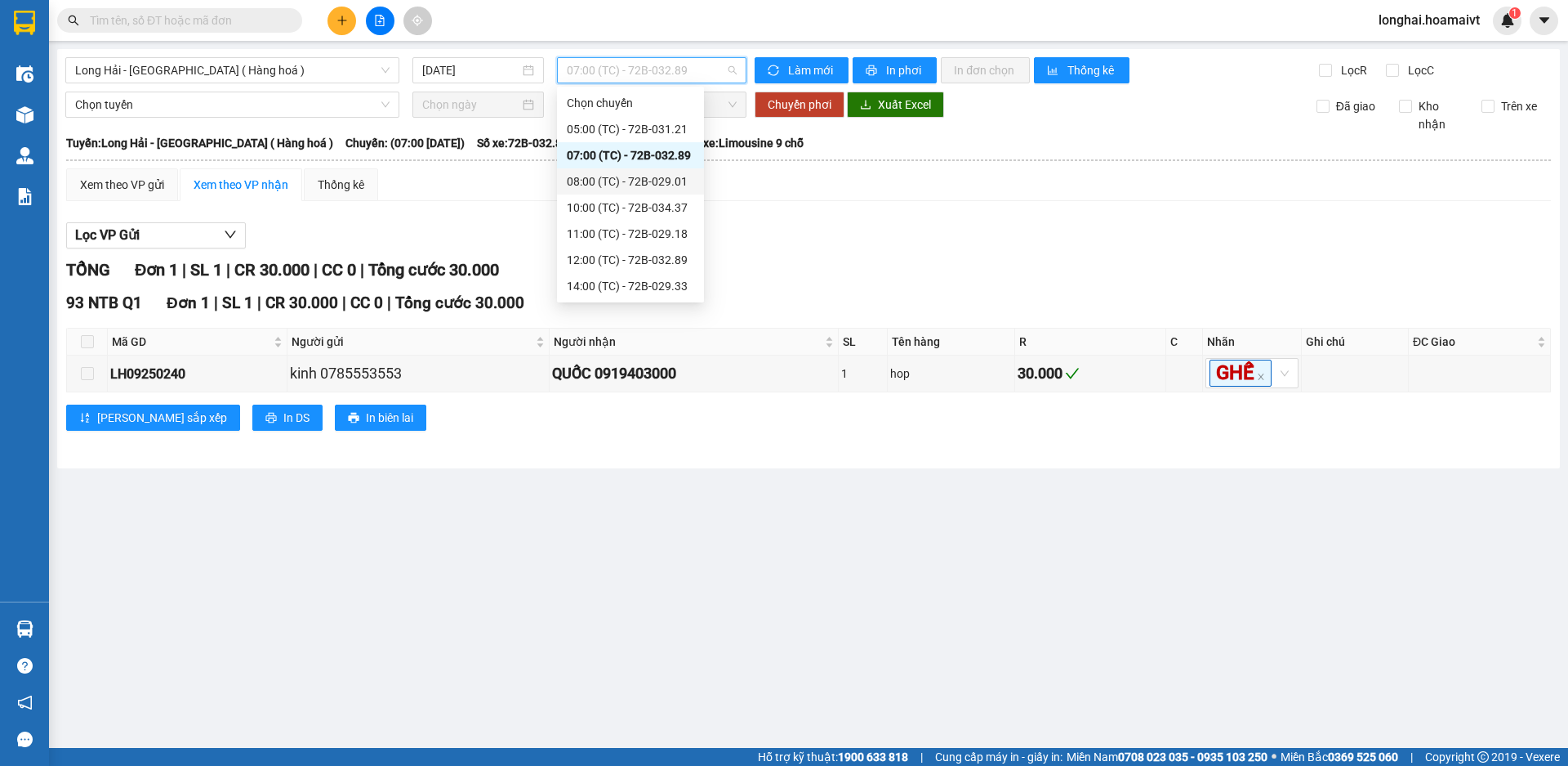
click at [632, 183] on div "08:00 (TC) - 72B-029.01" at bounding box center [631, 181] width 128 height 18
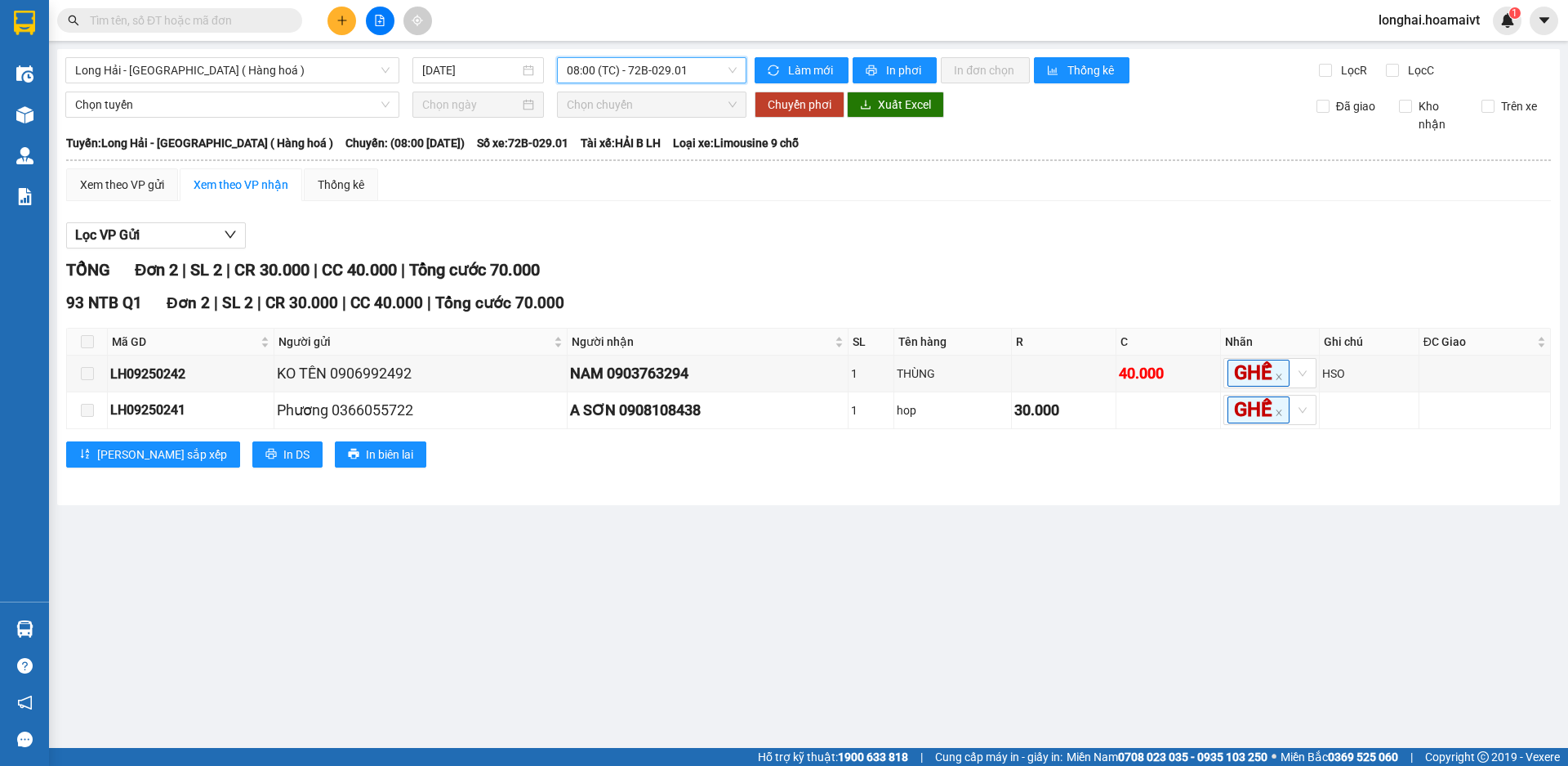
click at [665, 68] on span "08:00 (TC) - 72B-029.01" at bounding box center [652, 70] width 170 height 25
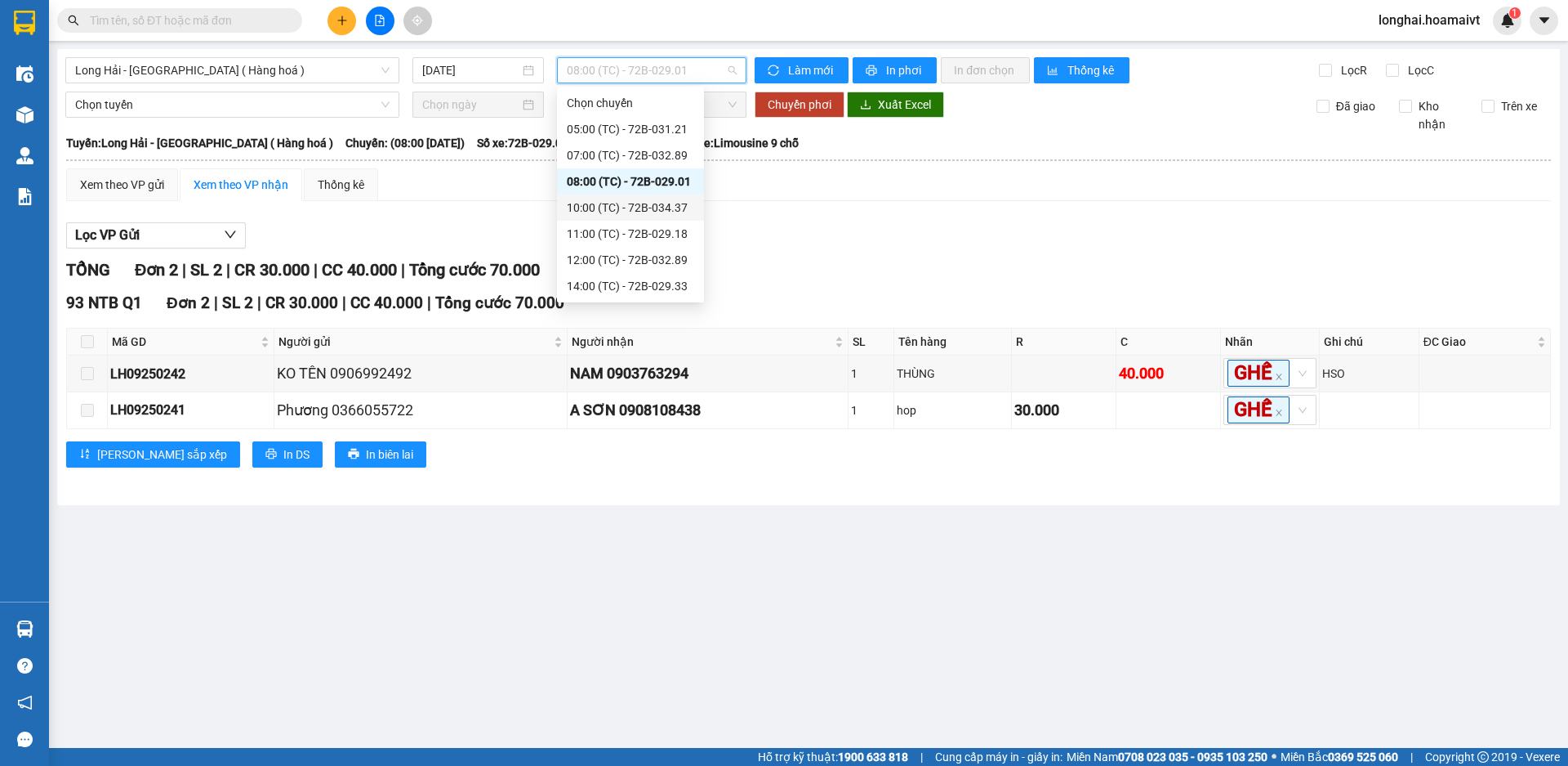
click at [664, 197] on div "10:00 (TC) - 72B-034.37" at bounding box center [631, 207] width 147 height 26
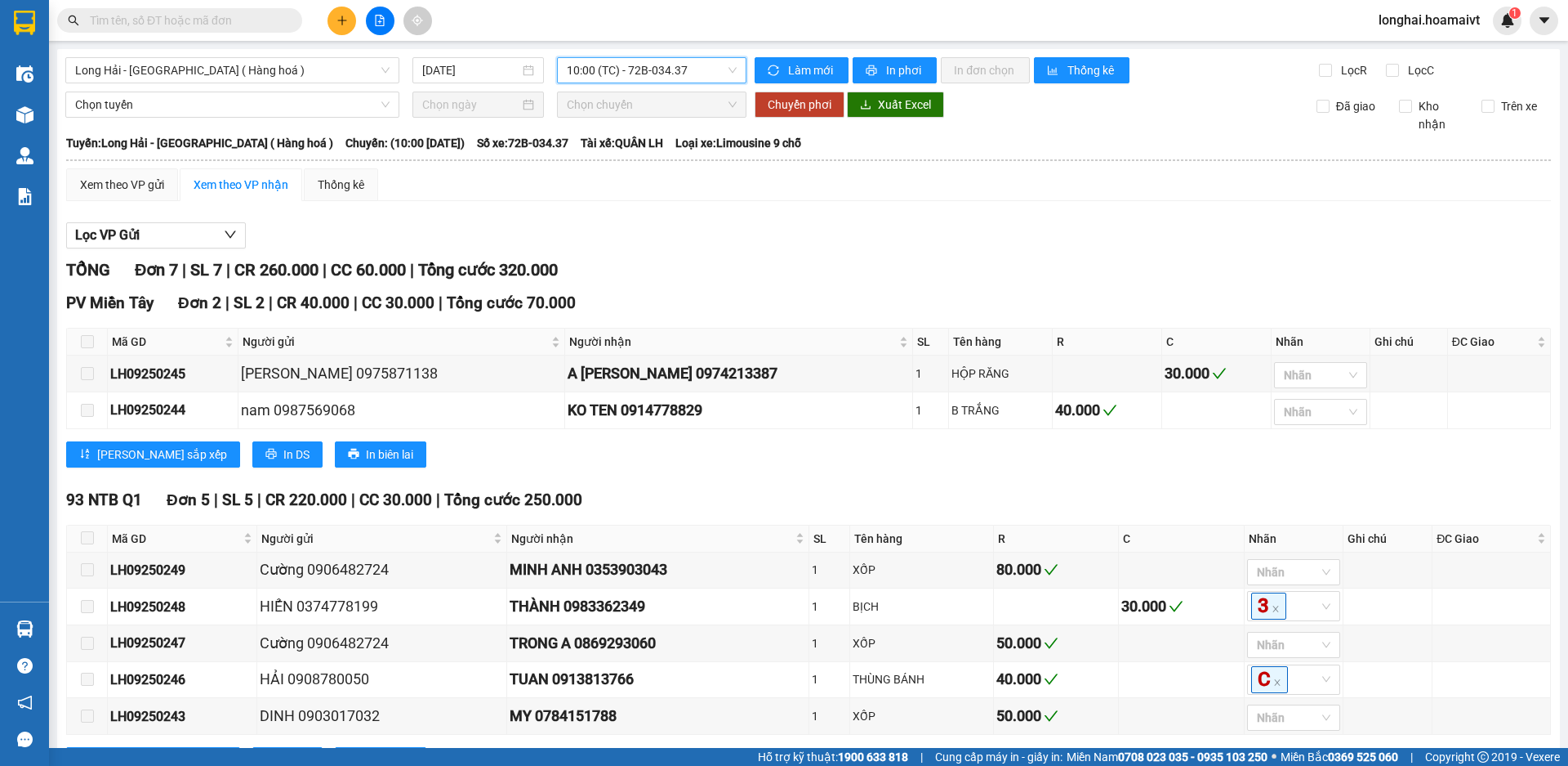
click at [588, 65] on span "10:00 (TC) - 72B-034.37" at bounding box center [652, 70] width 170 height 25
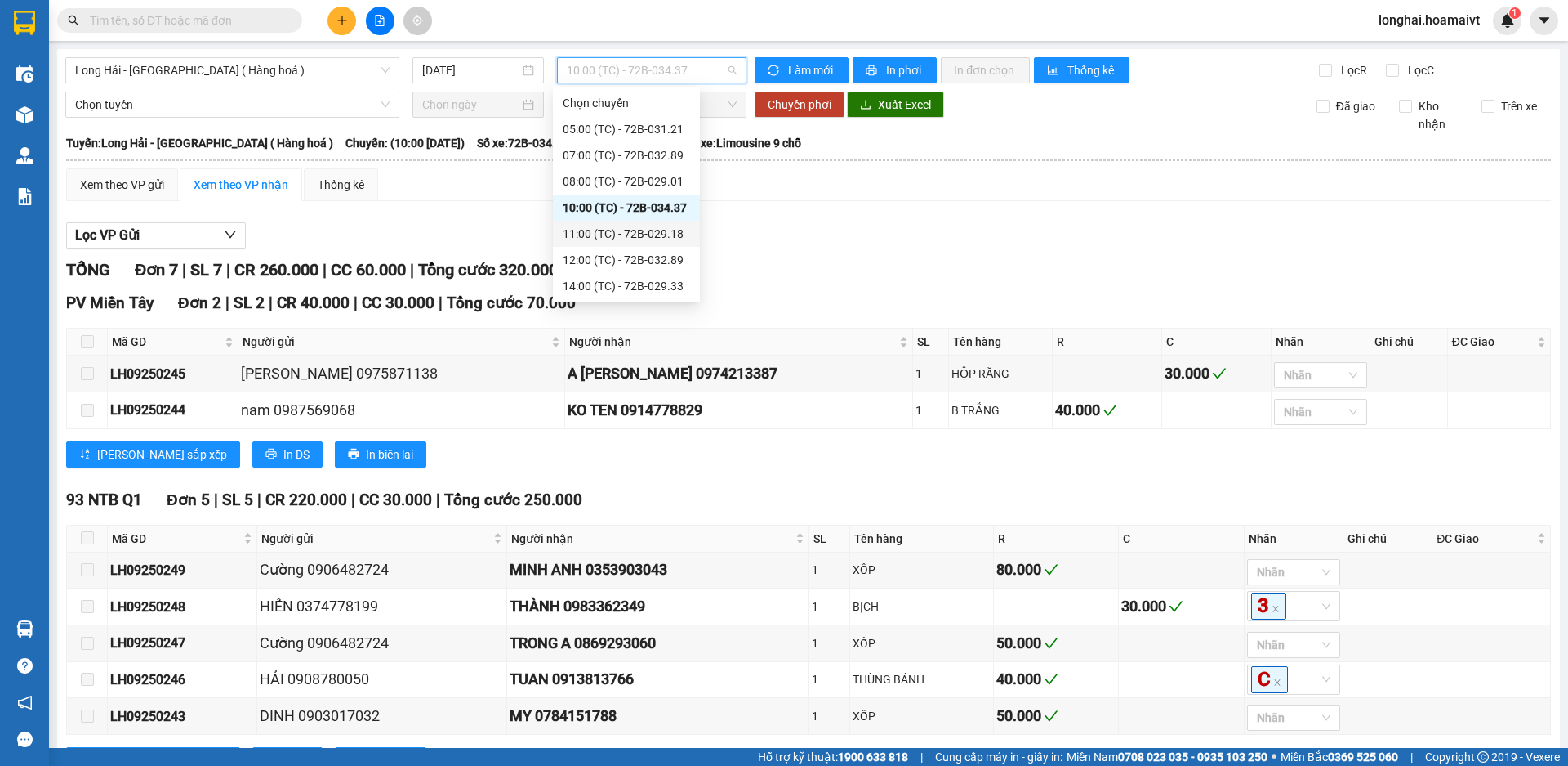
click at [620, 235] on div "11:00 (TC) - 72B-029.18" at bounding box center [626, 234] width 128 height 18
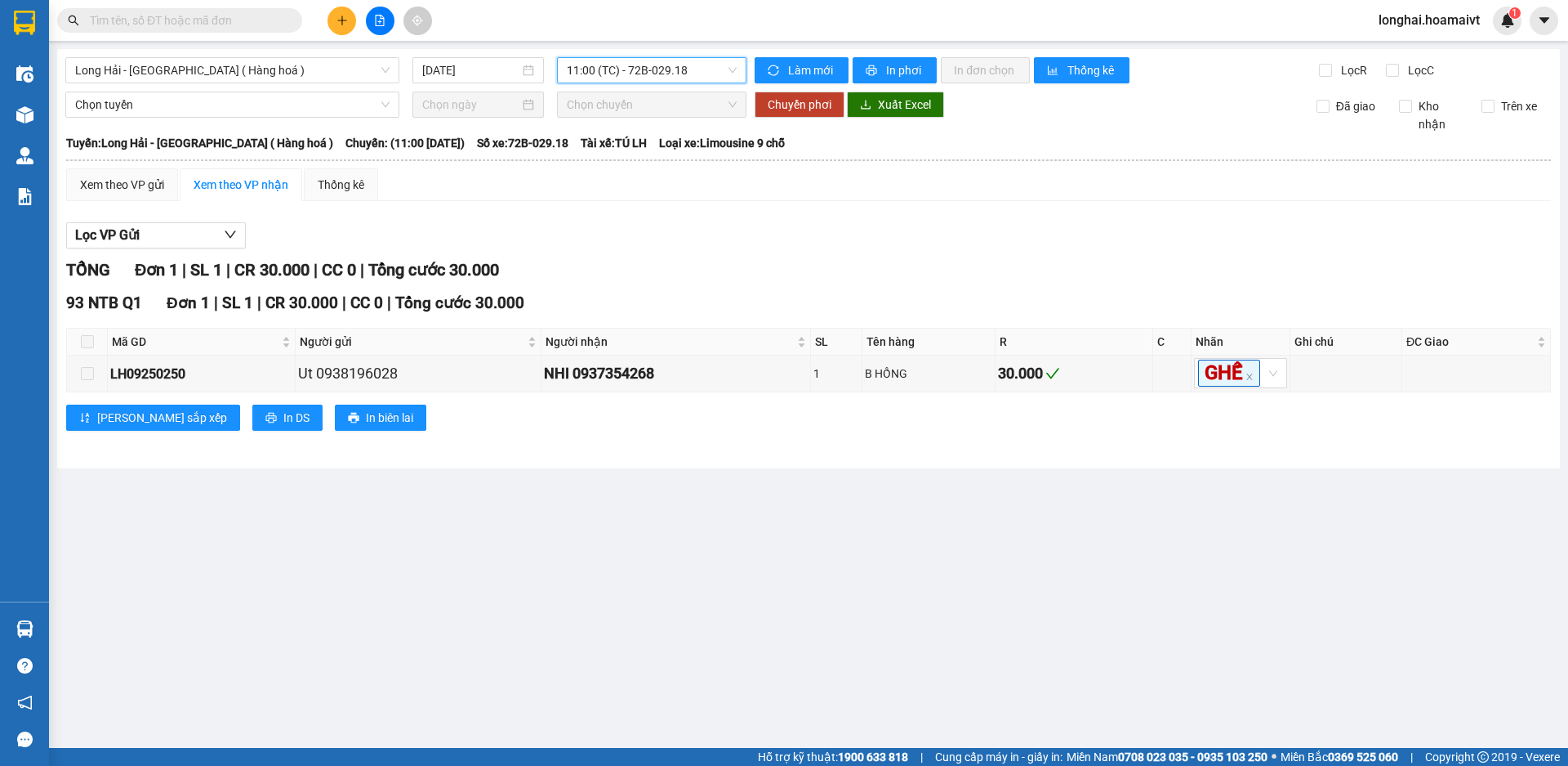
click at [612, 81] on span "11:00 (TC) - 72B-029.18" at bounding box center [652, 70] width 170 height 25
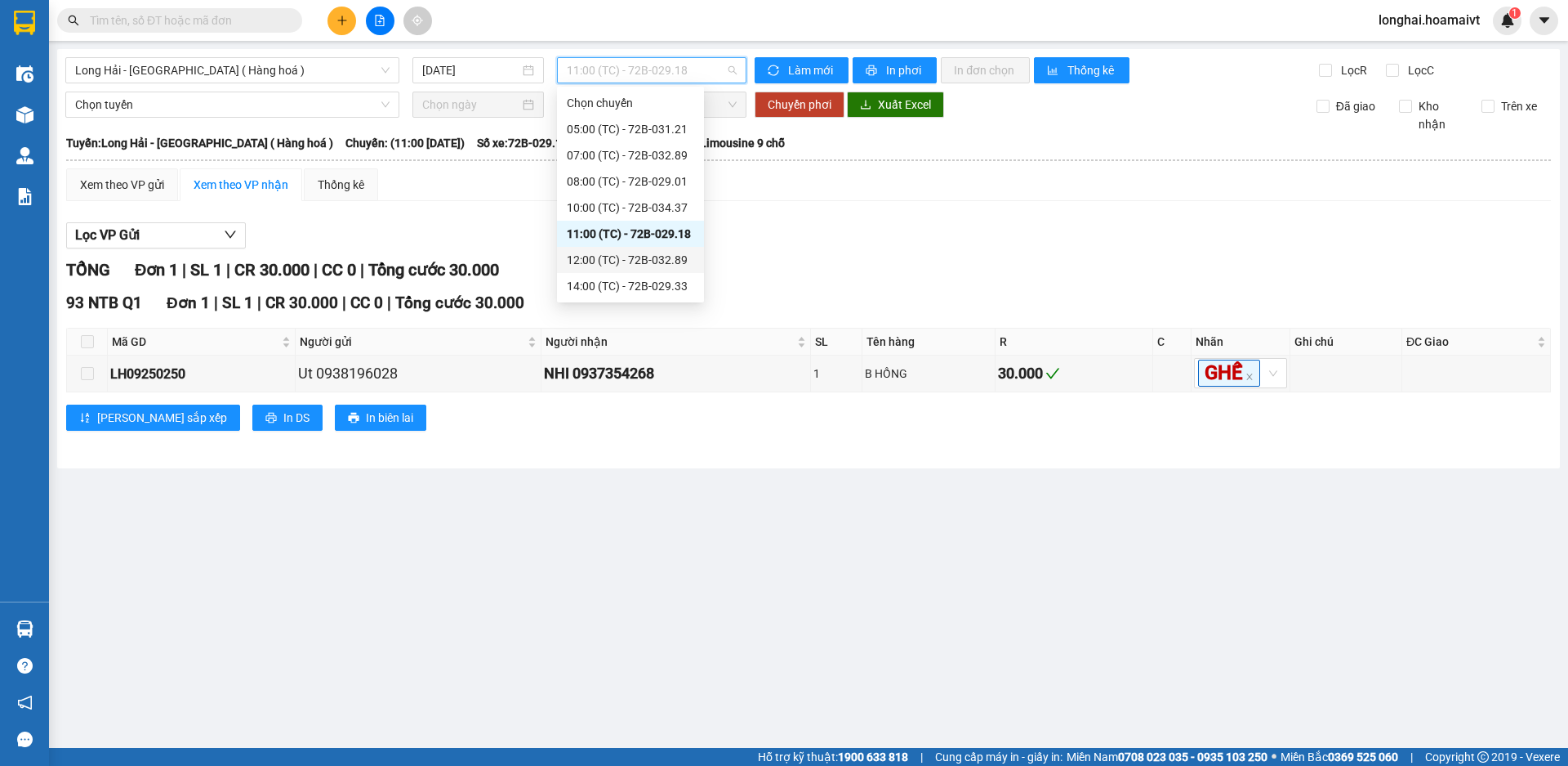
click at [603, 266] on div "12:00 (TC) - 72B-032.89" at bounding box center [631, 260] width 128 height 18
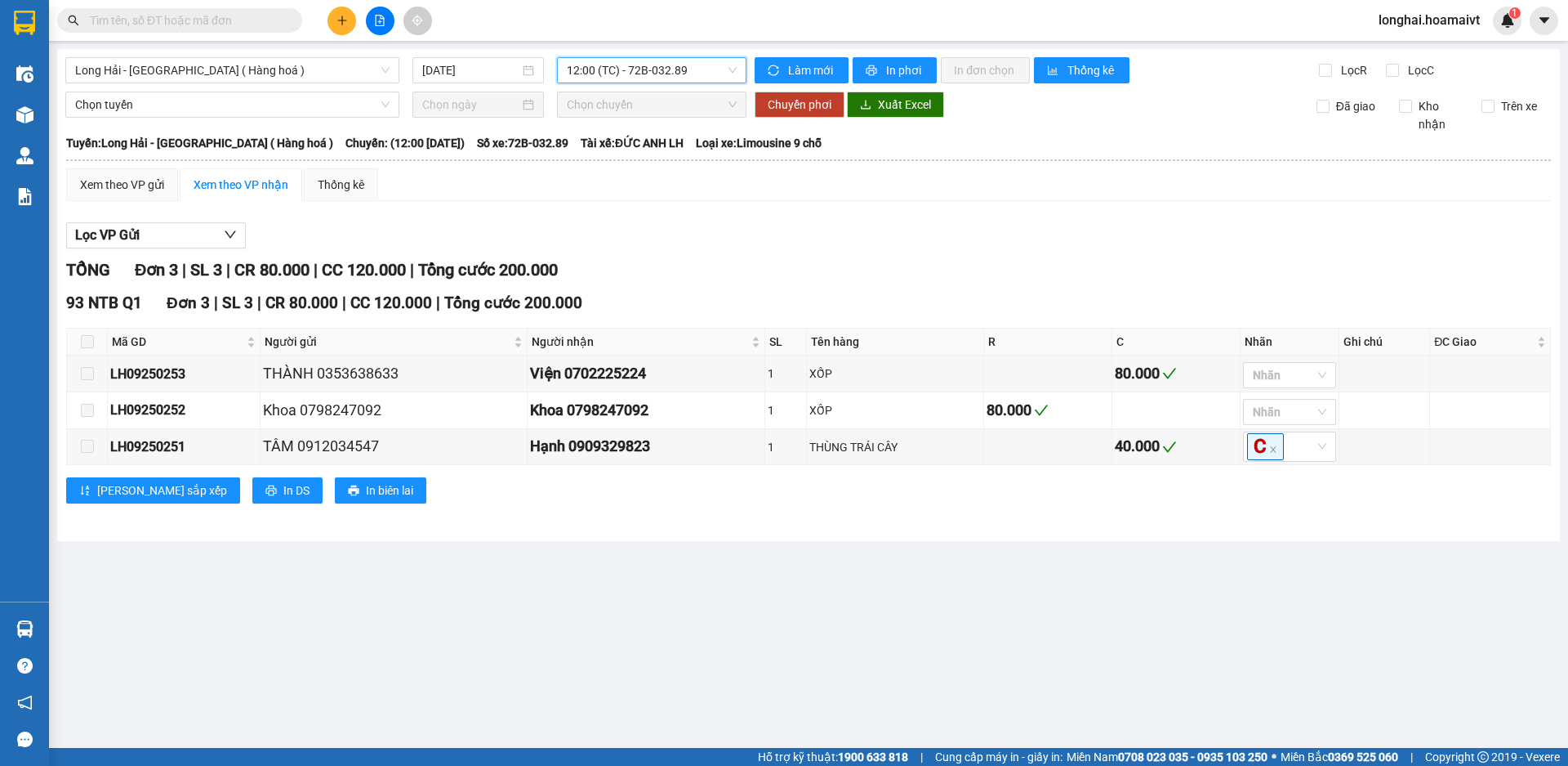
click at [616, 68] on span "12:00 (TC) - 72B-032.89" at bounding box center [652, 70] width 170 height 25
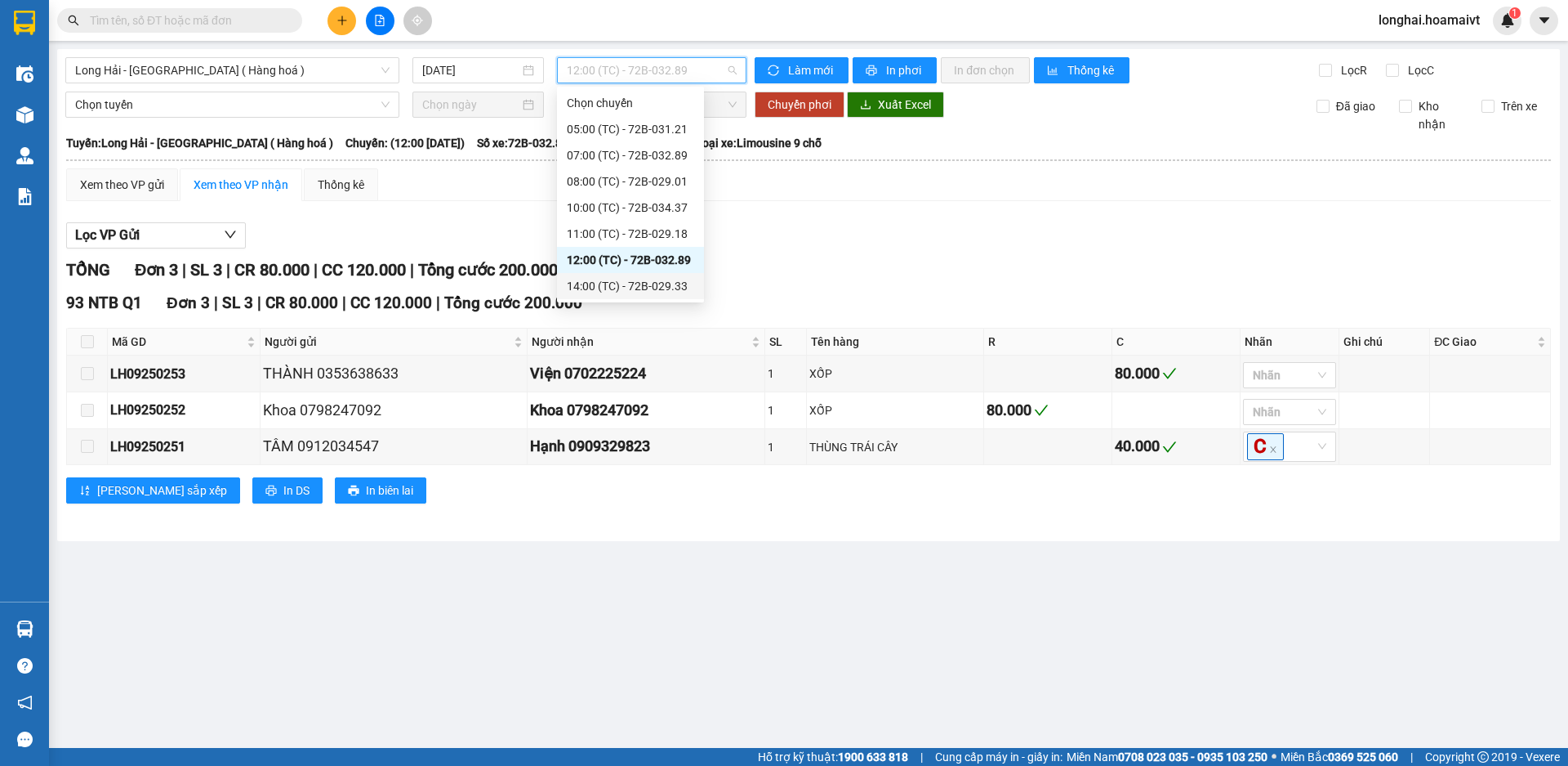
click at [636, 283] on div "14:00 (TC) - 72B-029.33" at bounding box center [631, 285] width 128 height 18
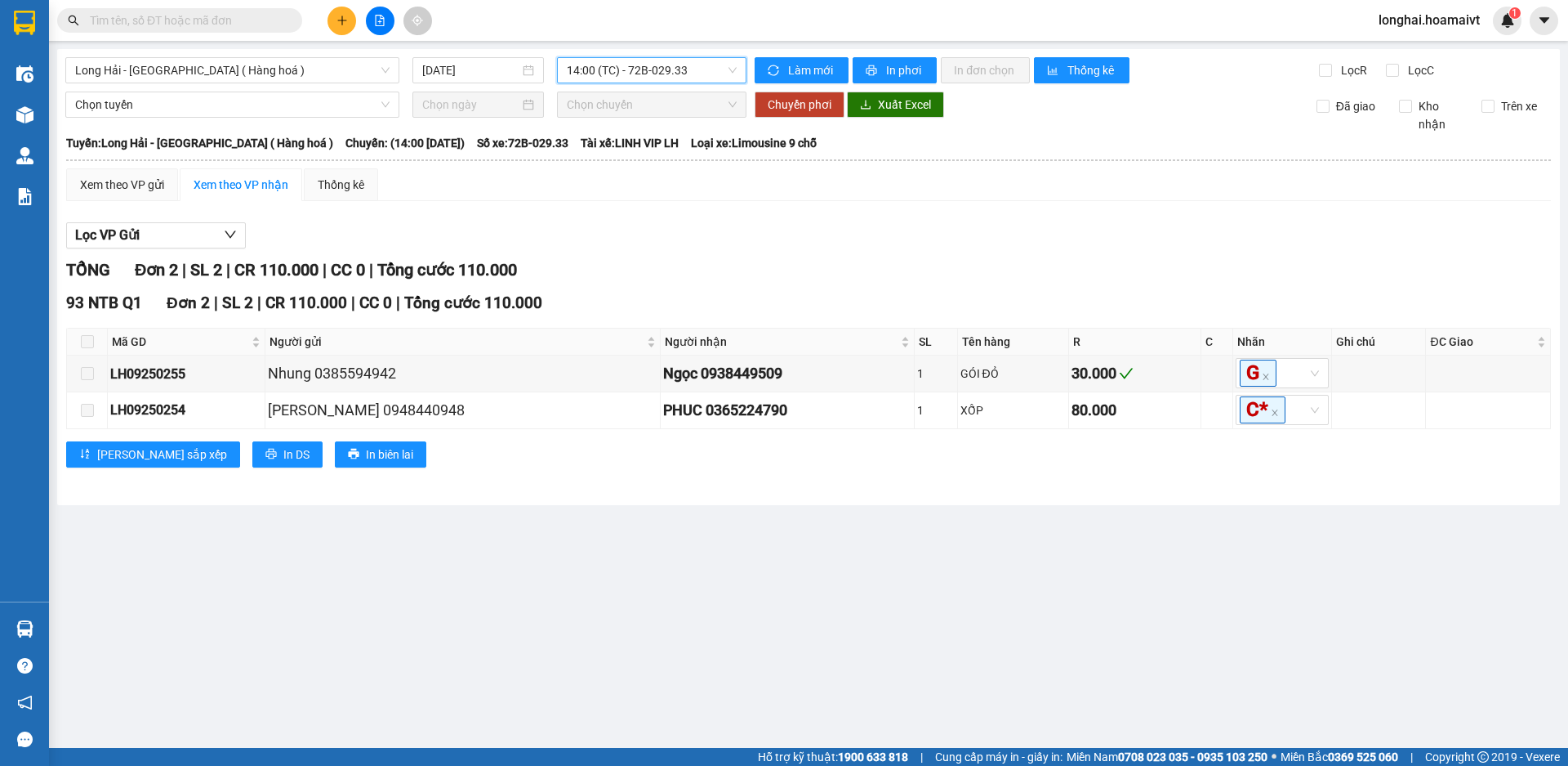
click at [649, 71] on span "14:00 (TC) - 72B-029.33" at bounding box center [652, 70] width 170 height 25
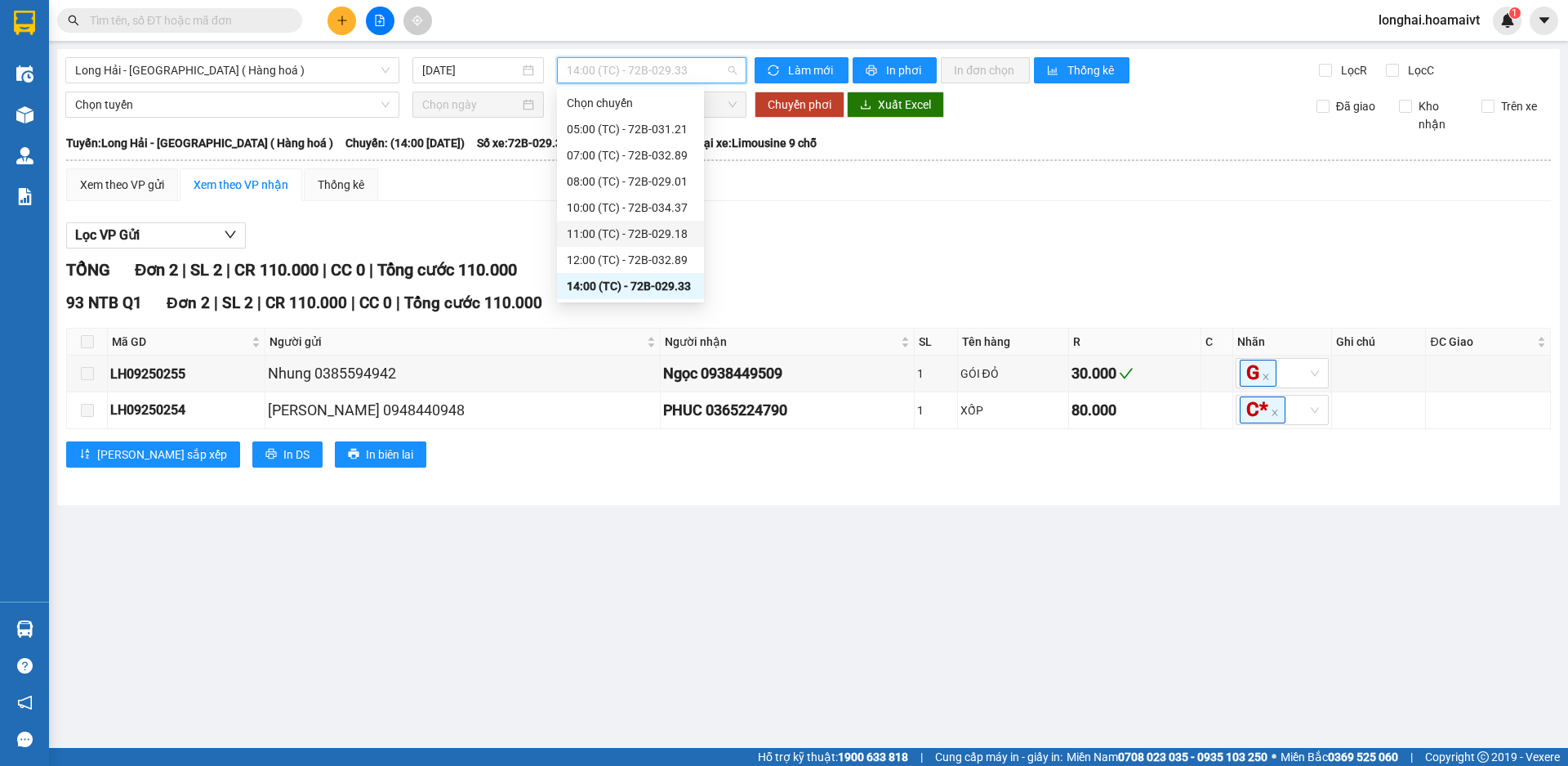
scroll to position [26, 0]
click at [620, 274] on div "15:00 (TC) - 72B-029.35" at bounding box center [631, 286] width 147 height 26
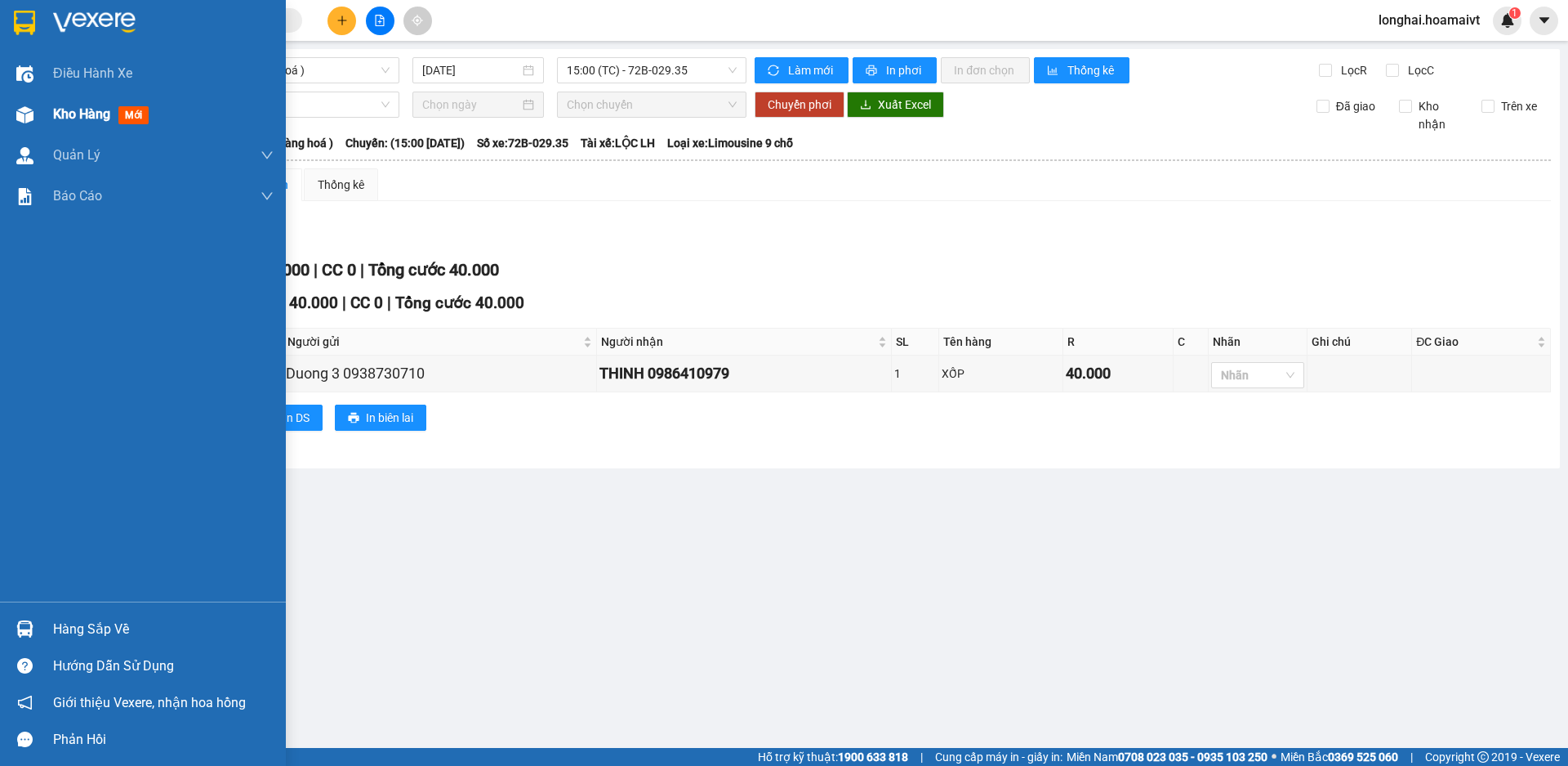
click at [81, 115] on span "Kho hàng" at bounding box center [81, 114] width 57 height 16
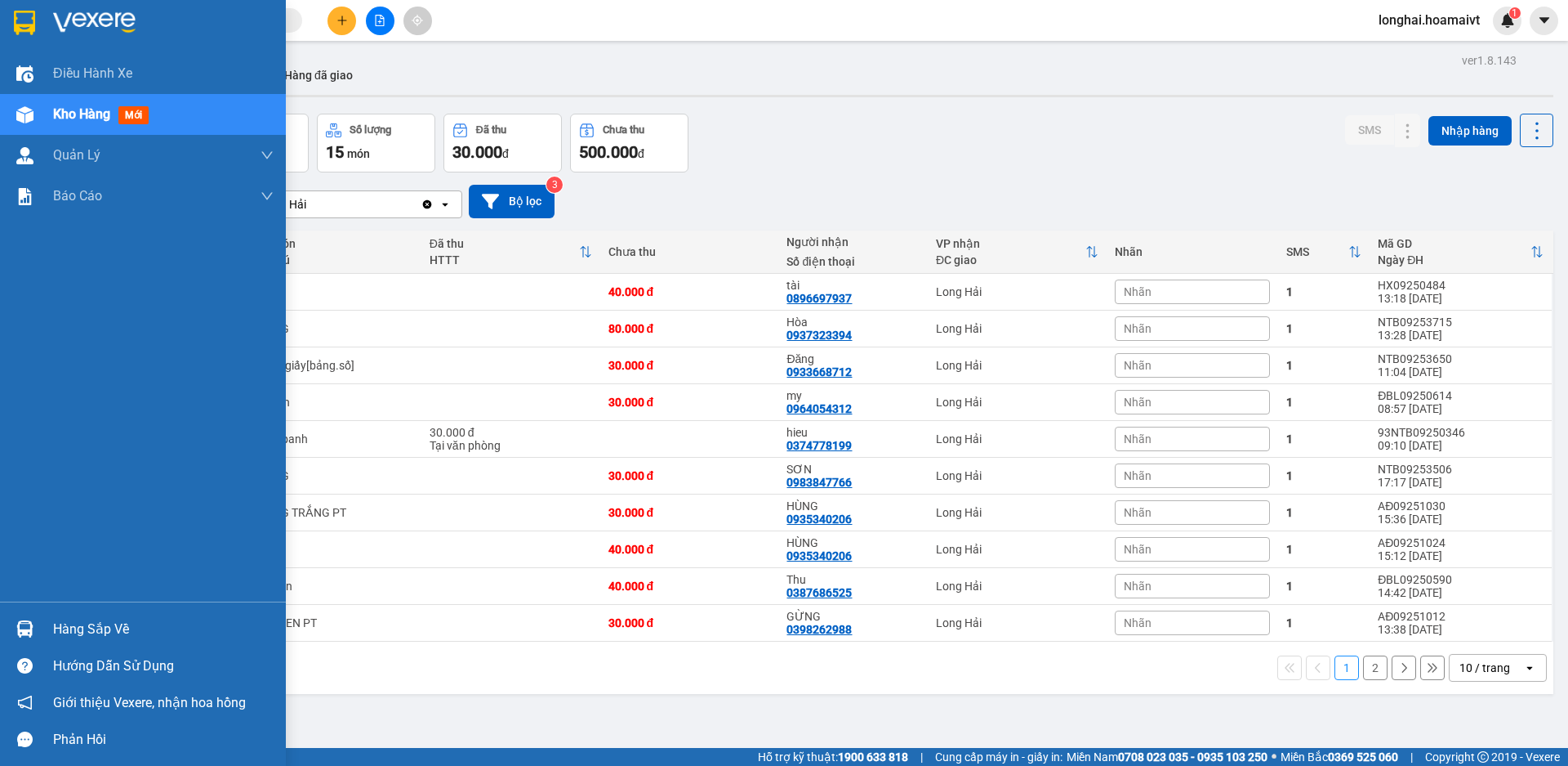
click at [31, 614] on div "Hàng sắp về" at bounding box center [143, 629] width 286 height 37
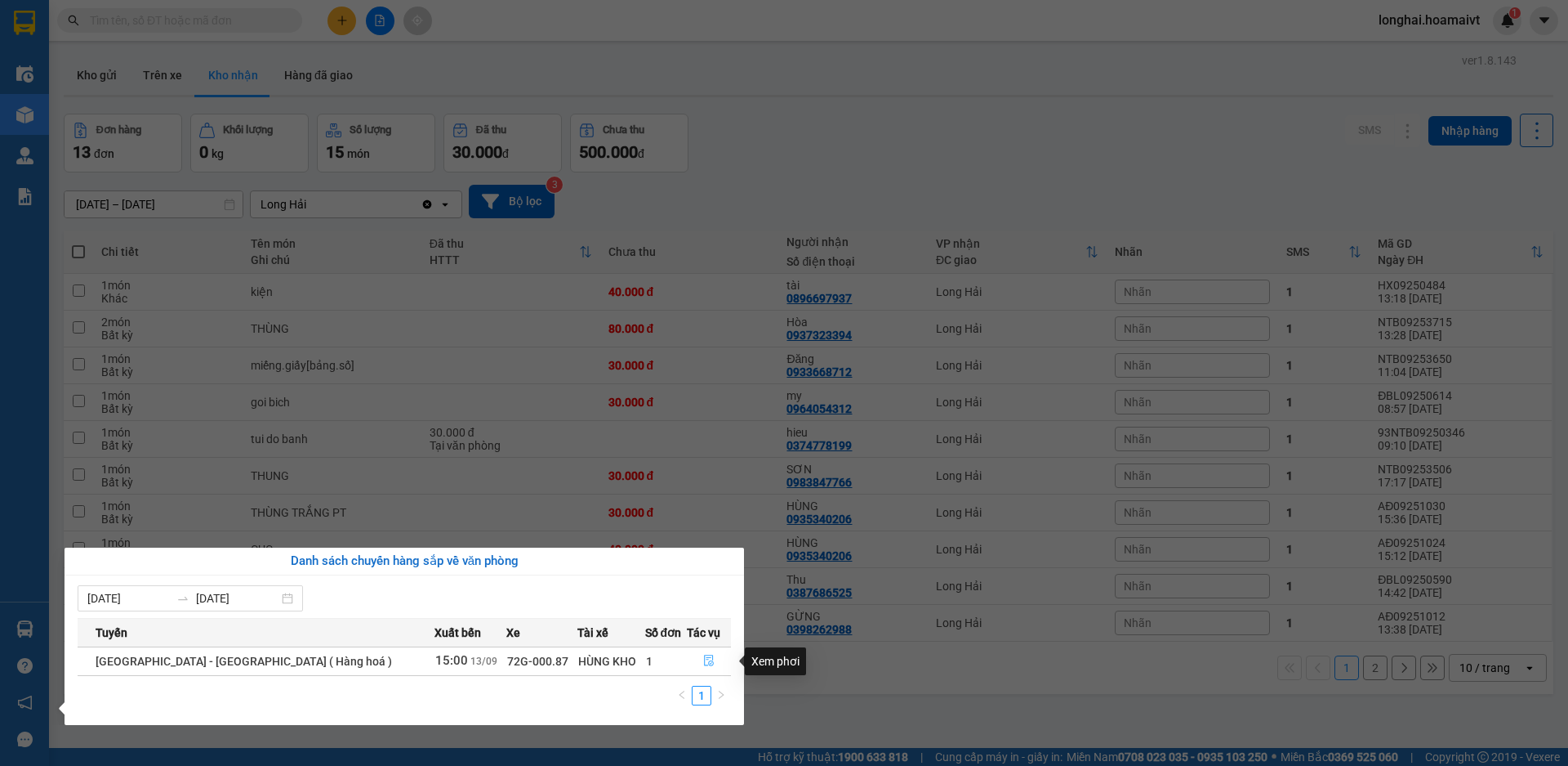
click at [712, 657] on button "button" at bounding box center [709, 661] width 43 height 26
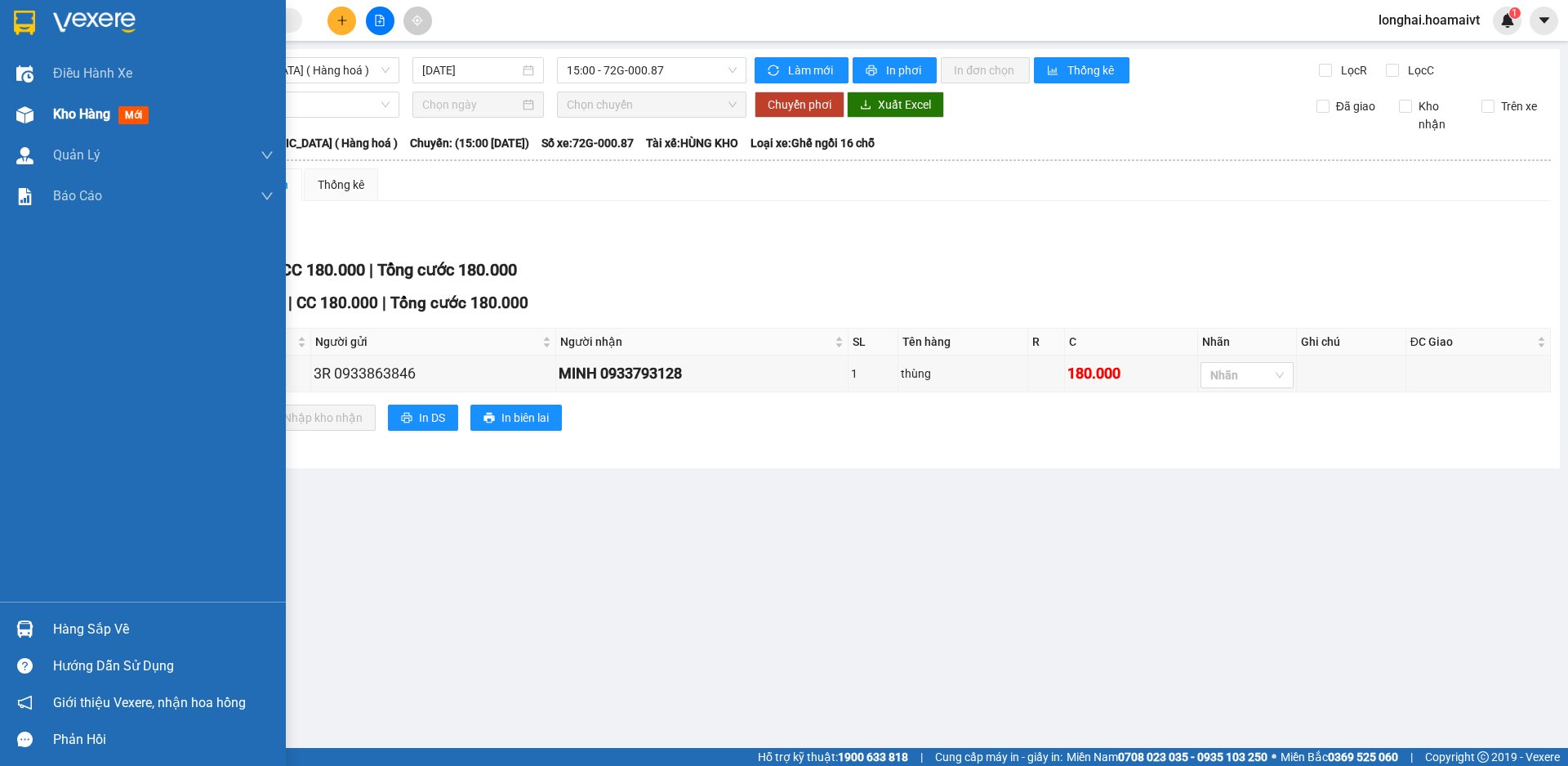
click at [76, 122] on span "Kho hàng" at bounding box center [81, 114] width 57 height 16
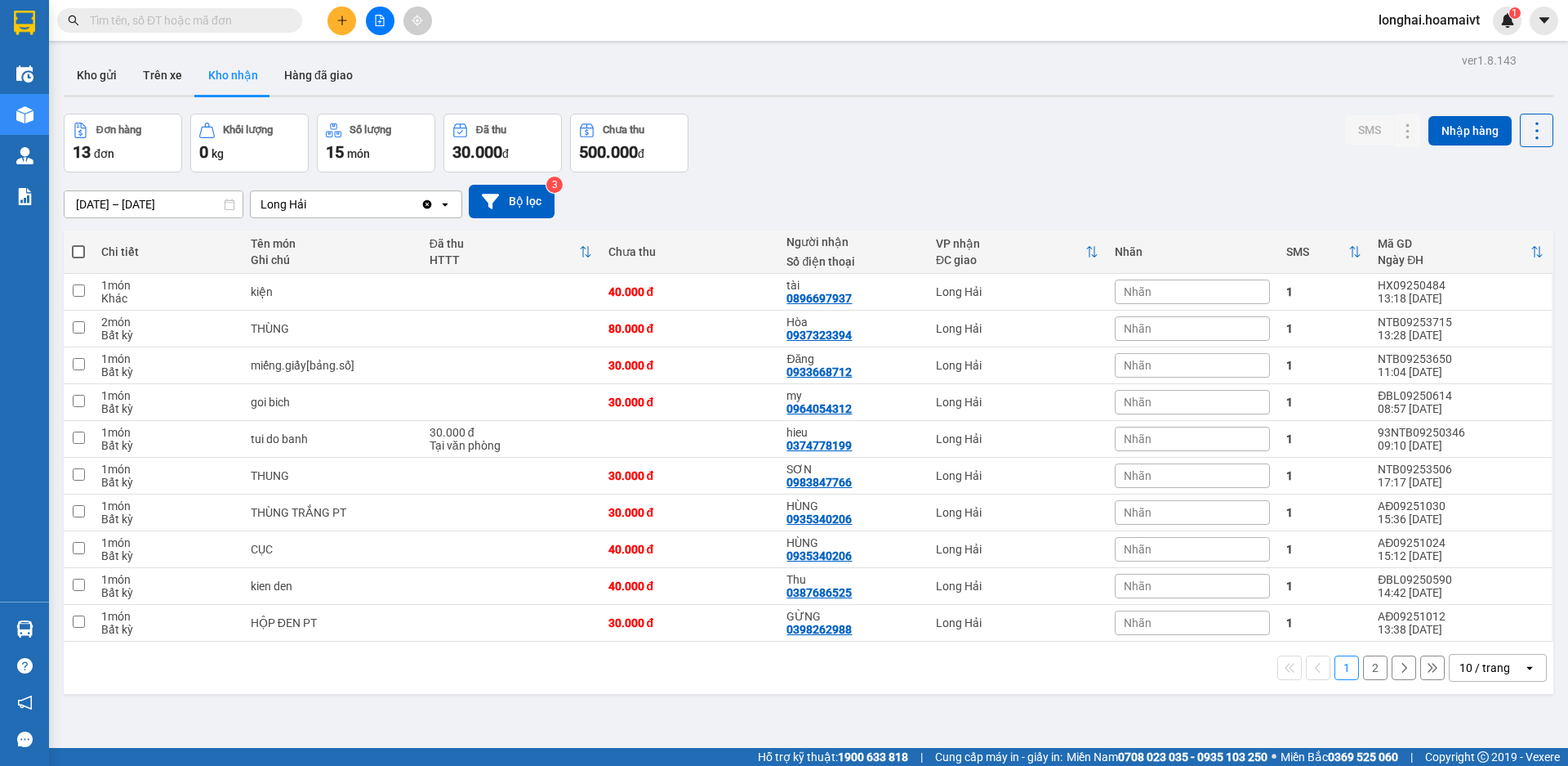
click at [239, 20] on input "text" at bounding box center [186, 20] width 192 height 18
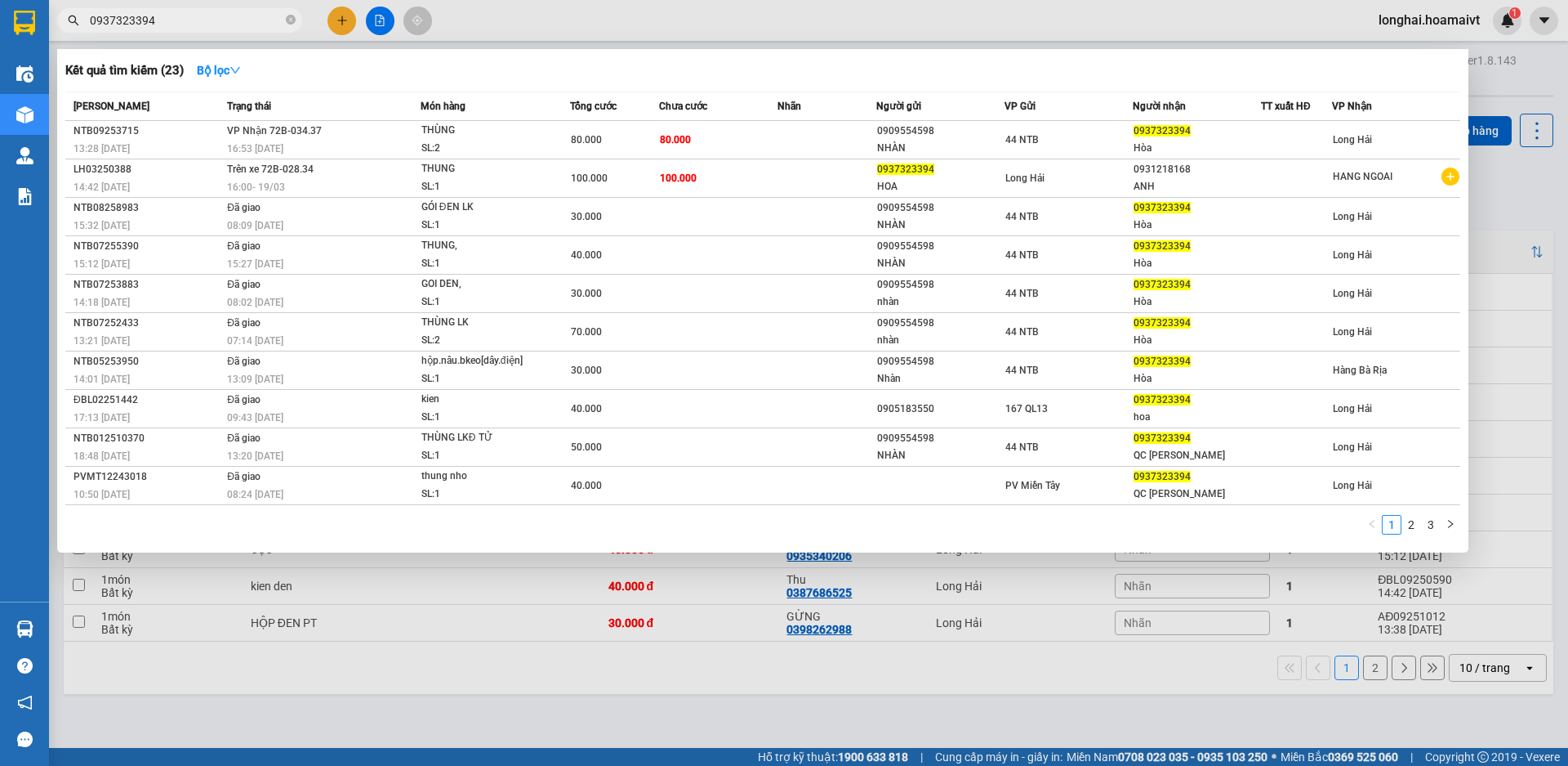
type input "0937323394"
click at [293, 23] on icon "close-circle" at bounding box center [290, 19] width 10 height 10
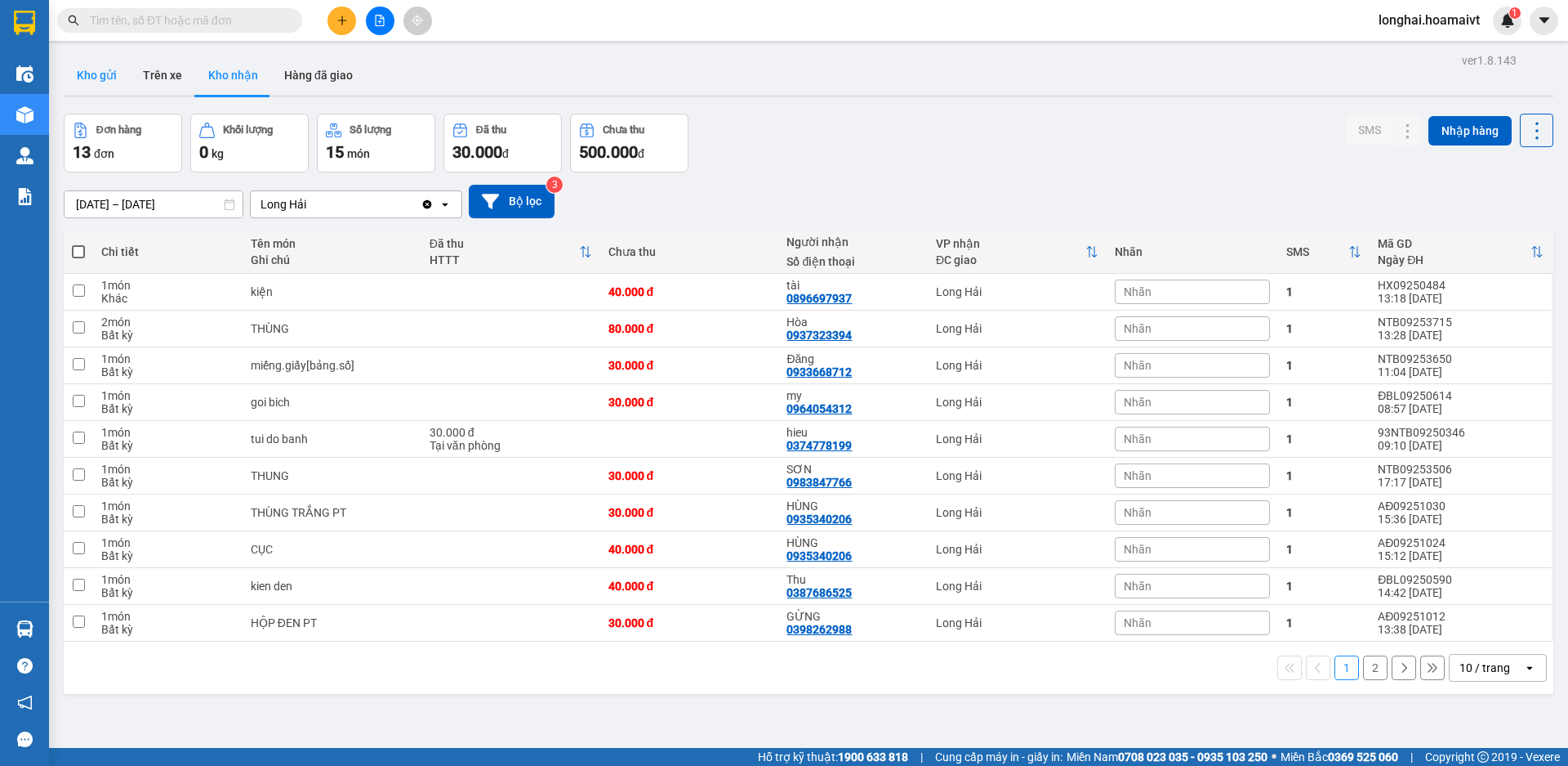
click at [97, 68] on button "Kho gửi" at bounding box center [97, 74] width 66 height 39
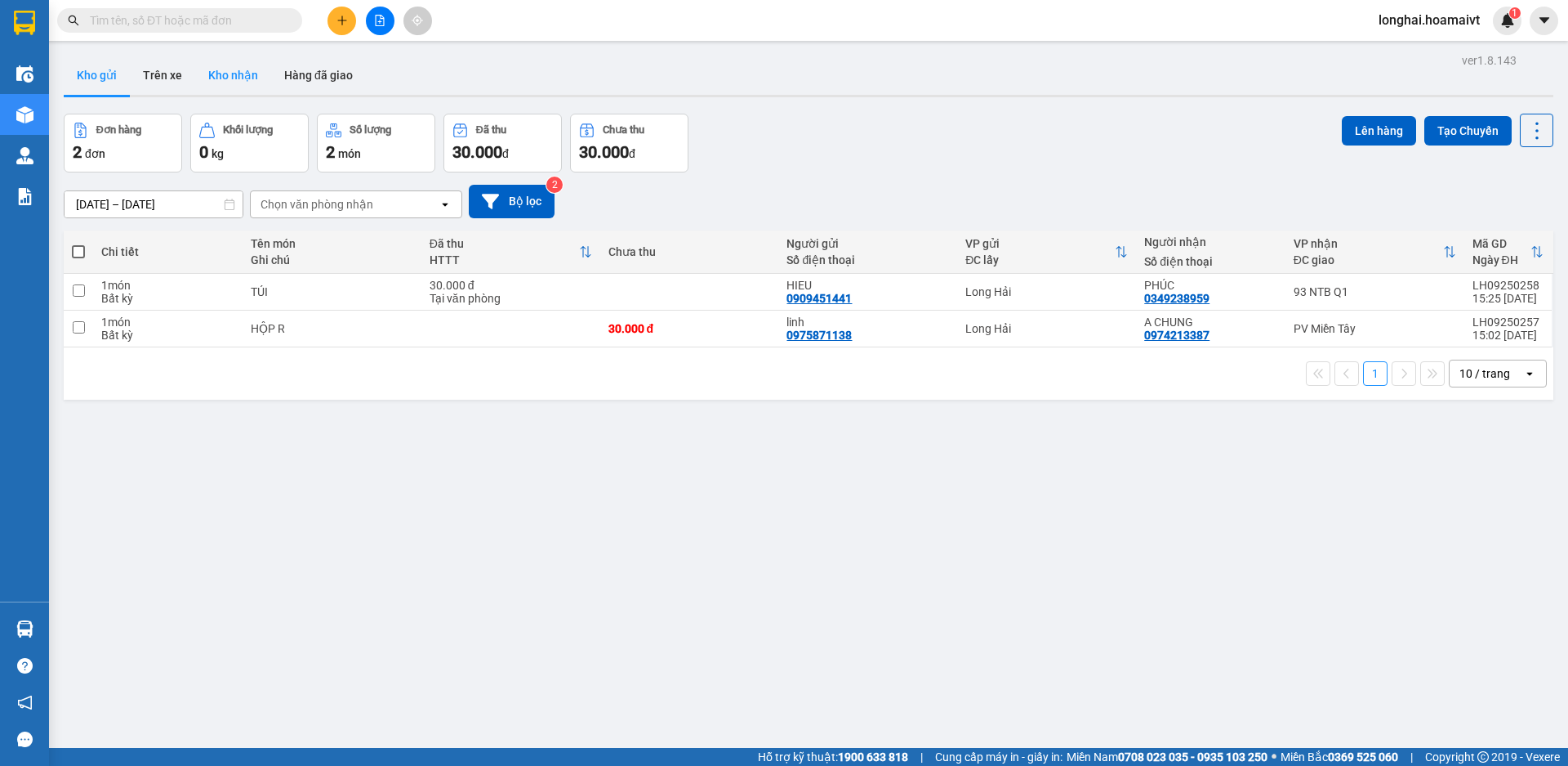
click at [245, 80] on button "Kho nhận" at bounding box center [233, 74] width 76 height 39
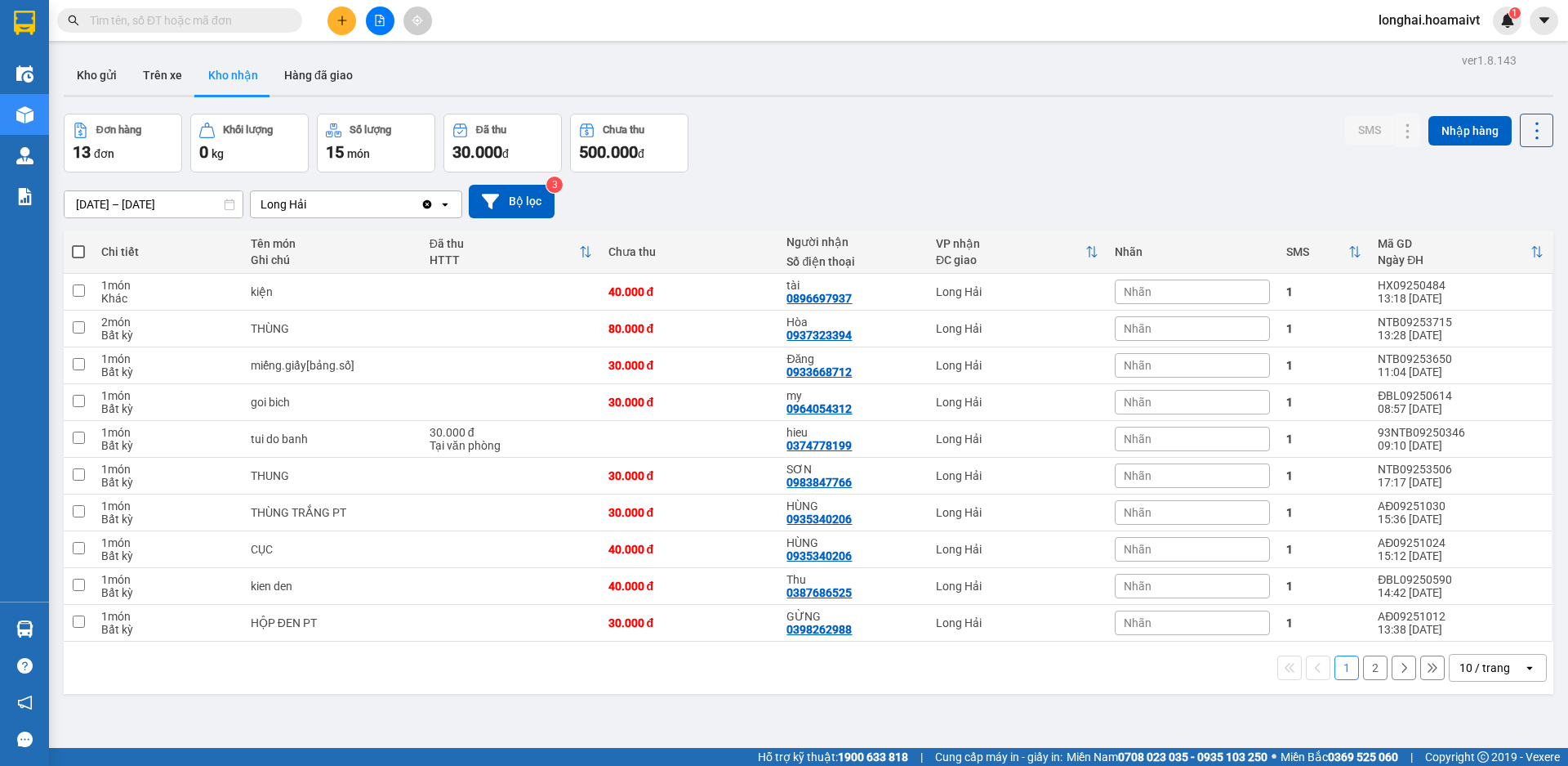
click at [190, 13] on input "text" at bounding box center [186, 20] width 192 height 18
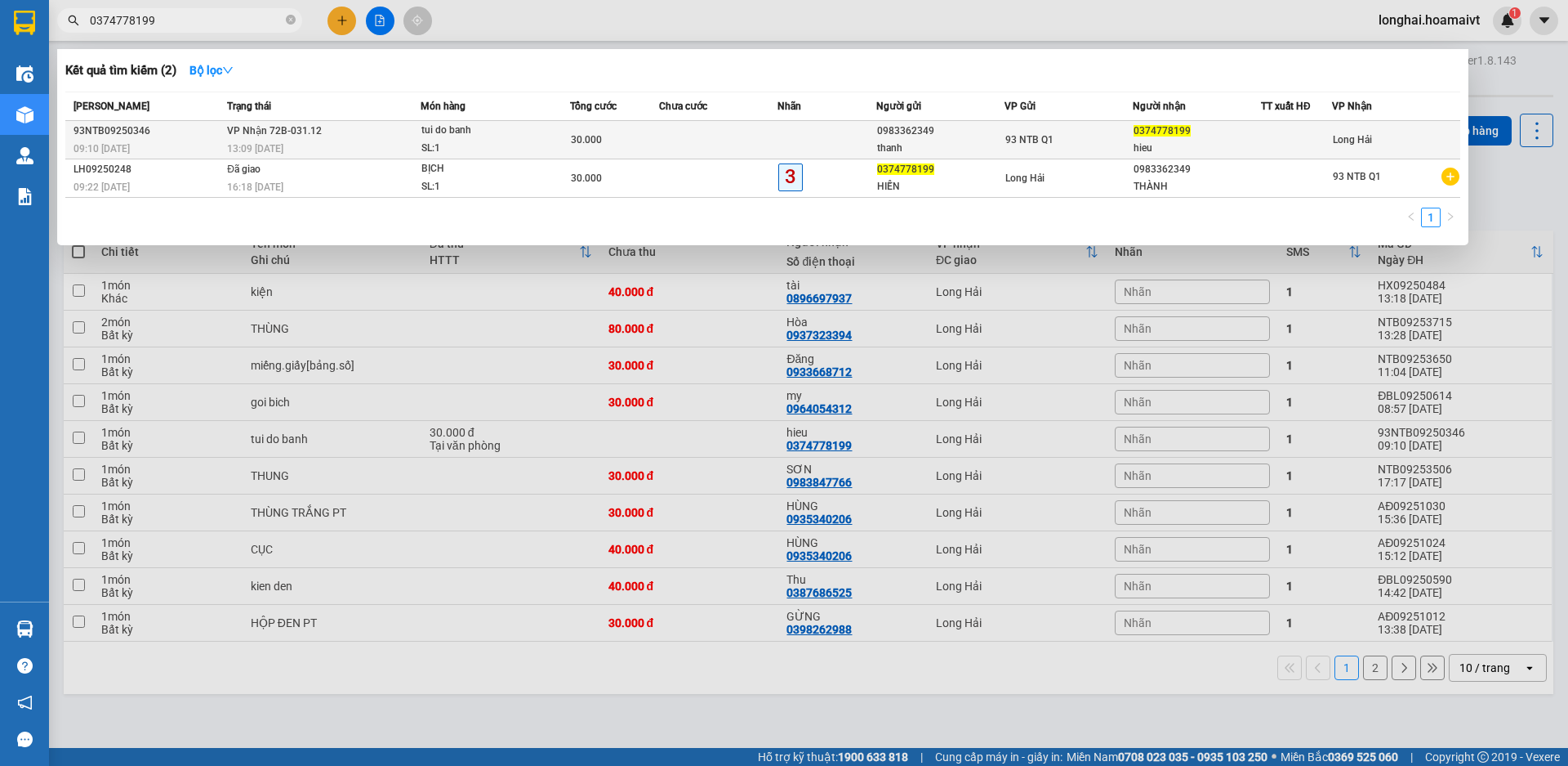
type input "0374778199"
click at [578, 134] on span "30.000" at bounding box center [585, 139] width 31 height 11
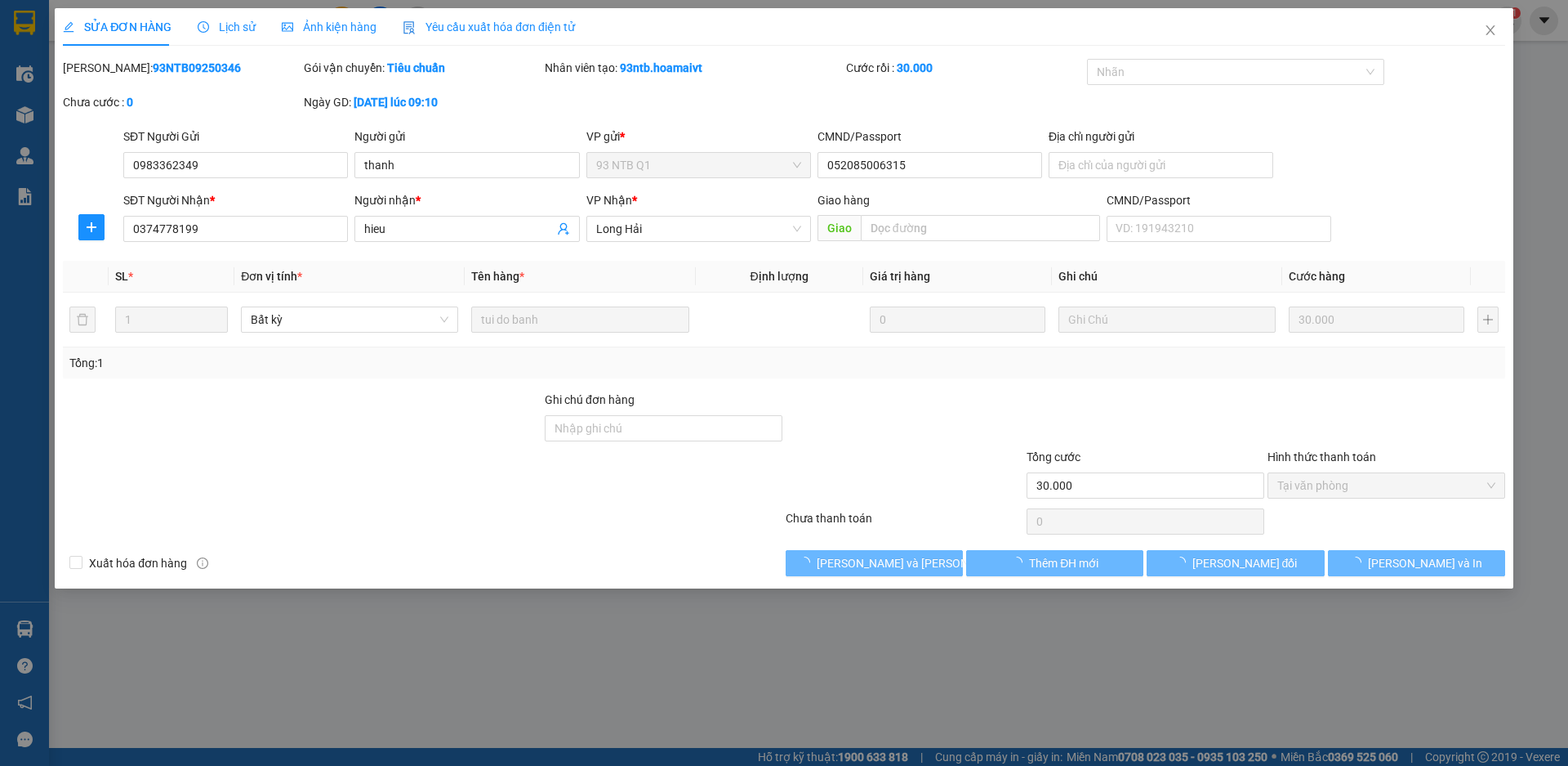
type input "0983362349"
type input "thanh"
type input "052085006315"
type input "0374778199"
type input "hieu"
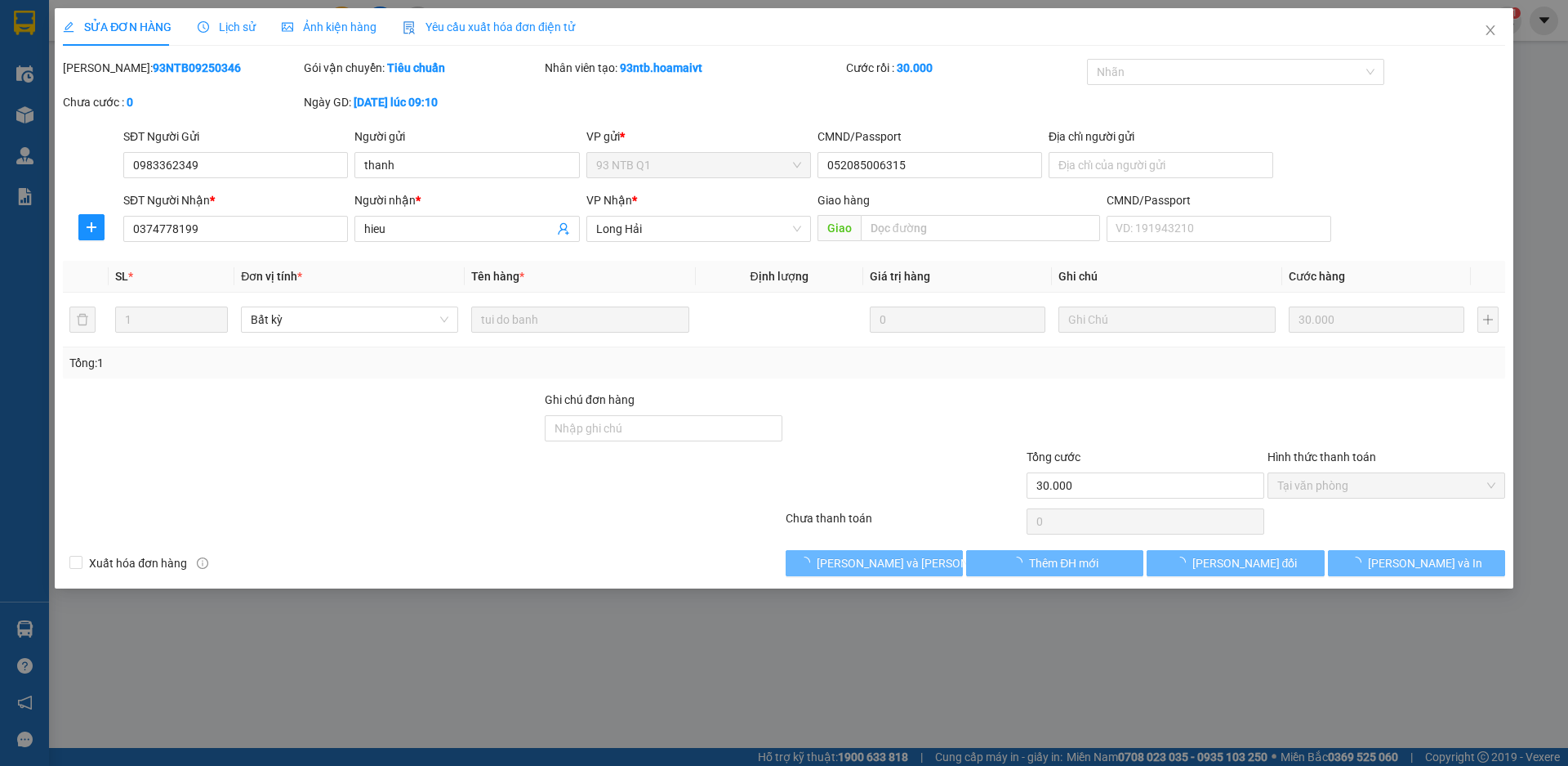
type input "30.000"
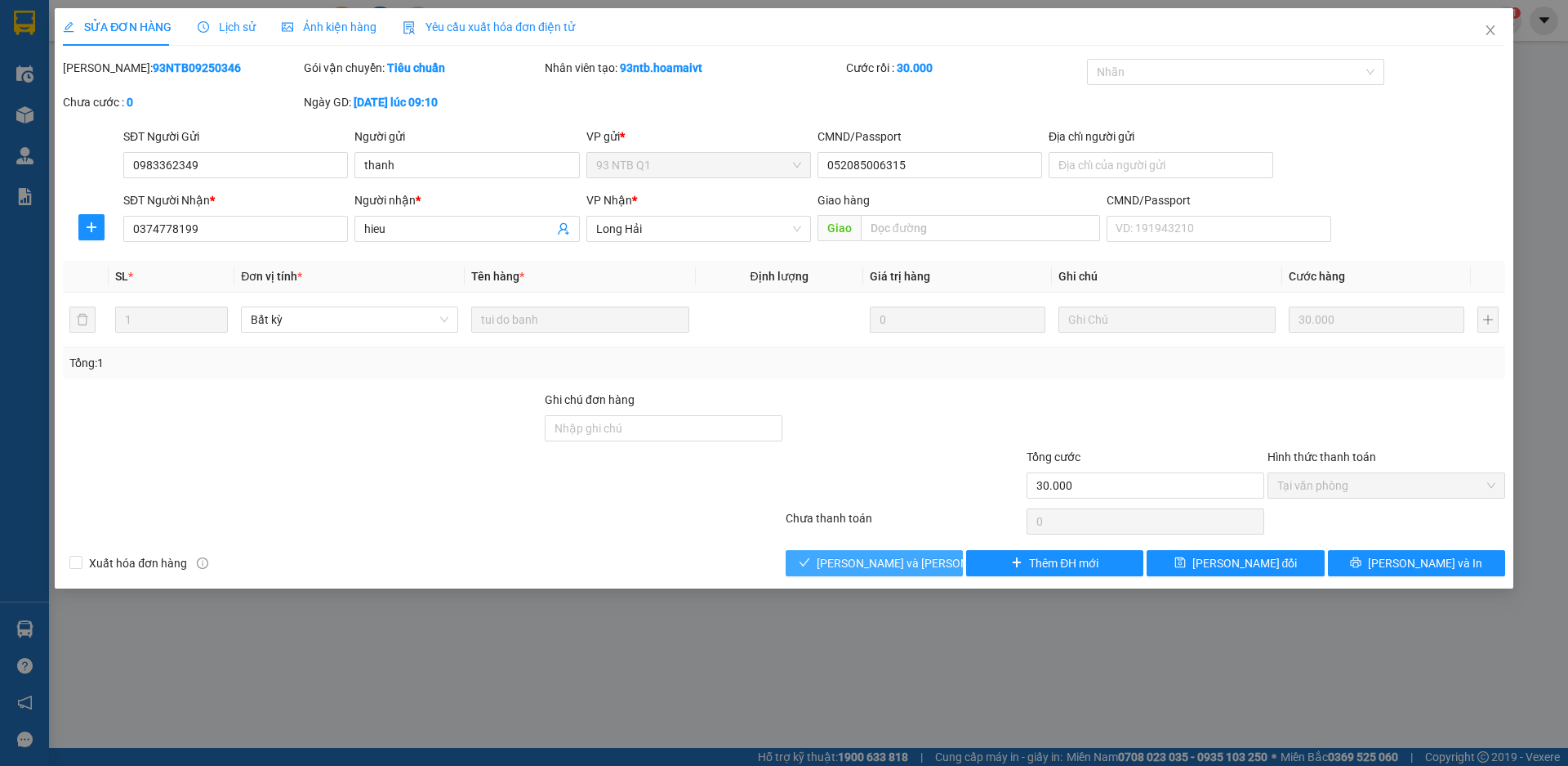
click at [824, 555] on button "[PERSON_NAME] và [PERSON_NAME] hàng" at bounding box center [874, 563] width 178 height 26
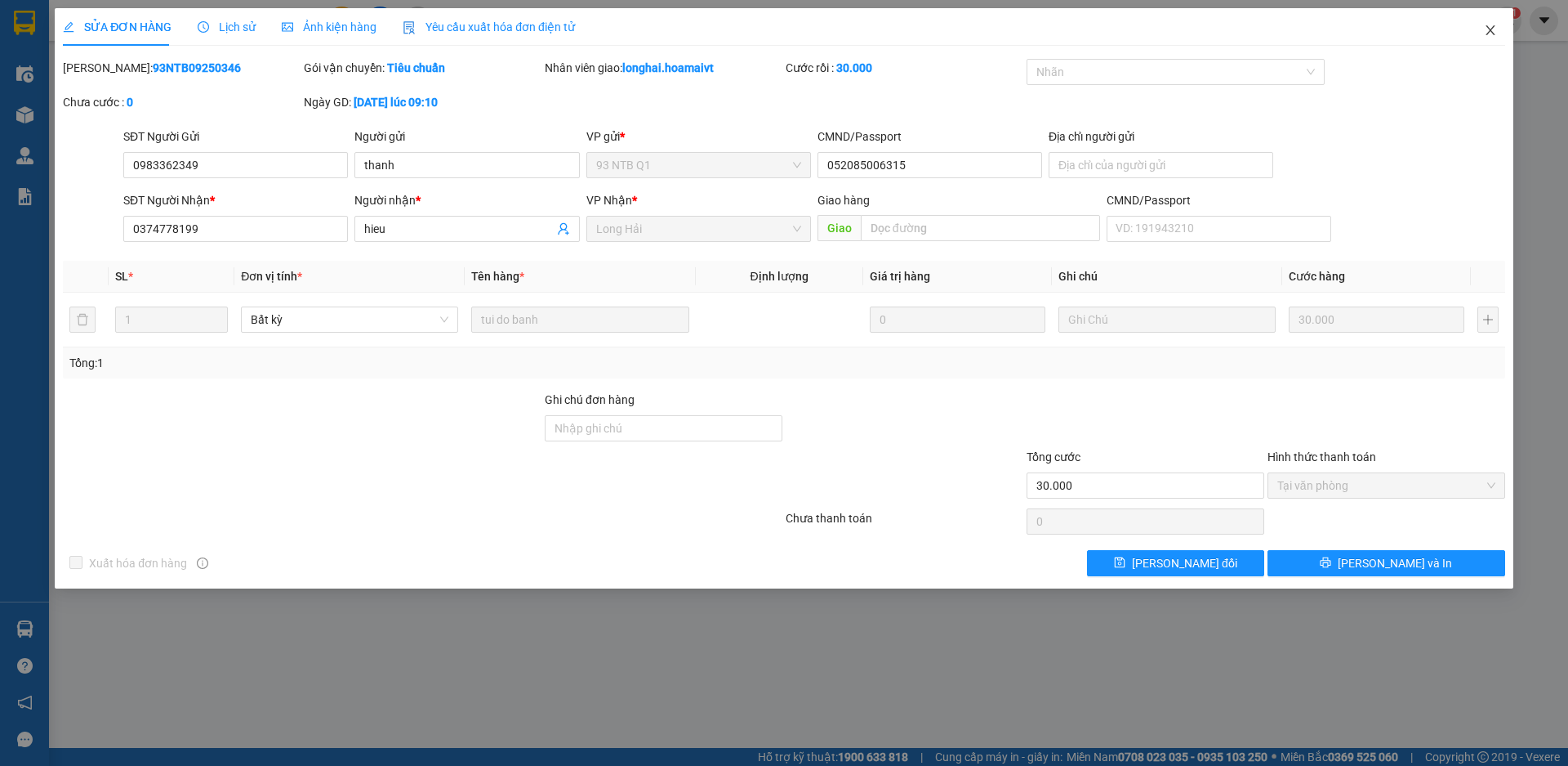
click at [1492, 23] on span "Close" at bounding box center [1490, 31] width 46 height 46
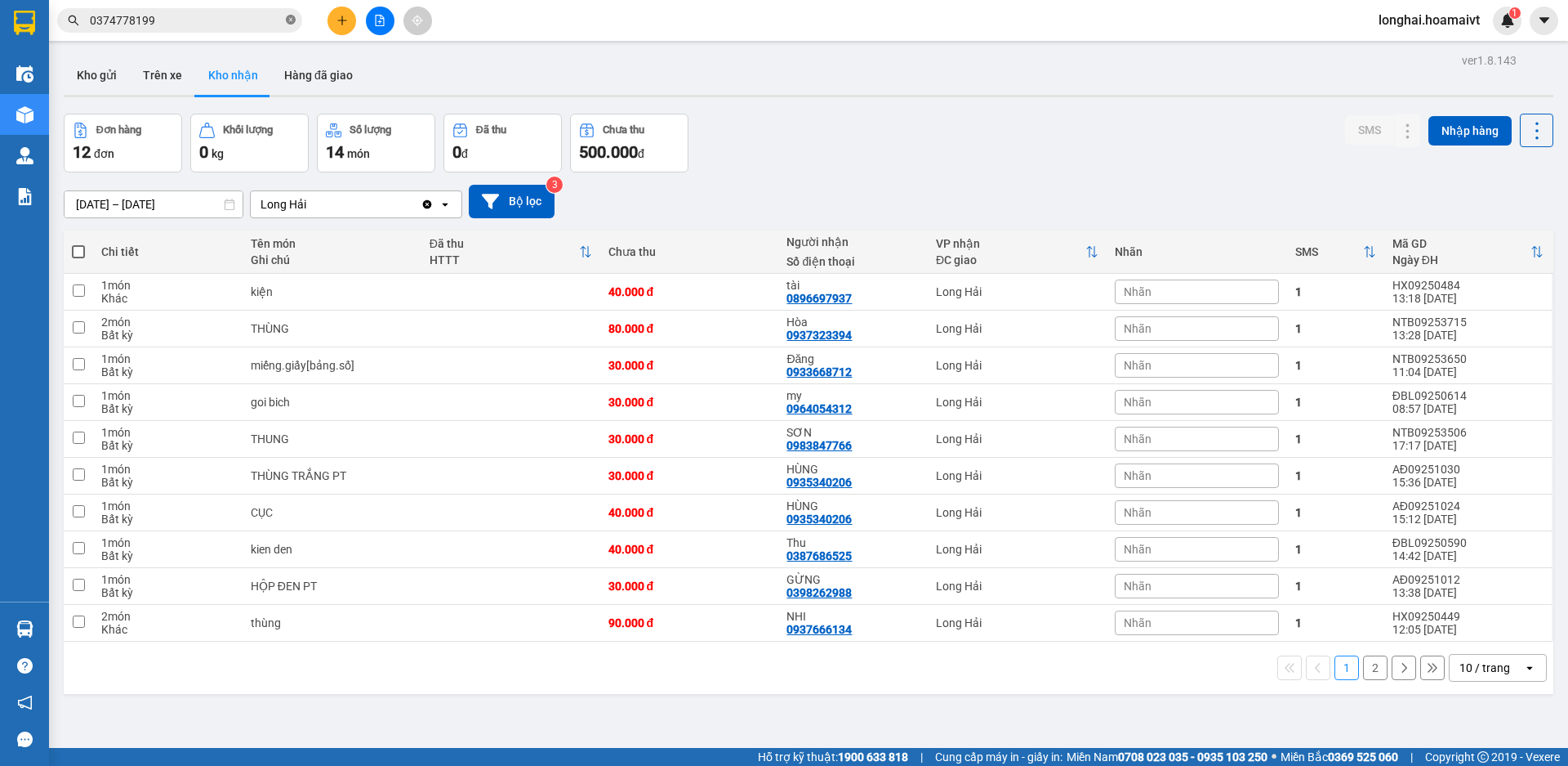
click at [291, 20] on icon "close-circle" at bounding box center [290, 19] width 10 height 10
click at [1367, 677] on button "2" at bounding box center [1376, 668] width 24 height 25
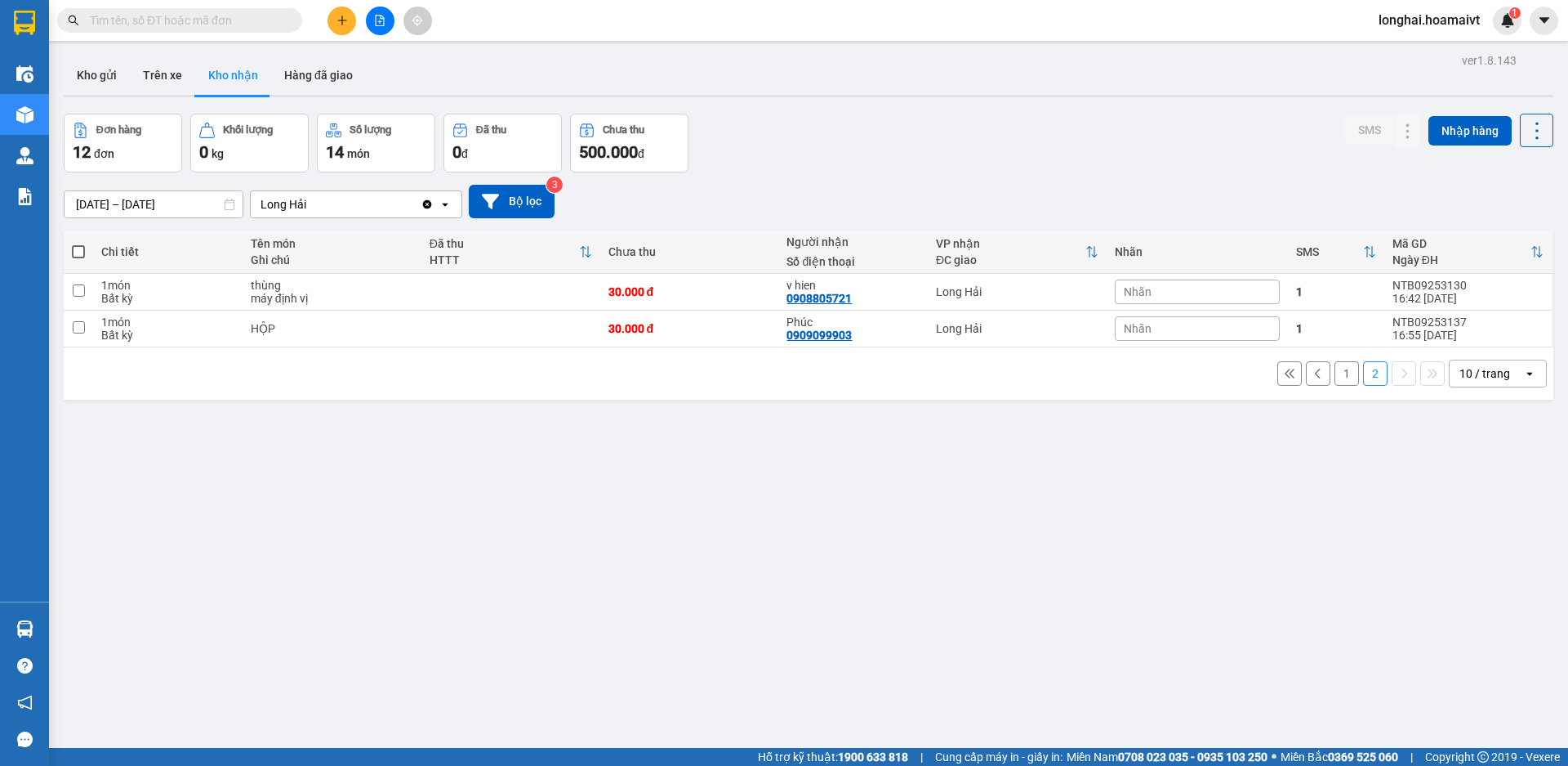
click at [1344, 379] on button "1" at bounding box center [1347, 374] width 24 height 25
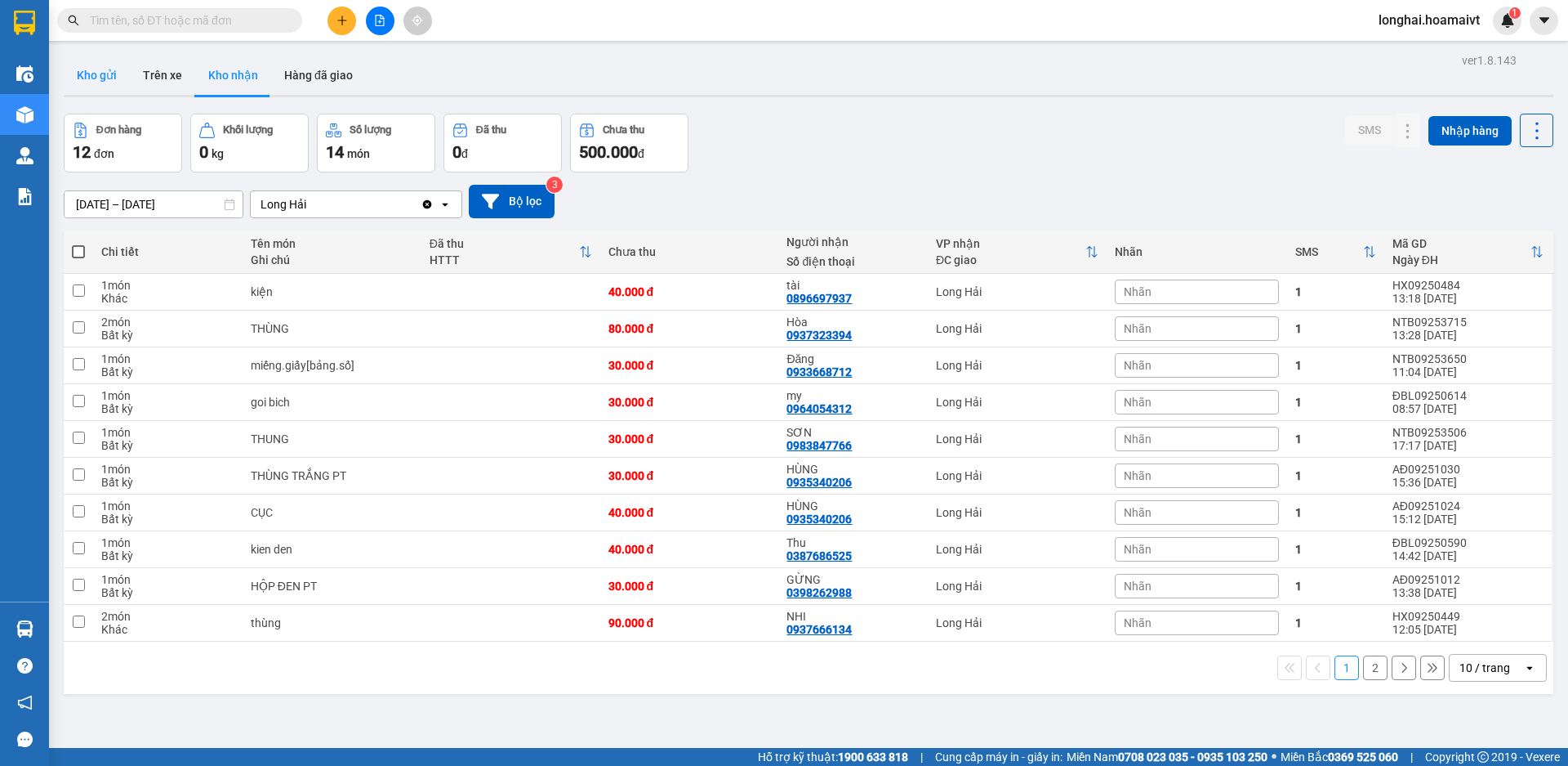
click at [94, 64] on button "Kho gửi" at bounding box center [97, 74] width 66 height 39
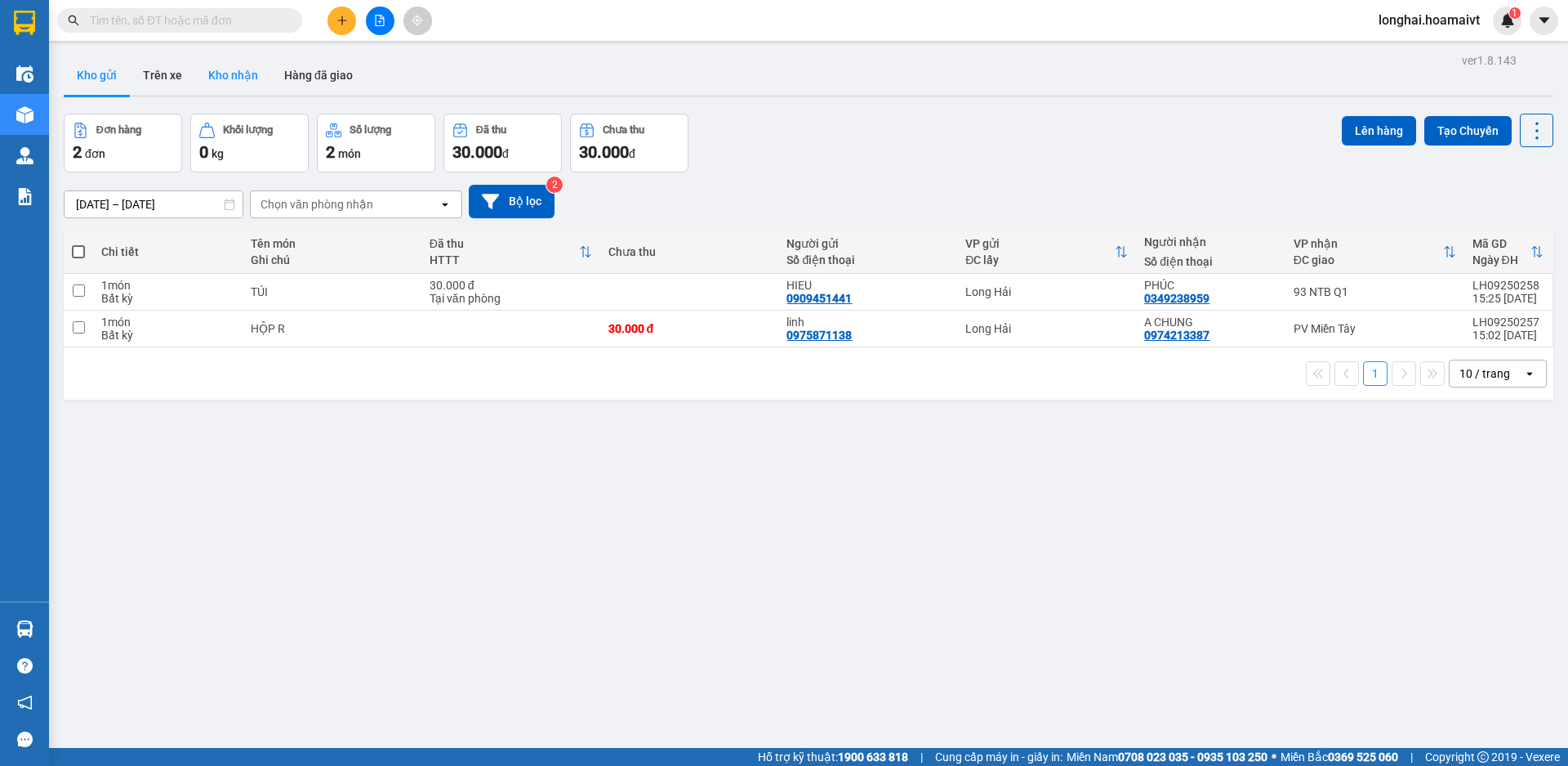
click at [242, 80] on button "Kho nhận" at bounding box center [233, 74] width 76 height 39
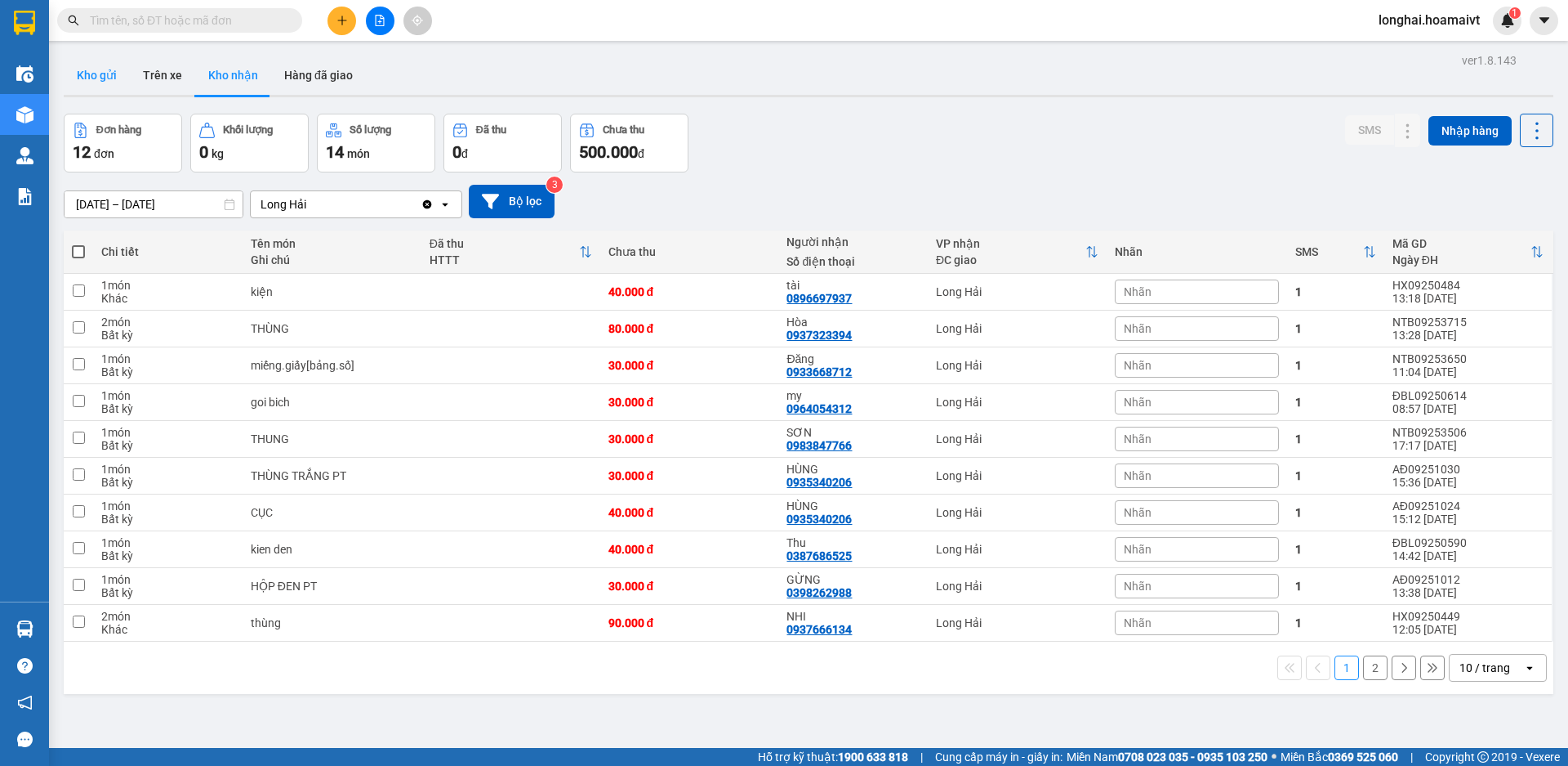
click at [107, 79] on button "Kho gửi" at bounding box center [97, 74] width 66 height 39
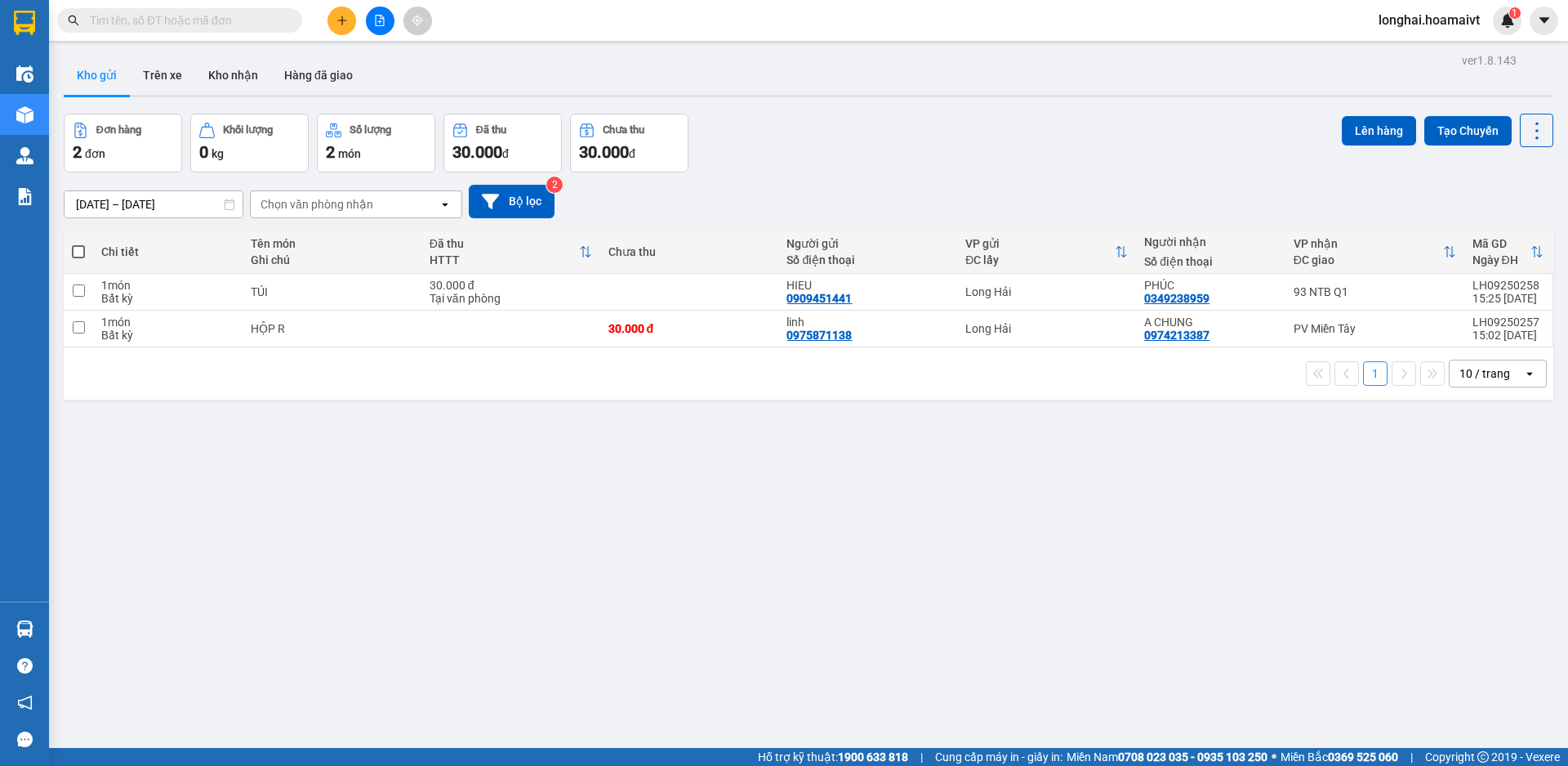
drag, startPoint x: 215, startPoint y: 77, endPoint x: 205, endPoint y: 1, distance: 76.7
click at [215, 78] on button "Kho nhận" at bounding box center [233, 74] width 76 height 39
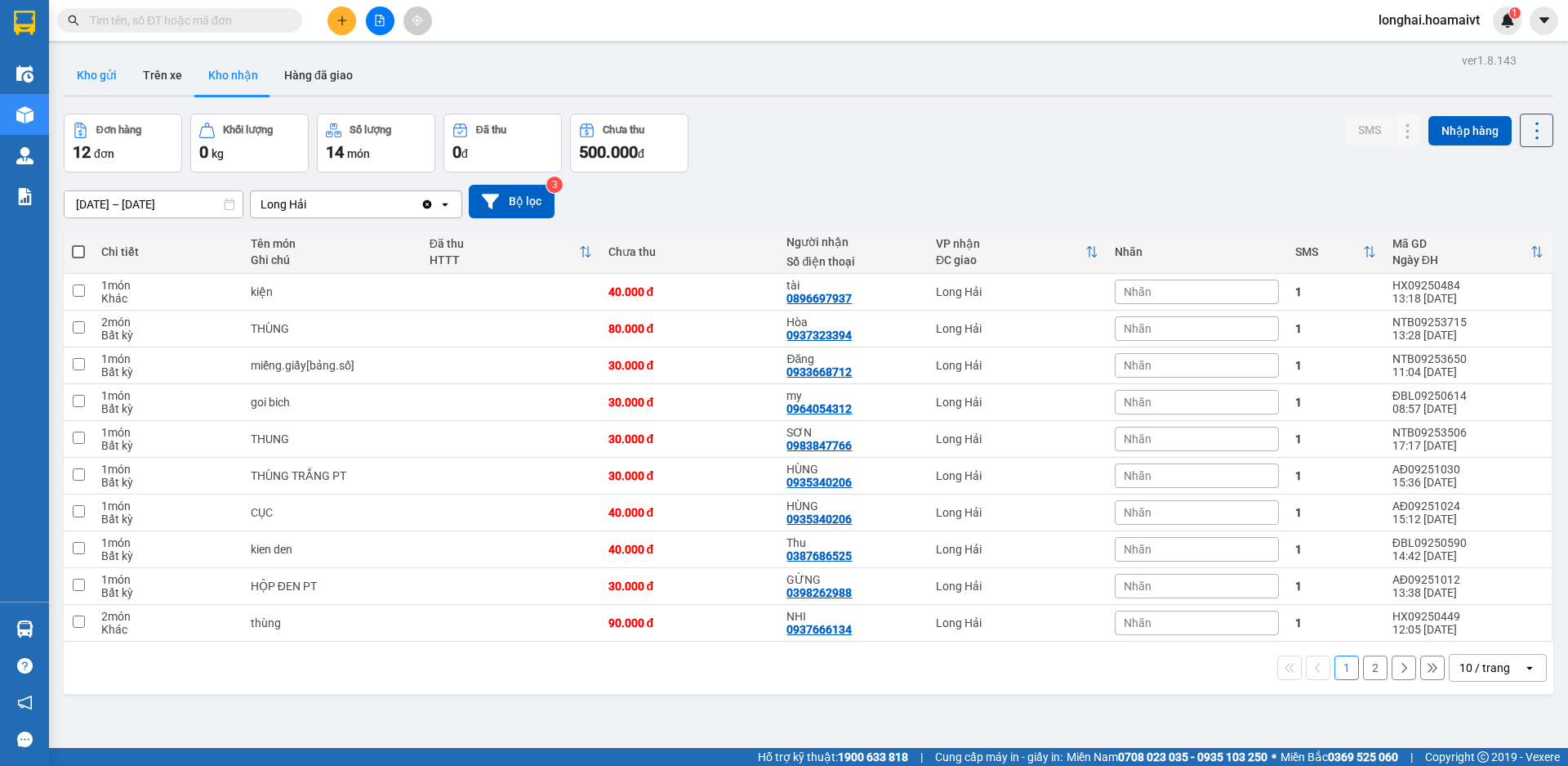
click at [116, 73] on button "Kho gửi" at bounding box center [97, 74] width 66 height 39
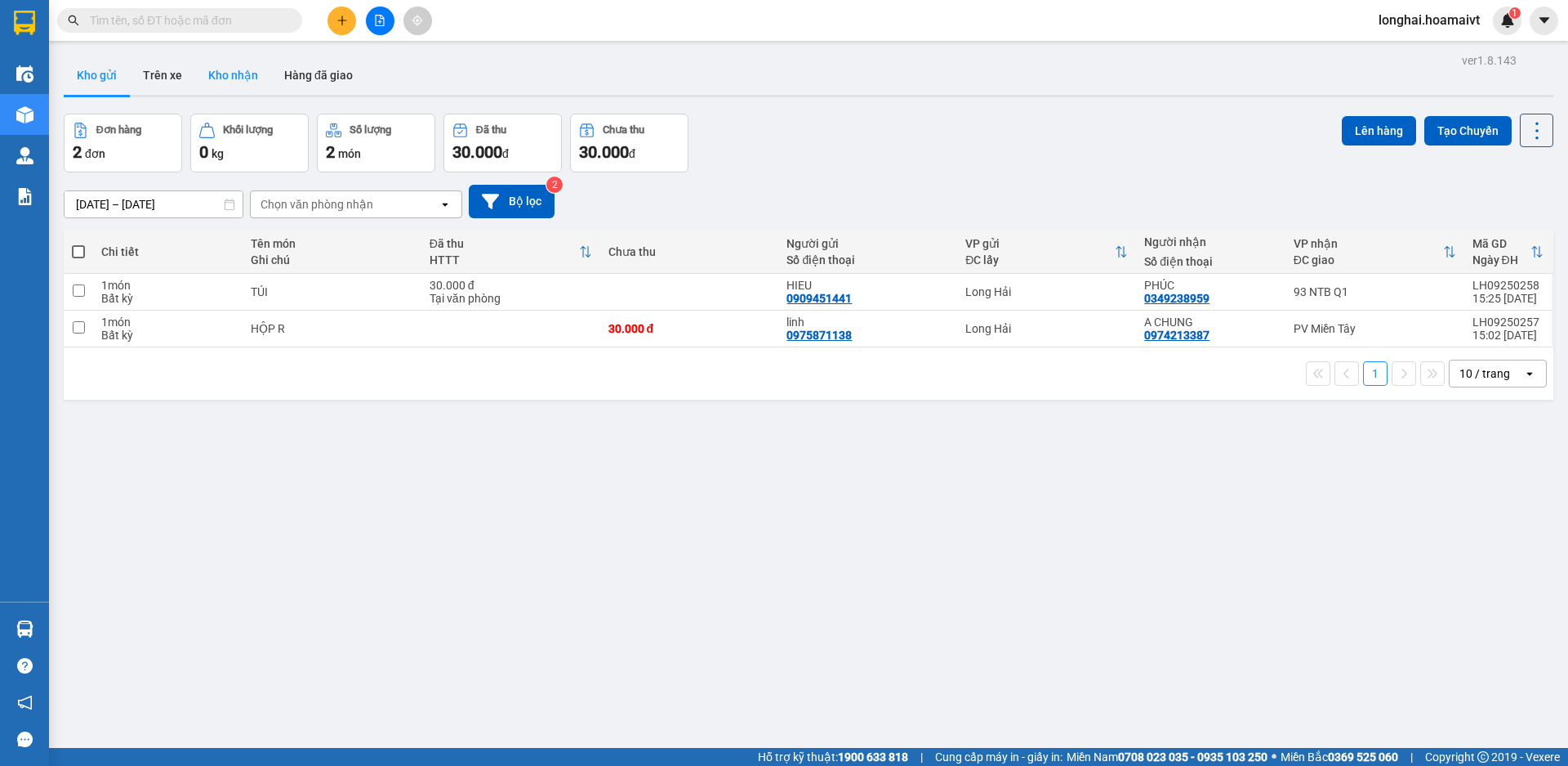
click at [254, 67] on button "Kho nhận" at bounding box center [233, 74] width 76 height 39
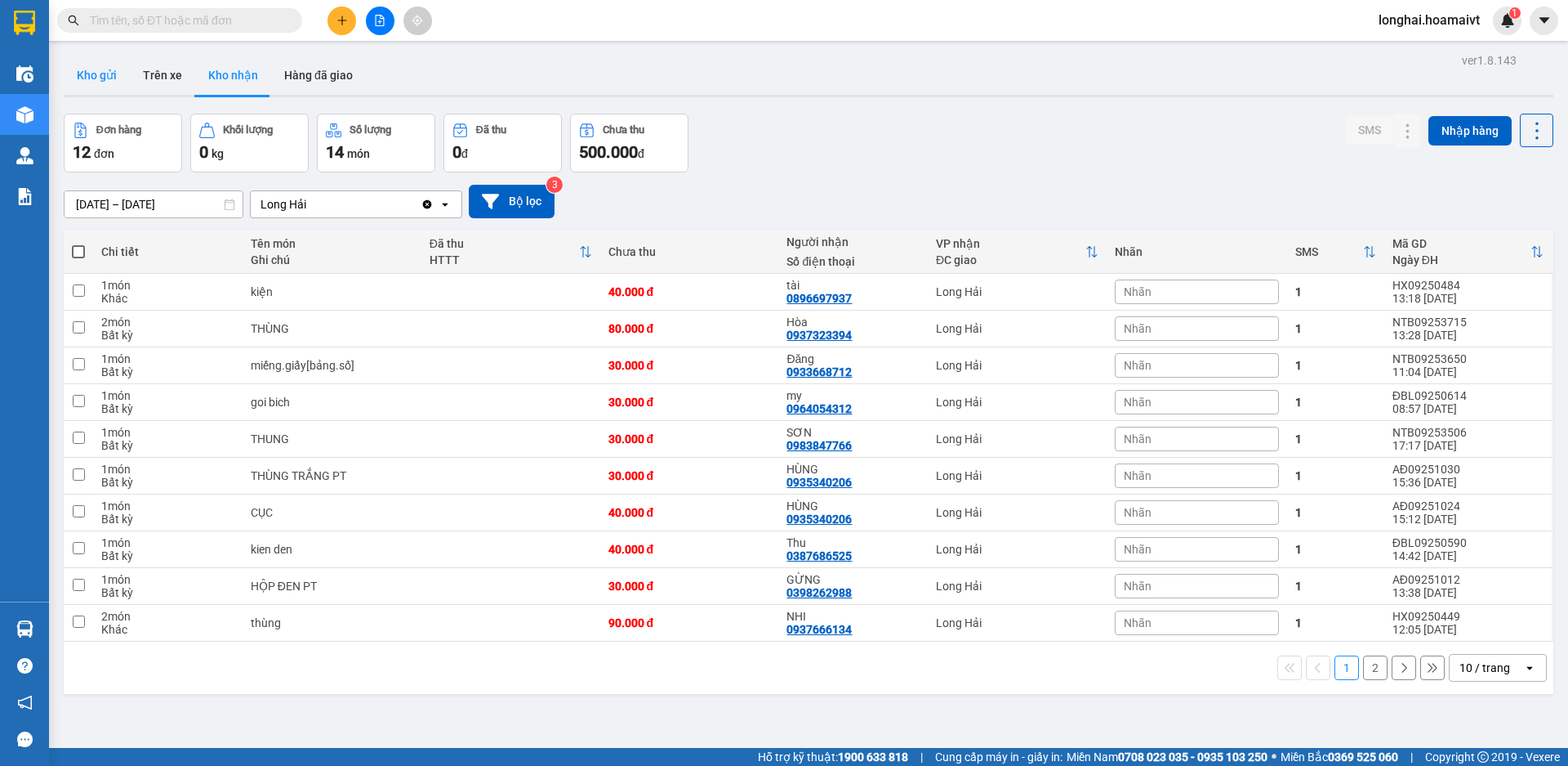
click at [74, 92] on button "Kho gửi" at bounding box center [97, 74] width 66 height 39
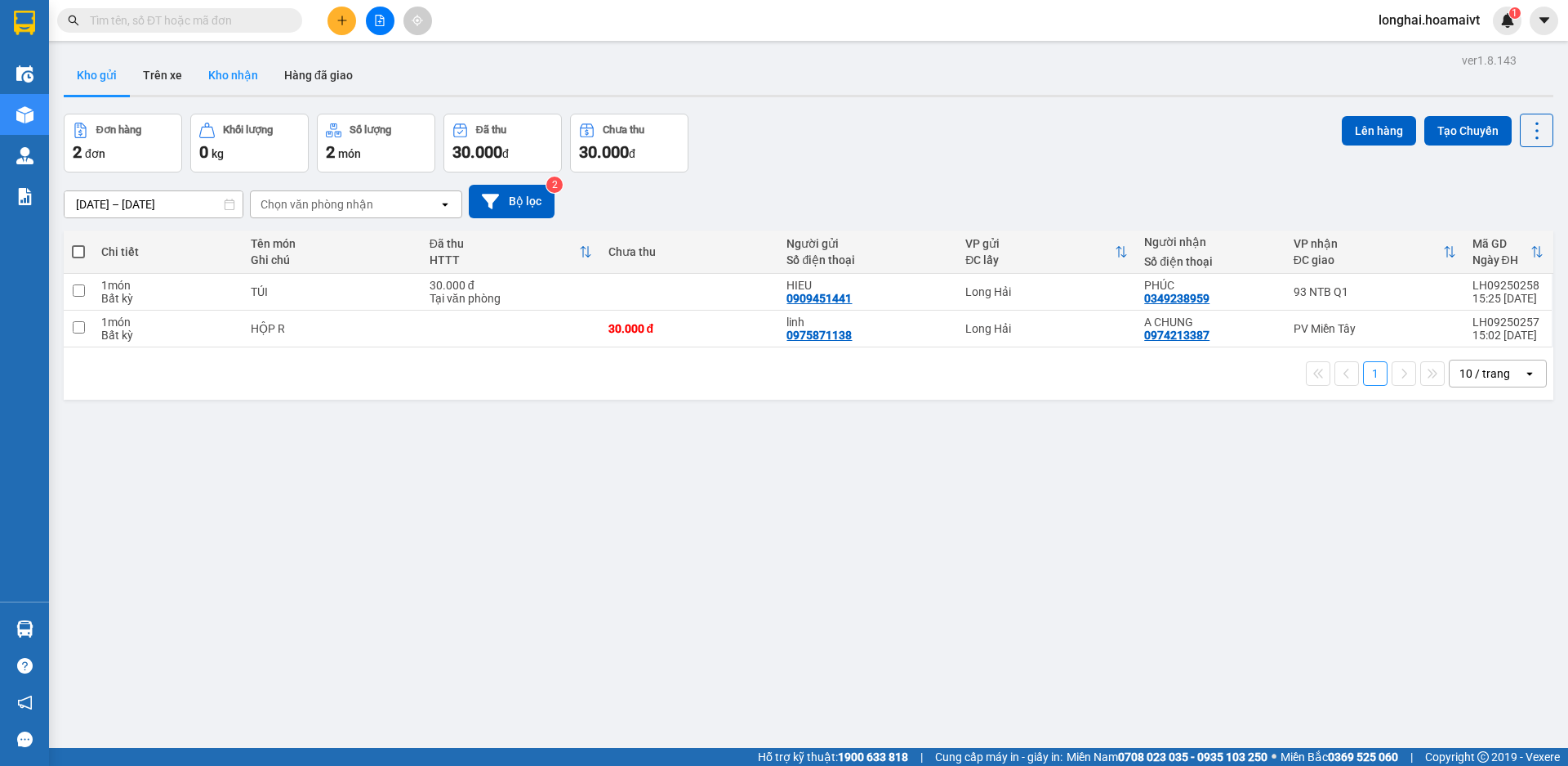
click at [225, 67] on button "Kho nhận" at bounding box center [233, 74] width 76 height 39
